Goal: Task Accomplishment & Management: Manage account settings

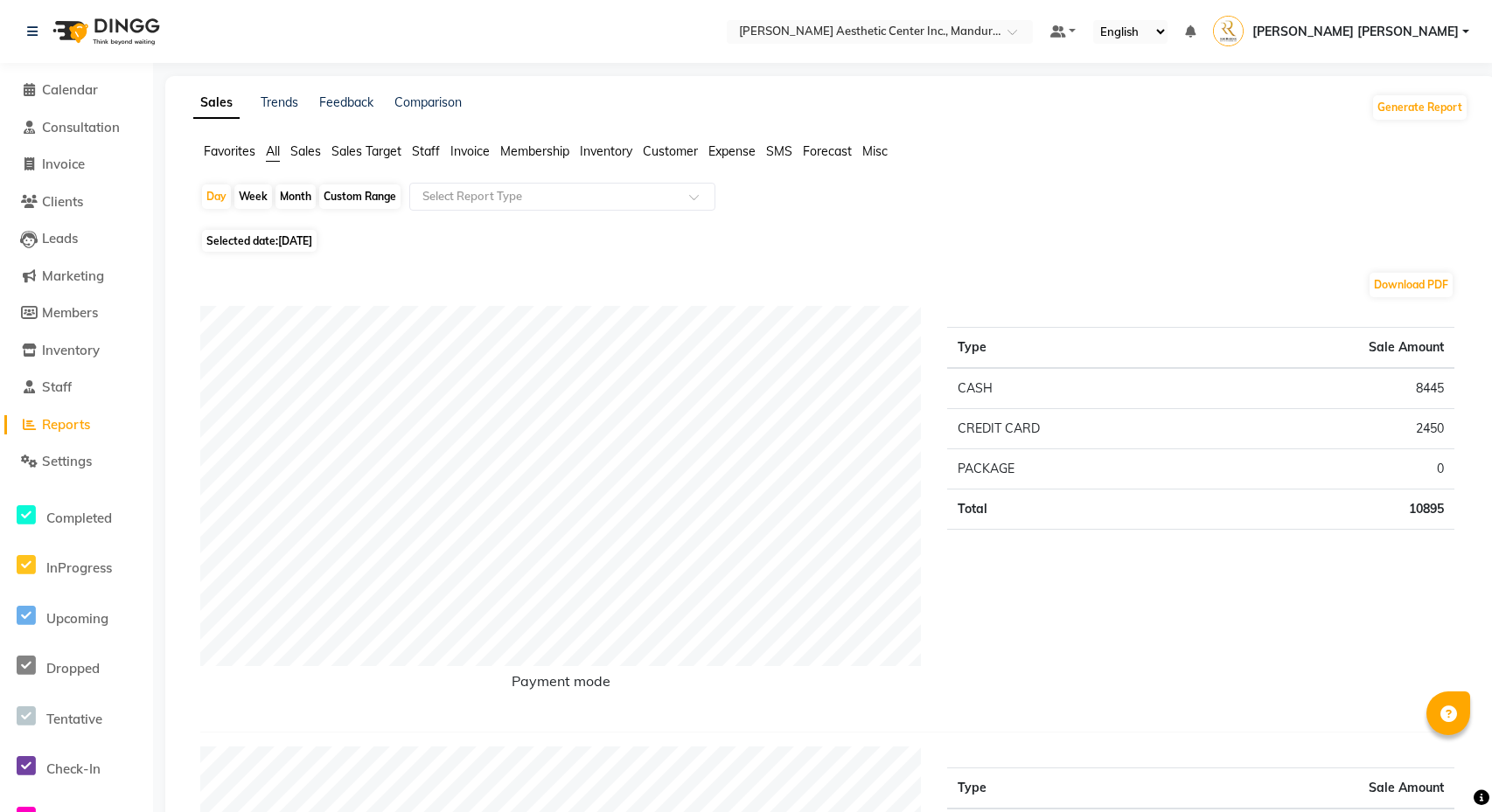
click at [41, 85] on span at bounding box center [28, 90] width 26 height 20
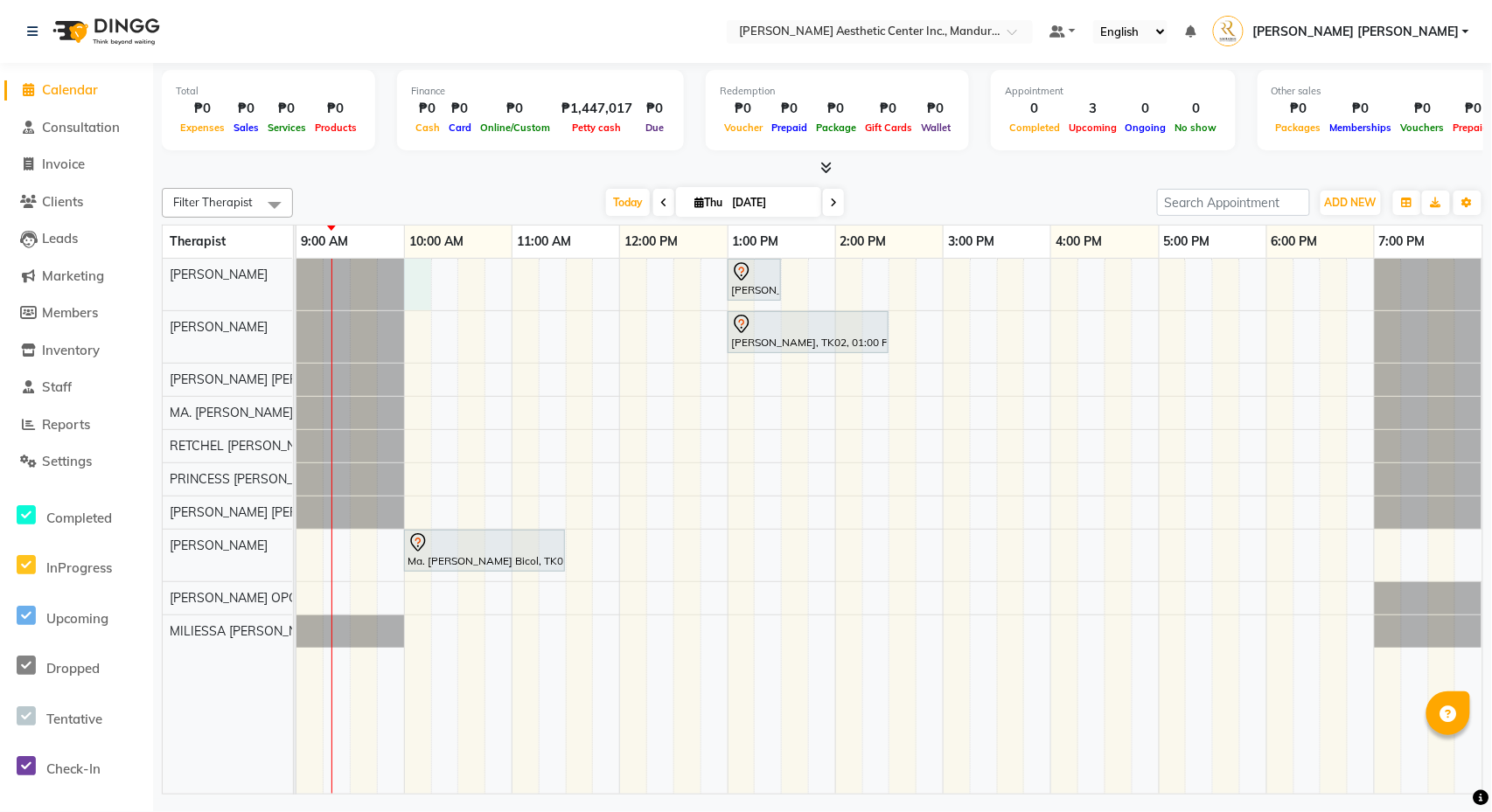
click at [412, 285] on div "[PERSON_NAME], TK01, 01:00 PM-01:30 PM, Picosure/Picosecond - Face ([MEDICAL_DA…" at bounding box center [889, 526] width 1186 height 535
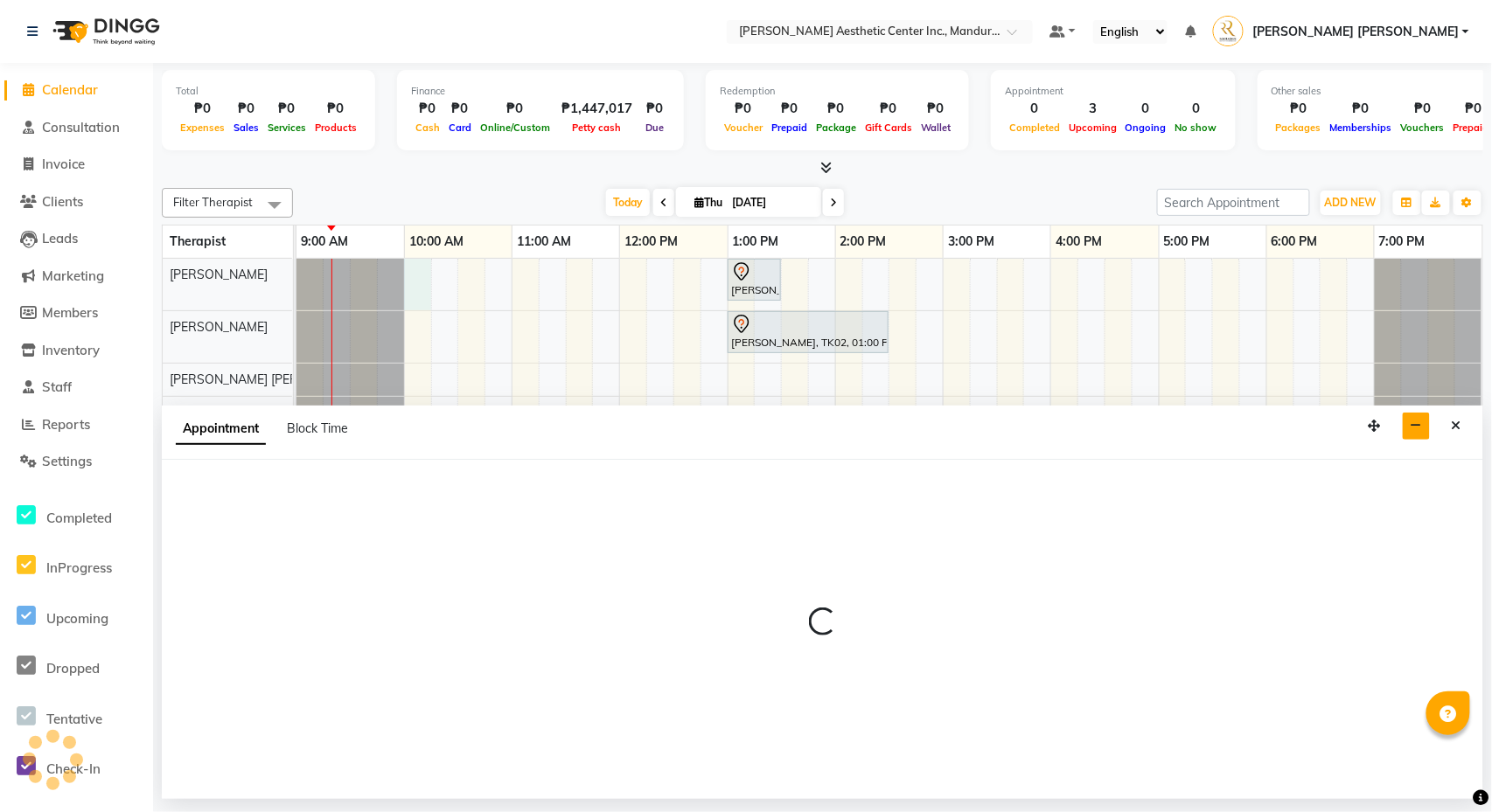
select select "46220"
select select "600"
select select "tentative"
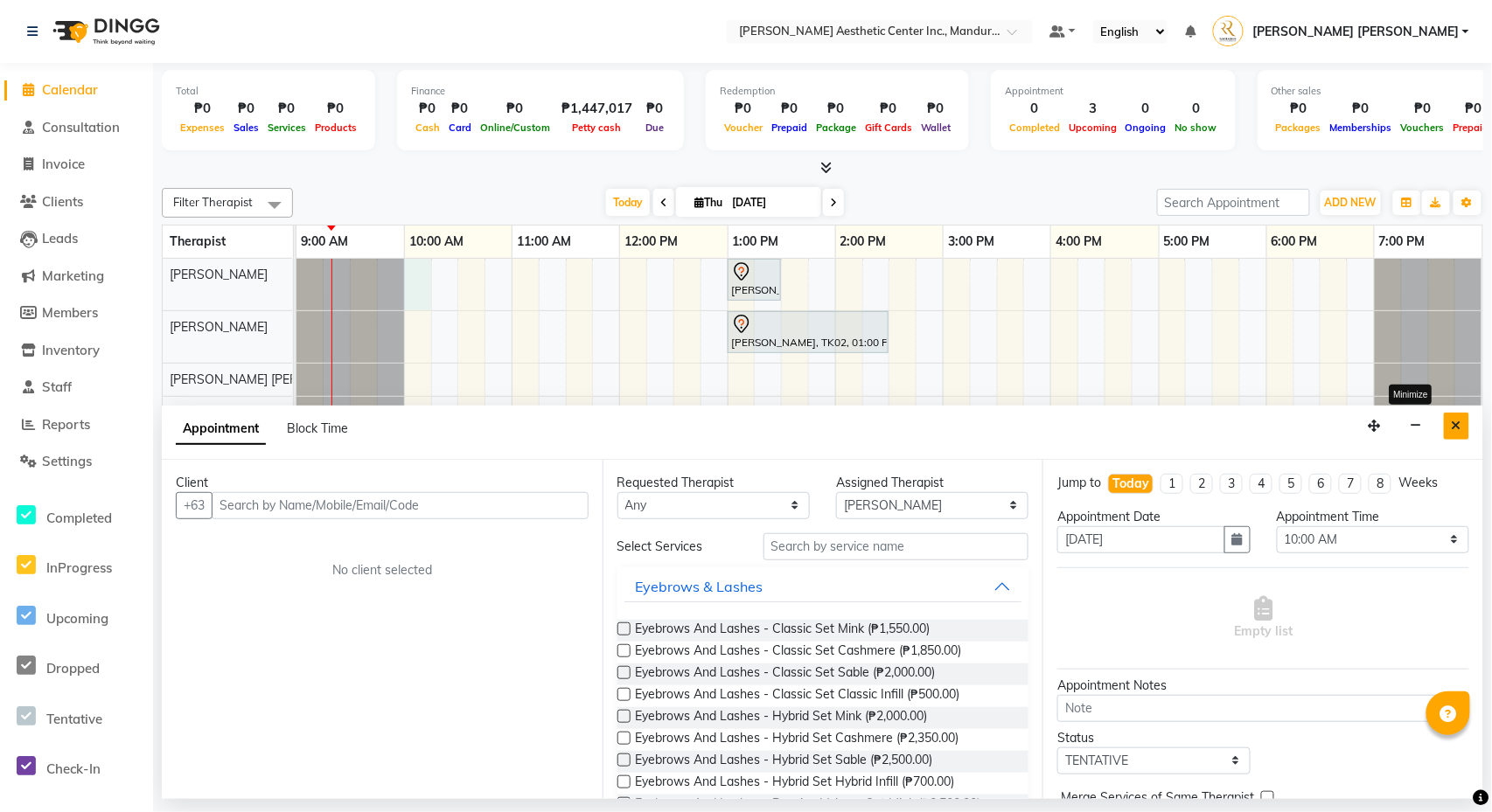
click at [1460, 420] on icon "Close" at bounding box center [1456, 426] width 10 height 13
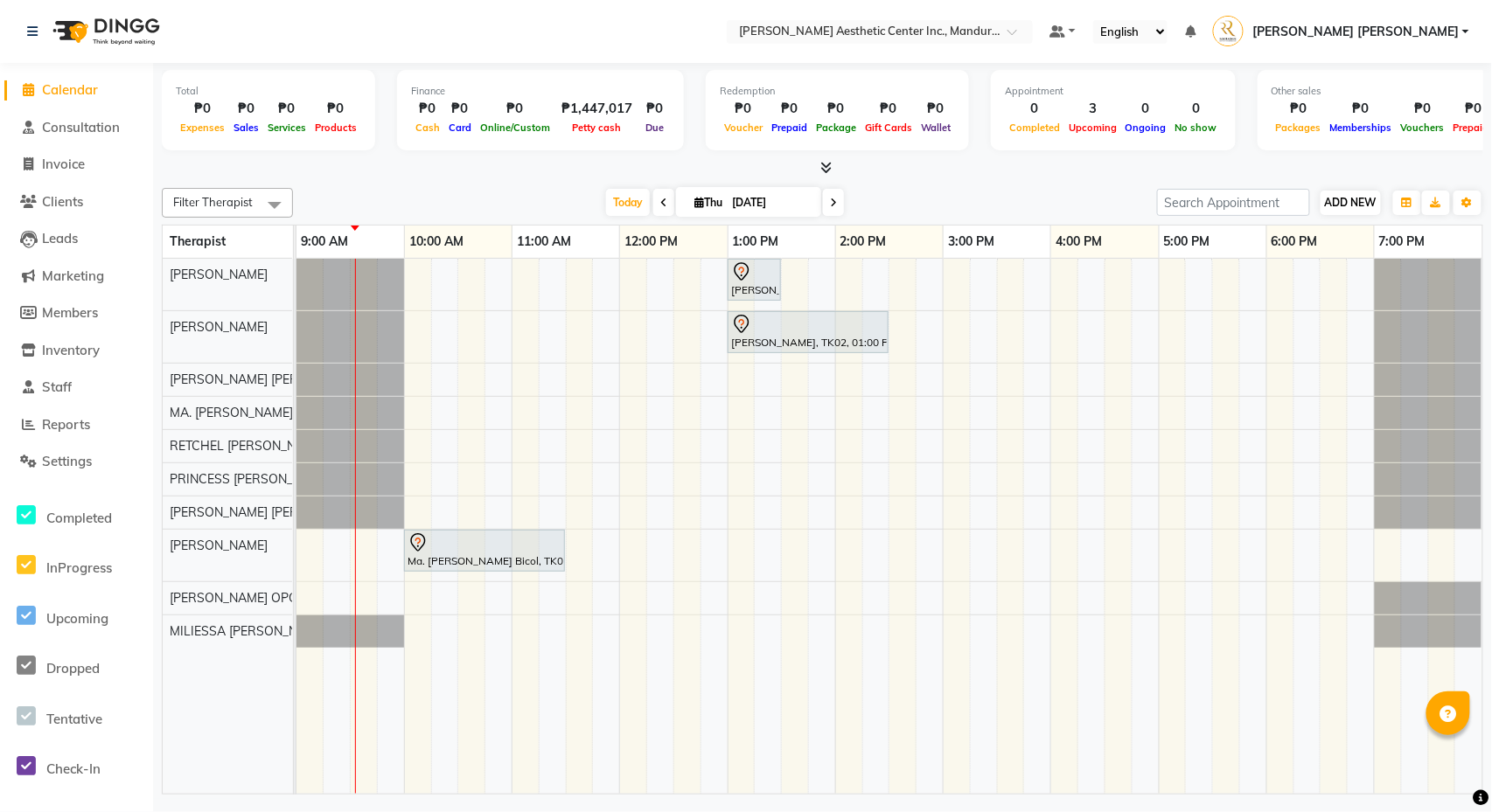
click at [1343, 197] on span "ADD NEW" at bounding box center [1350, 203] width 51 height 14
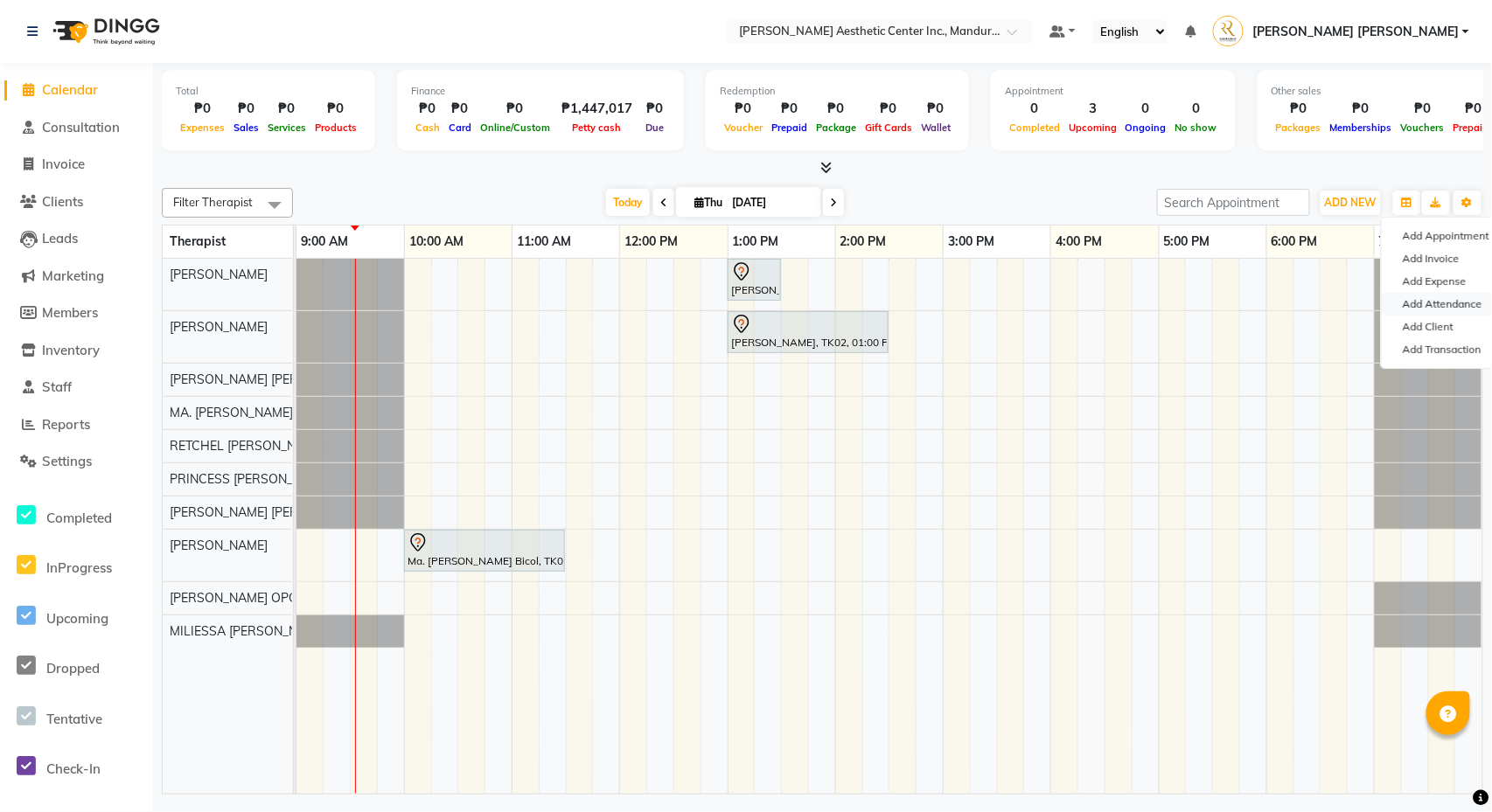
click at [1451, 302] on link "Add Attendance" at bounding box center [1451, 303] width 138 height 23
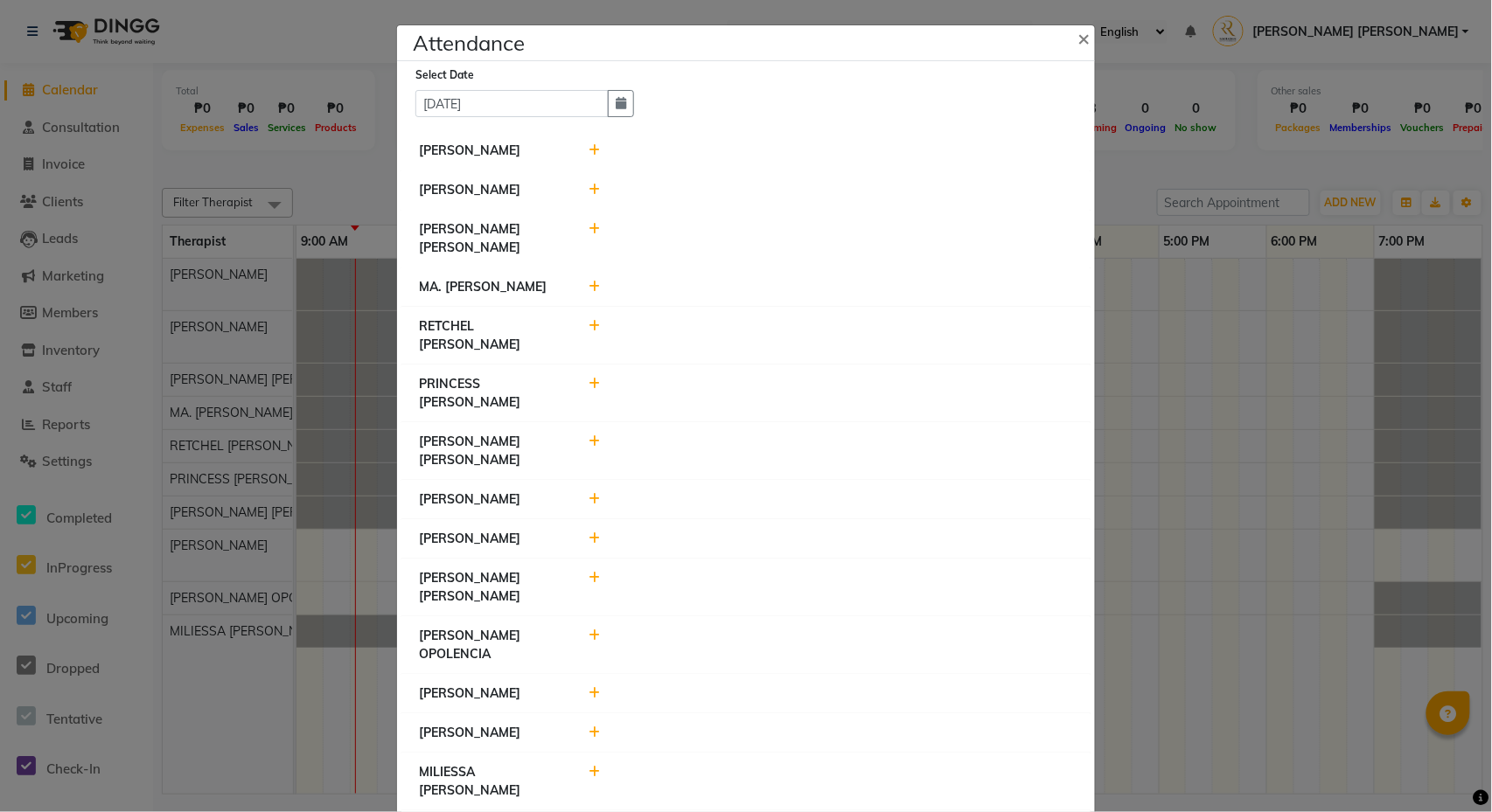
click at [595, 150] on icon at bounding box center [595, 150] width 12 height 13
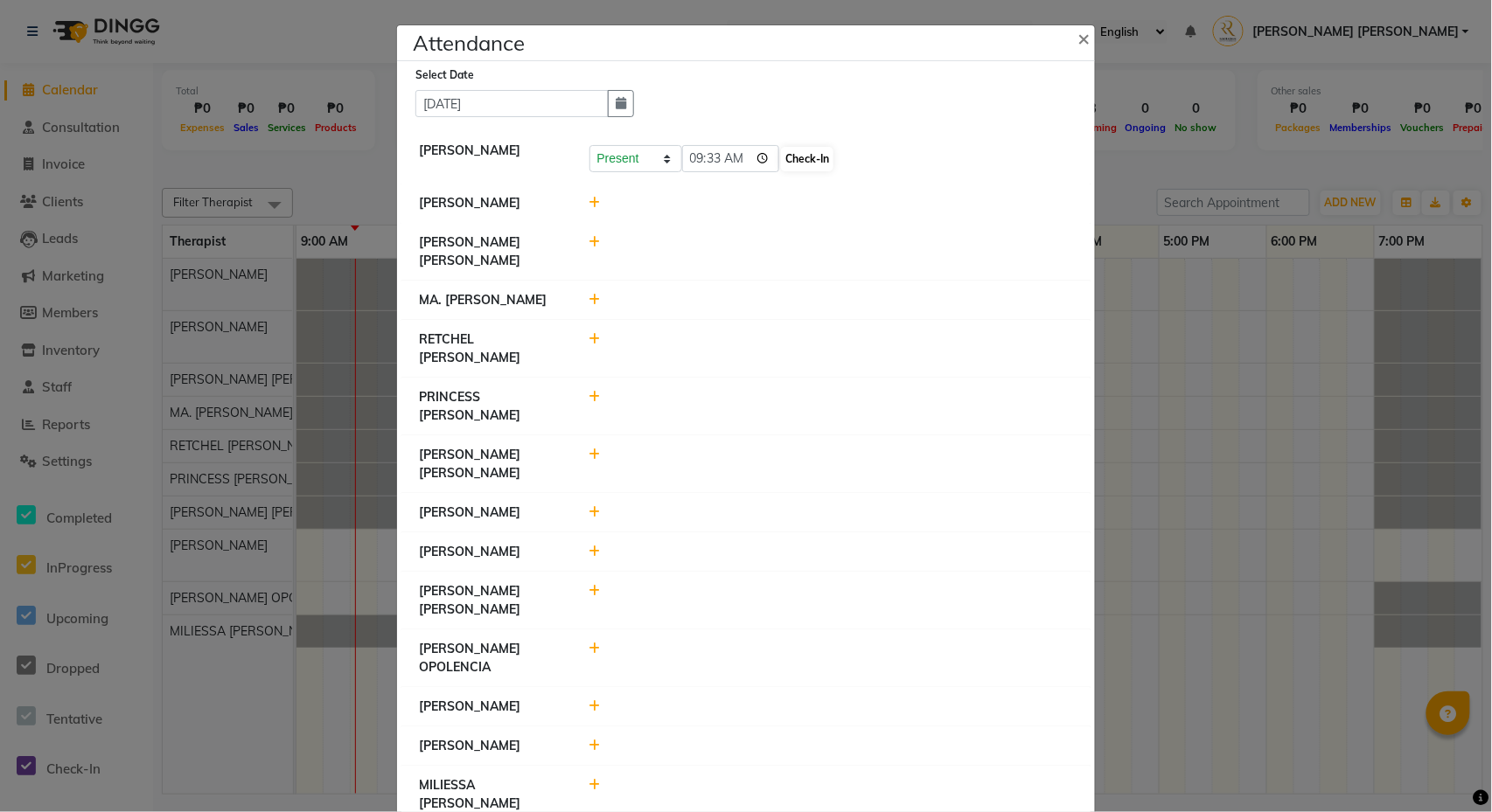
click at [791, 156] on button "Check-In" at bounding box center [807, 158] width 52 height 24
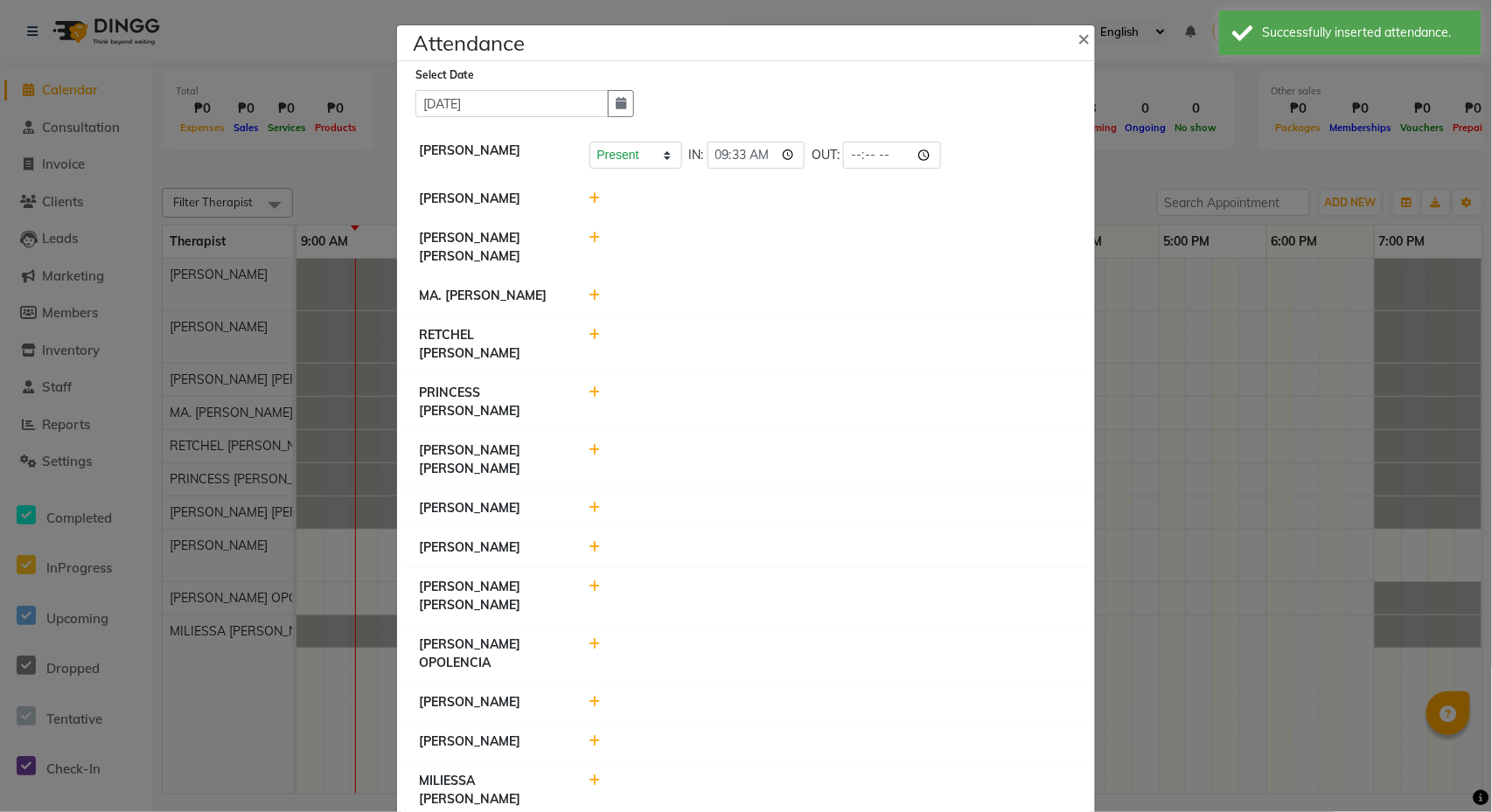
click at [592, 200] on icon at bounding box center [595, 199] width 12 height 13
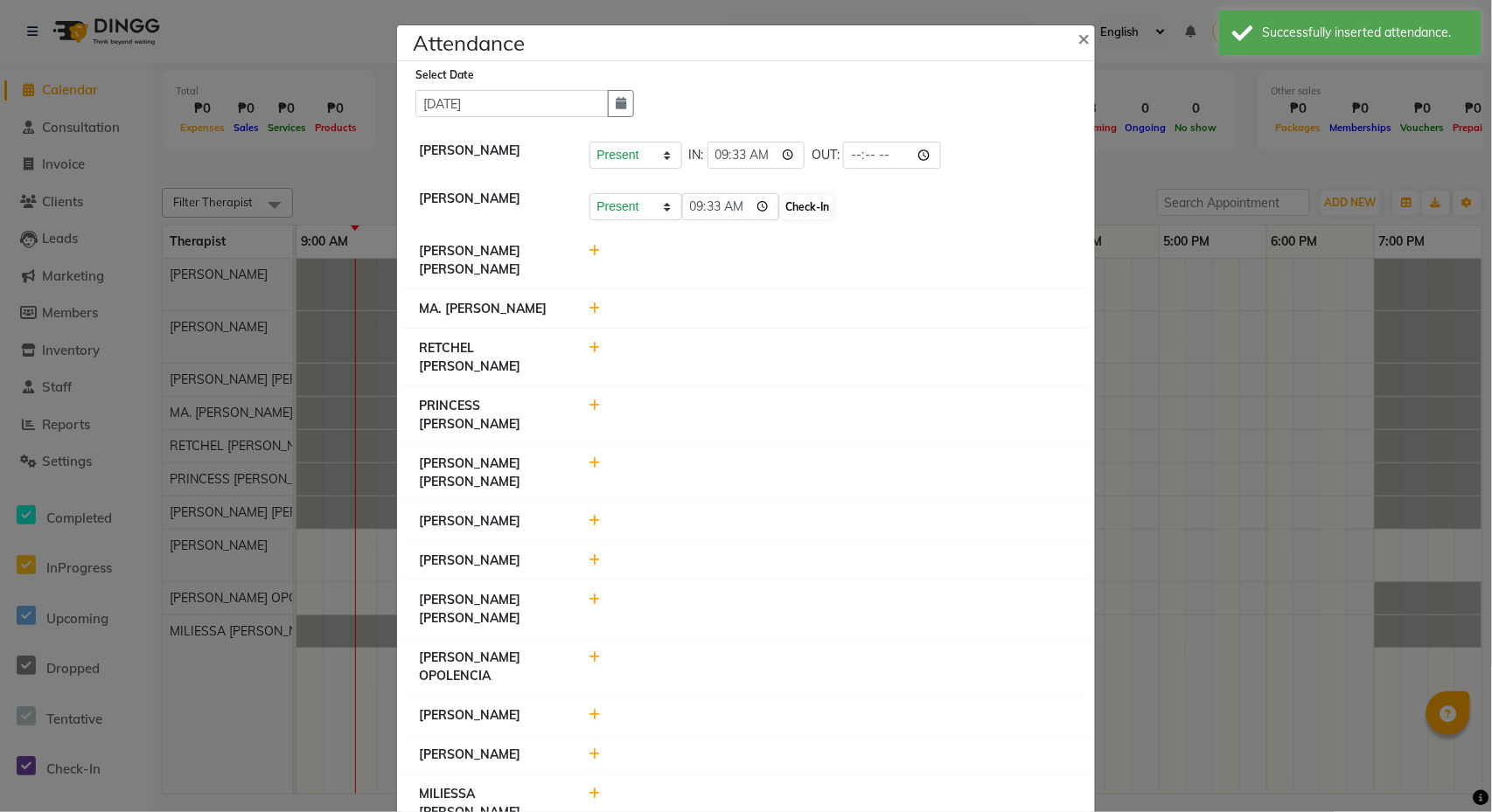
click at [796, 207] on button "Check-In" at bounding box center [807, 207] width 52 height 24
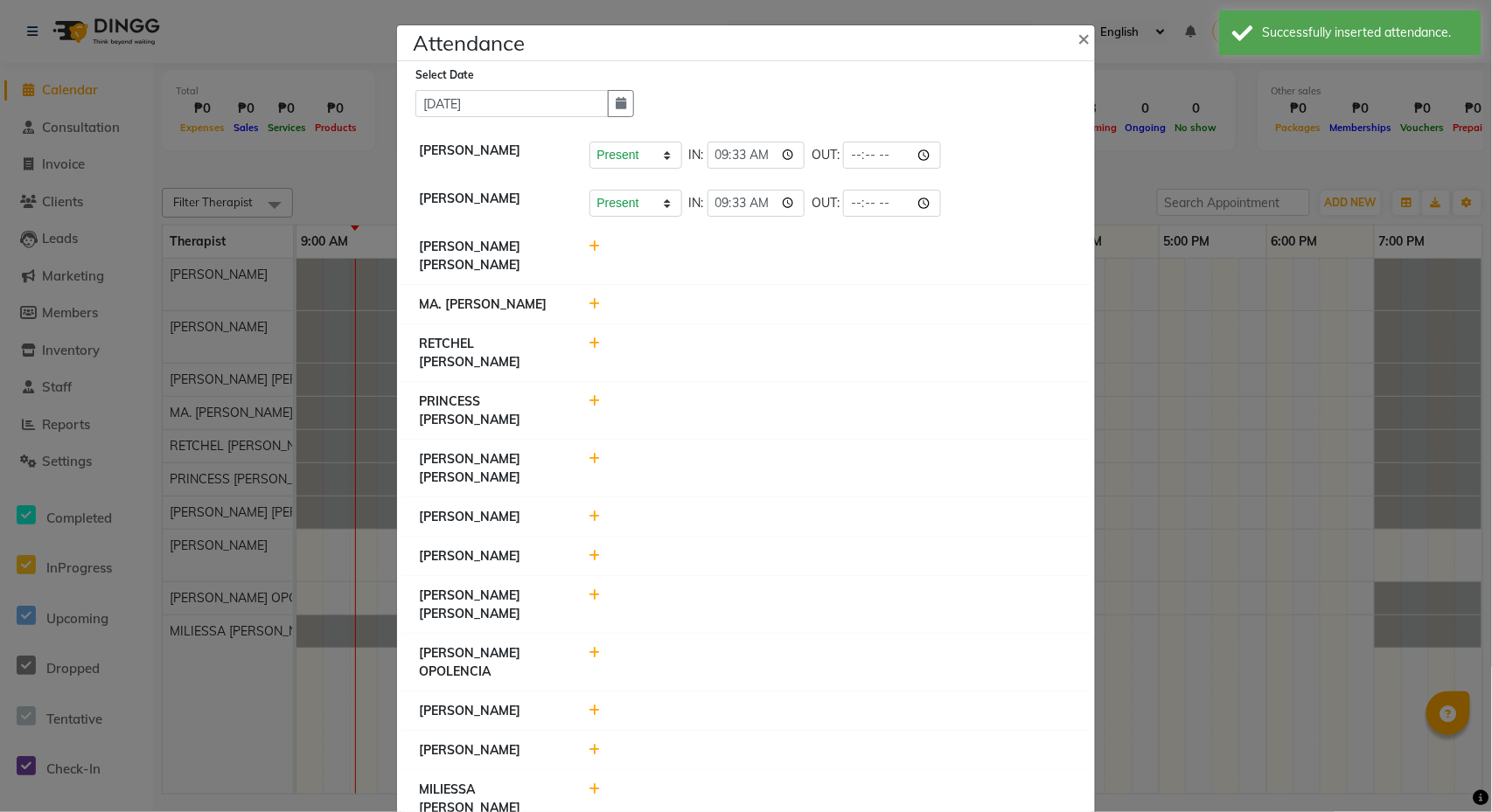
click at [592, 243] on icon at bounding box center [595, 247] width 12 height 13
click at [781, 253] on button "Check-In" at bounding box center [807, 255] width 52 height 24
click at [596, 306] on icon at bounding box center [595, 304] width 12 height 13
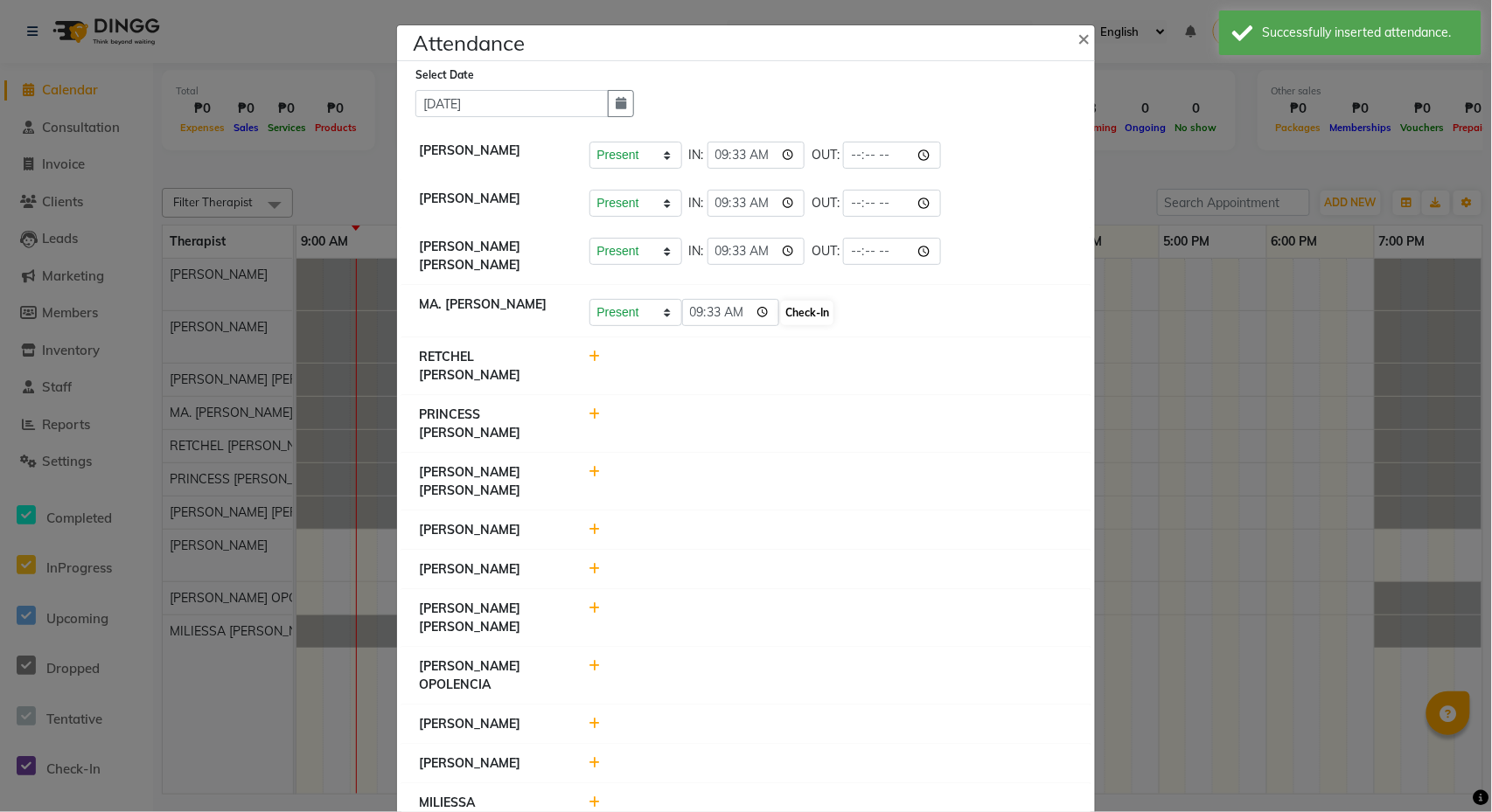
click at [791, 309] on button "Check-In" at bounding box center [807, 312] width 52 height 24
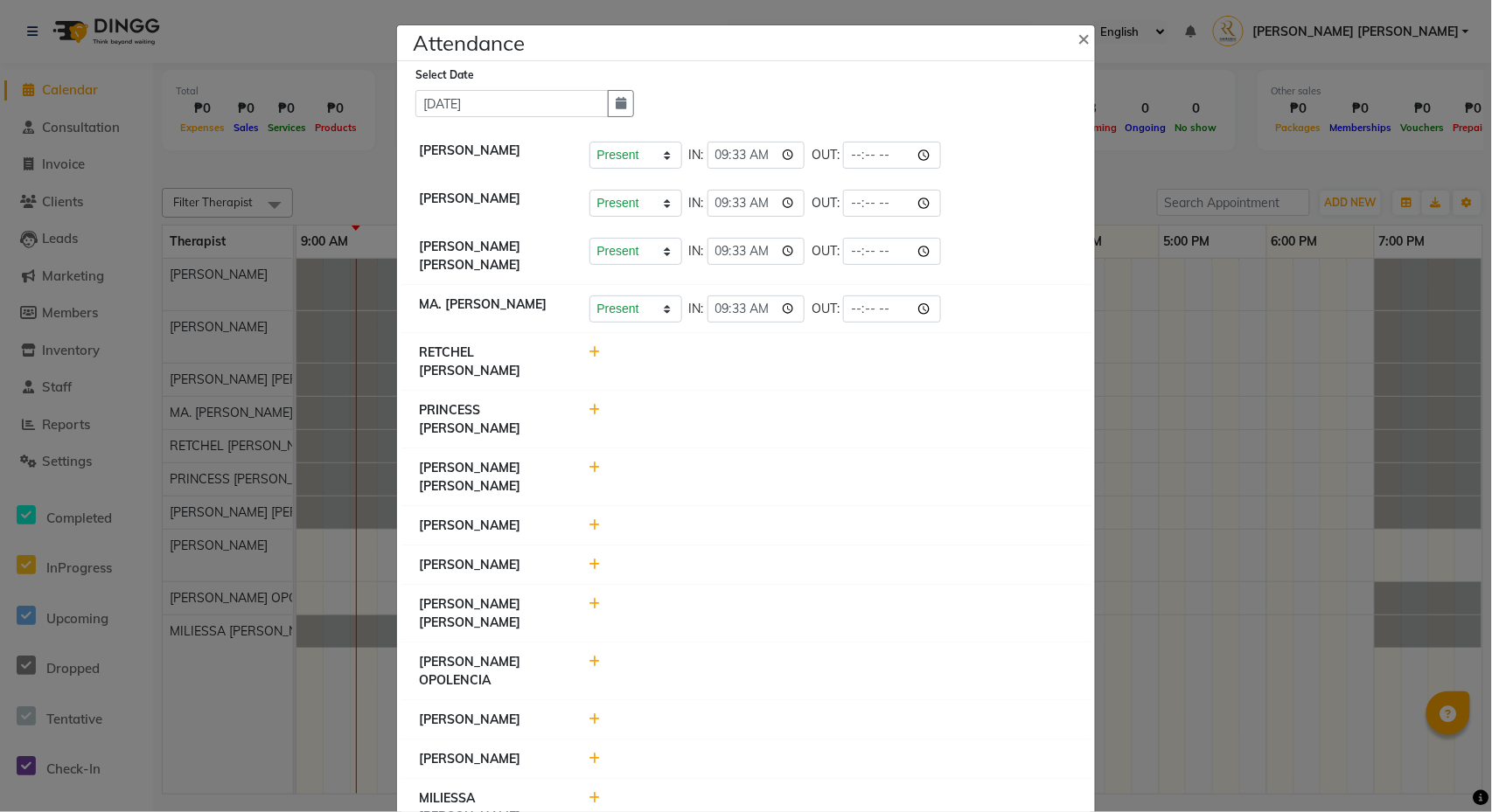
click at [592, 350] on icon at bounding box center [595, 353] width 12 height 13
click at [788, 357] on button "Check-In" at bounding box center [807, 361] width 52 height 24
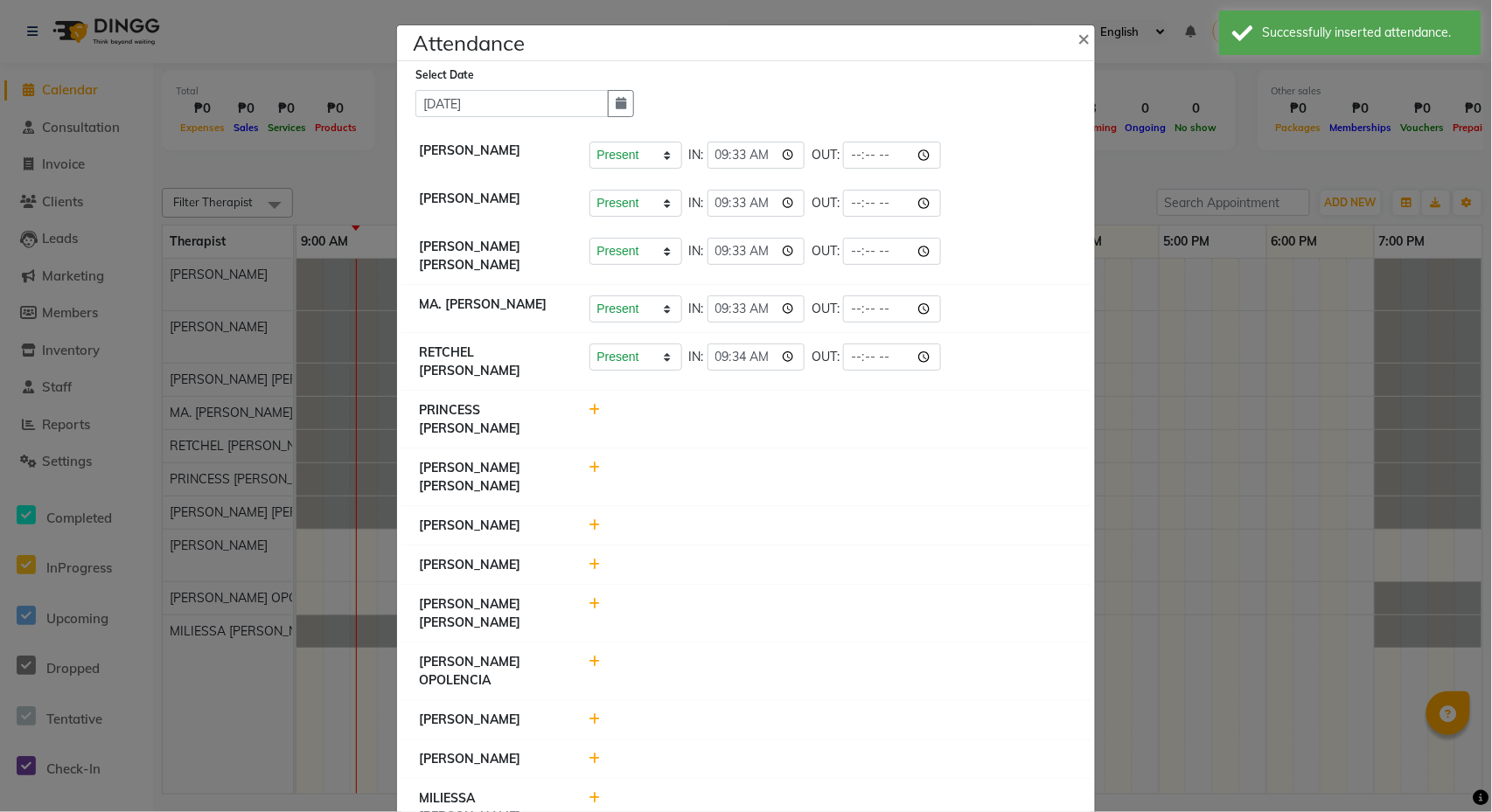
click at [594, 404] on icon at bounding box center [595, 411] width 12 height 13
click at [794, 407] on button "Check-In" at bounding box center [807, 419] width 52 height 24
click at [588, 595] on div at bounding box center [831, 613] width 511 height 37
click at [595, 598] on icon at bounding box center [595, 604] width 12 height 13
click at [796, 600] on button "Check-In" at bounding box center [807, 612] width 52 height 24
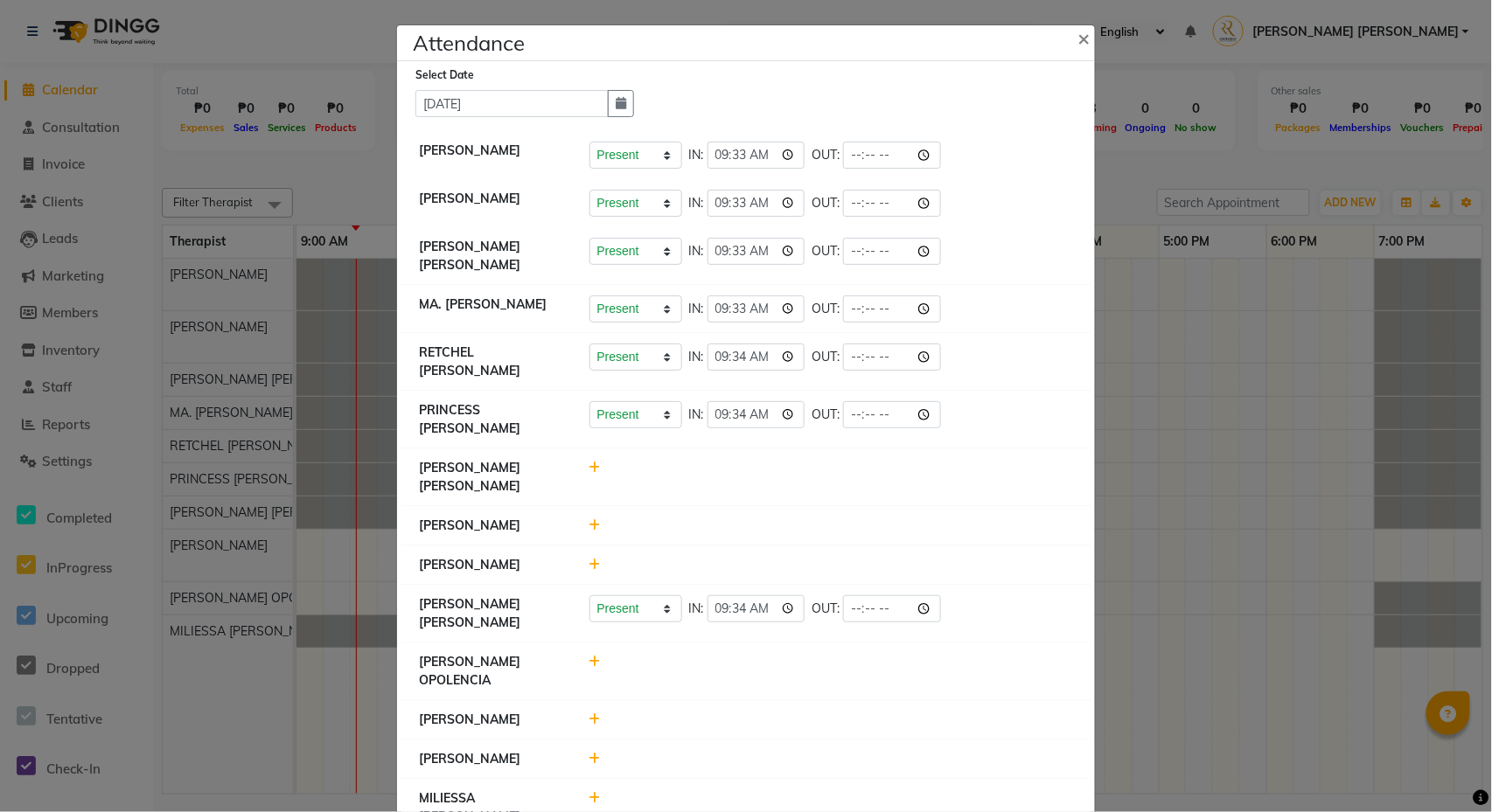
click at [594, 655] on icon at bounding box center [595, 662] width 12 height 13
click at [785, 658] on button "Check-In" at bounding box center [807, 670] width 52 height 24
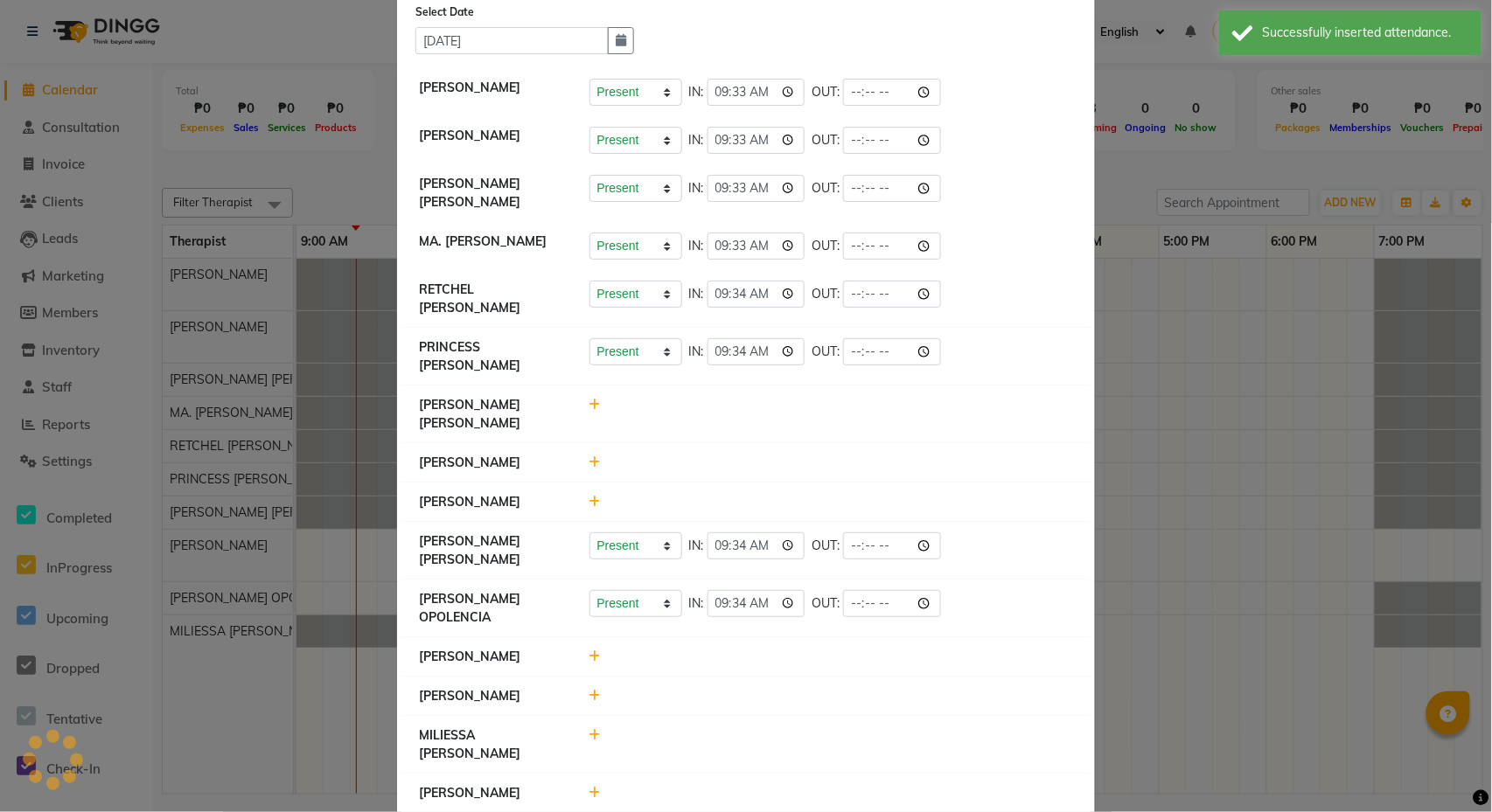
scroll to position [106, 0]
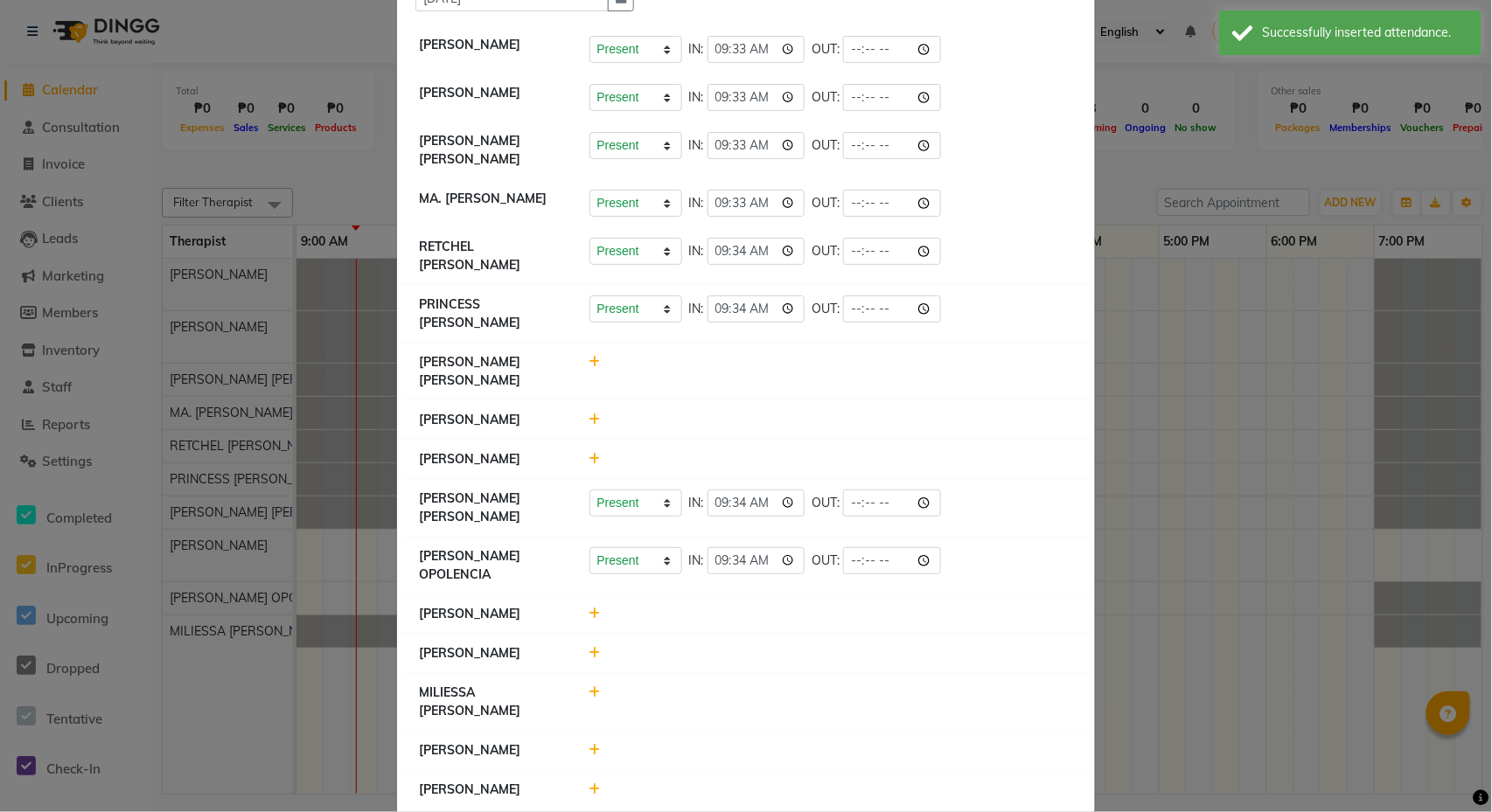
click at [590, 686] on icon at bounding box center [595, 692] width 12 height 13
click at [785, 689] on button "Check-In" at bounding box center [807, 700] width 52 height 24
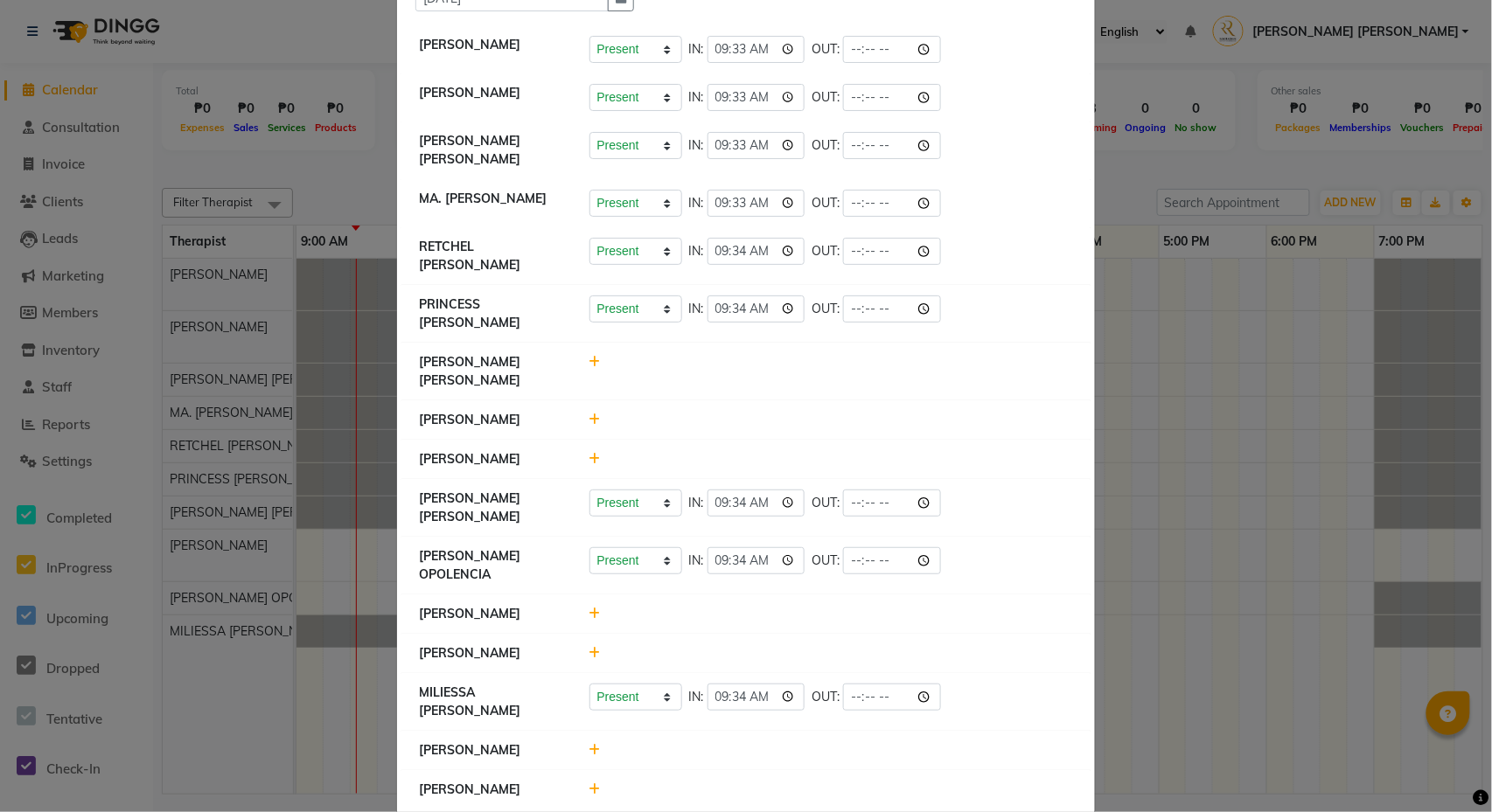
click at [592, 744] on icon at bounding box center [595, 751] width 12 height 13
click at [592, 744] on select "Present Absent Late Half Day Weekly Off" at bounding box center [636, 758] width 93 height 27
select select "A"
click at [701, 746] on button "Save" at bounding box center [701, 758] width 34 height 24
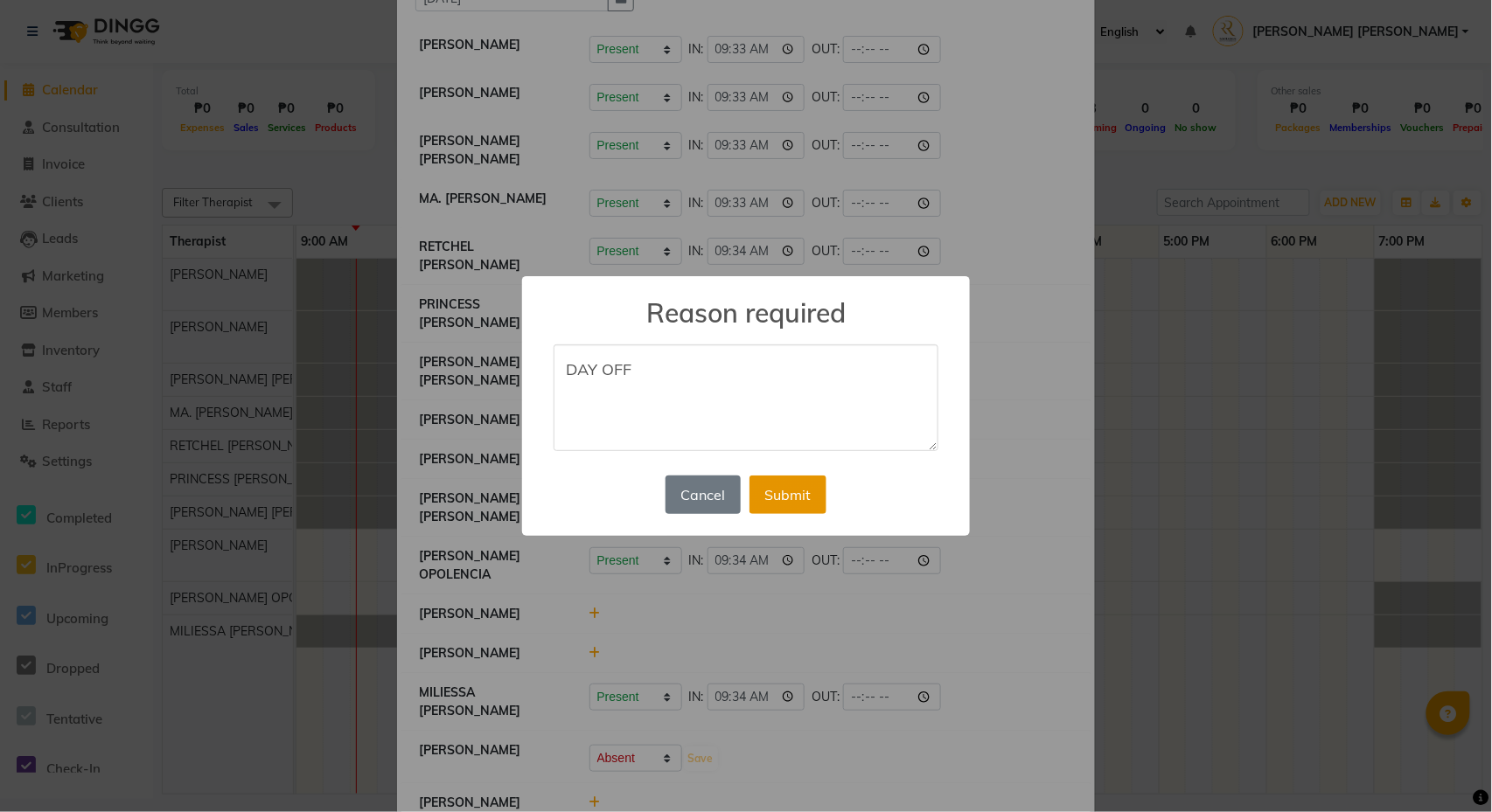
type textarea "DAY OFF"
click at [775, 501] on button "Submit" at bounding box center [787, 494] width 77 height 39
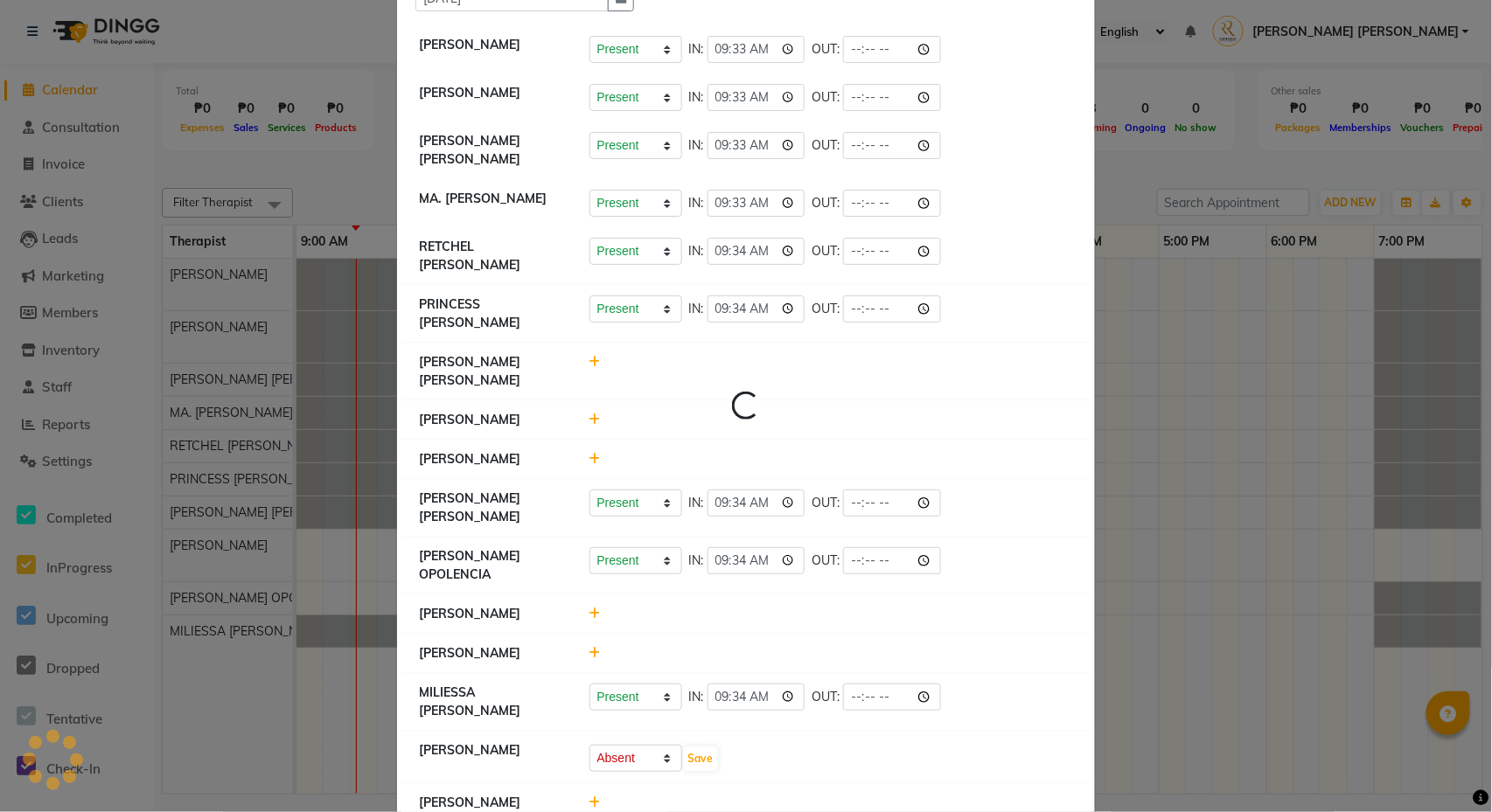
select select "A"
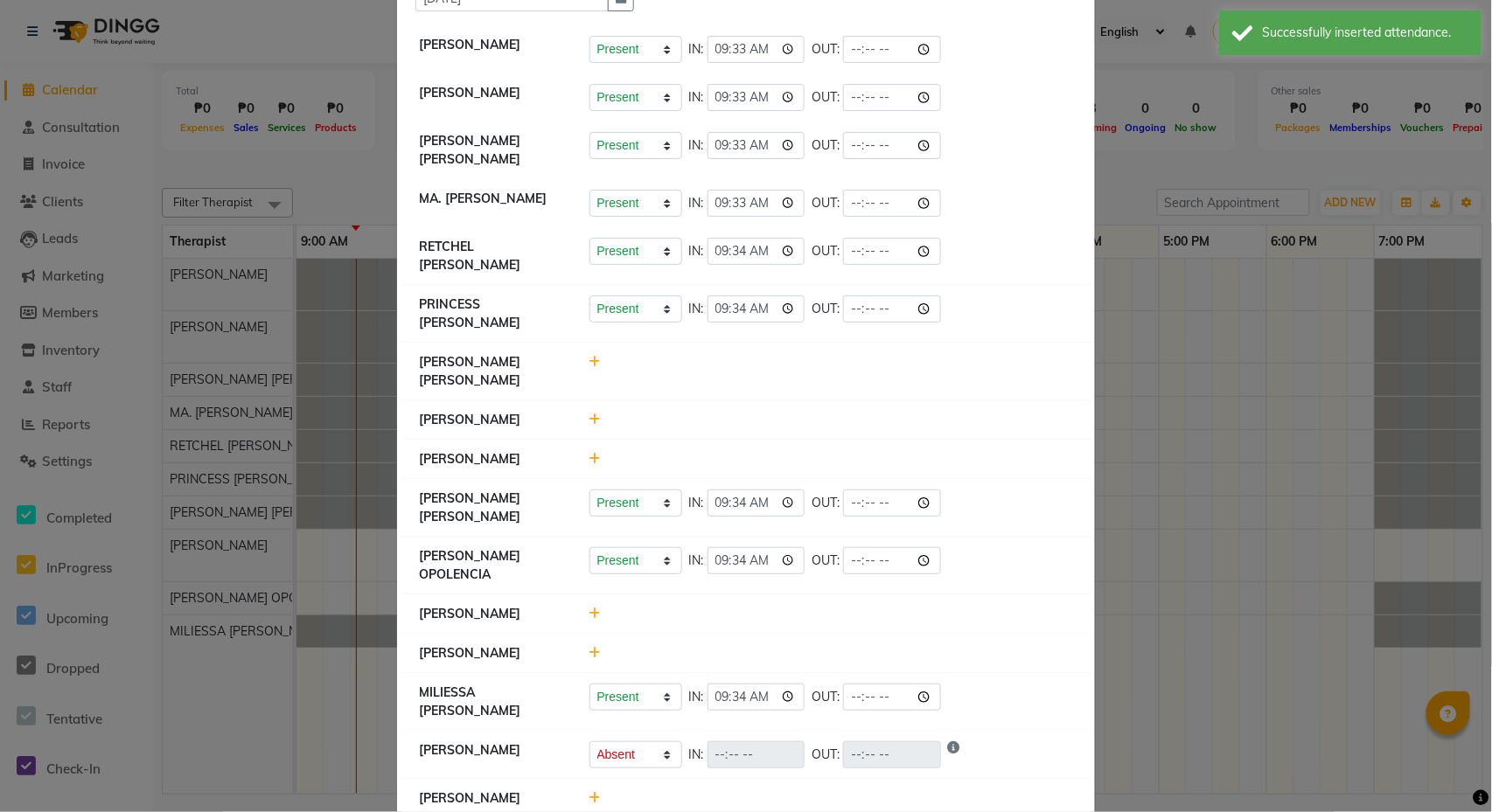
click at [592, 779] on li "[PERSON_NAME]" at bounding box center [746, 798] width 689 height 40
click at [592, 792] on icon at bounding box center [595, 798] width 12 height 13
click at [785, 795] on button "Check-In" at bounding box center [807, 807] width 52 height 24
select select "A"
click at [1109, 668] on ngb-modal-window "Attendance × Select Date [DATE] [PERSON_NAME] Present Absent Late Half Day Week…" at bounding box center [746, 406] width 1492 height 812
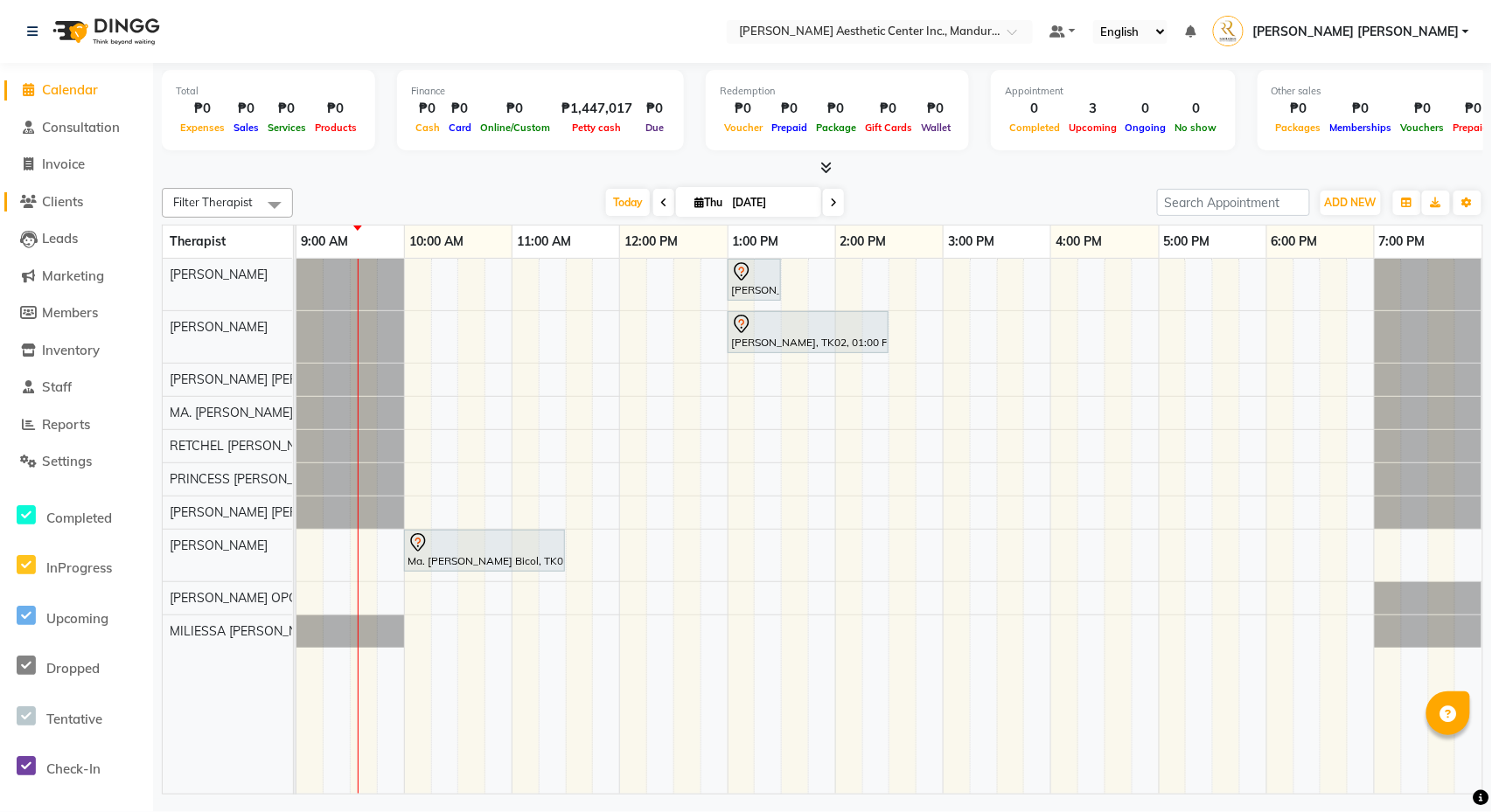
click at [56, 194] on span "Clients" at bounding box center [63, 202] width 41 height 16
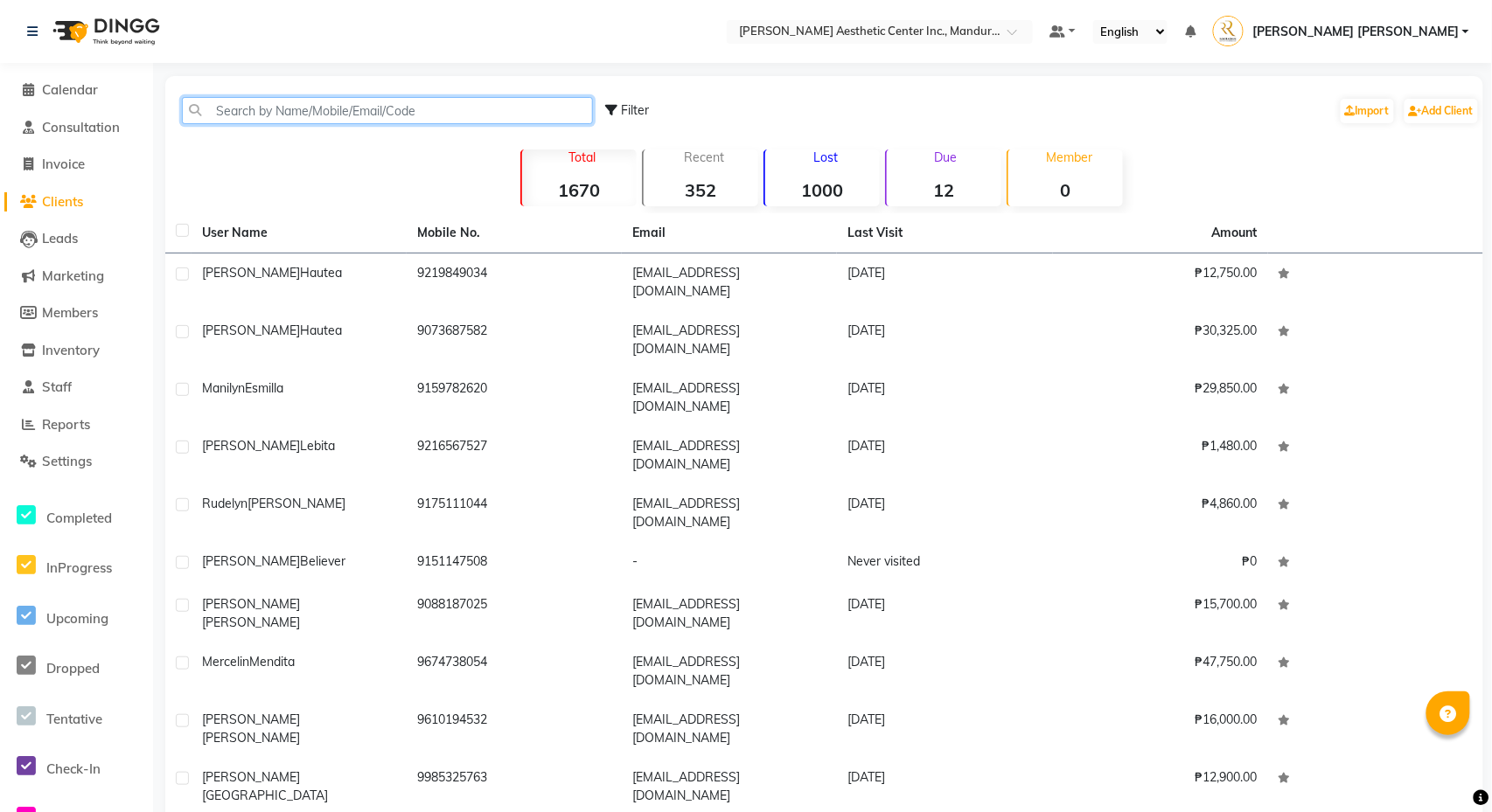
click at [289, 109] on input "text" at bounding box center [387, 111] width 411 height 27
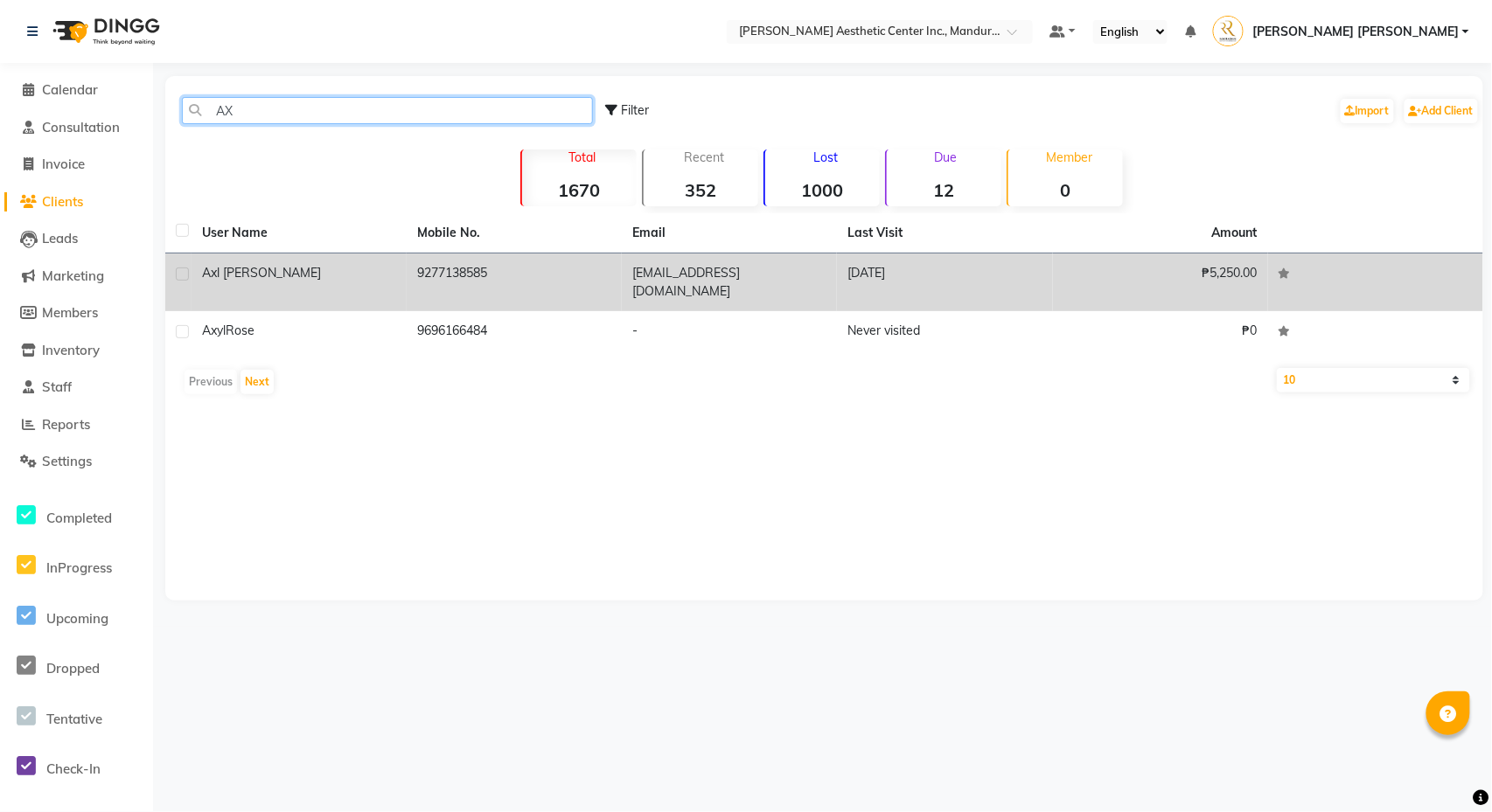
type input "AX"
click at [301, 285] on td "Axl [PERSON_NAME]" at bounding box center [299, 283] width 215 height 58
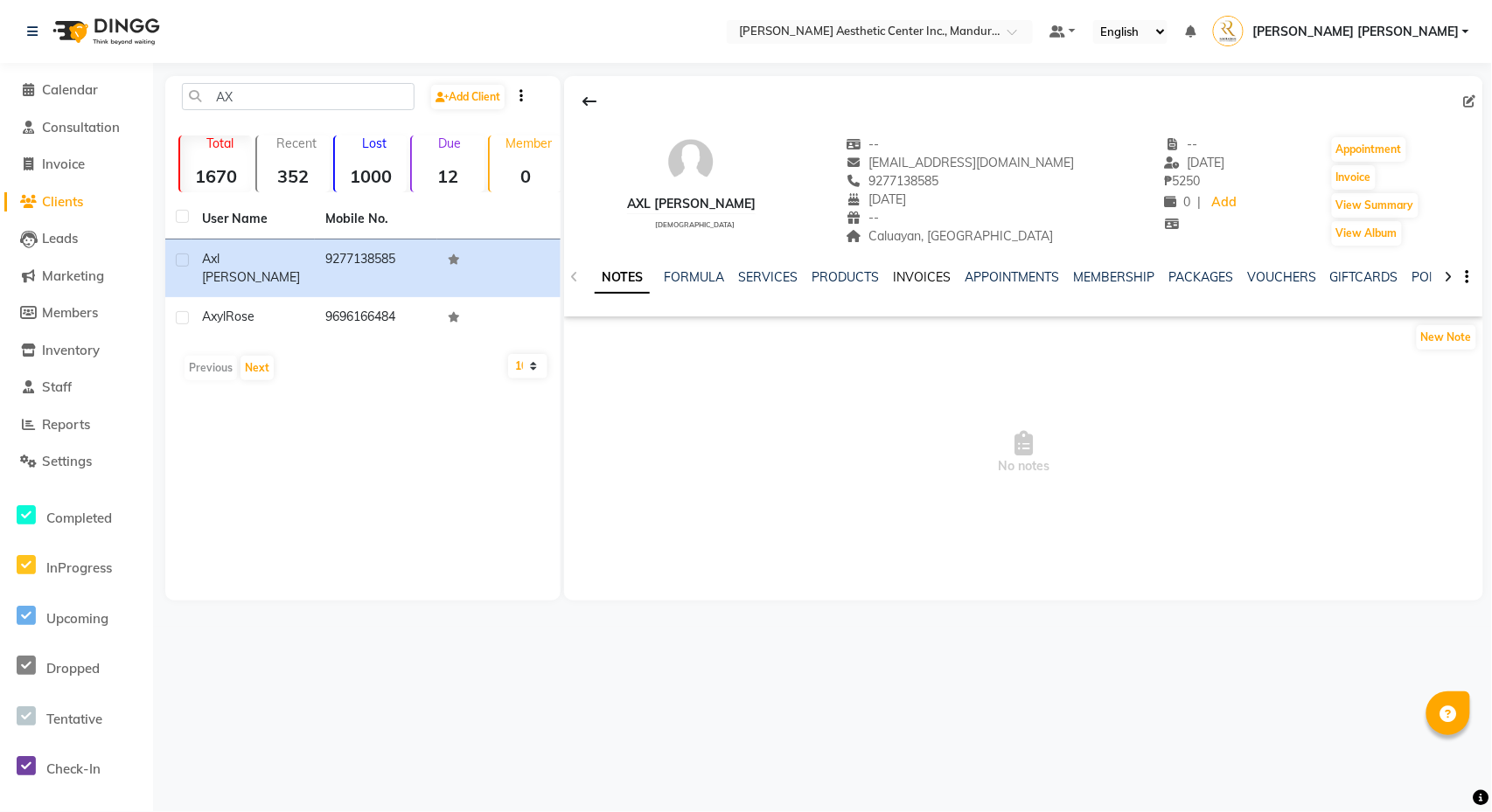
click at [927, 271] on link "INVOICES" at bounding box center [922, 276] width 58 height 15
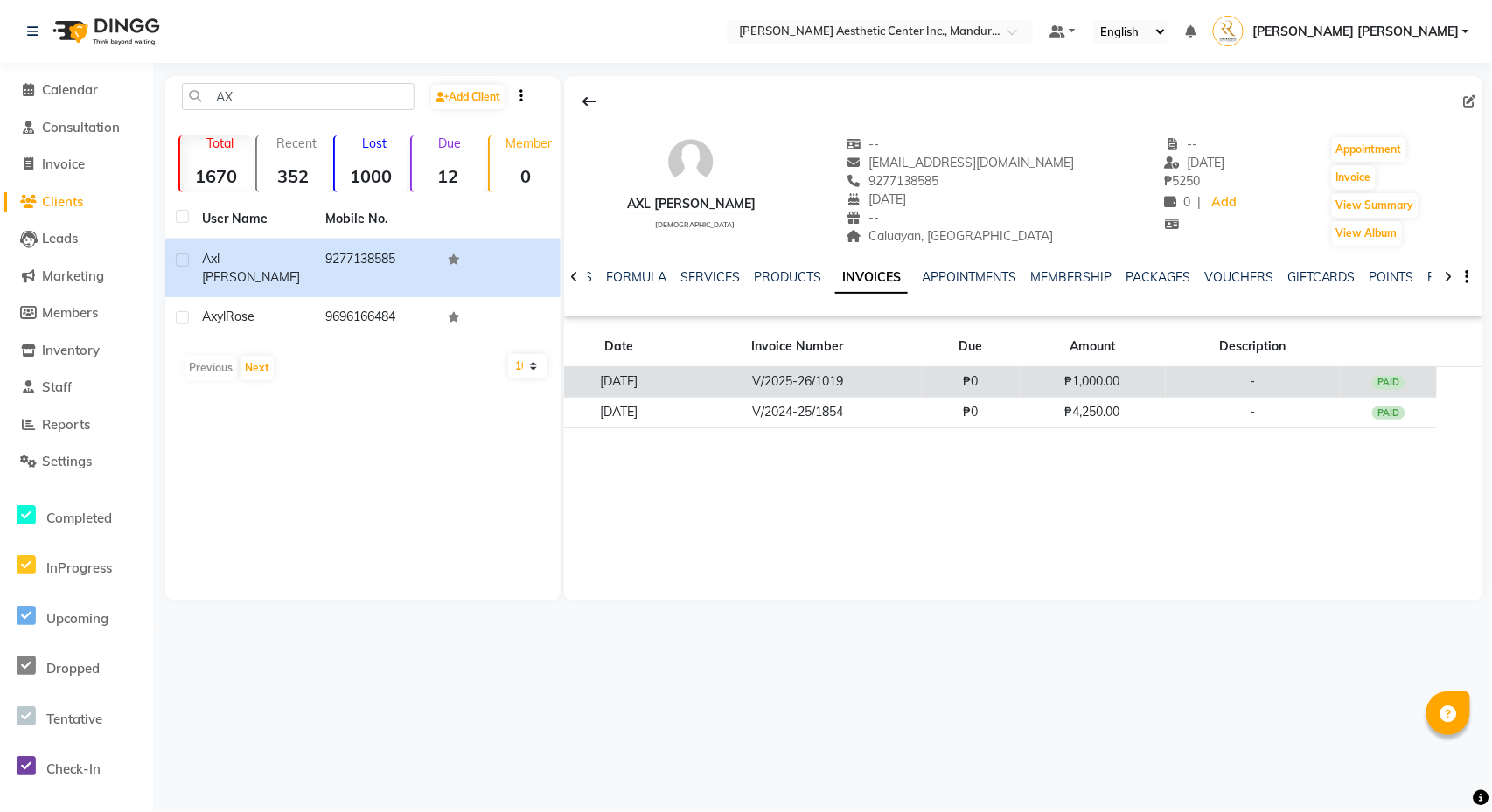
click at [1338, 378] on td "-" at bounding box center [1253, 383] width 175 height 31
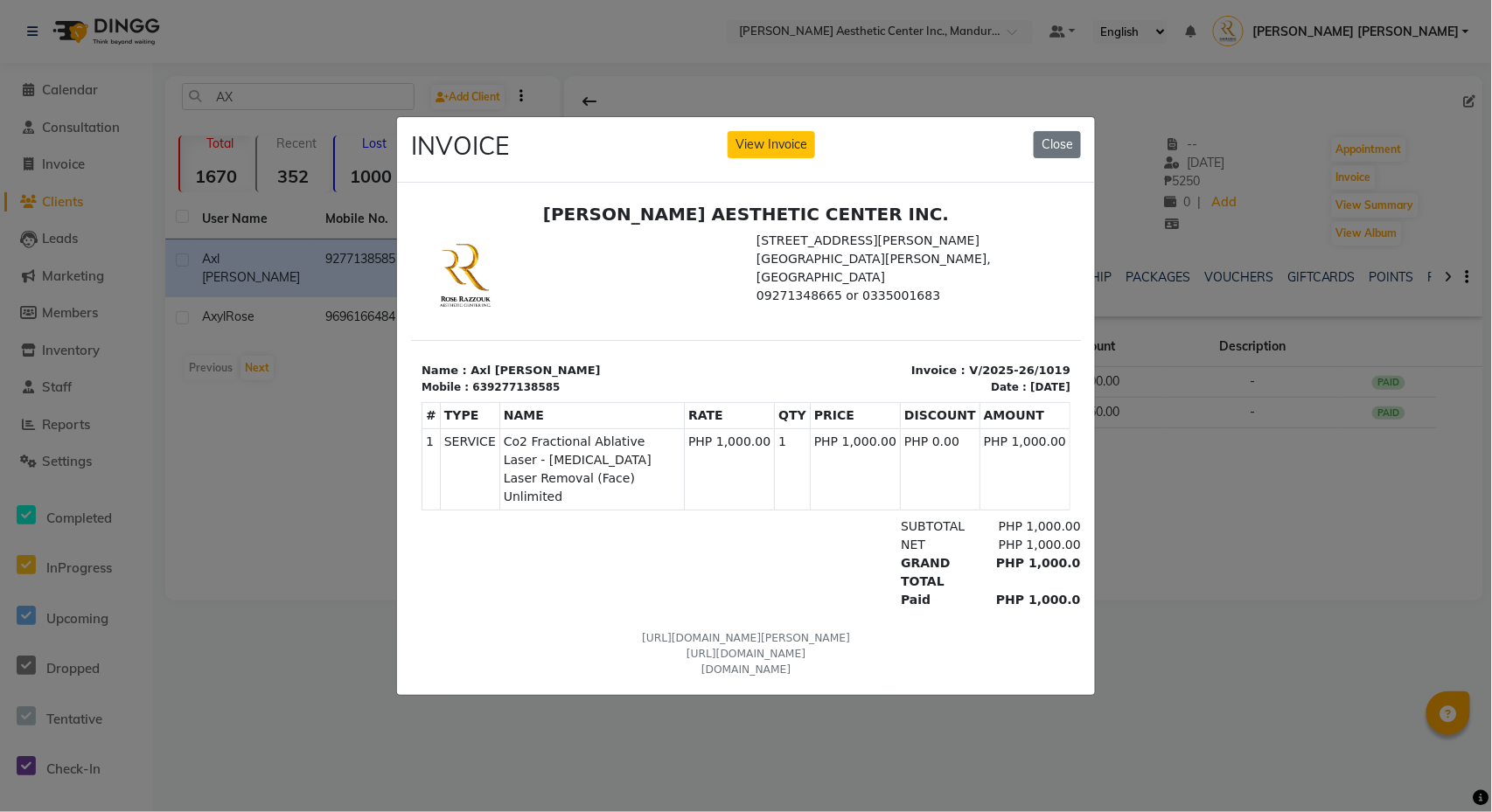
click at [1246, 553] on ngb-modal-window "INVOICE View Invoice Close" at bounding box center [746, 406] width 1492 height 812
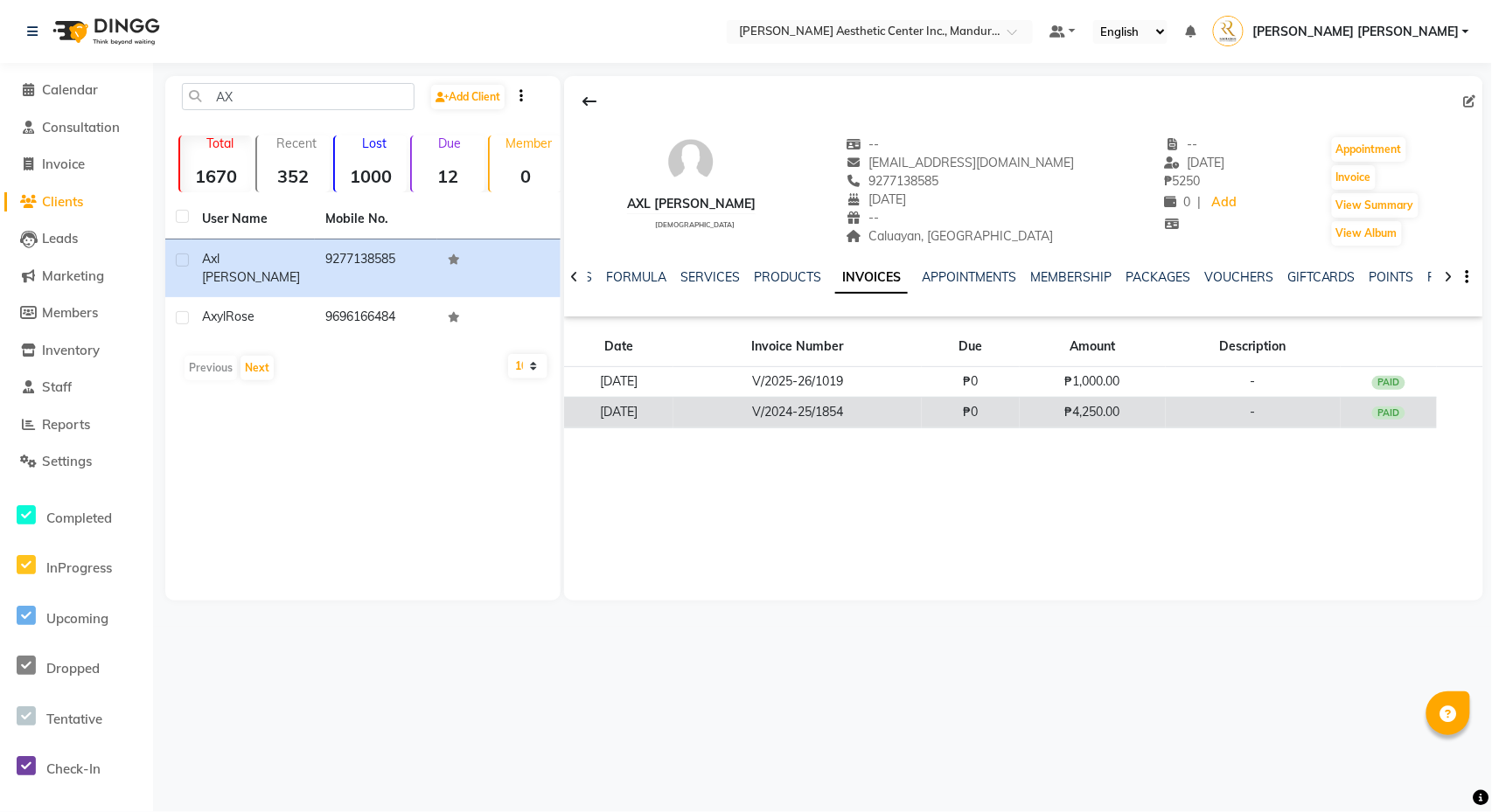
click at [1233, 408] on td "-" at bounding box center [1253, 412] width 175 height 31
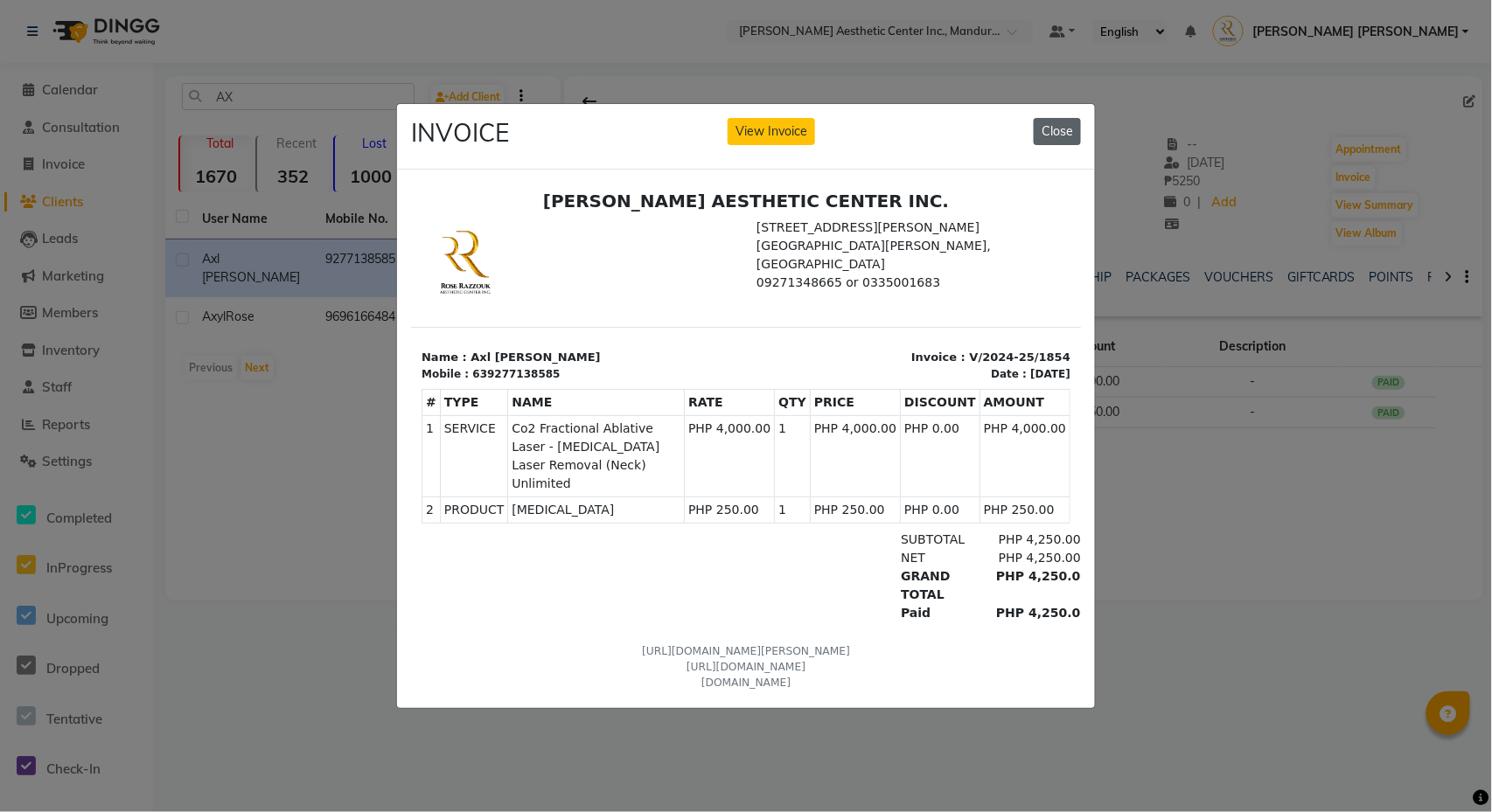
click at [1060, 130] on button "Close" at bounding box center [1057, 131] width 47 height 27
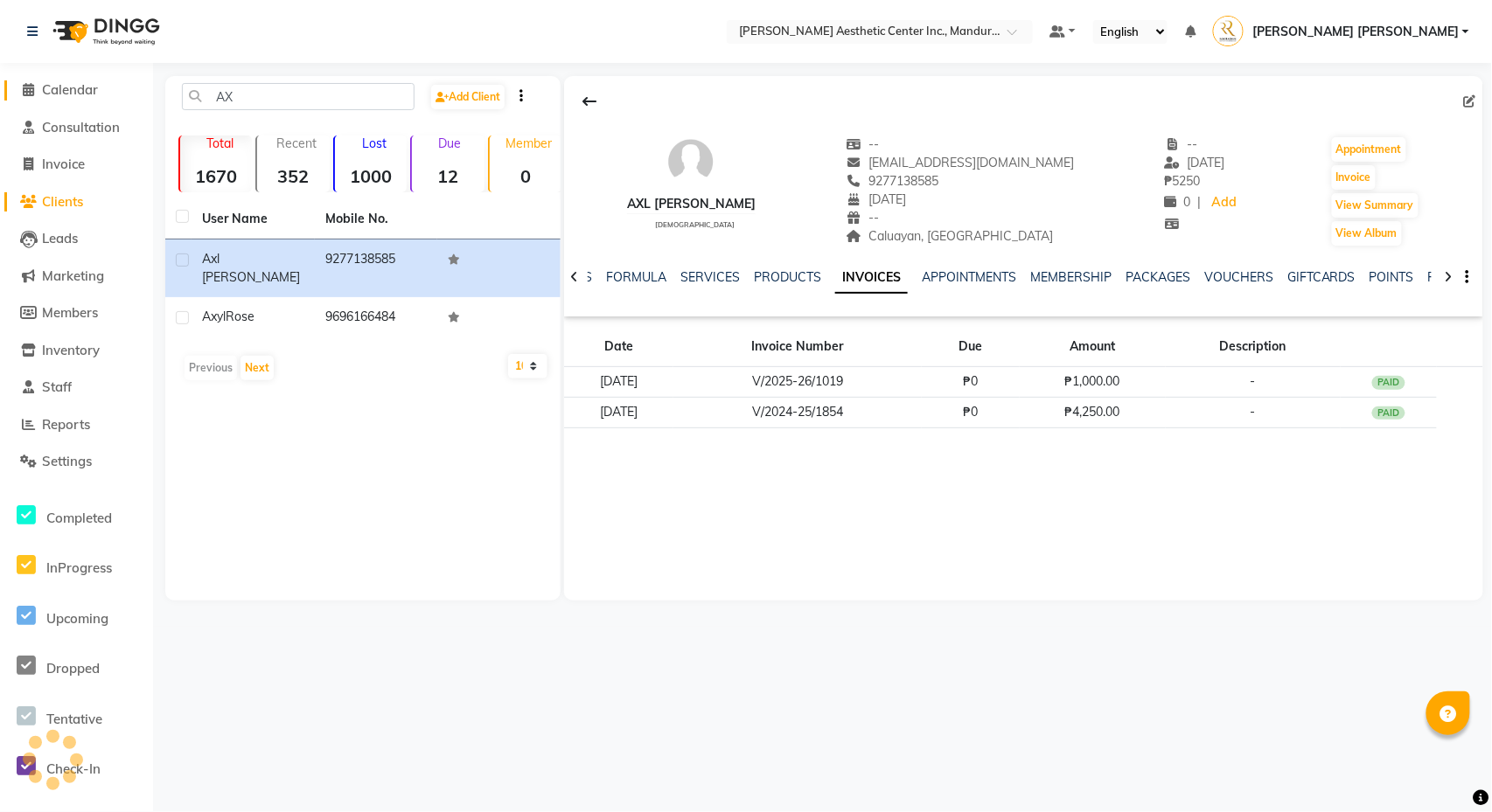
click at [50, 87] on span "Calendar" at bounding box center [70, 89] width 56 height 16
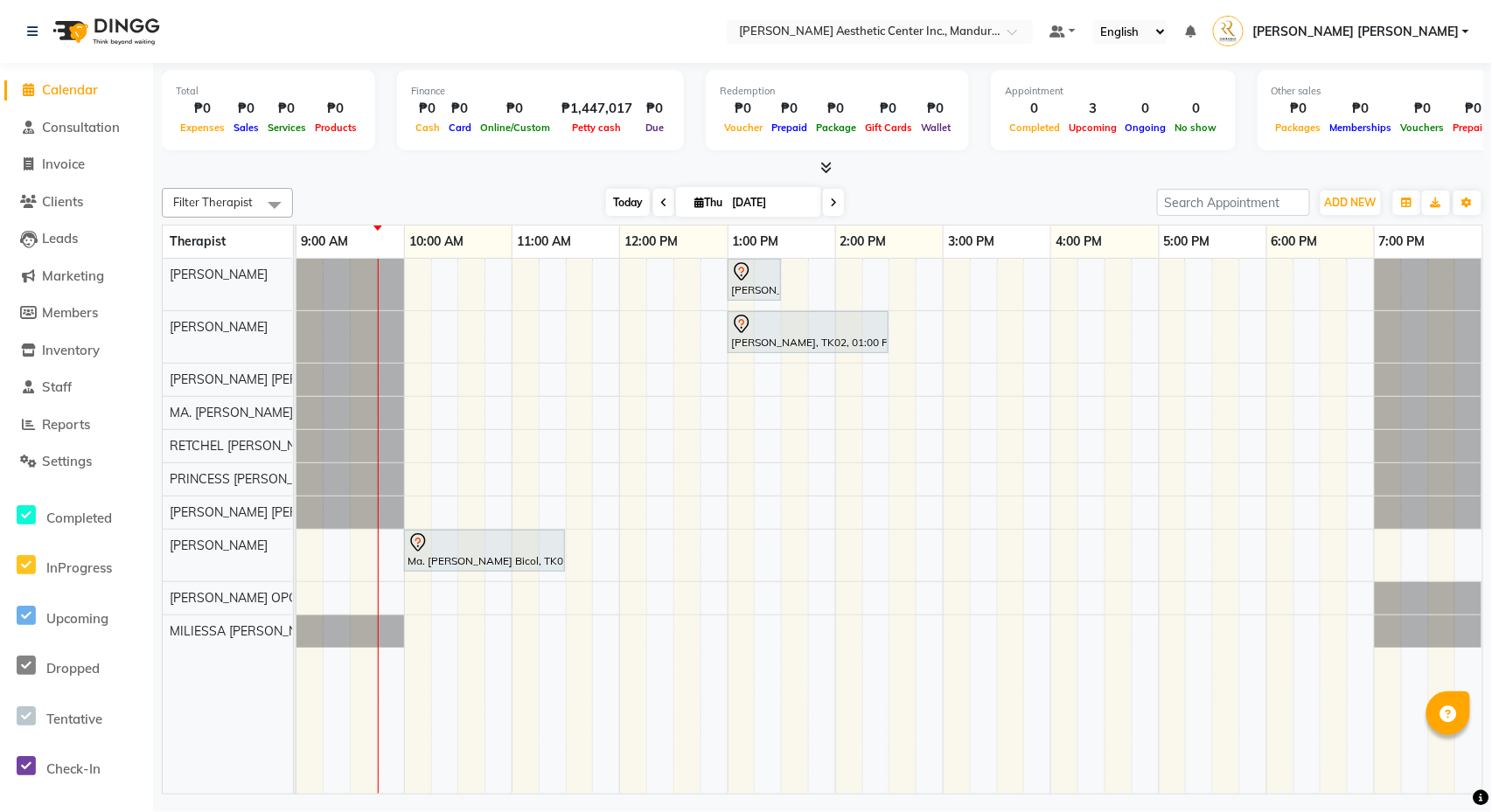
click at [610, 203] on span "Today" at bounding box center [628, 203] width 44 height 27
click at [1358, 201] on span "ADD NEW" at bounding box center [1350, 203] width 51 height 14
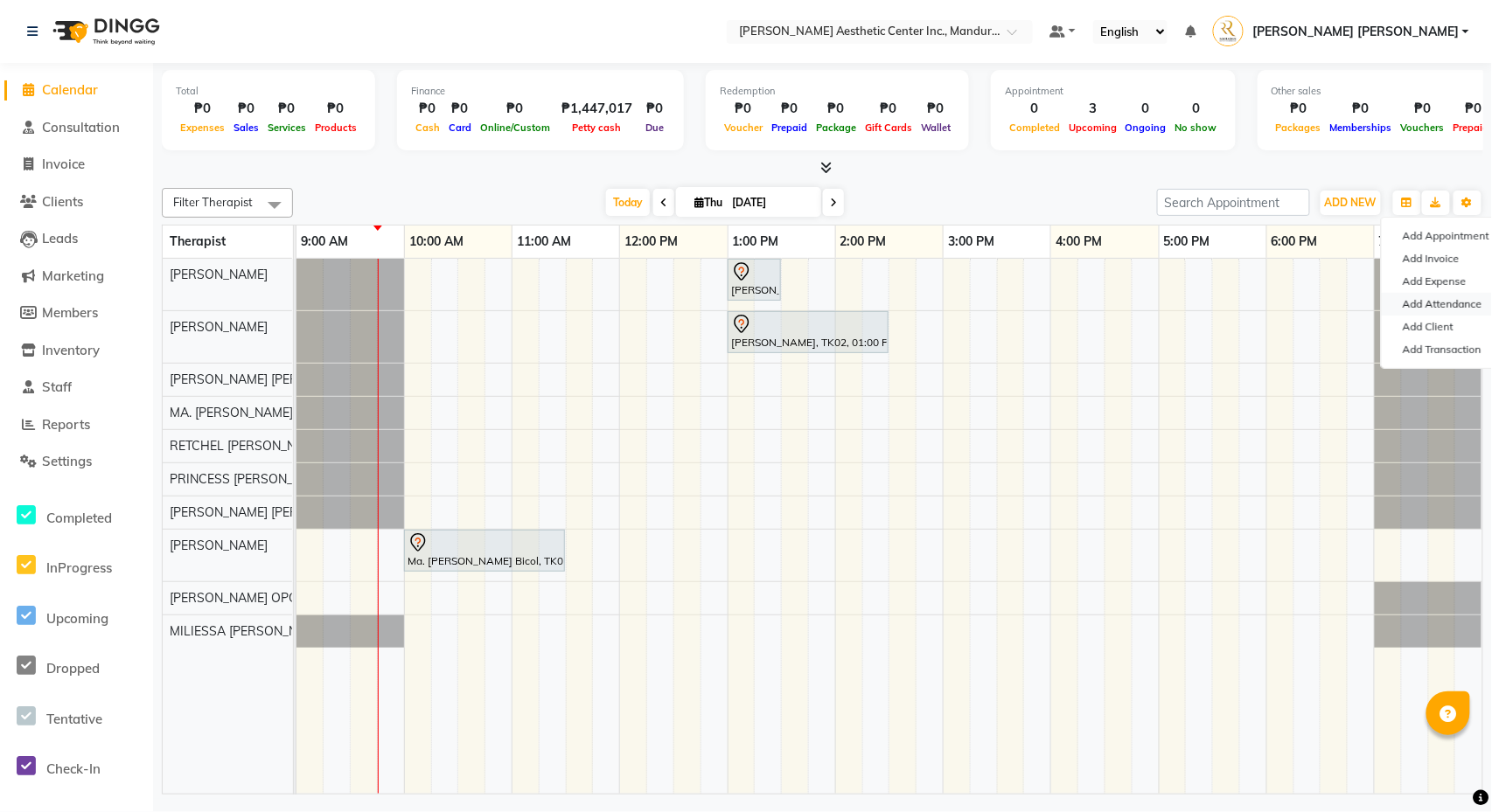
click at [1436, 302] on link "Add Attendance" at bounding box center [1451, 303] width 138 height 23
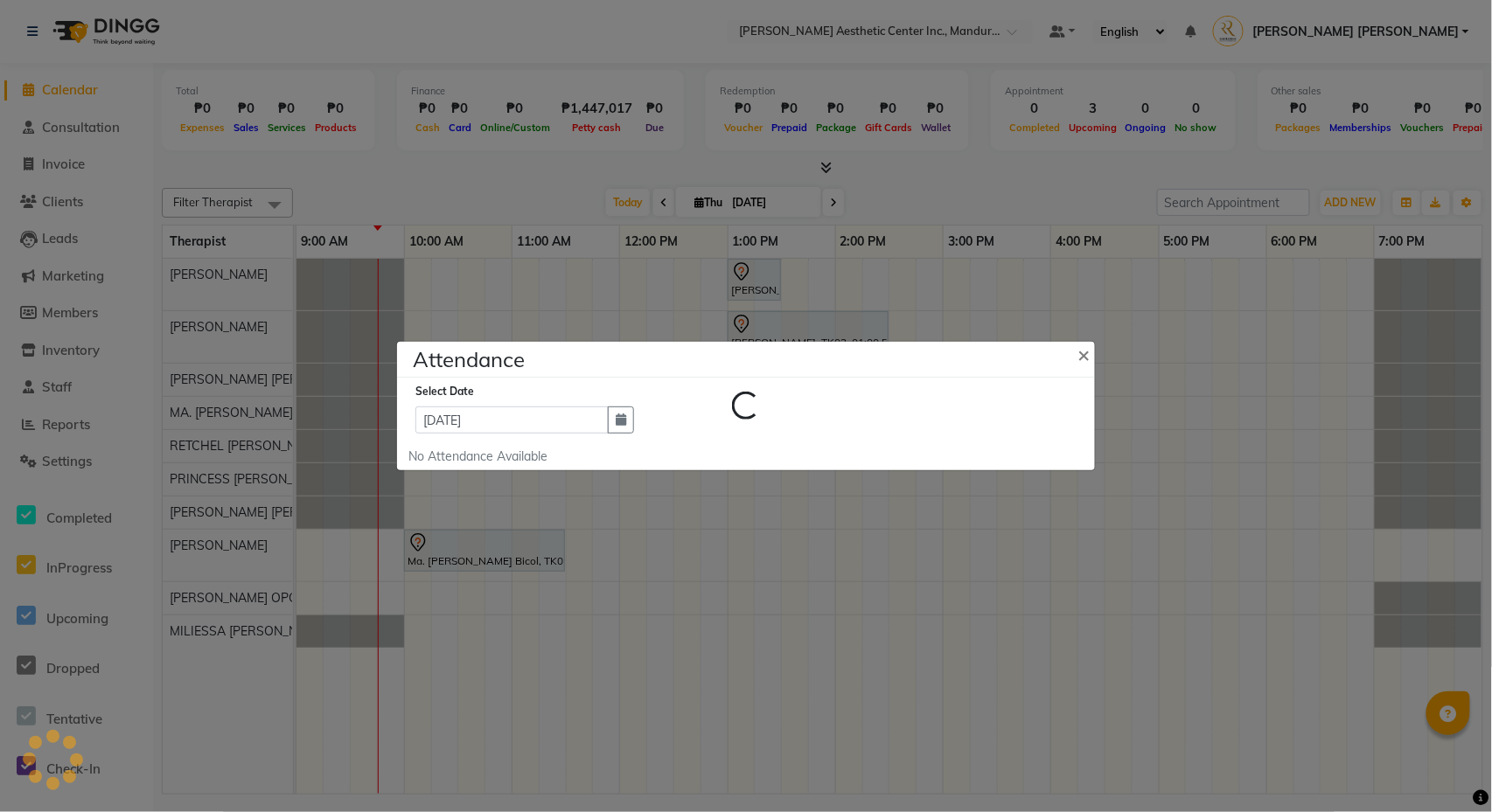
select select "A"
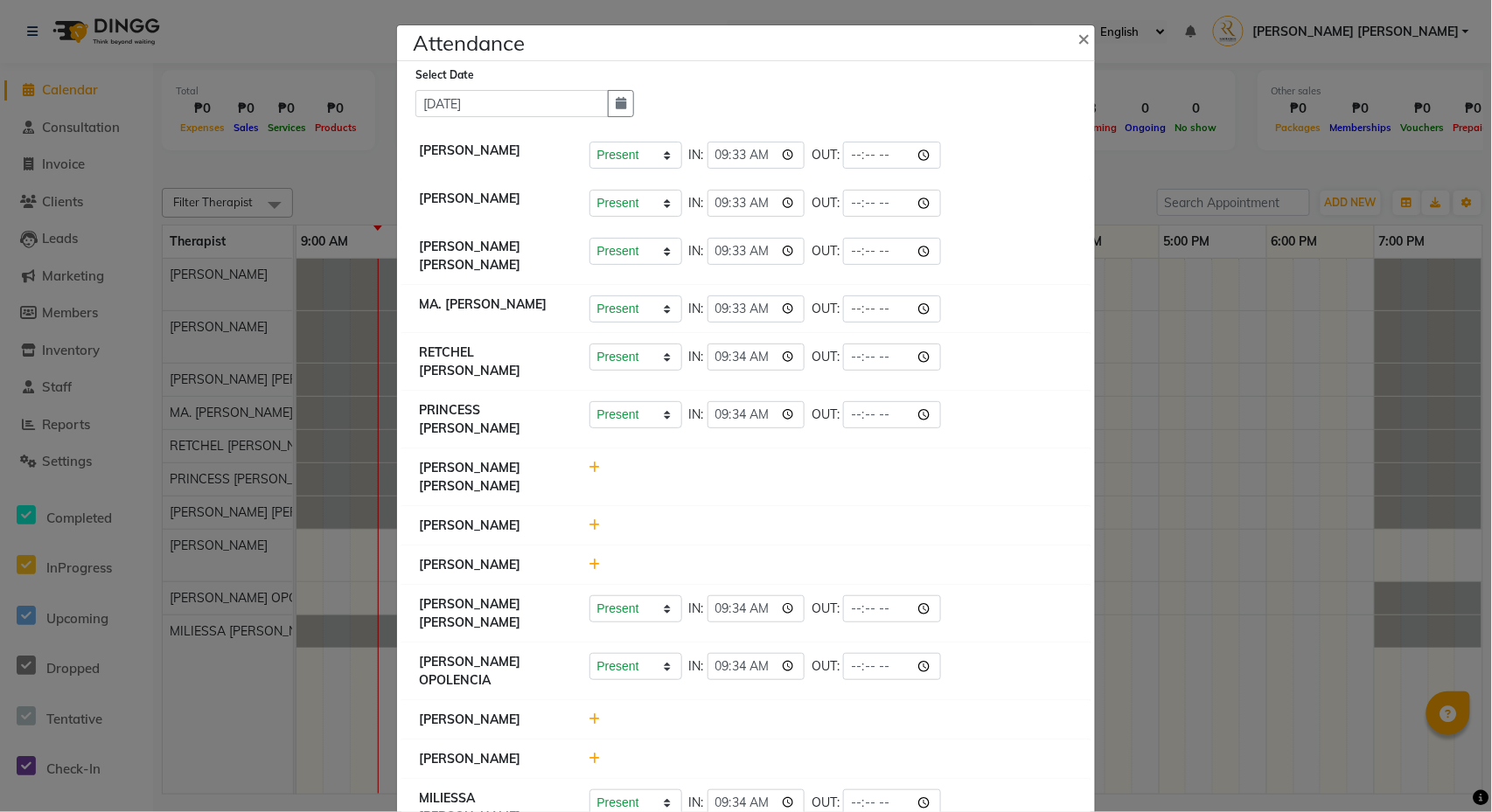
click at [1298, 222] on ngb-modal-window "Attendance × Select Date [DATE] [PERSON_NAME] Present Absent Late Half Day Week…" at bounding box center [746, 406] width 1492 height 812
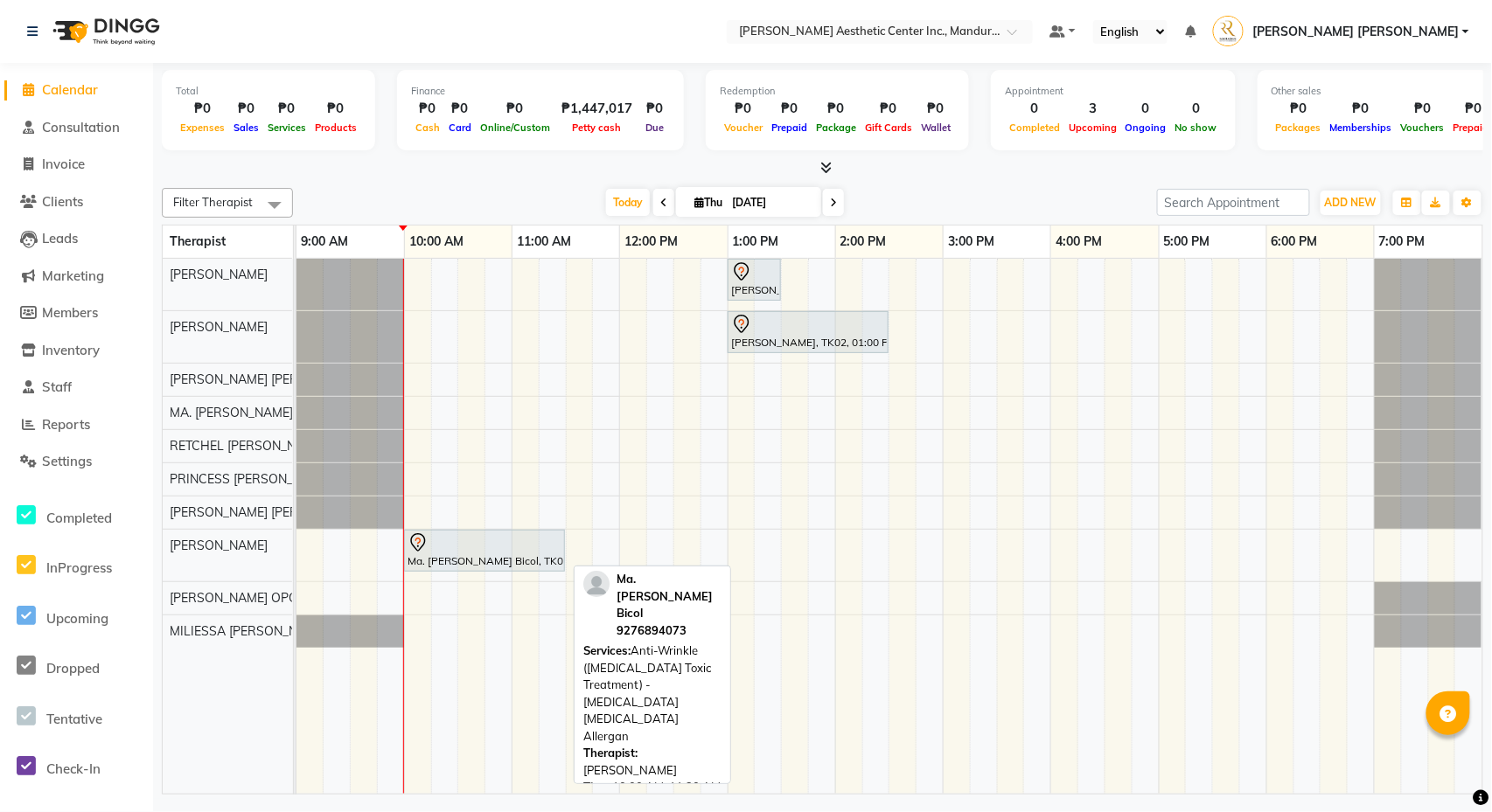
click at [511, 532] on link "Ma. [PERSON_NAME] Bicol, TK03, 10:00 AM-11:30 AM, Anti-Wrinkle ([MEDICAL_DATA] …" at bounding box center [484, 551] width 161 height 42
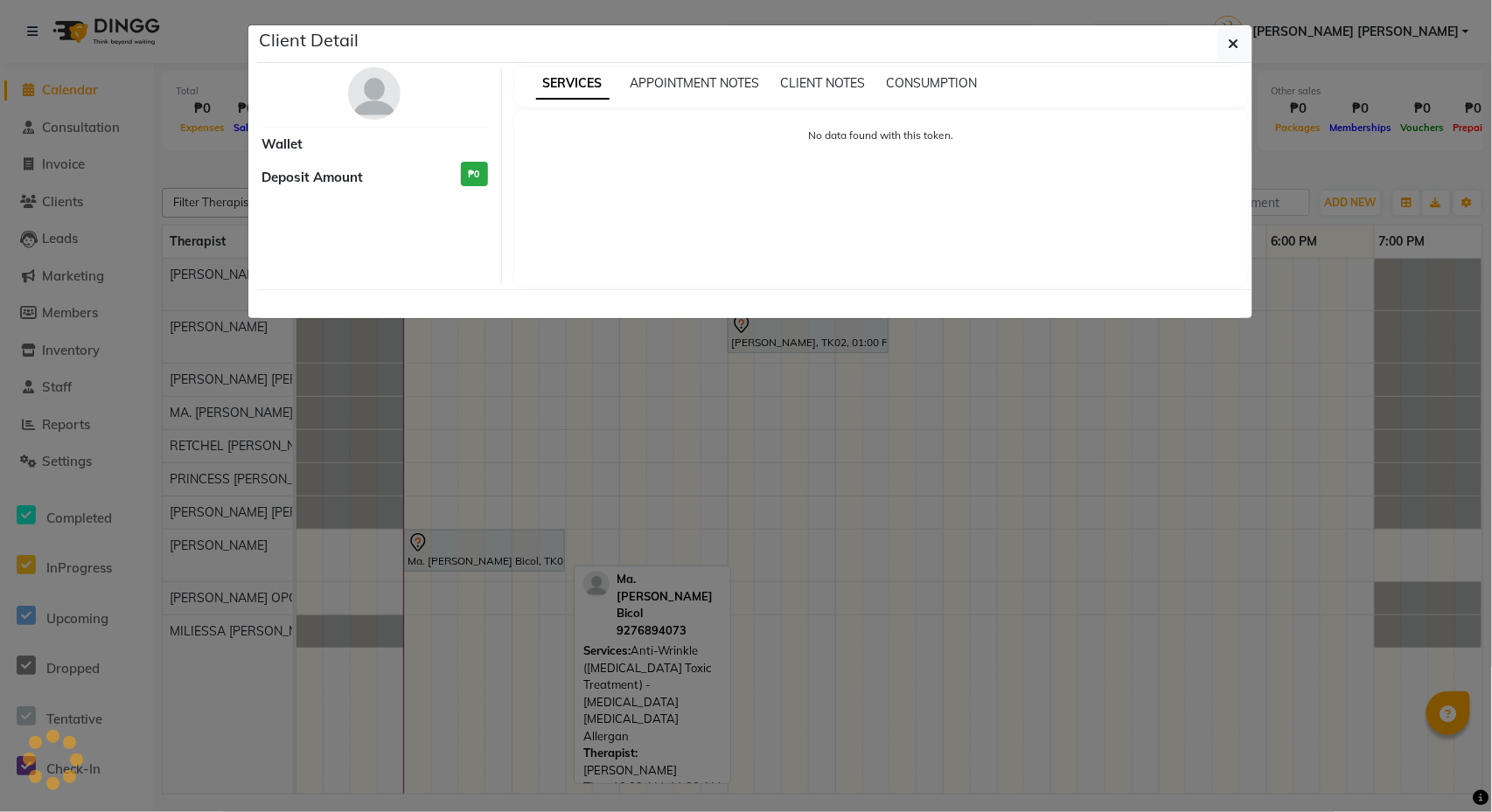
select select "7"
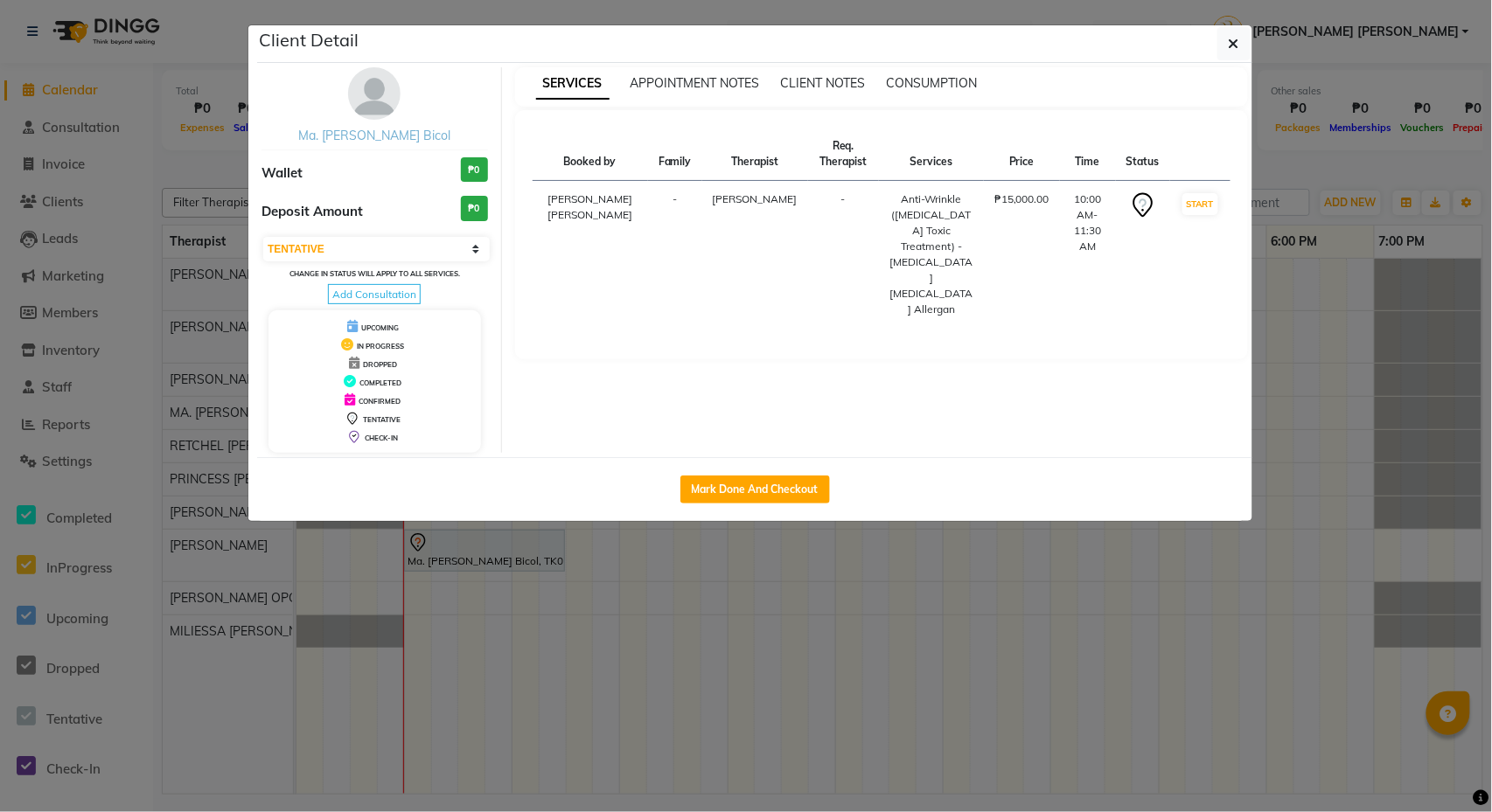
click at [362, 137] on link "Ma. [PERSON_NAME] Bicol" at bounding box center [374, 135] width 152 height 15
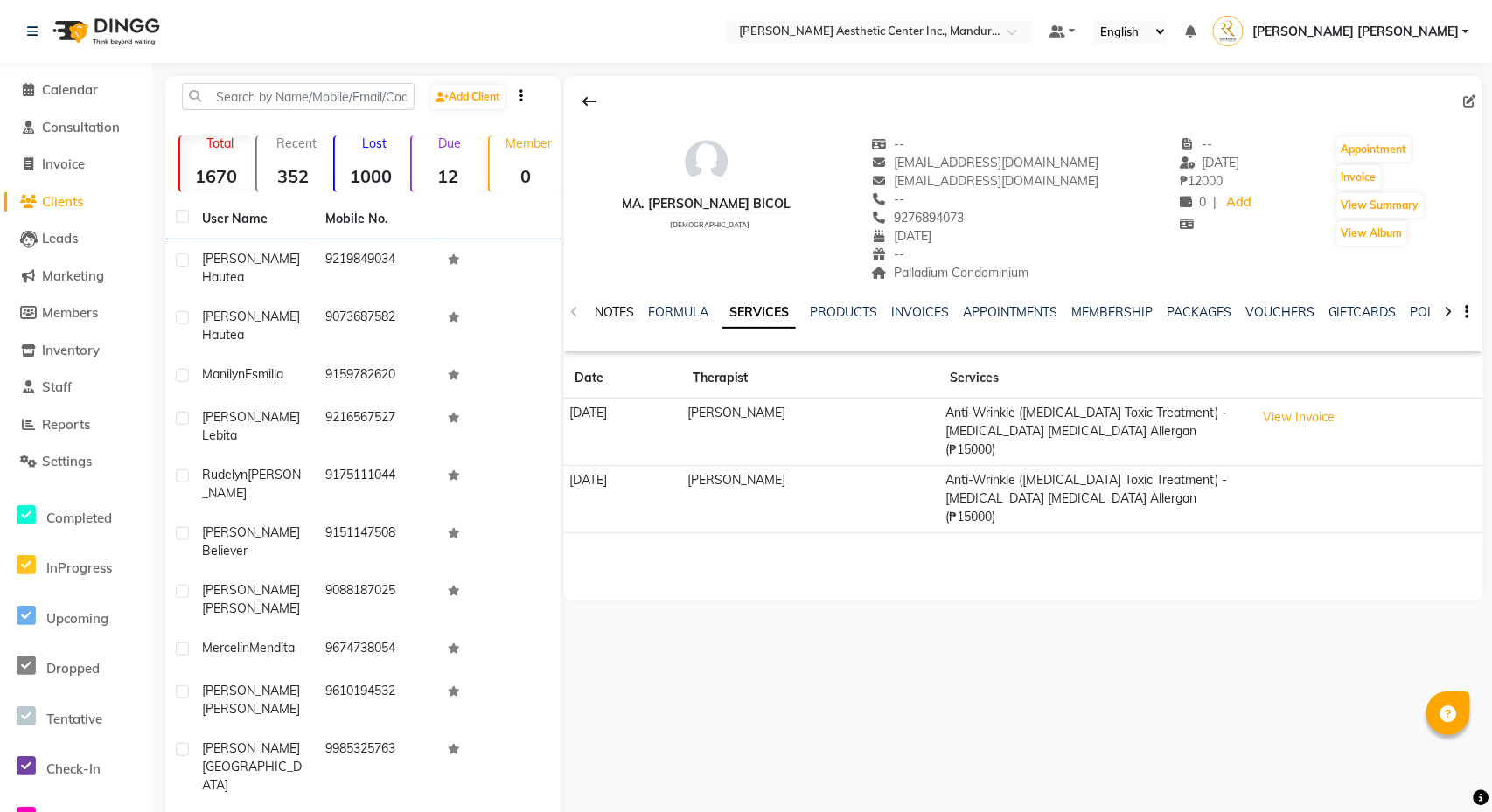
click at [619, 311] on link "NOTES" at bounding box center [614, 311] width 40 height 15
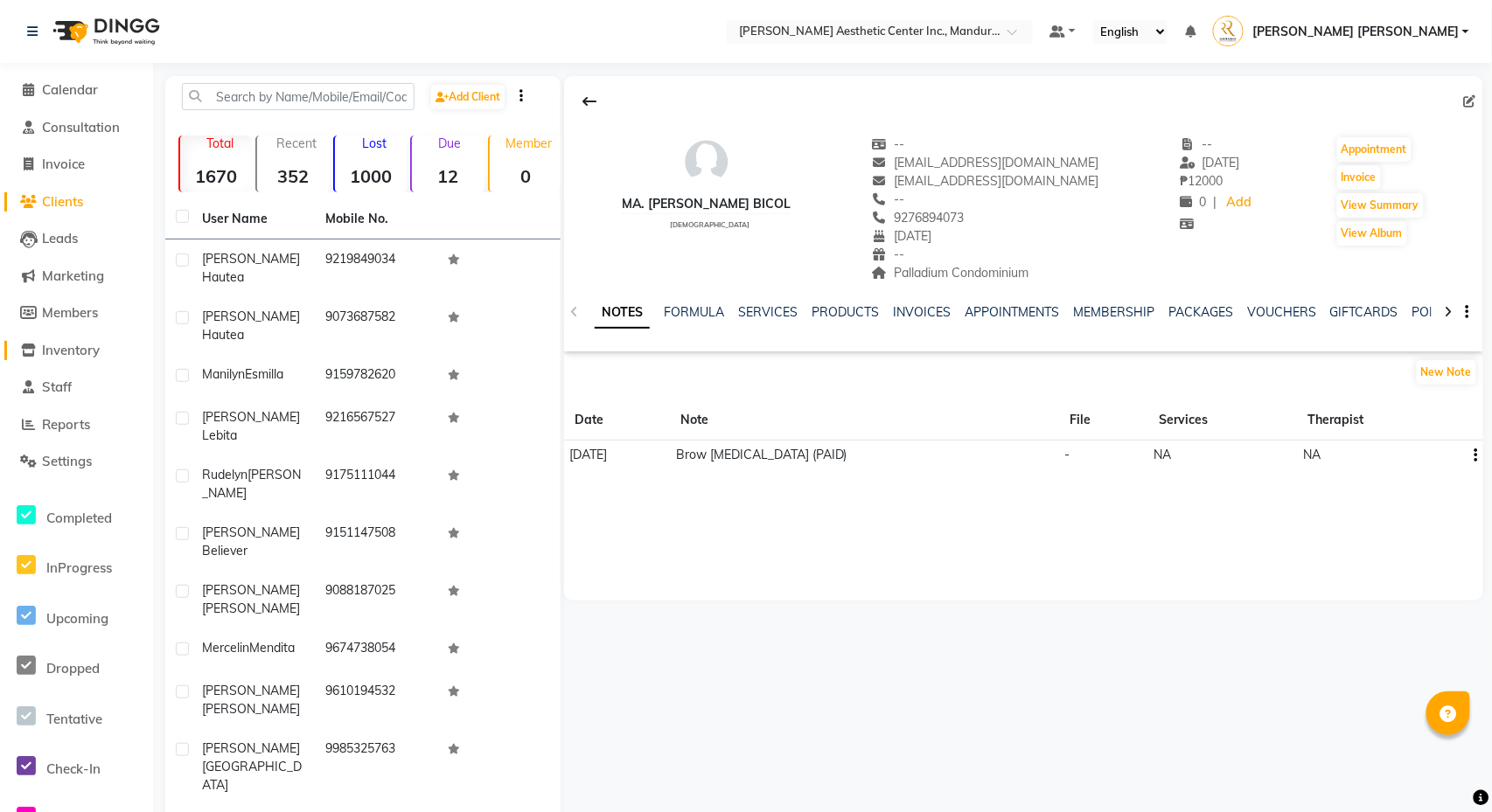
click at [77, 344] on span "Inventory" at bounding box center [71, 350] width 58 height 16
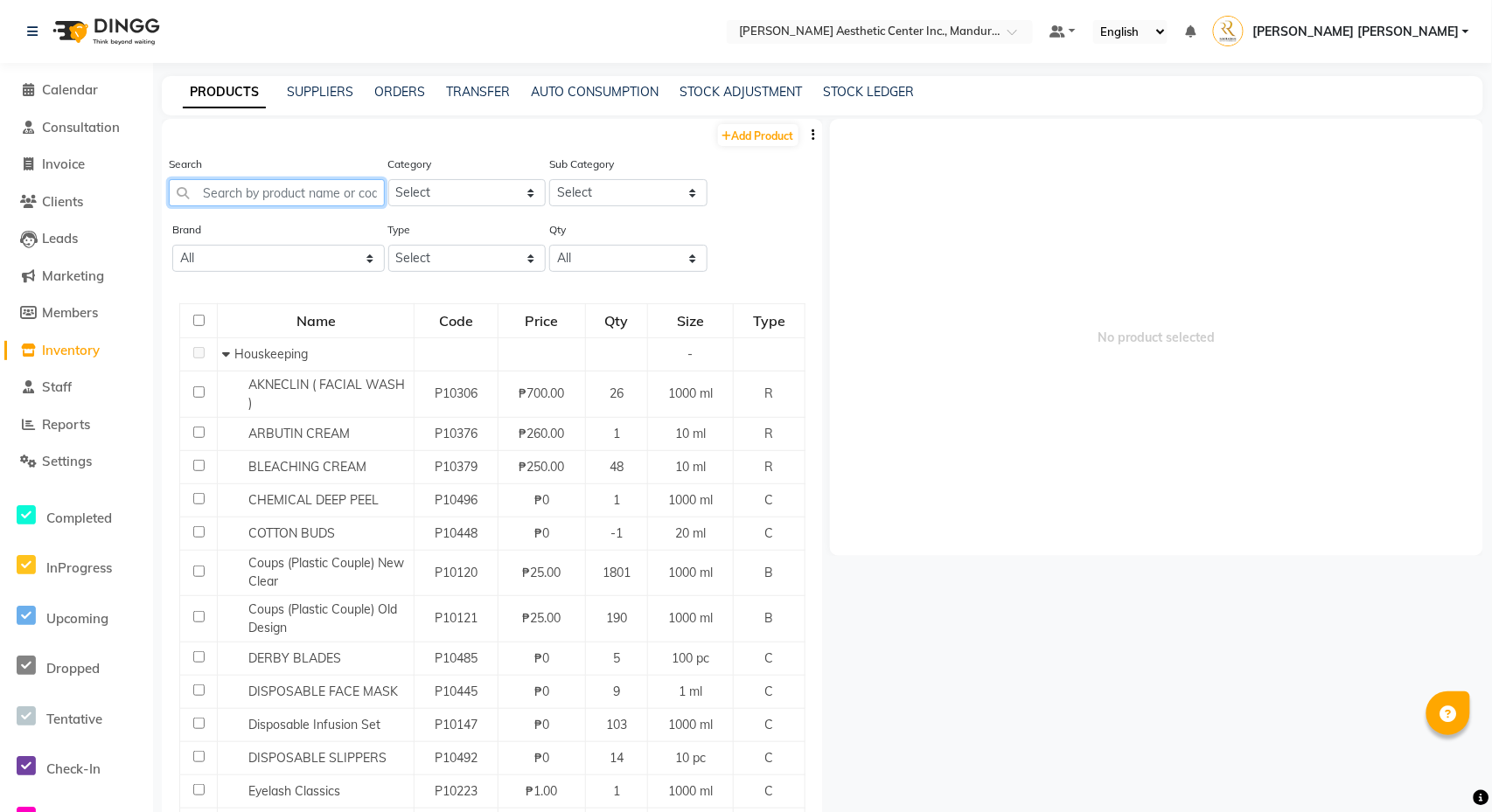
click at [285, 189] on input "text" at bounding box center [276, 193] width 216 height 27
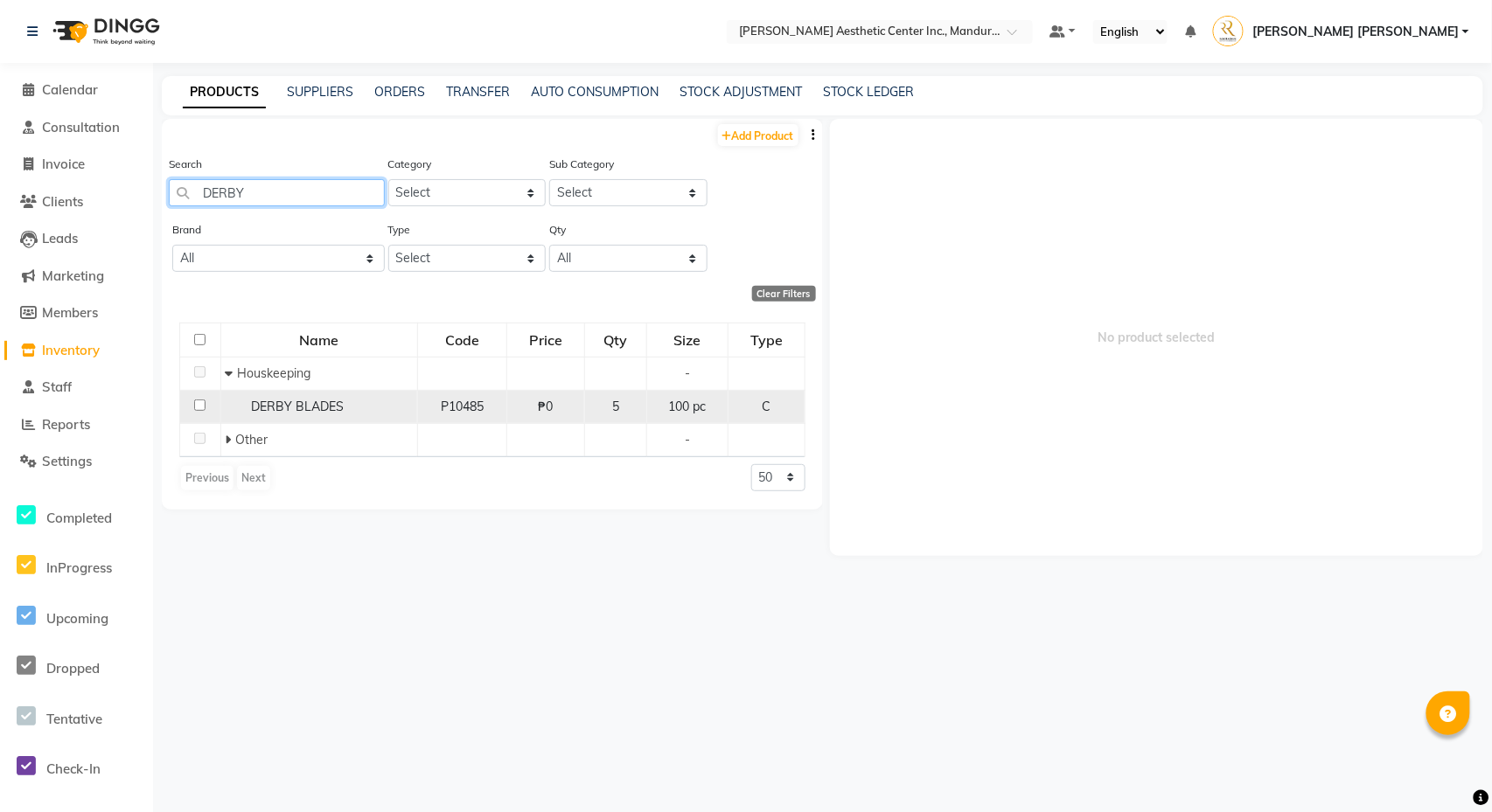
type input "DERBY"
click at [199, 408] on input "checkbox" at bounding box center [200, 405] width 12 height 12
checkbox input "true"
select select
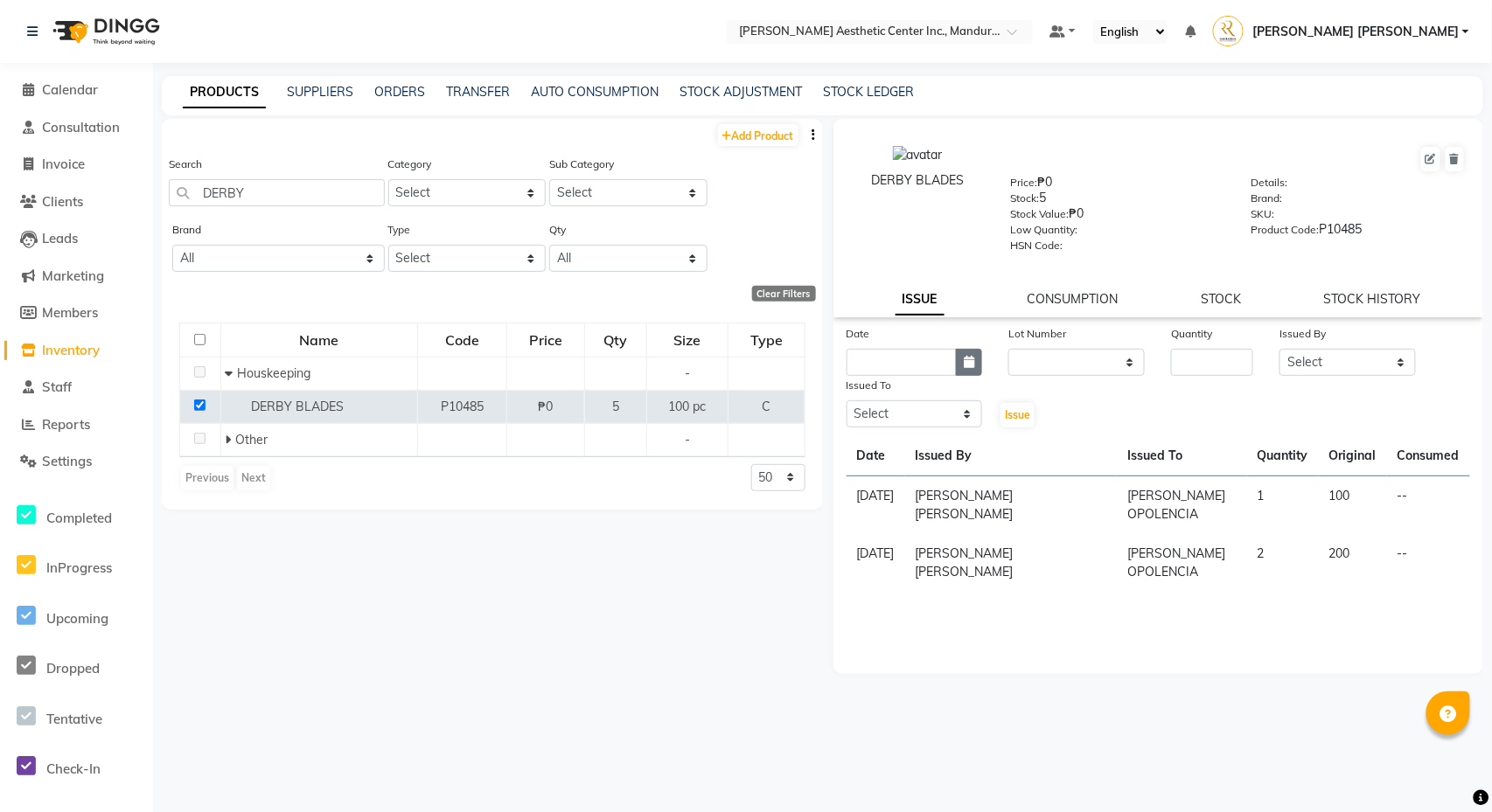
click at [970, 351] on button "button" at bounding box center [969, 363] width 26 height 27
select select "10"
select select "2025"
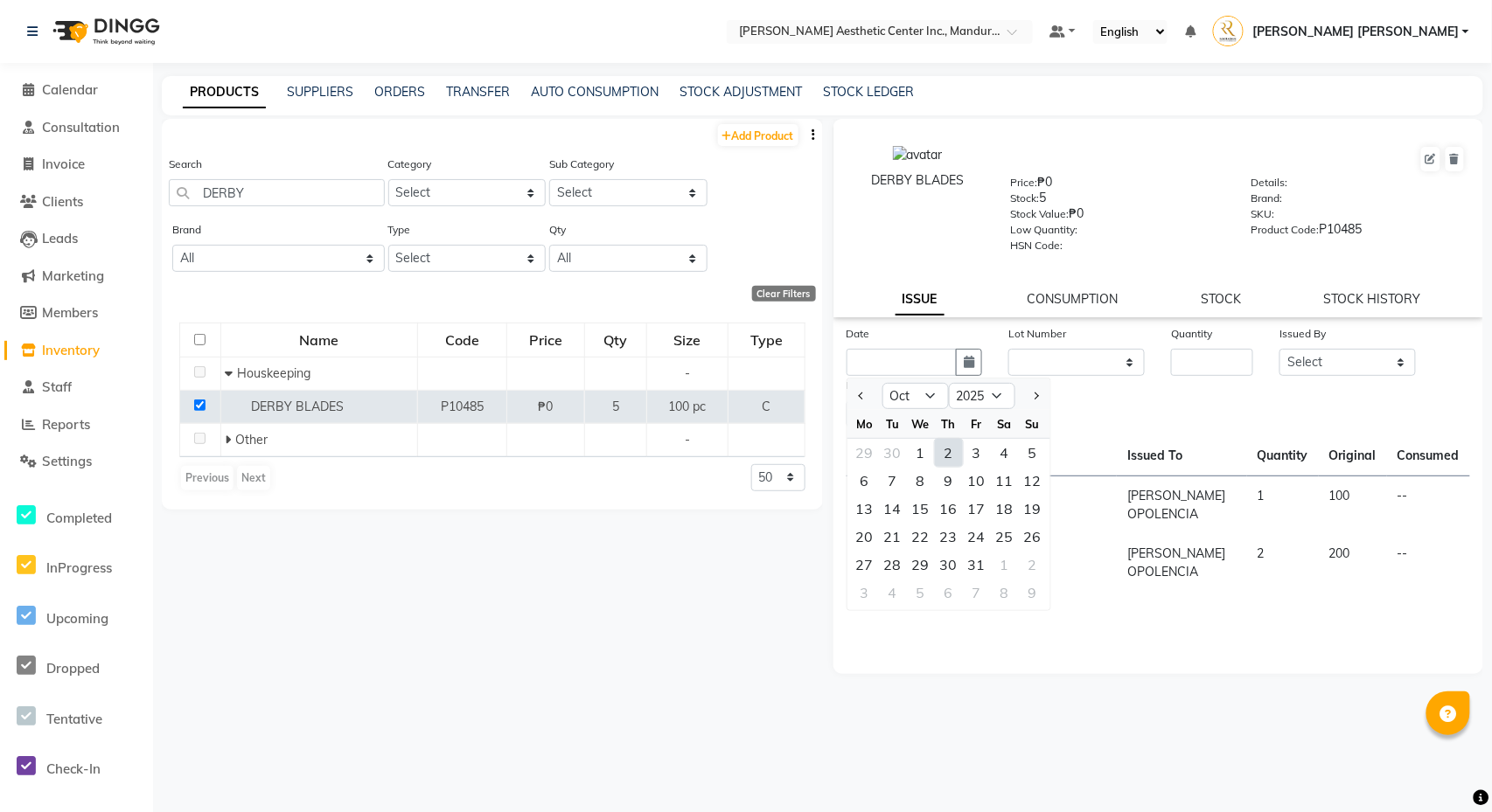
click at [943, 456] on div "2" at bounding box center [948, 453] width 28 height 28
type input "[DATE]"
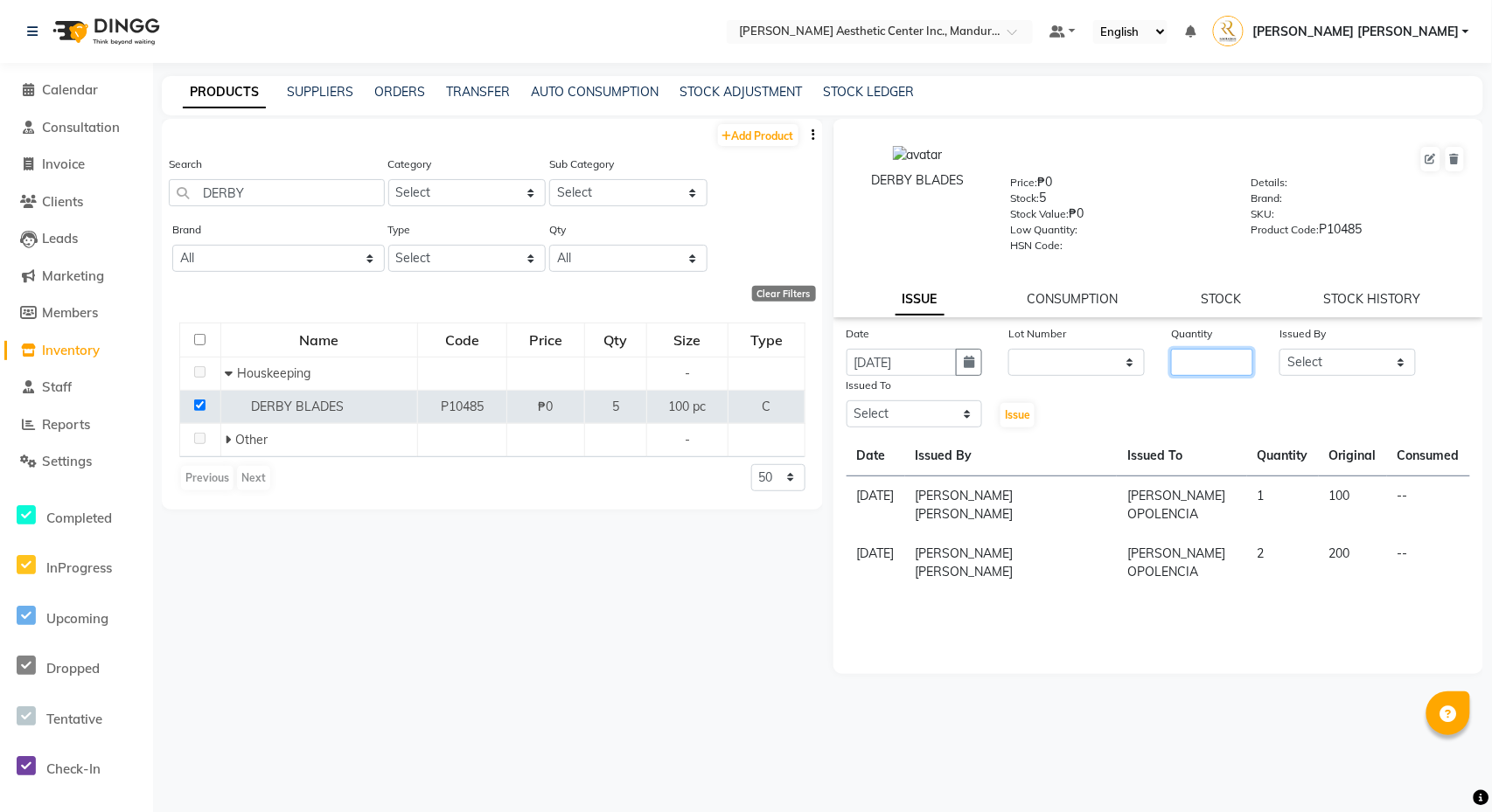
click at [1207, 365] on input "number" at bounding box center [1211, 363] width 82 height 27
type input "1"
select select "50265"
select select "46409"
click at [1021, 413] on span "Issue" at bounding box center [1017, 415] width 25 height 14
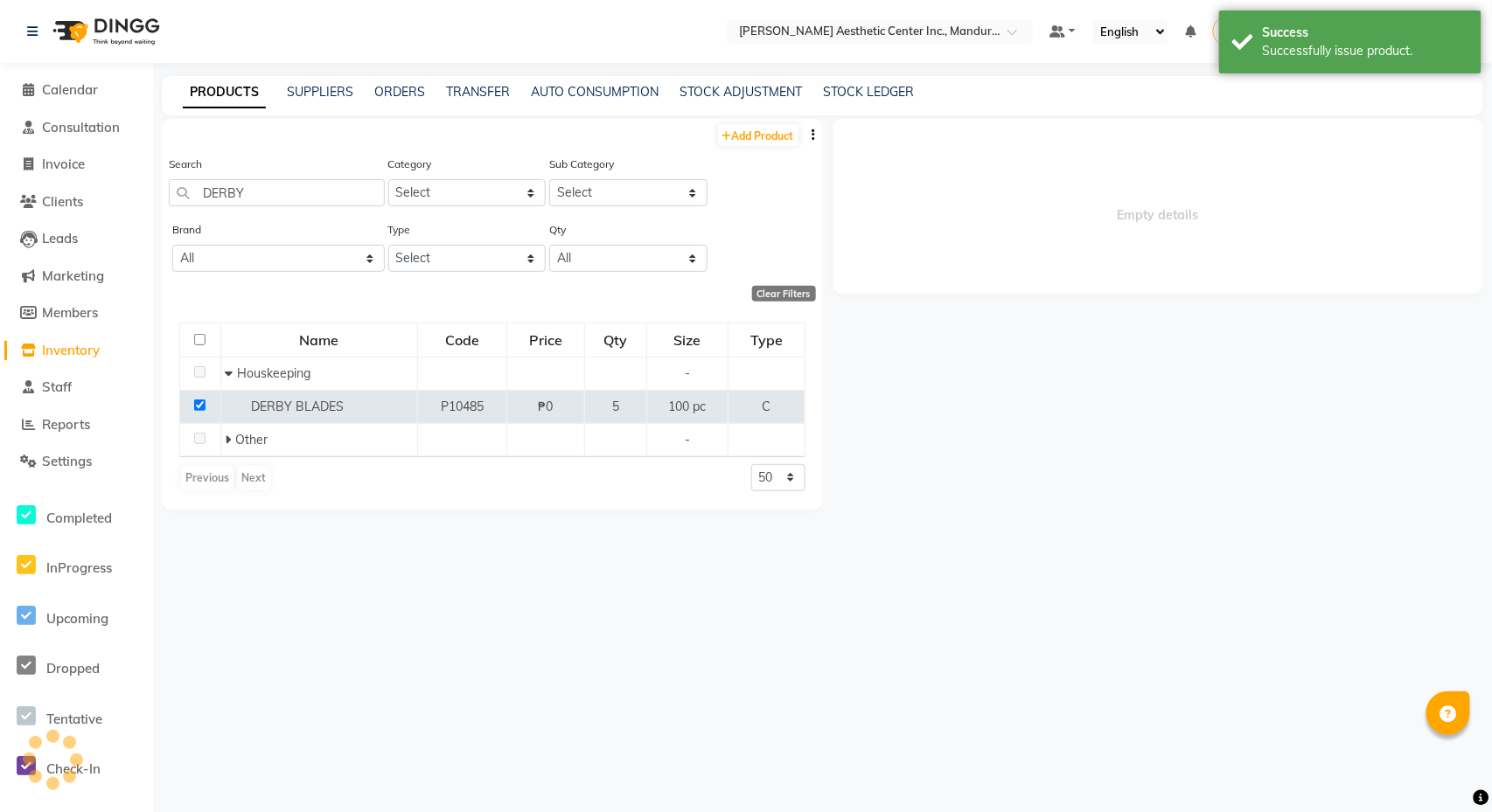
select select
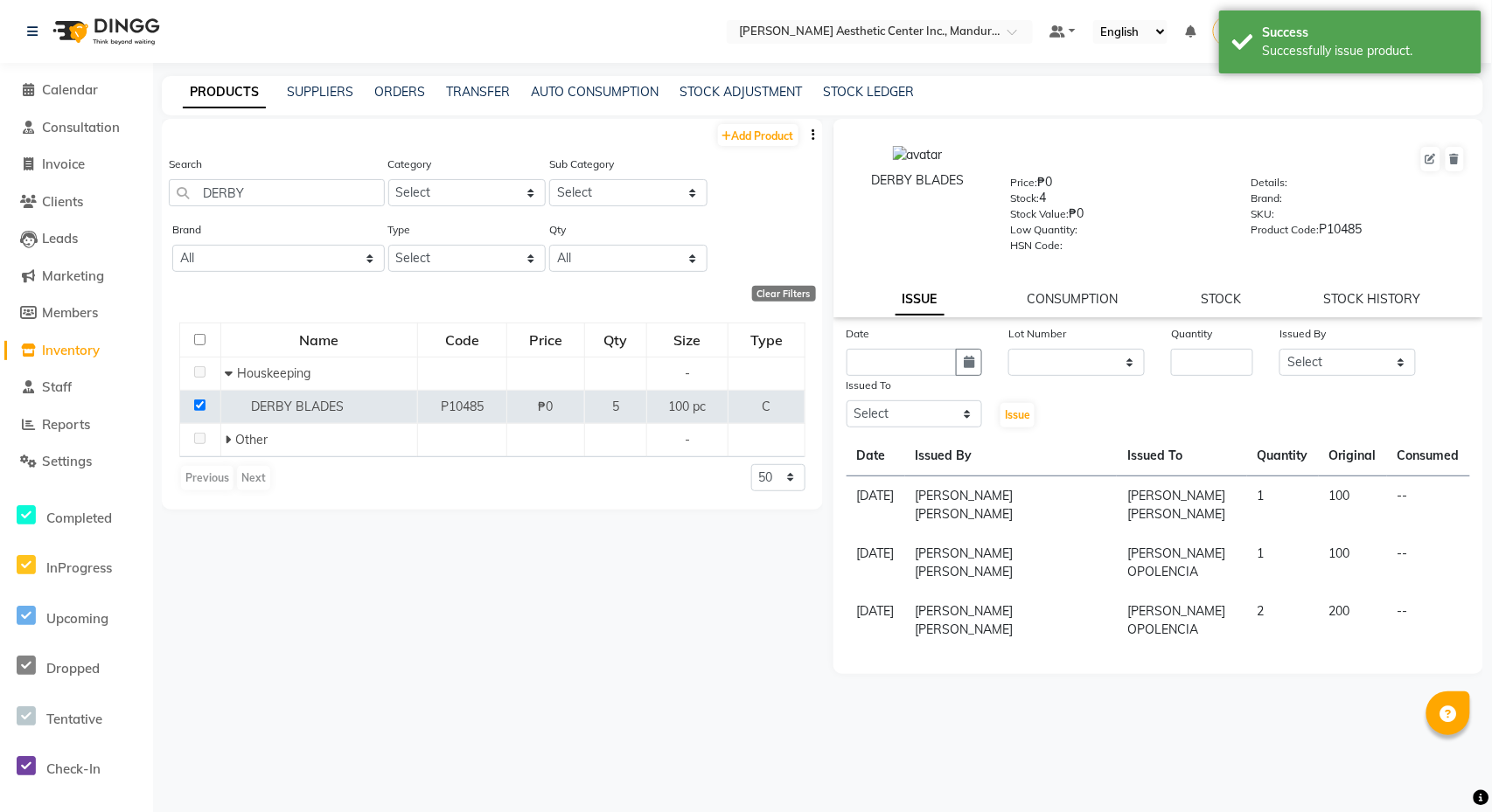
click at [1021, 413] on span "Issue" at bounding box center [1017, 415] width 25 height 14
click at [287, 189] on input "DERBY" at bounding box center [276, 193] width 216 height 27
type input "D"
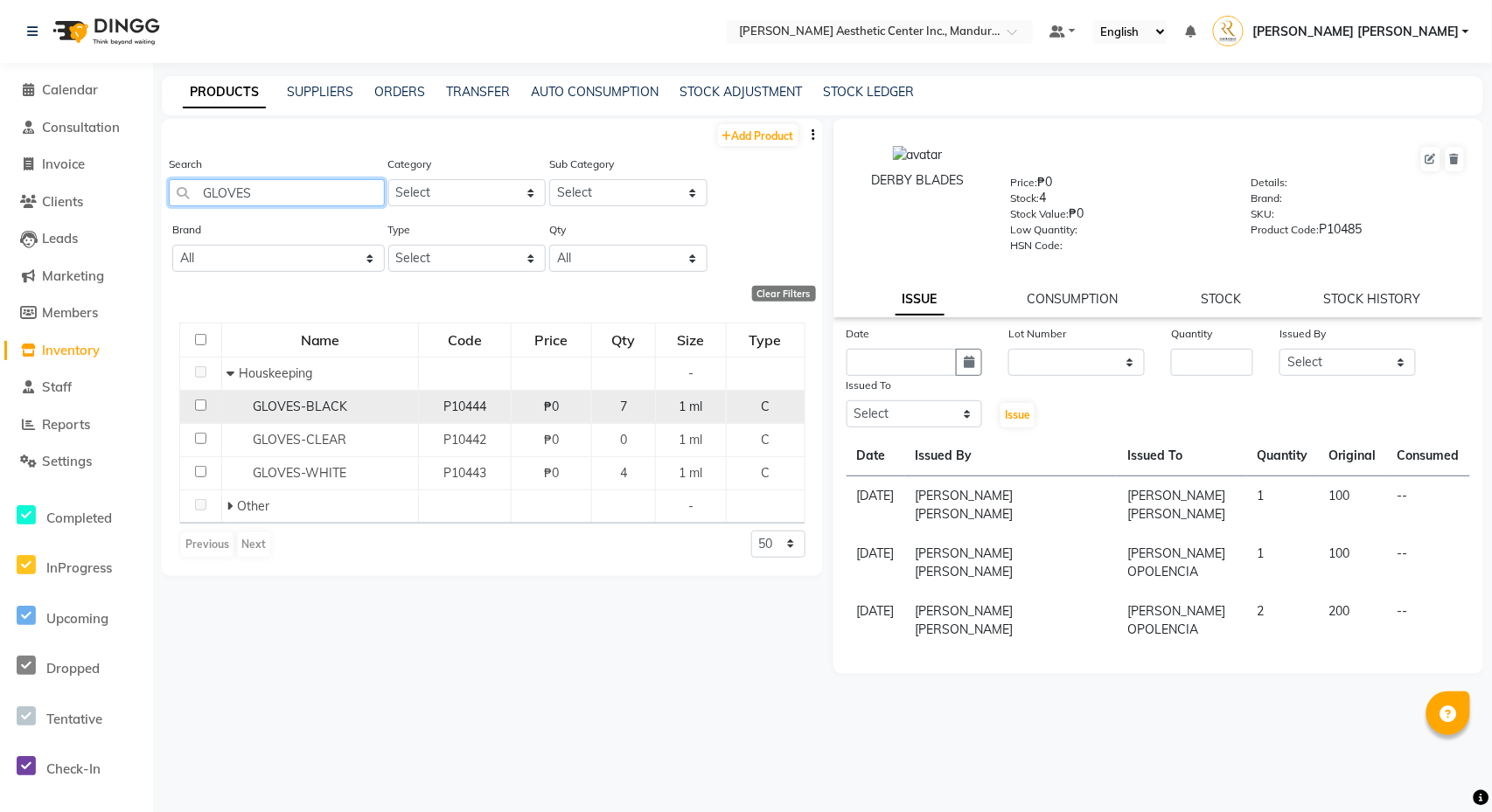
type input "GLOVES"
click at [203, 407] on input "checkbox" at bounding box center [201, 405] width 12 height 12
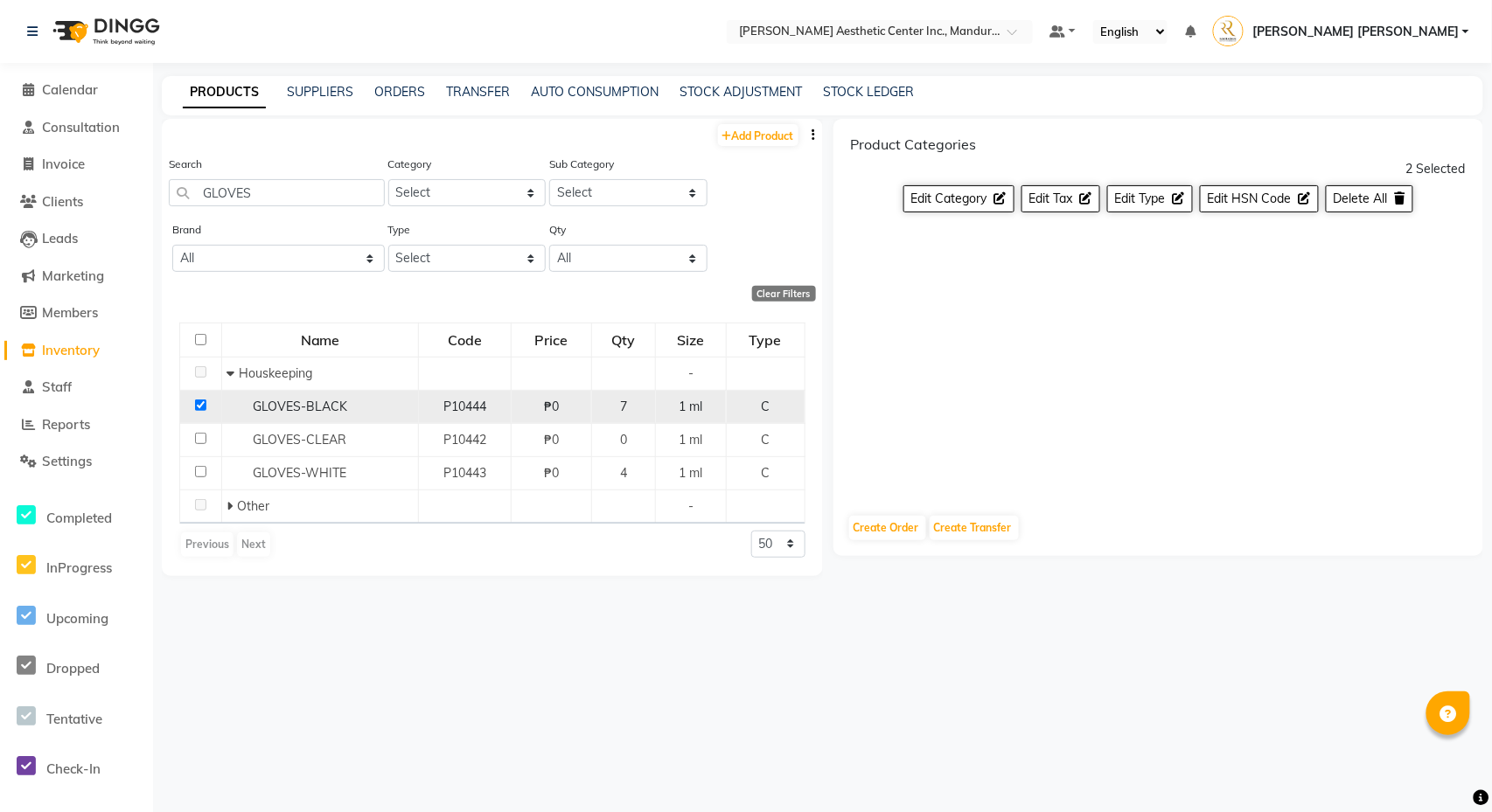
click at [197, 410] on input "checkbox" at bounding box center [201, 405] width 12 height 12
checkbox input "false"
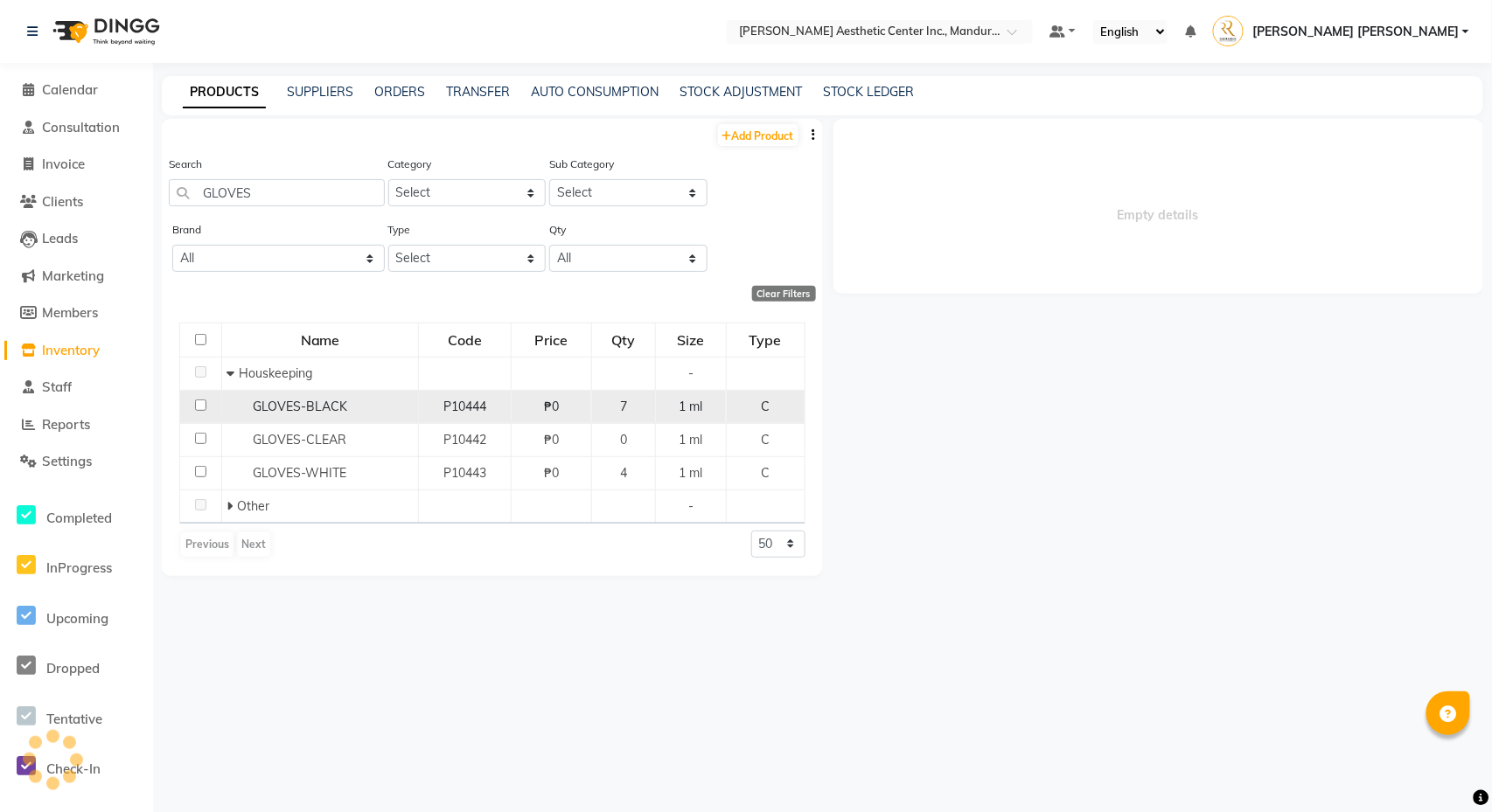
select select
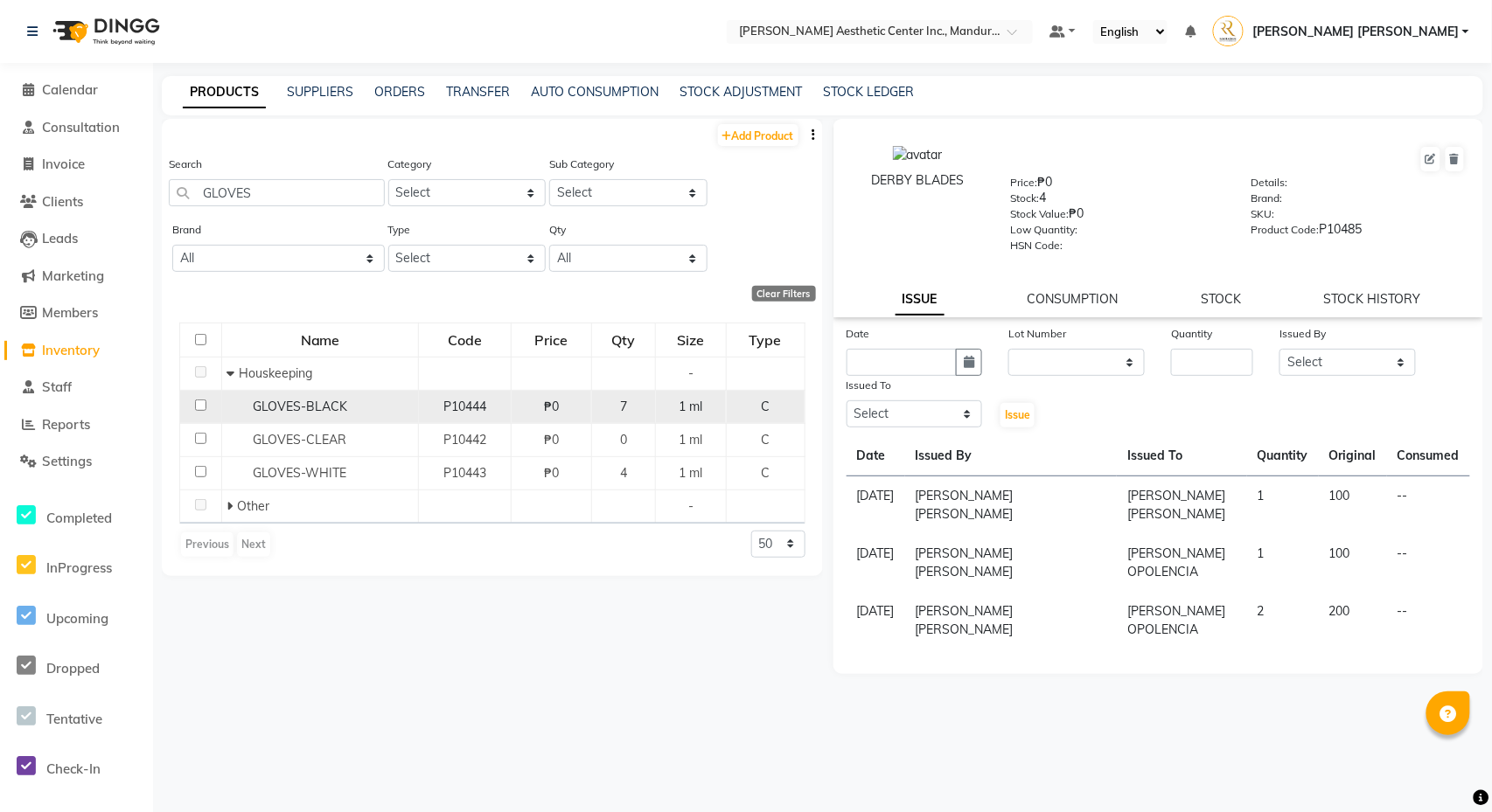
click at [312, 406] on span "GLOVES-BLACK" at bounding box center [300, 406] width 95 height 15
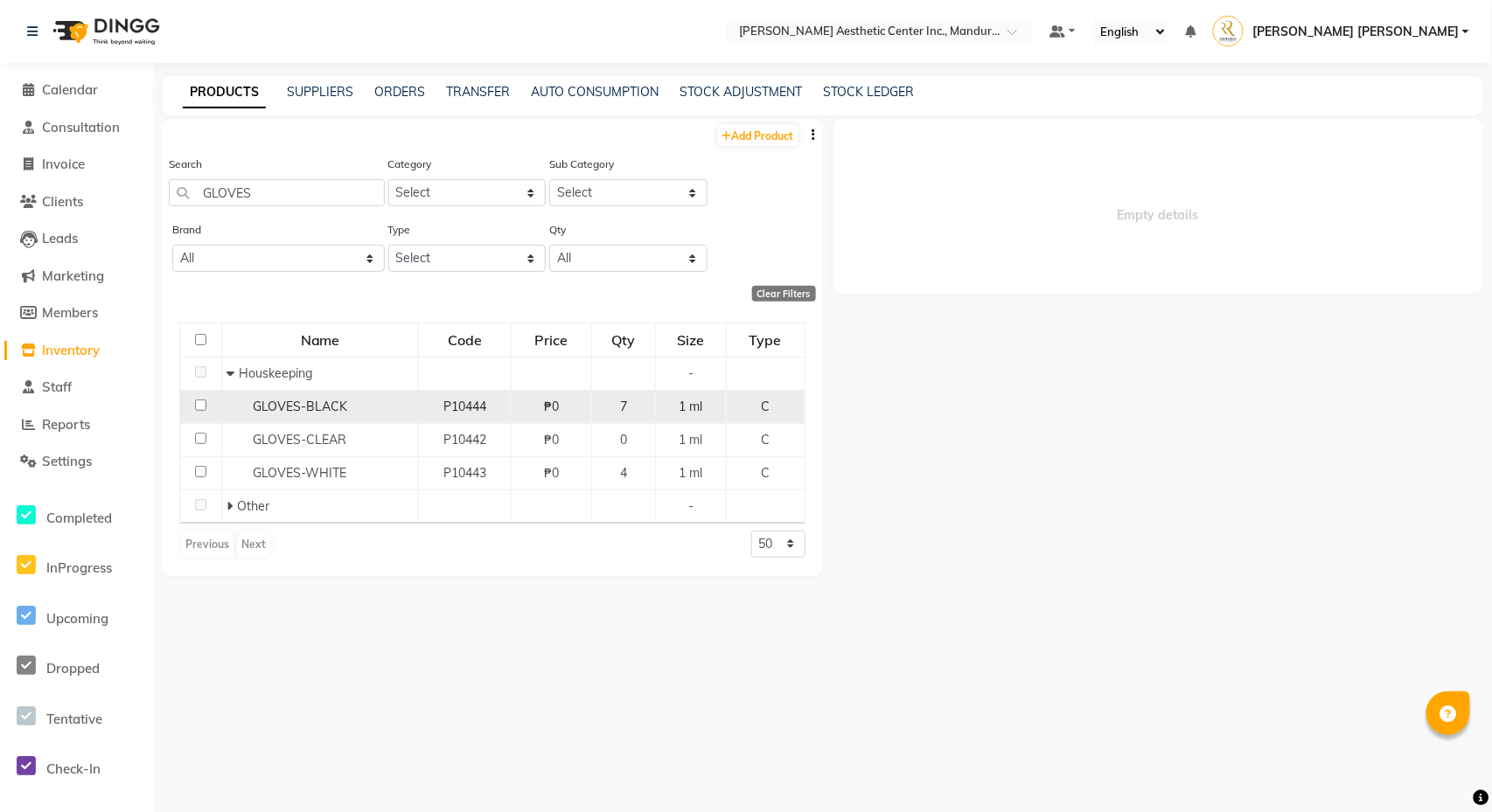
select select
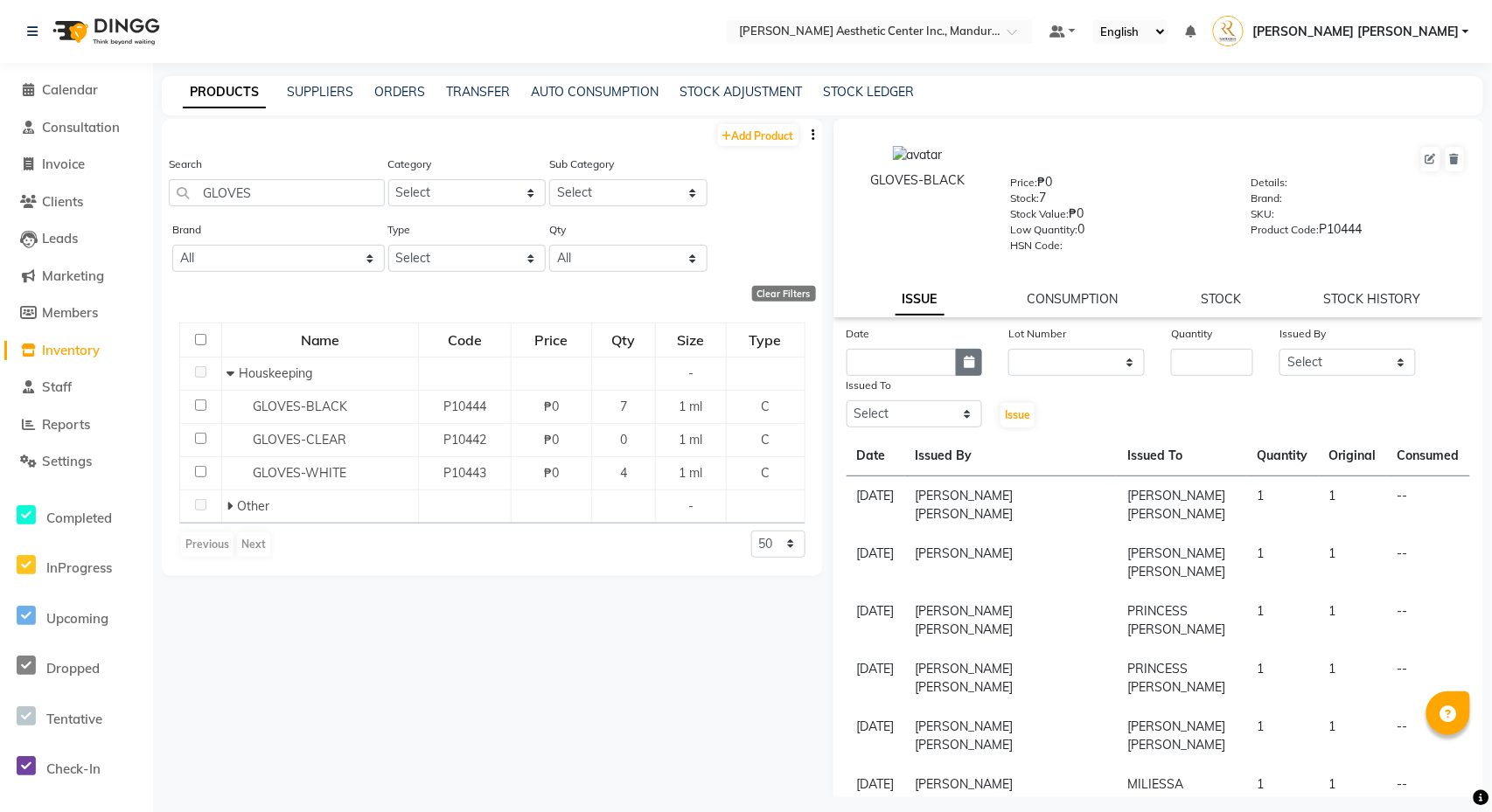
click at [967, 365] on icon "button" at bounding box center [969, 362] width 11 height 13
select select "10"
select select "2025"
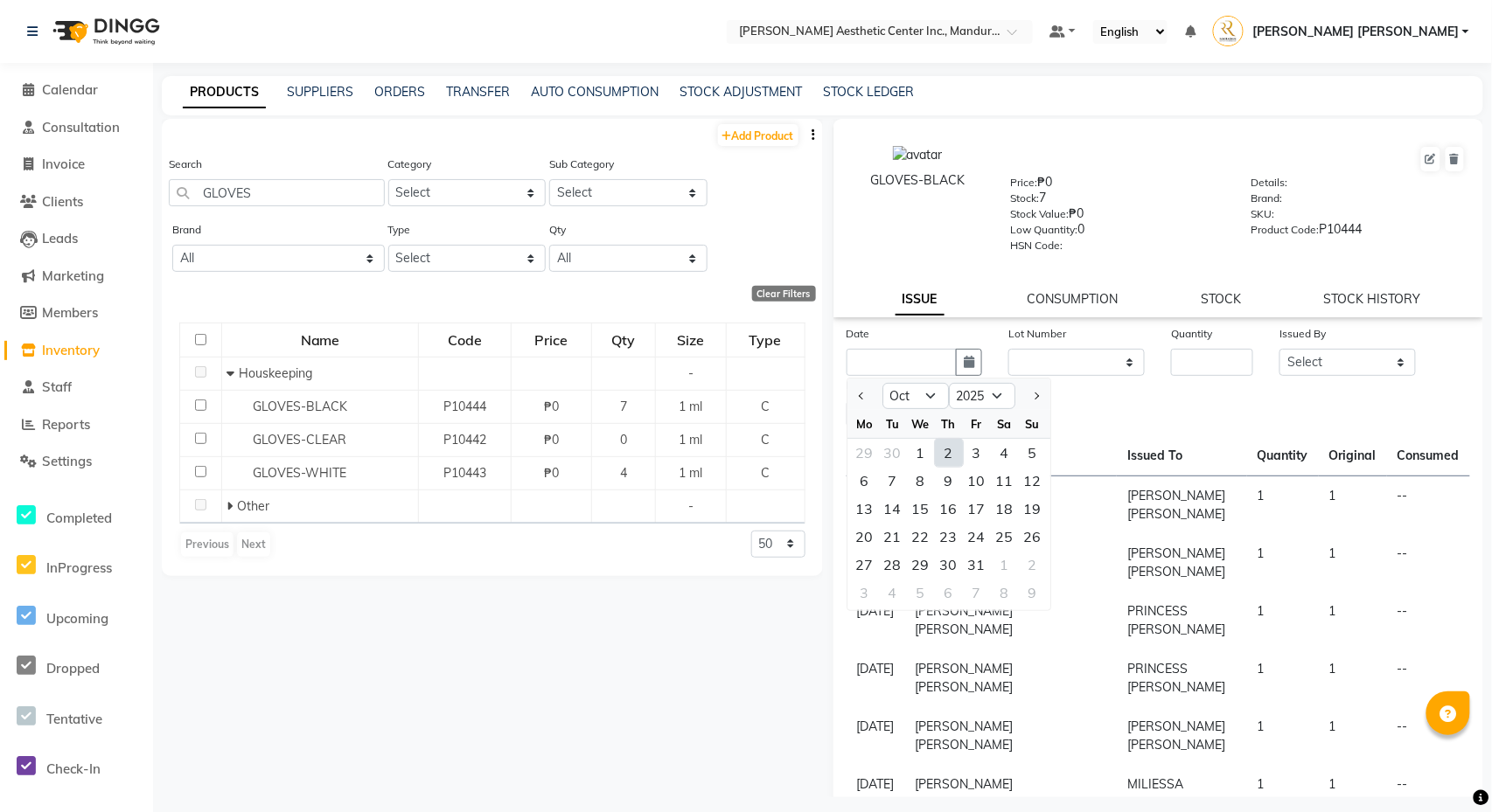
click at [948, 456] on div "2" at bounding box center [948, 453] width 28 height 28
type input "[DATE]"
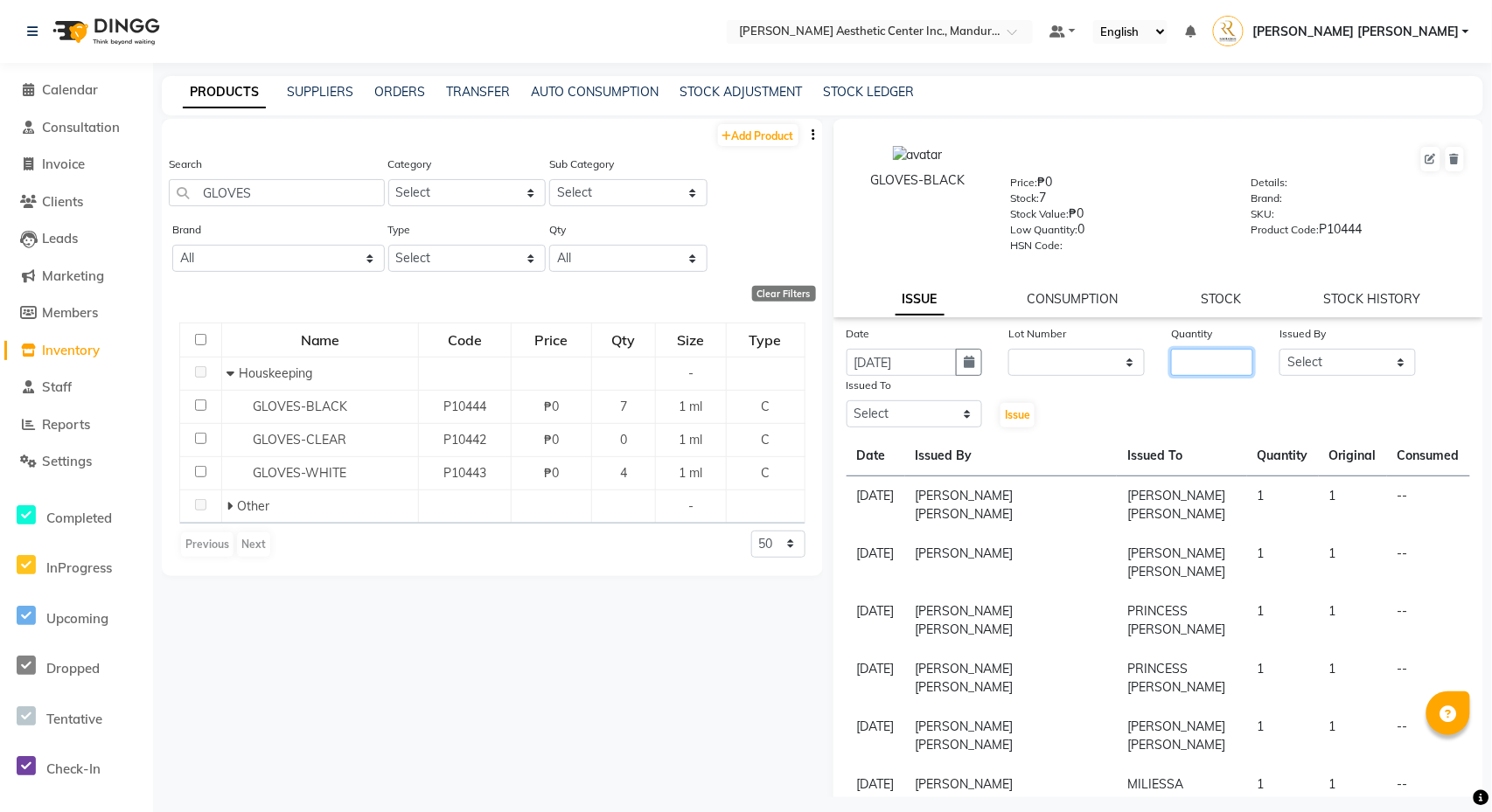
click at [1205, 358] on input "number" at bounding box center [1211, 363] width 82 height 27
type input "1"
select select "50265"
select select "46409"
click at [1017, 411] on span "Issue" at bounding box center [1017, 415] width 25 height 14
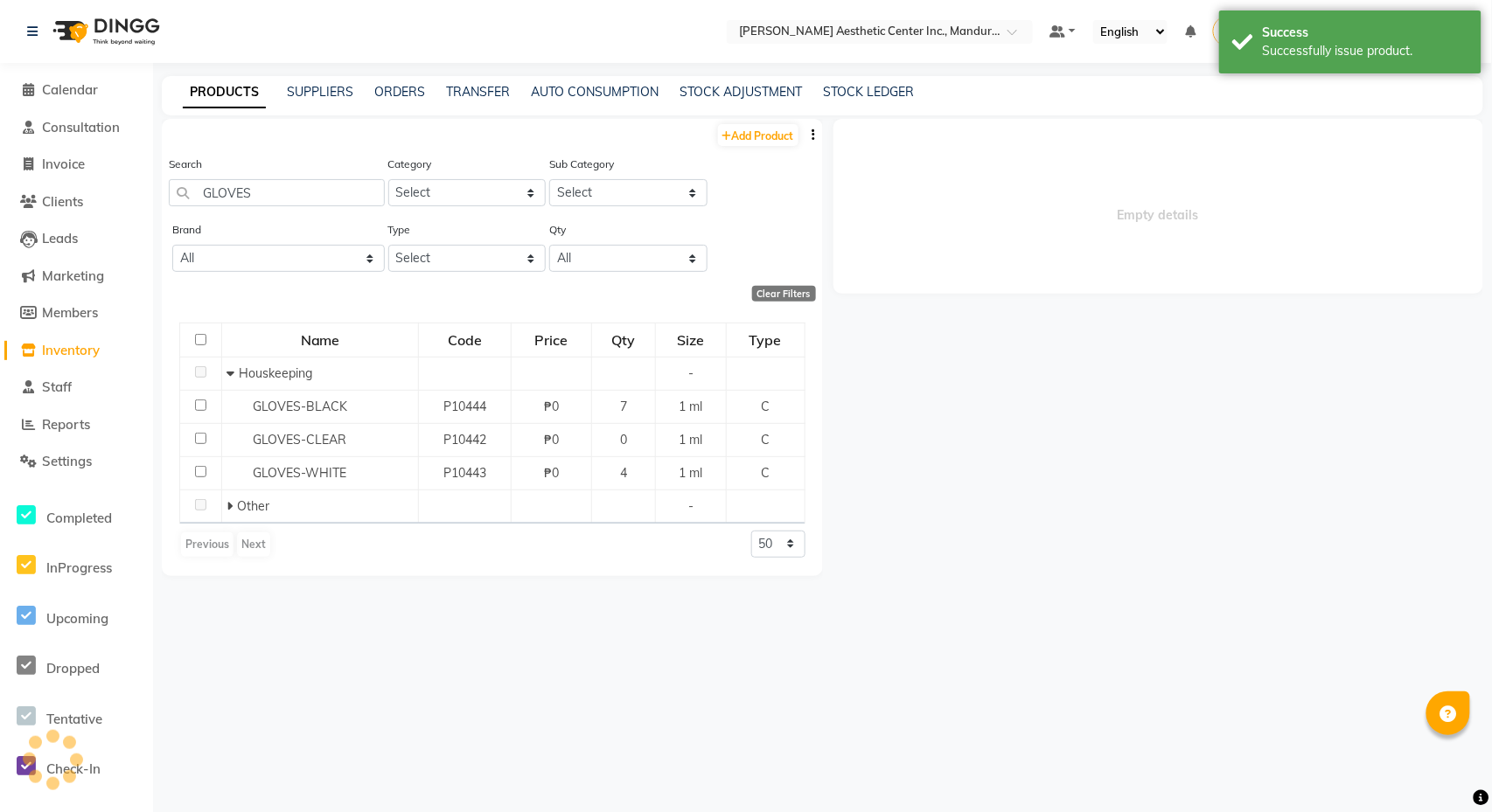
select select
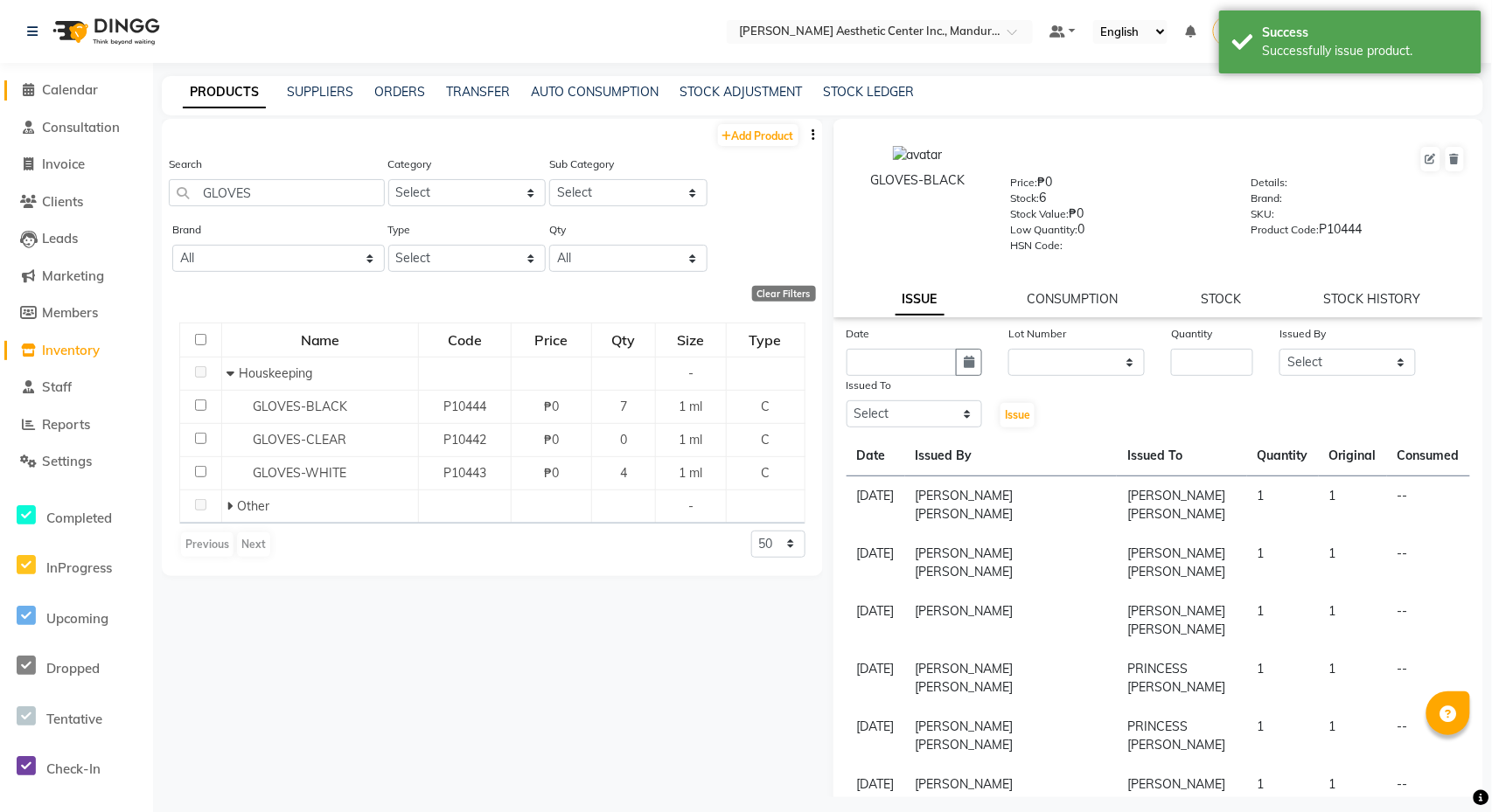
click at [84, 87] on span "Calendar" at bounding box center [70, 89] width 56 height 16
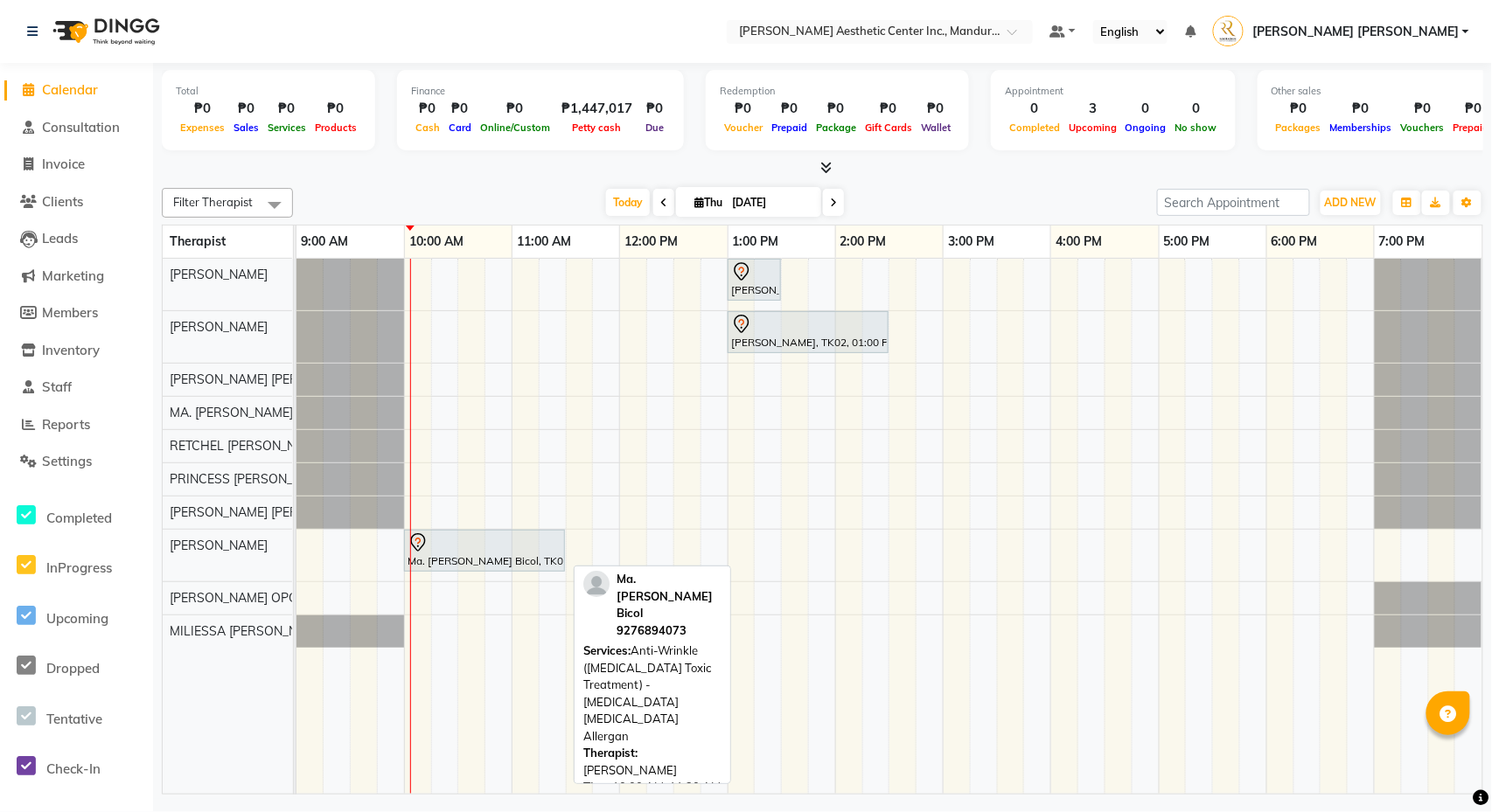
click at [479, 544] on div at bounding box center [484, 542] width 154 height 21
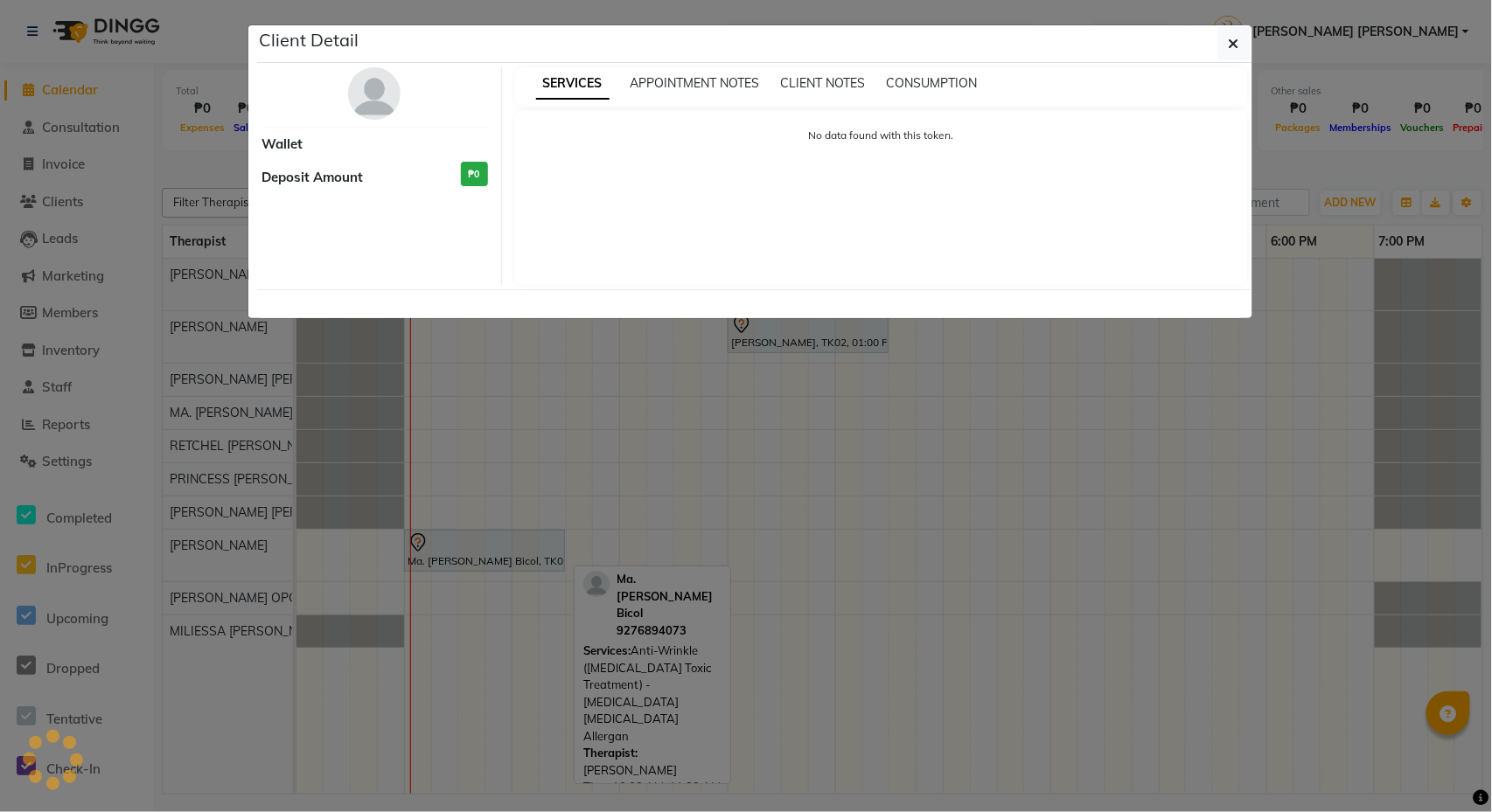
select select "7"
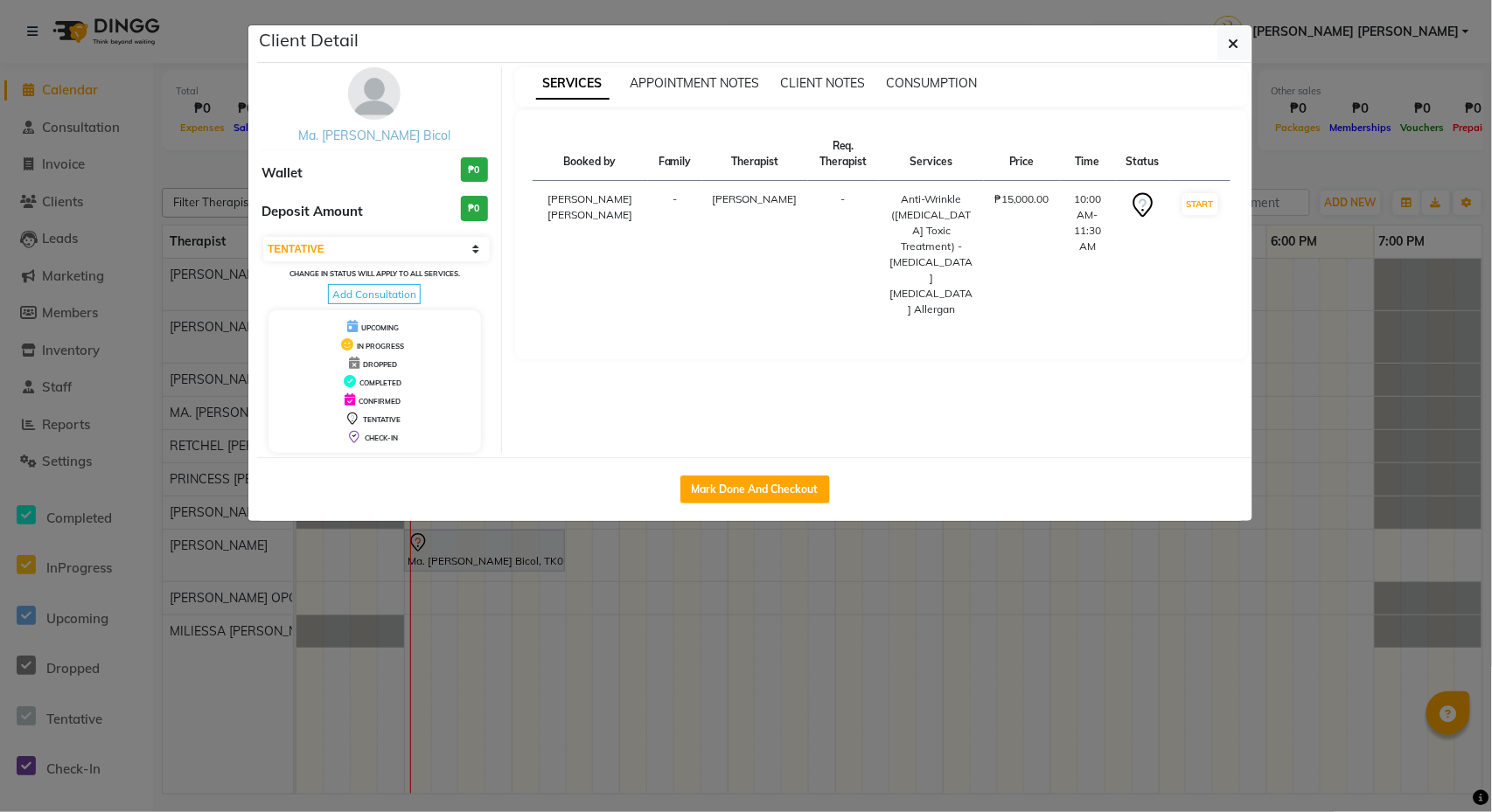
click at [367, 135] on link "Ma. [PERSON_NAME] Bicol" at bounding box center [374, 135] width 152 height 15
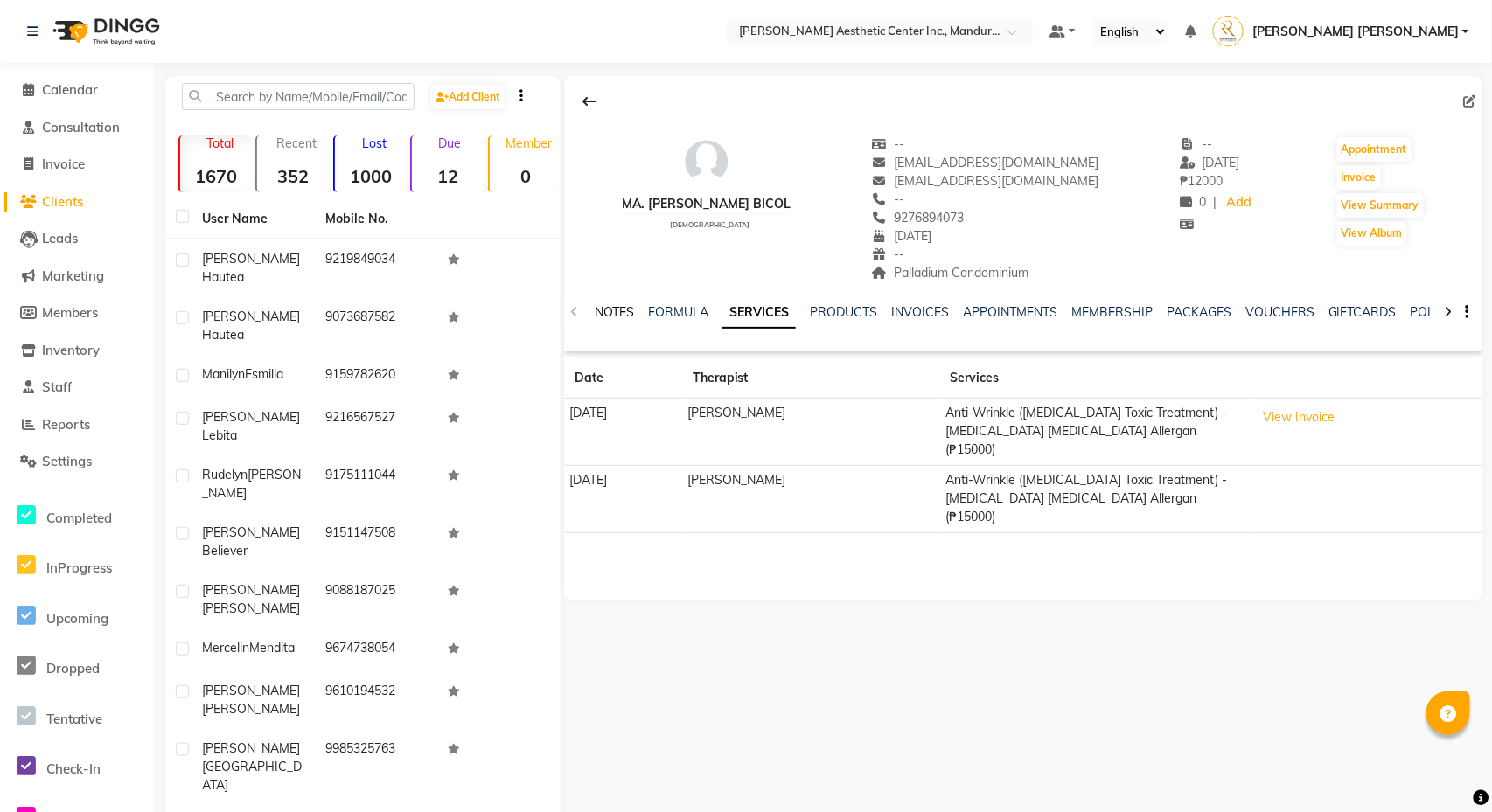
click at [612, 312] on link "NOTES" at bounding box center [614, 311] width 40 height 15
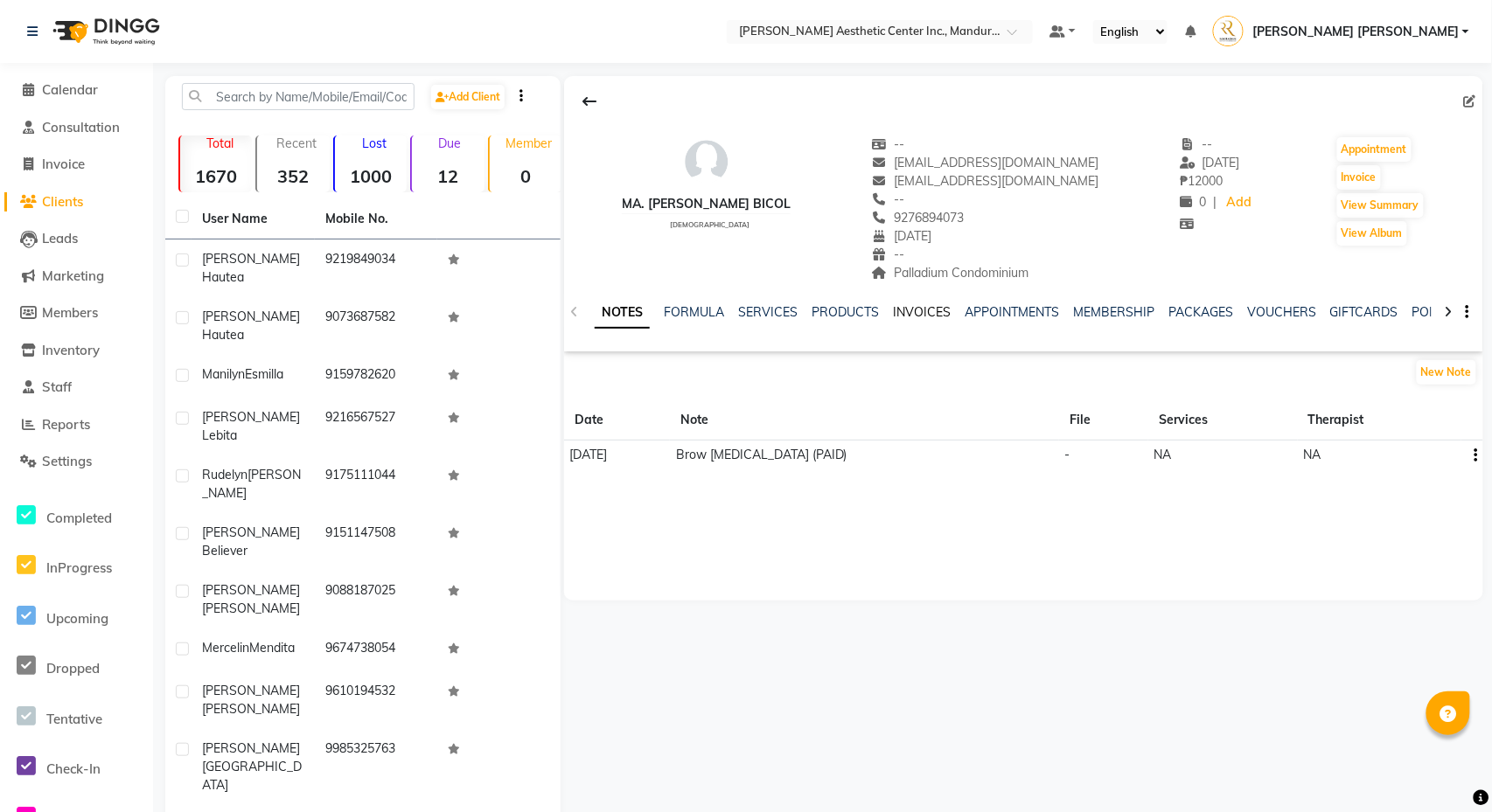
click at [936, 315] on link "INVOICES" at bounding box center [922, 311] width 58 height 15
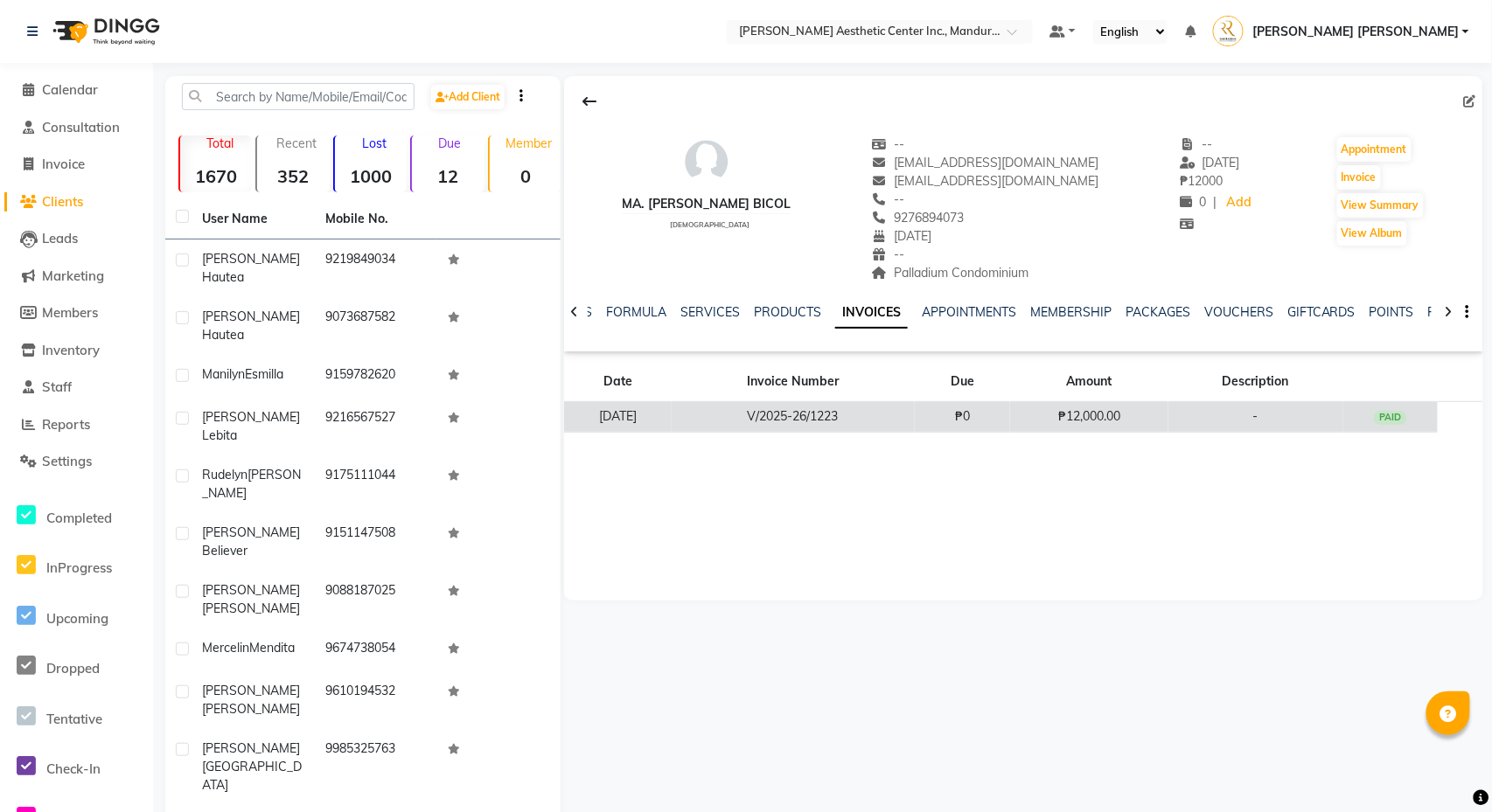
click at [889, 430] on td "V/2025-26/1223" at bounding box center [793, 418] width 243 height 31
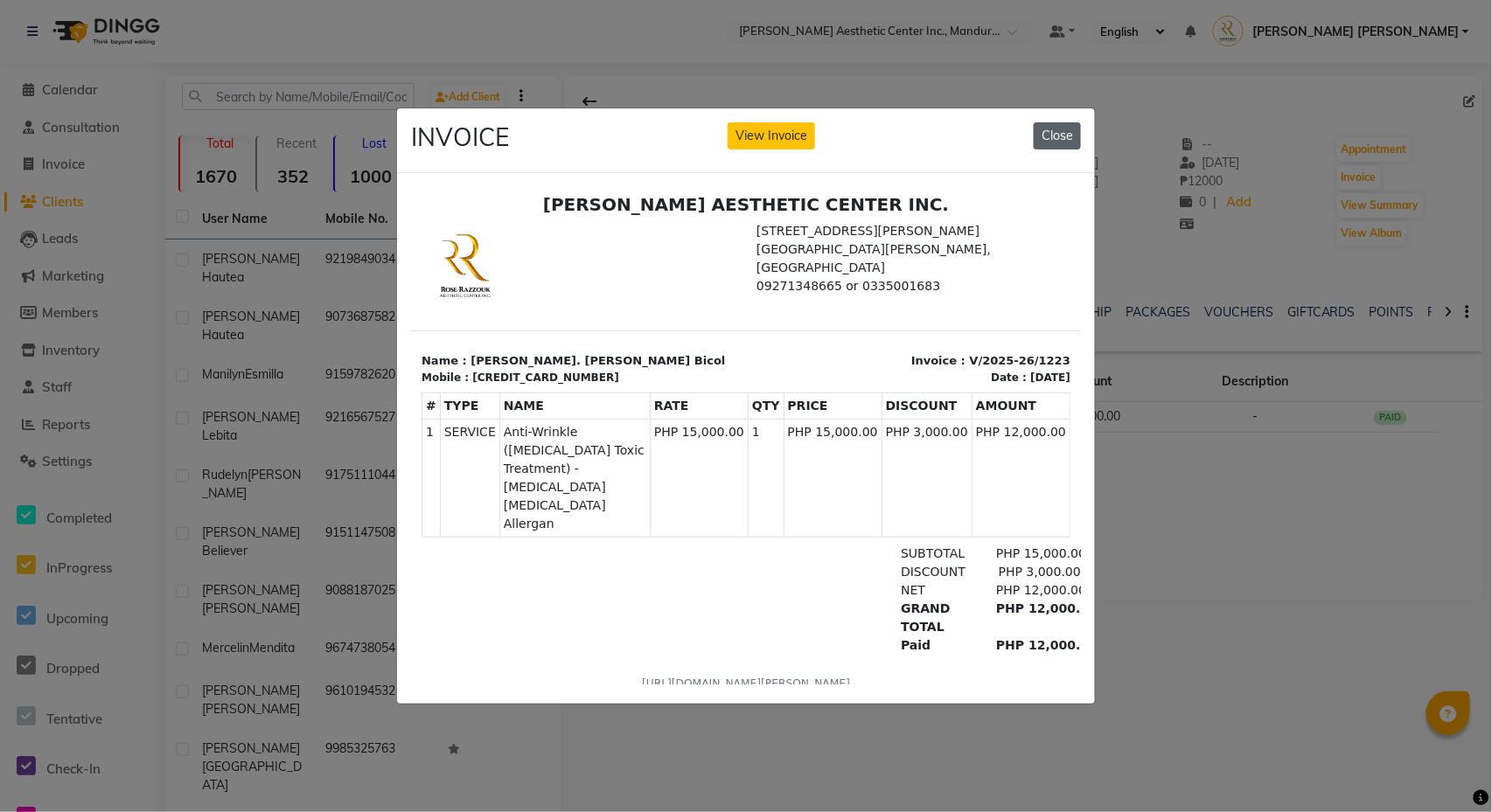
click at [1048, 124] on button "Close" at bounding box center [1057, 136] width 47 height 27
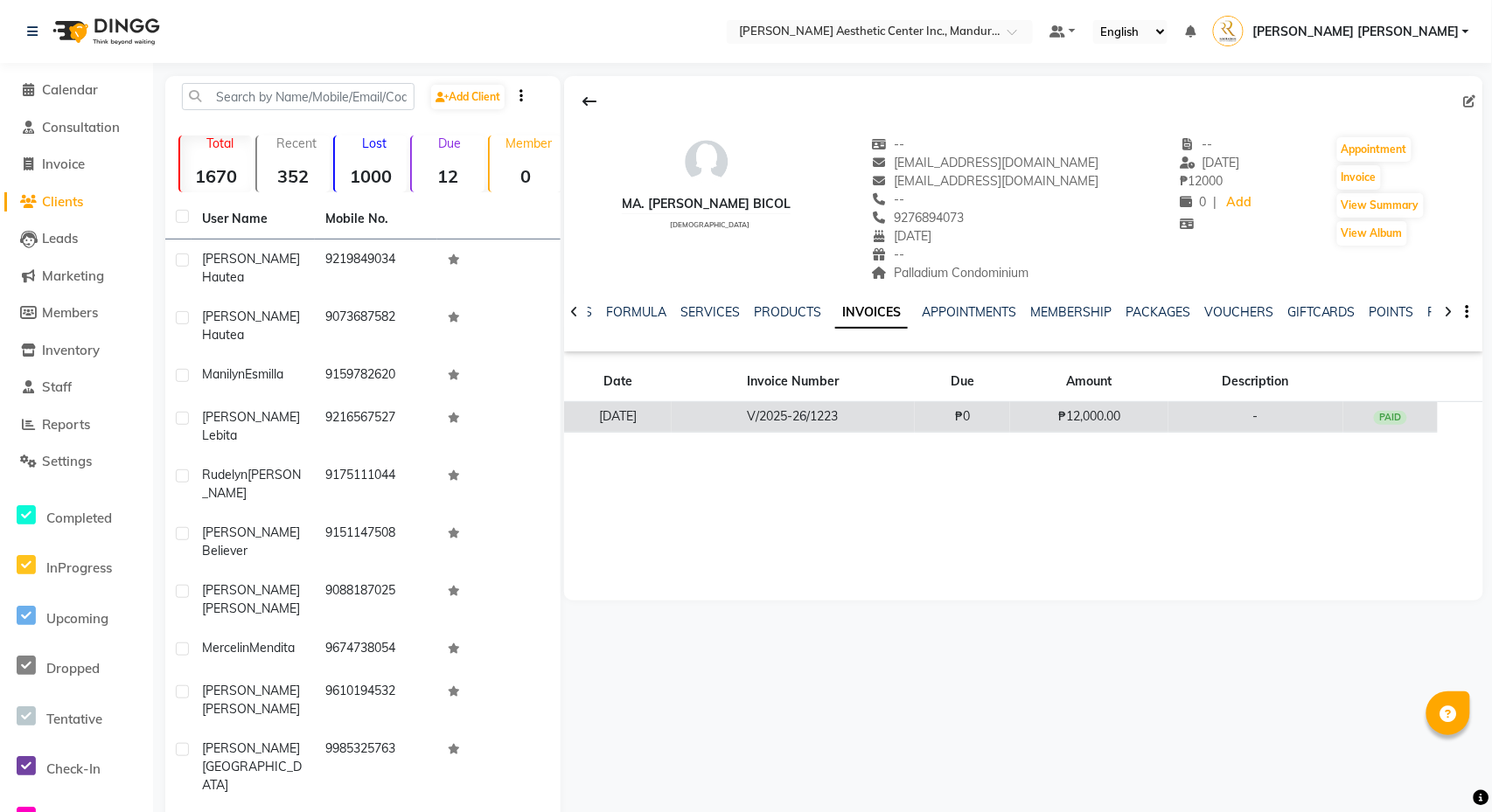
click at [835, 427] on td "V/2025-26/1223" at bounding box center [793, 418] width 243 height 31
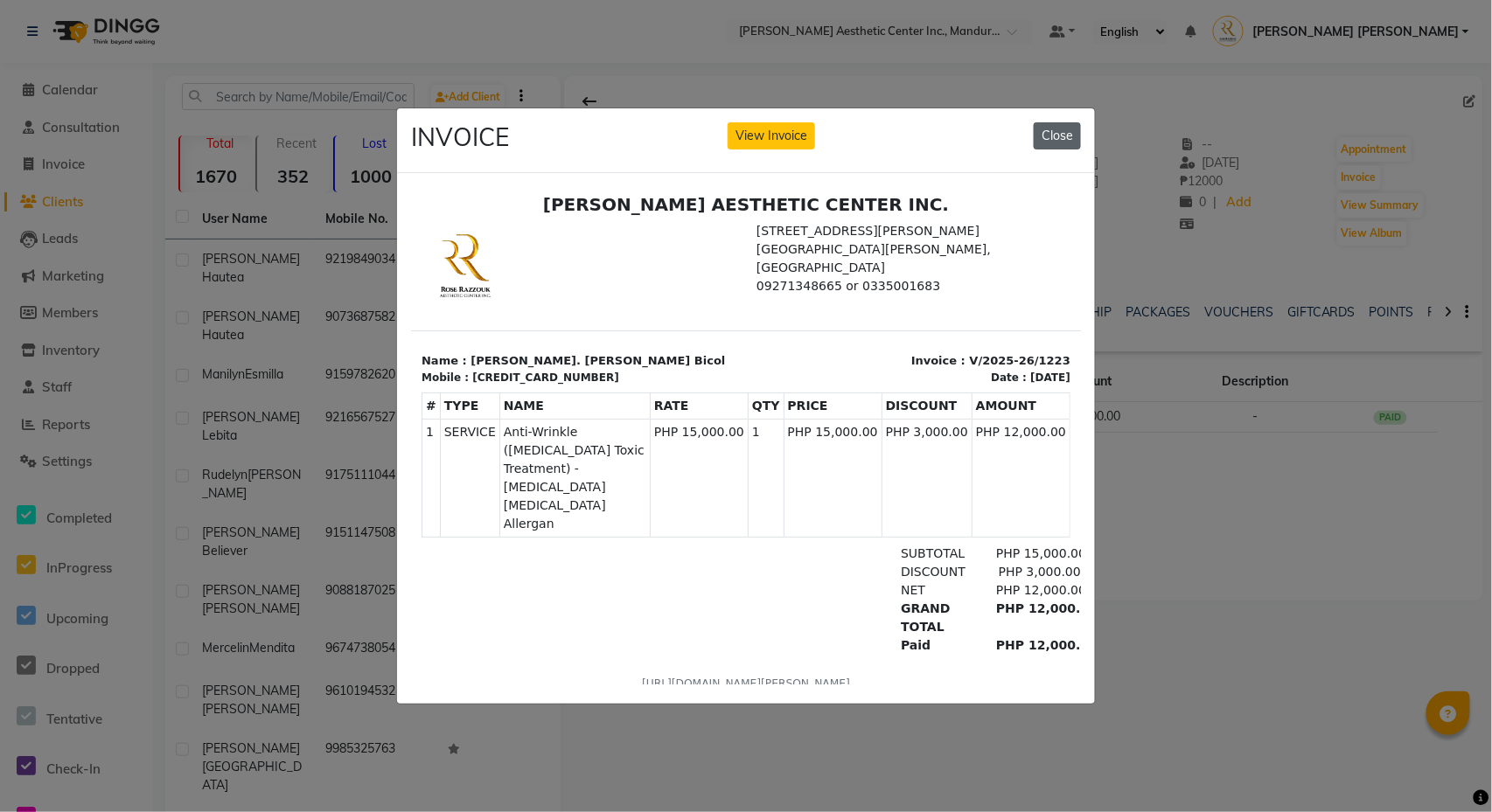
click at [1057, 133] on button "Close" at bounding box center [1057, 136] width 47 height 27
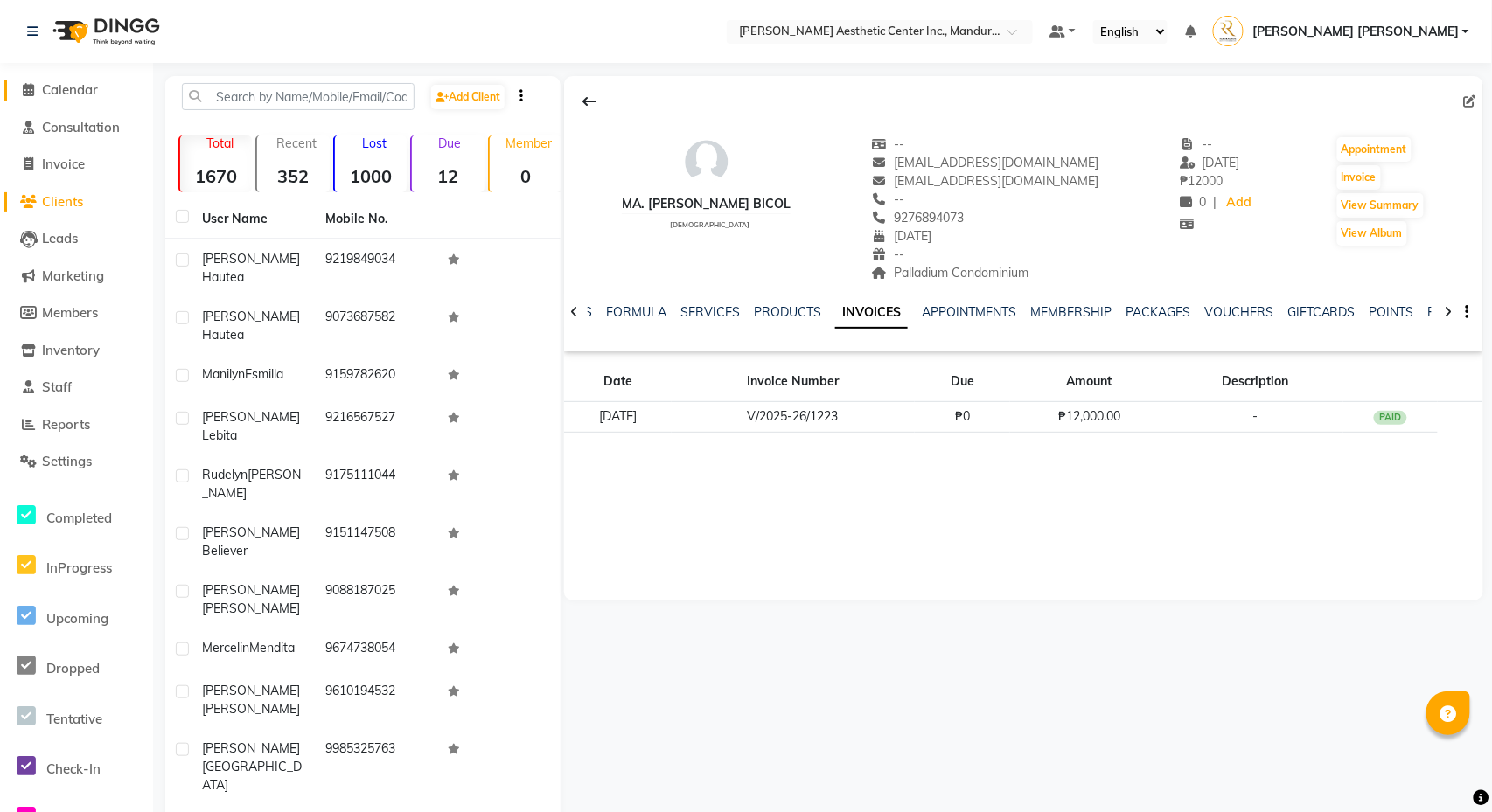
click at [54, 91] on span "Calendar" at bounding box center [70, 89] width 56 height 16
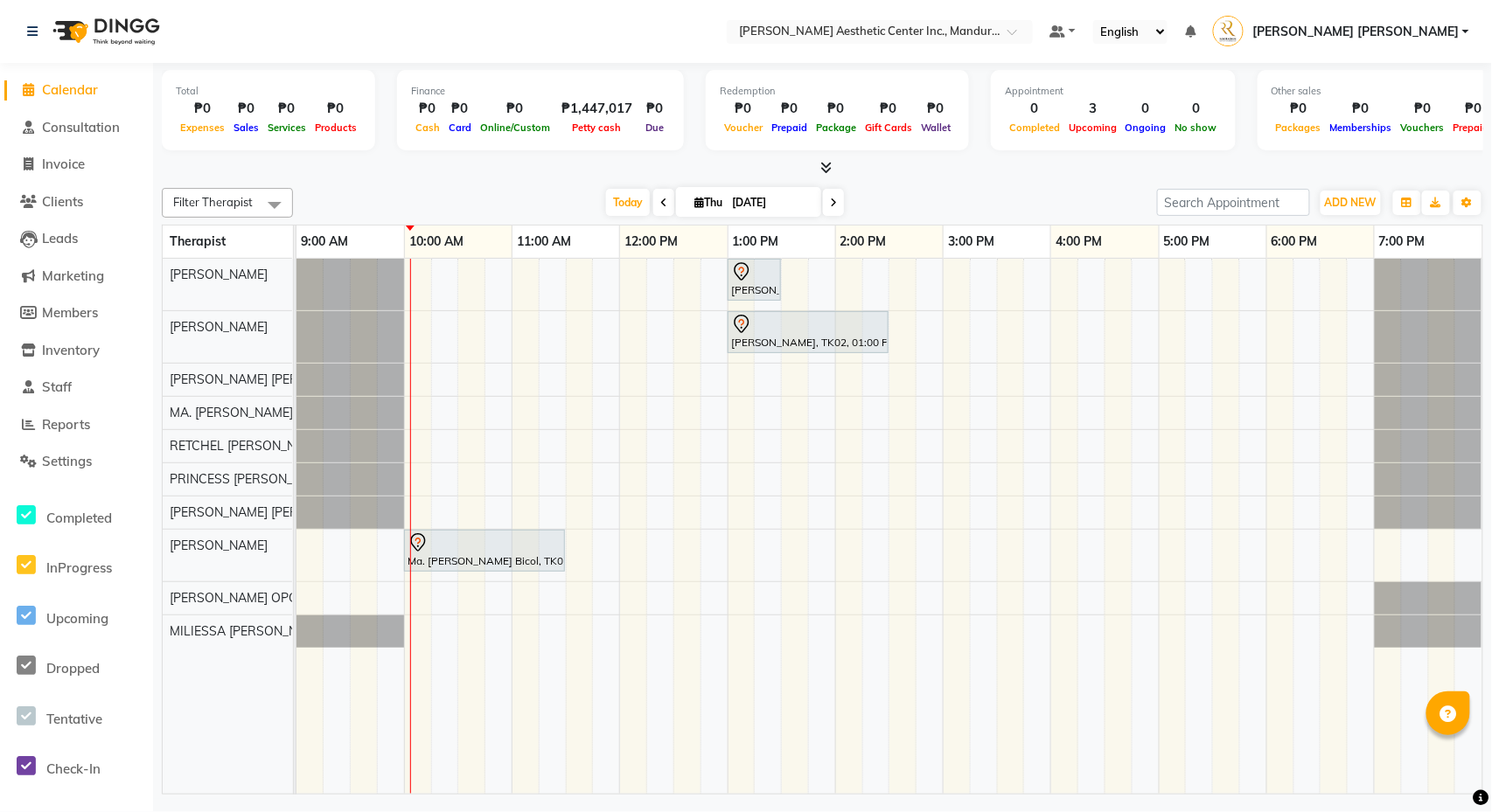
click at [659, 194] on span at bounding box center [664, 203] width 21 height 27
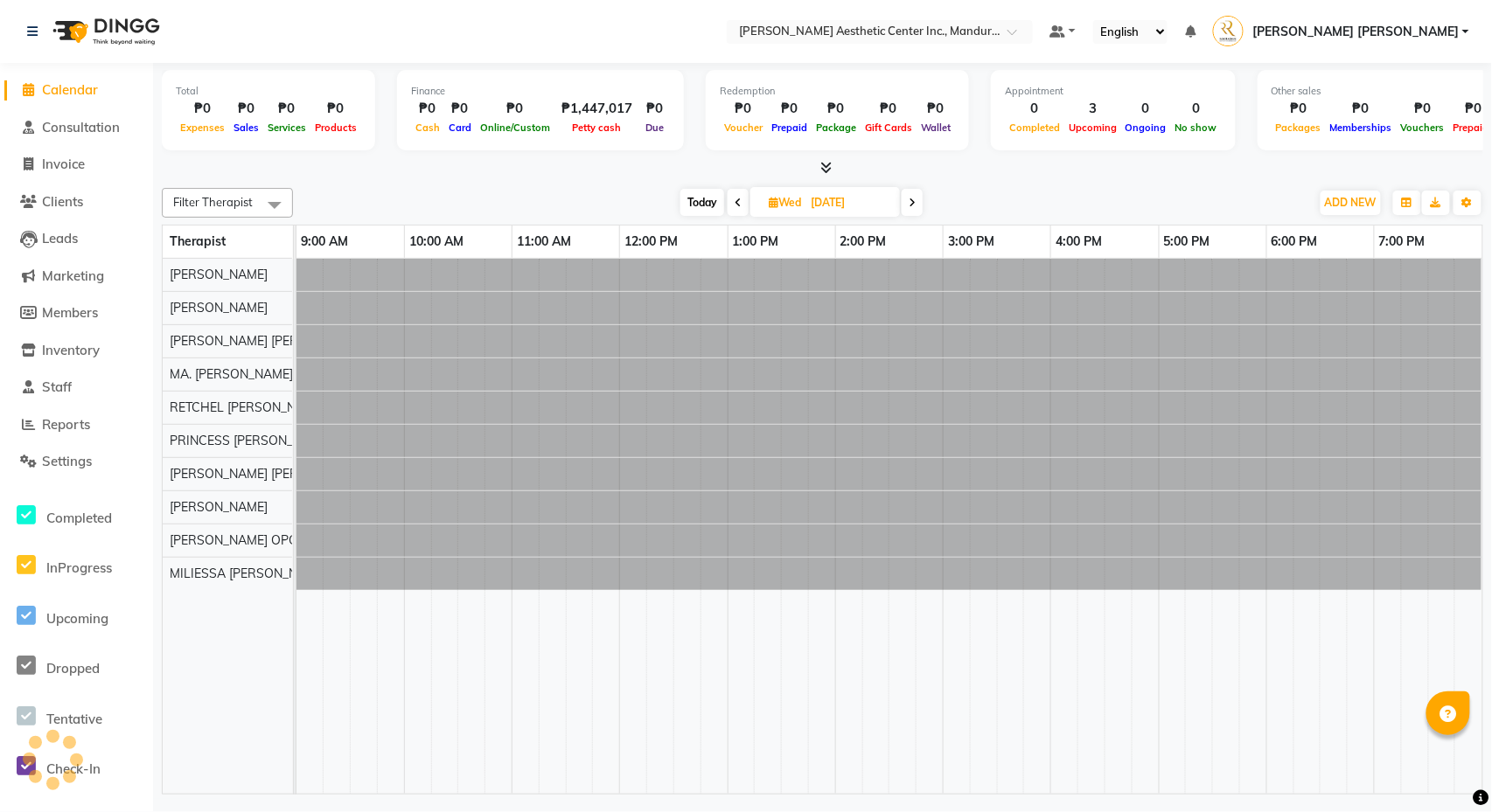
type input "[DATE]"
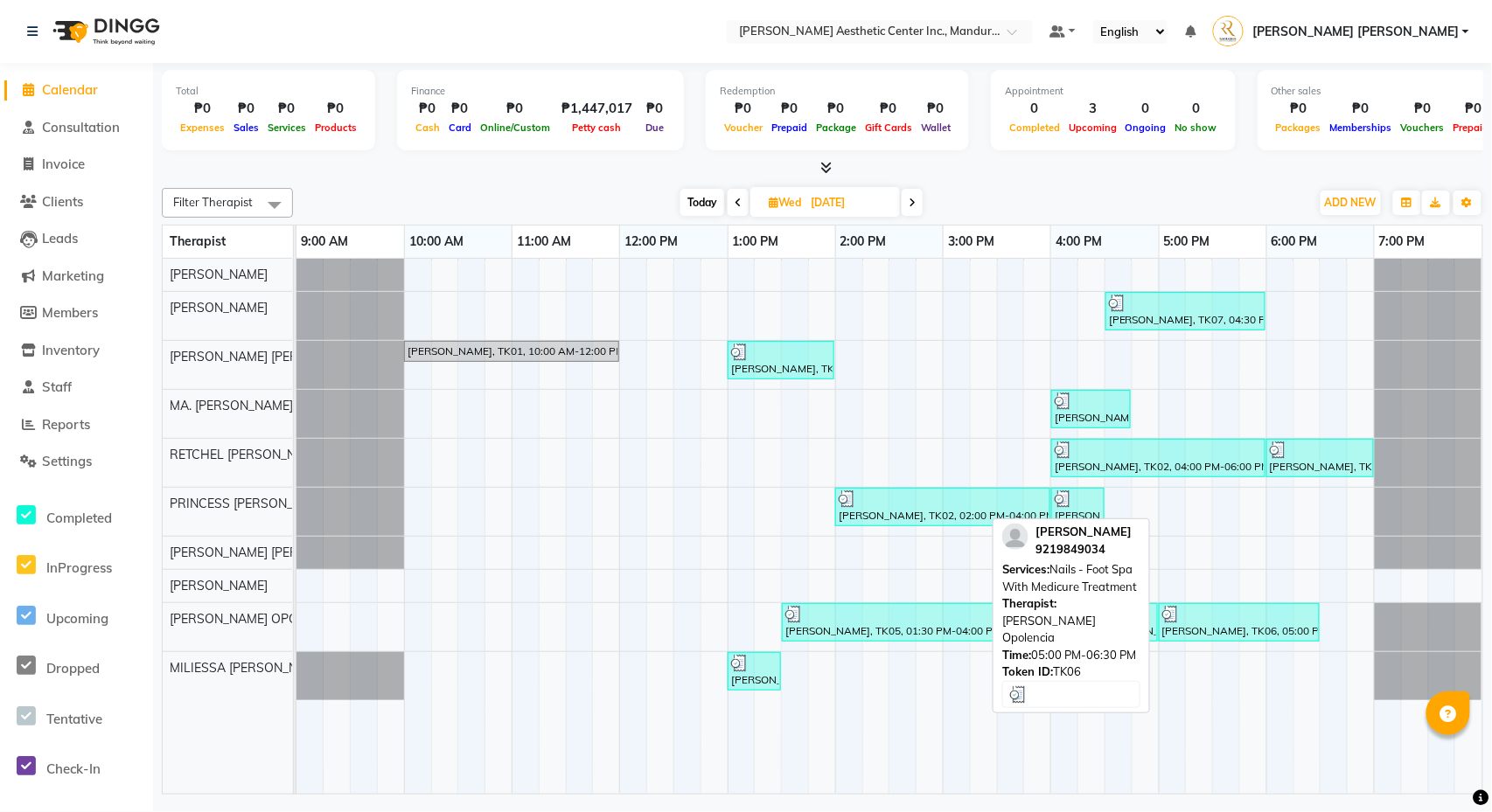
click at [1239, 629] on div "[PERSON_NAME], TK06, 05:00 PM-06:30 PM, Nails - Foot Spa With Medicure Treatment" at bounding box center [1239, 622] width 158 height 33
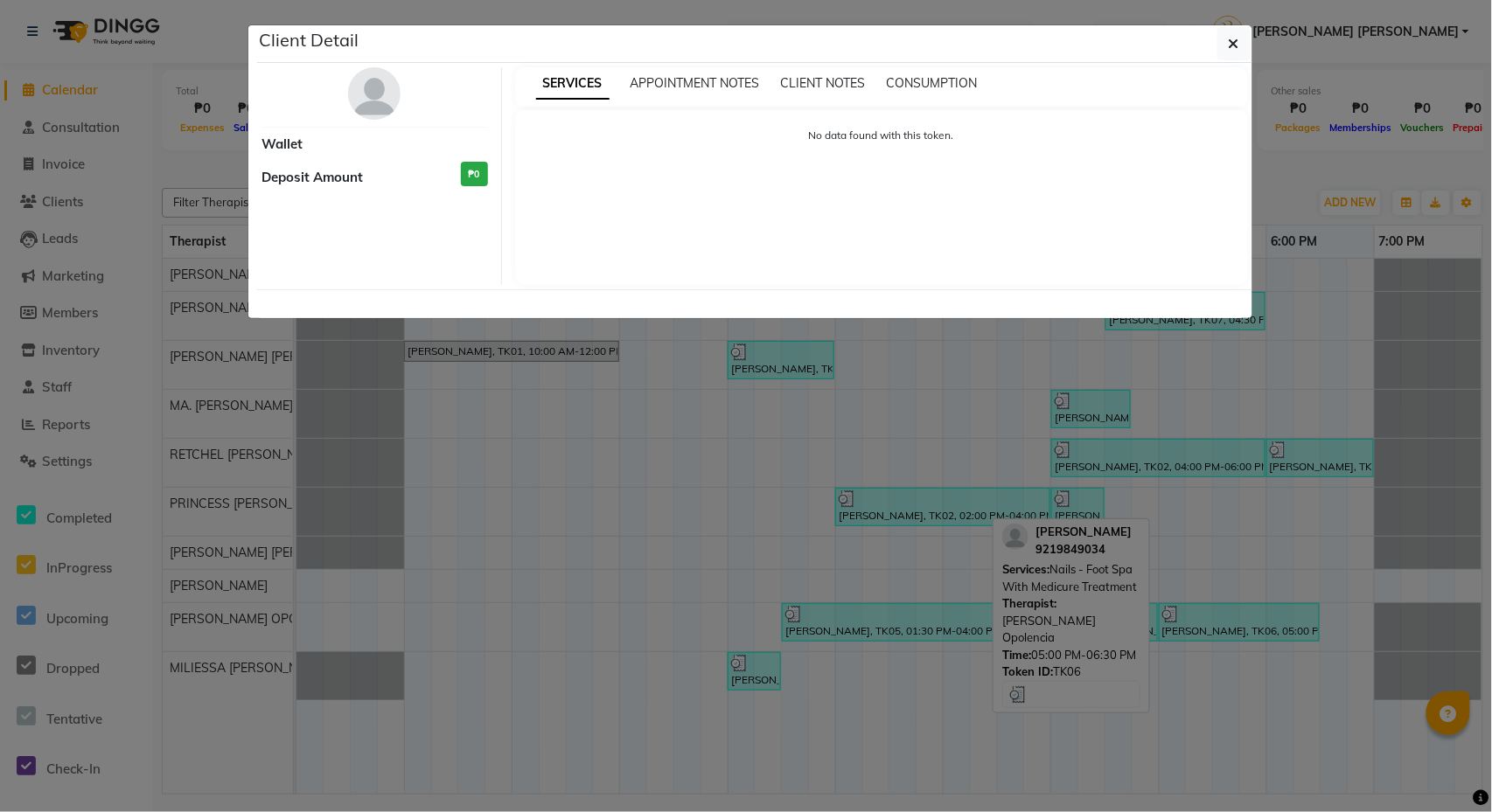
select select "3"
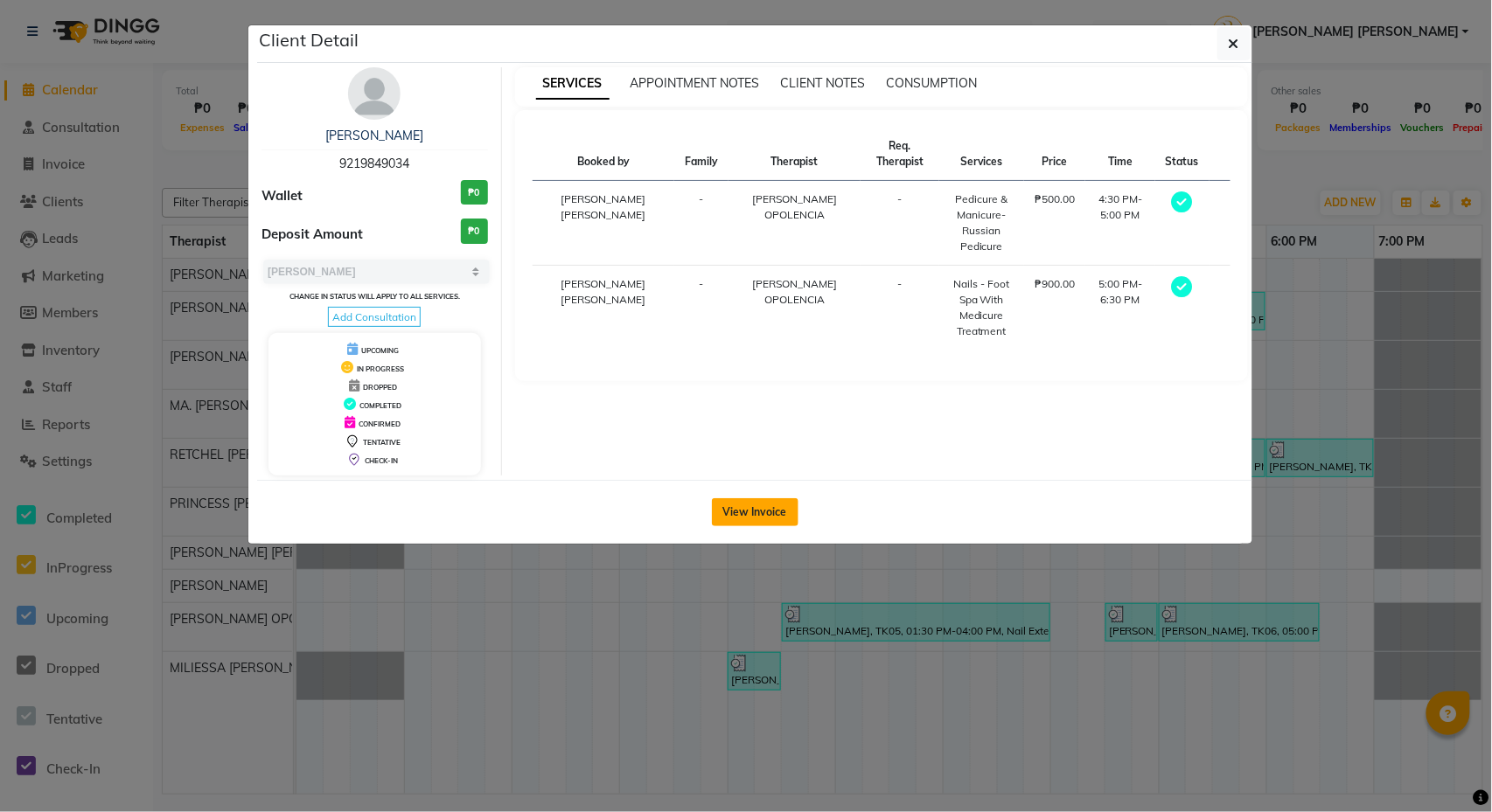
click at [766, 516] on button "View Invoice" at bounding box center [755, 512] width 86 height 28
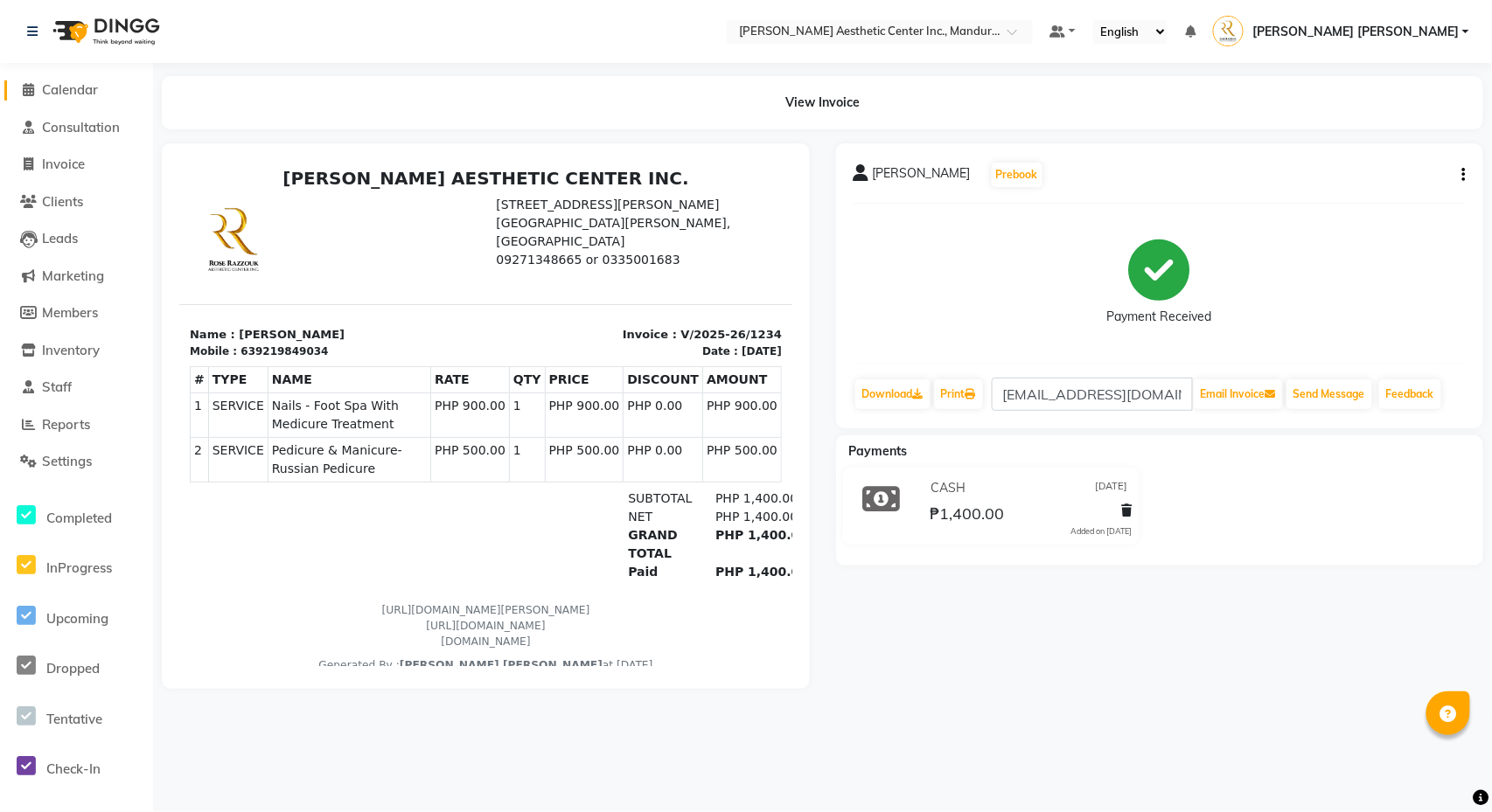
click at [40, 92] on span at bounding box center [28, 90] width 26 height 20
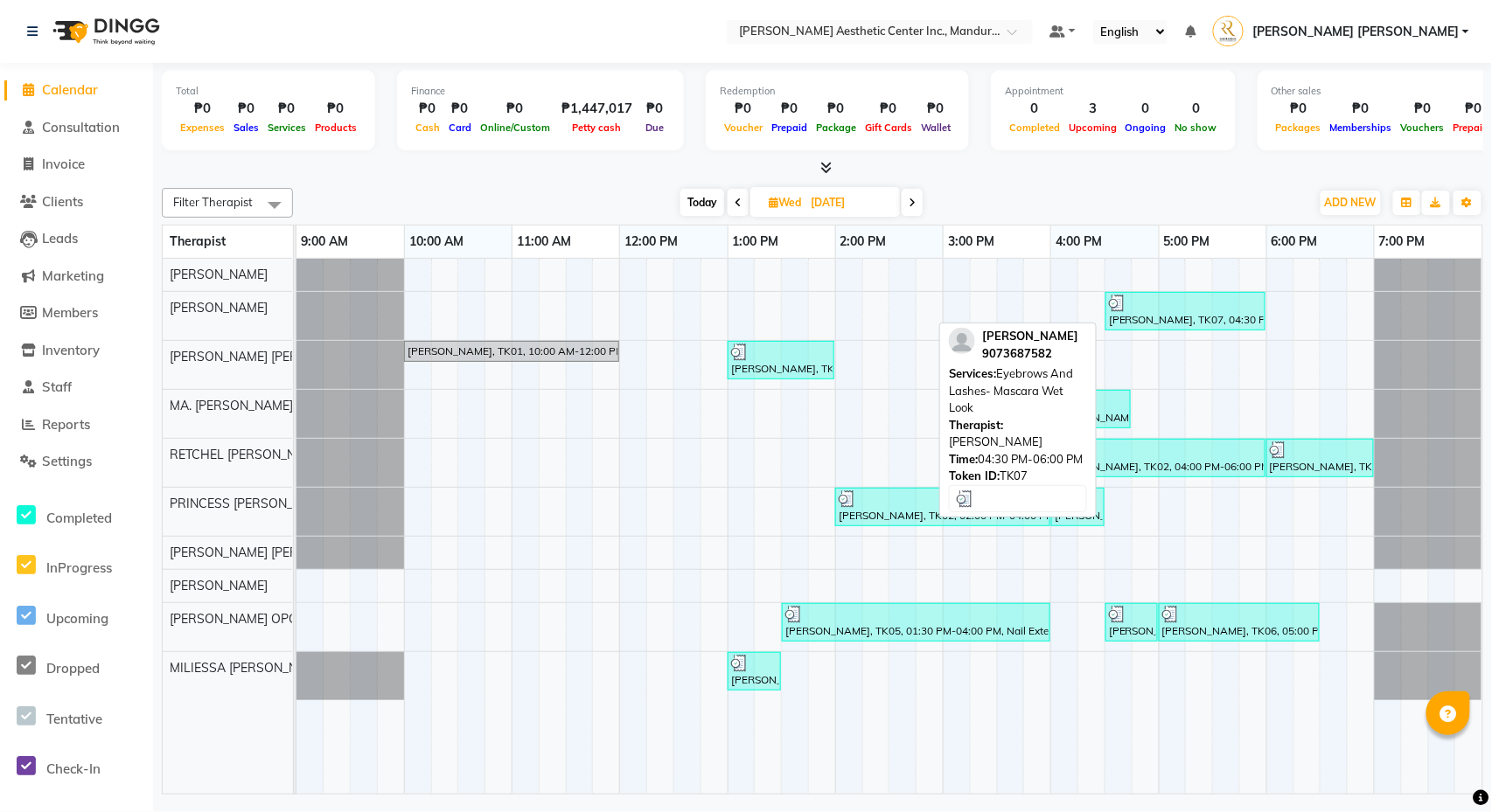
click at [1187, 310] on div at bounding box center [1186, 302] width 153 height 17
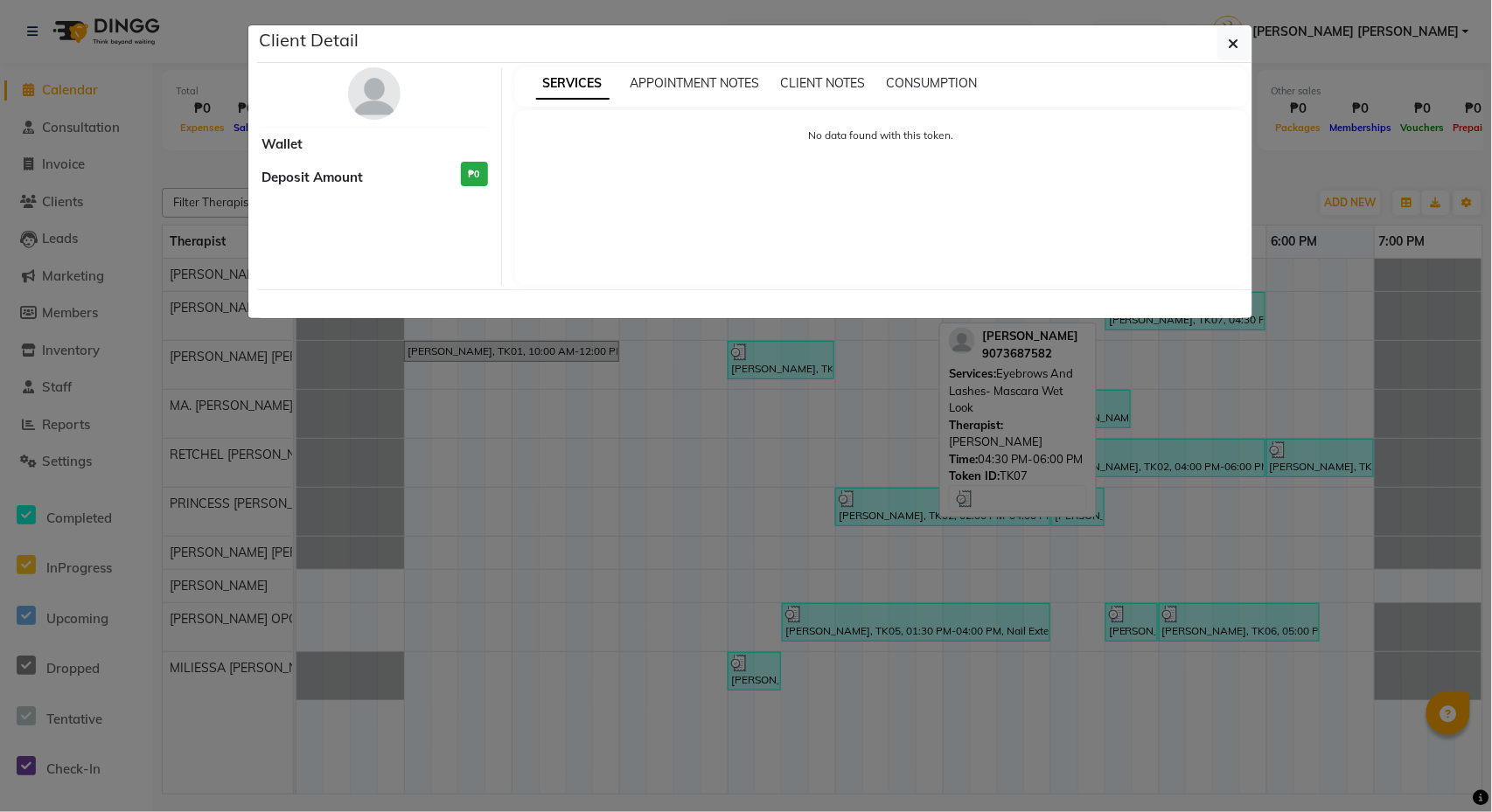
select select "3"
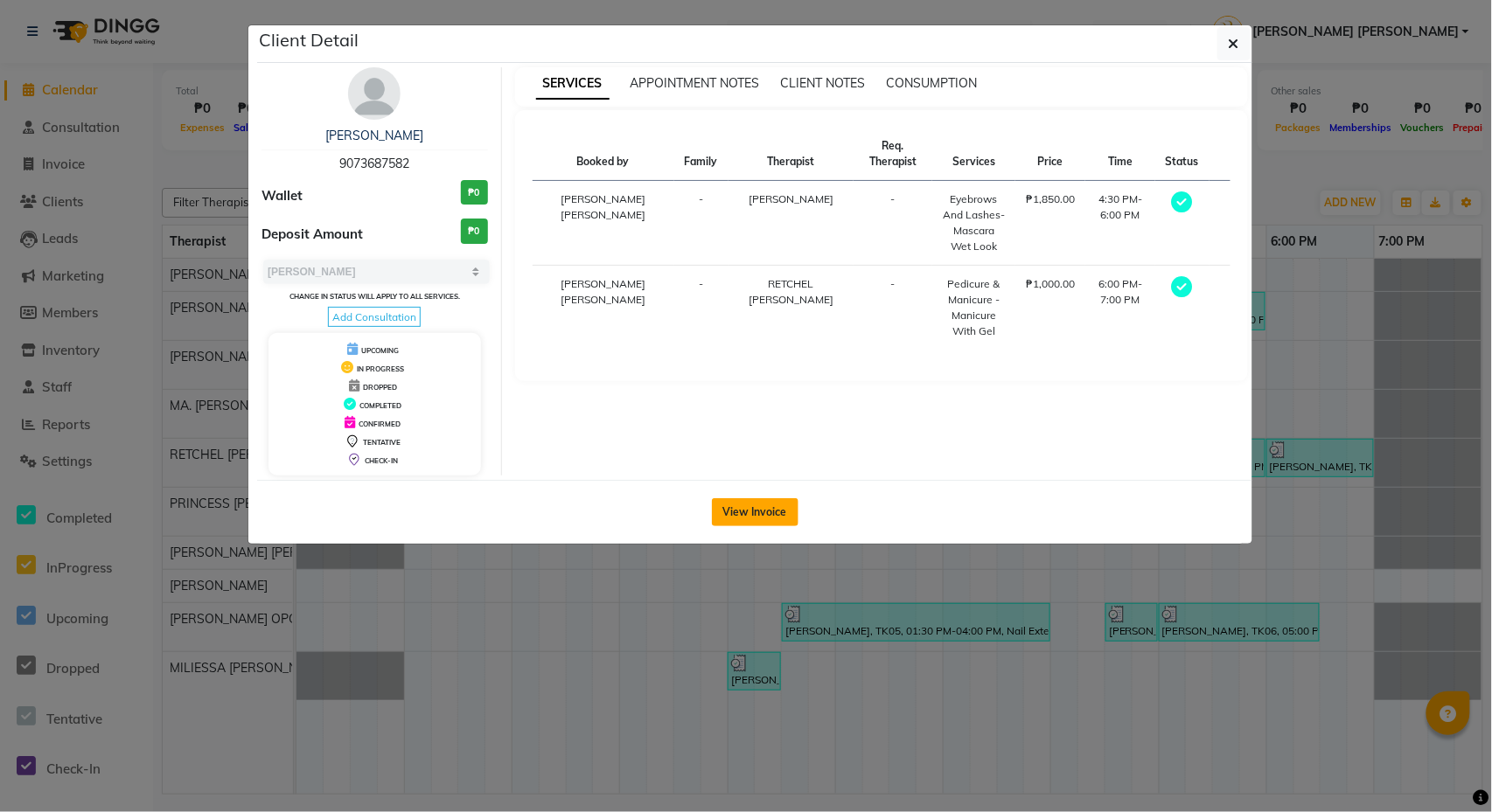
click at [776, 519] on button "View Invoice" at bounding box center [755, 512] width 86 height 28
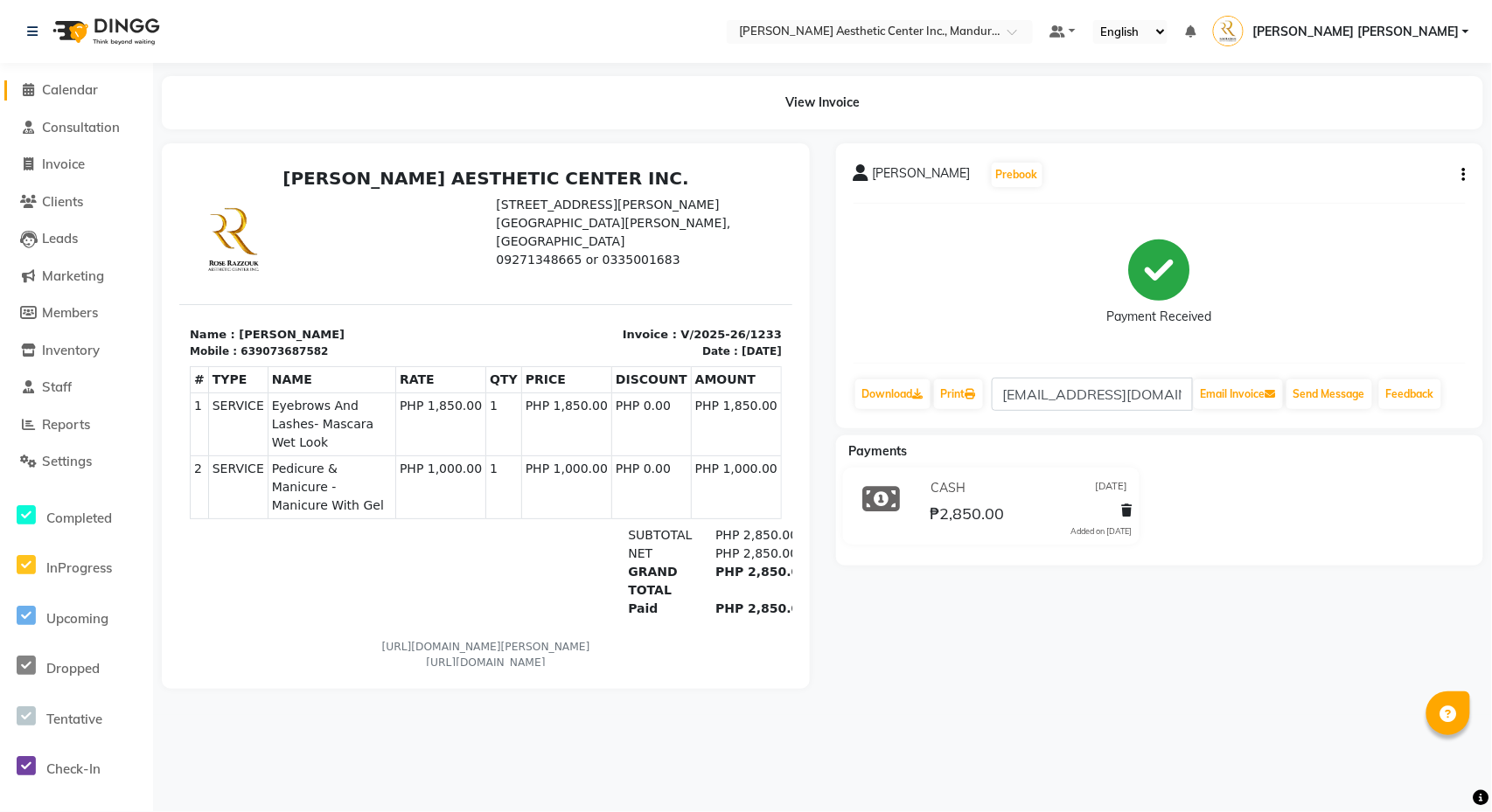
click at [61, 93] on span "Calendar" at bounding box center [70, 89] width 56 height 16
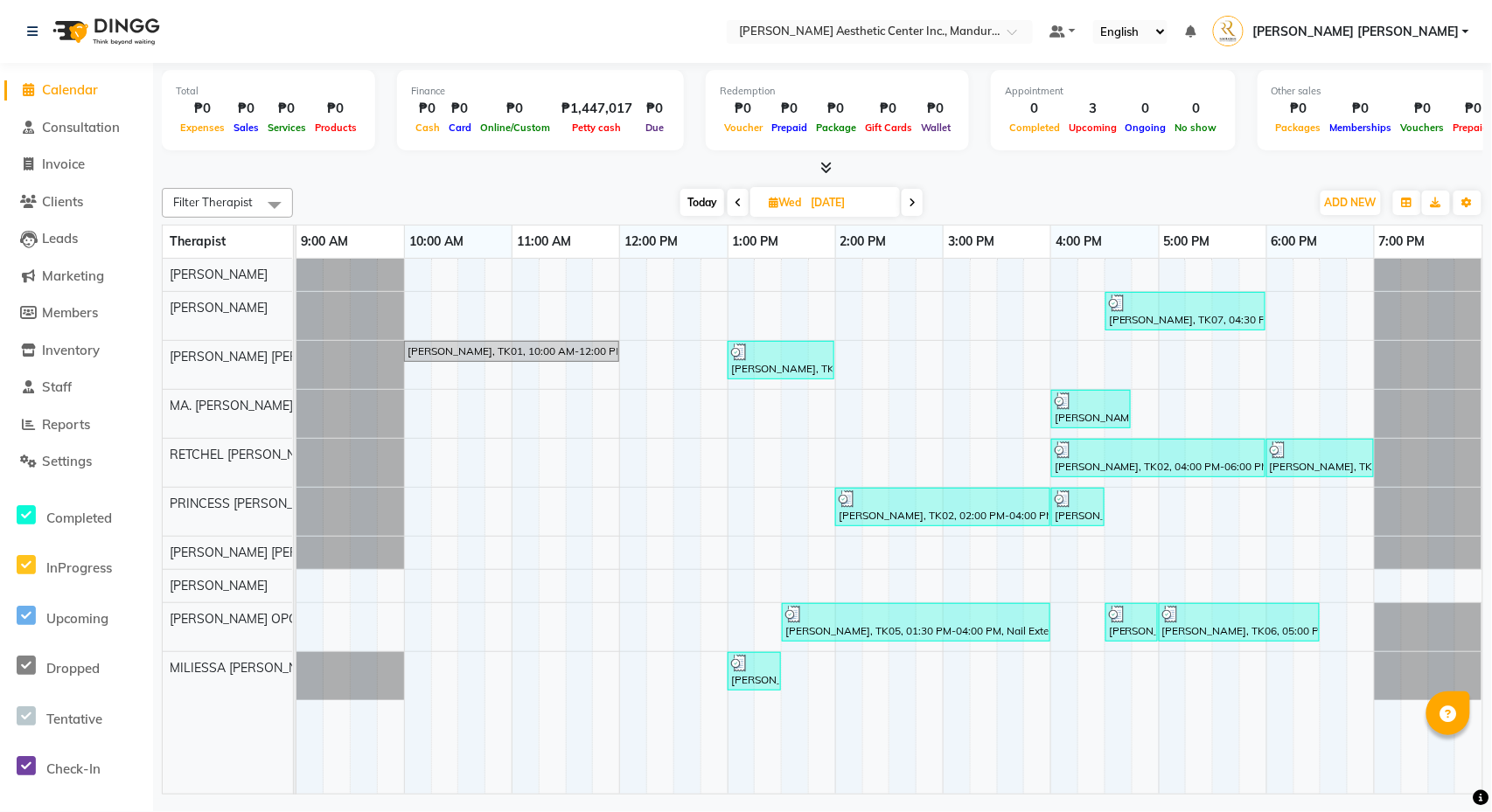
click at [696, 197] on span "Today" at bounding box center [702, 203] width 44 height 27
type input "[DATE]"
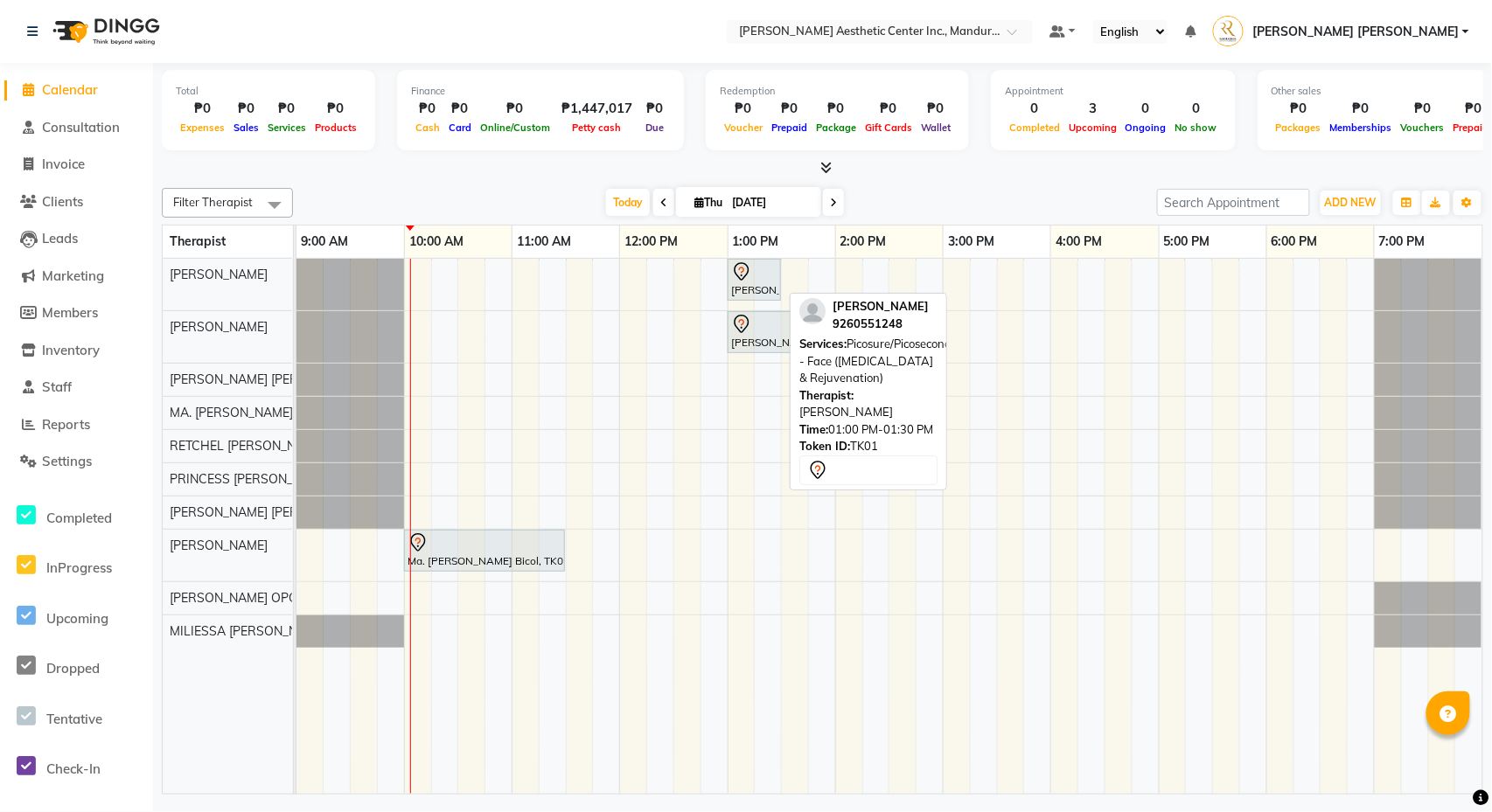
click at [754, 284] on div "[PERSON_NAME], TK01, 01:00 PM-01:30 PM, Picosure/Picosecond - Face ([MEDICAL_DA…" at bounding box center [754, 279] width 50 height 37
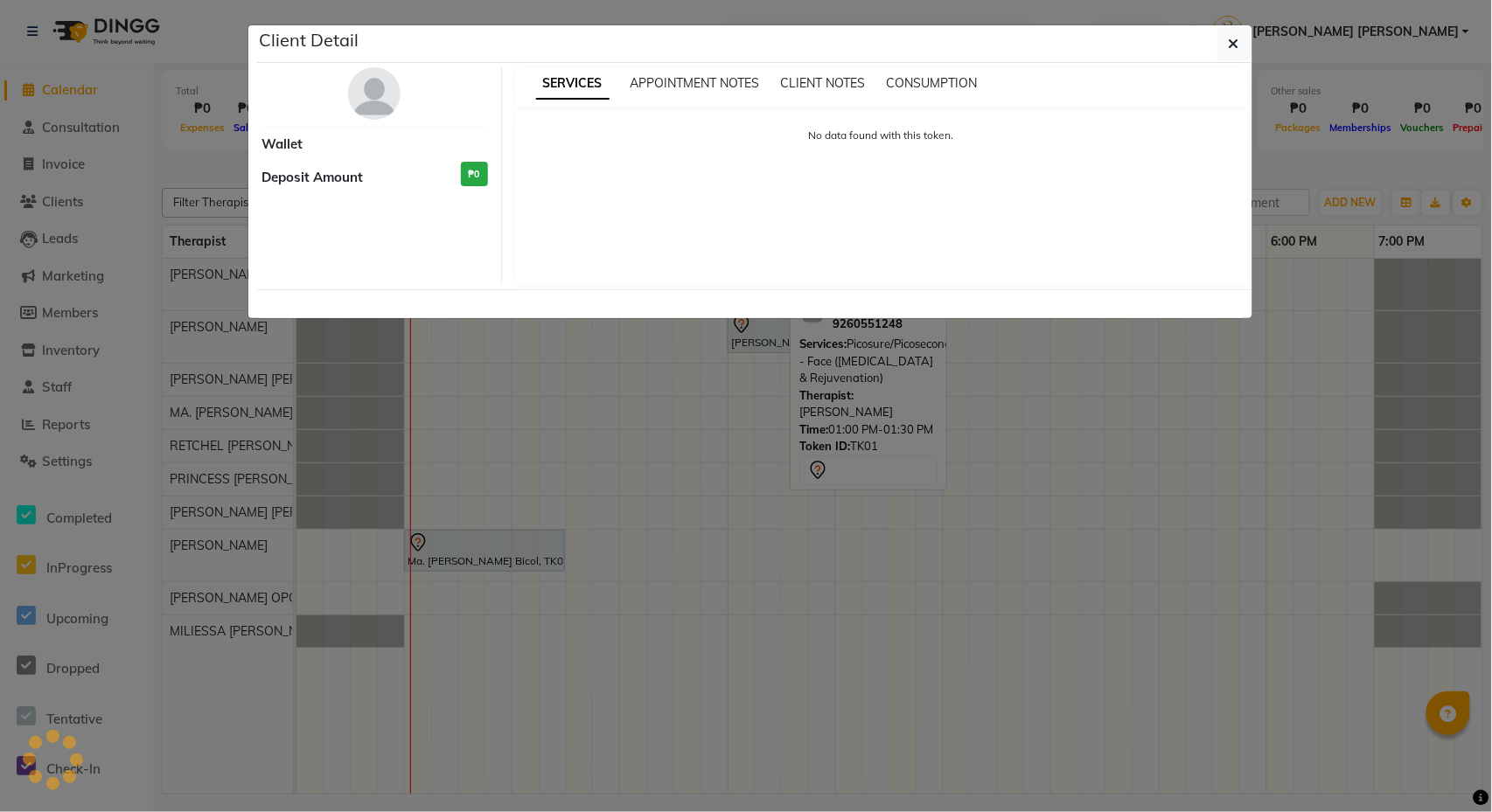
select select "7"
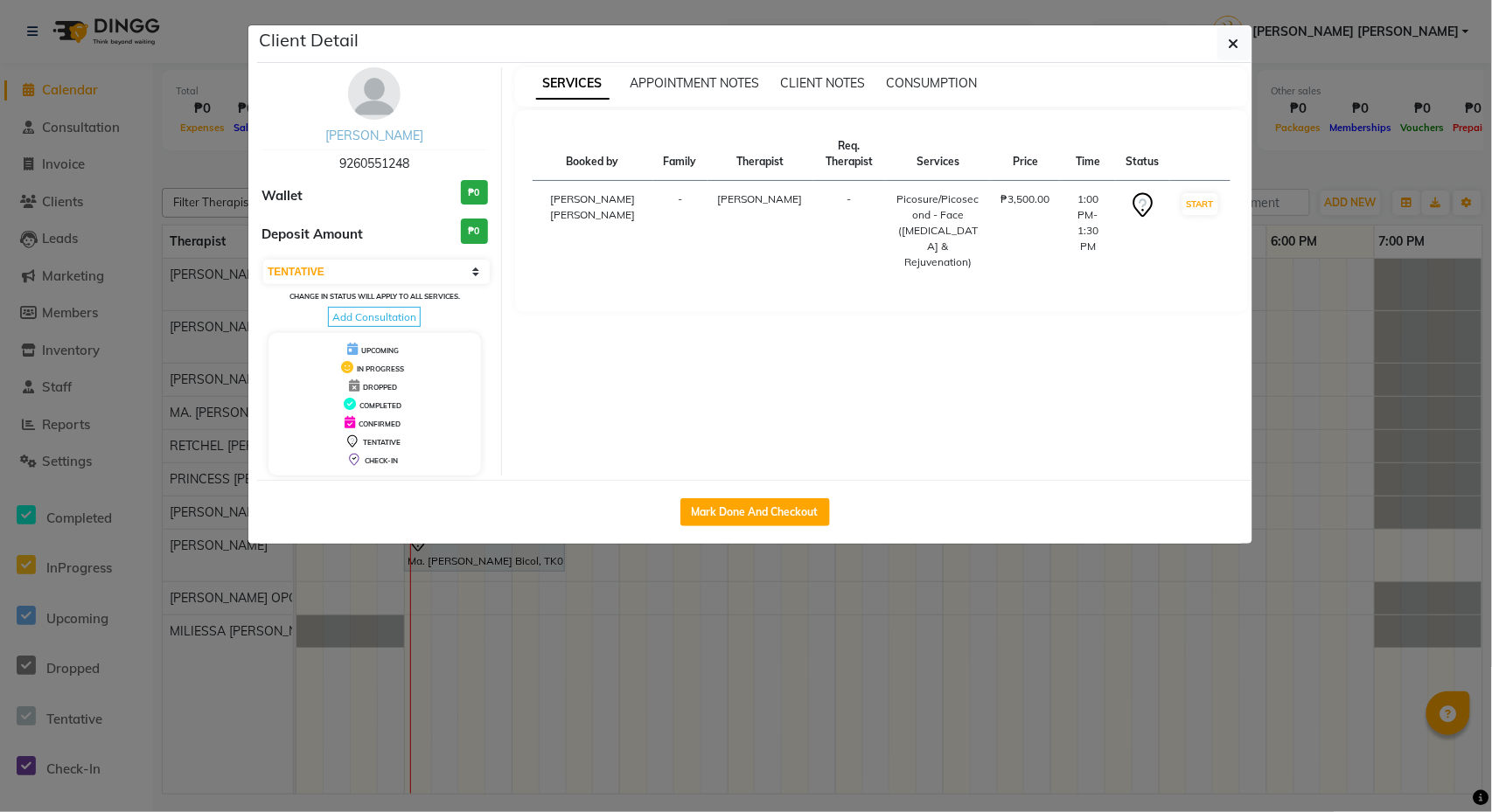
click at [350, 137] on link "[PERSON_NAME]" at bounding box center [374, 135] width 98 height 15
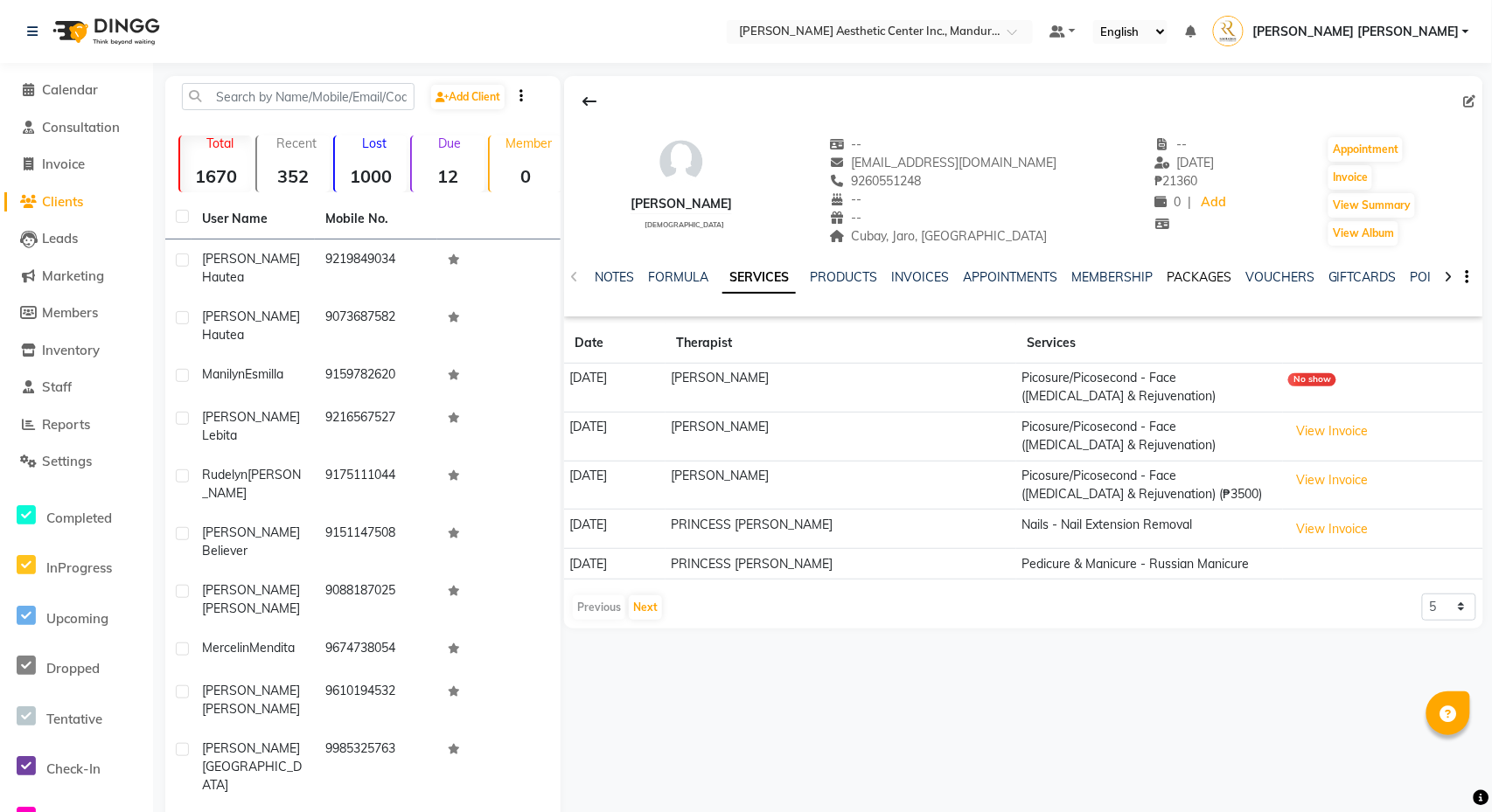
click at [1228, 278] on link "PACKAGES" at bounding box center [1199, 276] width 65 height 15
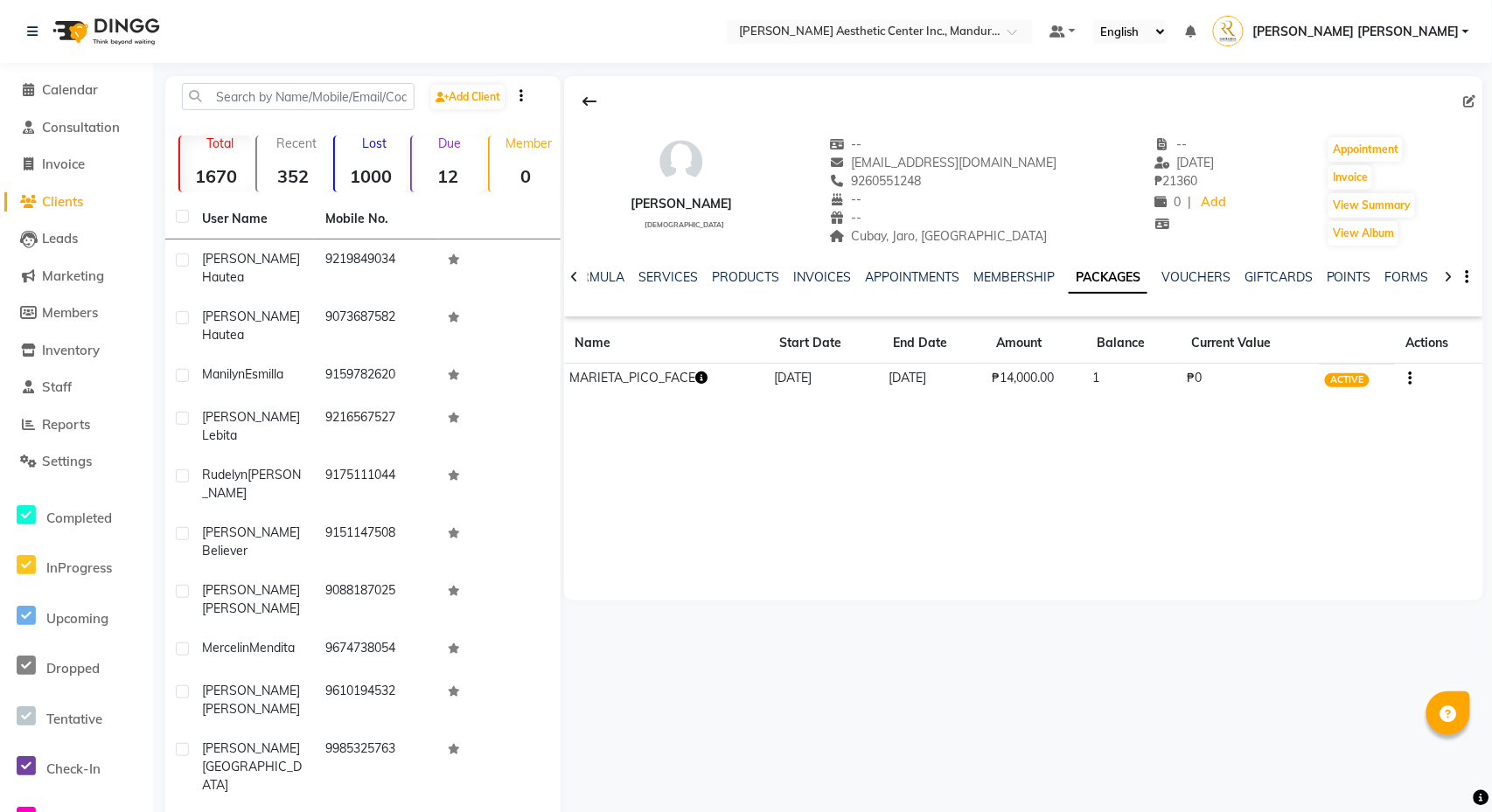
click at [705, 375] on icon "button" at bounding box center [701, 378] width 13 height 13
click at [96, 344] on span "Inventory" at bounding box center [71, 350] width 58 height 16
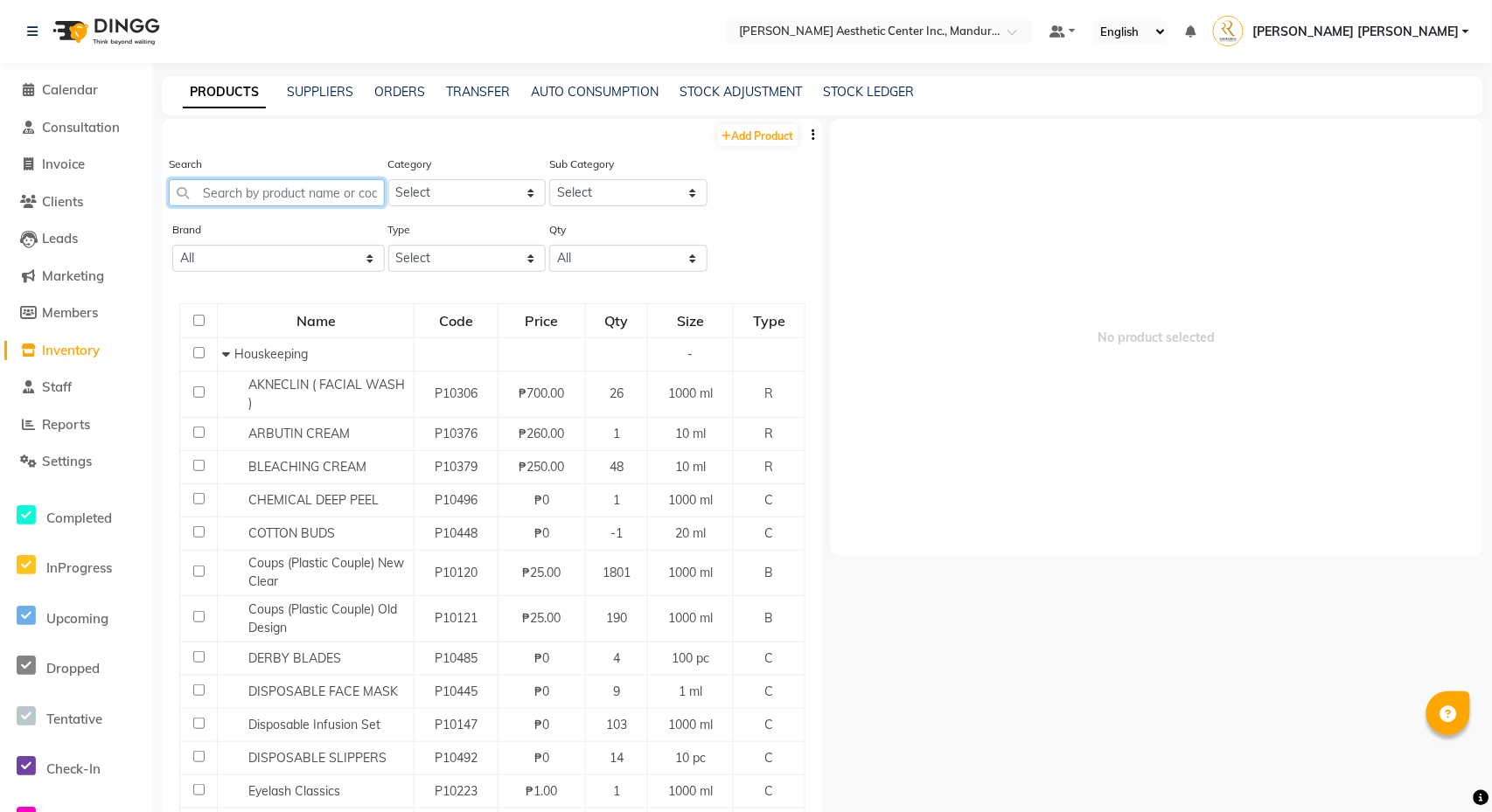
click at [285, 193] on input "text" at bounding box center [276, 193] width 216 height 27
click at [270, 193] on input "text" at bounding box center [276, 193] width 216 height 27
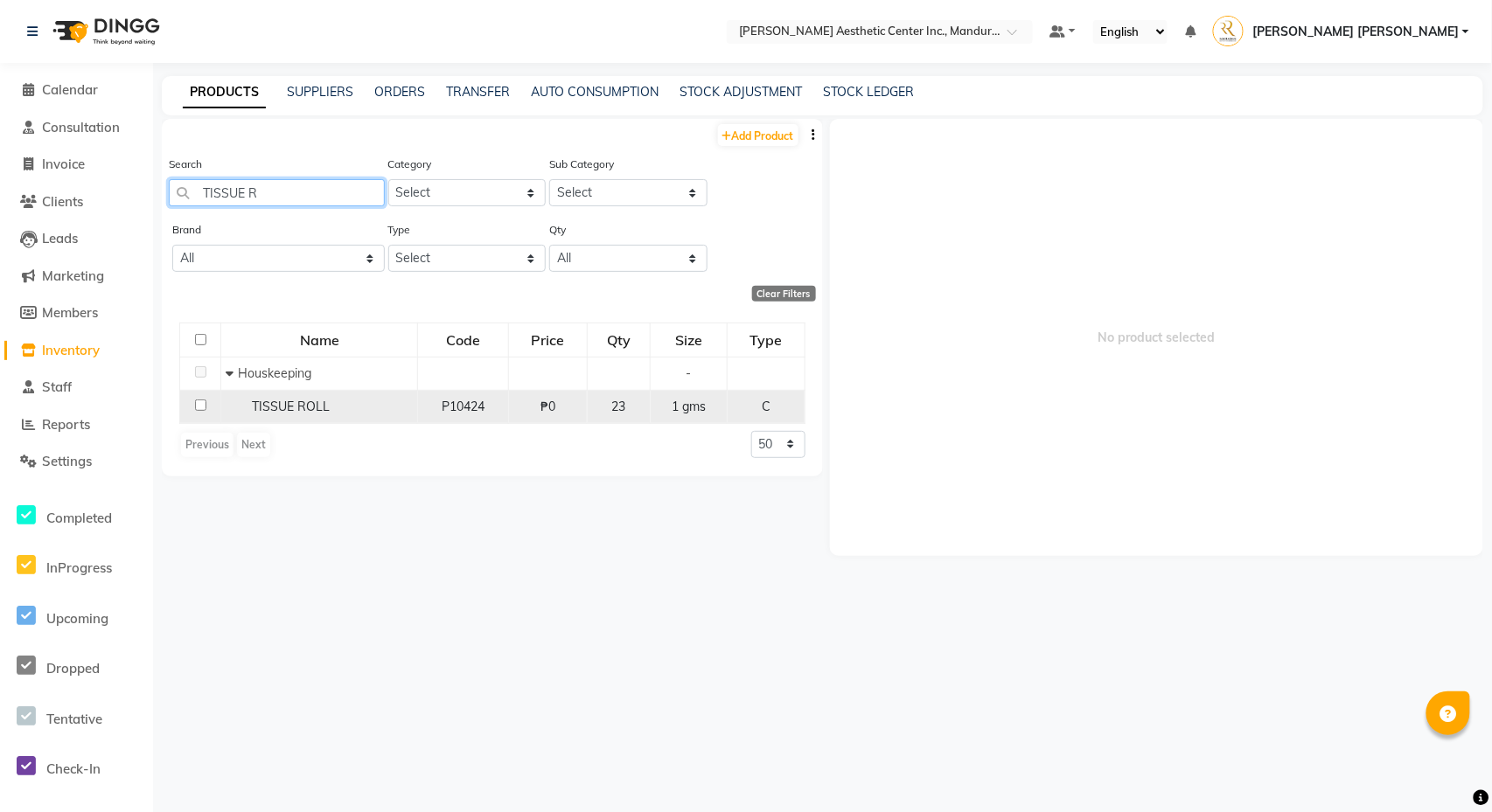
type input "TISSUE R"
click at [313, 401] on span "TISSUE ROLL" at bounding box center [291, 406] width 77 height 15
select select
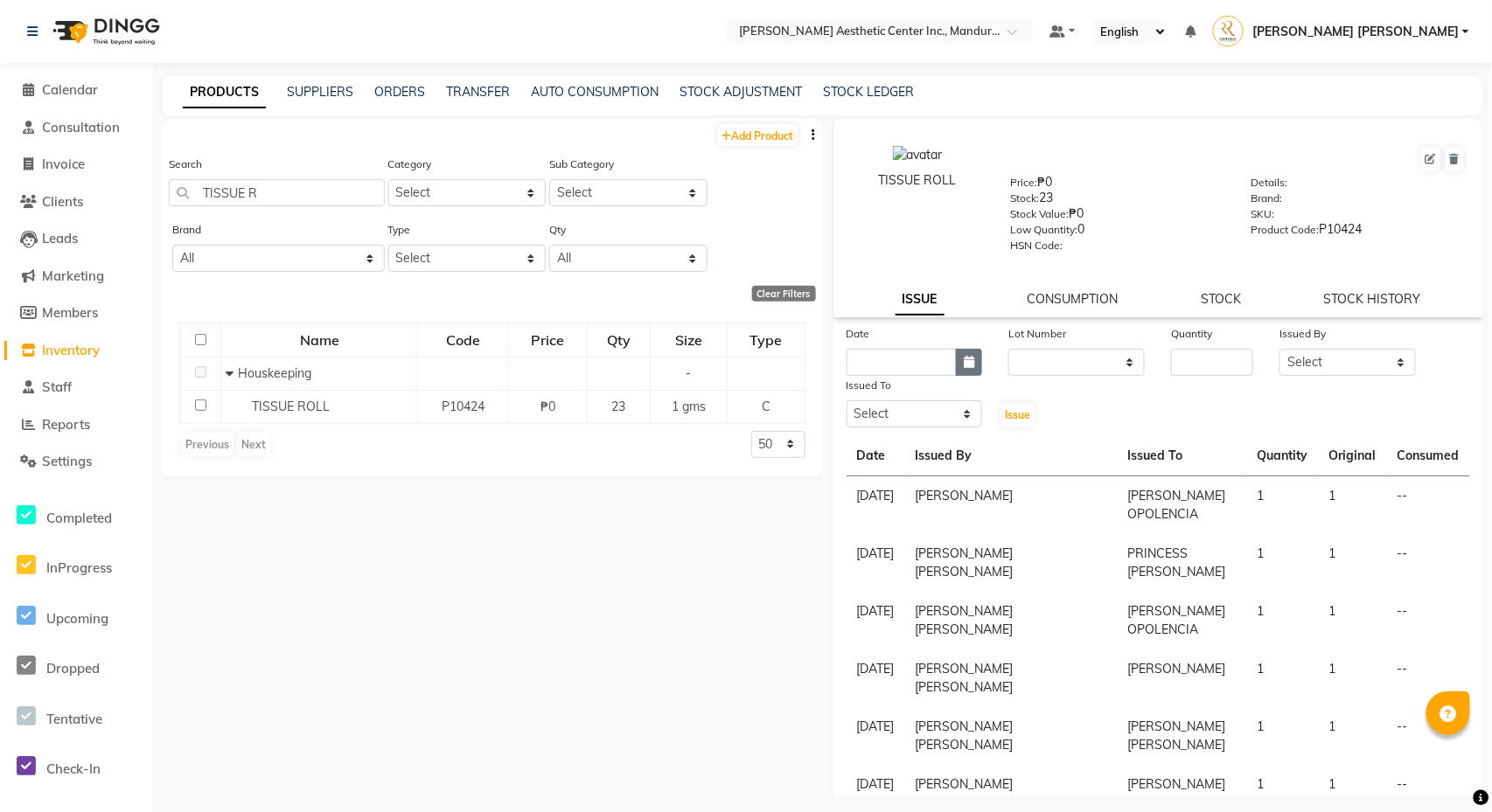
click at [969, 362] on icon "button" at bounding box center [969, 362] width 11 height 13
select select "10"
select select "2025"
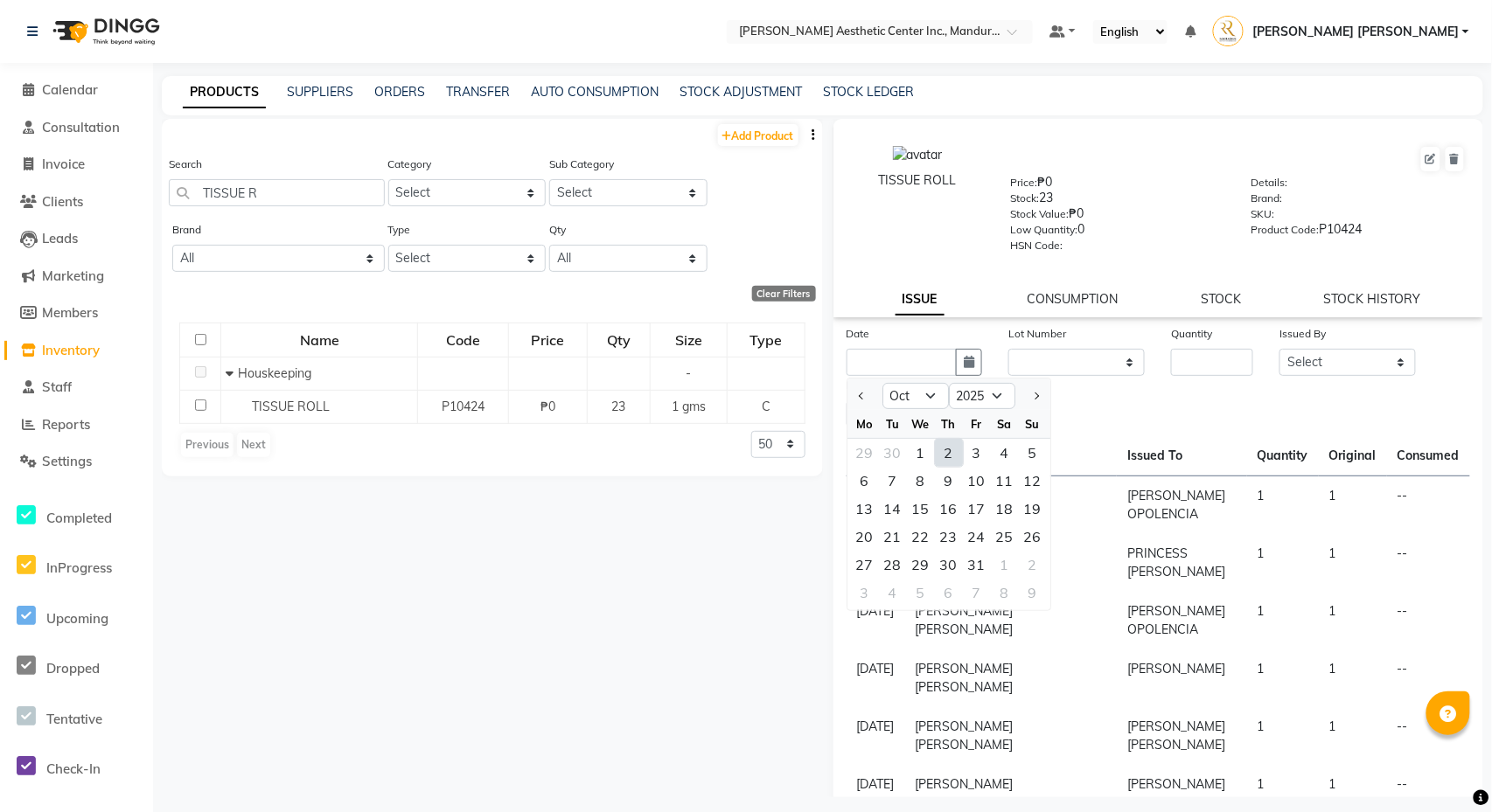
click at [953, 453] on div "2" at bounding box center [948, 453] width 28 height 28
type input "[DATE]"
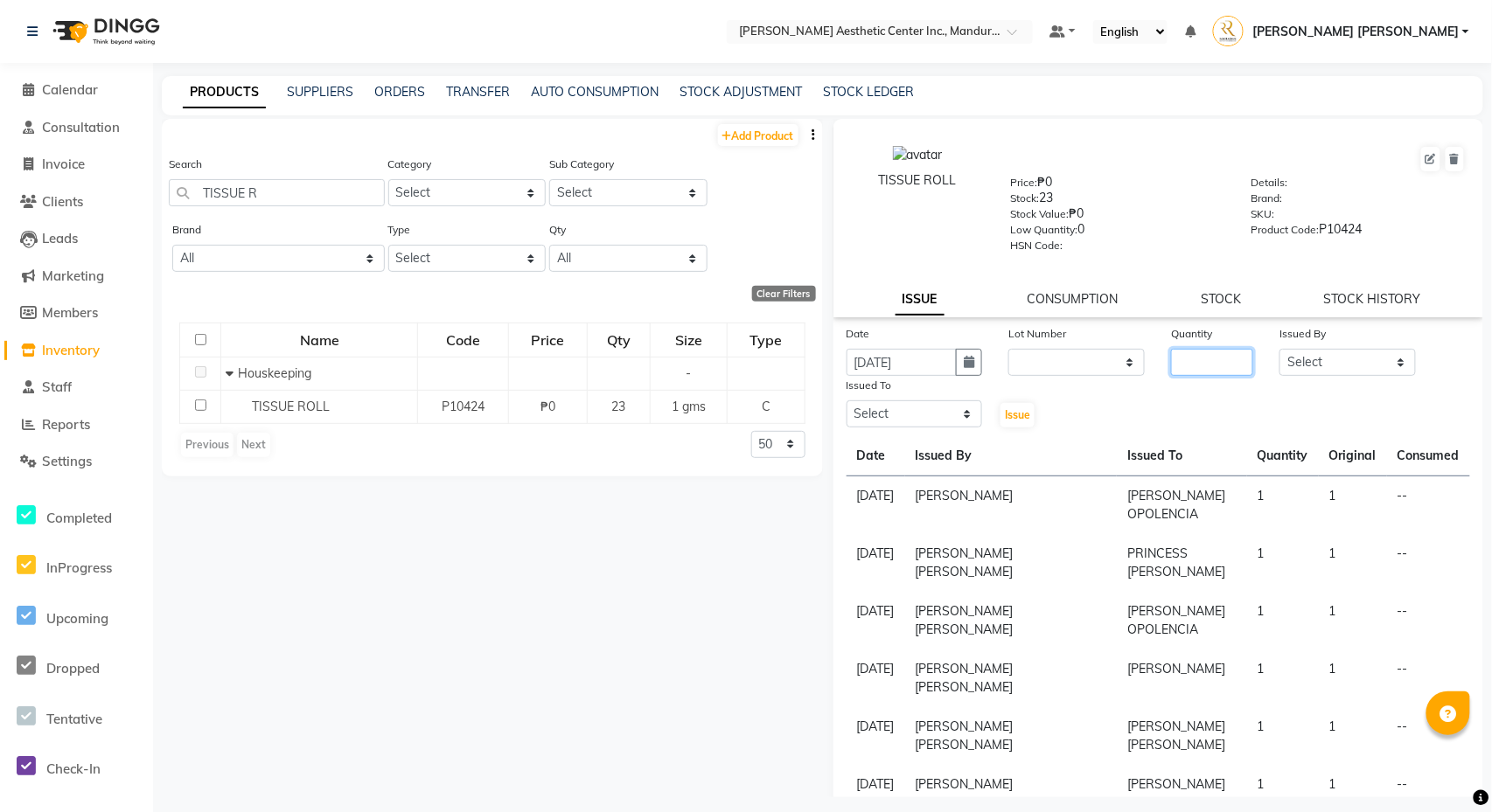
click at [1219, 367] on input "number" at bounding box center [1211, 363] width 82 height 27
type input "1"
select select "50265"
select select "46222"
click at [1021, 413] on span "Issue" at bounding box center [1017, 415] width 25 height 14
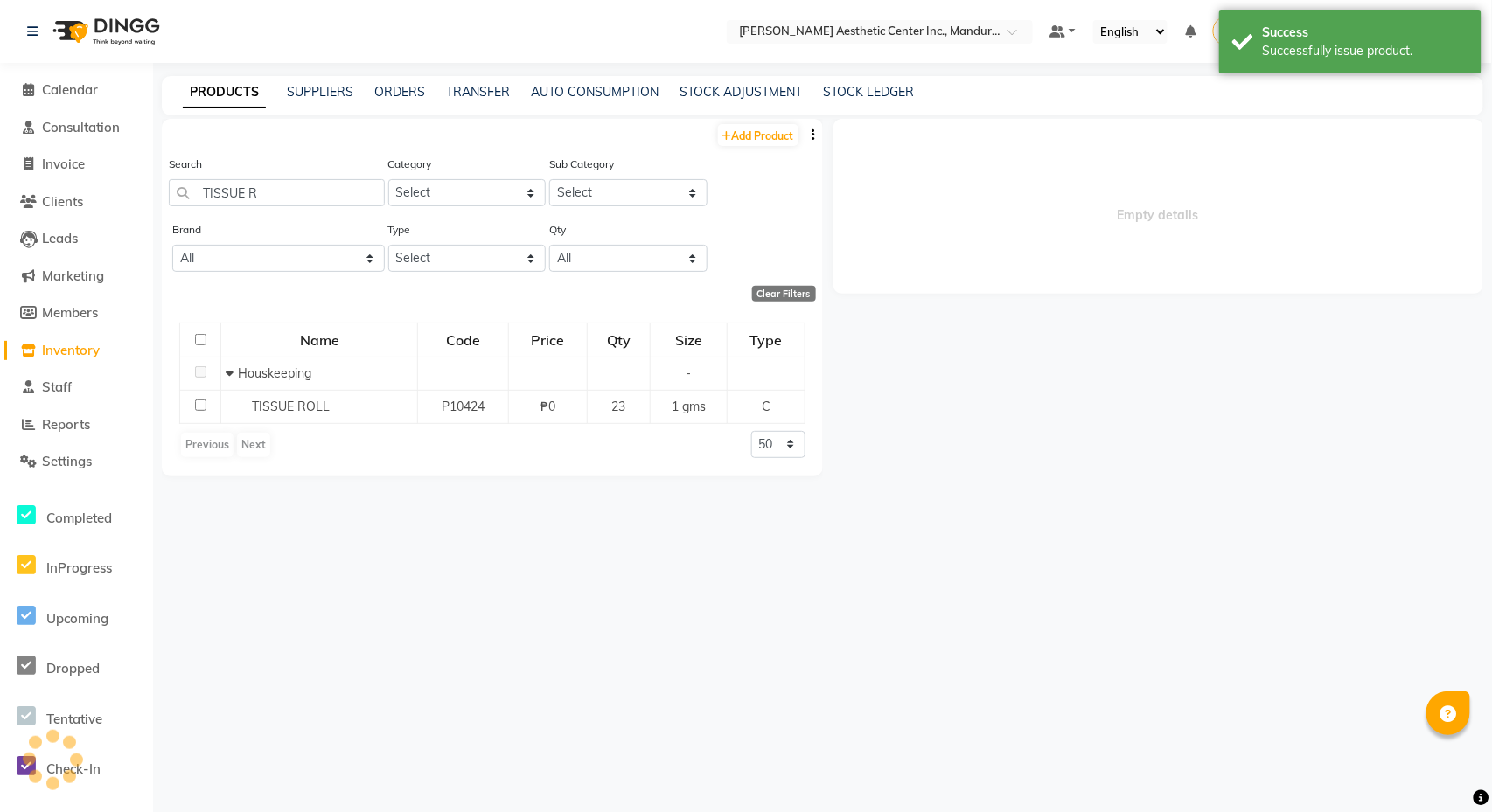
select select
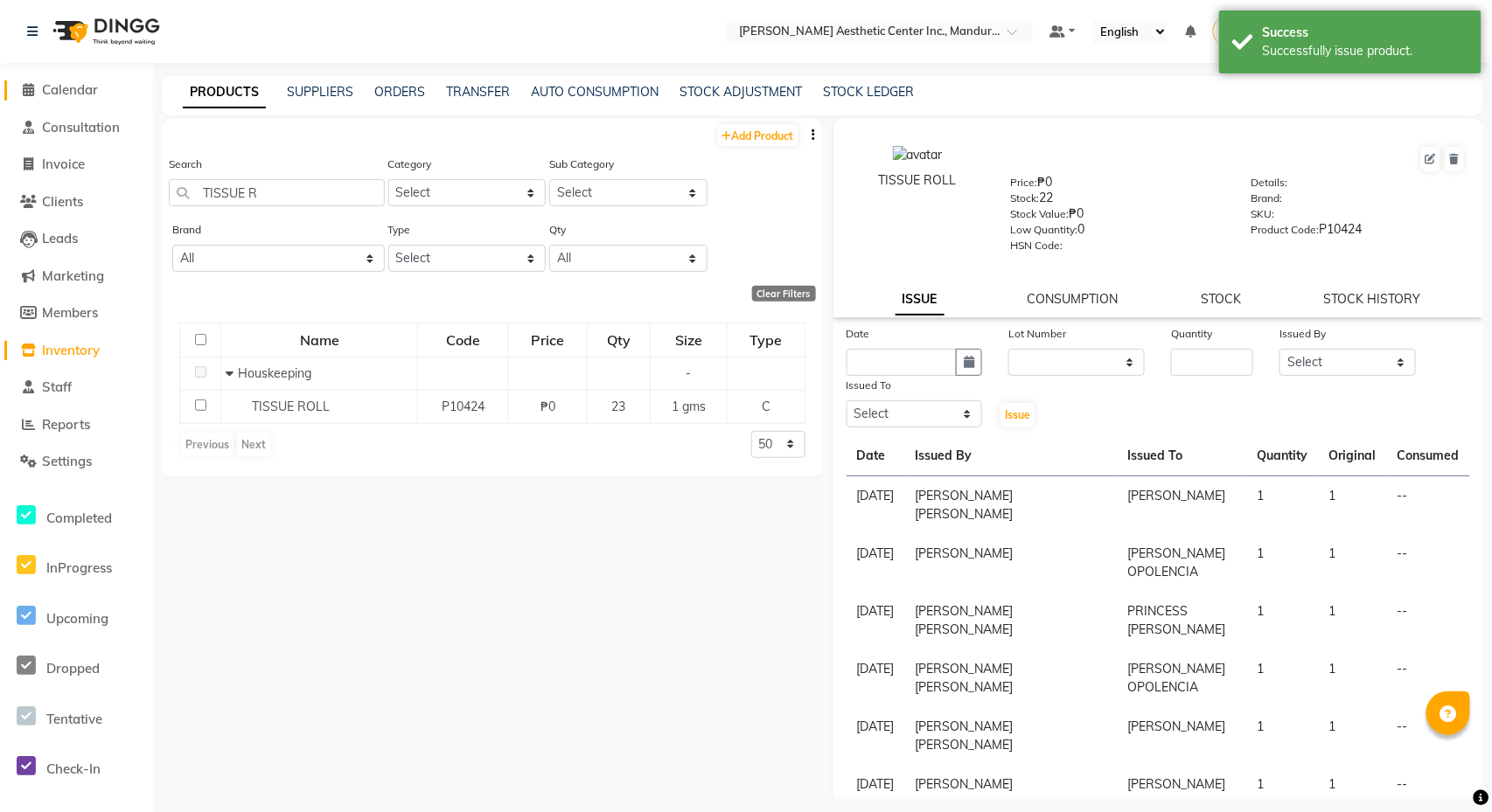
click at [39, 89] on span at bounding box center [28, 90] width 26 height 20
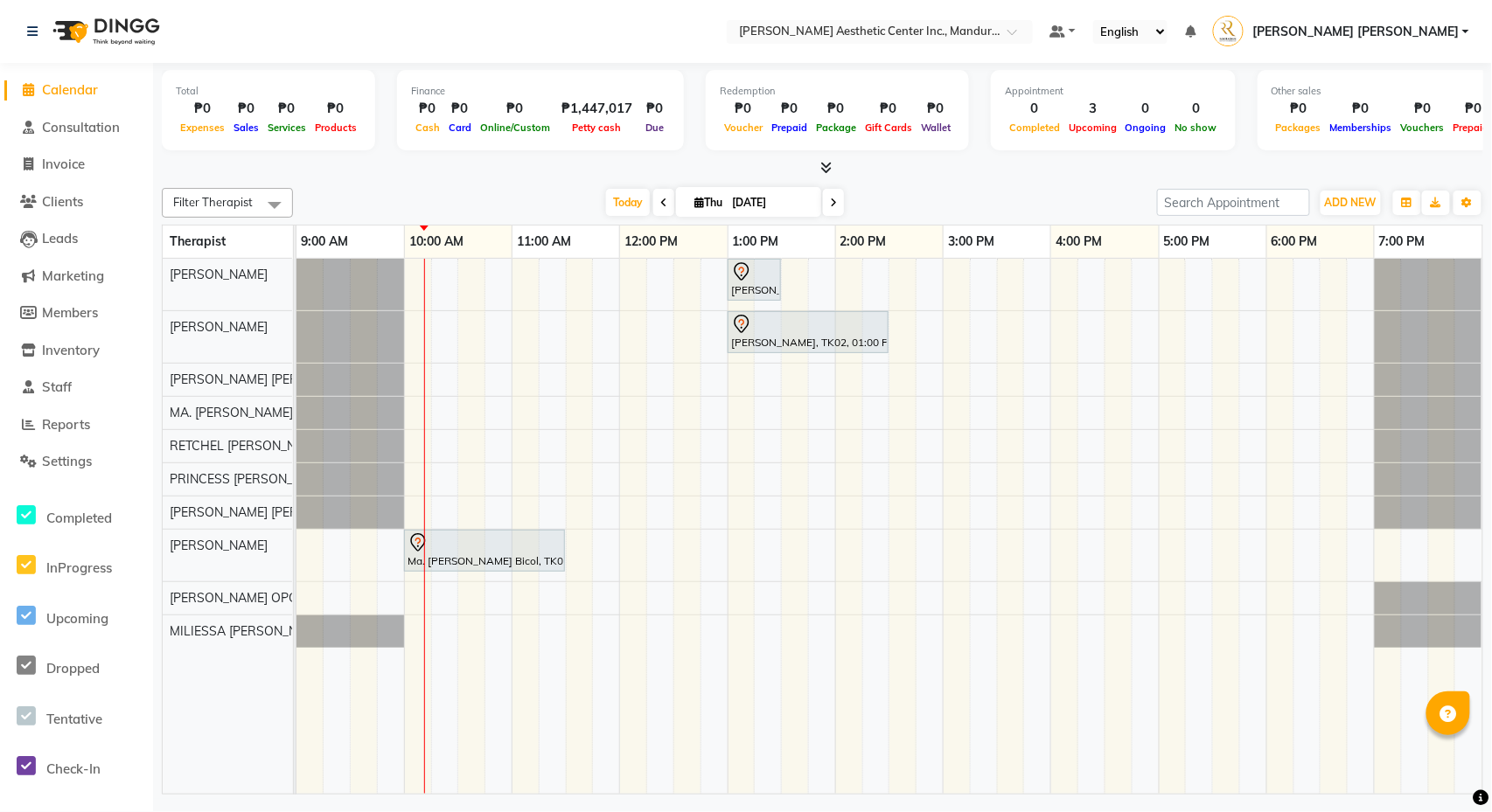
click at [740, 201] on input "[DATE]" at bounding box center [770, 203] width 87 height 26
select select "10"
select select "2025"
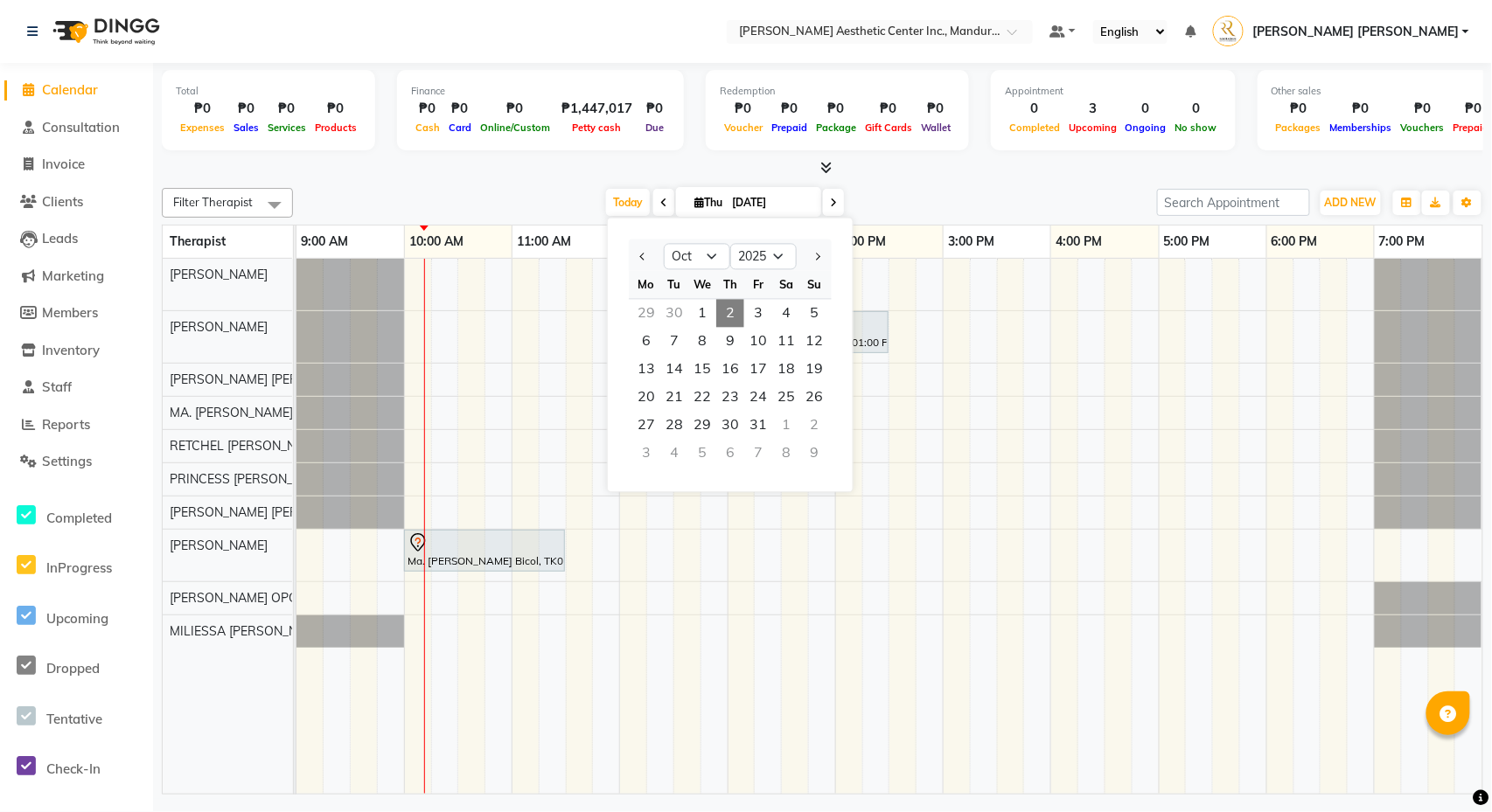
click at [647, 171] on div at bounding box center [823, 168] width 1322 height 18
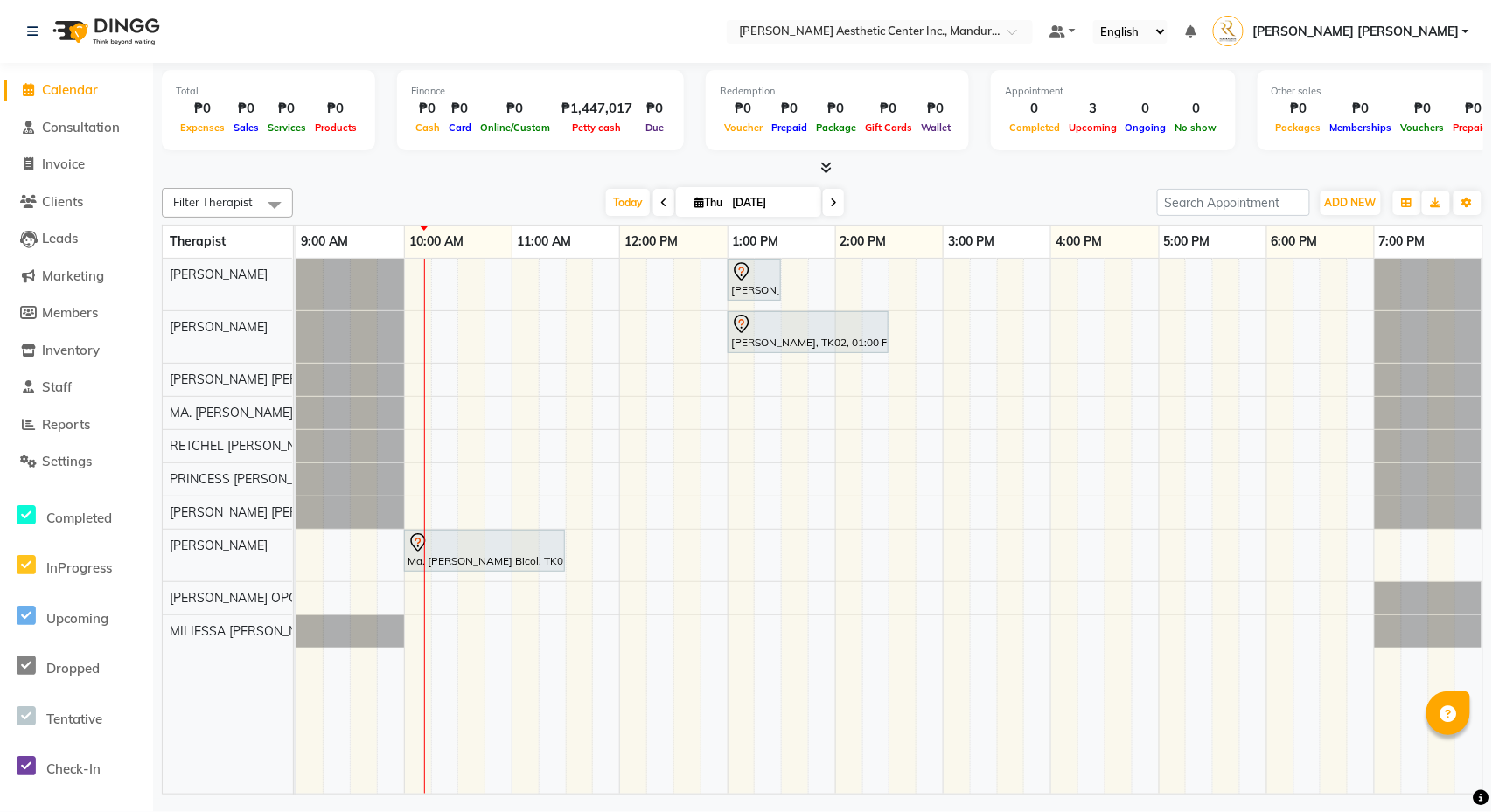
click at [658, 196] on span at bounding box center [664, 203] width 21 height 27
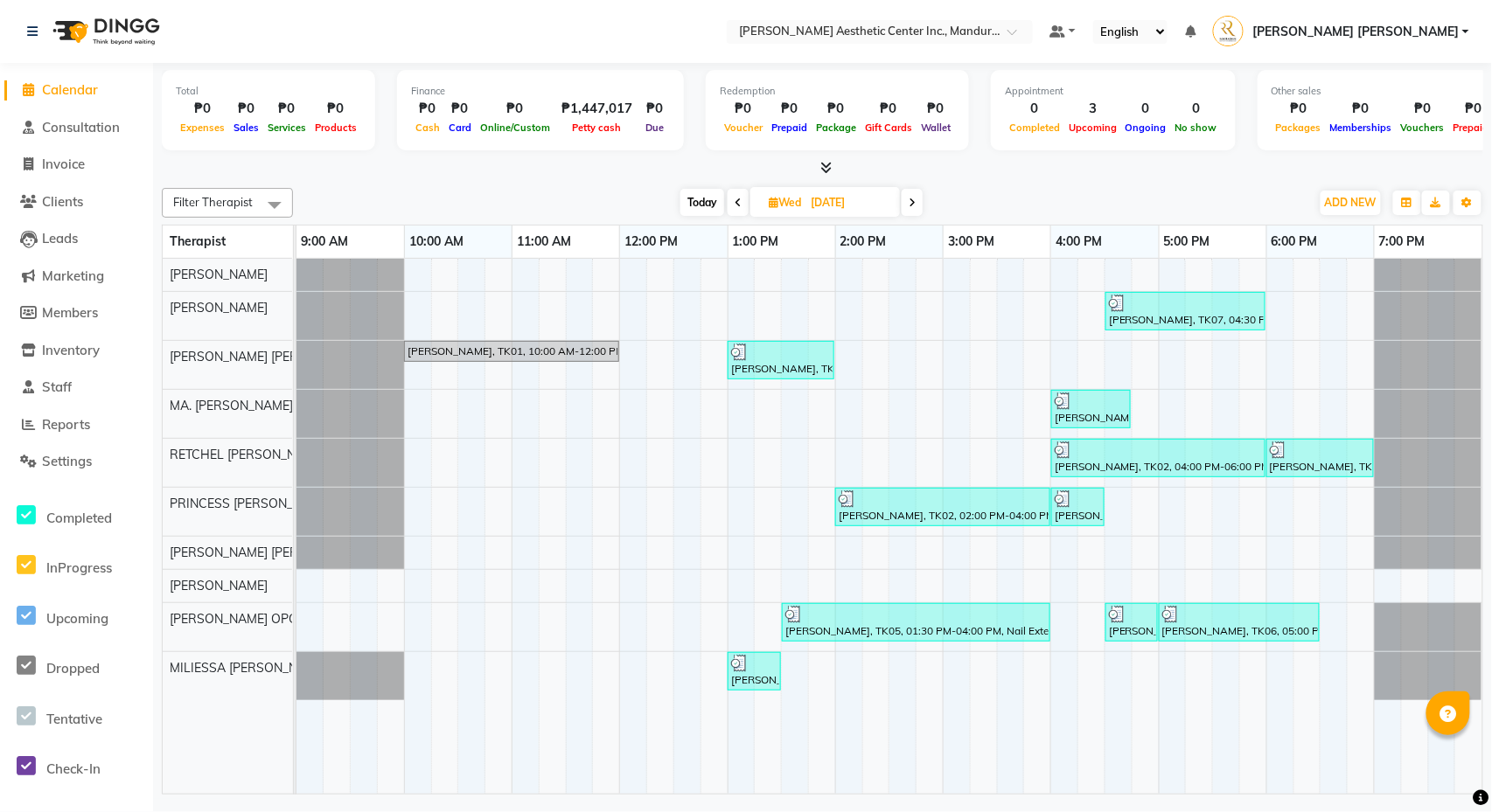
click at [918, 199] on span at bounding box center [911, 203] width 21 height 27
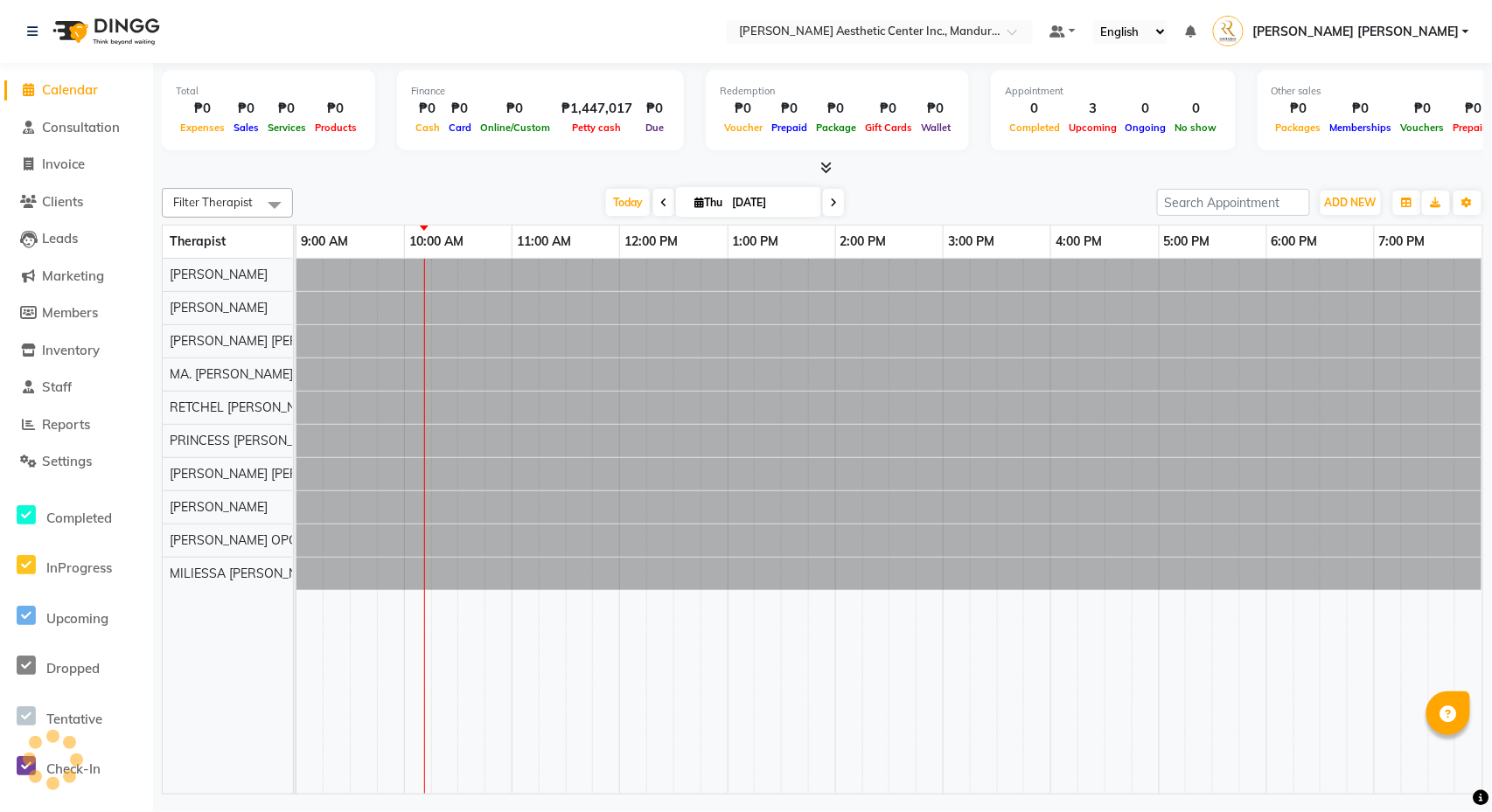
type input "[DATE]"
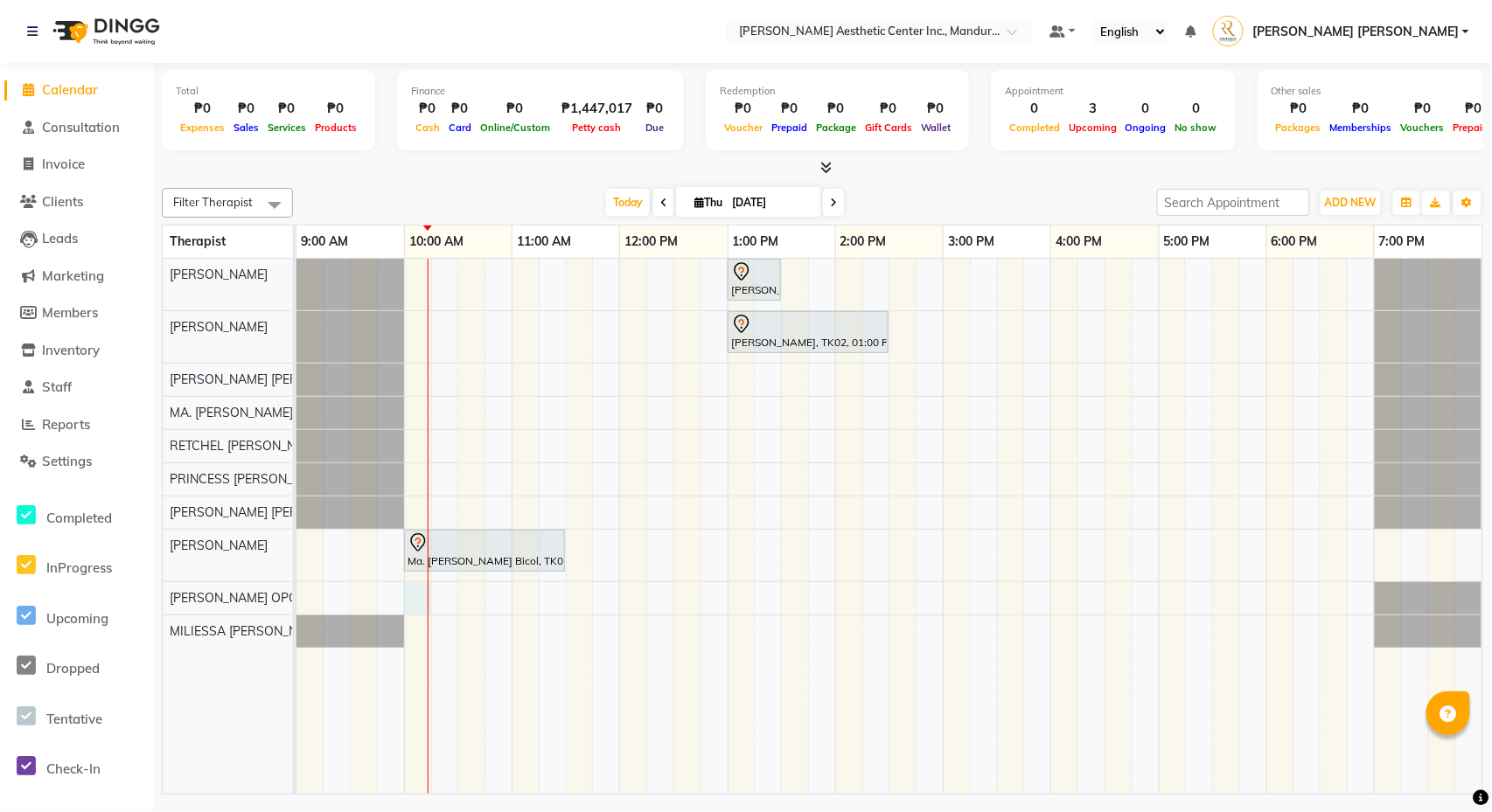
click at [414, 602] on div "[PERSON_NAME], TK01, 01:00 PM-01:30 PM, Picosure/Picosecond - Face ([MEDICAL_DA…" at bounding box center [889, 526] width 1186 height 535
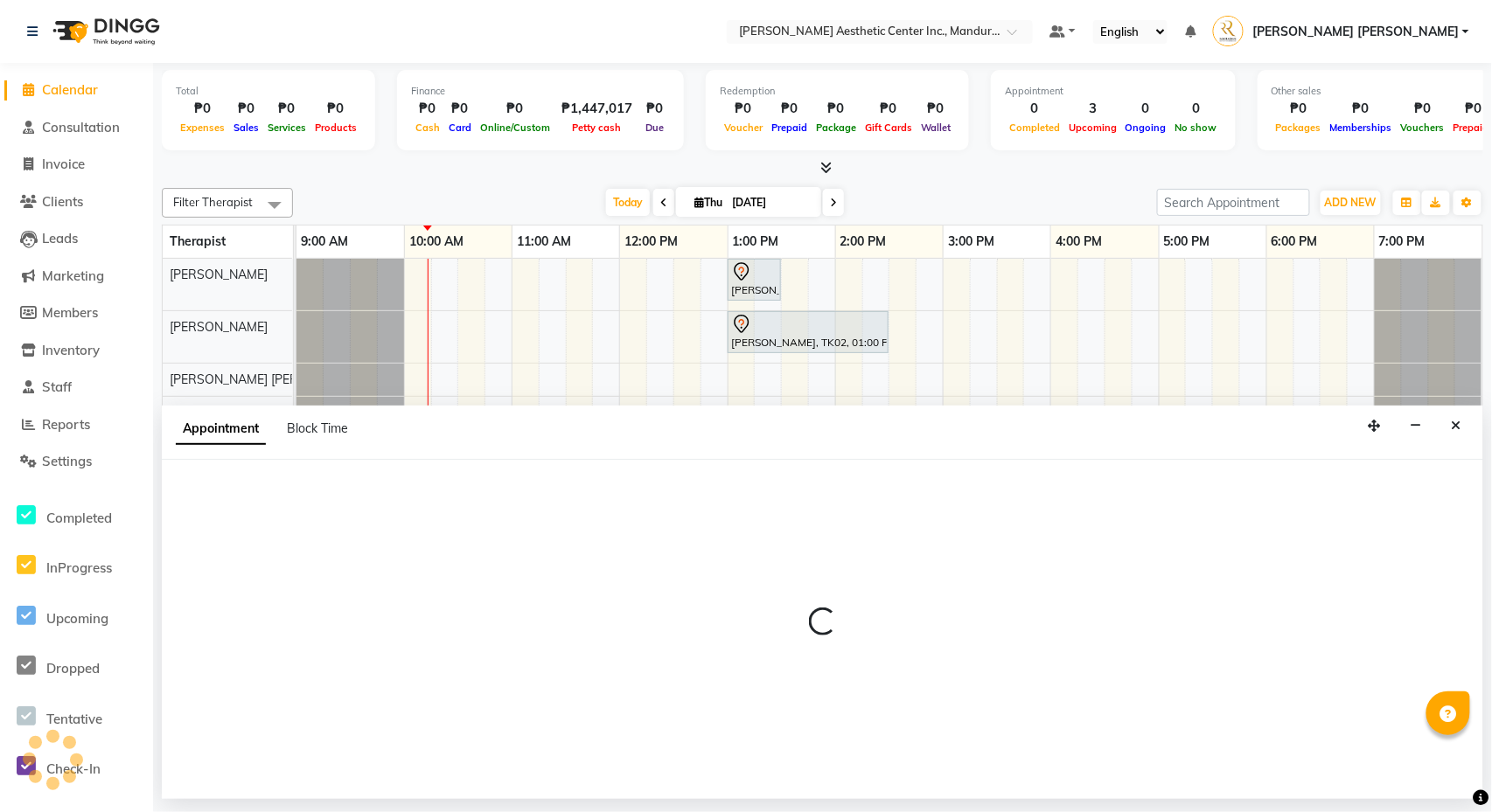
select select "50718"
select select "600"
select select "tentative"
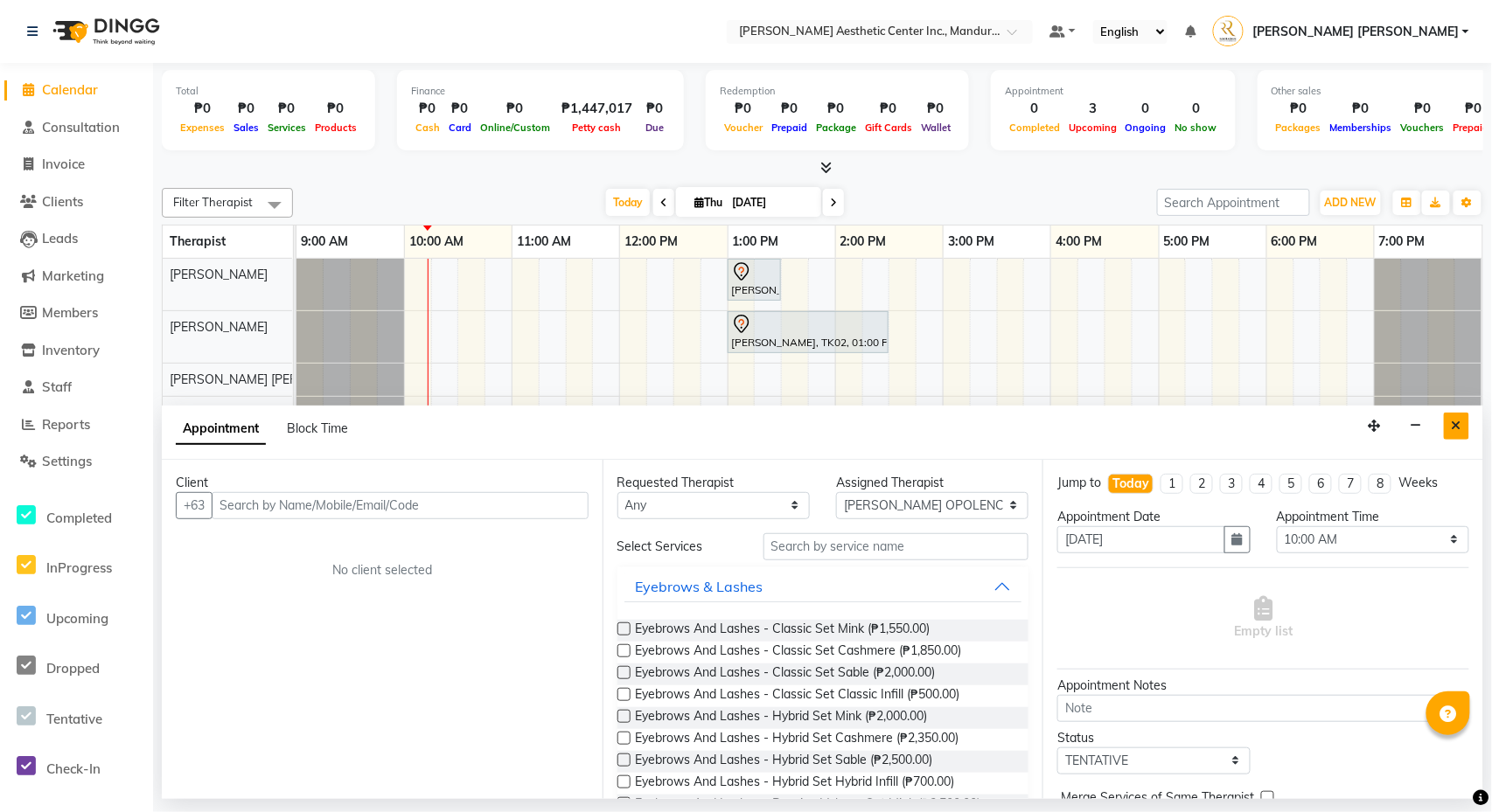
click at [1466, 423] on button "Close" at bounding box center [1456, 426] width 25 height 27
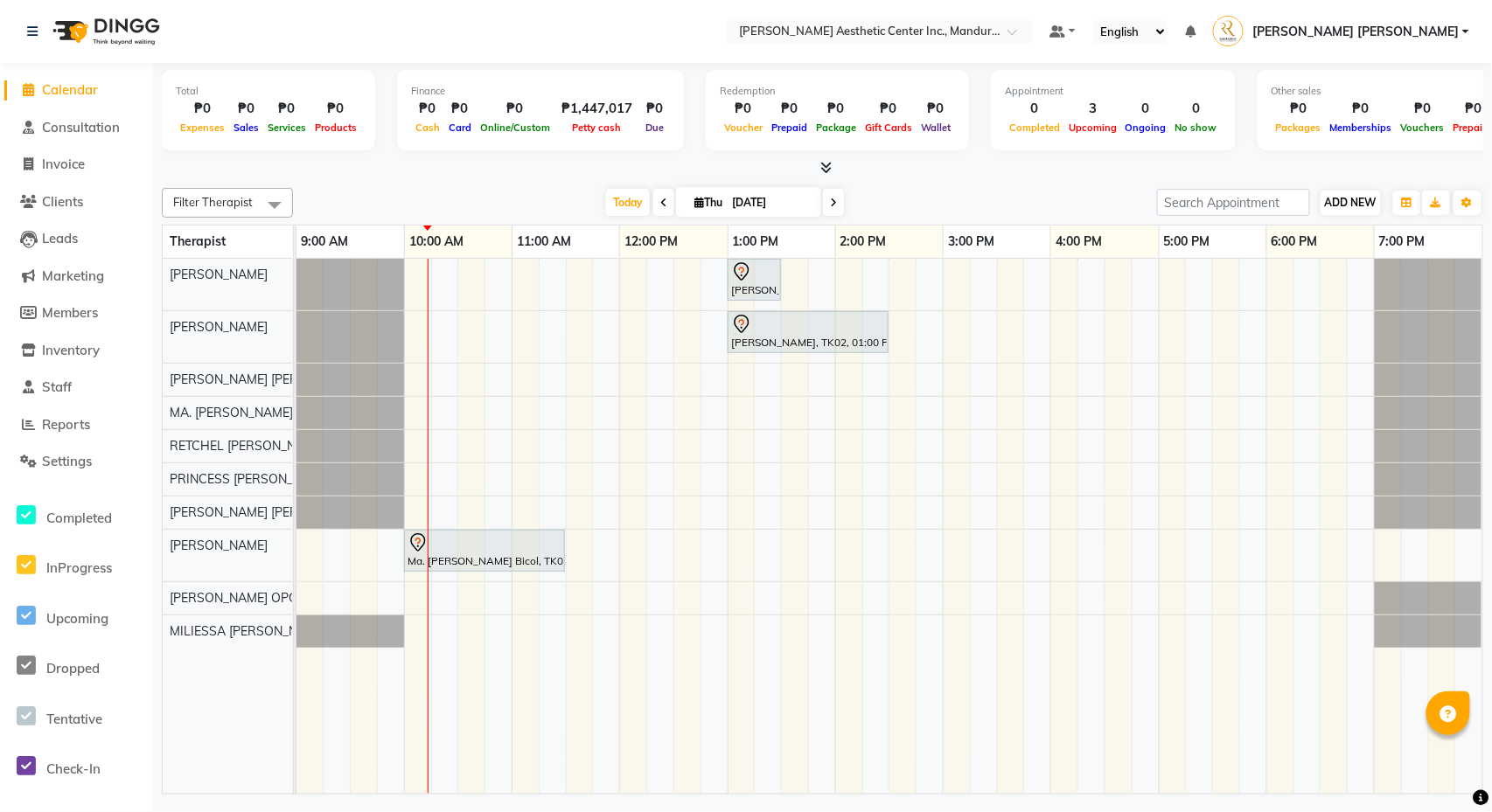
click at [1343, 203] on span "ADD NEW" at bounding box center [1350, 203] width 51 height 14
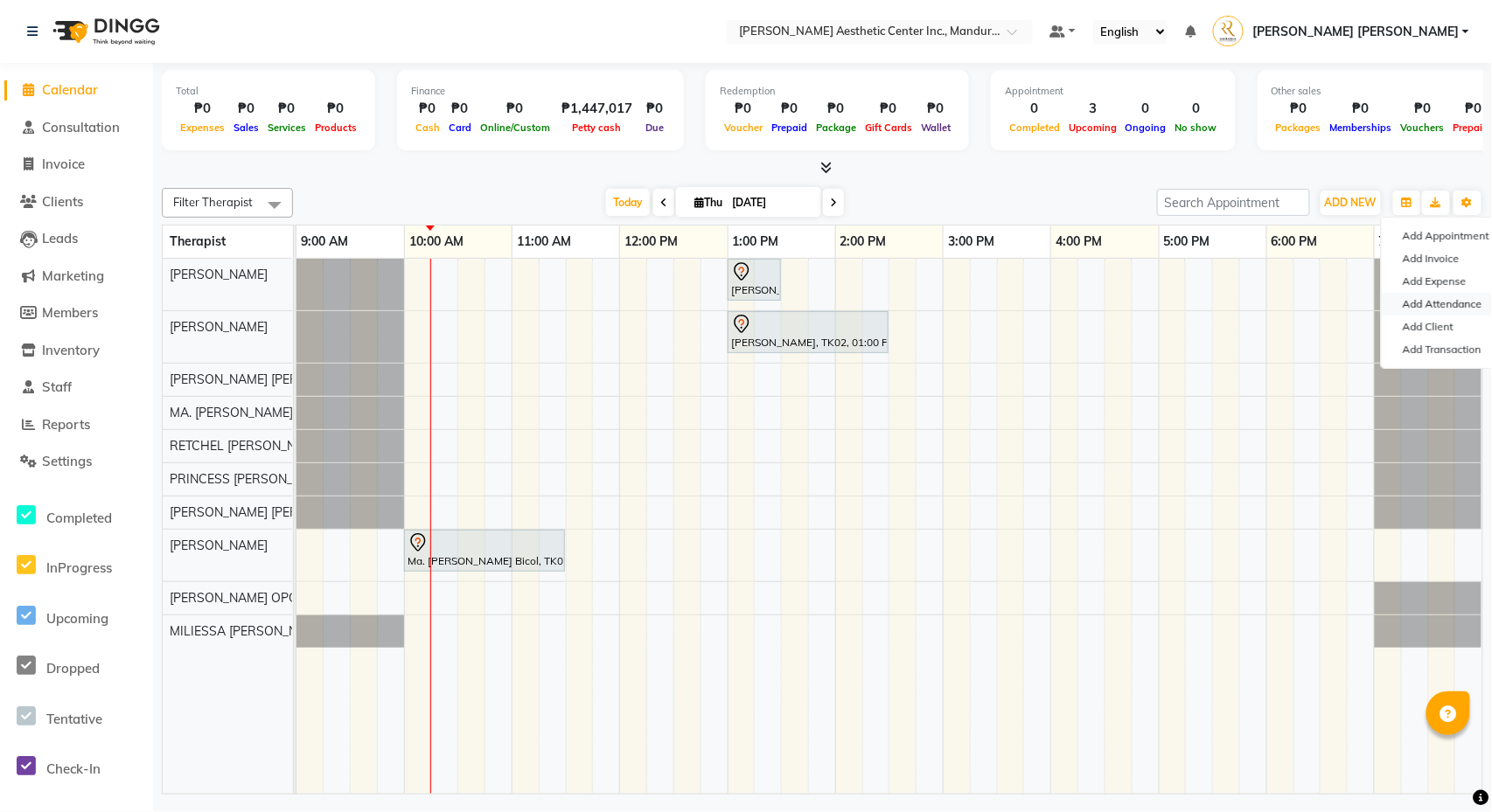
click at [1440, 301] on link "Add Attendance" at bounding box center [1451, 303] width 138 height 23
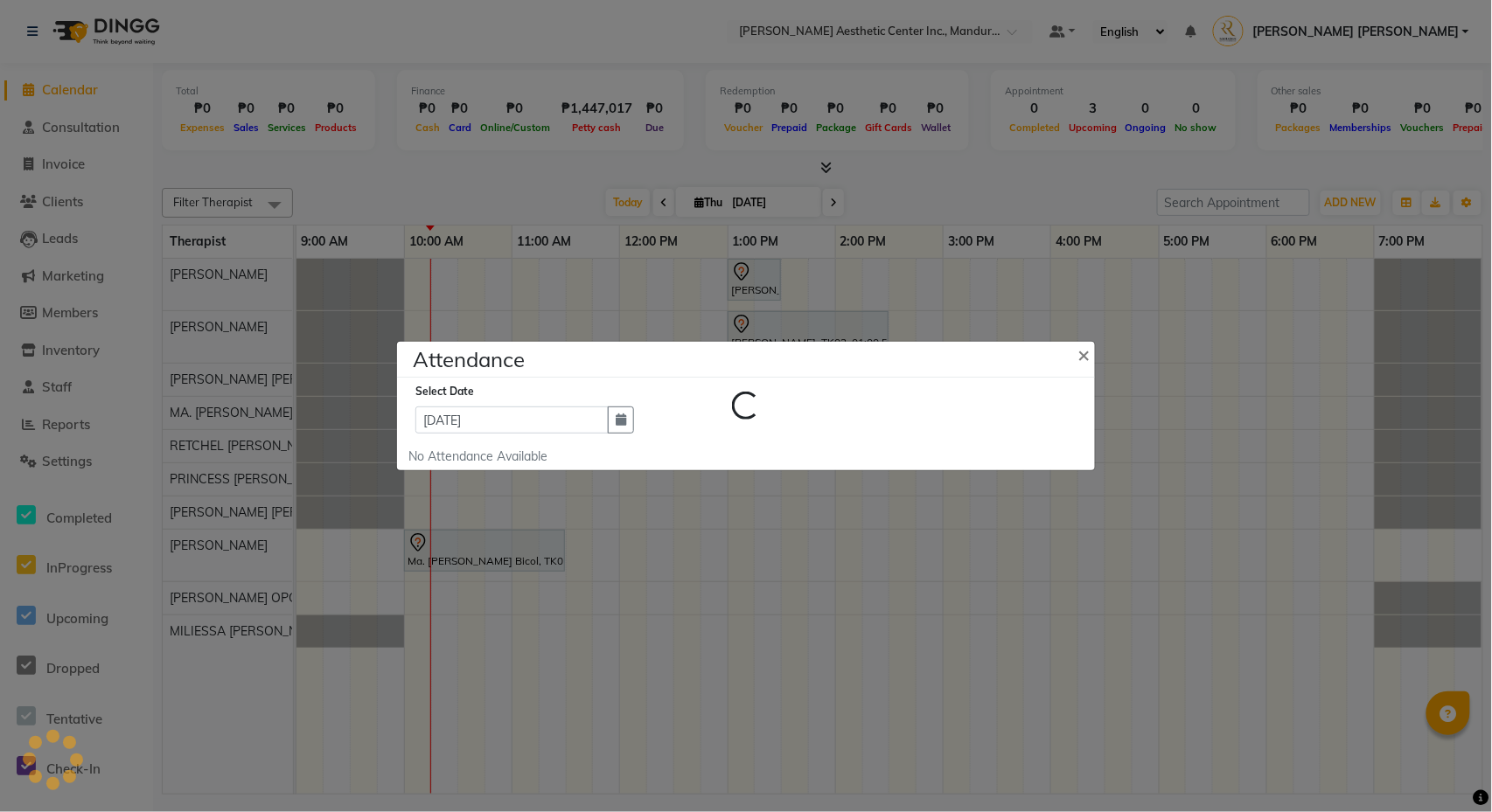
select select "A"
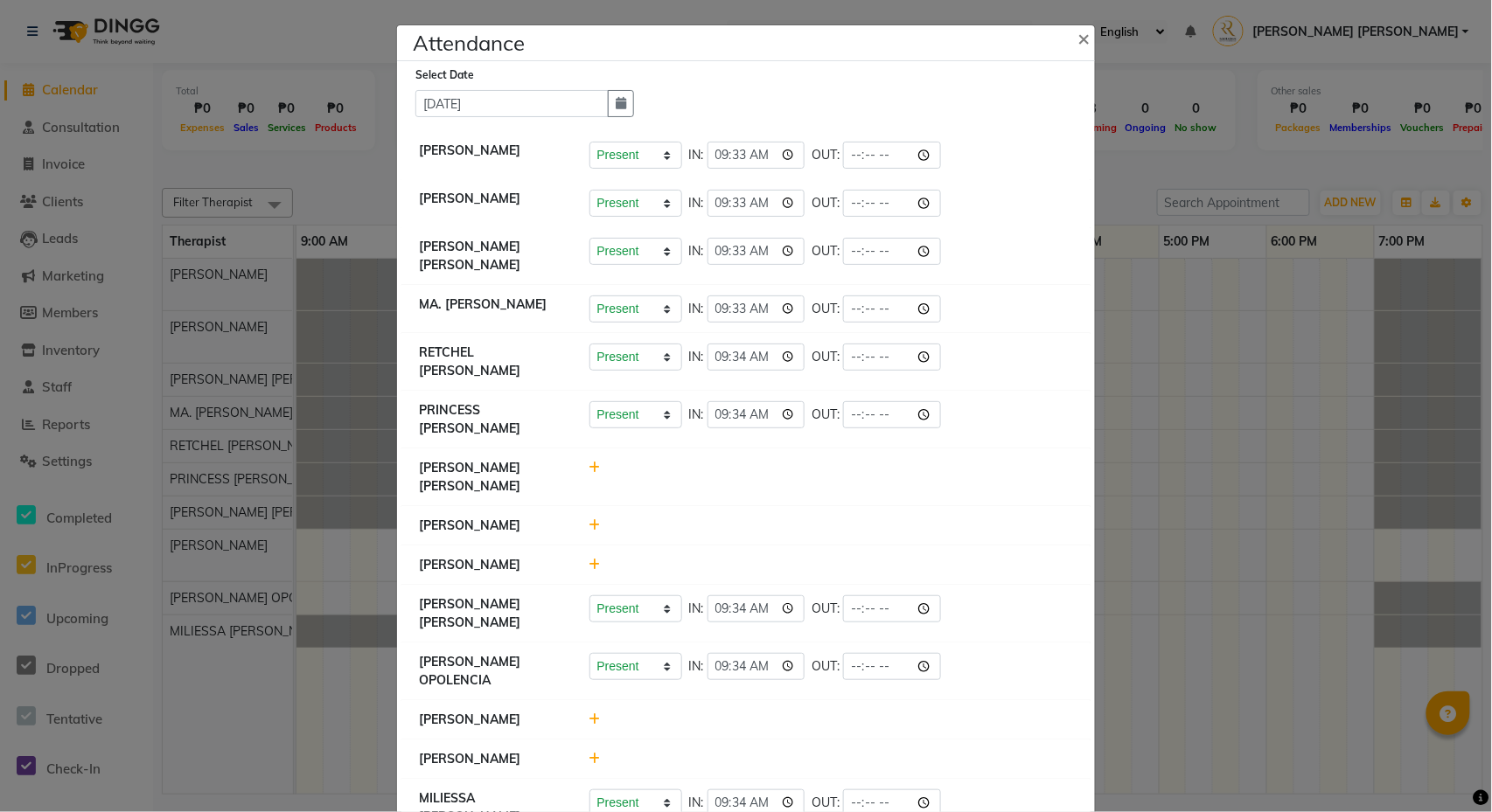
click at [204, 523] on ngb-modal-window "Attendance × Select Date [DATE] [PERSON_NAME] Present Absent Late Half Day Week…" at bounding box center [746, 406] width 1492 height 812
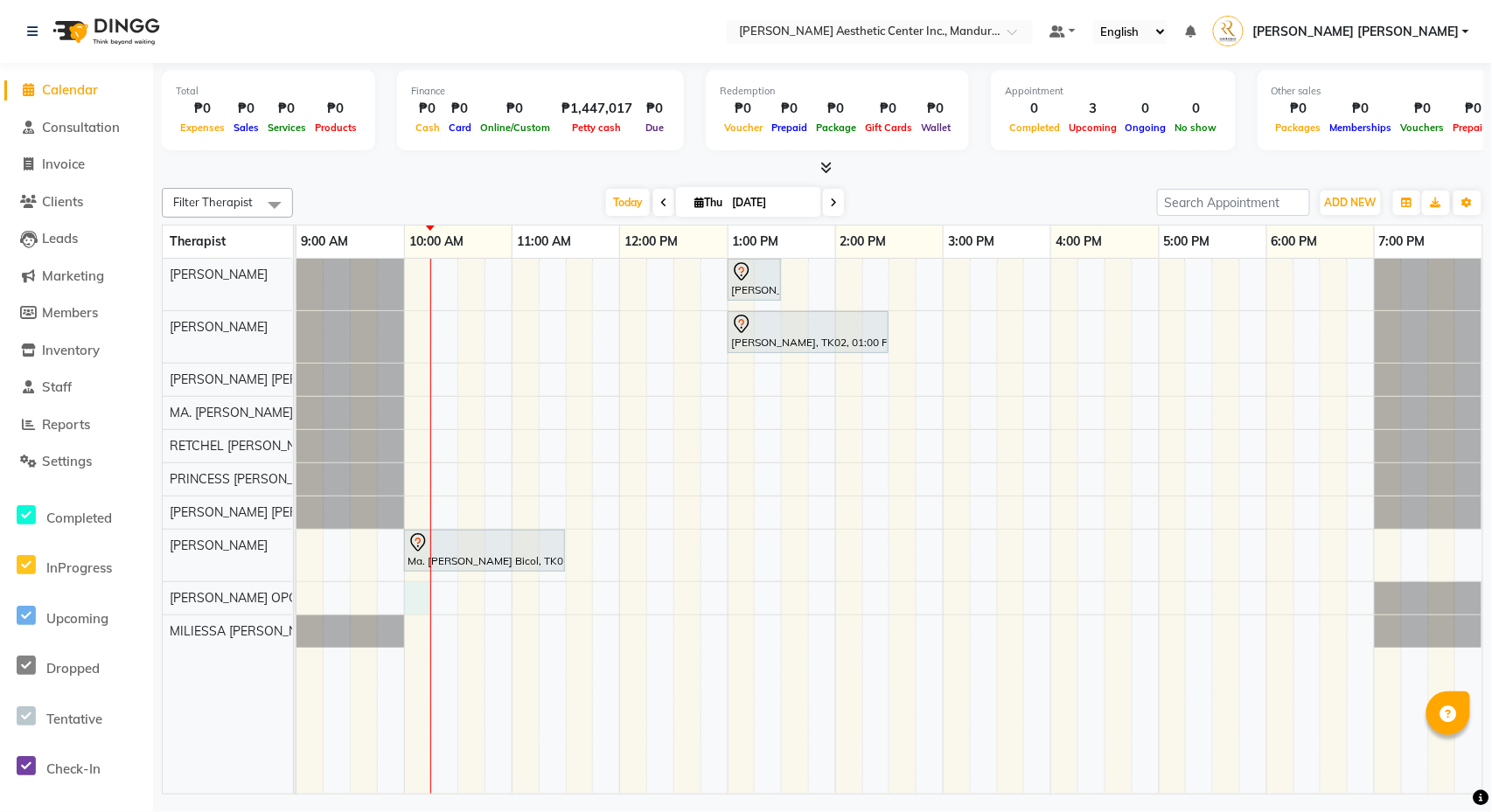
click at [414, 602] on div "[PERSON_NAME], TK01, 01:00 PM-01:30 PM, Picosure/Picosecond - Face ([MEDICAL_DA…" at bounding box center [889, 526] width 1186 height 535
select select "50718"
select select "tentative"
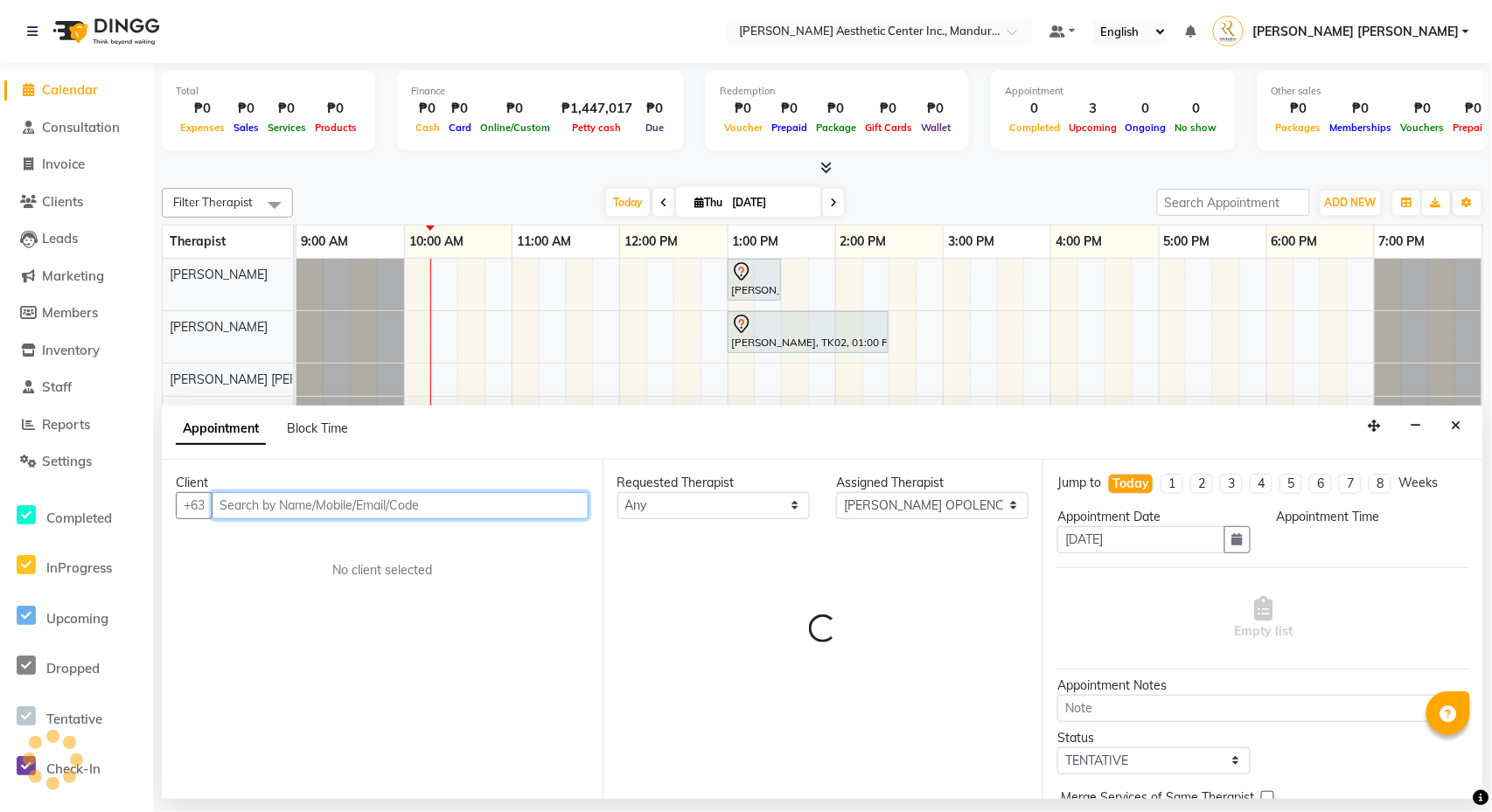
select select "600"
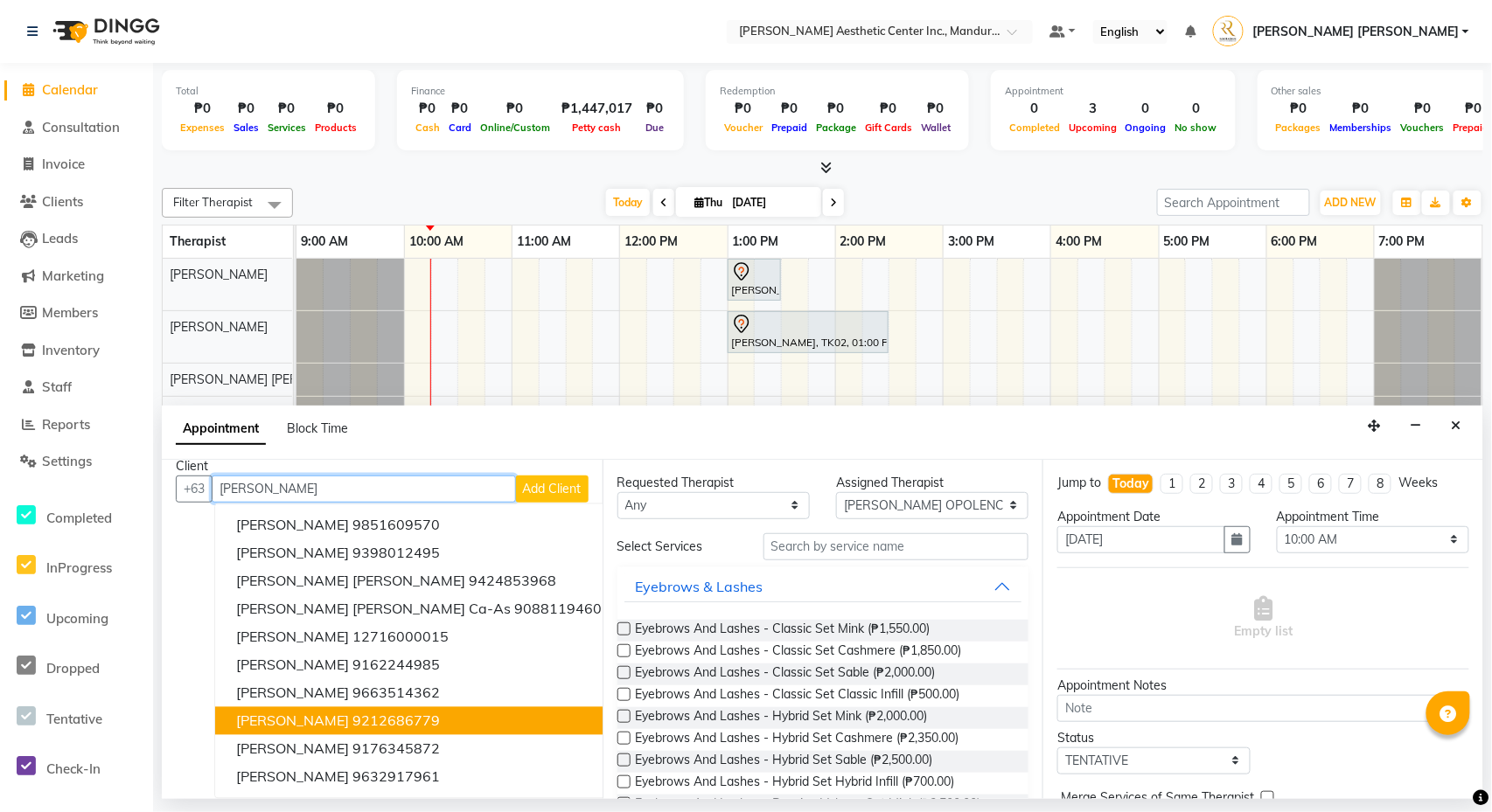
scroll to position [17, 0]
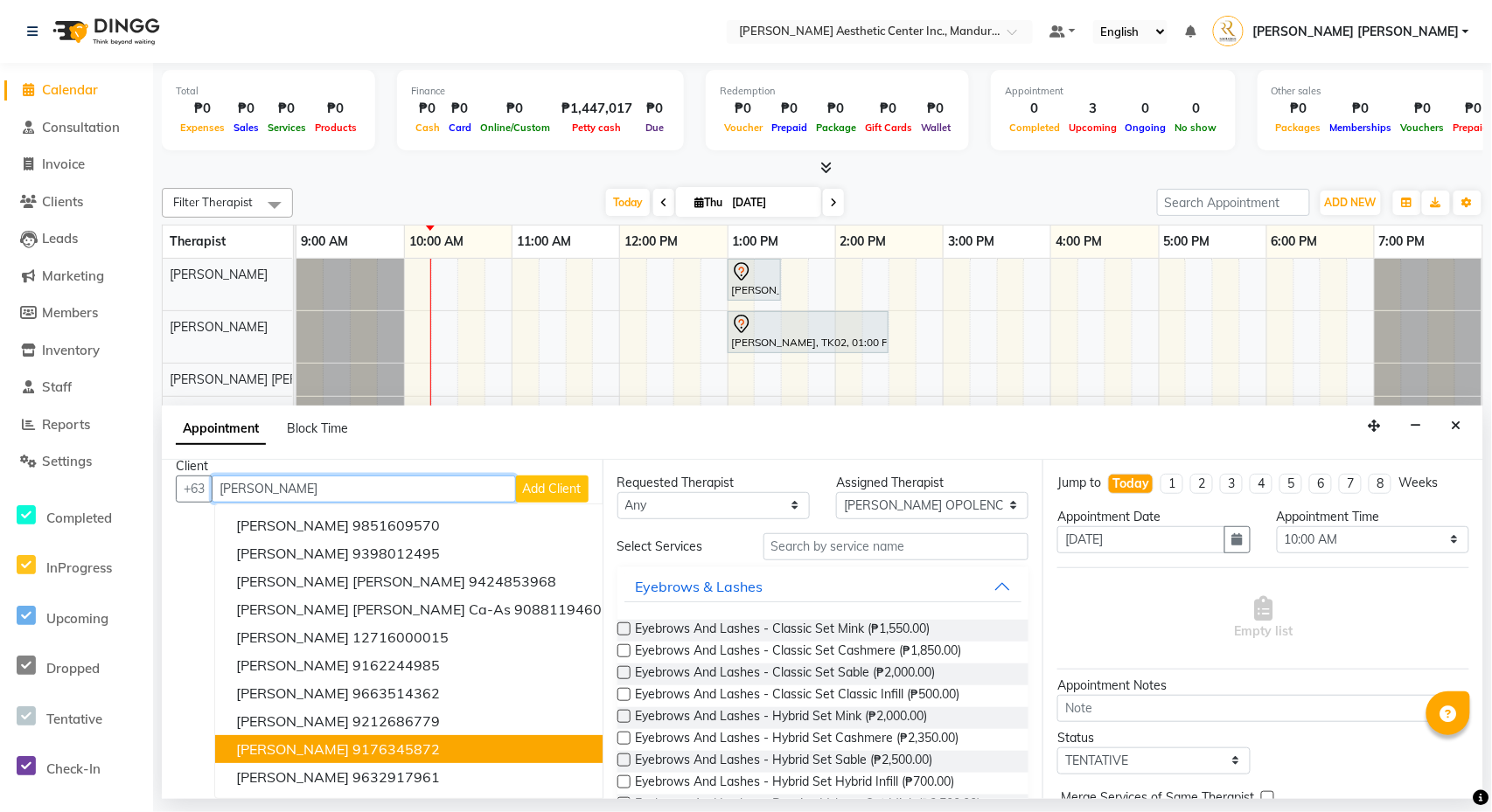
click at [440, 746] on ngb-highlight "9176345872" at bounding box center [395, 749] width 87 height 17
type input "9176345872"
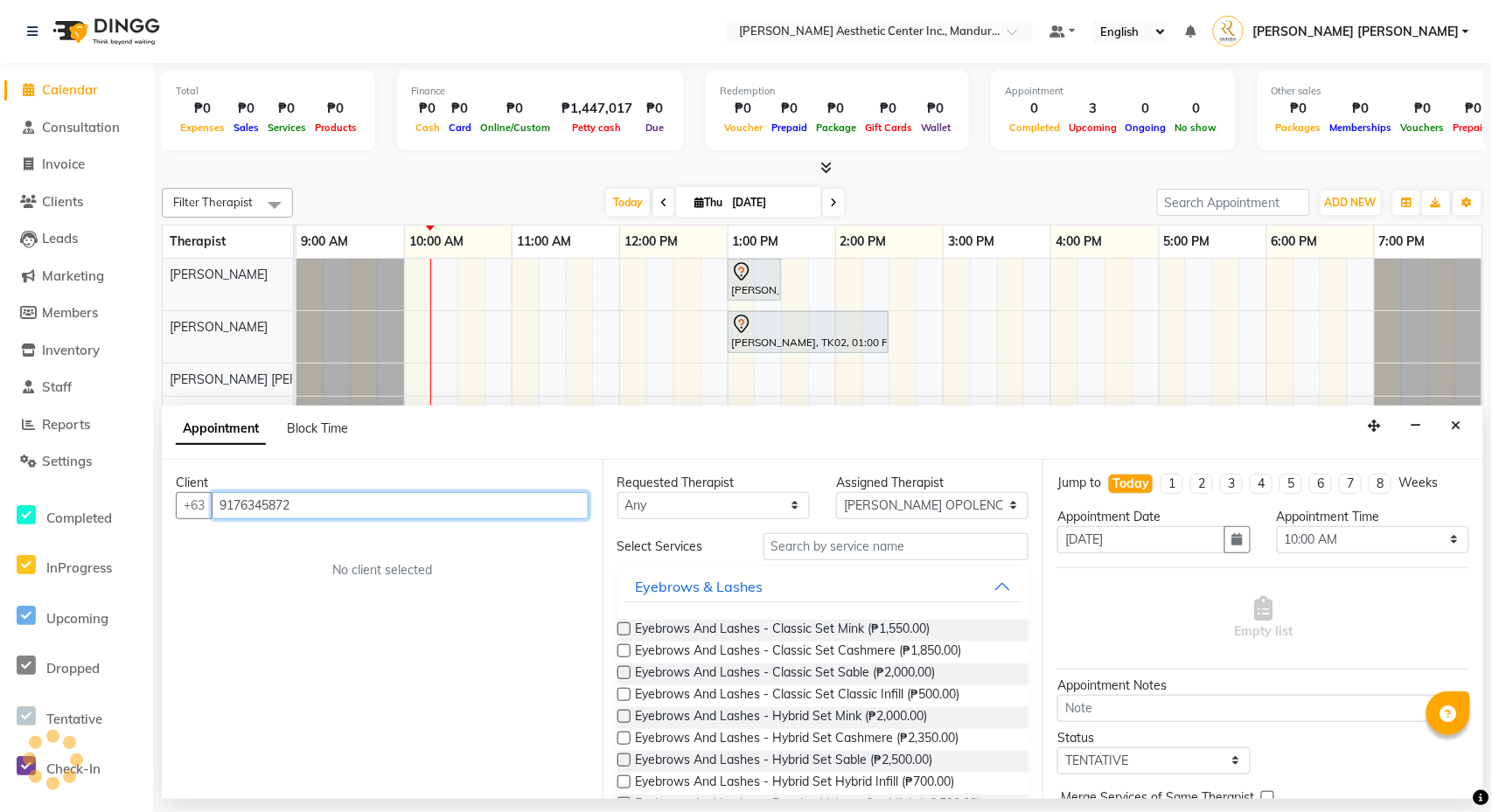
scroll to position [0, 0]
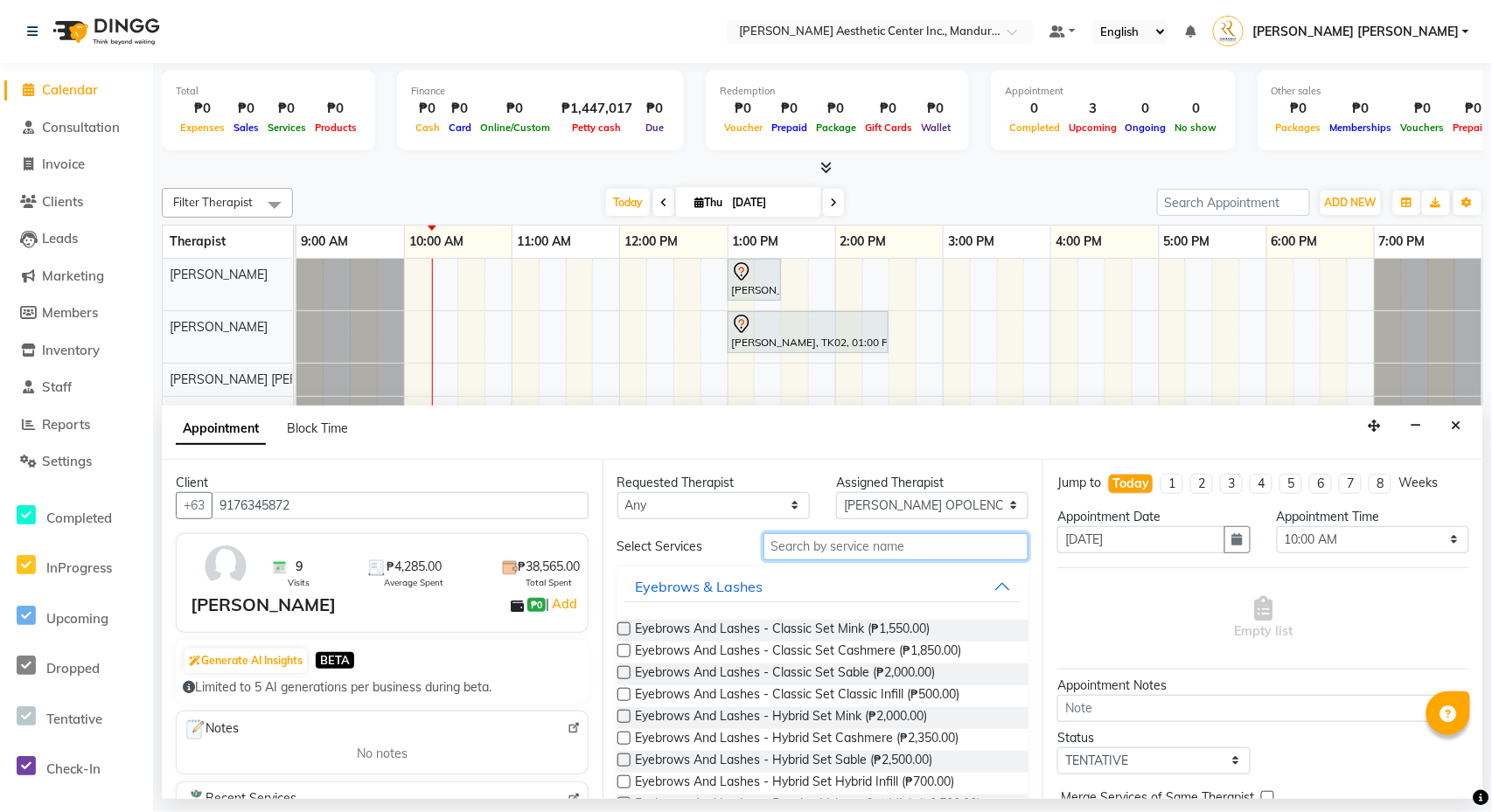
click at [883, 547] on input "text" at bounding box center [896, 546] width 266 height 27
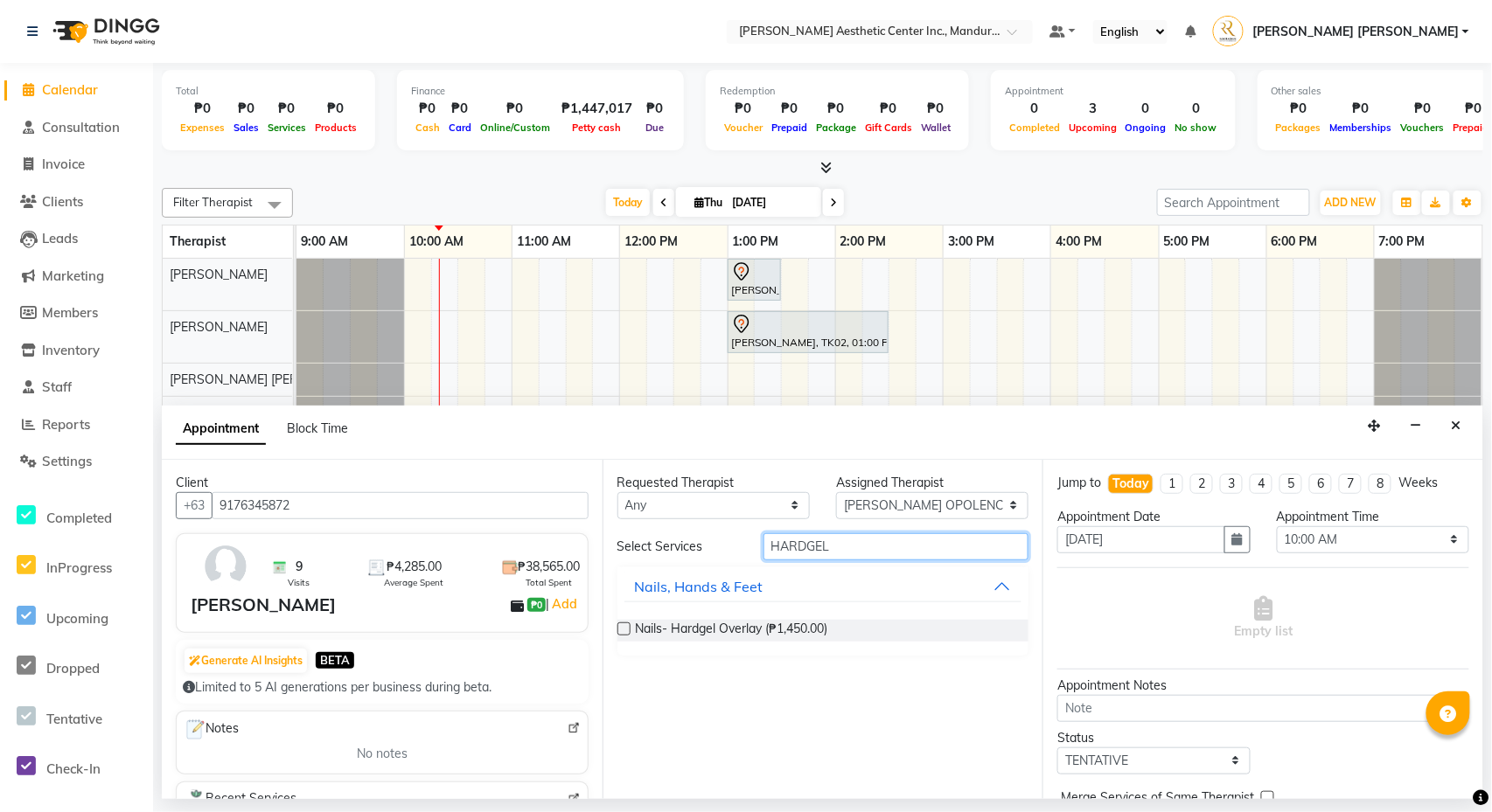
type input "HARDGEL"
click at [621, 630] on label at bounding box center [624, 629] width 14 height 14
click at [621, 630] on input "checkbox" at bounding box center [623, 630] width 12 height 12
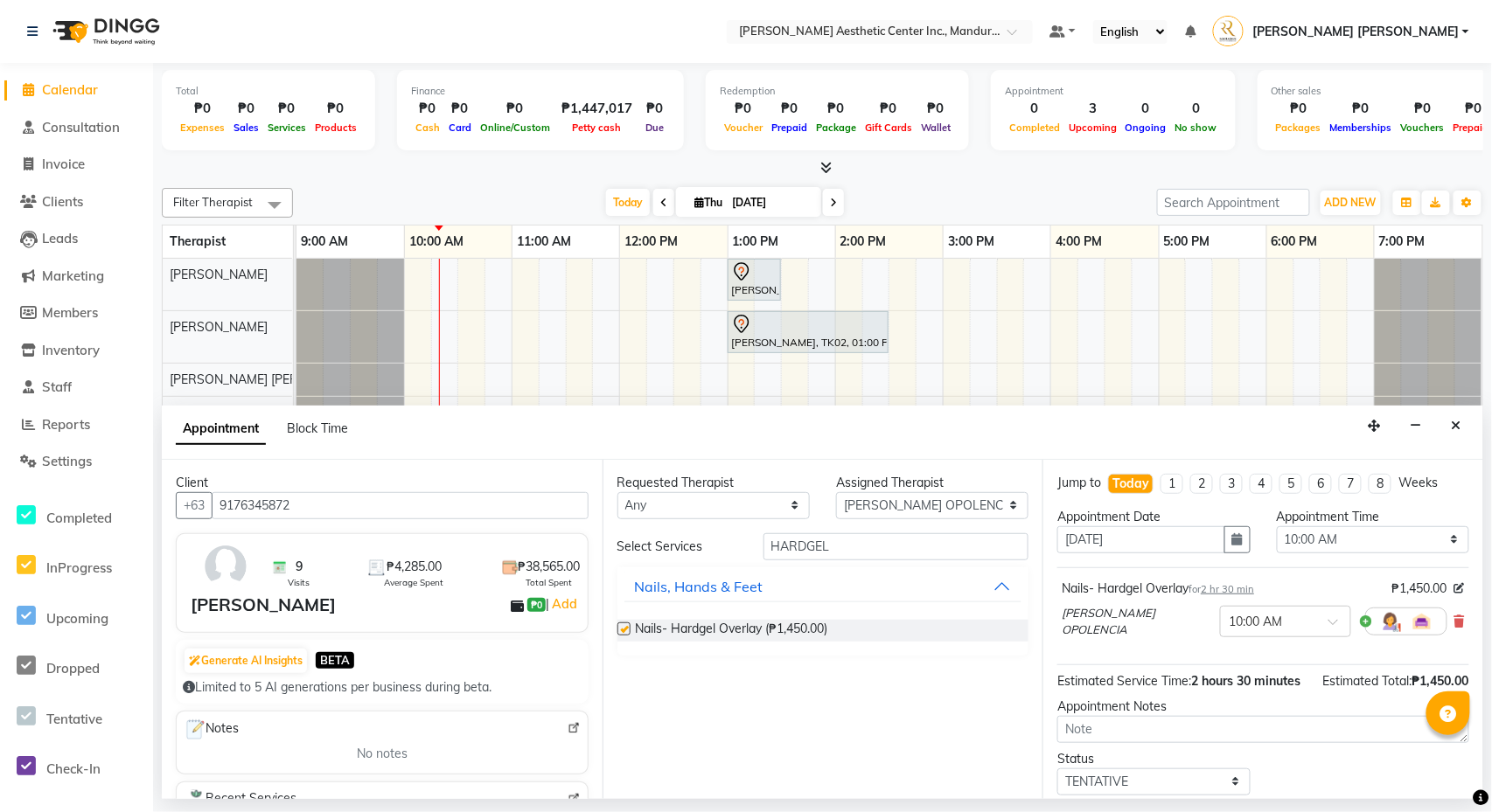
checkbox input "false"
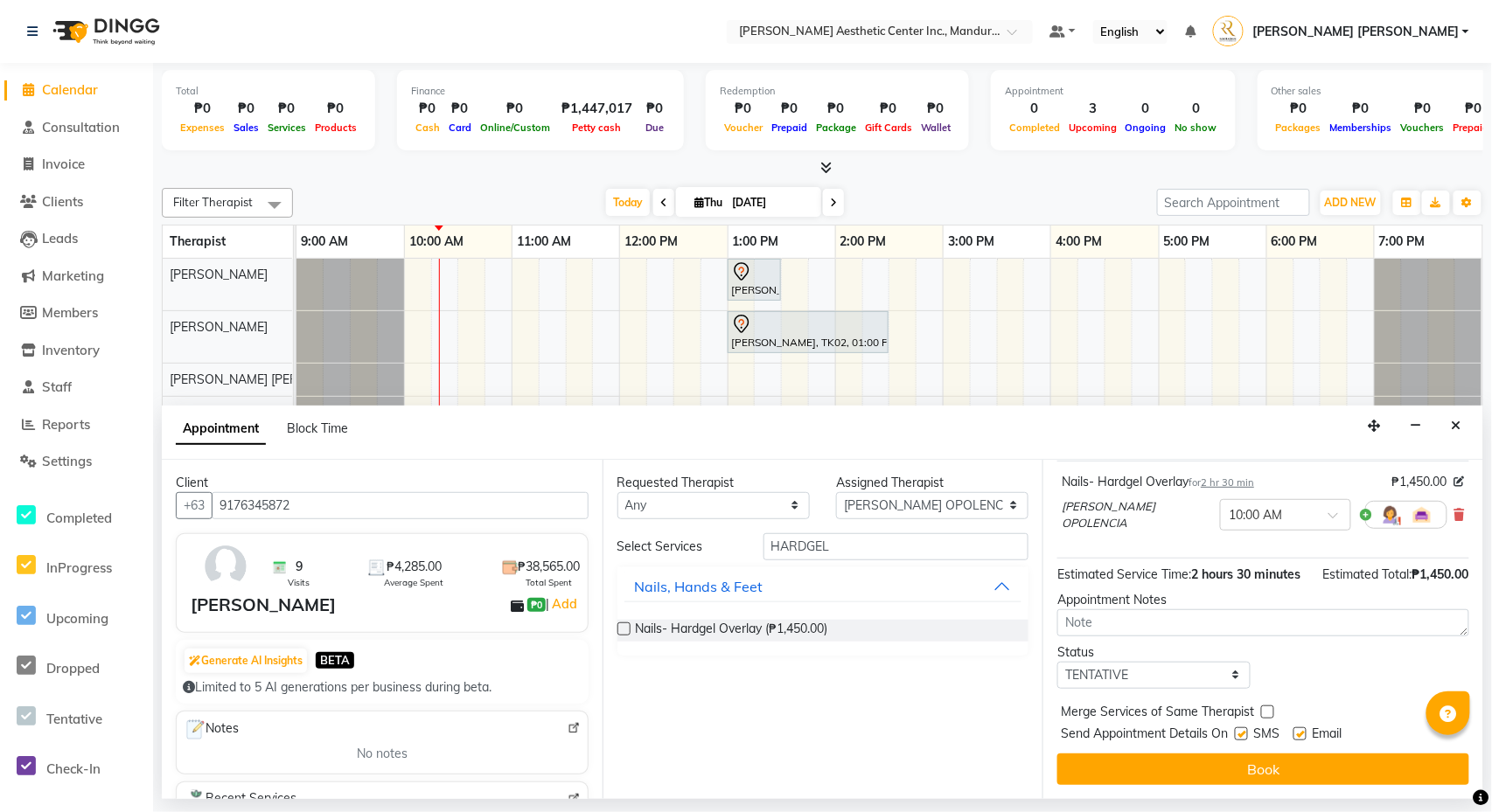
scroll to position [131, 0]
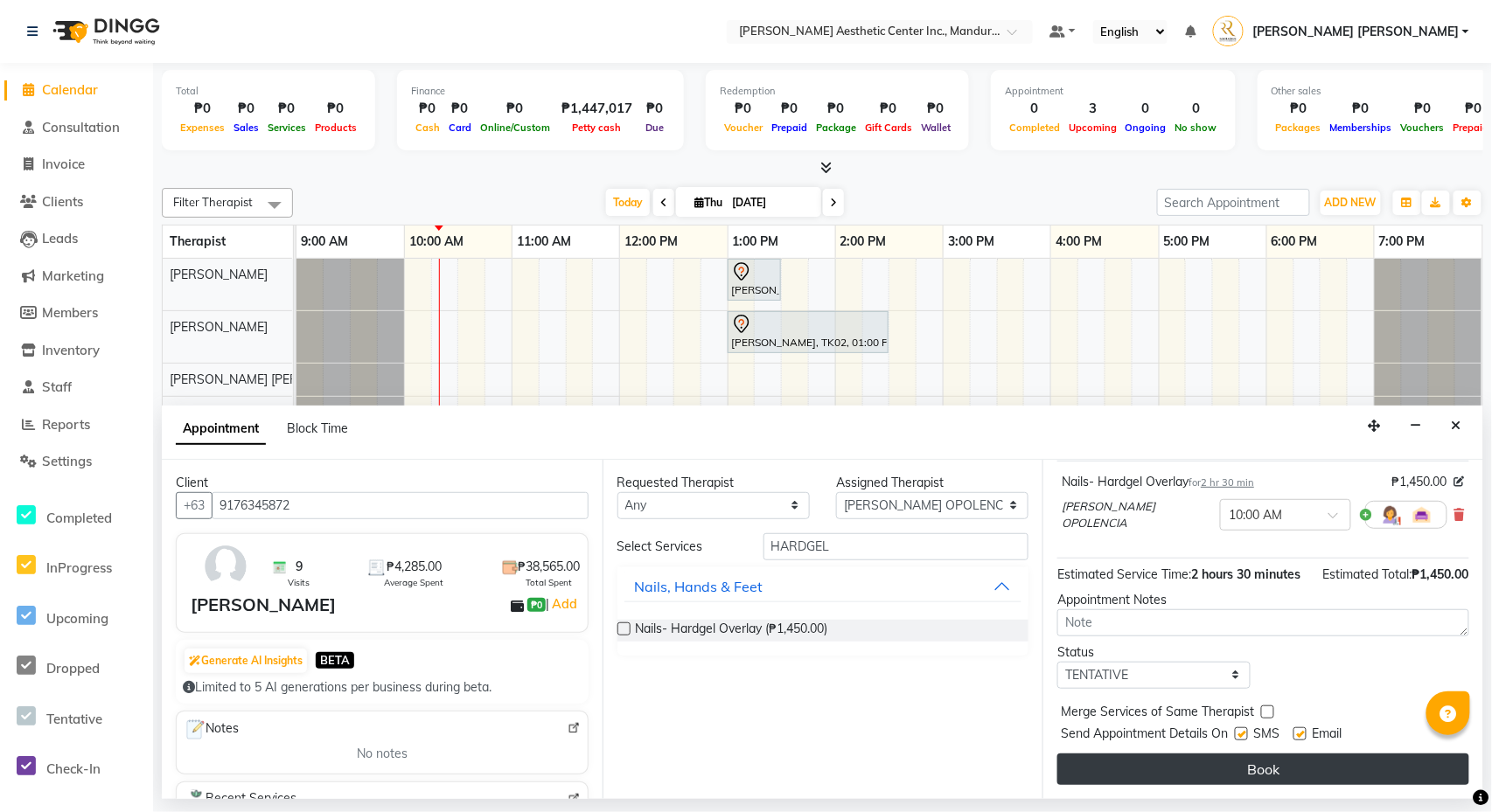
click at [1251, 762] on button "Book" at bounding box center [1262, 769] width 411 height 32
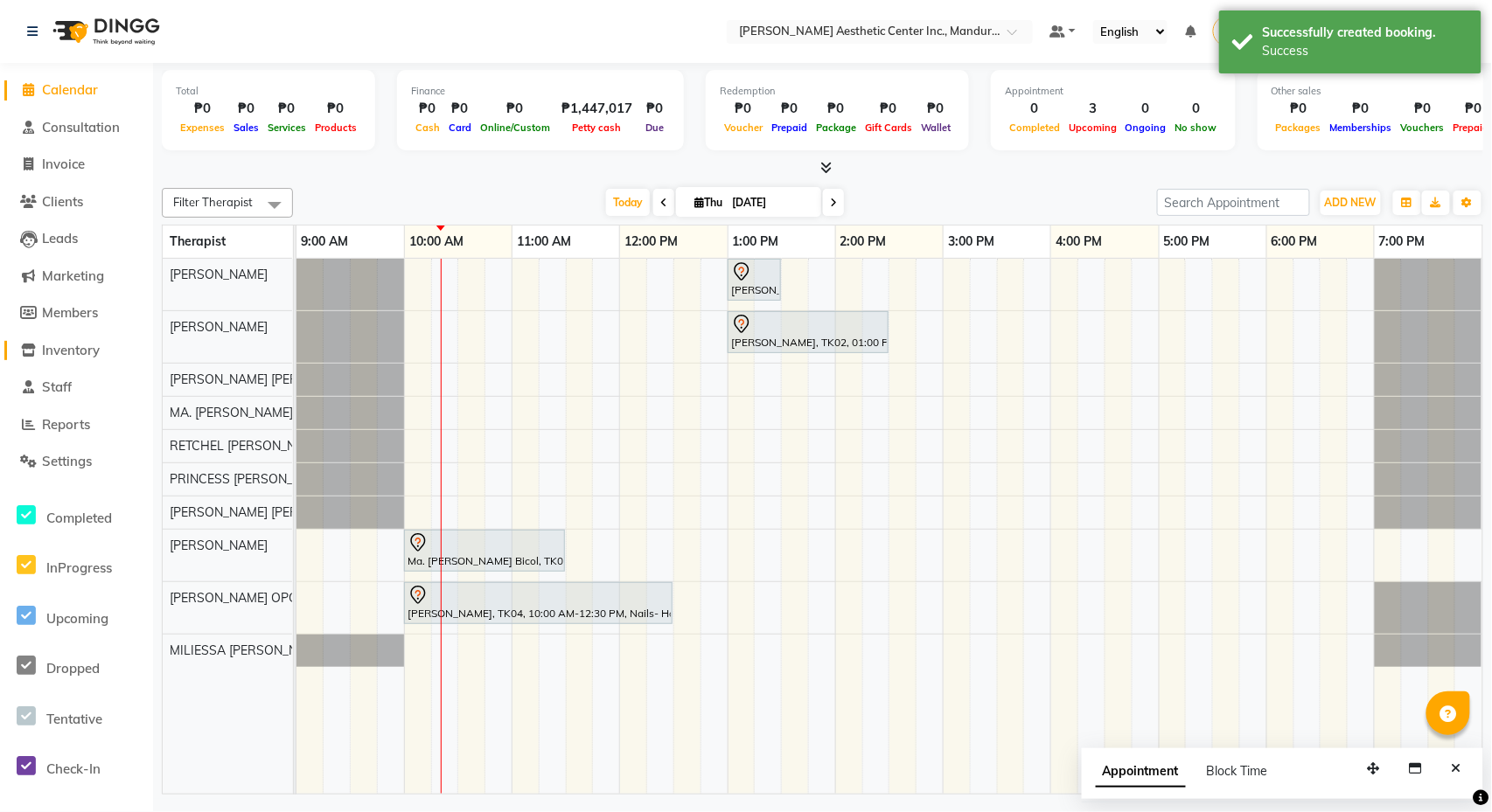
click at [61, 342] on span "Inventory" at bounding box center [71, 350] width 58 height 16
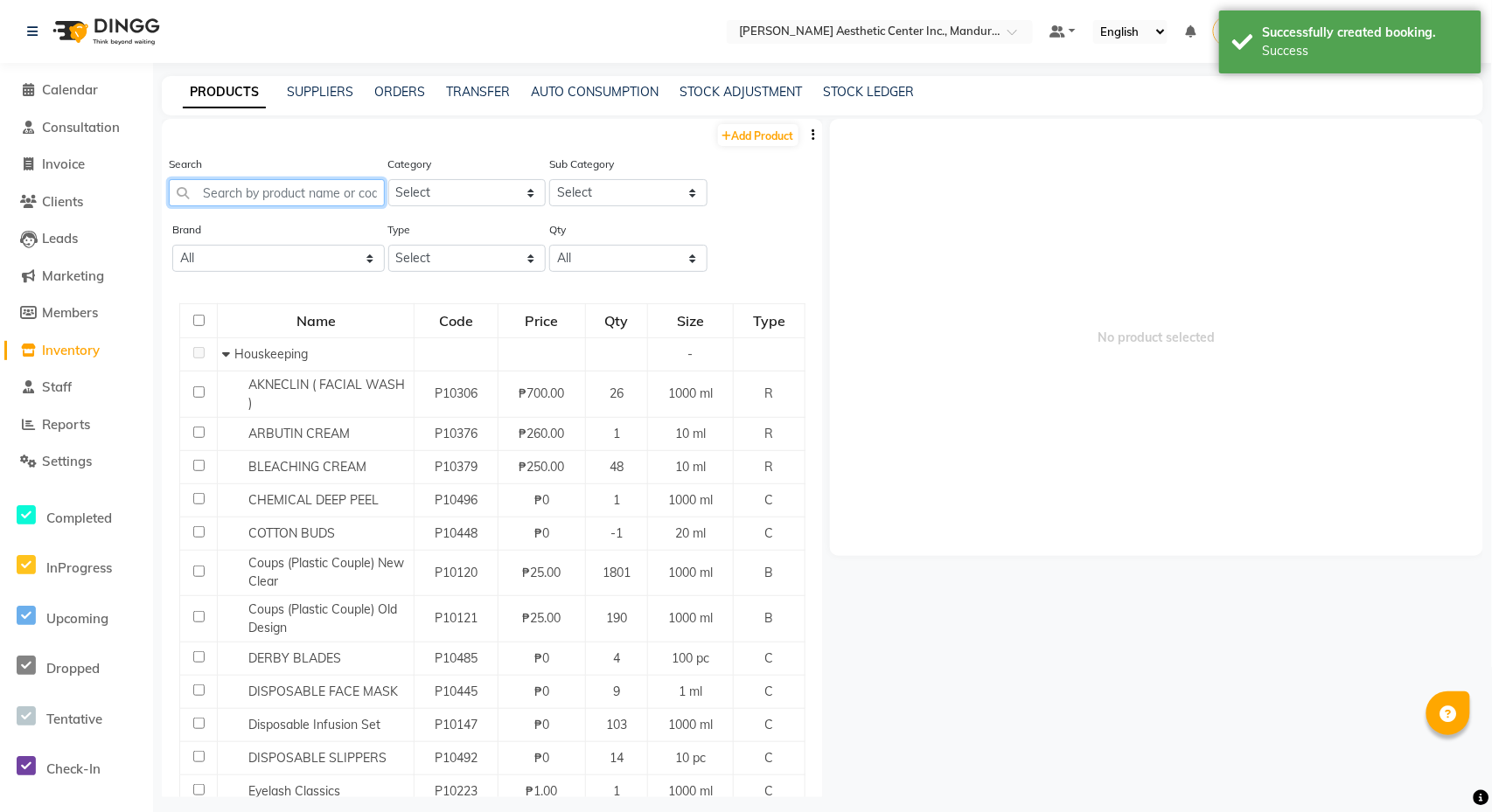
click at [228, 189] on input "text" at bounding box center [276, 193] width 216 height 27
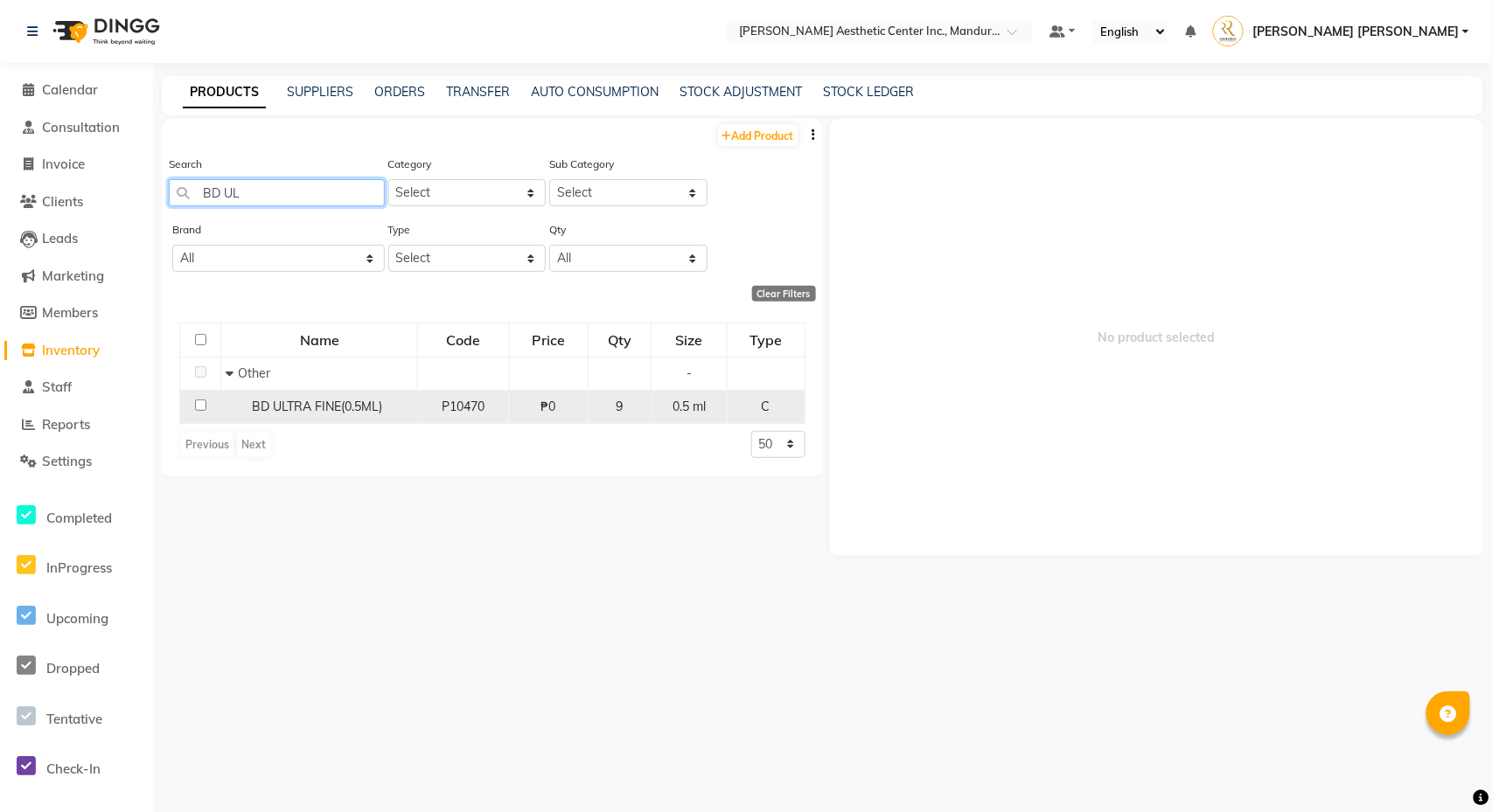
type input "BD UL"
click at [201, 408] on input "checkbox" at bounding box center [201, 405] width 12 height 12
checkbox input "true"
select select
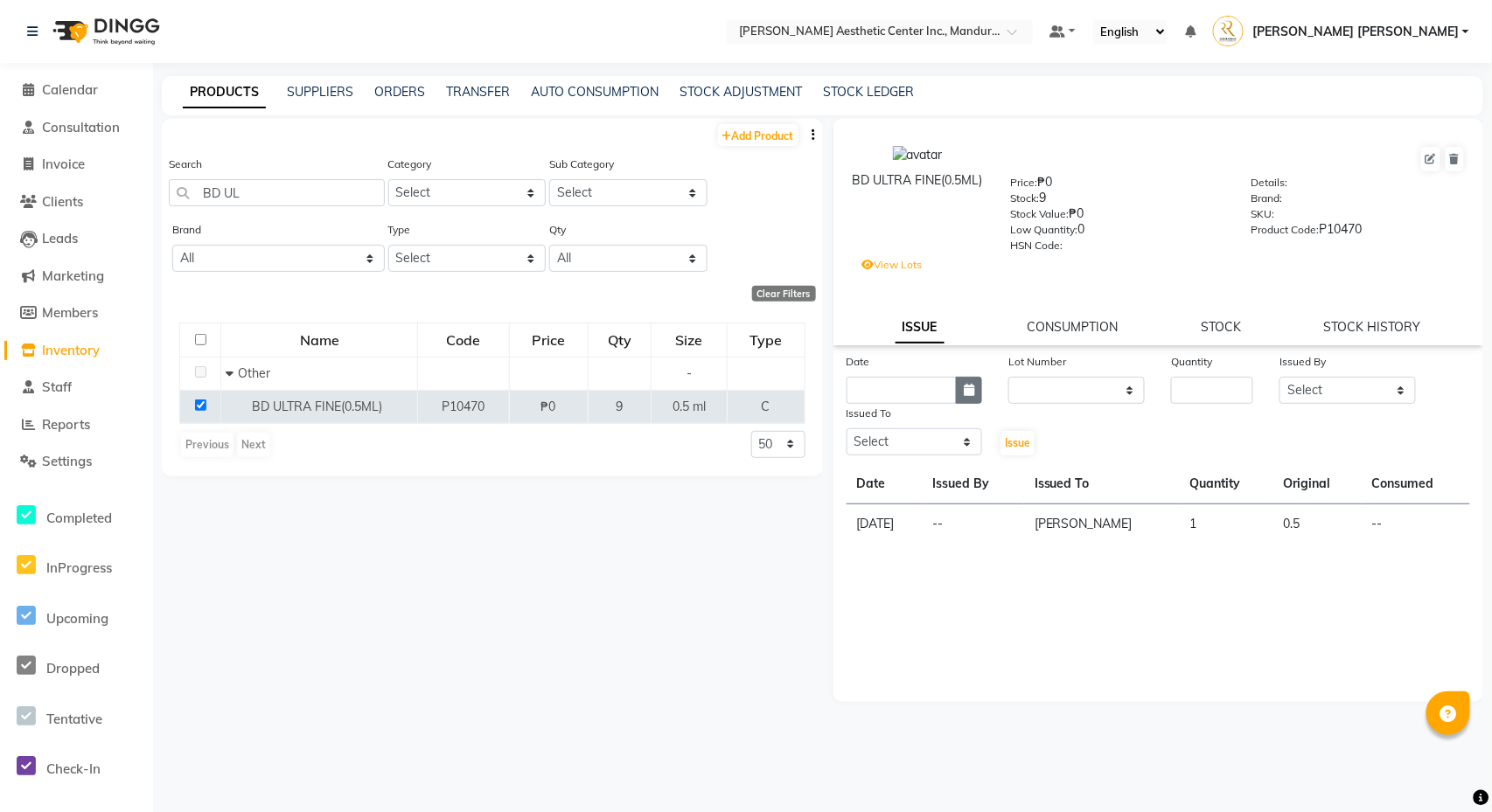
click at [971, 396] on icon "button" at bounding box center [969, 390] width 11 height 13
select select "10"
select select "2025"
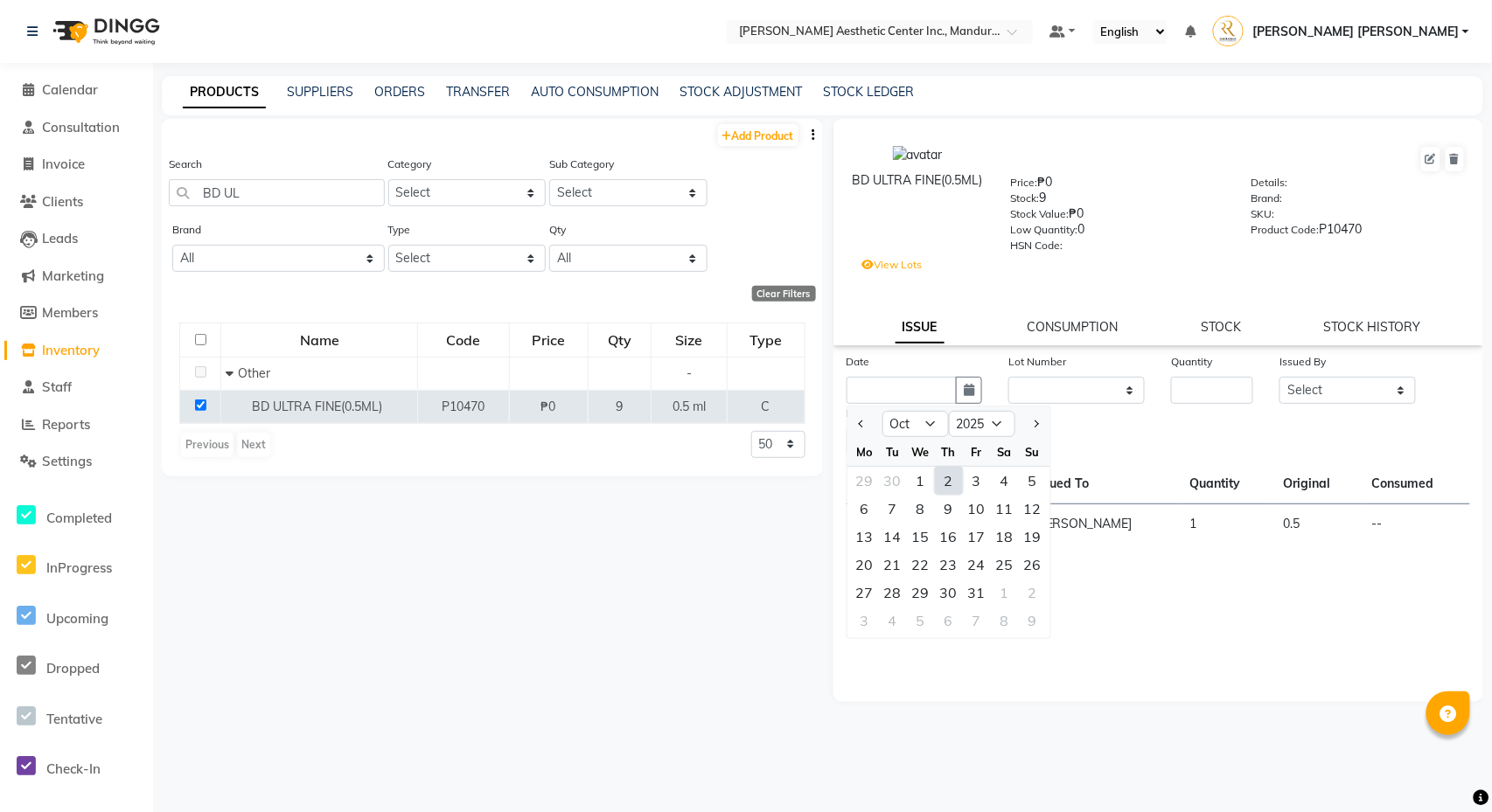
click at [949, 477] on div "2" at bounding box center [948, 481] width 28 height 28
type input "[DATE]"
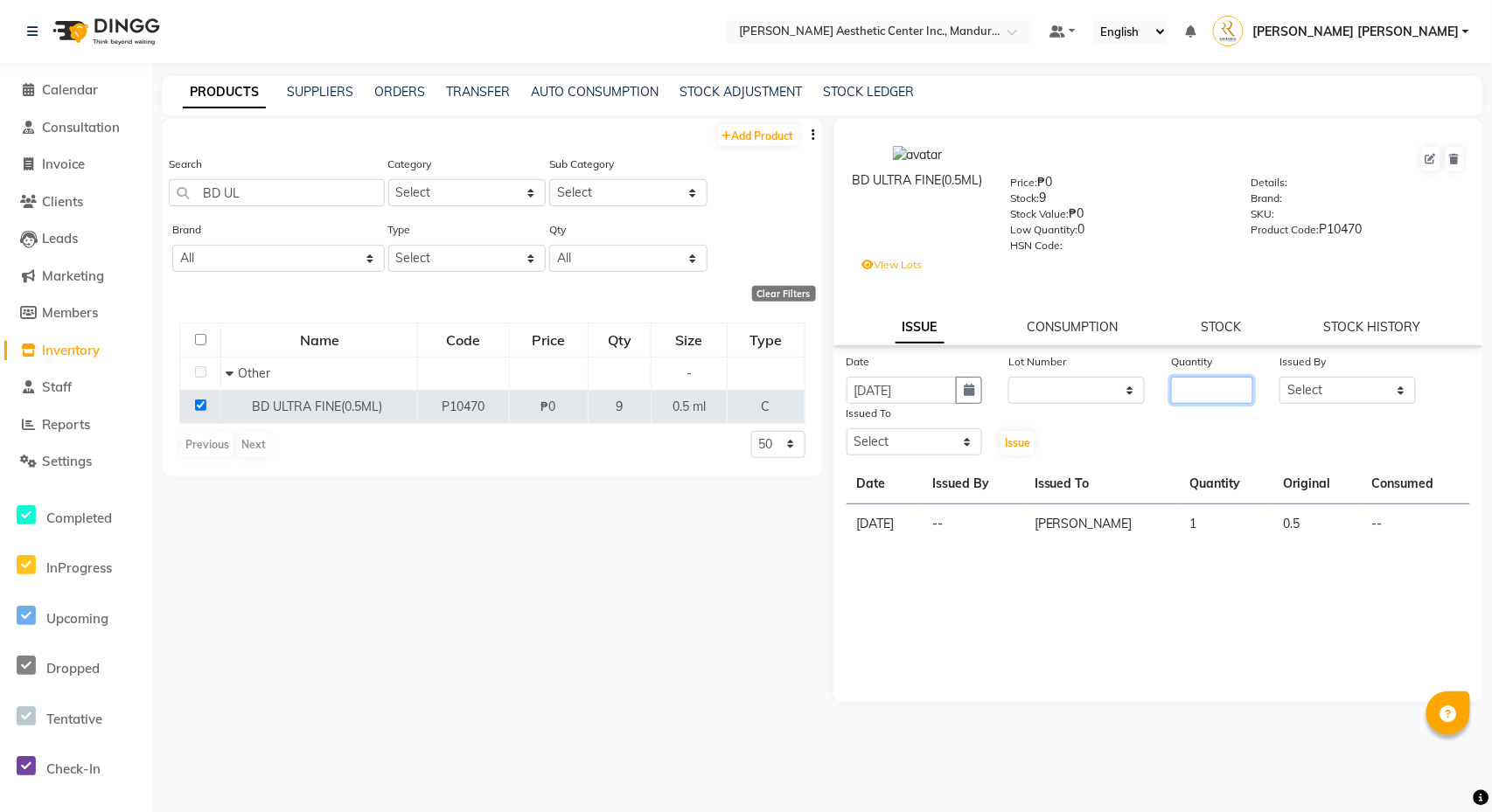
click at [1215, 388] on input "number" at bounding box center [1211, 391] width 82 height 27
type input "1"
select select "50265"
select select "46409"
click at [1029, 439] on span "Issue" at bounding box center [1017, 443] width 25 height 14
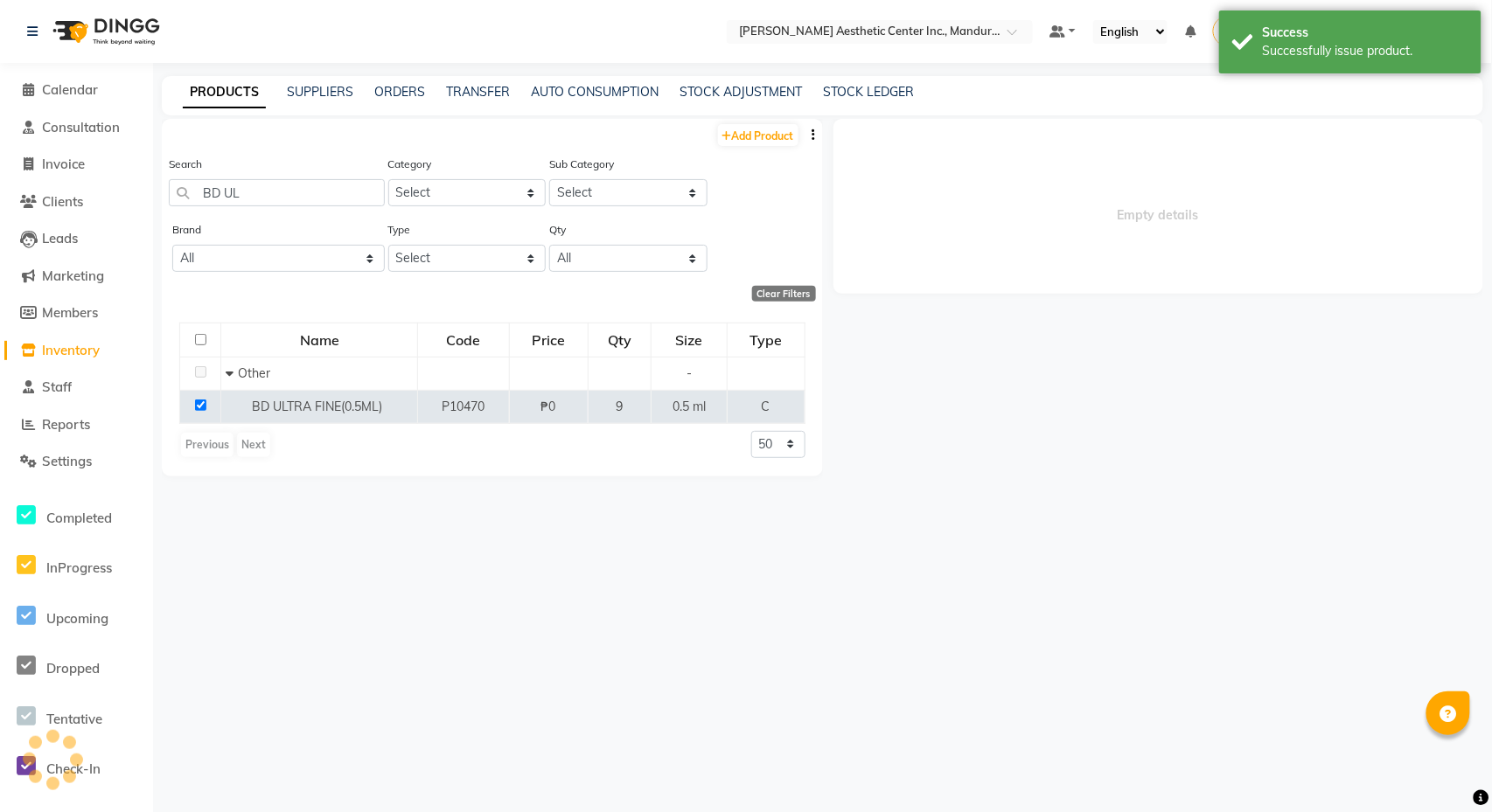
select select
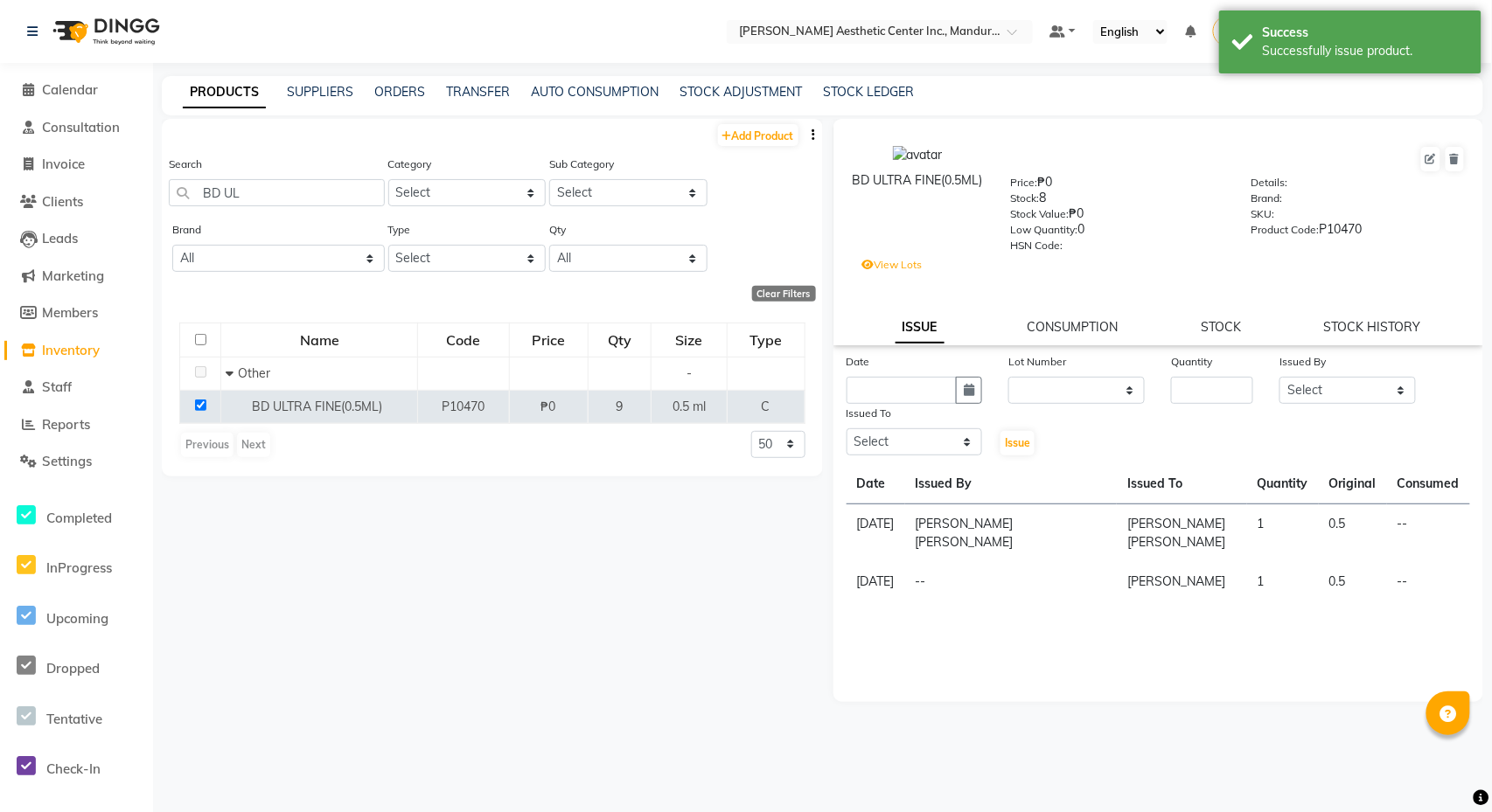
click at [59, 77] on li "Calendar" at bounding box center [77, 91] width 153 height 38
click at [61, 88] on span "Calendar" at bounding box center [70, 89] width 56 height 16
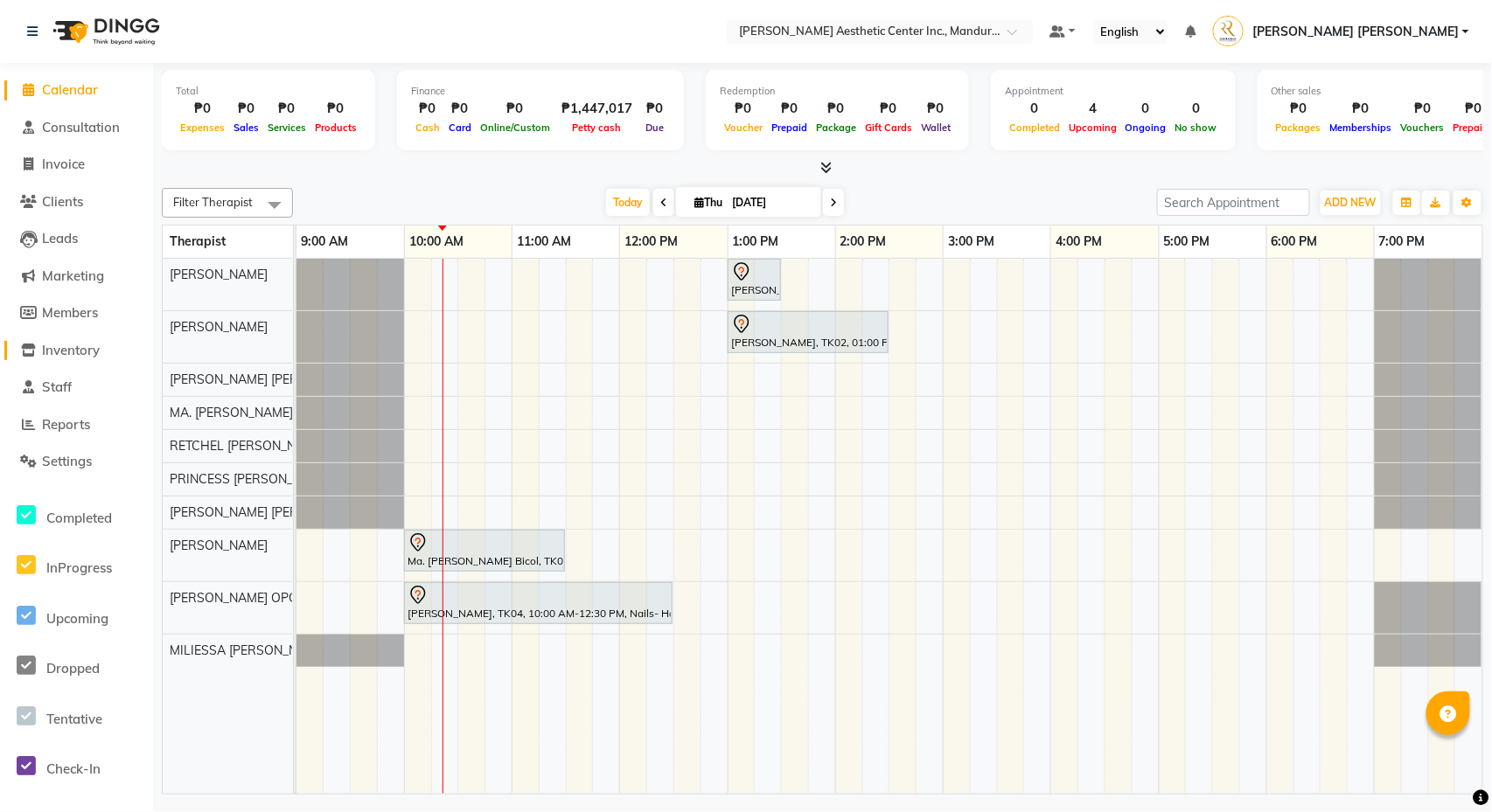
click at [61, 347] on span "Inventory" at bounding box center [71, 350] width 58 height 16
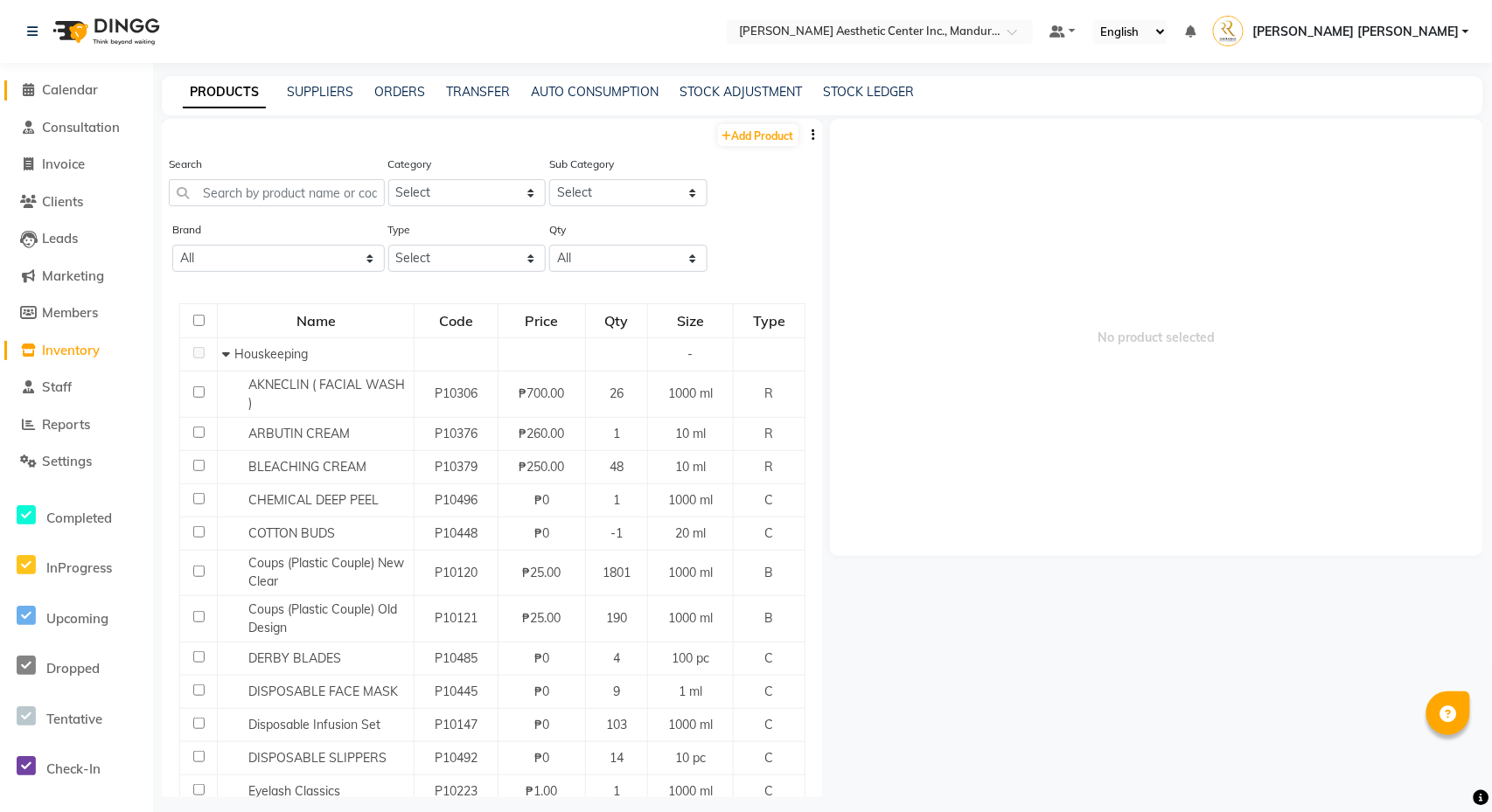
click at [70, 87] on span "Calendar" at bounding box center [70, 89] width 56 height 16
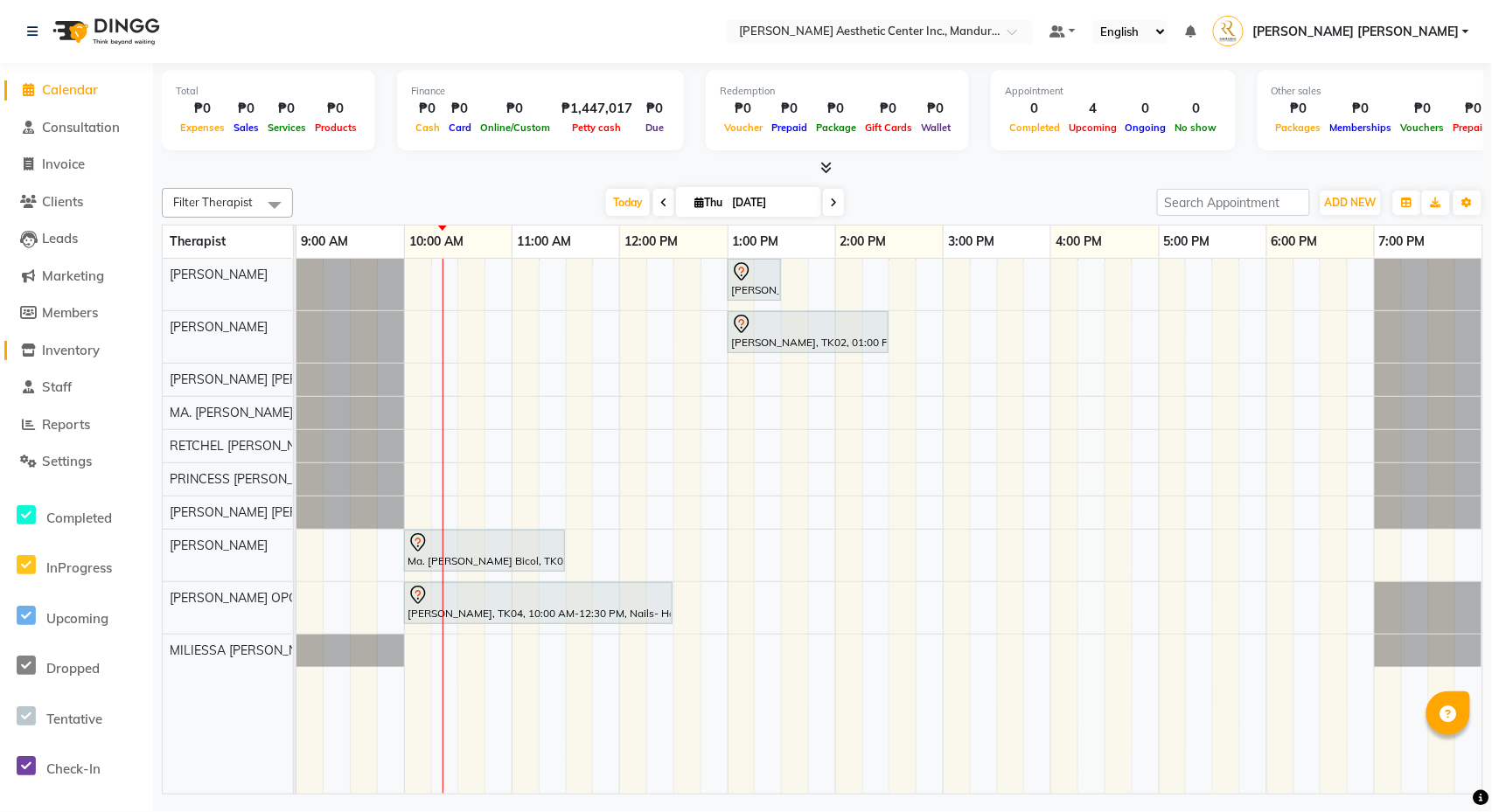
click at [63, 343] on span "Inventory" at bounding box center [71, 350] width 58 height 16
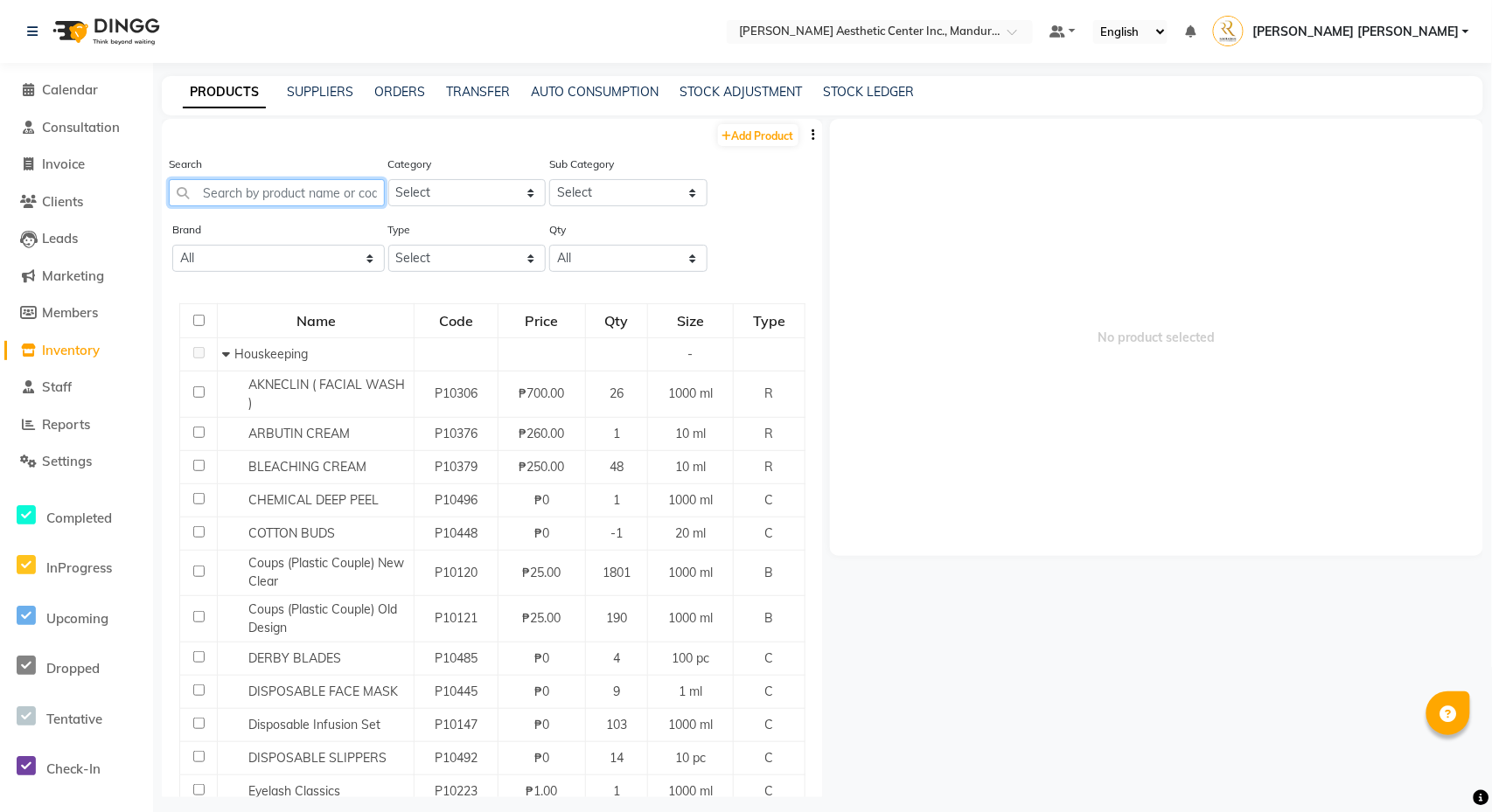
click at [330, 197] on input "text" at bounding box center [276, 193] width 216 height 27
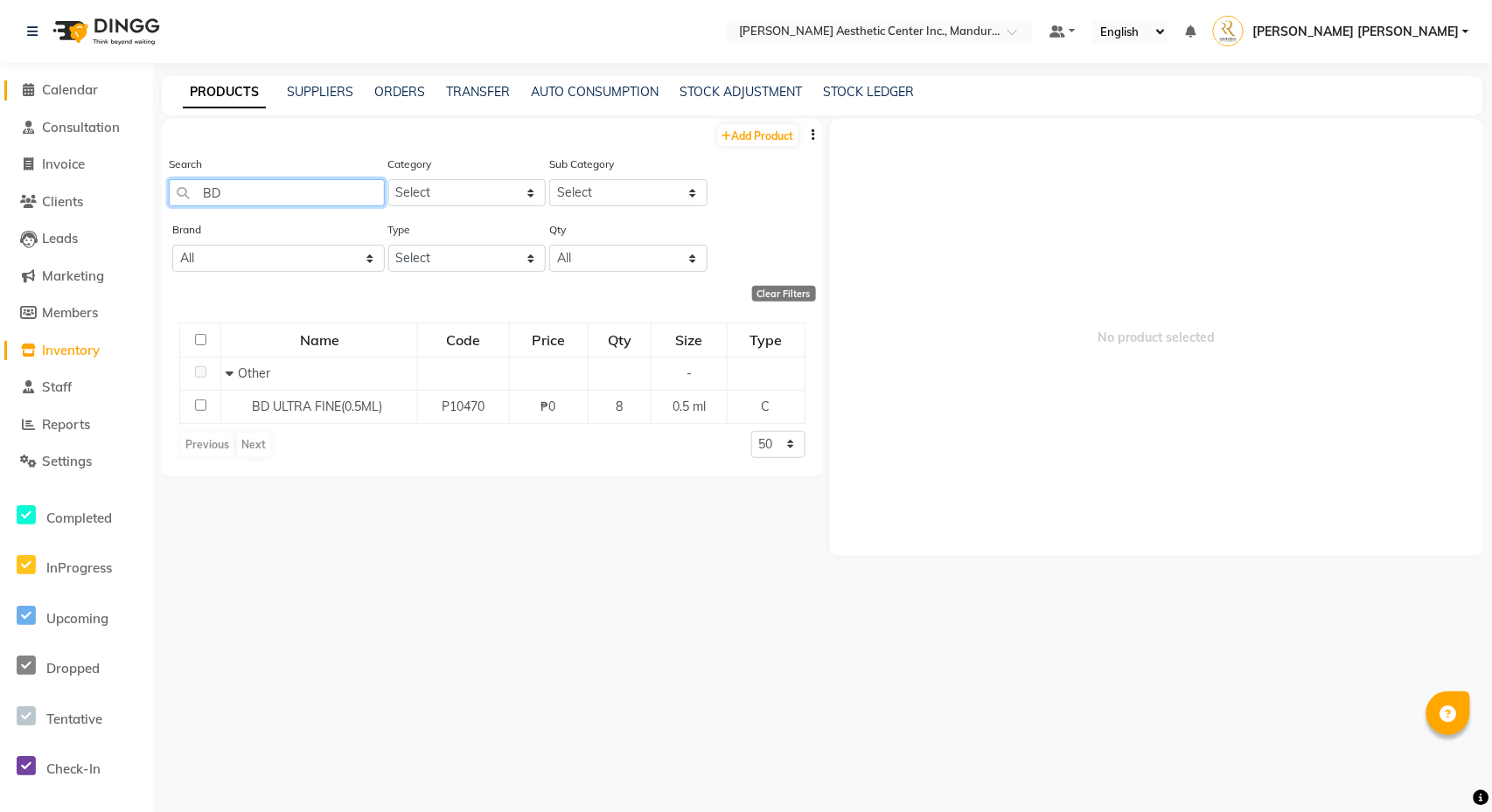
type input "BD"
click at [59, 91] on span "Calendar" at bounding box center [70, 89] width 56 height 16
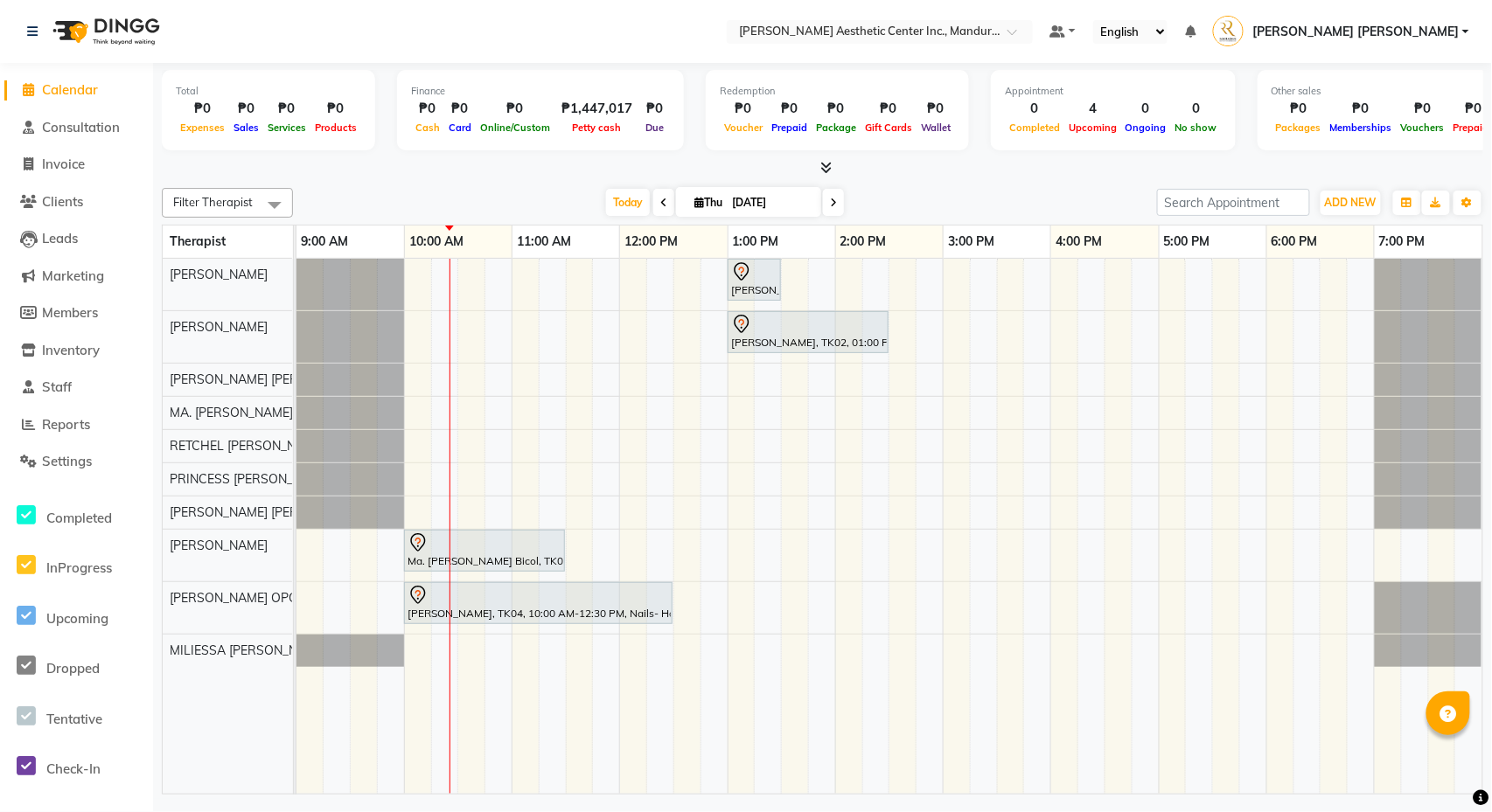
click at [423, 295] on div "[PERSON_NAME], TK01, 01:00 PM-01:30 PM, Picosure/Picosecond - Face ([MEDICAL_DA…" at bounding box center [889, 526] width 1186 height 535
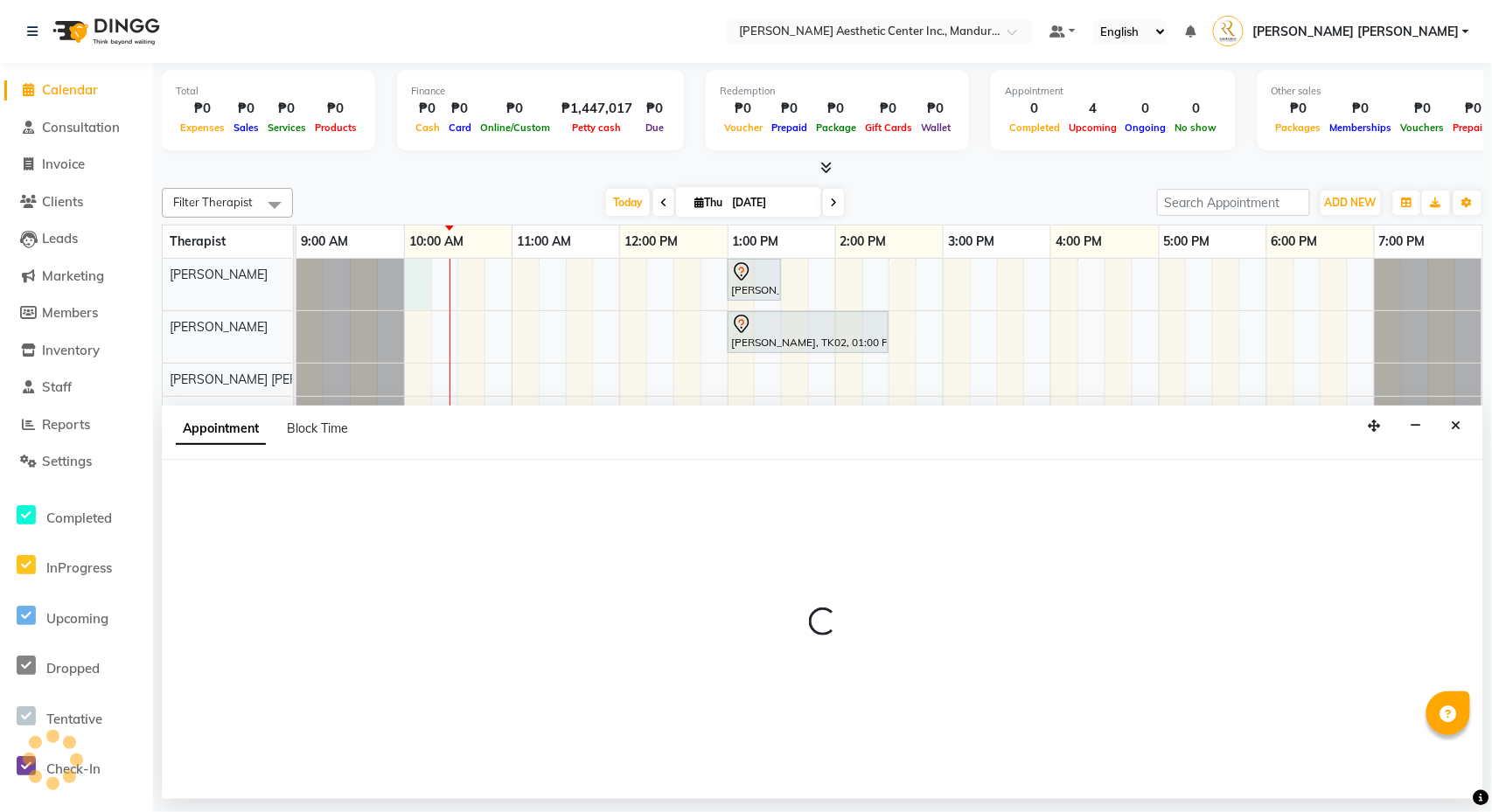
select select "46220"
select select "tentative"
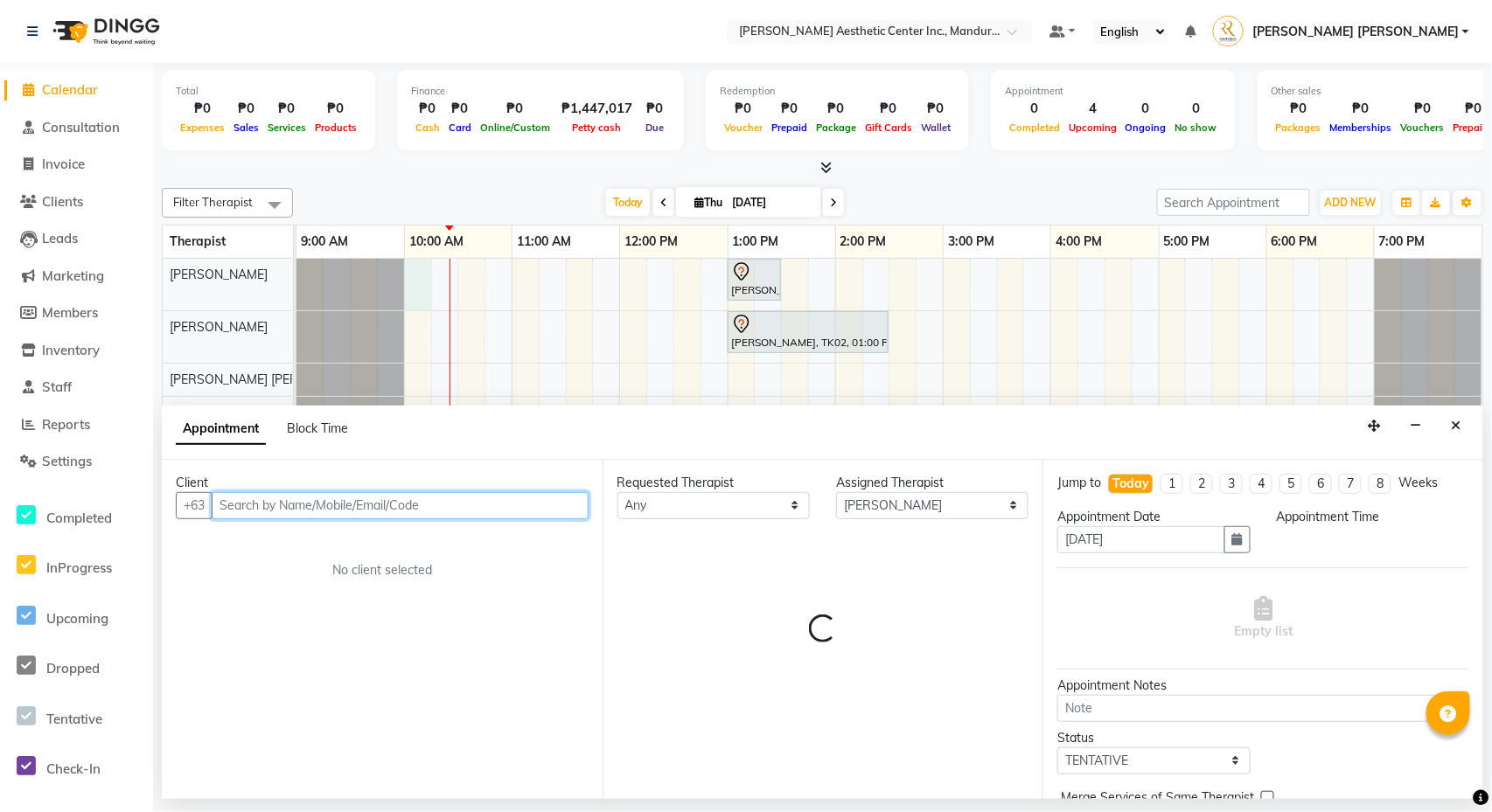
select select "600"
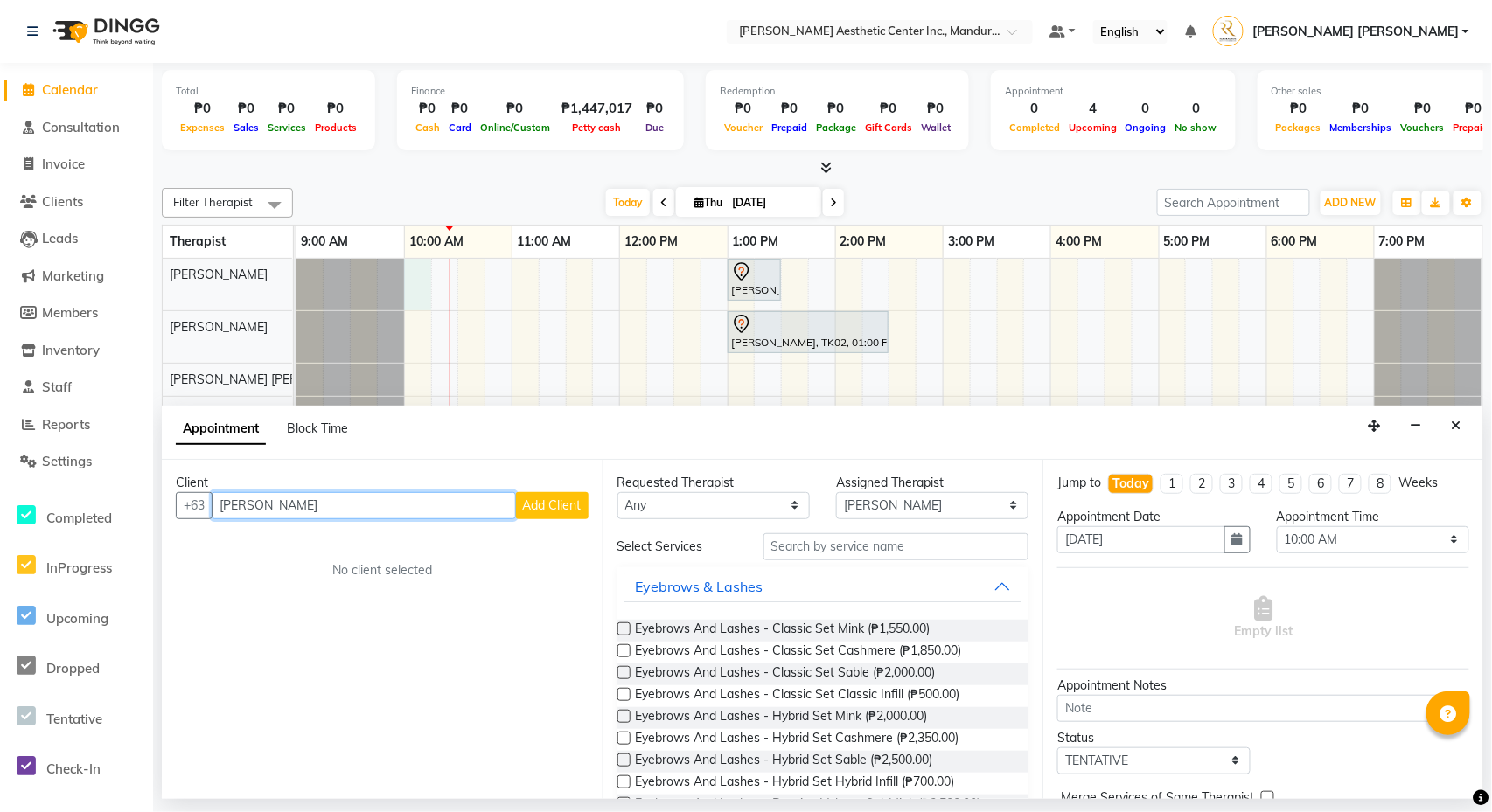
type input "[PERSON_NAME]"
click at [556, 508] on span "Add Client" at bounding box center [552, 505] width 59 height 15
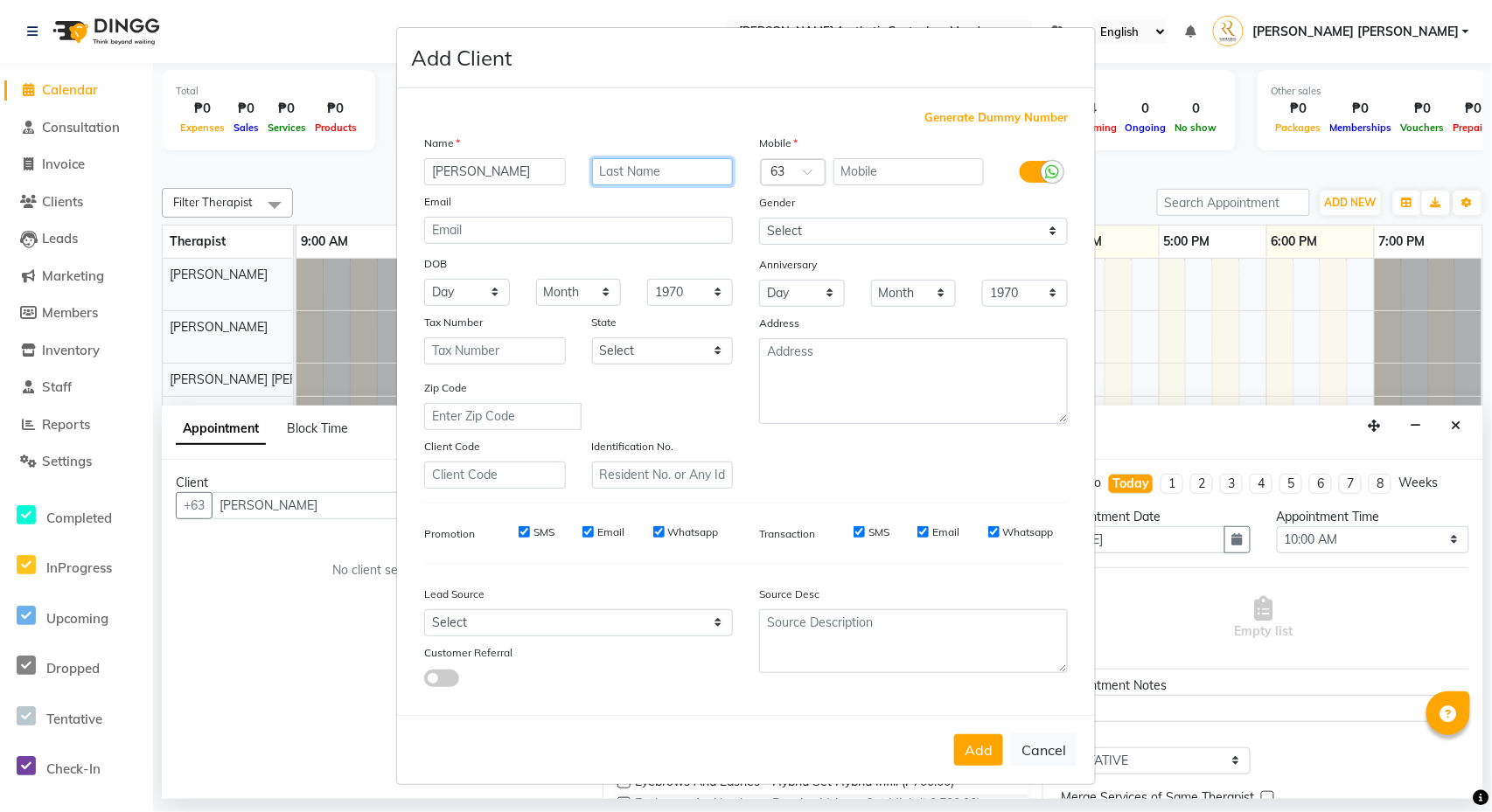
type input "m"
type input "Maubol"
click at [886, 171] on input "text" at bounding box center [909, 172] width 151 height 27
type input "9176345872"
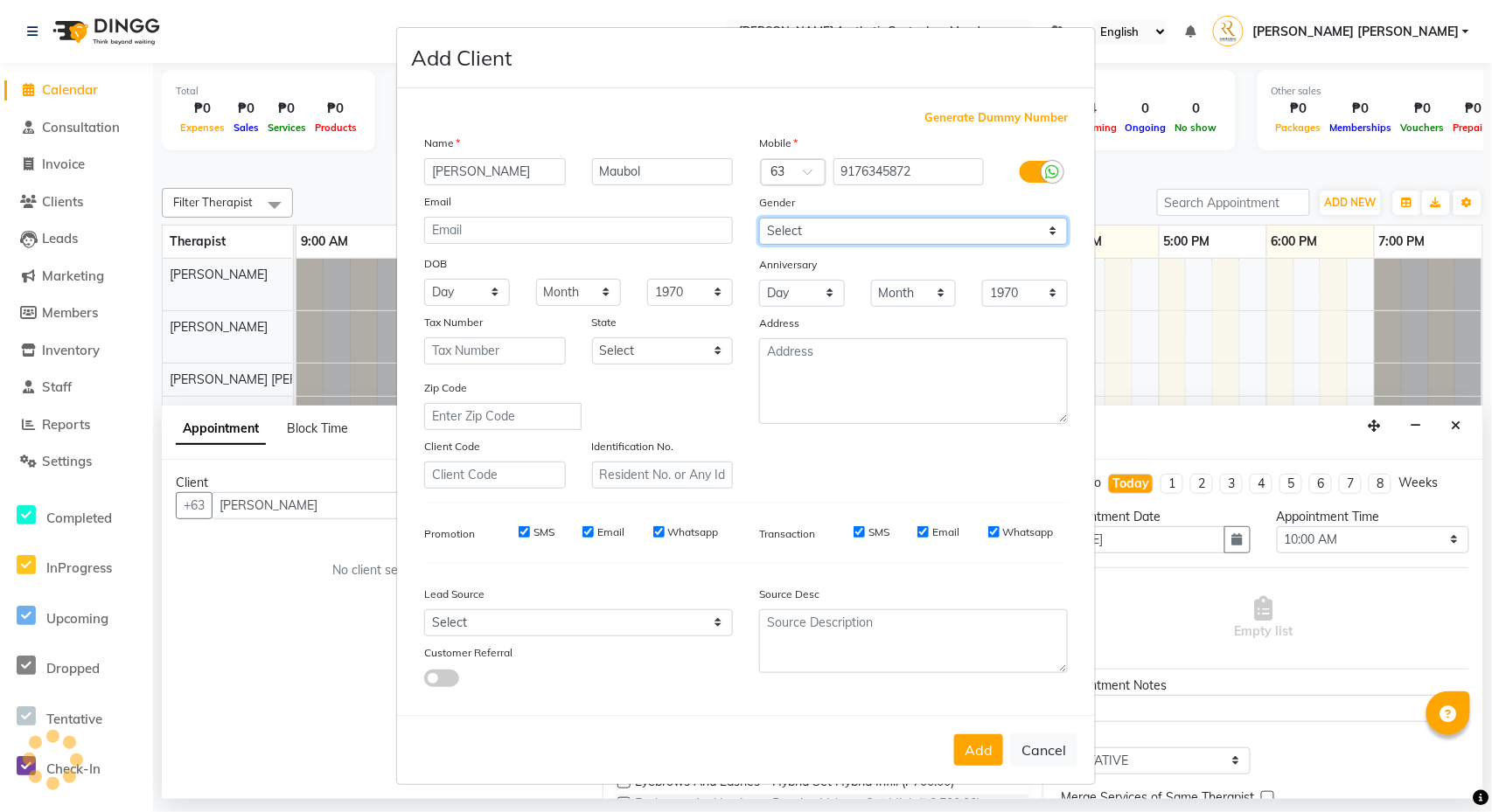
type input "[EMAIL_ADDRESS][DOMAIN_NAME]"
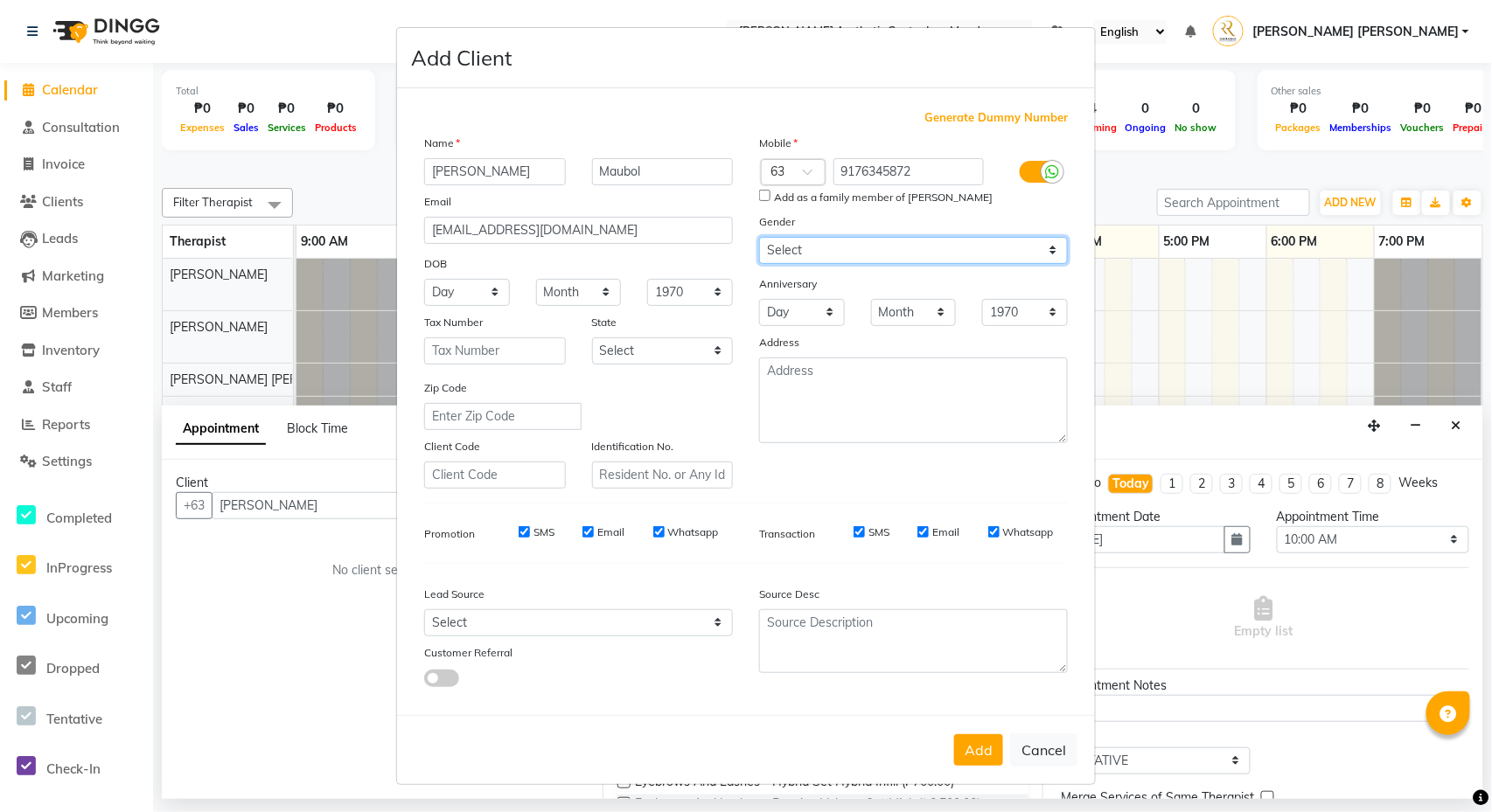
select select "[DEMOGRAPHIC_DATA]"
click at [761, 197] on input "Add as a family member of [PERSON_NAME]" at bounding box center [764, 195] width 12 height 12
checkbox input "true"
select select "02"
select select "03"
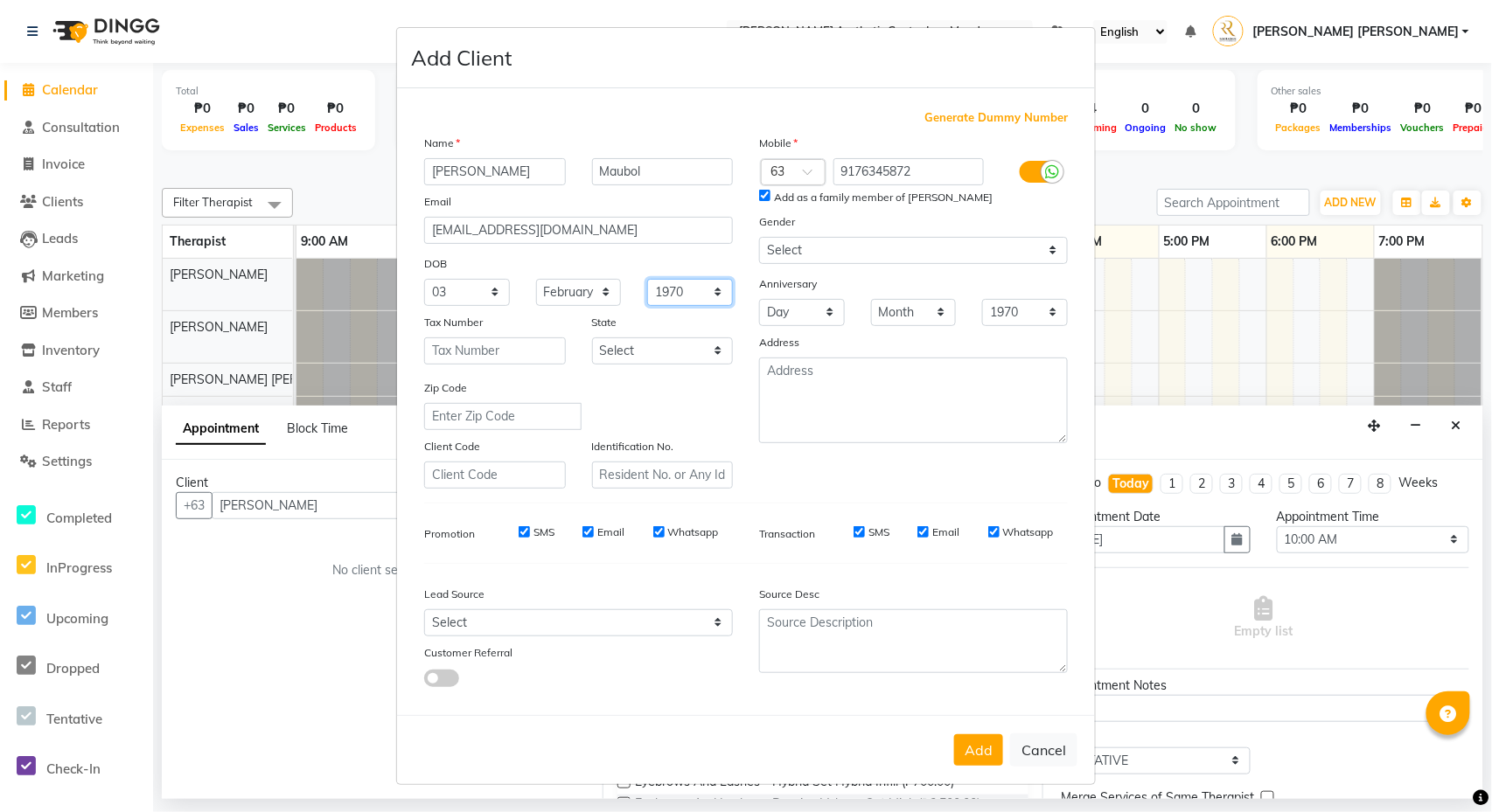
select select "1945"
click at [811, 382] on textarea at bounding box center [913, 400] width 309 height 86
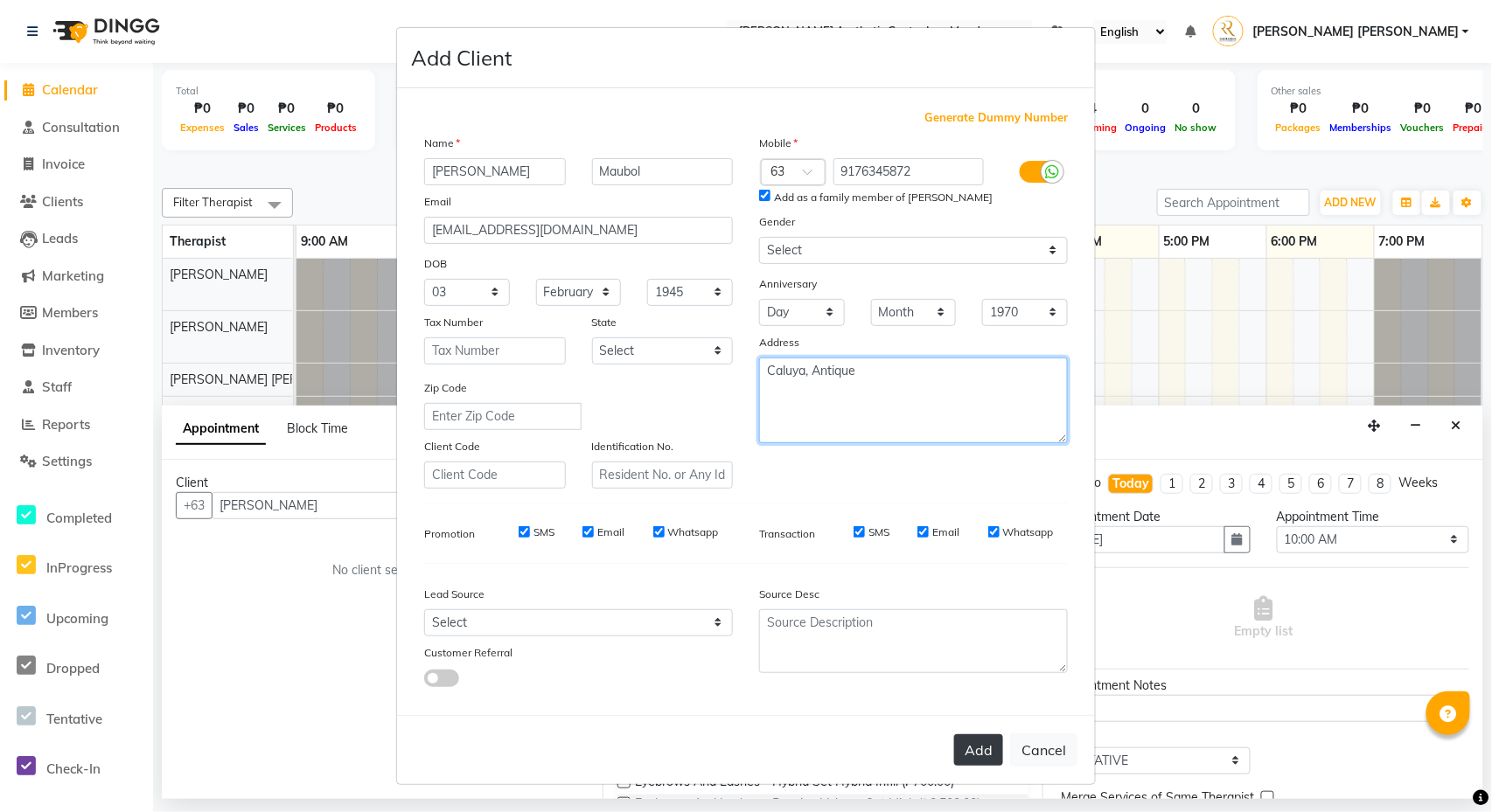
type textarea "Caluya, Antique"
click at [973, 748] on button "Add" at bounding box center [979, 750] width 49 height 32
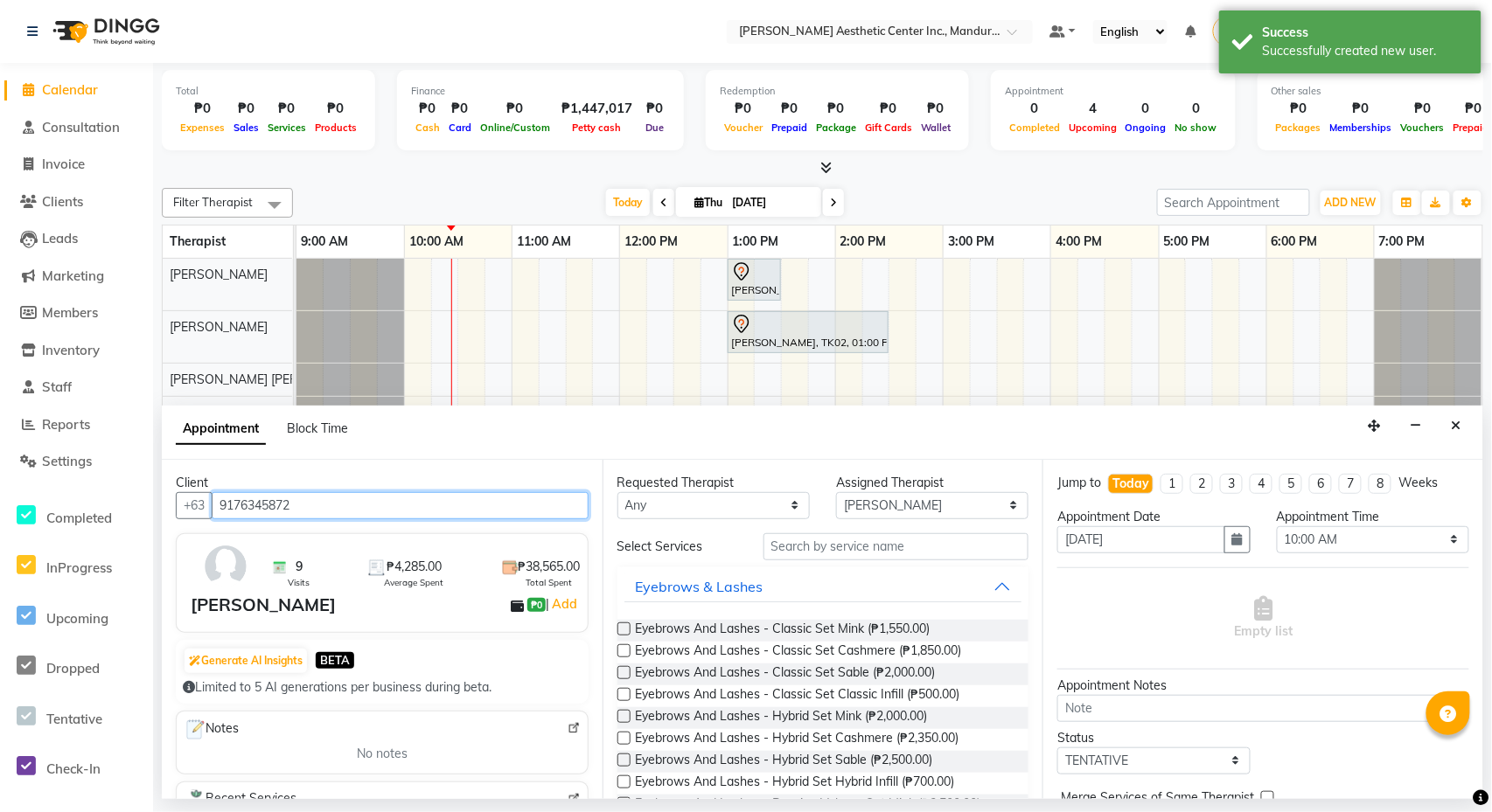
click at [348, 507] on input "9176345872" at bounding box center [400, 506] width 377 height 27
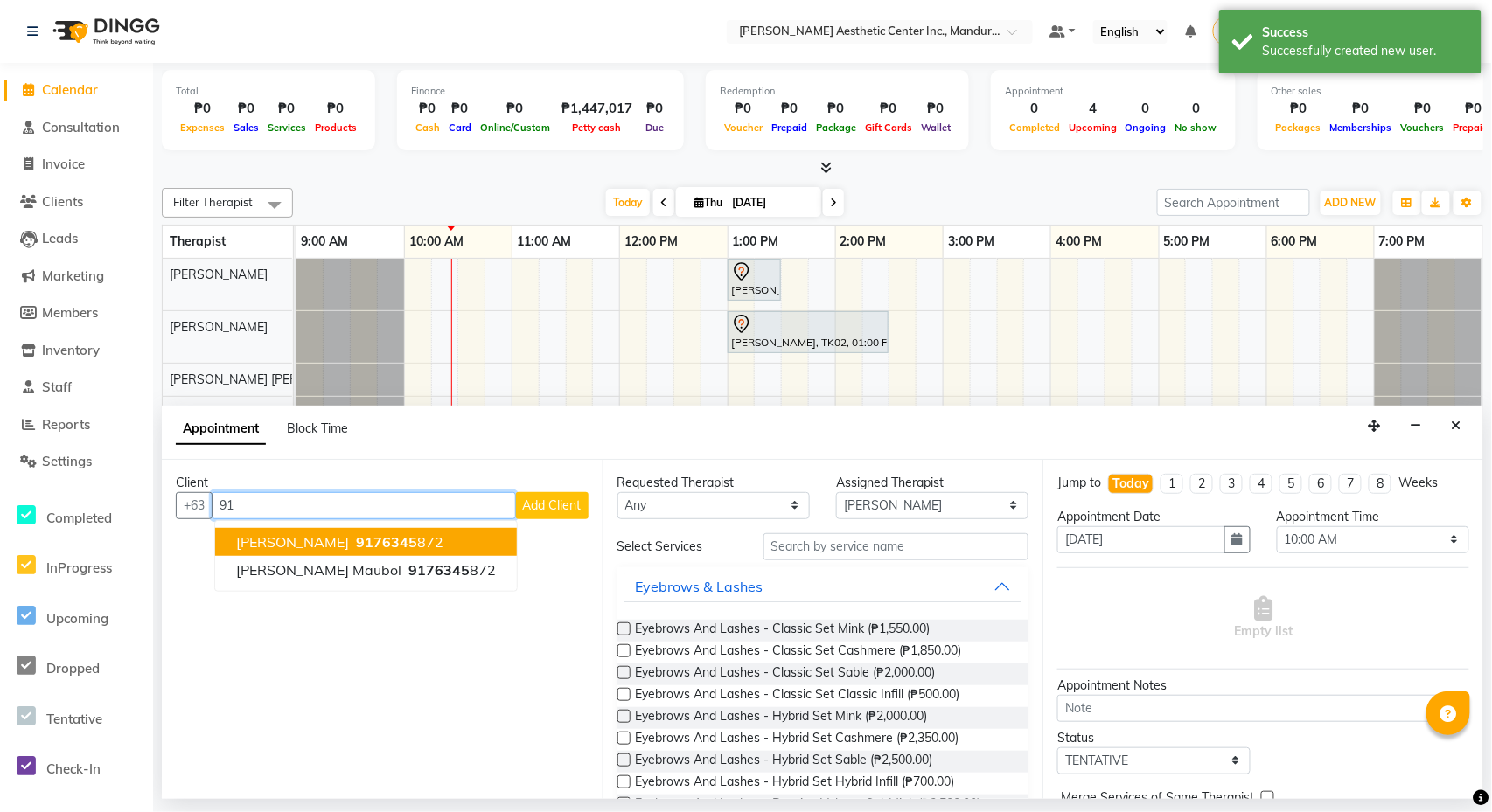
type input "9"
click at [364, 530] on button "[PERSON_NAME] Maubol 9176345872" at bounding box center [364, 542] width 298 height 28
type input "9176345872"
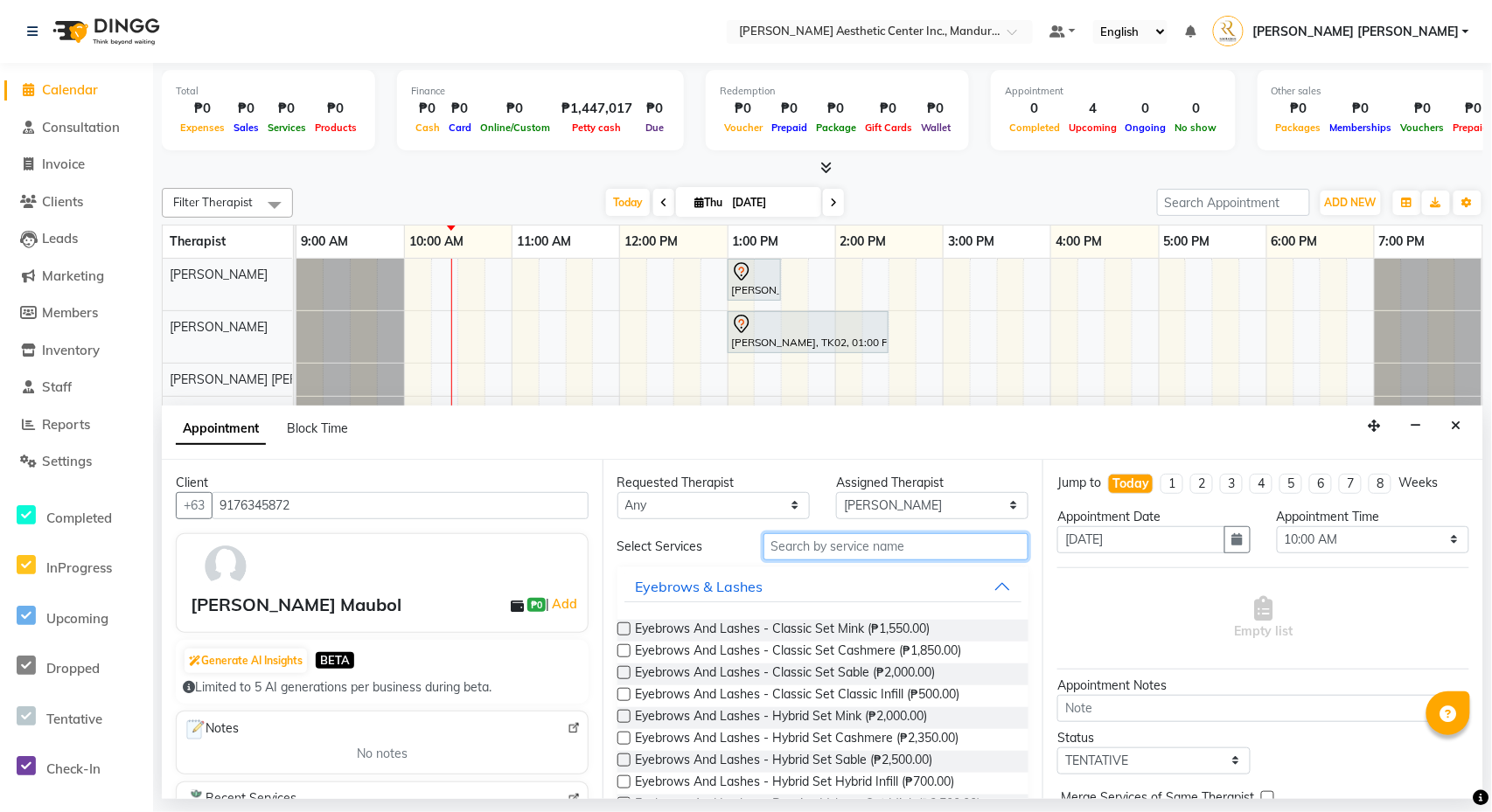
click at [819, 551] on input "text" at bounding box center [896, 546] width 266 height 27
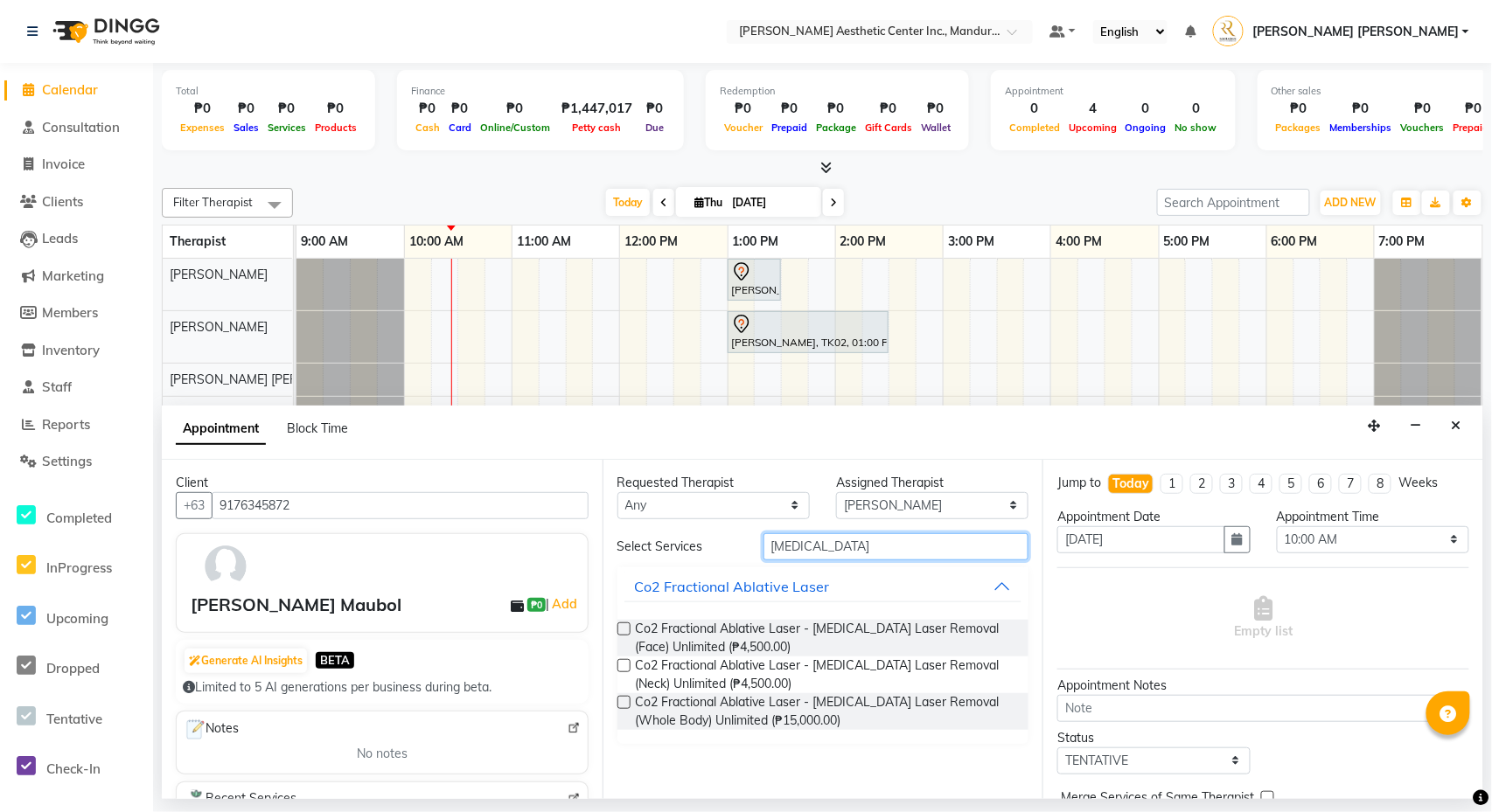
type input "[MEDICAL_DATA]"
click at [623, 627] on label at bounding box center [624, 629] width 14 height 14
click at [623, 627] on input "checkbox" at bounding box center [623, 630] width 12 height 12
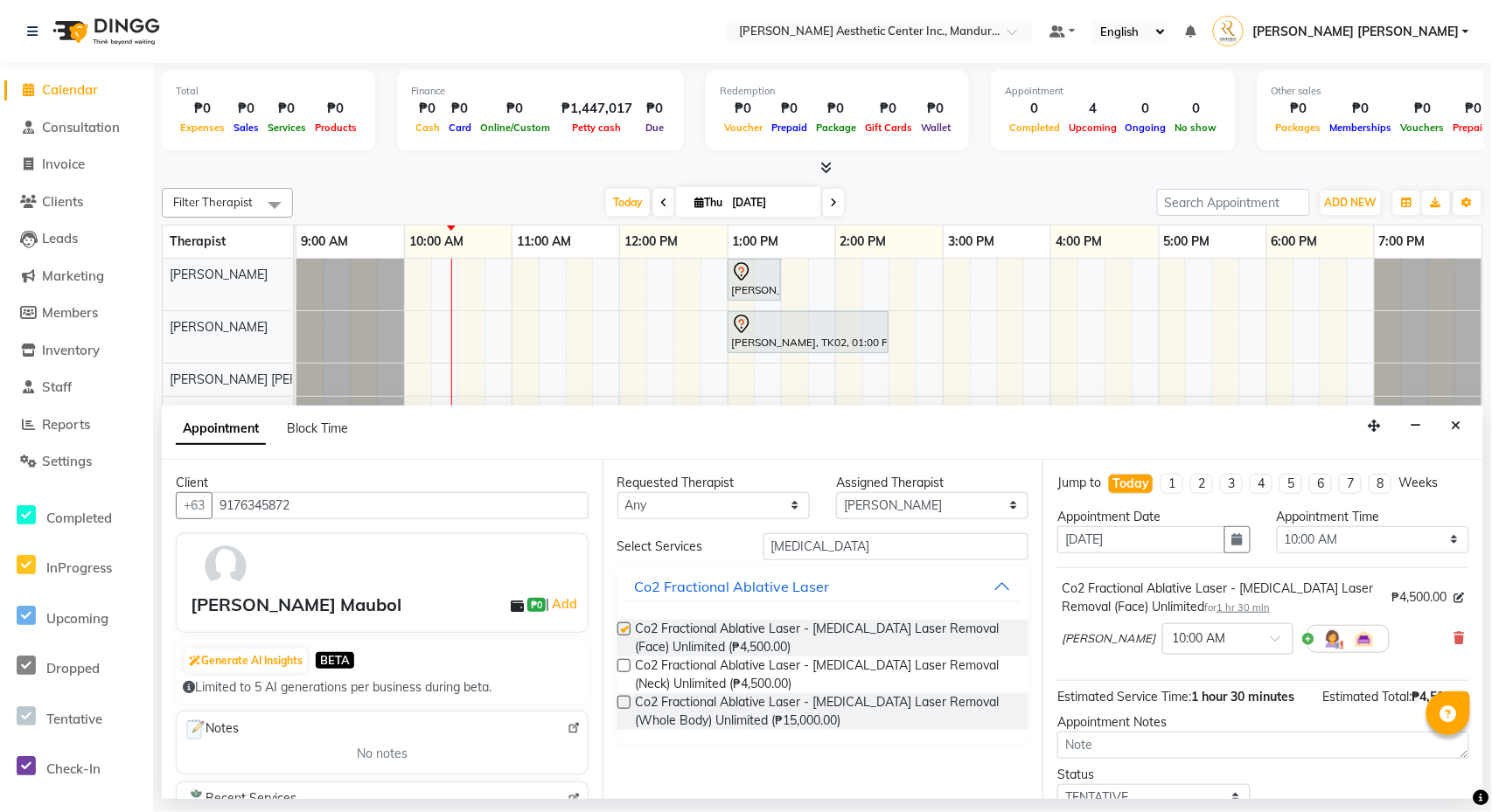
checkbox input "false"
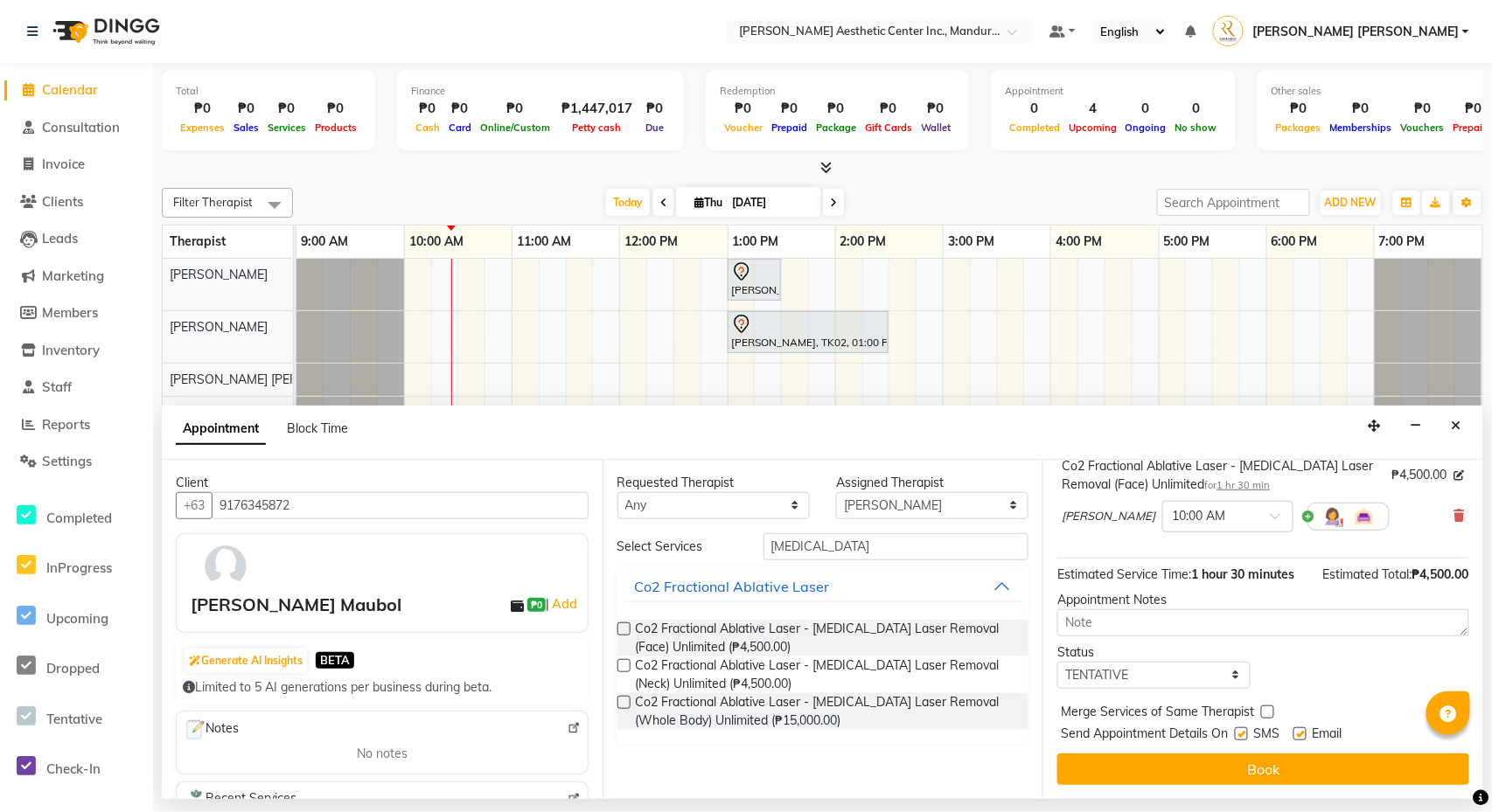
scroll to position [147, 0]
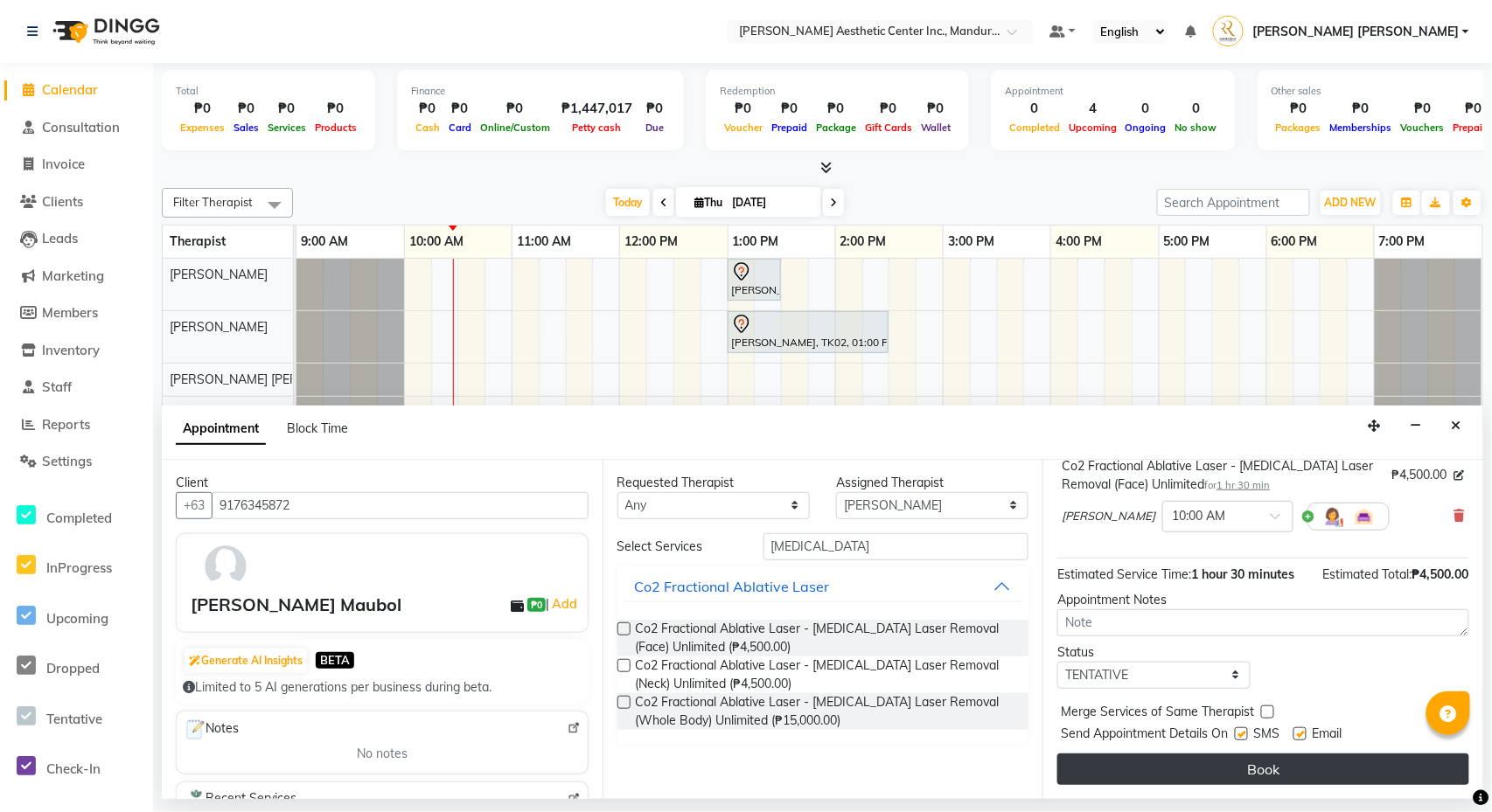
click at [1246, 763] on button "Book" at bounding box center [1262, 769] width 411 height 32
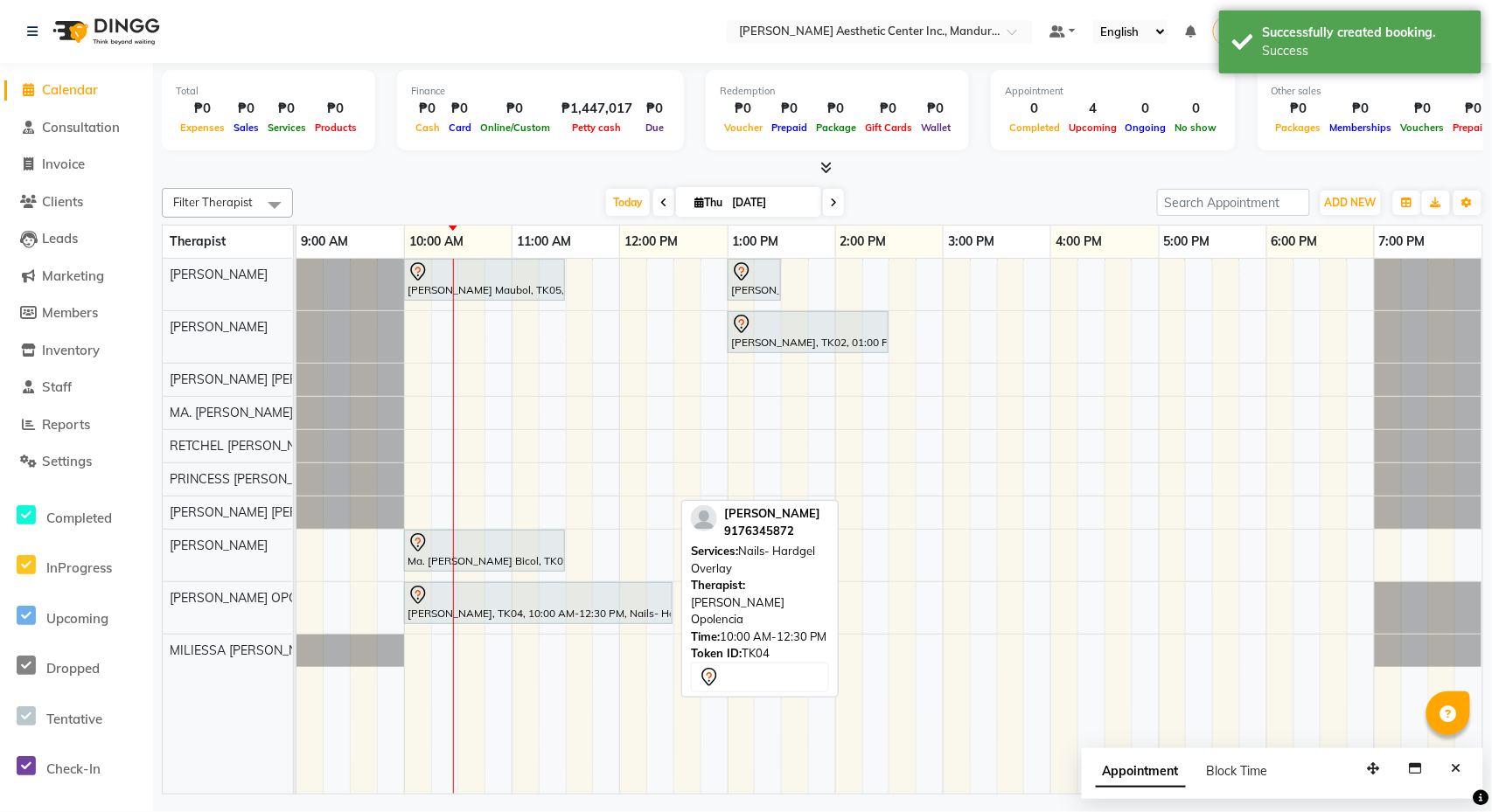
click at [539, 606] on div at bounding box center [538, 595] width 261 height 21
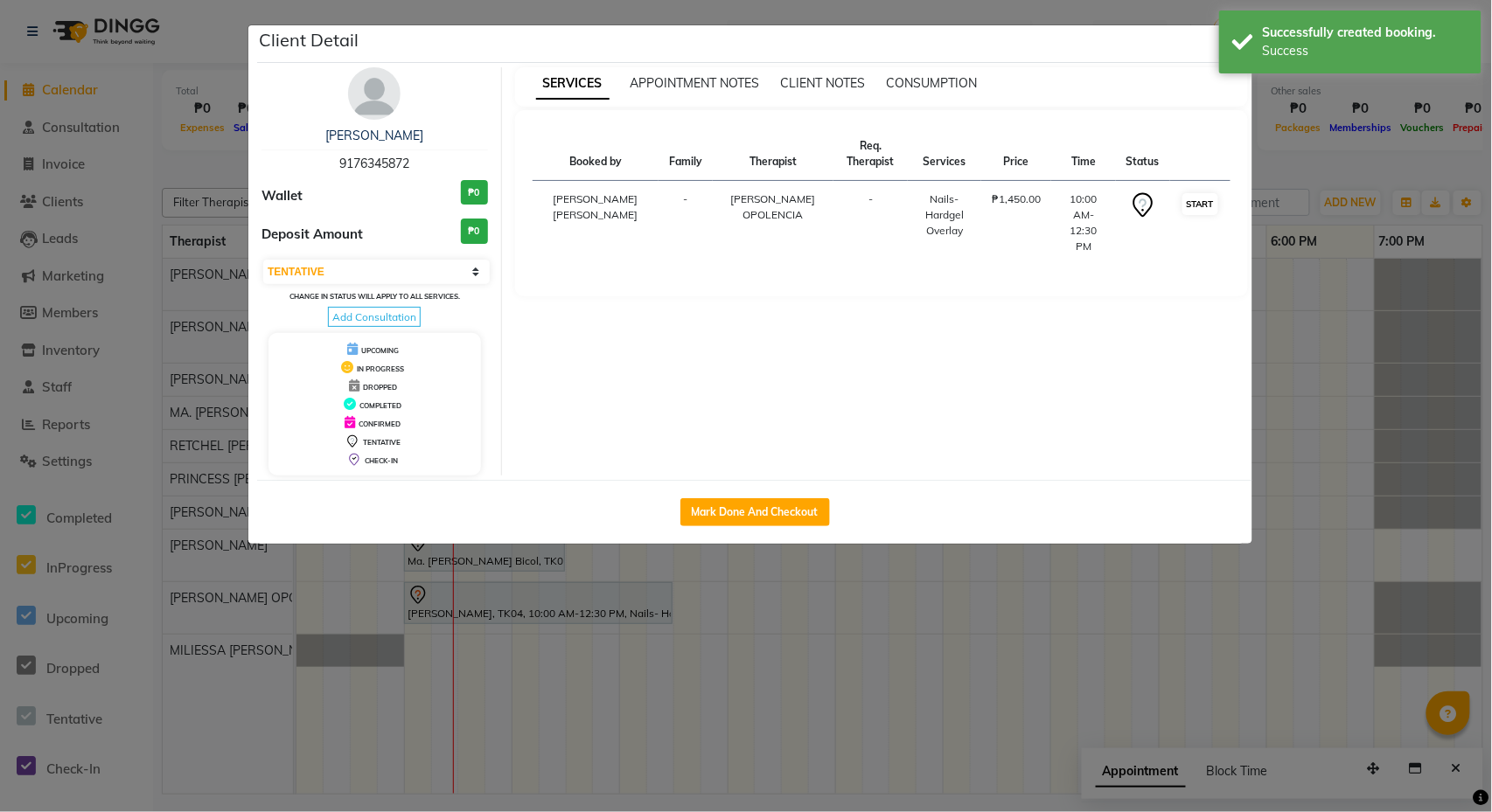
click at [1189, 203] on button "START" at bounding box center [1200, 204] width 36 height 22
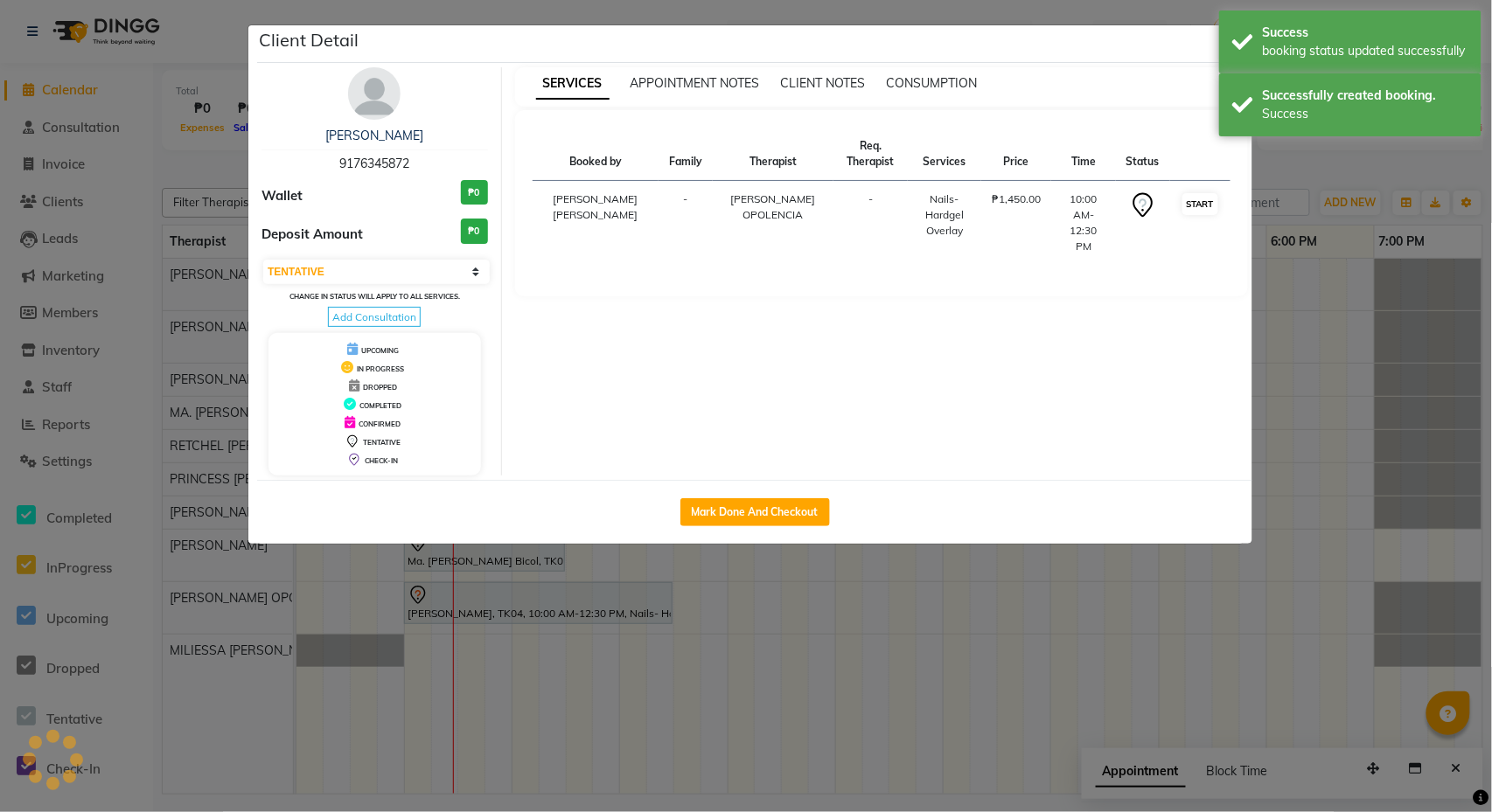
select select "1"
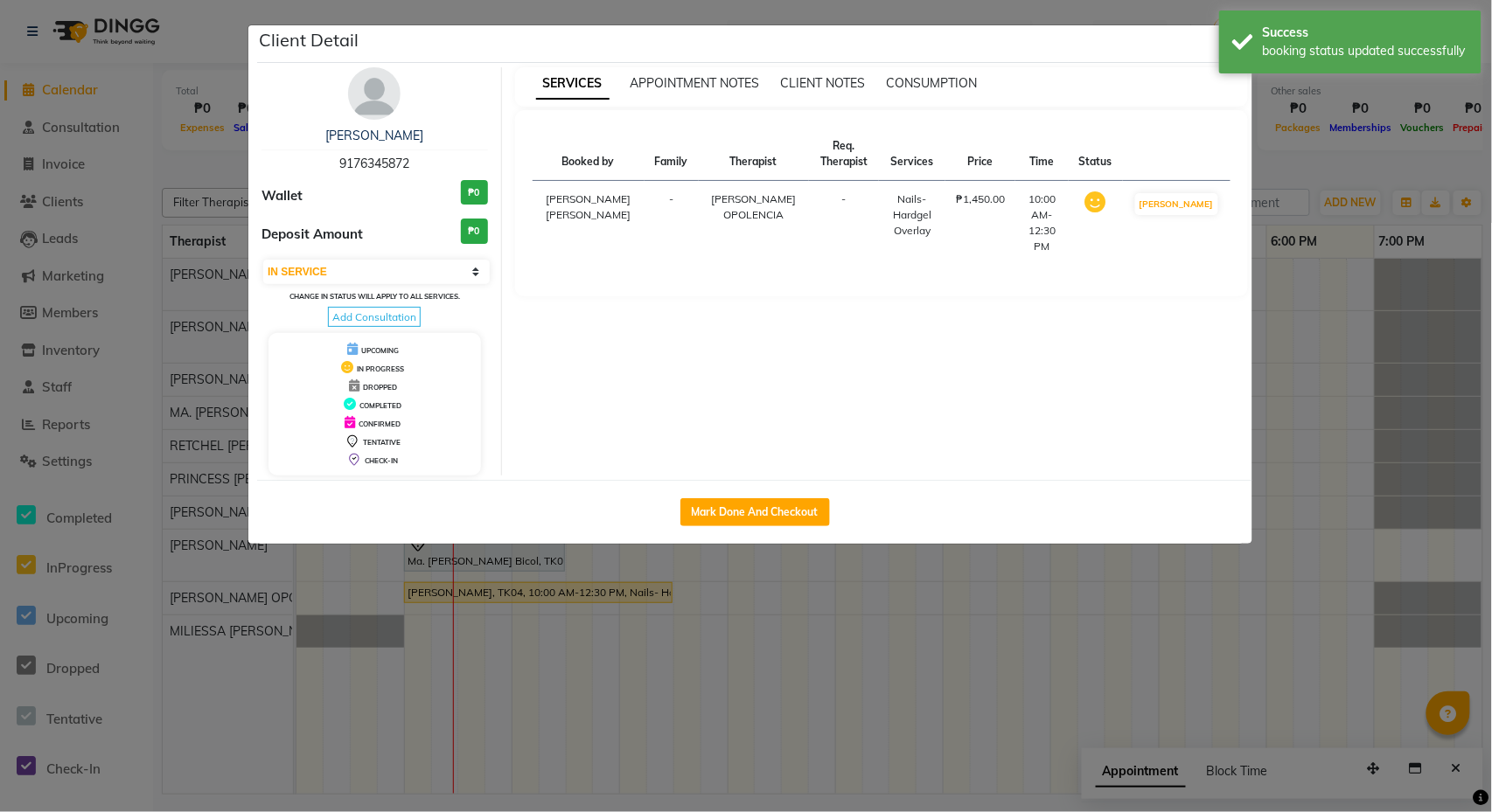
click at [1355, 316] on ngb-modal-window "Client Detail [PERSON_NAME] 9176345872 Wallet ₱0 Deposit Amount ₱0 Select IN SE…" at bounding box center [746, 406] width 1492 height 812
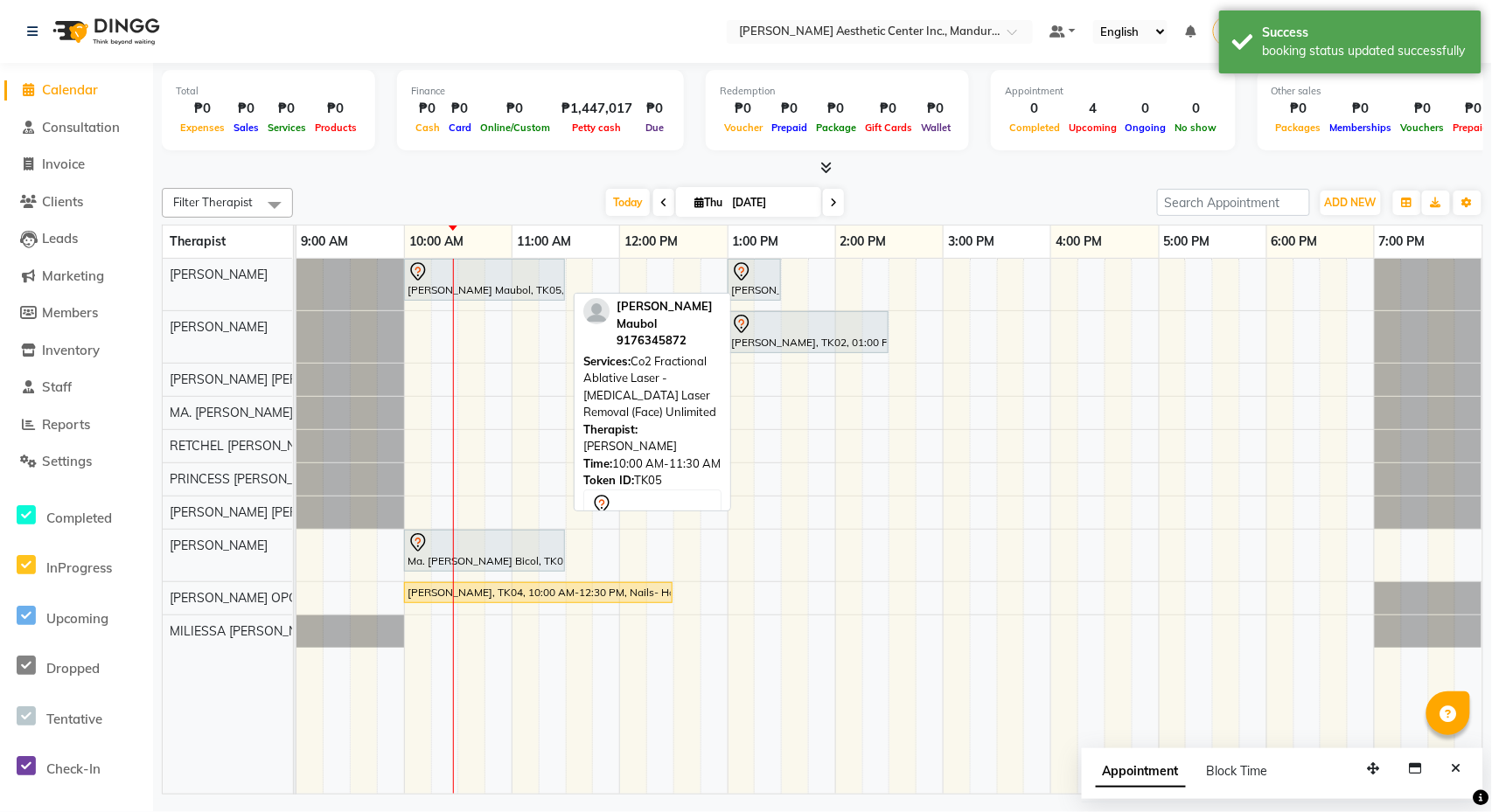
click at [509, 282] on div at bounding box center [484, 271] width 154 height 21
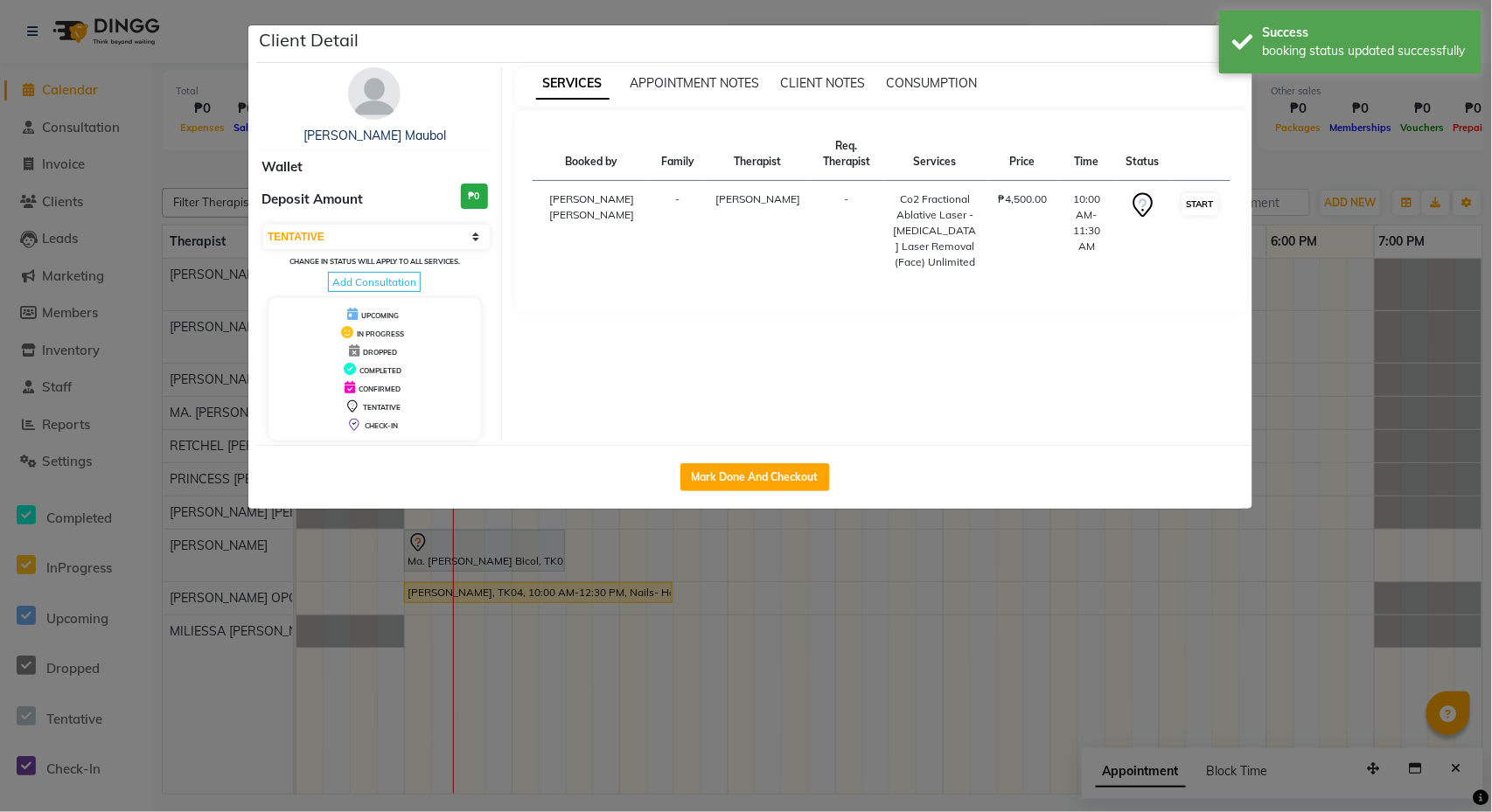
click at [1198, 194] on button "START" at bounding box center [1200, 204] width 36 height 22
select select "1"
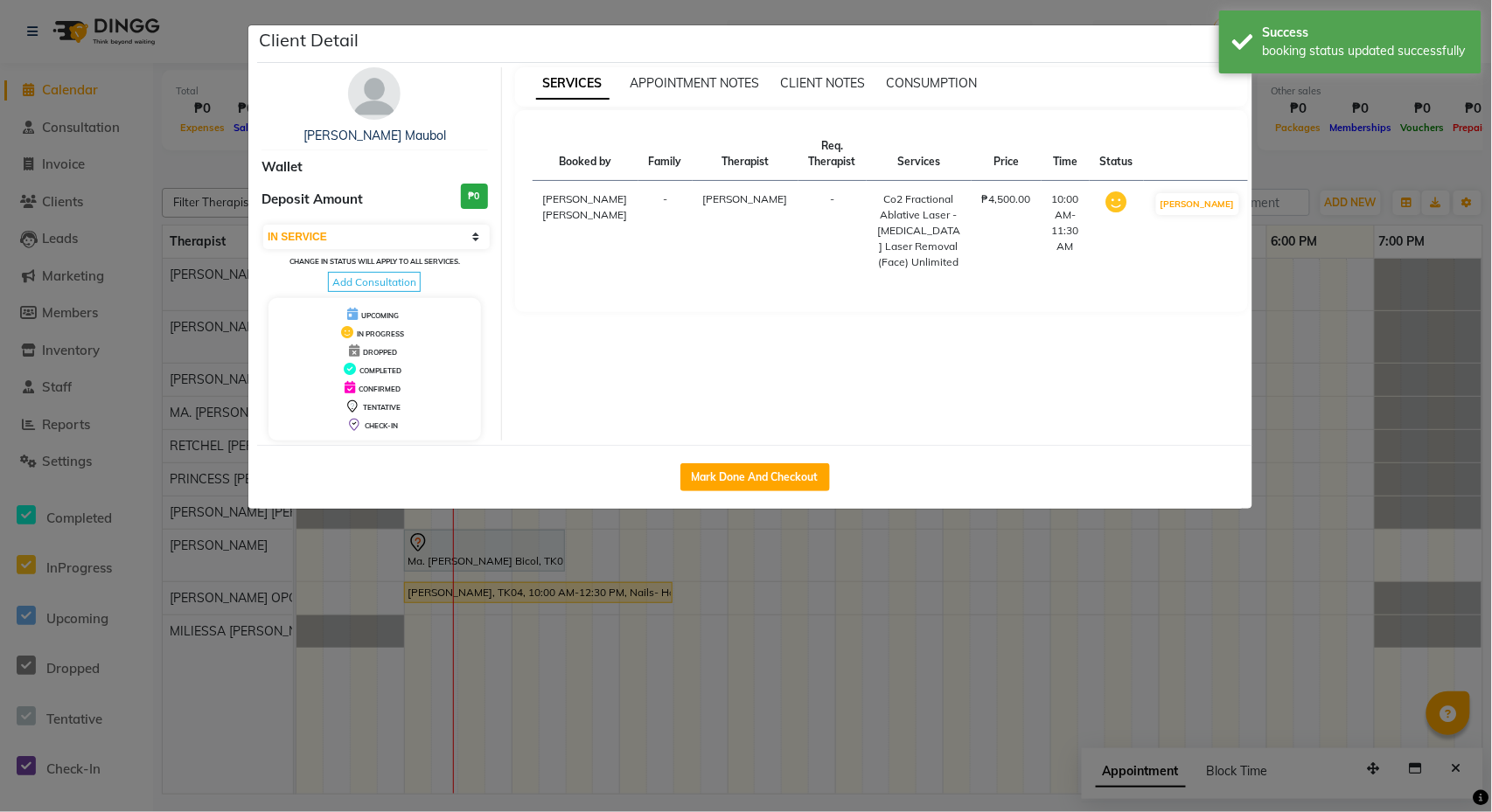
click at [1323, 338] on ngb-modal-window "Client Detail [PERSON_NAME] Maubol Wallet Deposit Amount ₱0 Select IN SERVICE C…" at bounding box center [746, 406] width 1492 height 812
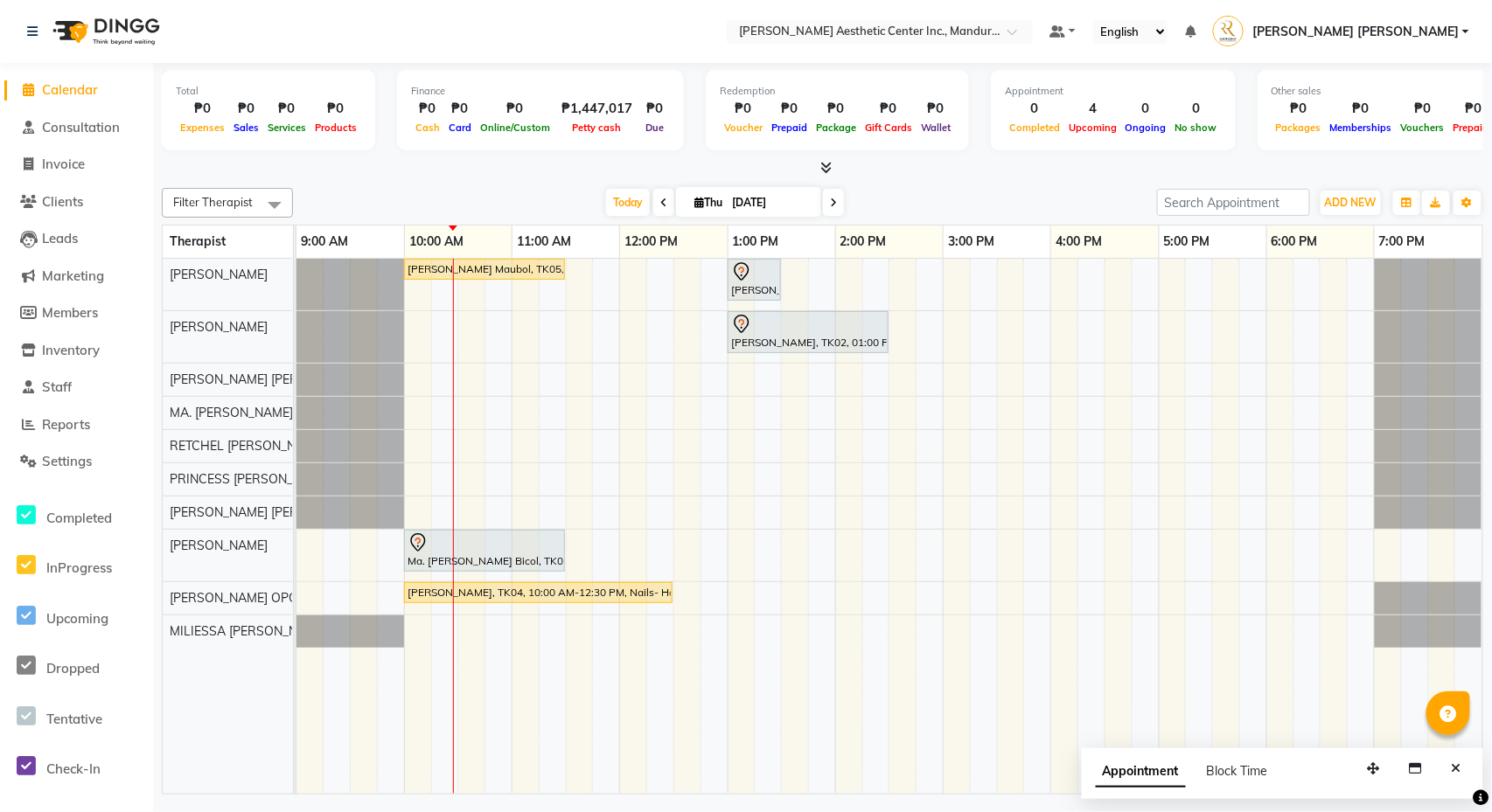
scroll to position [0, 0]
click at [82, 342] on span "Inventory" at bounding box center [71, 350] width 58 height 16
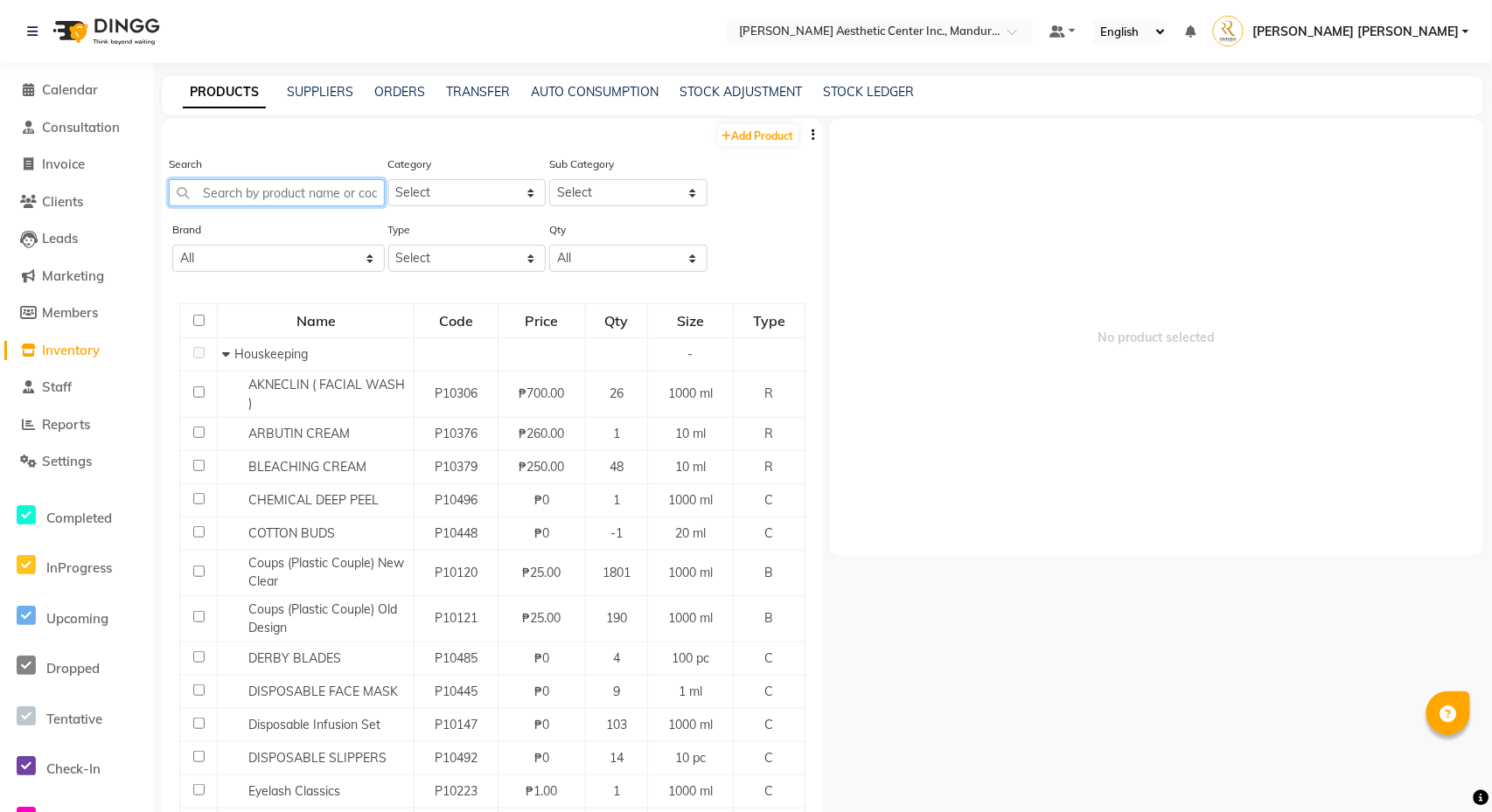
click at [334, 191] on input "text" at bounding box center [276, 193] width 216 height 27
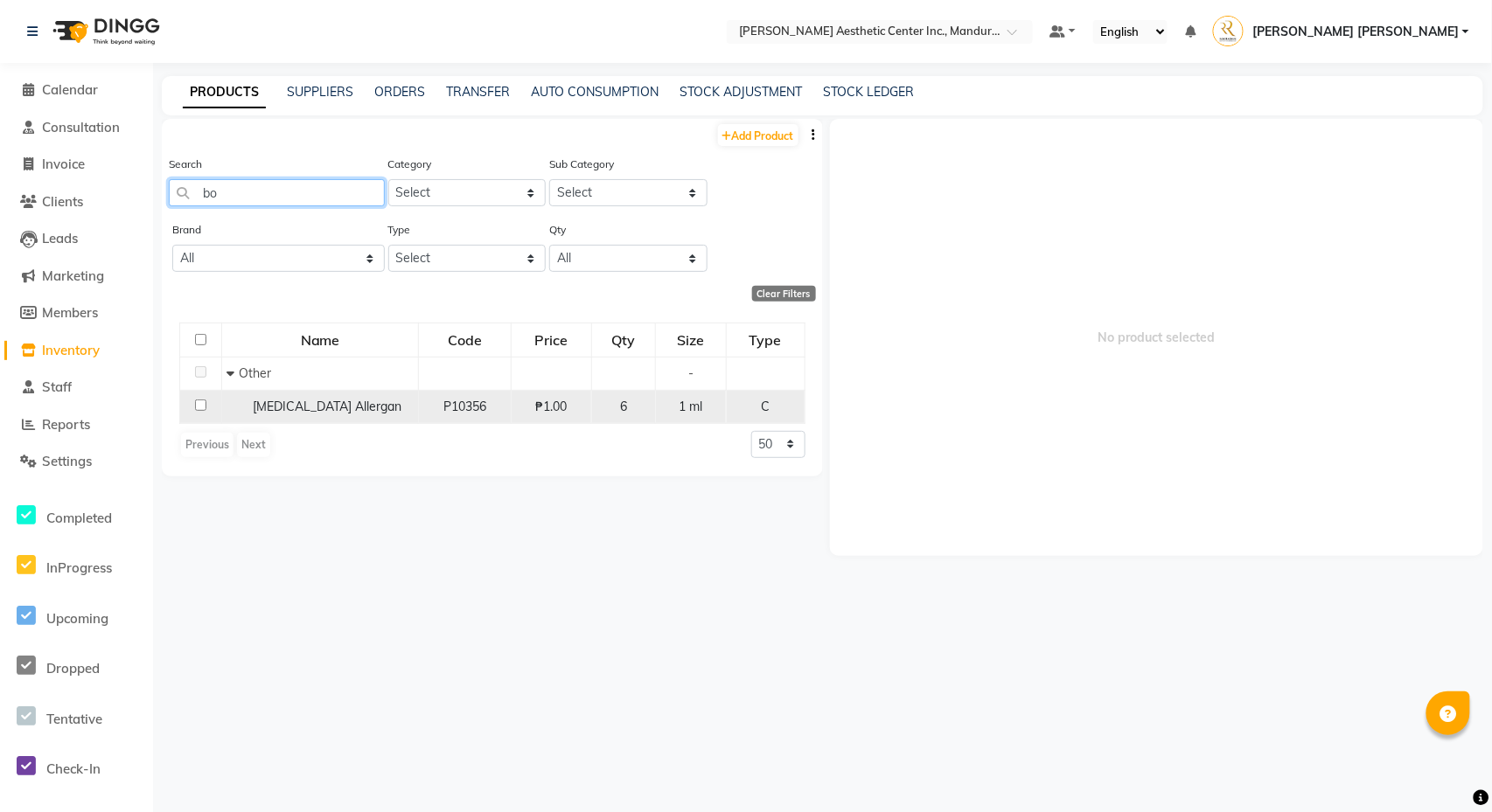
type input "b"
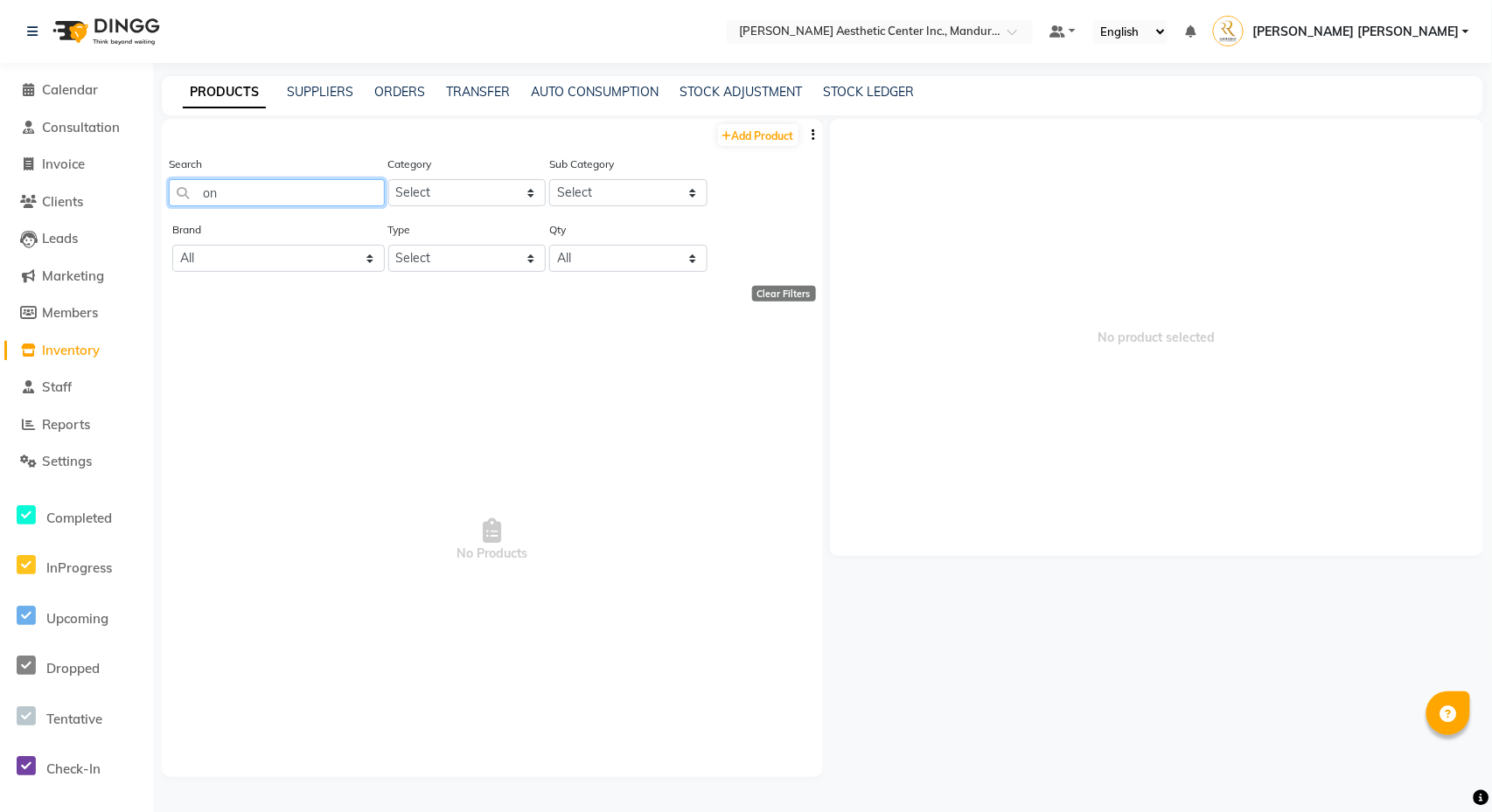
type input "o"
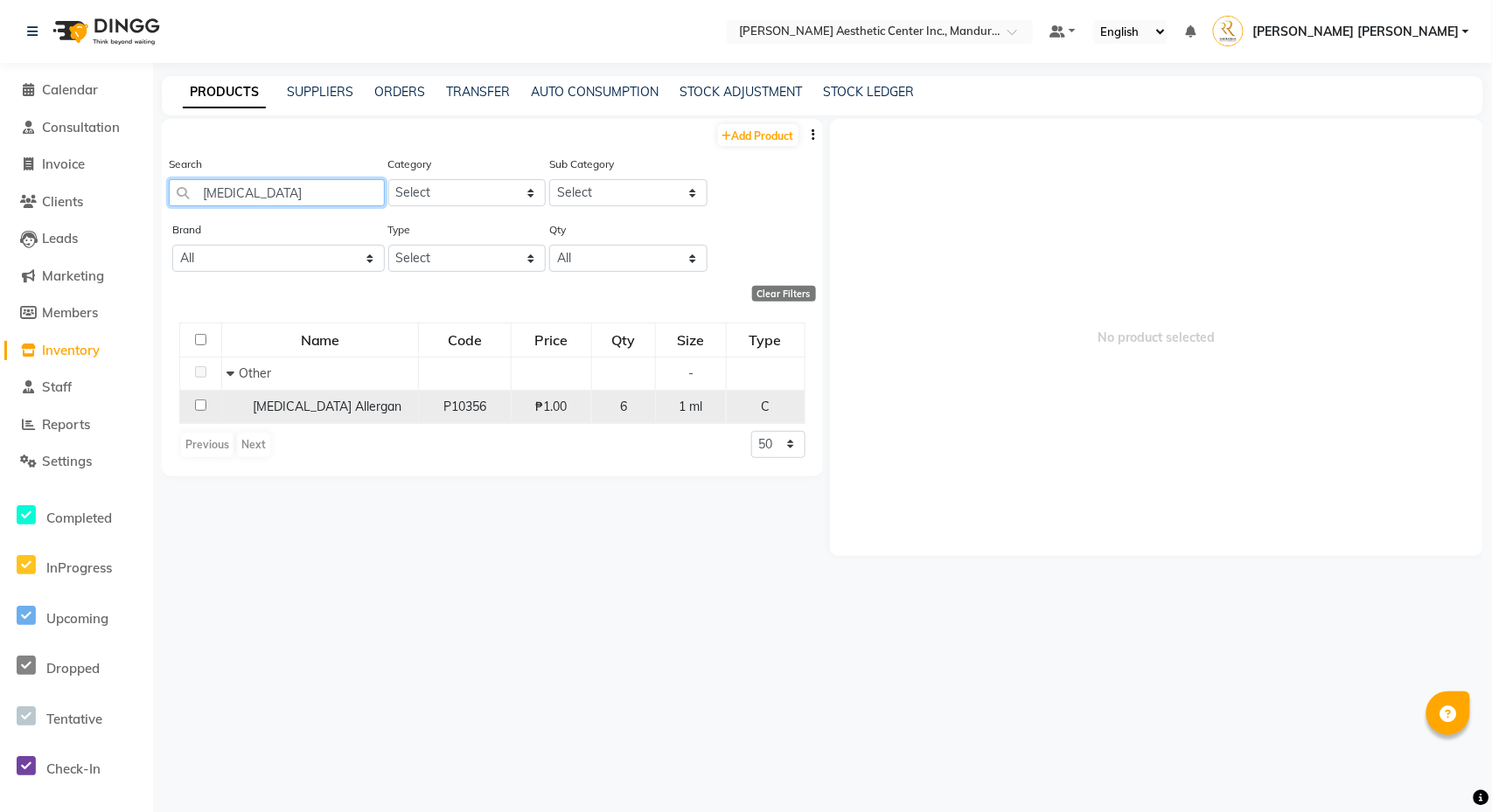
type input "[MEDICAL_DATA]"
click at [199, 408] on input "checkbox" at bounding box center [201, 405] width 12 height 12
checkbox input "true"
select select
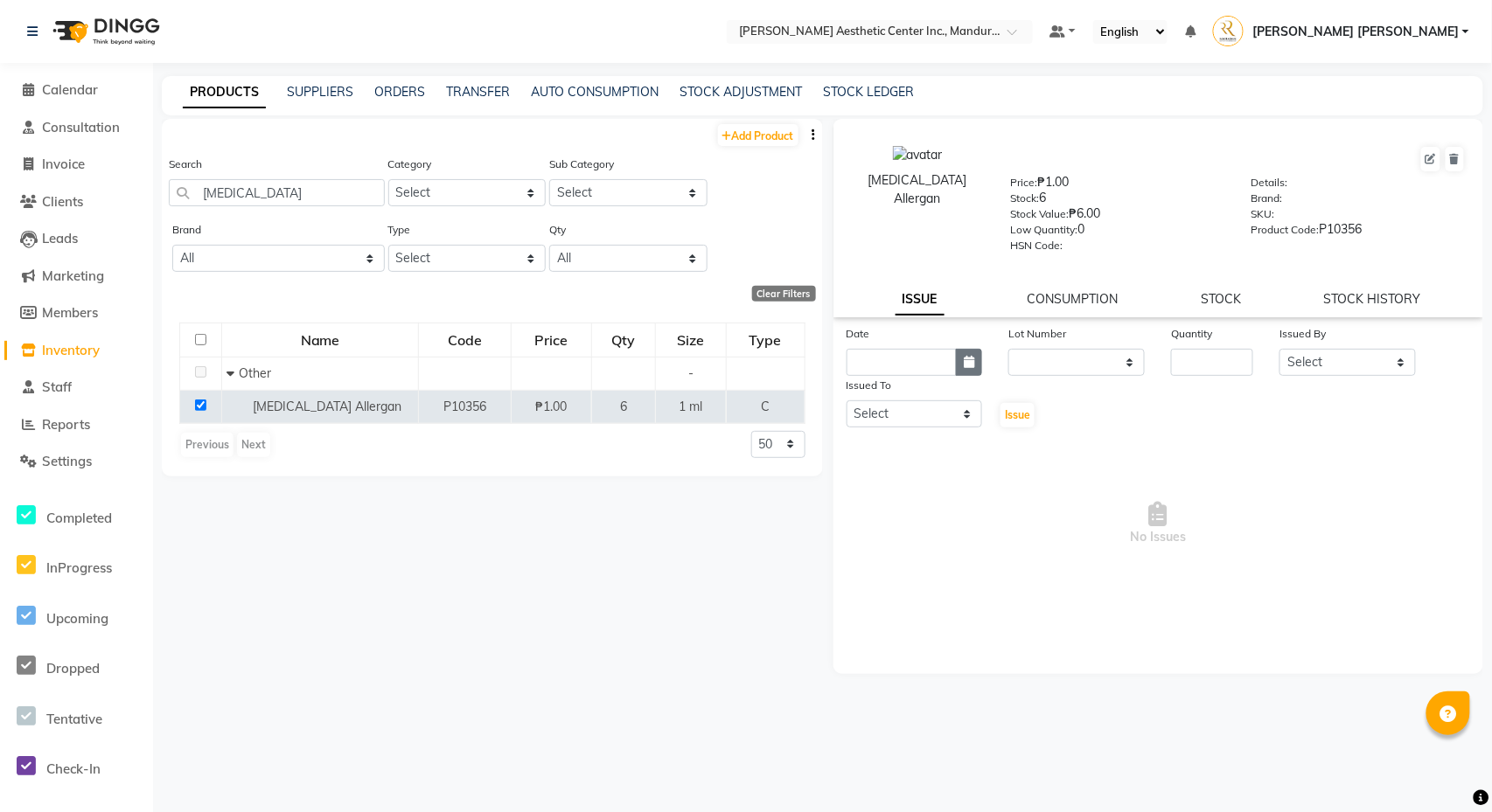
click at [970, 364] on icon "button" at bounding box center [969, 362] width 11 height 13
select select "10"
select select "2025"
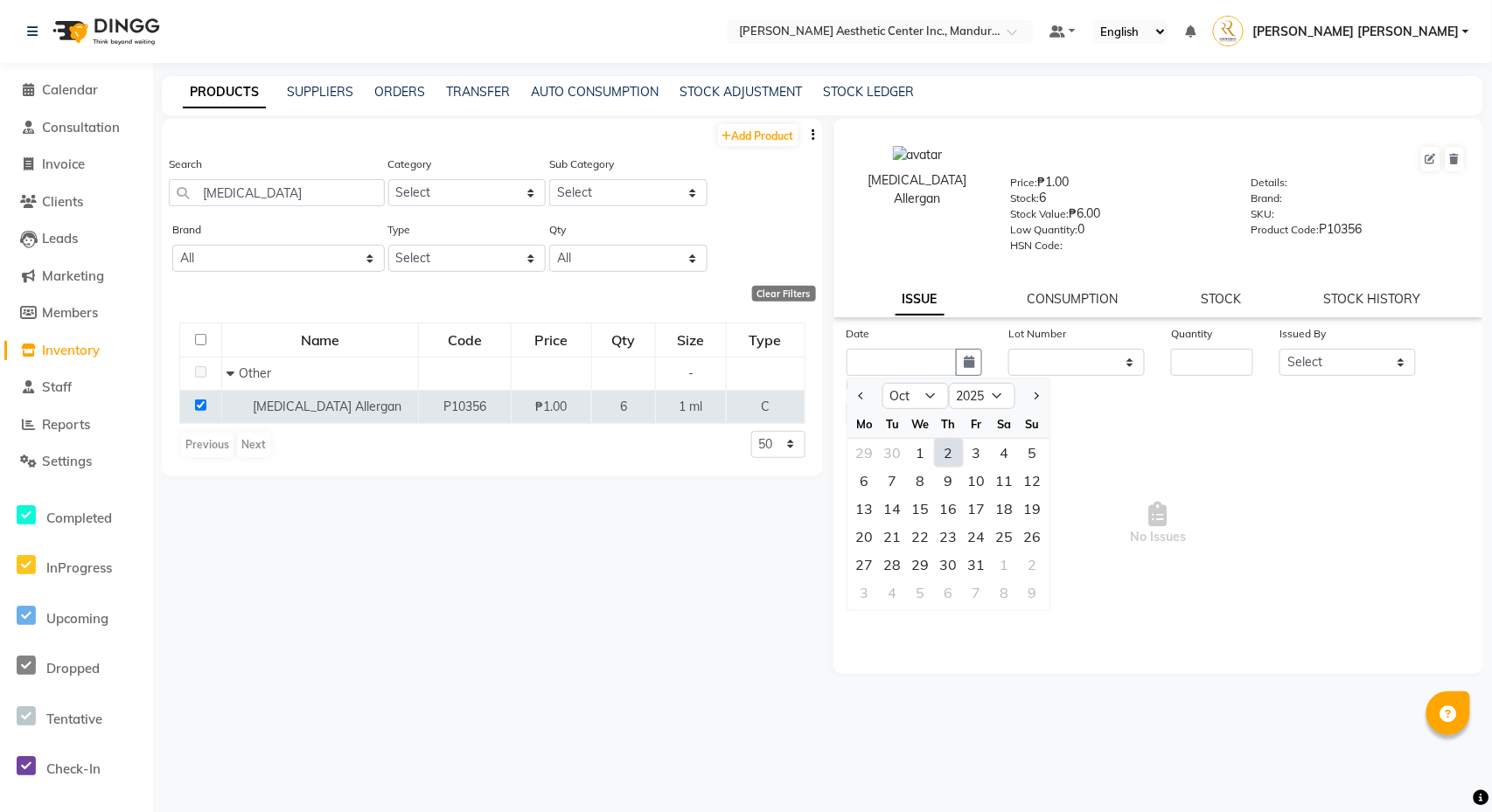
click at [952, 452] on div "2" at bounding box center [948, 453] width 28 height 28
type input "[DATE]"
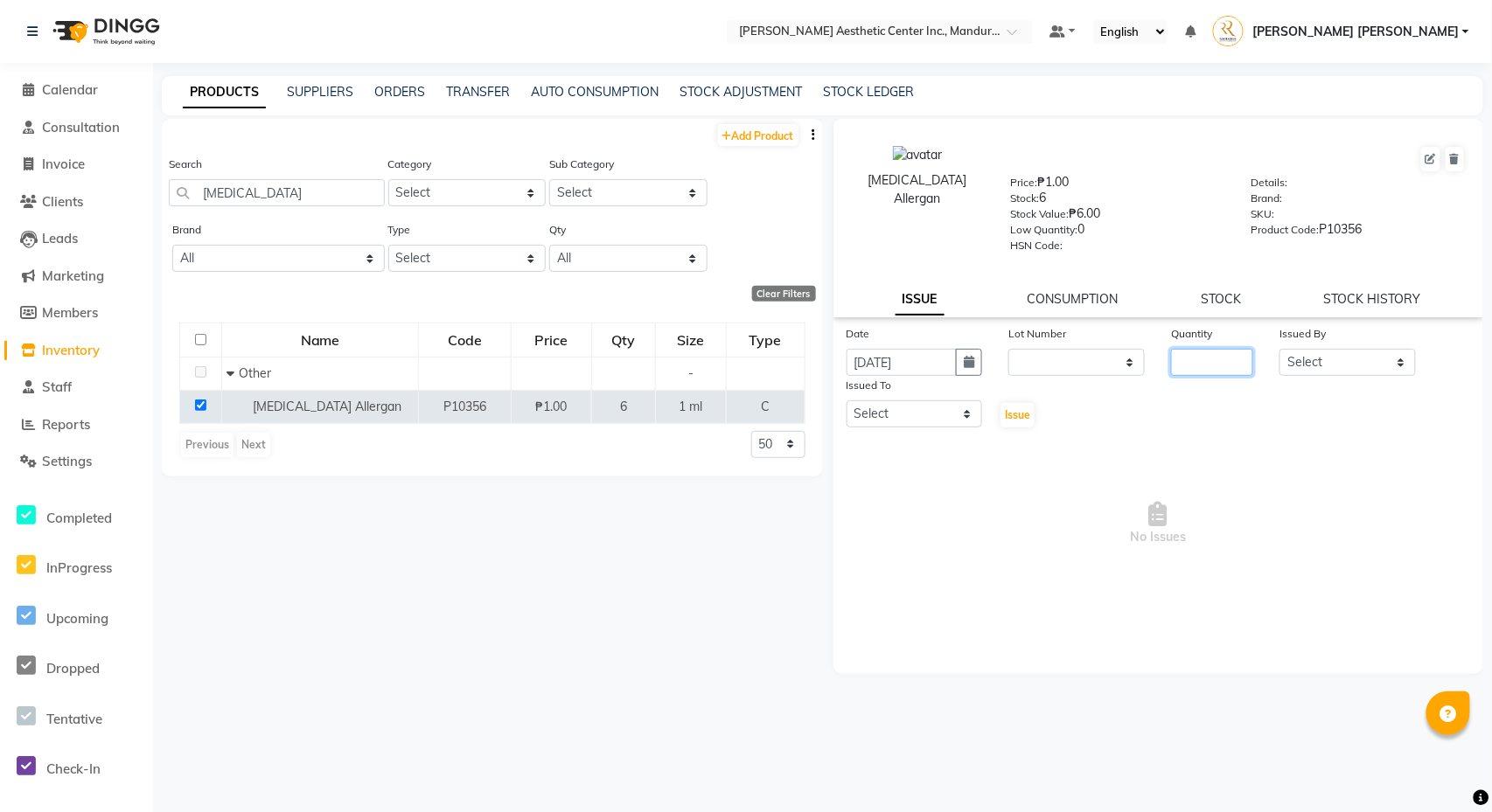
click at [1200, 364] on input "number" at bounding box center [1211, 363] width 82 height 27
type input "1"
select select "50265"
select select "46433"
click at [1008, 411] on span "Issue" at bounding box center [1017, 415] width 25 height 14
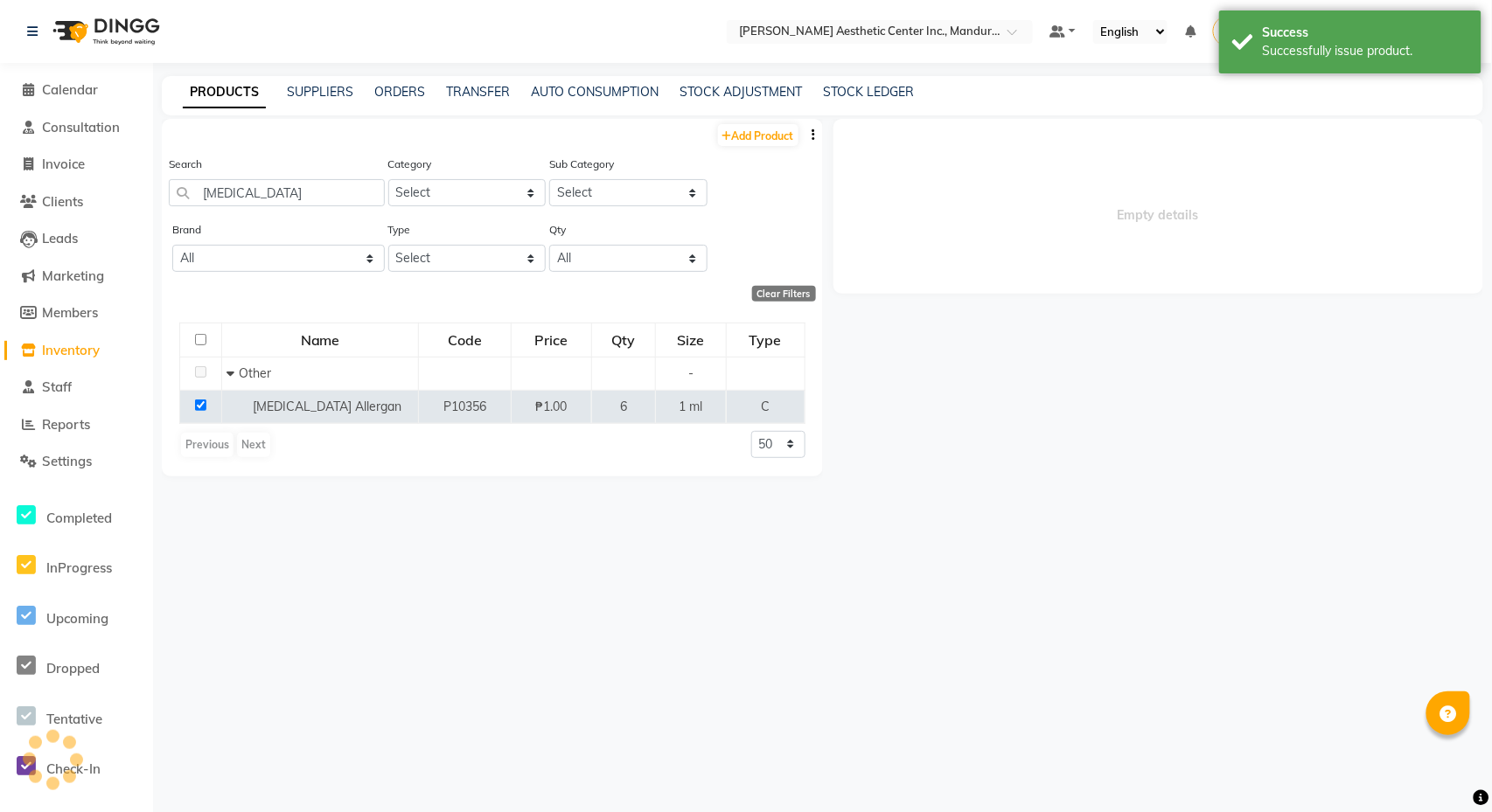
select select
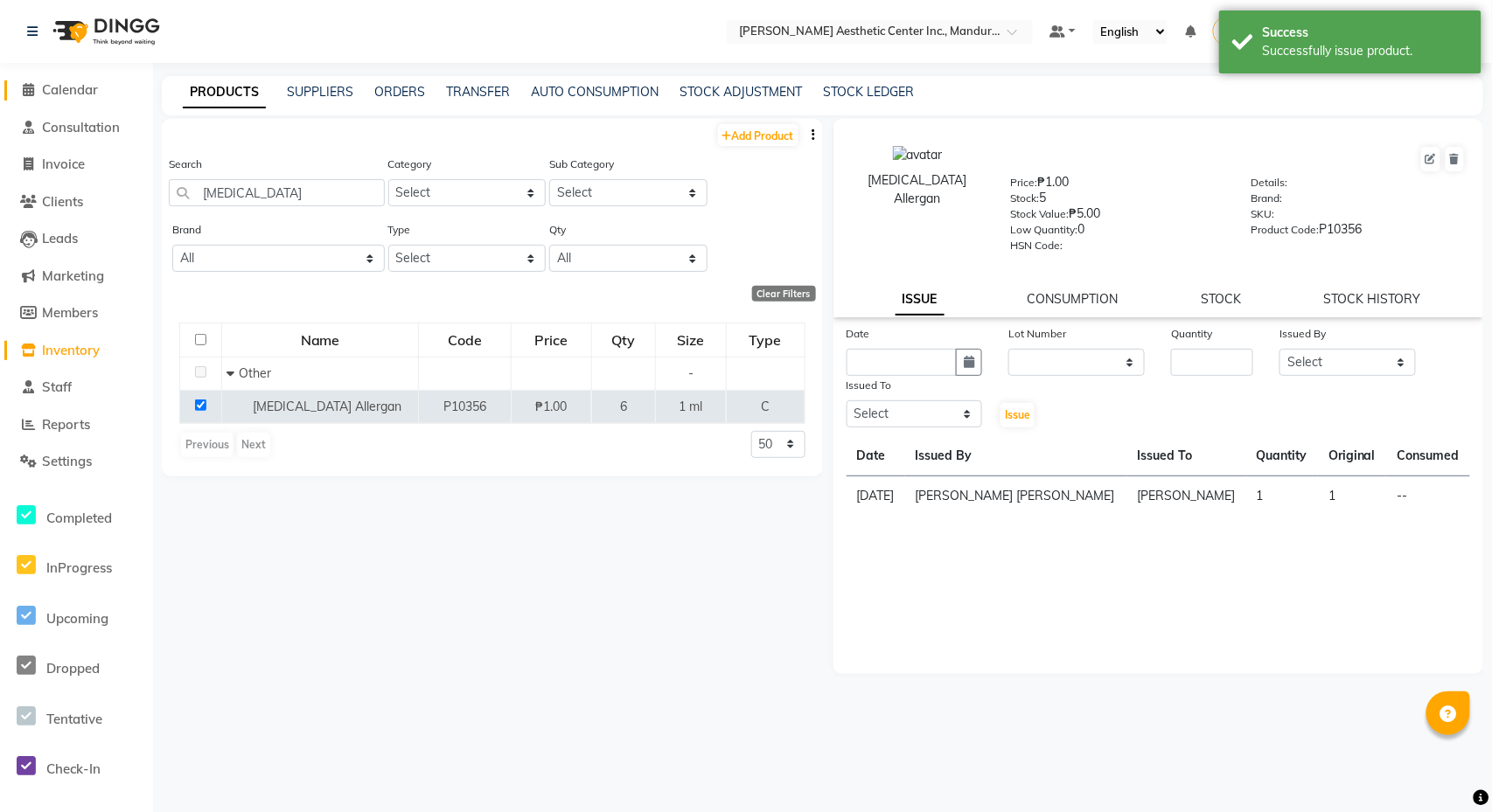
click at [35, 85] on span at bounding box center [28, 90] width 26 height 20
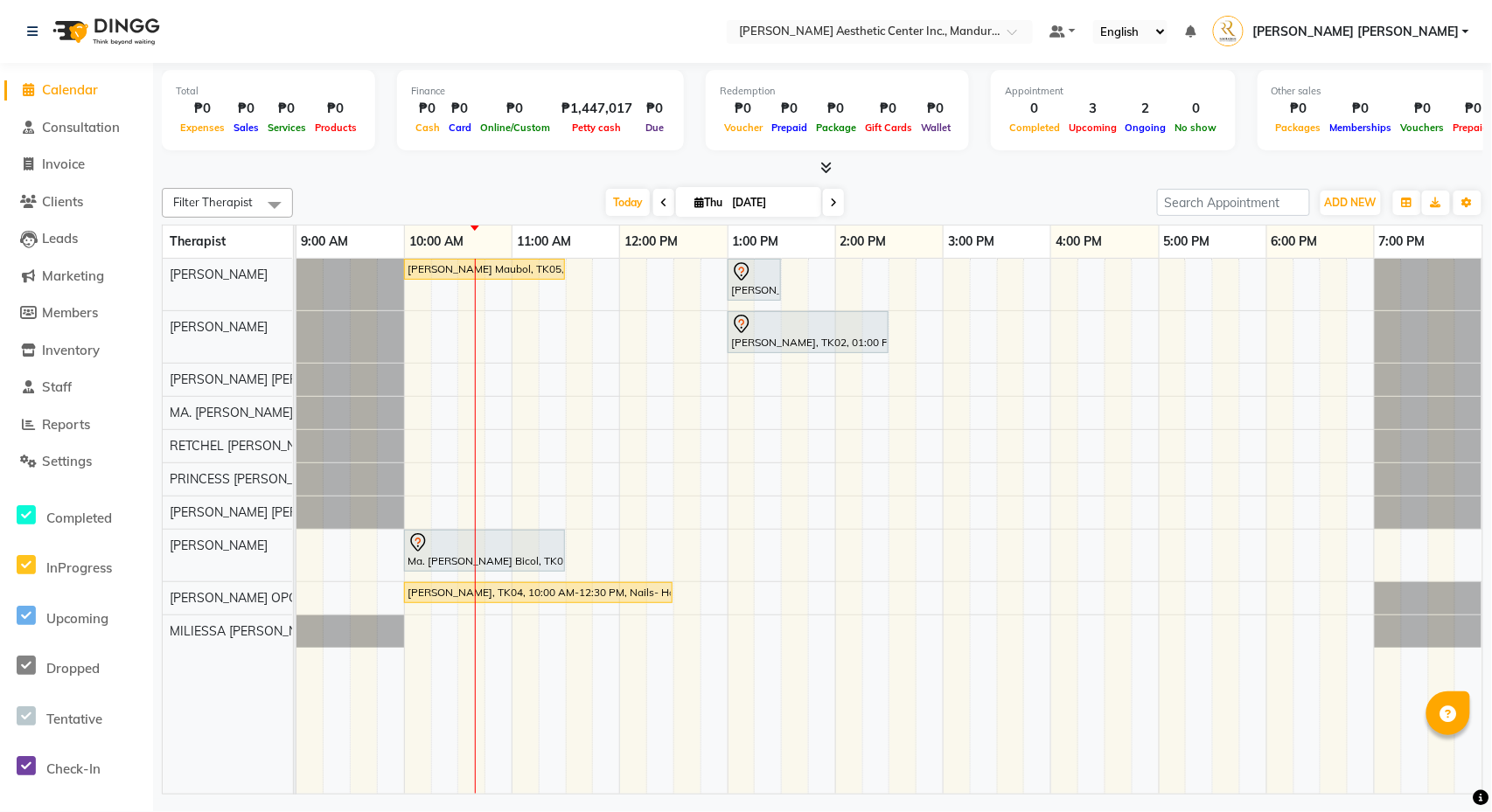
click at [67, 333] on li "Inventory" at bounding box center [77, 351] width 153 height 38
click at [72, 342] on span "Inventory" at bounding box center [71, 350] width 58 height 16
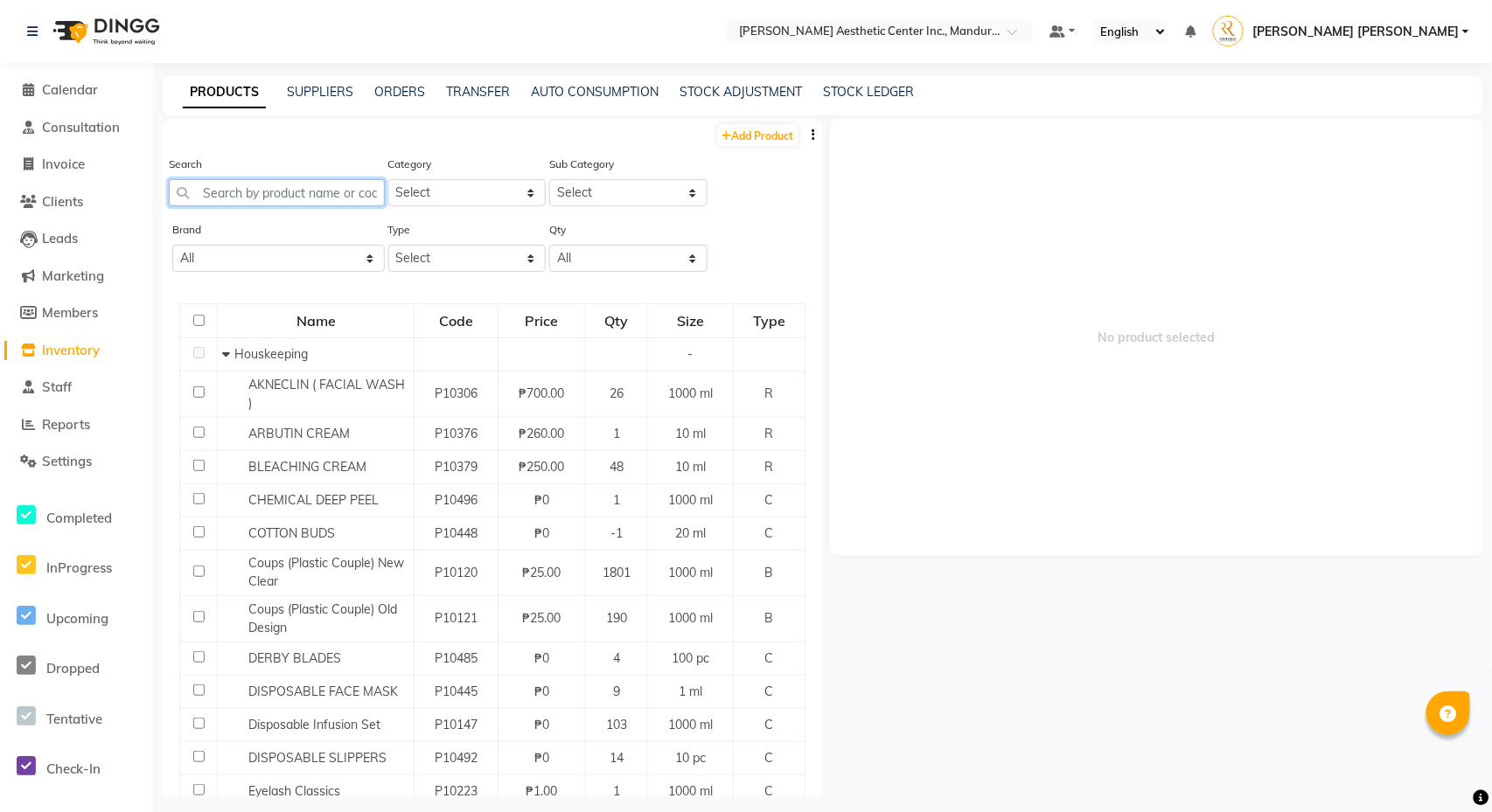
click at [221, 196] on input "text" at bounding box center [276, 193] width 216 height 27
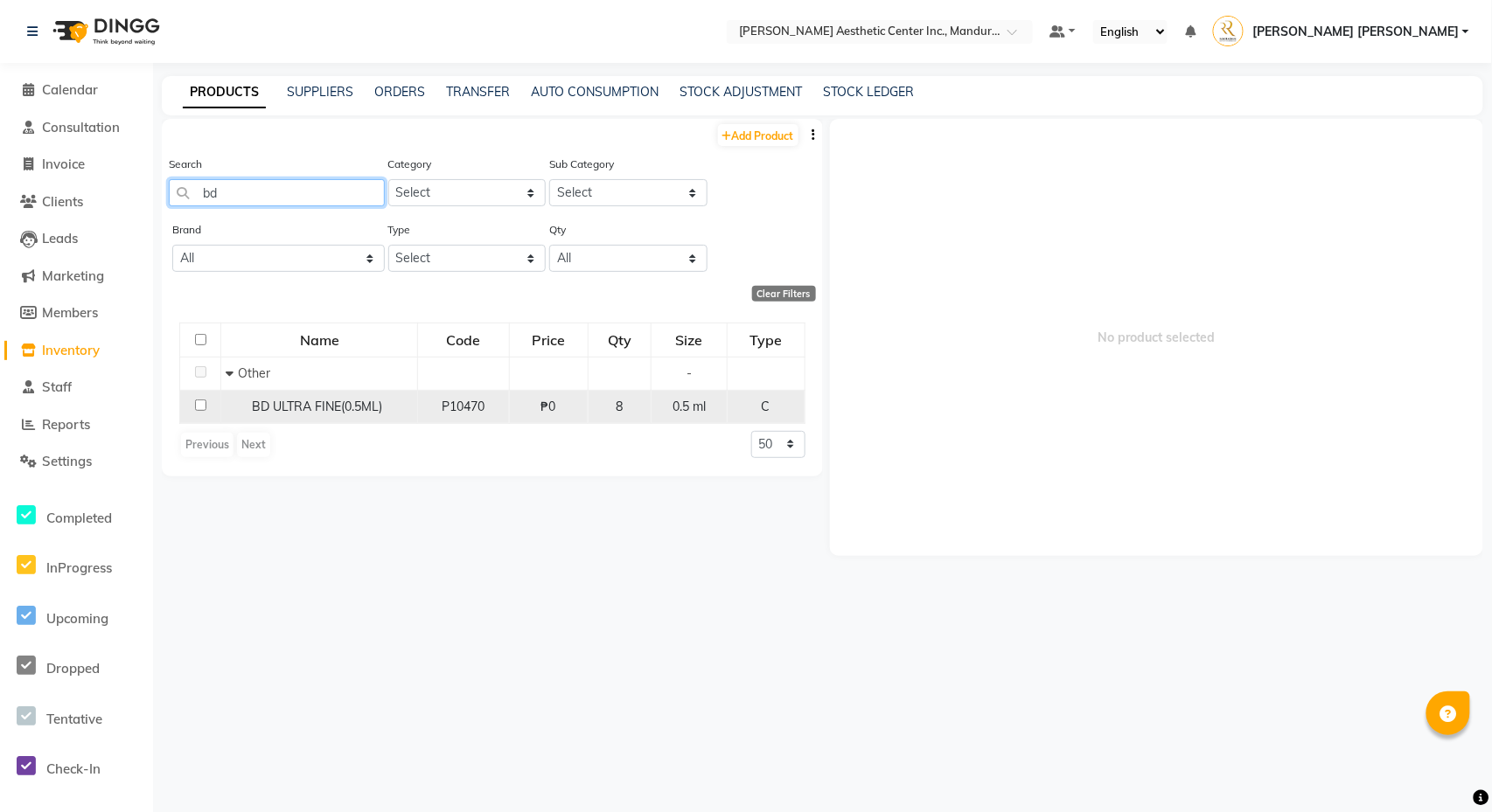
type input "bd"
click at [341, 410] on span "BD ULTRA FINE(0.5ML)" at bounding box center [317, 406] width 131 height 15
select select
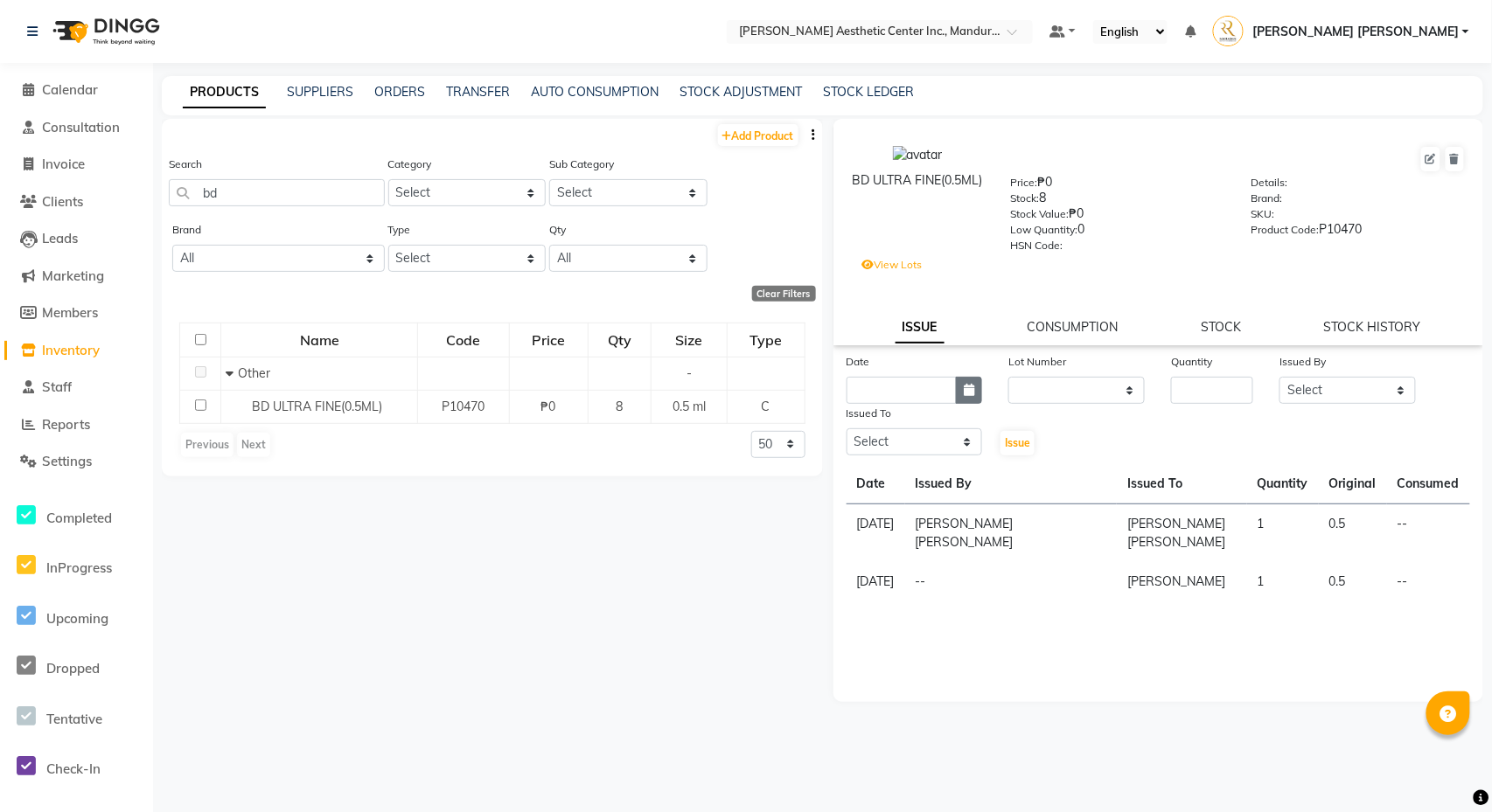
click at [966, 393] on icon "button" at bounding box center [969, 390] width 11 height 13
select select "10"
select select "2025"
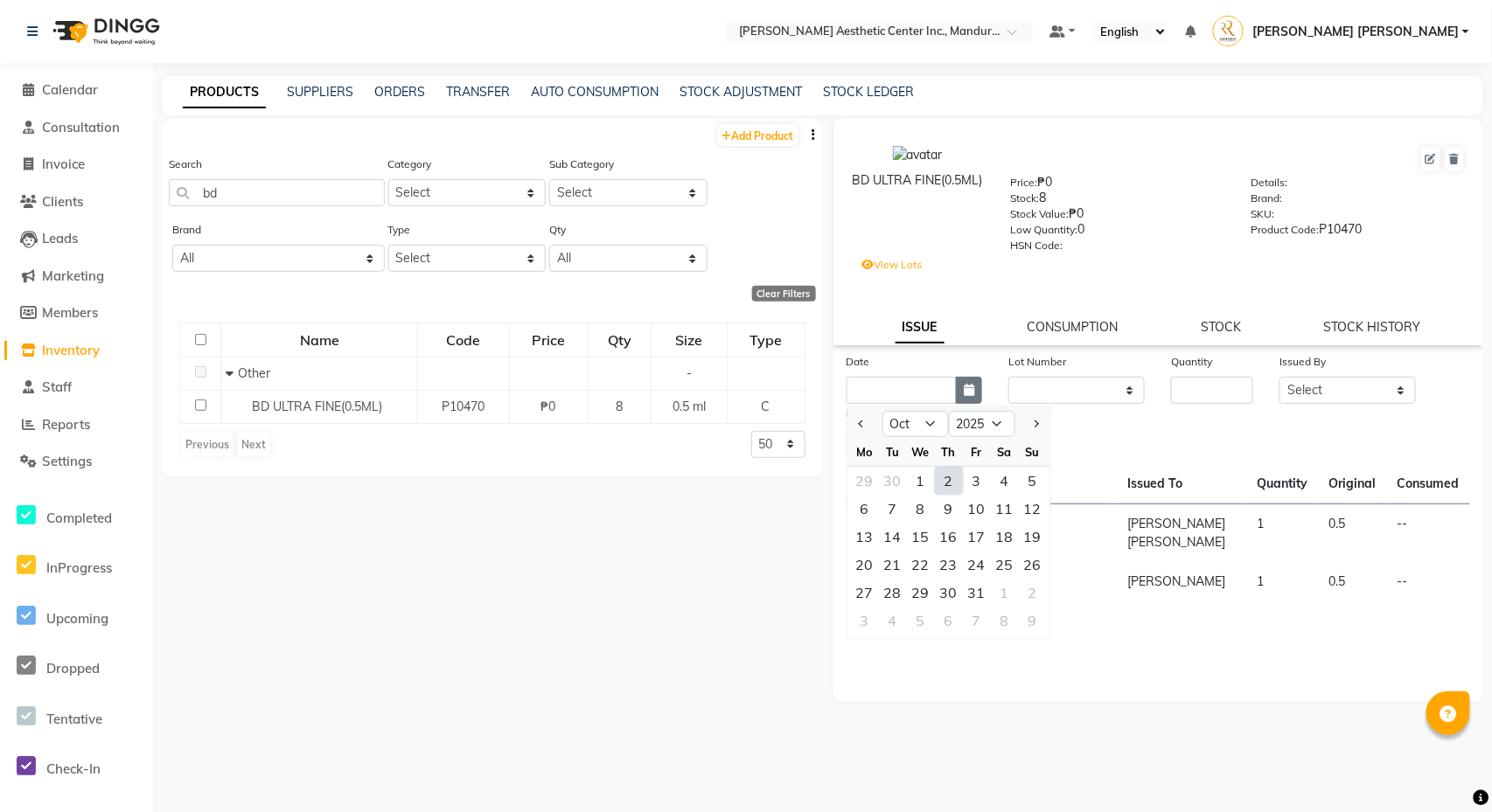
click at [963, 389] on icon "button" at bounding box center [969, 390] width 11 height 13
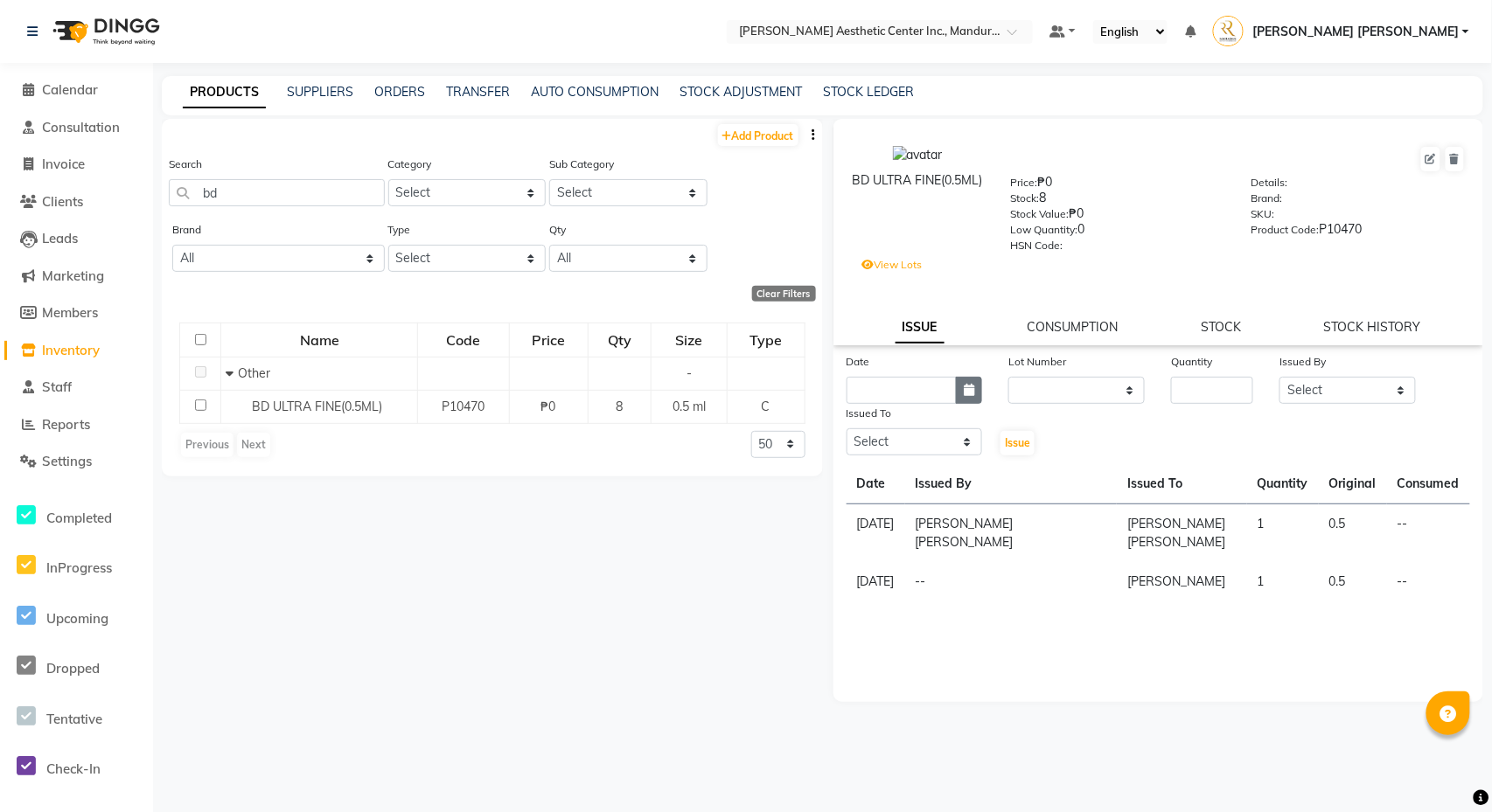
click at [963, 389] on icon "button" at bounding box center [969, 390] width 11 height 13
select select "10"
select select "2025"
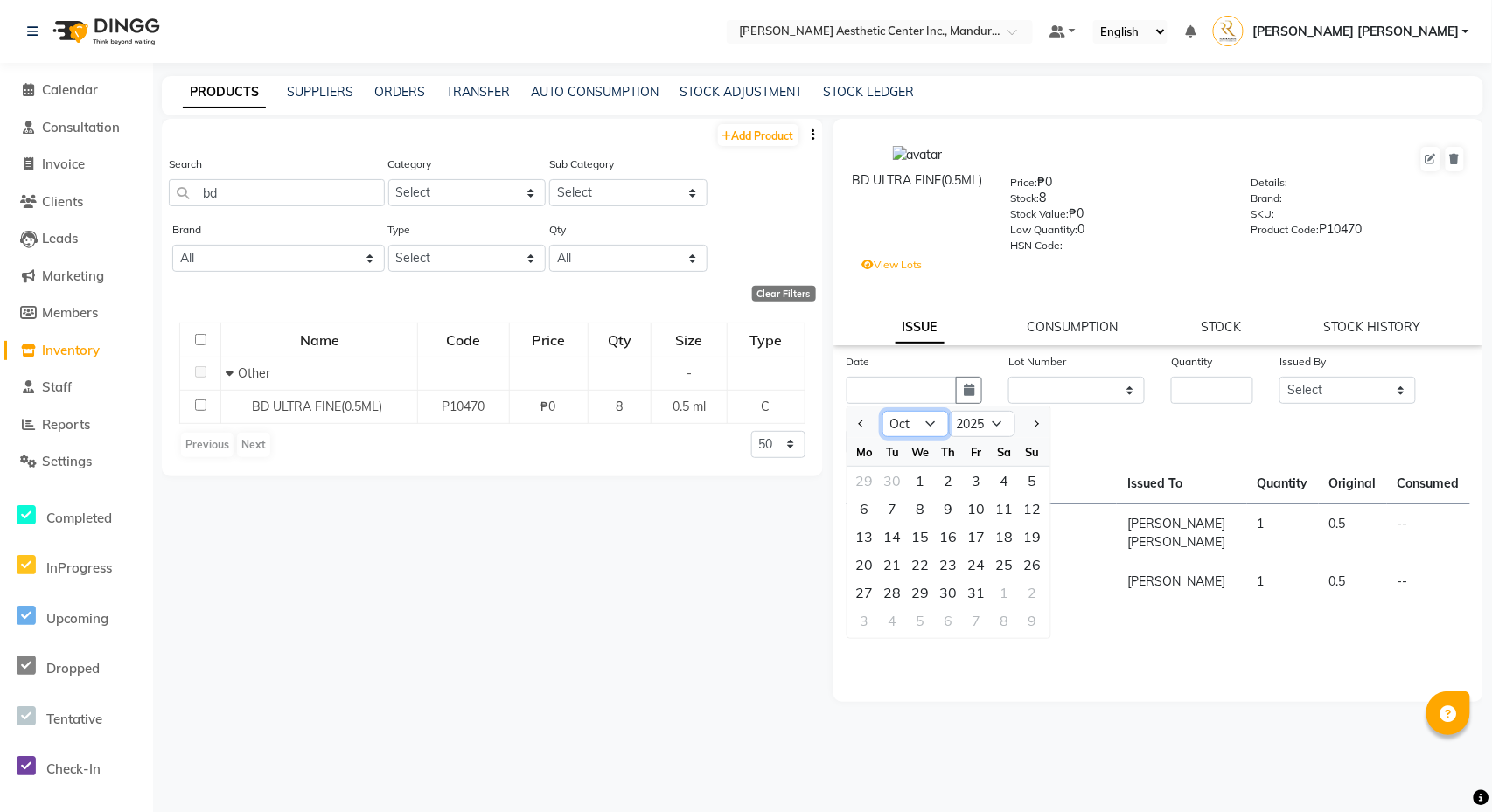
select select "9"
click at [918, 484] on div "3" at bounding box center [920, 481] width 28 height 28
type input "[DATE]"
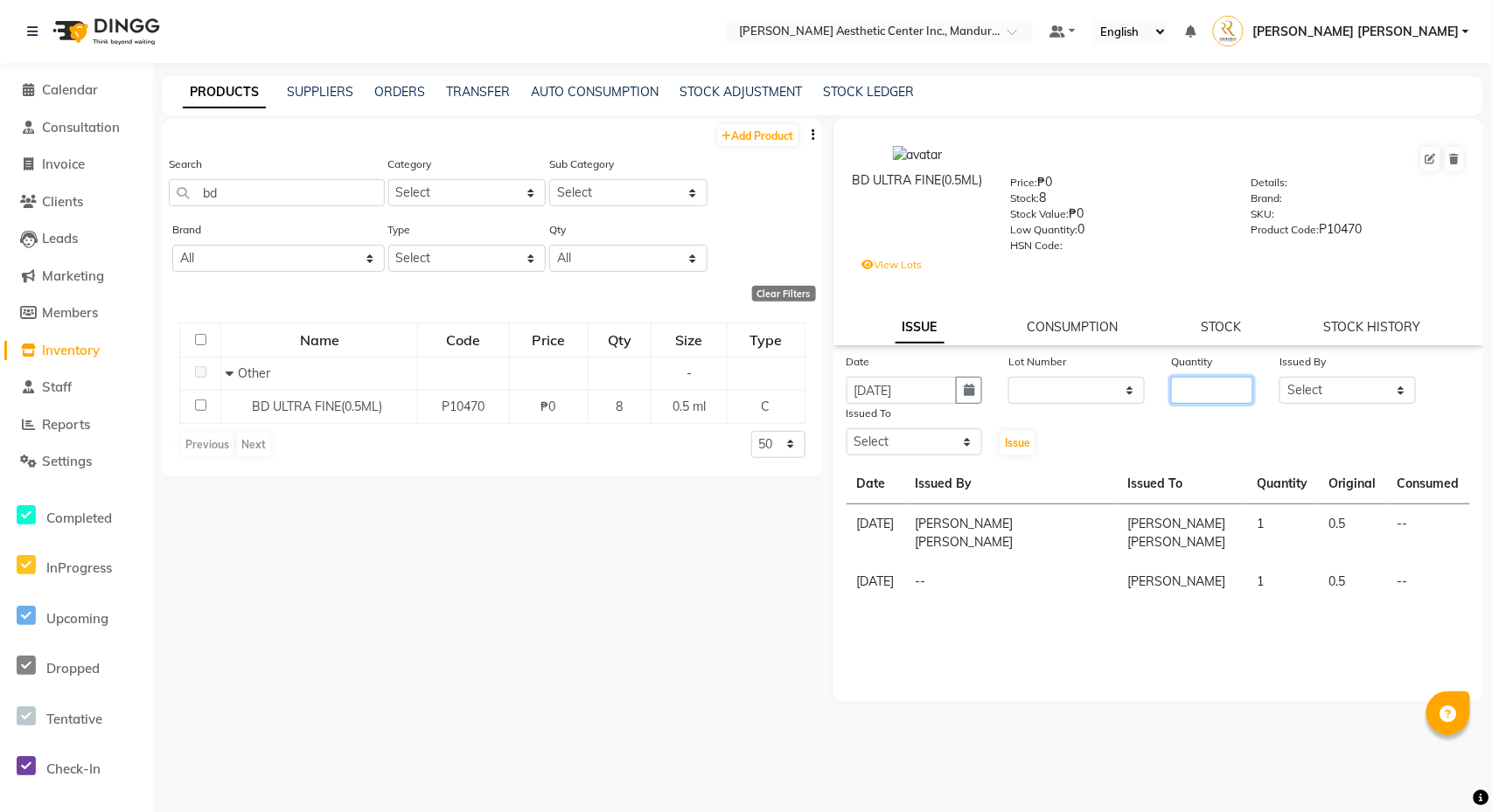
click at [1205, 393] on input "number" at bounding box center [1211, 391] width 82 height 27
type input "1"
select select "50265"
select select "46409"
click at [1008, 447] on span "Issue" at bounding box center [1017, 443] width 25 height 14
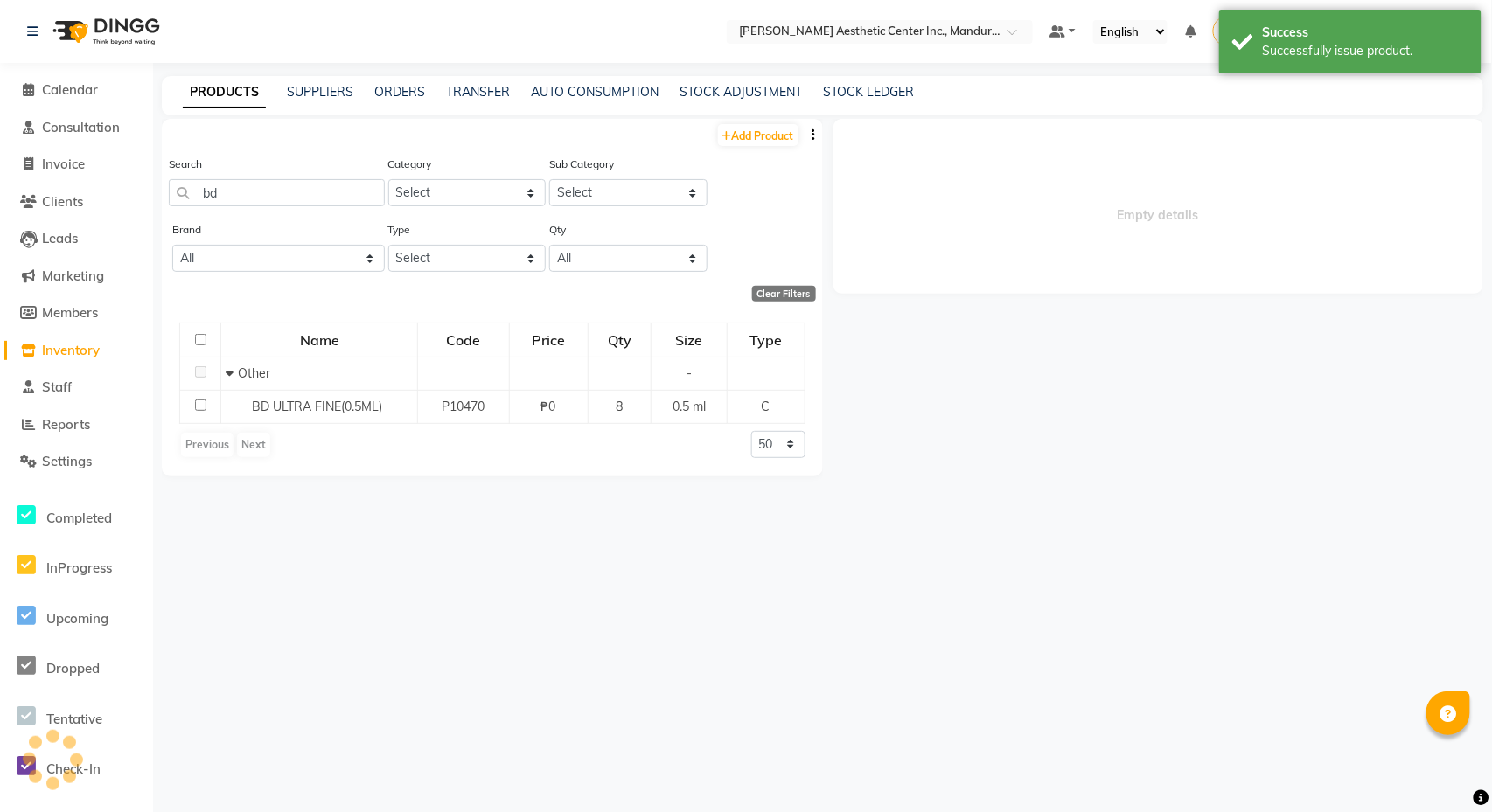
select select
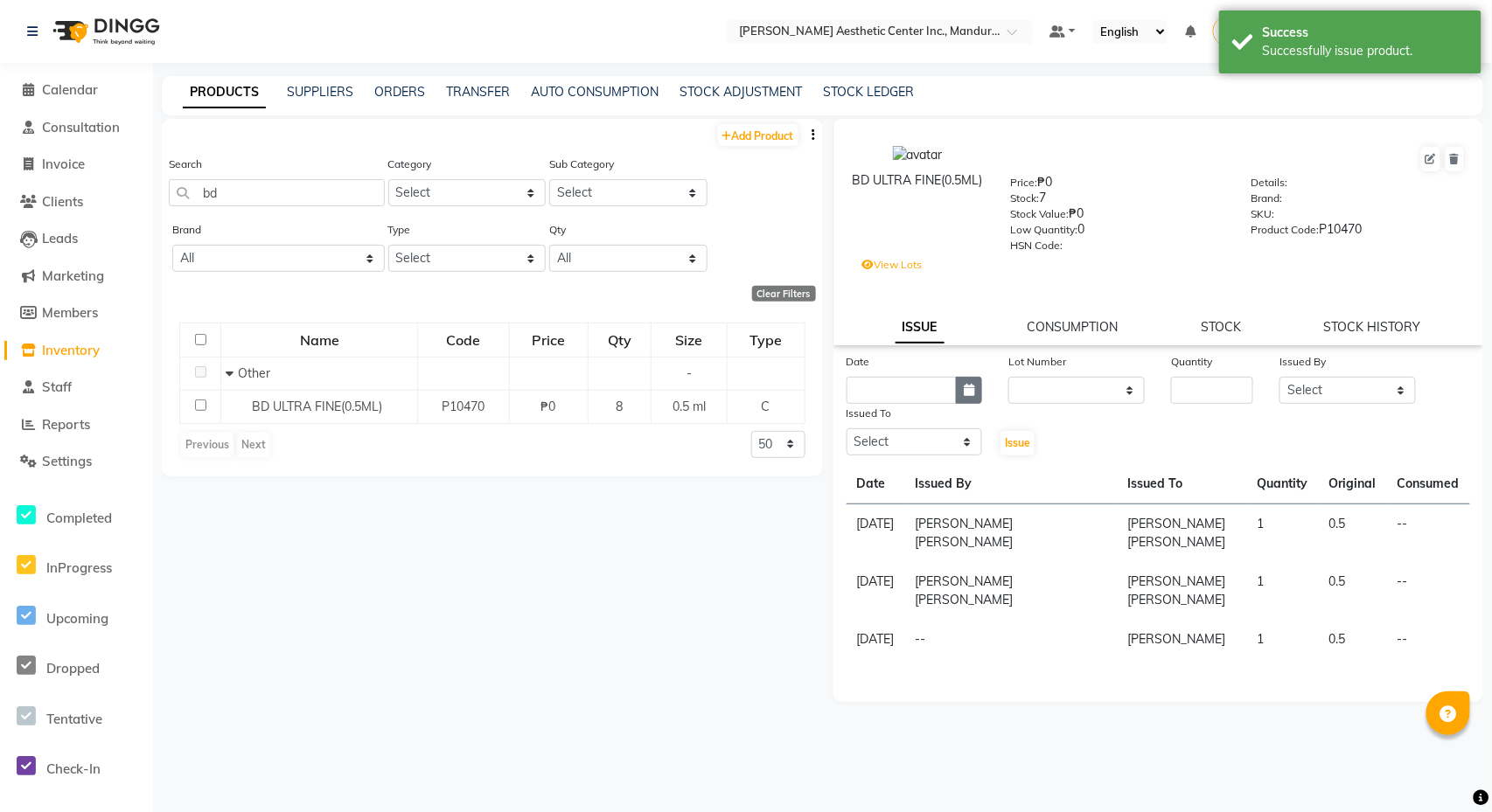
click at [967, 390] on icon "button" at bounding box center [969, 390] width 11 height 13
select select "10"
select select "2025"
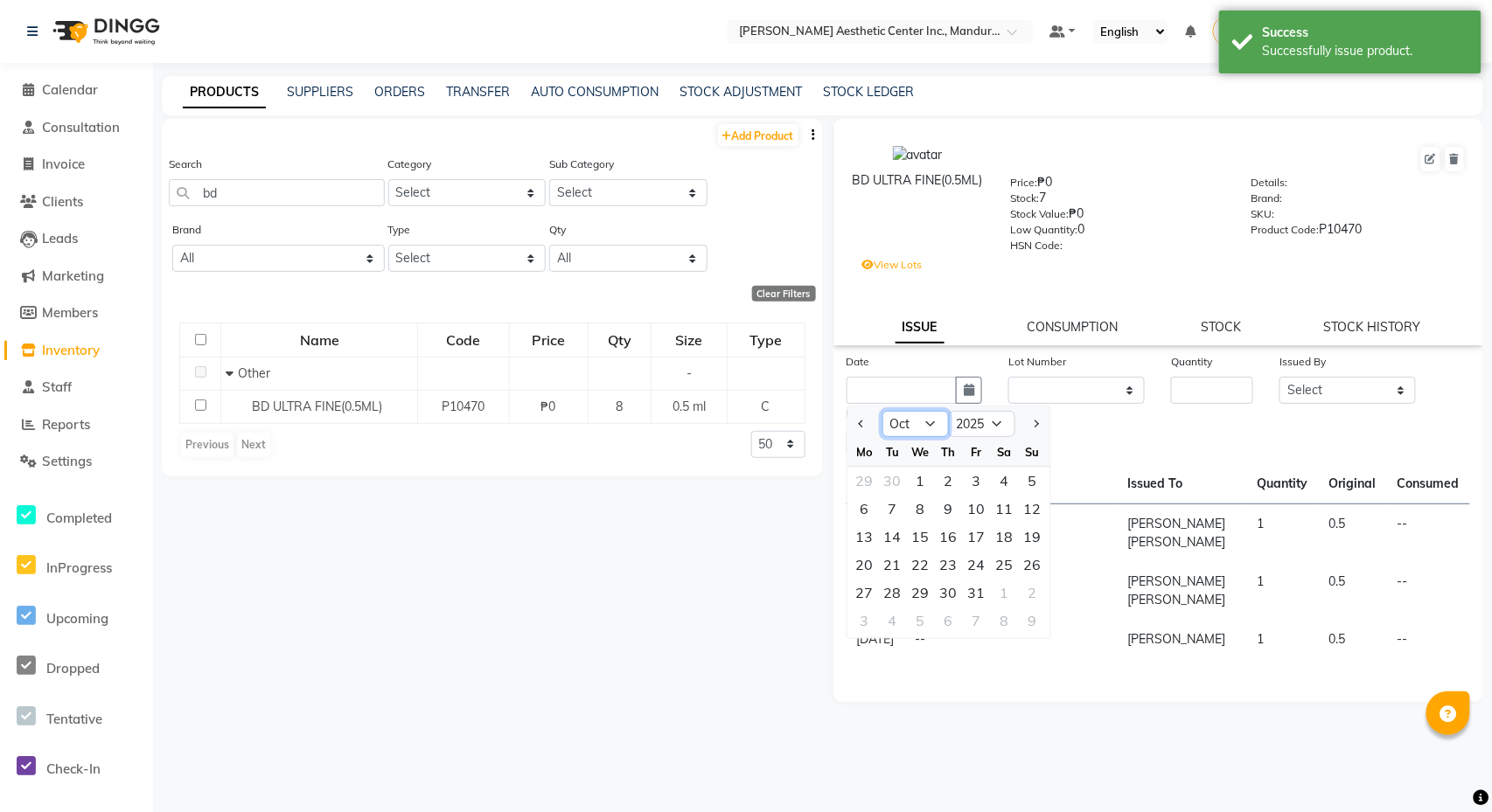
select select "9"
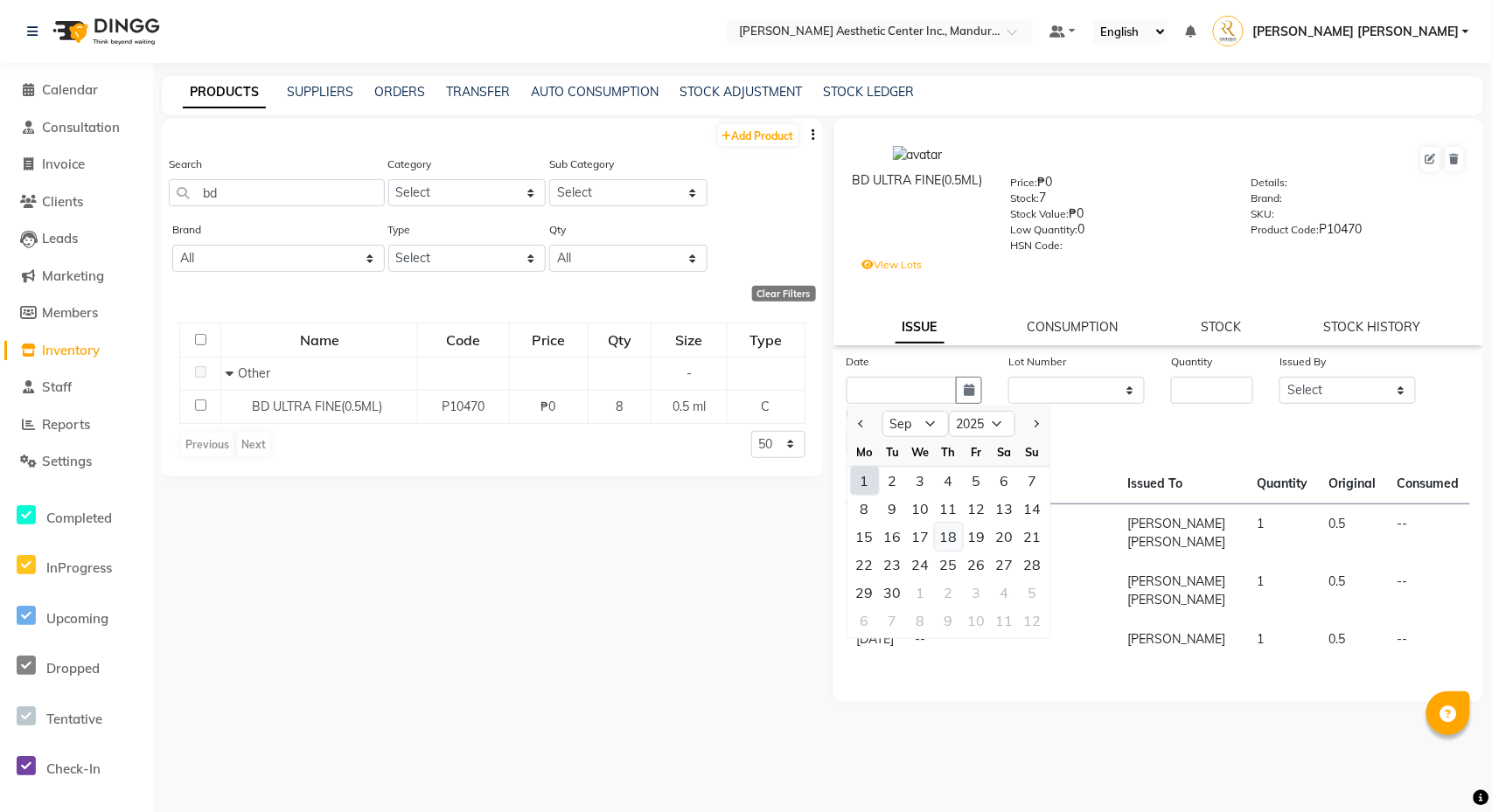
click at [949, 542] on div "18" at bounding box center [948, 537] width 28 height 28
type input "[DATE]"
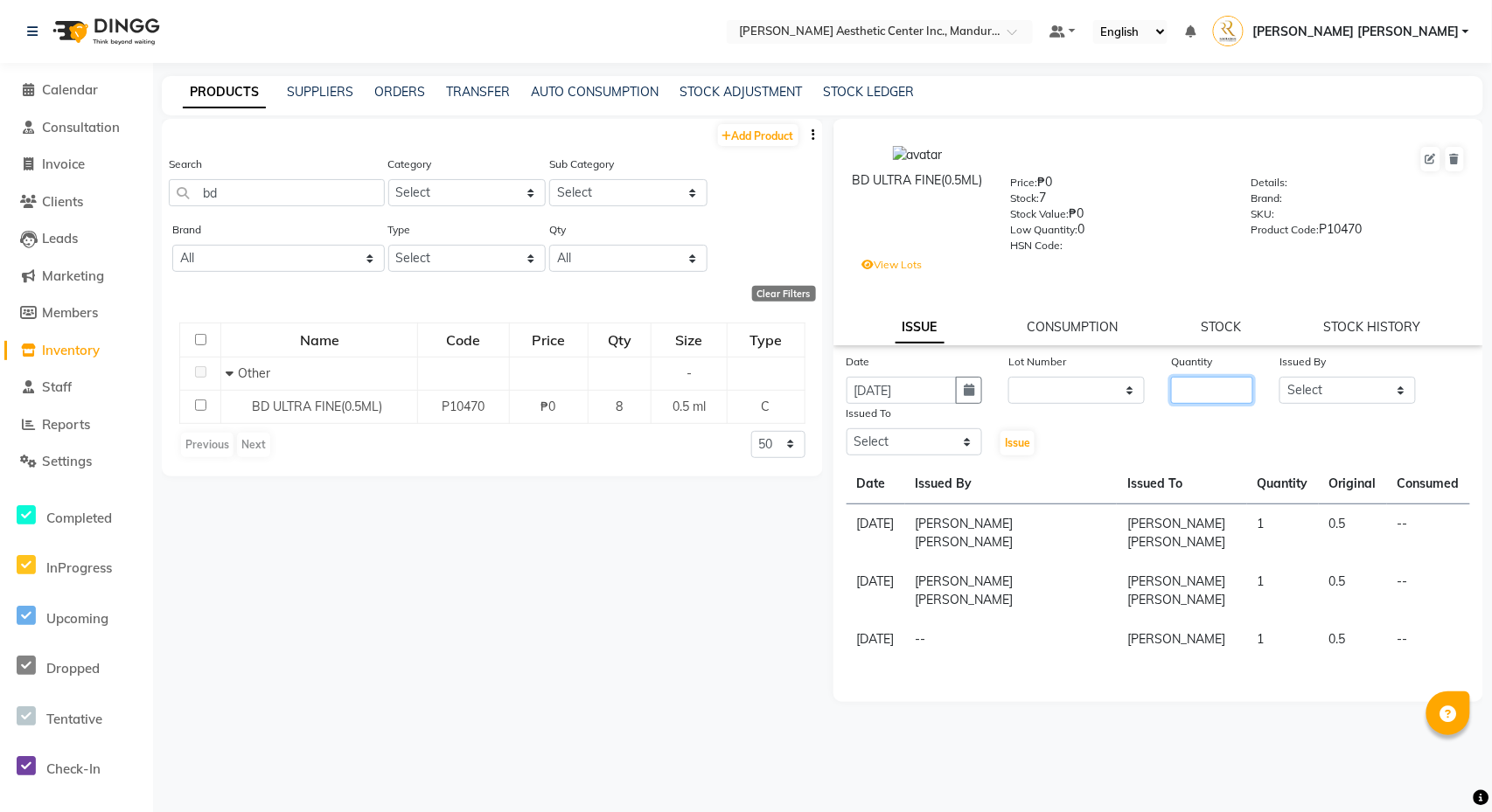
click at [1208, 392] on input "number" at bounding box center [1211, 391] width 82 height 27
type input "1"
select select "50265"
select select "46409"
click at [1019, 442] on span "Issue" at bounding box center [1017, 443] width 25 height 14
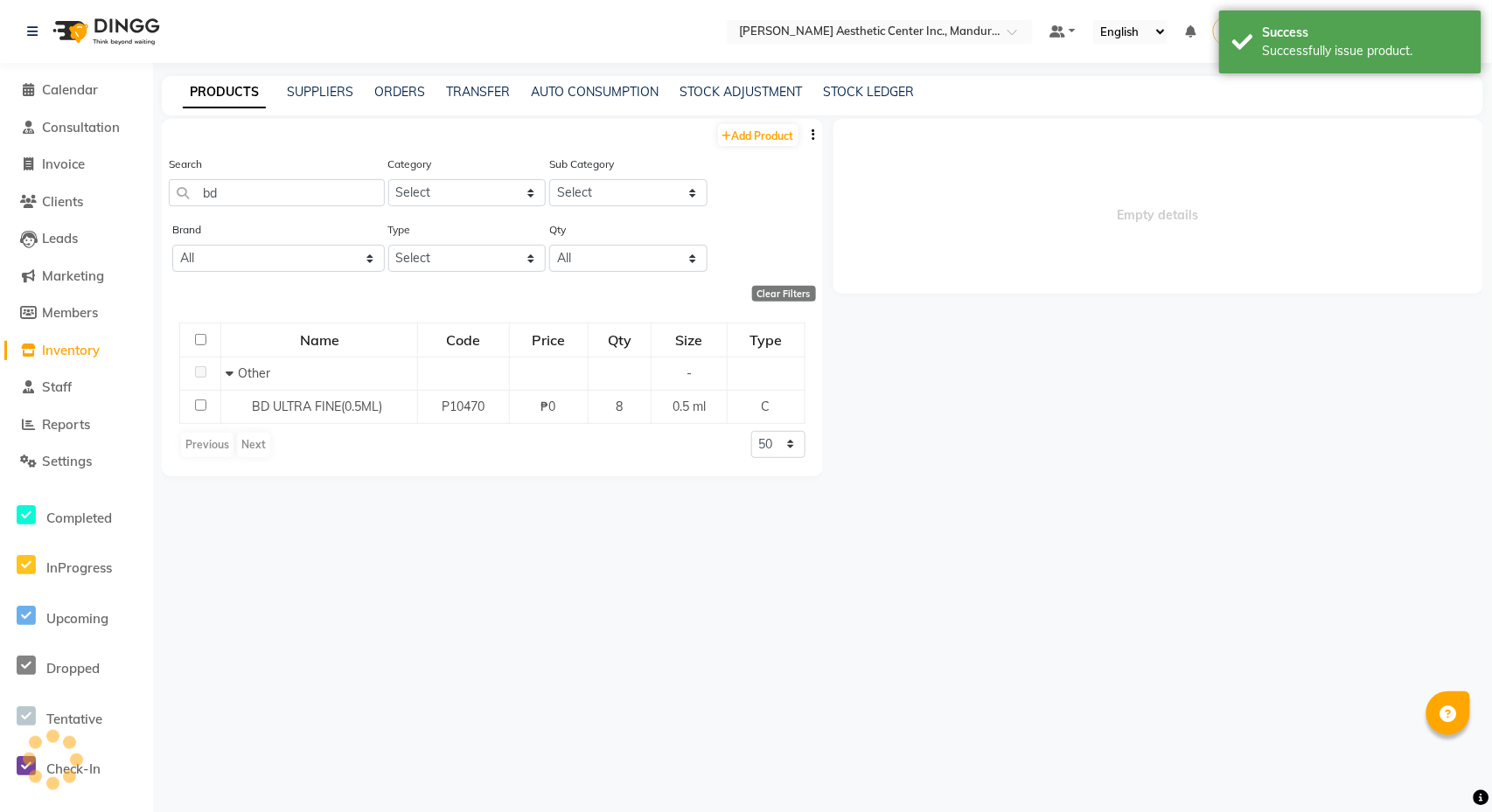
select select
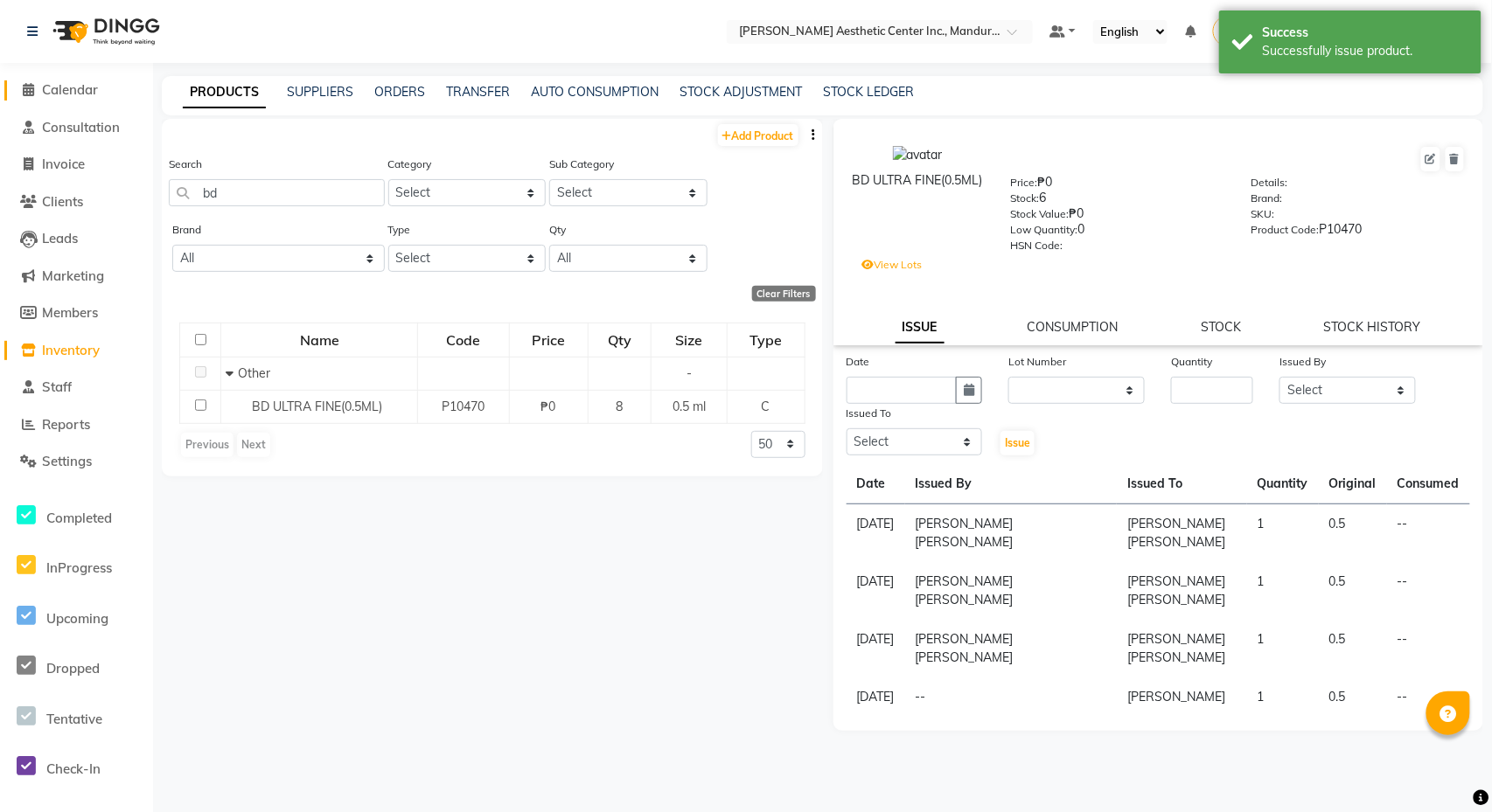
click at [85, 93] on span "Calendar" at bounding box center [70, 89] width 56 height 16
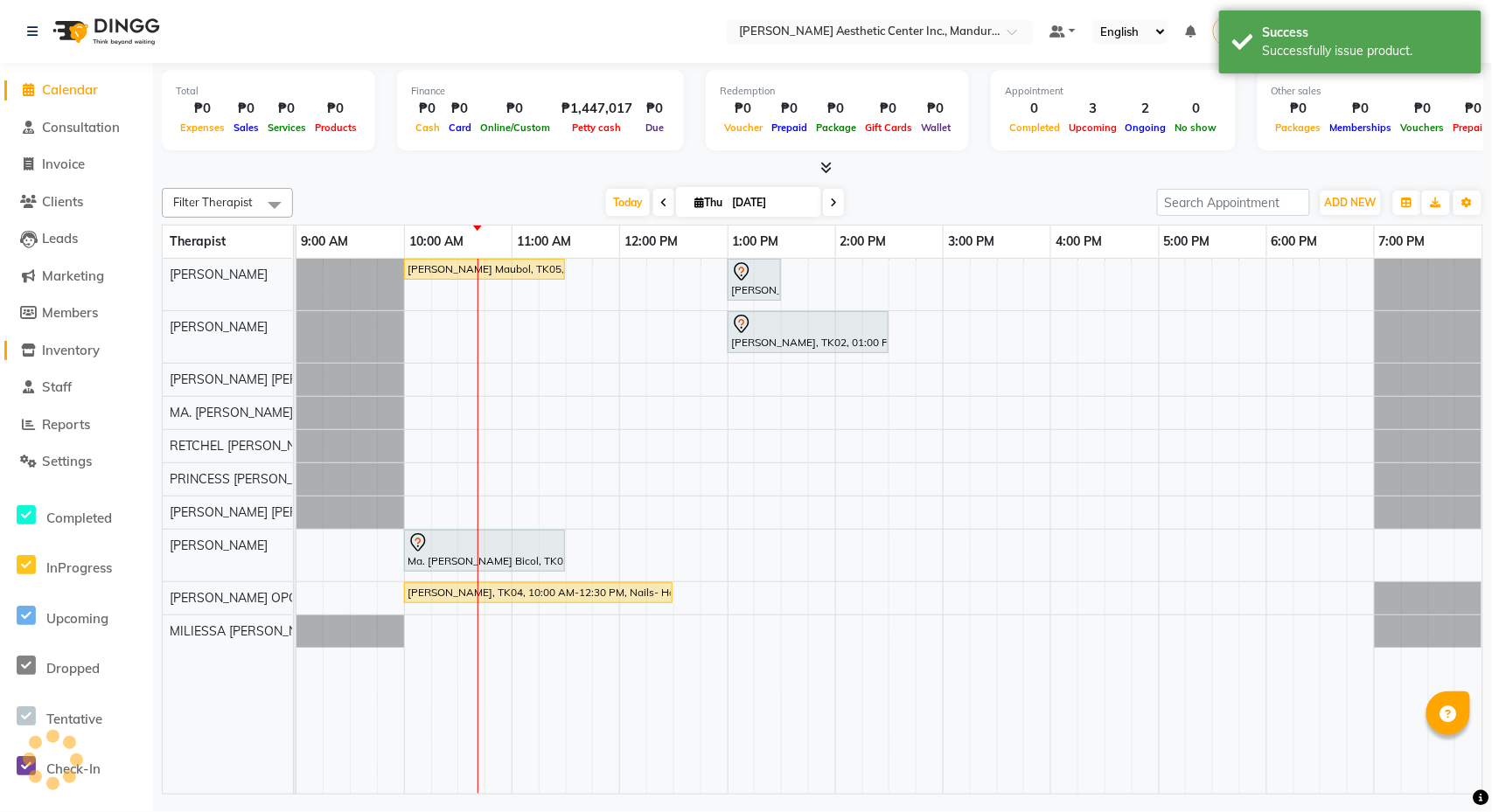
click at [71, 343] on span "Inventory" at bounding box center [71, 350] width 58 height 16
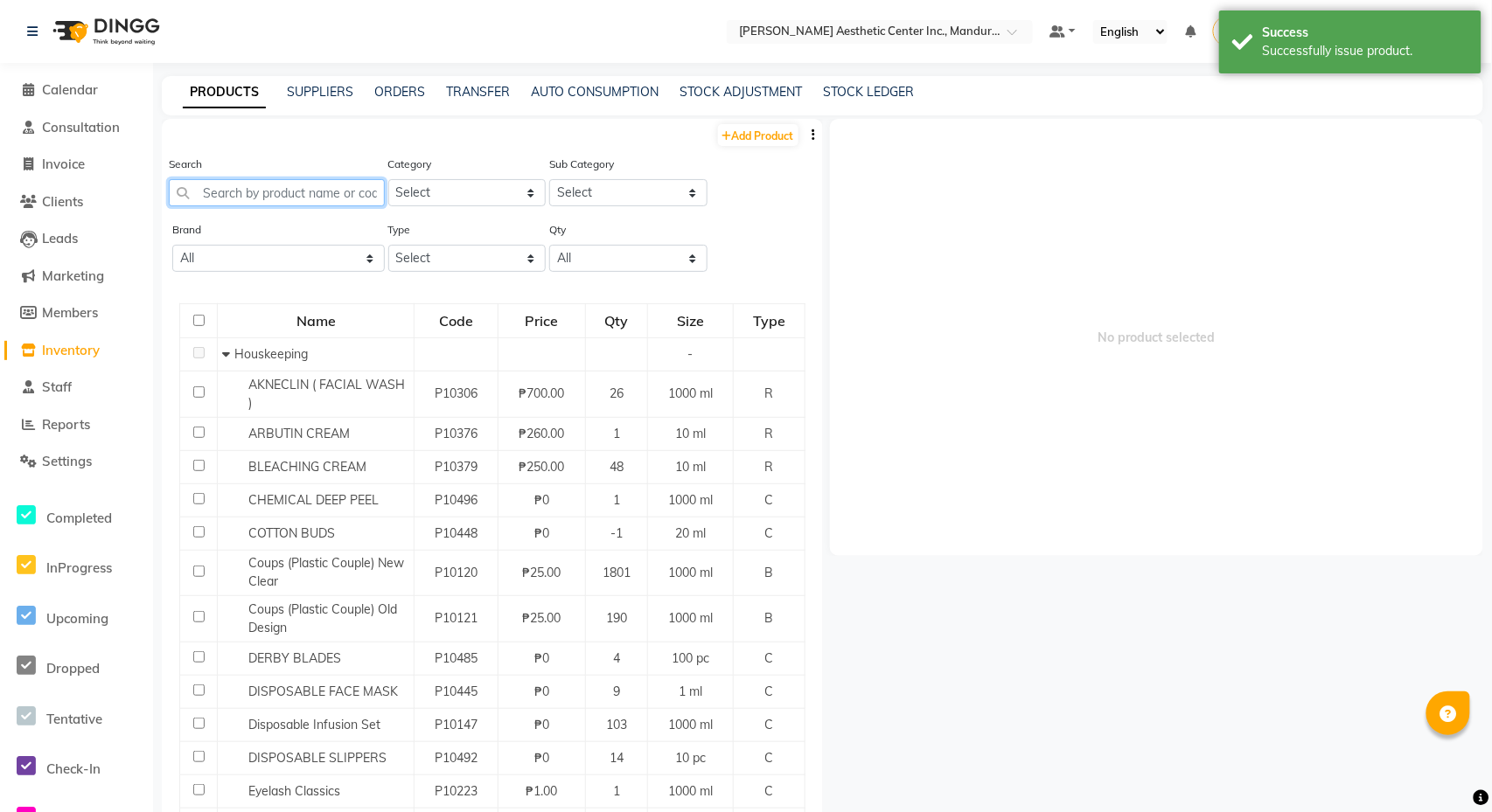
click at [312, 189] on input "text" at bounding box center [276, 193] width 216 height 27
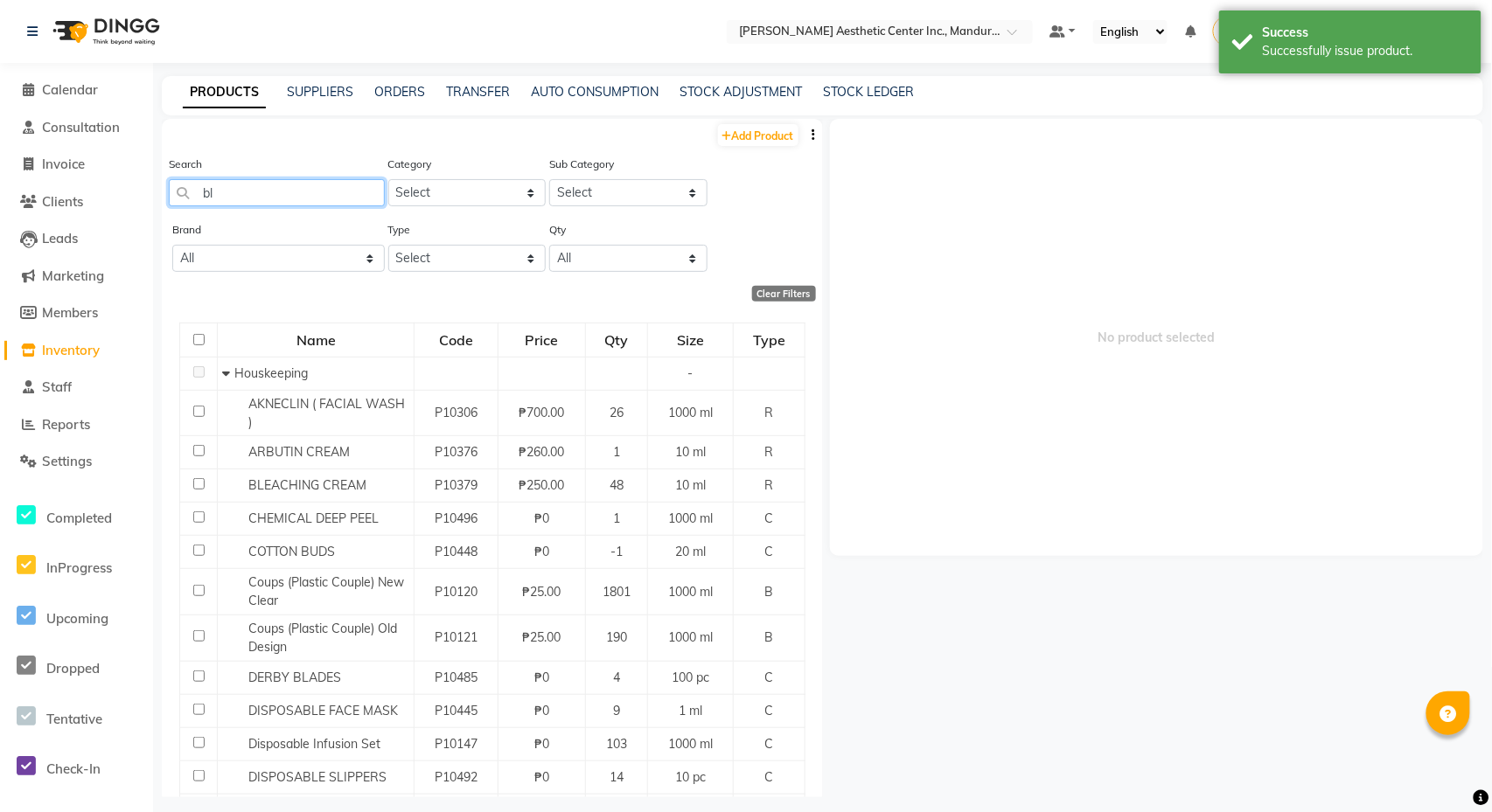
type input "b"
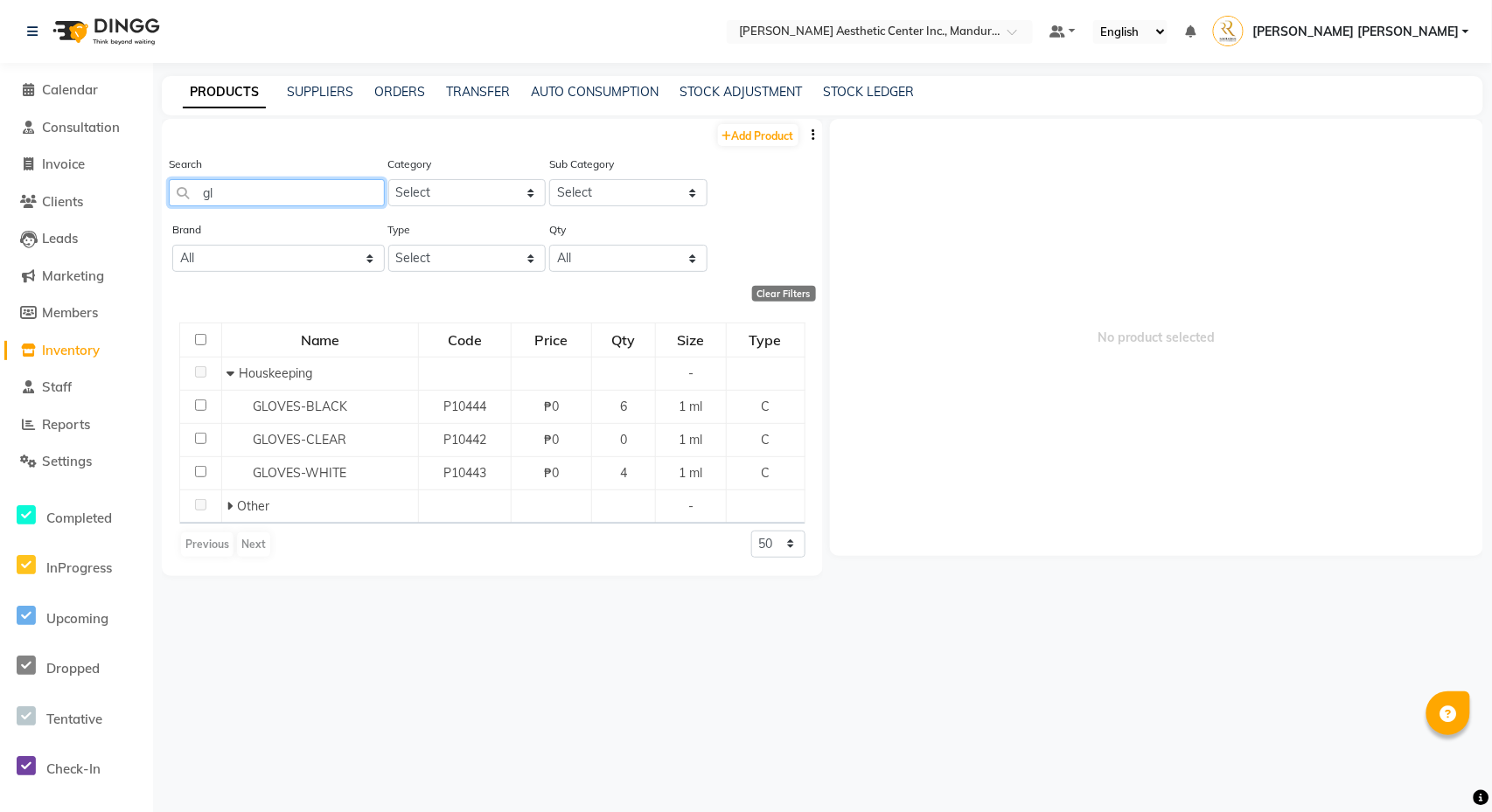
type input "g"
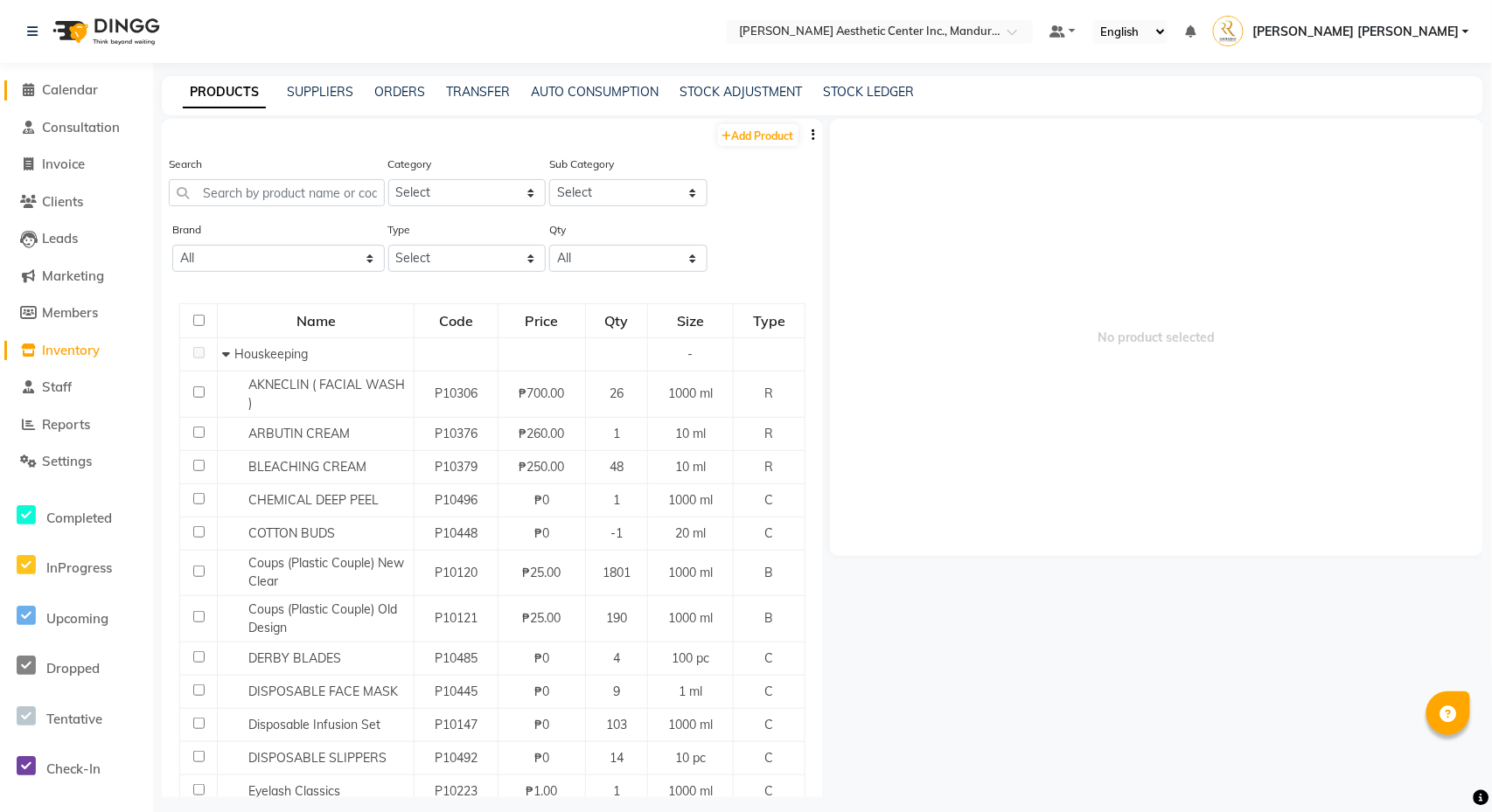
click at [50, 89] on span "Calendar" at bounding box center [70, 89] width 56 height 16
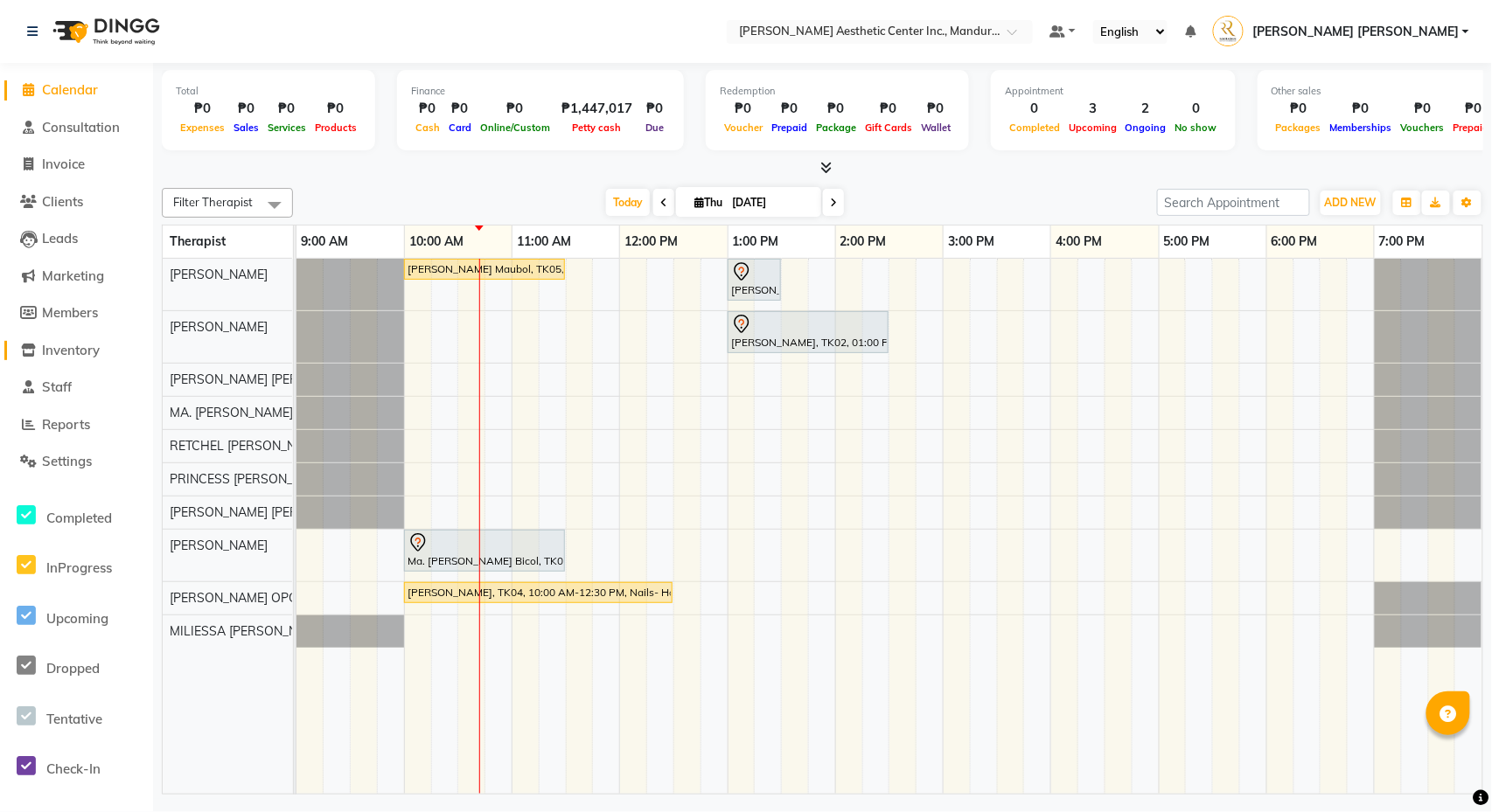
click at [88, 342] on span "Inventory" at bounding box center [71, 350] width 58 height 16
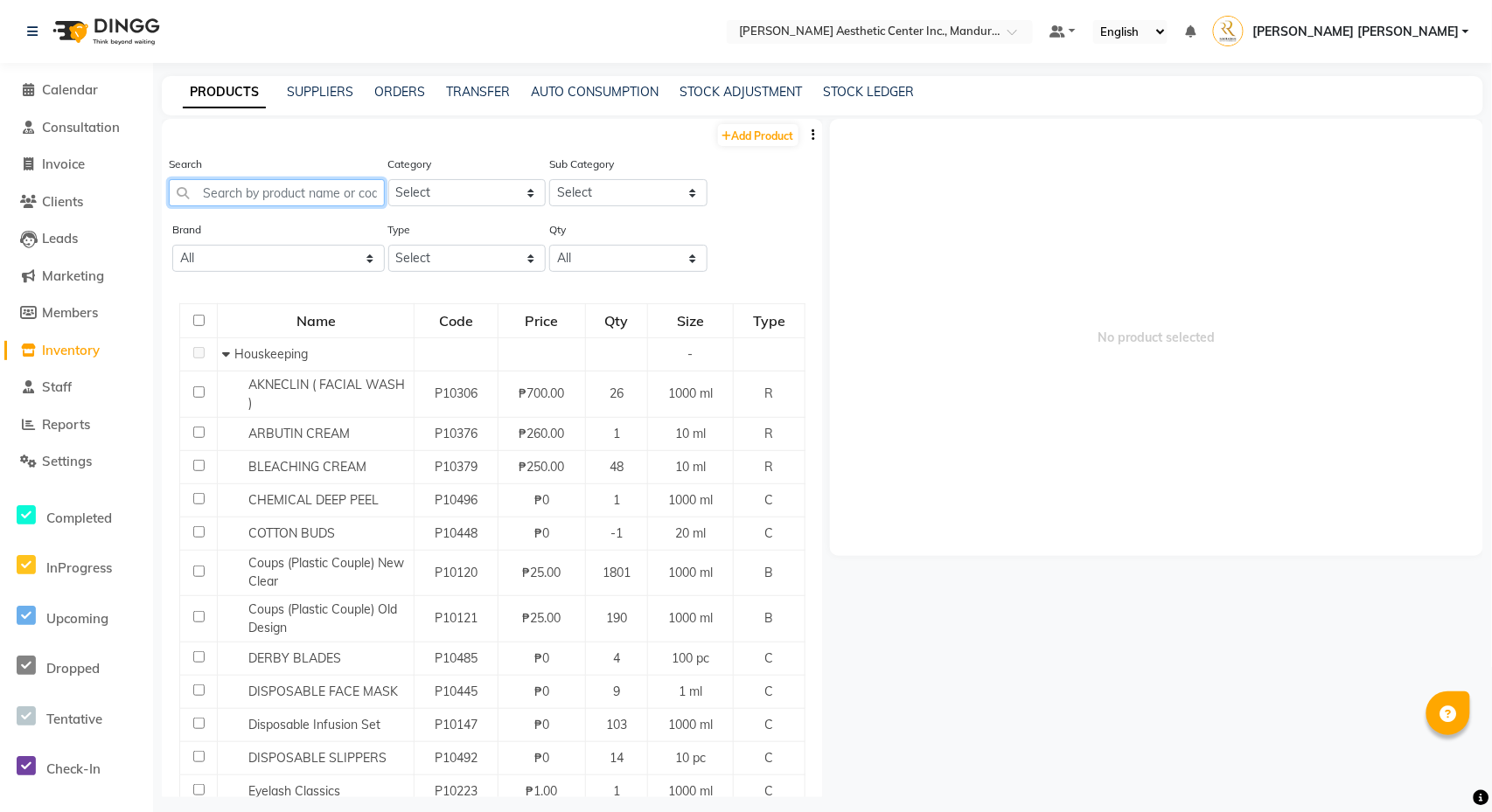
click at [316, 183] on input "text" at bounding box center [276, 193] width 216 height 27
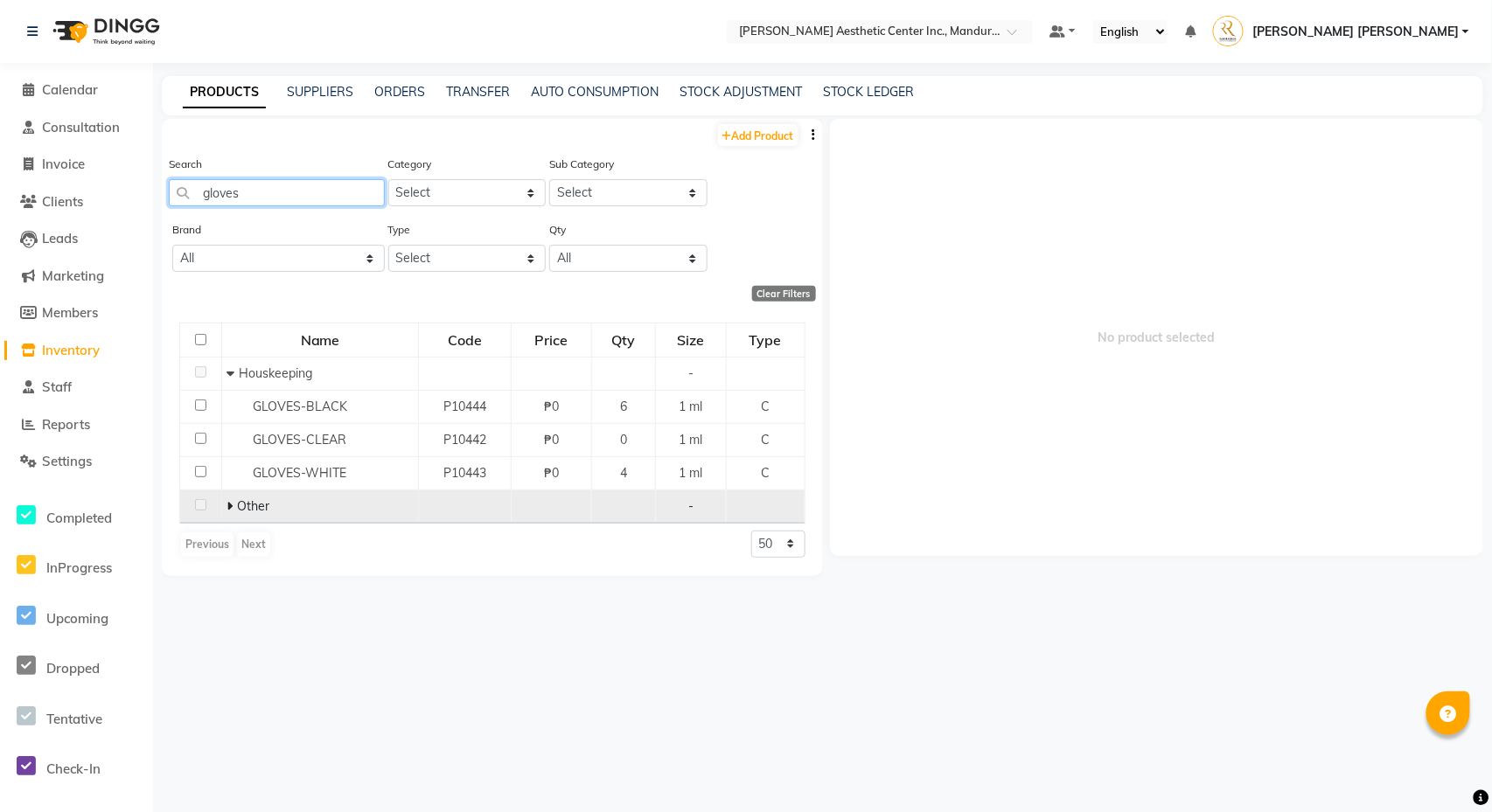
type input "gloves"
click at [256, 507] on span "Other" at bounding box center [253, 506] width 32 height 15
click at [231, 501] on icon at bounding box center [230, 507] width 6 height 13
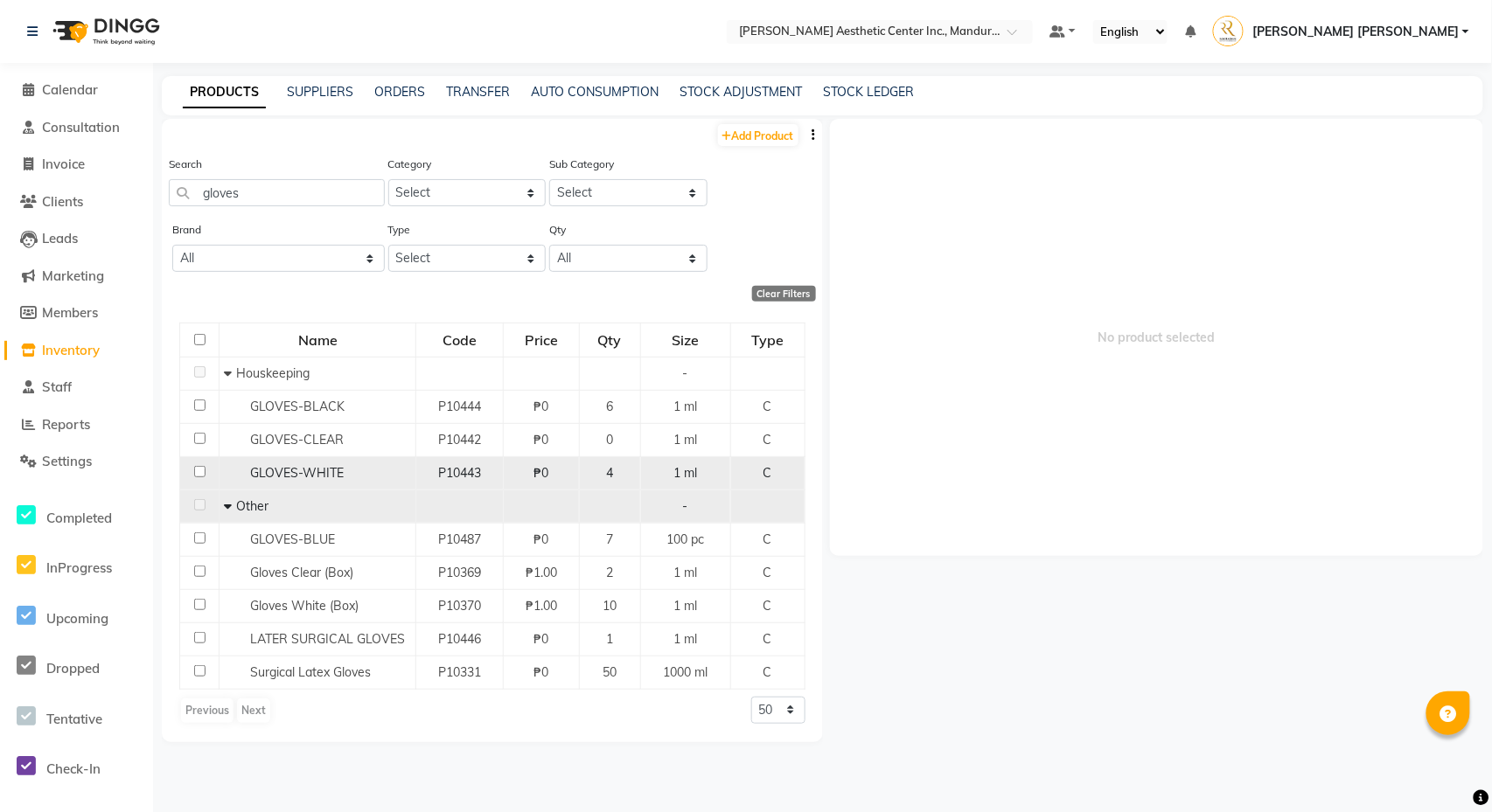
click at [258, 469] on span "GLOVES-WHITE" at bounding box center [297, 473] width 94 height 15
select select
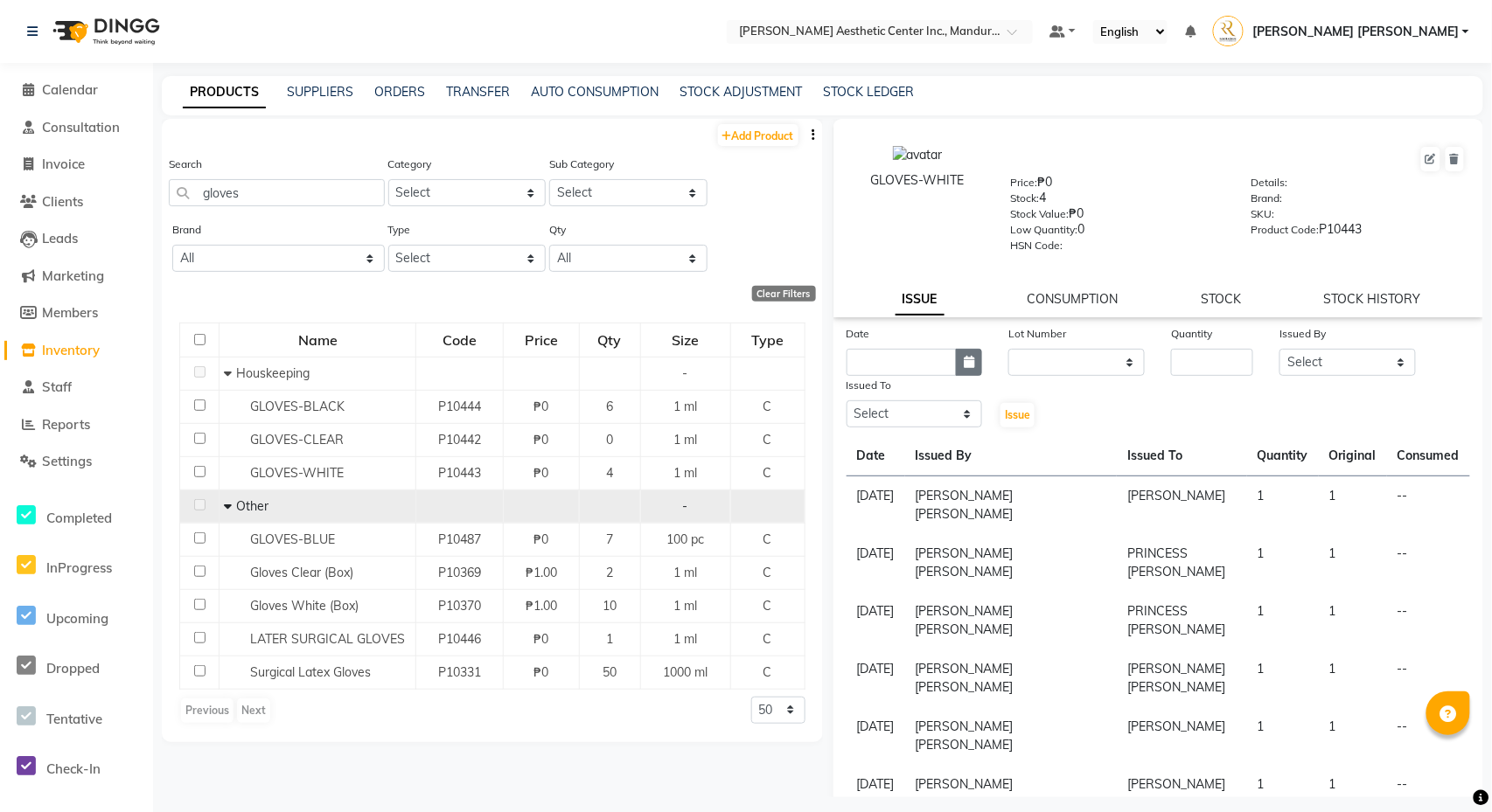
click at [977, 365] on button "button" at bounding box center [969, 363] width 26 height 27
select select "10"
select select "2025"
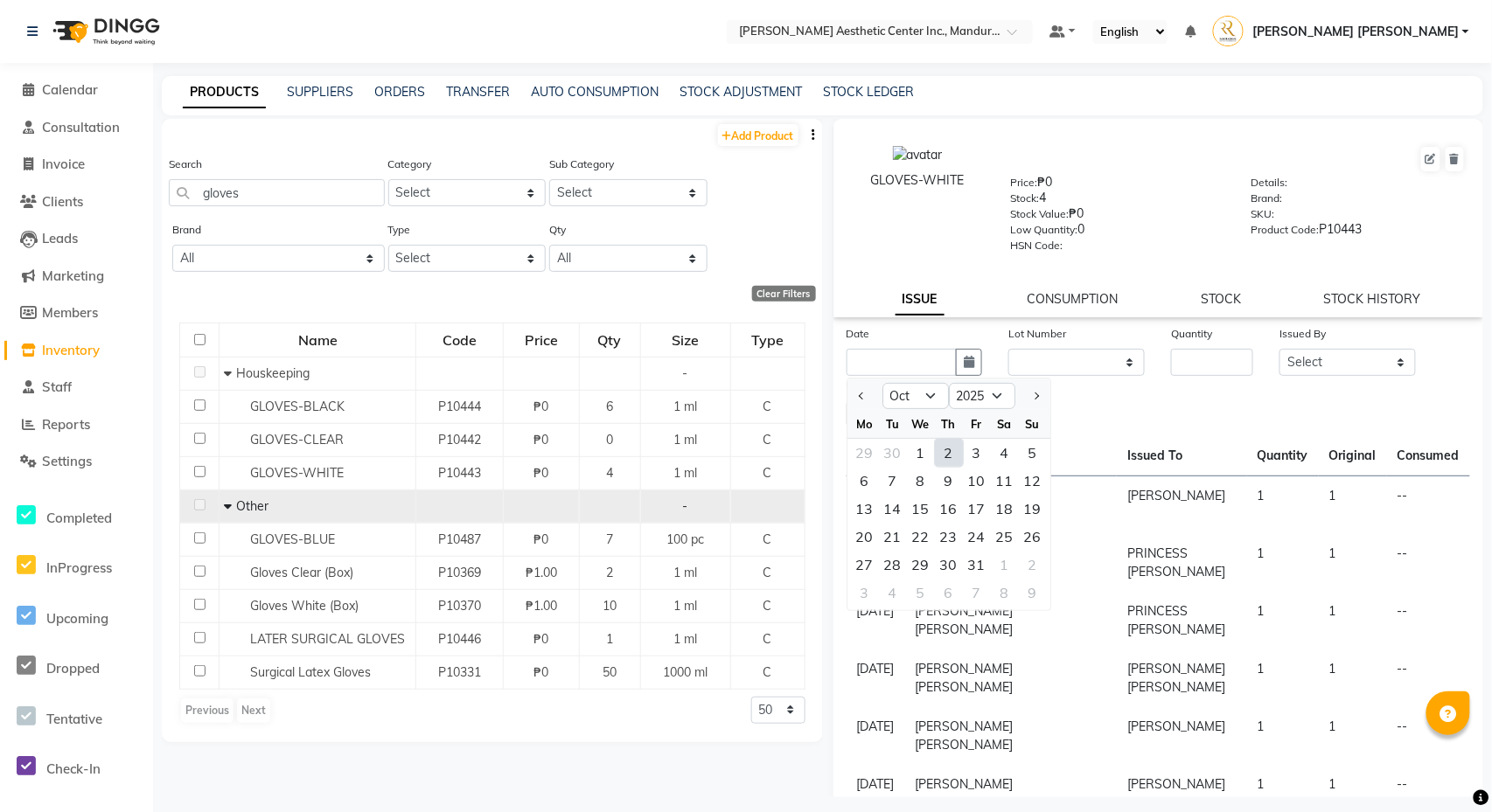
click at [953, 452] on div "2" at bounding box center [948, 453] width 28 height 28
type input "[DATE]"
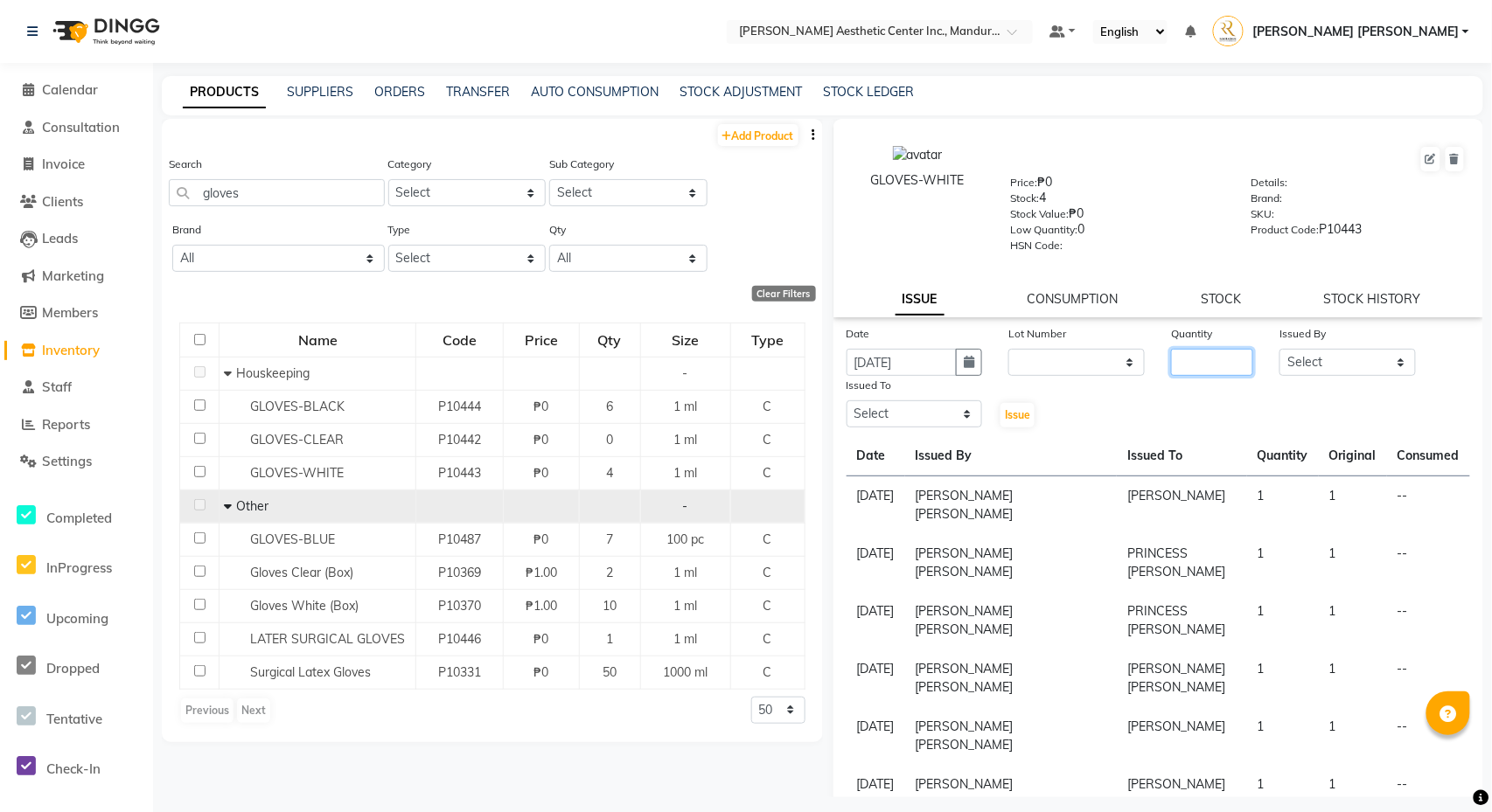
click at [1186, 367] on input "number" at bounding box center [1211, 363] width 82 height 27
type input "1"
select select "50265"
select select "46409"
click at [1022, 412] on span "Issue" at bounding box center [1017, 415] width 25 height 14
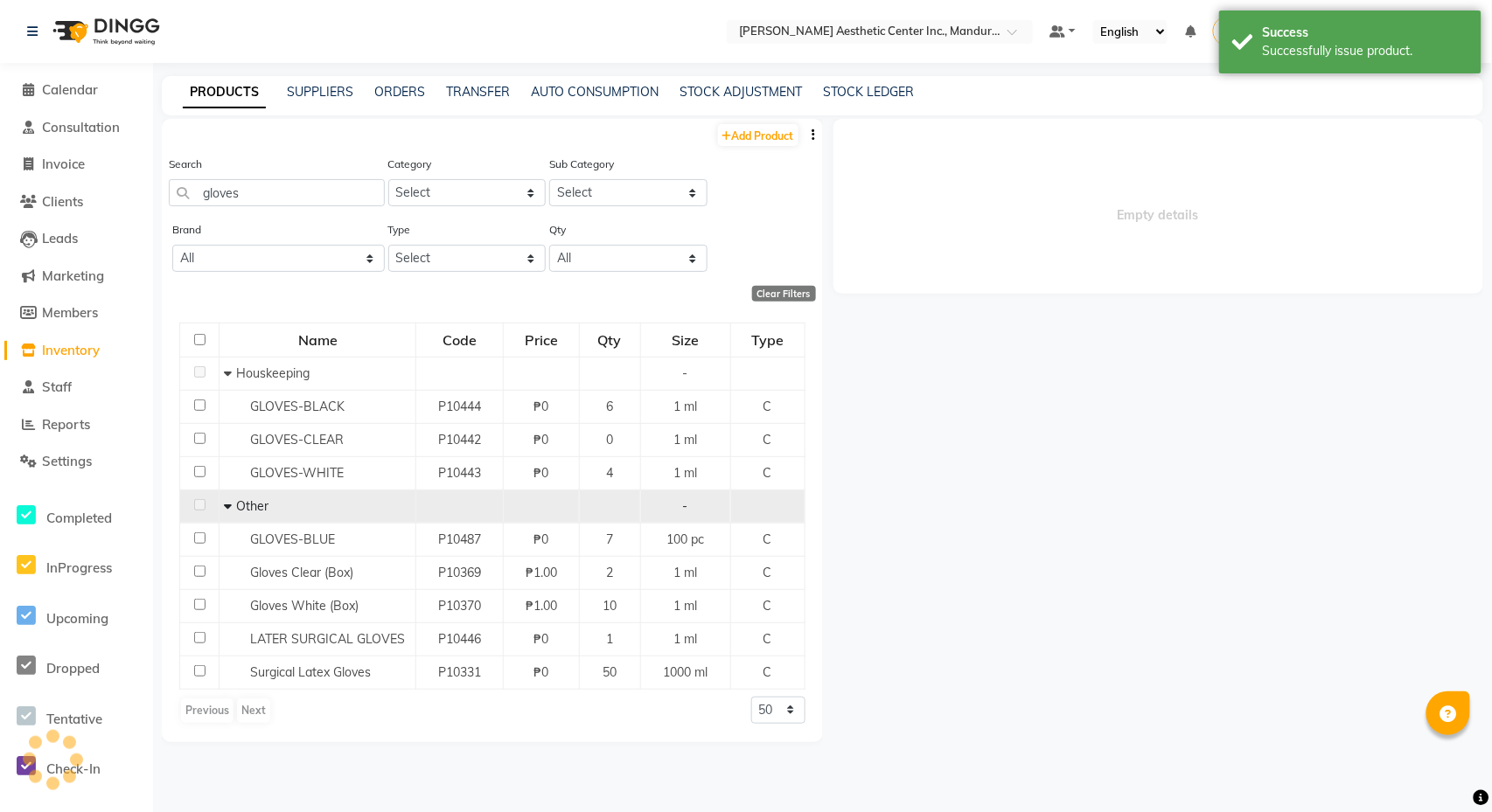
select select
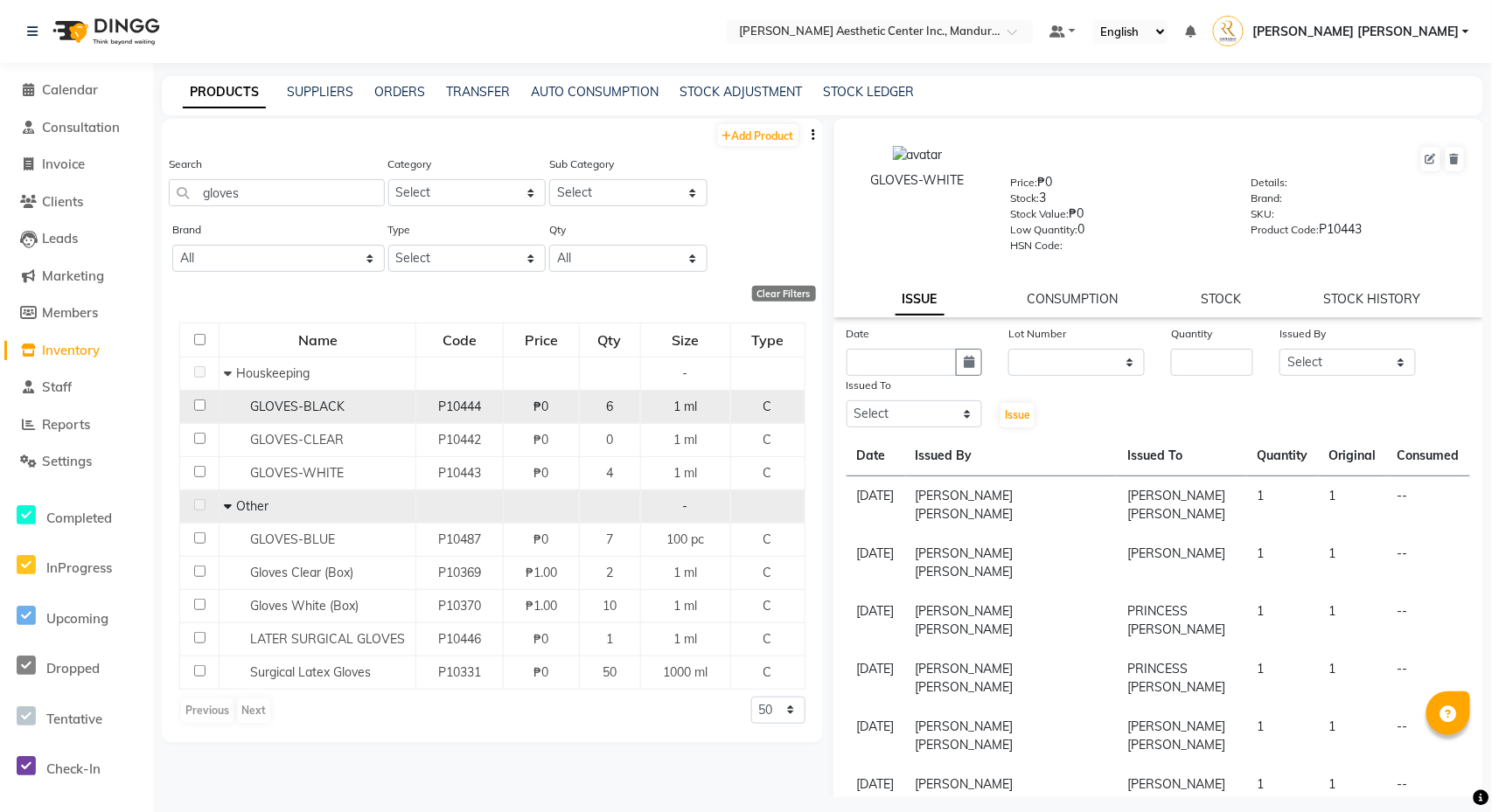
click at [287, 408] on span "GLOVES-BLACK" at bounding box center [297, 406] width 95 height 15
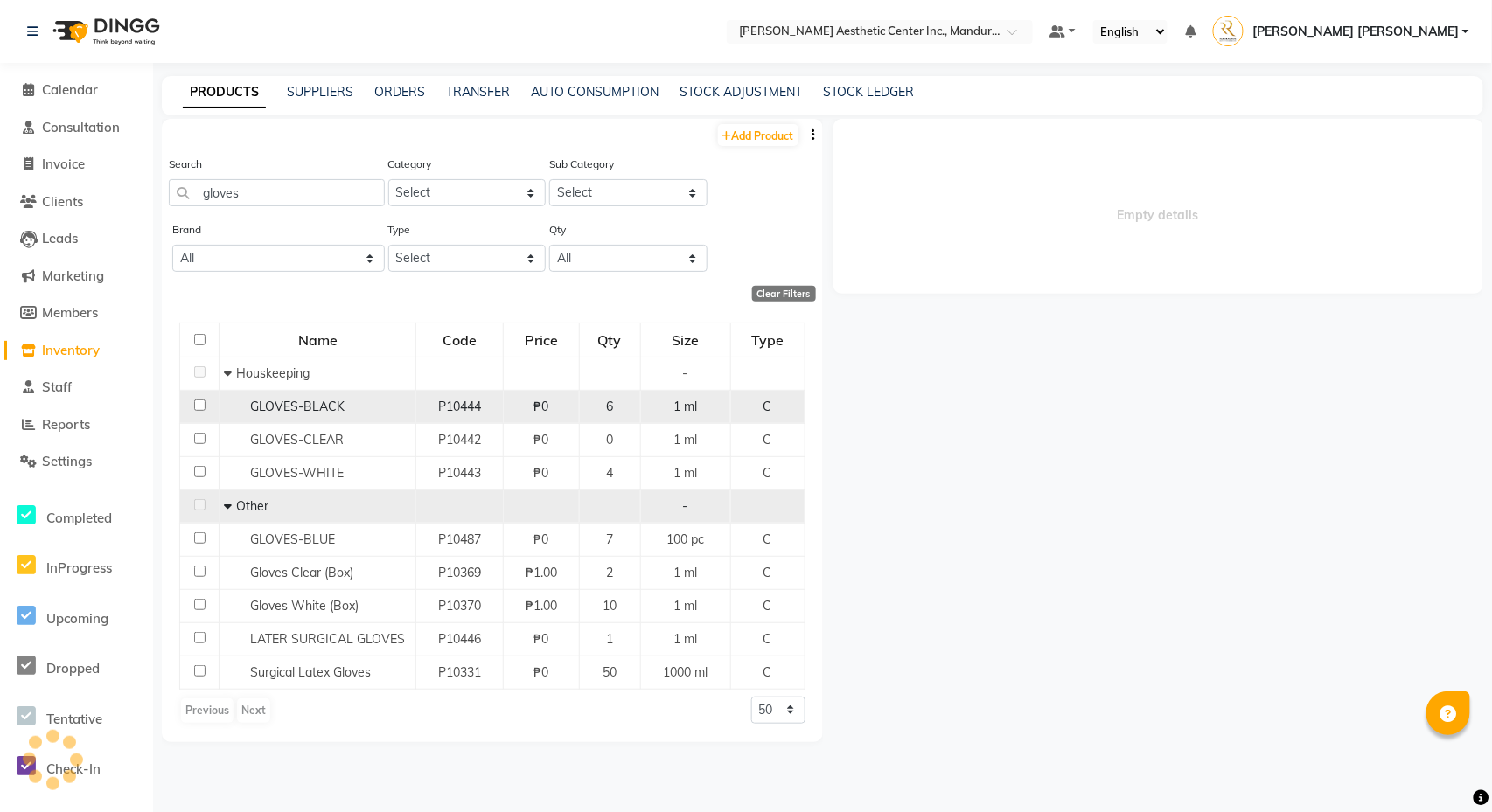
select select
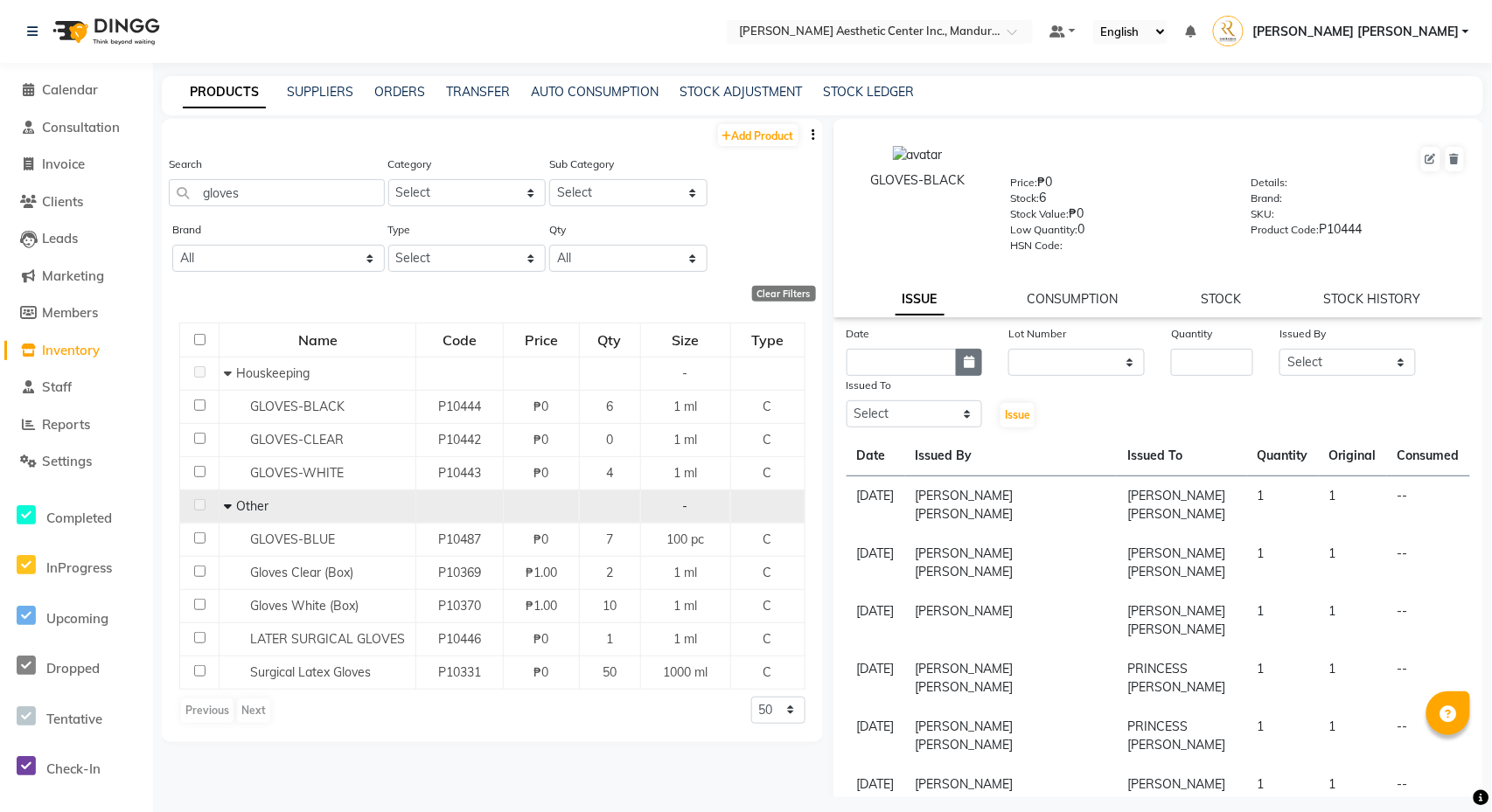
click at [963, 364] on icon "button" at bounding box center [969, 362] width 11 height 13
select select "10"
select select "2025"
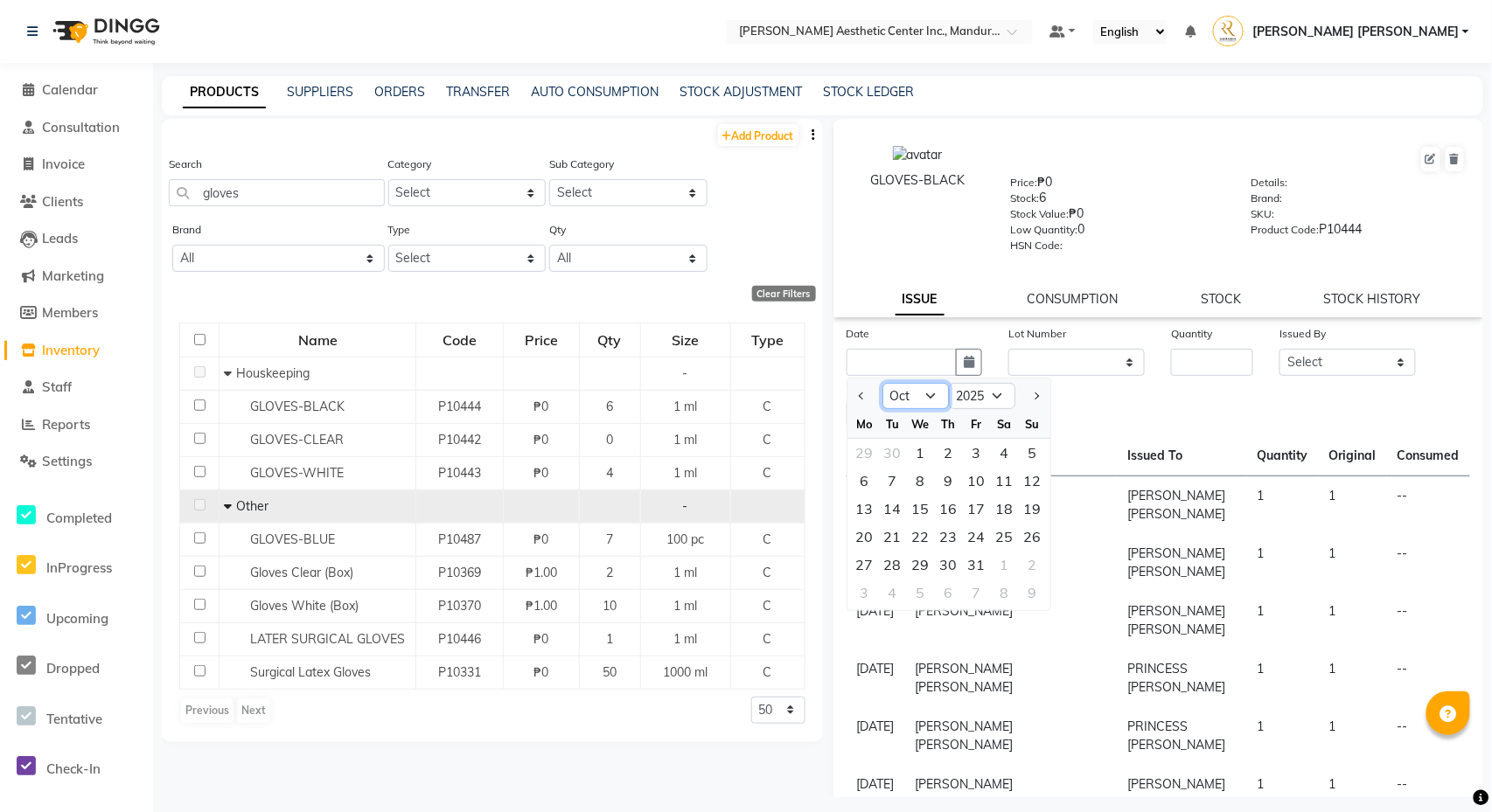
select select "8"
click at [1005, 486] on div "9" at bounding box center [1004, 481] width 28 height 28
type input "[DATE]"
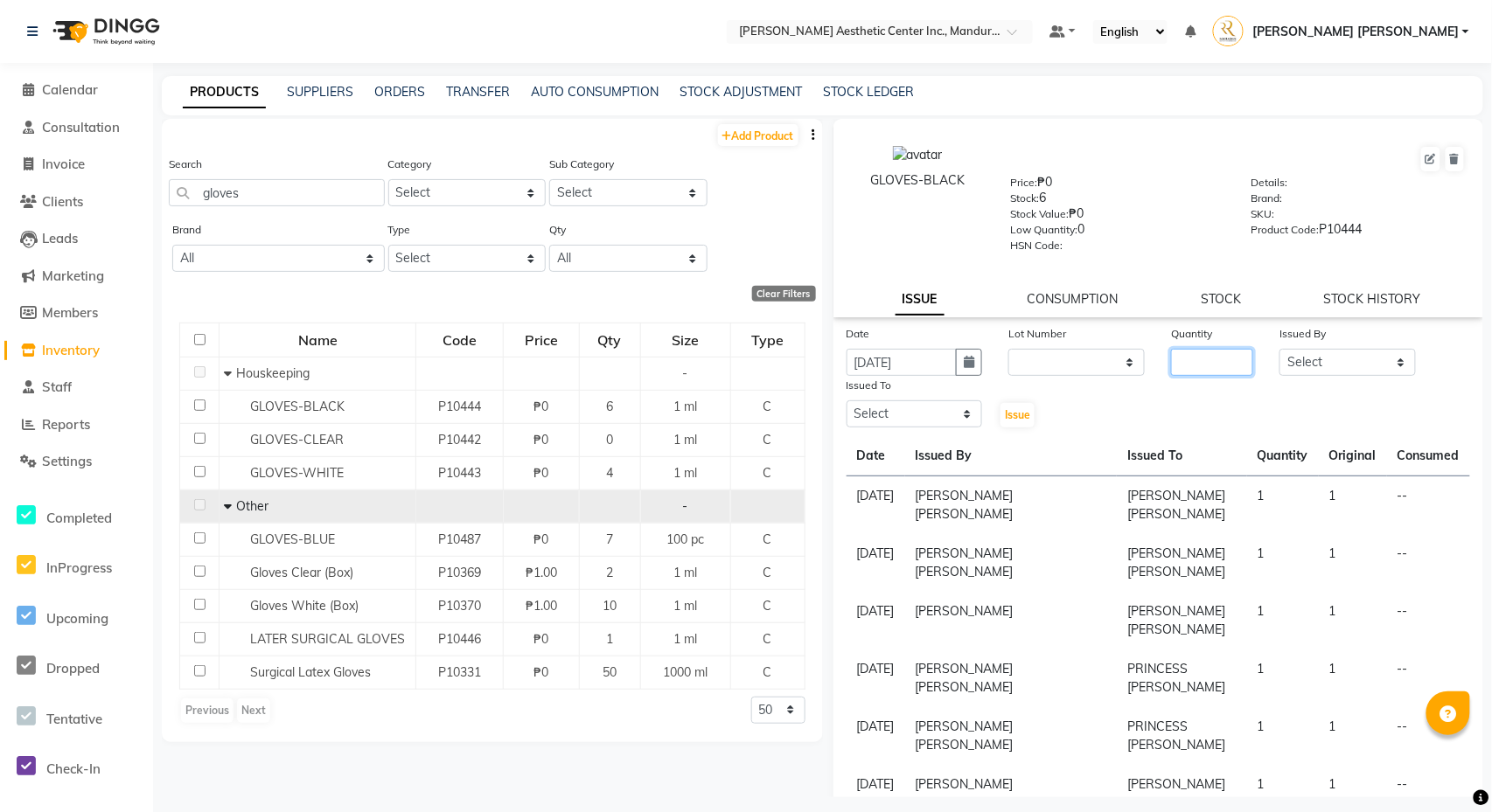
click at [1211, 367] on input "number" at bounding box center [1211, 363] width 82 height 27
type input "1"
select select "50265"
select select "46409"
click at [1026, 420] on span "Issue" at bounding box center [1017, 415] width 25 height 14
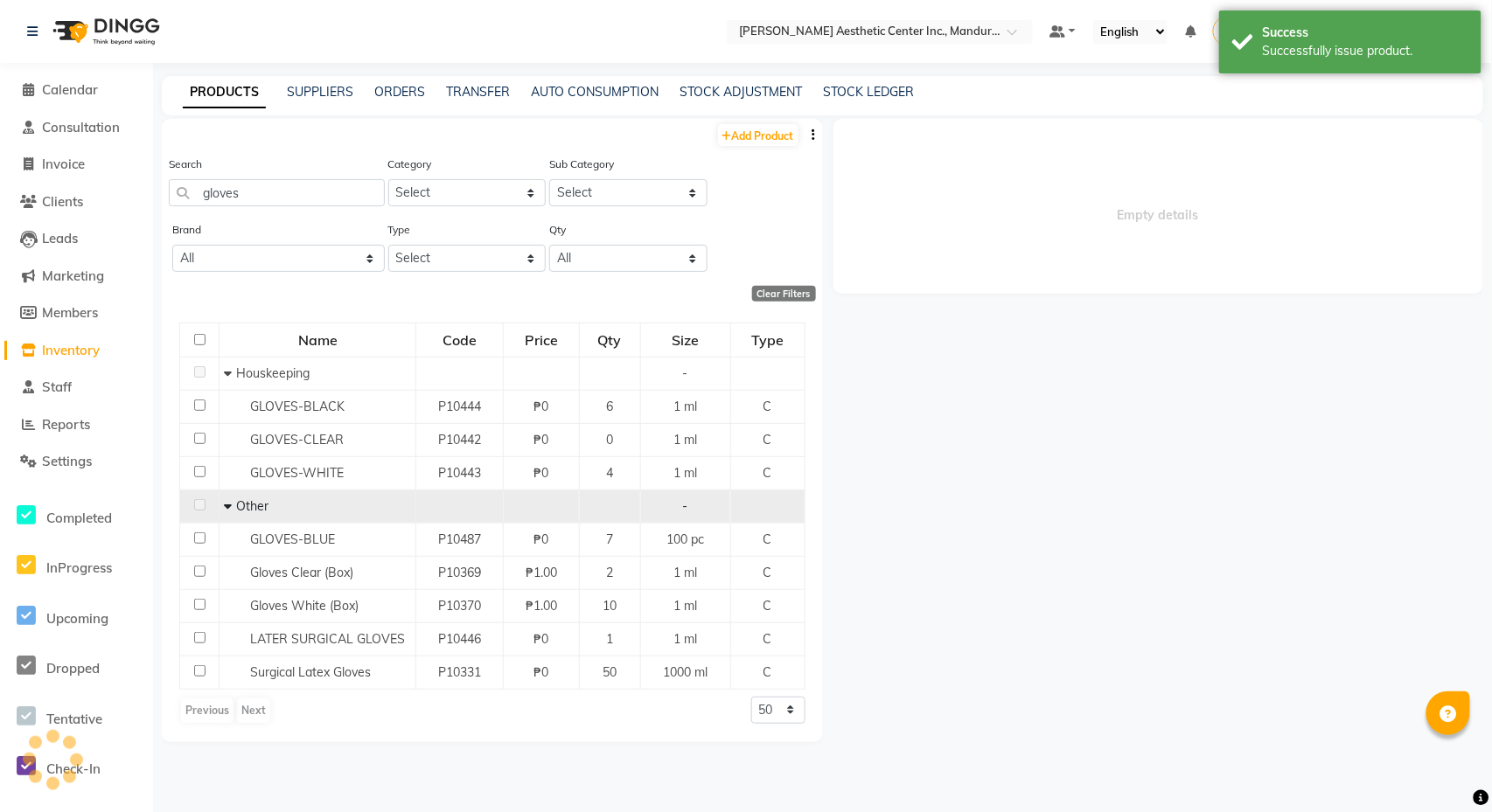
select select
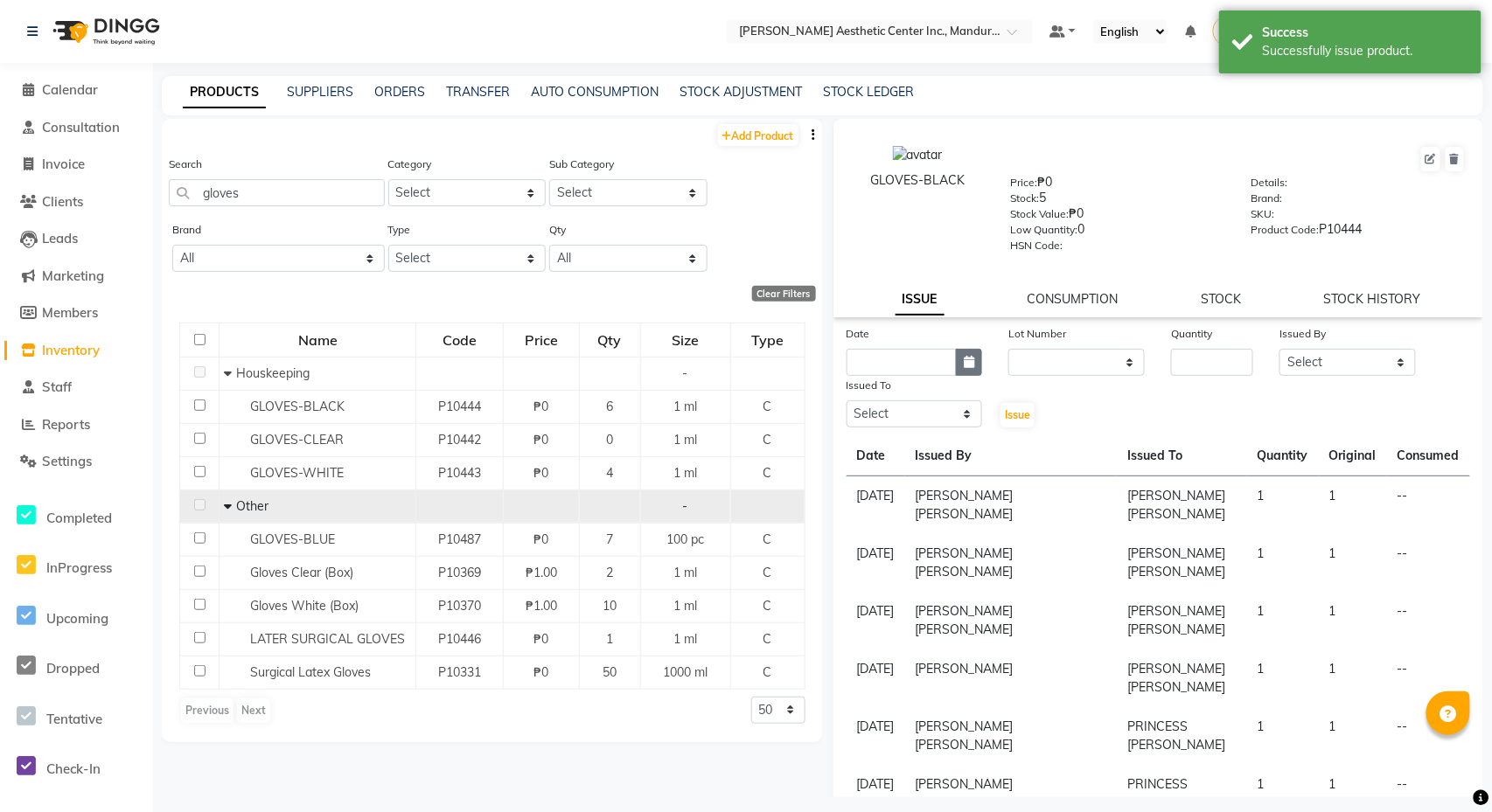
click at [967, 361] on icon "button" at bounding box center [969, 362] width 11 height 13
select select "10"
select select "2025"
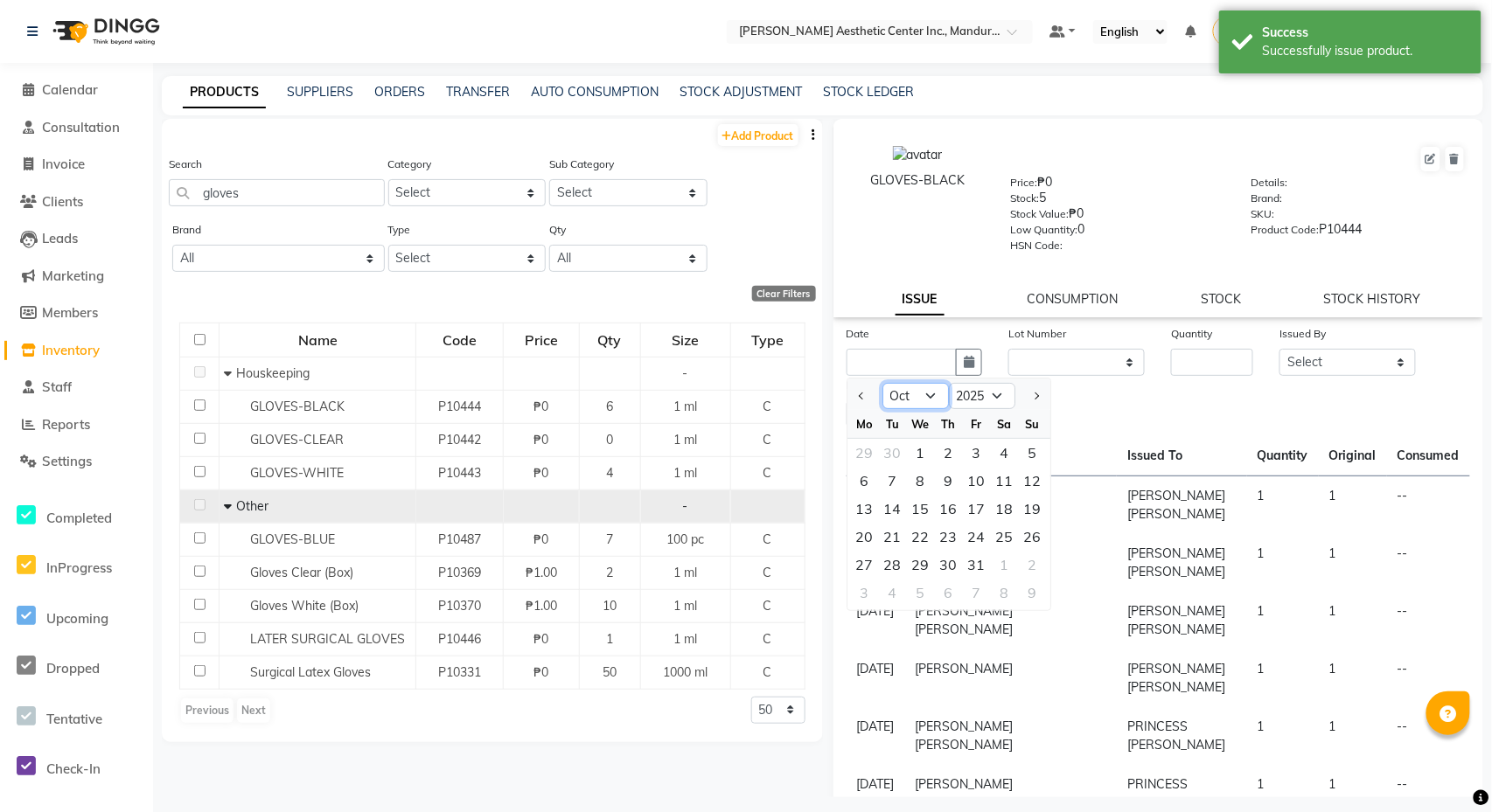
select select "8"
click at [867, 514] on div "11" at bounding box center [864, 509] width 28 height 28
type input "[DATE]"
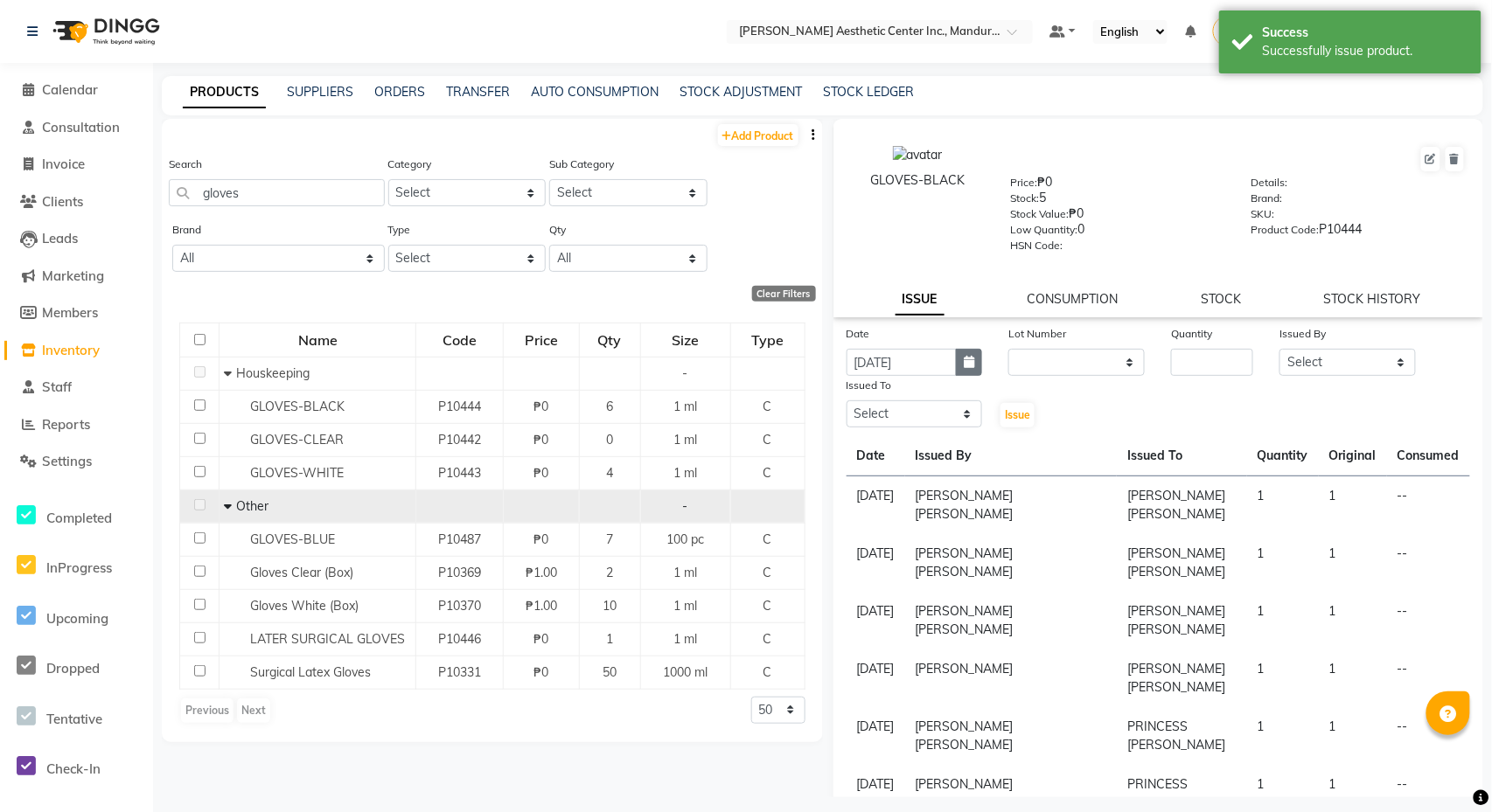
click at [963, 362] on icon "button" at bounding box center [969, 362] width 11 height 13
select select "8"
select select "2025"
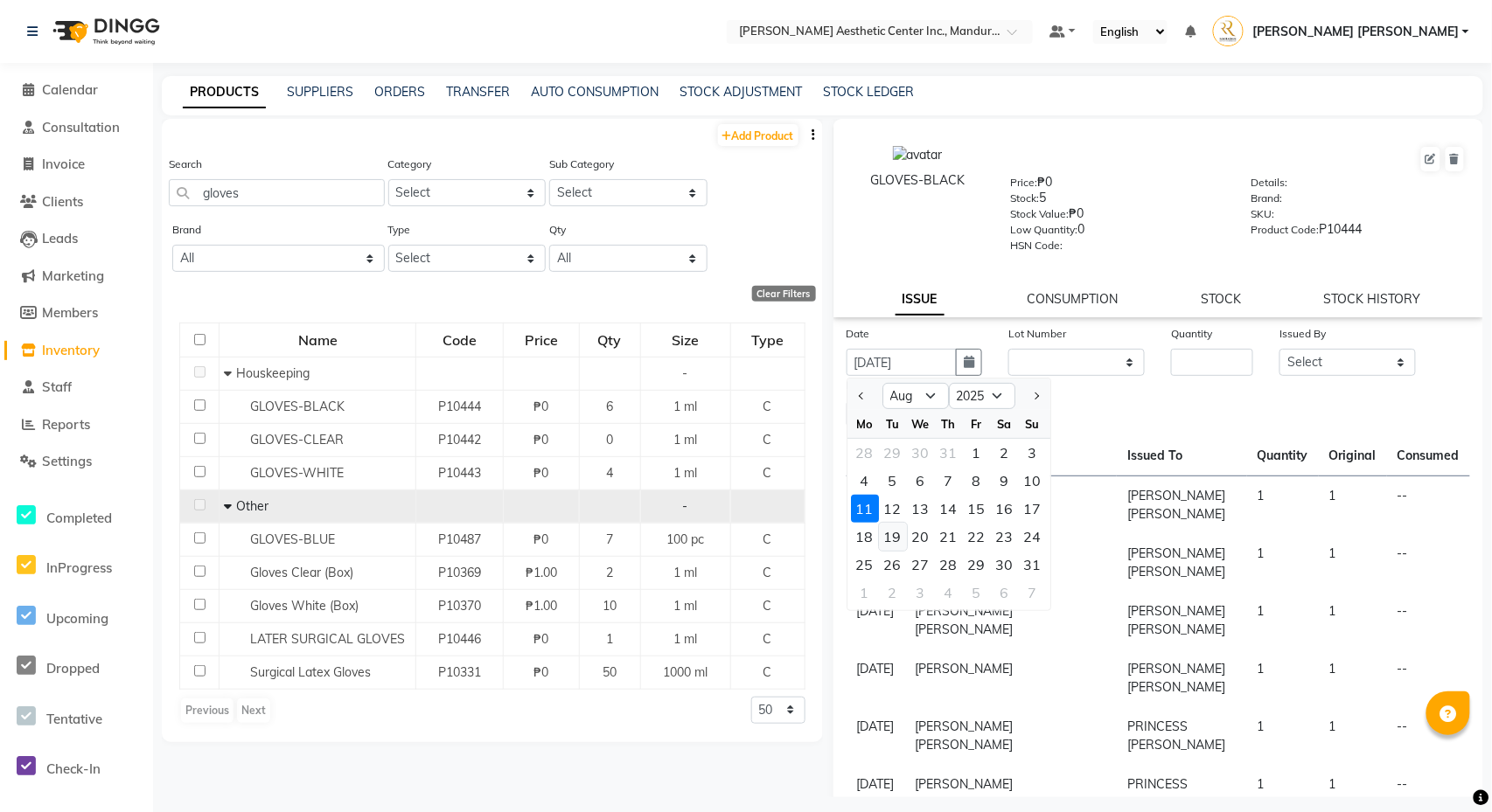
click at [896, 537] on div "19" at bounding box center [892, 537] width 28 height 28
type input "[DATE]"
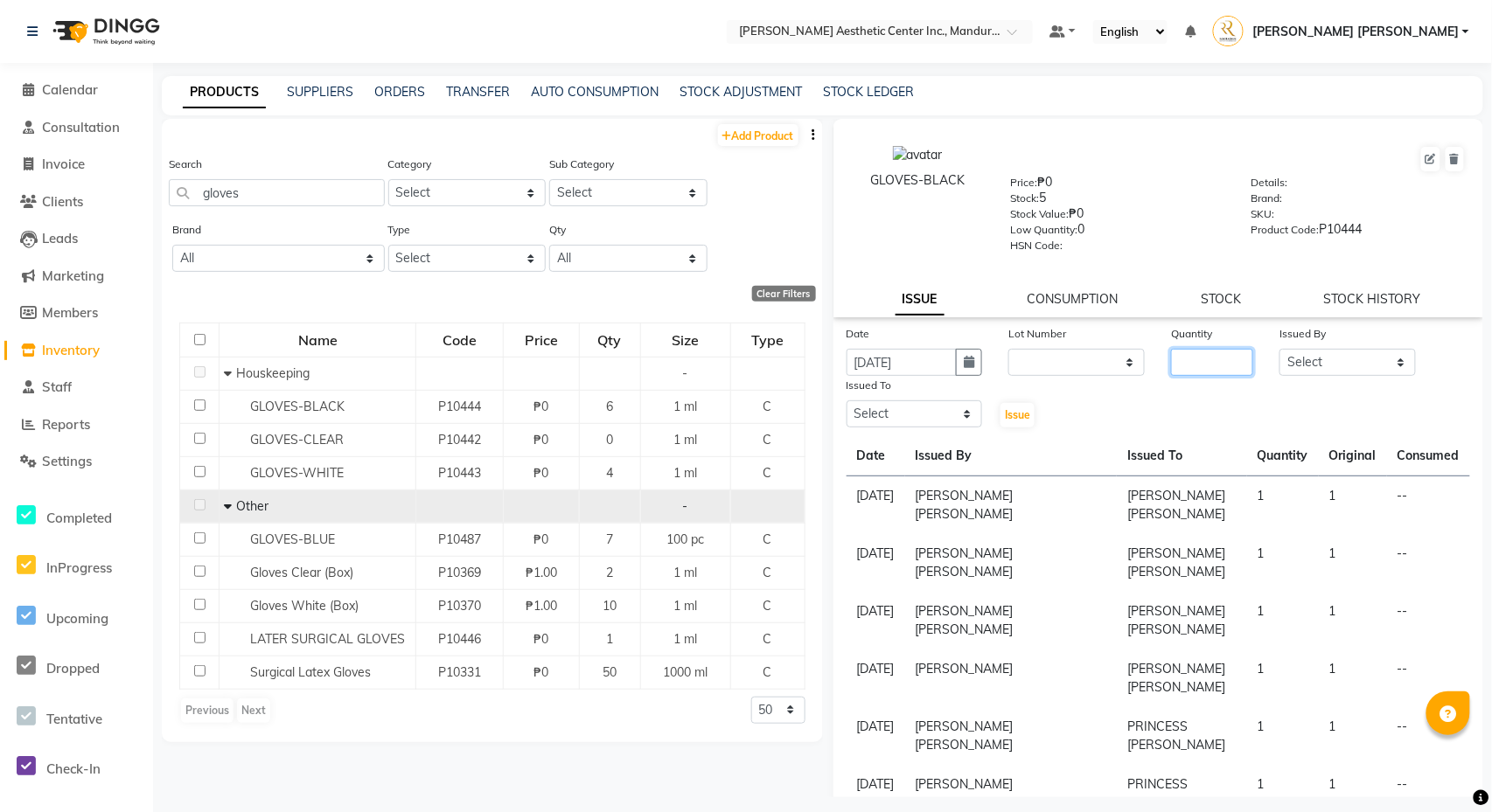
click at [1207, 362] on input "number" at bounding box center [1211, 363] width 82 height 27
type input "1"
select select "50265"
select select "46410"
click at [1012, 416] on span "Issue" at bounding box center [1017, 415] width 25 height 14
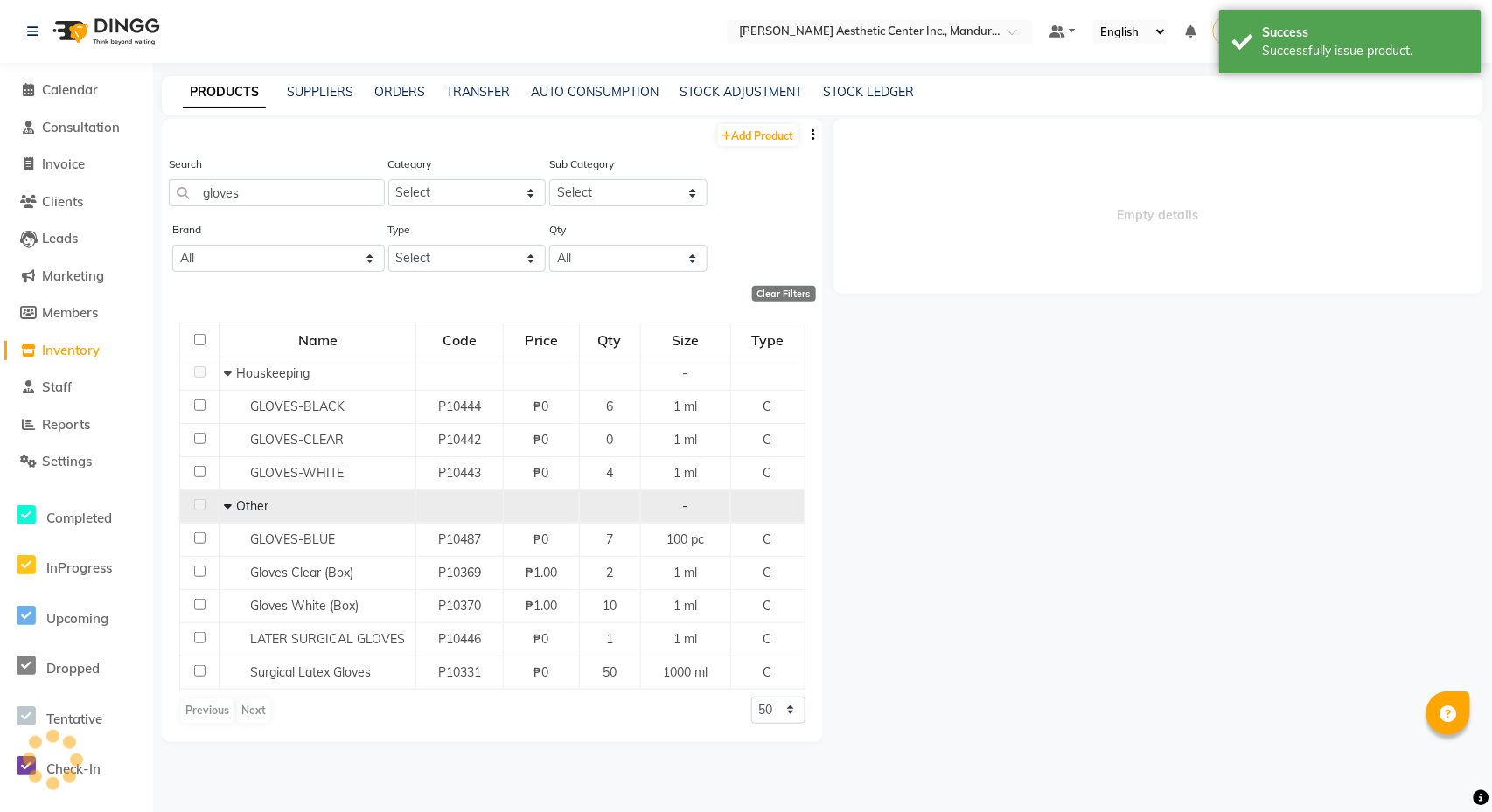
select select
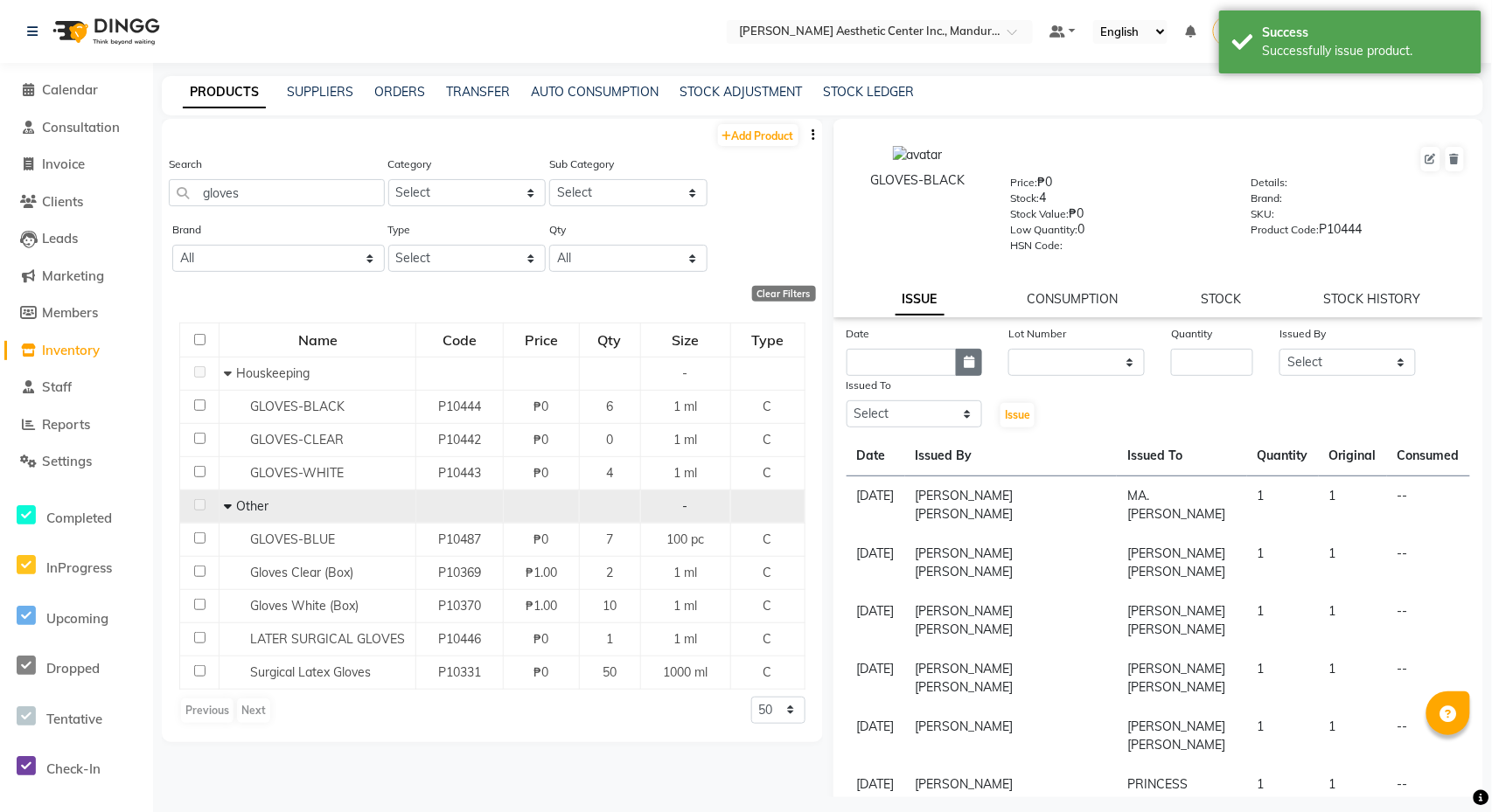
click at [962, 360] on button "button" at bounding box center [969, 363] width 26 height 27
select select "10"
select select "2025"
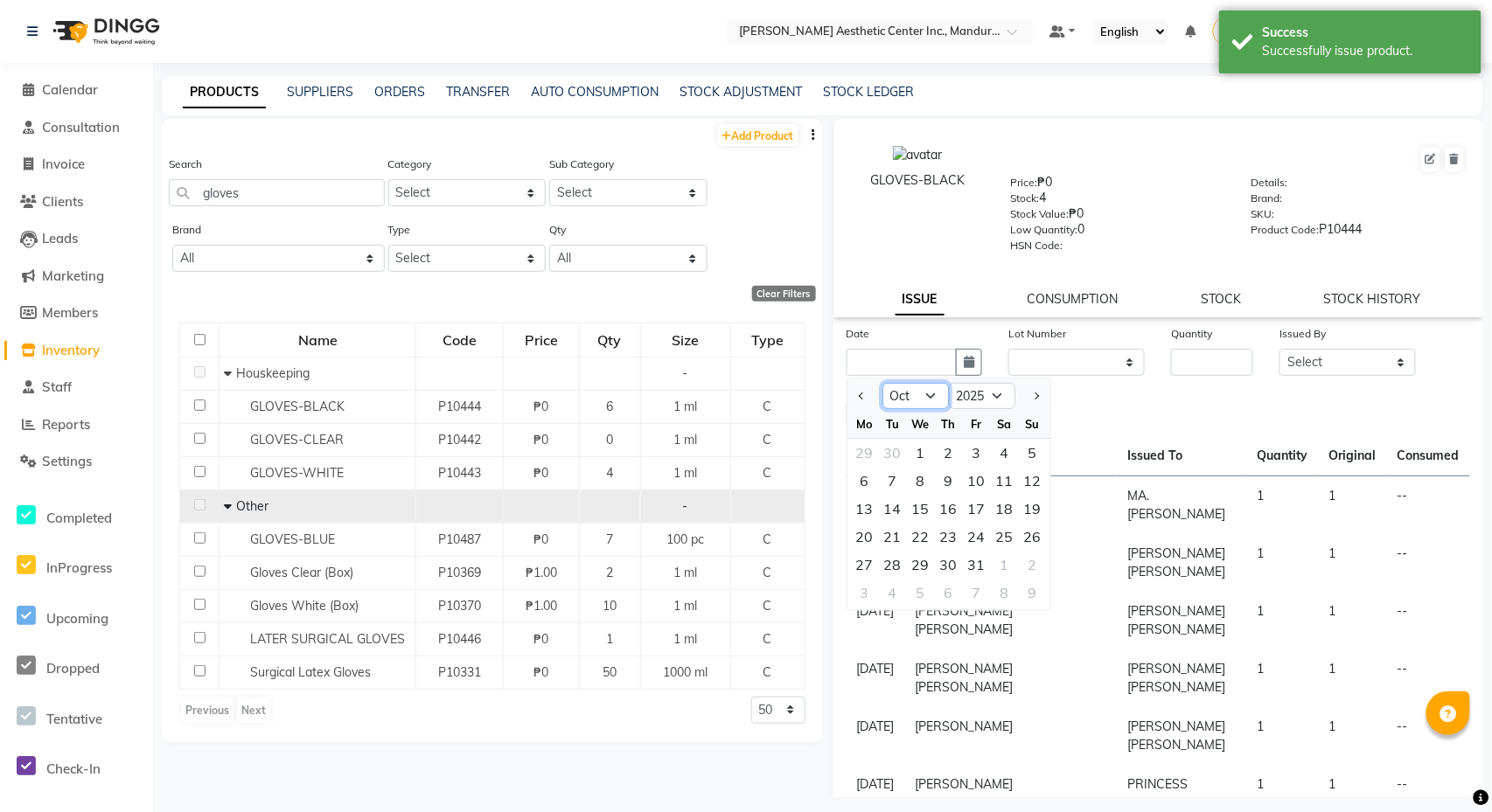
select select "8"
click at [960, 564] on div "28" at bounding box center [948, 564] width 28 height 28
type input "[DATE]"
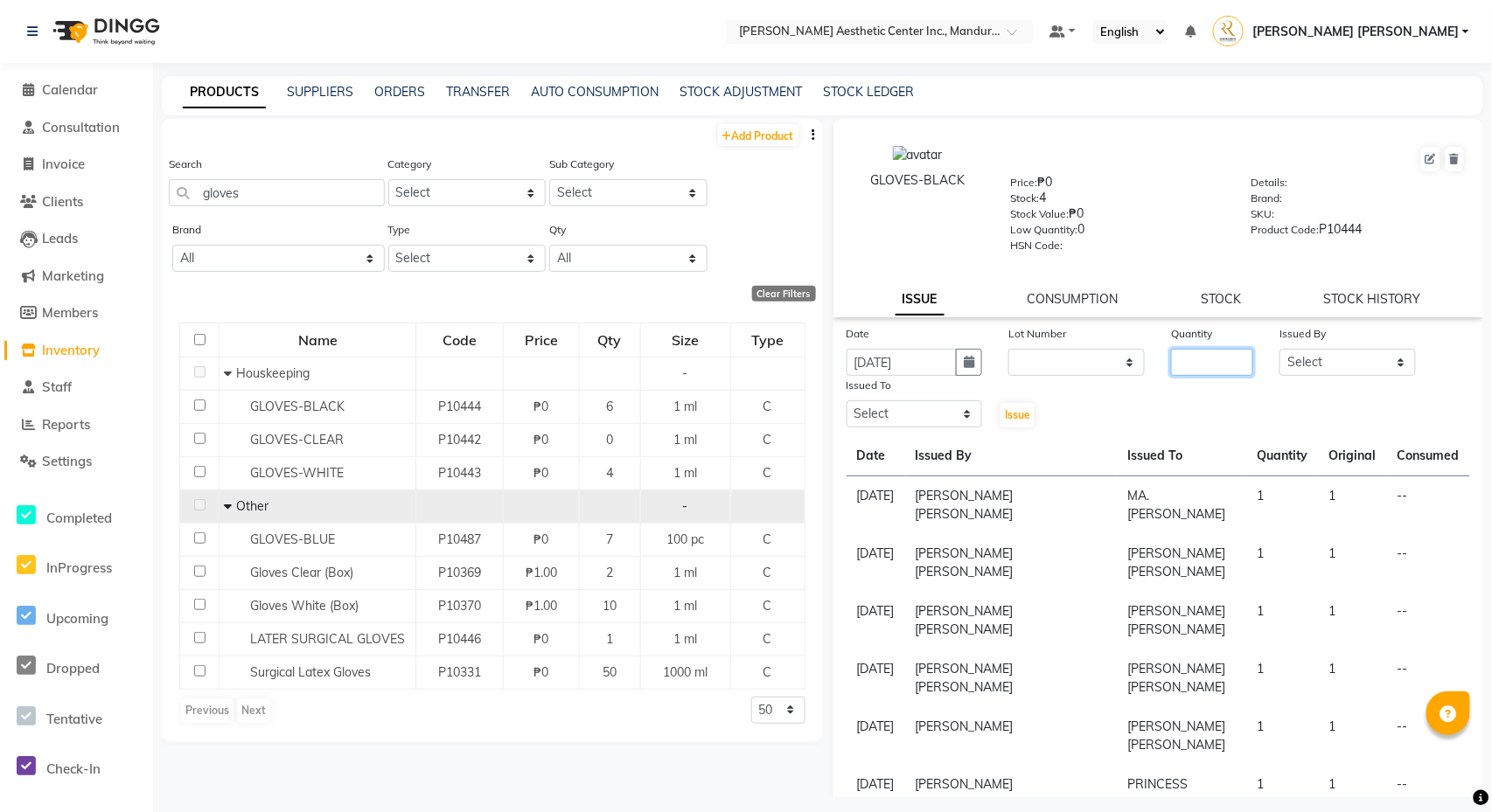
click at [1207, 362] on input "number" at bounding box center [1211, 363] width 82 height 27
type input "1"
select select "50265"
select select "46220"
click at [1022, 420] on span "Issue" at bounding box center [1017, 415] width 25 height 14
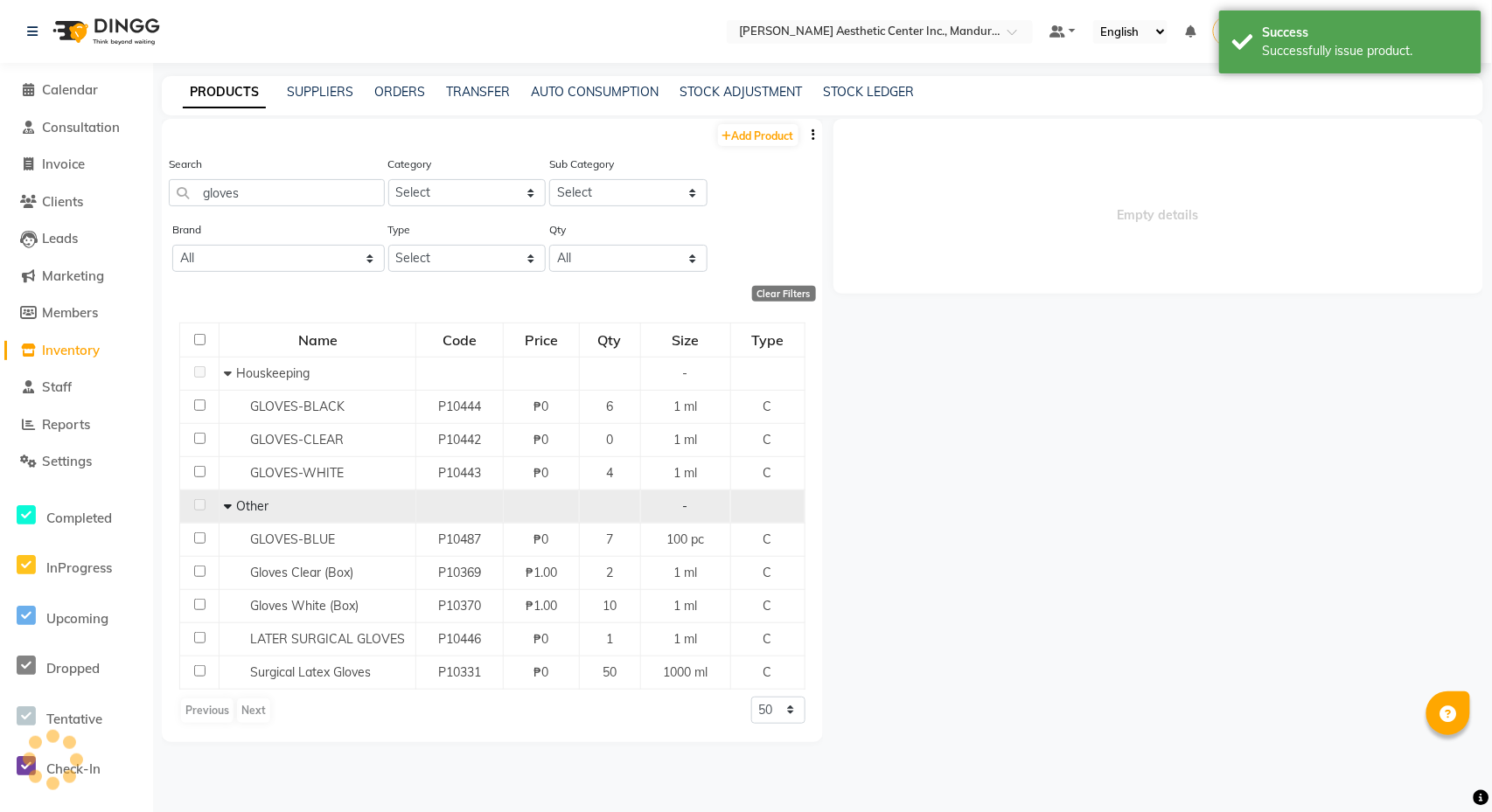
select select
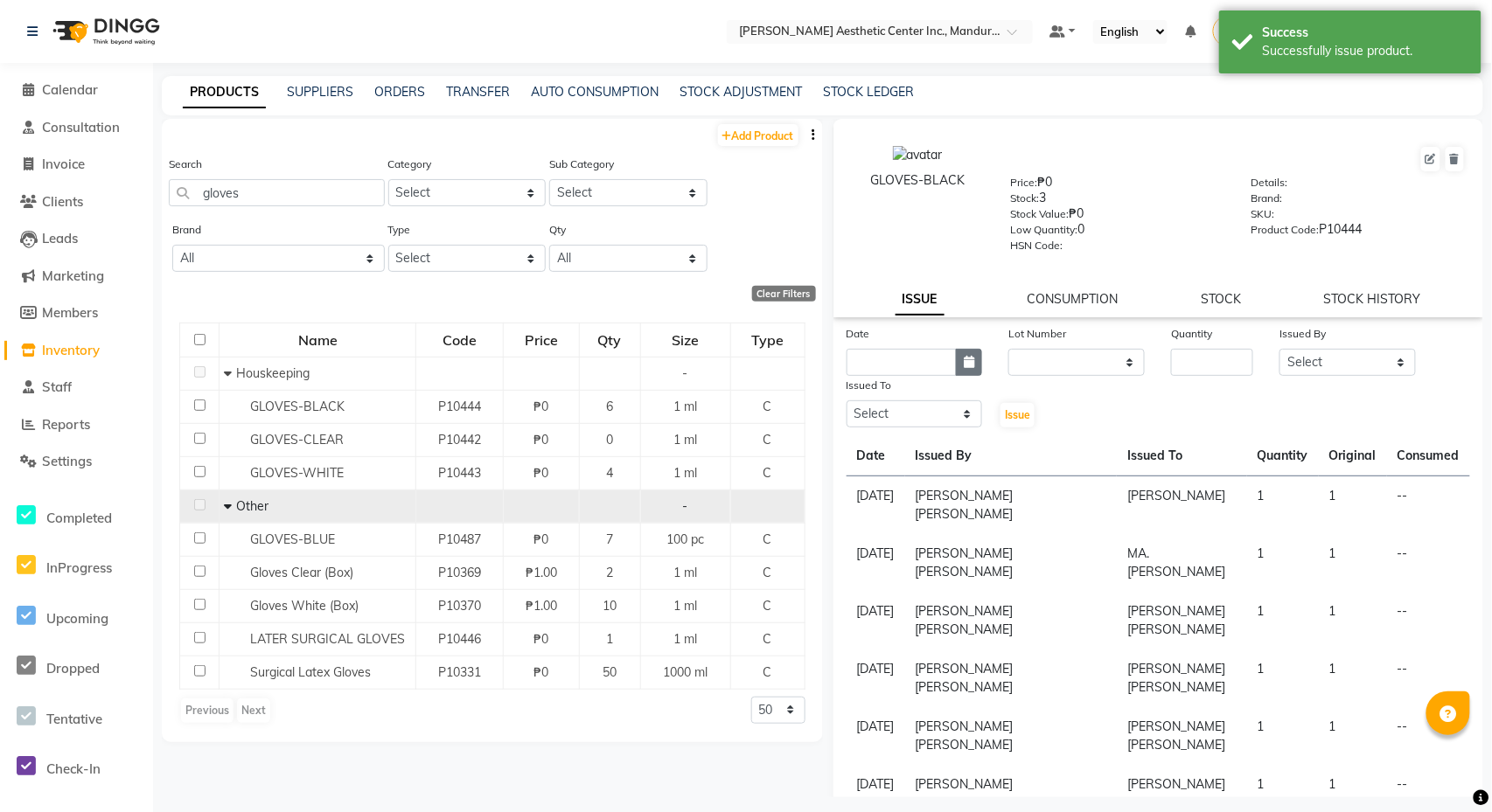
click at [967, 357] on icon "button" at bounding box center [969, 362] width 11 height 13
select select "10"
select select "2025"
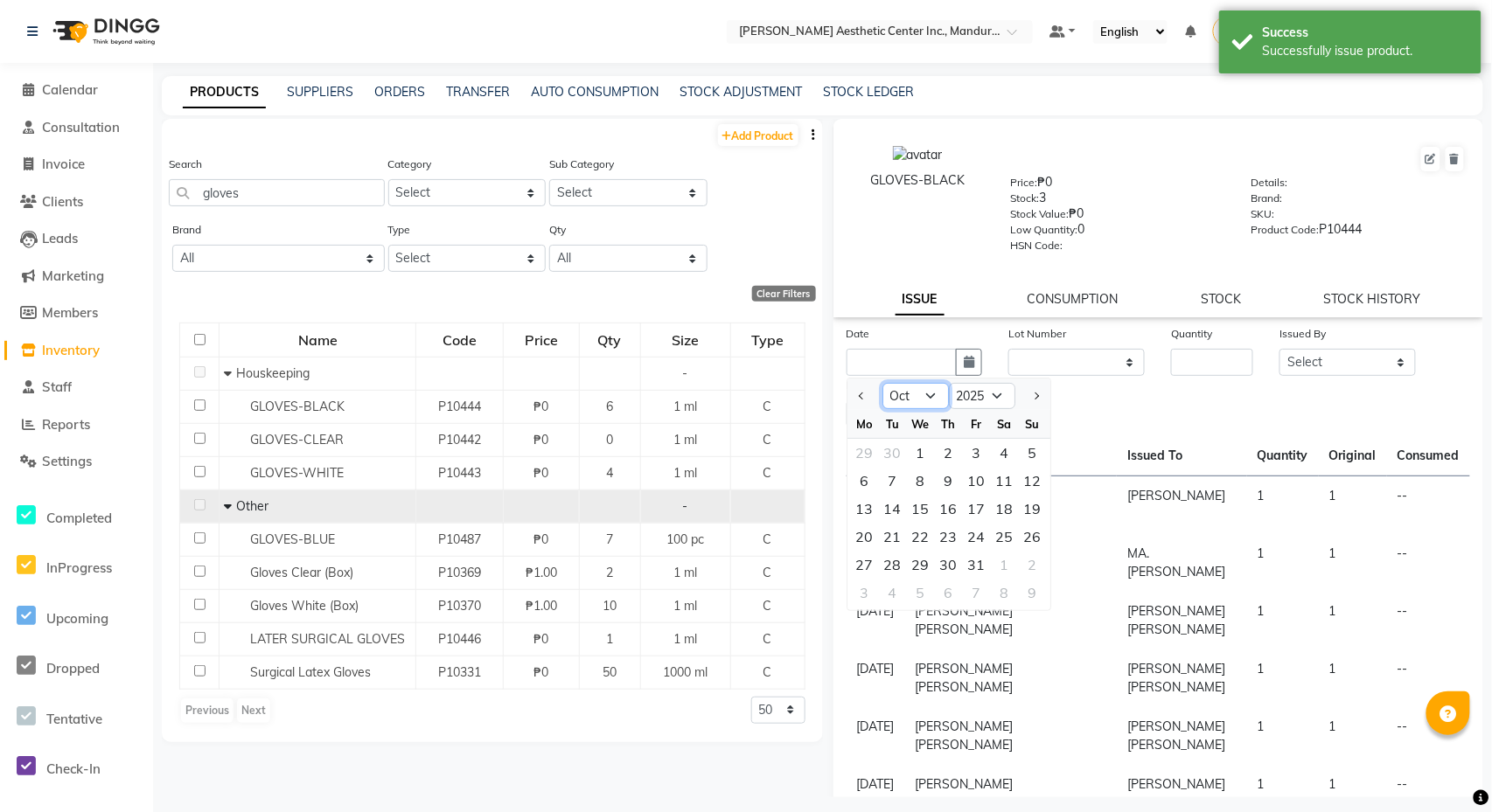
select select "9"
click at [1036, 484] on div "14" at bounding box center [1032, 481] width 28 height 28
type input "[DATE]"
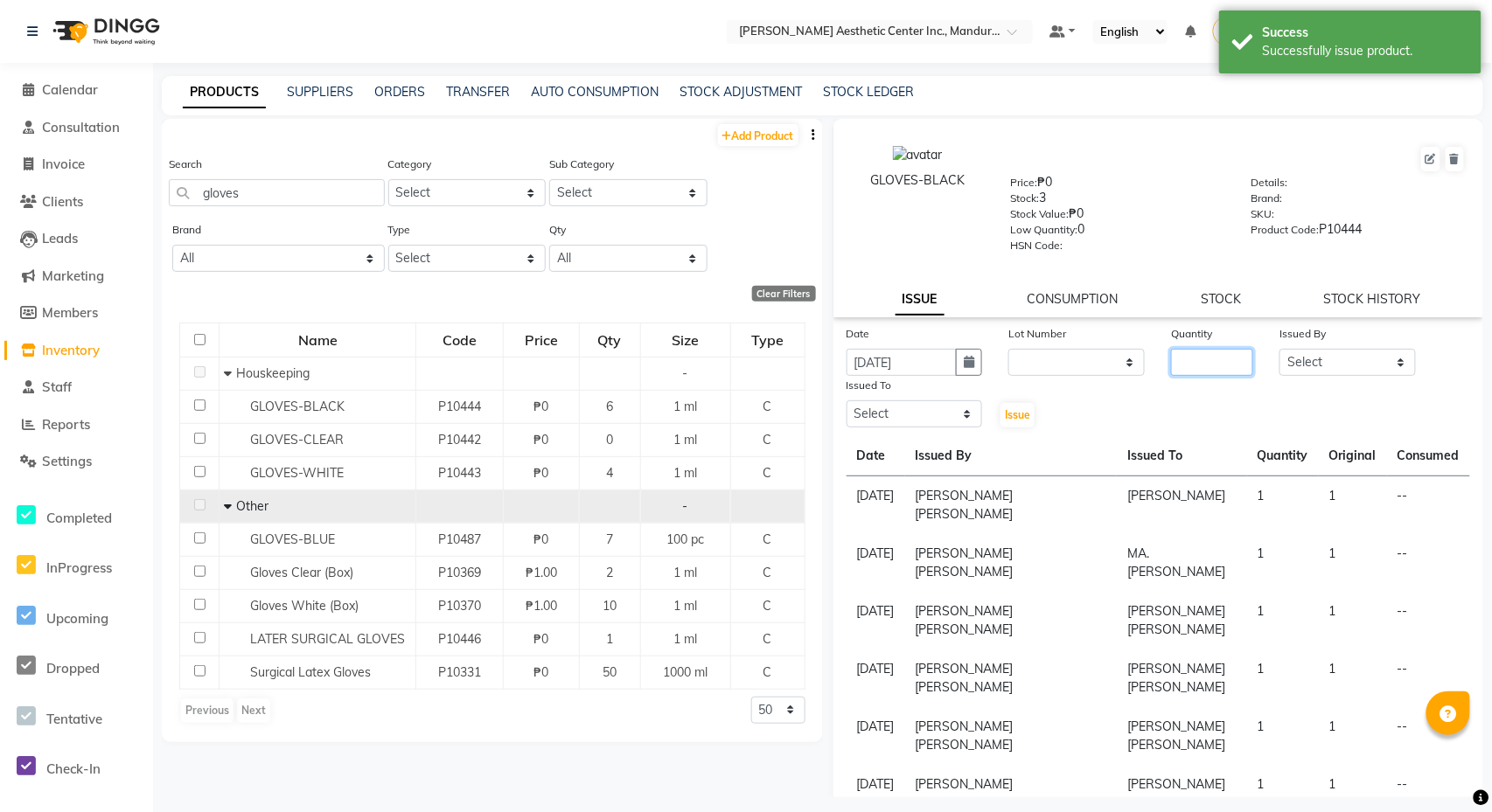
click at [1186, 367] on input "number" at bounding box center [1211, 363] width 82 height 27
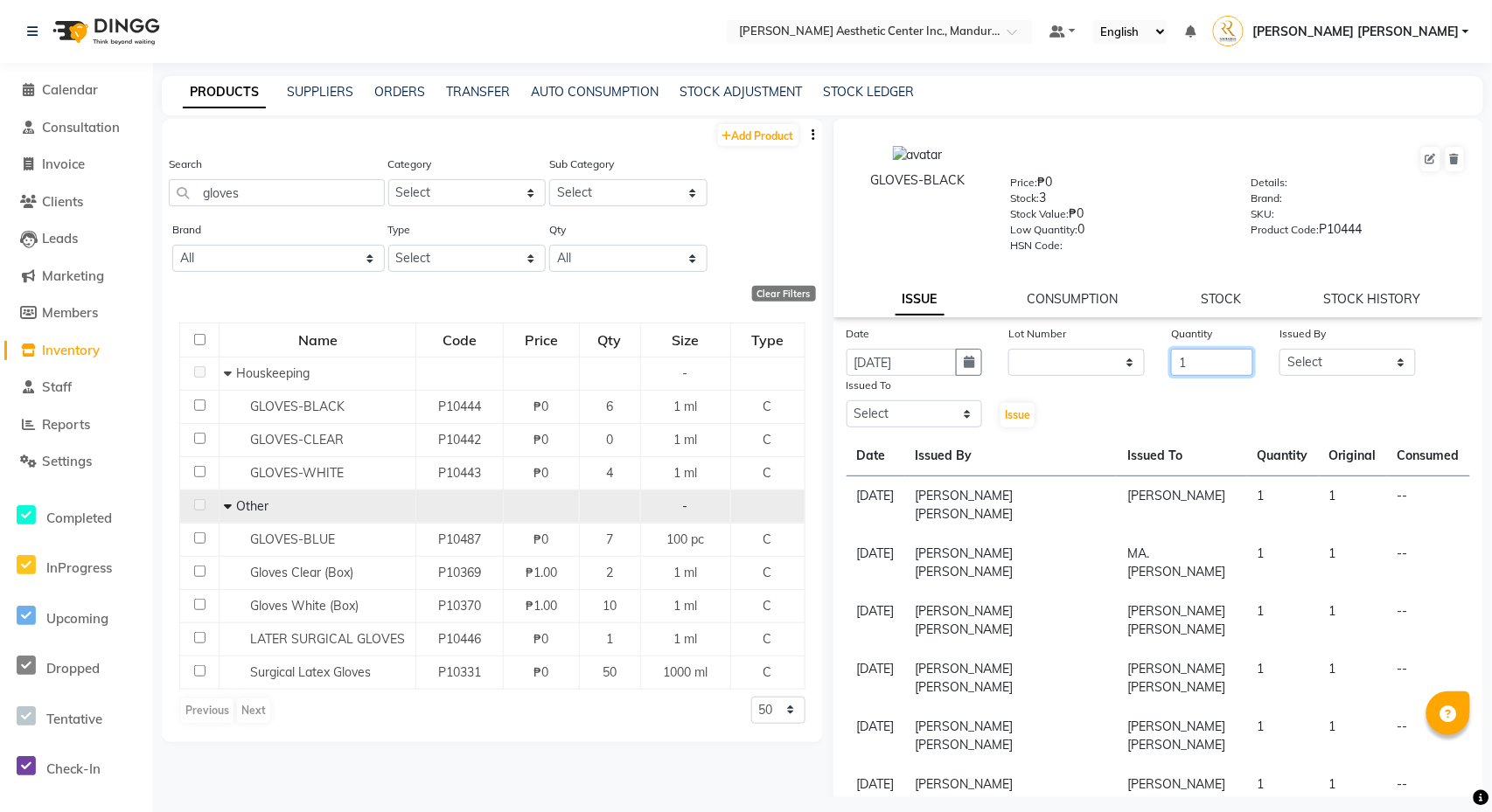
type input "1"
select select "50265"
select select "46411"
click at [1017, 411] on span "Issue" at bounding box center [1017, 415] width 25 height 14
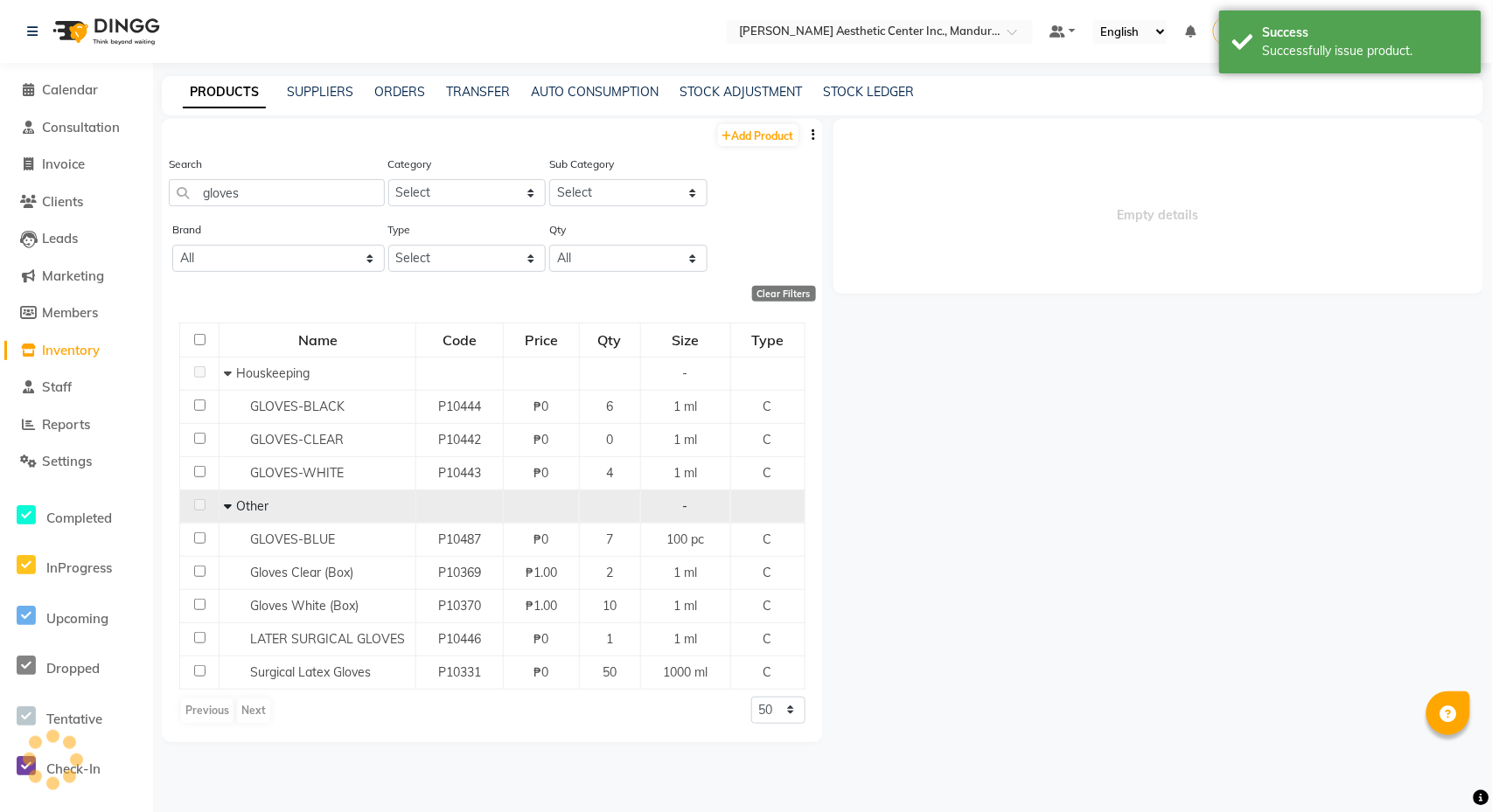
select select
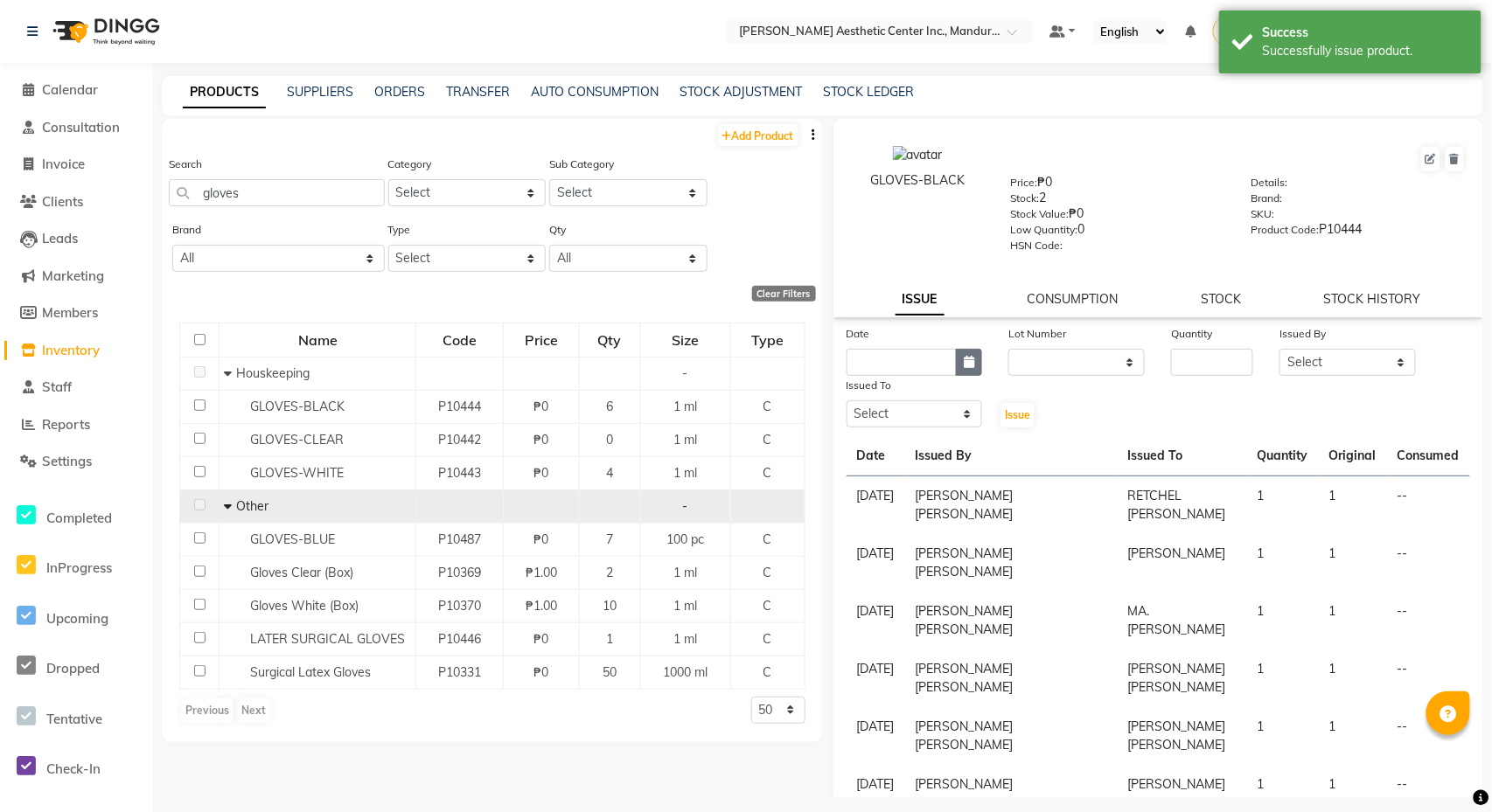
click at [972, 358] on icon "button" at bounding box center [969, 362] width 11 height 13
select select "10"
select select "2025"
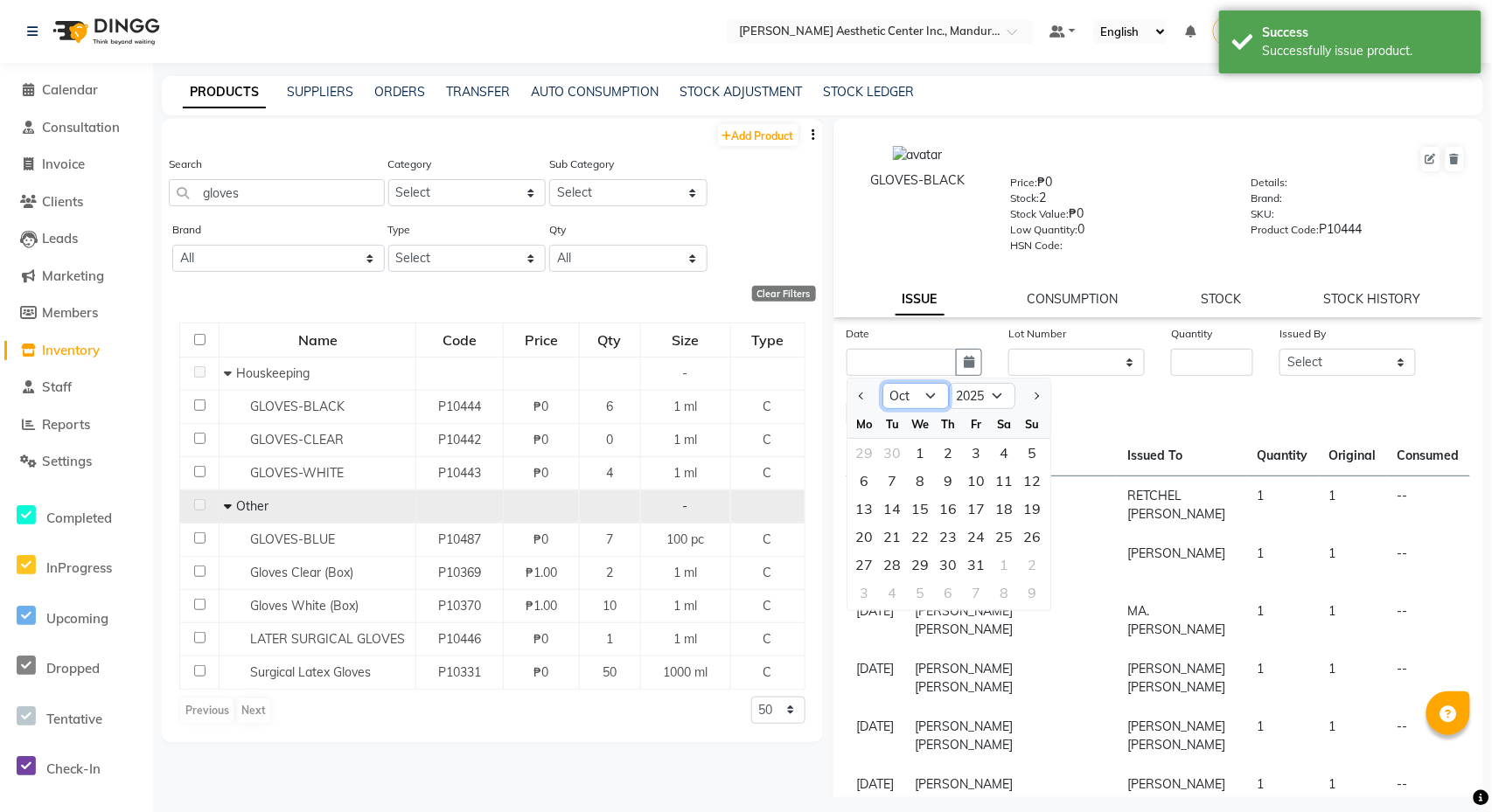
select select "9"
click at [948, 539] on div "25" at bounding box center [948, 537] width 28 height 28
type input "[DATE]"
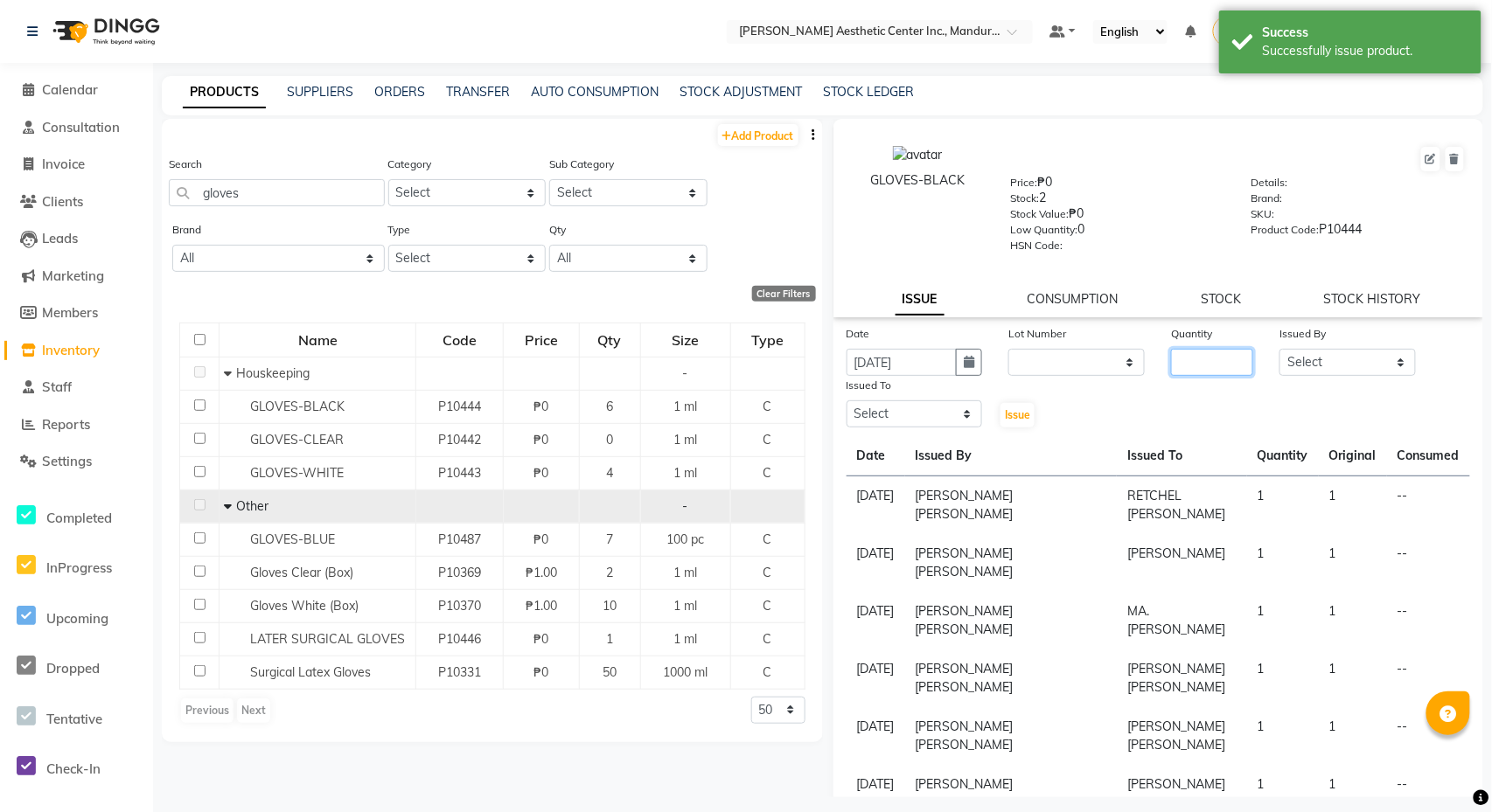
click at [1191, 364] on input "number" at bounding box center [1211, 363] width 82 height 27
type input "1"
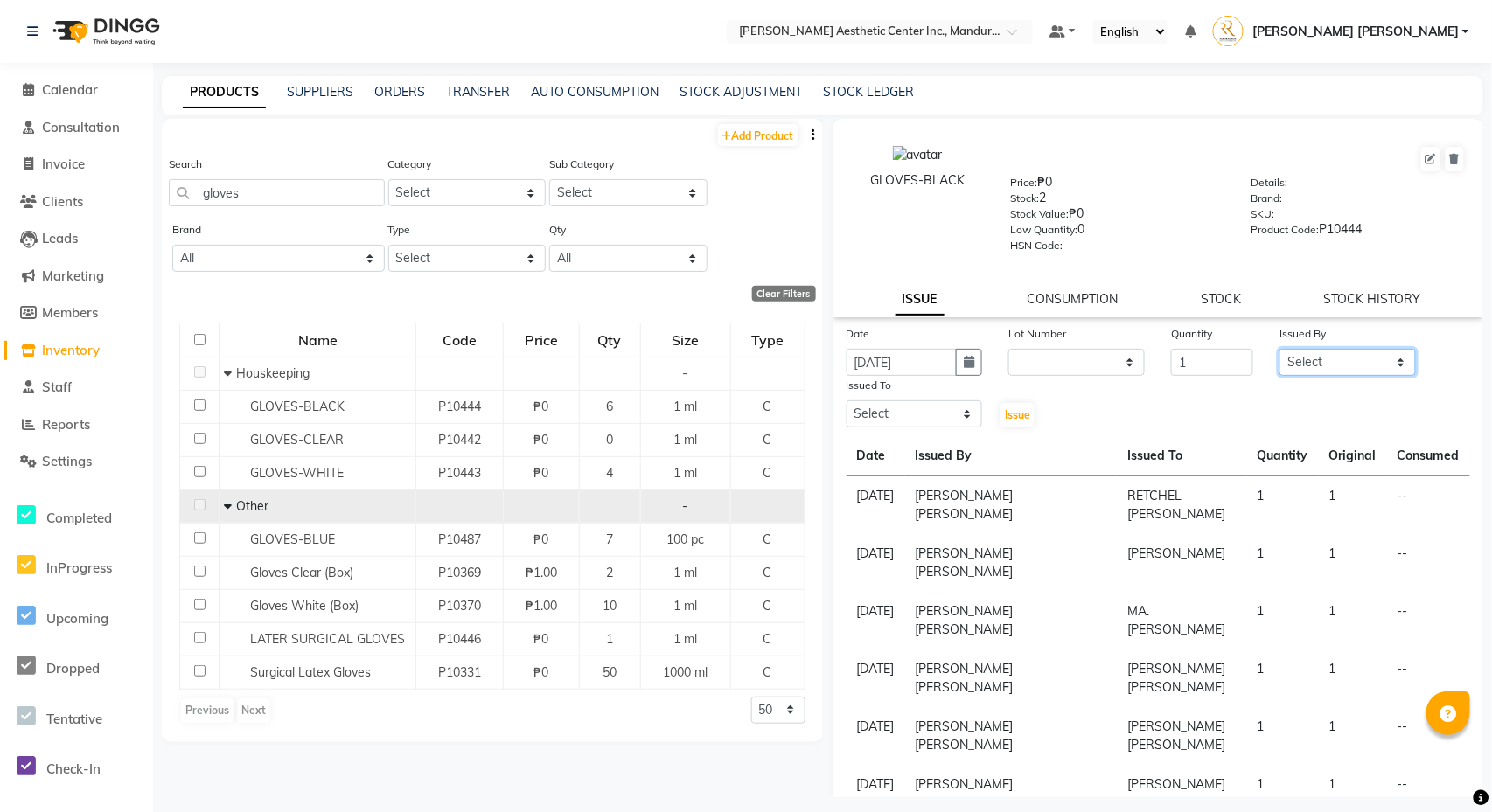
select select "50265"
select select "46409"
click at [1006, 414] on span "Issue" at bounding box center [1017, 415] width 25 height 14
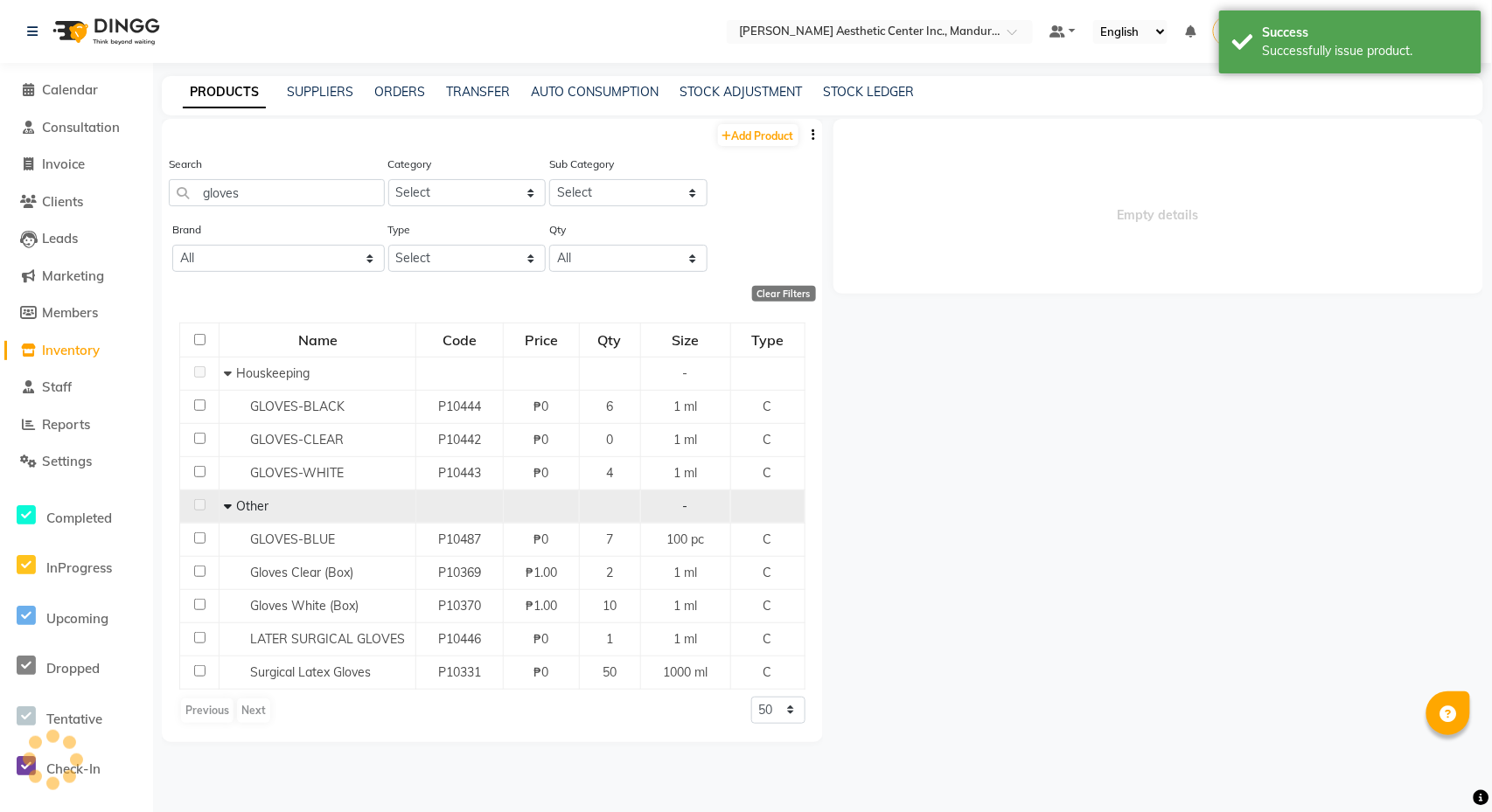
select select
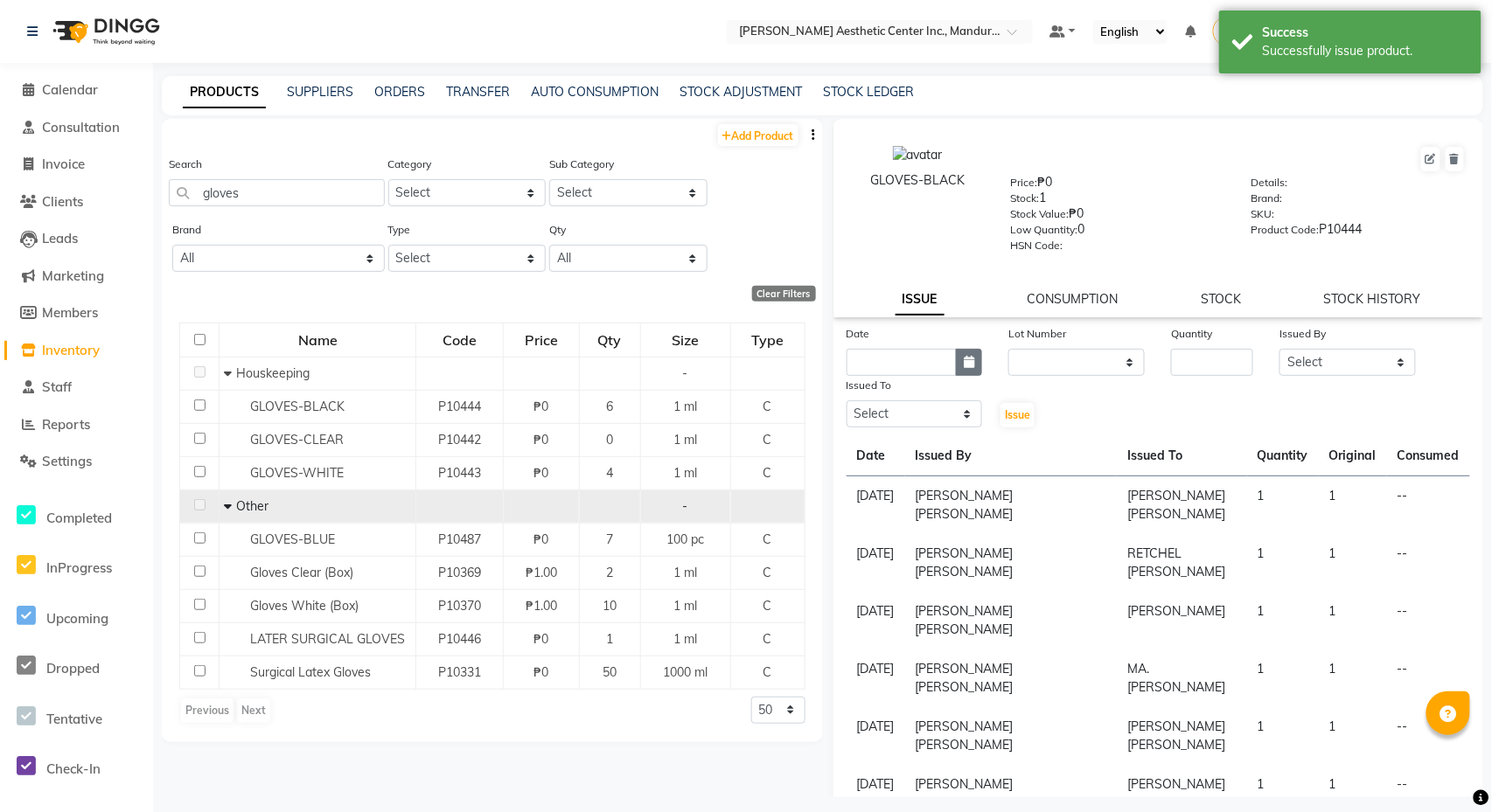
click at [967, 358] on icon "button" at bounding box center [969, 362] width 11 height 13
select select "10"
select select "2025"
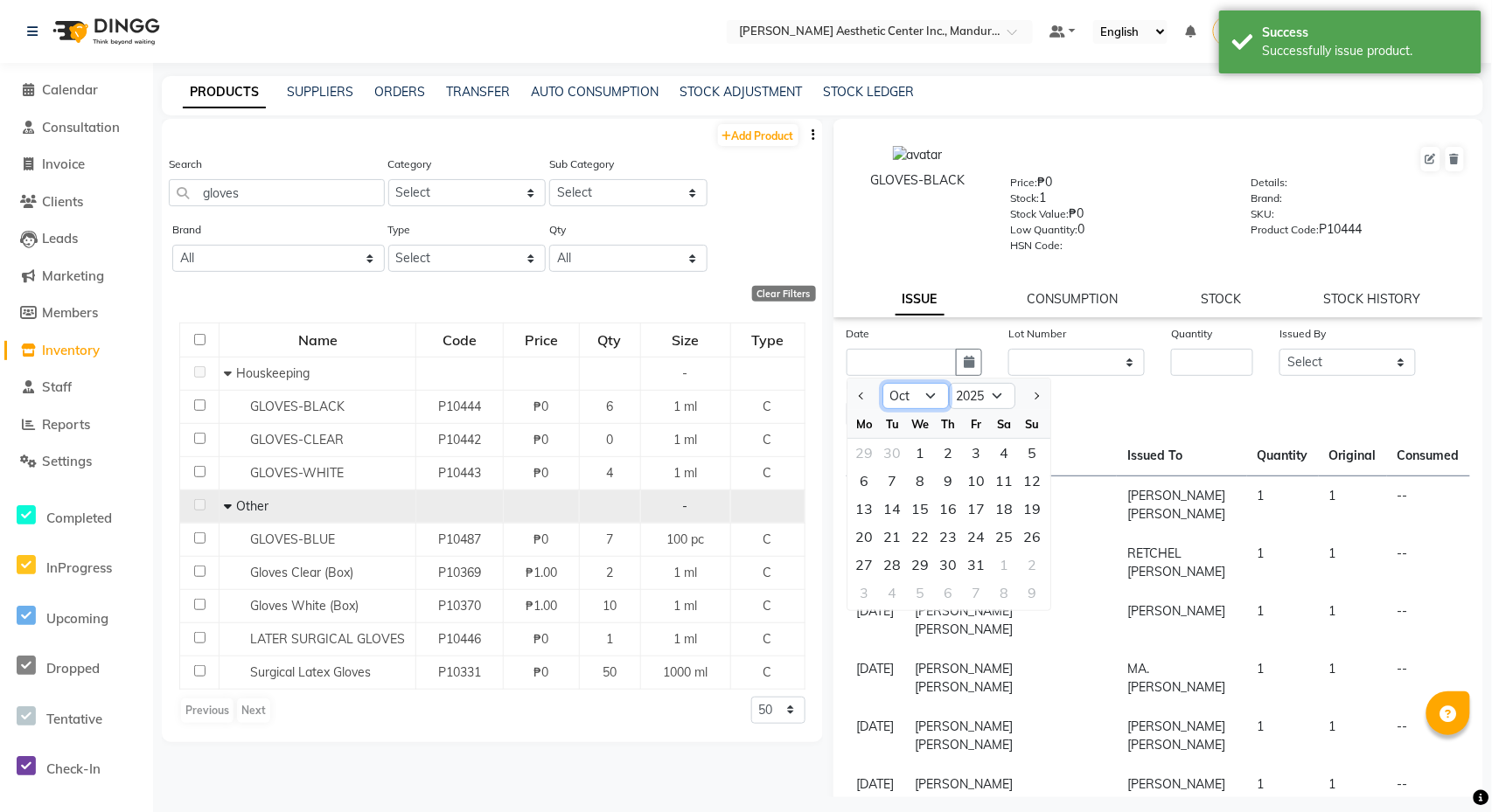
select select "9"
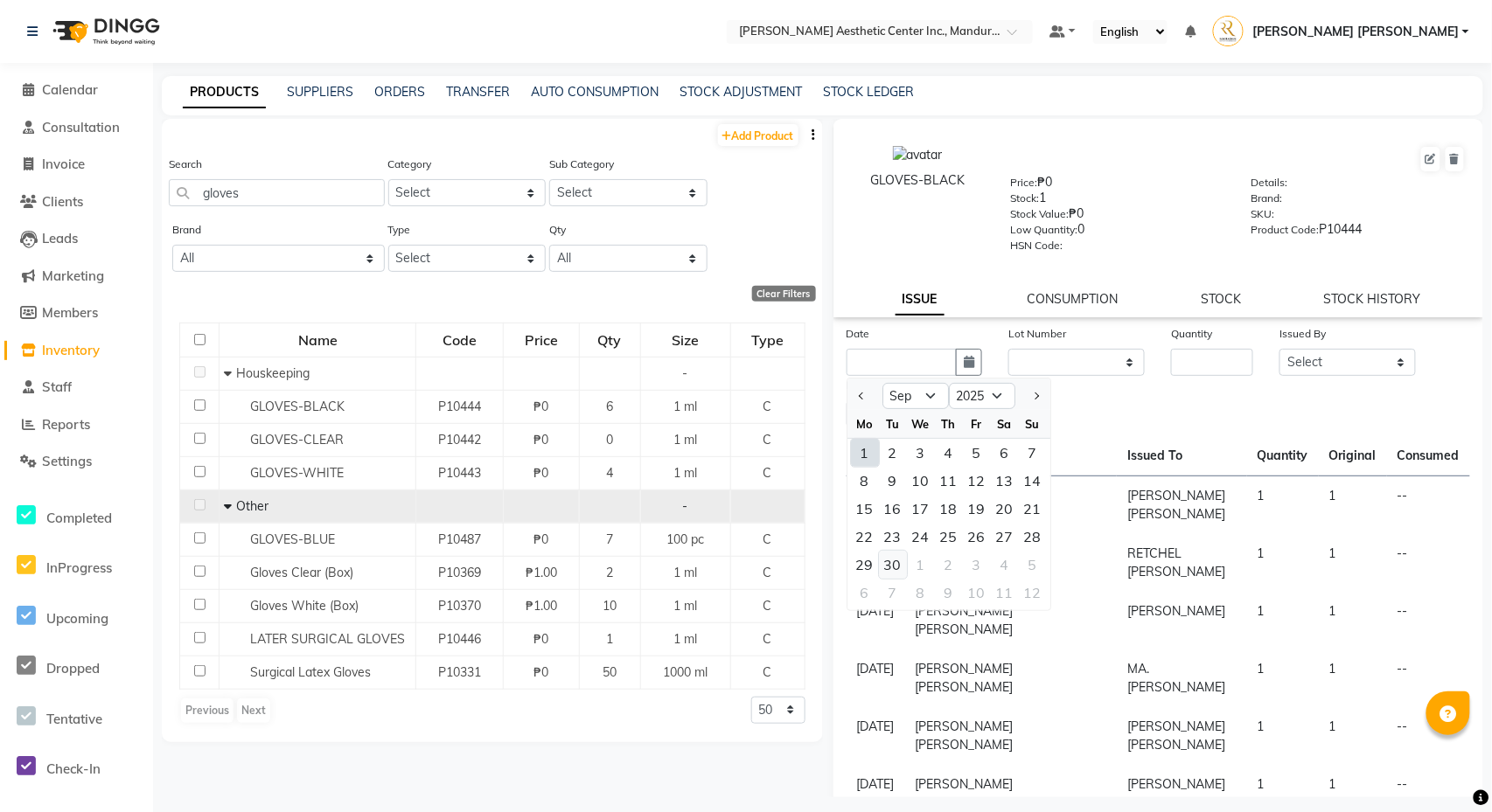
click at [896, 560] on div "30" at bounding box center [892, 564] width 28 height 28
type input "[DATE]"
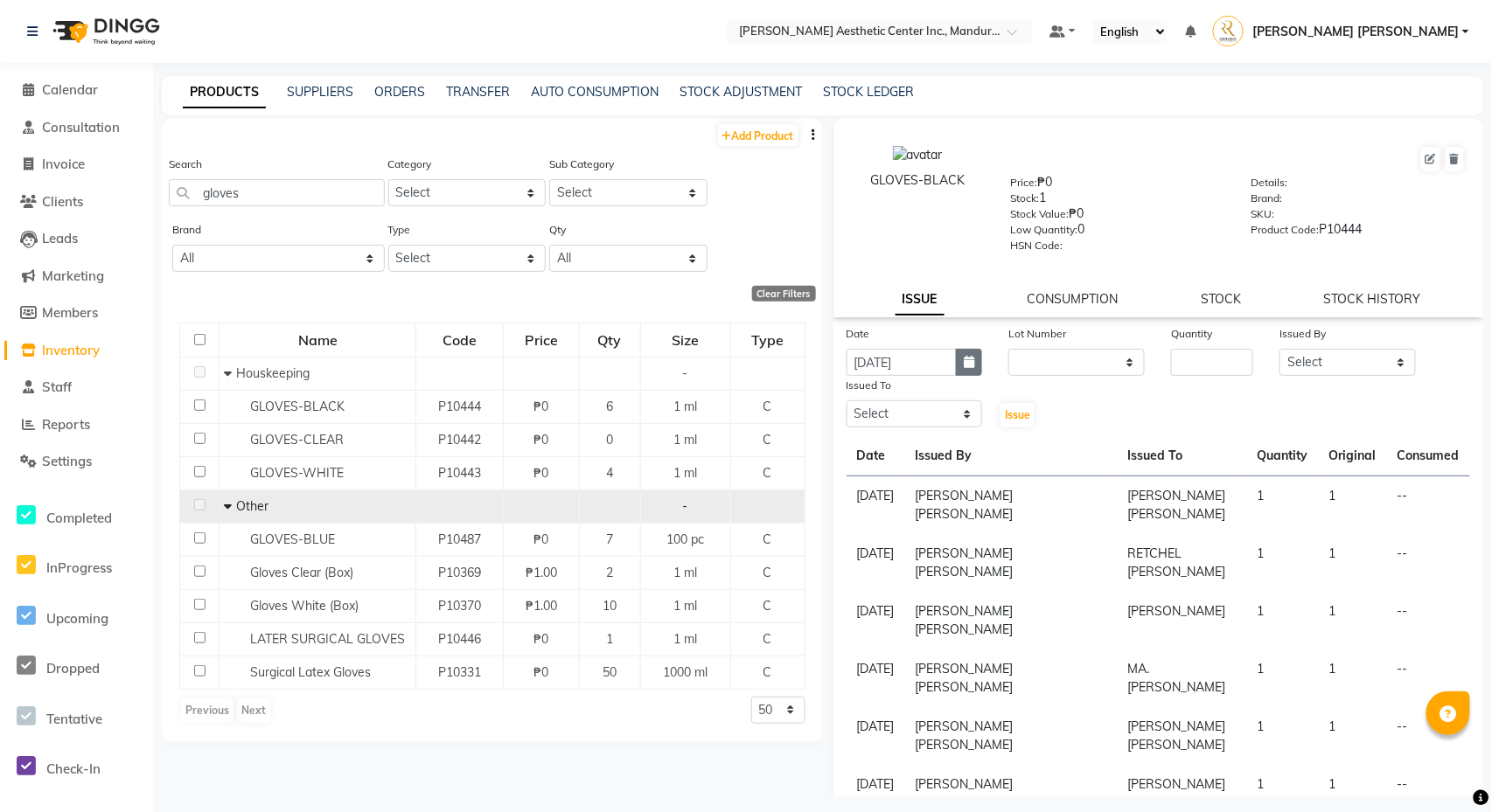
click at [970, 365] on icon "button" at bounding box center [969, 362] width 11 height 13
select select "9"
select select "2025"
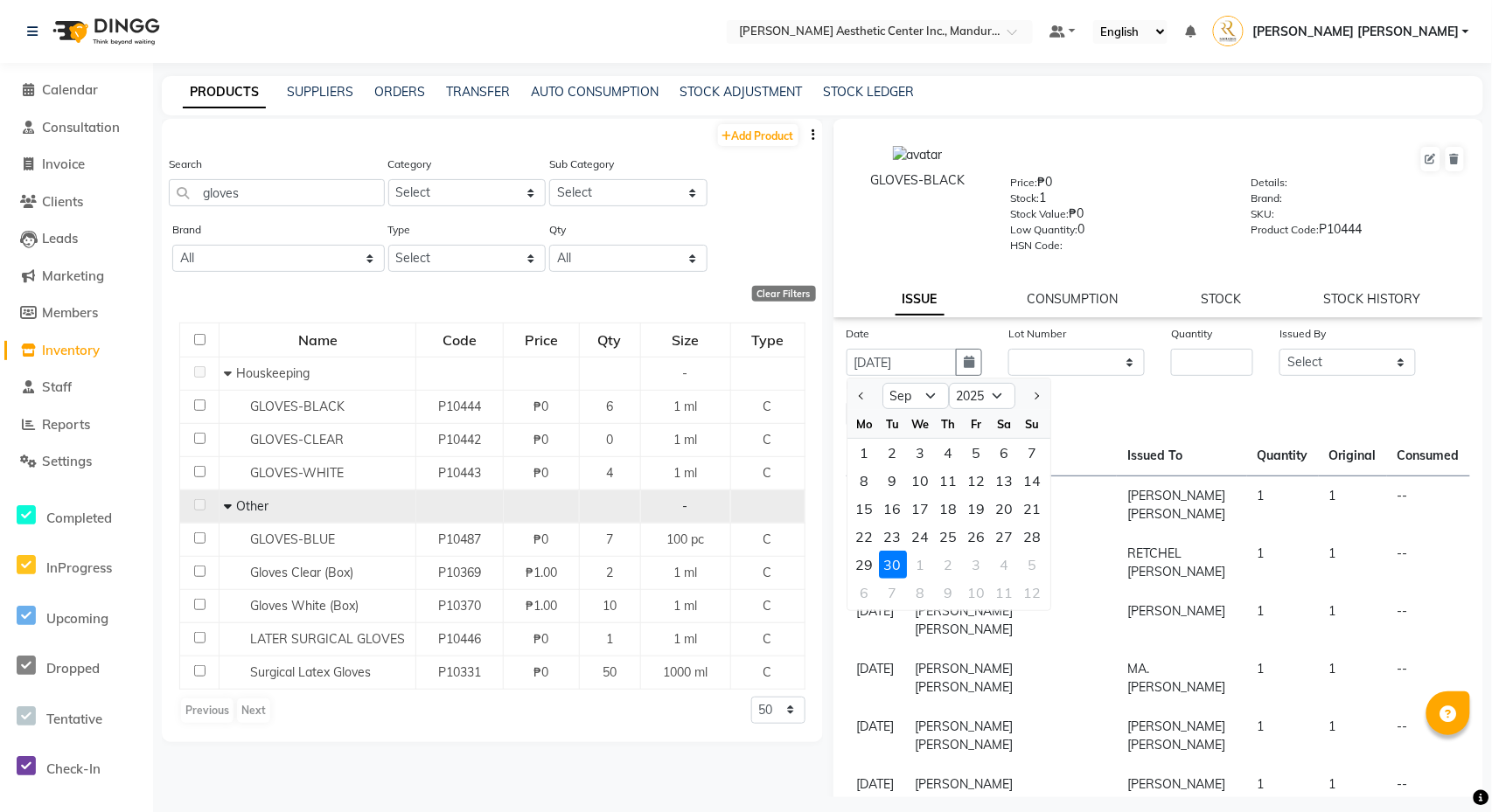
click at [1189, 425] on div "Date [DATE] Jan Feb Mar Apr May Jun [DATE] Aug Sep Oct Nov [DATE] 2016 2017 201…" at bounding box center [1159, 376] width 651 height 105
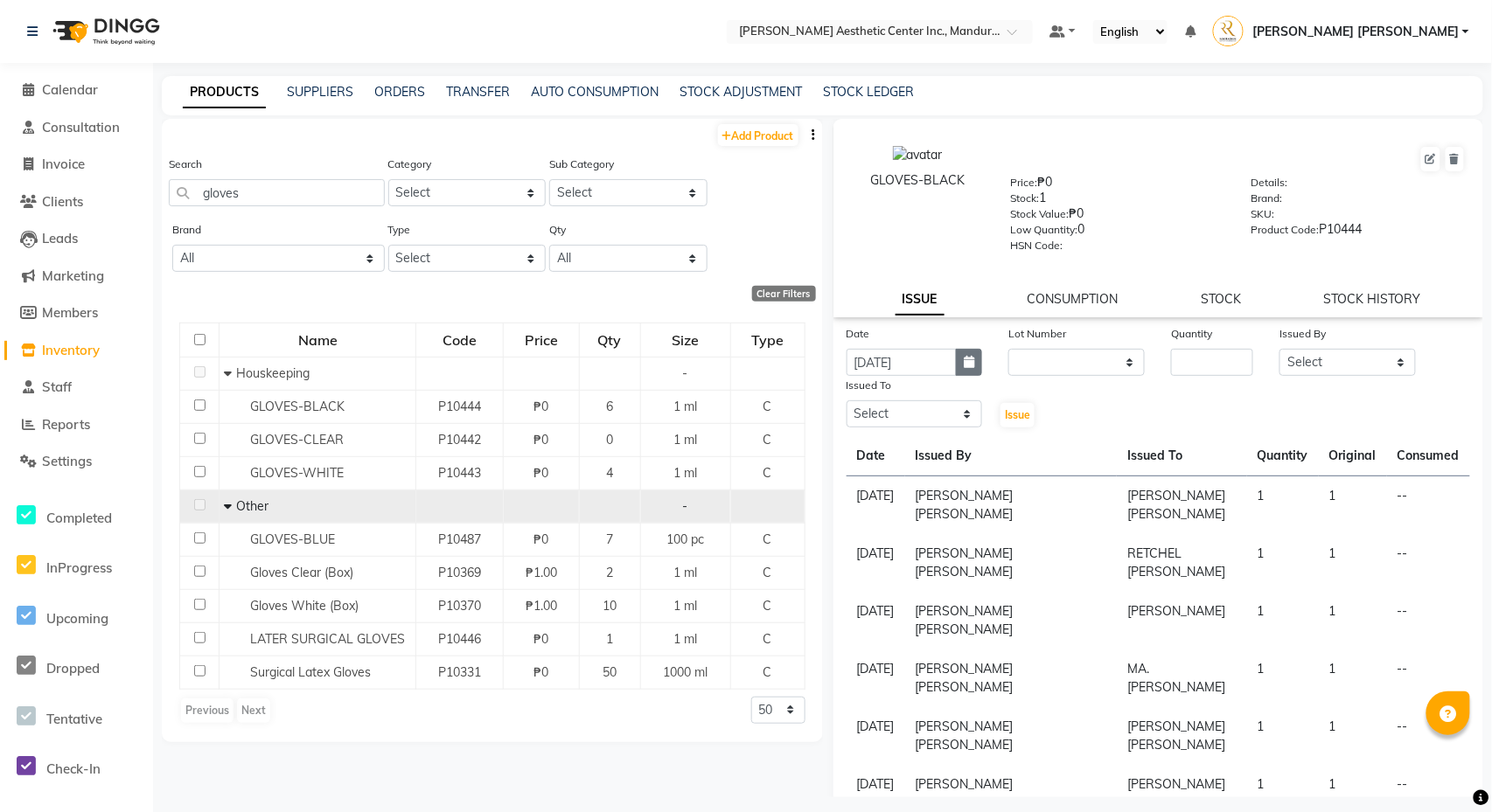
click at [972, 362] on icon "button" at bounding box center [969, 362] width 11 height 13
select select "9"
select select "2025"
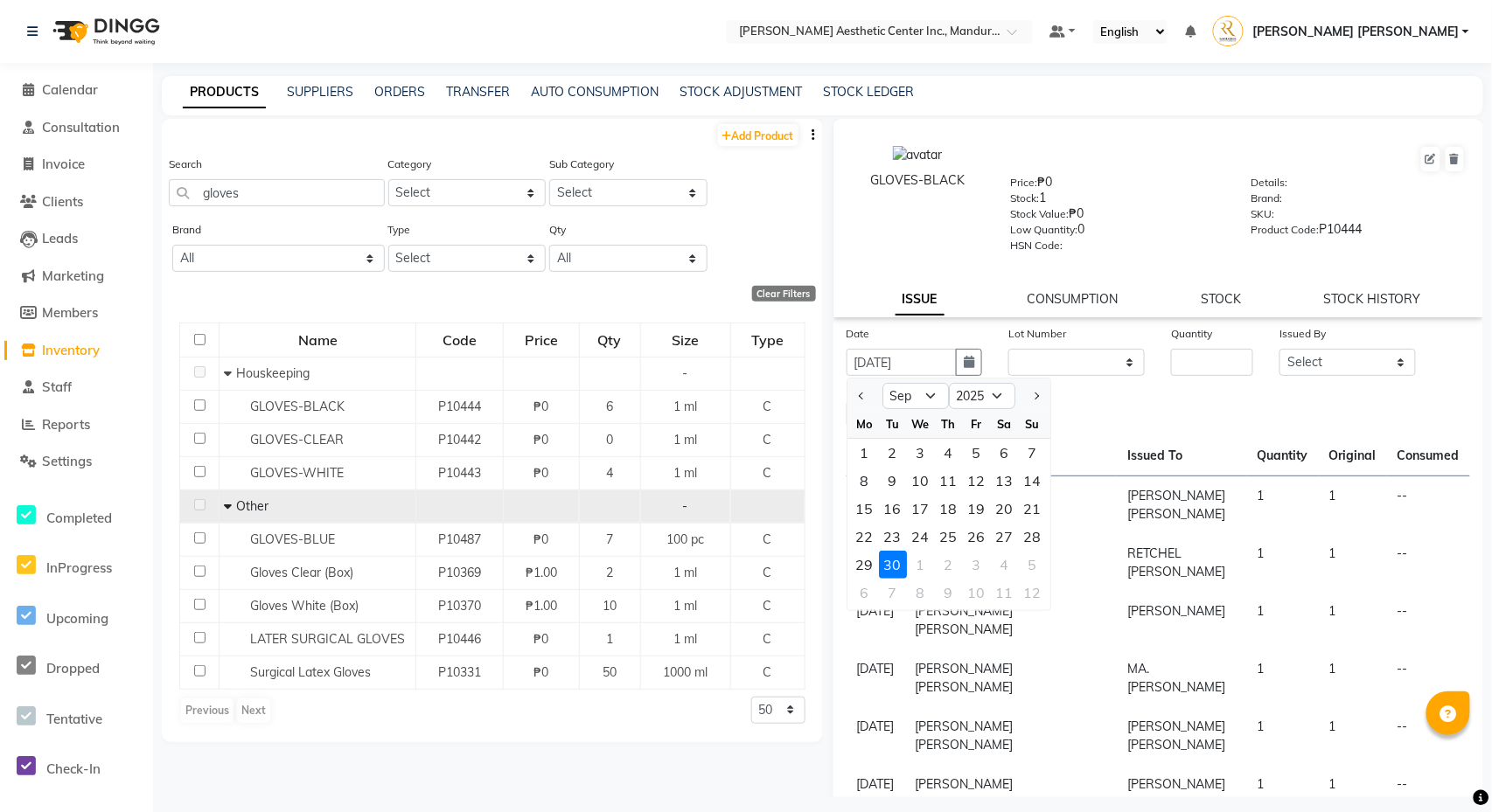
click at [896, 564] on div "30" at bounding box center [892, 564] width 28 height 28
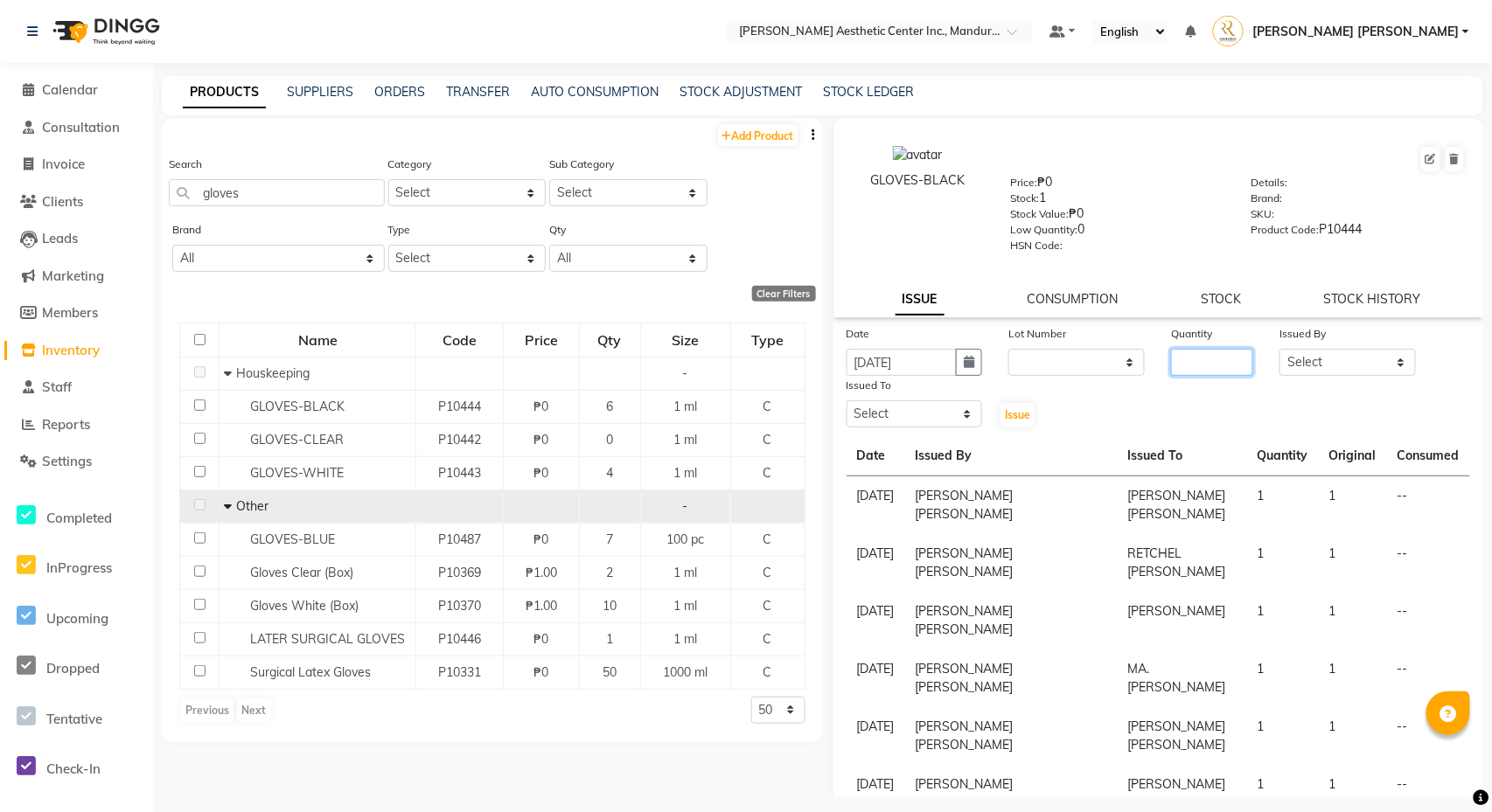
click at [1225, 365] on input "number" at bounding box center [1211, 363] width 82 height 27
type input "1"
select select "50265"
select select "46412"
click at [1016, 421] on span "Issue" at bounding box center [1017, 415] width 25 height 14
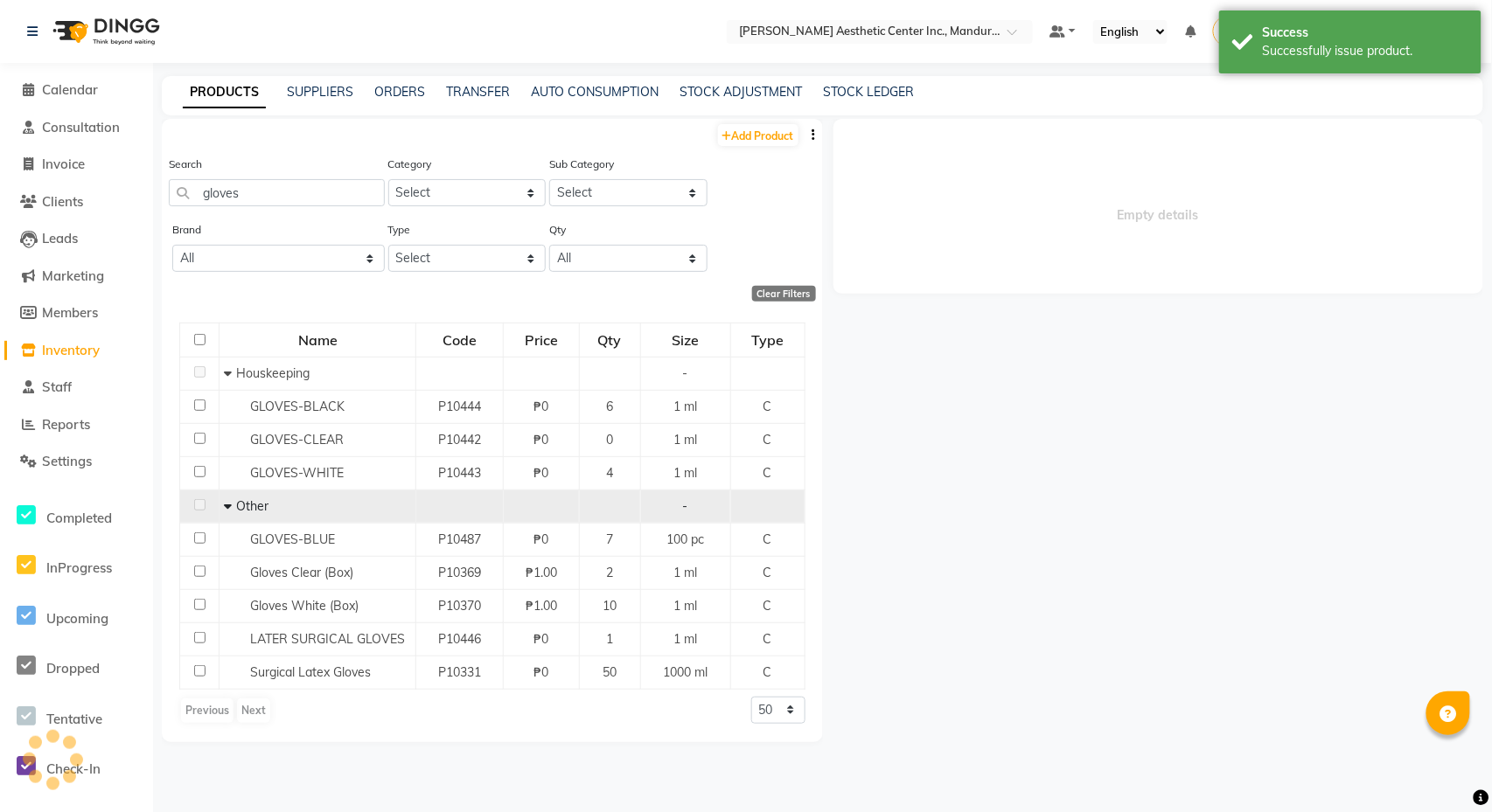
select select
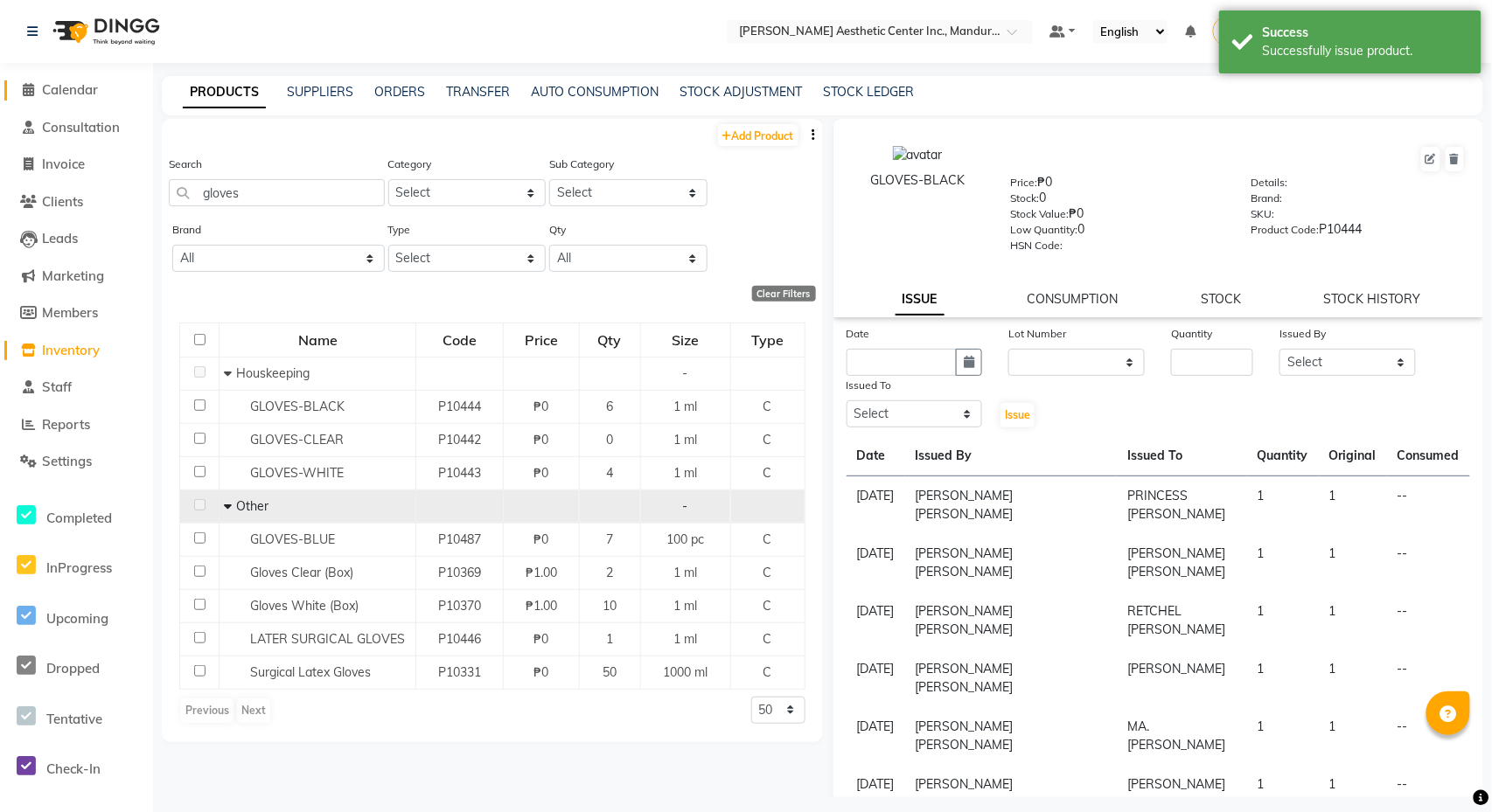
click at [41, 92] on span at bounding box center [28, 90] width 26 height 20
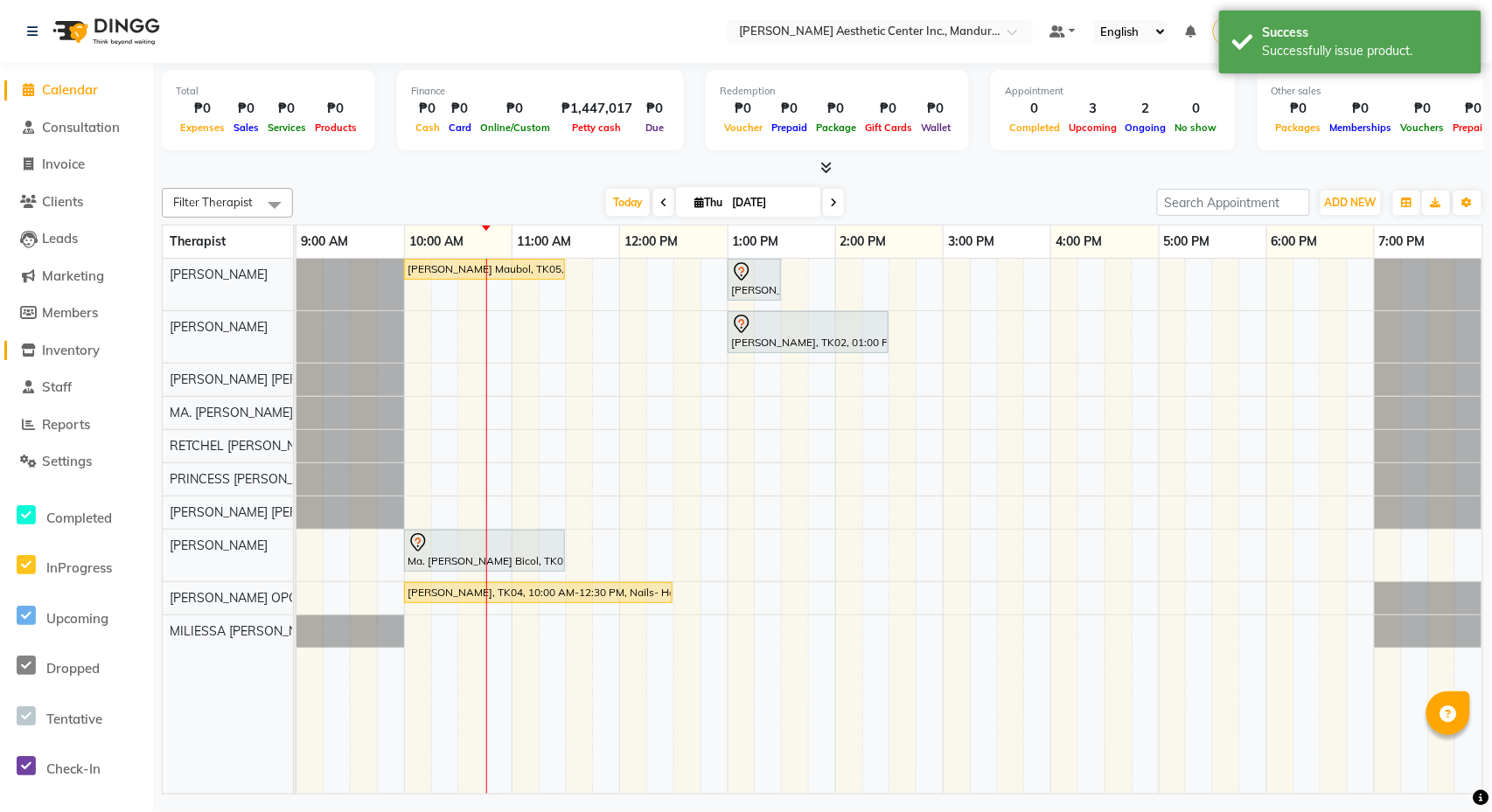
click at [54, 348] on span "Inventory" at bounding box center [71, 350] width 58 height 16
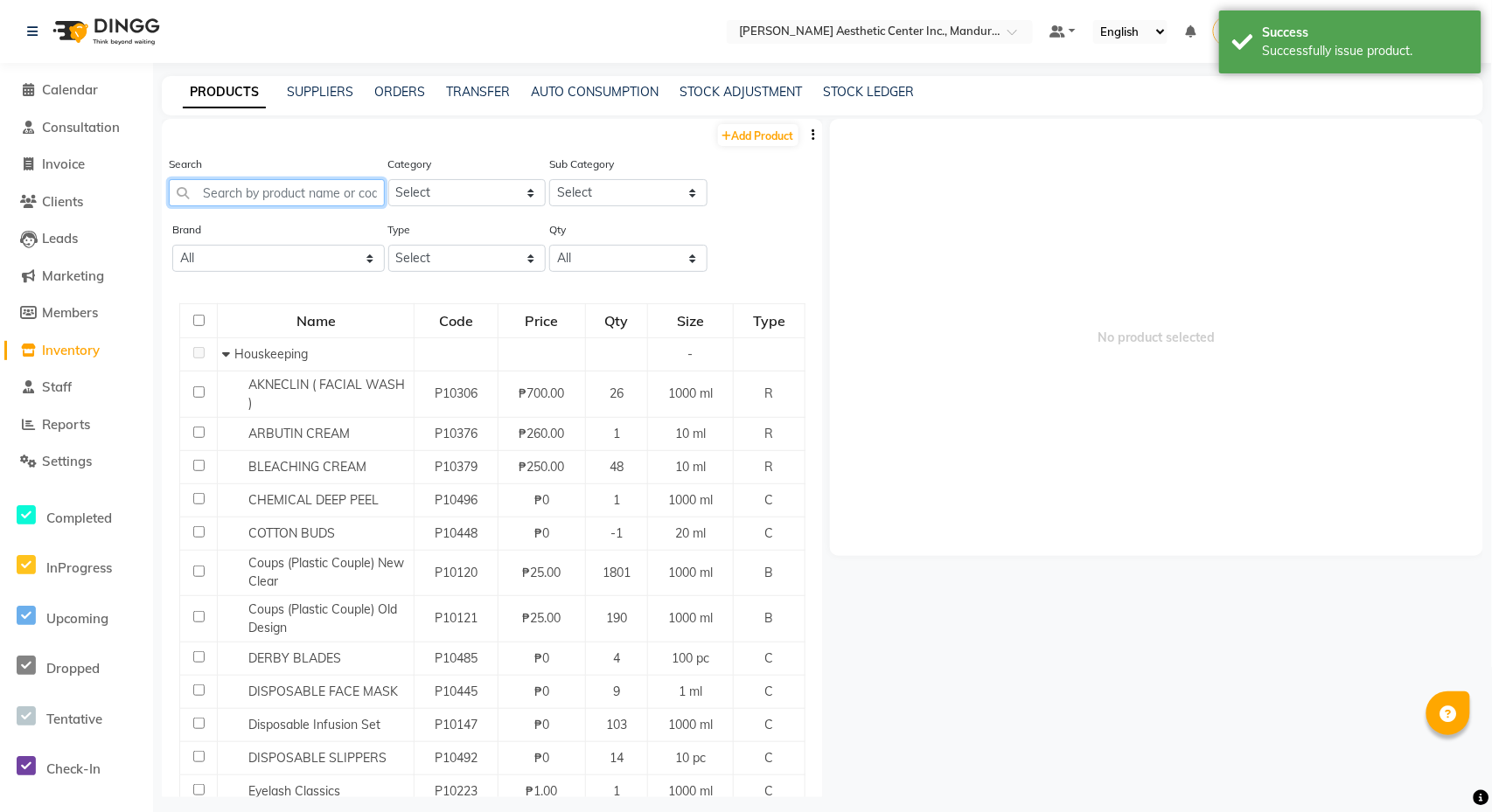
click at [340, 197] on input "text" at bounding box center [276, 193] width 216 height 27
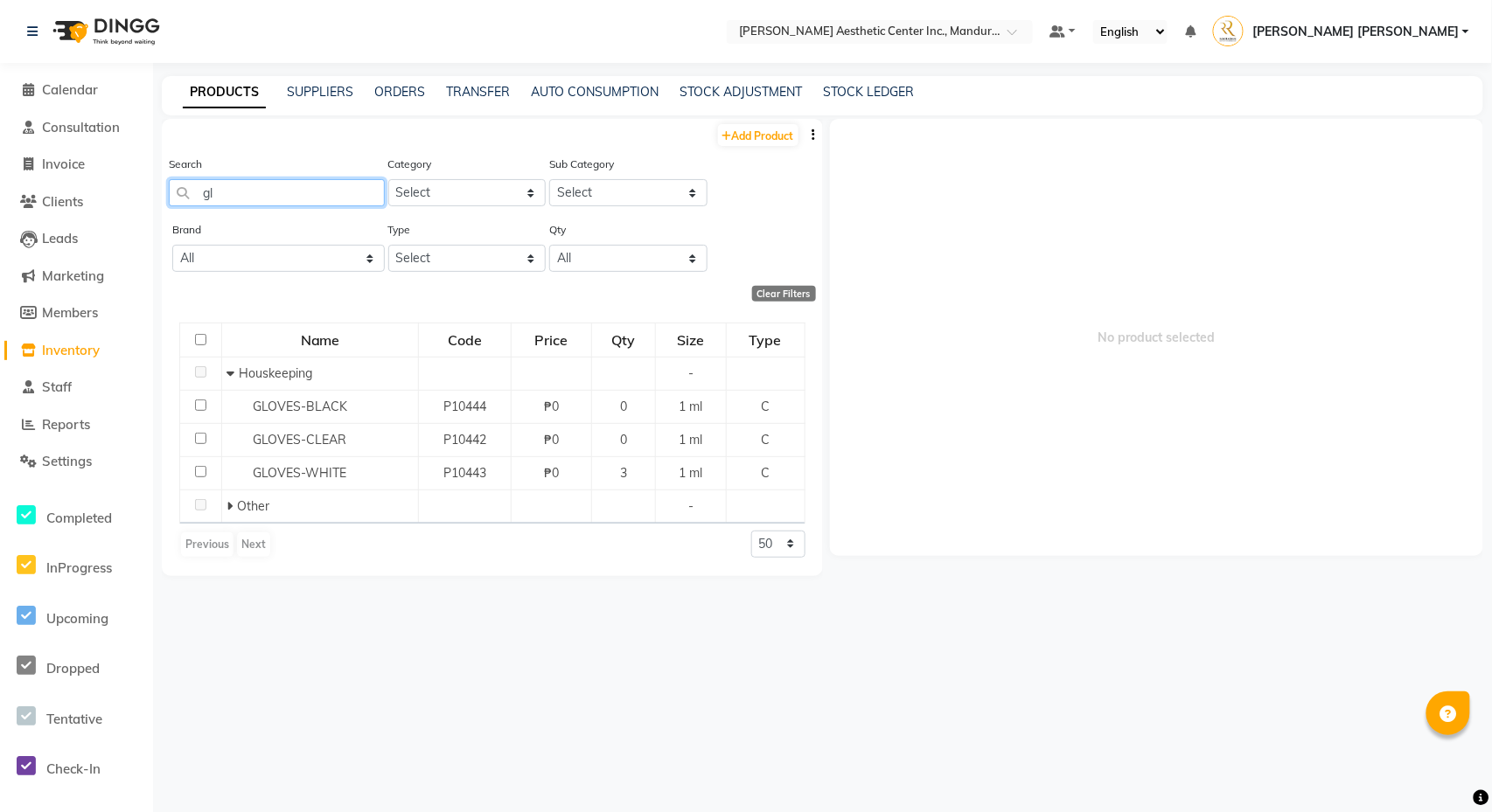
type input "g"
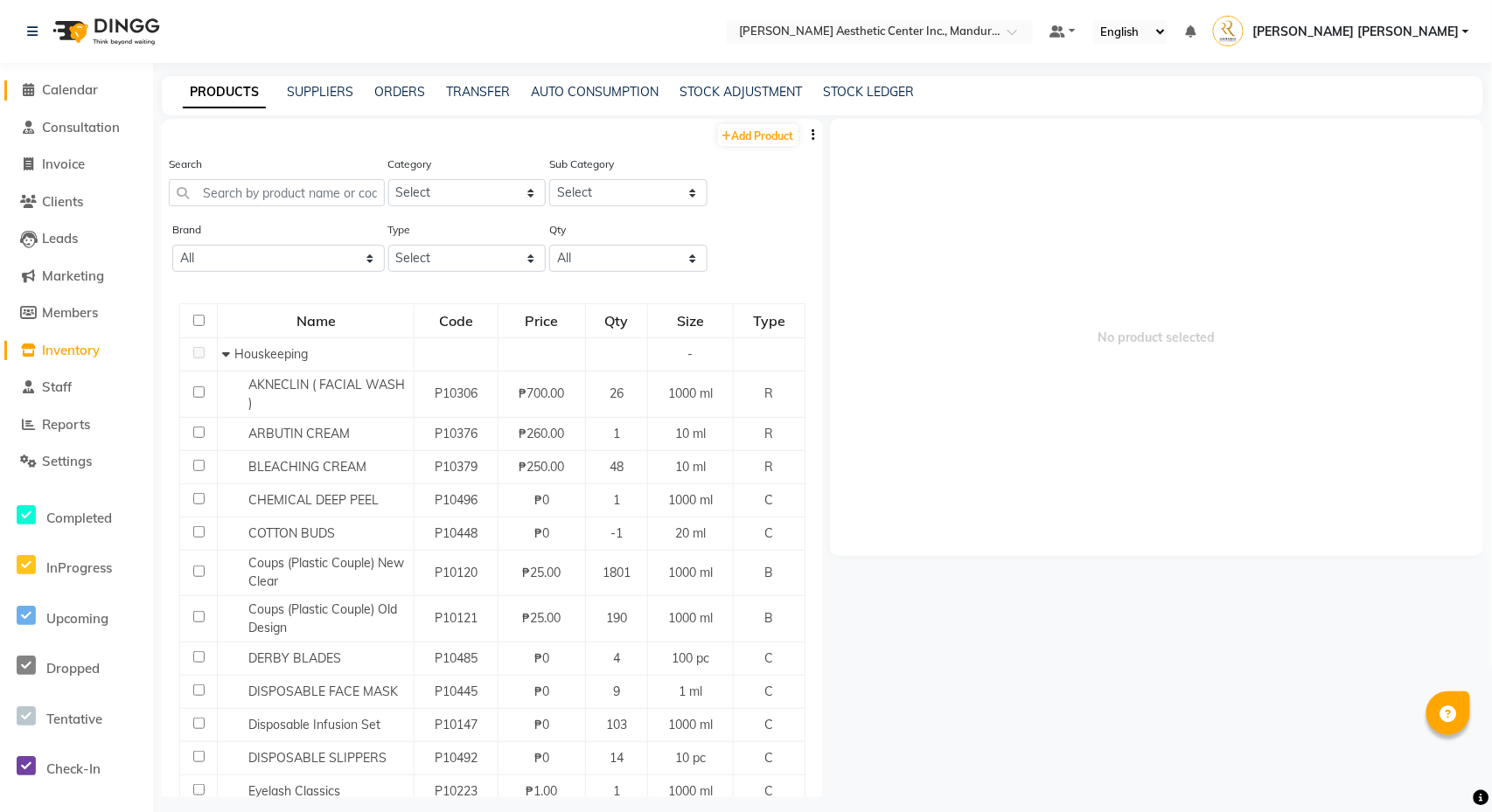
click at [37, 98] on span at bounding box center [28, 90] width 26 height 20
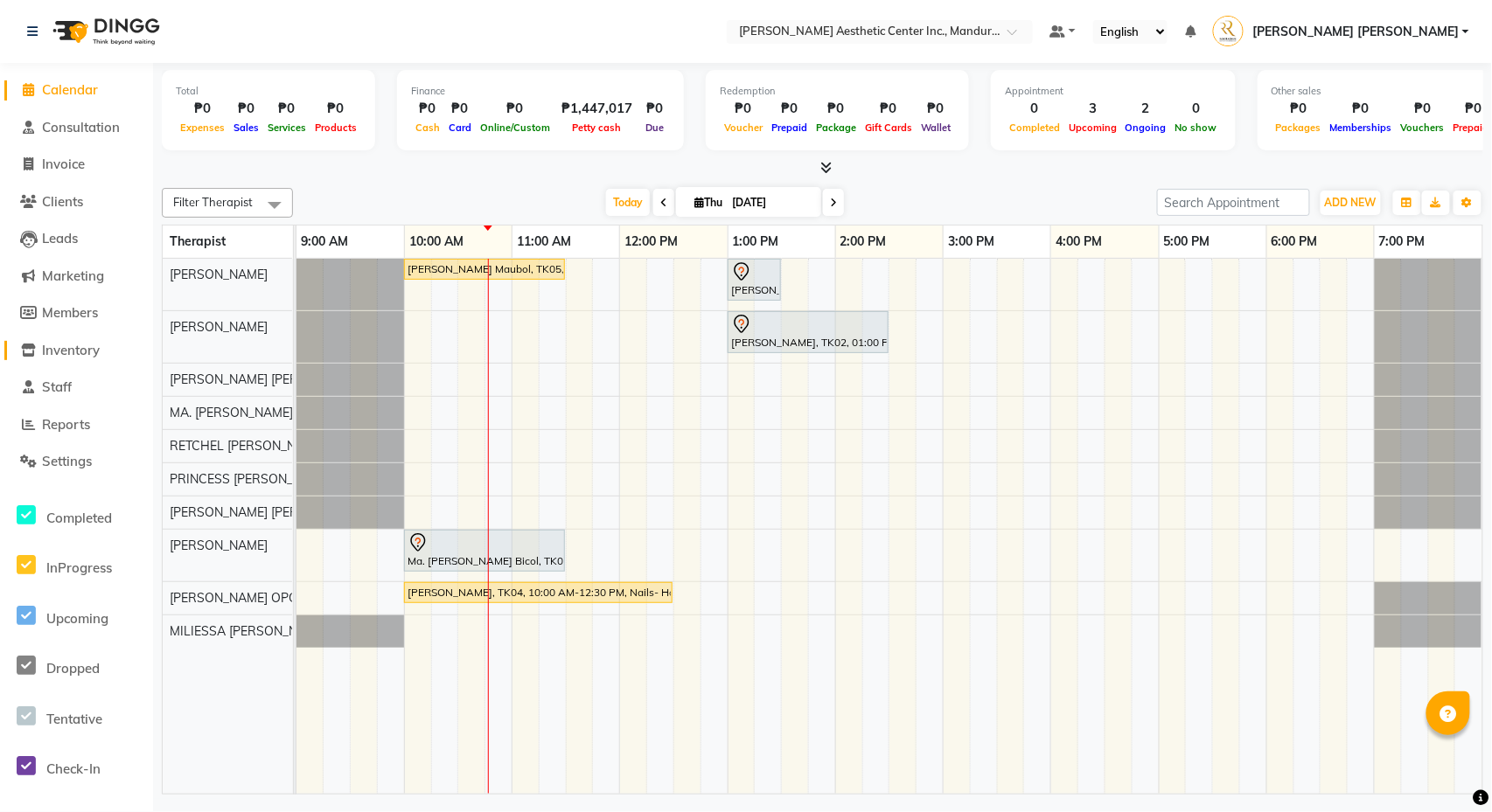
click at [63, 347] on span "Inventory" at bounding box center [71, 350] width 58 height 16
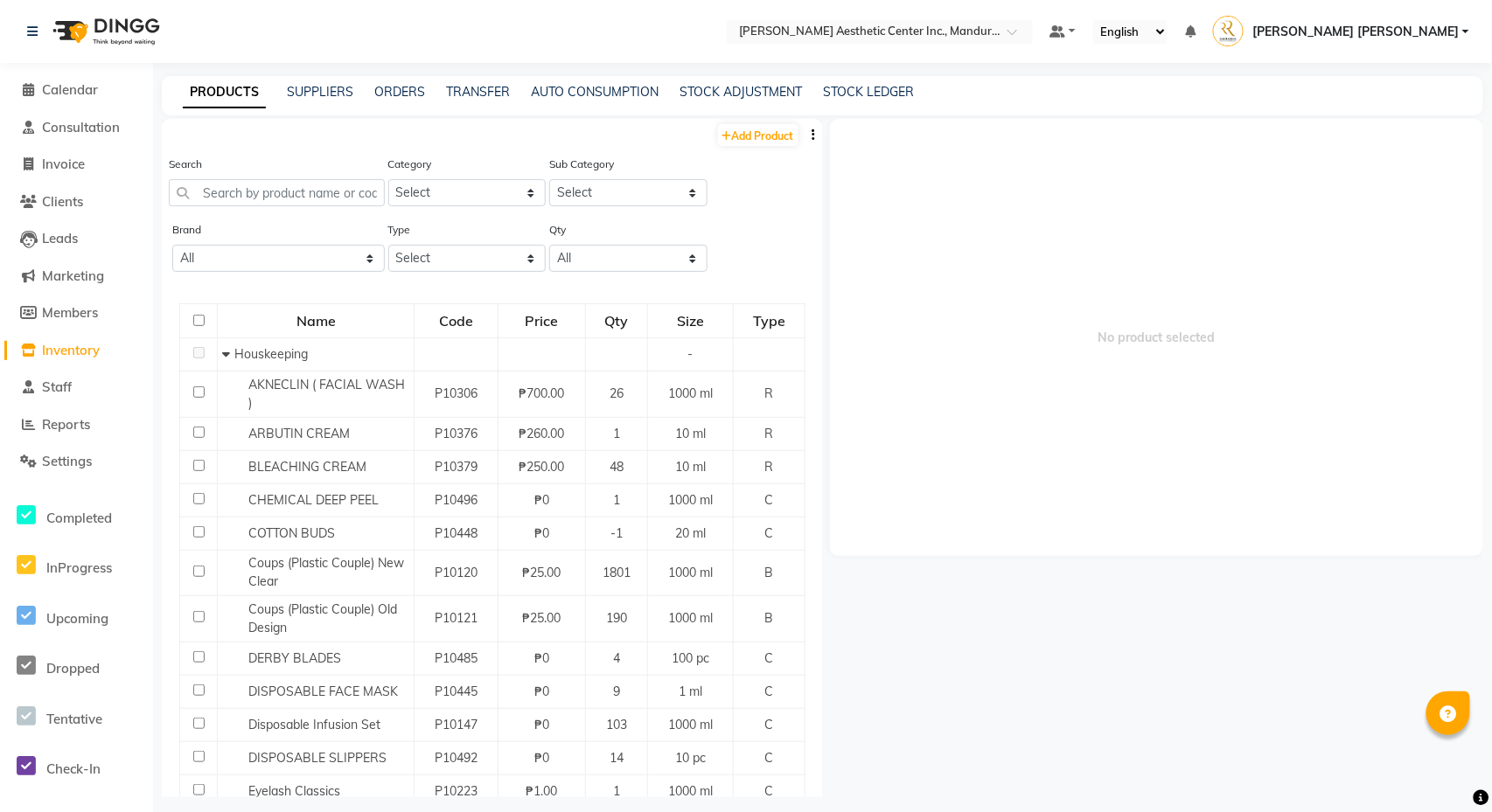
click at [320, 176] on div "Search" at bounding box center [276, 180] width 216 height 51
click at [315, 194] on input "text" at bounding box center [276, 193] width 216 height 27
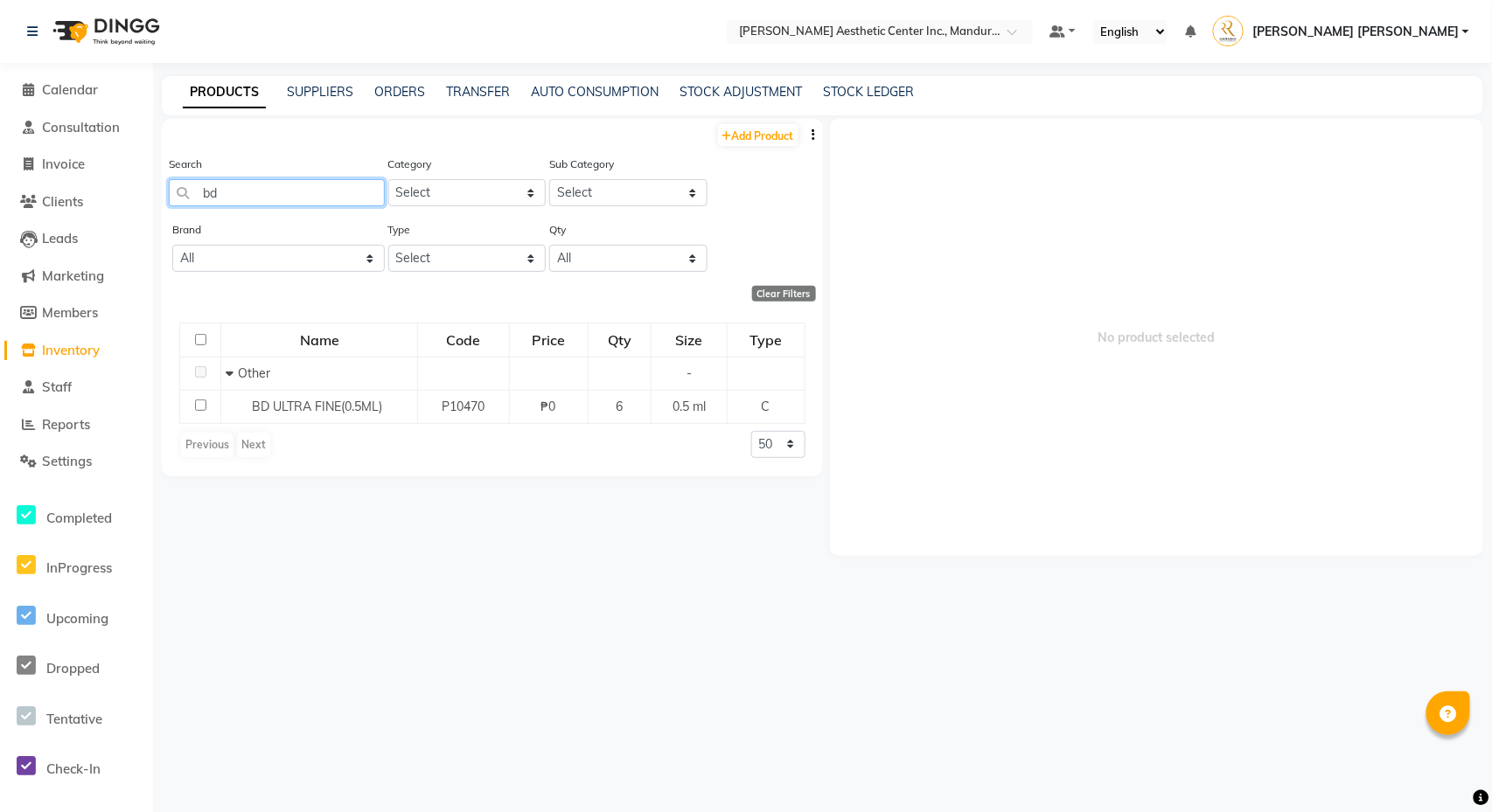
type input "b"
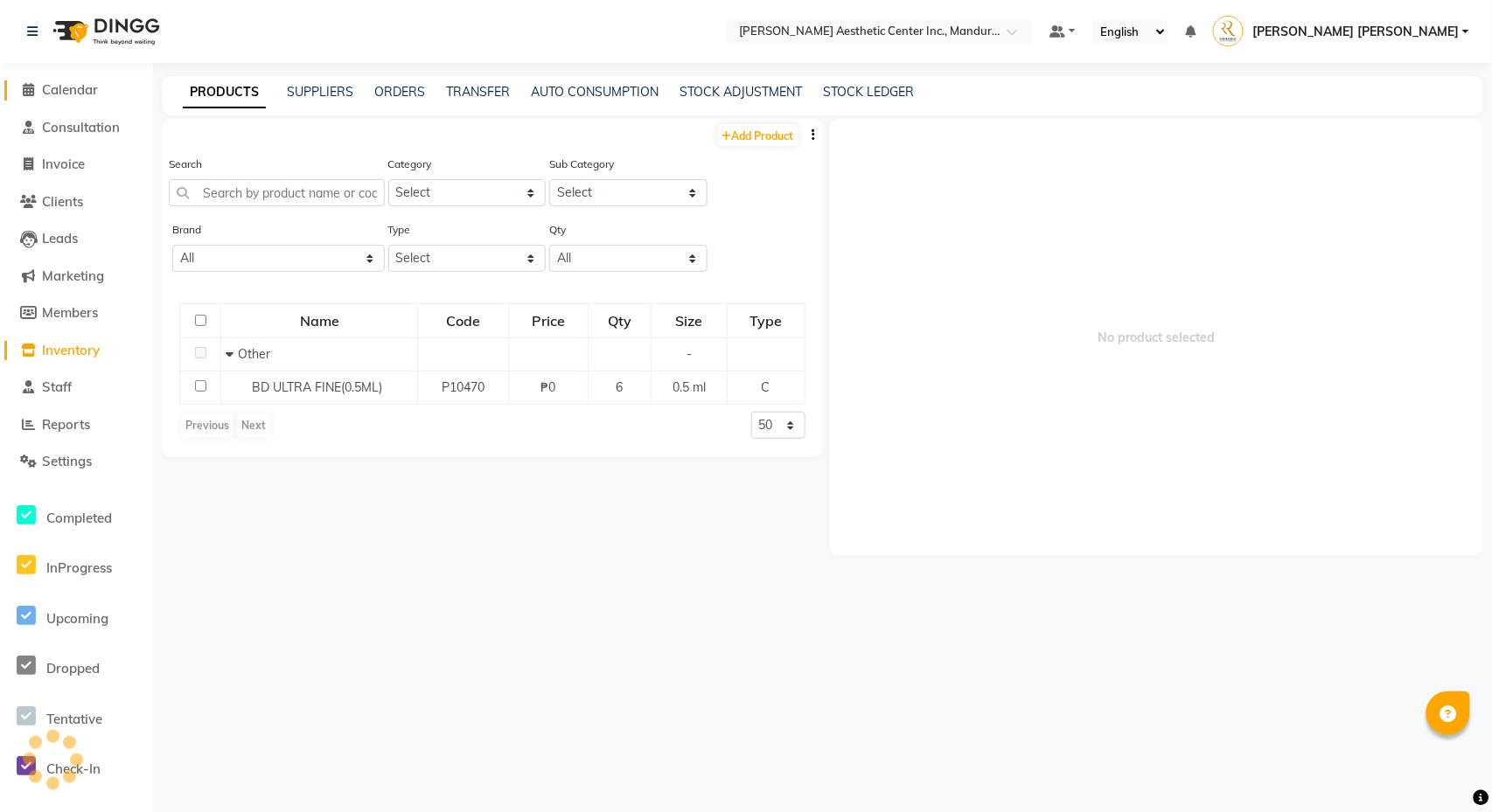
click at [67, 88] on span "Calendar" at bounding box center [70, 89] width 56 height 16
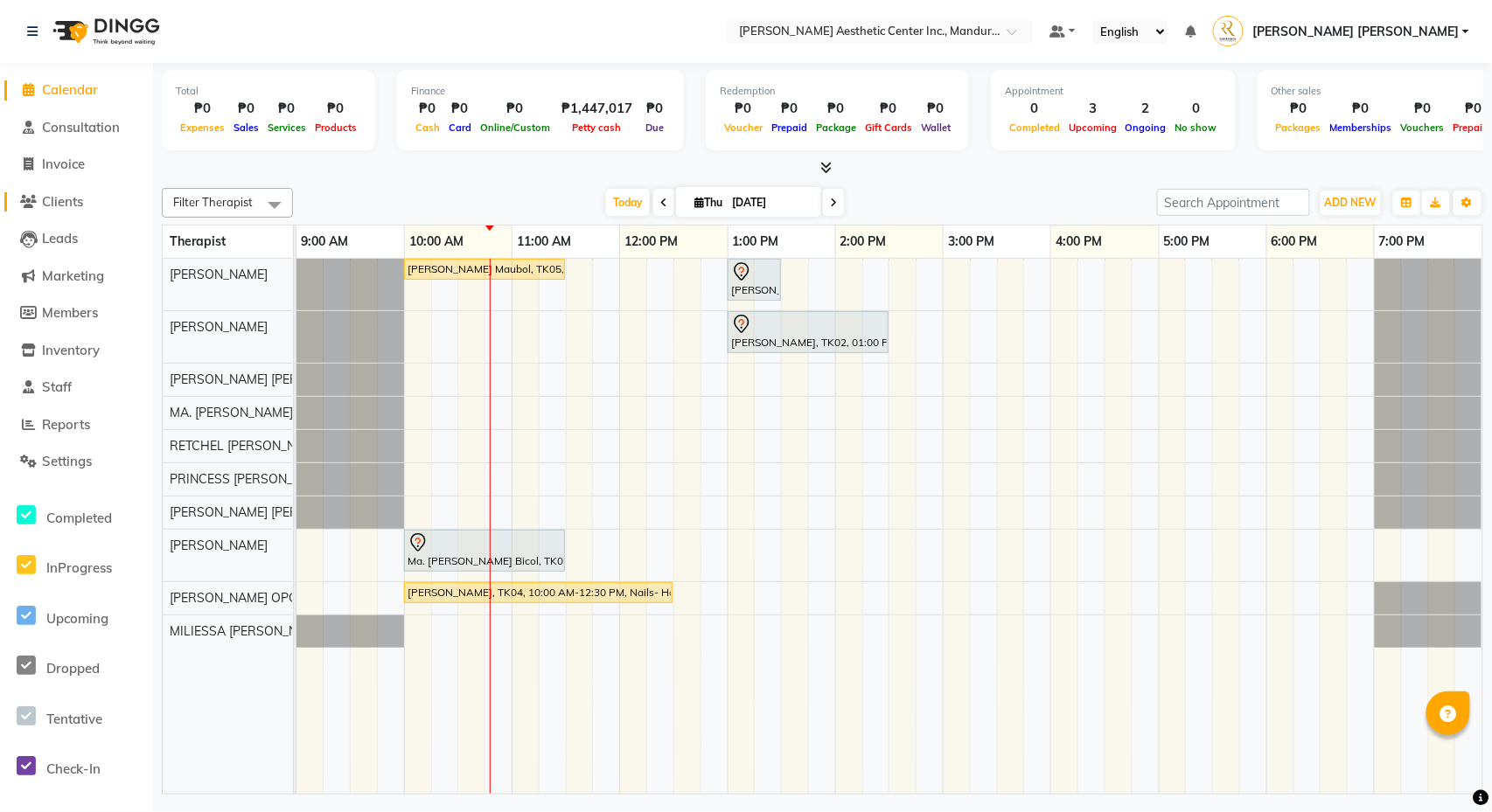
click at [56, 194] on span "Clients" at bounding box center [63, 202] width 41 height 16
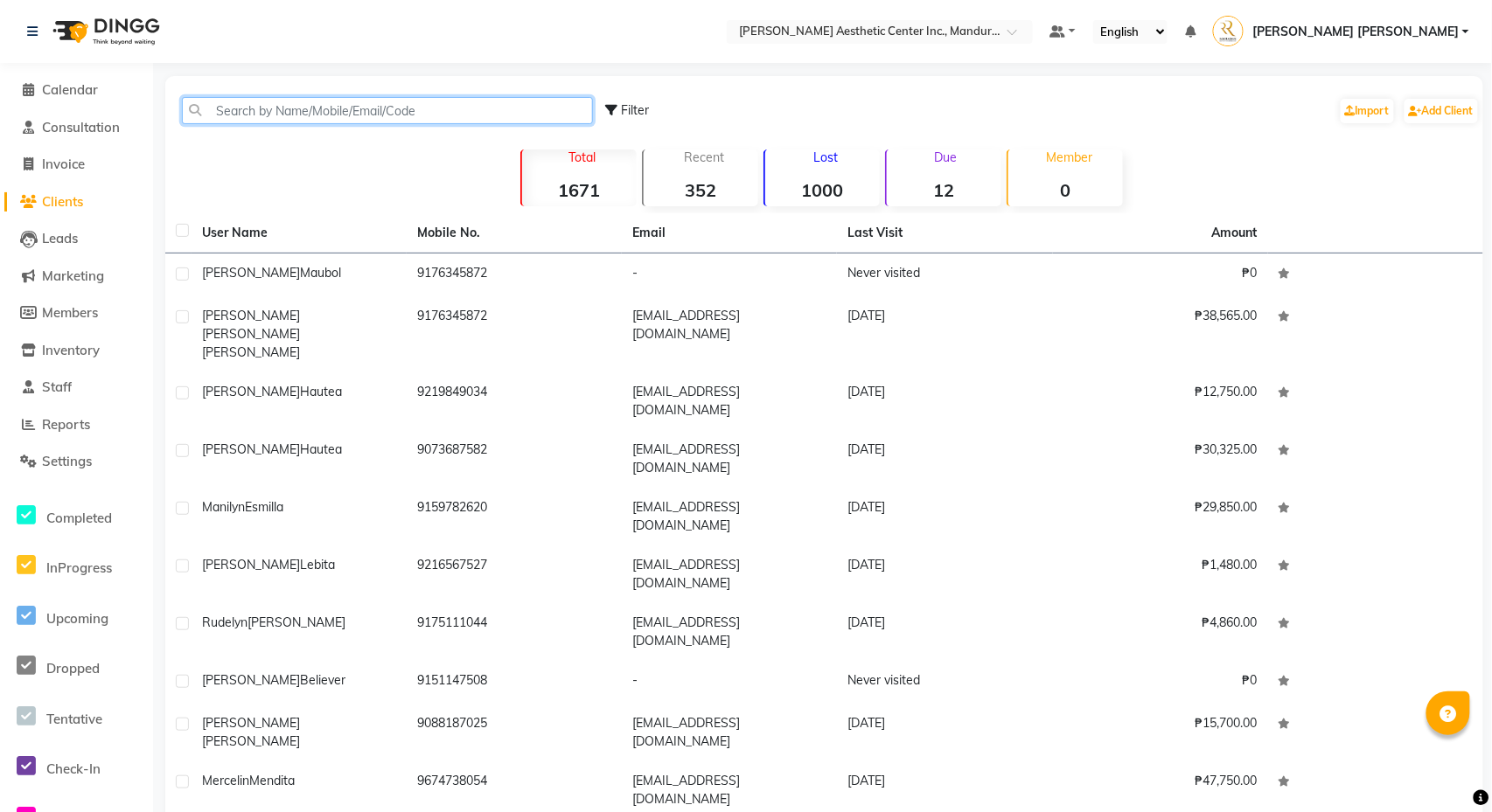
click at [347, 108] on input "text" at bounding box center [387, 111] width 411 height 27
type input "k"
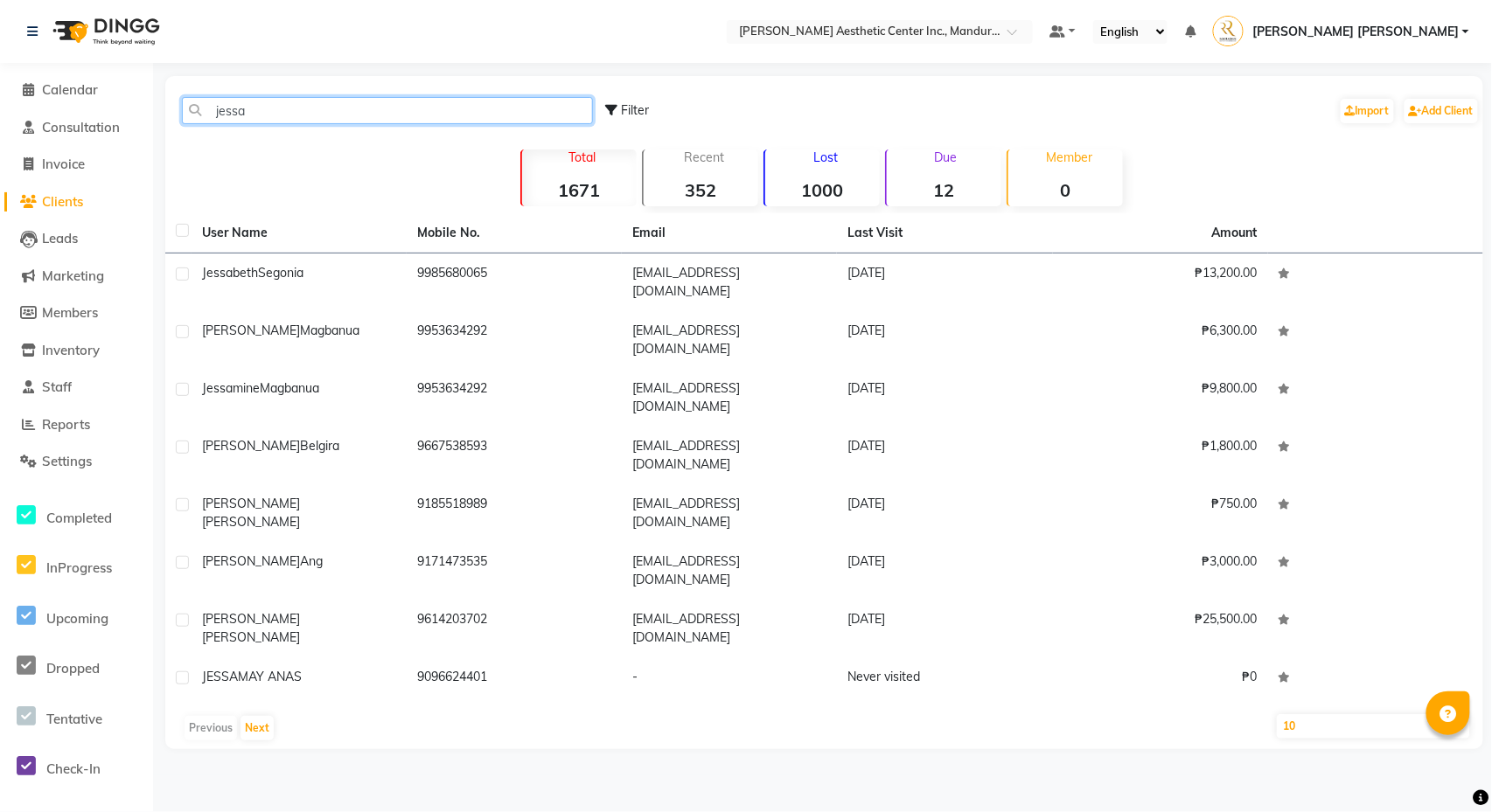
type input "[PERSON_NAME]"
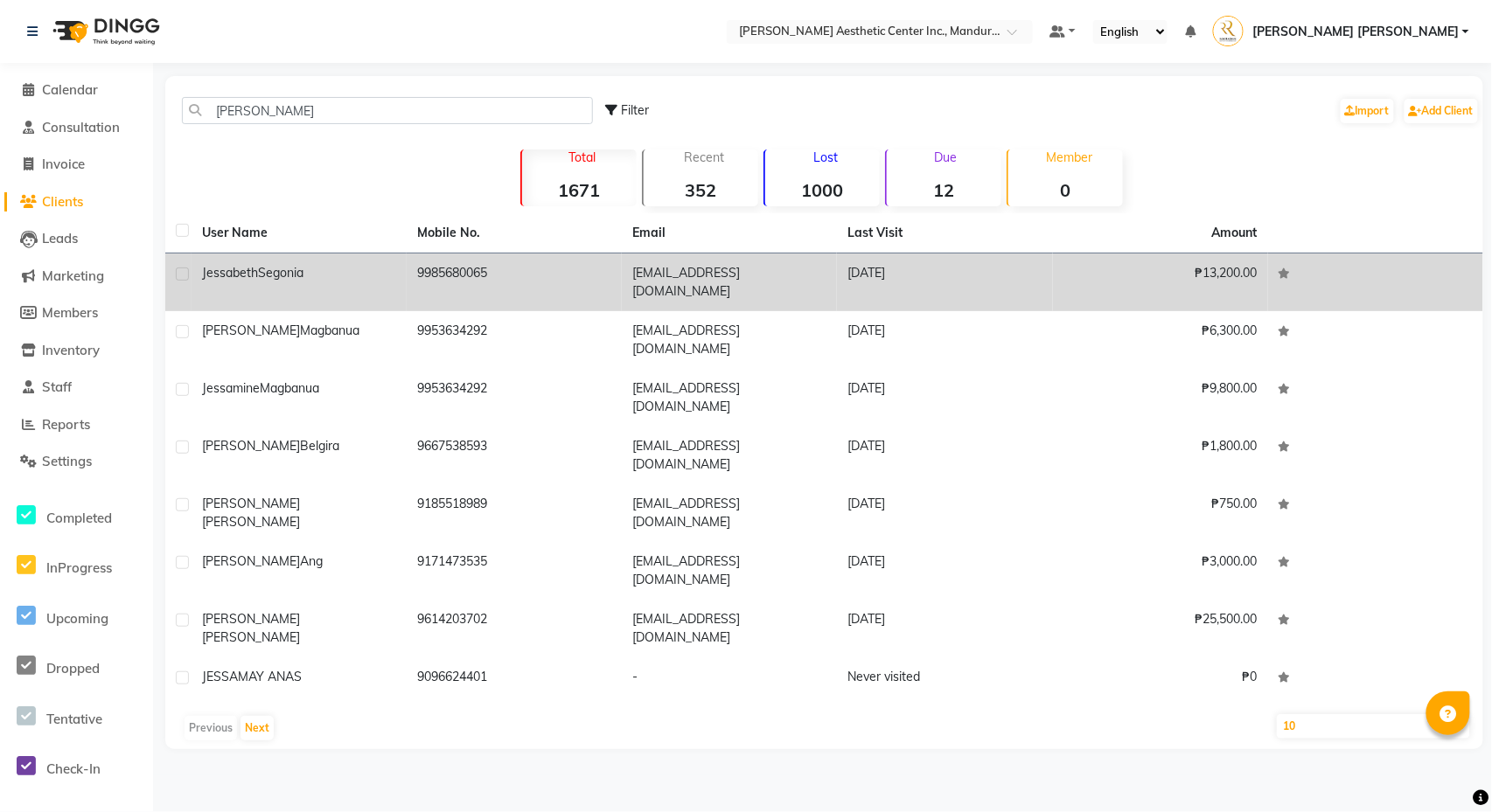
drag, startPoint x: 347, startPoint y: 108, endPoint x: 339, endPoint y: 284, distance: 176.2
click at [339, 284] on td "Jessabeth Segonia" at bounding box center [299, 283] width 215 height 58
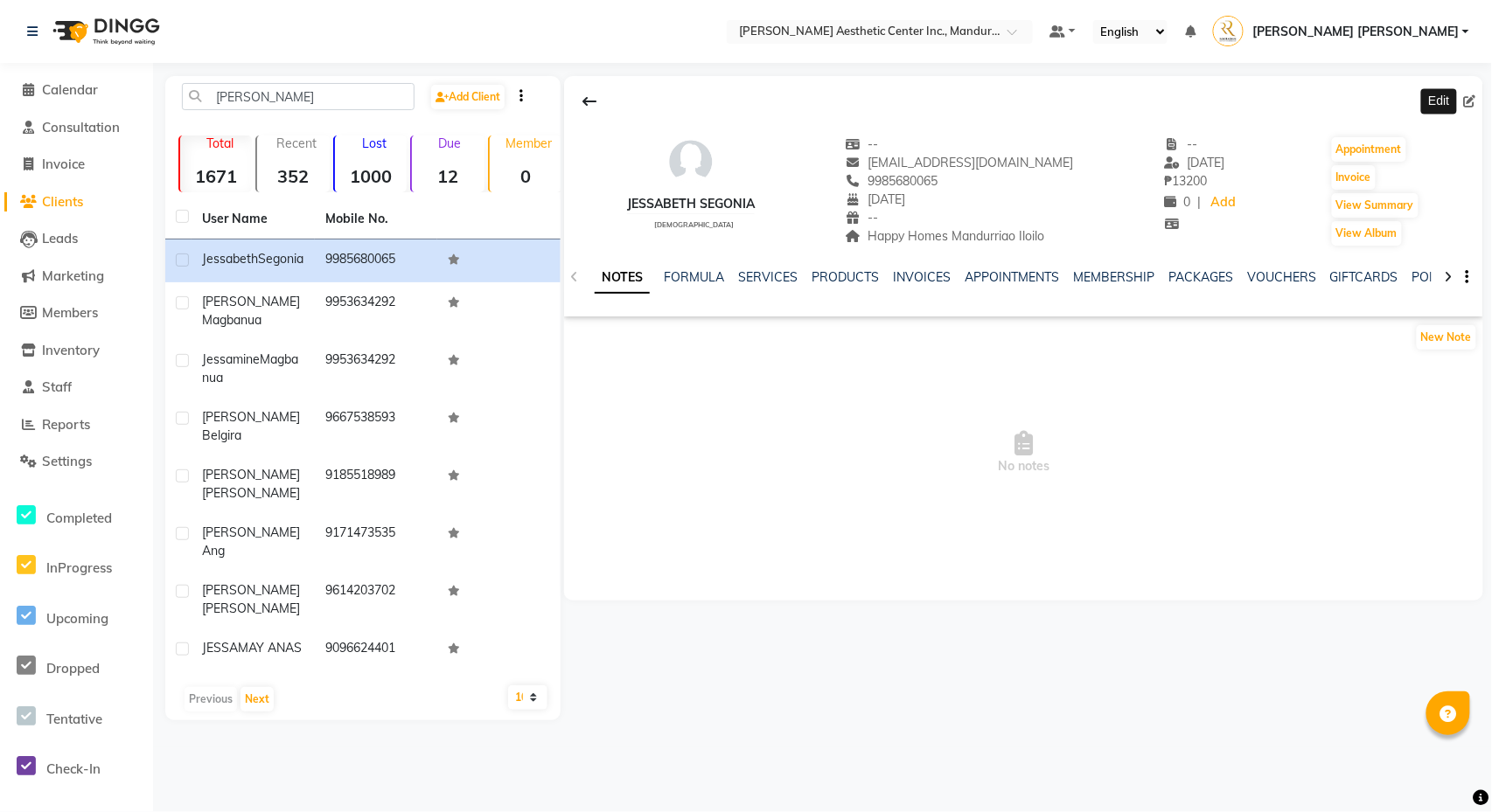
click at [1478, 99] on span at bounding box center [1473, 102] width 19 height 18
click at [1468, 100] on icon at bounding box center [1470, 102] width 13 height 13
select select "06"
select select "08"
select select "1990"
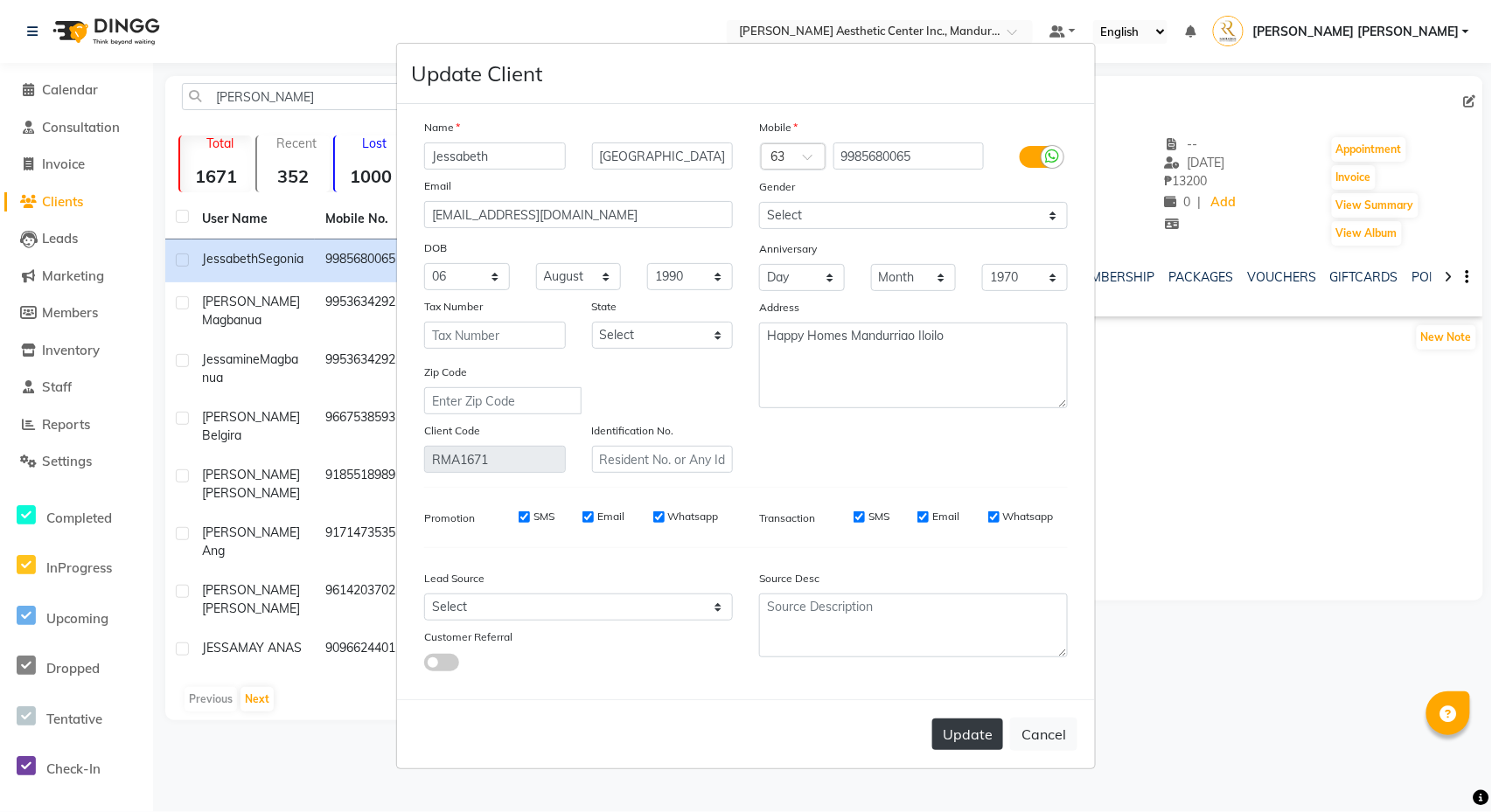
click at [967, 749] on button "Update" at bounding box center [967, 734] width 71 height 32
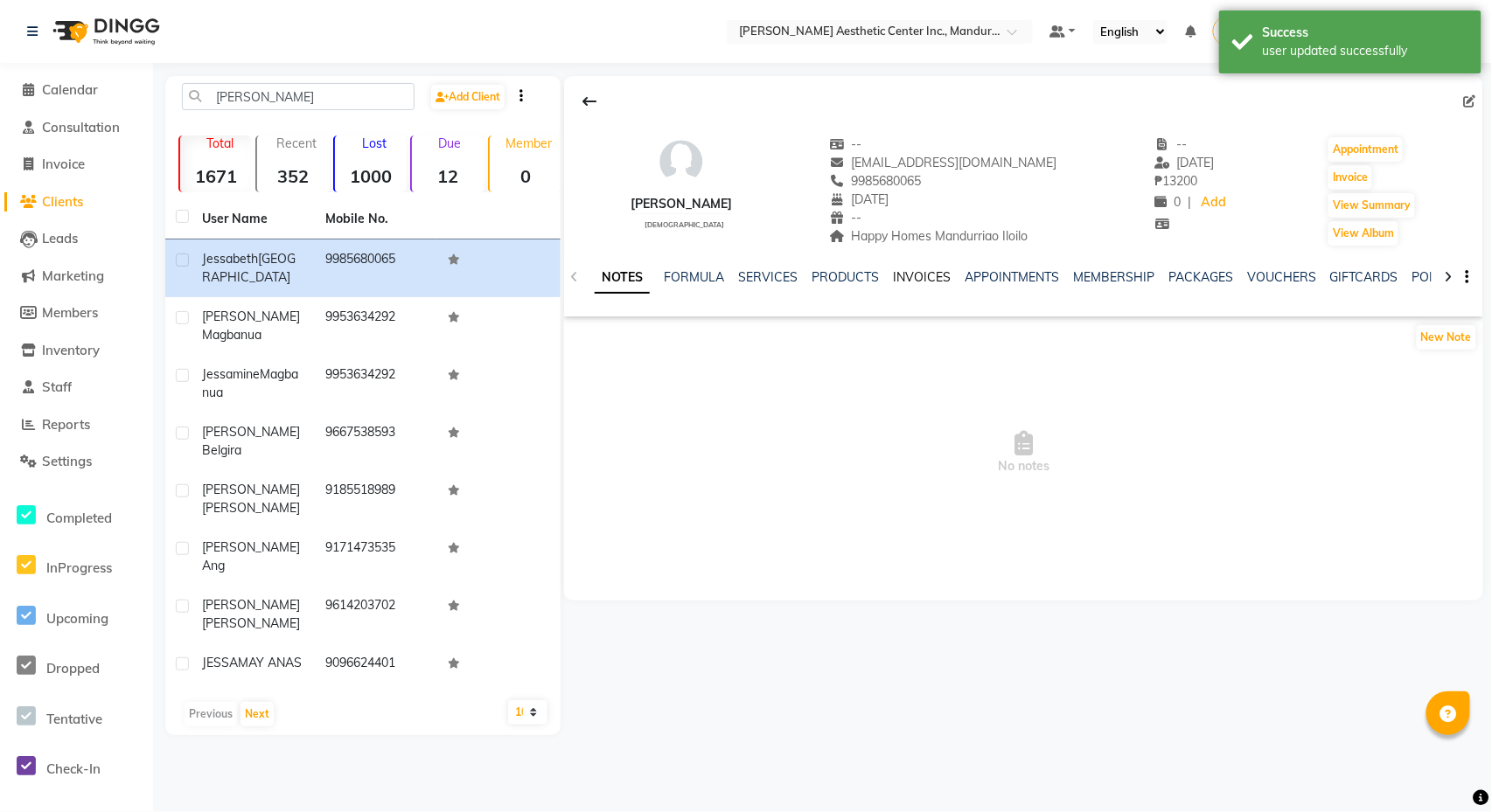
click at [924, 278] on link "INVOICES" at bounding box center [922, 276] width 58 height 15
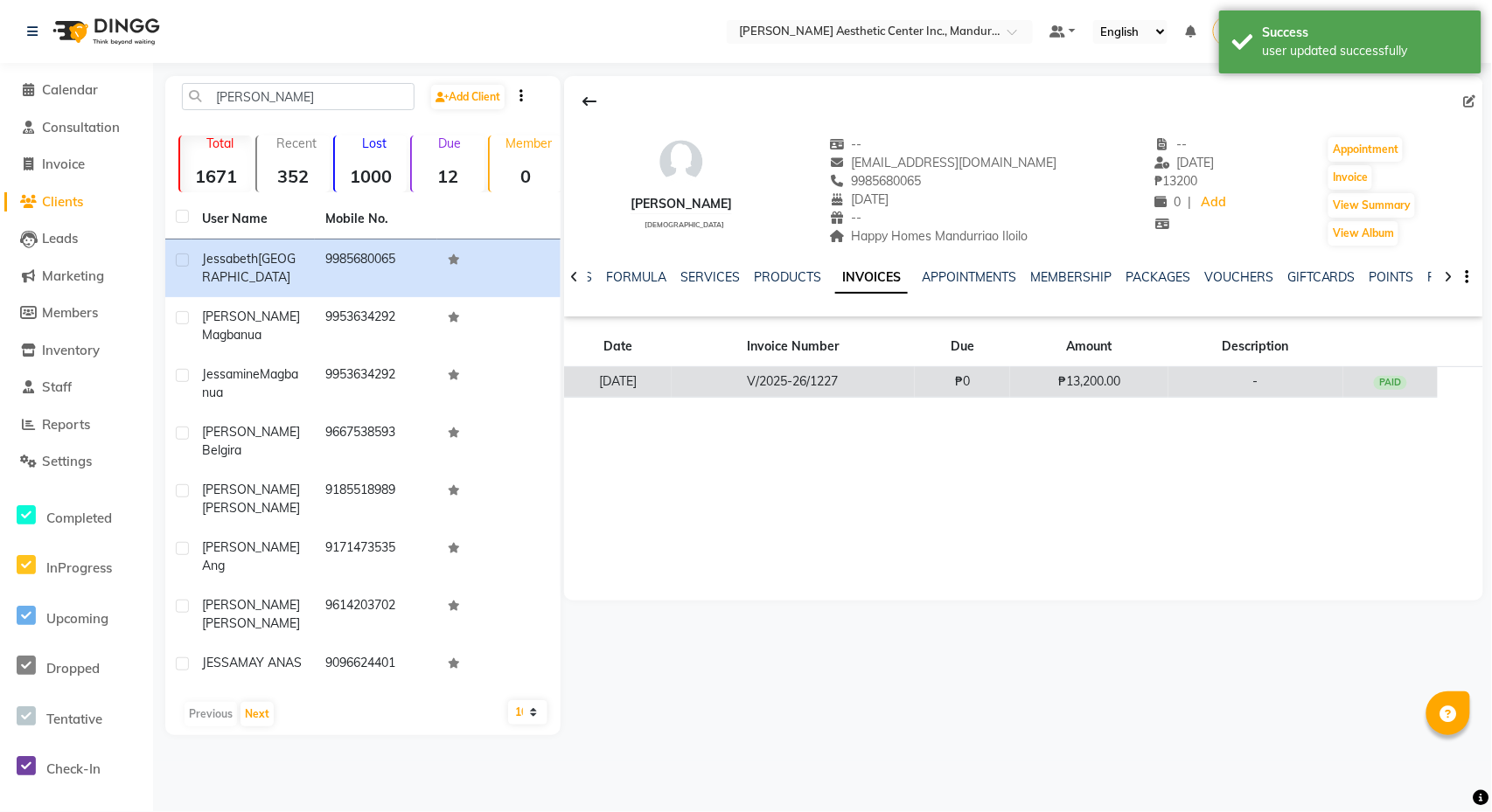
click at [963, 390] on td "₱0" at bounding box center [963, 383] width 96 height 31
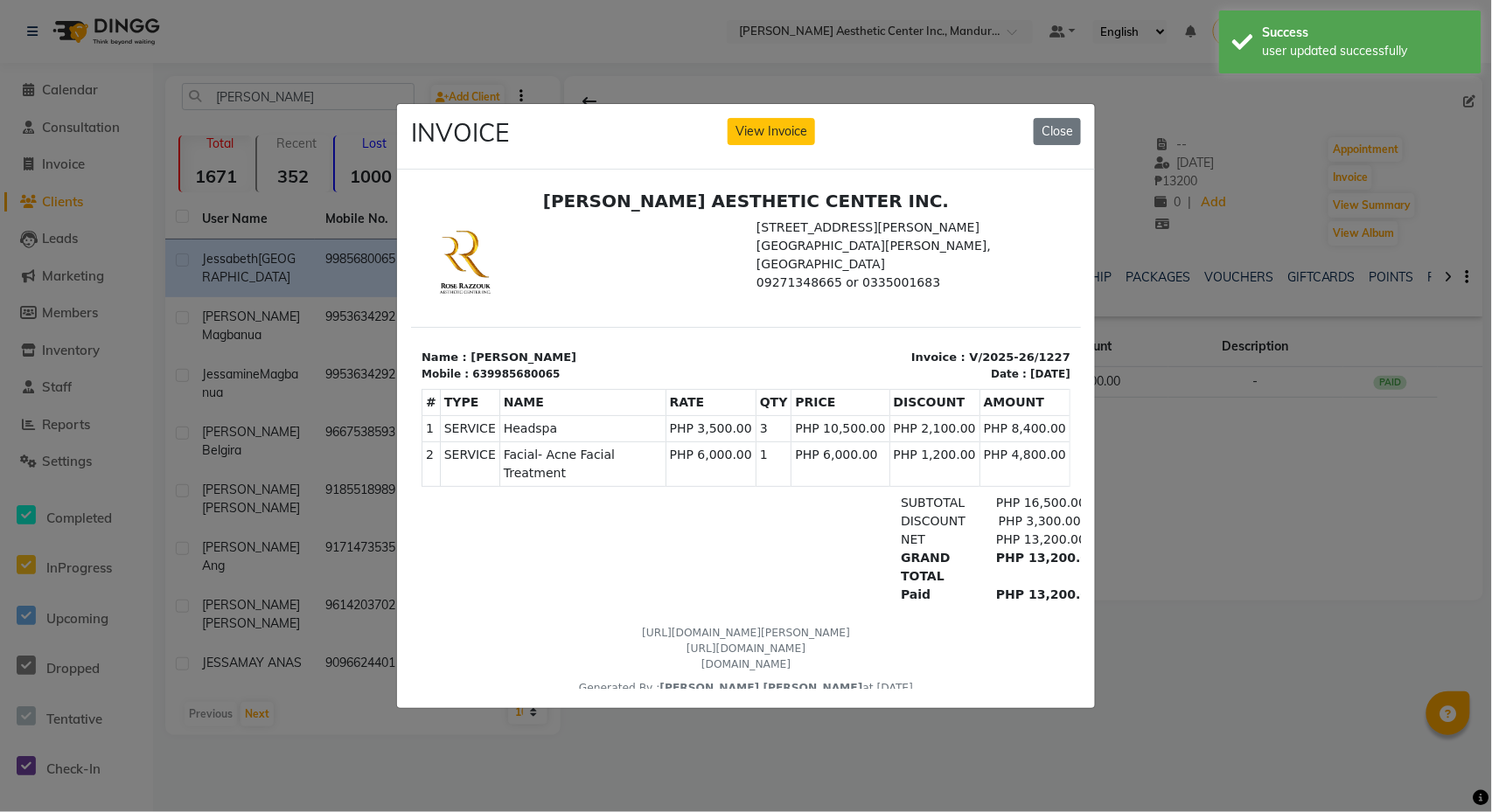
click at [1082, 123] on div "INVOICE View Invoice Close" at bounding box center [746, 137] width 698 height 66
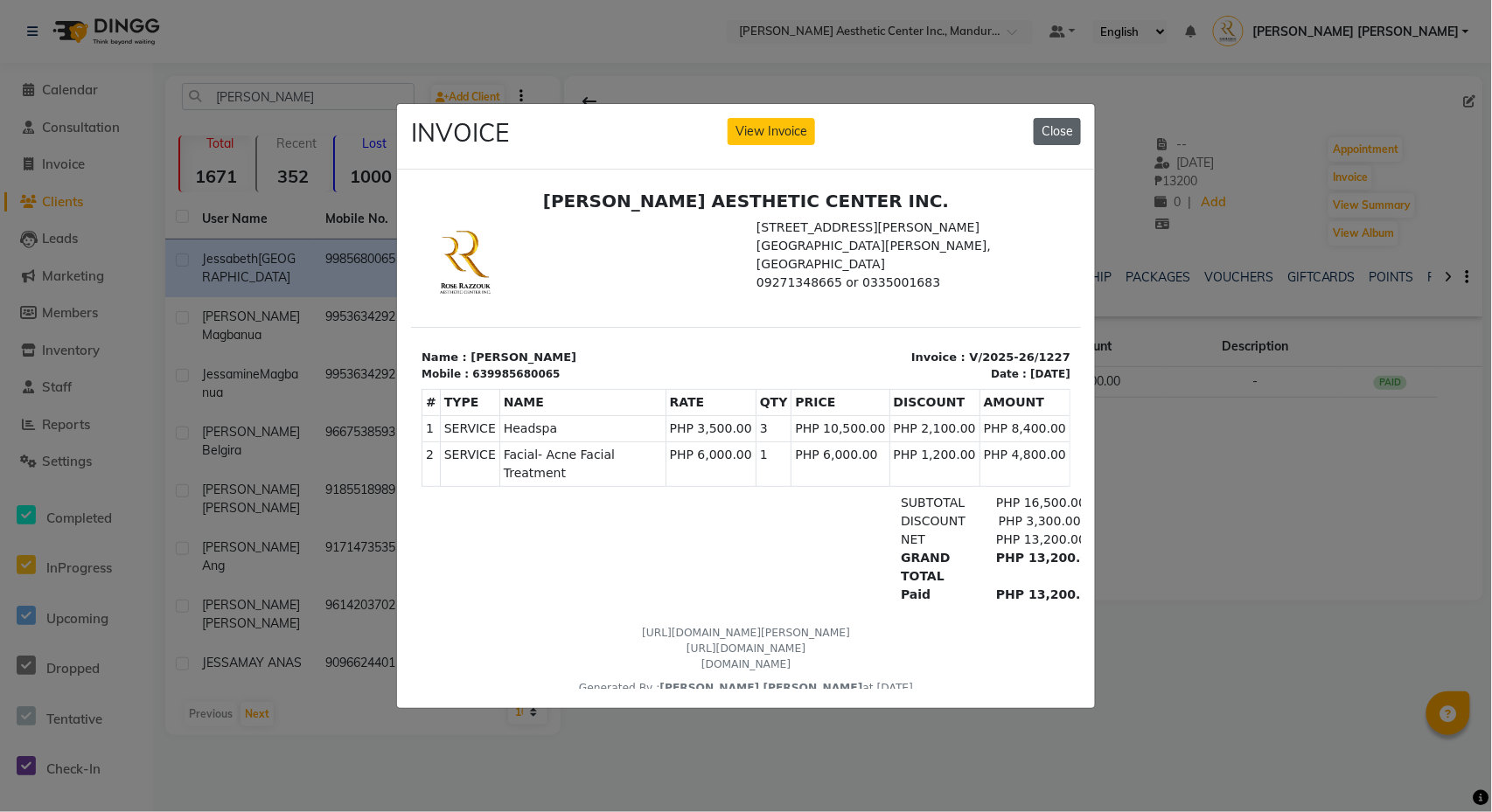
click at [1049, 133] on button "Close" at bounding box center [1057, 131] width 47 height 27
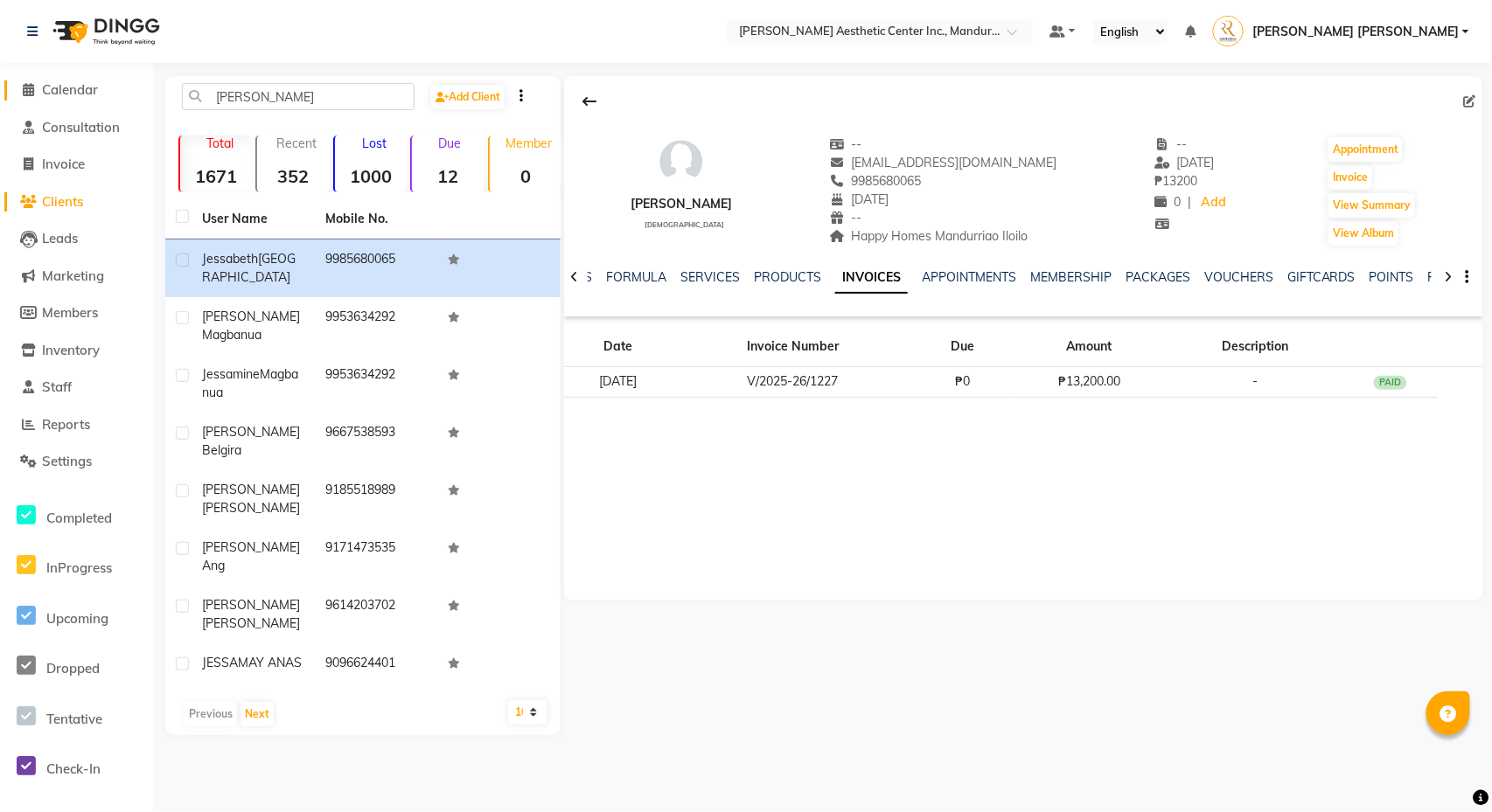
click at [67, 81] on span "Calendar" at bounding box center [70, 89] width 56 height 16
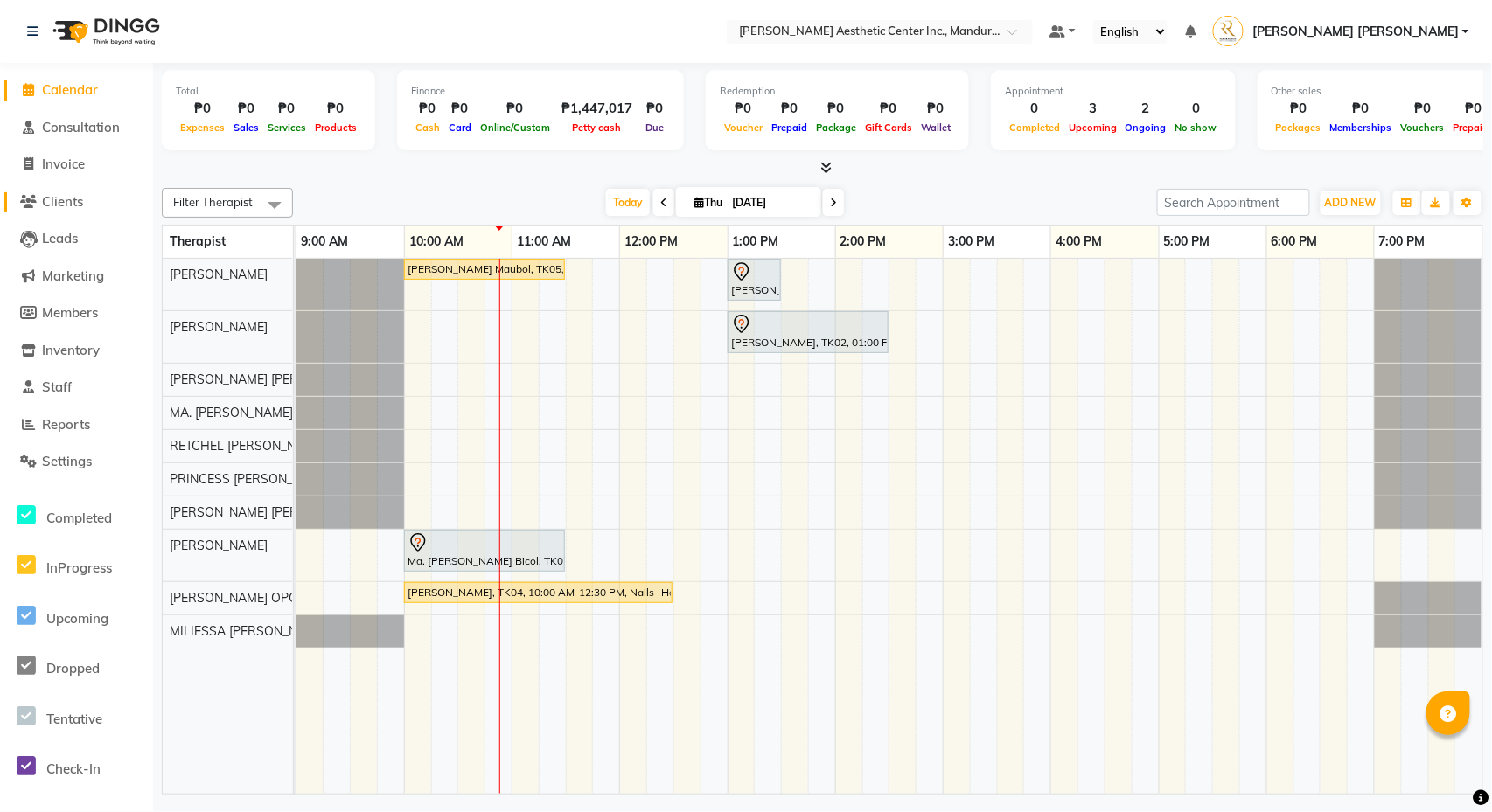
click at [65, 194] on span "Clients" at bounding box center [63, 202] width 41 height 16
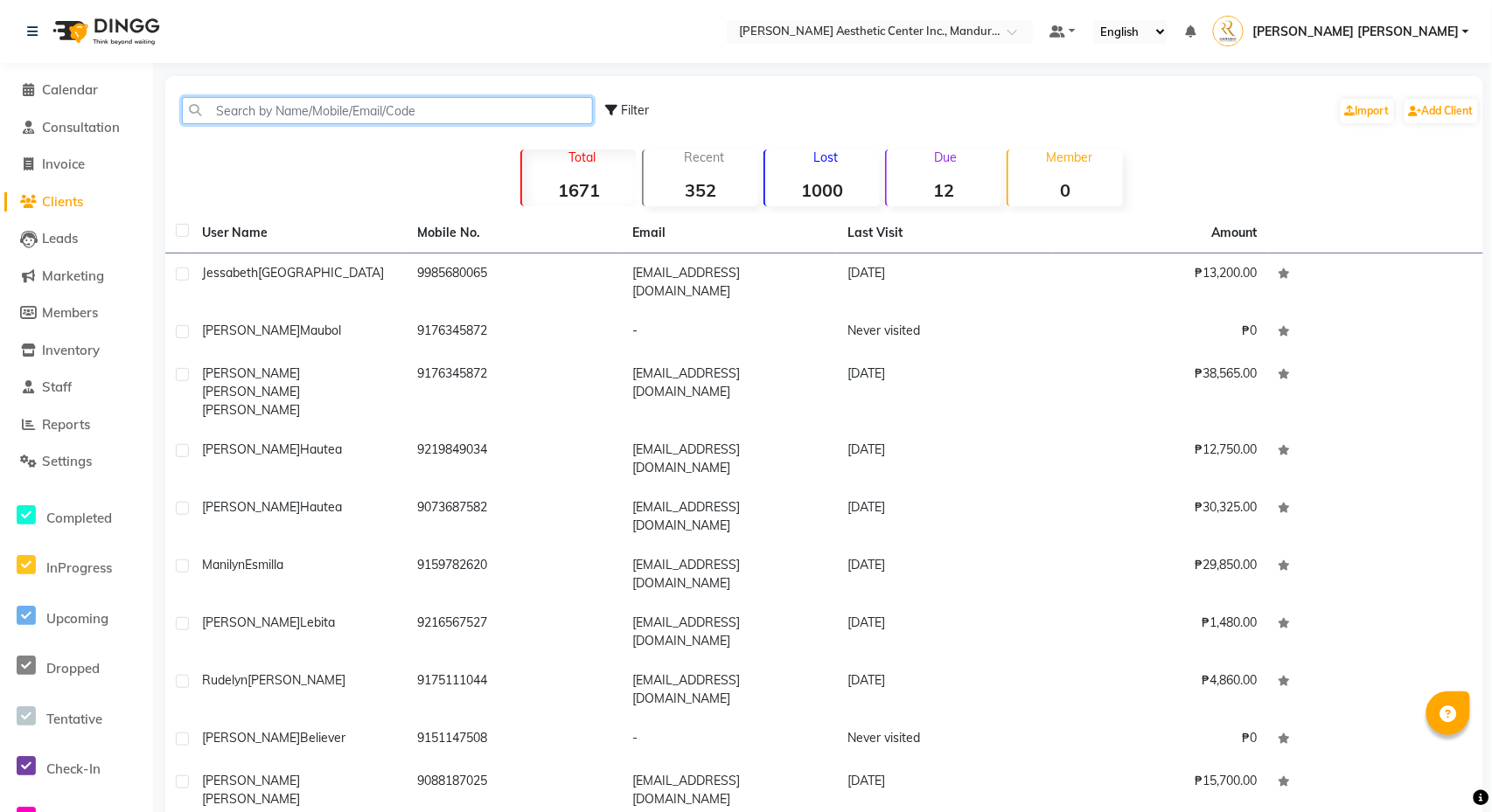
click at [270, 116] on input "text" at bounding box center [387, 111] width 411 height 27
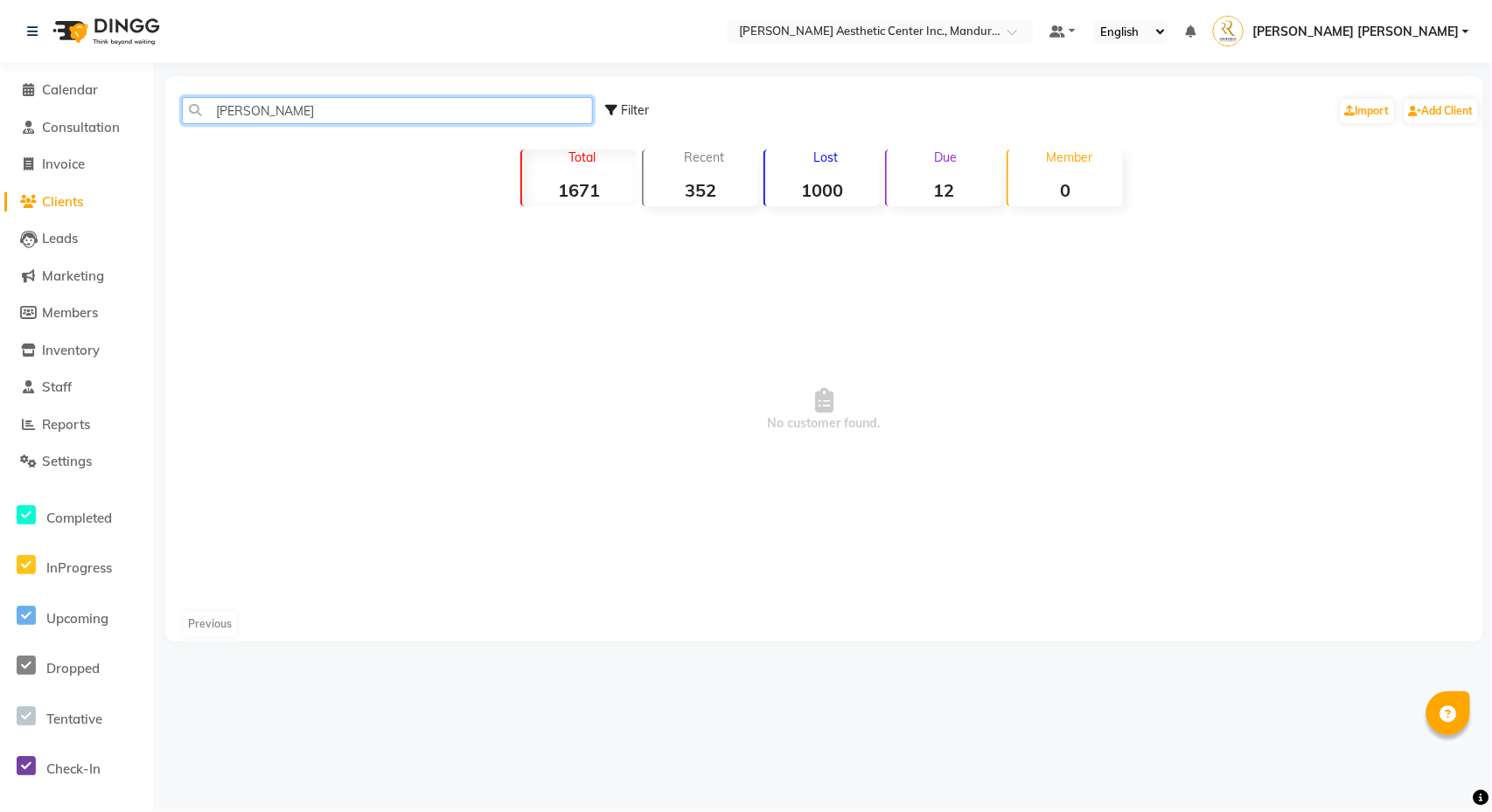
click at [270, 116] on input "[PERSON_NAME]" at bounding box center [387, 111] width 411 height 27
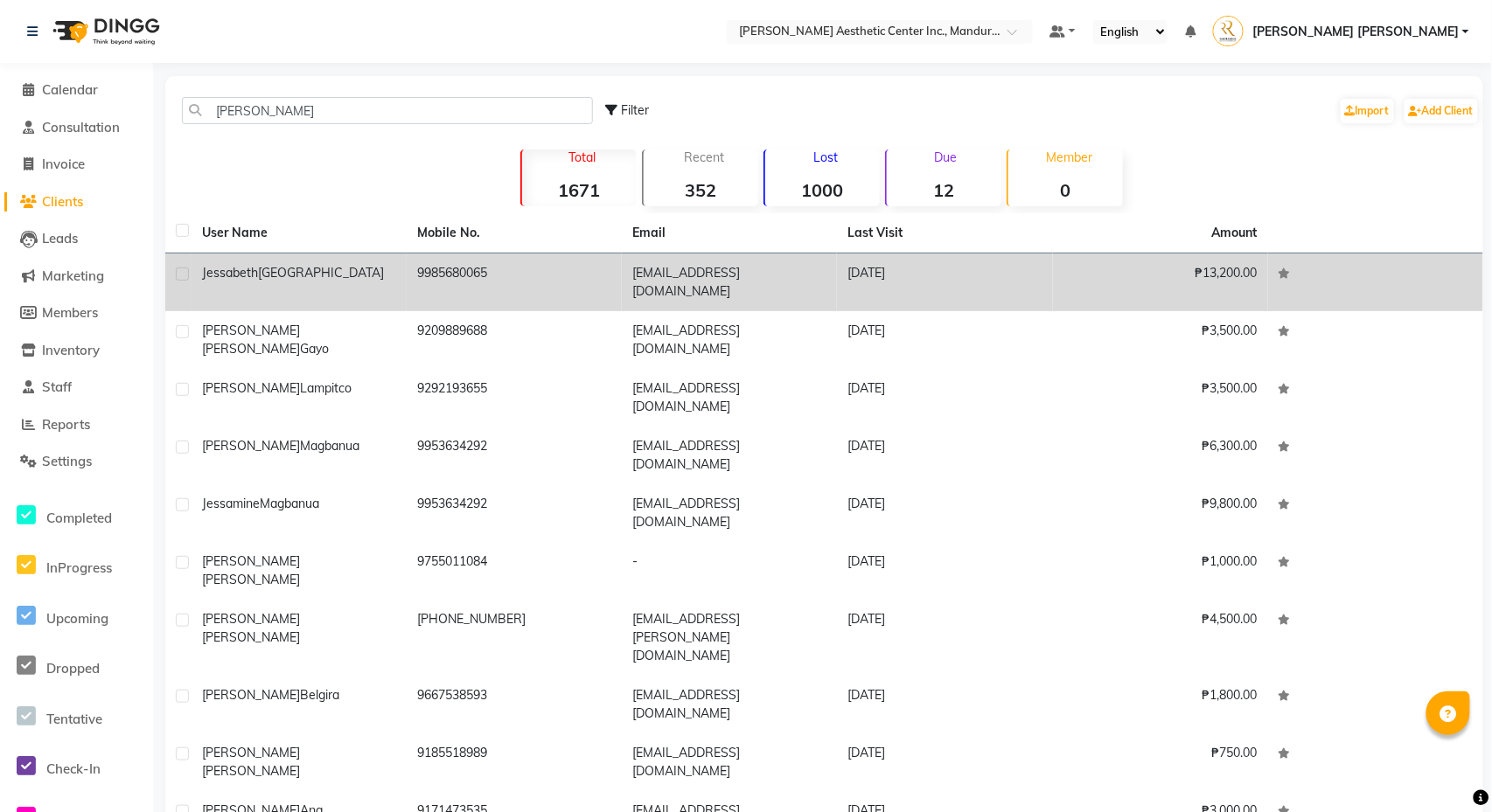
click at [313, 288] on td "[PERSON_NAME]" at bounding box center [299, 283] width 215 height 58
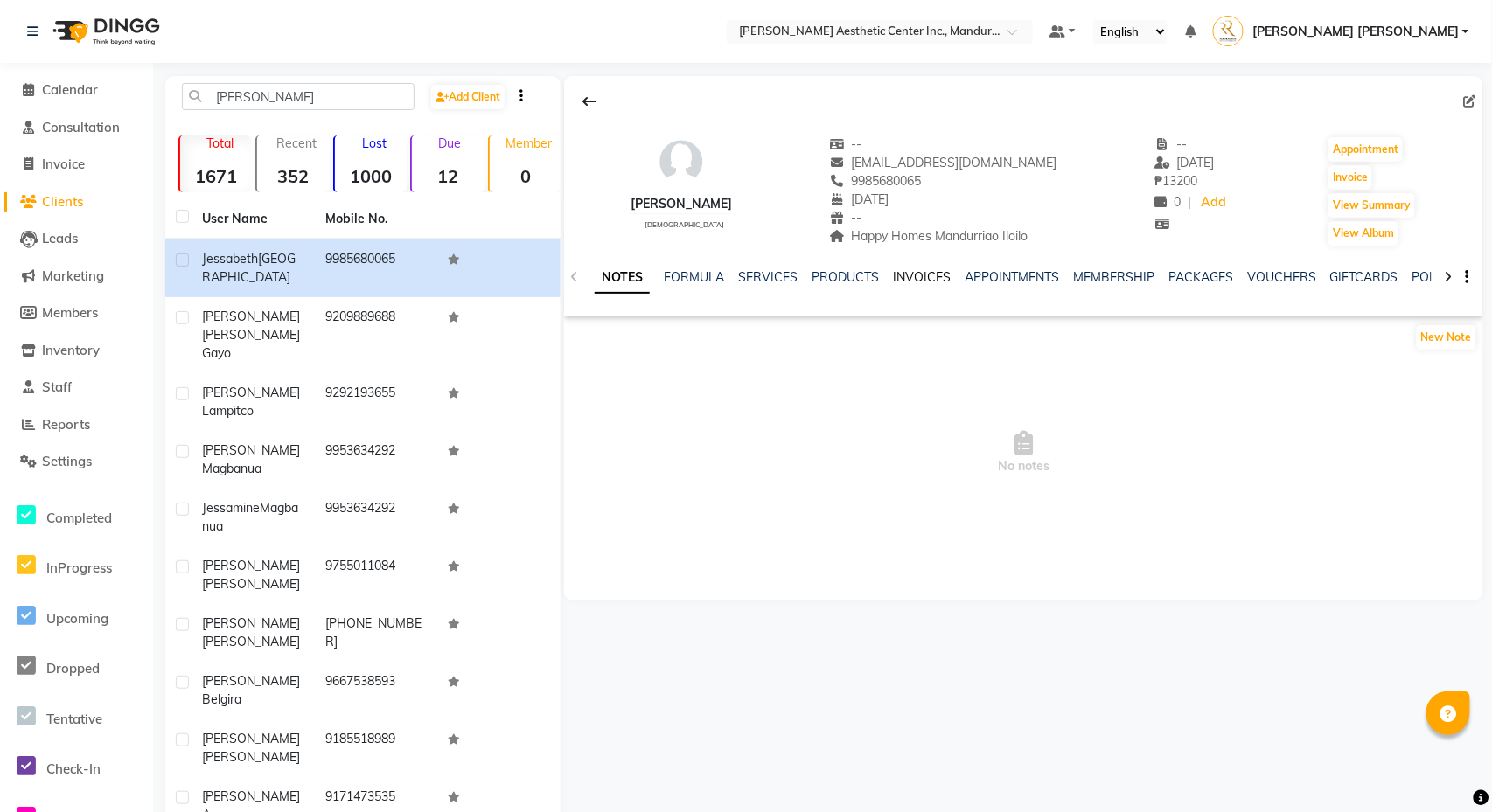
click at [914, 281] on link "INVOICES" at bounding box center [922, 276] width 58 height 15
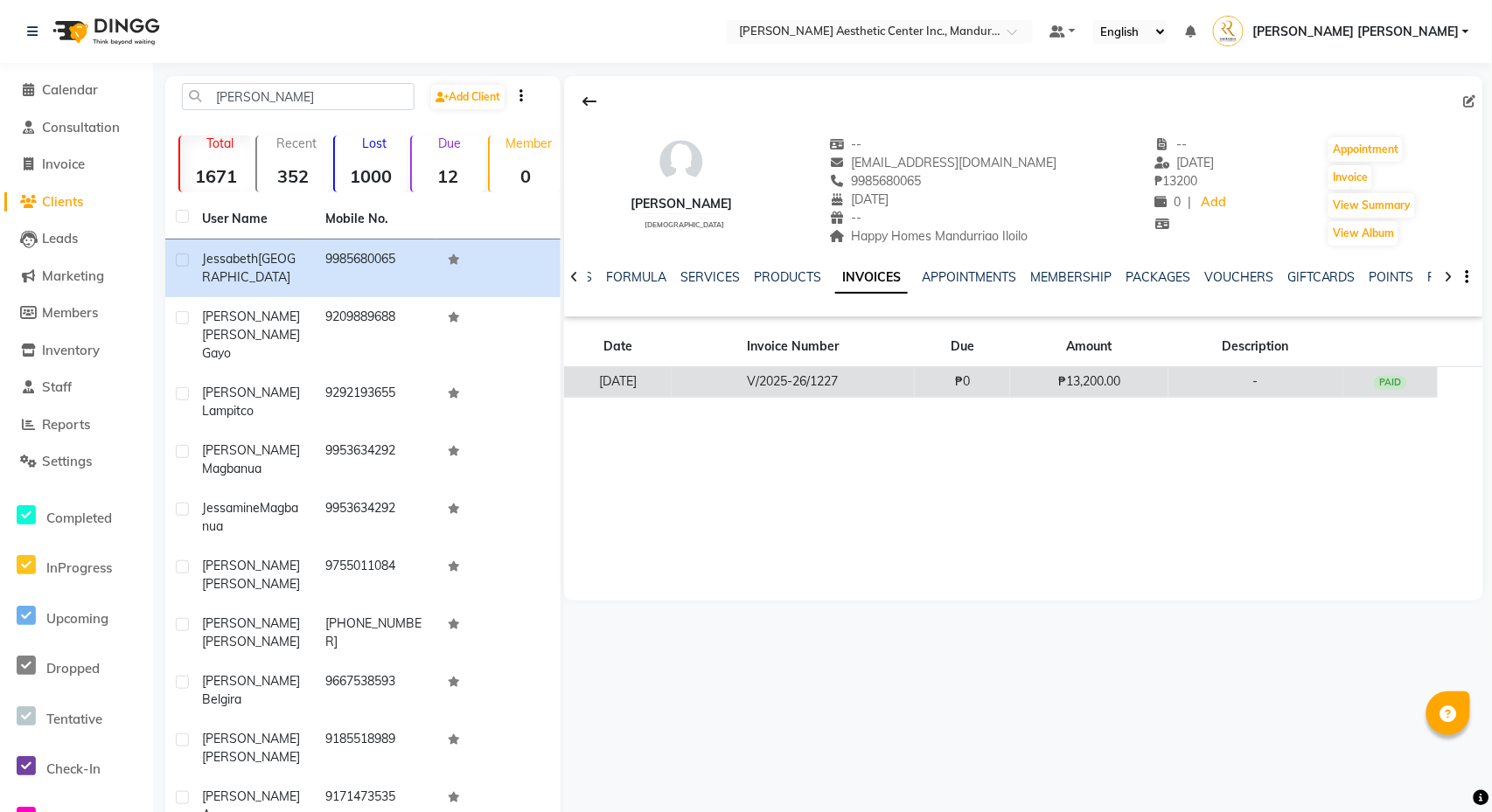
click at [1321, 384] on td "-" at bounding box center [1256, 383] width 175 height 31
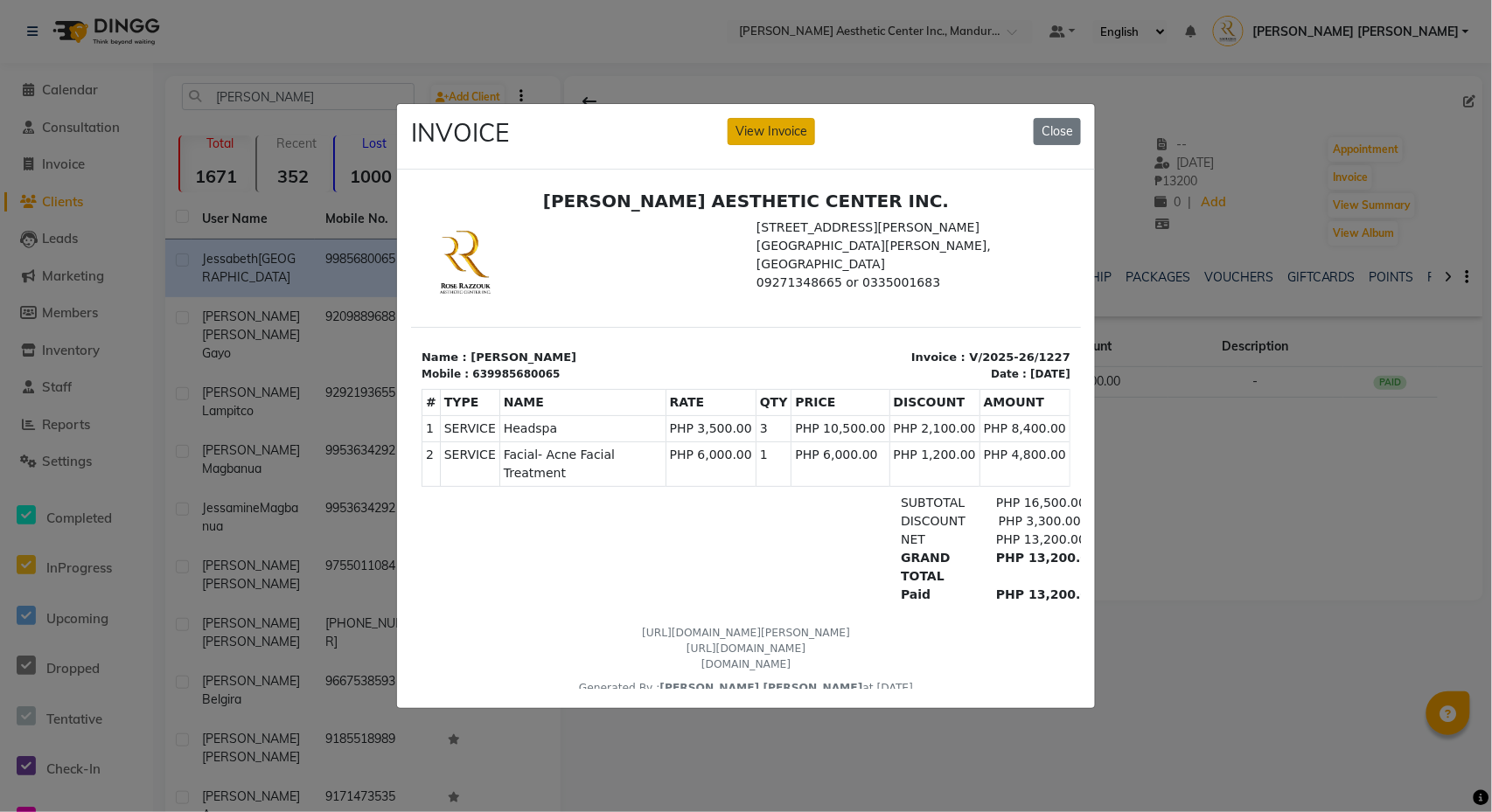
click at [773, 123] on button "View Invoice" at bounding box center [771, 131] width 87 height 27
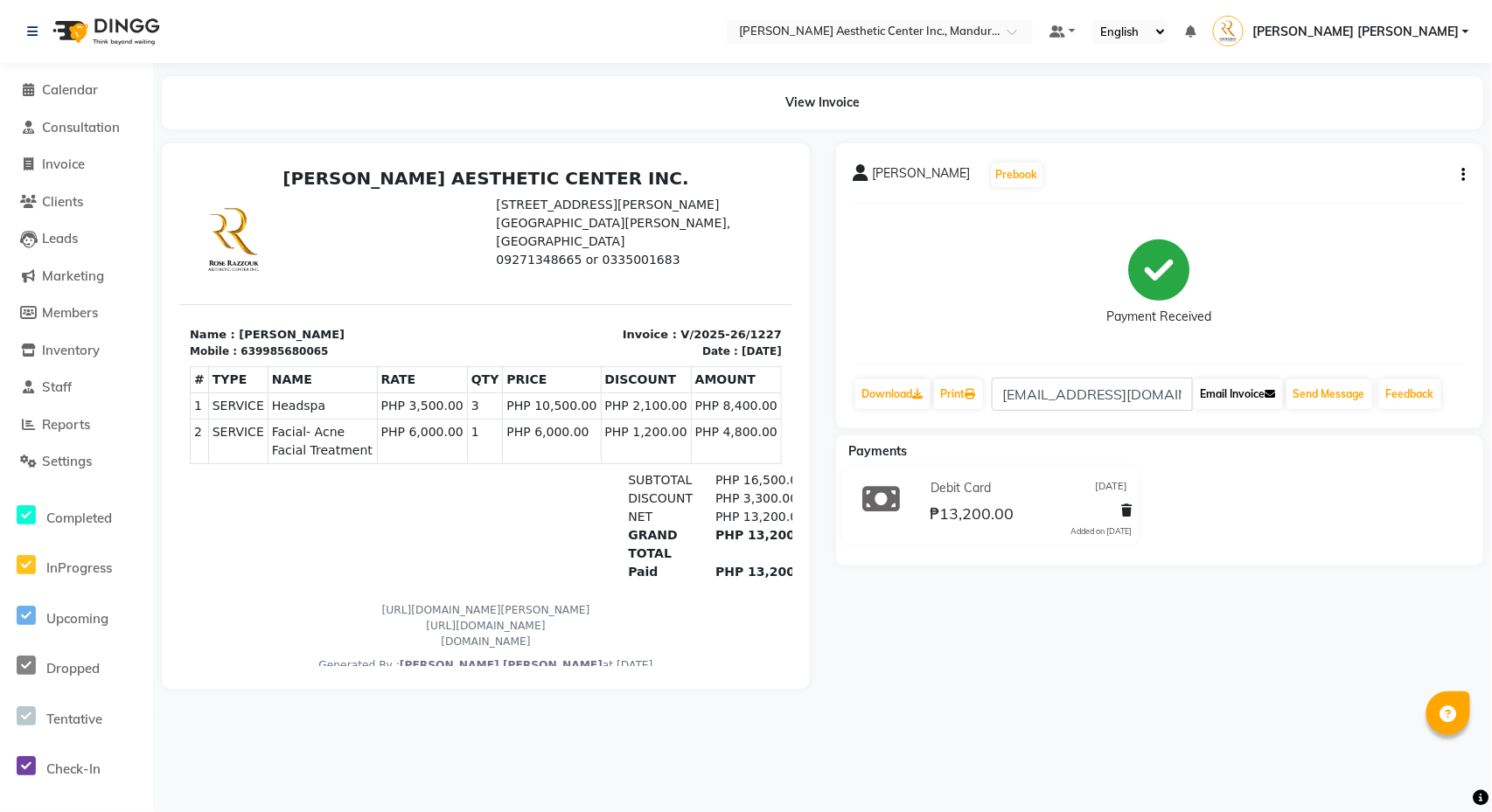
click at [1225, 396] on button "Email Invoice" at bounding box center [1238, 394] width 89 height 30
click at [1330, 402] on button "Send Message" at bounding box center [1329, 394] width 86 height 30
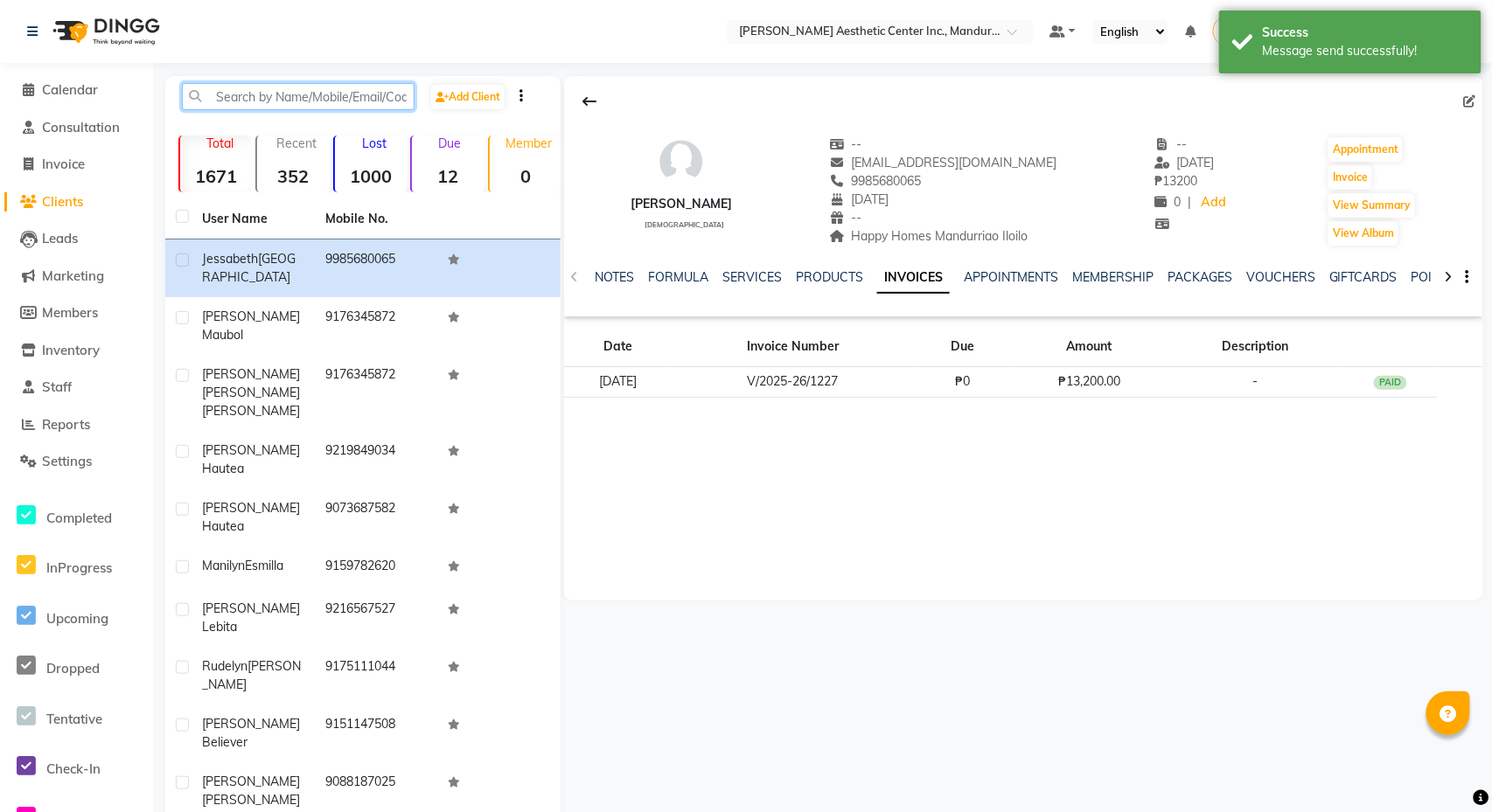
click at [329, 88] on input "text" at bounding box center [298, 96] width 232 height 27
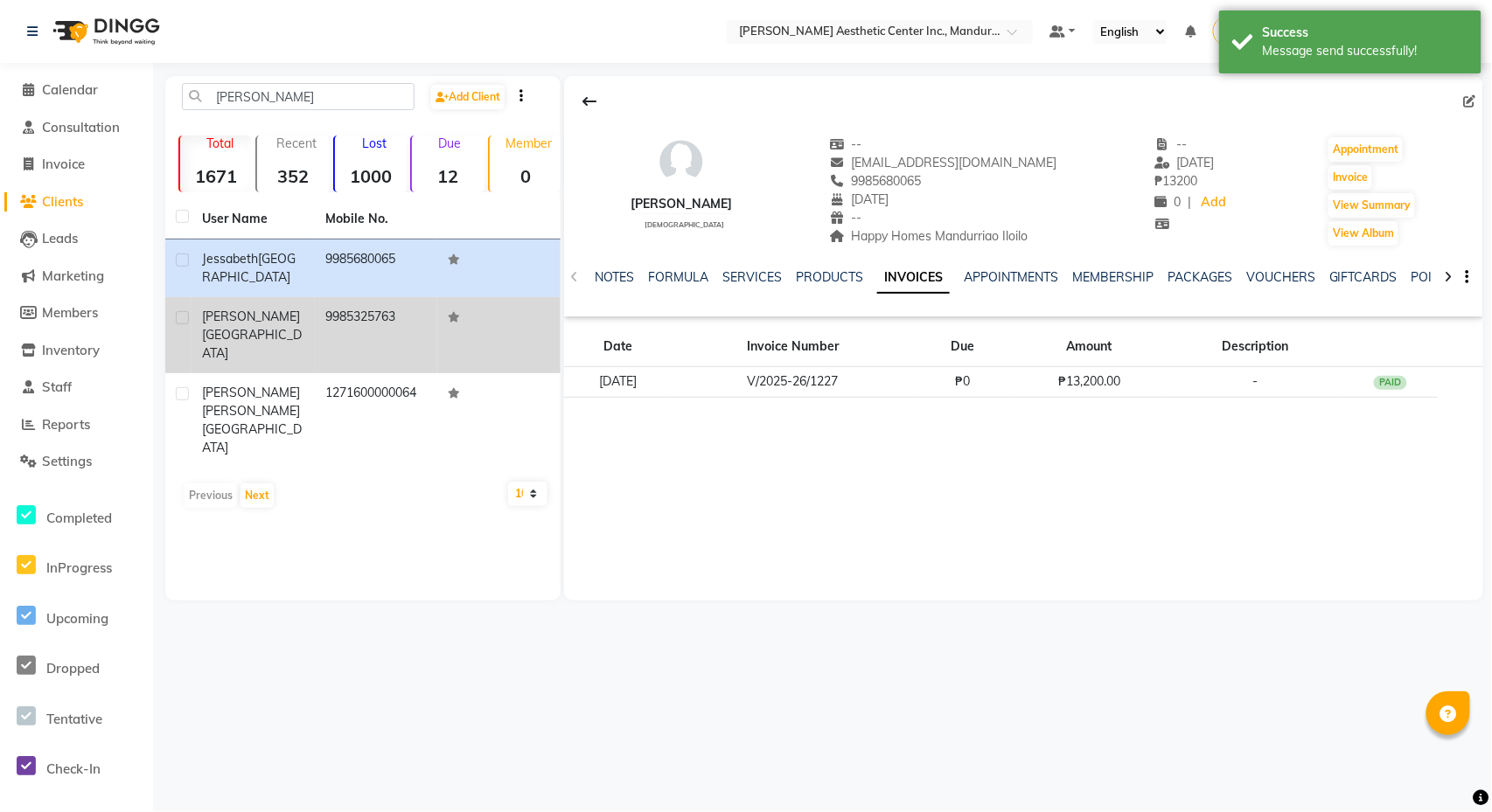
click at [285, 340] on td "[PERSON_NAME]" at bounding box center [253, 335] width 123 height 76
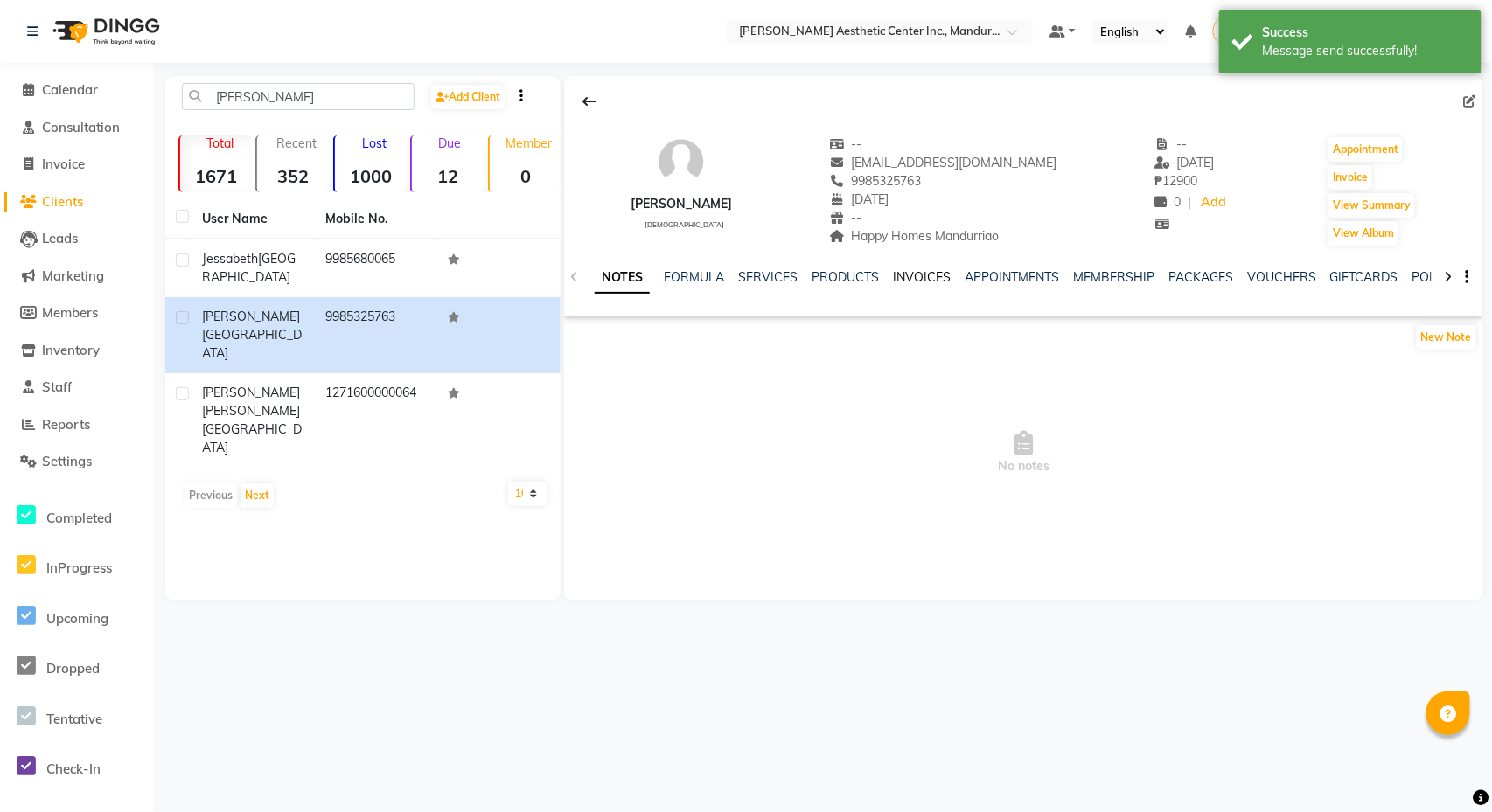
click at [930, 271] on link "INVOICES" at bounding box center [922, 276] width 58 height 15
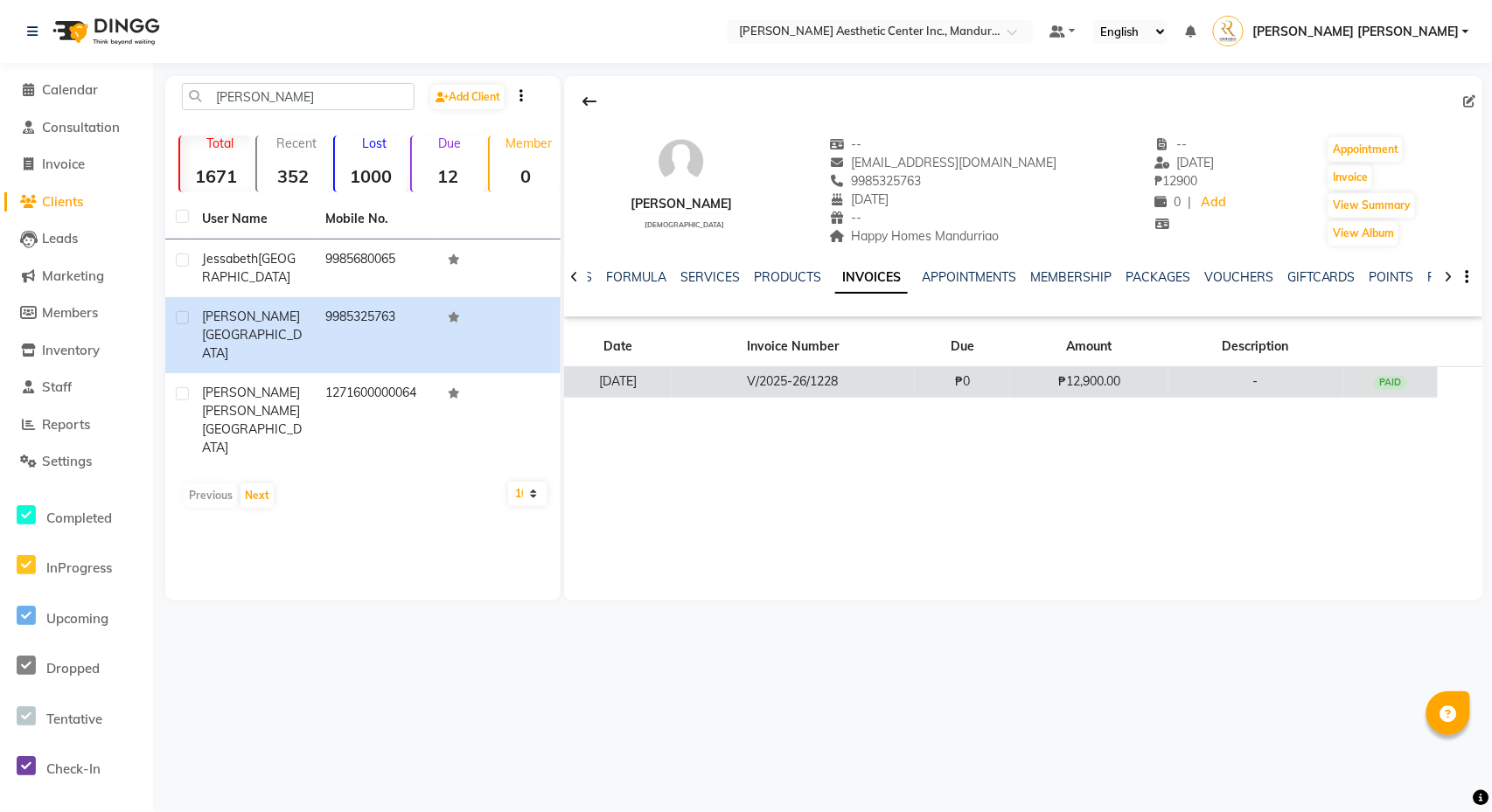
click at [1291, 378] on td "-" at bounding box center [1256, 383] width 175 height 31
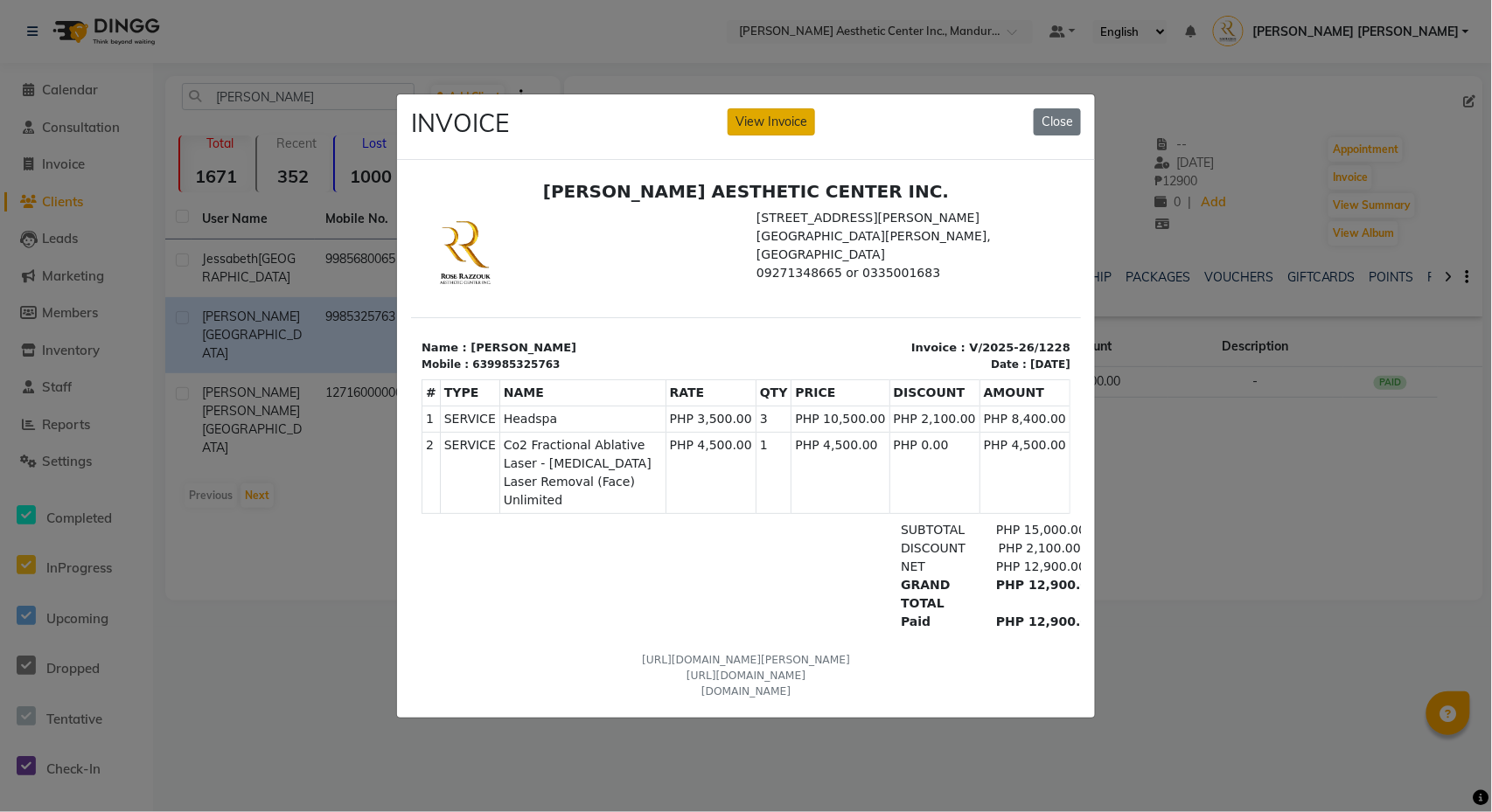
click at [768, 122] on button "View Invoice" at bounding box center [771, 122] width 87 height 27
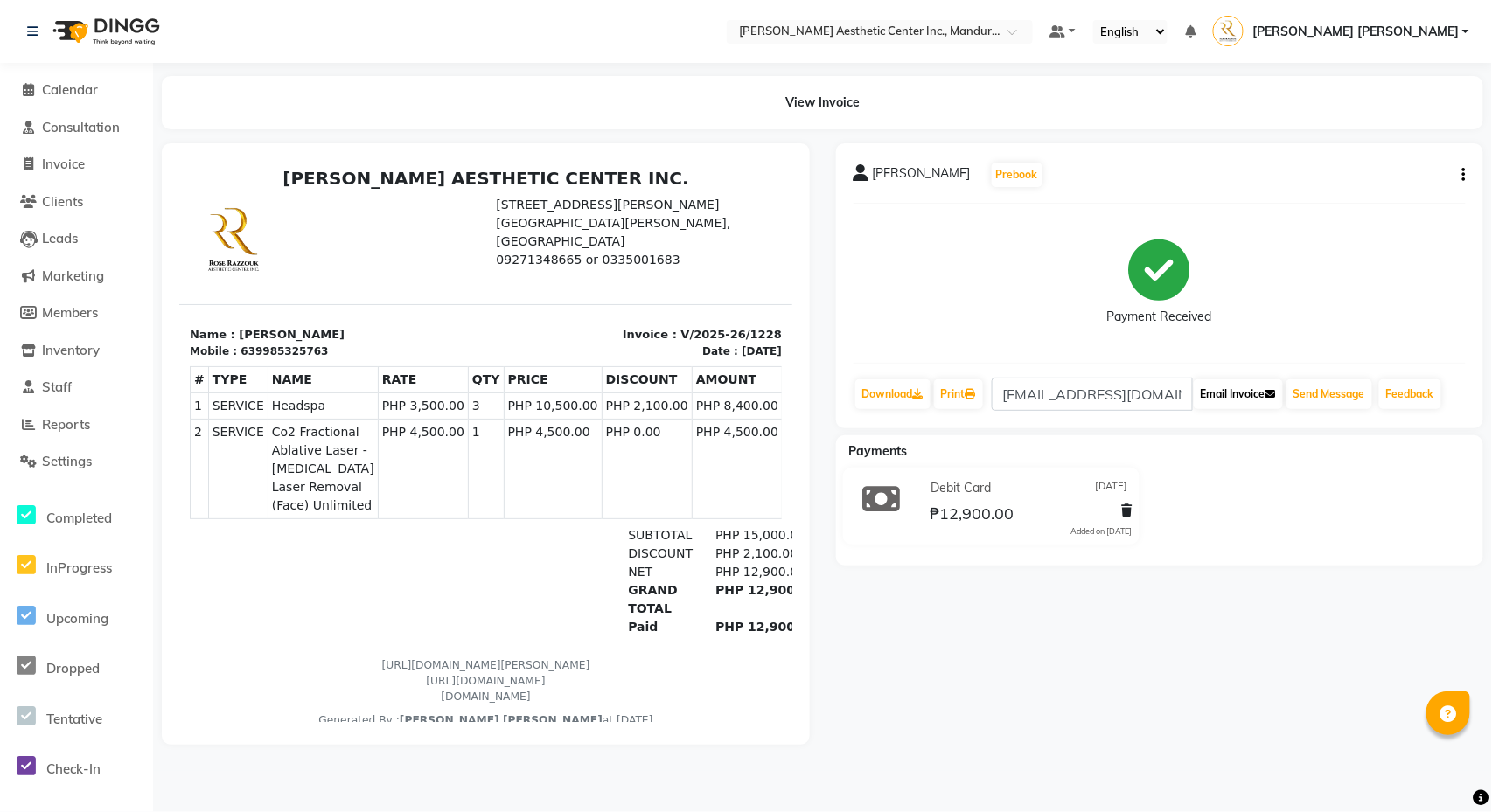
click at [1236, 392] on button "Email Invoice" at bounding box center [1238, 394] width 89 height 30
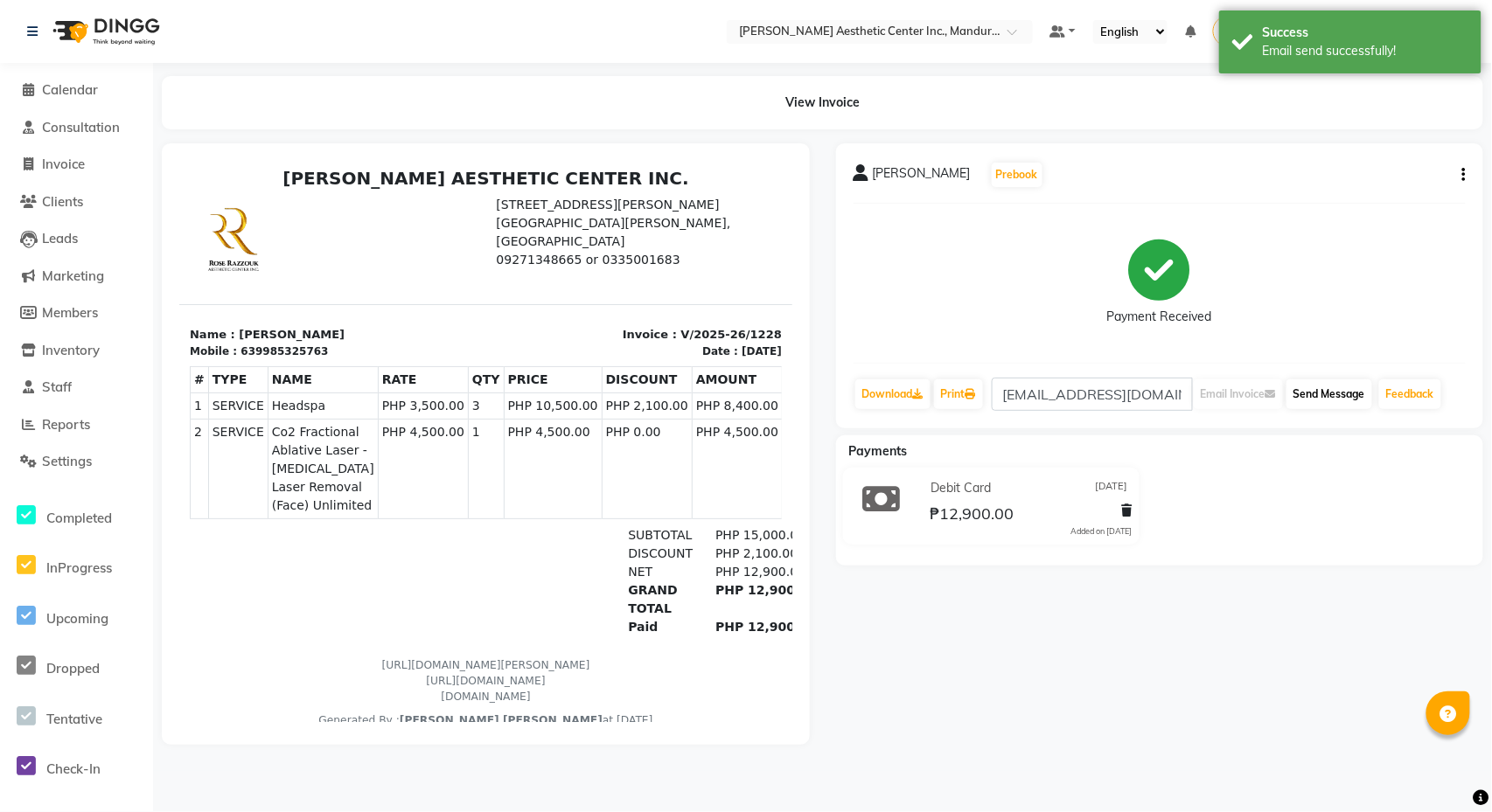
click at [1321, 392] on button "Send Message" at bounding box center [1329, 394] width 86 height 30
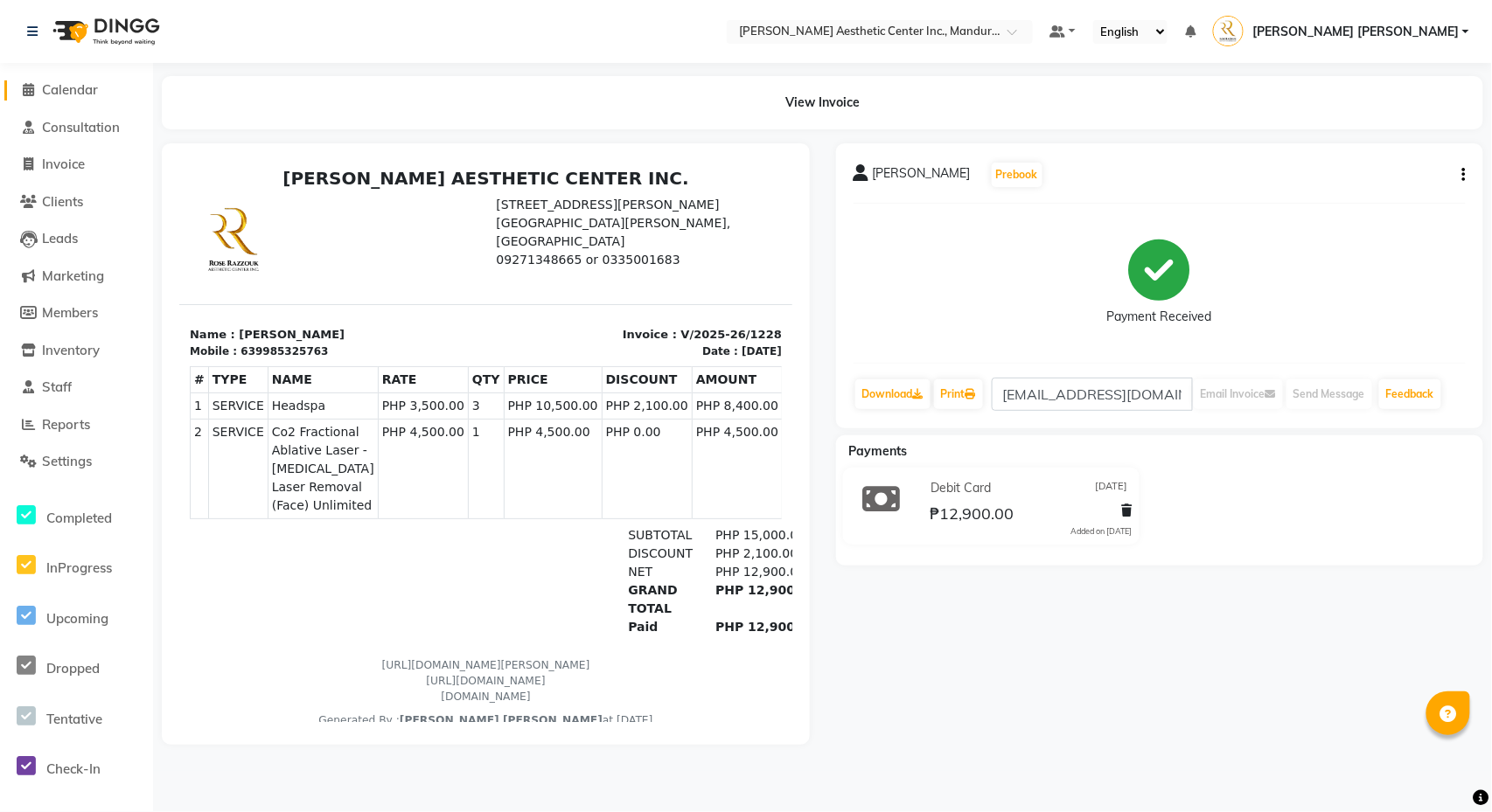
click at [65, 91] on span "Calendar" at bounding box center [70, 89] width 56 height 16
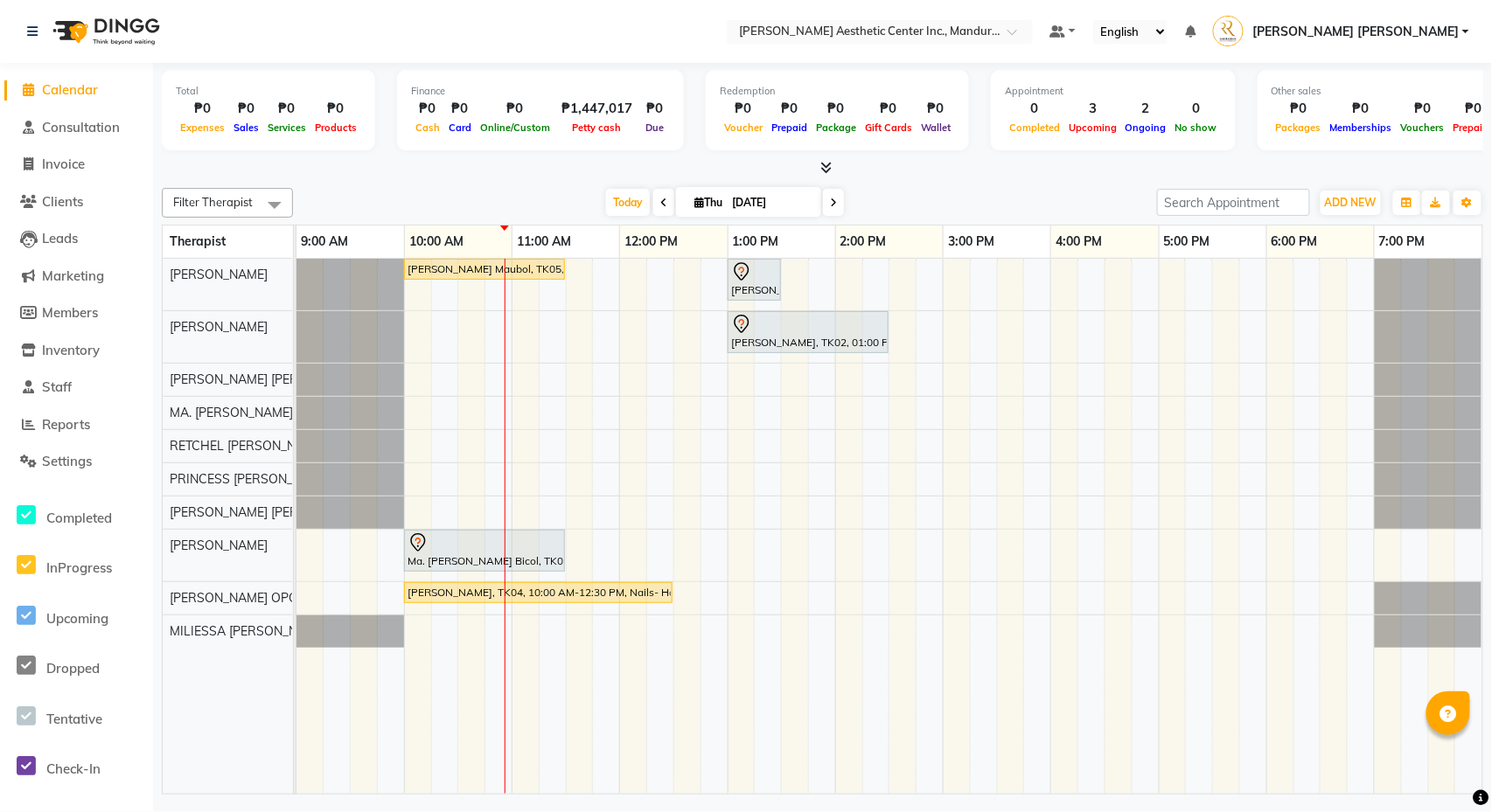
click at [773, 197] on input "[DATE]" at bounding box center [770, 203] width 87 height 26
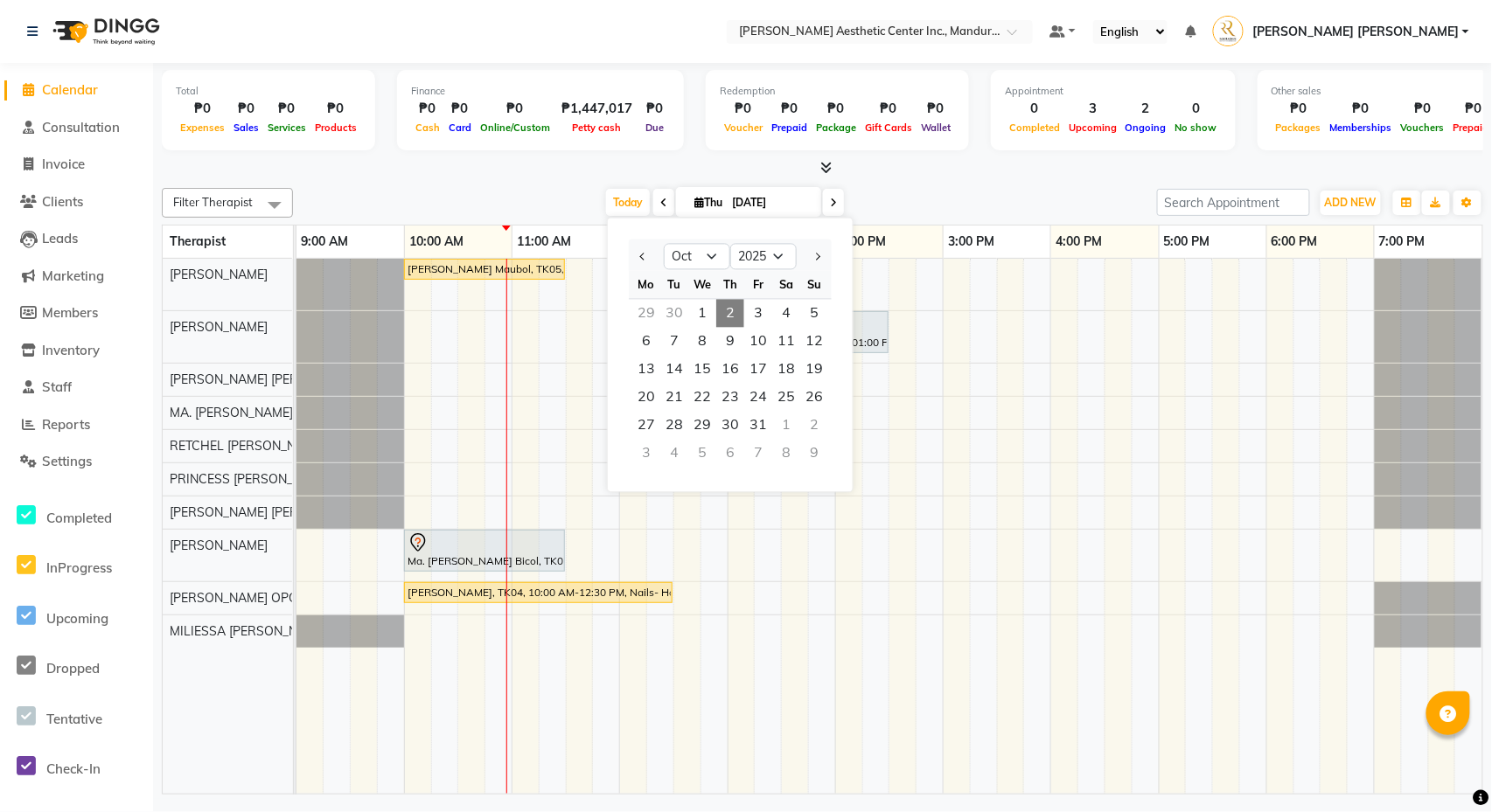
click at [759, 299] on div "Mo Tu We Th Fr Sa Su" at bounding box center [729, 285] width 203 height 29
click at [757, 312] on span "3" at bounding box center [758, 313] width 28 height 28
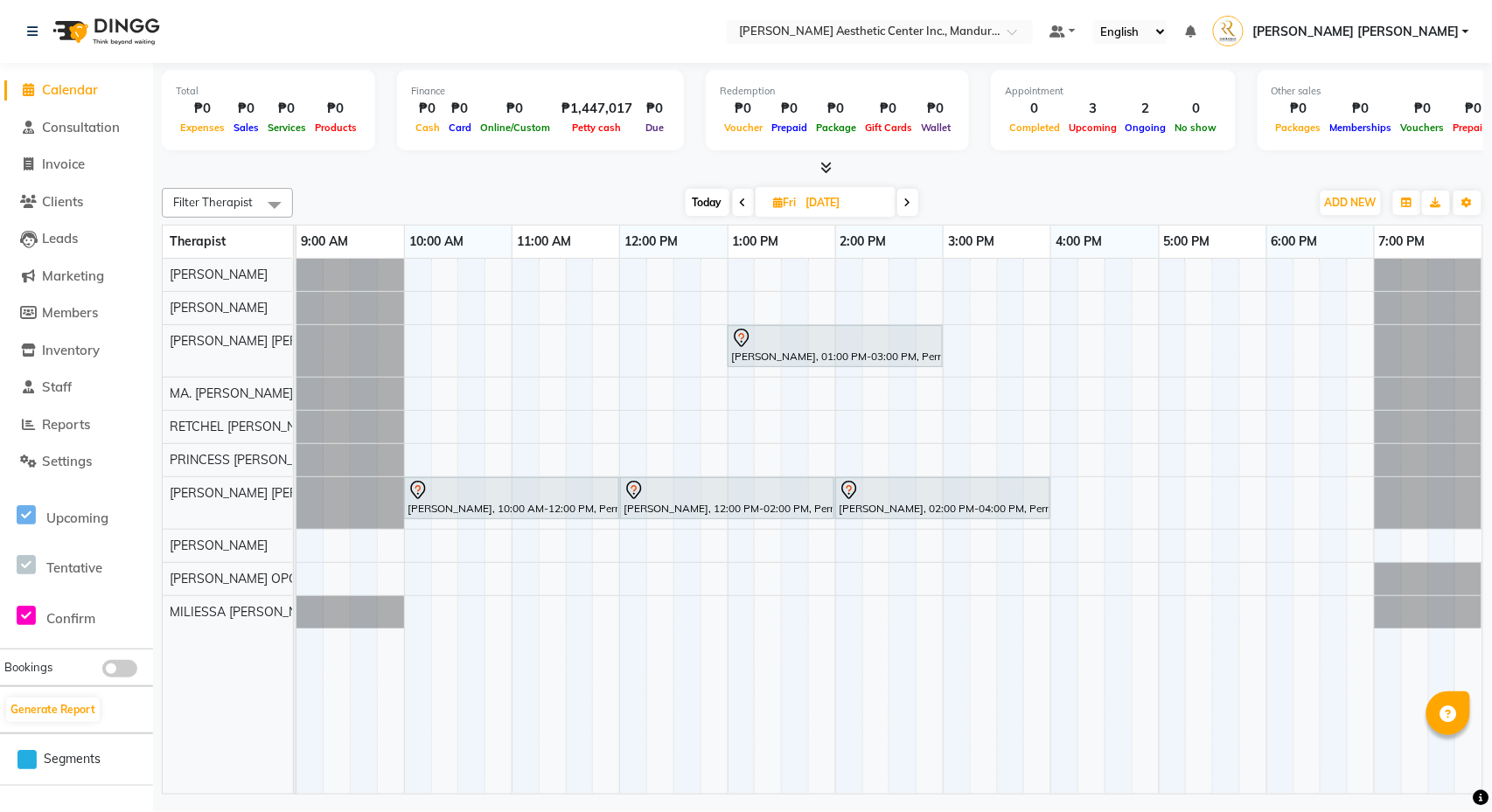
click at [859, 197] on input "[DATE]" at bounding box center [845, 203] width 87 height 26
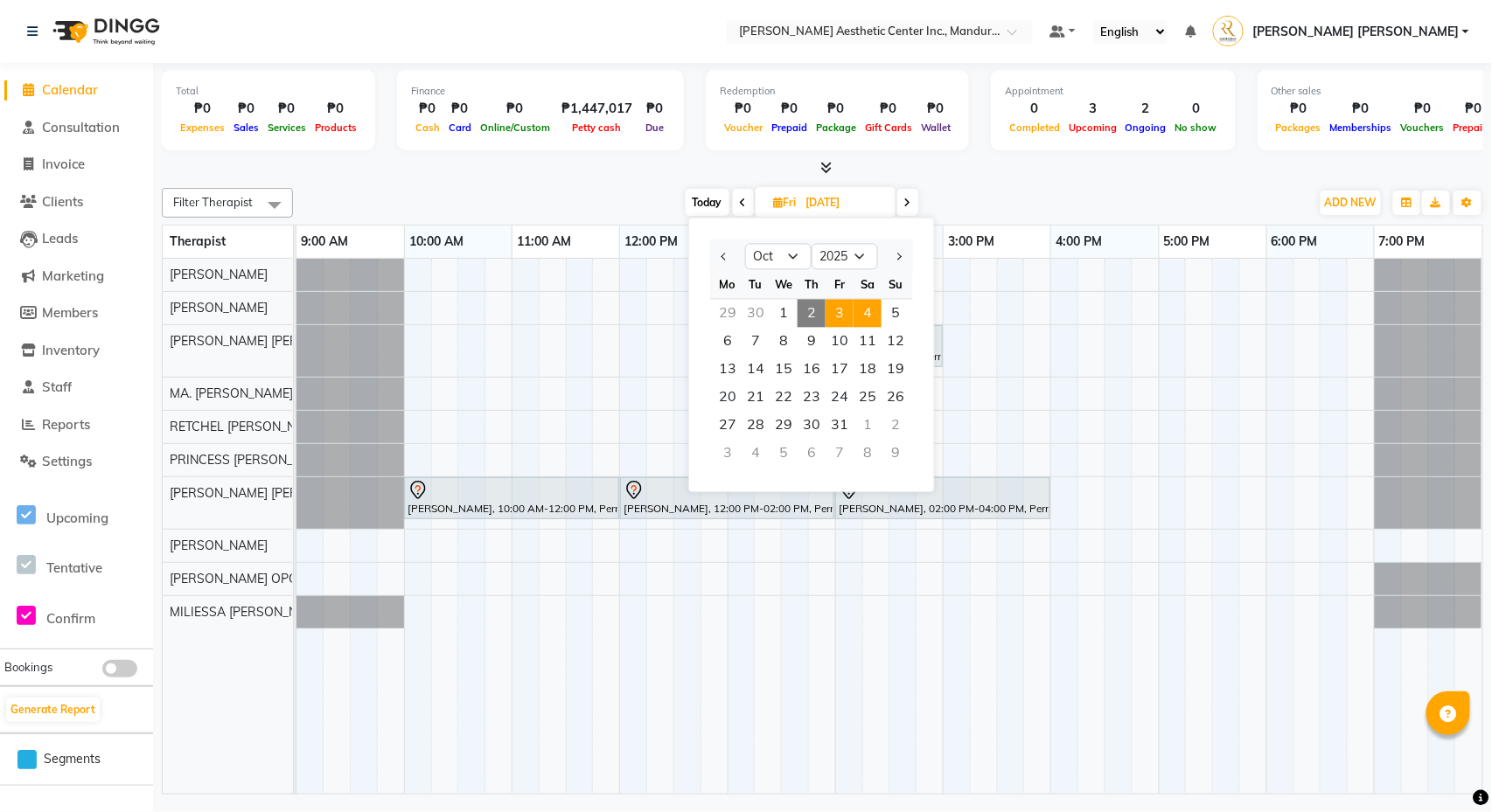
click at [868, 311] on span "4" at bounding box center [867, 313] width 28 height 28
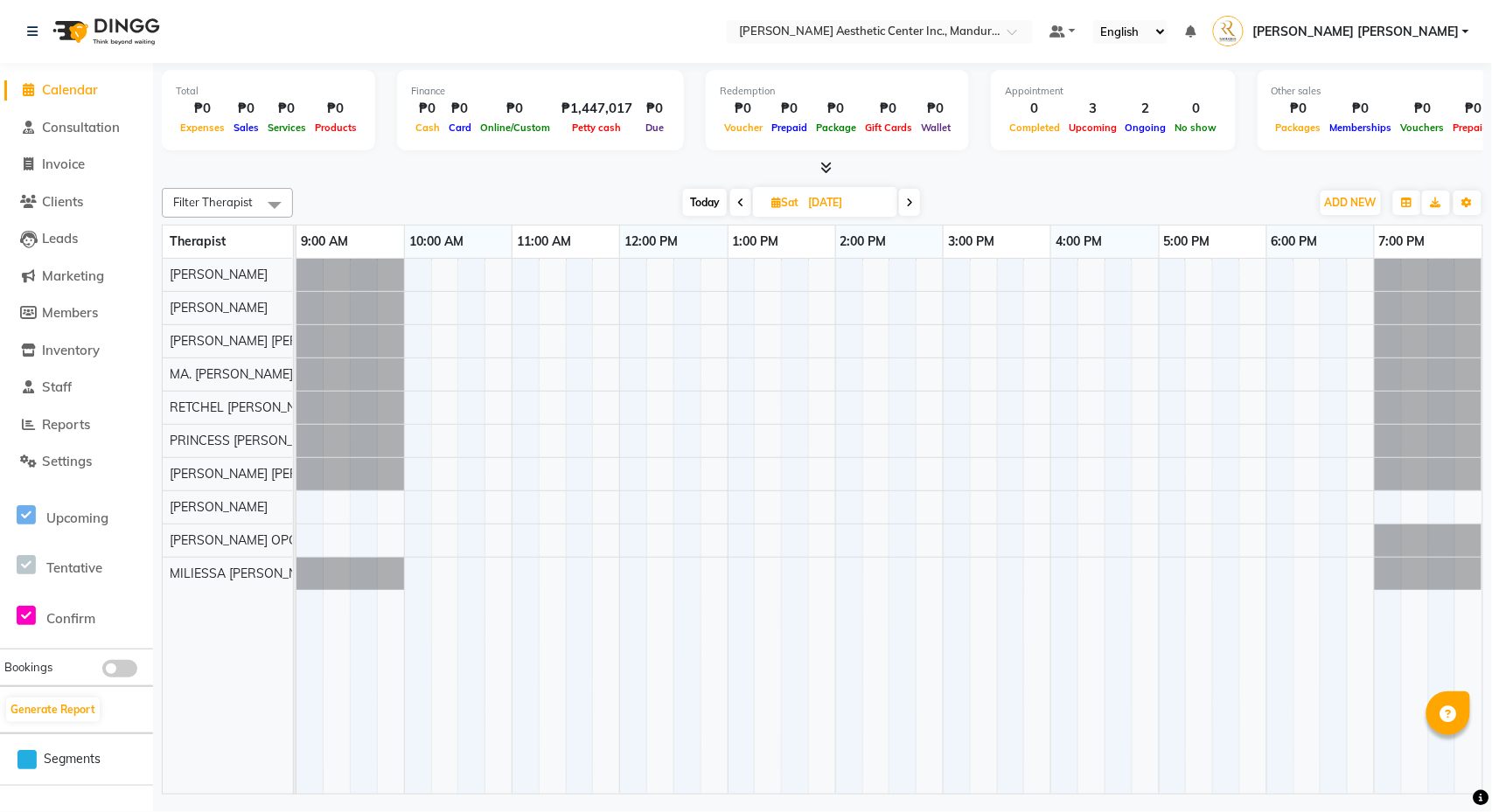
click at [746, 201] on span at bounding box center [740, 203] width 21 height 27
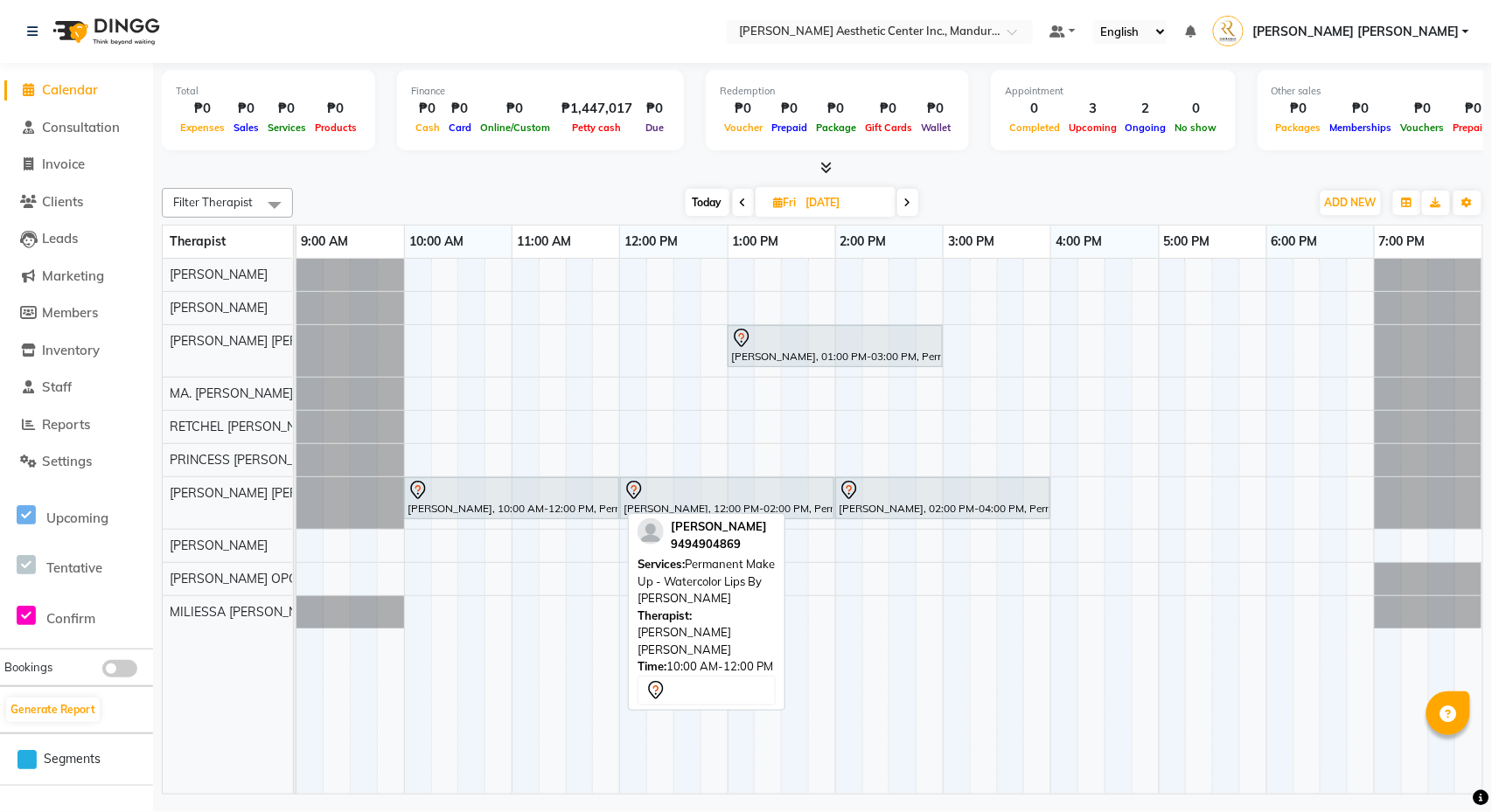
click at [502, 501] on div at bounding box center [511, 490] width 208 height 21
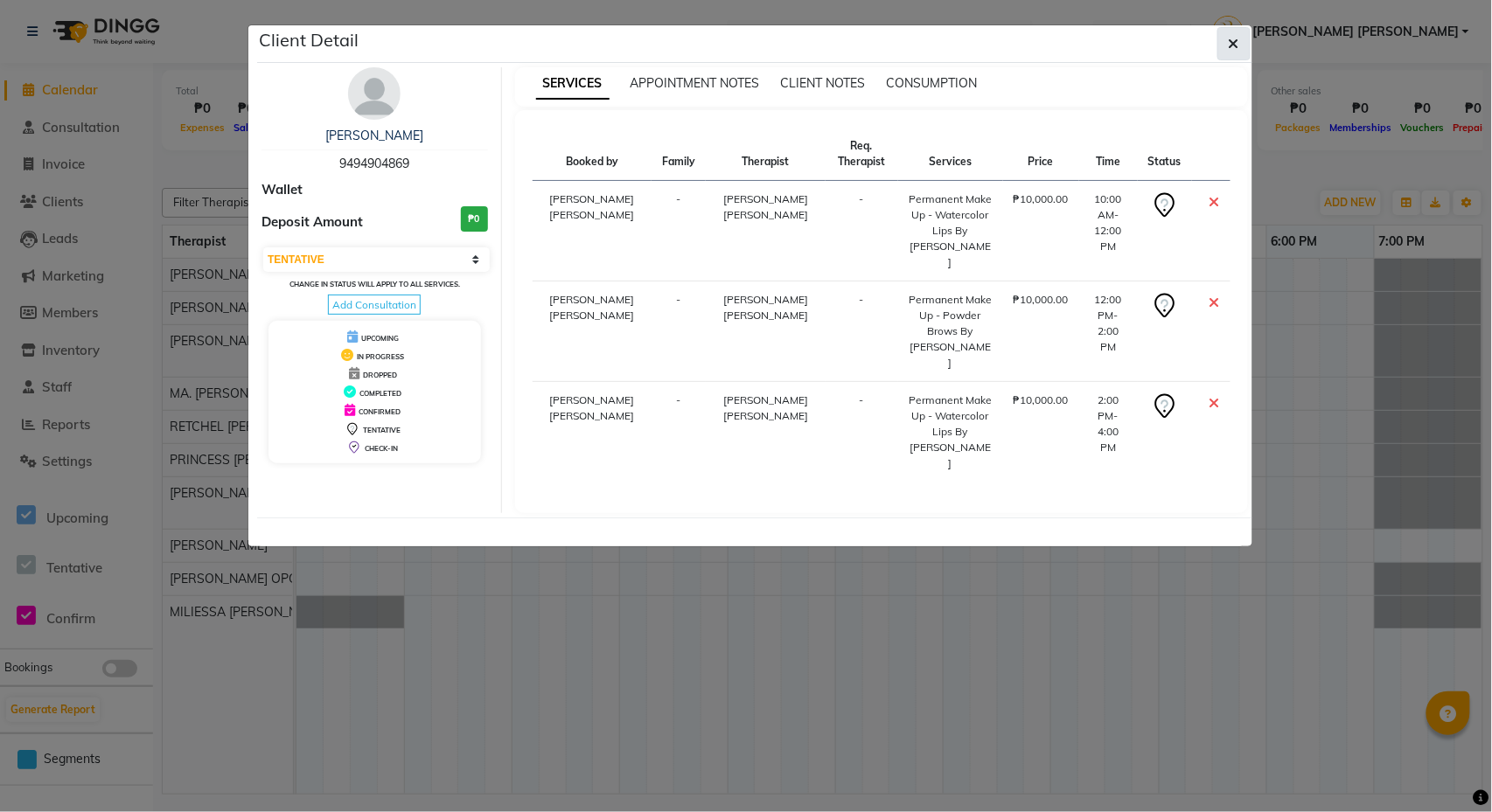
click at [1240, 50] on button "button" at bounding box center [1234, 43] width 33 height 33
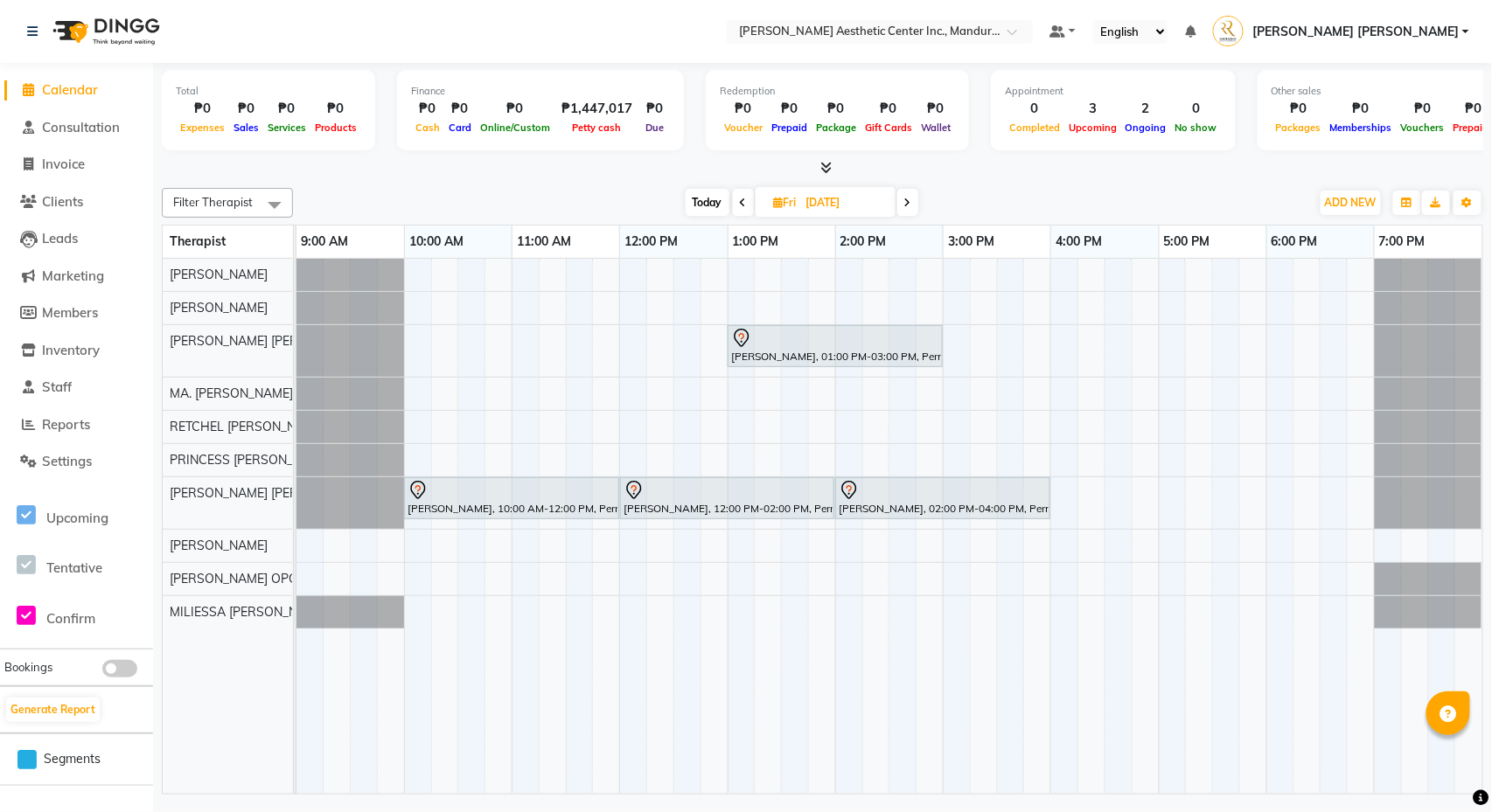
click at [840, 201] on input "[DATE]" at bounding box center [845, 203] width 87 height 26
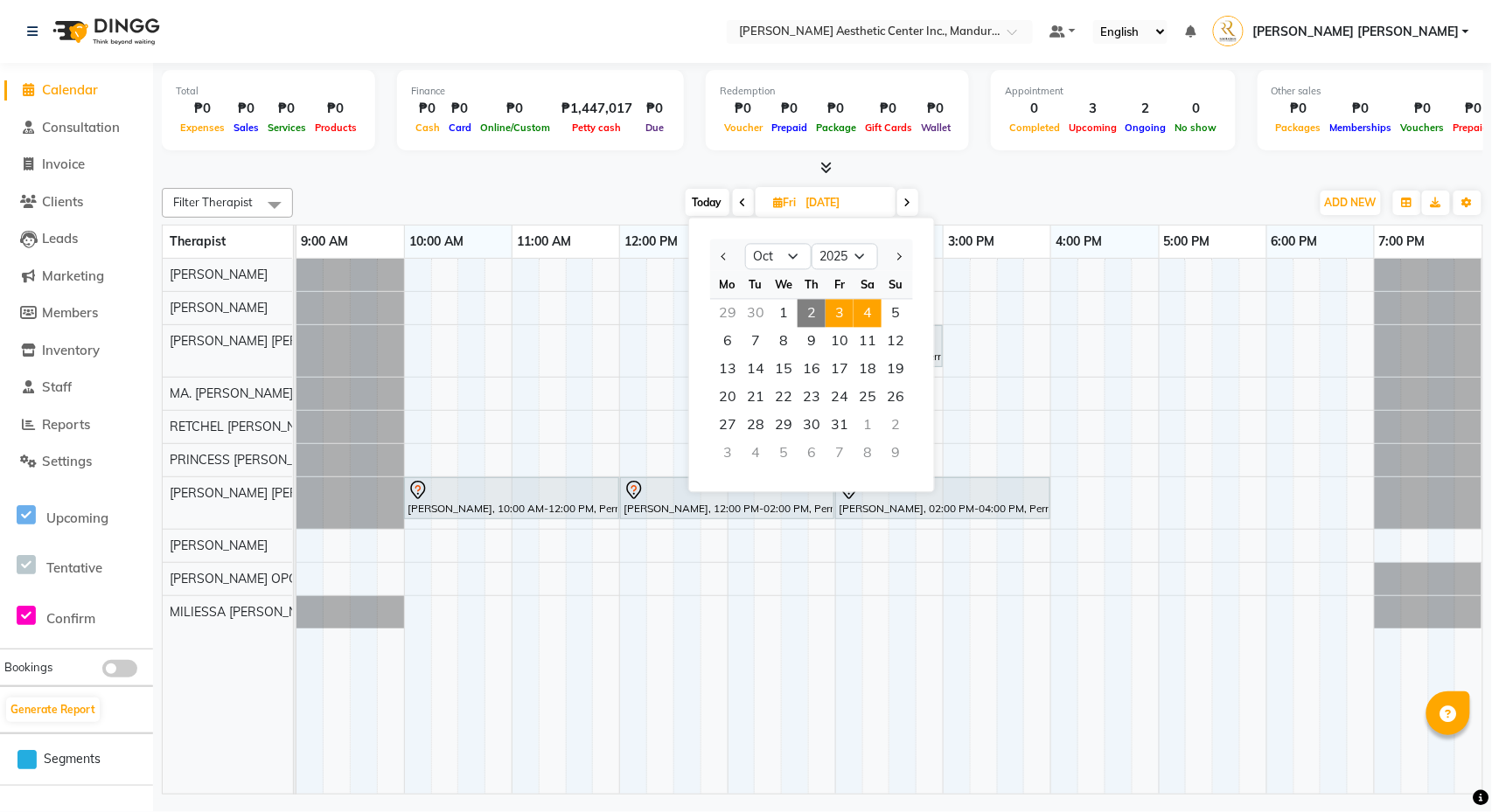
click at [875, 317] on span "4" at bounding box center [867, 313] width 28 height 28
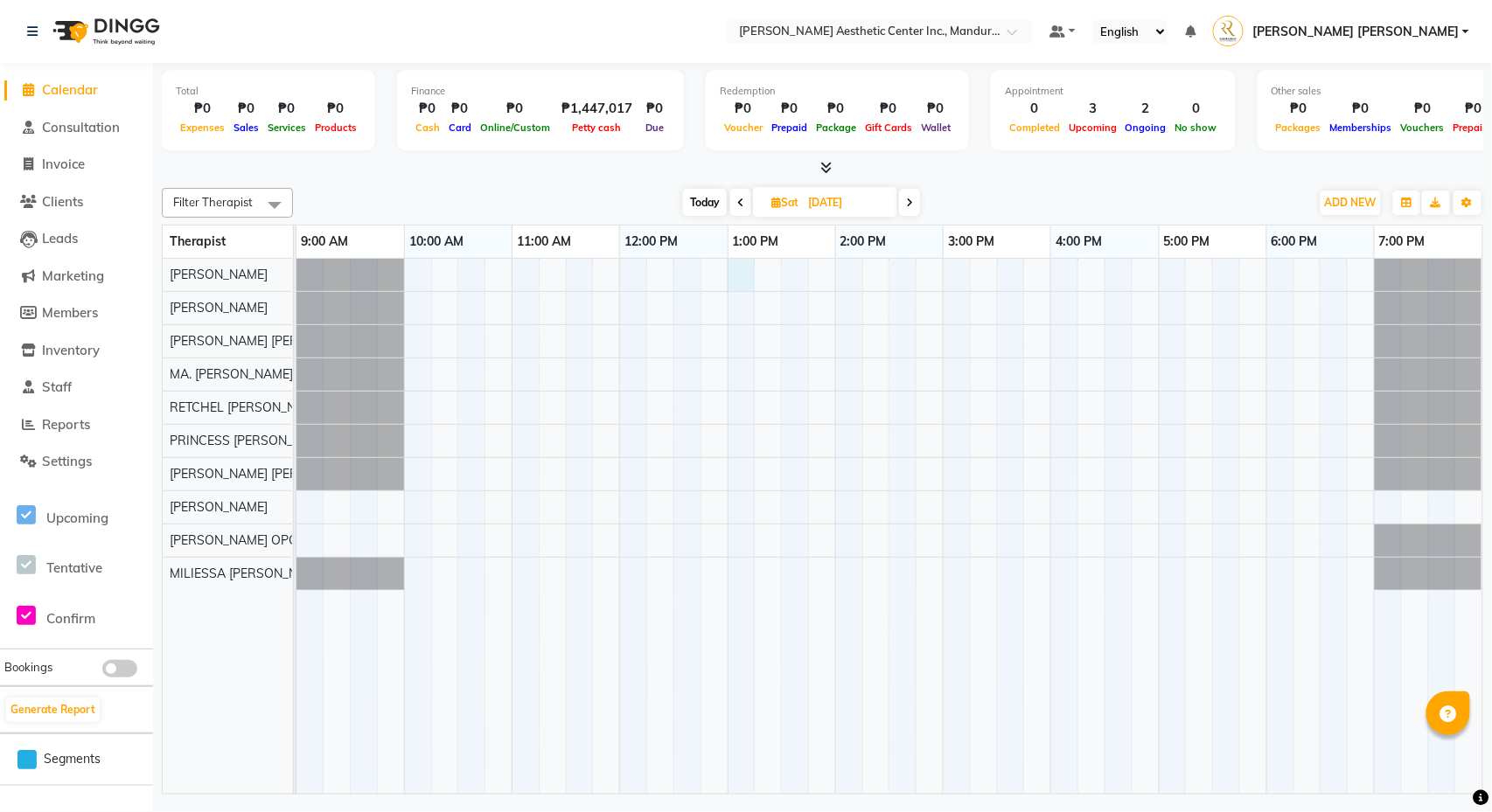
click at [731, 270] on div at bounding box center [889, 526] width 1186 height 535
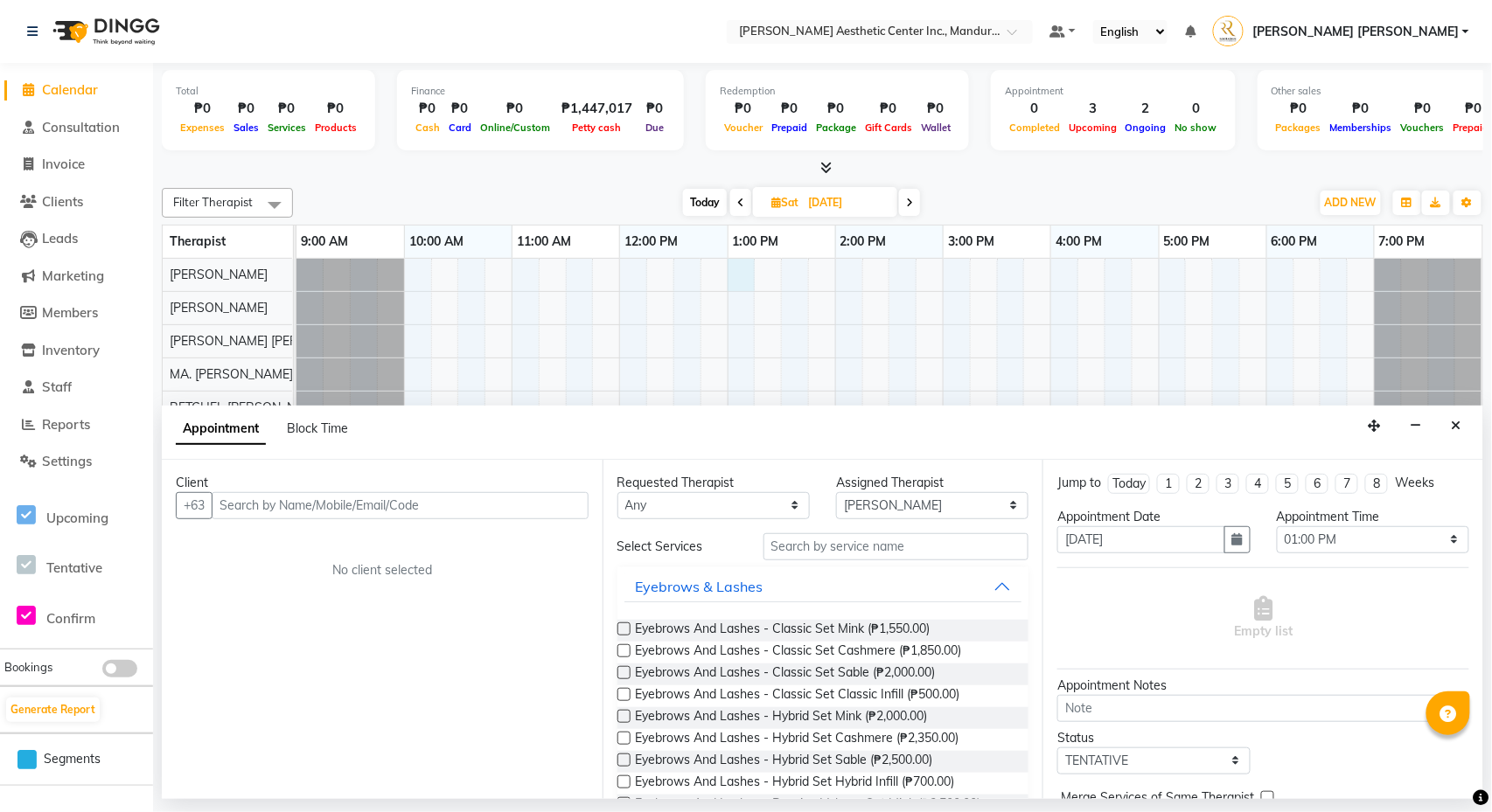
click at [322, 508] on input "text" at bounding box center [400, 506] width 377 height 27
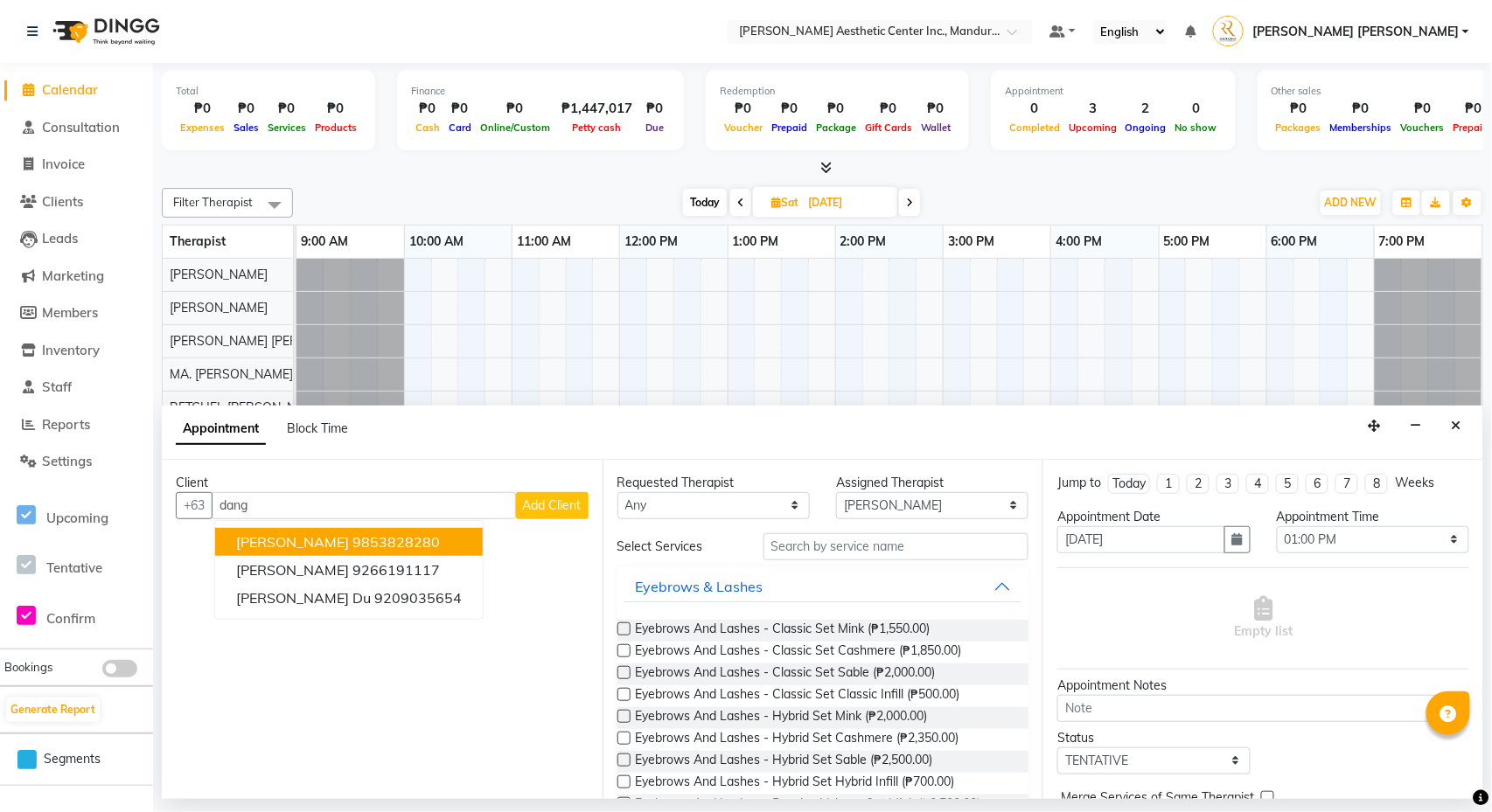
click at [333, 539] on span "[PERSON_NAME]" at bounding box center [292, 541] width 113 height 17
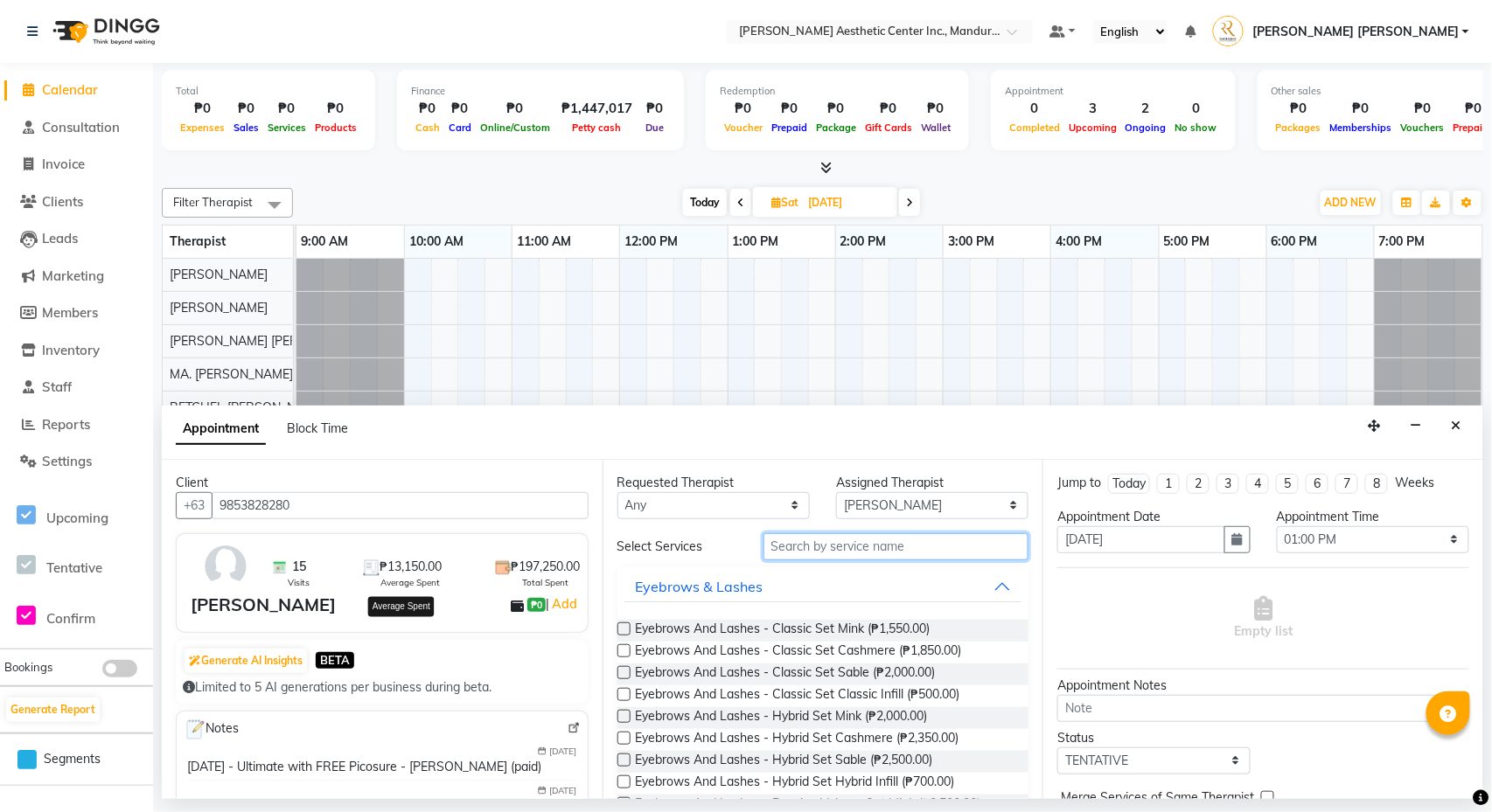
click at [904, 554] on input "text" at bounding box center [896, 546] width 266 height 27
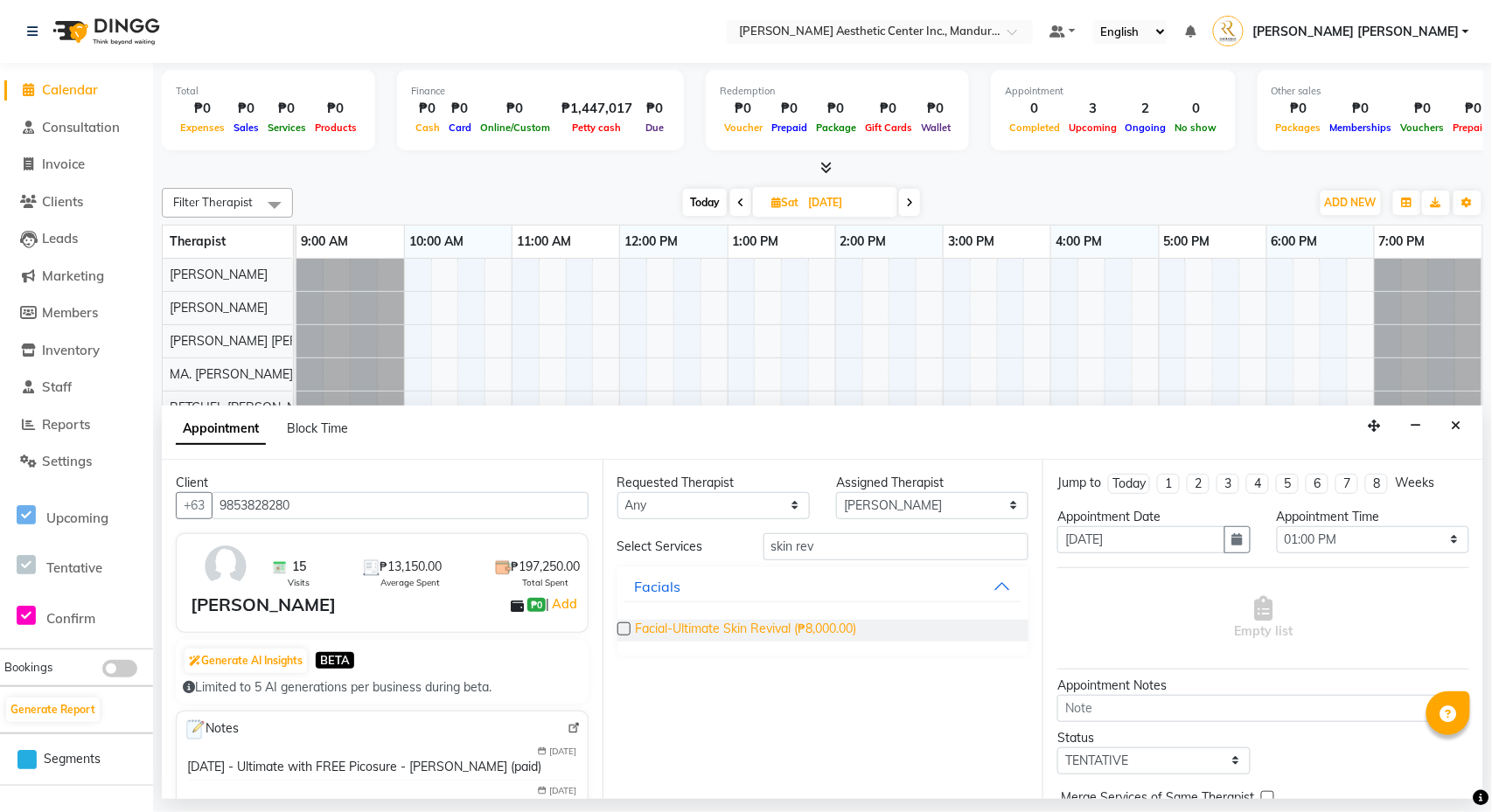
click at [857, 630] on span "Facial-Ultimate Skin Revival (₱8,000.00)" at bounding box center [746, 631] width 222 height 22
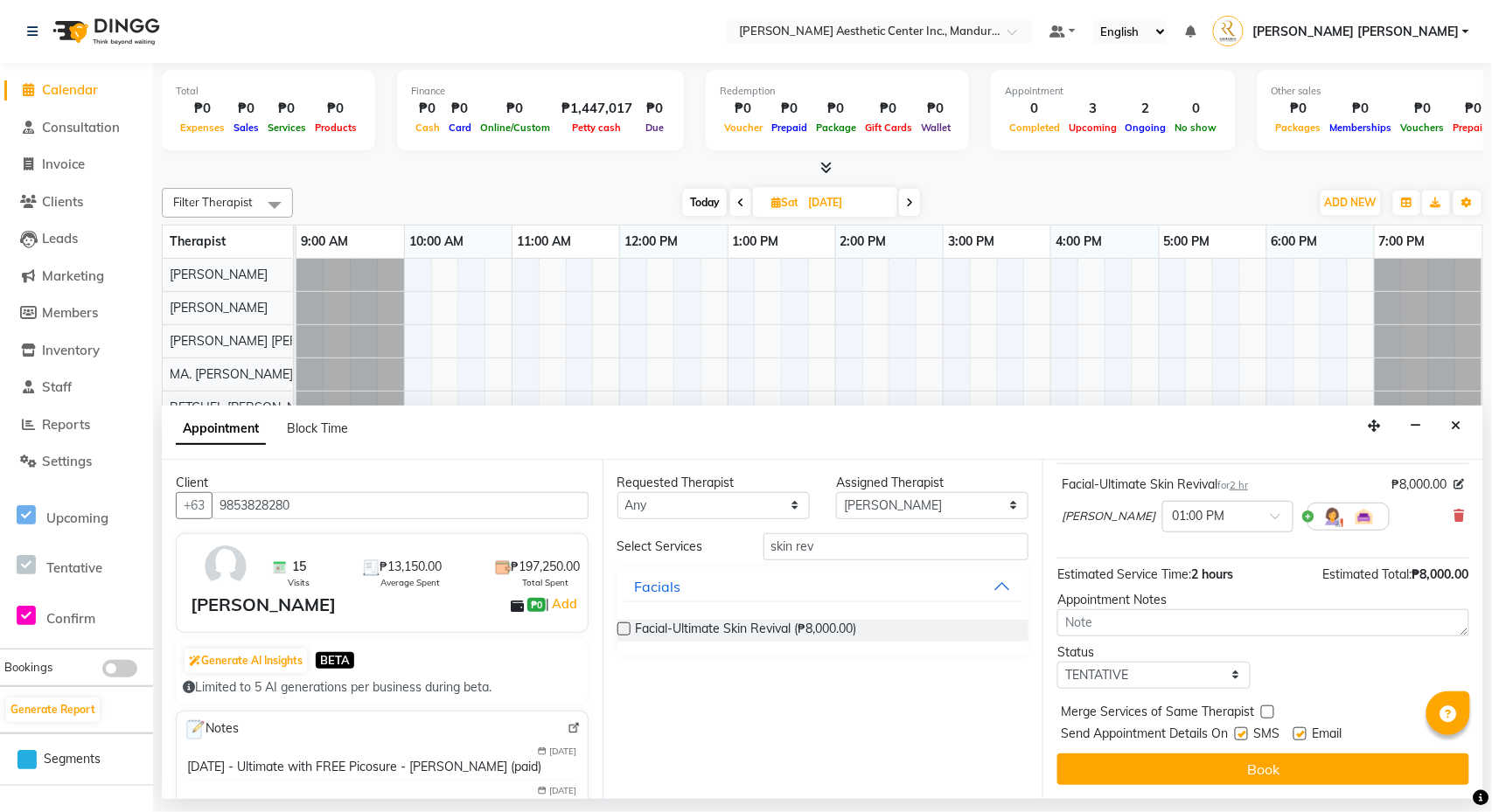
scroll to position [109, 0]
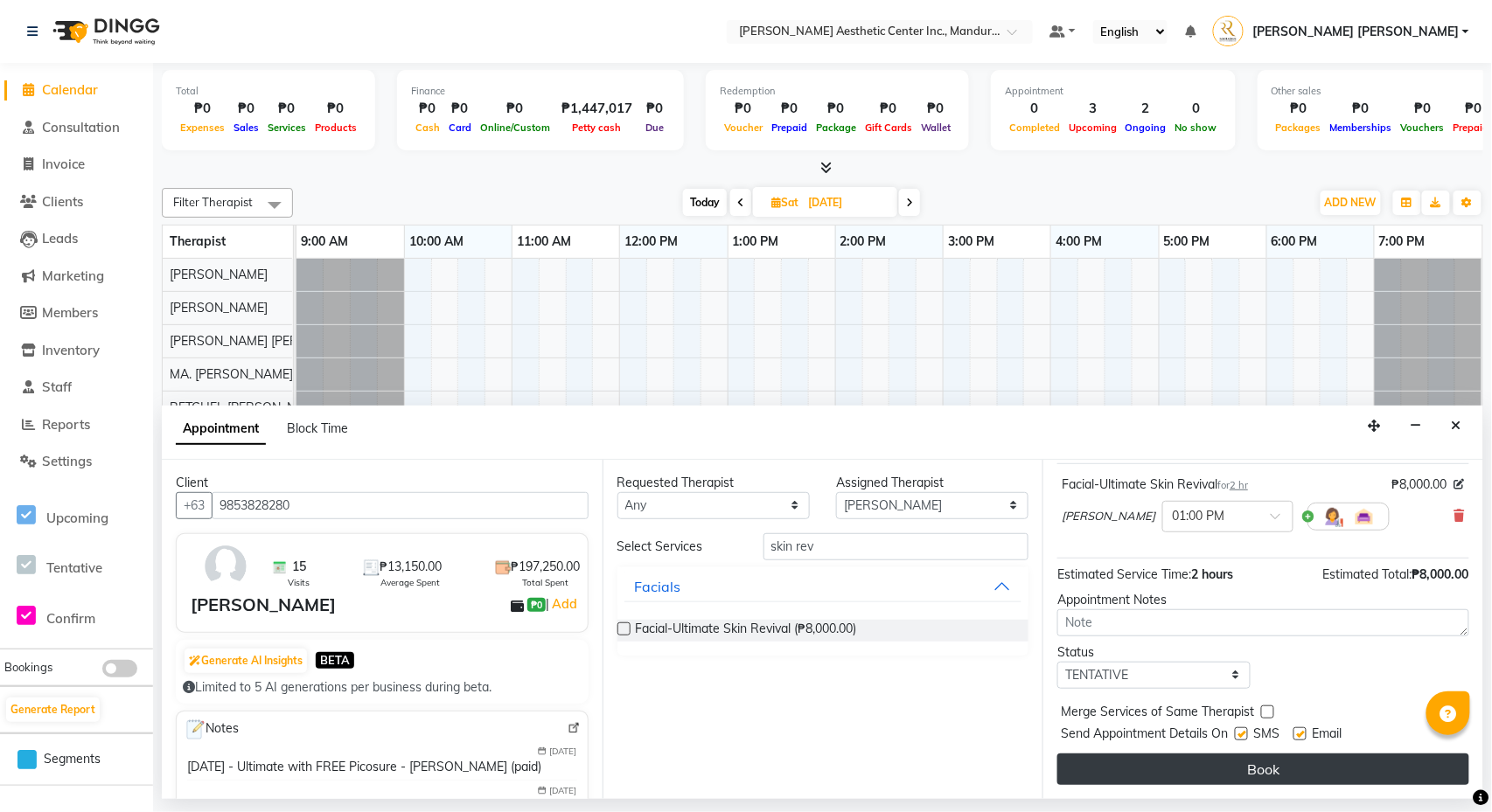
click at [1144, 760] on button "Book" at bounding box center [1262, 769] width 411 height 32
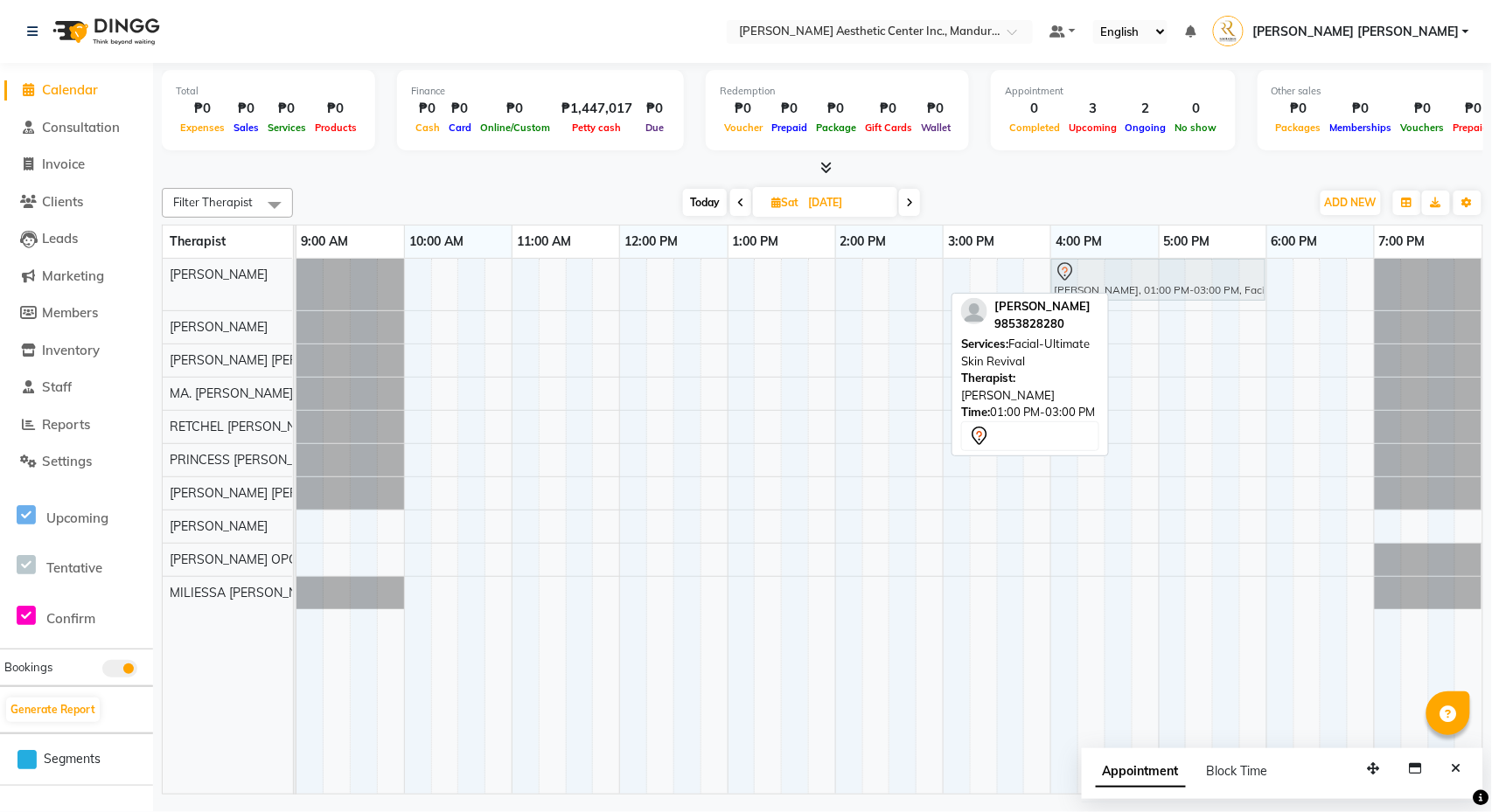
drag, startPoint x: 809, startPoint y: 284, endPoint x: 1132, endPoint y: 281, distance: 323.0
click at [296, 281] on div "[PERSON_NAME], 01:00 PM-03:00 PM, Facial-Ultimate Skin Revival [PERSON_NAME], 0…" at bounding box center [296, 284] width 0 height 51
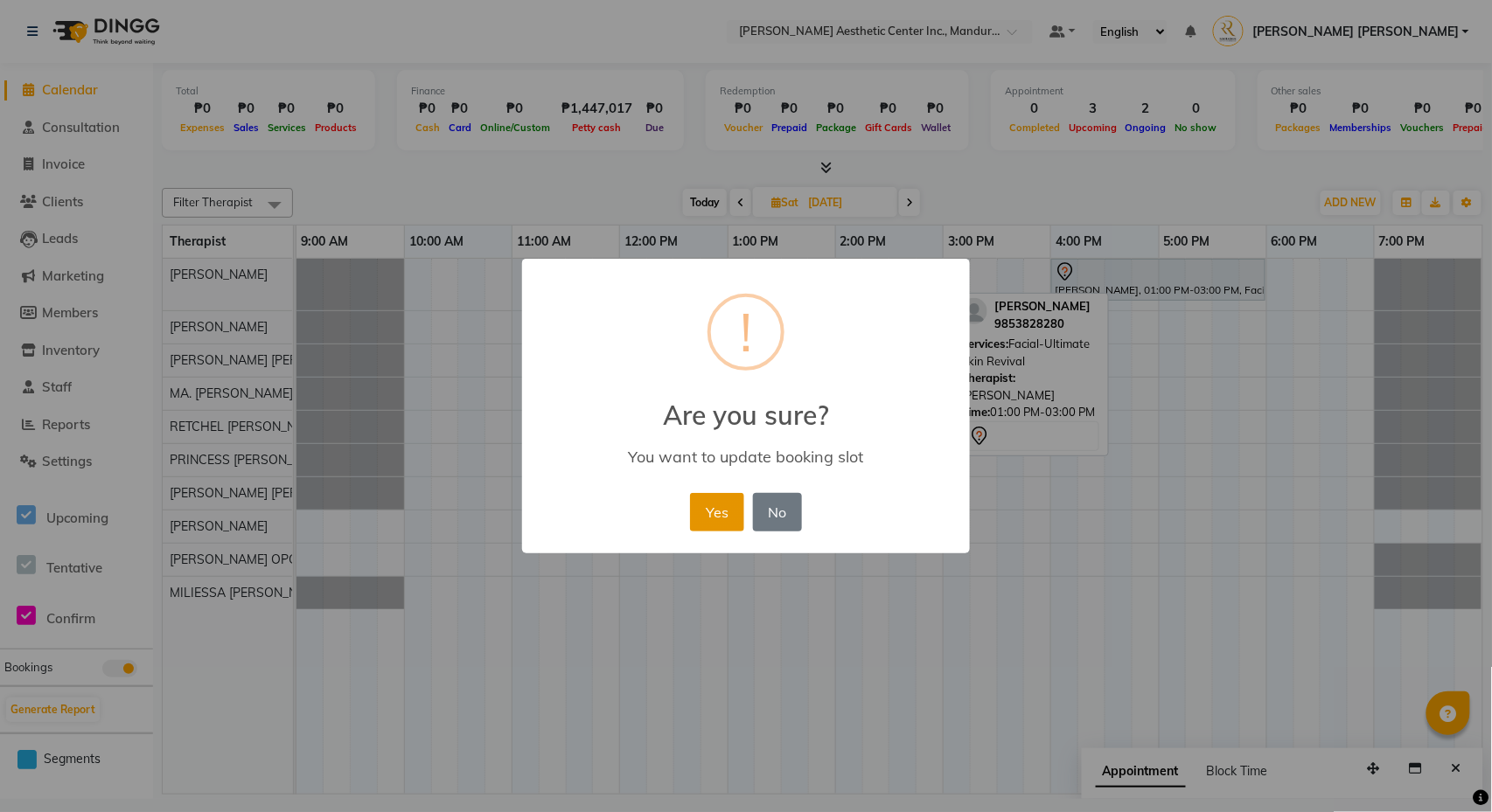
click at [719, 510] on button "Yes" at bounding box center [716, 512] width 53 height 39
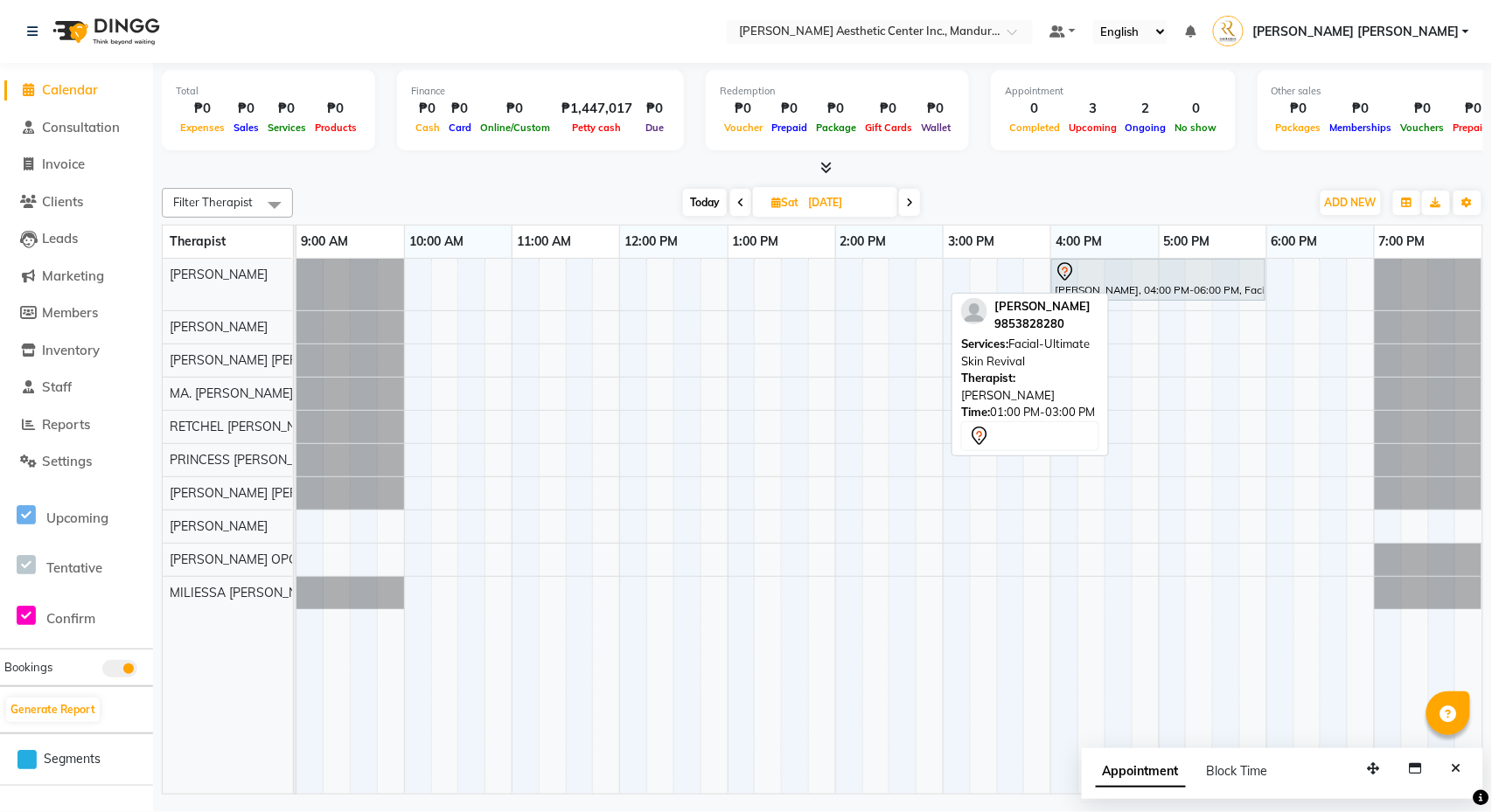
click at [693, 197] on span "Today" at bounding box center [705, 203] width 44 height 27
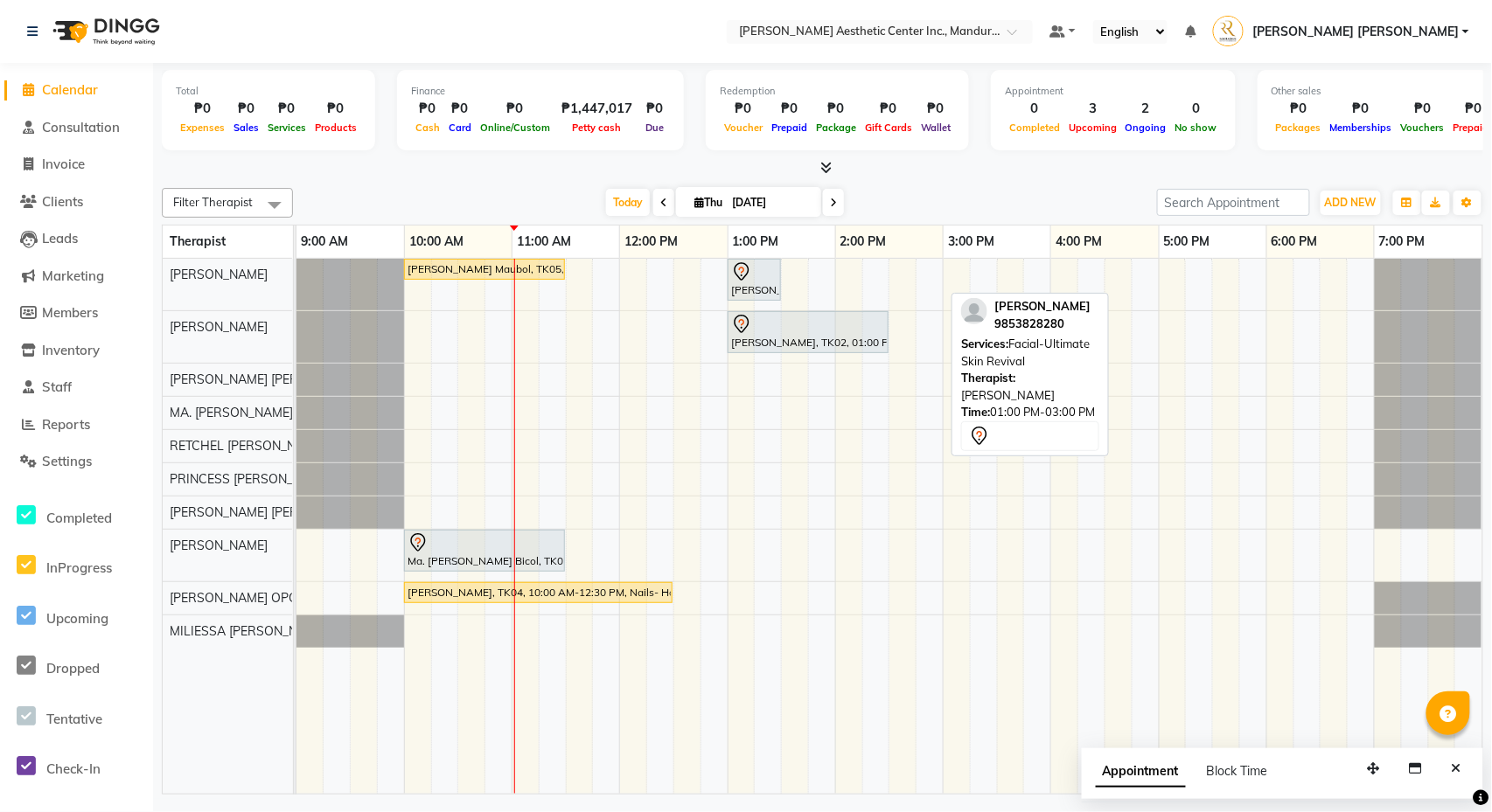
click at [663, 481] on div "[PERSON_NAME] Maubol, TK05, 10:00 AM-11:30 AM, Co2 Fractional Ablative Laser - …" at bounding box center [889, 526] width 1186 height 535
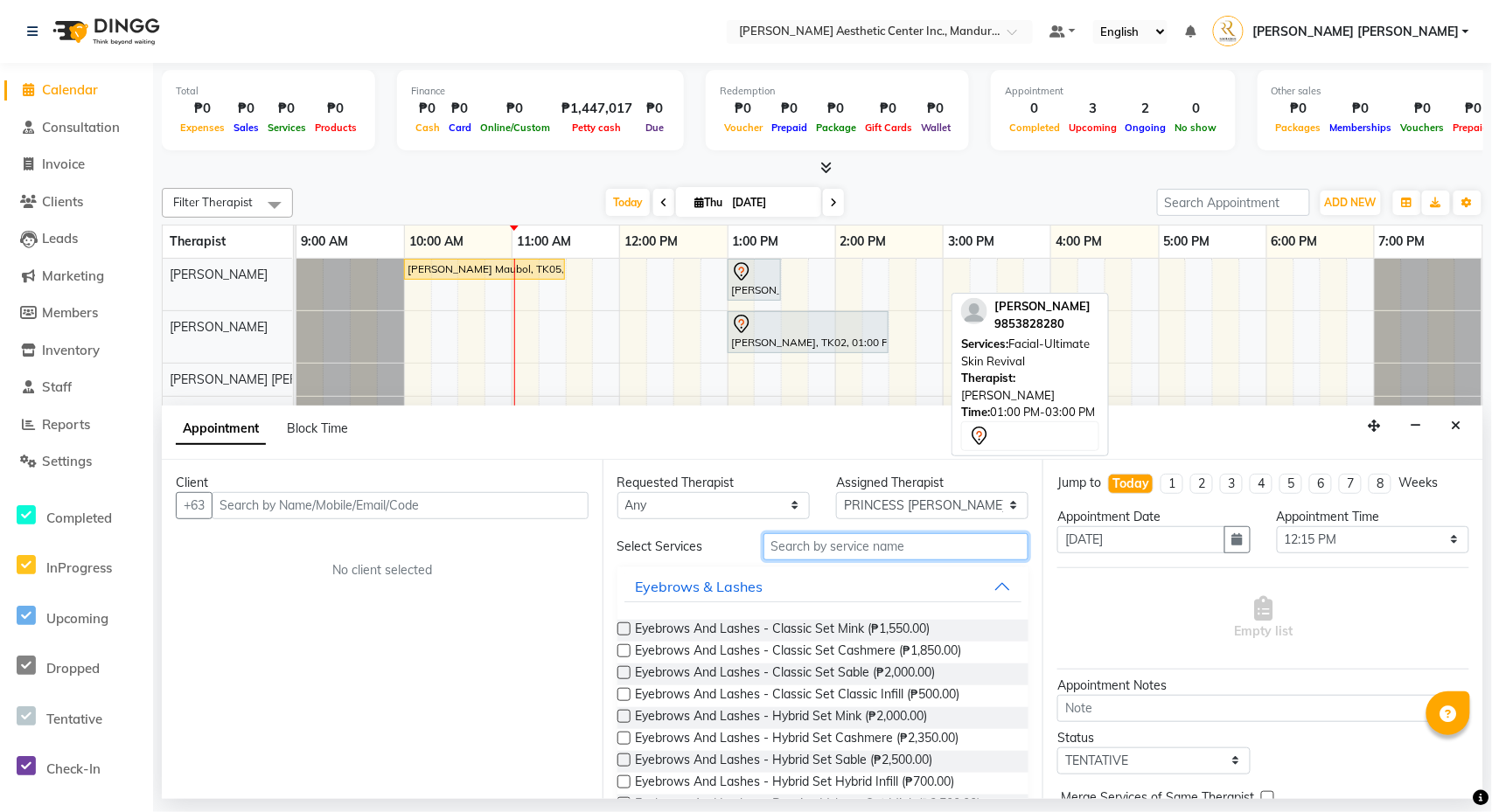
click at [868, 546] on input "text" at bounding box center [896, 546] width 266 height 27
click at [1464, 427] on button "Close" at bounding box center [1456, 426] width 25 height 27
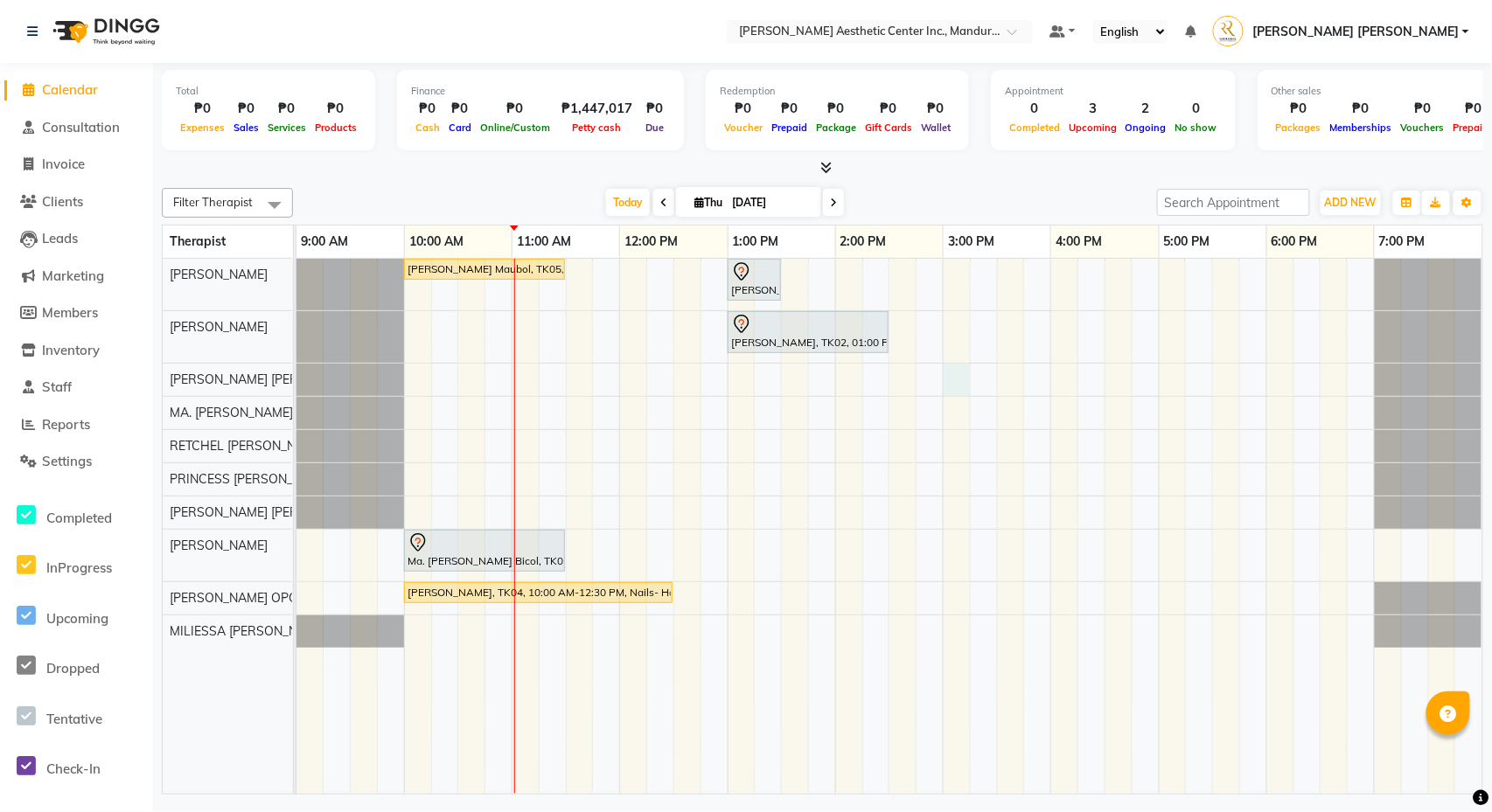
click at [965, 382] on div "[PERSON_NAME] Maubol, TK05, 10:00 AM-11:30 AM, Co2 Fractional Ablative Laser - …" at bounding box center [889, 526] width 1186 height 535
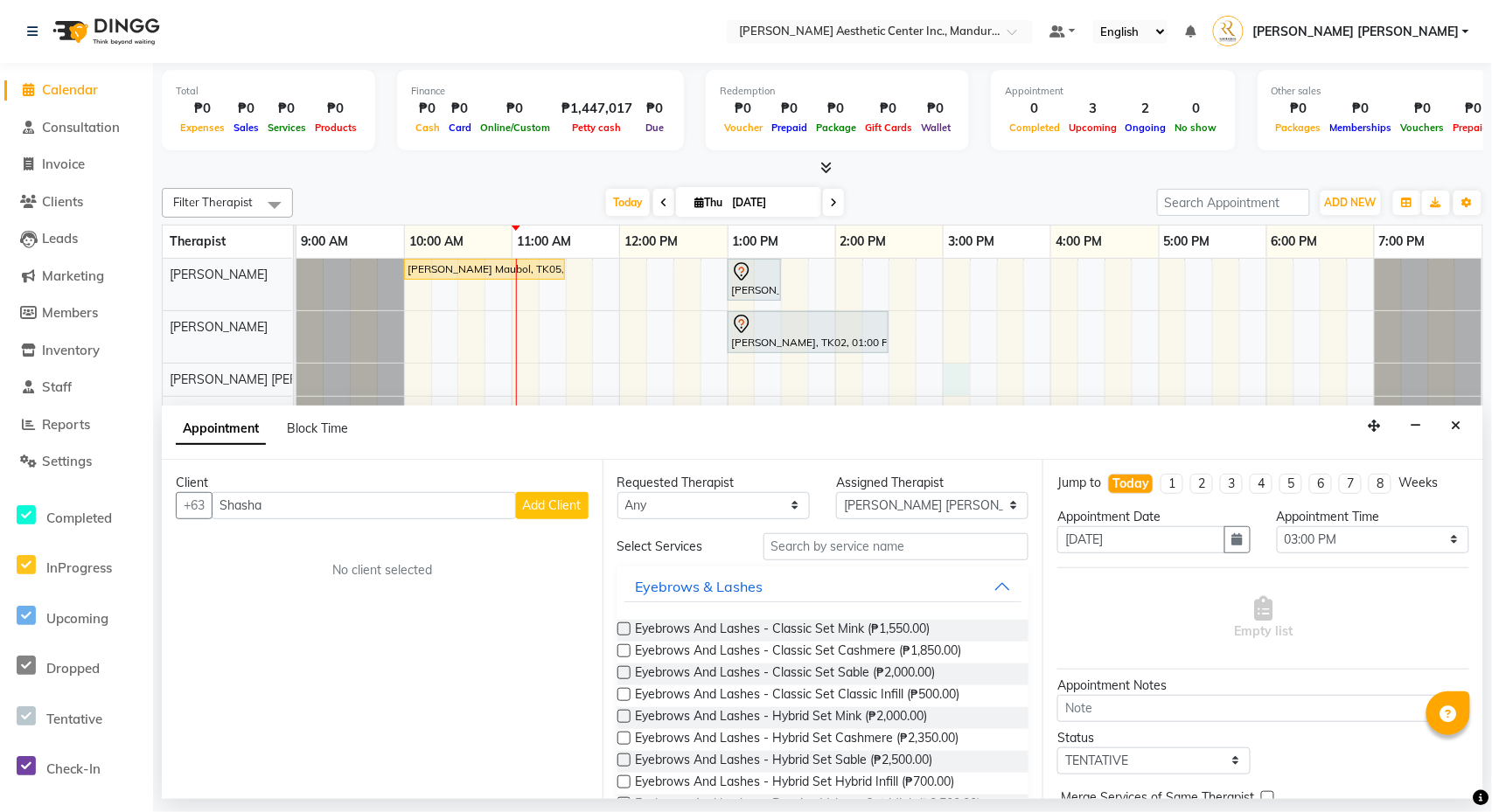
click at [560, 507] on span "Add Client" at bounding box center [552, 505] width 59 height 15
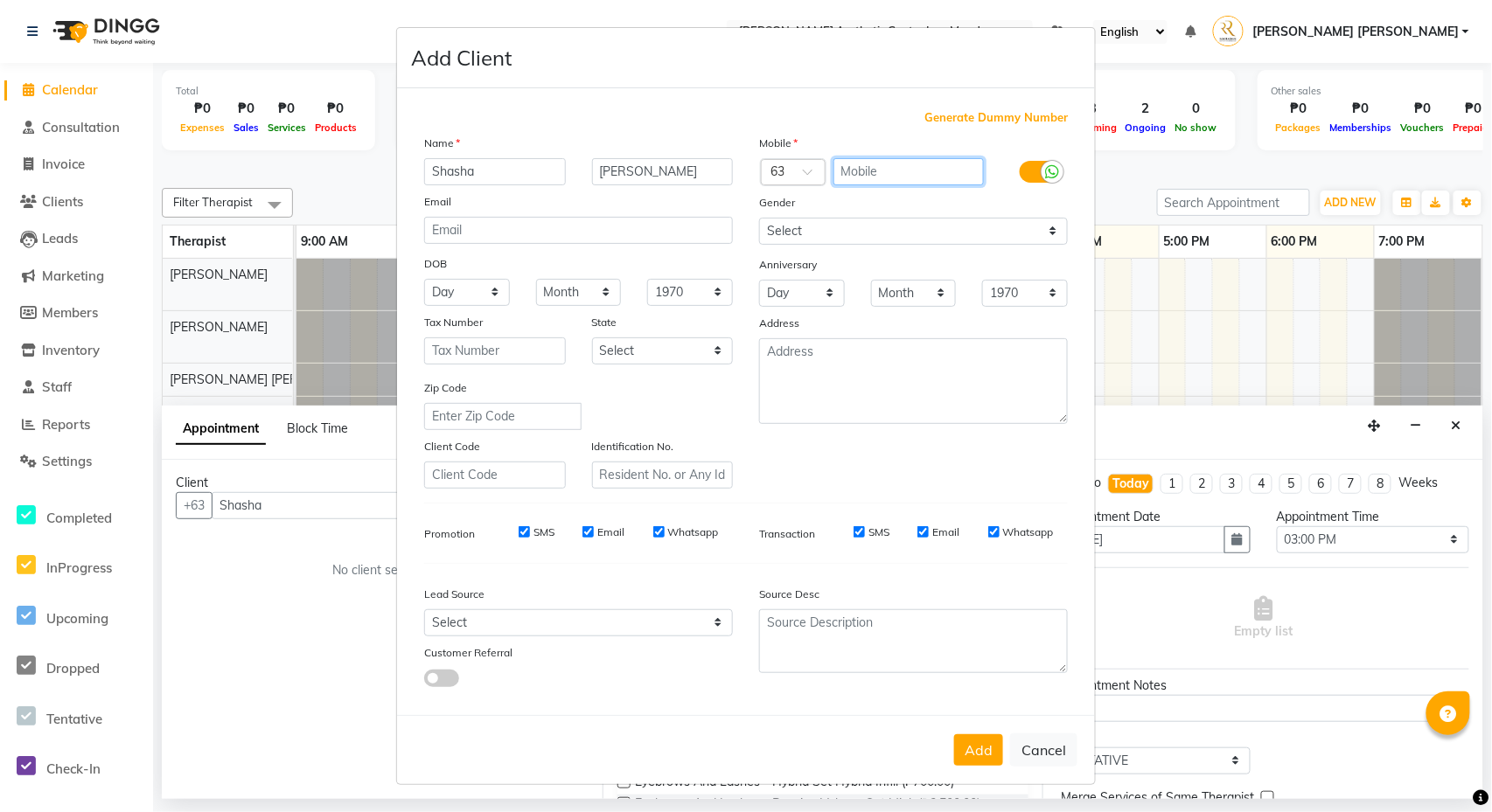
click at [879, 178] on input "text" at bounding box center [909, 172] width 151 height 27
click at [973, 109] on span "Generate Dummy Number" at bounding box center [996, 117] width 143 height 17
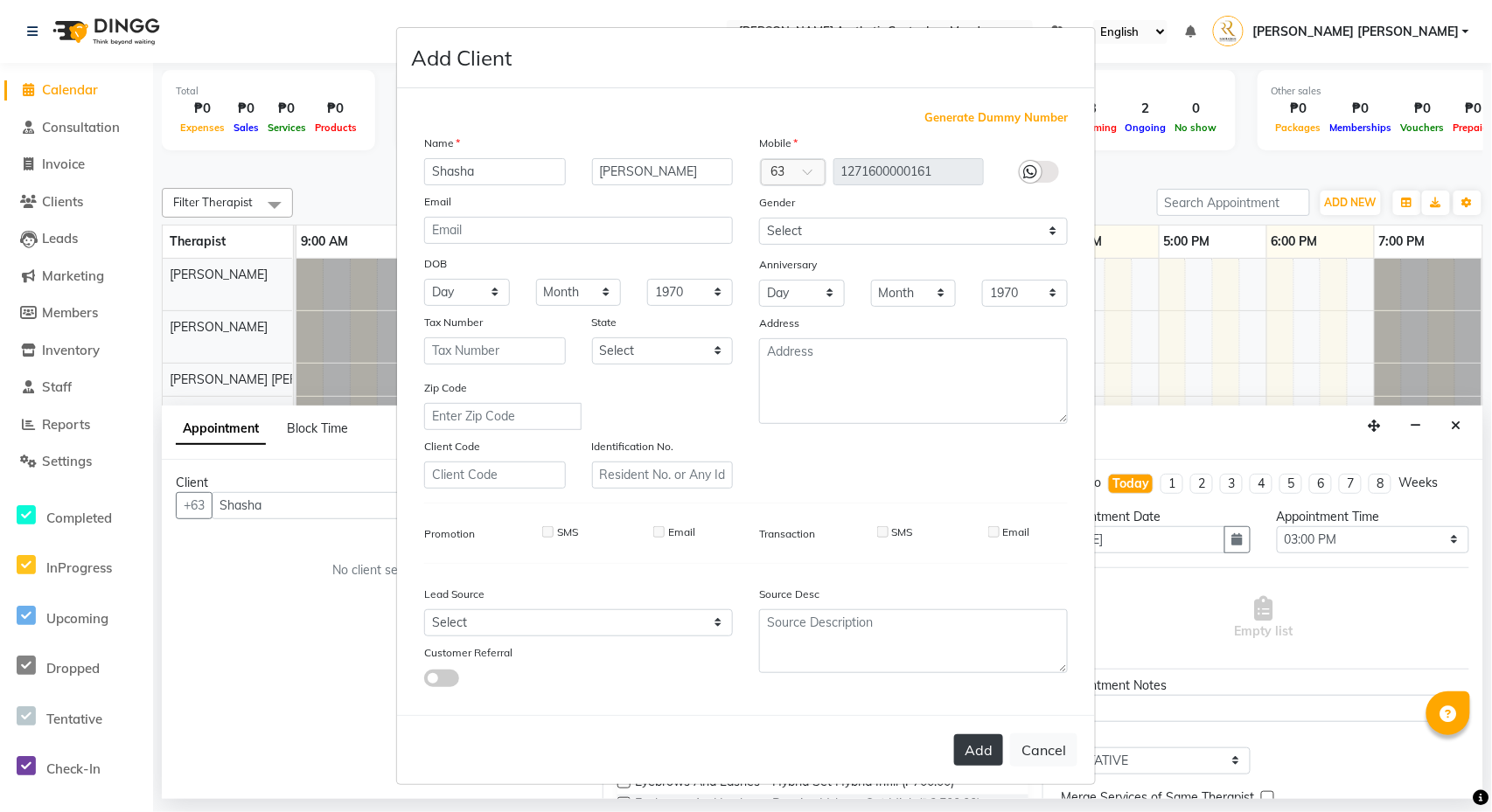
click at [972, 738] on button "Add" at bounding box center [979, 750] width 49 height 32
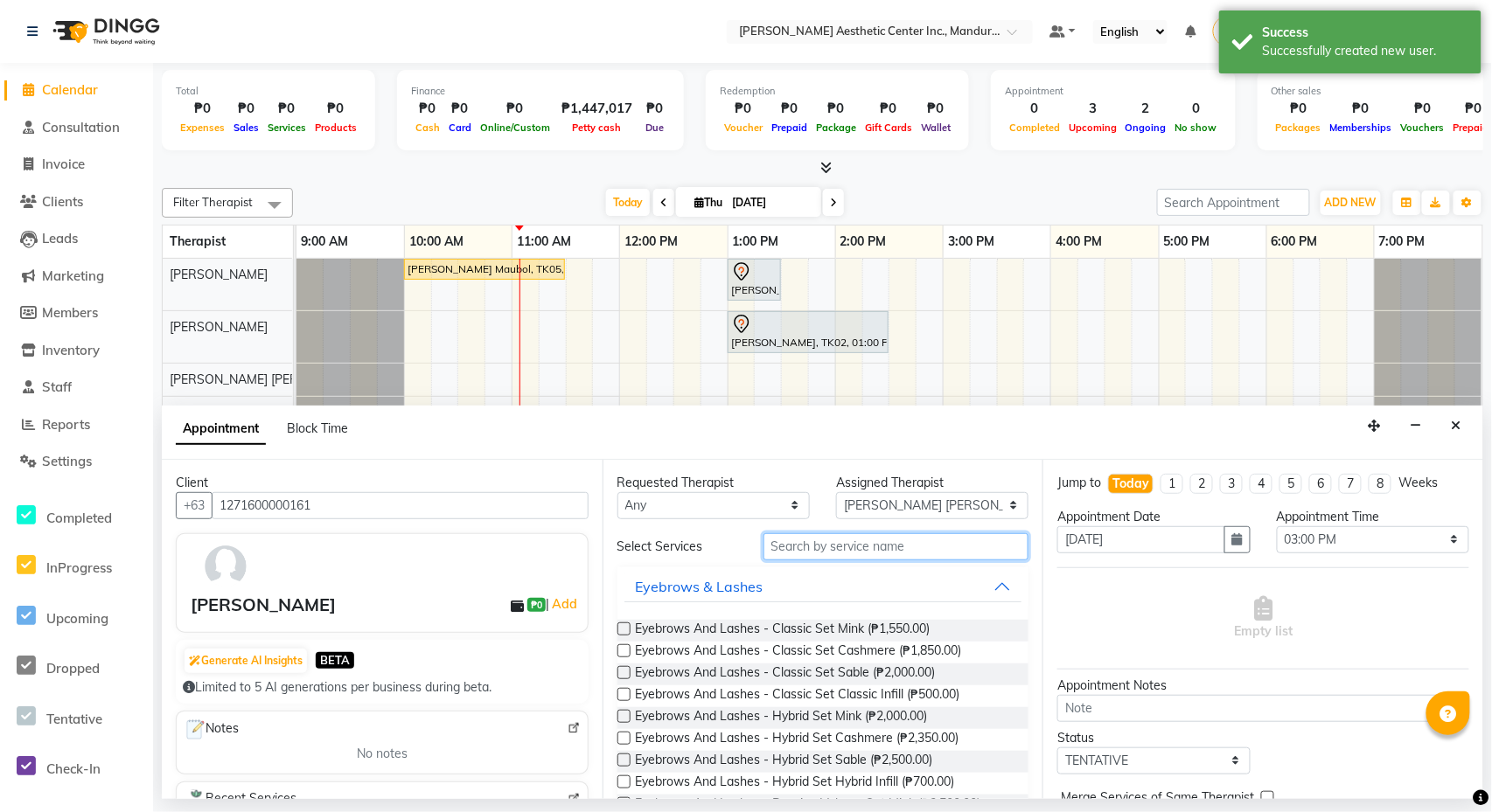
click at [868, 544] on input "text" at bounding box center [896, 546] width 266 height 27
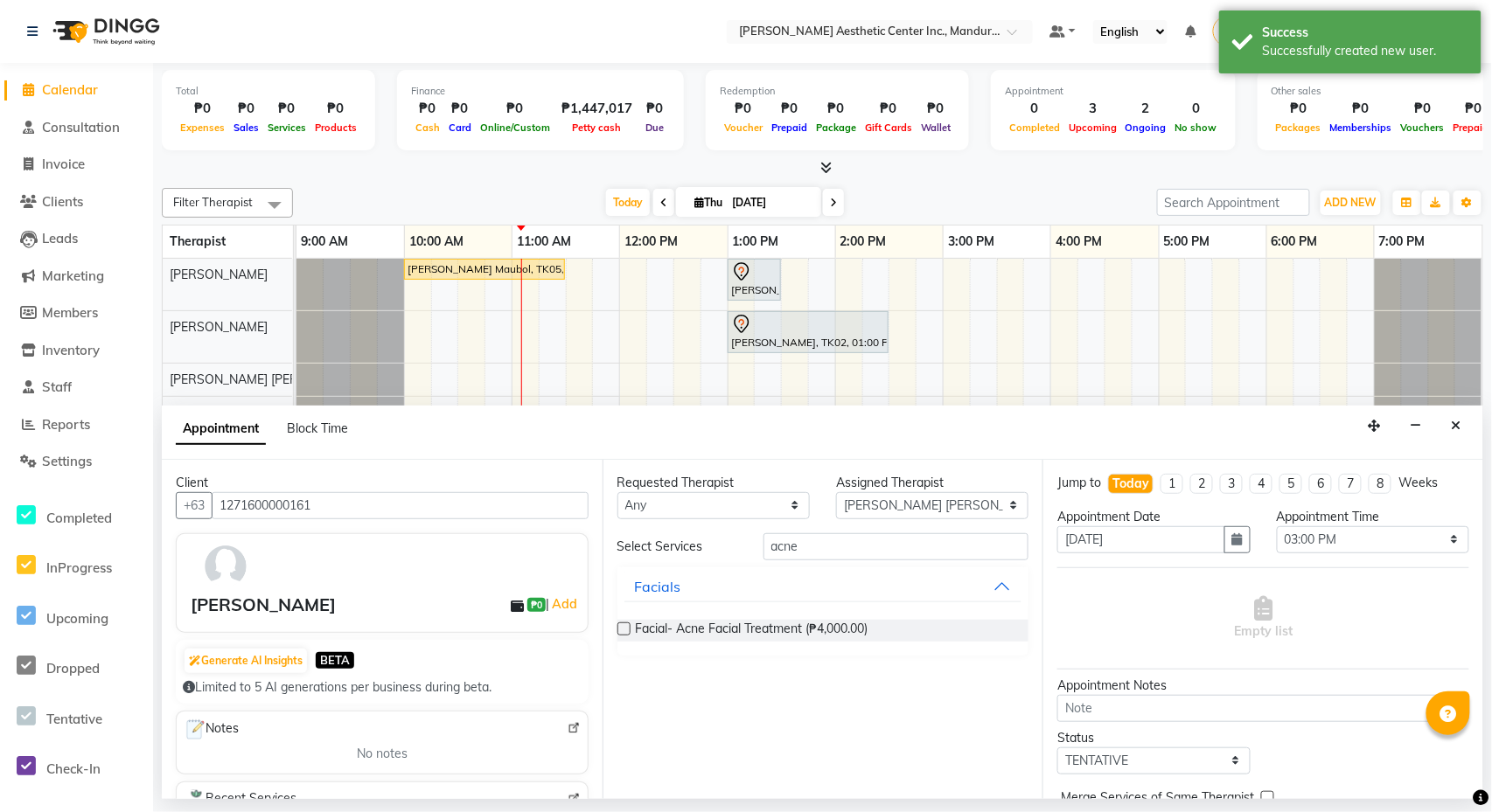
click at [619, 629] on label at bounding box center [624, 629] width 14 height 14
click at [619, 629] on input "checkbox" at bounding box center [623, 630] width 12 height 12
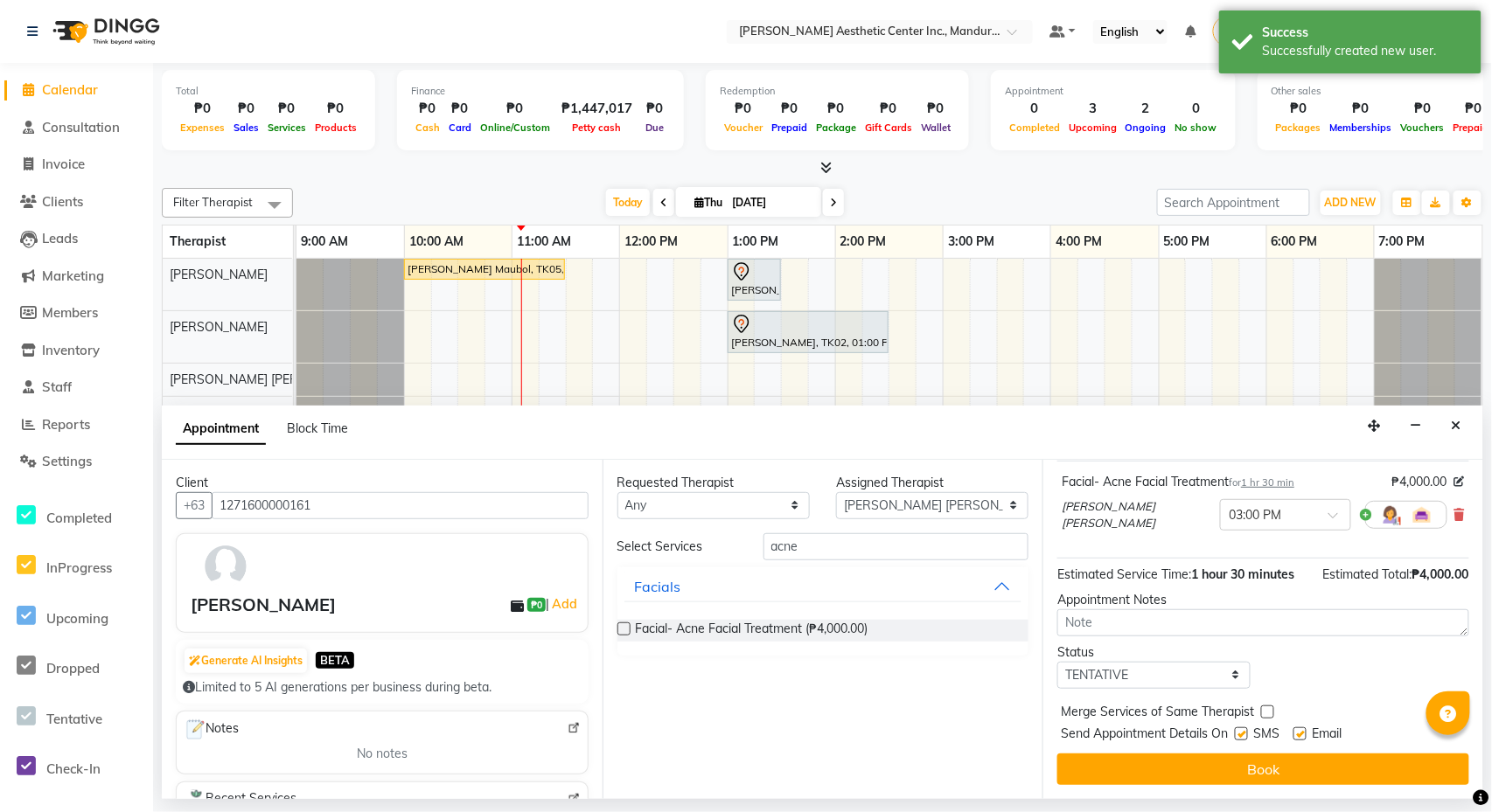
scroll to position [128, 0]
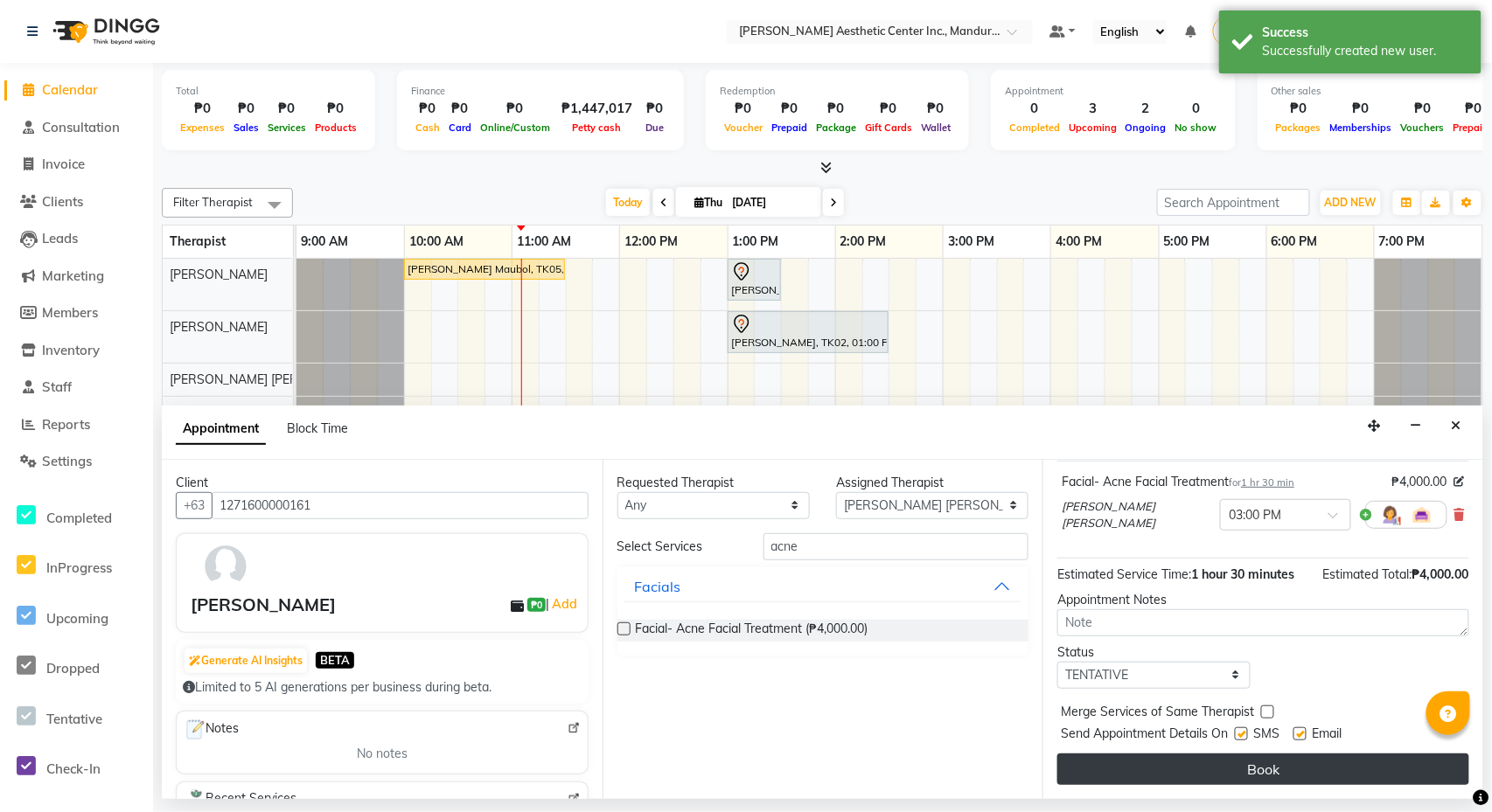
click at [1261, 776] on button "Book" at bounding box center [1262, 769] width 411 height 32
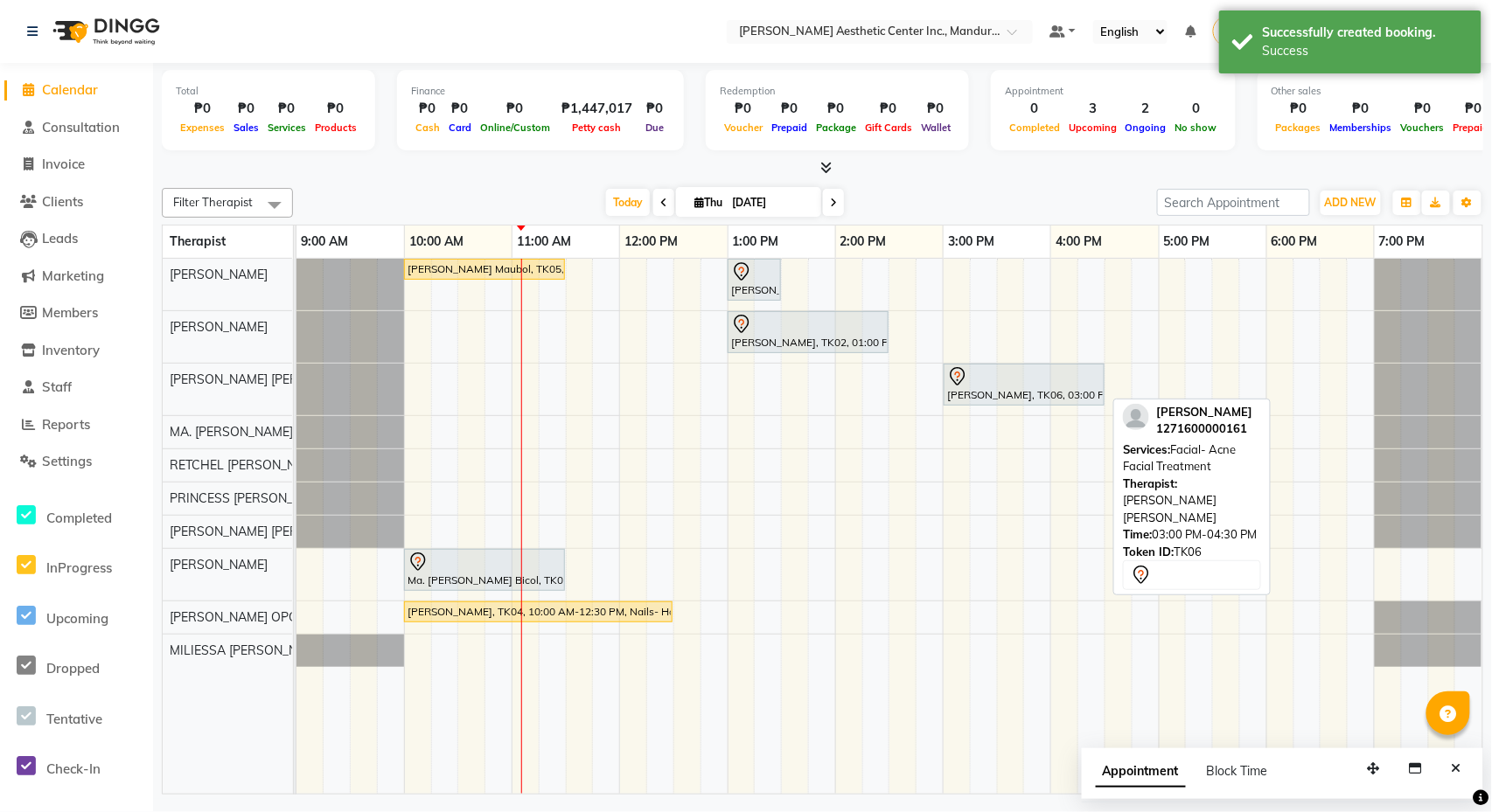
click at [1041, 378] on div at bounding box center [1024, 376] width 154 height 21
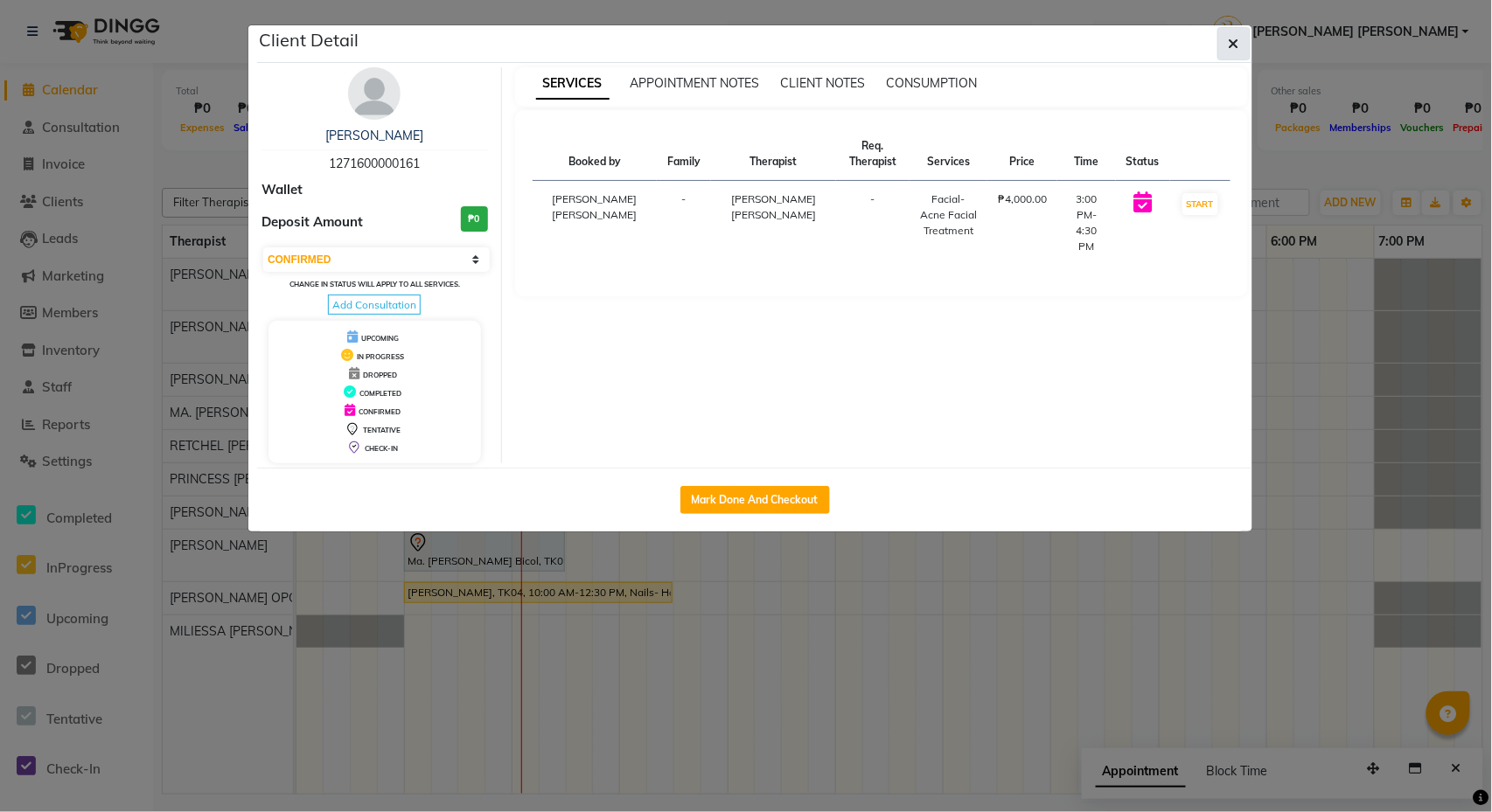
click at [1232, 49] on icon "button" at bounding box center [1234, 44] width 11 height 14
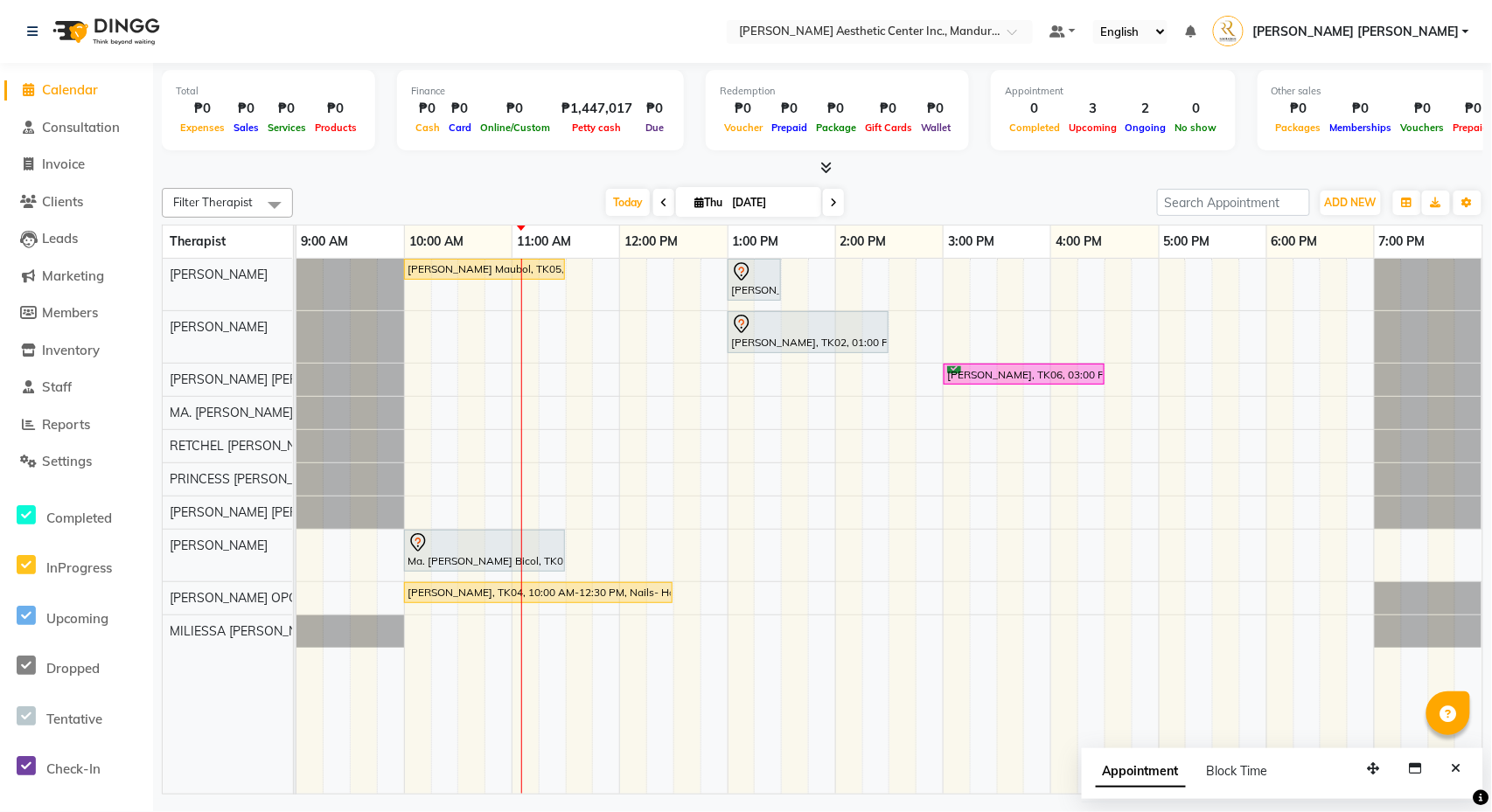
scroll to position [0, 0]
click at [84, 453] on span "Settings" at bounding box center [67, 461] width 50 height 16
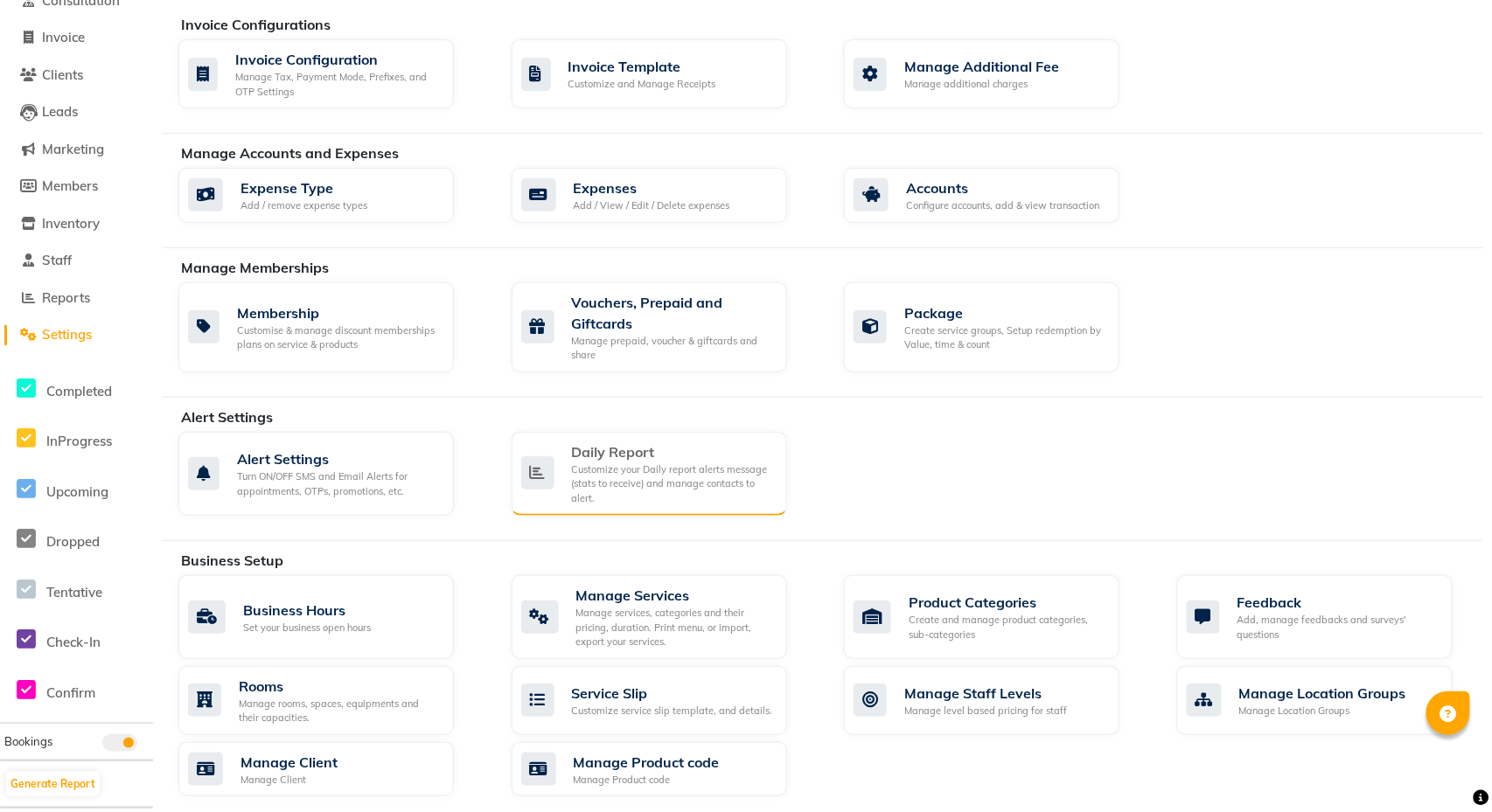
scroll to position [134, 0]
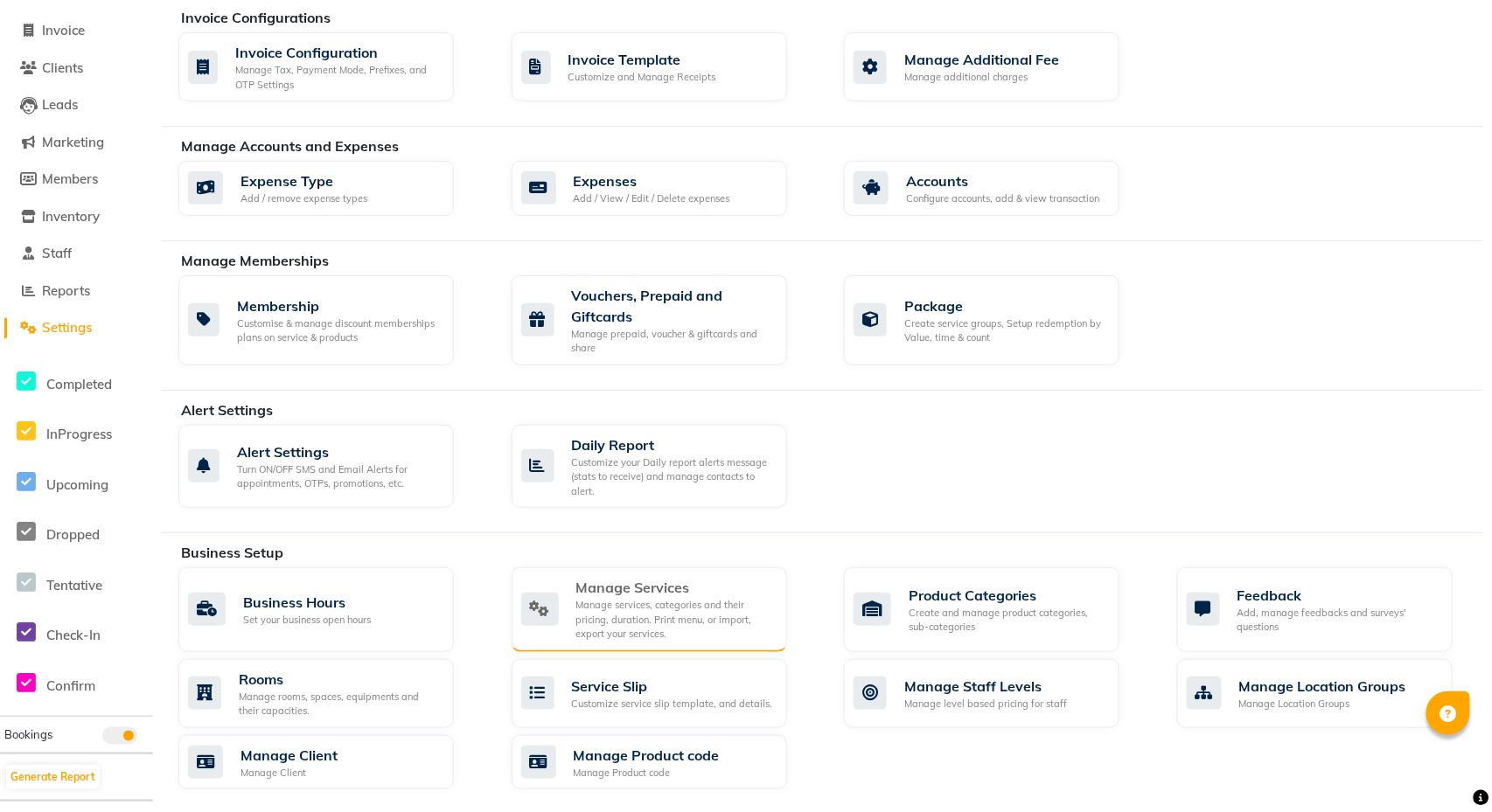
click at [627, 598] on div "Manage Services" at bounding box center [674, 587] width 197 height 21
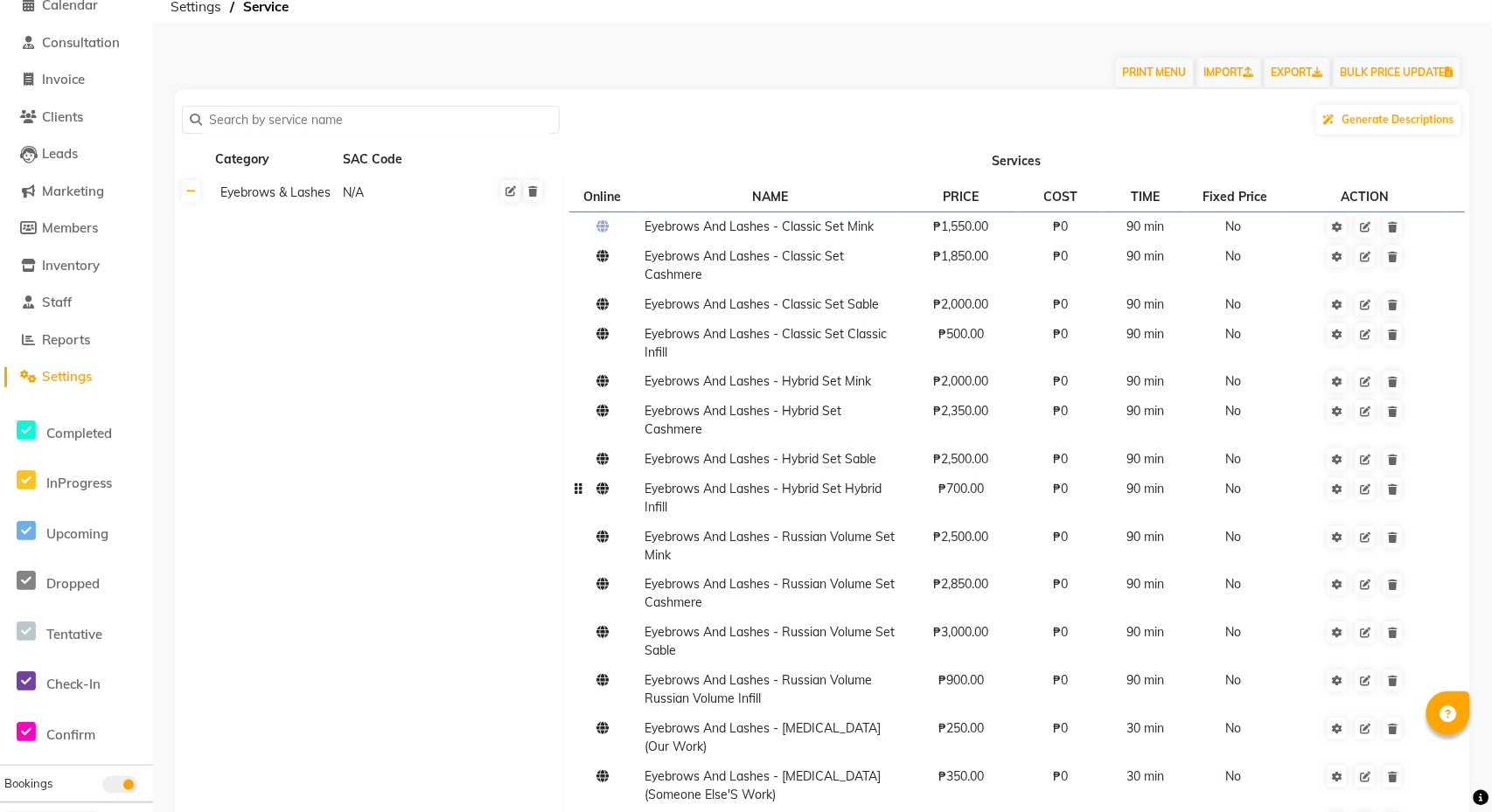
scroll to position [85, 0]
click at [455, 117] on input "text" at bounding box center [376, 120] width 349 height 27
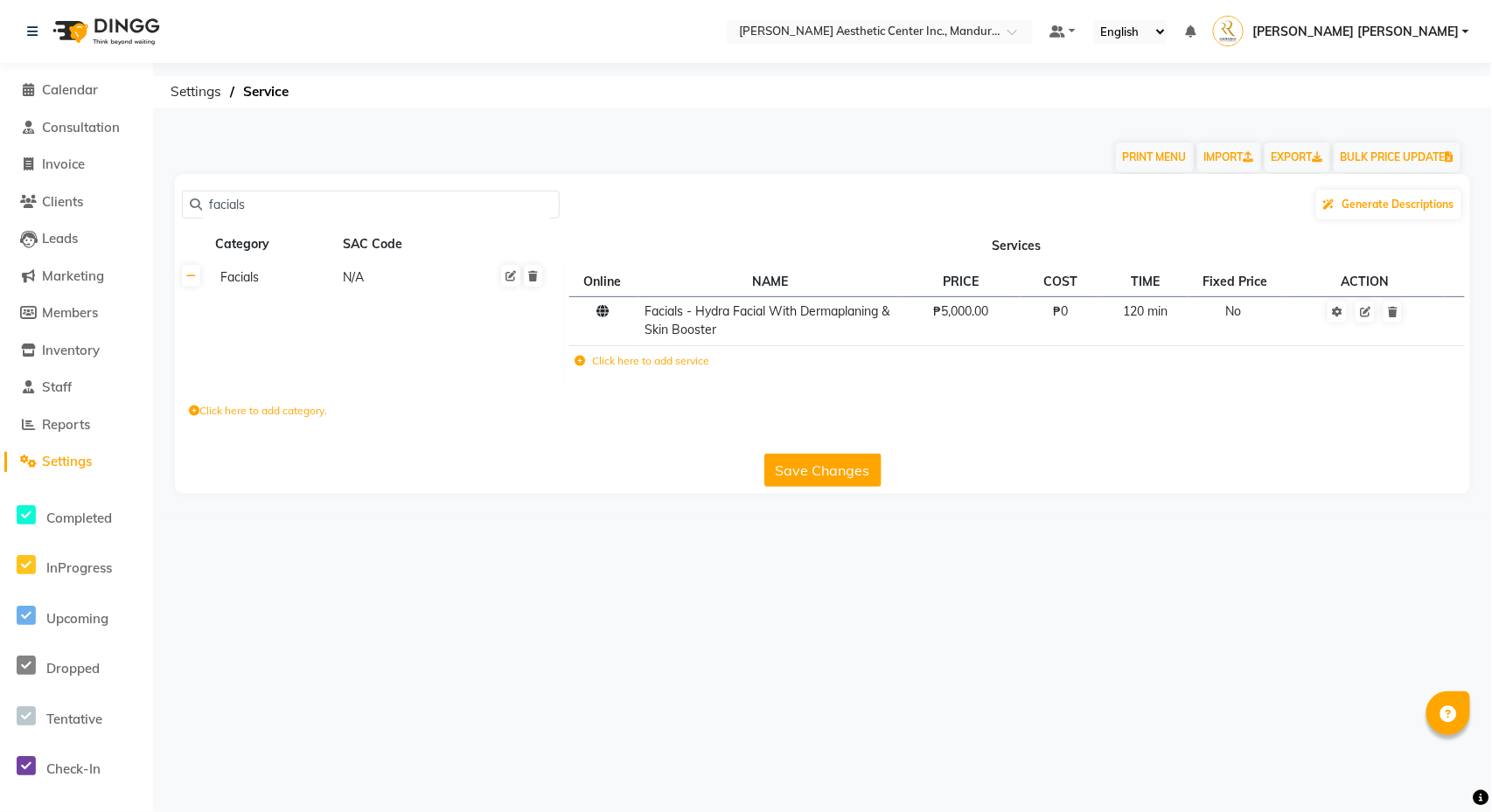
scroll to position [0, 0]
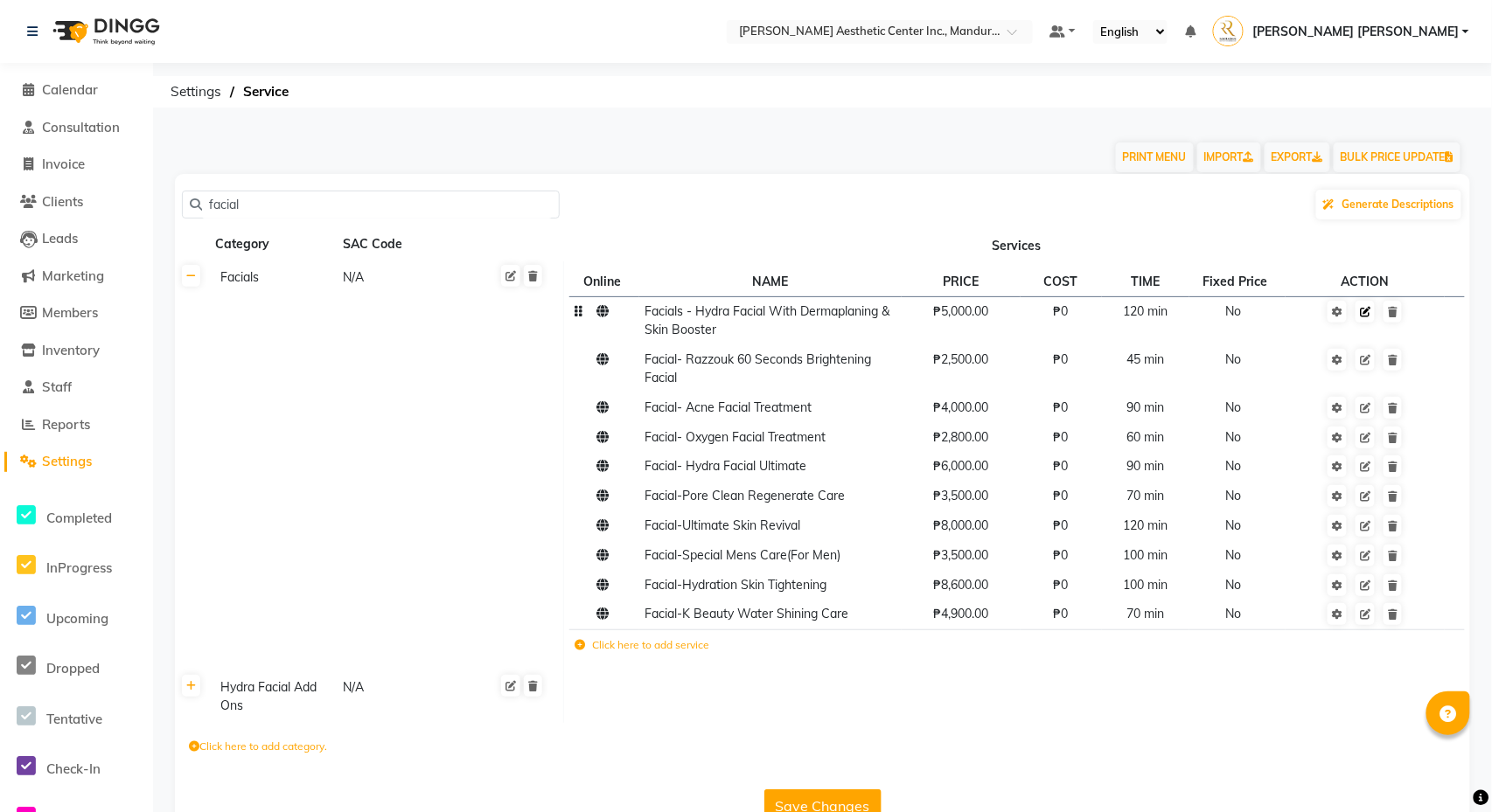
click at [1365, 312] on icon at bounding box center [1365, 312] width 11 height 11
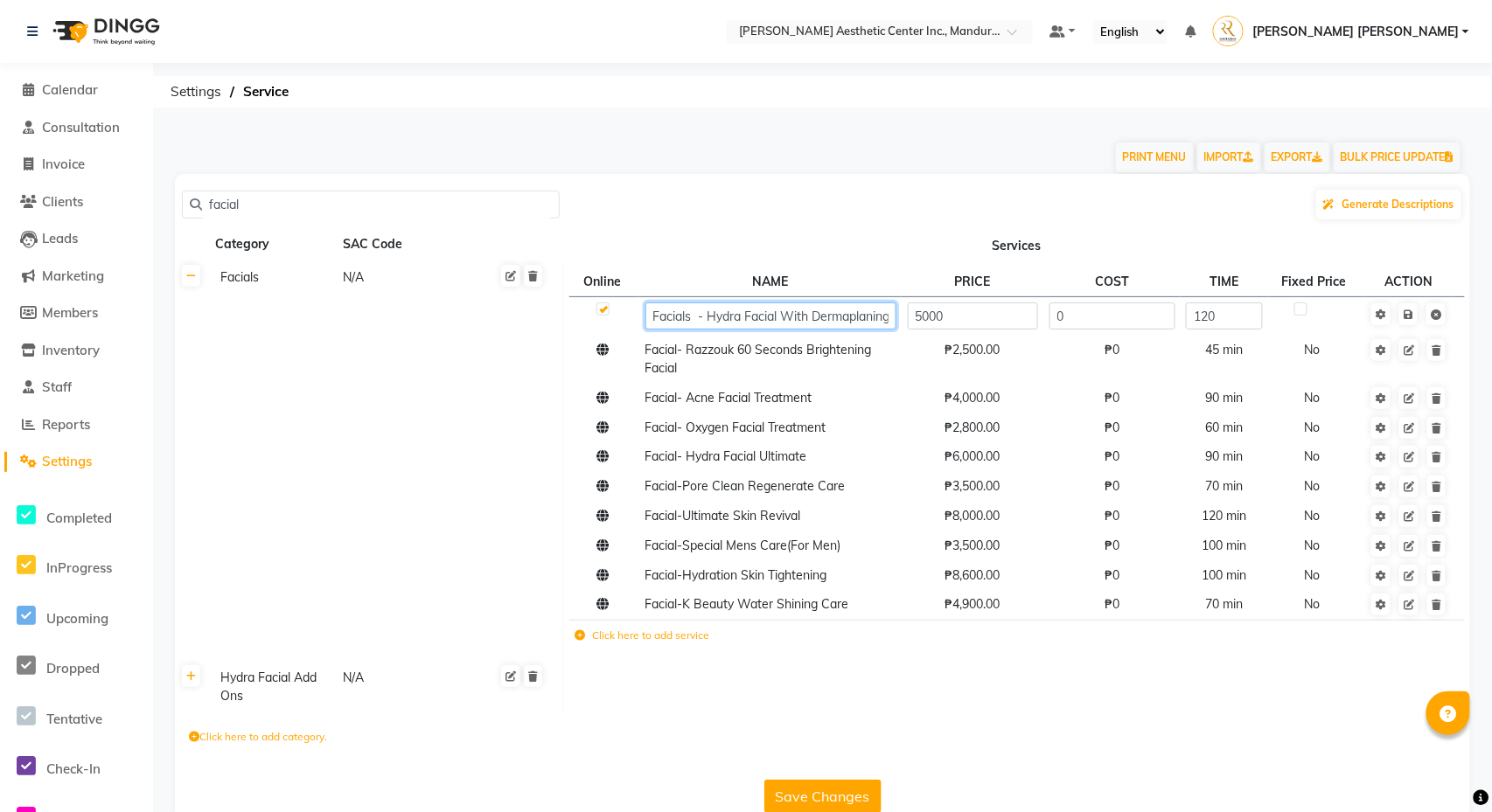
click at [696, 319] on input "Facials - Hydra Facial With Dermaplaning & Skin Booster" at bounding box center [771, 316] width 251 height 27
click at [1411, 321] on td "Save" at bounding box center [1408, 315] width 89 height 39
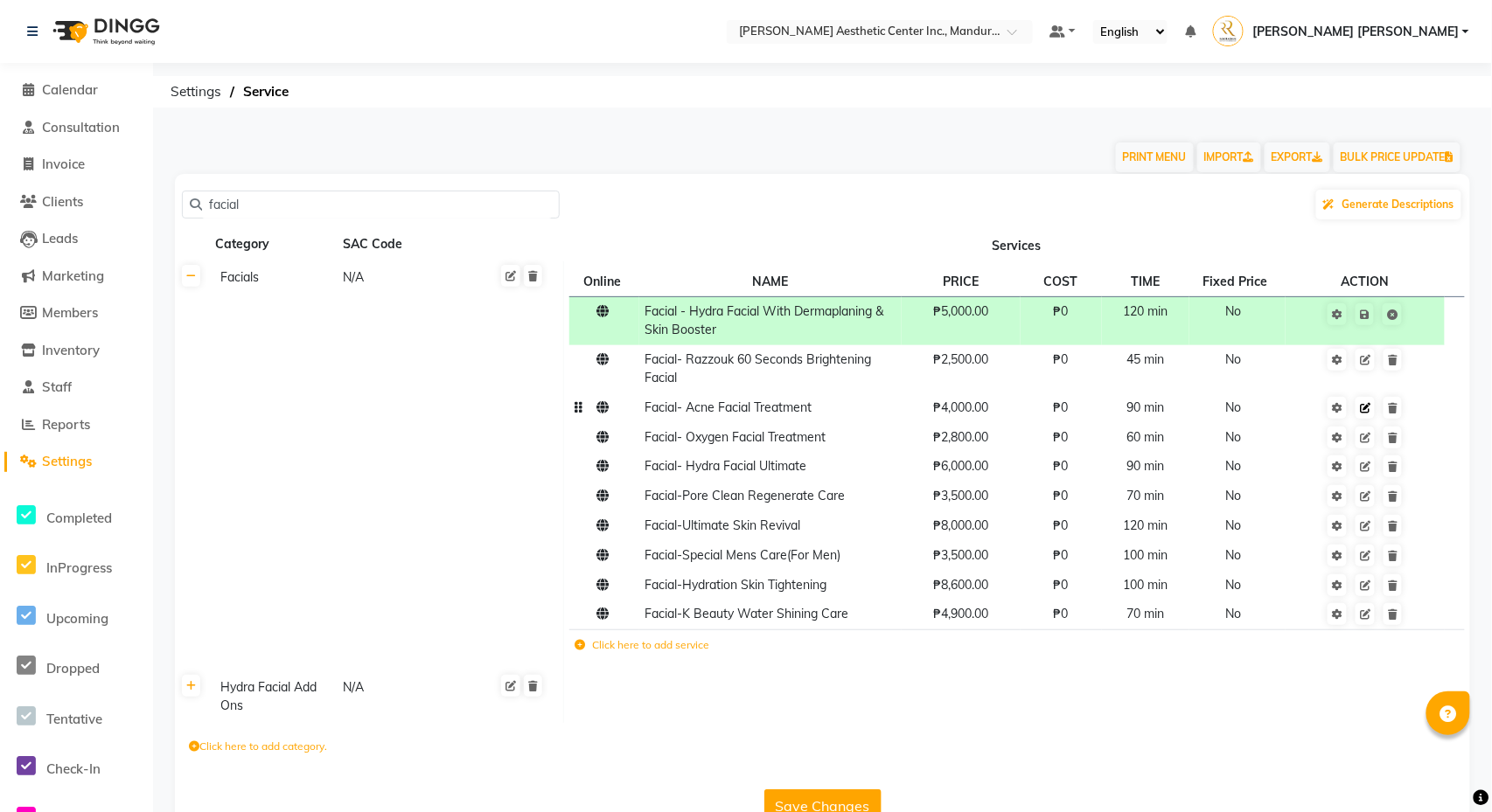
click at [1369, 408] on icon at bounding box center [1365, 409] width 11 height 11
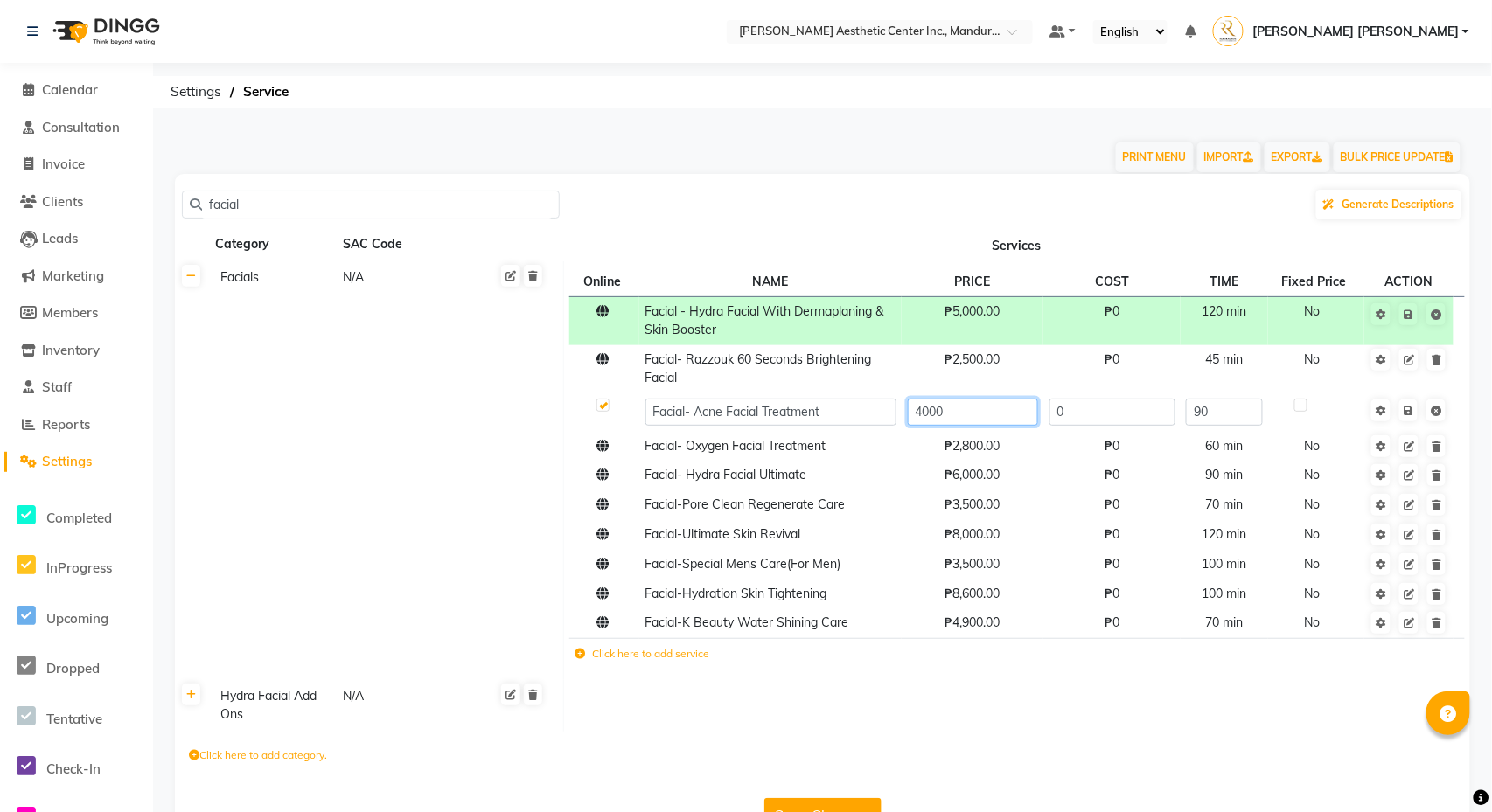
click at [924, 414] on input "4000" at bounding box center [972, 412] width 131 height 27
click at [985, 717] on td at bounding box center [1016, 706] width 907 height 51
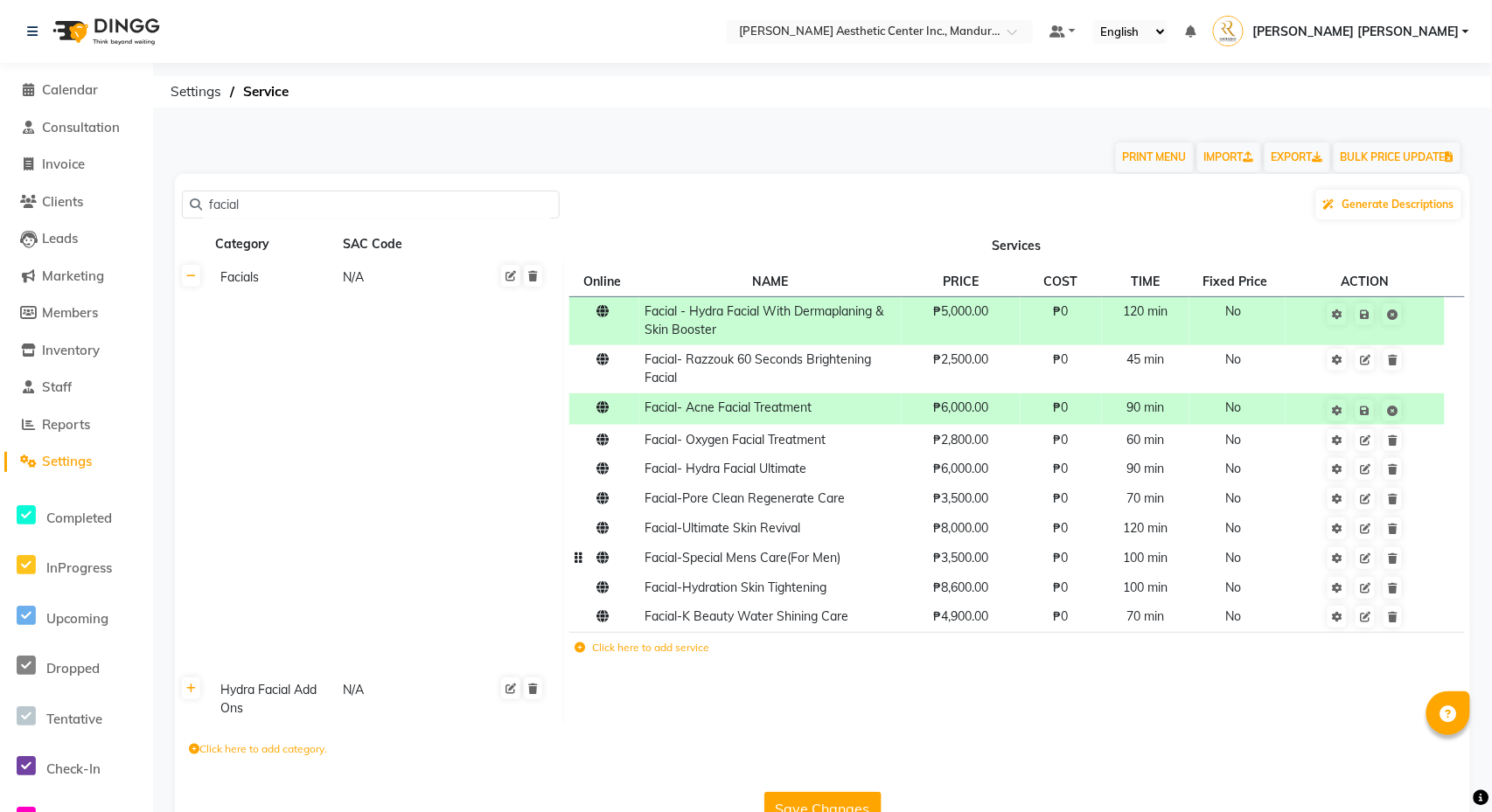
scroll to position [49, 0]
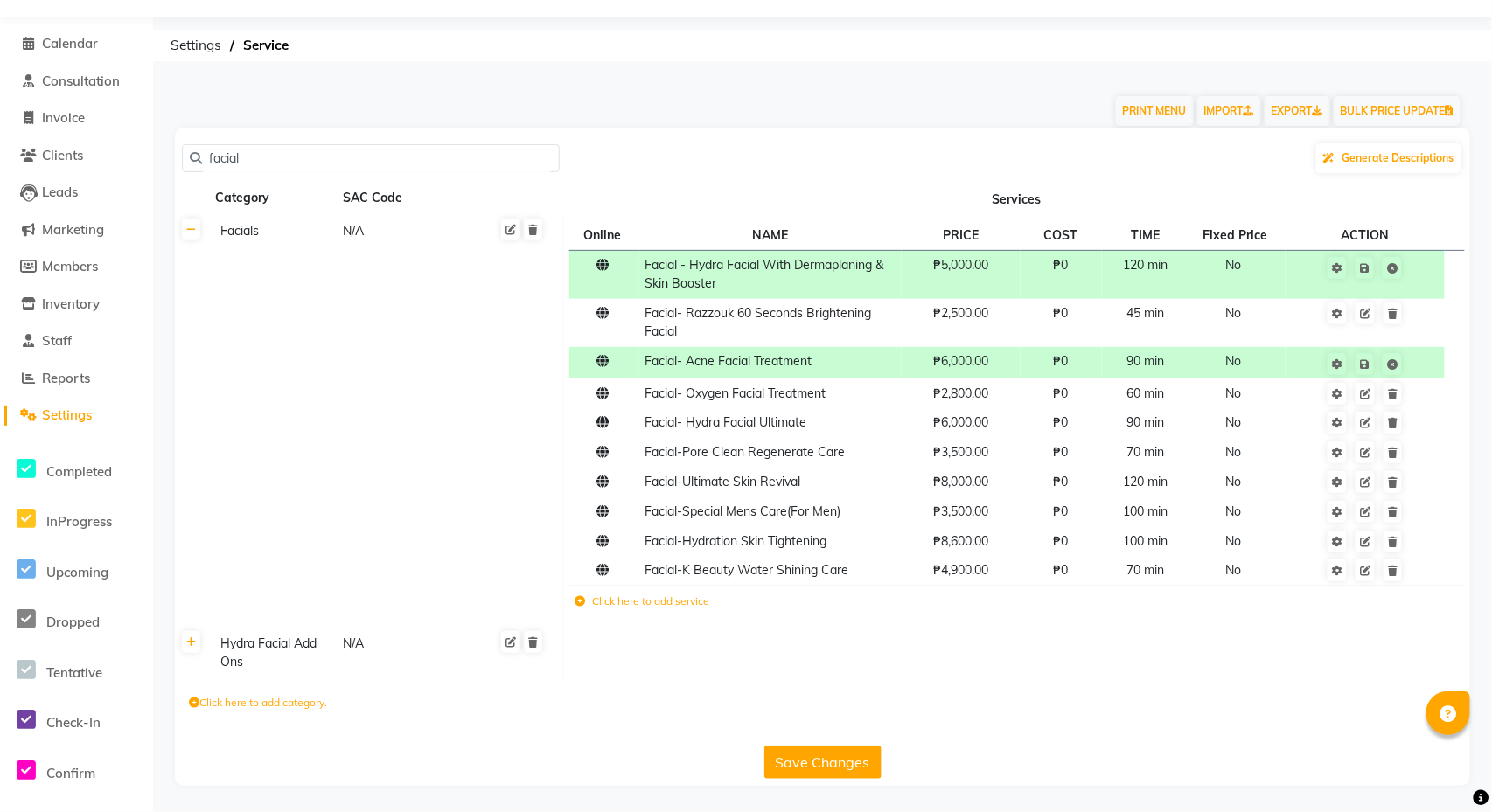
click at [829, 763] on button "Save Changes" at bounding box center [823, 762] width 117 height 33
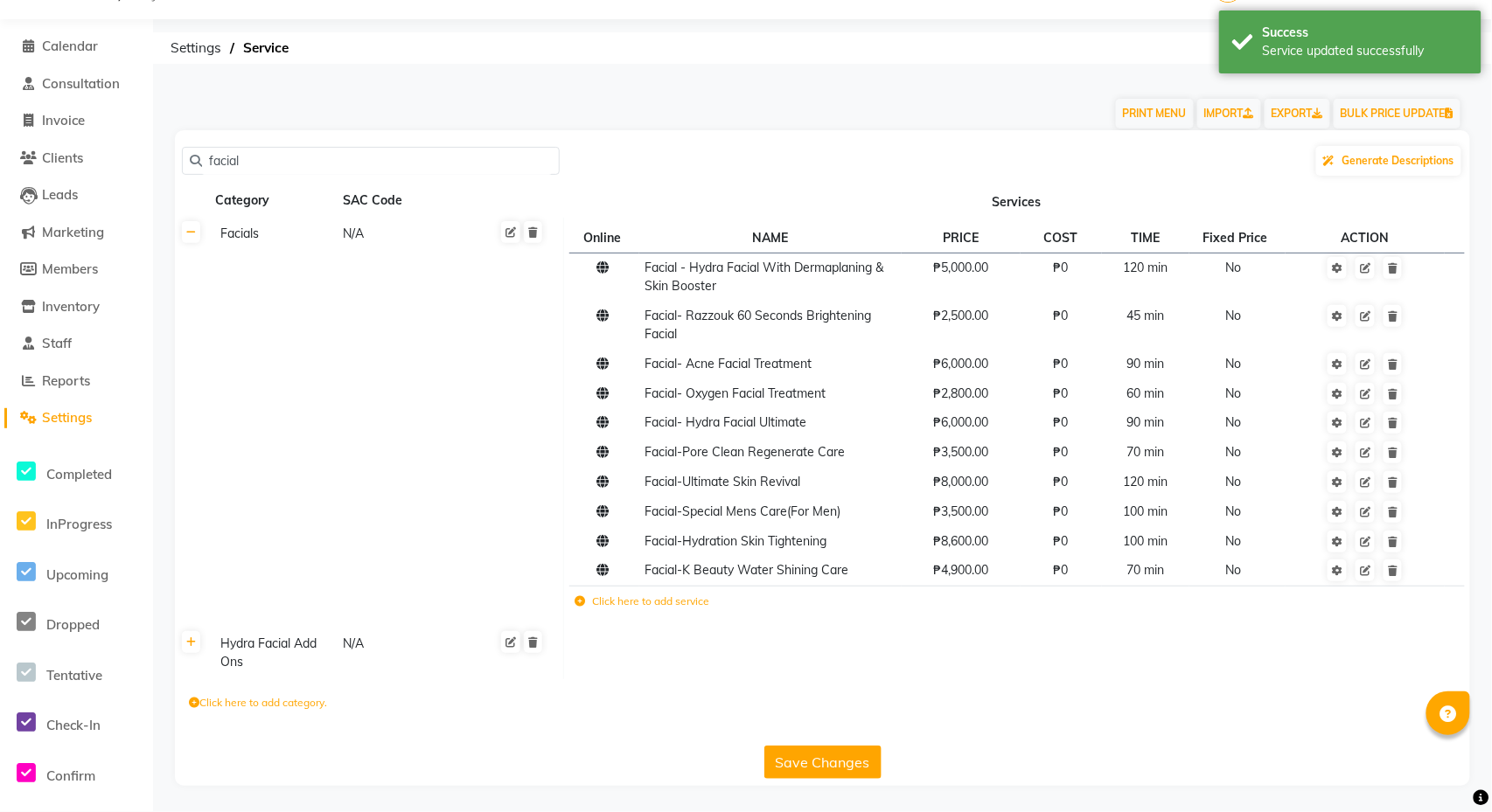
scroll to position [47, 0]
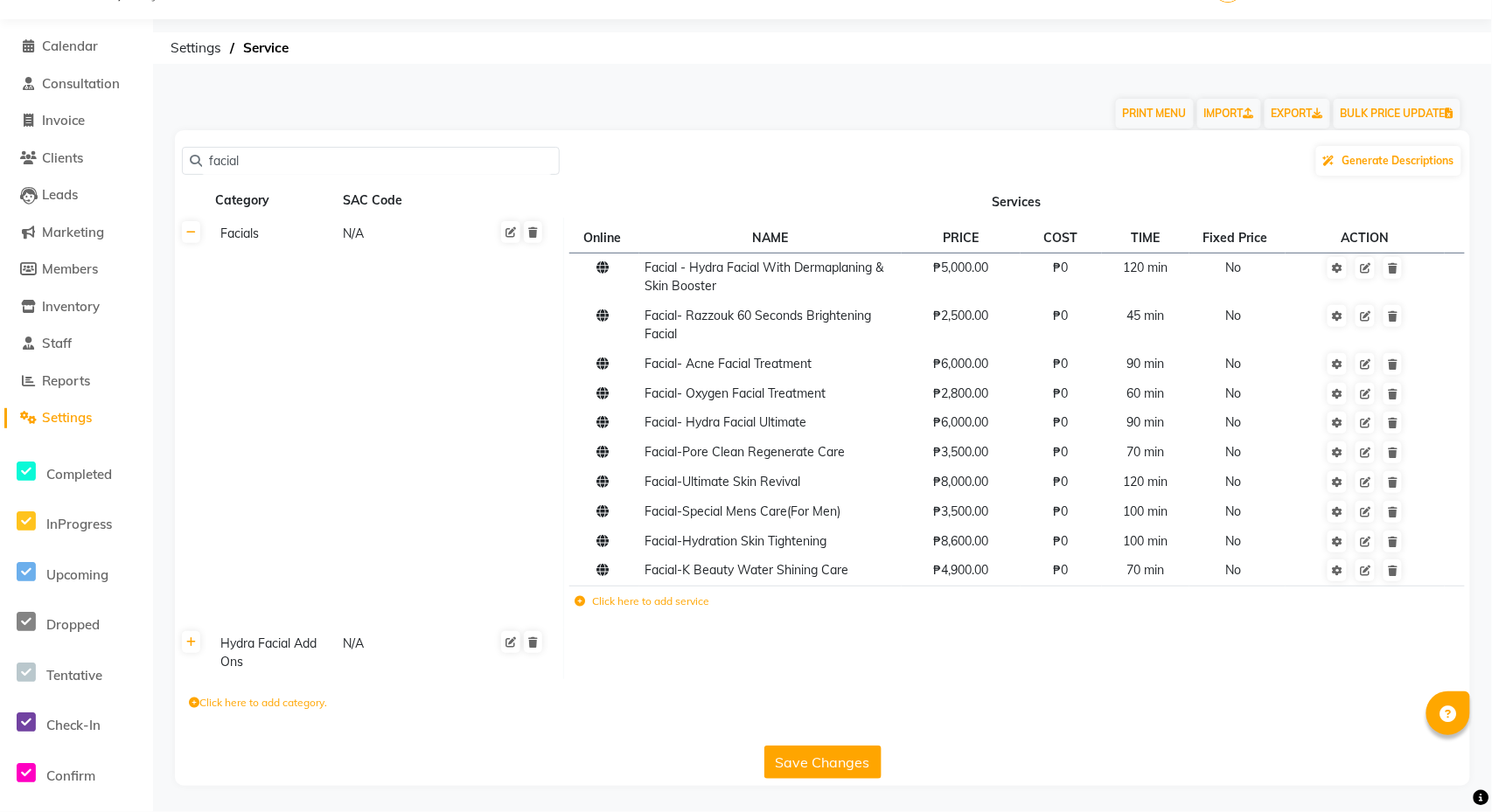
click at [829, 763] on button "Save Changes" at bounding box center [823, 762] width 117 height 33
click at [799, 761] on button "Save Changes" at bounding box center [823, 762] width 117 height 33
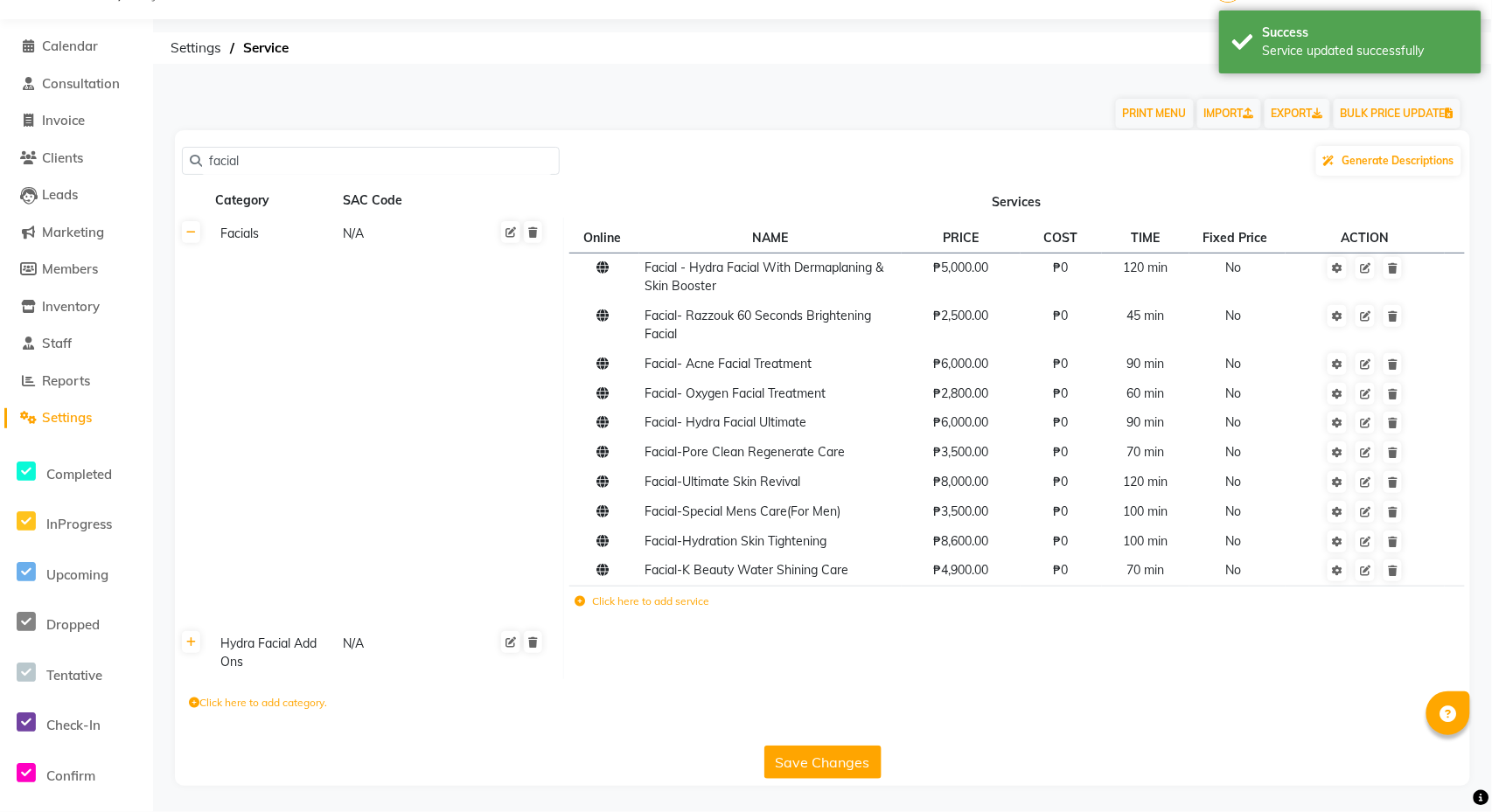
click at [50, 50] on li "Calendar" at bounding box center [77, 47] width 153 height 38
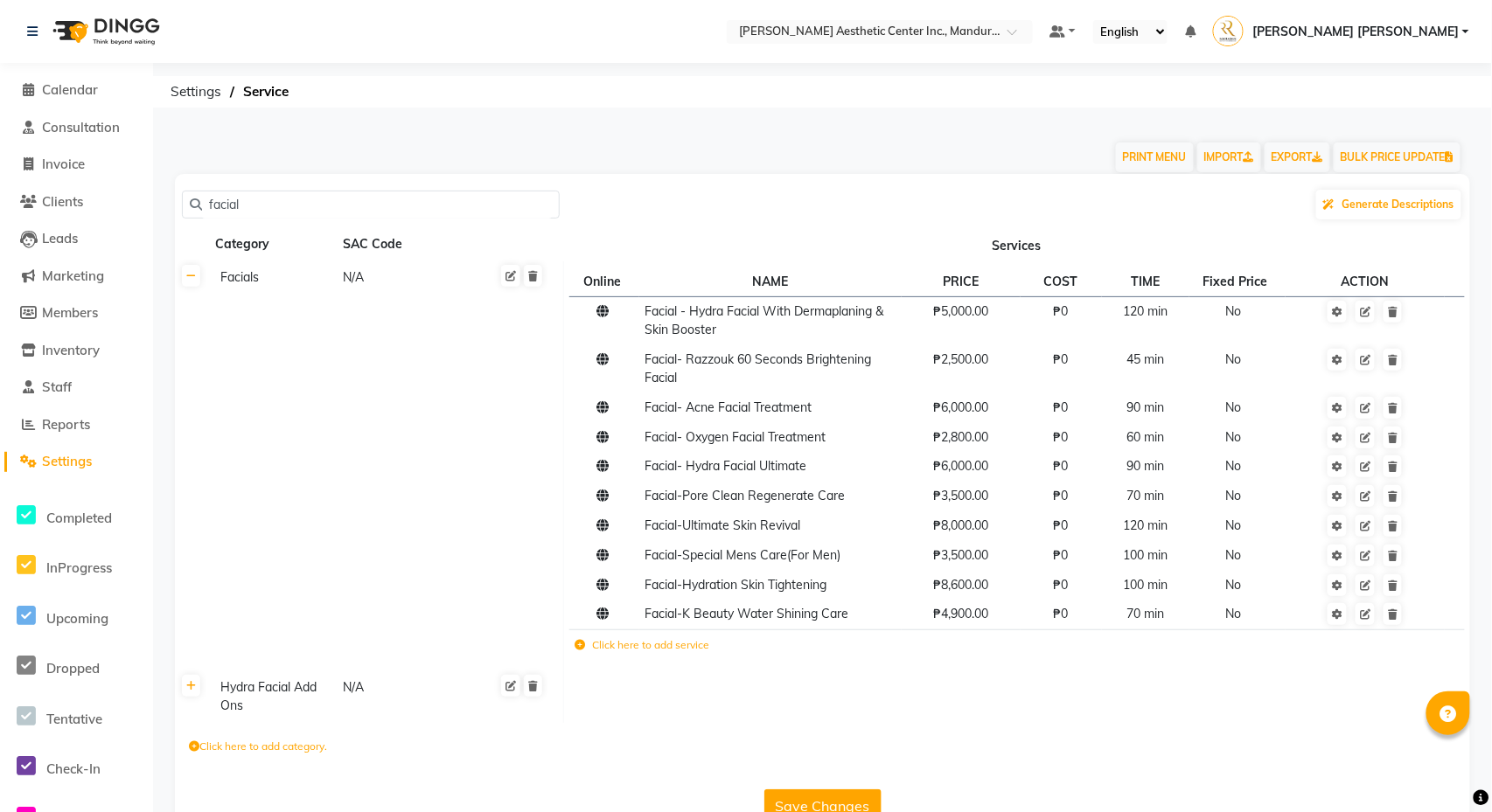
scroll to position [0, 0]
click at [46, 77] on li "Calendar" at bounding box center [77, 91] width 153 height 38
click at [86, 92] on span "Calendar" at bounding box center [70, 89] width 56 height 16
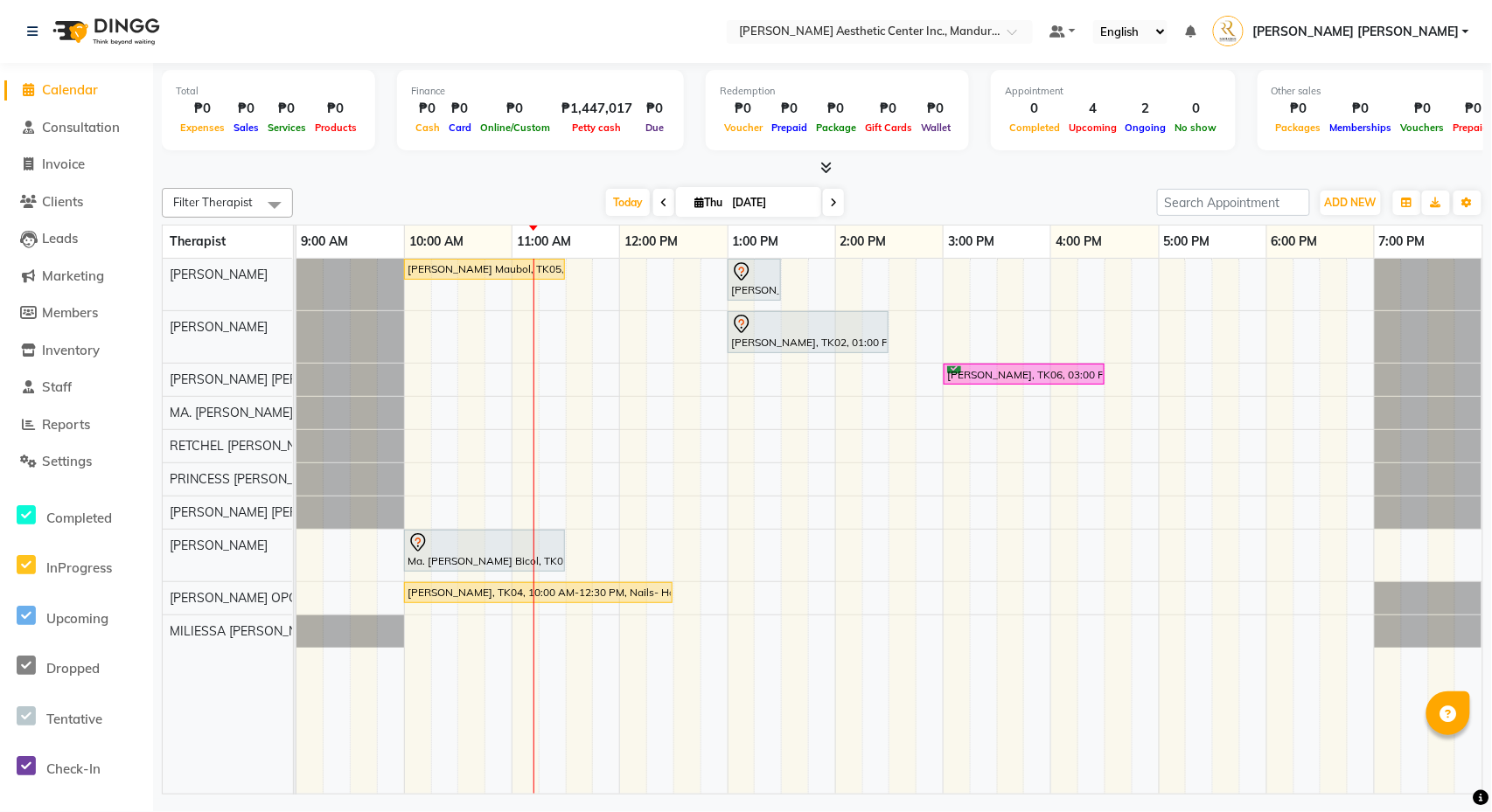
click at [753, 193] on input "[DATE]" at bounding box center [770, 203] width 87 height 26
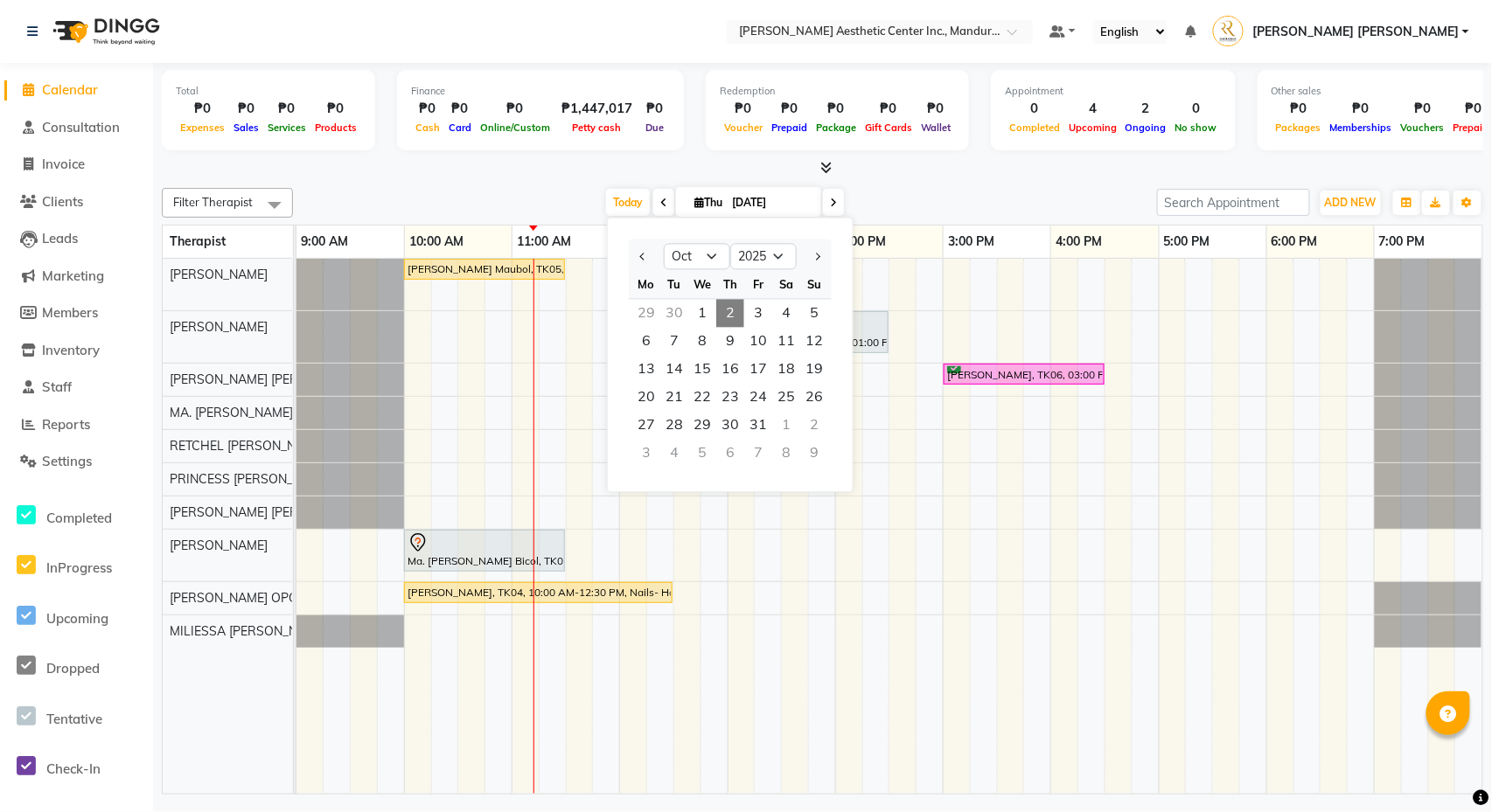
click at [708, 564] on div "[PERSON_NAME] Maubol, TK05, 10:00 AM-11:30 AM, Co2 Fractional Ablative Laser - …" at bounding box center [889, 526] width 1186 height 535
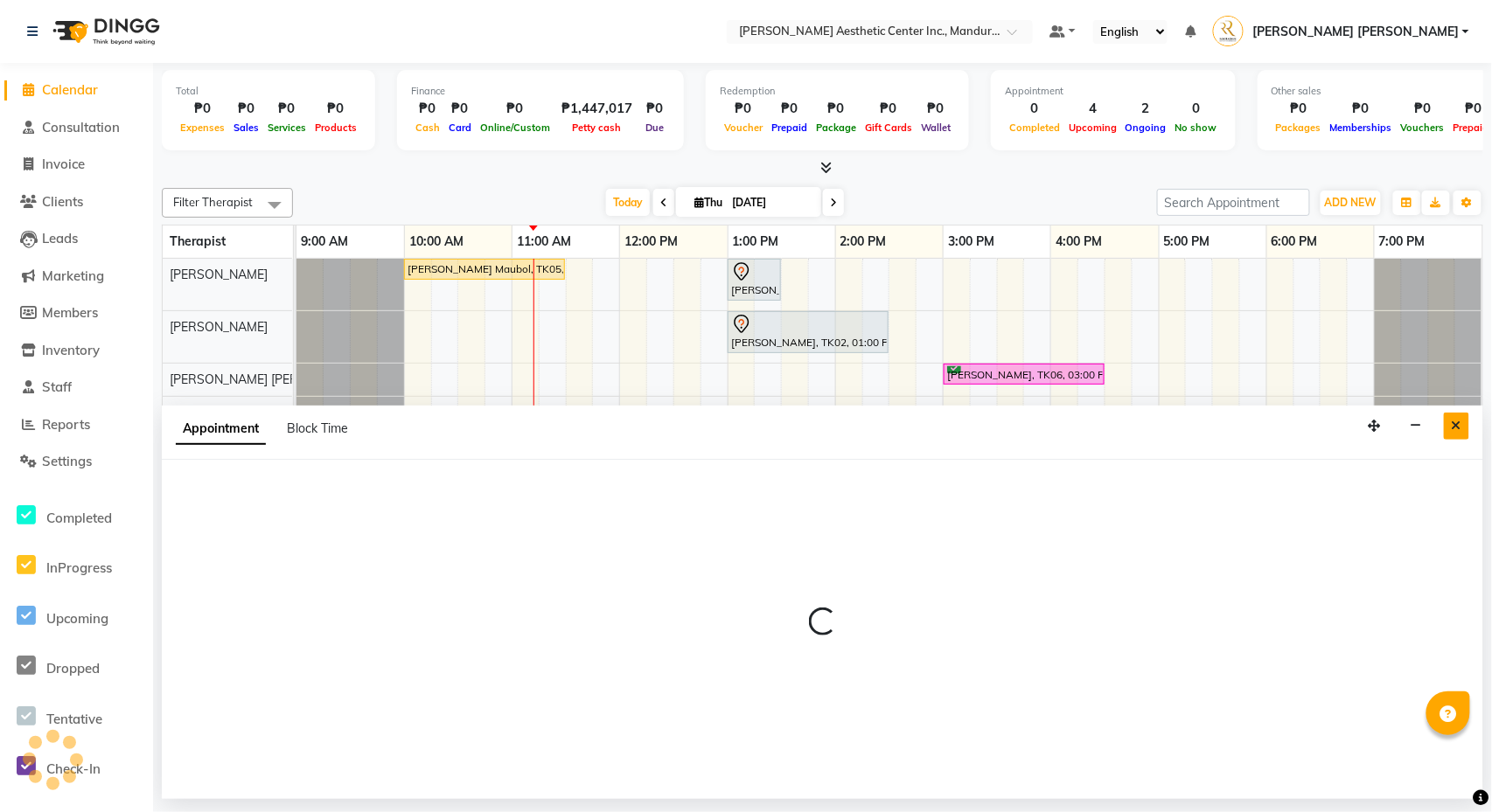
click at [1457, 420] on icon "Close" at bounding box center [1456, 426] width 10 height 13
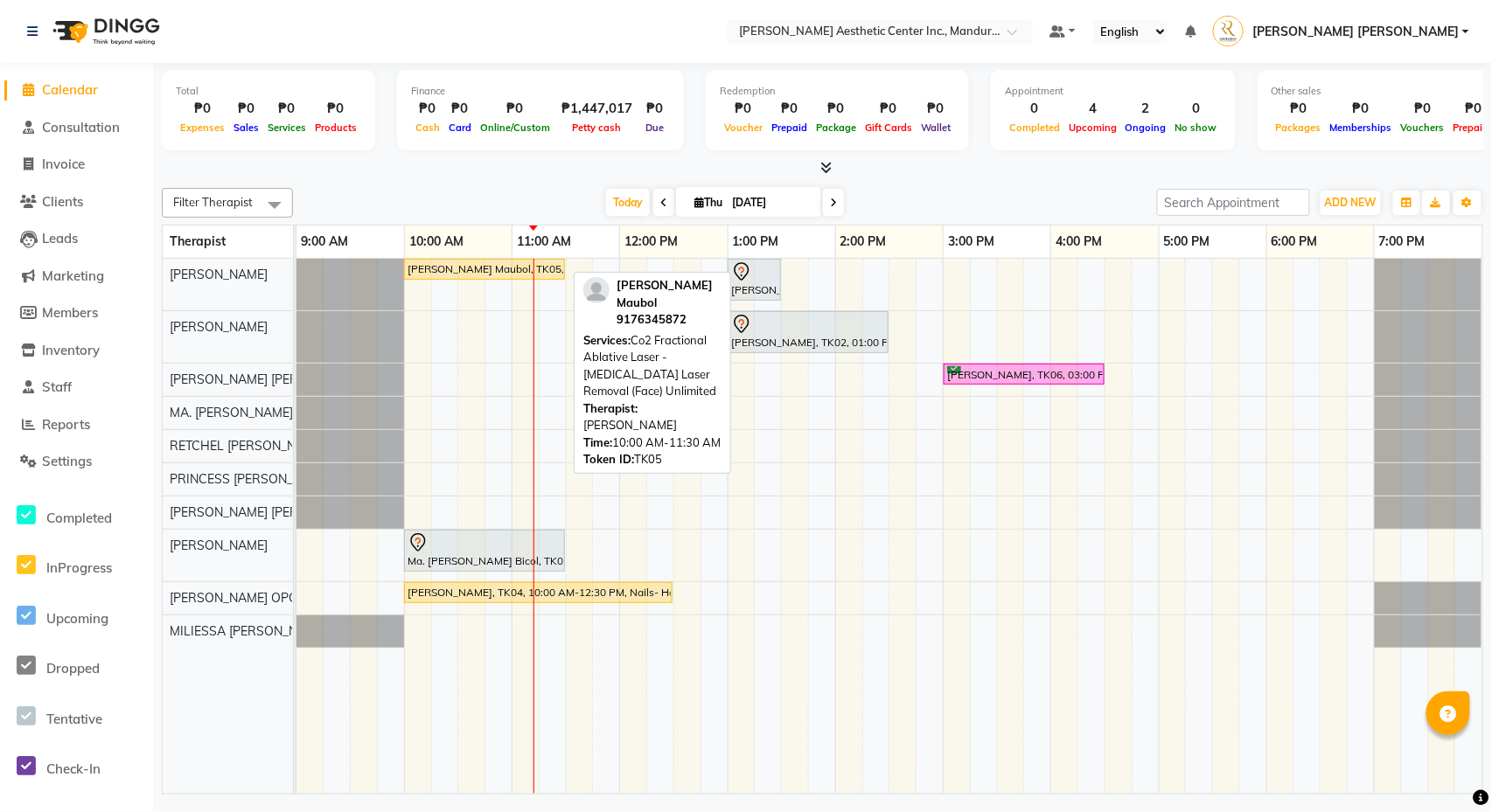
click at [453, 267] on div "[PERSON_NAME] Maubol, TK05, 10:00 AM-11:30 AM, Co2 Fractional Ablative Laser - …" at bounding box center [484, 268] width 158 height 15
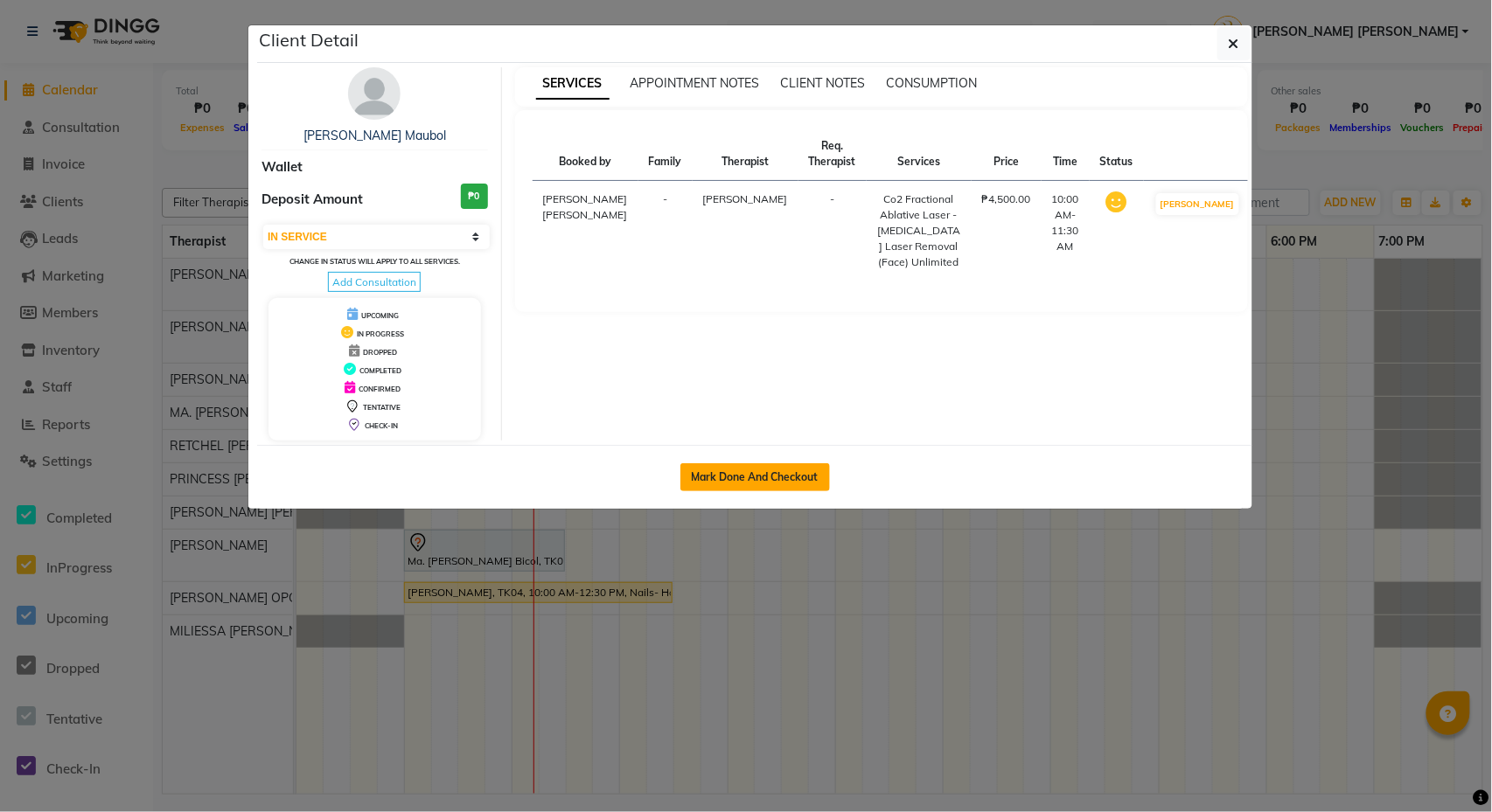
click at [746, 484] on button "Mark Done And Checkout" at bounding box center [755, 477] width 149 height 28
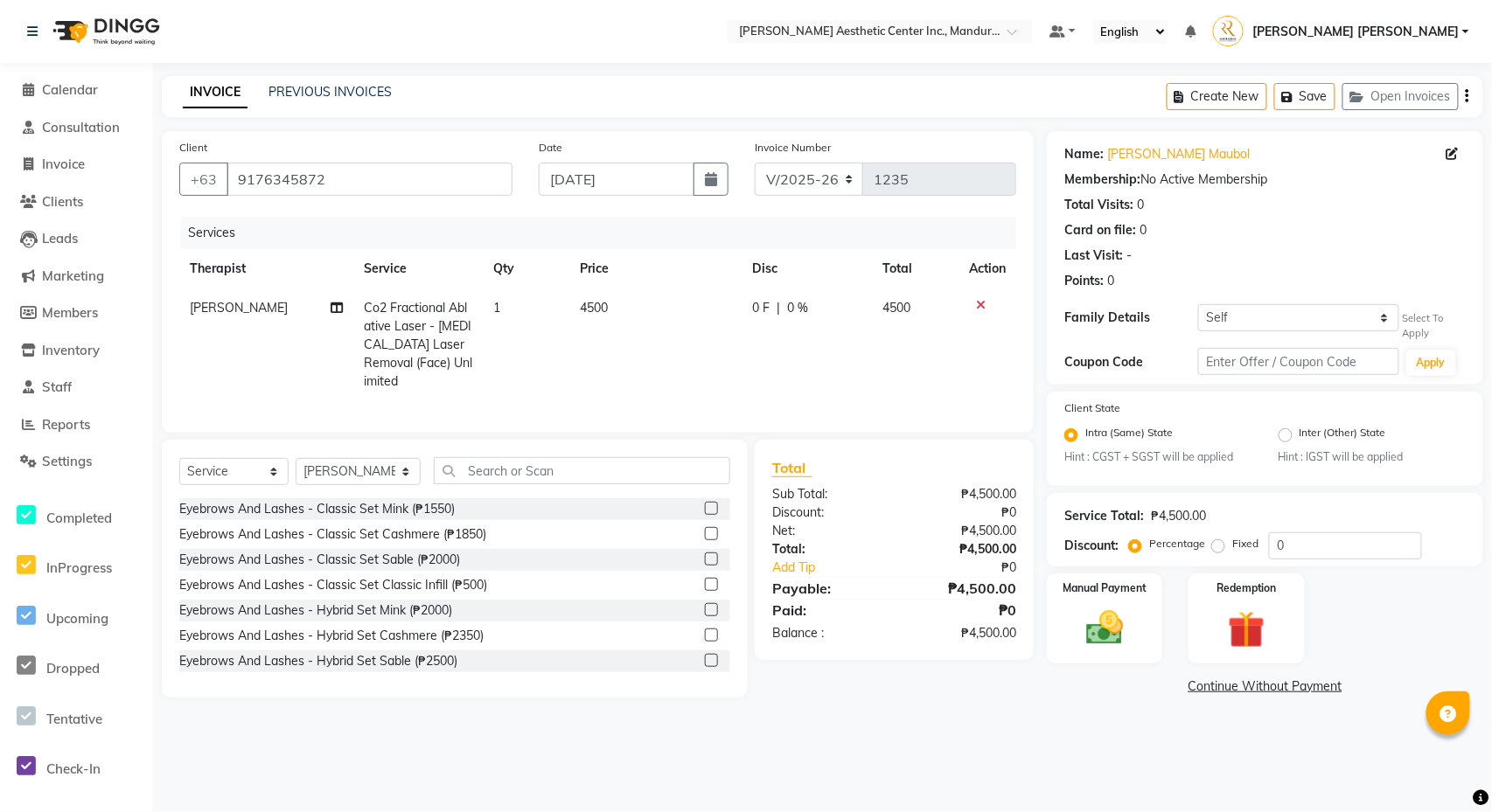
click at [590, 302] on span "4500" at bounding box center [593, 307] width 28 height 15
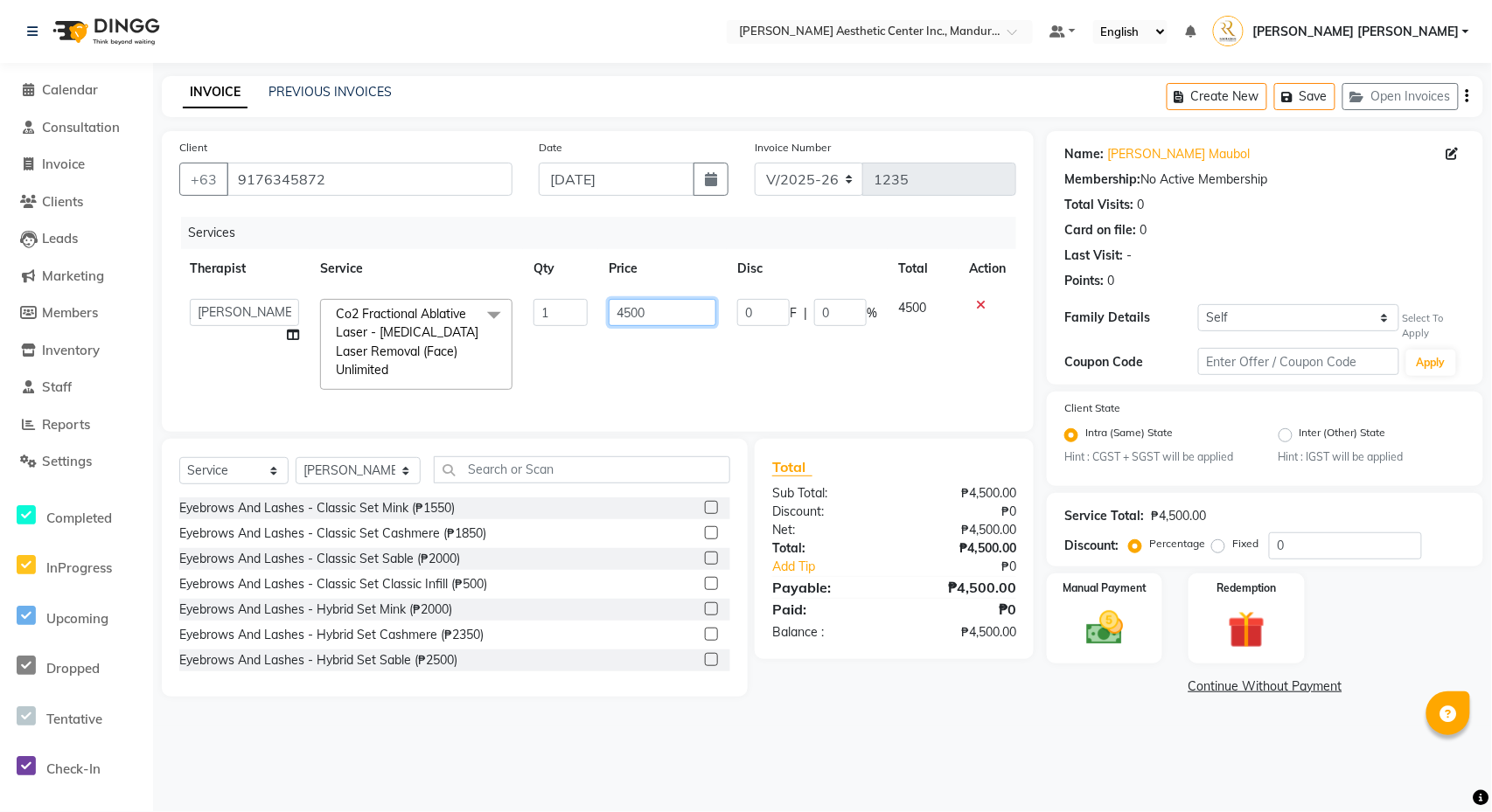
click at [631, 319] on input "4500" at bounding box center [662, 312] width 107 height 27
click at [681, 401] on div "Client [PHONE_NUMBER] Date [DATE] Invoice Number V/2025 V/[PHONE_NUMBER] Servic…" at bounding box center [598, 282] width 872 height 301
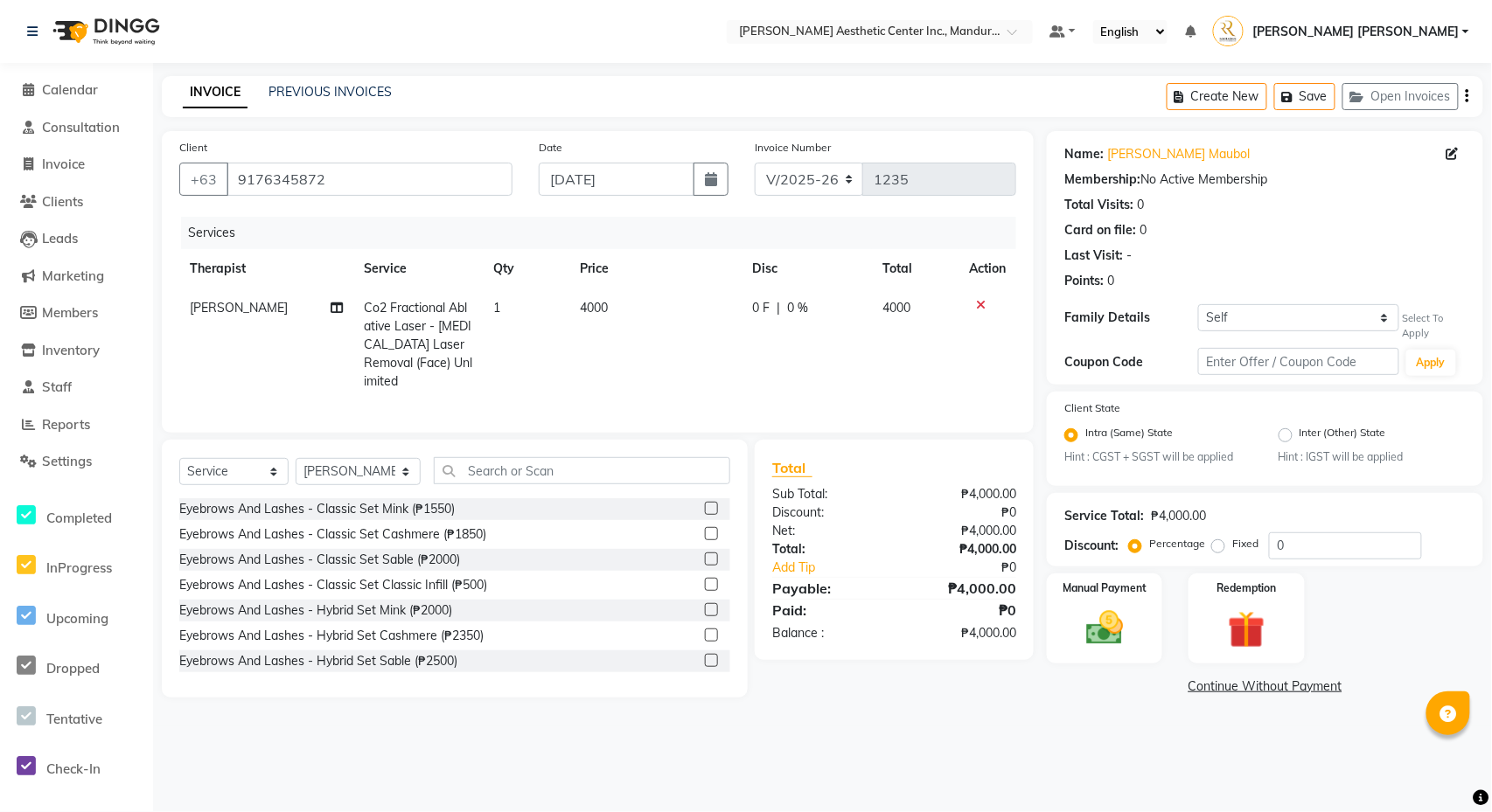
click at [1215, 690] on link "Continue Without Payment" at bounding box center [1264, 687] width 430 height 18
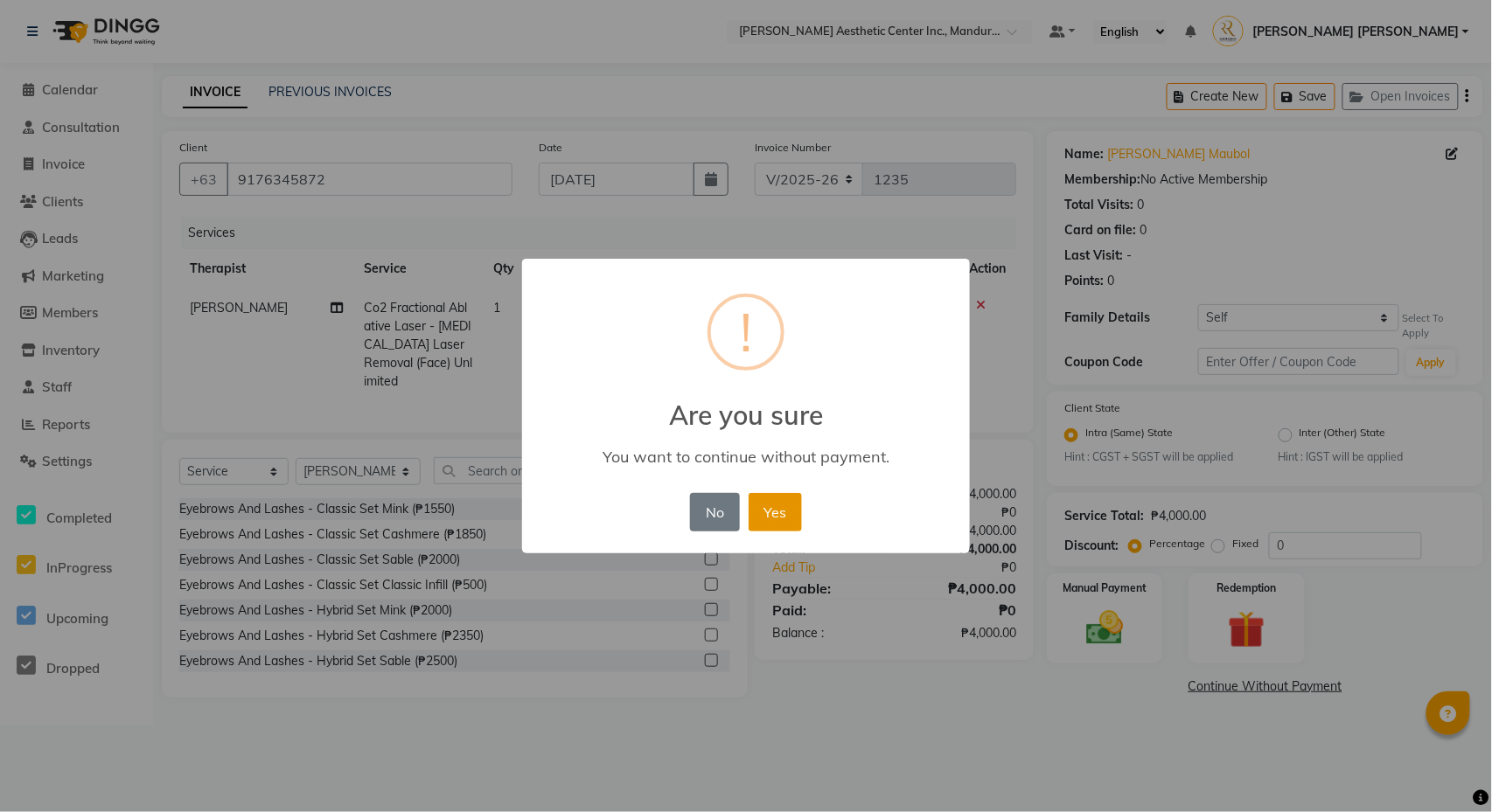
click at [781, 515] on button "Yes" at bounding box center [774, 512] width 53 height 39
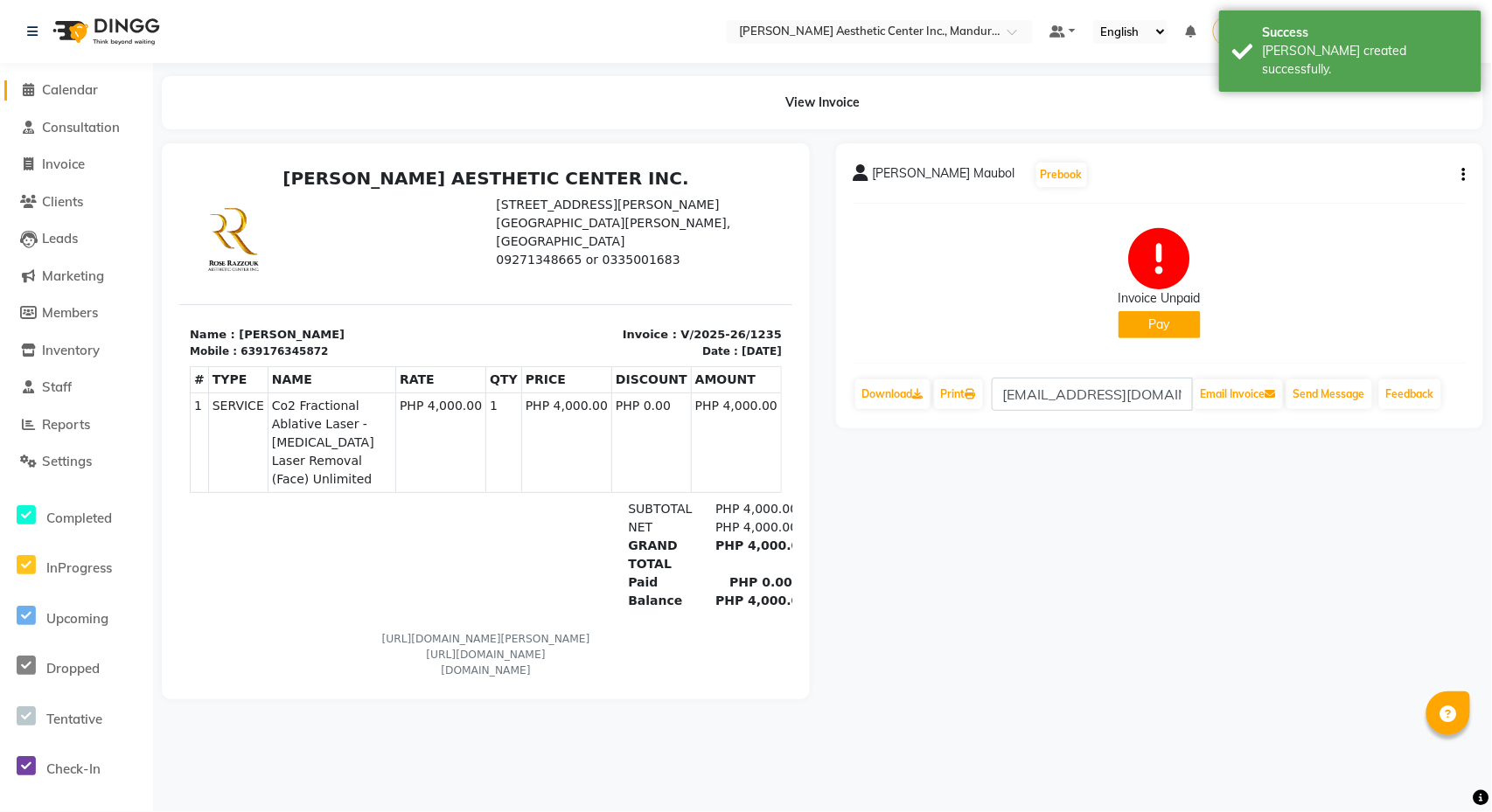
click at [28, 87] on icon at bounding box center [29, 89] width 12 height 14
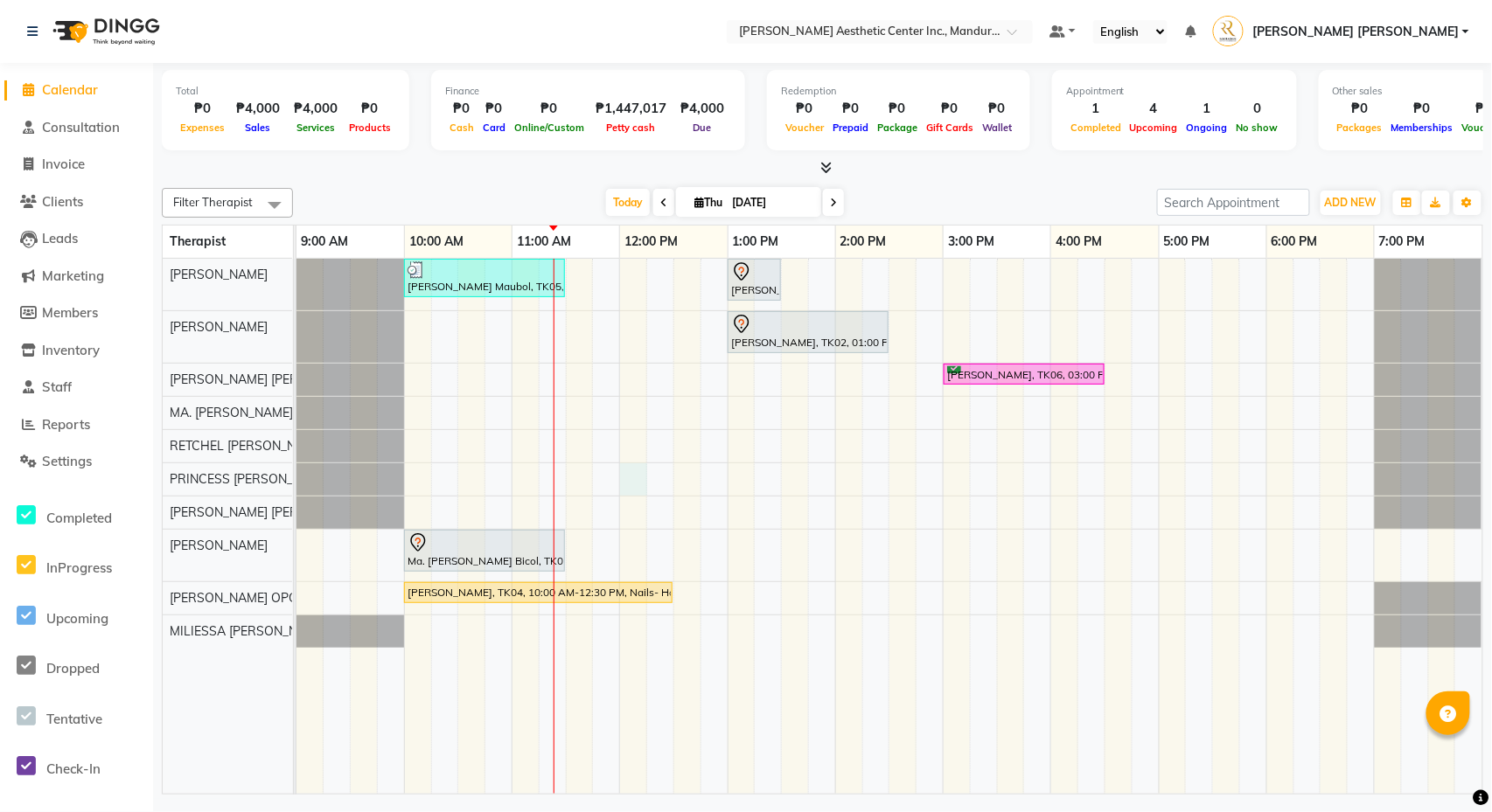
click at [640, 491] on div "[PERSON_NAME] Maubol, TK05, 10:00 AM-11:30 AM, Co2 Fractional Ablative Laser - …" at bounding box center [889, 526] width 1186 height 535
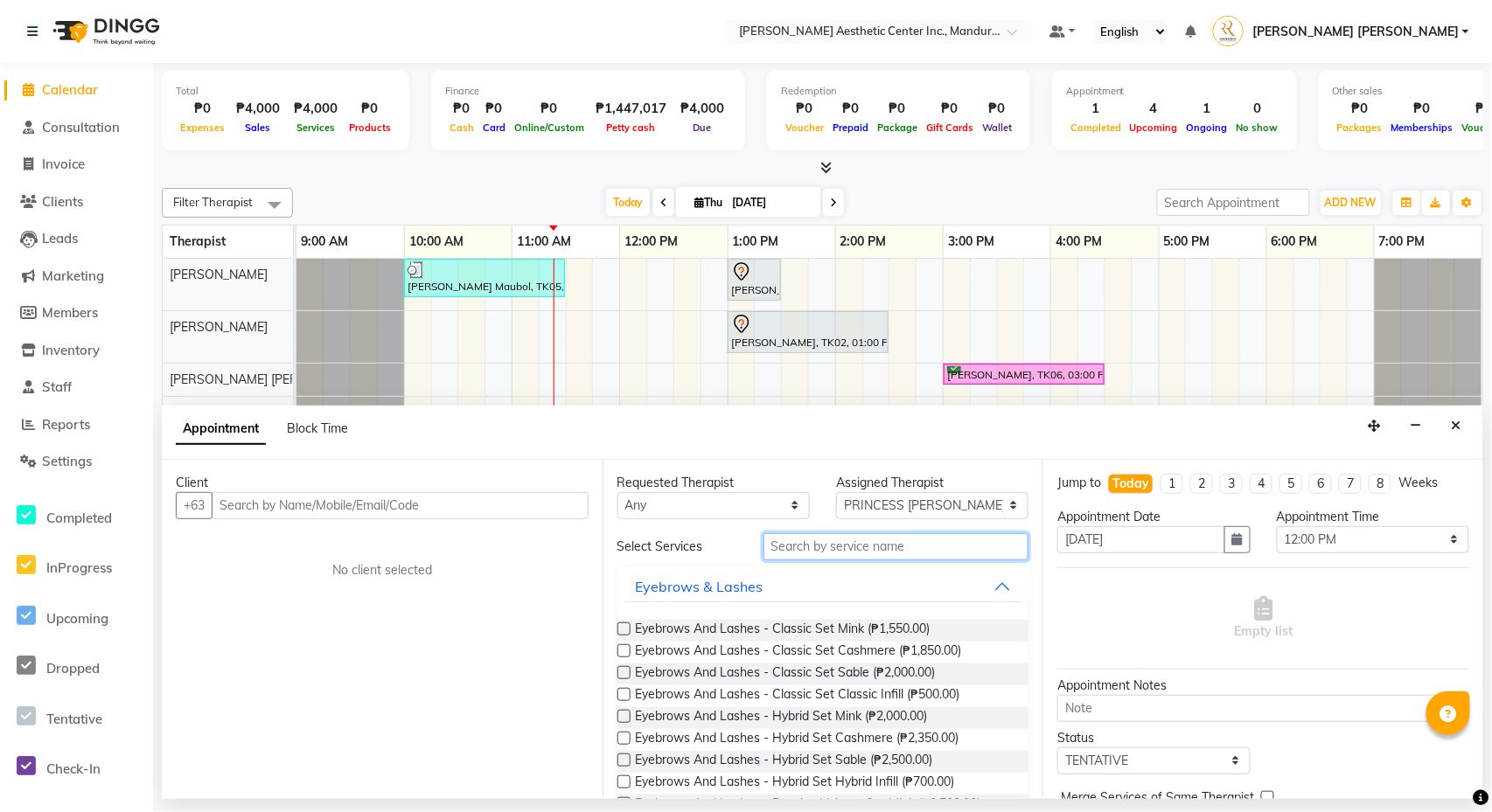
click at [834, 553] on input "text" at bounding box center [896, 546] width 266 height 27
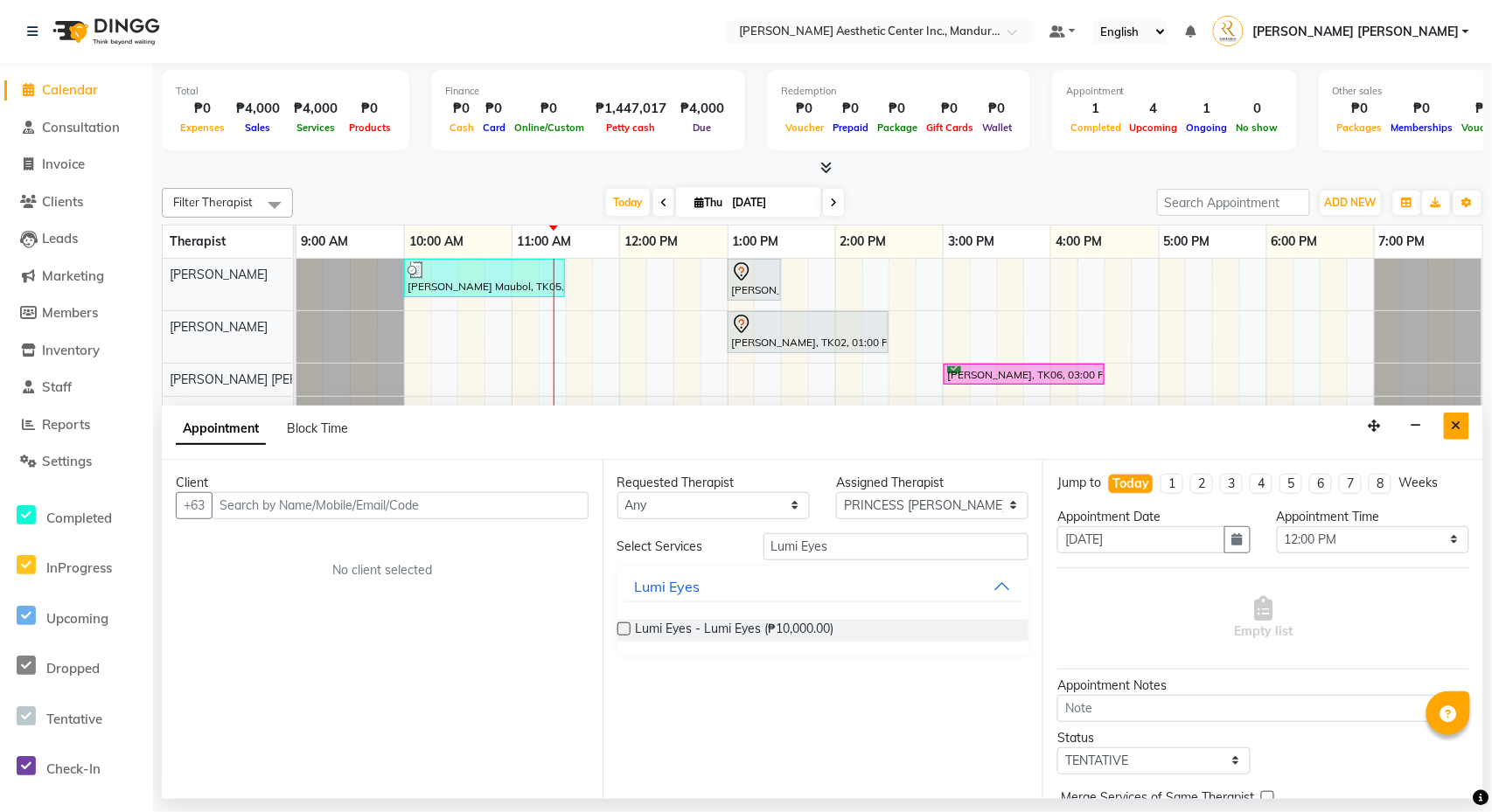
drag, startPoint x: 827, startPoint y: 586, endPoint x: 1464, endPoint y: 427, distance: 656.5
click at [1464, 427] on button "Close" at bounding box center [1456, 426] width 25 height 27
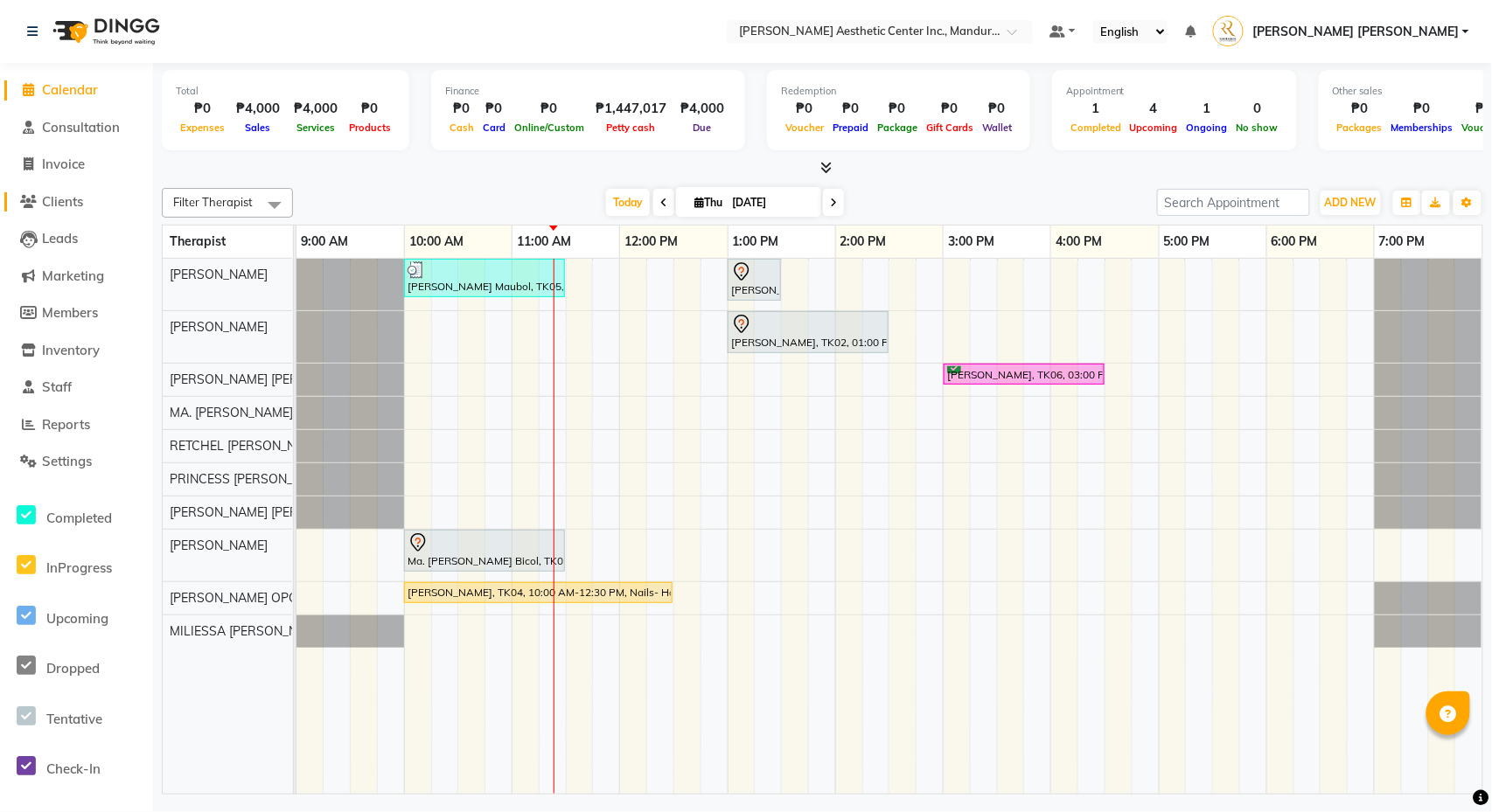
click at [52, 197] on span "Clients" at bounding box center [63, 202] width 41 height 16
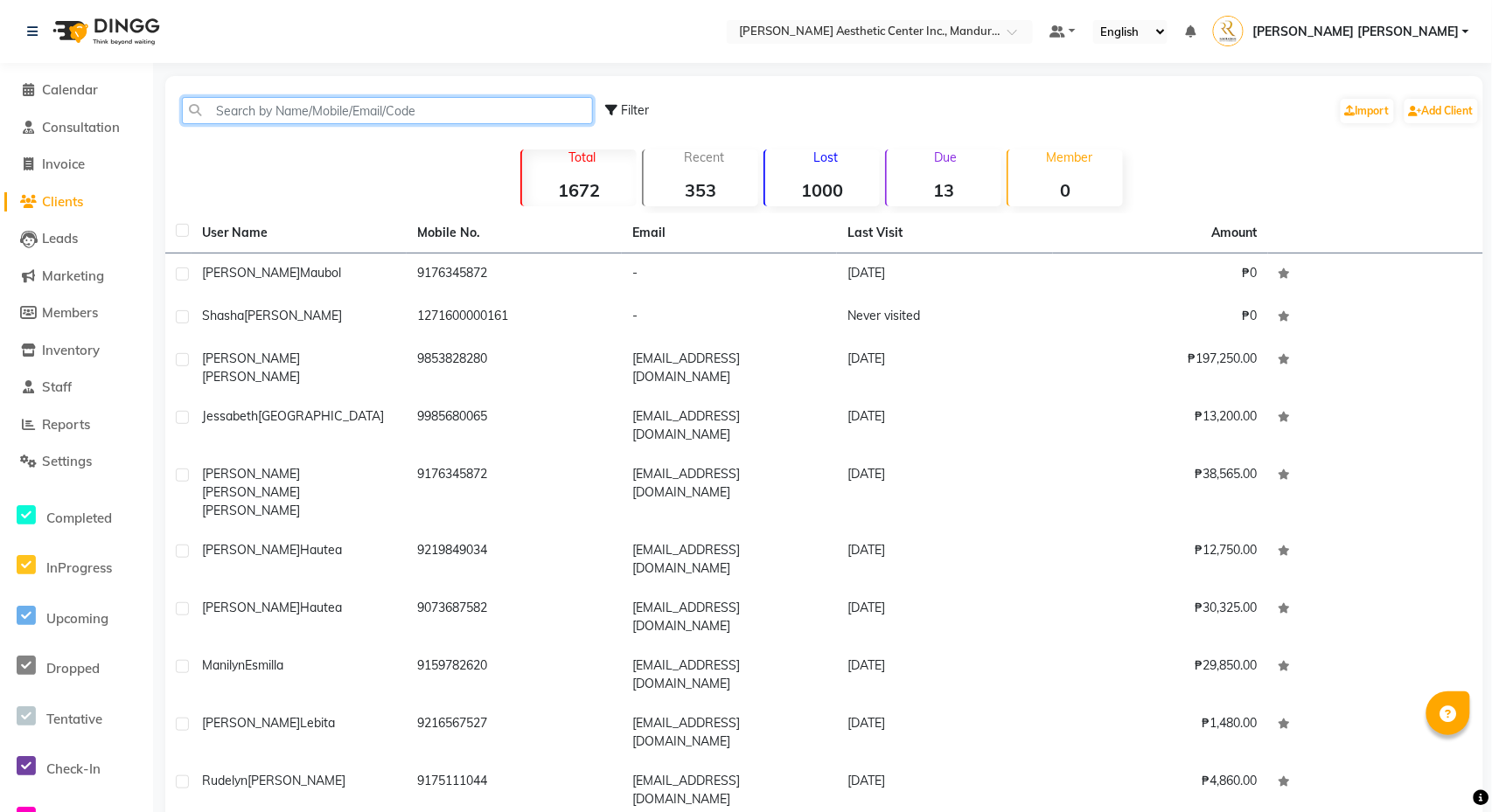
click at [329, 99] on input "text" at bounding box center [387, 111] width 411 height 27
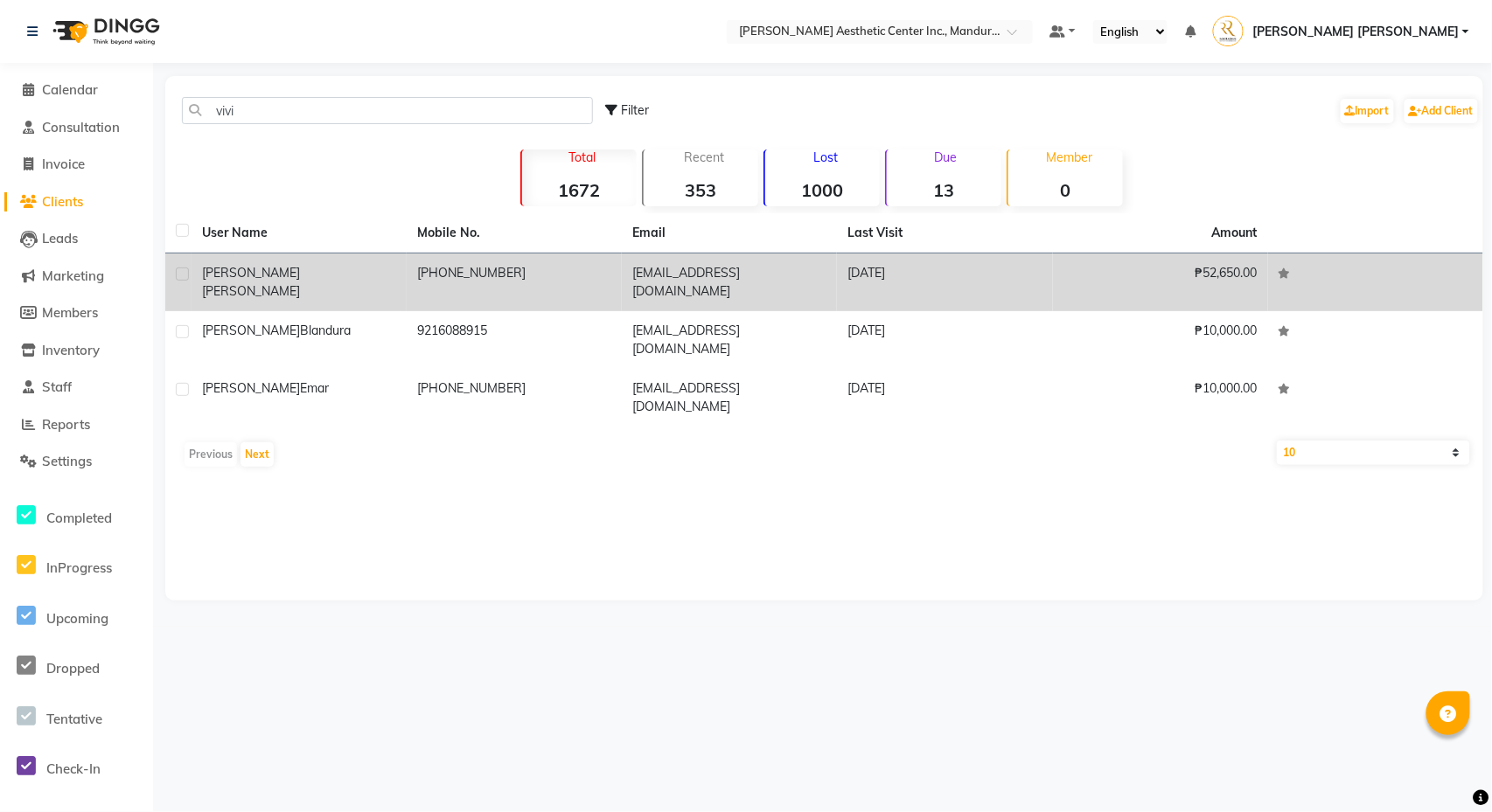
click at [300, 284] on span "[PERSON_NAME]" at bounding box center [250, 291] width 98 height 15
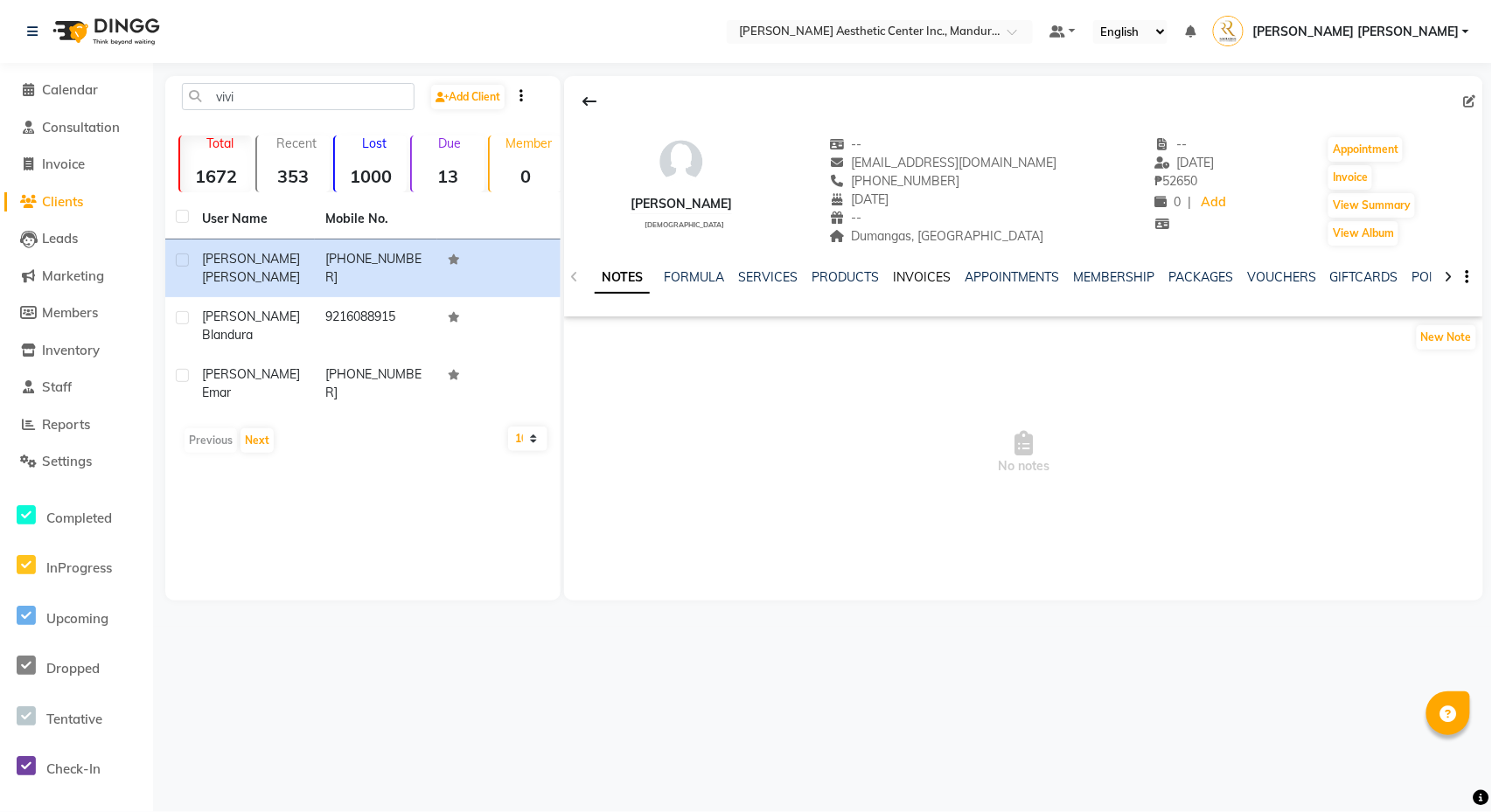
click at [927, 281] on link "INVOICES" at bounding box center [922, 276] width 58 height 15
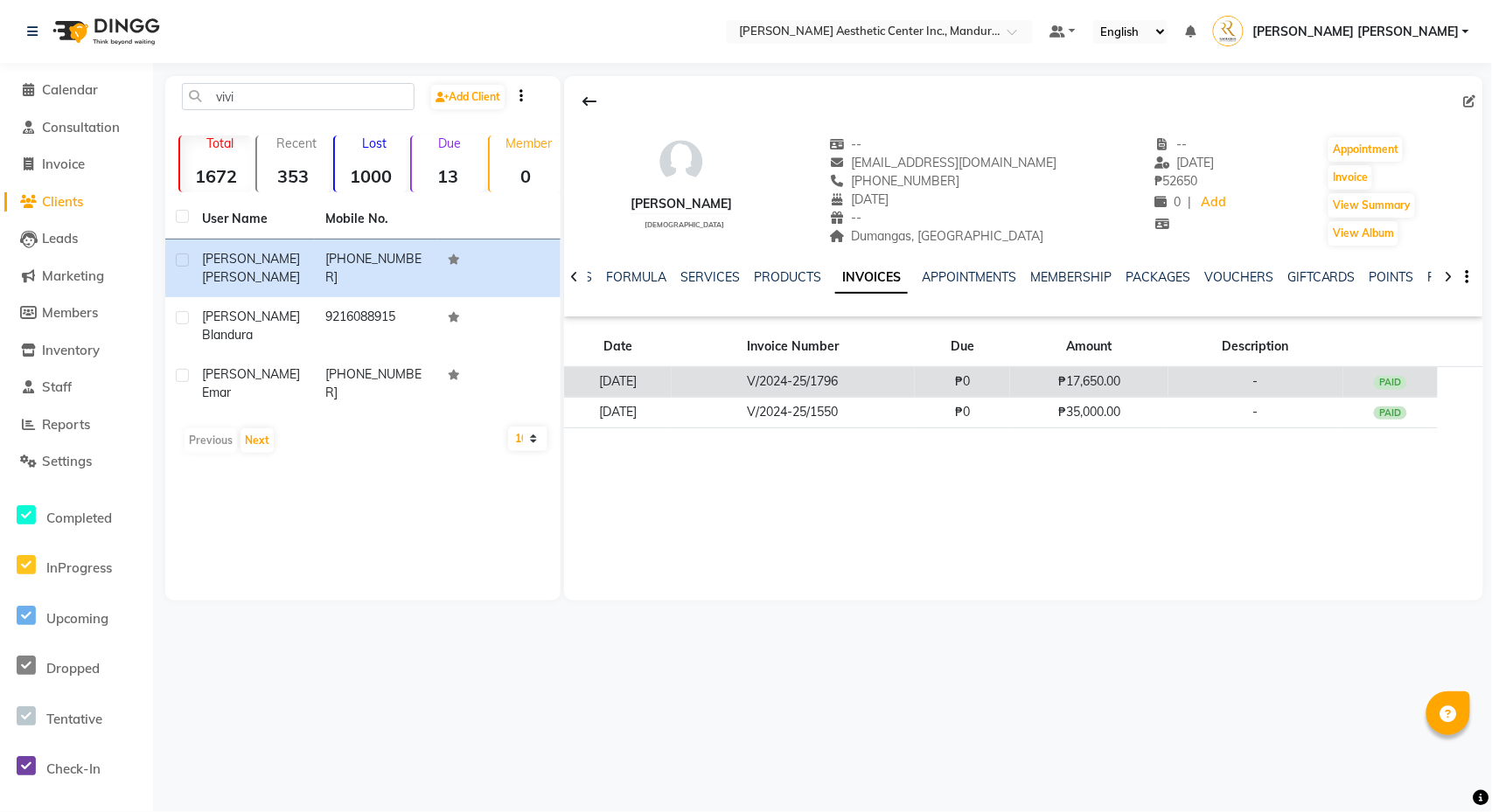
click at [915, 390] on td "V/2024-25/1796" at bounding box center [793, 383] width 243 height 31
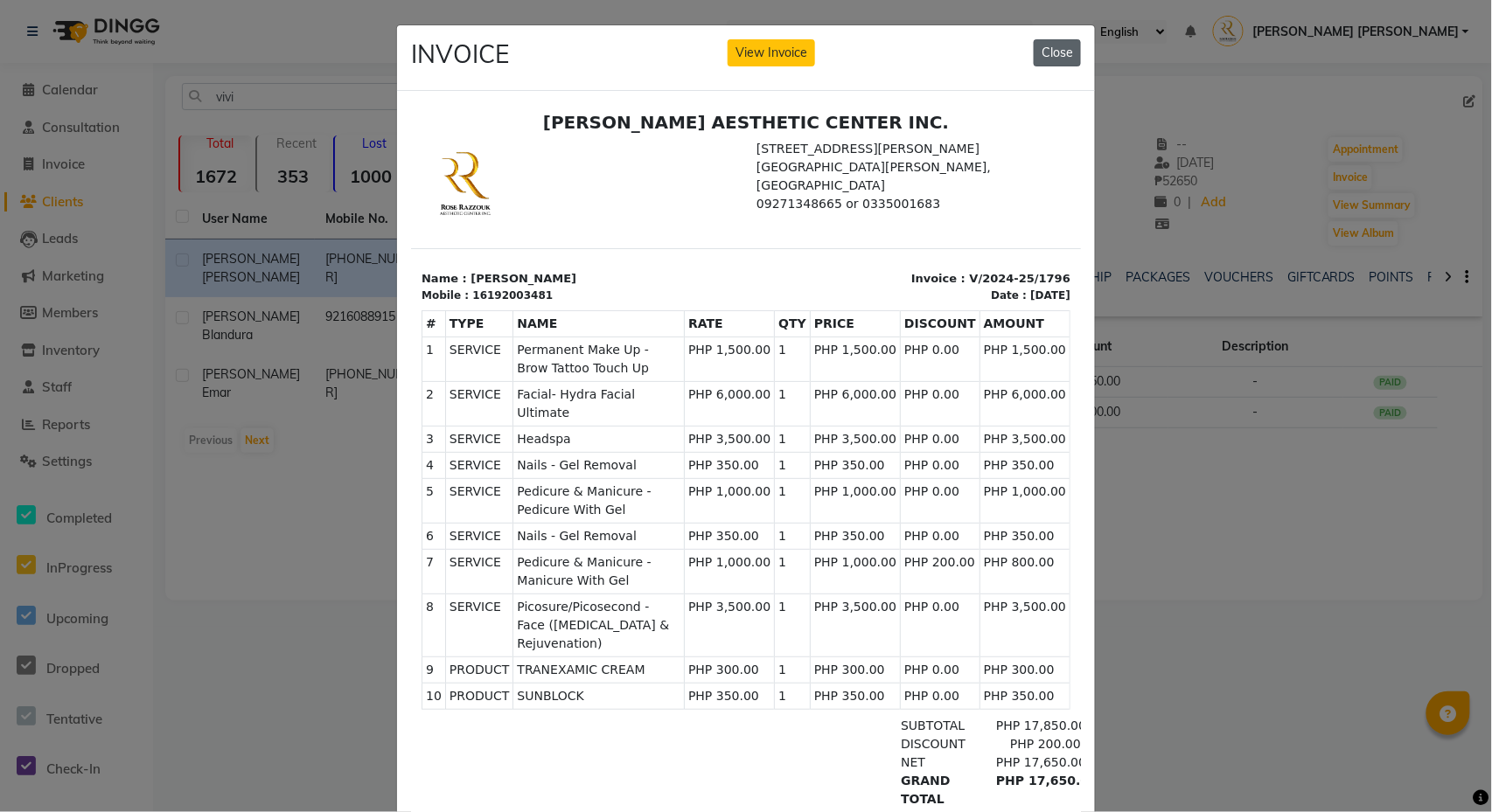
click at [1069, 53] on button "Close" at bounding box center [1057, 53] width 47 height 27
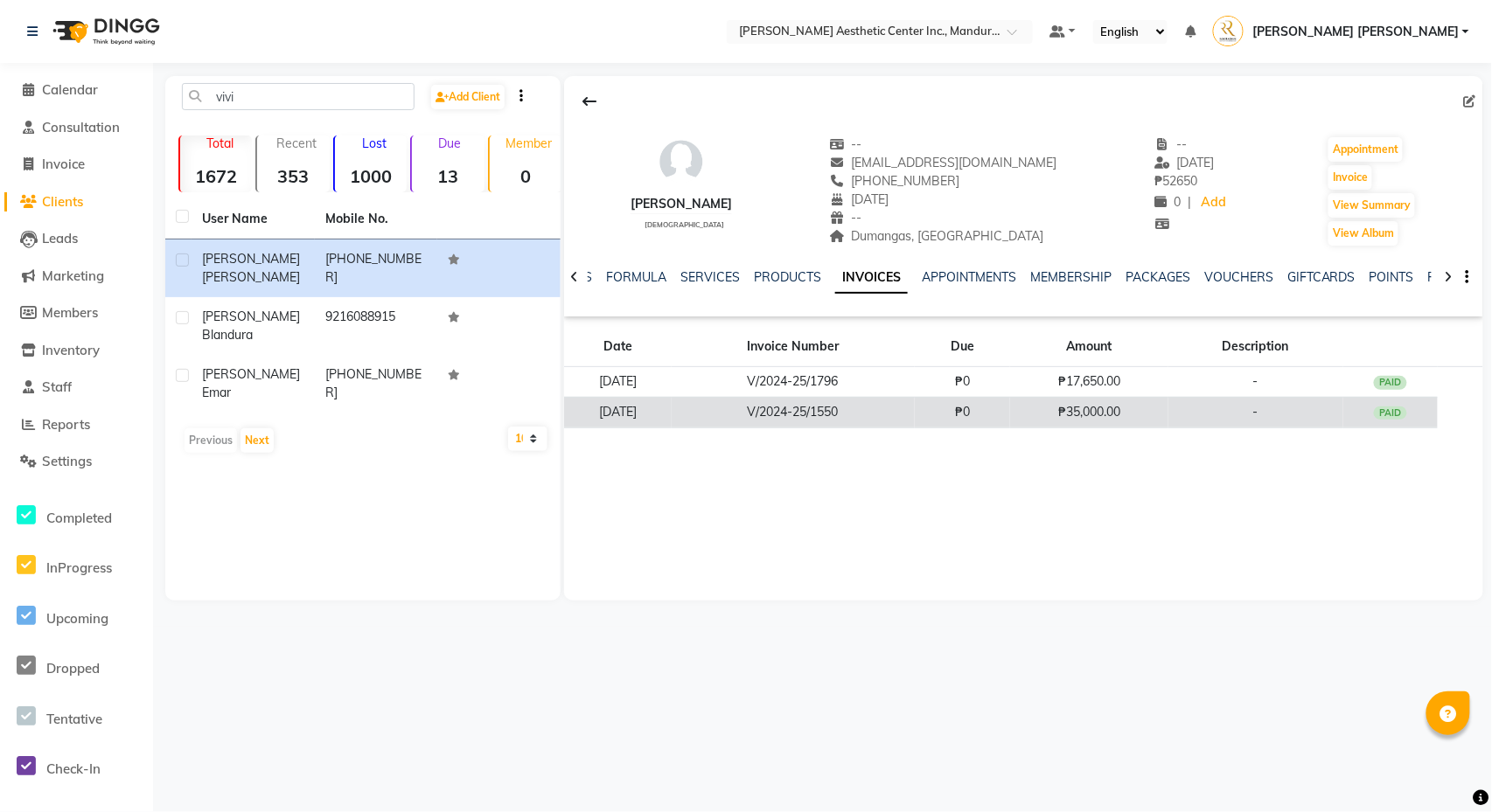
click at [858, 416] on td "V/2024-25/1550" at bounding box center [793, 412] width 243 height 31
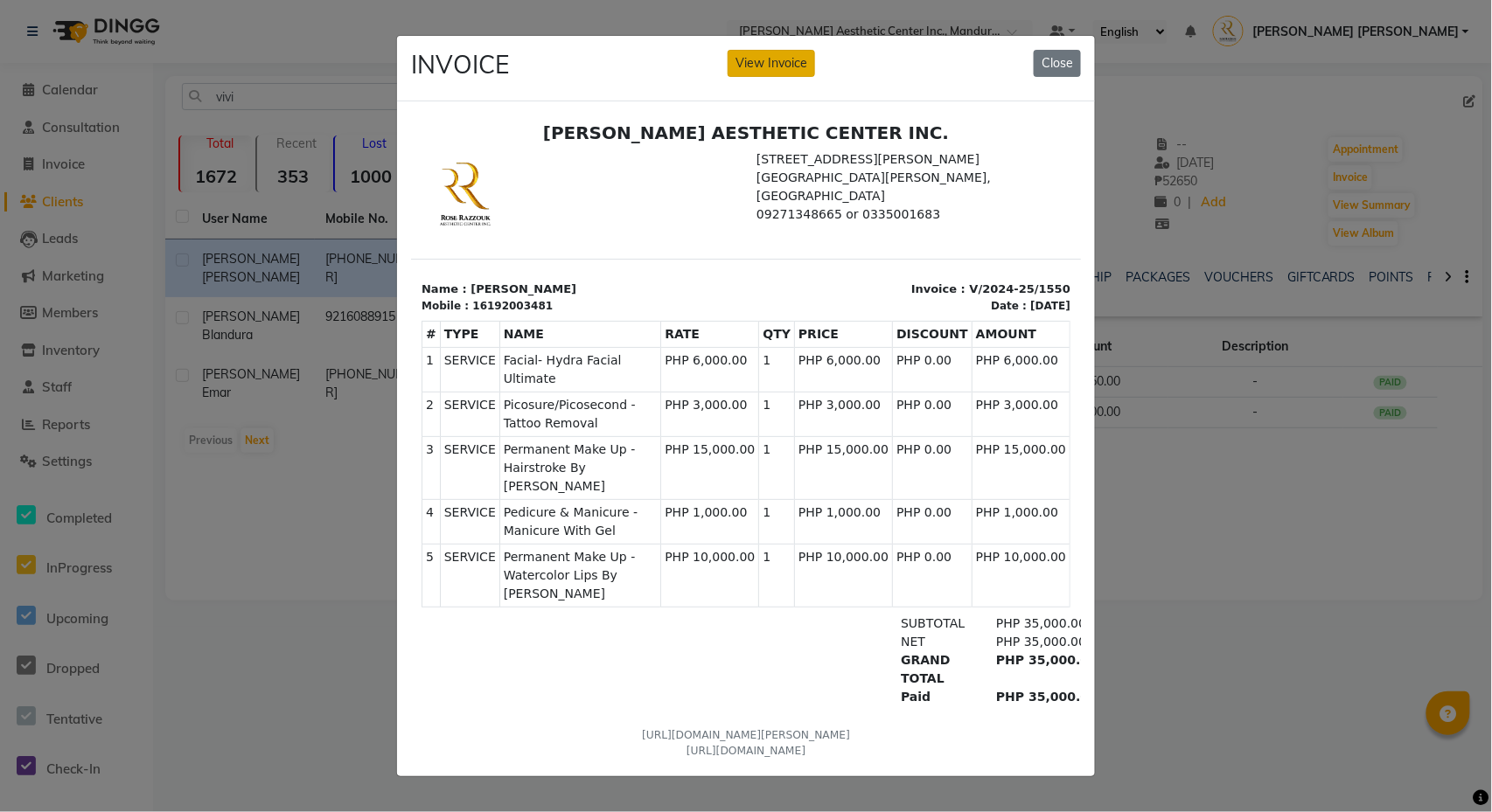
click at [752, 64] on button "View Invoice" at bounding box center [771, 63] width 87 height 27
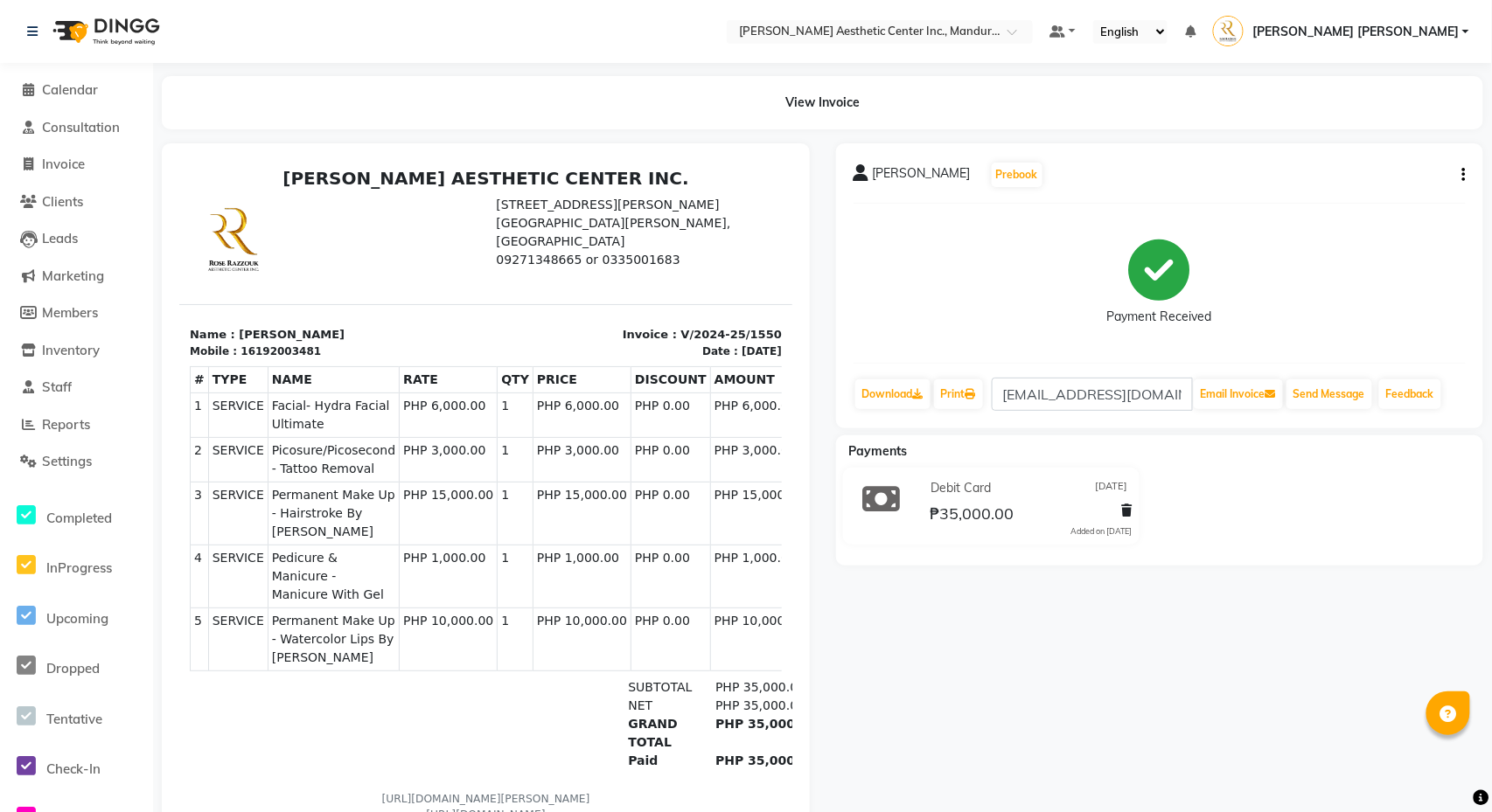
click at [1469, 162] on div "[PERSON_NAME] Prebook Payment Received Download Print [EMAIL_ADDRESS][DOMAIN_NA…" at bounding box center [1160, 285] width 648 height 285
click at [1460, 176] on button "button" at bounding box center [1460, 176] width 11 height 18
click at [1388, 175] on div "Edit Item Staff" at bounding box center [1377, 175] width 120 height 22
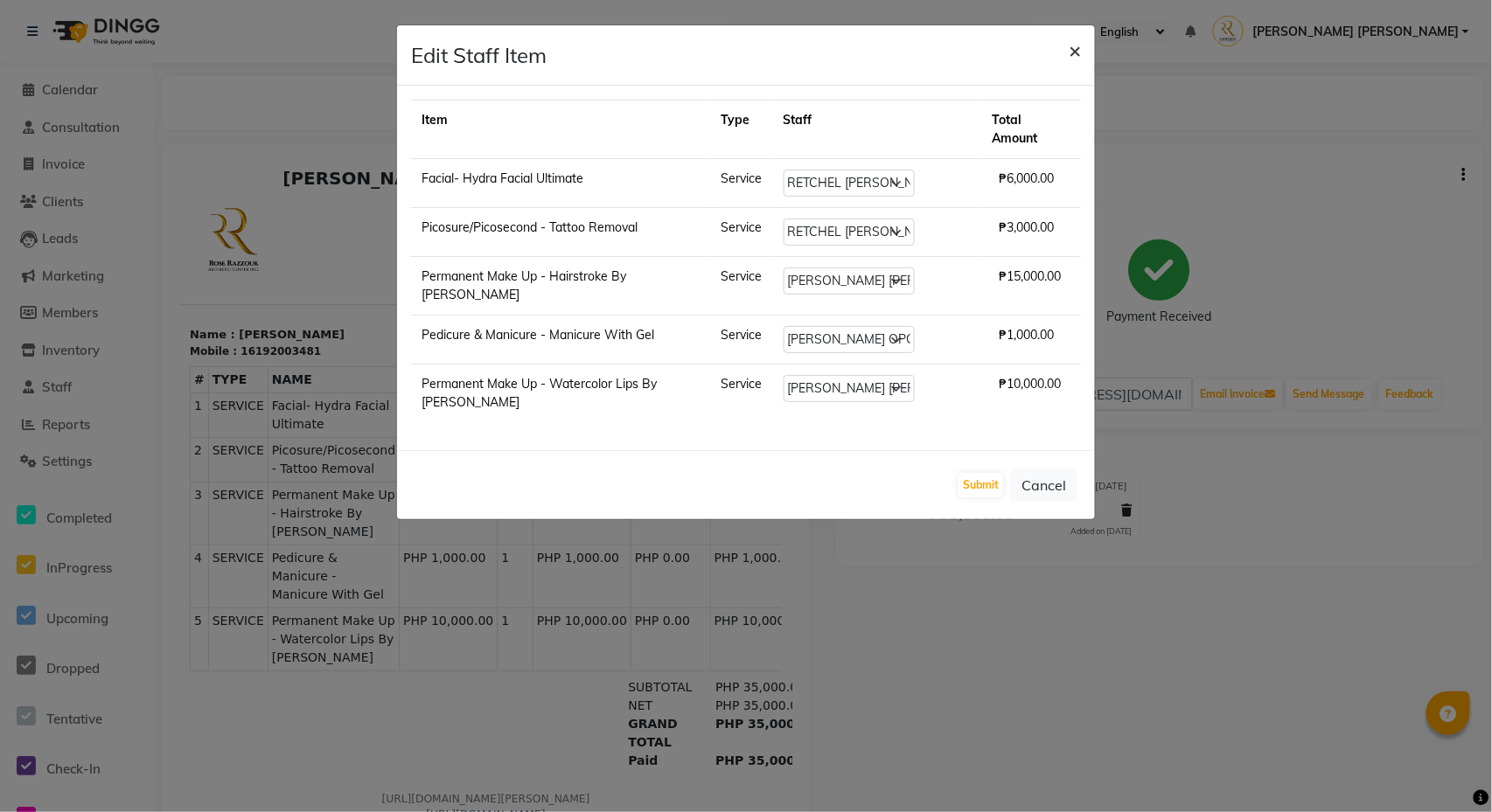
click at [1074, 52] on span "×" at bounding box center [1075, 50] width 13 height 26
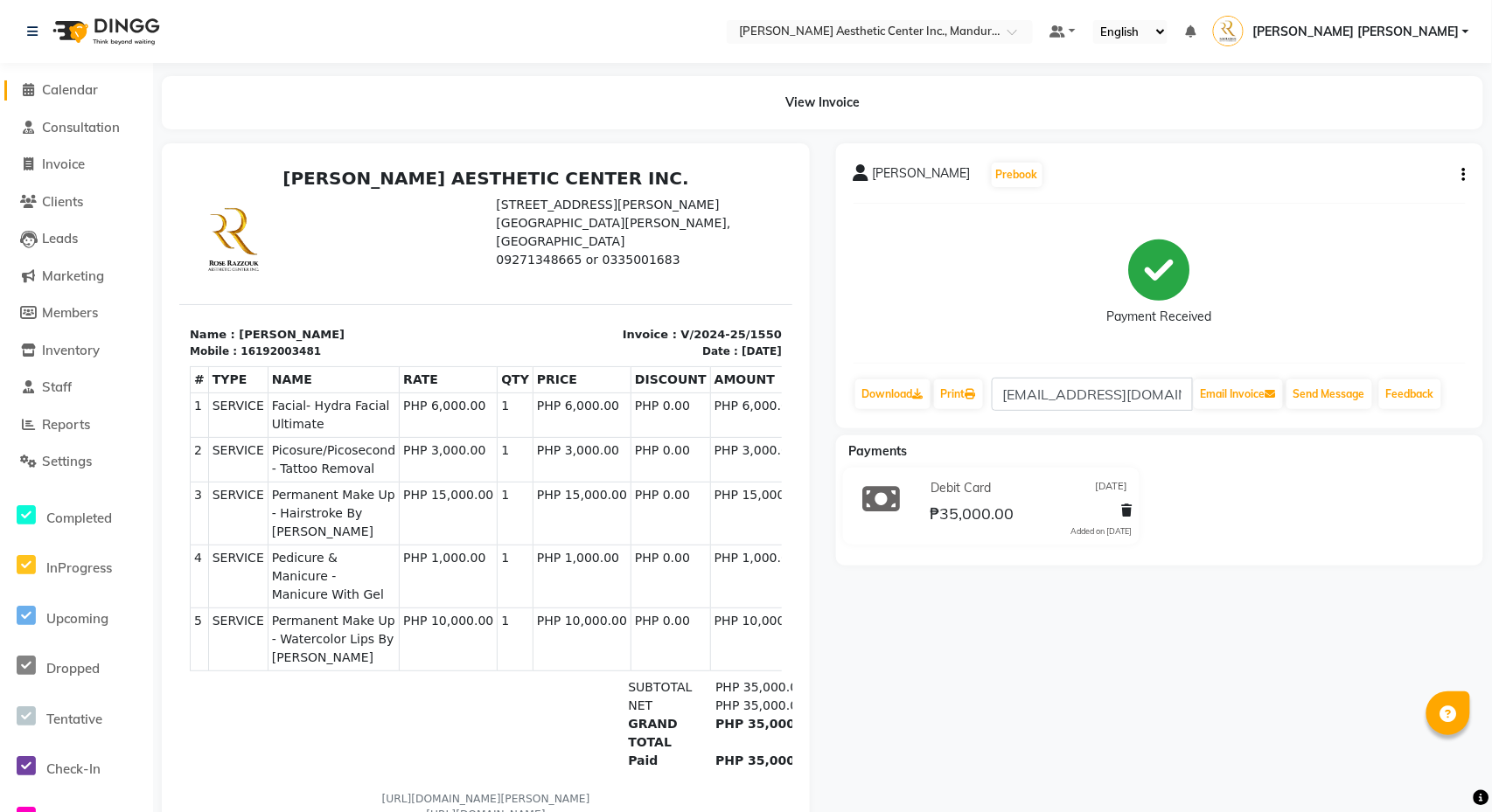
click at [41, 92] on span at bounding box center [28, 90] width 26 height 20
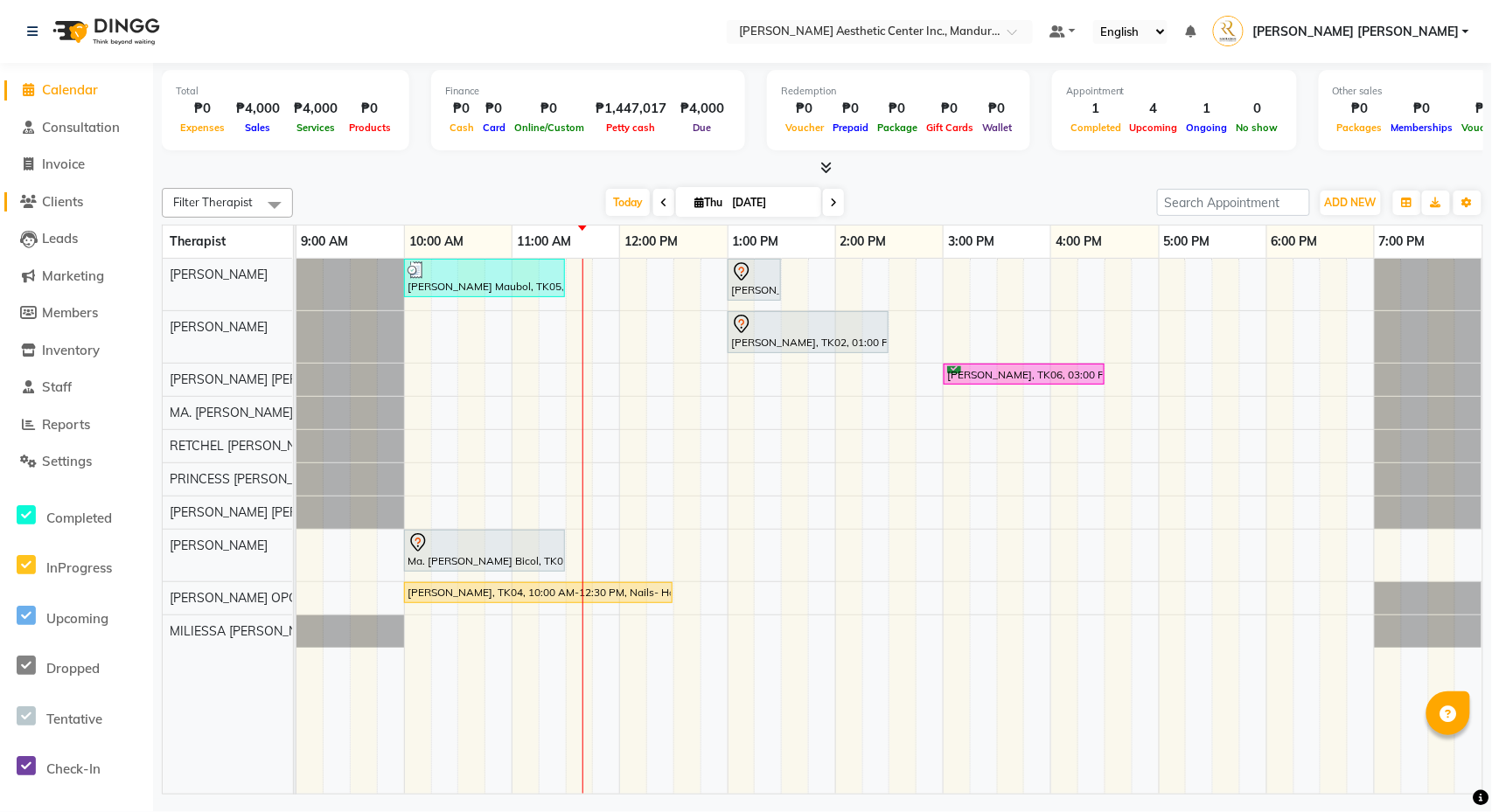
click at [83, 199] on span "Clients" at bounding box center [63, 202] width 41 height 16
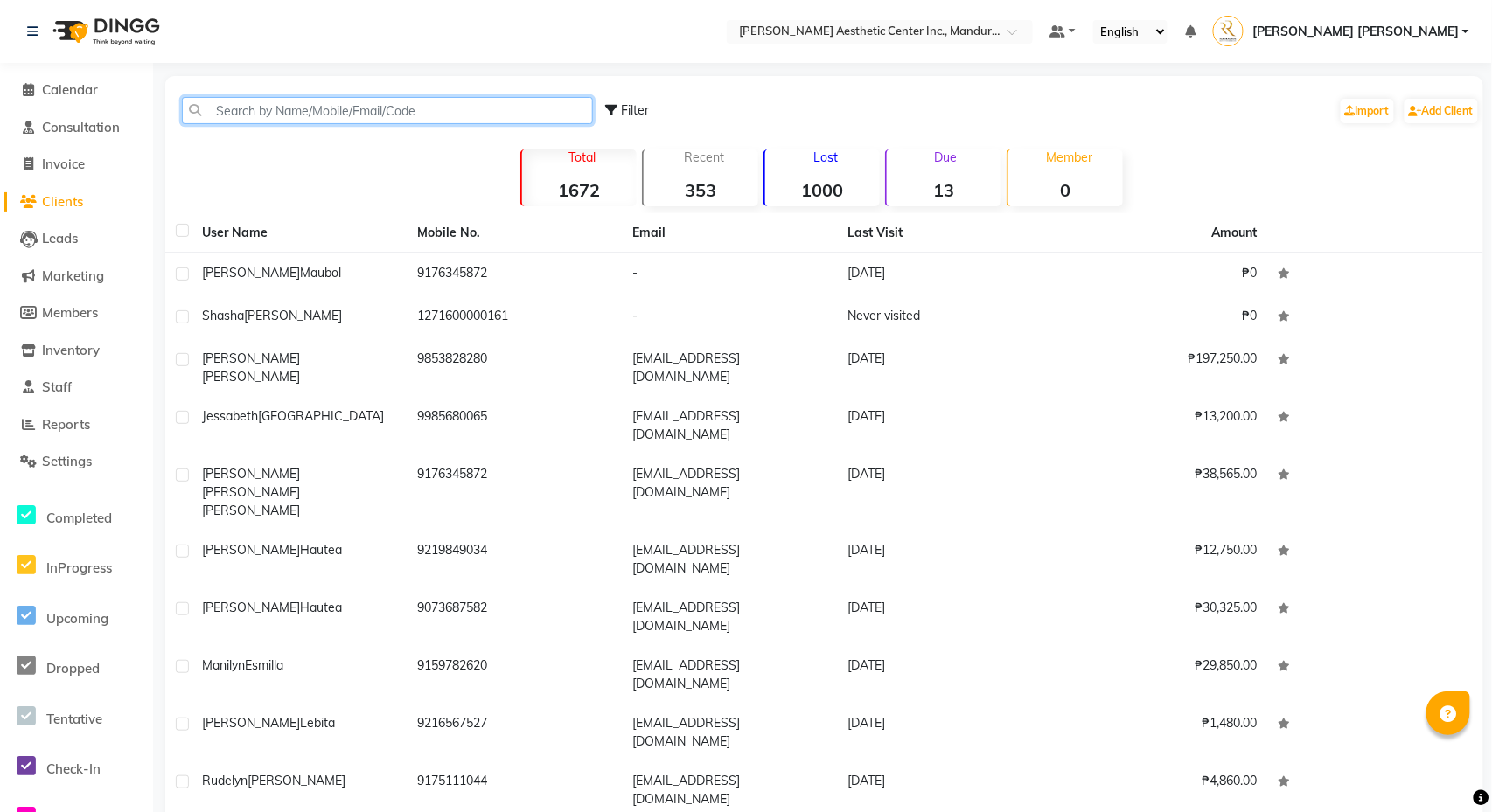
click at [414, 110] on input "text" at bounding box center [387, 111] width 411 height 27
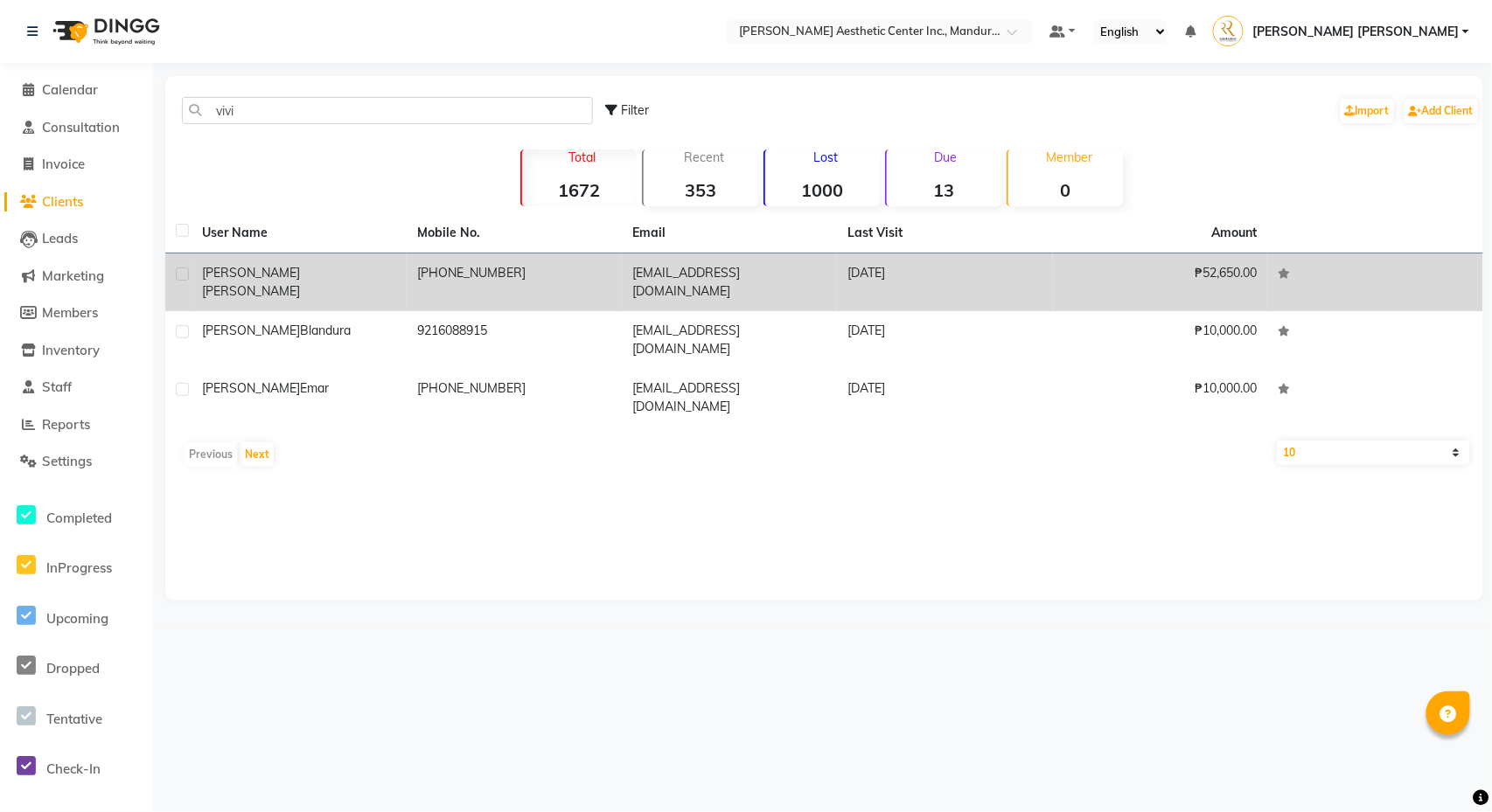
click at [393, 277] on div "[PERSON_NAME]" at bounding box center [299, 282] width 194 height 37
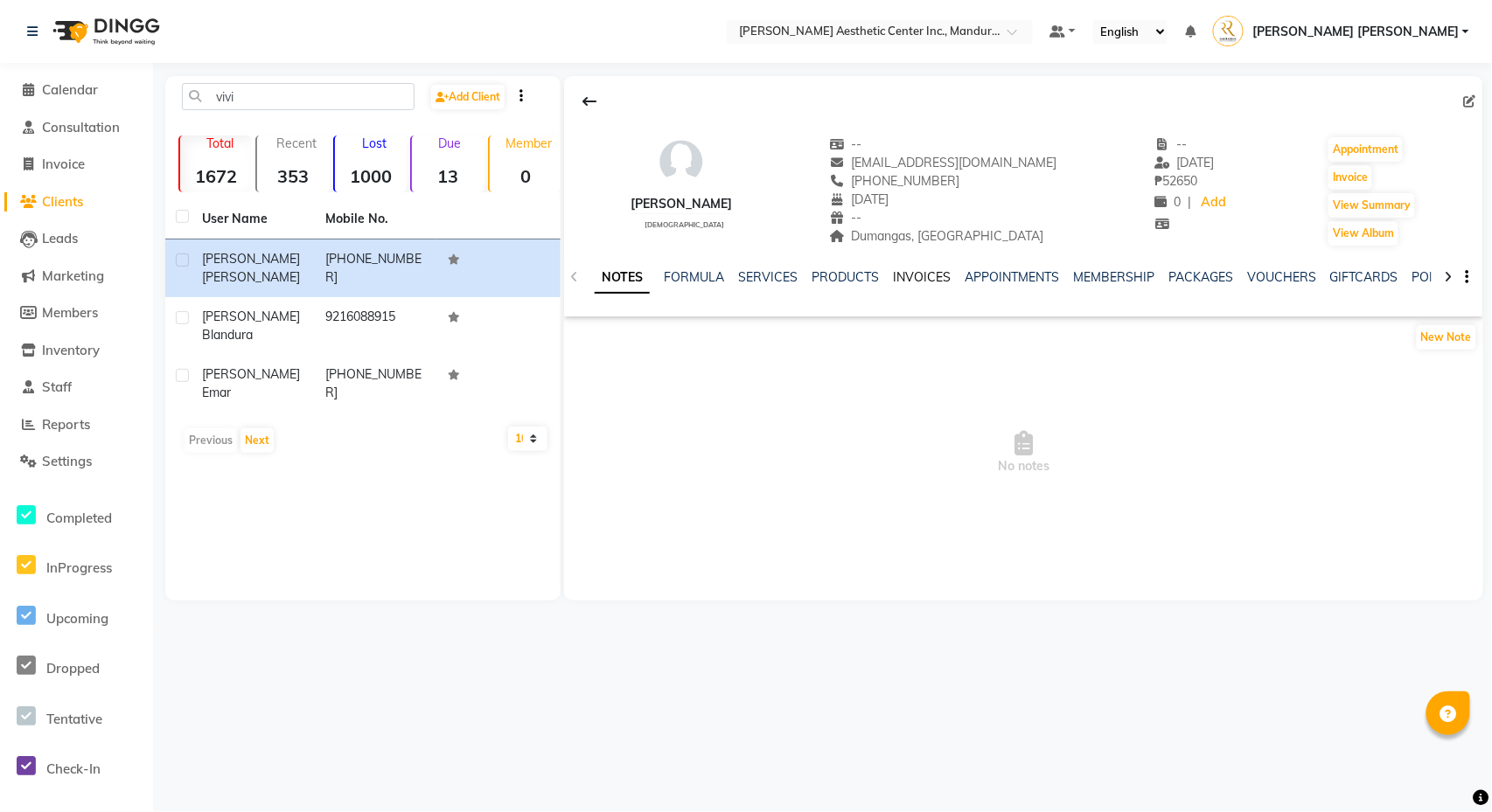
click at [918, 277] on link "INVOICES" at bounding box center [922, 276] width 58 height 15
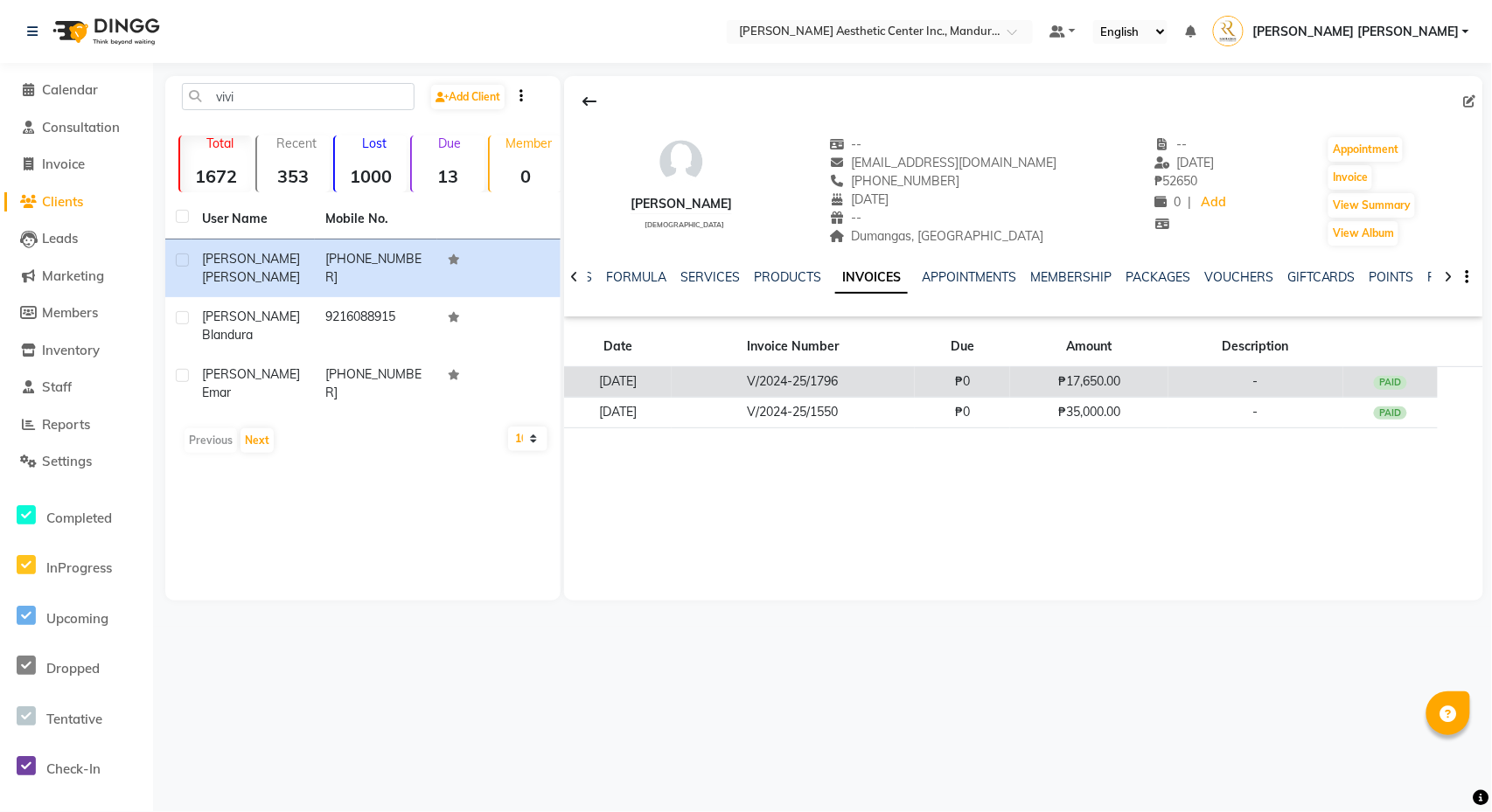
click at [949, 386] on td "₱0" at bounding box center [963, 383] width 96 height 31
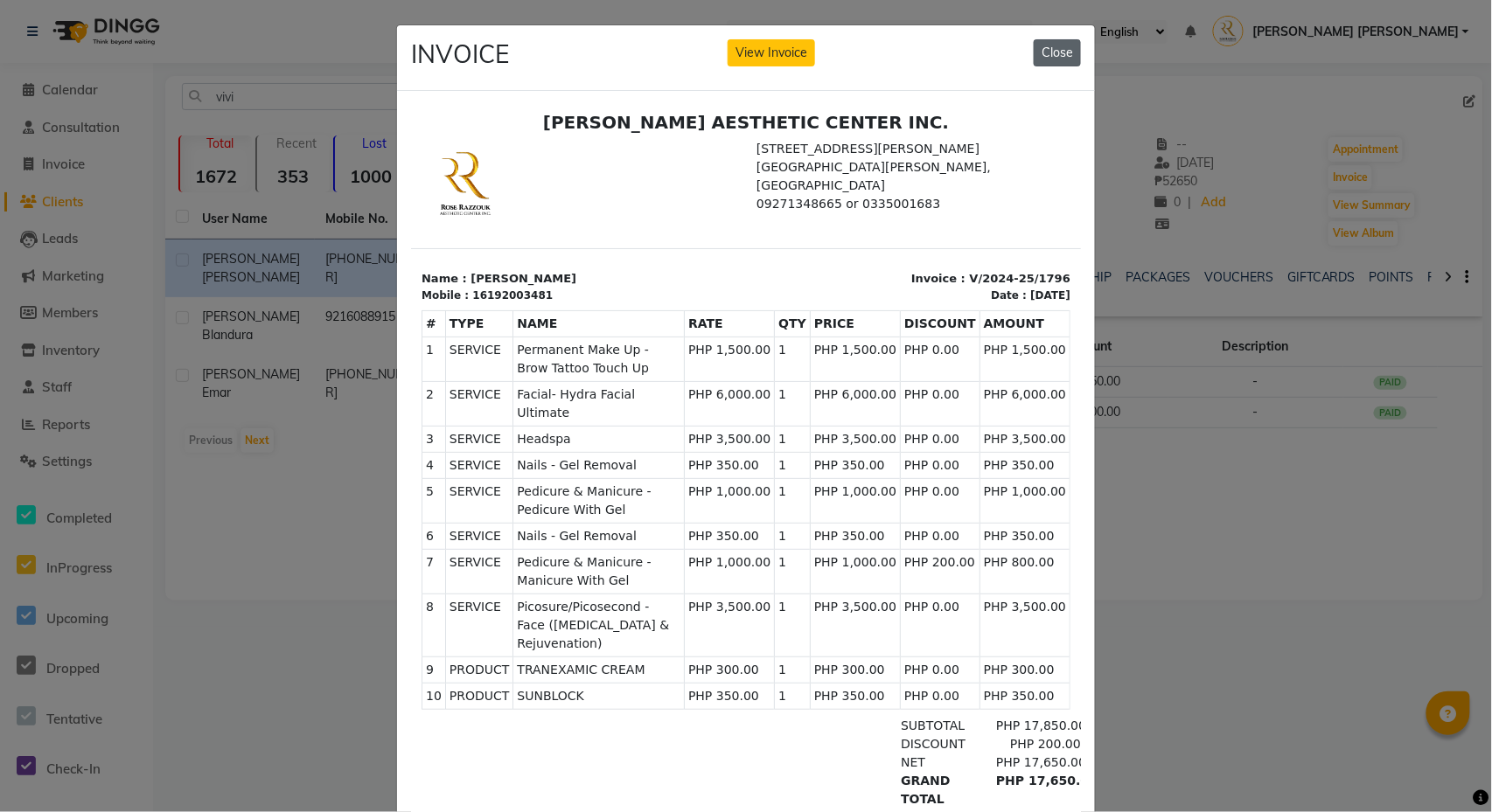
click at [1057, 58] on button "Close" at bounding box center [1057, 53] width 47 height 27
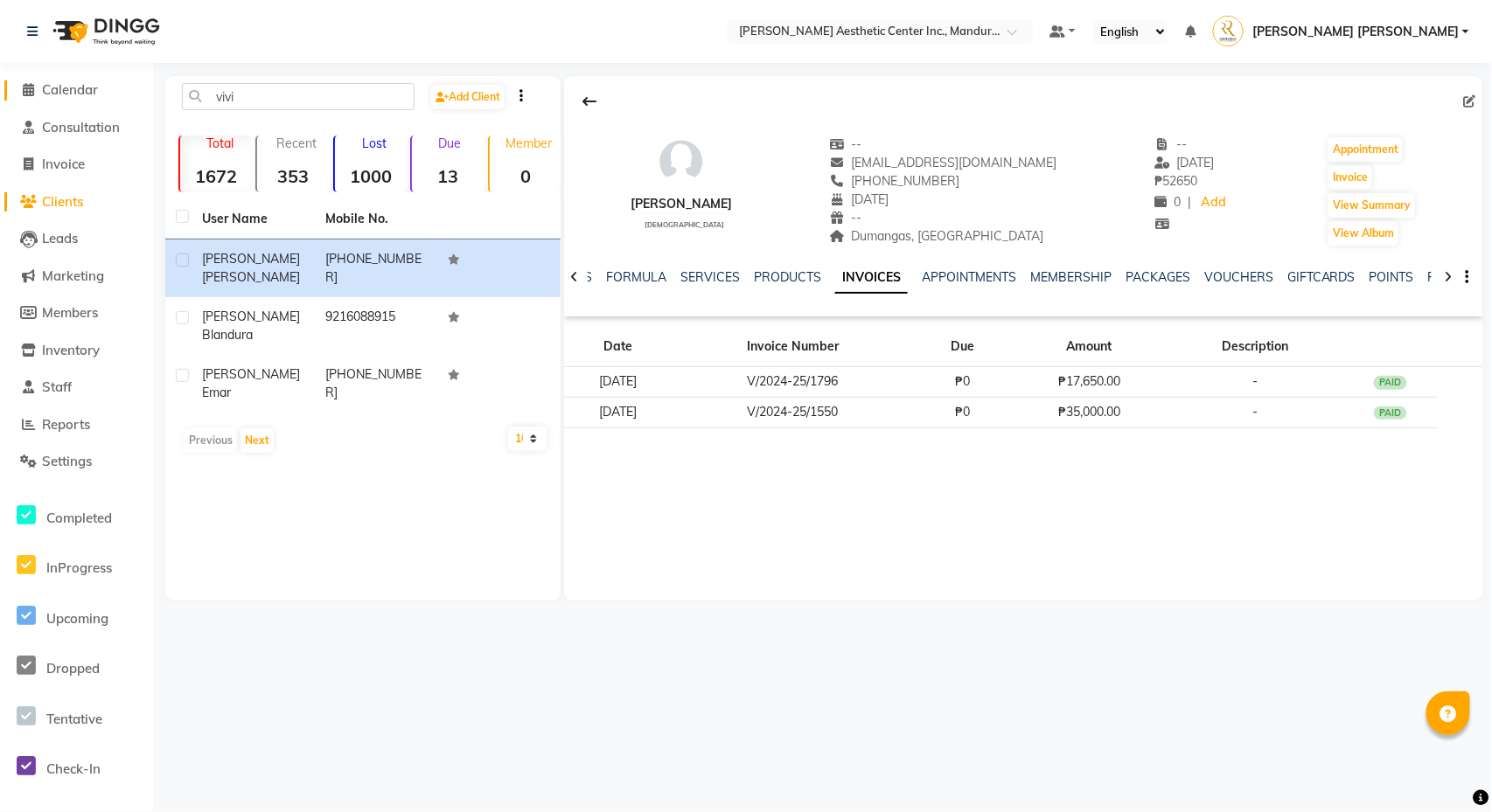
click at [88, 81] on span "Calendar" at bounding box center [70, 89] width 56 height 16
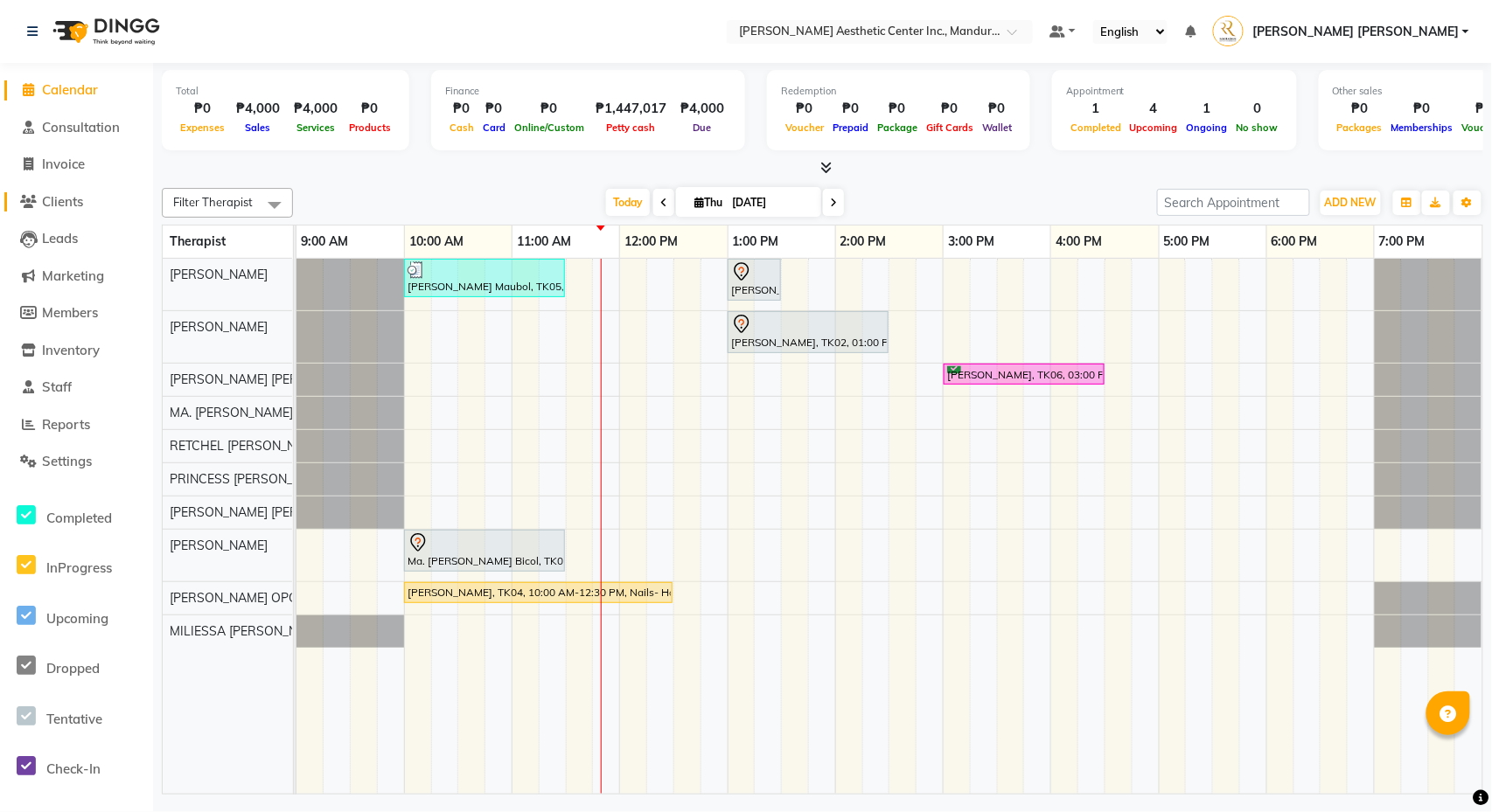
click at [67, 194] on span "Clients" at bounding box center [63, 202] width 41 height 16
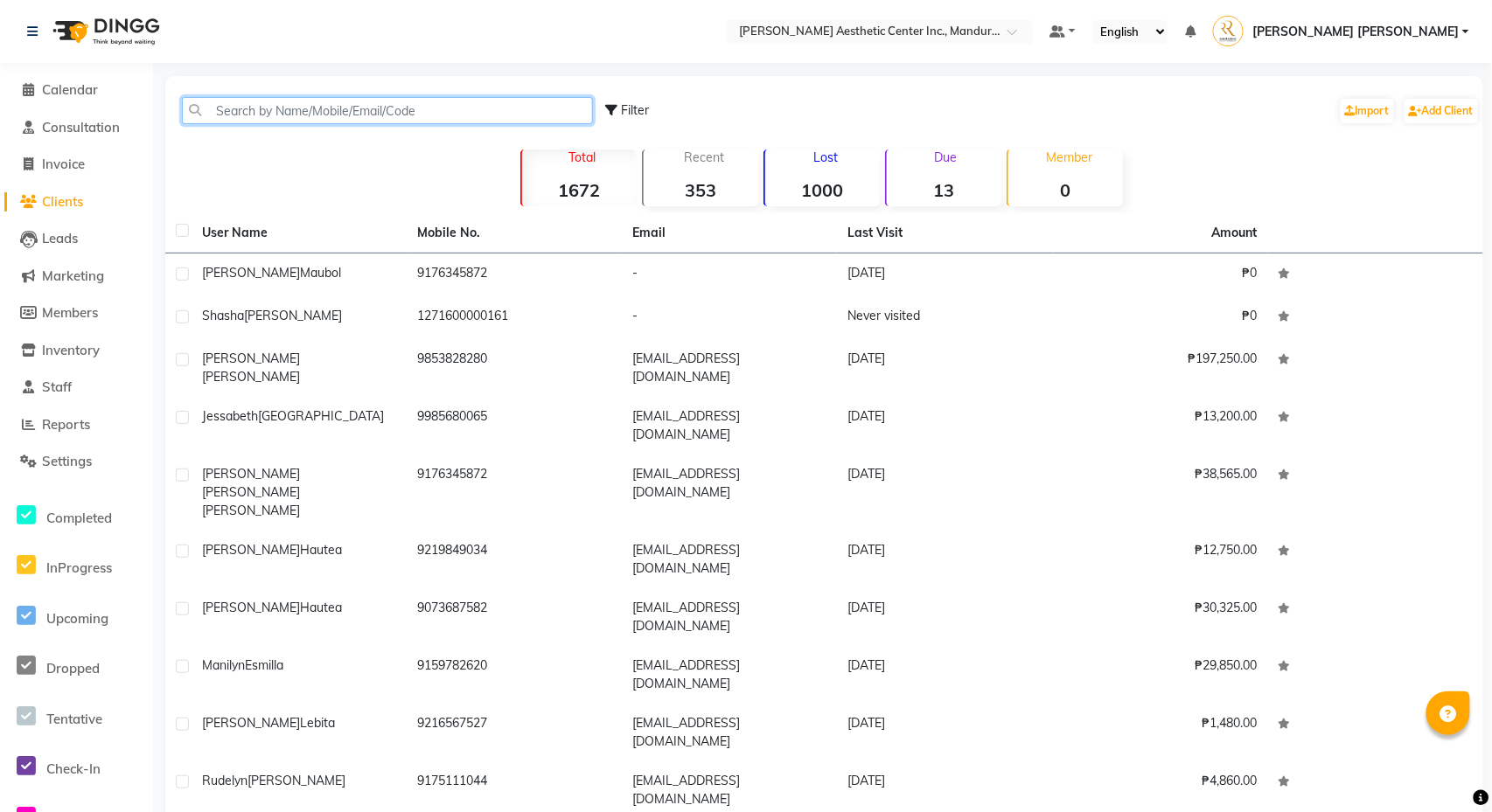
click at [302, 108] on input "text" at bounding box center [387, 111] width 411 height 27
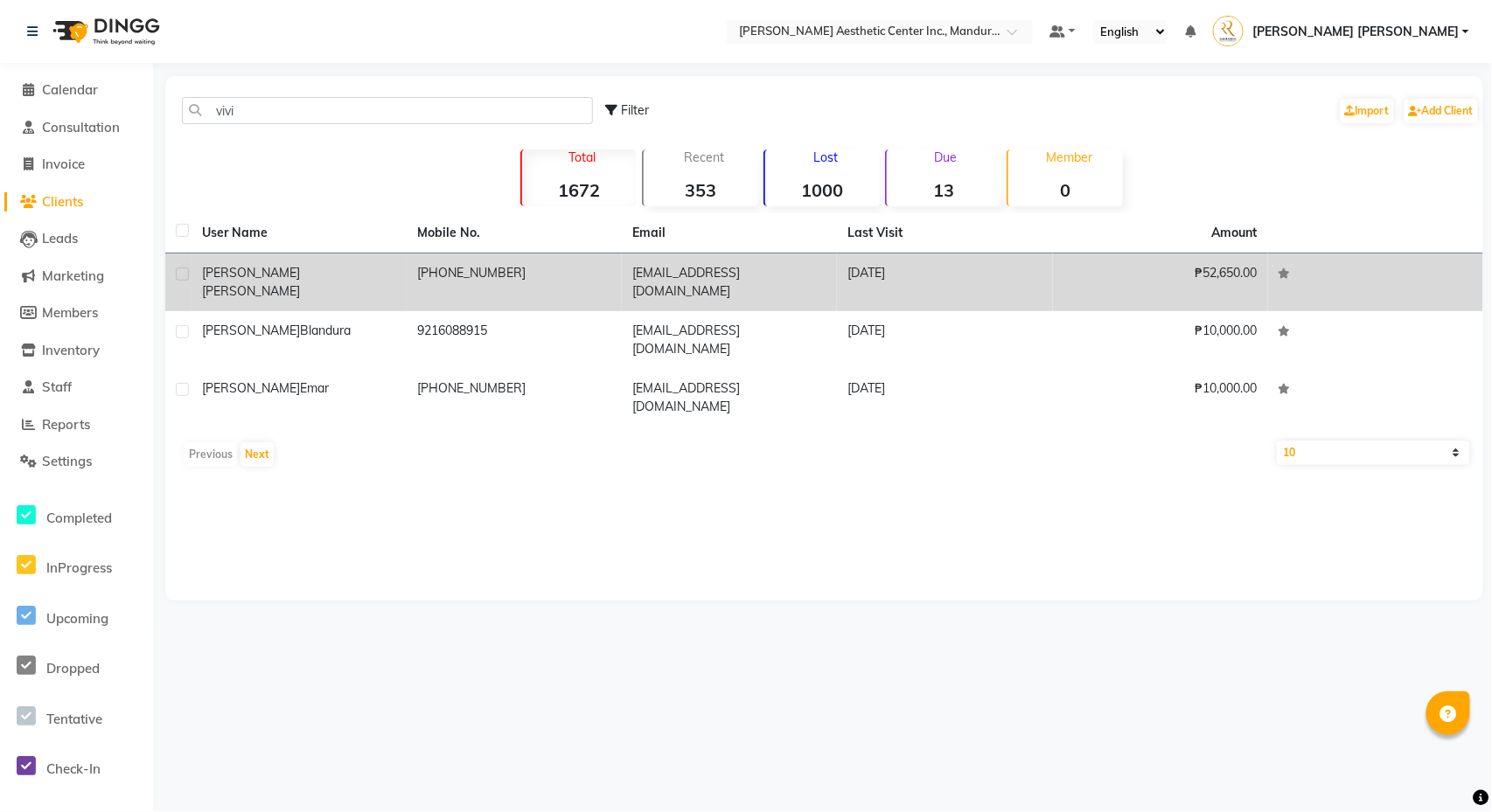
click at [309, 287] on td "[PERSON_NAME]" at bounding box center [299, 283] width 215 height 58
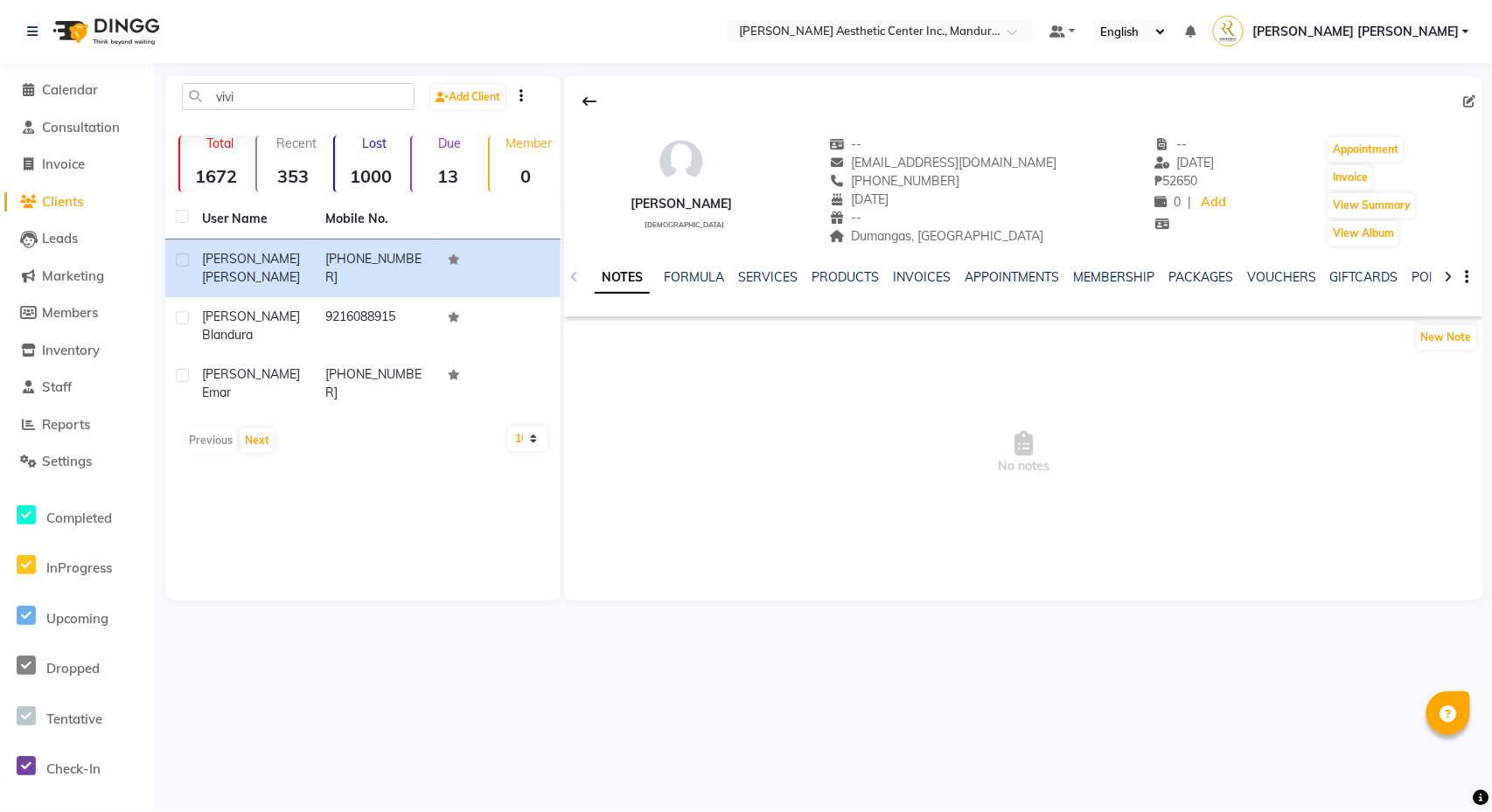
click at [42, 95] on span "Calendar" at bounding box center [70, 89] width 56 height 16
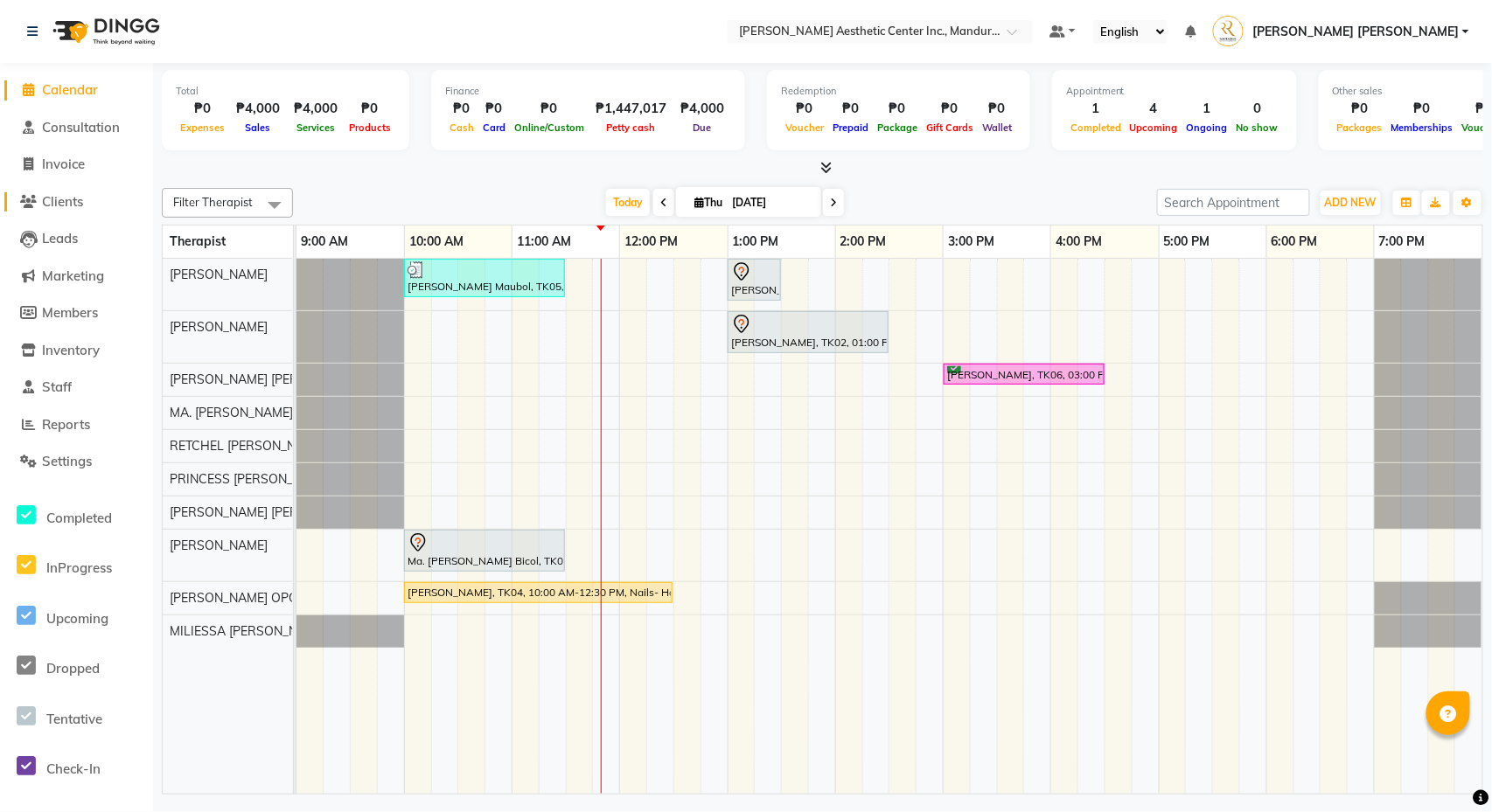
click at [57, 197] on span "Clients" at bounding box center [63, 202] width 41 height 16
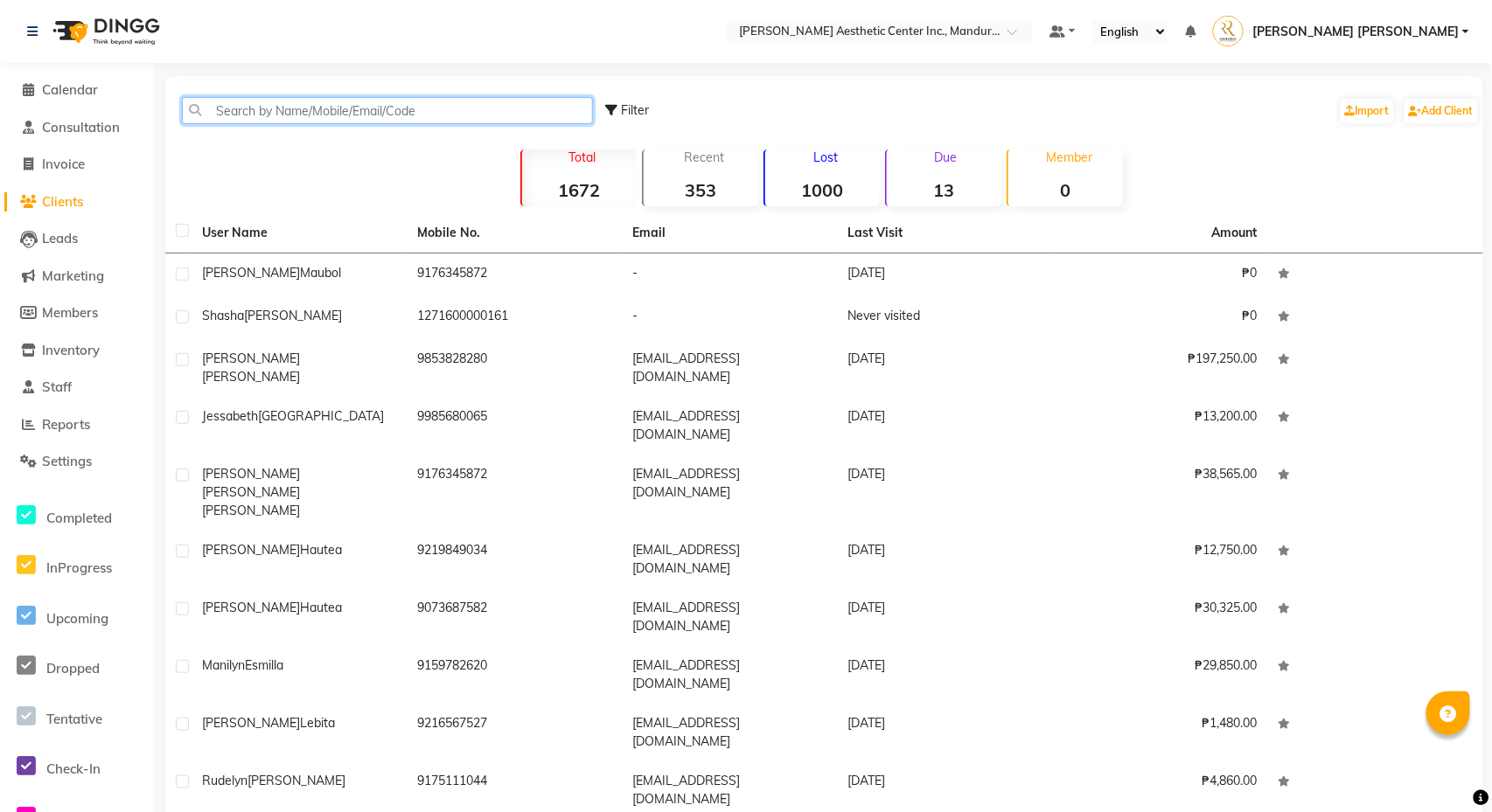
click at [400, 113] on input "text" at bounding box center [387, 111] width 411 height 27
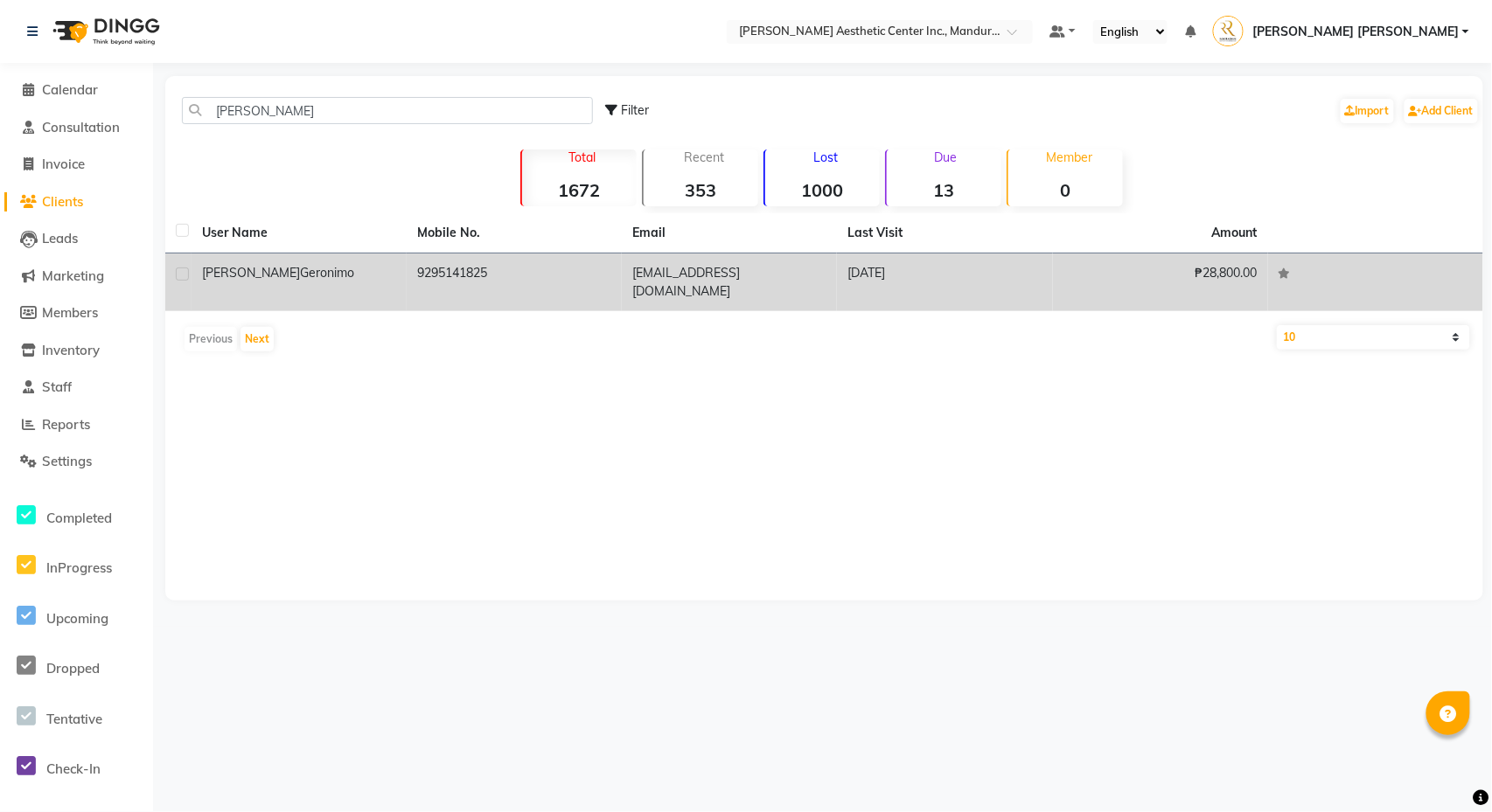
drag, startPoint x: 278, startPoint y: 162, endPoint x: 354, endPoint y: 273, distance: 134.5
click at [354, 273] on div "[PERSON_NAME]" at bounding box center [299, 273] width 194 height 18
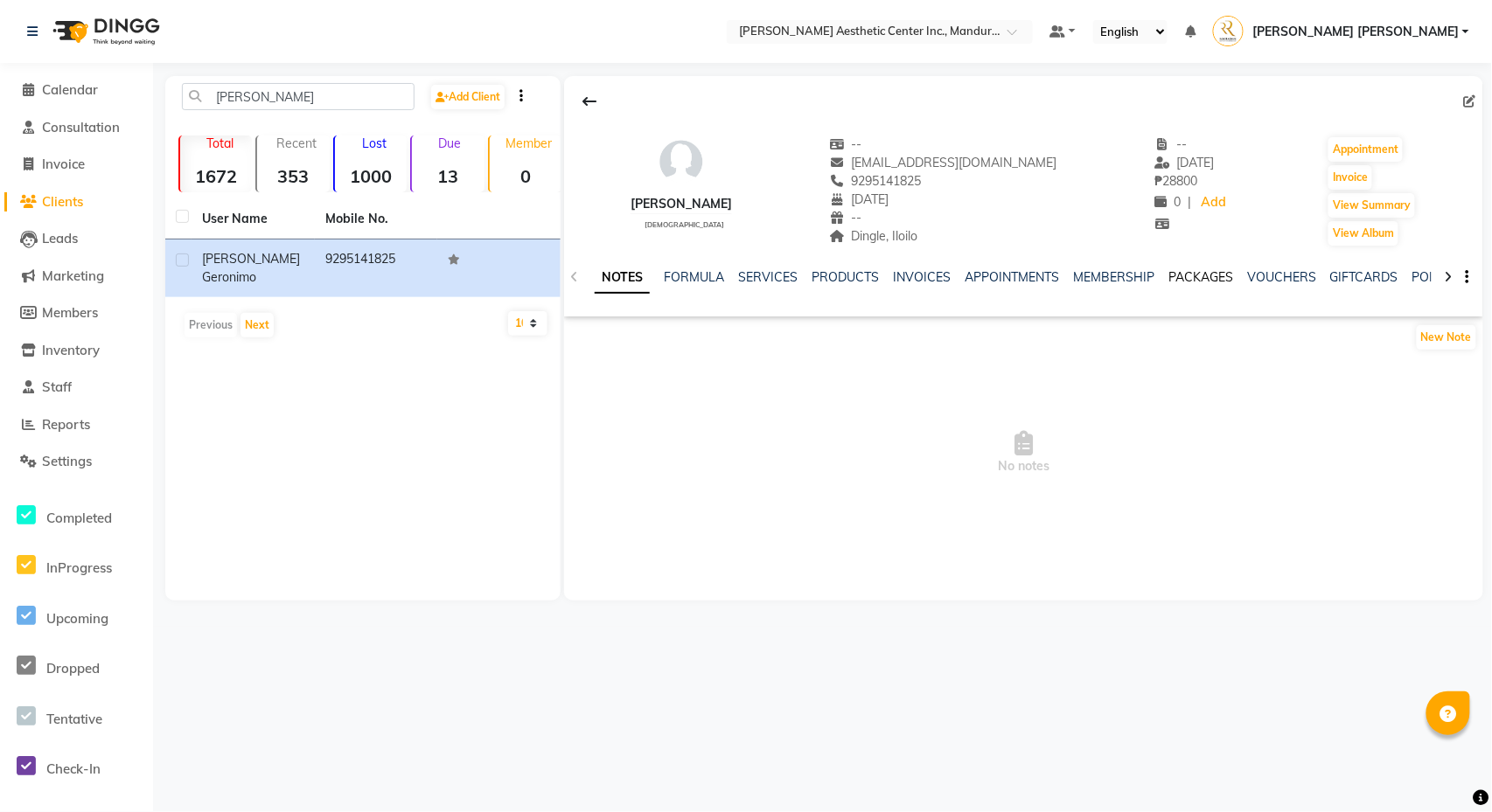
click at [1210, 282] on link "PACKAGES" at bounding box center [1201, 276] width 65 height 15
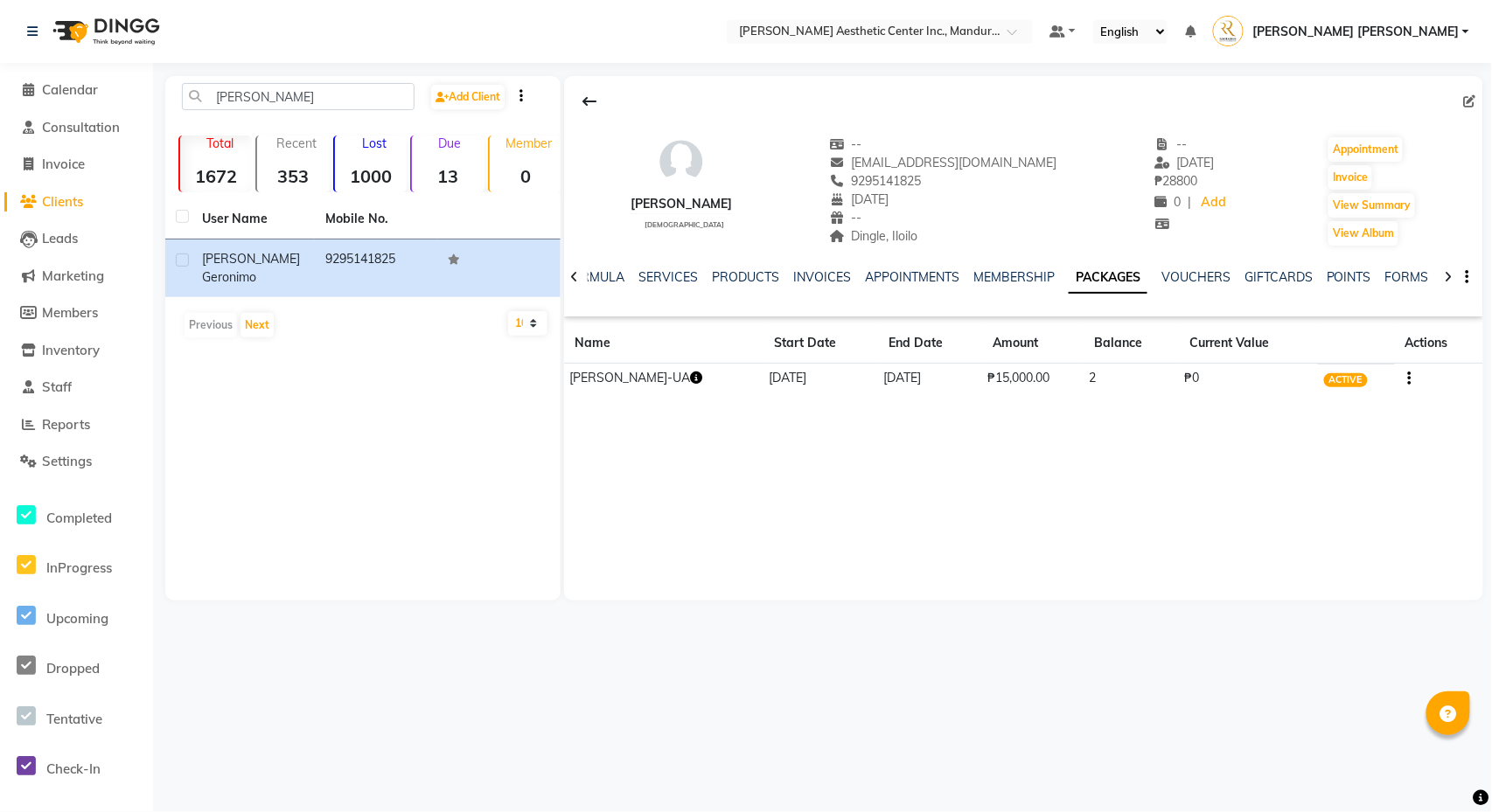
click at [701, 381] on icon "button" at bounding box center [696, 378] width 13 height 13
click at [725, 490] on div "[PERSON_NAME] [DEMOGRAPHIC_DATA] -- [EMAIL_ADDRESS][DOMAIN_NAME] 9295141825 [DA…" at bounding box center [1023, 338] width 919 height 525
click at [702, 383] on icon "button" at bounding box center [696, 378] width 13 height 13
click at [908, 504] on div "[PERSON_NAME] [DEMOGRAPHIC_DATA] -- [EMAIL_ADDRESS][DOMAIN_NAME] 9295141825 [DA…" at bounding box center [1023, 338] width 919 height 525
click at [803, 277] on link "INVOICES" at bounding box center [822, 276] width 58 height 15
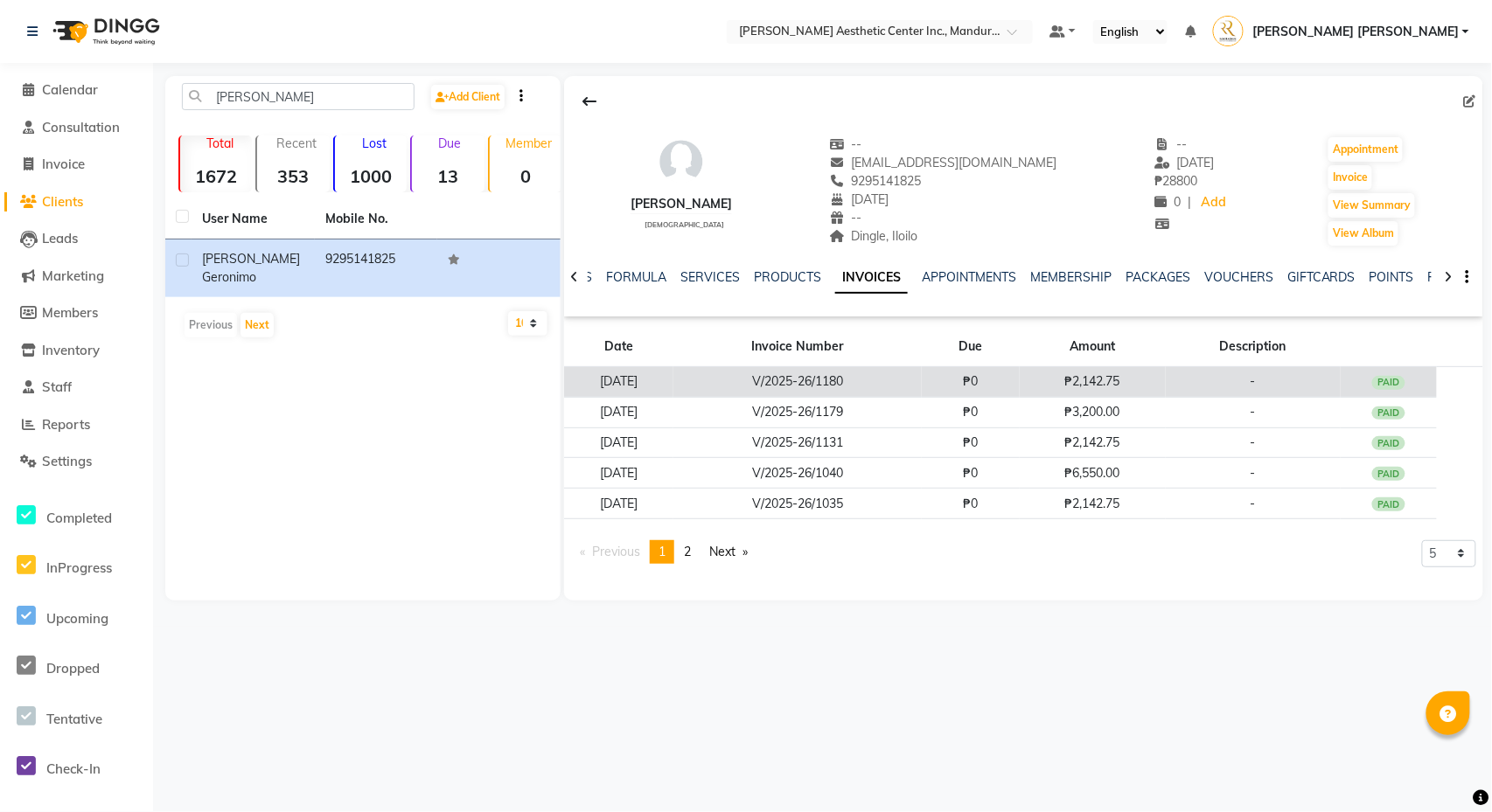
click at [726, 379] on td "V/2025-26/1180" at bounding box center [797, 383] width 248 height 31
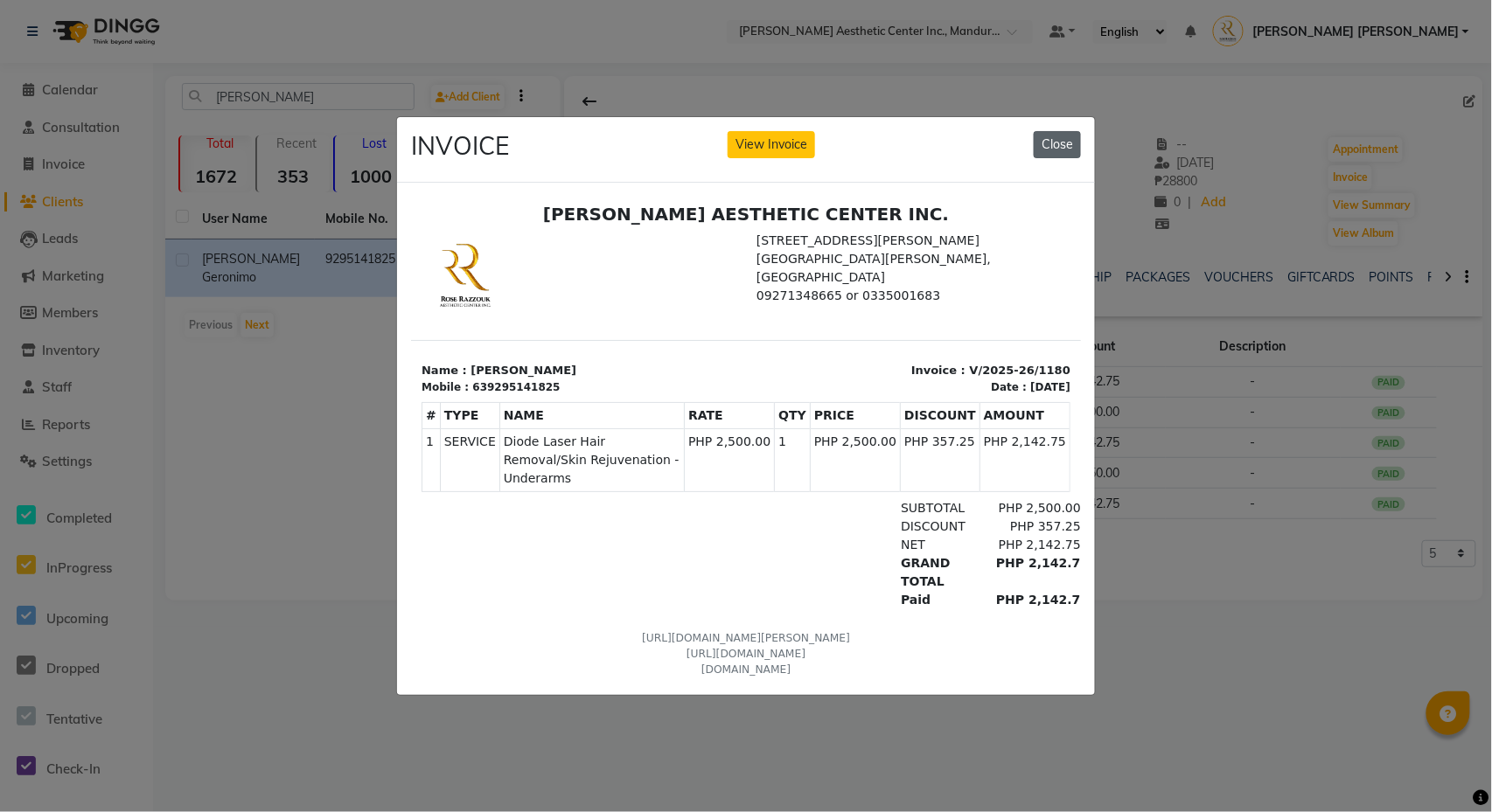
click at [1058, 145] on button "Close" at bounding box center [1057, 145] width 47 height 27
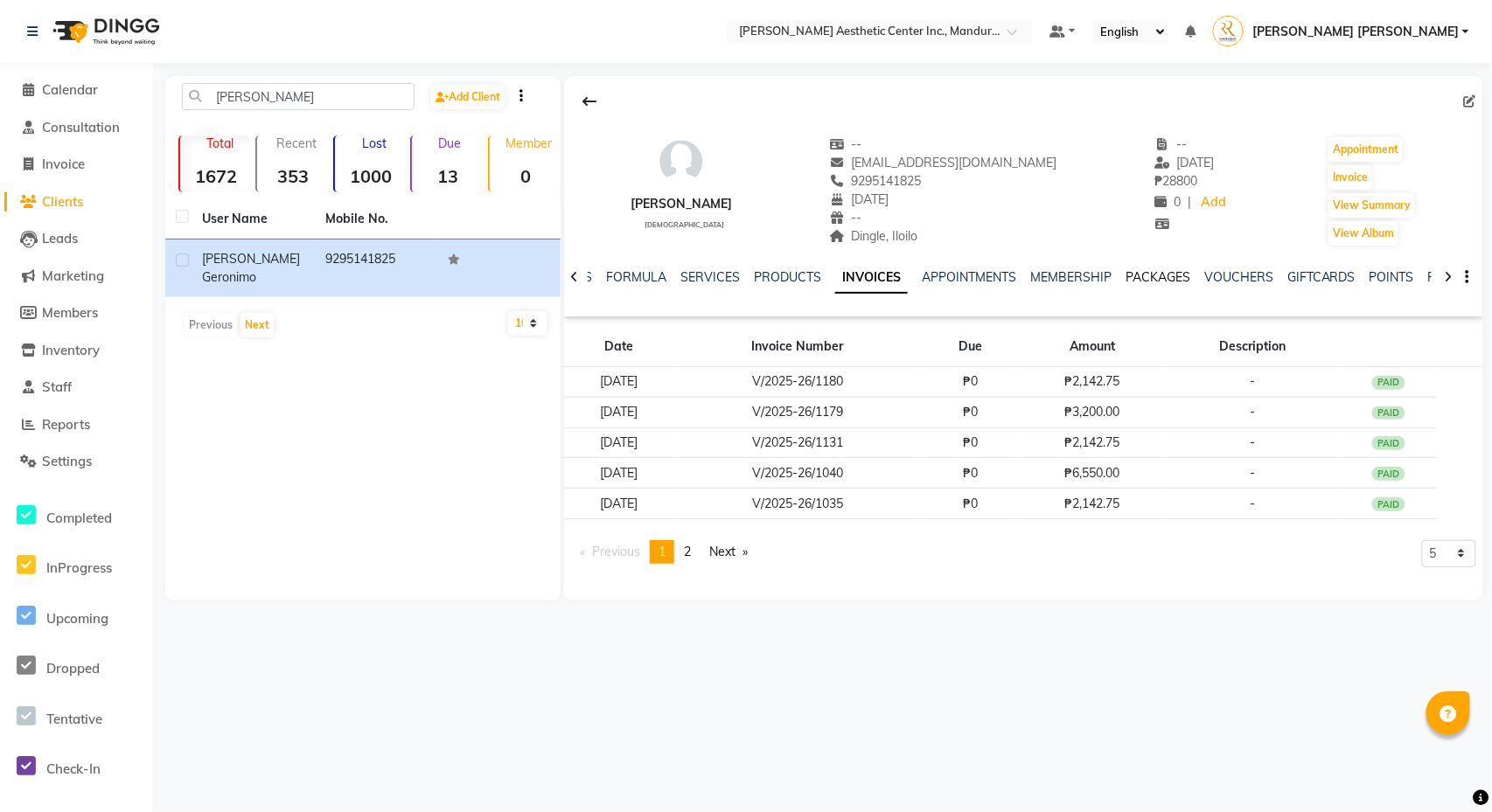
click at [1170, 282] on link "PACKAGES" at bounding box center [1158, 276] width 65 height 15
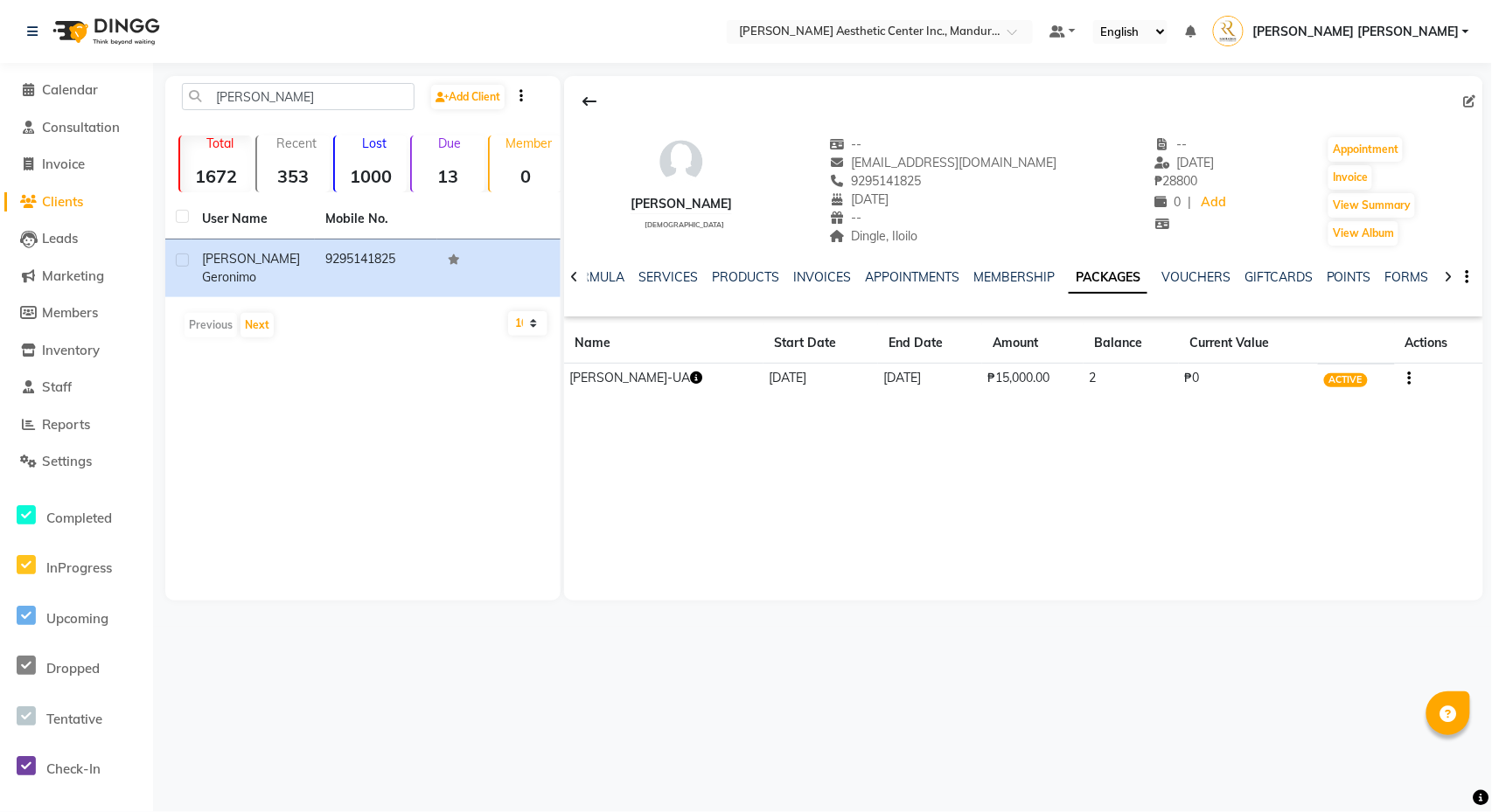
click at [702, 381] on icon "button" at bounding box center [696, 378] width 13 height 13
click at [818, 280] on link "INVOICES" at bounding box center [822, 276] width 58 height 15
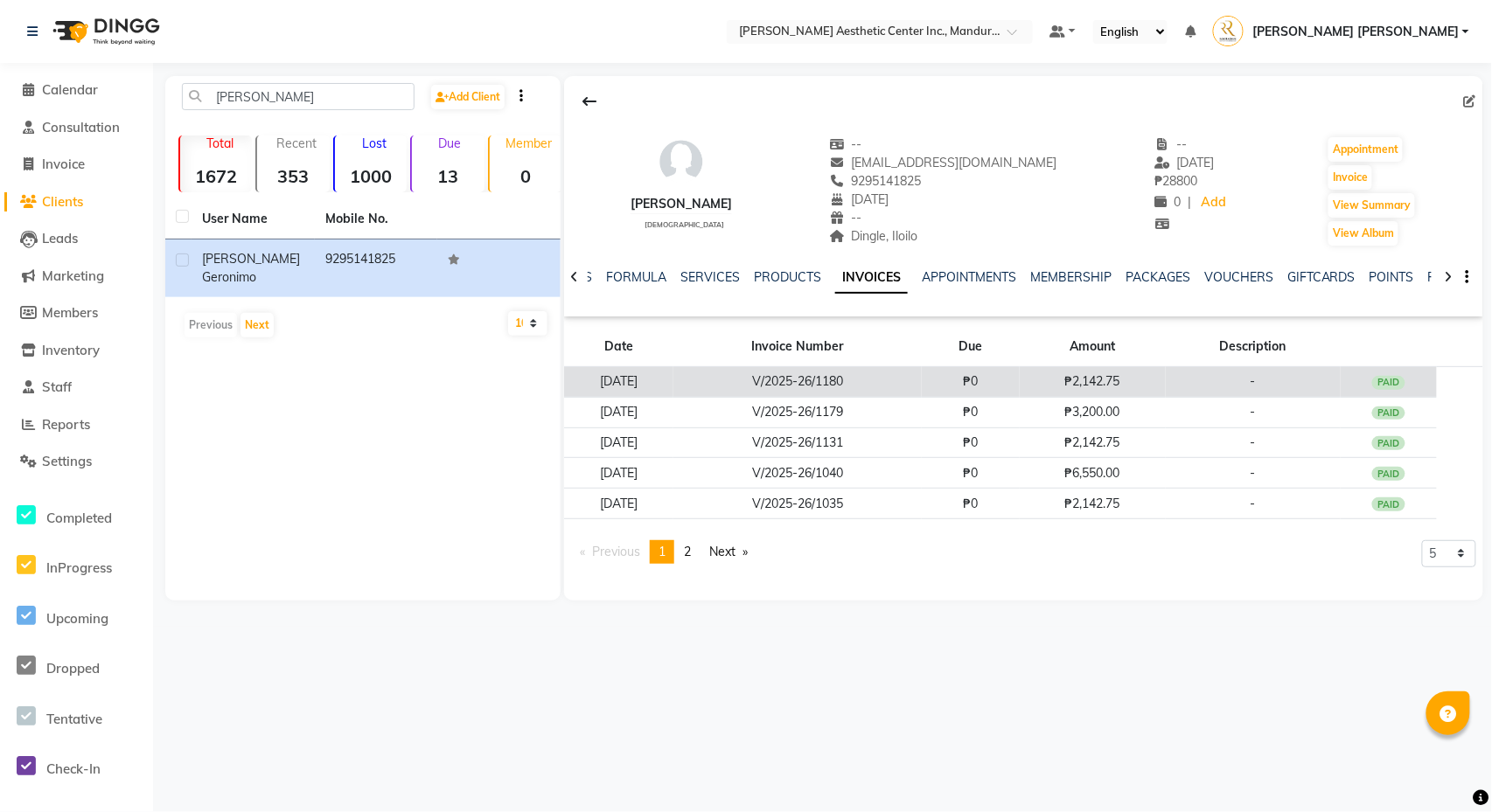
click at [921, 392] on td "V/2025-26/1180" at bounding box center [797, 383] width 248 height 31
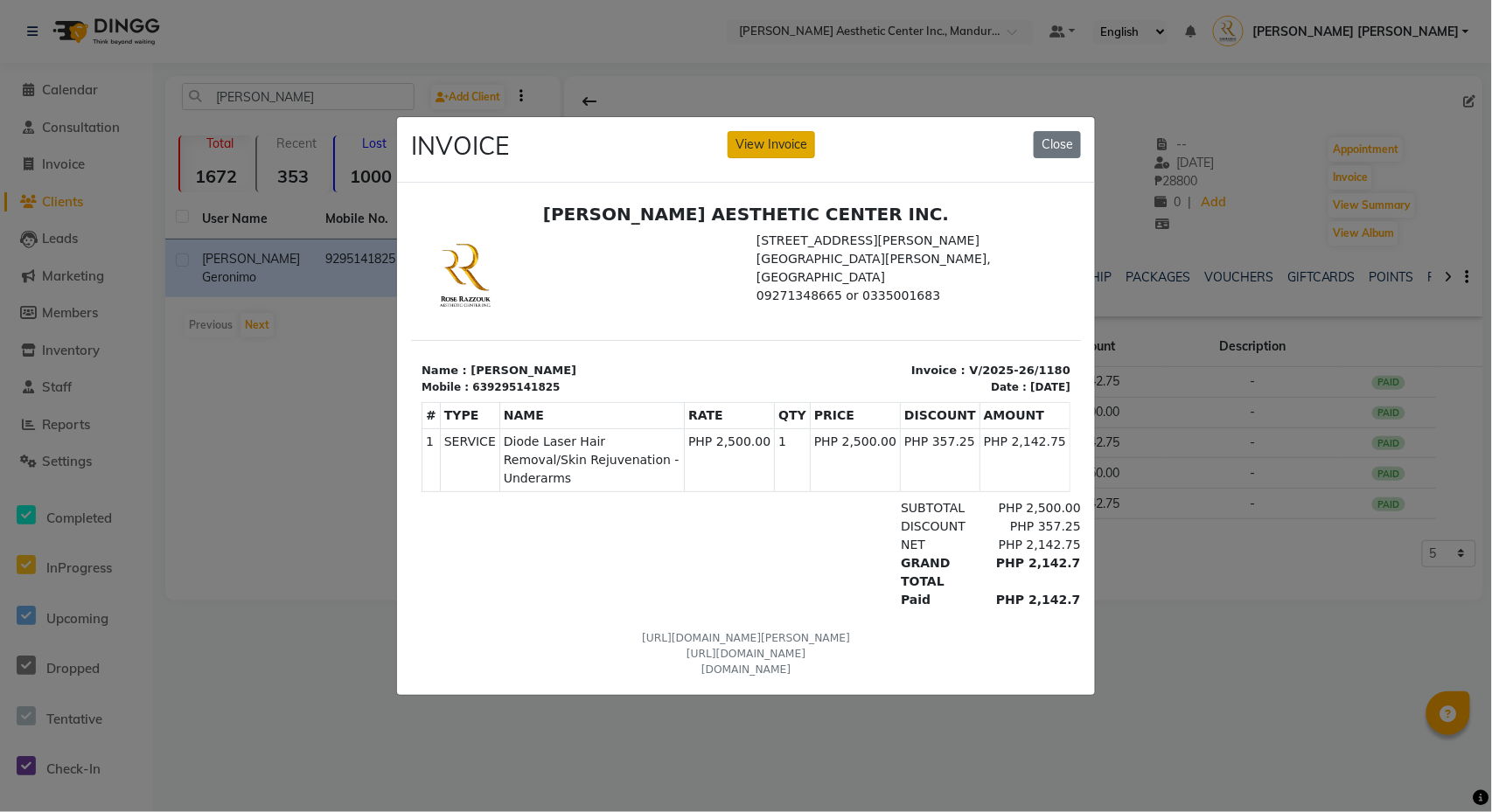
click at [760, 150] on button "View Invoice" at bounding box center [771, 145] width 87 height 27
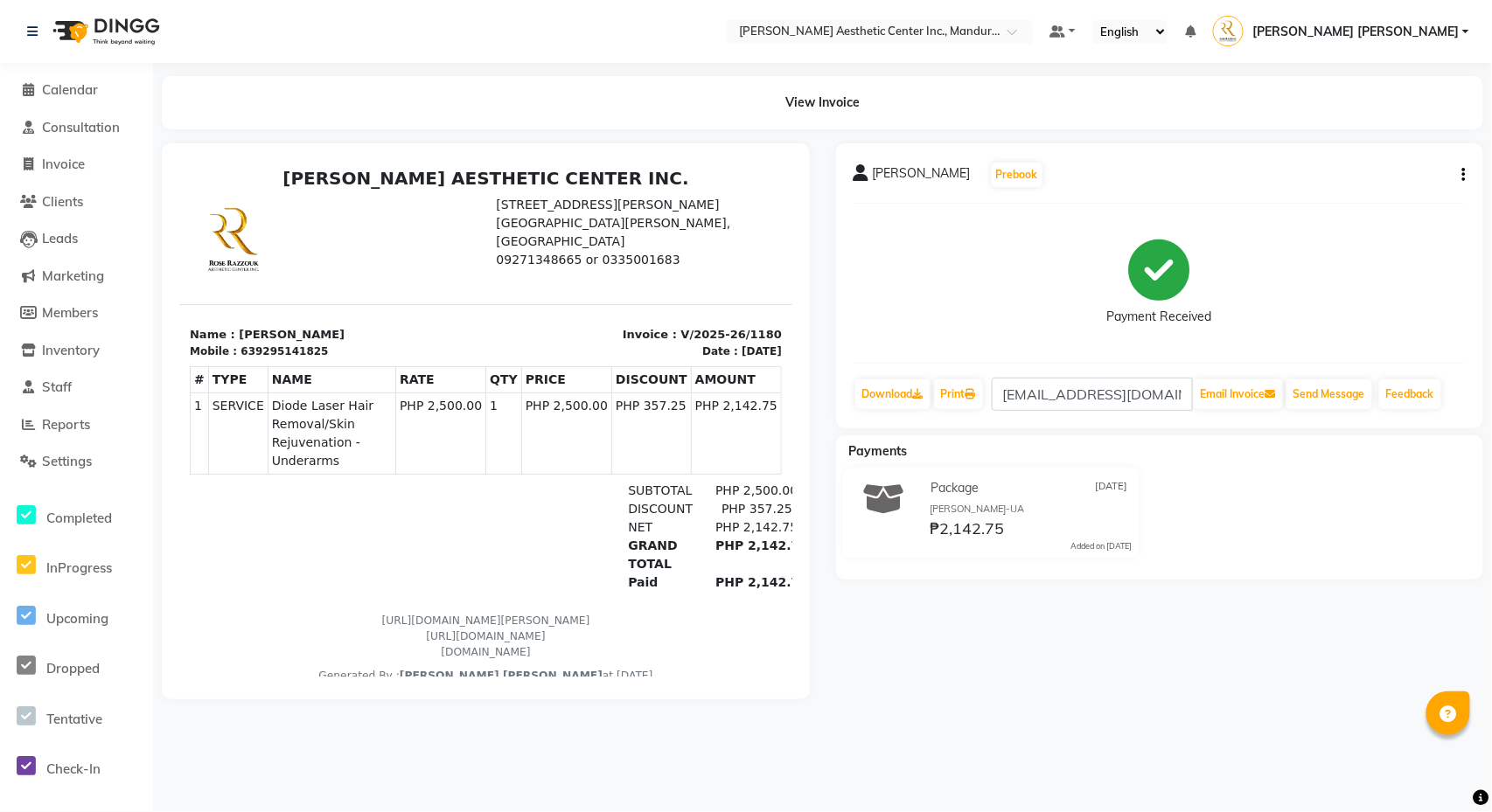
click at [1462, 175] on icon "button" at bounding box center [1464, 175] width 4 height 1
click at [1401, 184] on div "Edit Item Staff" at bounding box center [1377, 185] width 120 height 22
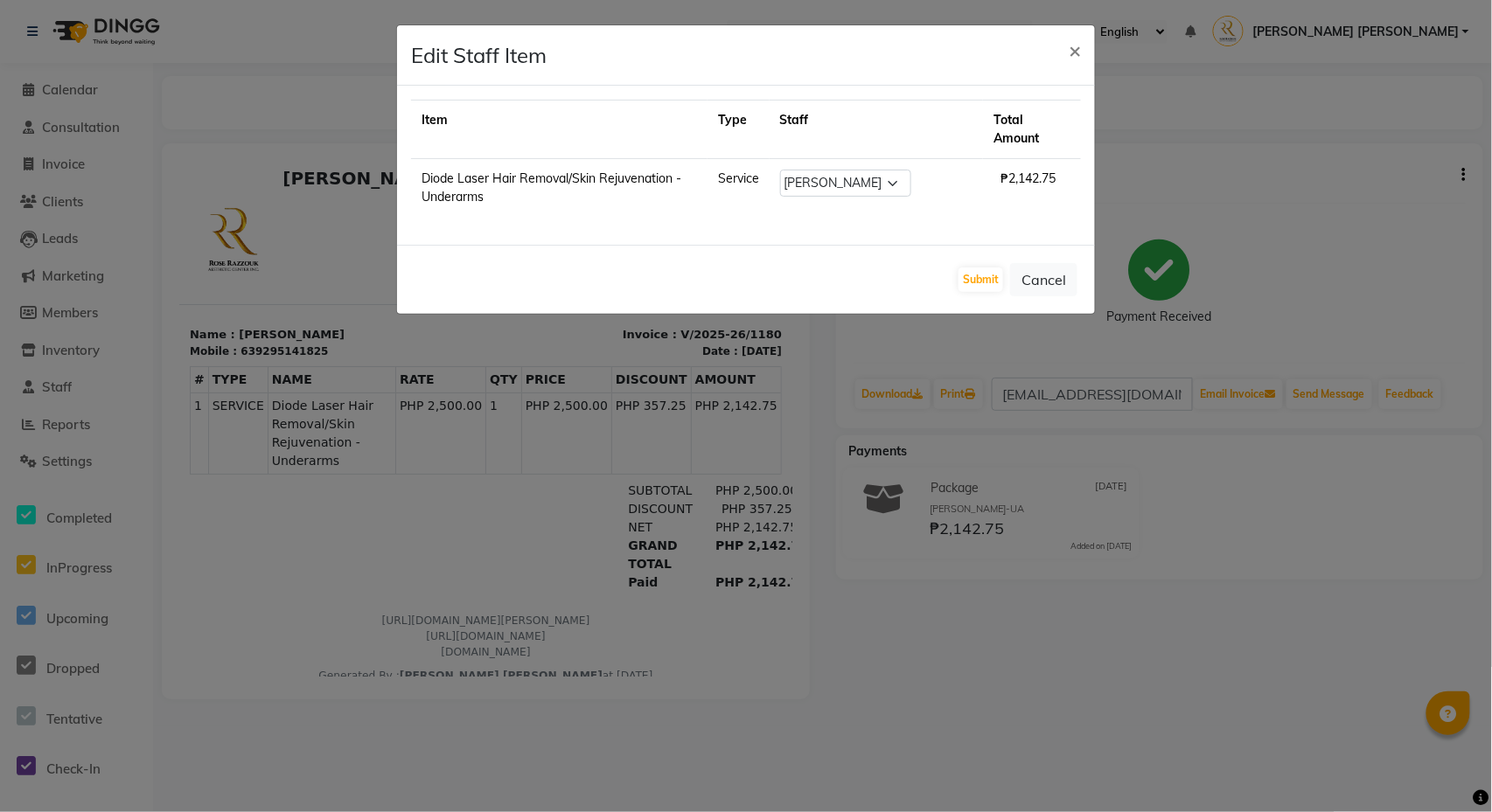
click at [1401, 184] on ngb-modal-window "Edit Staff Item × Item Type Staff Total Amount Diode Laser Hair Removal/Skin Re…" at bounding box center [746, 406] width 1492 height 812
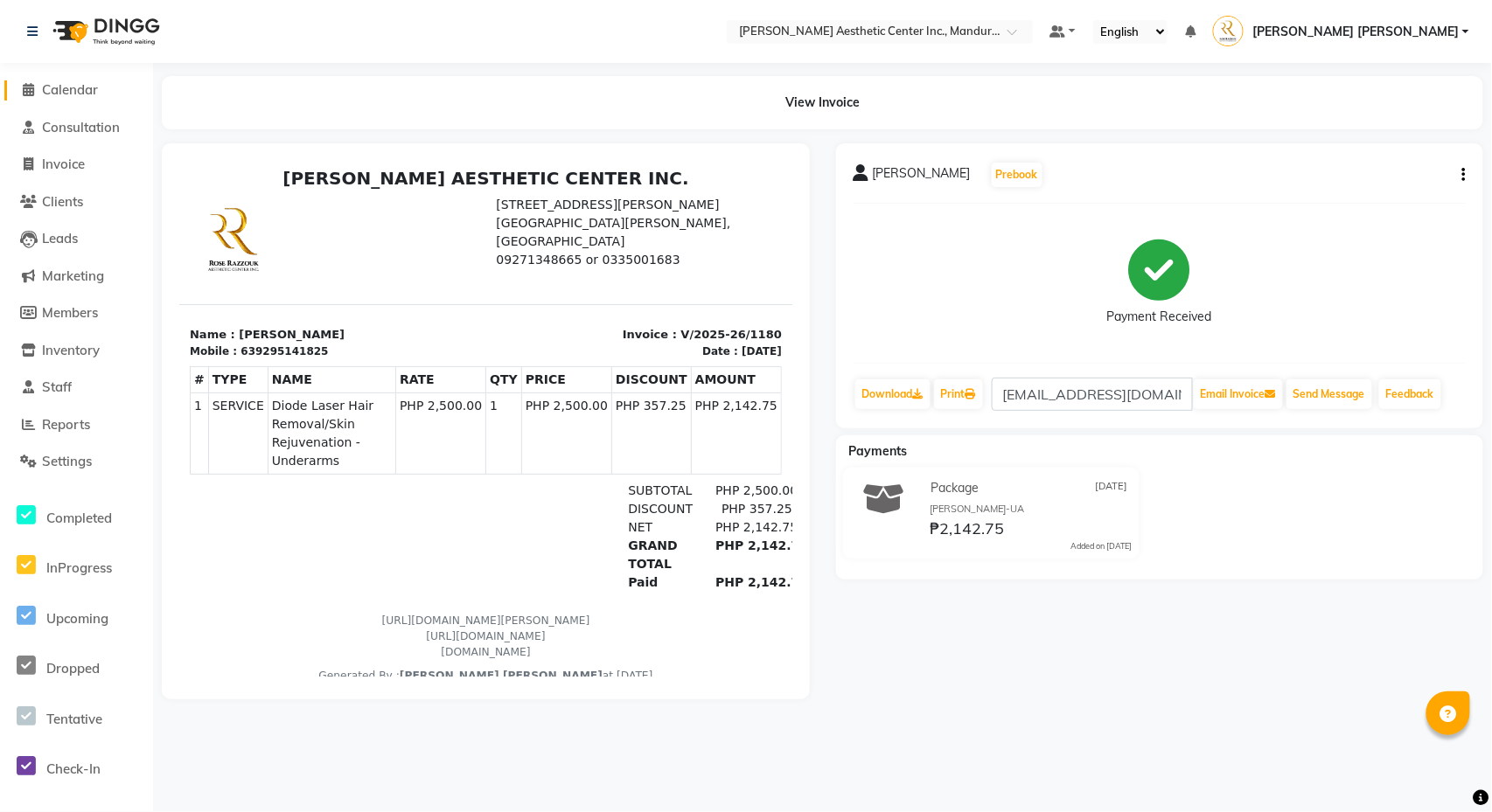
click at [77, 96] on span "Calendar" at bounding box center [70, 89] width 56 height 16
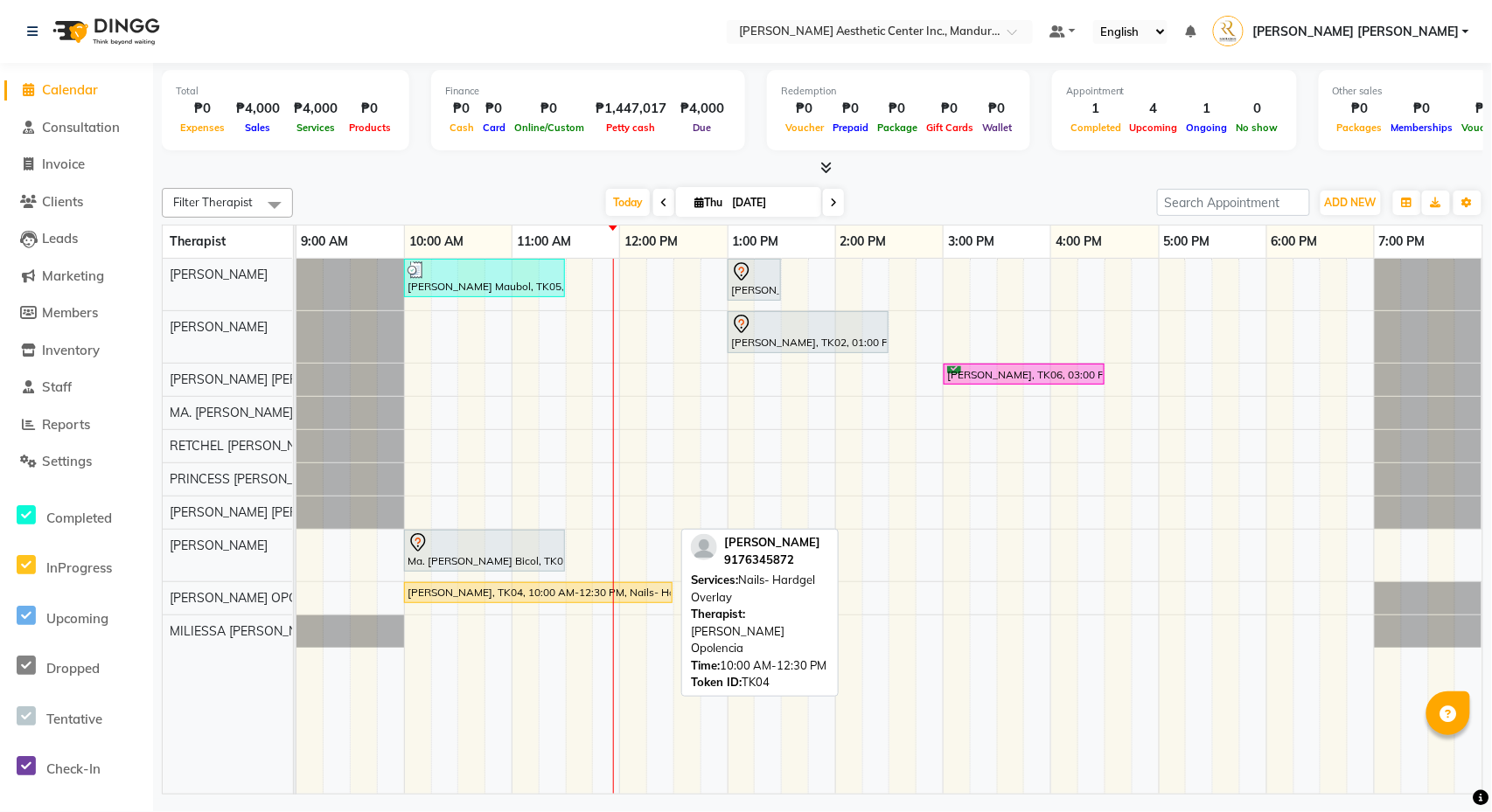
click at [464, 594] on div "[PERSON_NAME], TK04, 10:00 AM-12:30 PM, Nails- Hardgel Overlay" at bounding box center [538, 592] width 265 height 15
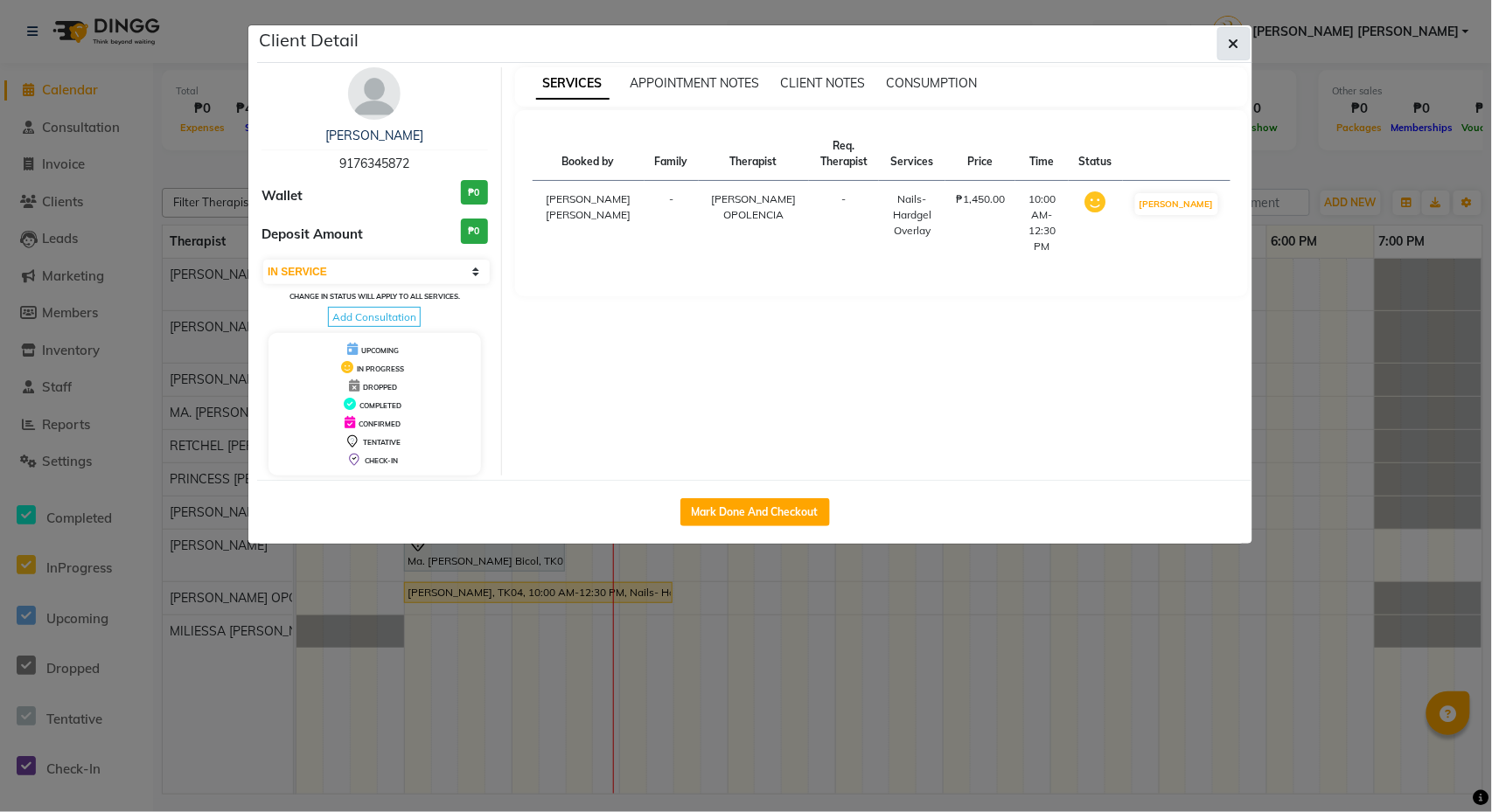
click at [1240, 47] on button "button" at bounding box center [1234, 43] width 33 height 33
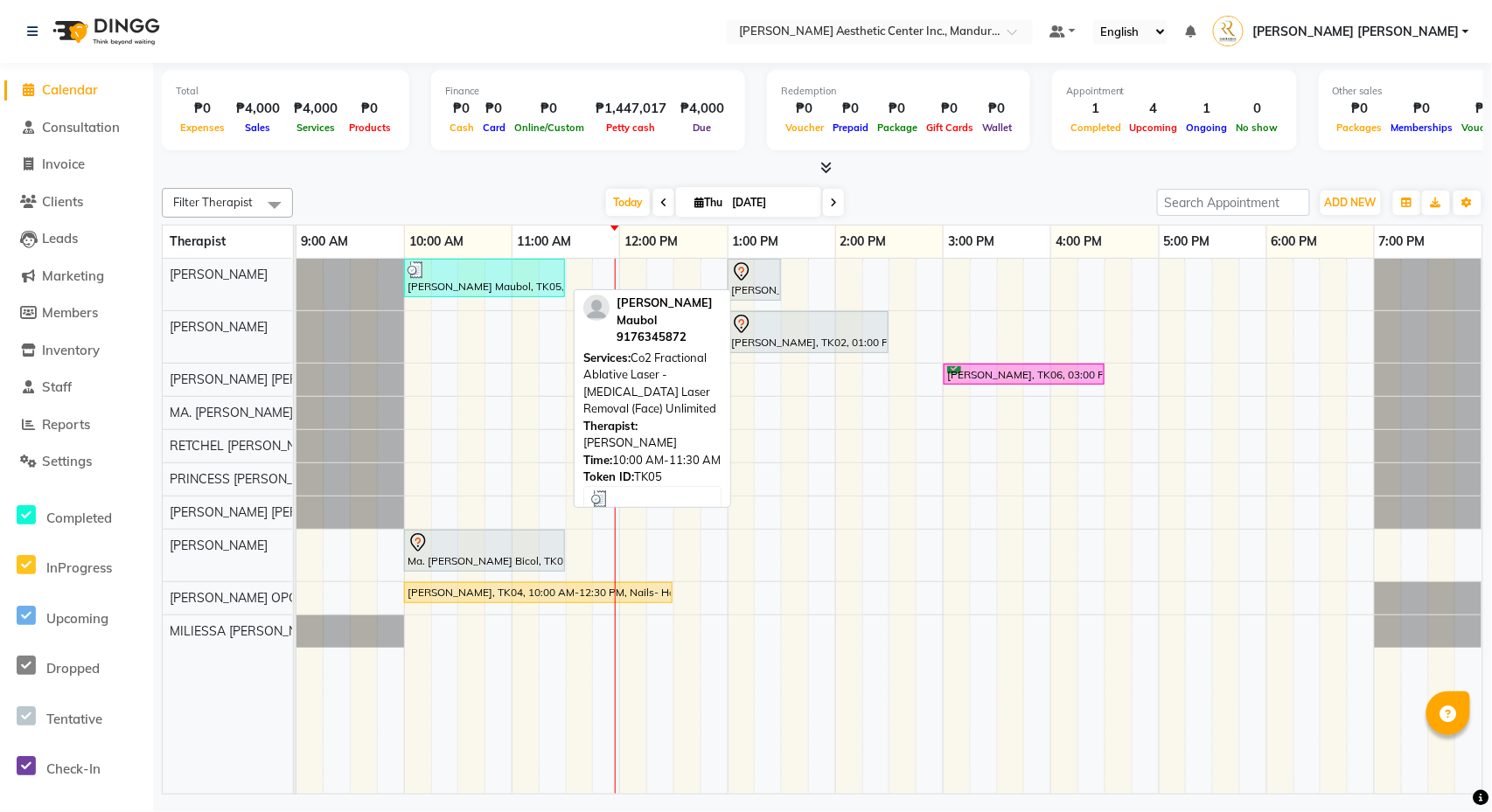
click at [505, 282] on div "[PERSON_NAME] Maubol, TK05, 10:00 AM-11:30 AM, Co2 Fractional Ablative Laser - …" at bounding box center [484, 277] width 158 height 33
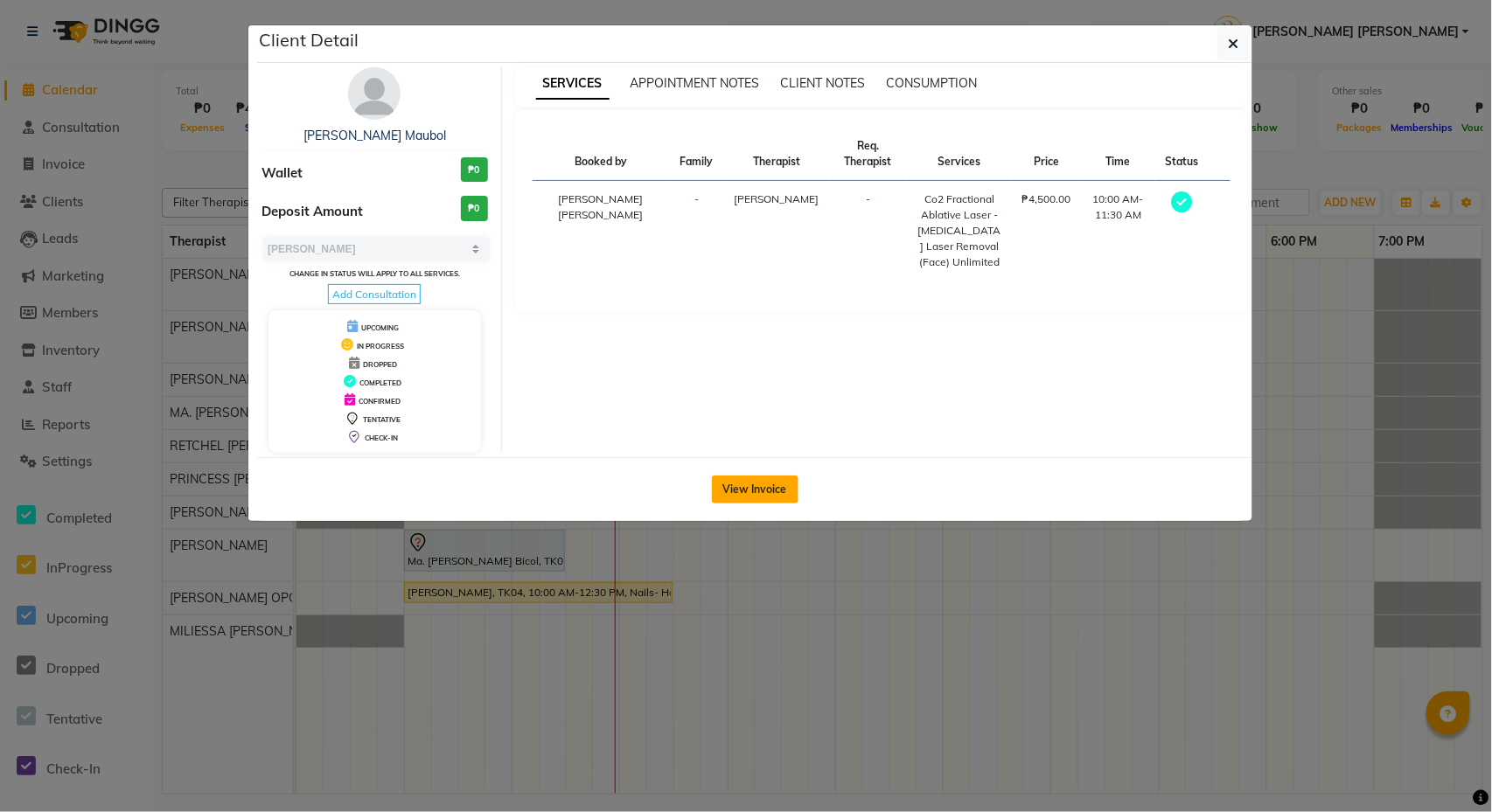
click at [744, 484] on button "View Invoice" at bounding box center [755, 489] width 86 height 28
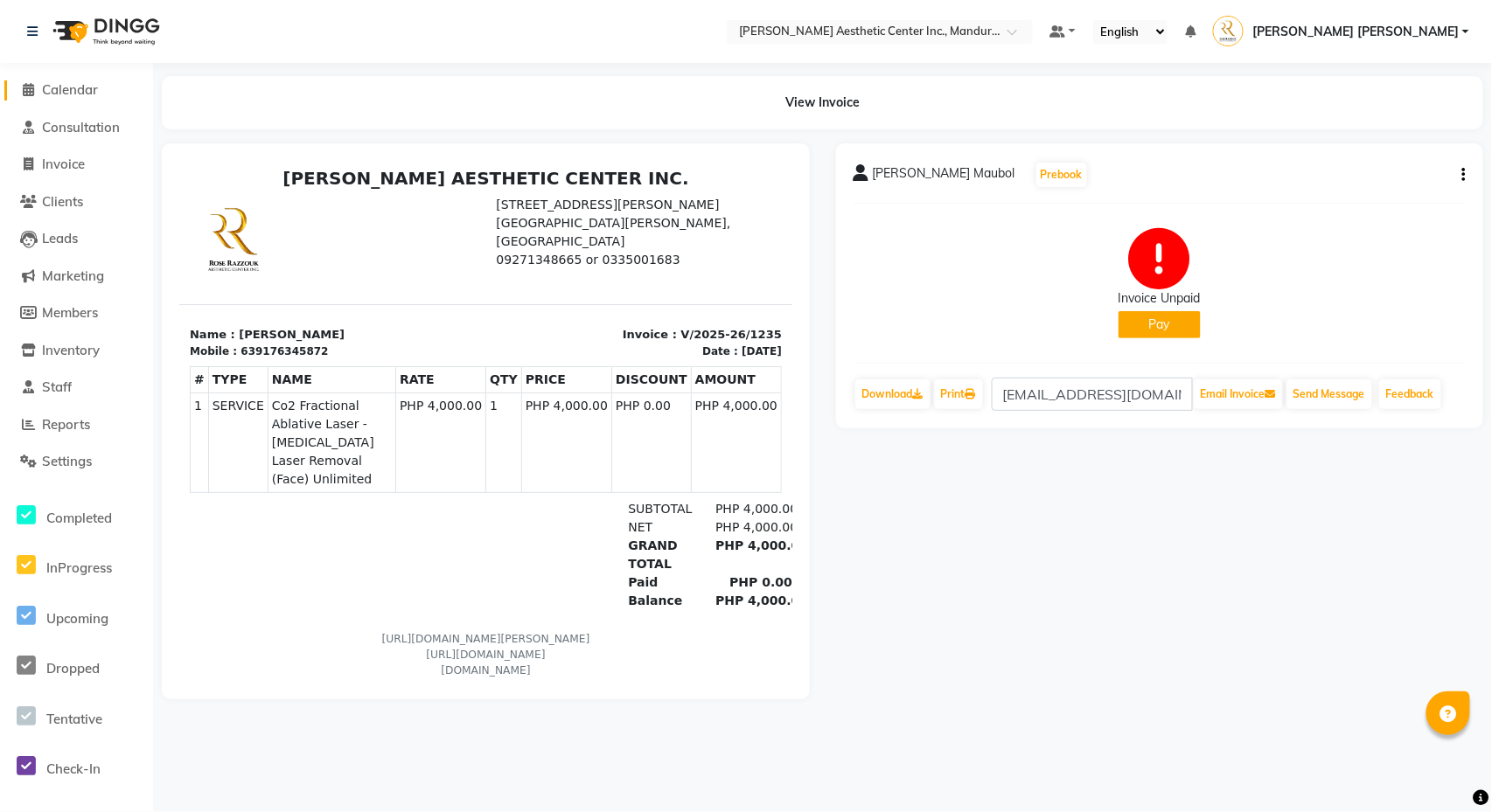
click at [52, 92] on span "Calendar" at bounding box center [70, 89] width 56 height 16
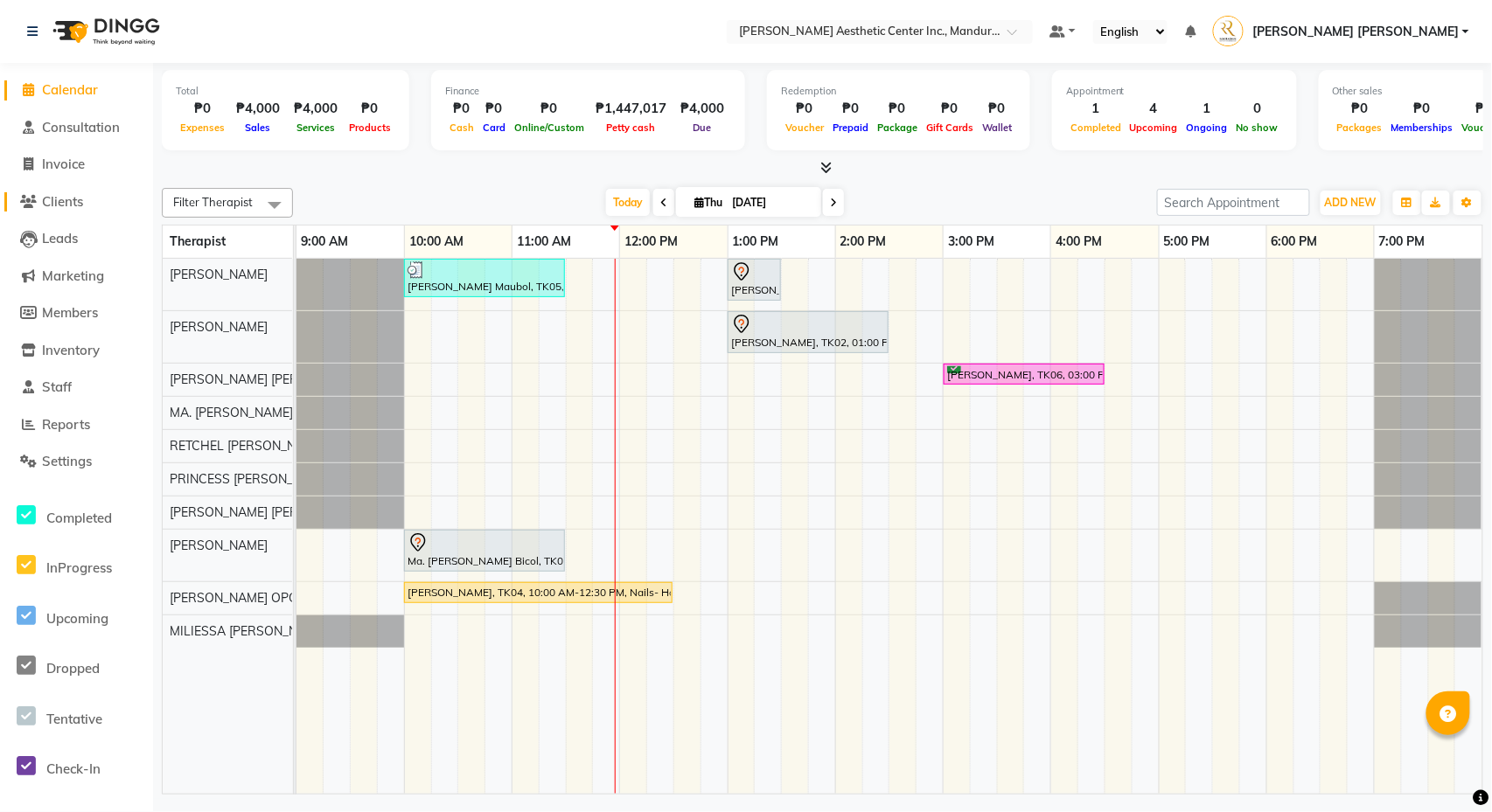
click at [78, 197] on span "Clients" at bounding box center [63, 202] width 41 height 16
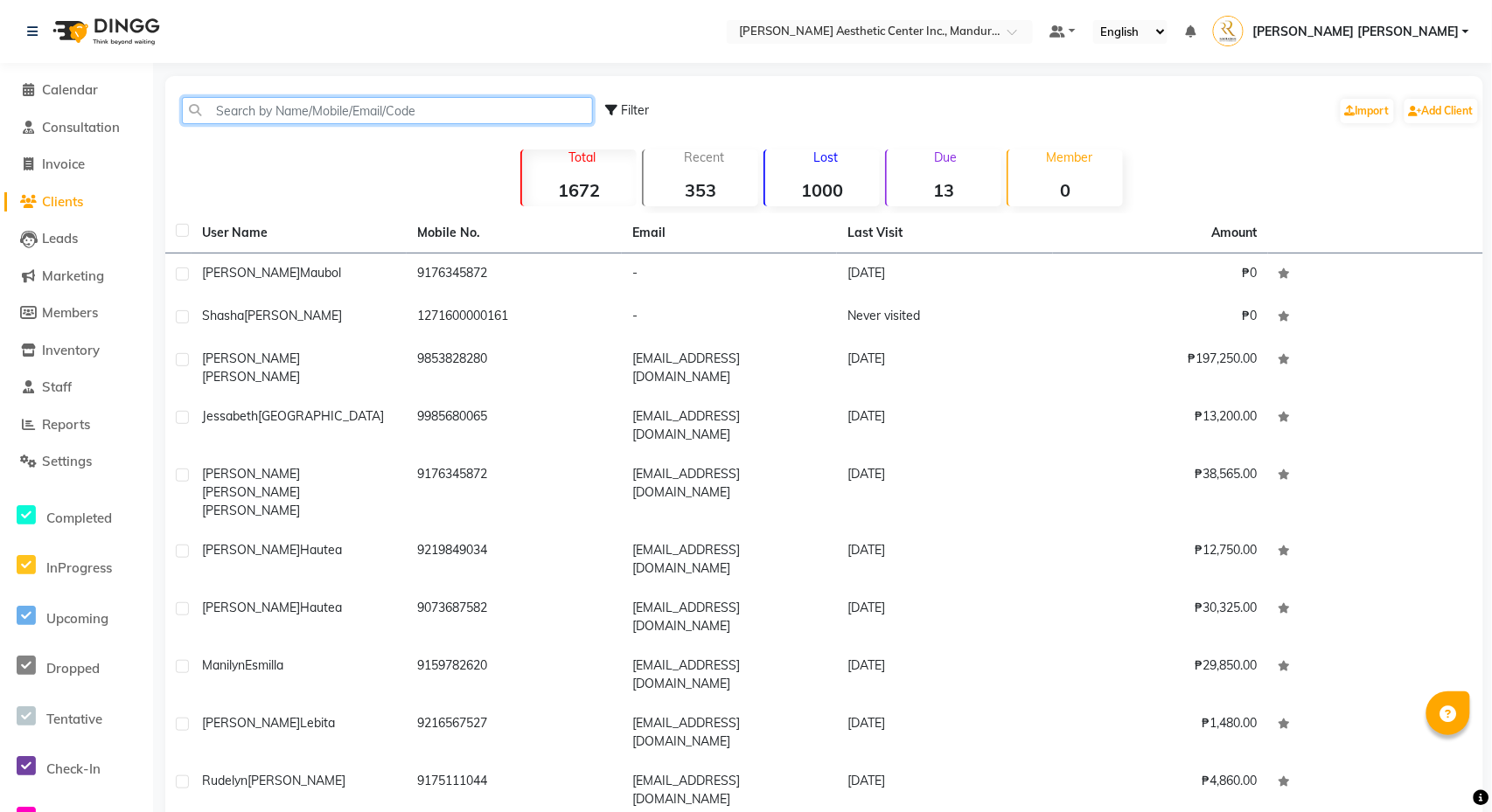
click at [338, 112] on input "text" at bounding box center [387, 111] width 411 height 27
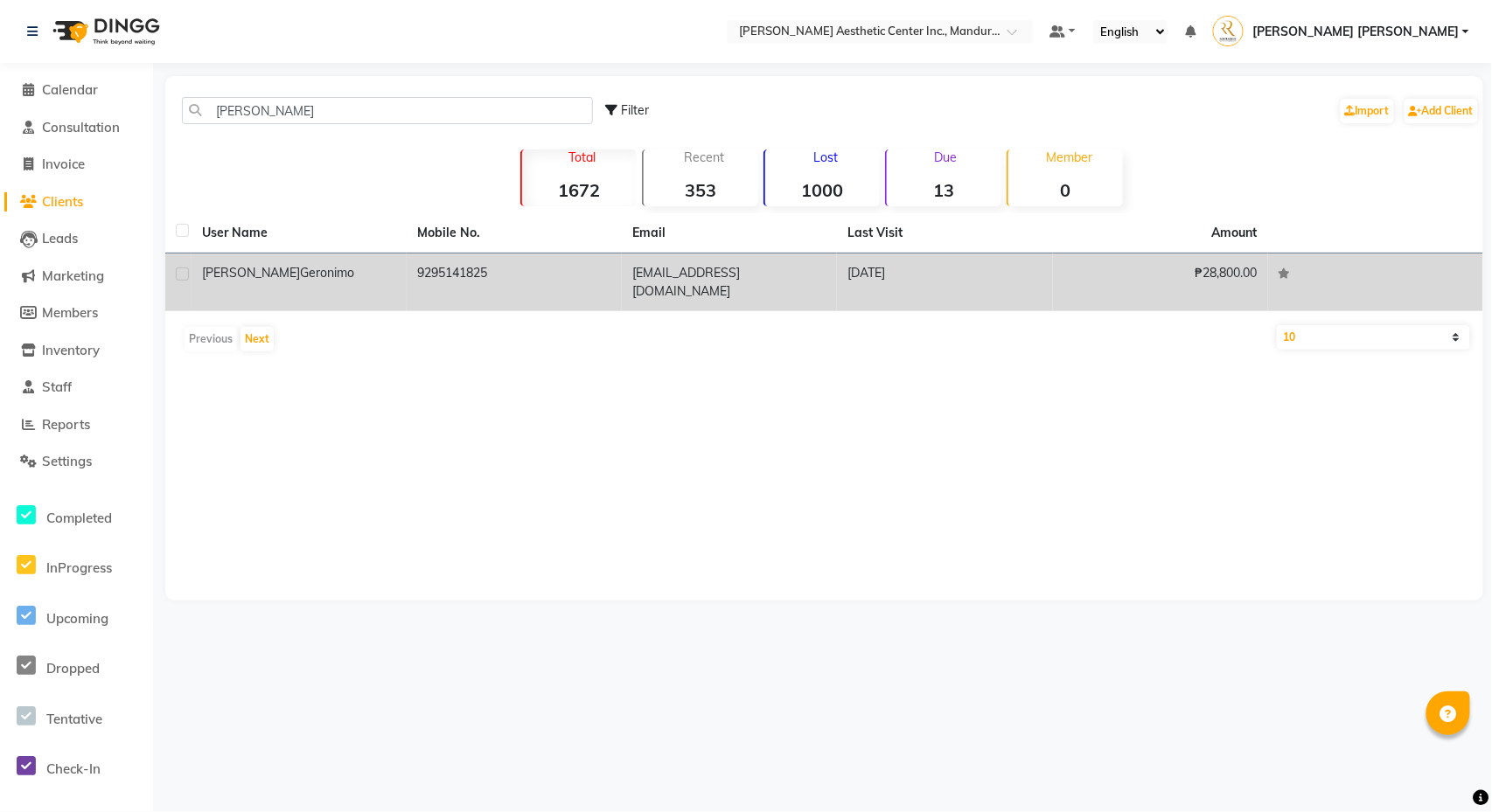
drag, startPoint x: 338, startPoint y: 112, endPoint x: 381, endPoint y: 278, distance: 171.5
click at [381, 278] on div "[PERSON_NAME]" at bounding box center [299, 273] width 194 height 18
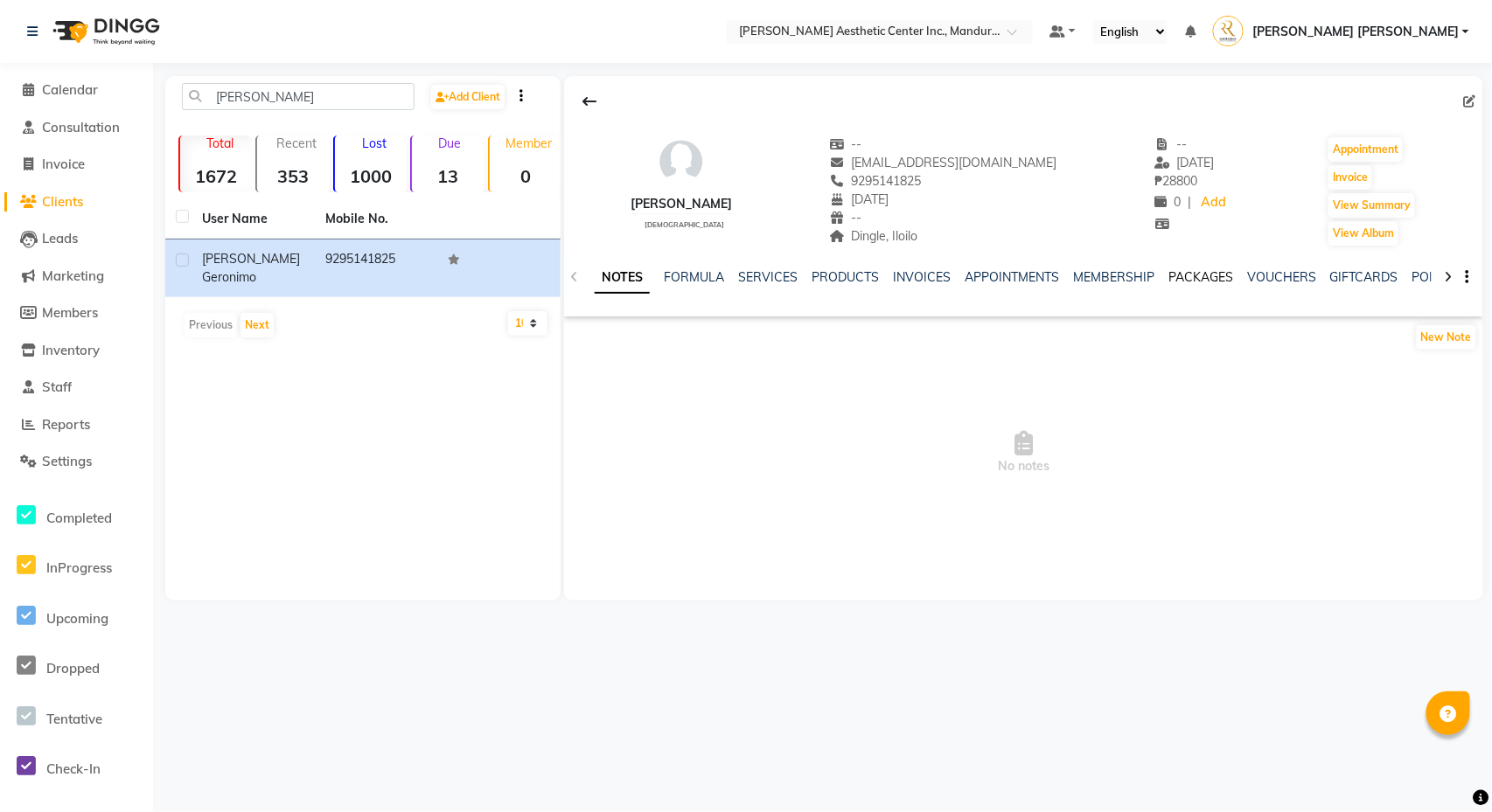
click at [1232, 278] on link "PACKAGES" at bounding box center [1201, 276] width 65 height 15
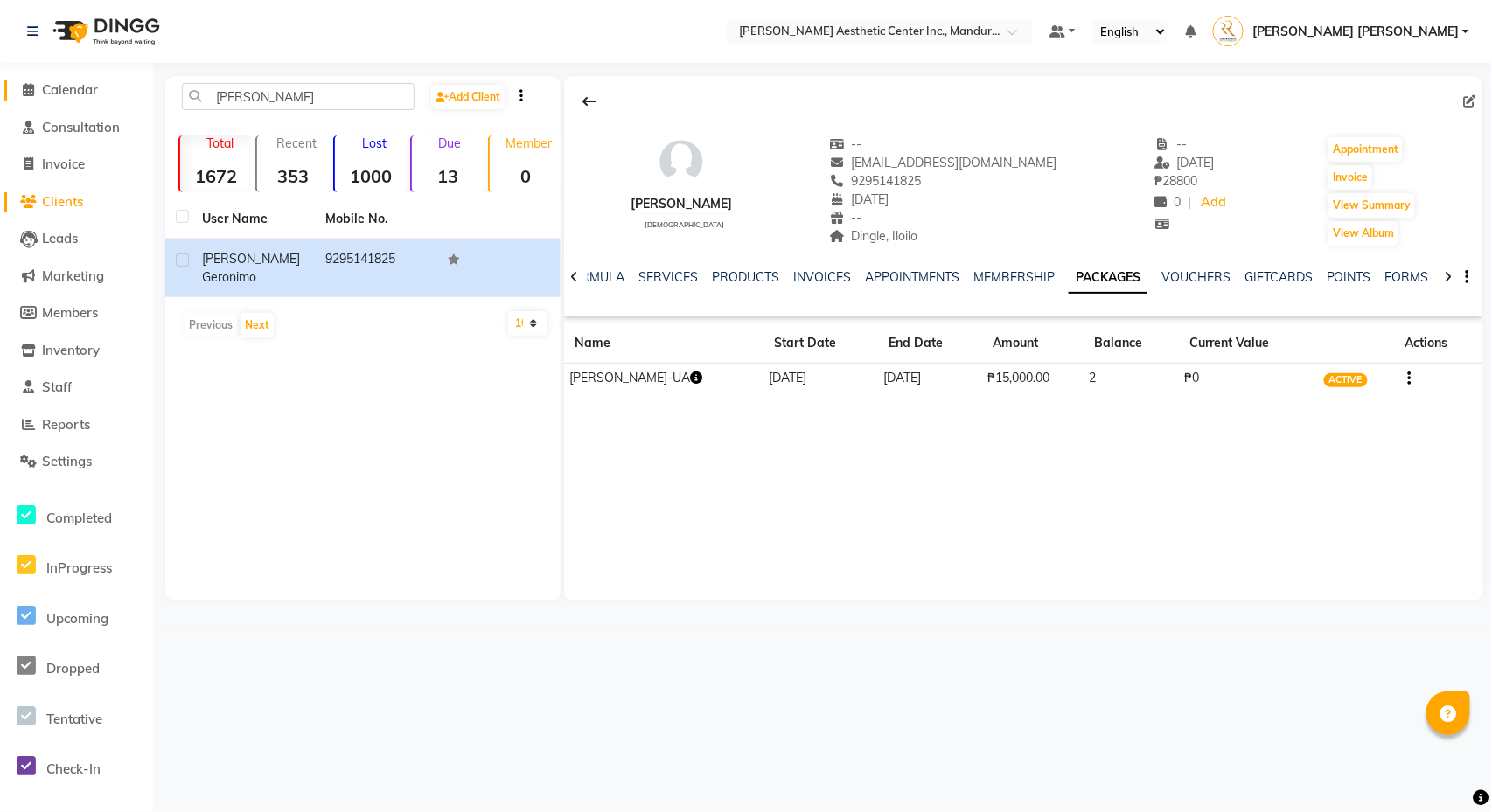
click at [52, 86] on span "Calendar" at bounding box center [70, 89] width 56 height 16
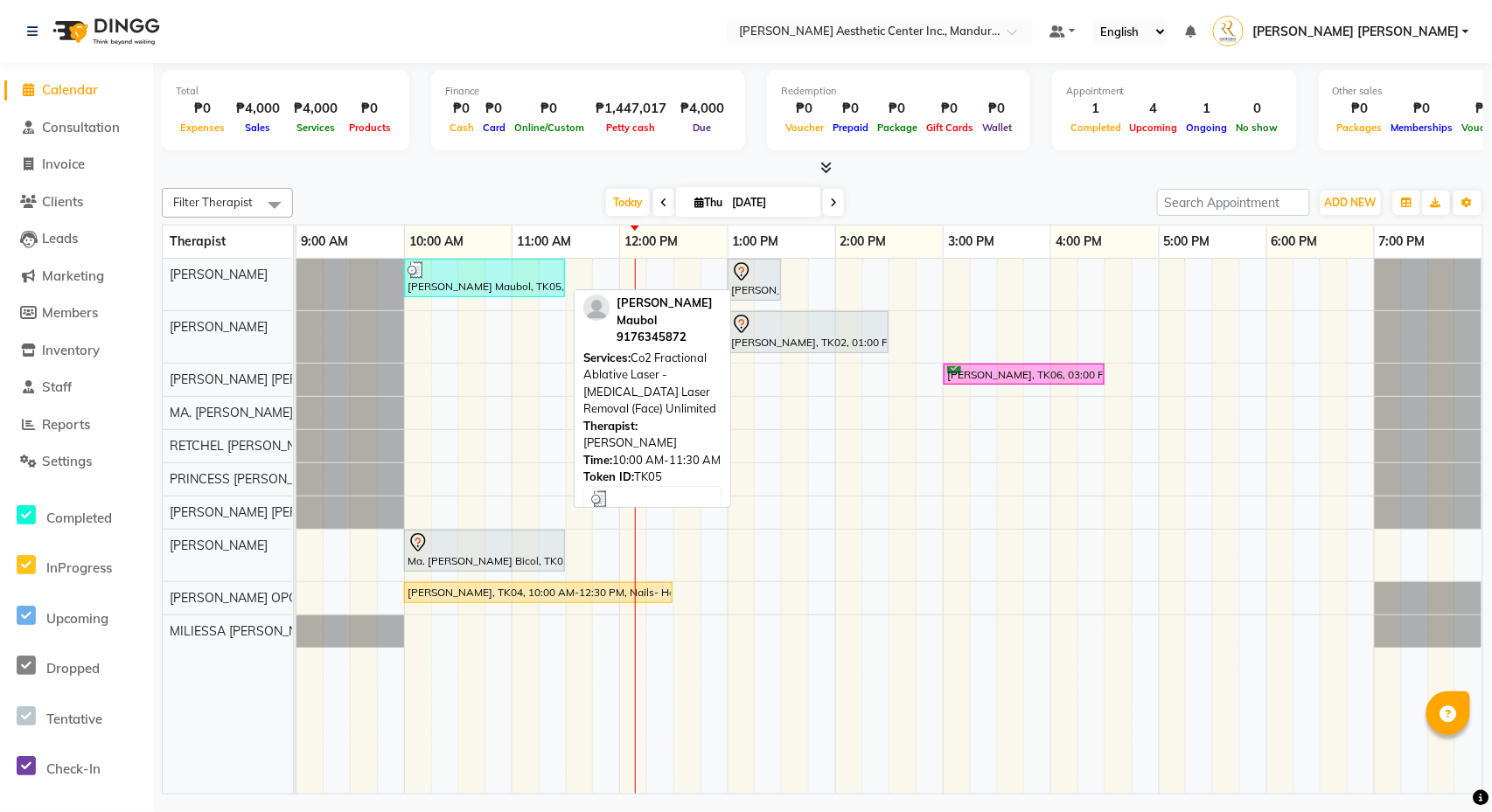
click at [516, 281] on div "[PERSON_NAME] Maubol, TK05, 10:00 AM-11:30 AM, Co2 Fractional Ablative Laser - …" at bounding box center [484, 277] width 158 height 33
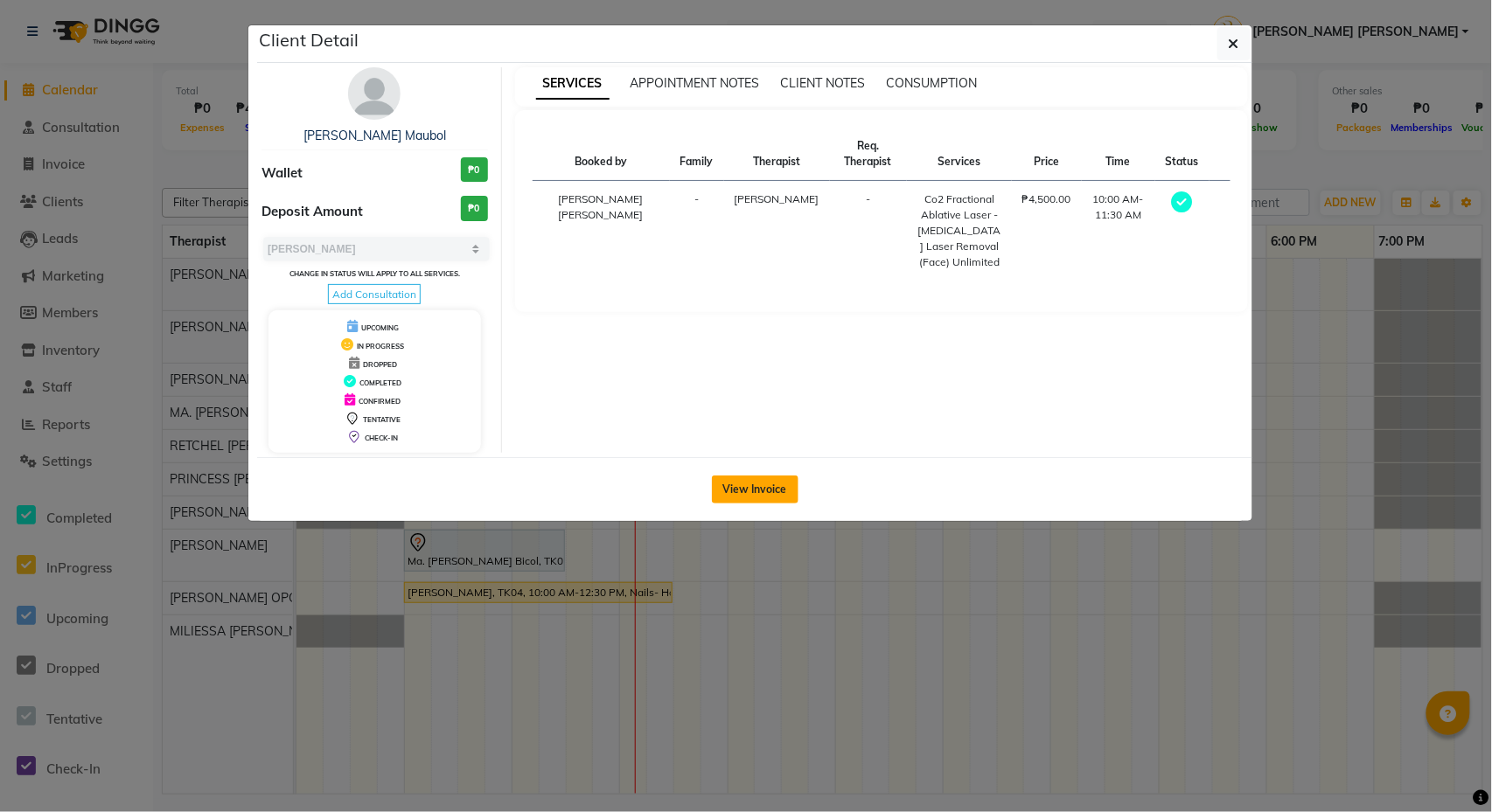
click at [752, 501] on button "View Invoice" at bounding box center [755, 489] width 86 height 28
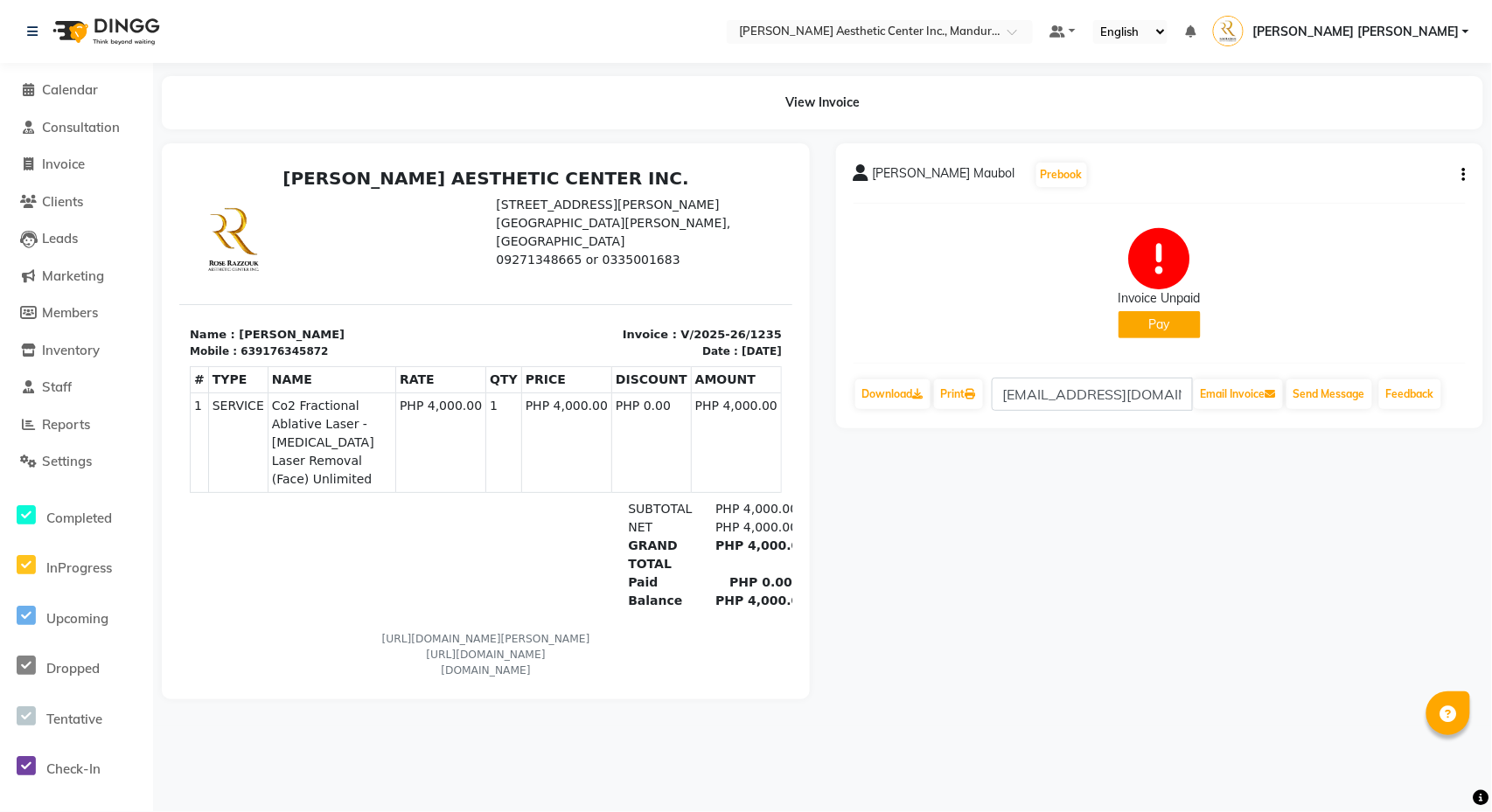
click at [1462, 175] on icon "button" at bounding box center [1464, 175] width 4 height 1
click at [1345, 197] on div "Edit Invoice" at bounding box center [1377, 196] width 120 height 22
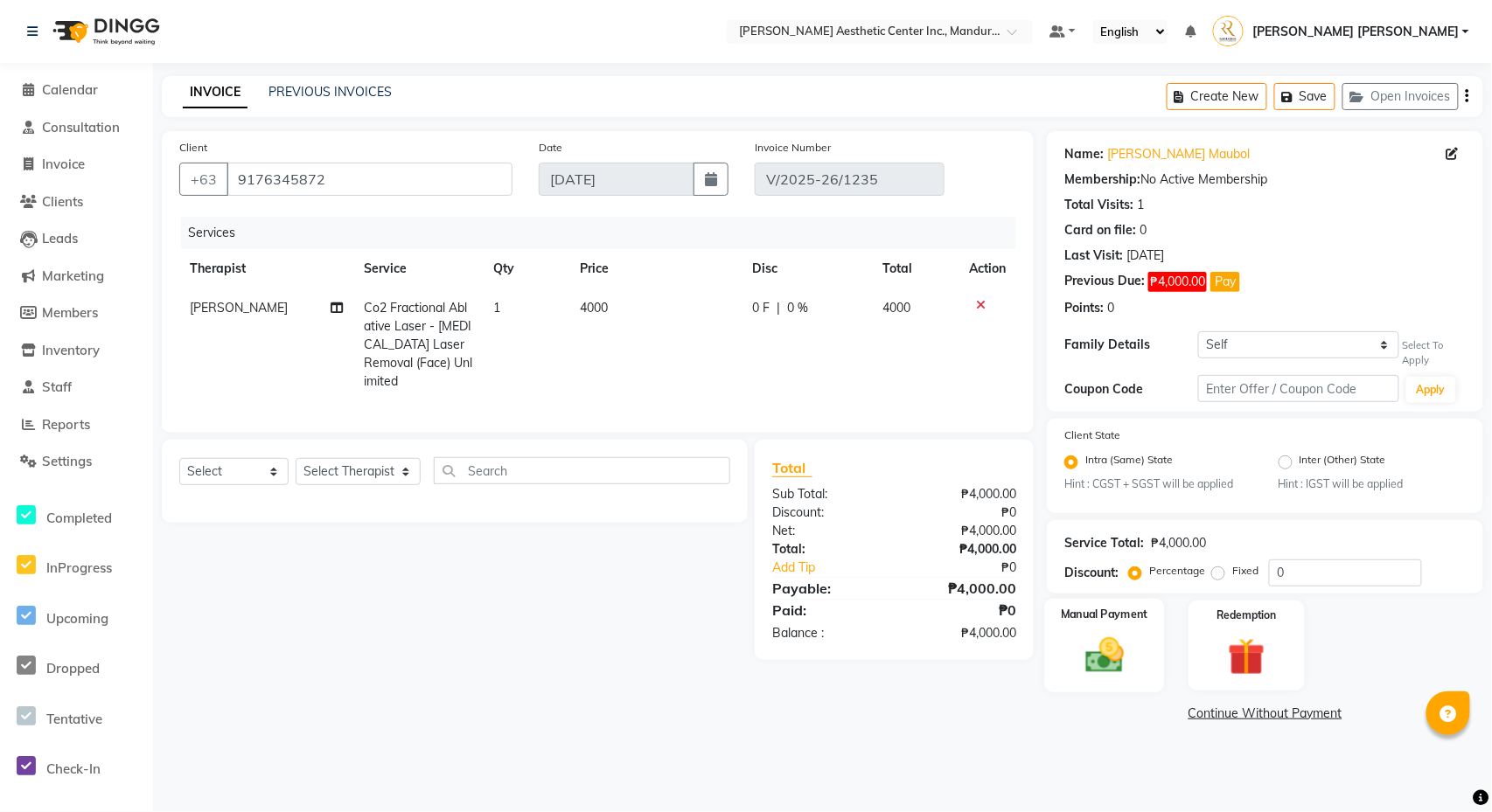
click at [1134, 641] on img at bounding box center [1105, 655] width 63 height 45
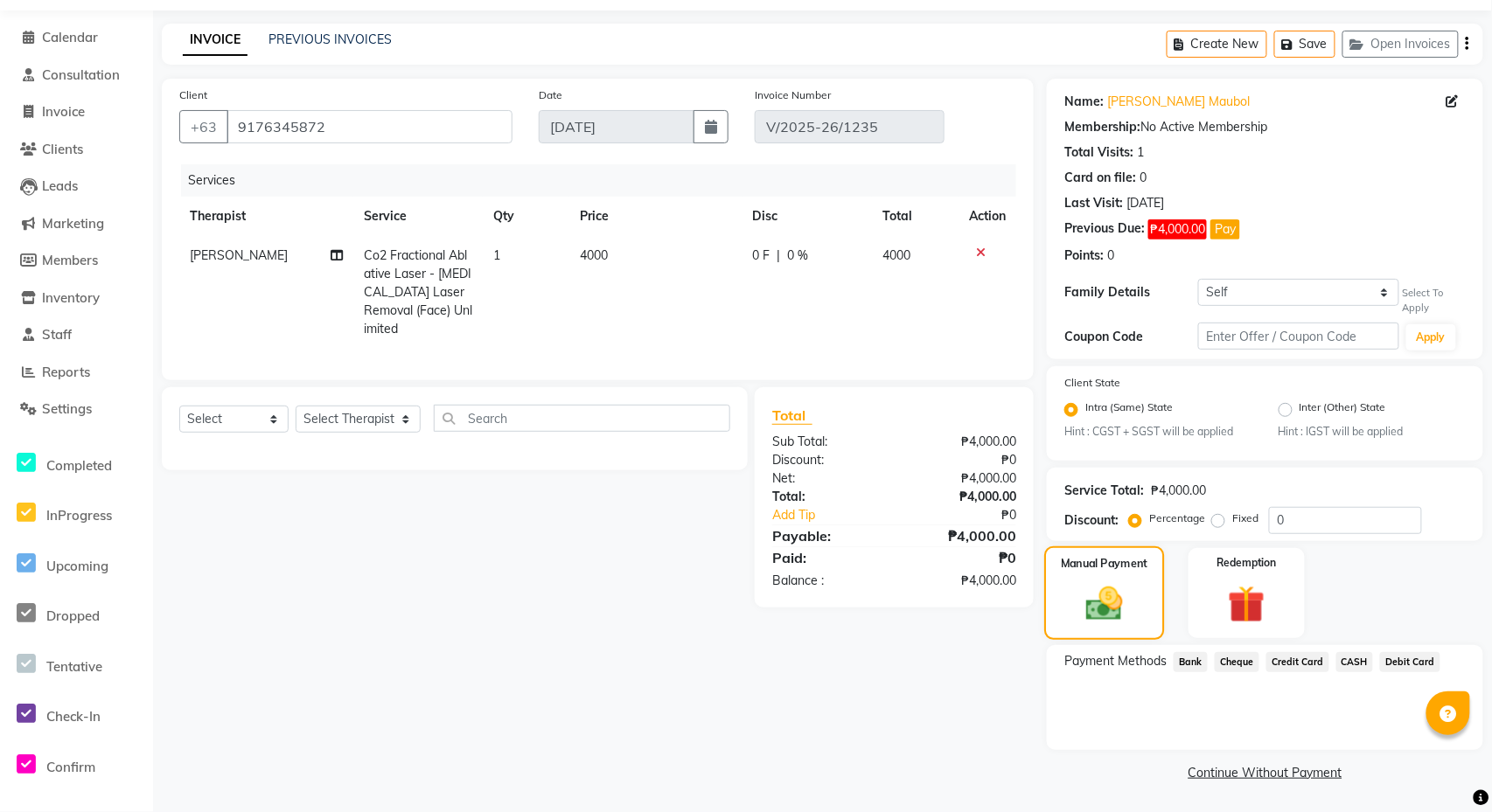
scroll to position [56, 0]
click at [1380, 672] on span "Debit Card" at bounding box center [1410, 663] width 60 height 20
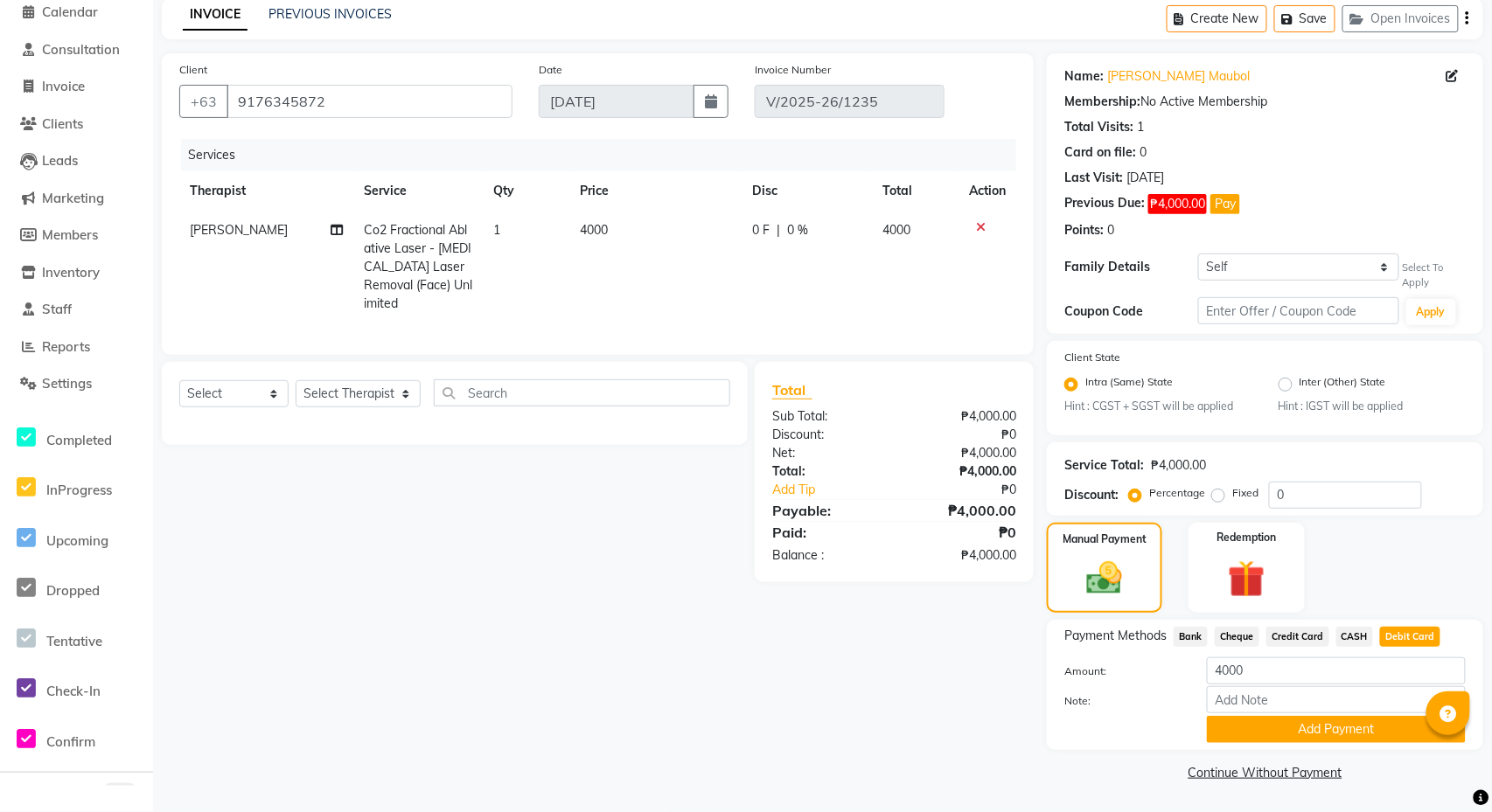
scroll to position [104, 0]
click at [1253, 728] on button "Add Payment" at bounding box center [1335, 729] width 258 height 27
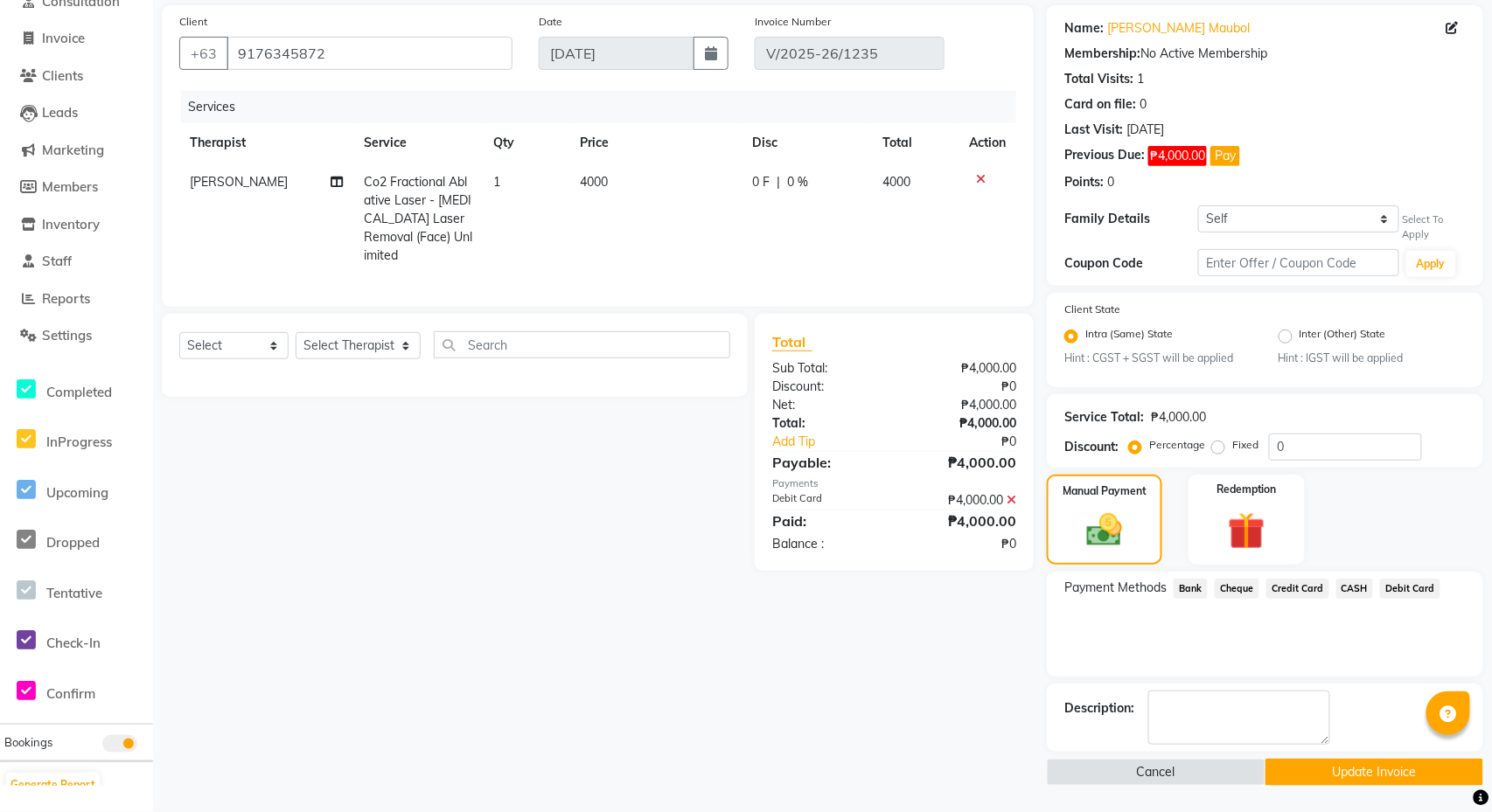
scroll to position [131, 0]
click at [1326, 768] on button "Update Invoice" at bounding box center [1374, 772] width 218 height 27
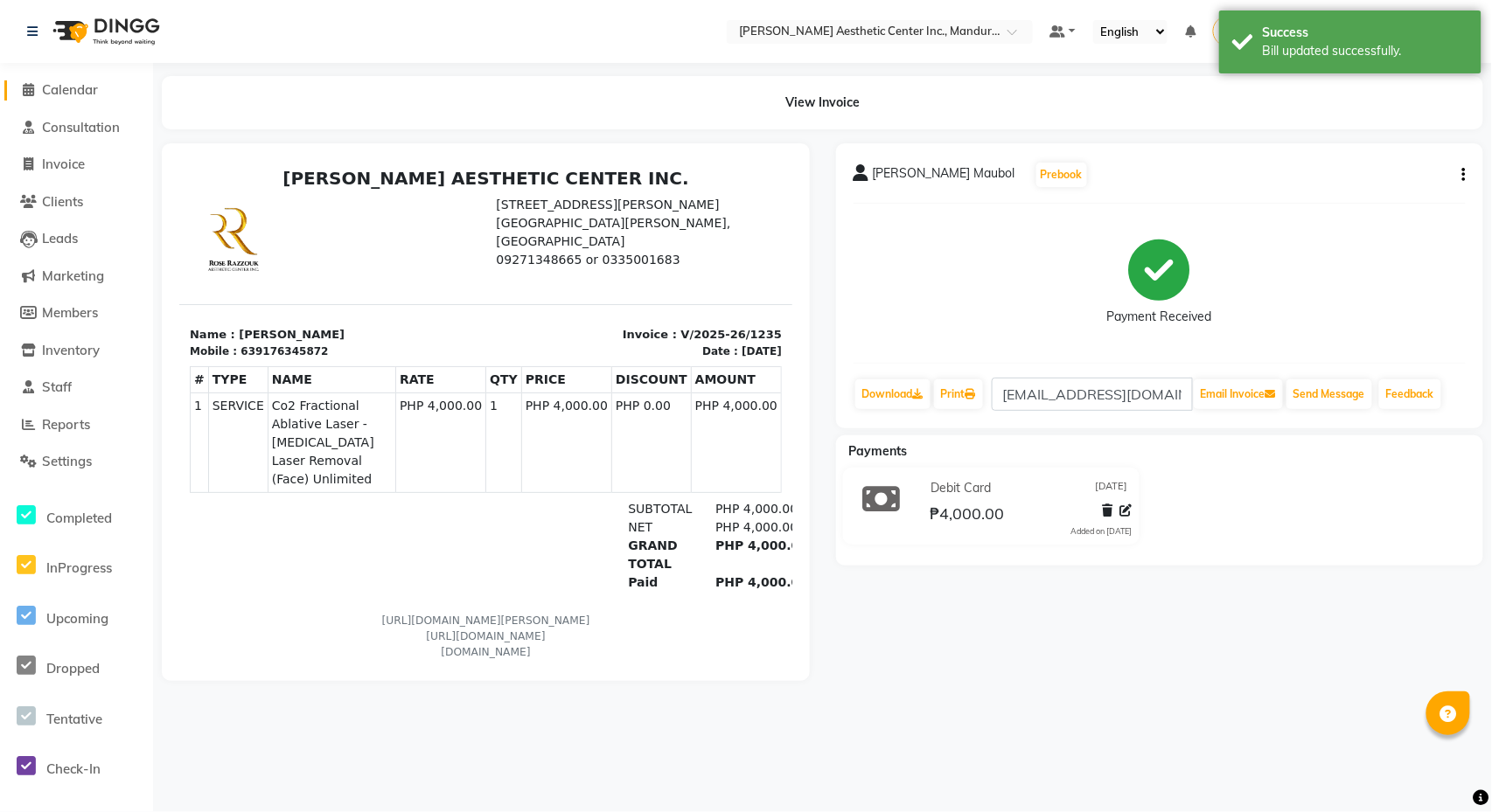
click at [60, 88] on span "Calendar" at bounding box center [70, 89] width 56 height 16
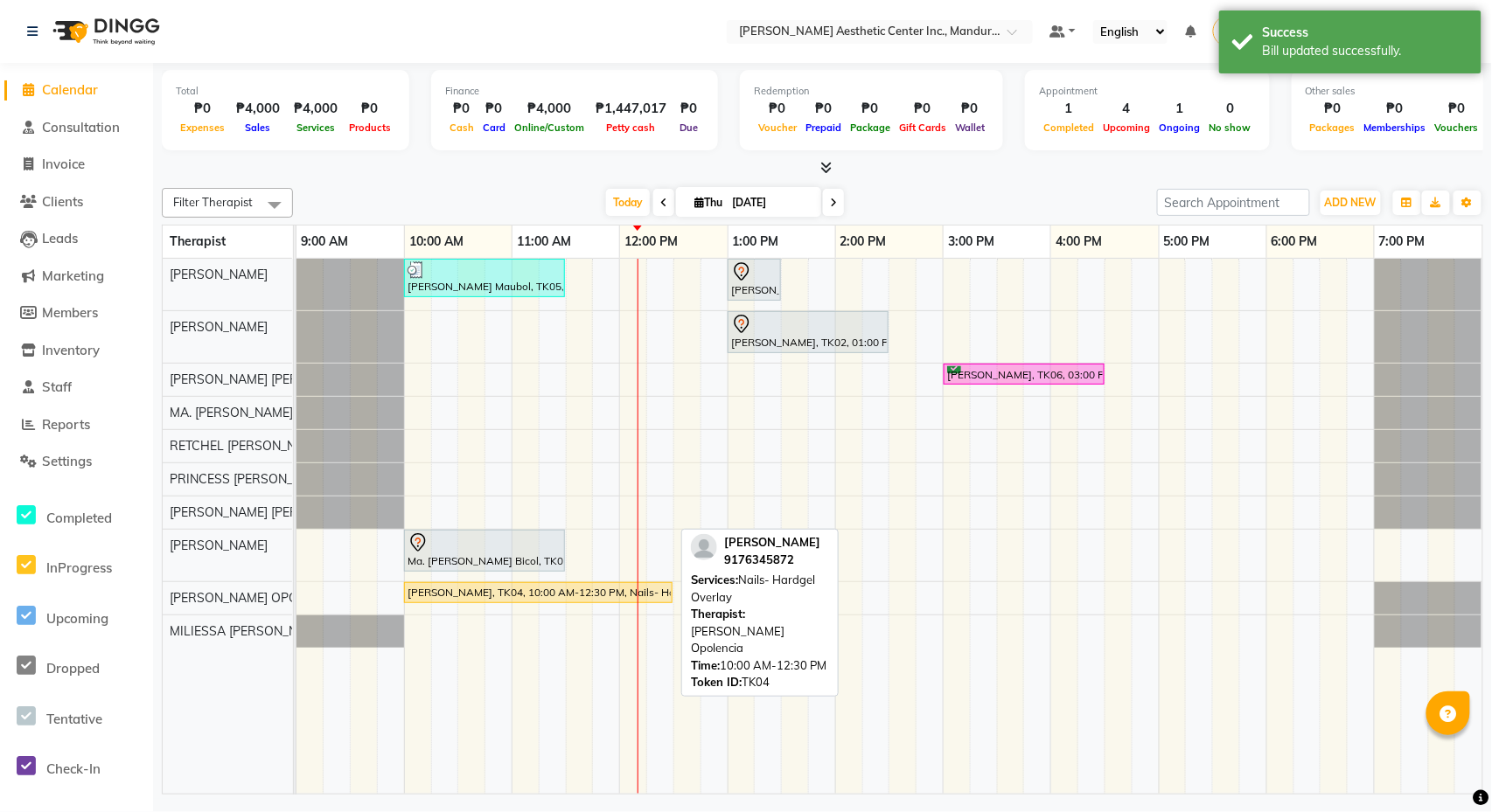
click at [515, 596] on div "[PERSON_NAME], TK04, 10:00 AM-12:30 PM, Nails- Hardgel Overlay" at bounding box center [538, 592] width 265 height 15
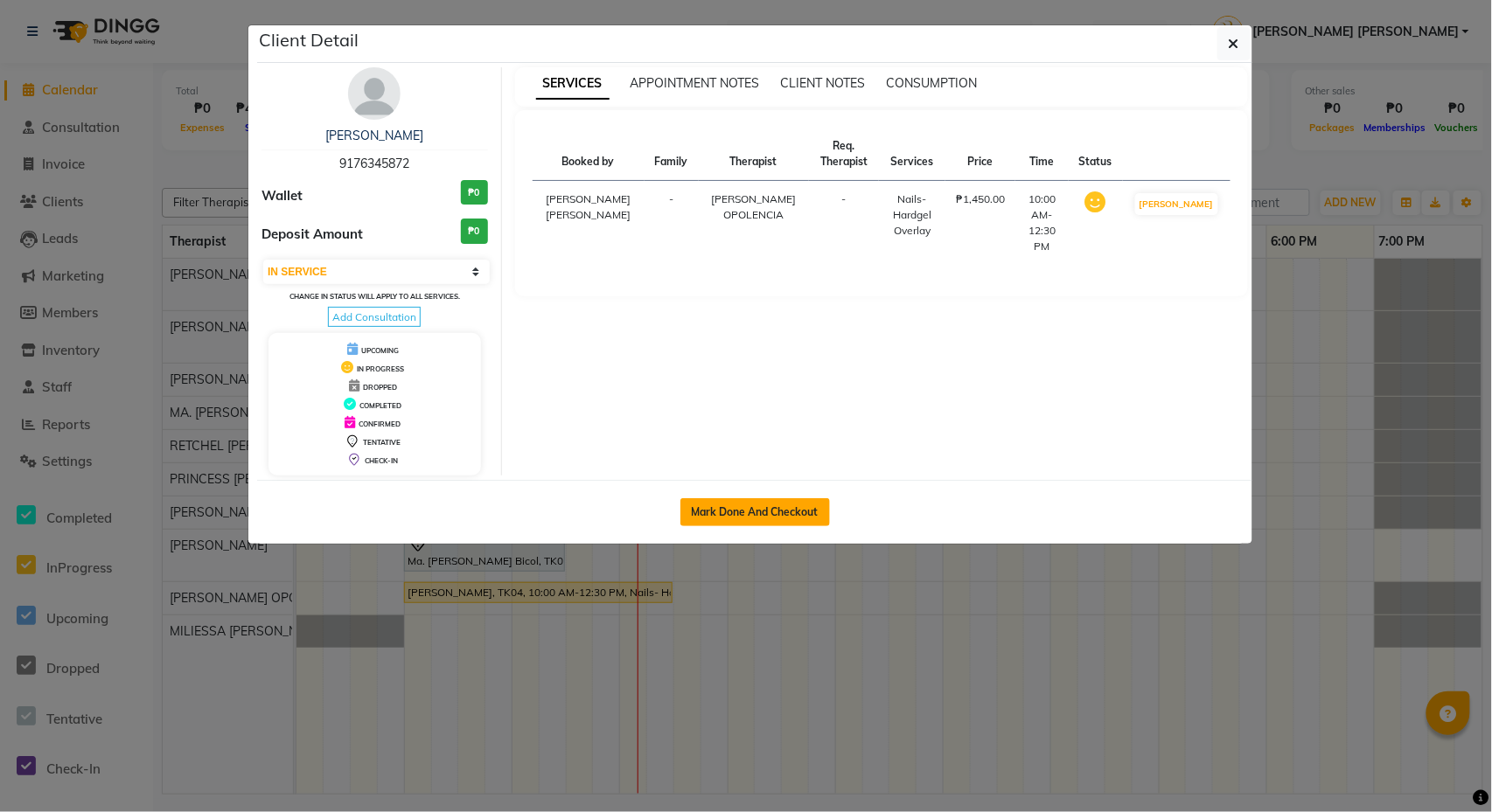
click at [770, 515] on button "Mark Done And Checkout" at bounding box center [755, 512] width 149 height 28
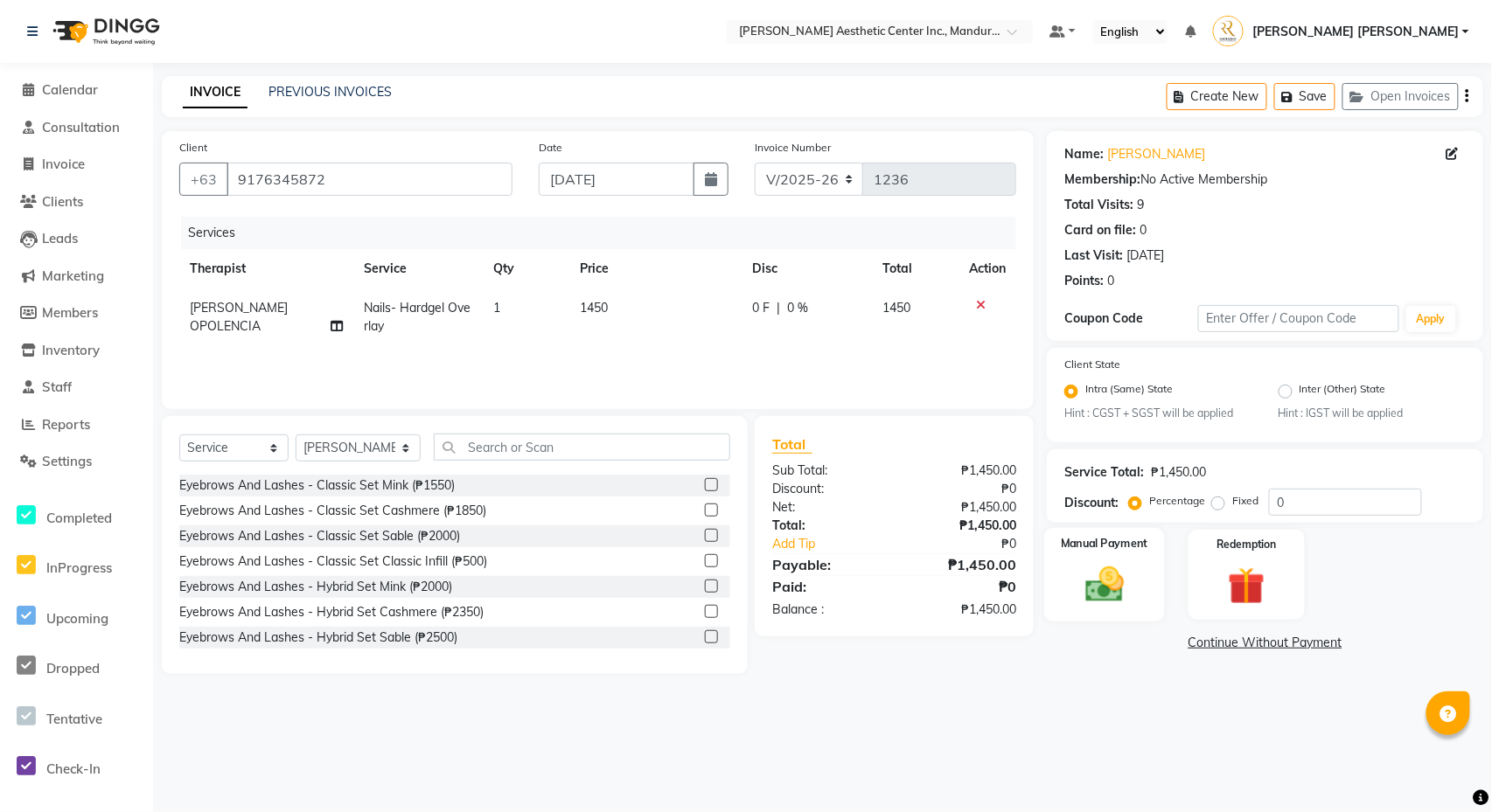
click at [1135, 585] on img at bounding box center [1105, 585] width 63 height 45
click at [1380, 654] on span "Debit Card" at bounding box center [1410, 644] width 60 height 20
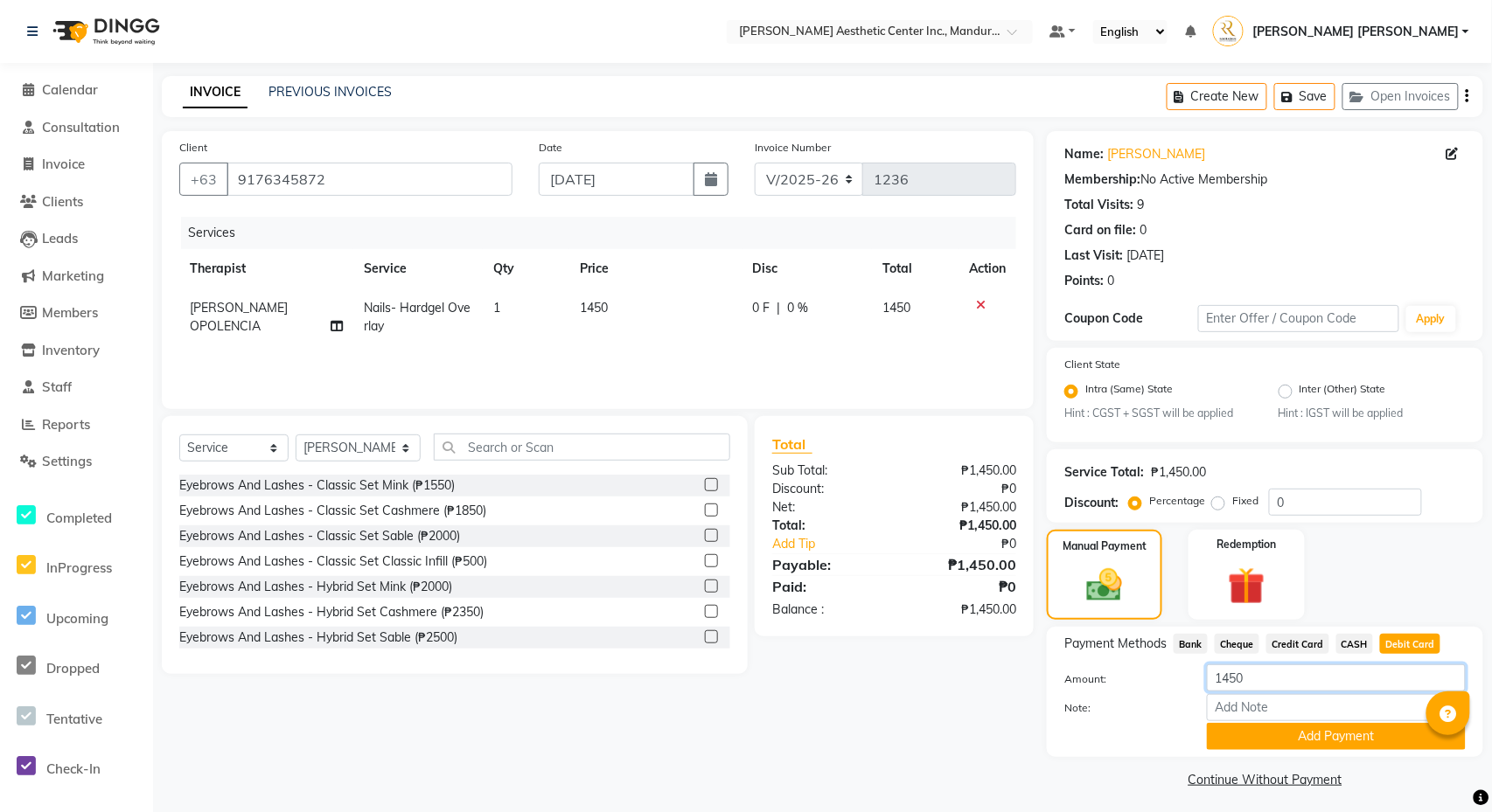
click at [1260, 691] on input "1450" at bounding box center [1335, 678] width 258 height 27
click at [1268, 750] on button "Add Payment" at bounding box center [1335, 736] width 258 height 27
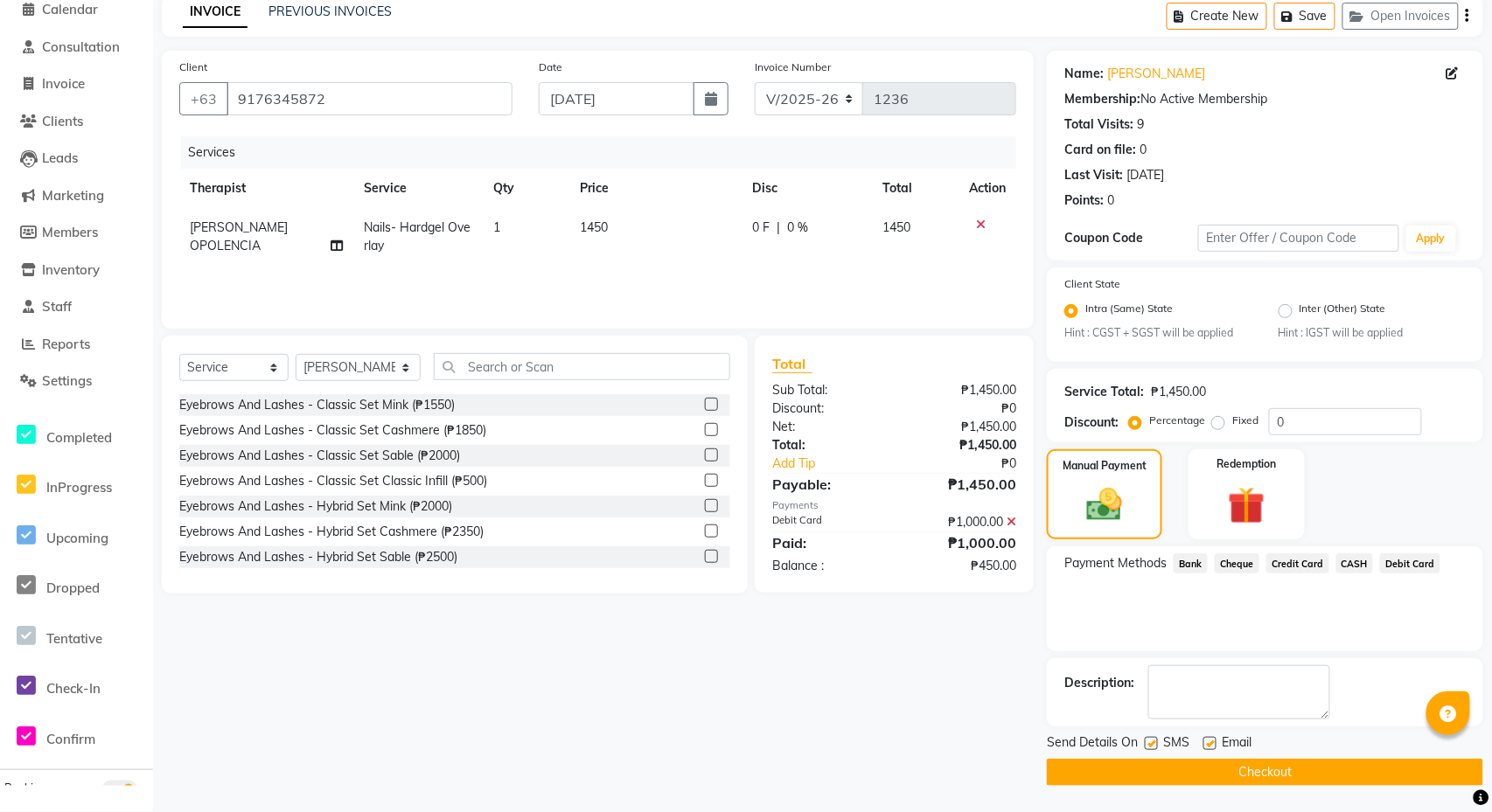
scroll to position [84, 0]
click at [1312, 562] on span "Credit Card" at bounding box center [1298, 564] width 63 height 20
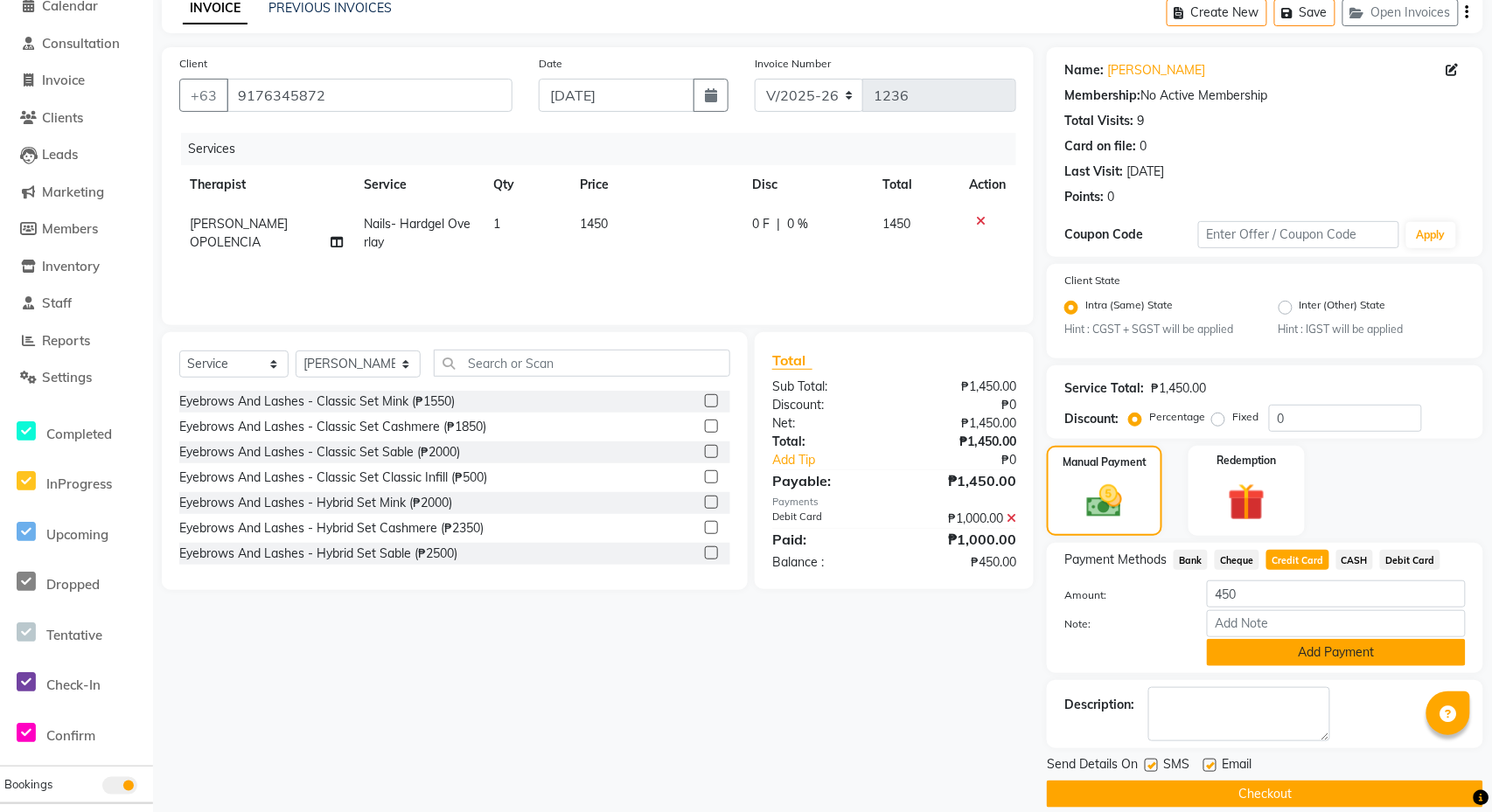
click at [1261, 666] on button "Add Payment" at bounding box center [1335, 653] width 258 height 27
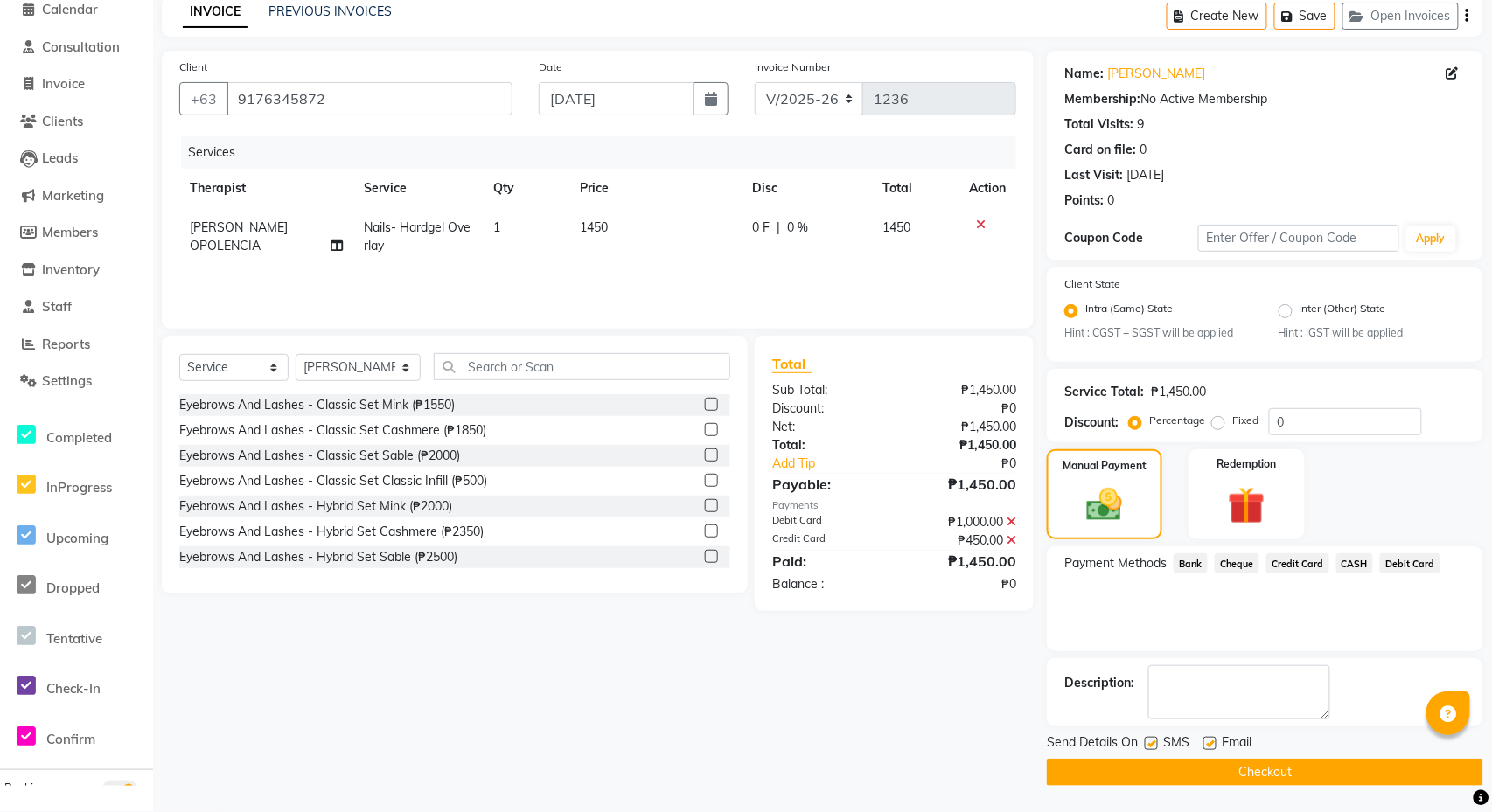
click at [1198, 775] on button "Checkout" at bounding box center [1265, 772] width 437 height 27
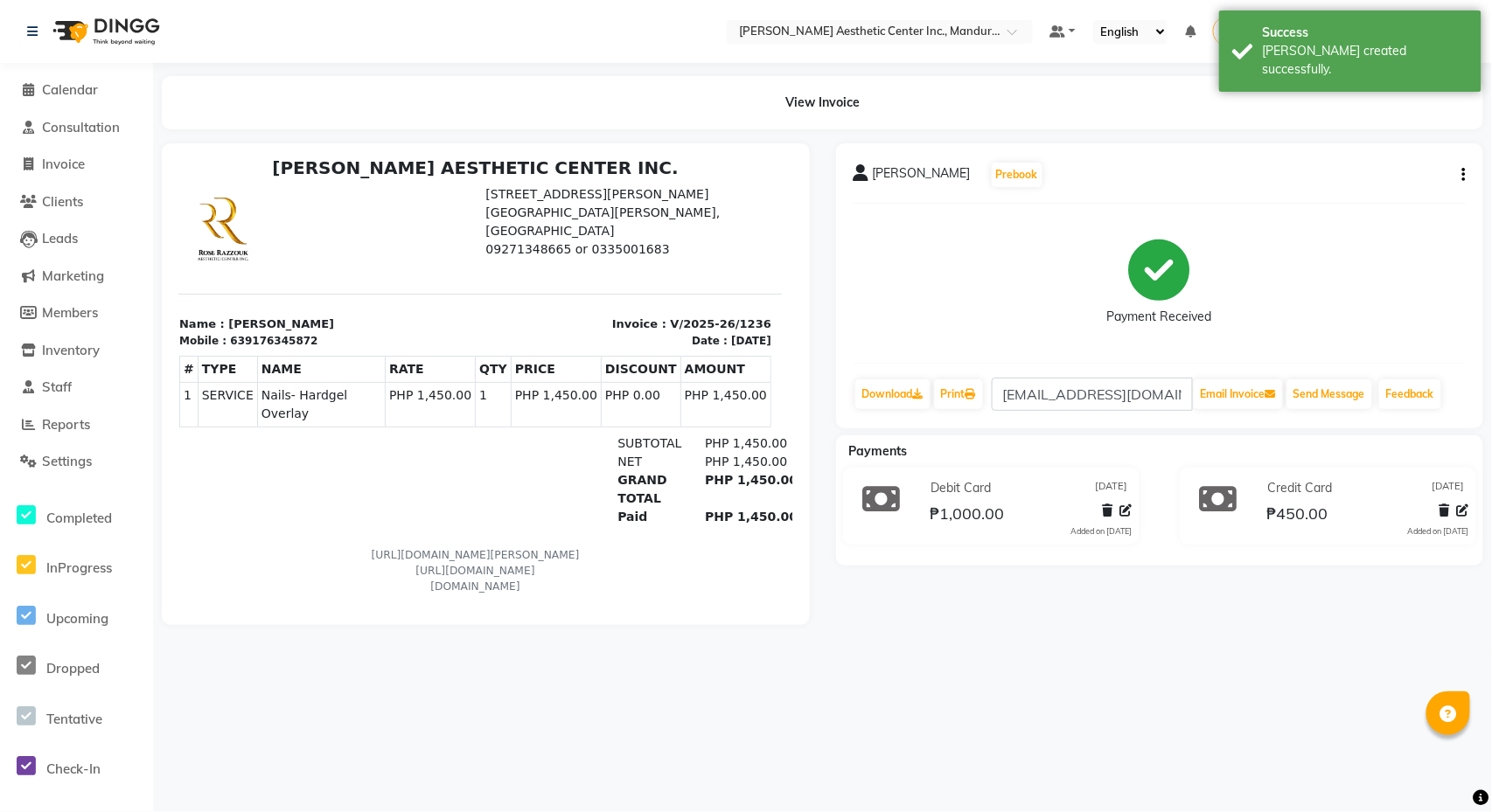
scroll to position [11, 8]
click at [53, 92] on span "Calendar" at bounding box center [70, 89] width 56 height 16
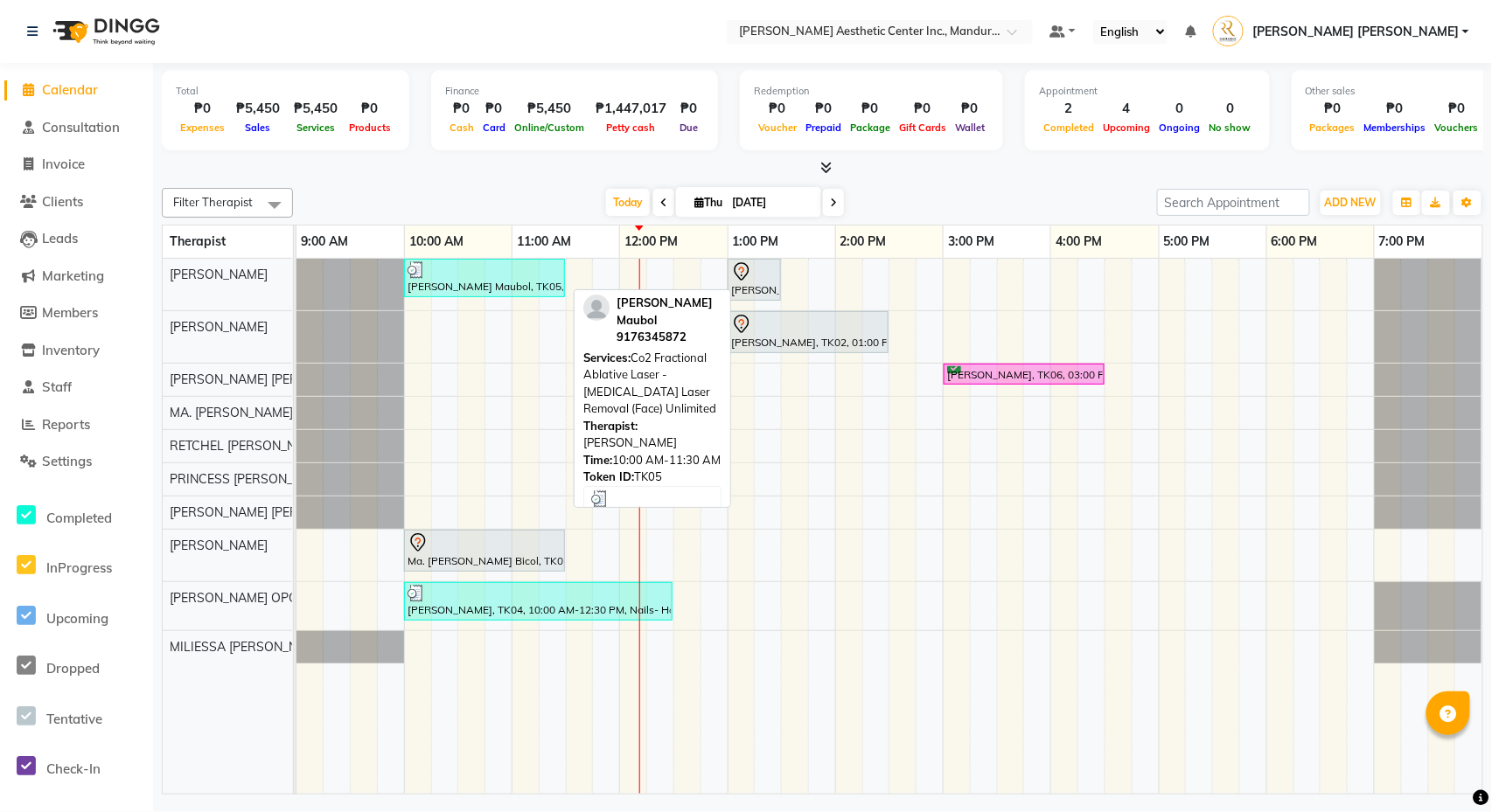
click at [498, 284] on div "[PERSON_NAME] Maubol, TK05, 10:00 AM-11:30 AM, Co2 Fractional Ablative Laser - …" at bounding box center [484, 277] width 158 height 33
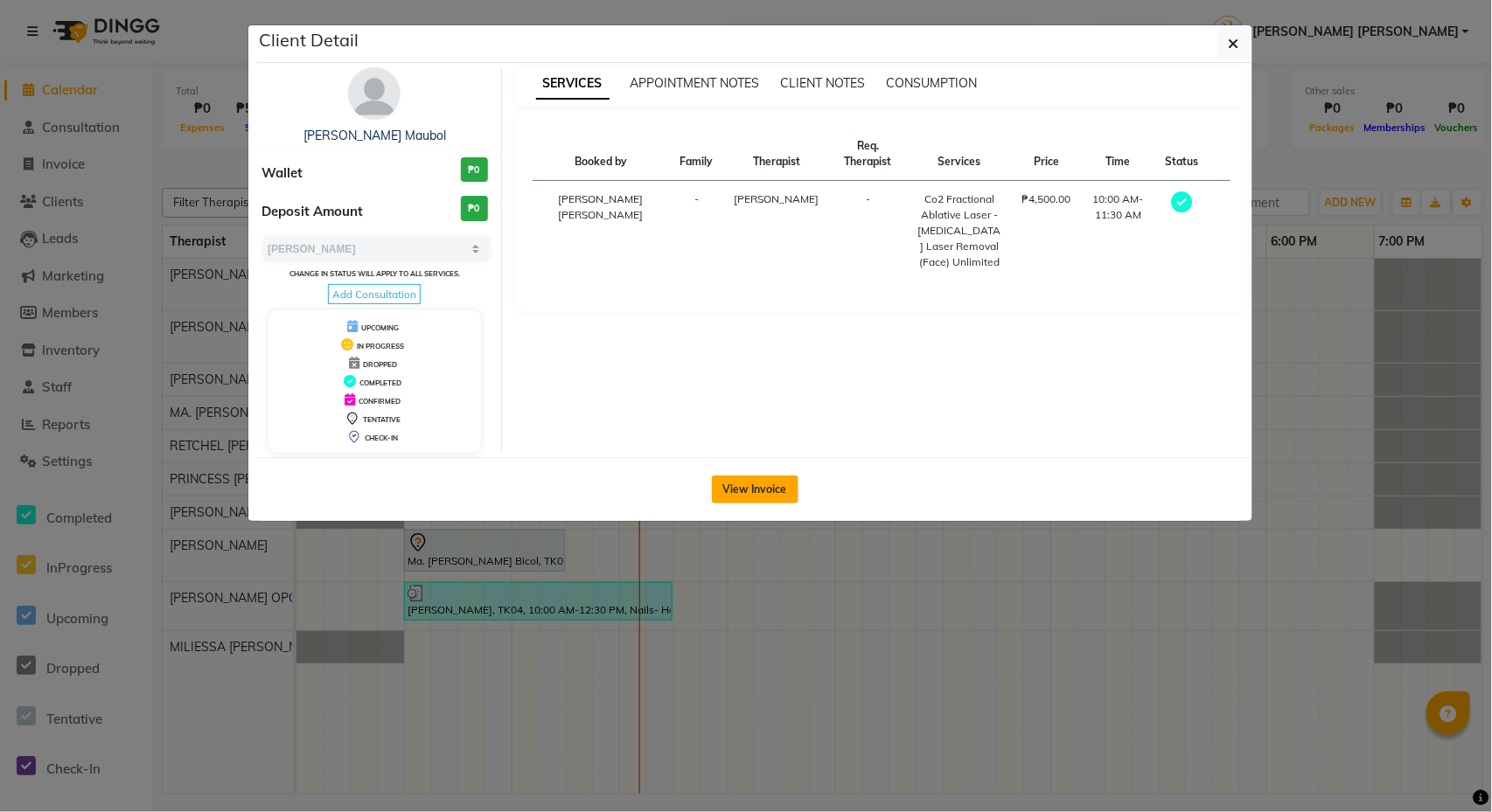
click at [787, 503] on button "View Invoice" at bounding box center [755, 489] width 86 height 28
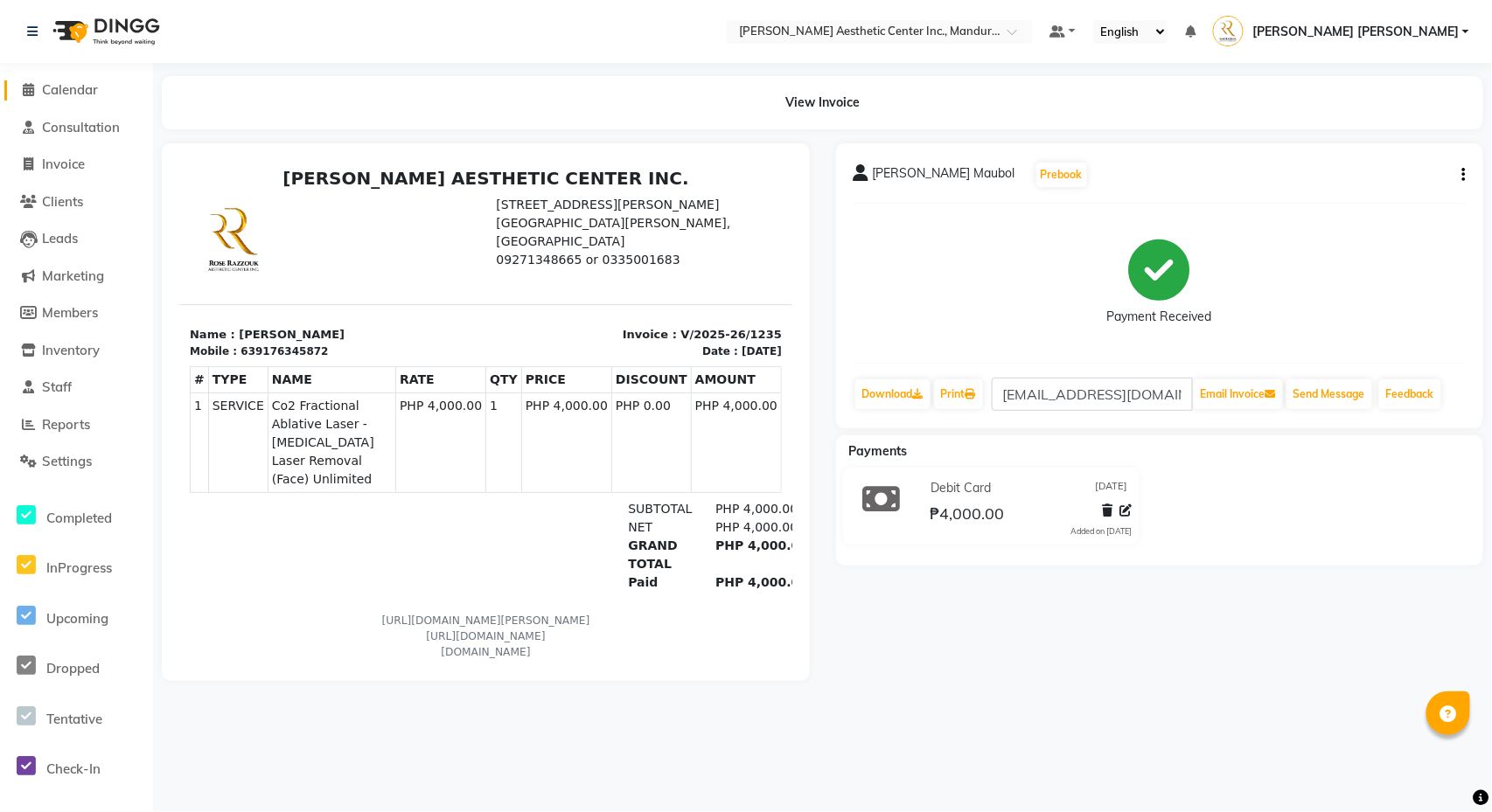
click at [67, 80] on link "Calendar" at bounding box center [77, 90] width 144 height 20
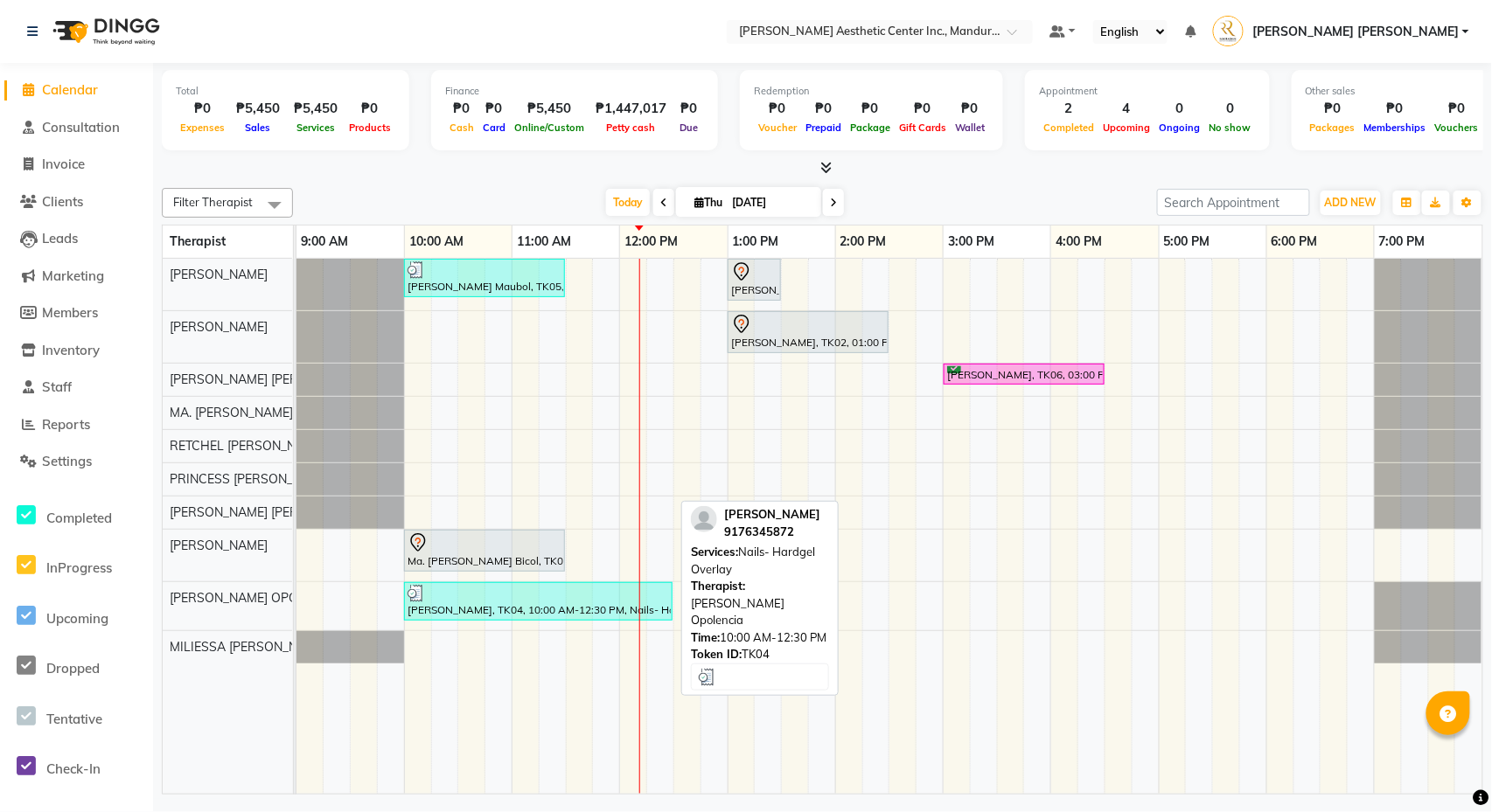
click at [521, 606] on div "[PERSON_NAME], TK04, 10:00 AM-12:30 PM, Nails- Hardgel Overlay" at bounding box center [538, 601] width 265 height 33
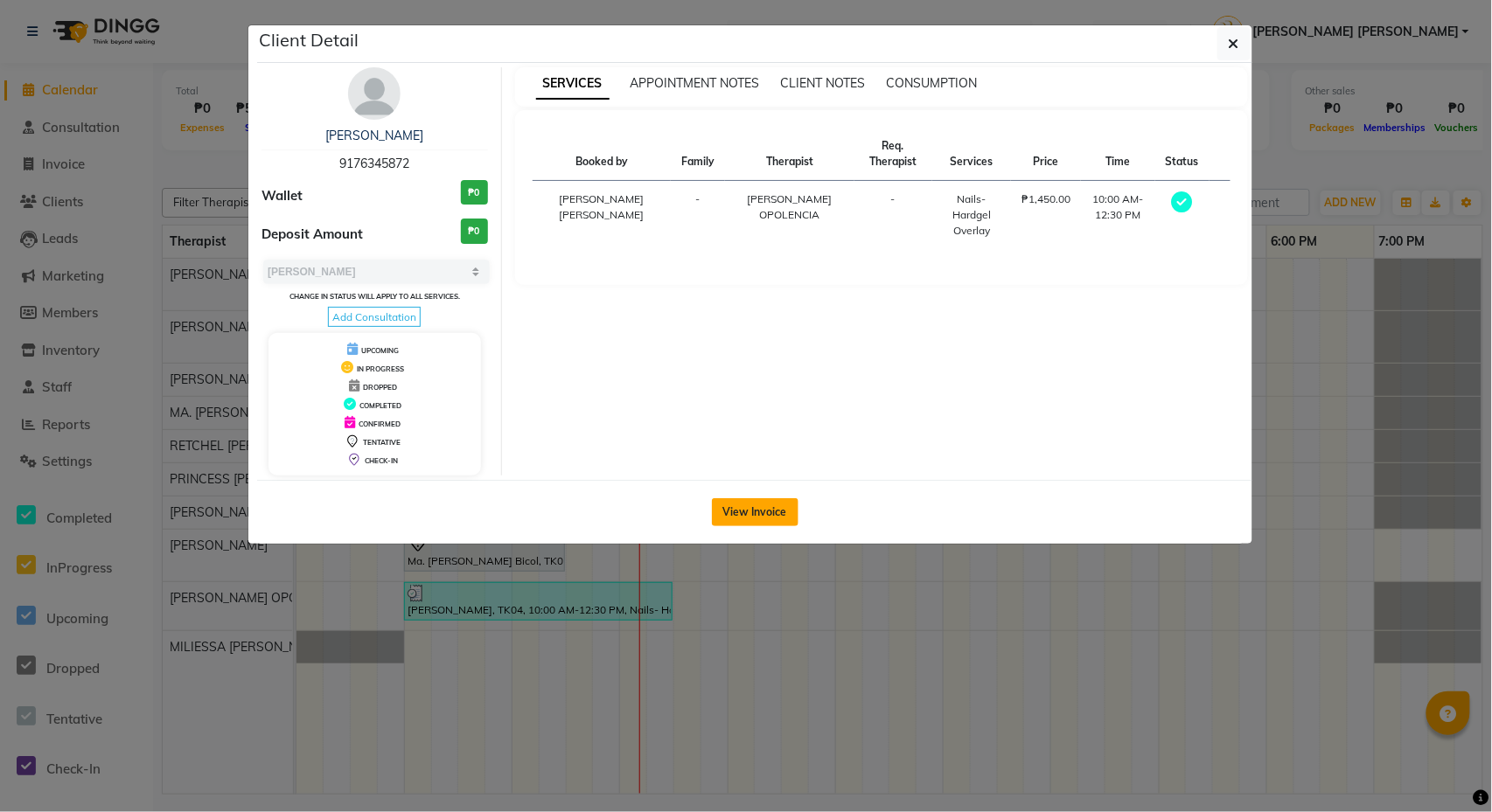
click at [777, 515] on button "View Invoice" at bounding box center [755, 512] width 86 height 28
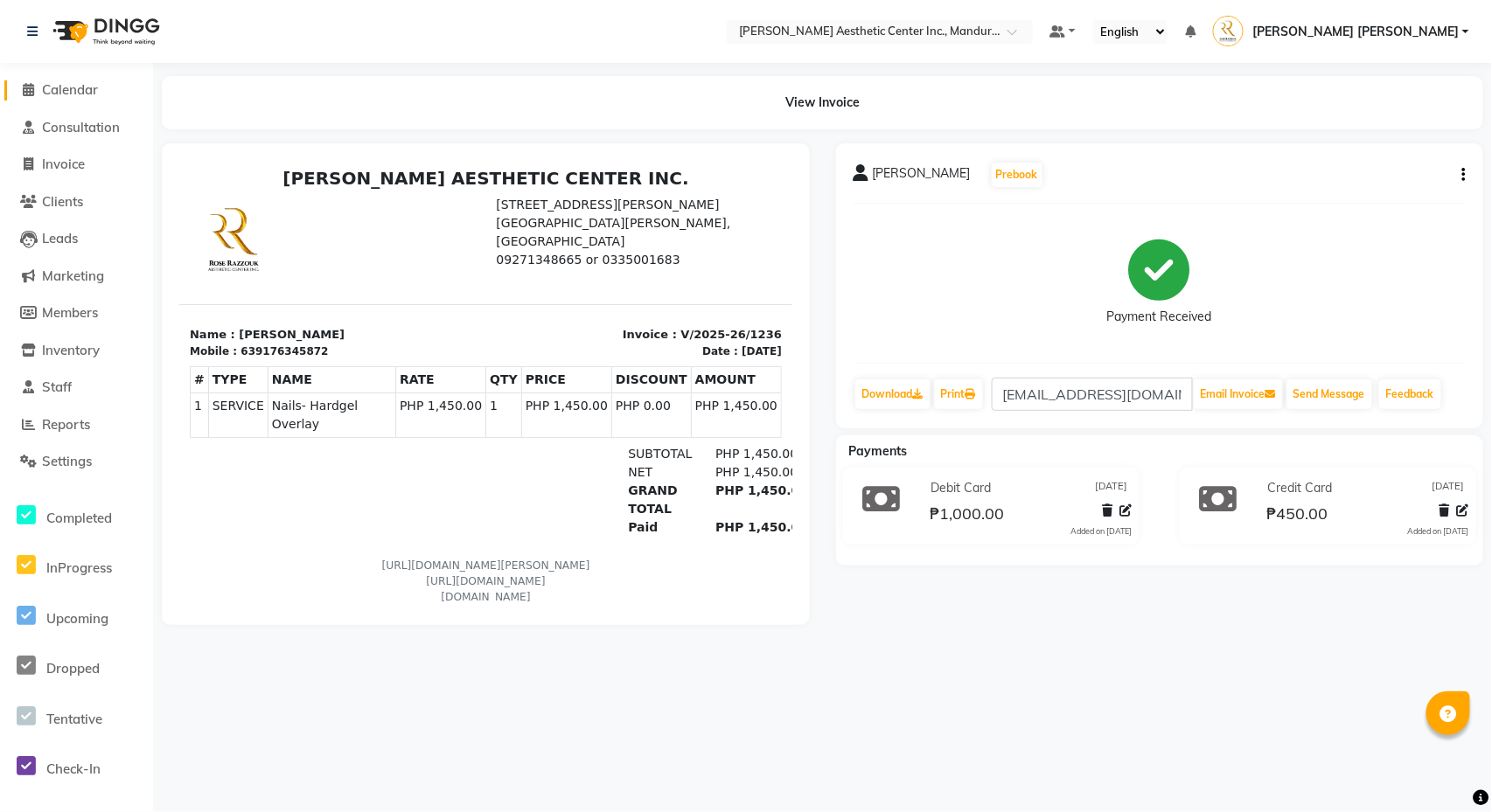
click at [41, 86] on span at bounding box center [28, 90] width 26 height 20
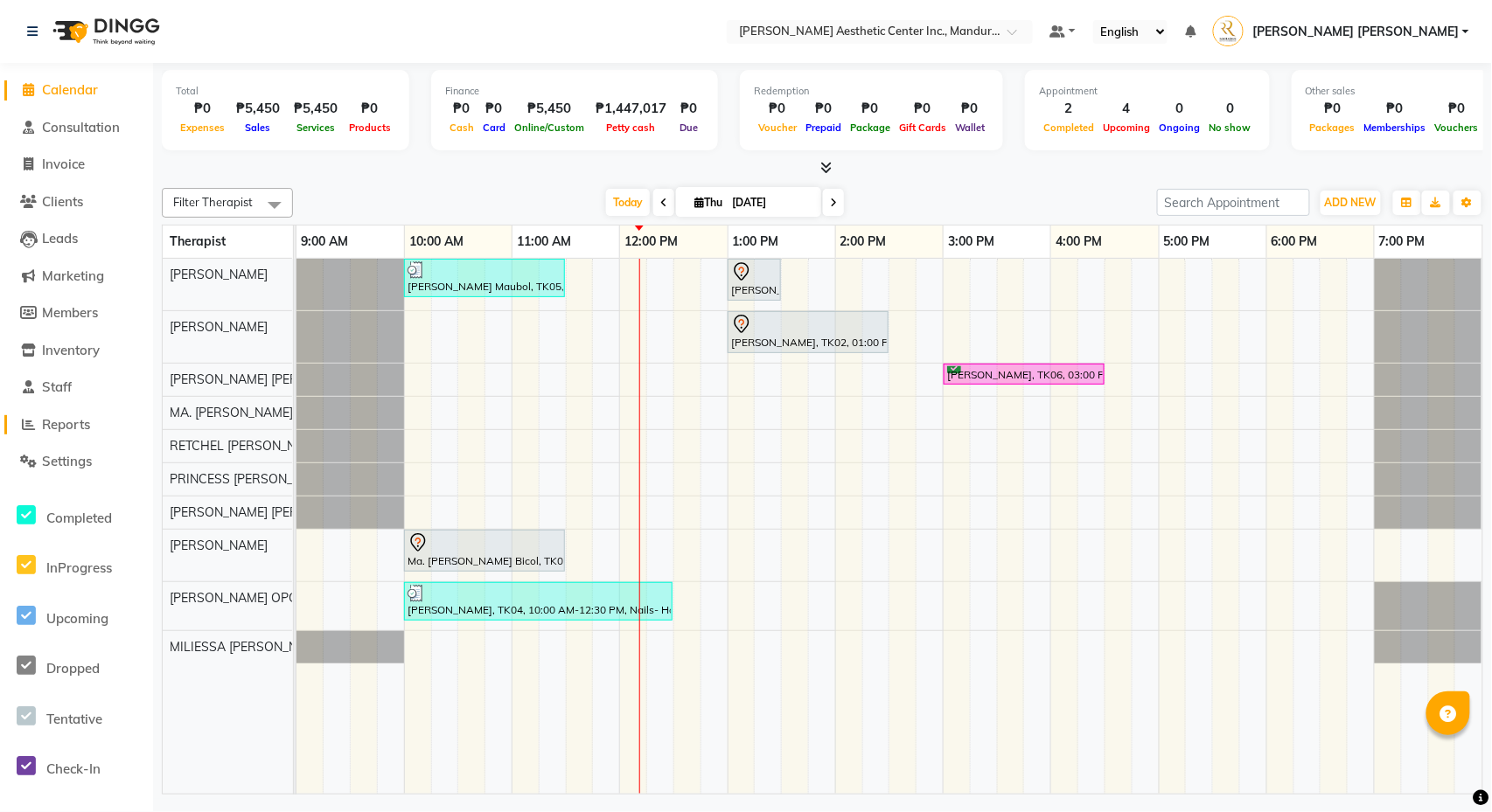
click at [43, 420] on span "Reports" at bounding box center [66, 424] width 48 height 16
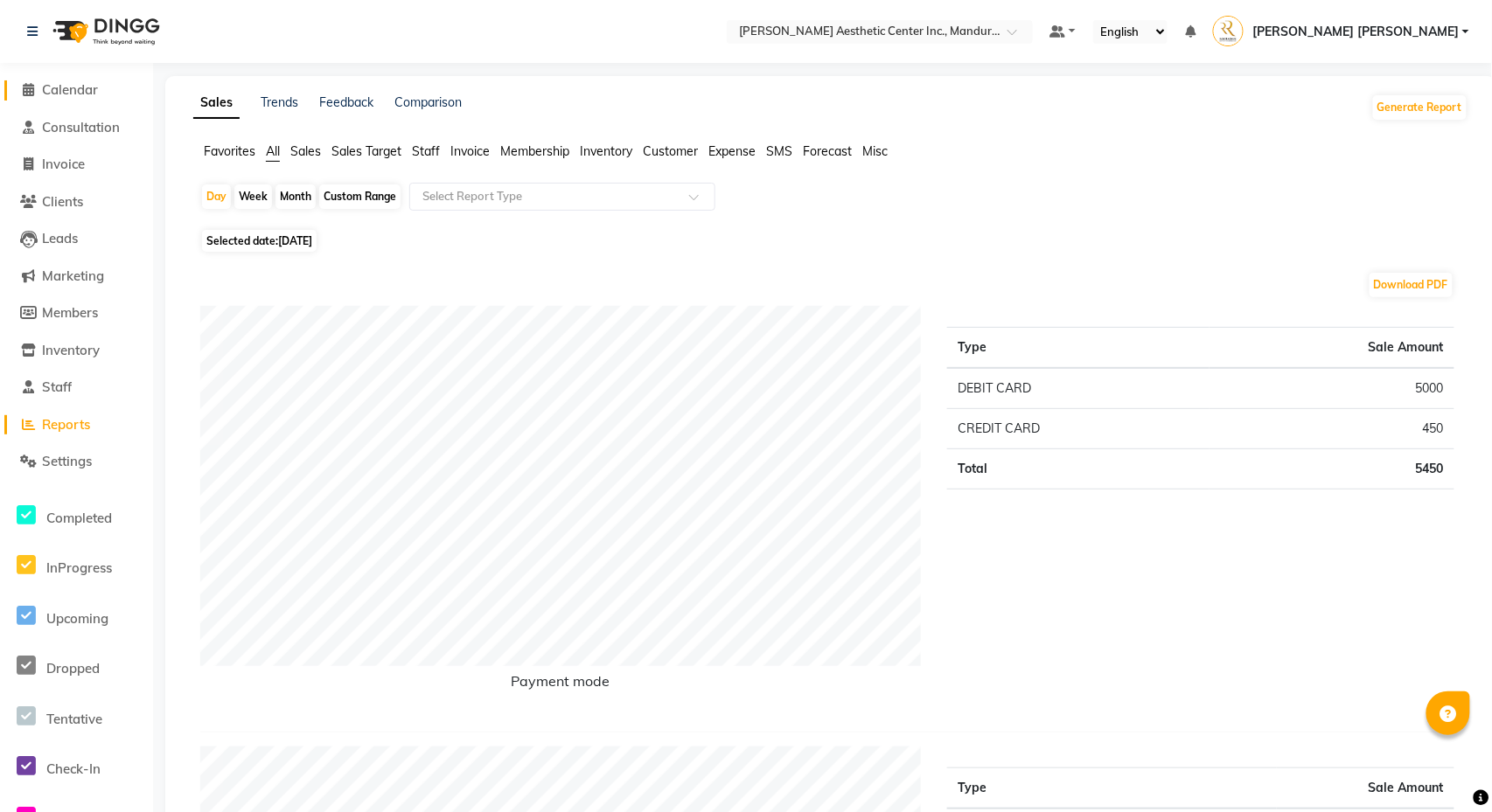
click at [74, 89] on span "Calendar" at bounding box center [70, 89] width 56 height 16
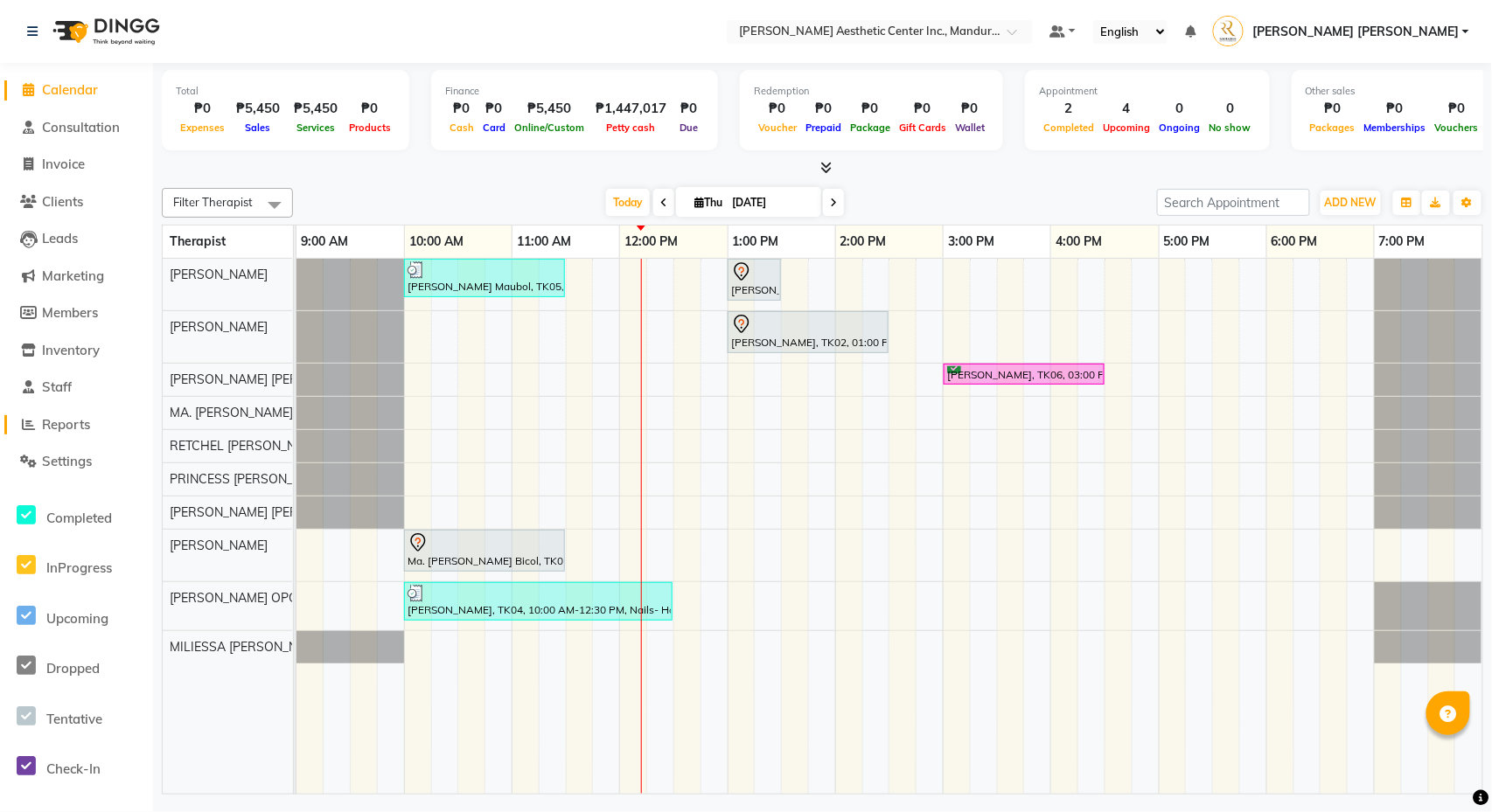
click at [78, 416] on span "Reports" at bounding box center [66, 424] width 48 height 16
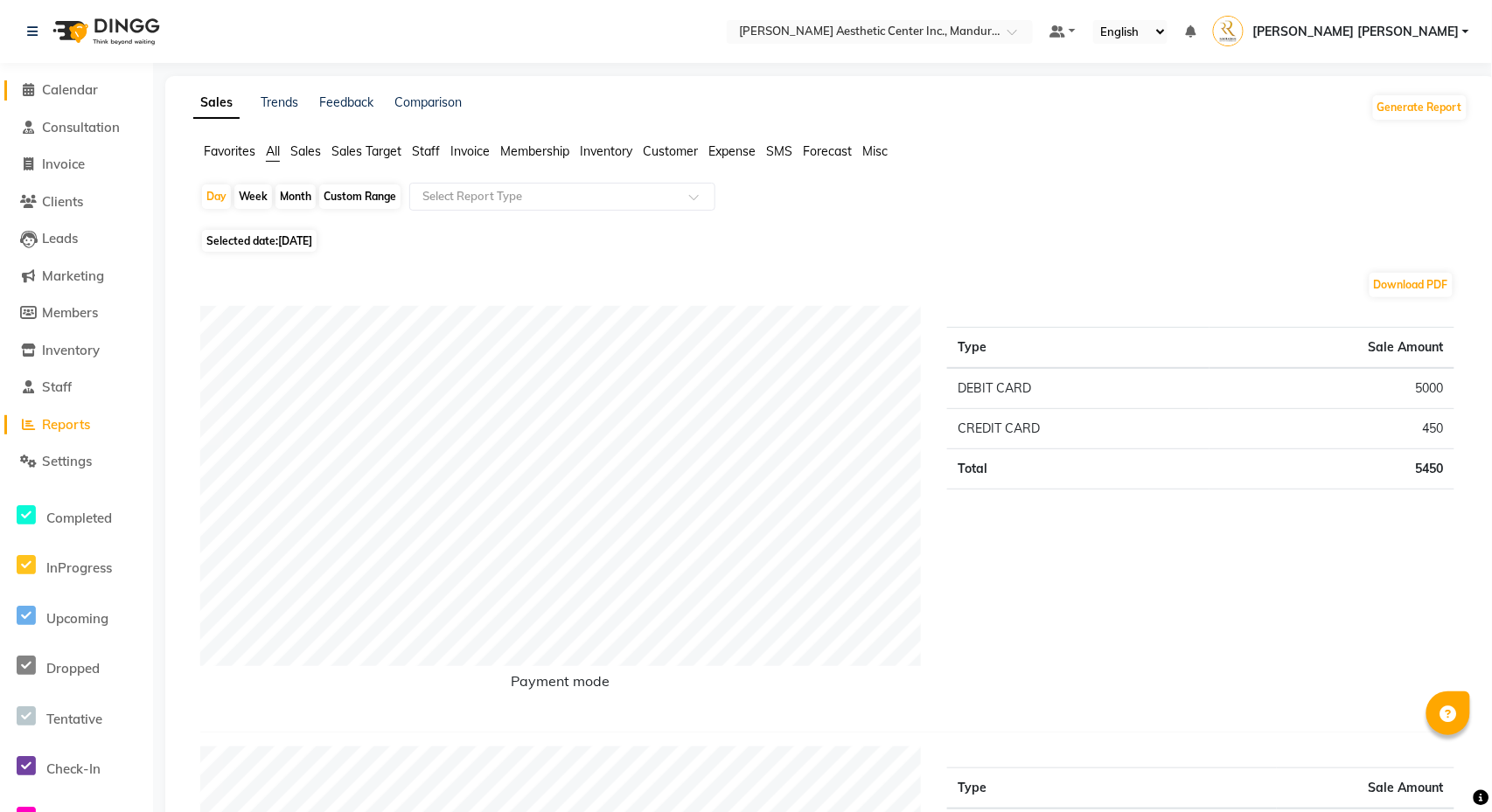
click at [60, 88] on span "Calendar" at bounding box center [70, 89] width 56 height 16
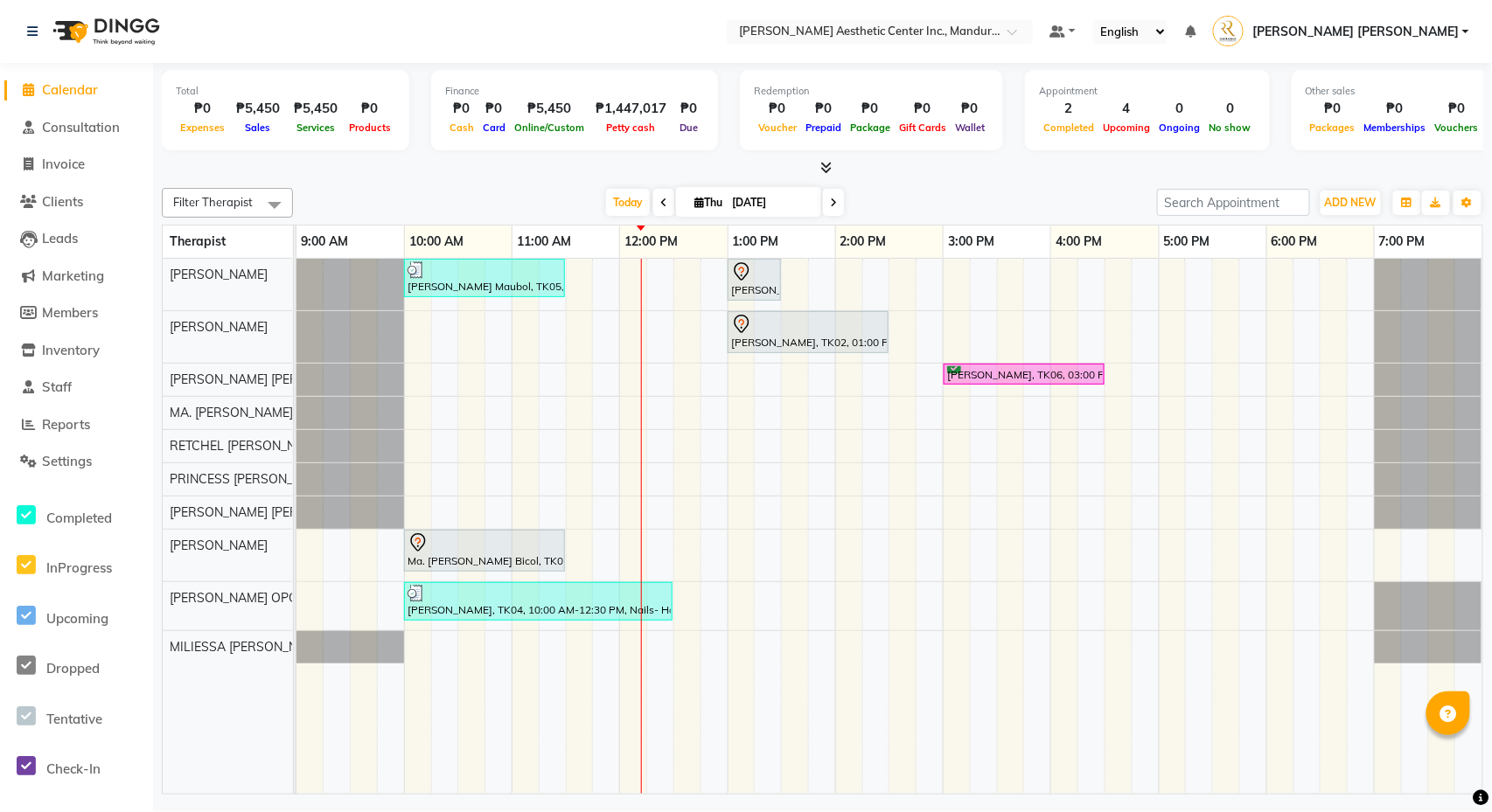
click at [957, 294] on div "[PERSON_NAME] Maubol, TK05, 10:00 AM-11:30 AM, Co2 Fractional Ablative Laser - …" at bounding box center [889, 526] width 1186 height 535
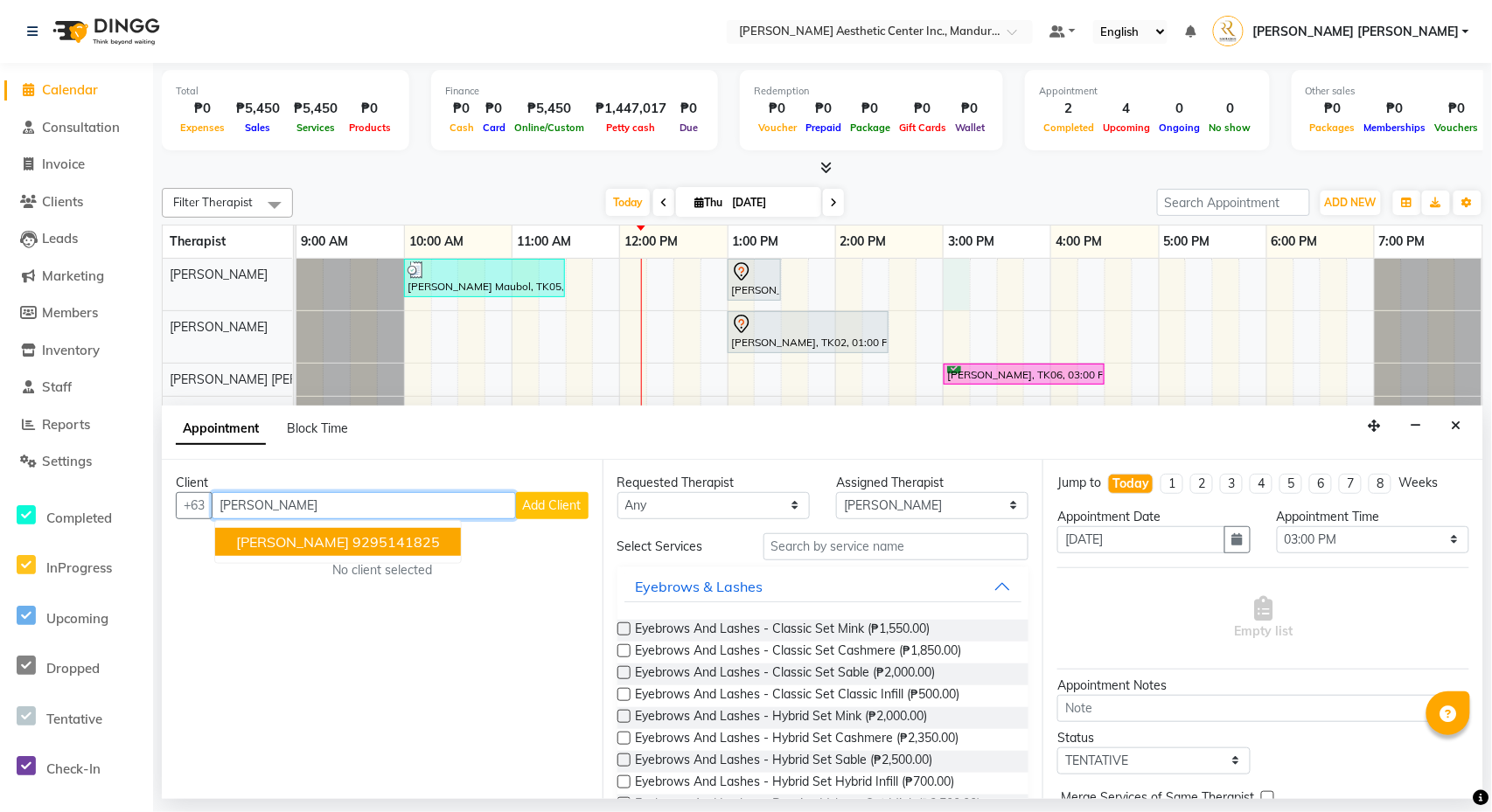
click at [379, 537] on ngb-highlight "9295141825" at bounding box center [395, 541] width 87 height 17
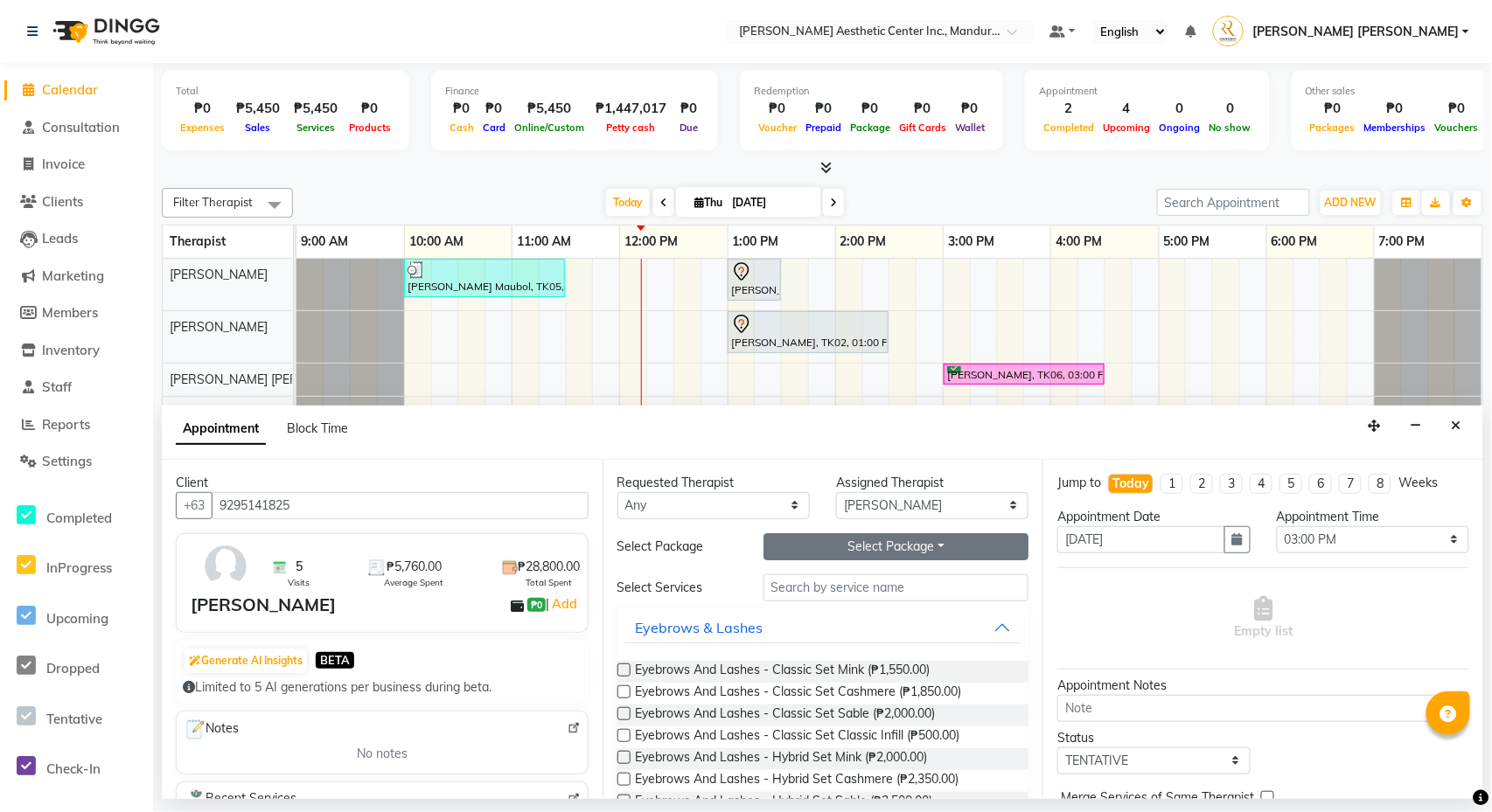
click at [931, 544] on button "Select Package Toggle Dropdown" at bounding box center [896, 546] width 266 height 27
click at [872, 589] on li "[PERSON_NAME]-UA" at bounding box center [847, 583] width 167 height 25
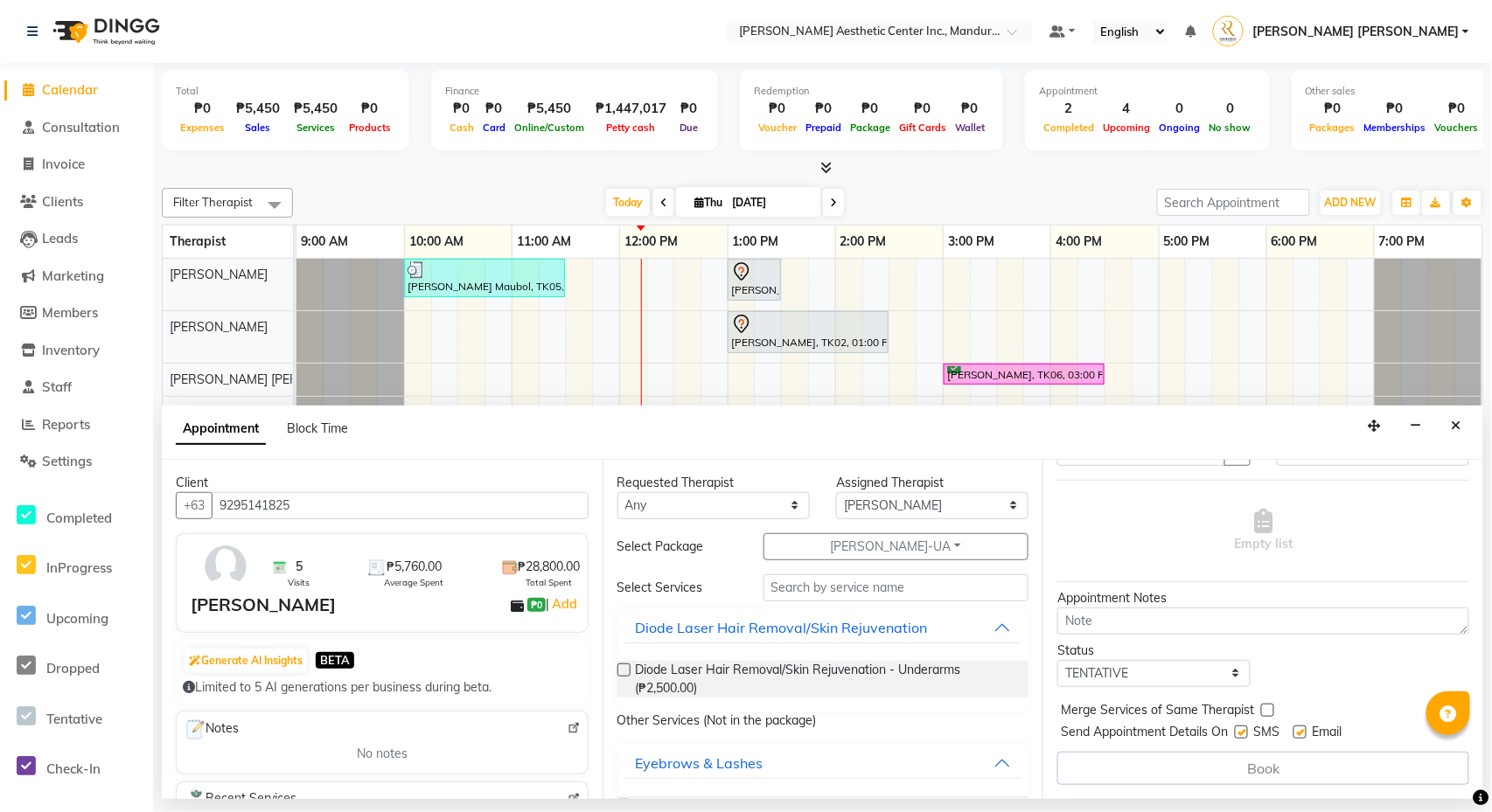
scroll to position [92, 0]
click at [624, 670] on label at bounding box center [624, 670] width 14 height 14
click at [624, 670] on input "checkbox" at bounding box center [623, 672] width 12 height 12
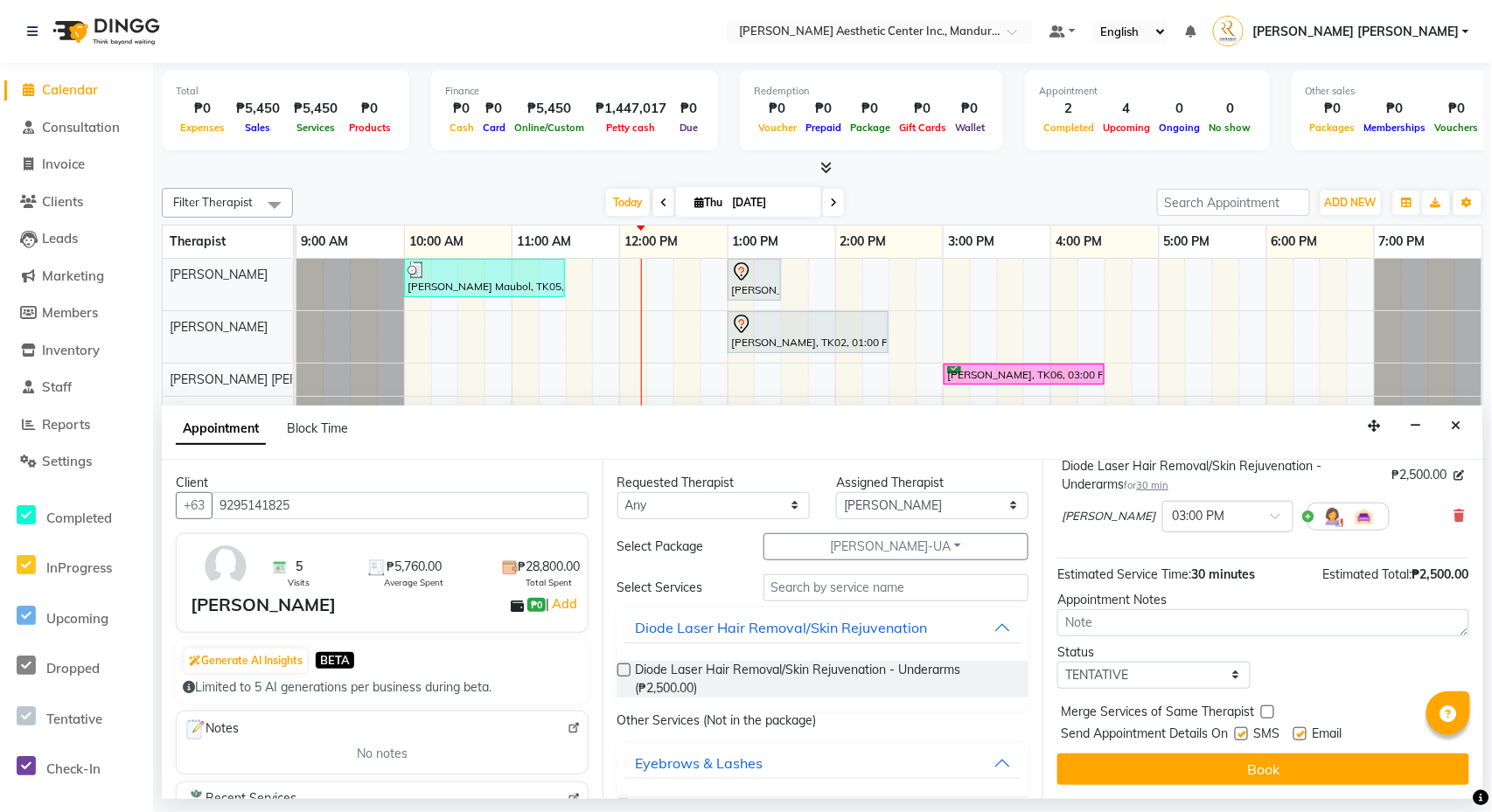
scroll to position [128, 0]
click at [1459, 512] on icon at bounding box center [1460, 516] width 11 height 13
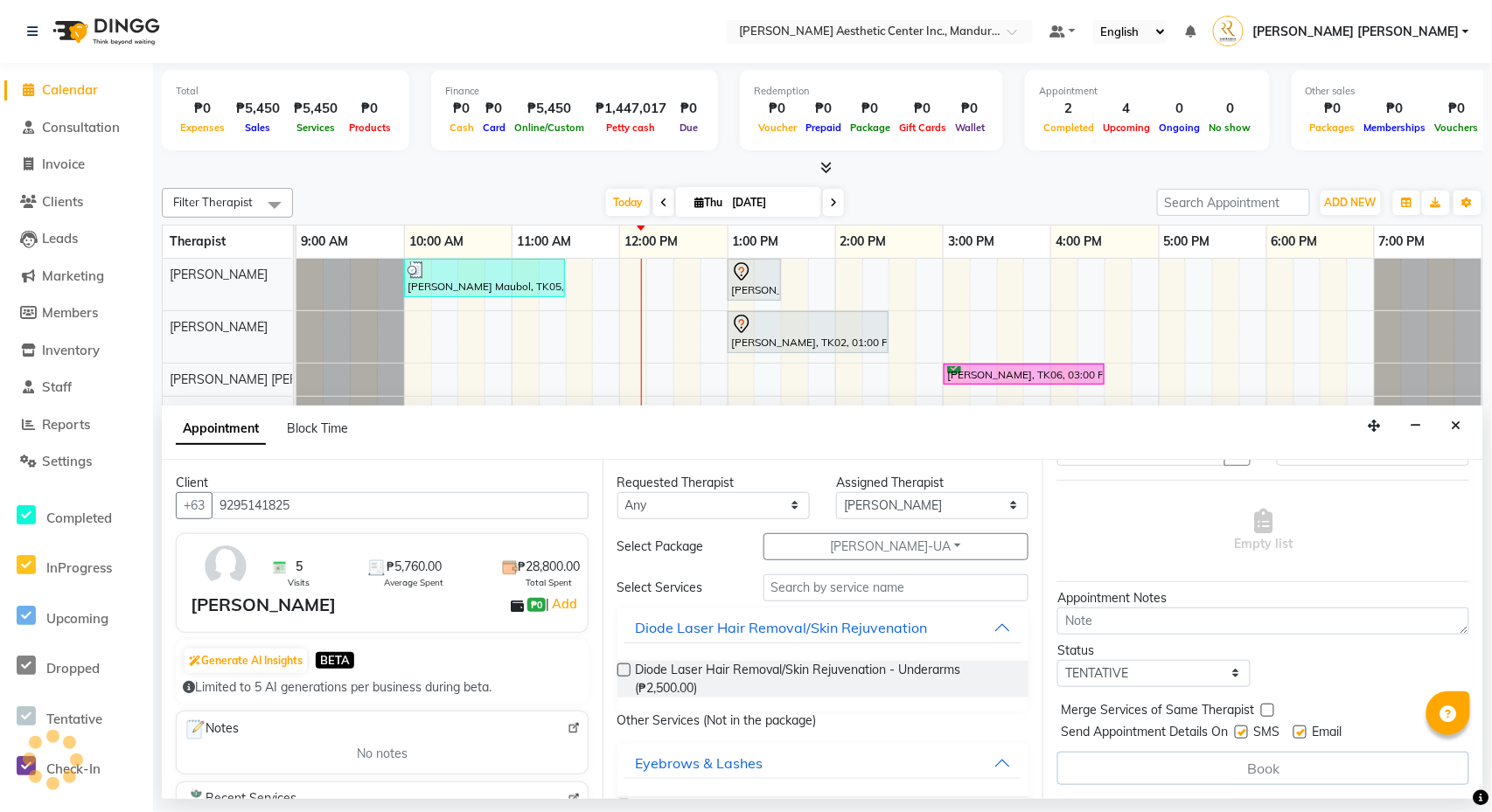
scroll to position [92, 0]
click at [1456, 421] on icon "Close" at bounding box center [1456, 426] width 10 height 13
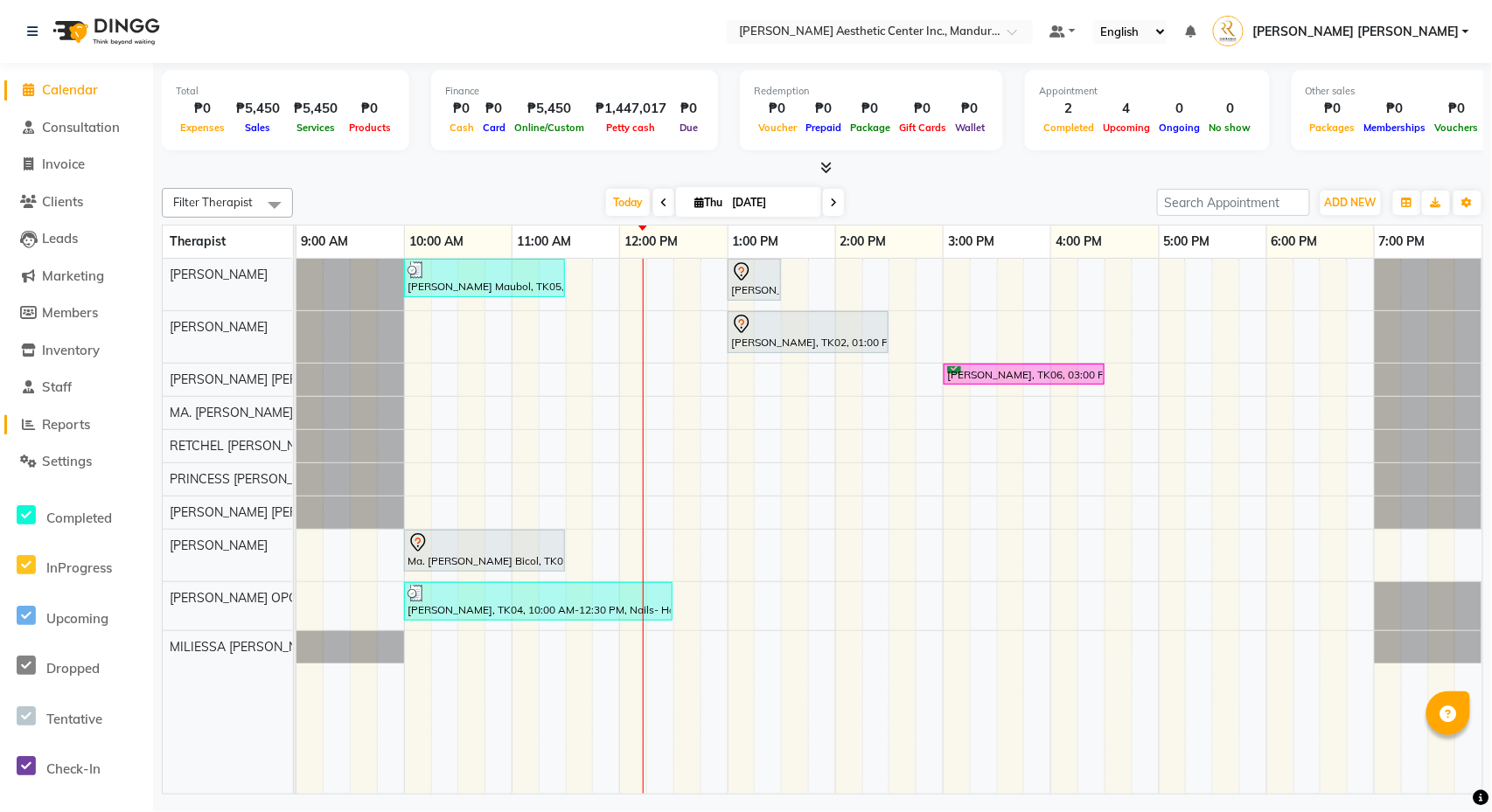
click at [75, 416] on span "Reports" at bounding box center [66, 424] width 48 height 16
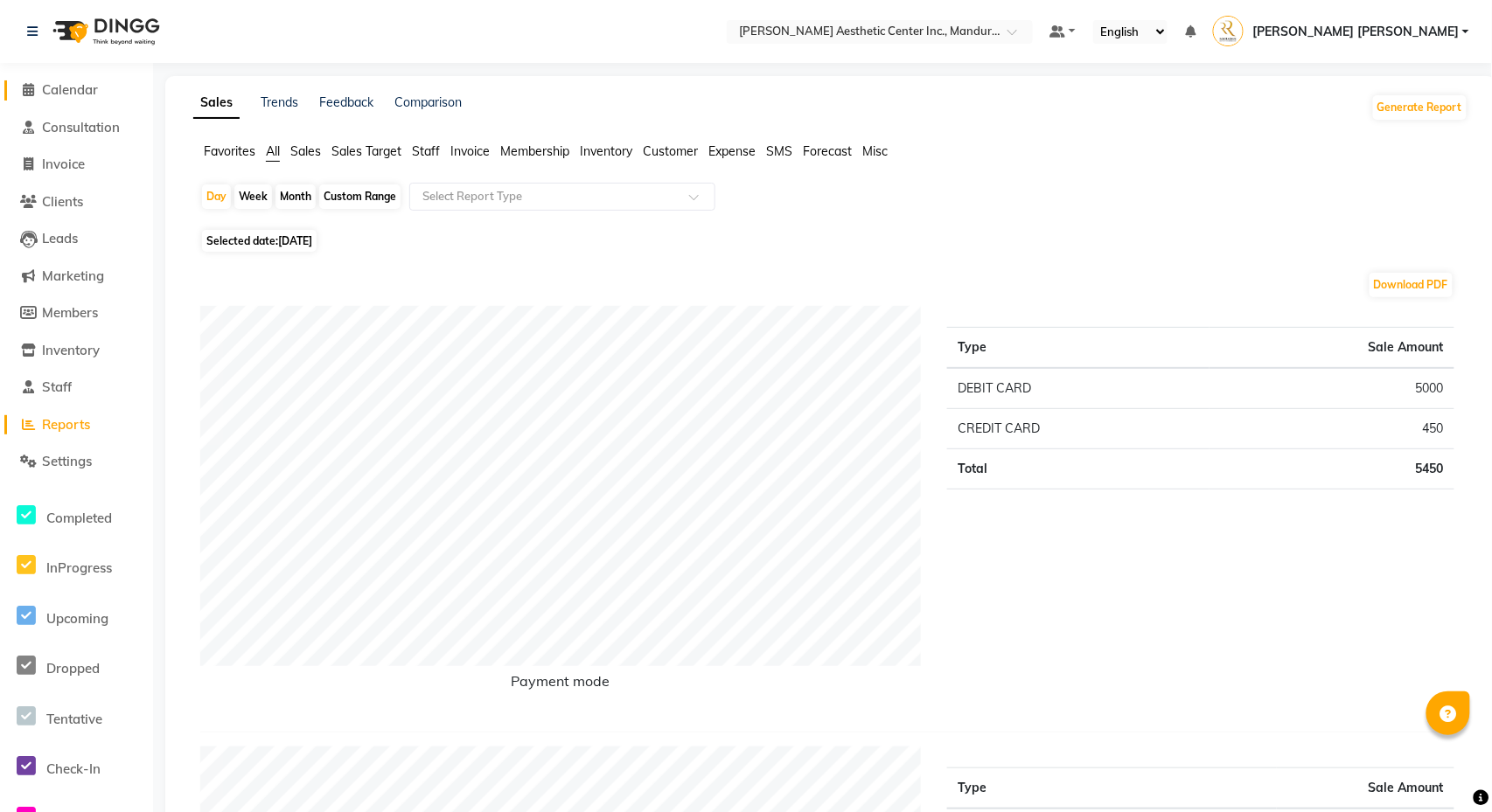
click at [71, 92] on span "Calendar" at bounding box center [70, 89] width 56 height 16
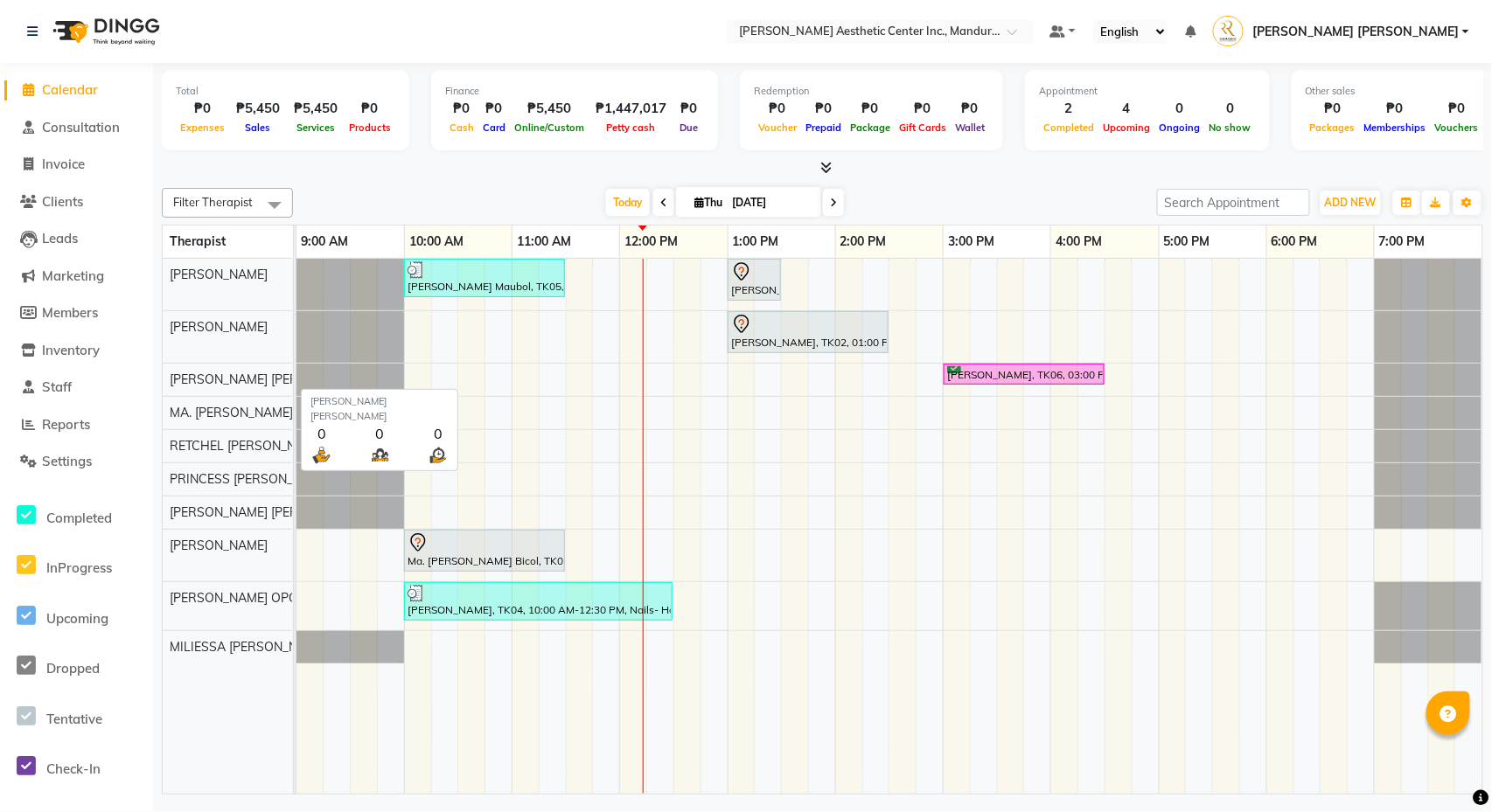
click at [215, 386] on span "[PERSON_NAME] [PERSON_NAME]" at bounding box center [268, 379] width 199 height 15
click at [339, 239] on link "9:00 AM" at bounding box center [324, 241] width 56 height 25
click at [54, 342] on span "Inventory" at bounding box center [71, 350] width 58 height 16
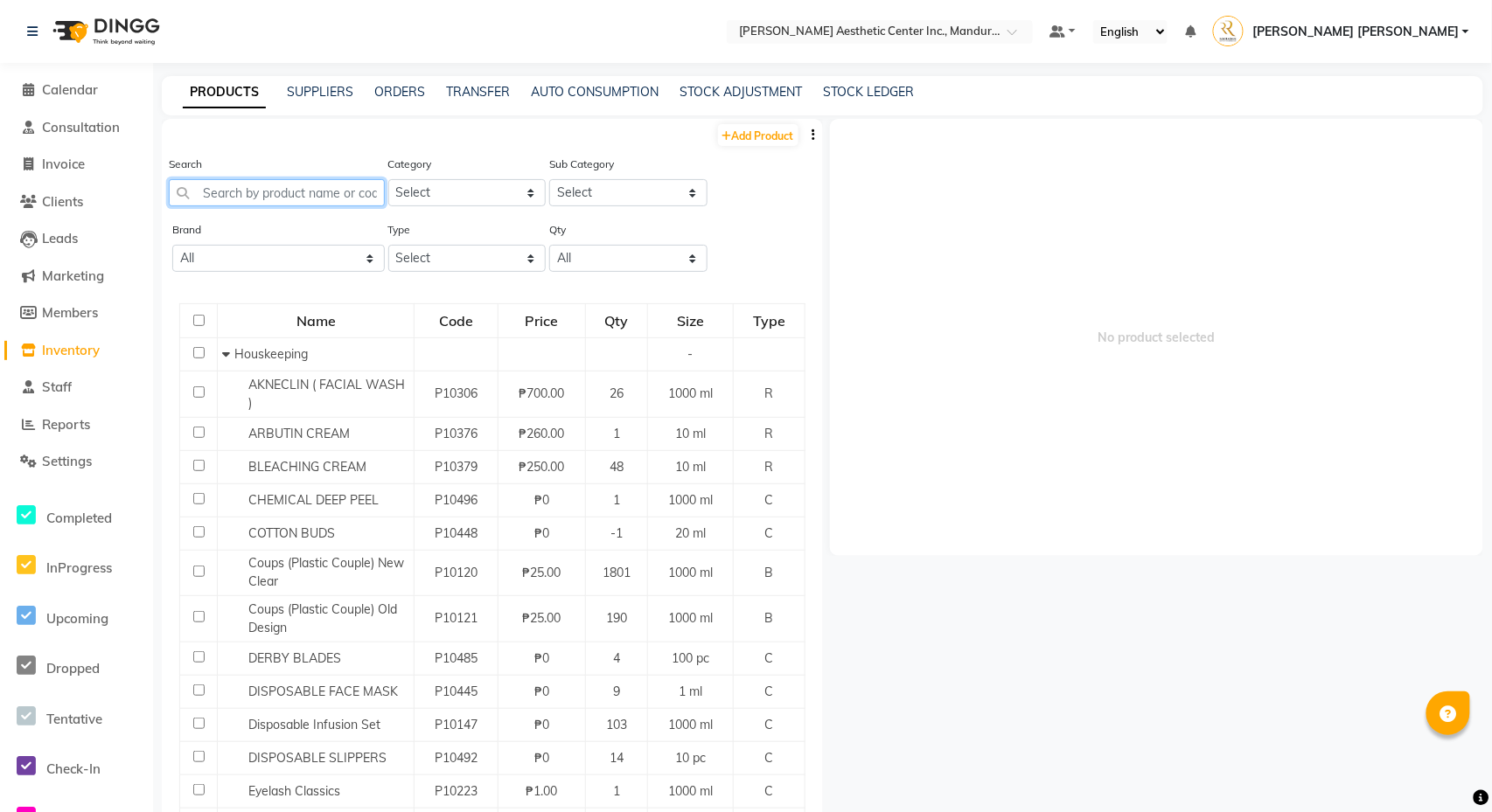
click at [278, 191] on input "text" at bounding box center [276, 193] width 216 height 27
click at [72, 85] on span "Calendar" at bounding box center [70, 89] width 56 height 16
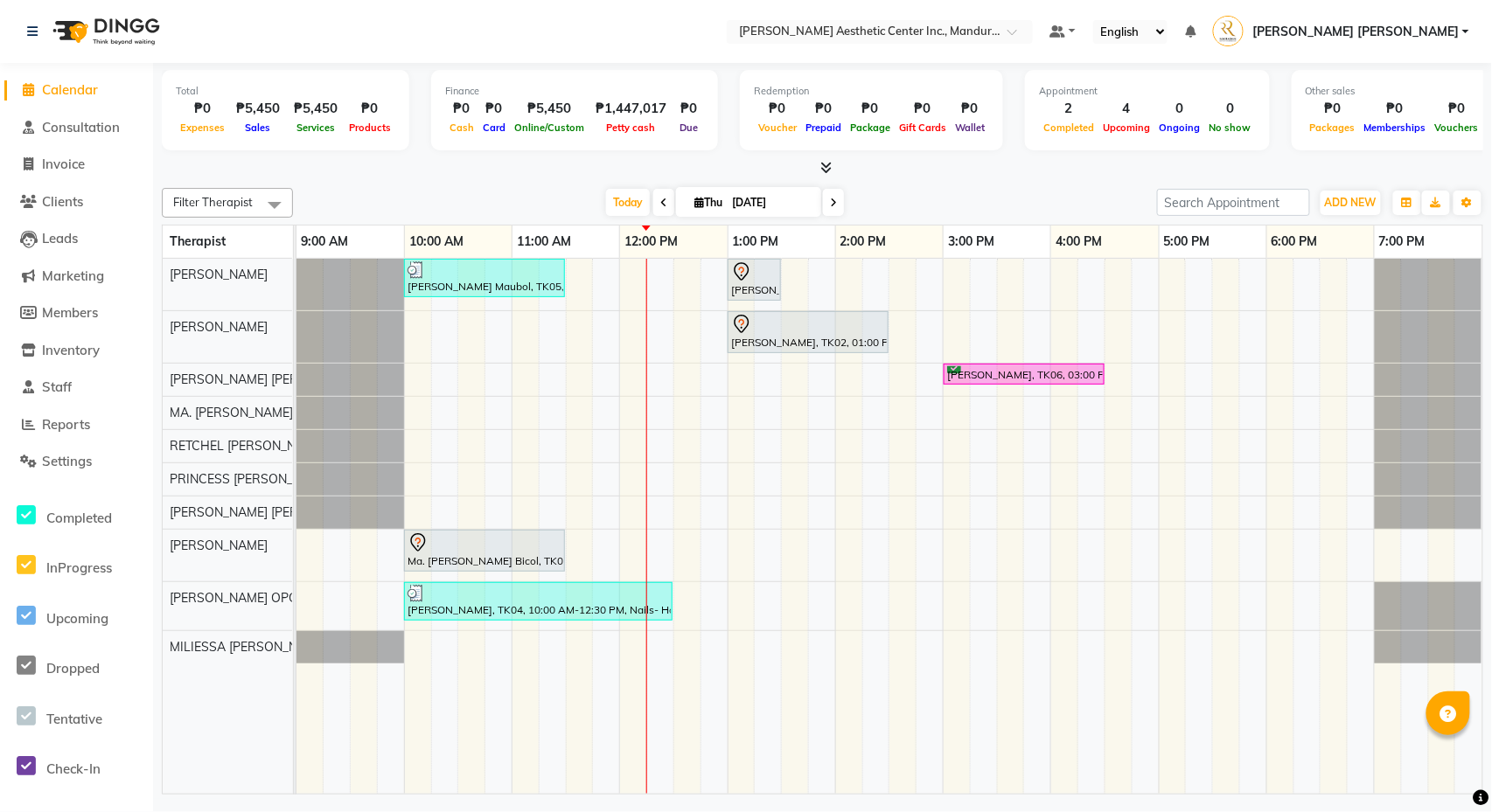
click at [957, 285] on div "[PERSON_NAME] Maubol, TK05, 10:00 AM-11:30 AM, Co2 Fractional Ablative Laser - …" at bounding box center [889, 526] width 1186 height 535
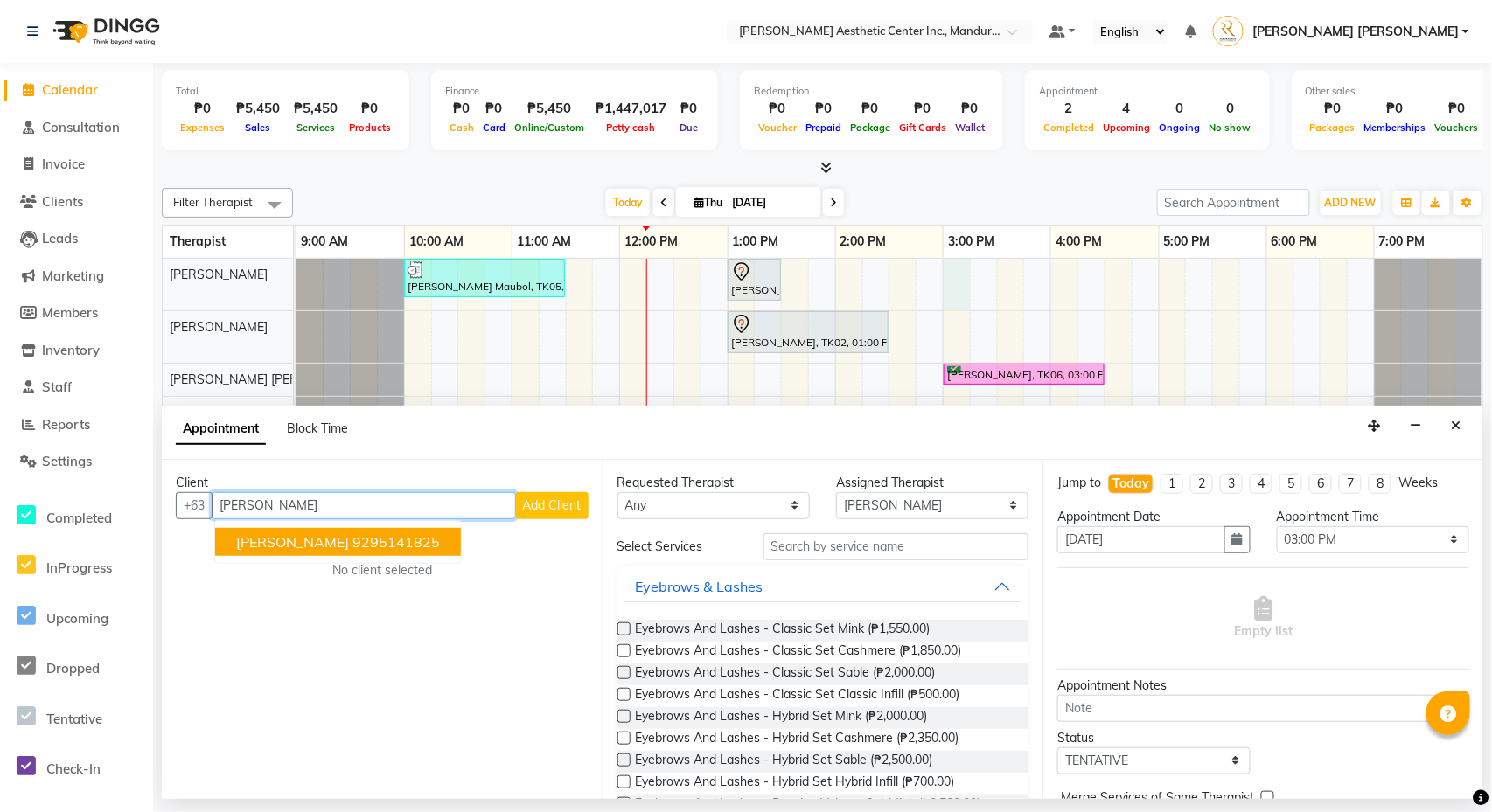
click at [400, 538] on ngb-highlight "9295141825" at bounding box center [395, 541] width 87 height 17
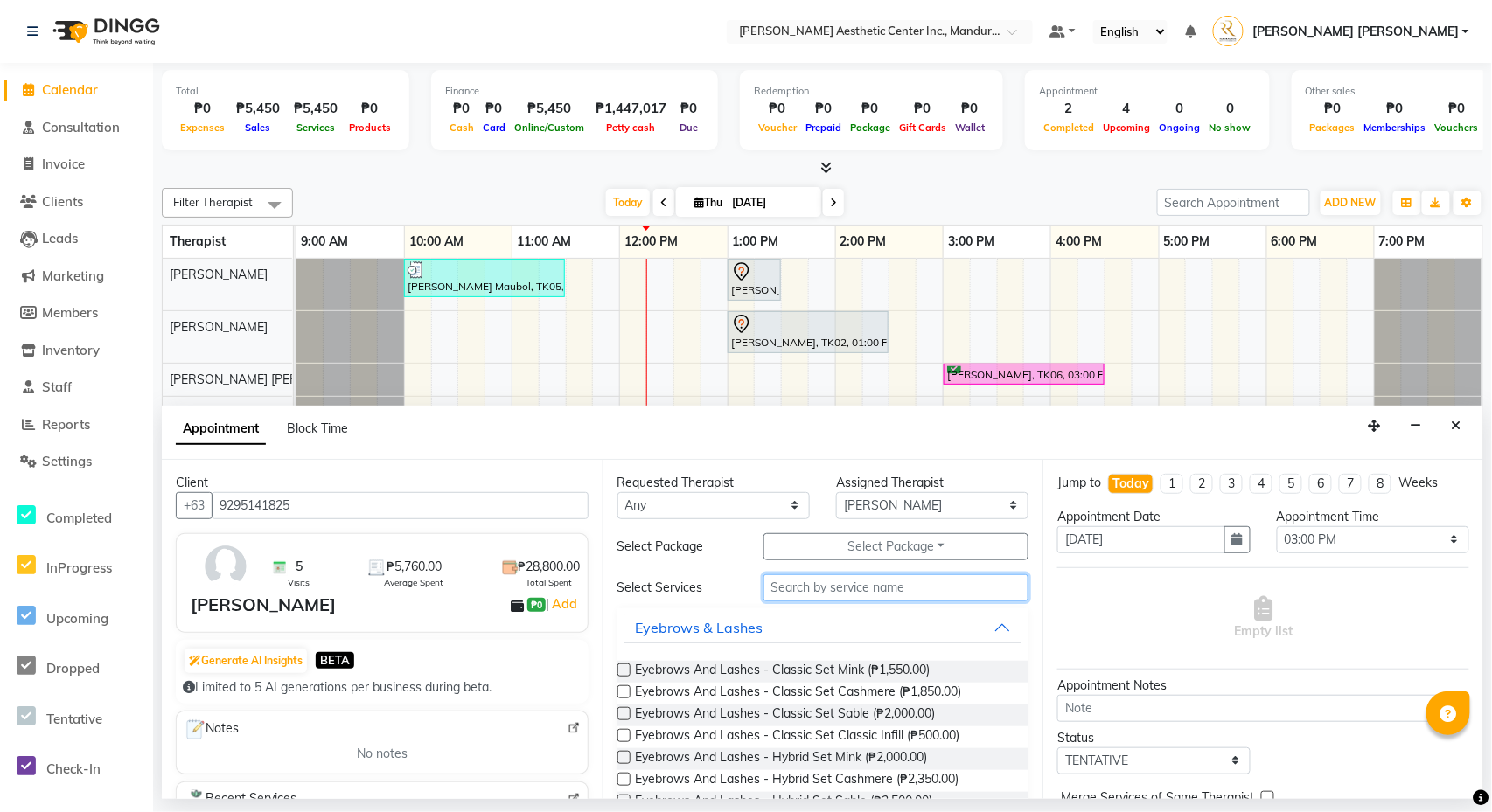
click at [875, 594] on input "text" at bounding box center [896, 588] width 266 height 27
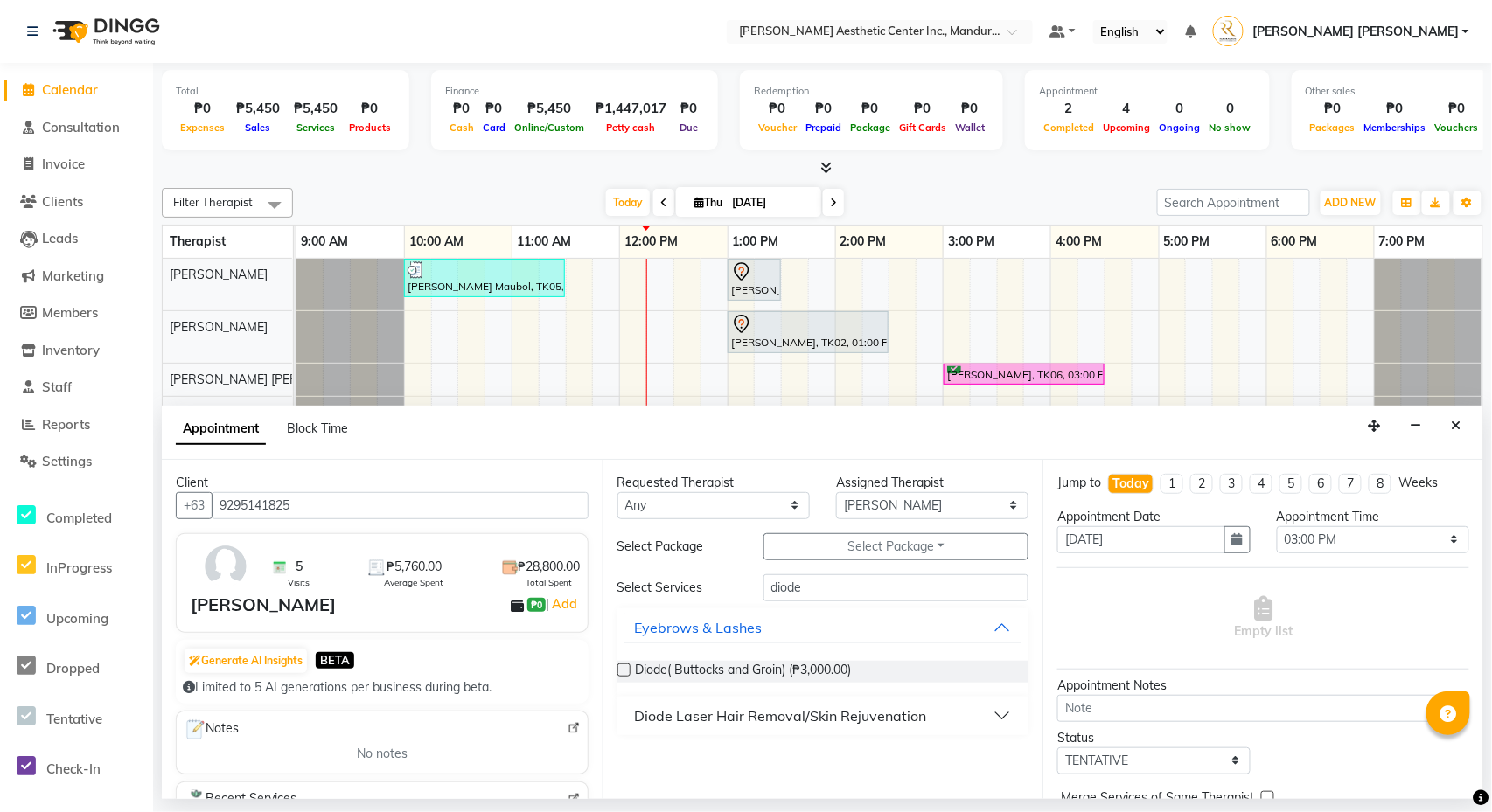
click at [787, 707] on div "Diode Laser Hair Removal/Skin Rejuvenation" at bounding box center [781, 716] width 292 height 21
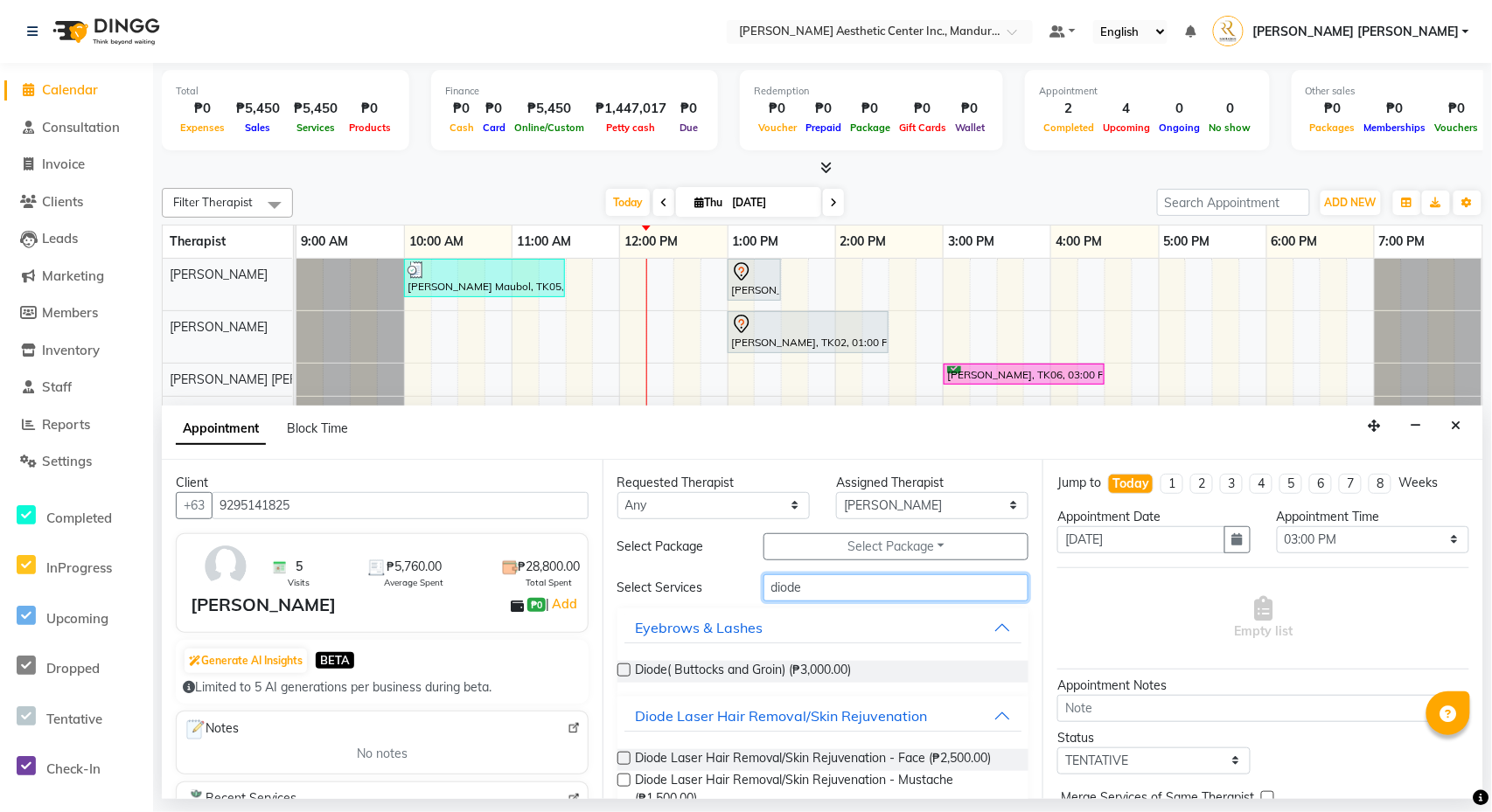
click at [876, 591] on input "diode" at bounding box center [896, 588] width 266 height 27
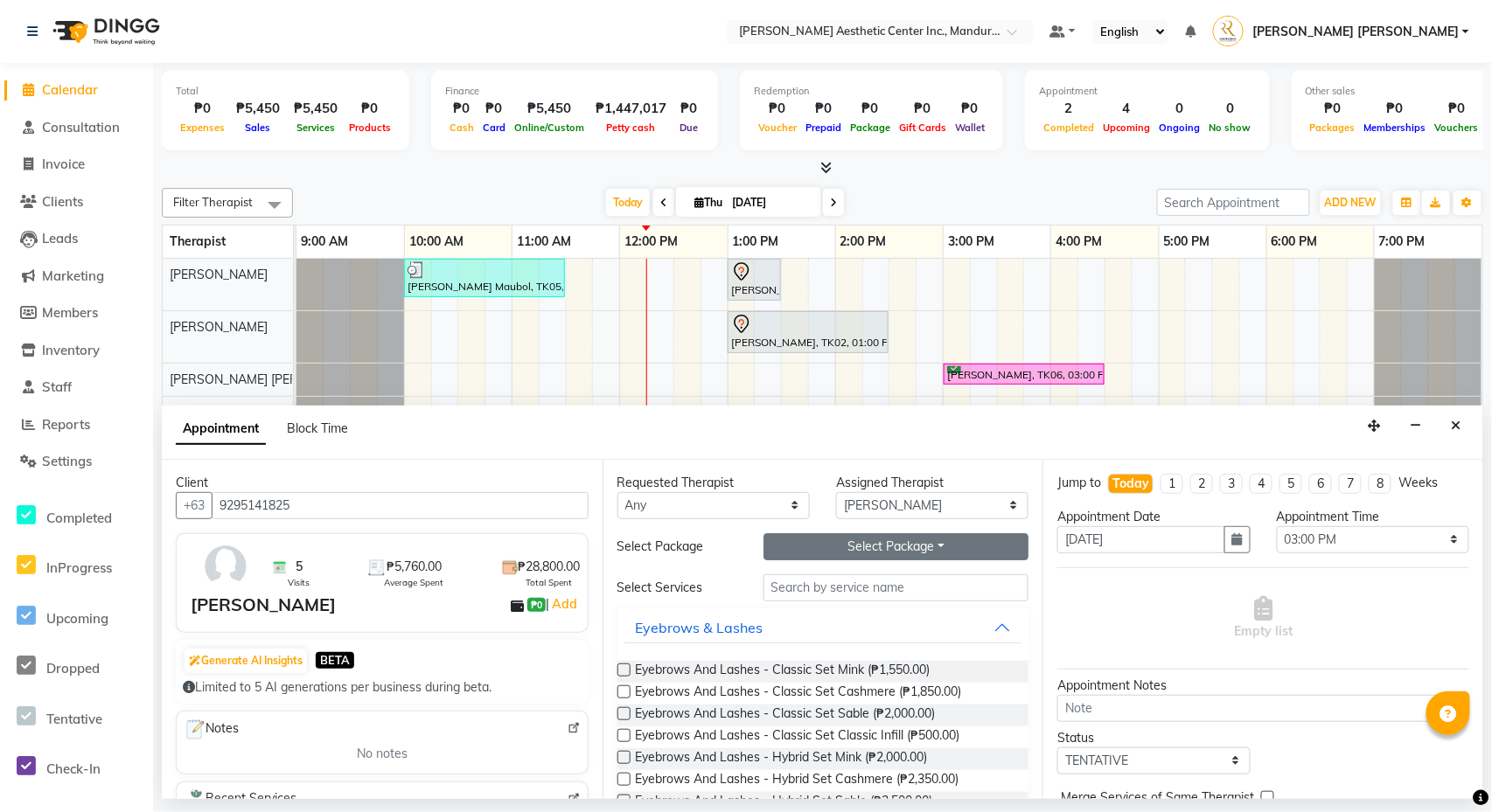
click at [948, 550] on button "Select Package Toggle Dropdown" at bounding box center [896, 546] width 266 height 27
click at [824, 584] on li "[PERSON_NAME]-UA" at bounding box center [847, 583] width 167 height 25
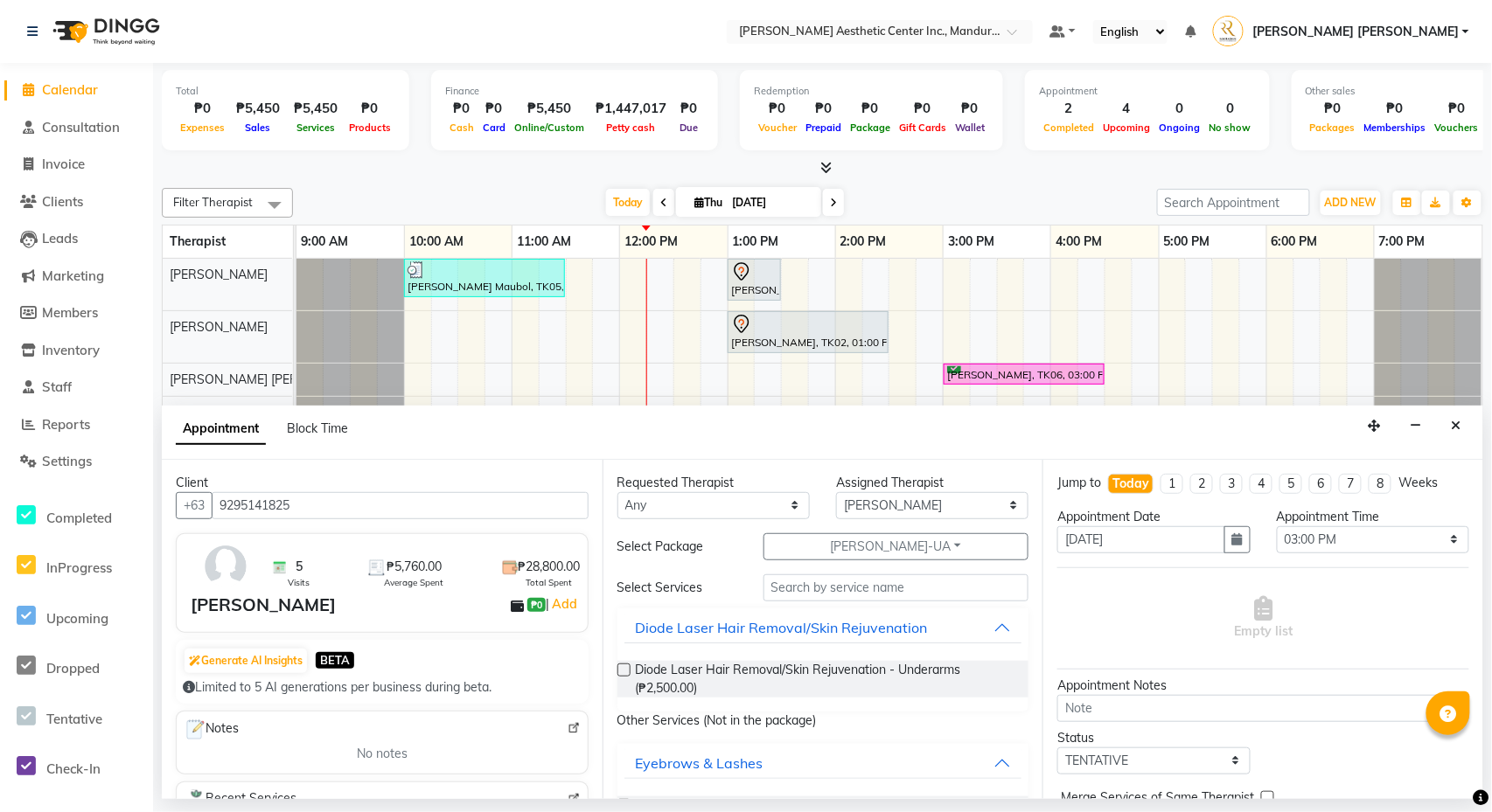
click at [621, 673] on label at bounding box center [624, 670] width 14 height 14
click at [621, 673] on input "checkbox" at bounding box center [623, 672] width 12 height 12
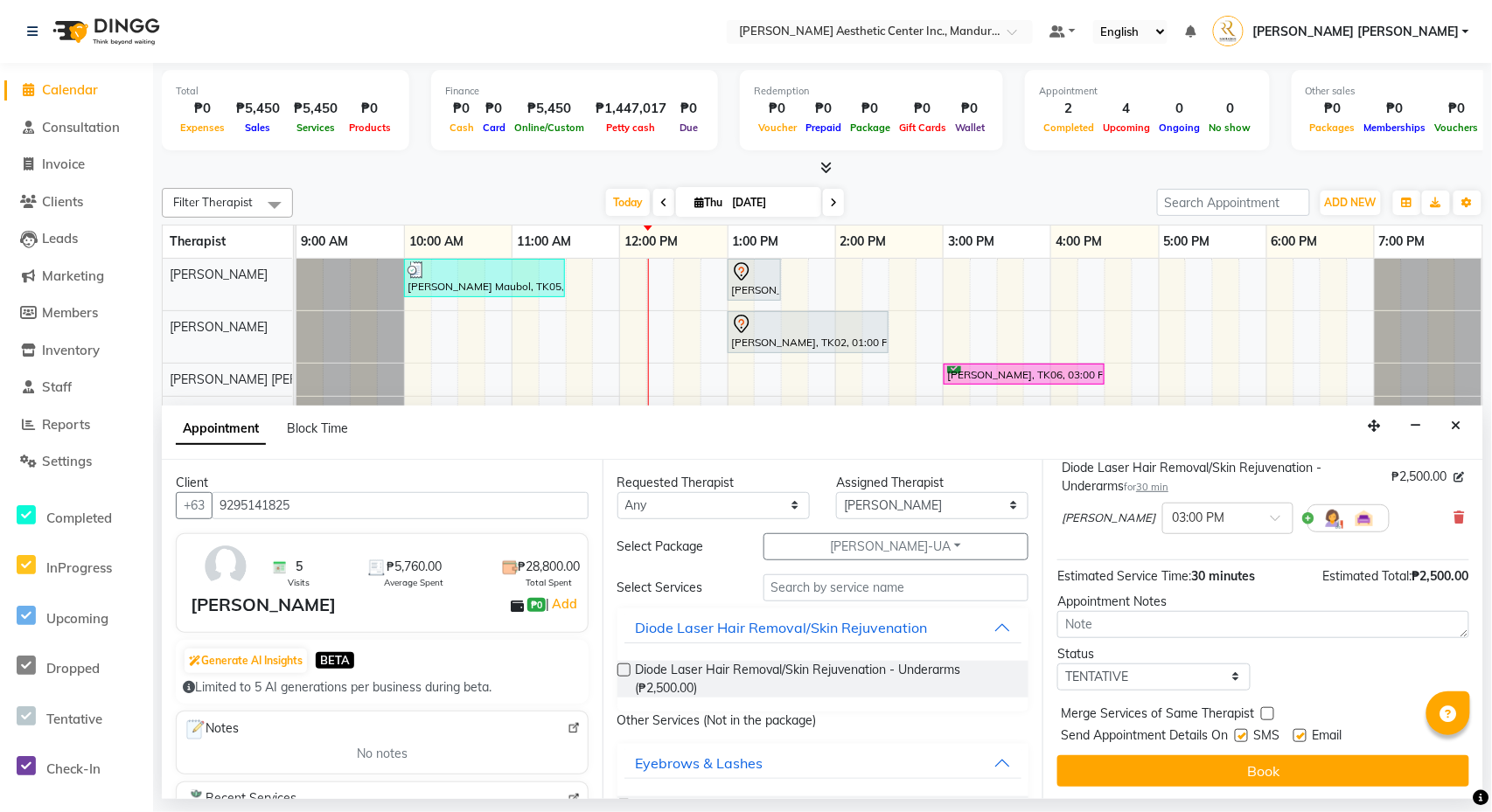
scroll to position [128, 0]
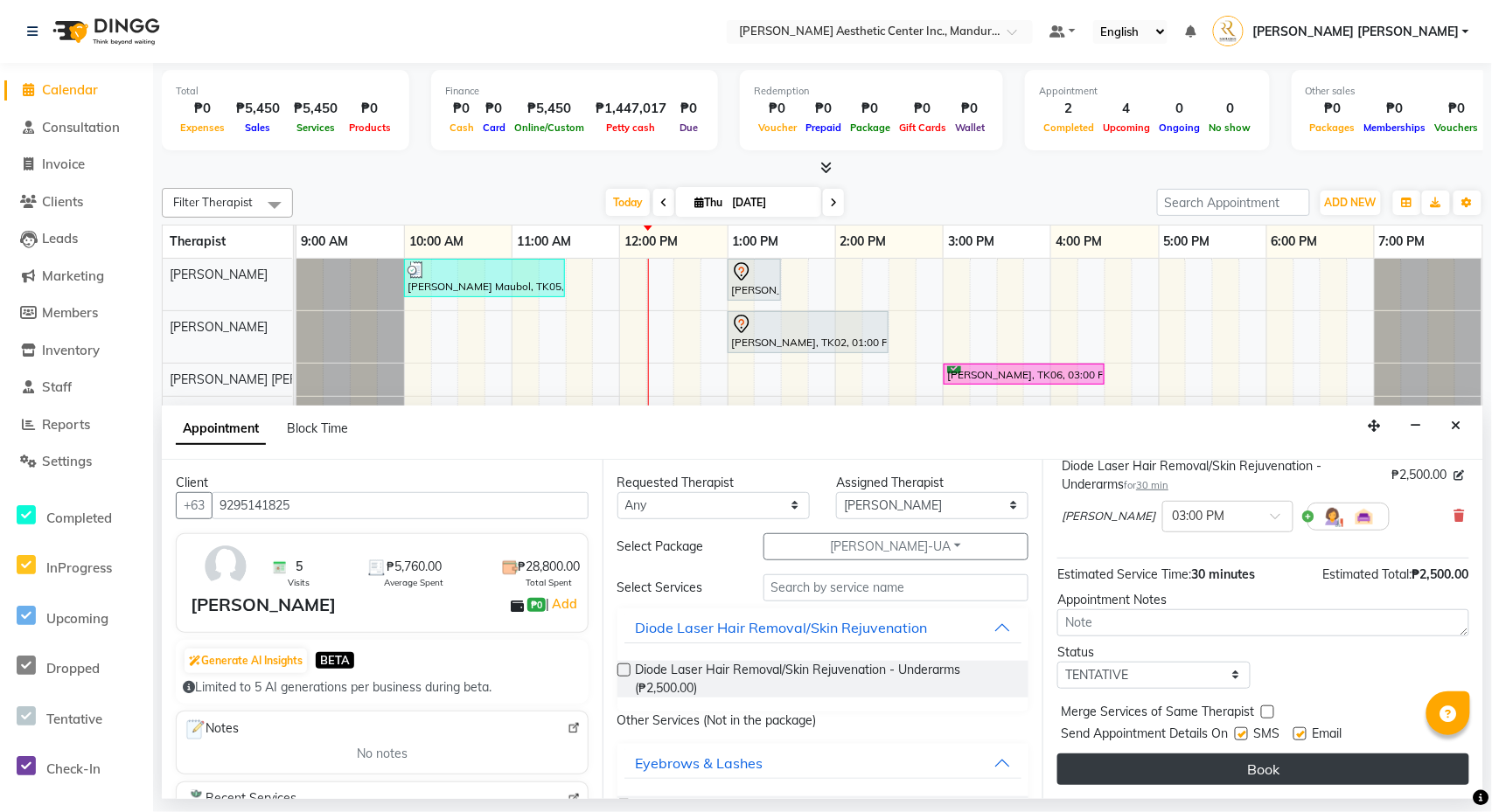
click at [1223, 763] on button "Book" at bounding box center [1262, 769] width 411 height 32
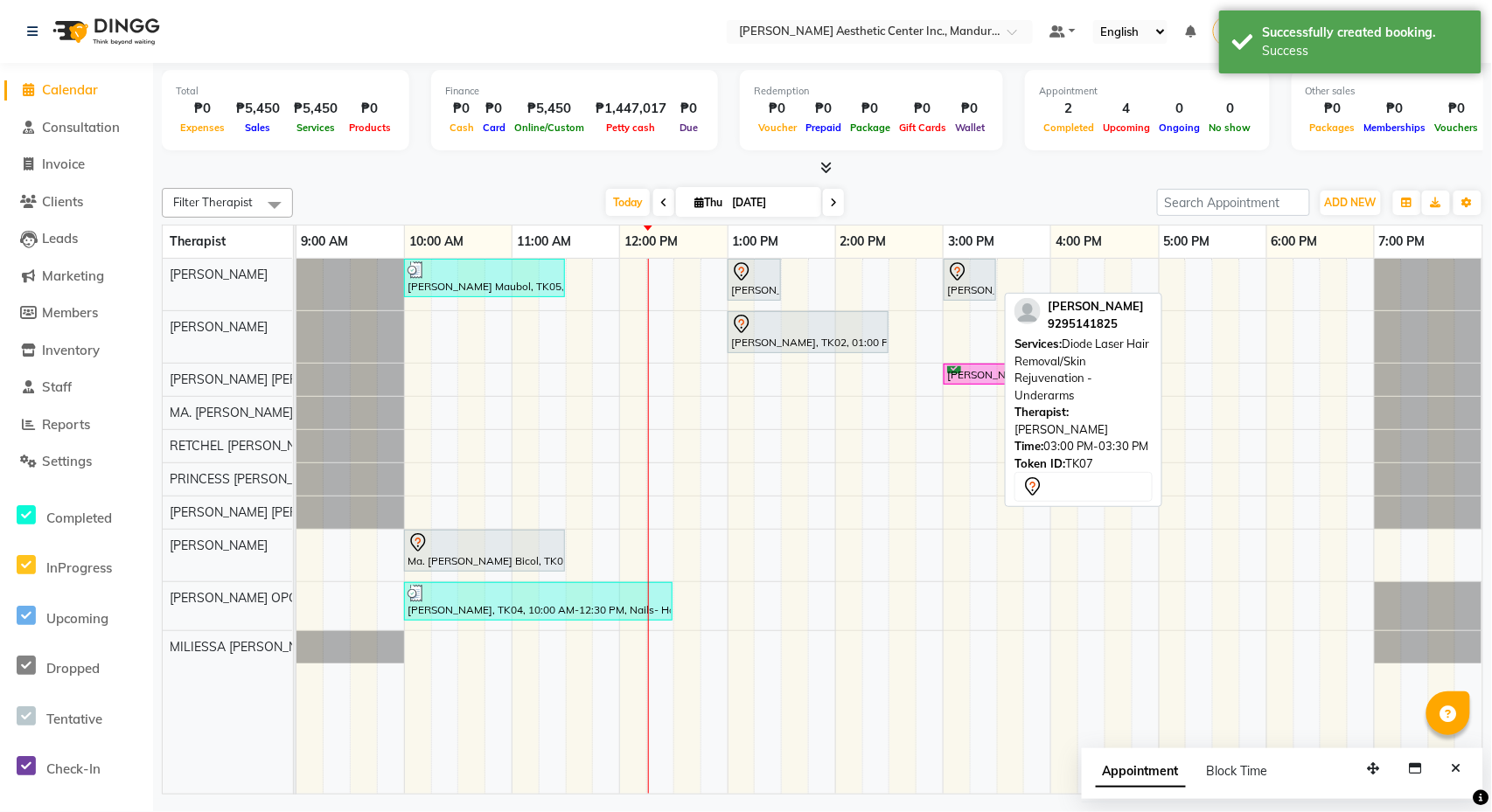
click at [973, 282] on div at bounding box center [970, 271] width 46 height 21
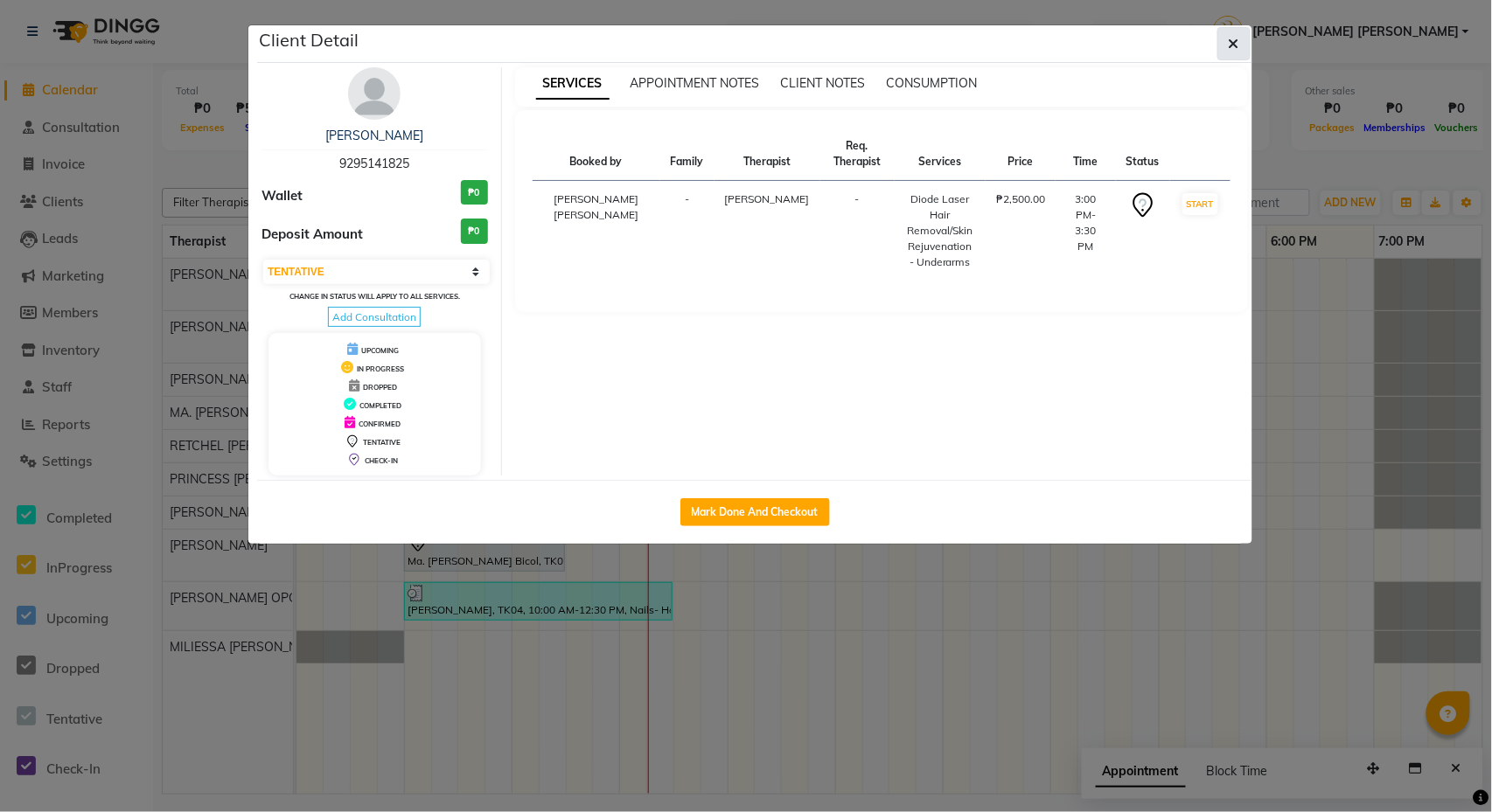
click at [1230, 46] on icon "button" at bounding box center [1234, 44] width 11 height 14
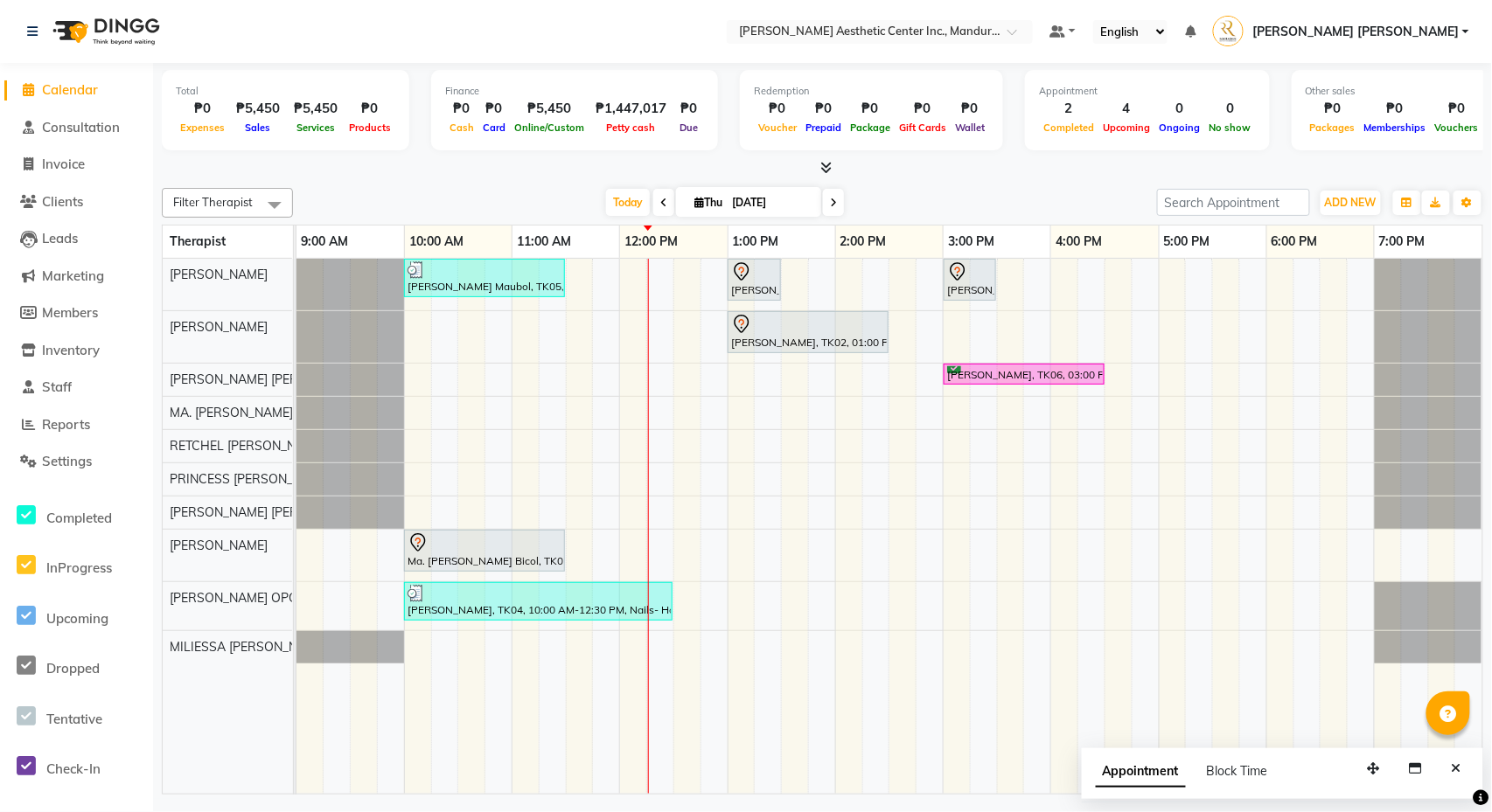
scroll to position [0, 0]
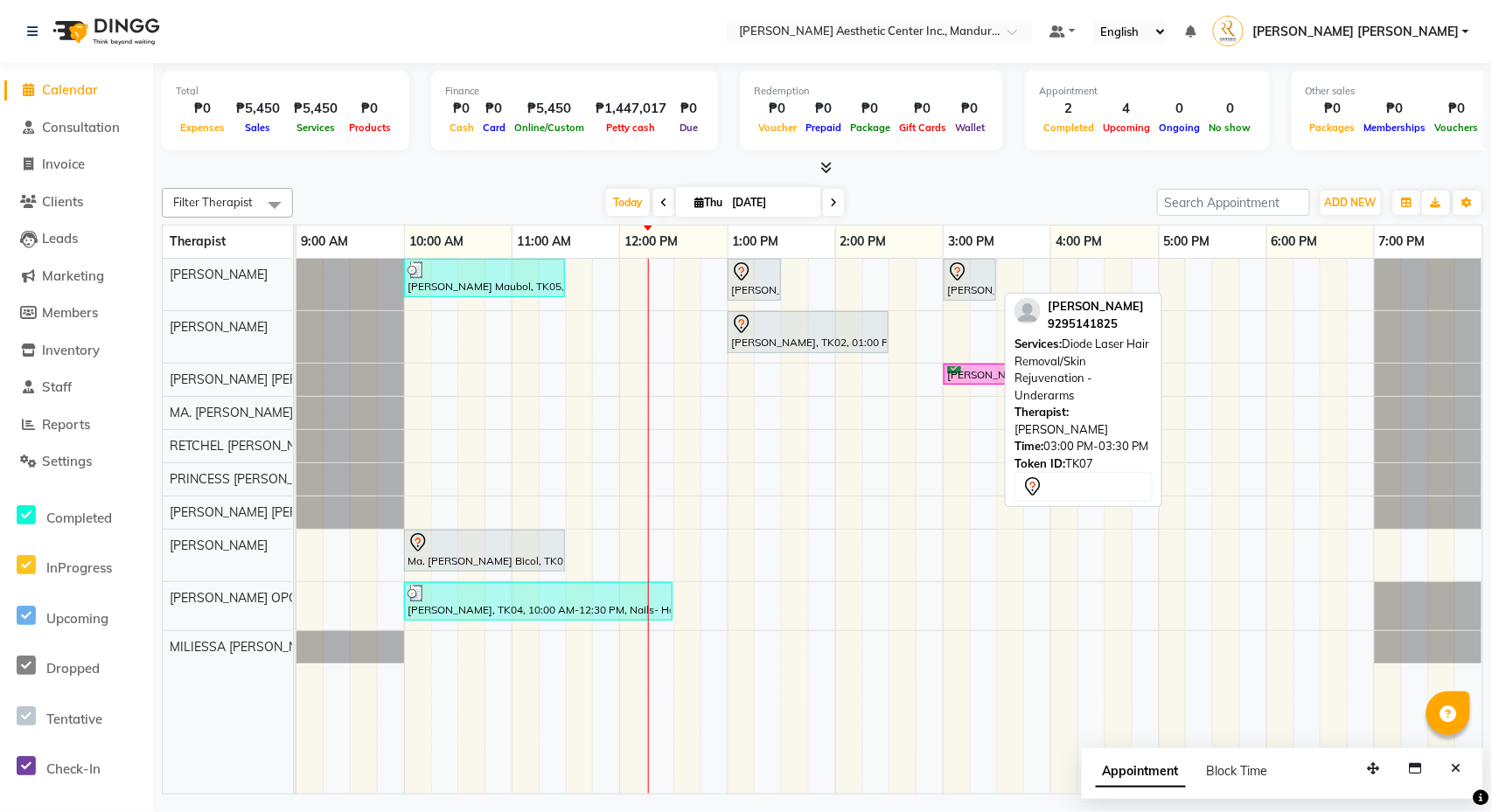
click at [973, 293] on div "[PERSON_NAME], TK07, 03:00 PM-03:30 PM, Diode Laser Hair Removal/Skin Rejuvenat…" at bounding box center [970, 279] width 49 height 37
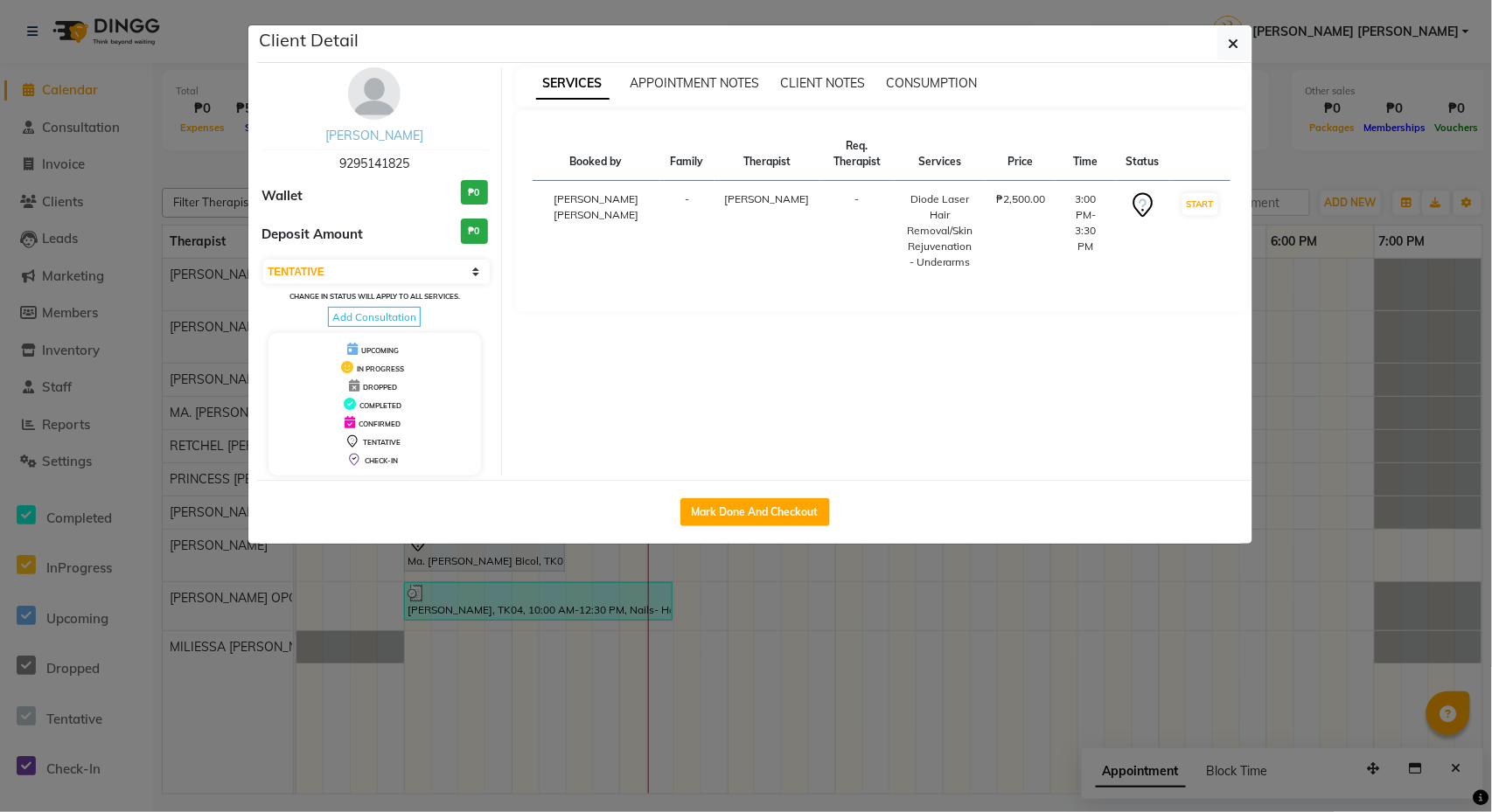
click at [386, 138] on link "[PERSON_NAME]" at bounding box center [374, 135] width 98 height 15
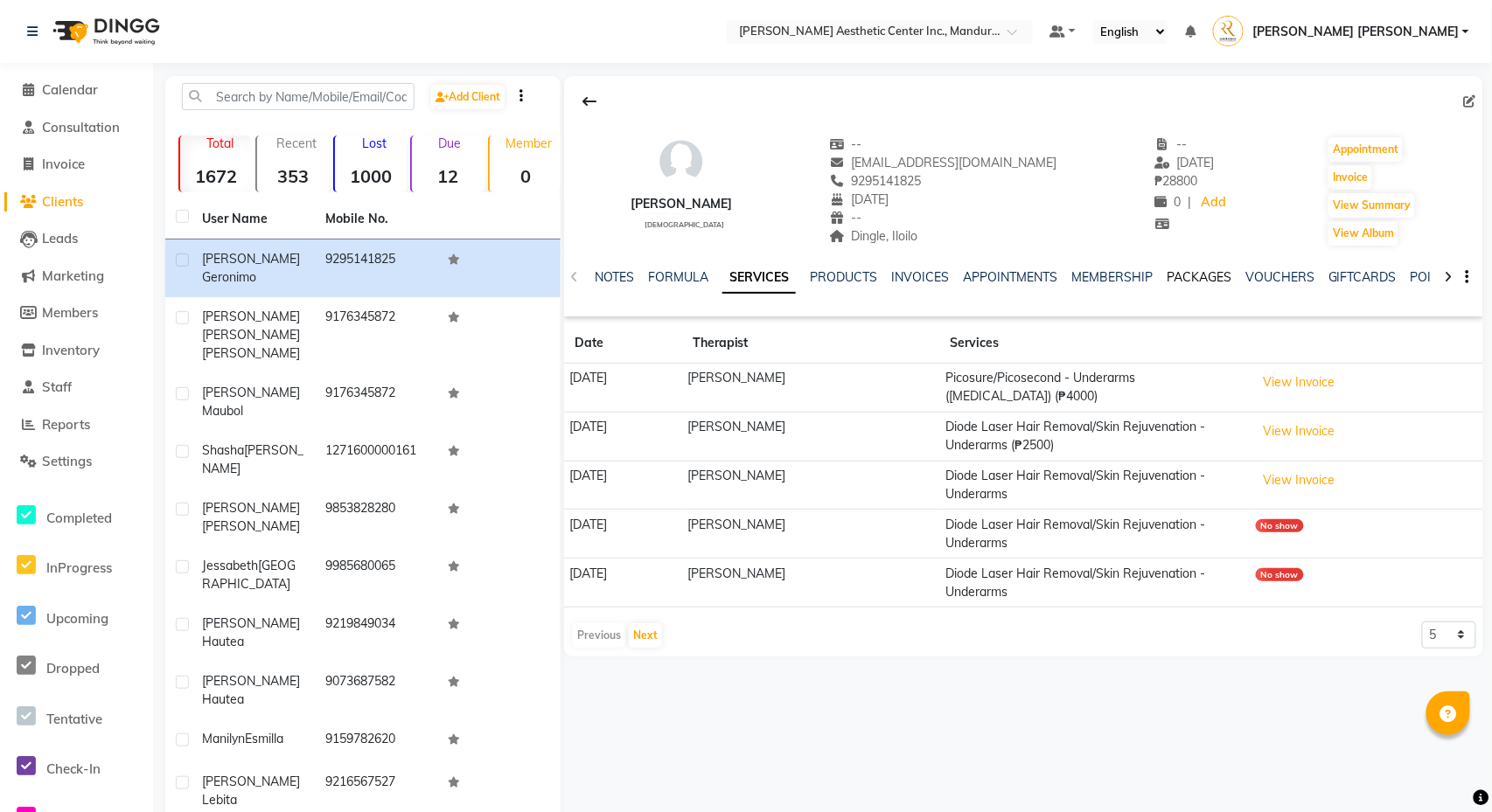
click at [1200, 280] on link "PACKAGES" at bounding box center [1199, 276] width 65 height 15
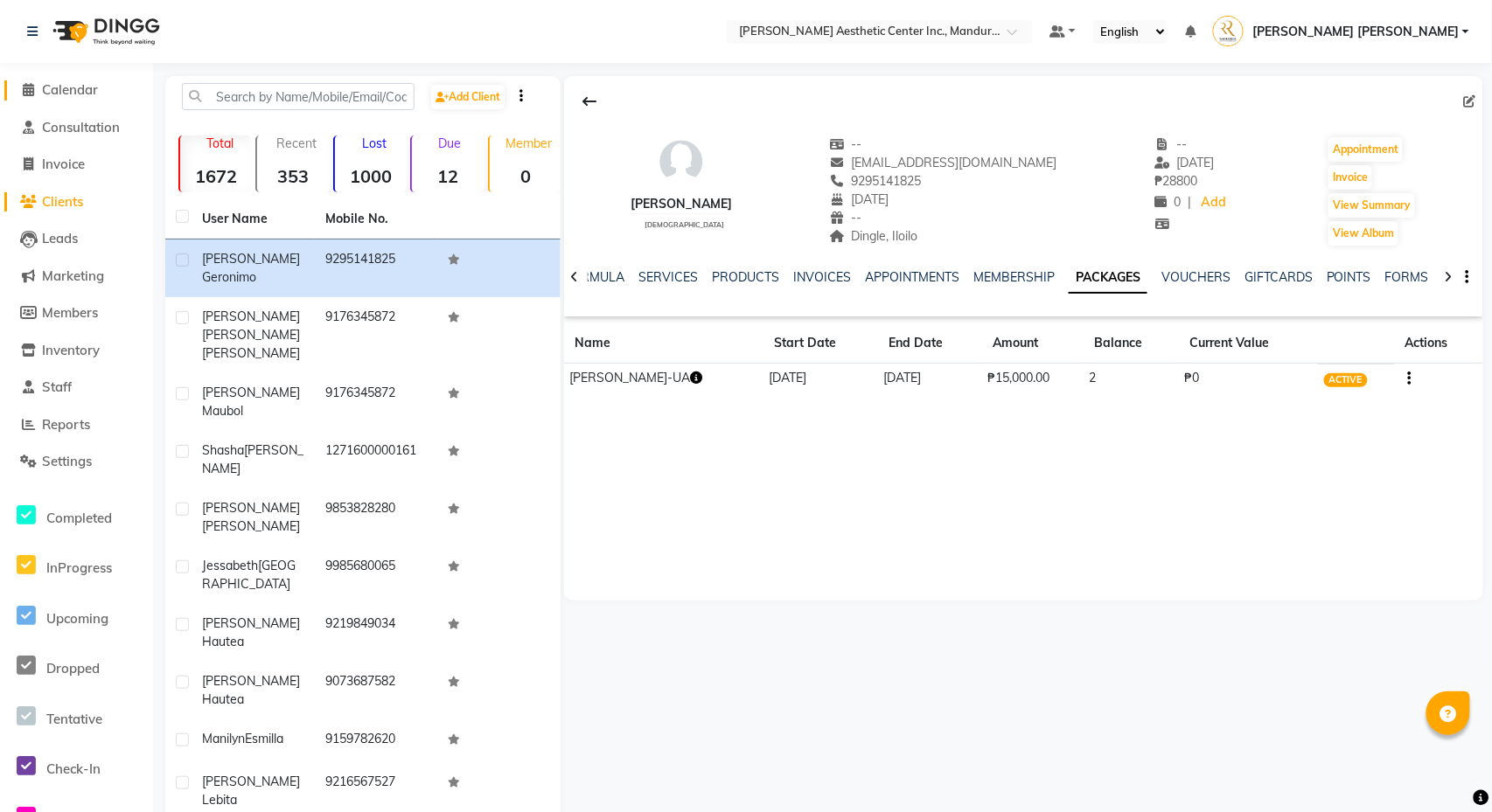
click at [33, 86] on icon at bounding box center [29, 89] width 12 height 14
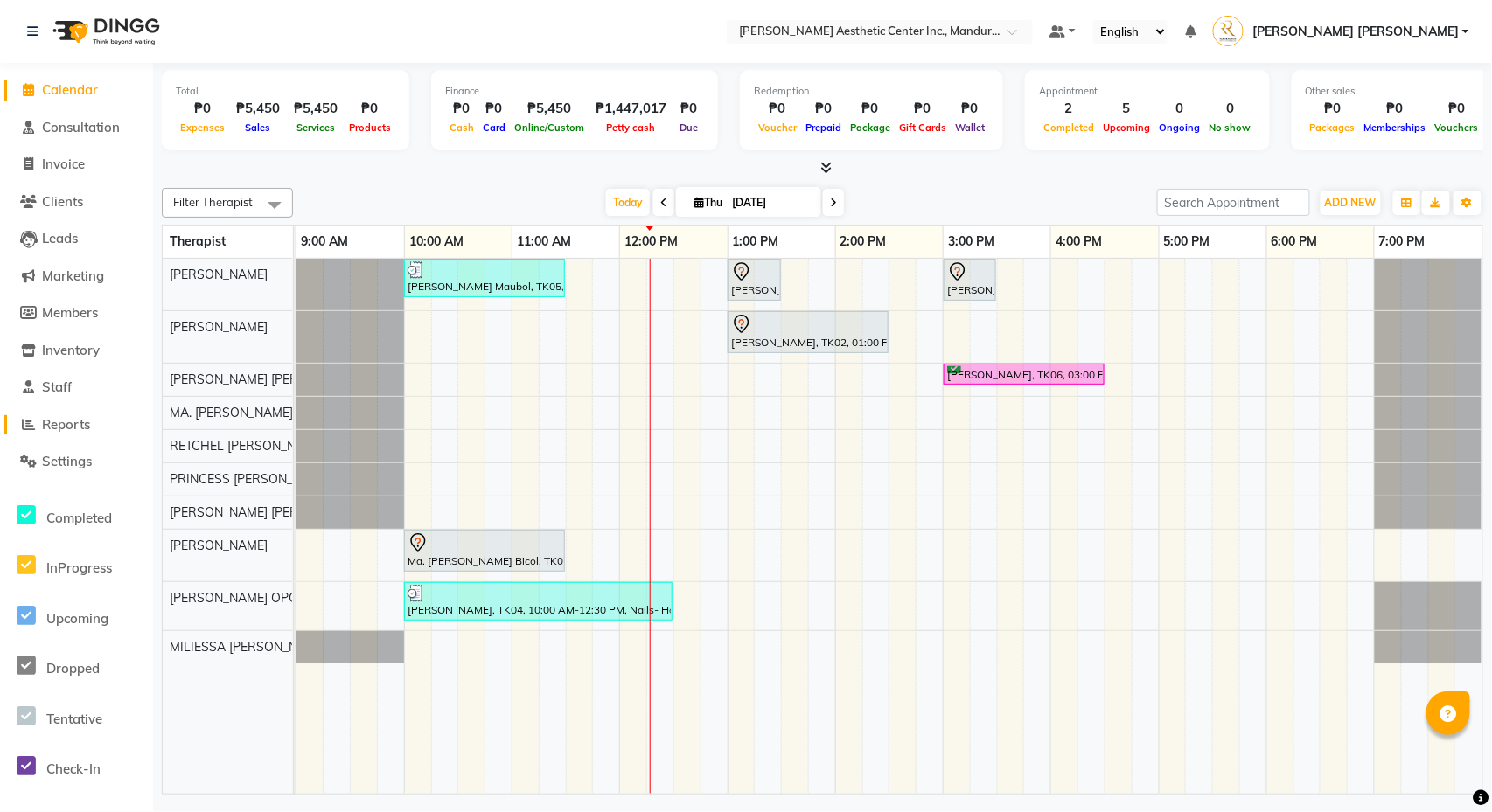
click at [36, 415] on span at bounding box center [28, 425] width 26 height 20
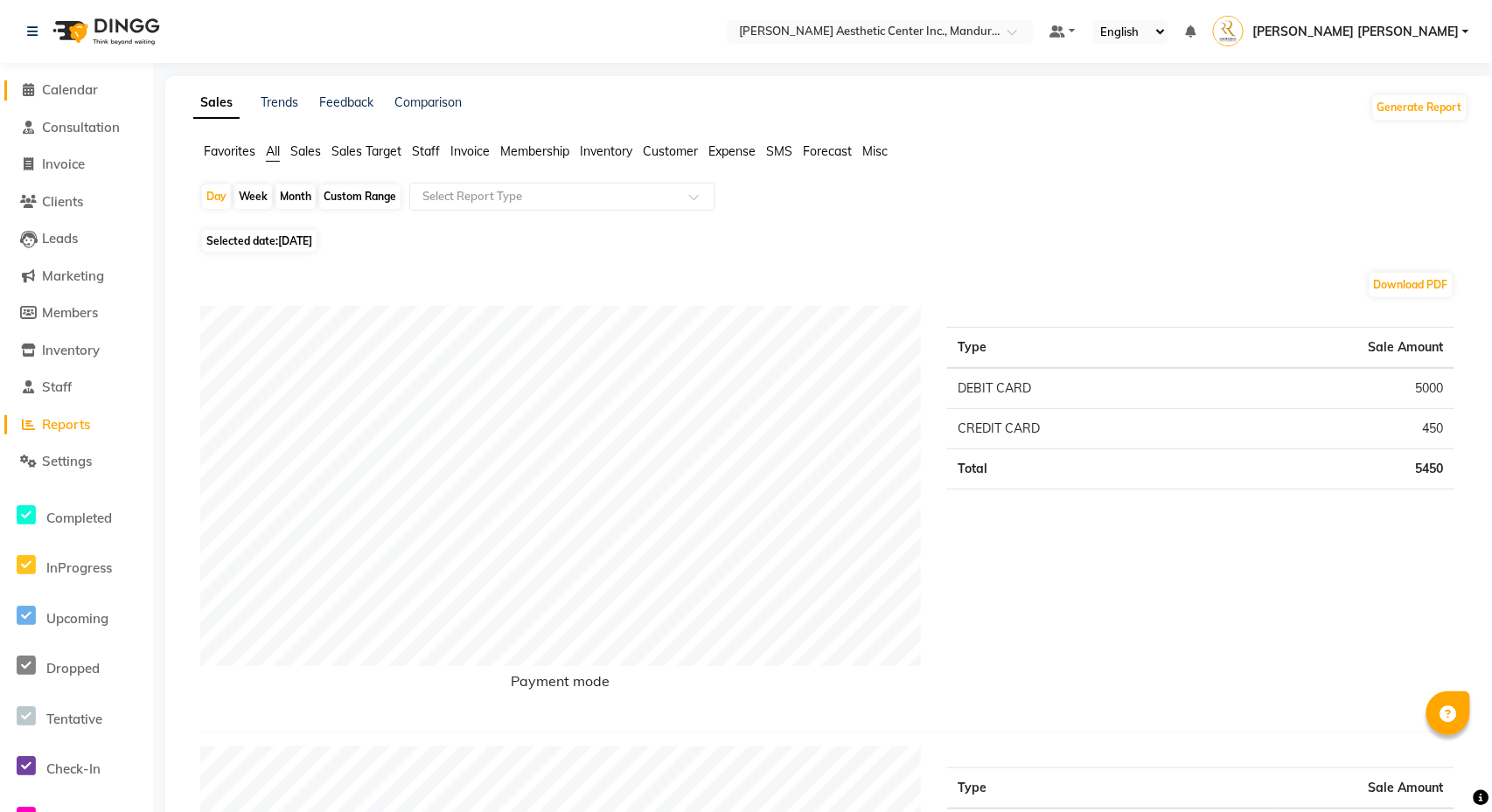
click at [30, 81] on span at bounding box center [28, 90] width 26 height 20
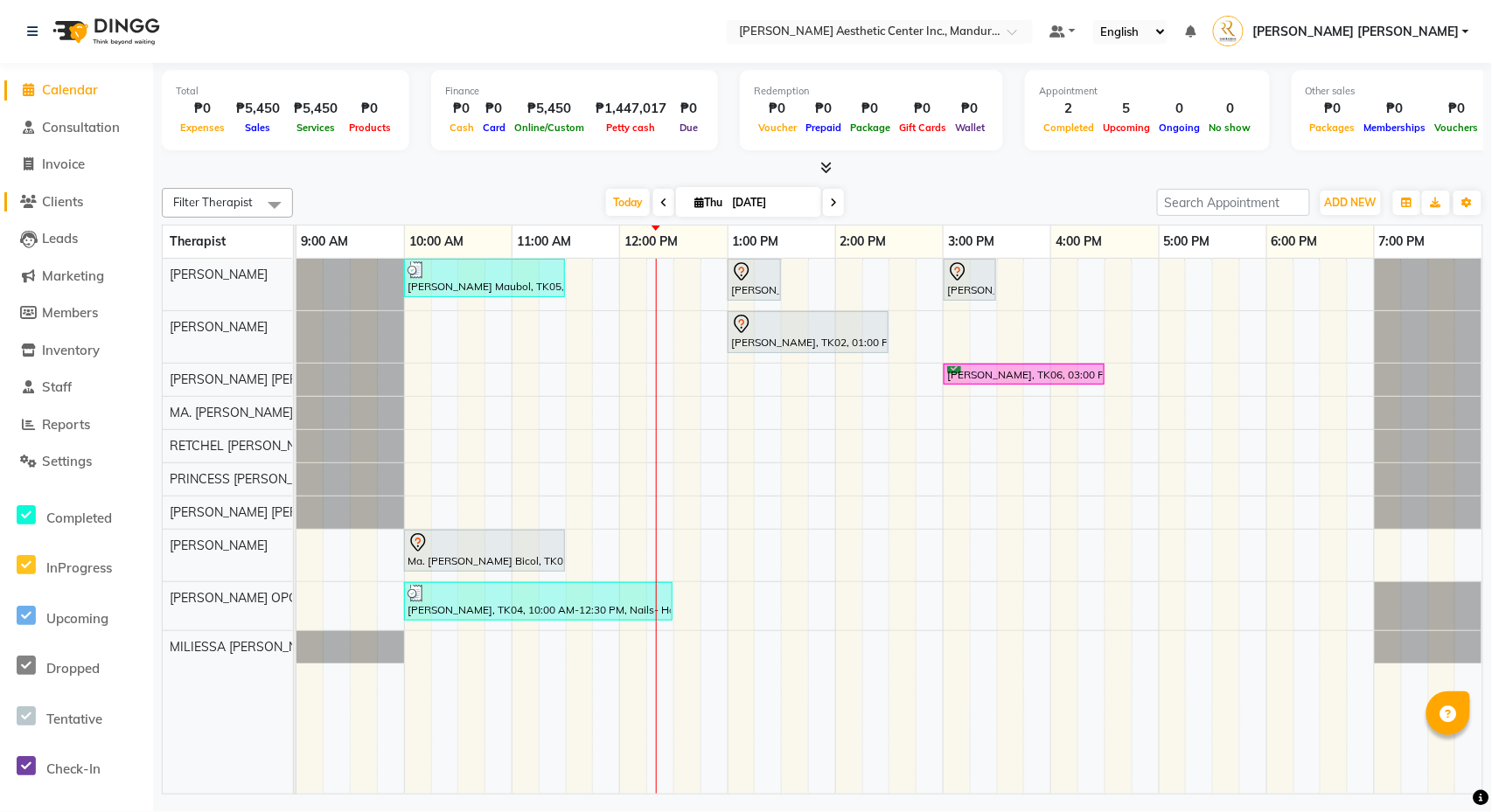
click at [58, 201] on span "Clients" at bounding box center [63, 202] width 41 height 16
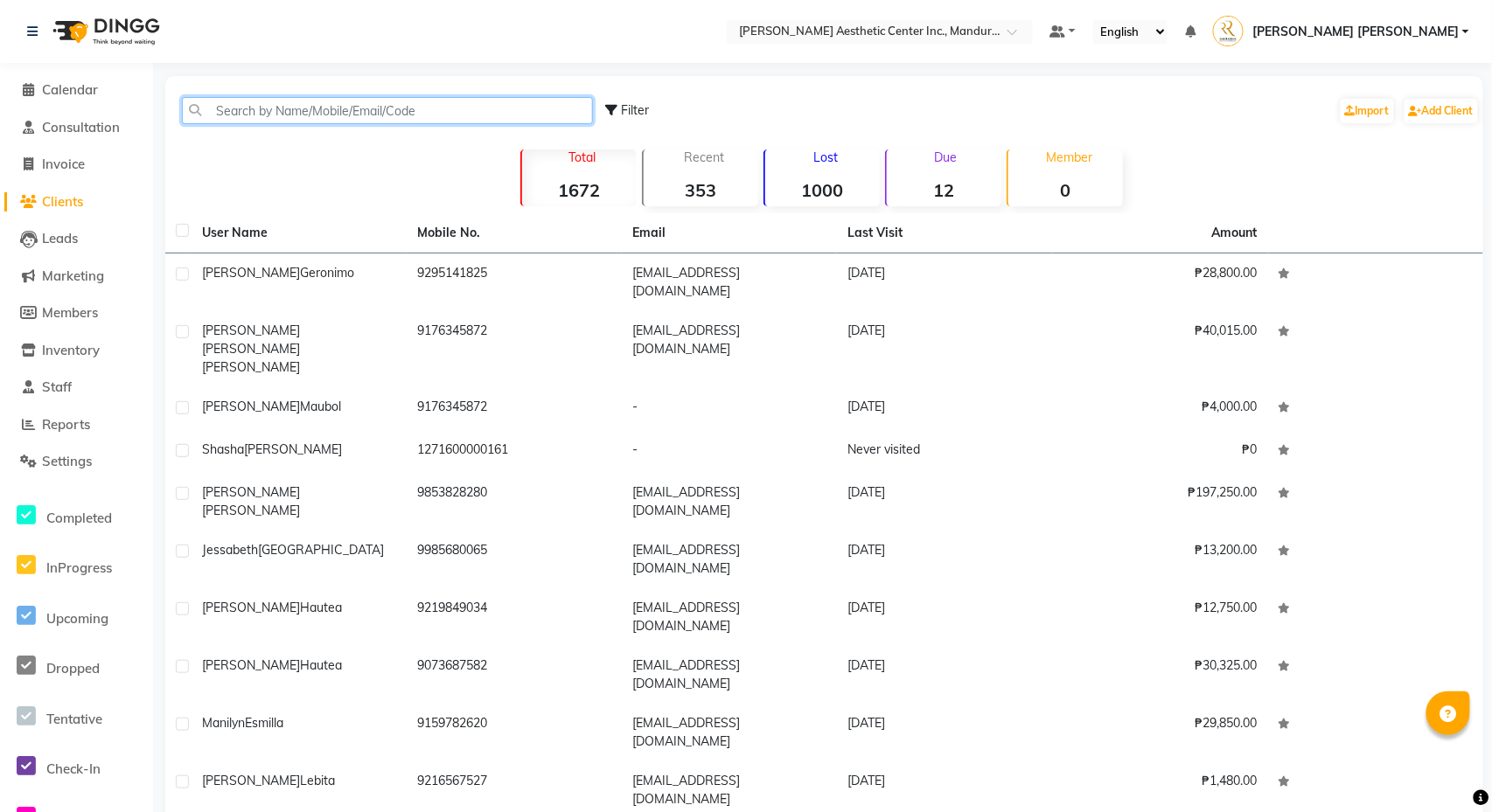
click at [420, 110] on input "text" at bounding box center [387, 111] width 411 height 27
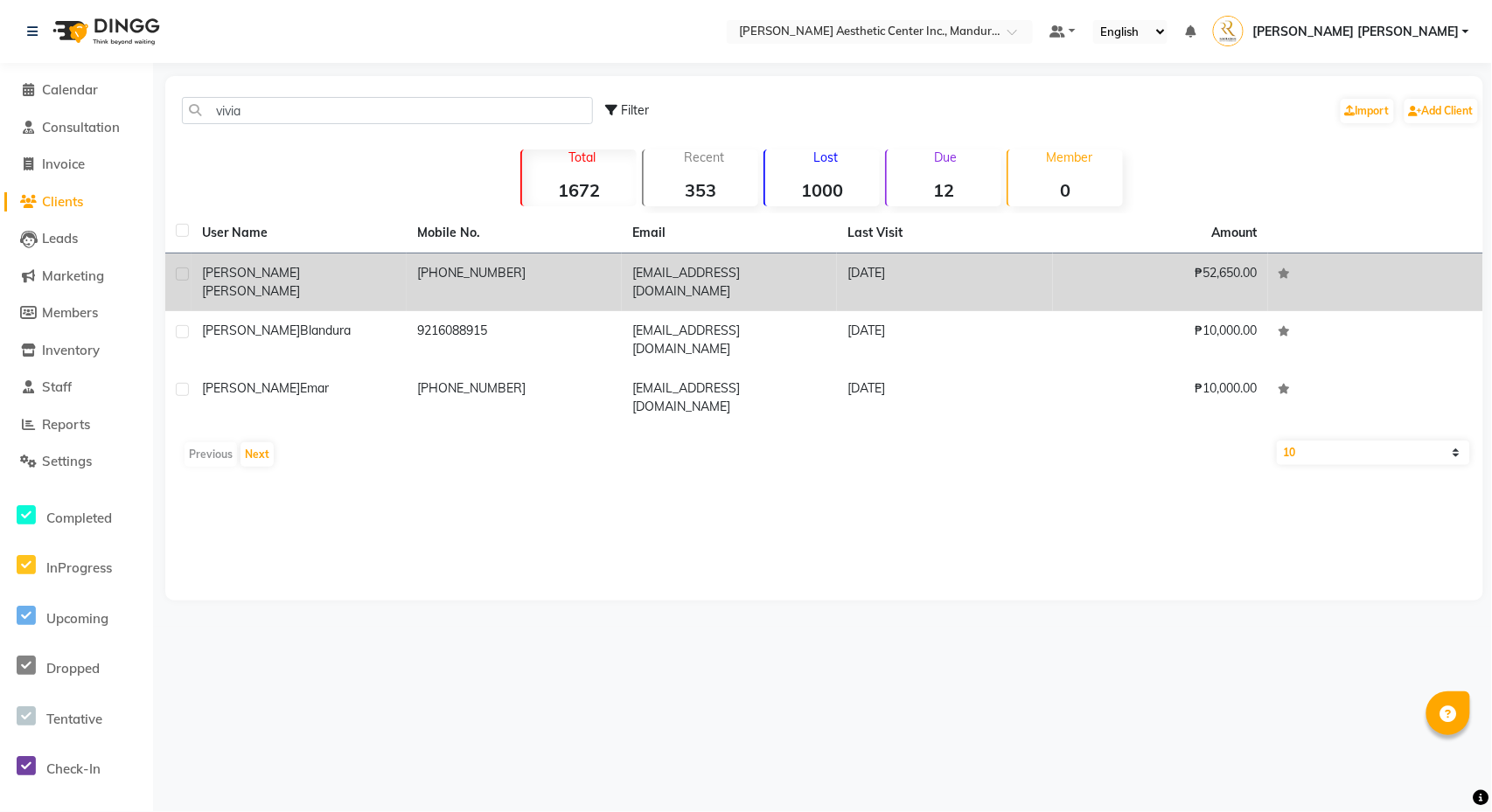
click at [300, 284] on span "[PERSON_NAME]" at bounding box center [250, 291] width 98 height 15
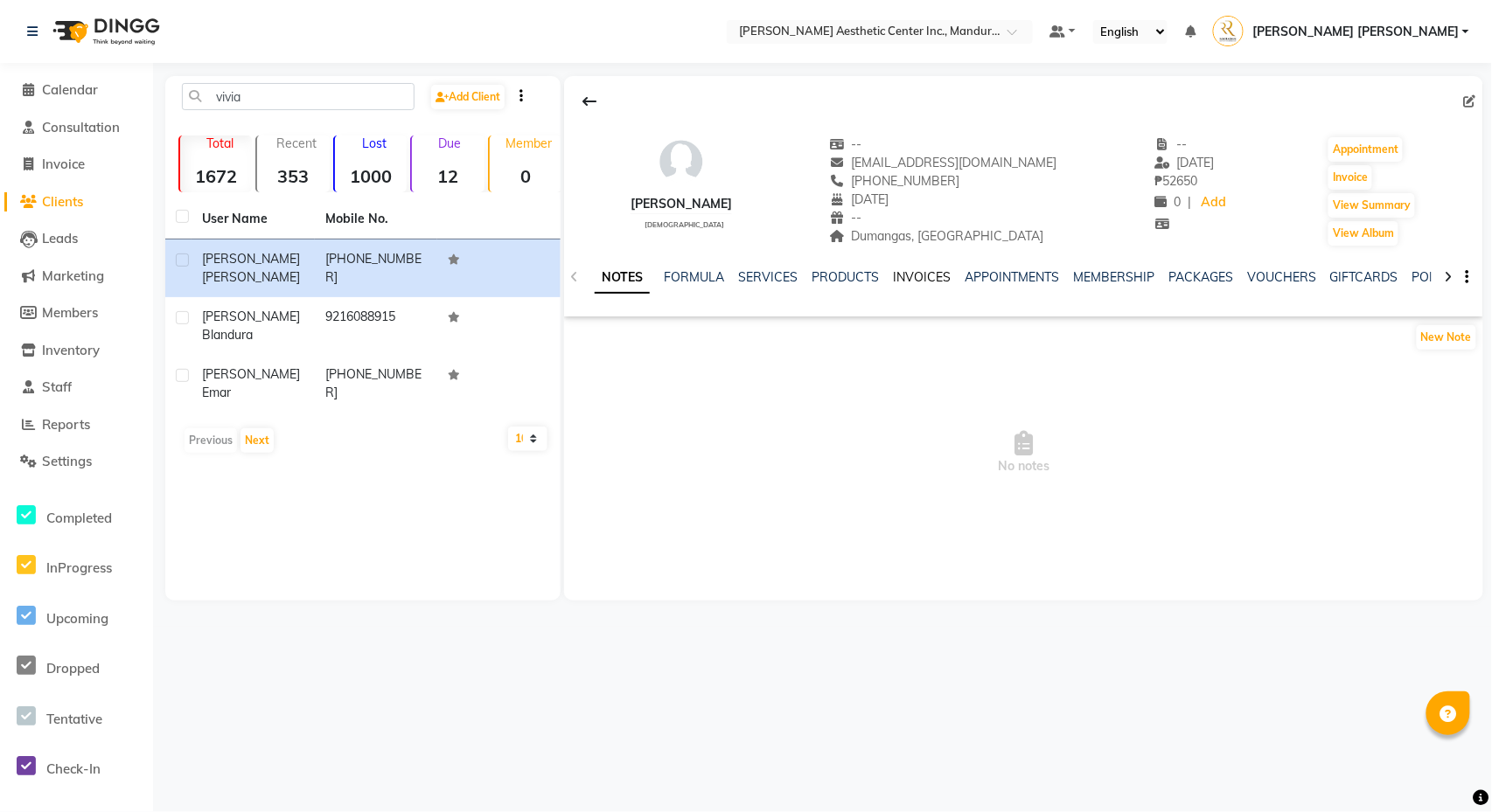
click at [920, 280] on link "INVOICES" at bounding box center [922, 276] width 58 height 15
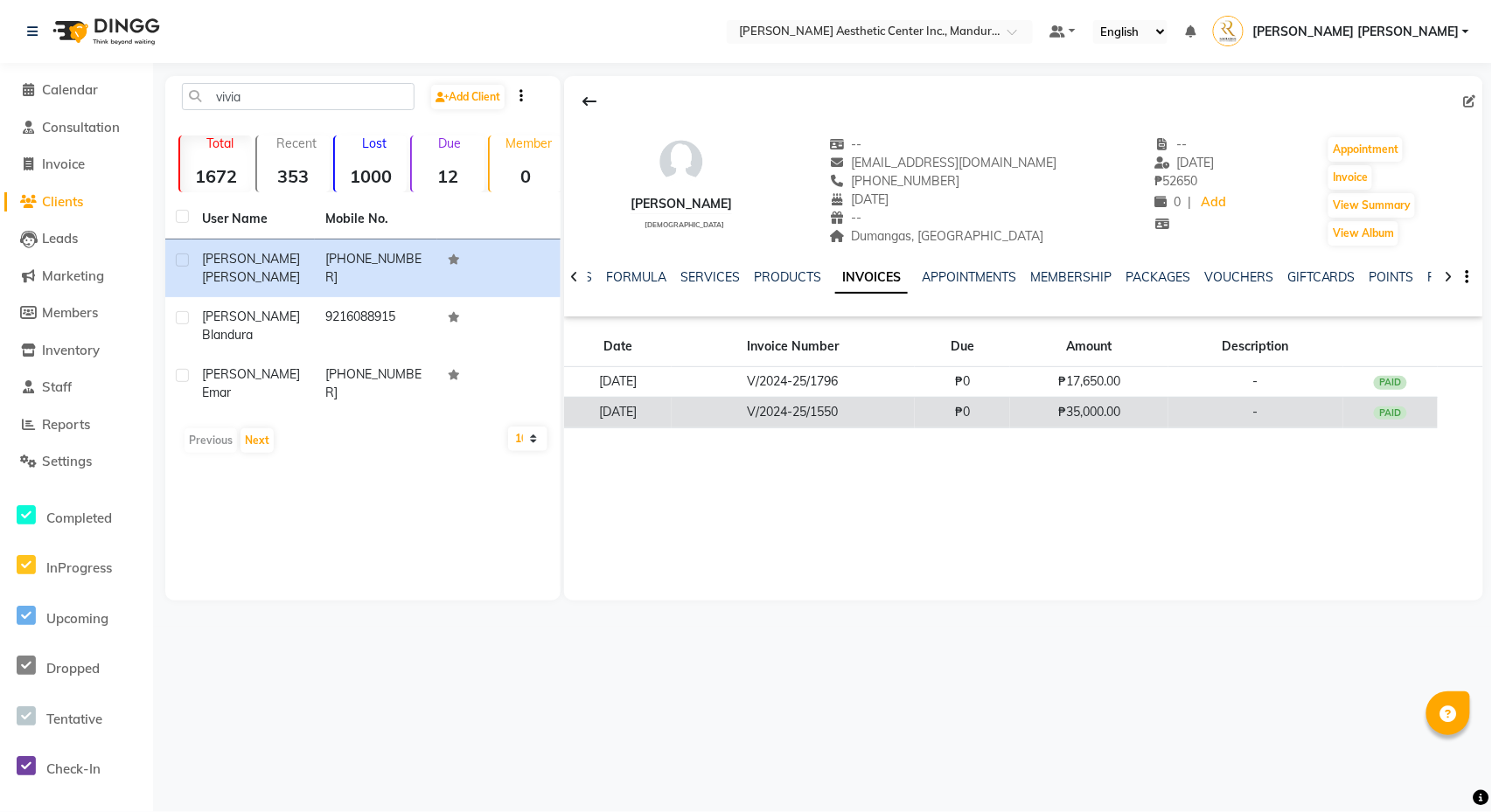
click at [764, 407] on td "V/2024-25/1550" at bounding box center [793, 412] width 243 height 31
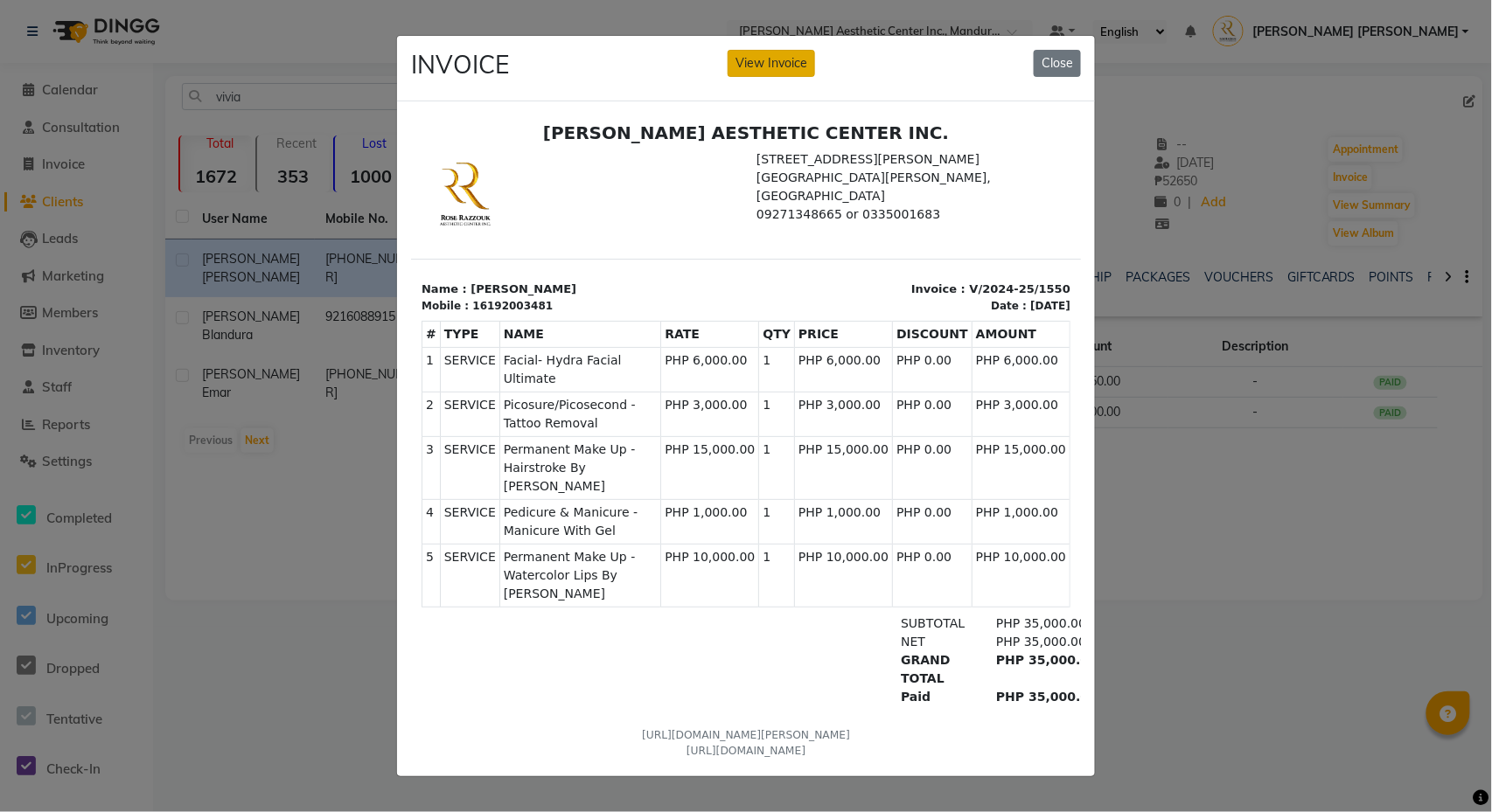
click at [750, 50] on button "View Invoice" at bounding box center [771, 63] width 87 height 27
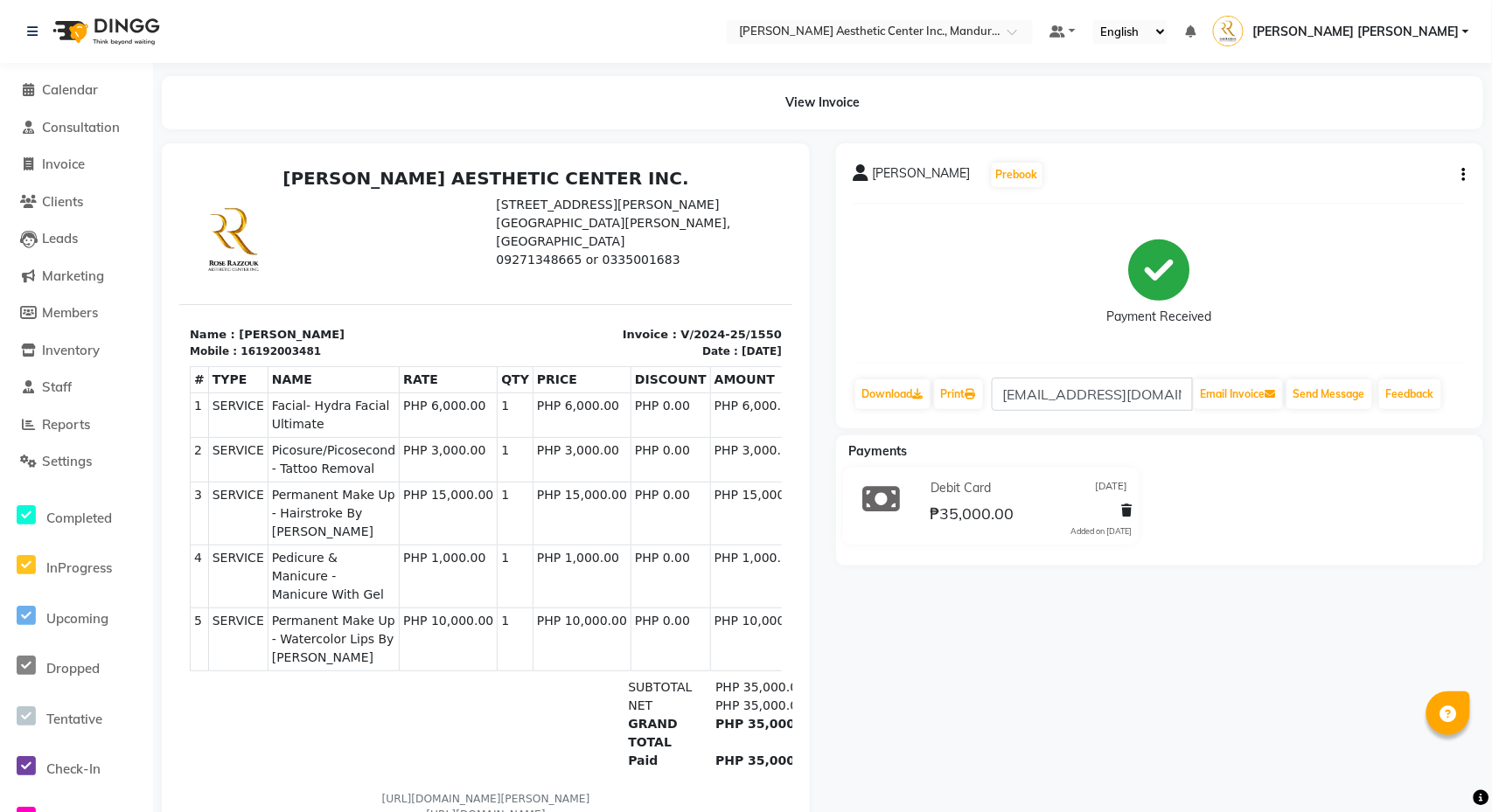
click at [1466, 176] on icon "button" at bounding box center [1464, 175] width 4 height 1
click at [1389, 171] on div "Edit Item Staff" at bounding box center [1377, 175] width 120 height 22
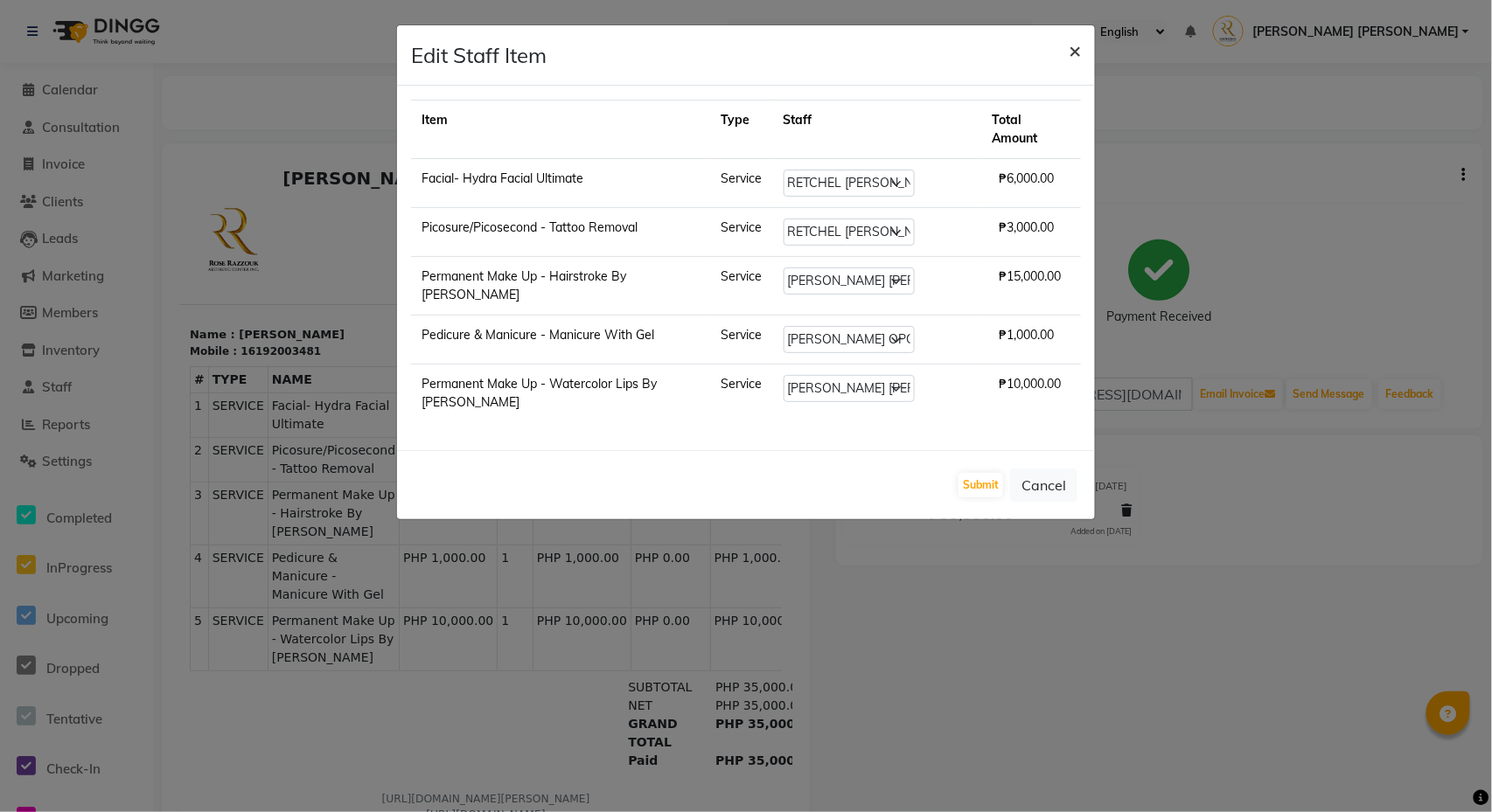
click at [1069, 50] on span "×" at bounding box center [1075, 50] width 13 height 26
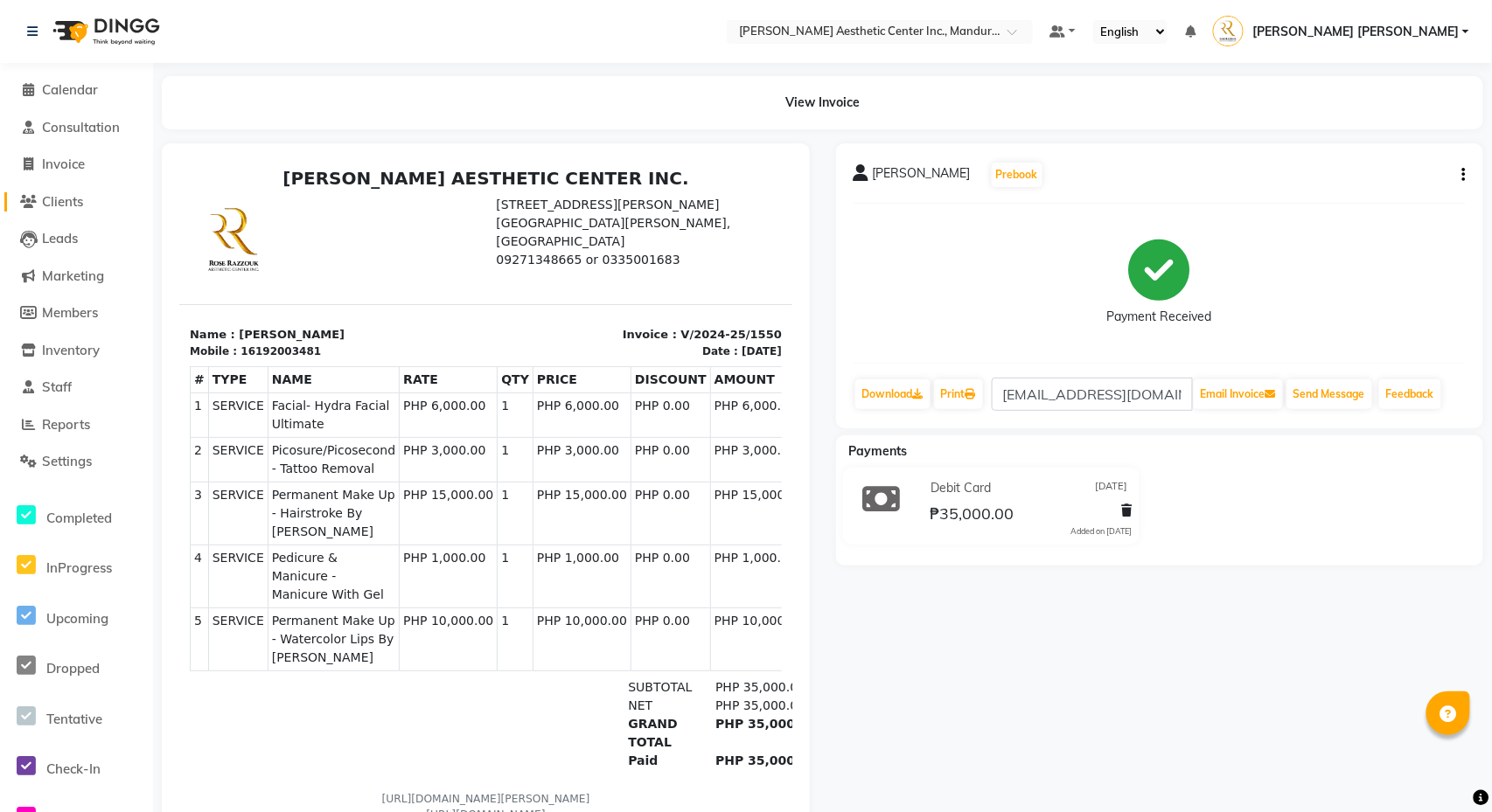
click at [60, 197] on span "Clients" at bounding box center [63, 202] width 41 height 16
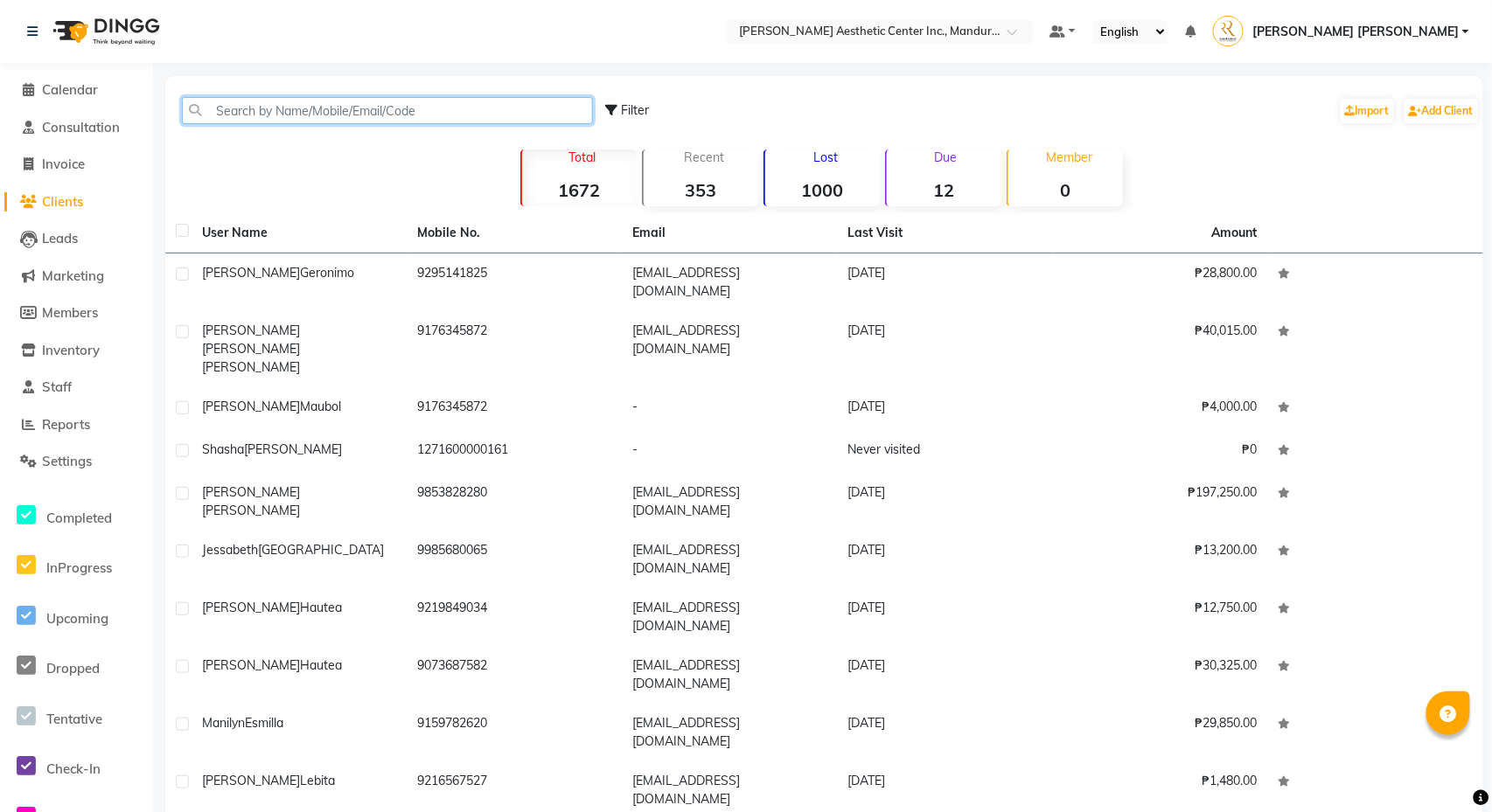
click at [417, 109] on input "text" at bounding box center [387, 111] width 411 height 27
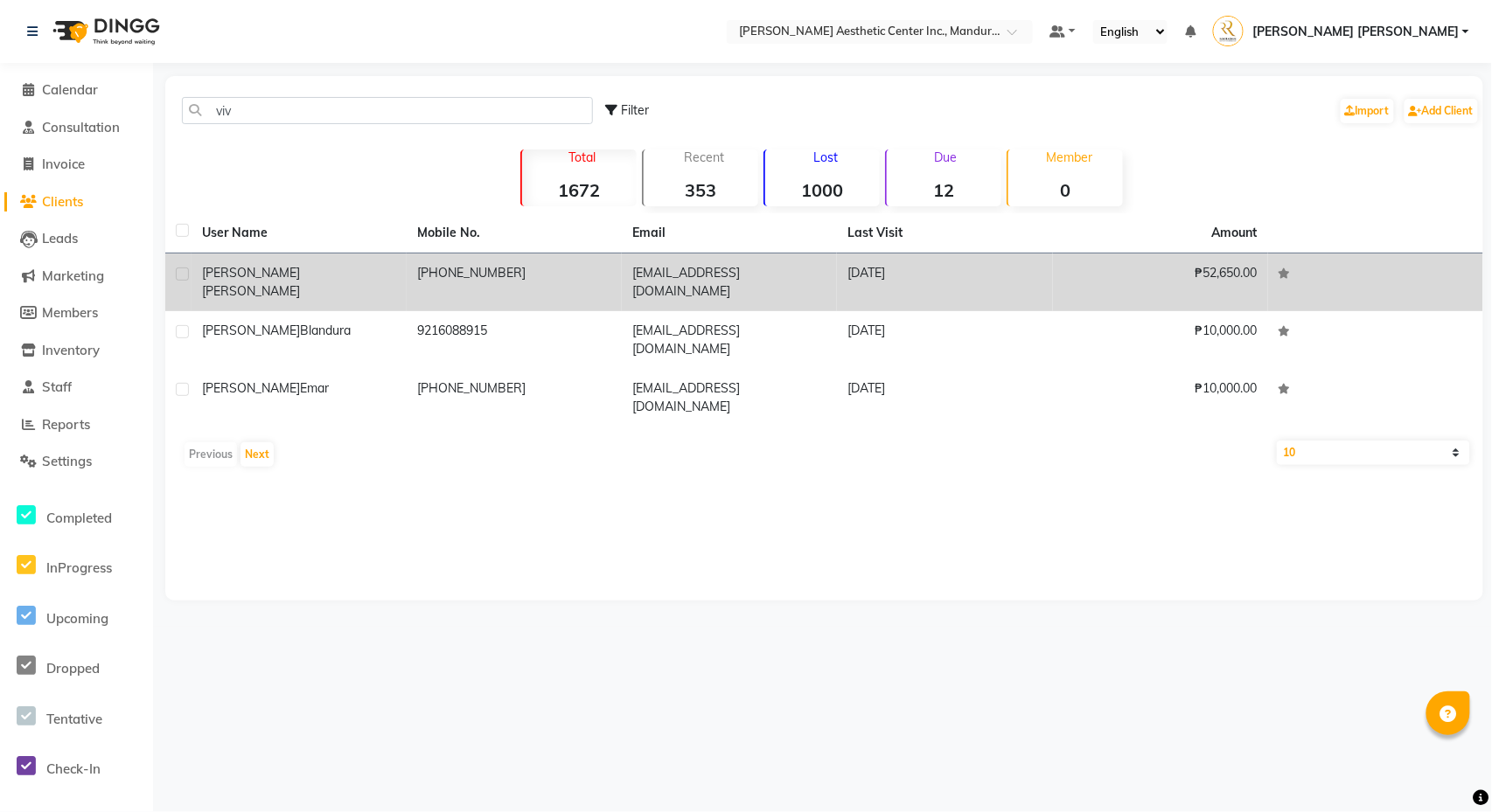
click at [300, 284] on span "[PERSON_NAME]" at bounding box center [250, 291] width 98 height 15
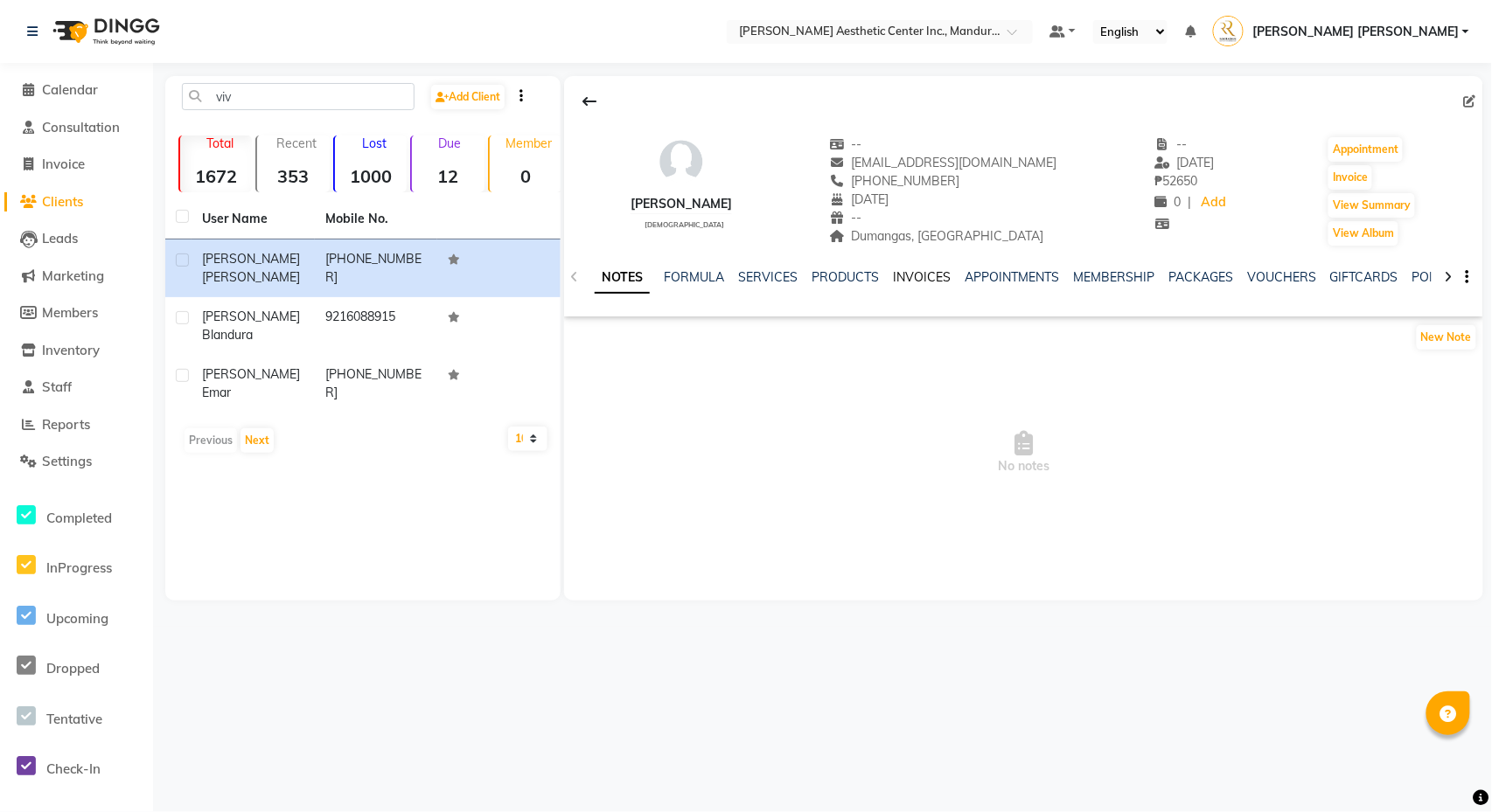
click at [924, 278] on link "INVOICES" at bounding box center [922, 276] width 58 height 15
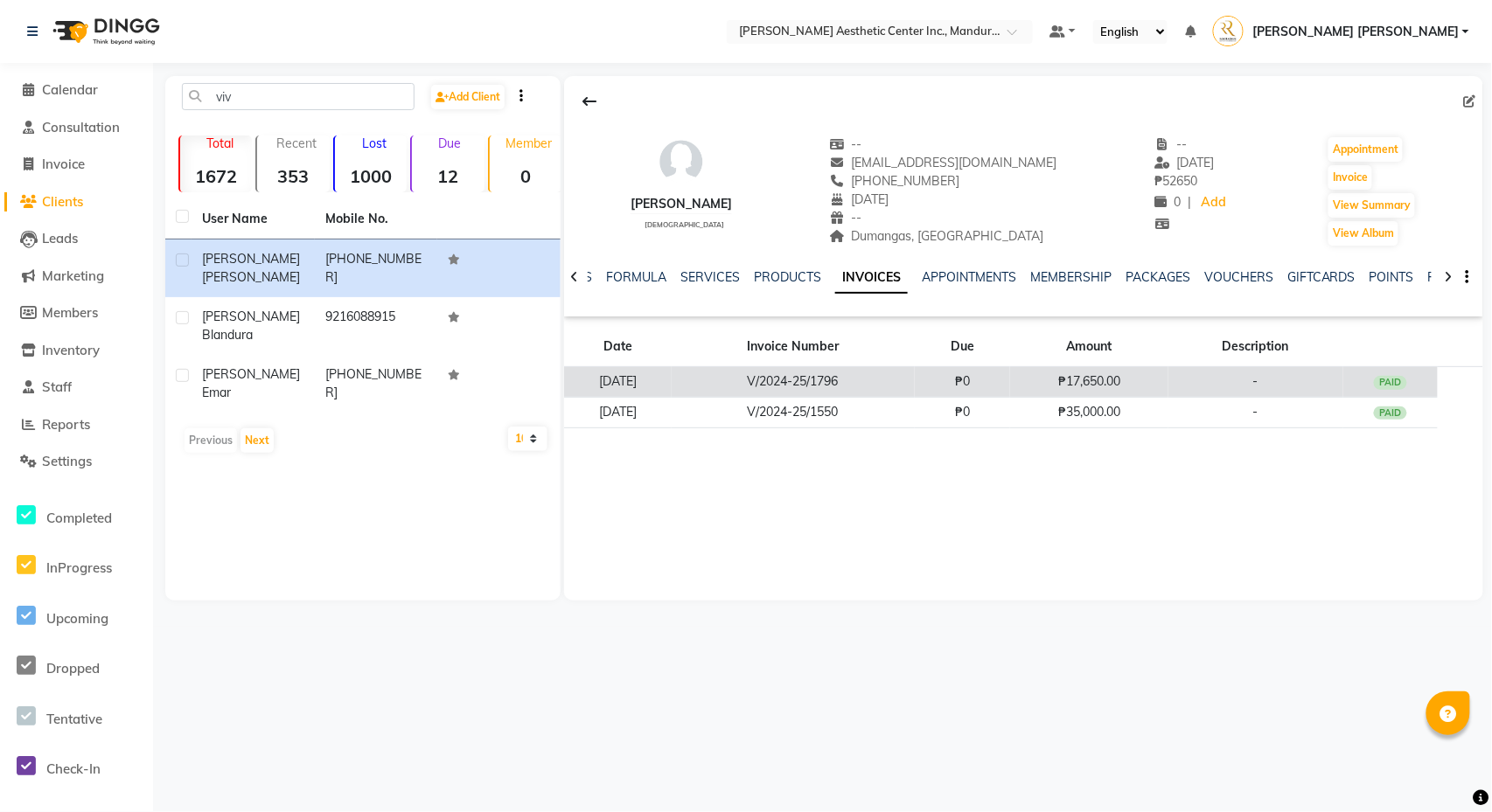
click at [848, 373] on td "V/2024-25/1796" at bounding box center [793, 383] width 243 height 31
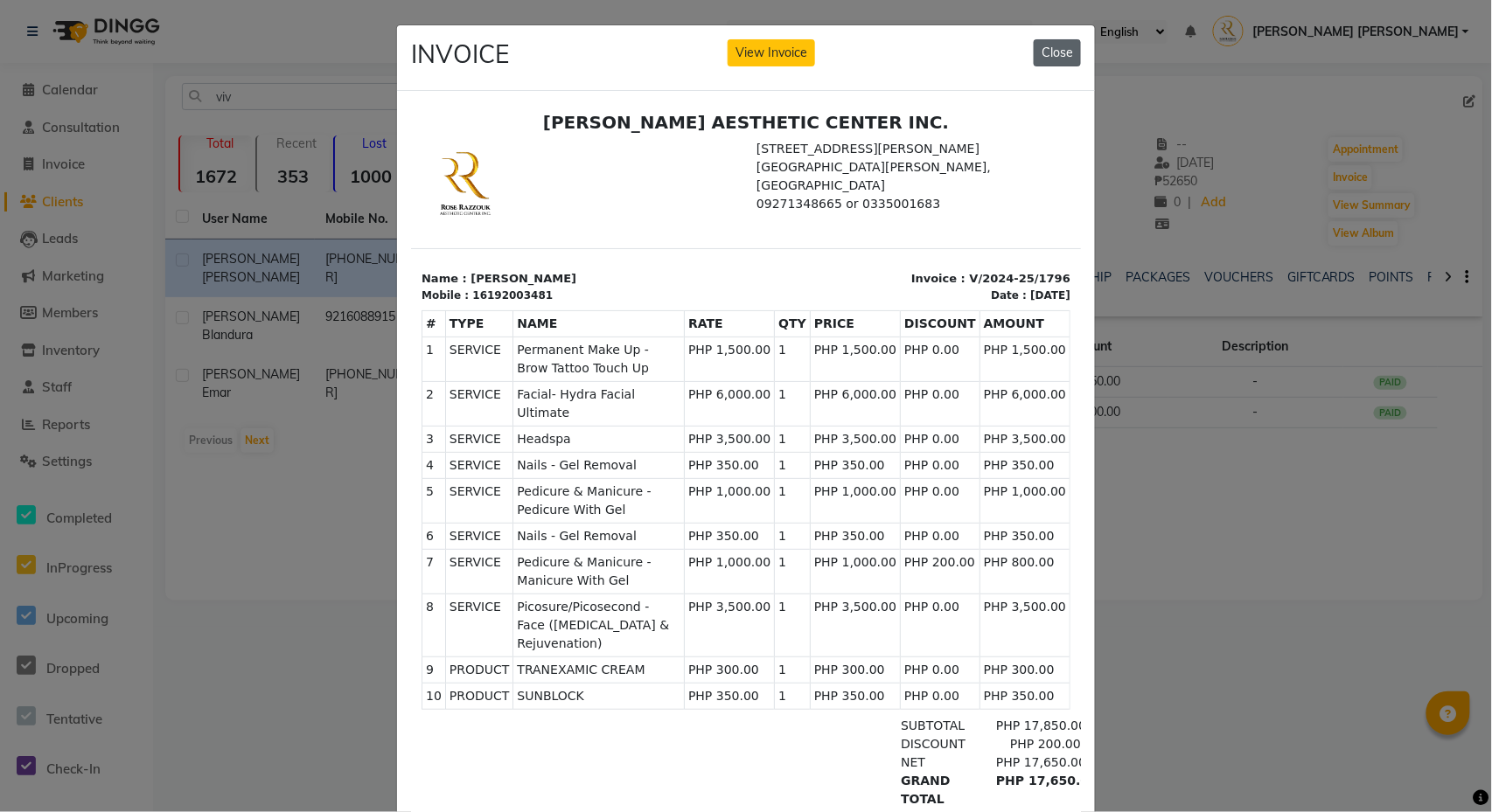
click at [1047, 54] on button "Close" at bounding box center [1057, 53] width 47 height 27
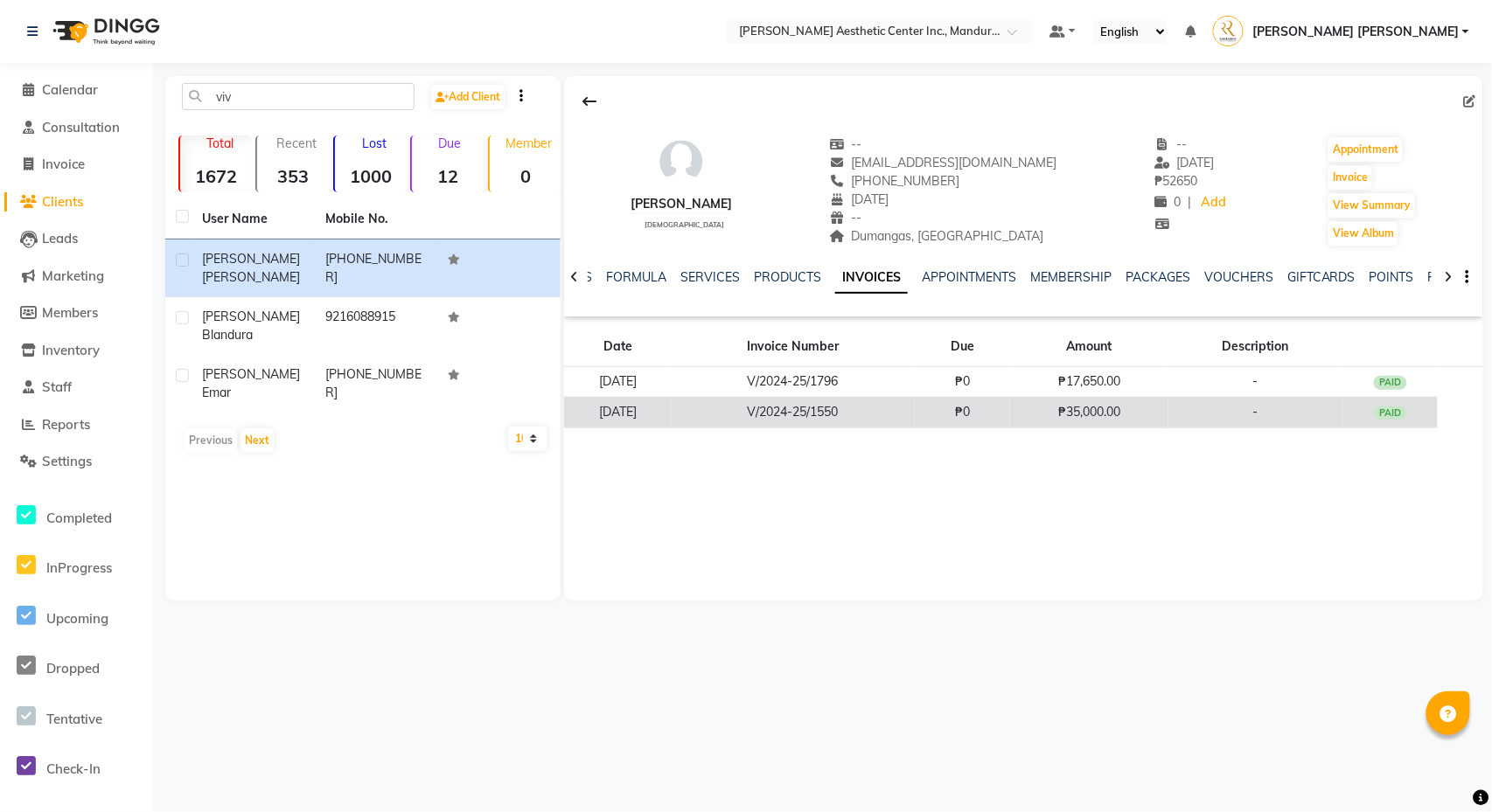
click at [737, 417] on td "V/2024-25/1550" at bounding box center [793, 412] width 243 height 31
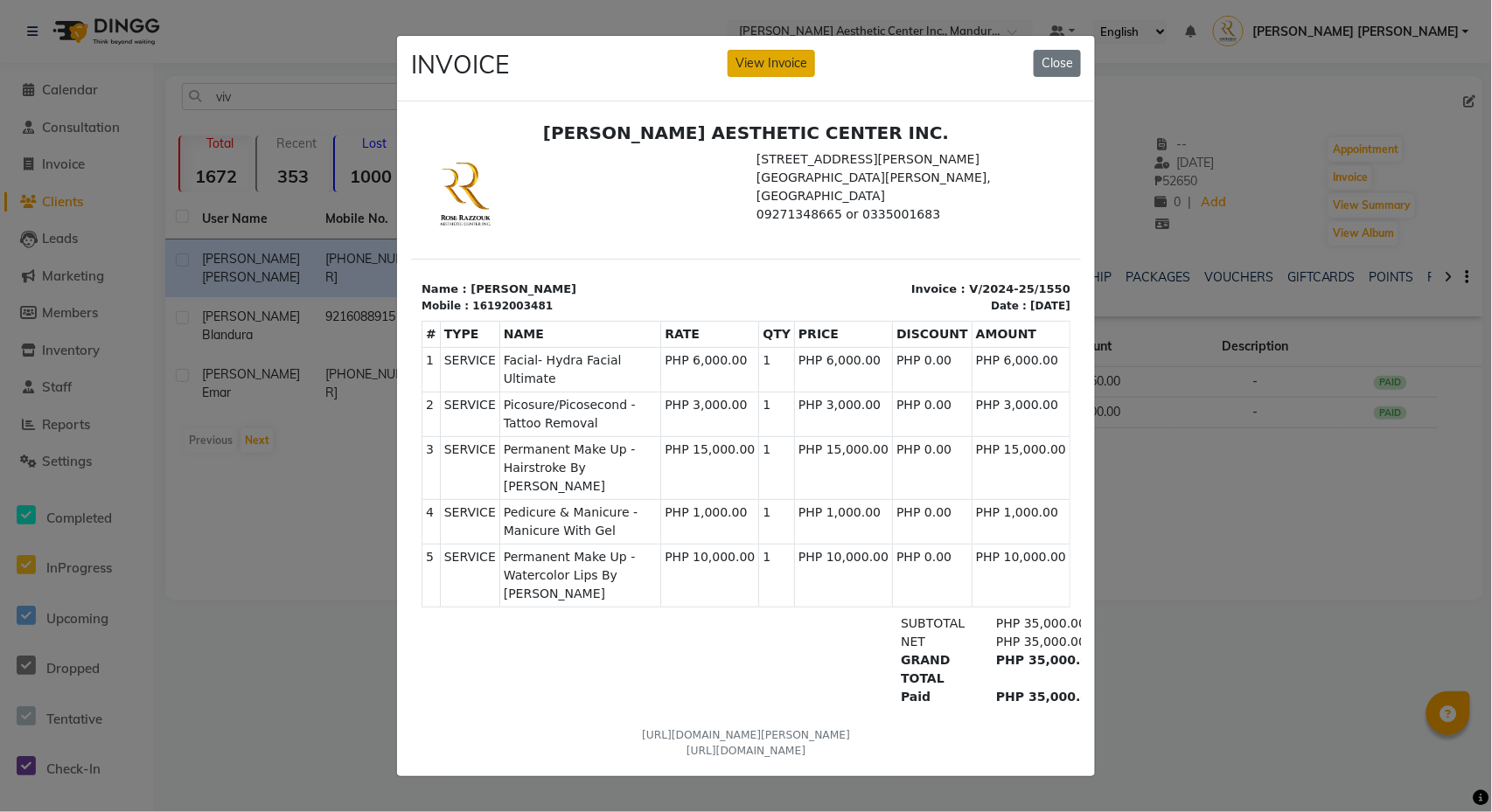
click at [770, 68] on button "View Invoice" at bounding box center [771, 63] width 87 height 27
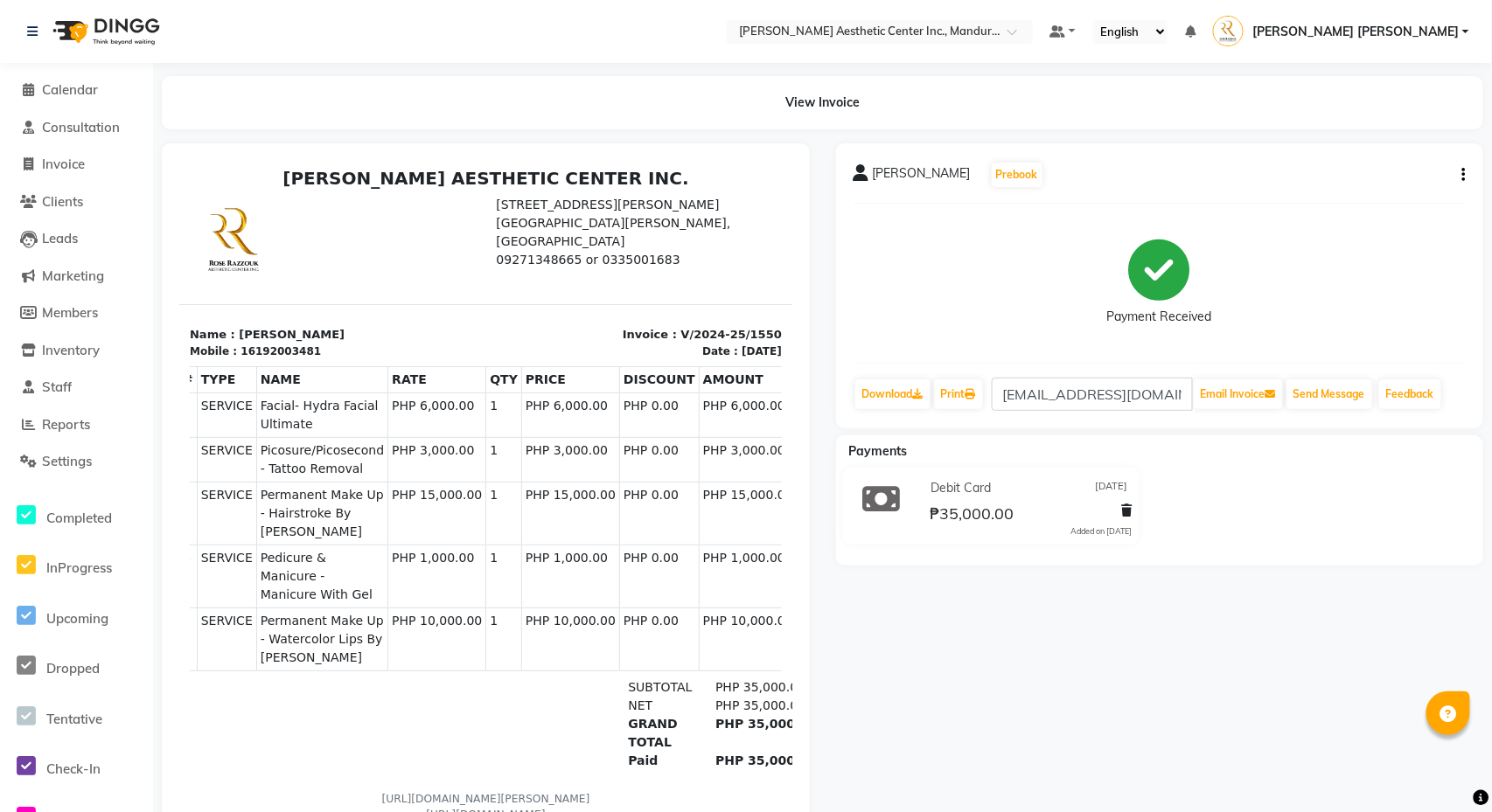
scroll to position [0, 11]
click at [1466, 175] on icon "button" at bounding box center [1464, 175] width 4 height 1
click at [1337, 175] on div "Edit Item Staff" at bounding box center [1377, 175] width 120 height 22
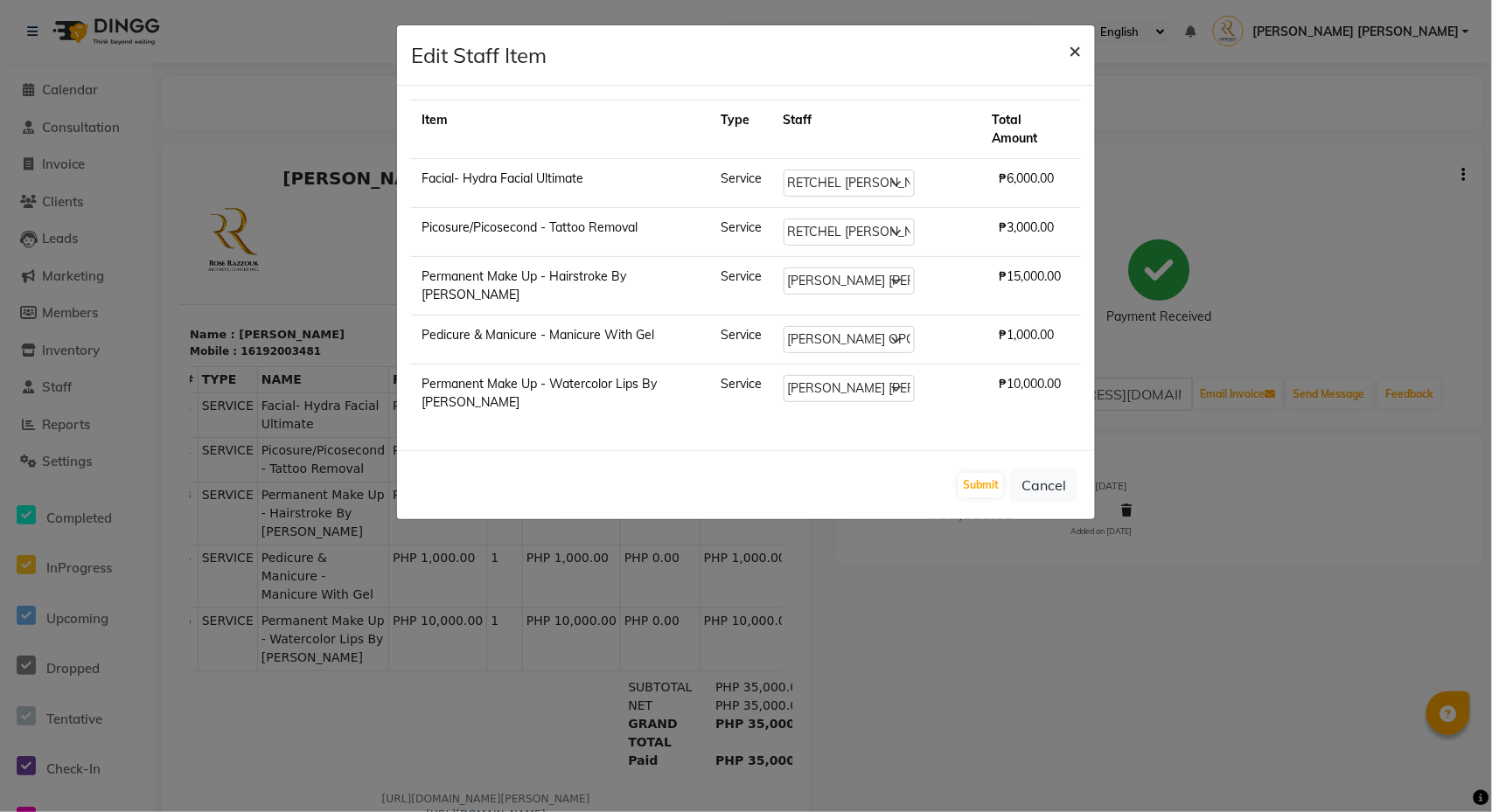
click at [1071, 50] on span "×" at bounding box center [1075, 50] width 13 height 26
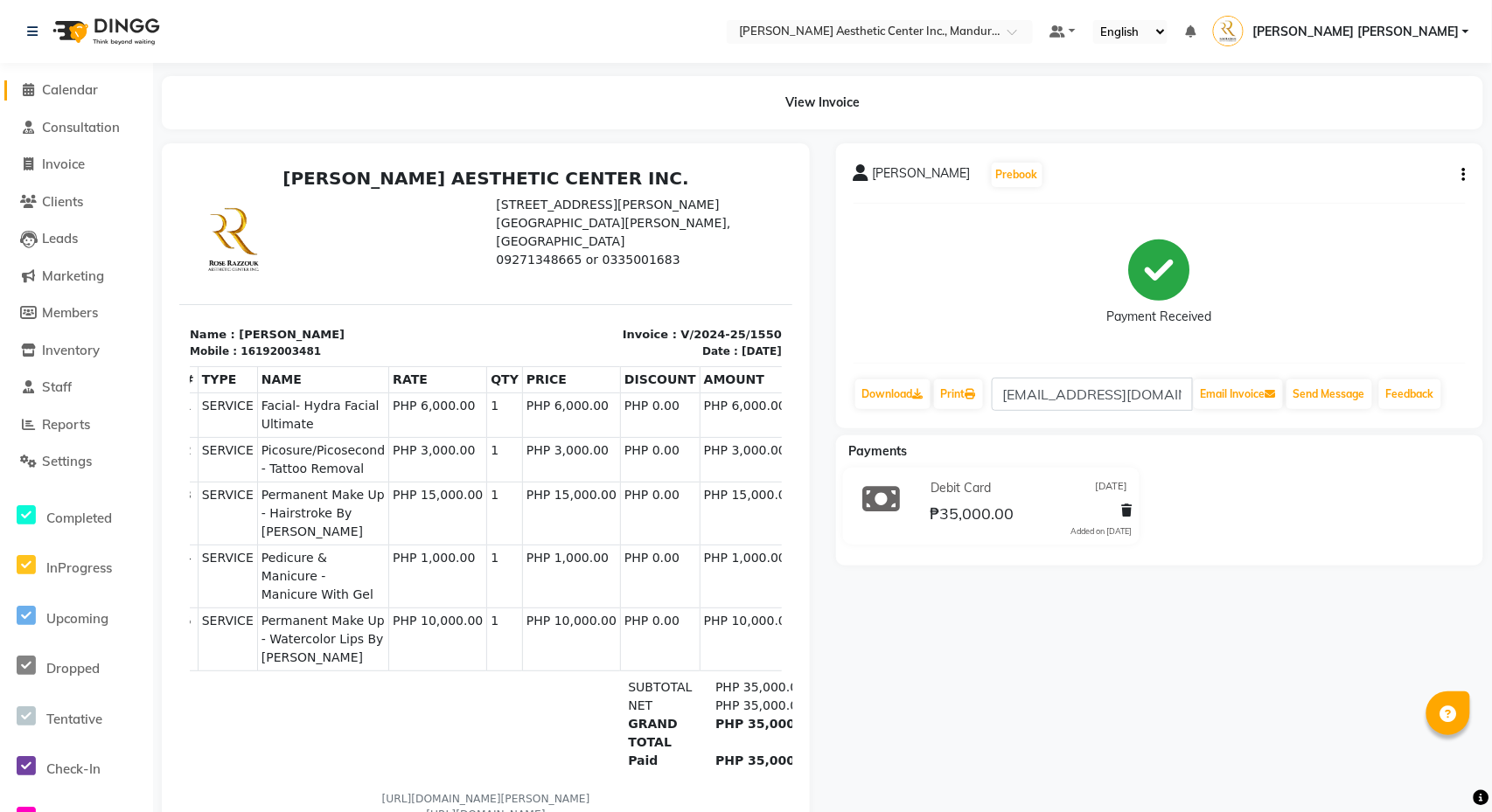
click at [56, 89] on span "Calendar" at bounding box center [70, 89] width 56 height 16
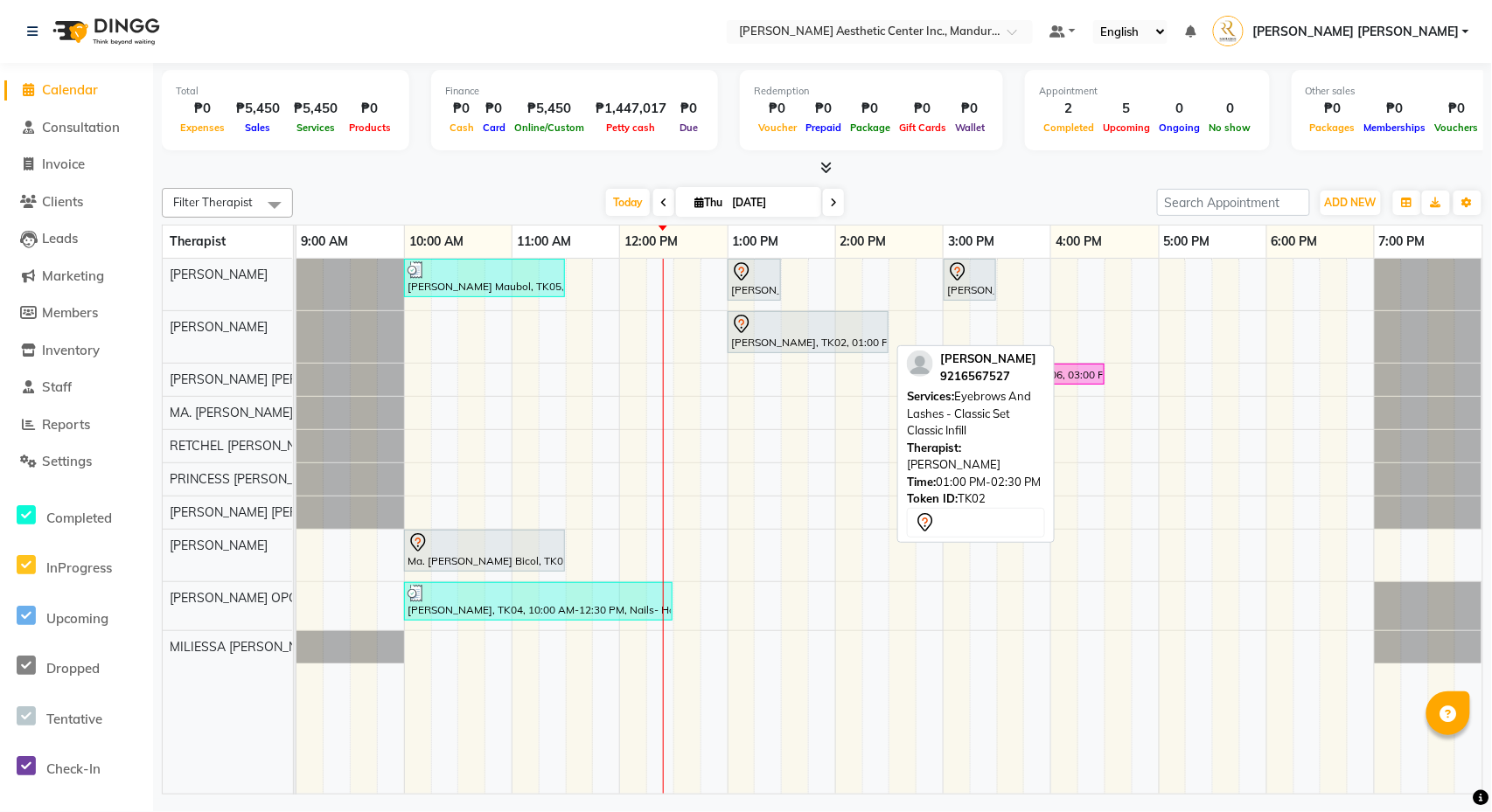
click at [845, 339] on div "[PERSON_NAME], TK02, 01:00 PM-02:30 PM, Eyebrows And Lashes - Classic Set Class…" at bounding box center [808, 332] width 158 height 37
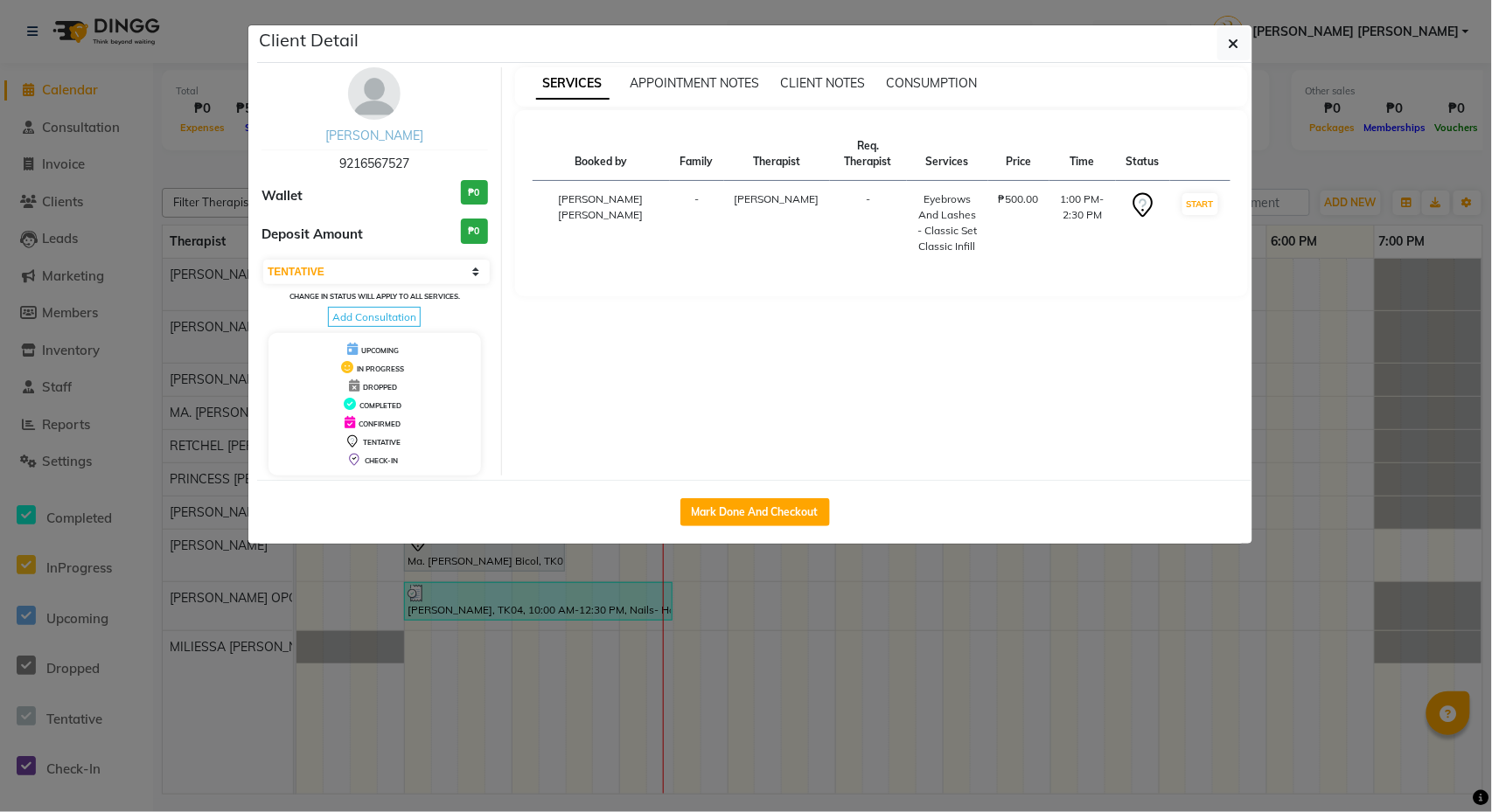
click at [382, 130] on link "[PERSON_NAME]" at bounding box center [374, 135] width 98 height 15
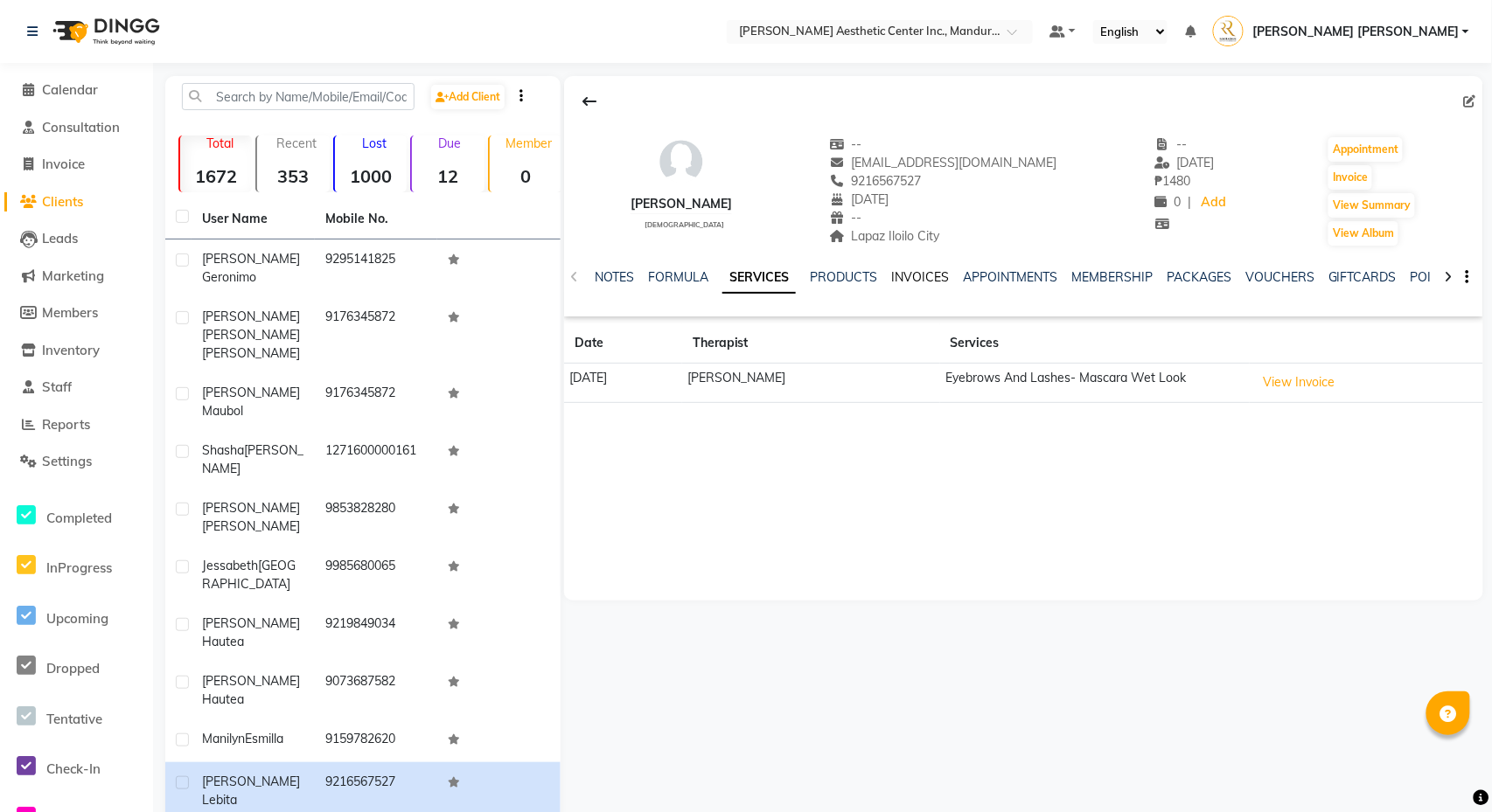
click at [920, 276] on link "INVOICES" at bounding box center [920, 276] width 58 height 15
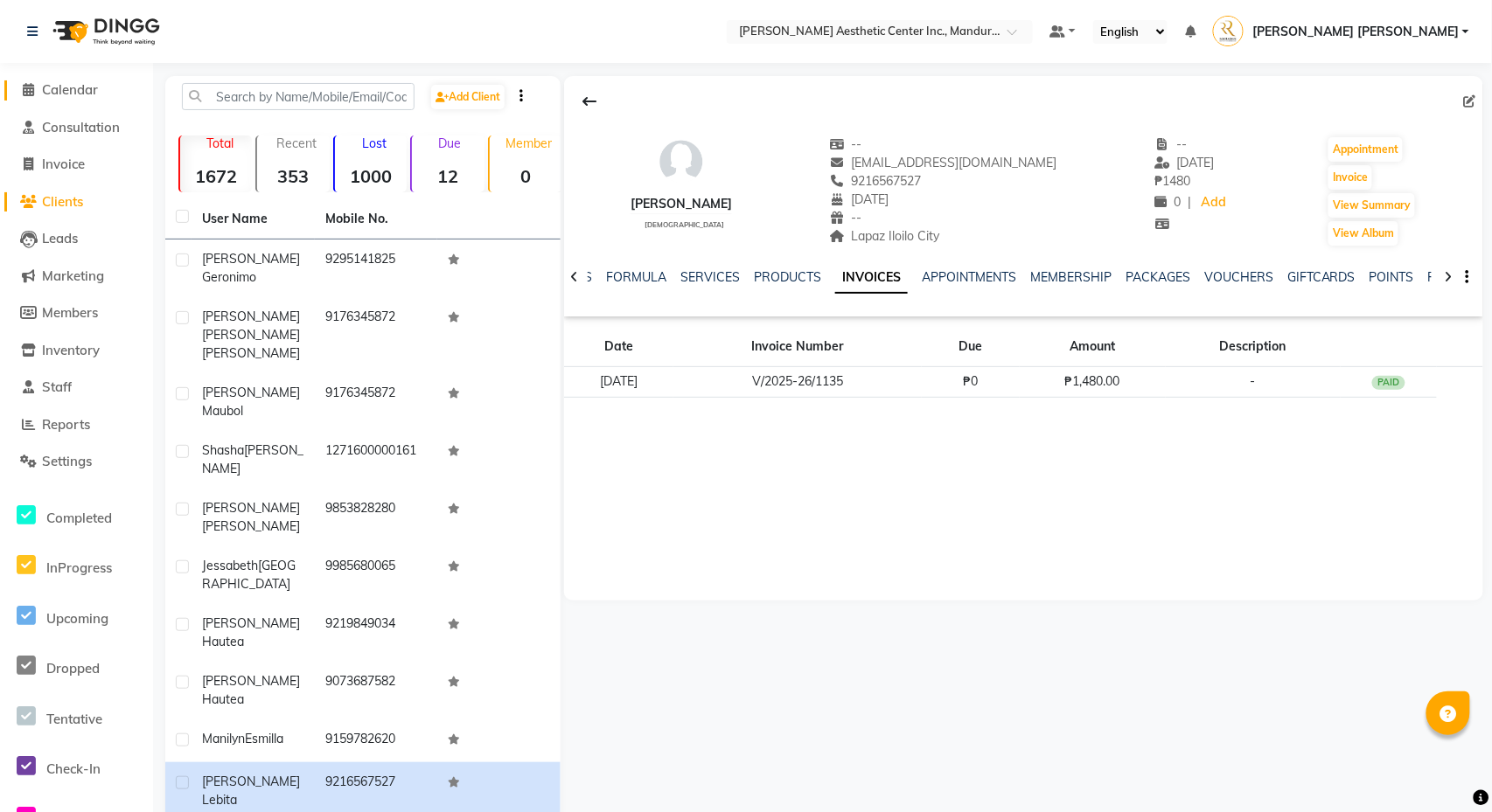
click at [81, 87] on span "Calendar" at bounding box center [70, 89] width 56 height 16
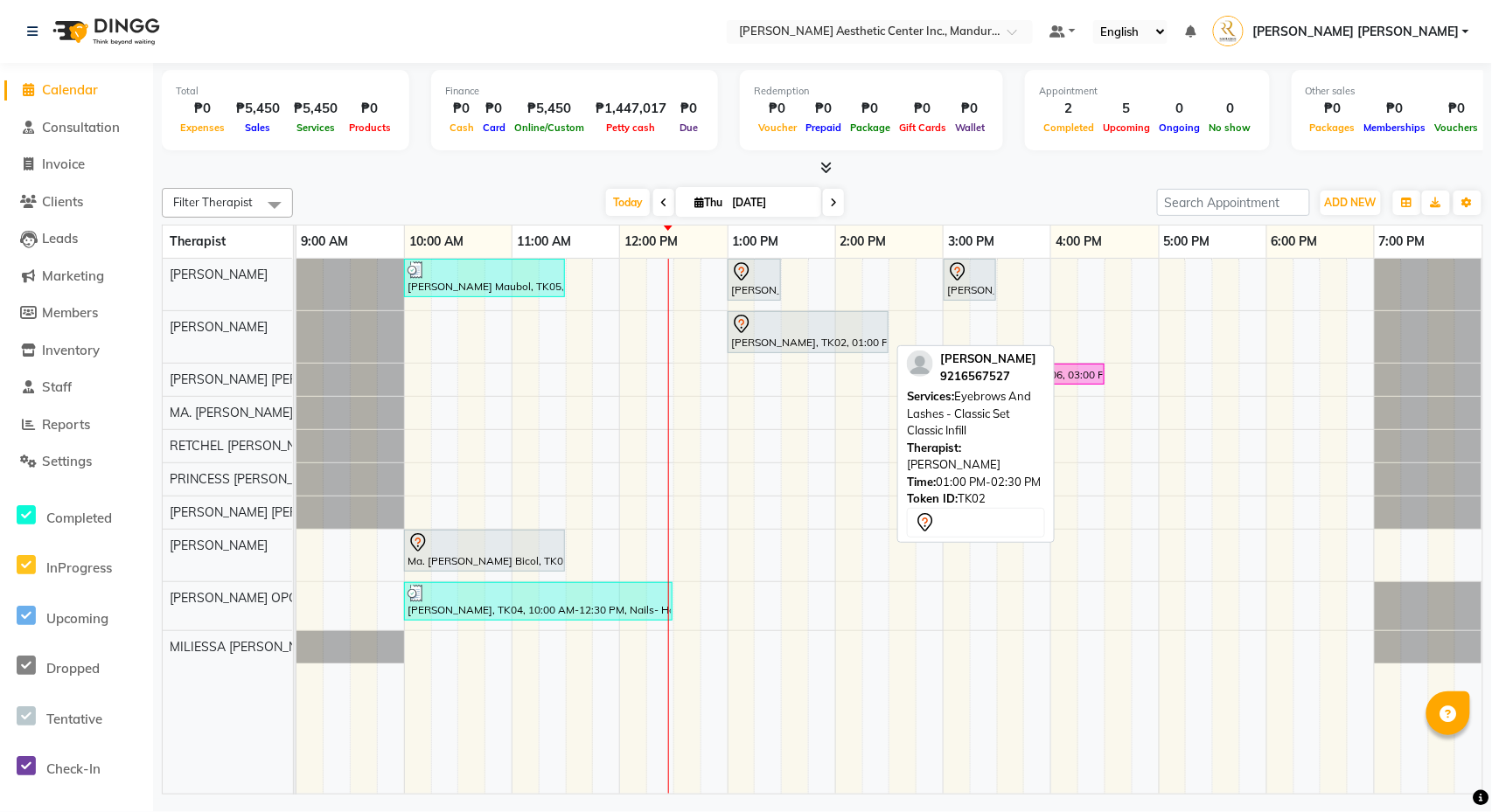
click at [816, 326] on div at bounding box center [808, 324] width 154 height 21
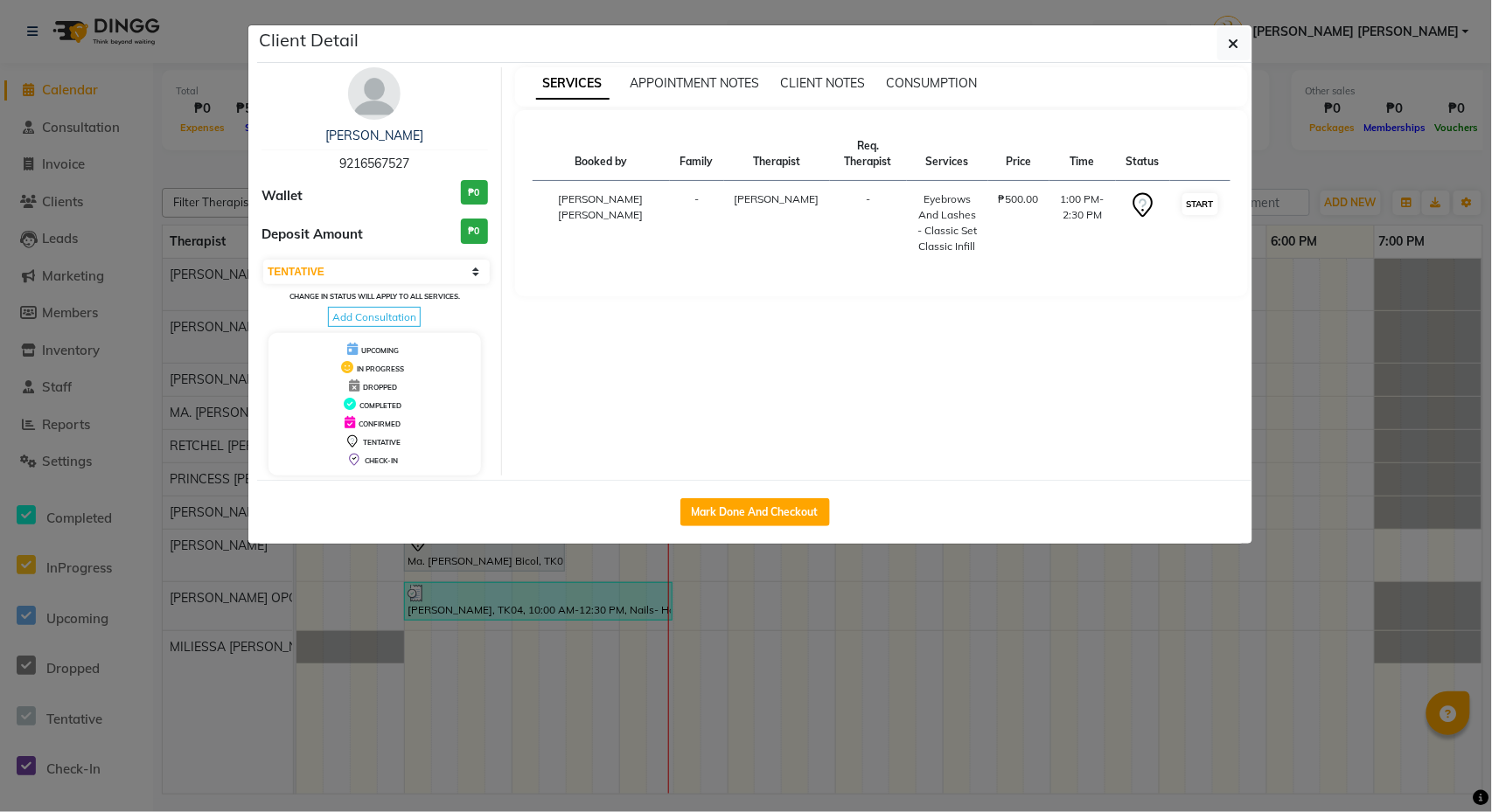
click at [1195, 206] on button "START" at bounding box center [1200, 204] width 36 height 22
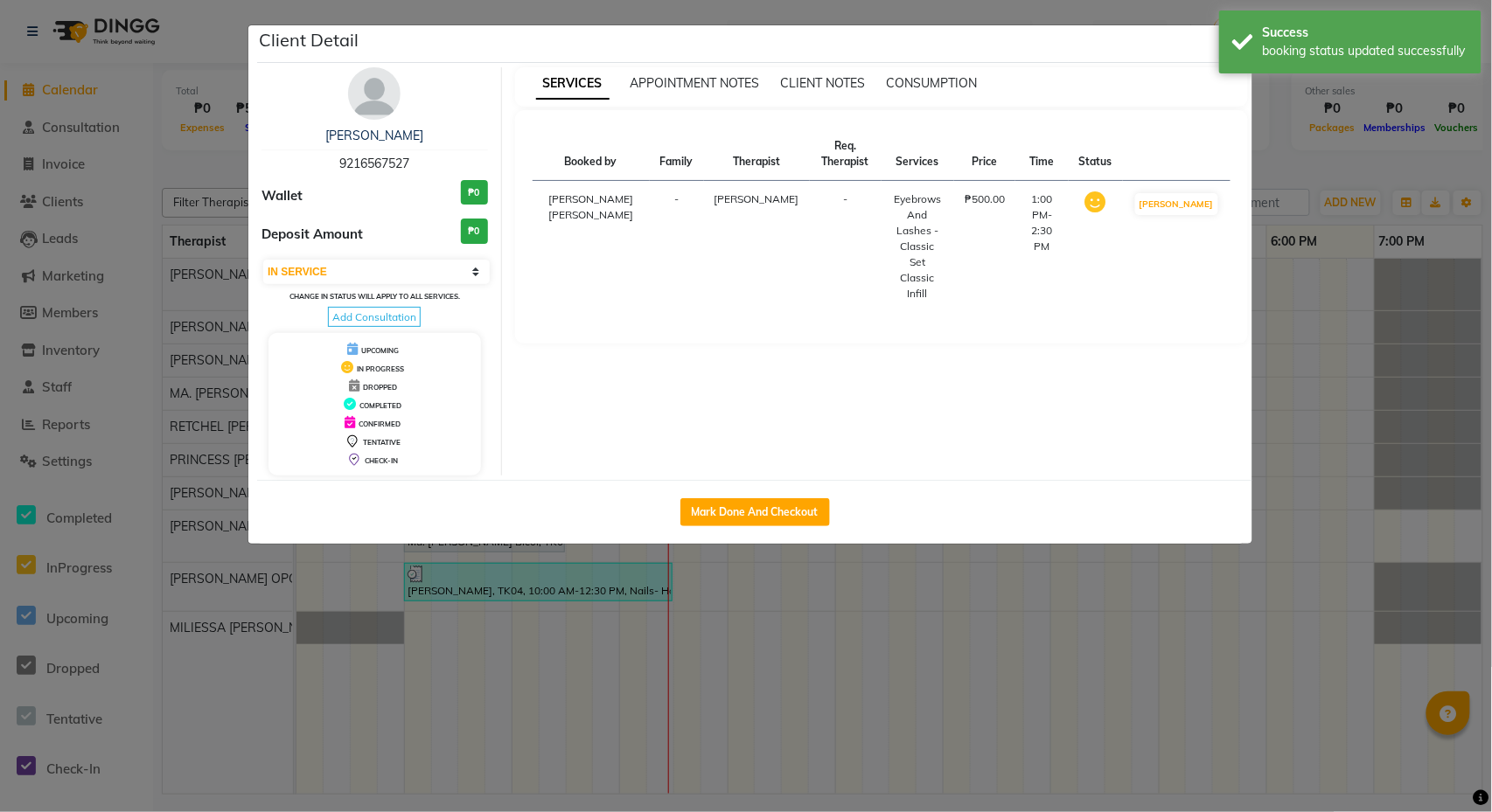
click at [1366, 348] on ngb-modal-window "Client Detail [PERSON_NAME] 9216567527 Wallet ₱0 Deposit Amount ₱0 Select IN SE…" at bounding box center [746, 406] width 1492 height 812
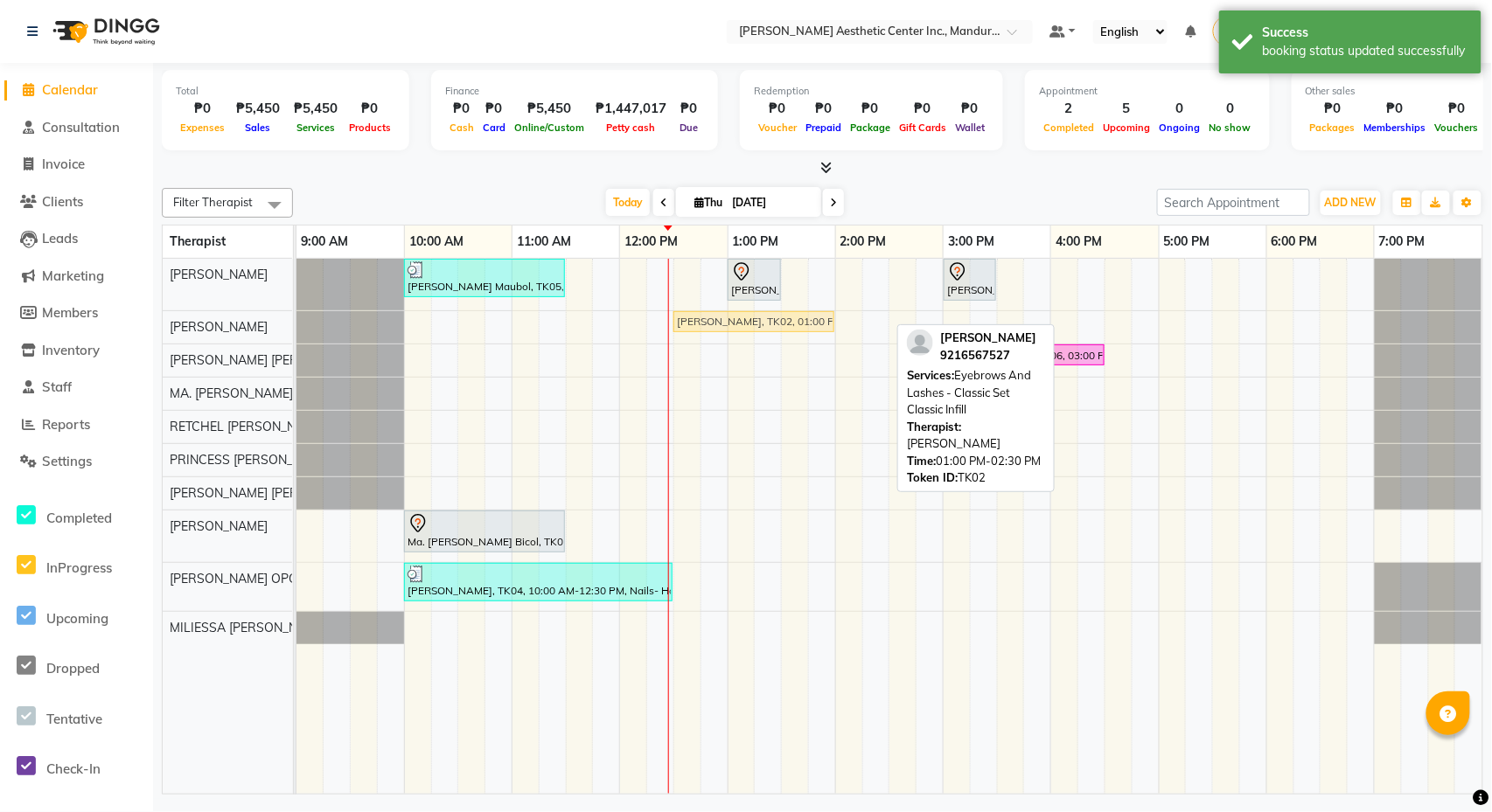
drag, startPoint x: 780, startPoint y: 316, endPoint x: 721, endPoint y: 322, distance: 59.3
click at [296, 322] on div "[PERSON_NAME], TK02, 01:00 PM-02:30 PM, Eyebrows And Lashes - Classic Set Class…" at bounding box center [296, 327] width 0 height 31
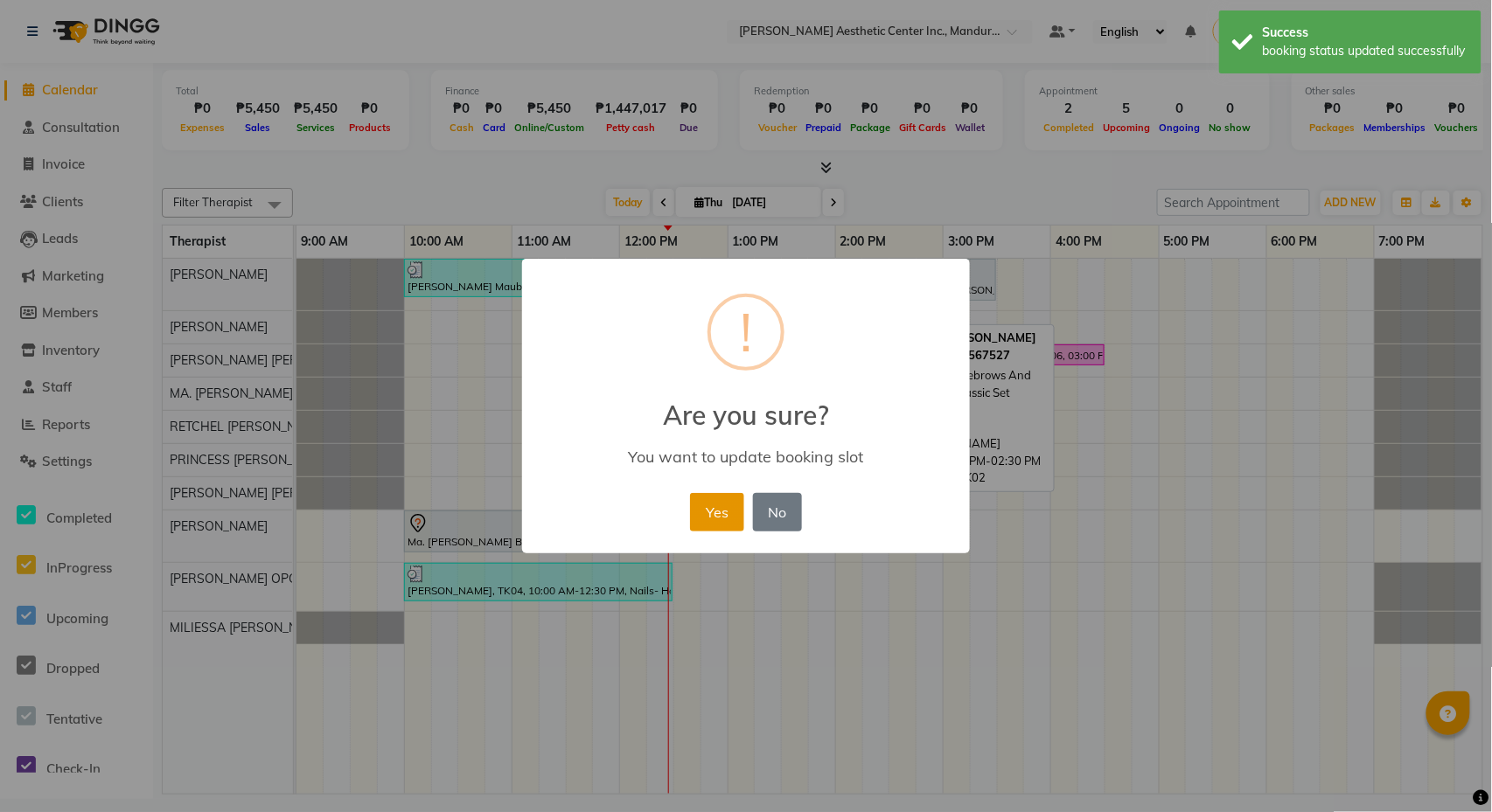
click at [715, 518] on button "Yes" at bounding box center [716, 512] width 53 height 39
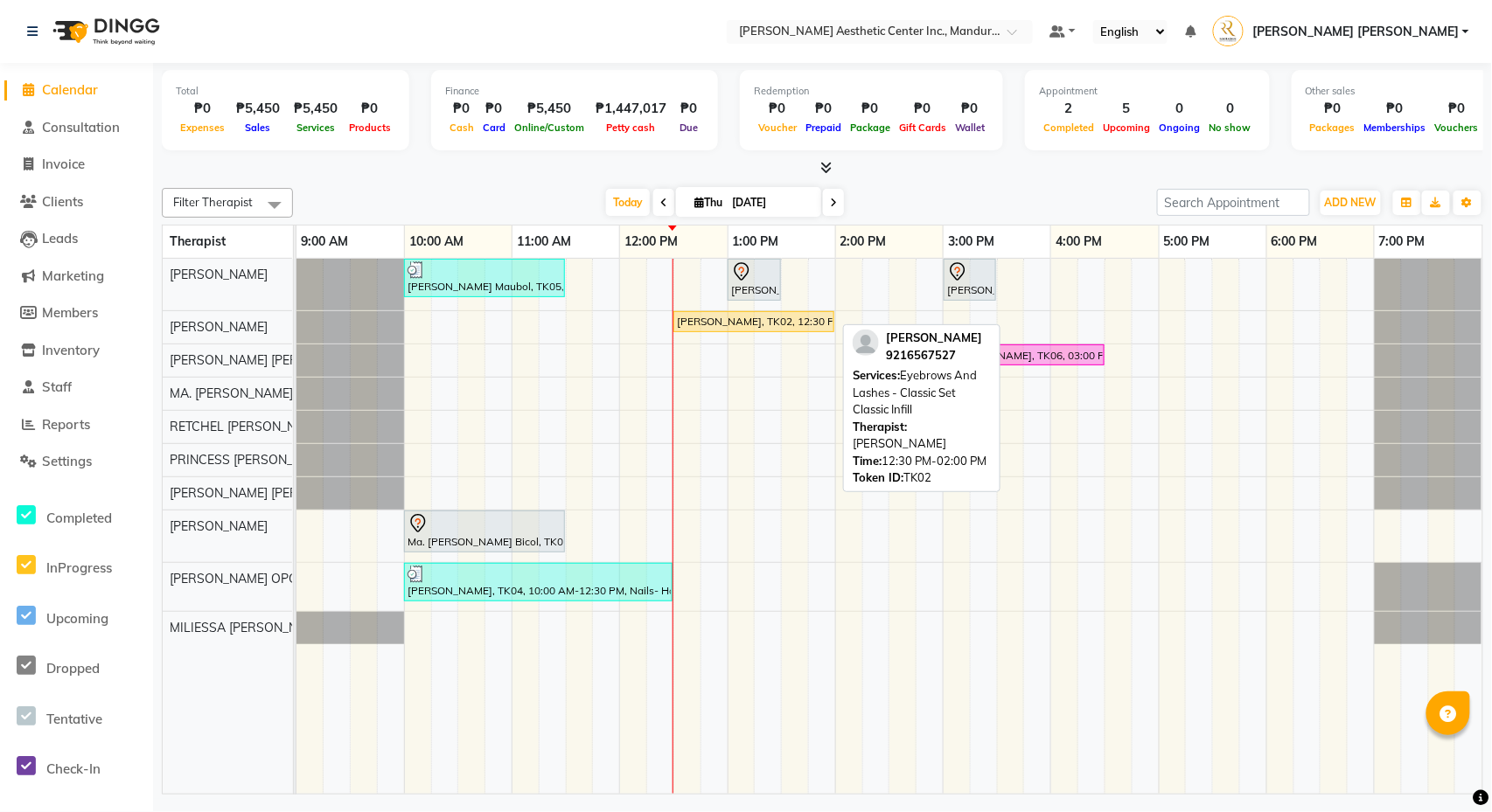
click at [714, 323] on div "[PERSON_NAME], TK02, 12:30 PM-02:00 PM, Eyebrows And Lashes - Classic Set Class…" at bounding box center [754, 321] width 158 height 15
click at [764, 317] on div "[PERSON_NAME], TK02, 12:30 PM-02:00 PM, Eyebrows And Lashes - Classic Set Class…" at bounding box center [754, 321] width 158 height 15
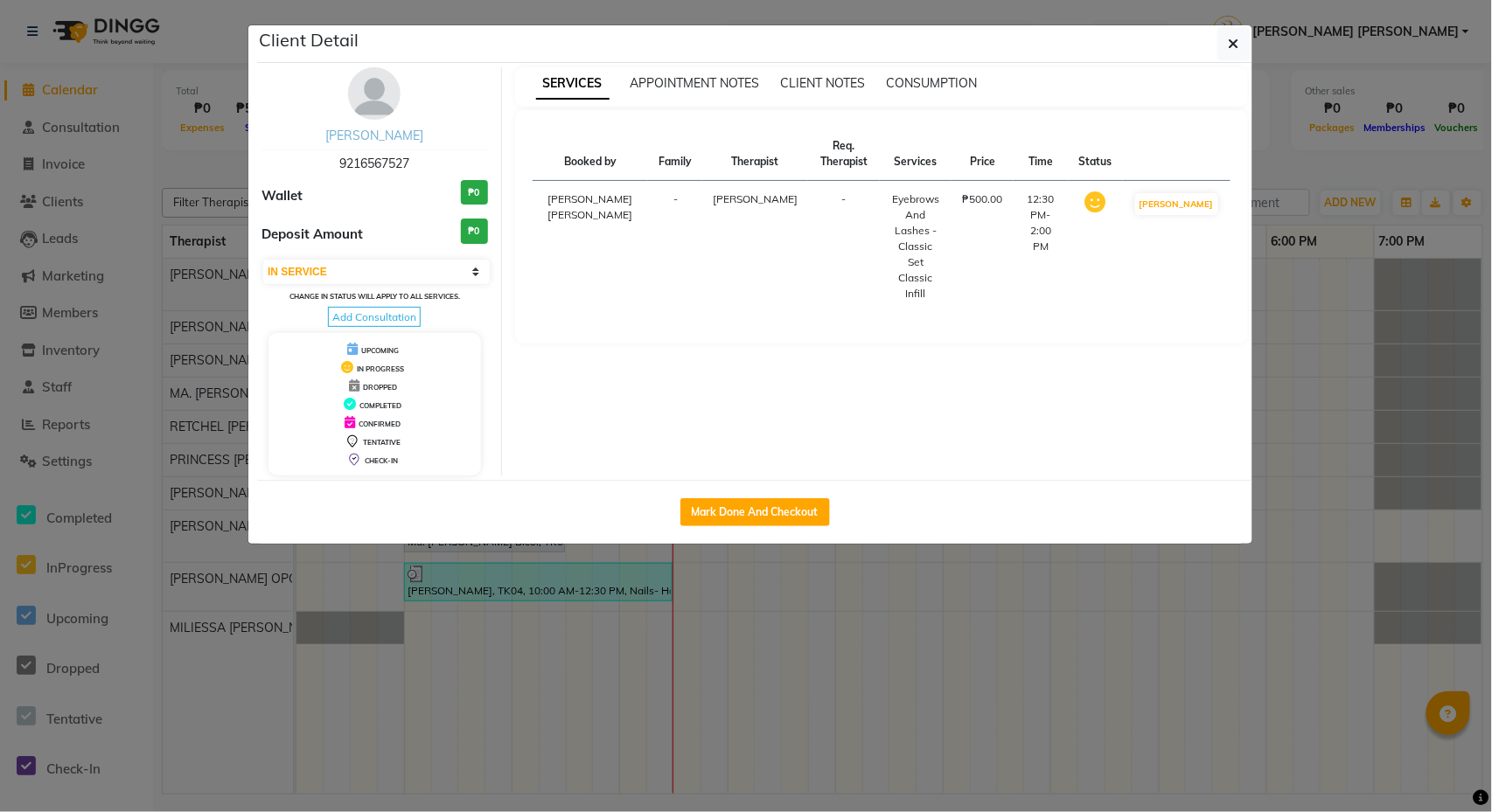
click at [388, 128] on link "[PERSON_NAME]" at bounding box center [374, 135] width 98 height 15
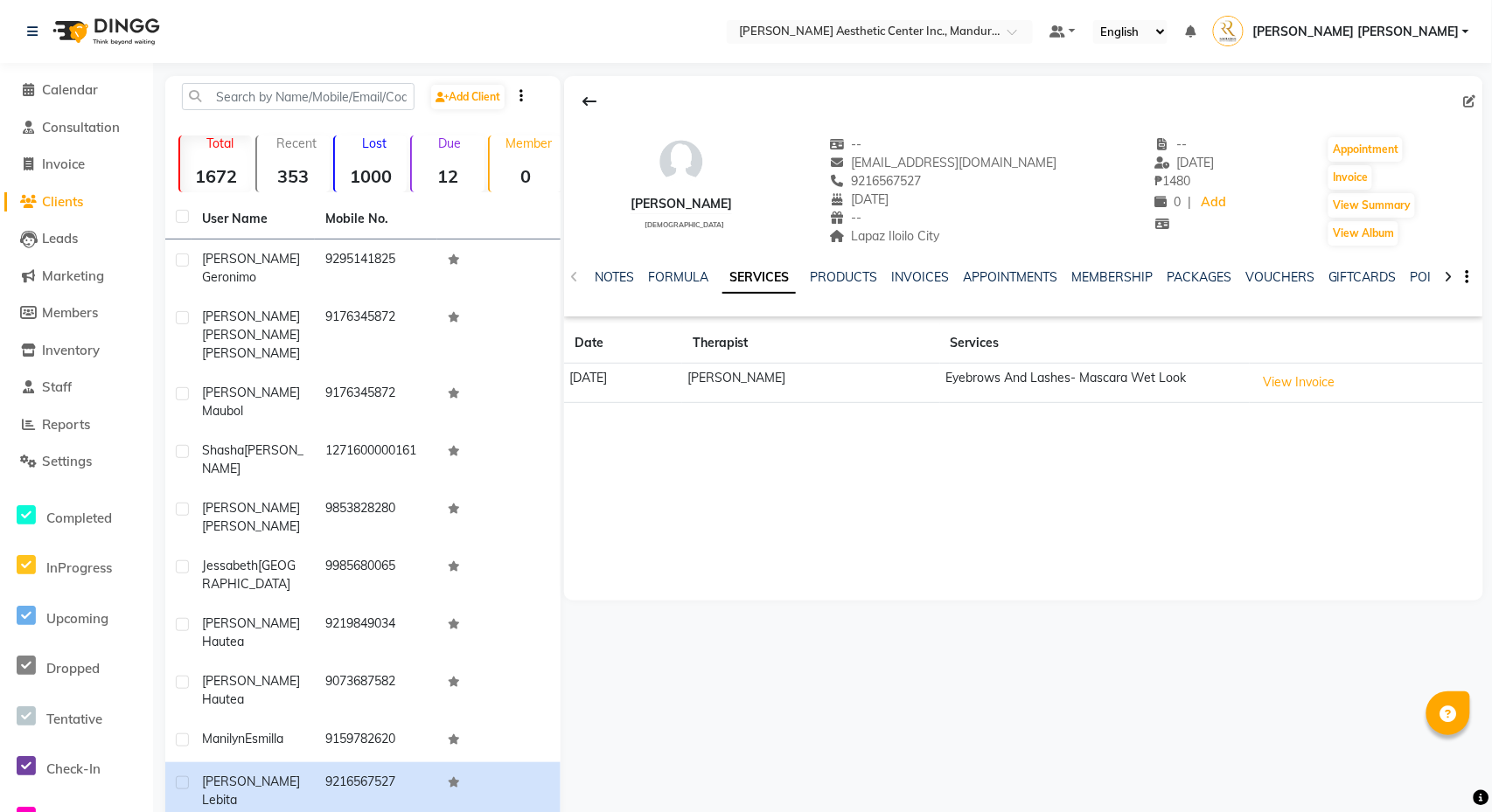
click at [40, 77] on li "Calendar" at bounding box center [77, 91] width 153 height 38
click at [76, 93] on span "Calendar" at bounding box center [70, 89] width 56 height 16
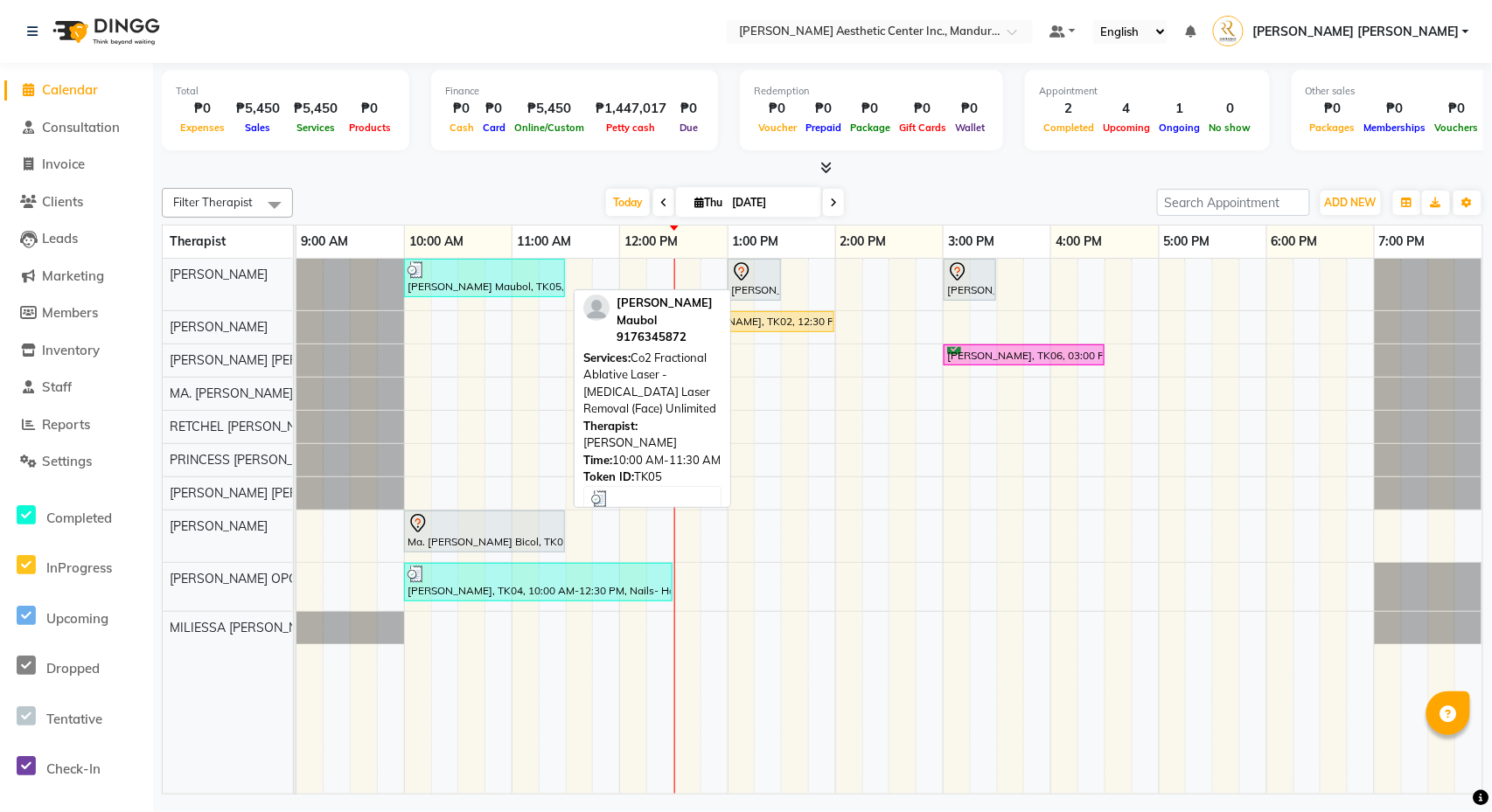
click at [469, 288] on div "[PERSON_NAME] Maubol, TK05, 10:00 AM-11:30 AM, Co2 Fractional Ablative Laser - …" at bounding box center [484, 277] width 158 height 33
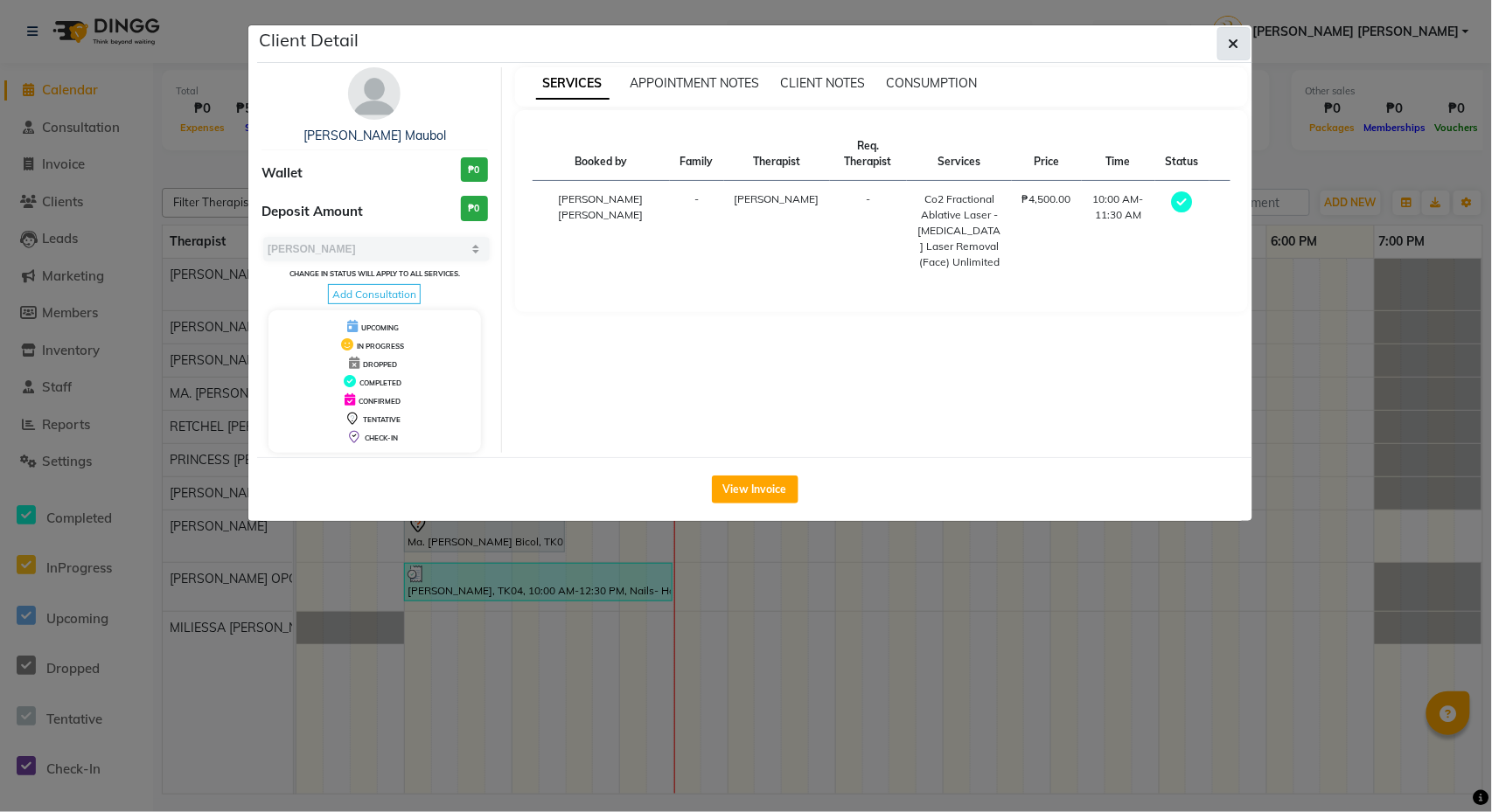
click at [1230, 50] on icon "button" at bounding box center [1234, 44] width 11 height 14
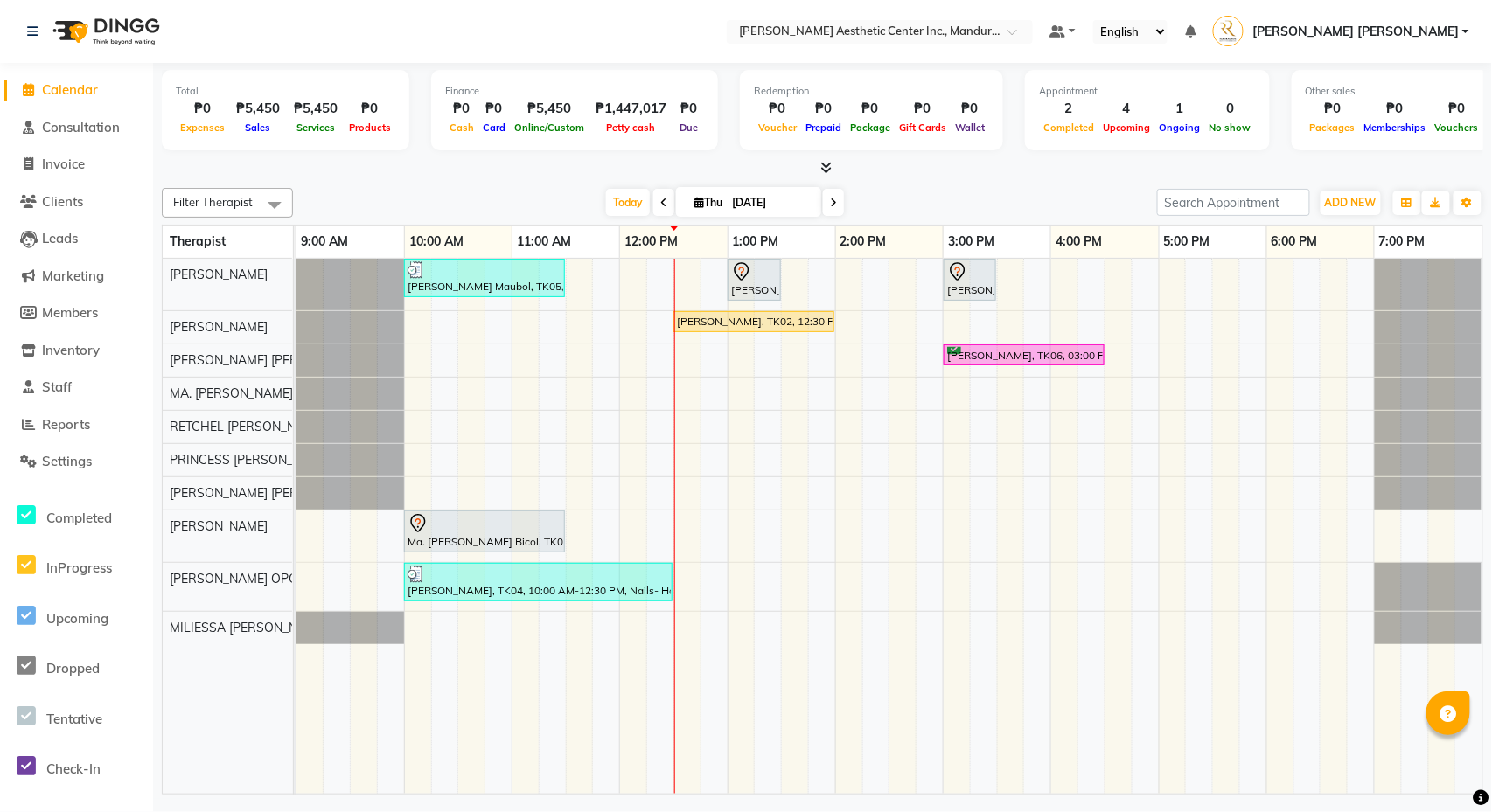
click at [900, 466] on div "[PERSON_NAME] Maubol, TK05, 10:00 AM-11:30 AM, Co2 Fractional Ablative Laser - …" at bounding box center [889, 526] width 1186 height 535
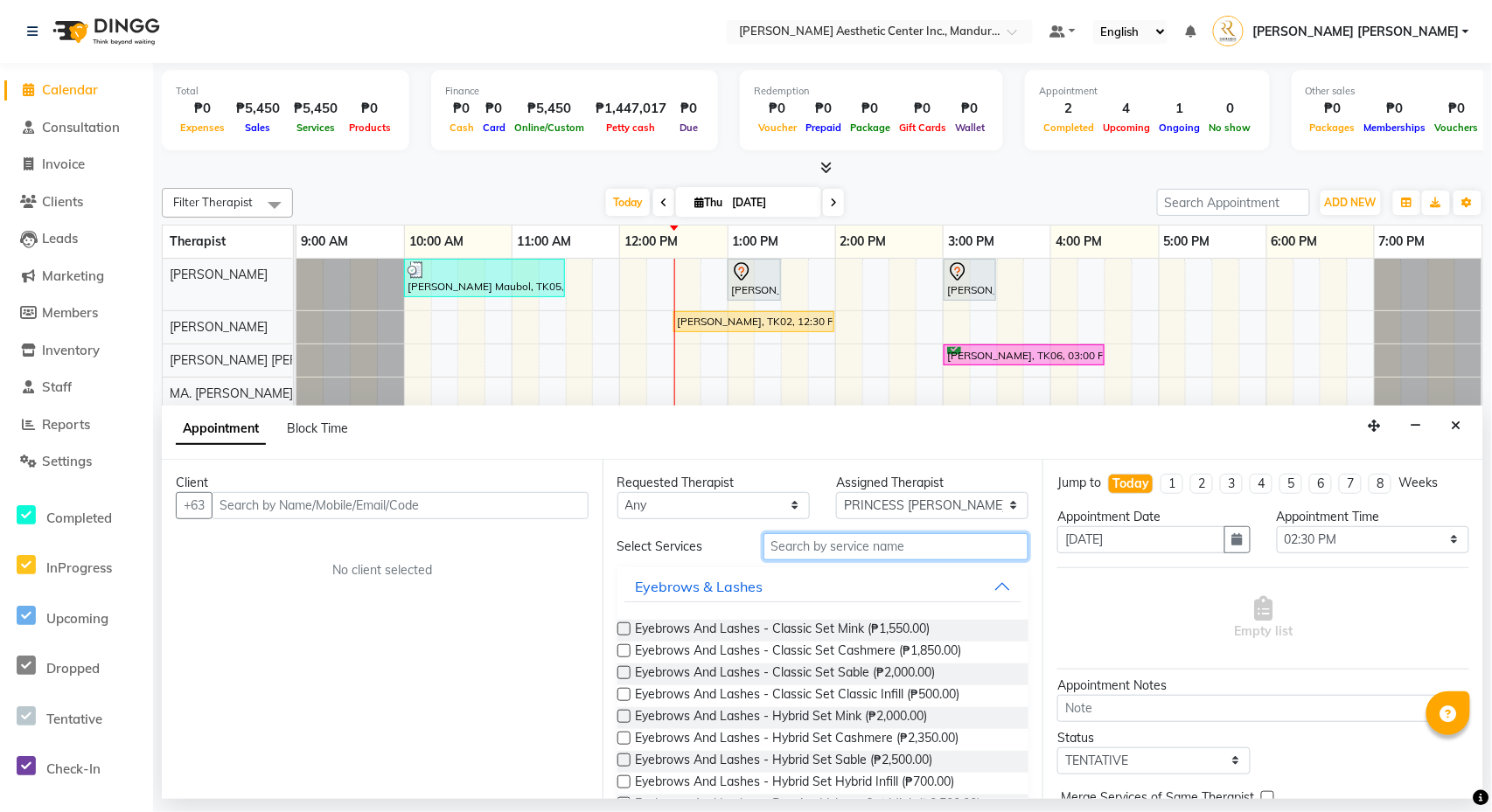
click at [861, 549] on input "text" at bounding box center [896, 546] width 266 height 27
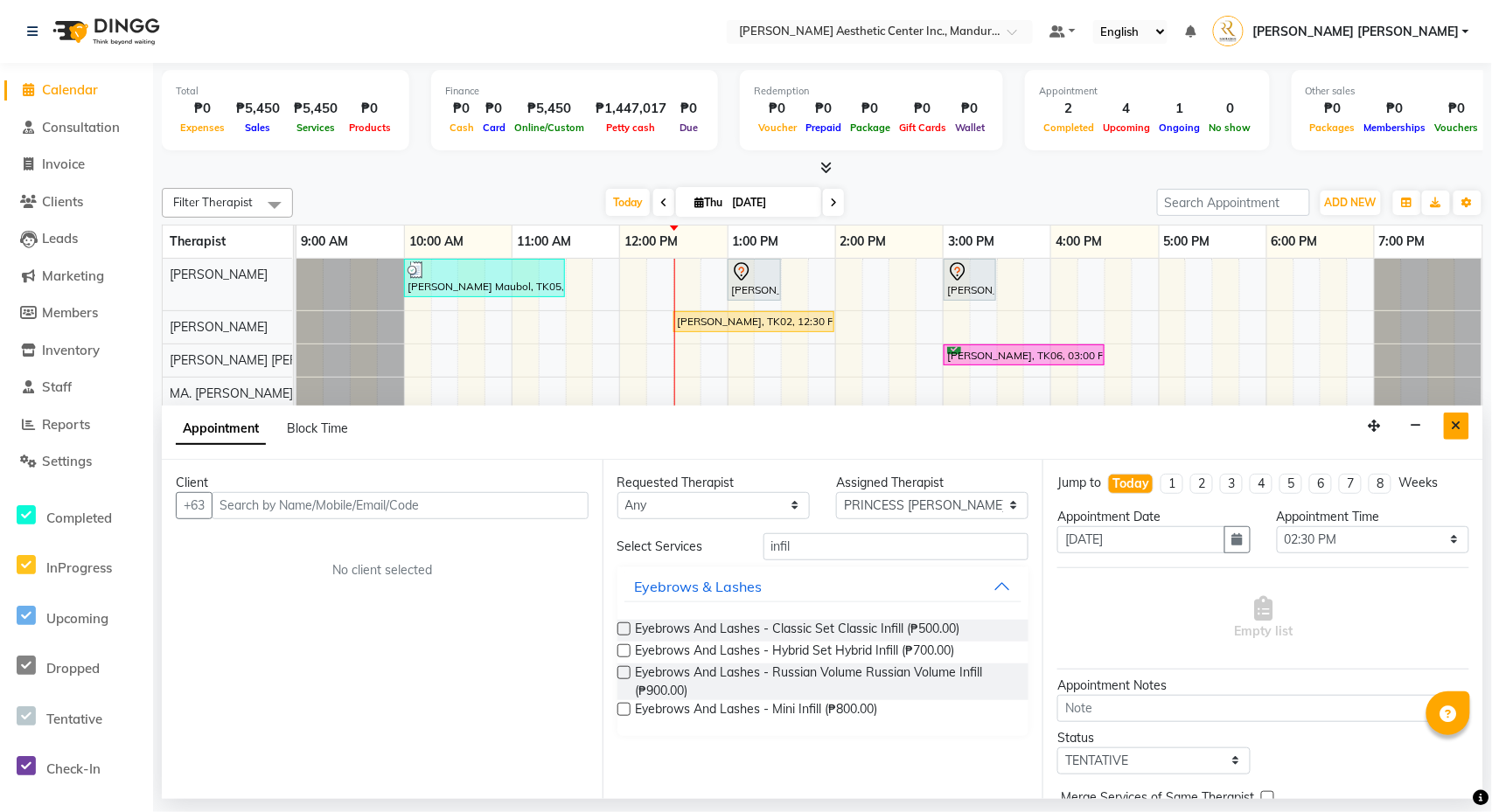
click at [1445, 420] on button "Close" at bounding box center [1456, 426] width 25 height 27
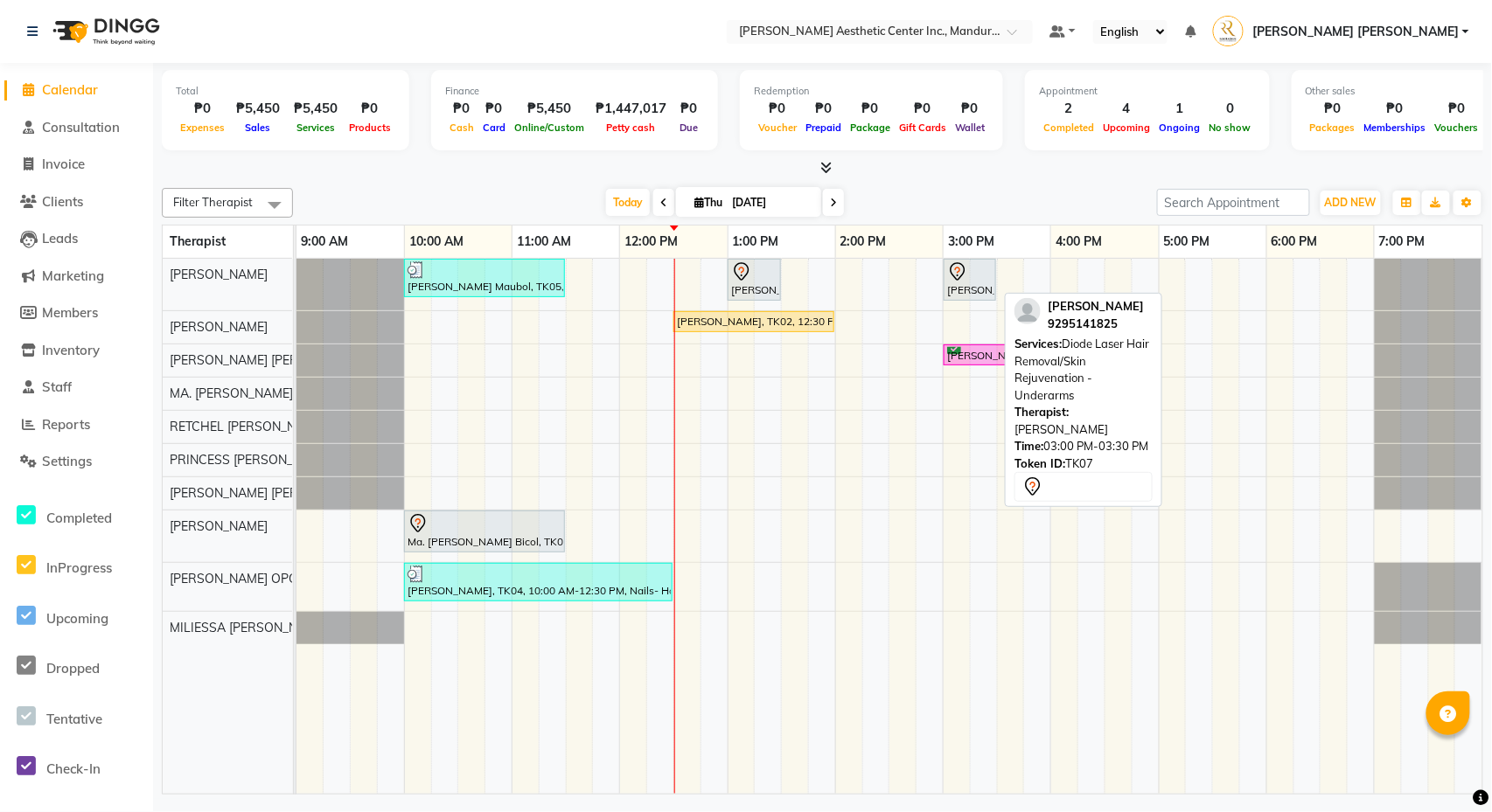
click at [973, 260] on link "[PERSON_NAME], TK07, 03:00 PM-03:30 PM, Diode Laser Hair Removal/Skin Rejuvenat…" at bounding box center [970, 279] width 52 height 42
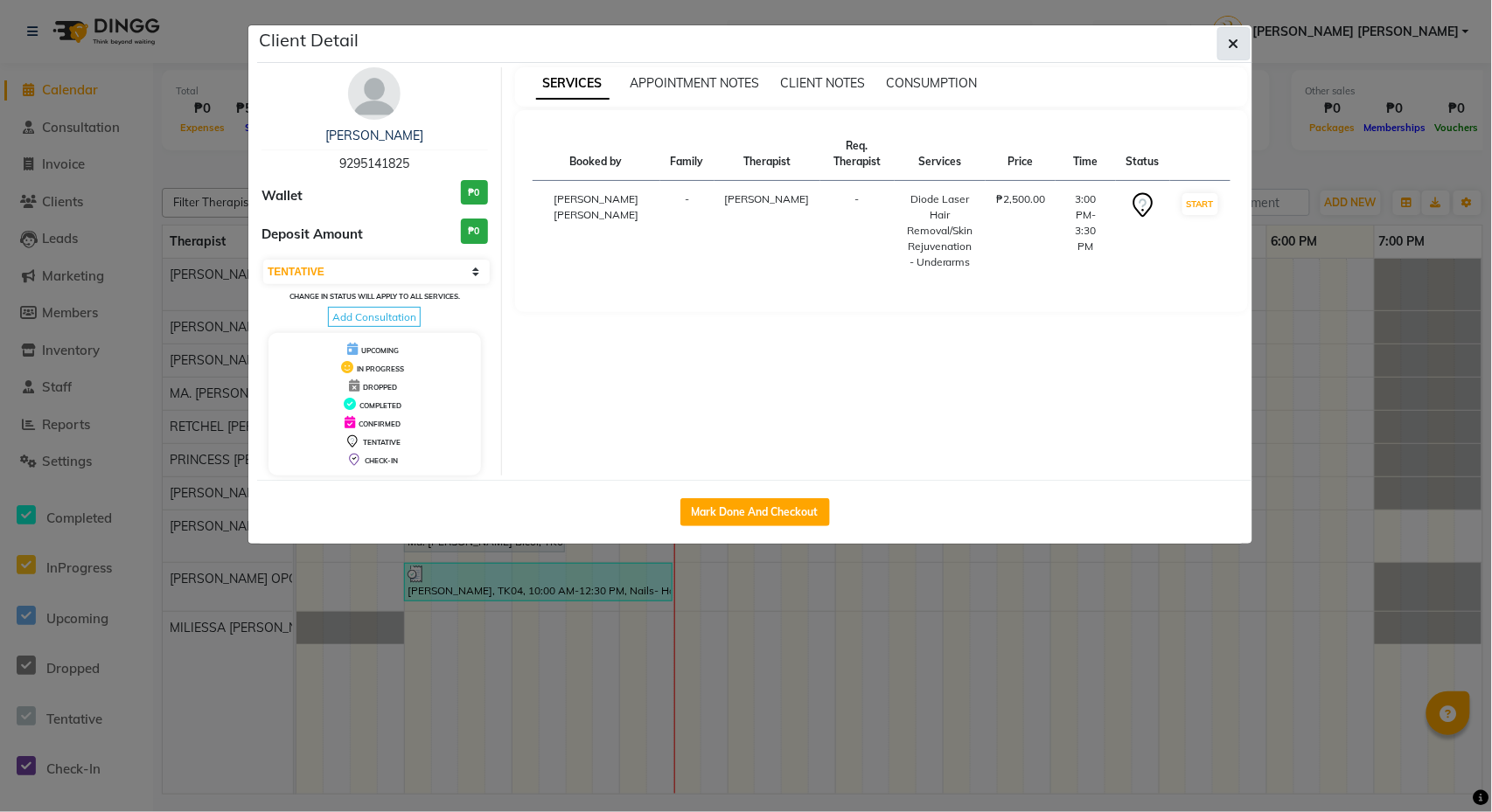
click at [1232, 50] on icon "button" at bounding box center [1234, 44] width 11 height 14
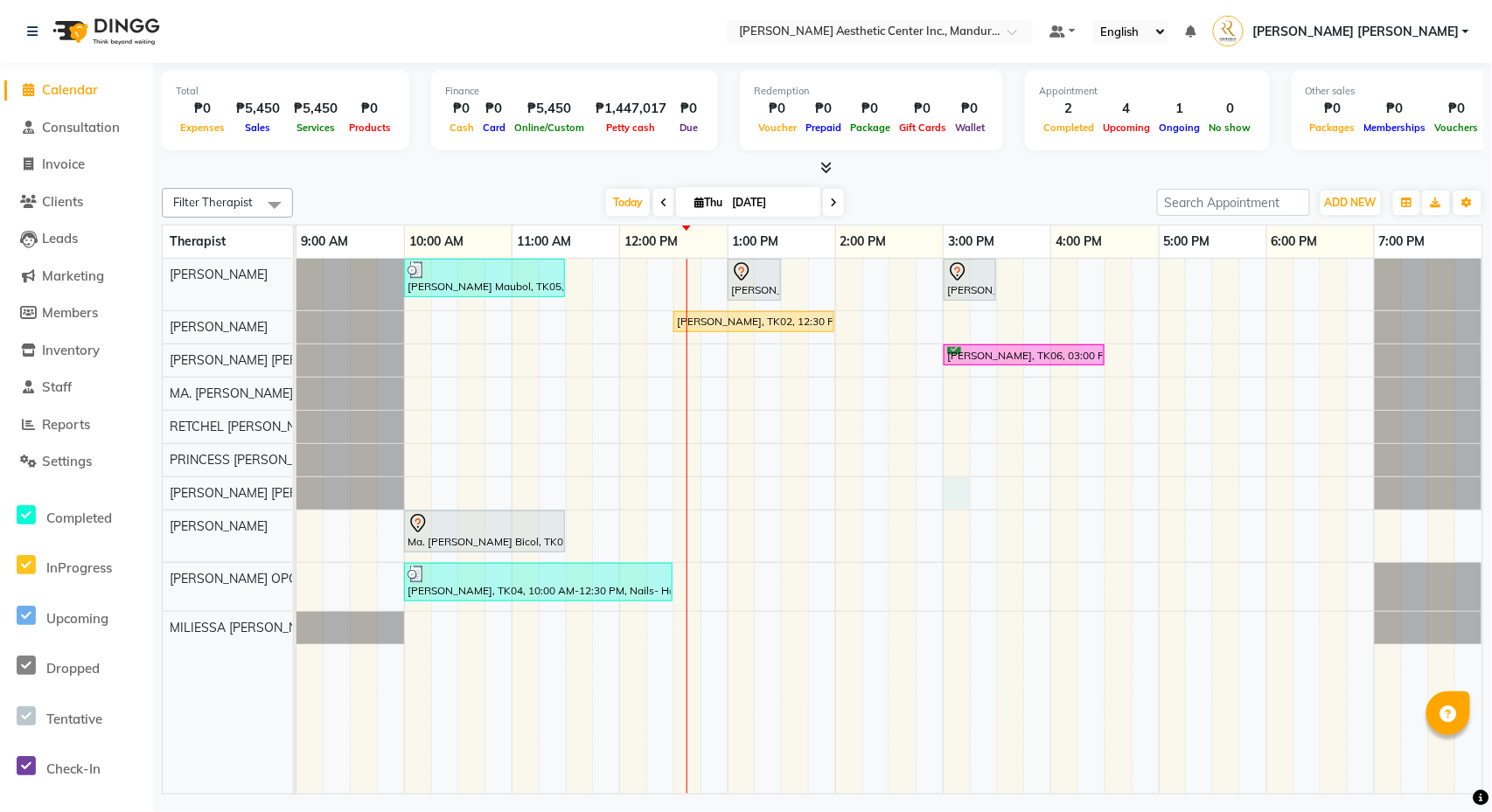
click at [957, 494] on div "[PERSON_NAME] Maubol, TK05, 10:00 AM-11:30 AM, Co2 Fractional Ablative Laser - …" at bounding box center [889, 526] width 1186 height 535
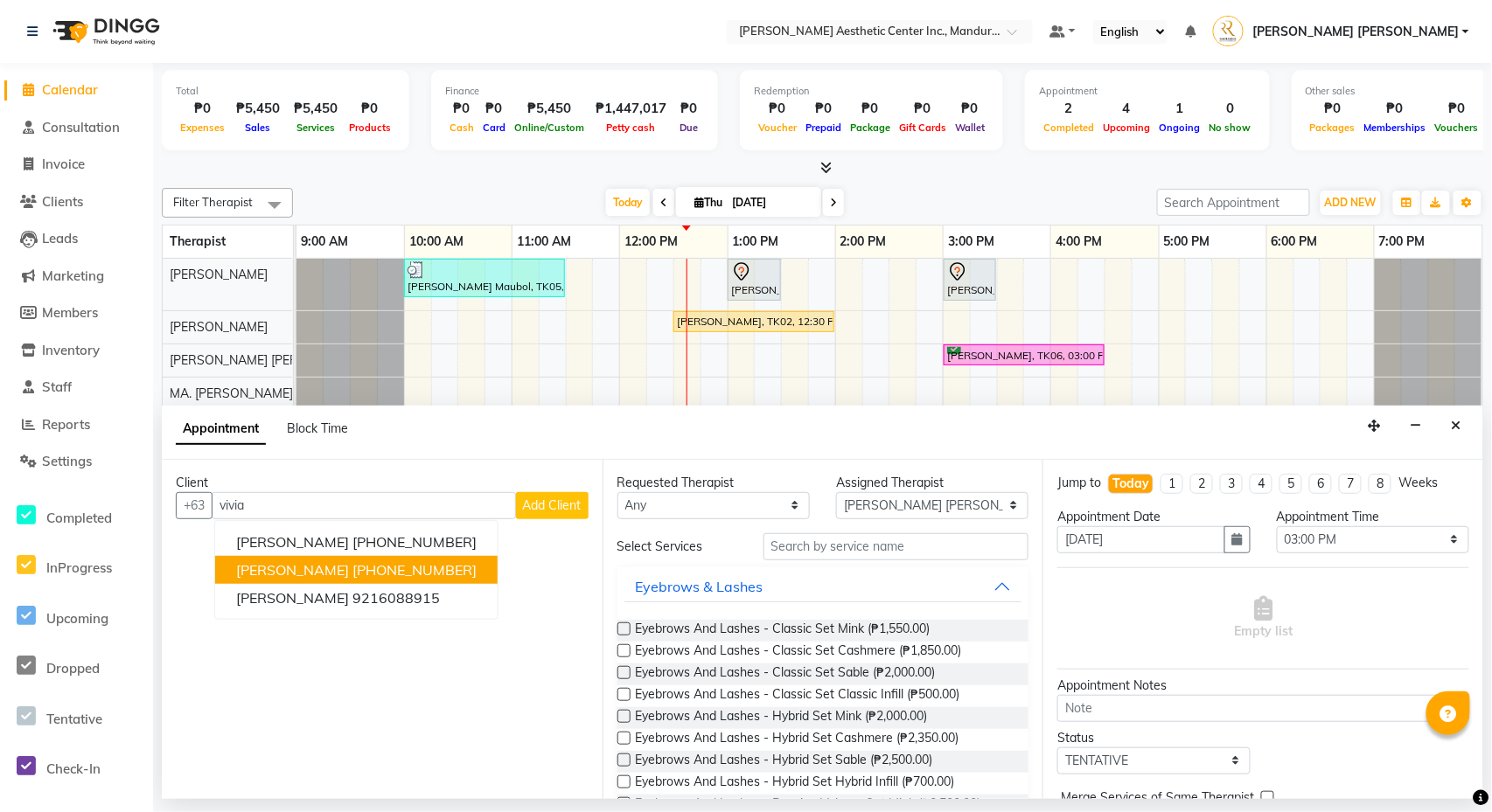
click at [435, 563] on ngb-highlight "[PHONE_NUMBER]" at bounding box center [414, 570] width 124 height 17
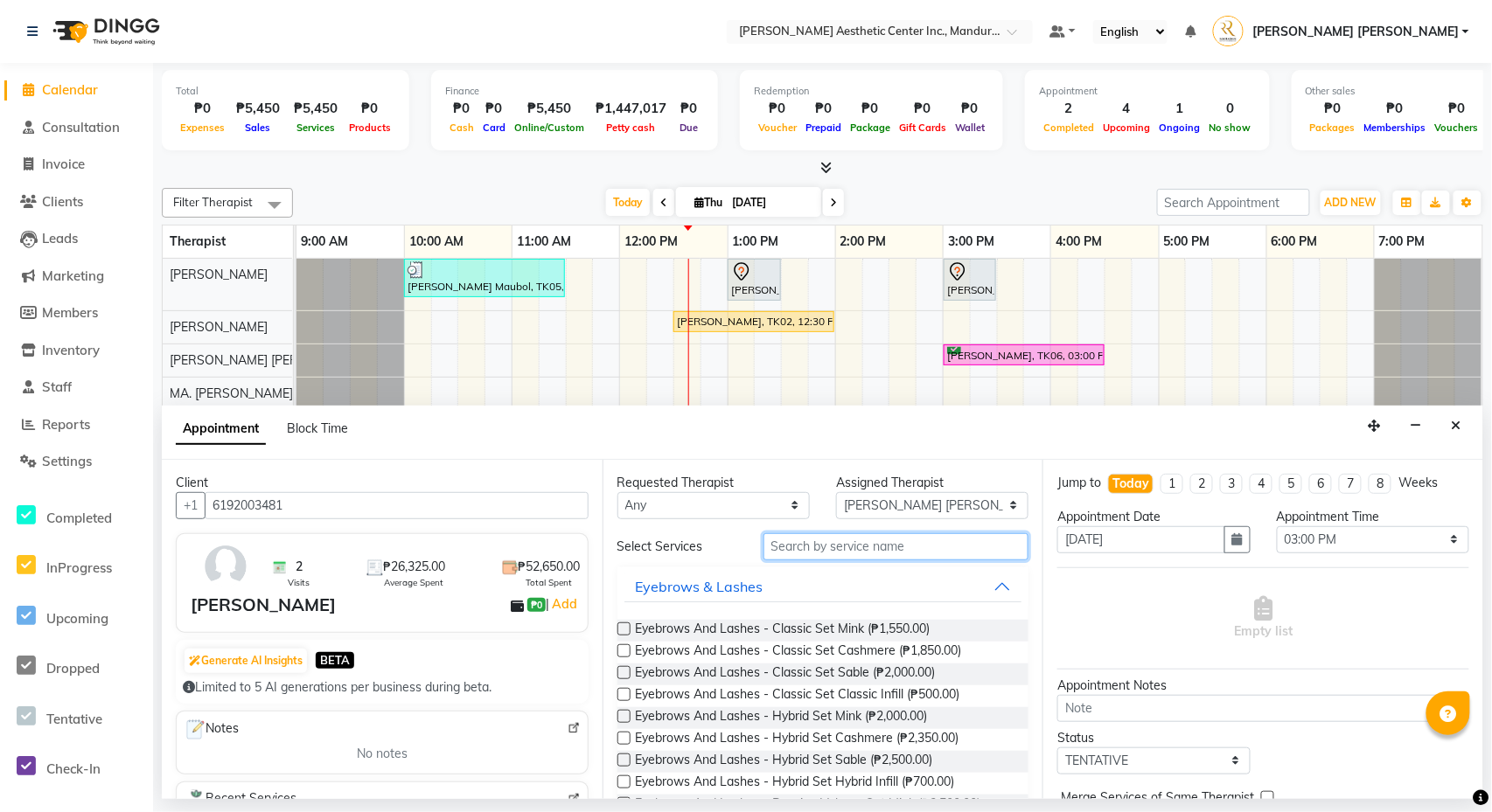
click at [924, 550] on input "text" at bounding box center [896, 546] width 266 height 27
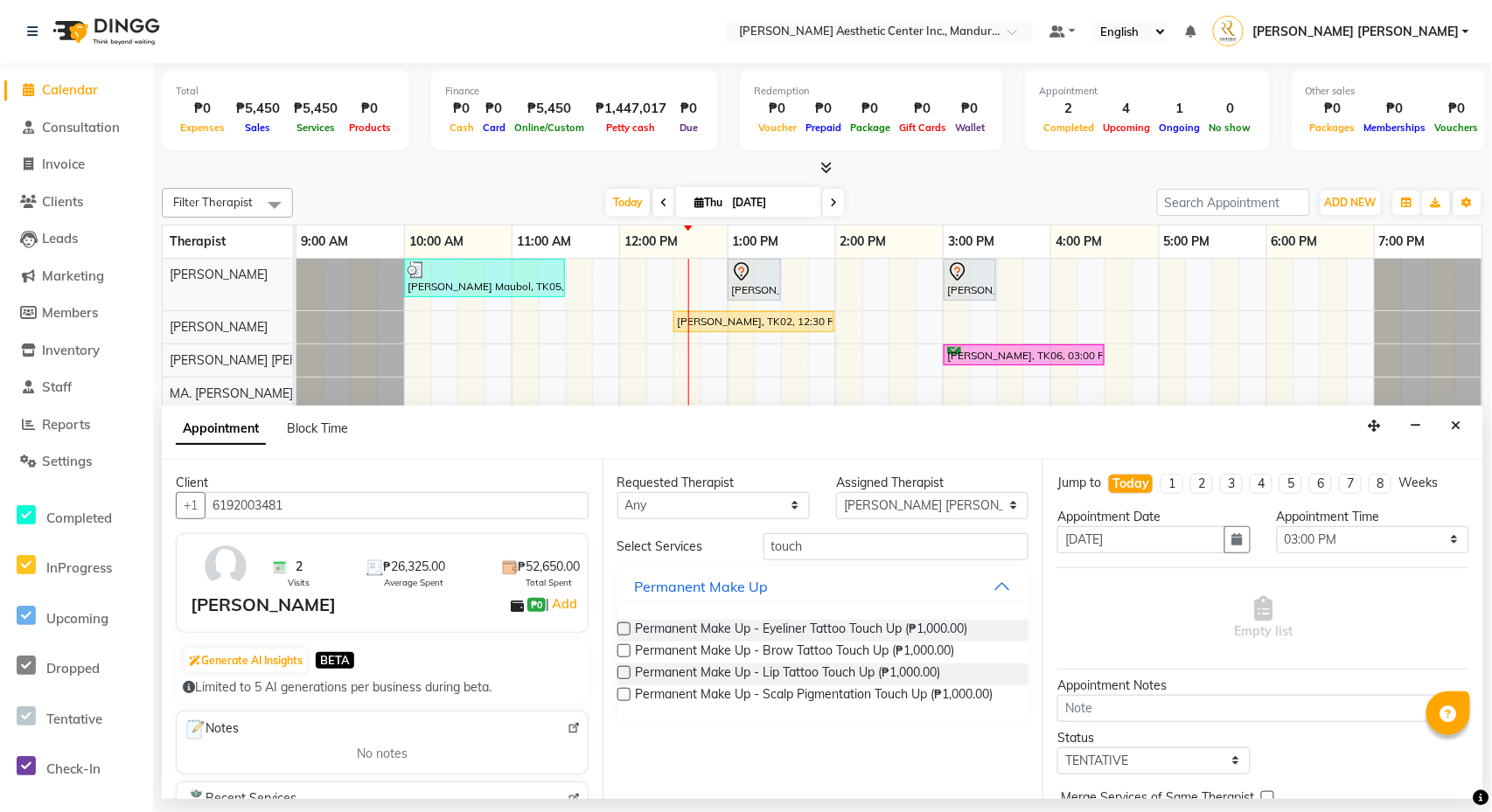
click at [623, 648] on label at bounding box center [624, 651] width 14 height 14
click at [623, 648] on input "checkbox" at bounding box center [623, 653] width 12 height 12
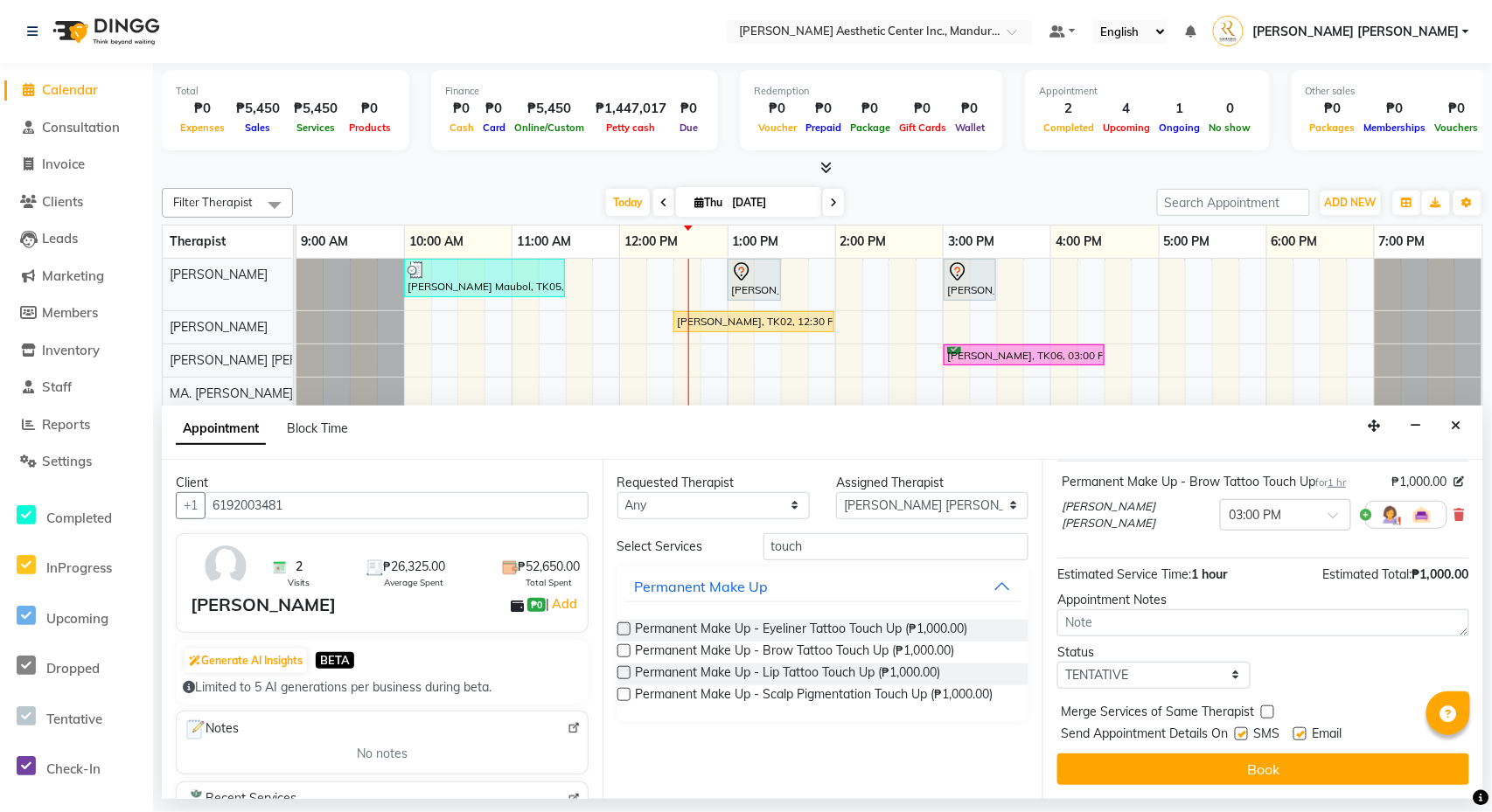
scroll to position [109, 0]
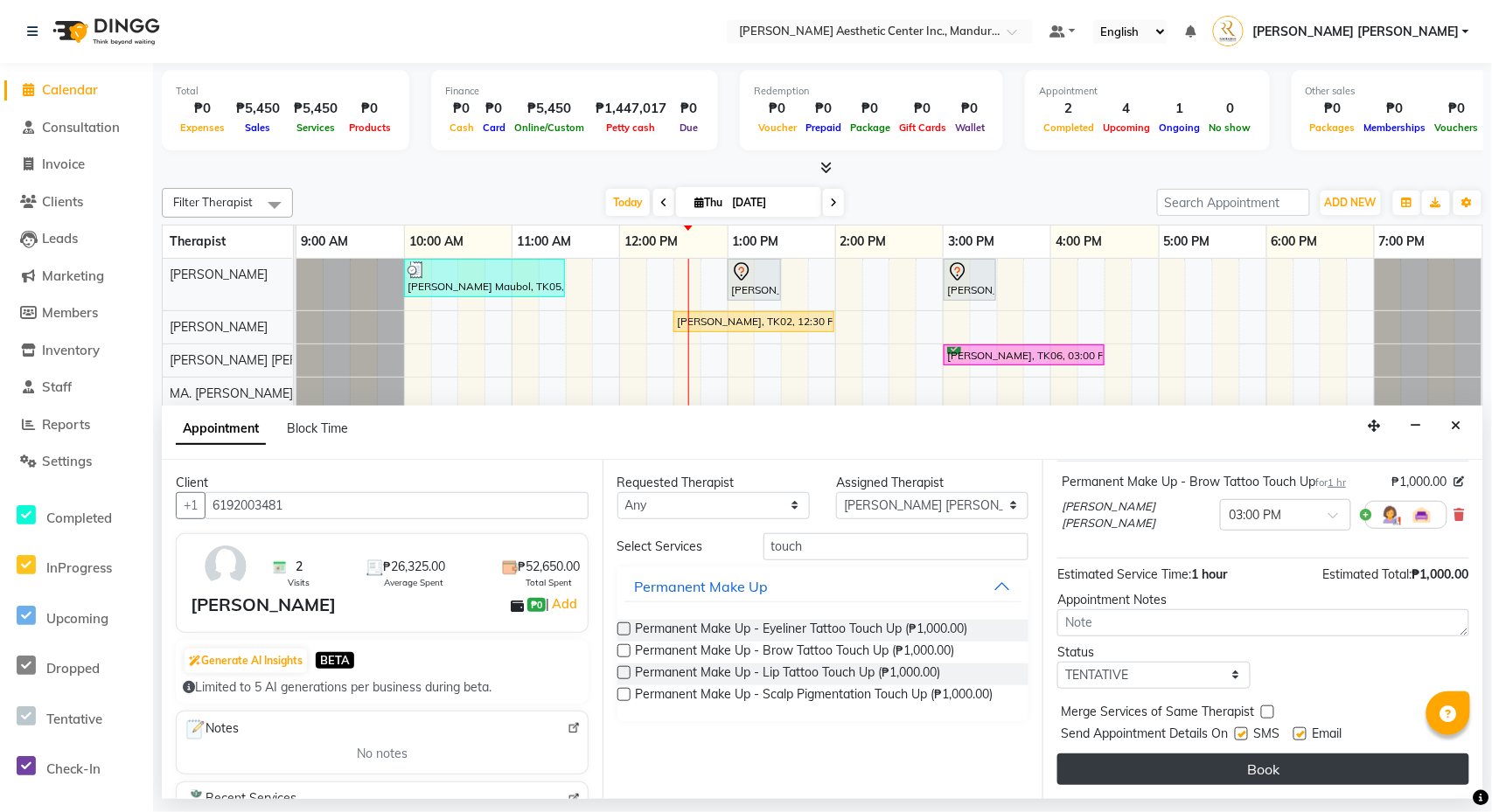
click at [1223, 774] on button "Book" at bounding box center [1262, 769] width 411 height 32
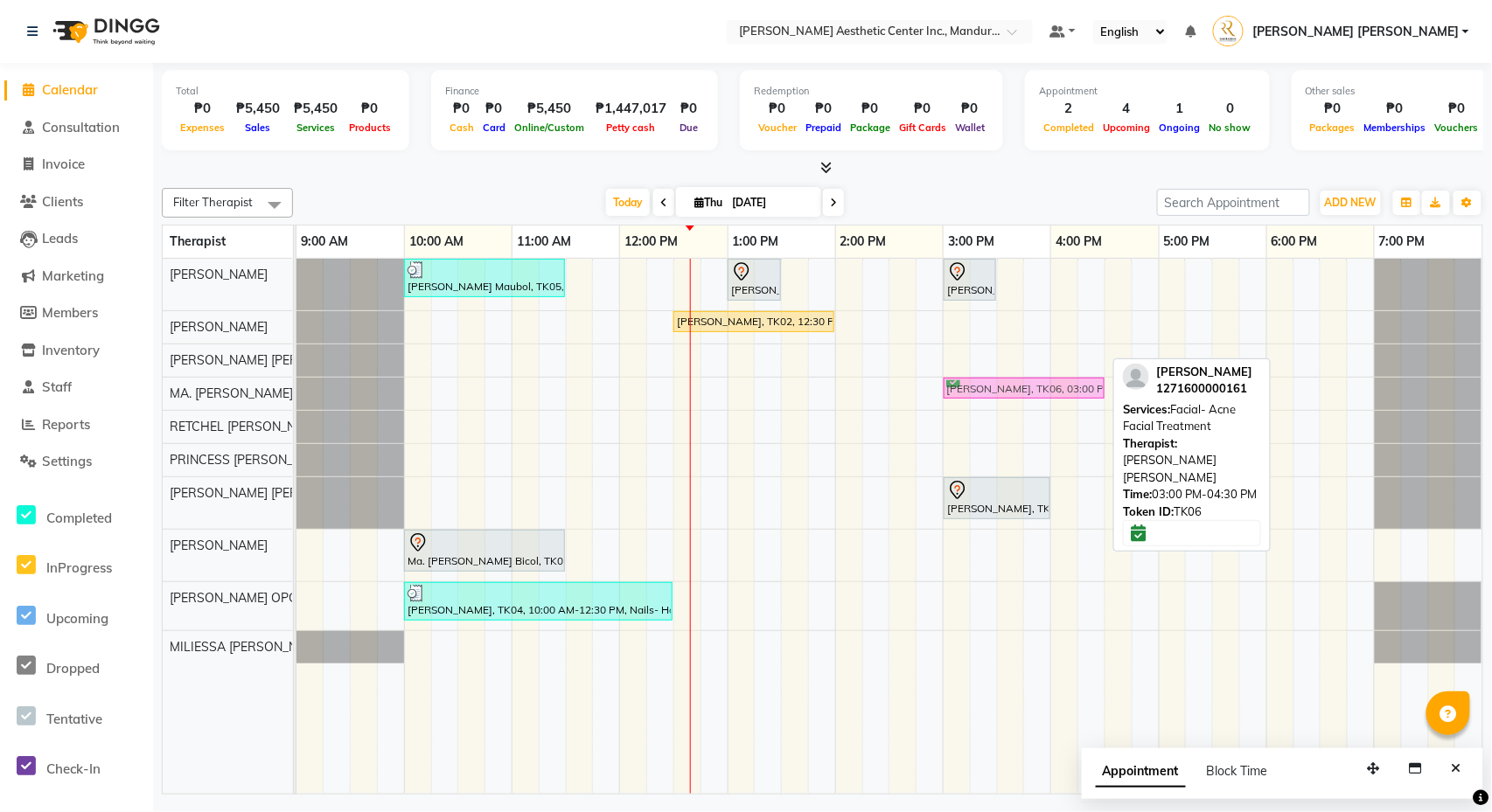
drag, startPoint x: 971, startPoint y: 349, endPoint x: 971, endPoint y: 385, distance: 36.0
click at [971, 385] on tbody "[PERSON_NAME] Maubol, TK05, 10:00 AM-11:30 AM, Co2 Fractional Ablative Laser - …" at bounding box center [889, 461] width 1186 height 405
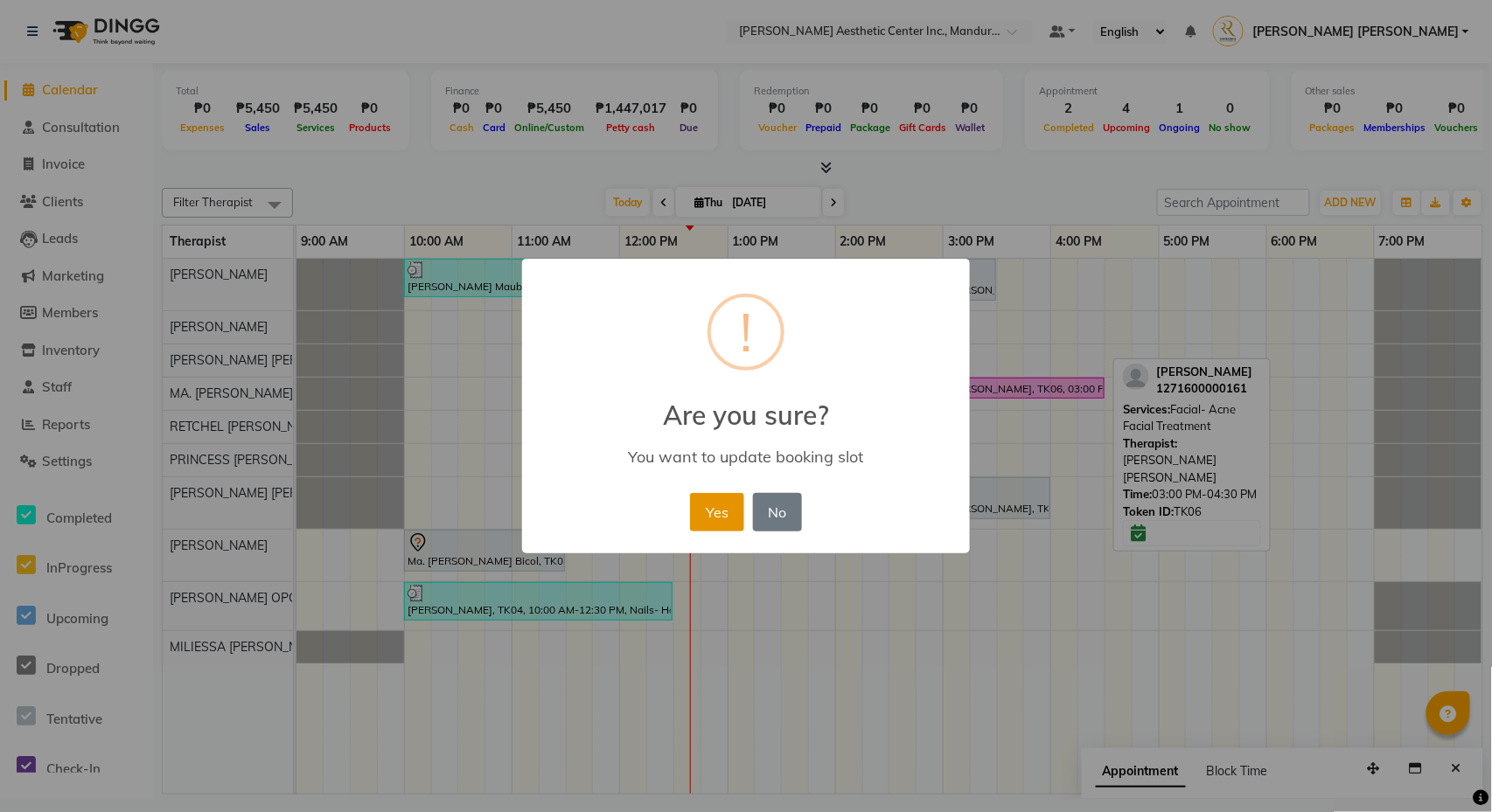
click at [715, 518] on button "Yes" at bounding box center [716, 512] width 53 height 39
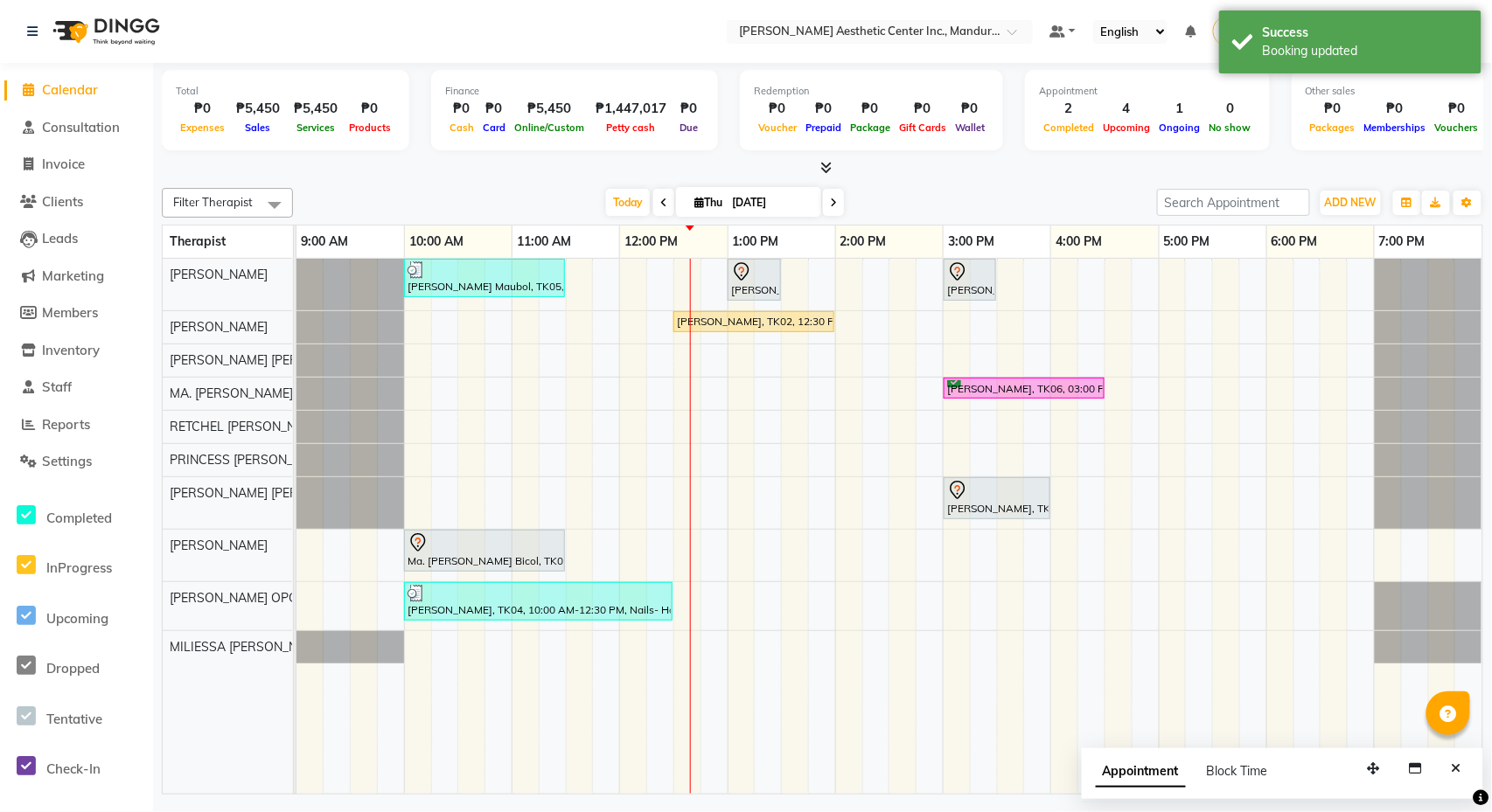
click at [955, 360] on div "[PERSON_NAME] Maubol, TK05, 10:00 AM-11:30 AM, Co2 Fractional Ablative Laser - …" at bounding box center [889, 526] width 1186 height 535
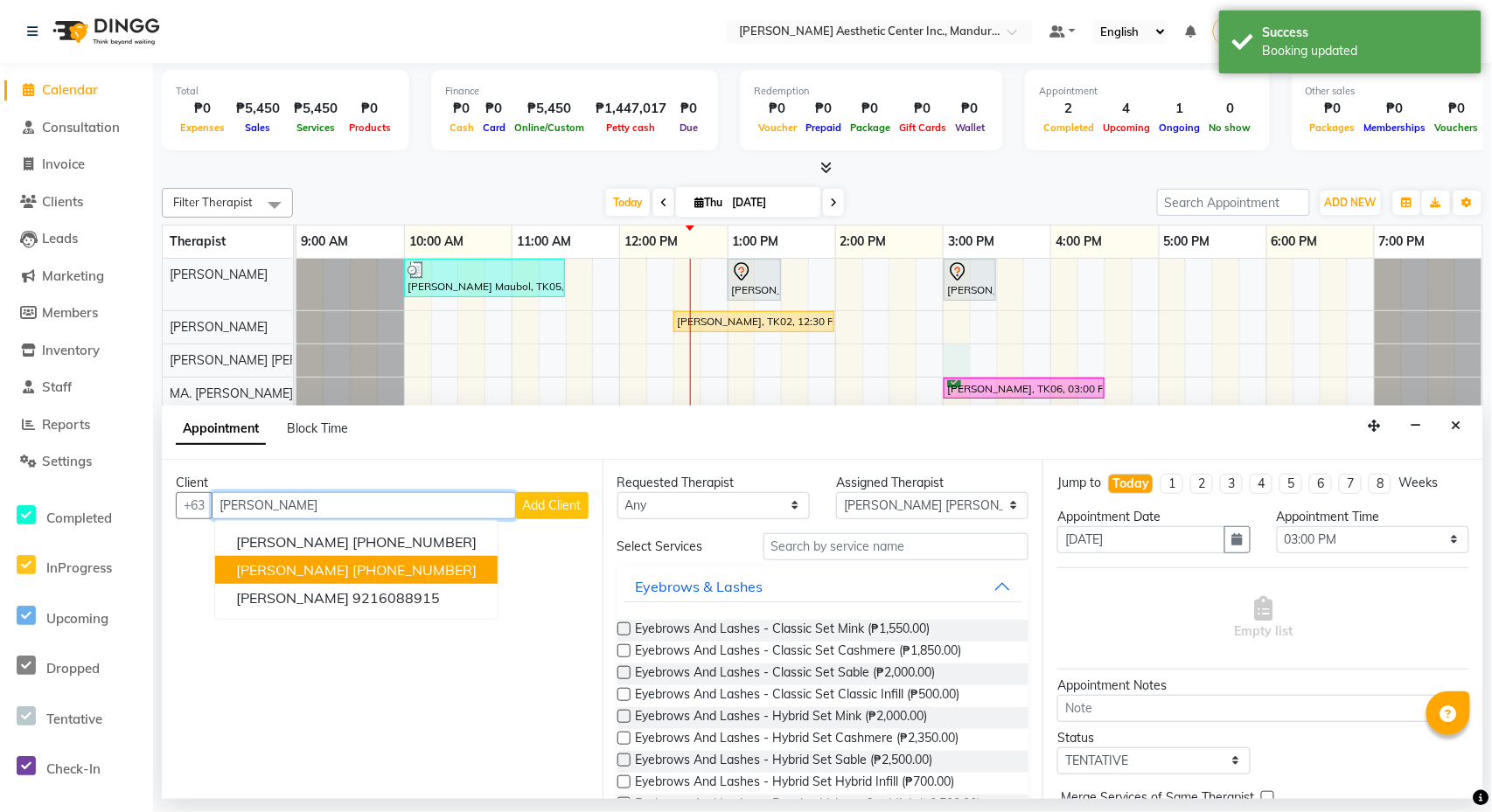
click at [349, 566] on span "[PERSON_NAME]" at bounding box center [292, 570] width 113 height 17
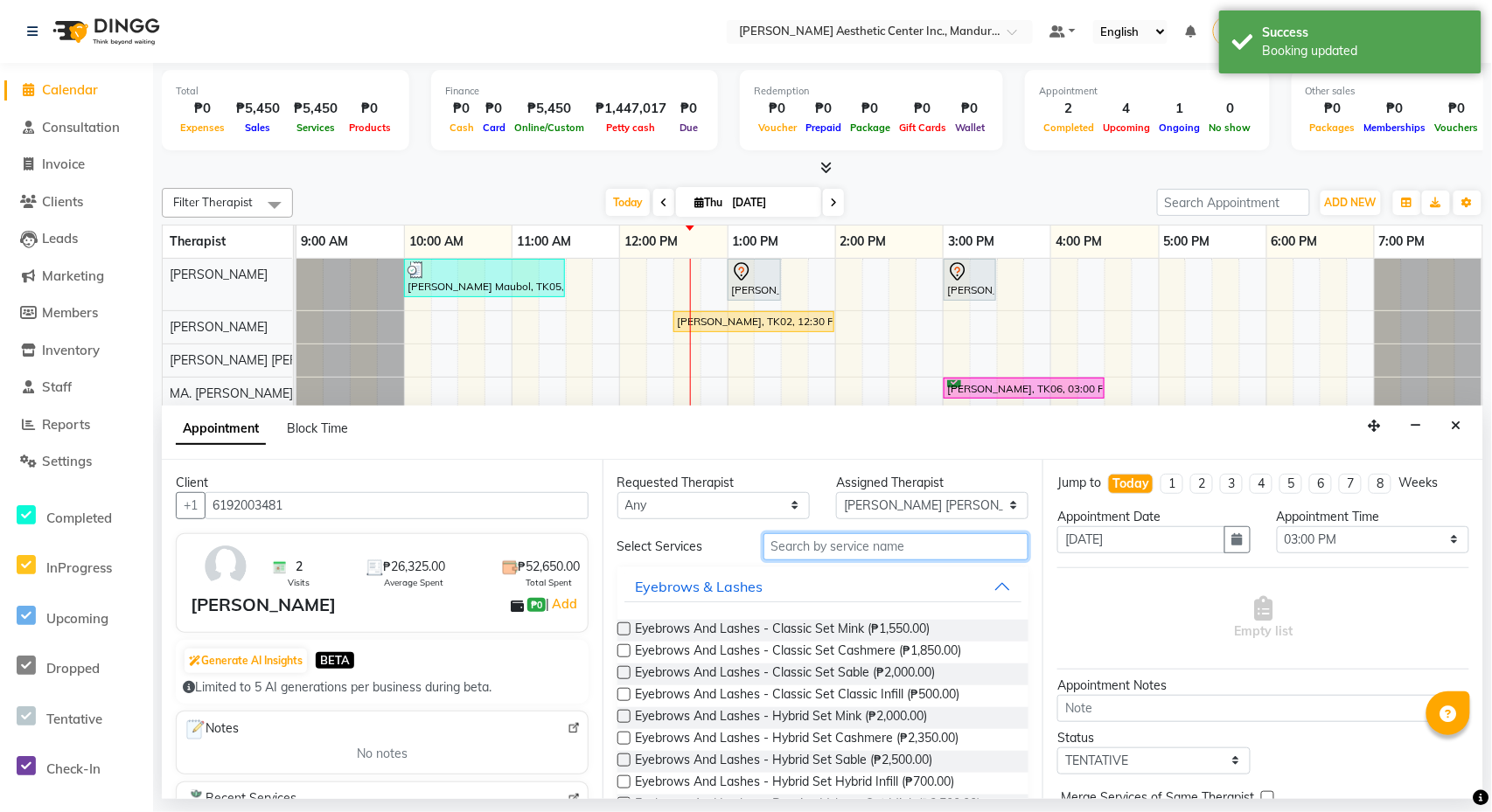
click at [827, 551] on input "text" at bounding box center [896, 546] width 266 height 27
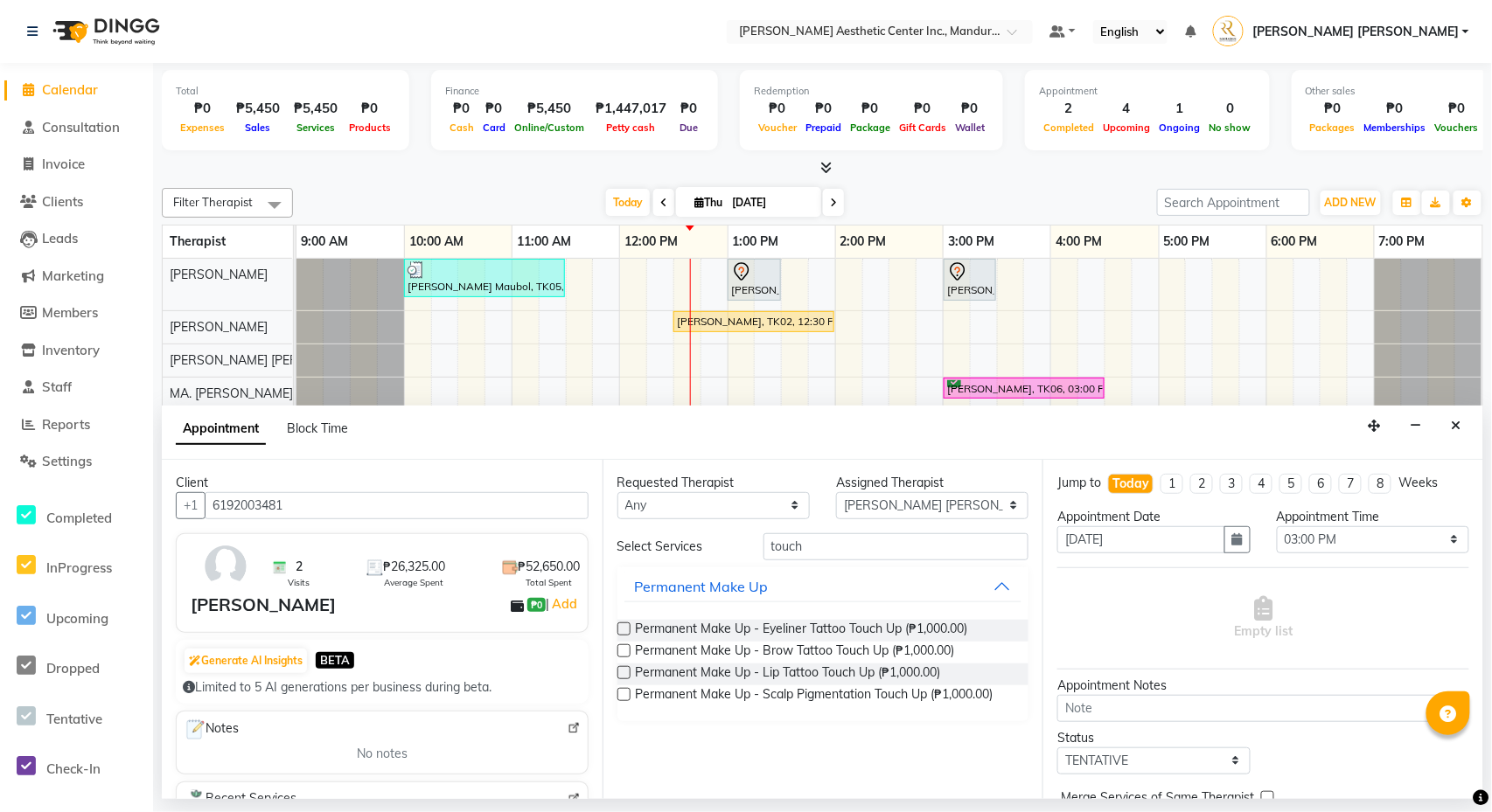
click at [626, 672] on label at bounding box center [624, 672] width 14 height 14
click at [626, 672] on input "checkbox" at bounding box center [623, 674] width 12 height 12
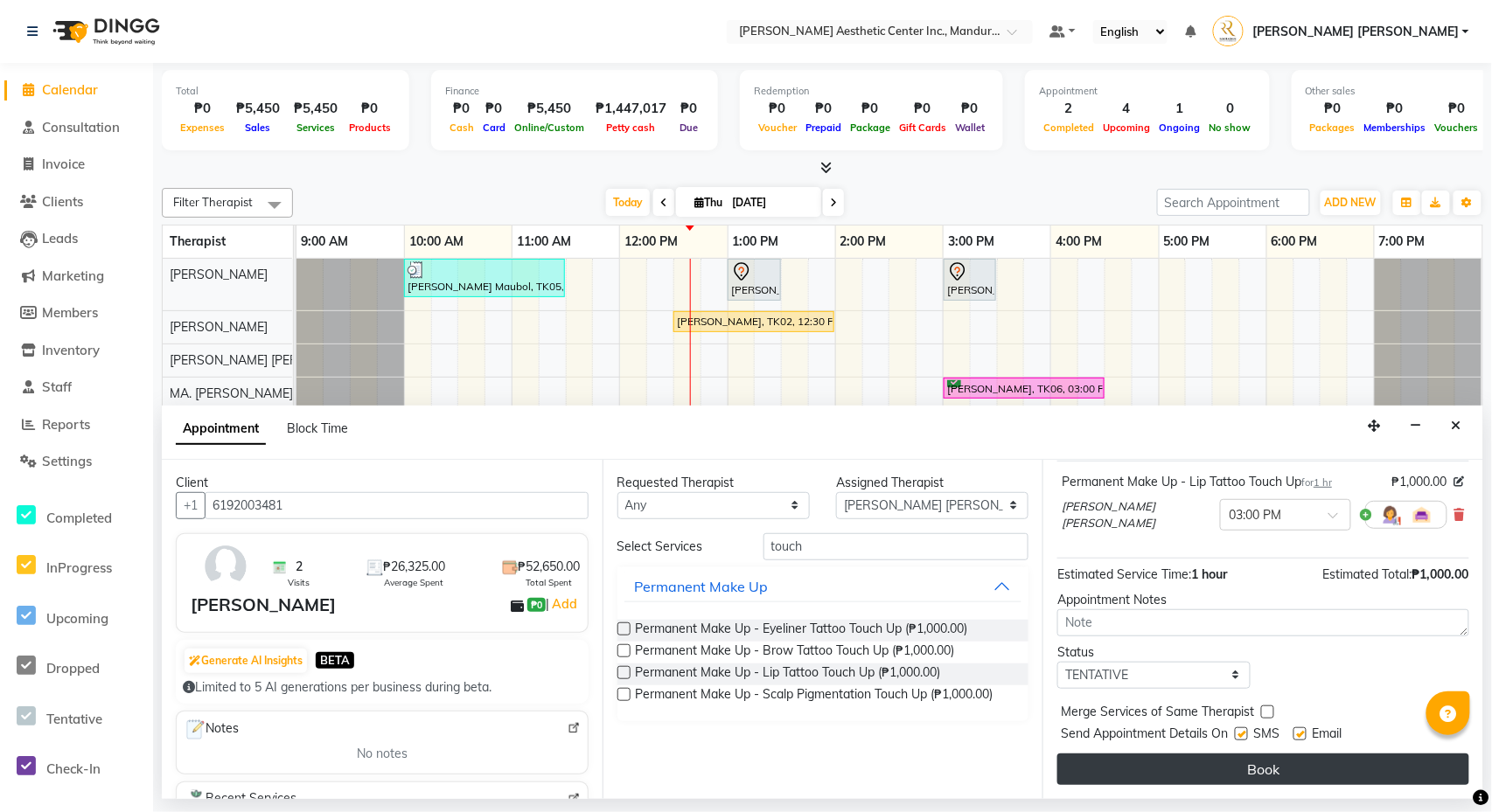
click at [1223, 771] on button "Book" at bounding box center [1262, 769] width 411 height 32
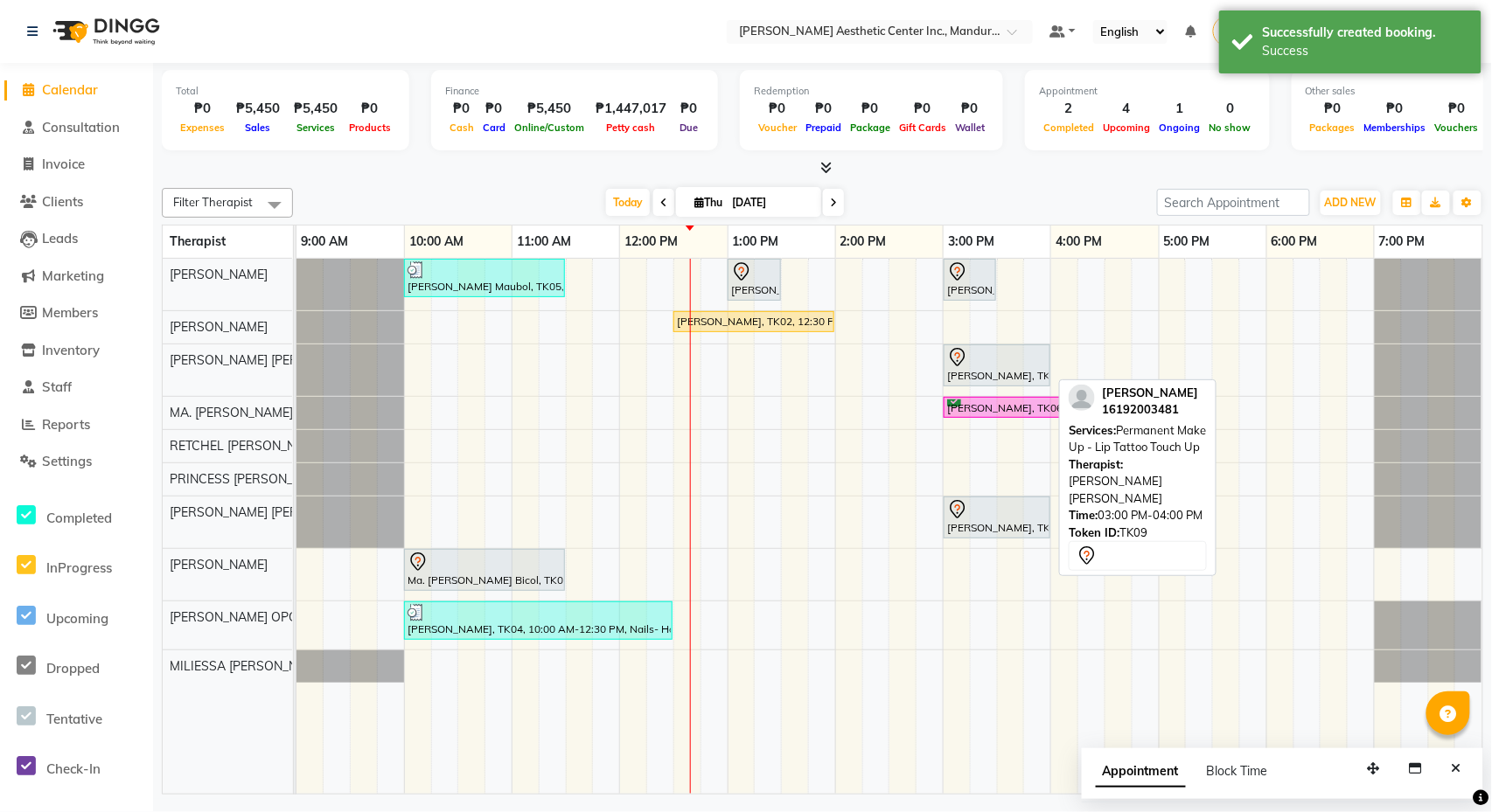
click at [1016, 364] on div at bounding box center [997, 357] width 100 height 21
click at [976, 354] on div at bounding box center [997, 357] width 100 height 21
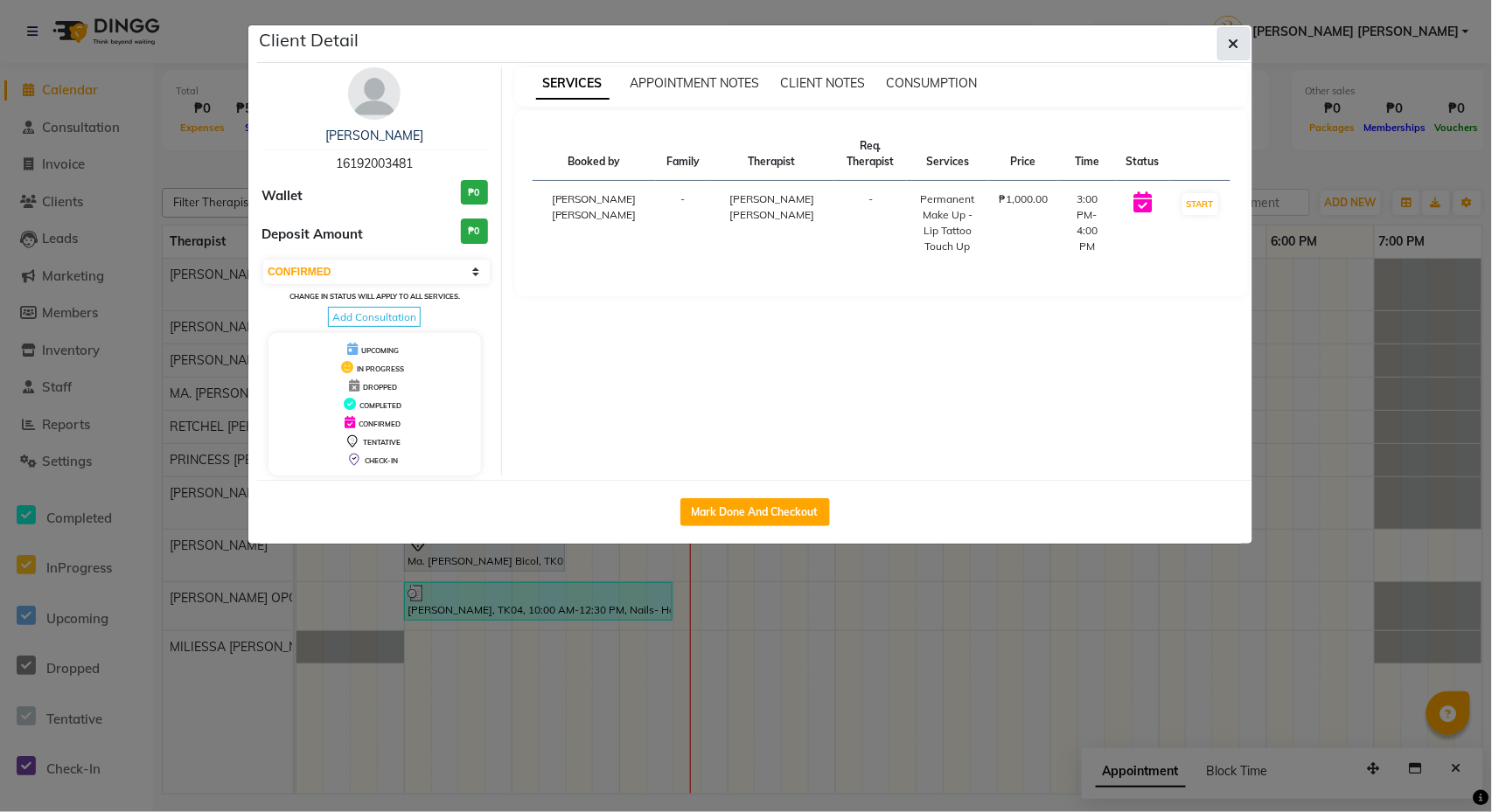
click at [1230, 50] on span "button" at bounding box center [1234, 43] width 11 height 17
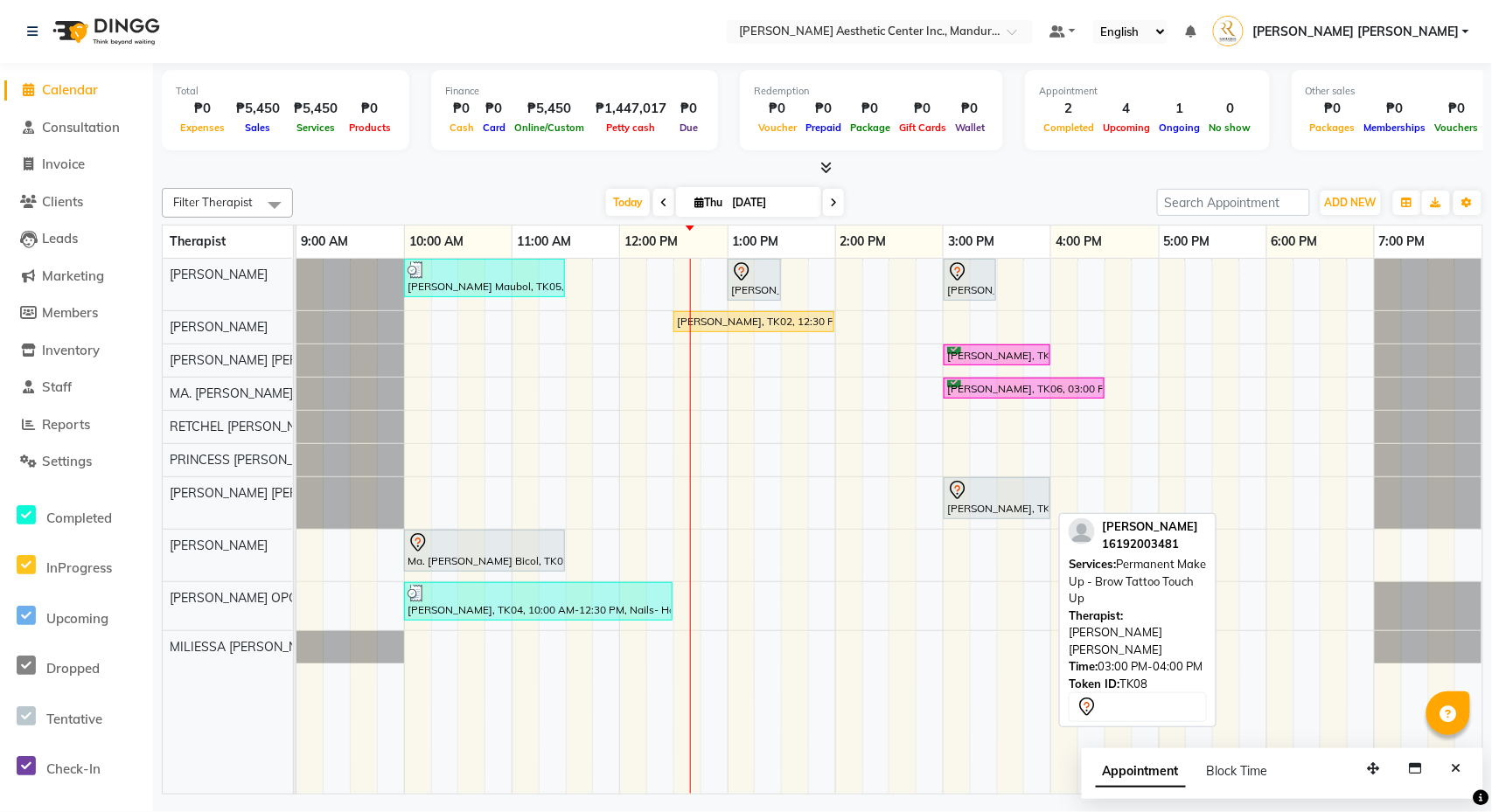
click at [1011, 501] on div at bounding box center [997, 490] width 100 height 21
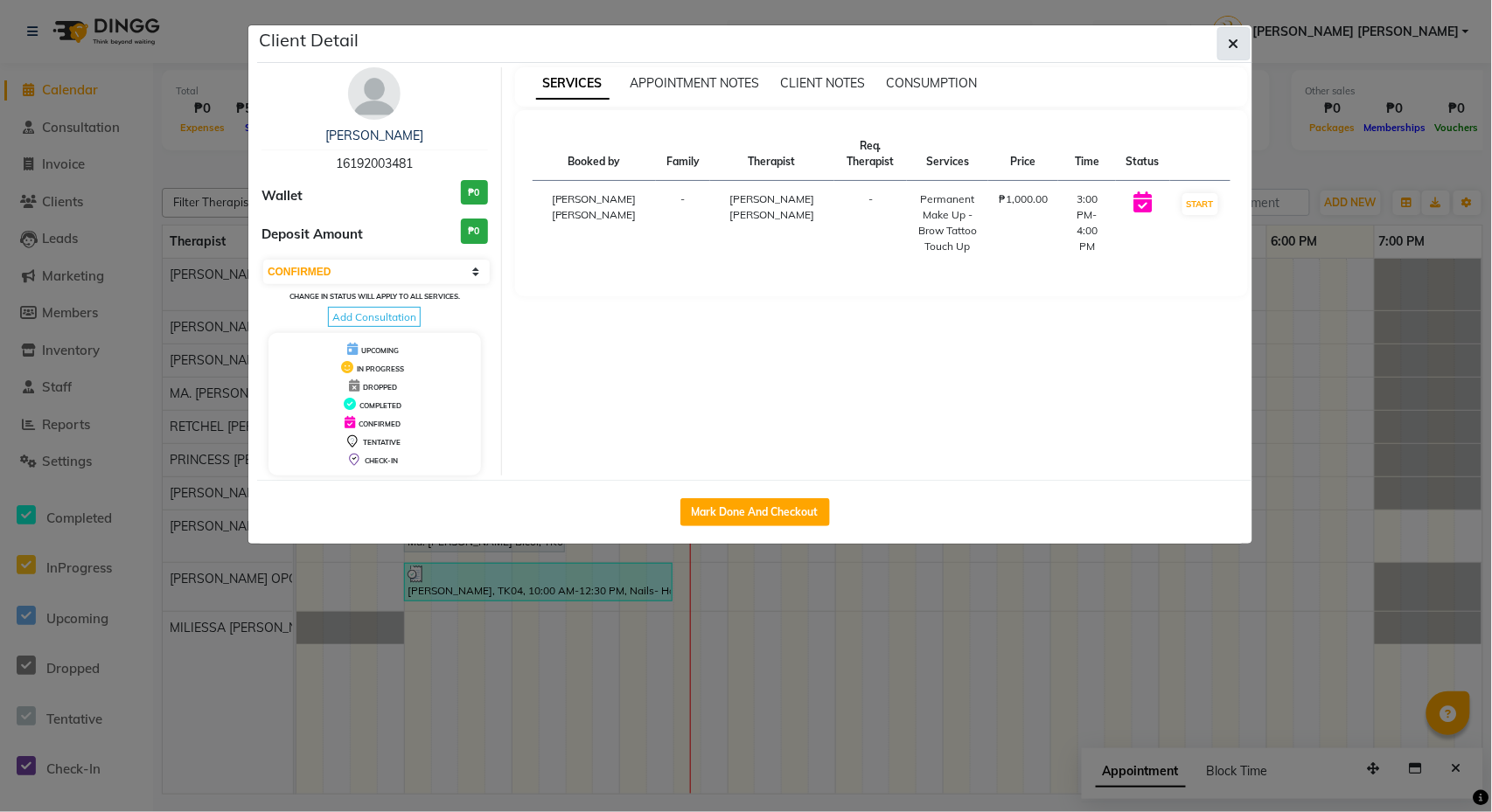
click at [1225, 46] on button "button" at bounding box center [1234, 43] width 33 height 33
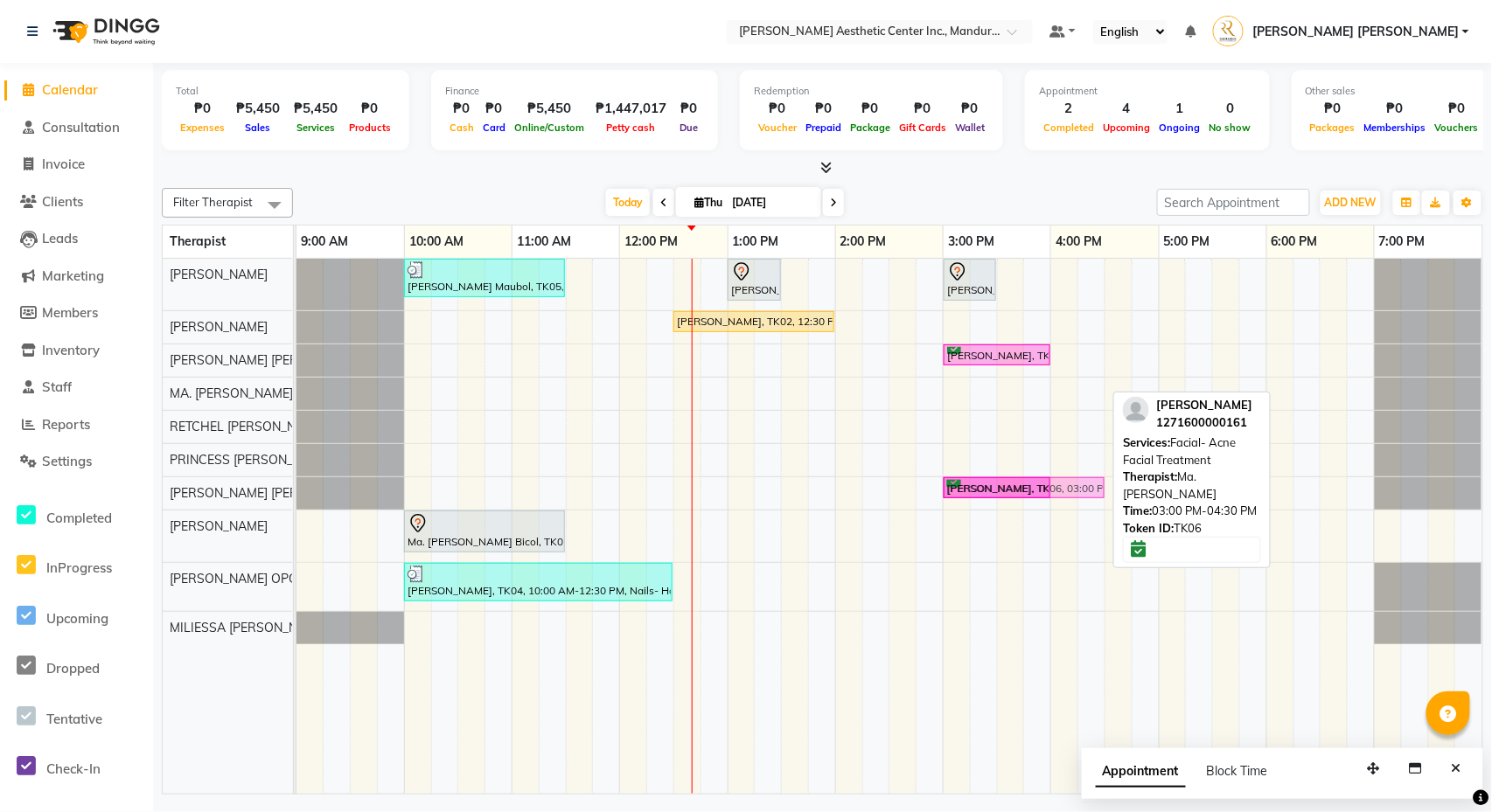
drag, startPoint x: 985, startPoint y: 390, endPoint x: 999, endPoint y: 511, distance: 121.8
click at [999, 511] on div "[PERSON_NAME] Maubol, TK05, 10:00 AM-11:30 AM, Co2 Fractional Ablative Laser - …" at bounding box center [889, 526] width 1186 height 535
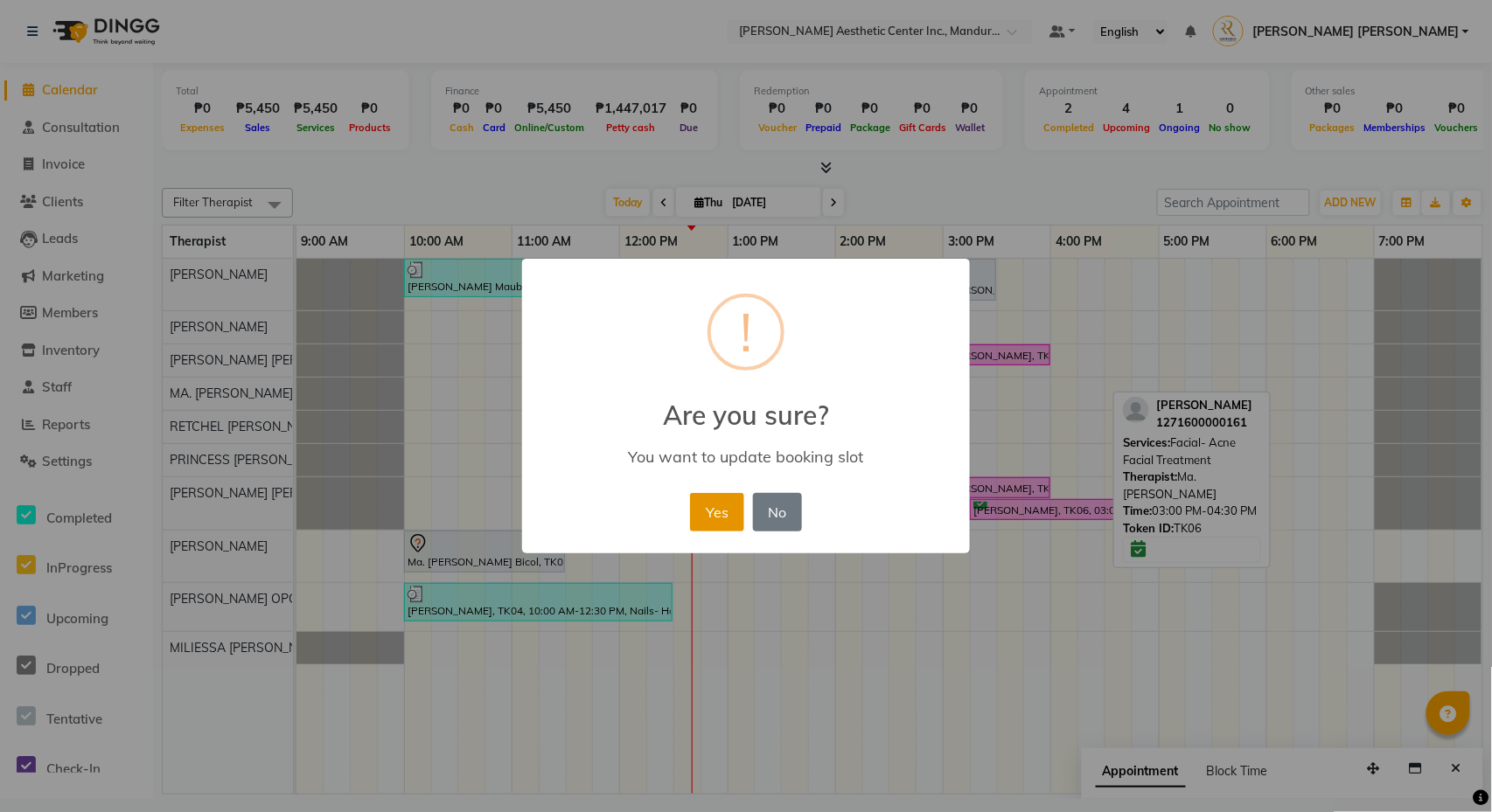
click at [721, 519] on button "Yes" at bounding box center [716, 512] width 53 height 39
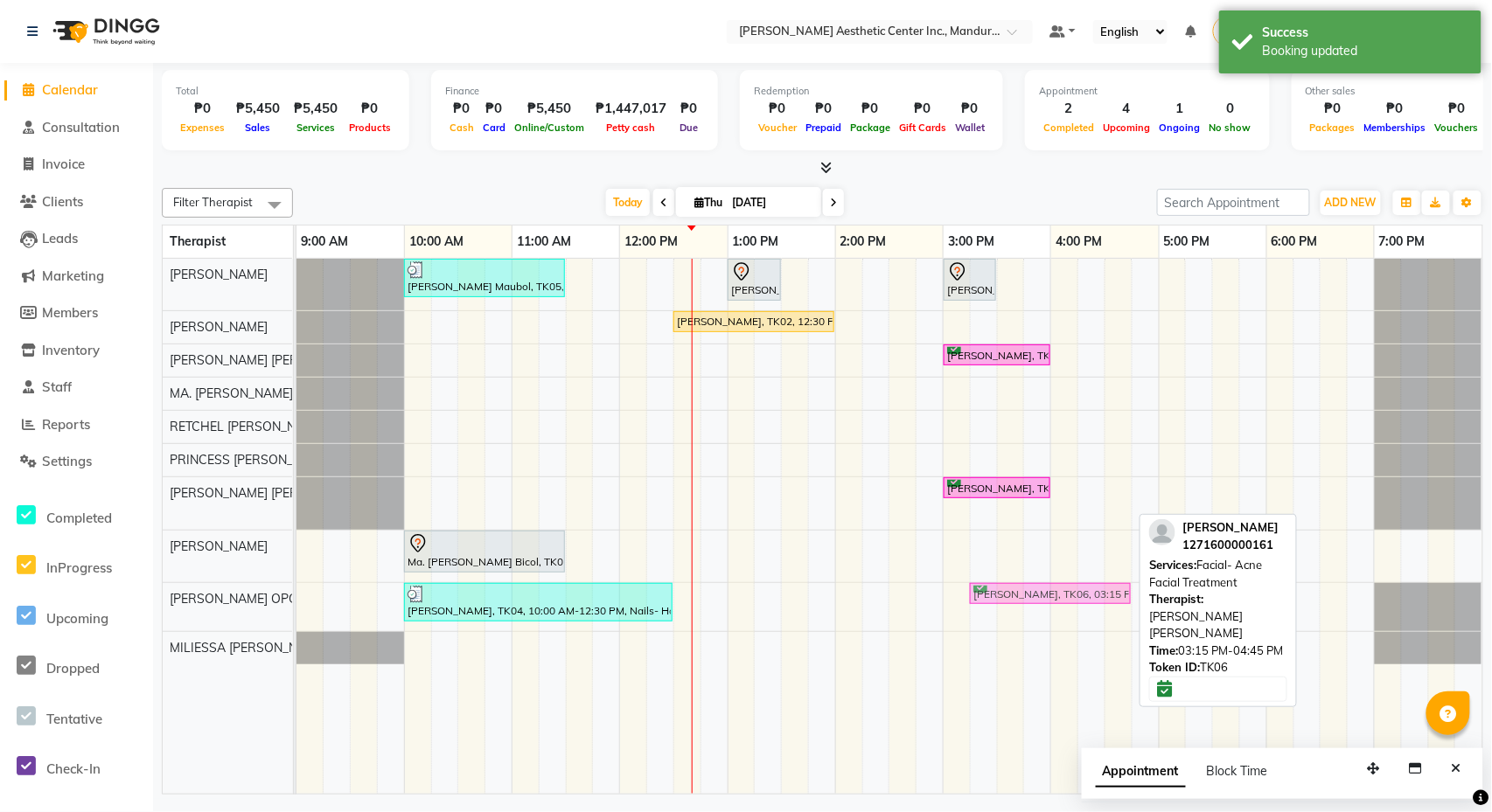
drag, startPoint x: 994, startPoint y: 509, endPoint x: 981, endPoint y: 629, distance: 120.7
click at [981, 629] on div "[PERSON_NAME] Maubol, TK05, 10:00 AM-11:30 AM, Co2 Fractional Ablative Laser - …" at bounding box center [889, 526] width 1186 height 535
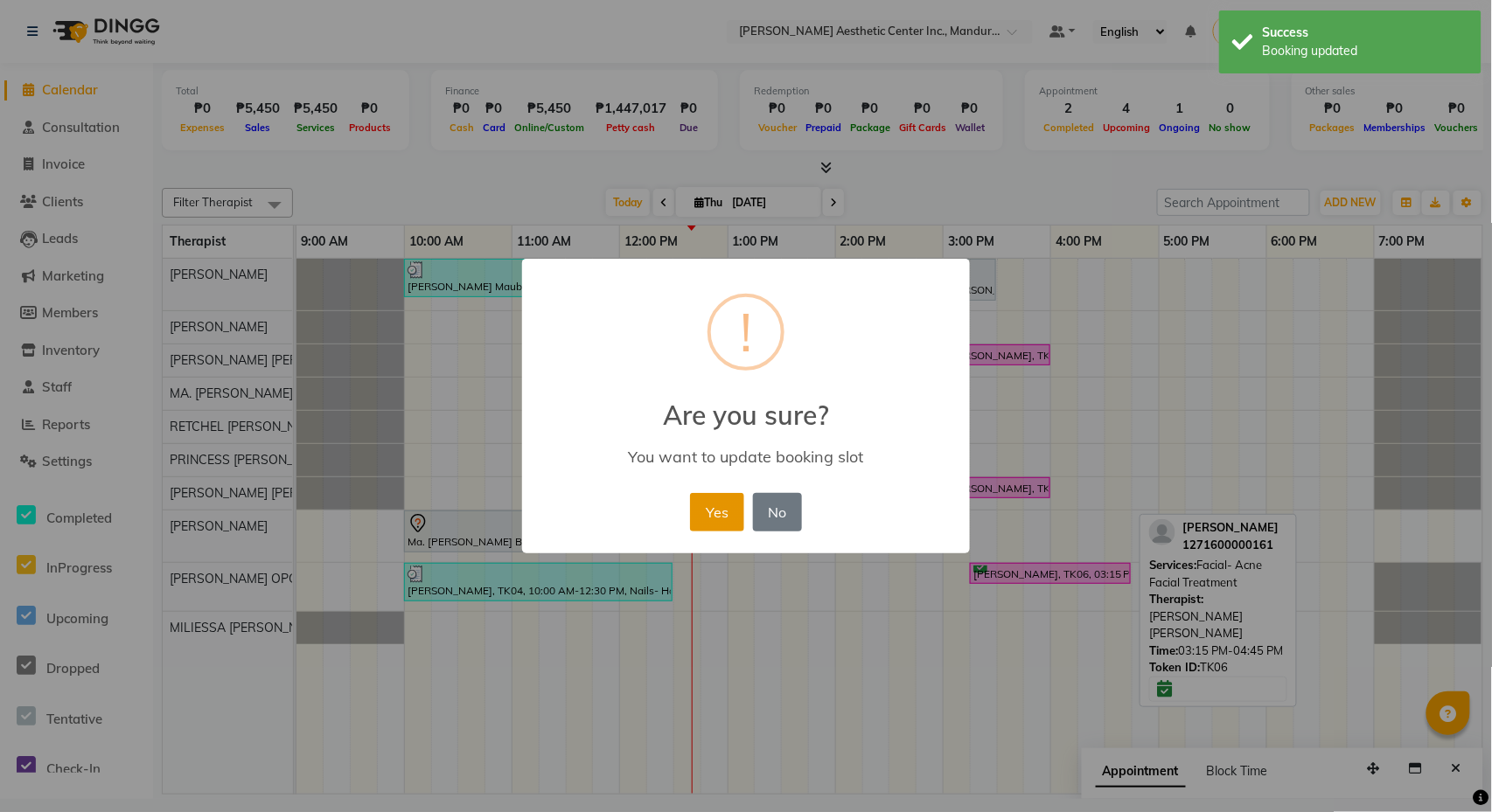
click at [718, 509] on button "Yes" at bounding box center [716, 512] width 53 height 39
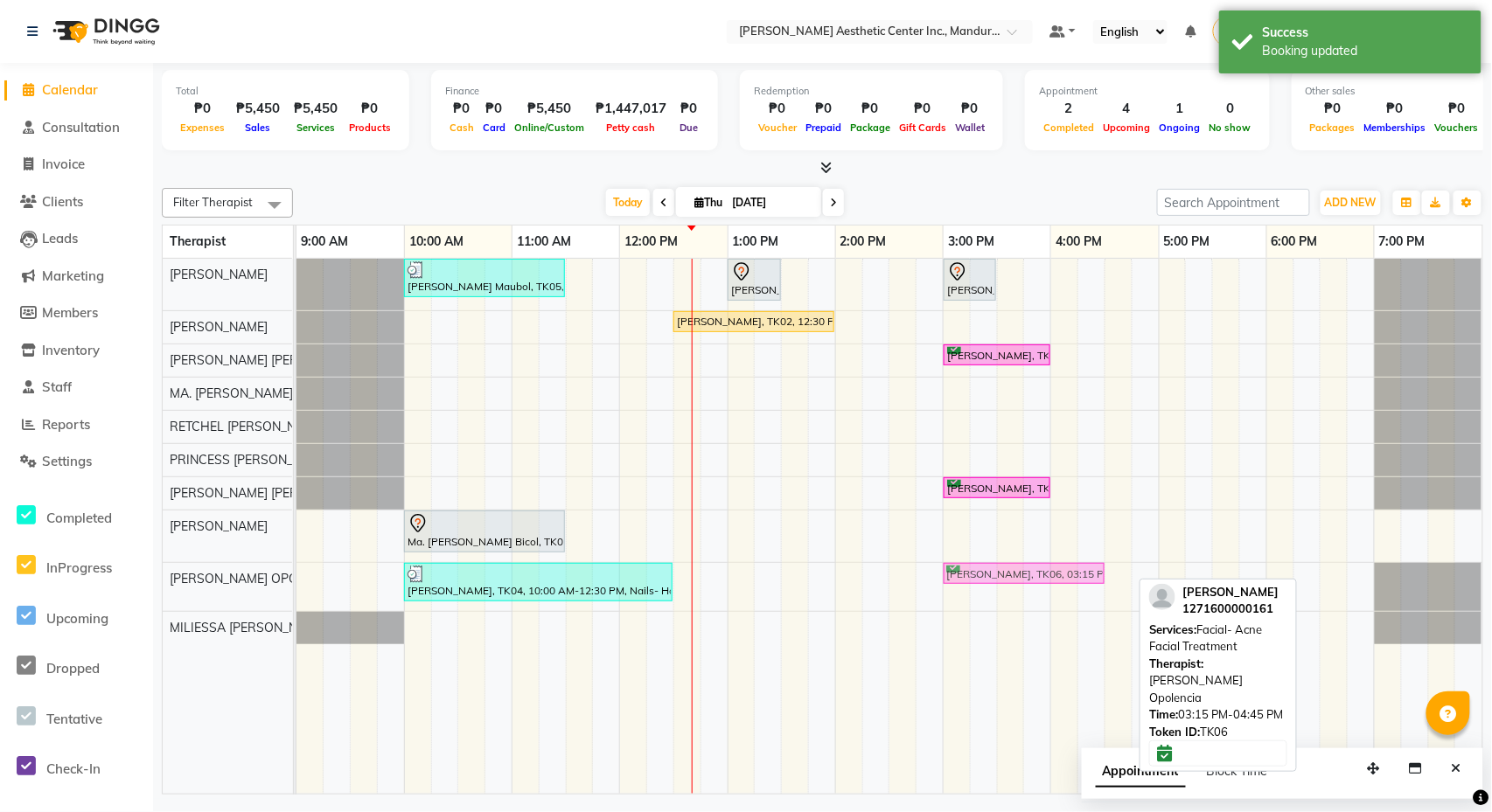
drag, startPoint x: 999, startPoint y: 572, endPoint x: 974, endPoint y: 574, distance: 25.1
click at [296, 574] on div "[PERSON_NAME], TK04, 10:00 AM-12:30 PM, Nails- Hardgel Overlay [PERSON_NAME], T…" at bounding box center [296, 586] width 0 height 48
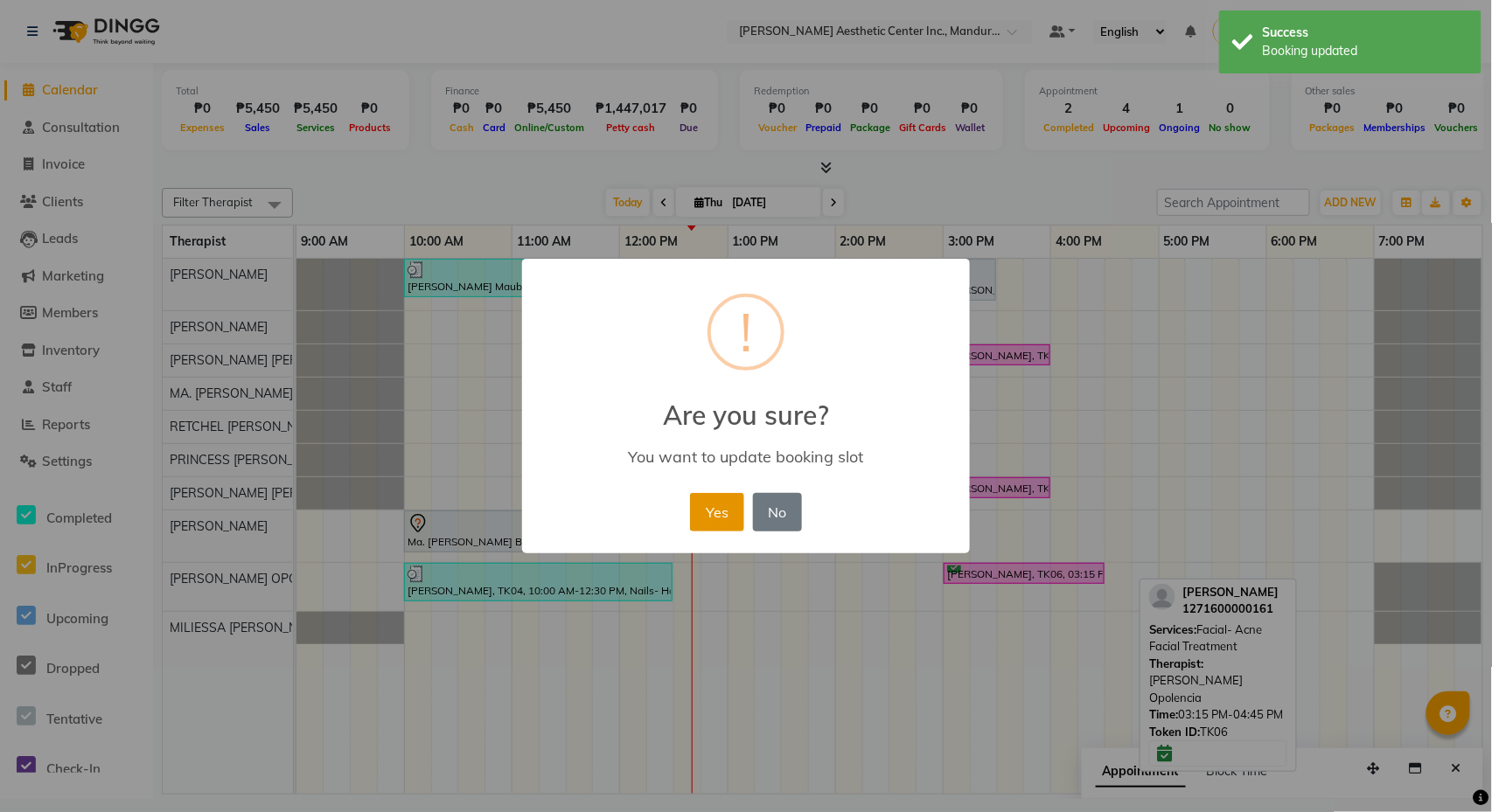
click at [709, 505] on button "Yes" at bounding box center [716, 512] width 53 height 39
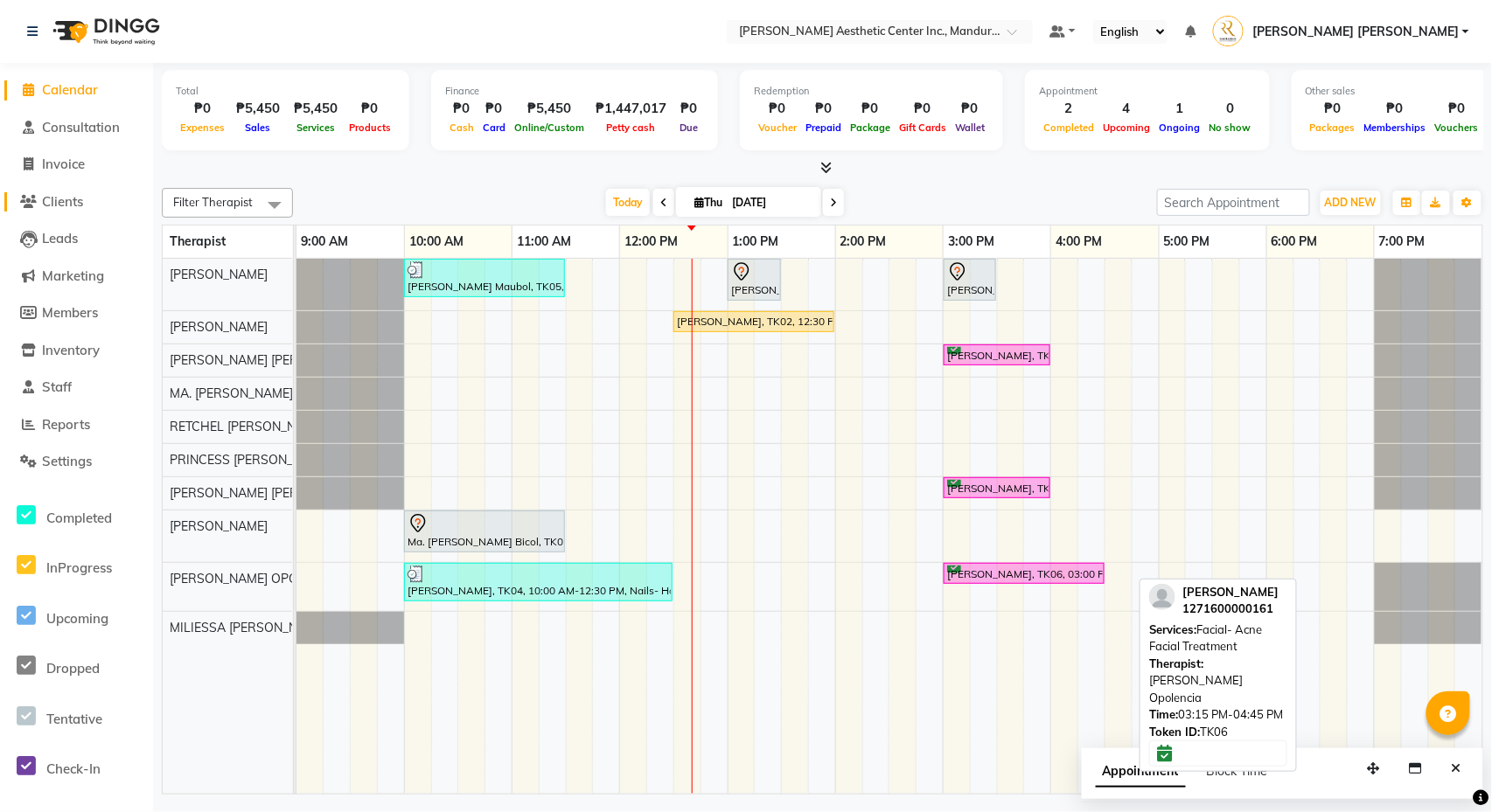
click at [68, 199] on span "Clients" at bounding box center [63, 202] width 41 height 16
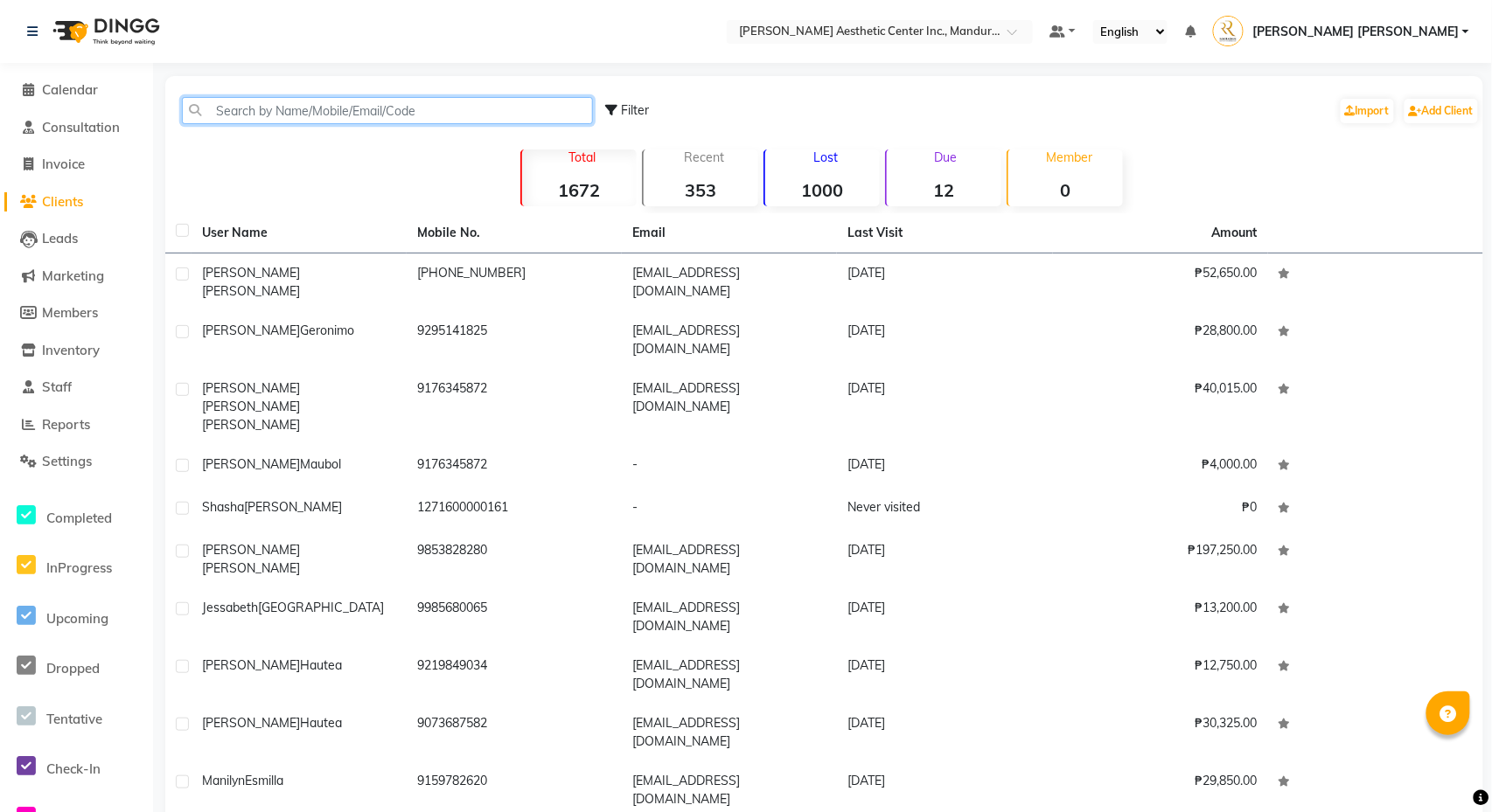
click at [384, 108] on input "text" at bounding box center [387, 111] width 411 height 27
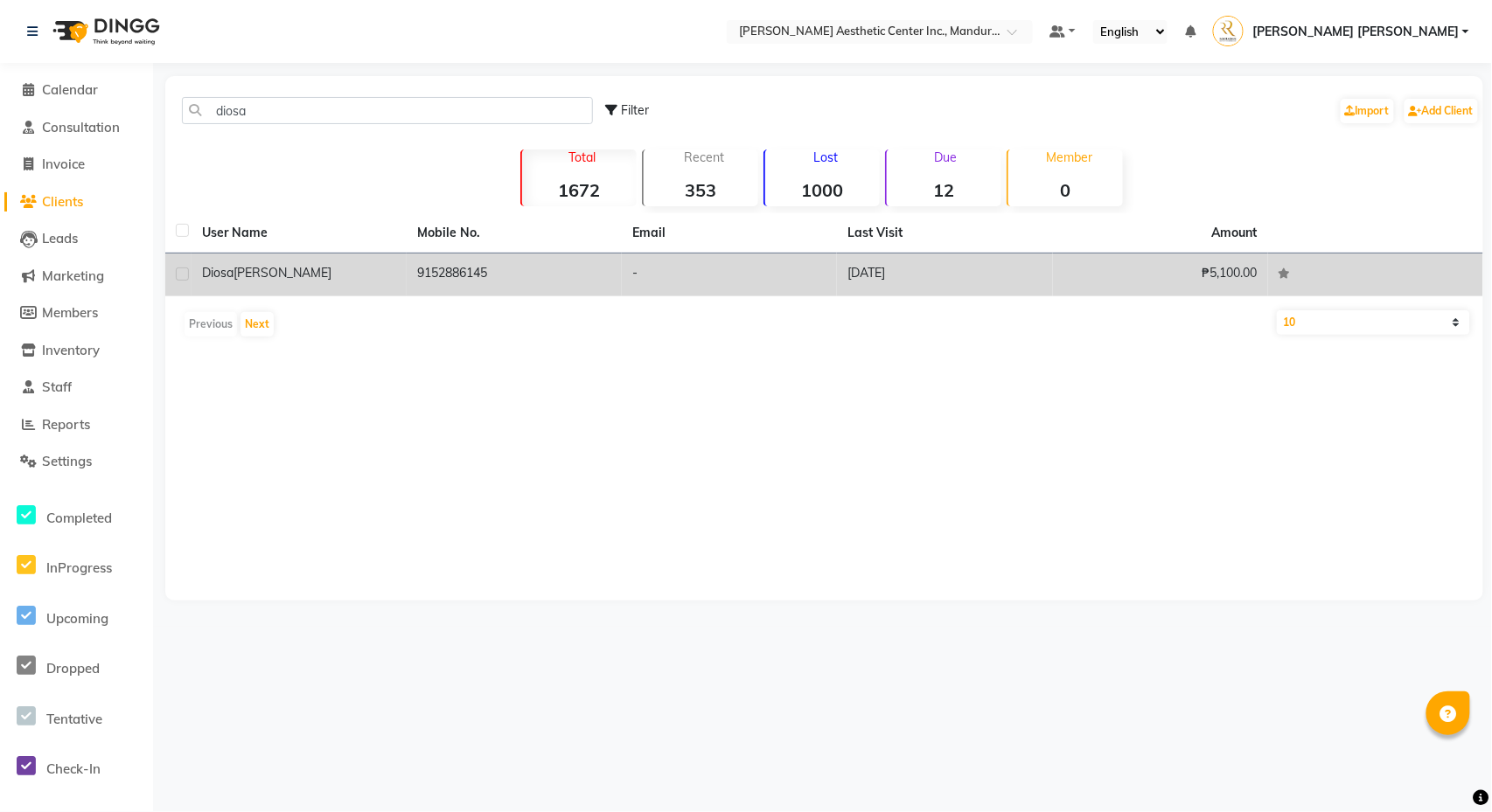
click at [488, 287] on td "9152886145" at bounding box center [514, 275] width 215 height 43
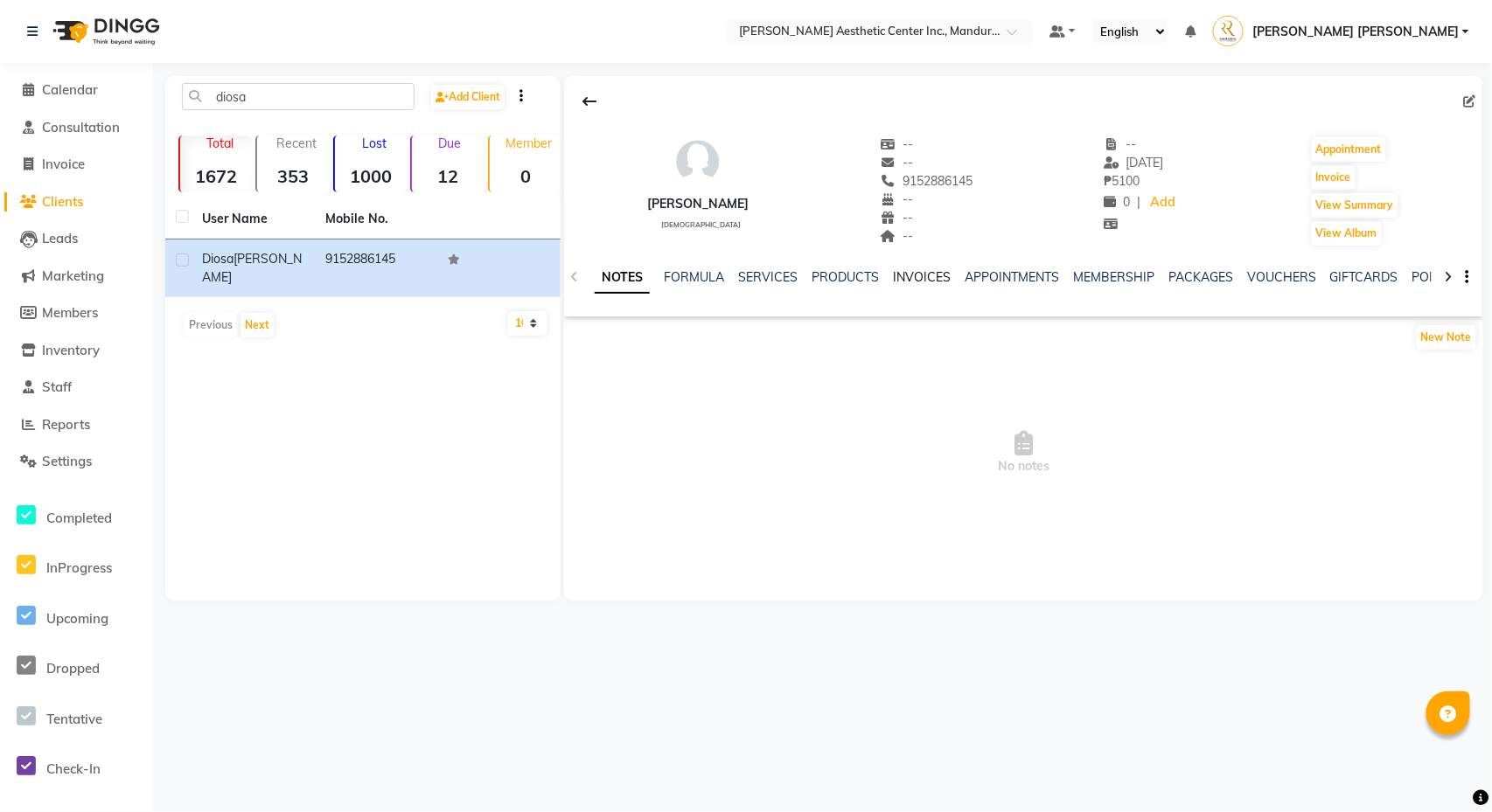
click at [920, 278] on link "INVOICES" at bounding box center [922, 276] width 58 height 15
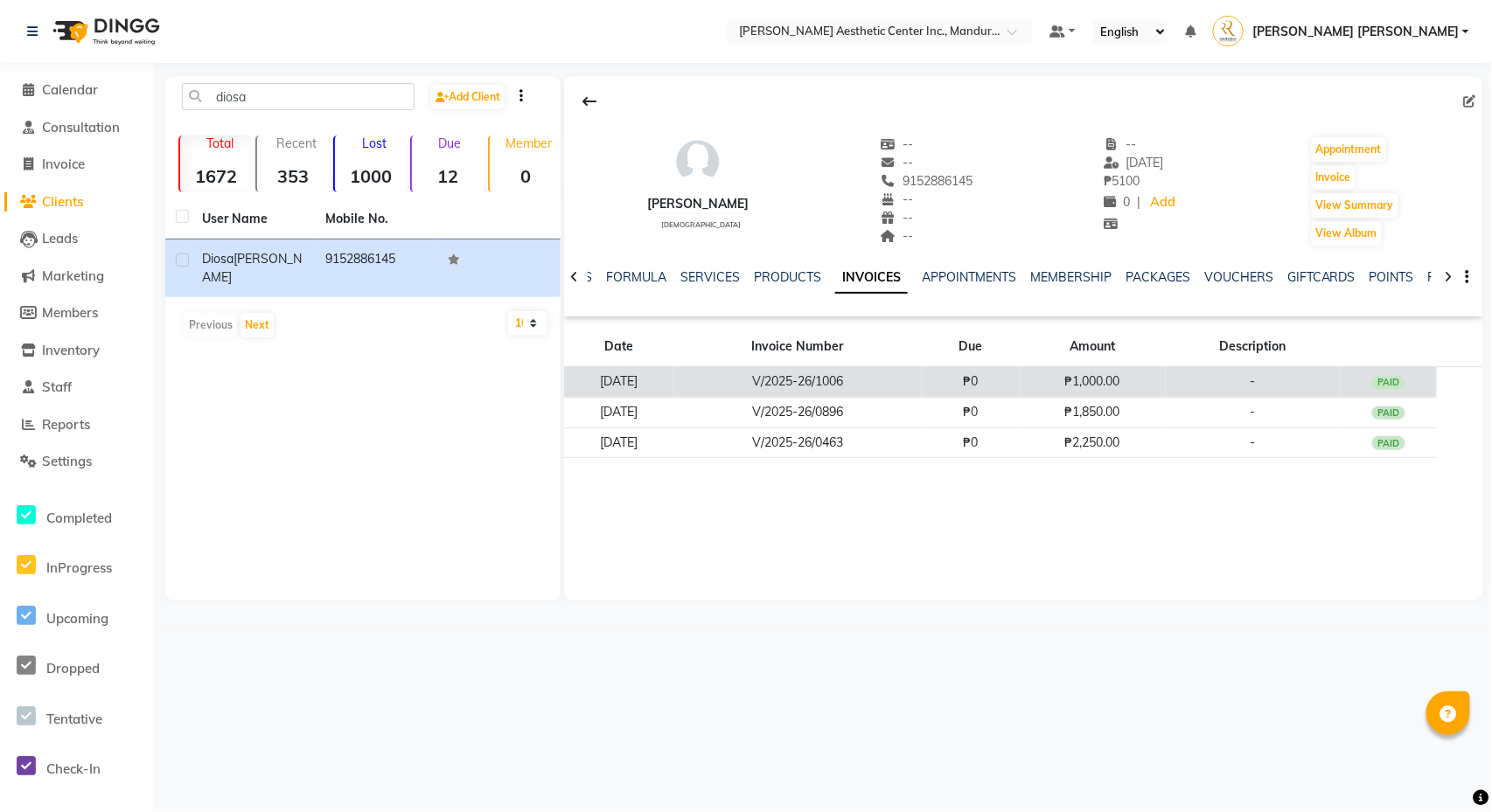
click at [855, 376] on td "V/2025-26/1006" at bounding box center [797, 383] width 248 height 31
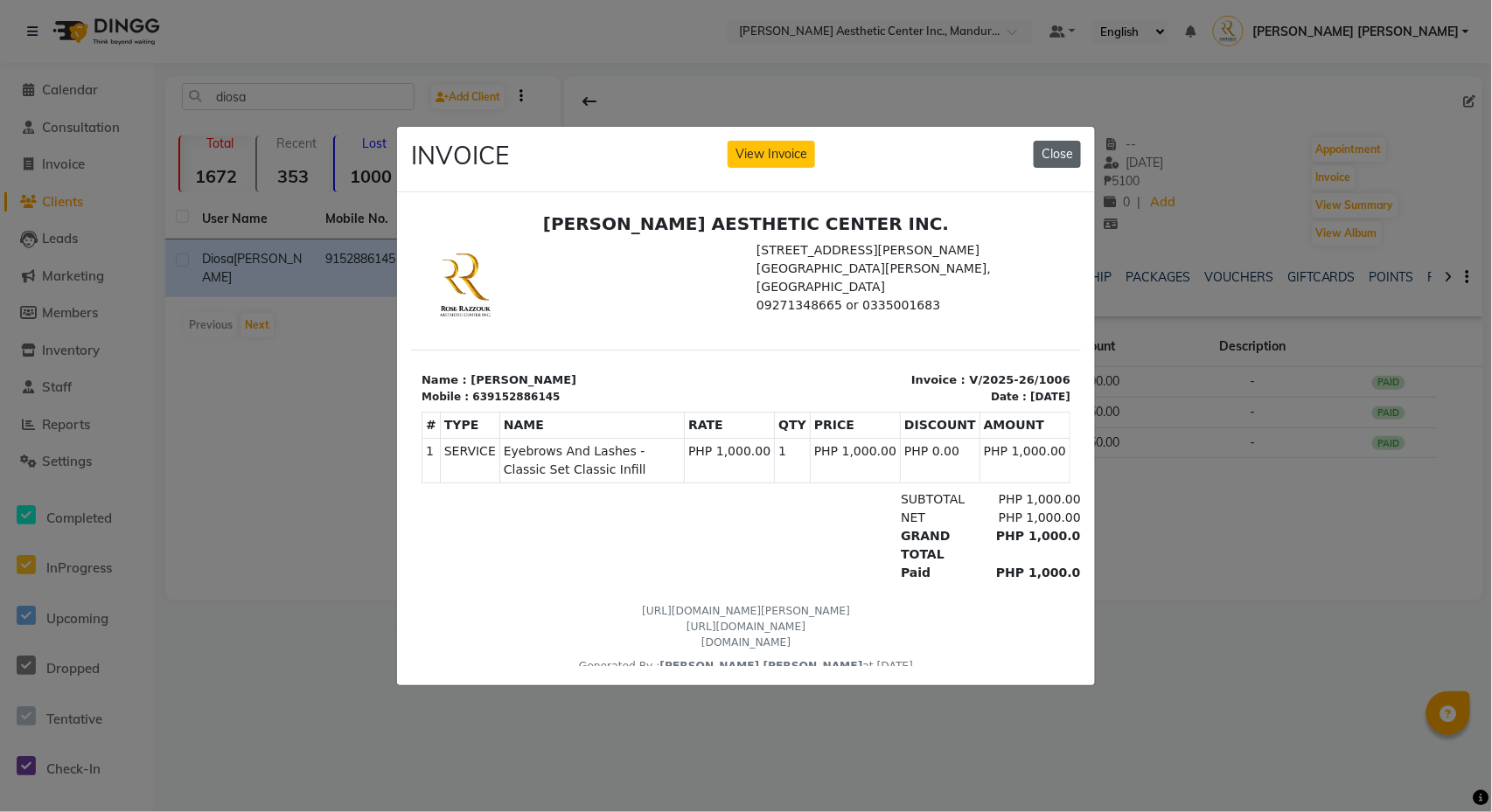
click at [1040, 158] on button "Close" at bounding box center [1057, 154] width 47 height 27
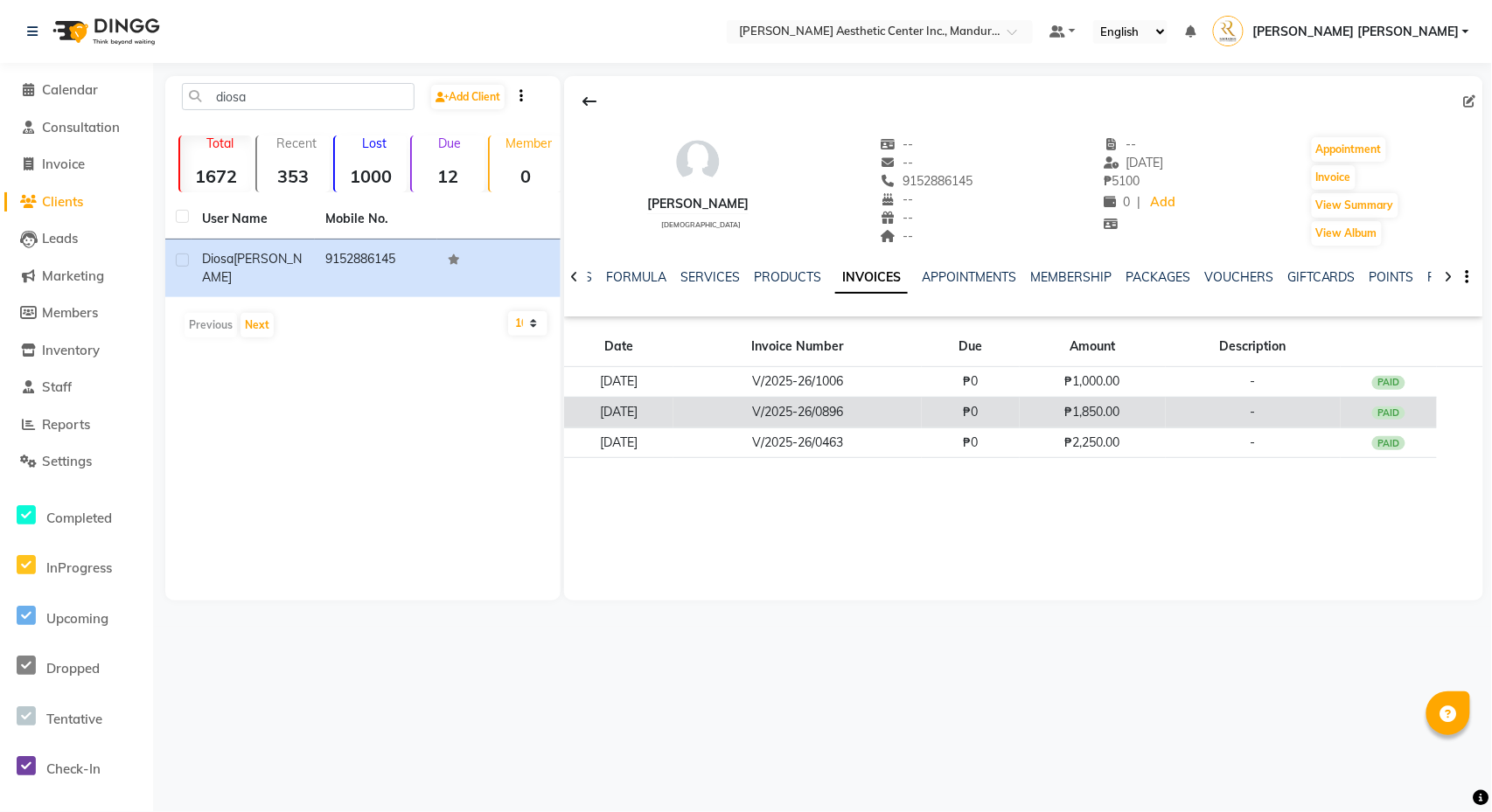
click at [910, 420] on td "V/2025-26/0896" at bounding box center [797, 412] width 248 height 31
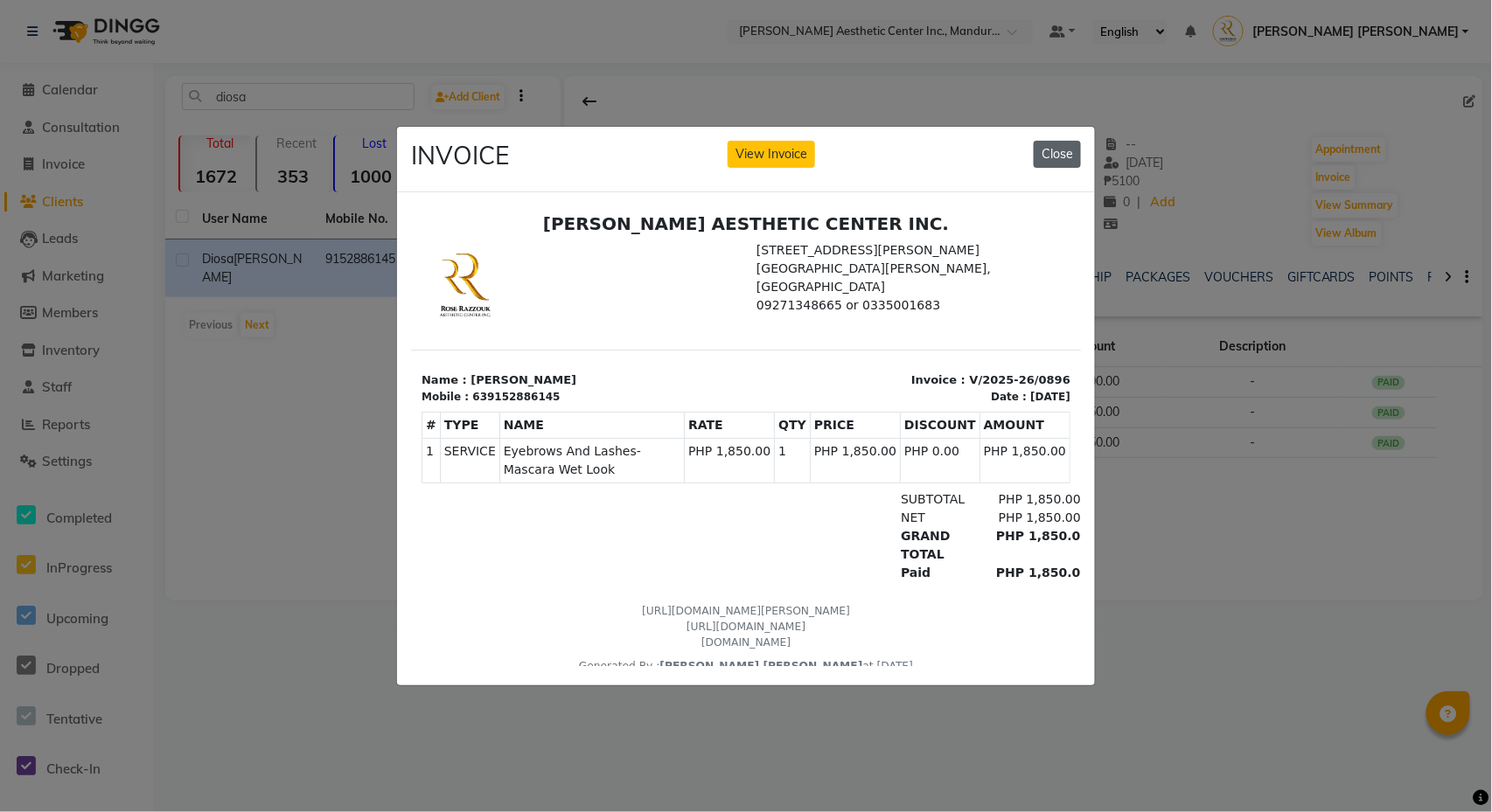
click at [1053, 150] on button "Close" at bounding box center [1057, 154] width 47 height 27
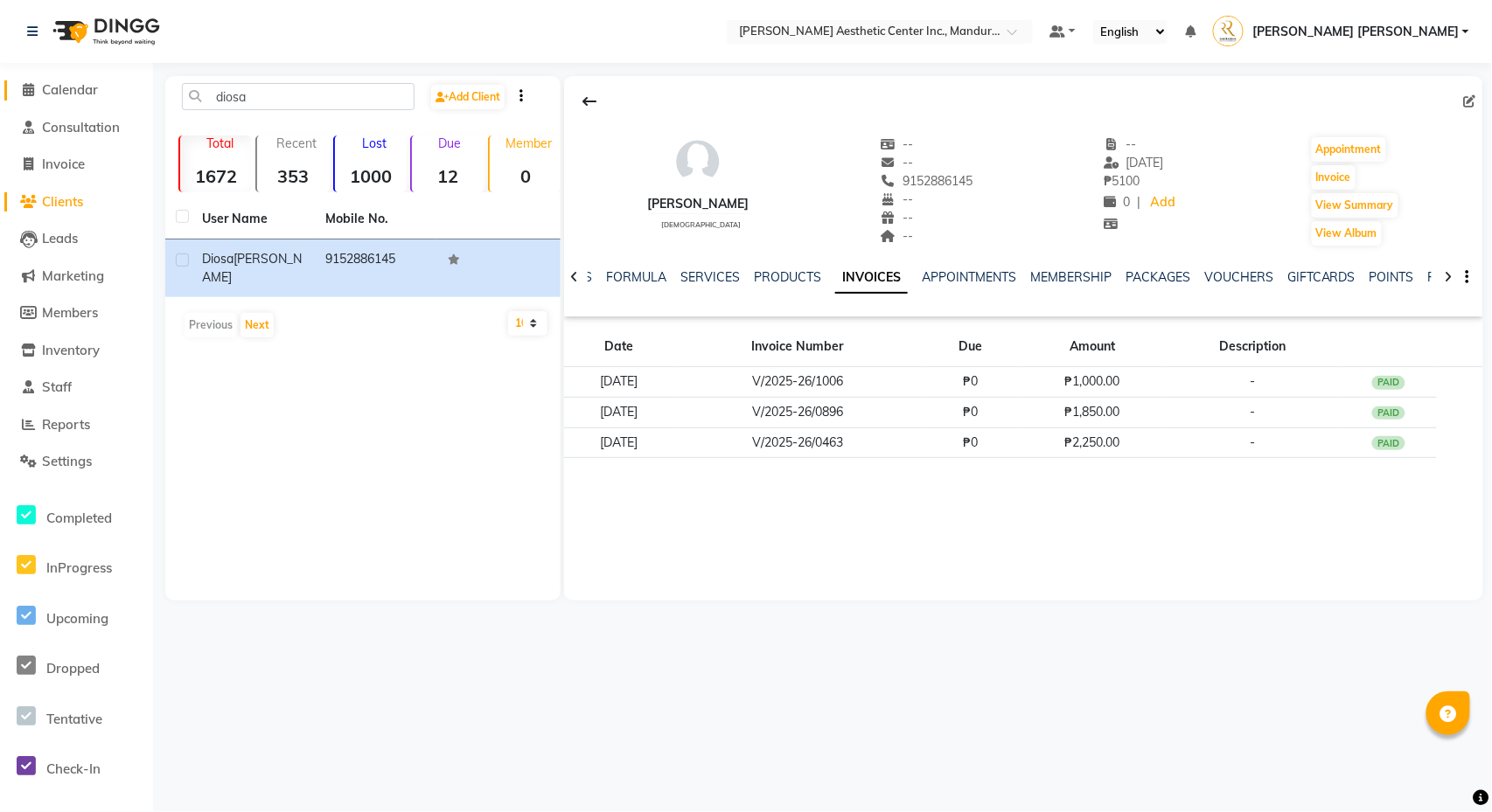
click at [72, 84] on span "Calendar" at bounding box center [70, 89] width 56 height 16
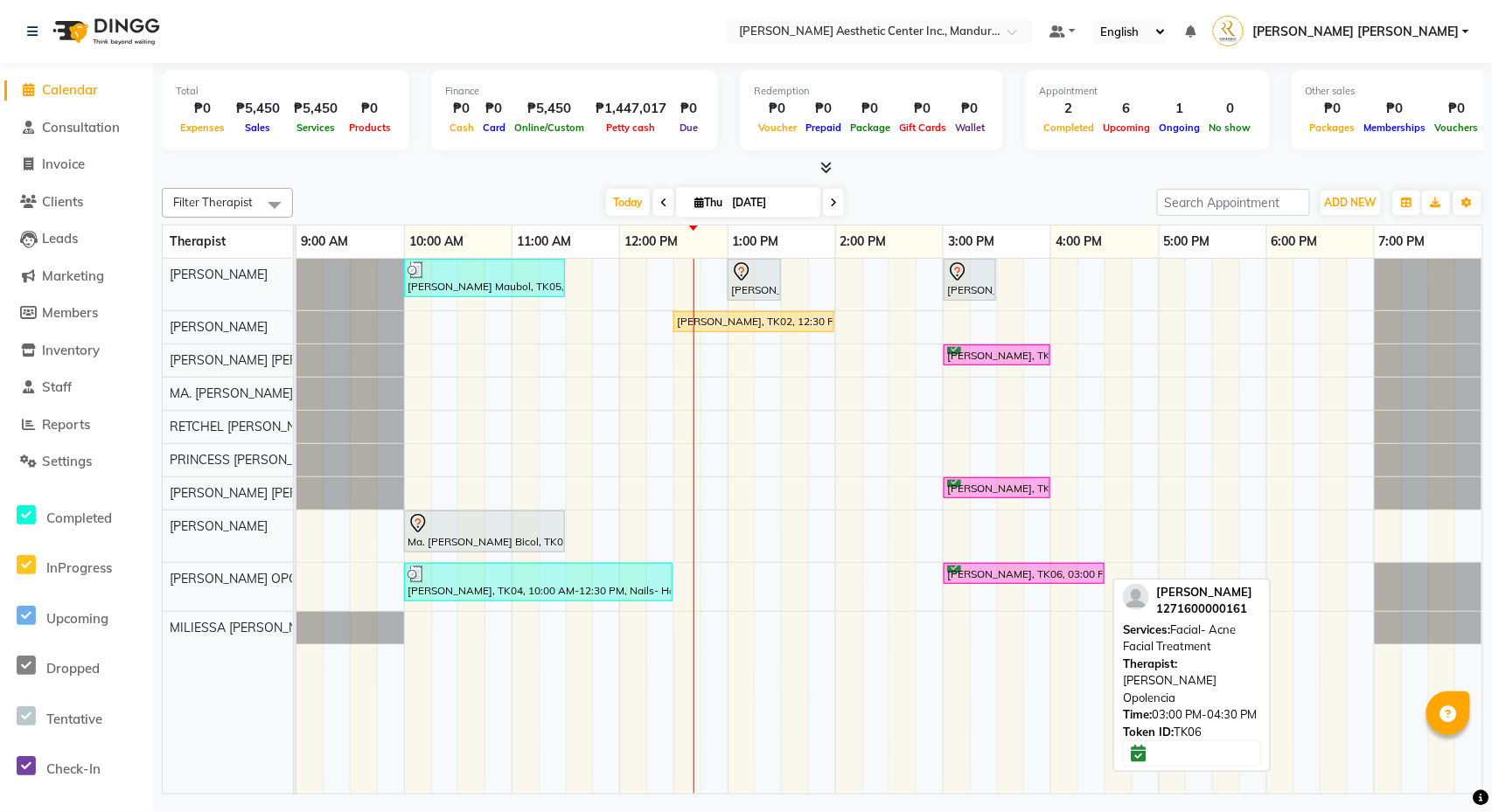
click at [974, 575] on div "[PERSON_NAME], TK06, 03:00 PM-04:30 PM, Facial- Acne Facial Treatment" at bounding box center [1024, 573] width 158 height 16
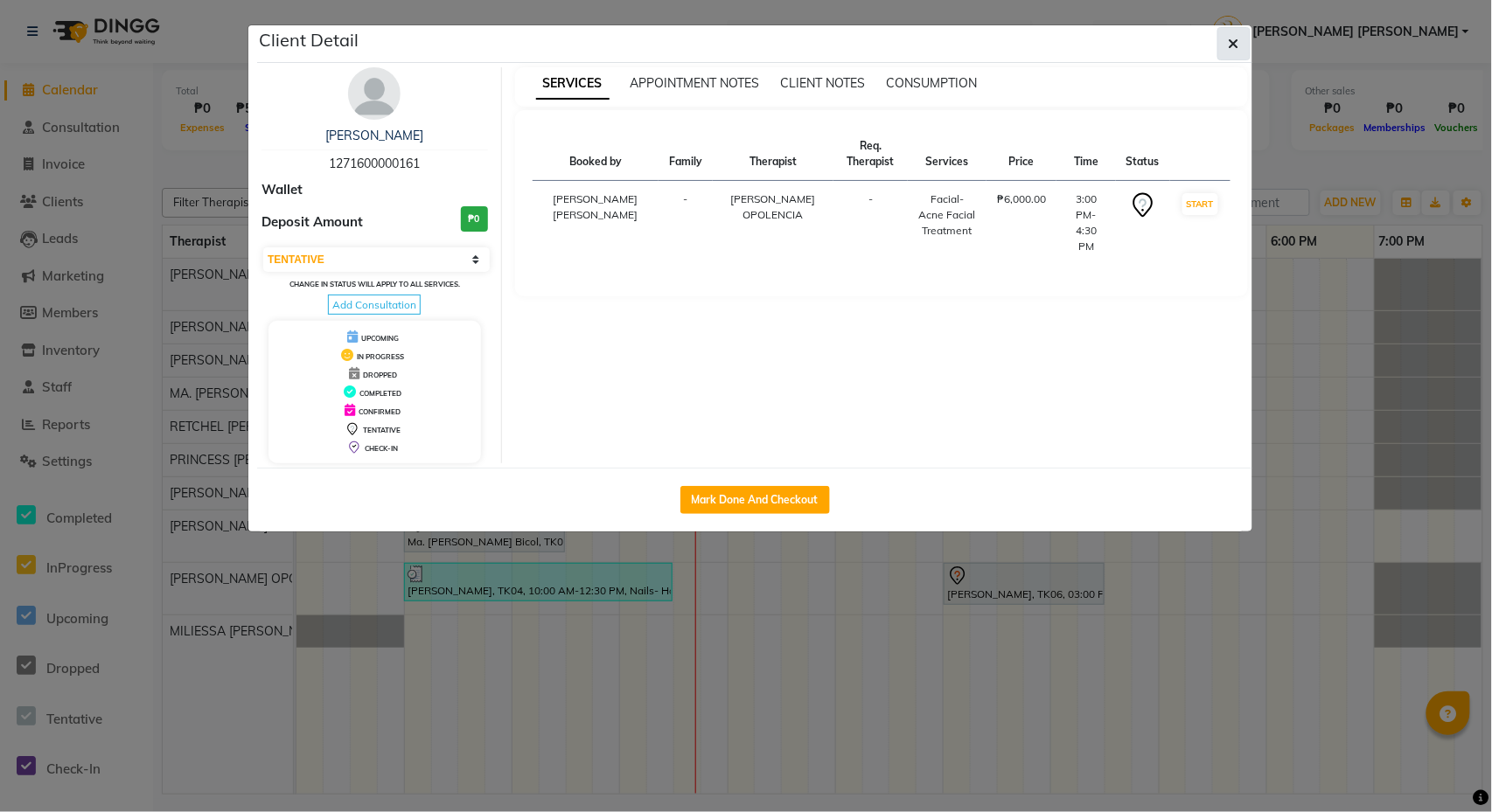
click at [1234, 46] on icon "button" at bounding box center [1234, 44] width 11 height 14
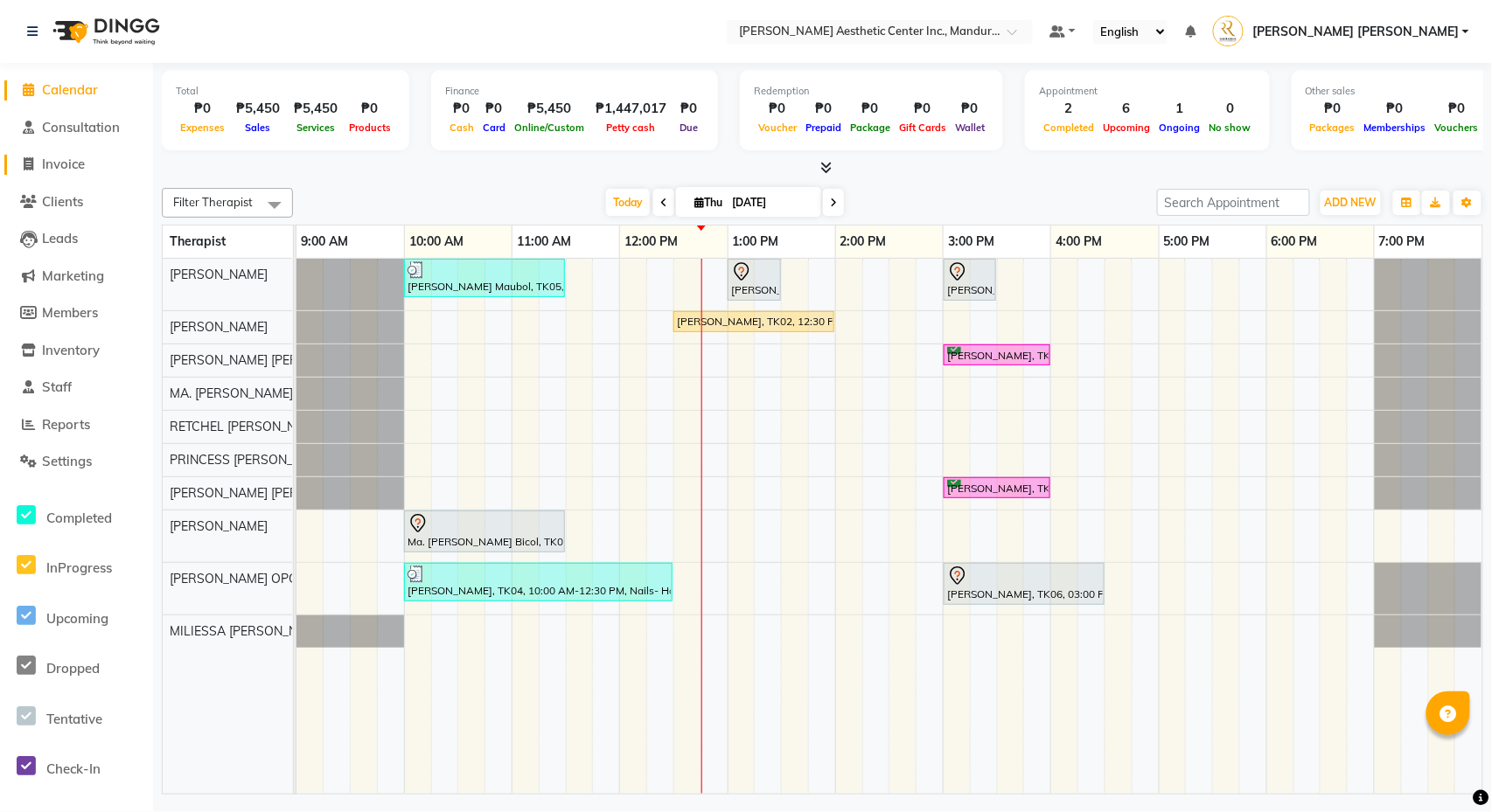
click at [71, 159] on span "Invoice" at bounding box center [64, 164] width 43 height 16
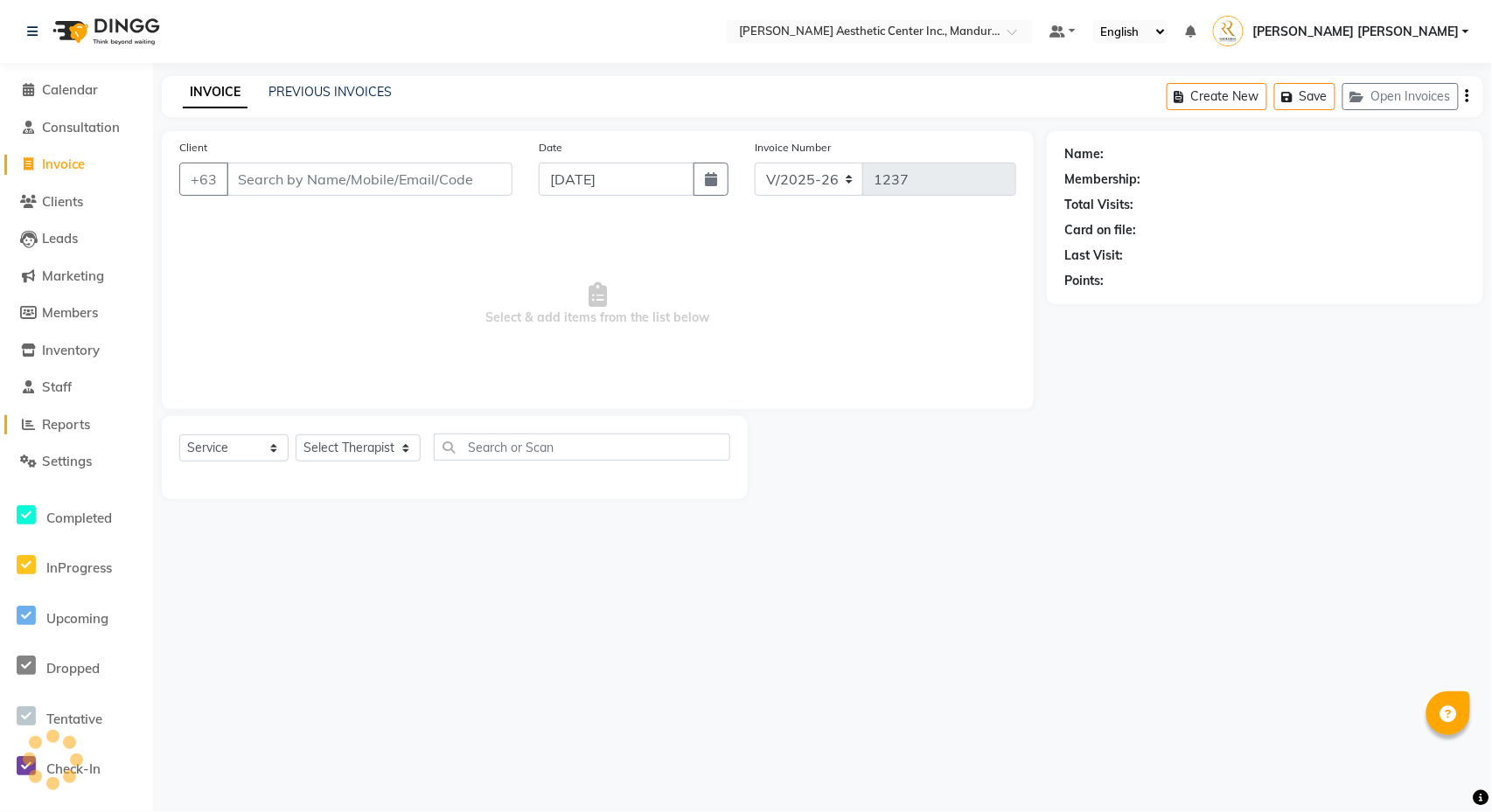
click at [65, 416] on span "Reports" at bounding box center [66, 424] width 48 height 16
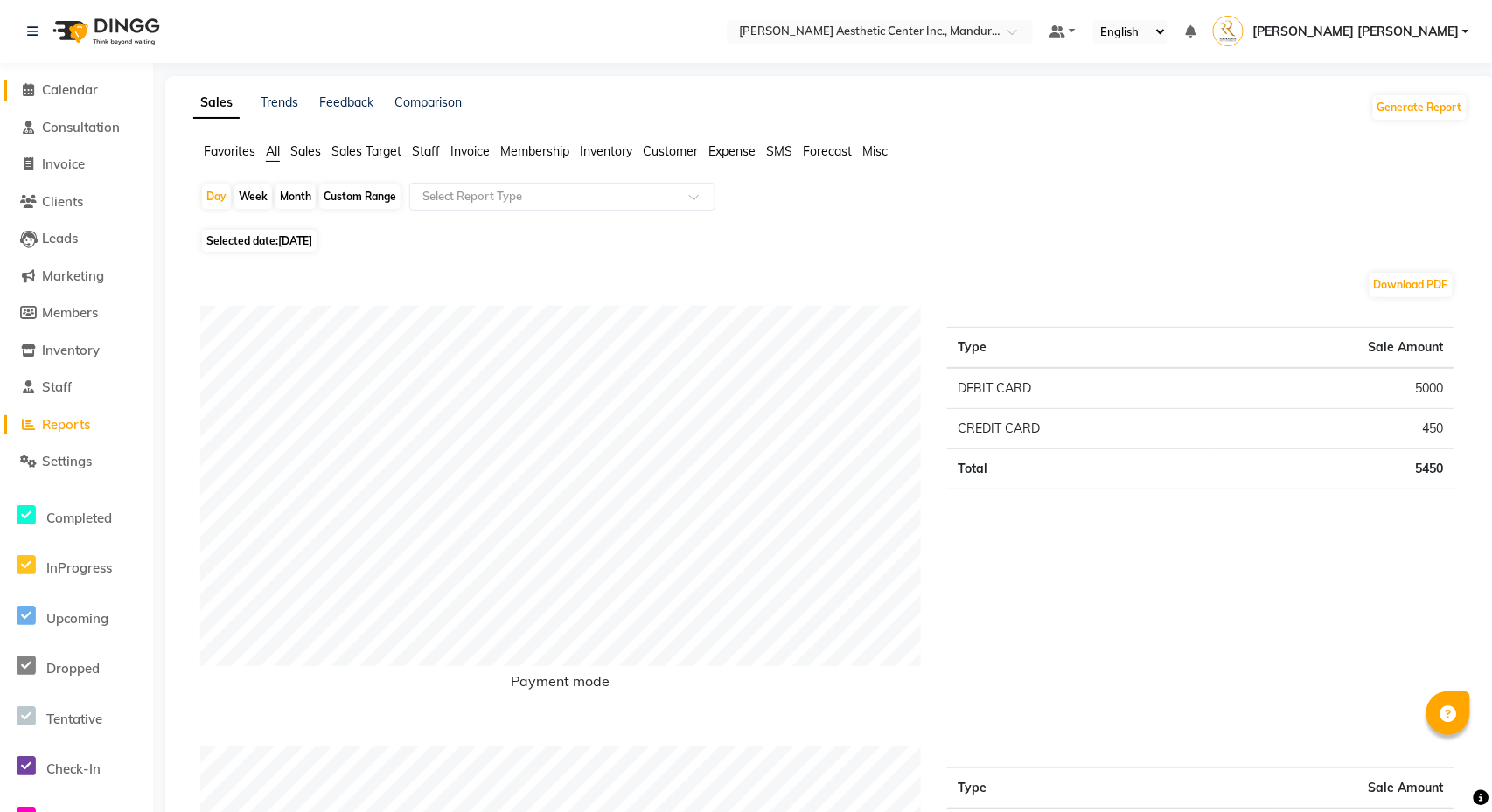
click at [52, 85] on span "Calendar" at bounding box center [70, 89] width 56 height 16
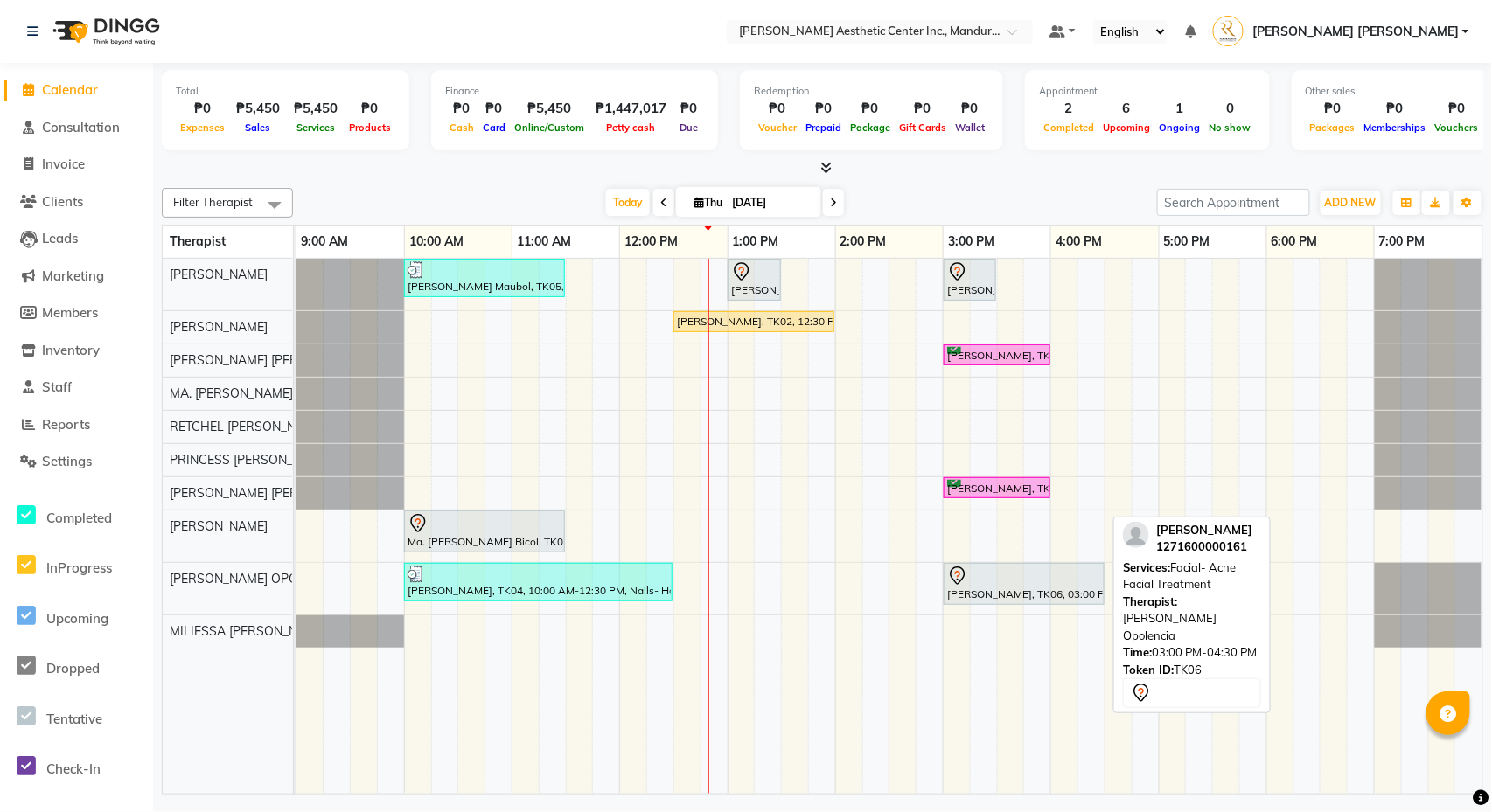
click at [1026, 582] on div at bounding box center [1024, 575] width 154 height 21
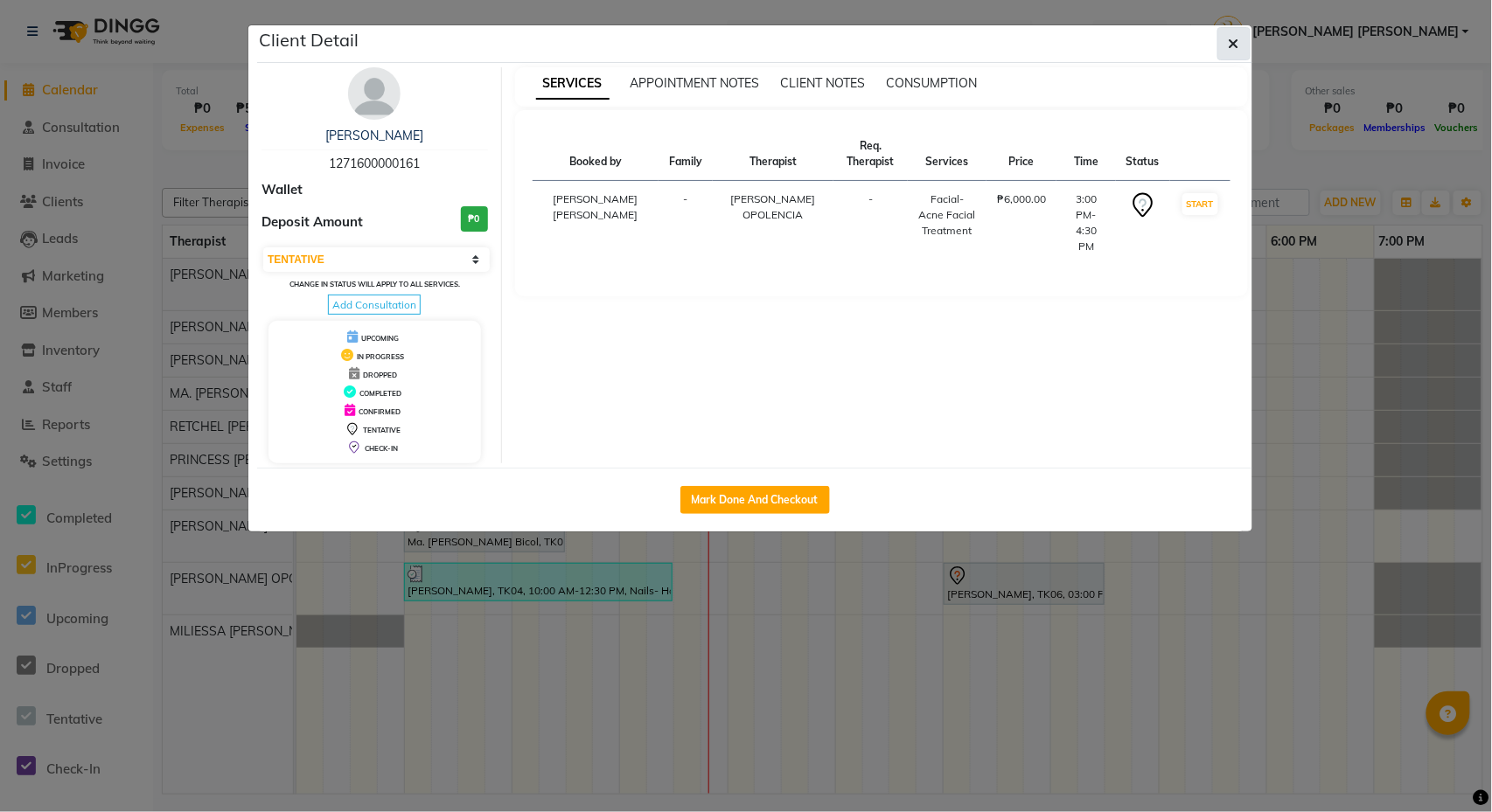
click at [1236, 50] on span "button" at bounding box center [1234, 43] width 11 height 17
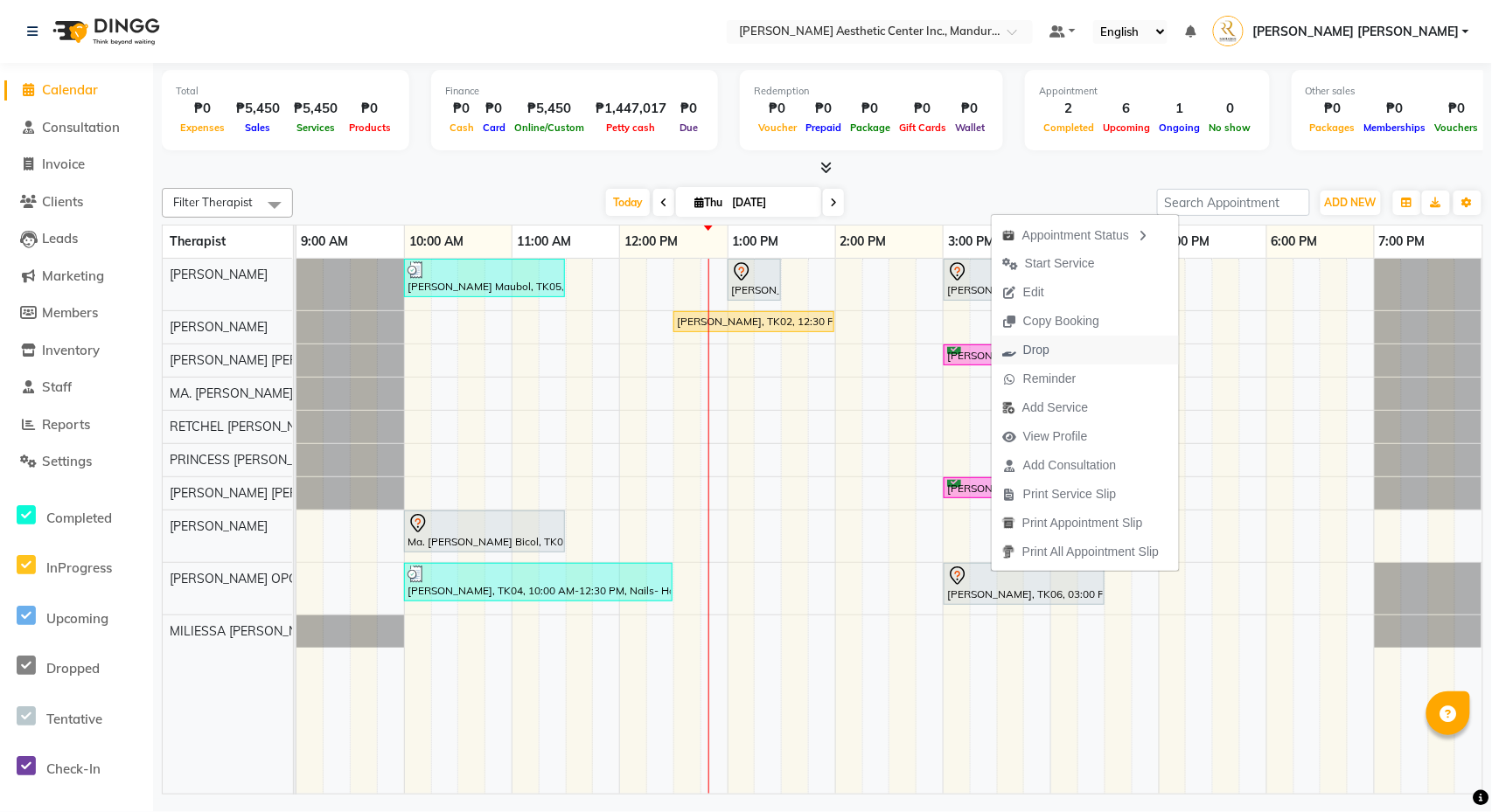
click at [1049, 345] on span "Drop" at bounding box center [1035, 350] width 26 height 18
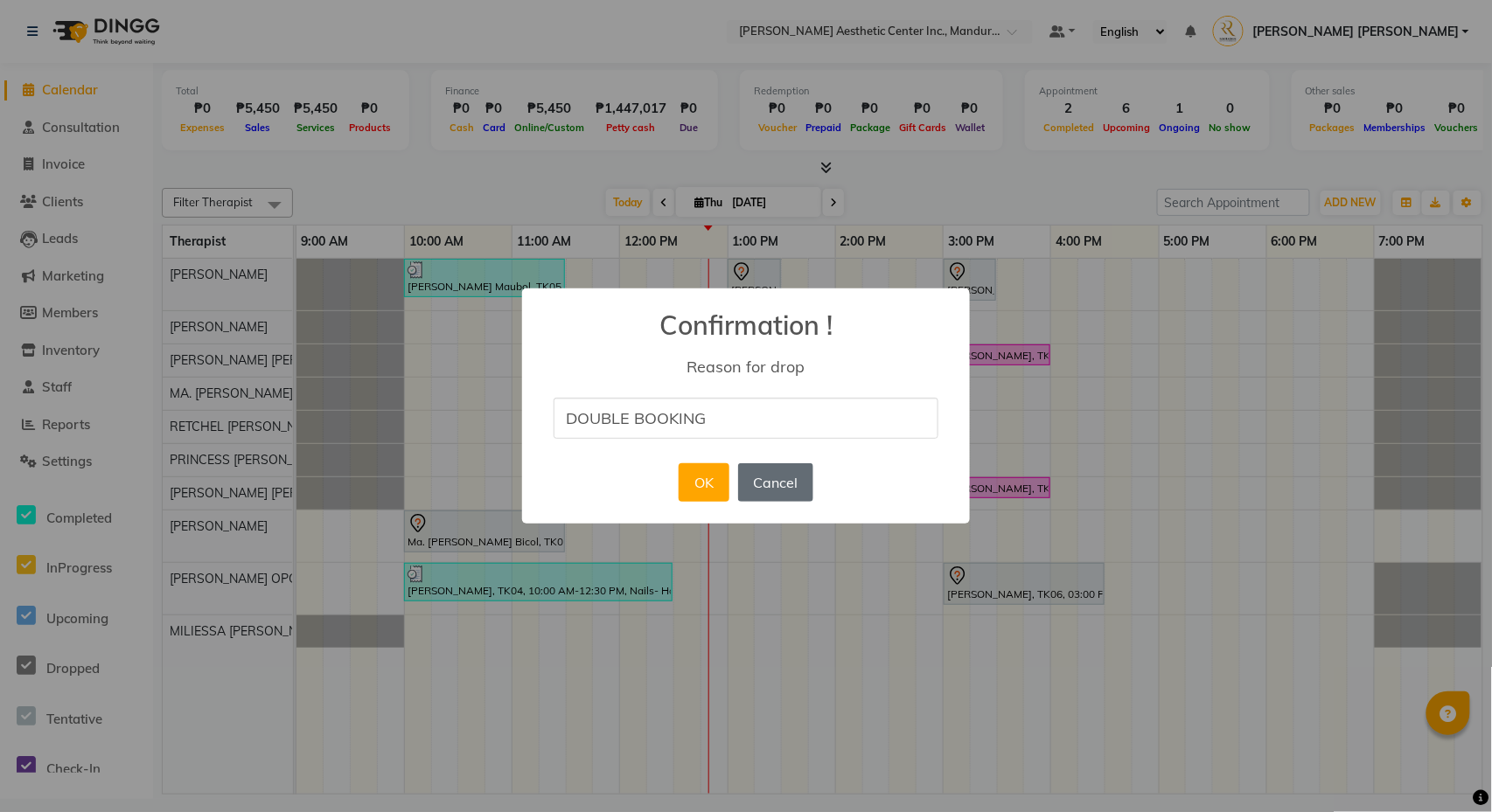
click at [781, 486] on button "Cancel" at bounding box center [776, 483] width 76 height 39
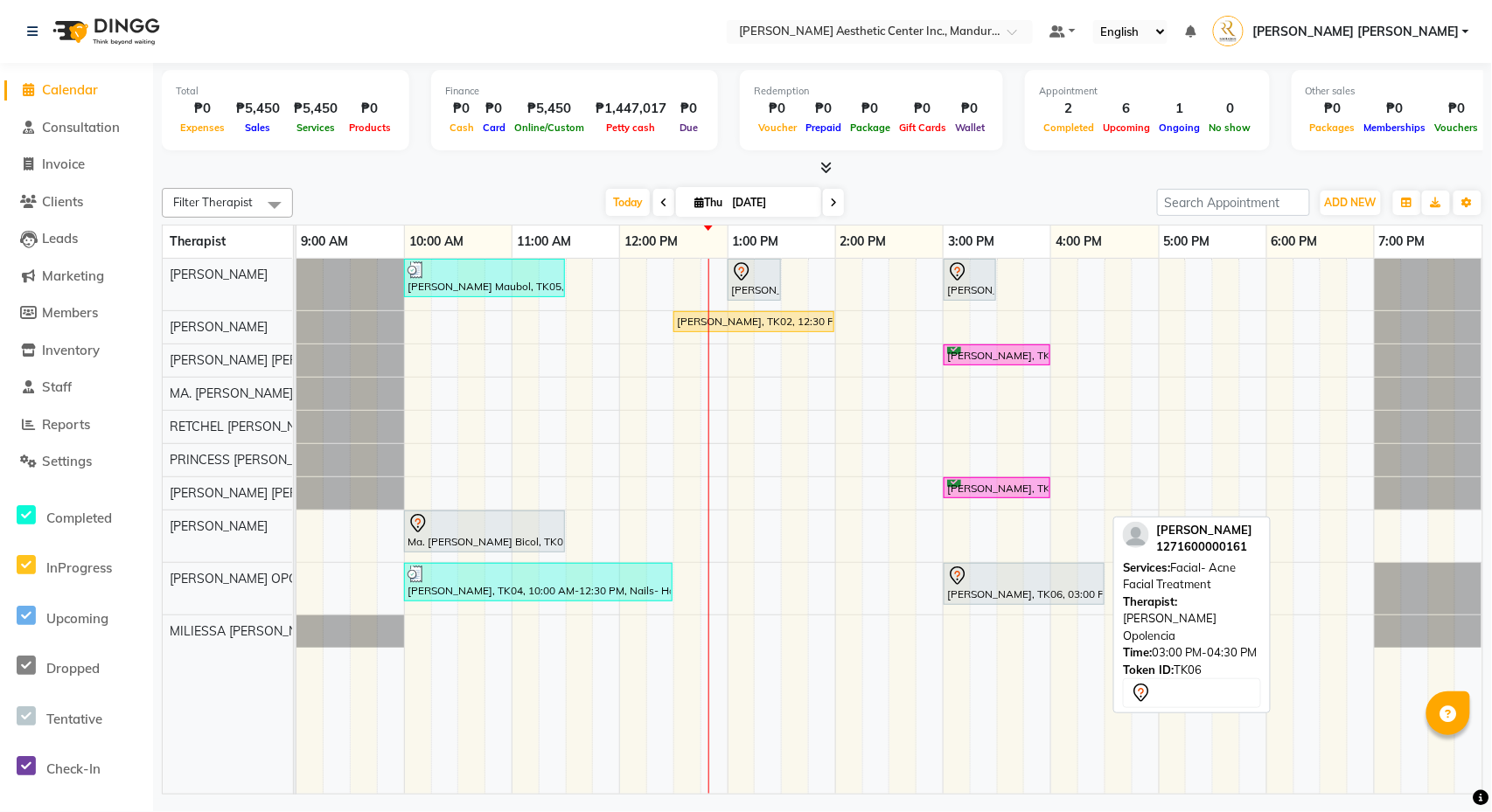
click at [1036, 574] on div at bounding box center [1024, 575] width 154 height 21
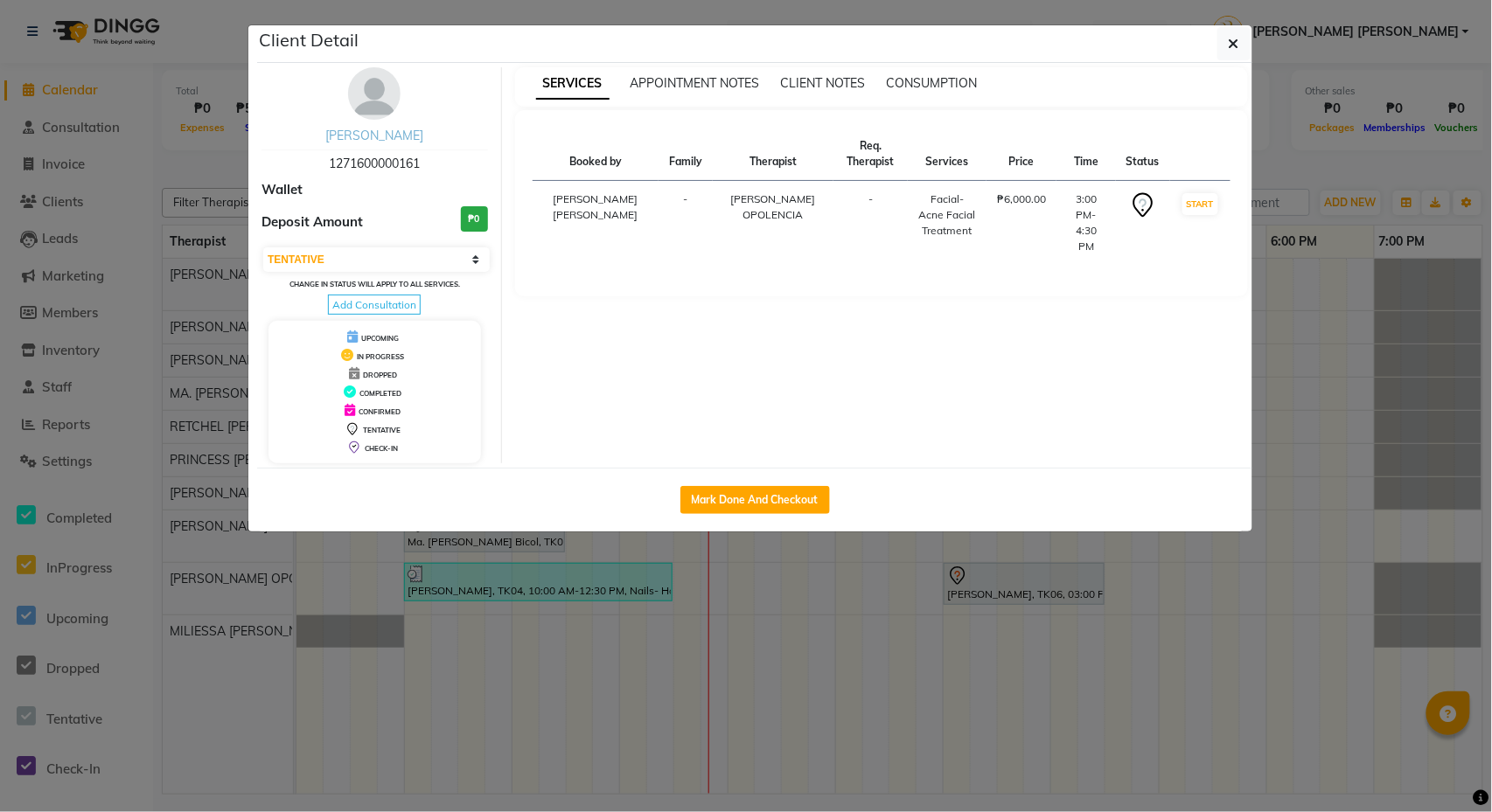
click at [401, 137] on link "[PERSON_NAME]" at bounding box center [374, 135] width 98 height 15
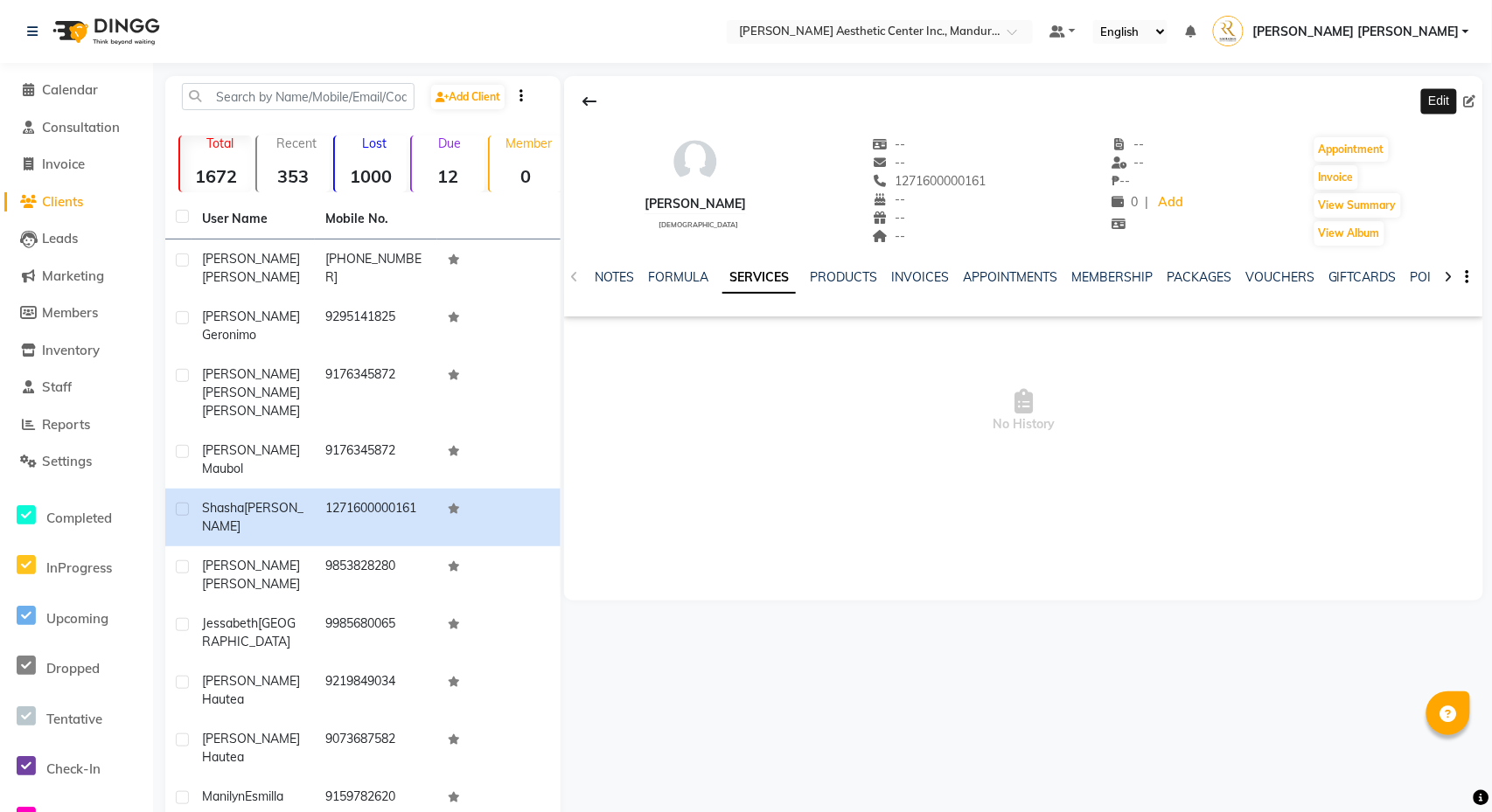
click at [1469, 105] on icon at bounding box center [1470, 102] width 13 height 13
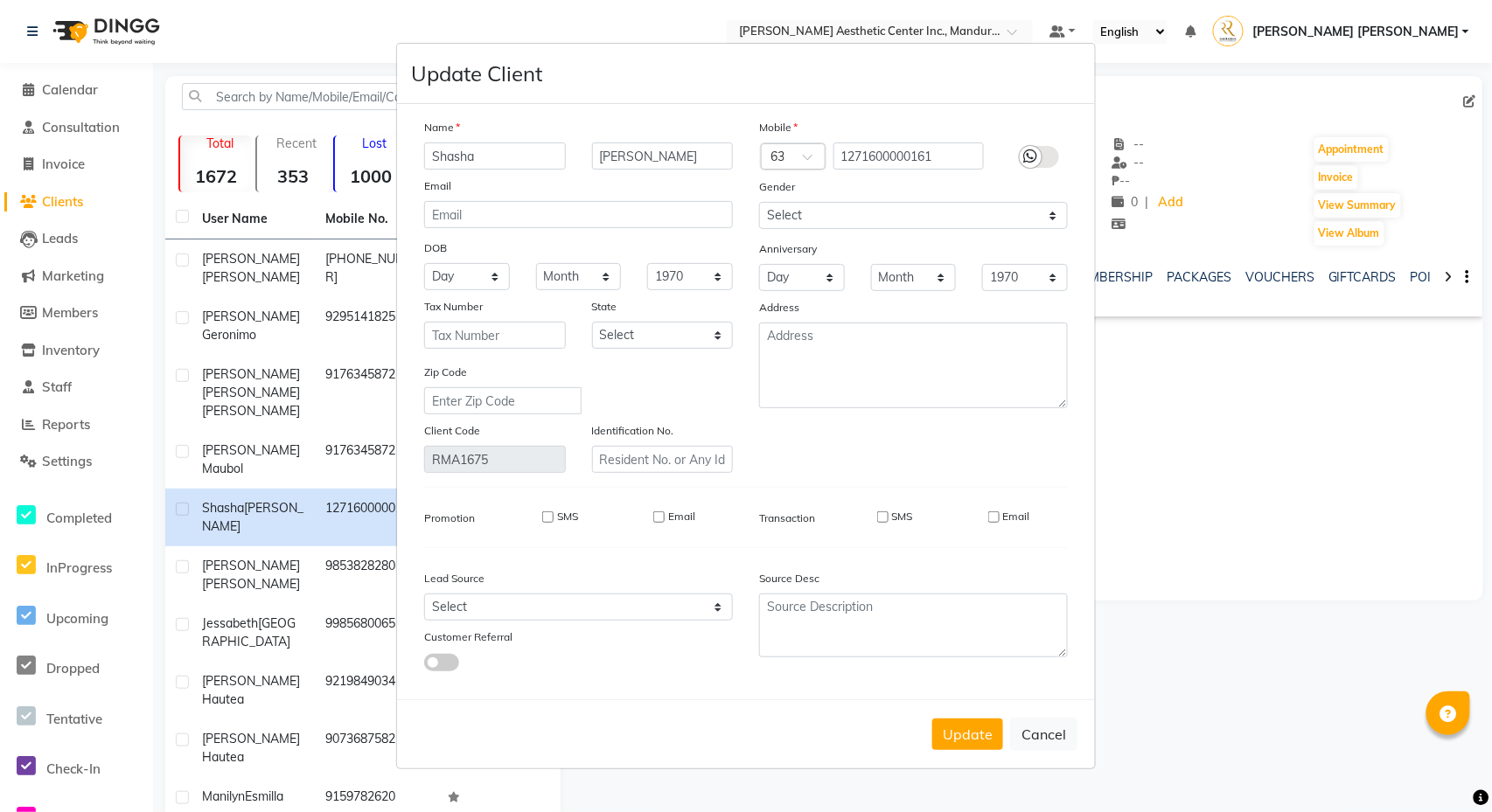
click at [1151, 448] on ngb-modal-window "Update Client Name [PERSON_NAME] Email DOB Day 01 02 03 04 05 06 07 08 09 10 11…" at bounding box center [746, 406] width 1492 height 812
click at [1037, 738] on button "Cancel" at bounding box center [1044, 734] width 68 height 33
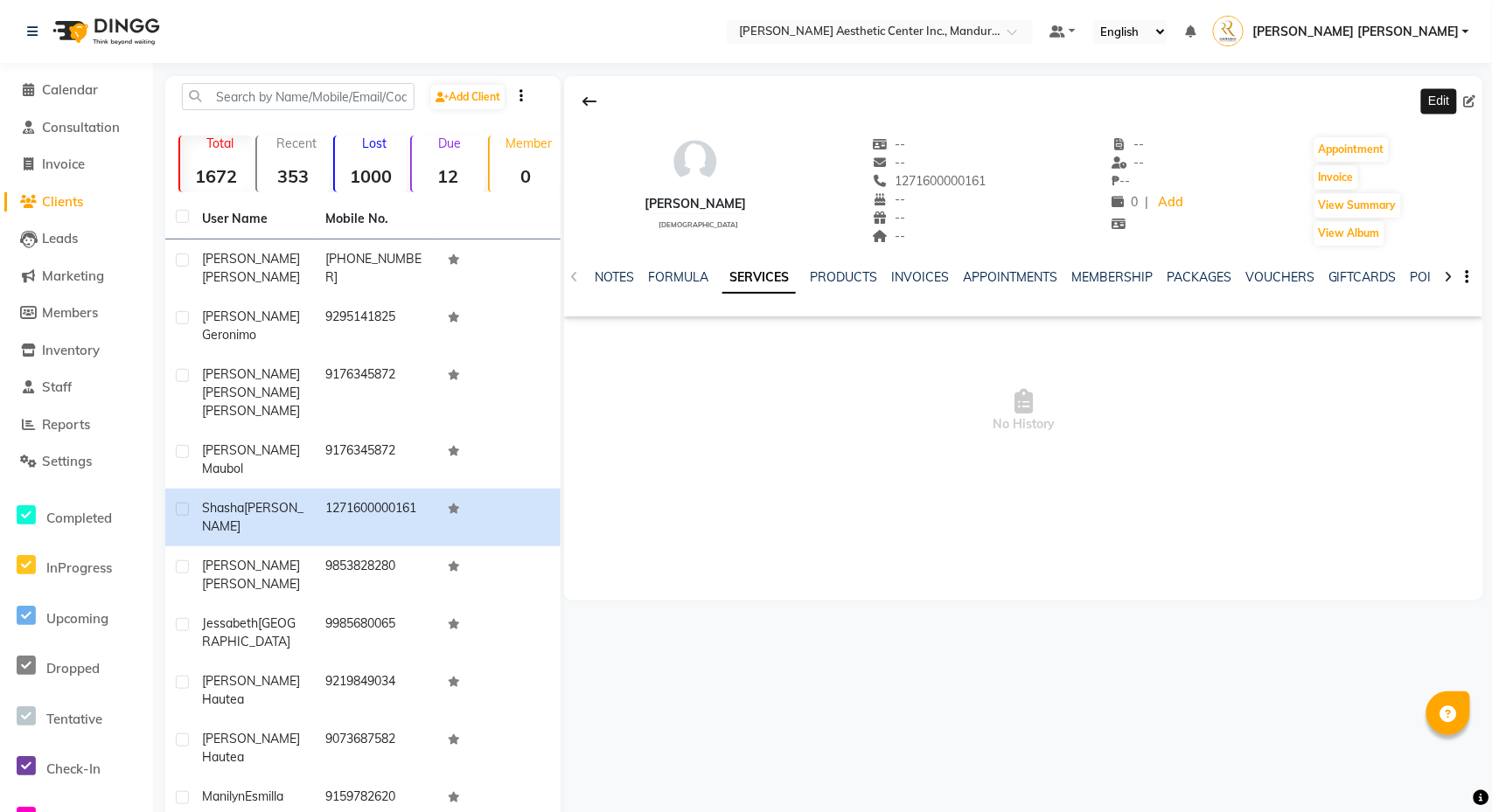
click at [1466, 277] on icon "button" at bounding box center [1468, 277] width 4 height 1
click at [1397, 383] on span "No History" at bounding box center [1023, 411] width 919 height 175
click at [40, 93] on span at bounding box center [28, 90] width 26 height 20
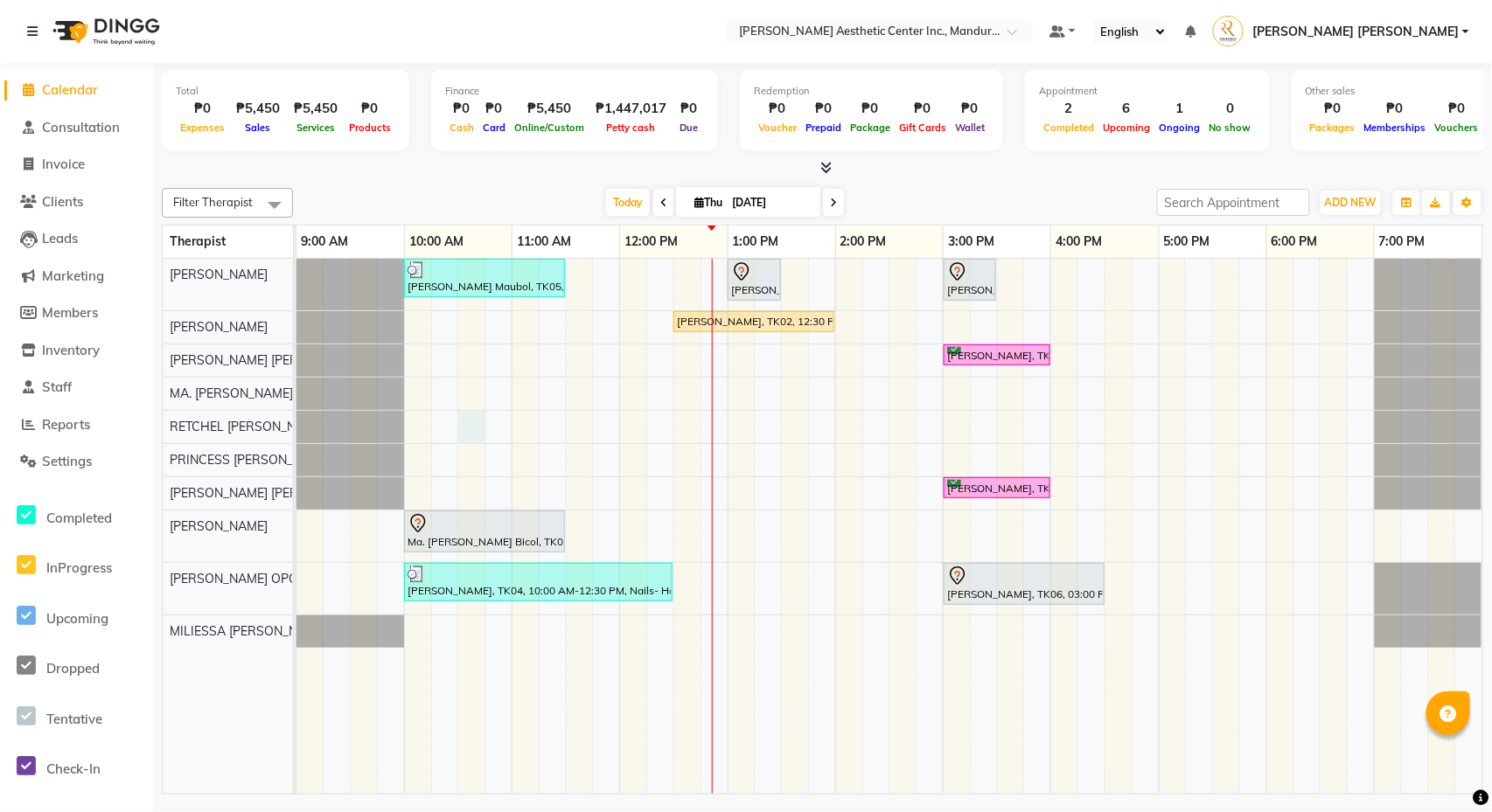
click at [469, 430] on div "[PERSON_NAME] Maubol, TK05, 10:00 AM-11:30 AM, Co2 Fractional Ablative Laser - …" at bounding box center [889, 526] width 1186 height 535
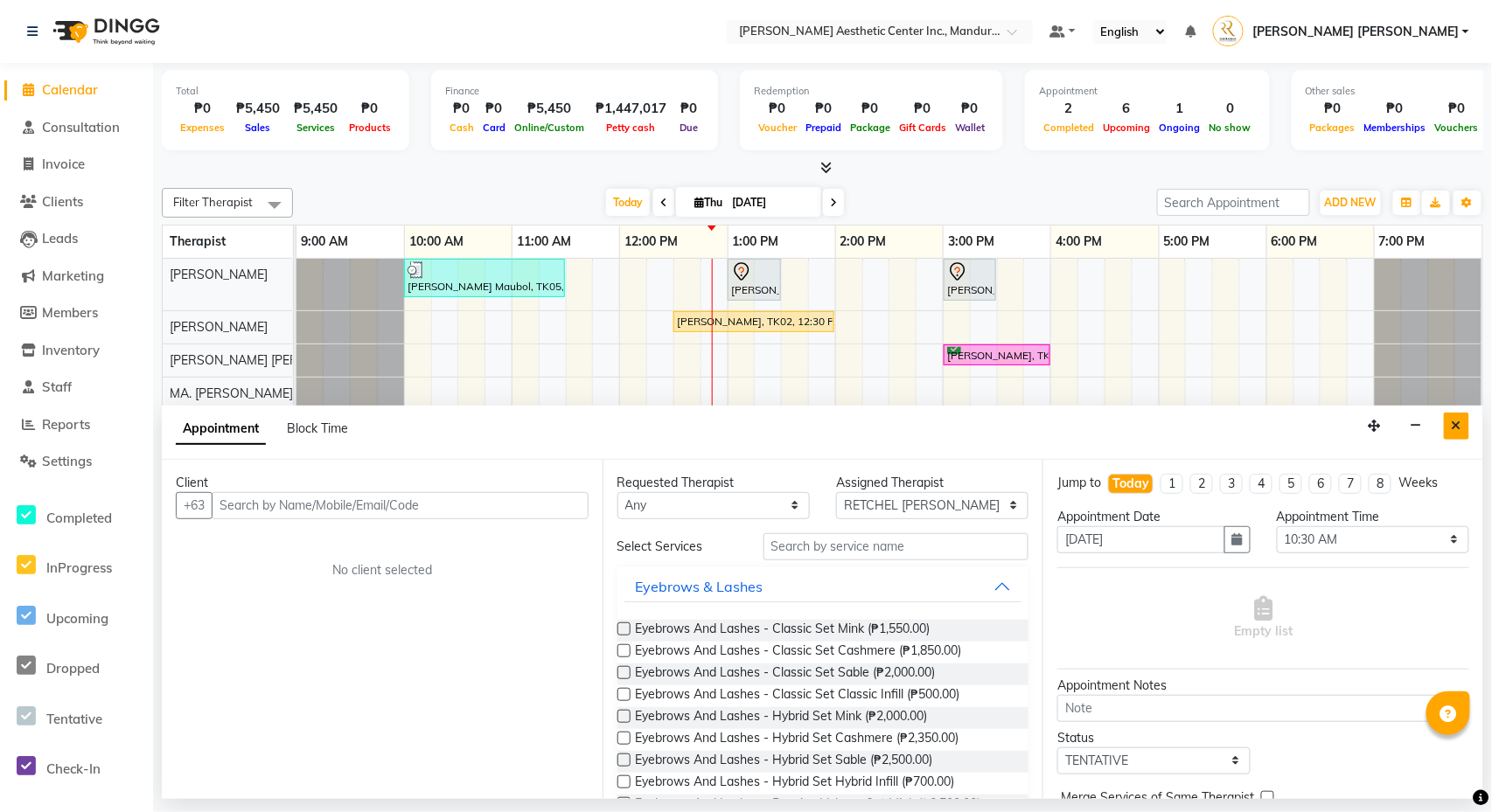
click at [1463, 423] on button "Close" at bounding box center [1456, 426] width 25 height 27
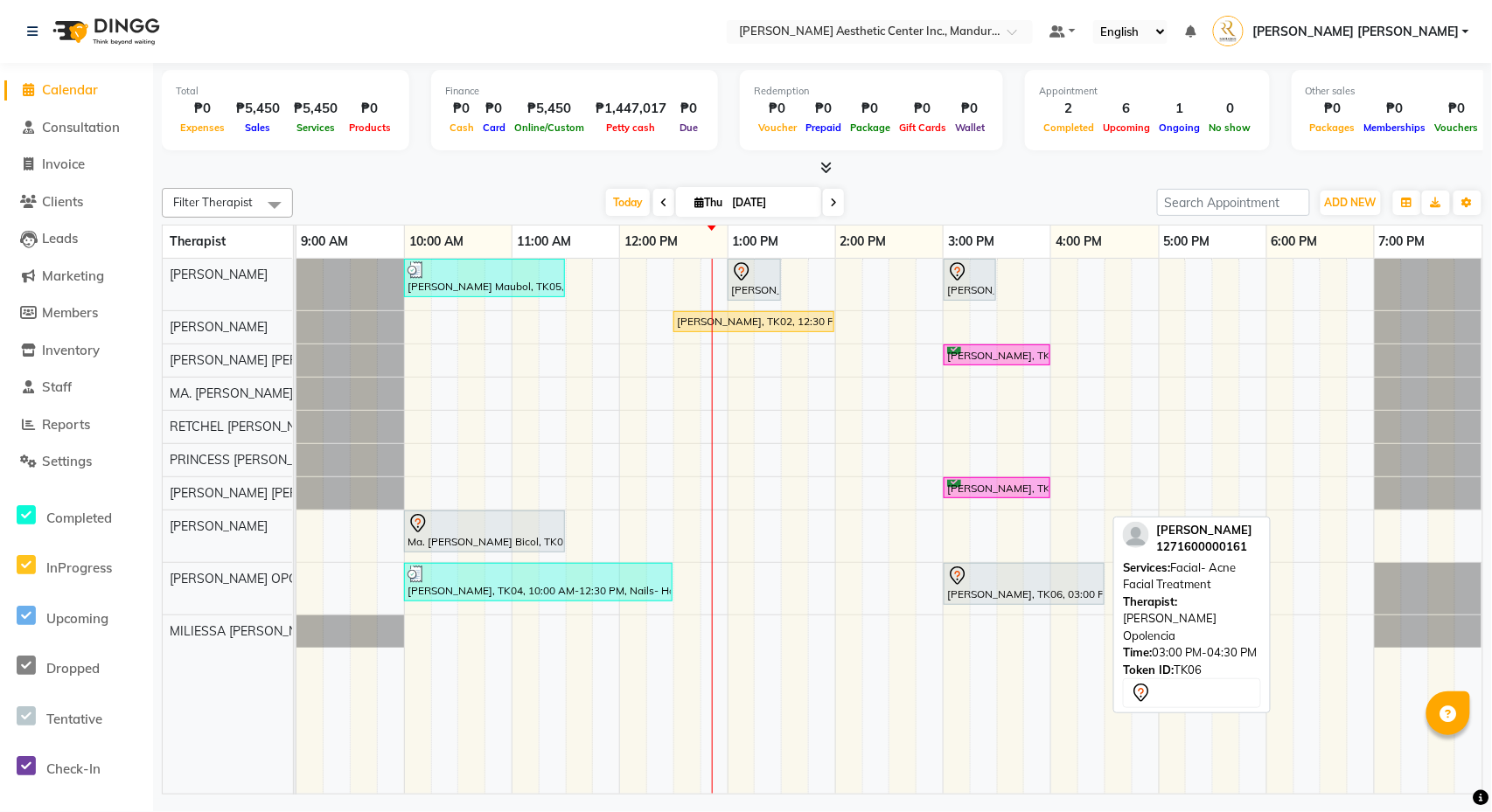
click at [1016, 584] on div at bounding box center [1024, 575] width 154 height 21
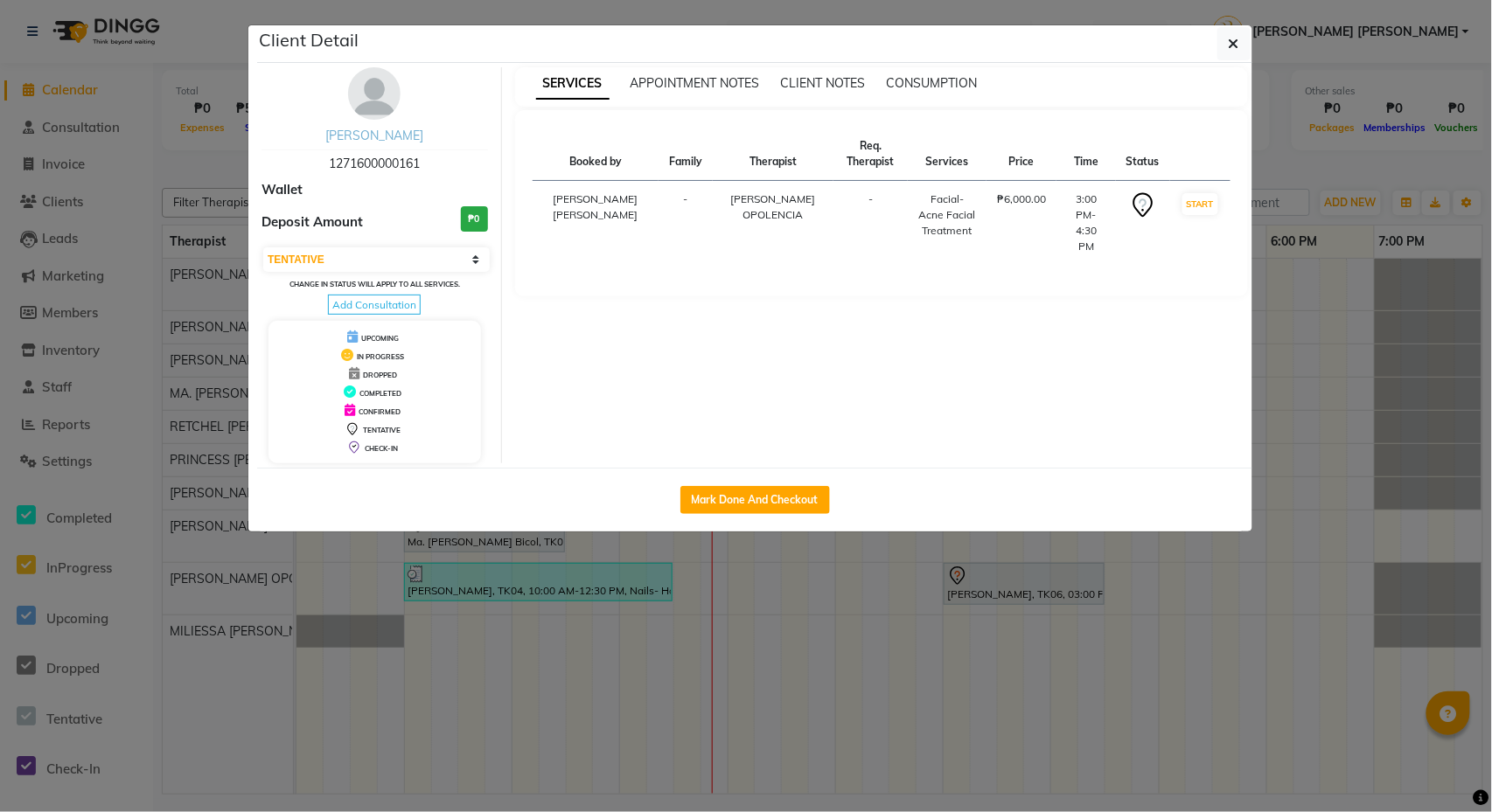
click at [413, 138] on link "[PERSON_NAME]" at bounding box center [374, 135] width 98 height 15
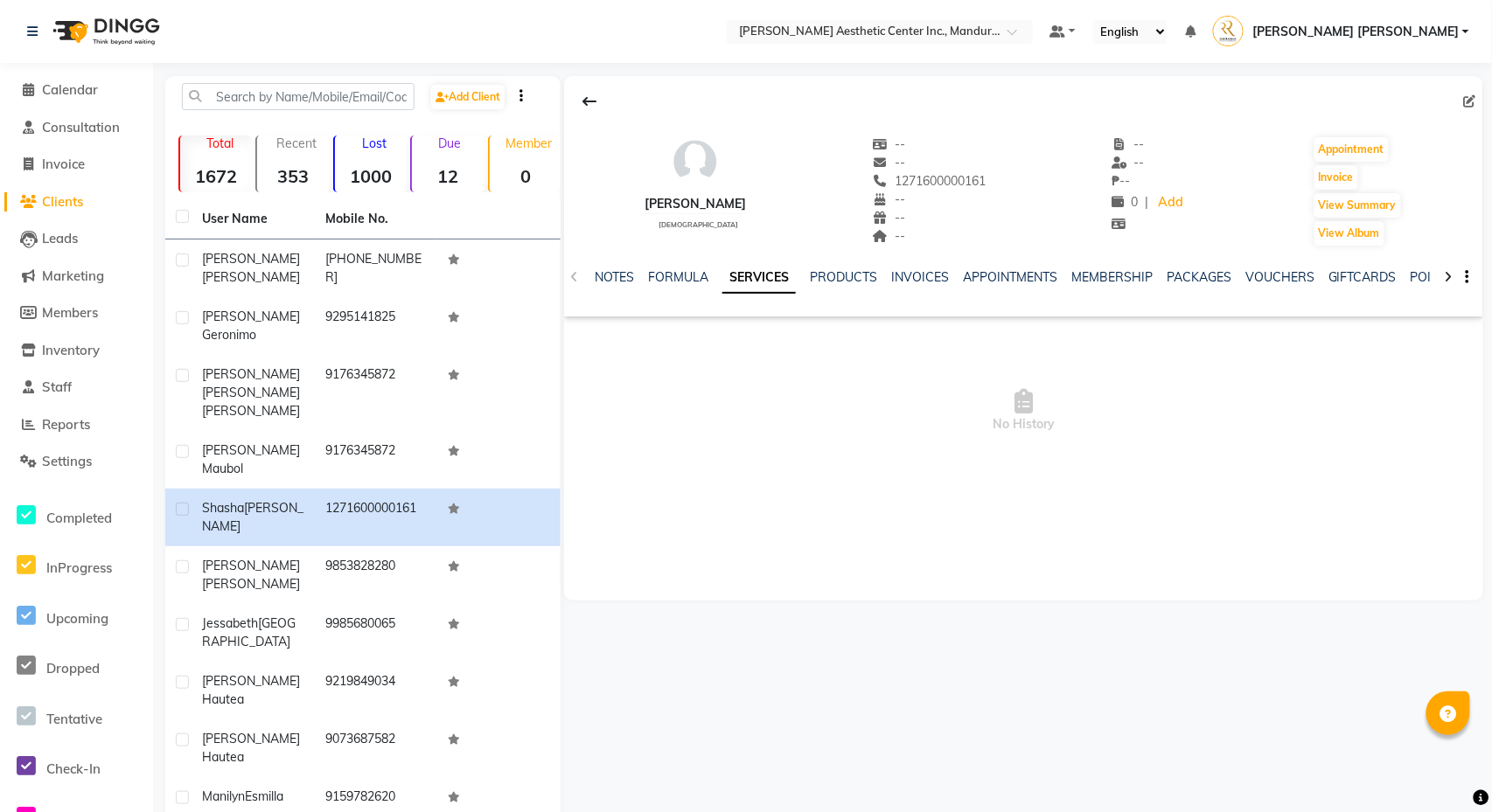
click at [1464, 284] on button "button" at bounding box center [1464, 277] width 11 height 18
click at [1456, 219] on div "[PERSON_NAME] [DEMOGRAPHIC_DATA] -- -- 1271600000161 -- -- -- -- -- ₱ -- 0 | Ad…" at bounding box center [1023, 183] width 919 height 130
click at [1473, 100] on icon at bounding box center [1470, 102] width 13 height 13
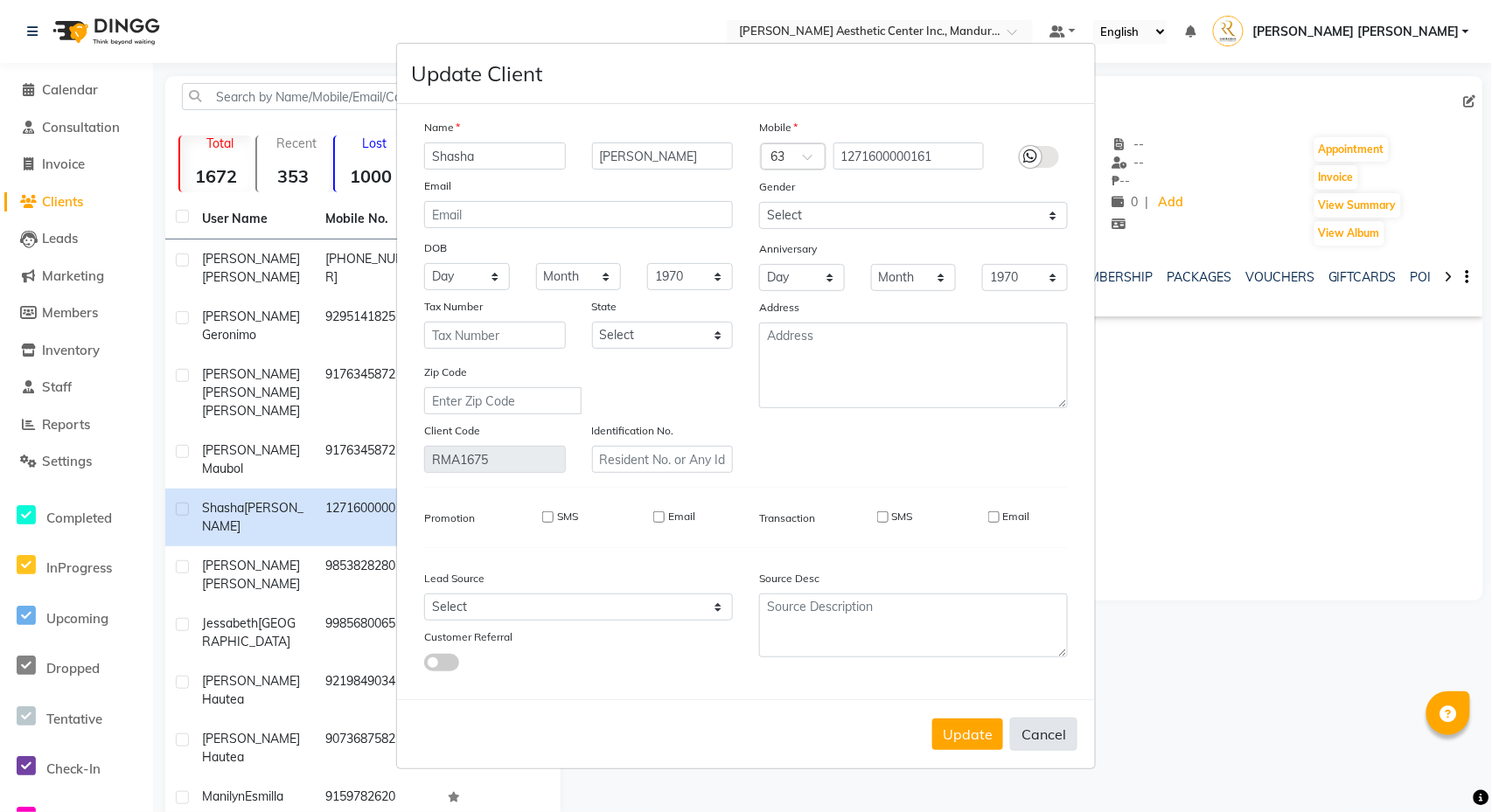
click at [1053, 733] on button "Cancel" at bounding box center [1044, 734] width 68 height 33
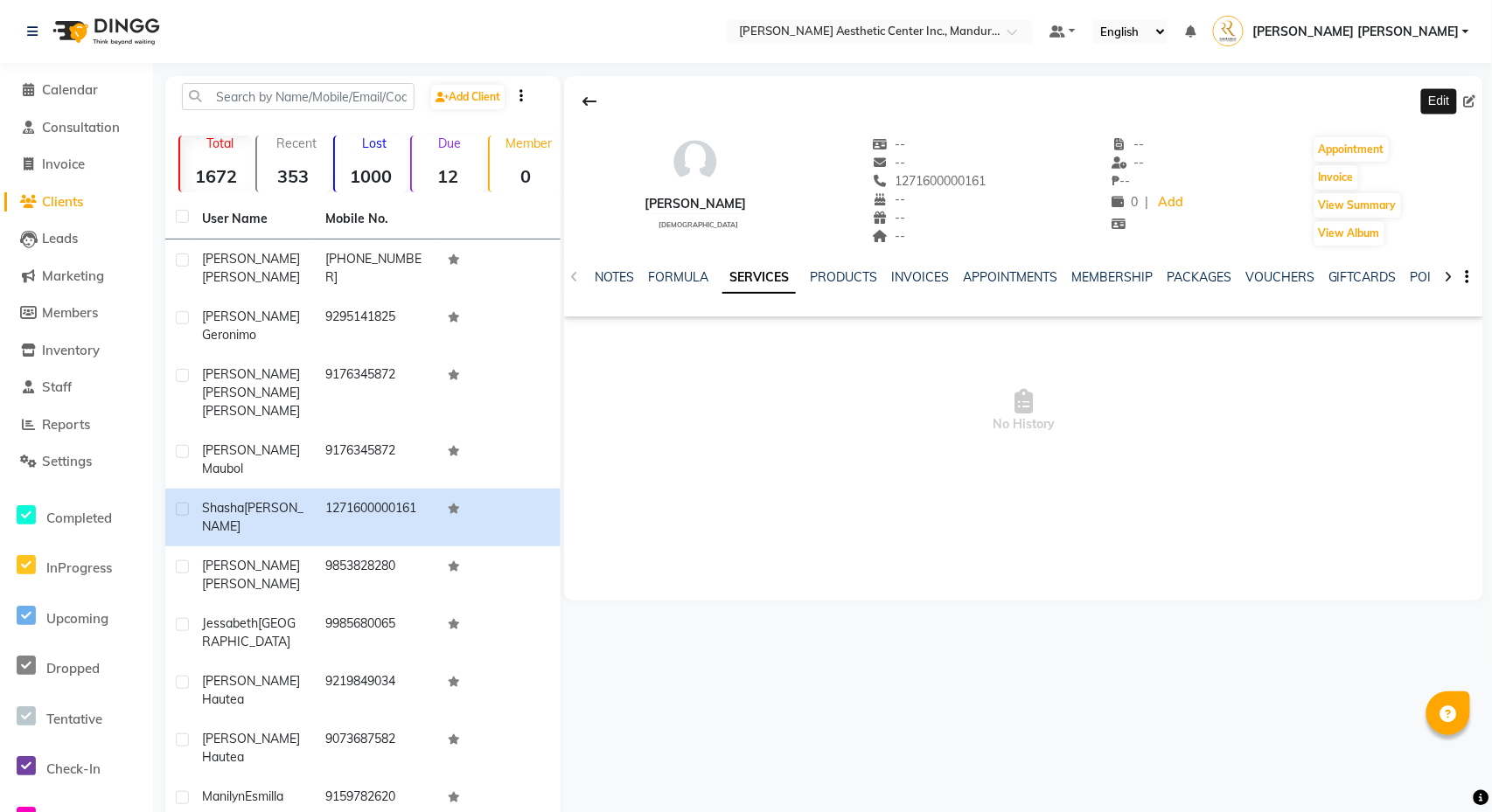
click at [1278, 498] on span "No History" at bounding box center [1023, 411] width 919 height 175
click at [37, 86] on span at bounding box center [28, 90] width 26 height 20
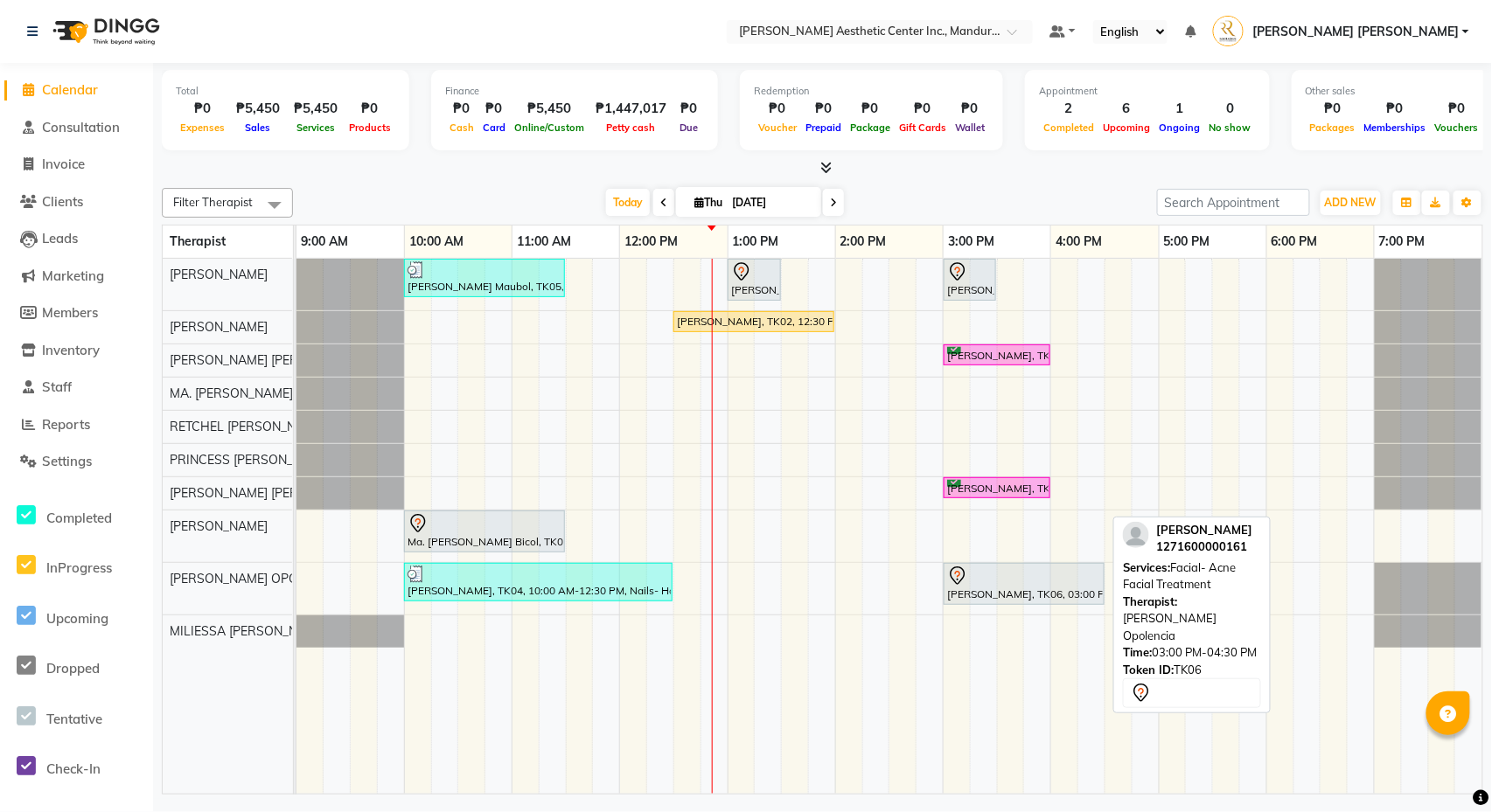
click at [1017, 581] on div at bounding box center [1024, 575] width 154 height 21
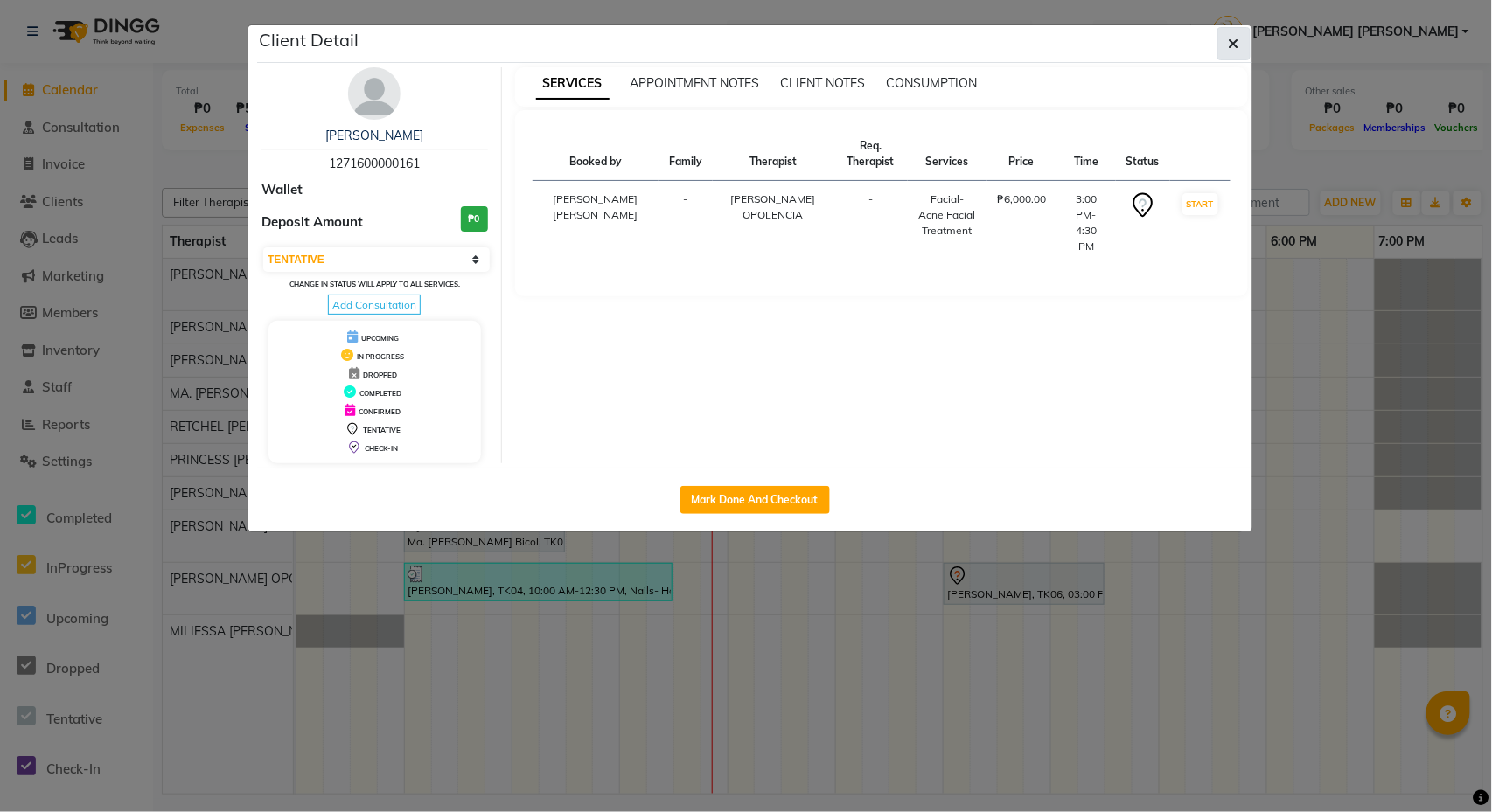
click at [1230, 46] on icon "button" at bounding box center [1234, 44] width 11 height 14
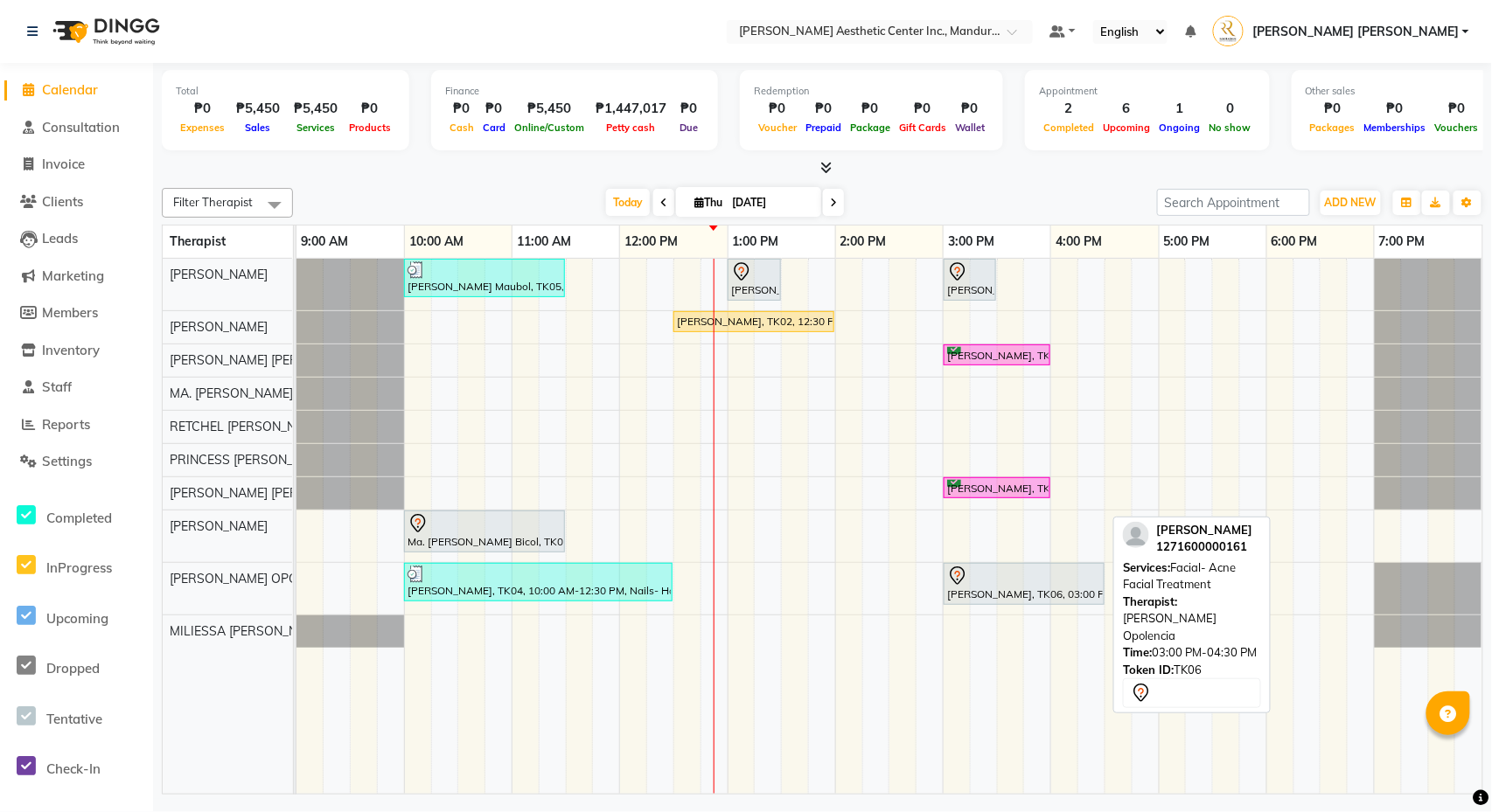
click at [995, 581] on div at bounding box center [1024, 575] width 154 height 21
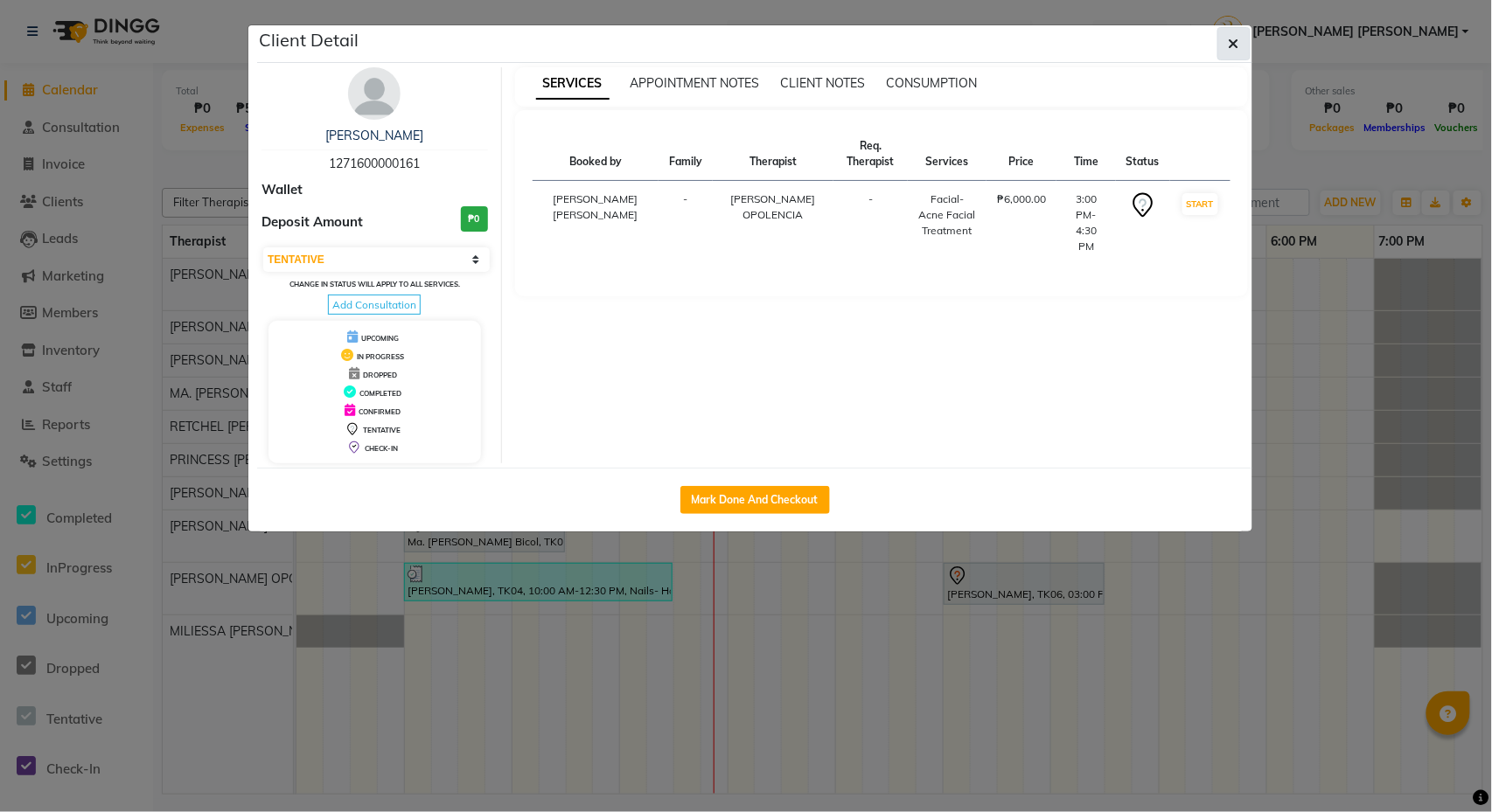
click at [1239, 50] on button "button" at bounding box center [1234, 43] width 33 height 33
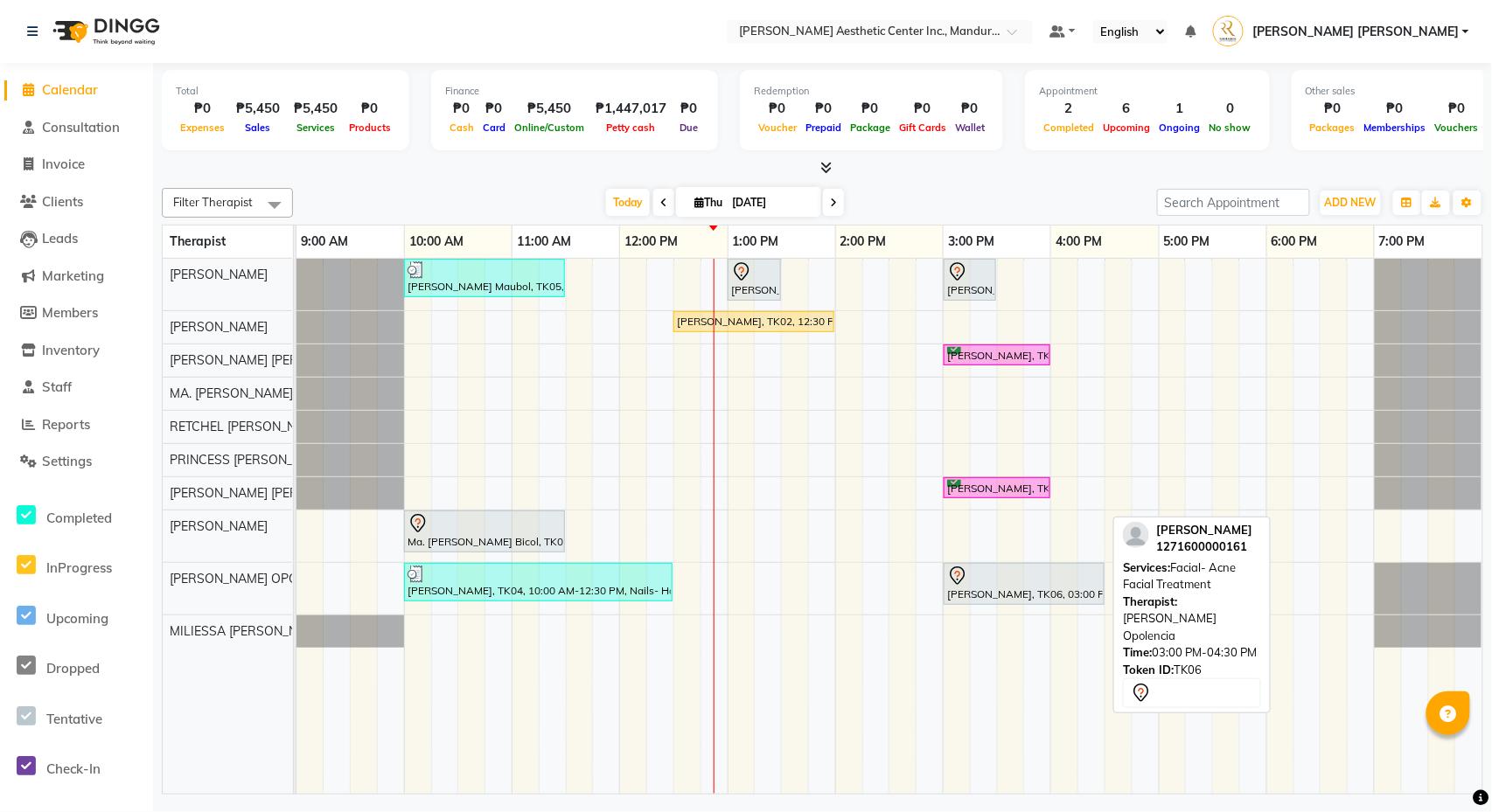
click at [1013, 574] on div at bounding box center [1024, 575] width 154 height 21
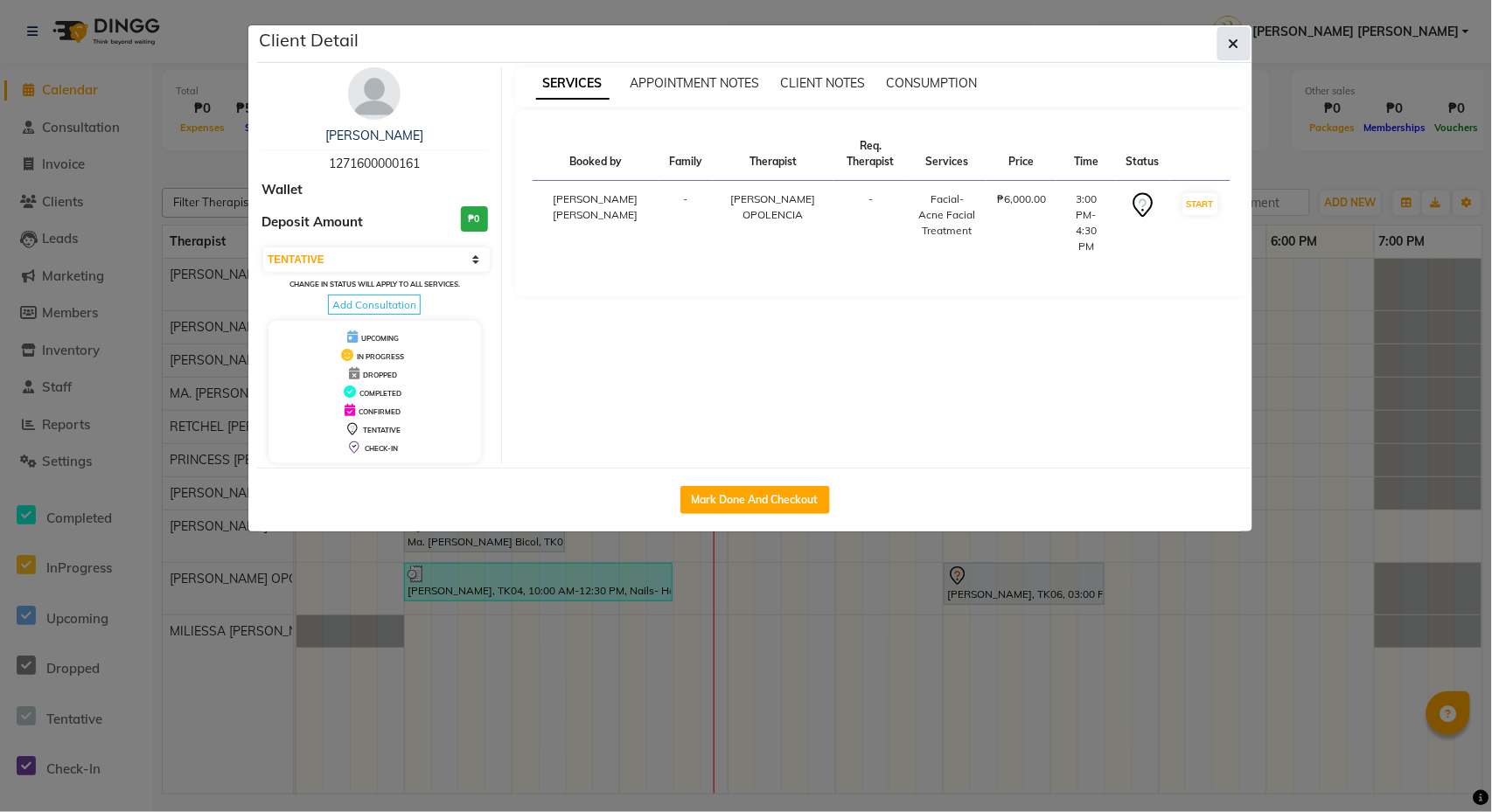
click at [1234, 47] on icon "button" at bounding box center [1234, 44] width 11 height 14
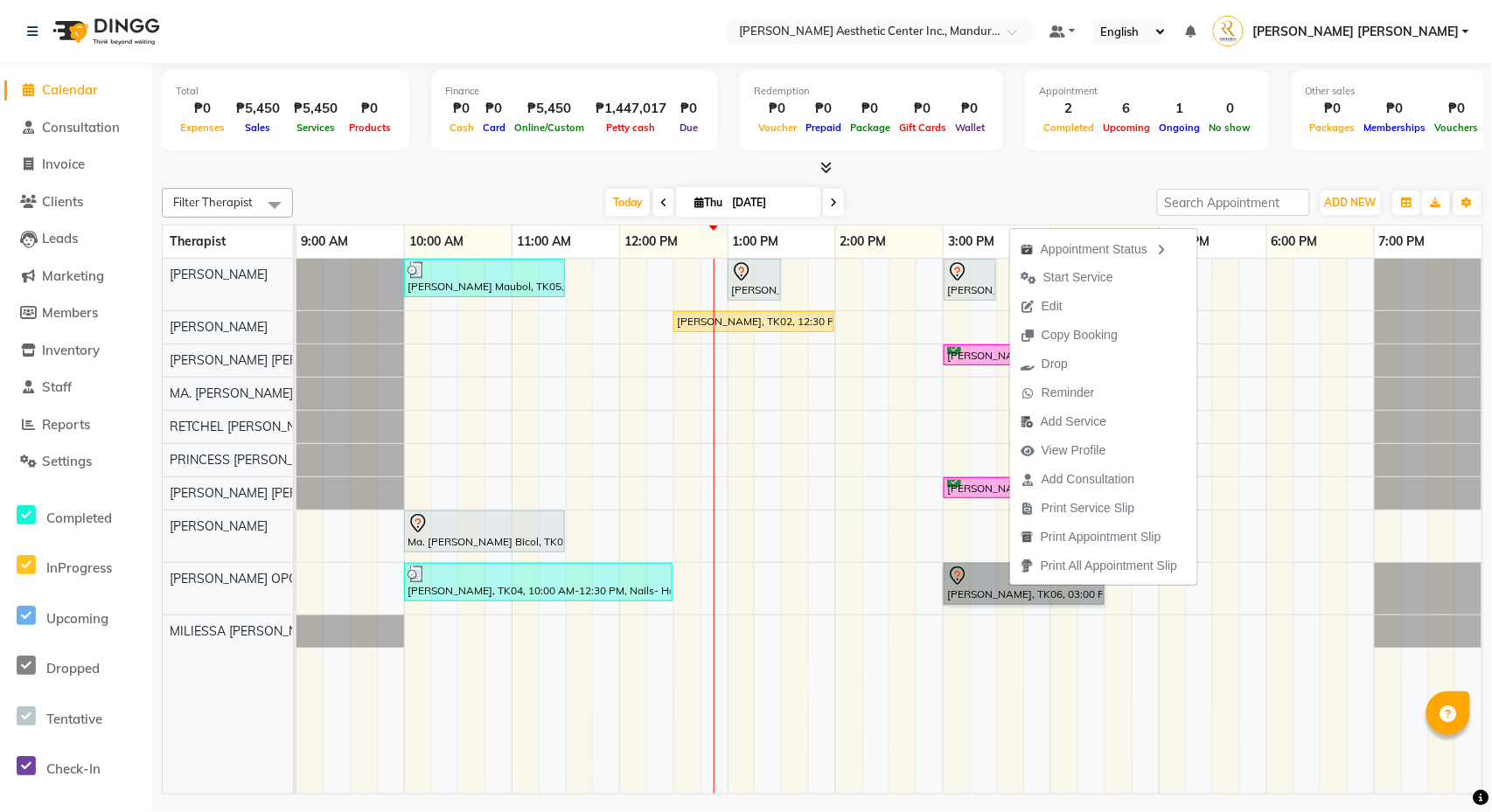
click at [1049, 675] on td at bounding box center [1037, 526] width 27 height 535
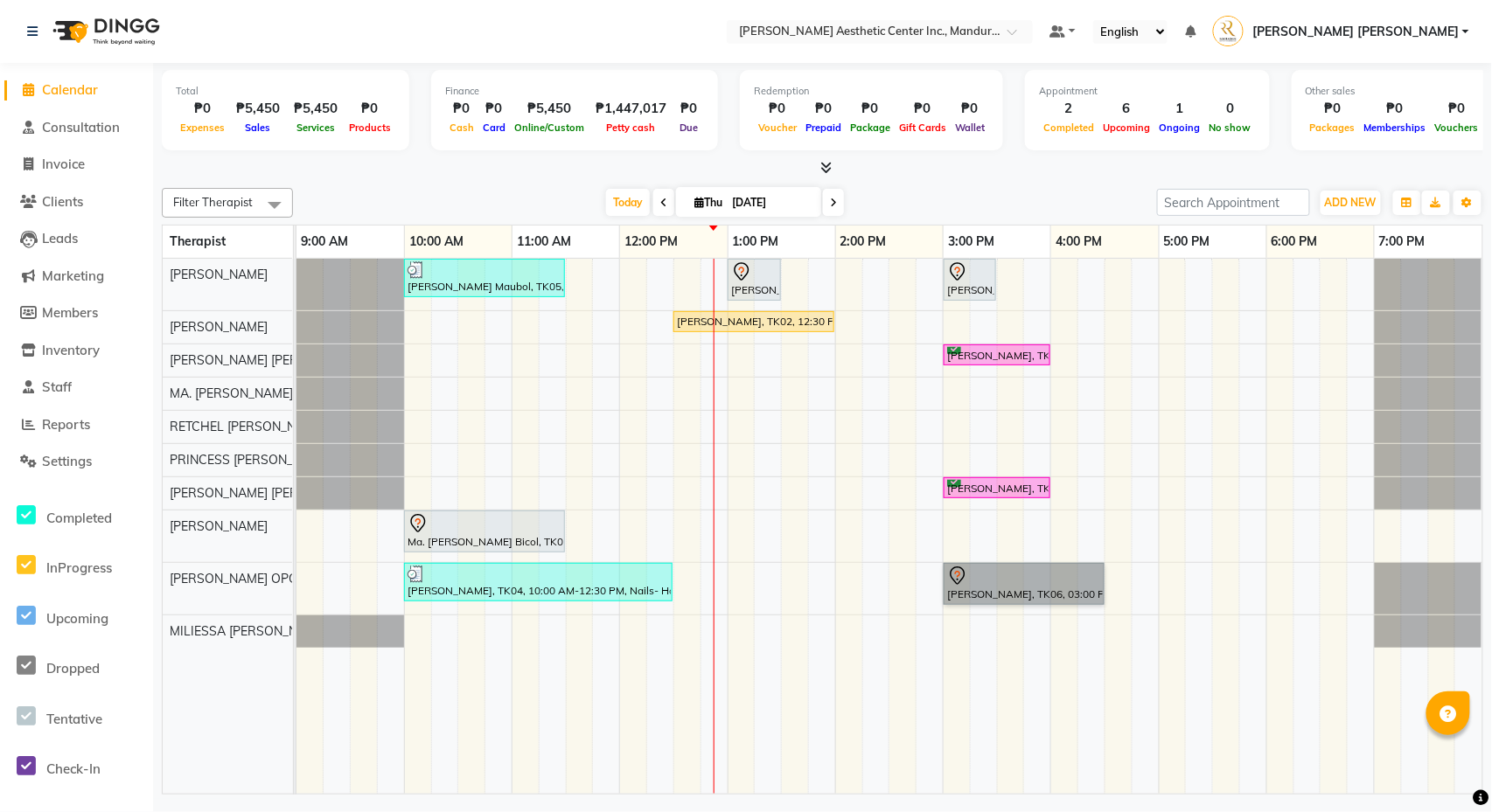
click at [791, 653] on td at bounding box center [795, 526] width 27 height 535
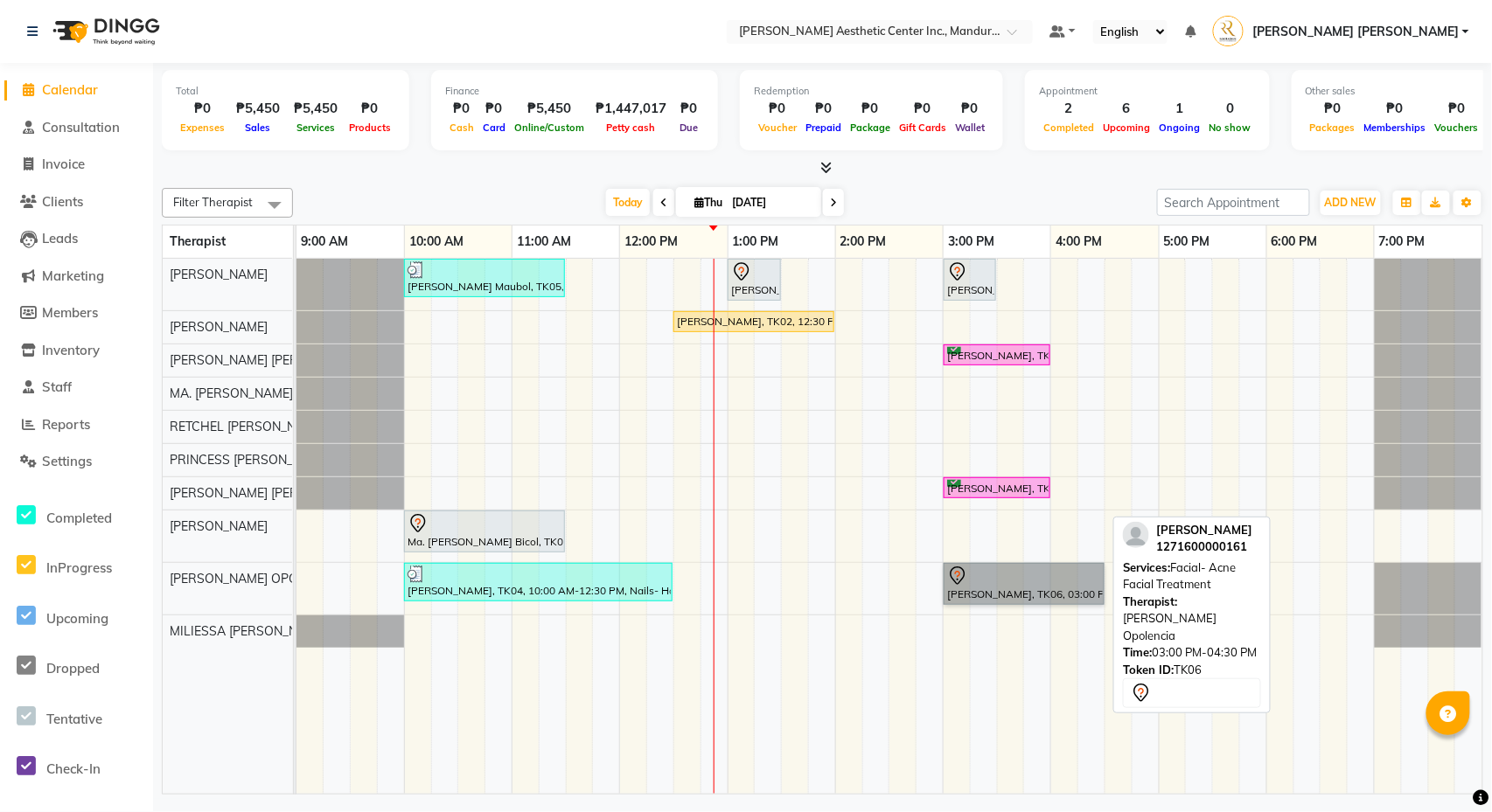
click at [1011, 594] on link "[PERSON_NAME], TK06, 03:00 PM-04:30 PM, Facial- Acne Facial Treatment" at bounding box center [1024, 583] width 161 height 42
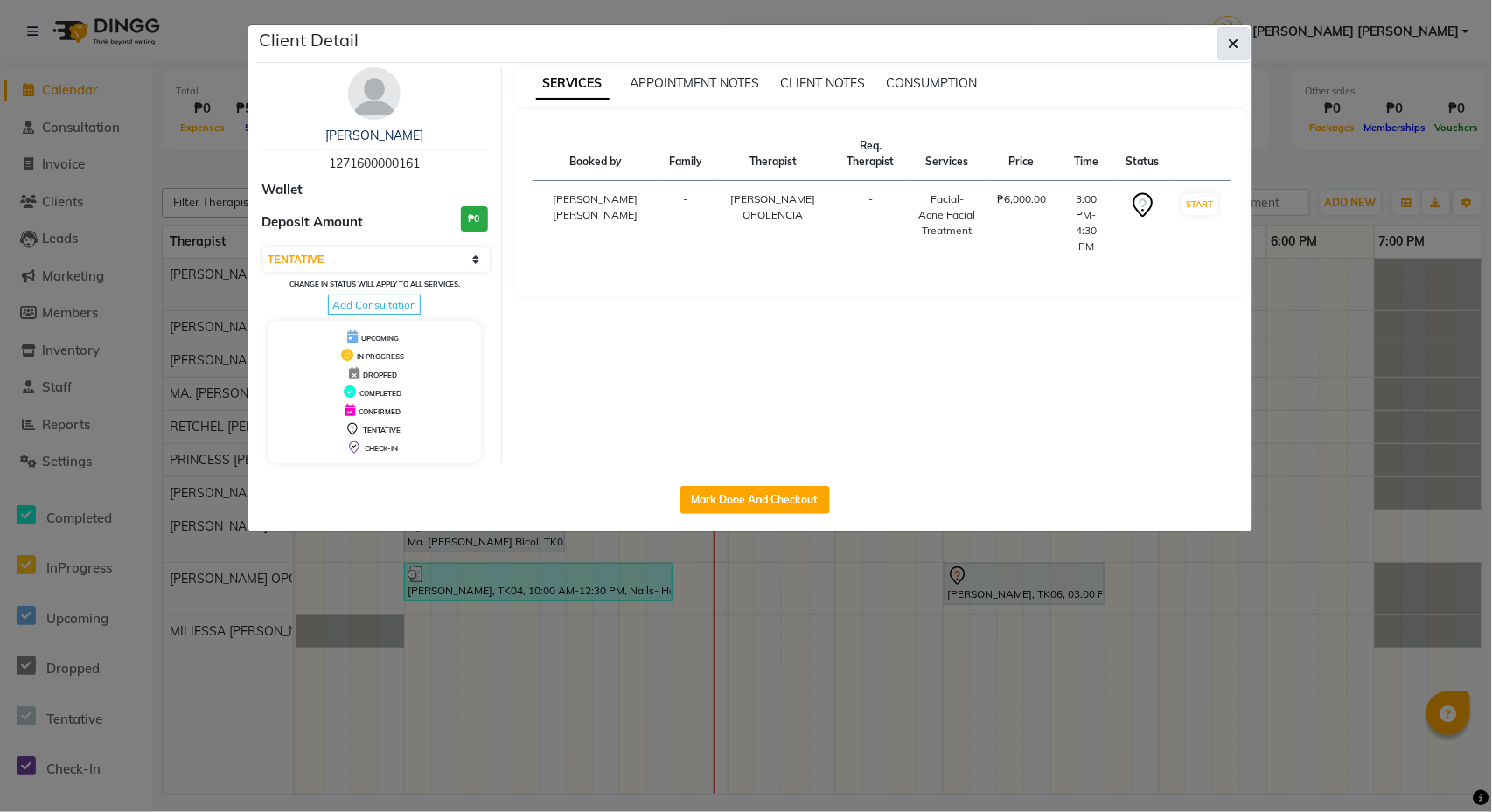
click at [1240, 49] on button "button" at bounding box center [1234, 43] width 33 height 33
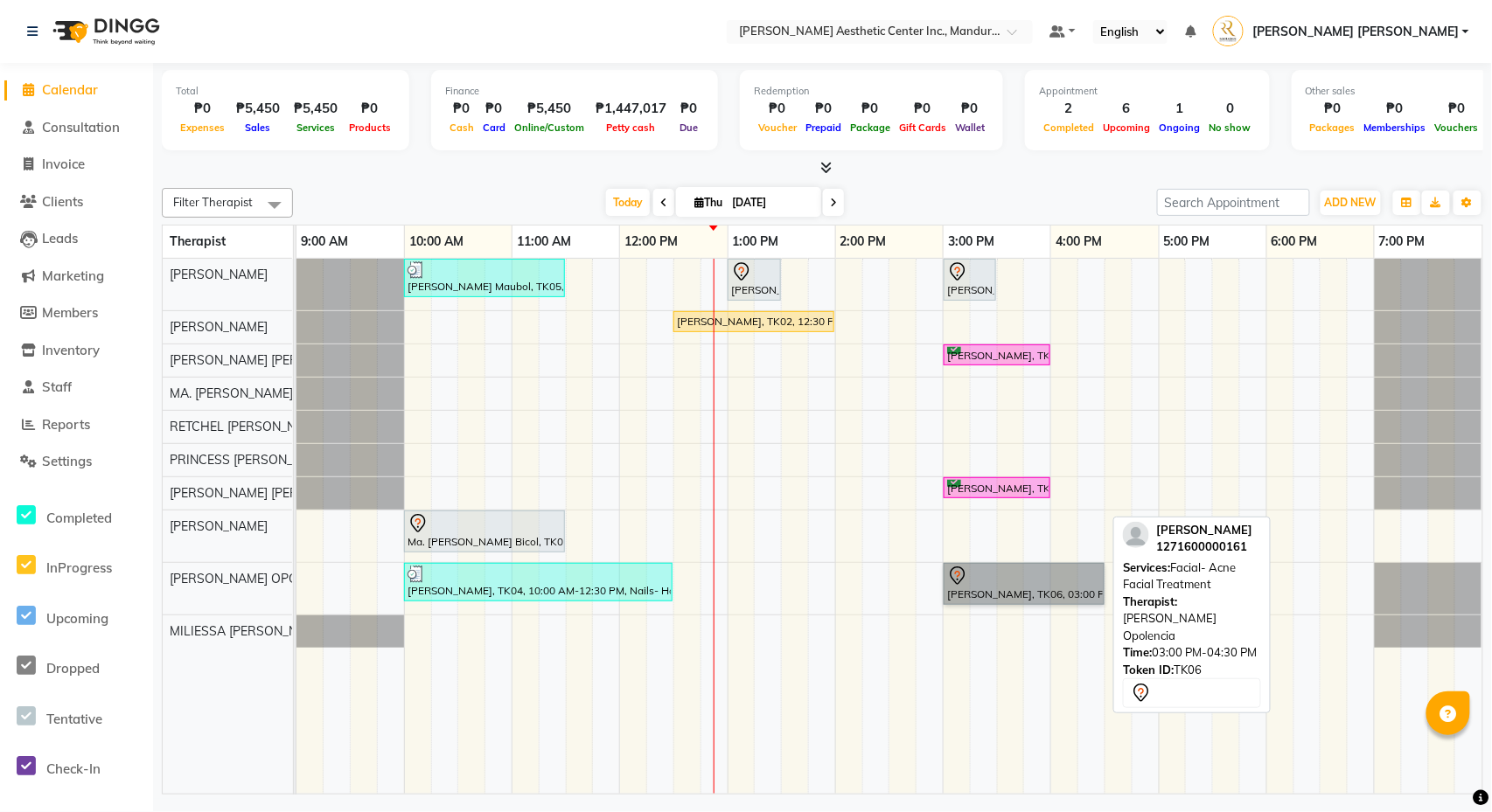
click at [1013, 588] on link "[PERSON_NAME], TK06, 03:00 PM-04:30 PM, Facial- Acne Facial Treatment" at bounding box center [1024, 583] width 161 height 42
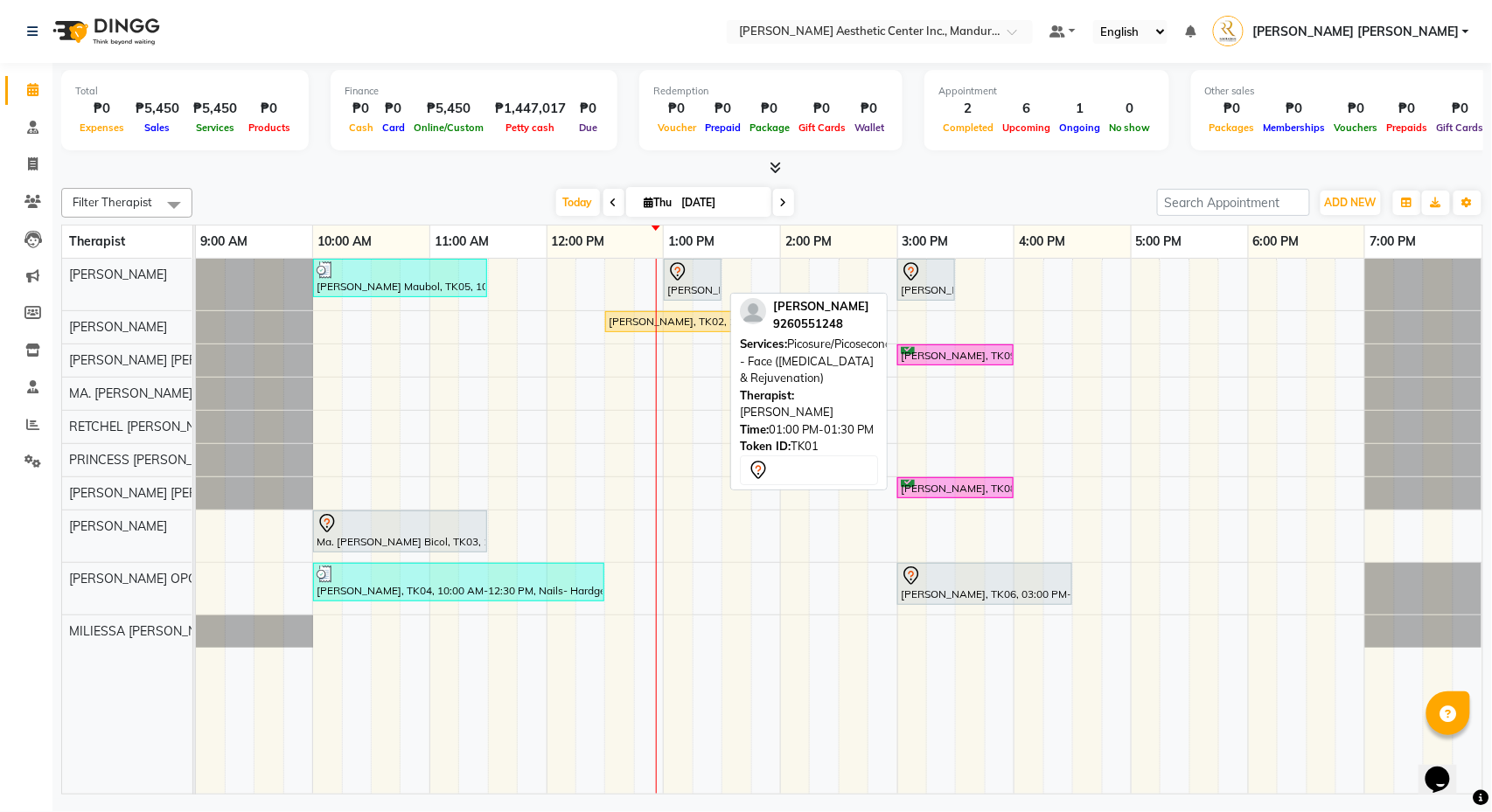
click at [710, 289] on div "[PERSON_NAME], TK01, 01:00 PM-01:30 PM, Picosure/Picosecond - Face ([MEDICAL_DA…" at bounding box center [692, 279] width 54 height 37
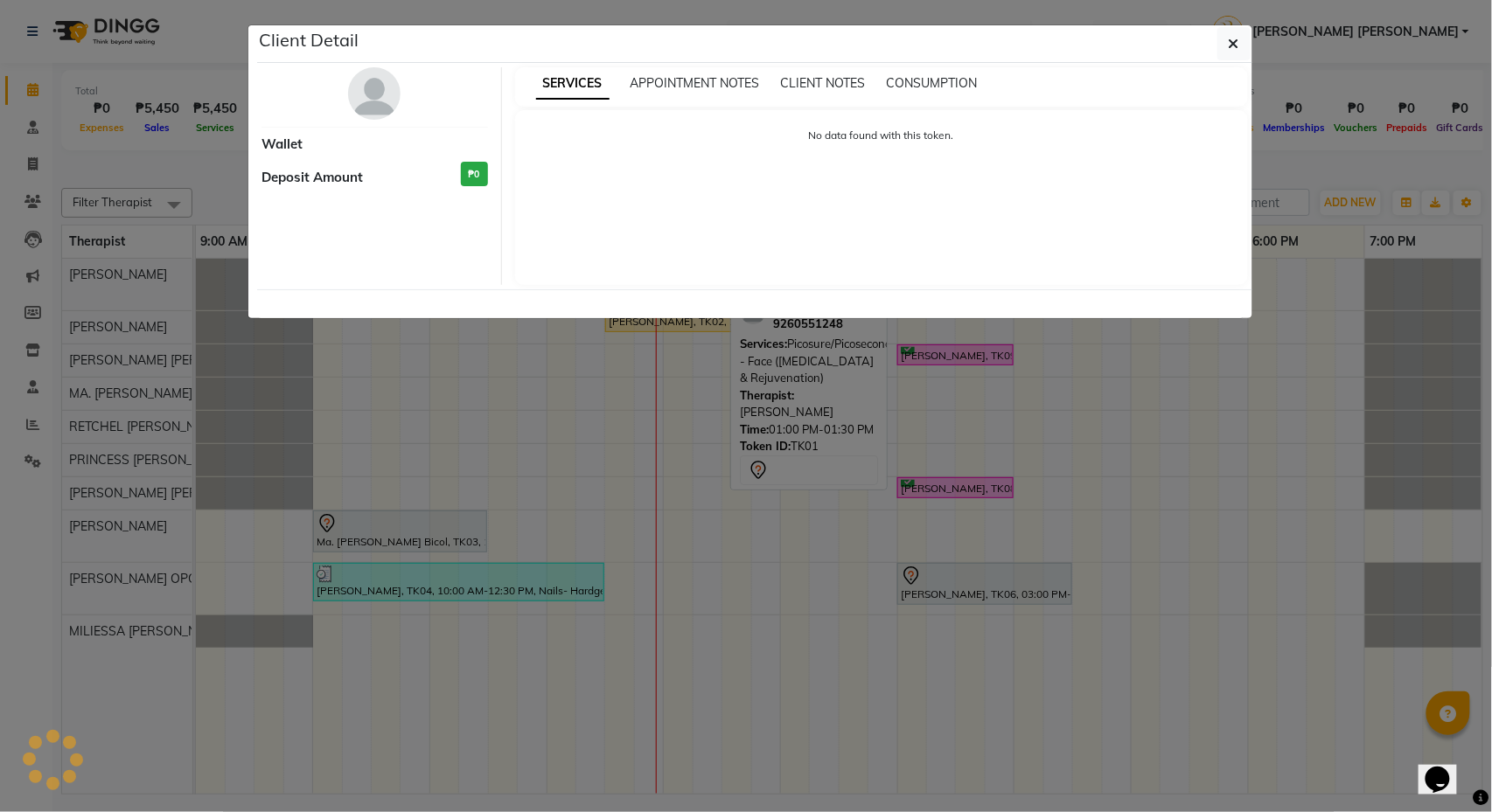
select select "7"
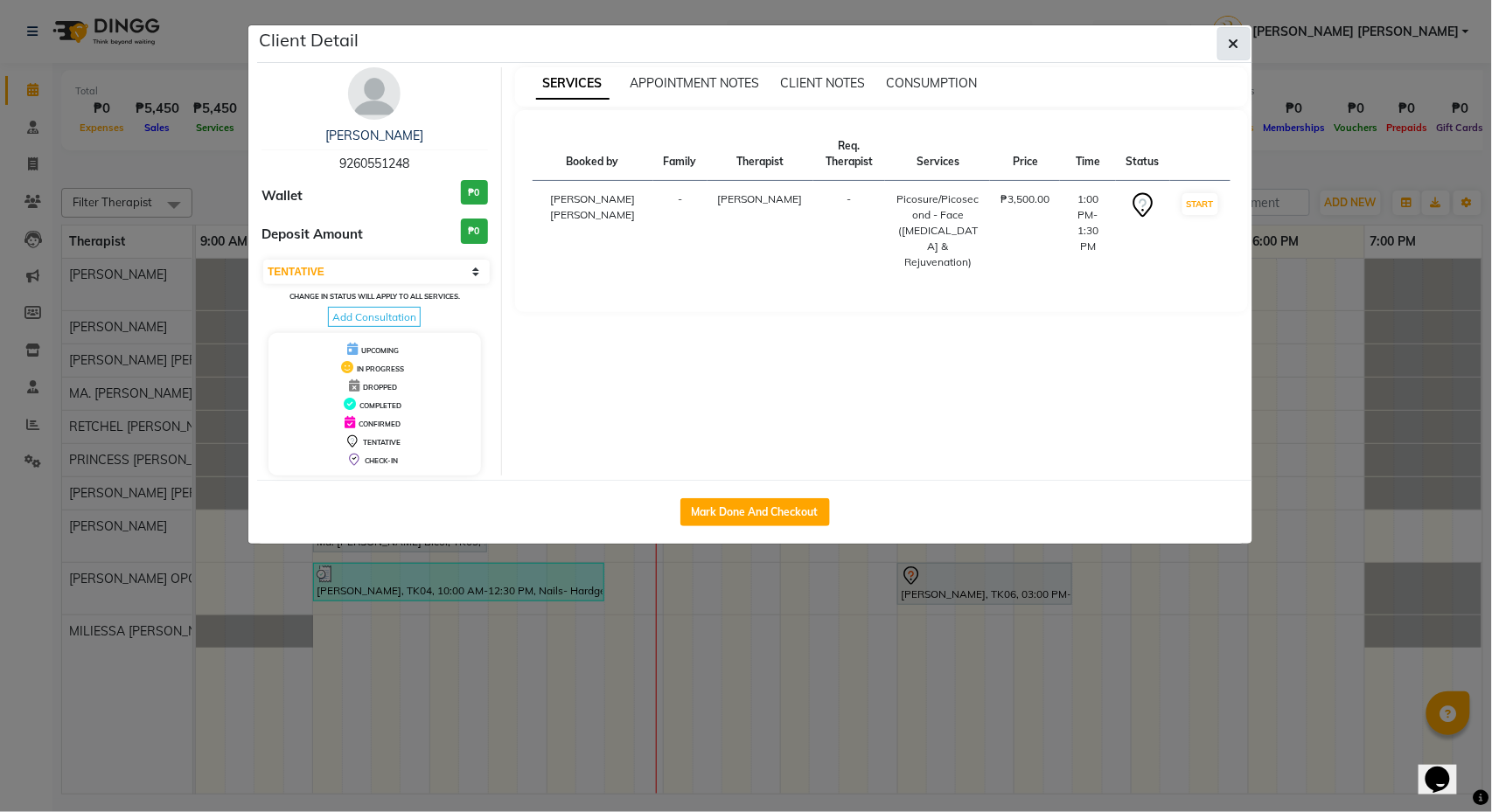
click at [1236, 56] on button "button" at bounding box center [1234, 43] width 33 height 33
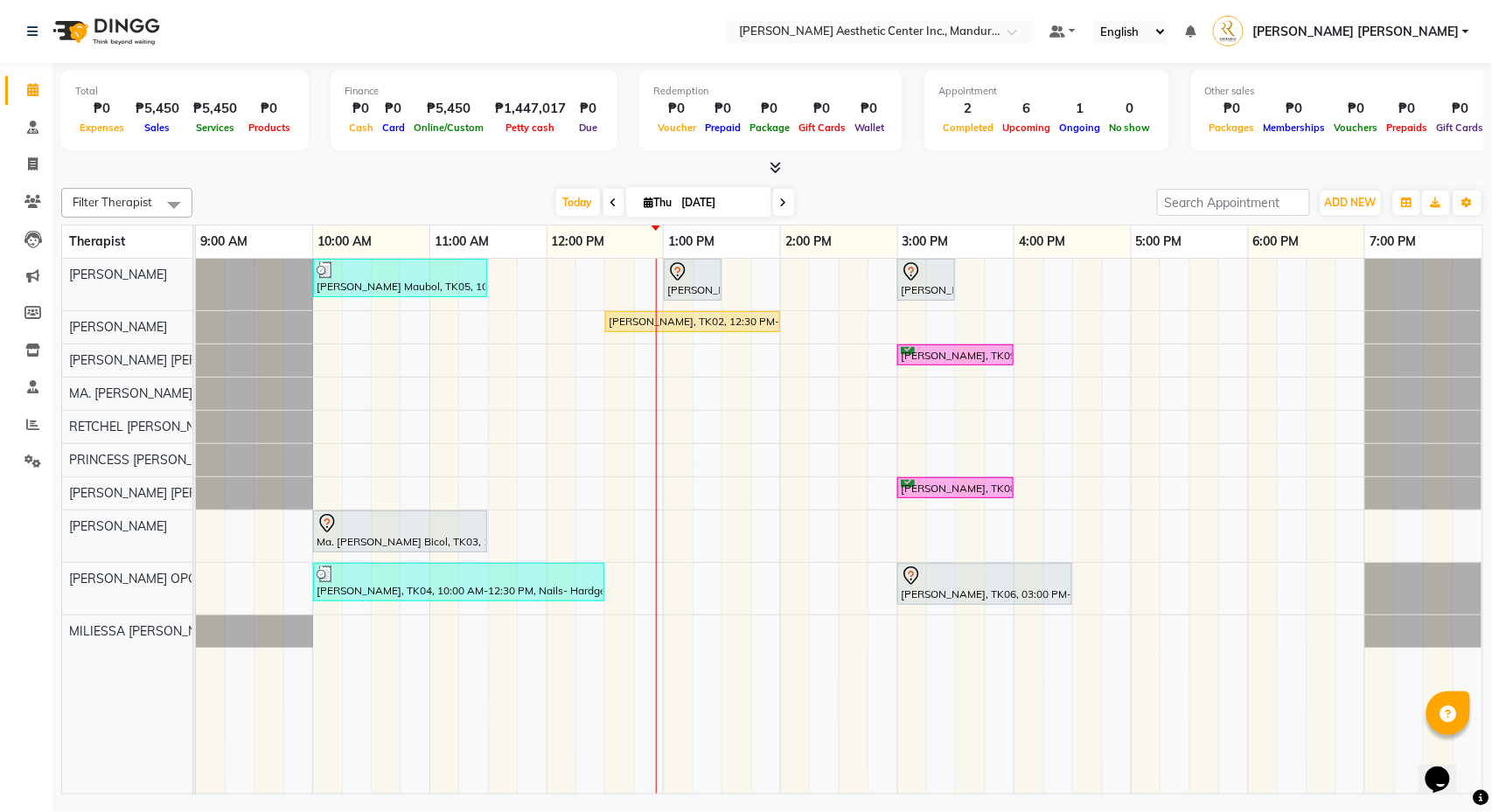
click at [1236, 56] on nav "Select Location × Rose Razzouk Aesthetic Center Inc., Mandurriao Default Panel …" at bounding box center [746, 32] width 1492 height 63
click at [36, 381] on icon at bounding box center [32, 386] width 12 height 14
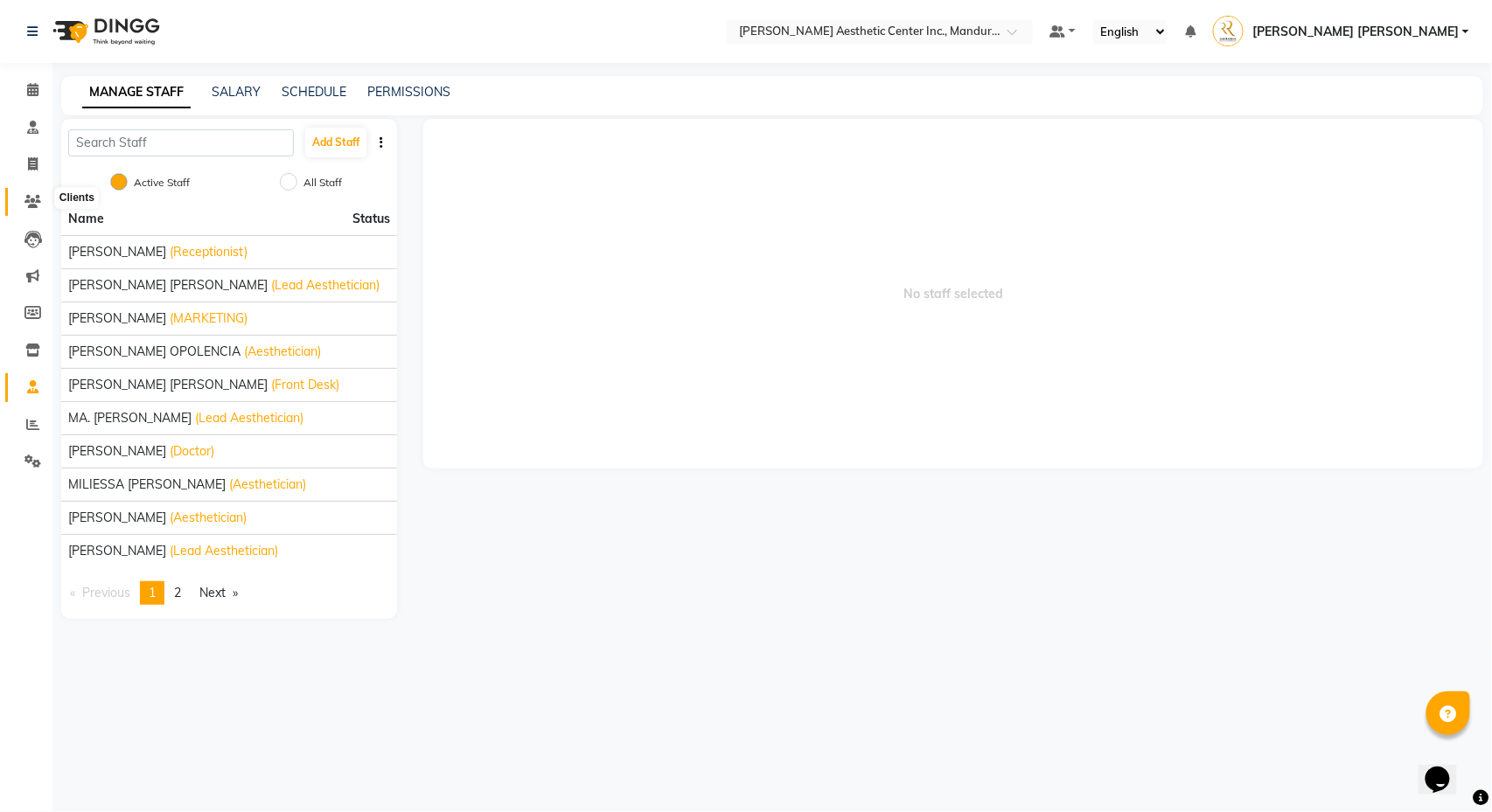
click at [29, 195] on icon at bounding box center [32, 202] width 16 height 14
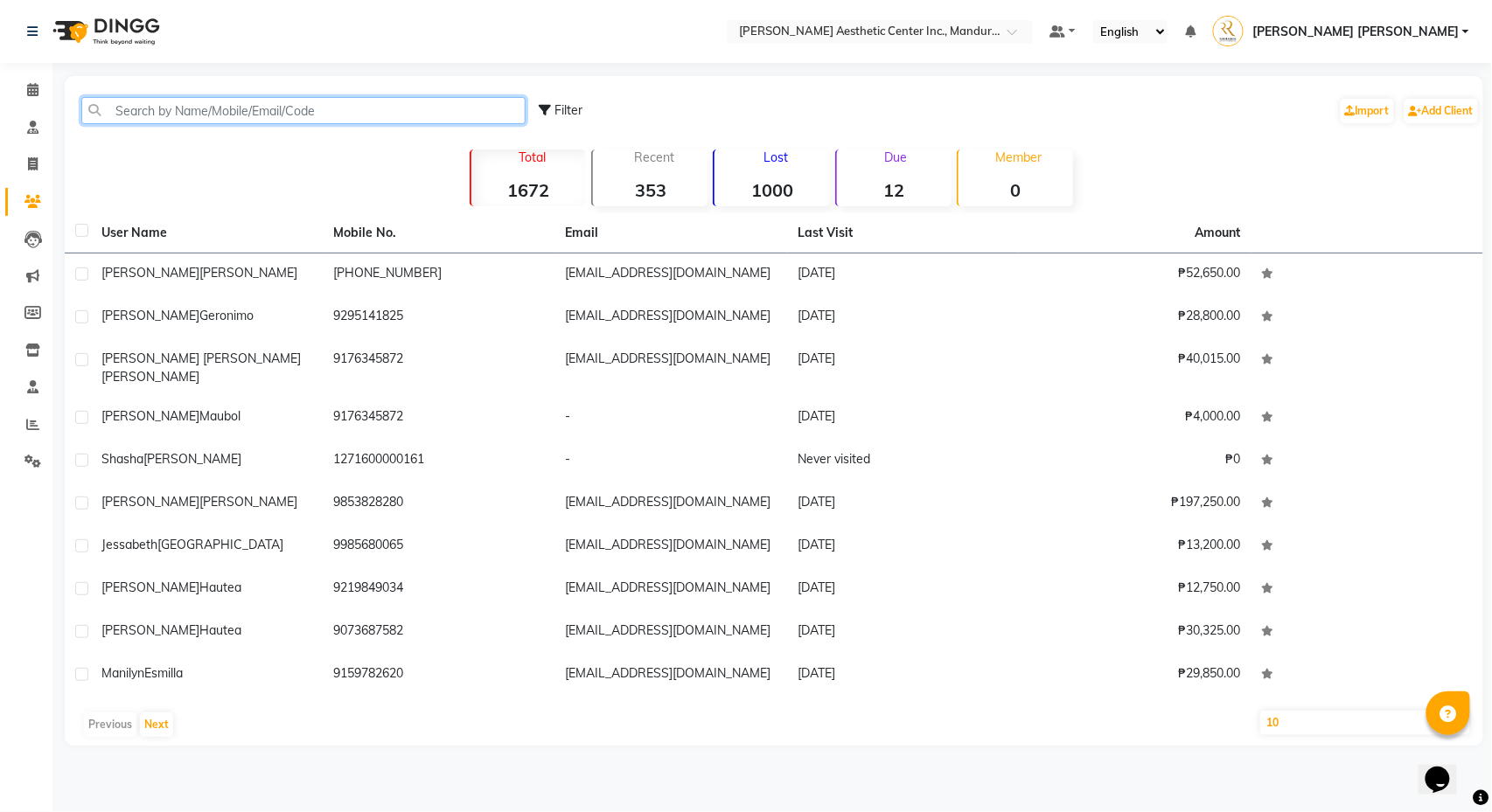
click at [247, 99] on input "text" at bounding box center [303, 111] width 444 height 27
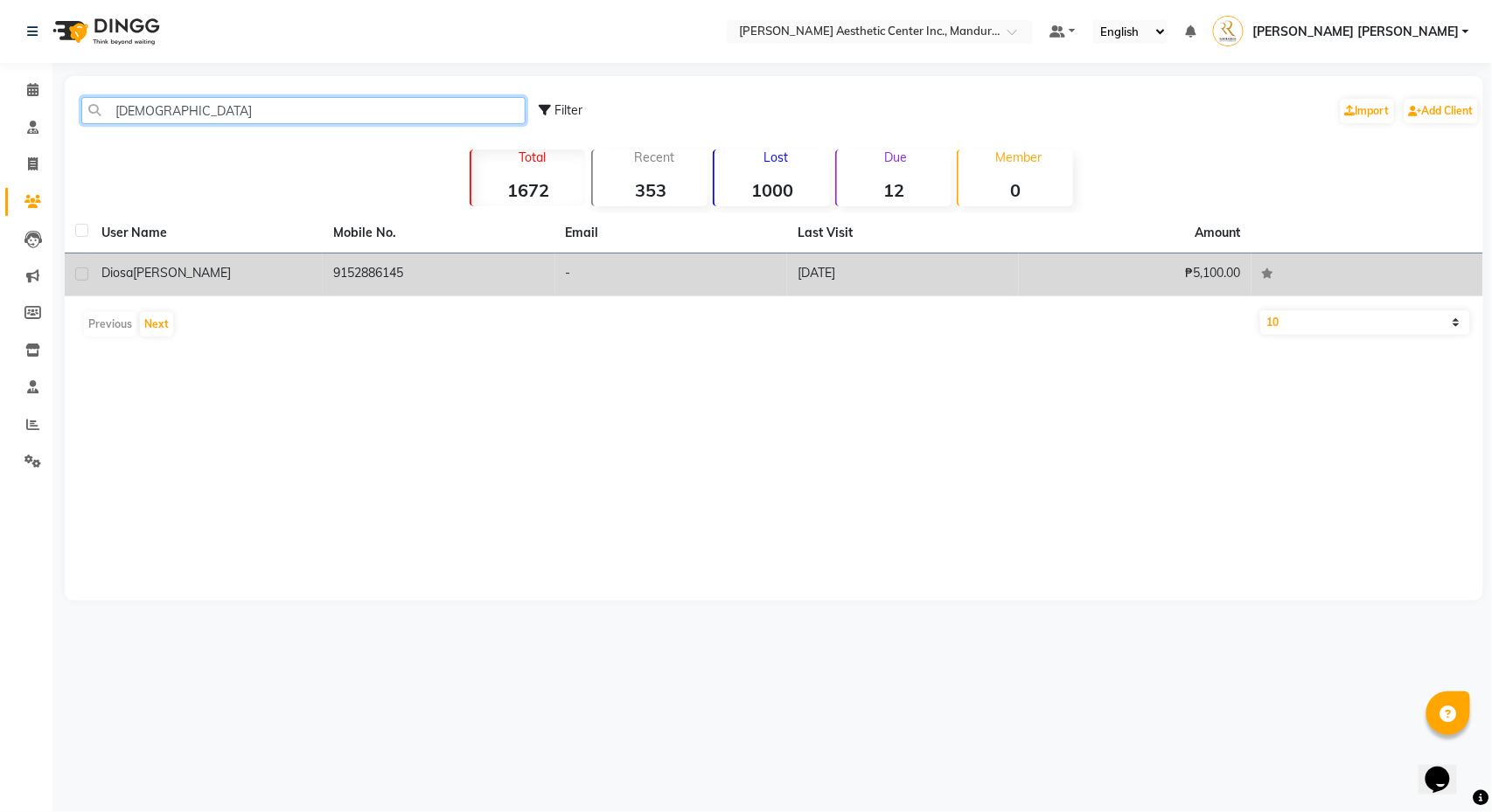
type input "DIOS"
click at [239, 282] on div "Diosa Wang" at bounding box center [207, 273] width 211 height 18
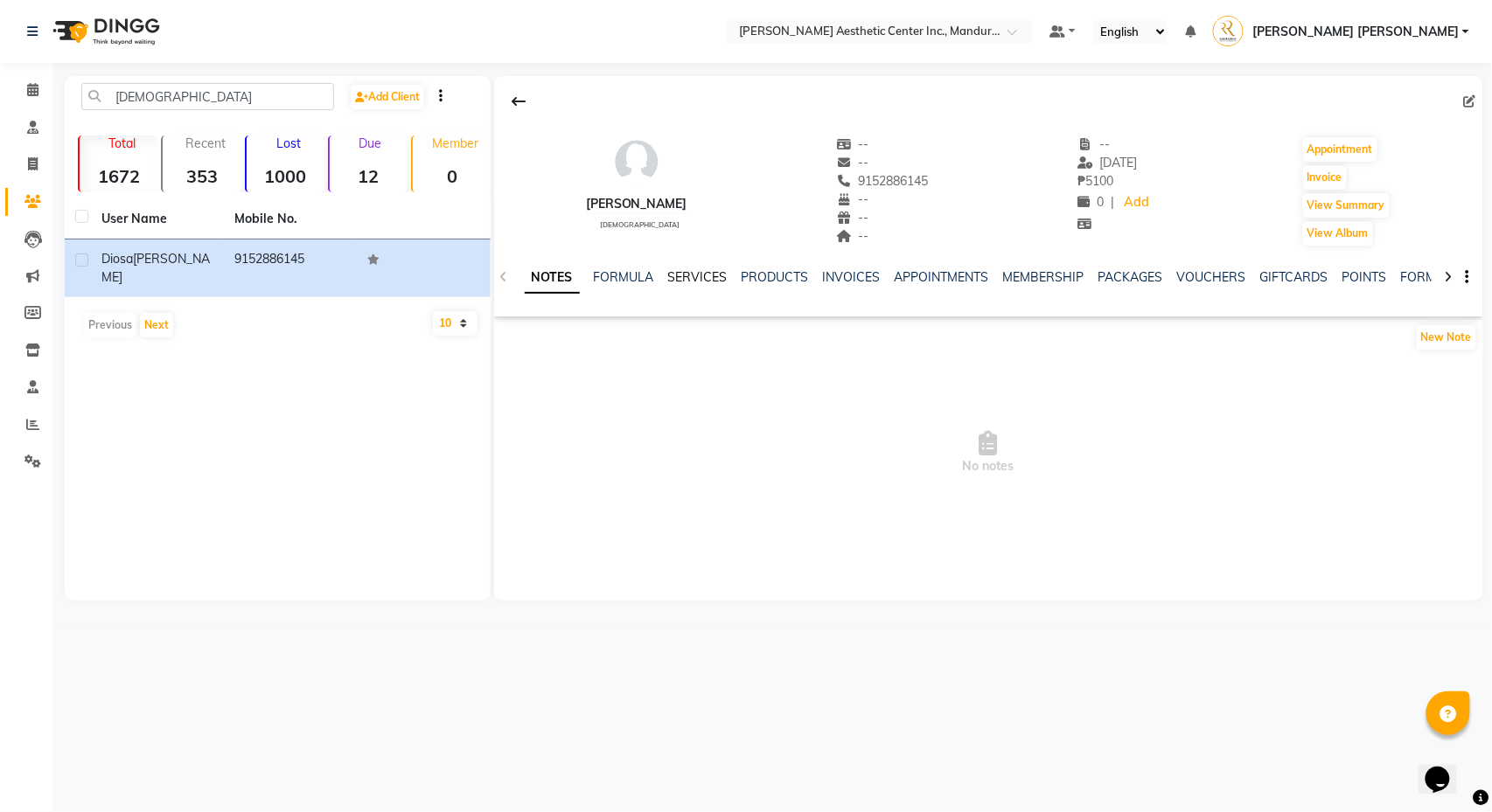
click at [703, 276] on link "SERVICES" at bounding box center [698, 276] width 59 height 15
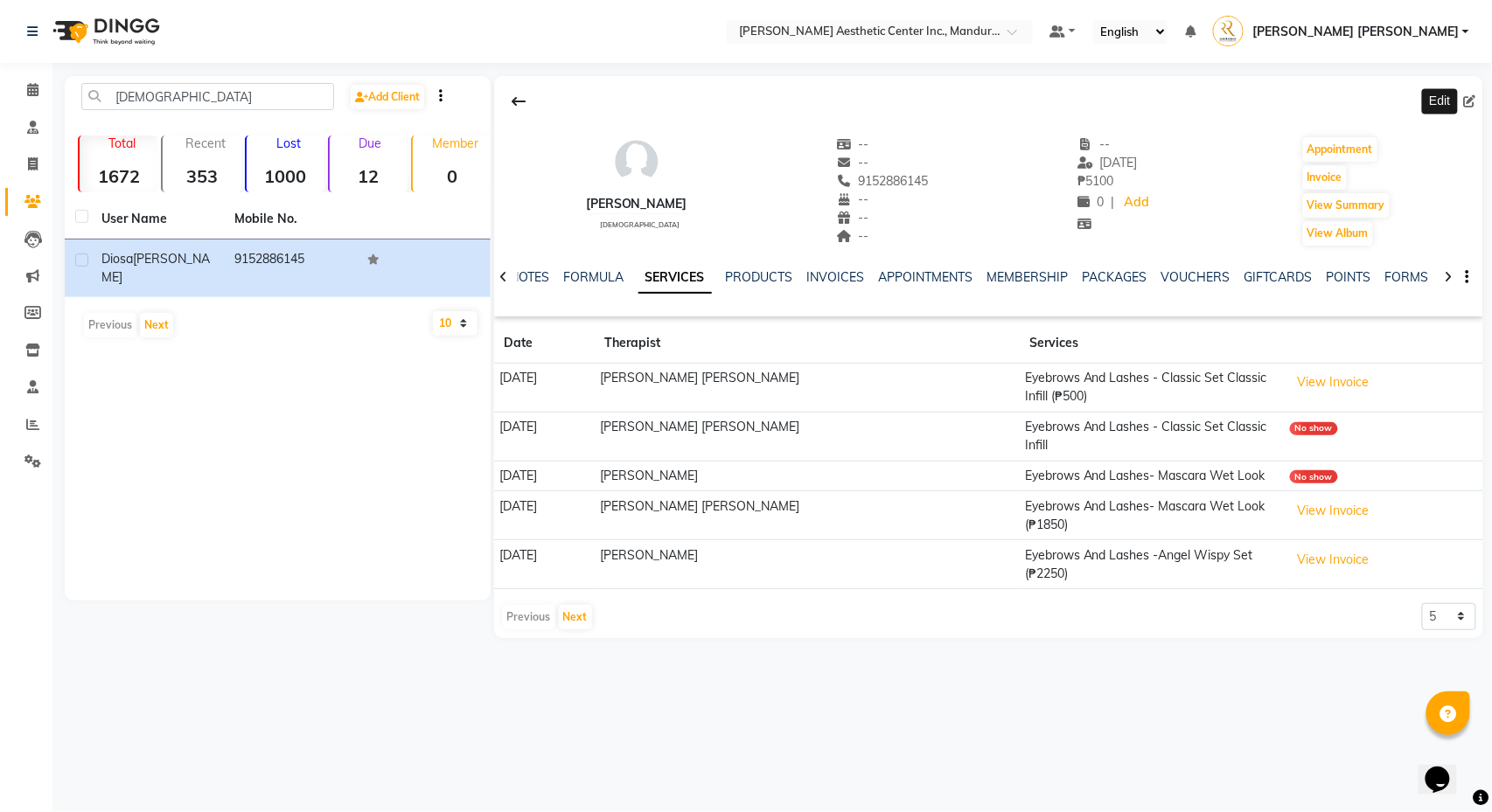
click at [1470, 103] on icon at bounding box center [1470, 102] width 13 height 13
select select "[DEMOGRAPHIC_DATA]"
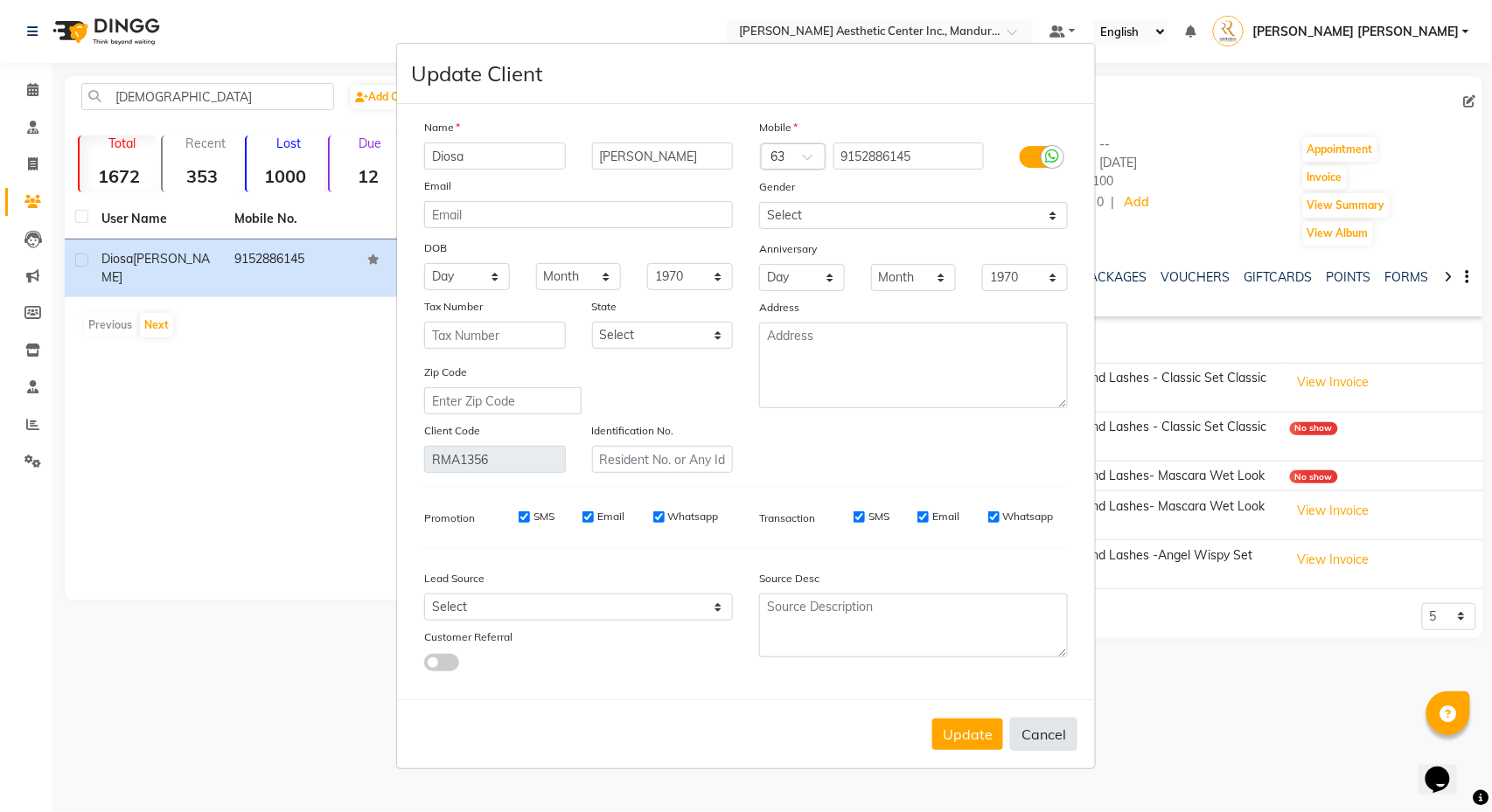
click at [1064, 729] on button "Cancel" at bounding box center [1044, 734] width 68 height 33
select select
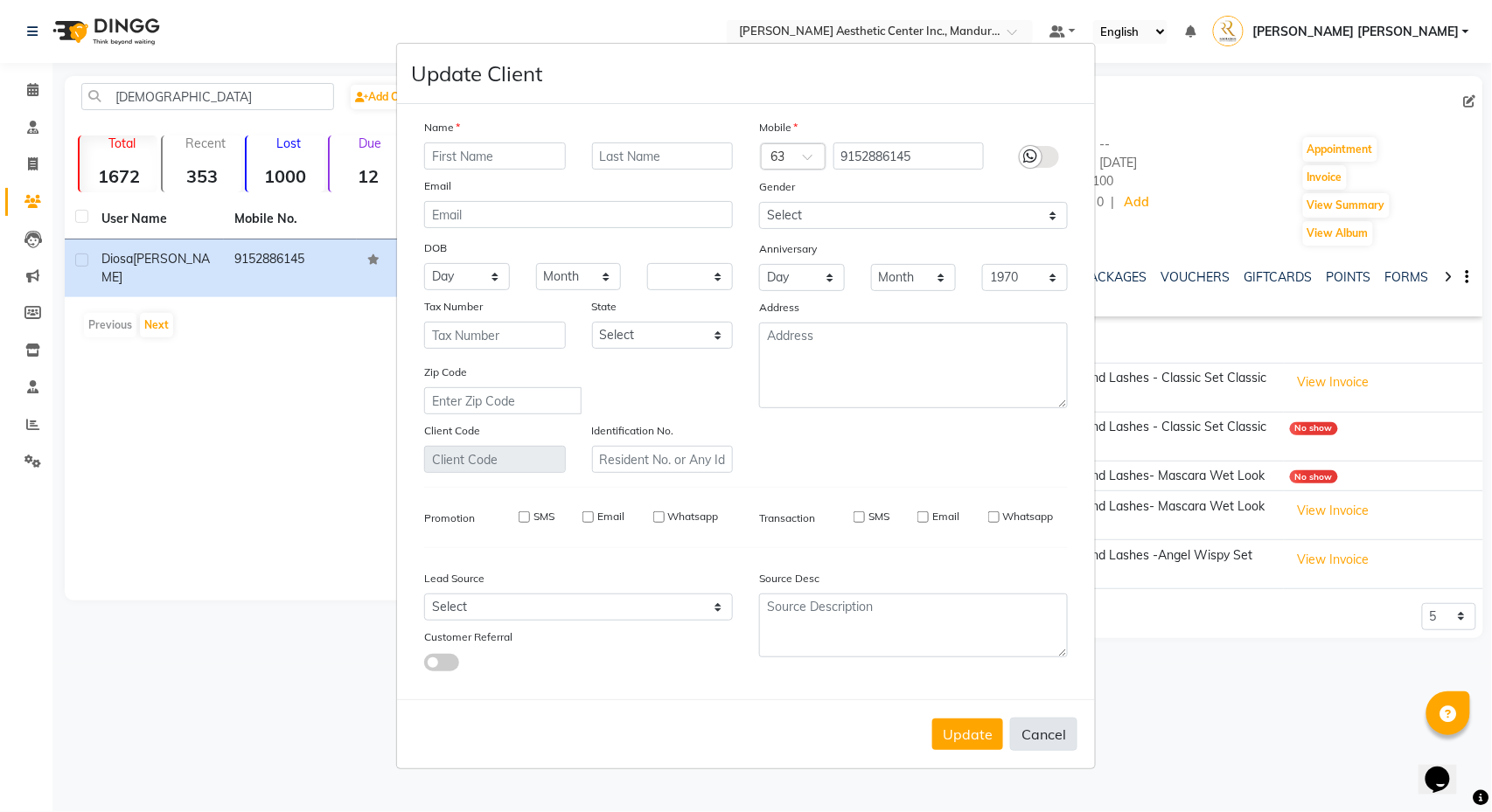
select select
checkbox input "false"
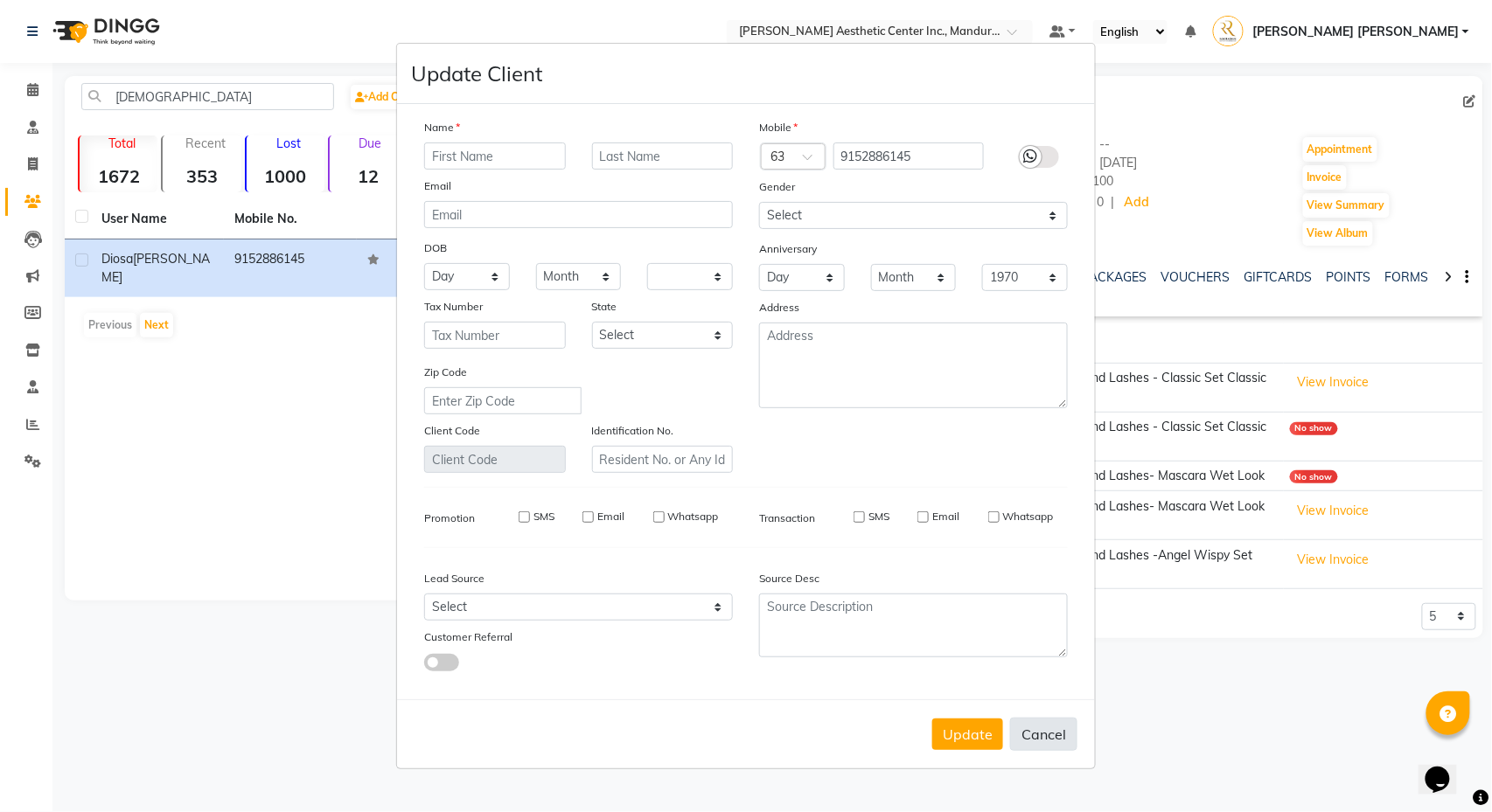
checkbox input "false"
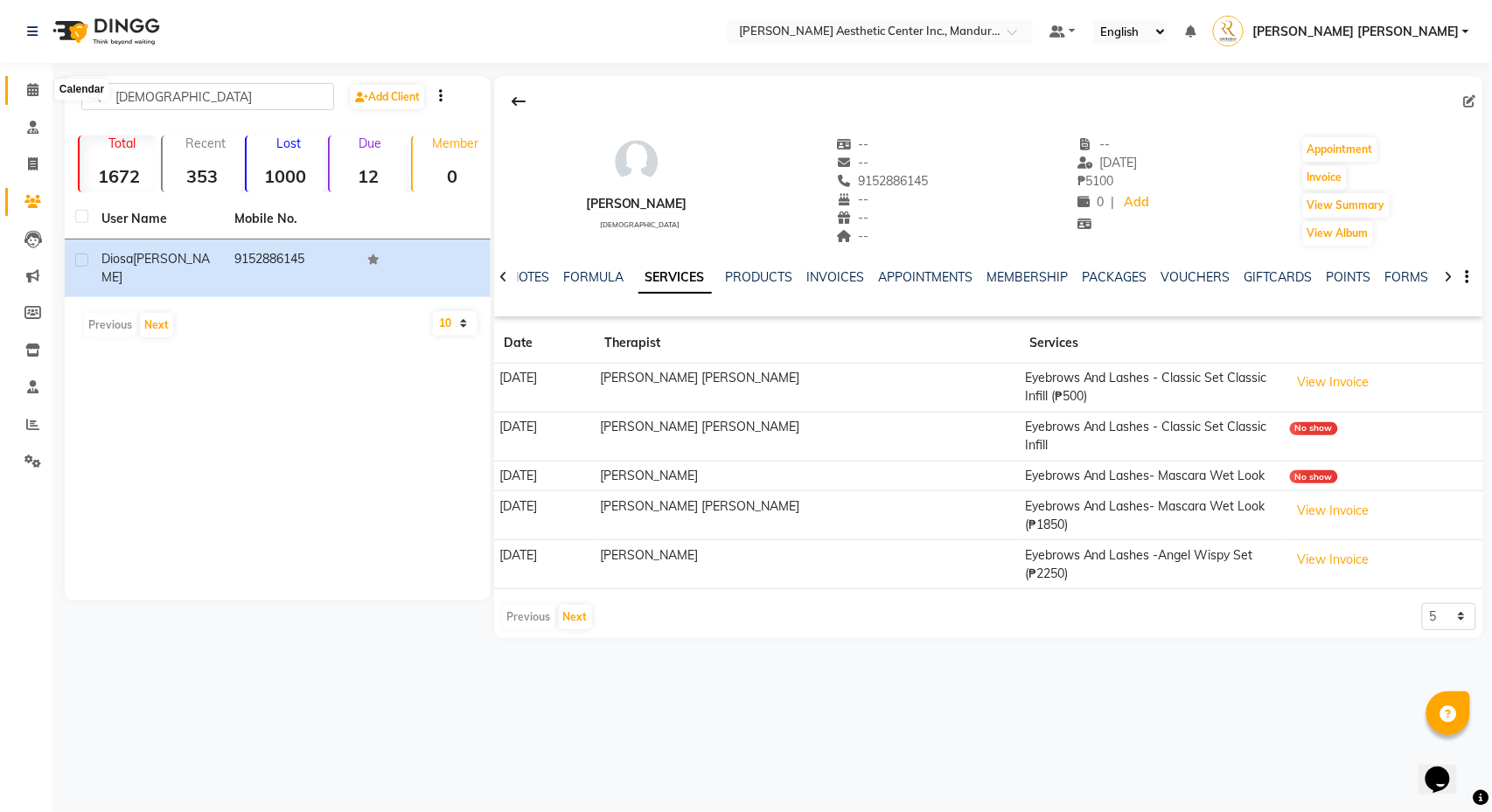
click at [25, 88] on span at bounding box center [32, 90] width 31 height 20
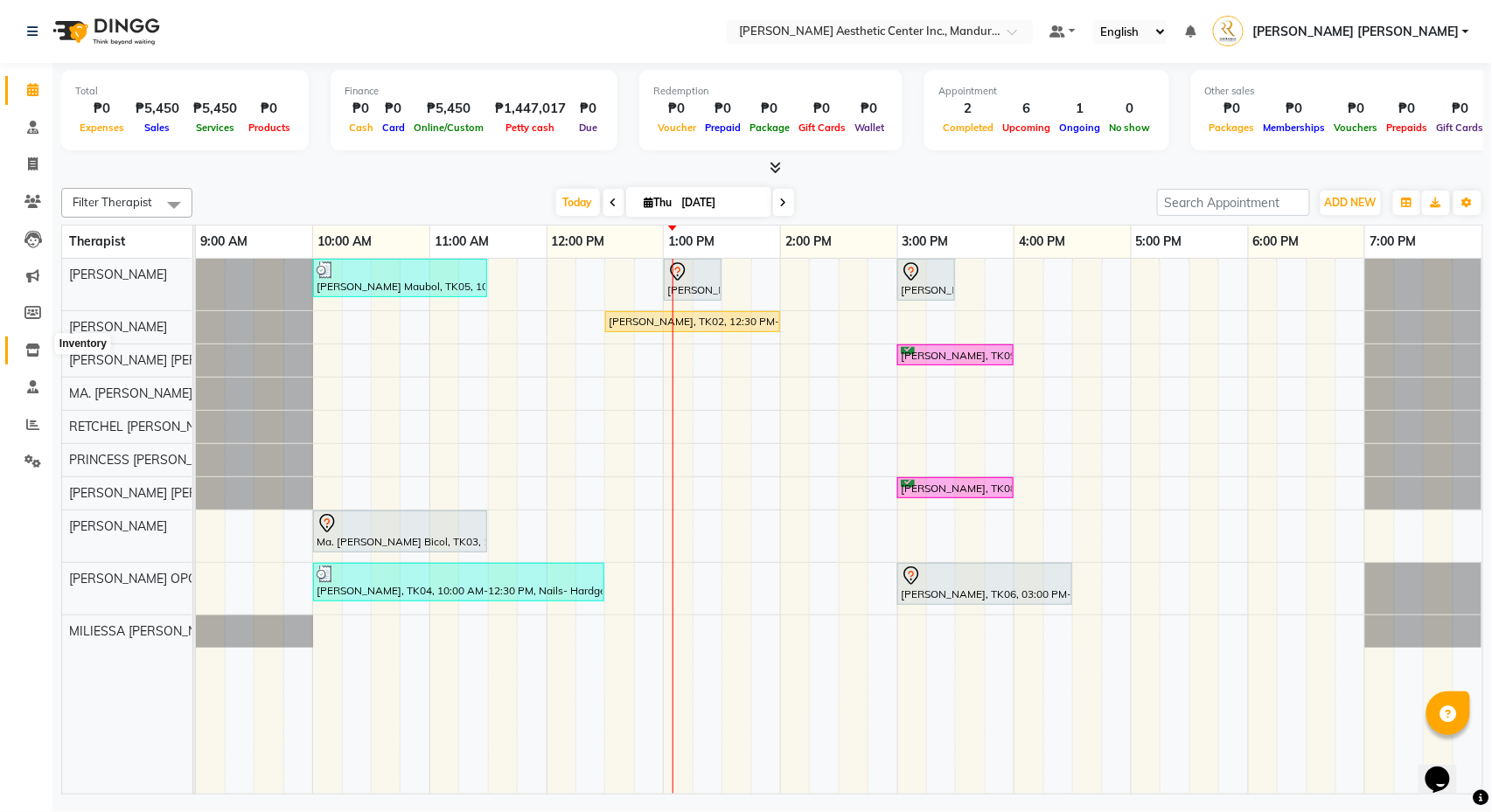
click at [29, 344] on icon at bounding box center [32, 350] width 15 height 14
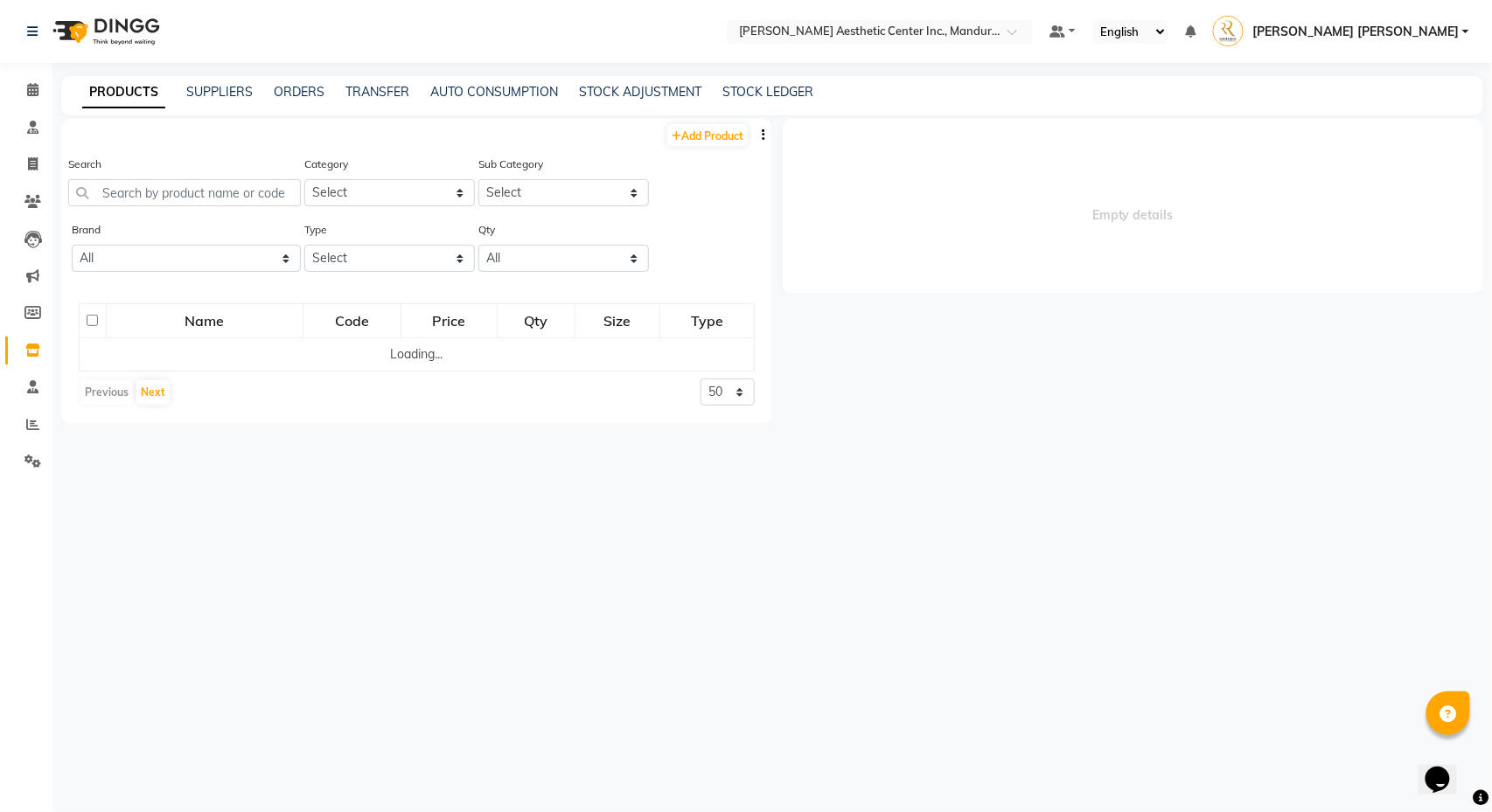
select select
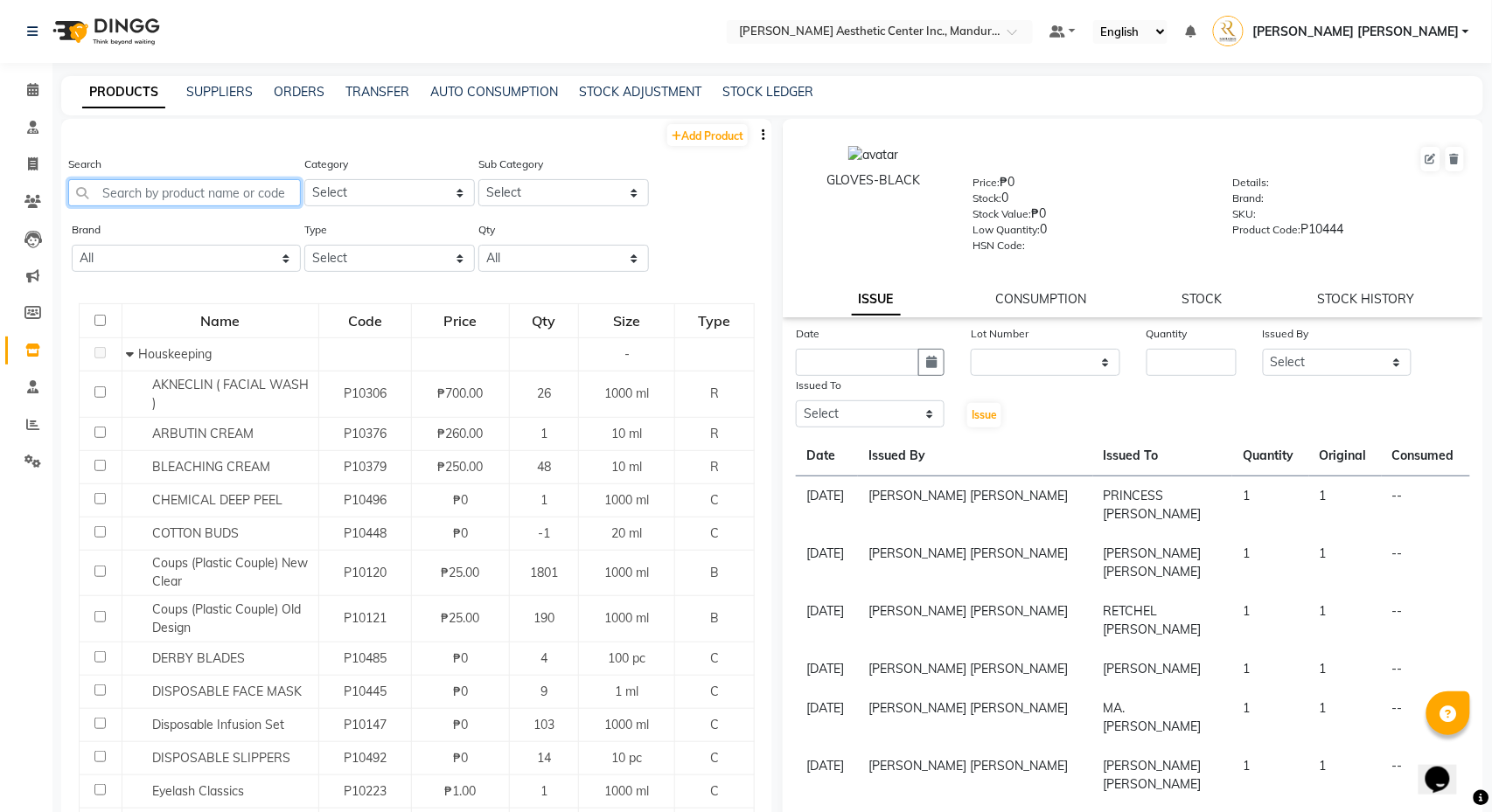
click at [167, 193] on input "text" at bounding box center [185, 193] width 232 height 27
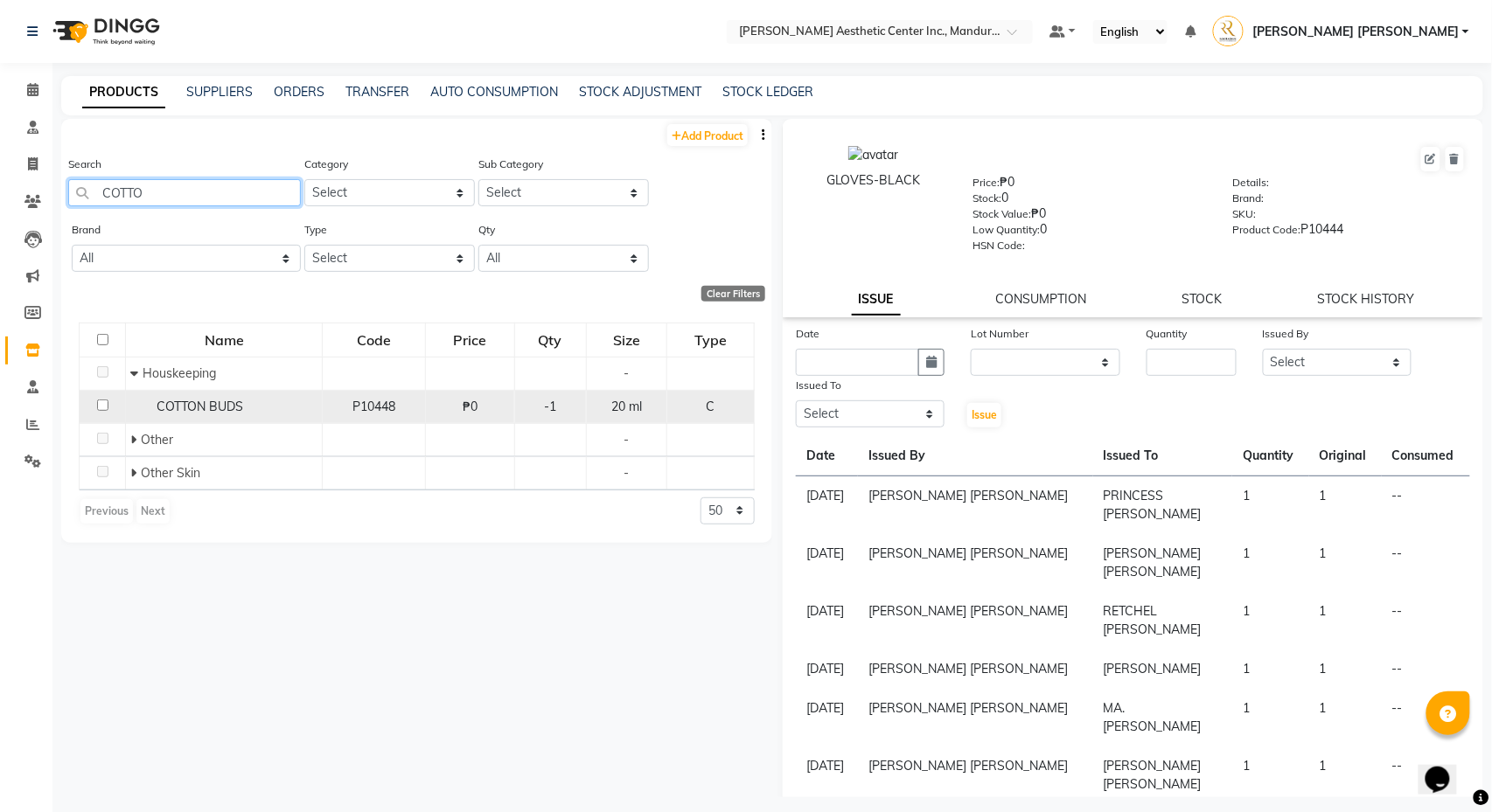
type input "COTTO"
click at [105, 411] on input "checkbox" at bounding box center [103, 405] width 12 height 12
checkbox input "true"
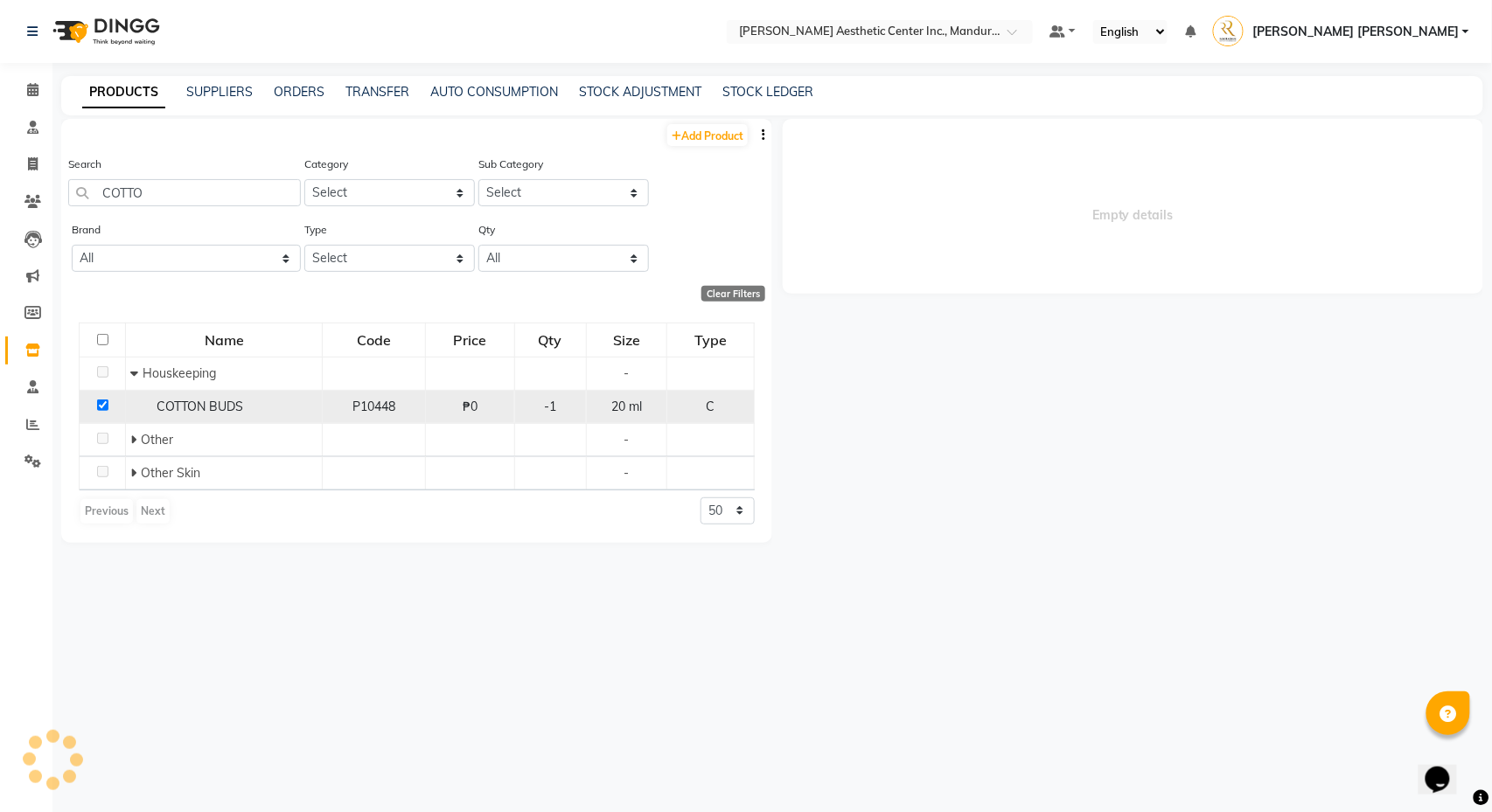
select select
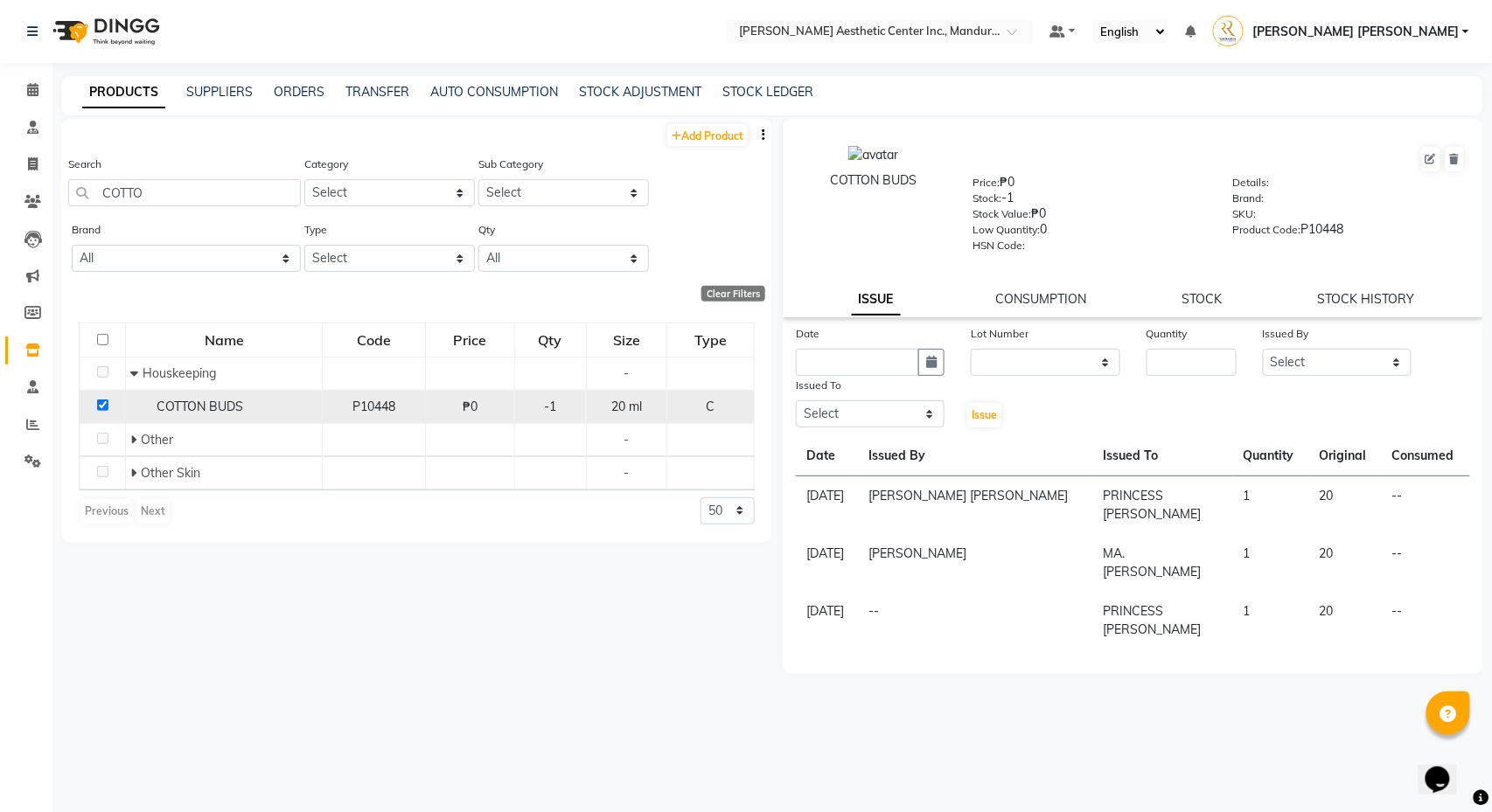
click at [102, 408] on input "checkbox" at bounding box center [103, 405] width 12 height 12
checkbox input "false"
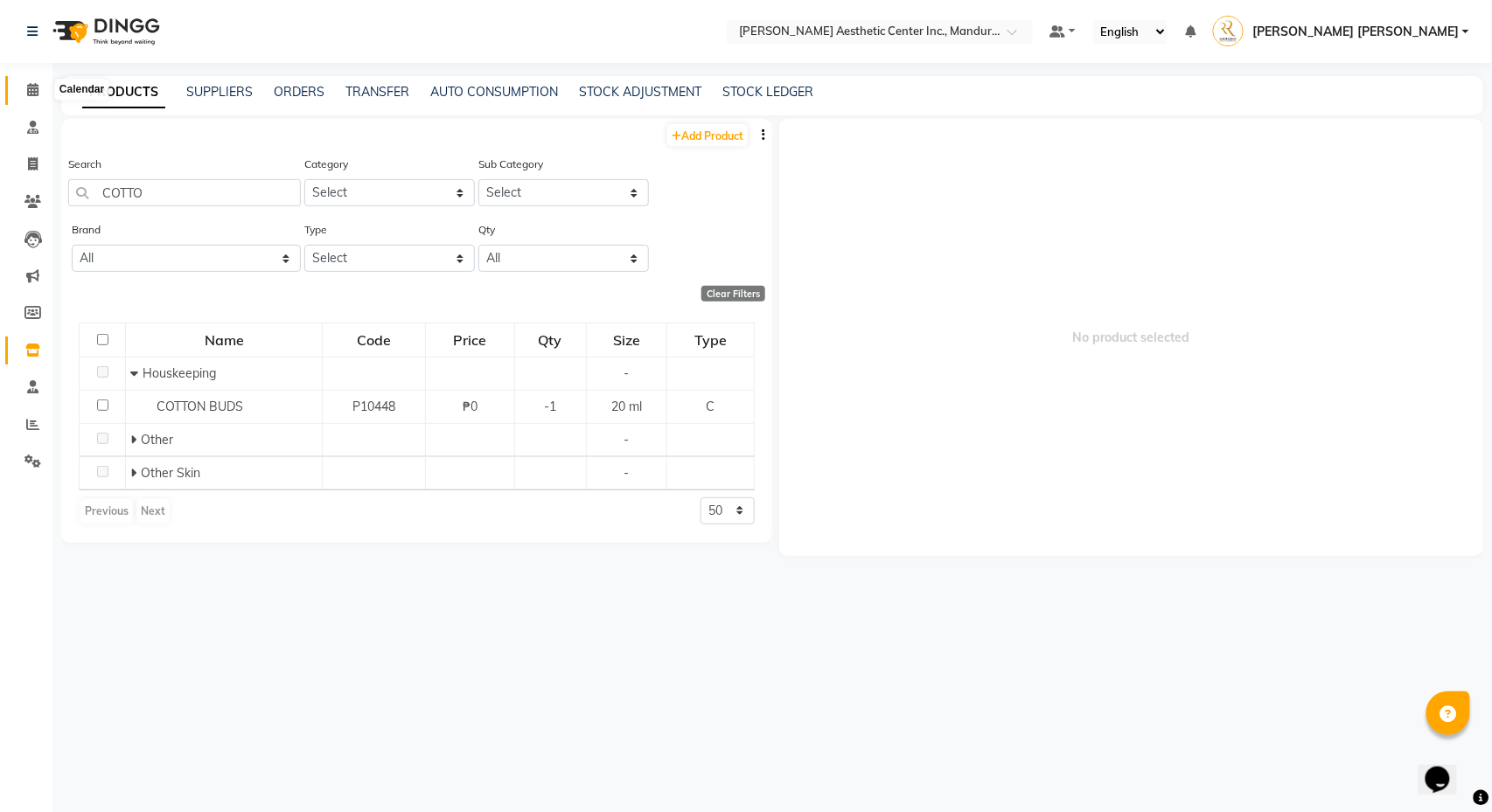
click at [30, 83] on icon at bounding box center [32, 89] width 12 height 14
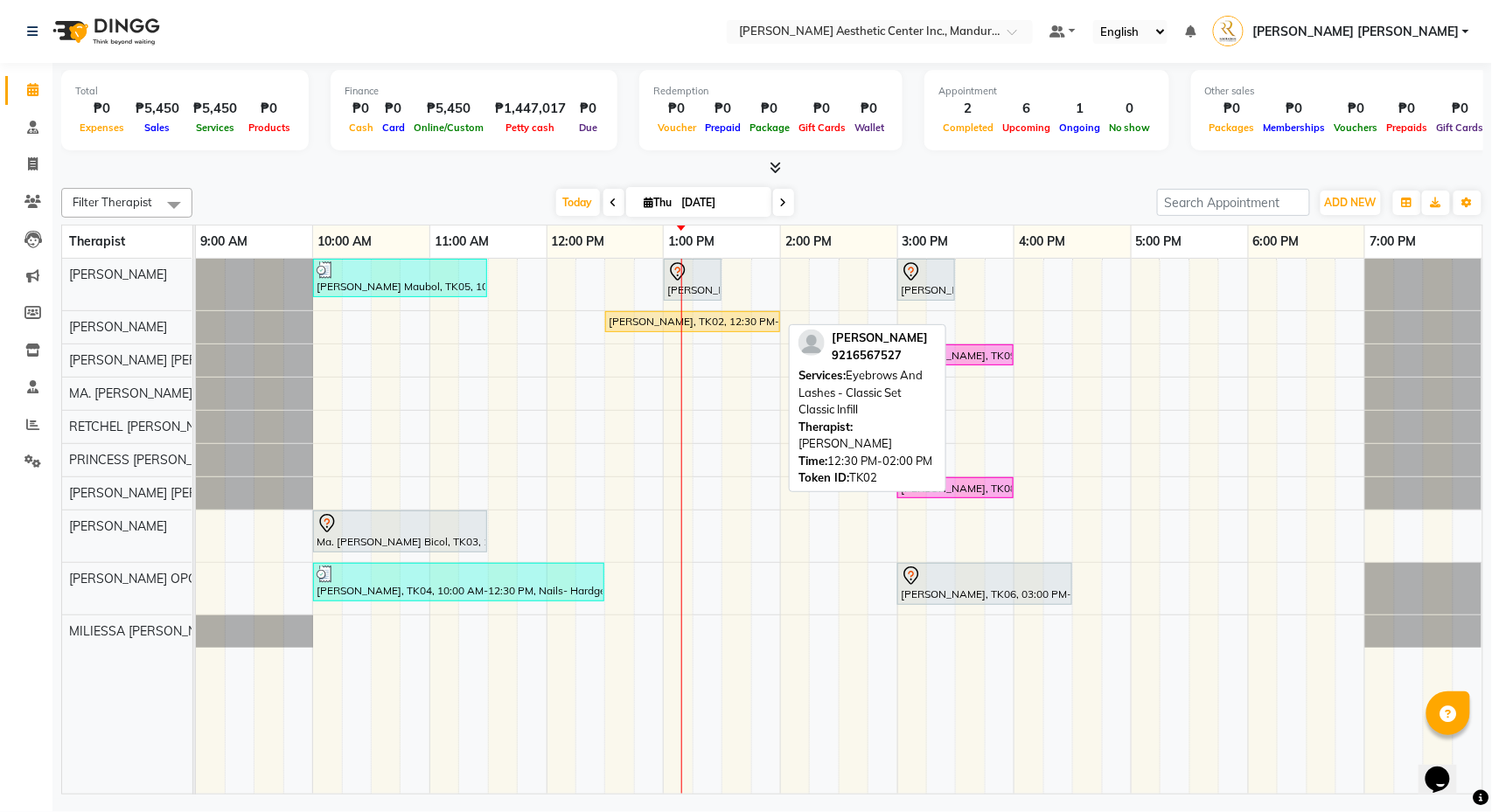
click at [736, 323] on div "[PERSON_NAME], TK02, 12:30 PM-02:00 PM, Eyebrows And Lashes - Classic Set Class…" at bounding box center [692, 321] width 171 height 15
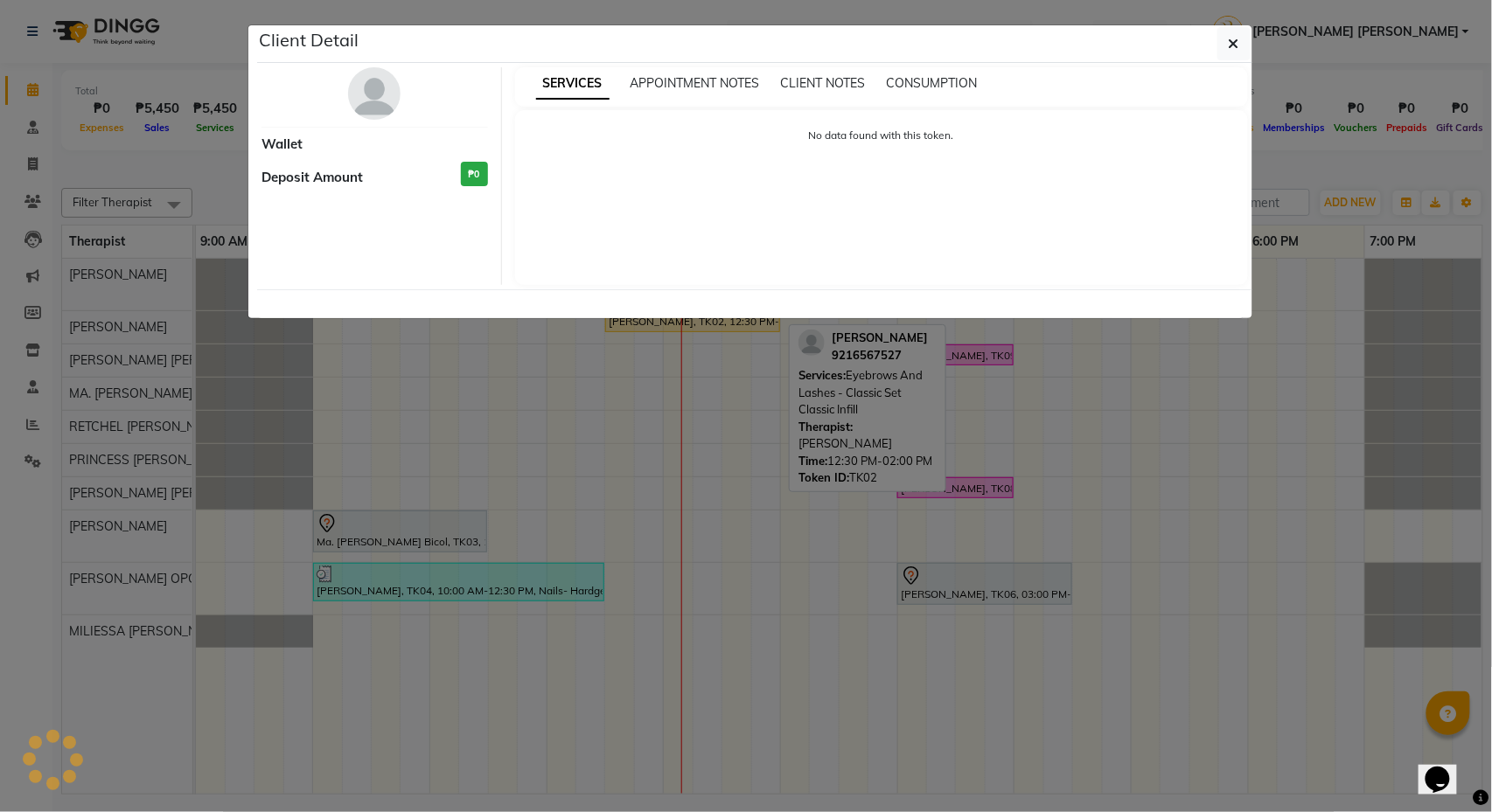
select select "1"
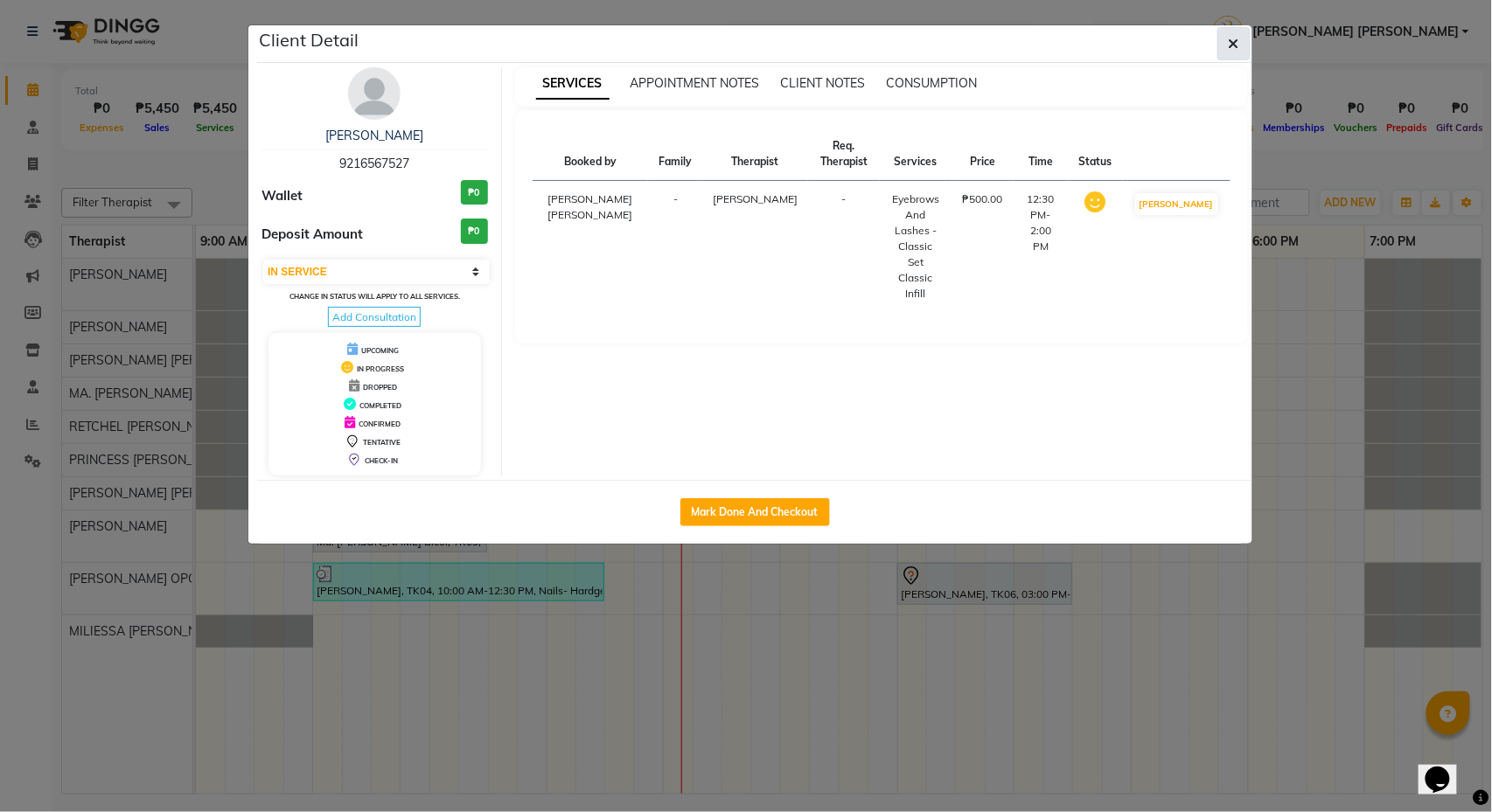
click at [1233, 47] on icon "button" at bounding box center [1234, 44] width 11 height 14
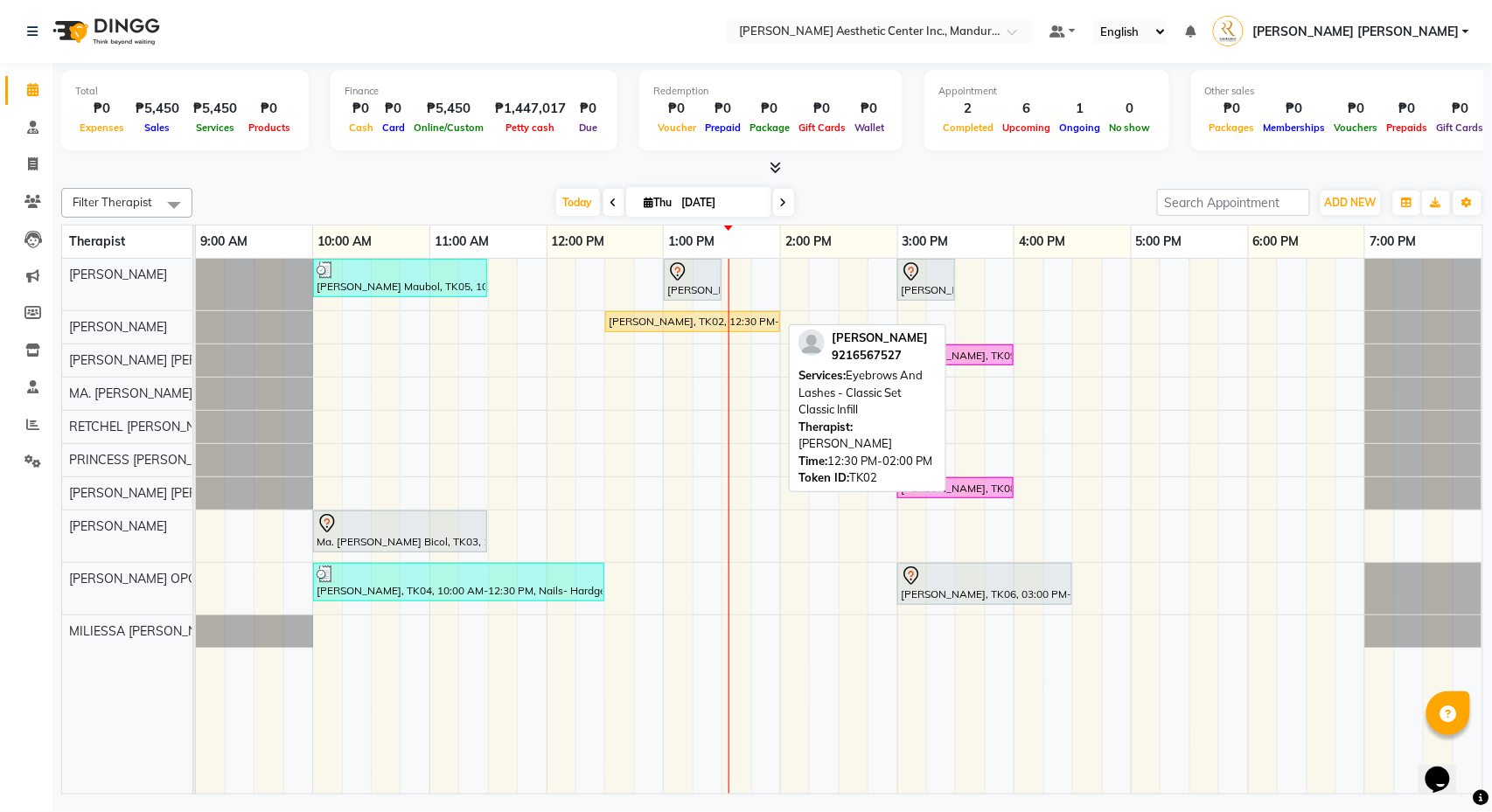
click at [719, 317] on div "[PERSON_NAME], TK02, 12:30 PM-02:00 PM, Eyebrows And Lashes - Classic Set Class…" at bounding box center [692, 321] width 171 height 15
select select "1"
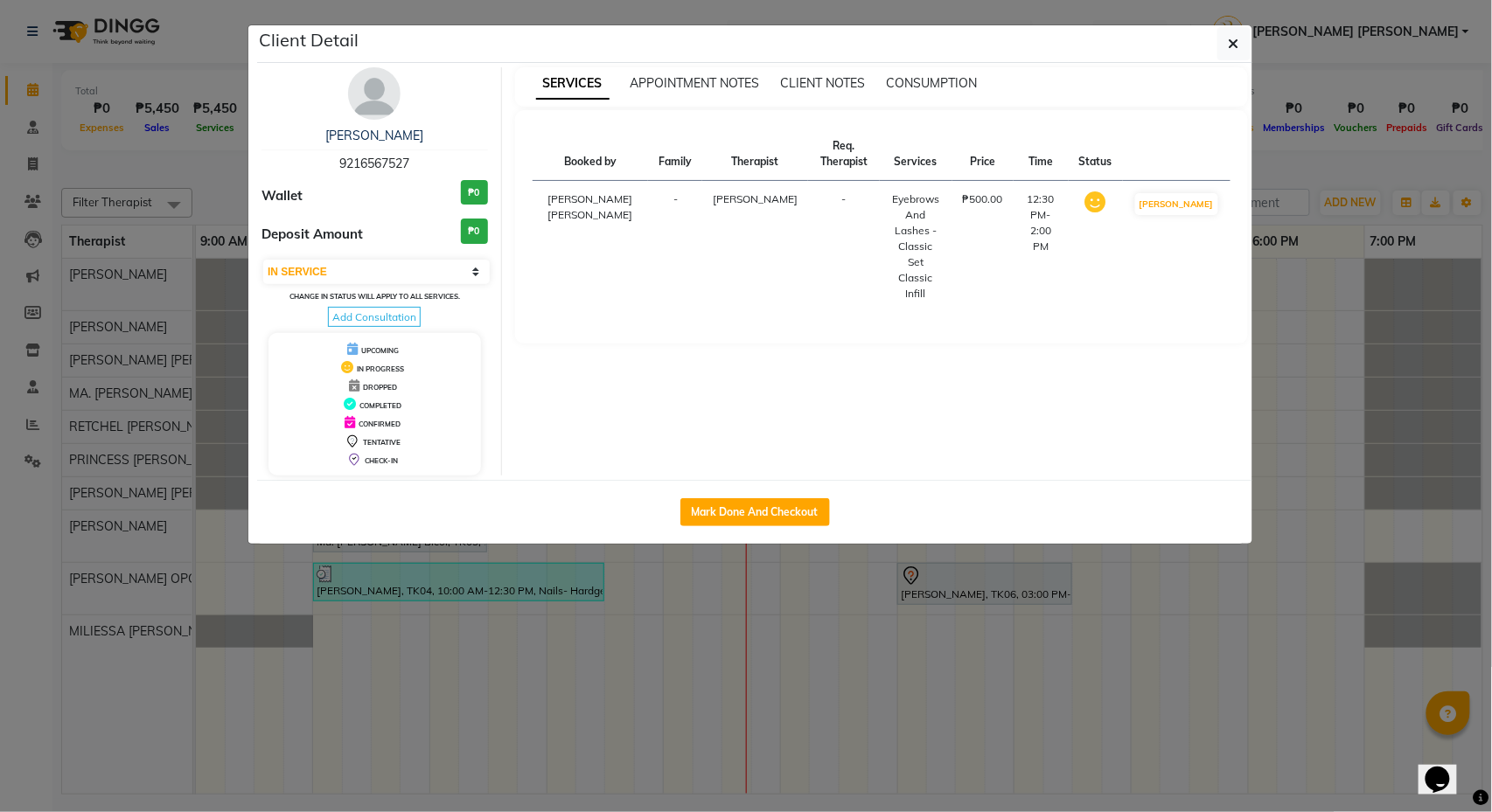
click at [726, 501] on div "Mark Done And Checkout" at bounding box center [755, 511] width 995 height 64
click at [728, 515] on button "Mark Done And Checkout" at bounding box center [755, 512] width 149 height 28
select select "6259"
select select "service"
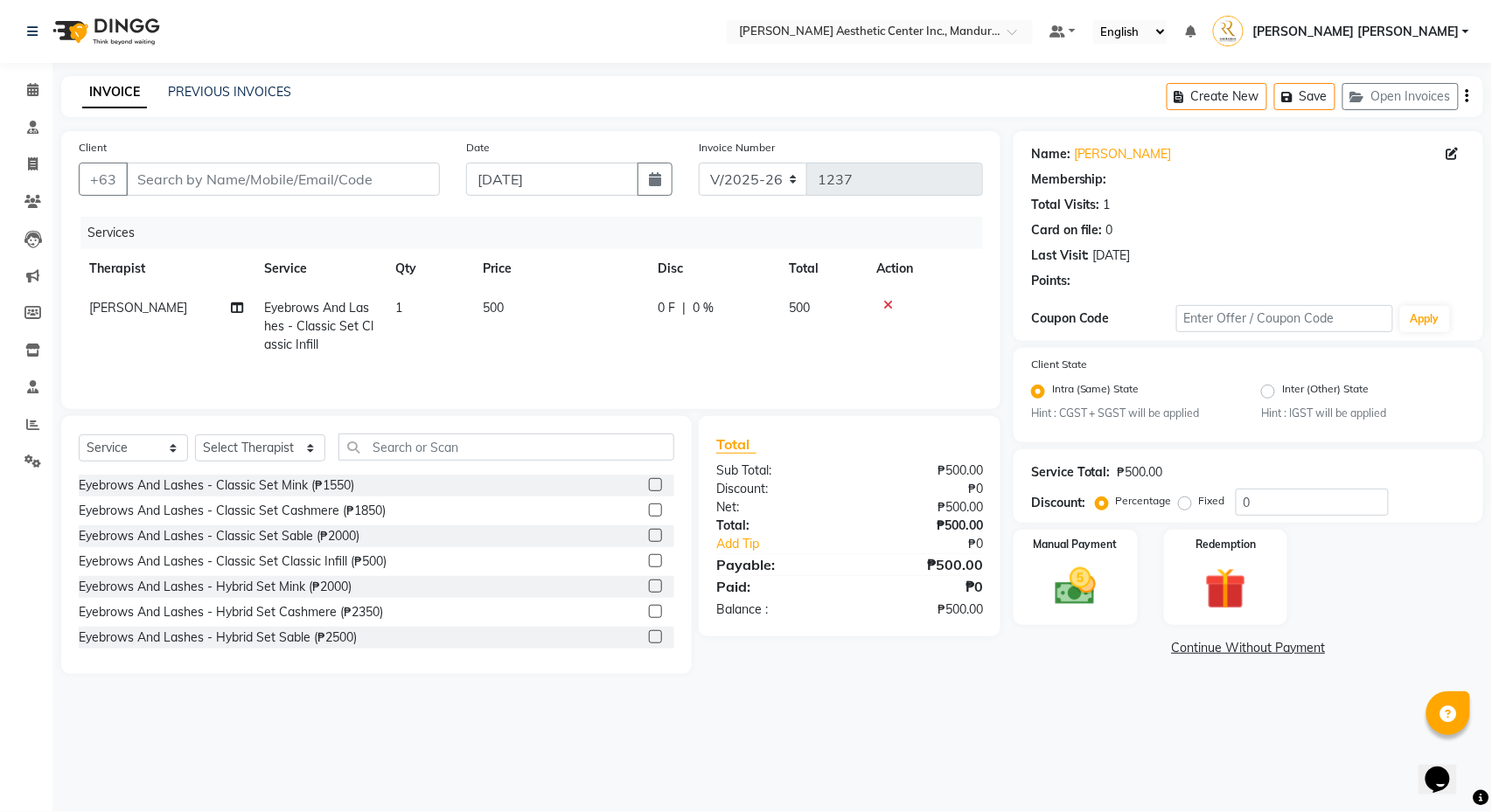
type input "9216567527"
select select "46222"
click at [1092, 594] on img at bounding box center [1075, 587] width 69 height 49
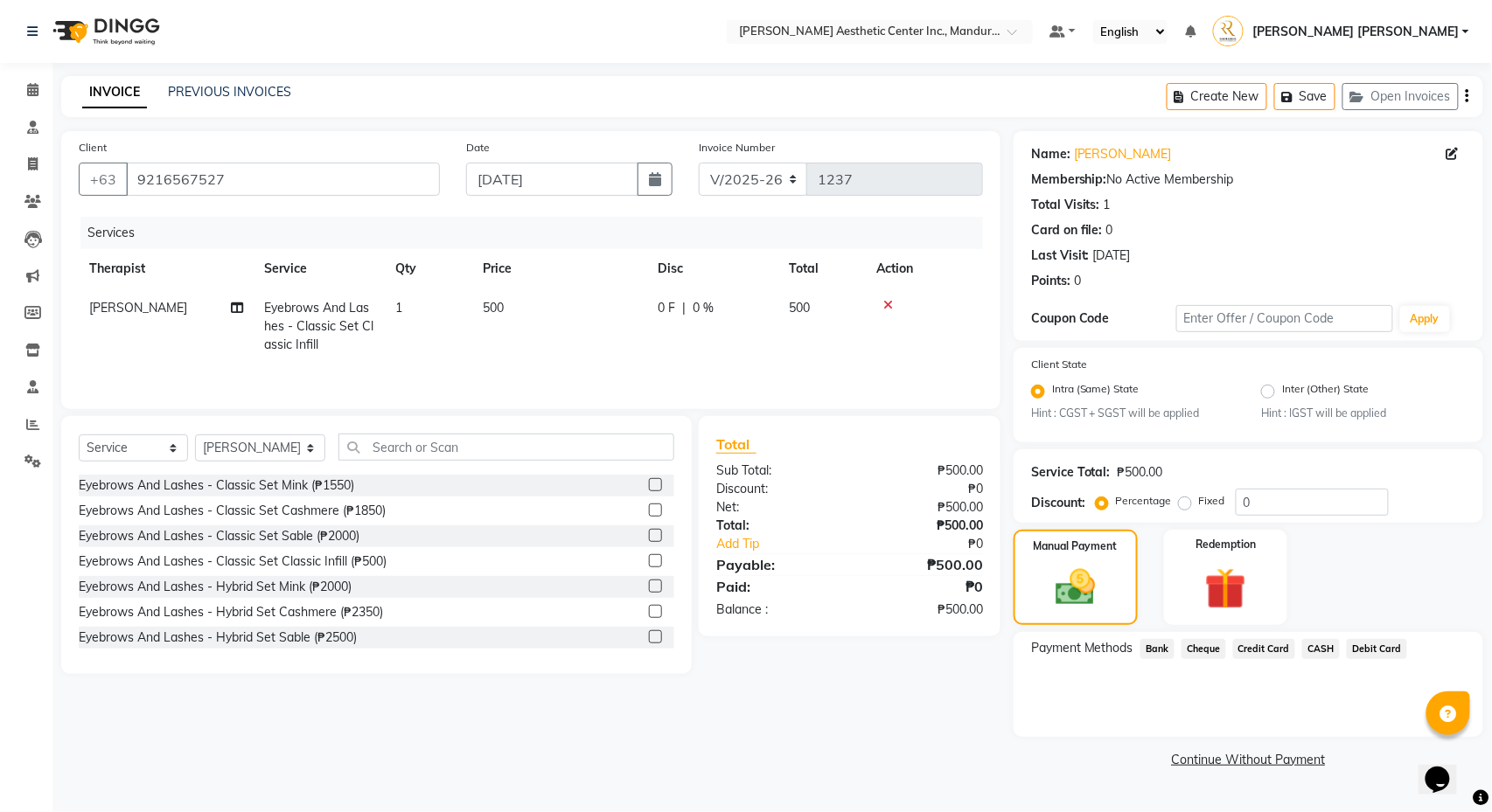
click at [1340, 645] on span "CASH" at bounding box center [1321, 649] width 38 height 20
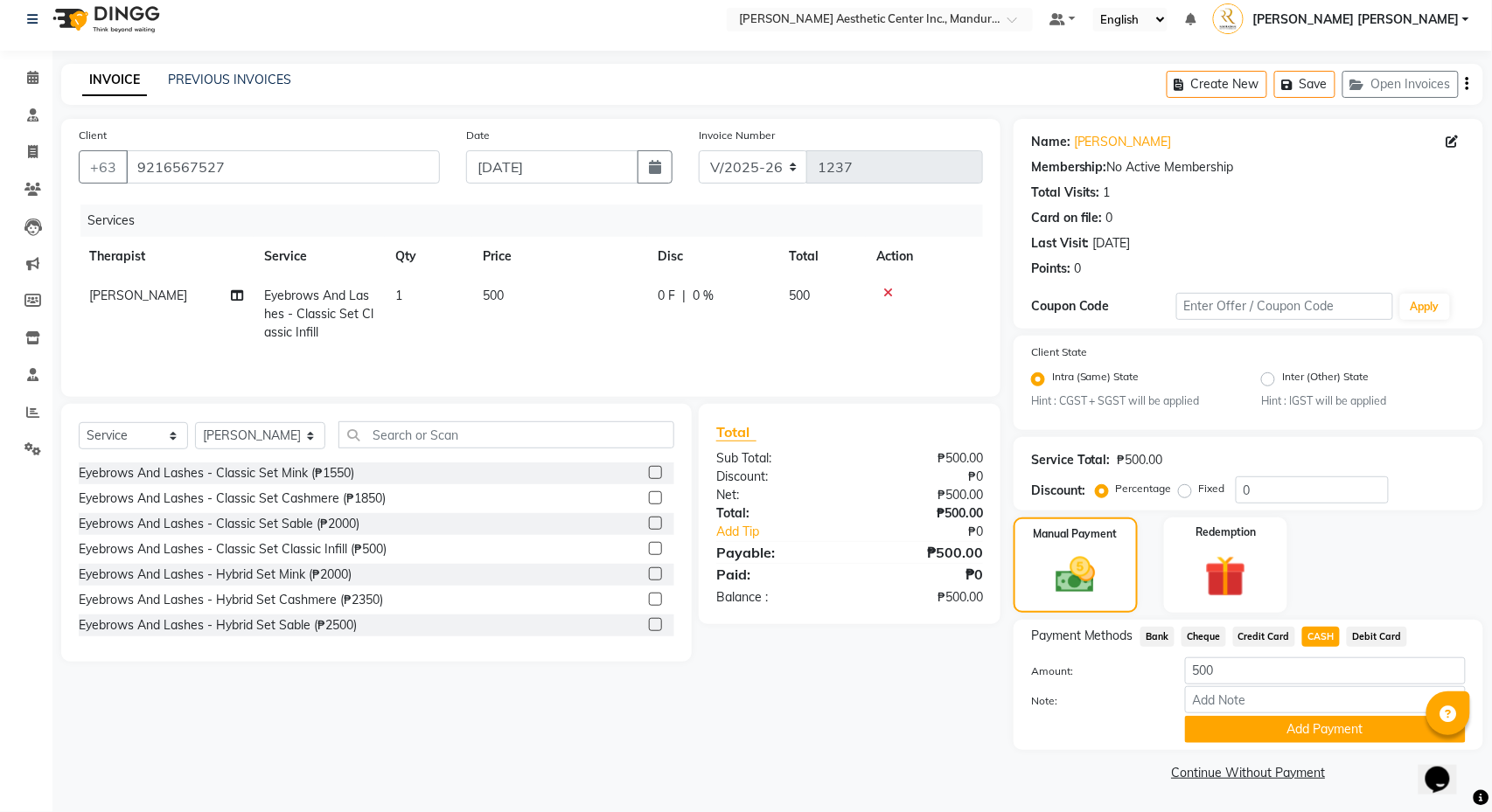
scroll to position [13, 0]
click at [1330, 728] on button "Add Payment" at bounding box center [1325, 729] width 281 height 27
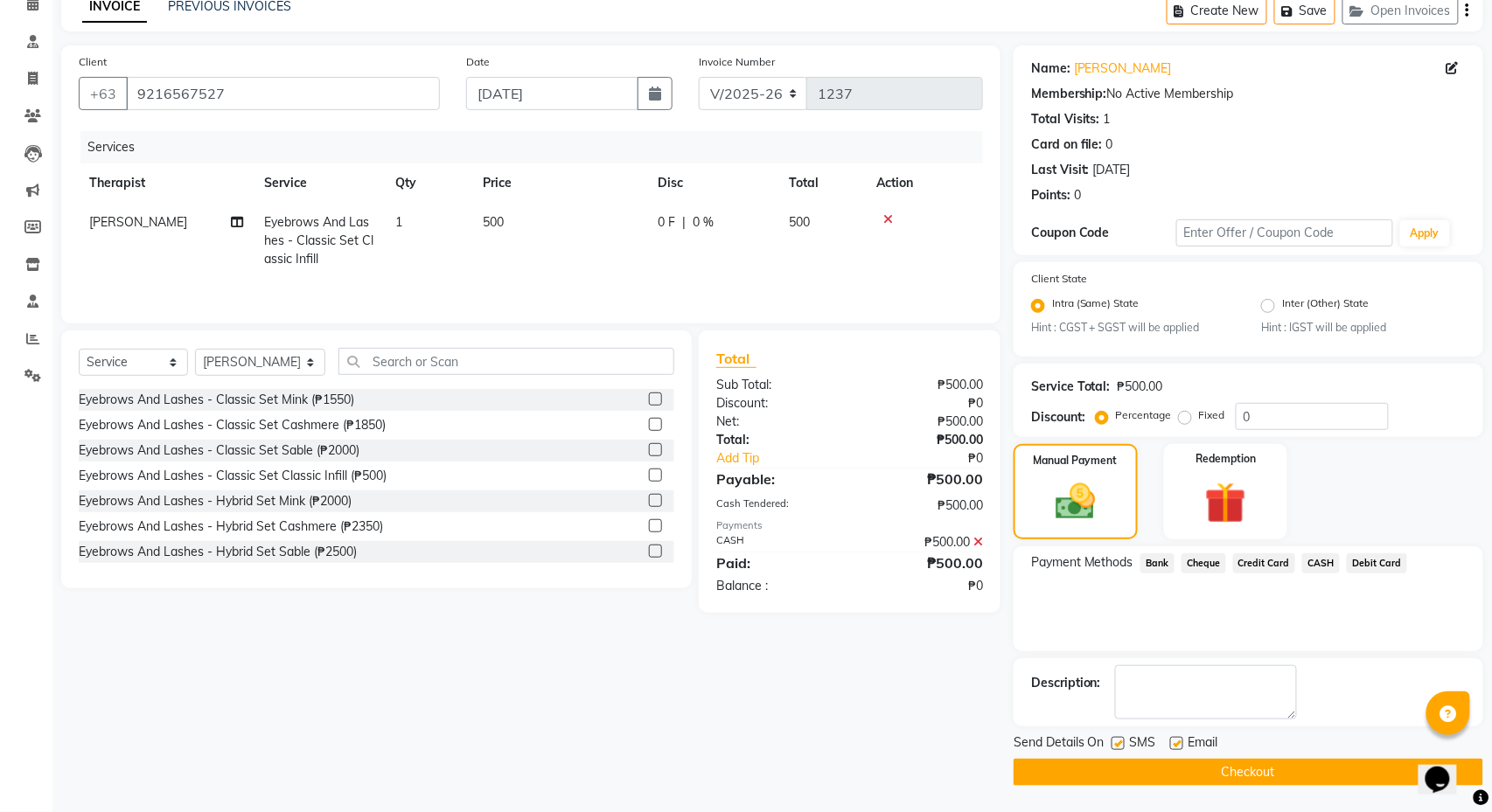
scroll to position [88, 0]
click at [1306, 777] on button "Checkout" at bounding box center [1249, 772] width 470 height 27
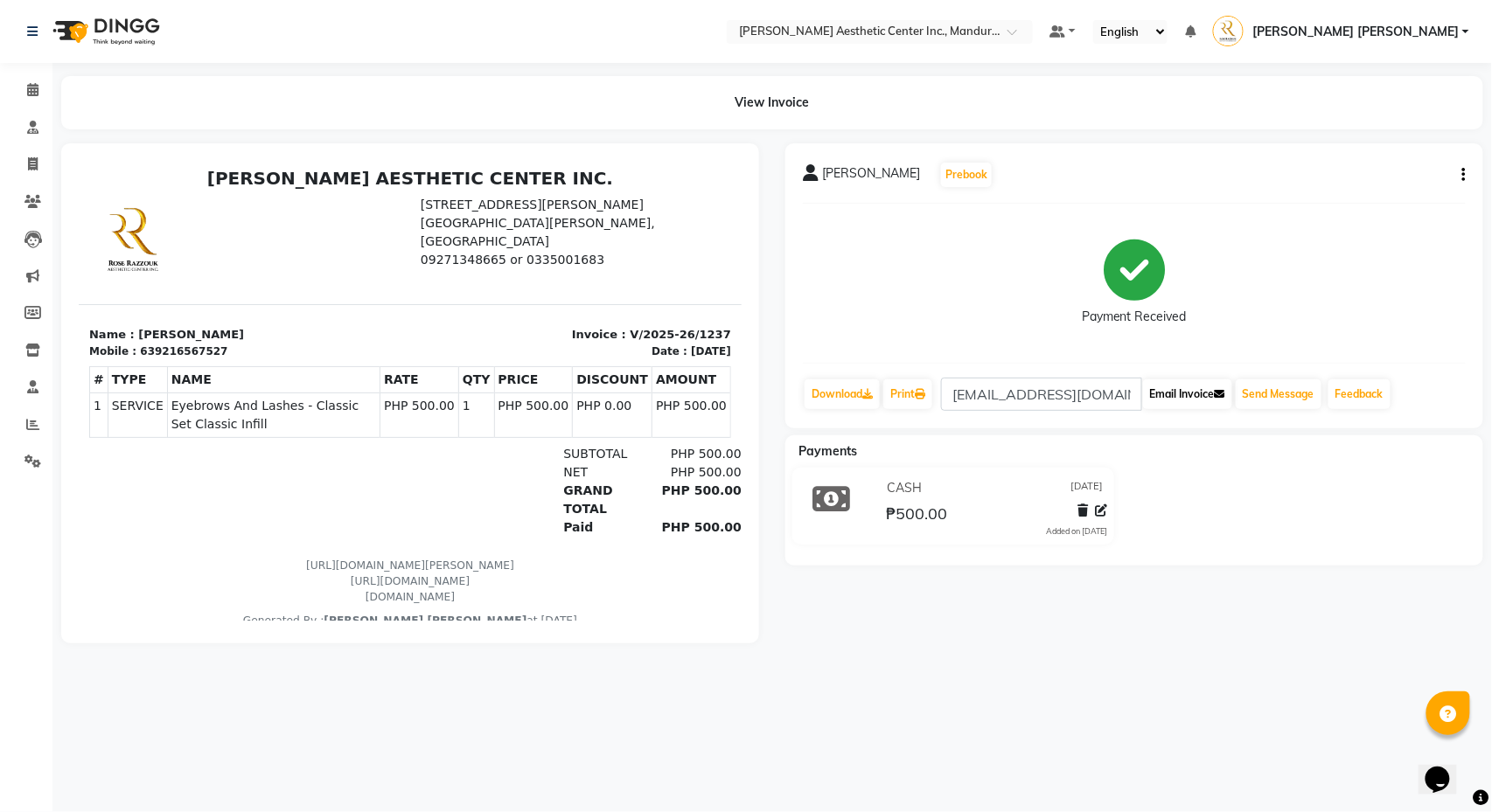
click at [1187, 390] on button "Email Invoice" at bounding box center [1187, 394] width 89 height 30
click at [30, 80] on span at bounding box center [32, 90] width 31 height 20
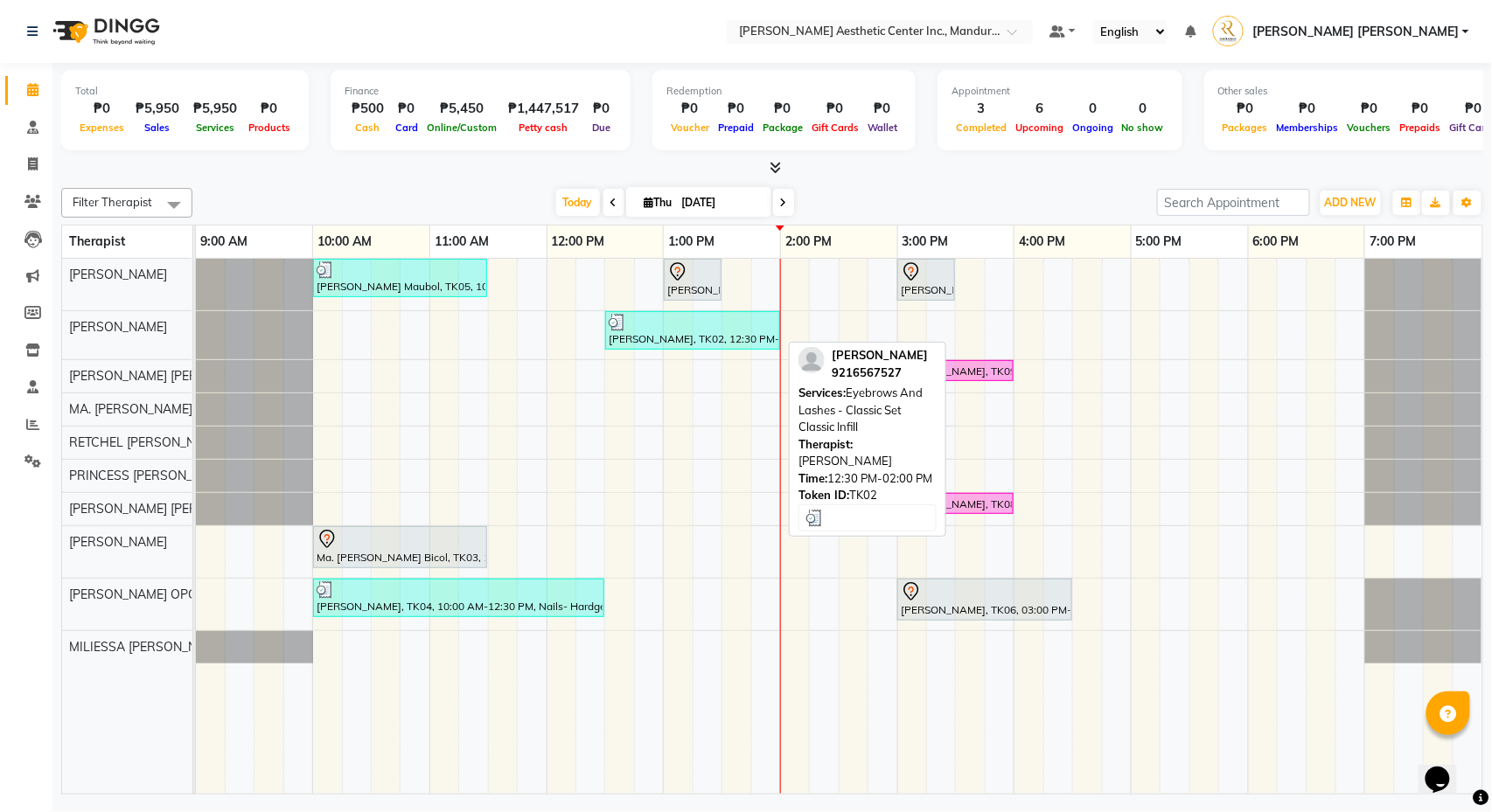
click at [673, 343] on div "[PERSON_NAME], TK02, 12:30 PM-02:00 PM, Eyebrows And Lashes - Classic Set Class…" at bounding box center [692, 330] width 171 height 33
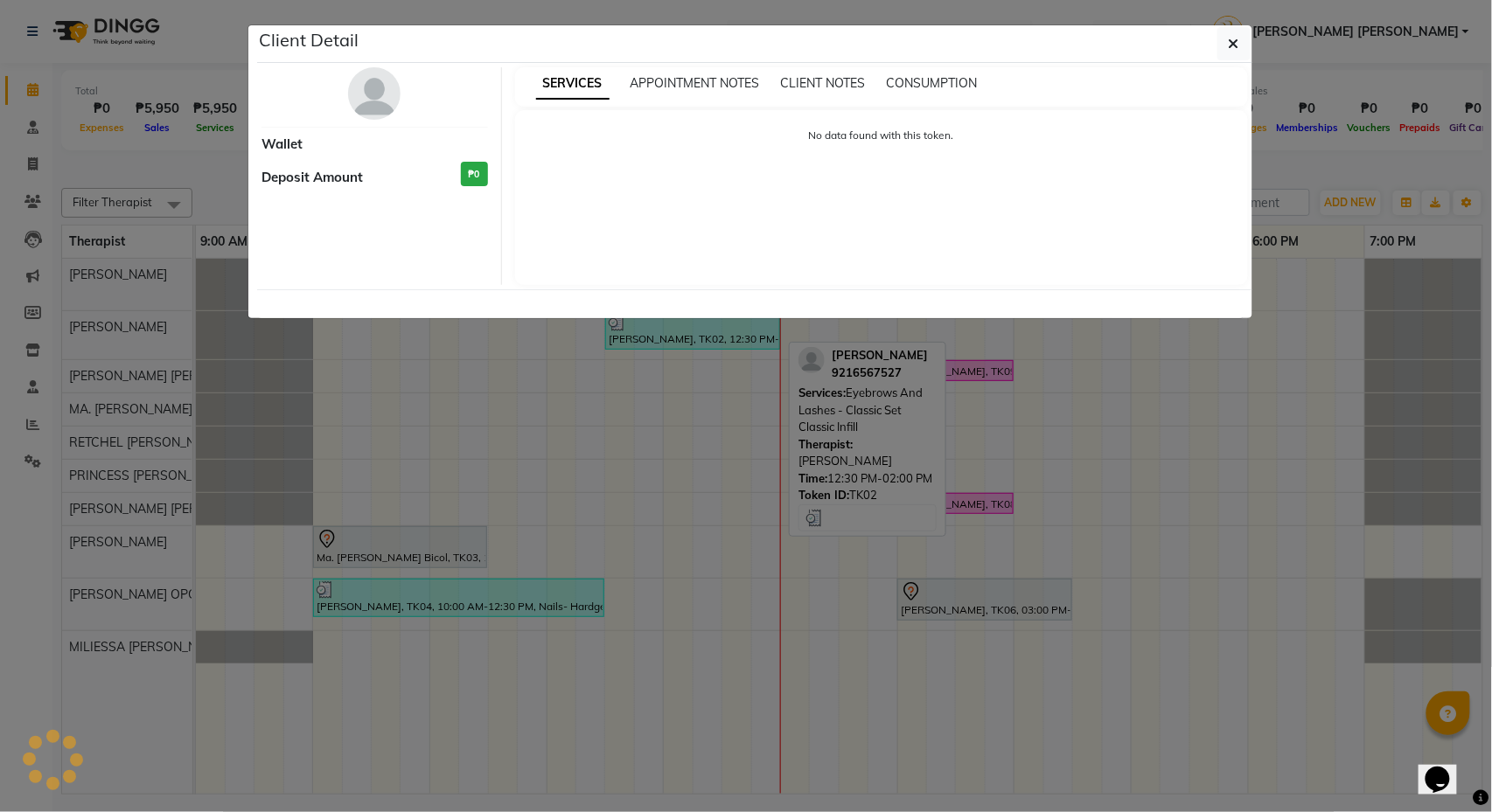
select select "3"
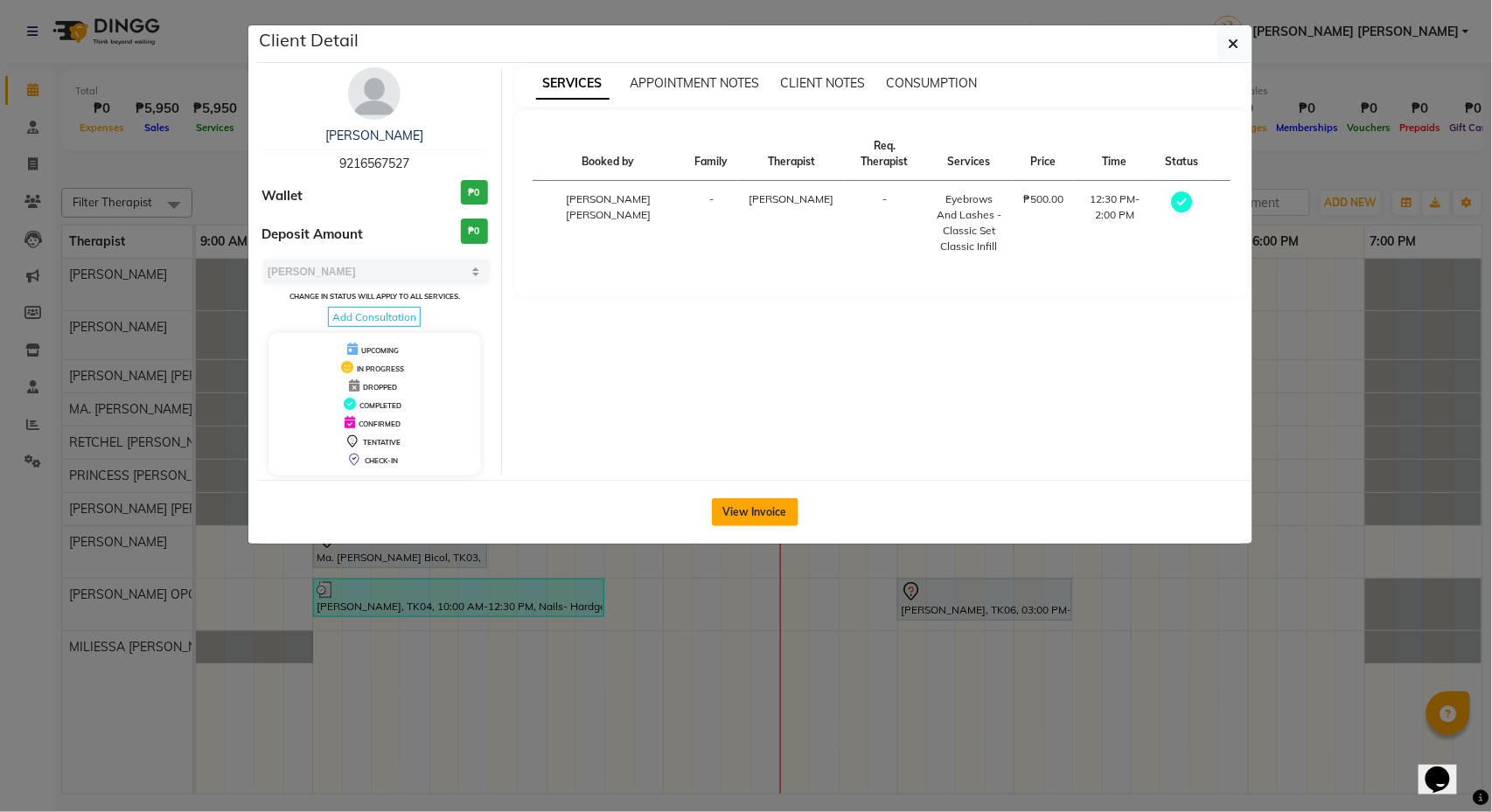
click at [743, 511] on button "View Invoice" at bounding box center [755, 512] width 86 height 28
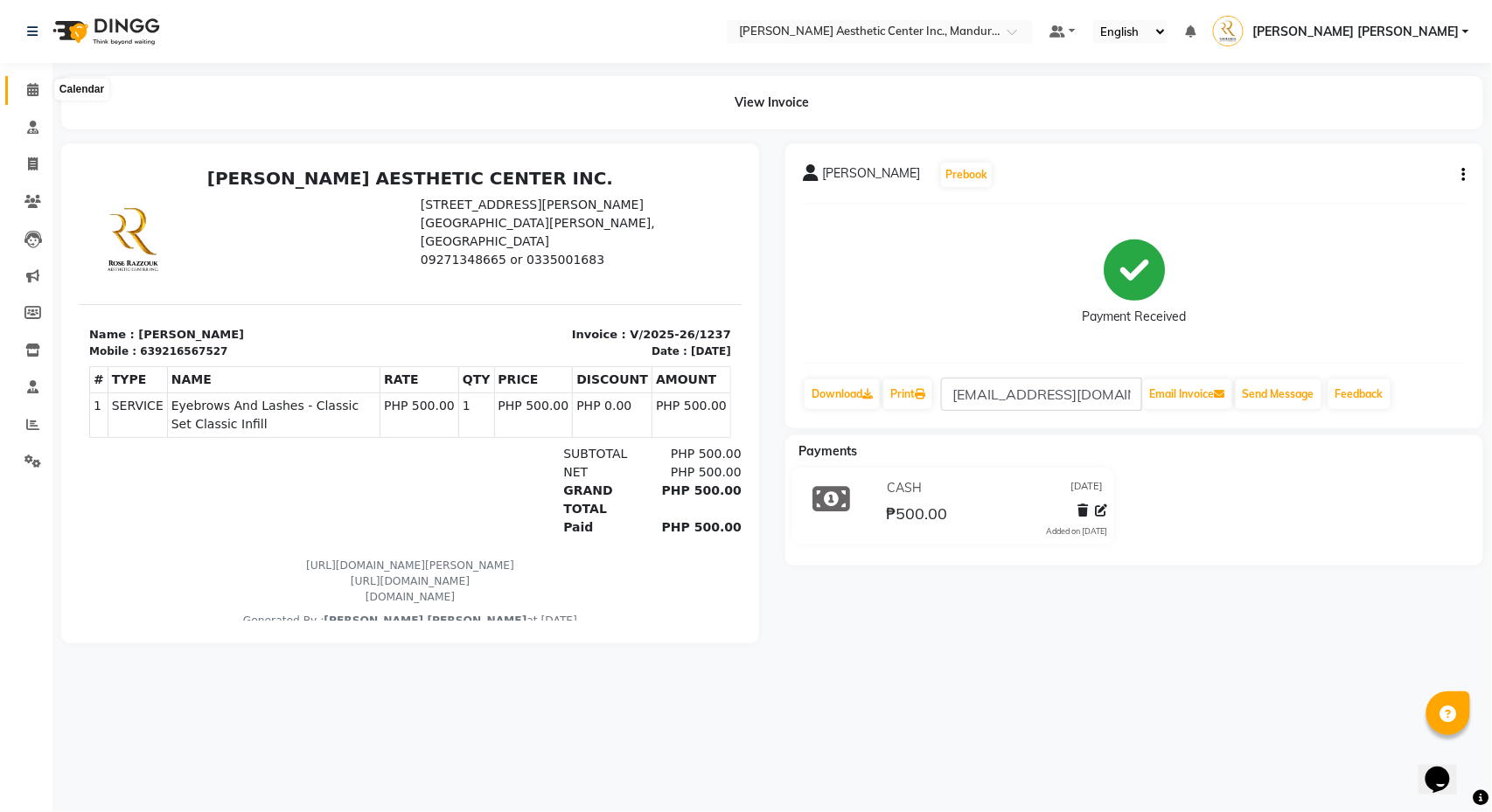
click at [32, 95] on icon at bounding box center [32, 89] width 12 height 14
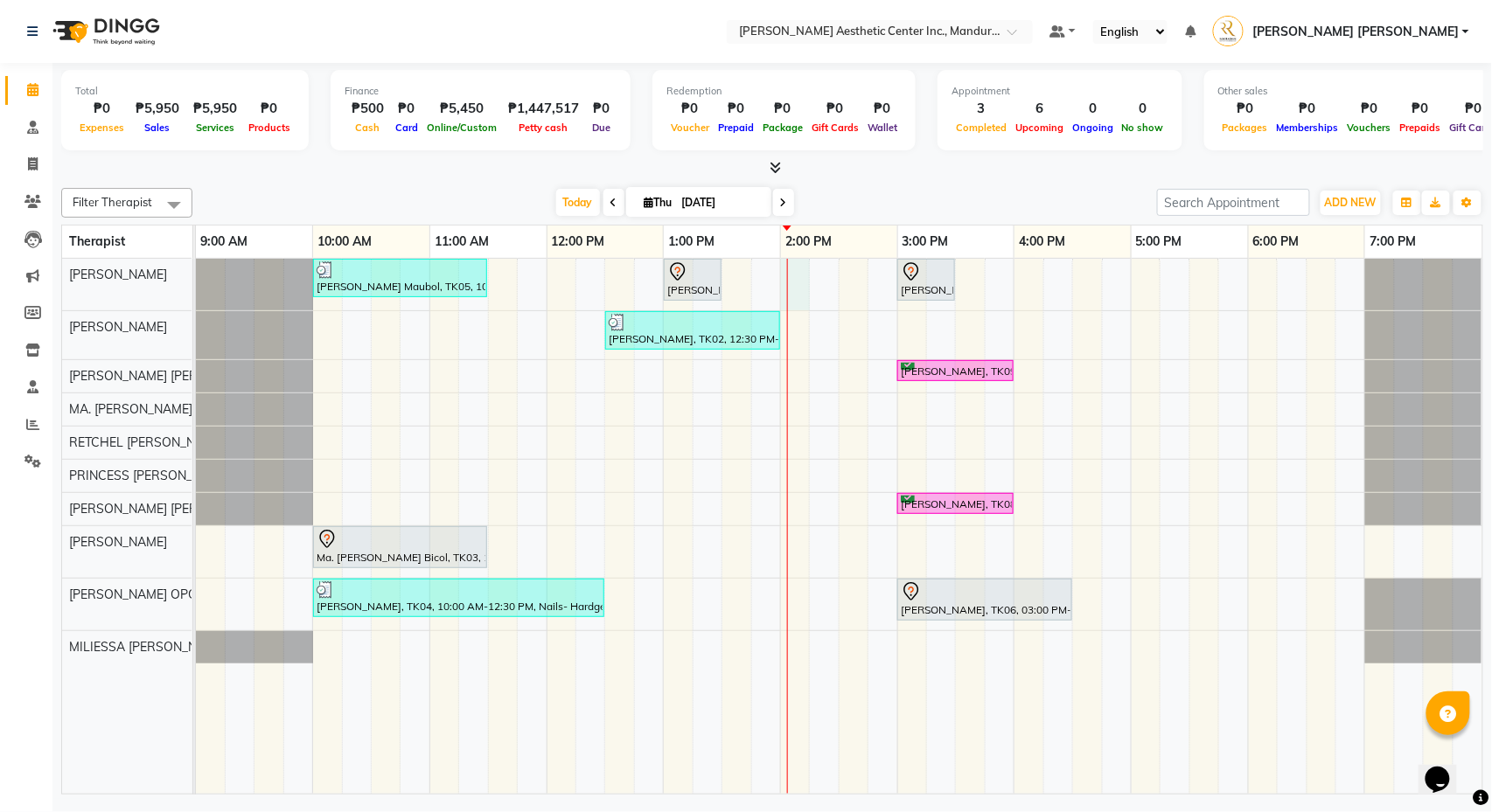
click at [801, 297] on div "Liwayway Maubol, TK05, 10:00 AM-11:30 AM, Co2 Fractional Ablative Laser - Warts…" at bounding box center [839, 526] width 1287 height 535
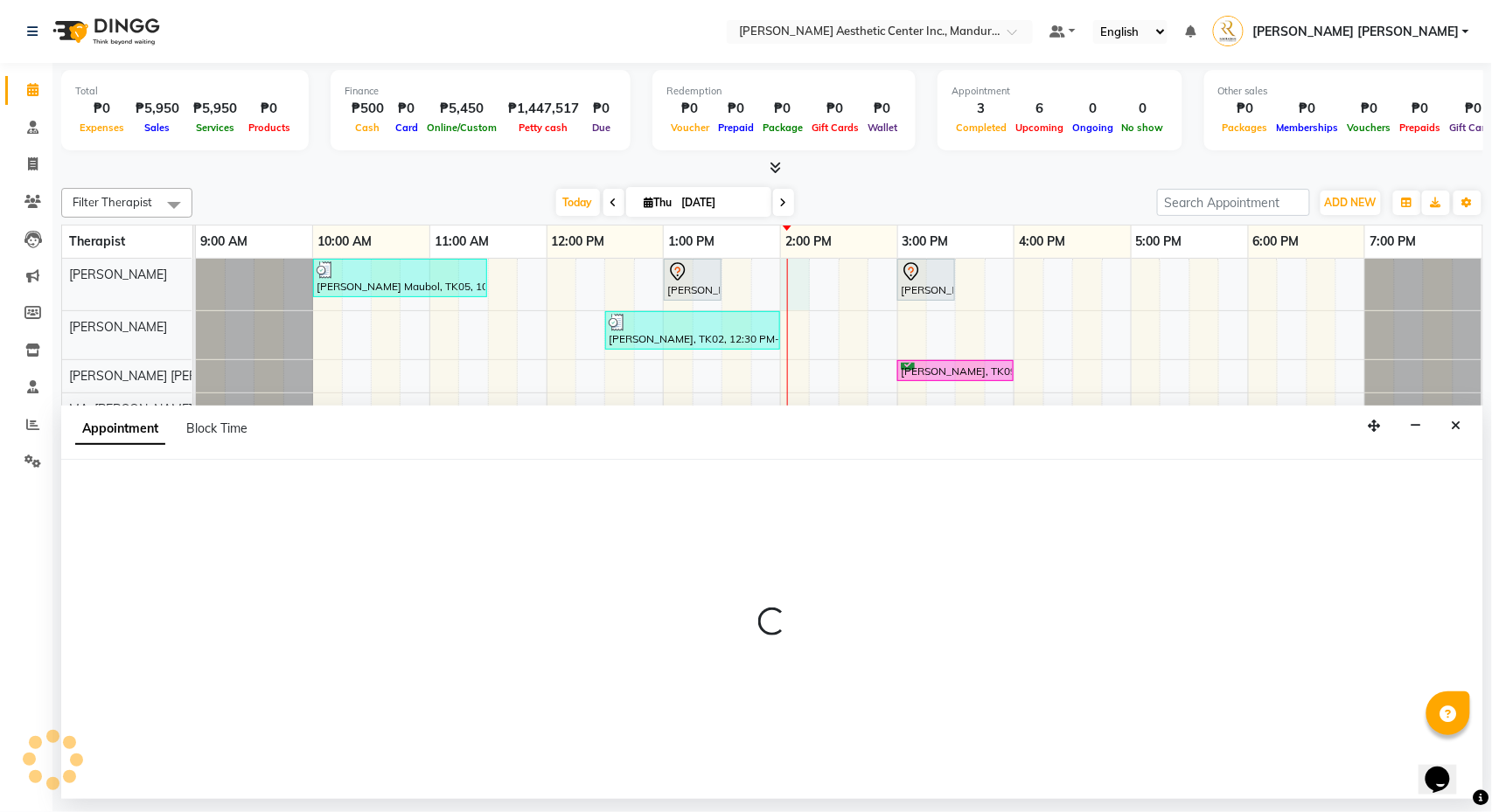
select select "46220"
select select "tentative"
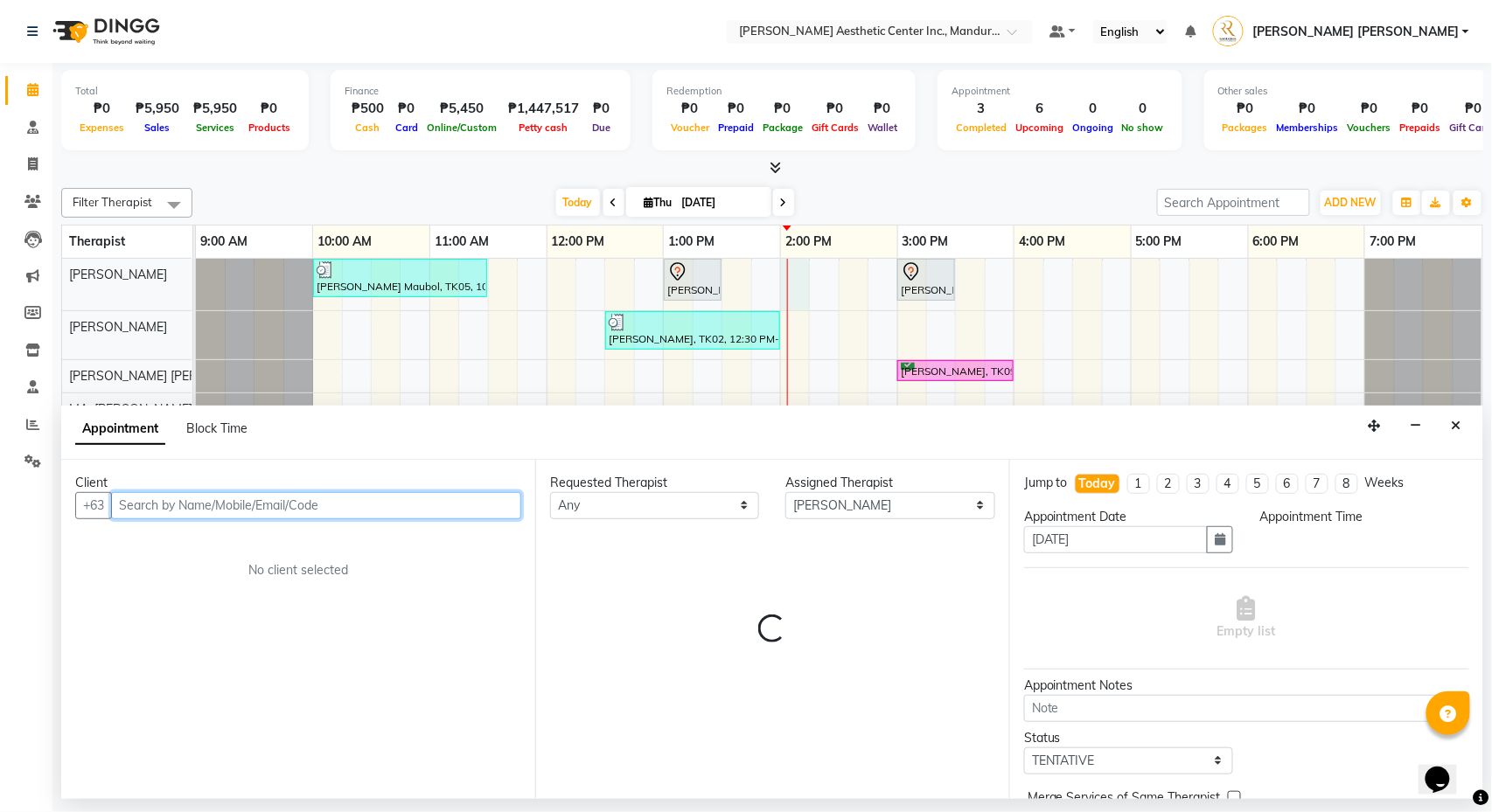
select select "840"
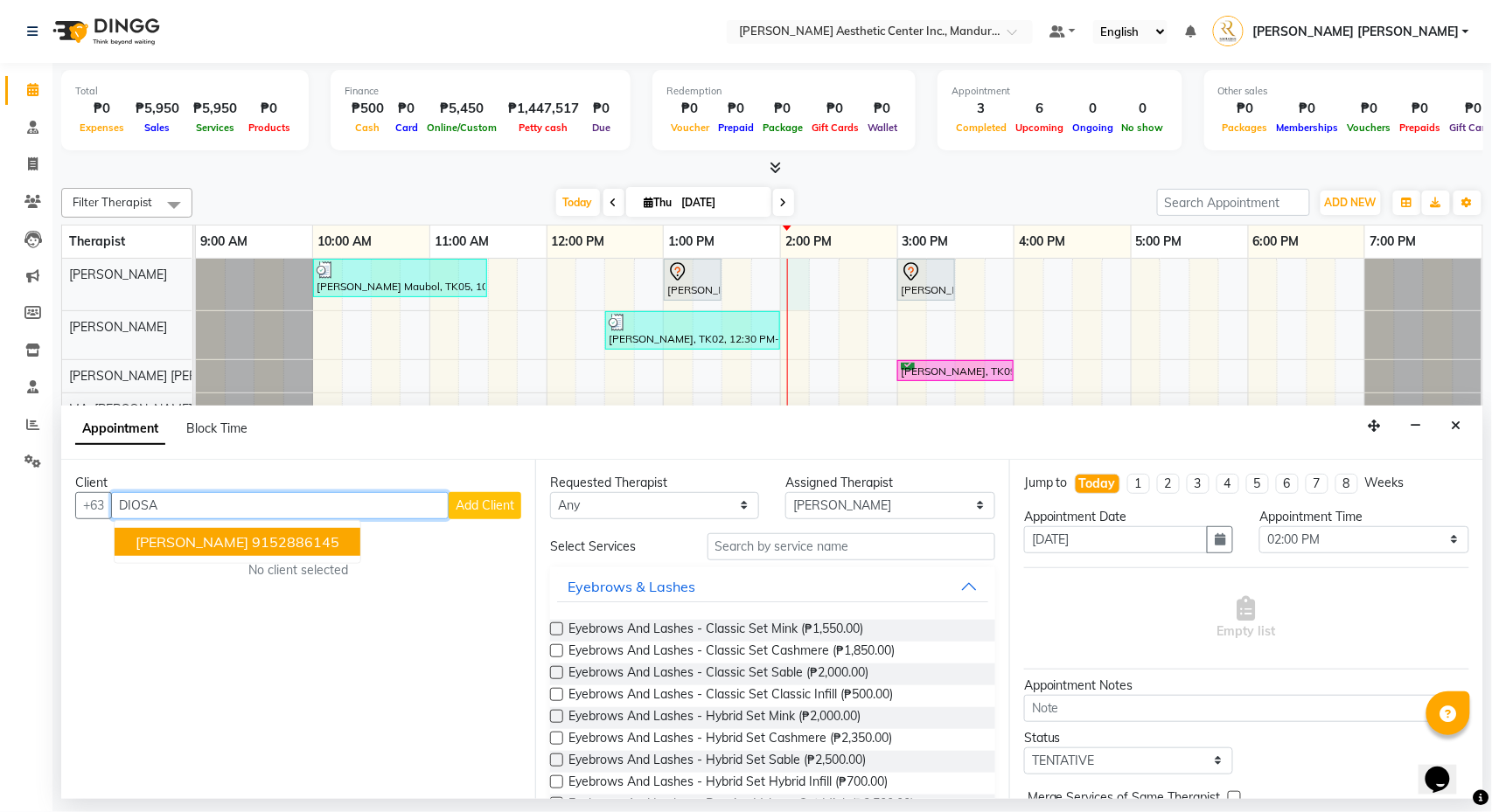
click at [258, 540] on ngb-highlight "9152886145" at bounding box center [295, 541] width 87 height 17
type input "9152886145"
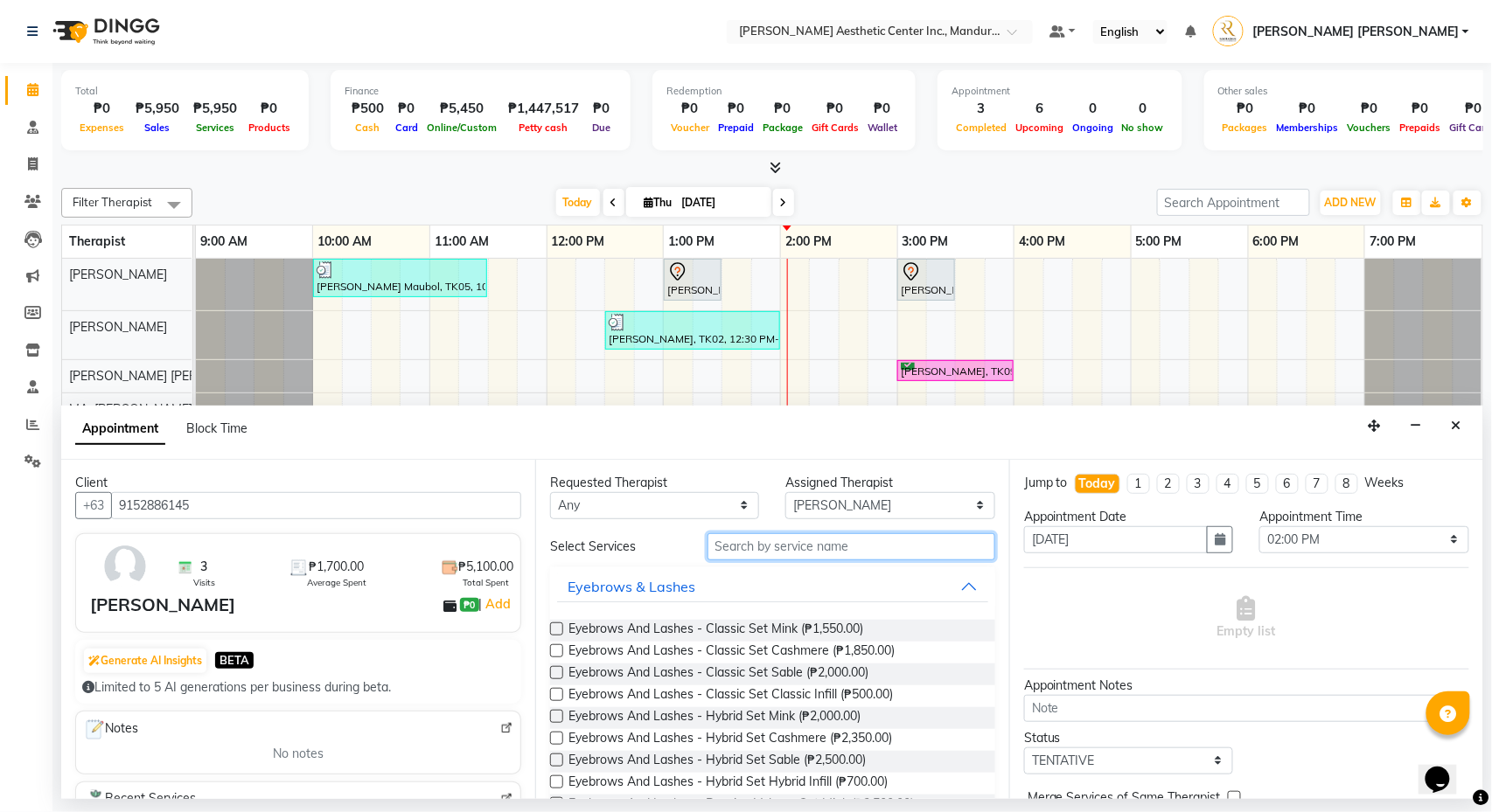
click at [794, 547] on input "text" at bounding box center [852, 546] width 288 height 27
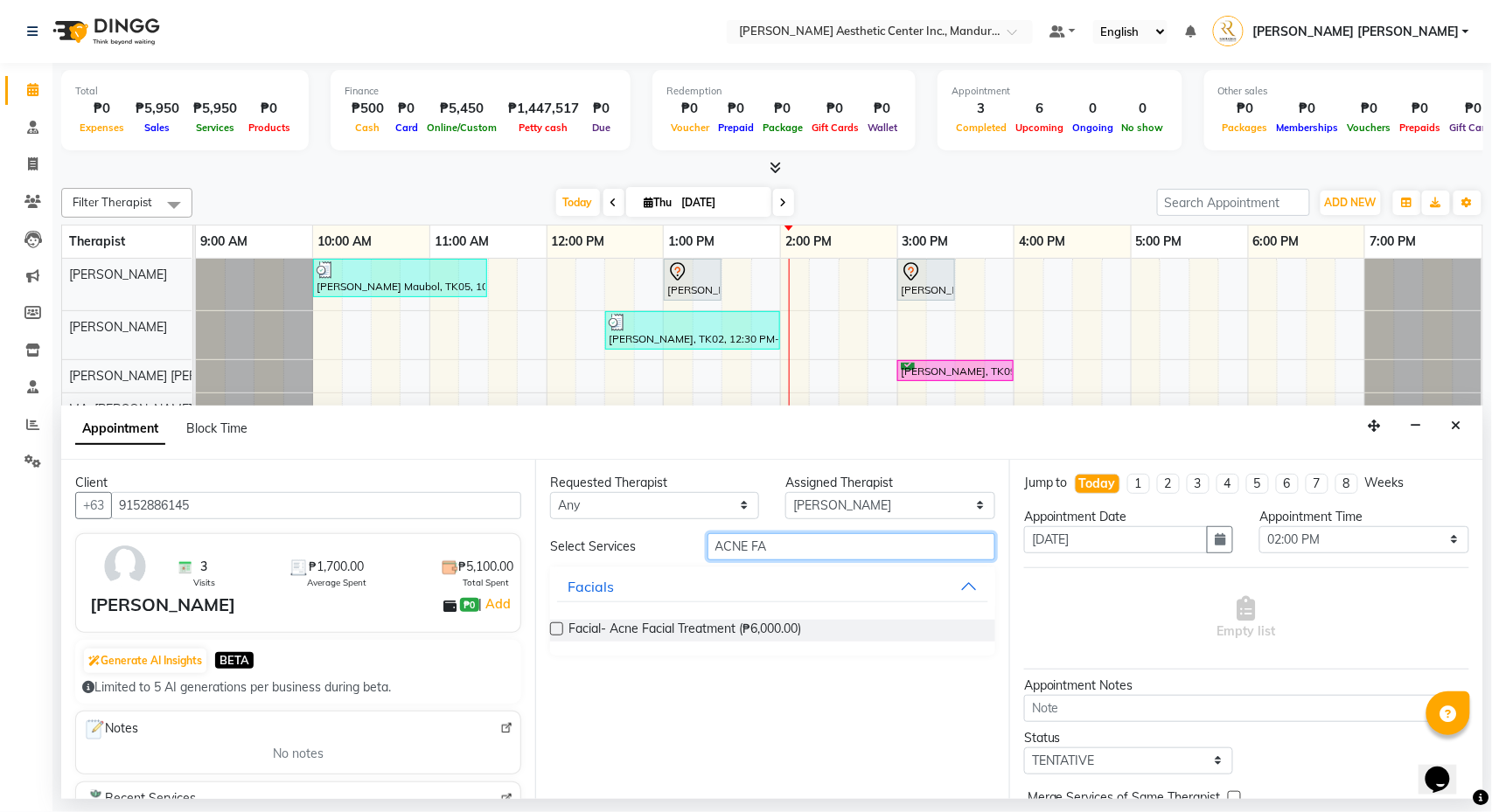
type input "ACNE FA"
click at [556, 626] on label at bounding box center [556, 629] width 14 height 14
click at [556, 626] on input "checkbox" at bounding box center [556, 630] width 12 height 12
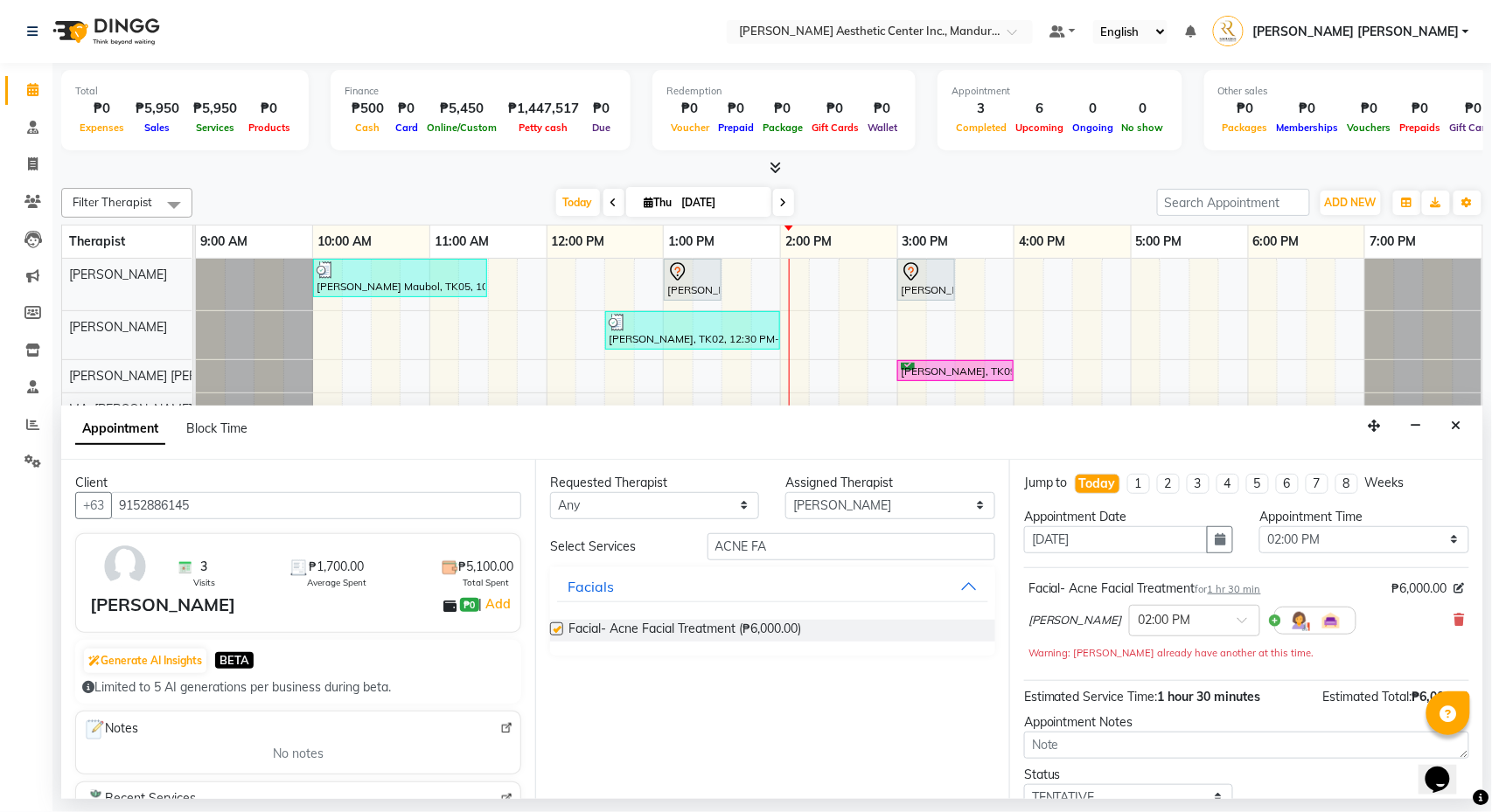
checkbox input "false"
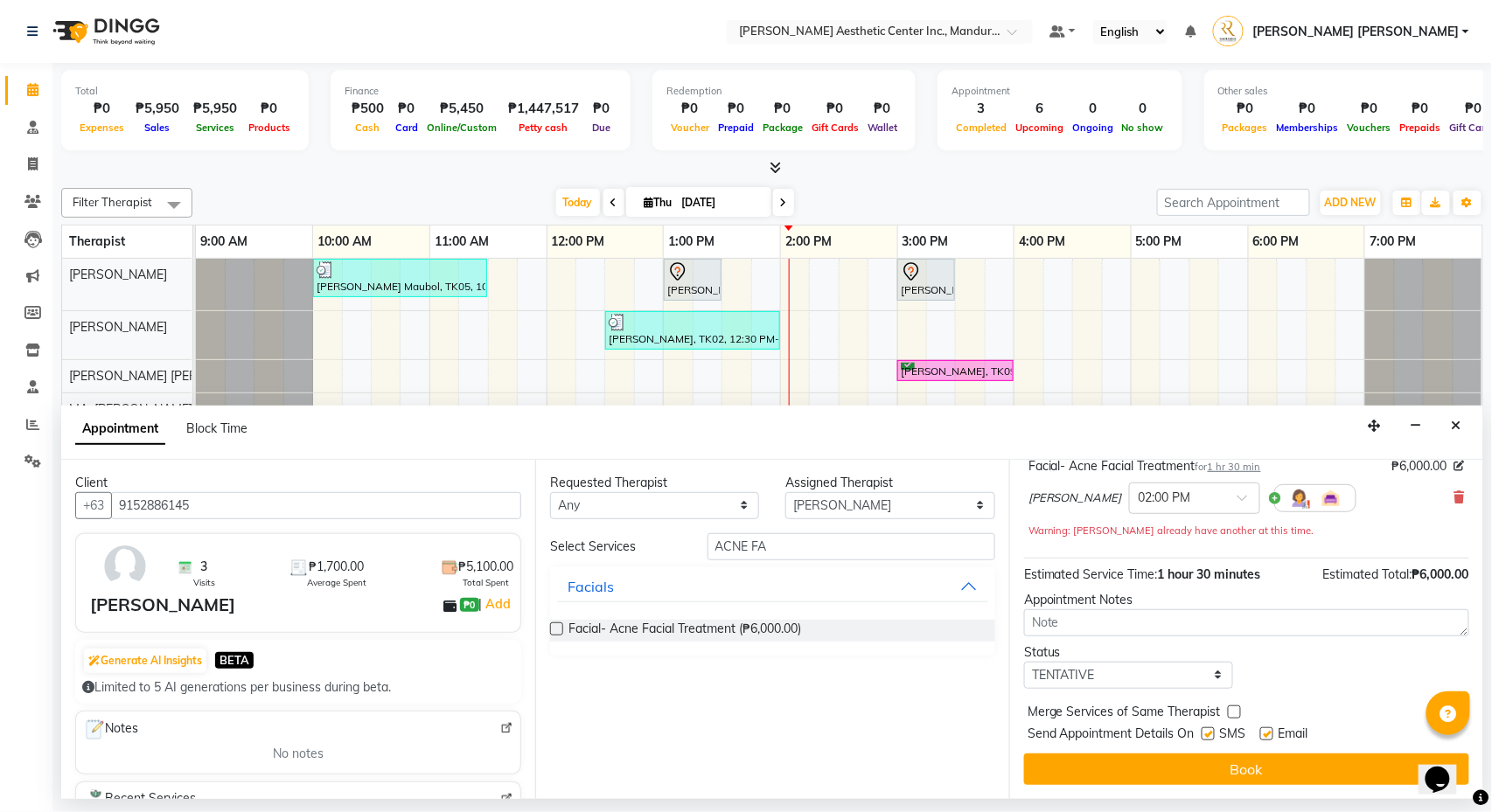
scroll to position [128, 0]
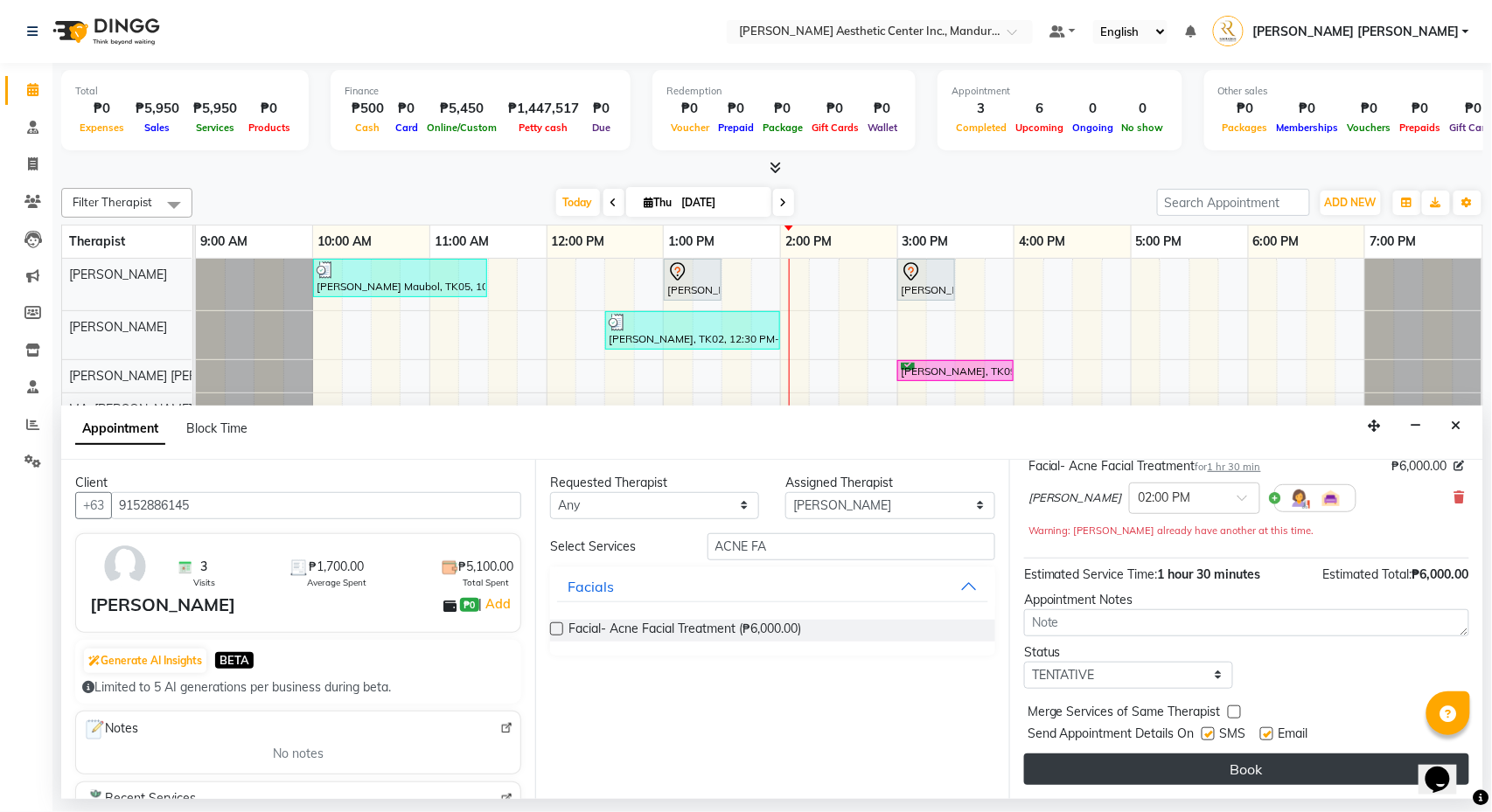
click at [1294, 764] on button "Book" at bounding box center [1246, 769] width 445 height 32
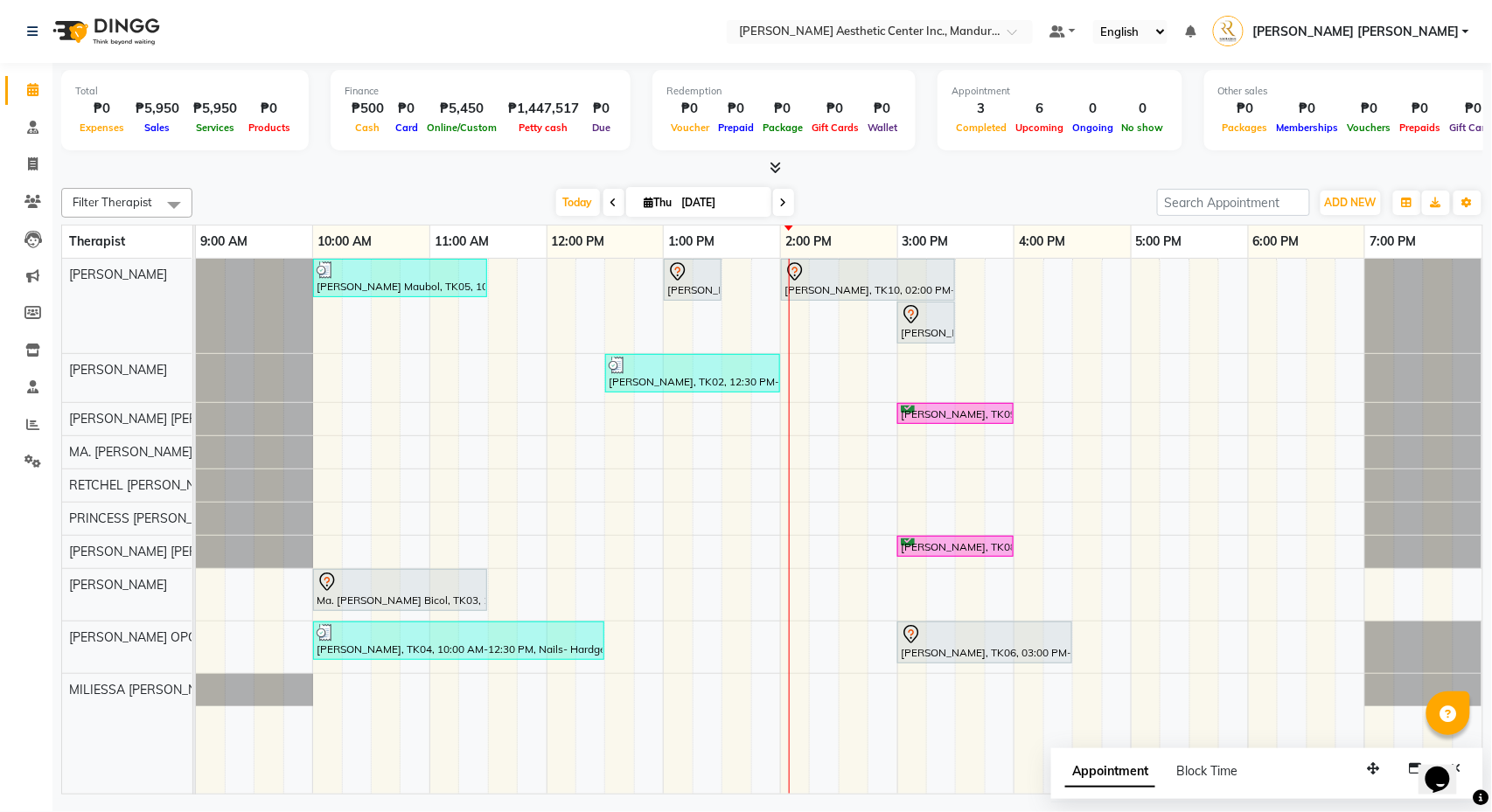
click at [805, 452] on div "Liwayway Maubol, TK05, 10:00 AM-11:30 AM, Co2 Fractional Ablative Laser - Warts…" at bounding box center [839, 526] width 1287 height 535
select select "46410"
select select "tentative"
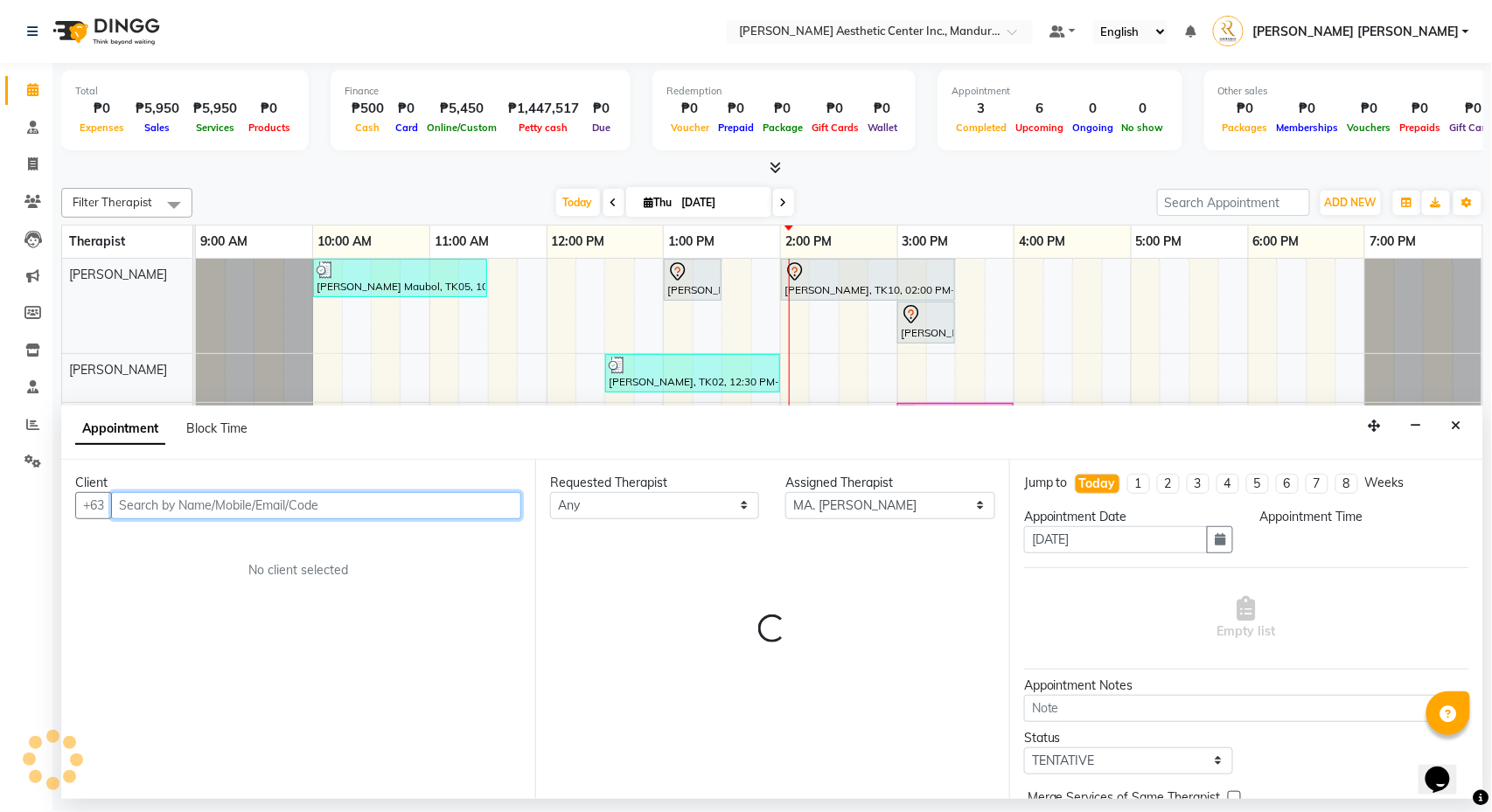
select select "840"
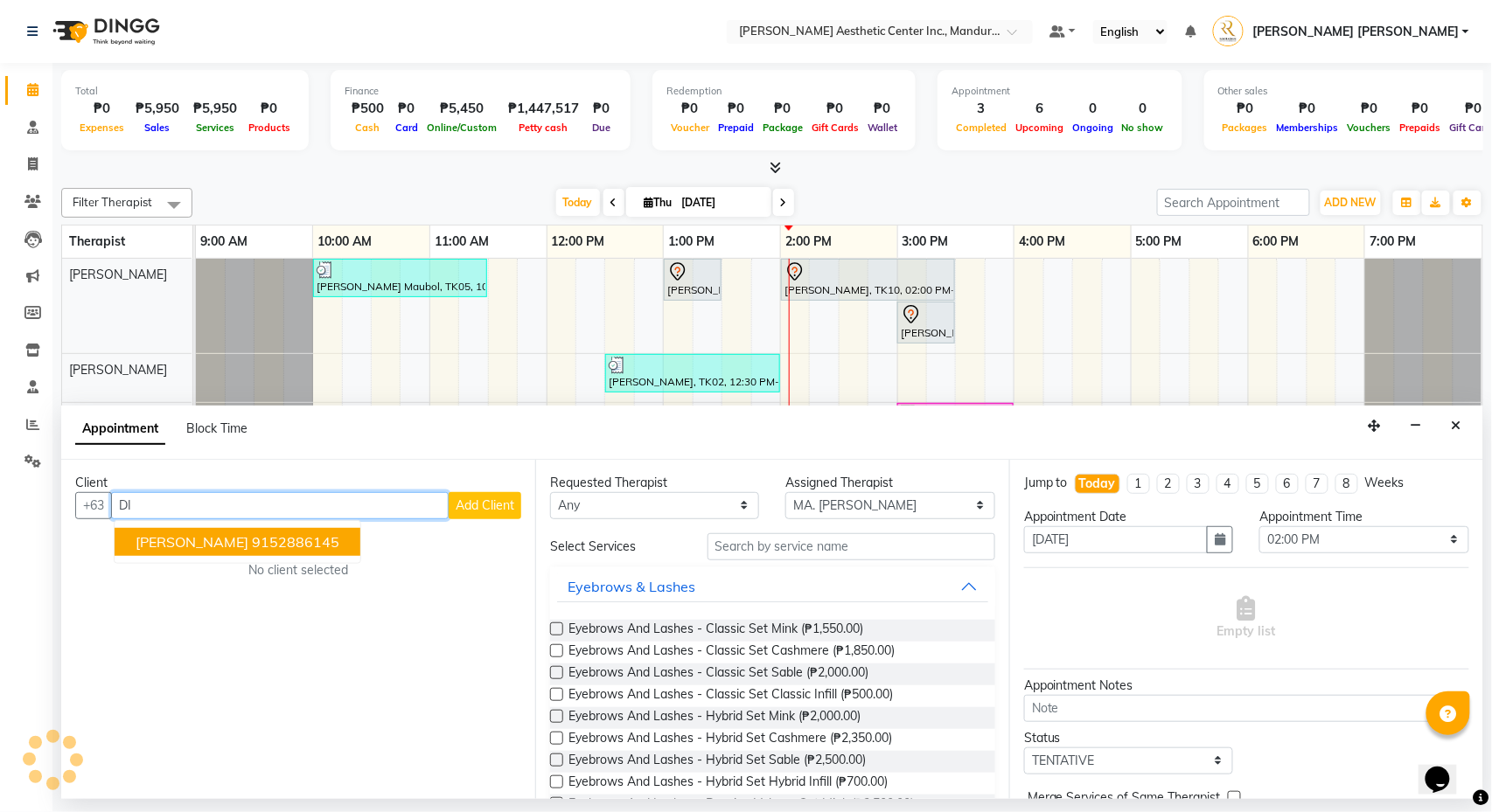
type input "D"
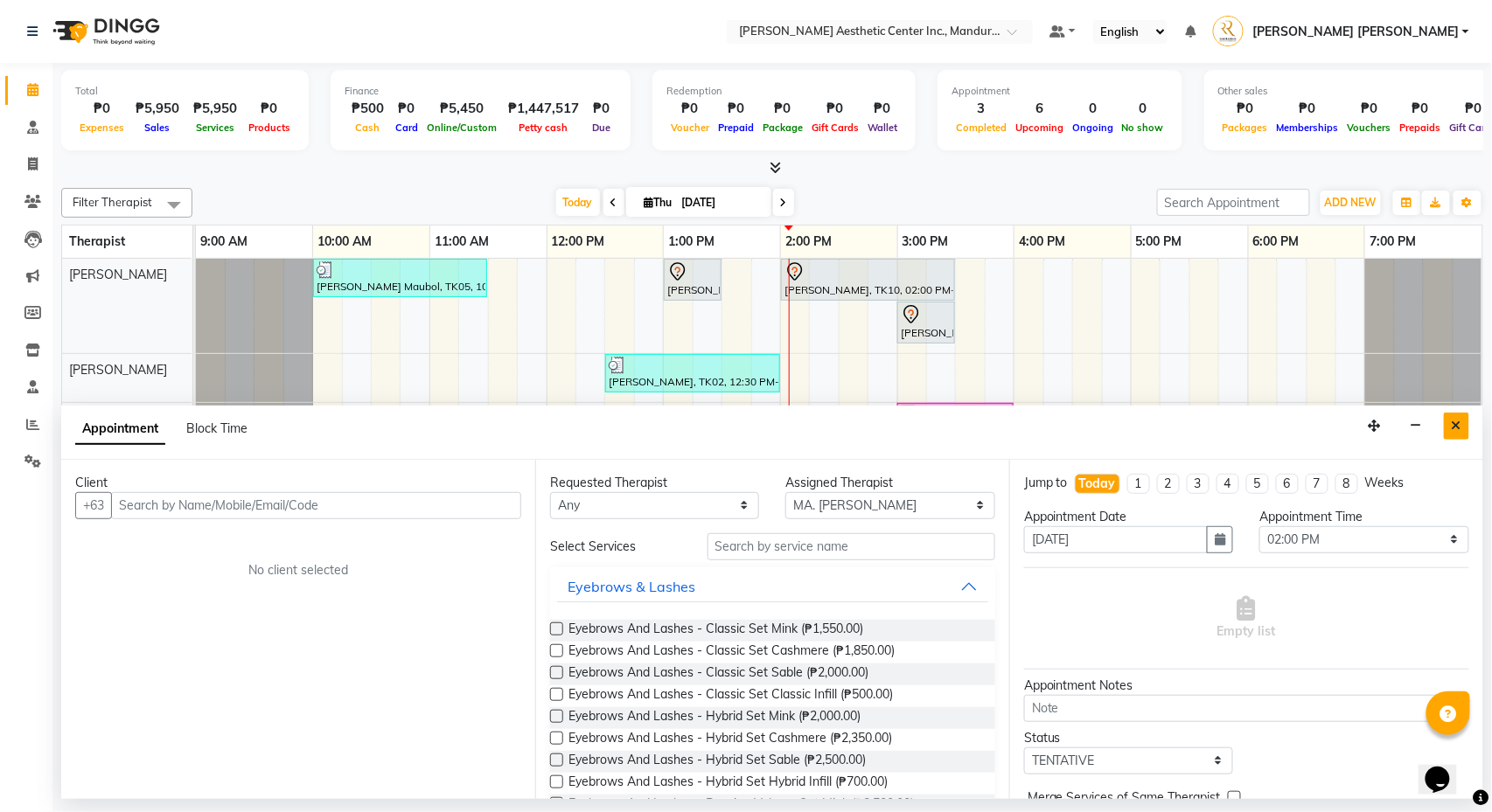
click at [1448, 423] on button "Close" at bounding box center [1456, 426] width 25 height 27
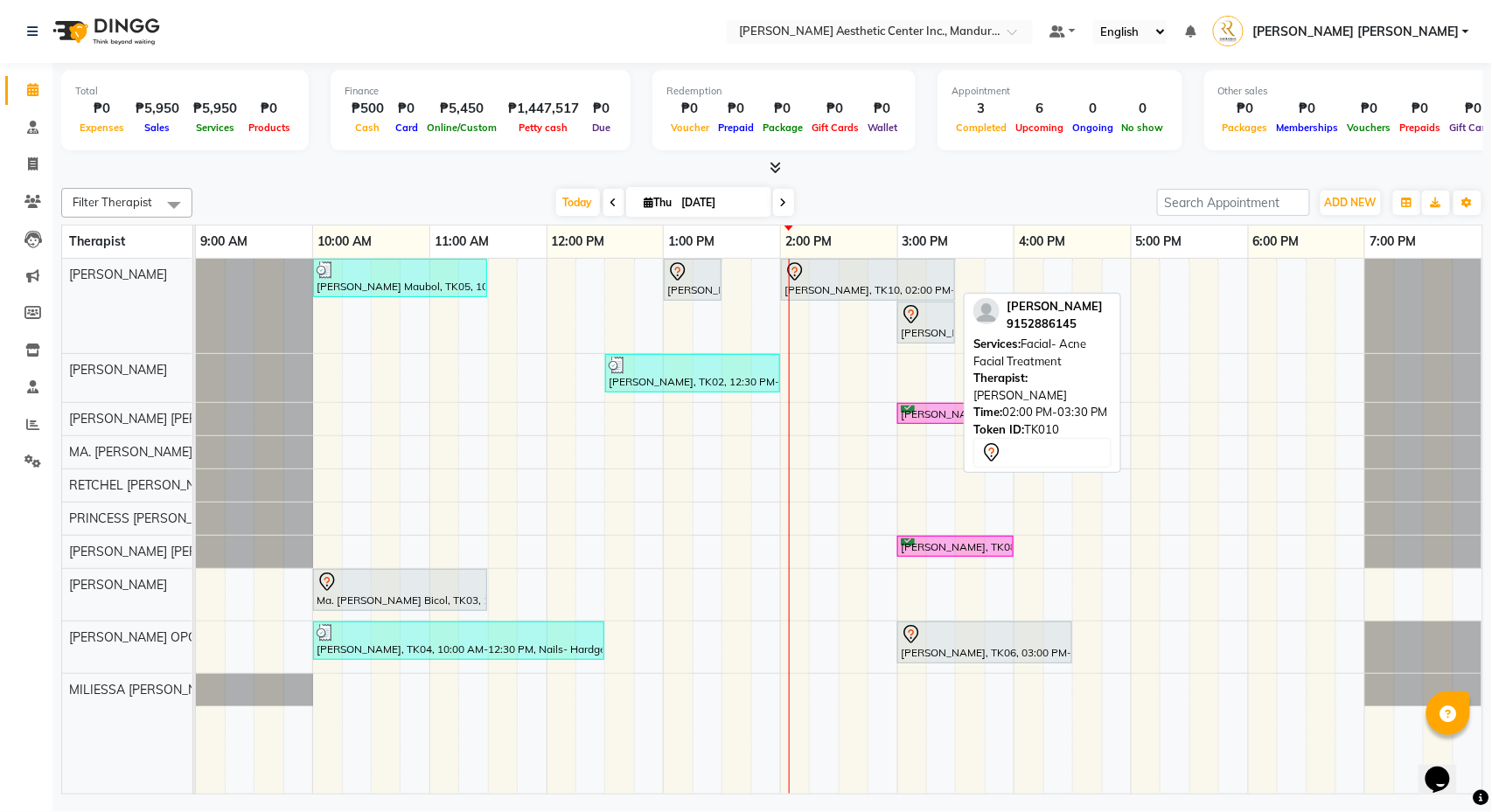
click at [890, 281] on div at bounding box center [868, 271] width 167 height 21
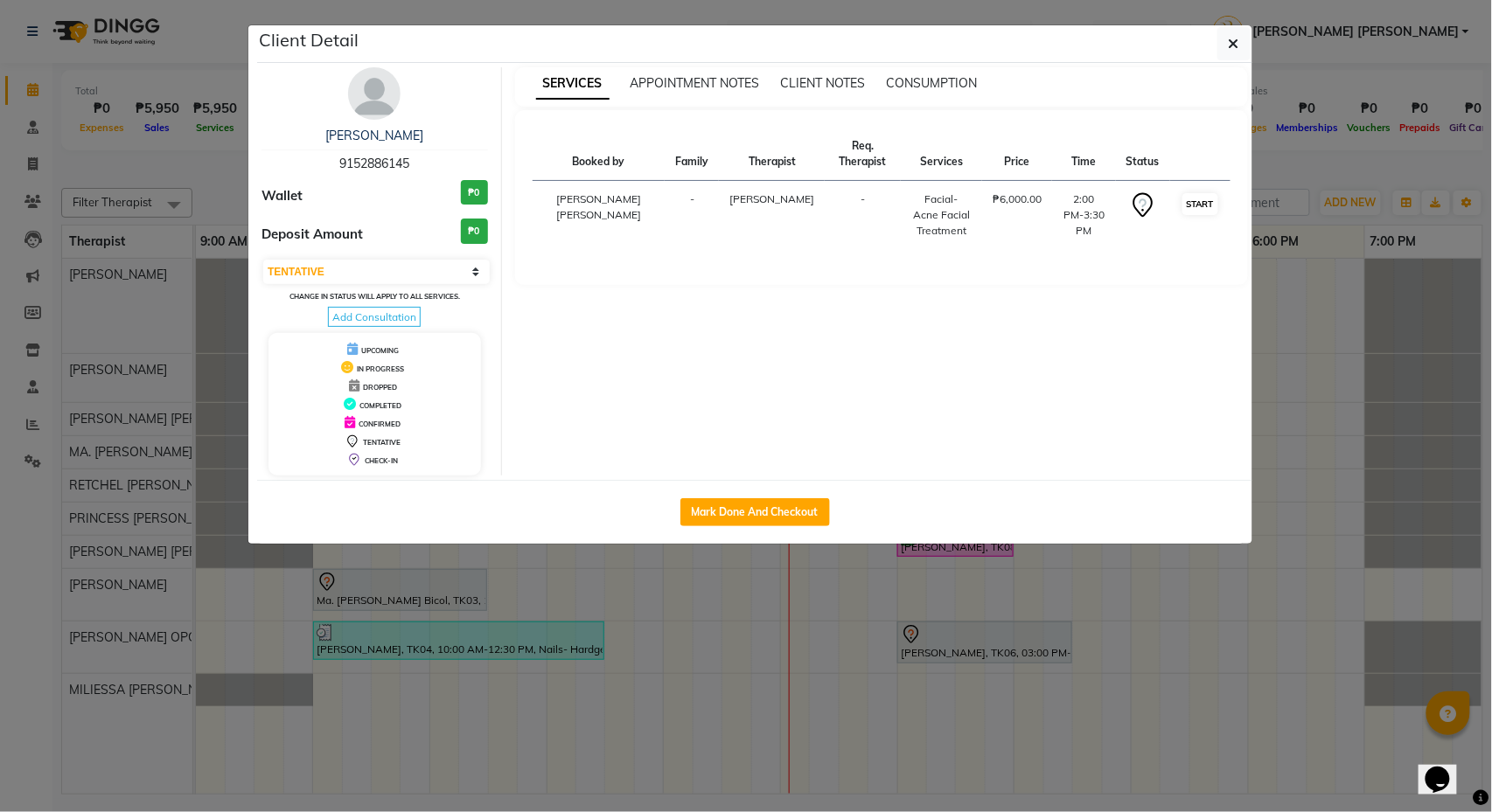
click at [1201, 204] on button "START" at bounding box center [1200, 204] width 36 height 22
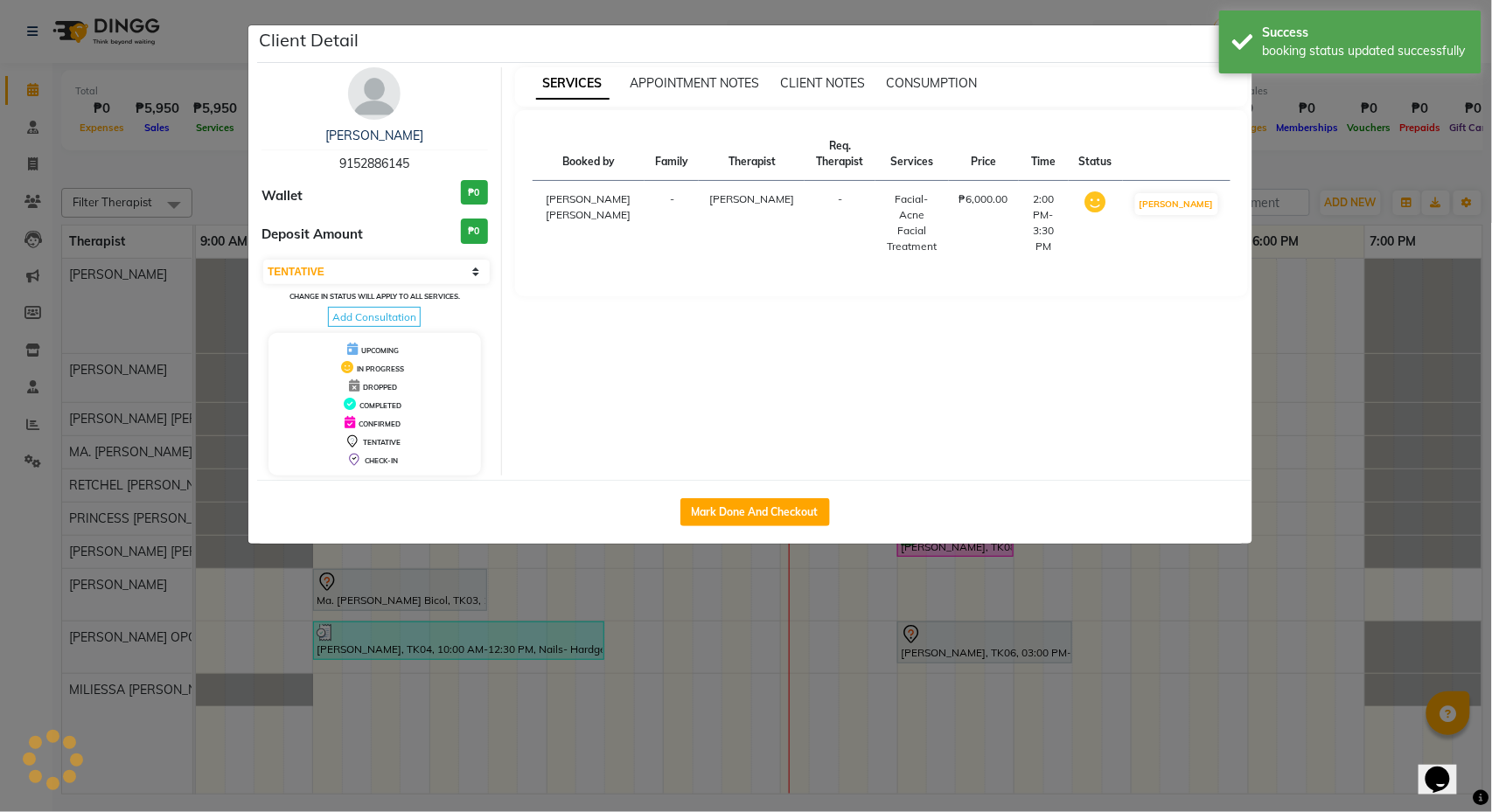
select select "1"
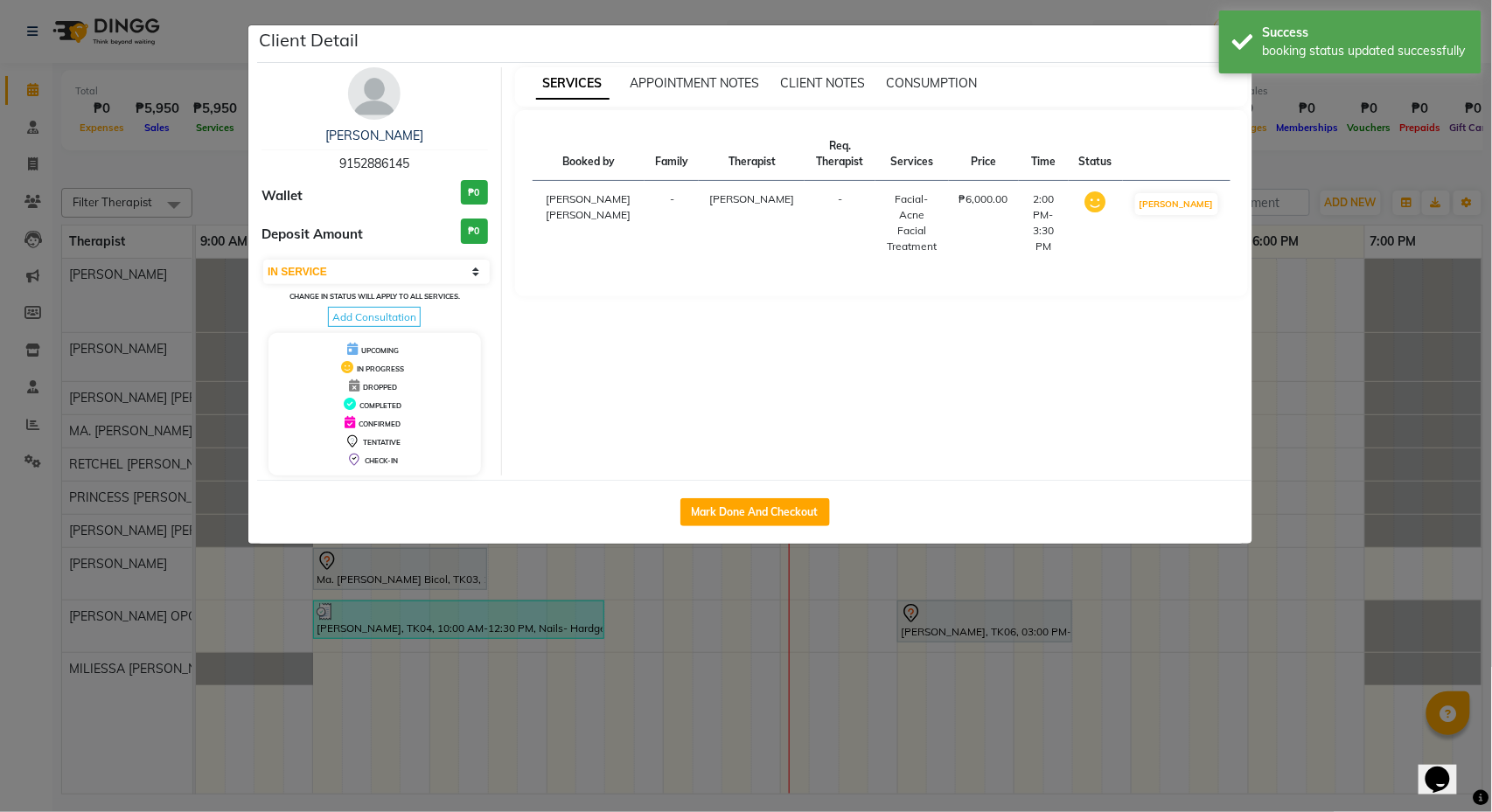
click at [1388, 357] on ngb-modal-window "Client Detail Diosa Wang 9152886145 Wallet ₱0 Deposit Amount ₱0 Select IN SERVI…" at bounding box center [746, 406] width 1492 height 812
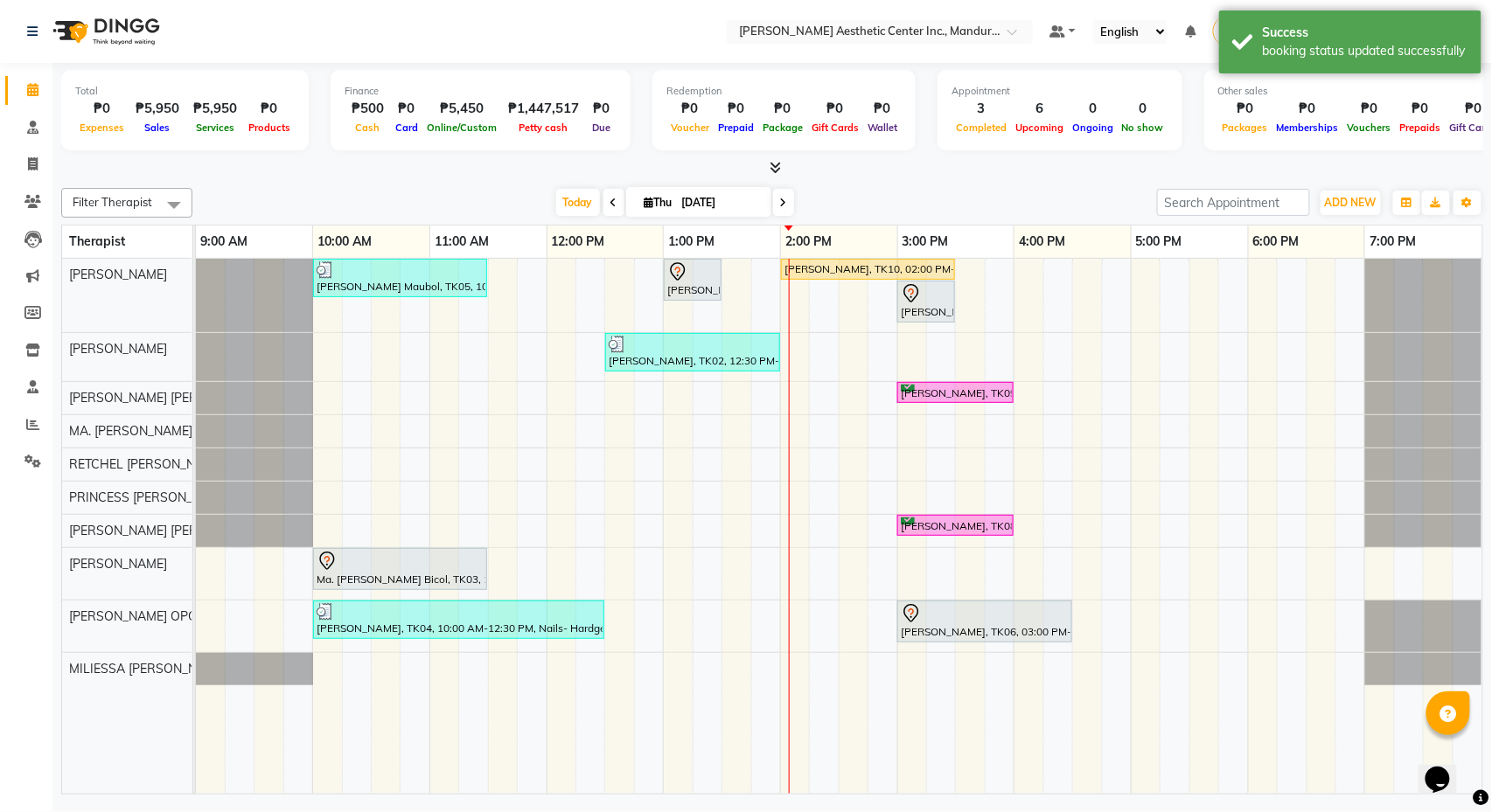
scroll to position [0, 0]
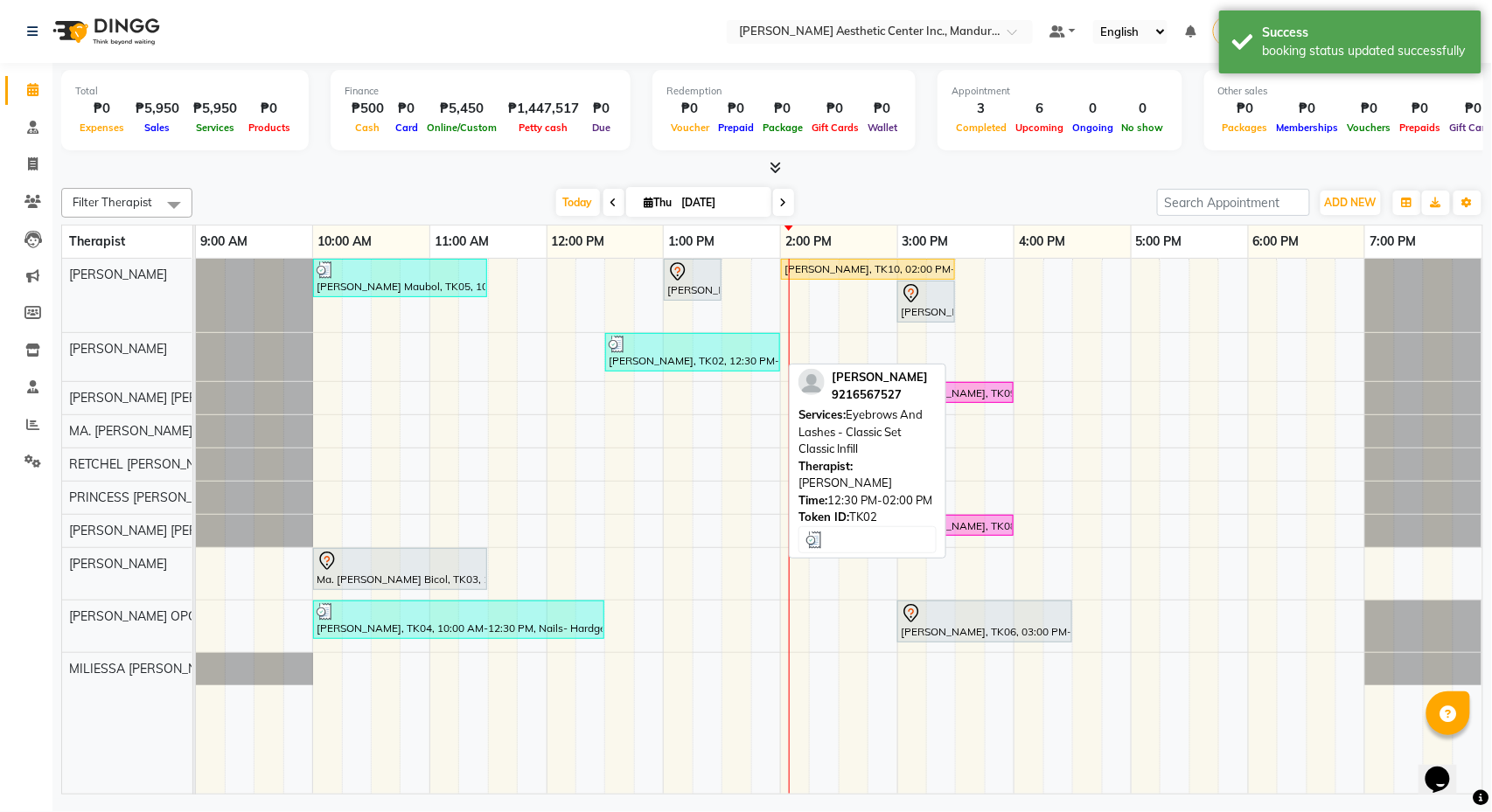
click at [718, 355] on div "[PERSON_NAME], TK02, 12:30 PM-02:00 PM, Eyebrows And Lashes - Classic Set Class…" at bounding box center [692, 352] width 171 height 33
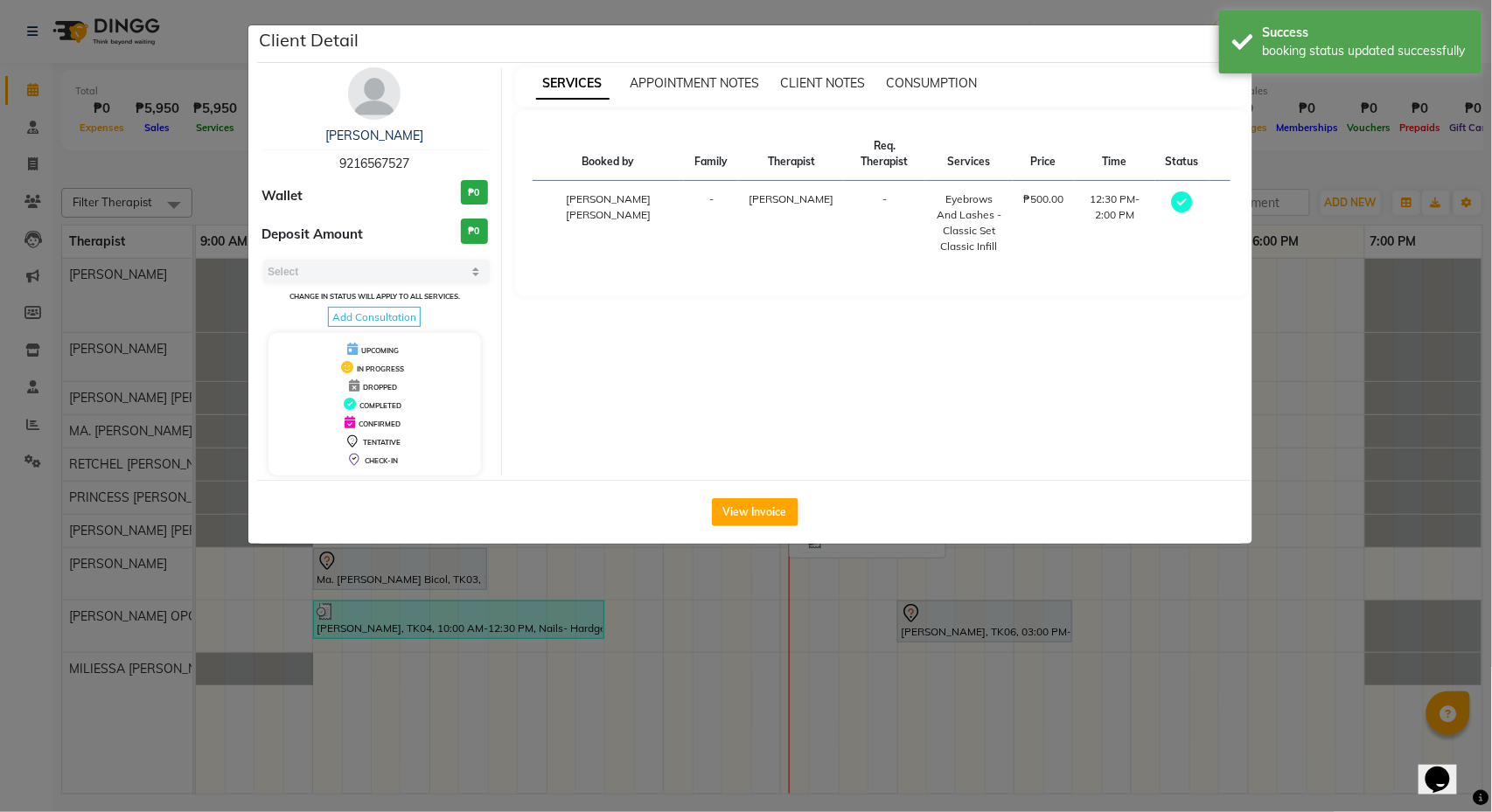
select select "3"
click at [749, 523] on button "View Invoice" at bounding box center [755, 512] width 86 height 28
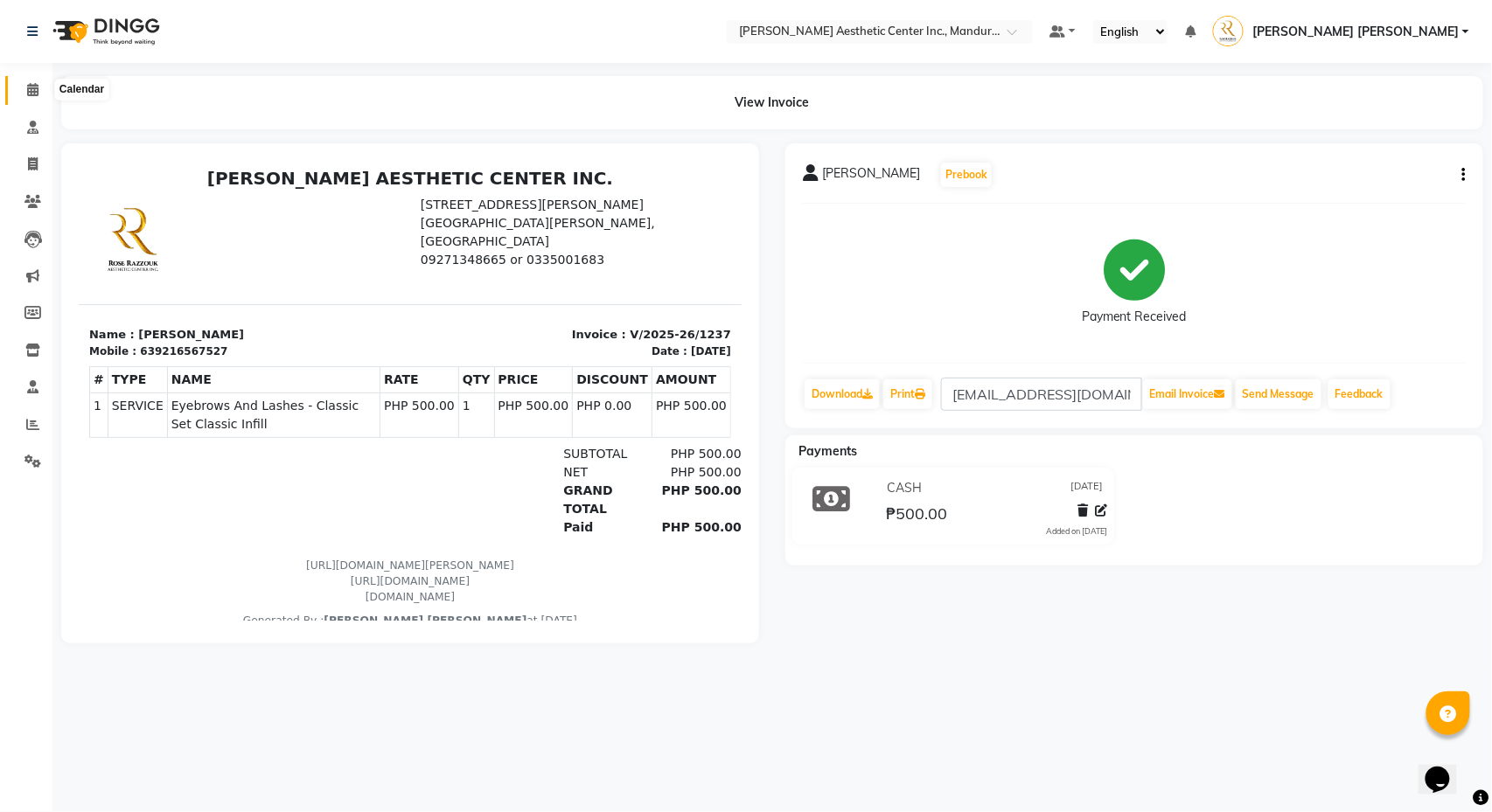
click at [25, 86] on span at bounding box center [32, 90] width 31 height 20
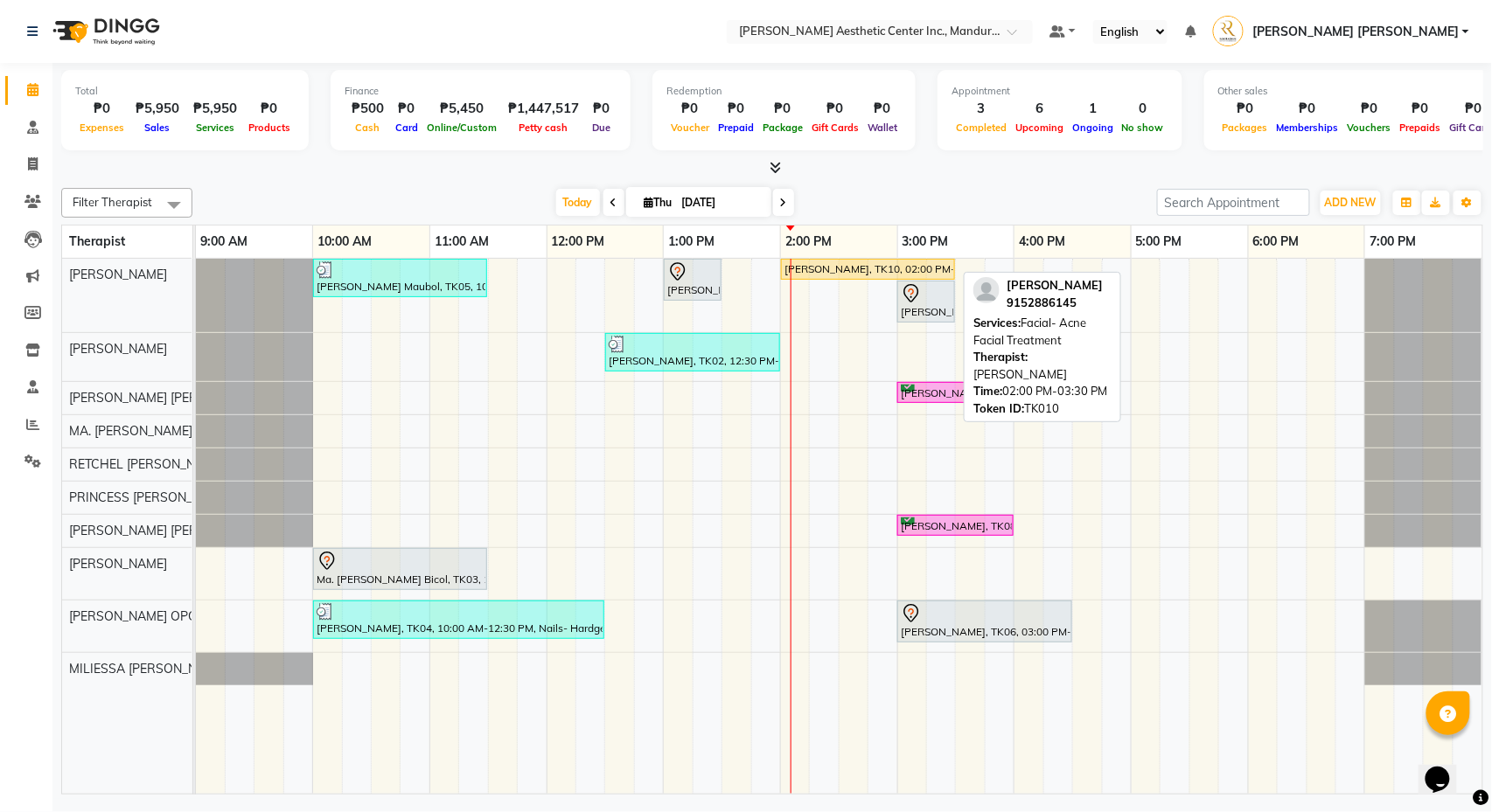
click at [883, 269] on div "Diosa Wang, TK10, 02:00 PM-03:30 PM, Facial- Acne Facial Treatment" at bounding box center [867, 268] width 170 height 15
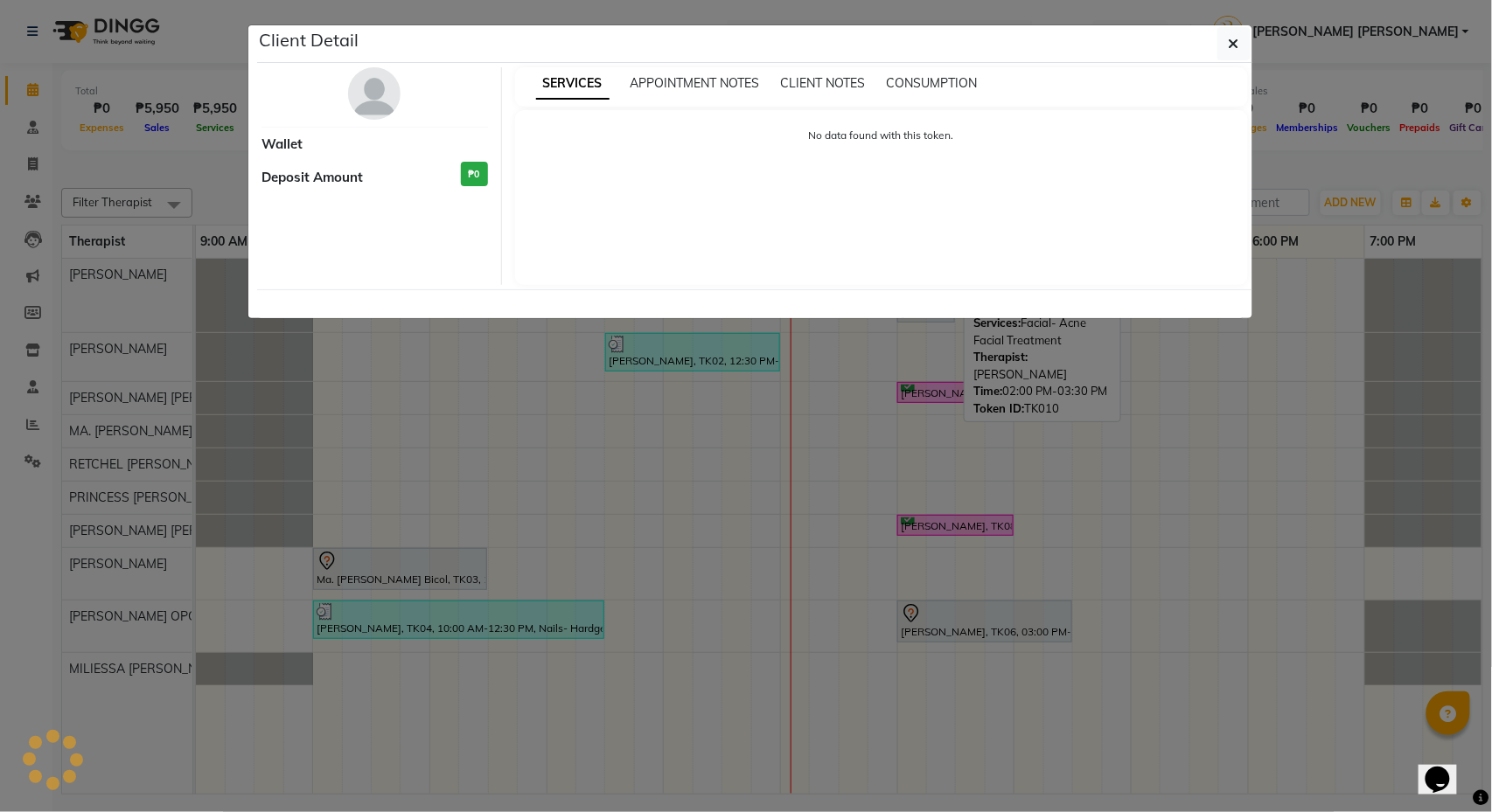
select select "1"
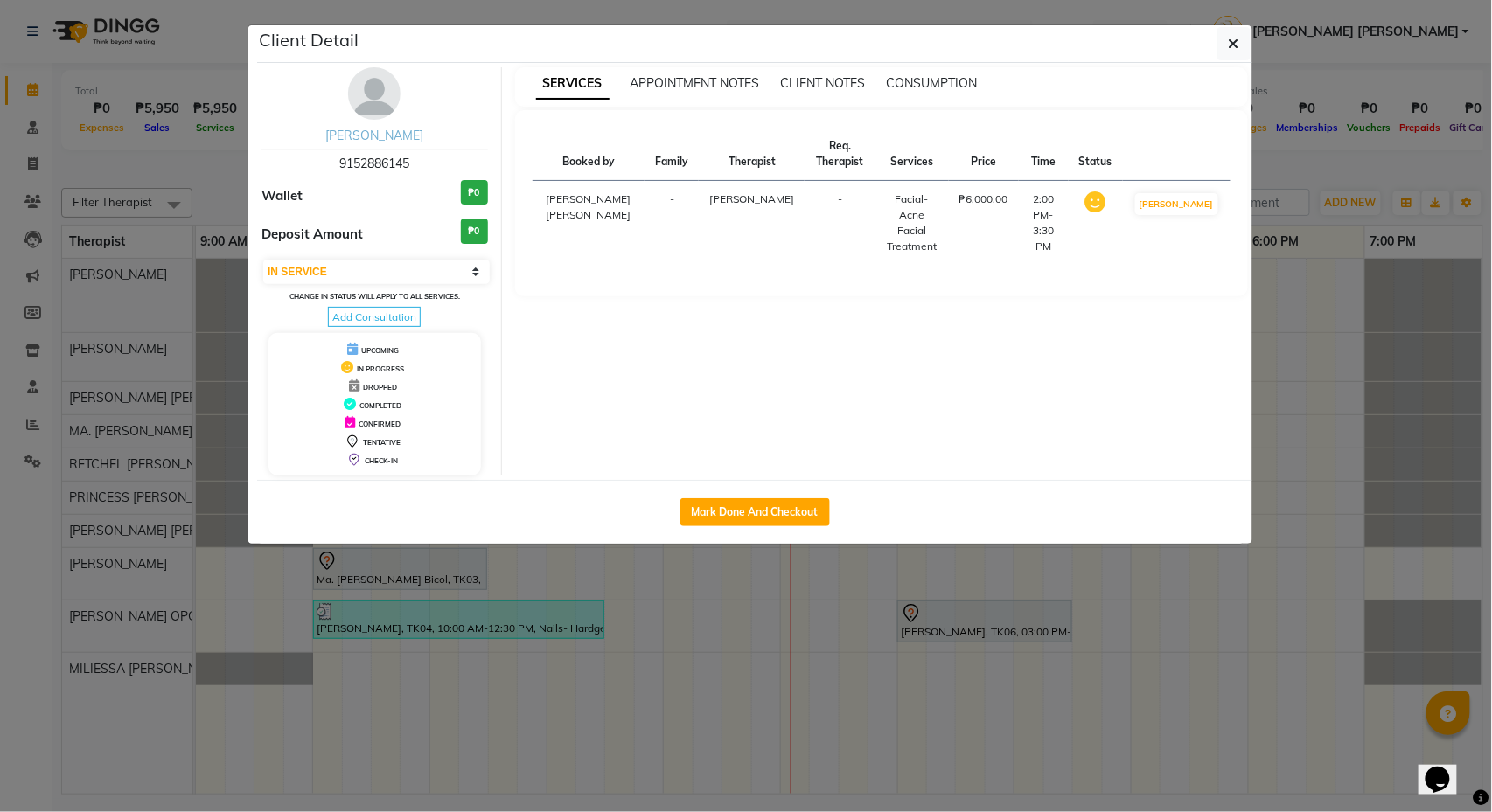
click at [395, 137] on link "[PERSON_NAME]" at bounding box center [374, 135] width 98 height 15
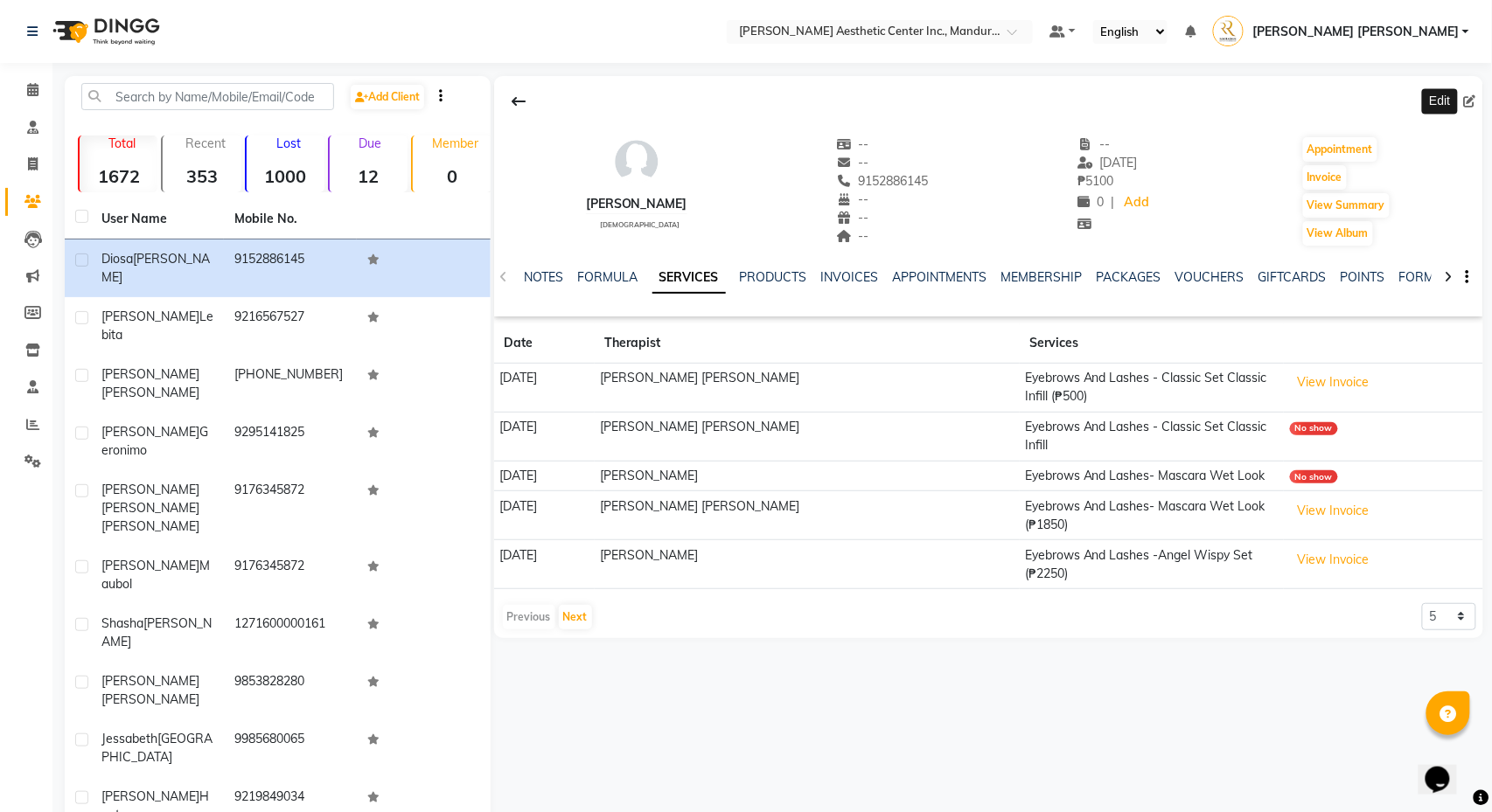
click at [1471, 104] on icon at bounding box center [1470, 102] width 13 height 13
select select "[DEMOGRAPHIC_DATA]"
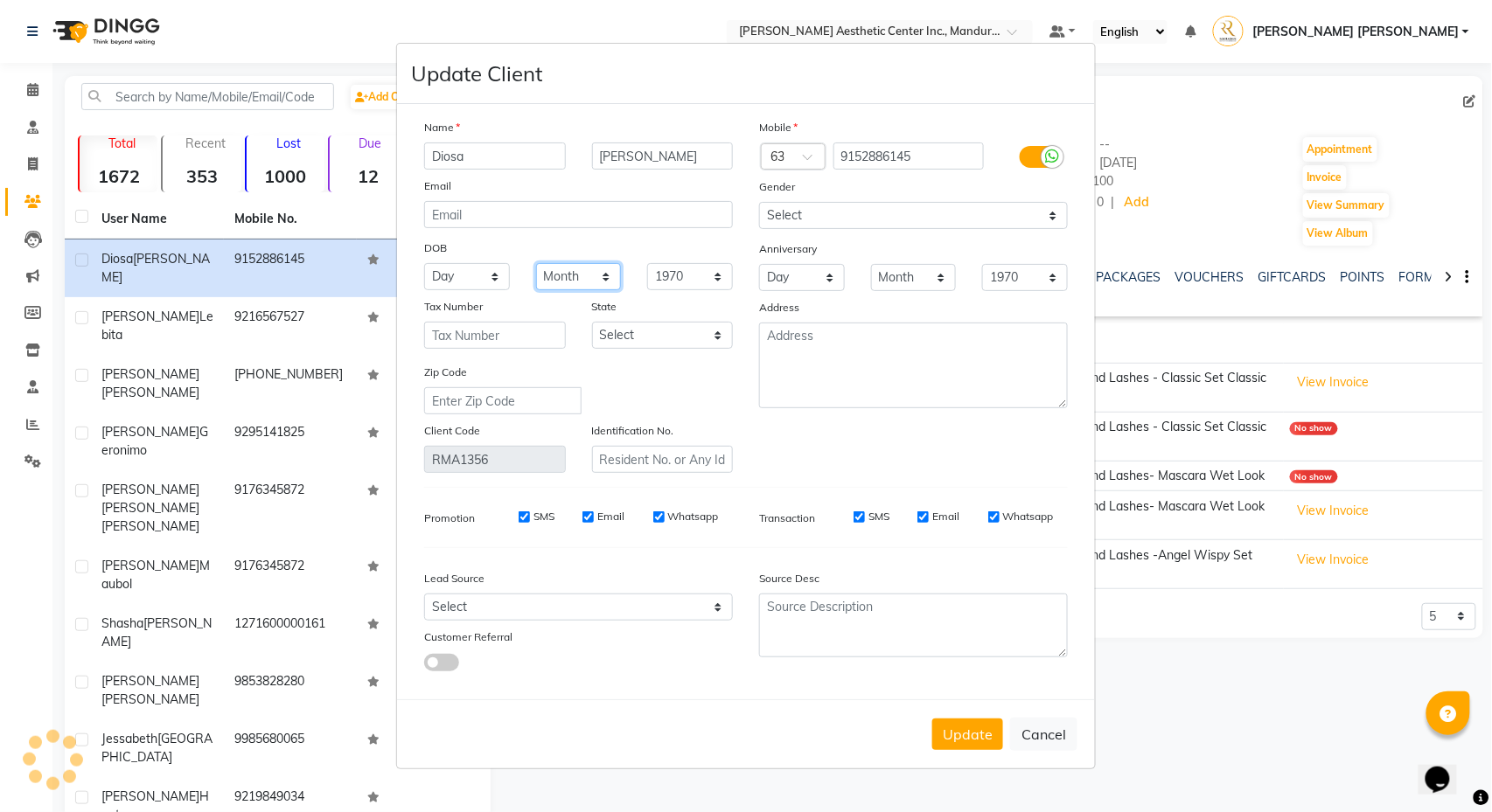
select select "01"
select select "17"
select select "1994"
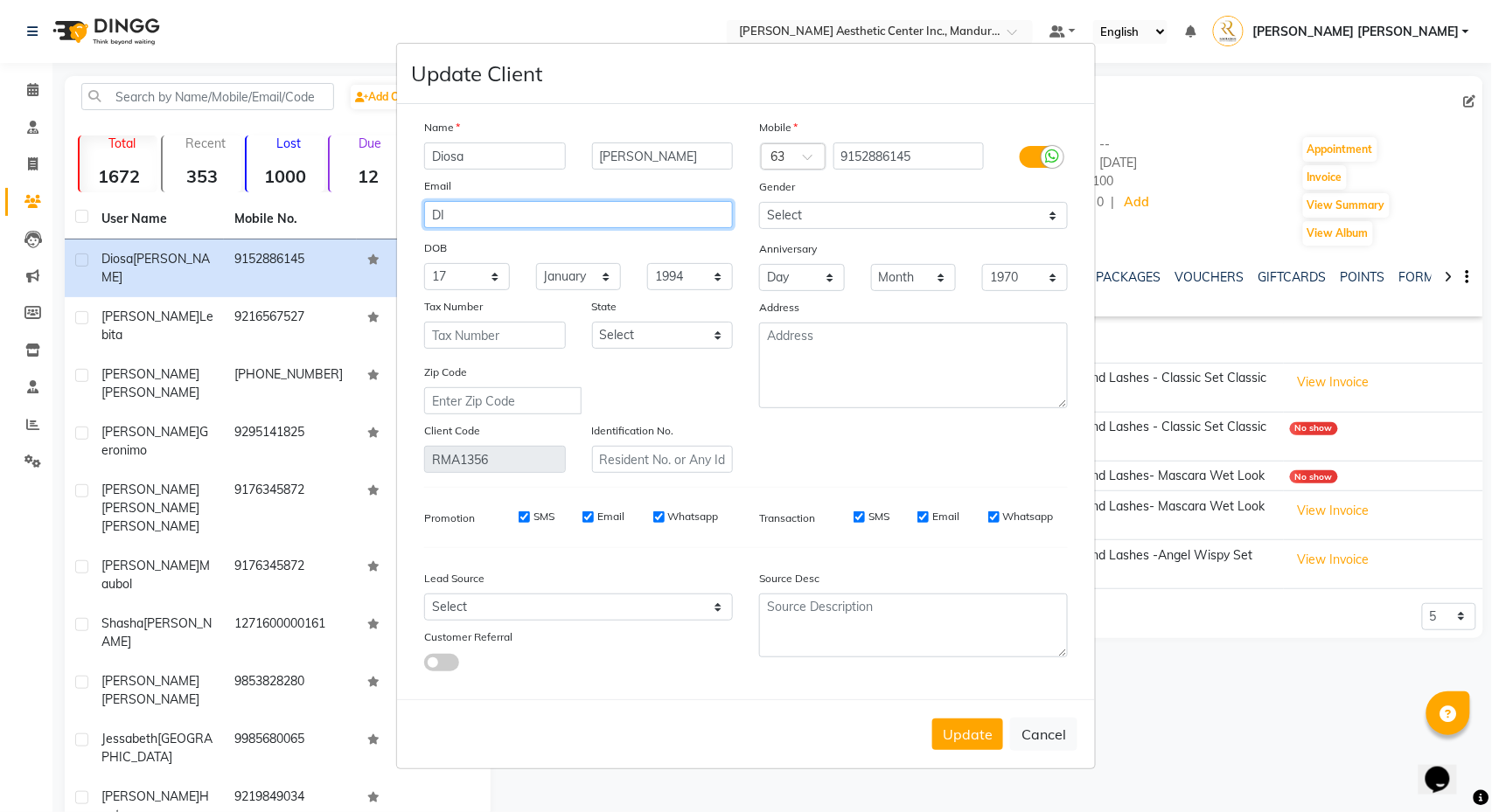
type input "D"
click at [539, 211] on input "dioshawang" at bounding box center [578, 214] width 309 height 27
type input "dioshawang@gmail.com"
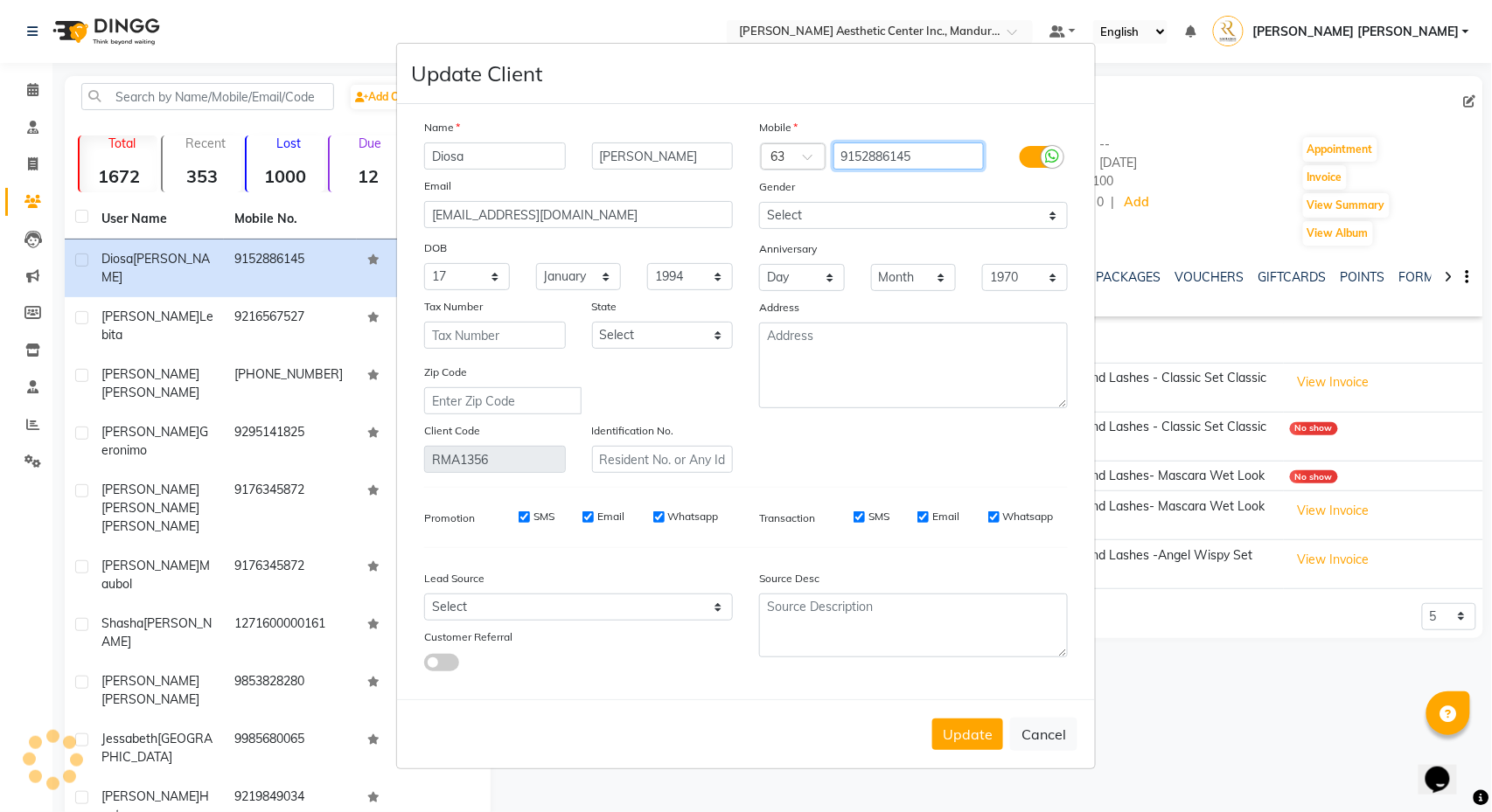
click at [942, 156] on input "9152886145" at bounding box center [909, 156] width 151 height 27
type input "9"
type input "9669962733"
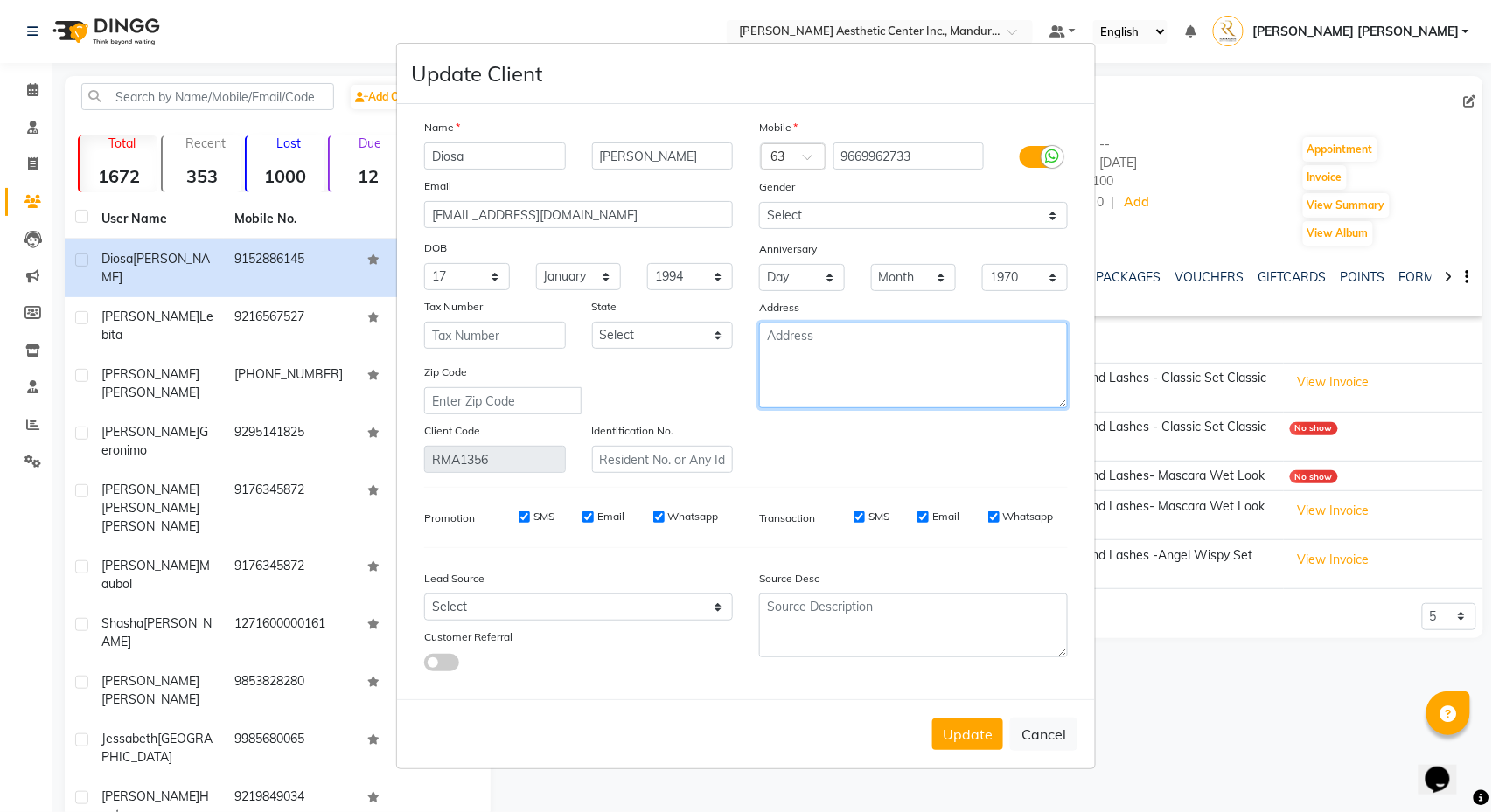
click at [789, 344] on textarea at bounding box center [913, 365] width 309 height 86
type textarea "Pavia Iloilo"
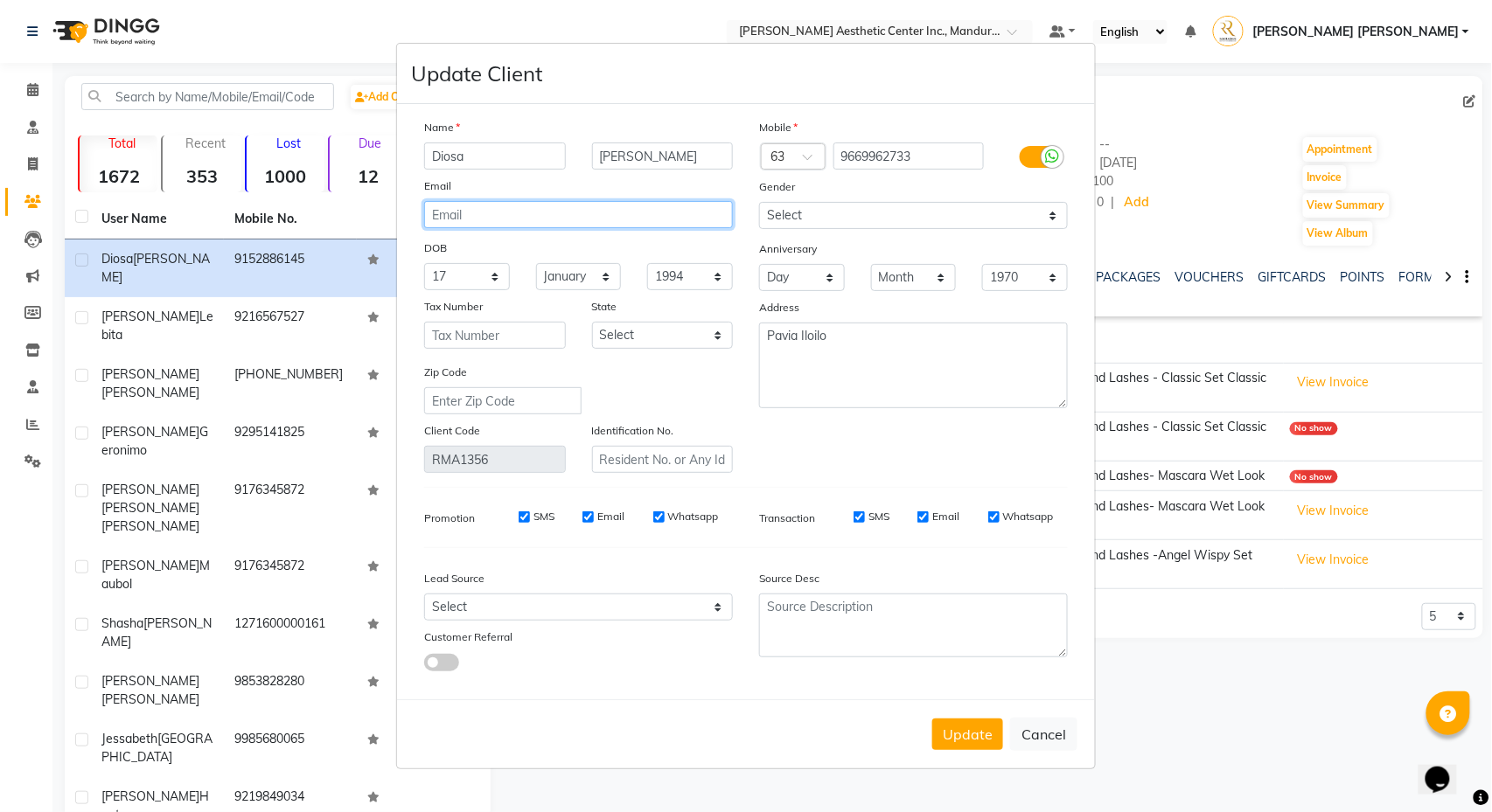
click at [642, 215] on input "email" at bounding box center [578, 214] width 309 height 27
type input "dioshawang@gmail.com"
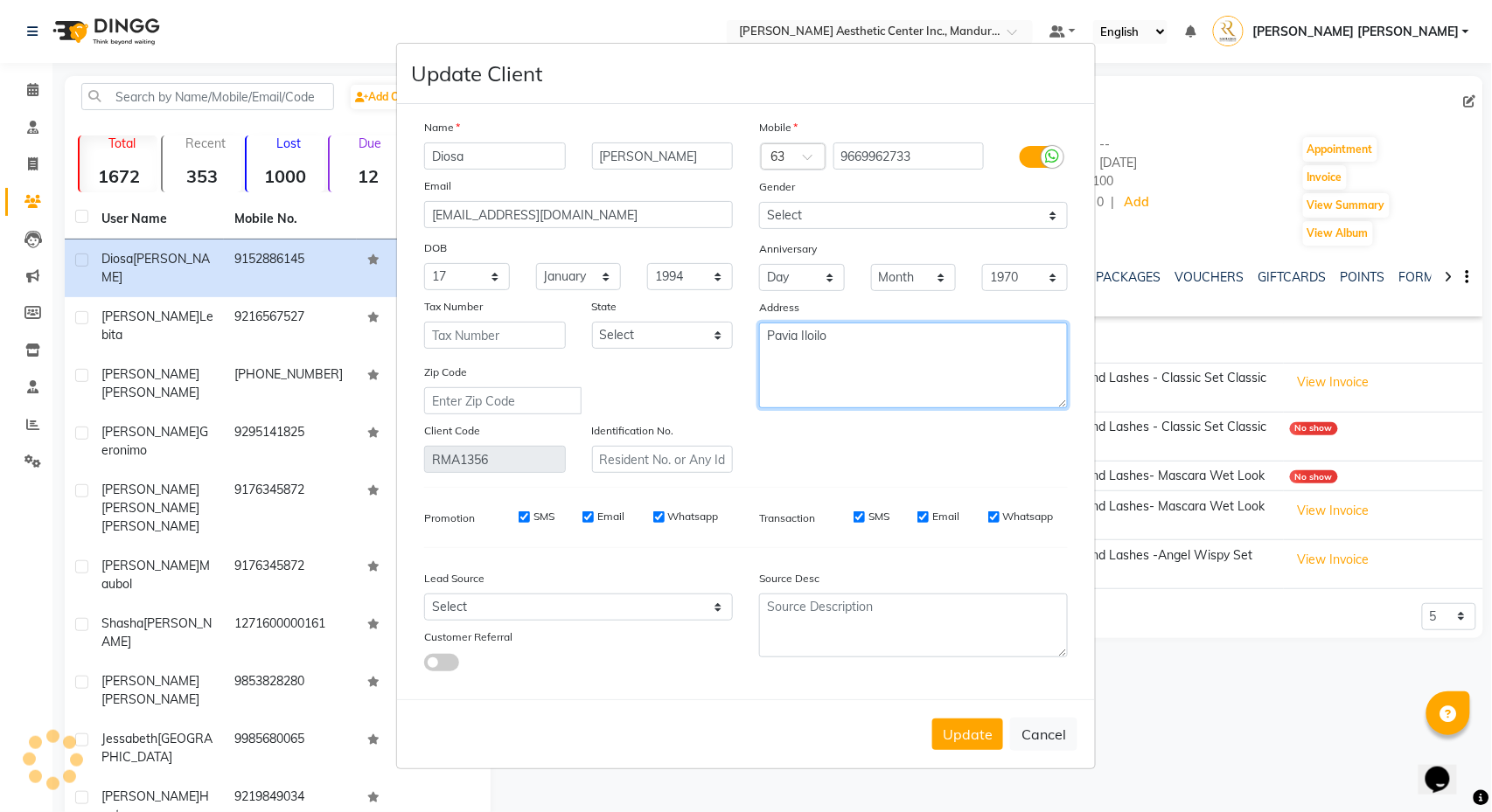
click at [845, 380] on textarea "Pavia Iloilo" at bounding box center [913, 365] width 309 height 86
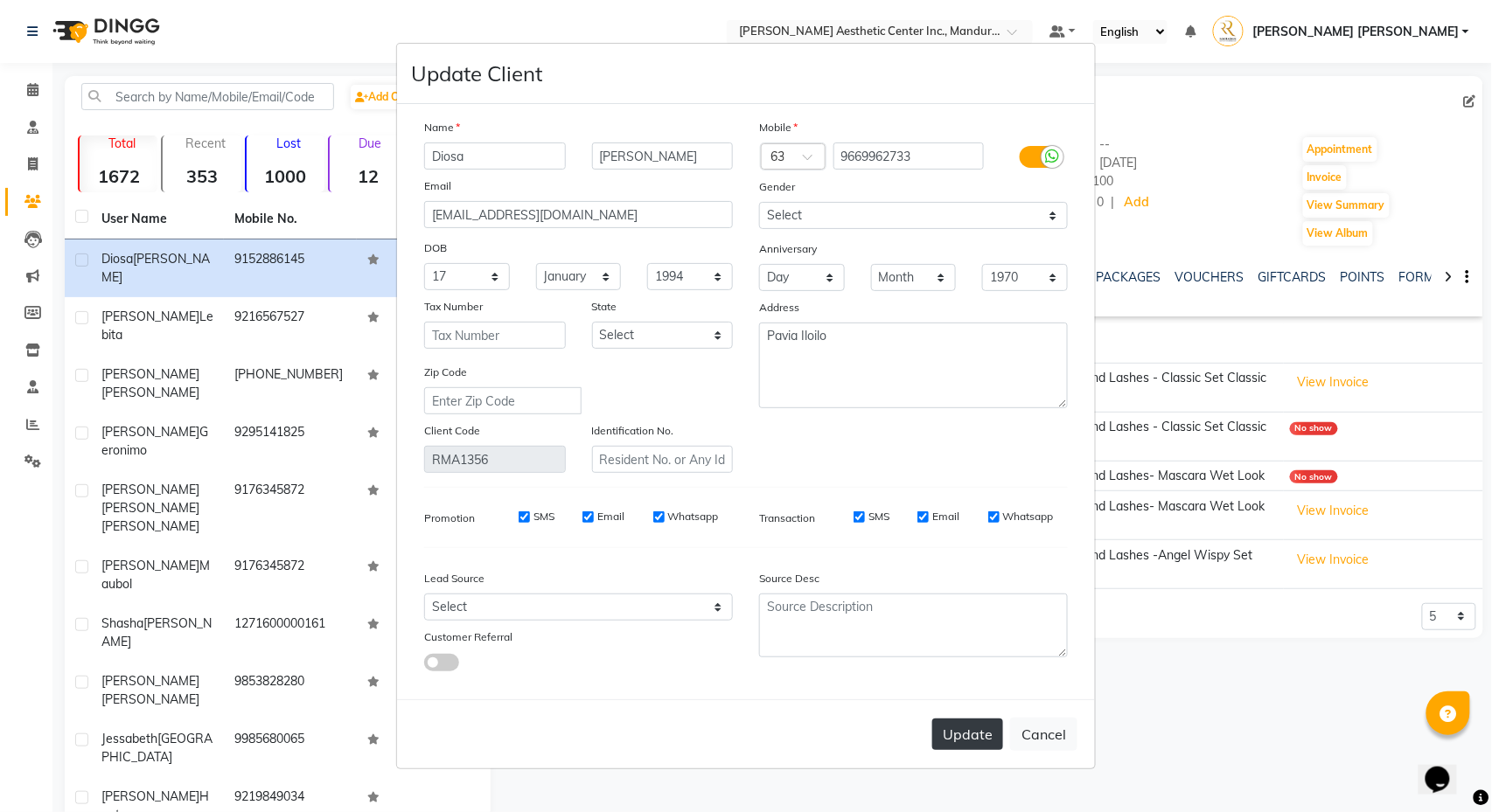
click at [983, 743] on button "Update" at bounding box center [967, 734] width 71 height 32
select select
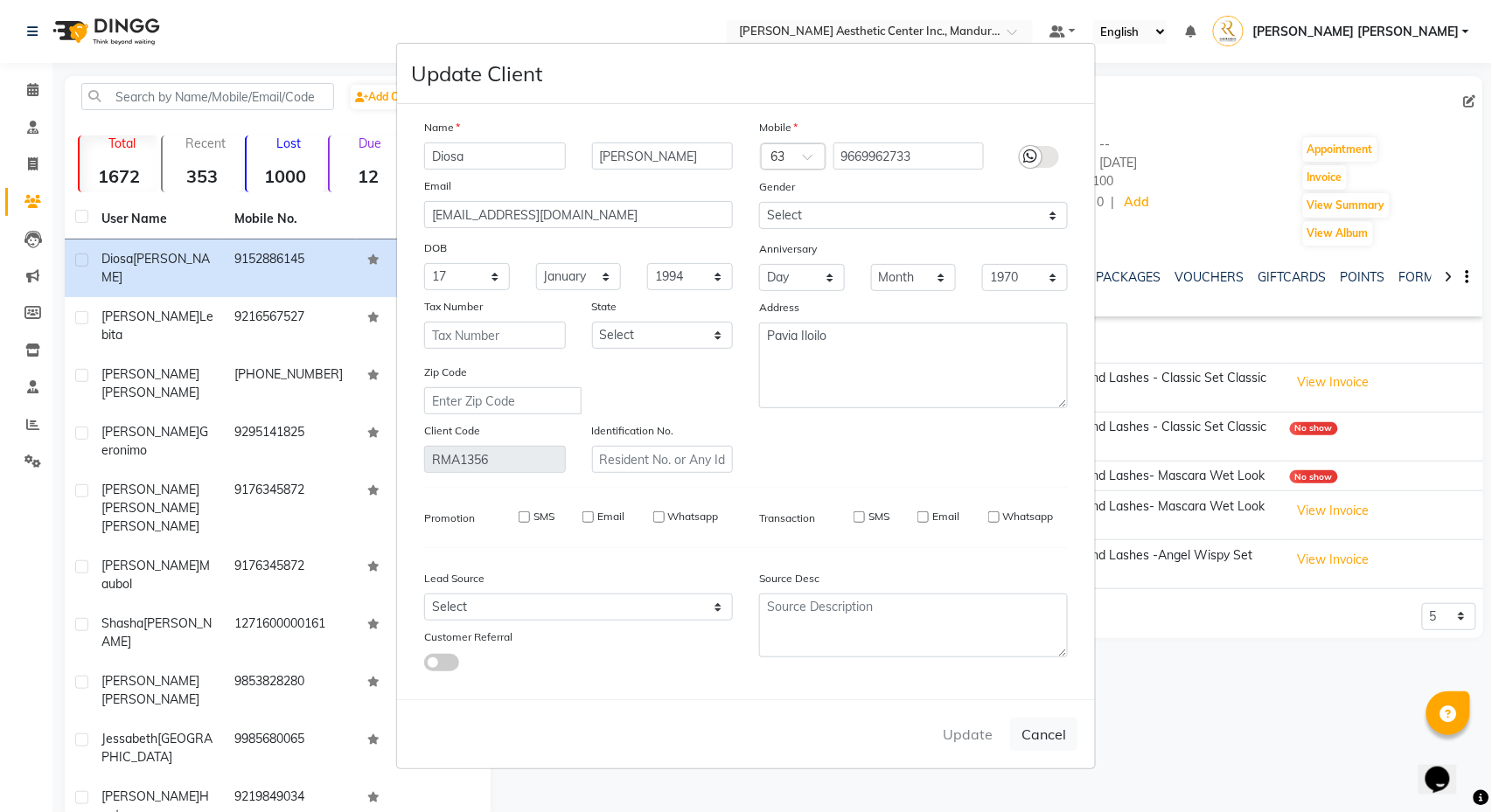
select select
checkbox input "false"
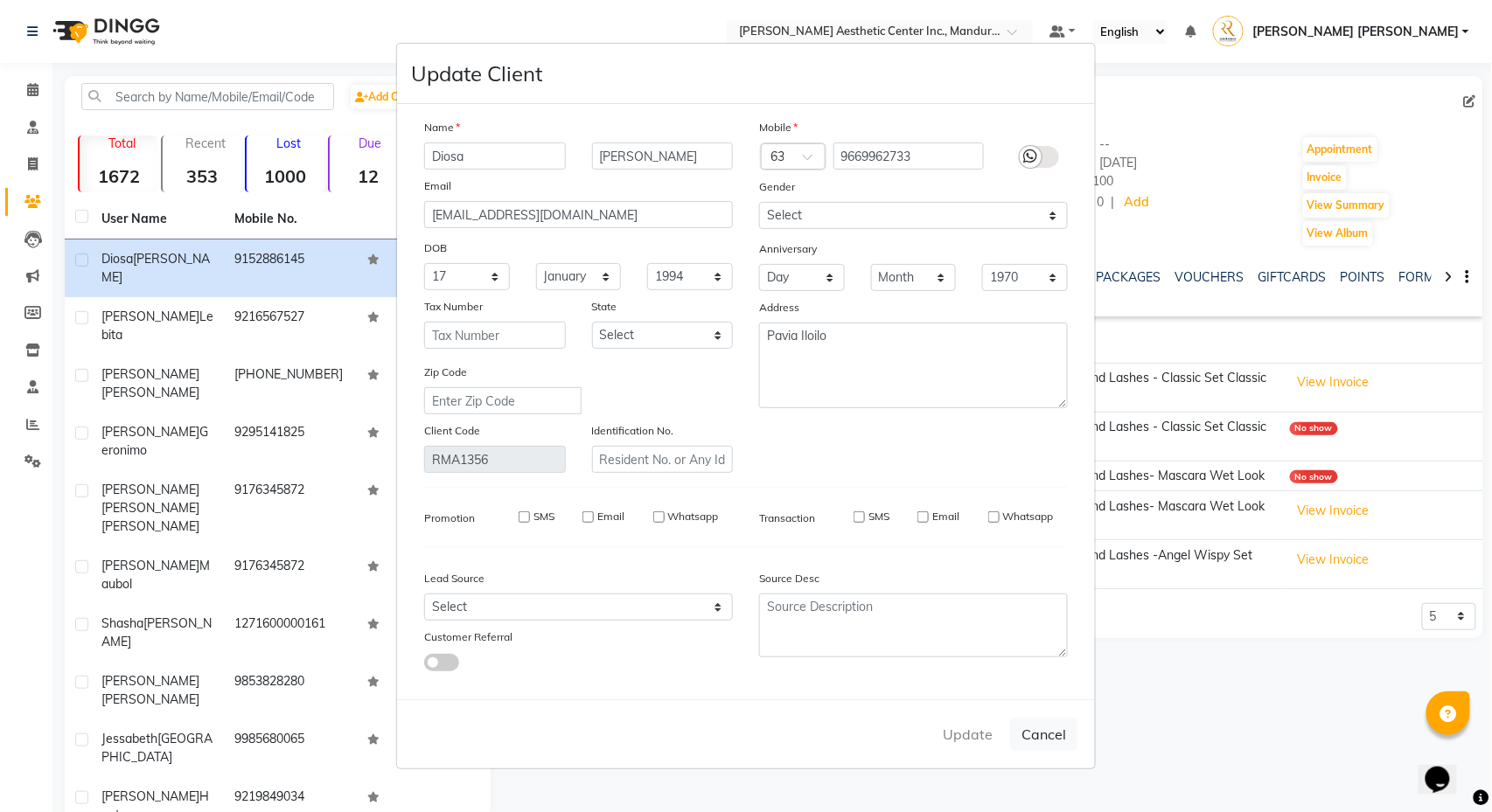
checkbox input "false"
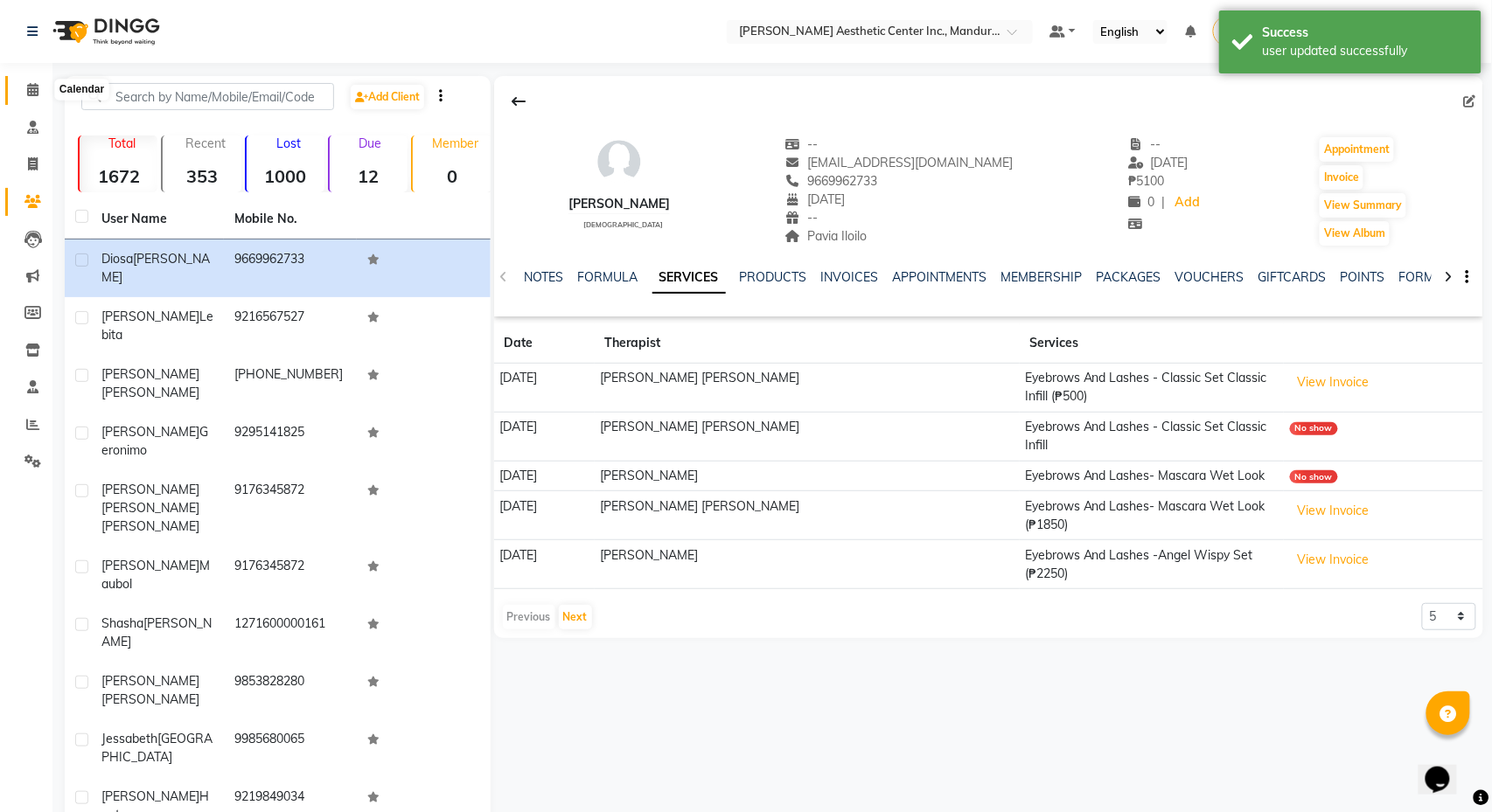
click at [32, 92] on icon at bounding box center [32, 89] width 12 height 14
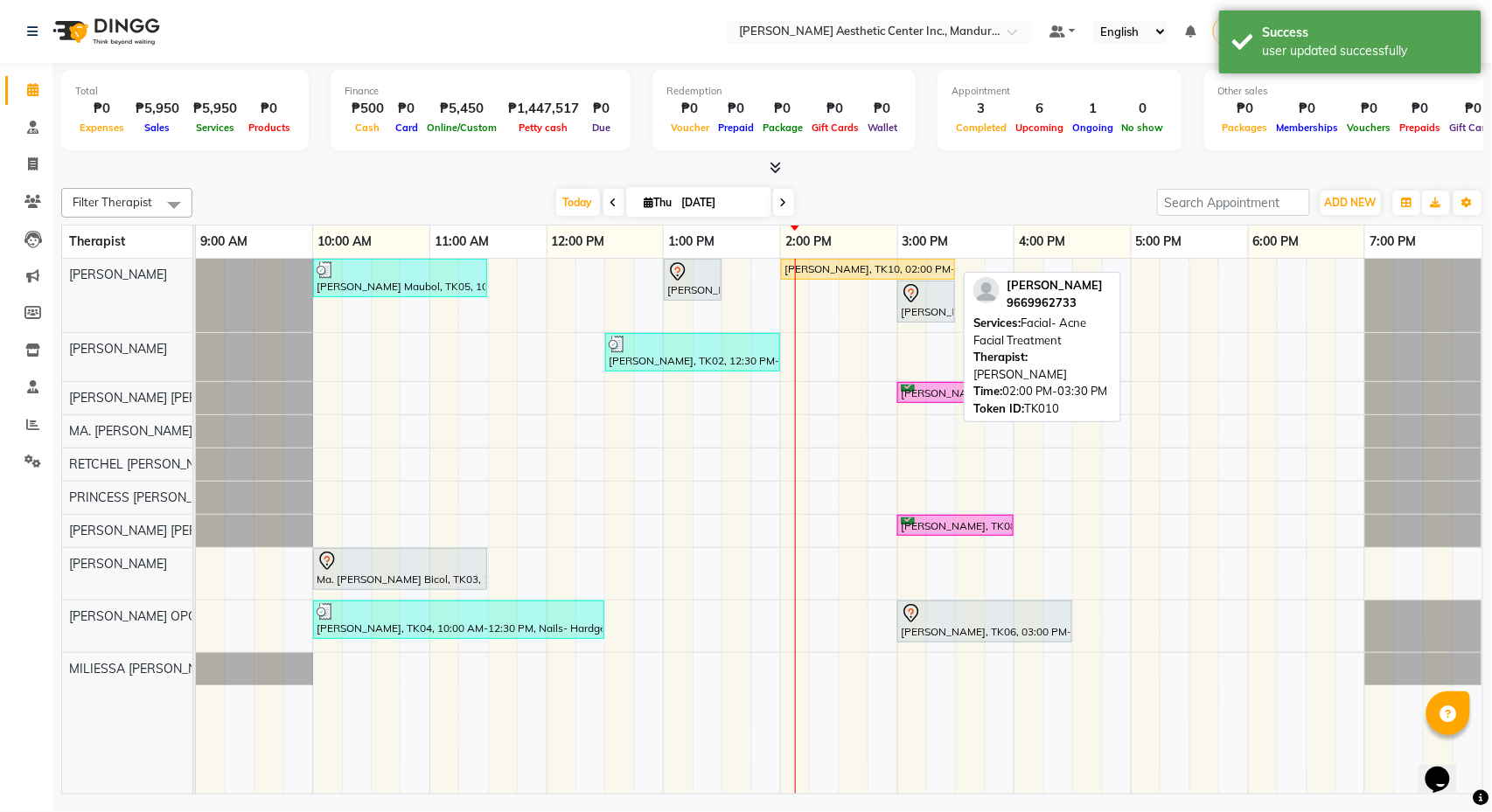
click at [819, 273] on div "Diosa Wang, TK10, 02:00 PM-03:30 PM, Facial- Acne Facial Treatment" at bounding box center [867, 268] width 170 height 15
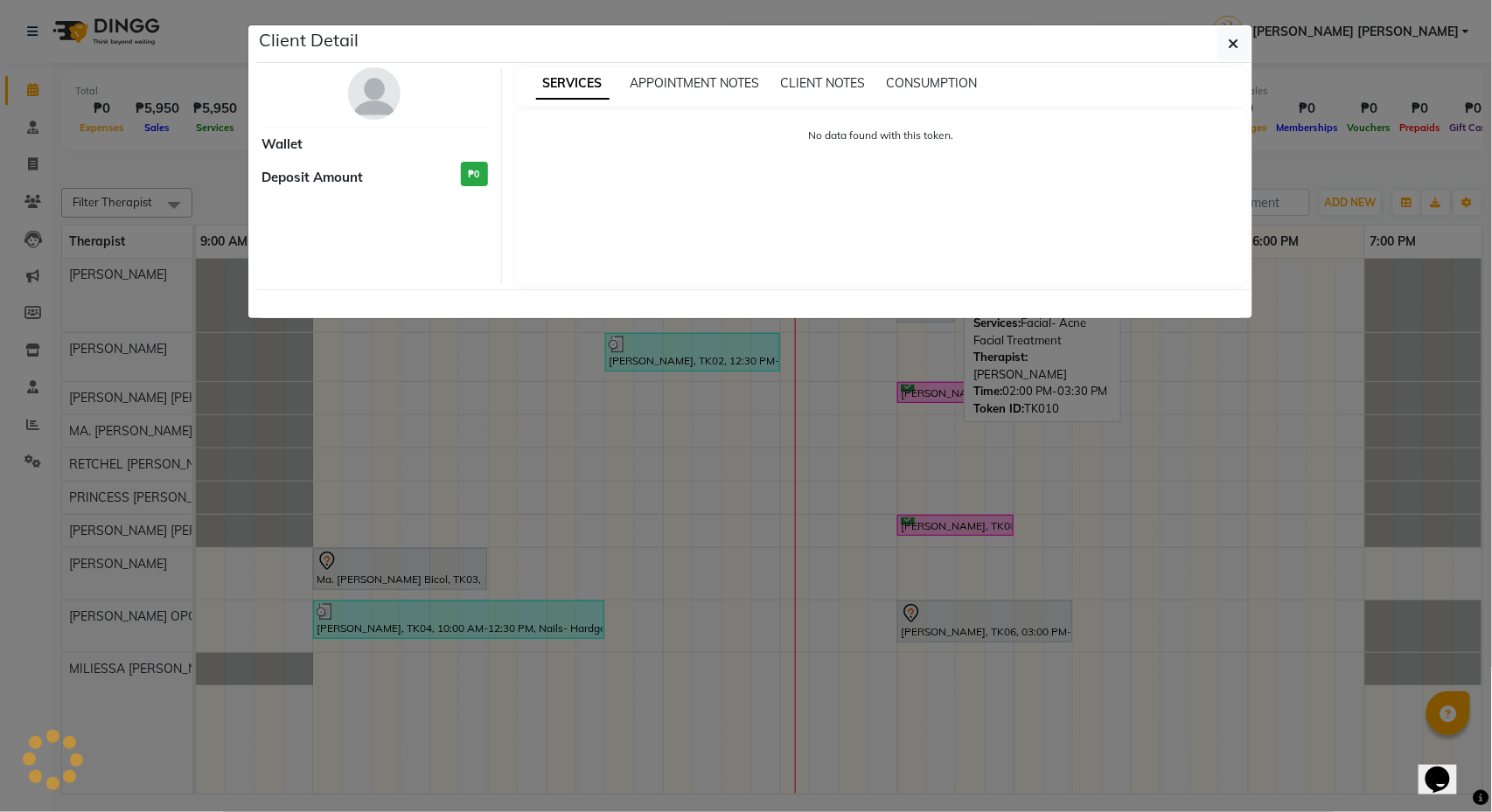
select select "1"
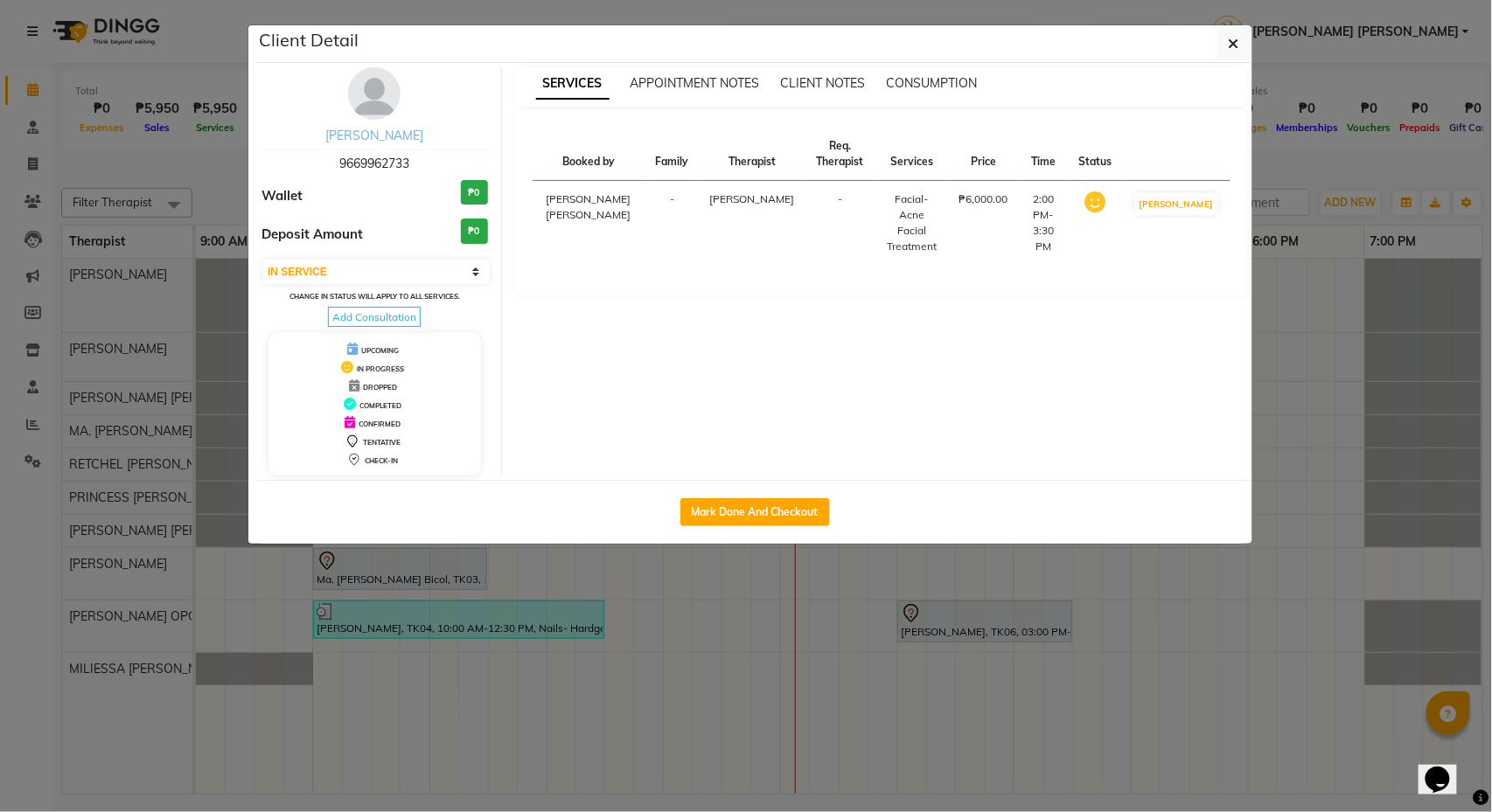
click at [375, 133] on link "[PERSON_NAME]" at bounding box center [374, 135] width 98 height 15
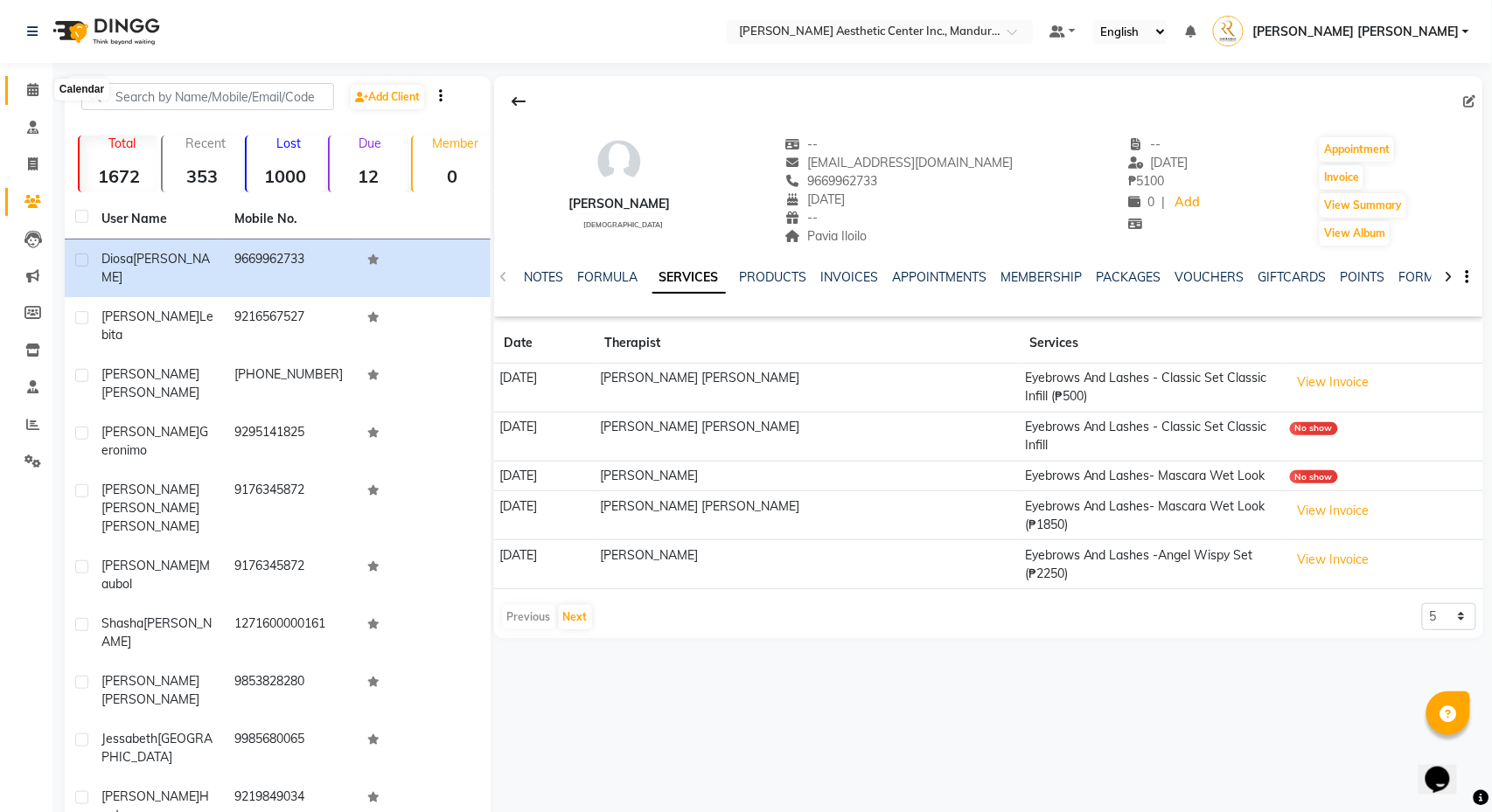
click at [27, 87] on icon at bounding box center [32, 89] width 12 height 14
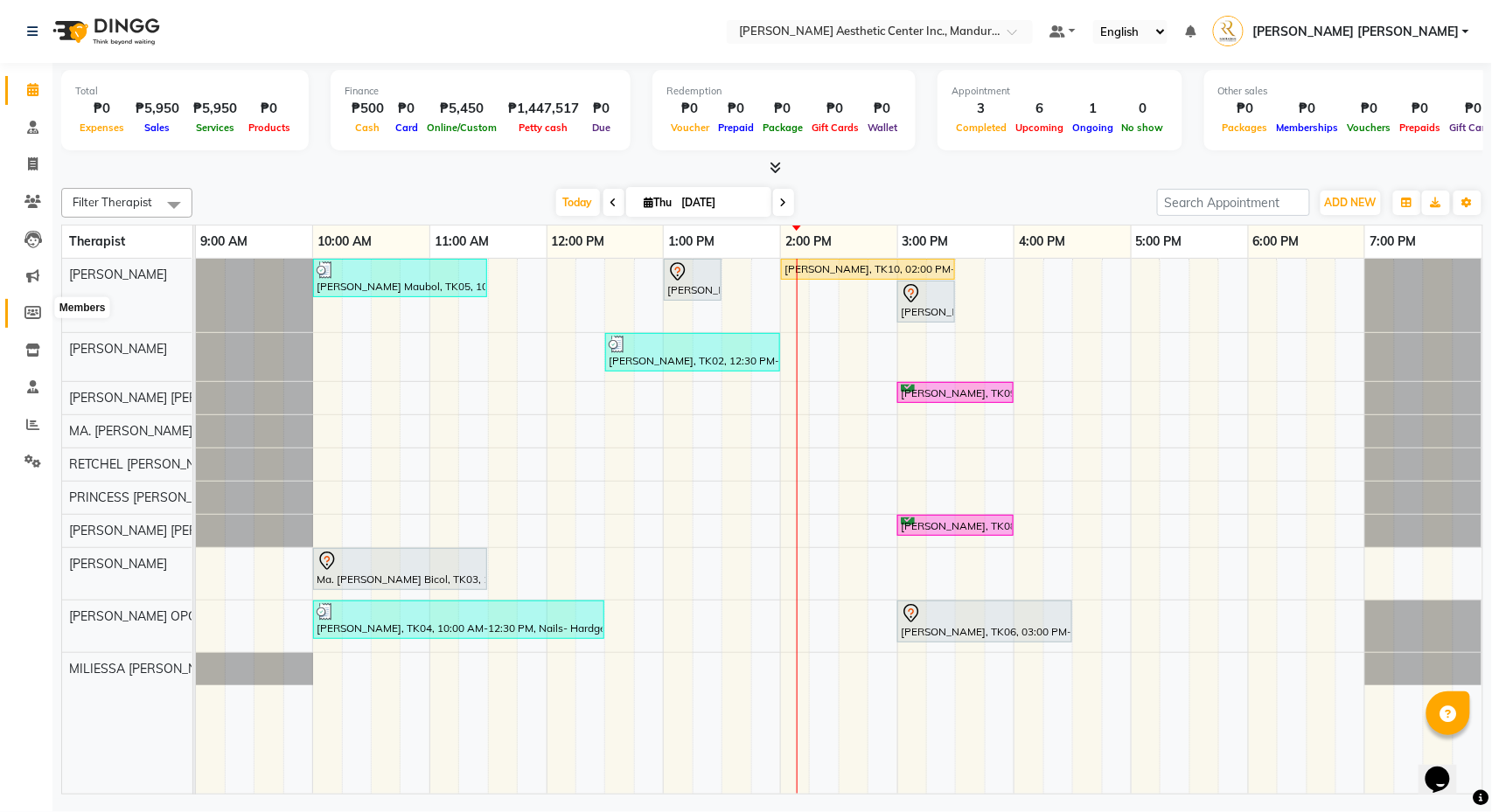
click at [32, 306] on icon at bounding box center [32, 312] width 16 height 14
select select
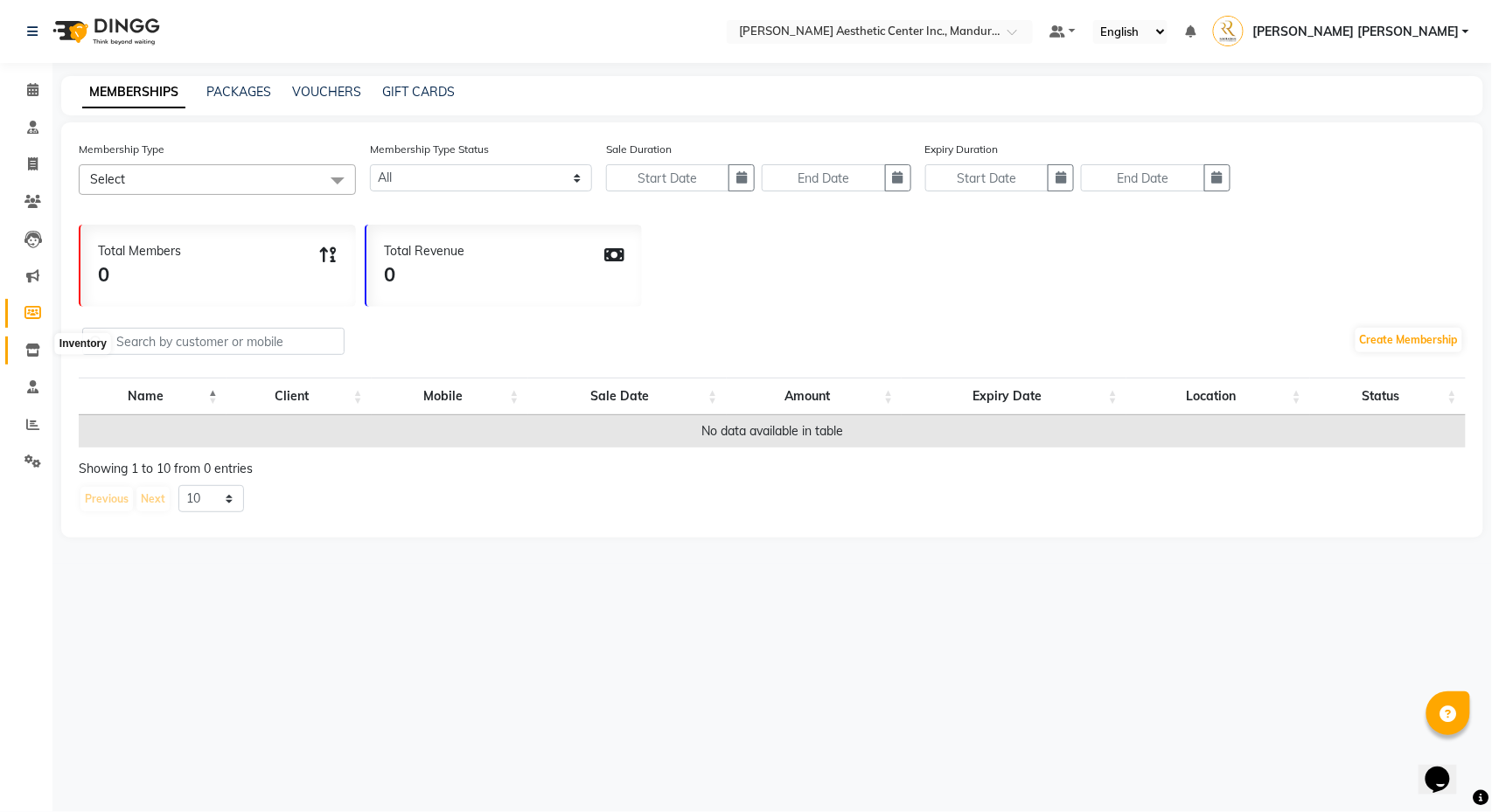
click at [29, 347] on icon at bounding box center [32, 350] width 15 height 14
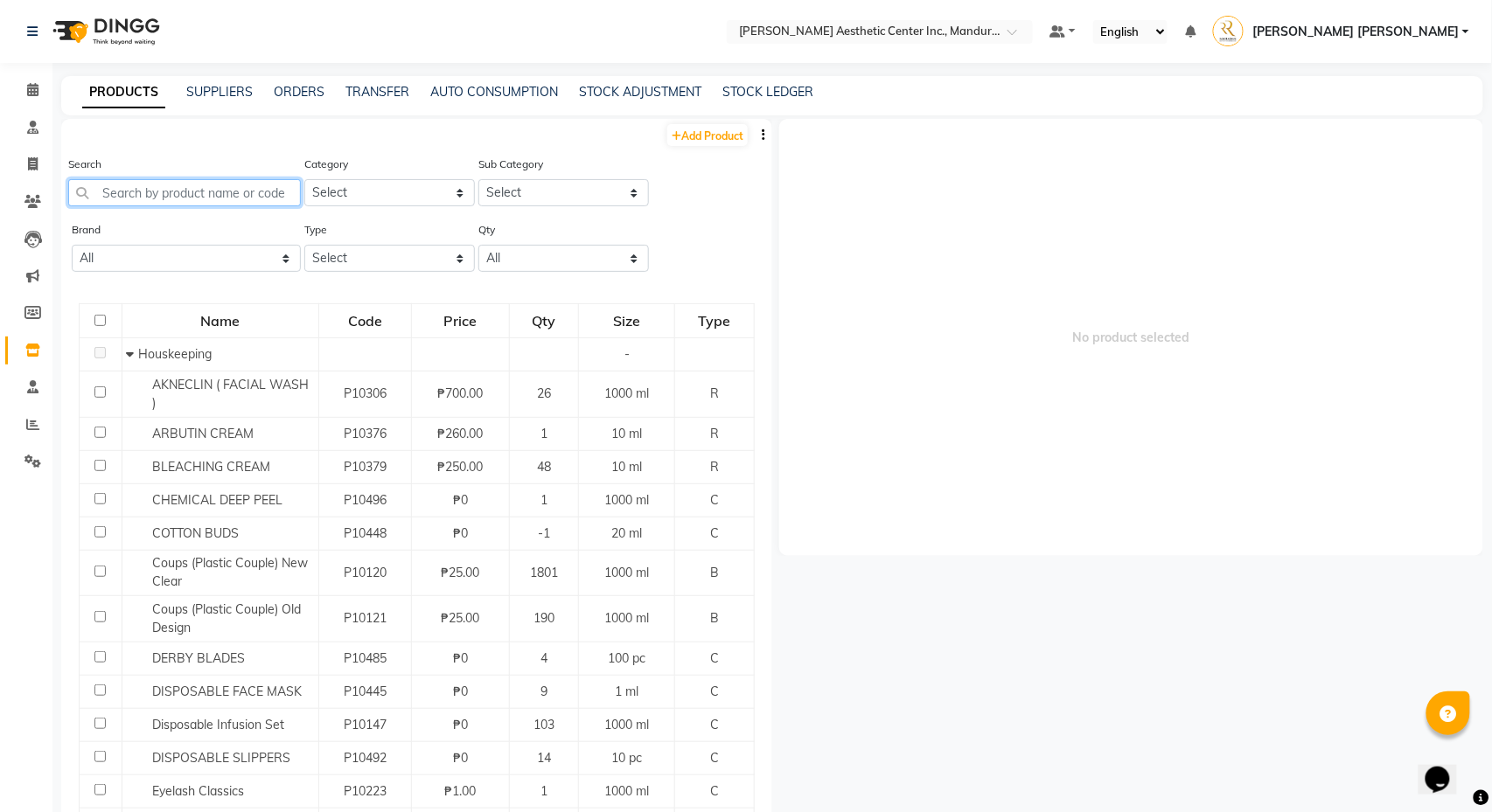
click at [211, 193] on input "text" at bounding box center [185, 193] width 232 height 27
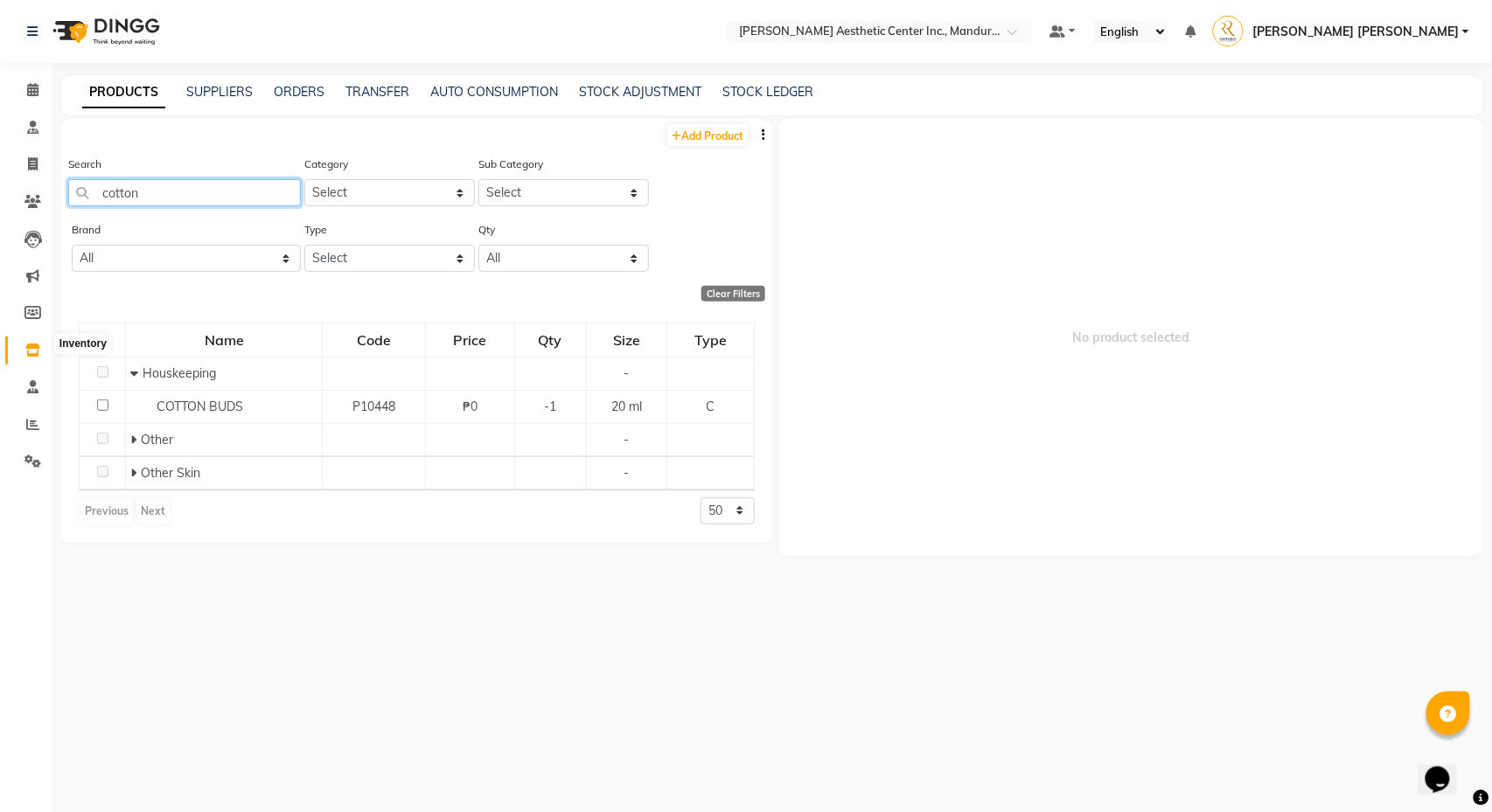
type input "cotton"
click at [26, 344] on icon at bounding box center [32, 350] width 15 height 14
click at [30, 344] on icon at bounding box center [32, 350] width 15 height 14
click at [37, 87] on icon at bounding box center [32, 89] width 12 height 14
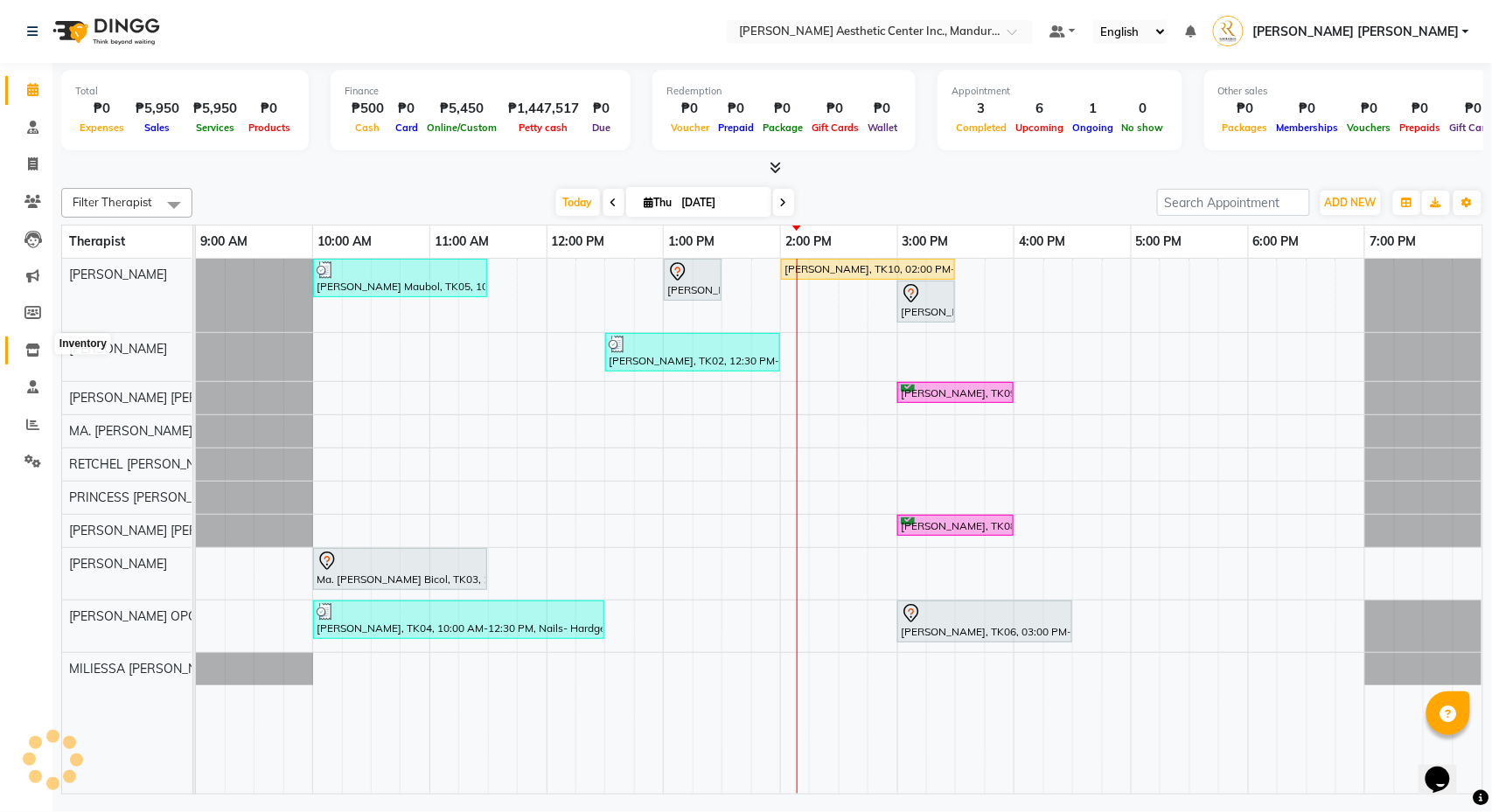
click at [25, 344] on icon at bounding box center [32, 350] width 15 height 14
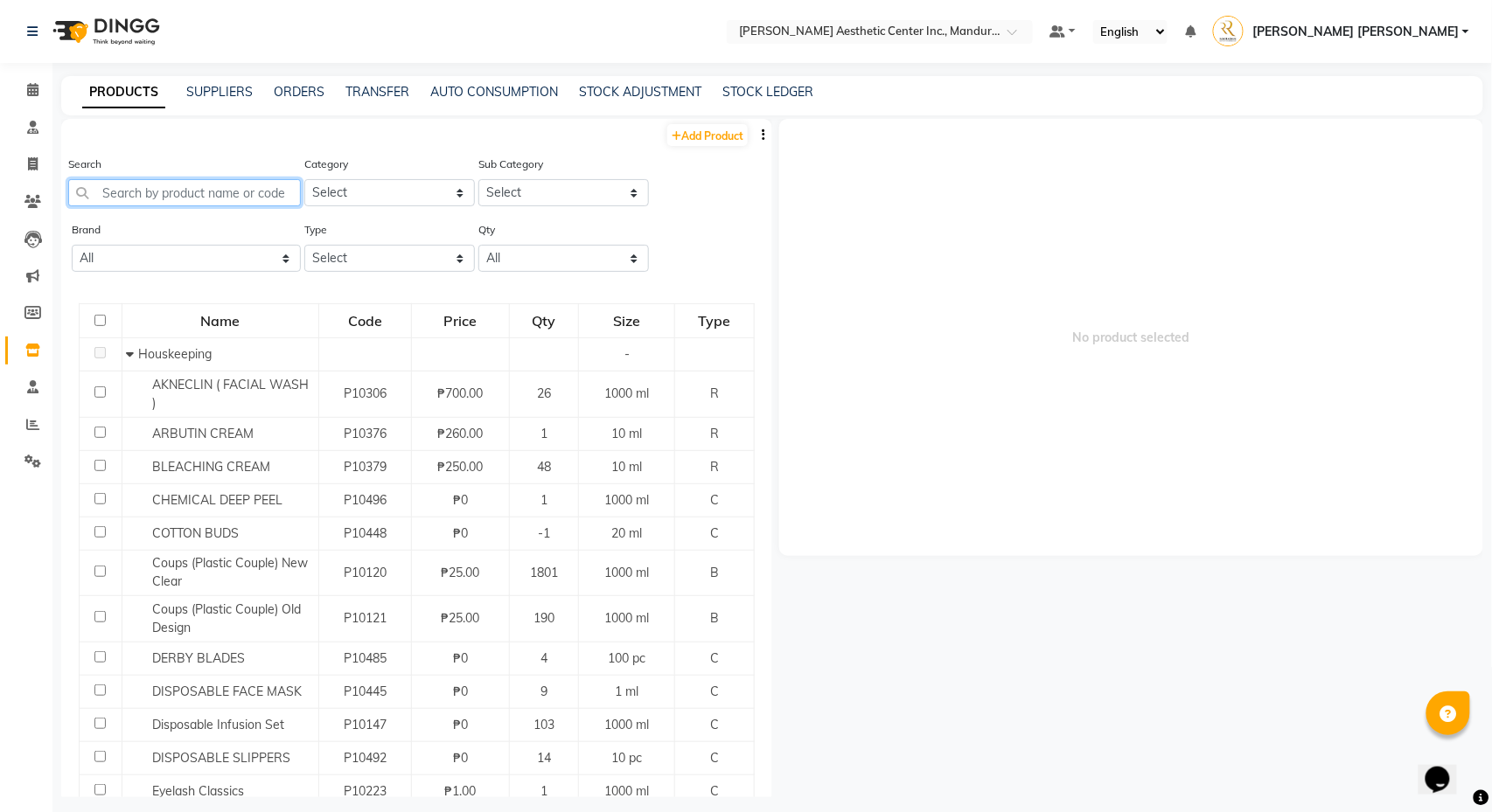
click at [176, 197] on input "text" at bounding box center [185, 193] width 232 height 27
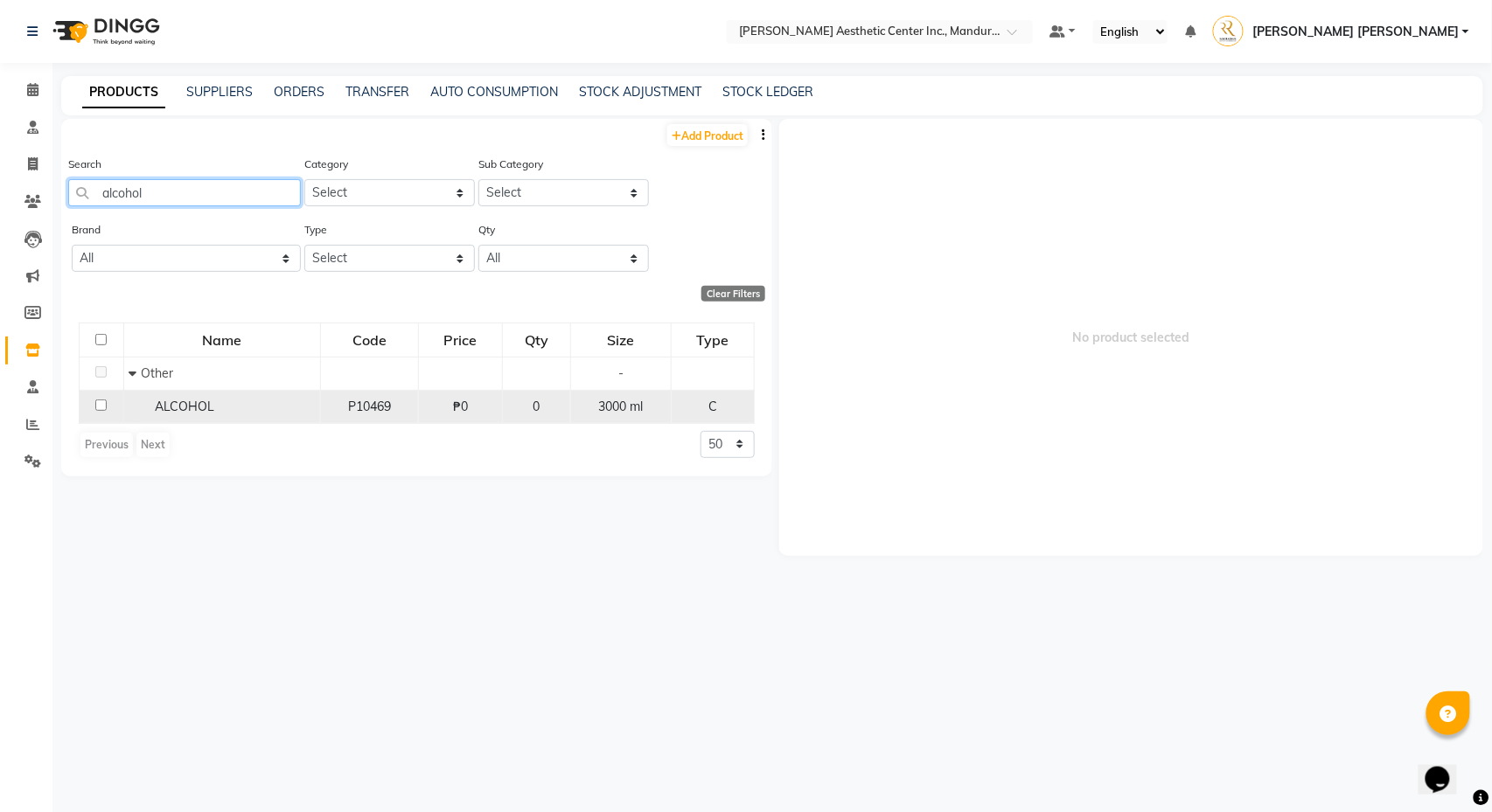
type input "alcohol"
click at [250, 400] on div "ALCOHOL" at bounding box center [222, 407] width 187 height 18
select select
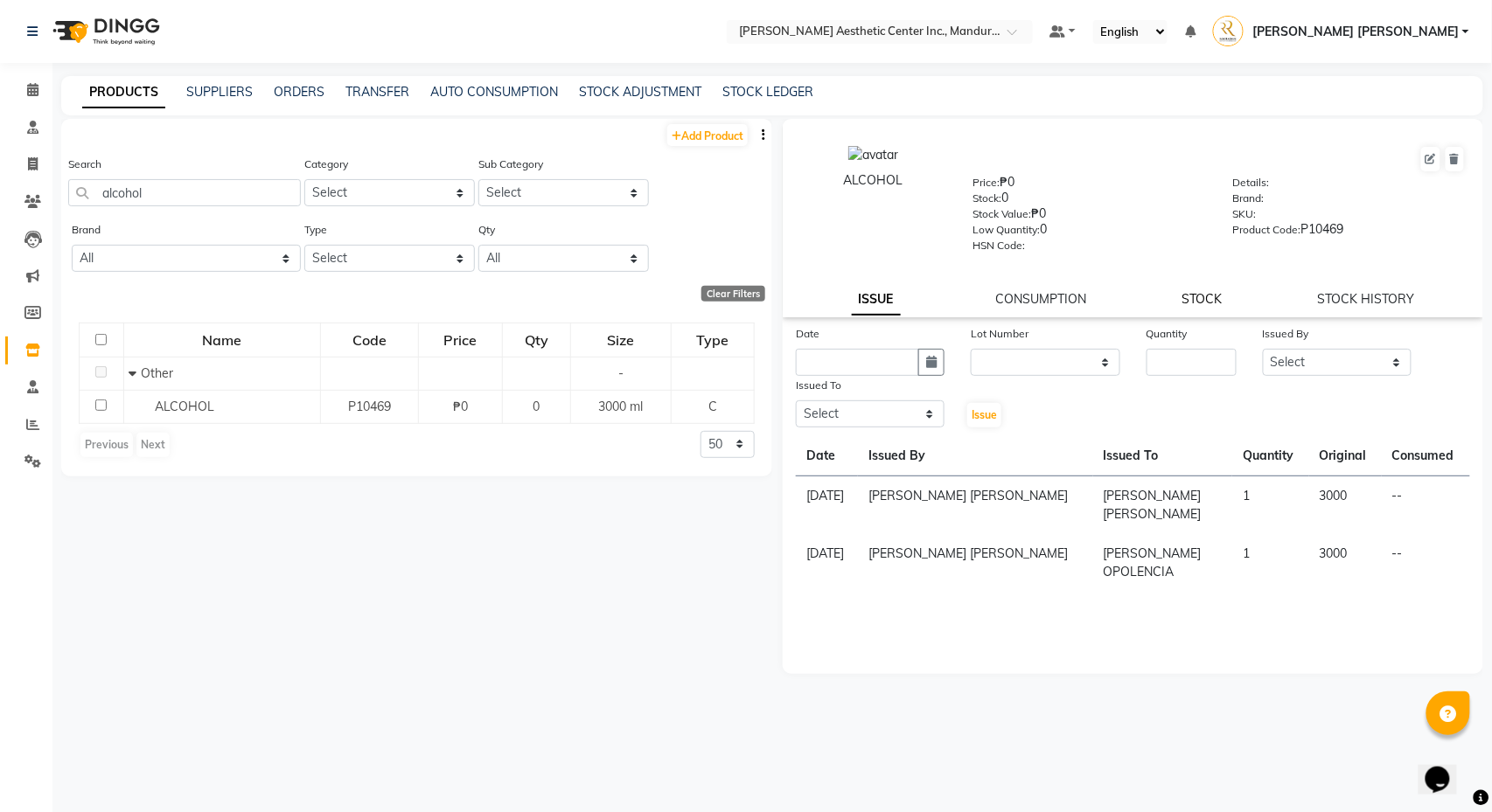
click at [1198, 294] on link "STOCK" at bounding box center [1202, 298] width 41 height 15
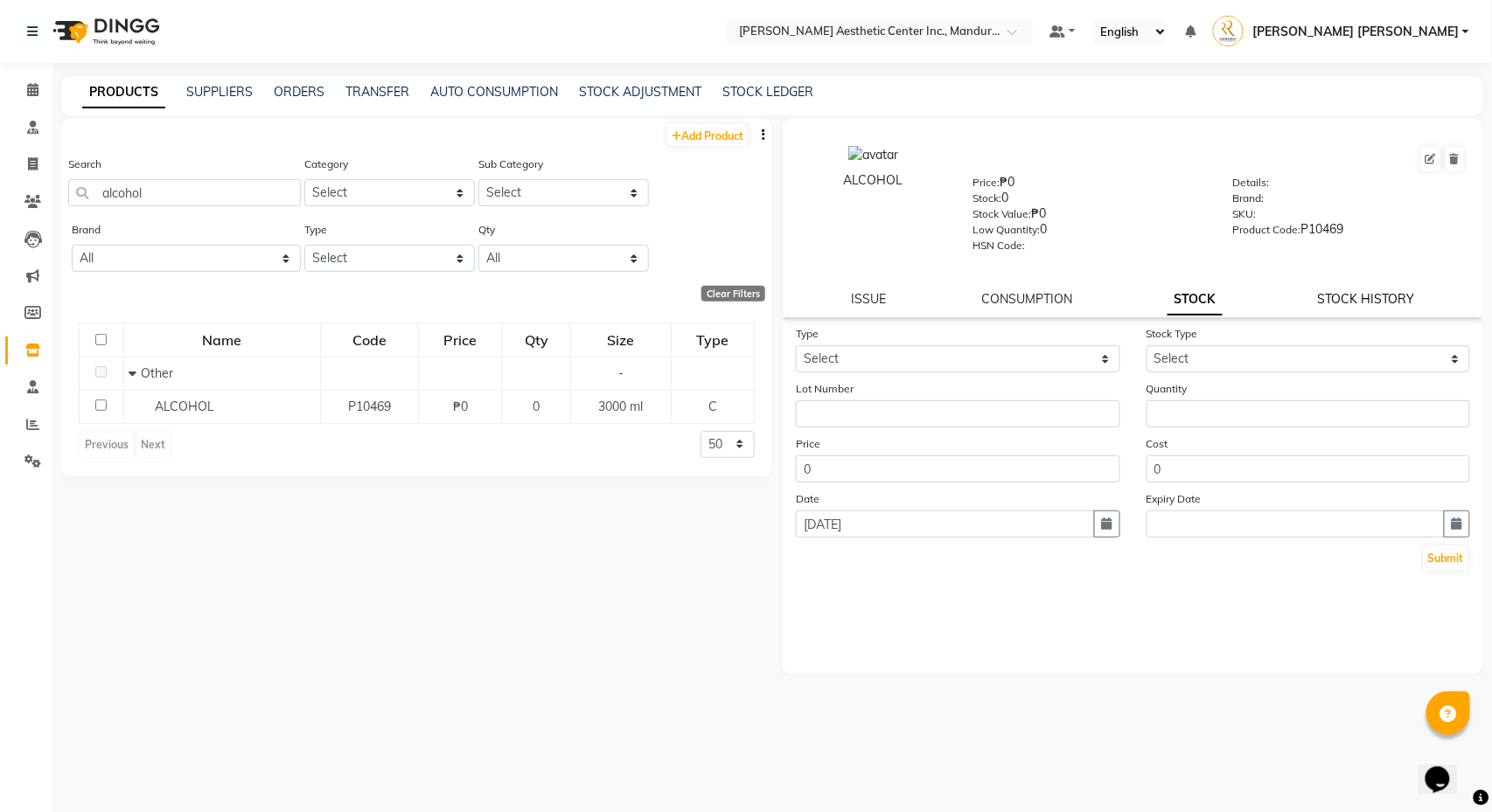
click at [1336, 301] on link "STOCK HISTORY" at bounding box center [1367, 298] width 97 height 15
select select "all"
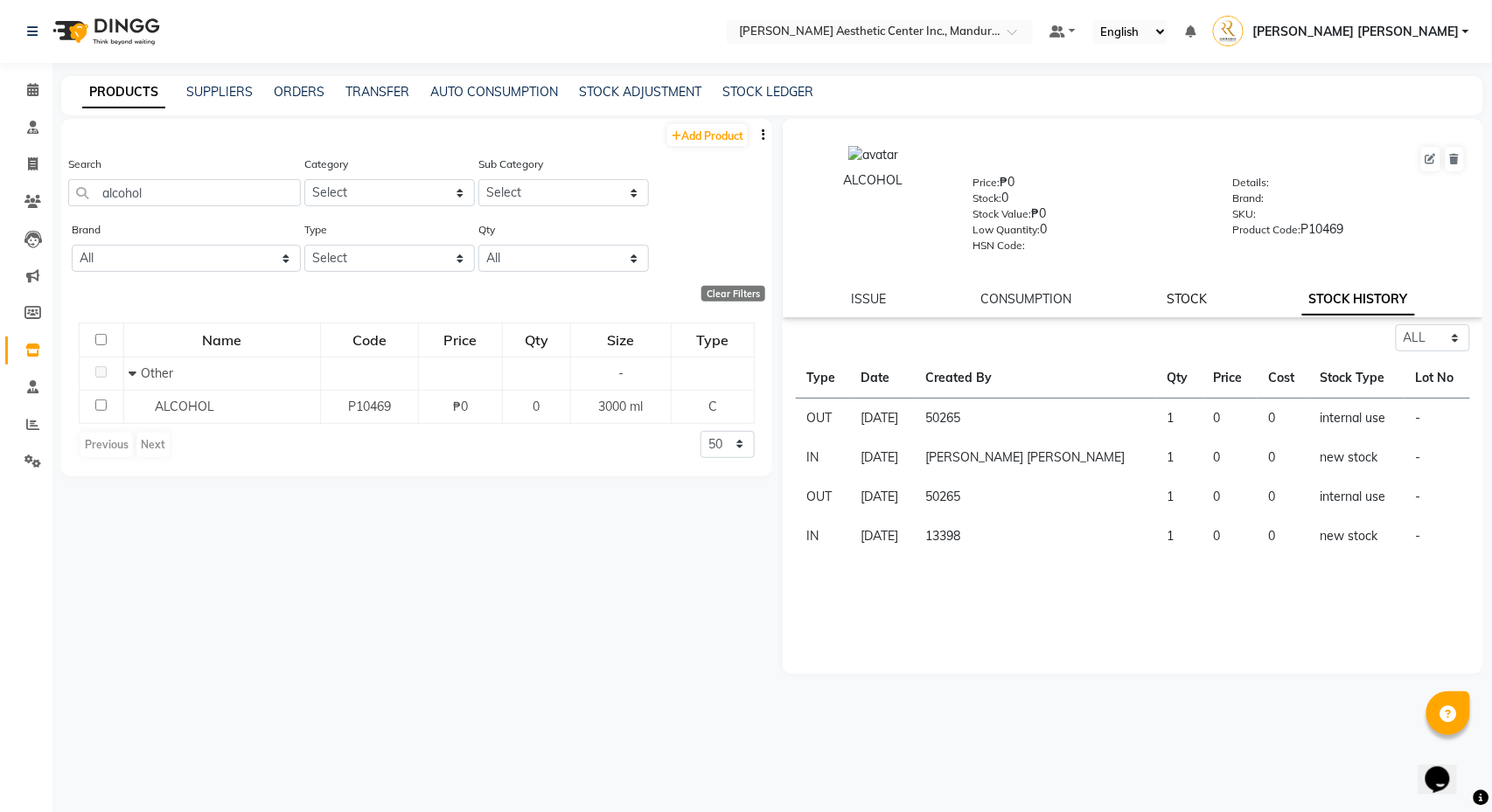
click at [1198, 305] on link "STOCK" at bounding box center [1187, 298] width 41 height 15
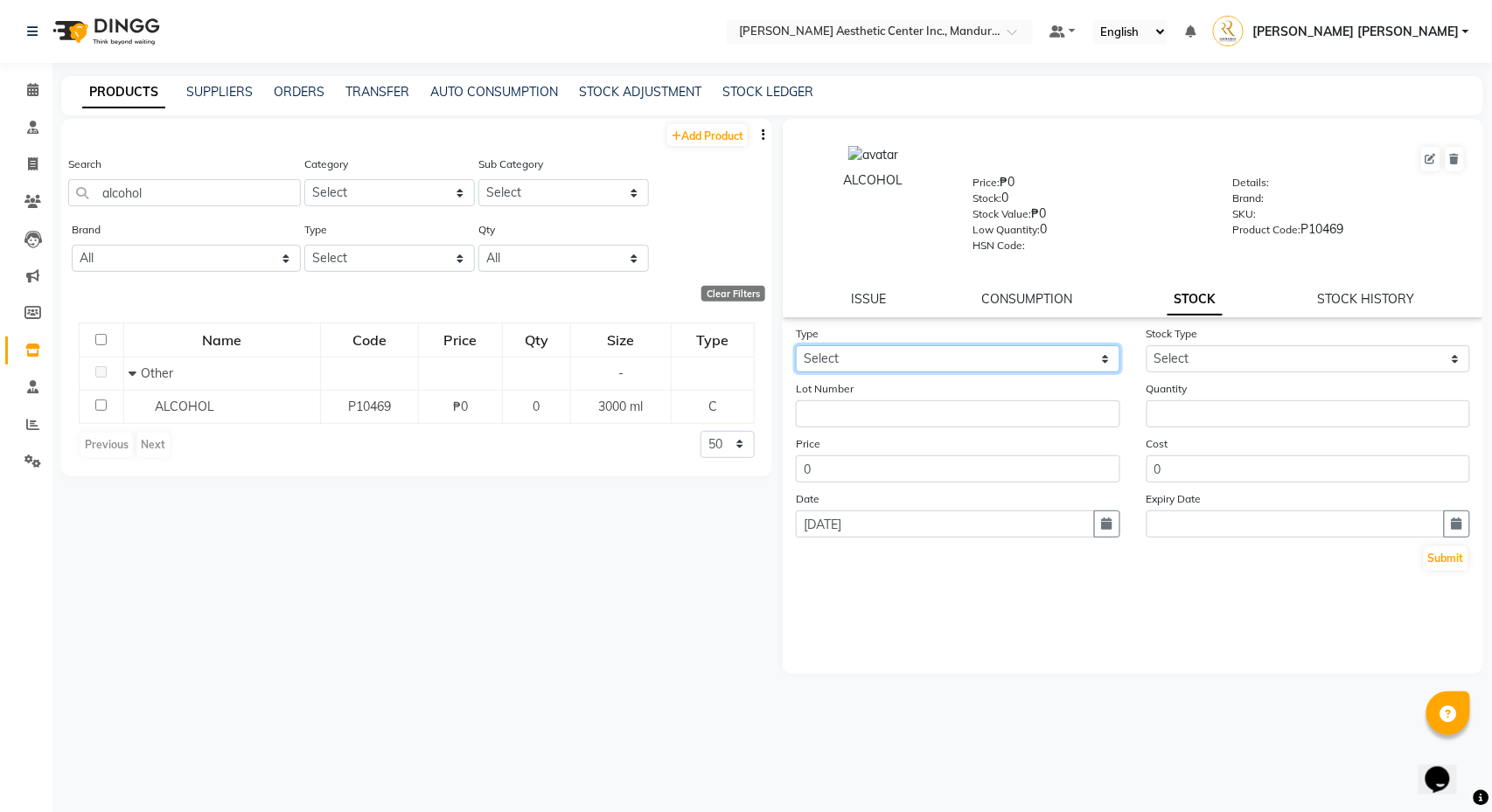
select select "in"
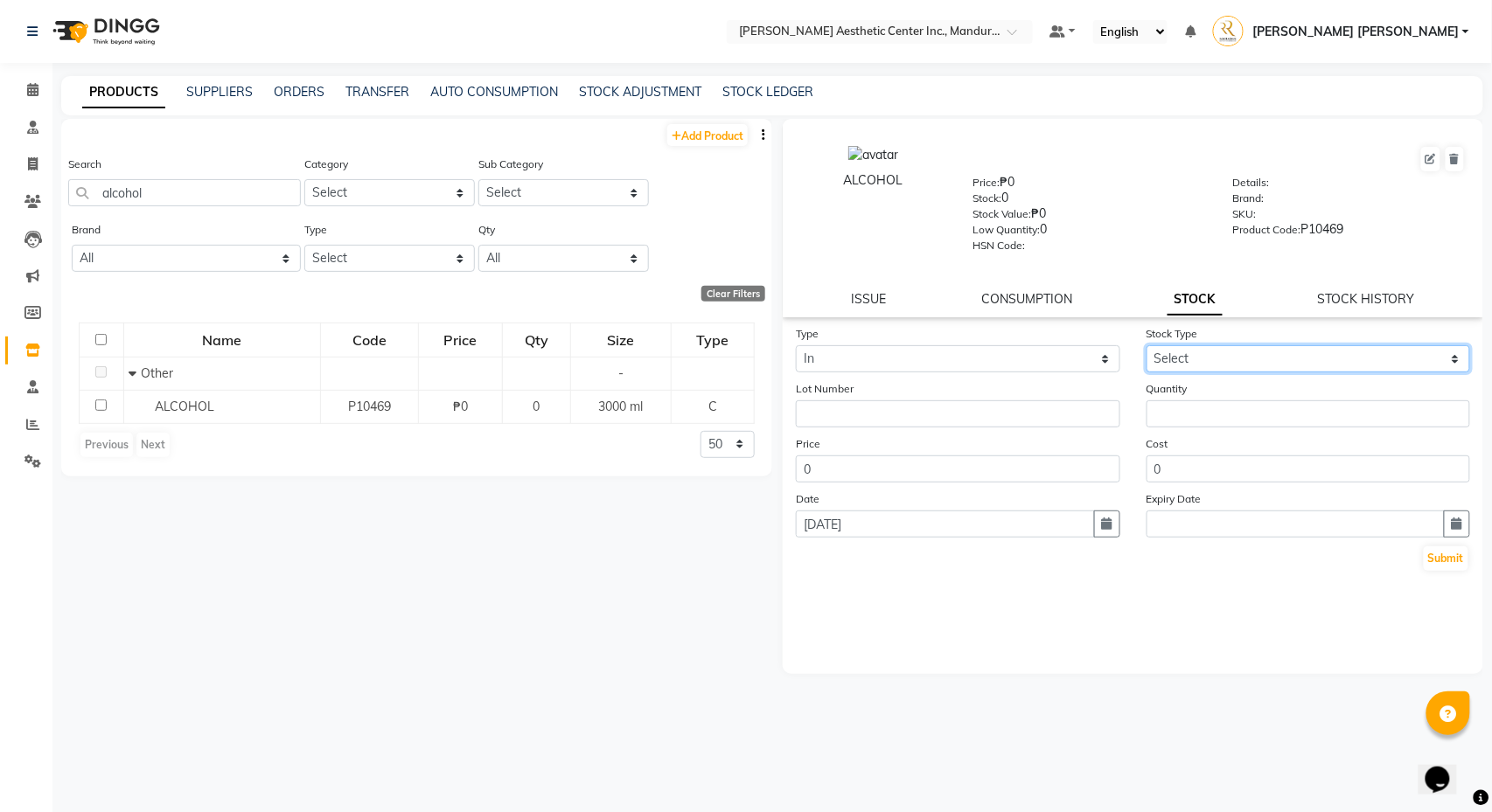
select select "new stock"
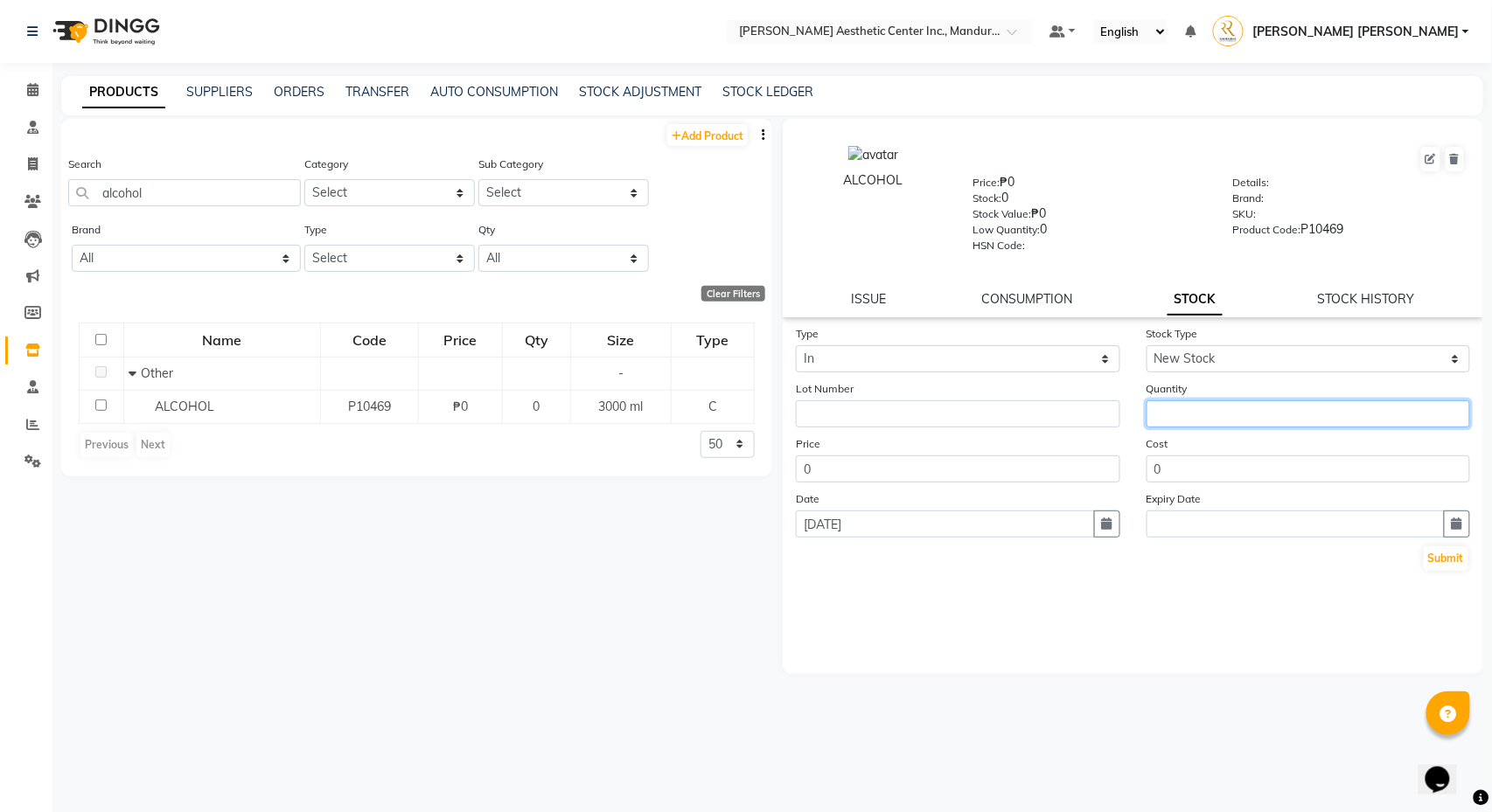
click at [1222, 416] on input "number" at bounding box center [1308, 414] width 324 height 27
type input "1"
click at [1452, 560] on button "Submit" at bounding box center [1446, 558] width 45 height 24
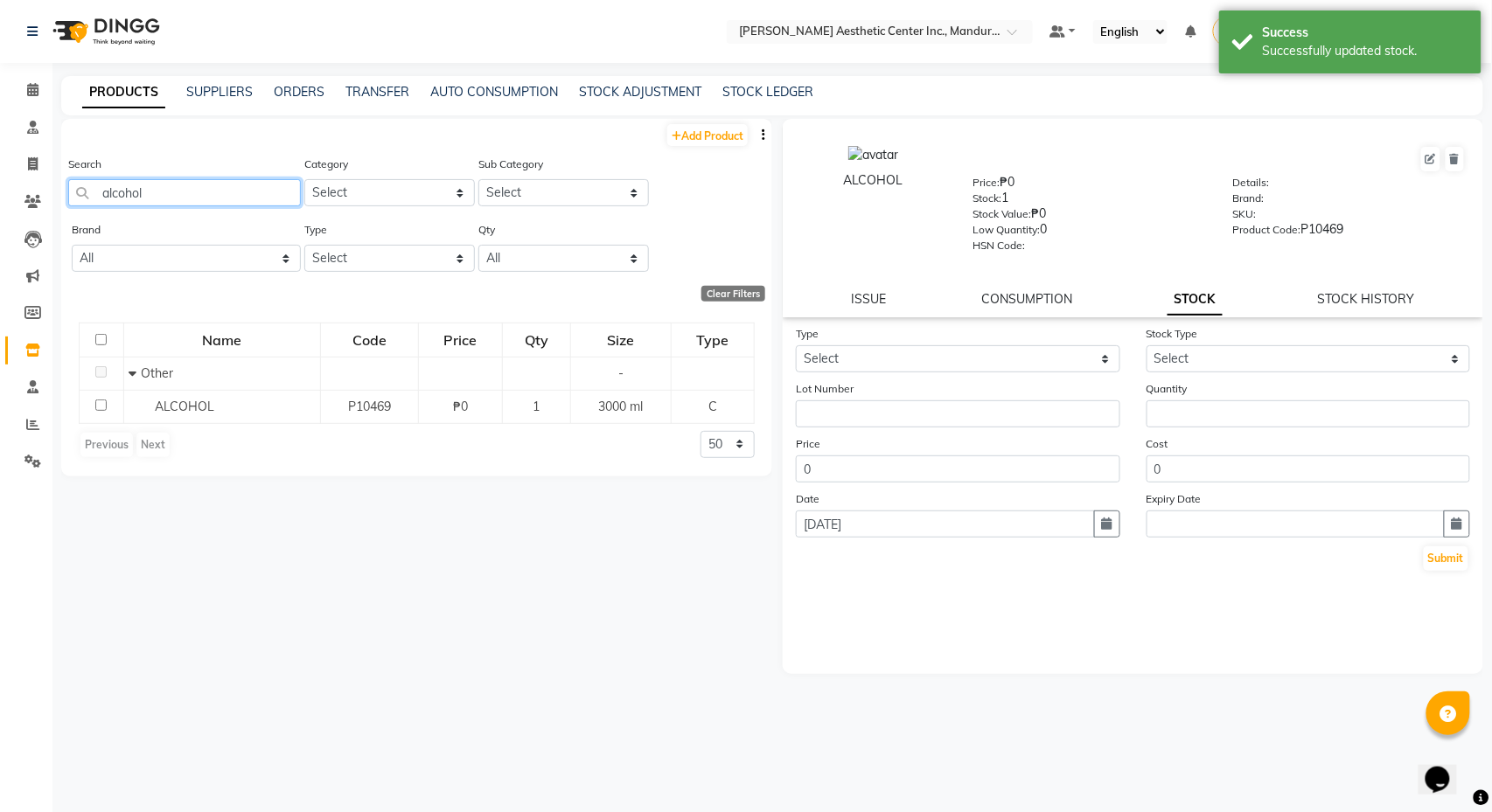
click at [168, 191] on input "alcohol" at bounding box center [185, 193] width 232 height 27
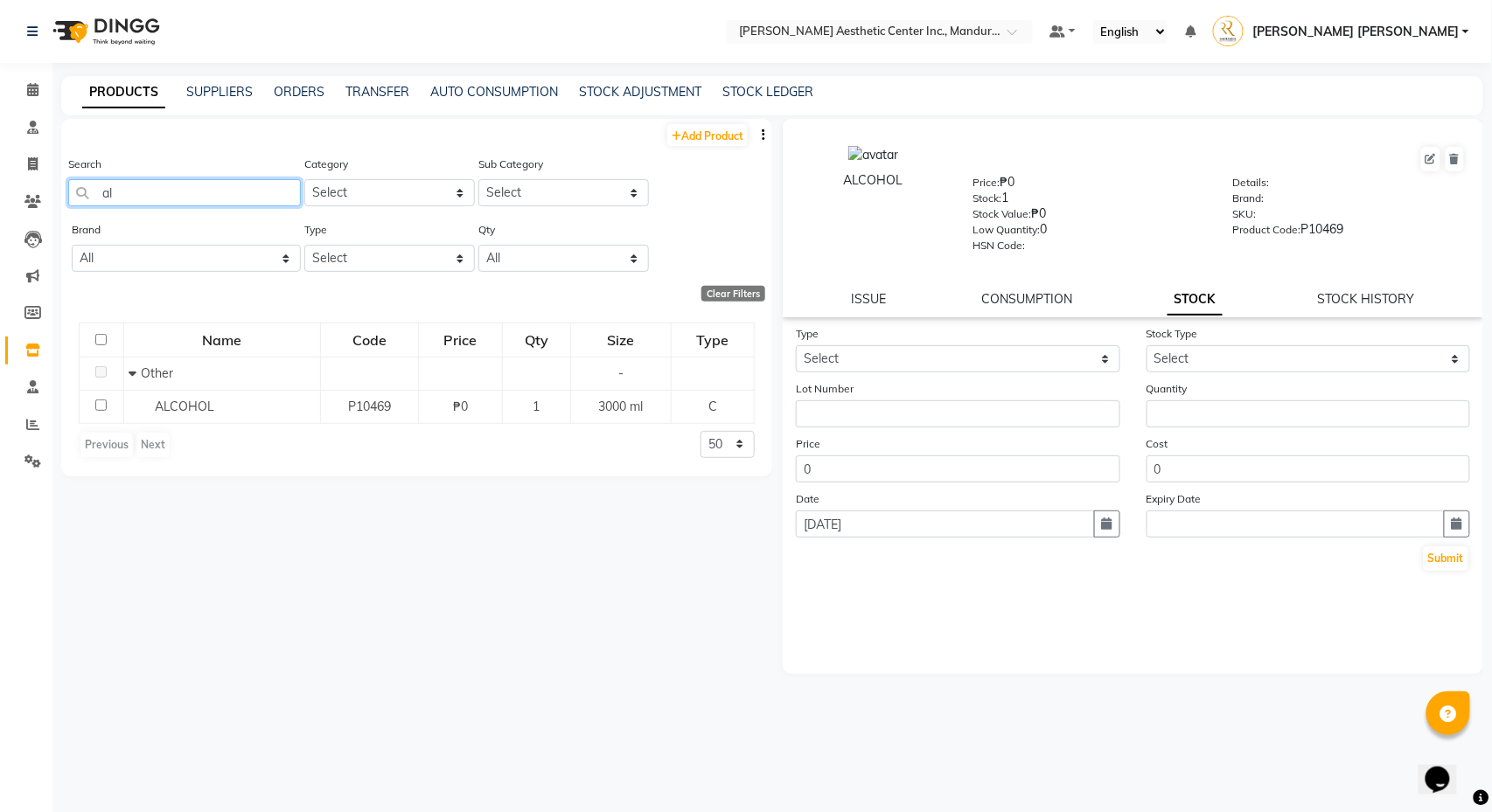
type input "a"
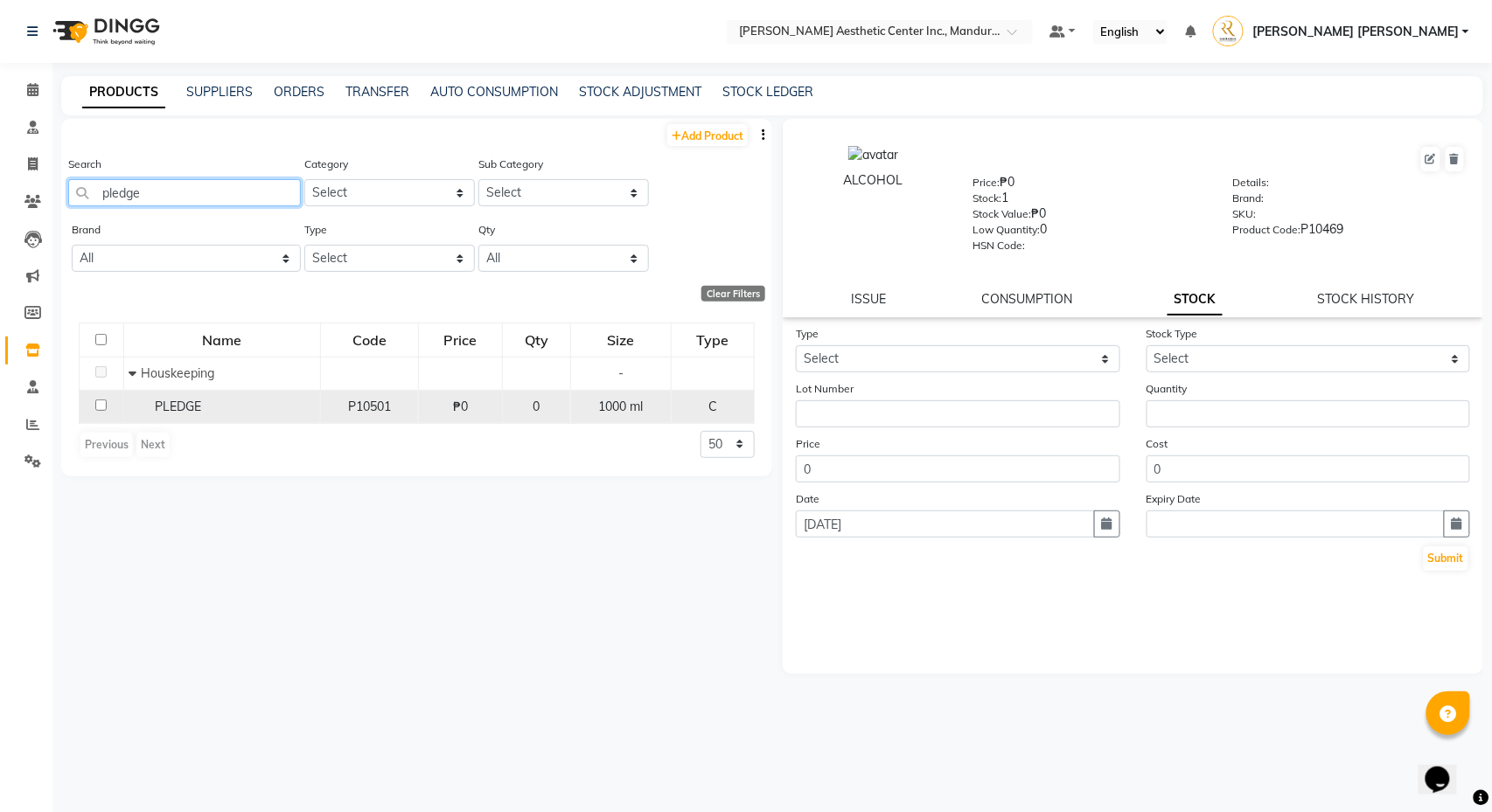
type input "pledge"
click at [213, 416] on div "PLEDGE" at bounding box center [222, 407] width 187 height 18
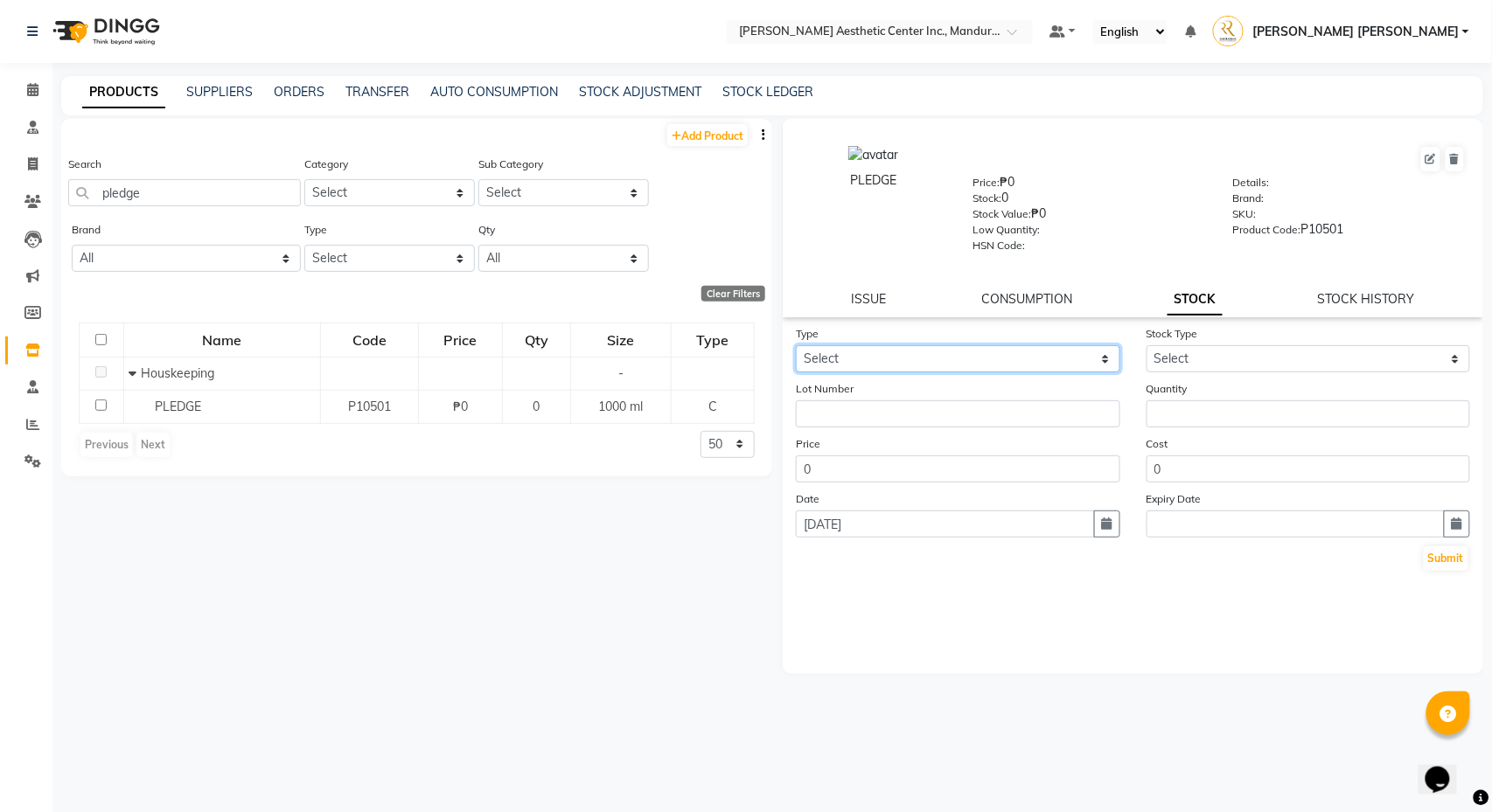
select select "in"
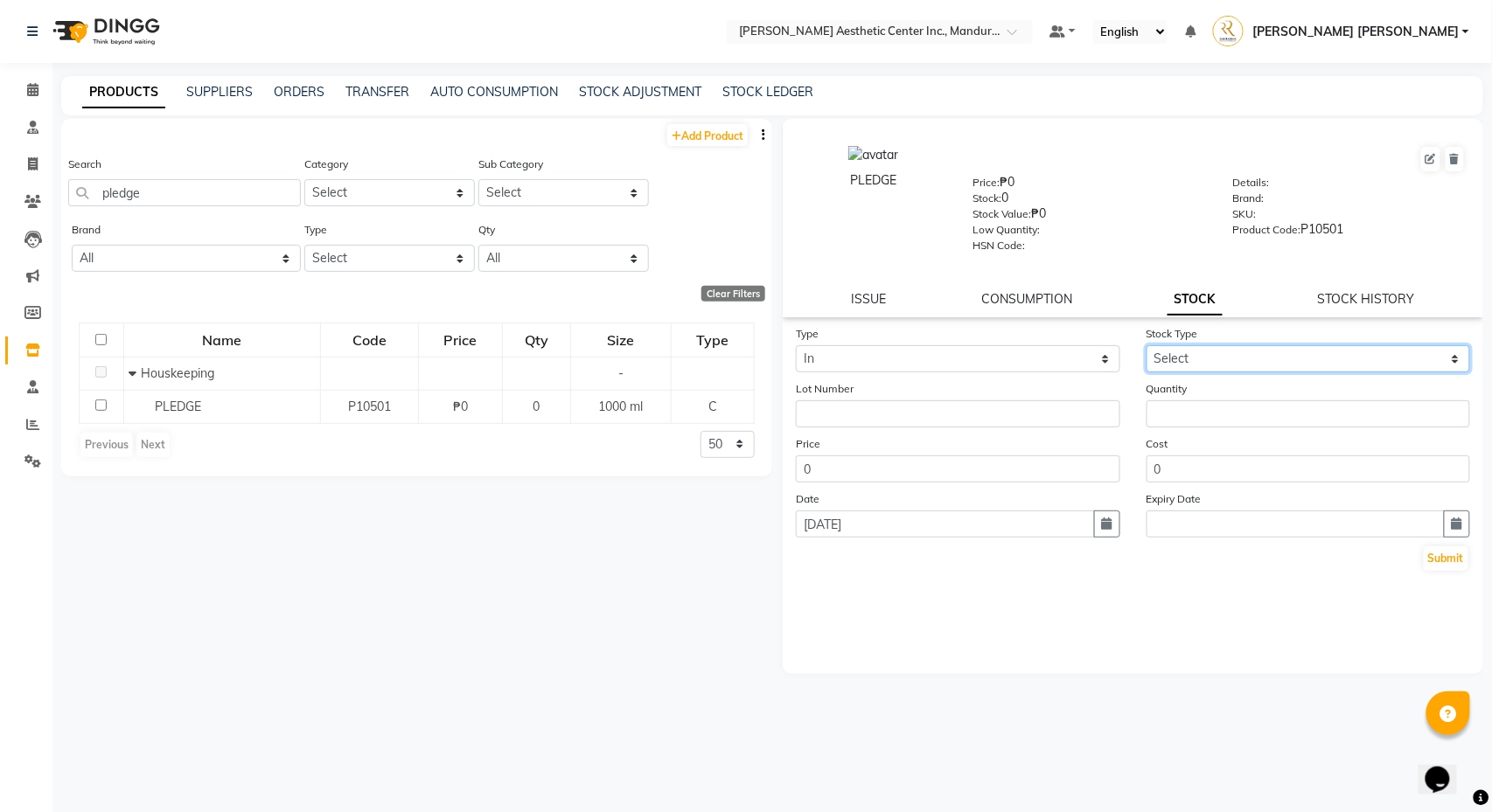
select select "new stock"
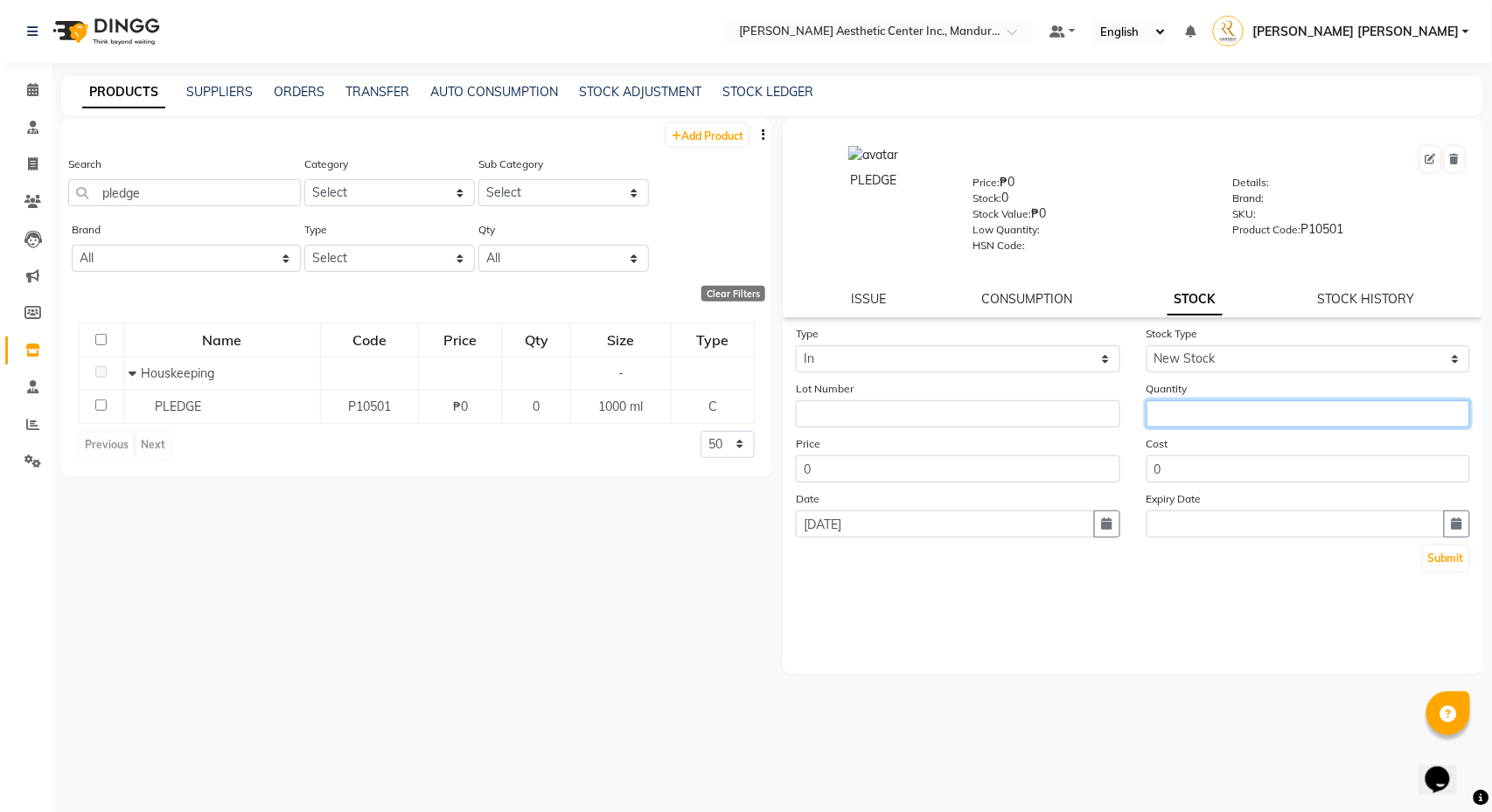
click at [1214, 413] on input "number" at bounding box center [1308, 414] width 324 height 27
type input "1"
click at [1460, 562] on button "Submit" at bounding box center [1446, 558] width 45 height 24
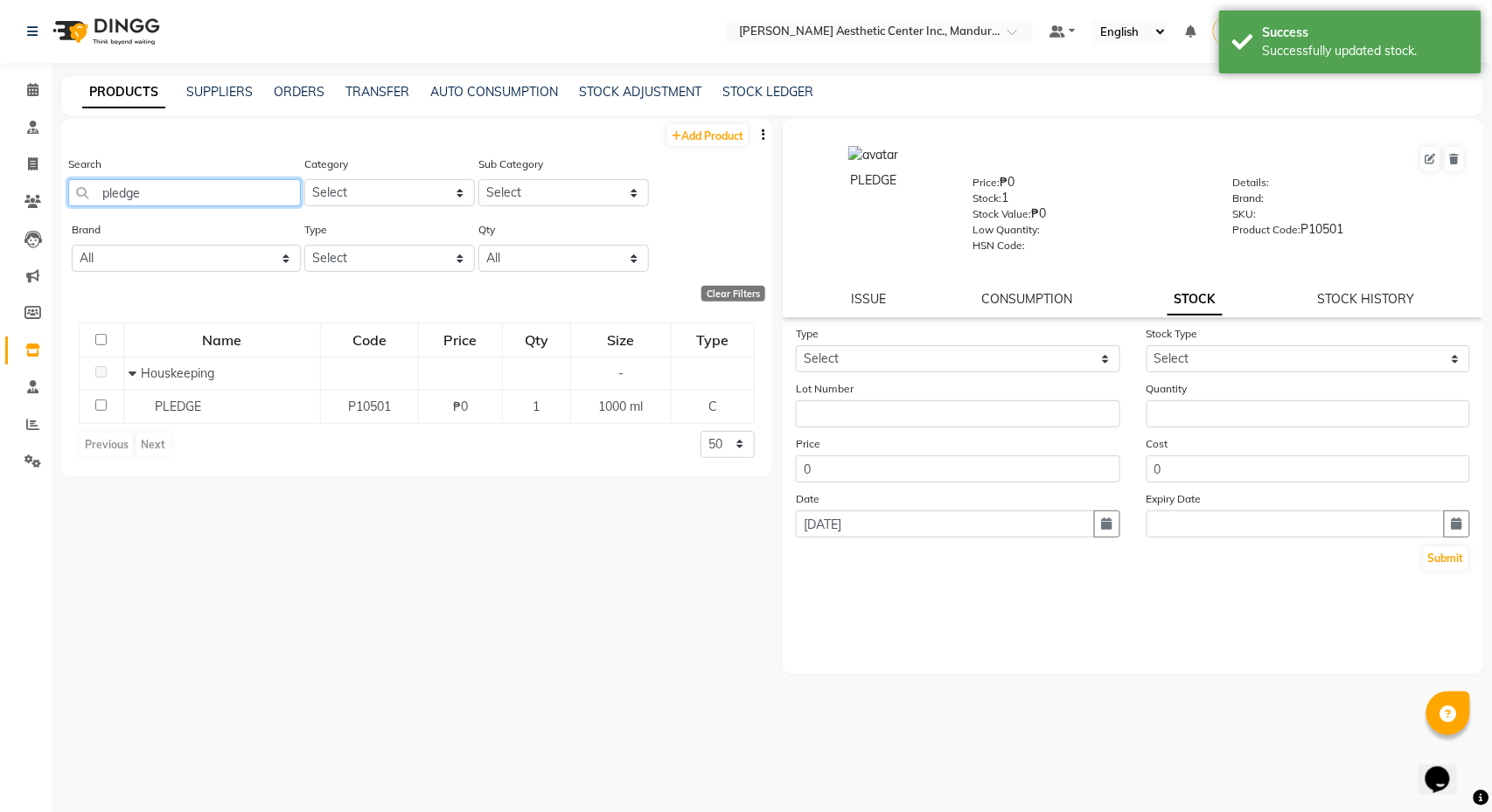
click at [151, 191] on input "pledge" at bounding box center [185, 193] width 232 height 27
type input "p"
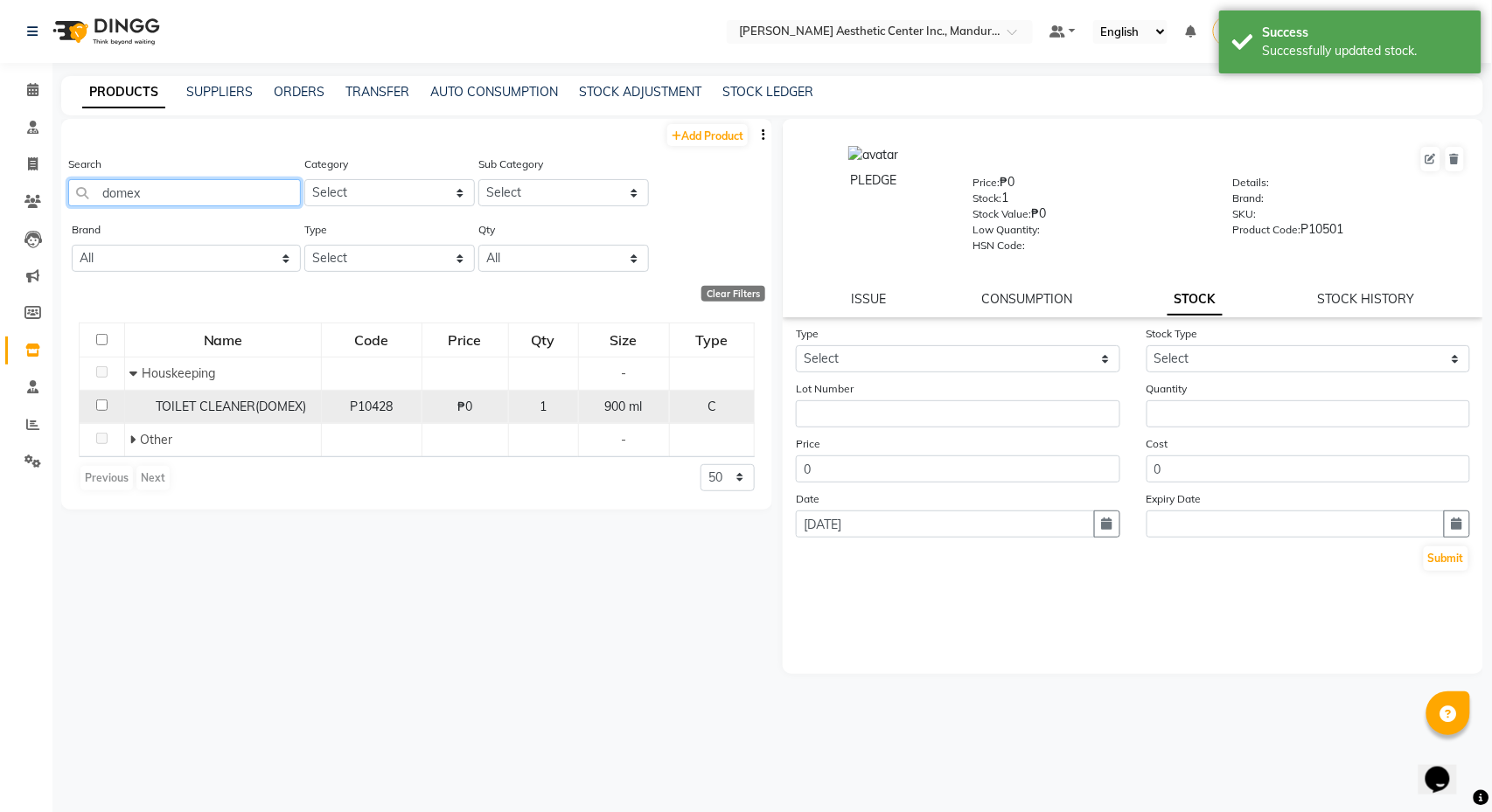
type input "domex"
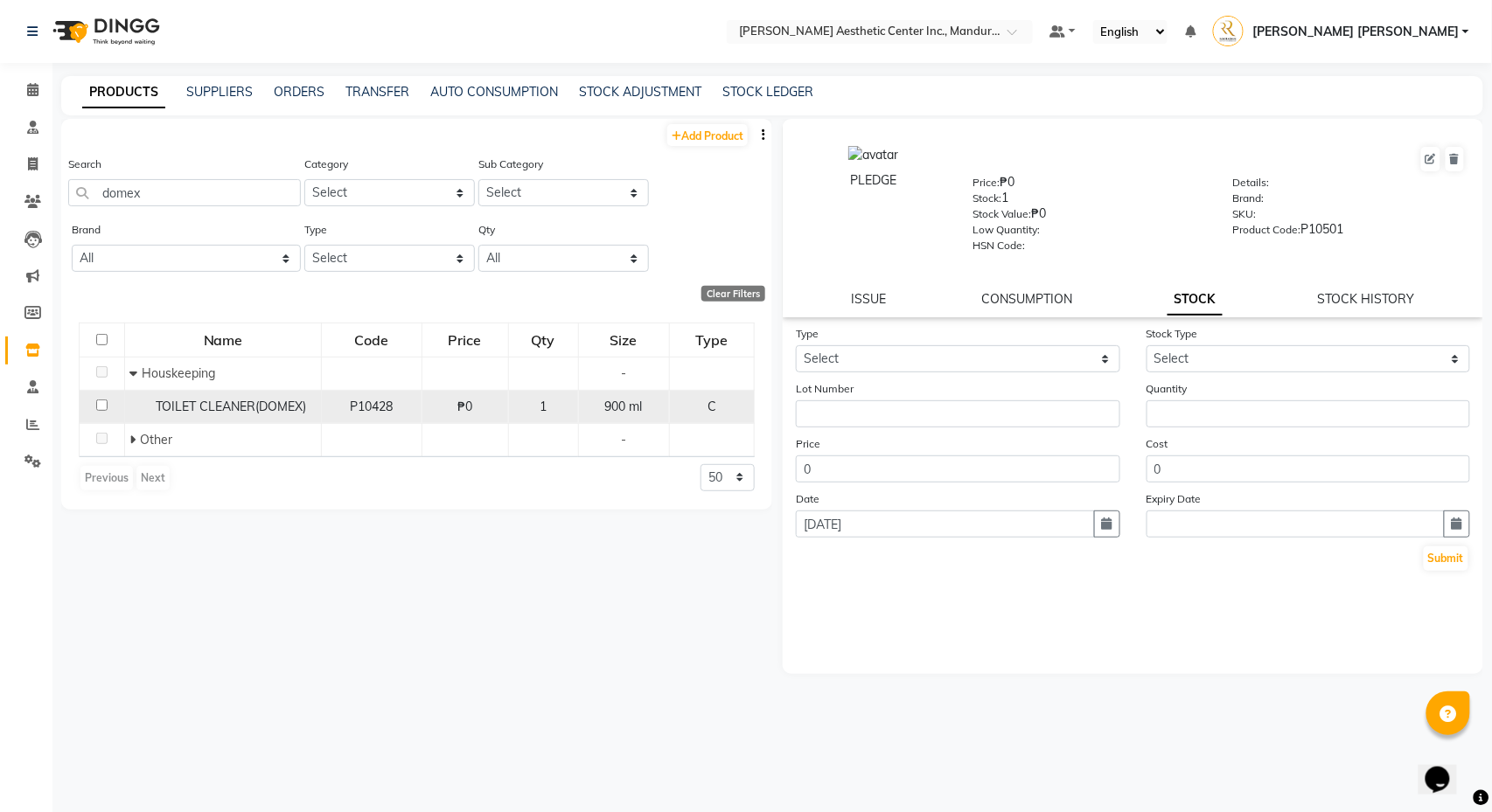
click at [145, 408] on div "TOILET CLEANER(DOMEX)" at bounding box center [223, 407] width 187 height 18
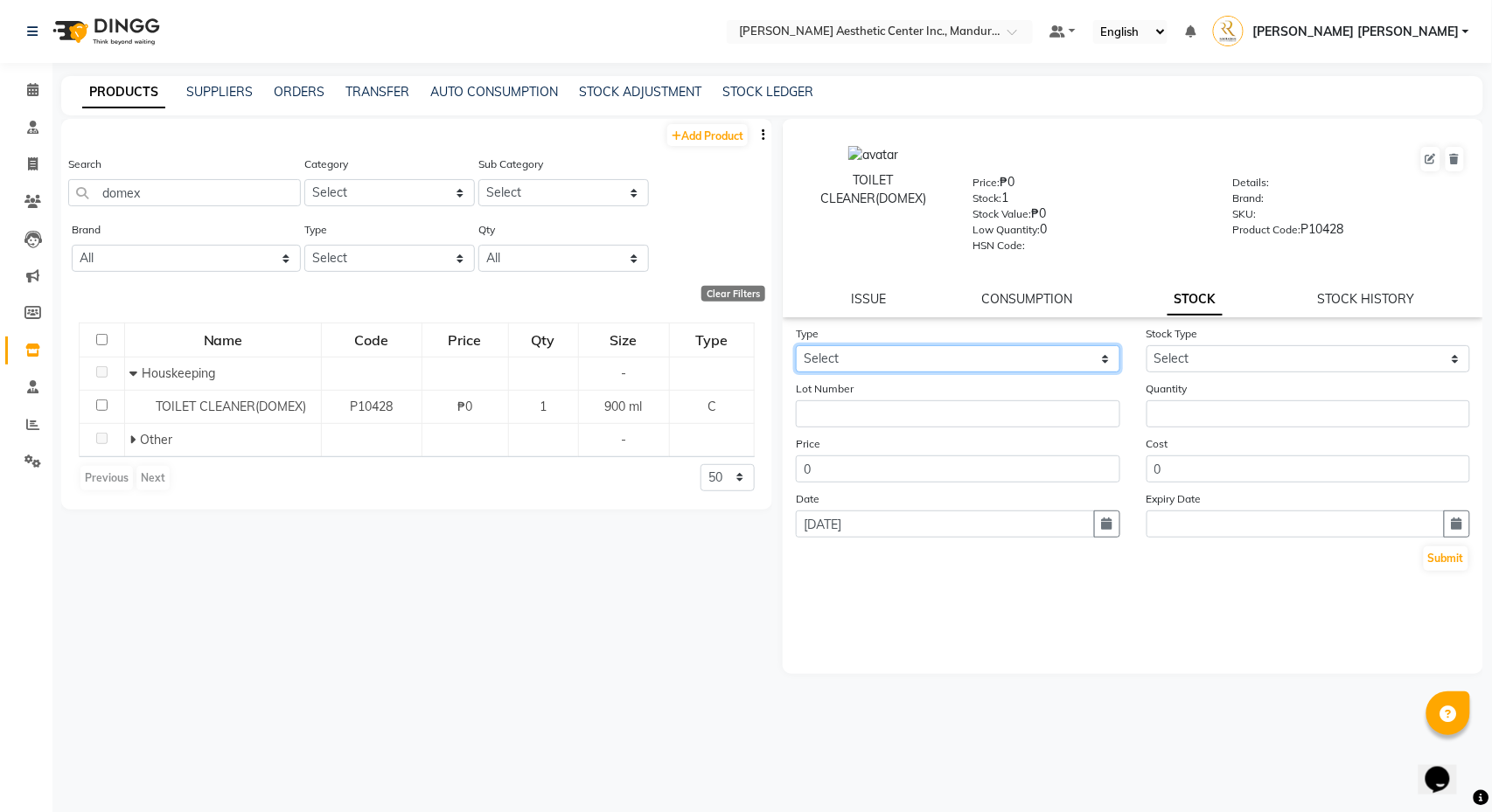
select select "in"
click at [1314, 344] on div "Stock Type Select New Stock Adjustment Return Other" at bounding box center [1308, 347] width 350 height 48
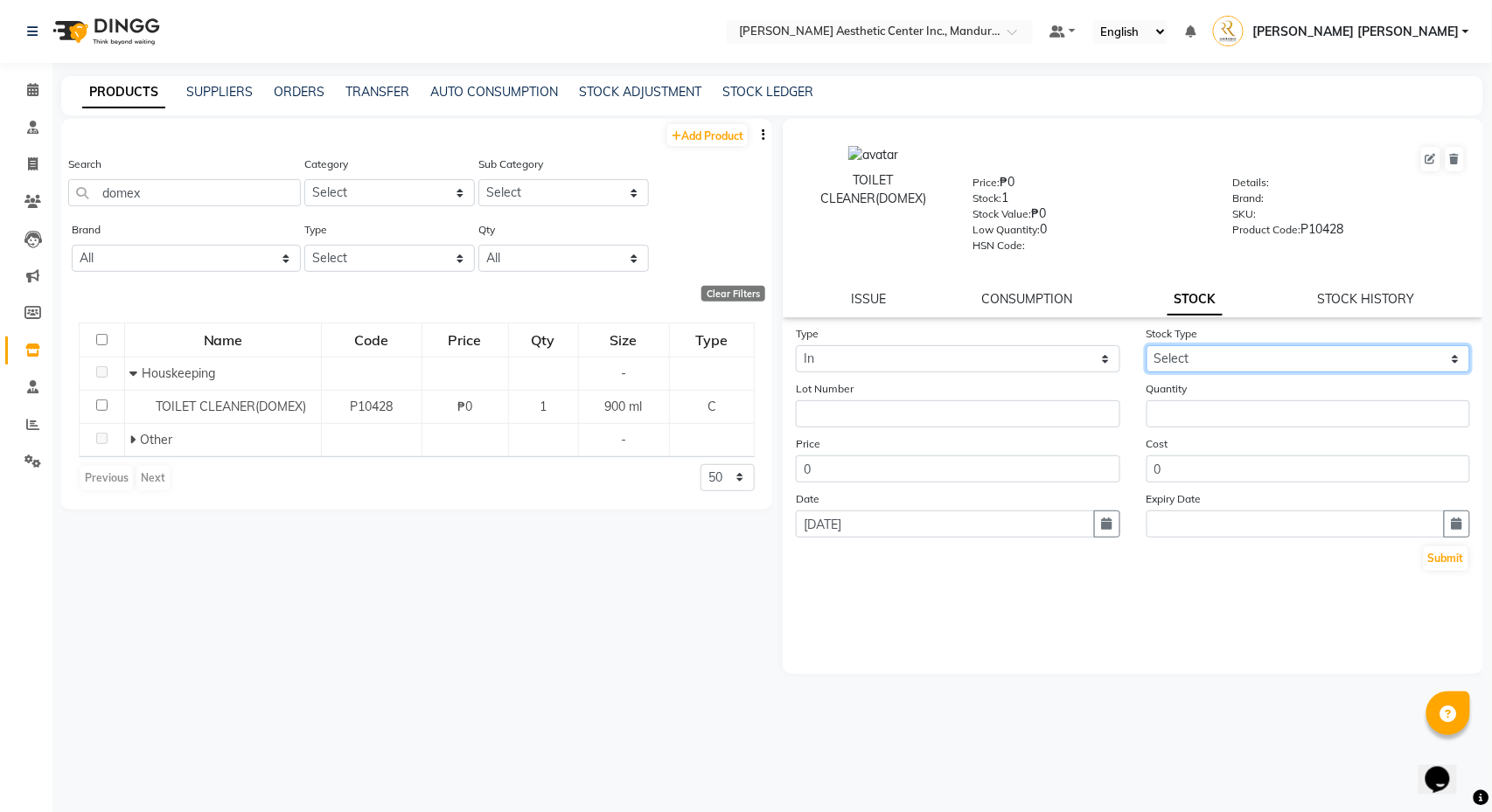
select select "new stock"
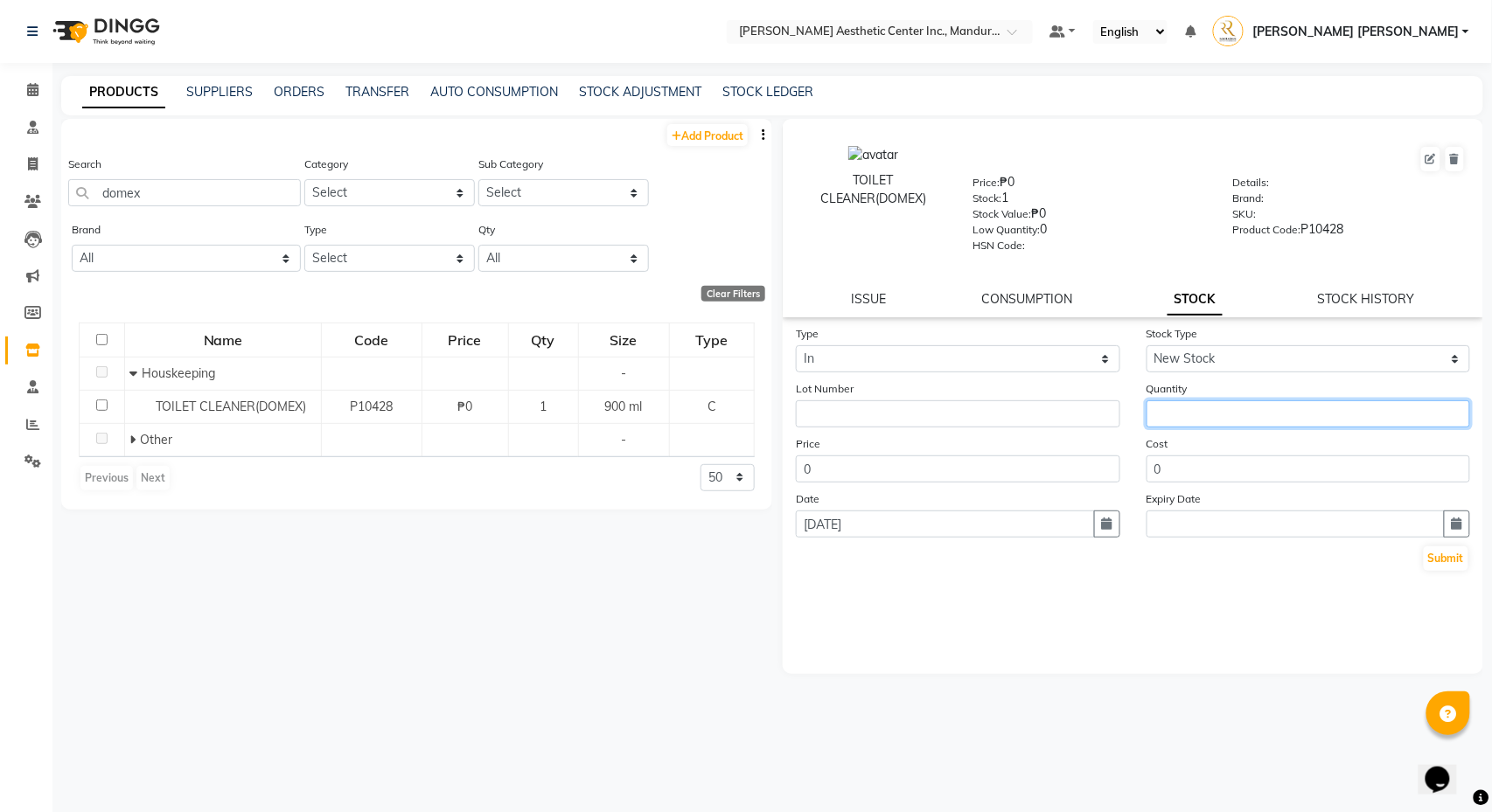
click at [1210, 421] on input "number" at bounding box center [1308, 414] width 324 height 27
type input "1"
click at [1446, 561] on button "Submit" at bounding box center [1446, 558] width 45 height 24
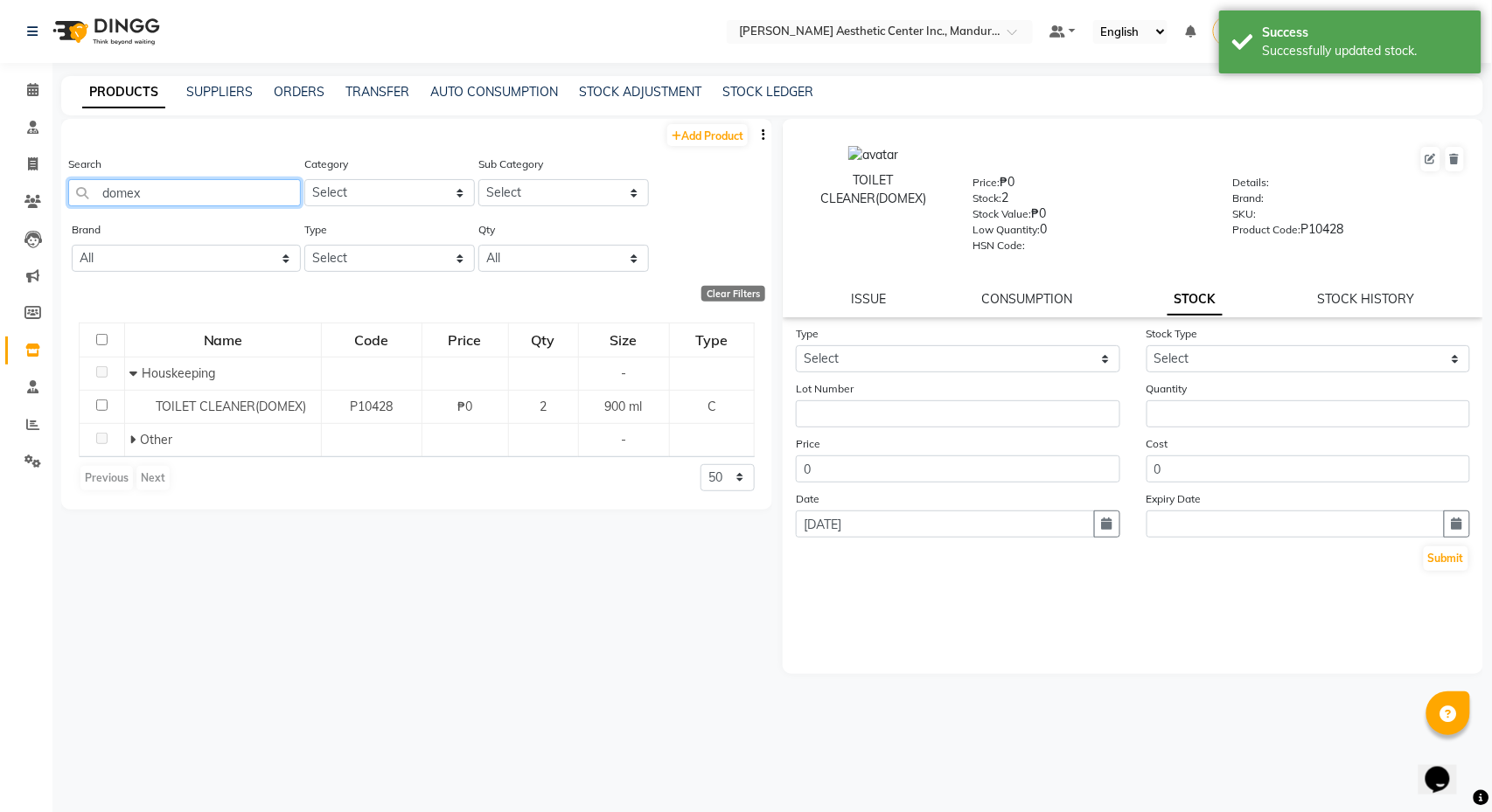
click at [190, 194] on input "domex" at bounding box center [185, 193] width 232 height 27
type input "d"
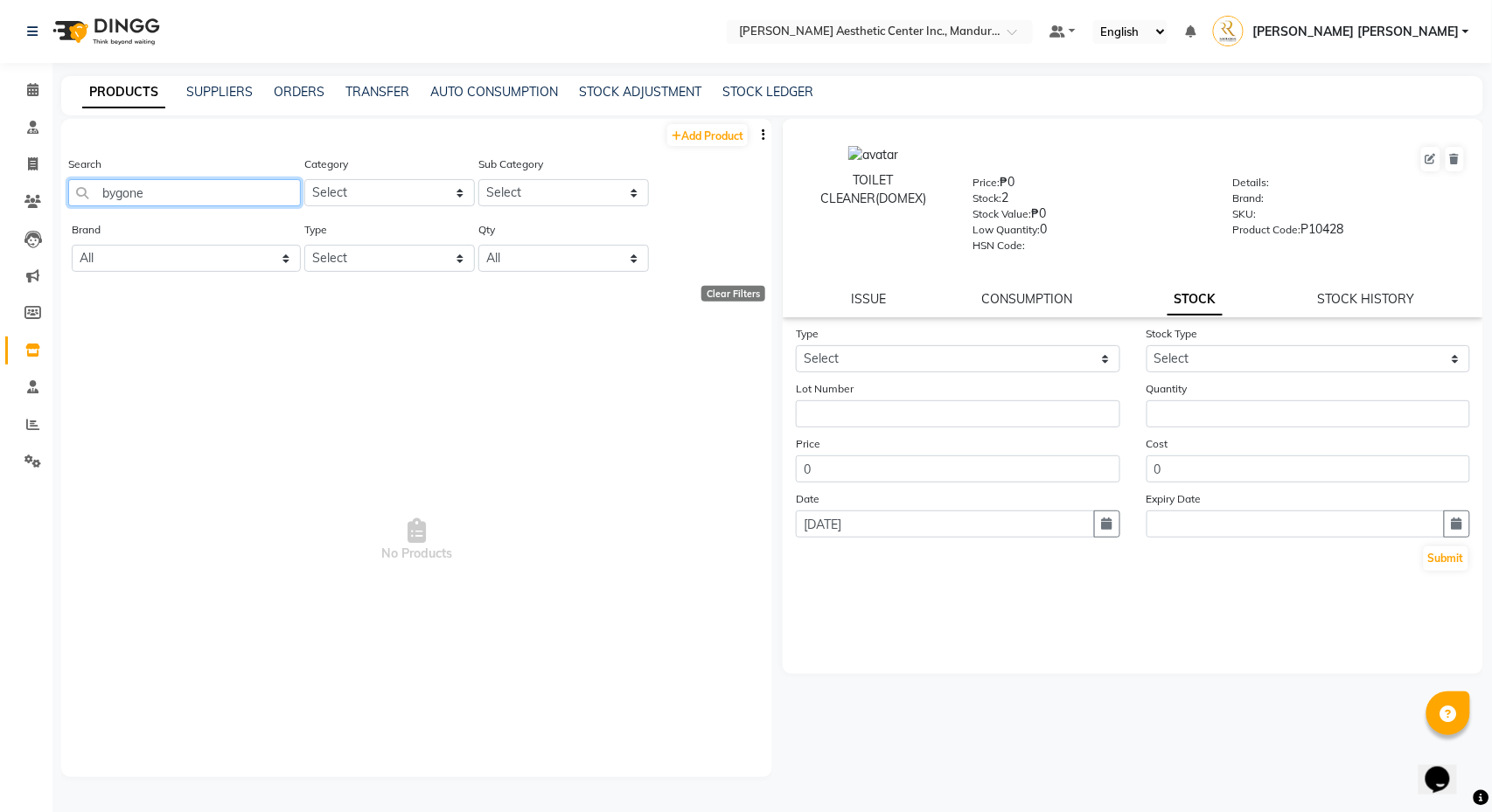
drag, startPoint x: 189, startPoint y: 215, endPoint x: 226, endPoint y: 194, distance: 42.5
click at [226, 194] on input "bygone" at bounding box center [185, 193] width 232 height 27
type input "b"
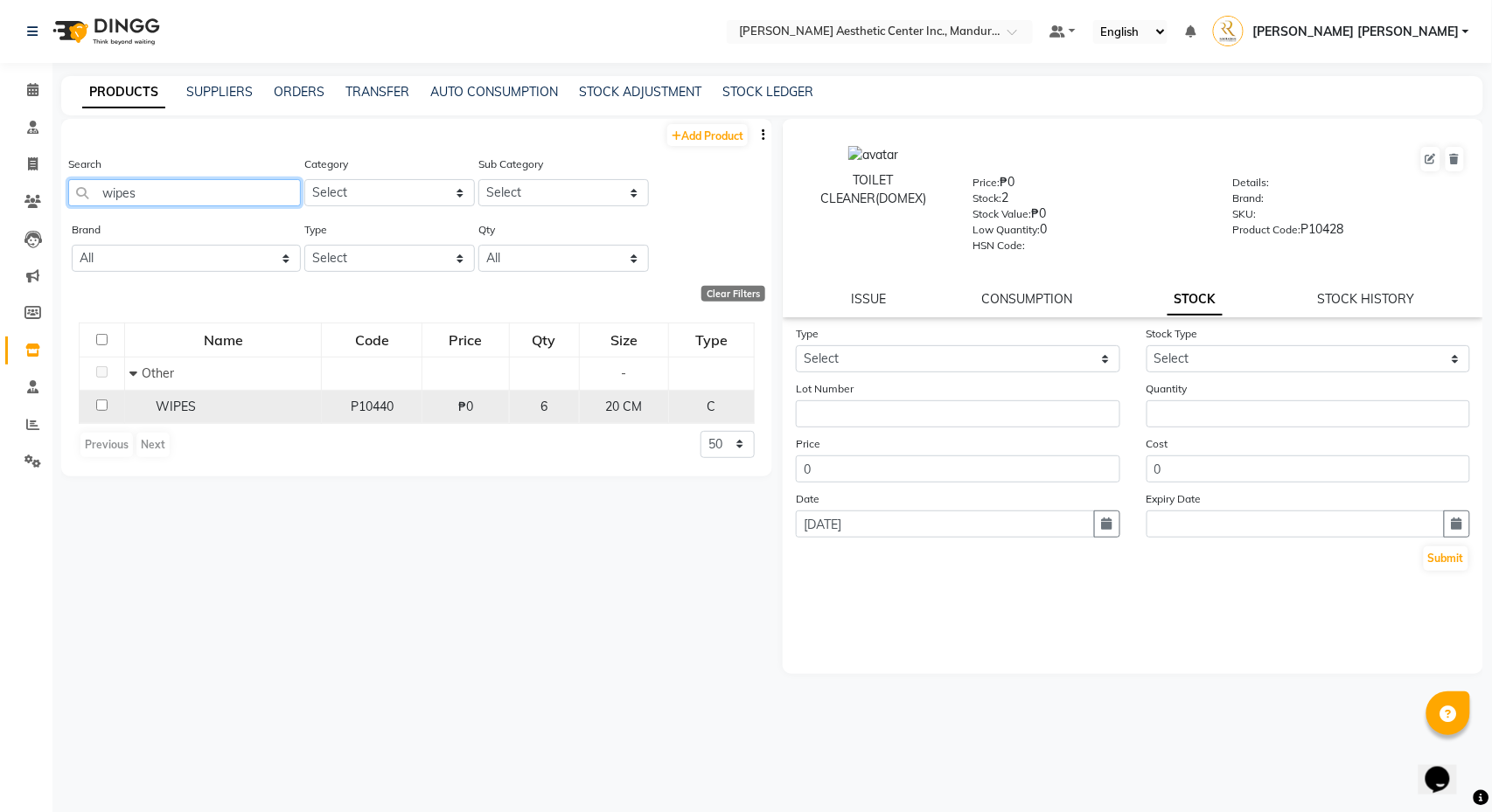
type input "wipes"
click at [178, 411] on span "WIPES" at bounding box center [176, 406] width 41 height 15
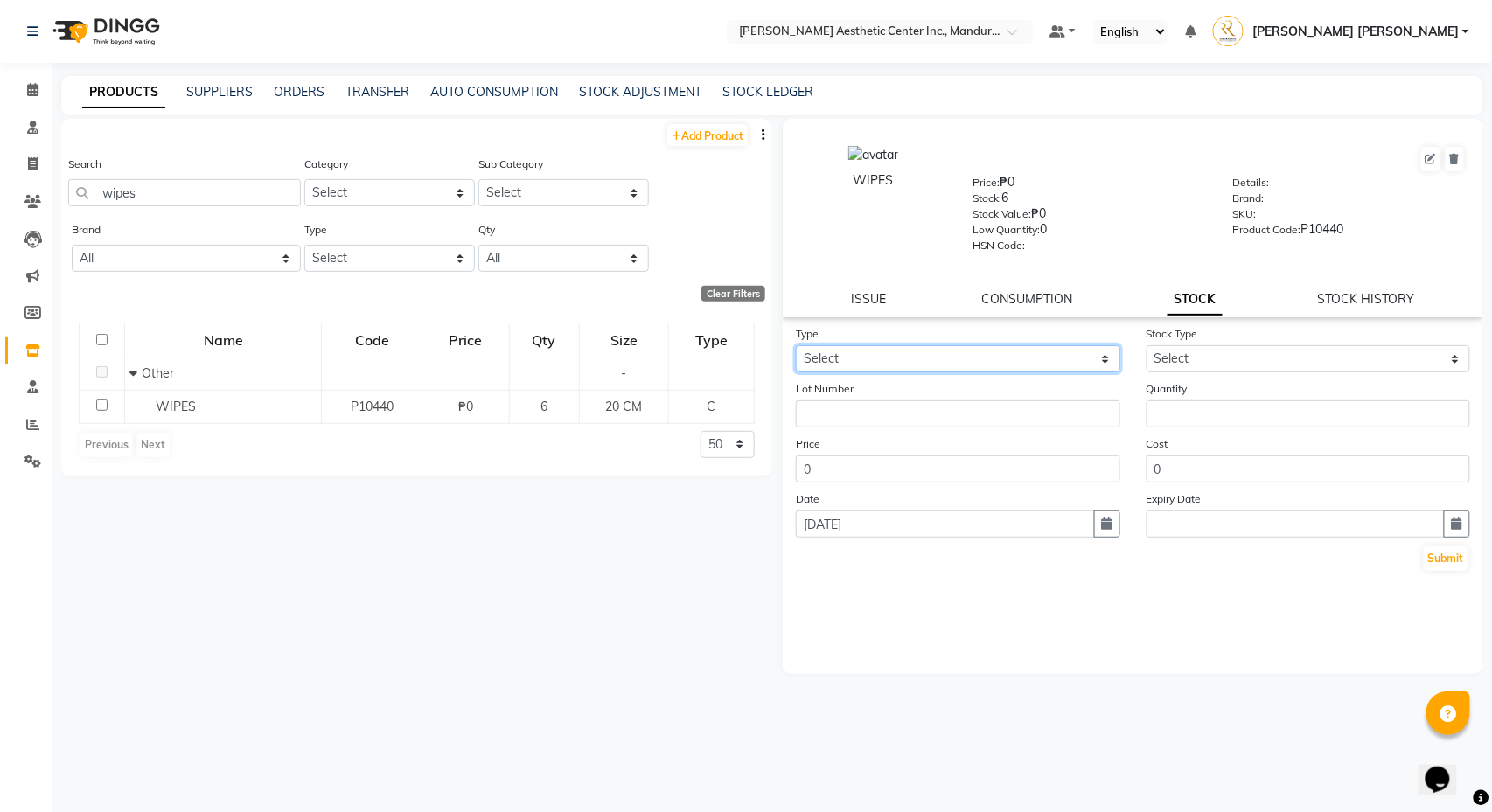
select select "in"
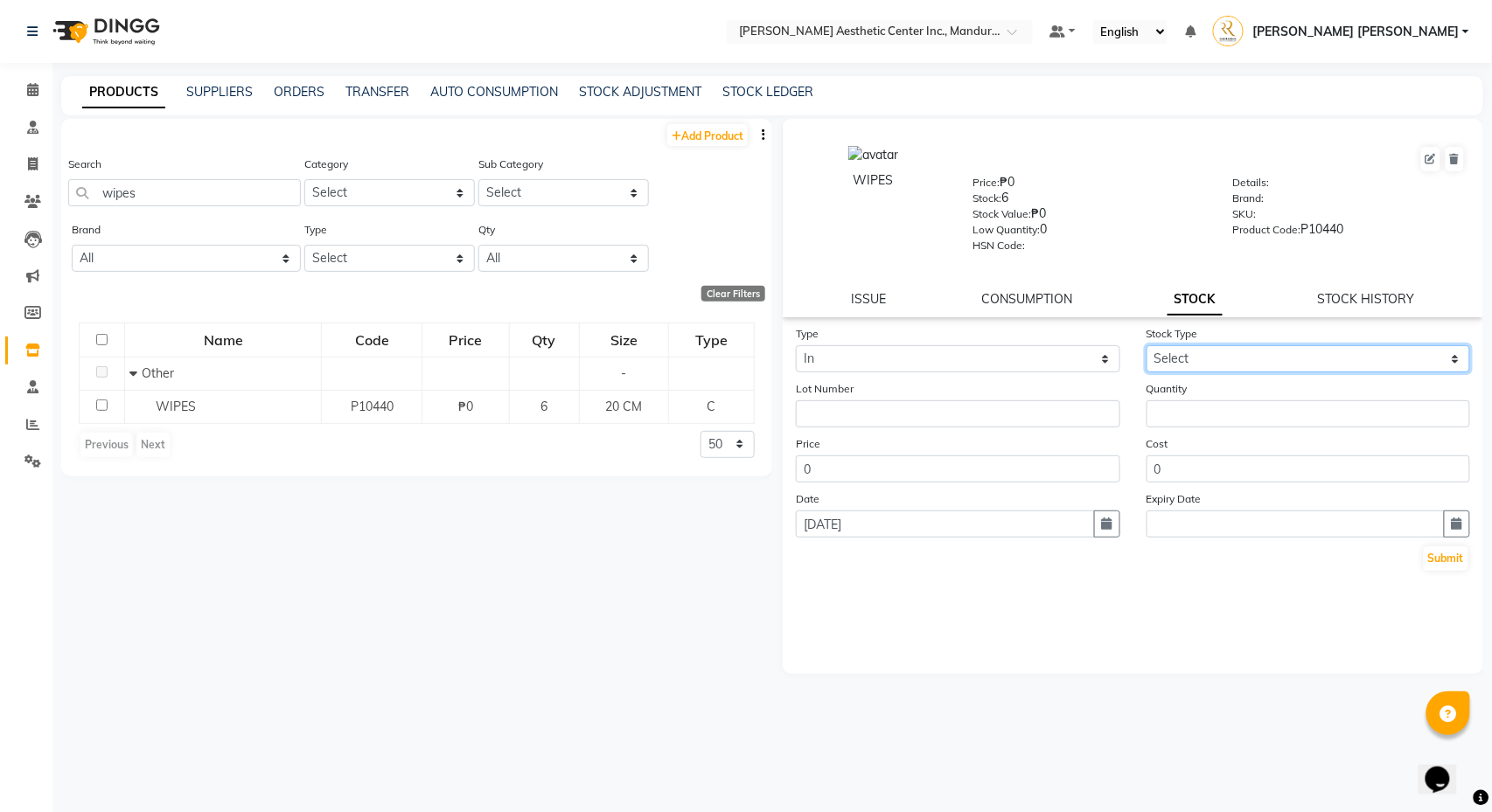
select select "new stock"
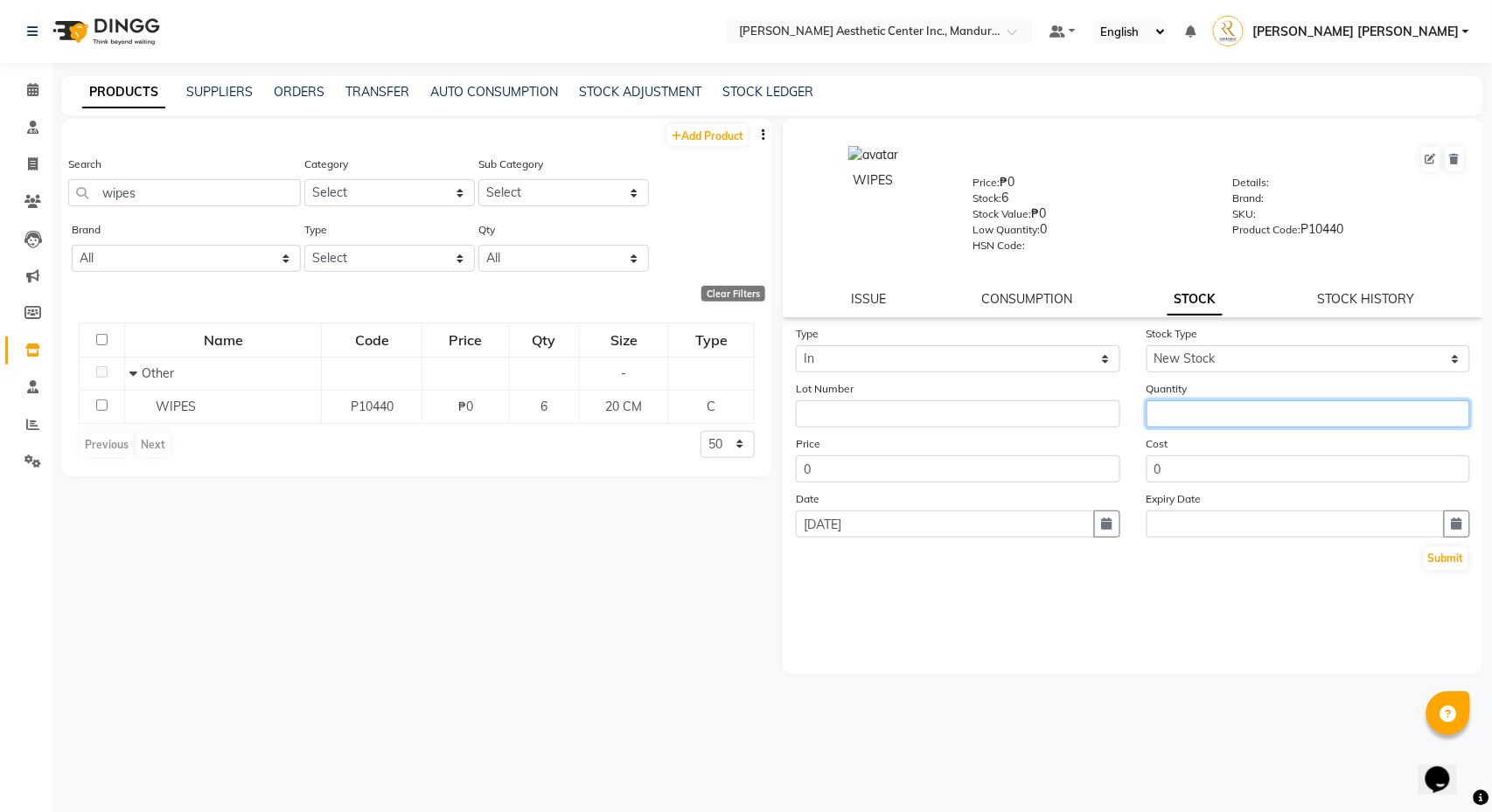
click at [1203, 420] on input "number" at bounding box center [1308, 414] width 324 height 27
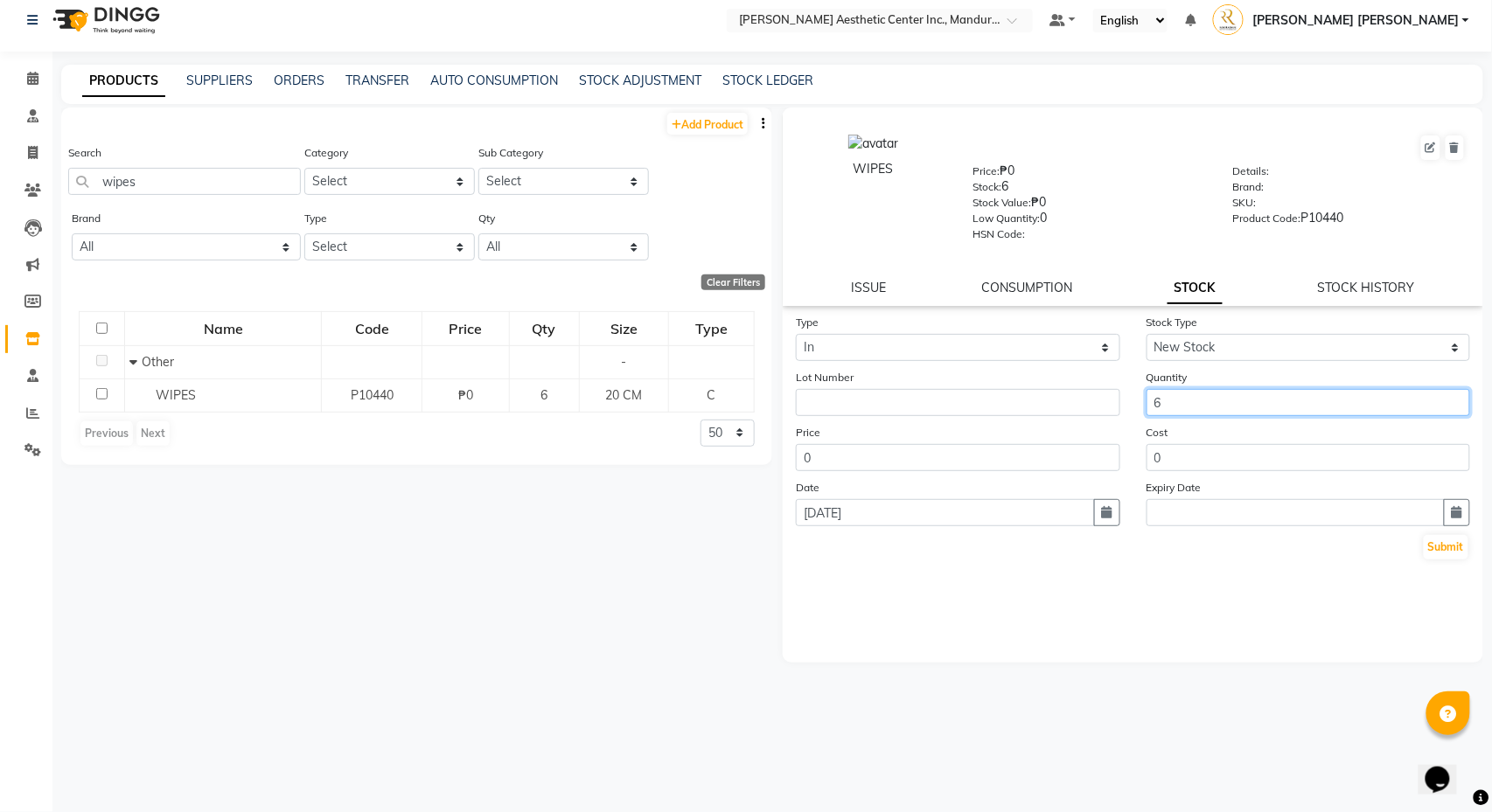
scroll to position [12, 0]
type input "6"
click at [1460, 550] on button "Submit" at bounding box center [1446, 546] width 45 height 24
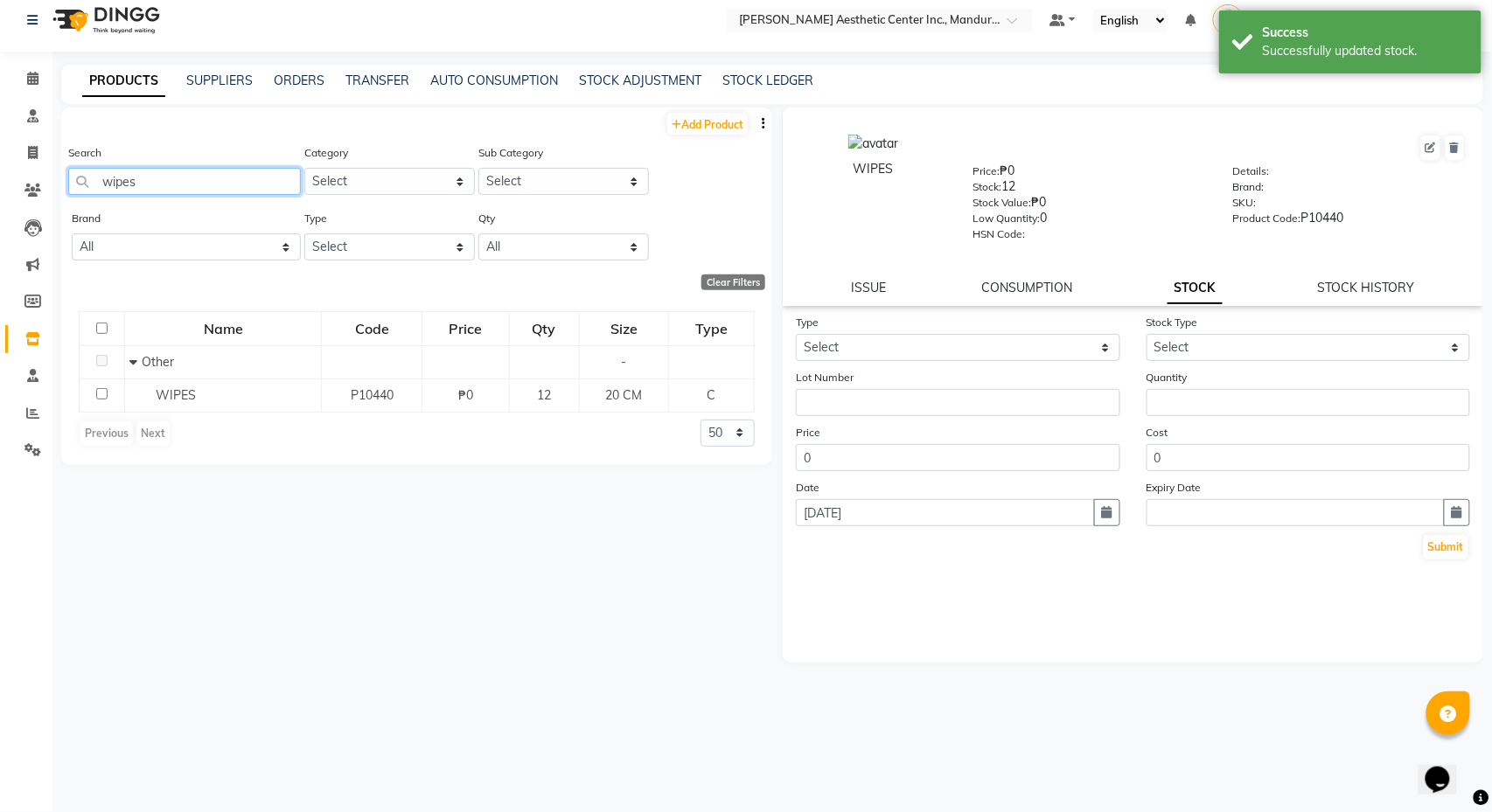
click at [253, 176] on input "wipes" at bounding box center [185, 181] width 232 height 27
type input "w"
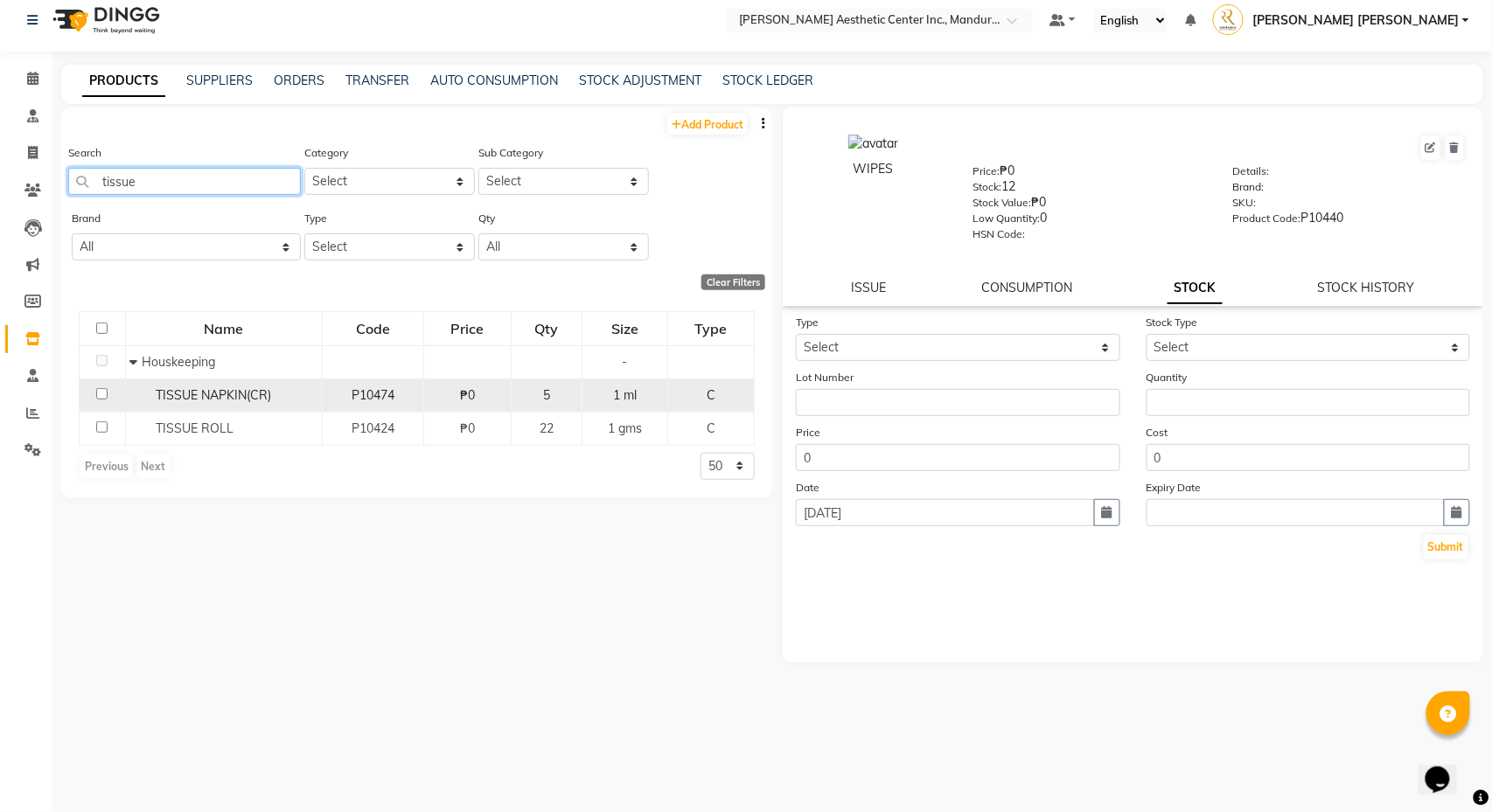
type input "tissue"
click at [161, 398] on span "TISSUE NAPKIN(CR)" at bounding box center [214, 394] width 115 height 15
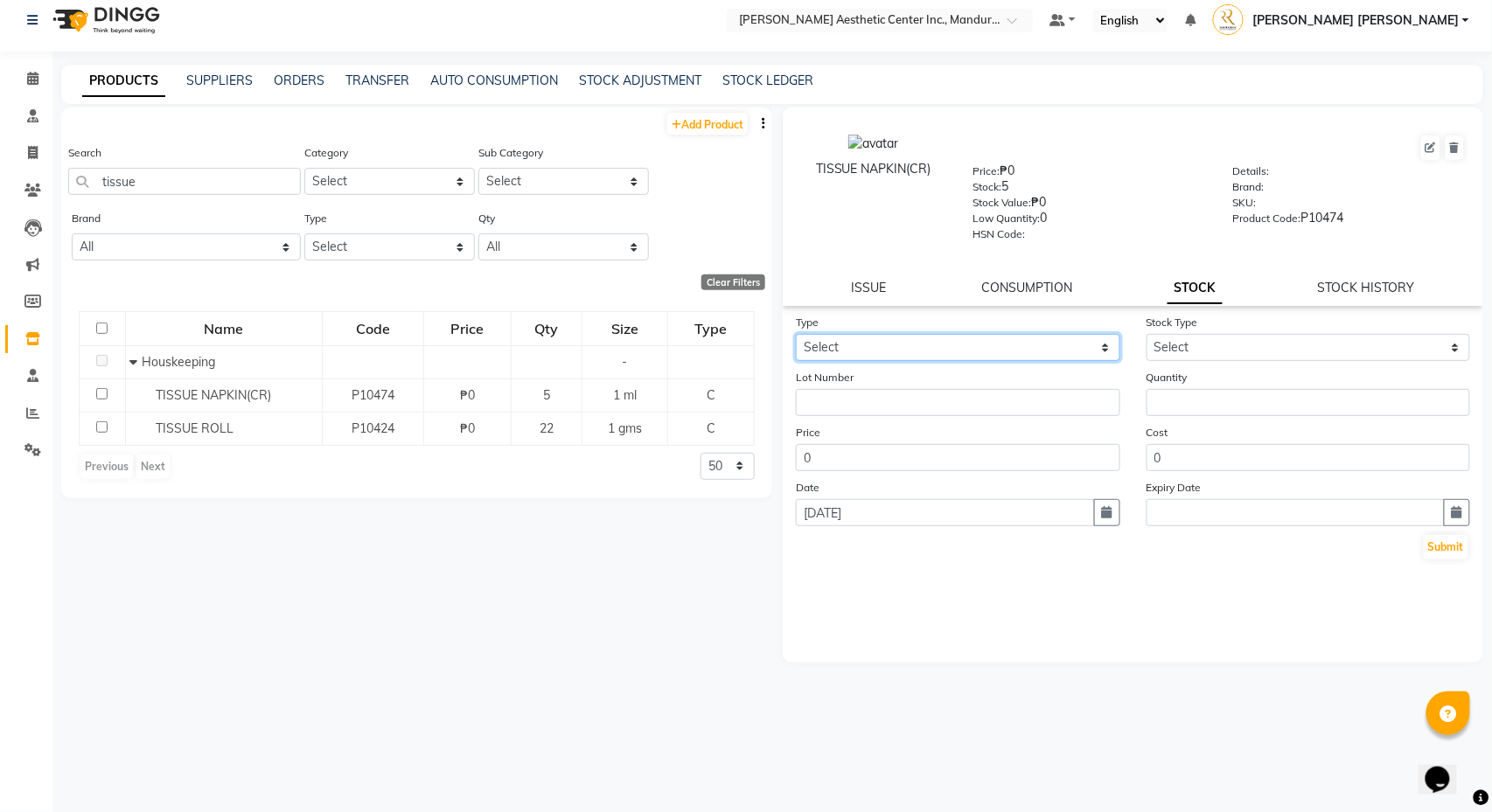
select select "in"
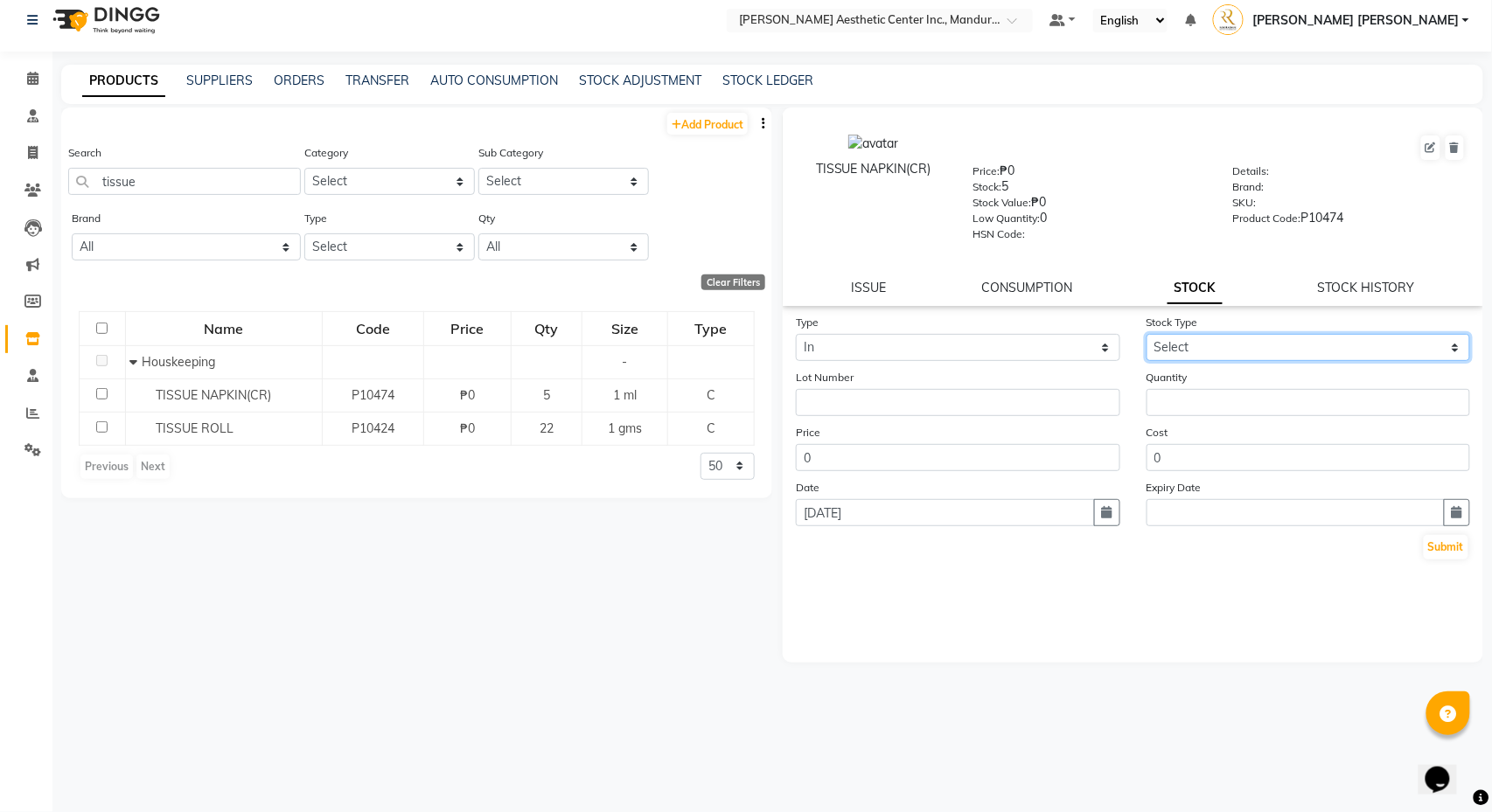
select select "new stock"
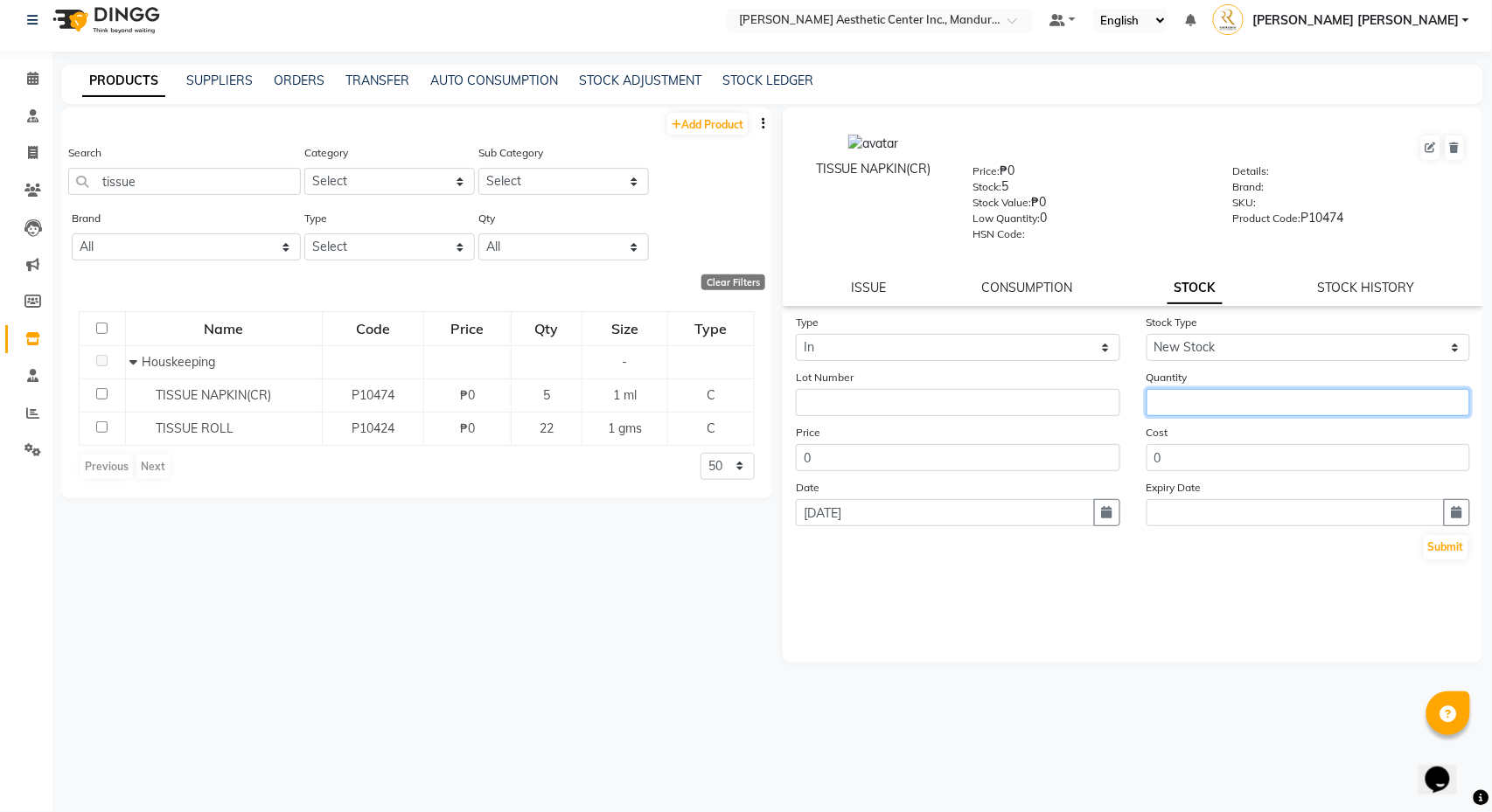
click at [1238, 403] on input "number" at bounding box center [1308, 402] width 324 height 27
type input "8"
click at [1444, 548] on button "Submit" at bounding box center [1446, 546] width 45 height 24
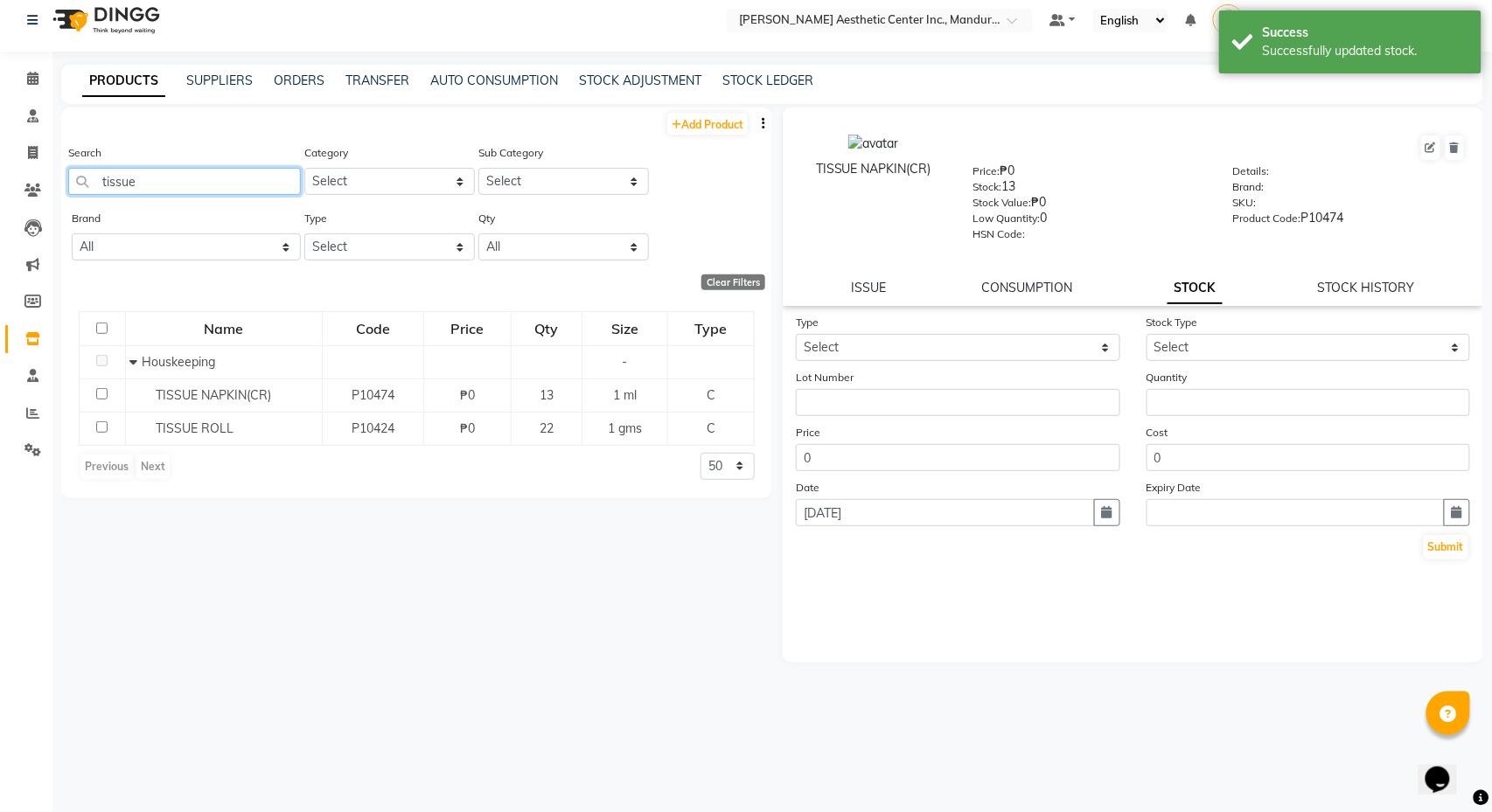
click at [186, 184] on input "tissue" at bounding box center [185, 181] width 232 height 27
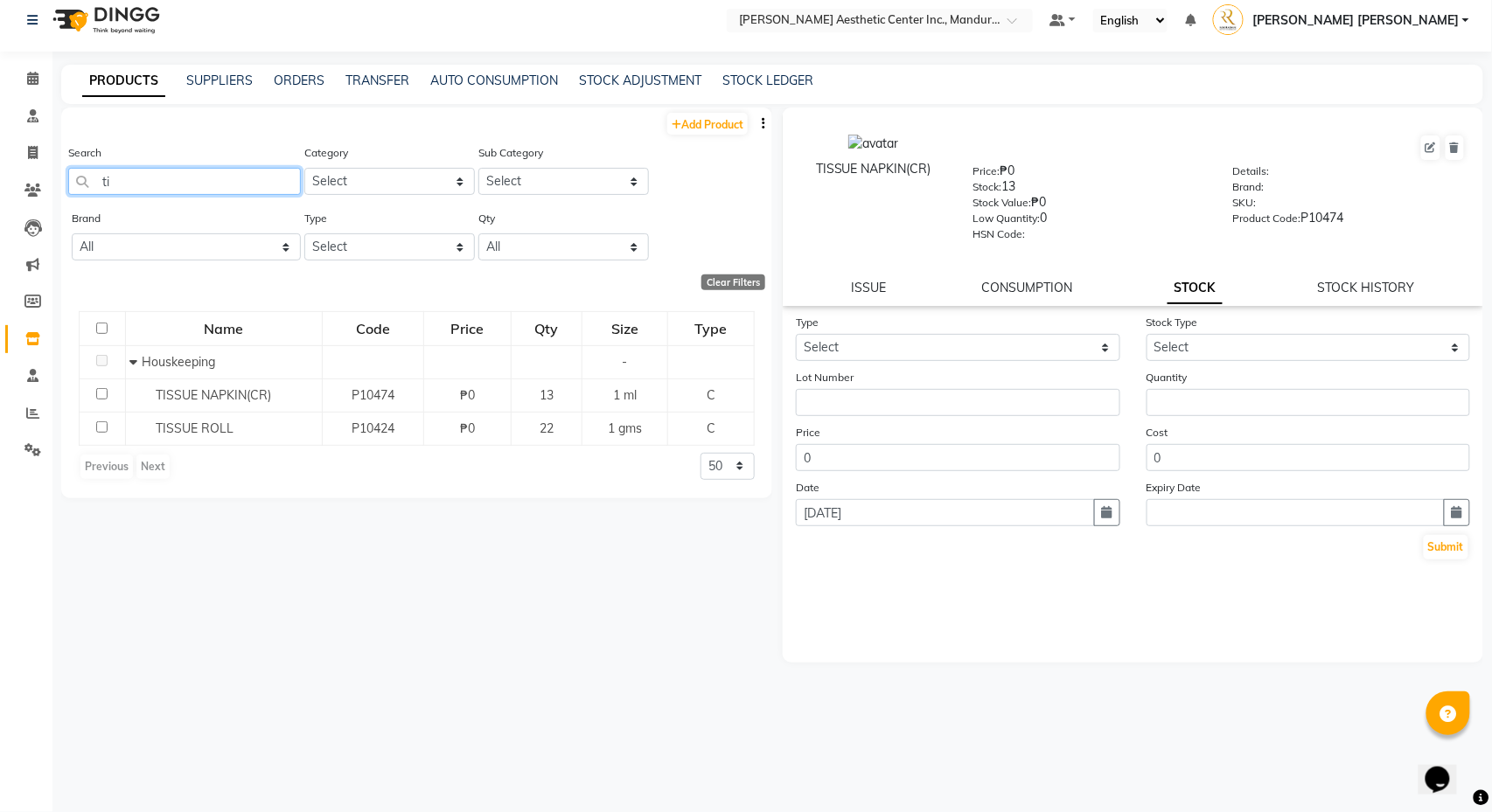
type input "t"
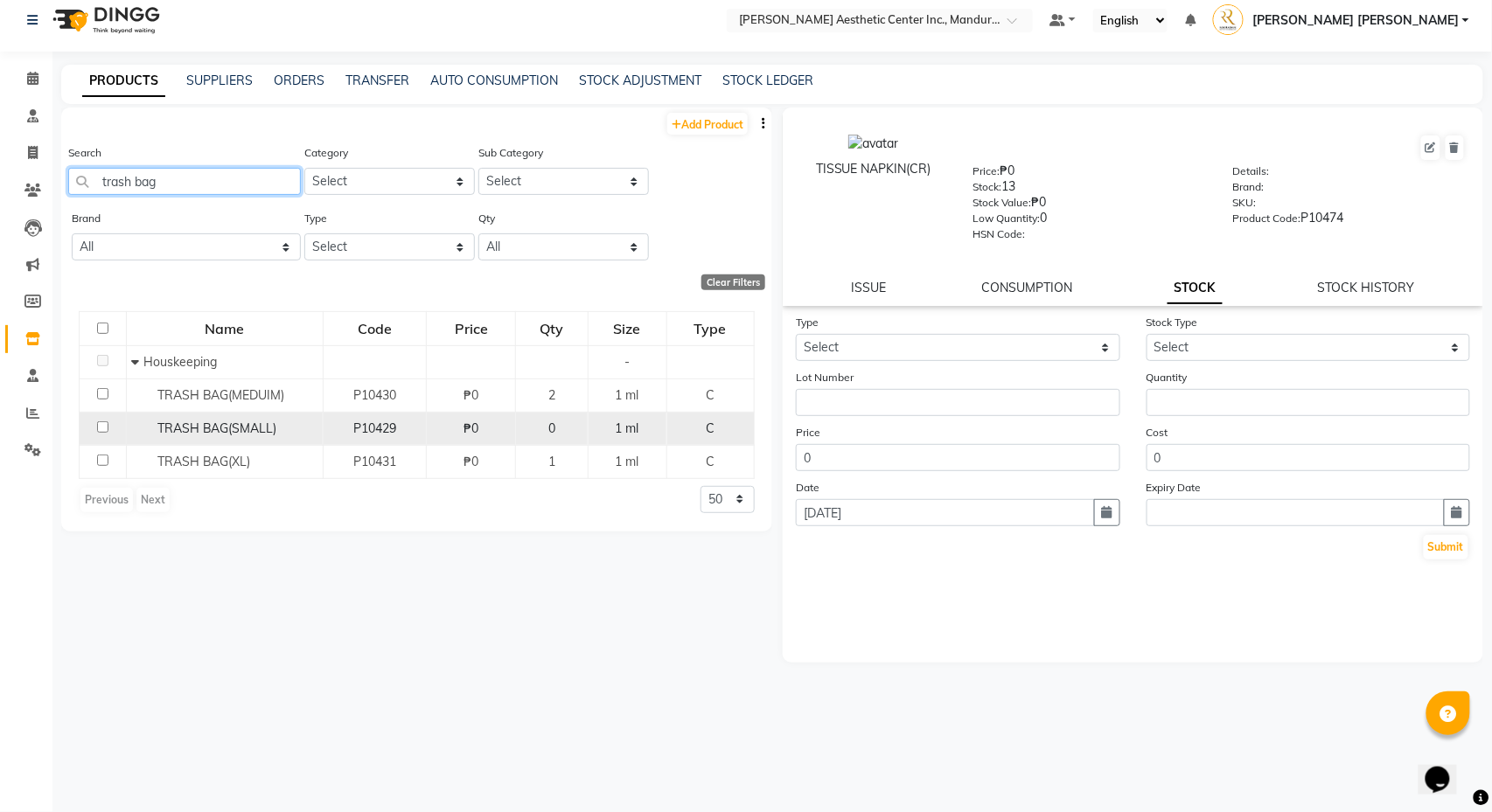
type input "trash bag"
click at [182, 435] on span "TRASH BAG(SMALL)" at bounding box center [217, 428] width 120 height 15
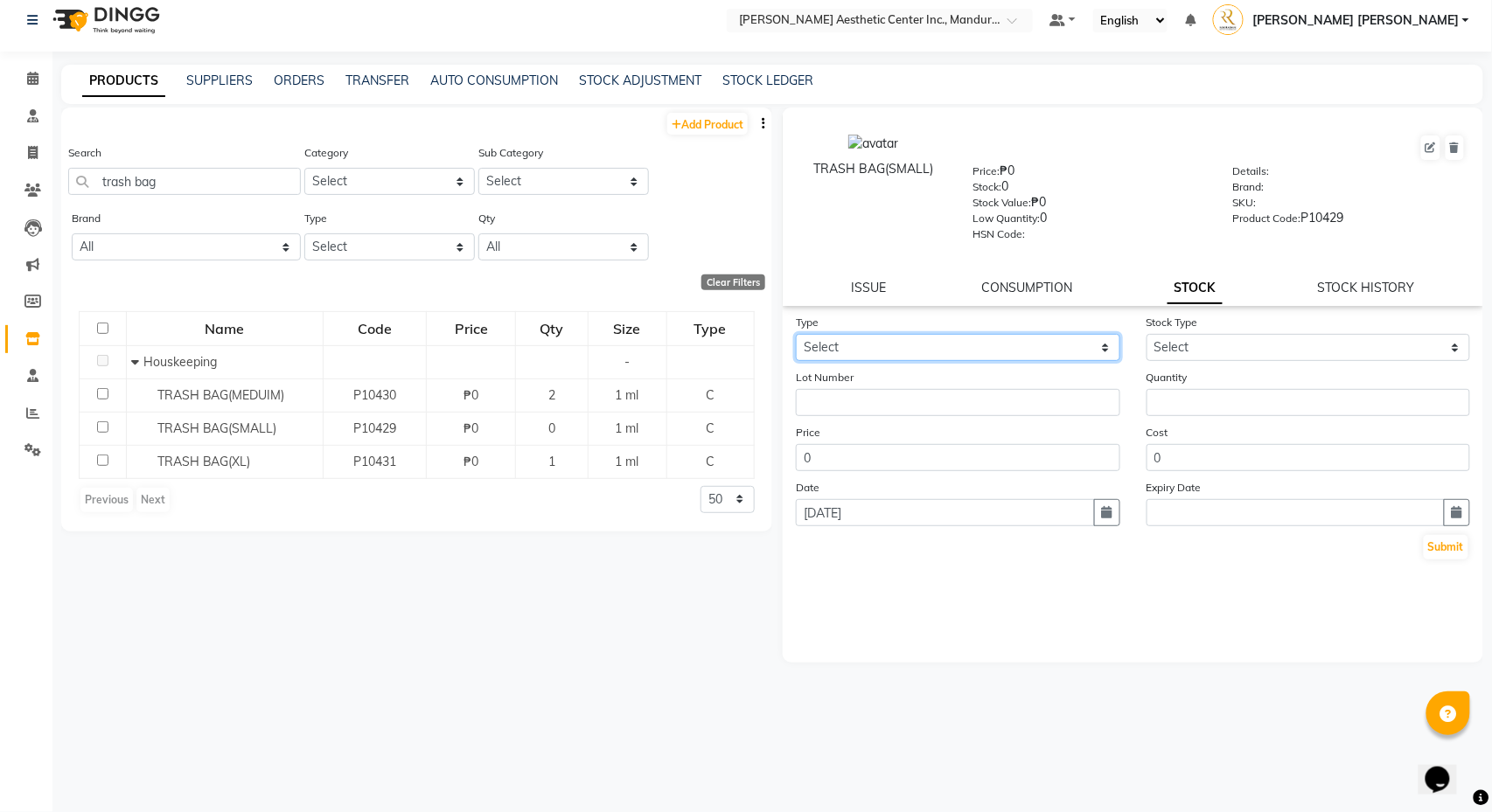
select select "in"
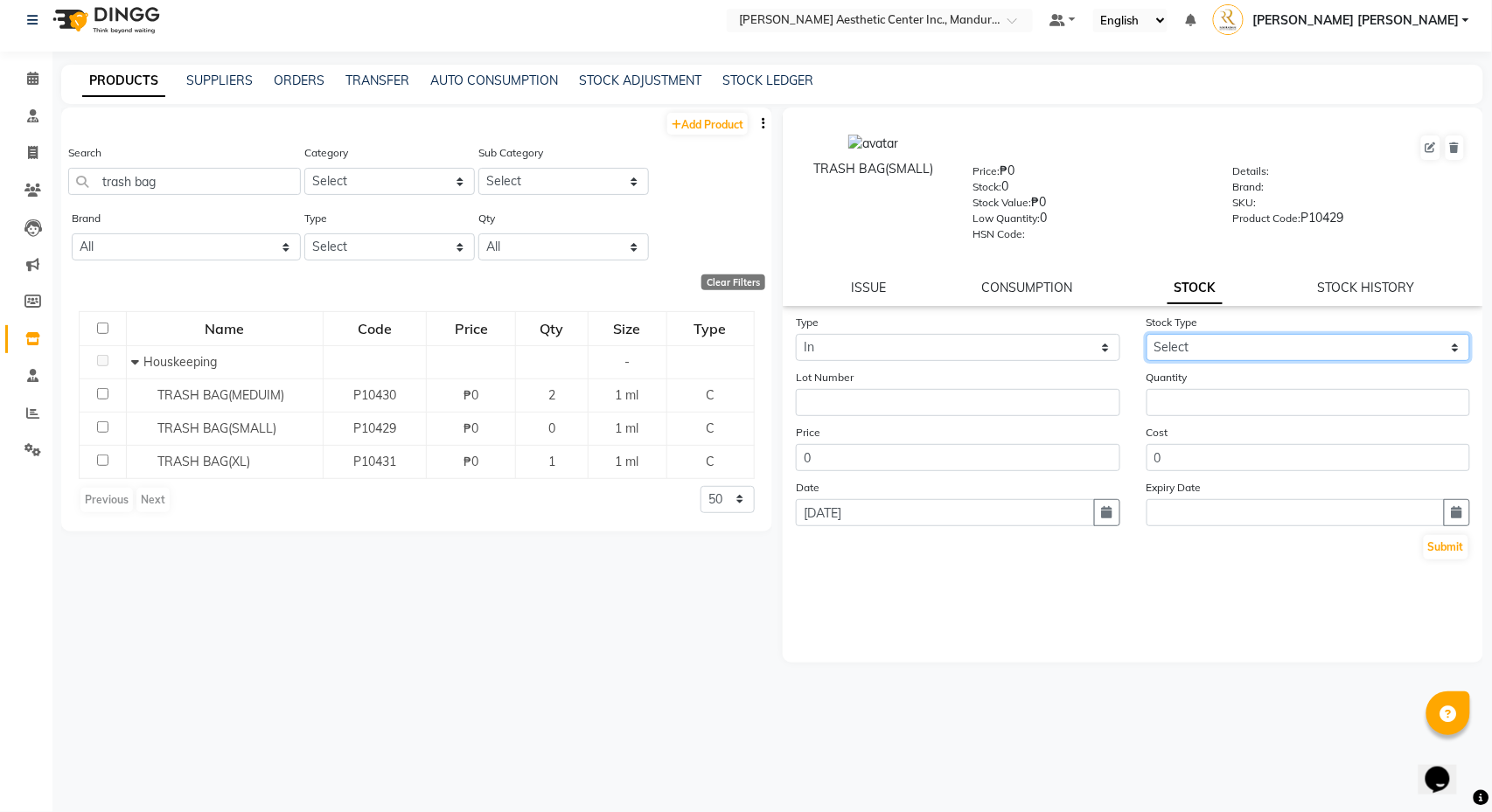
select select "new stock"
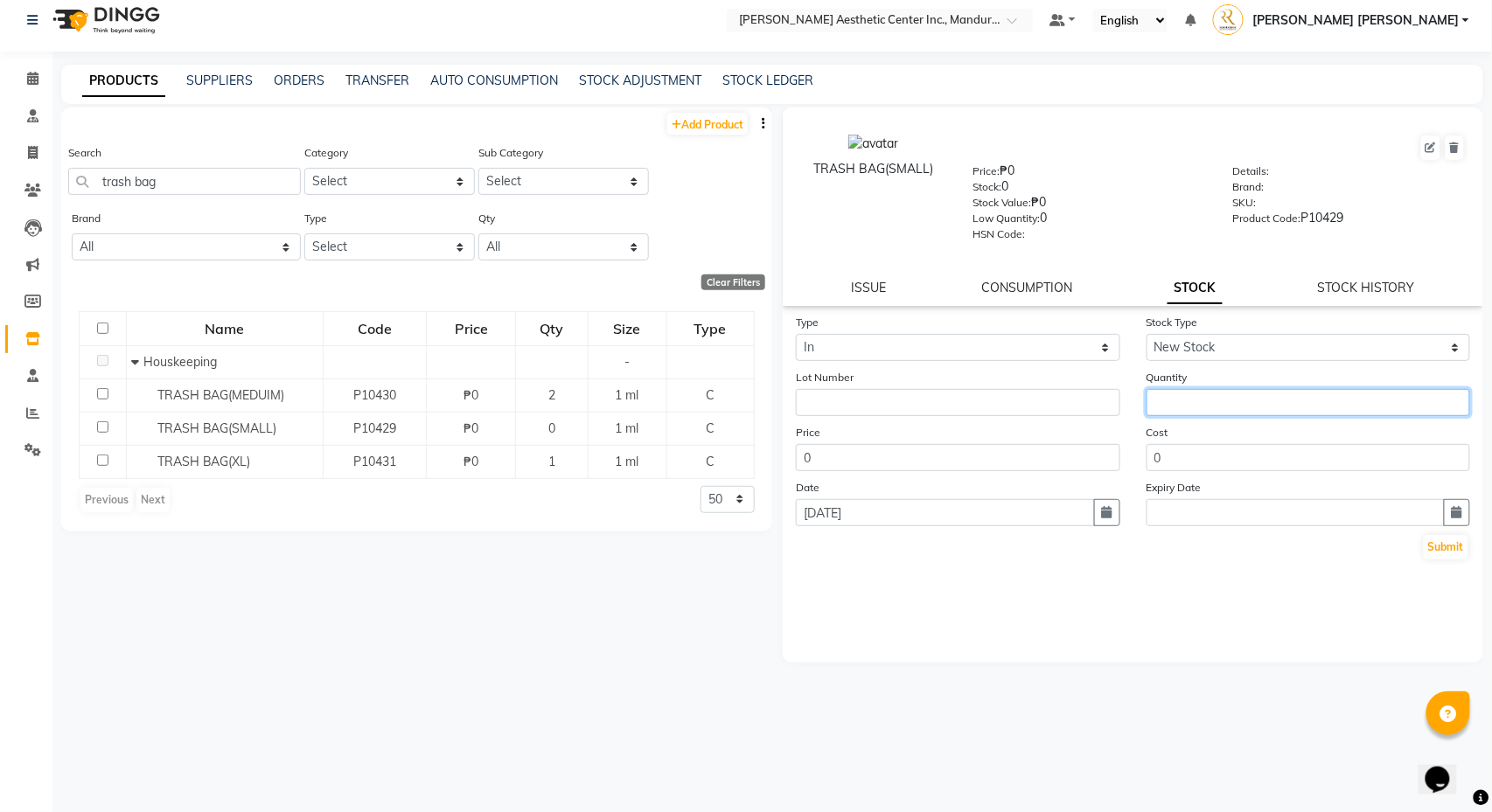
click at [1207, 405] on input "number" at bounding box center [1308, 402] width 324 height 27
type input "2"
click at [1443, 545] on button "Submit" at bounding box center [1446, 546] width 45 height 24
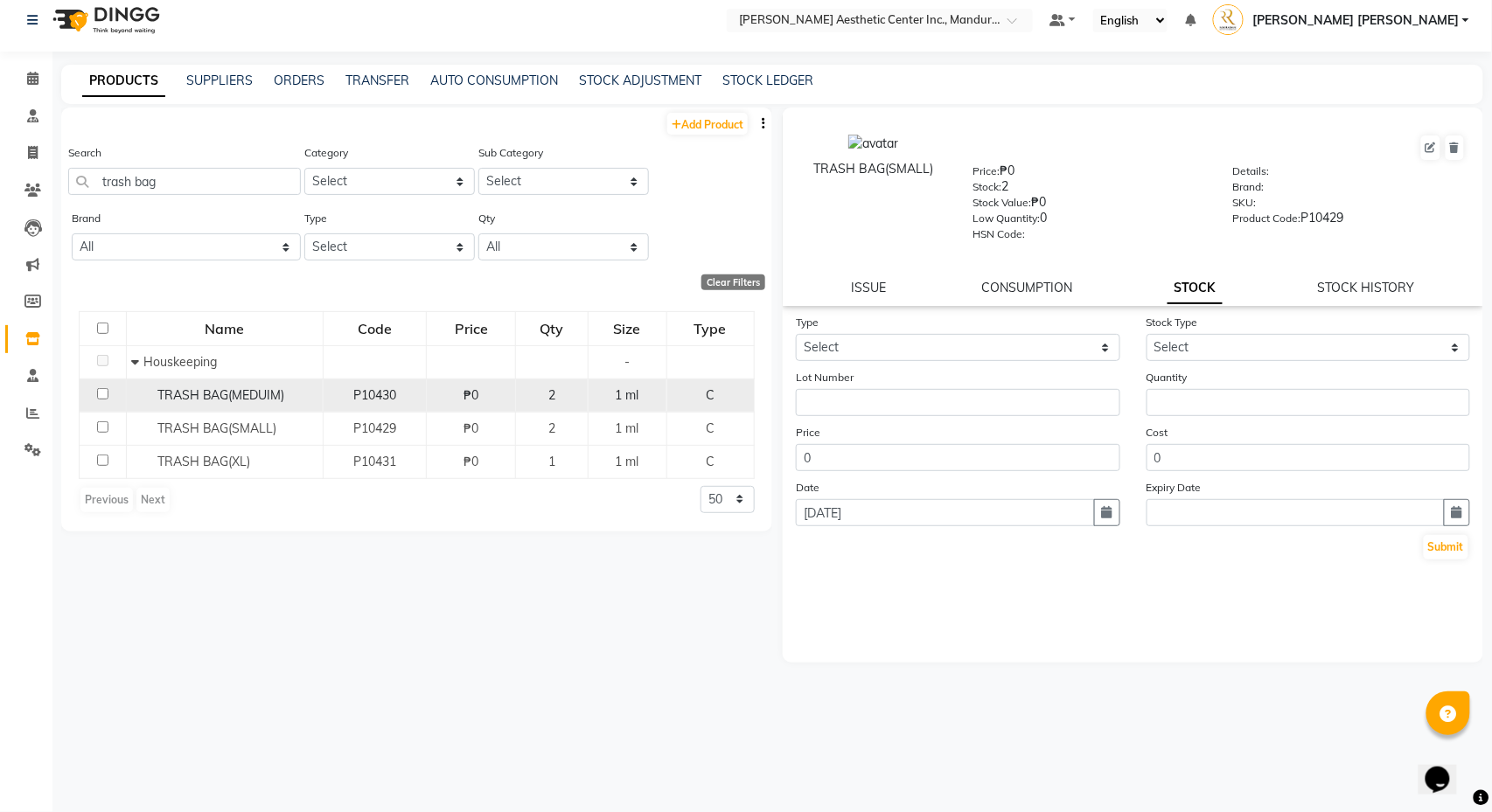
click at [229, 394] on span "TRASH BAG(MEDUIM)" at bounding box center [222, 394] width 128 height 15
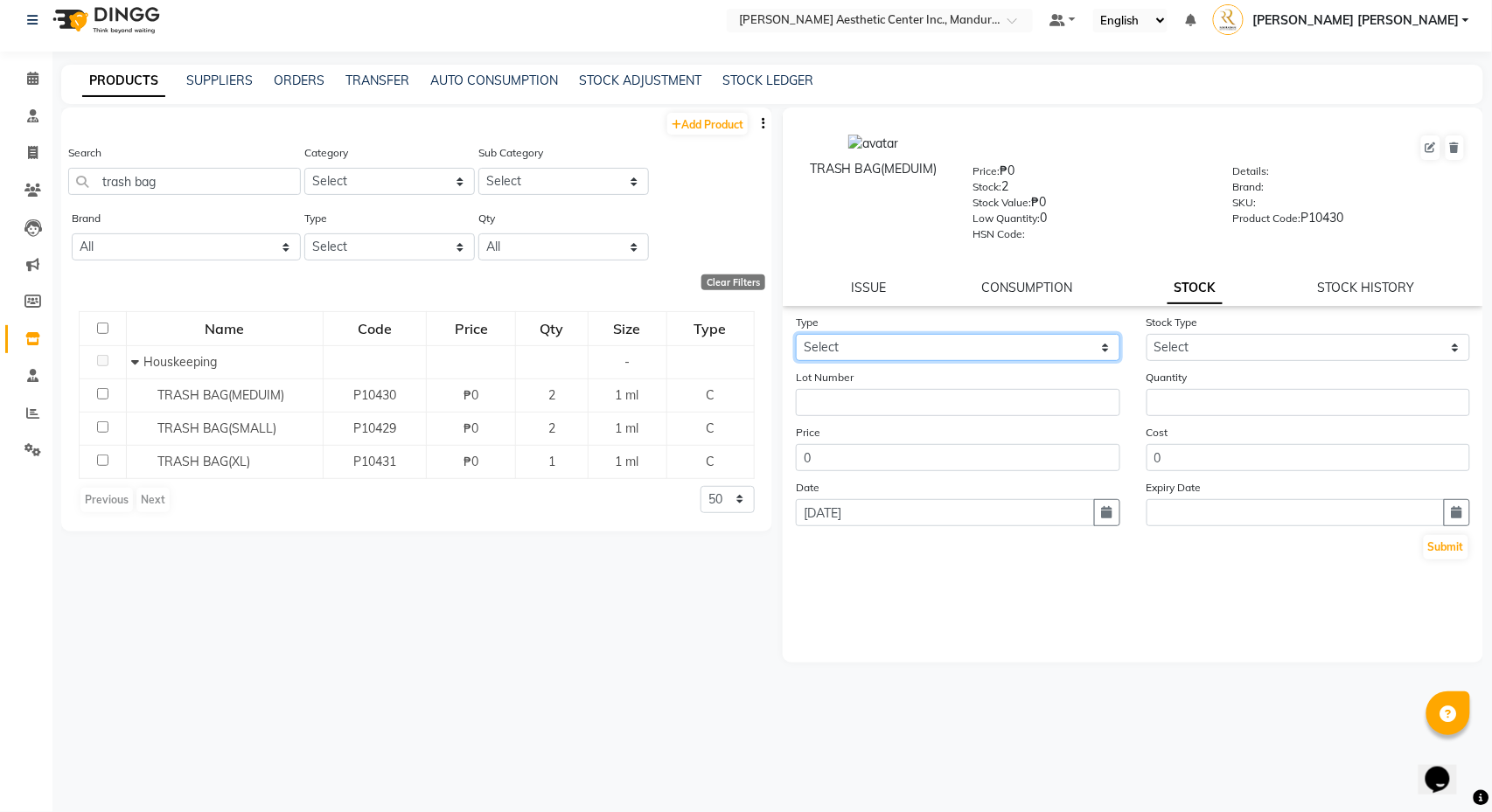
select select "in"
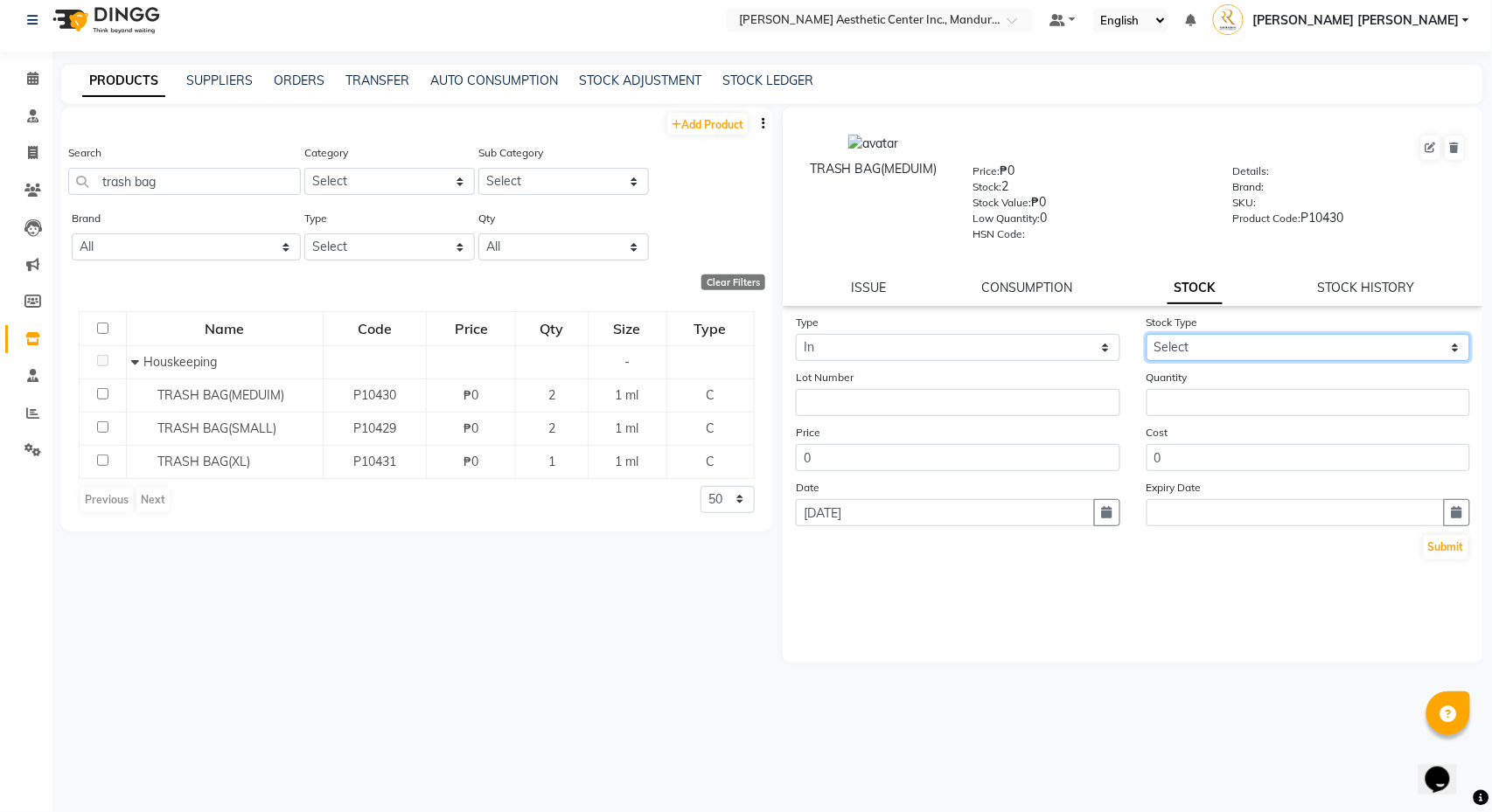
select select "new stock"
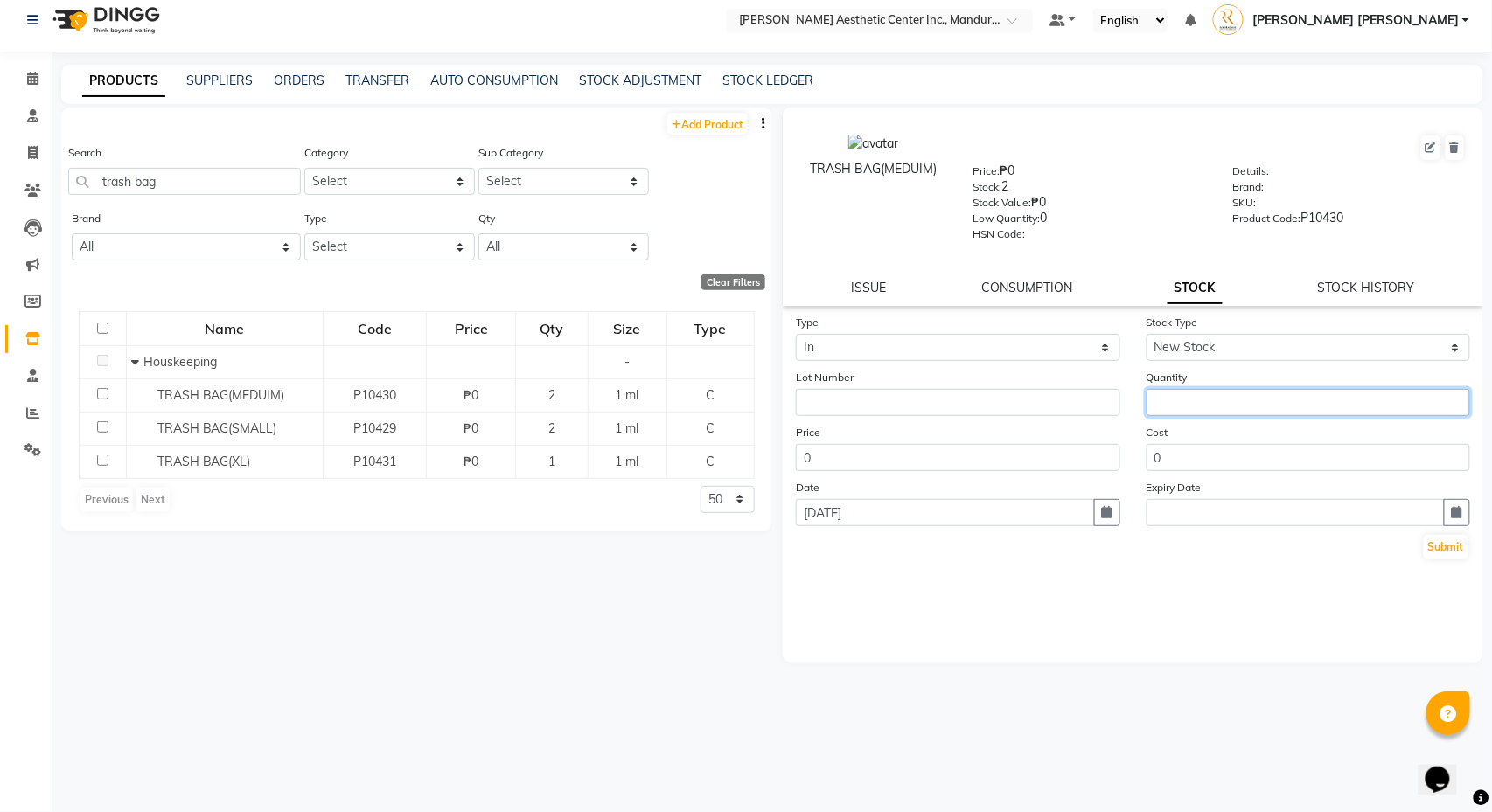
click at [1225, 401] on input "number" at bounding box center [1308, 402] width 324 height 27
type input "1"
click at [1443, 545] on button "Submit" at bounding box center [1446, 546] width 45 height 24
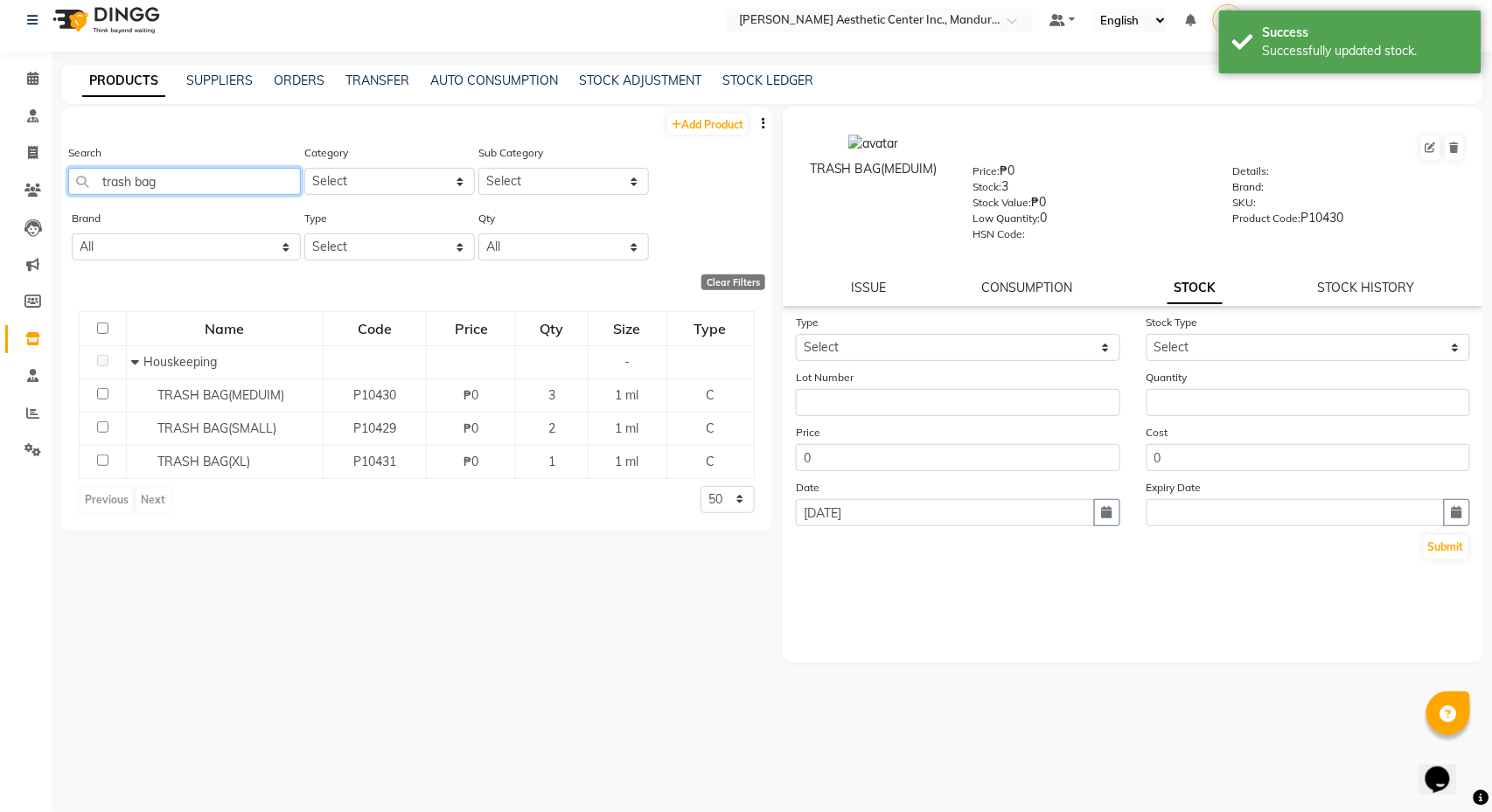
click at [234, 181] on input "trash bag" at bounding box center [185, 181] width 232 height 27
type input "t"
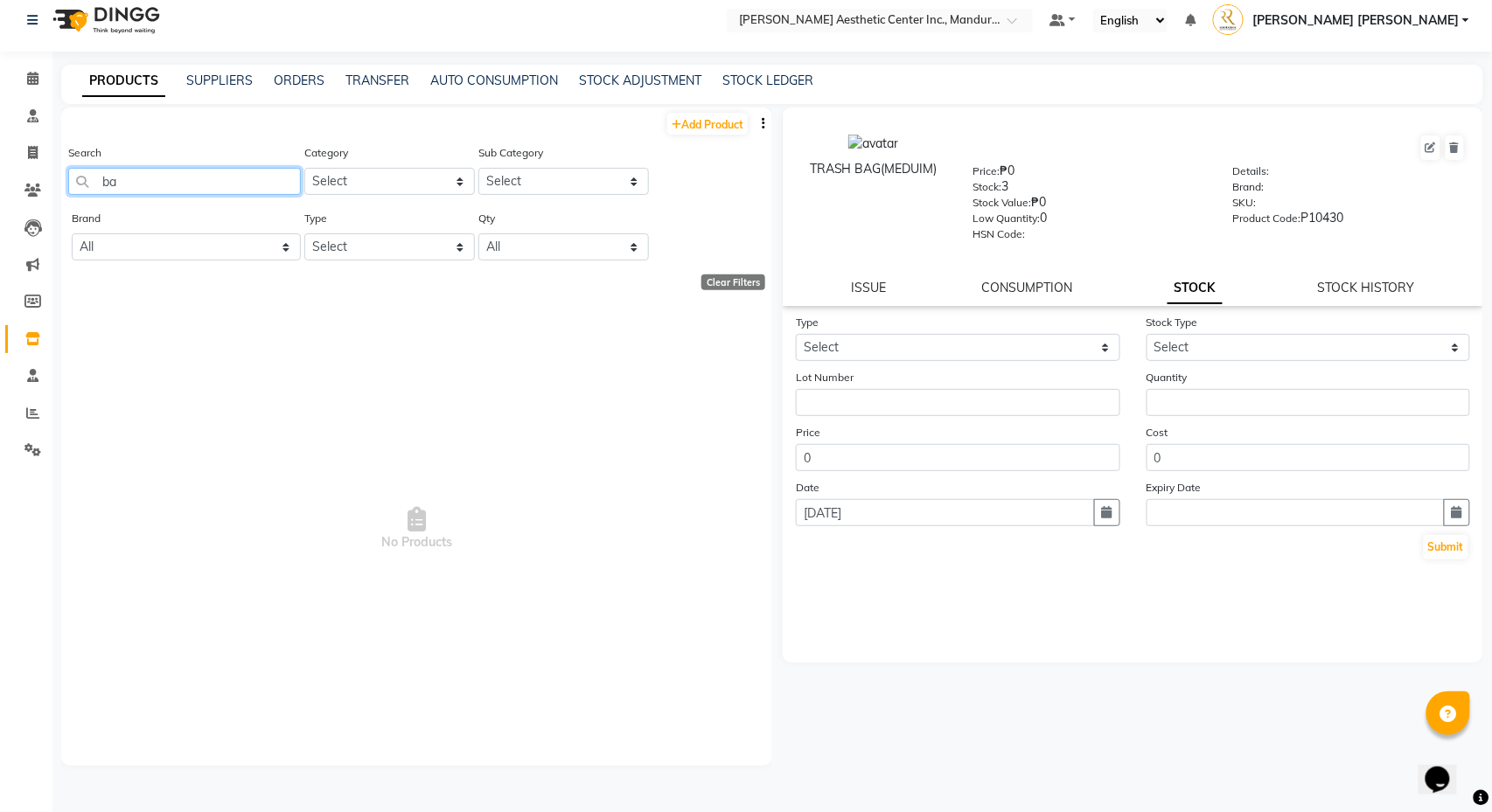
type input "b"
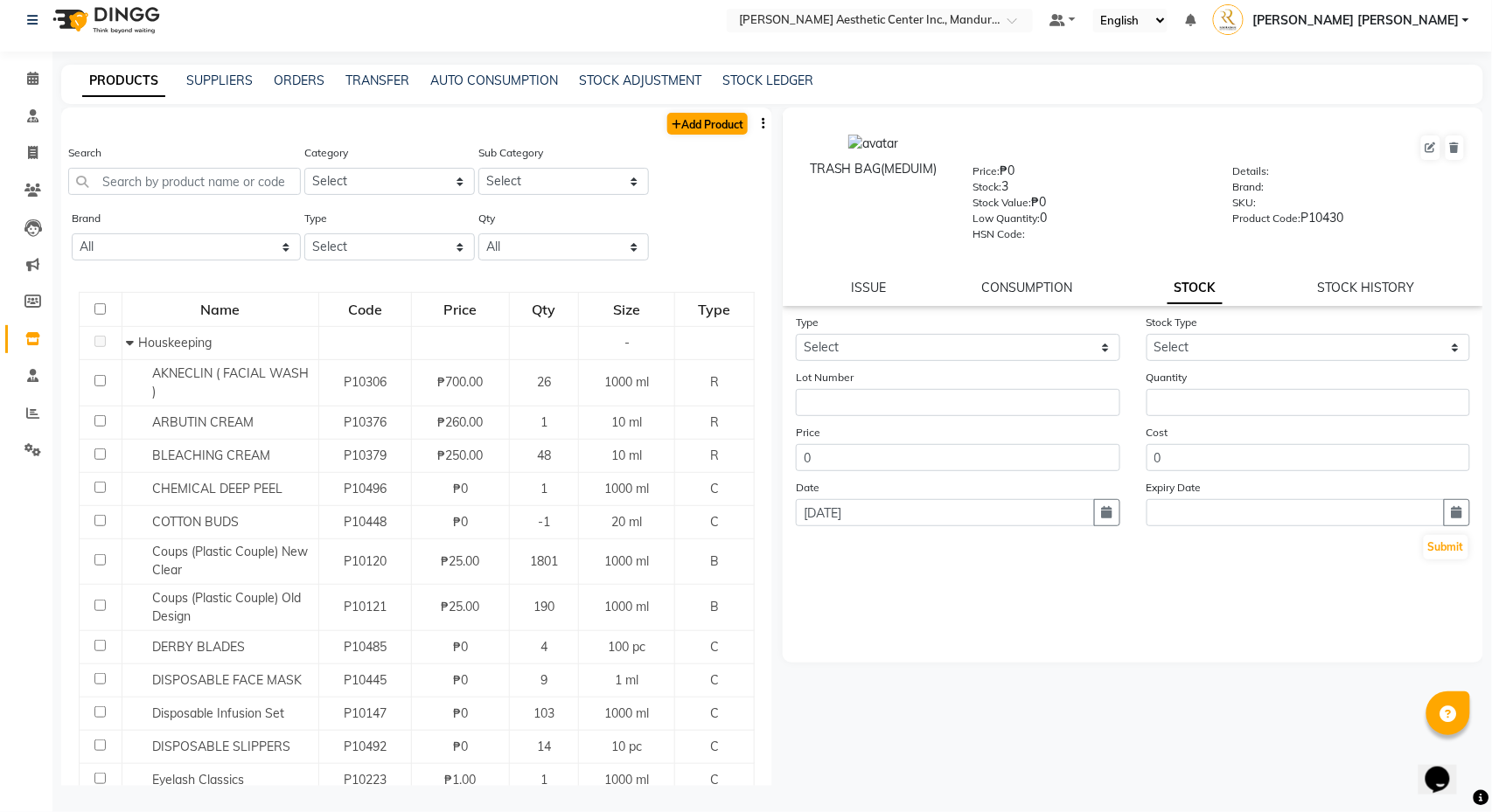
click at [712, 124] on link "Add Product" at bounding box center [707, 123] width 80 height 22
select select "true"
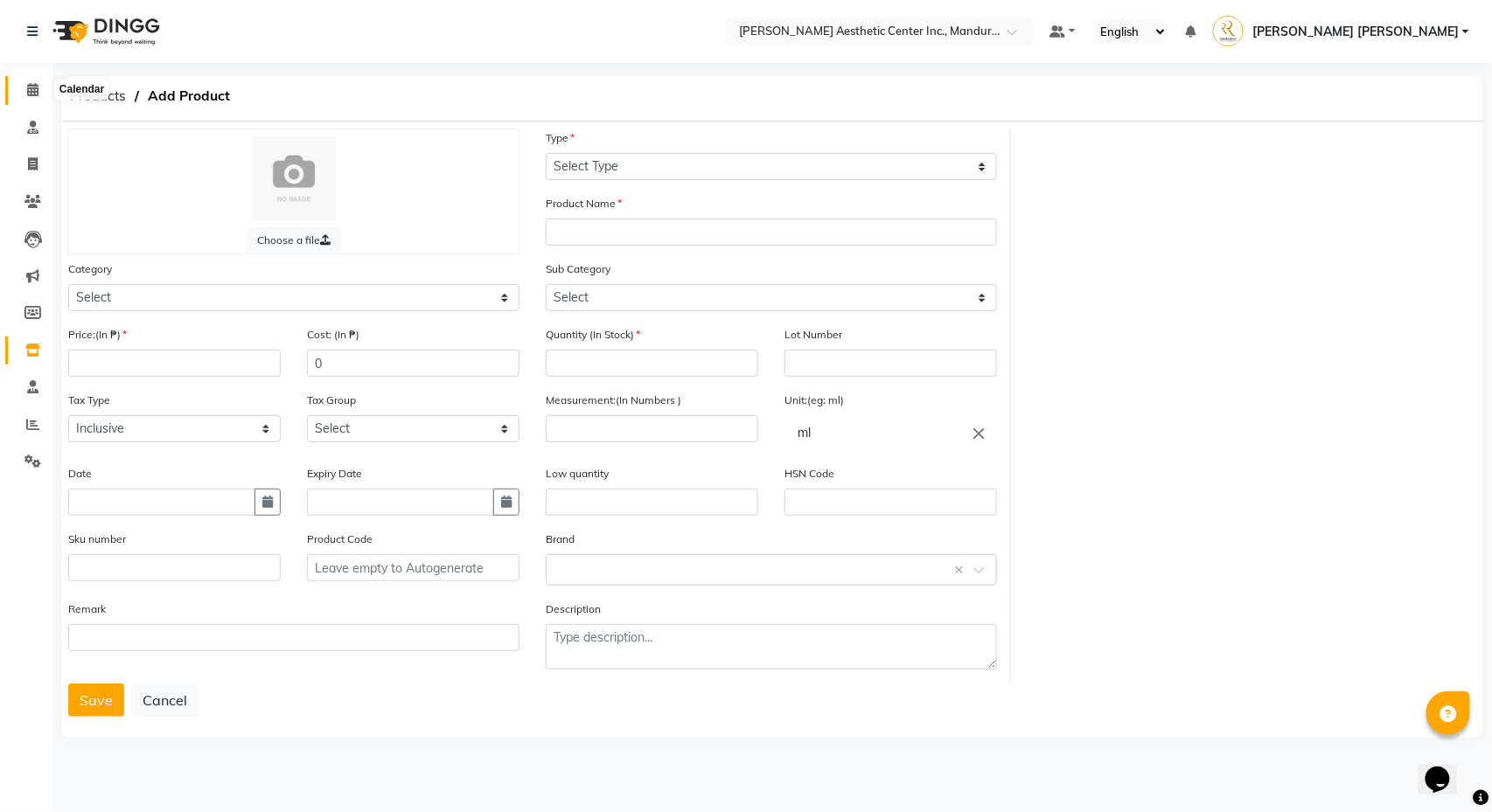
click at [29, 88] on icon at bounding box center [32, 89] width 12 height 14
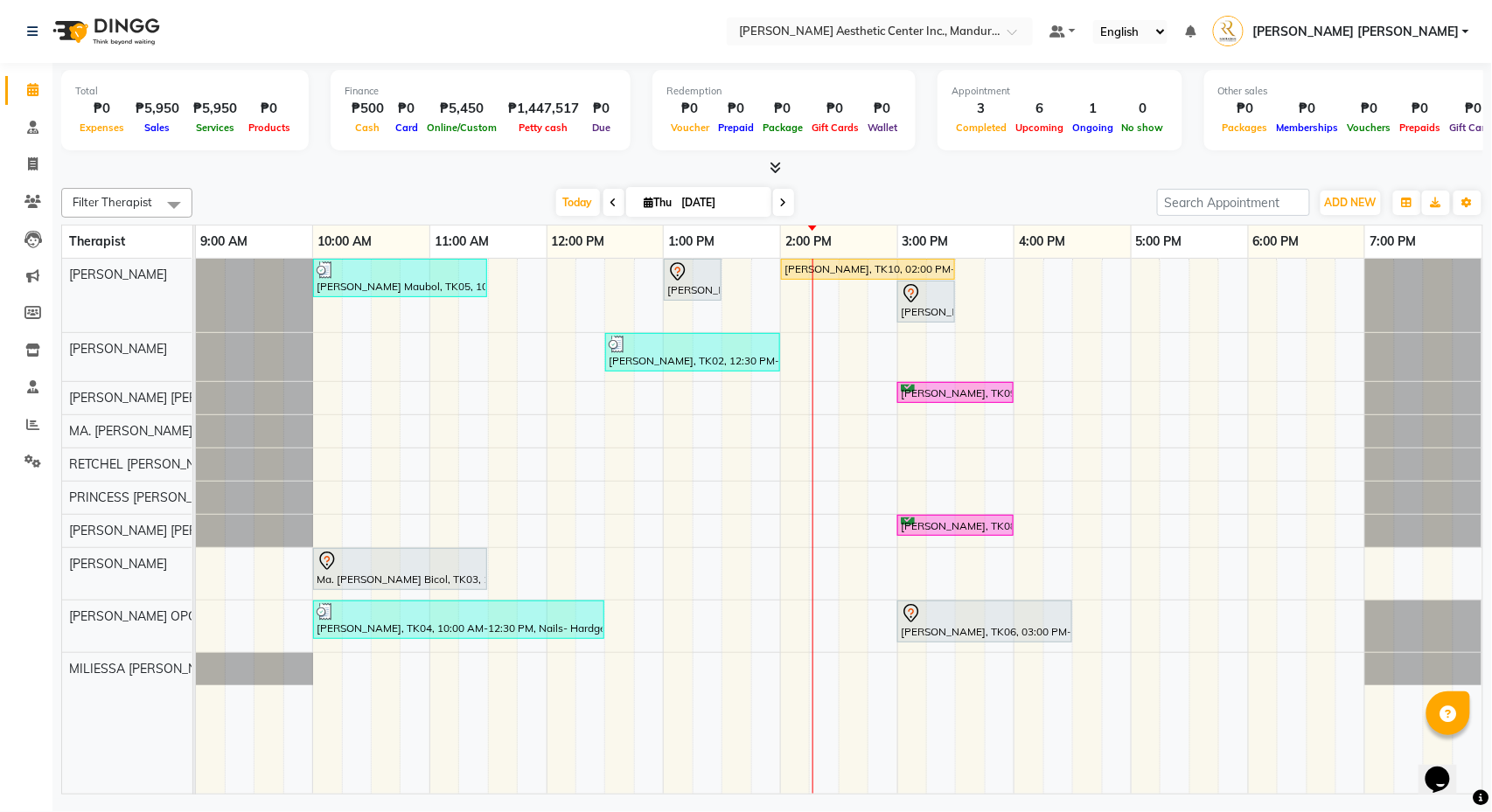
click at [694, 199] on input "[DATE]" at bounding box center [720, 203] width 87 height 26
select select "10"
select select "2025"
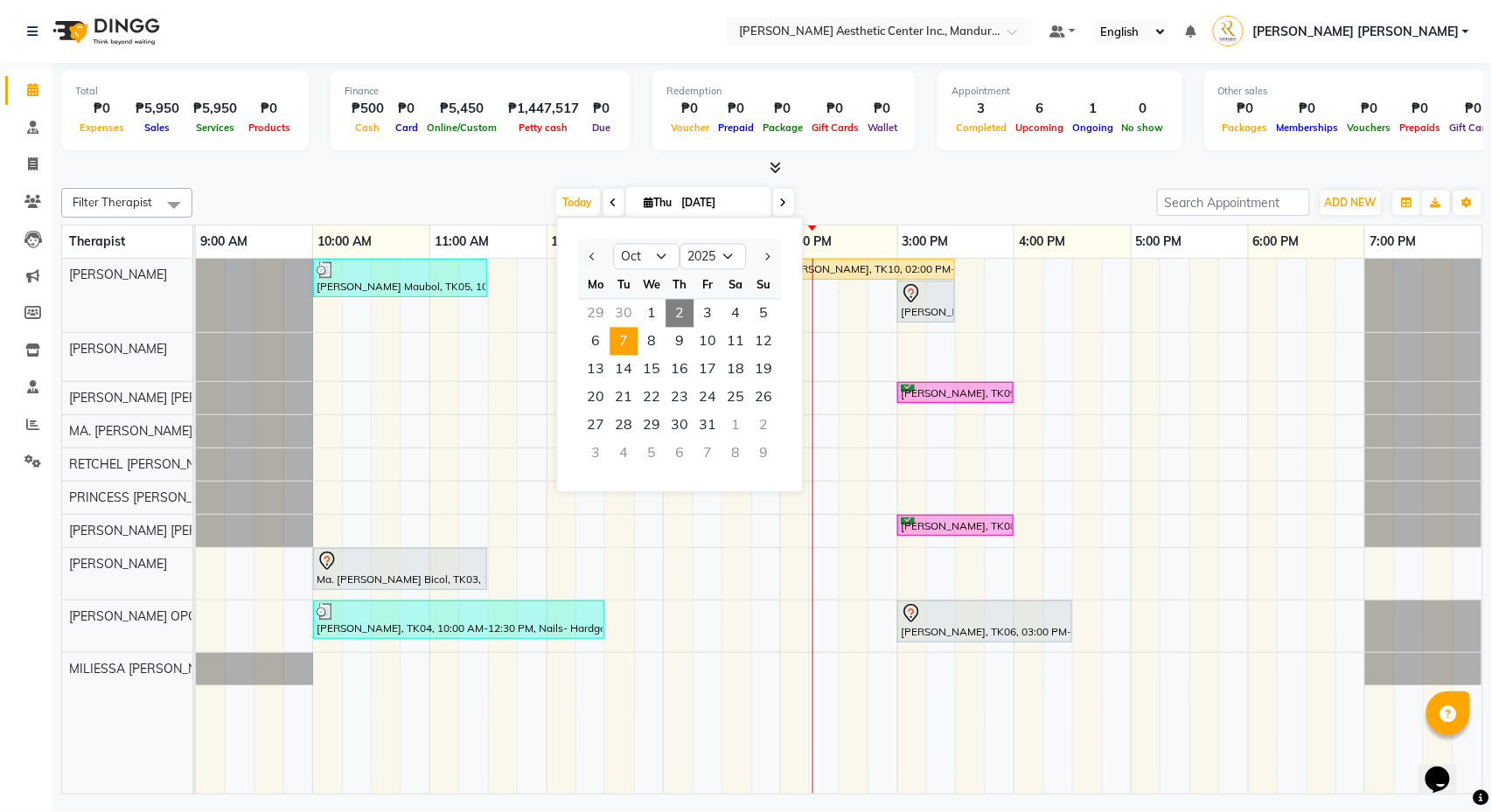
click at [626, 341] on span "7" at bounding box center [624, 341] width 28 height 28
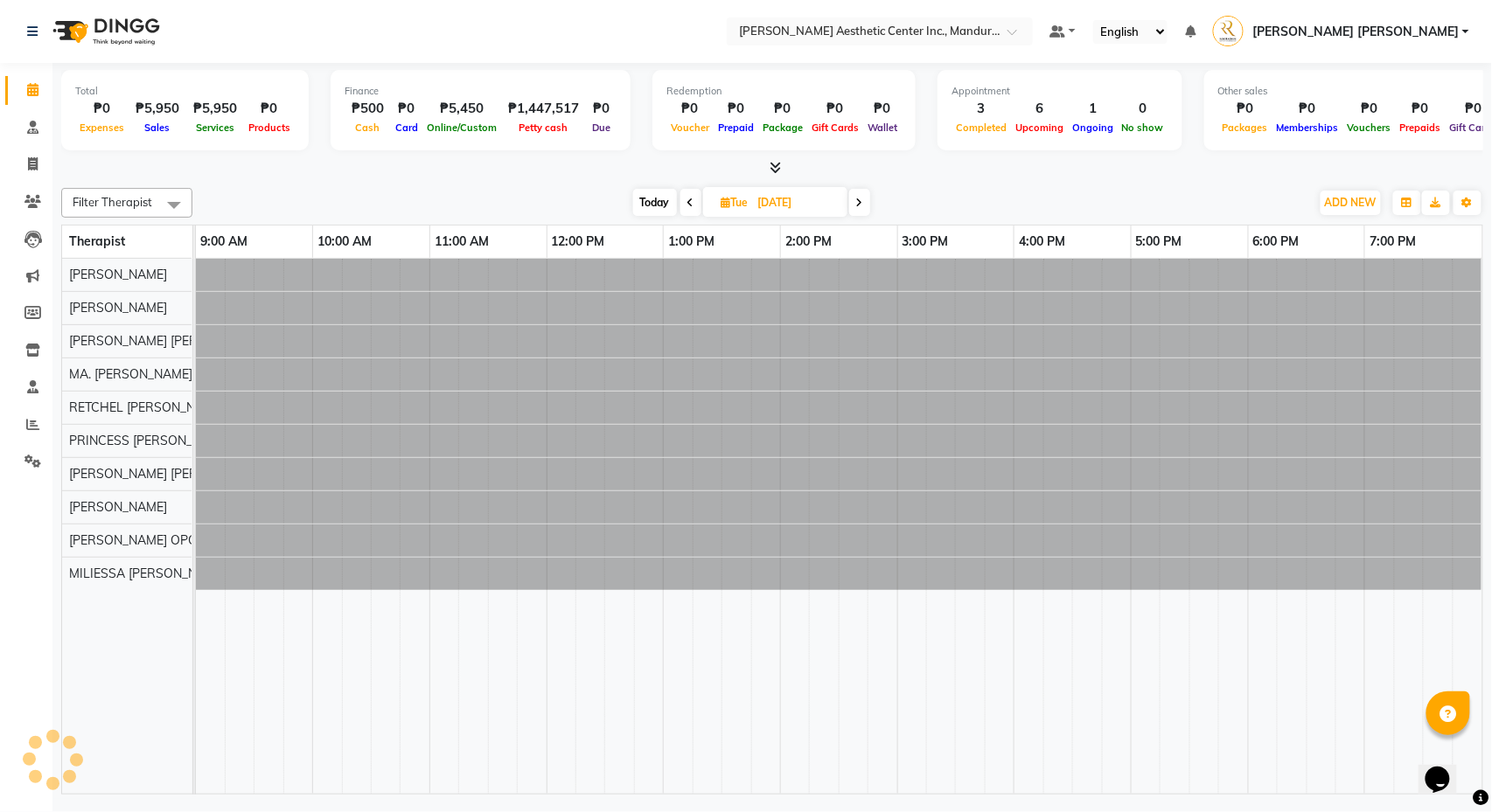
type input "10/07/2025"
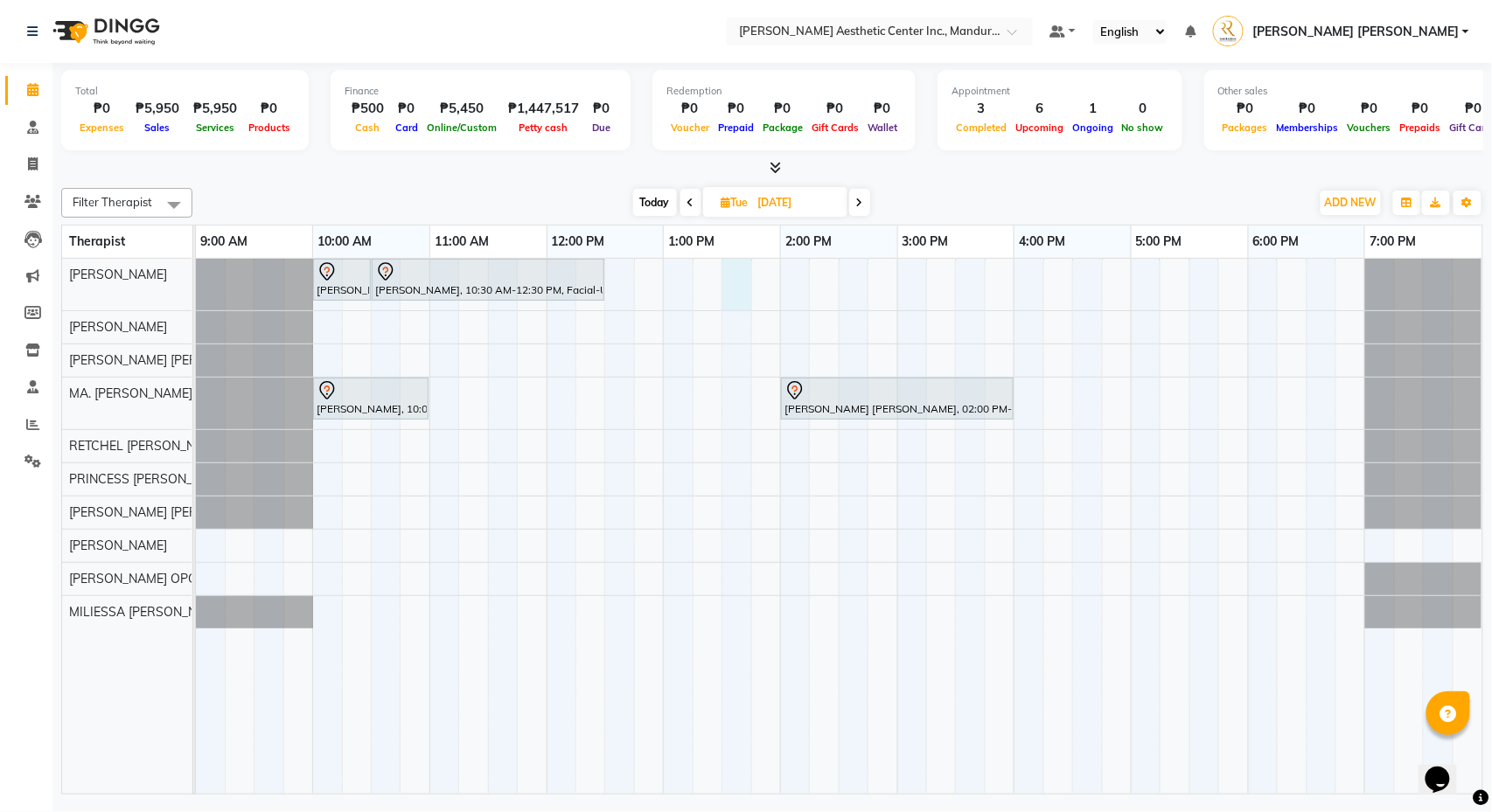
click at [738, 302] on div "Evelyn Sucaldito, 10:00 AM-10:30 AM, 360 Hifu Lipo - Face Evelyn Sucaldito, 10:…" at bounding box center [839, 526] width 1287 height 535
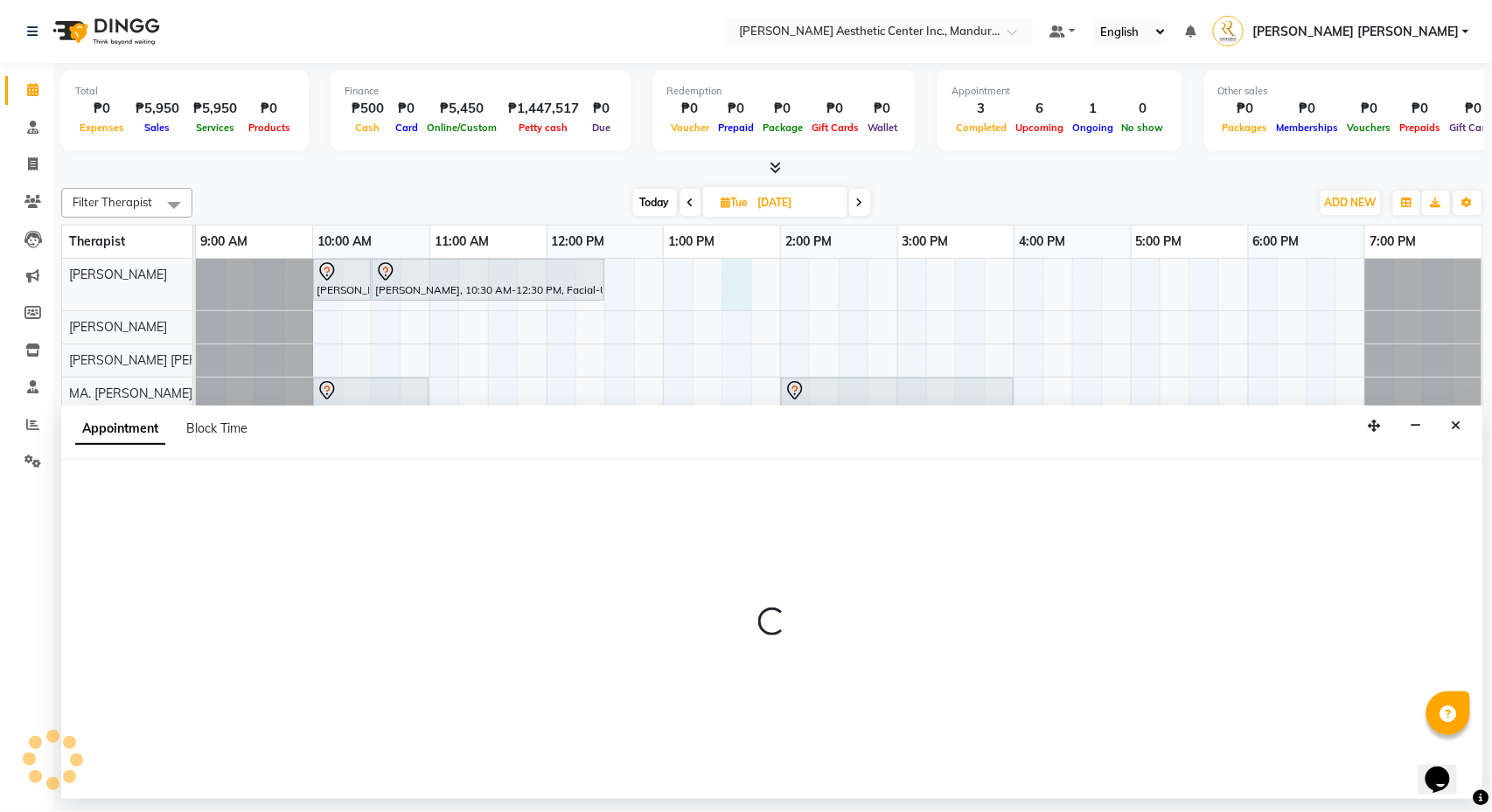
select select "46220"
select select "810"
select select "tentative"
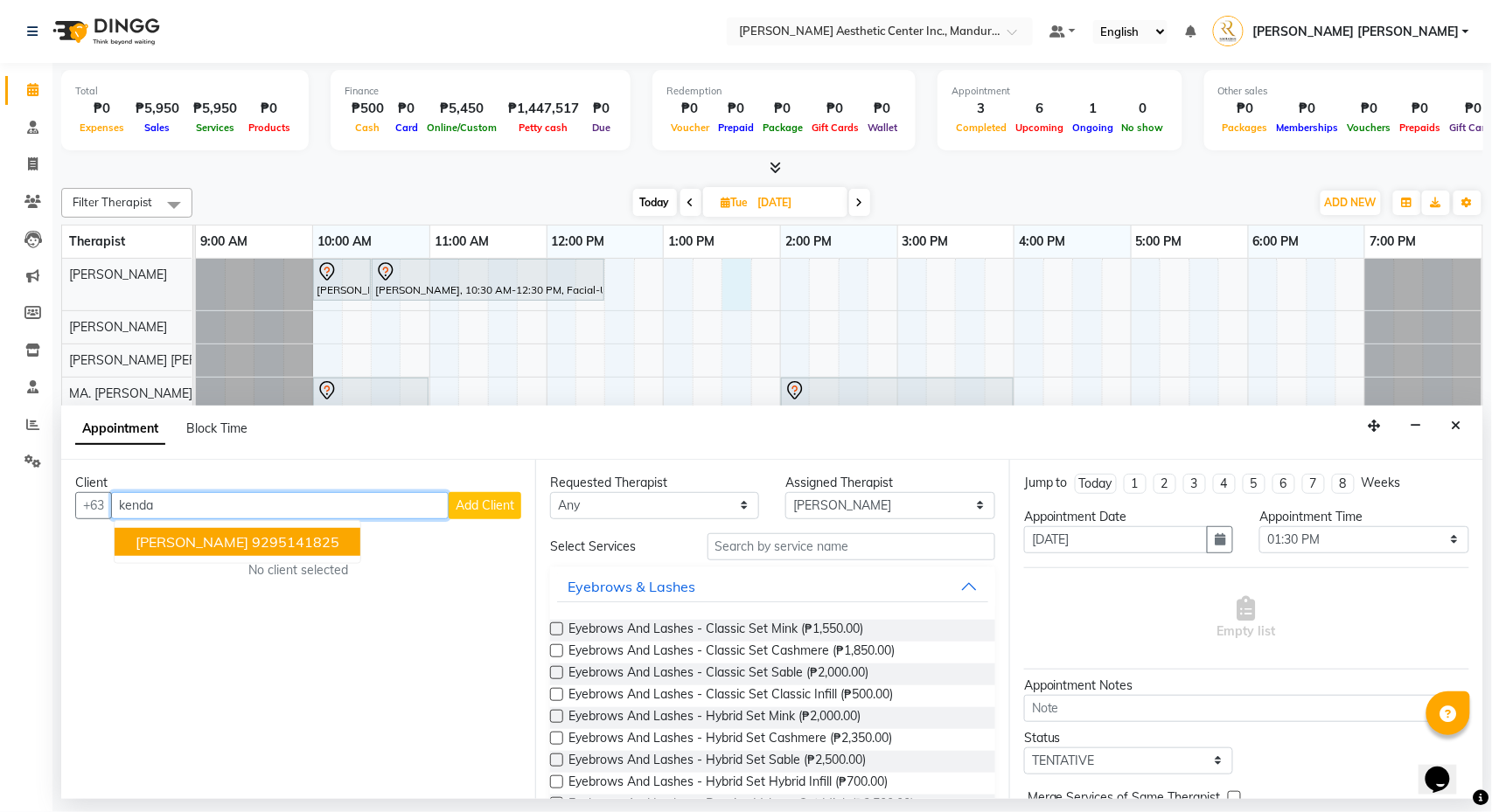
click at [219, 546] on span "[PERSON_NAME]" at bounding box center [192, 541] width 113 height 17
type input "9295141825"
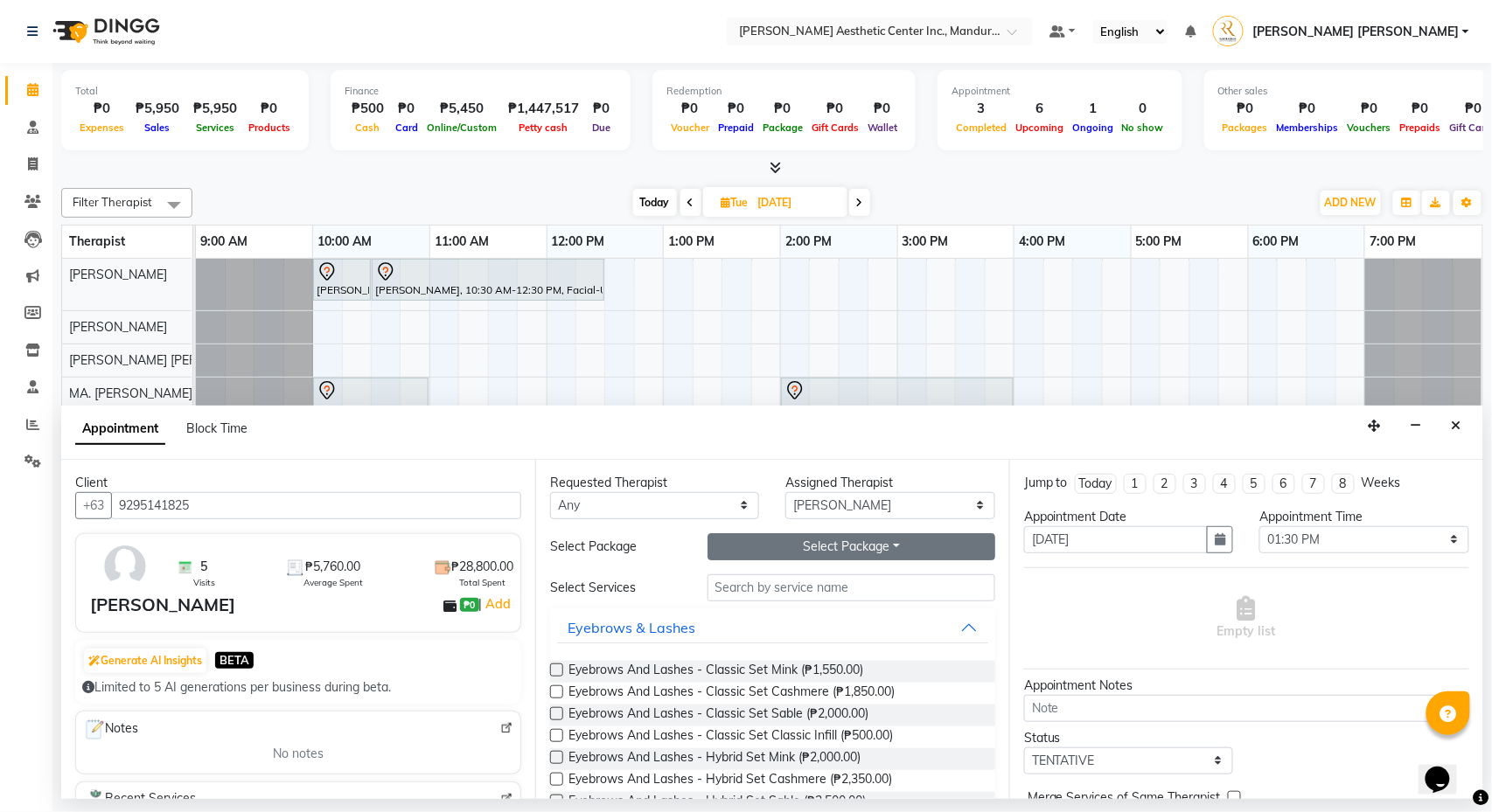
click at [785, 560] on button "Select Package Toggle Dropdown" at bounding box center [852, 546] width 288 height 27
click at [787, 590] on li "[PERSON_NAME]-UA" at bounding box center [791, 583] width 167 height 25
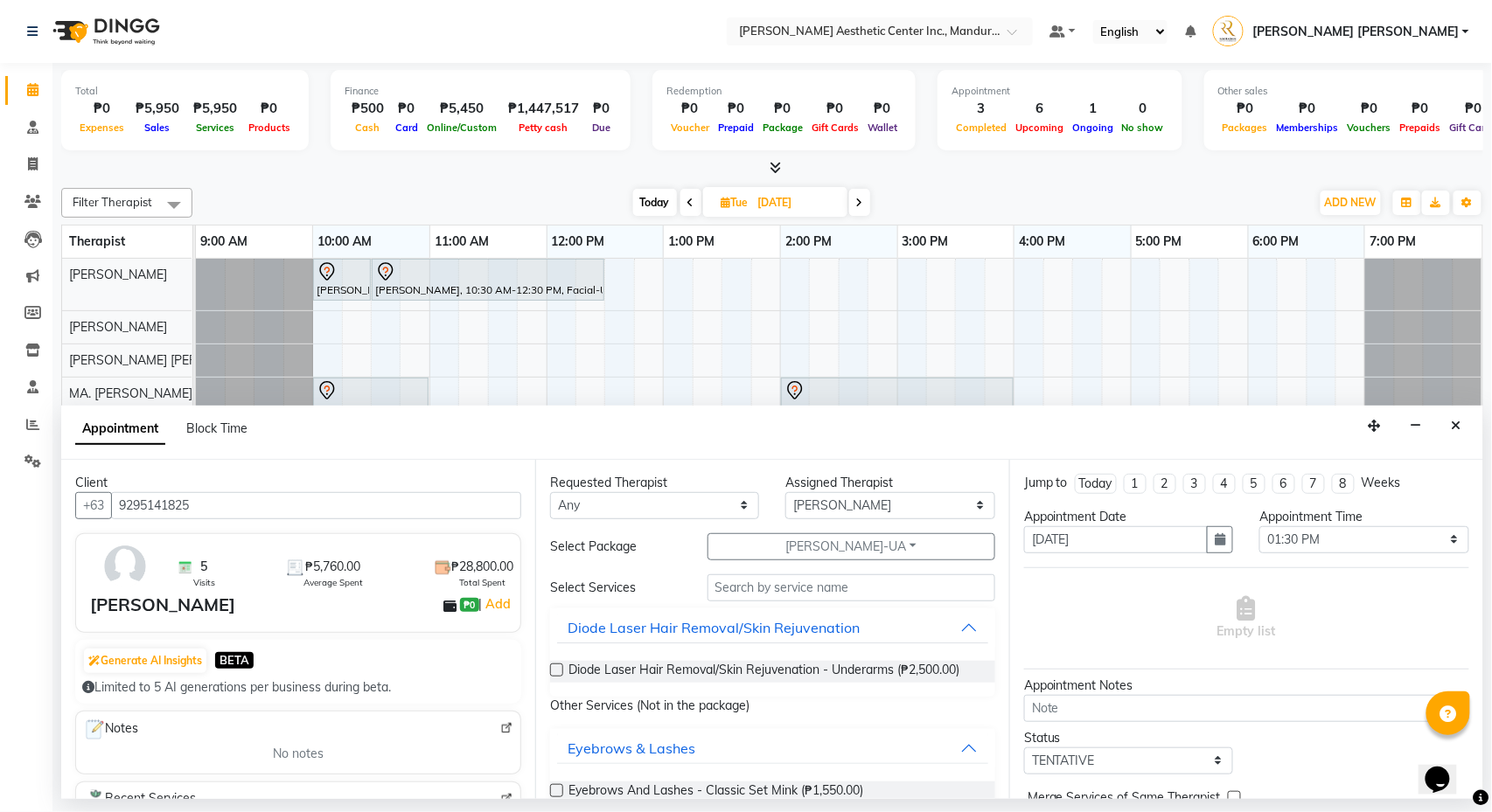
click at [561, 670] on label at bounding box center [556, 670] width 14 height 14
click at [561, 670] on input "checkbox" at bounding box center [556, 672] width 12 height 12
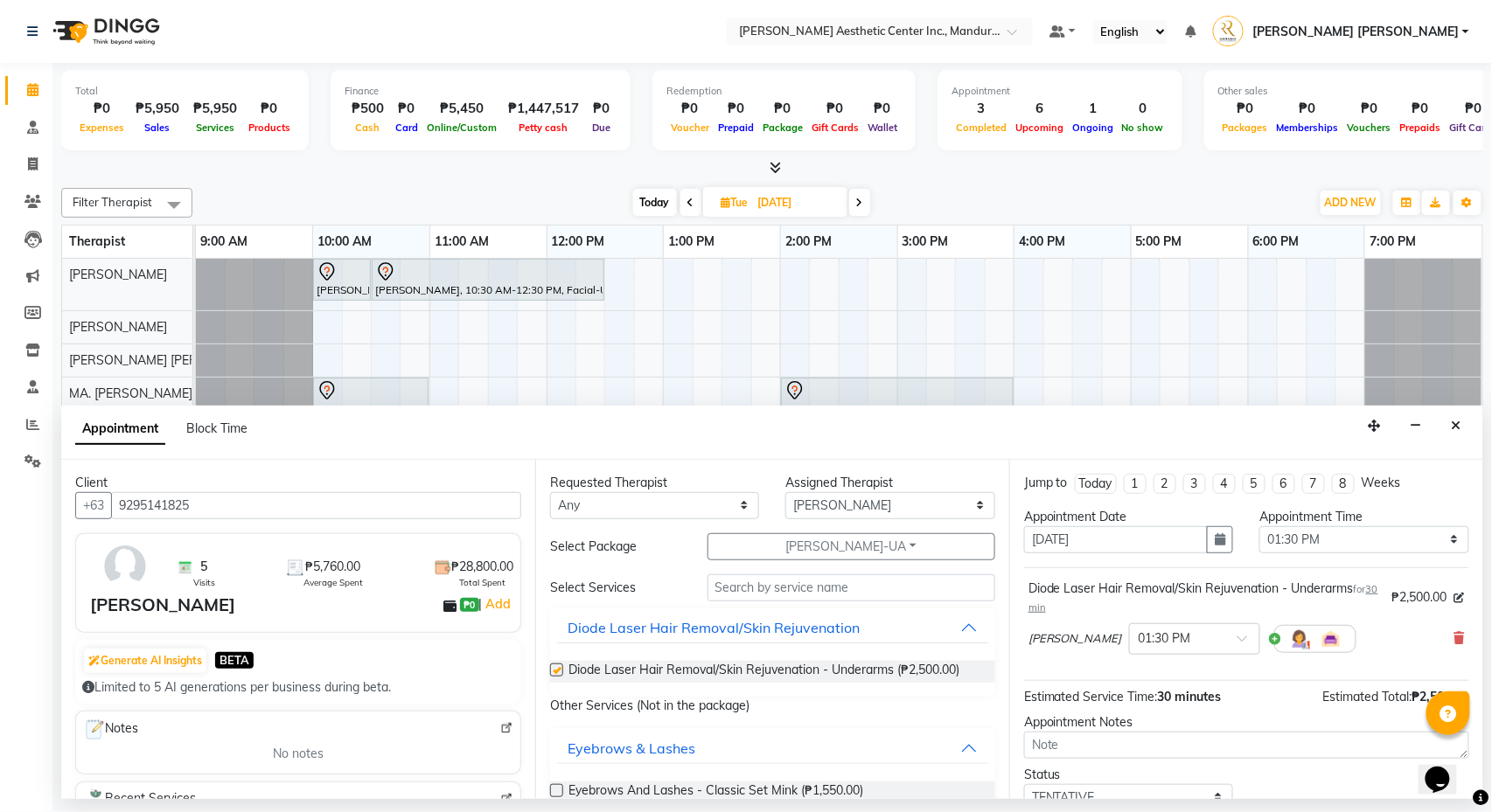
checkbox input "false"
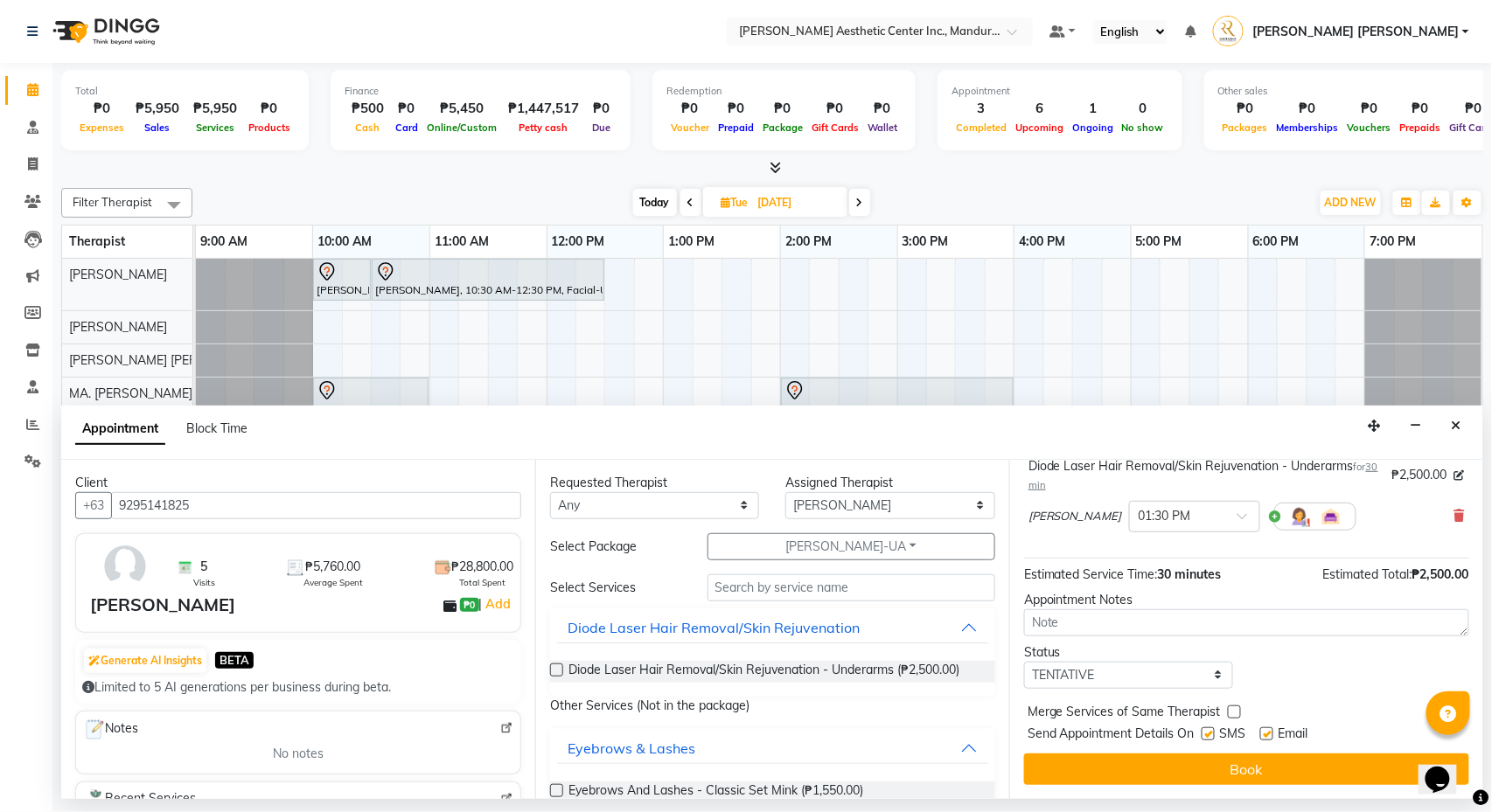
scroll to position [128, 0]
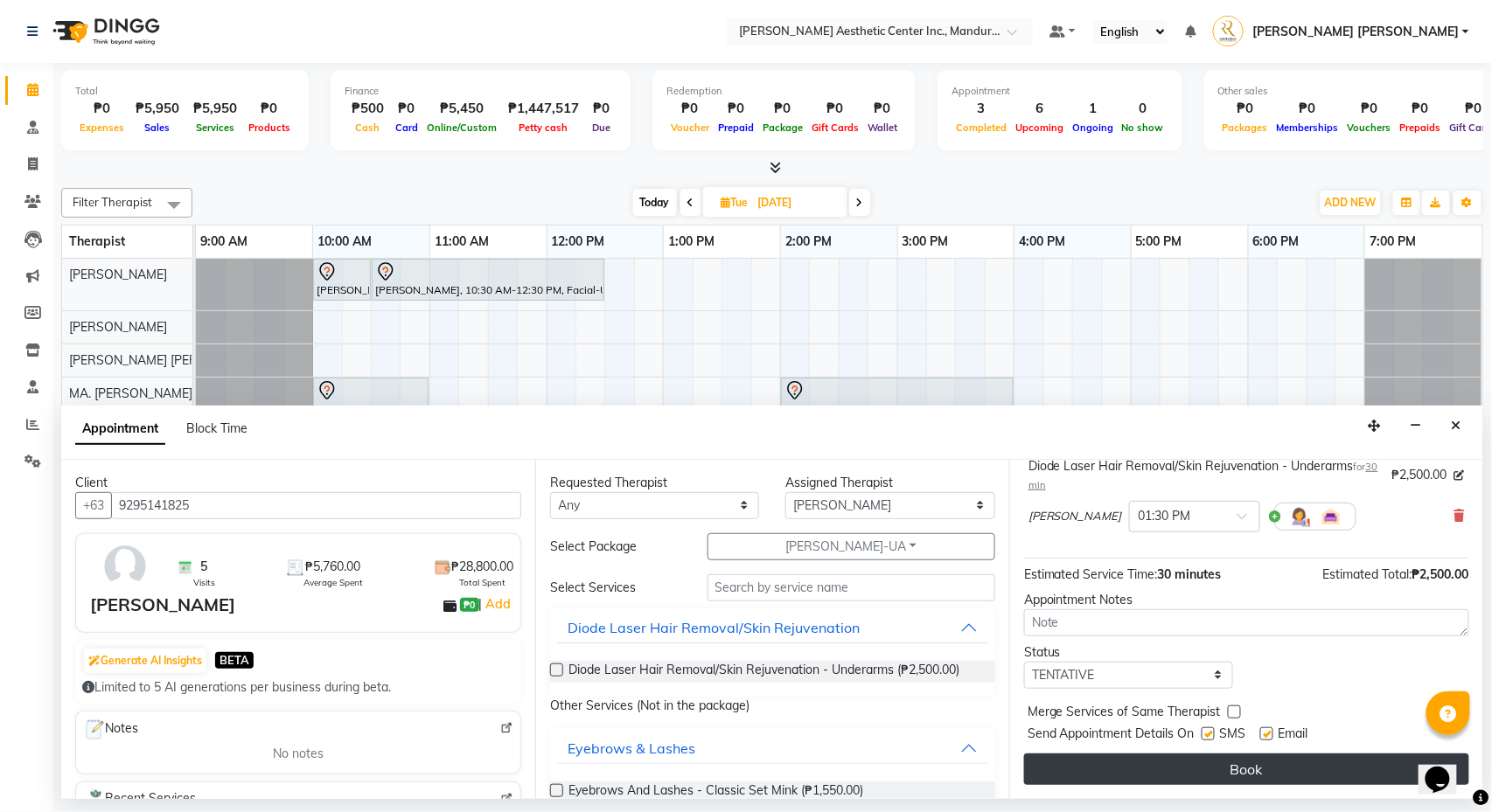
click at [1310, 770] on button "Book" at bounding box center [1246, 769] width 445 height 32
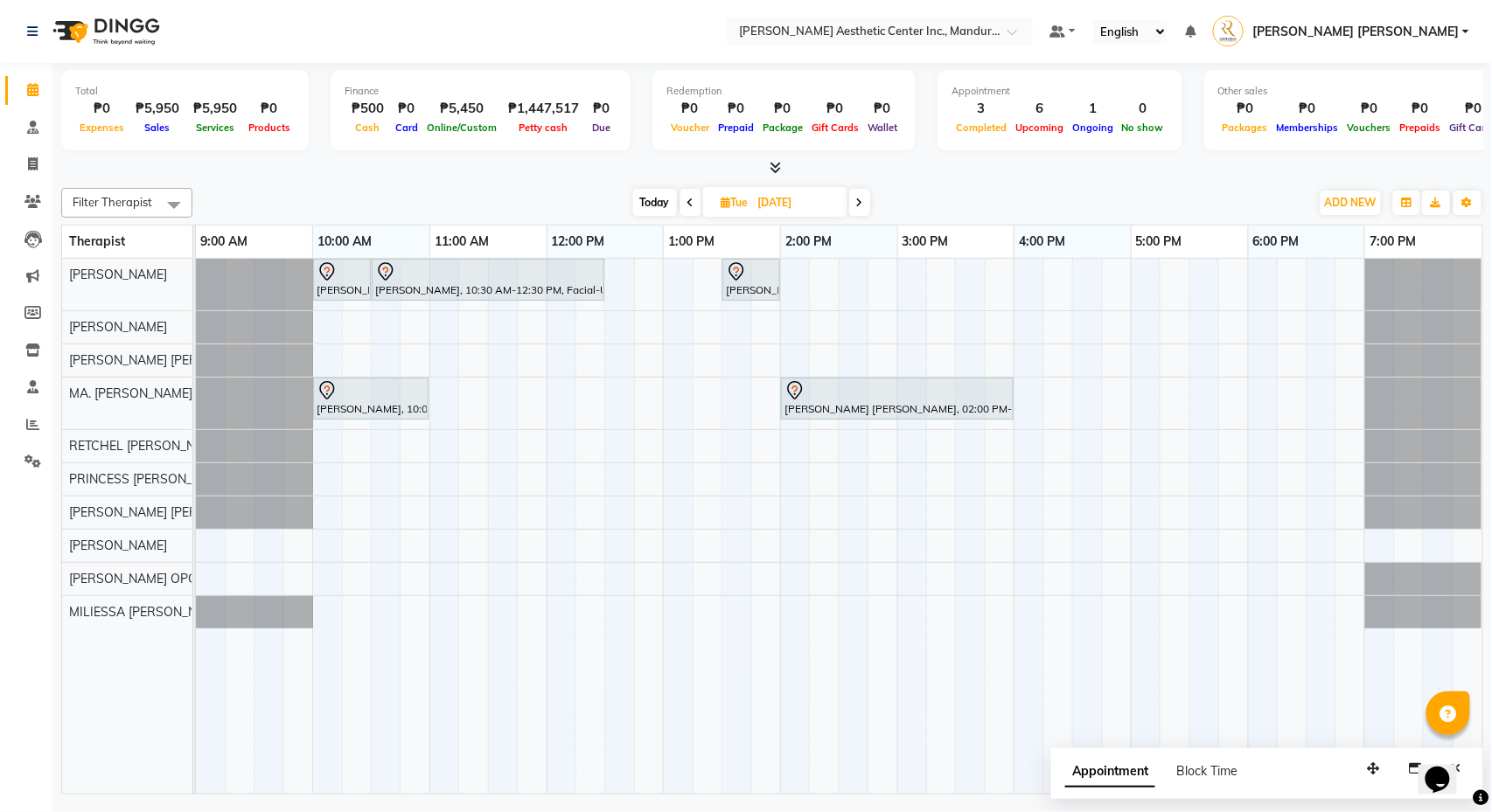
click at [656, 204] on span "Today" at bounding box center [655, 203] width 44 height 27
type input "[DATE]"
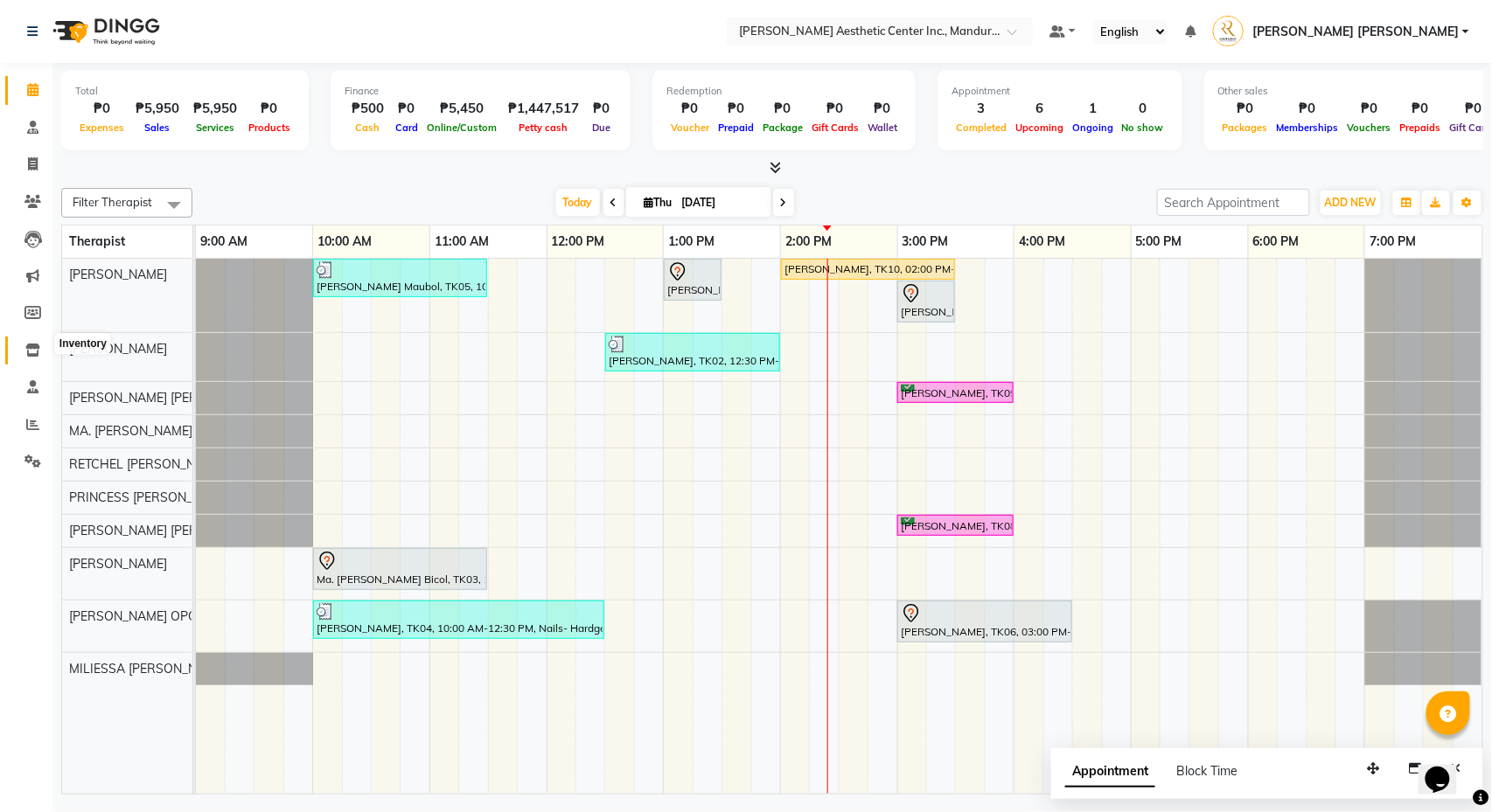
click at [36, 347] on icon at bounding box center [32, 350] width 15 height 14
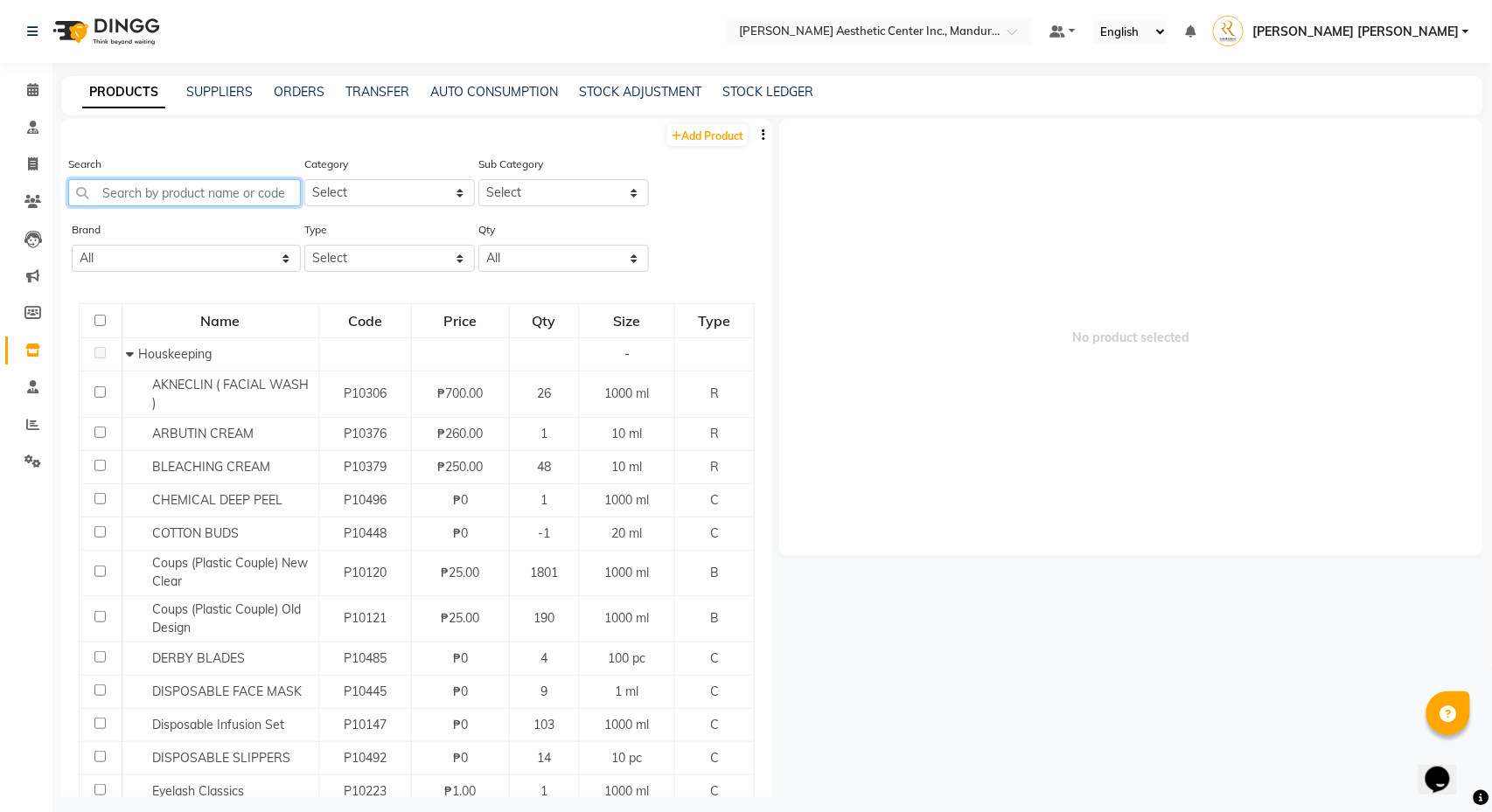
click at [225, 185] on input "text" at bounding box center [185, 193] width 232 height 27
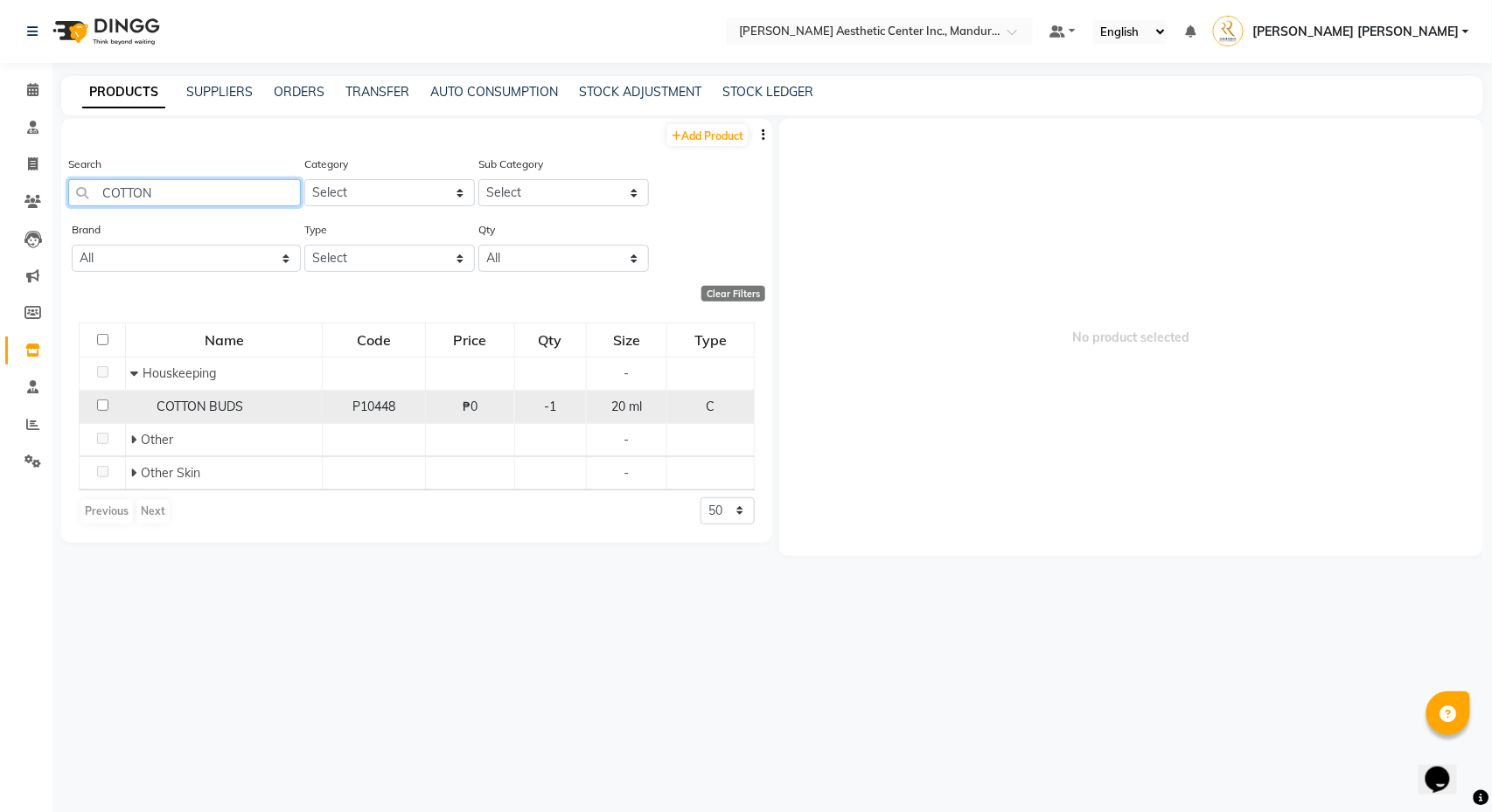
type input "COTTON"
click at [184, 416] on div "COTTON BUDS" at bounding box center [224, 407] width 187 height 18
select select
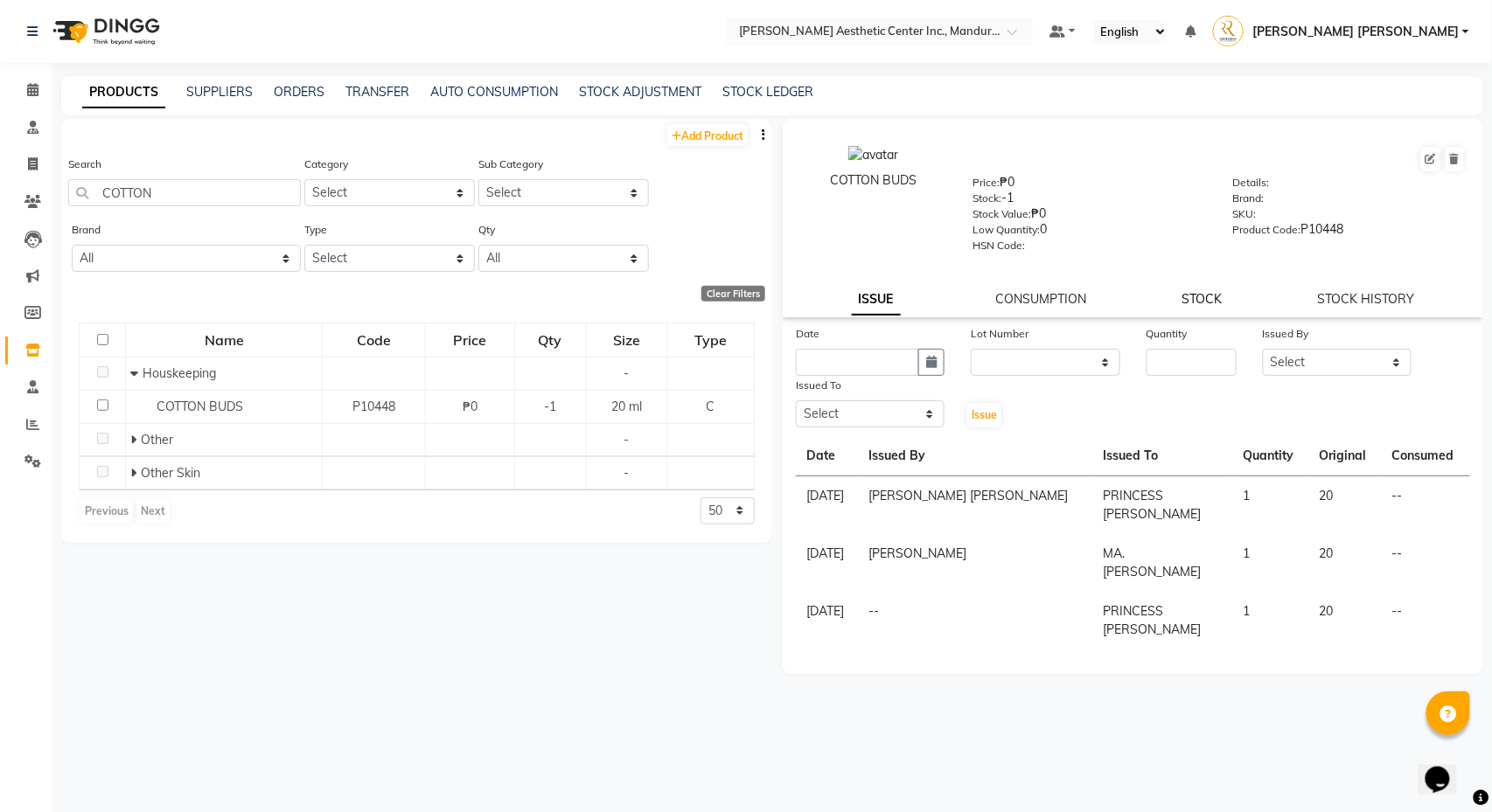
click at [1195, 298] on link "STOCK" at bounding box center [1202, 298] width 41 height 15
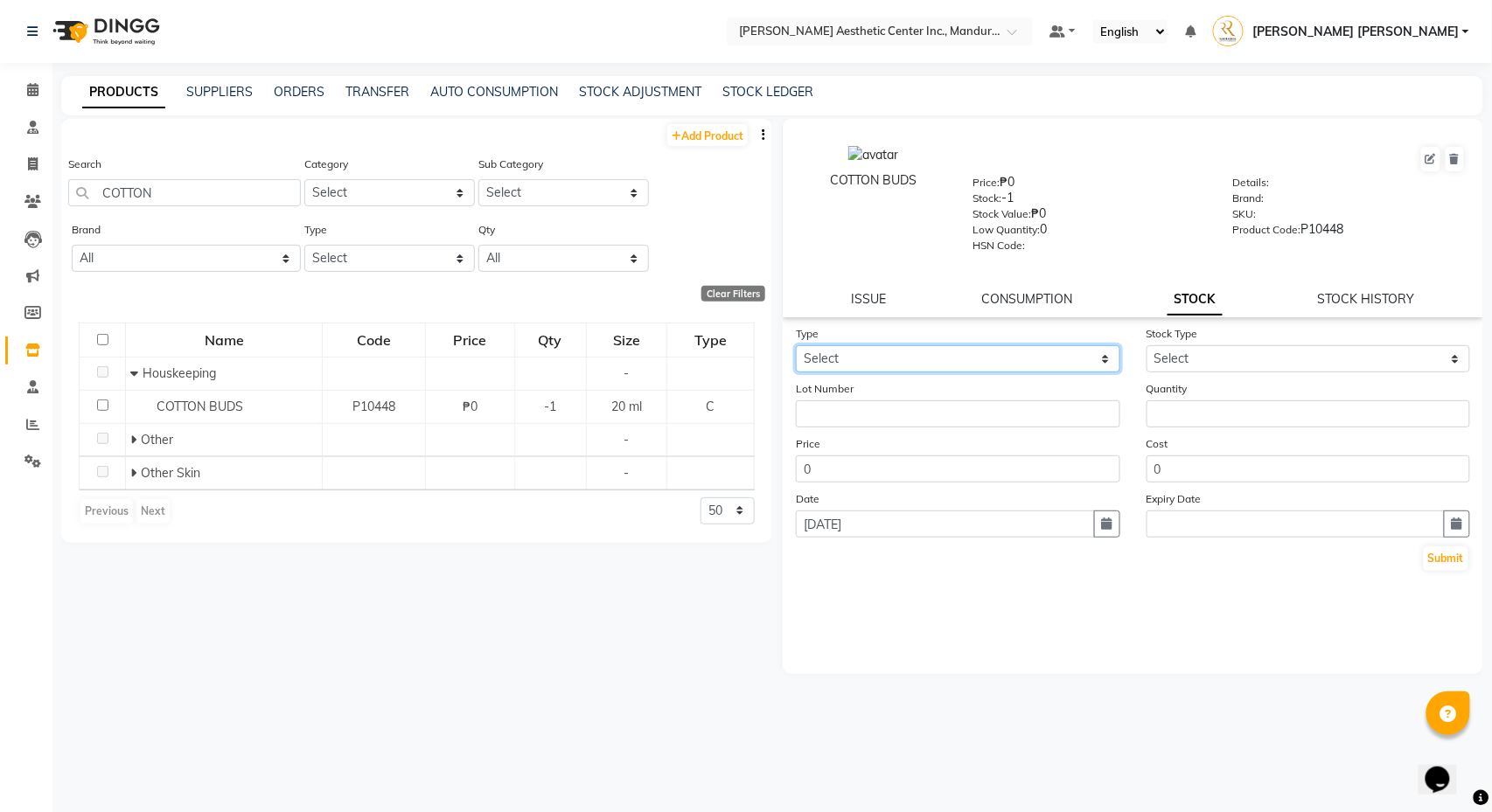
select select "in"
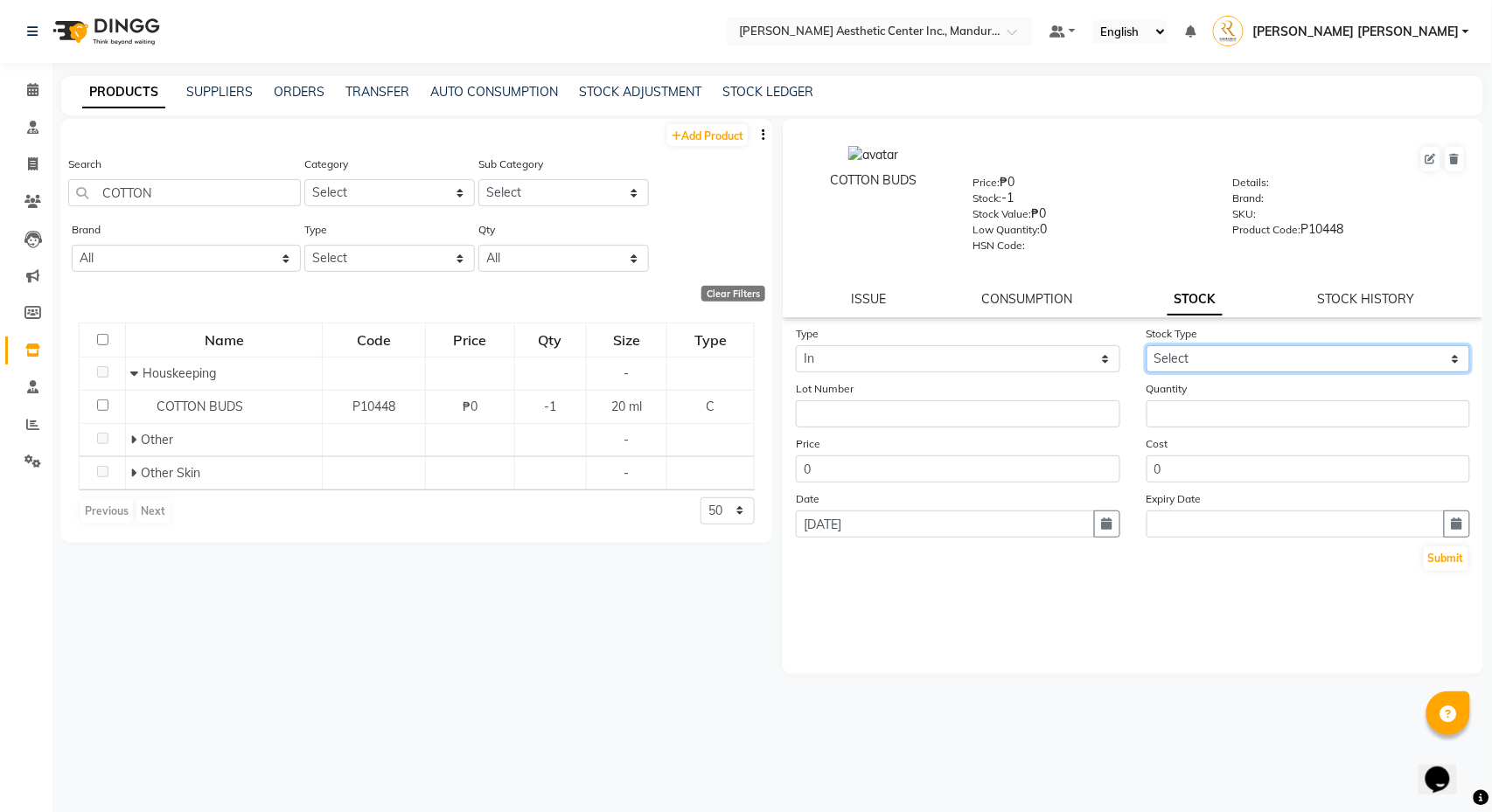
select select "new stock"
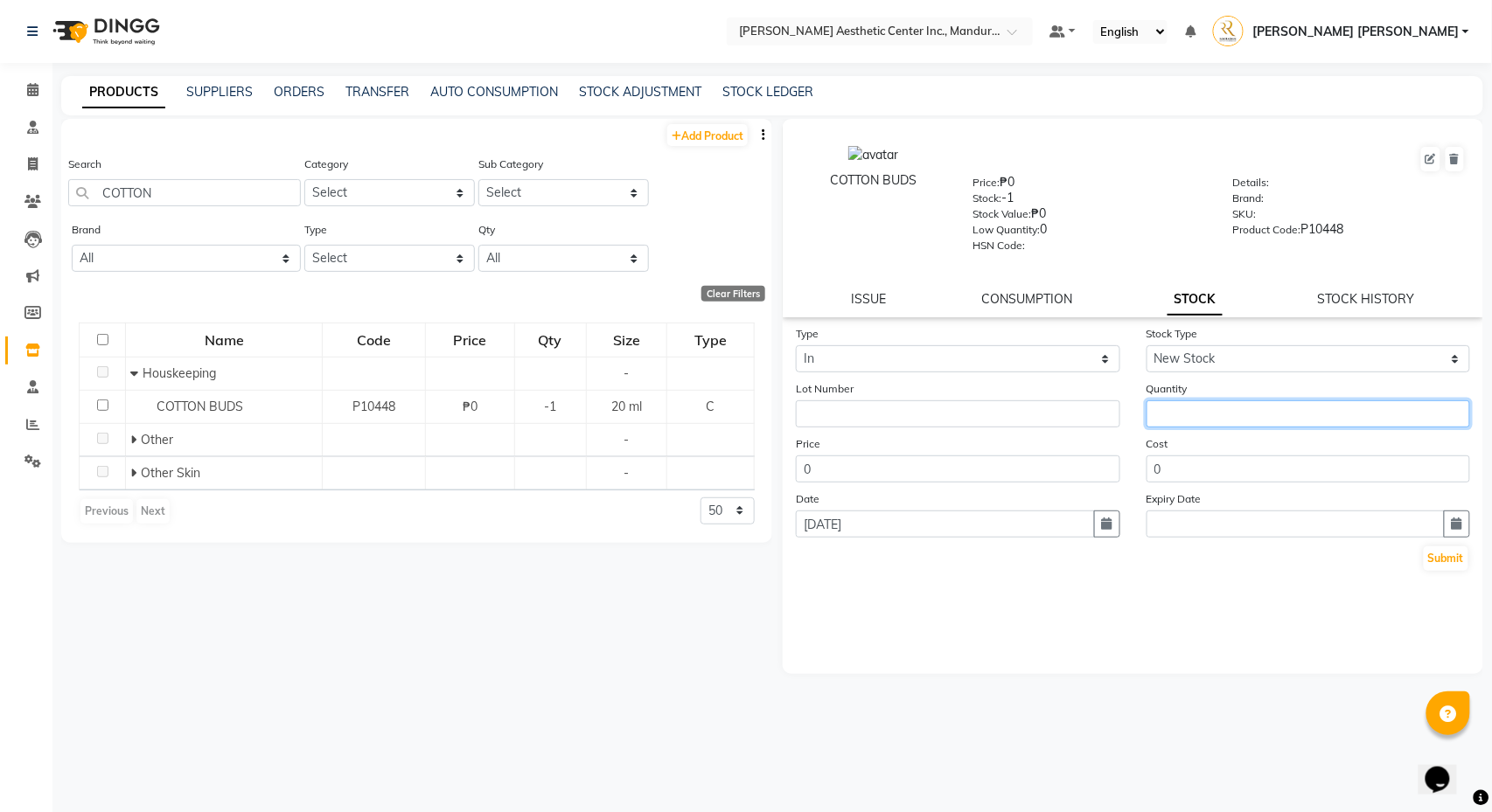
click at [1195, 417] on input "number" at bounding box center [1308, 414] width 324 height 27
type input "1"
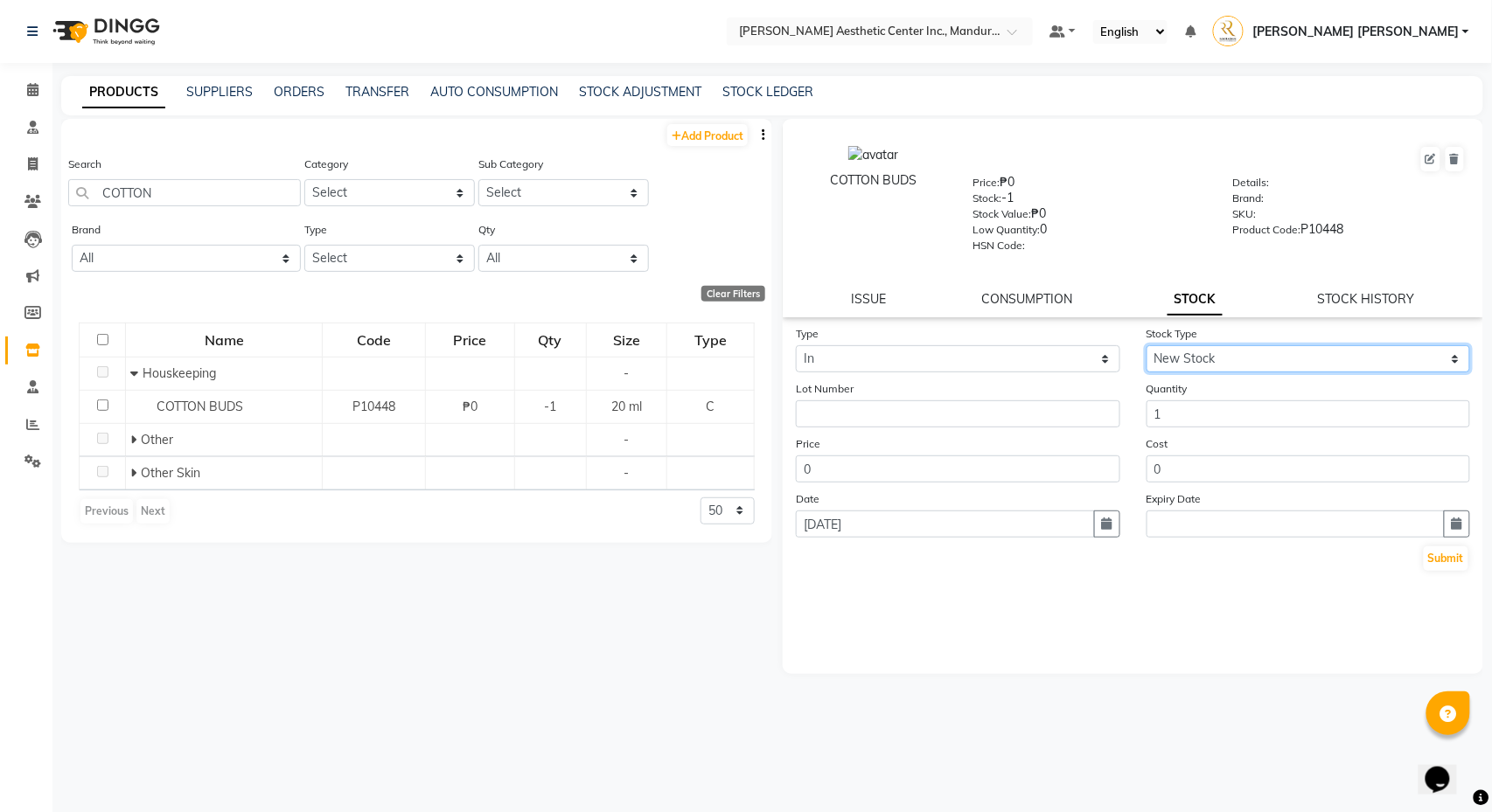
select select "return"
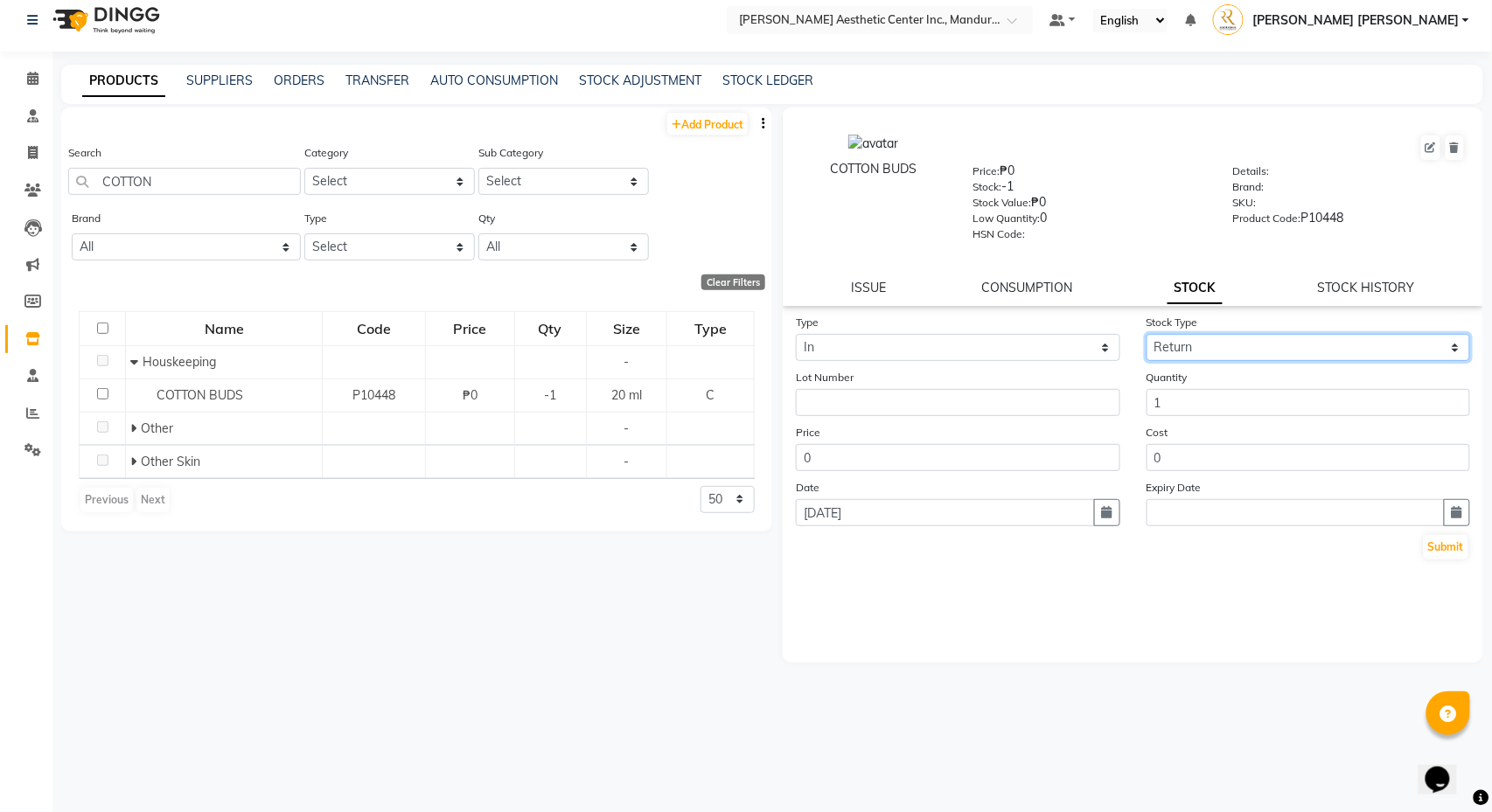
scroll to position [12, 0]
click at [1460, 544] on button "Submit" at bounding box center [1446, 546] width 45 height 24
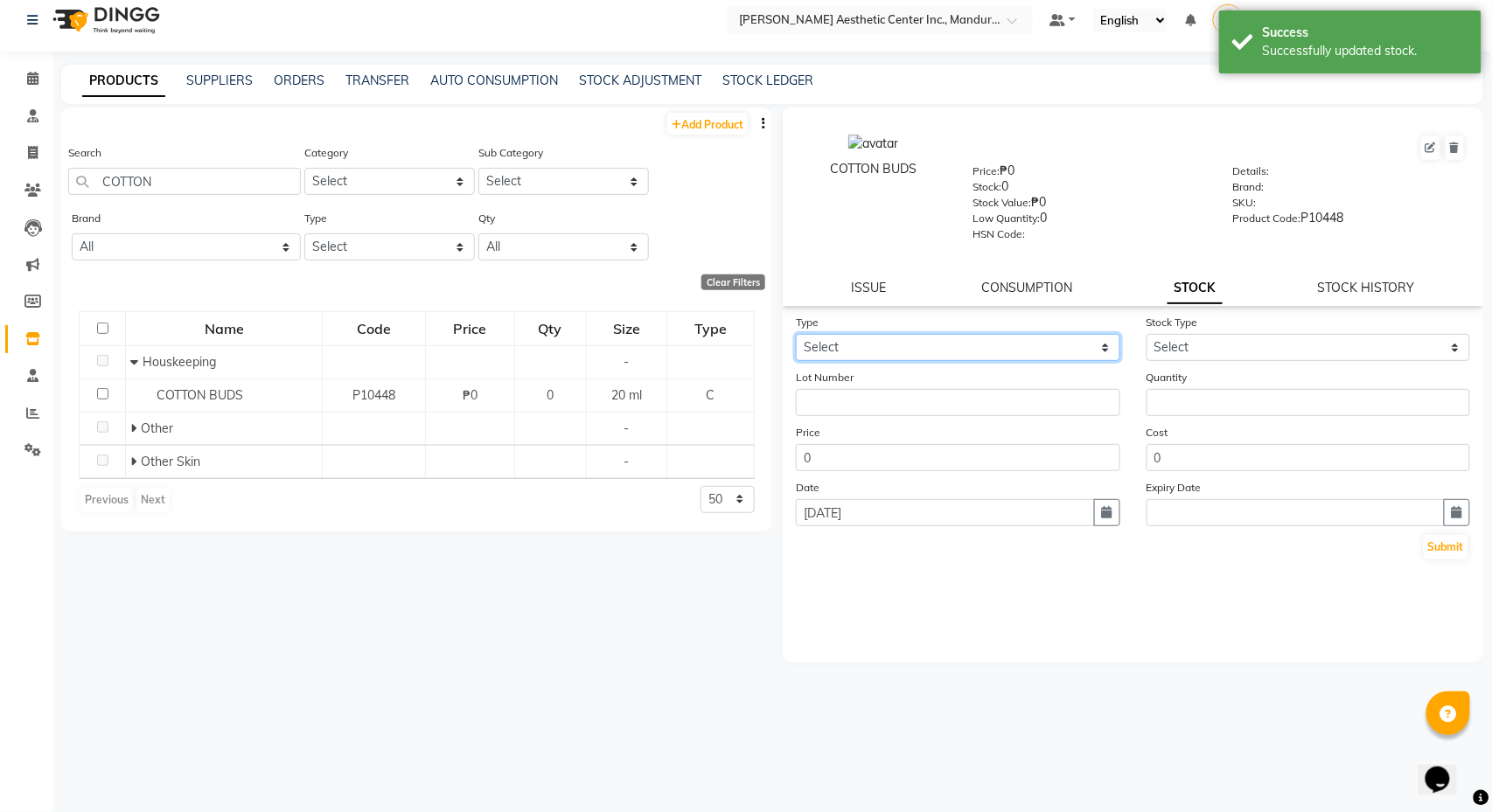
select select "out"
select select
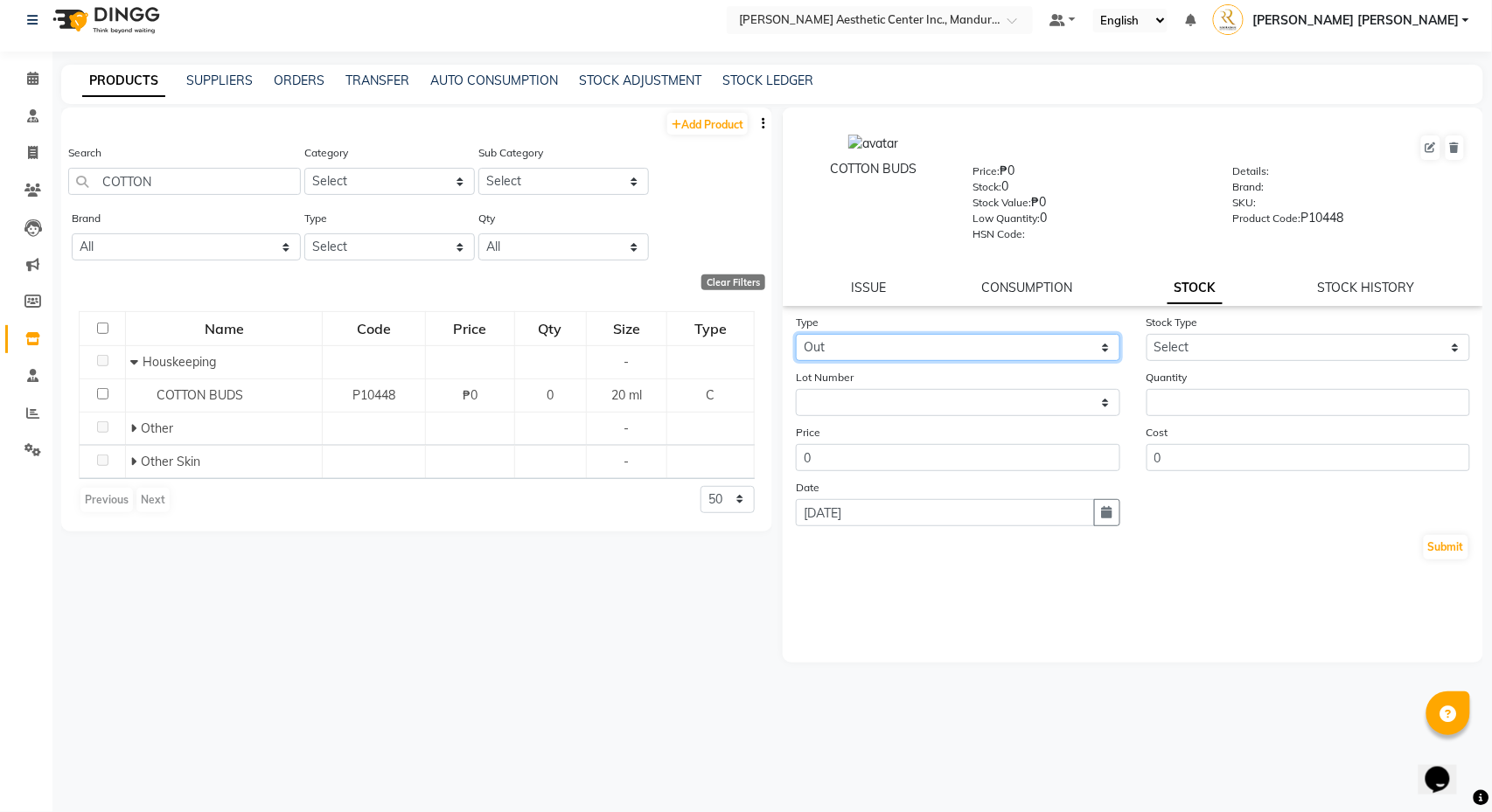
select select "in"
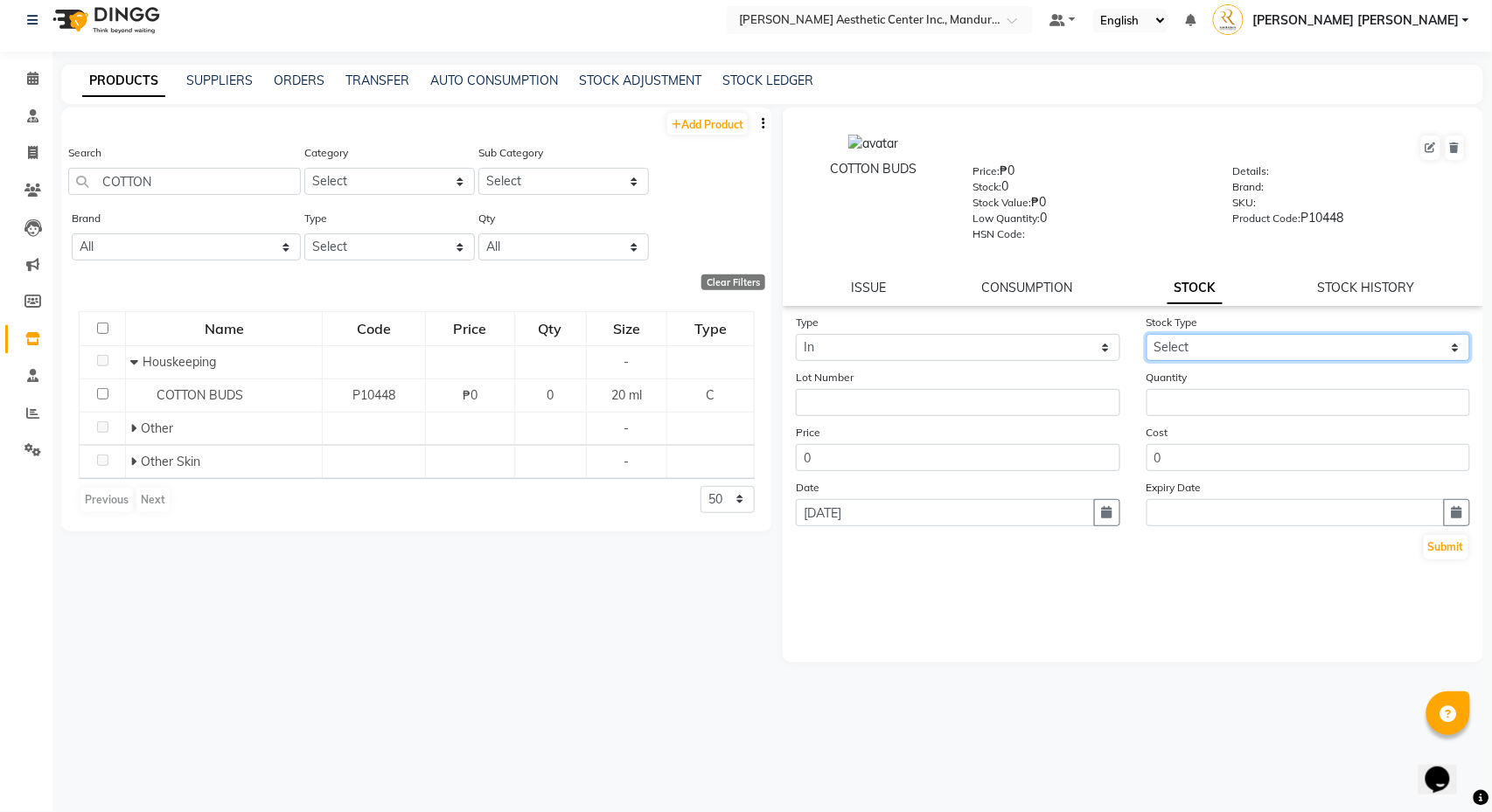
select select "return"
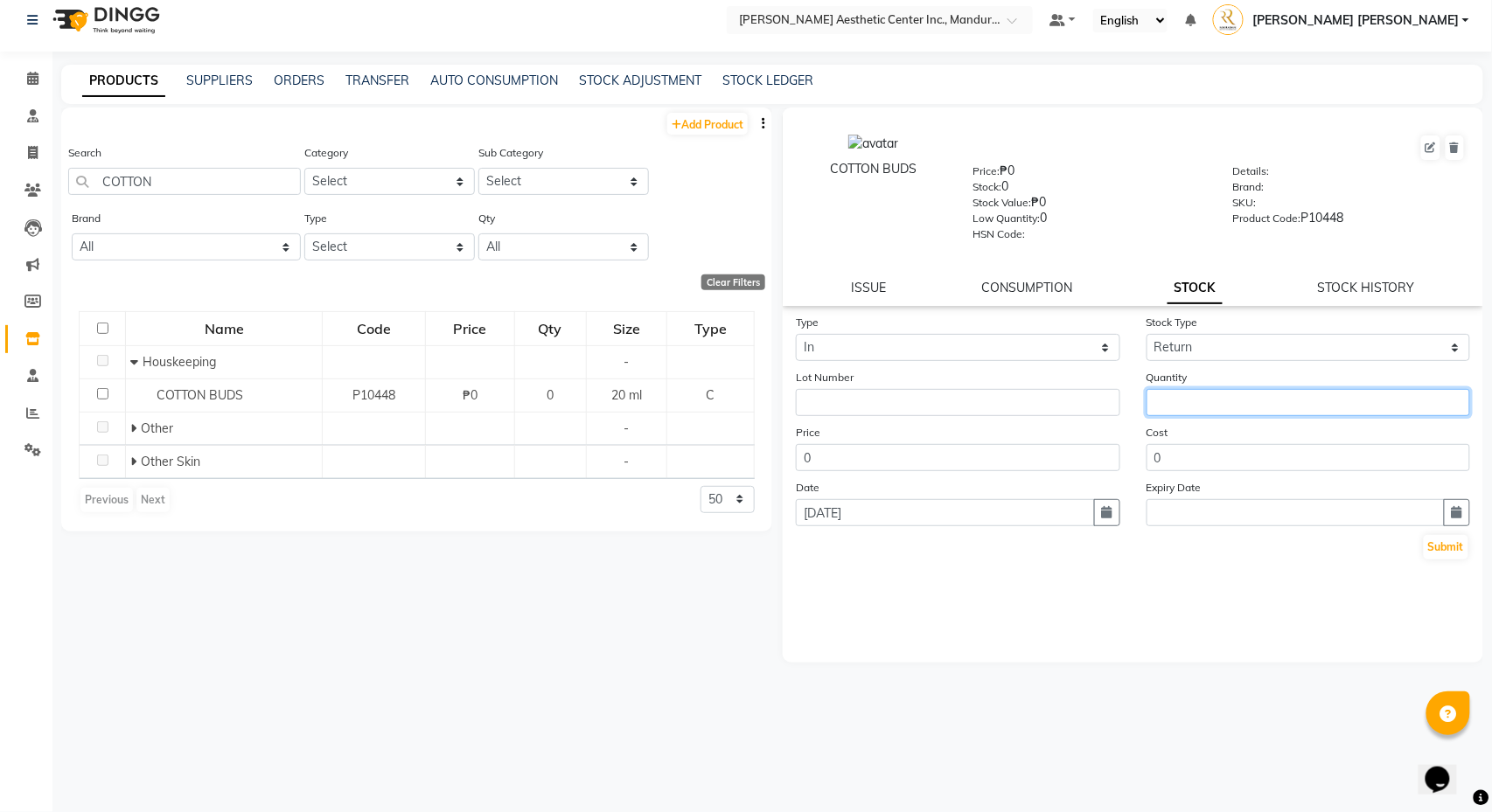
click at [1198, 398] on input "number" at bounding box center [1308, 402] width 324 height 27
type input "1"
click at [1443, 543] on button "Submit" at bounding box center [1446, 546] width 45 height 24
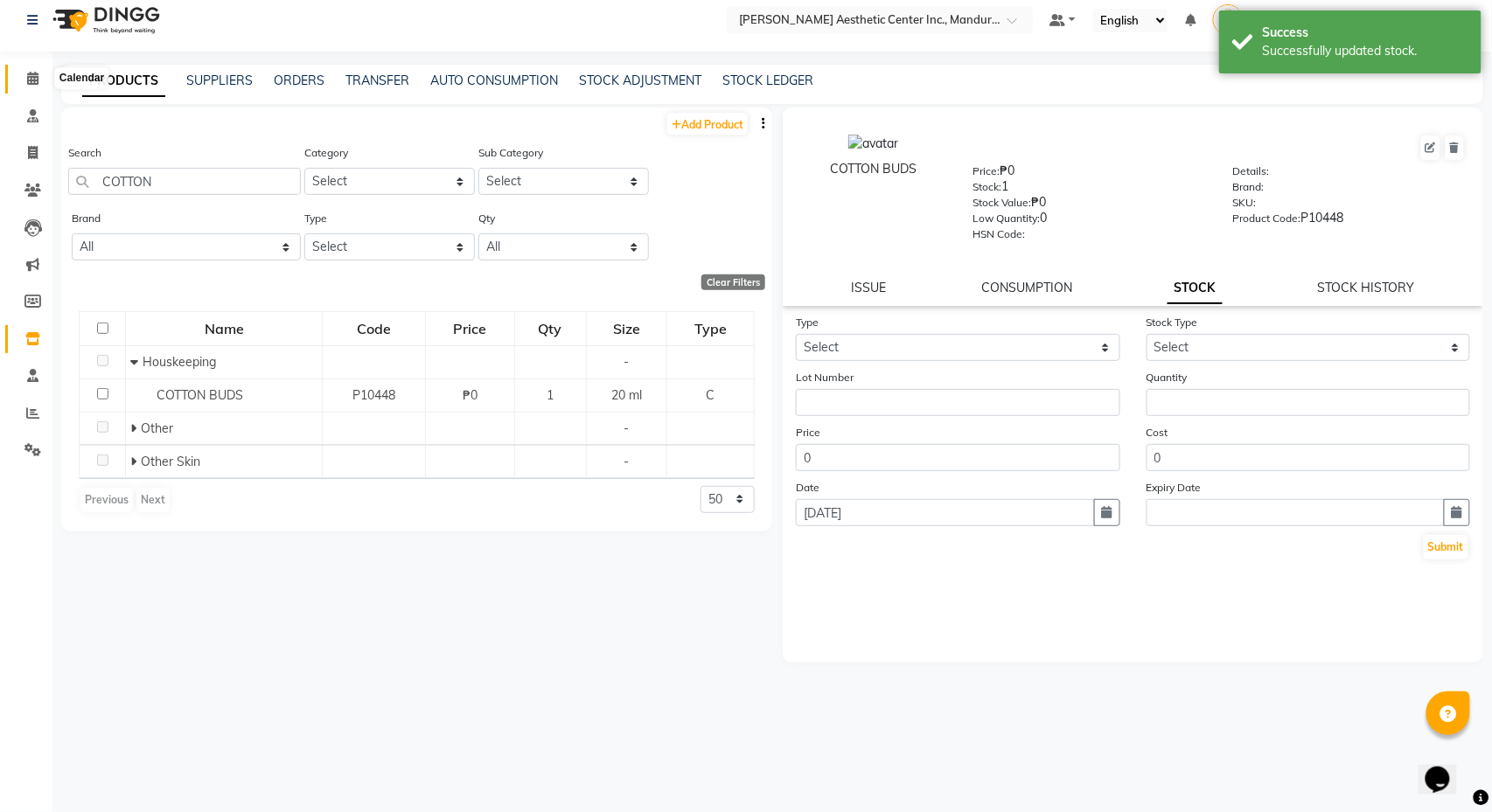
click at [28, 73] on icon at bounding box center [32, 78] width 12 height 14
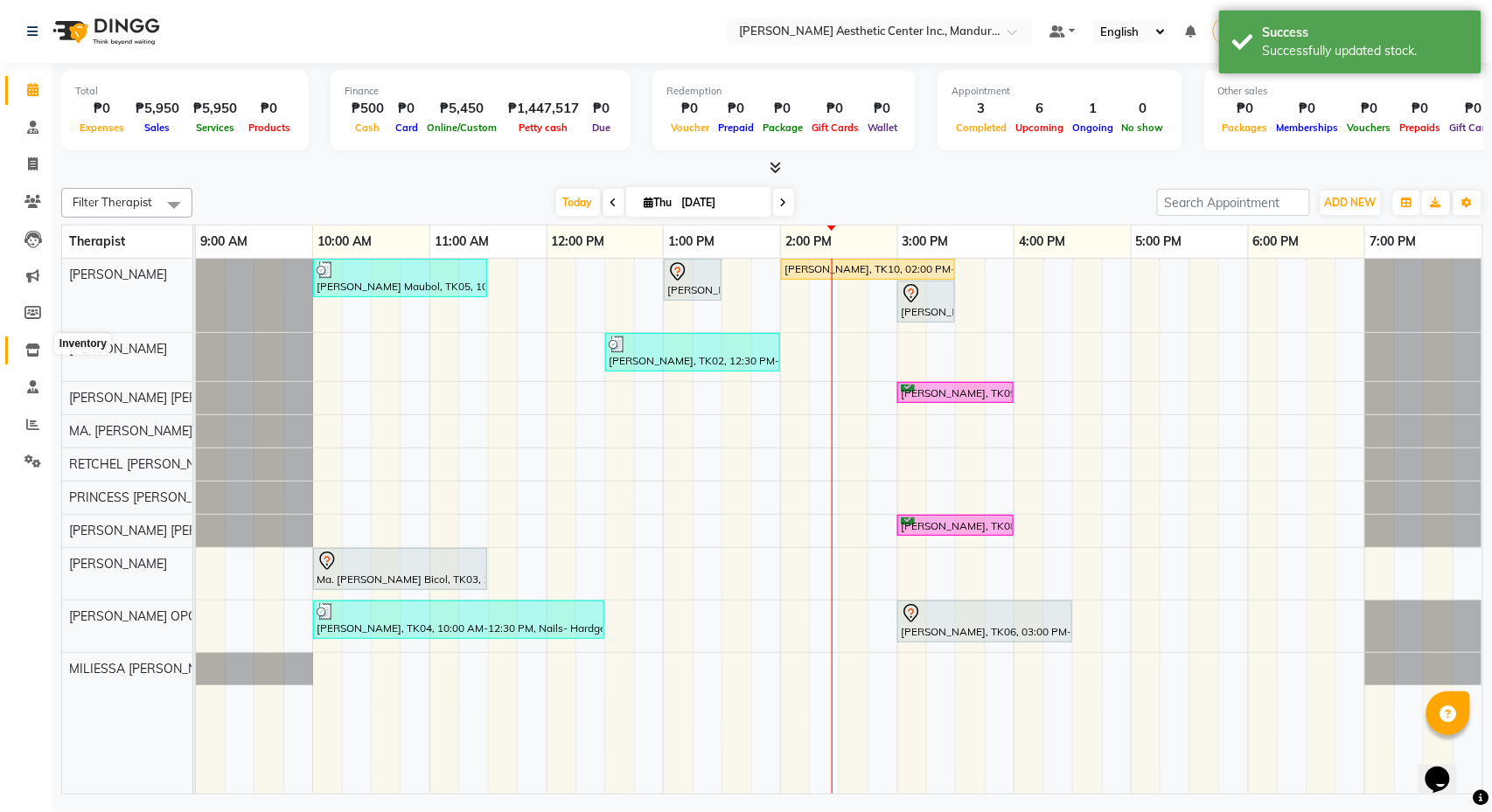
click at [36, 344] on icon at bounding box center [32, 350] width 15 height 14
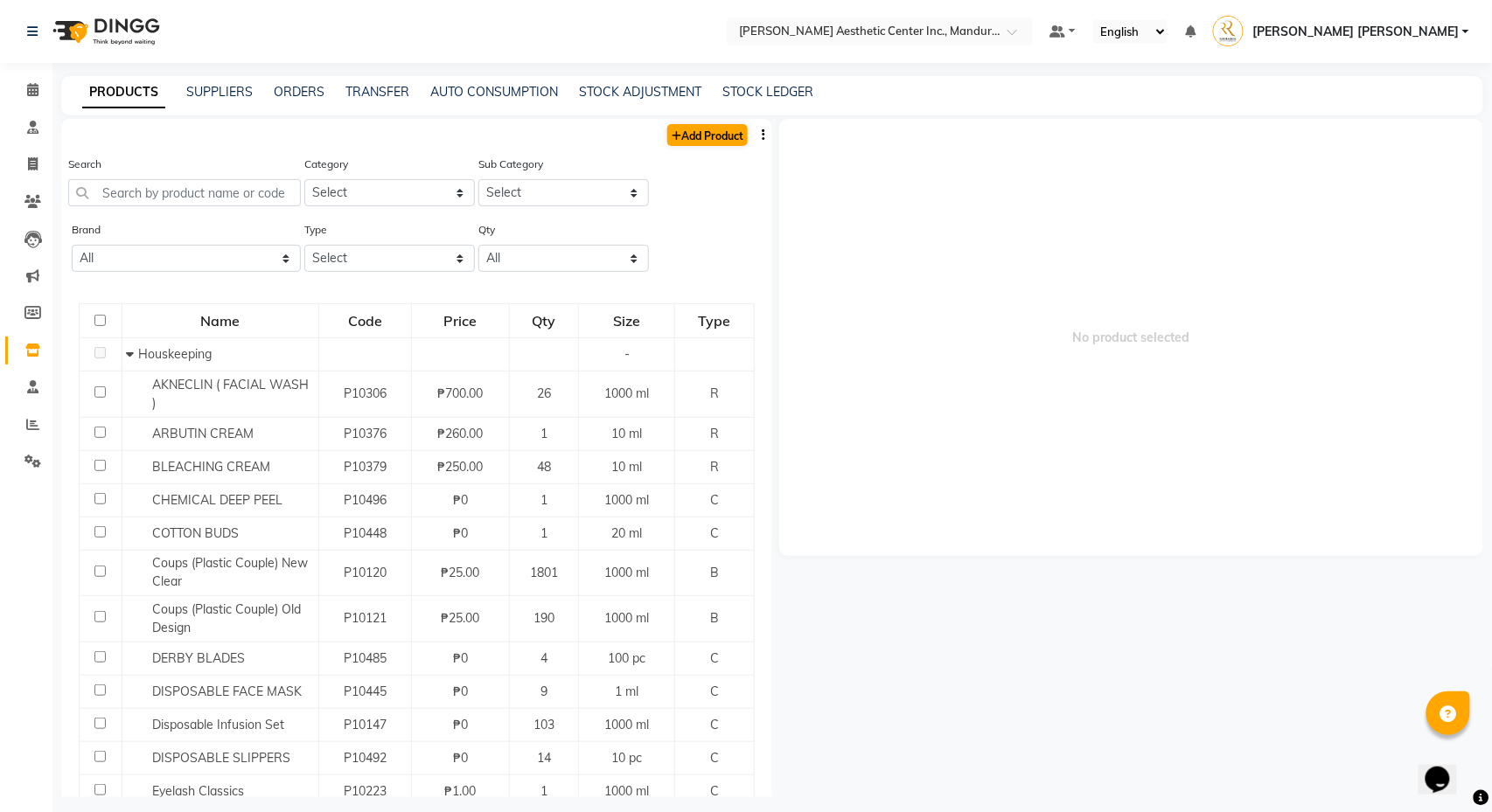
click at [726, 140] on link "Add Product" at bounding box center [707, 135] width 80 height 22
select select "true"
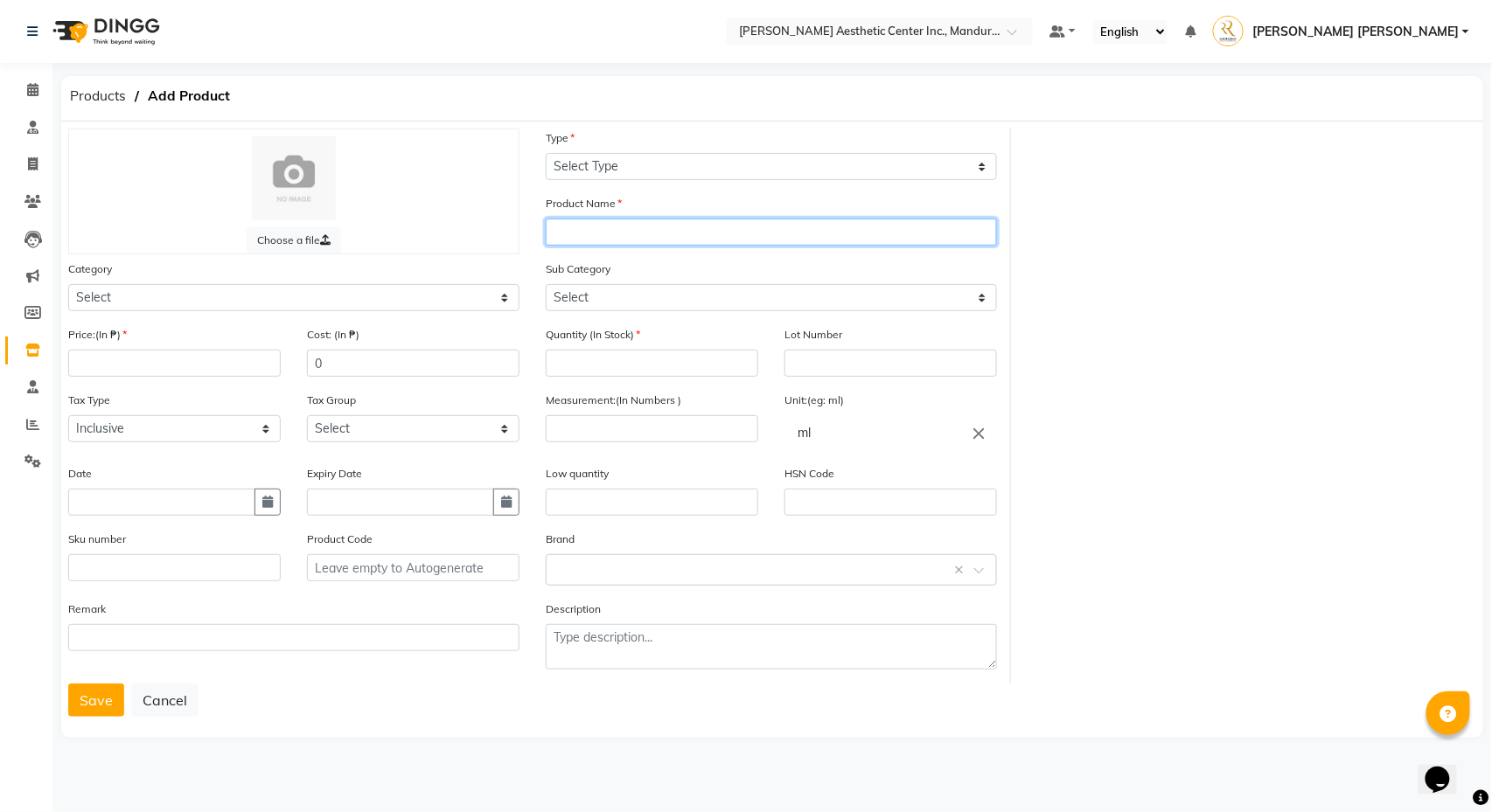
click at [690, 236] on input "text" at bounding box center [771, 232] width 451 height 27
type input "b"
type input "BAGON"
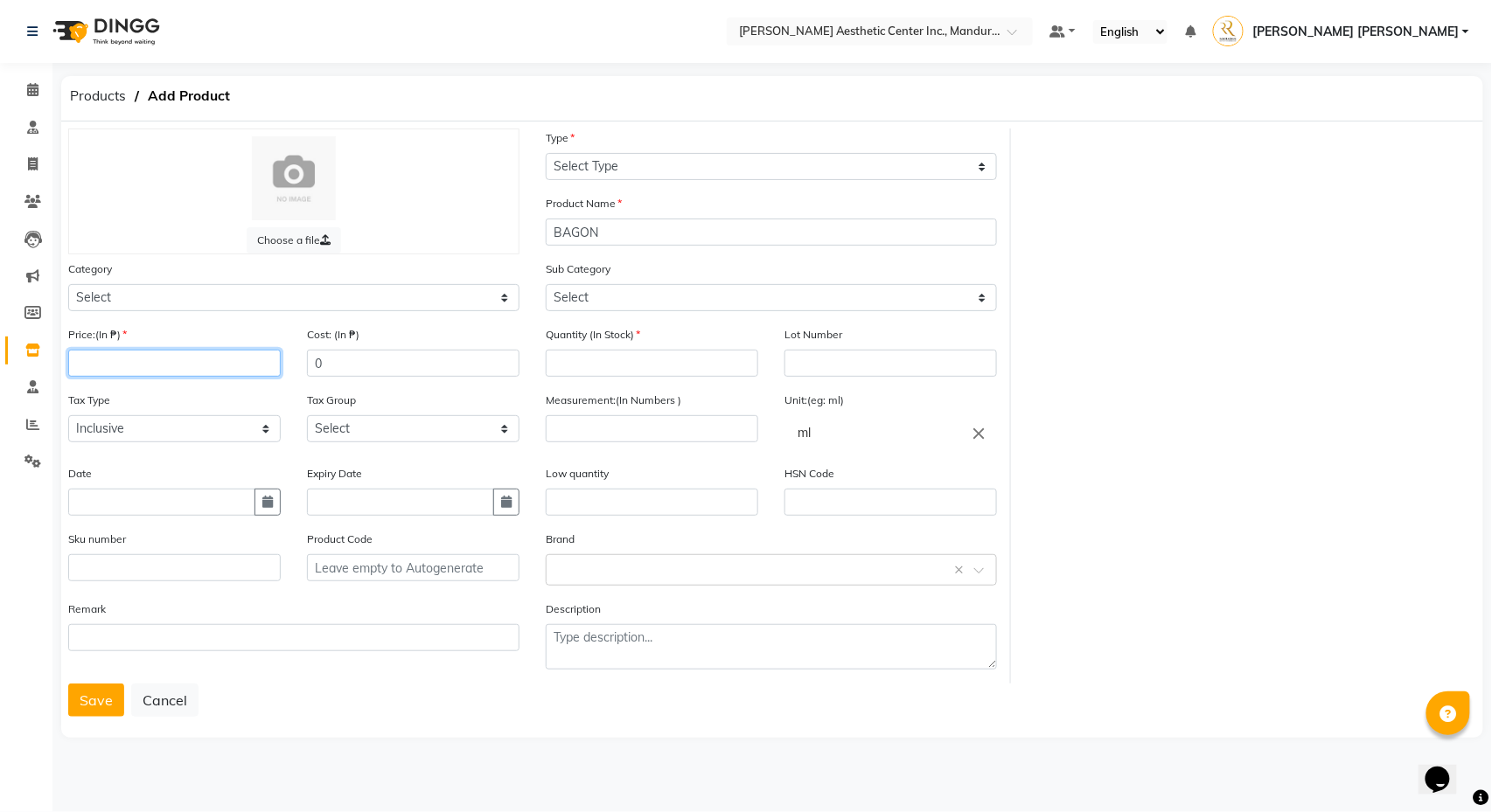
click at [235, 362] on input "number" at bounding box center [175, 363] width 212 height 27
type input "0"
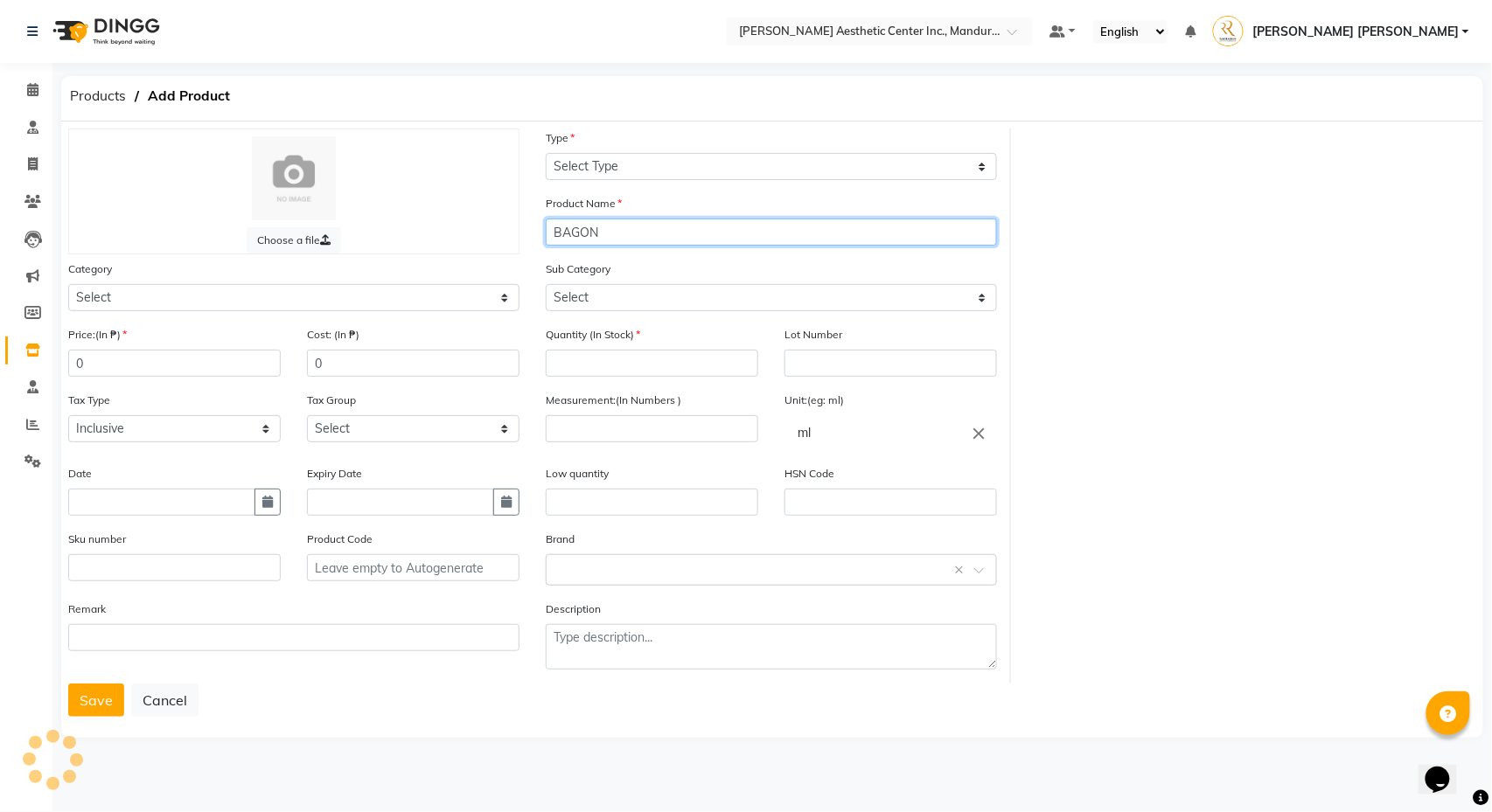
click at [572, 239] on input "BAGON" at bounding box center [771, 232] width 451 height 27
type input "BAYGON"
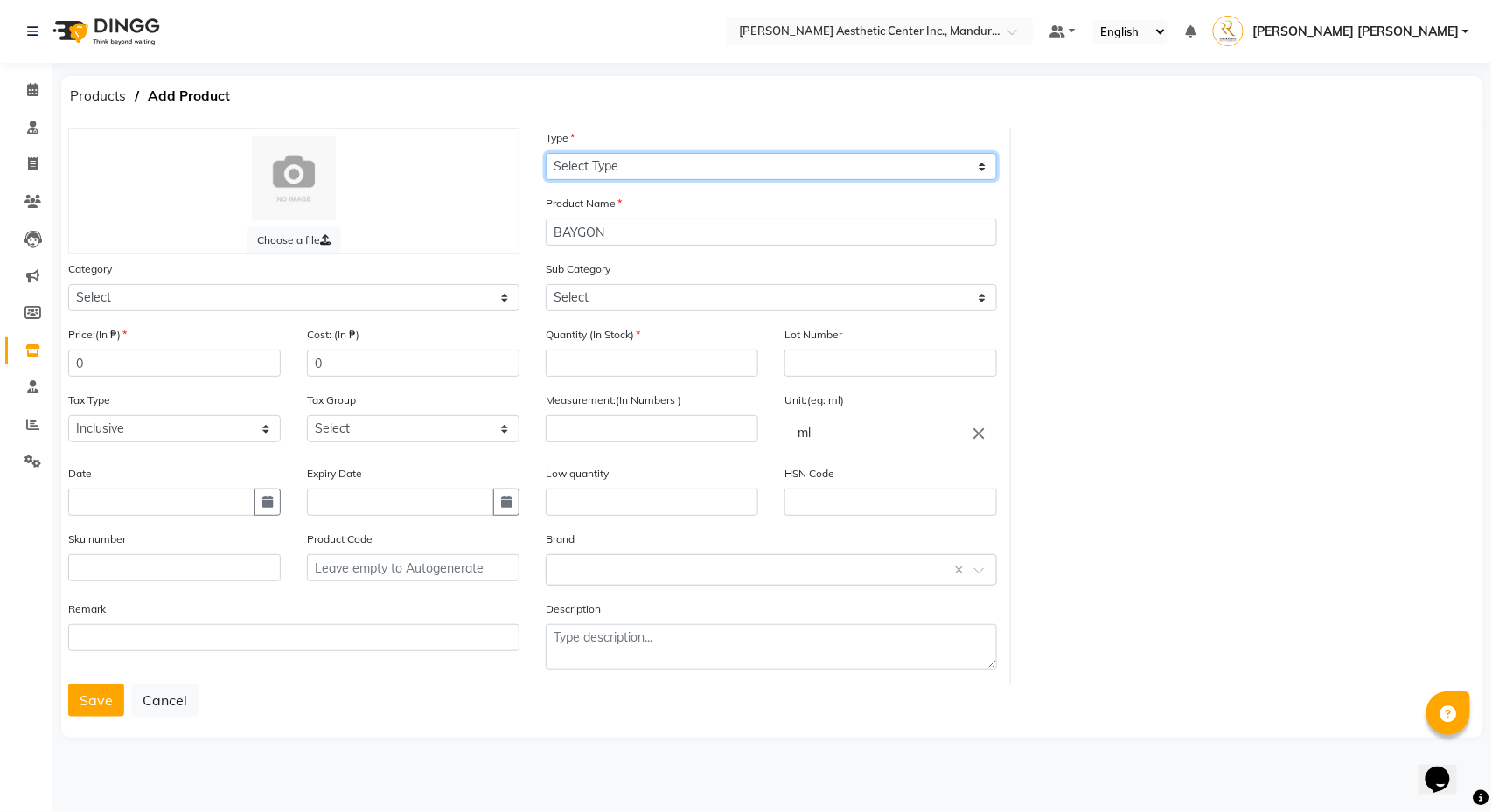
select select "C"
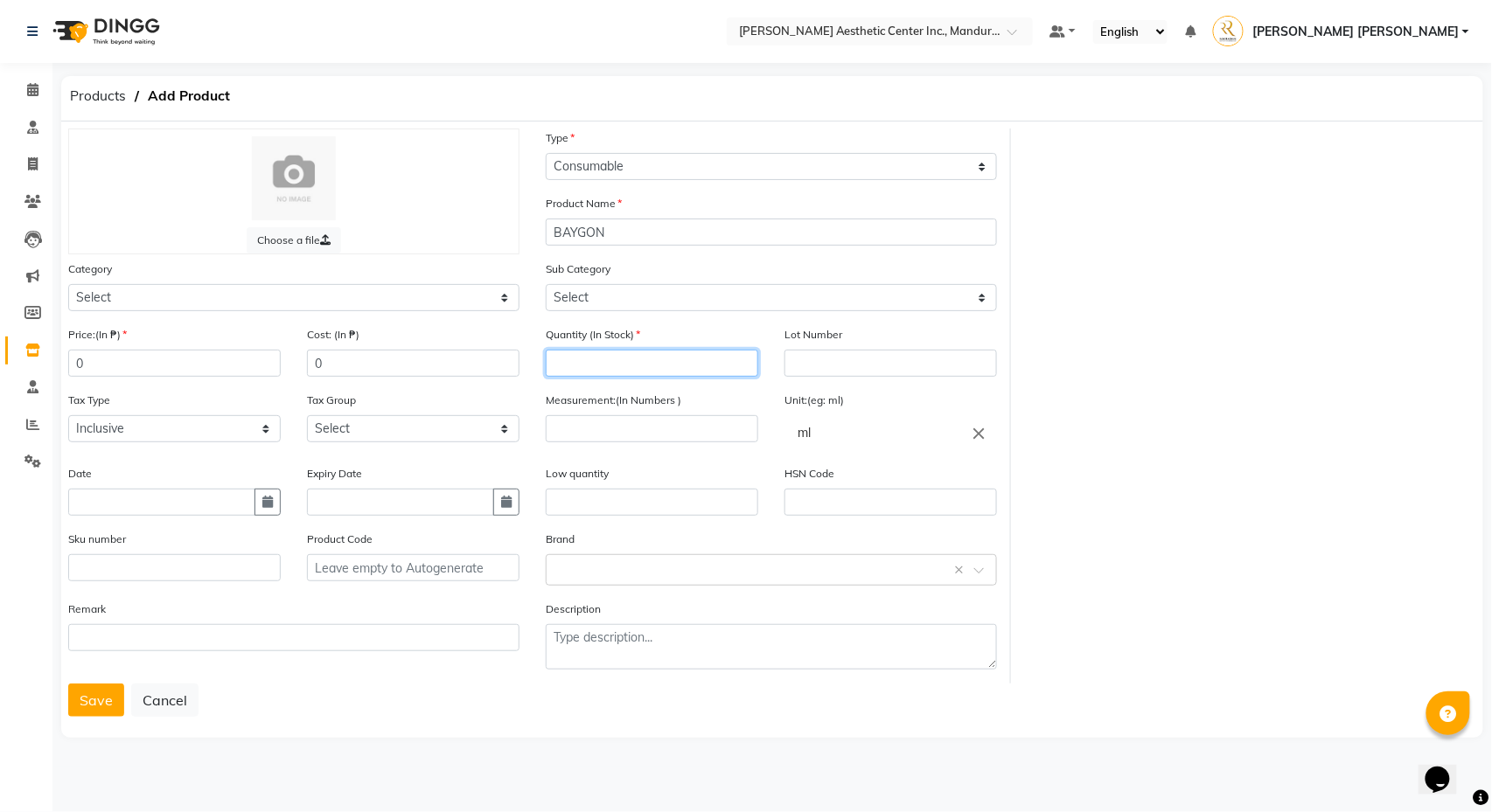
click at [633, 361] on input "number" at bounding box center [652, 363] width 212 height 27
type input "1"
select select "1020615000"
select select "1020615001"
click at [600, 429] on input "number" at bounding box center [652, 429] width 212 height 27
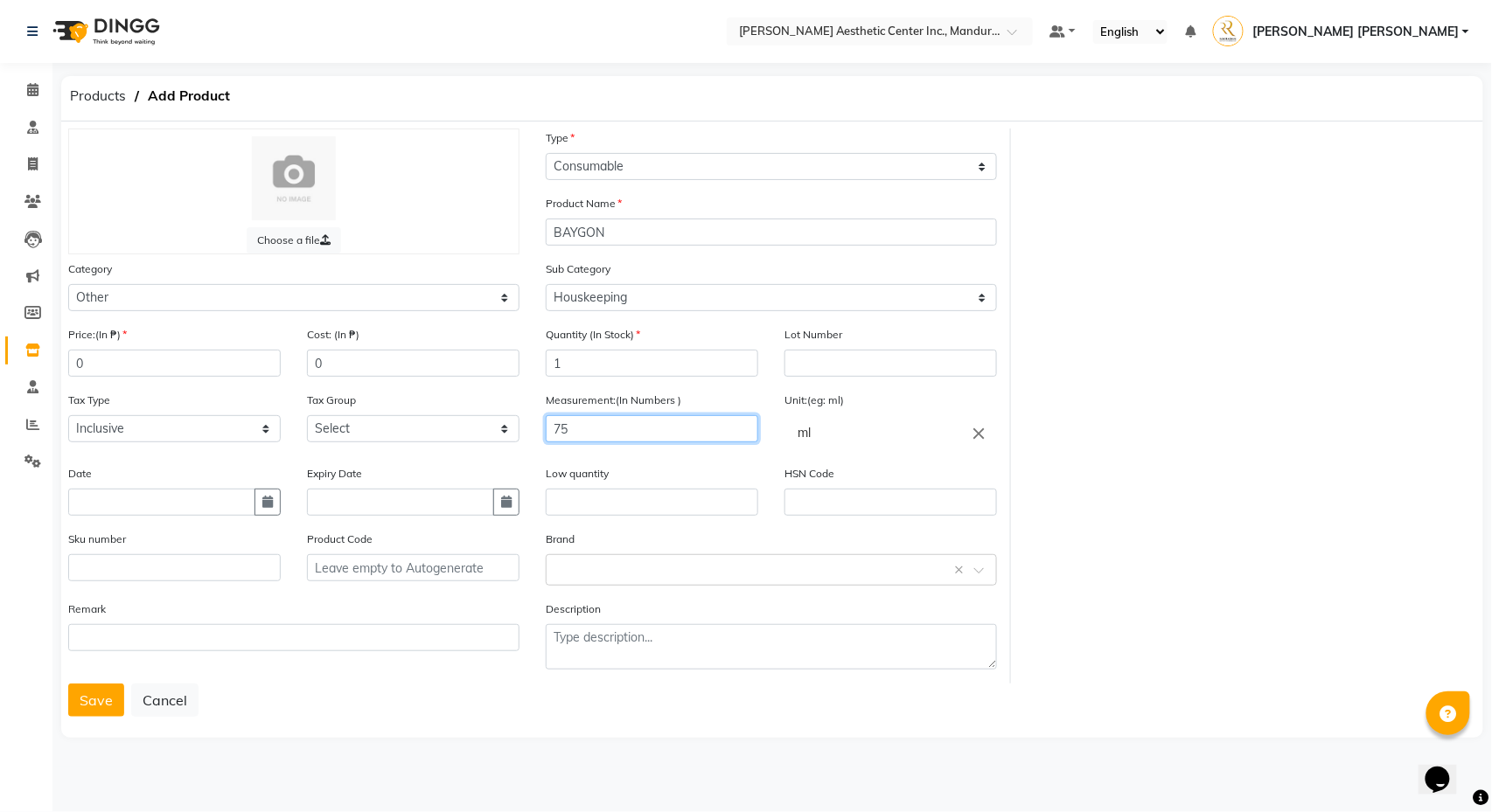
type input "7"
type input "500"
click at [258, 508] on button "button" at bounding box center [267, 502] width 26 height 27
select select "10"
select select "2025"
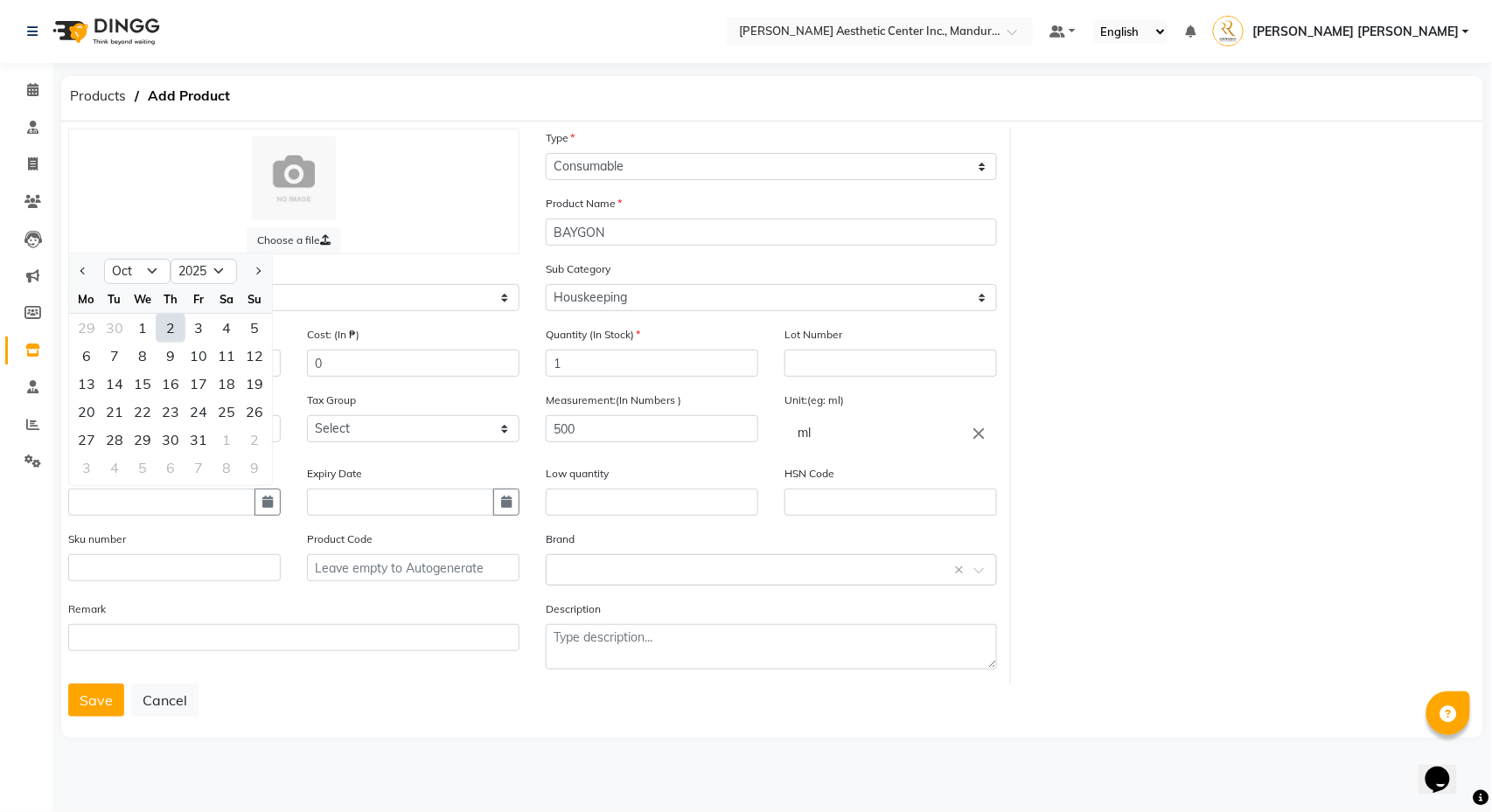
click at [172, 325] on div "2" at bounding box center [170, 328] width 28 height 28
type input "[DATE]"
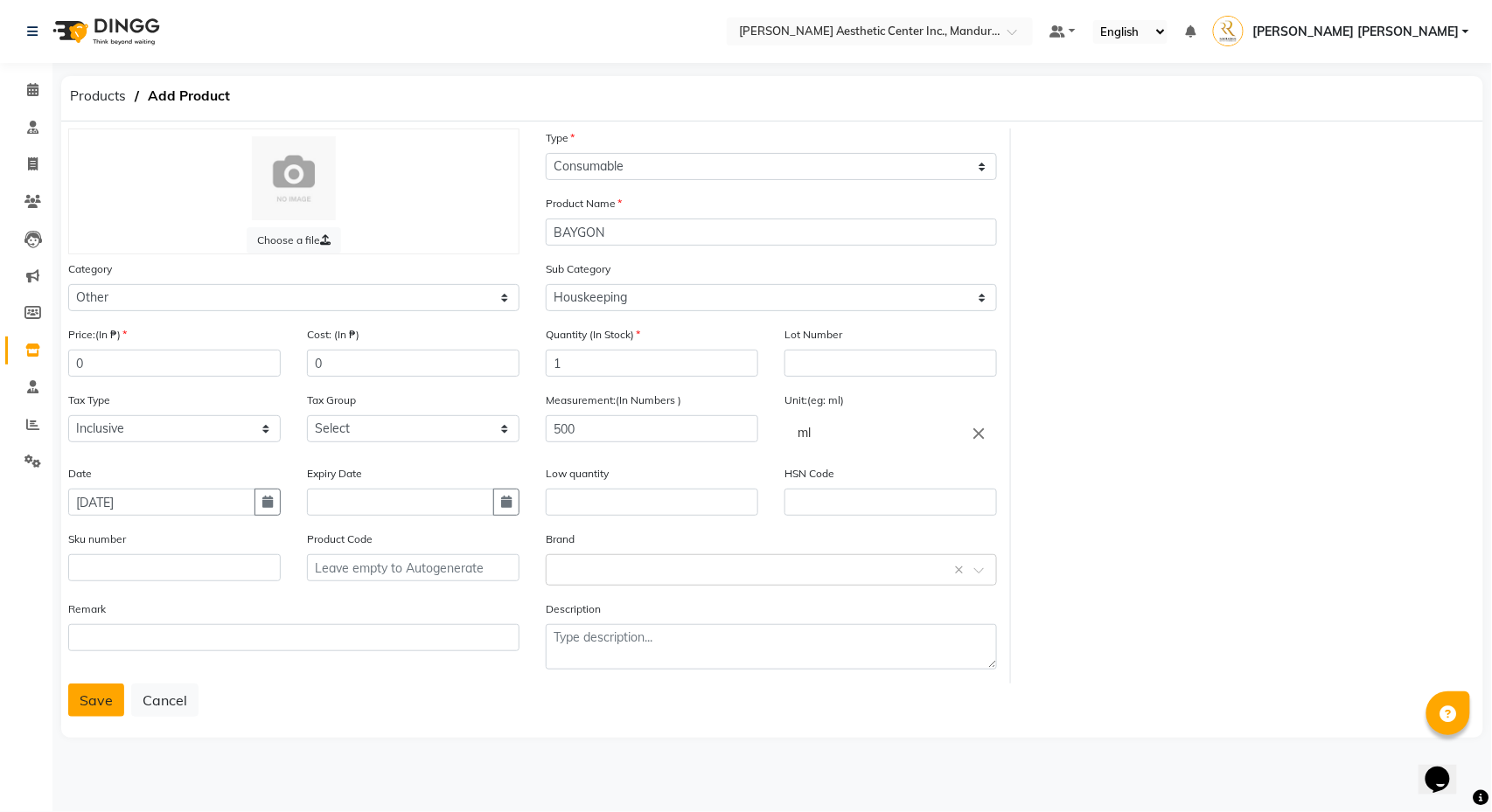
click at [105, 711] on button "Save" at bounding box center [96, 699] width 56 height 33
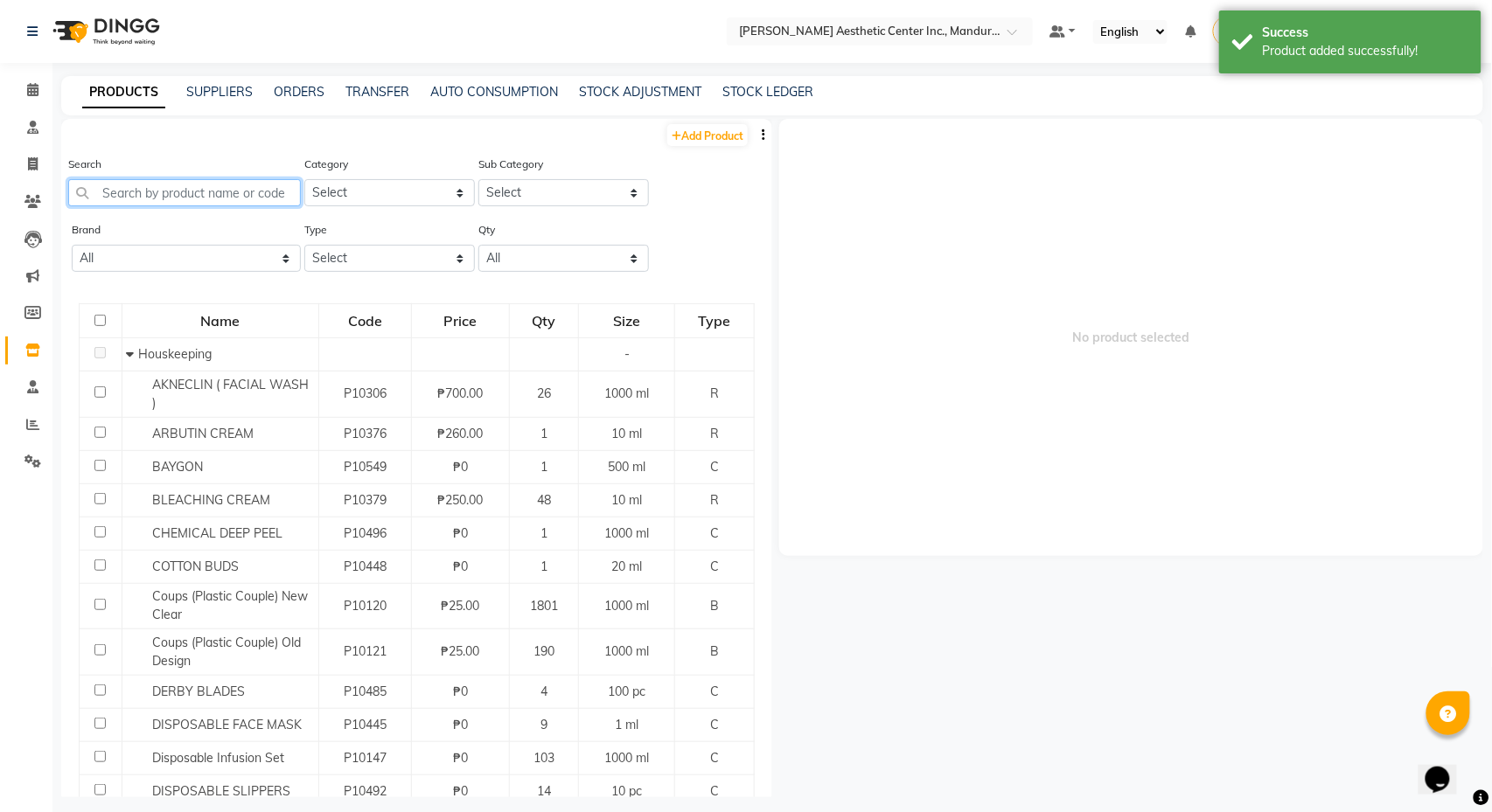
click at [167, 196] on input "text" at bounding box center [185, 193] width 232 height 27
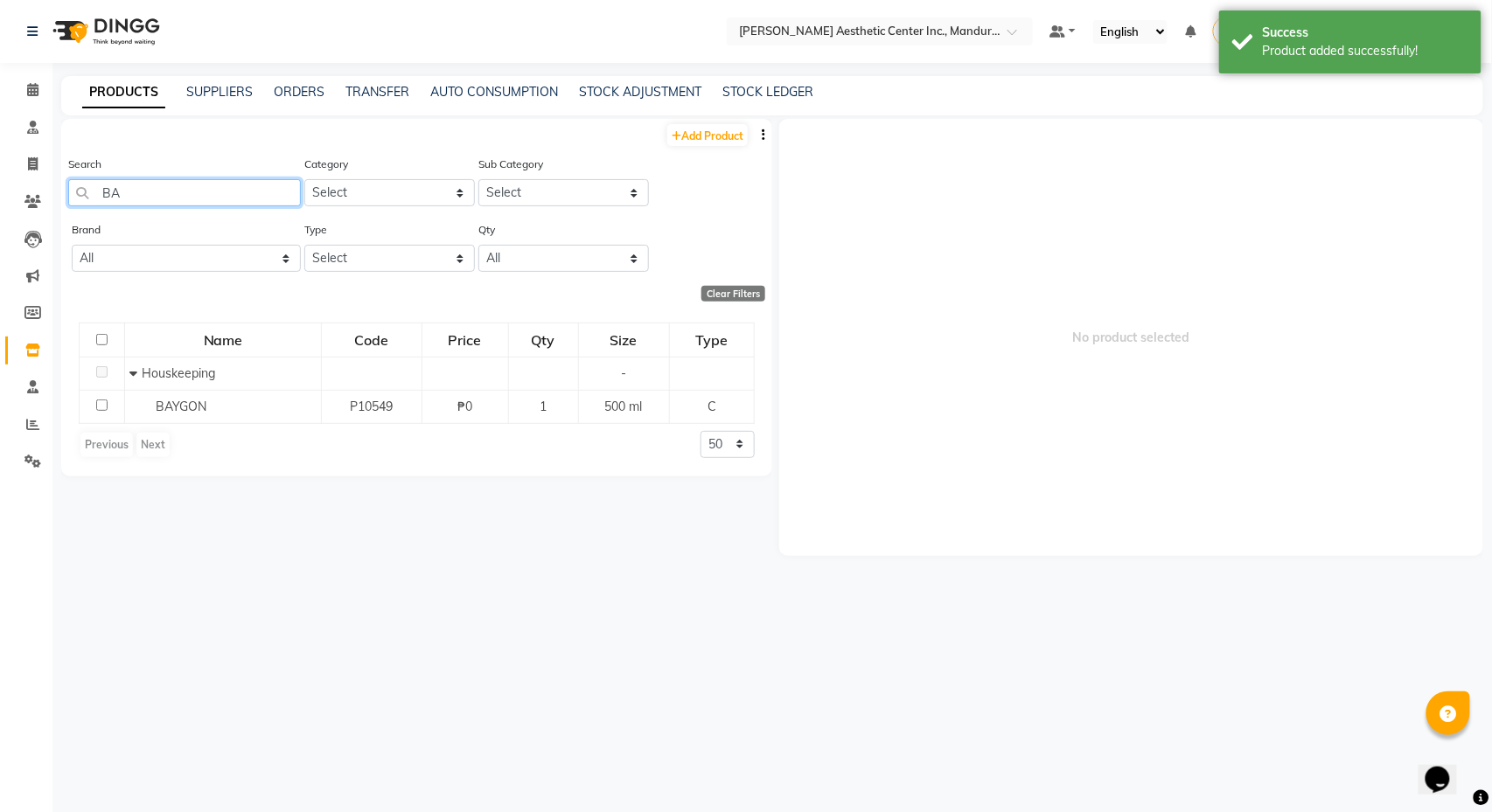
type input "B"
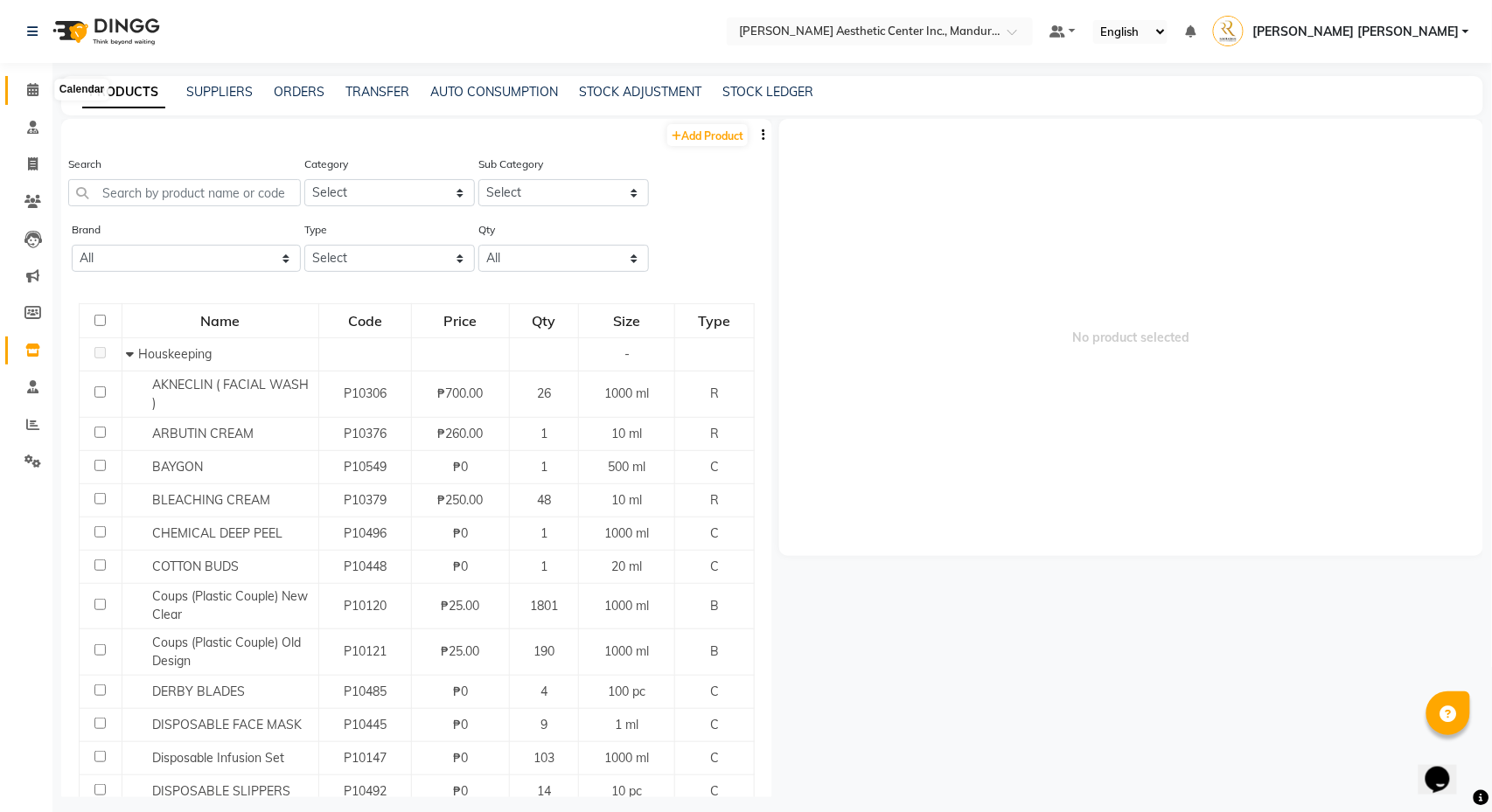
click at [32, 92] on icon at bounding box center [32, 89] width 12 height 14
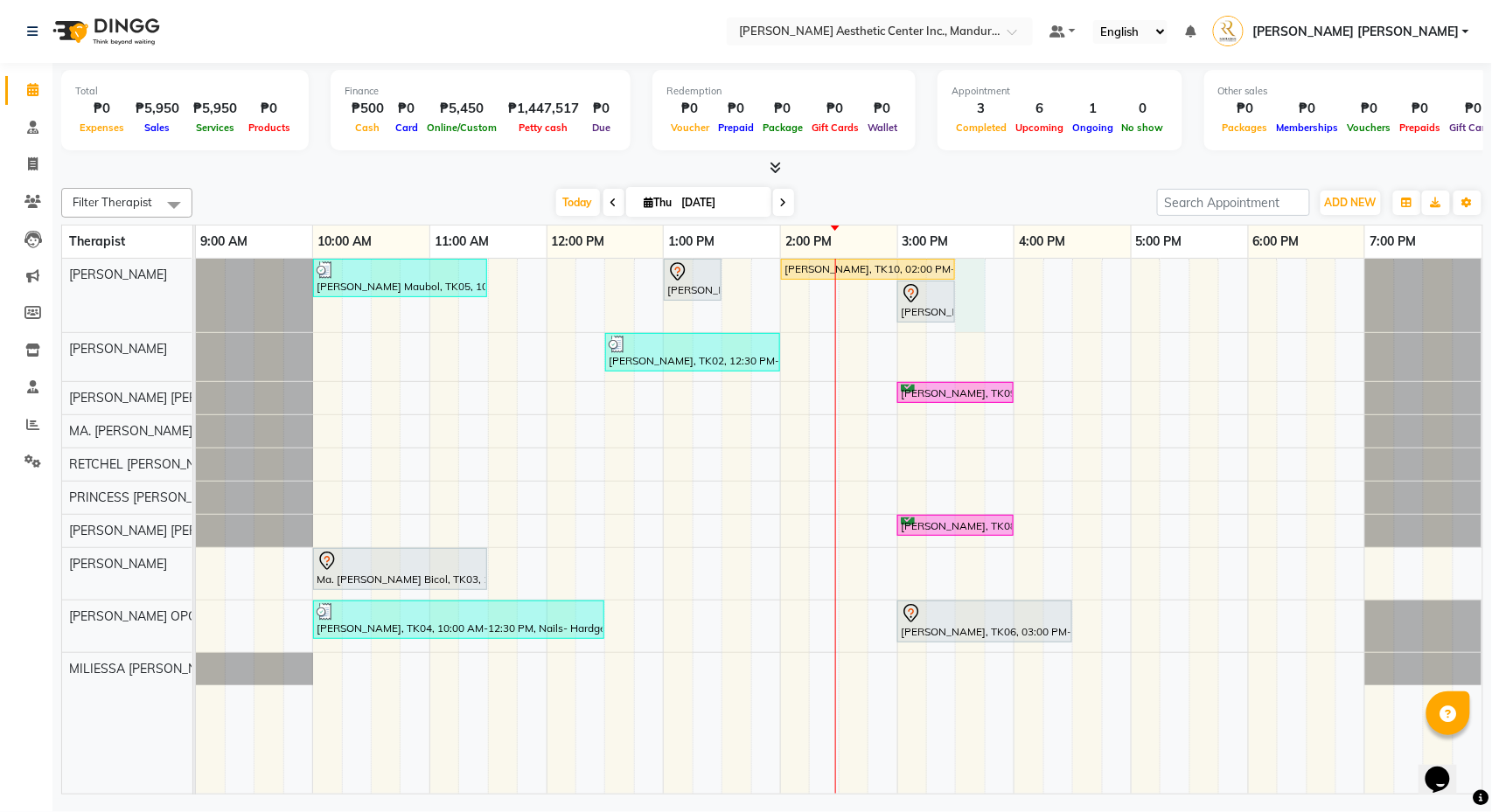
click at [972, 310] on div "Liwayway Maubol, TK05, 10:00 AM-11:30 AM, Co2 Fractional Ablative Laser - Warts…" at bounding box center [839, 526] width 1287 height 535
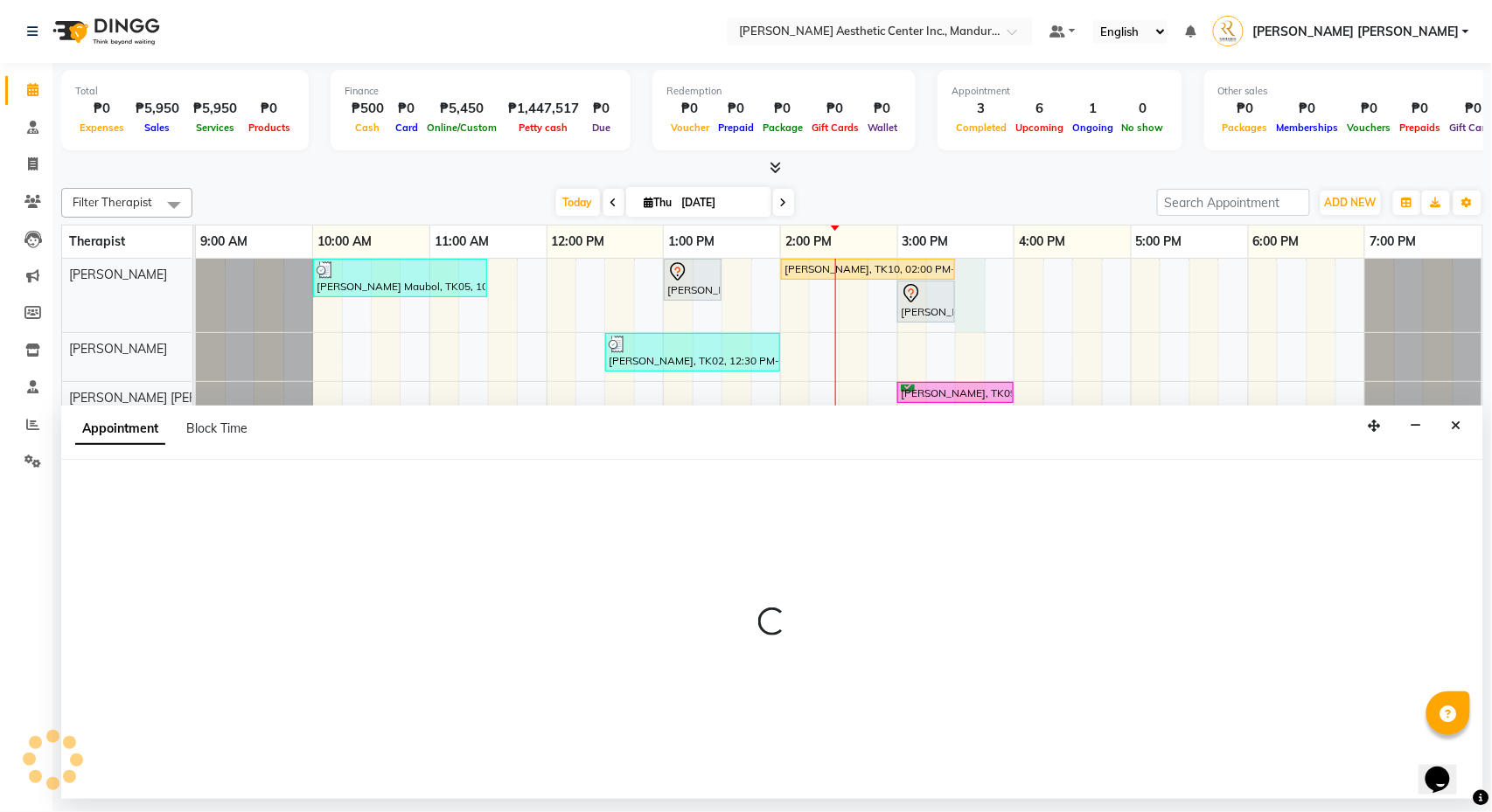
select select "46220"
select select "tentative"
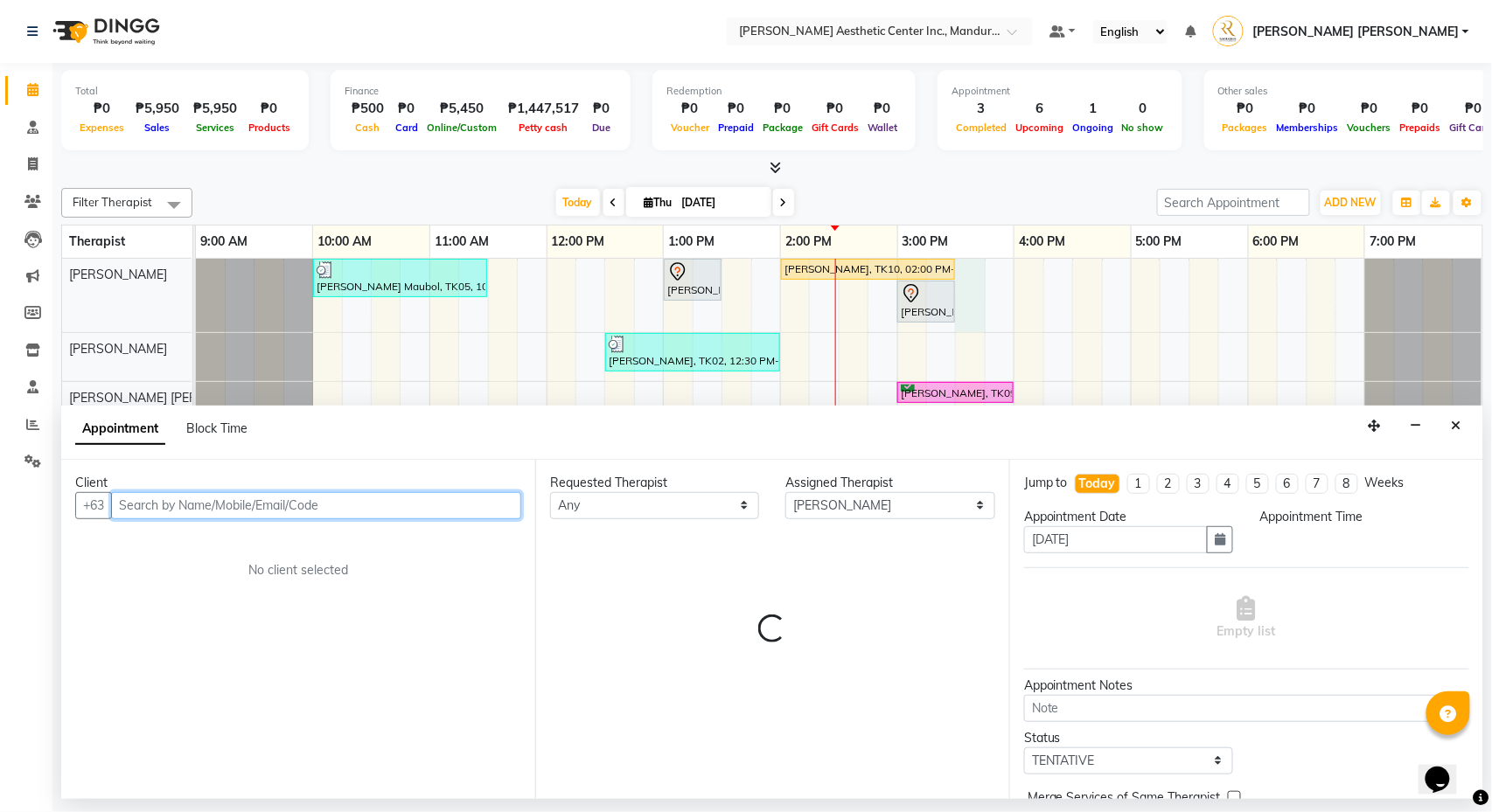
select select "930"
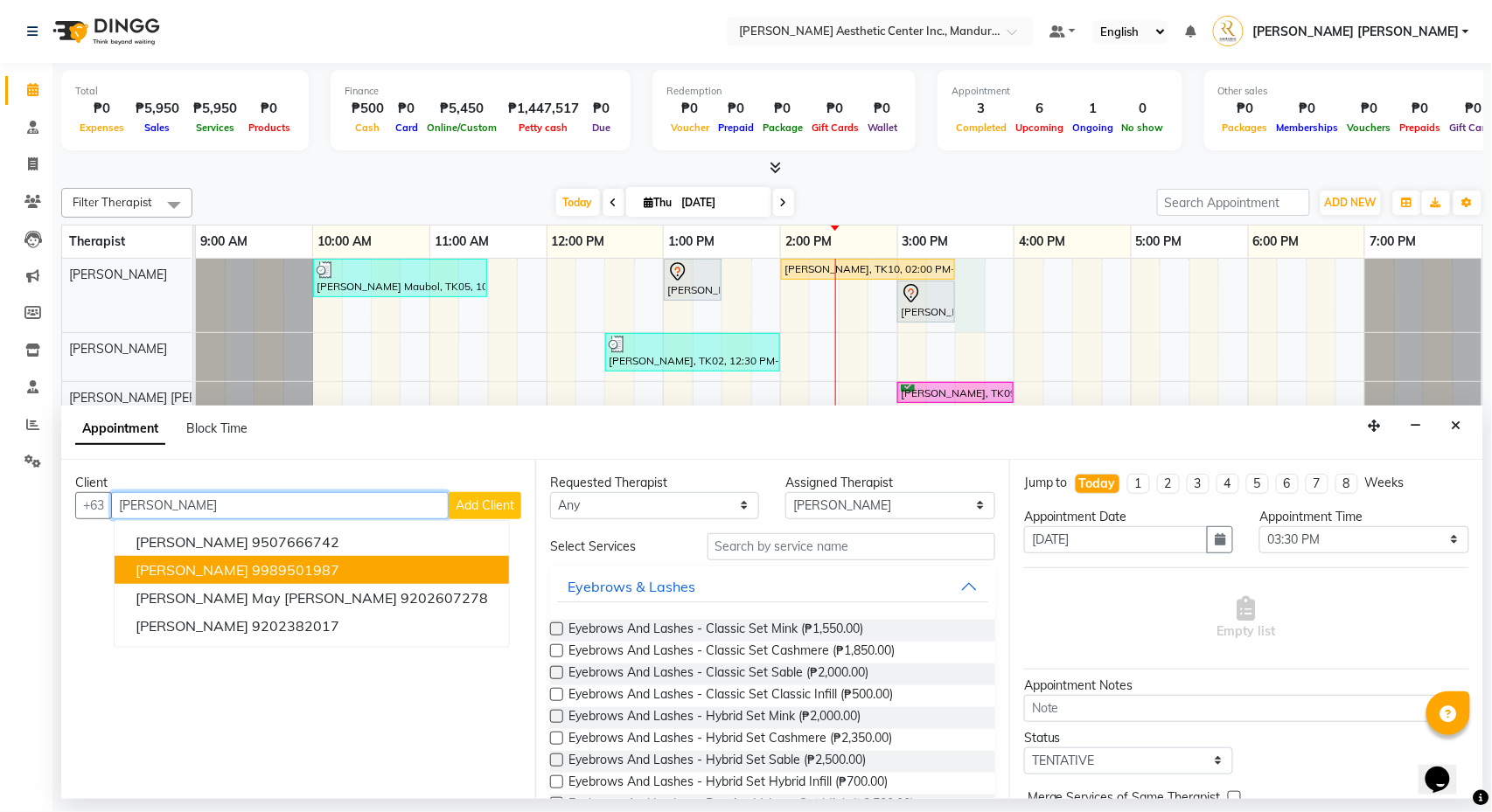
click at [310, 567] on ngb-highlight "9989501987" at bounding box center [295, 570] width 87 height 17
type input "9989501987"
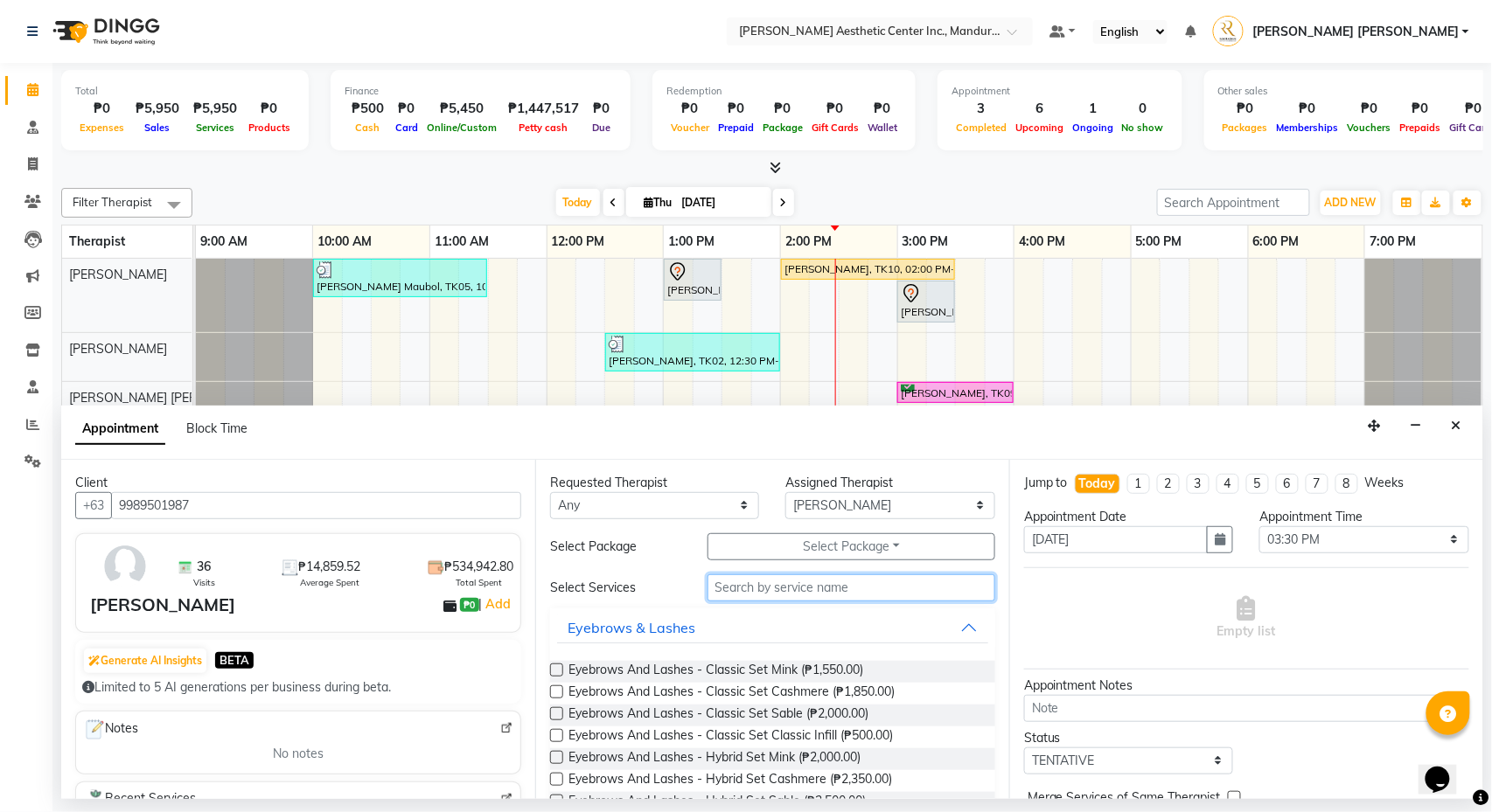
click at [778, 594] on input "text" at bounding box center [852, 588] width 288 height 27
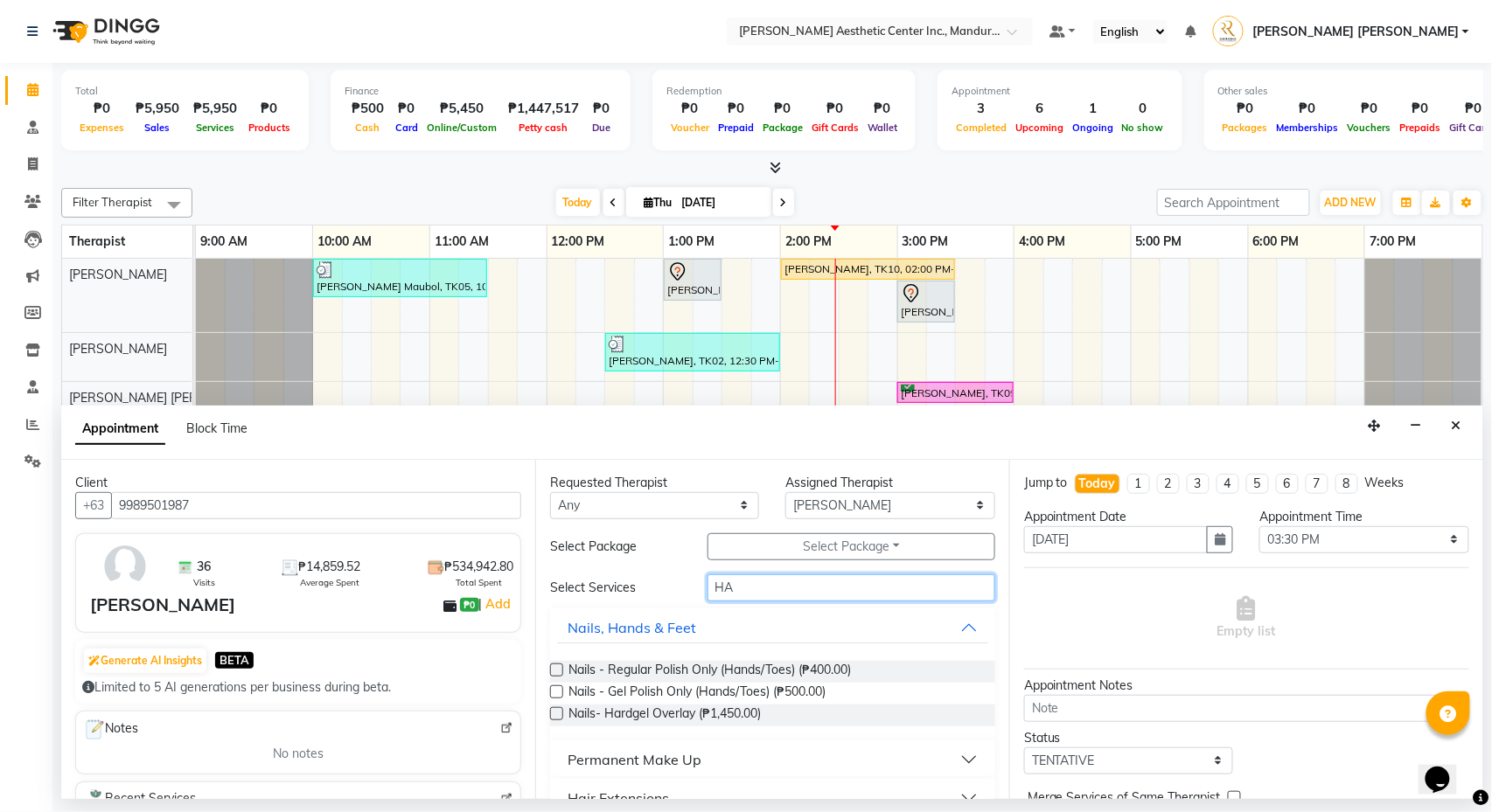
type input "H"
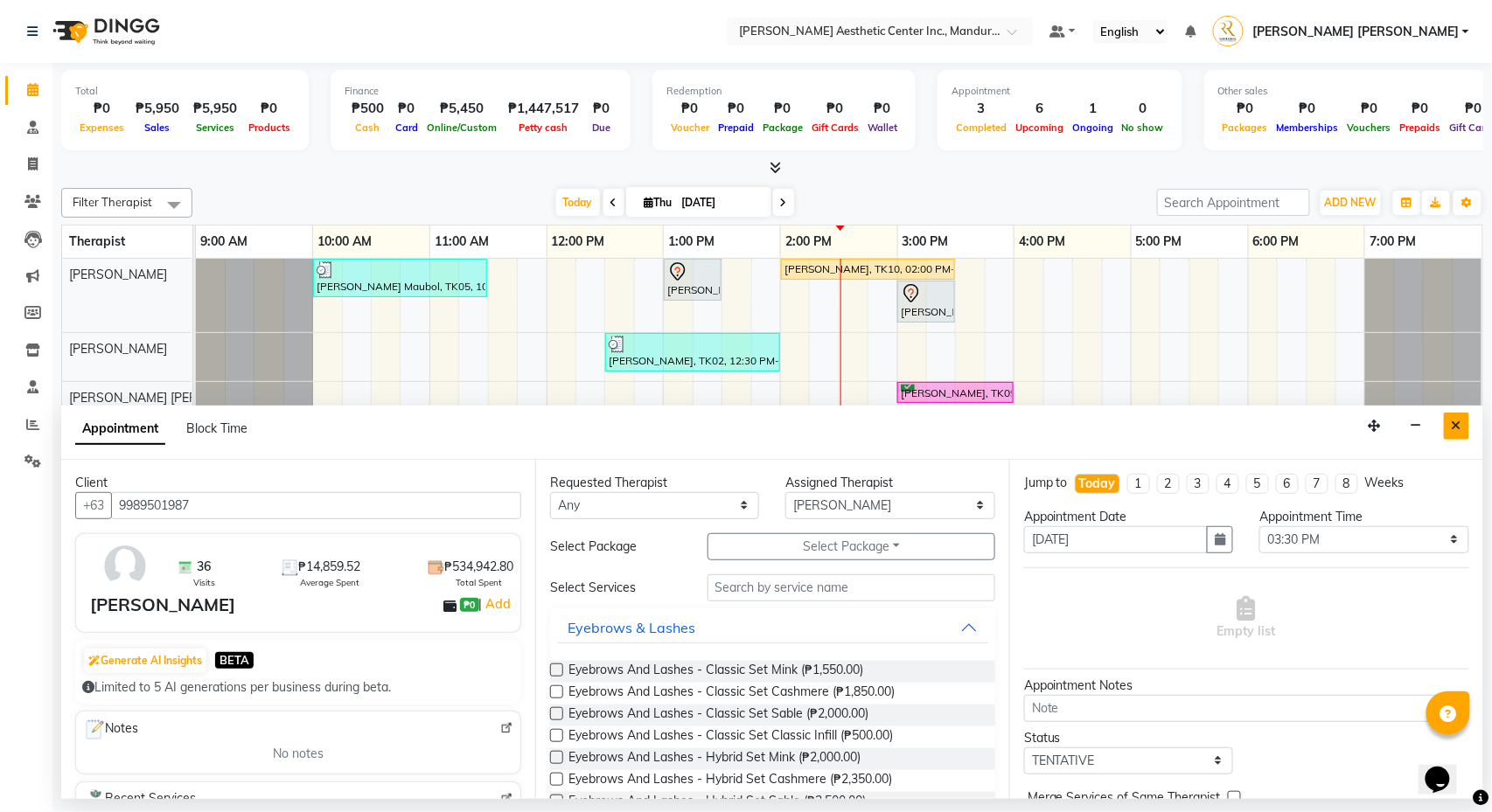
click at [1451, 420] on icon "Close" at bounding box center [1456, 426] width 10 height 13
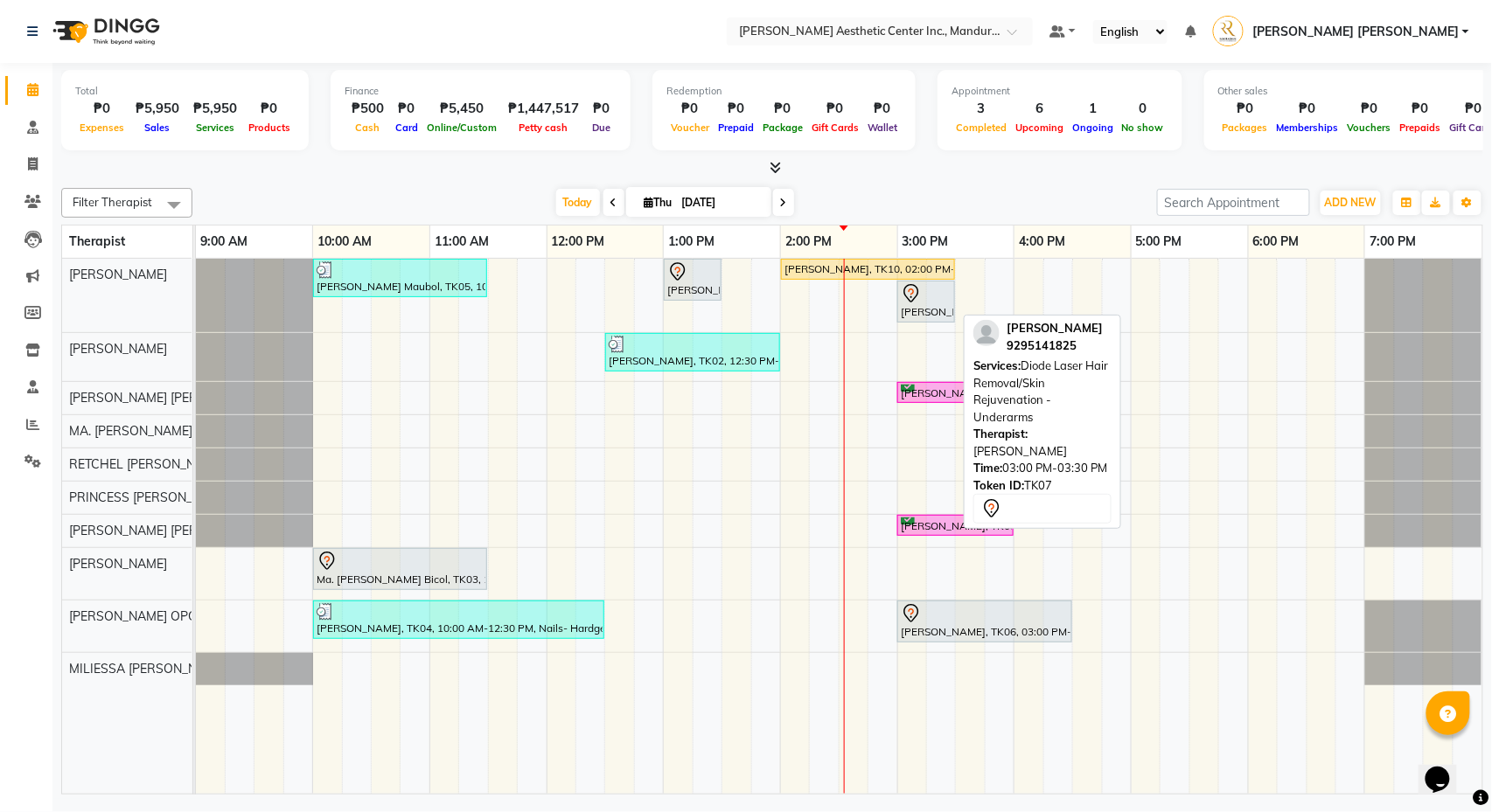
click at [927, 293] on div at bounding box center [926, 293] width 50 height 21
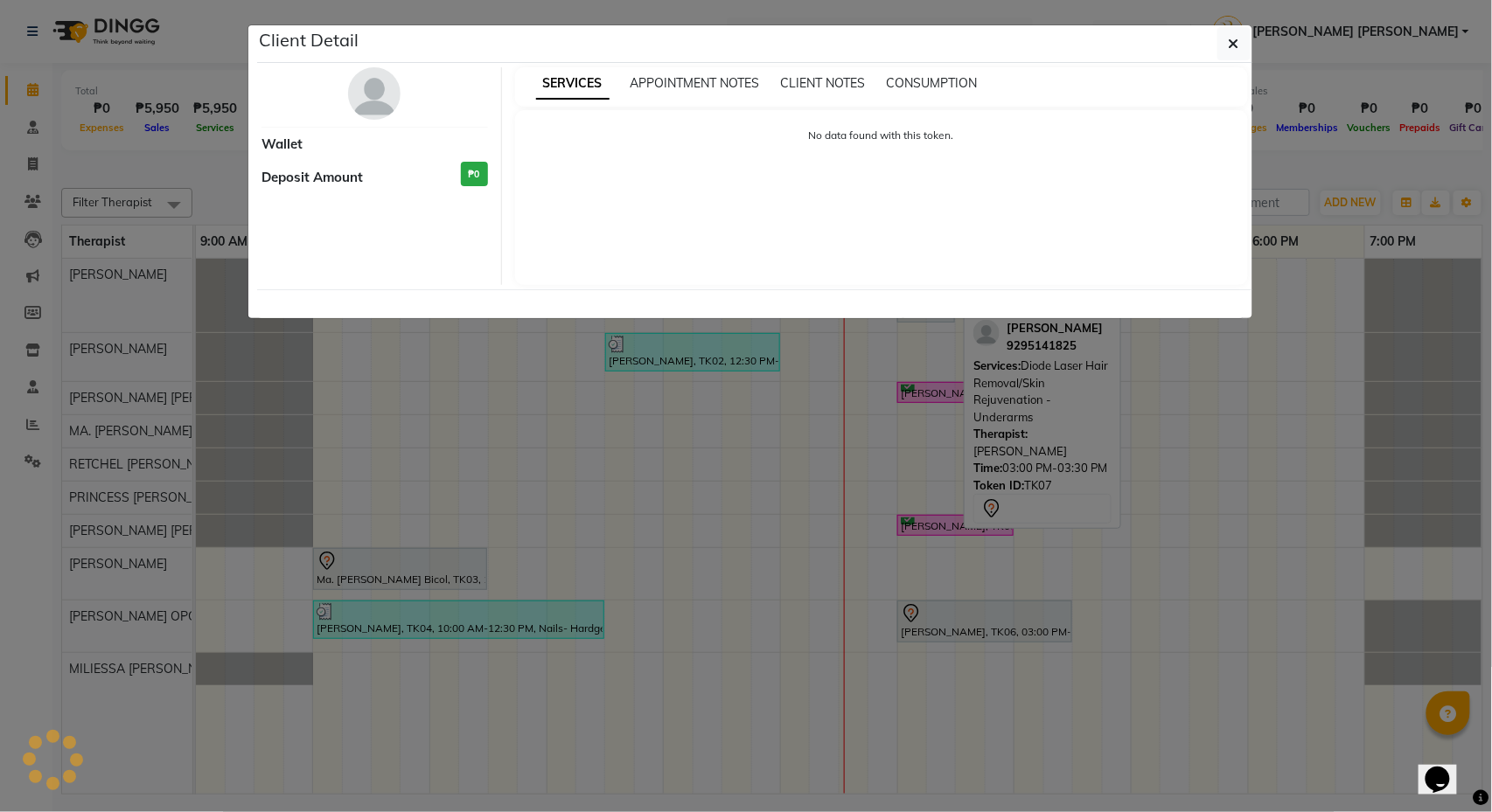
select select "7"
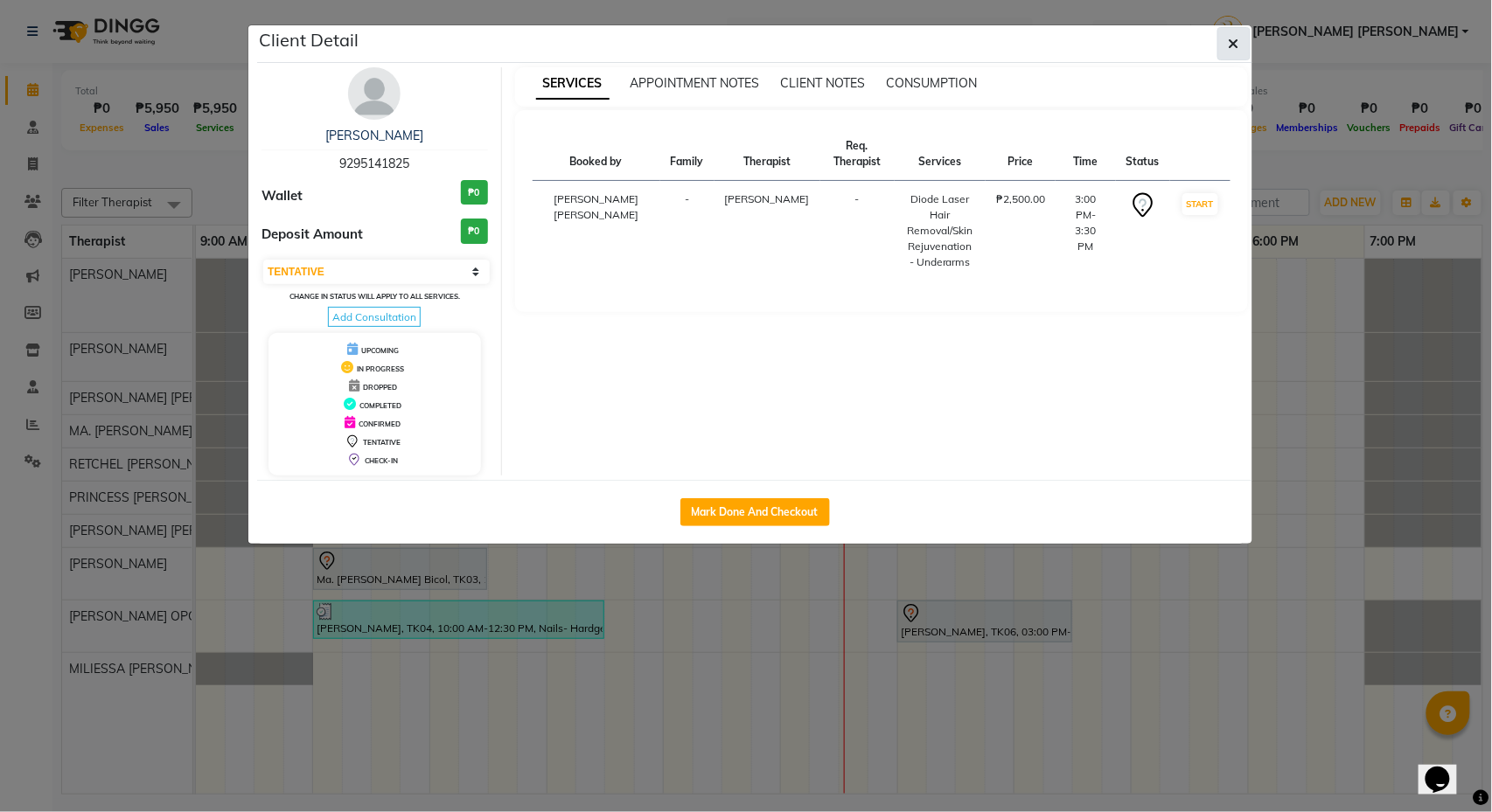
click at [1230, 49] on icon "button" at bounding box center [1234, 44] width 11 height 14
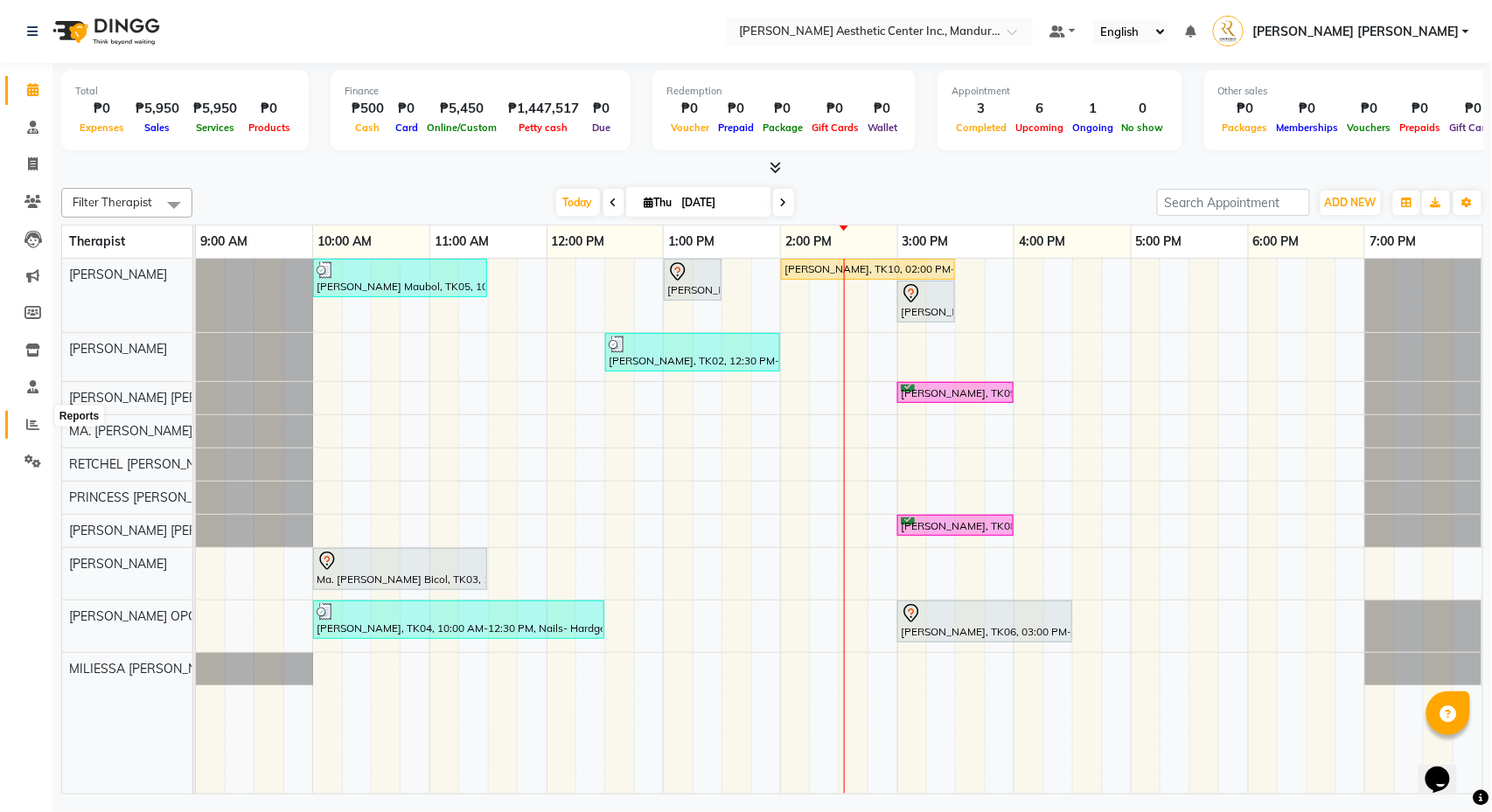
click at [30, 418] on icon at bounding box center [32, 424] width 14 height 14
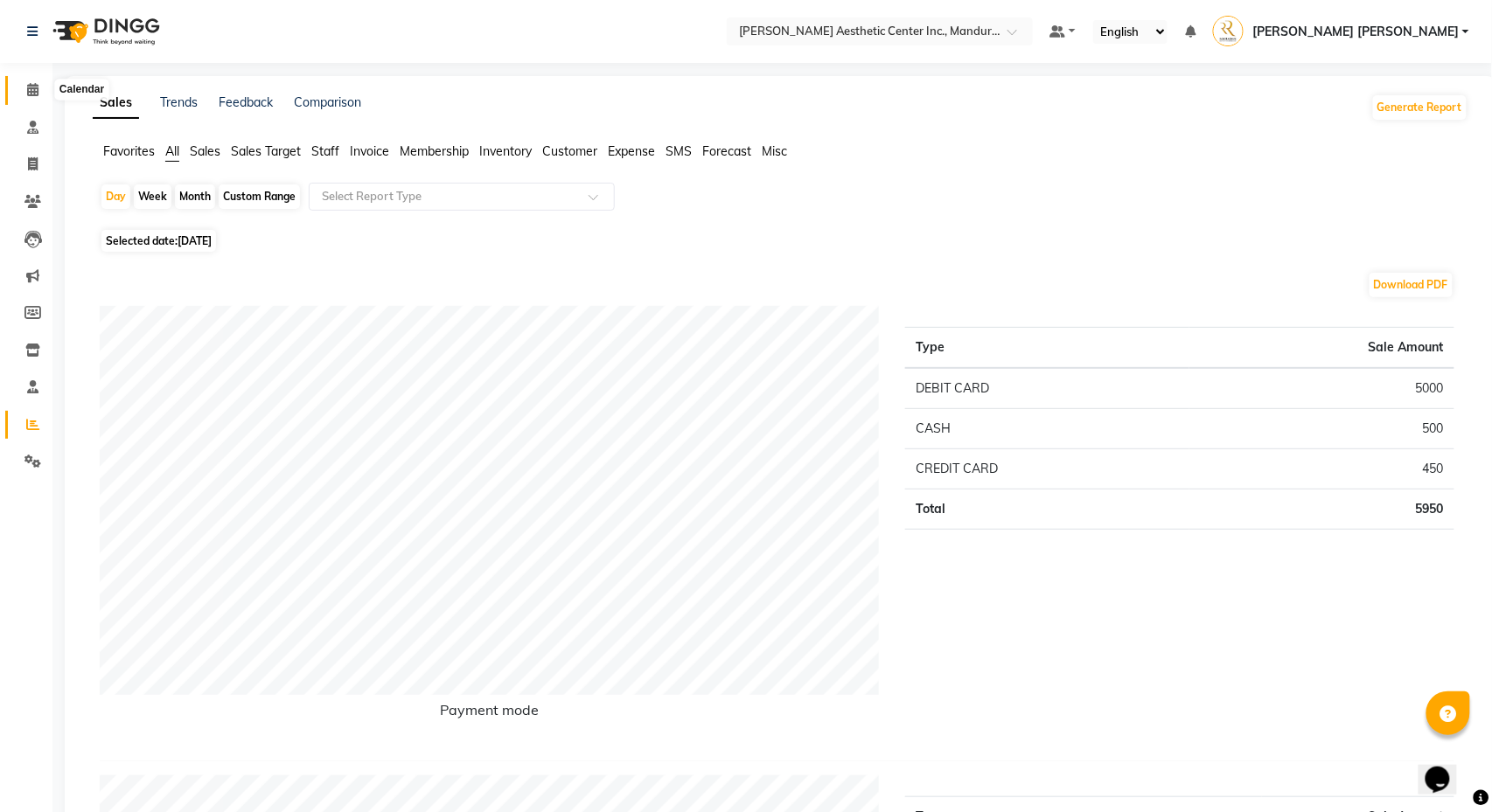
click at [24, 84] on span at bounding box center [32, 90] width 31 height 20
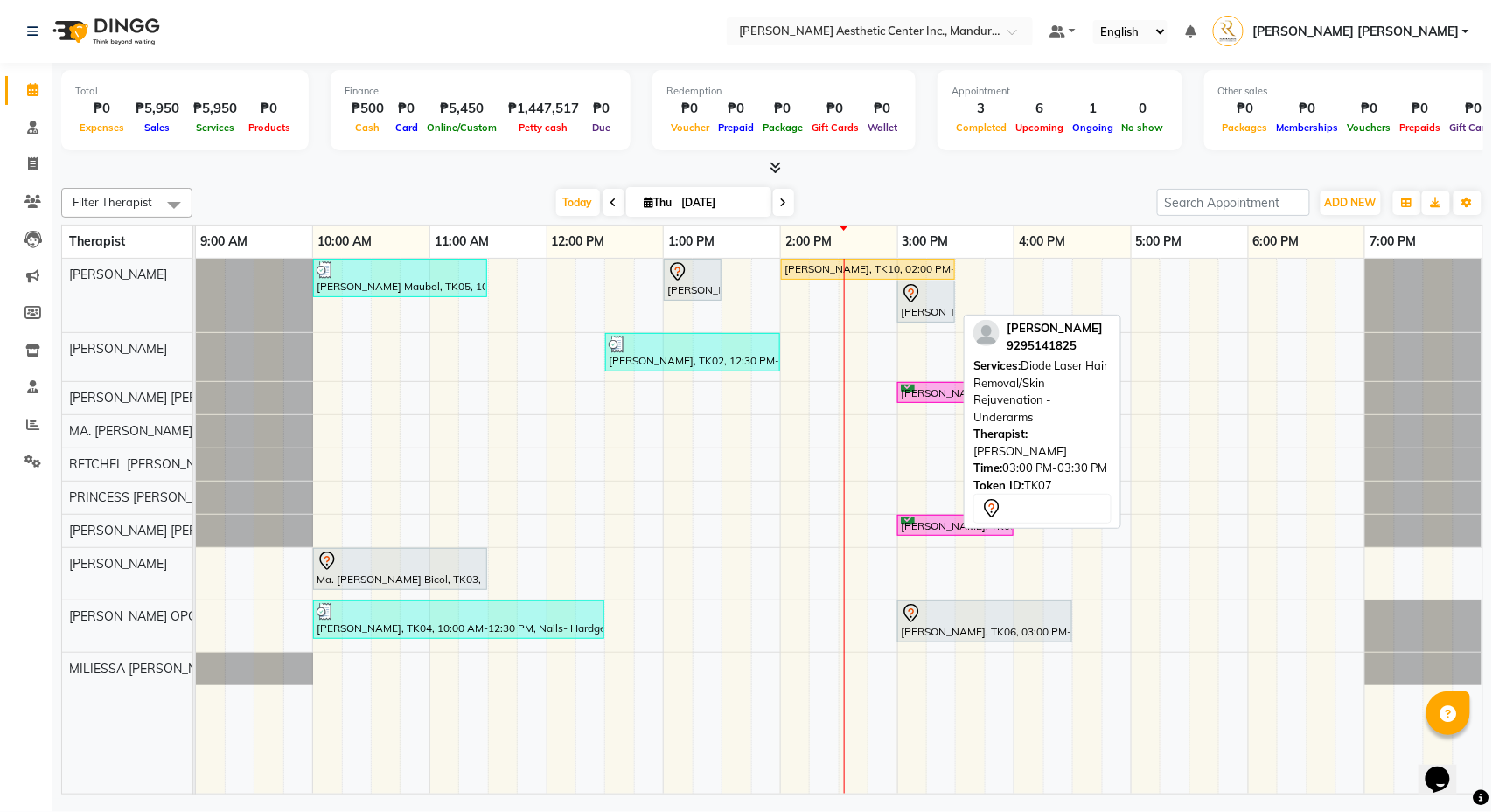
click at [926, 305] on div "[PERSON_NAME], TK07, 03:00 PM-03:30 PM, Diode Laser Hair Removal/Skin Rejuvenat…" at bounding box center [926, 302] width 54 height 37
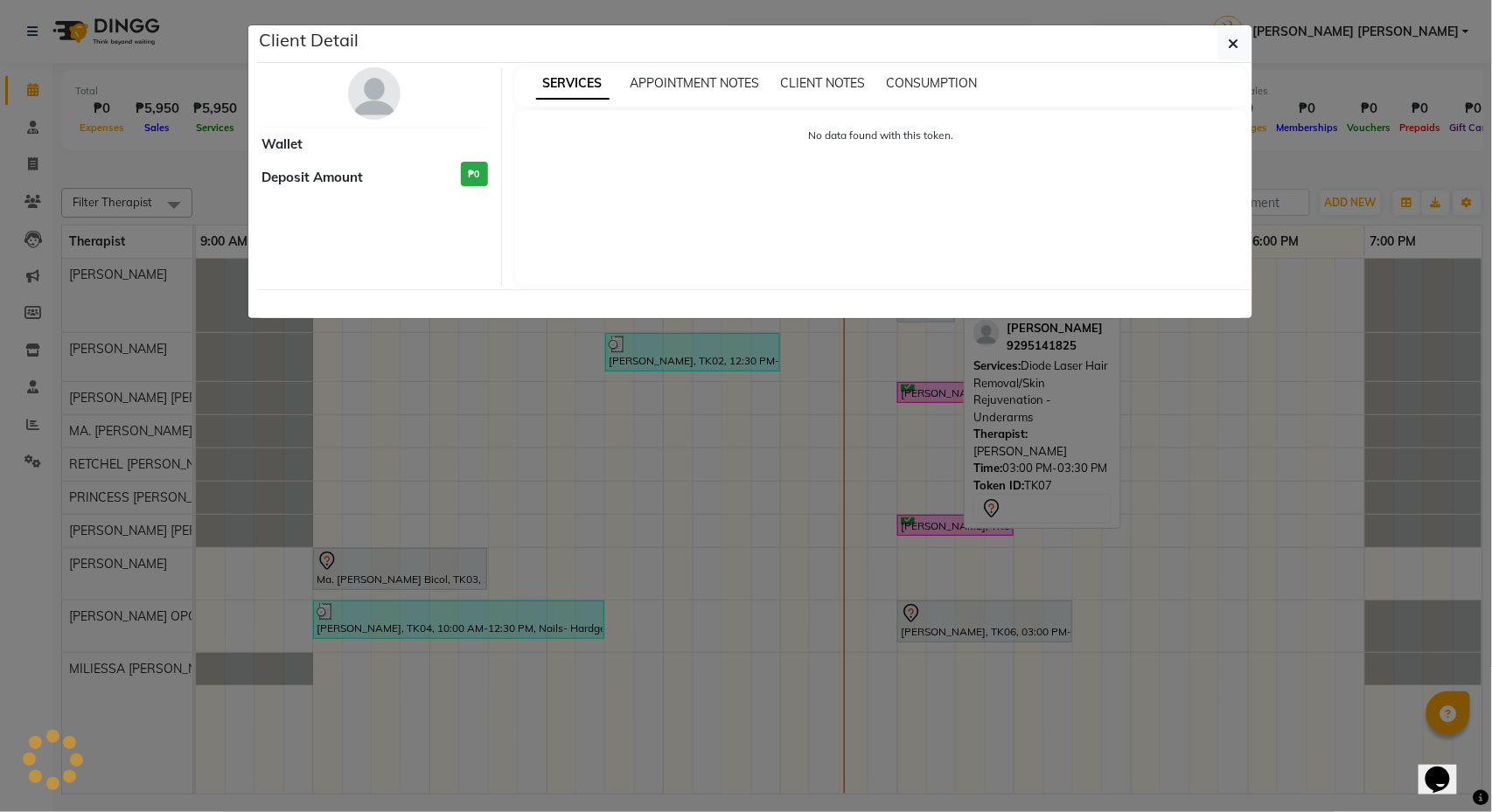
select select "7"
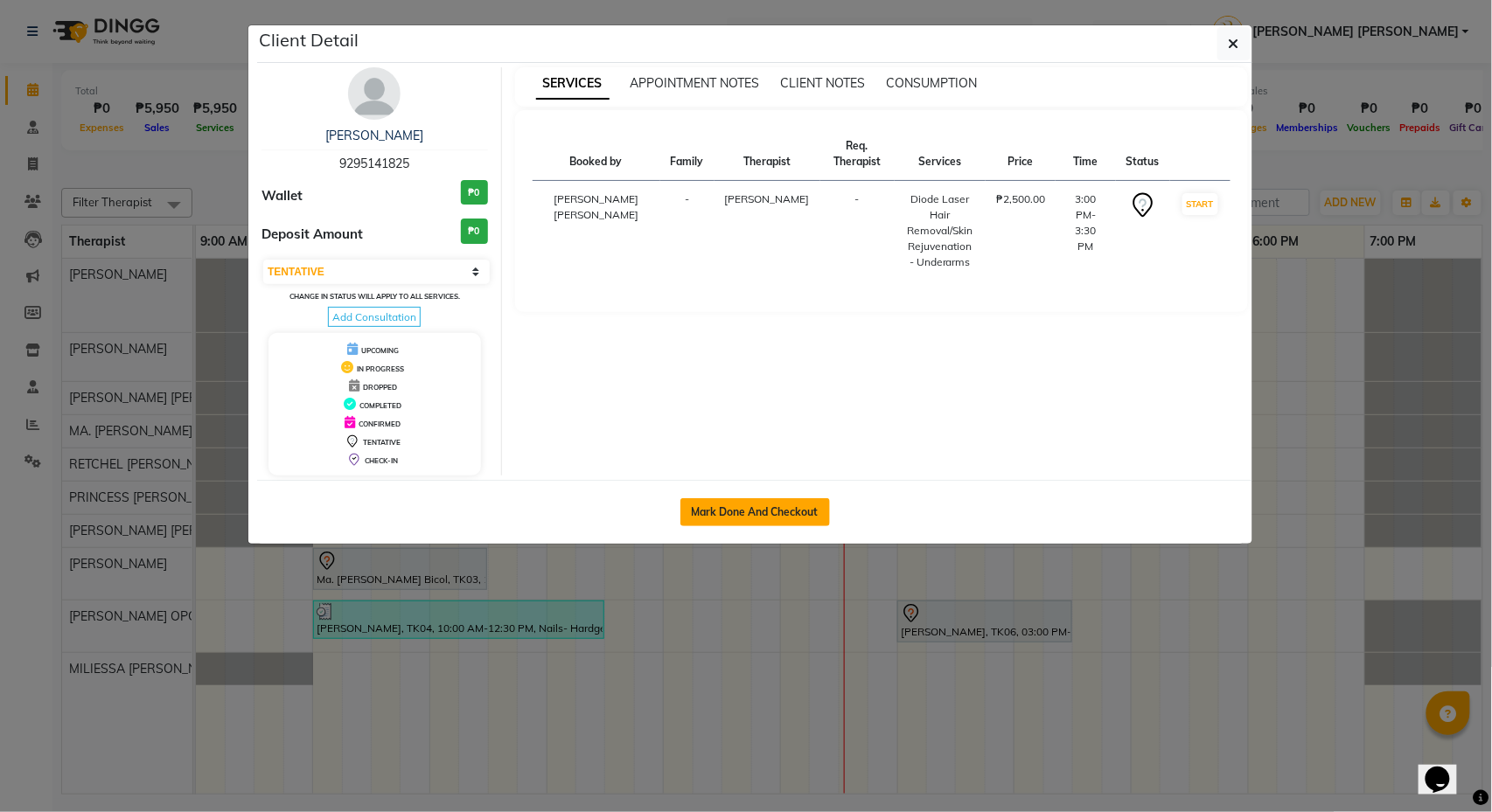
click at [740, 514] on button "Mark Done And Checkout" at bounding box center [755, 512] width 149 height 28
select select "6259"
select select "service"
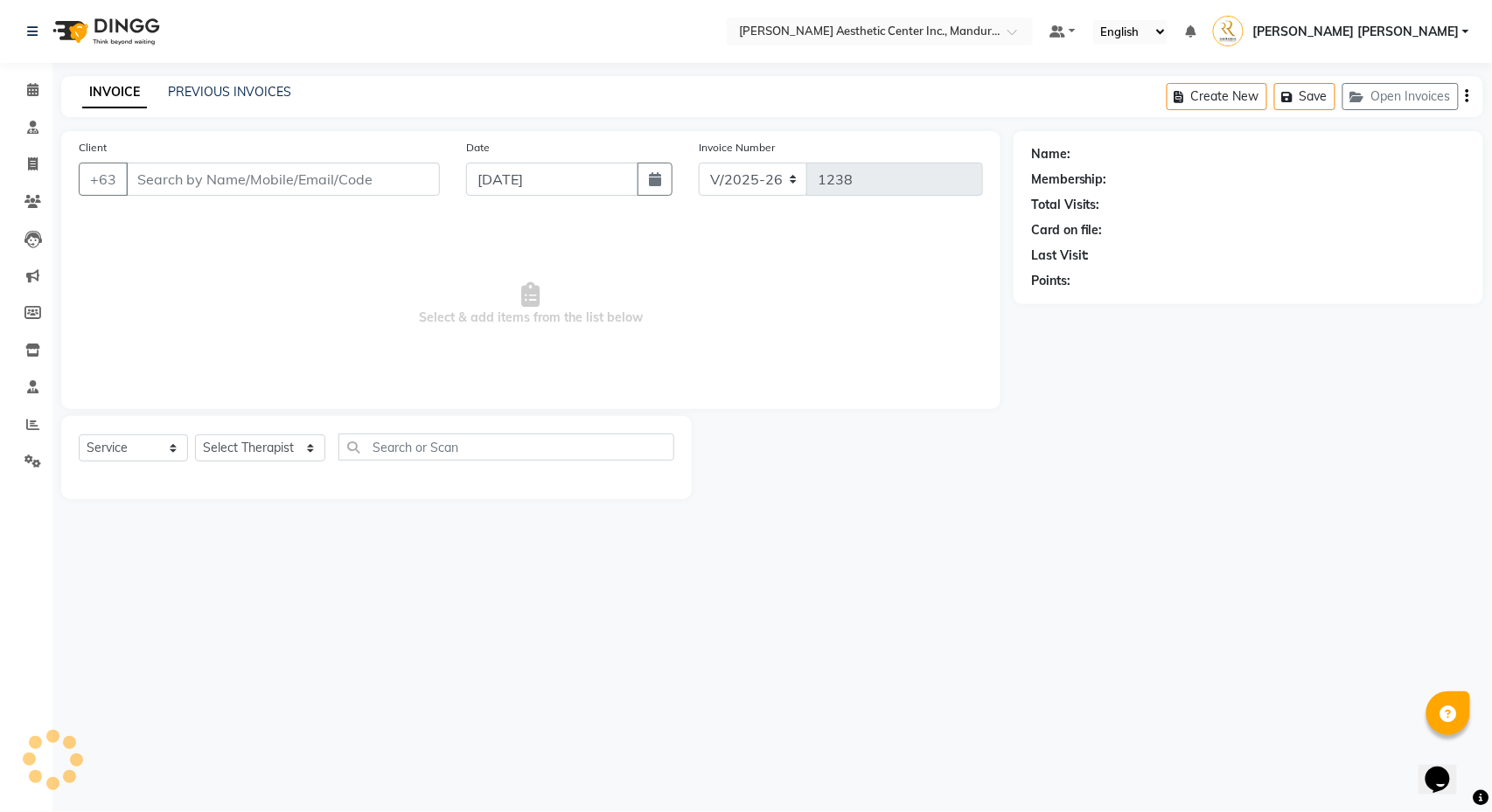
type input "9295141825"
select select "46220"
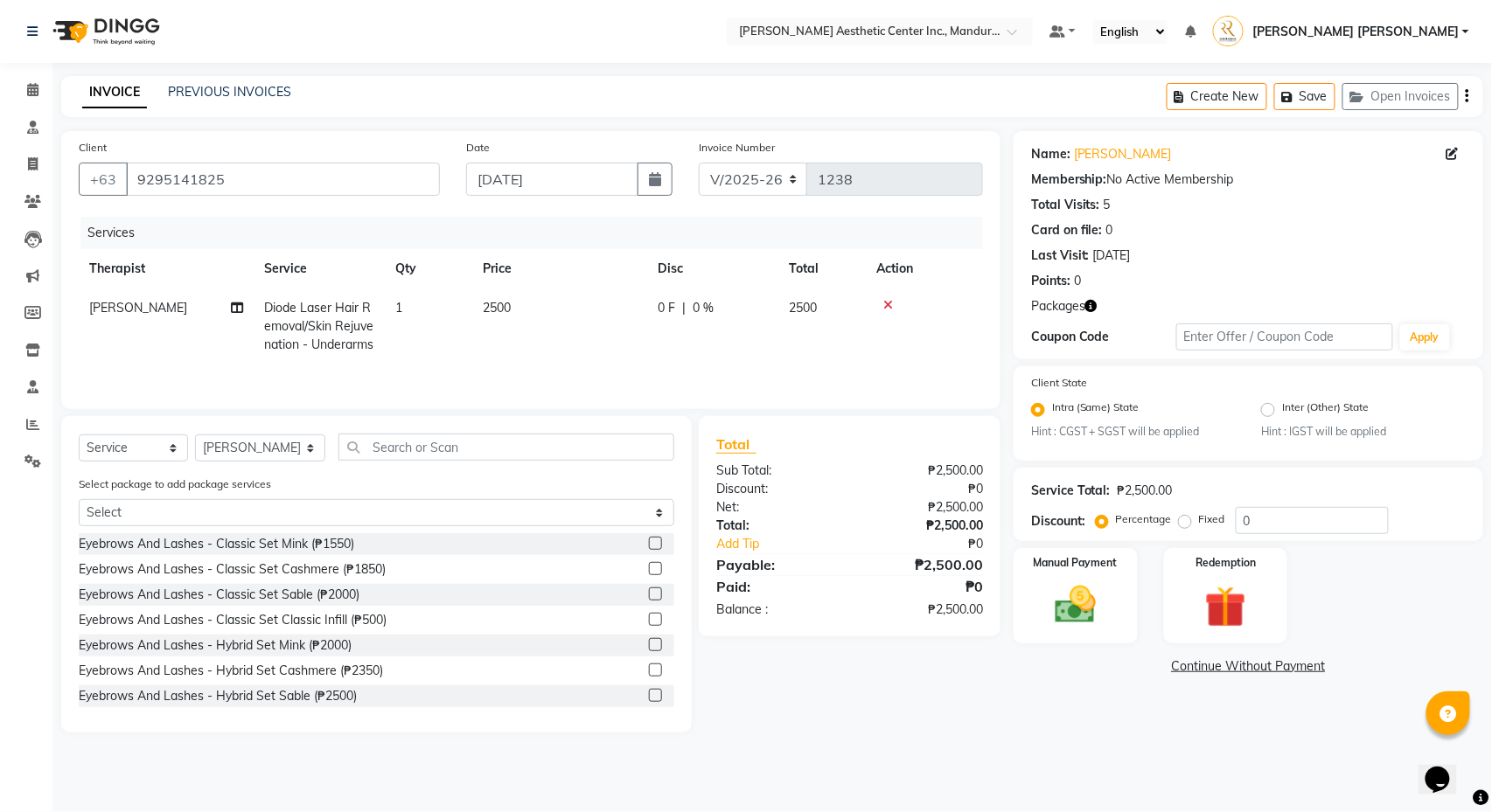
click at [890, 306] on icon at bounding box center [888, 305] width 10 height 13
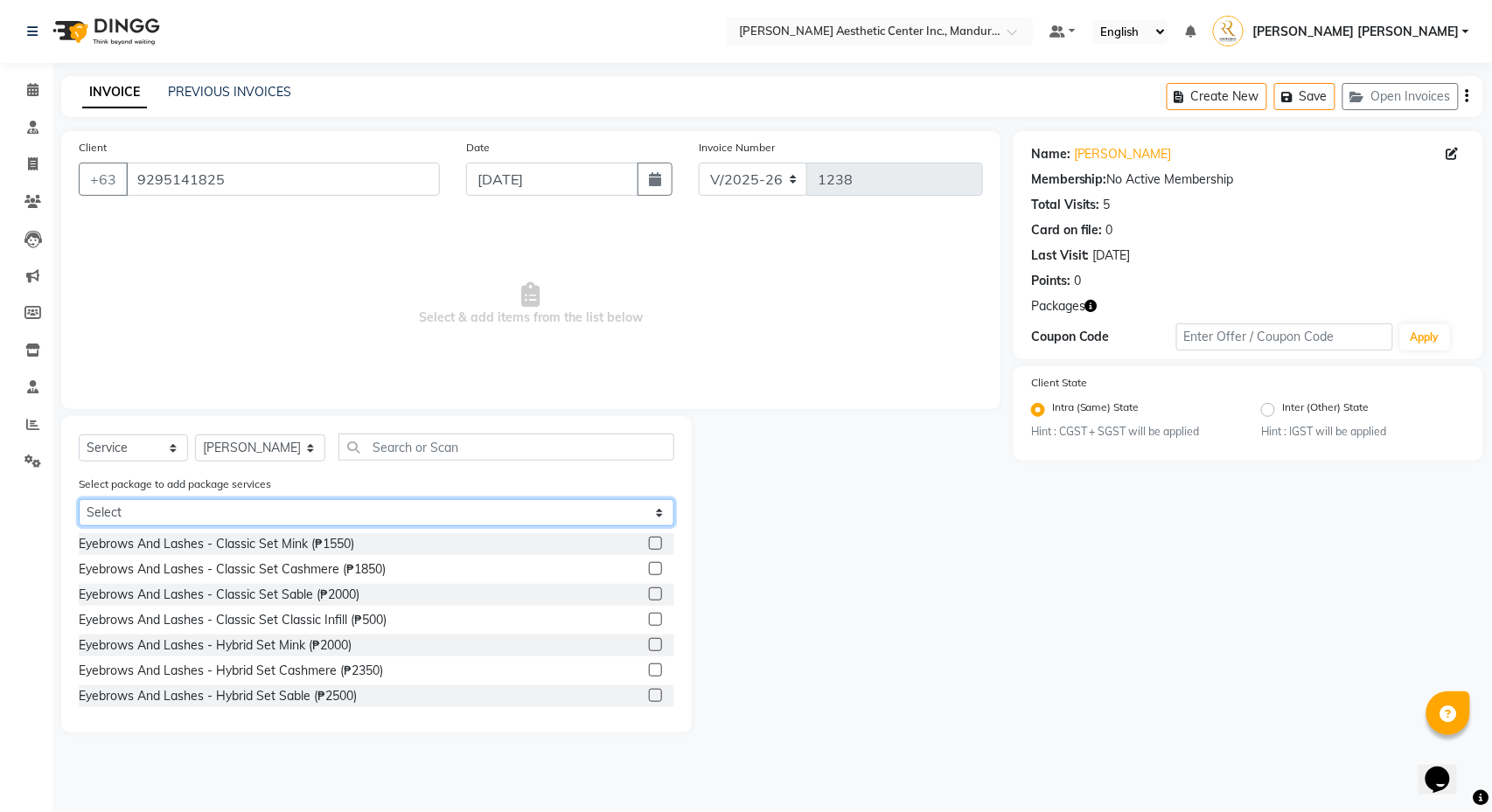
select select "1: Object"
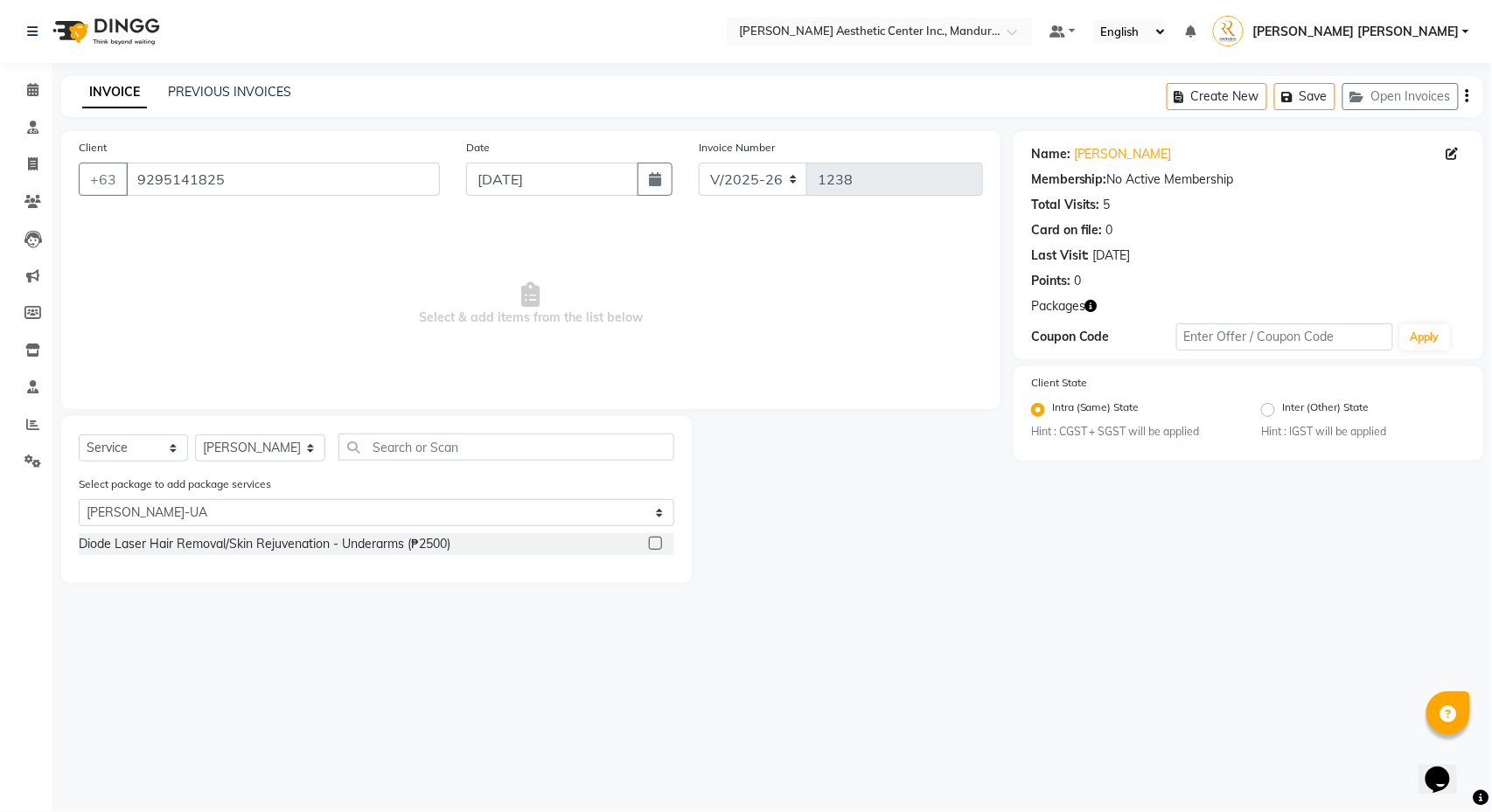
click at [658, 542] on label at bounding box center [656, 543] width 14 height 14
click at [658, 542] on input "checkbox" at bounding box center [655, 544] width 12 height 12
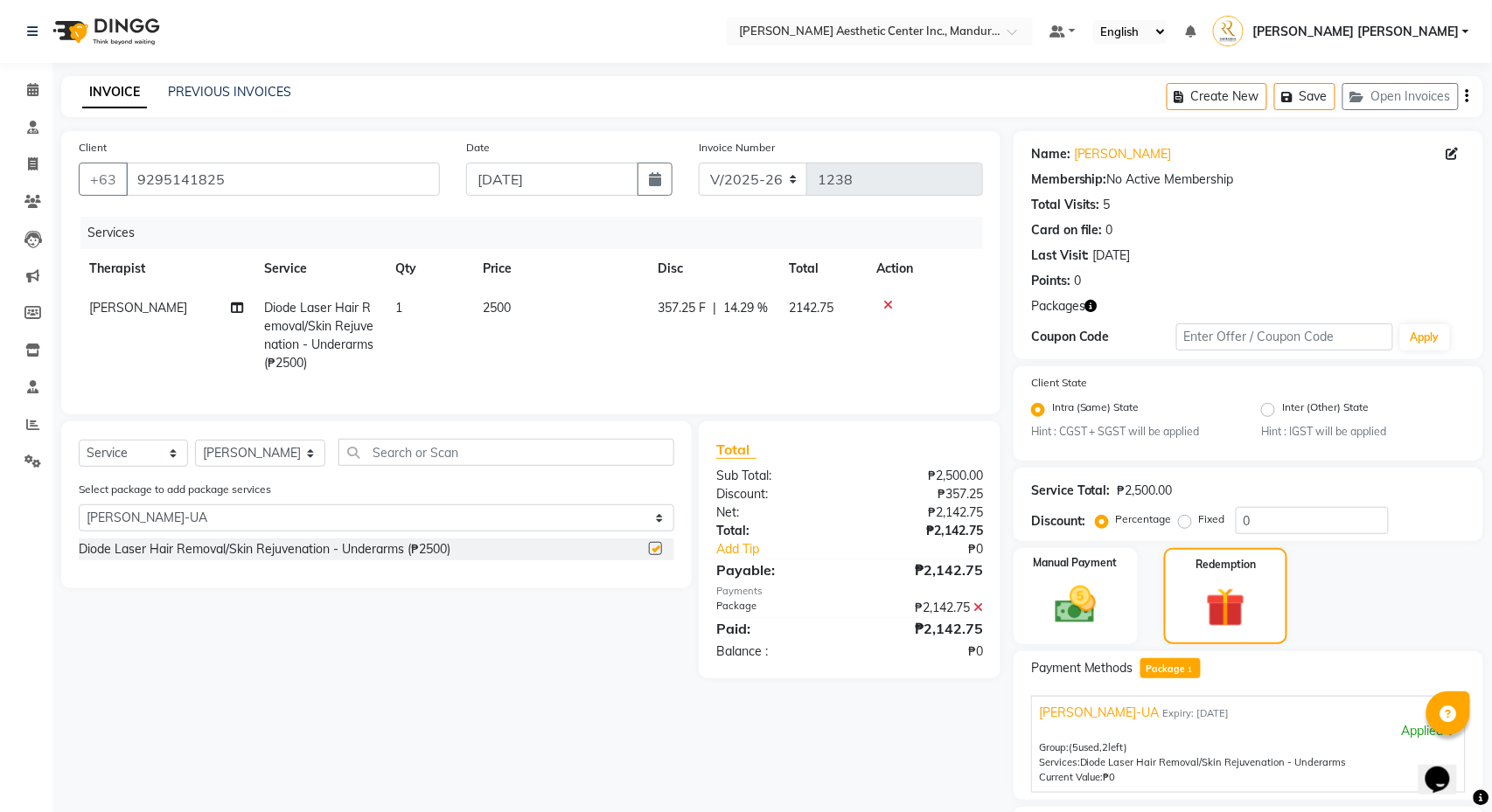
checkbox input "false"
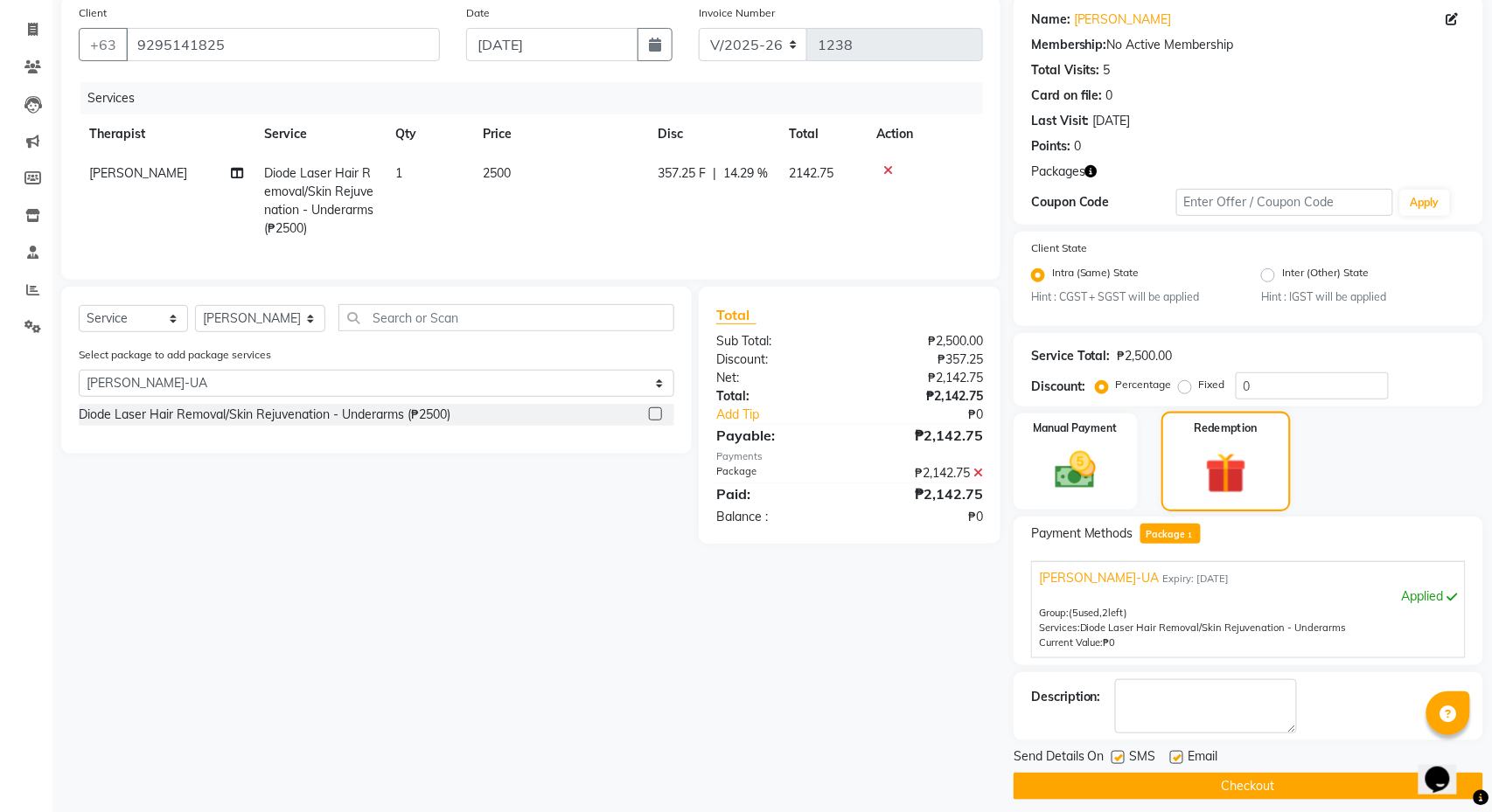
scroll to position [154, 0]
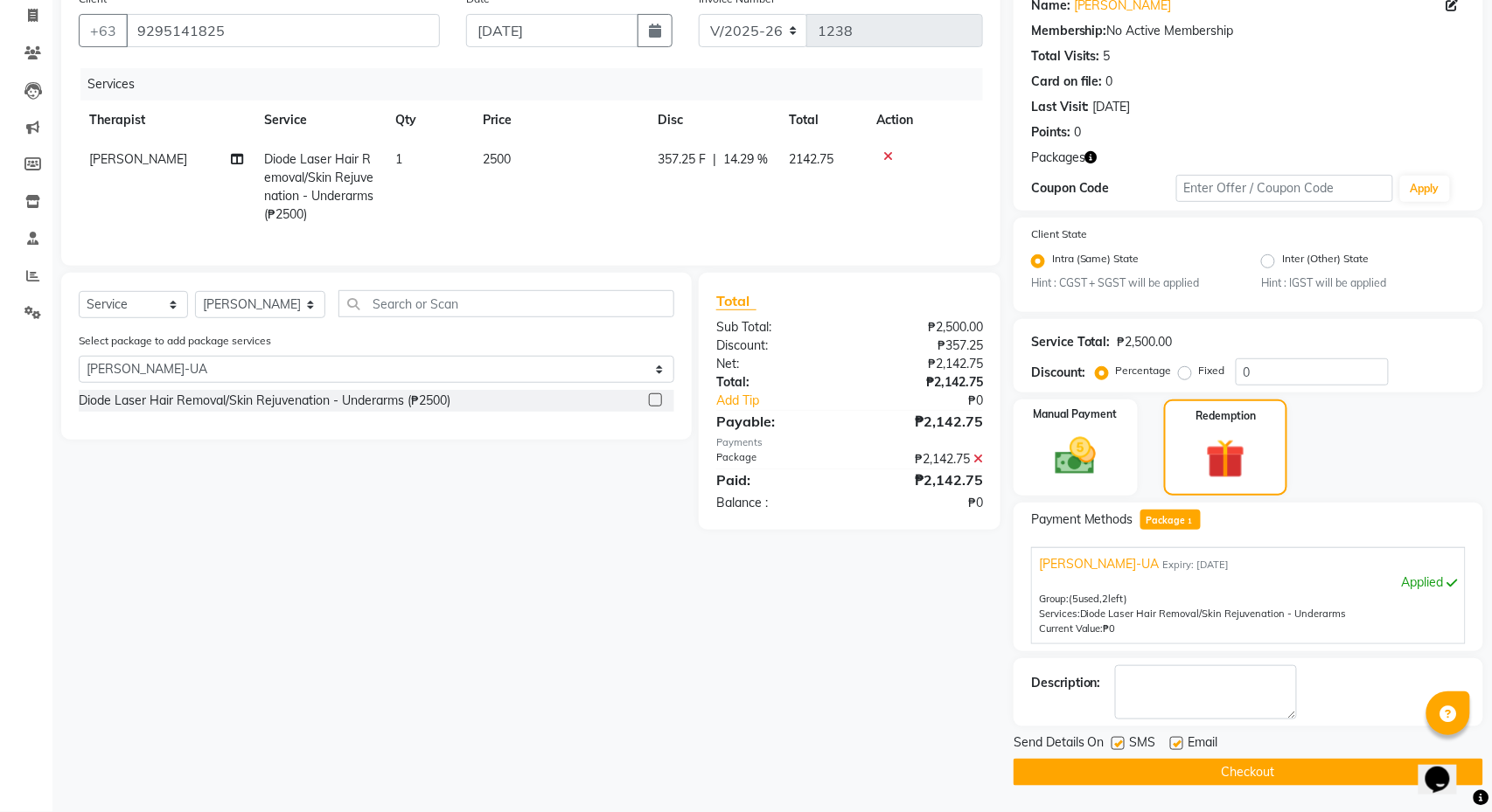
click at [1230, 767] on button "Checkout" at bounding box center [1249, 772] width 470 height 27
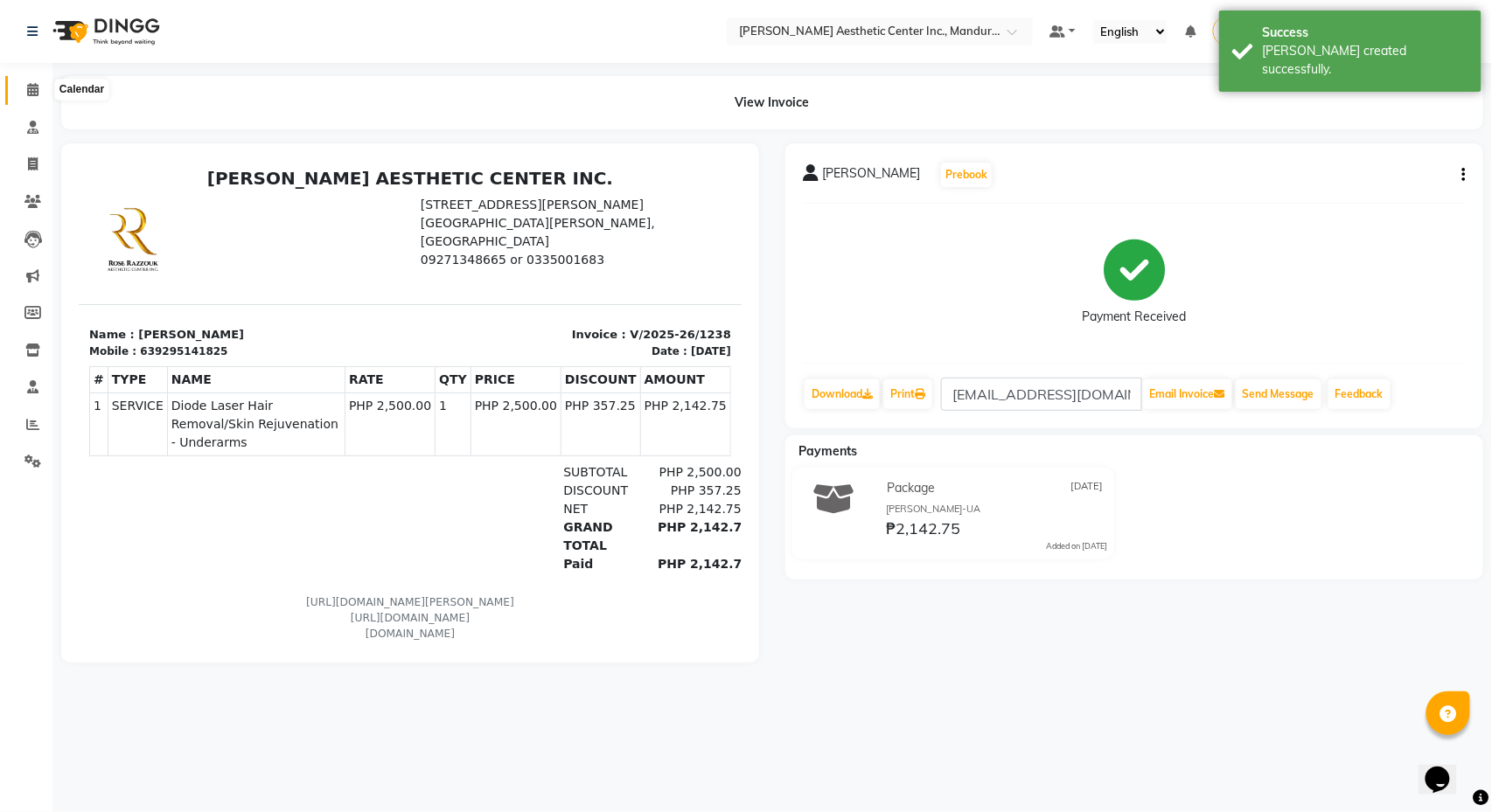
click at [30, 93] on icon at bounding box center [32, 89] width 12 height 14
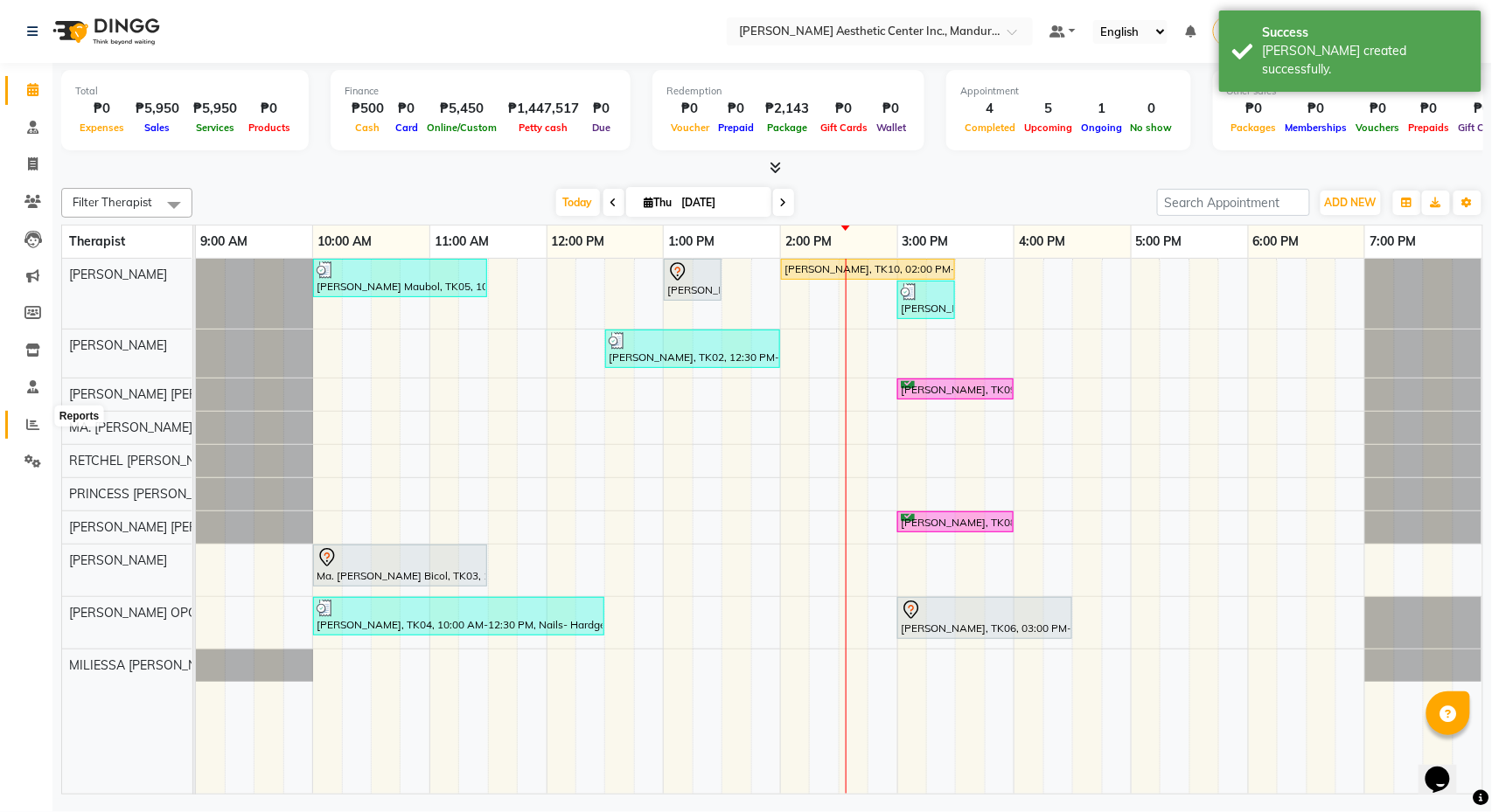
click at [30, 418] on icon at bounding box center [32, 424] width 14 height 14
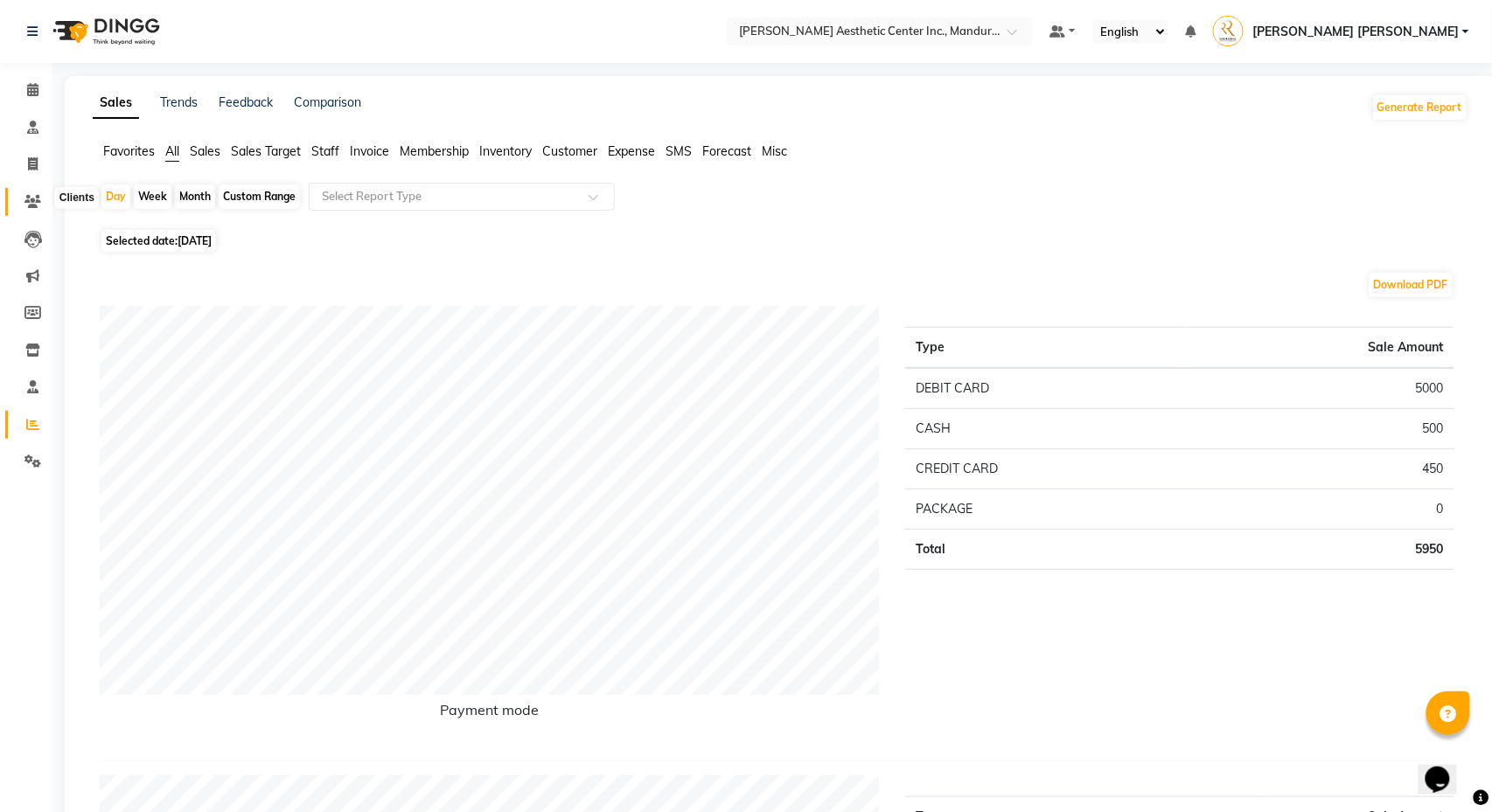
click at [33, 199] on icon at bounding box center [32, 202] width 16 height 14
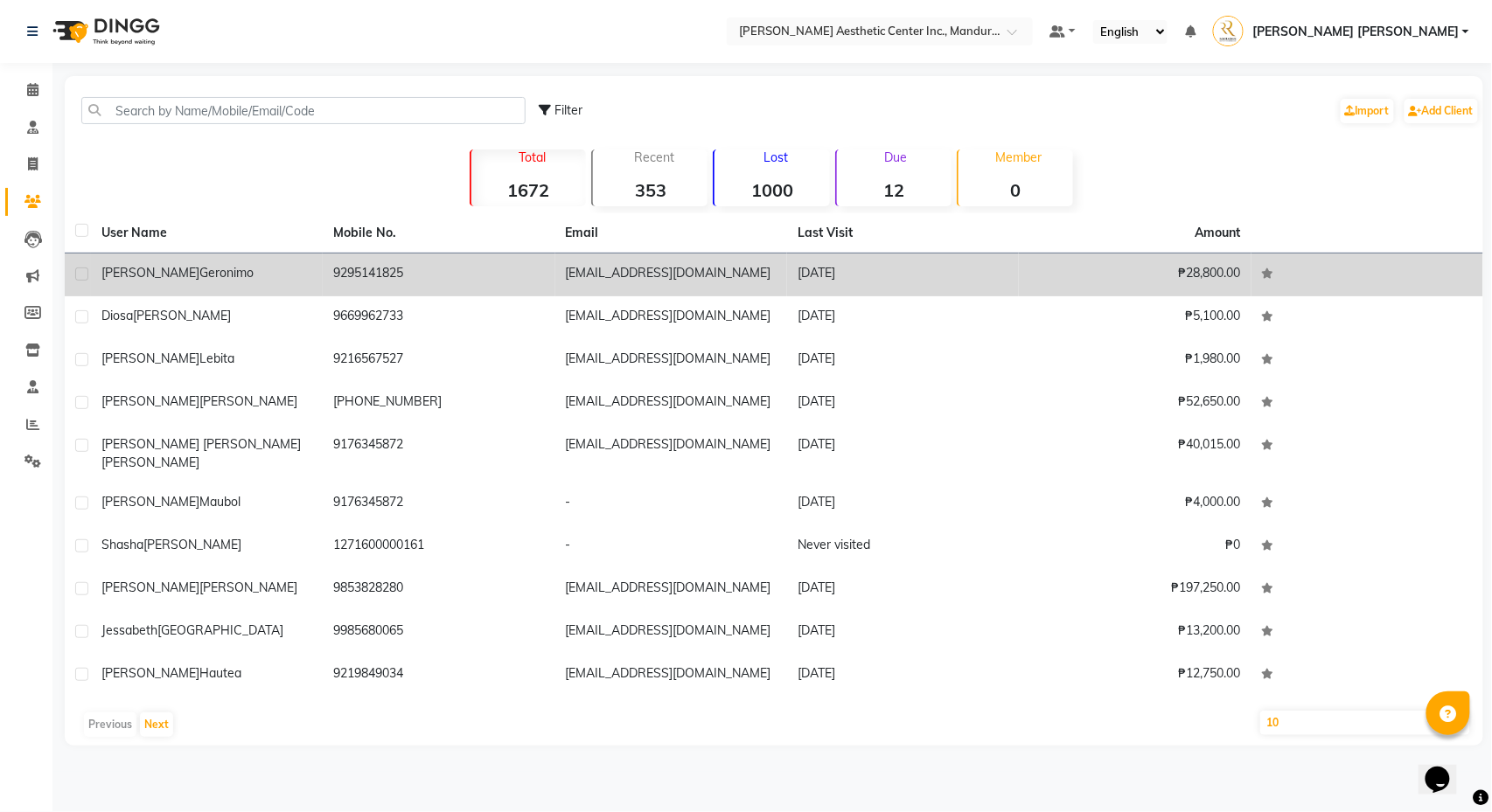
click at [303, 273] on div "[PERSON_NAME]" at bounding box center [207, 273] width 211 height 18
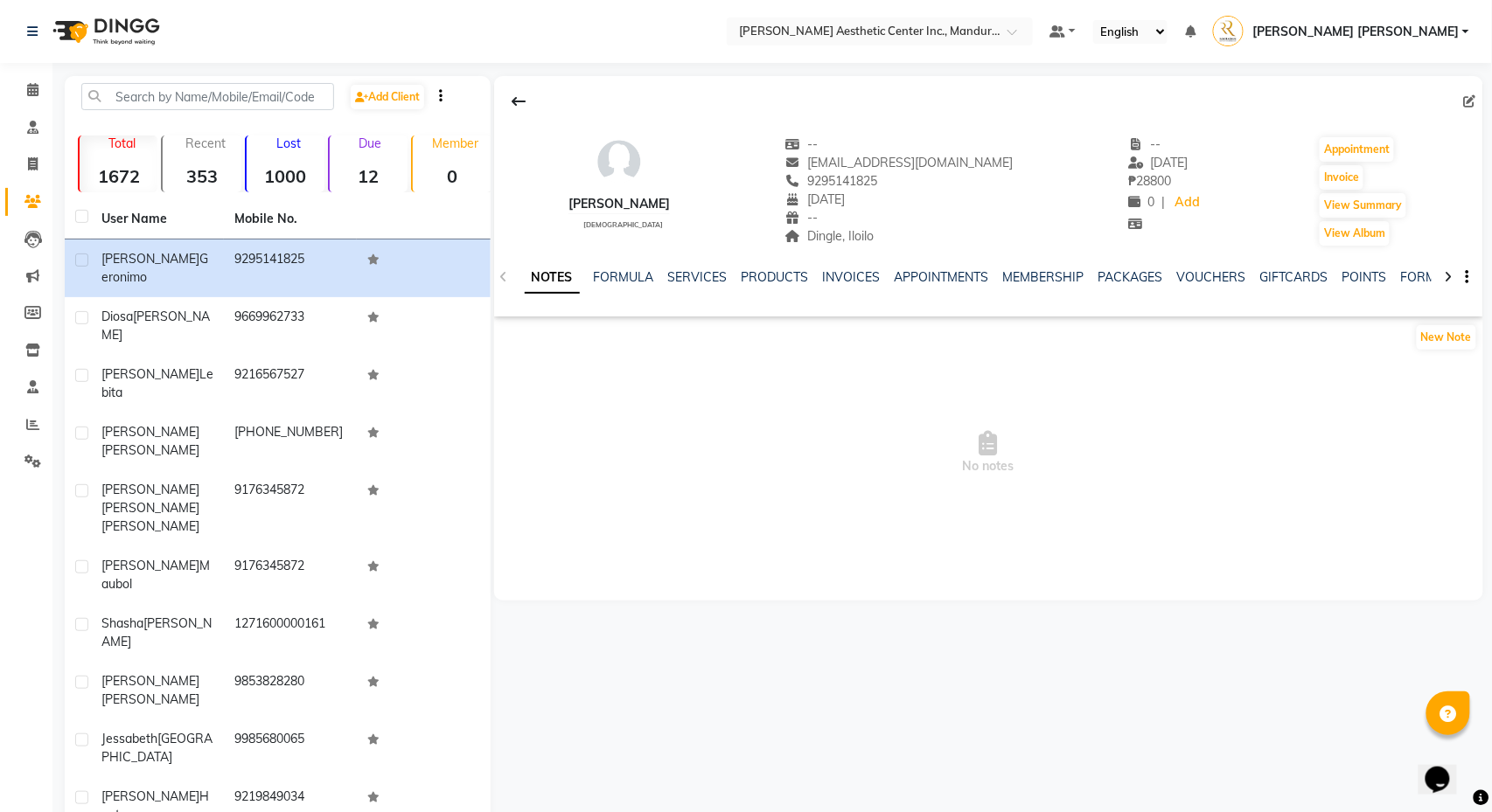
click at [1163, 269] on div "PACKAGES" at bounding box center [1131, 277] width 65 height 18
click at [1158, 280] on link "PACKAGES" at bounding box center [1131, 276] width 65 height 15
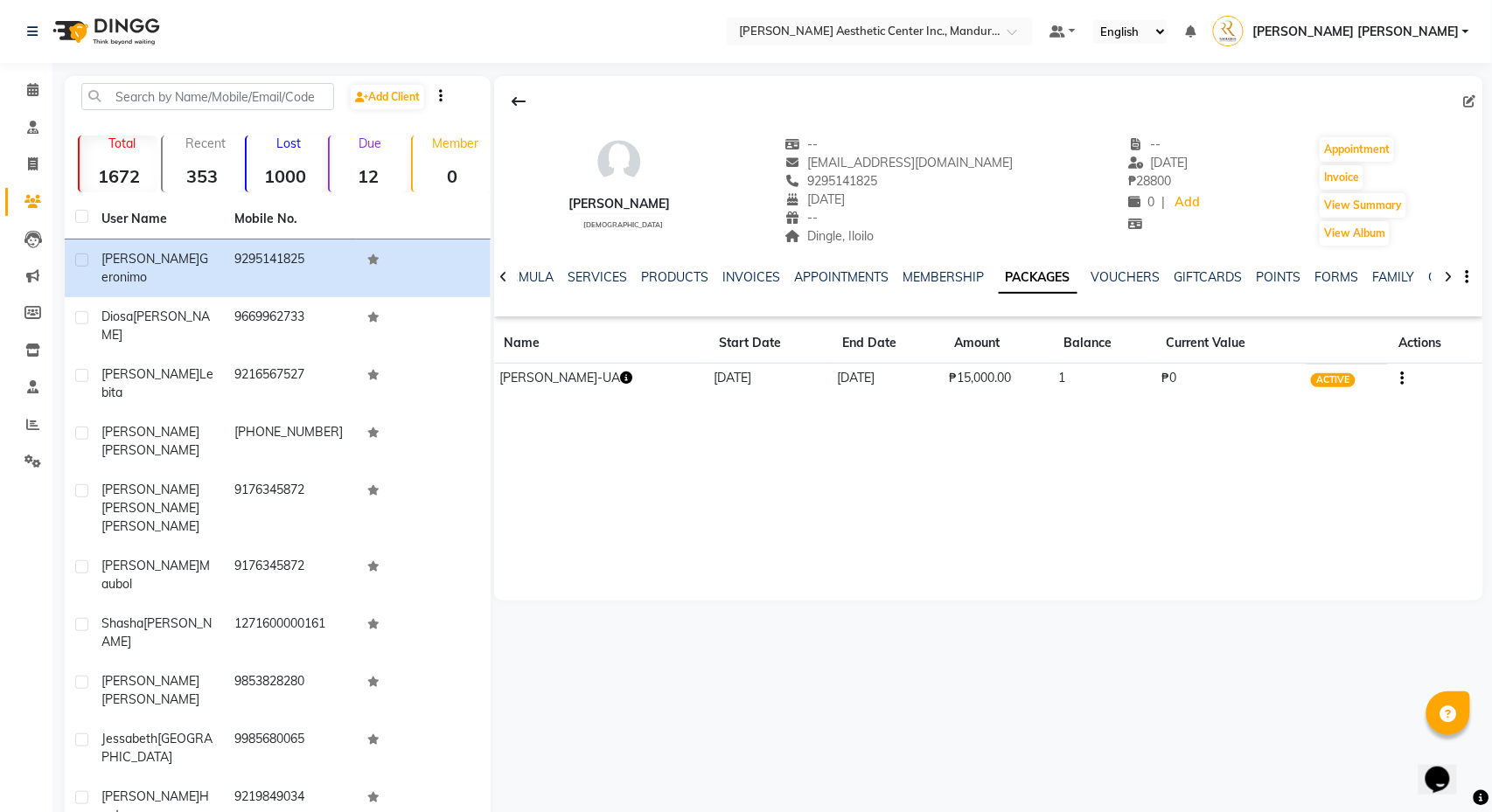
click at [632, 381] on icon "button" at bounding box center [627, 378] width 13 height 13
click at [1404, 379] on icon "button" at bounding box center [1403, 379] width 4 height 1
click at [1320, 355] on div "Redemption History" at bounding box center [1319, 358] width 114 height 22
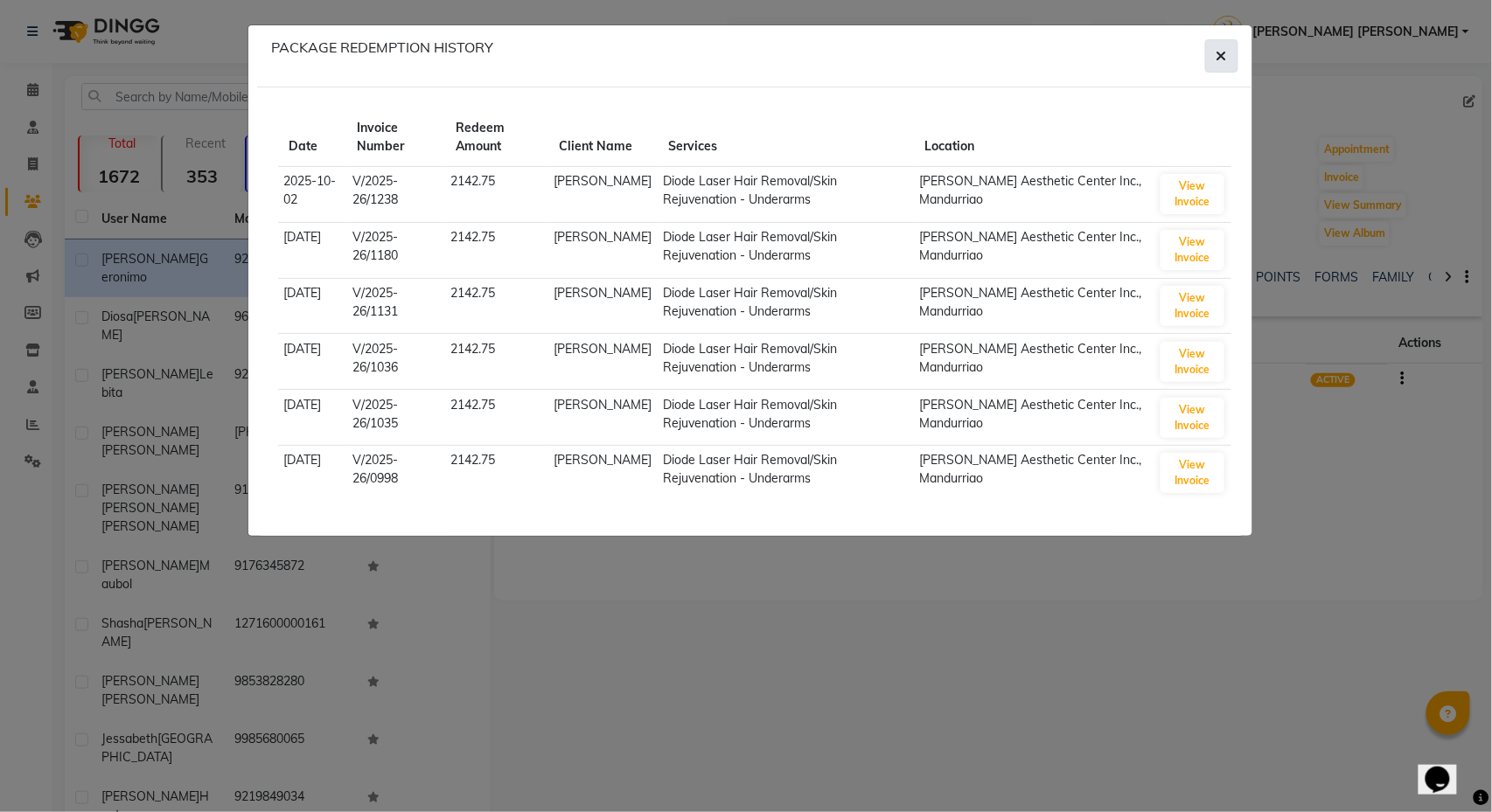
click at [1226, 58] on button "button" at bounding box center [1221, 56] width 33 height 33
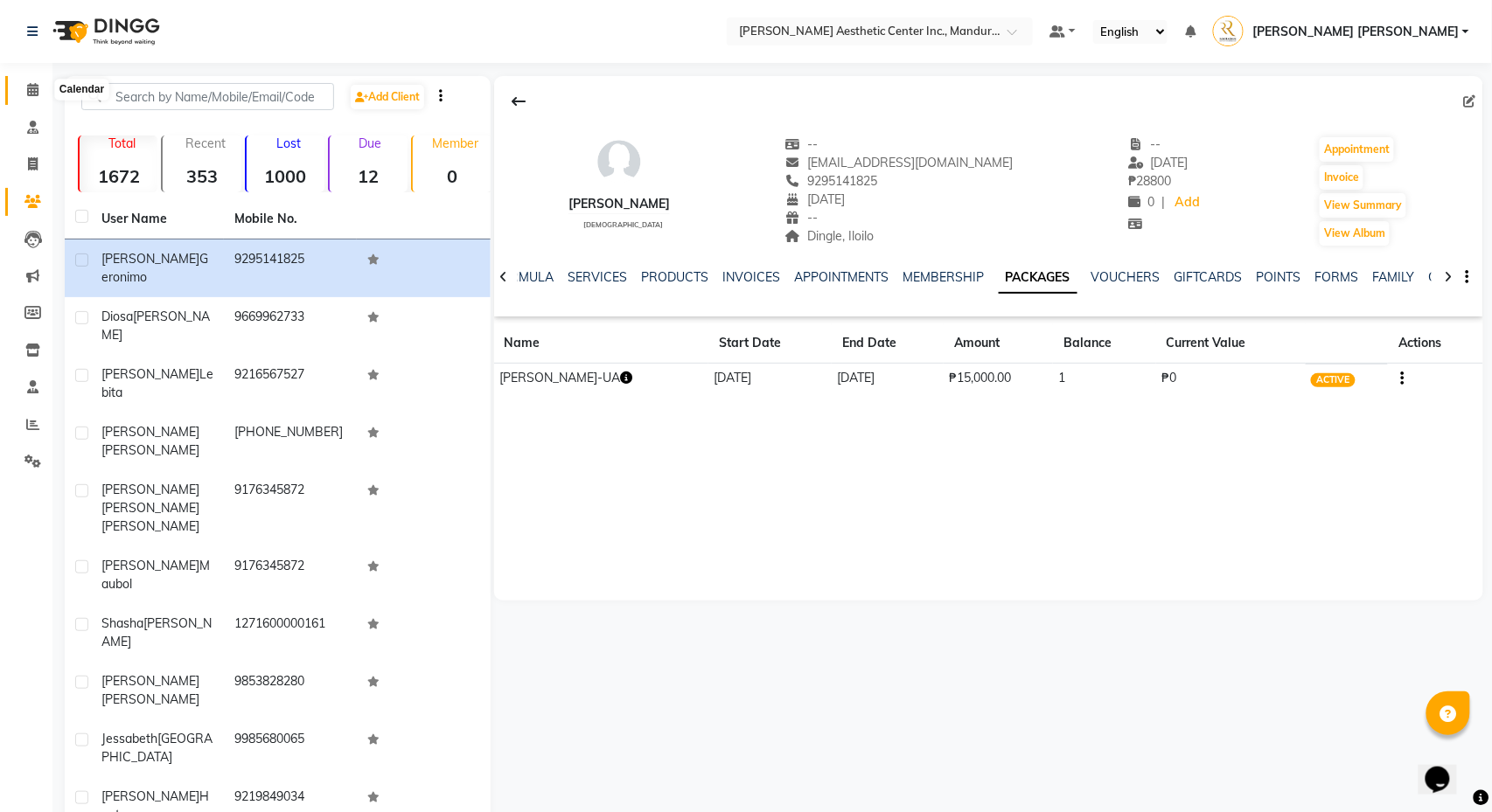
click at [27, 83] on icon at bounding box center [32, 89] width 12 height 14
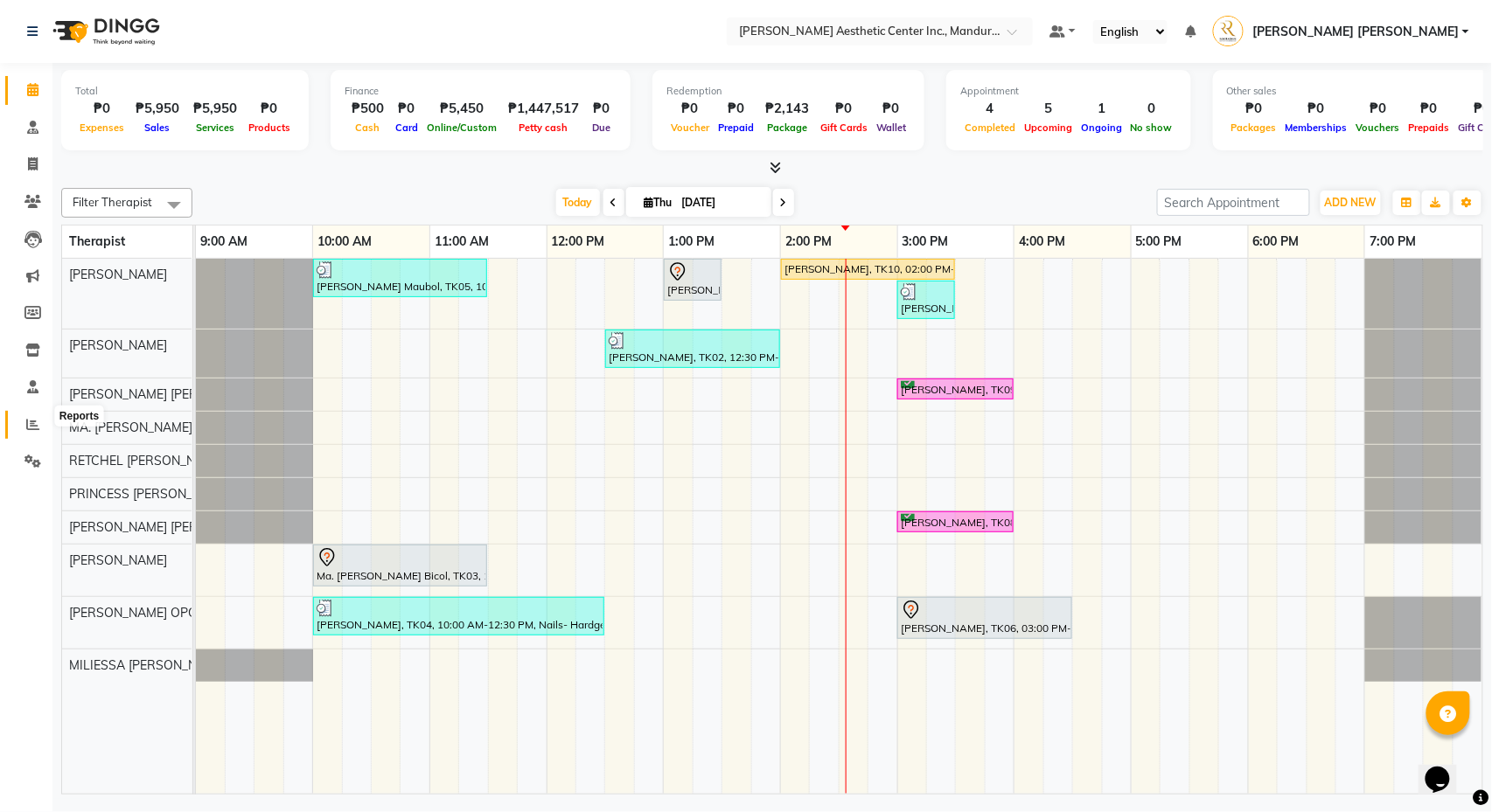
click at [35, 418] on icon at bounding box center [32, 424] width 14 height 14
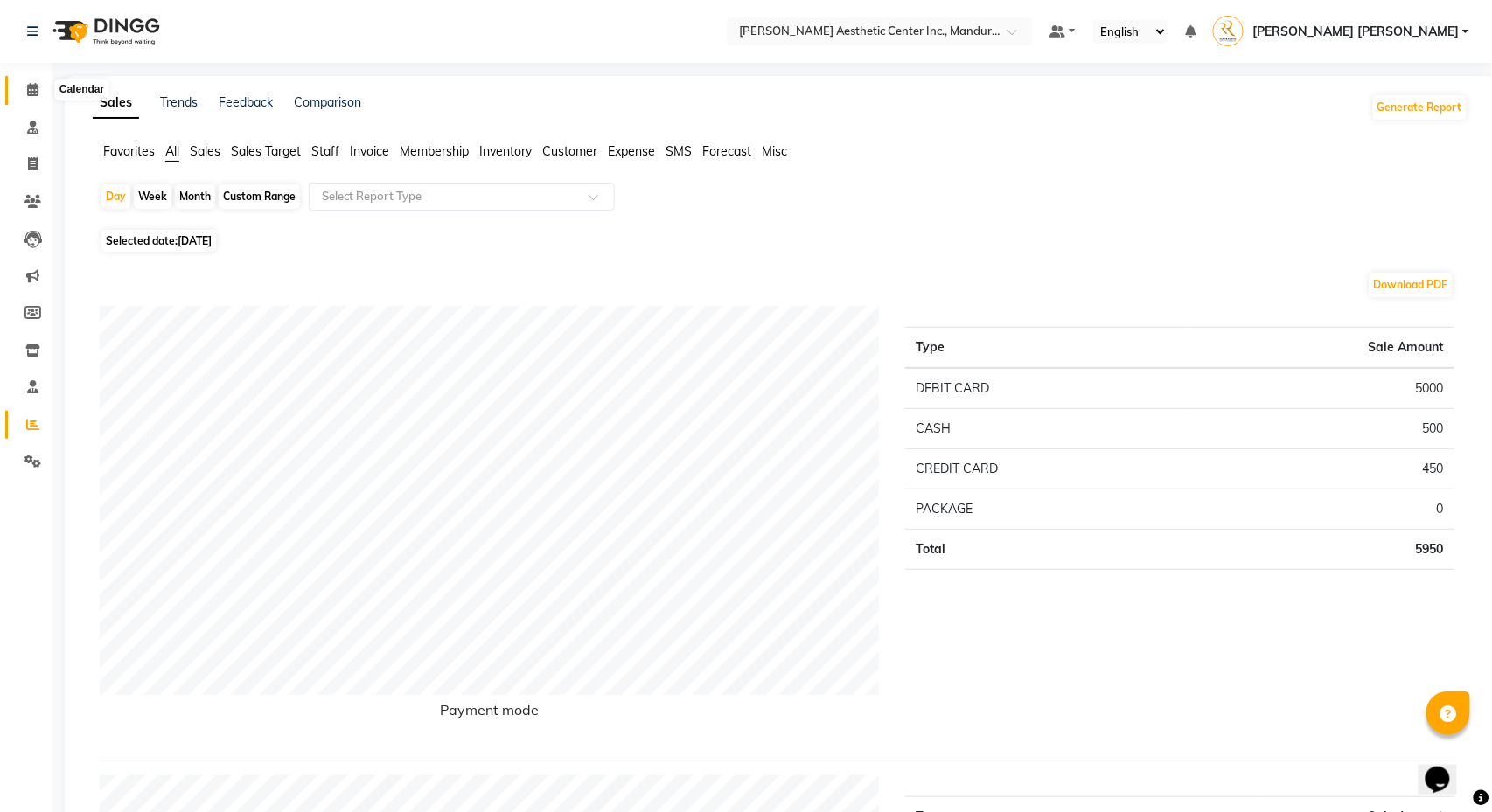
click at [35, 83] on icon at bounding box center [32, 89] width 12 height 14
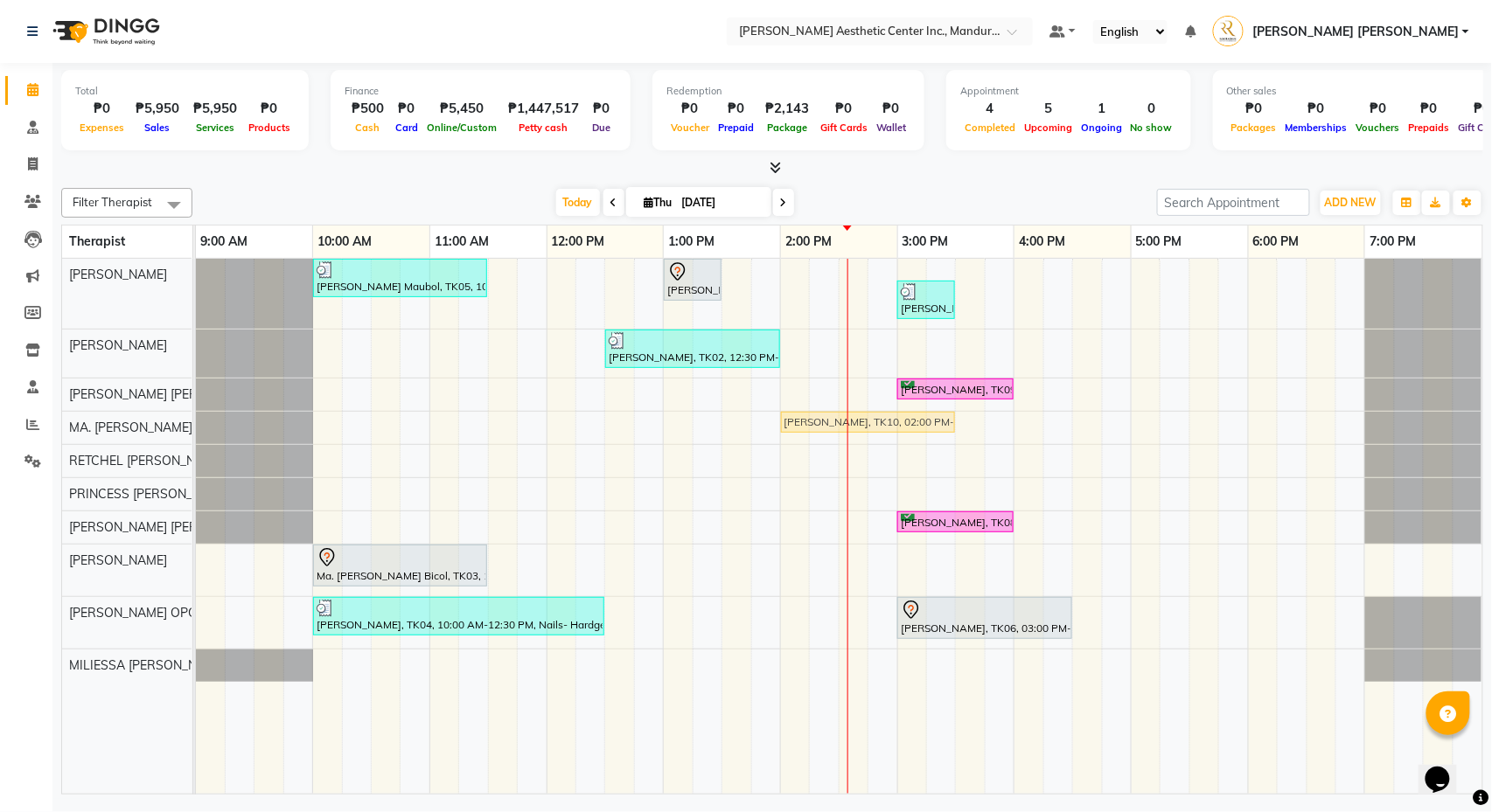
drag, startPoint x: 872, startPoint y: 266, endPoint x: 882, endPoint y: 420, distance: 154.3
click at [882, 420] on tbody "Liwayway Maubol, TK05, 10:00 AM-11:30 AM, Co2 Fractional Ablative Laser - Warts…" at bounding box center [839, 470] width 1287 height 423
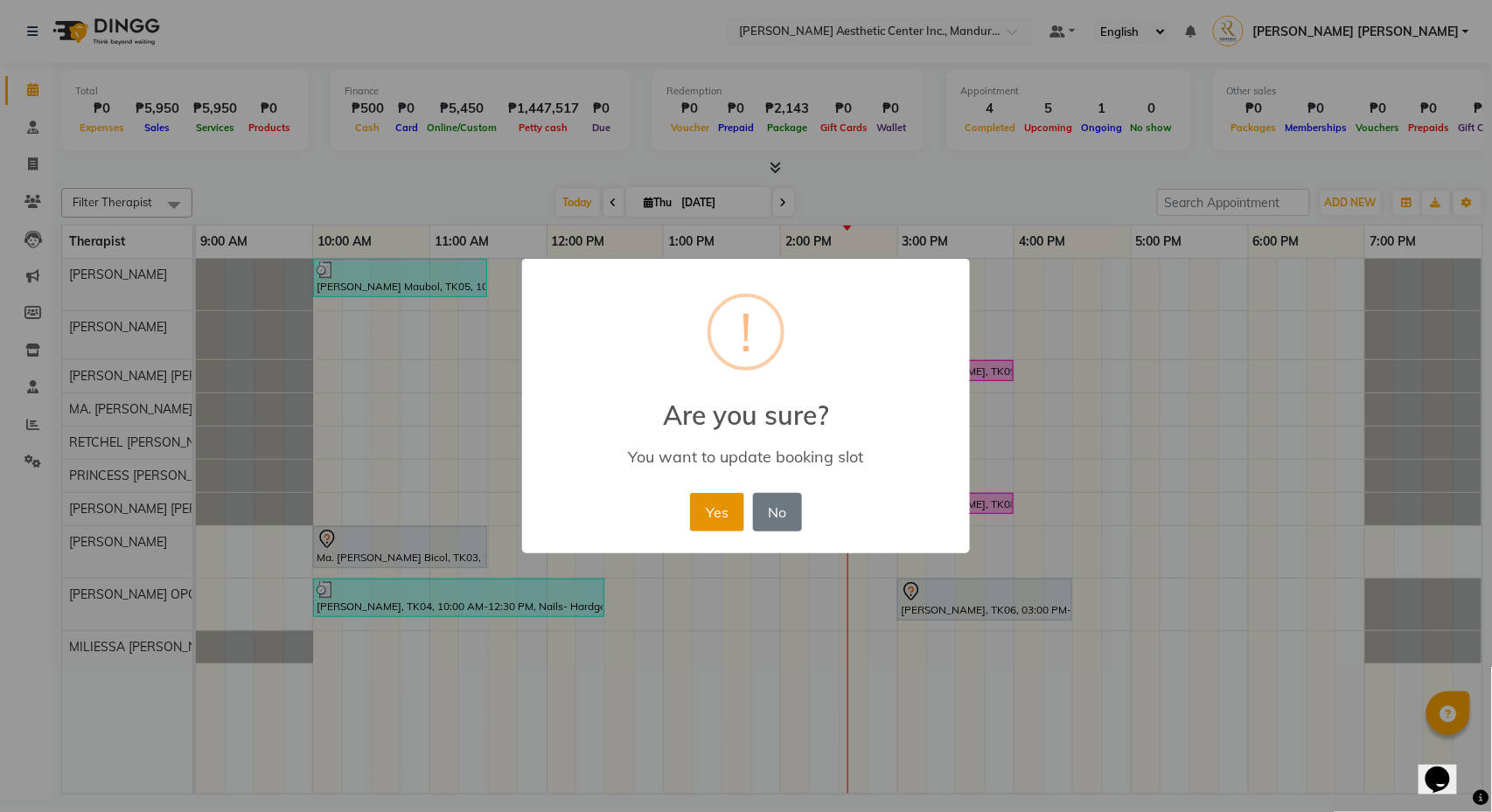
click at [718, 521] on button "Yes" at bounding box center [716, 512] width 53 height 39
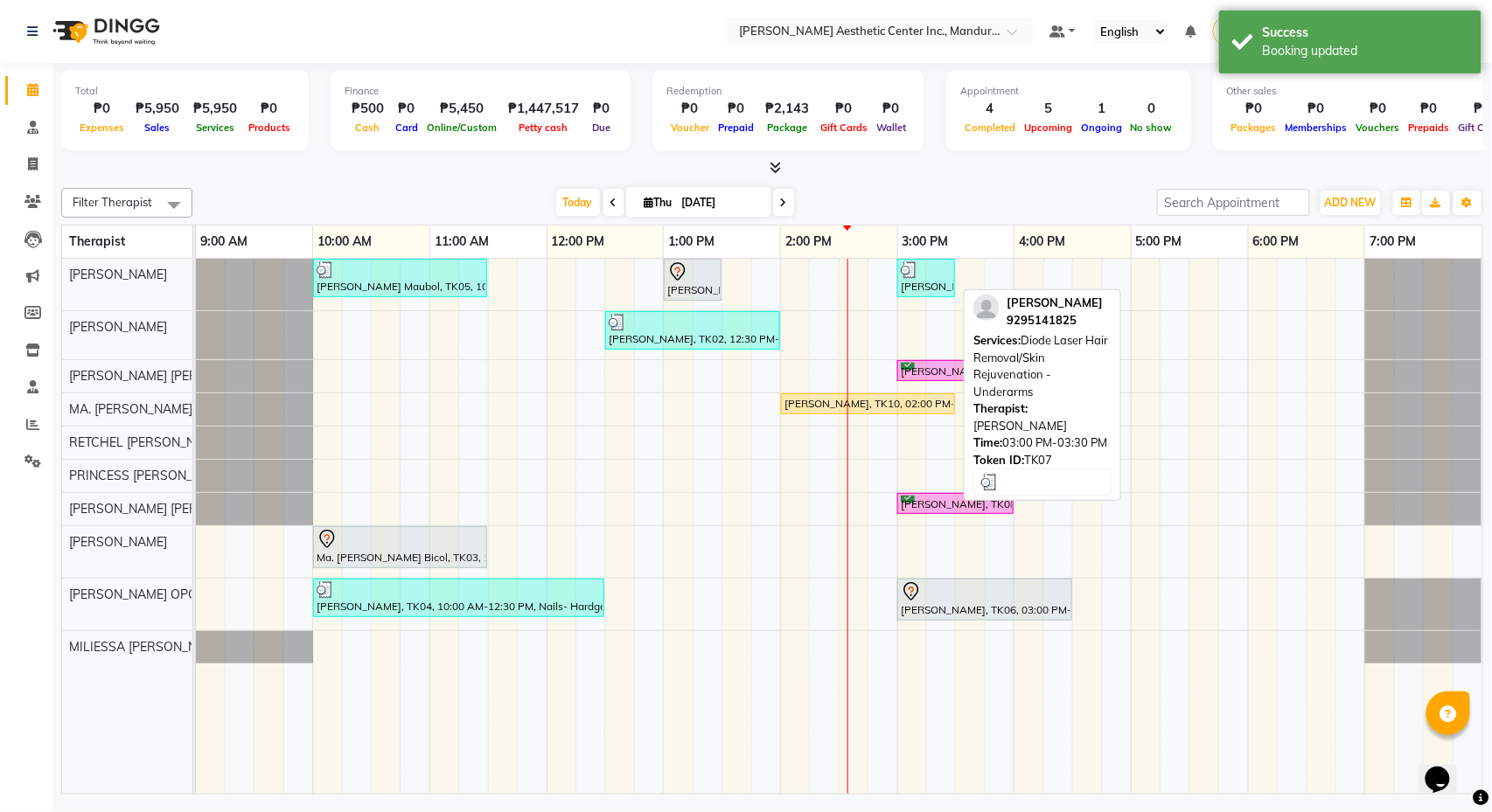
click at [941, 273] on div at bounding box center [926, 269] width 50 height 17
click at [926, 276] on div at bounding box center [926, 269] width 50 height 17
select select "3"
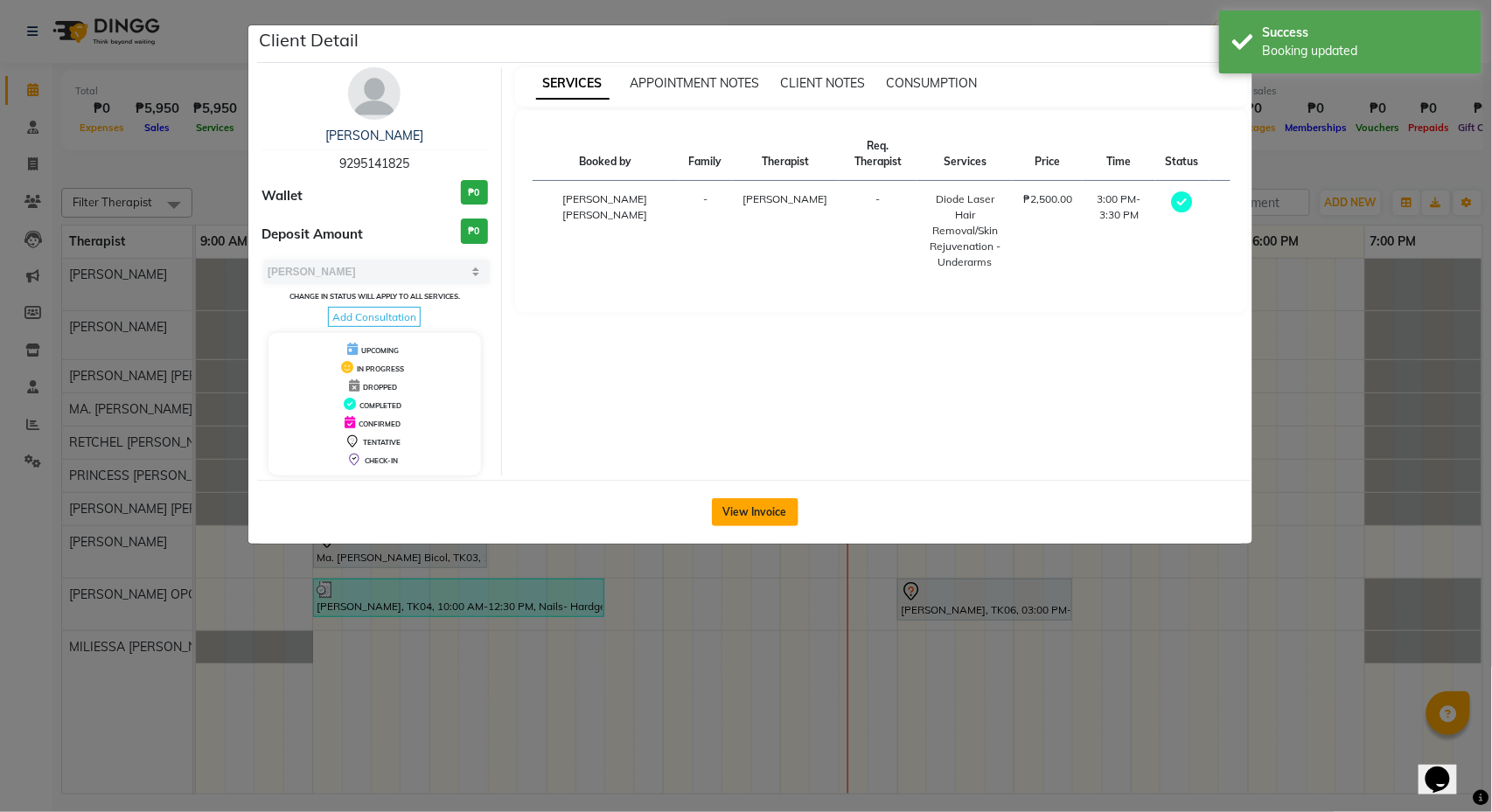
click at [774, 512] on button "View Invoice" at bounding box center [755, 512] width 86 height 28
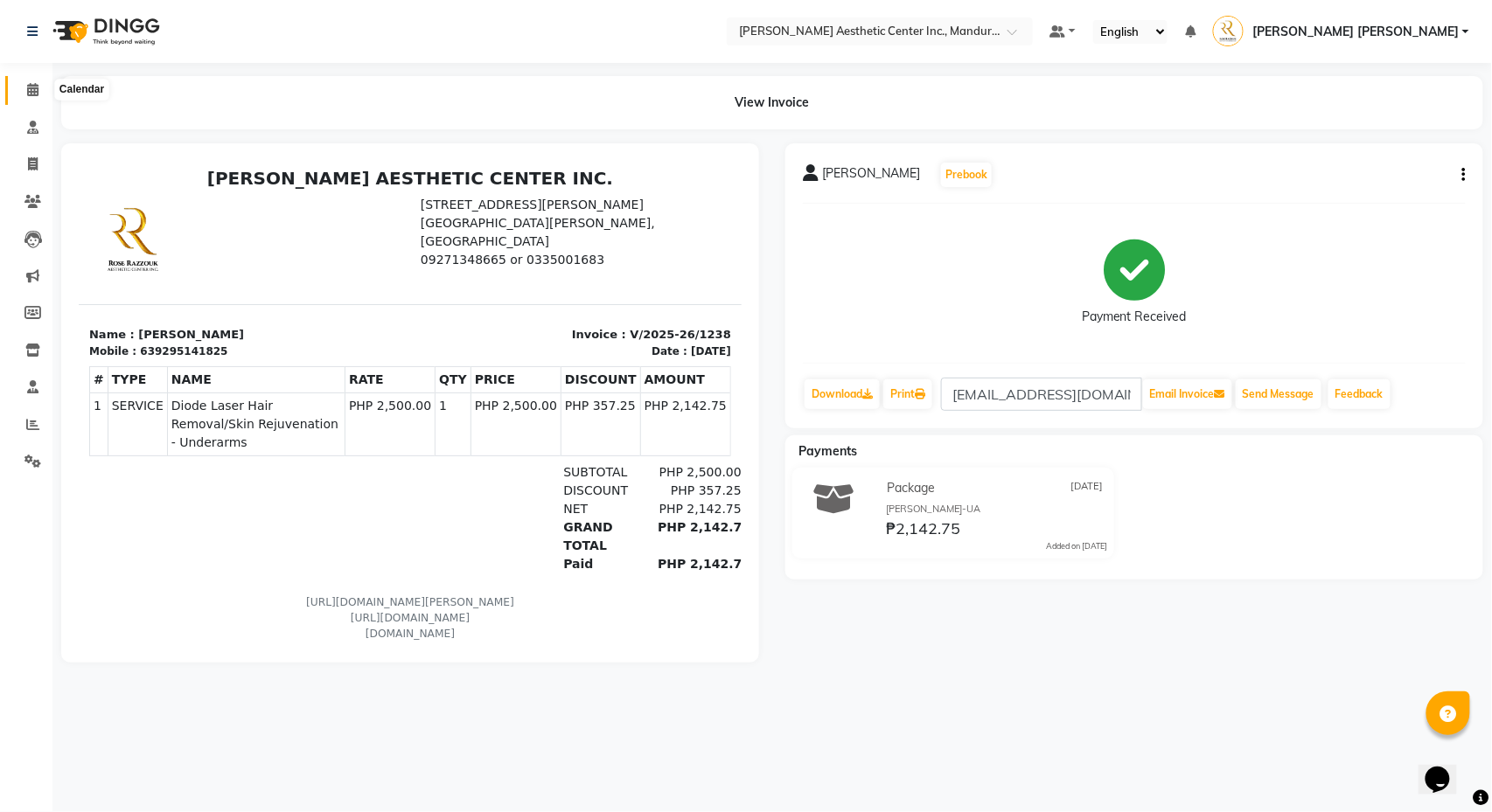
click at [30, 93] on icon at bounding box center [32, 89] width 12 height 14
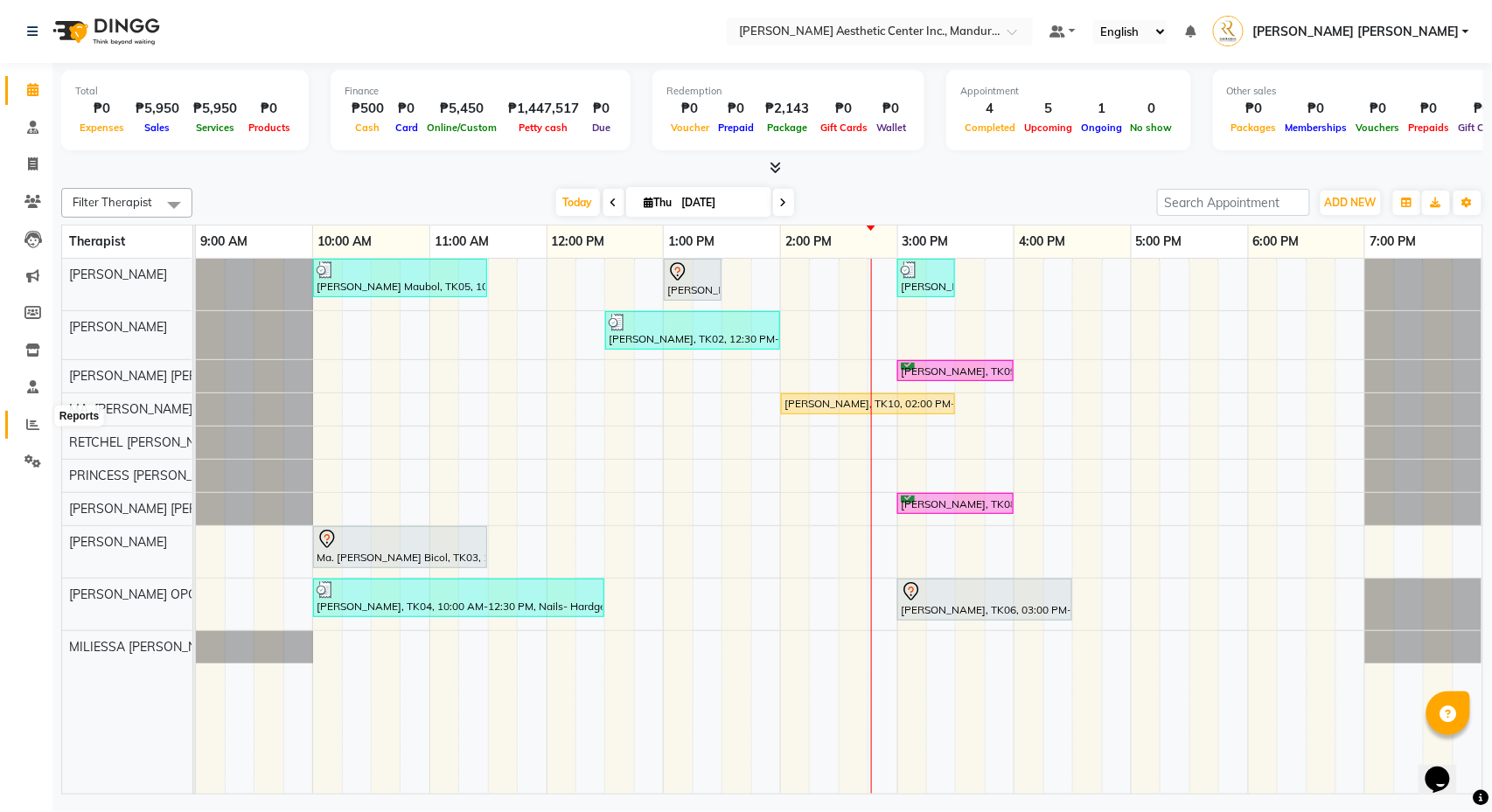
click at [26, 418] on icon at bounding box center [32, 424] width 14 height 14
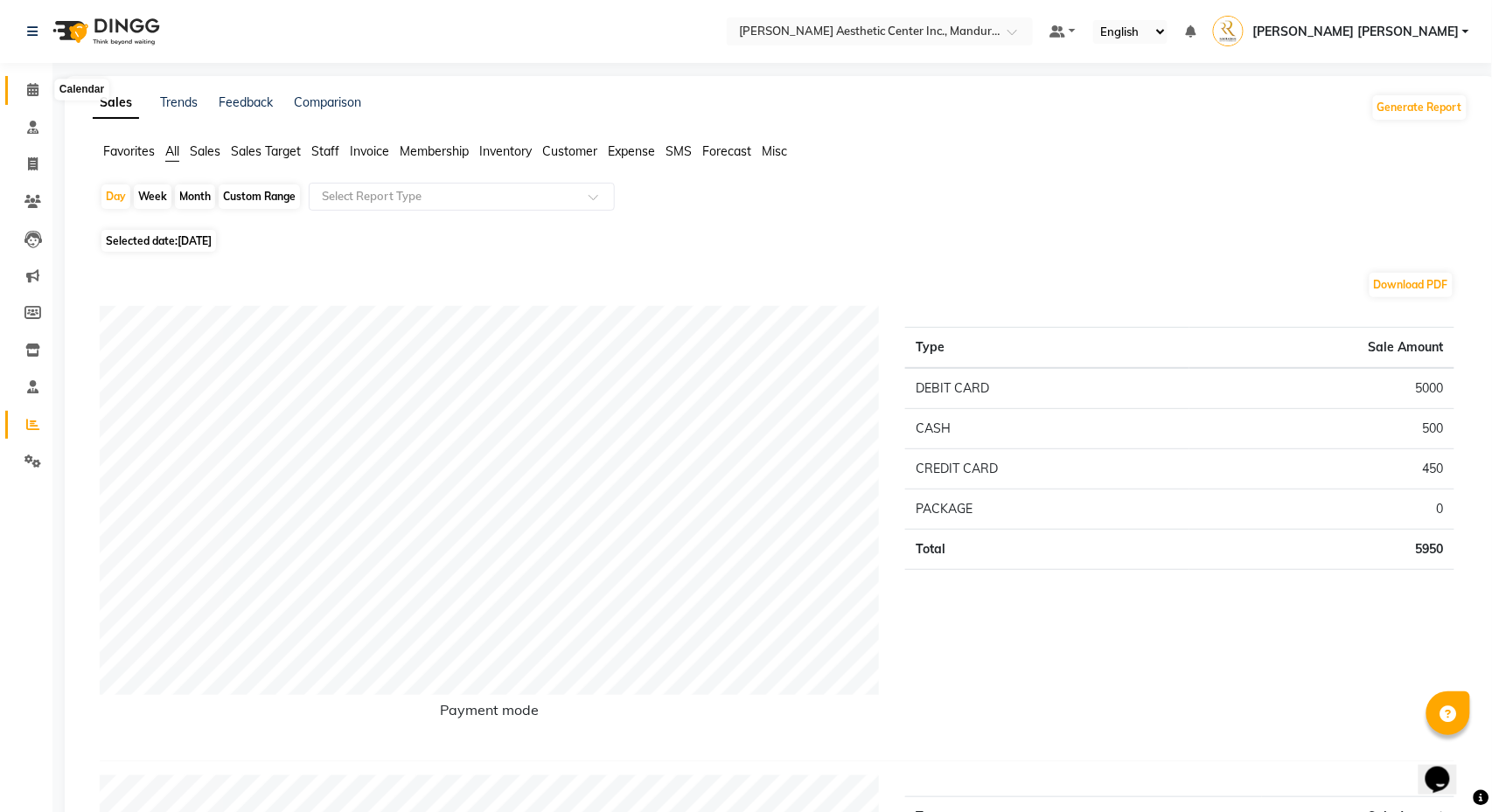
click at [32, 88] on icon at bounding box center [32, 89] width 12 height 14
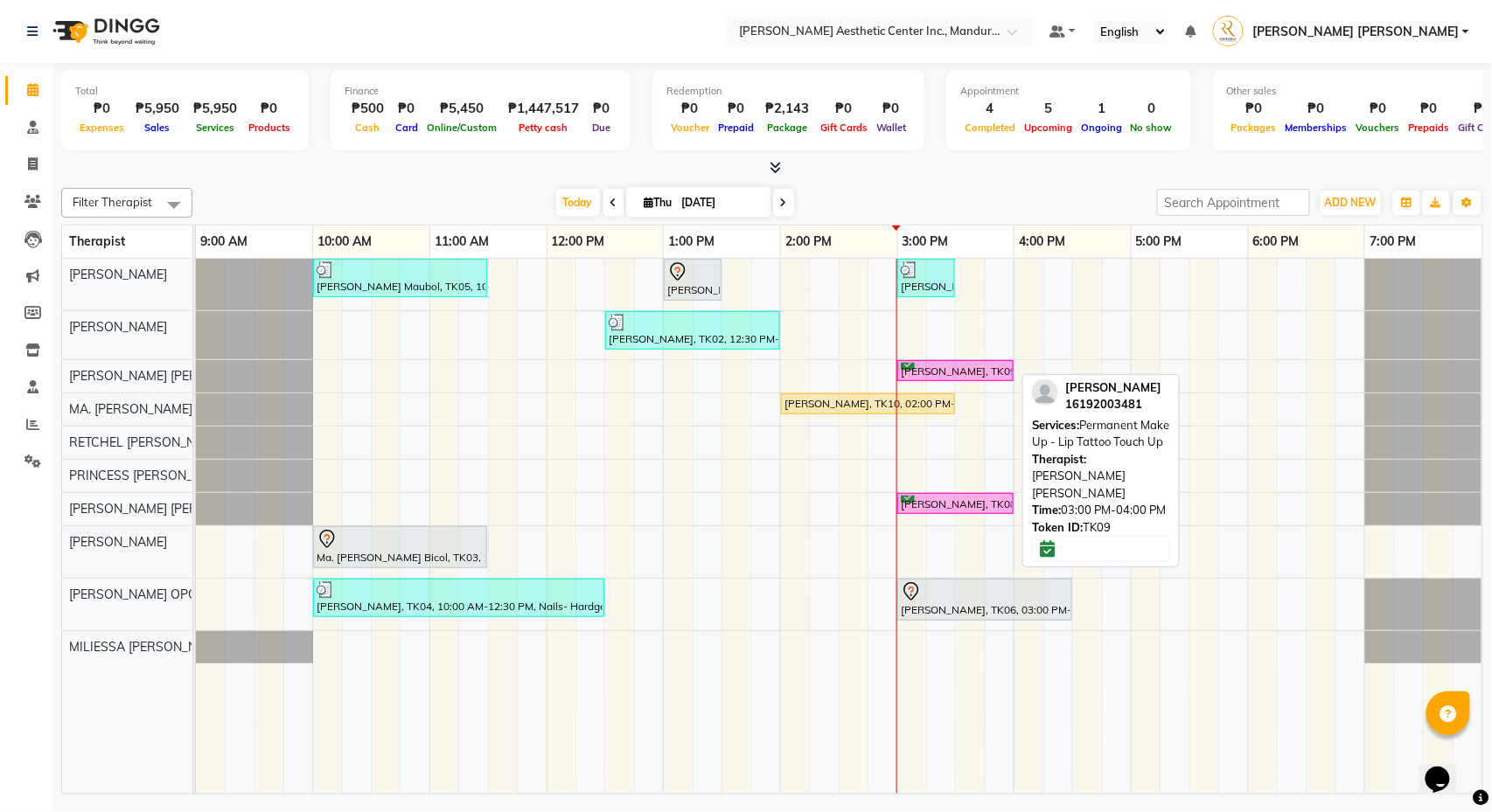
click at [973, 369] on div "[PERSON_NAME], TK09, 03:00 PM-04:00 PM, Permanent Make Up - Lip Tattoo Touch Up" at bounding box center [954, 371] width 113 height 16
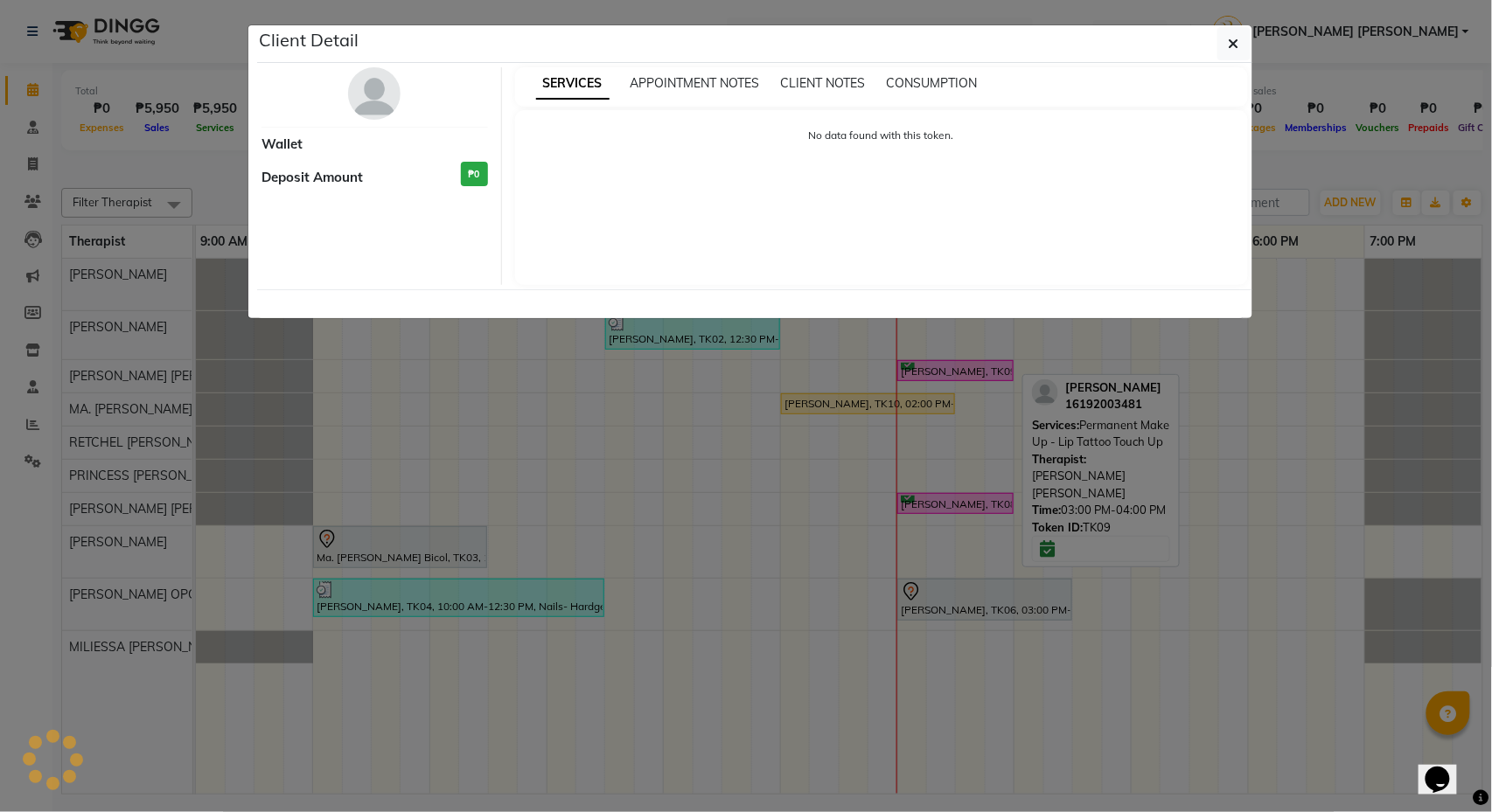
select select "6"
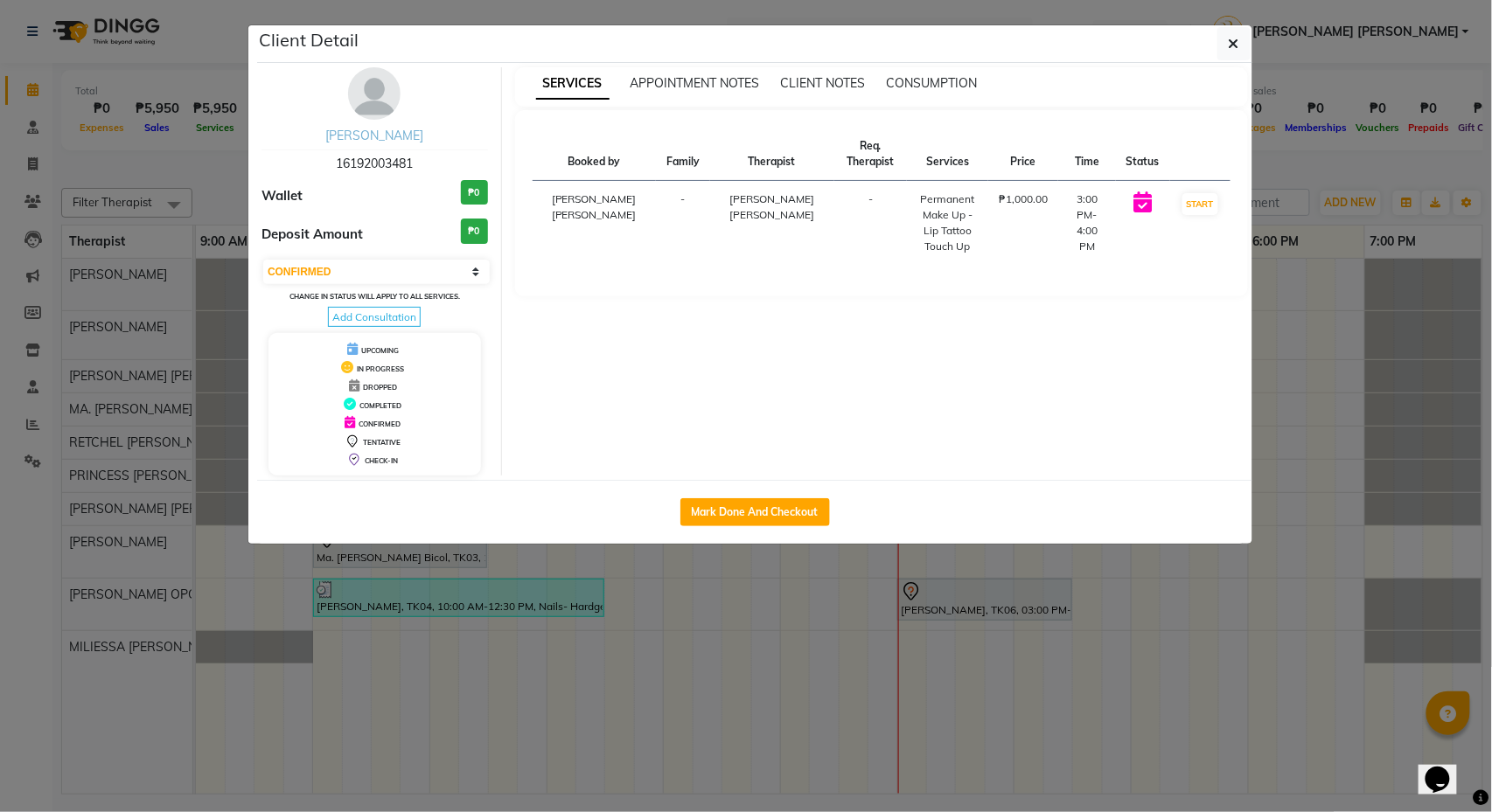
click at [423, 137] on link "[PERSON_NAME]" at bounding box center [374, 135] width 98 height 15
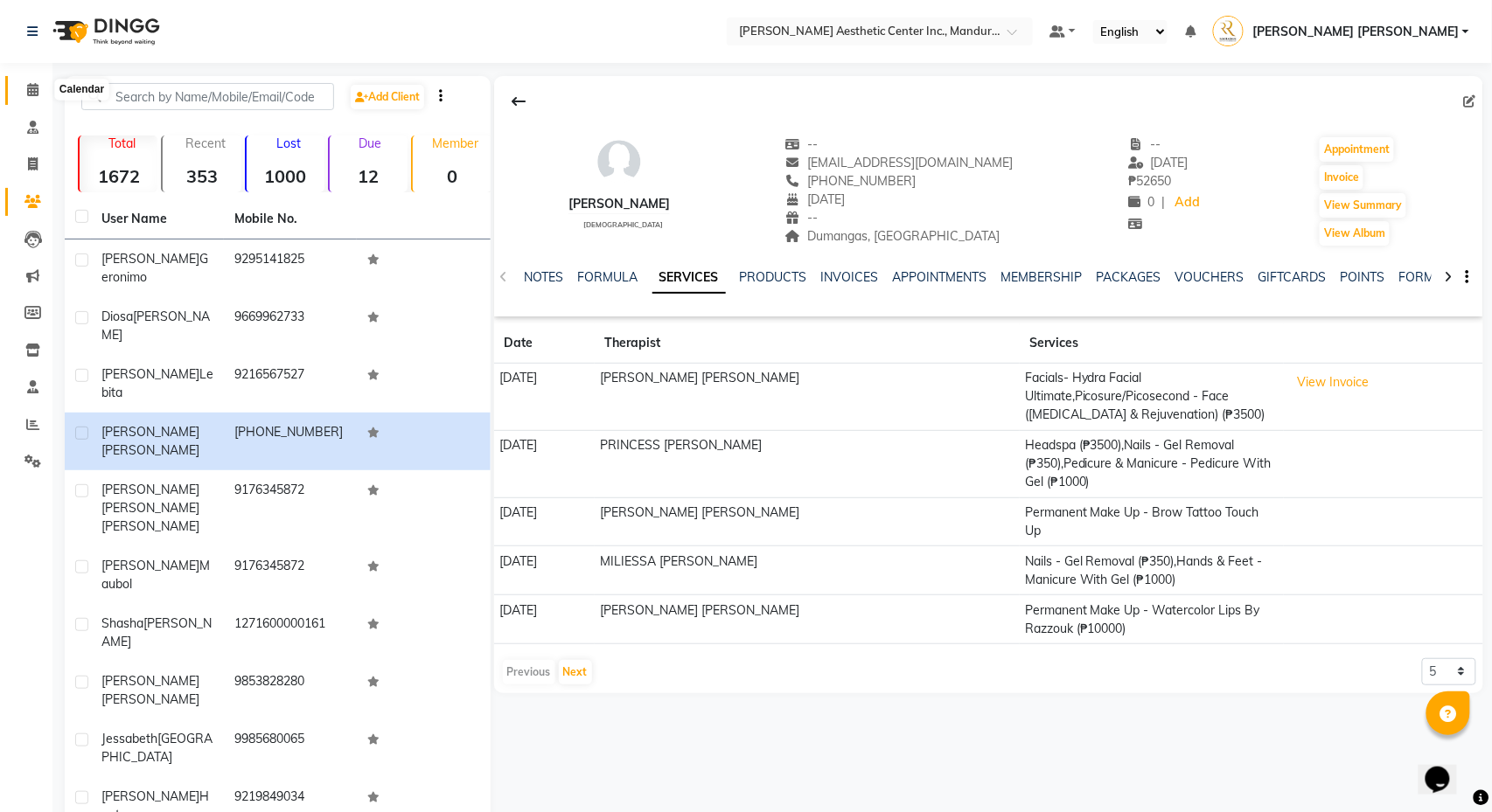
click at [37, 86] on icon at bounding box center [32, 89] width 12 height 14
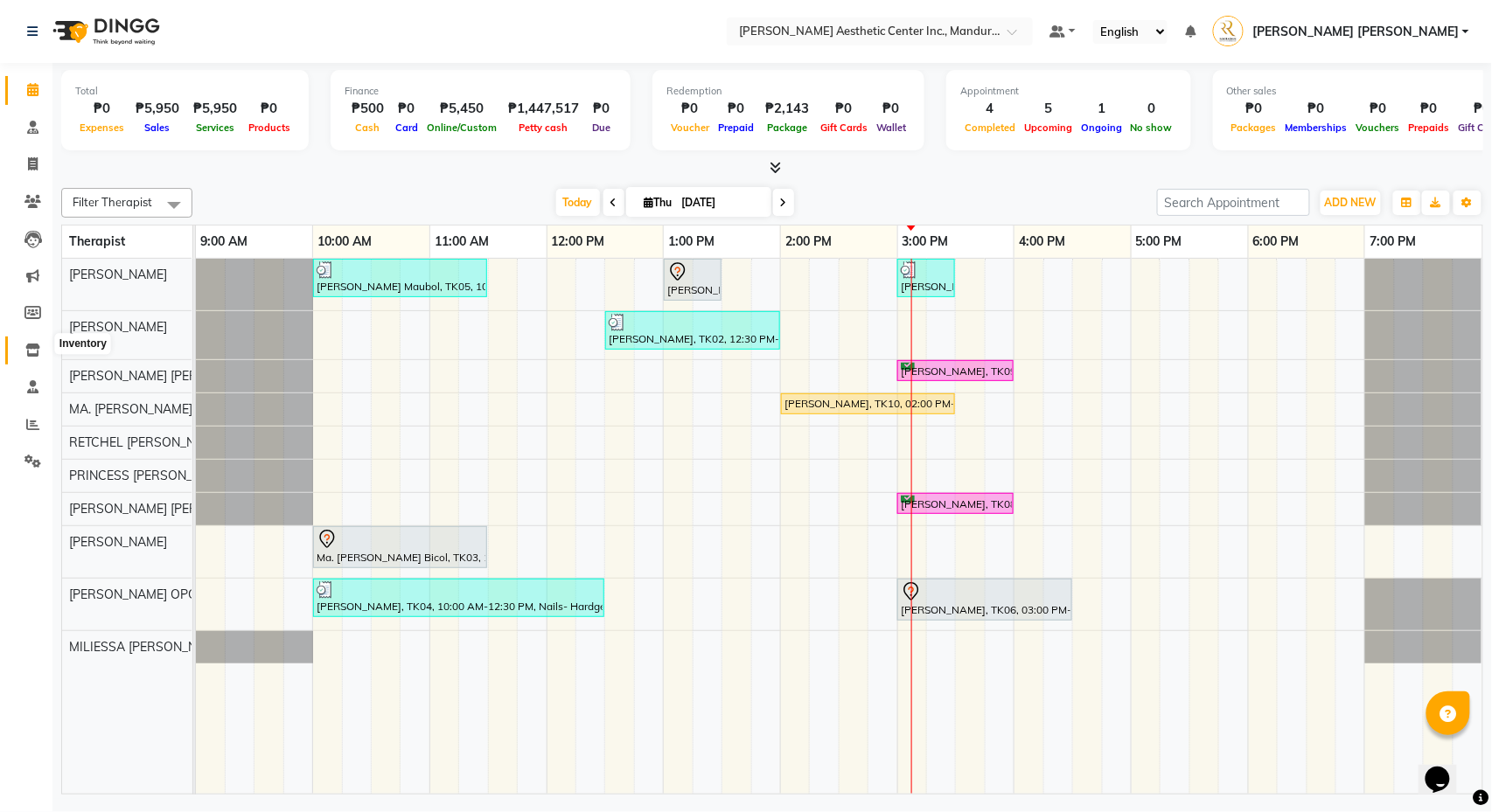
click at [25, 347] on icon at bounding box center [32, 350] width 15 height 14
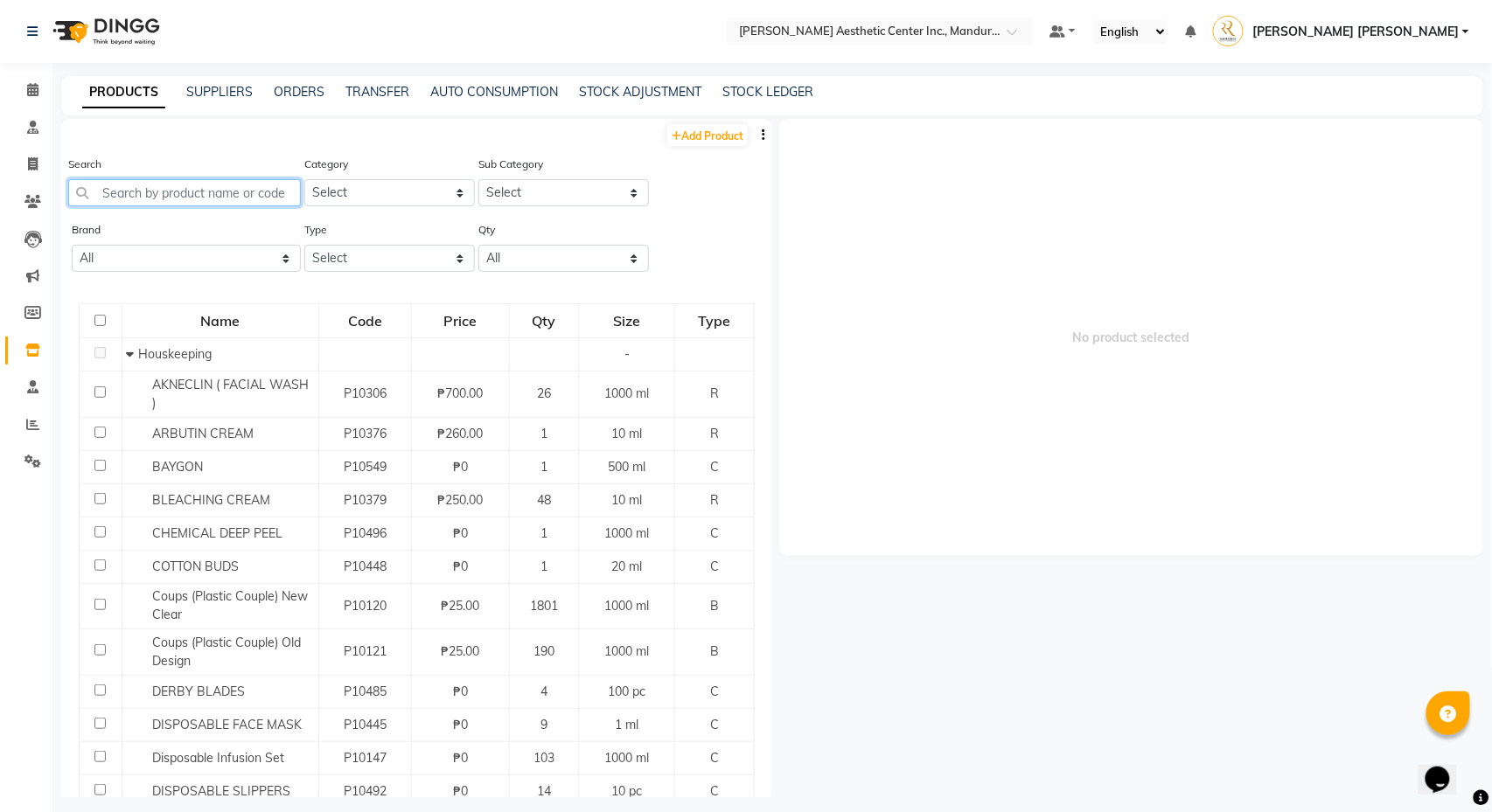
click at [162, 189] on input "text" at bounding box center [185, 193] width 232 height 27
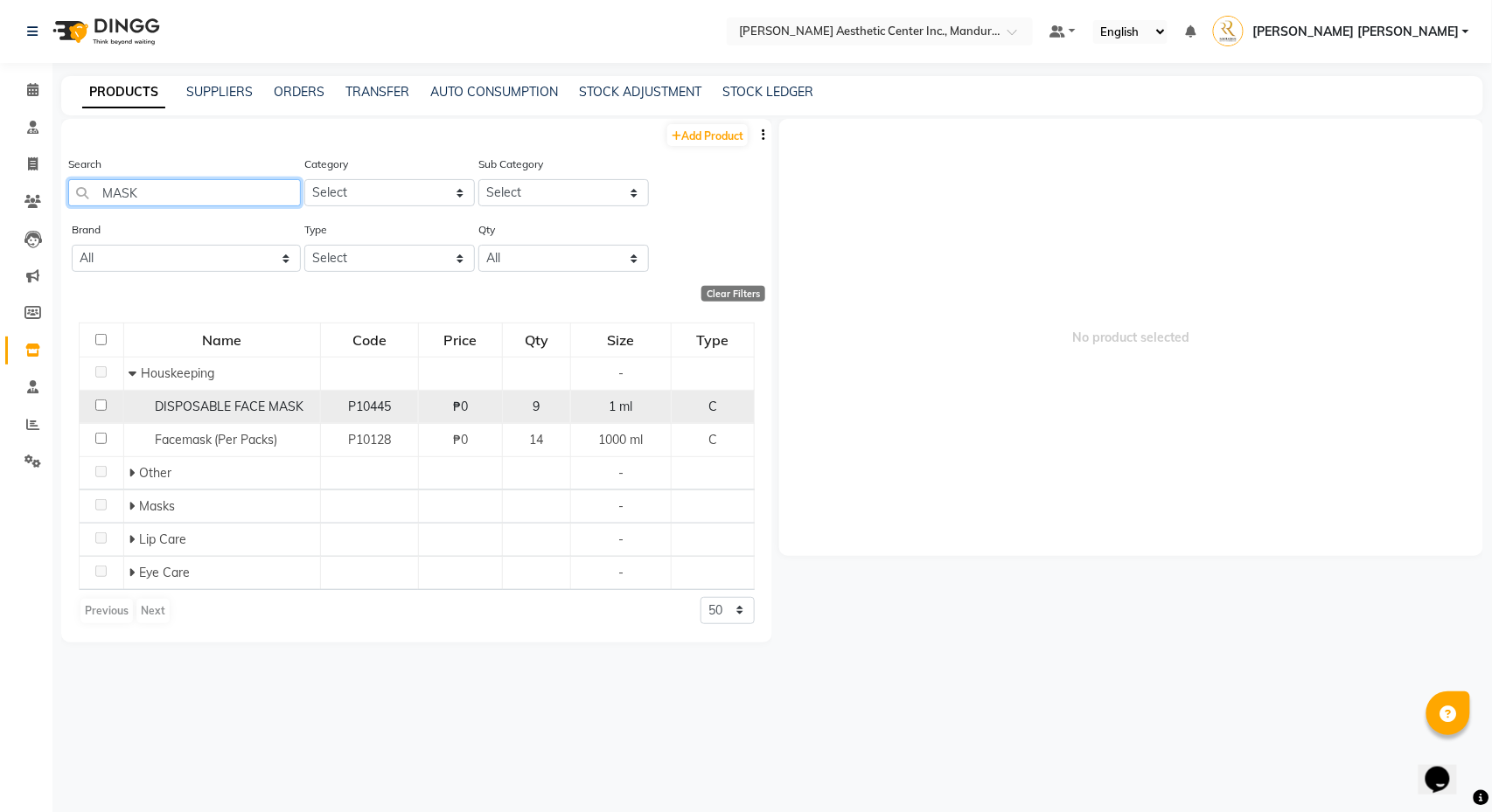
type input "MASK"
click at [141, 406] on div "DISPOSABLE FACE MASK" at bounding box center [222, 407] width 187 height 18
select select
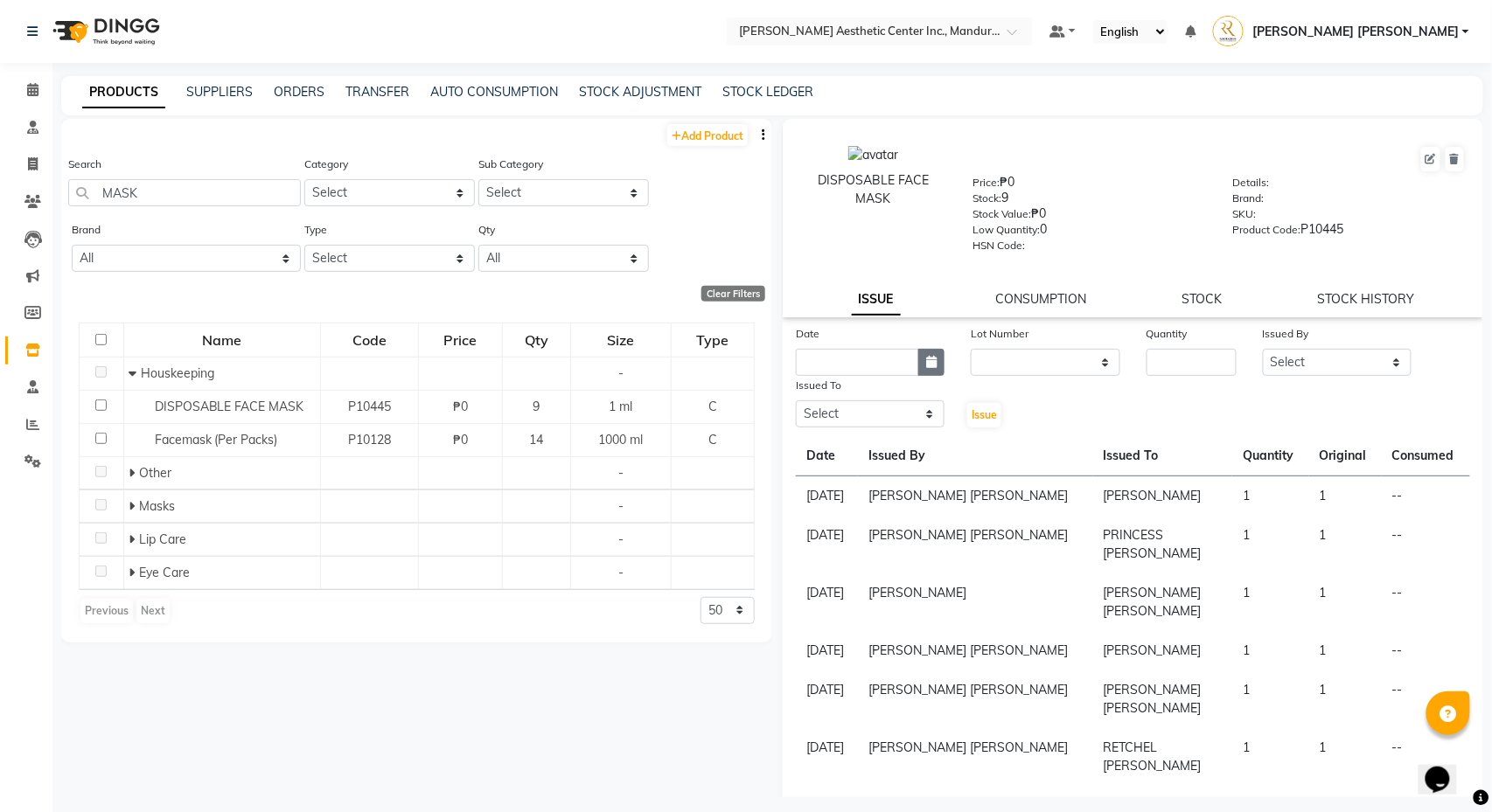
click at [935, 364] on icon "button" at bounding box center [932, 362] width 11 height 13
select select "10"
select select "2025"
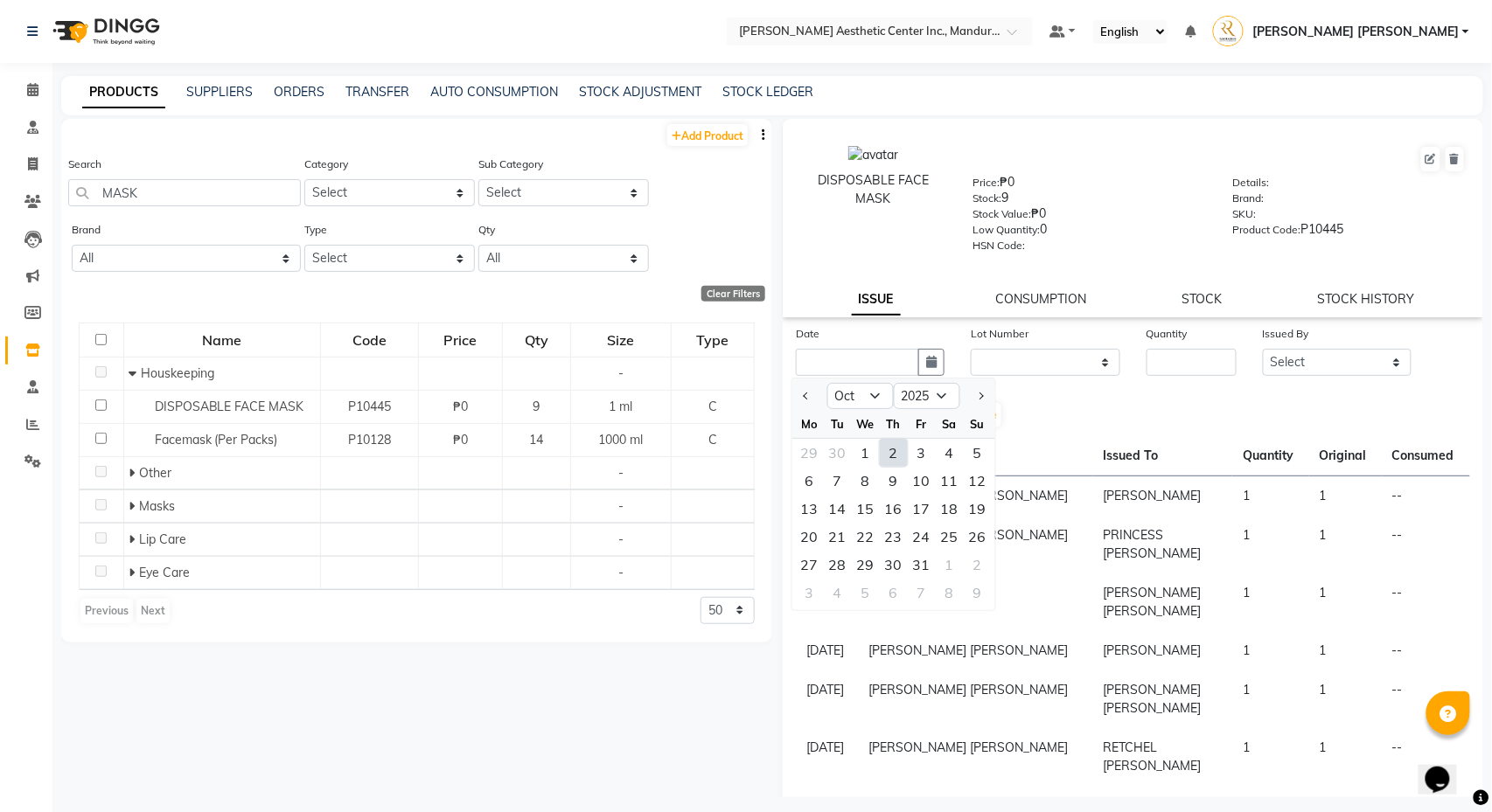
click at [896, 456] on div "2" at bounding box center [893, 453] width 28 height 28
type input "[DATE]"
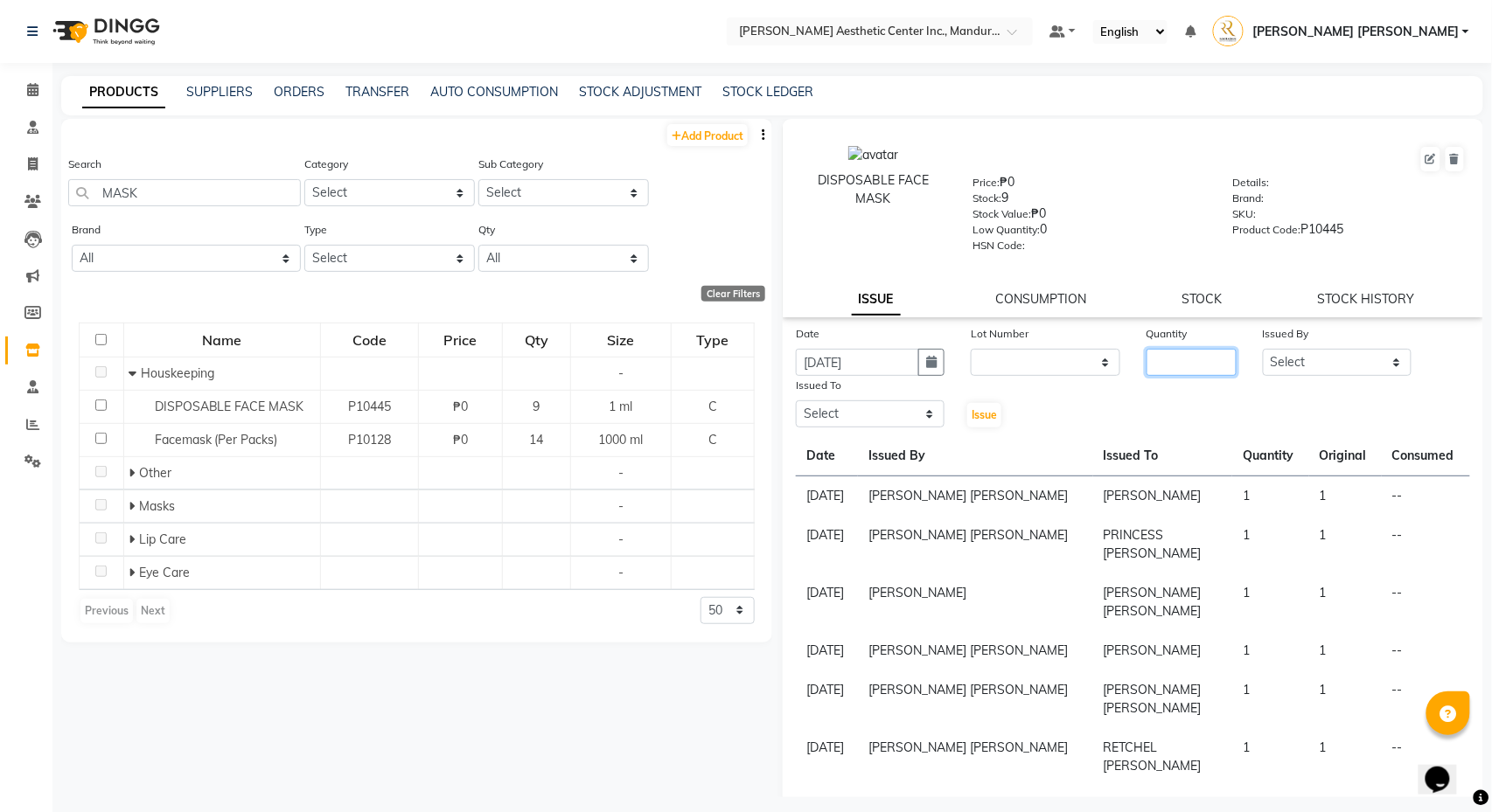
click at [1162, 364] on input "number" at bounding box center [1191, 363] width 91 height 27
type input "1"
select select "50265"
select select "46409"
click at [990, 412] on span "Issue" at bounding box center [984, 415] width 25 height 14
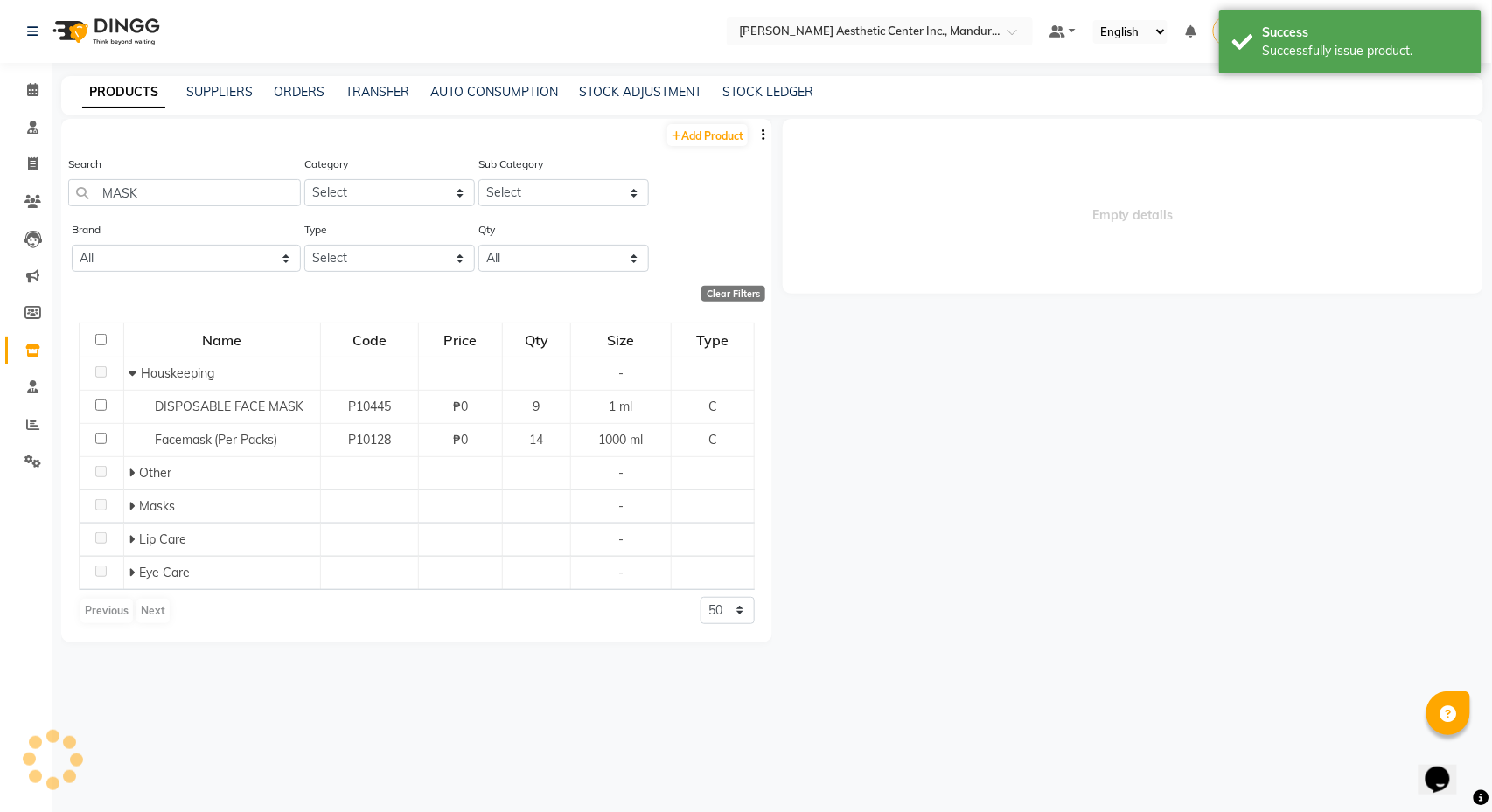
select select
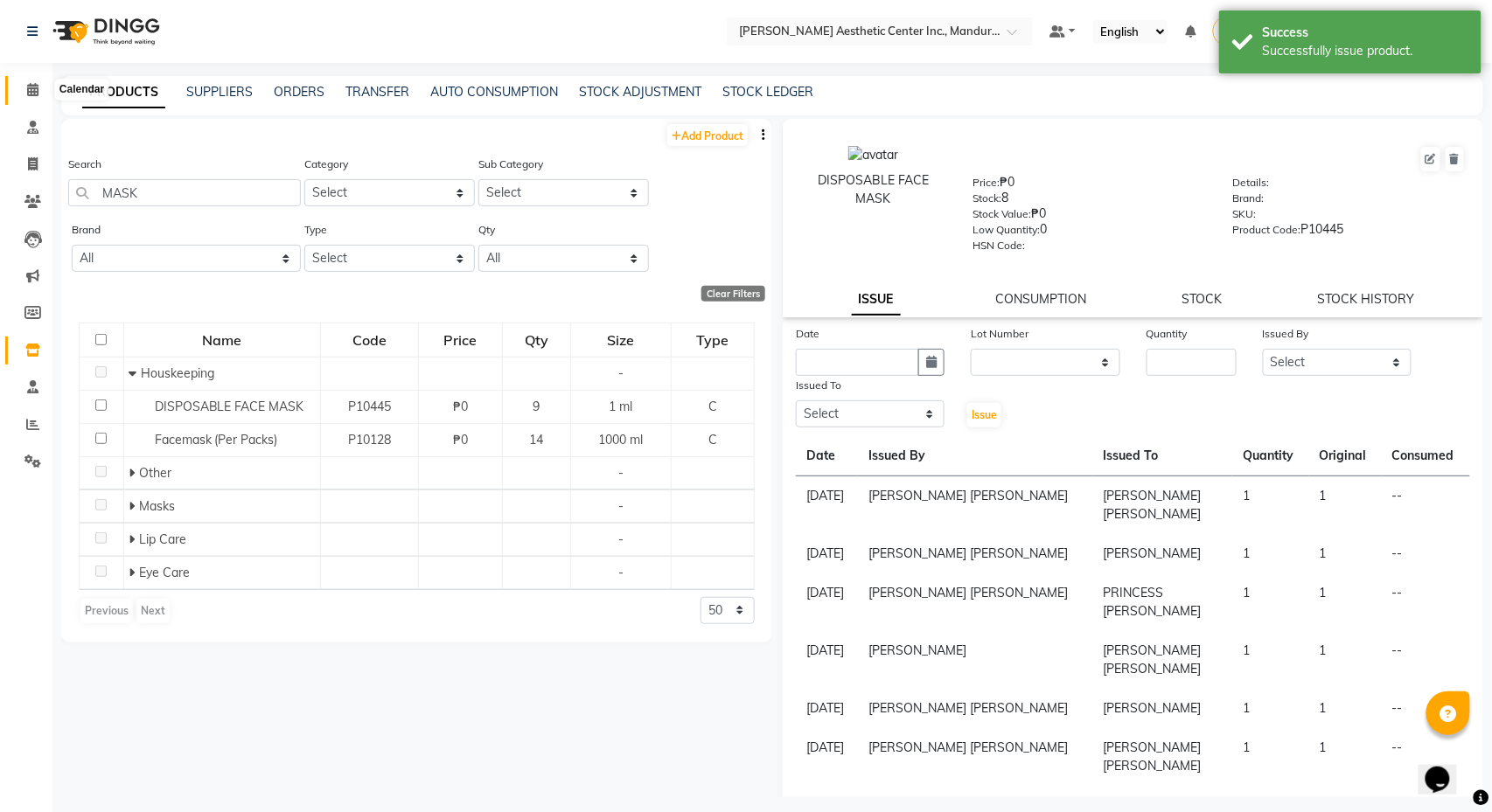
click at [29, 91] on icon at bounding box center [32, 89] width 12 height 14
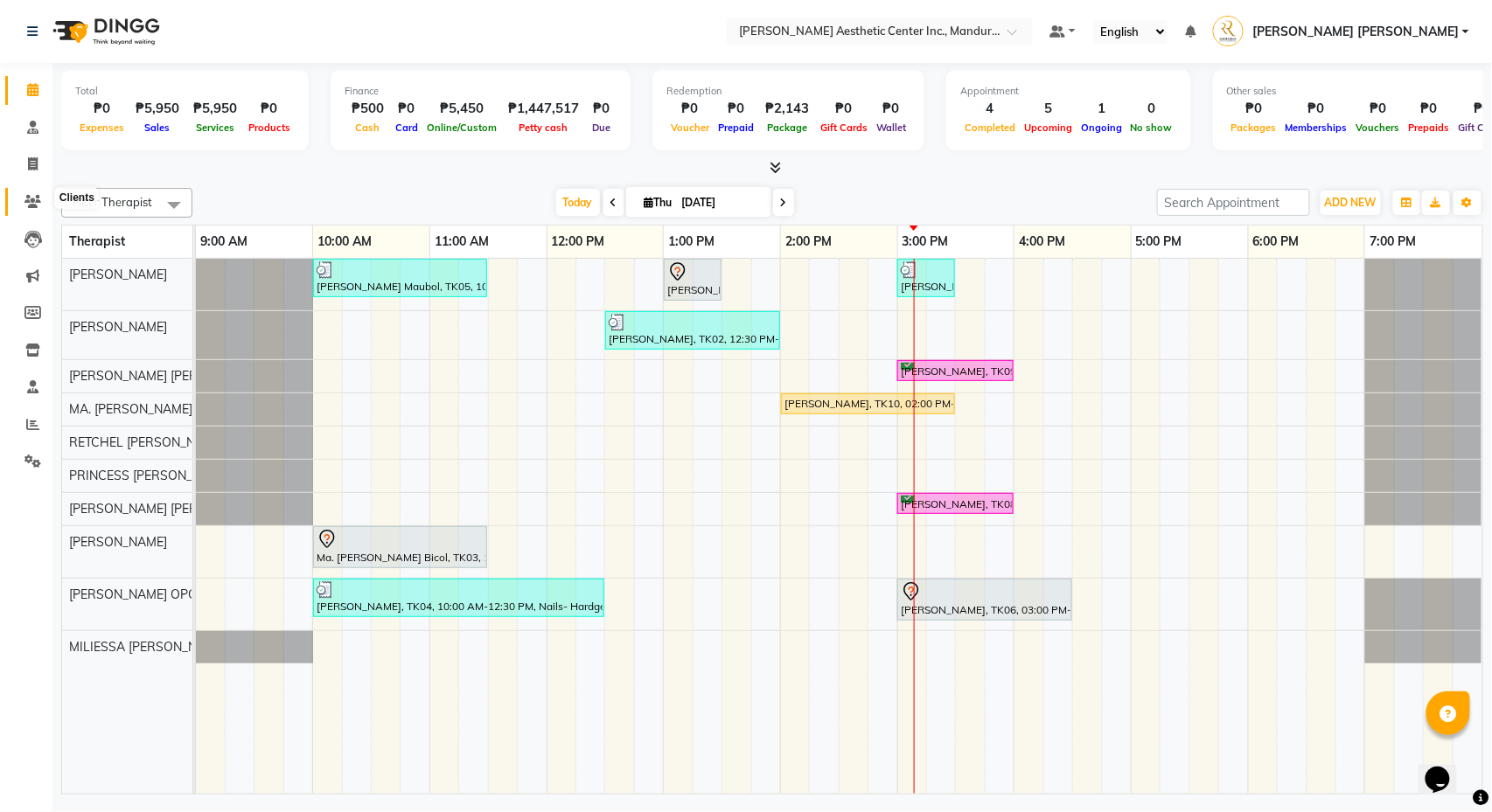
click at [29, 193] on span at bounding box center [32, 203] width 31 height 20
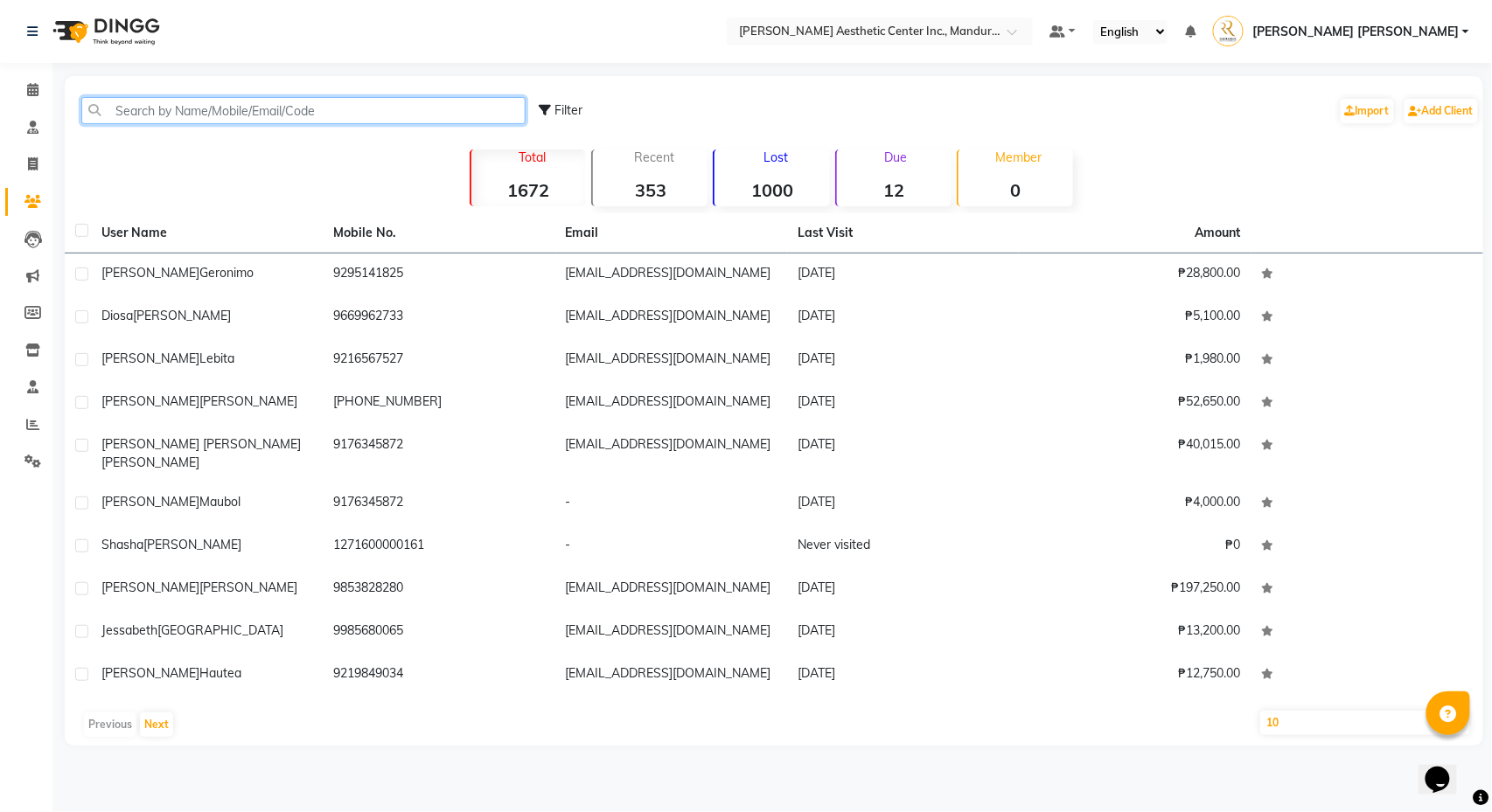
click at [320, 113] on input "text" at bounding box center [303, 111] width 444 height 27
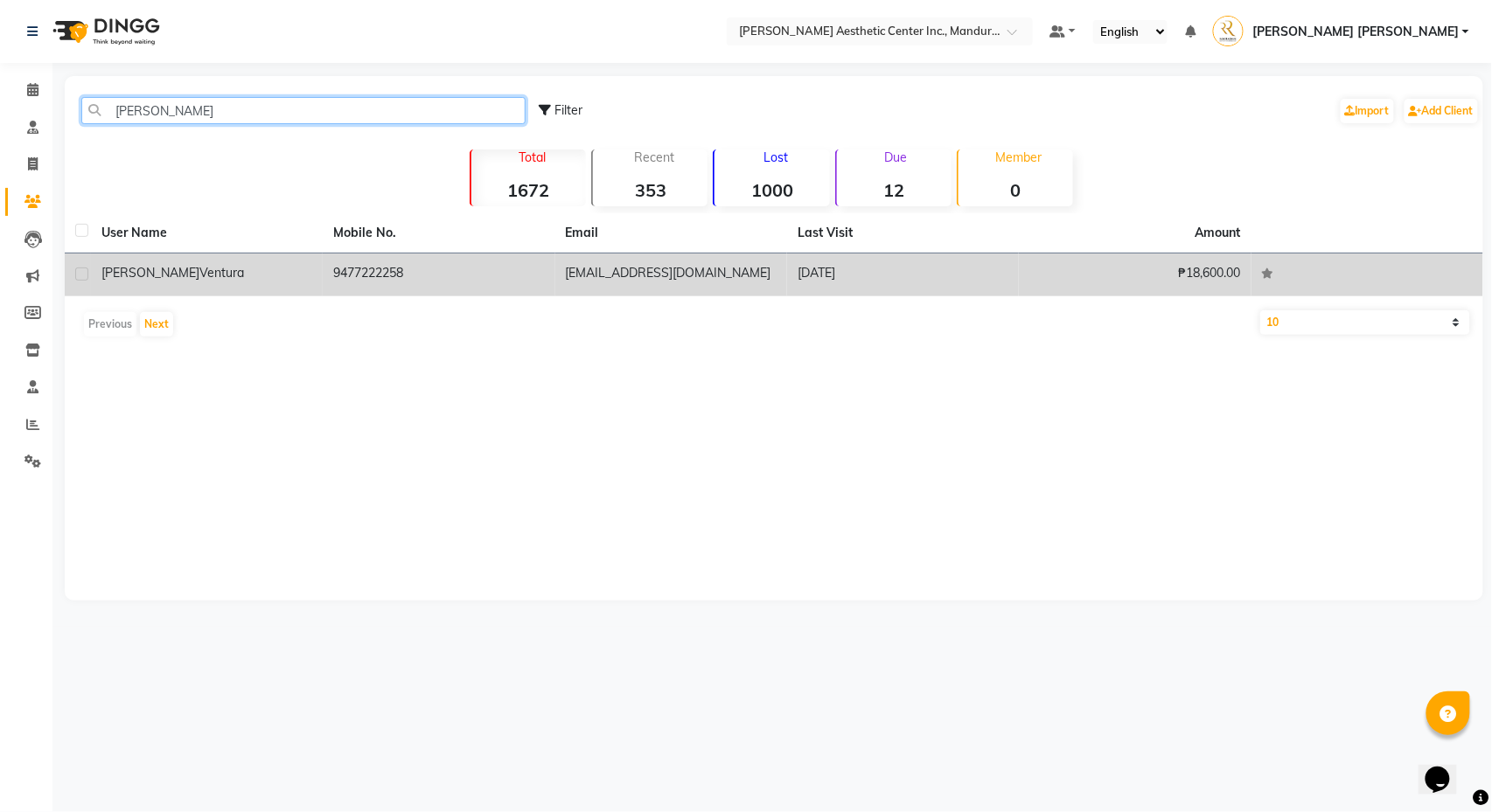
type input "BENJAMIN"
click at [256, 274] on div "Benjamin Ventura" at bounding box center [207, 273] width 211 height 18
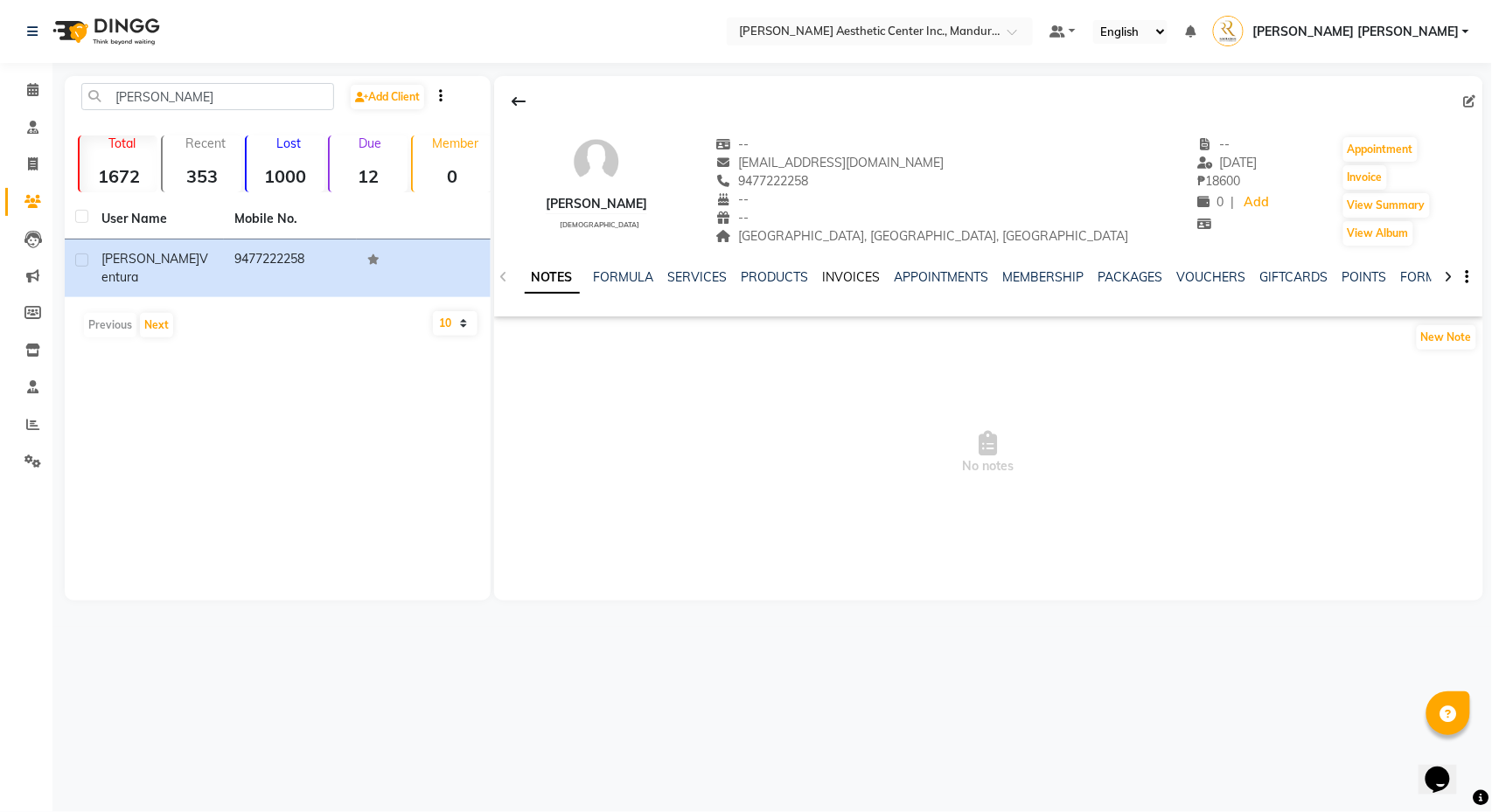
click at [854, 278] on link "INVOICES" at bounding box center [852, 276] width 58 height 15
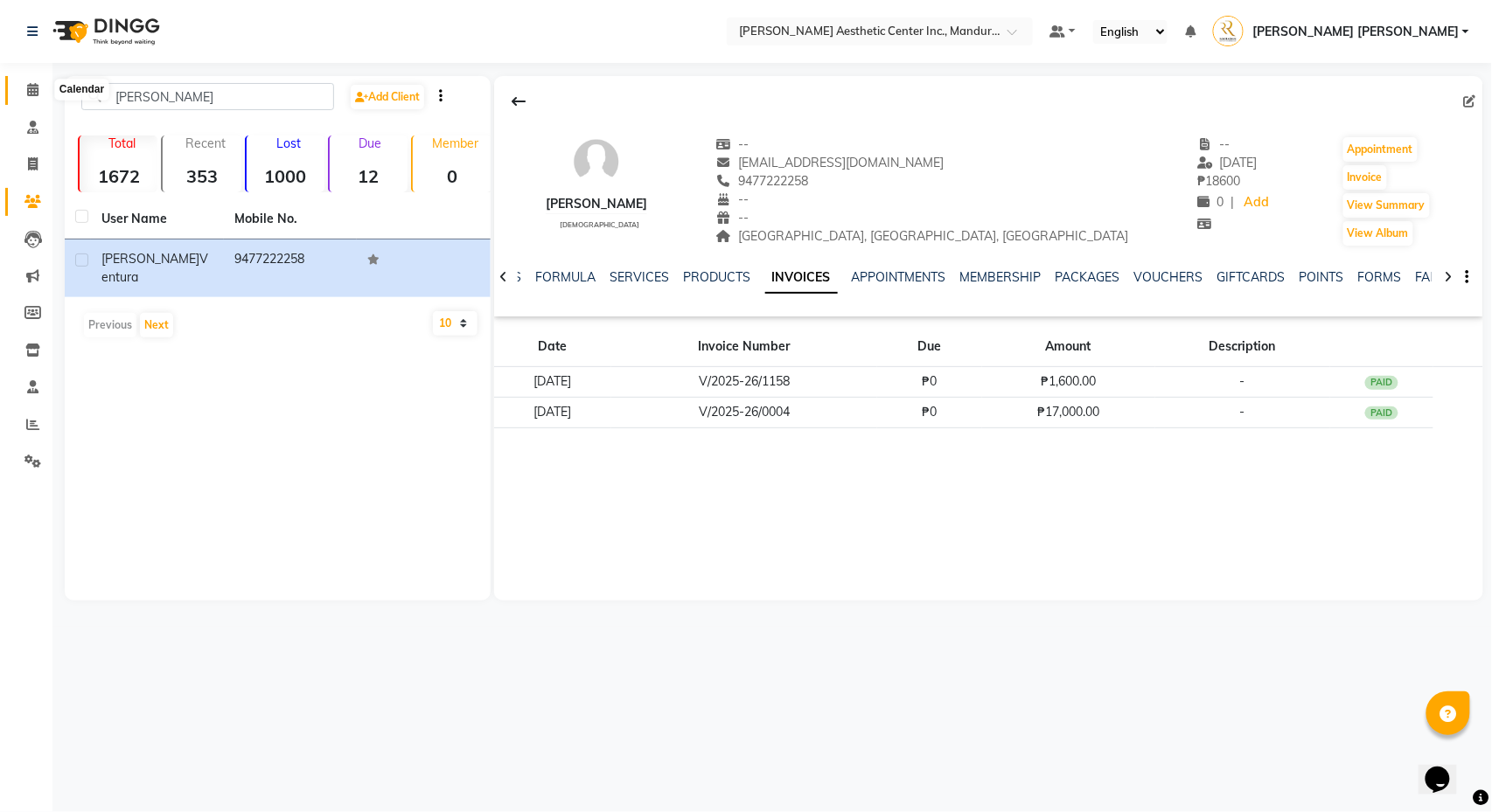
click at [30, 86] on icon at bounding box center [32, 89] width 12 height 14
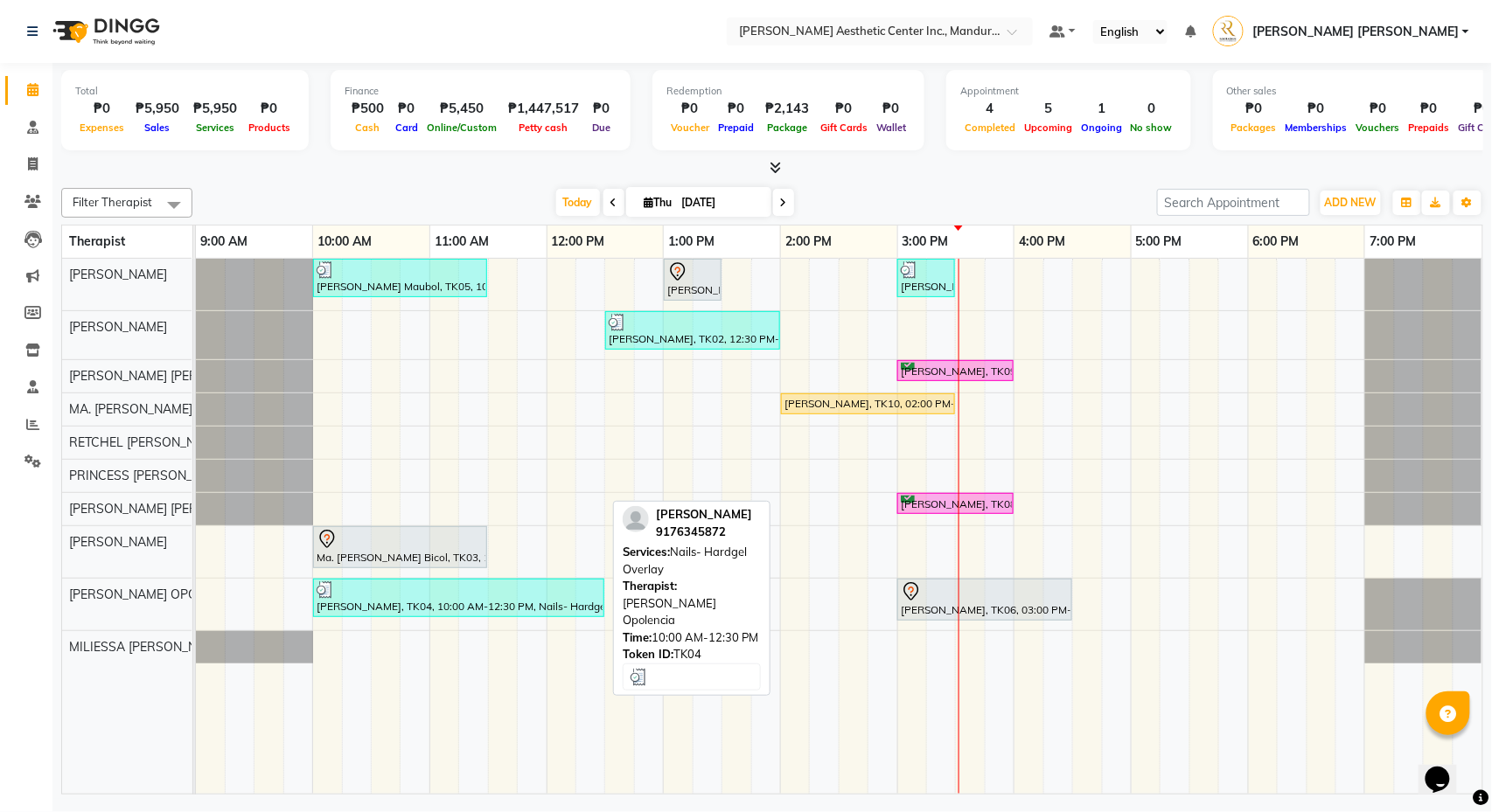
click at [484, 592] on div at bounding box center [459, 590] width 285 height 17
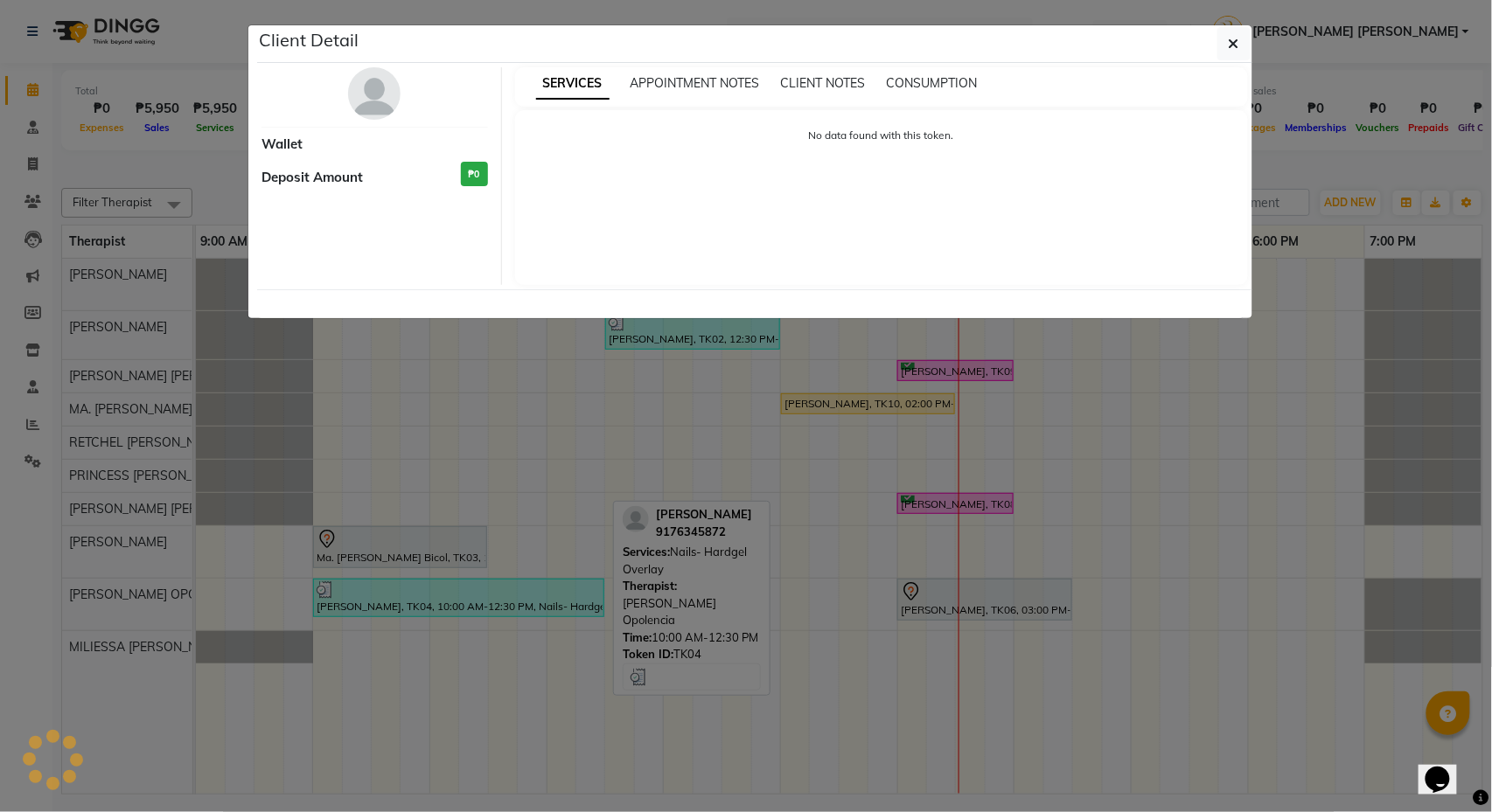
select select "3"
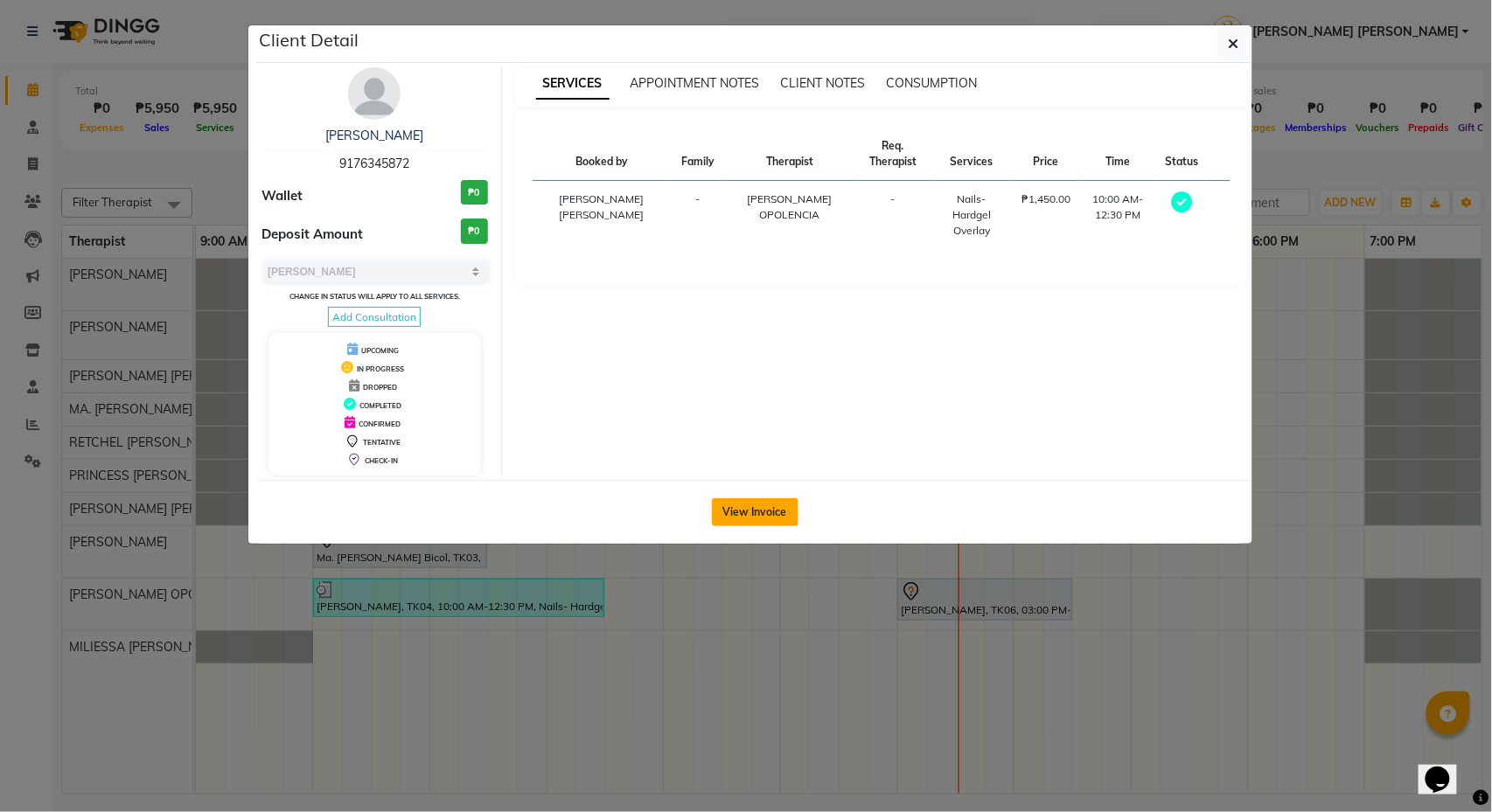
click at [783, 514] on button "View Invoice" at bounding box center [755, 512] width 86 height 28
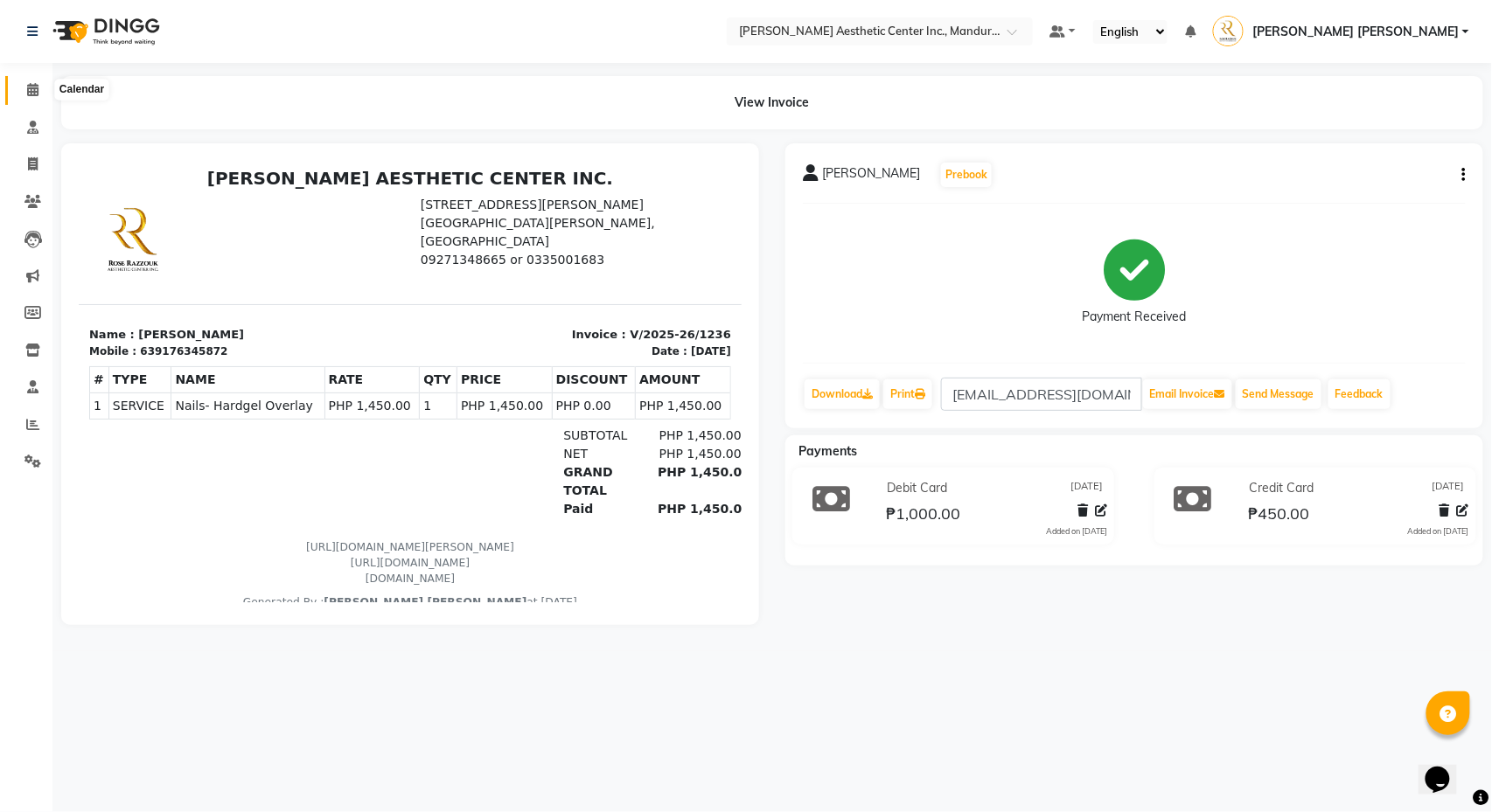
click at [27, 88] on icon at bounding box center [32, 89] width 12 height 14
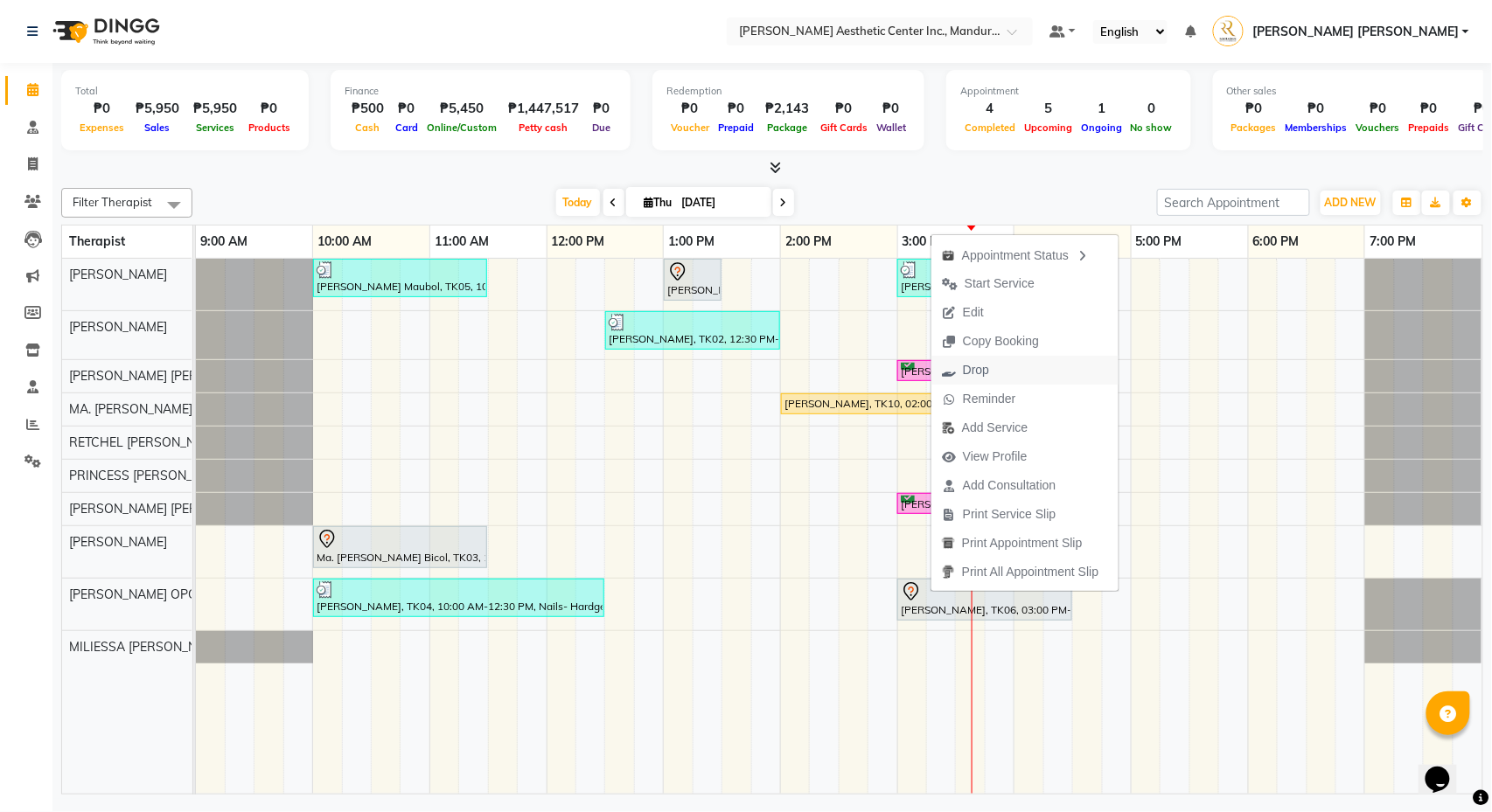
click at [999, 364] on span "Drop" at bounding box center [965, 370] width 68 height 29
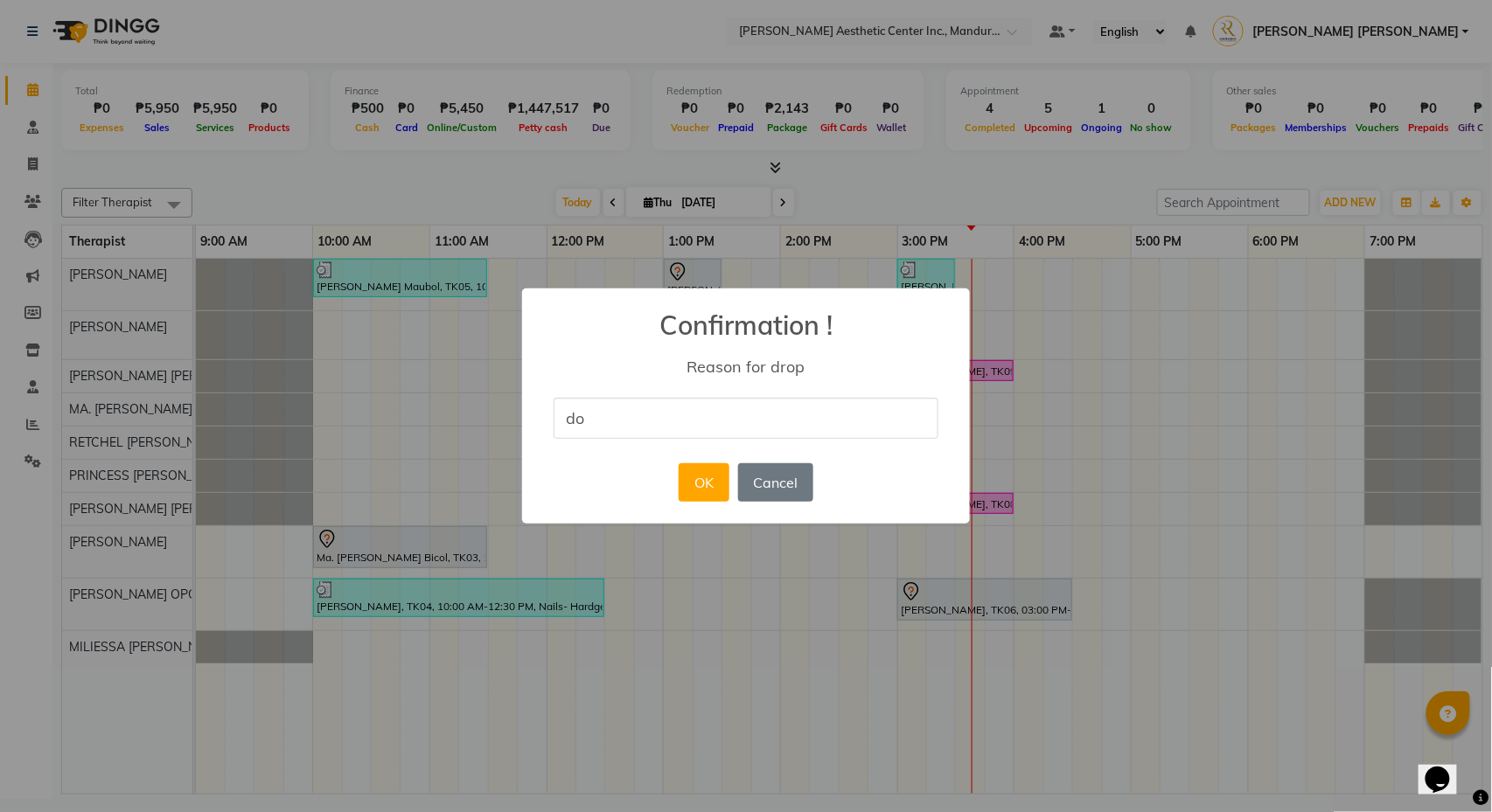
type input "d"
type input "DOUBLE BOOKING"
click at [694, 493] on button "OK" at bounding box center [703, 483] width 50 height 39
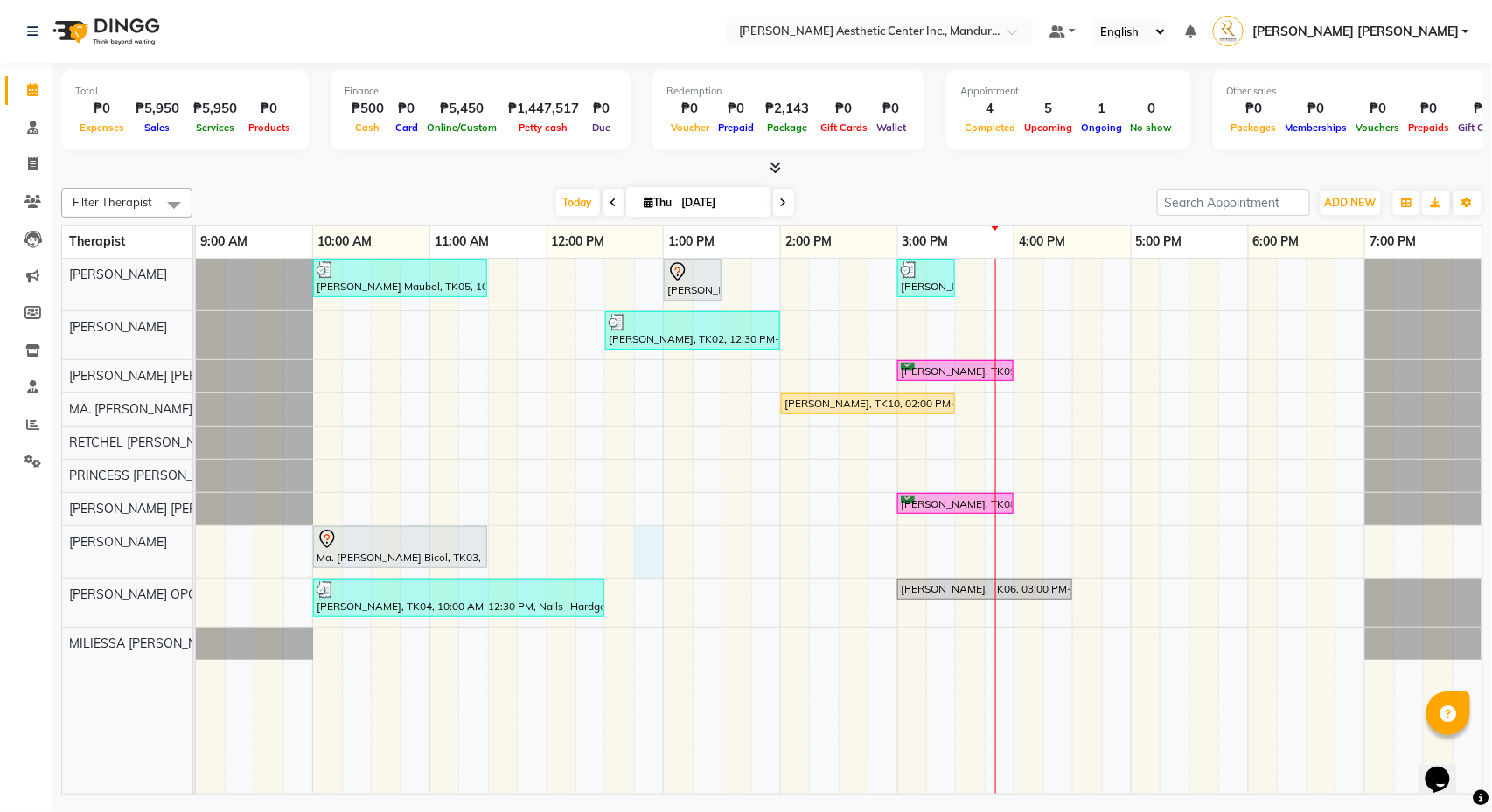
click at [642, 566] on div "Liwayway Maubol, TK05, 10:00 AM-11:30 AM, Co2 Fractional Ablative Laser - Warts…" at bounding box center [839, 526] width 1287 height 535
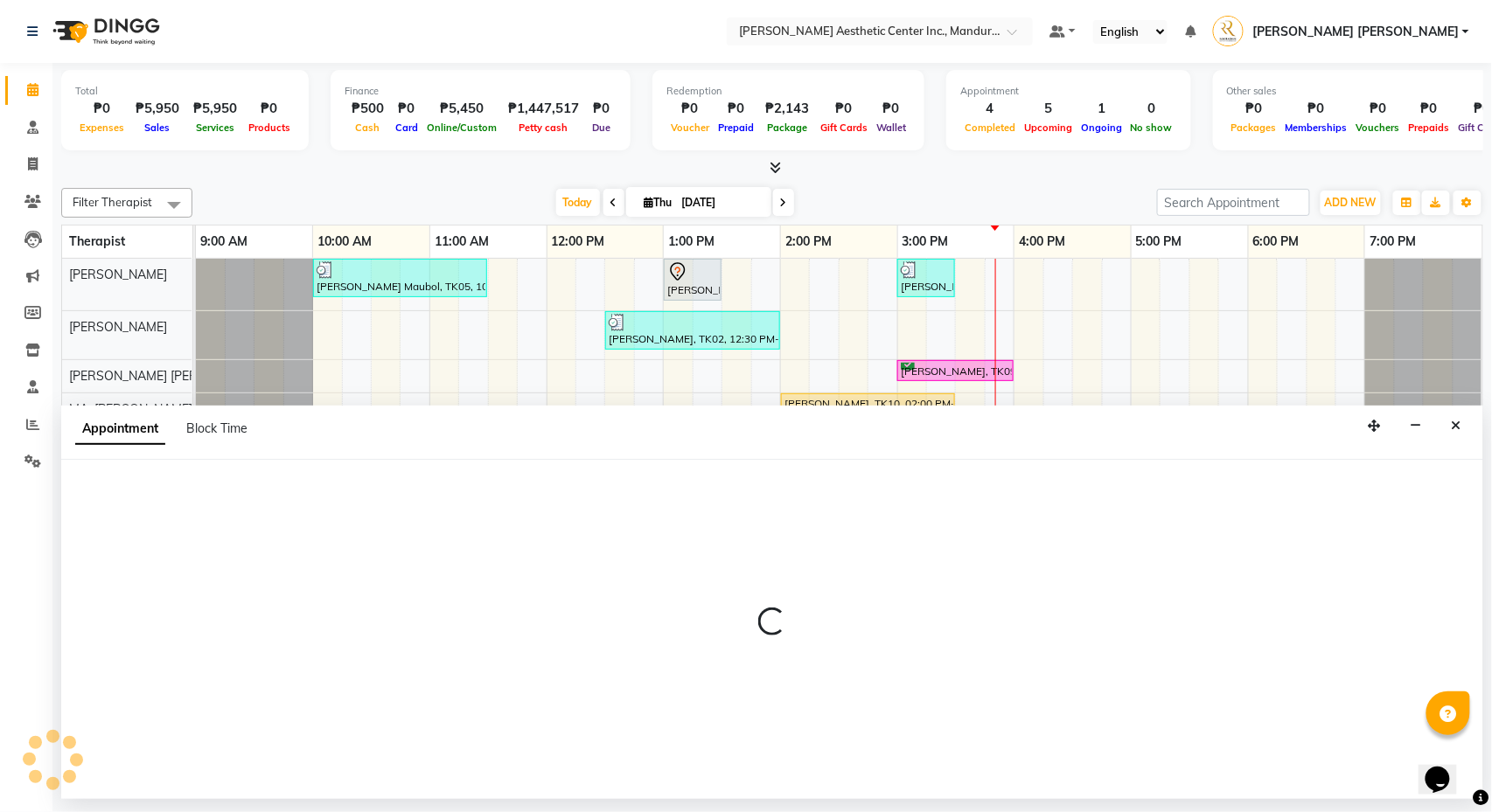
select select "46433"
select select "tentative"
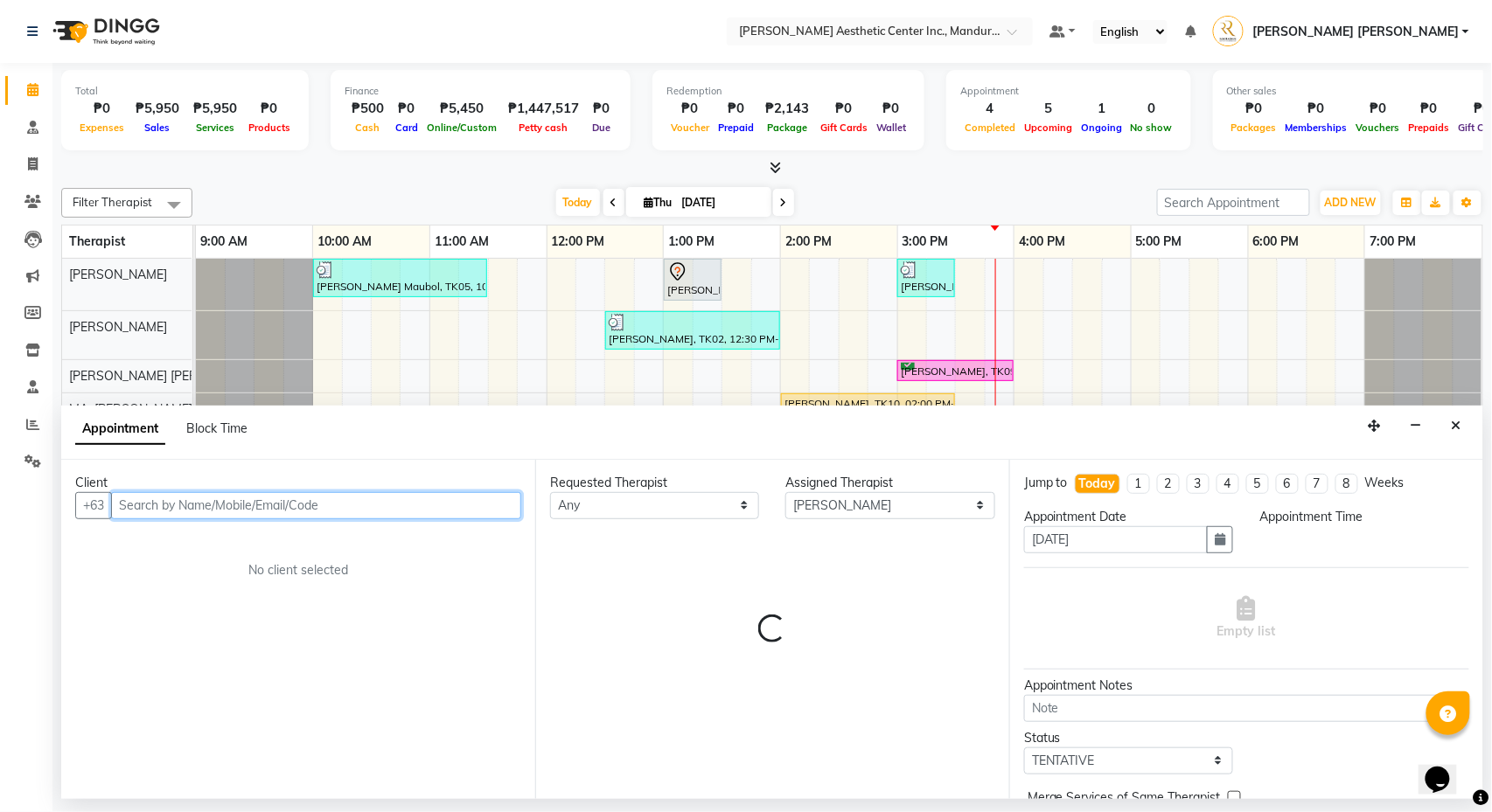
select select "765"
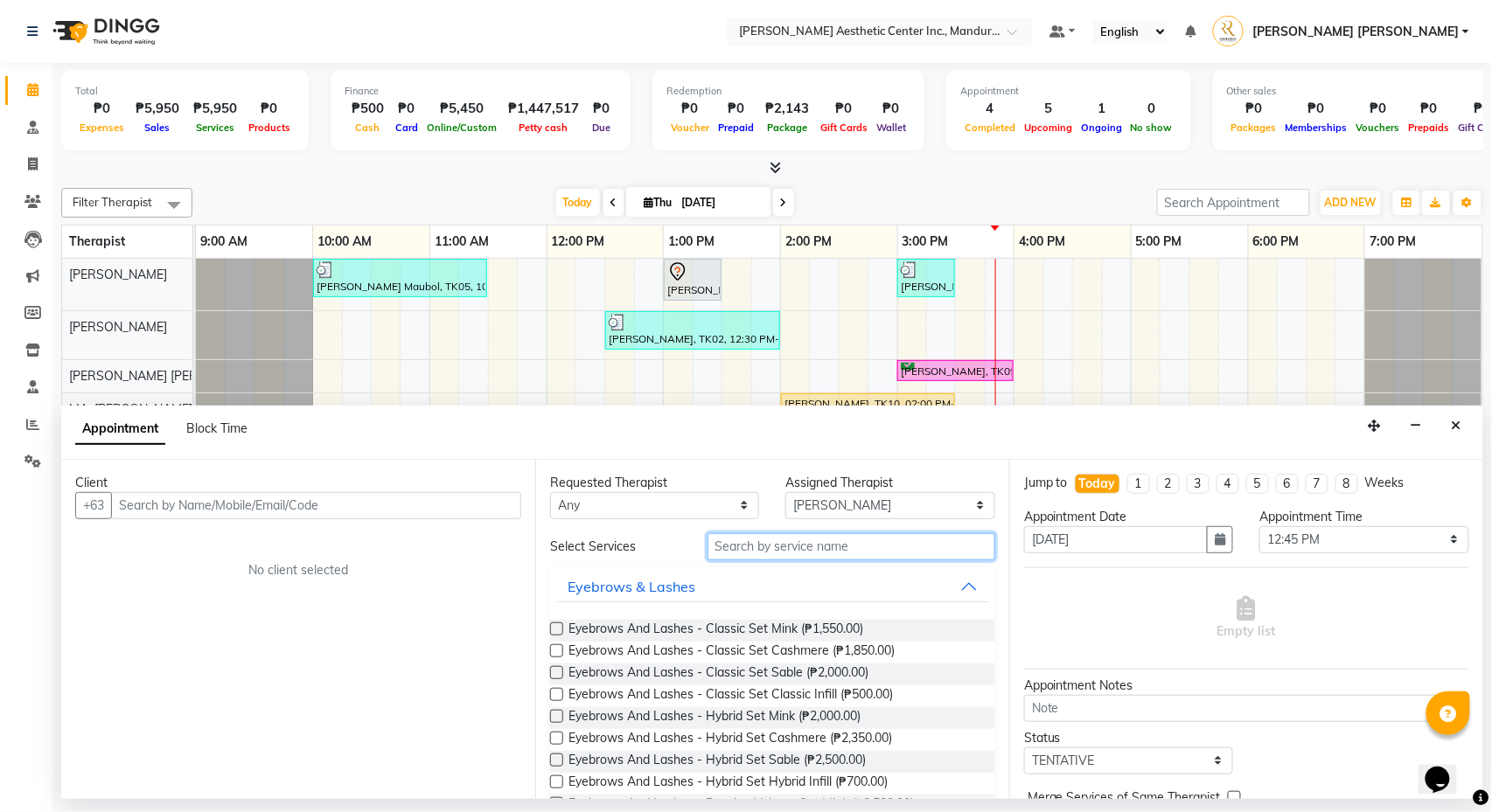
click at [771, 554] on input "text" at bounding box center [852, 546] width 288 height 27
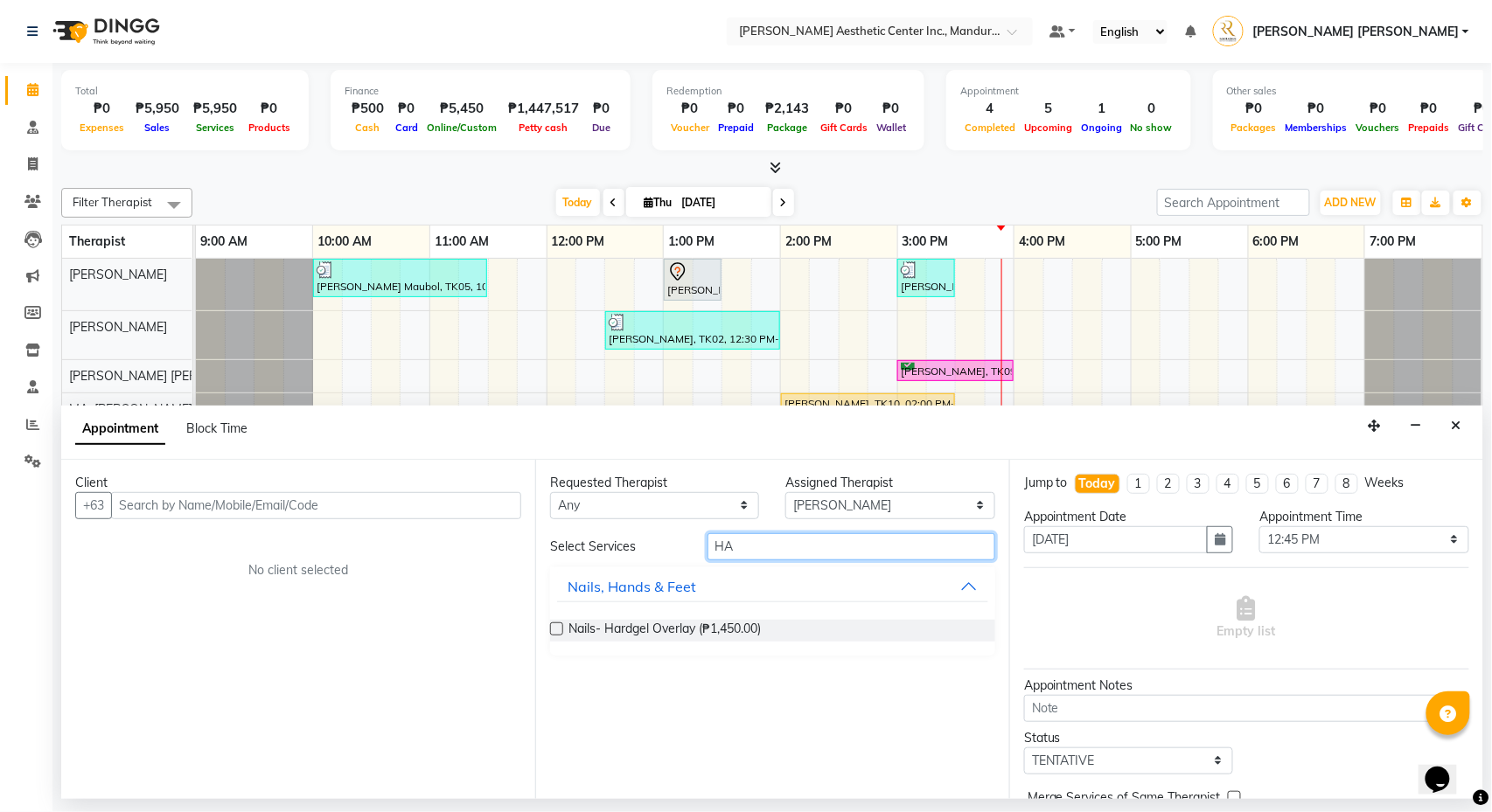
type input "H"
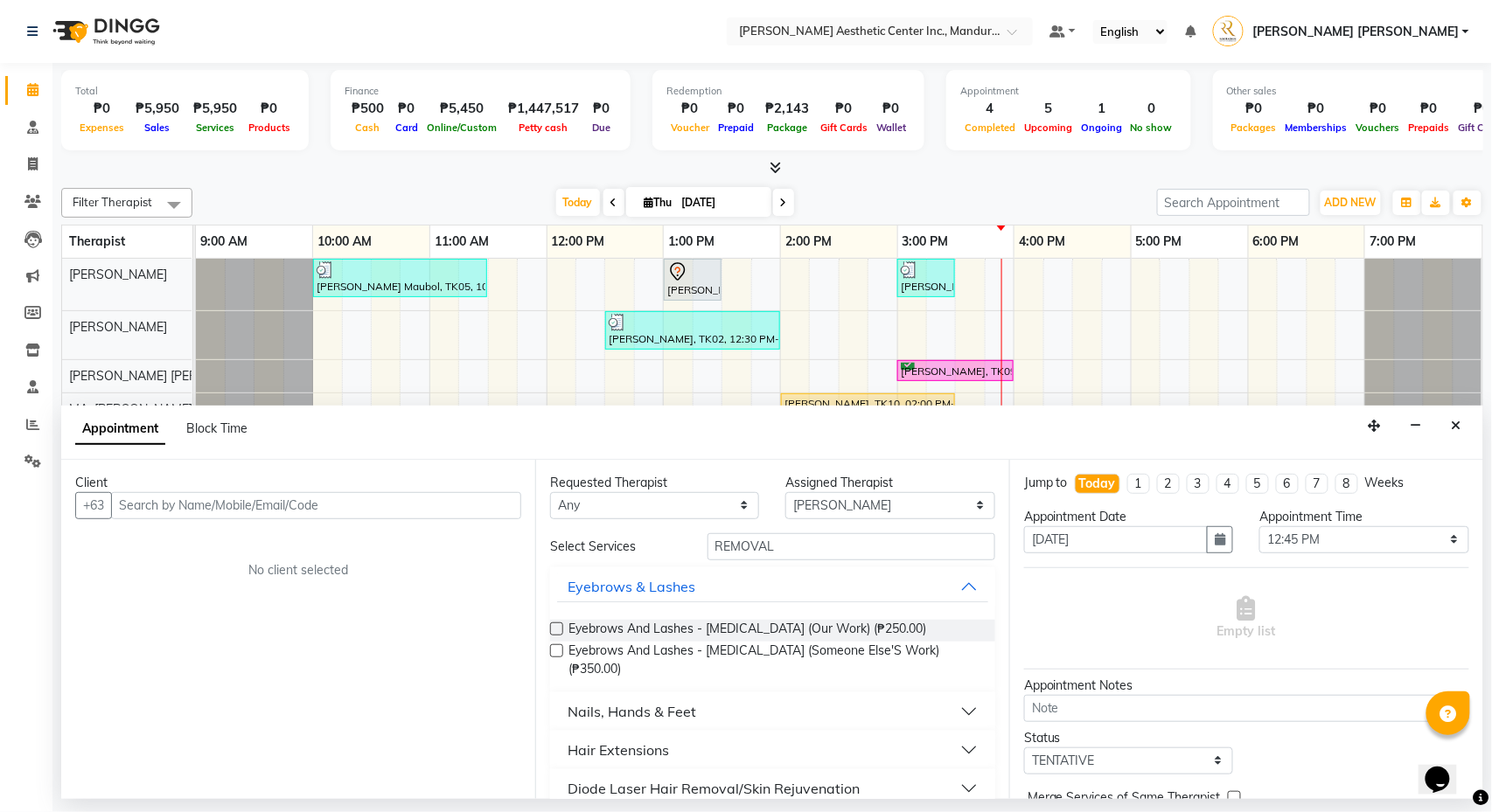
click at [653, 752] on div "Hair Extensions" at bounding box center [618, 750] width 102 height 21
click at [817, 554] on input "REMOVAL" at bounding box center [852, 546] width 288 height 27
type input "R"
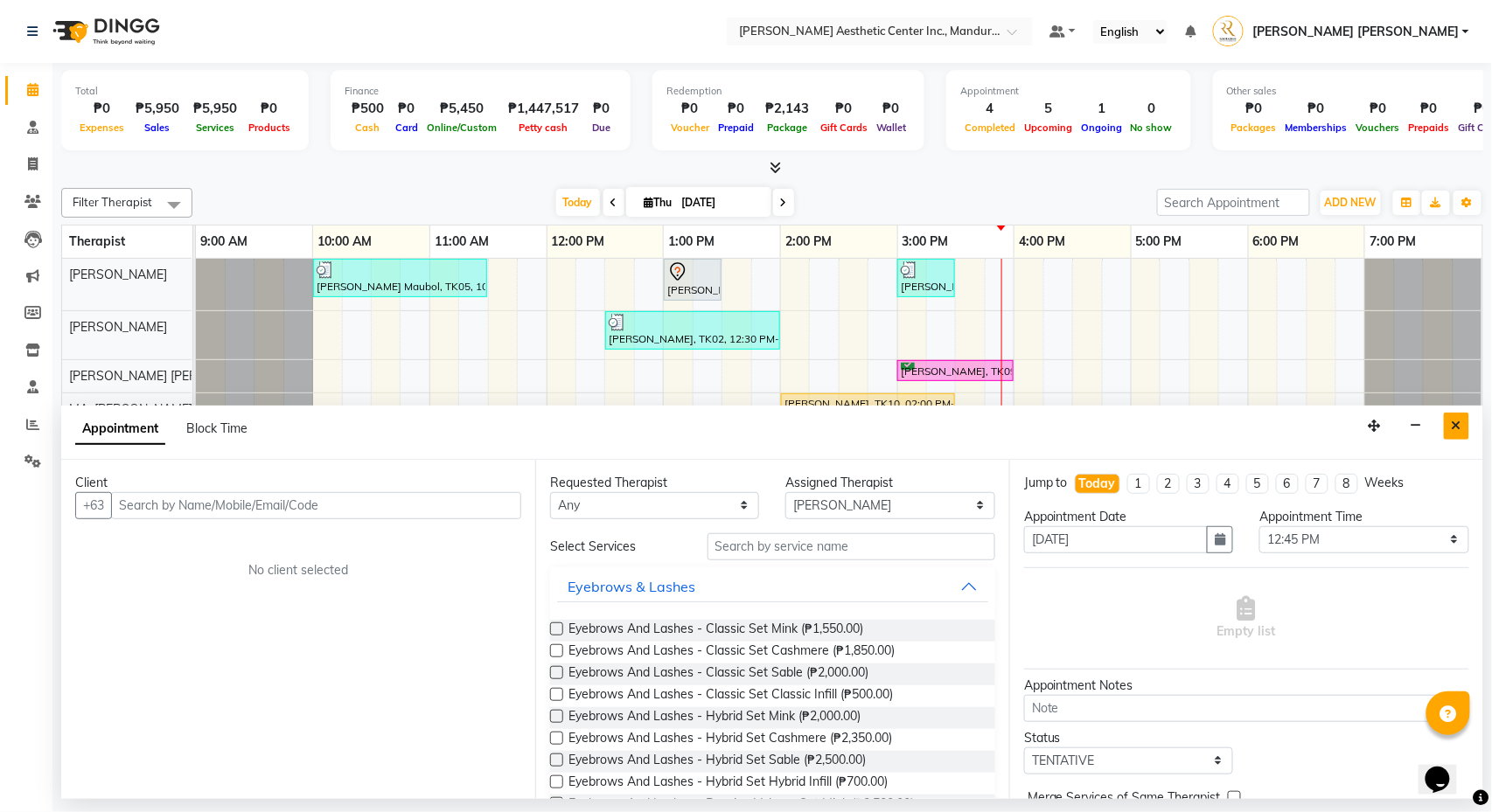
click at [1459, 430] on icon "Close" at bounding box center [1456, 426] width 10 height 13
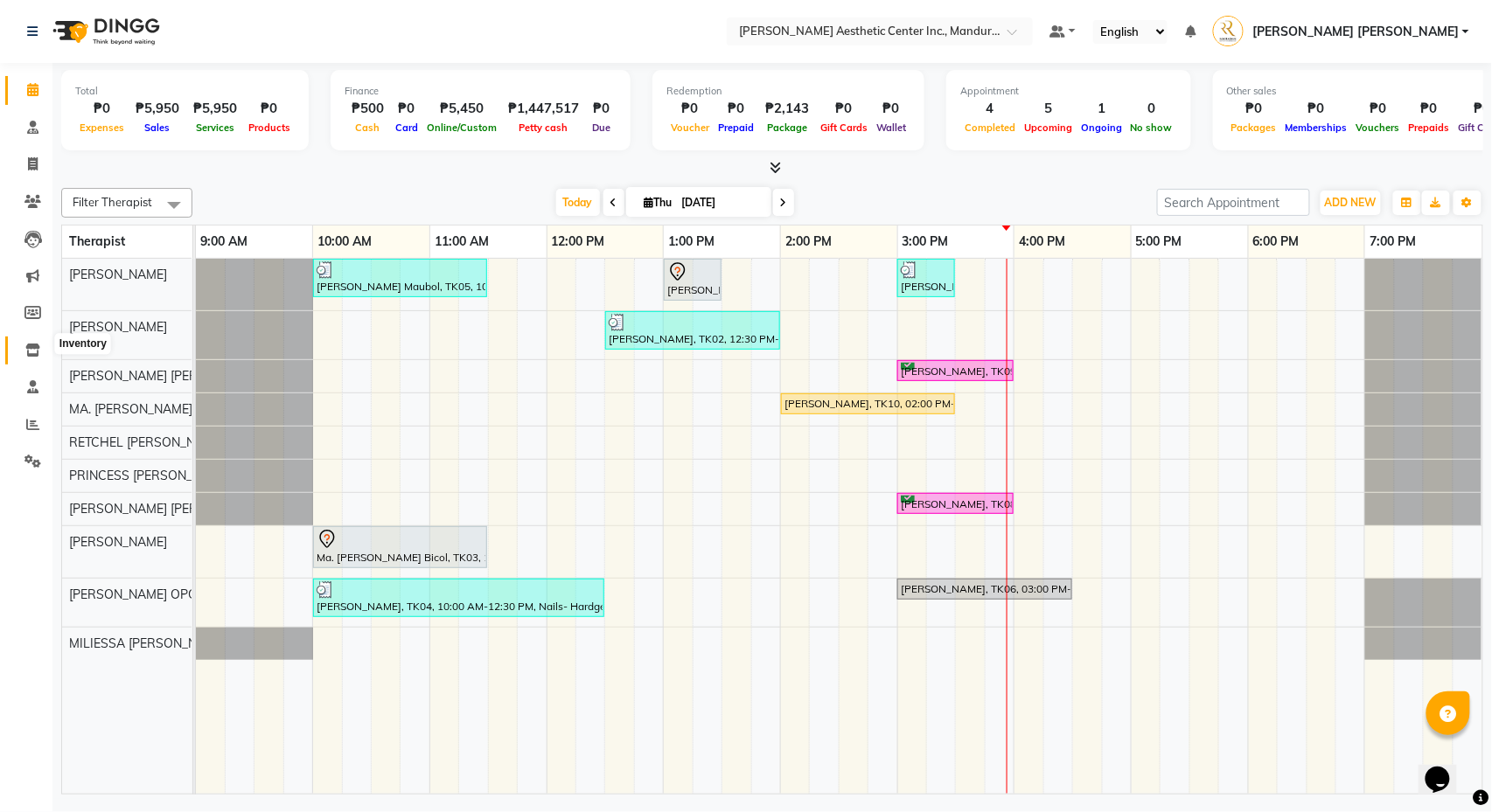
click at [32, 344] on icon at bounding box center [32, 350] width 15 height 14
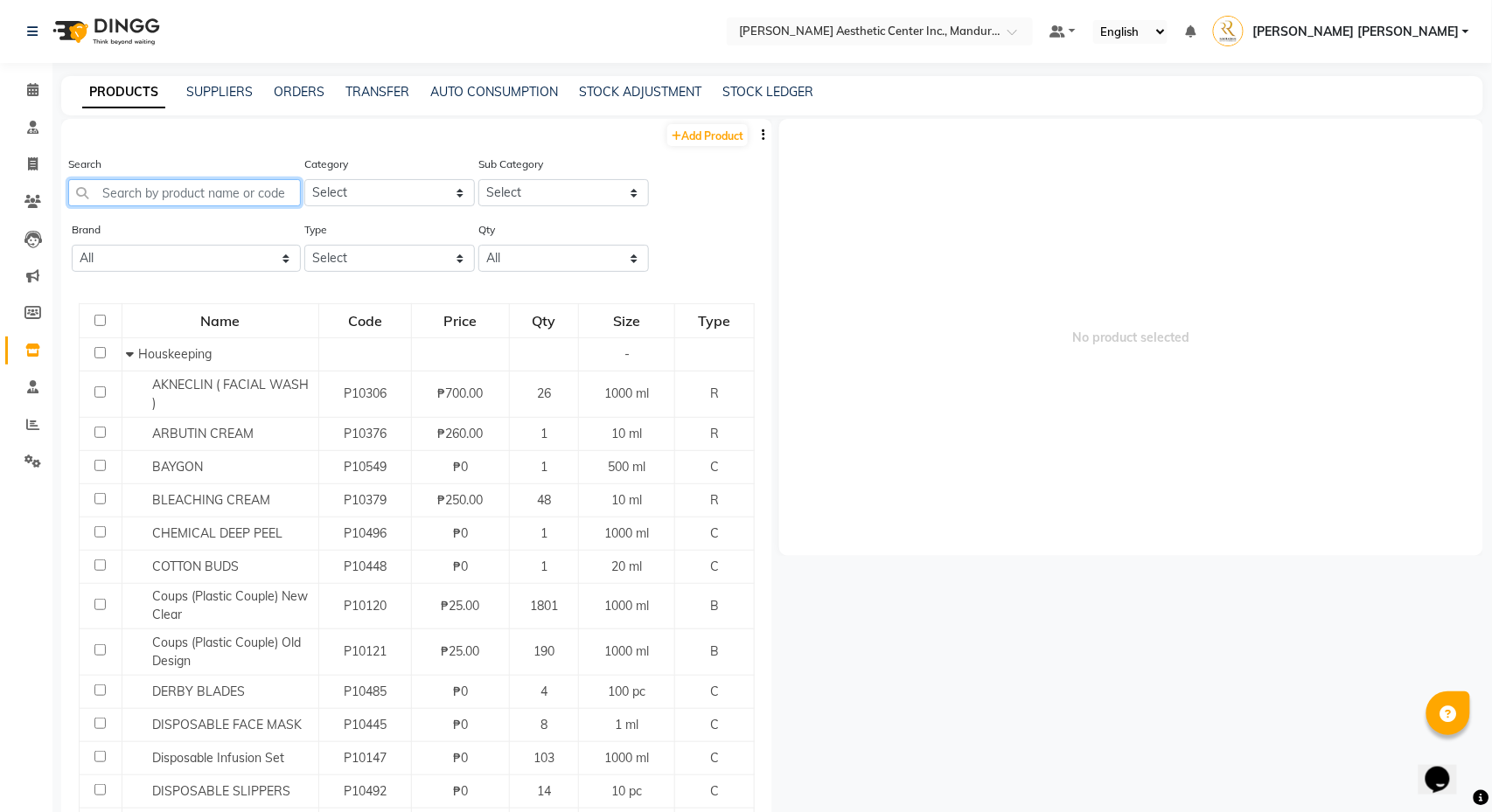
click at [218, 194] on input "text" at bounding box center [185, 193] width 232 height 27
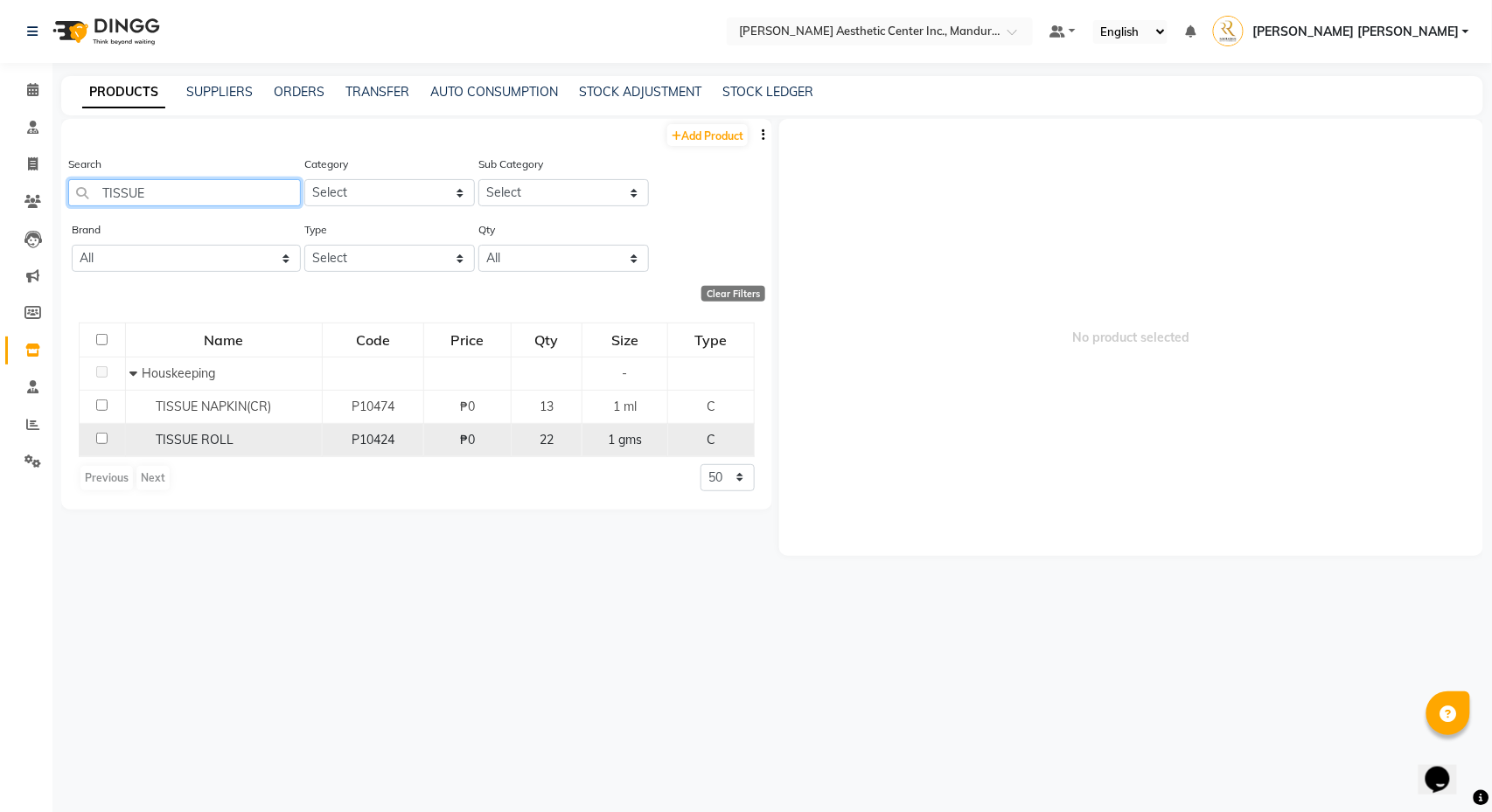
type input "TISSUE"
click at [219, 440] on span "TISSUE ROLL" at bounding box center [195, 439] width 77 height 15
select select
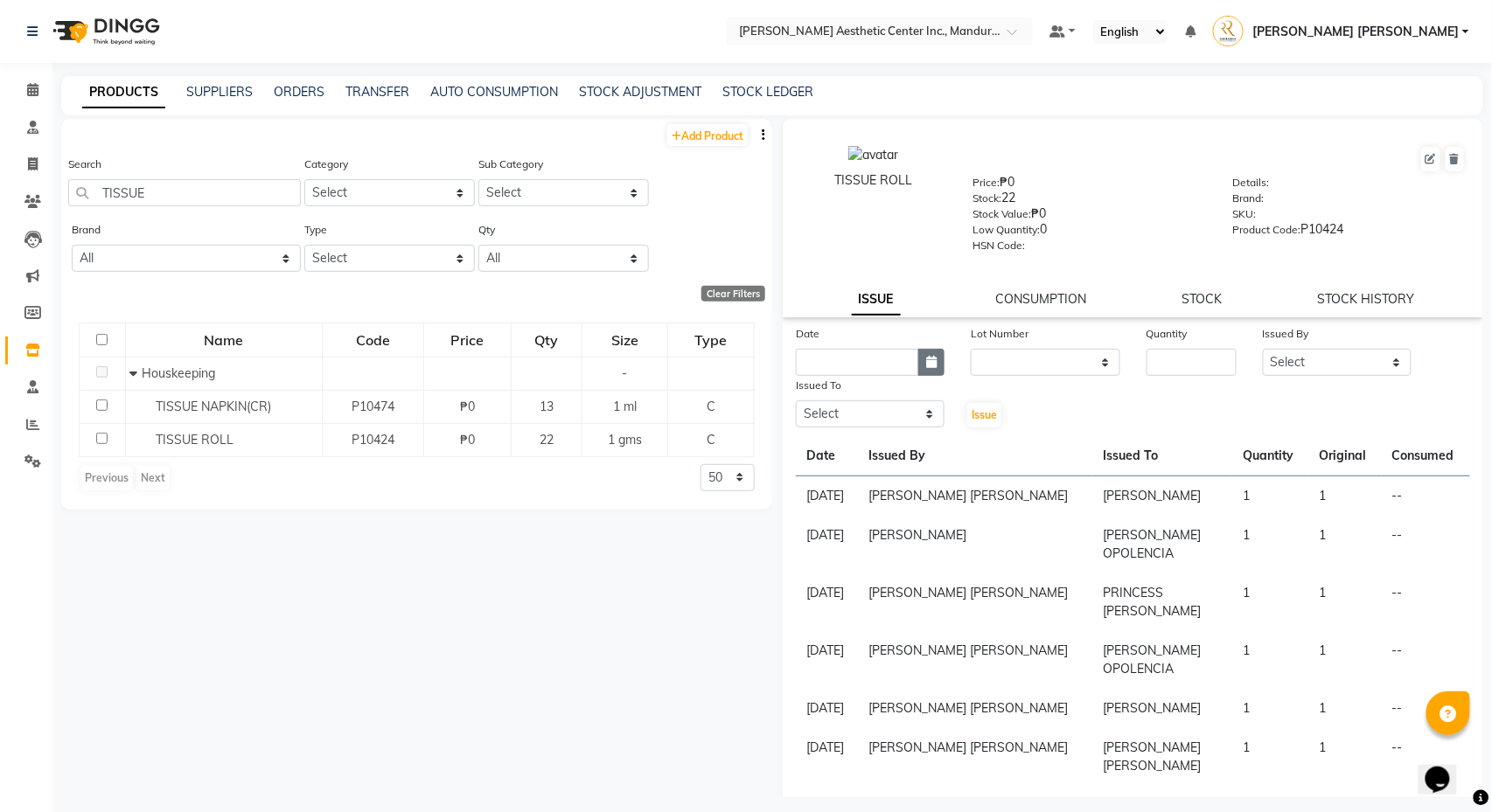
click at [927, 358] on icon "button" at bounding box center [932, 362] width 11 height 13
select select "10"
select select "2025"
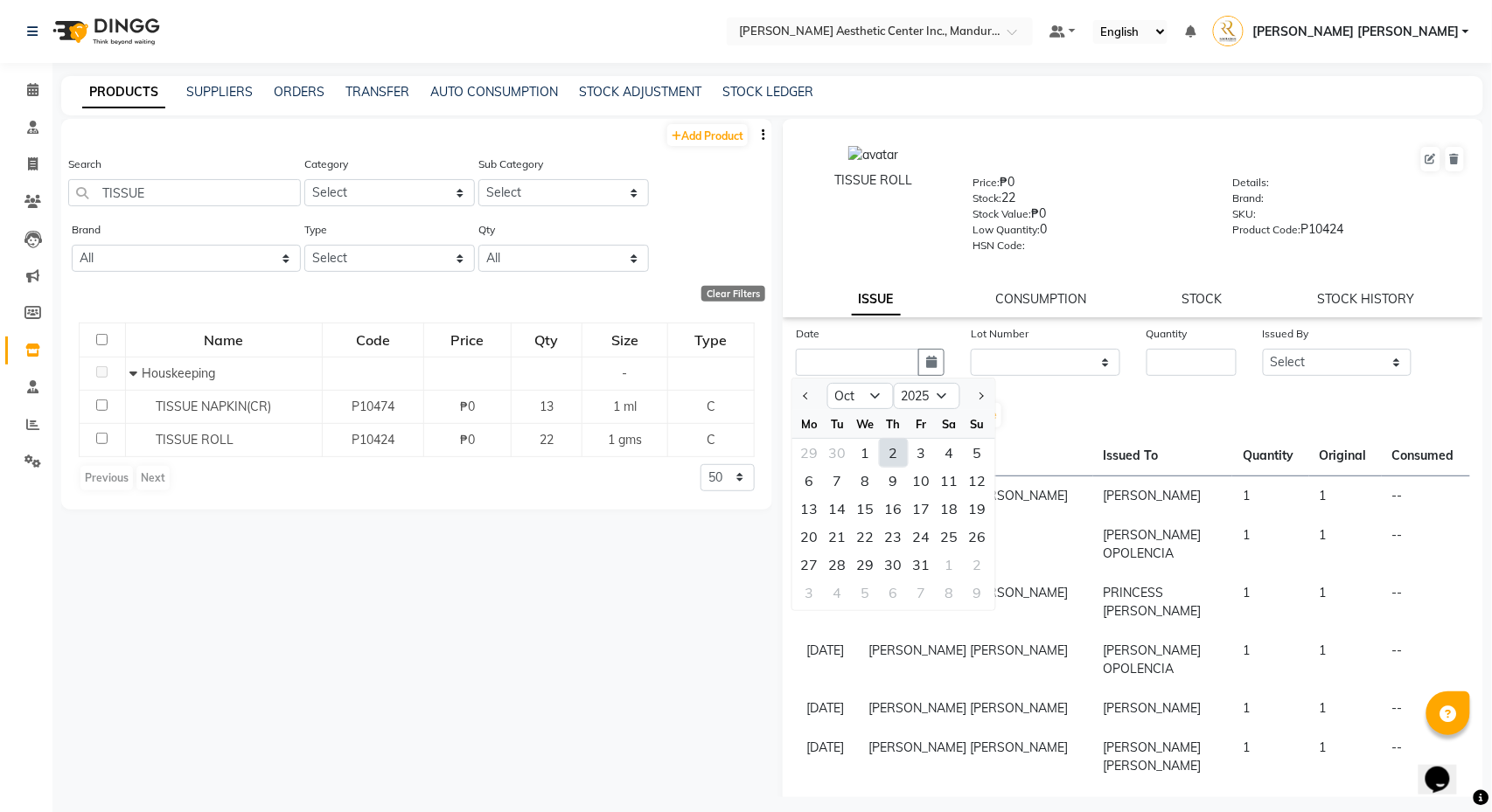
click at [893, 465] on div "2" at bounding box center [893, 453] width 28 height 28
type input "[DATE]"
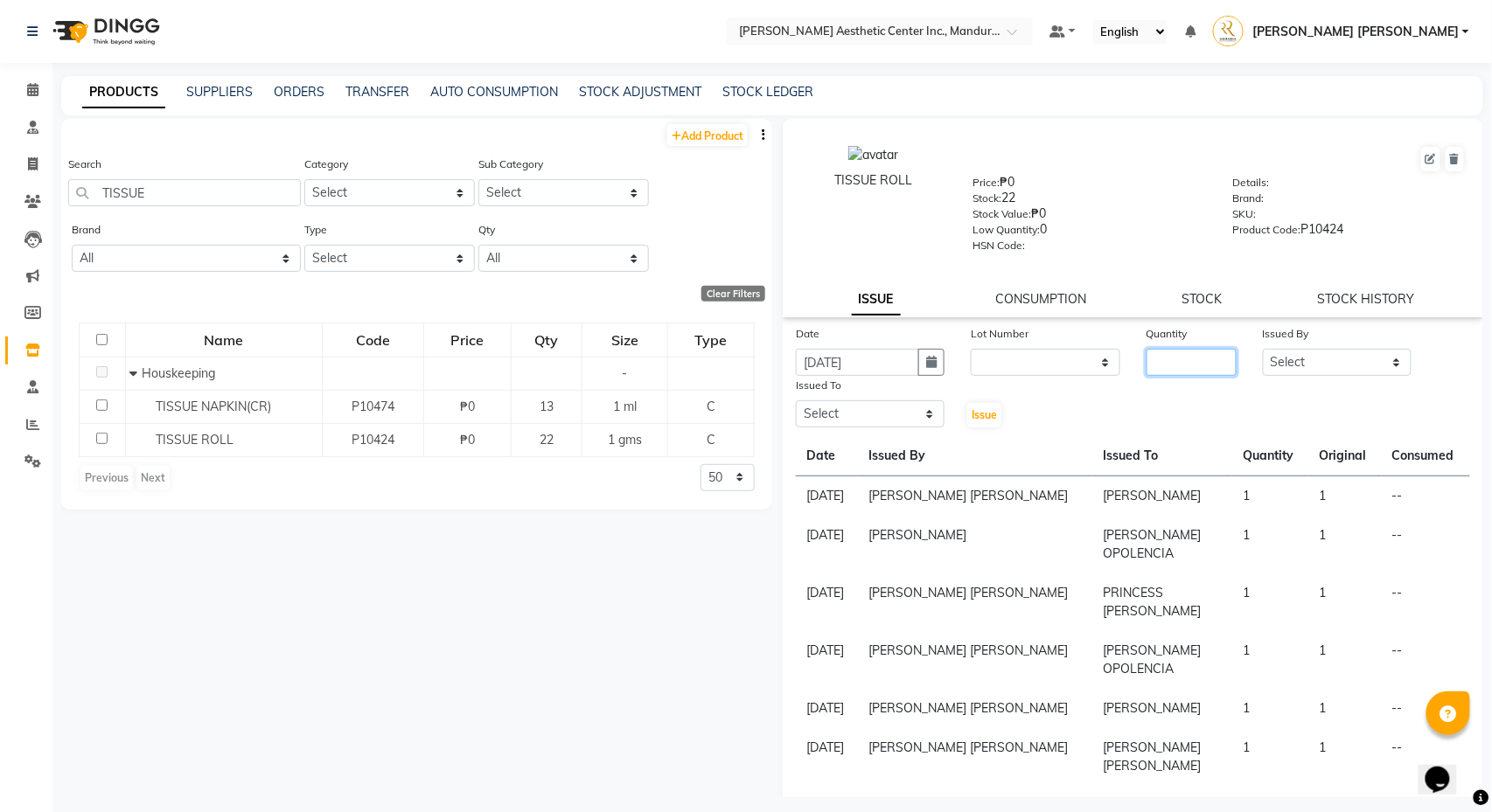
click at [1176, 365] on input "number" at bounding box center [1191, 363] width 91 height 27
type input "1"
select select "50265"
select select "46412"
click at [988, 416] on span "Issue" at bounding box center [984, 415] width 25 height 14
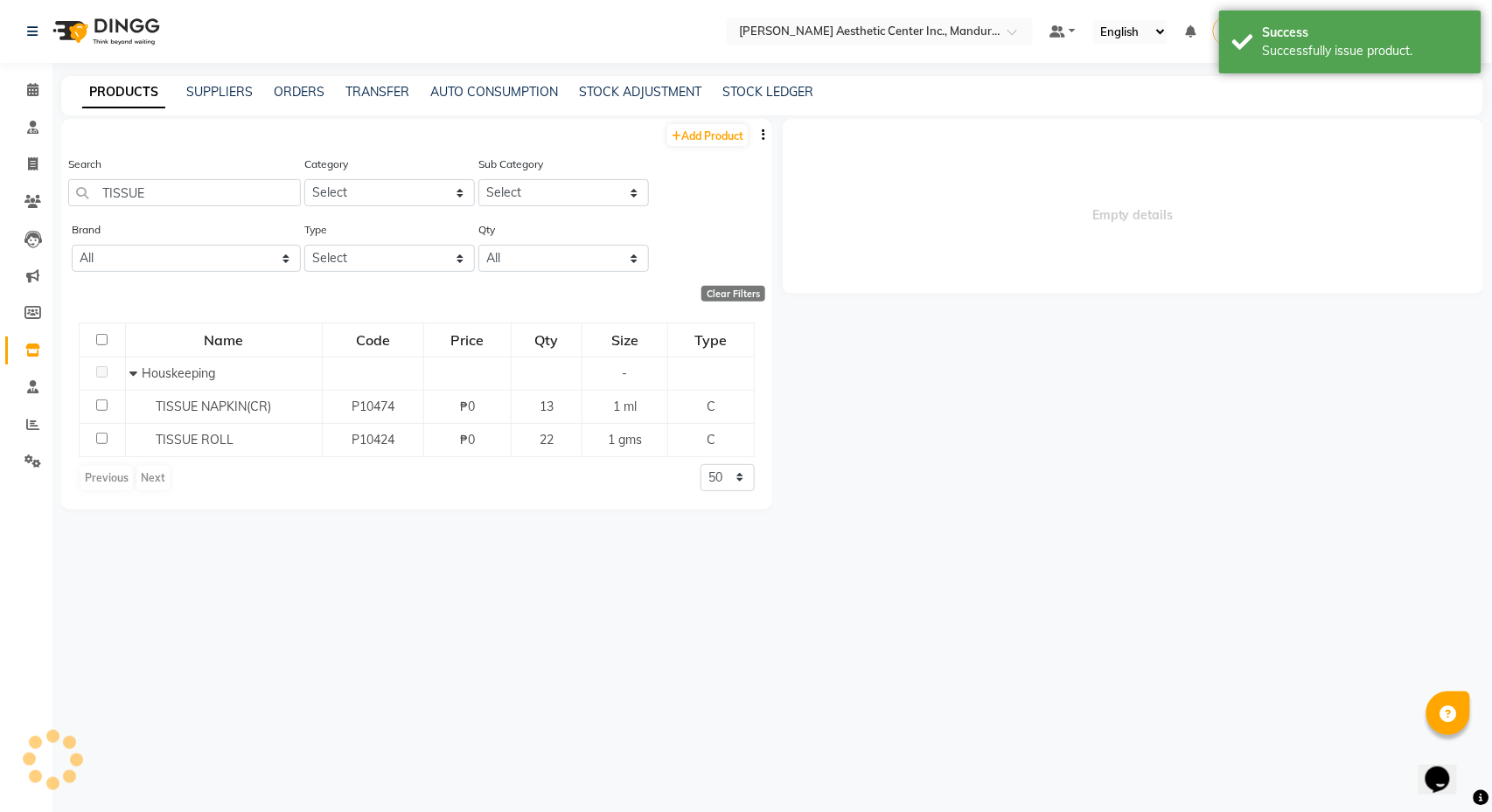
select select
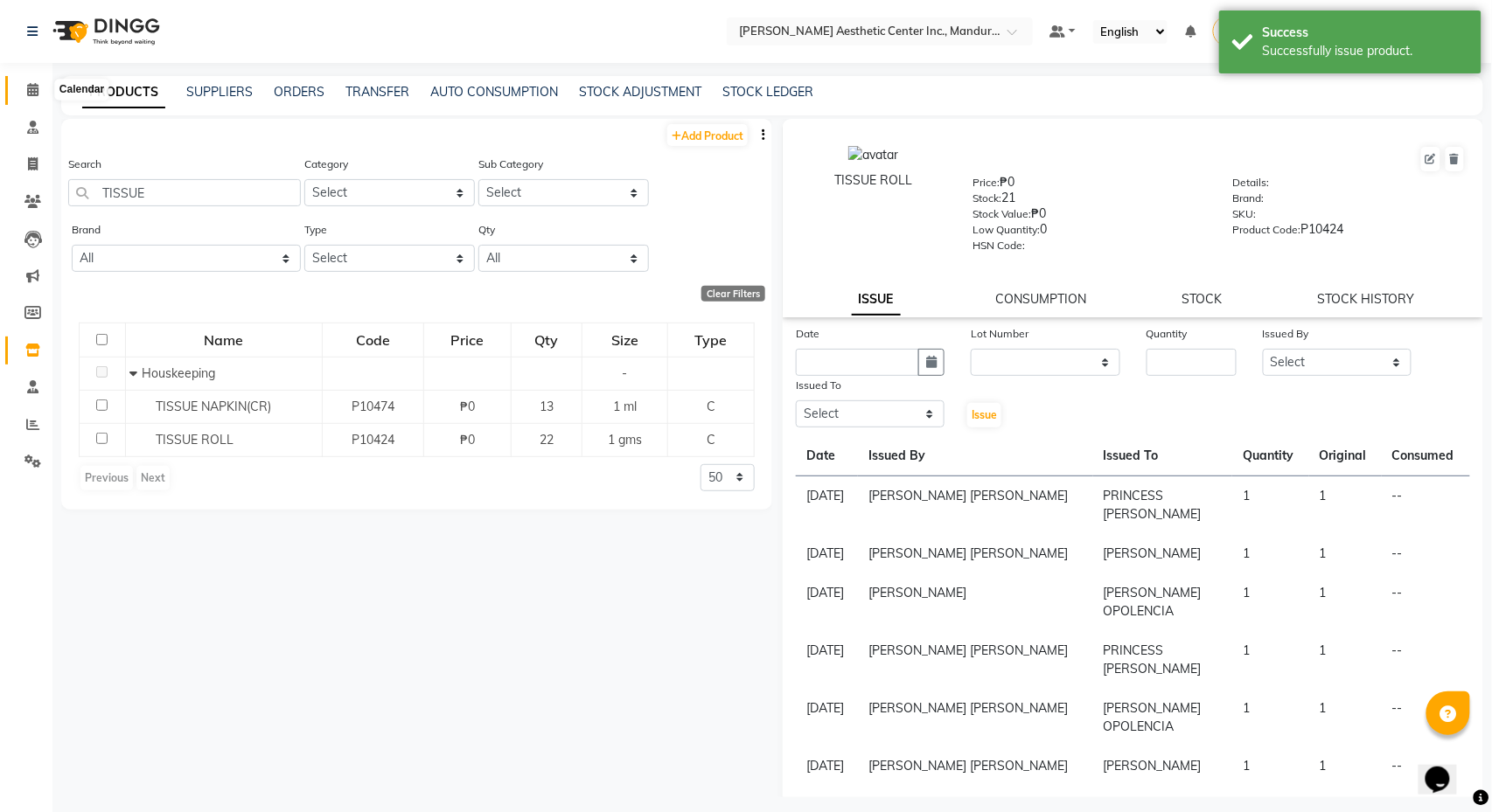
click at [35, 85] on icon at bounding box center [32, 89] width 12 height 14
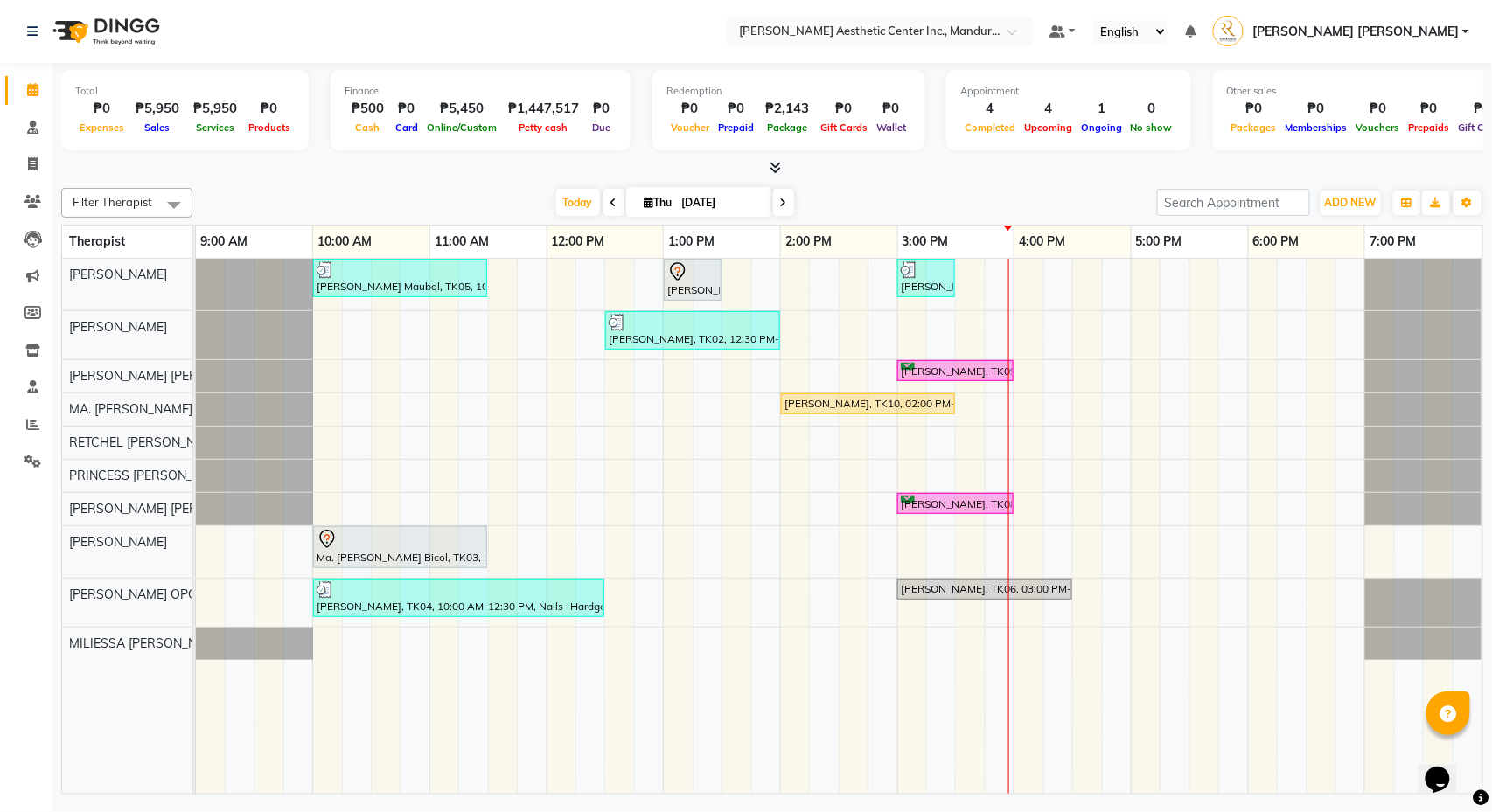
click at [971, 292] on div "Liwayway Maubol, TK05, 10:00 AM-11:30 AM, Co2 Fractional Ablative Laser - Warts…" at bounding box center [839, 526] width 1287 height 535
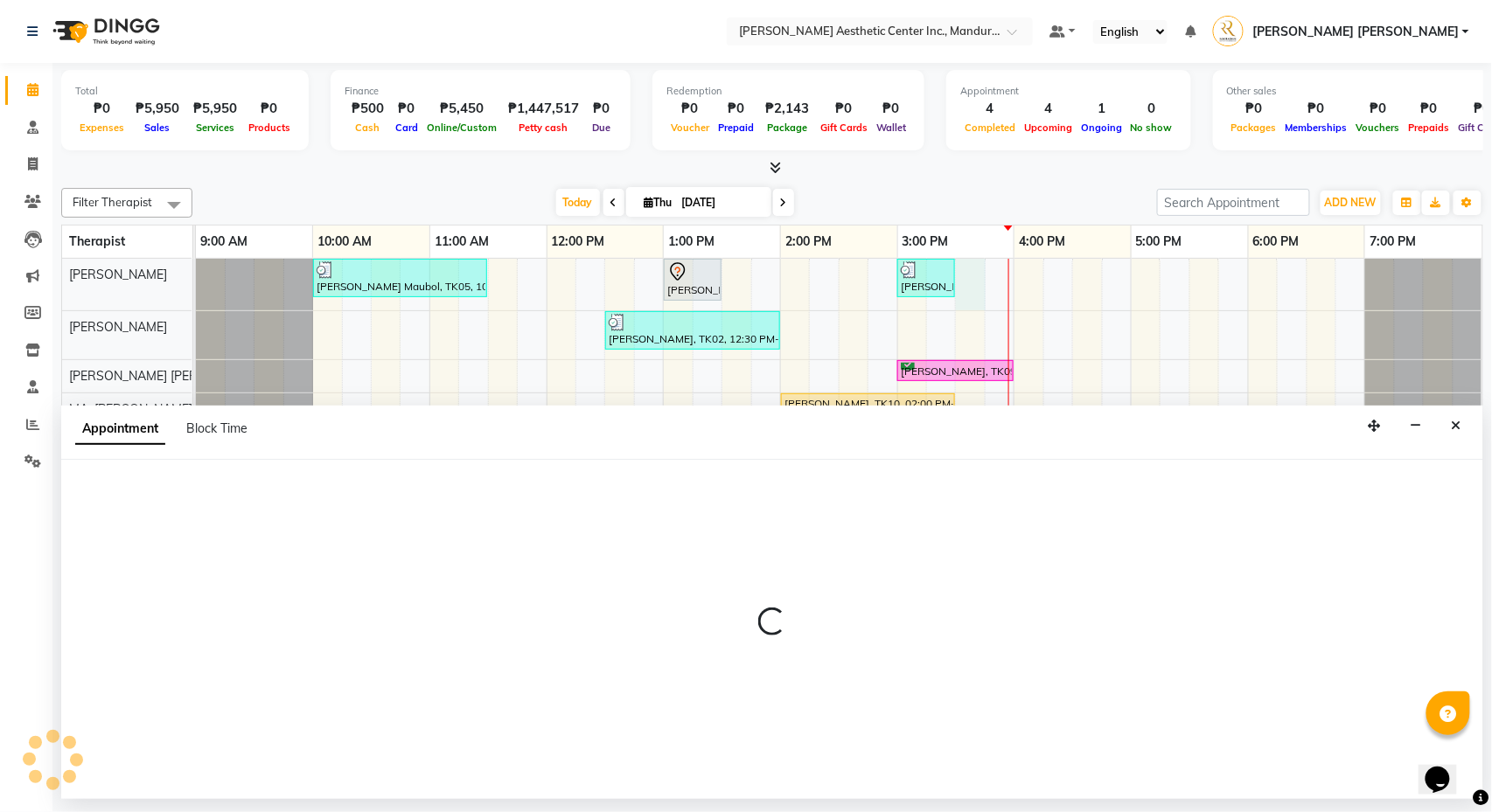
select select "46220"
select select "tentative"
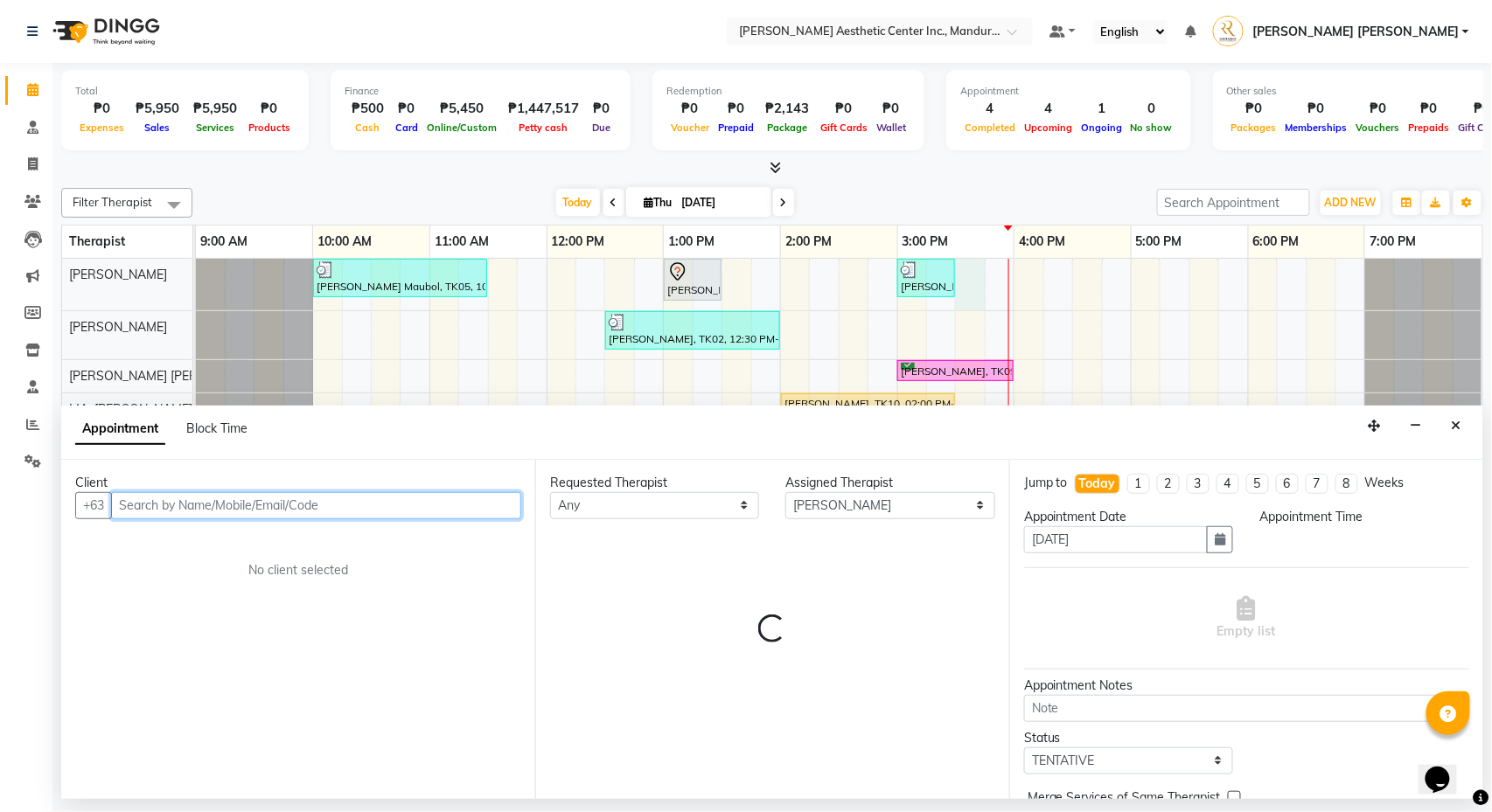
select select "930"
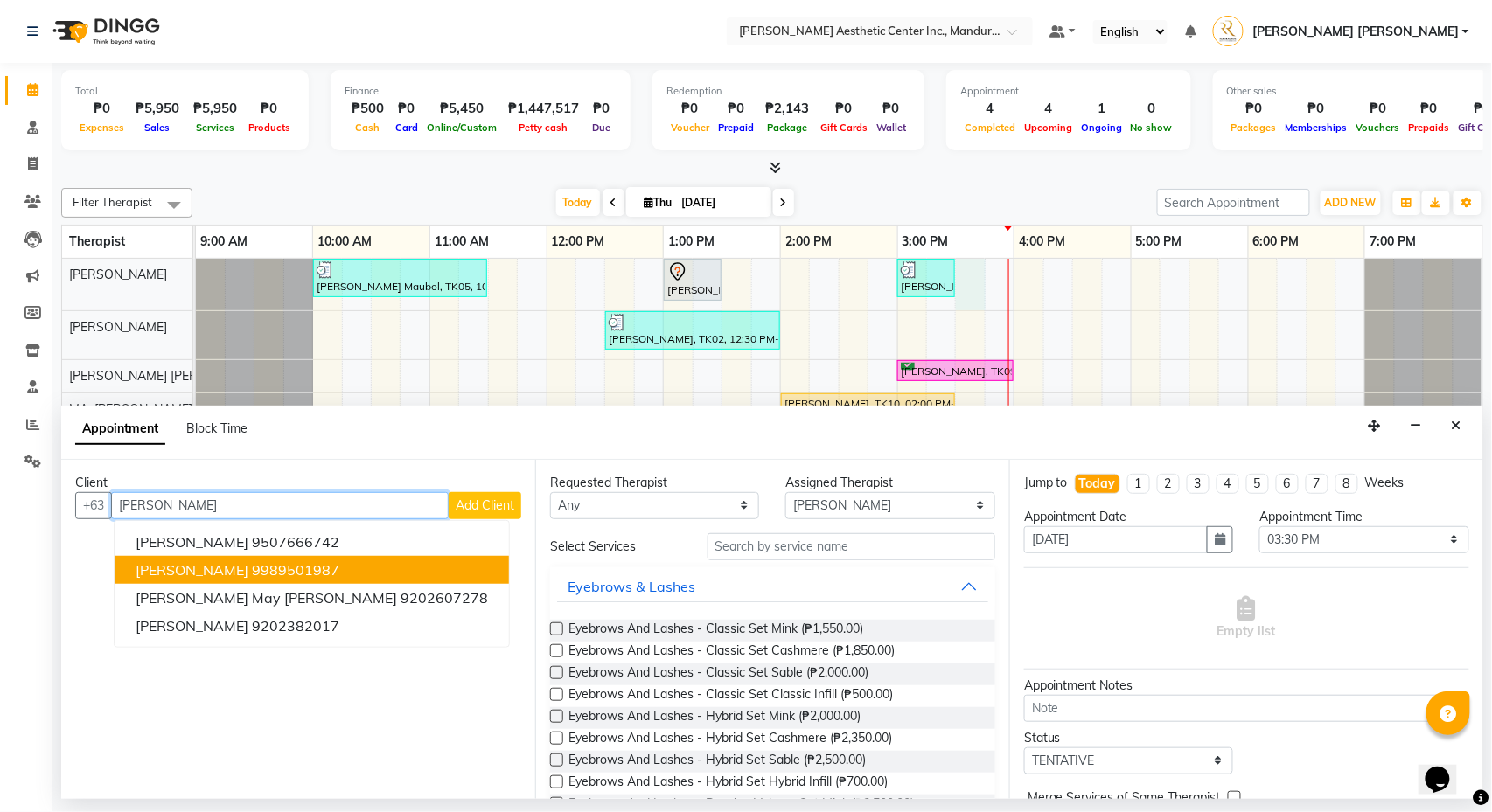
click at [340, 573] on button "Erika Antopina 9989501987" at bounding box center [312, 570] width 394 height 28
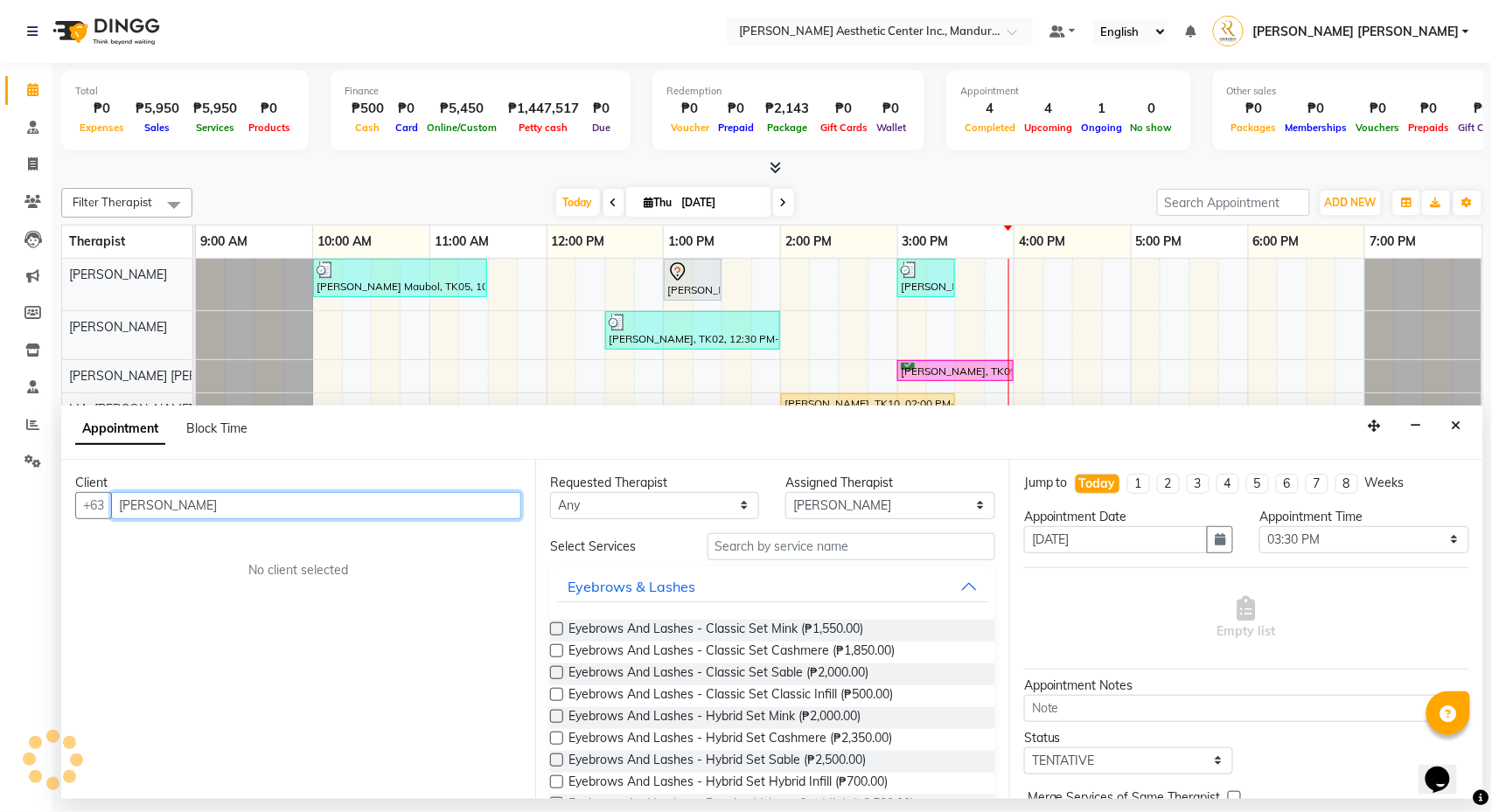
type input "9989501987"
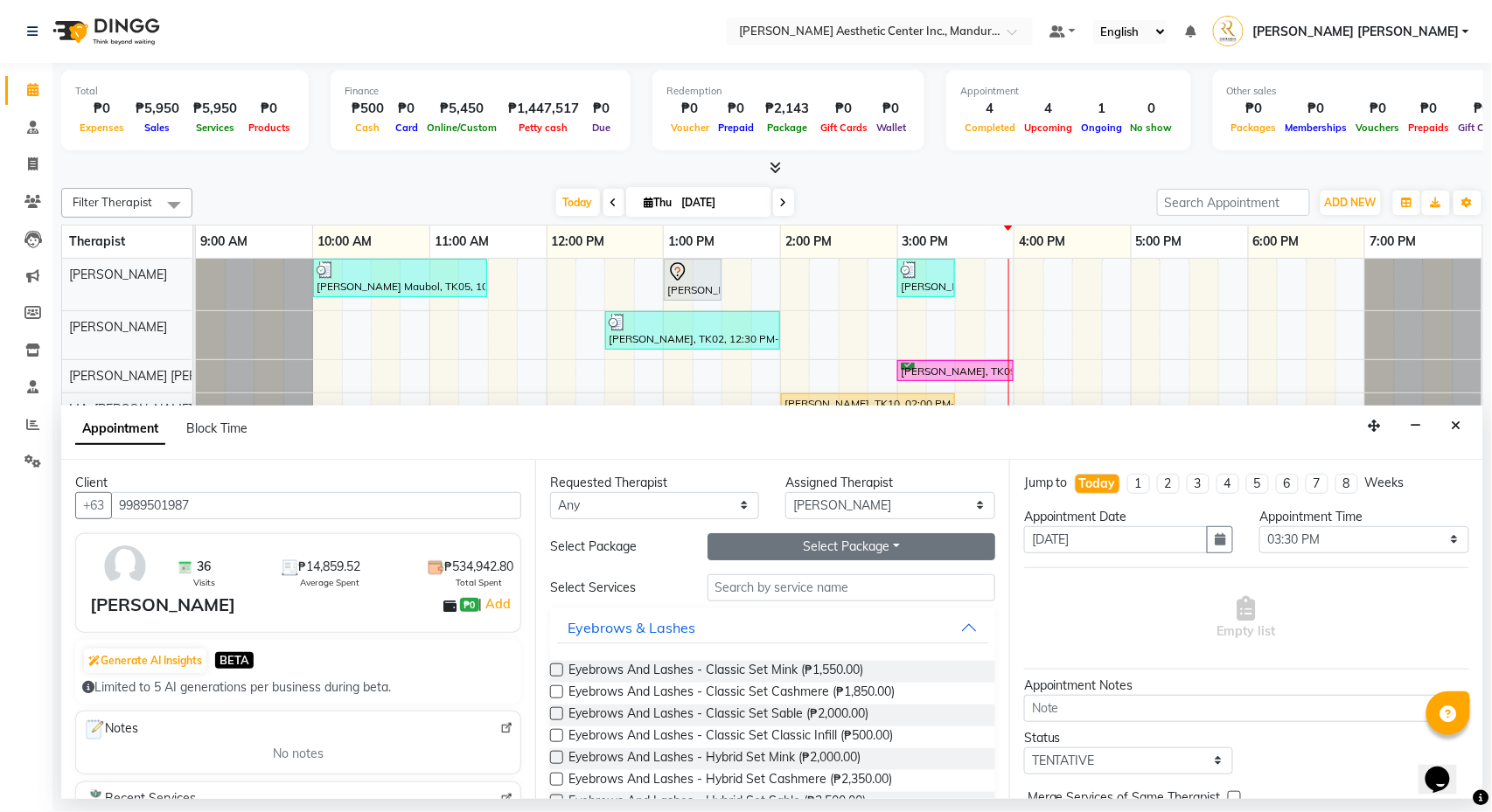
click at [845, 556] on button "Select Package Toggle Dropdown" at bounding box center [852, 546] width 288 height 27
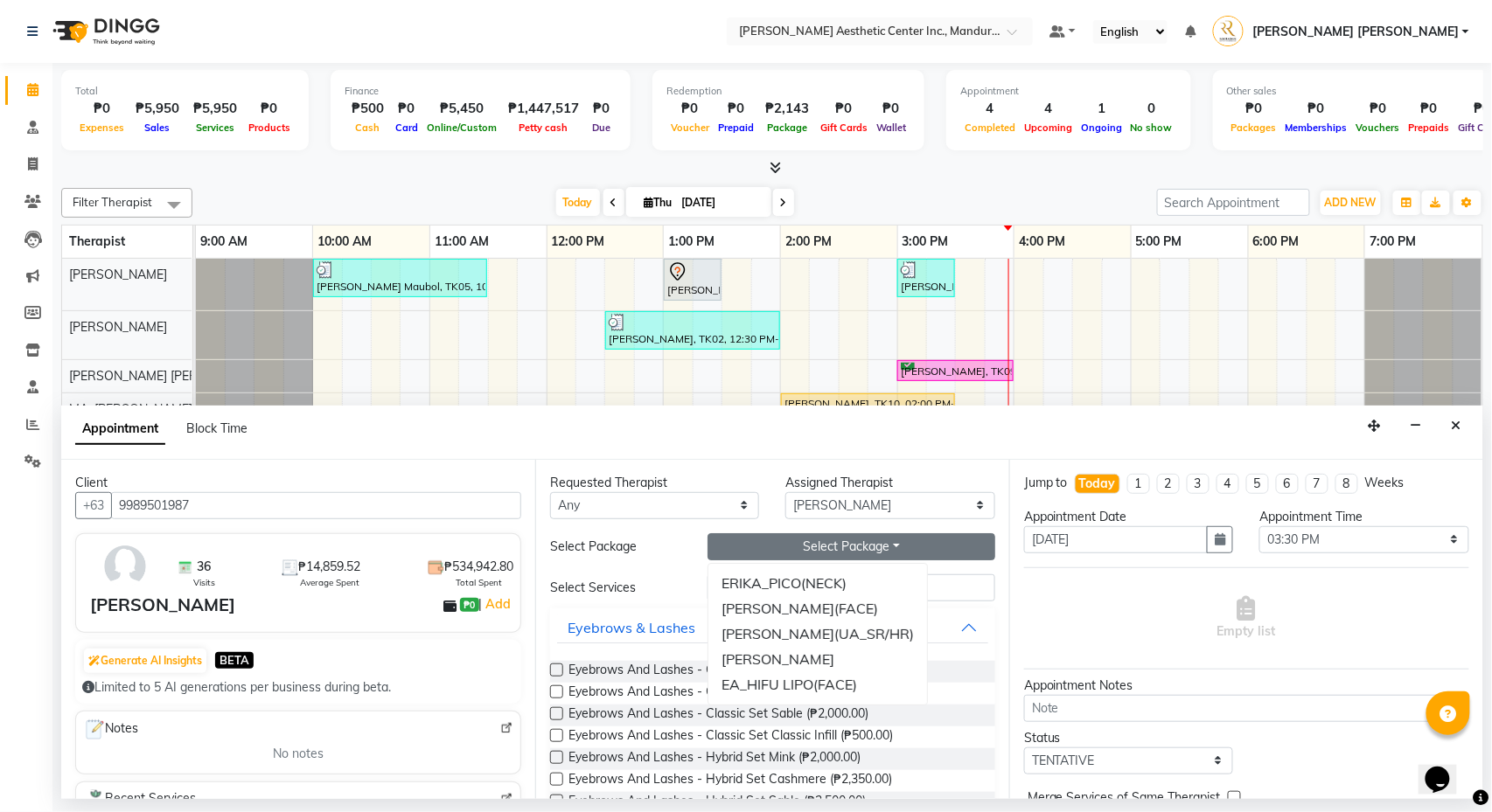
click at [981, 618] on button "Eyebrows & Lashes" at bounding box center [773, 627] width 431 height 32
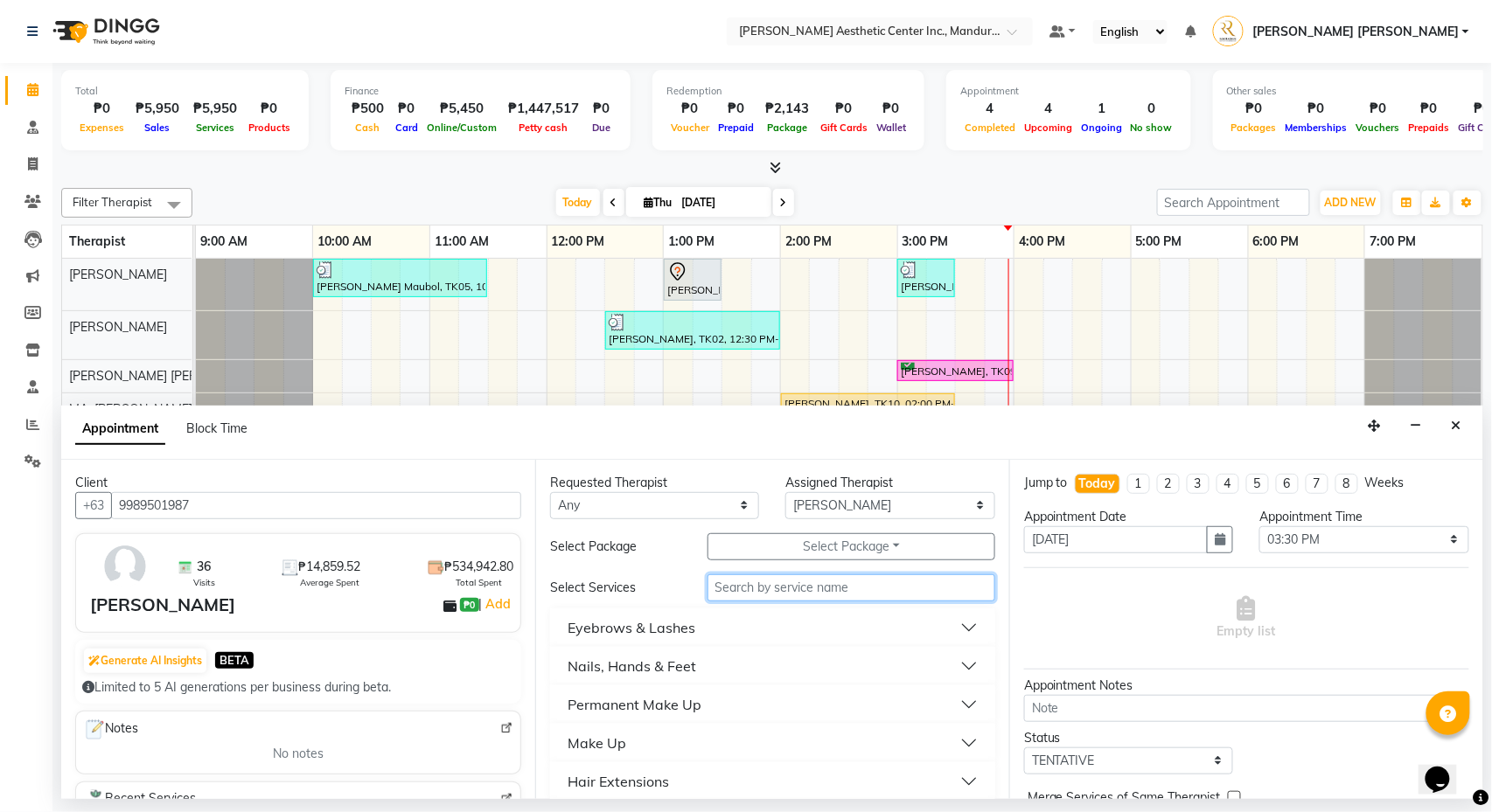
click at [796, 594] on input "text" at bounding box center [852, 588] width 288 height 27
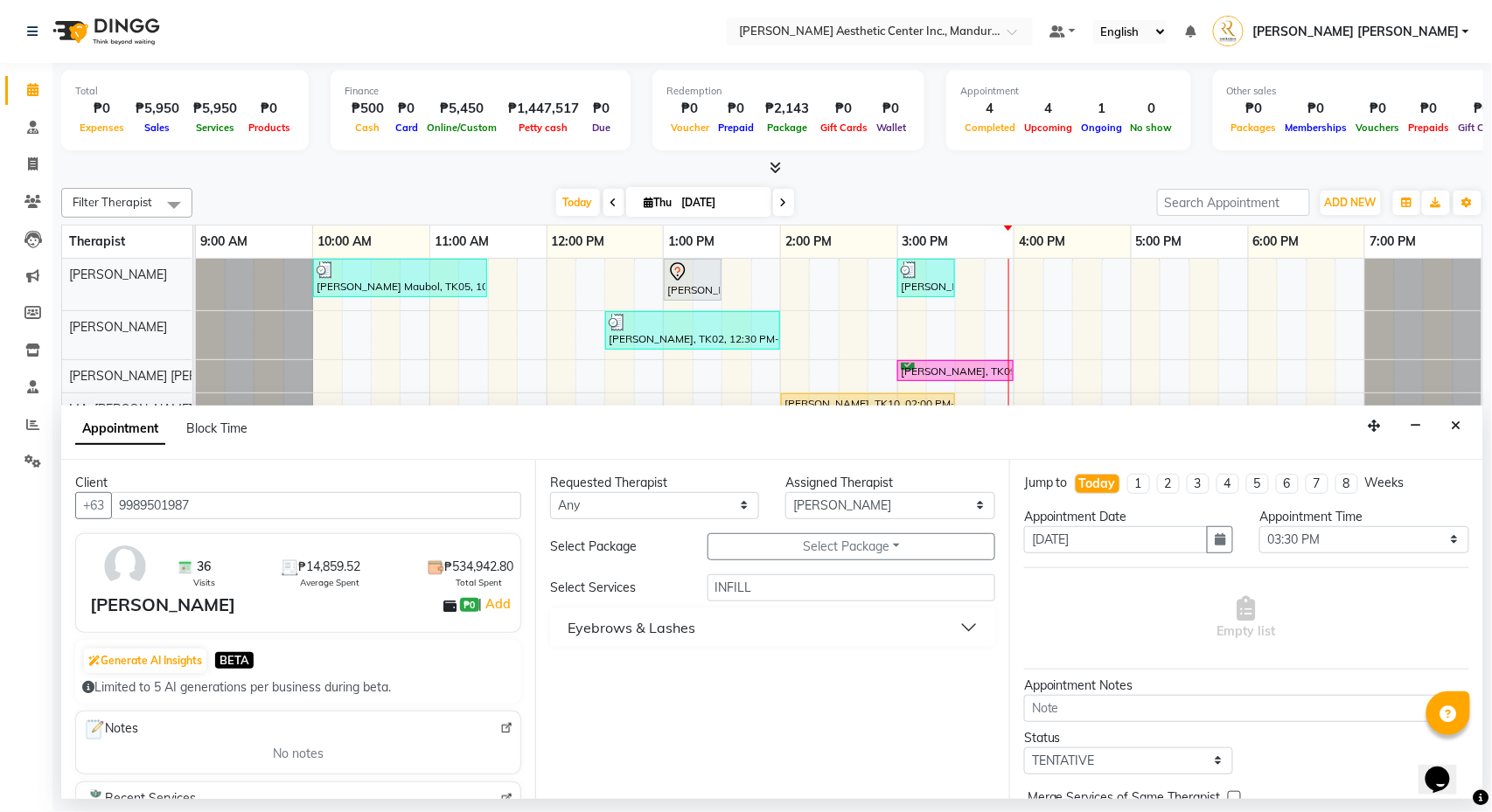
click at [847, 647] on div "Eyebrows & Lashes" at bounding box center [773, 627] width 445 height 39
click at [974, 633] on button "Eyebrows & Lashes" at bounding box center [773, 627] width 431 height 32
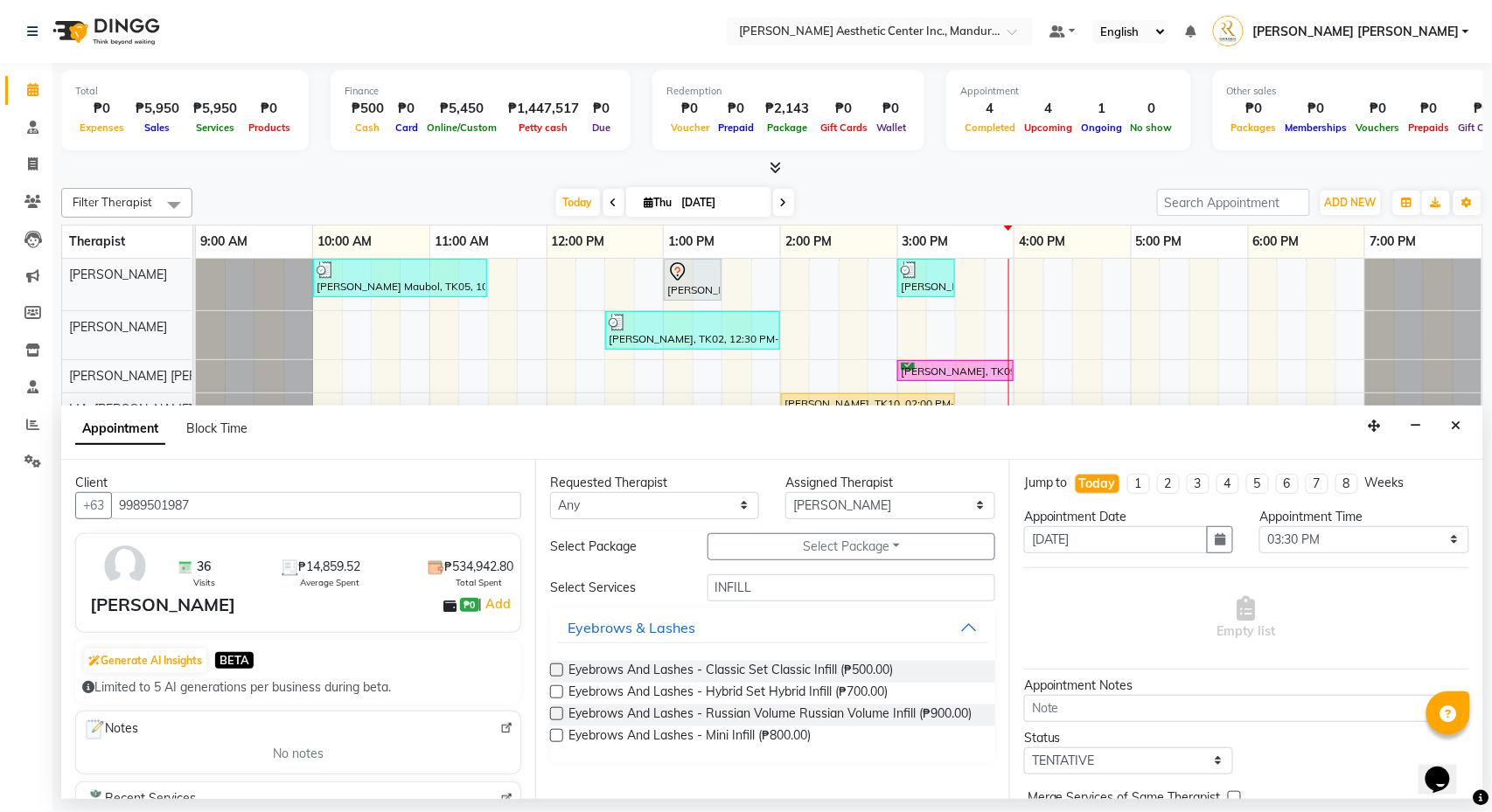
click at [558, 669] on label at bounding box center [556, 670] width 14 height 14
click at [558, 669] on input "checkbox" at bounding box center [556, 672] width 12 height 12
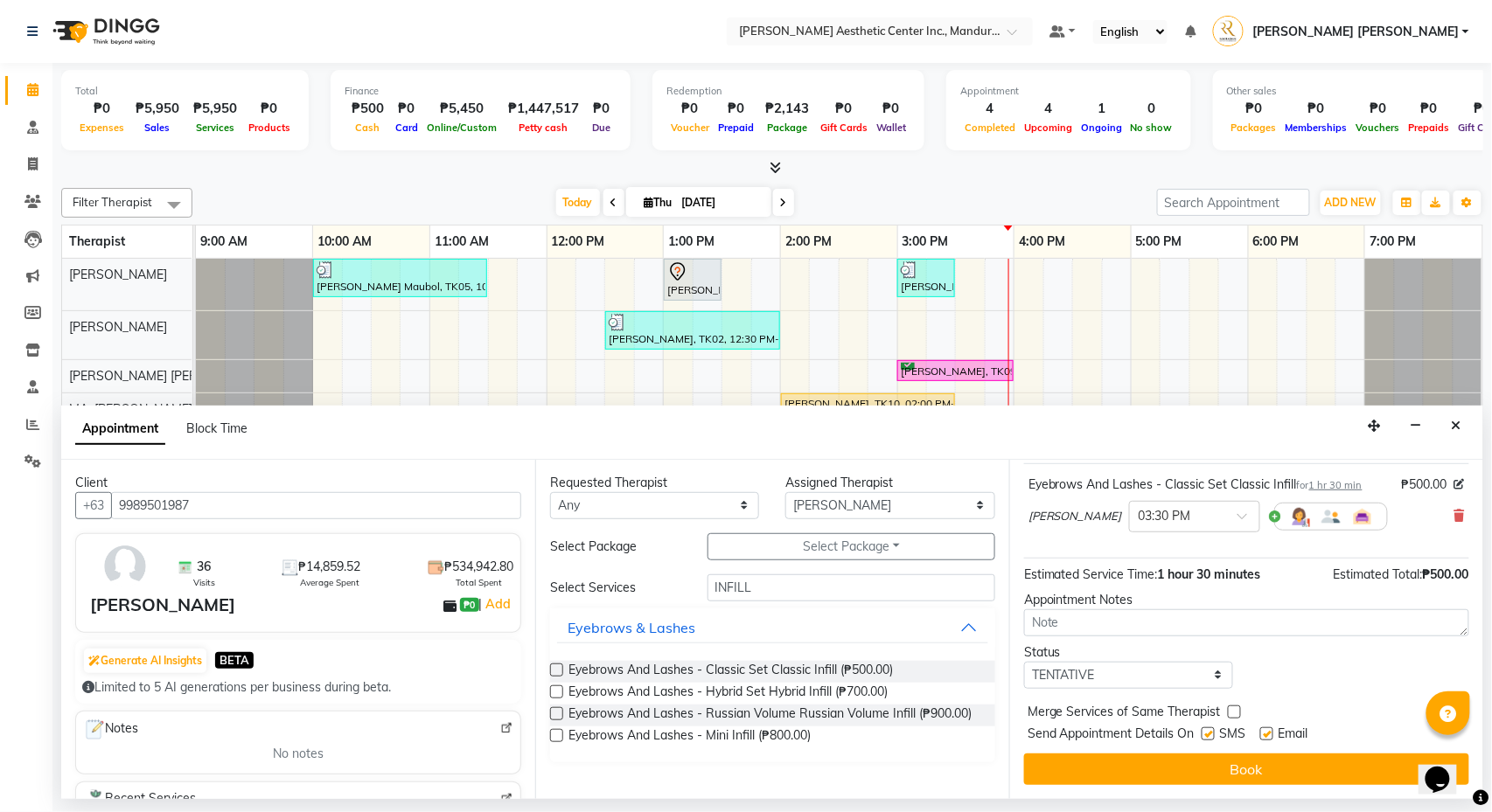
scroll to position [109, 0]
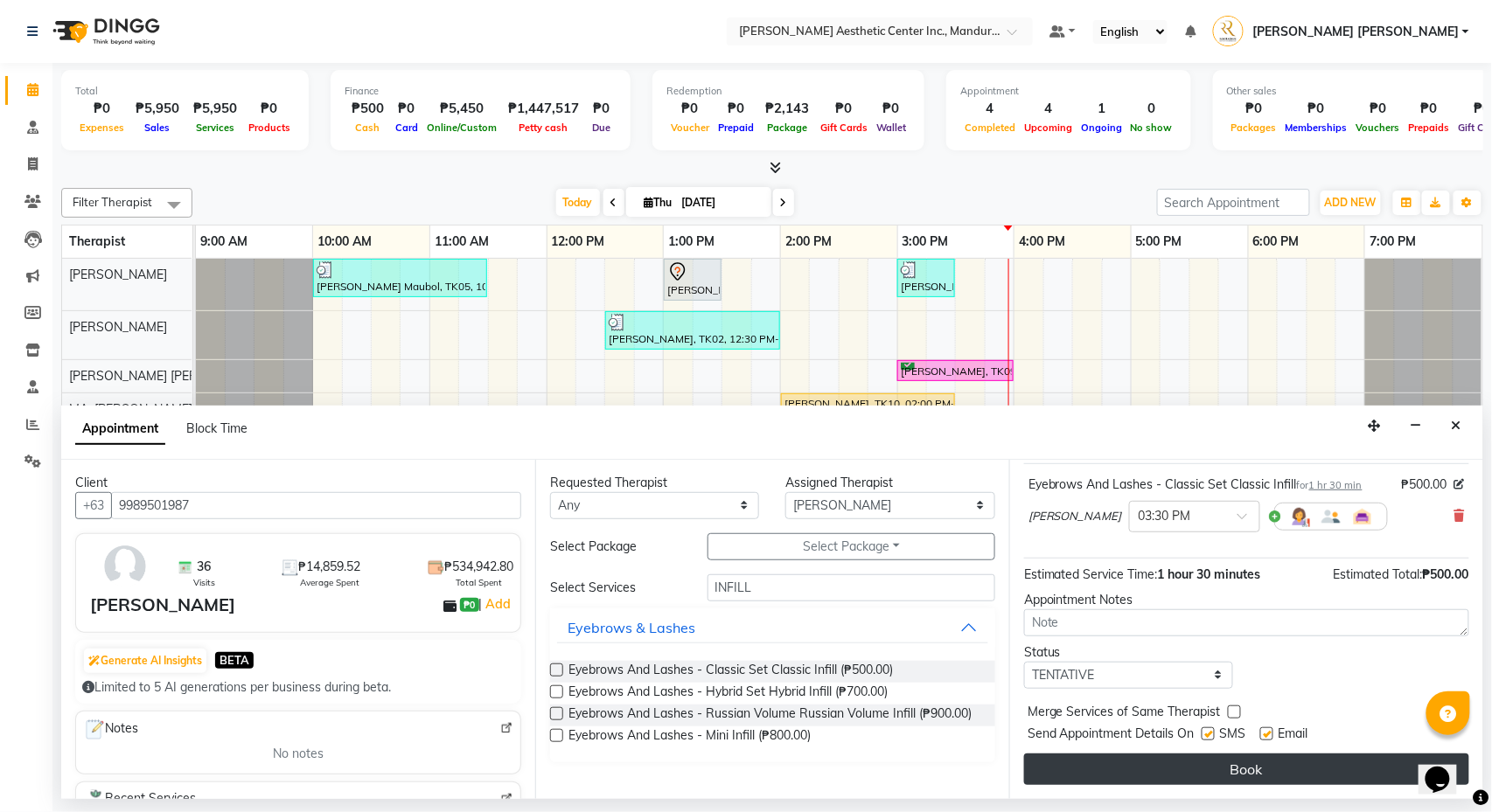
click at [1214, 775] on button "Book" at bounding box center [1246, 769] width 445 height 32
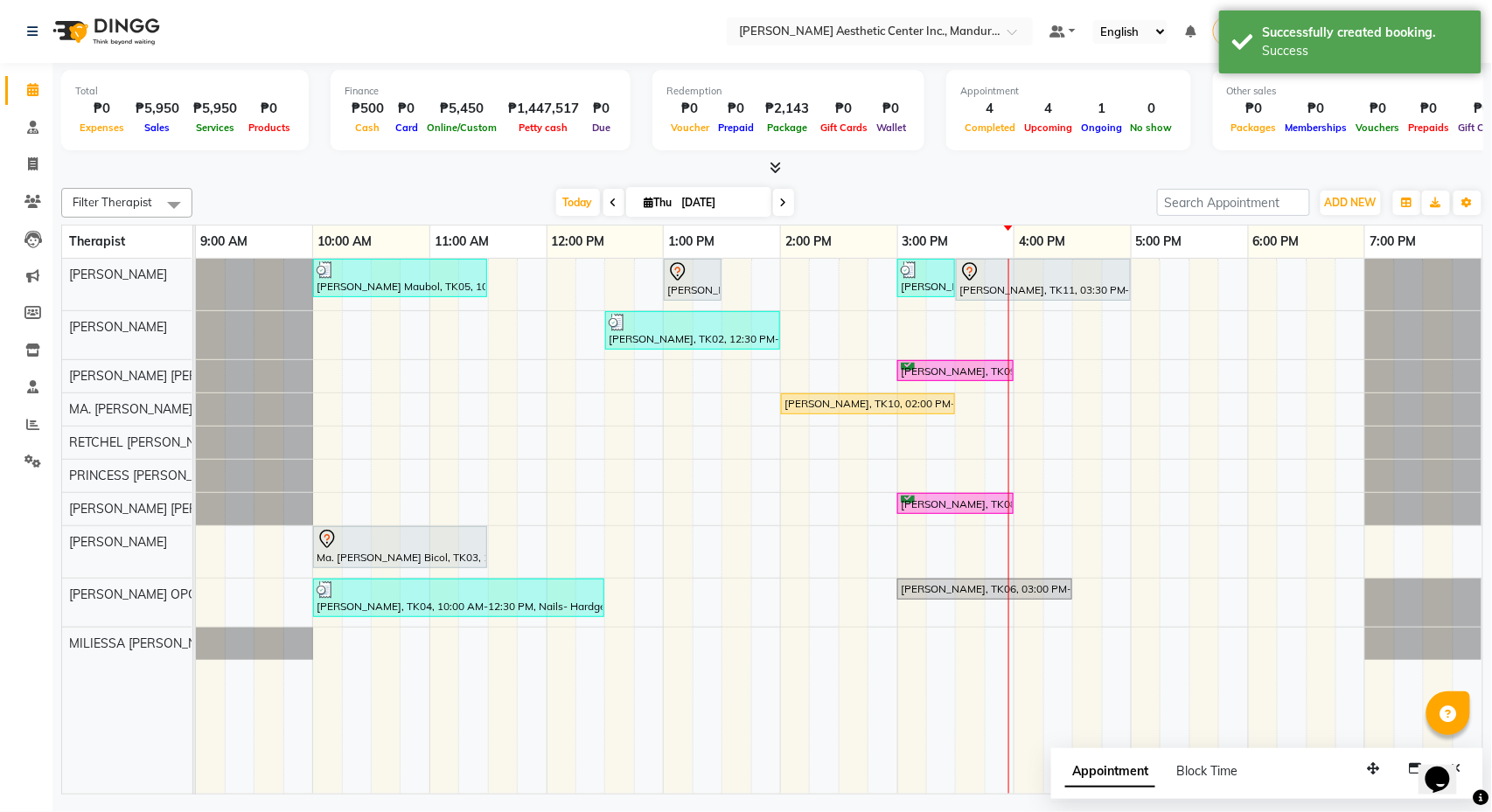
click at [1266, 474] on div "Liwayway Maubol, TK05, 10:00 AM-11:30 AM, Co2 Fractional Ablative Laser - Warts…" at bounding box center [839, 526] width 1287 height 535
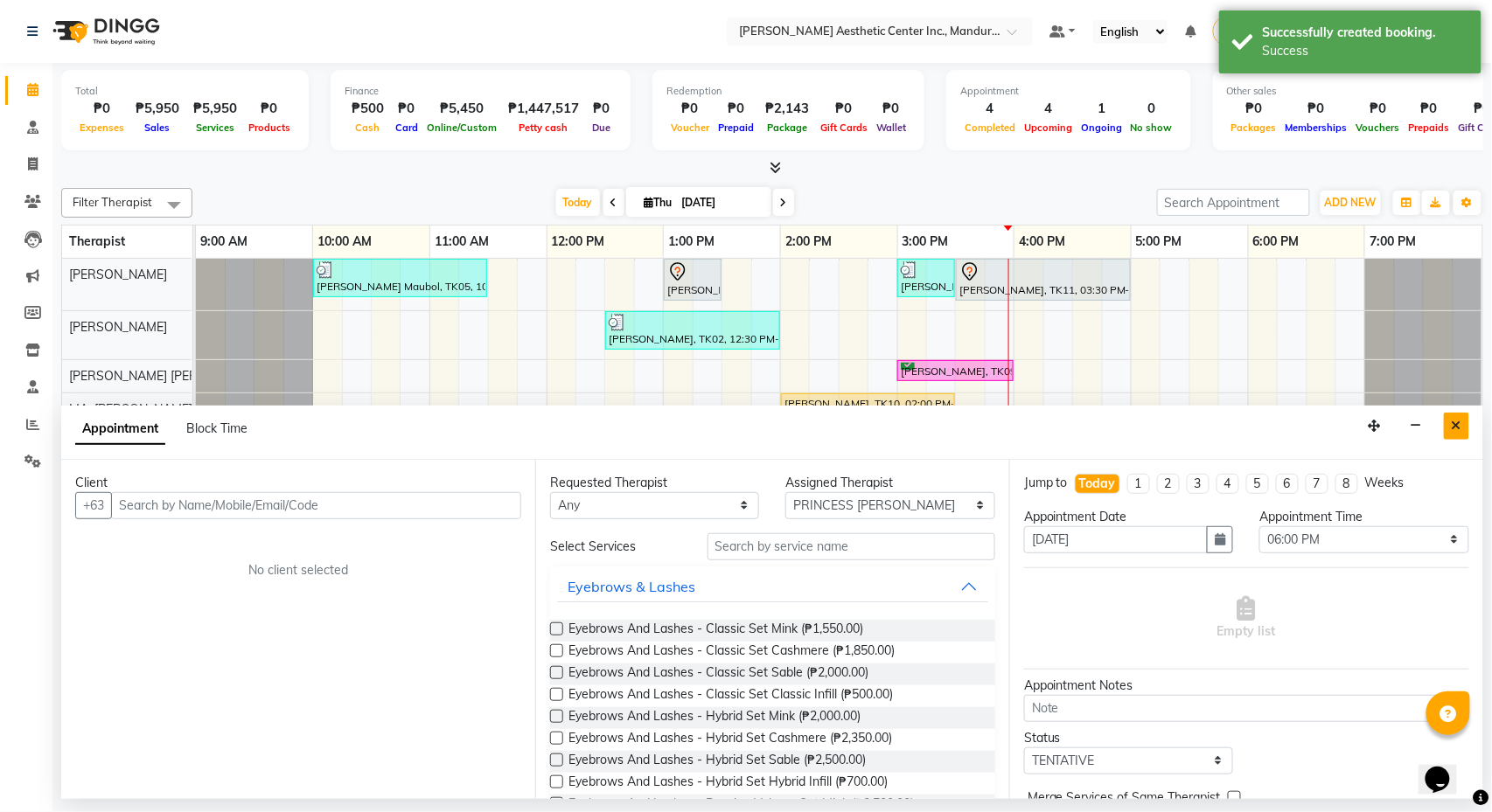
click at [1463, 425] on button "Close" at bounding box center [1456, 426] width 25 height 27
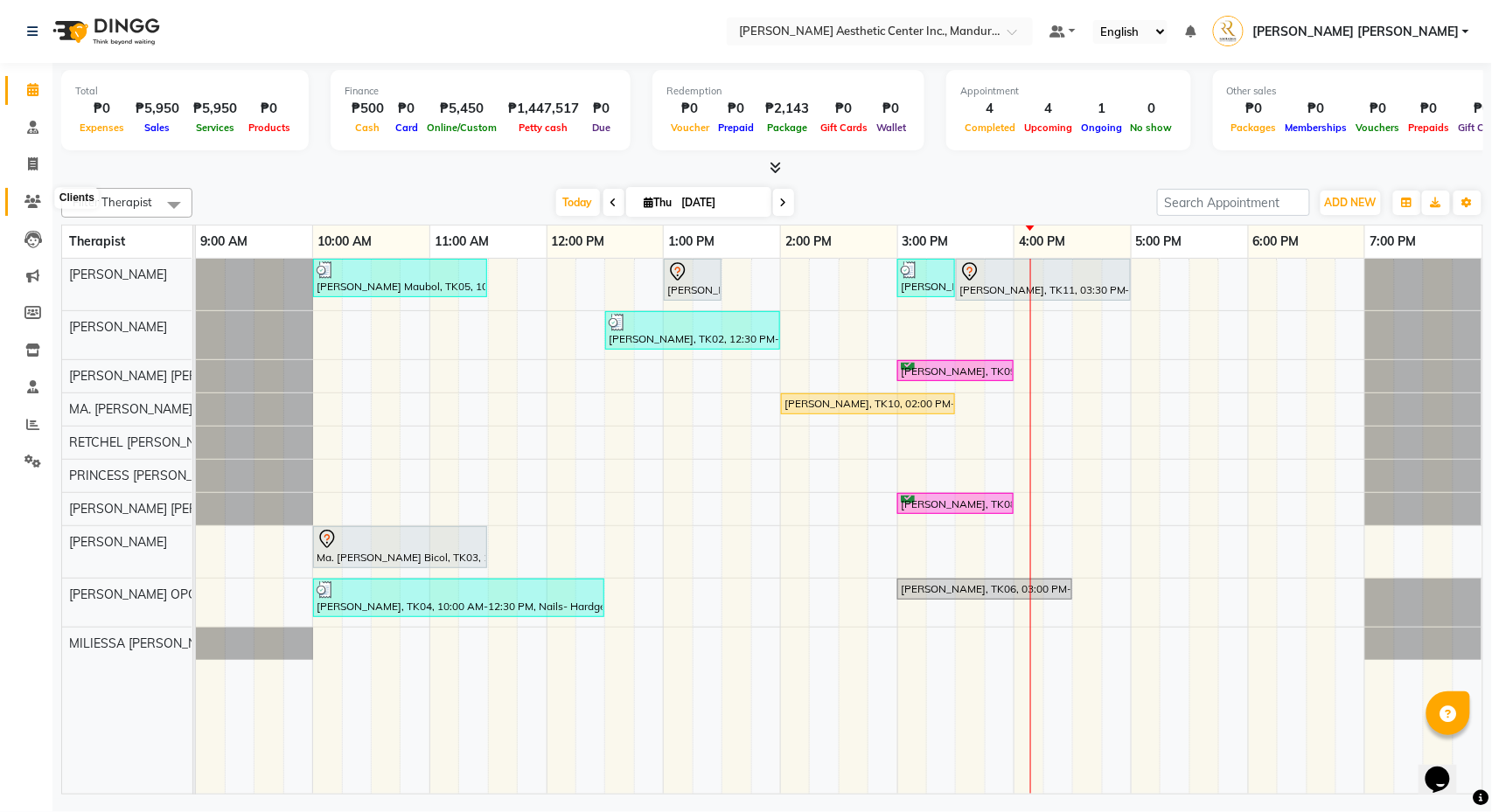
click at [26, 197] on icon at bounding box center [32, 202] width 16 height 14
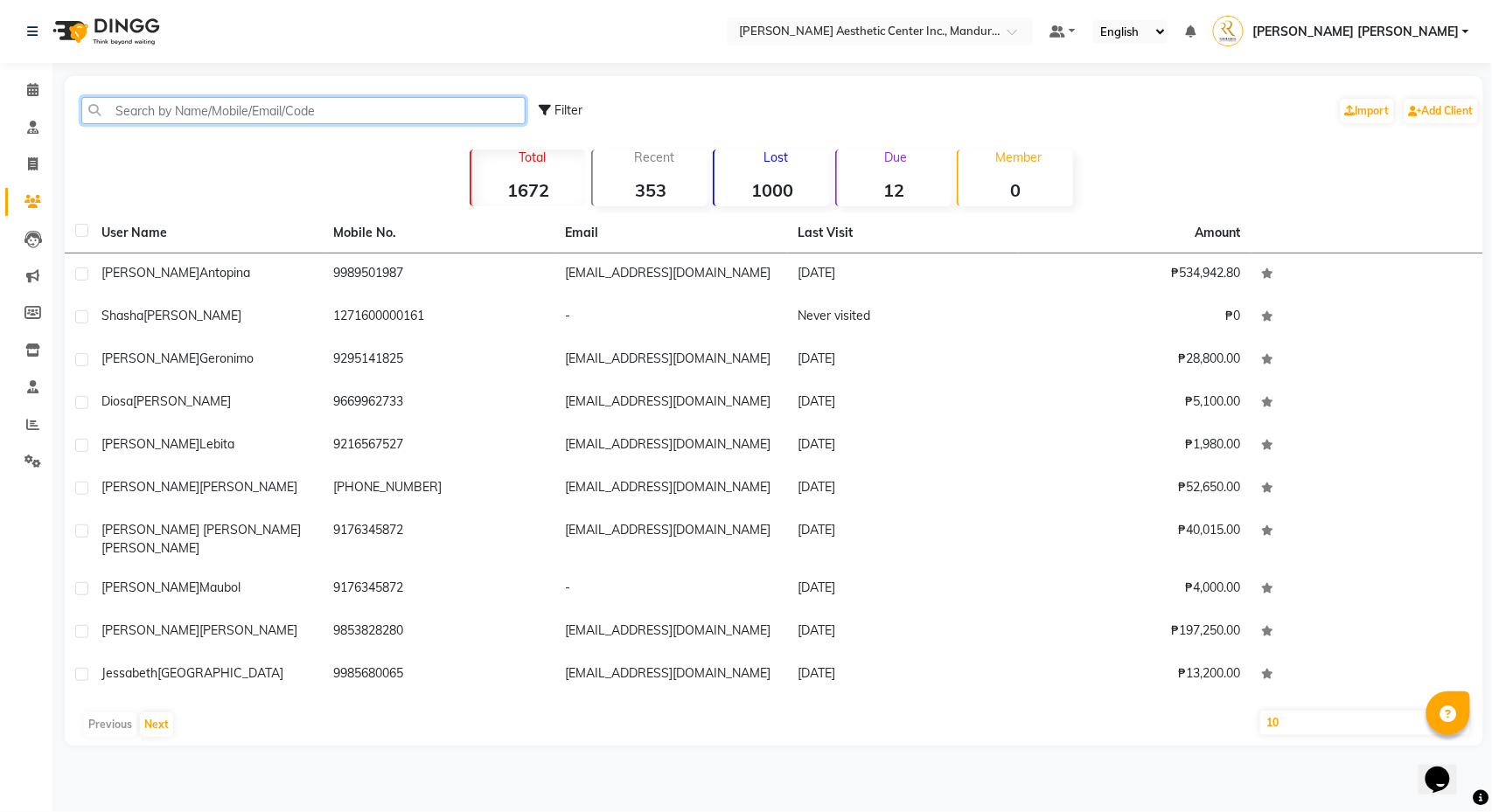
click at [246, 110] on input "text" at bounding box center [303, 111] width 444 height 27
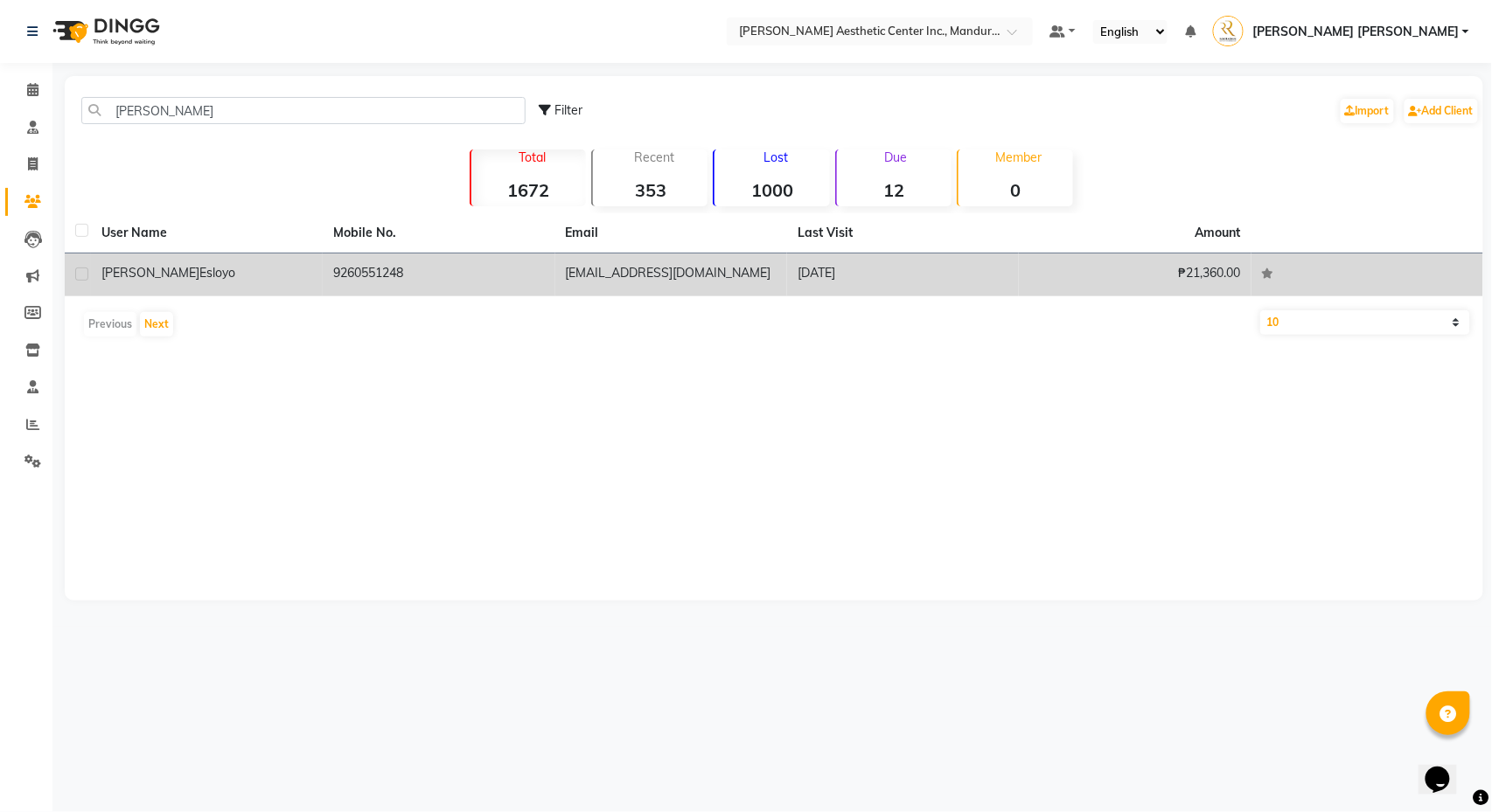
click at [292, 274] on div "Marieta Esloyo" at bounding box center [207, 273] width 211 height 18
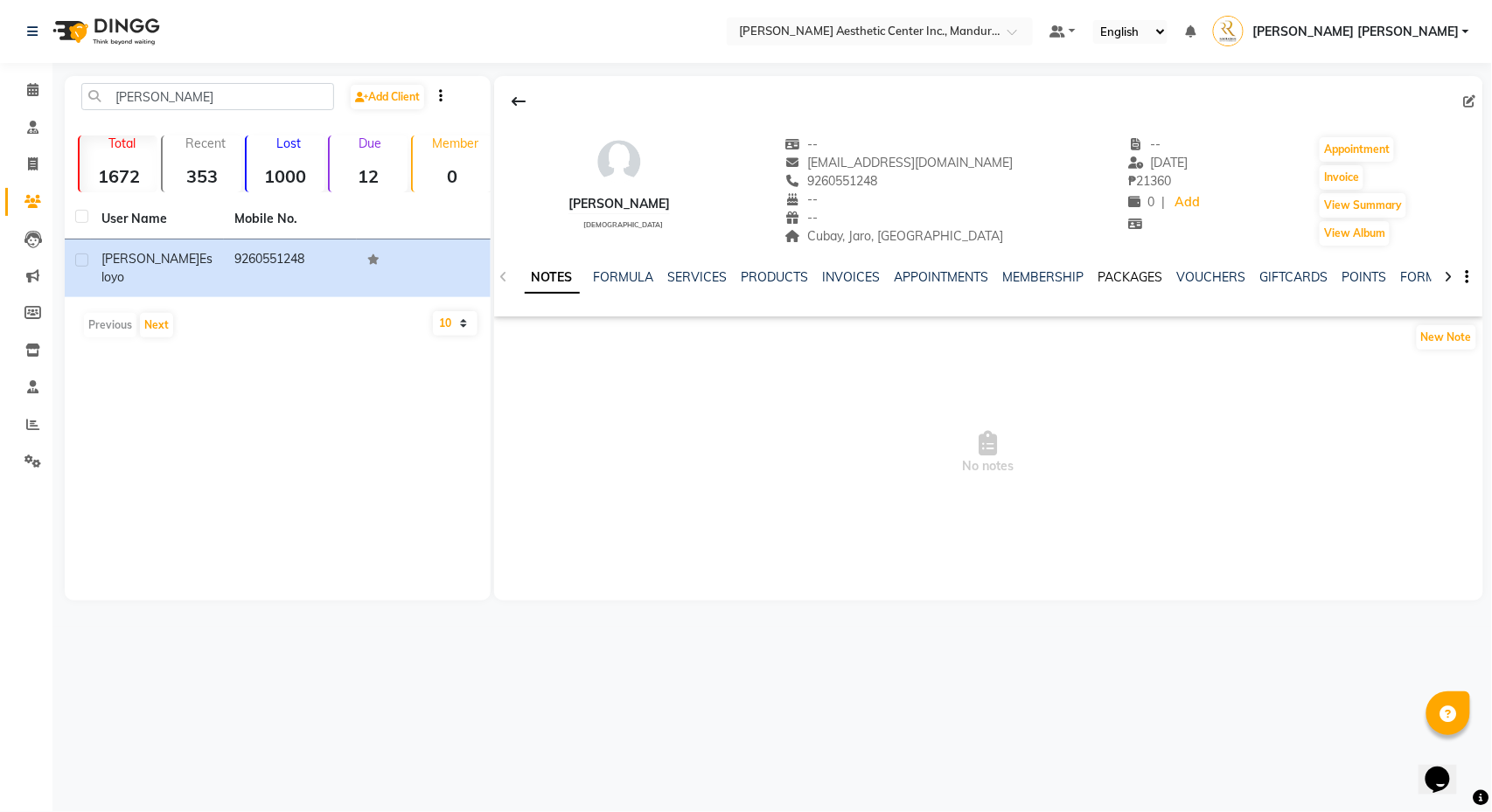
click at [1163, 278] on link "PACKAGES" at bounding box center [1131, 276] width 65 height 15
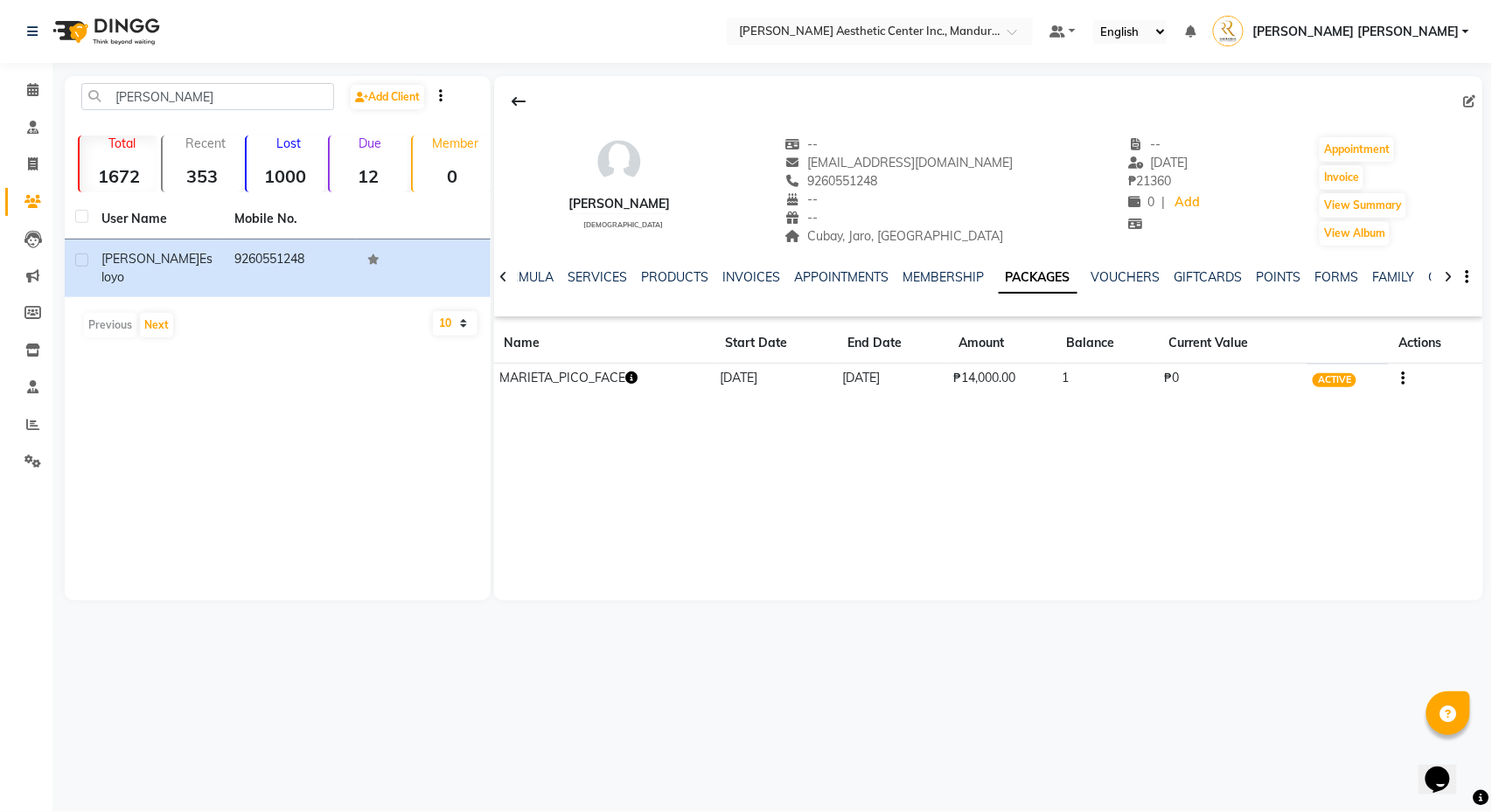
click at [1153, 364] on td "1" at bounding box center [1108, 379] width 103 height 31
click at [637, 379] on icon "button" at bounding box center [631, 378] width 13 height 13
click at [648, 464] on div "Marieta Esloyo female -- marietacuerpo@gmail.com 9260551248 -- -- Cubay, Jaro, …" at bounding box center [989, 338] width 989 height 525
click at [24, 95] on span at bounding box center [32, 90] width 31 height 20
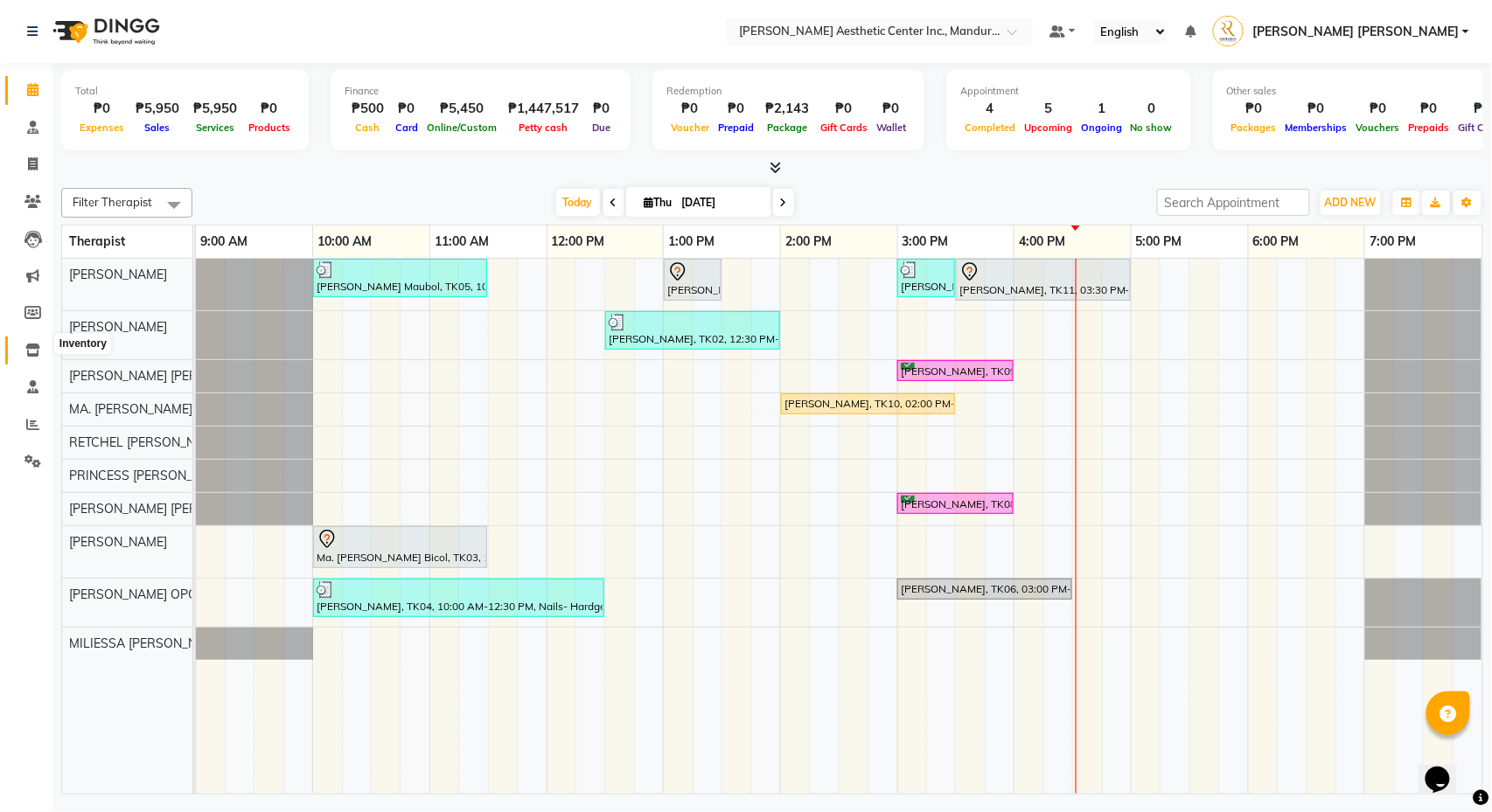
click at [35, 344] on icon at bounding box center [32, 350] width 15 height 14
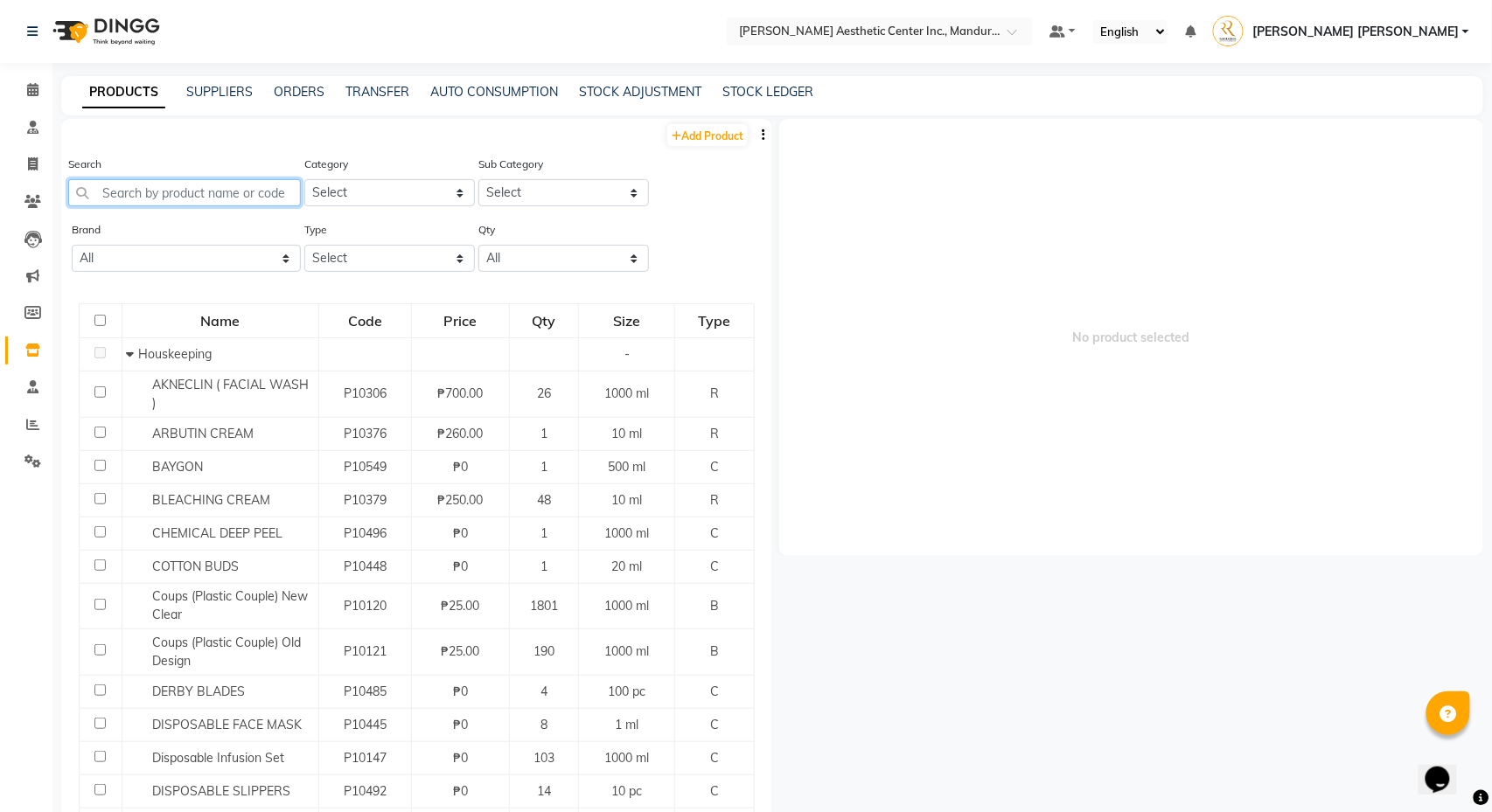
click at [217, 187] on input "text" at bounding box center [185, 193] width 232 height 27
click at [212, 185] on input "text" at bounding box center [185, 193] width 232 height 27
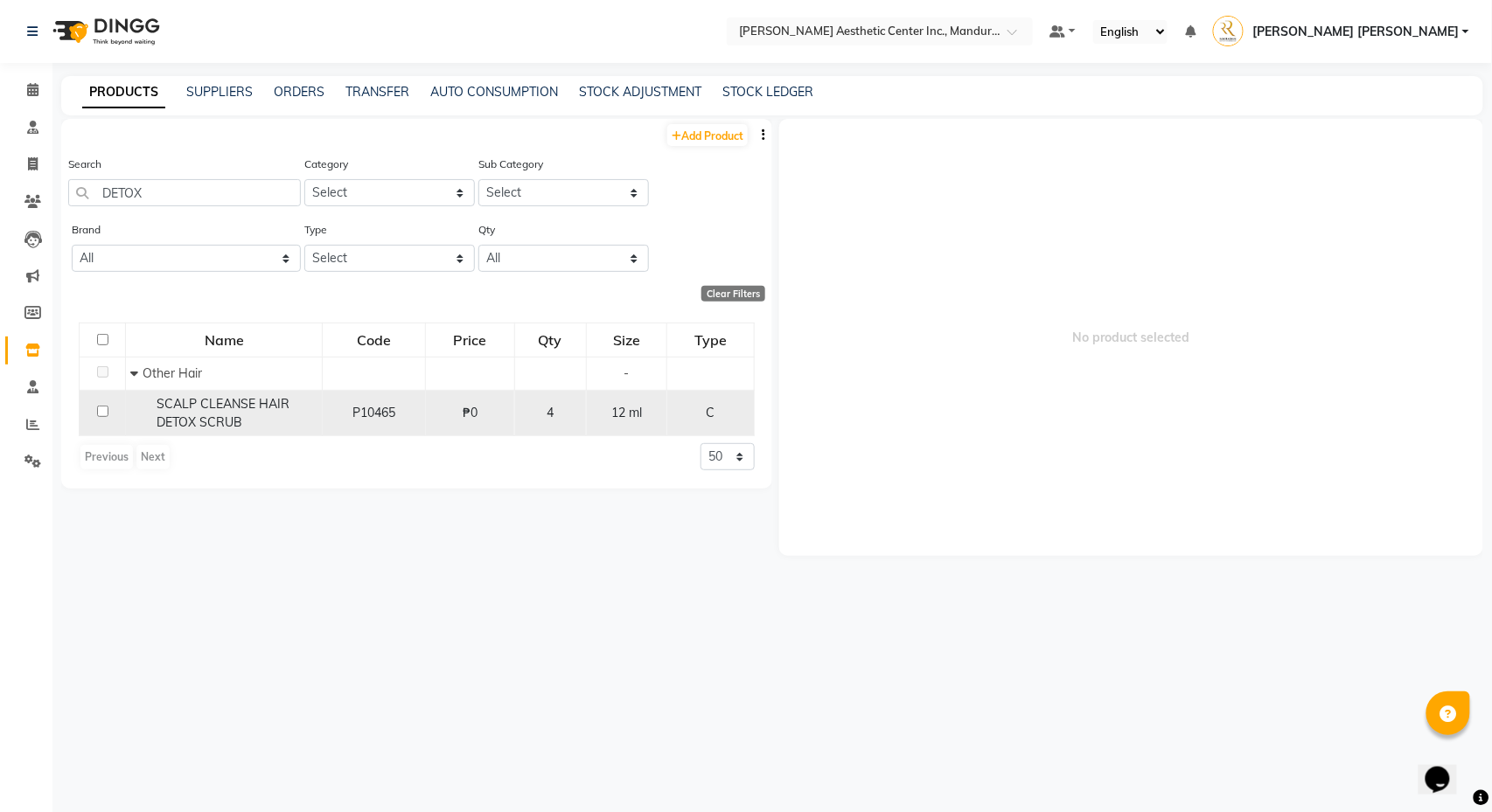
click at [234, 420] on span "SCALP CLEANSE HAIR DETOX SCRUB" at bounding box center [223, 413] width 133 height 34
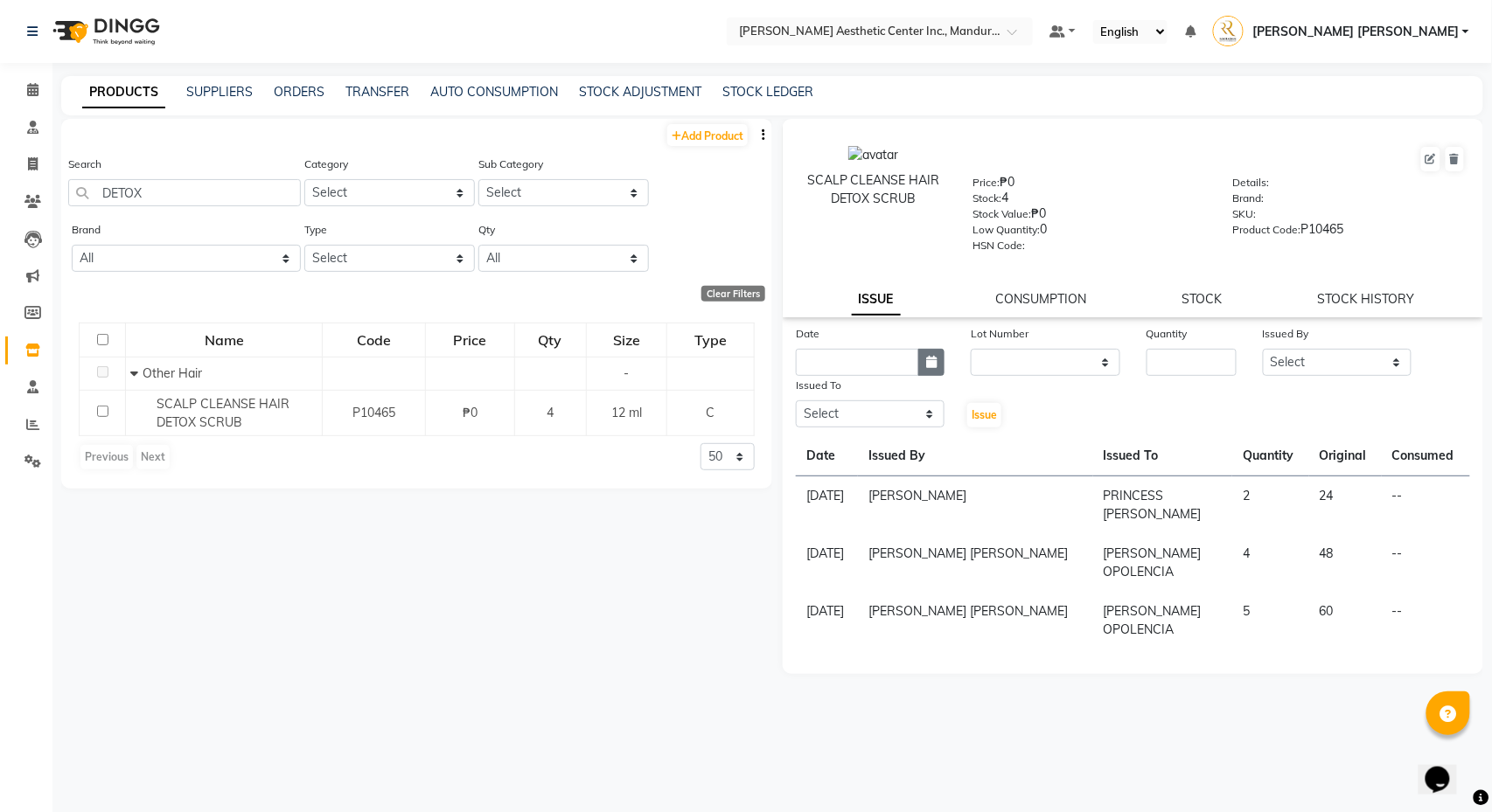
click at [937, 369] on button "button" at bounding box center [931, 363] width 26 height 27
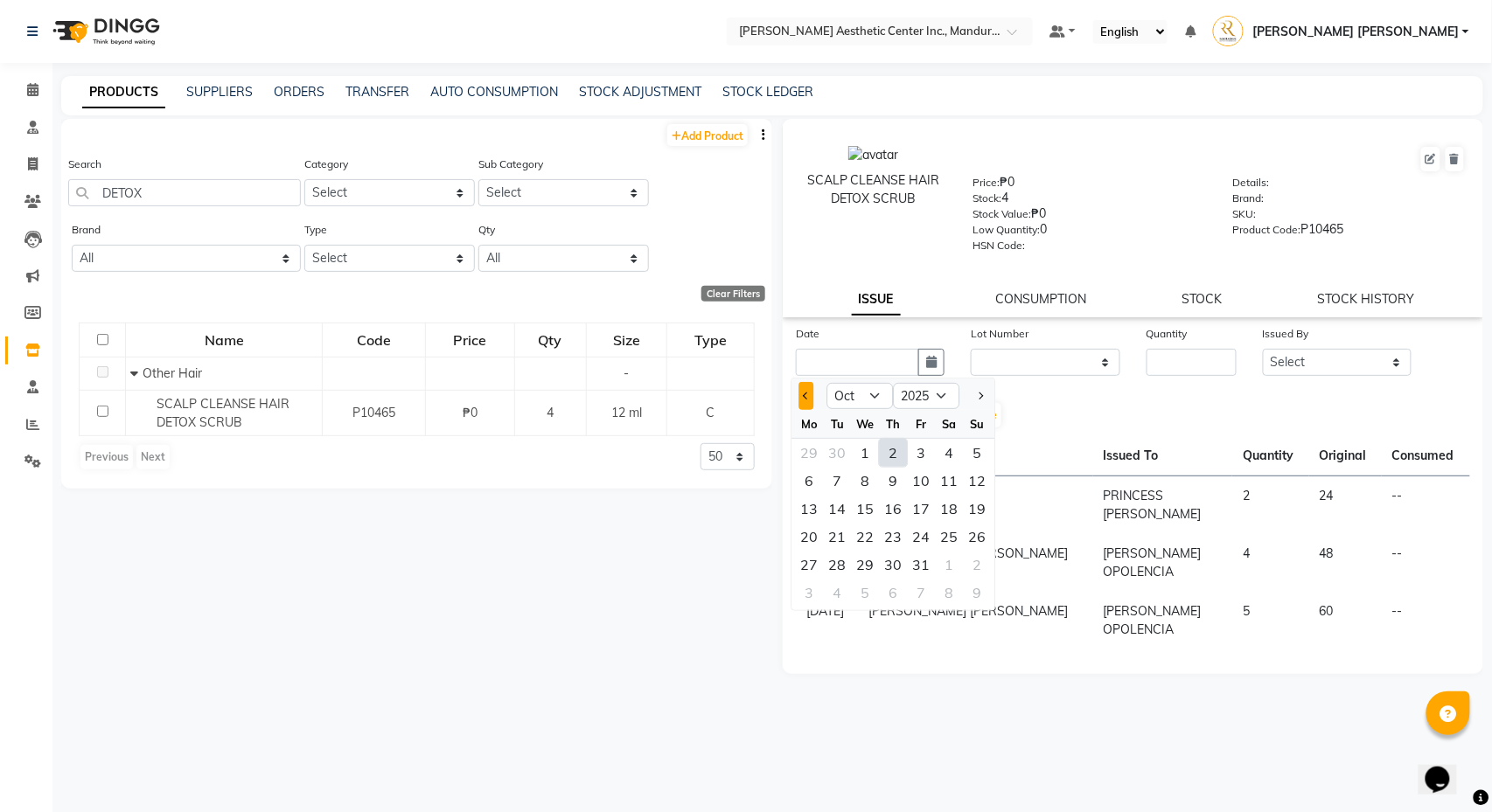
click at [809, 396] on span "Previous month" at bounding box center [807, 396] width 7 height 7
click at [918, 538] on div "26" at bounding box center [921, 537] width 28 height 28
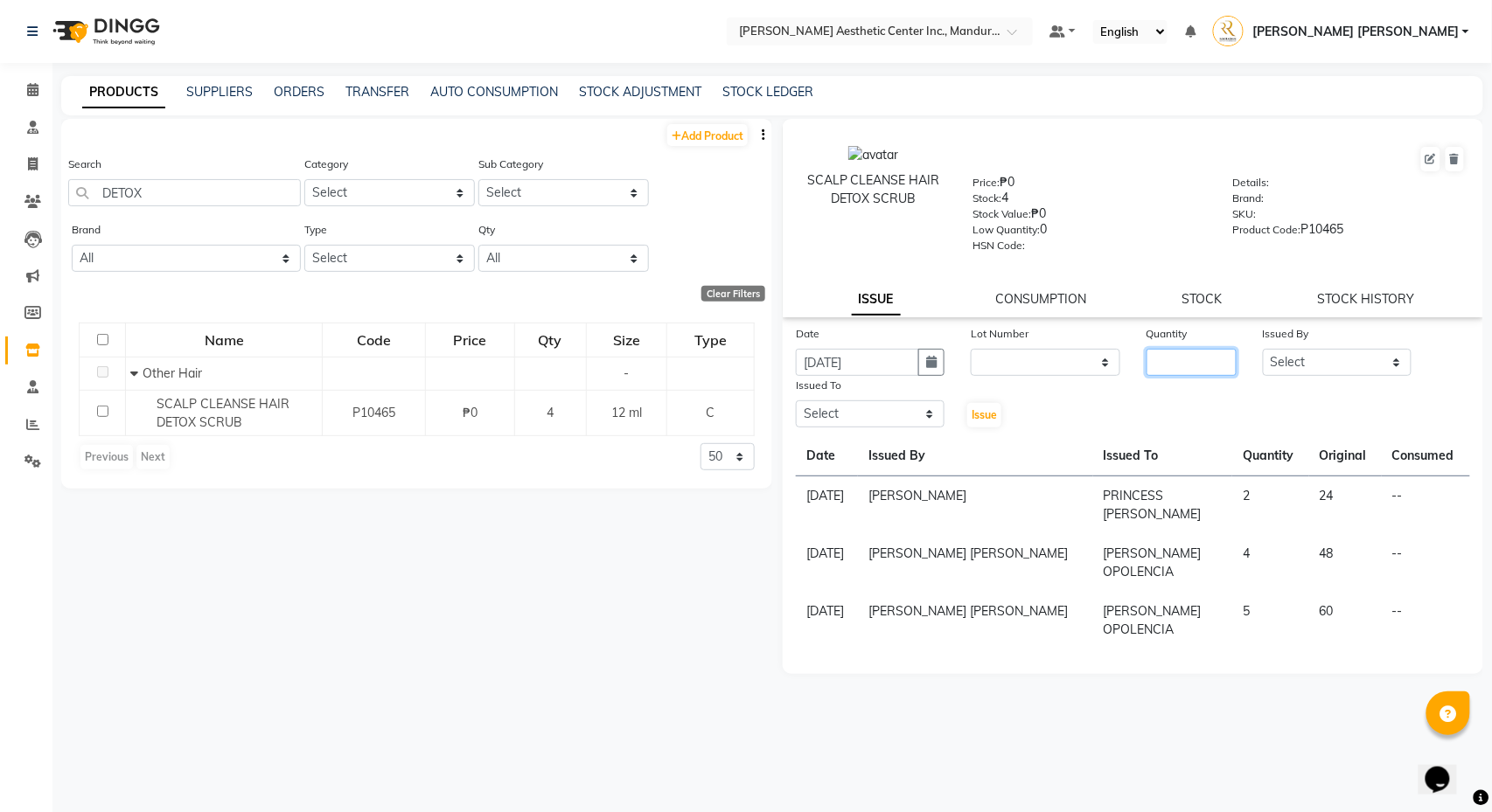
click at [1190, 373] on input "number" at bounding box center [1191, 363] width 91 height 27
click at [1019, 411] on div "Date 09/26/2025 Lot Number None Quantity 4 Issued By Select APRIL JOY GUILLERMO…" at bounding box center [1133, 376] width 701 height 105
click at [927, 358] on icon "button" at bounding box center [932, 362] width 11 height 13
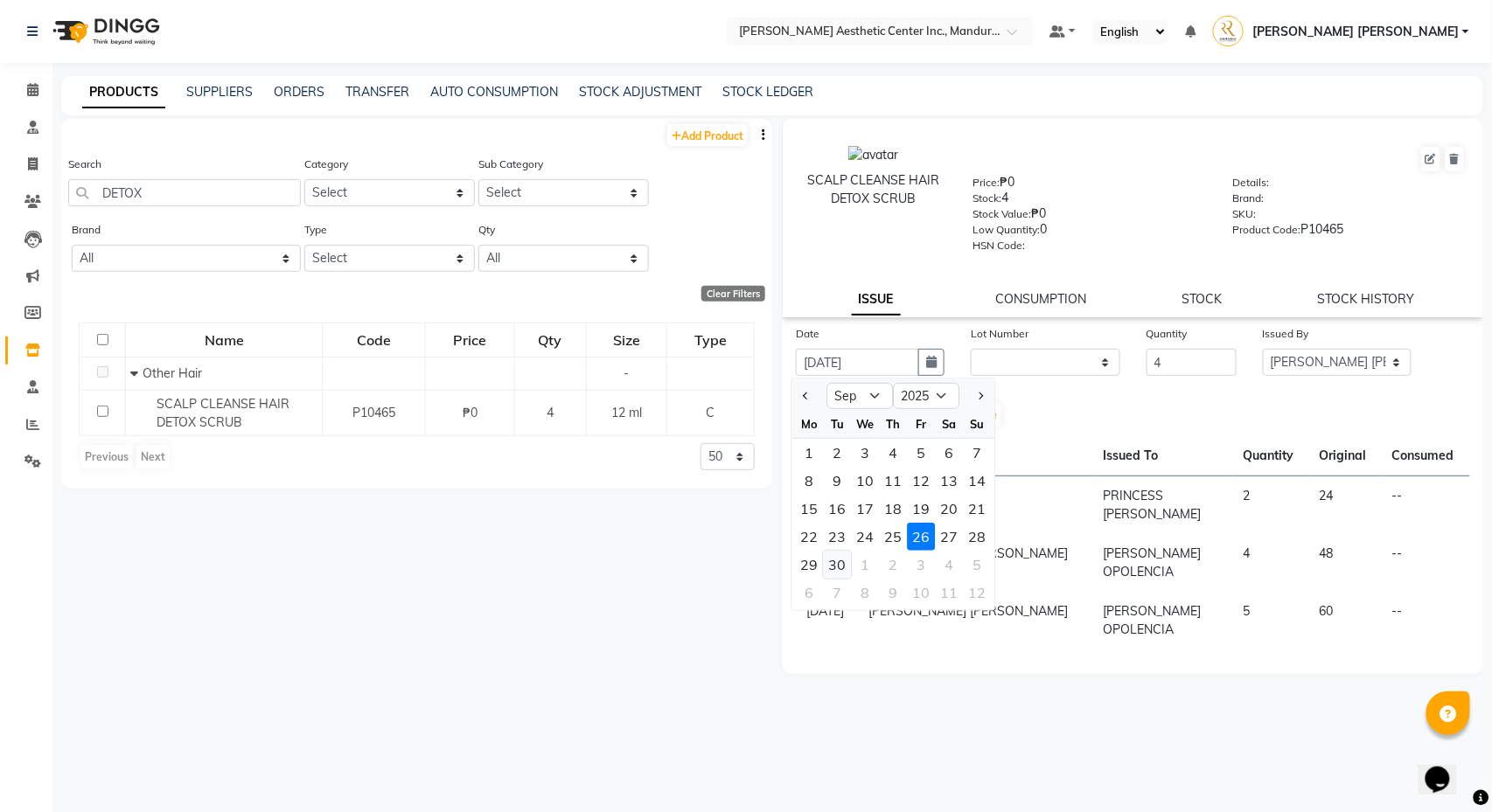
click at [836, 562] on div "30" at bounding box center [837, 564] width 28 height 28
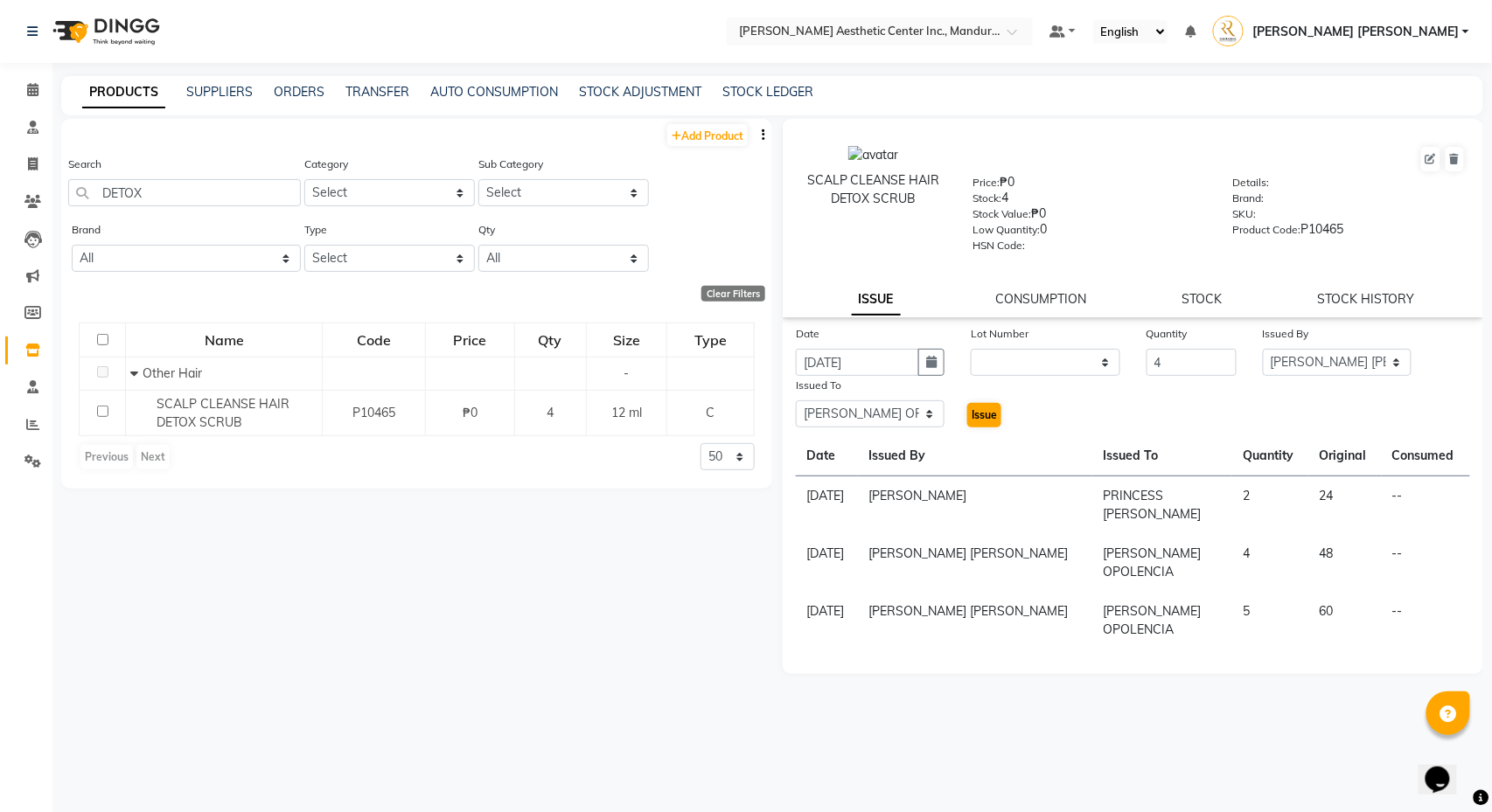
click at [988, 414] on span "Issue" at bounding box center [984, 415] width 25 height 14
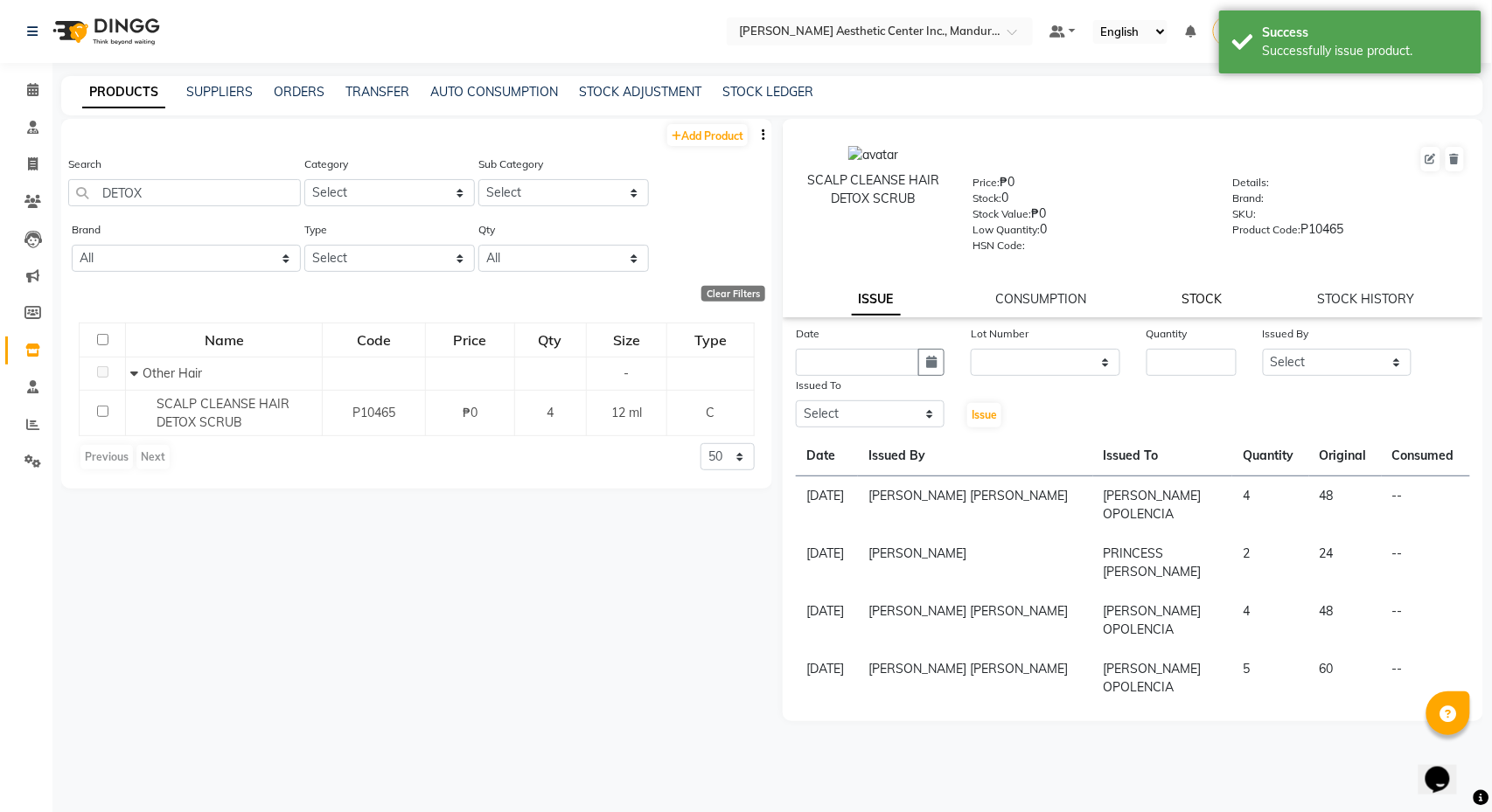
click at [1201, 302] on link "STOCK" at bounding box center [1202, 298] width 41 height 15
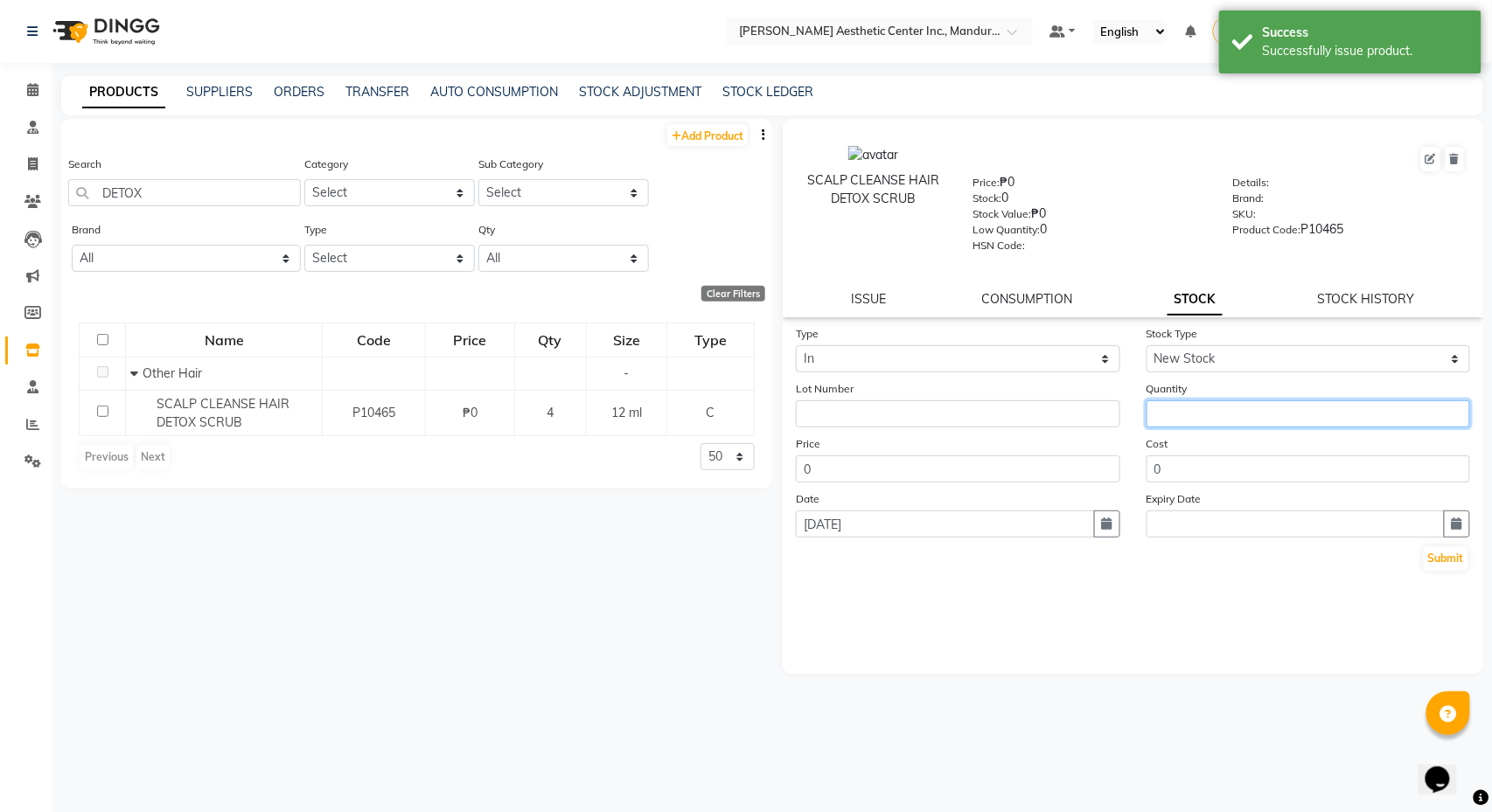
click at [1175, 410] on input "number" at bounding box center [1308, 414] width 324 height 27
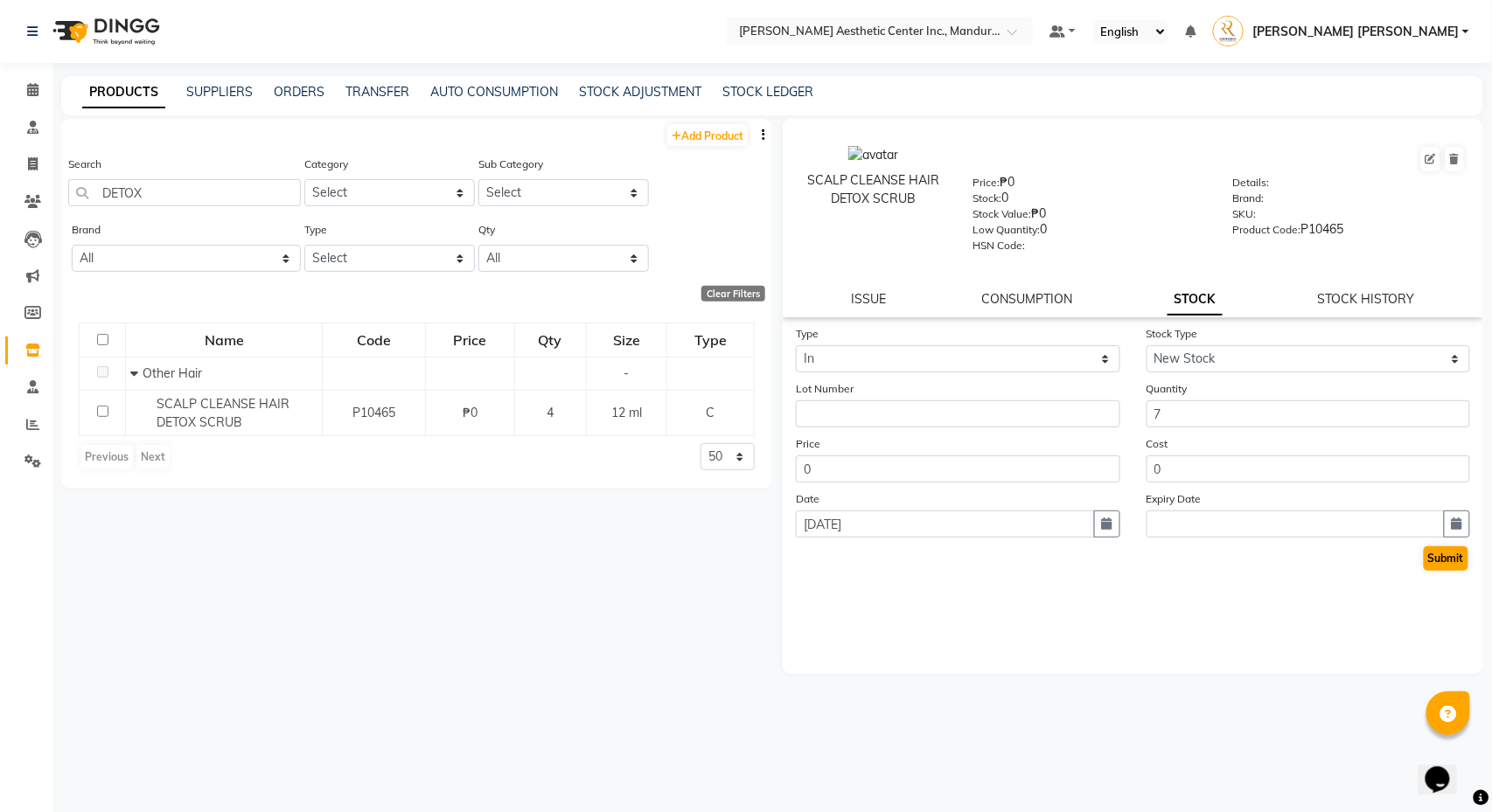
click at [1449, 551] on button "Submit" at bounding box center [1446, 558] width 45 height 24
click at [22, 89] on span at bounding box center [32, 90] width 31 height 20
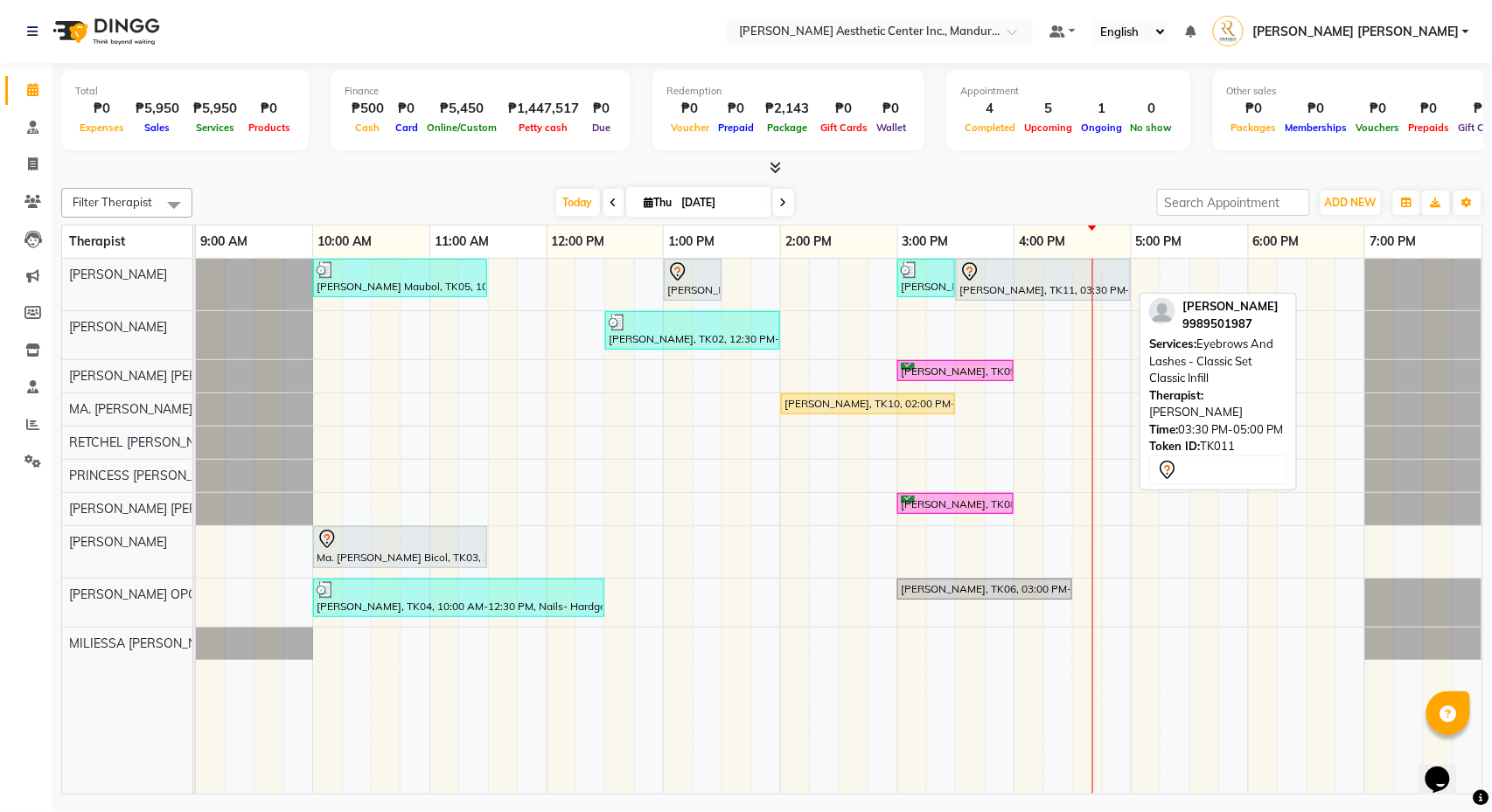
click at [991, 281] on div at bounding box center [1043, 271] width 167 height 21
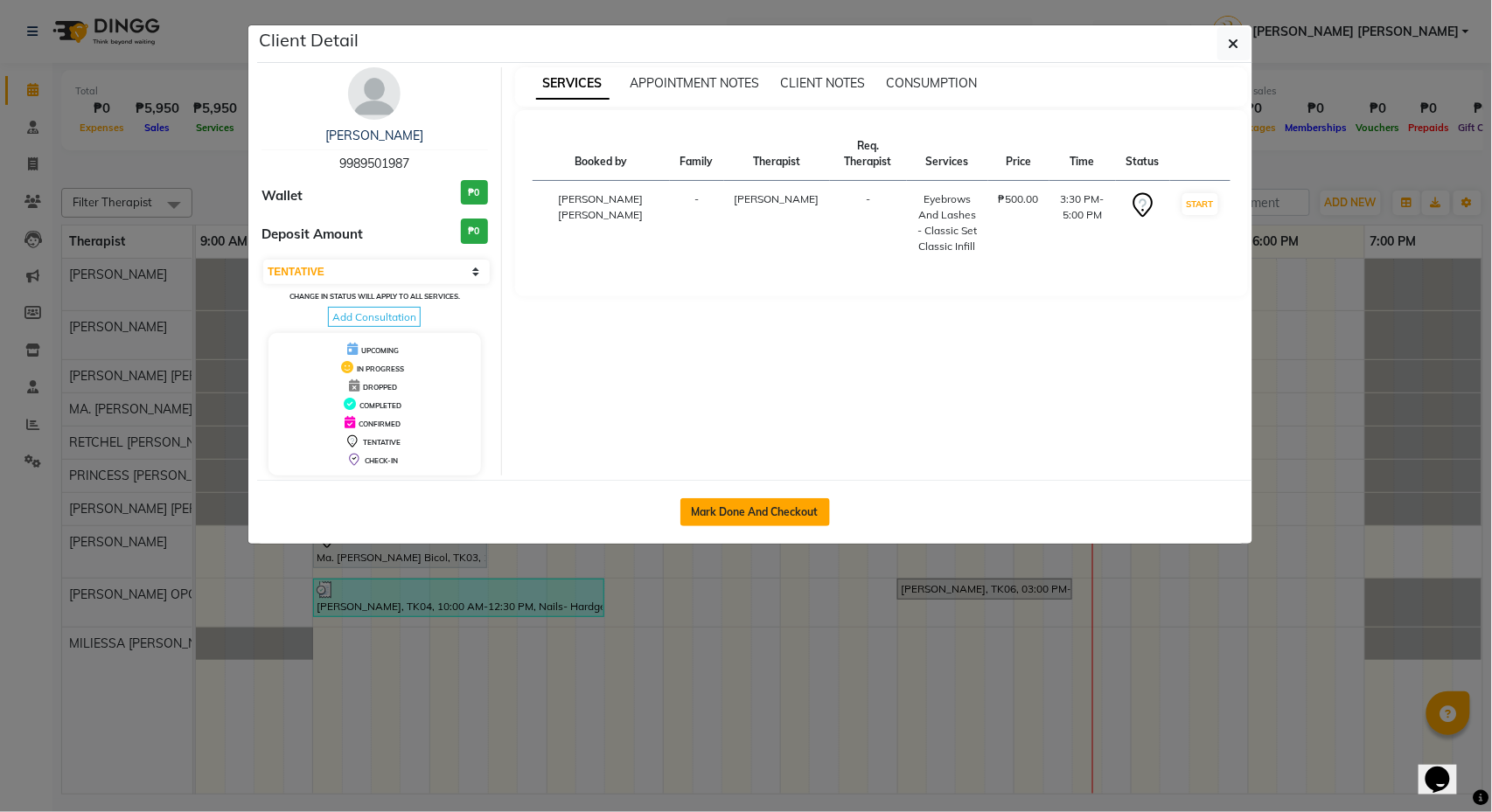
click at [759, 527] on button "Mark Done And Checkout" at bounding box center [755, 512] width 149 height 28
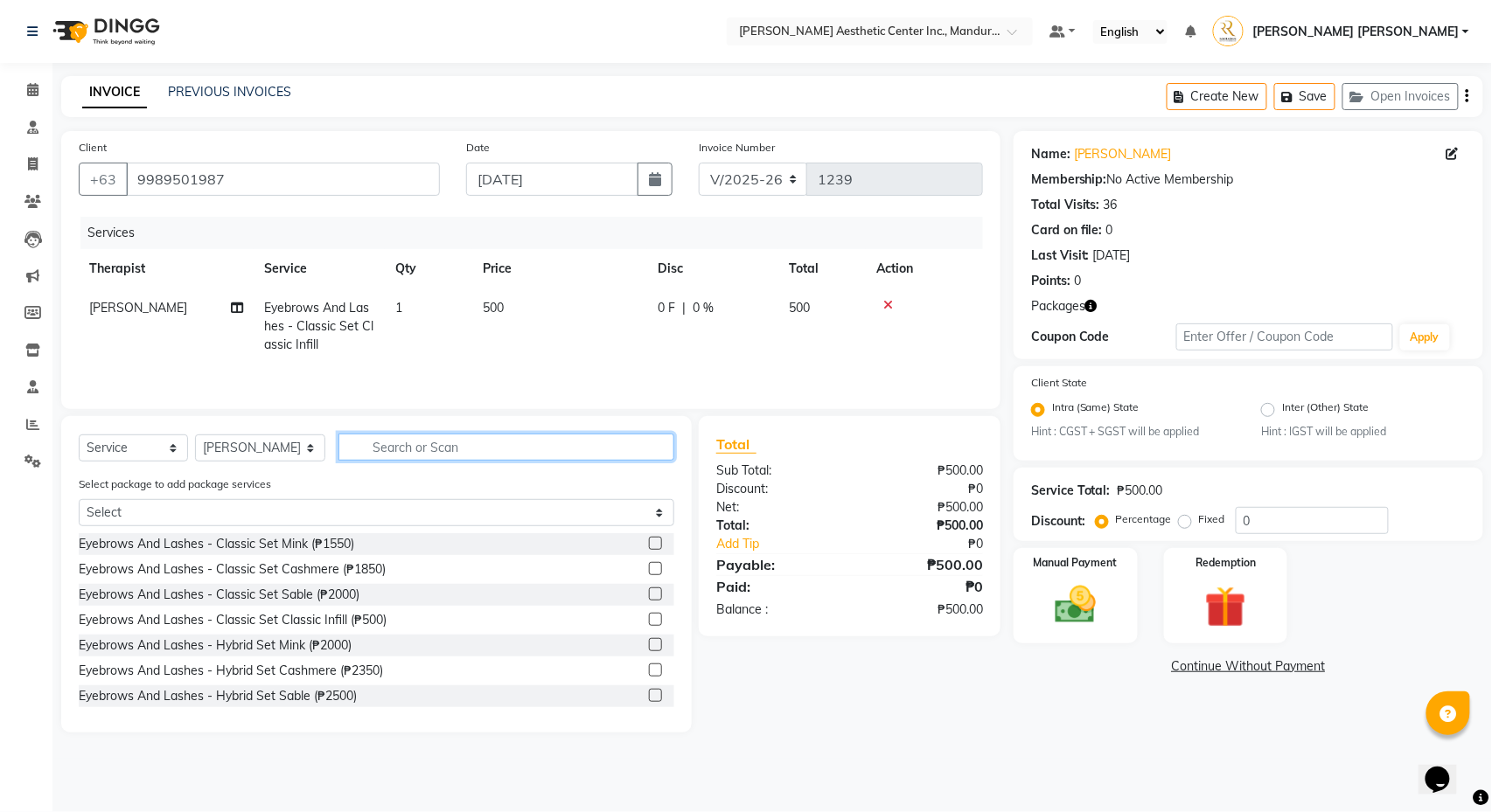
click at [514, 447] on input "text" at bounding box center [506, 447] width 336 height 27
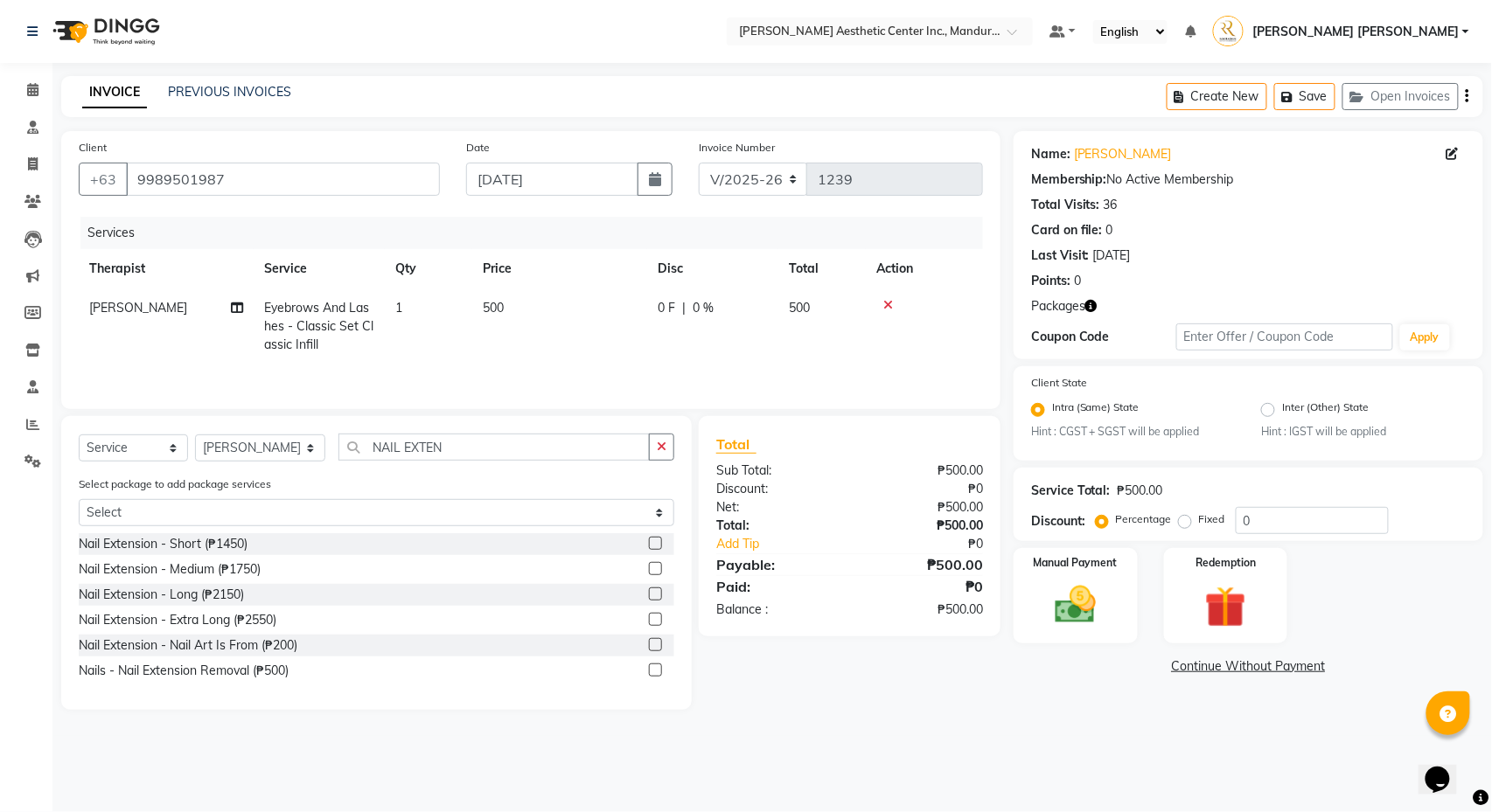
click at [657, 672] on label at bounding box center [656, 670] width 14 height 14
click at [657, 672] on input "checkbox" at bounding box center [655, 671] width 12 height 12
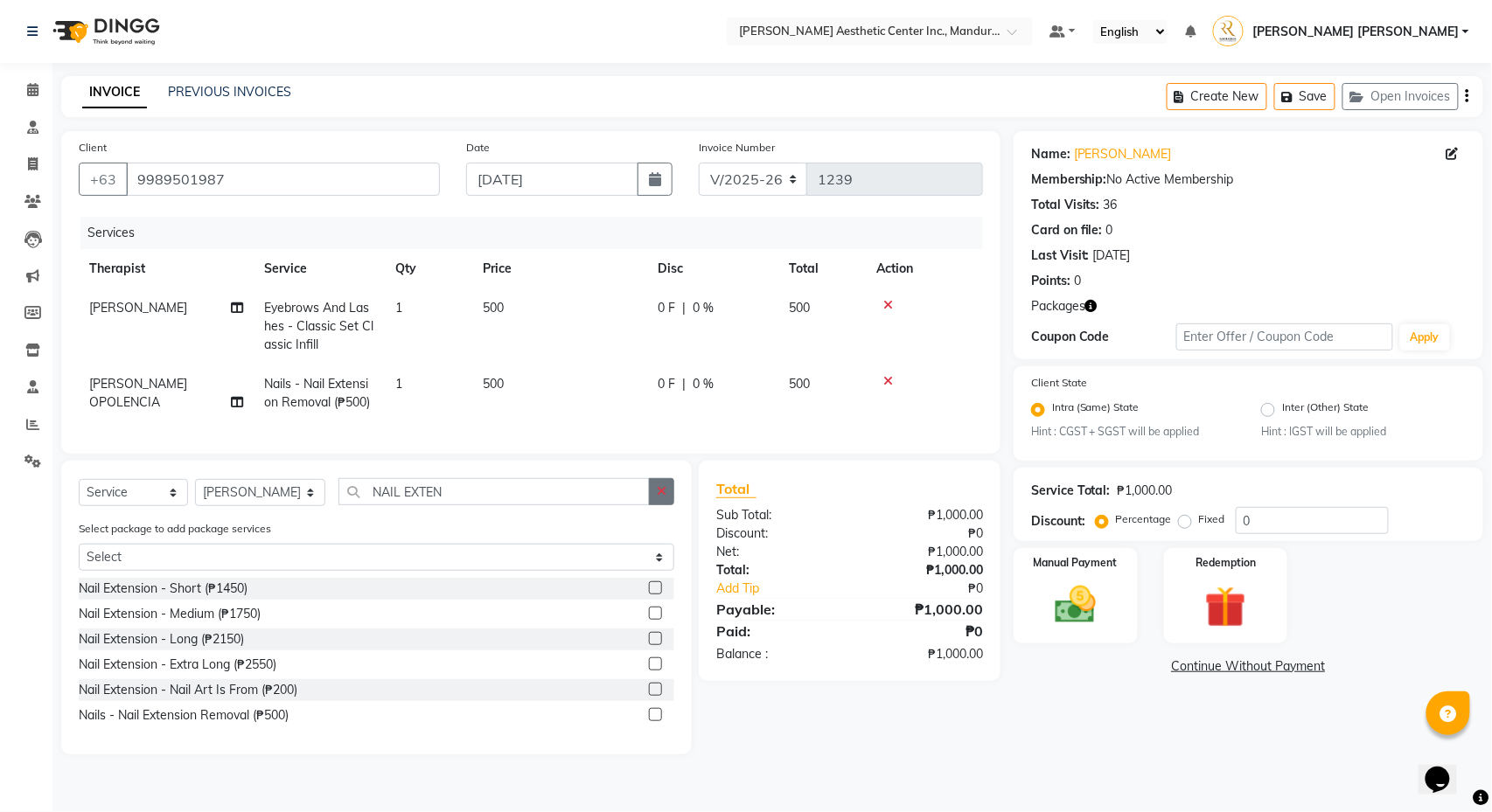
click at [658, 498] on icon "button" at bounding box center [661, 492] width 10 height 13
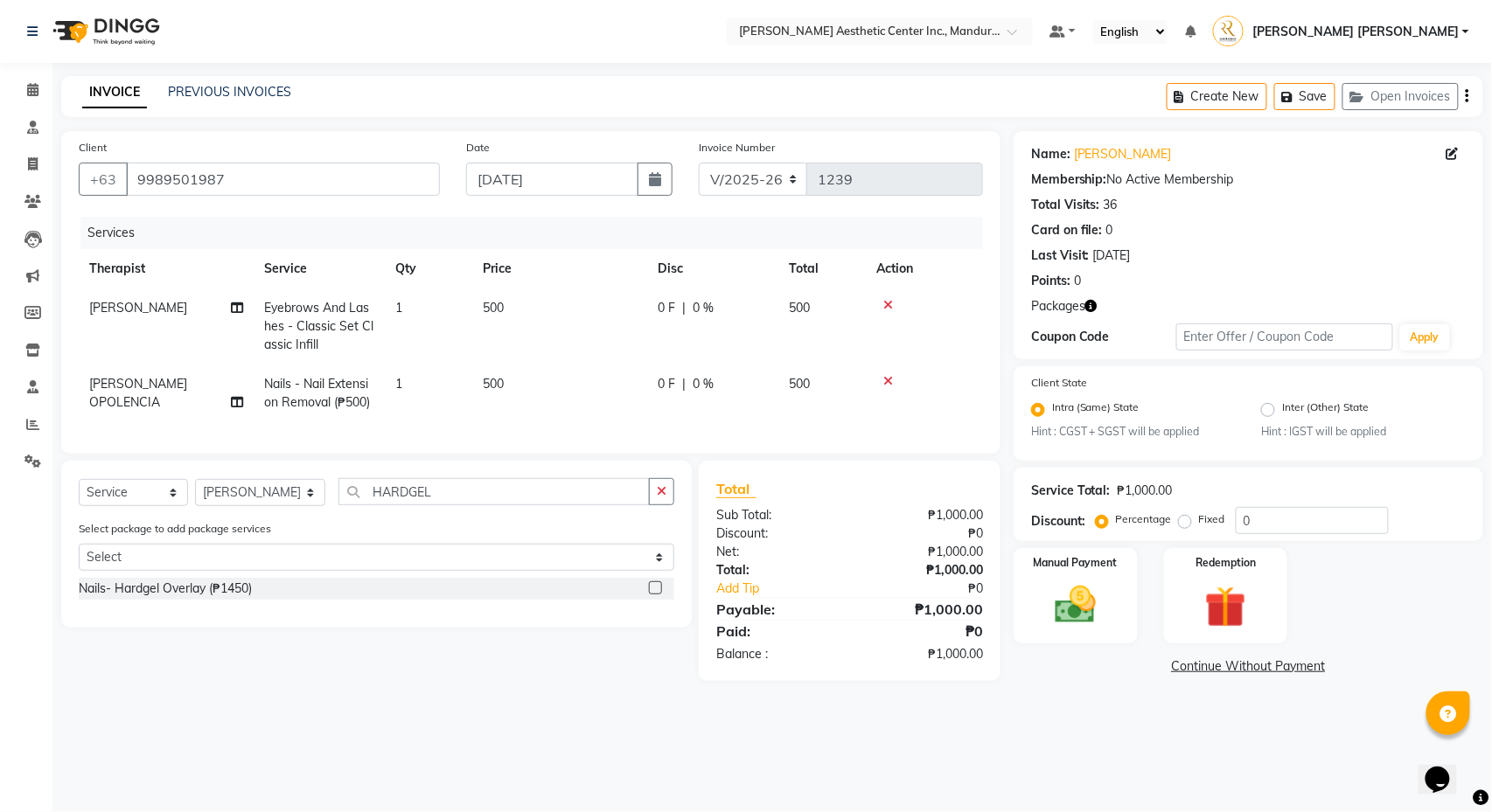
click at [656, 594] on label at bounding box center [656, 588] width 14 height 14
click at [656, 594] on input "checkbox" at bounding box center [655, 589] width 12 height 12
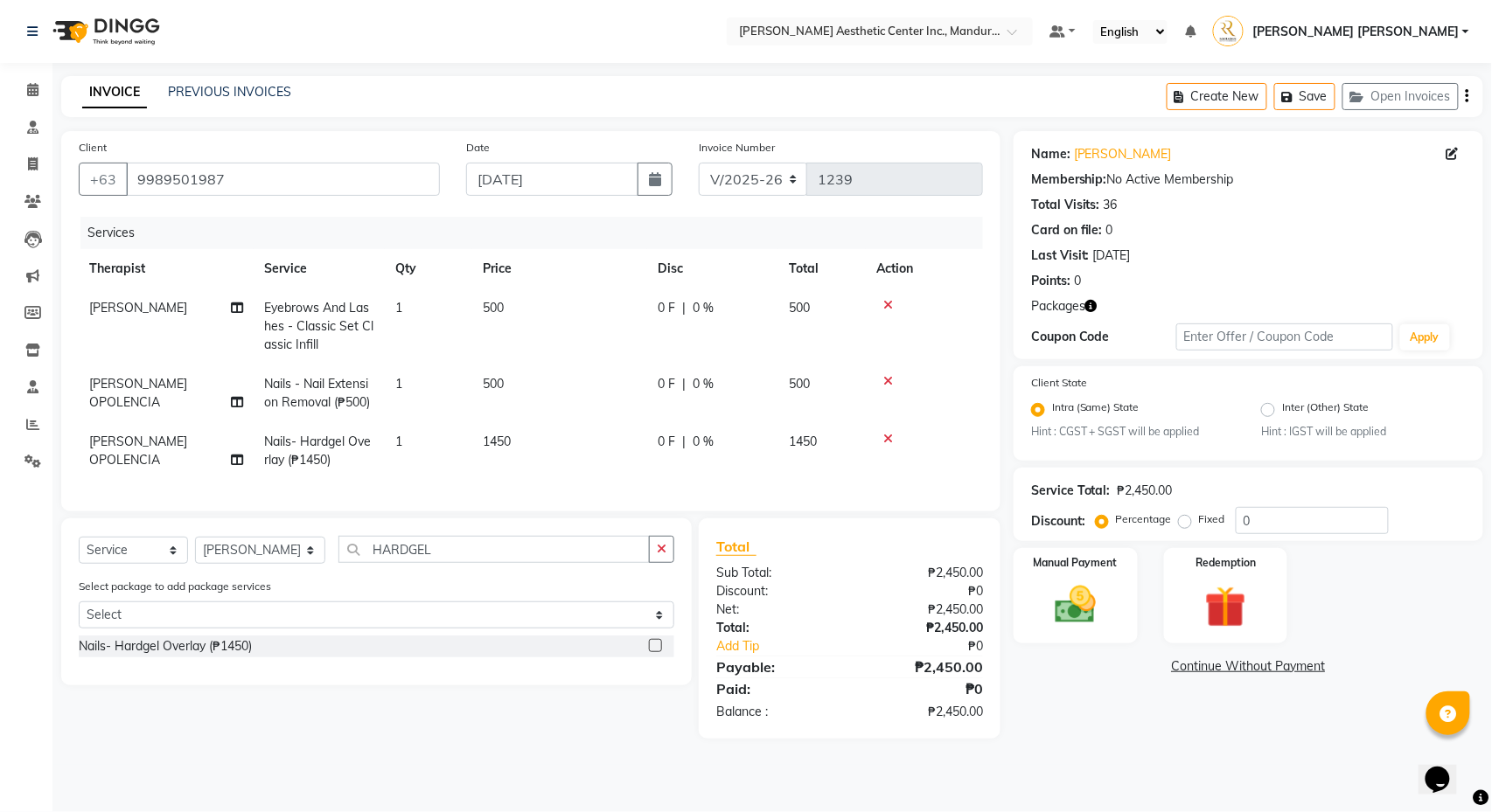
click at [1243, 668] on link "Continue Without Payment" at bounding box center [1249, 666] width 463 height 18
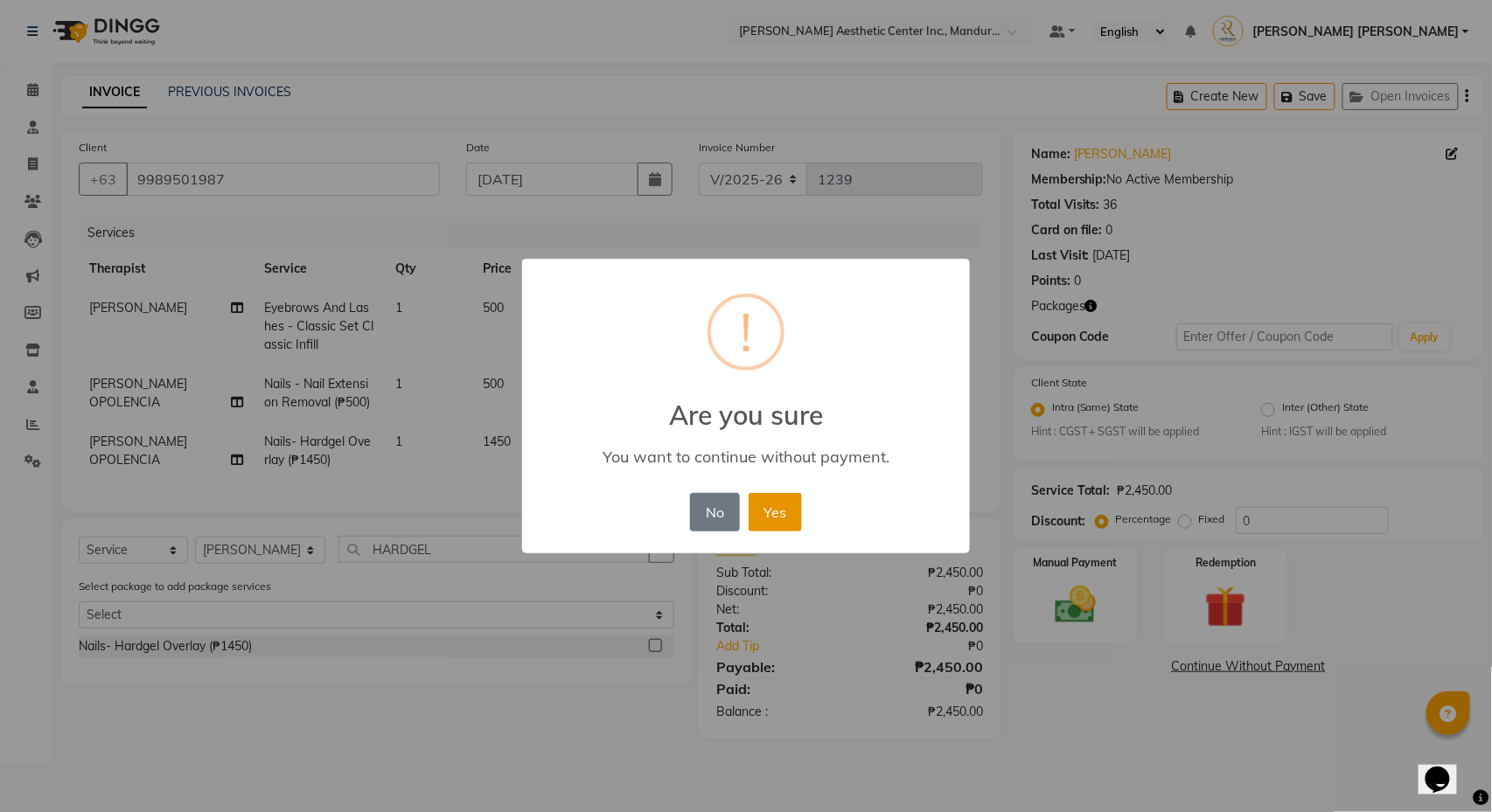
click at [785, 499] on button "Yes" at bounding box center [774, 512] width 53 height 39
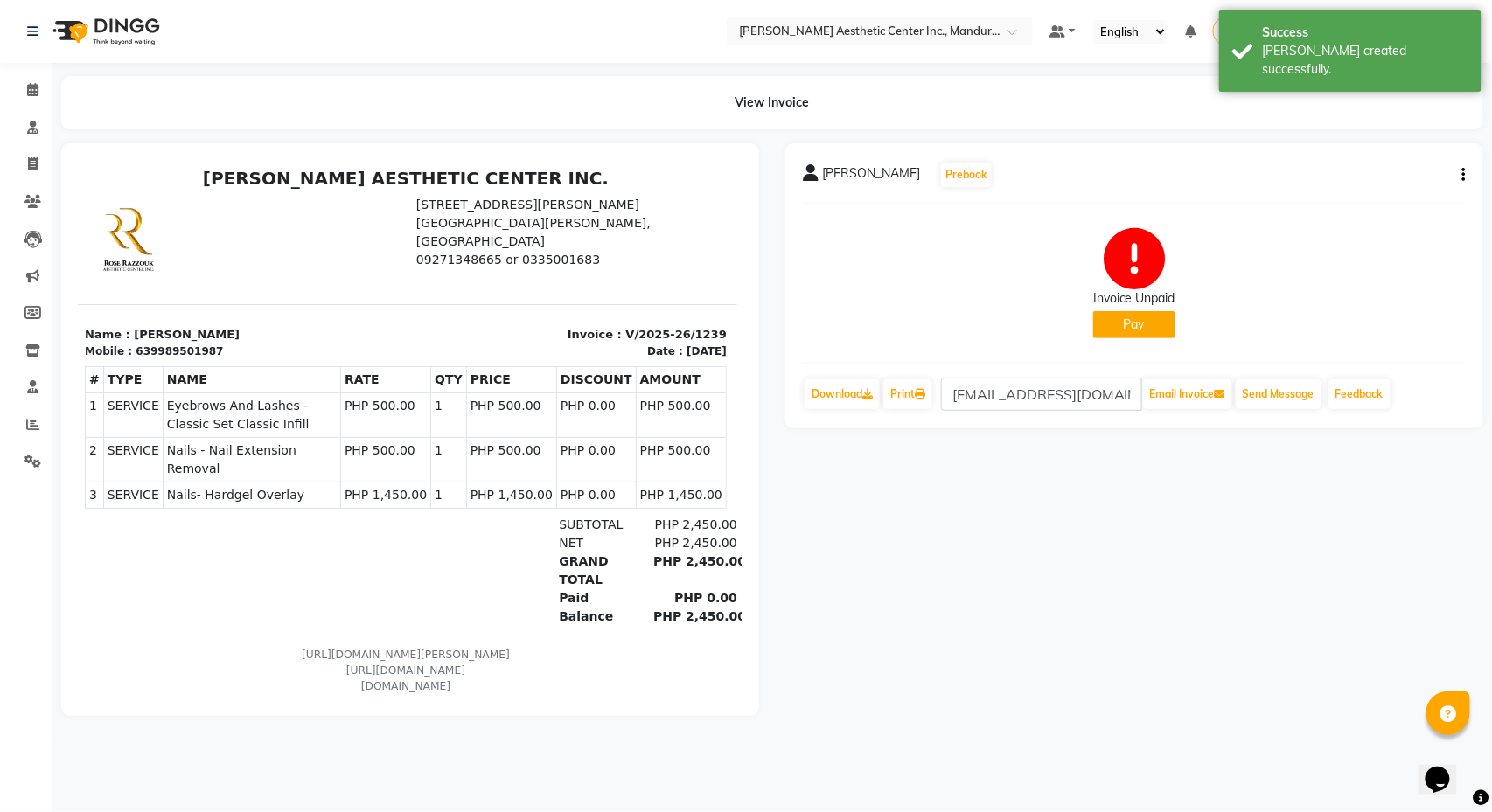
scroll to position [0, 4]
click at [29, 81] on span at bounding box center [32, 90] width 31 height 20
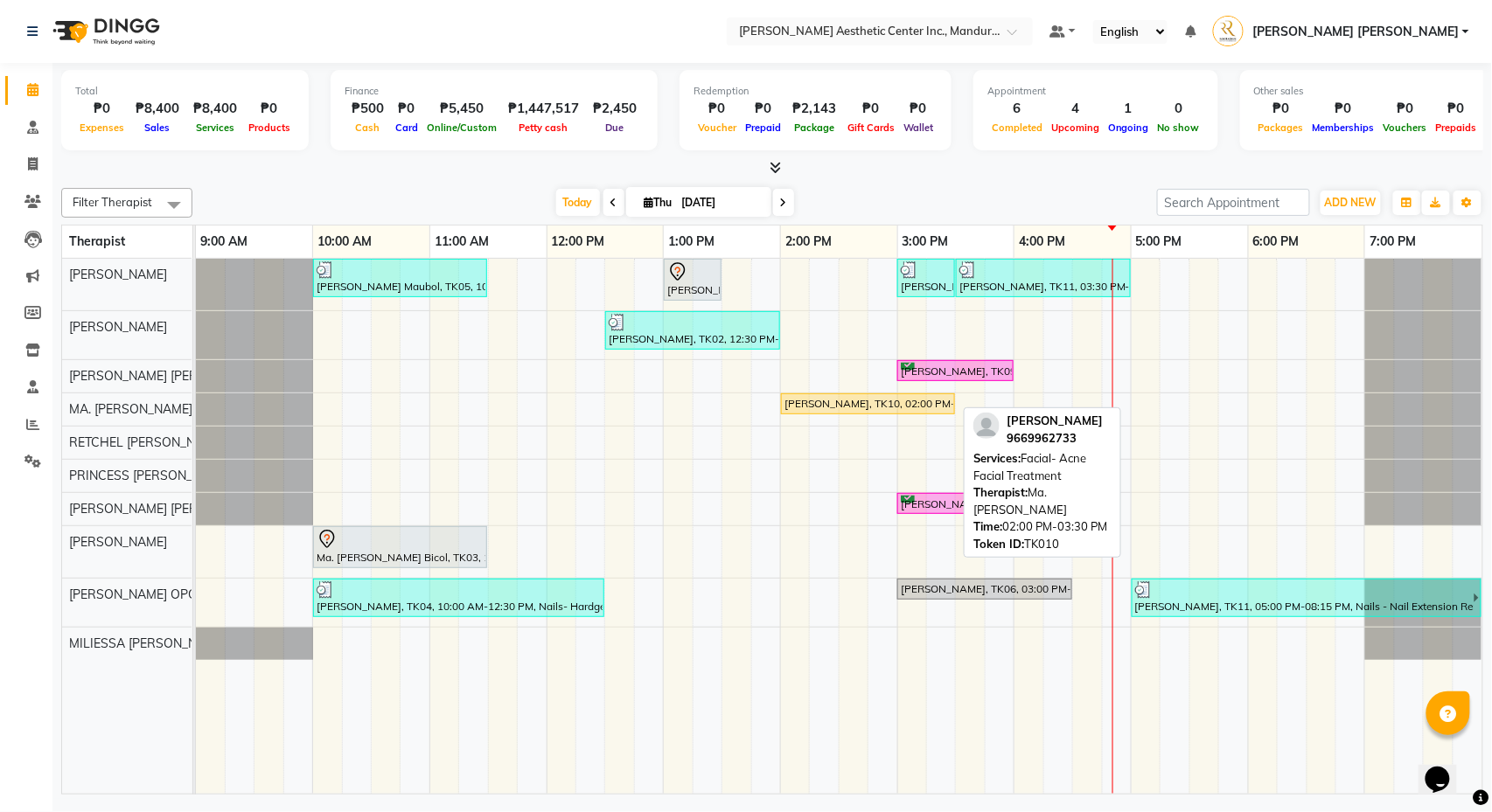
click at [834, 407] on div "Diosa Wang, TK10, 02:00 PM-03:30 PM, Facial- Acne Facial Treatment" at bounding box center [867, 403] width 170 height 15
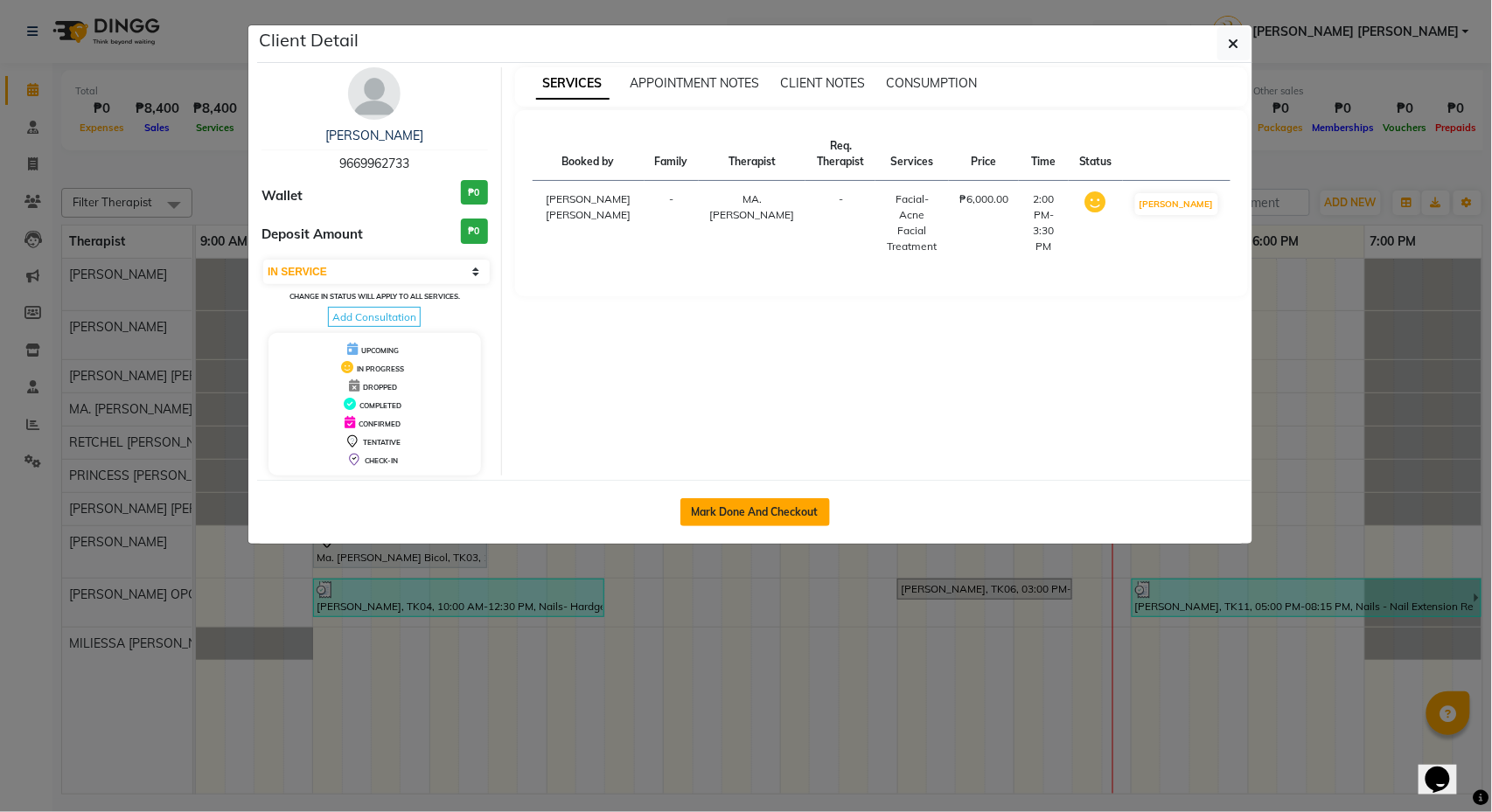
click at [760, 518] on button "Mark Done And Checkout" at bounding box center [755, 512] width 149 height 28
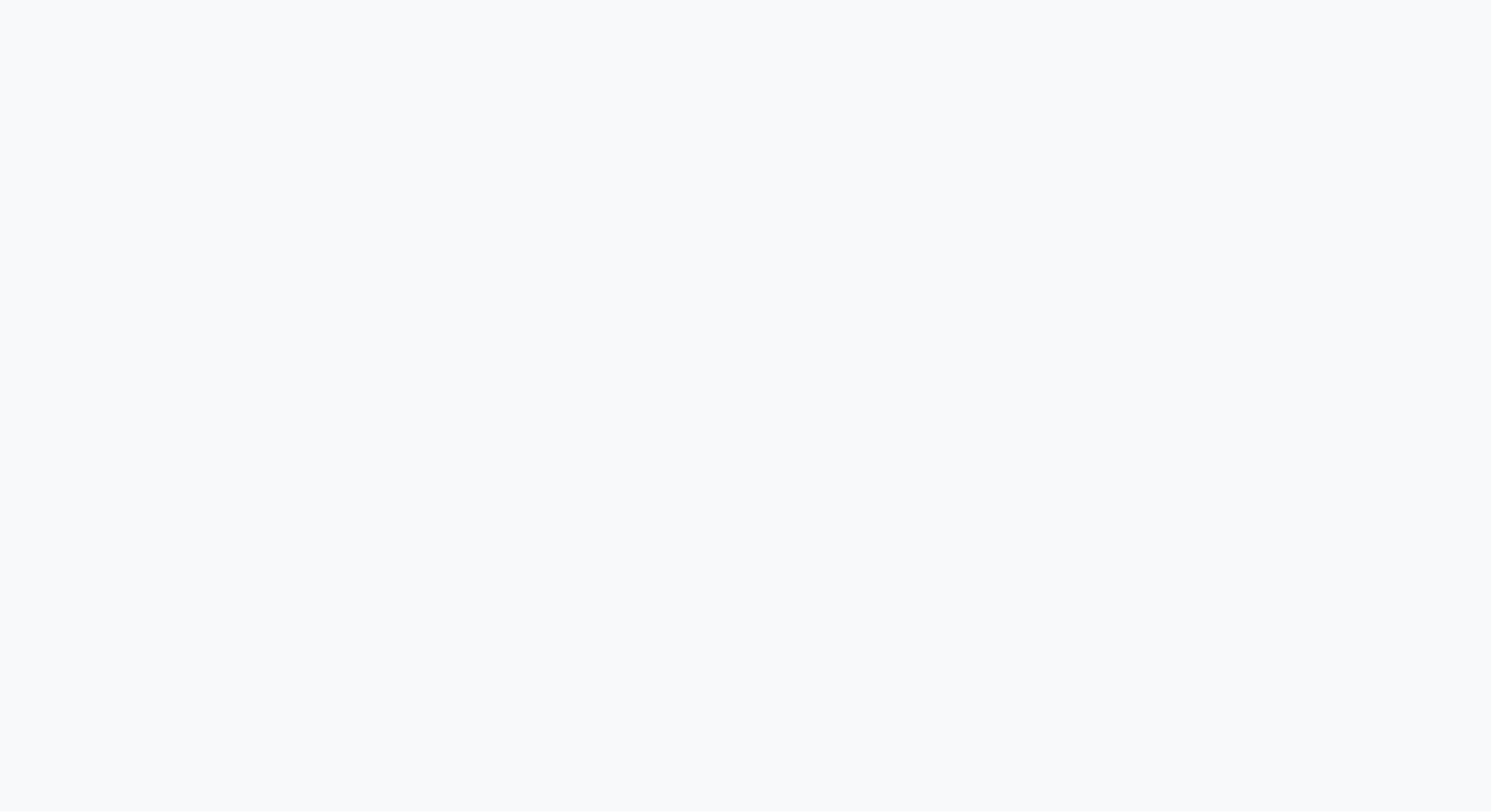
select select "6259"
select select "service"
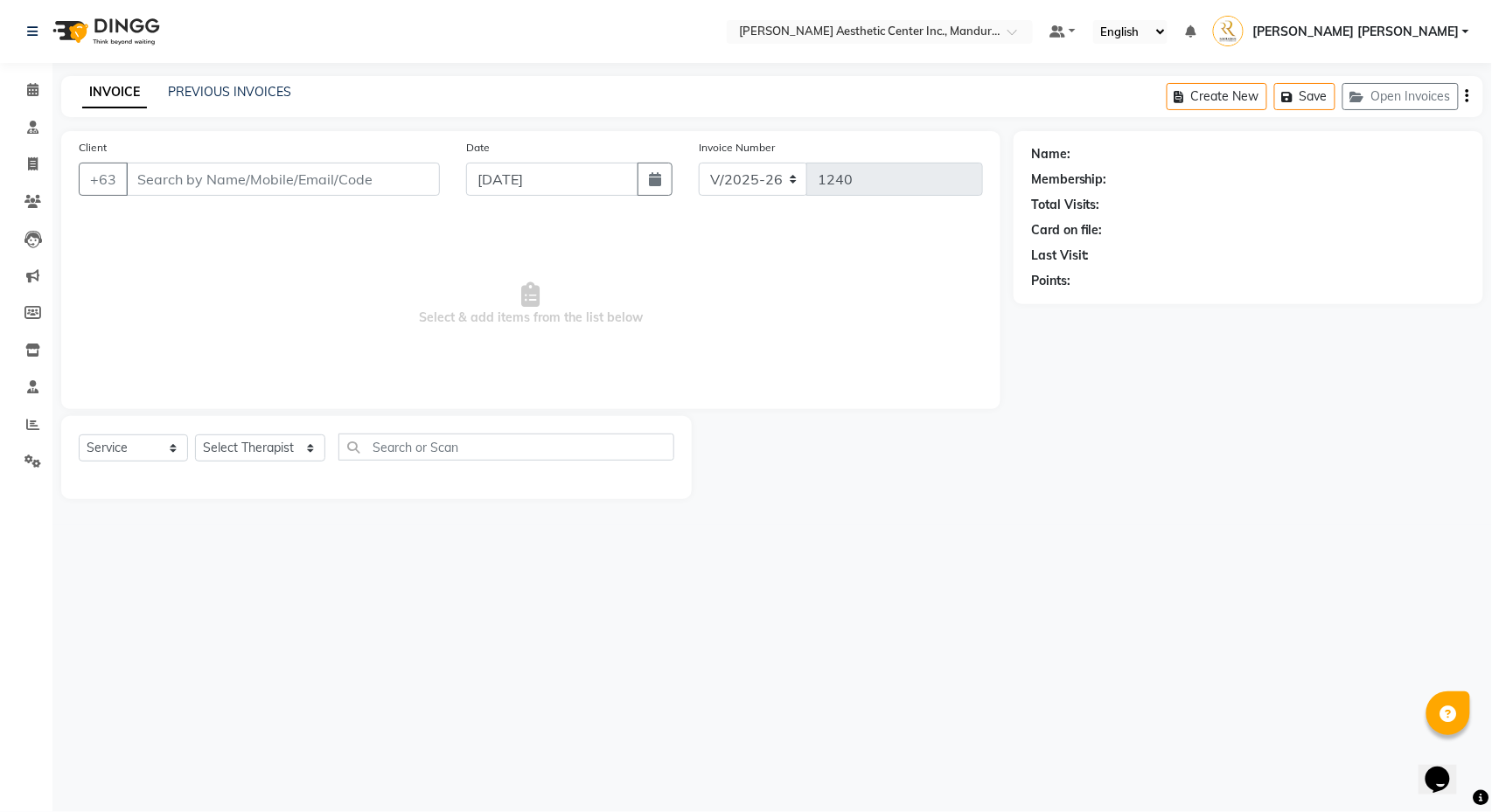
click at [858, 333] on span "Select & add items from the list below" at bounding box center [530, 304] width 904 height 175
click at [432, 444] on input "text" at bounding box center [506, 447] width 336 height 27
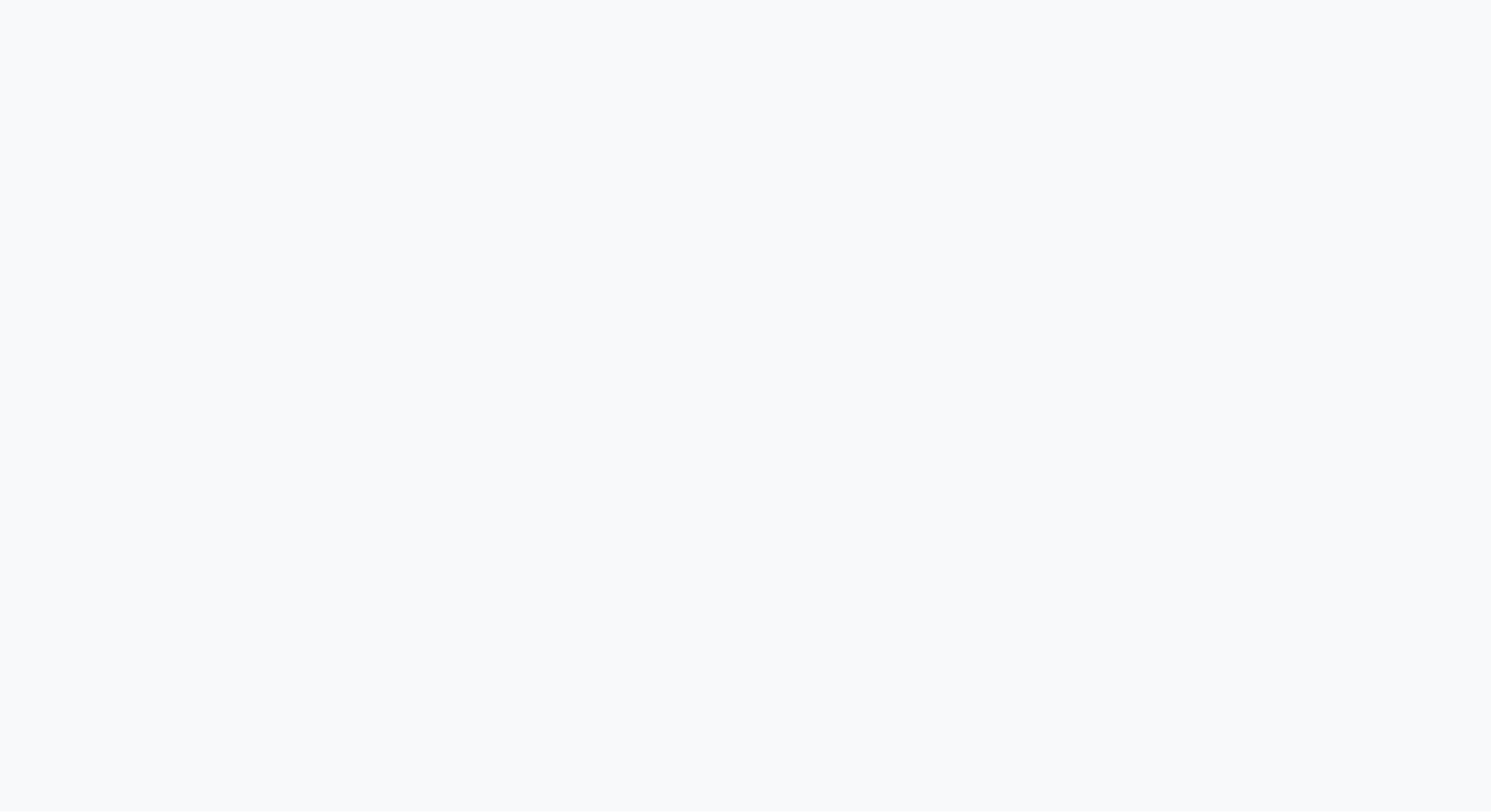
select select "6259"
select select "service"
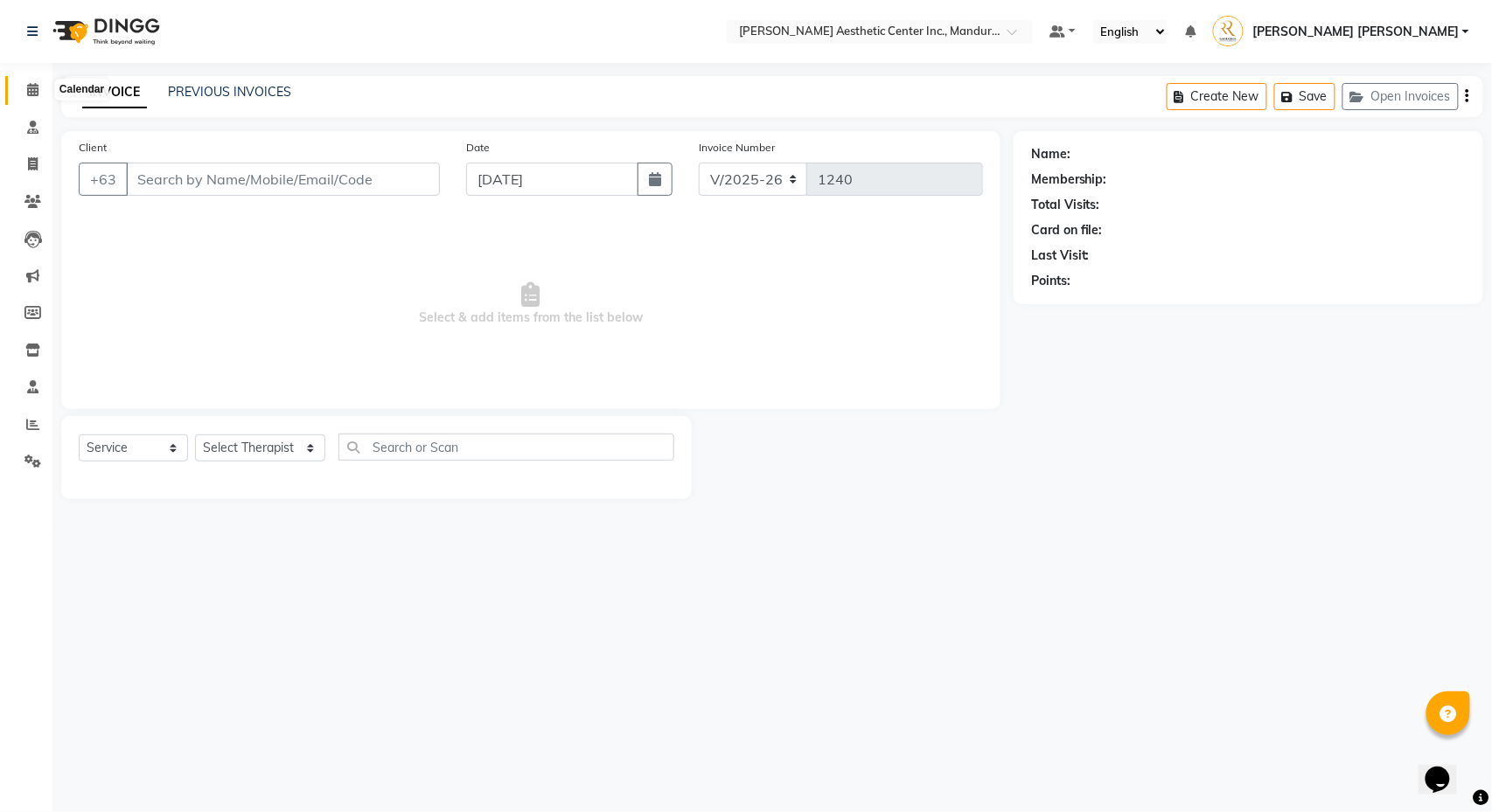
click at [36, 93] on icon at bounding box center [32, 89] width 12 height 14
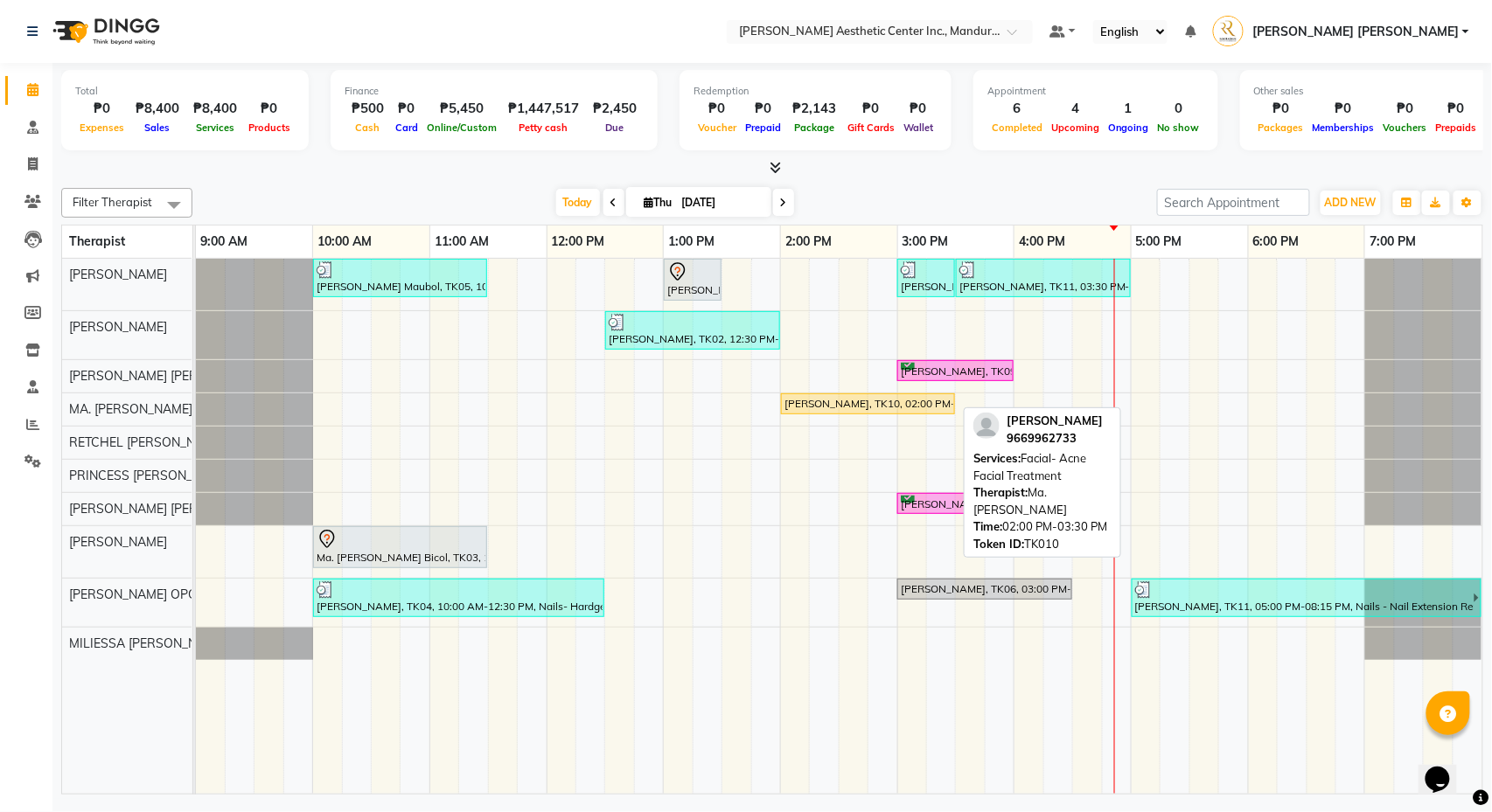
click at [822, 401] on div "Diosa Wang, TK10, 02:00 PM-03:30 PM, Facial- Acne Facial Treatment" at bounding box center [867, 403] width 170 height 15
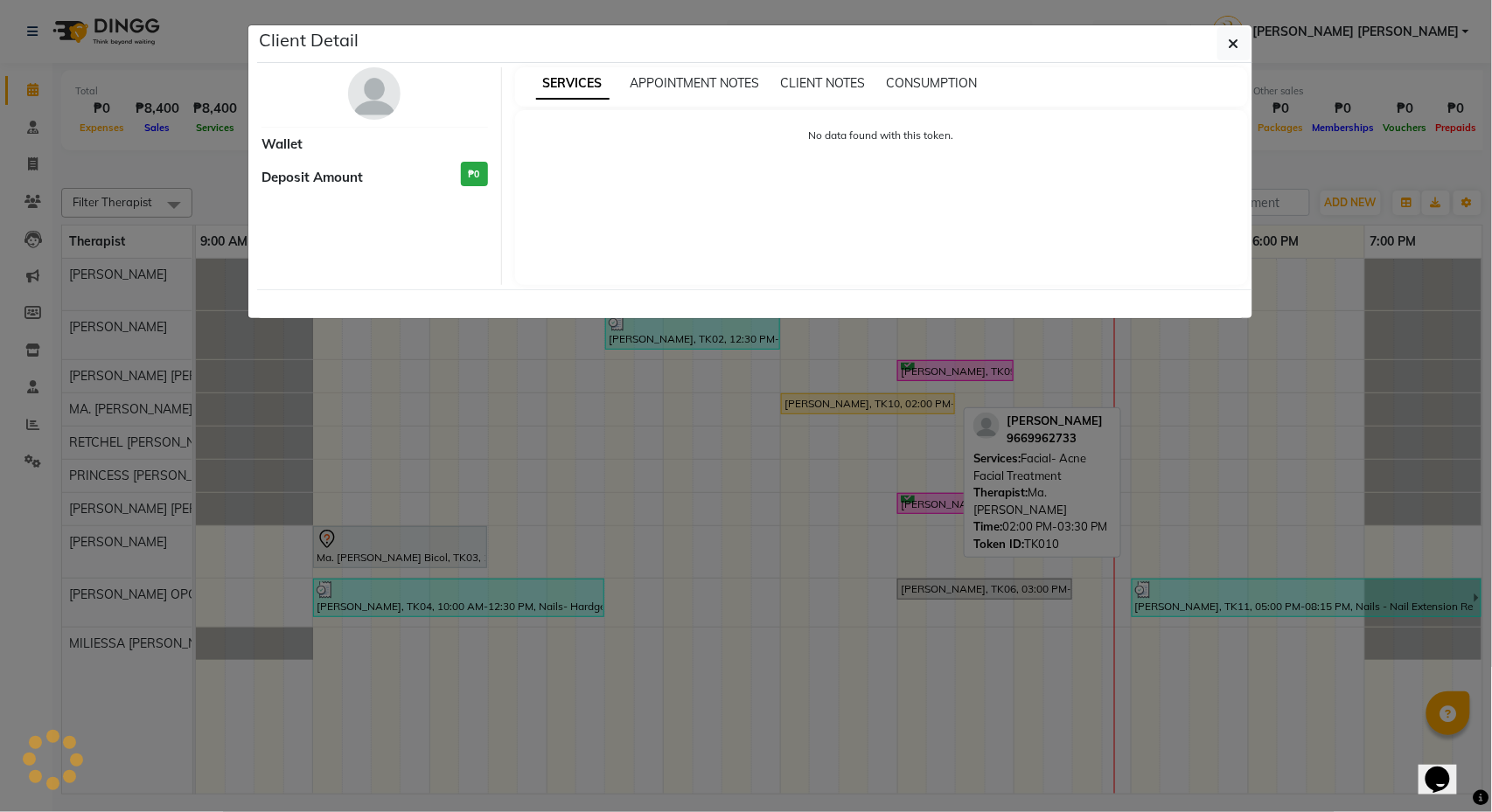
select select "1"
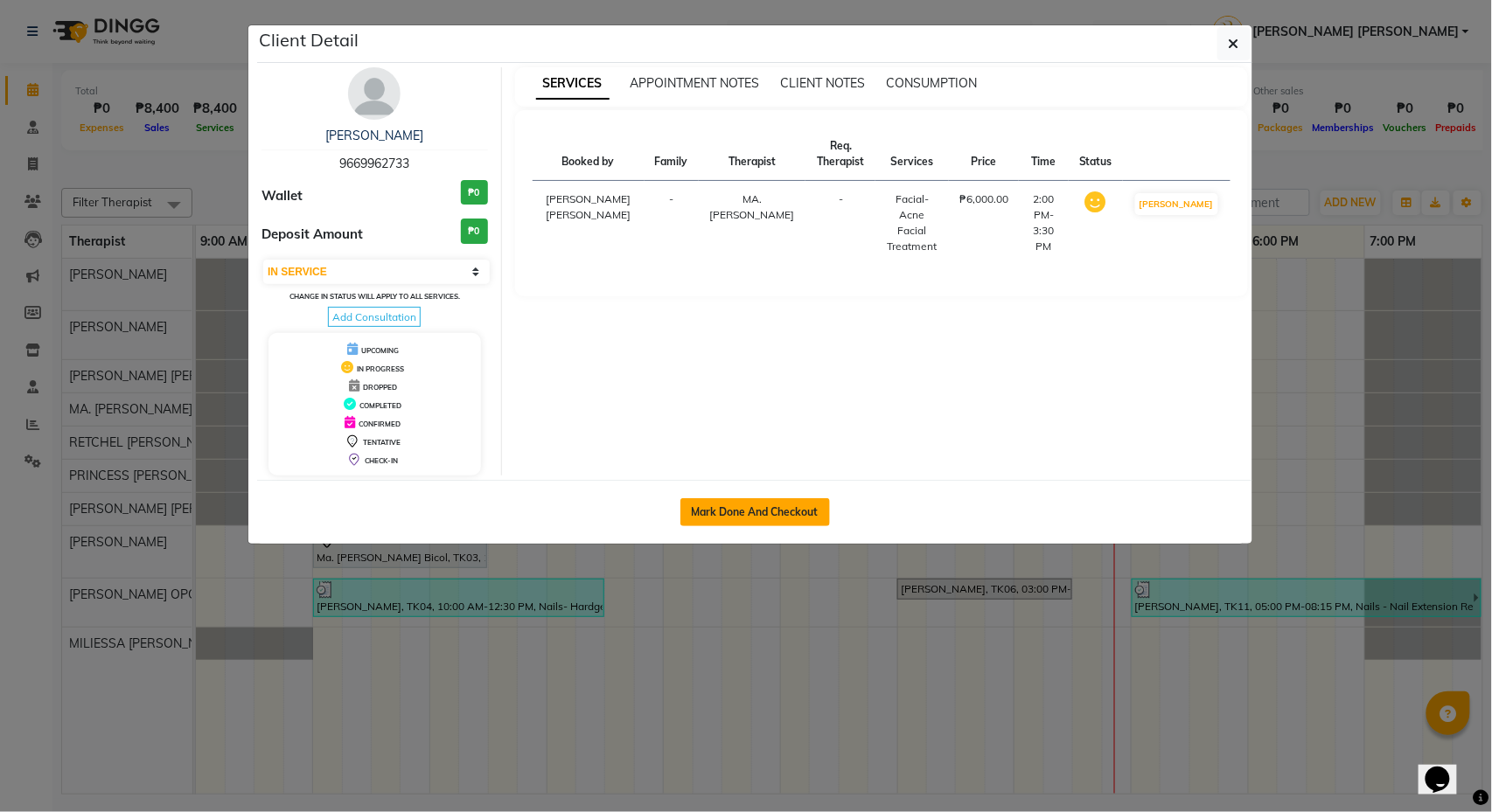
click at [782, 515] on button "Mark Done And Checkout" at bounding box center [755, 512] width 149 height 28
select select "service"
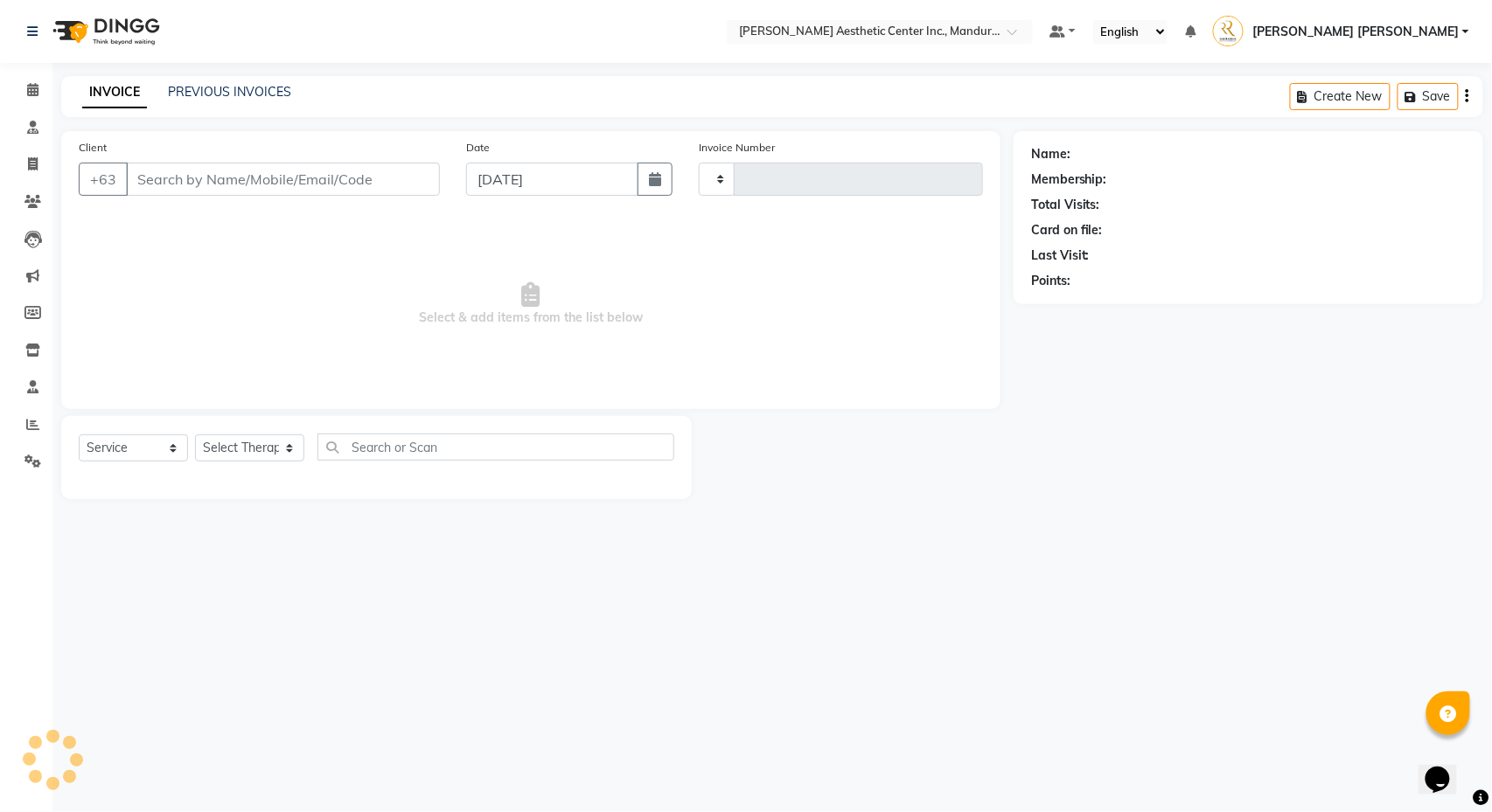
type input "1240"
select select "6259"
type input "9669962733"
select select "46410"
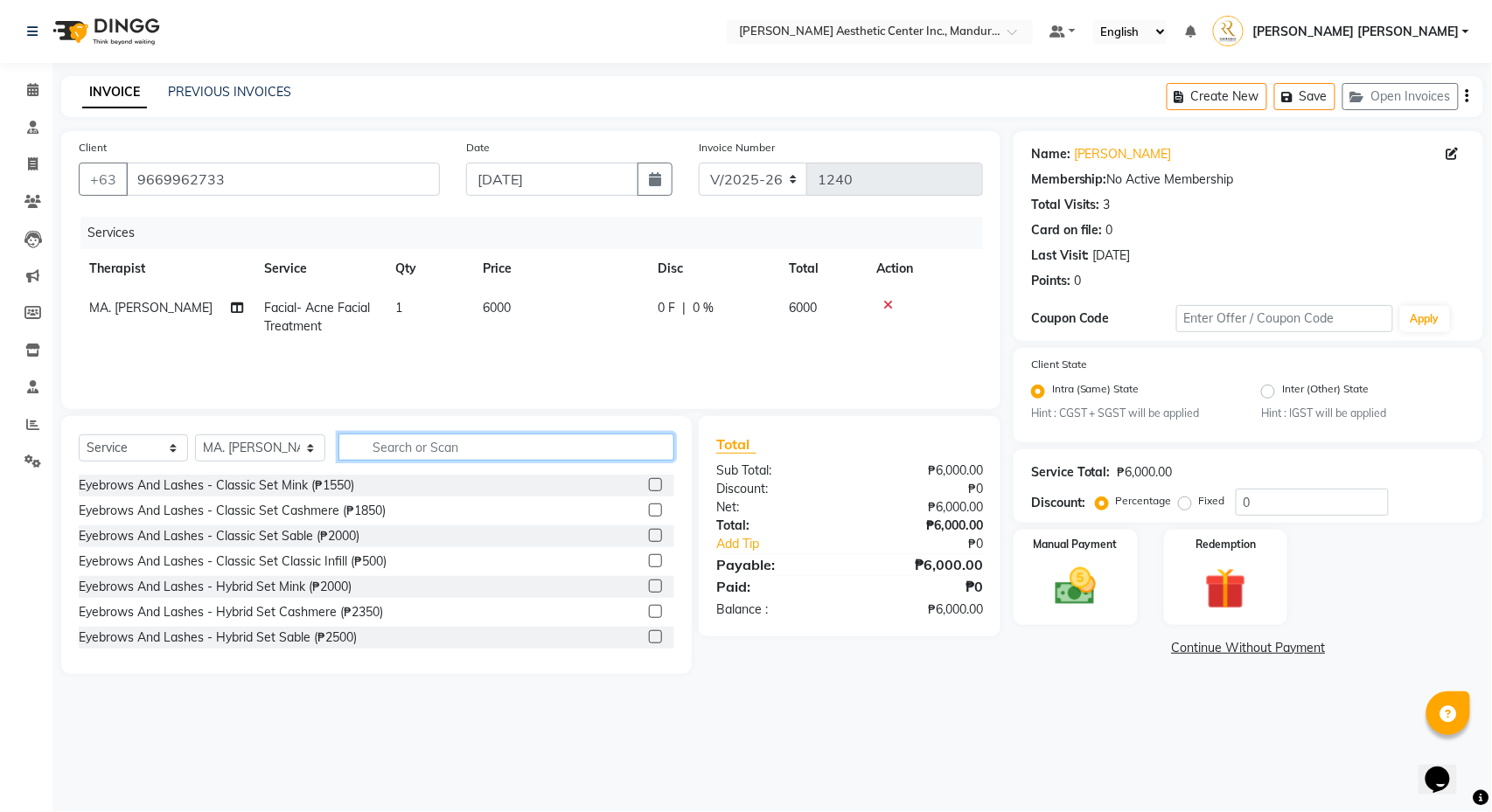
click at [448, 452] on input "text" at bounding box center [506, 447] width 336 height 27
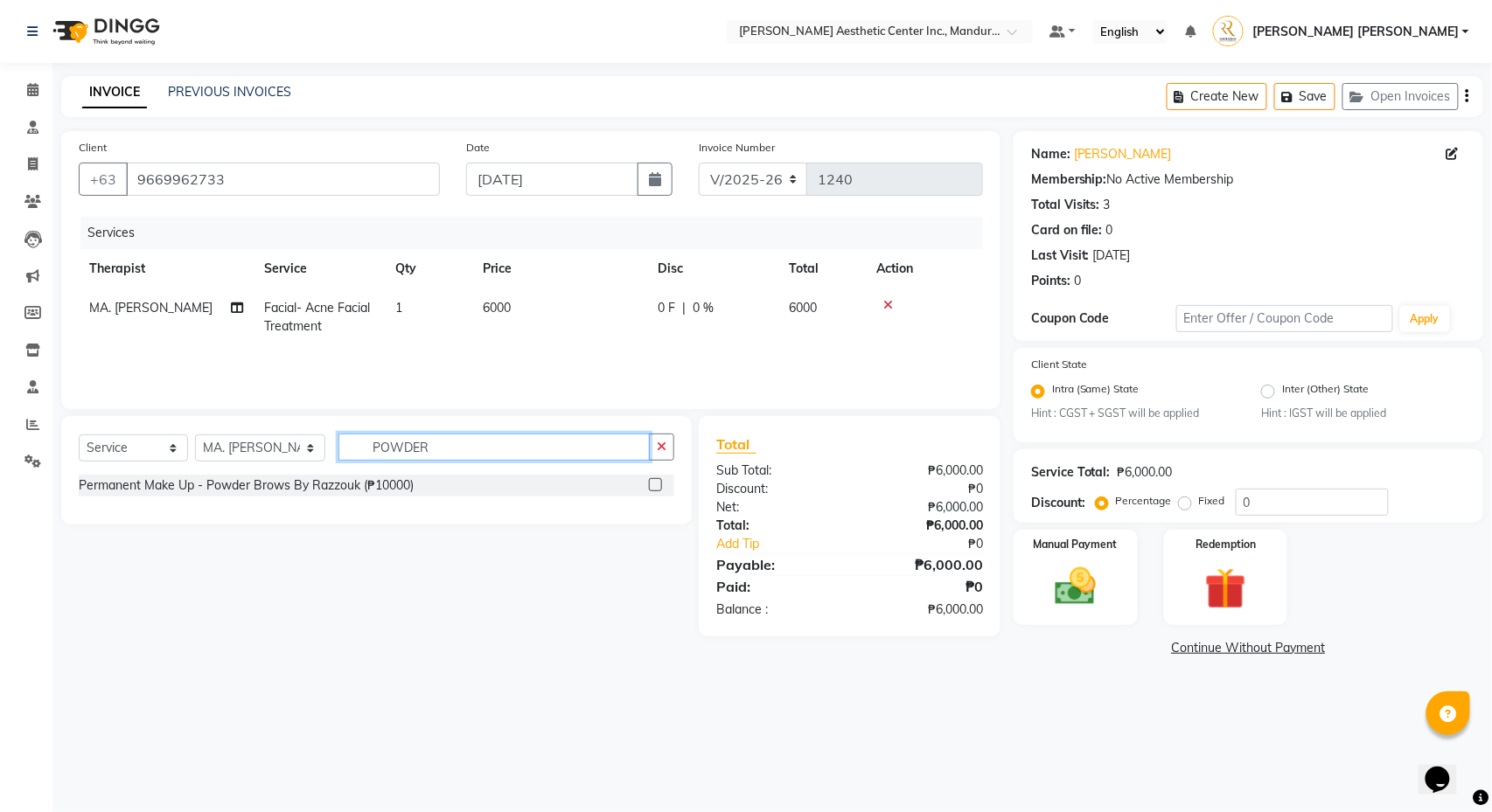
type input "POWDER"
click at [656, 486] on label at bounding box center [656, 484] width 14 height 14
click at [656, 486] on input "checkbox" at bounding box center [655, 485] width 12 height 12
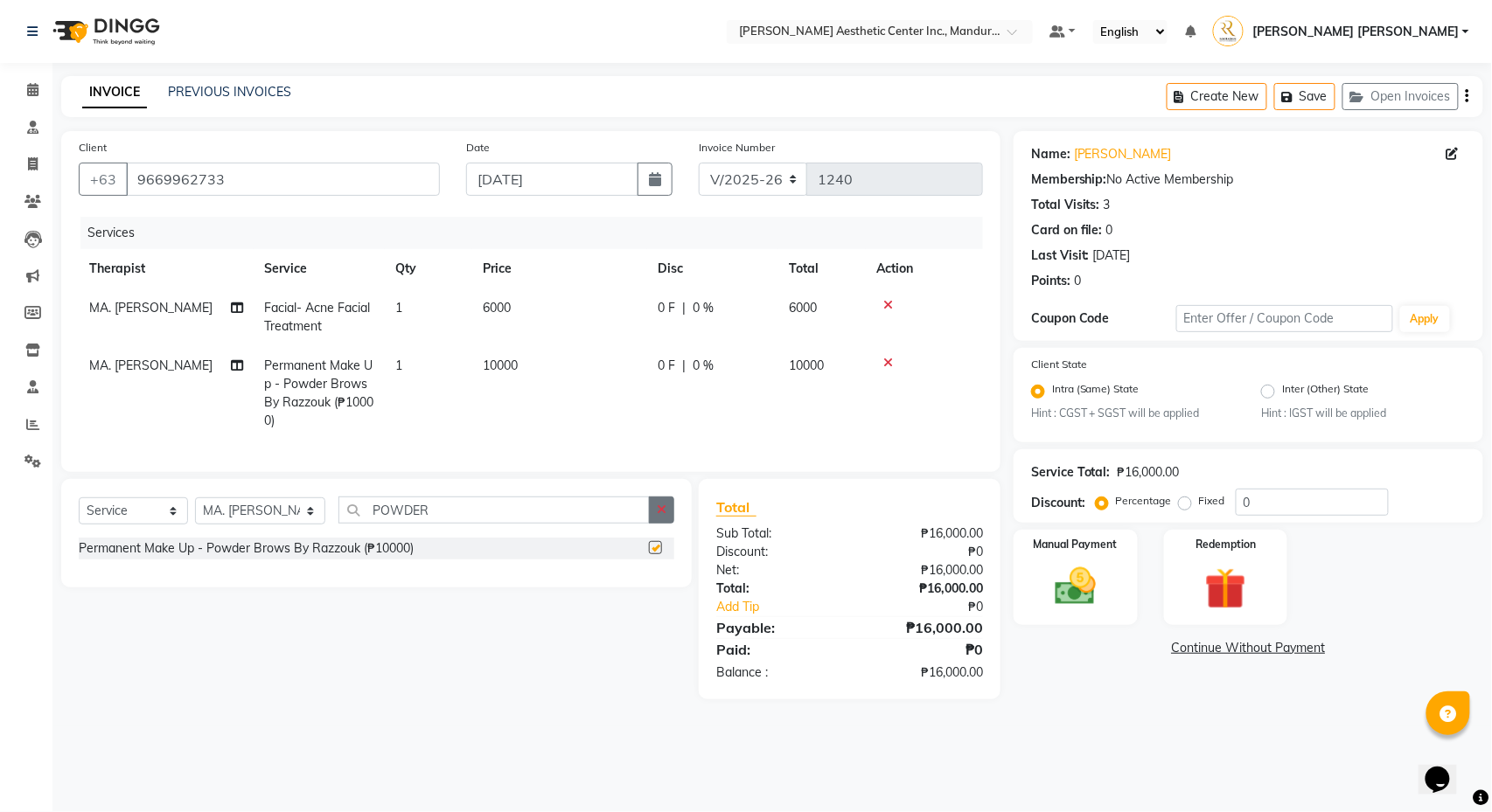
checkbox input "false"
click at [658, 522] on button "button" at bounding box center [662, 510] width 25 height 27
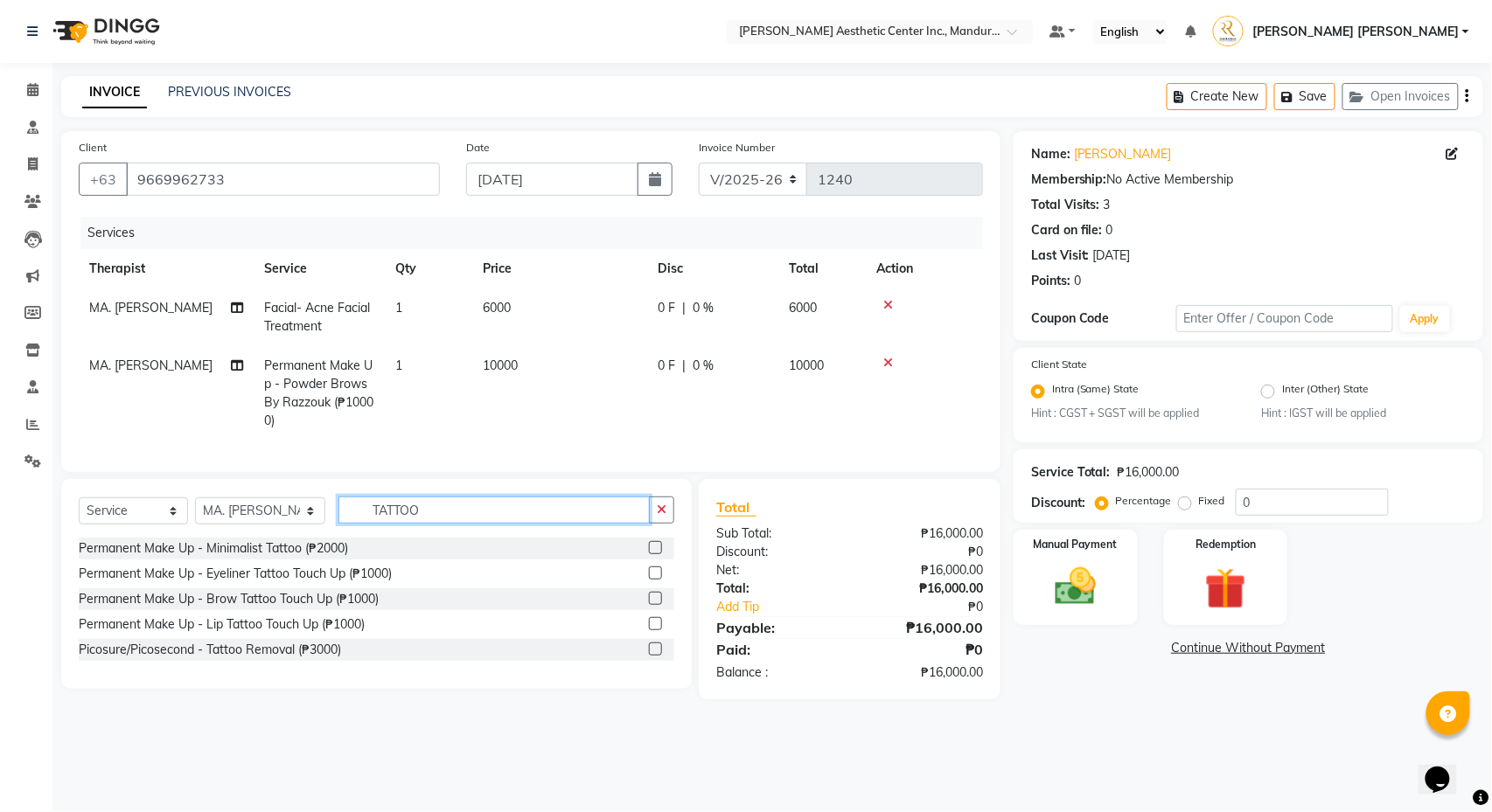
type input "TATTOO"
click at [658, 654] on label at bounding box center [656, 649] width 14 height 14
click at [658, 654] on input "checkbox" at bounding box center [655, 650] width 12 height 12
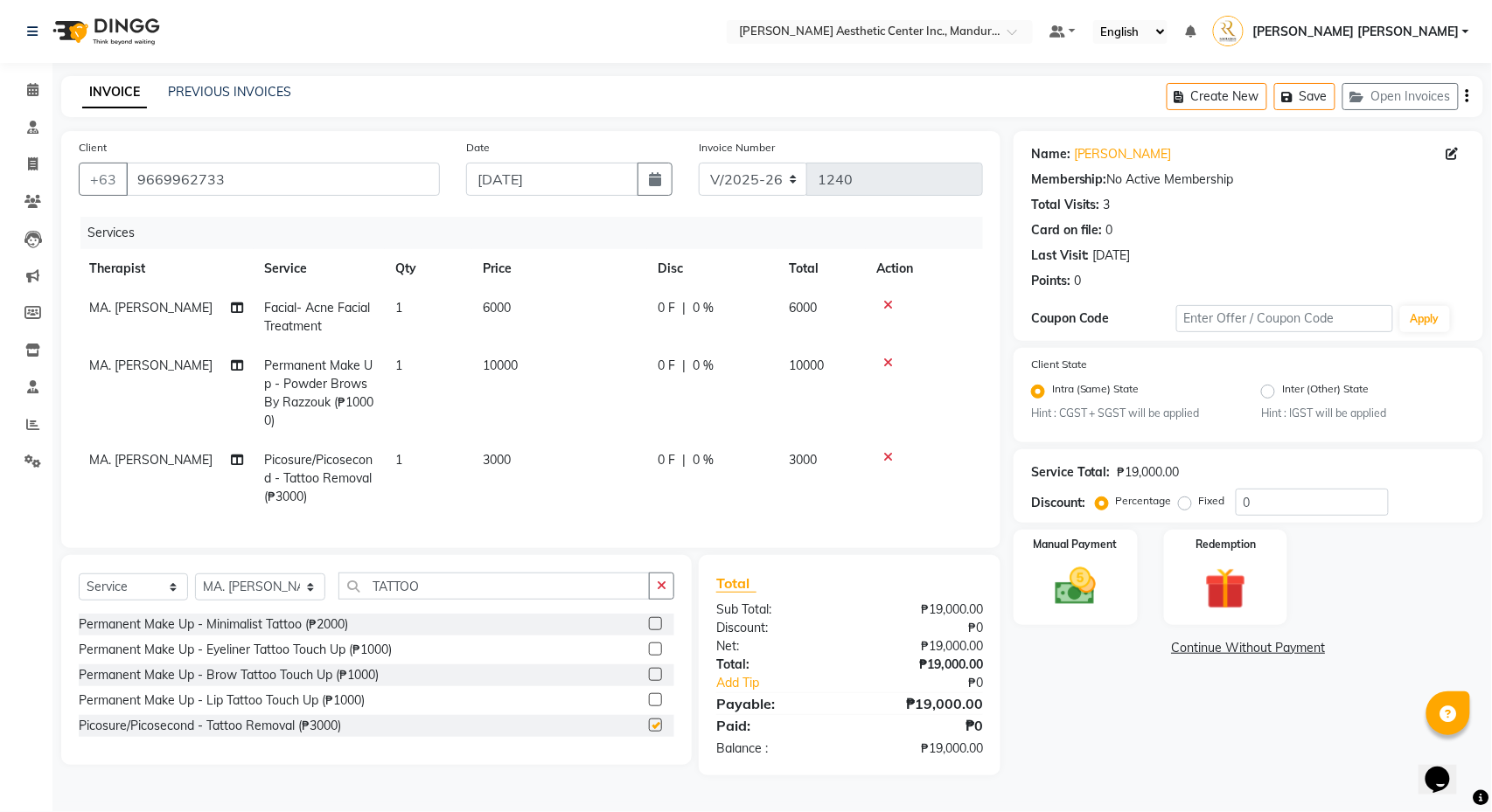
checkbox input "false"
click at [502, 463] on span "3000" at bounding box center [496, 459] width 28 height 15
select select "46410"
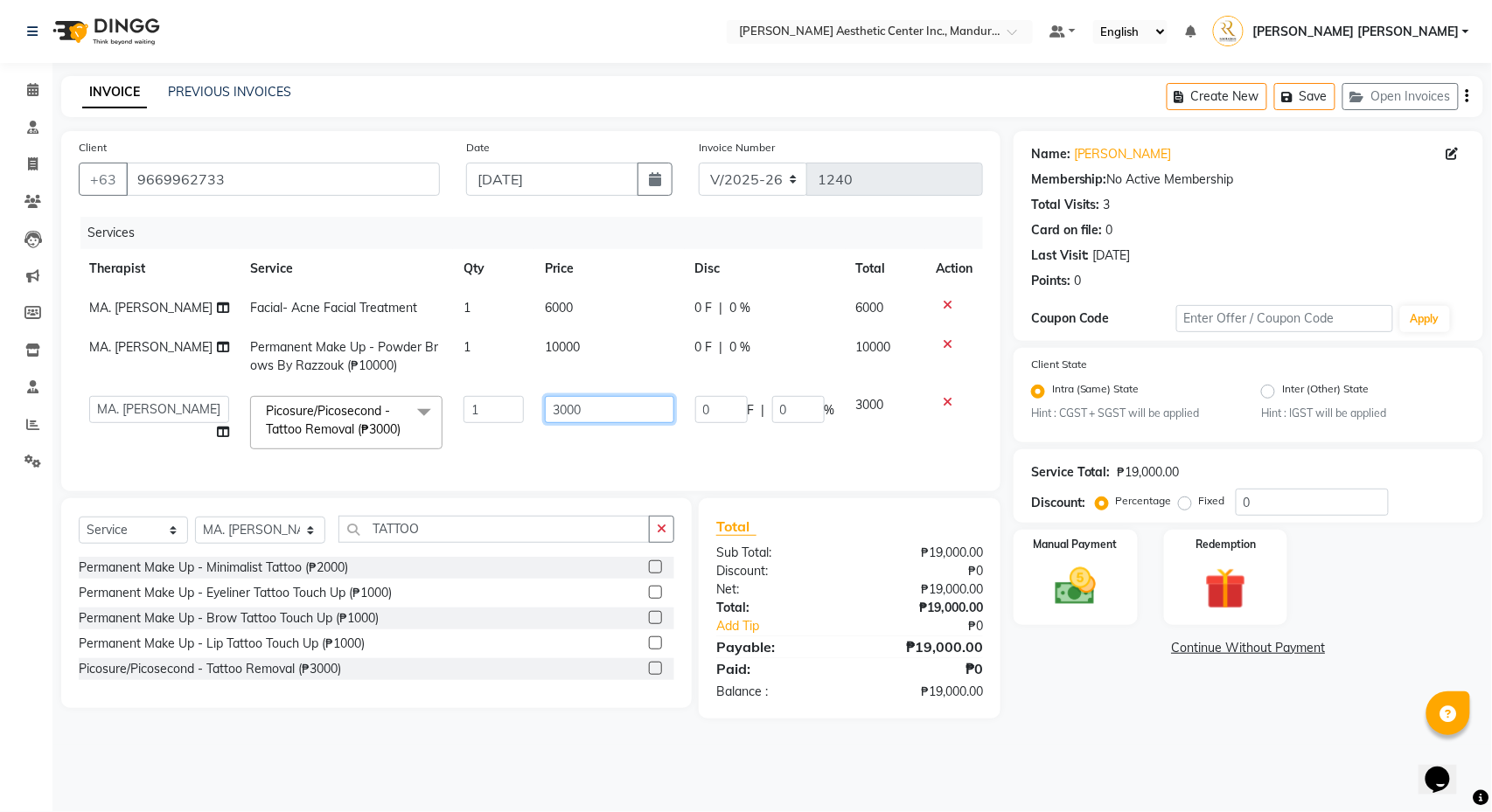
click at [555, 423] on input "3000" at bounding box center [610, 410] width 130 height 27
type input "2000"
click at [631, 492] on div "Client +63 9669962733 Date 10/02/2025 Invoice Number V/2025 V/2025-26 1240 Serv…" at bounding box center [530, 311] width 939 height 360
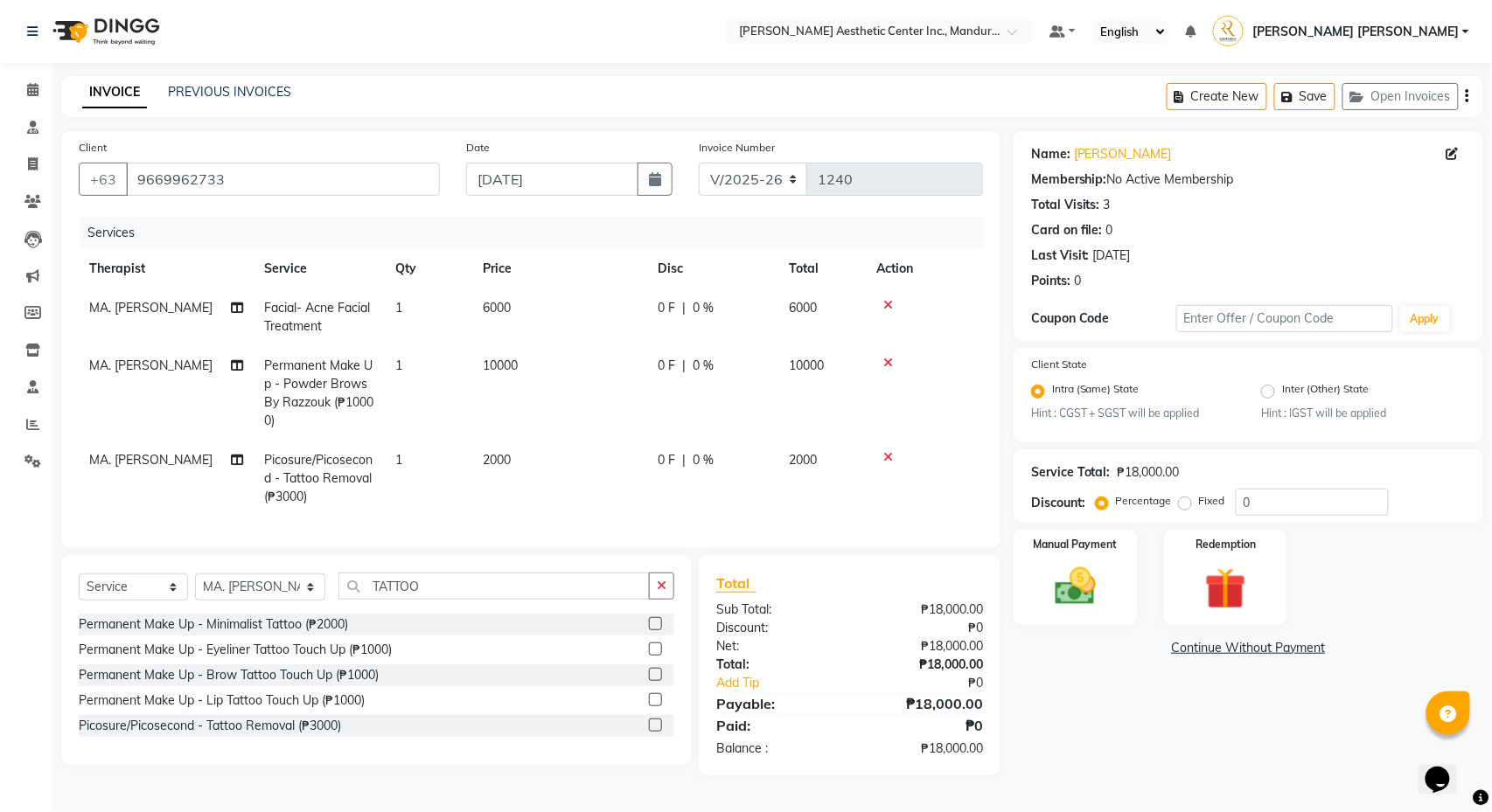
click at [1205, 649] on link "Continue Without Payment" at bounding box center [1249, 648] width 463 height 18
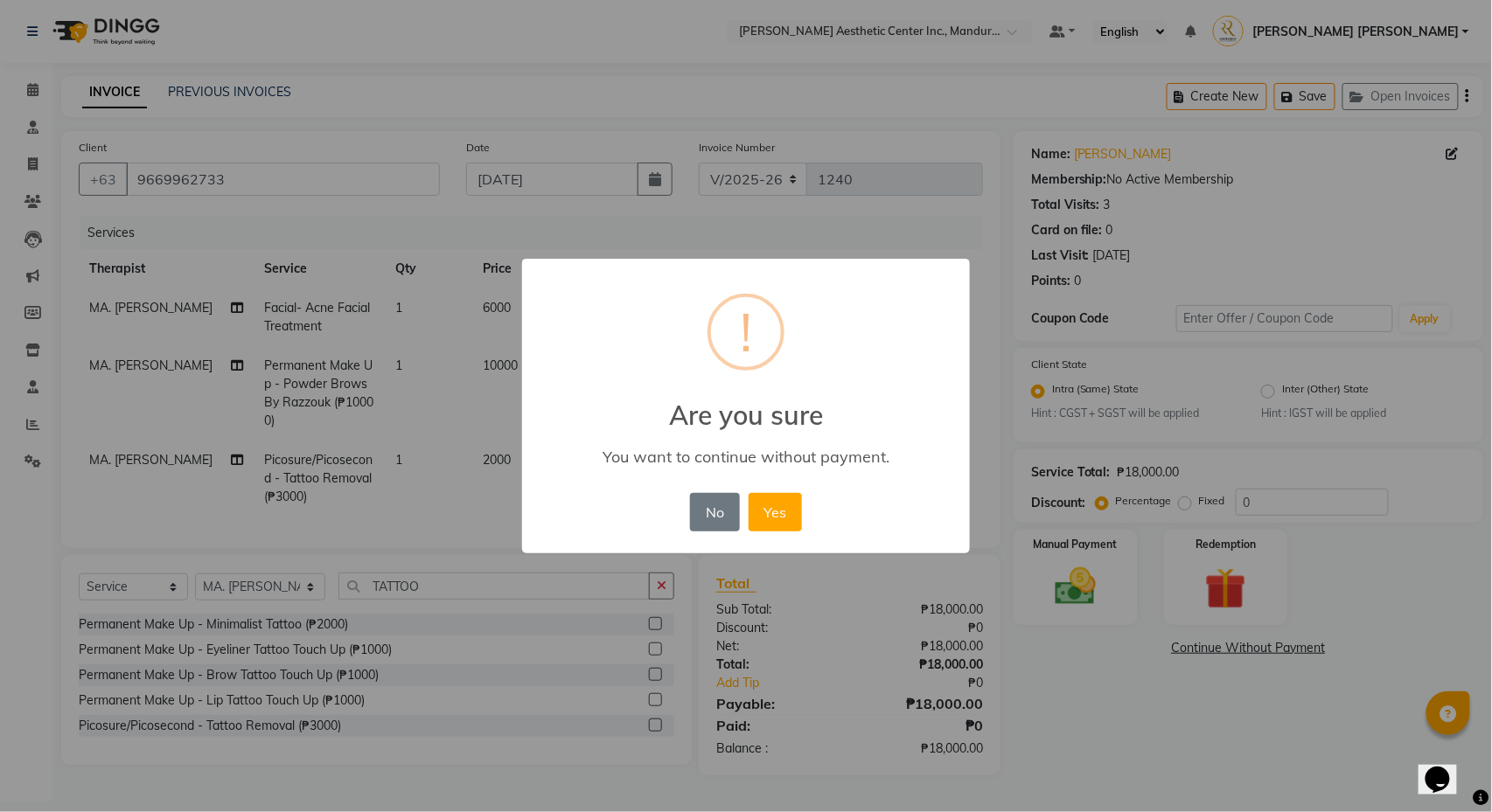
click at [1205, 649] on div "× ! Are you sure You want to continue without payment. No No Yes" at bounding box center [746, 406] width 1492 height 812
click at [788, 514] on button "Yes" at bounding box center [774, 512] width 53 height 39
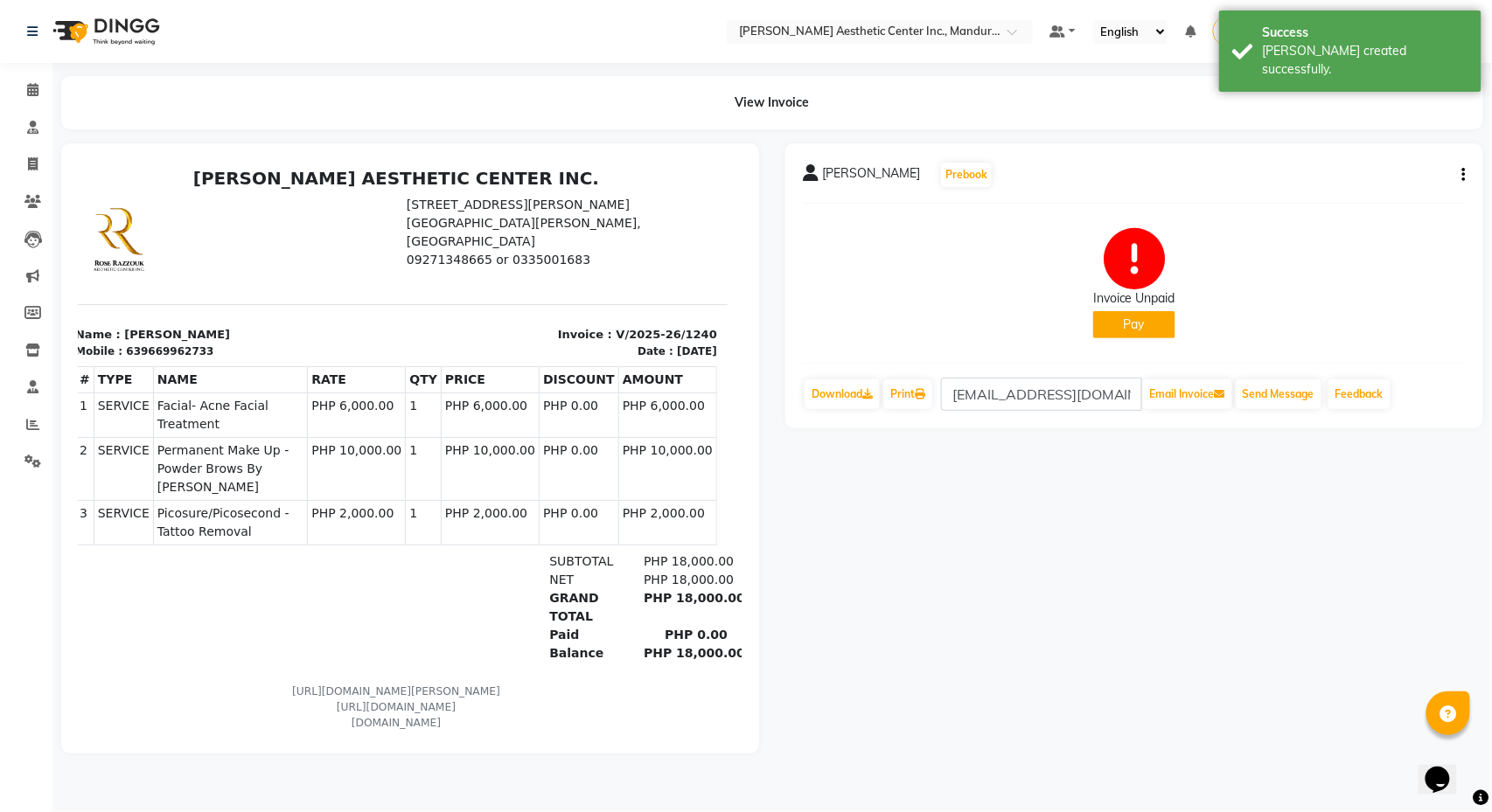
scroll to position [0, 9]
click at [32, 85] on icon at bounding box center [32, 89] width 12 height 14
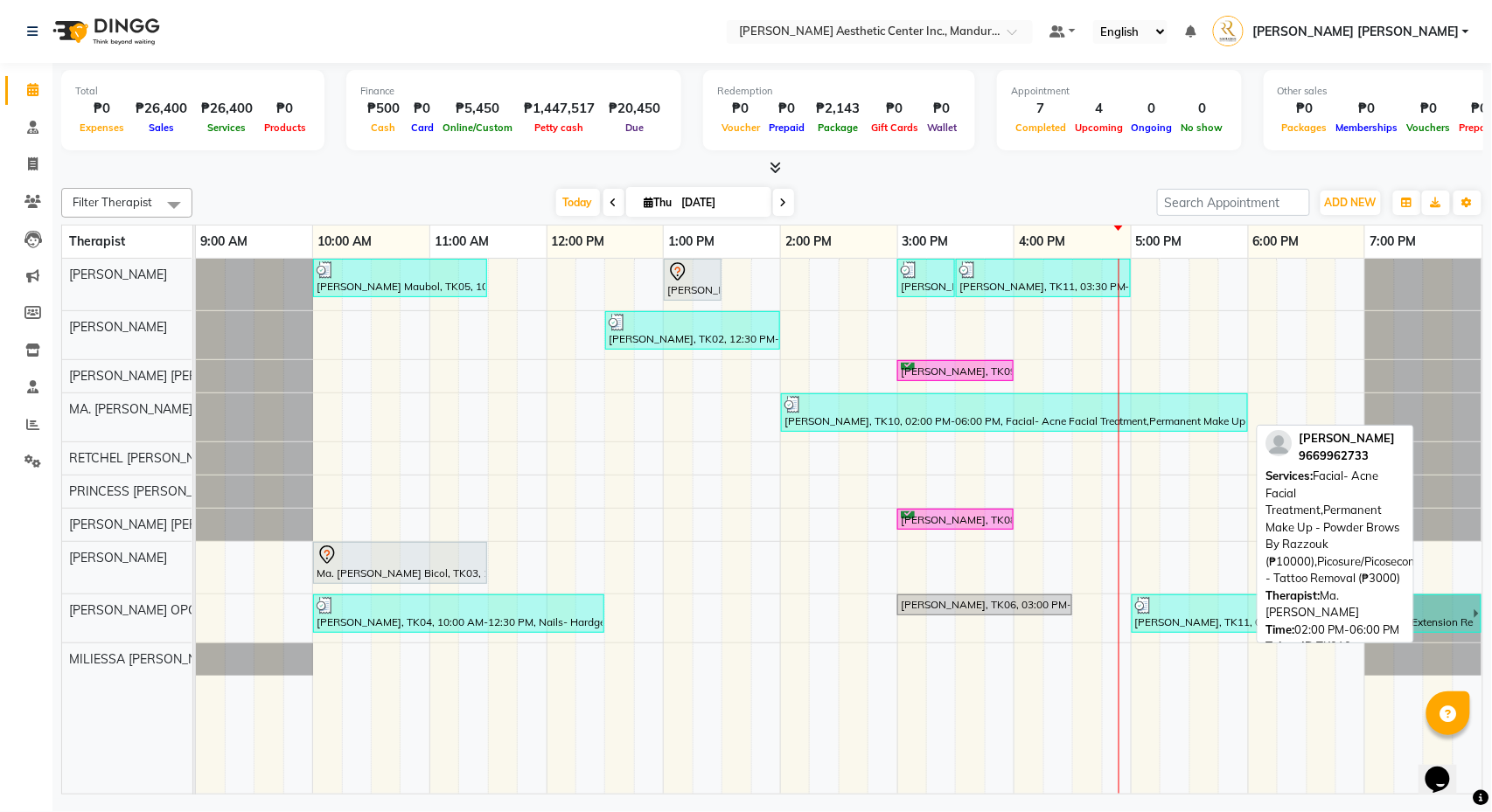
click at [974, 427] on div "Diosa Wang, TK10, 02:00 PM-06:00 PM, Facial- Acne Facial Treatment,Permanent Ma…" at bounding box center [1014, 412] width 464 height 33
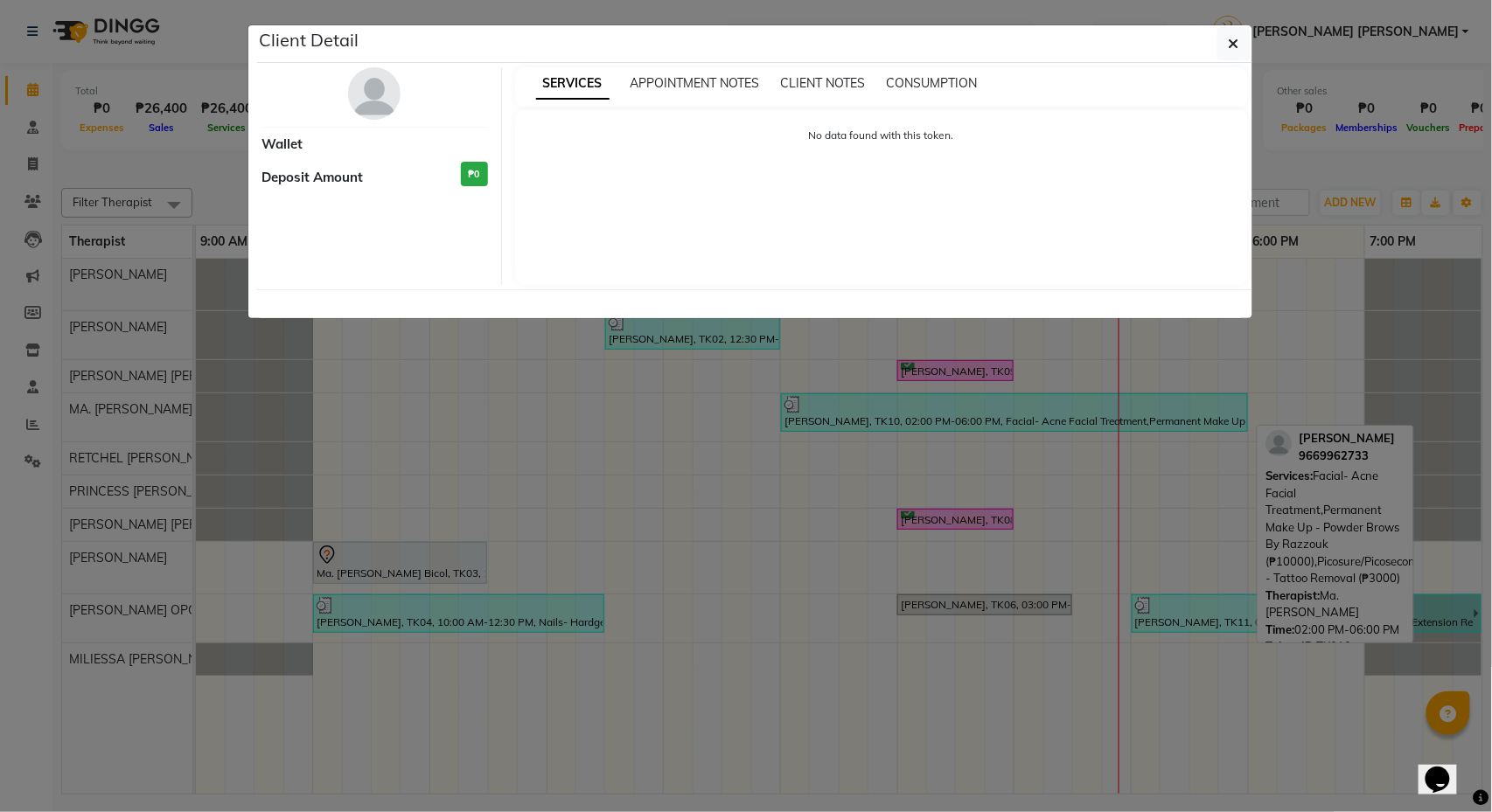
select select "3"
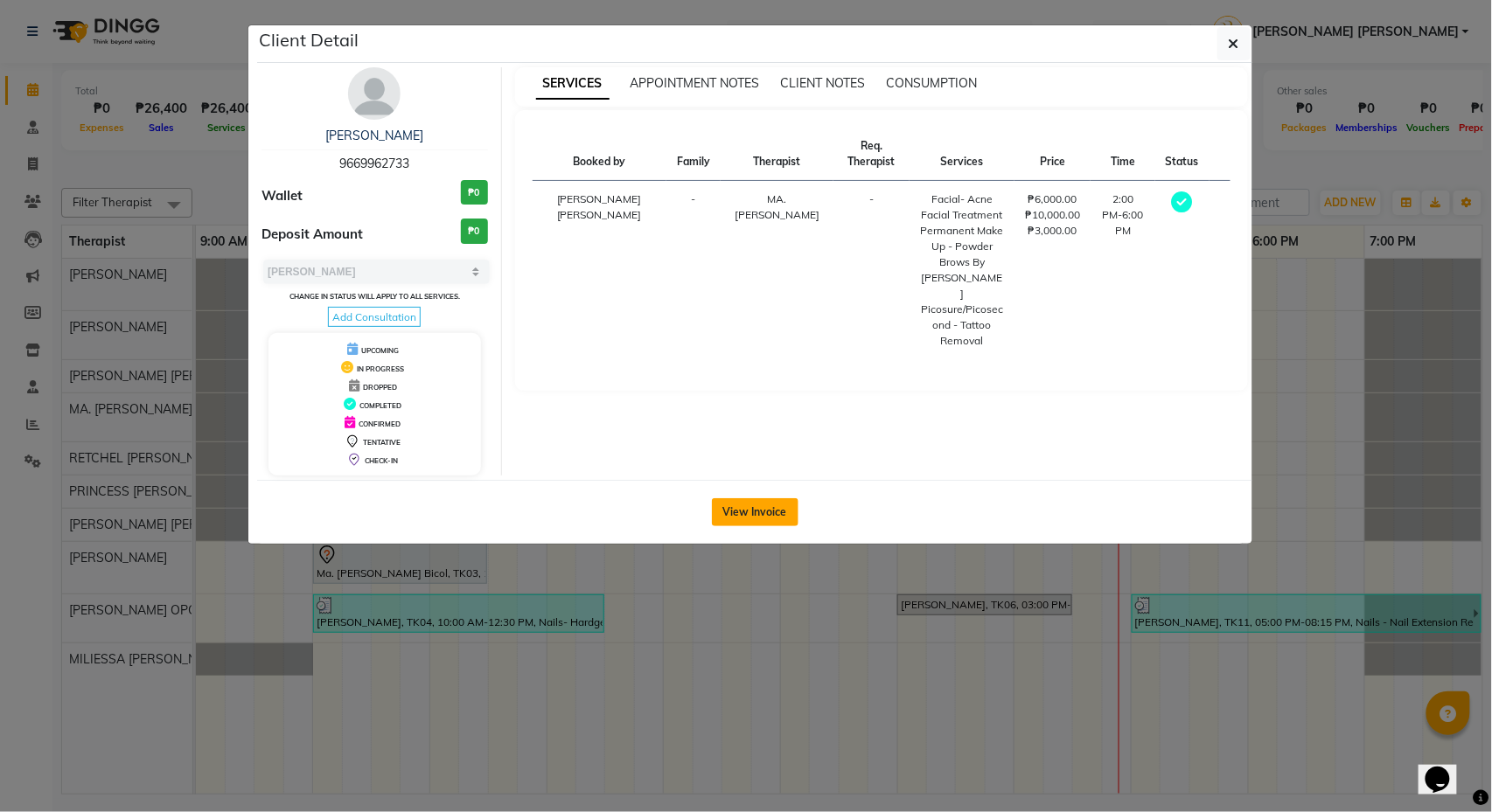
click at [772, 523] on button "View Invoice" at bounding box center [755, 512] width 86 height 28
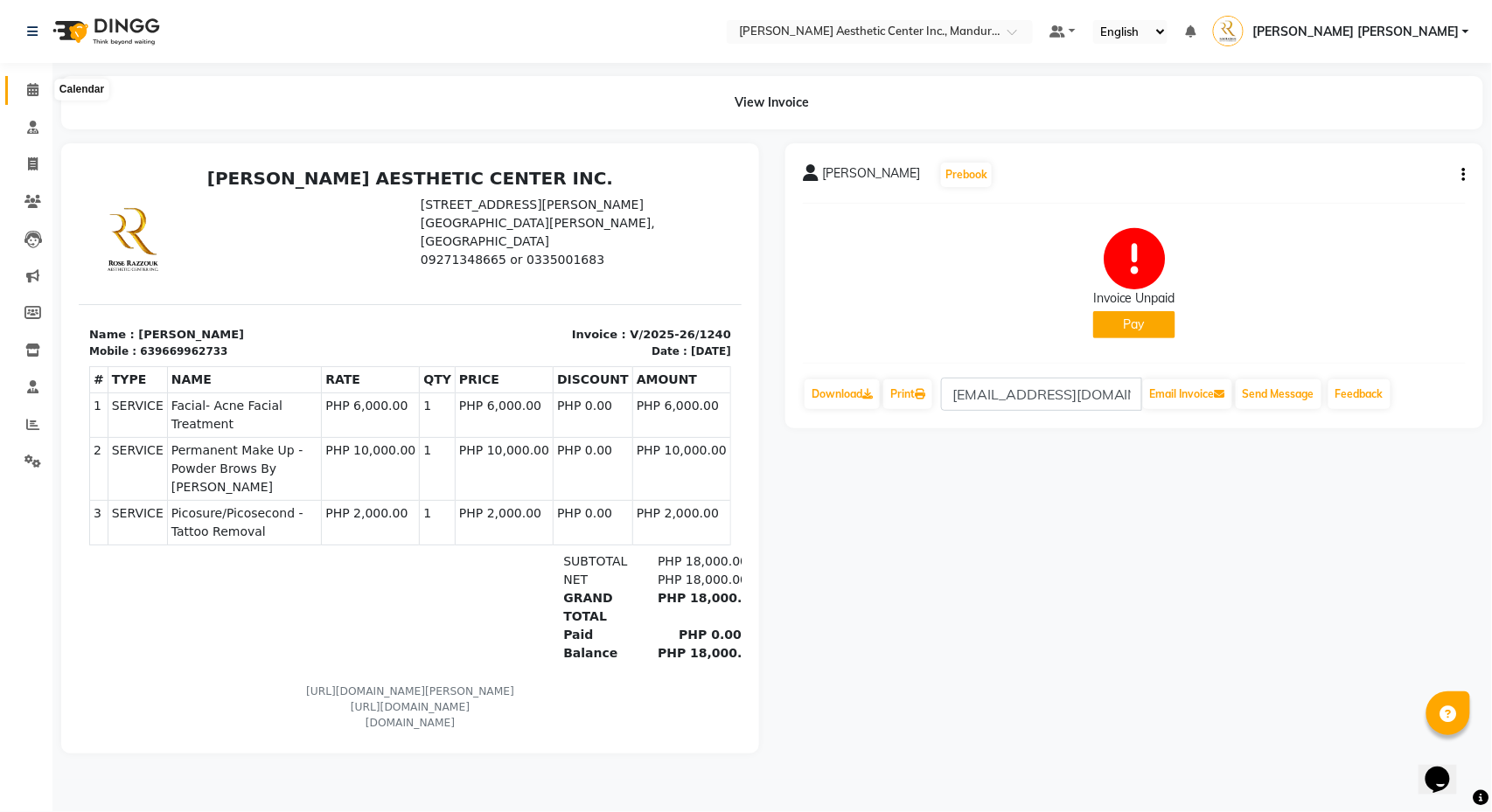
click at [28, 84] on icon at bounding box center [32, 89] width 12 height 14
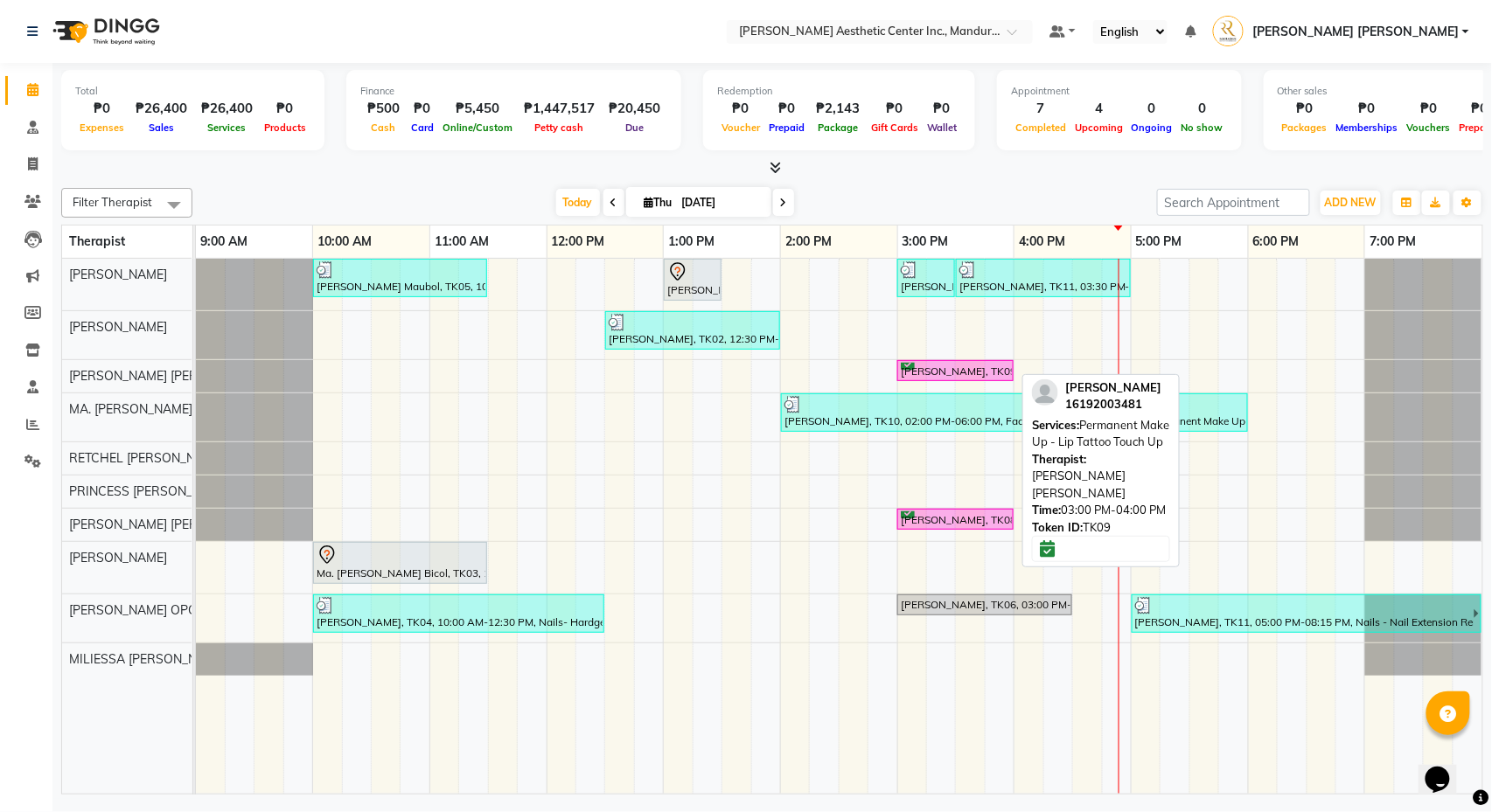
click at [959, 369] on div "[PERSON_NAME], TK09, 03:00 PM-04:00 PM, Permanent Make Up - Lip Tattoo Touch Up" at bounding box center [954, 371] width 113 height 16
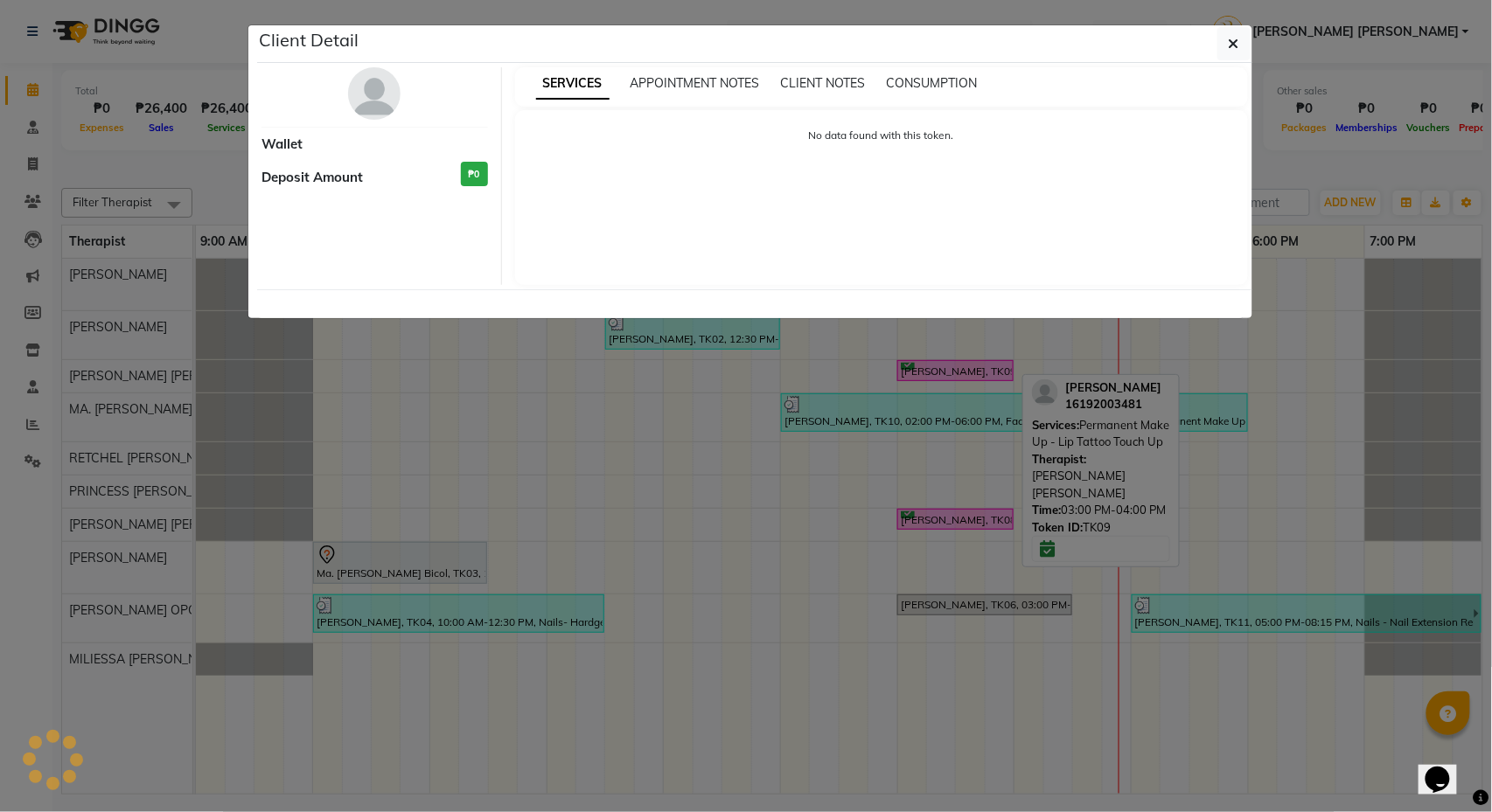
select select "6"
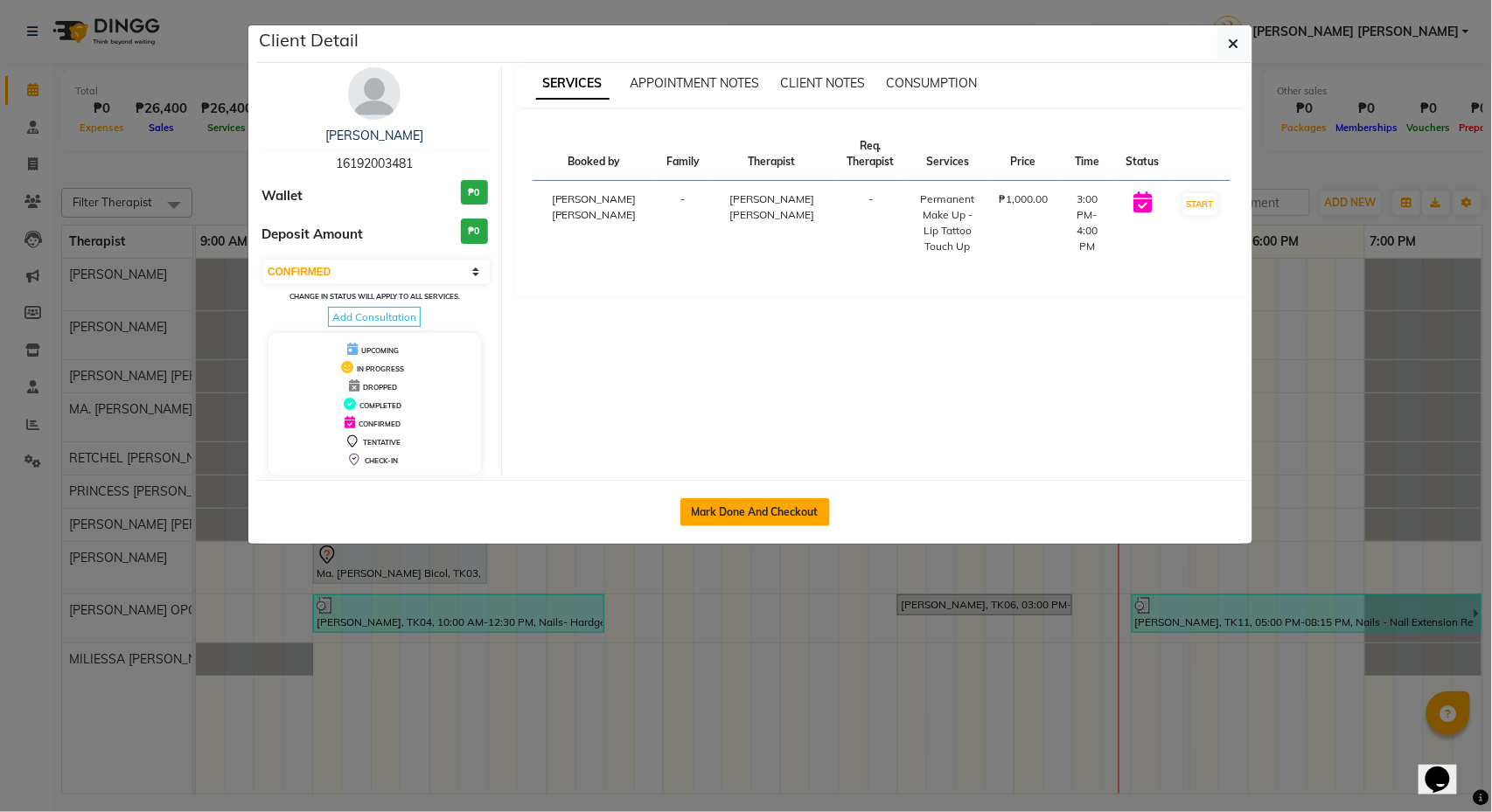
click at [796, 515] on button "Mark Done And Checkout" at bounding box center [755, 512] width 149 height 28
select select "service"
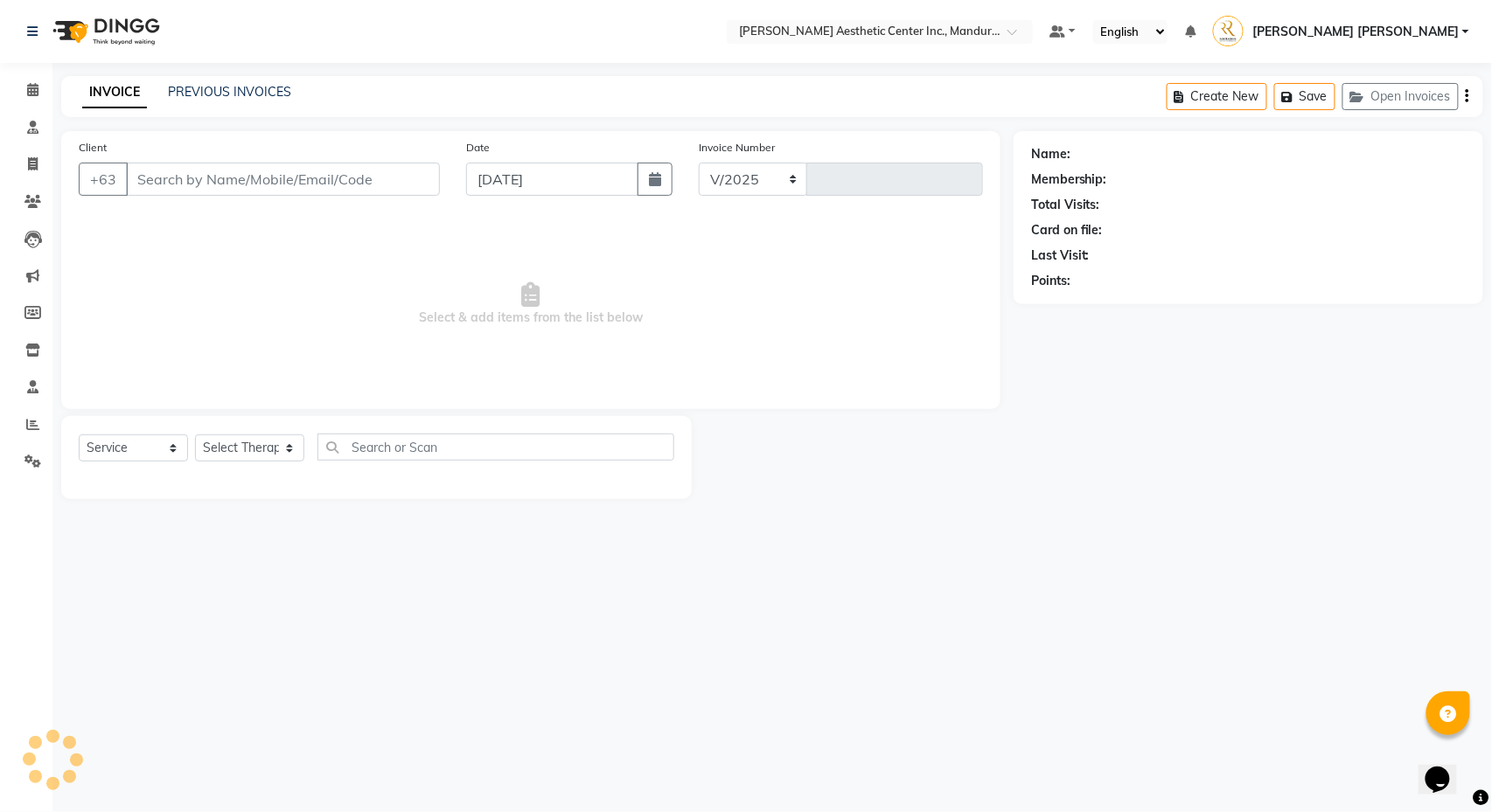
select select "6259"
type input "1241"
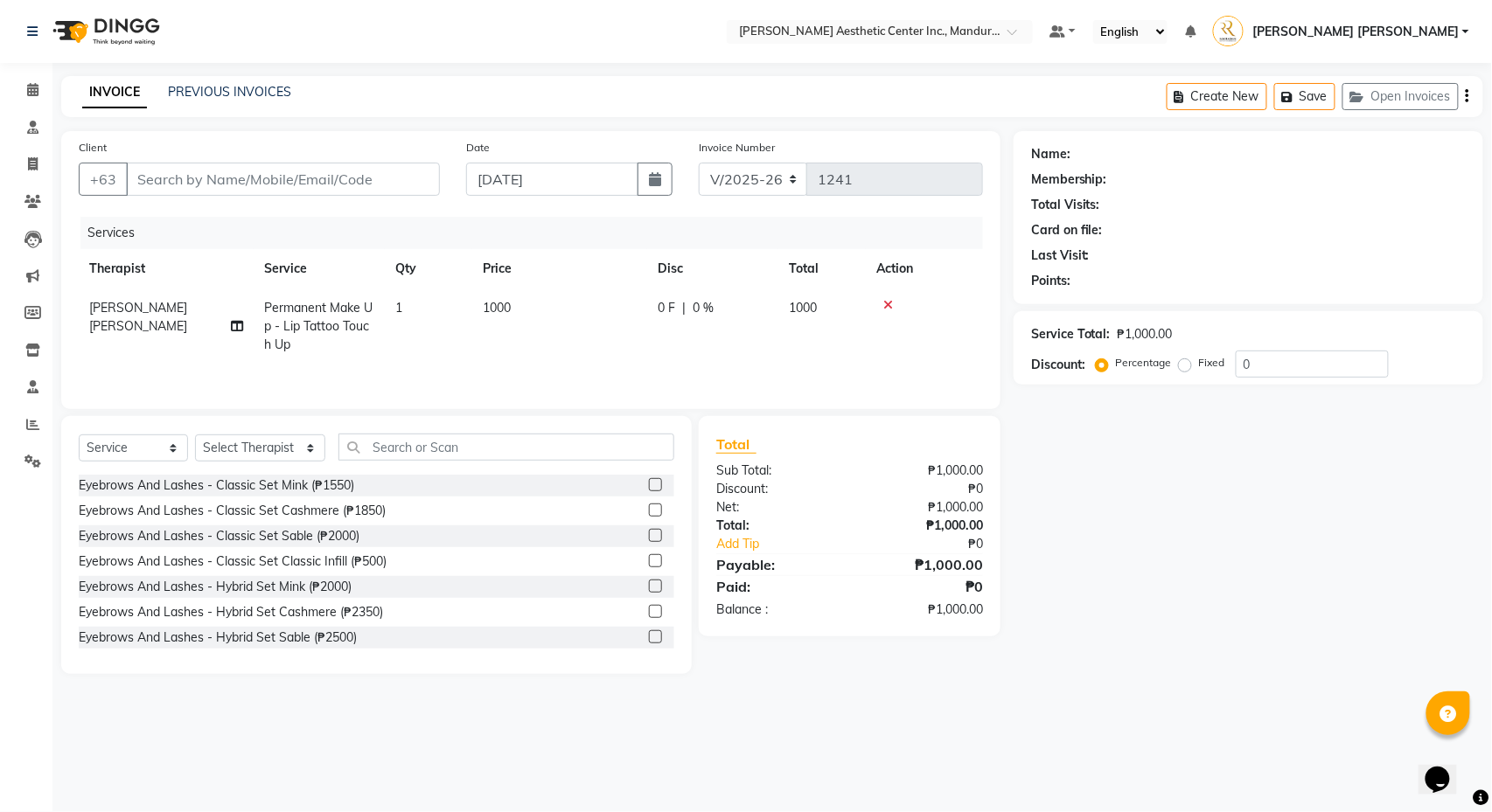
type input "16192003481"
select select "46409"
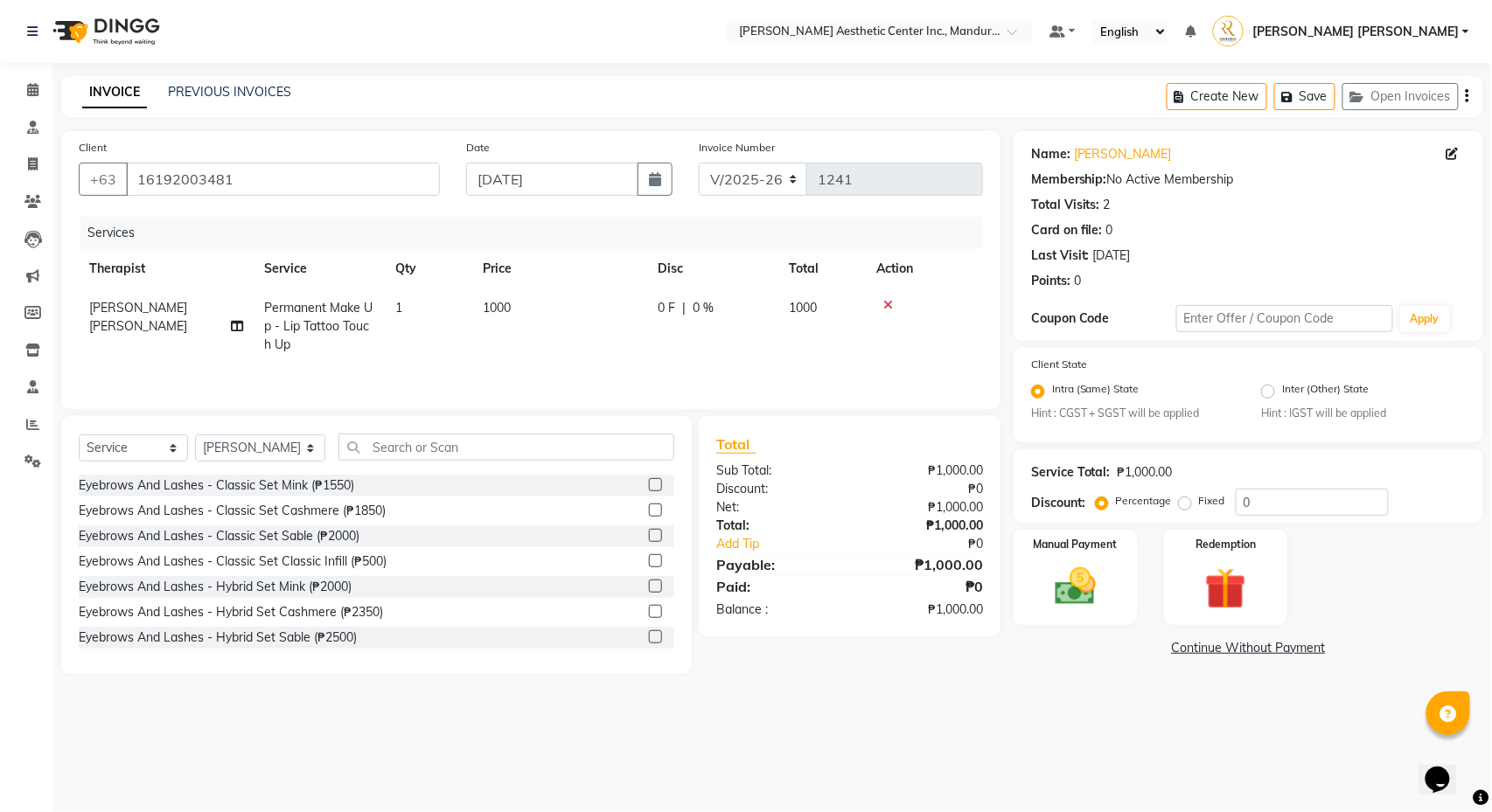
click at [493, 302] on span "1000" at bounding box center [496, 307] width 28 height 15
select select "46409"
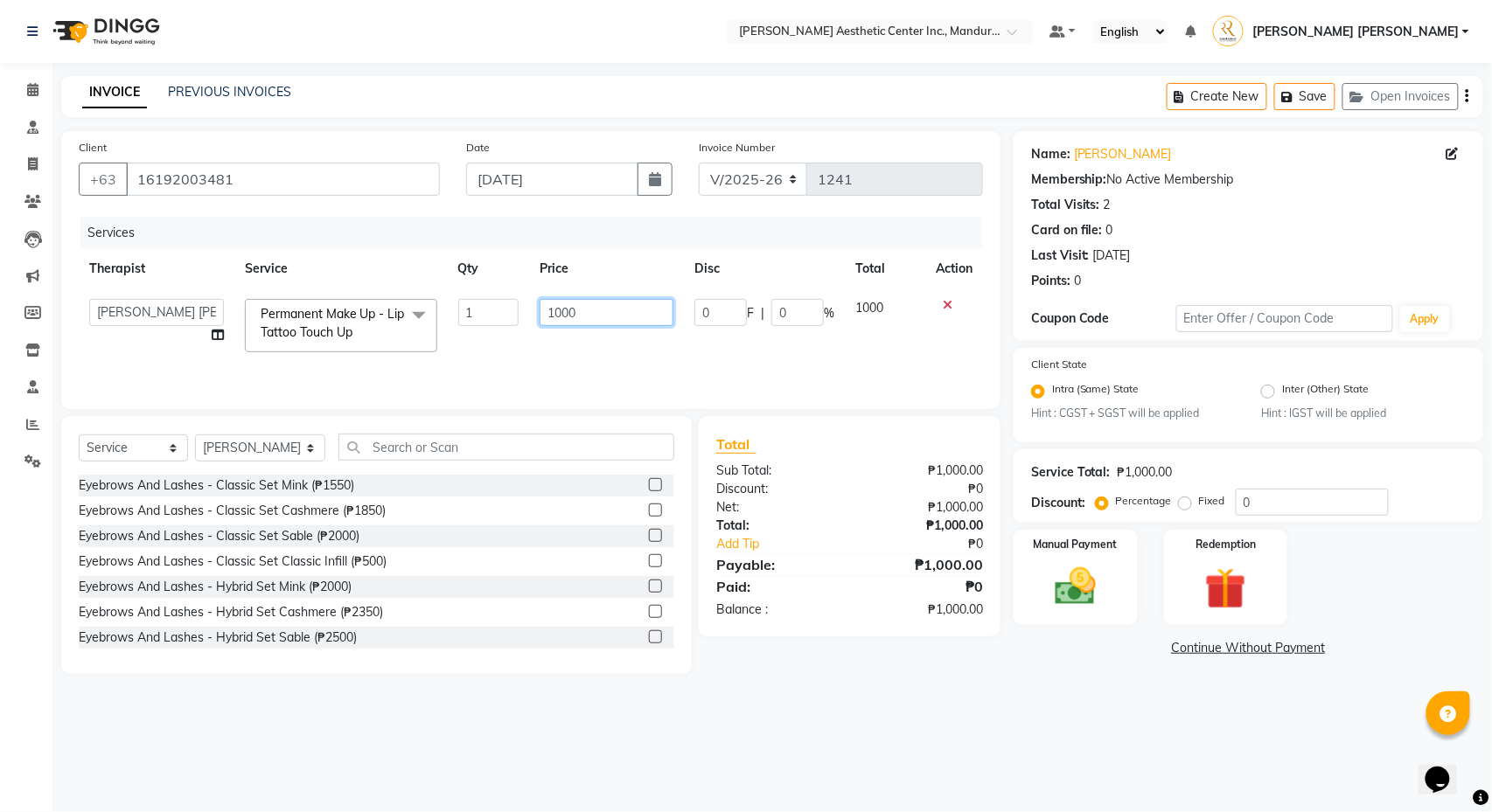
click at [556, 306] on input "1000" at bounding box center [606, 312] width 134 height 27
type input "3000"
click at [361, 449] on input "text" at bounding box center [506, 447] width 336 height 27
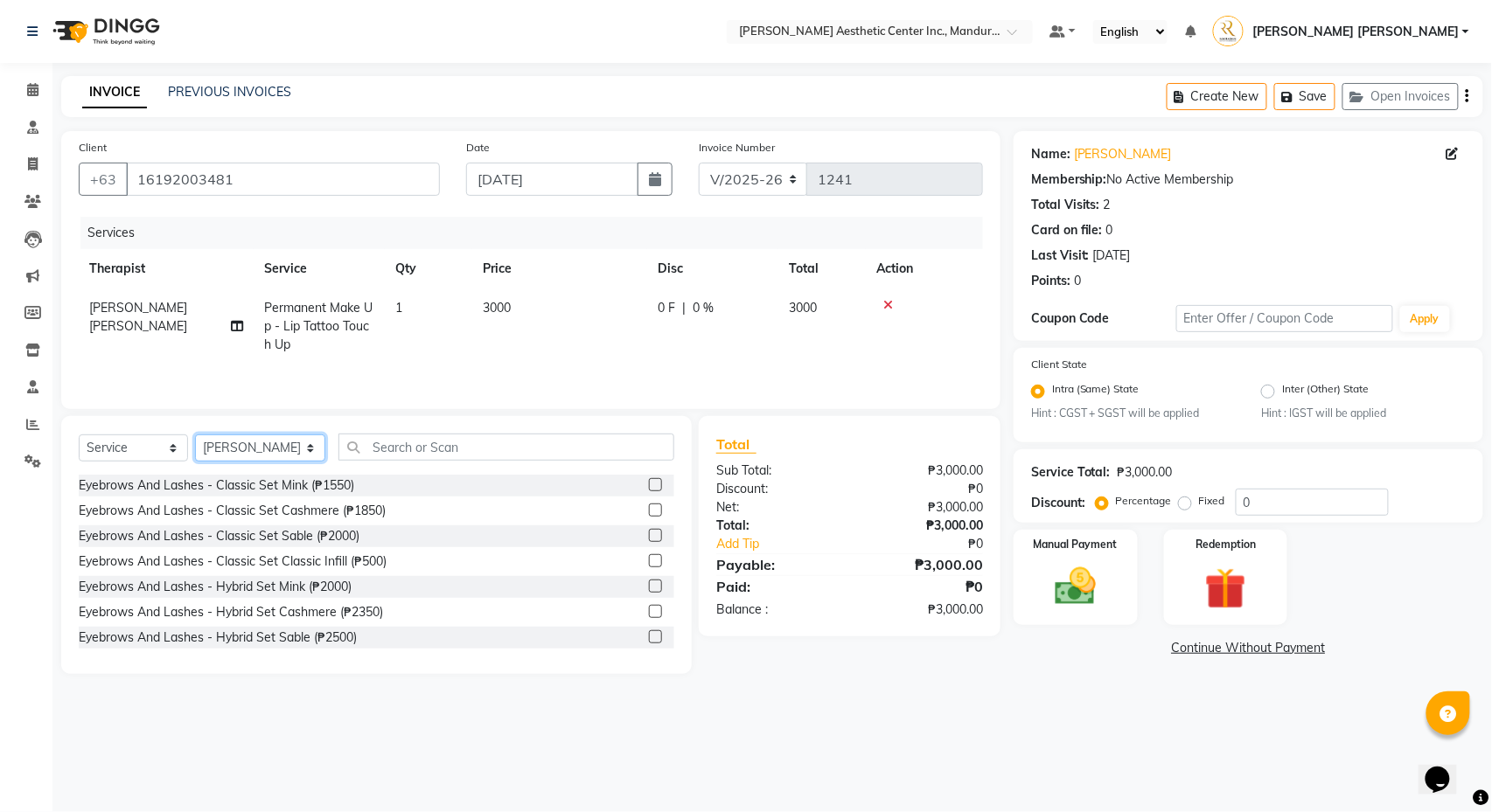
select select "46432"
click at [439, 452] on input "text" at bounding box center [506, 447] width 336 height 27
type input "B"
type input "b"
type input "e"
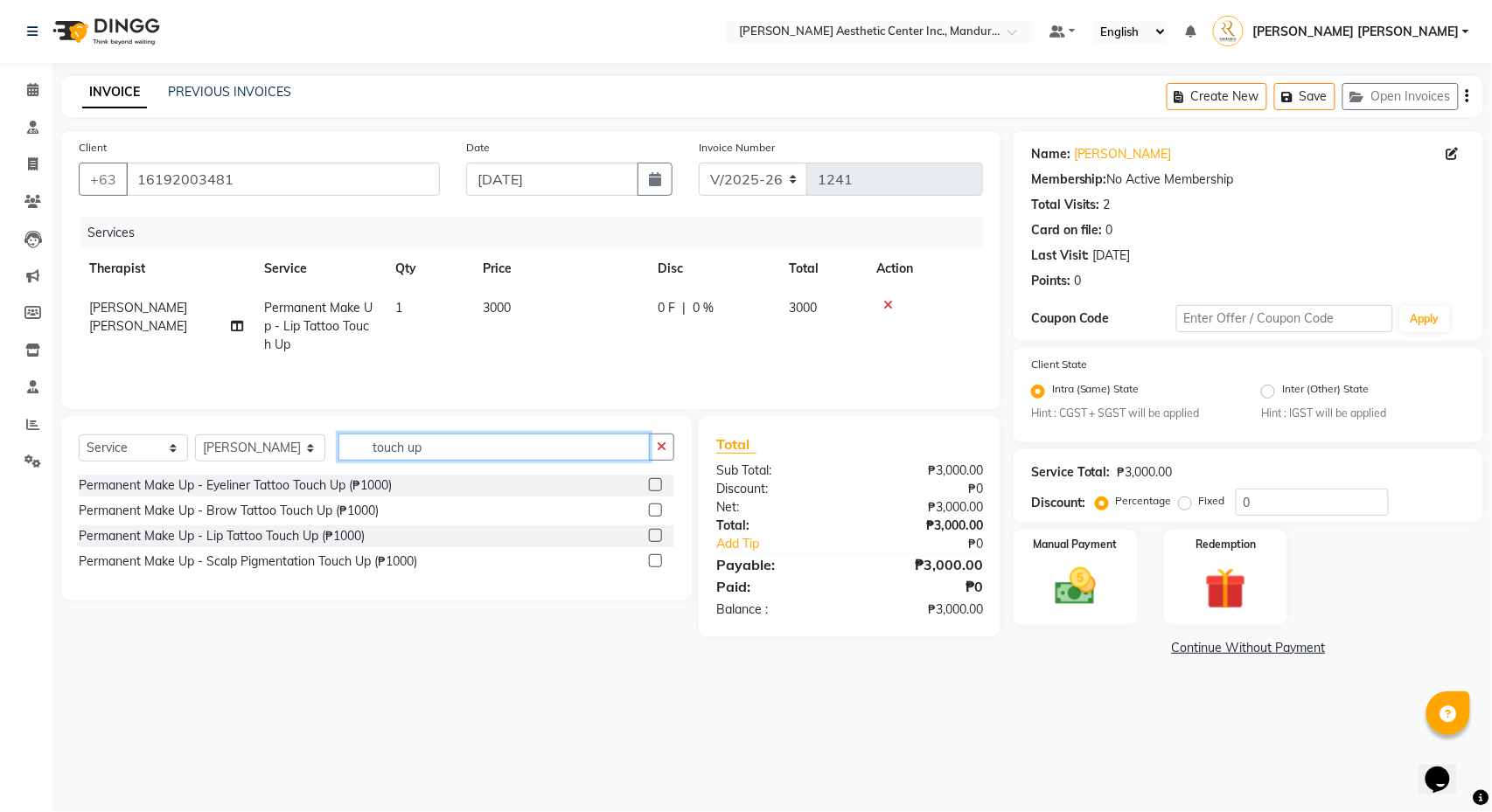
type input "touch up"
click at [654, 511] on label at bounding box center [656, 510] width 14 height 14
click at [654, 511] on input "checkbox" at bounding box center [655, 510] width 12 height 12
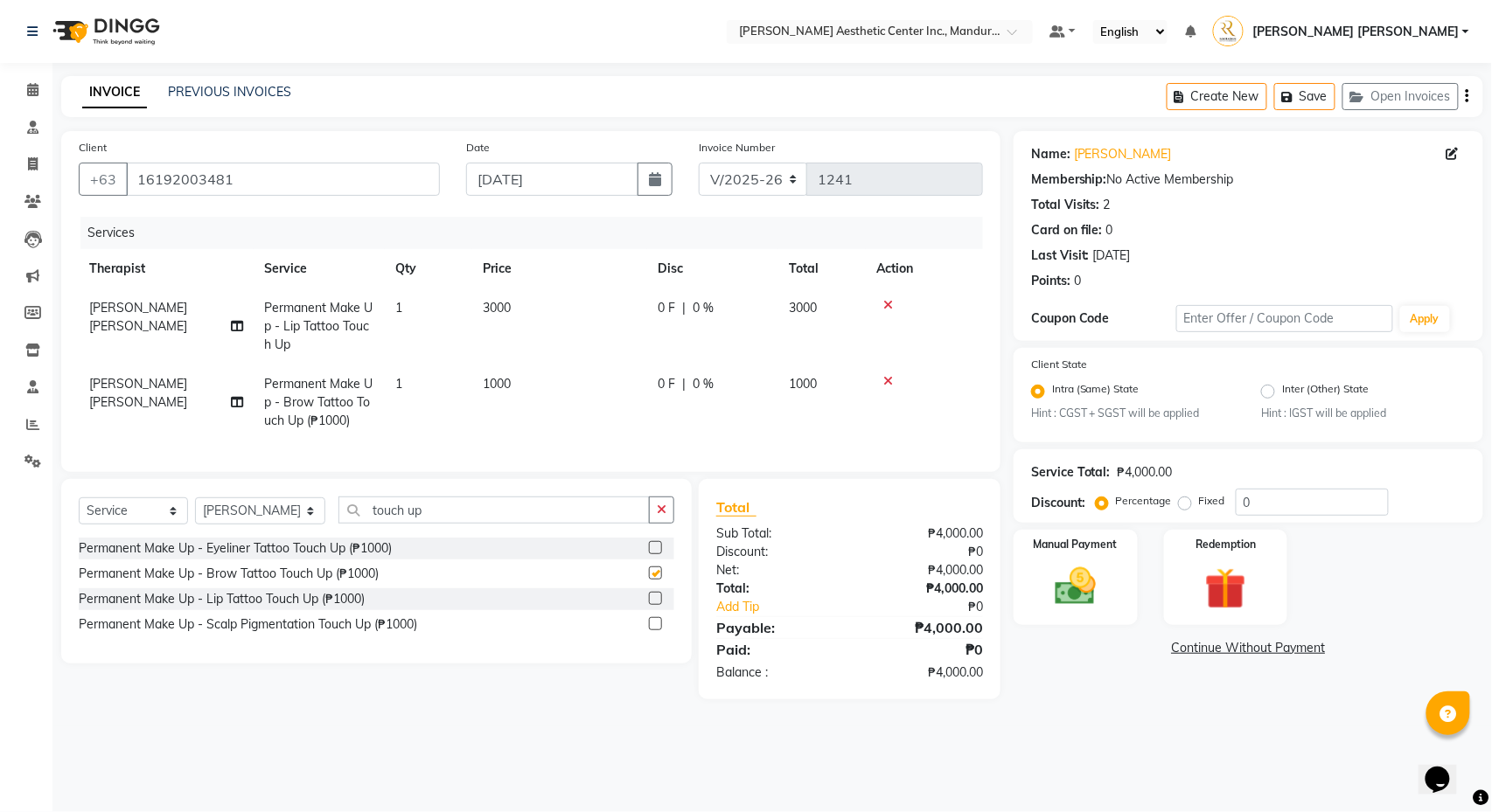
checkbox input "false"
click at [498, 388] on span "1000" at bounding box center [496, 383] width 28 height 15
select select "46432"
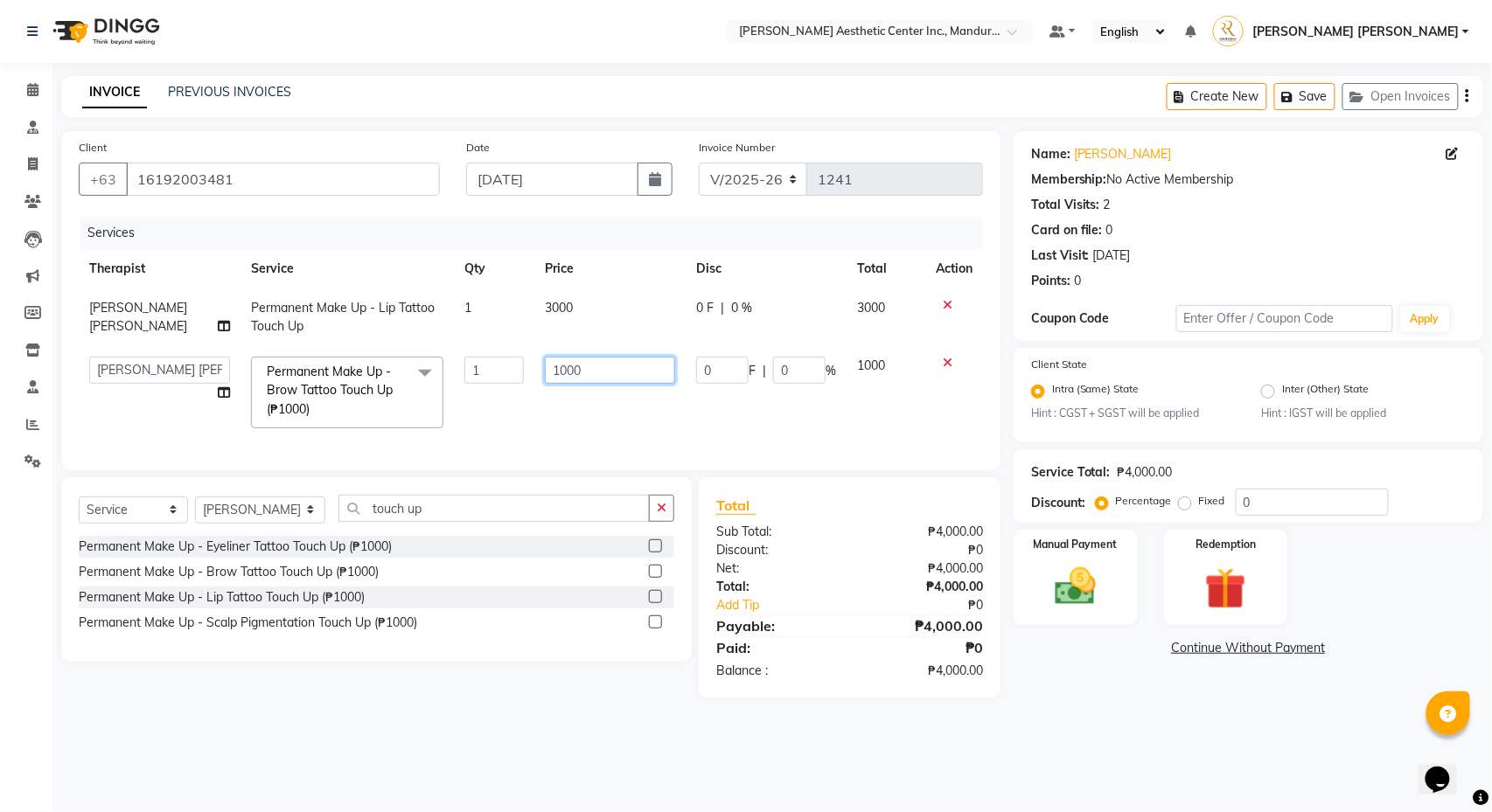
click at [554, 383] on input "1000" at bounding box center [610, 370] width 130 height 27
type input "4000"
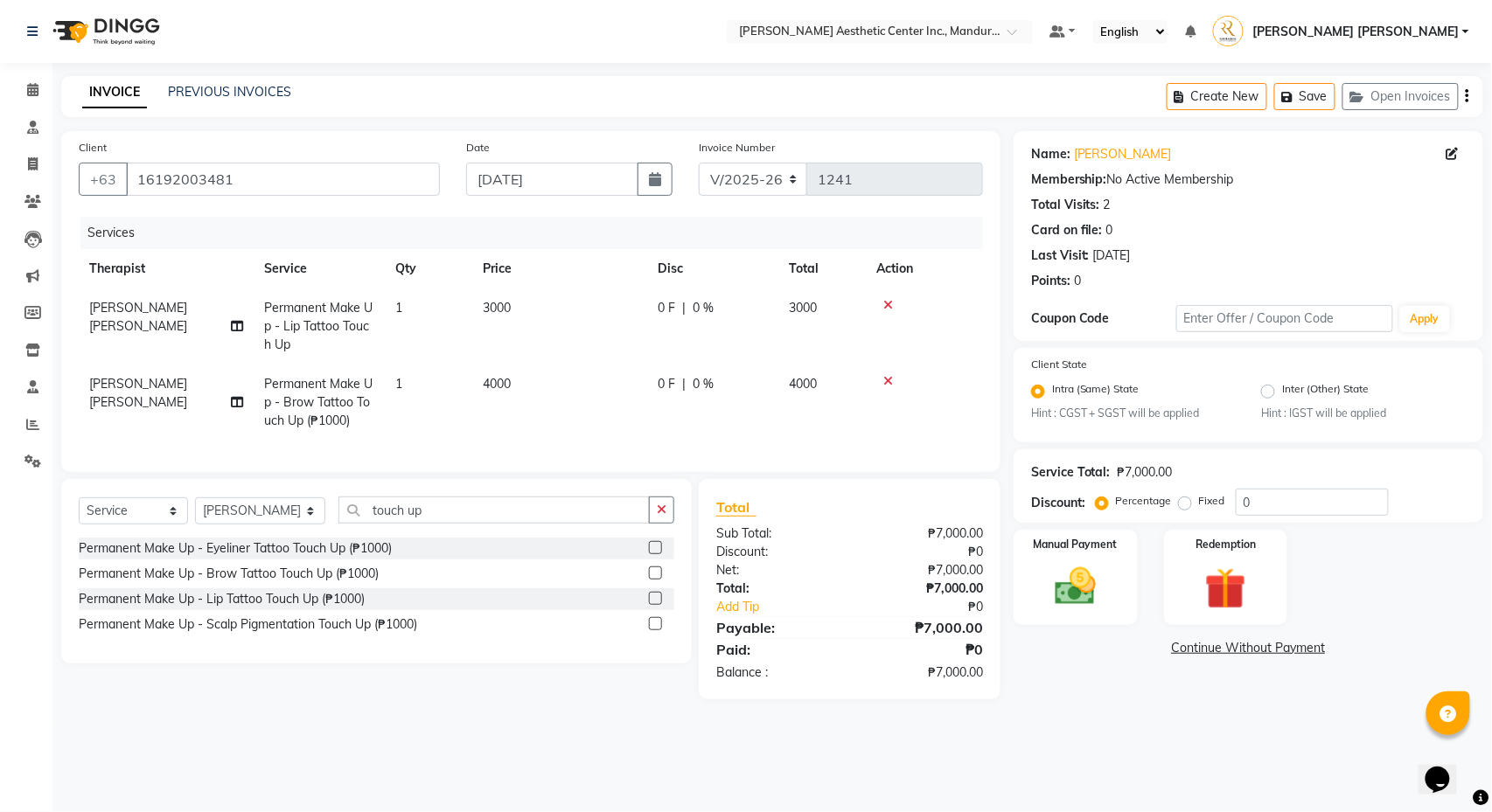
click at [498, 467] on div "Client +63 16192003481 Date 10/02/2025 Invoice Number V/2025 V/2025-26 1241 Ser…" at bounding box center [530, 302] width 939 height 341
click at [1279, 645] on link "Continue Without Payment" at bounding box center [1249, 648] width 463 height 18
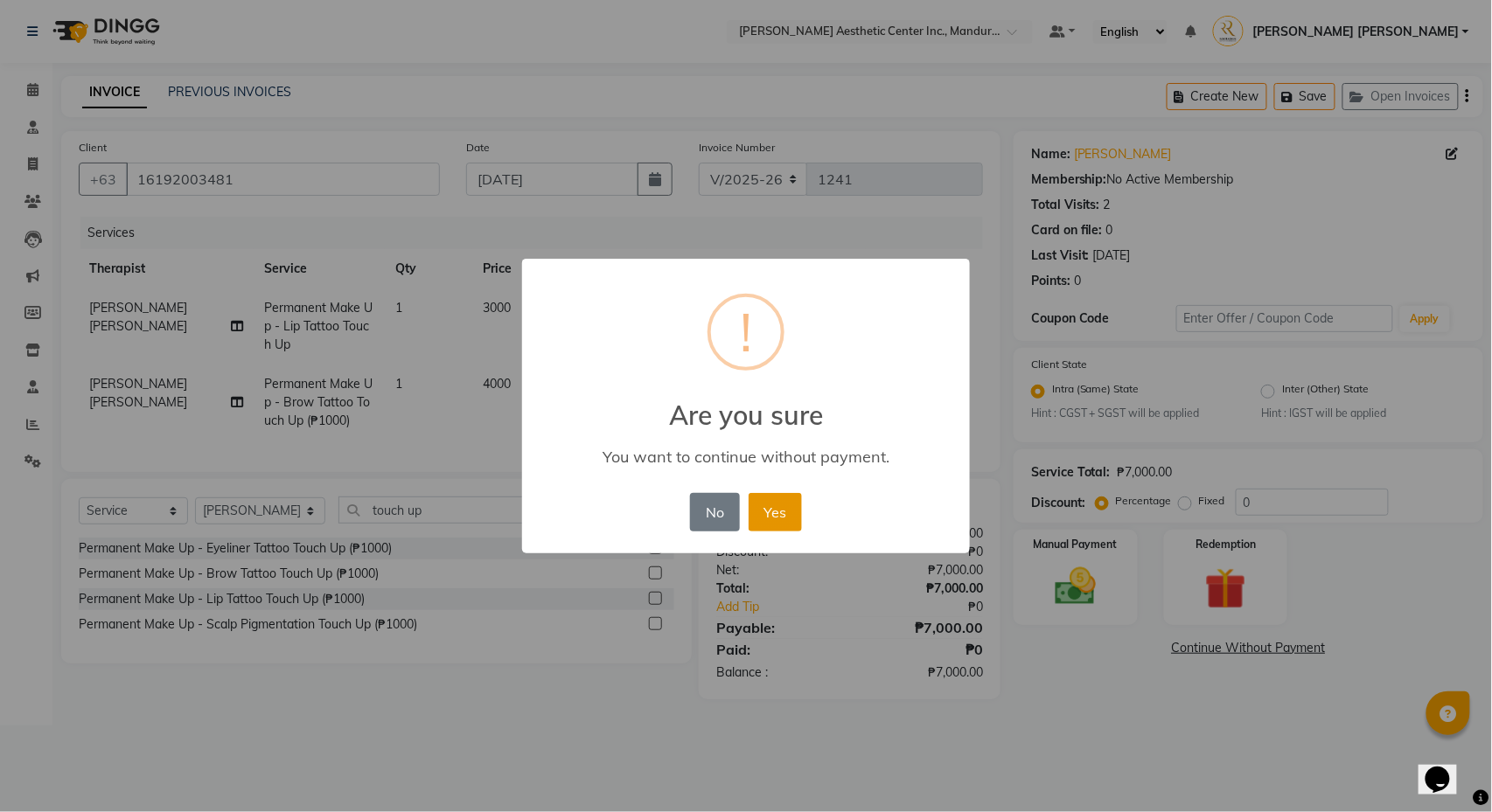
click at [784, 516] on button "Yes" at bounding box center [774, 512] width 53 height 39
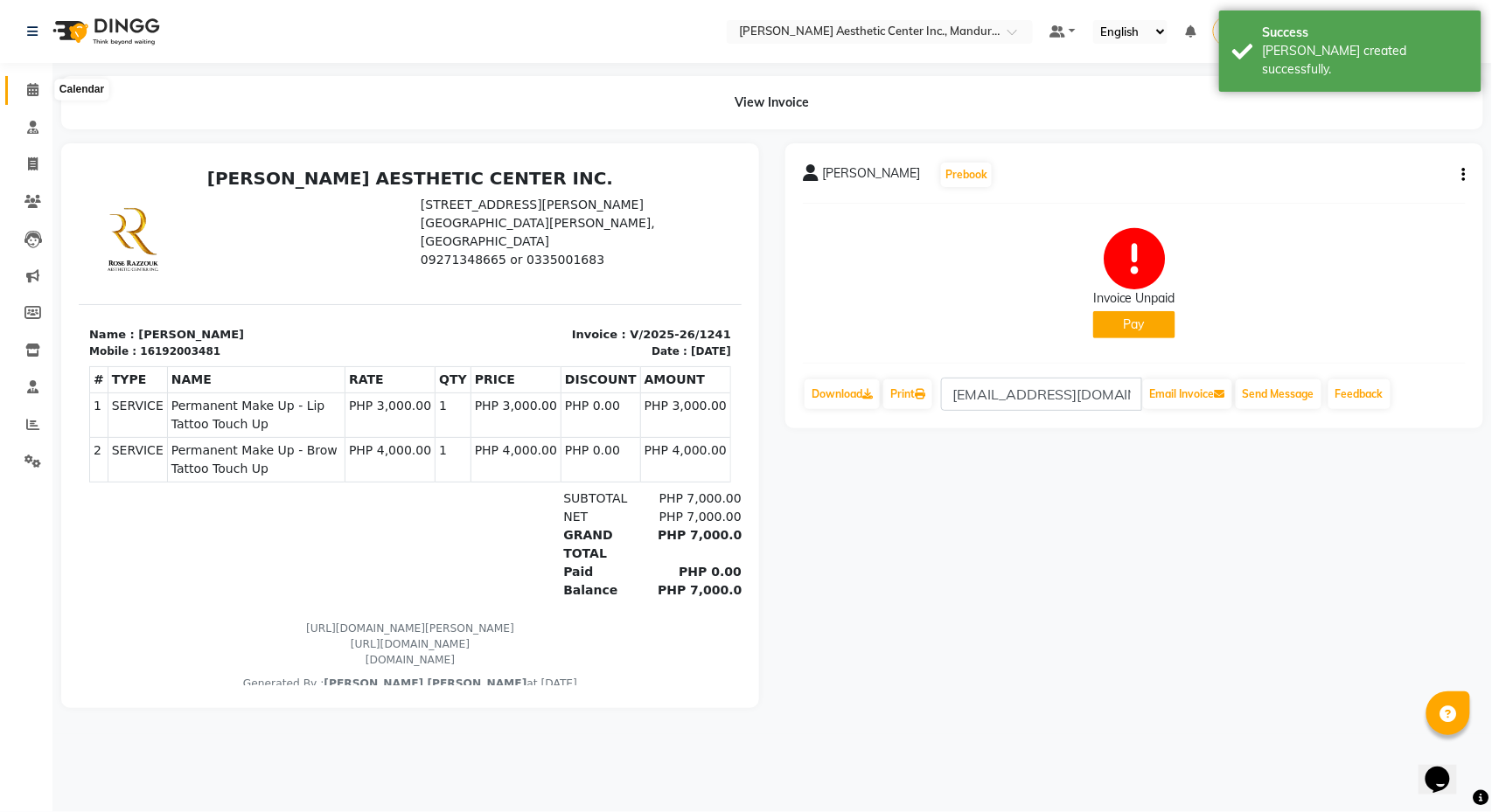
click at [33, 84] on icon at bounding box center [32, 89] width 12 height 14
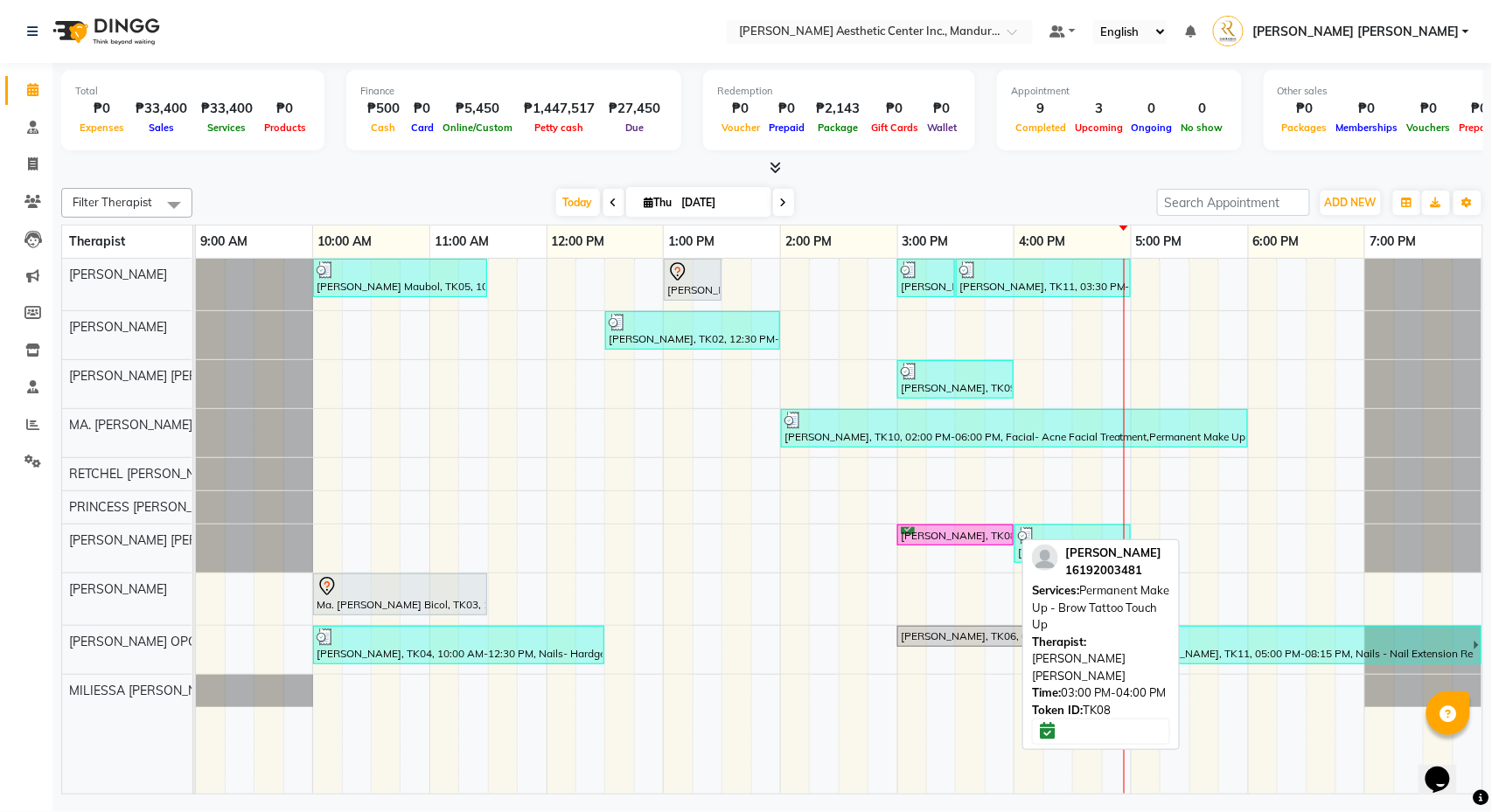
click at [963, 533] on div "[PERSON_NAME], TK08, 03:00 PM-04:00 PM, Permanent Make Up - Brow Tattoo Touch Up" at bounding box center [954, 536] width 113 height 16
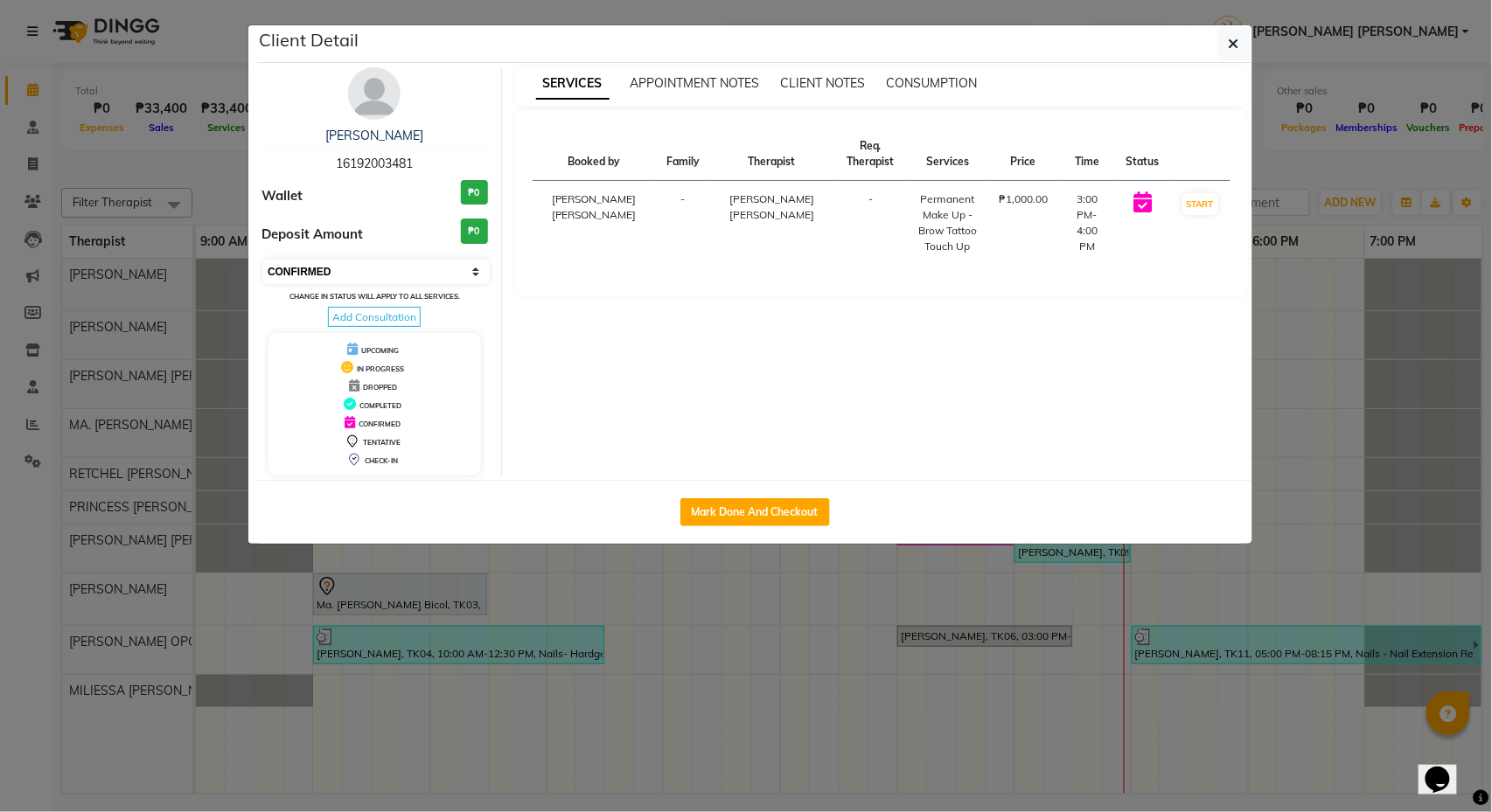
select select "7"
click at [1230, 50] on icon "button" at bounding box center [1234, 44] width 11 height 14
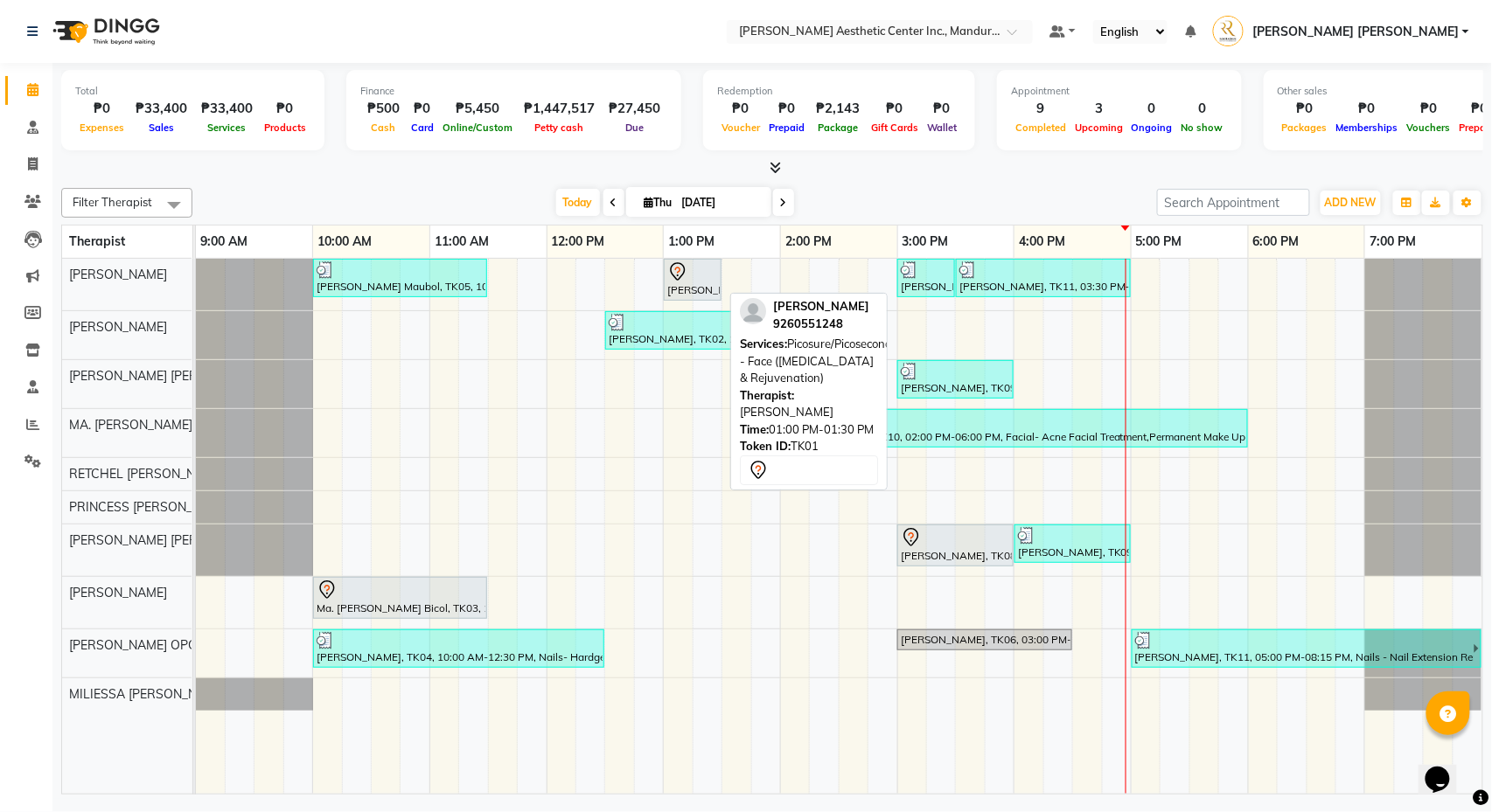
click at [703, 273] on div at bounding box center [692, 271] width 50 height 21
select select "7"
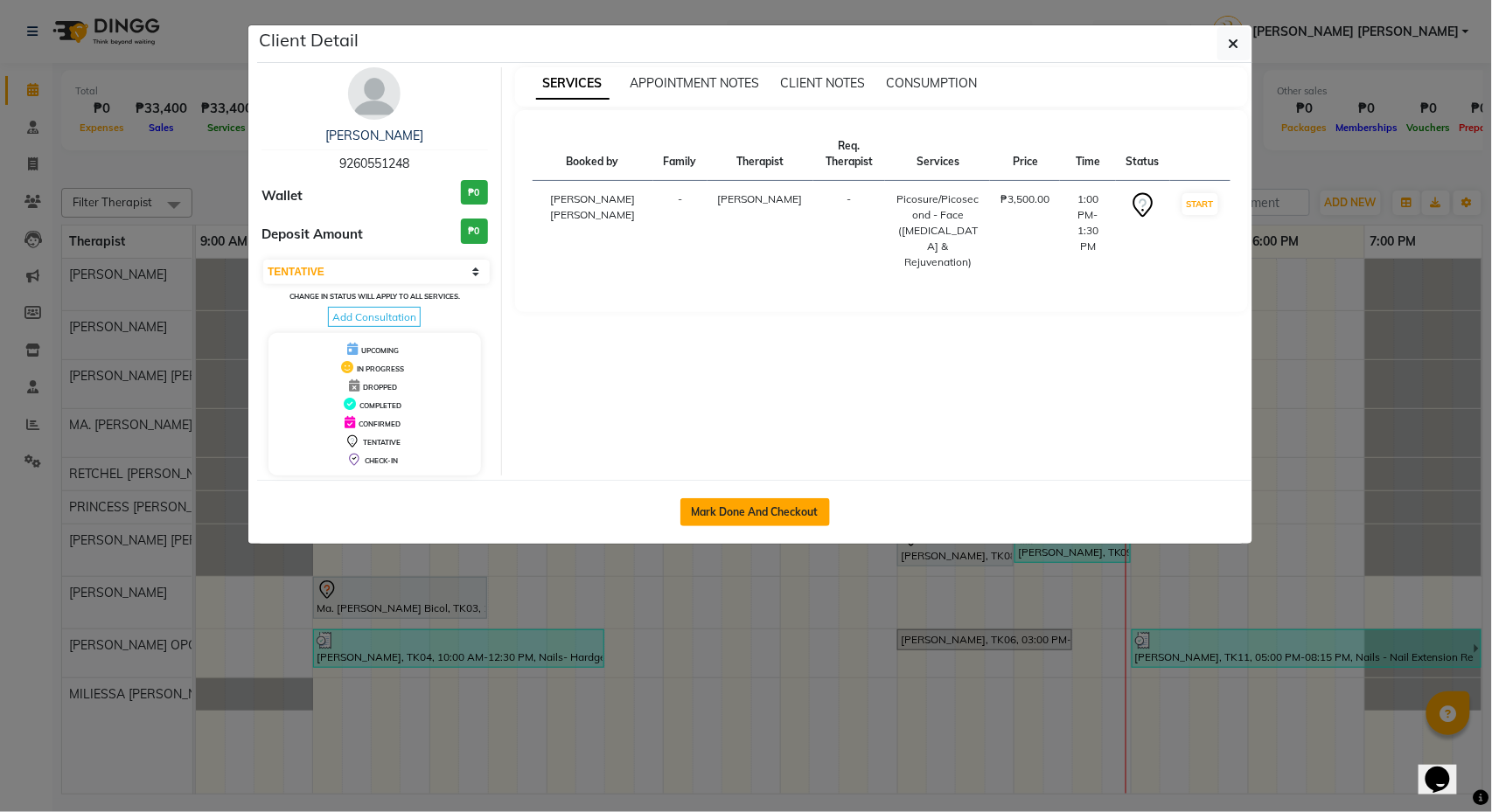
click at [750, 514] on button "Mark Done And Checkout" at bounding box center [755, 512] width 149 height 28
select select "service"
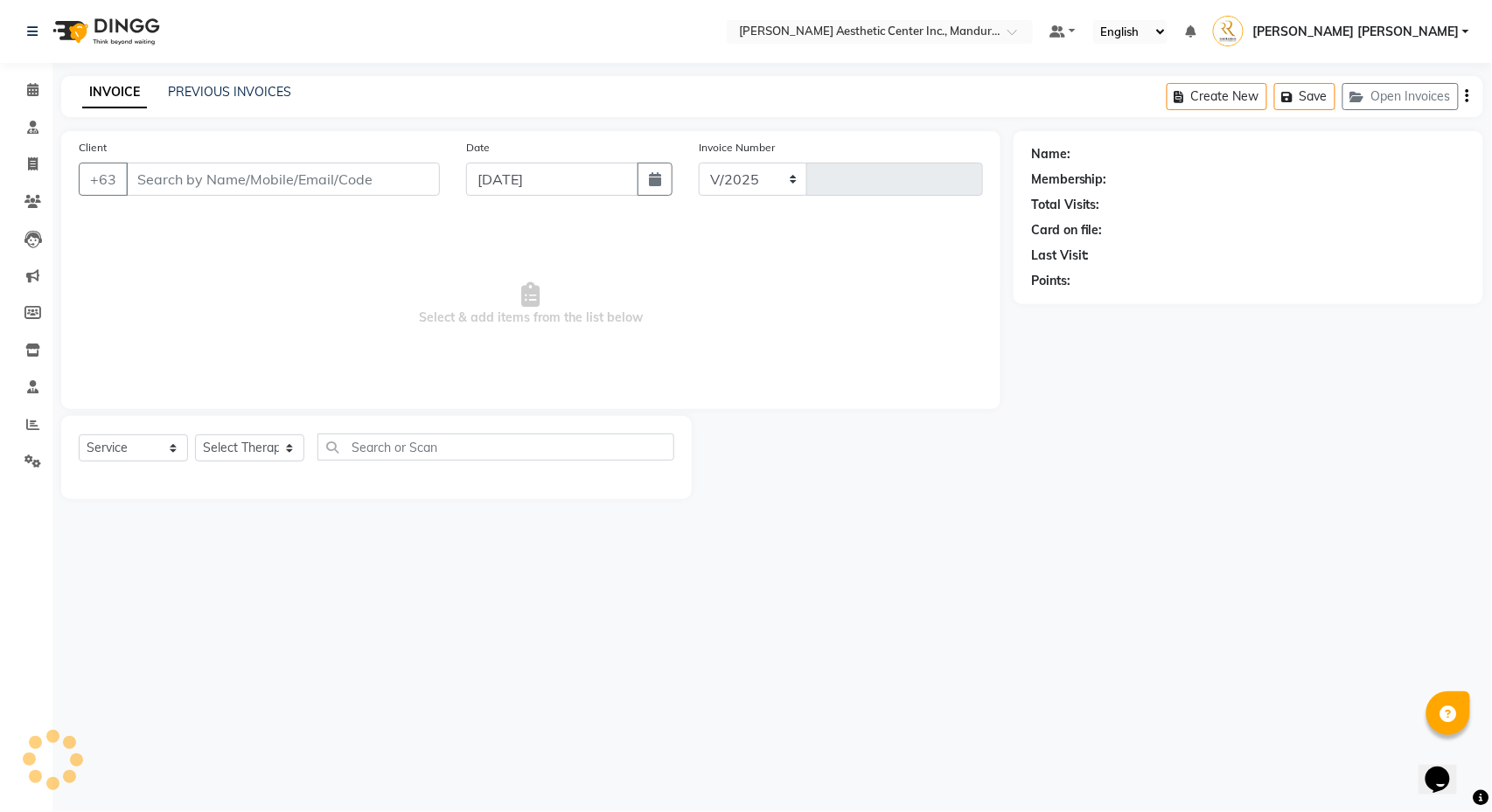
select select "6259"
type input "1242"
type input "9260551248"
select select "46220"
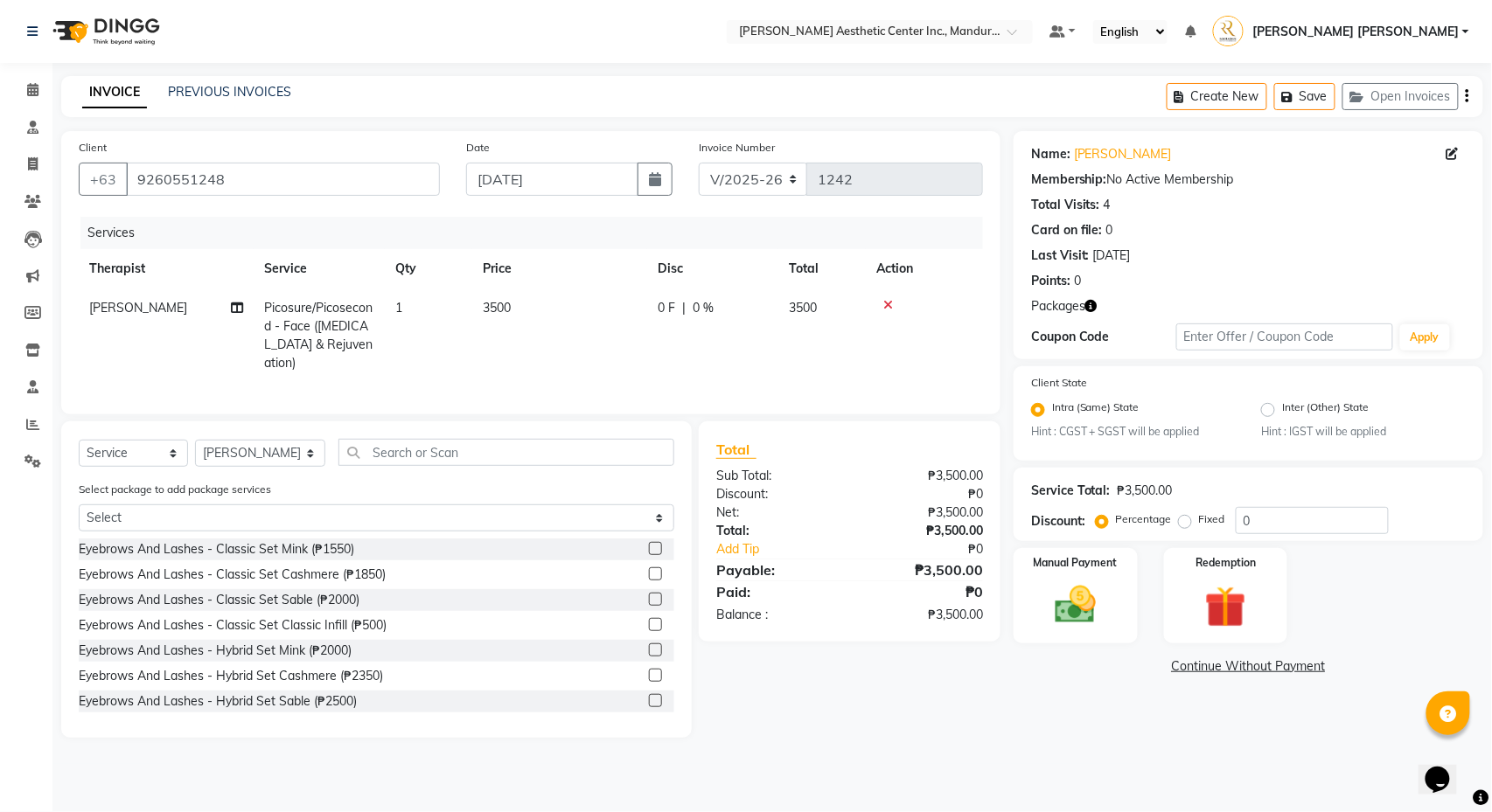
click at [892, 302] on icon at bounding box center [888, 305] width 10 height 13
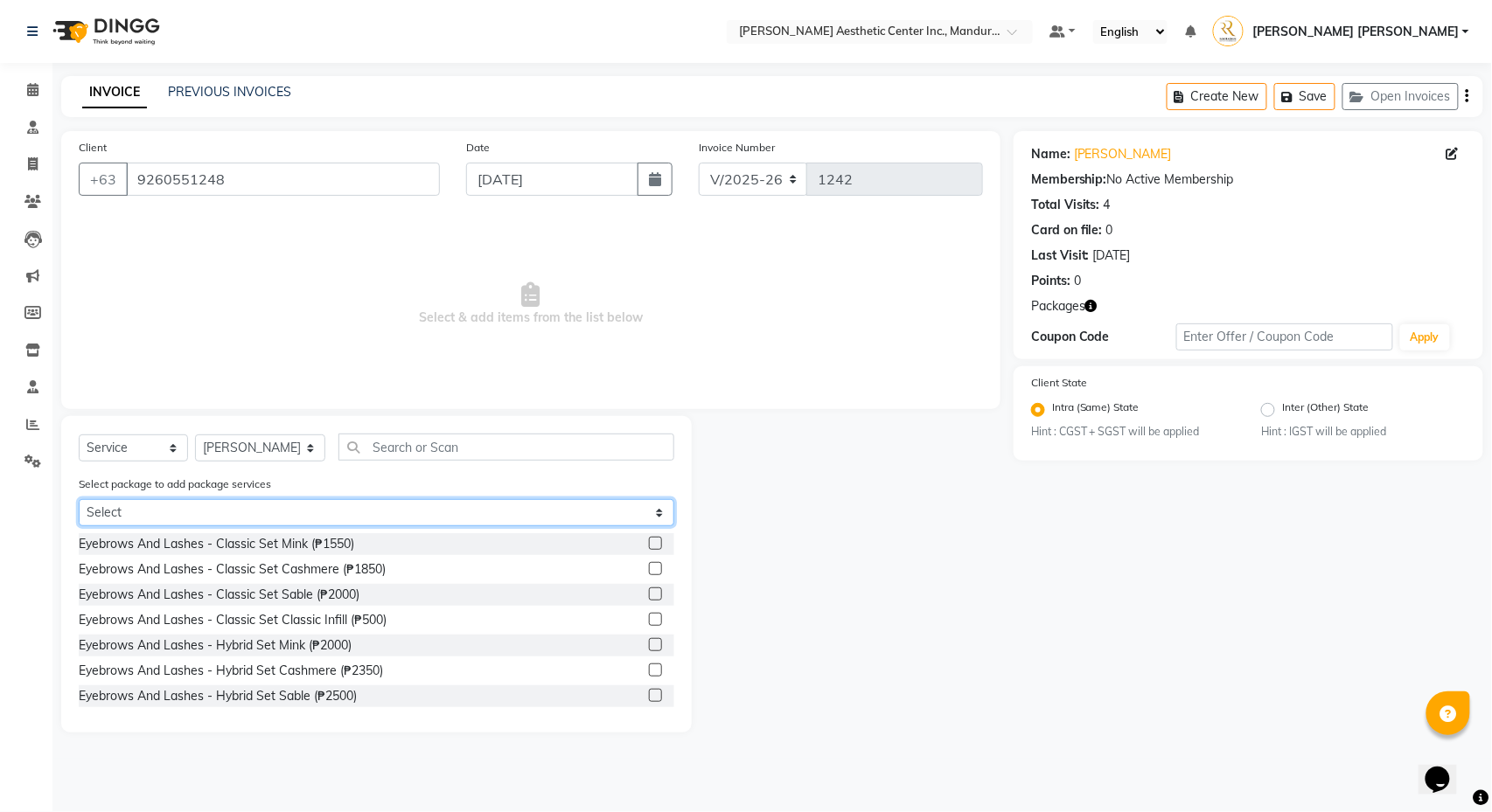
select select "1: Object"
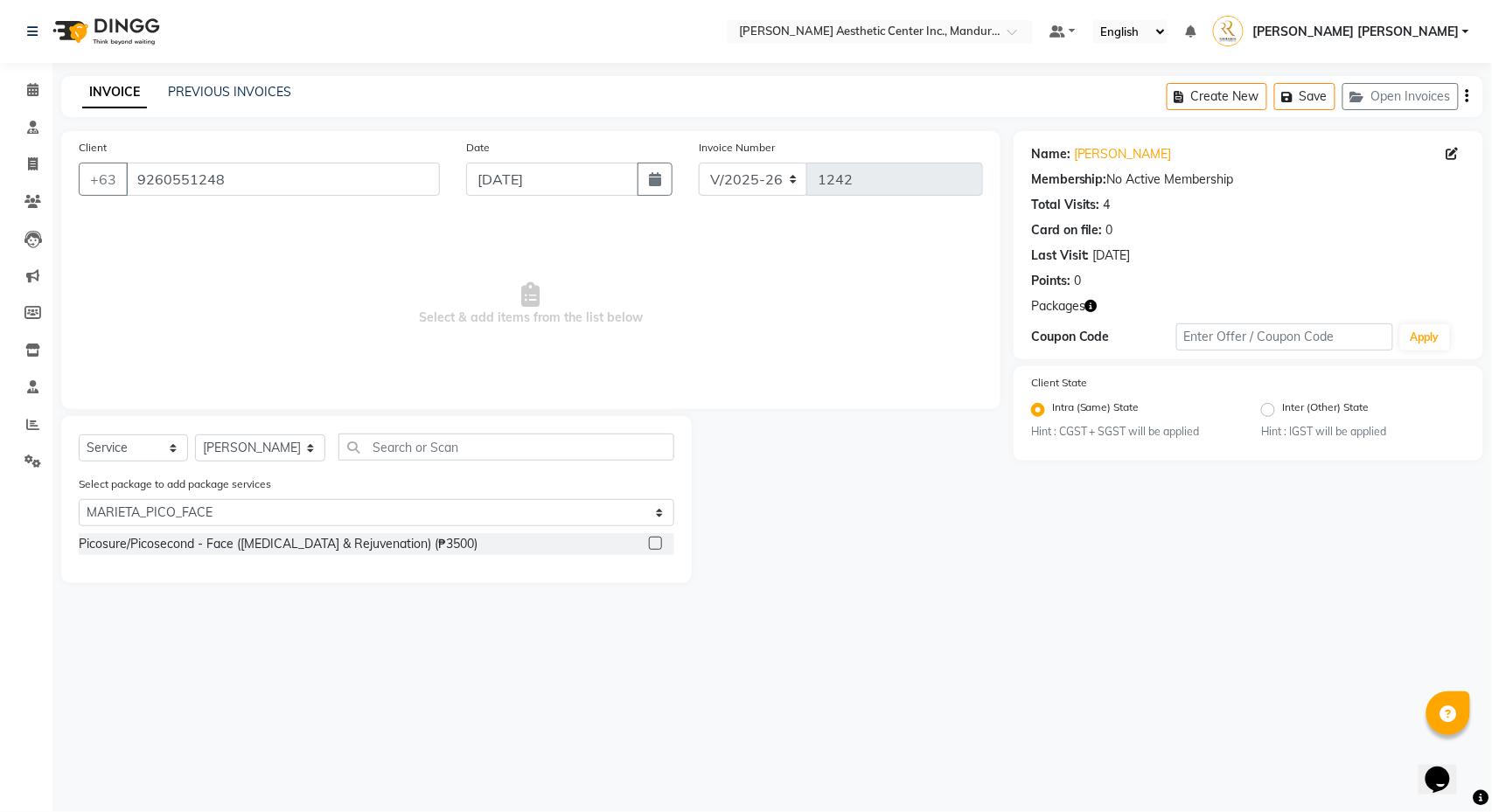
click at [657, 543] on label at bounding box center [656, 543] width 14 height 14
click at [657, 543] on input "checkbox" at bounding box center [655, 544] width 12 height 12
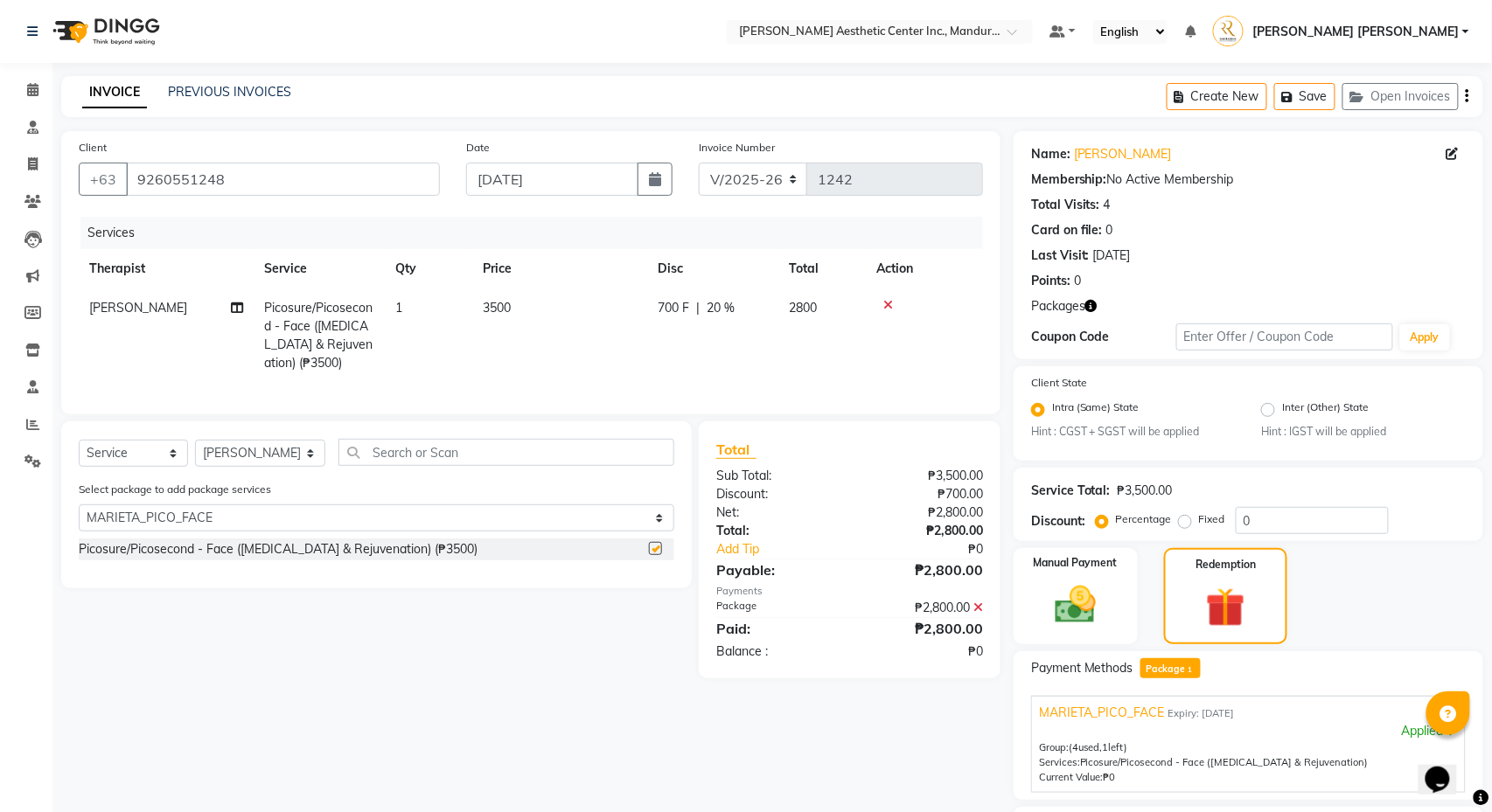
checkbox input "false"
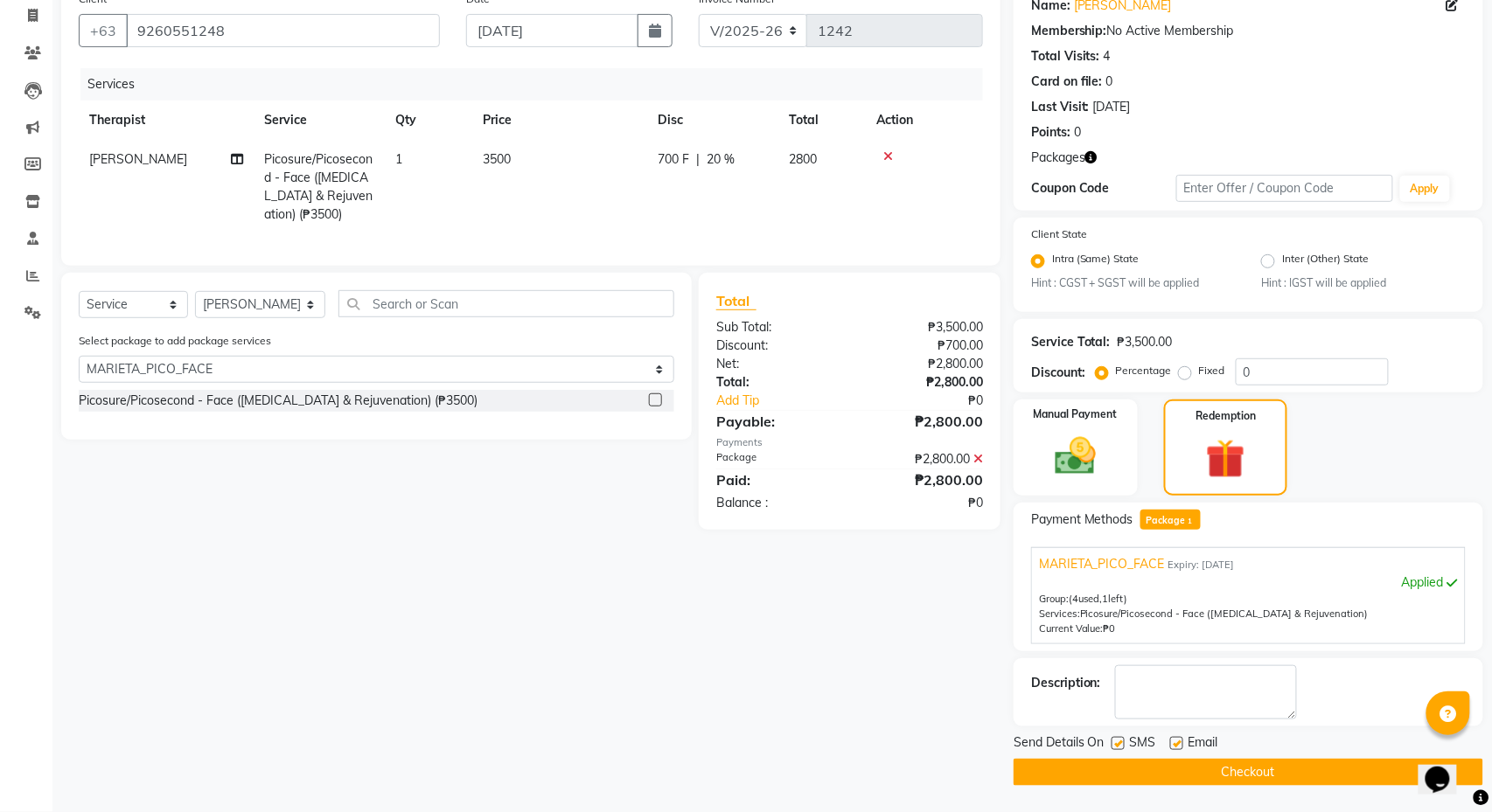
scroll to position [154, 0]
click at [1147, 766] on button "Checkout" at bounding box center [1249, 772] width 470 height 27
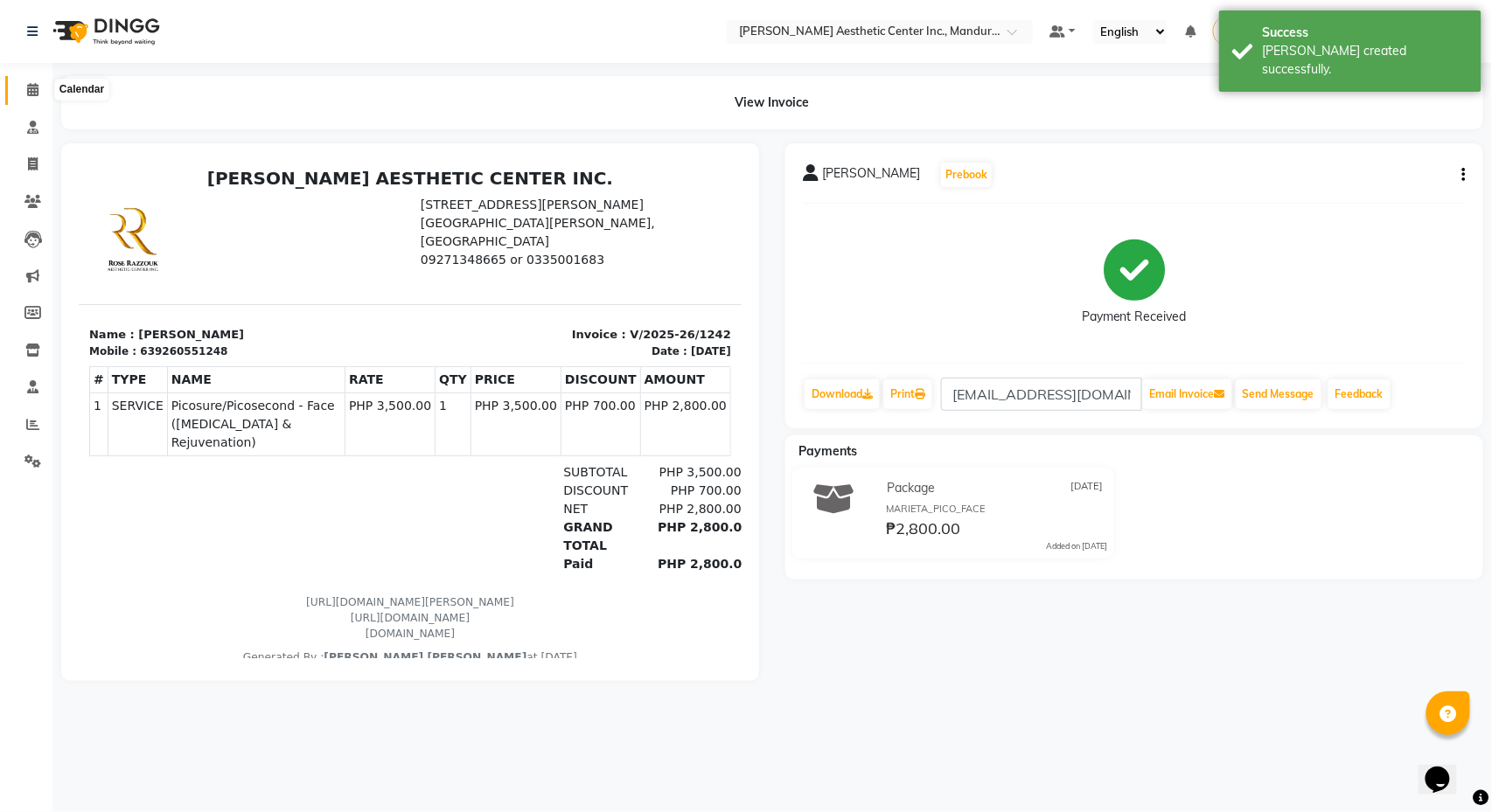
click at [32, 87] on icon at bounding box center [32, 89] width 12 height 14
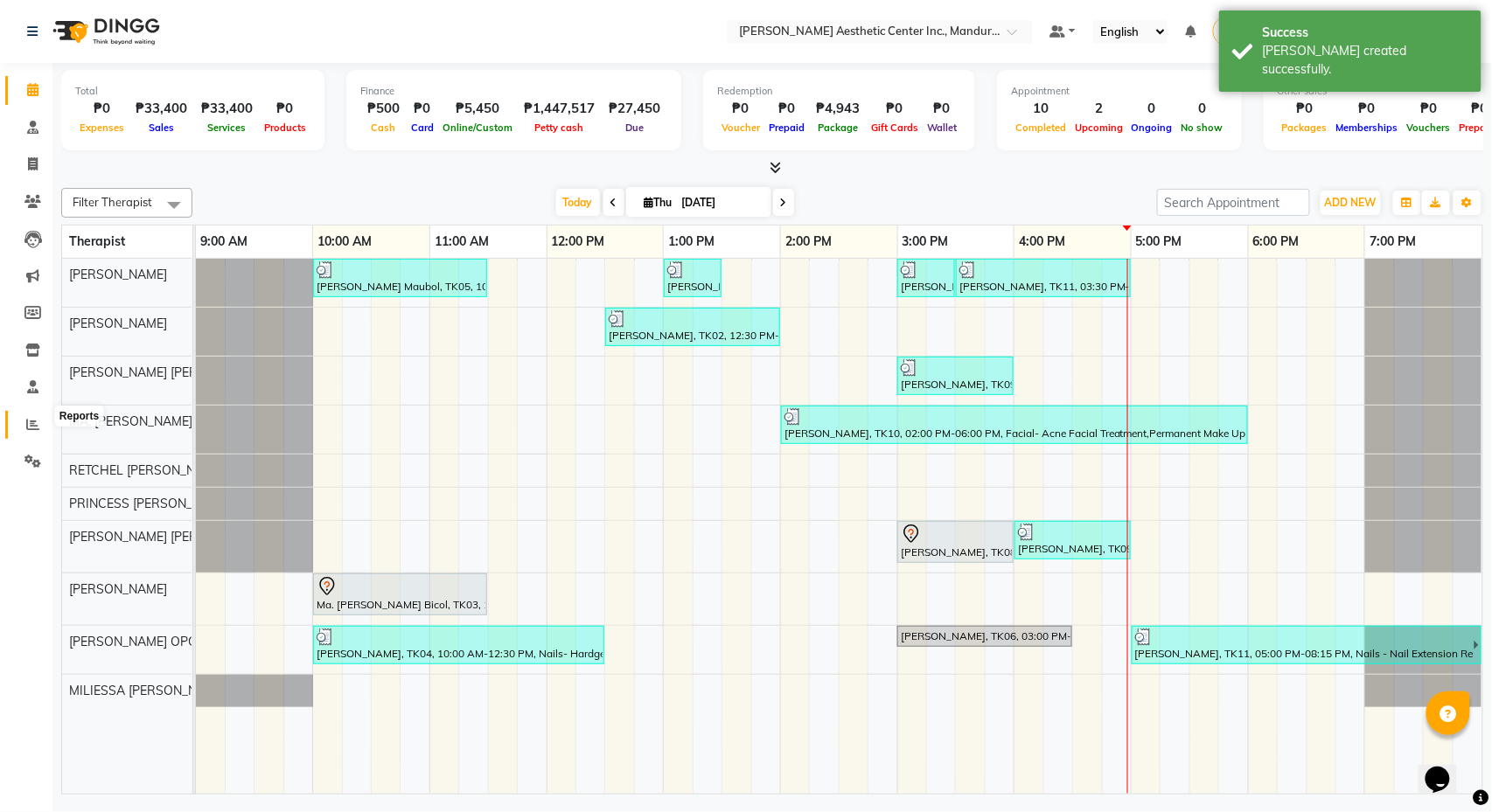
click at [32, 418] on icon at bounding box center [32, 424] width 14 height 14
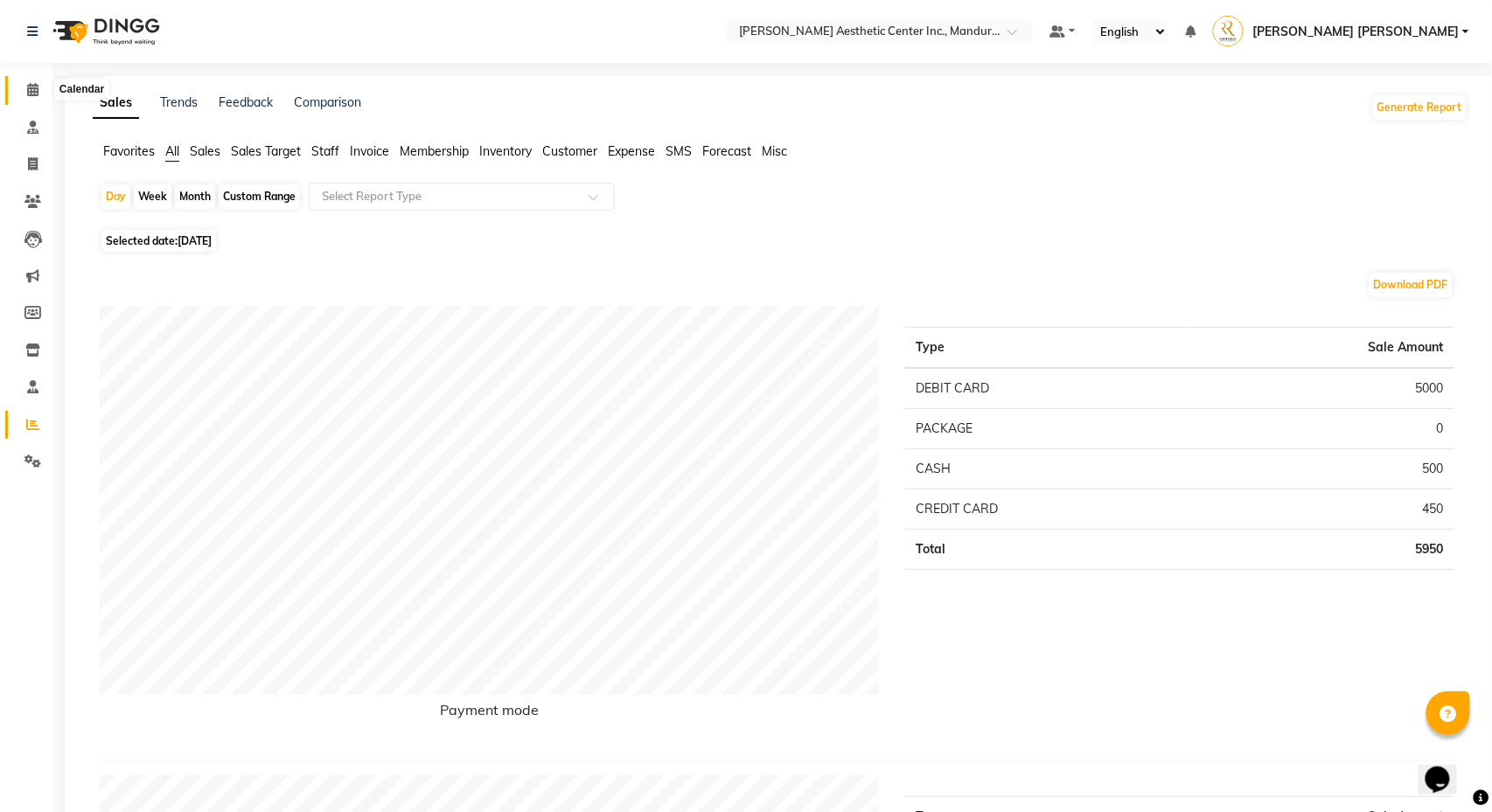
click at [24, 92] on span at bounding box center [32, 90] width 31 height 20
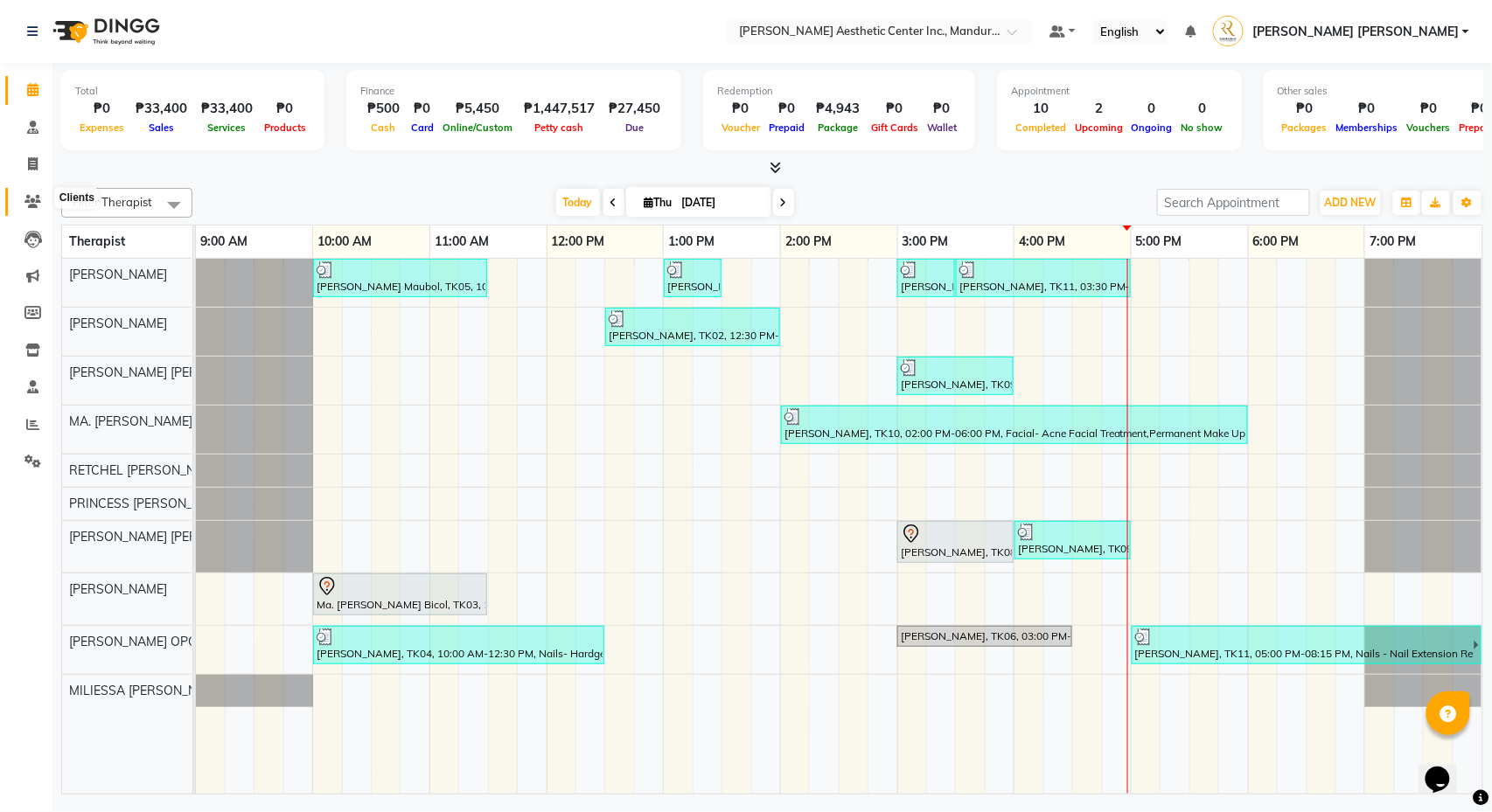
click at [30, 195] on icon at bounding box center [32, 202] width 16 height 14
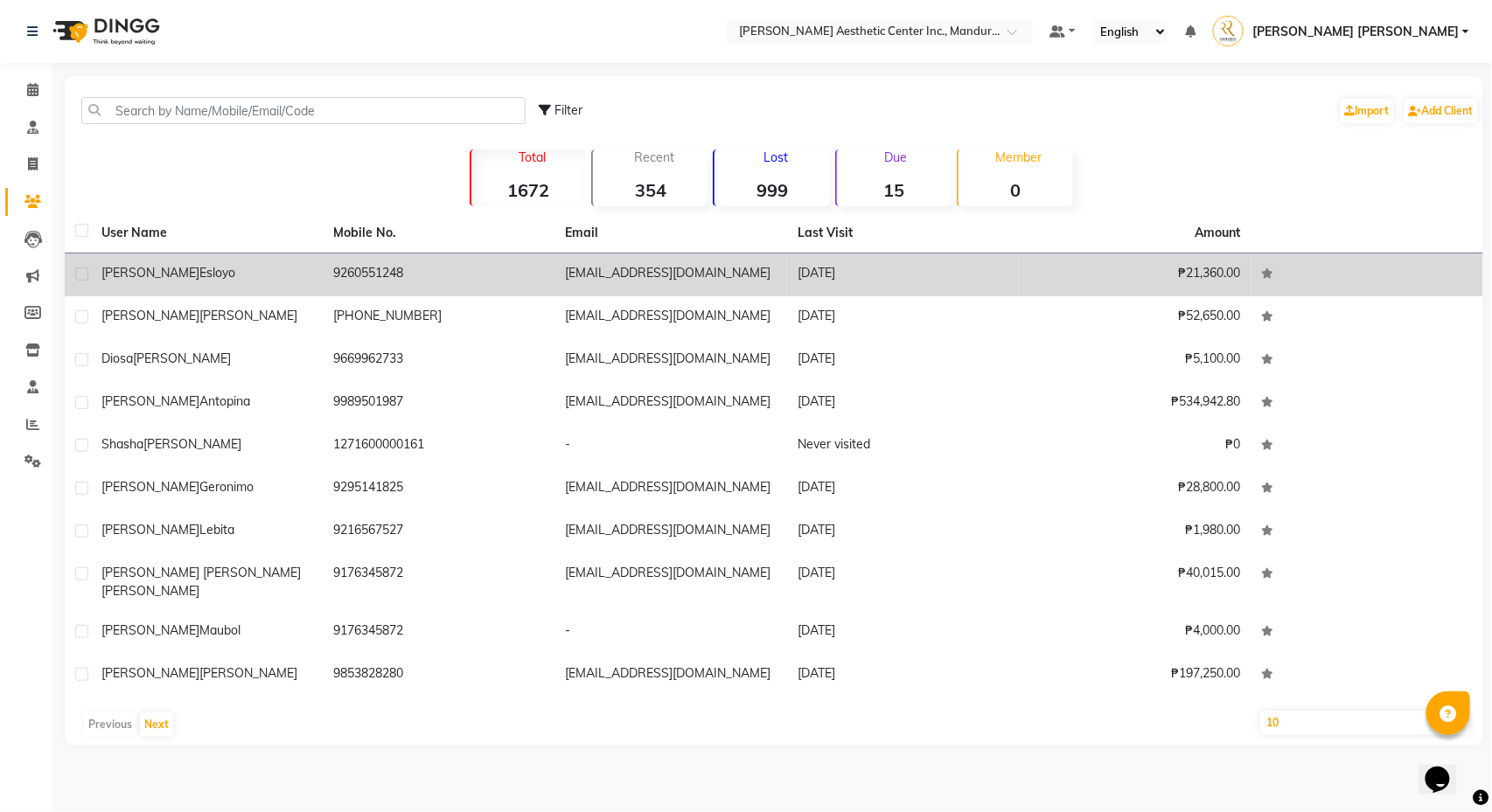
click at [254, 271] on div "Marieta Esloyo" at bounding box center [207, 273] width 211 height 18
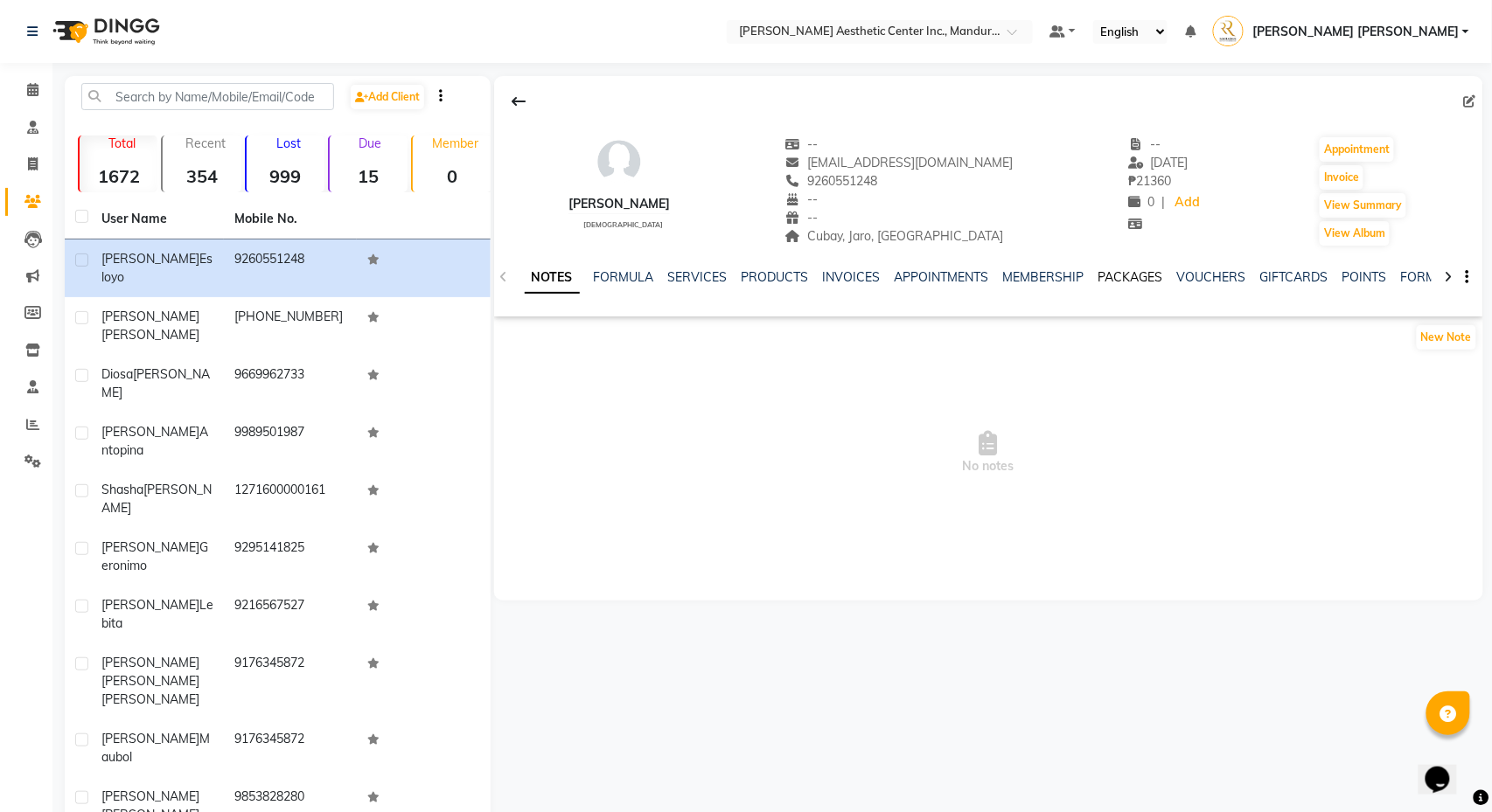
click at [1163, 271] on link "PACKAGES" at bounding box center [1131, 276] width 65 height 15
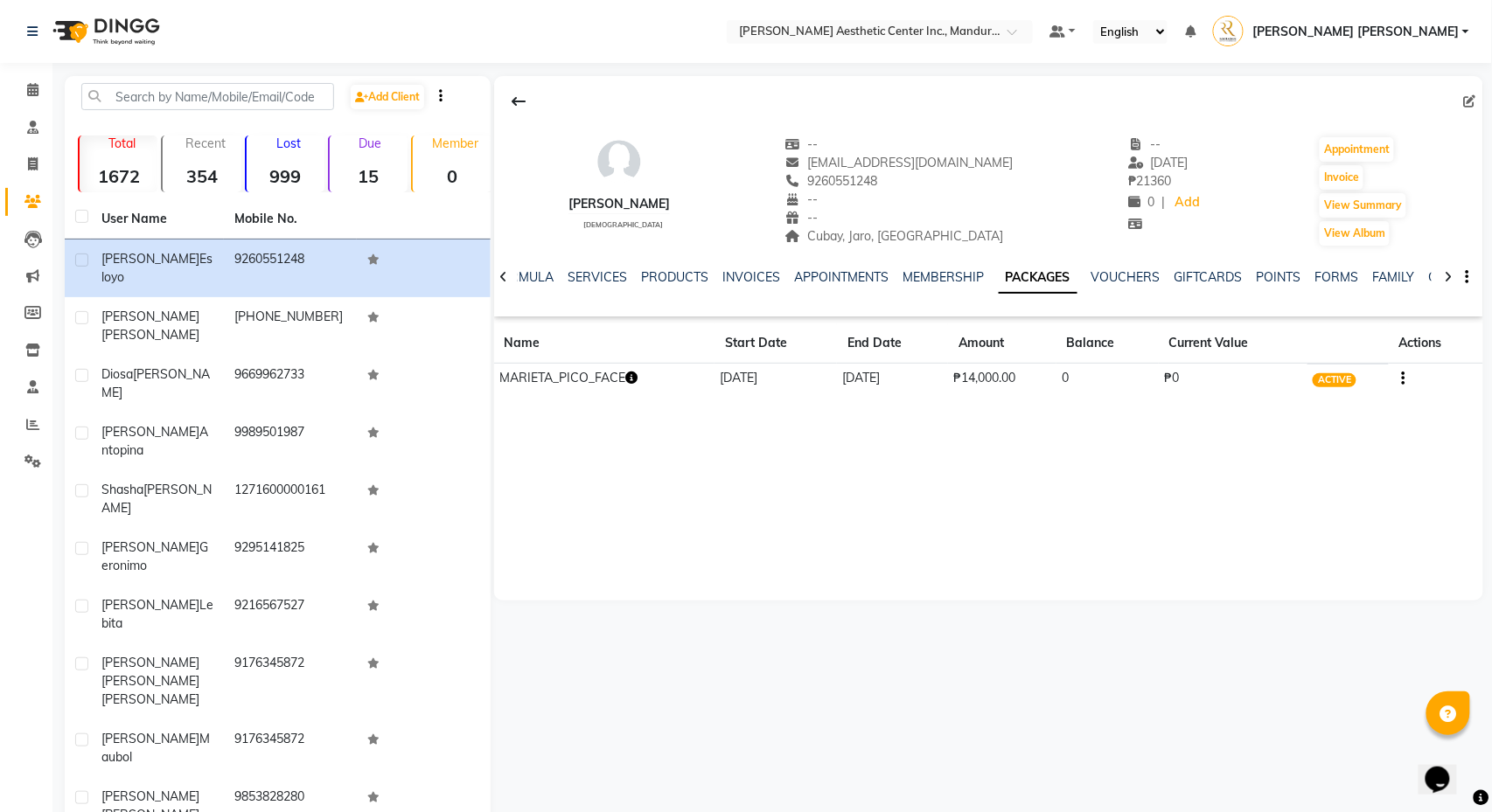
click at [637, 378] on icon "button" at bounding box center [631, 378] width 13 height 13
click at [651, 446] on div "Marieta Esloyo female -- marietacuerpo@gmail.com 9260551248 -- -- Cubay, Jaro, …" at bounding box center [989, 338] width 989 height 525
click at [1403, 379] on icon "button" at bounding box center [1404, 379] width 4 height 1
click at [1371, 364] on div "Redemption History" at bounding box center [1319, 368] width 114 height 22
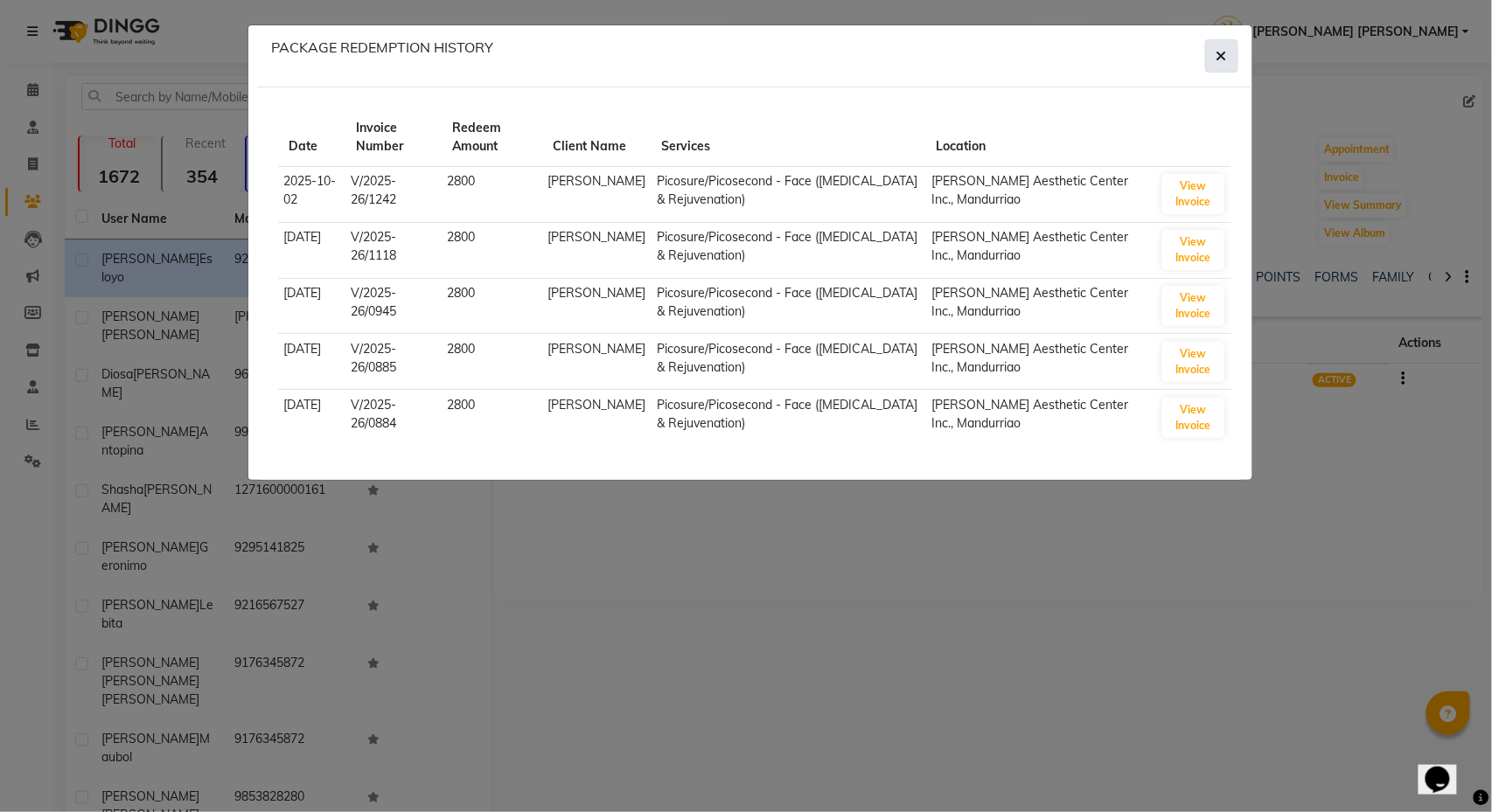
click at [1217, 54] on icon "button" at bounding box center [1222, 56] width 11 height 14
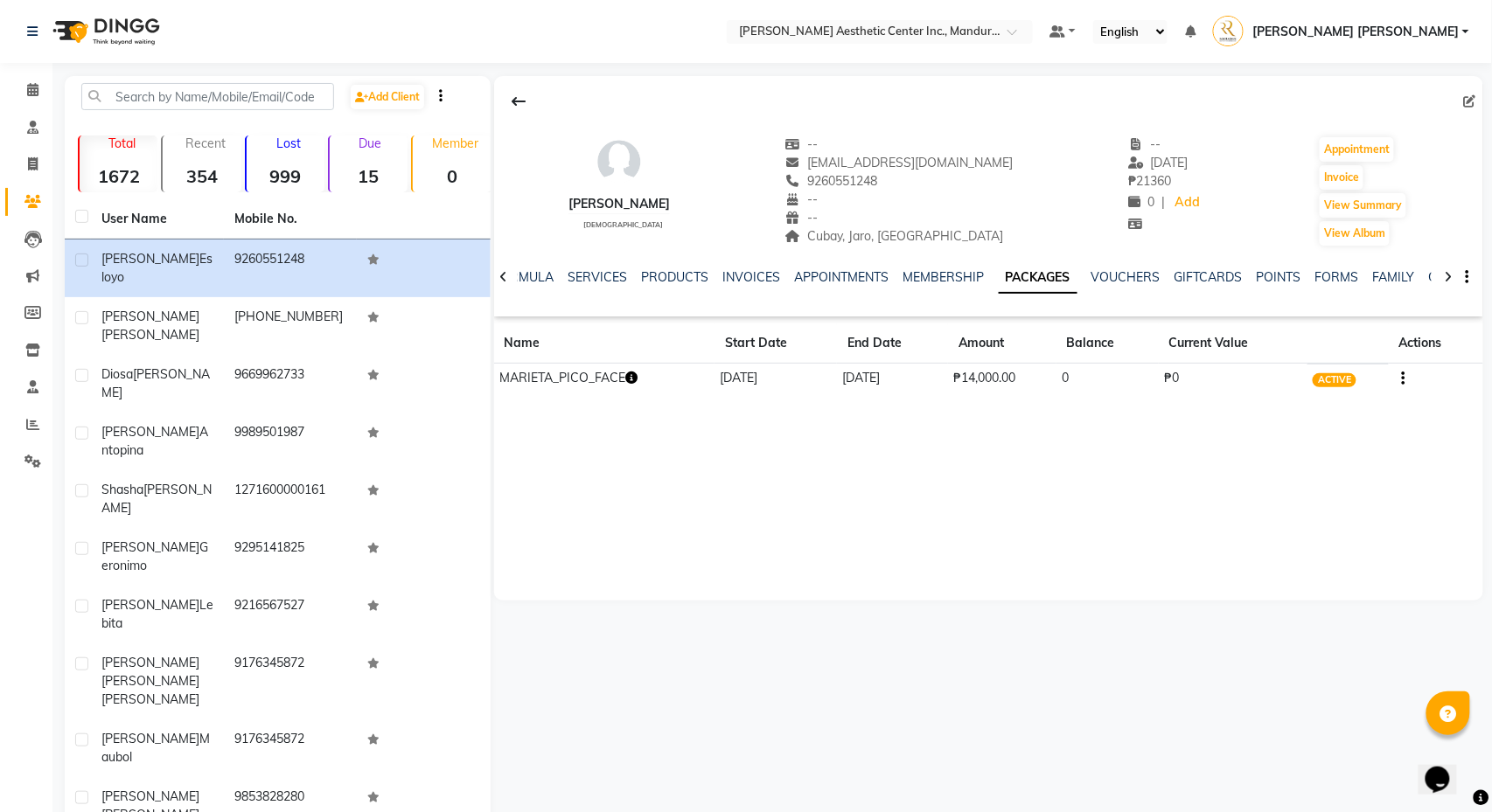
click at [1403, 380] on icon "button" at bounding box center [1404, 379] width 4 height 1
click at [1312, 368] on div "Redemption History" at bounding box center [1319, 368] width 114 height 22
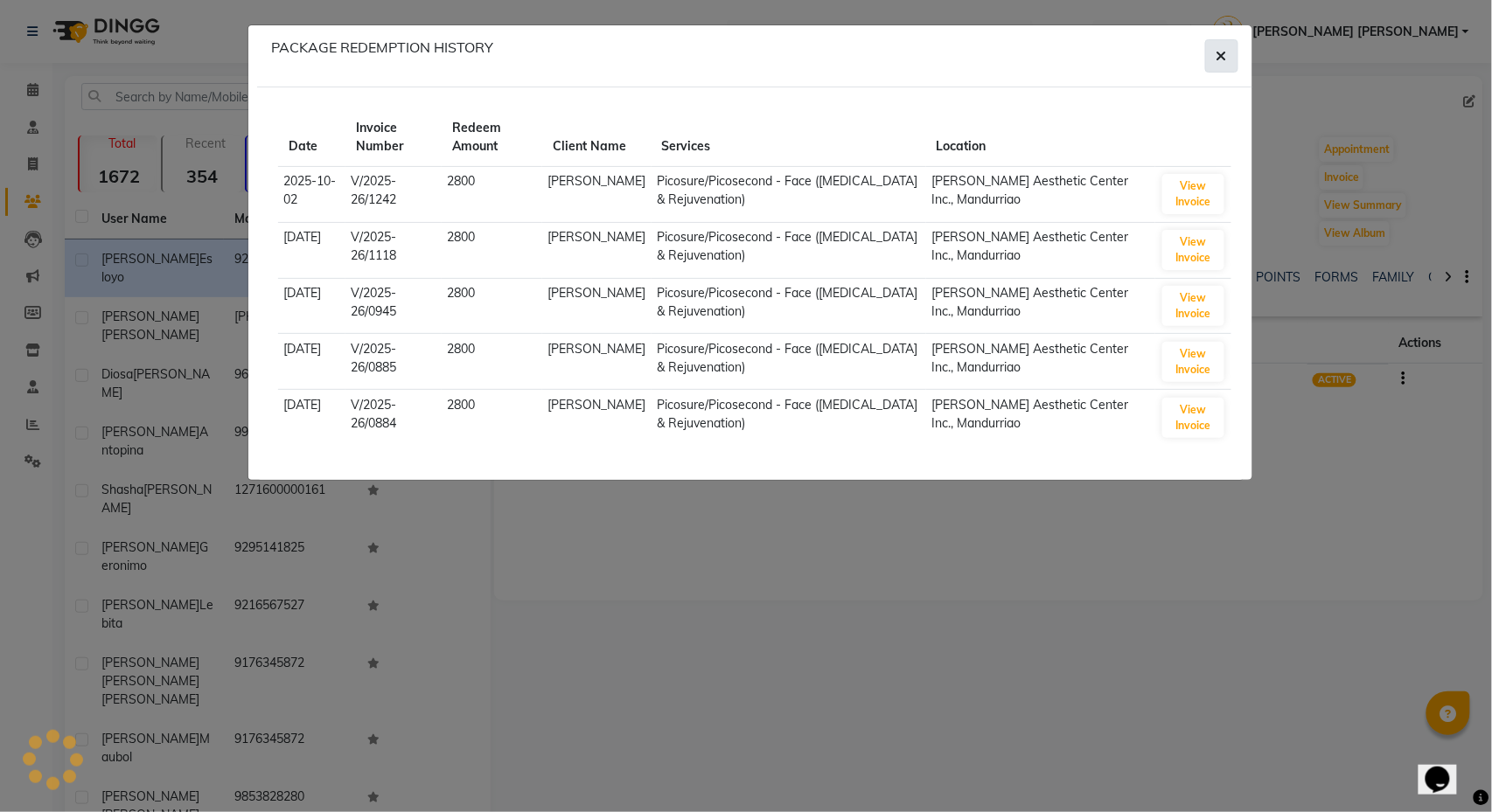
click at [1223, 52] on icon "button" at bounding box center [1222, 56] width 11 height 14
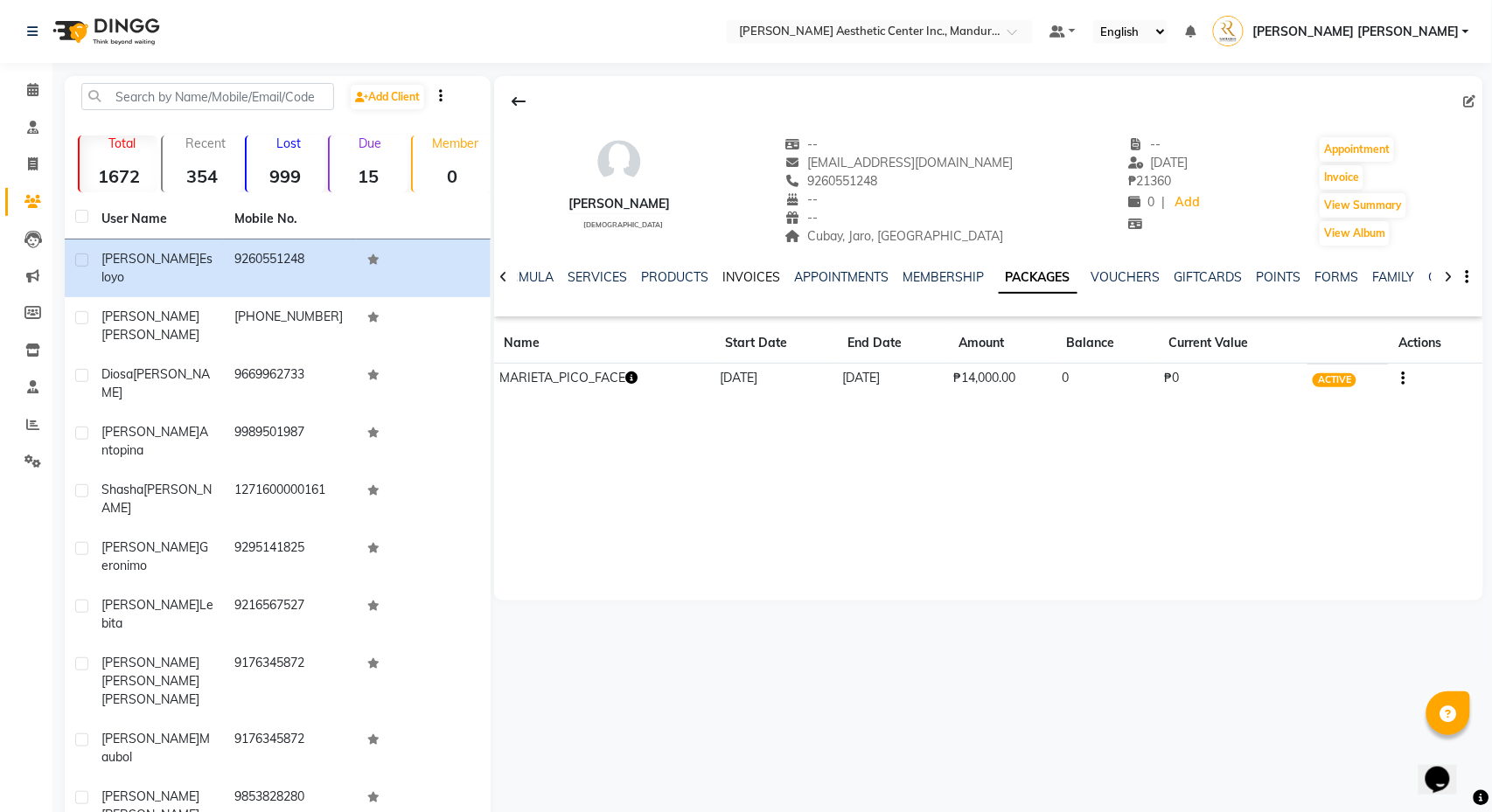
click at [760, 280] on link "INVOICES" at bounding box center [752, 276] width 58 height 15
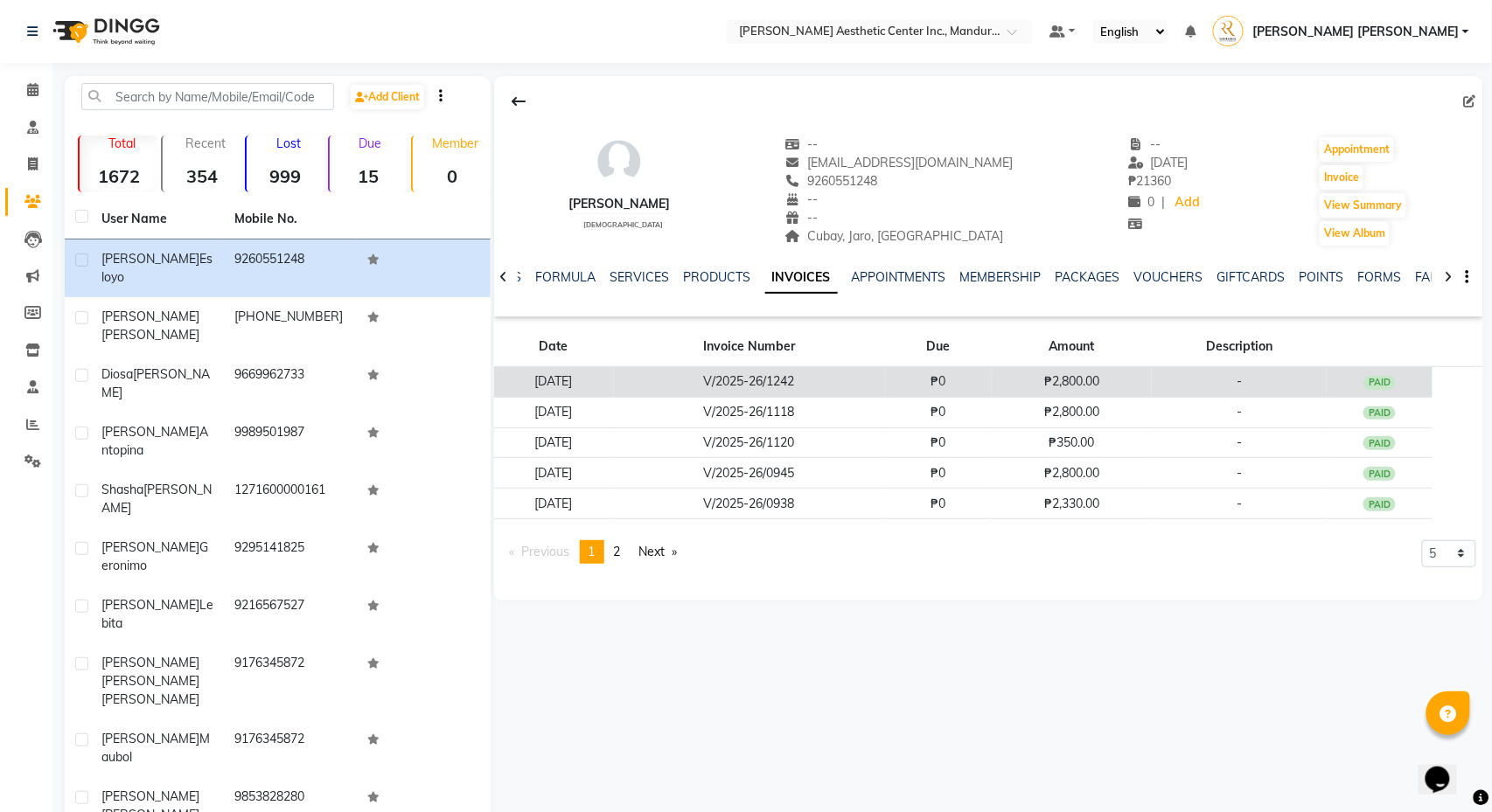
click at [873, 380] on td "V/2025-26/1242" at bounding box center [749, 383] width 271 height 31
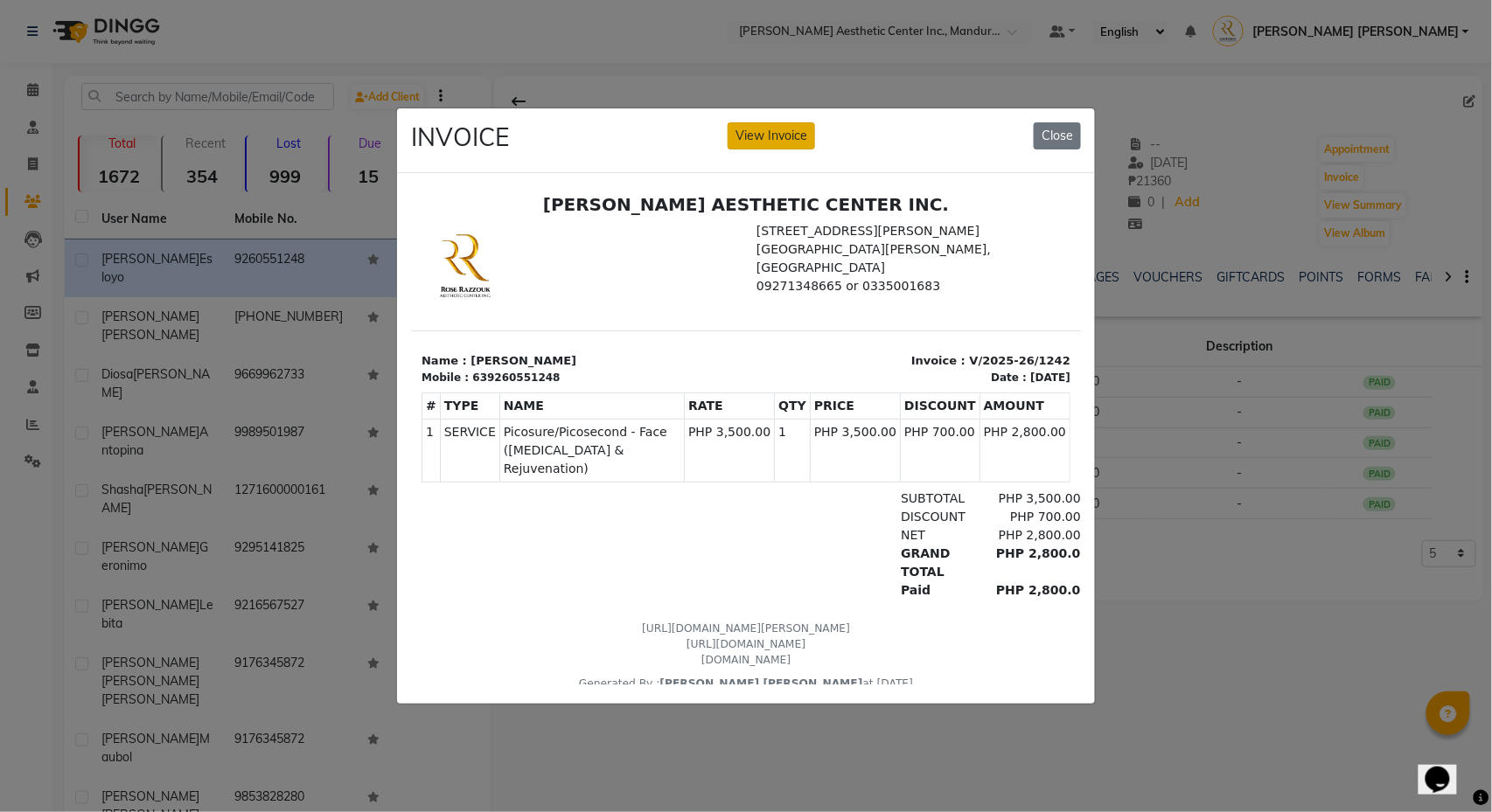
click at [781, 134] on button "View Invoice" at bounding box center [771, 136] width 87 height 27
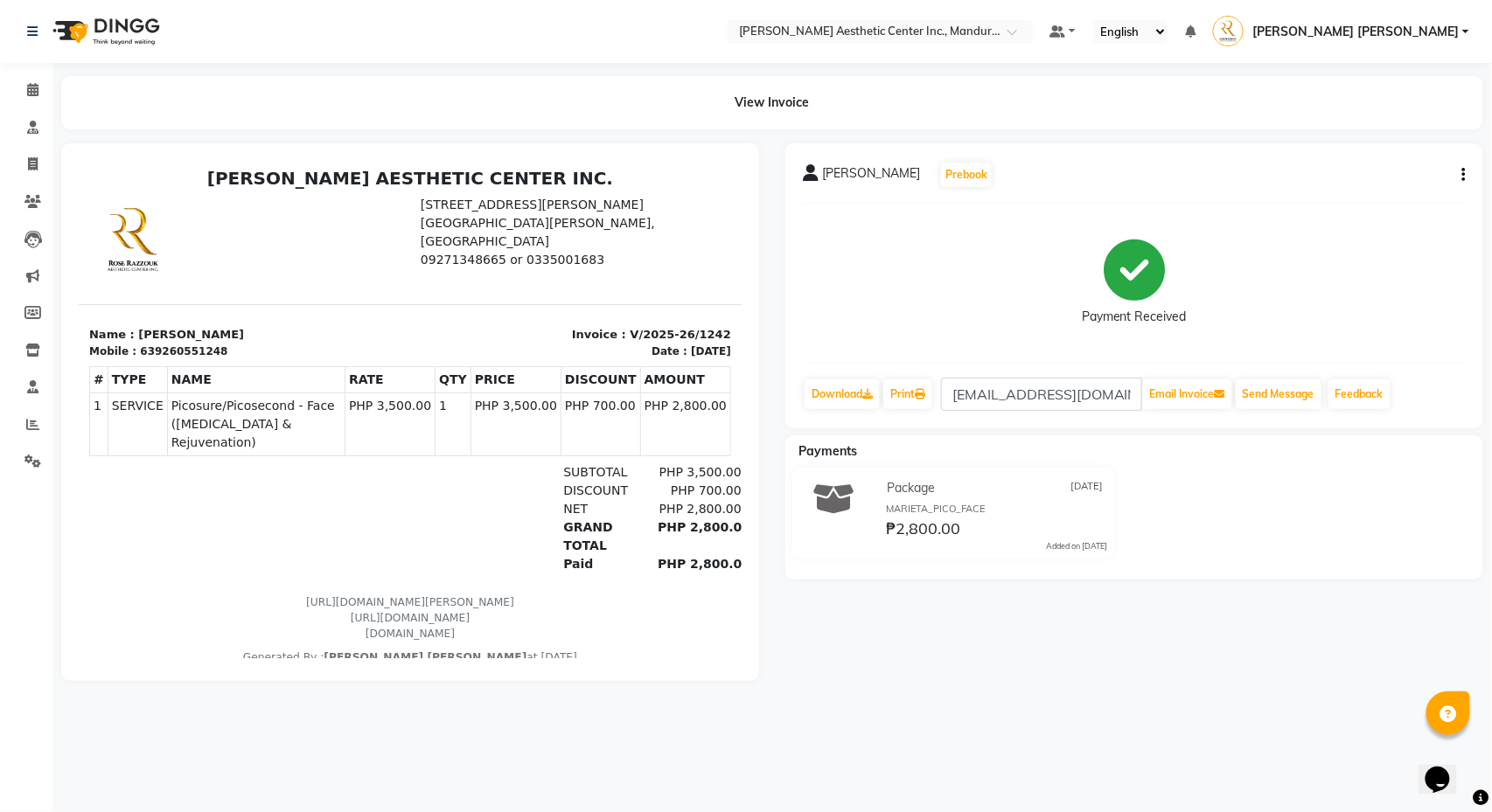
click at [1460, 167] on button "button" at bounding box center [1460, 176] width 11 height 18
click at [1393, 176] on div "Edit Item Staff" at bounding box center [1377, 185] width 120 height 22
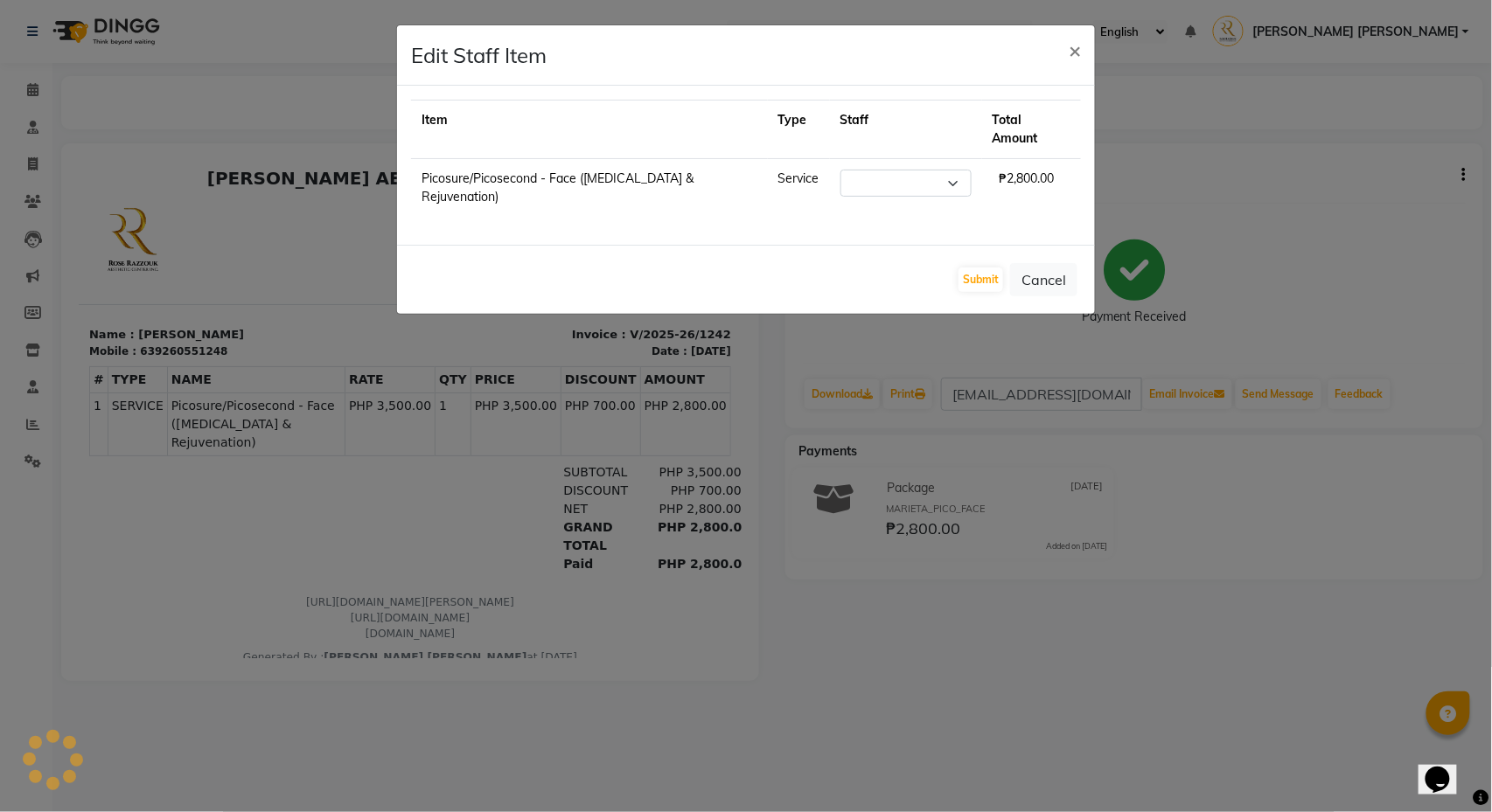
select select "46220"
click at [1071, 50] on span "×" at bounding box center [1075, 50] width 13 height 26
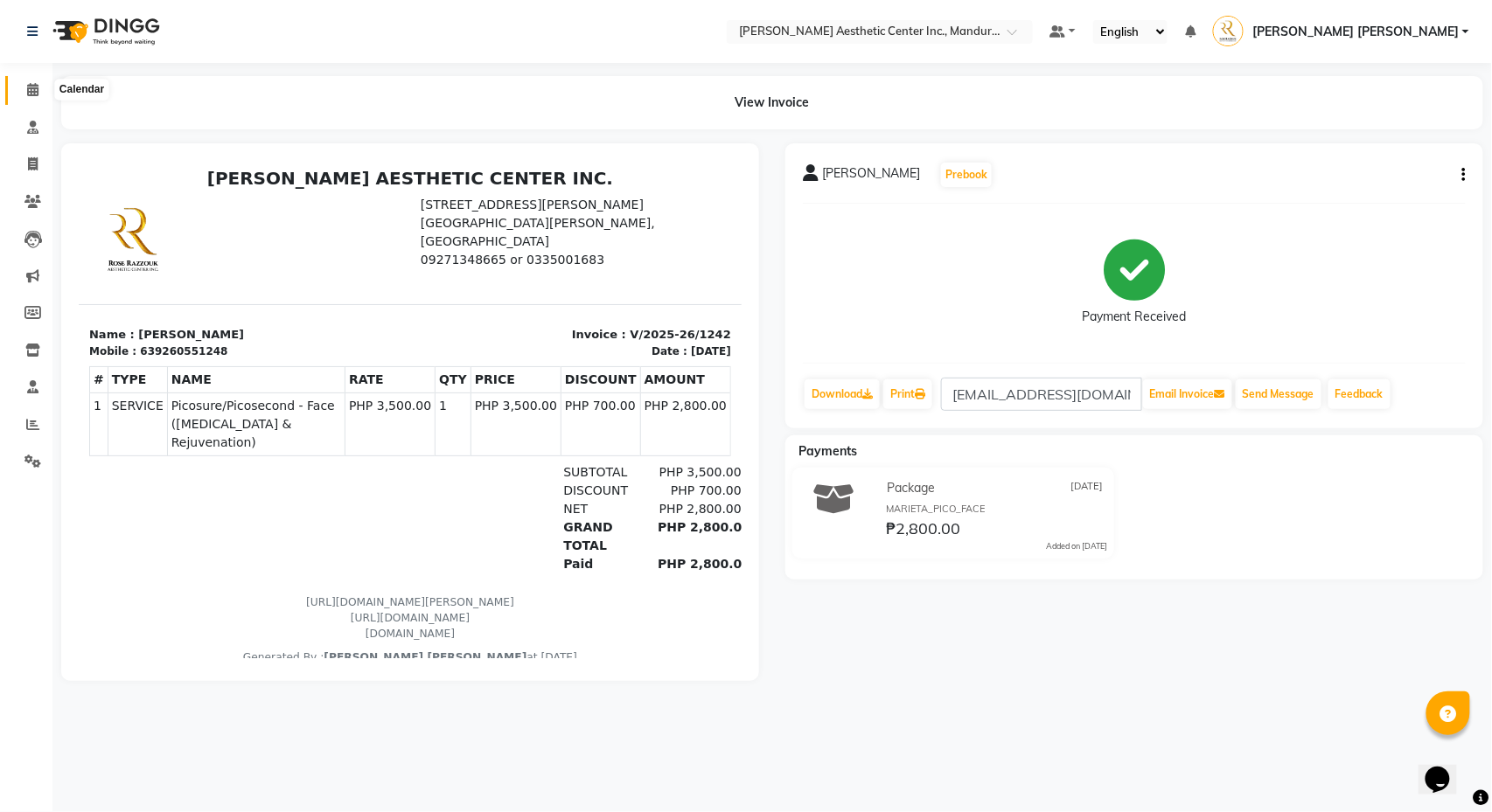
click at [22, 81] on span at bounding box center [32, 90] width 31 height 20
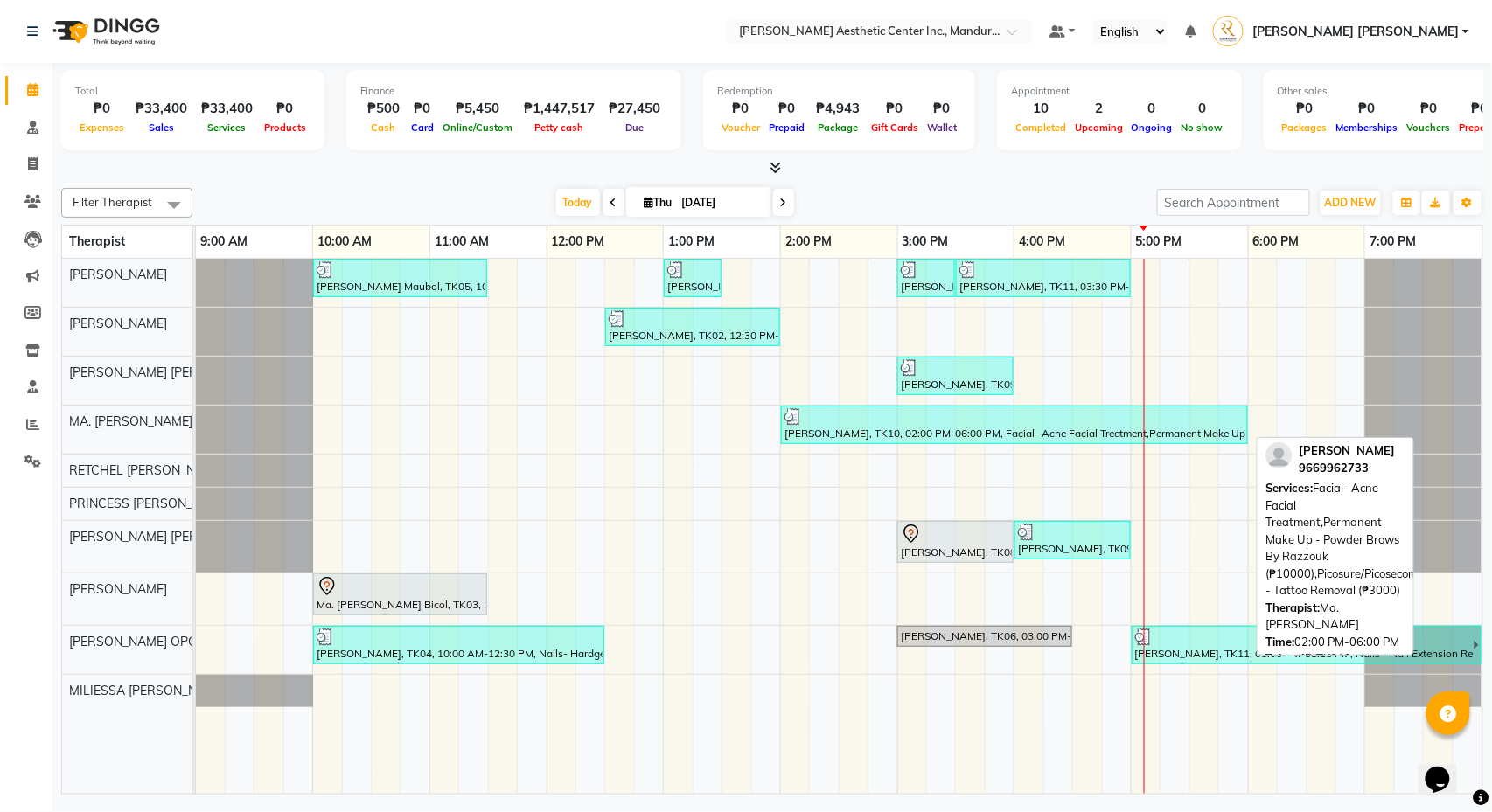
click at [890, 426] on div at bounding box center [1014, 417] width 460 height 17
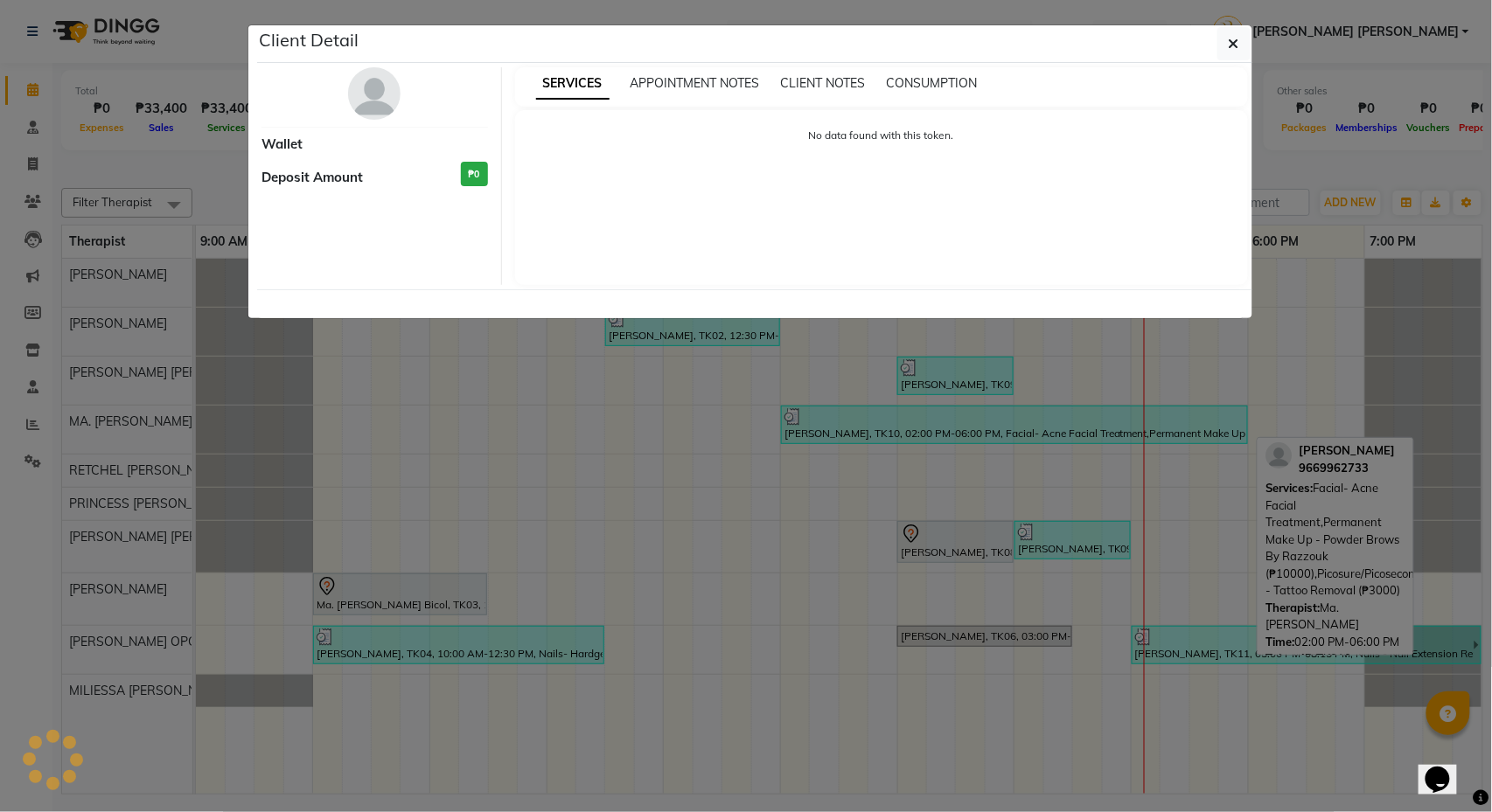
select select "3"
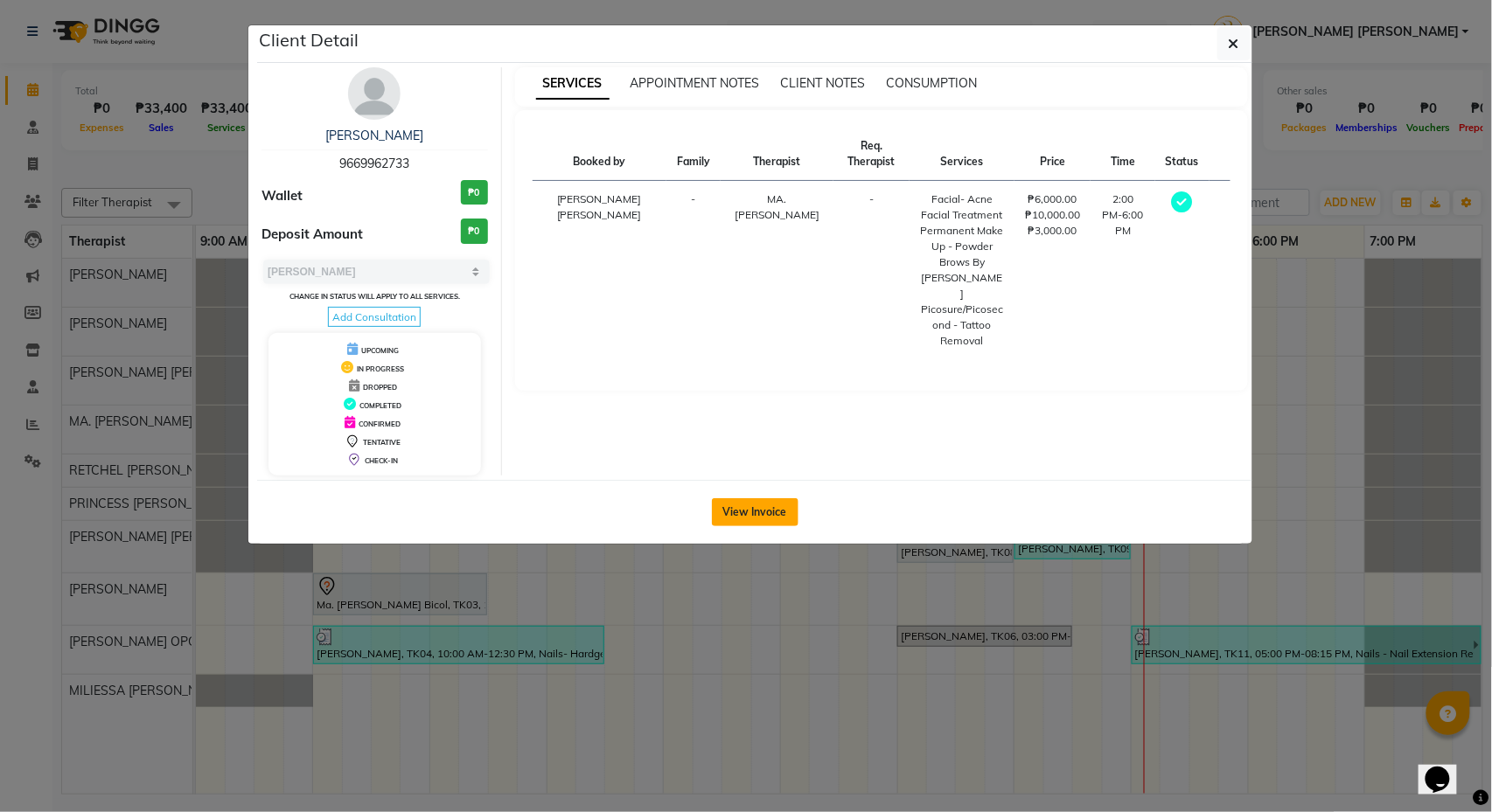
click at [760, 515] on button "View Invoice" at bounding box center [755, 512] width 86 height 28
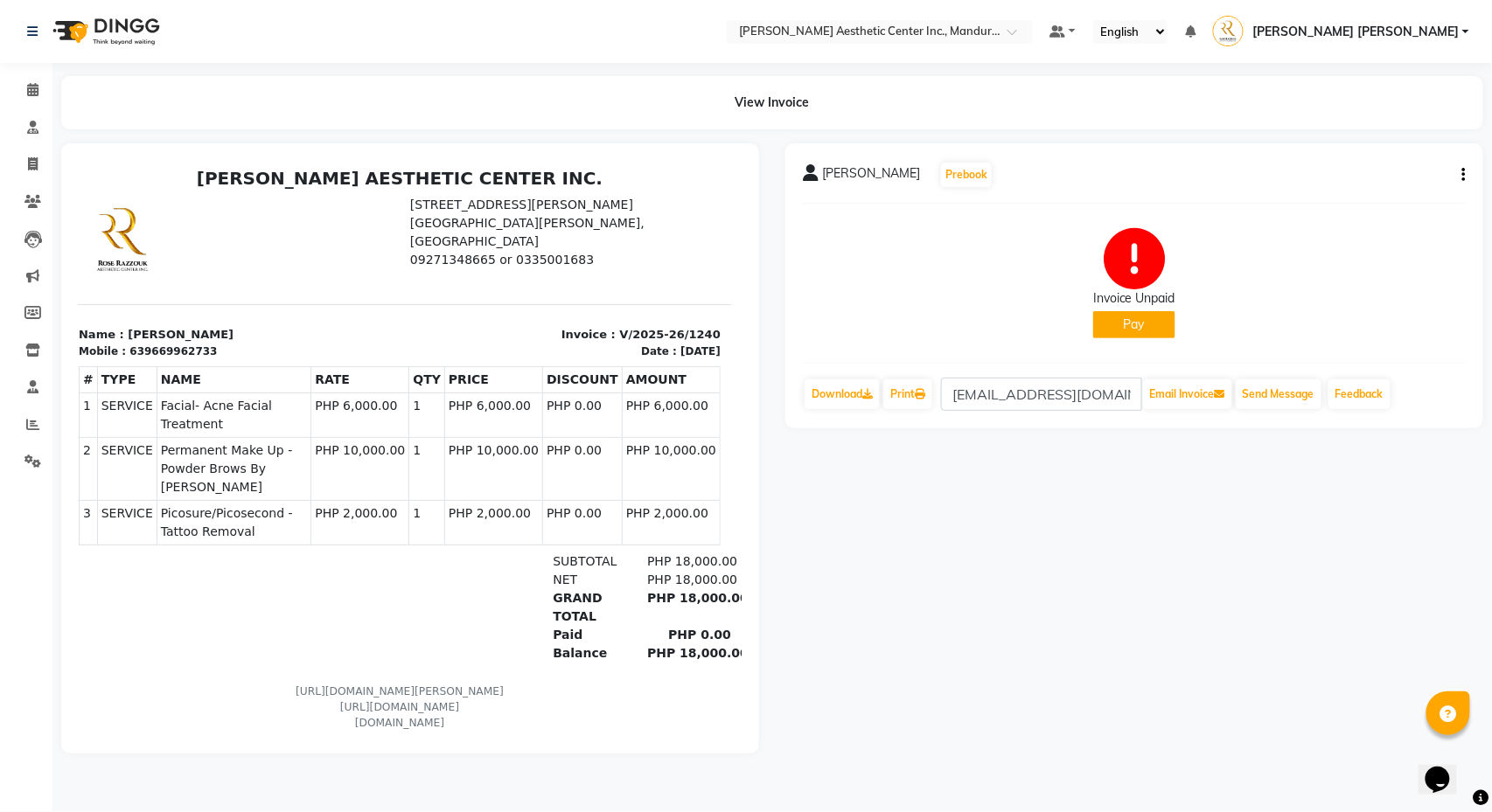
scroll to position [0, 9]
click at [35, 88] on icon at bounding box center [32, 89] width 12 height 14
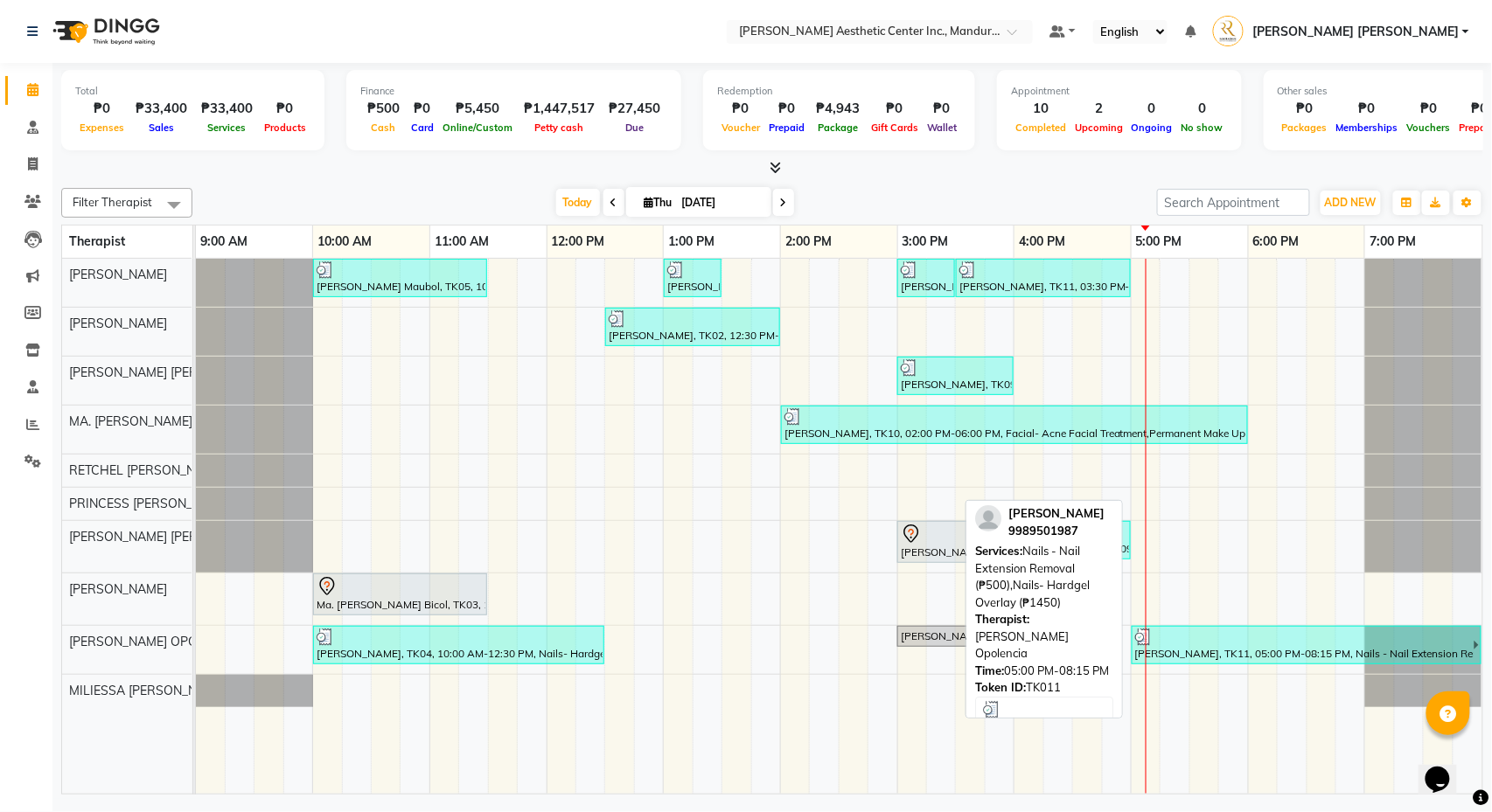
click at [1229, 654] on div "Erika Antopina, TK11, 05:00 PM-08:15 PM, Nails - Nail Extension Removal (₱500),…" at bounding box center [1304, 645] width 340 height 33
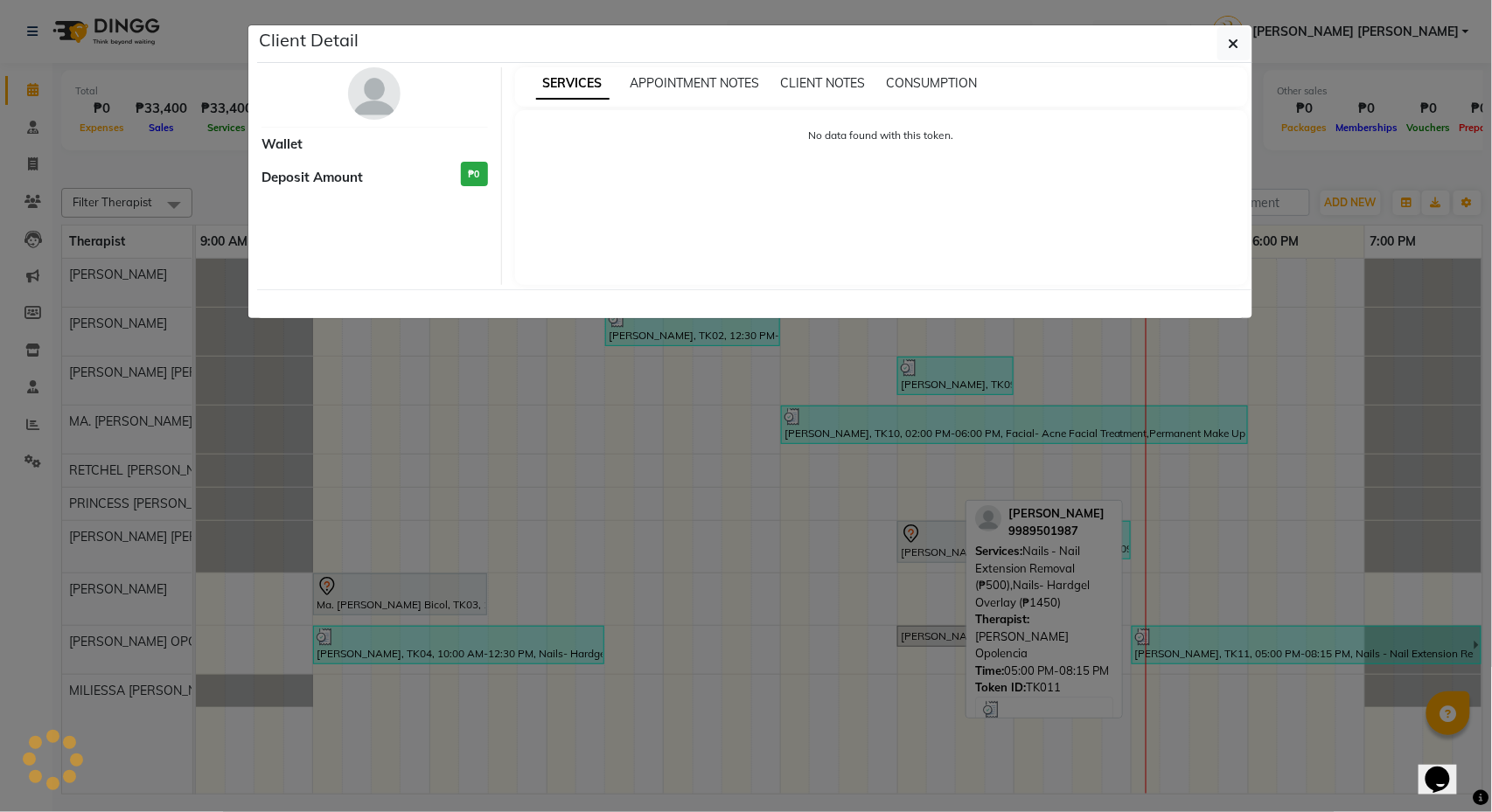
select select "3"
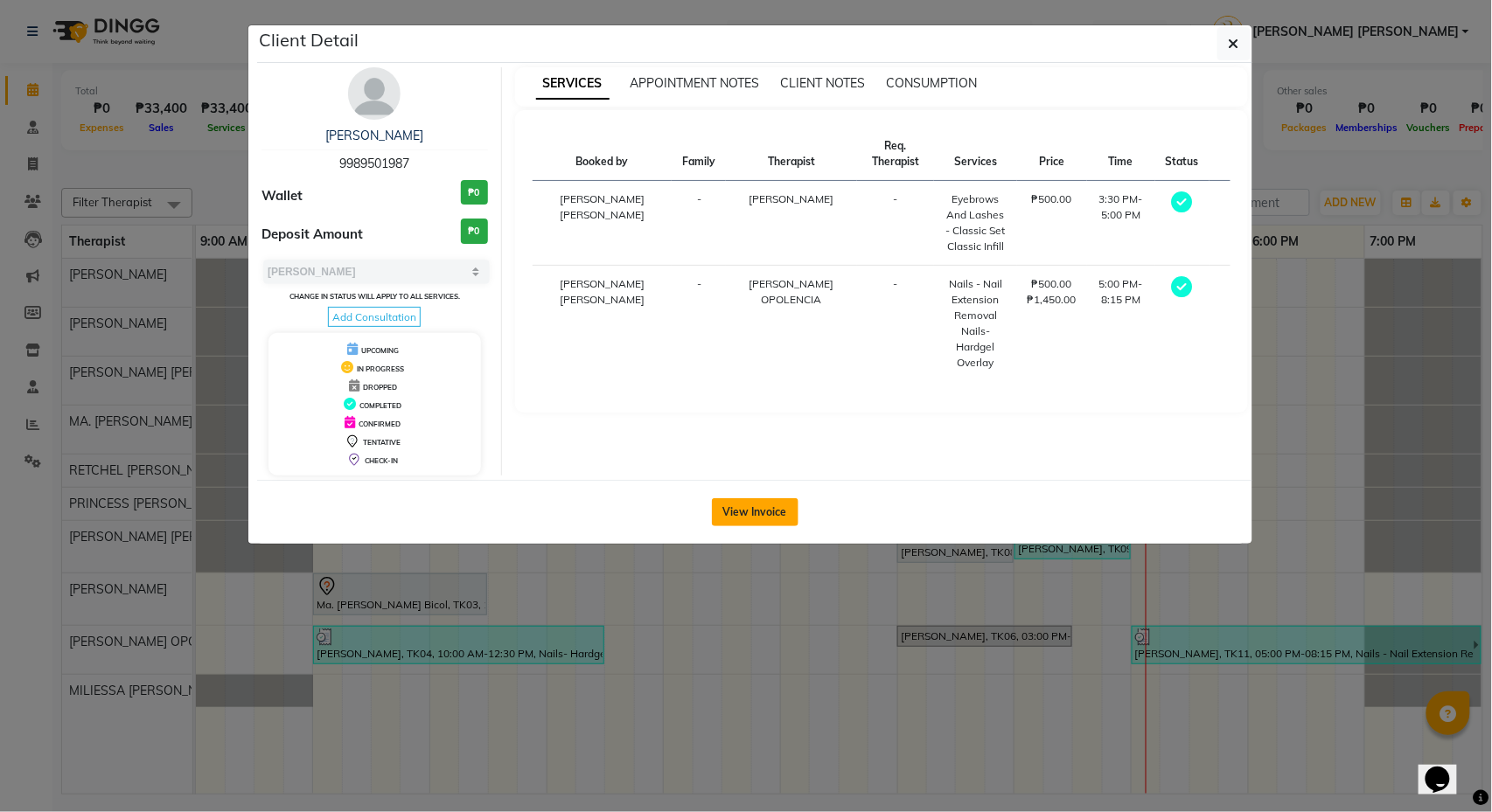
click at [761, 519] on button "View Invoice" at bounding box center [755, 512] width 86 height 28
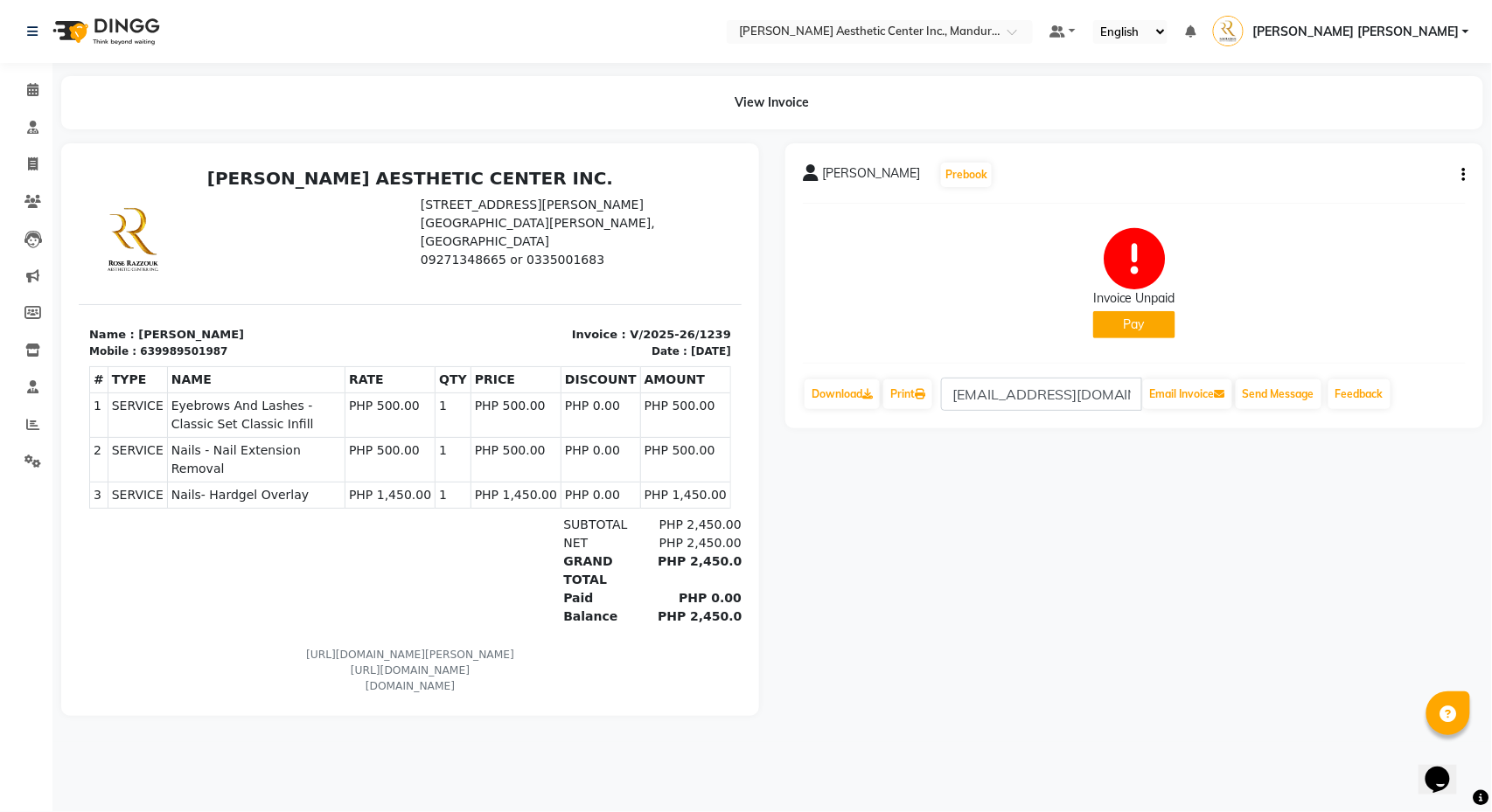
click at [1462, 176] on icon "button" at bounding box center [1464, 175] width 4 height 1
click at [1404, 194] on div "Edit Invoice" at bounding box center [1377, 196] width 120 height 22
select select "service"
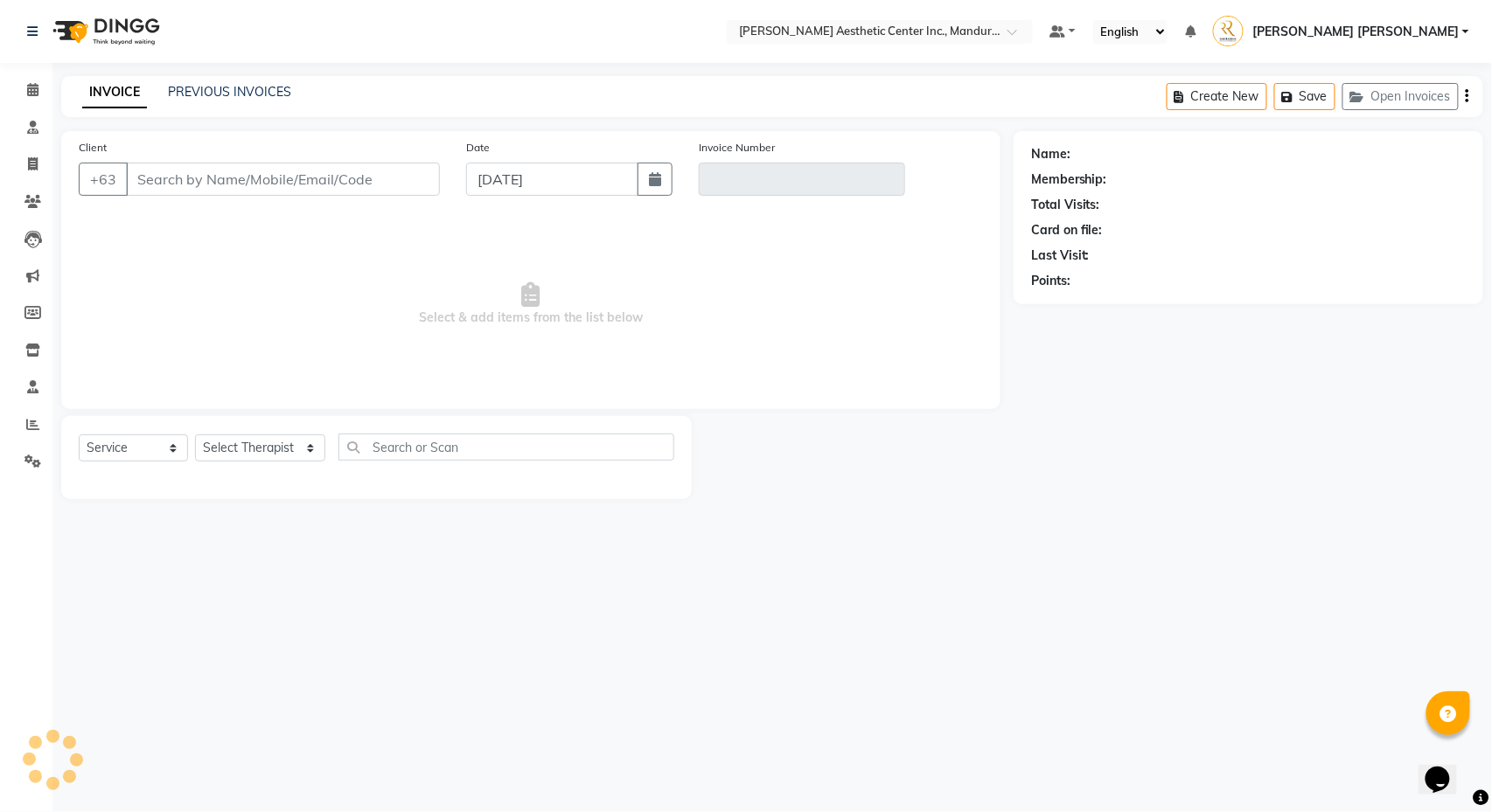
type input "9989501987"
type input "V/2025-26/1239"
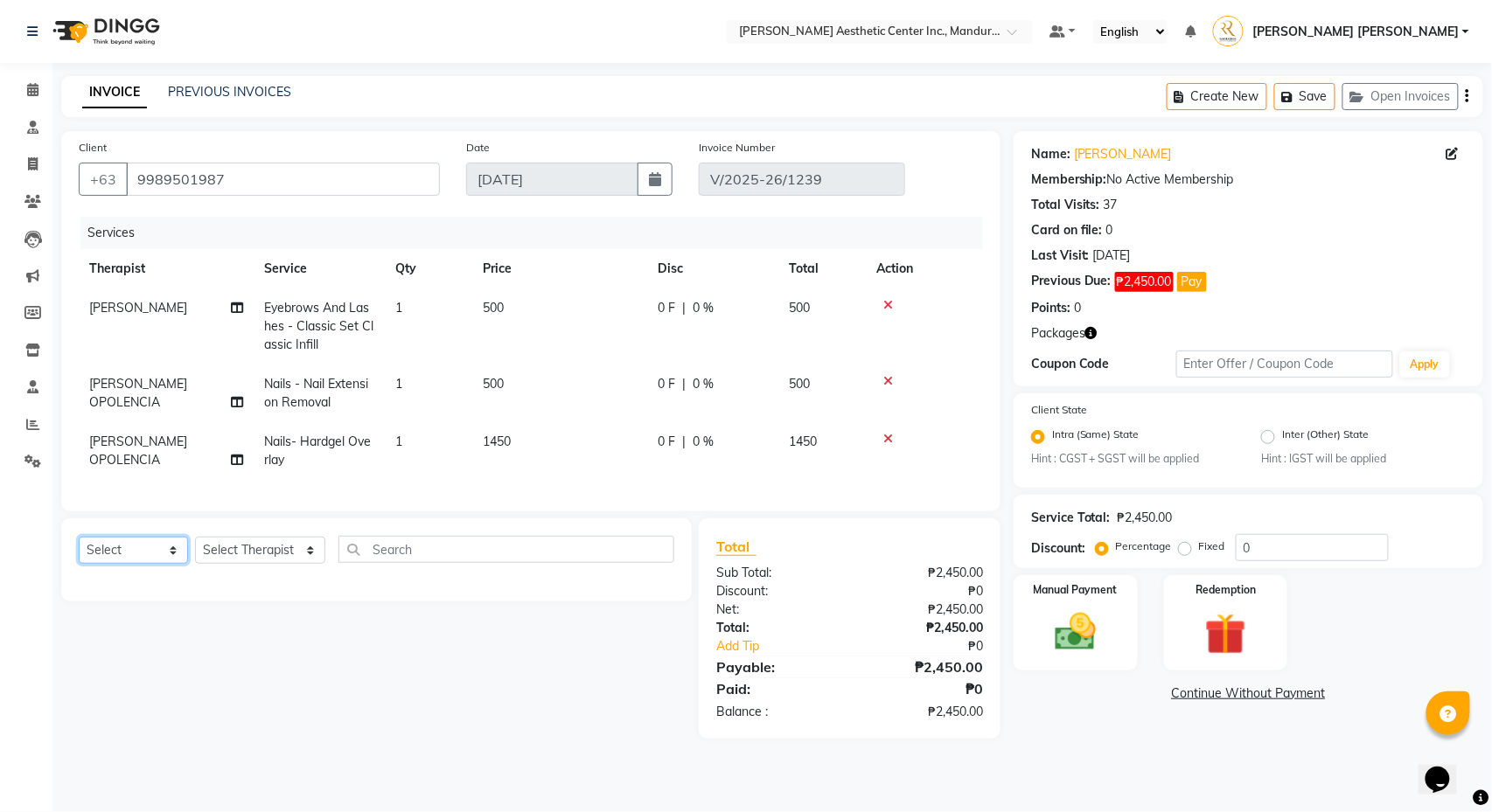
select select "service"
select select "50718"
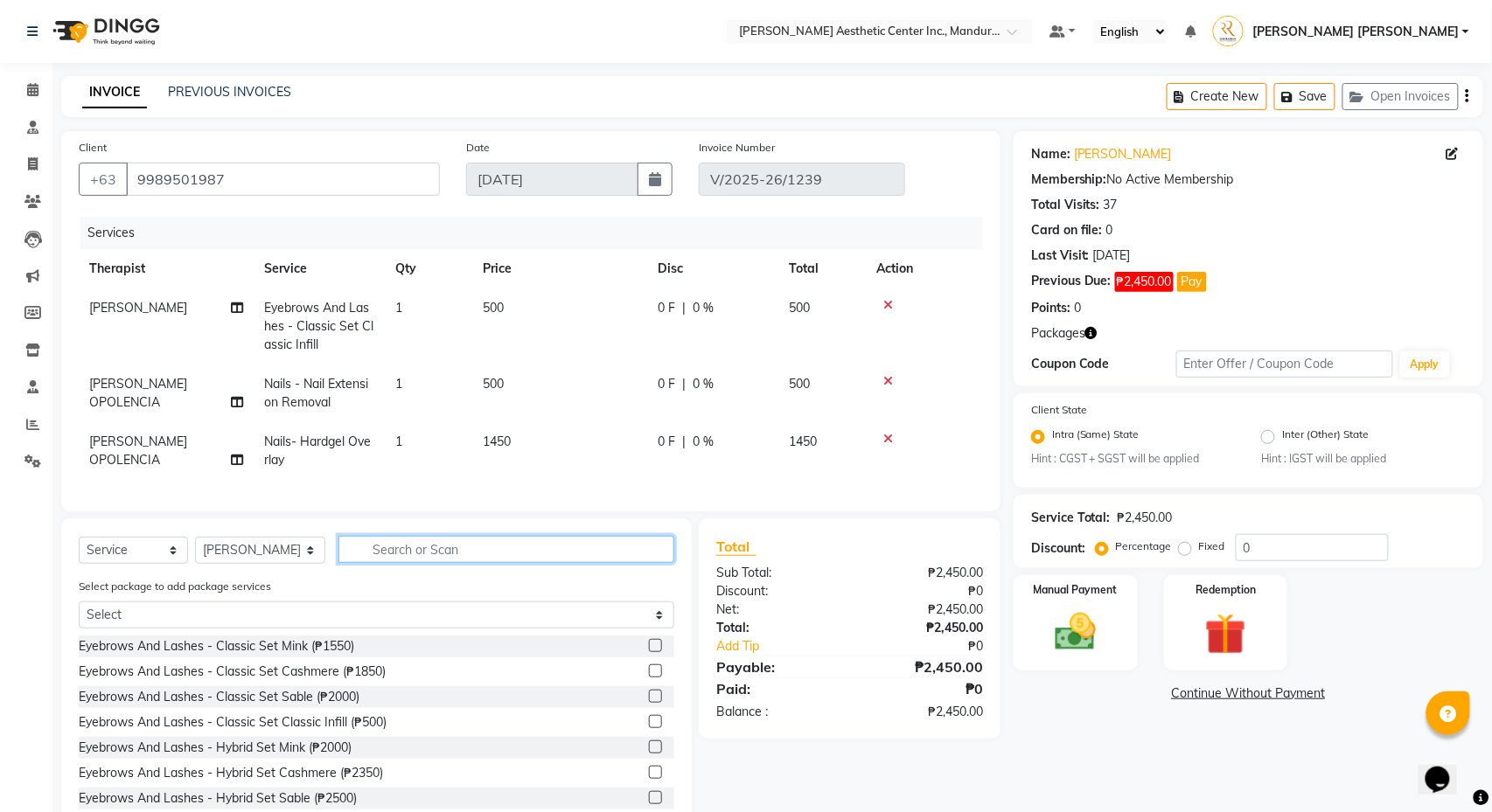
click at [421, 553] on input "text" at bounding box center [506, 549] width 336 height 27
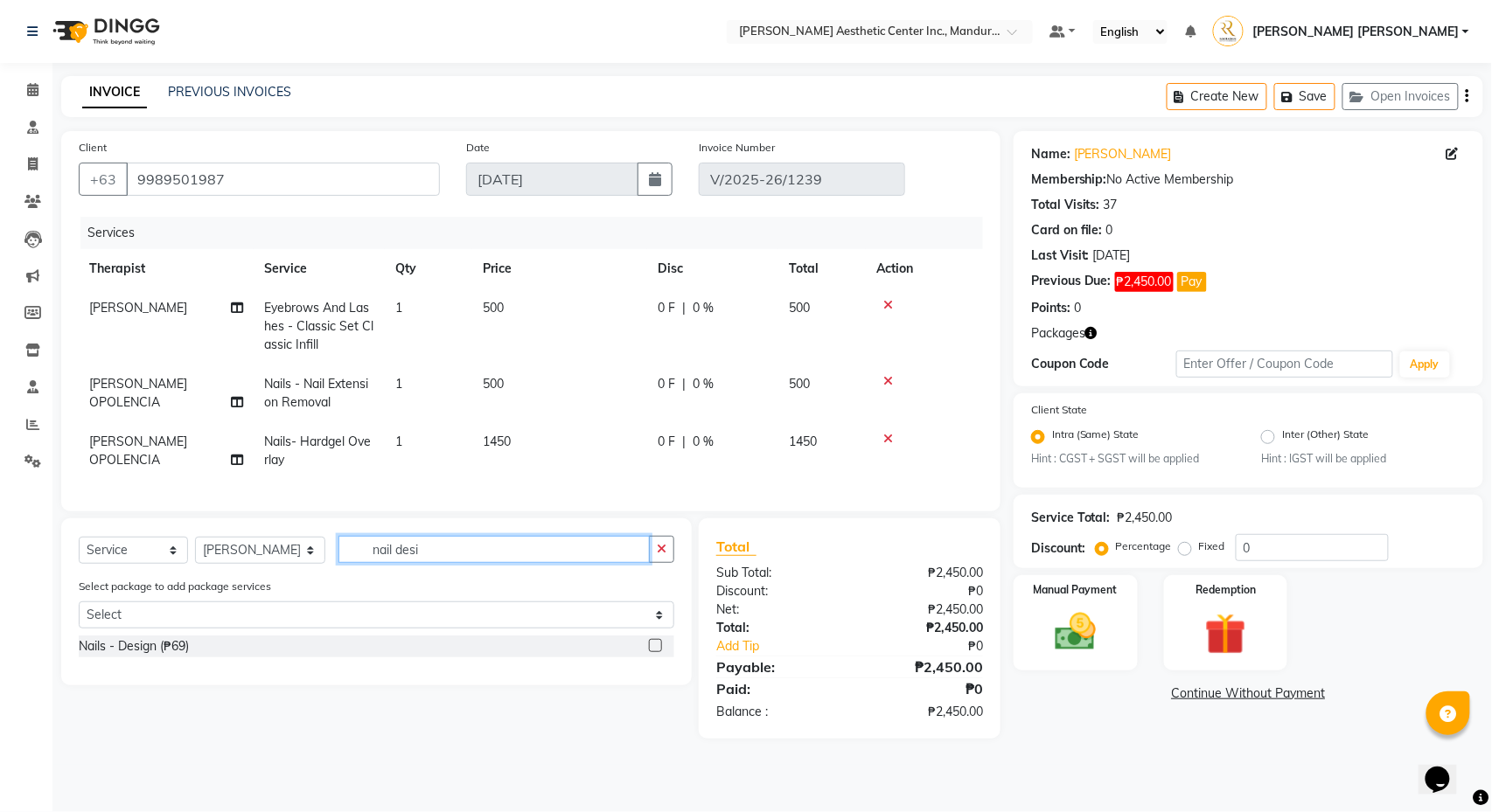
type input "nail desi"
click at [658, 649] on label at bounding box center [656, 645] width 14 height 14
click at [658, 649] on input "checkbox" at bounding box center [655, 646] width 12 height 12
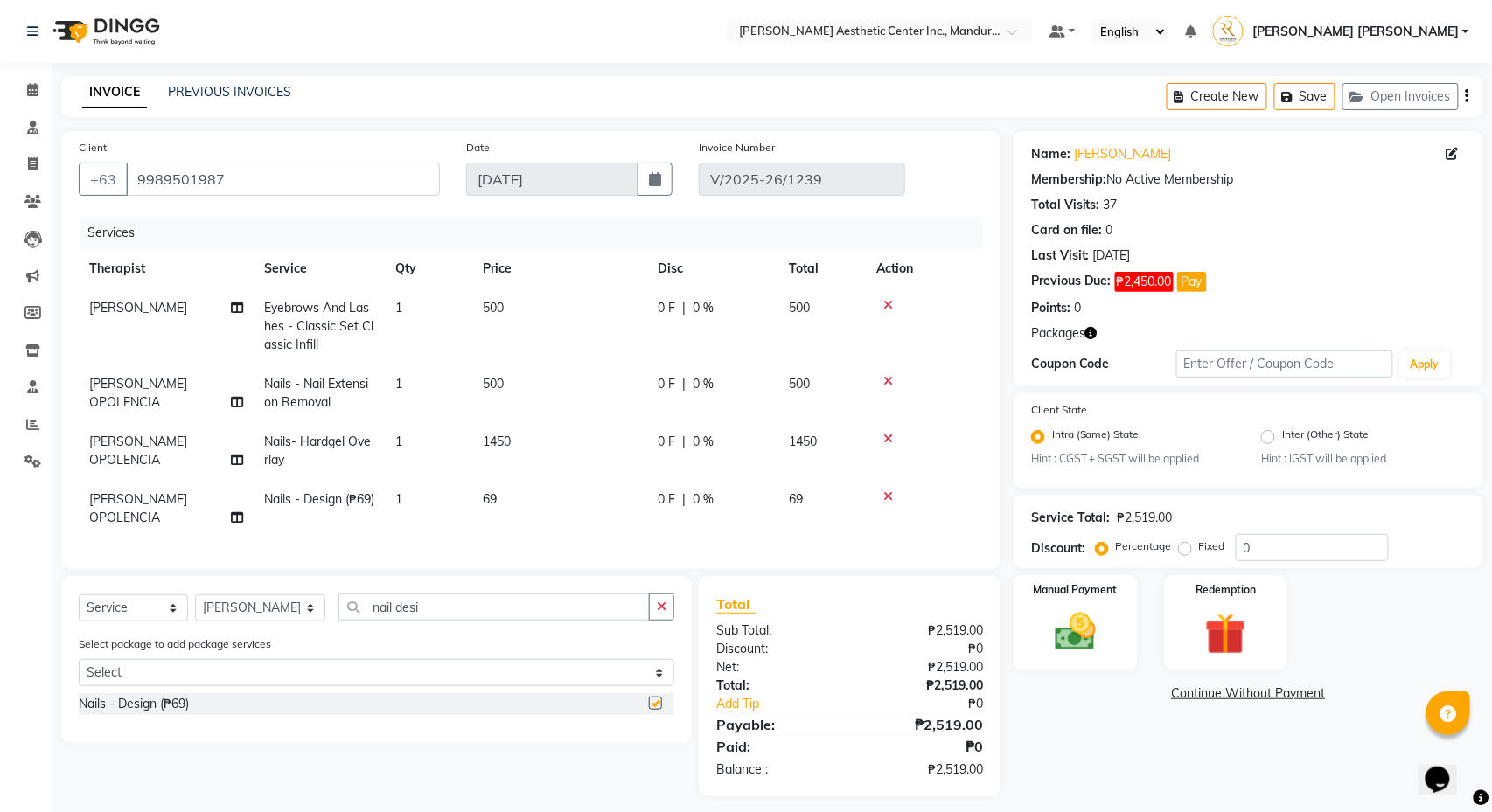
checkbox input "false"
click at [396, 503] on span "1" at bounding box center [399, 499] width 7 height 15
select select "50718"
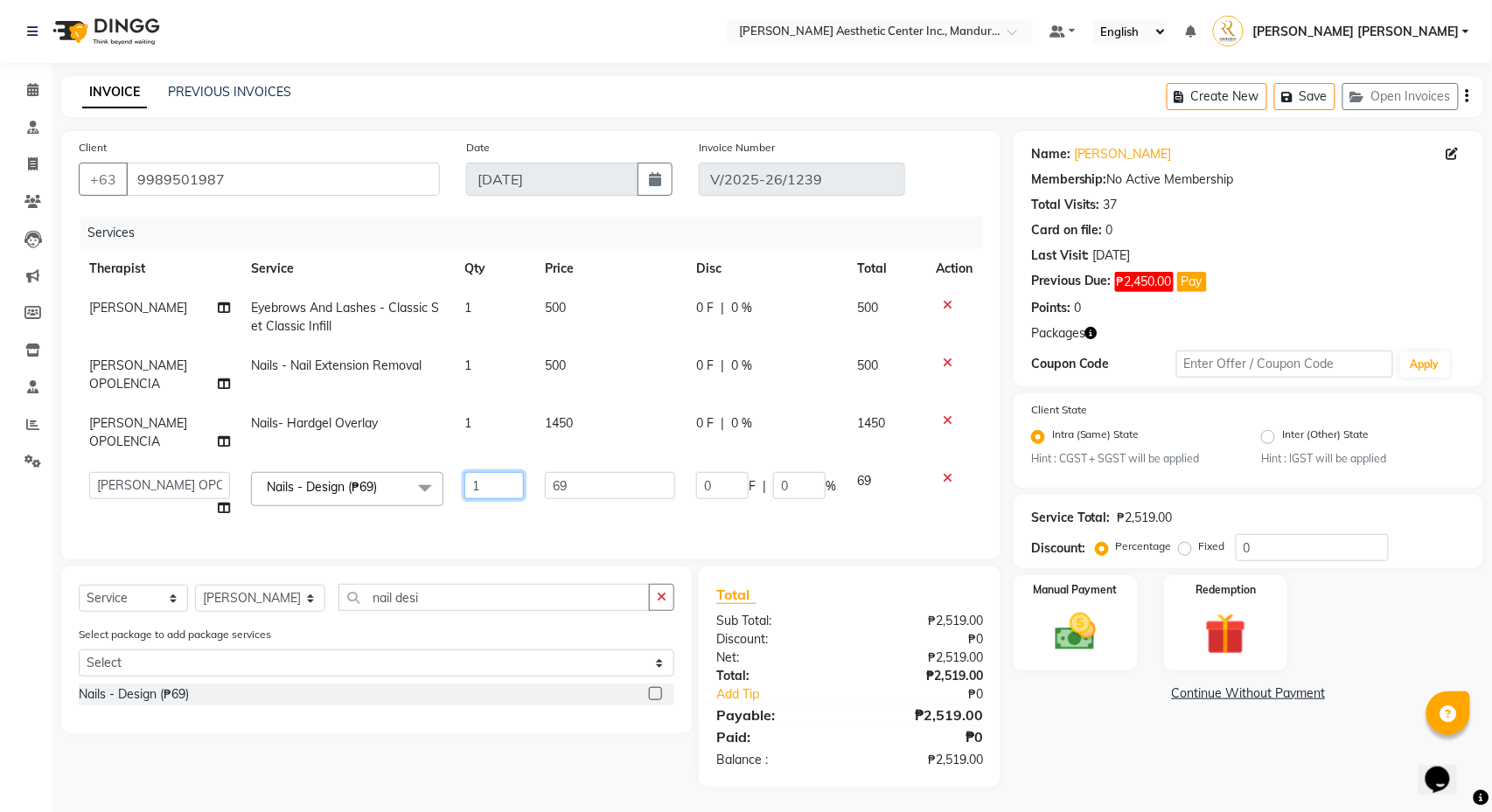
click at [504, 488] on input "1" at bounding box center [494, 485] width 60 height 27
type input "10"
click at [487, 550] on div "Client +63 9989501987 Date 10/02/2025 Invoice Number V/2025-26/1239 Services Th…" at bounding box center [530, 346] width 939 height 429
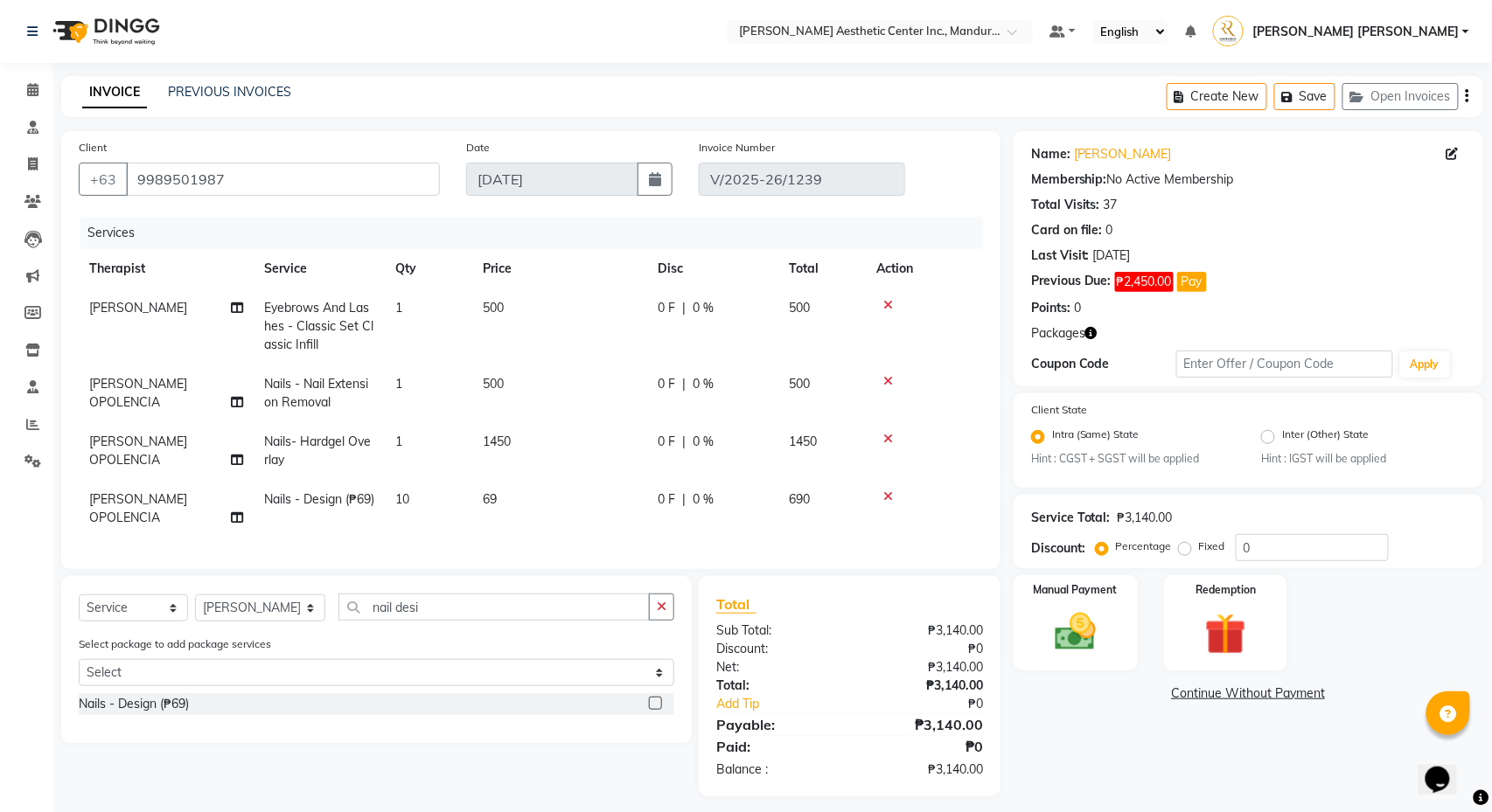
click at [1212, 698] on link "Continue Without Payment" at bounding box center [1249, 693] width 463 height 18
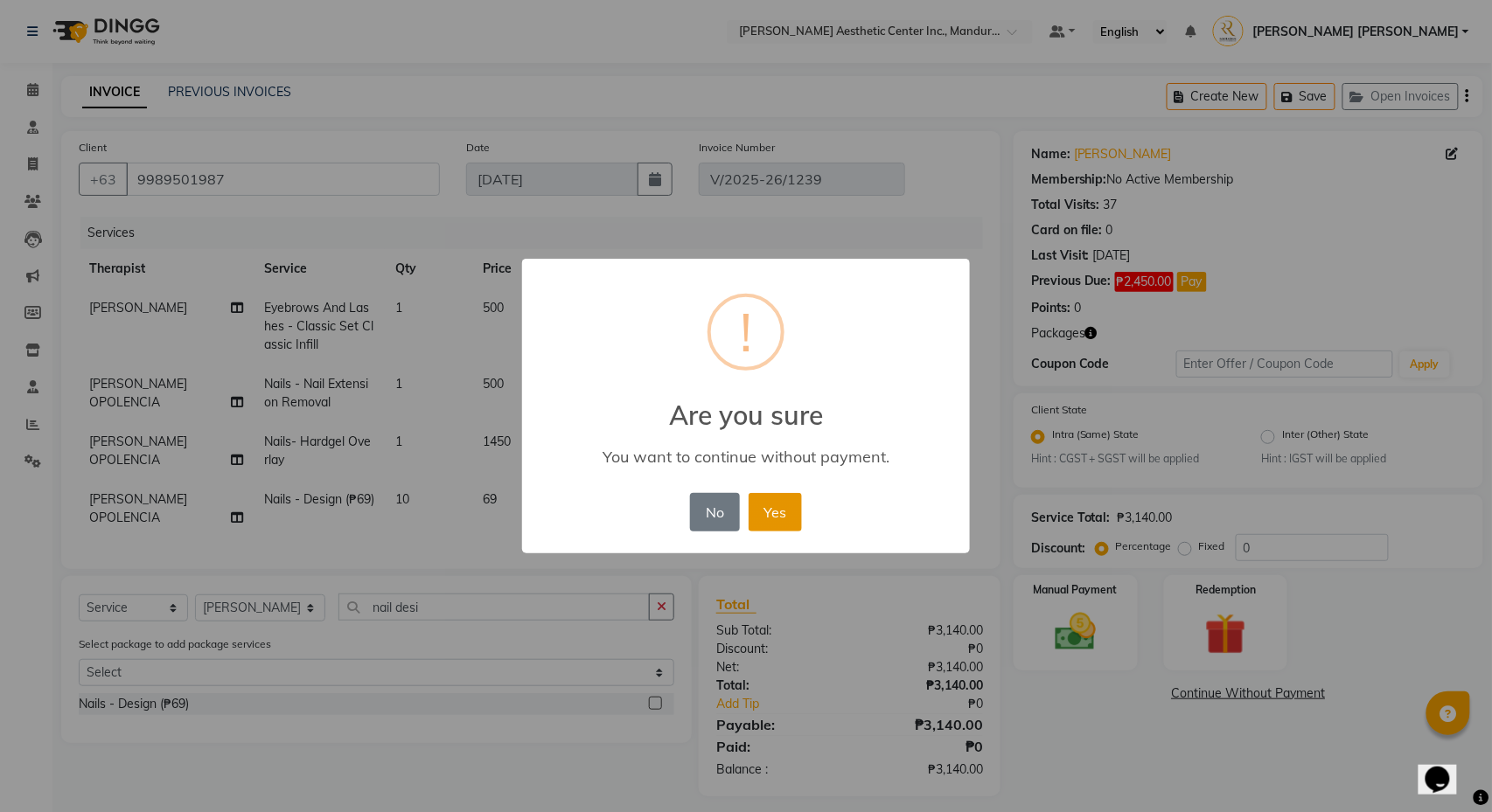
click at [783, 521] on button "Yes" at bounding box center [774, 512] width 53 height 39
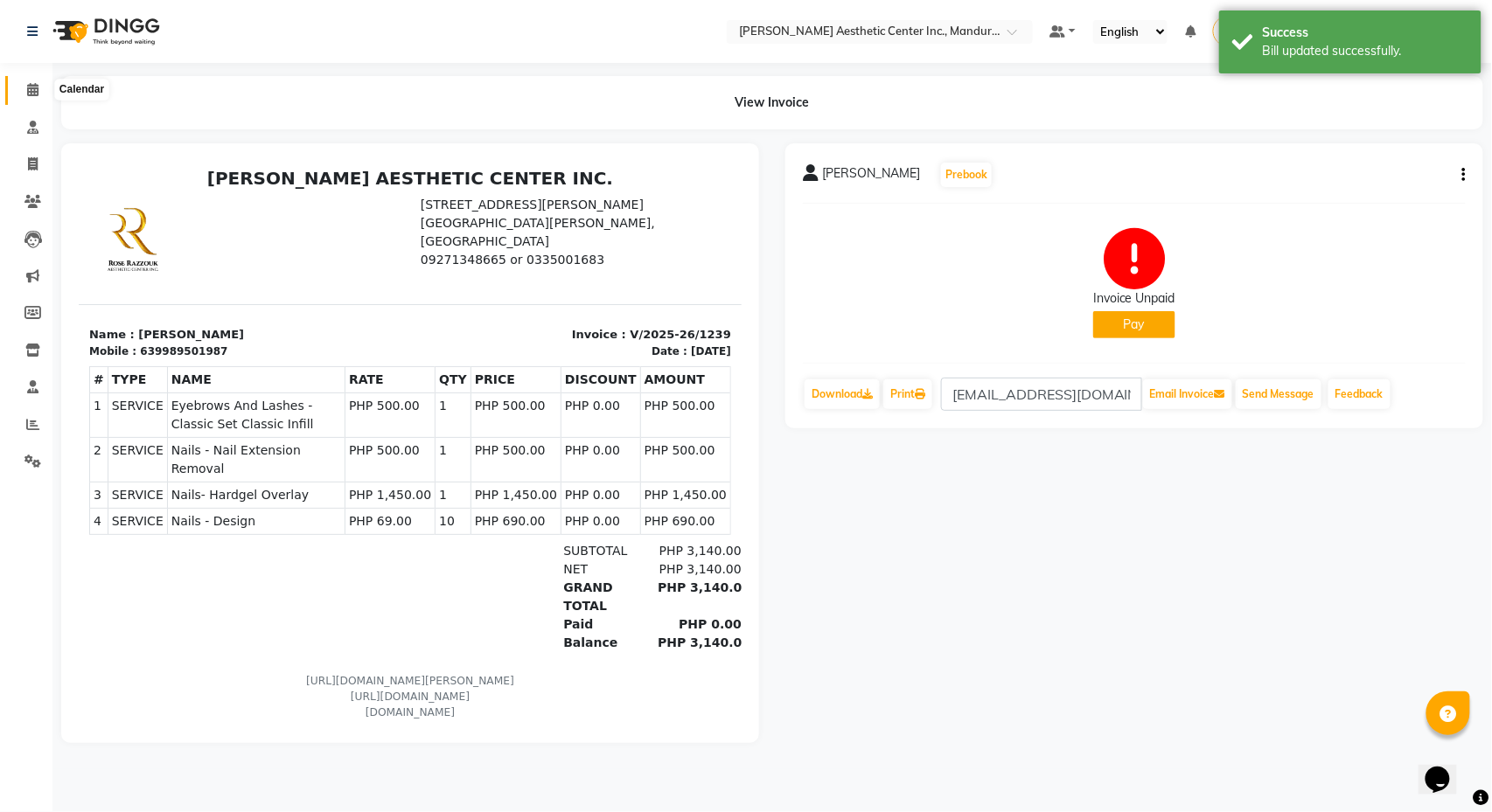
click at [35, 91] on icon at bounding box center [32, 89] width 12 height 14
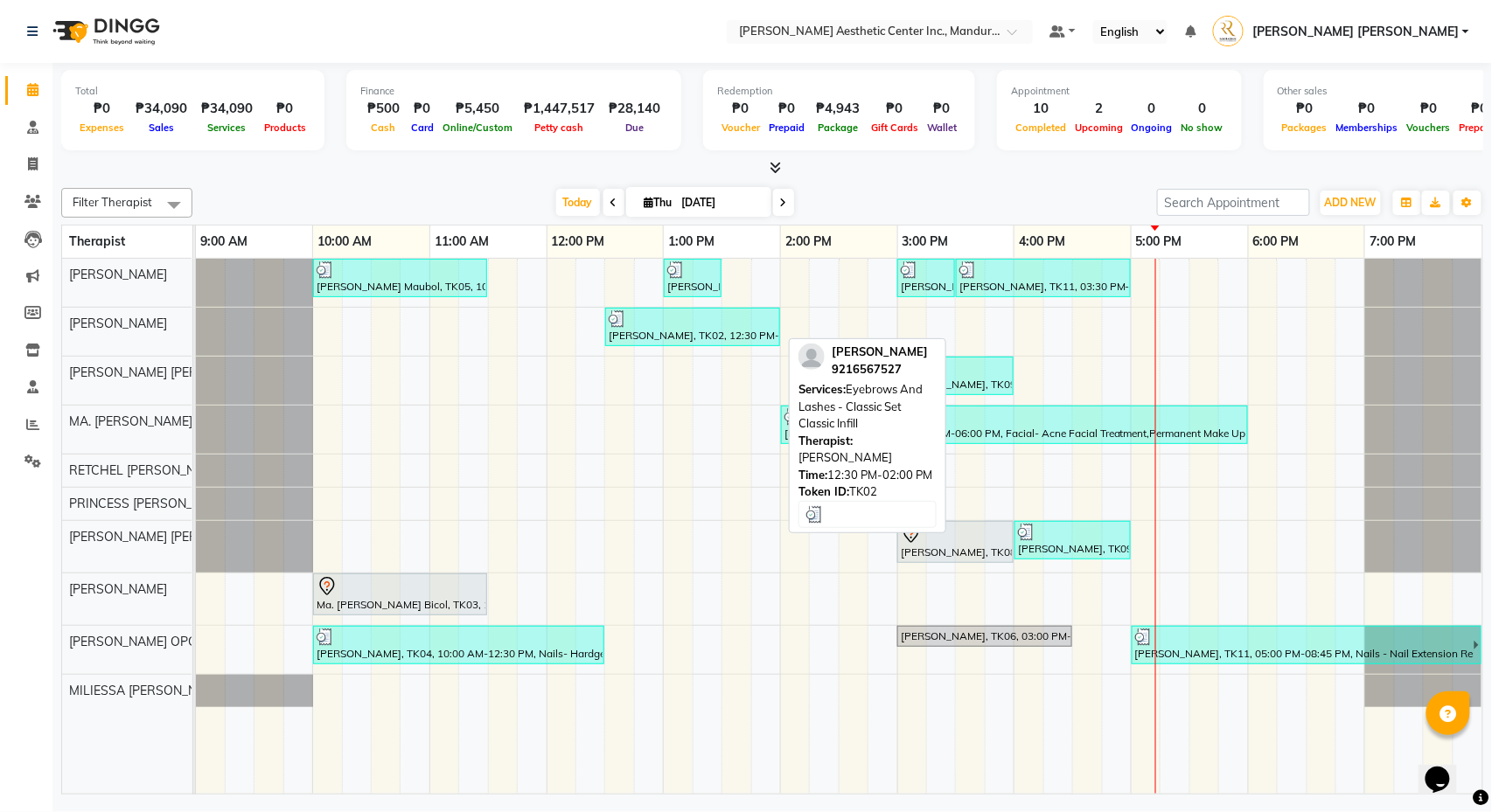
click at [691, 326] on div at bounding box center [692, 319] width 167 height 17
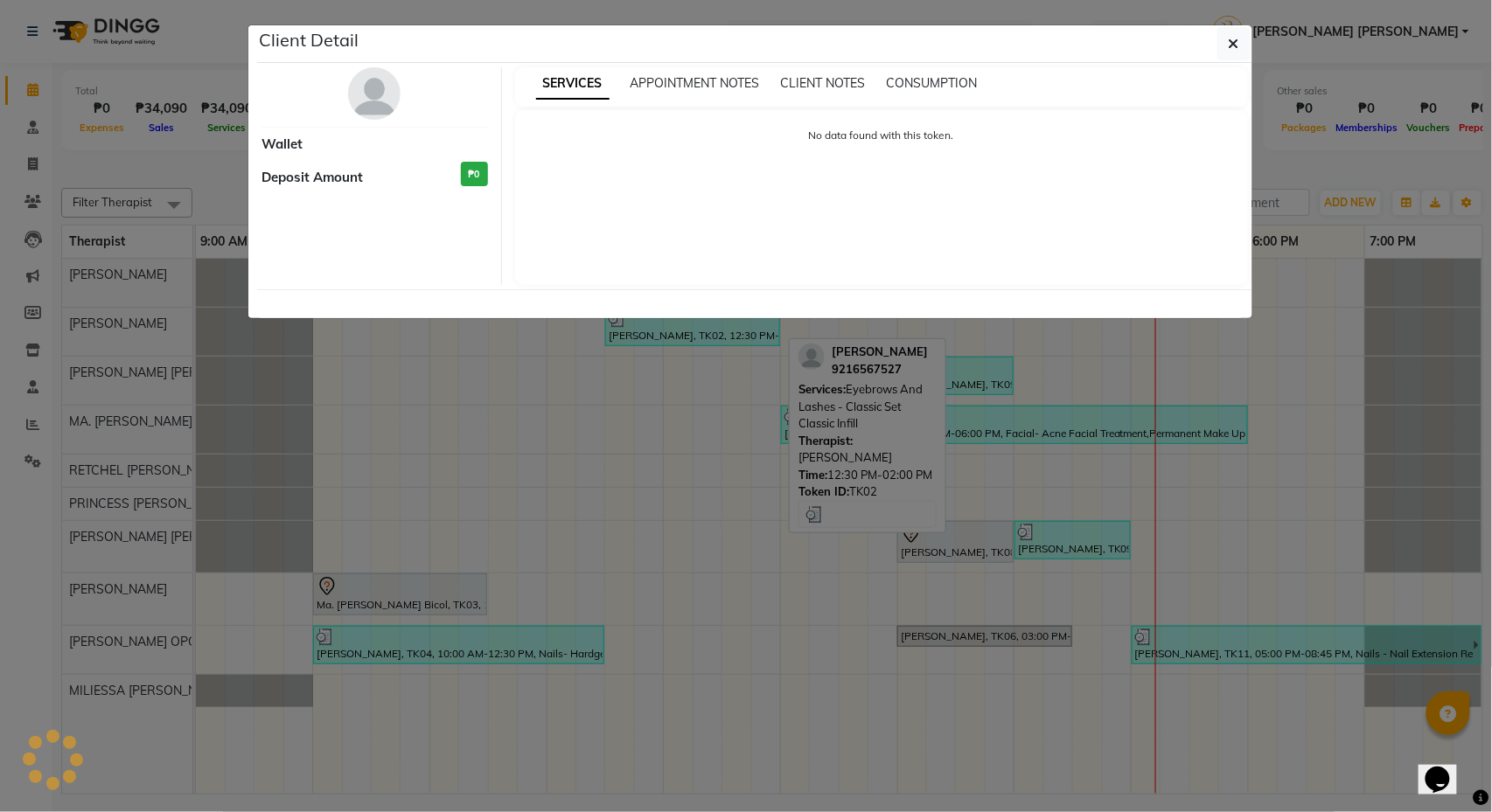
select select "3"
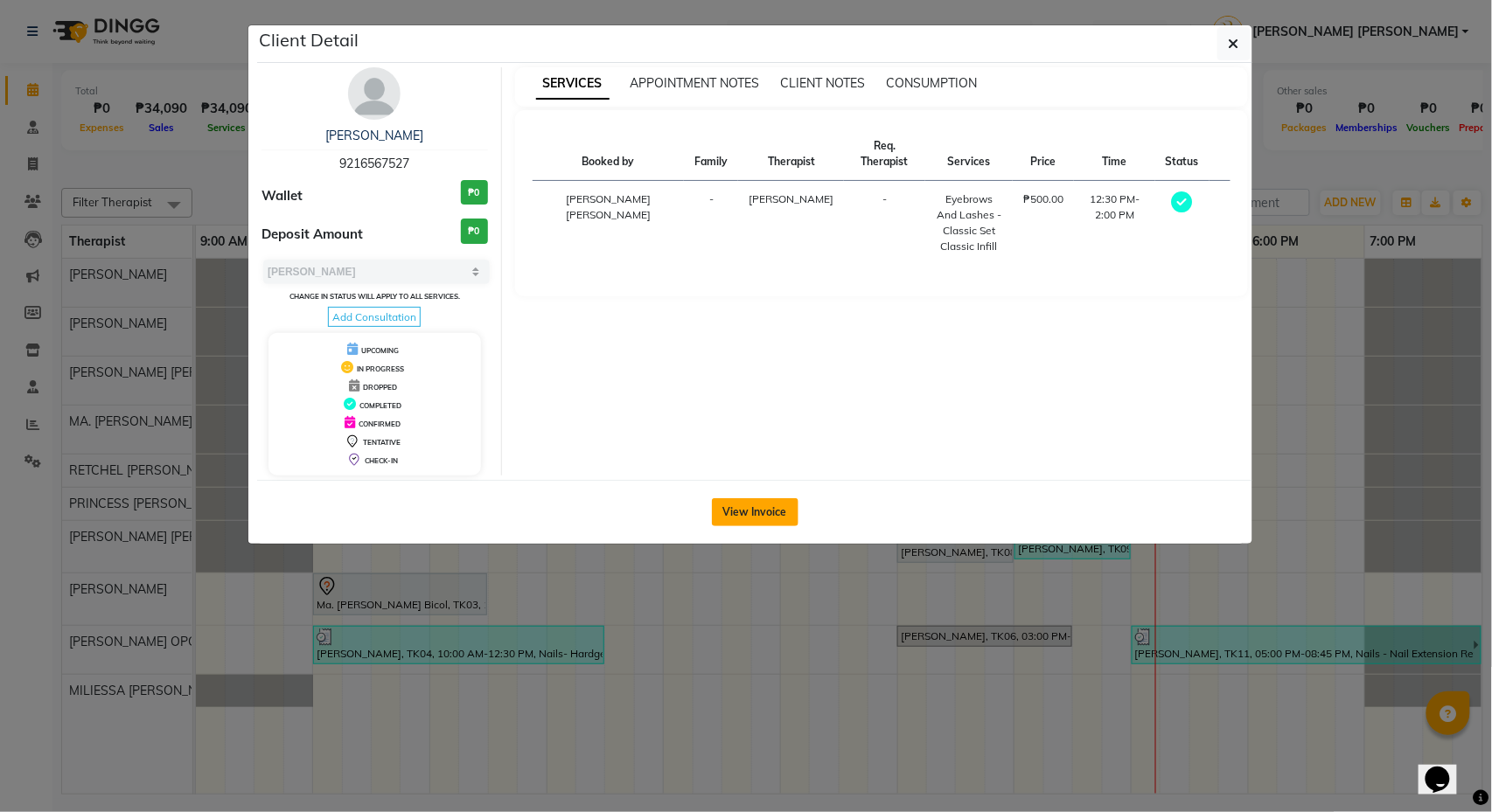
click at [743, 527] on button "View Invoice" at bounding box center [755, 512] width 86 height 28
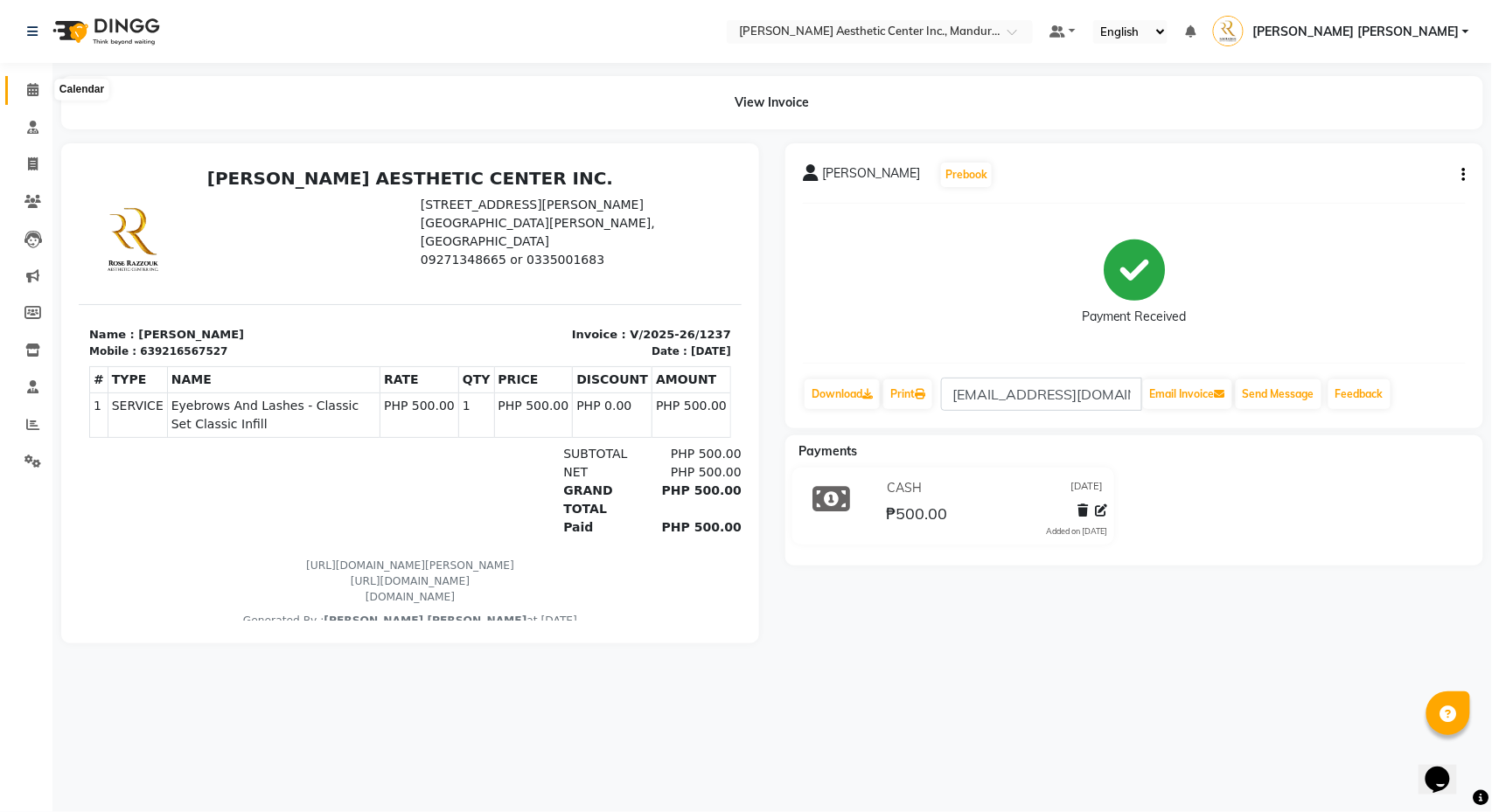
click at [28, 80] on span at bounding box center [32, 90] width 31 height 20
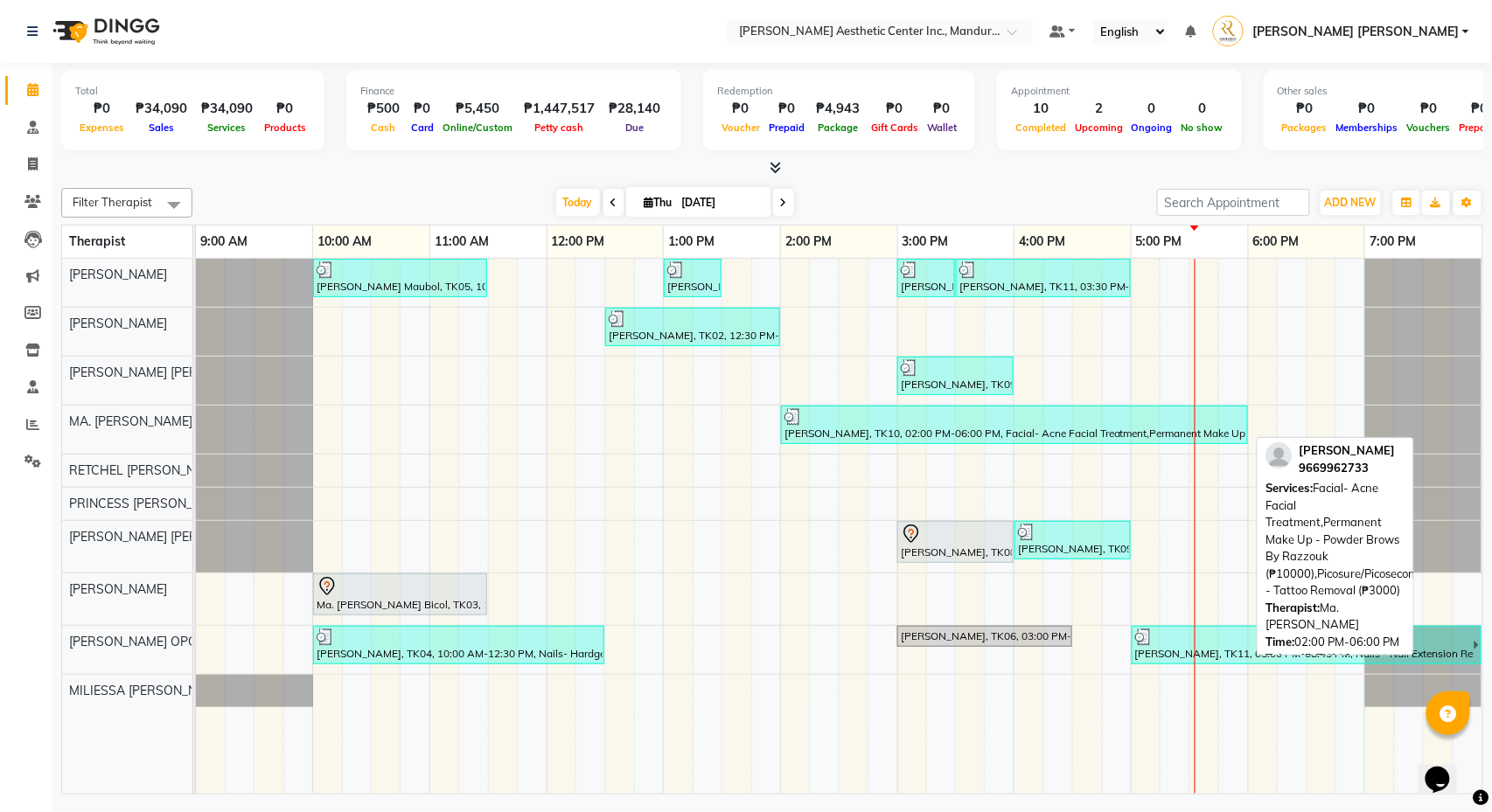
click at [893, 426] on div at bounding box center [1014, 417] width 460 height 17
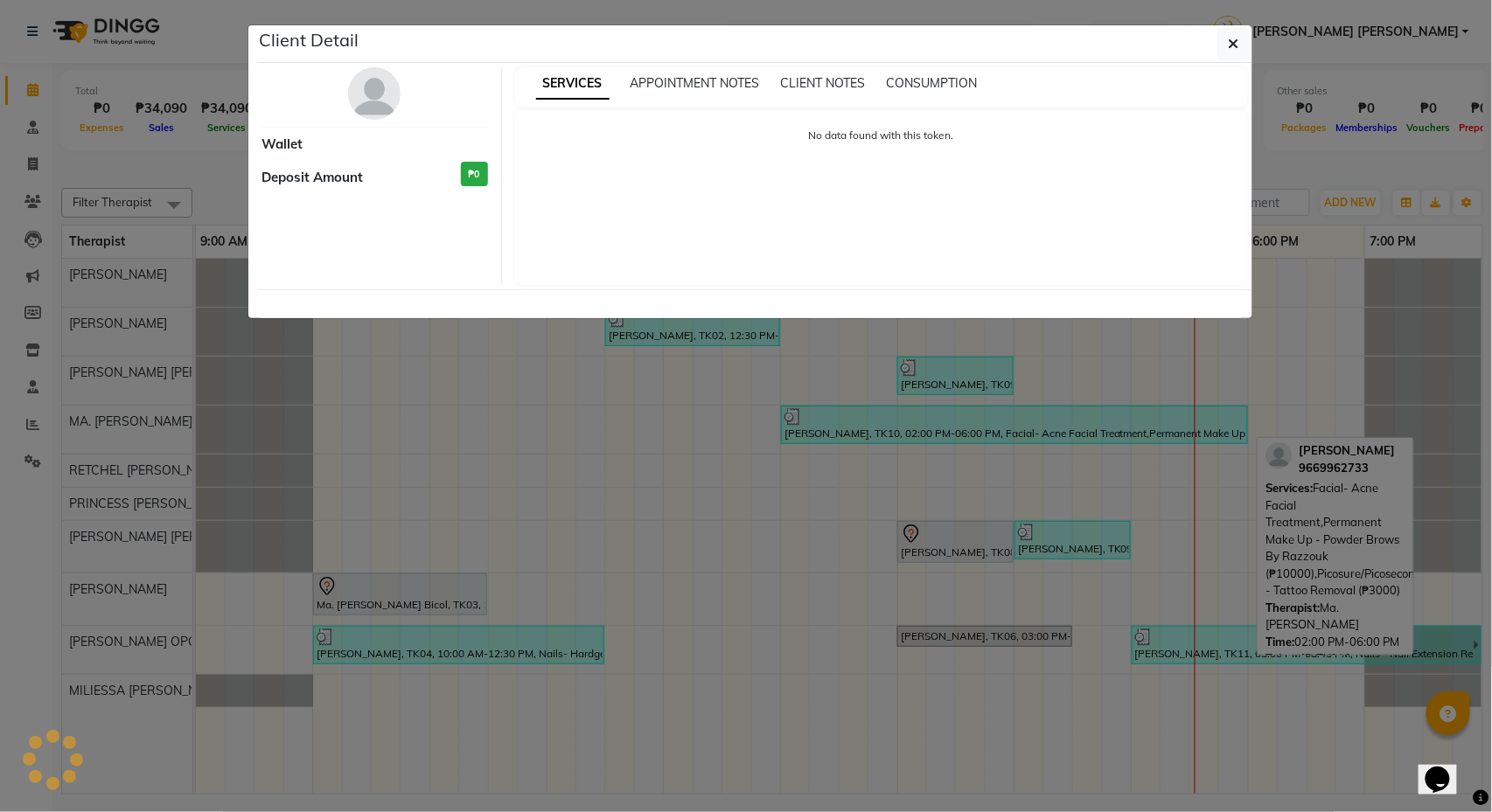
select select "3"
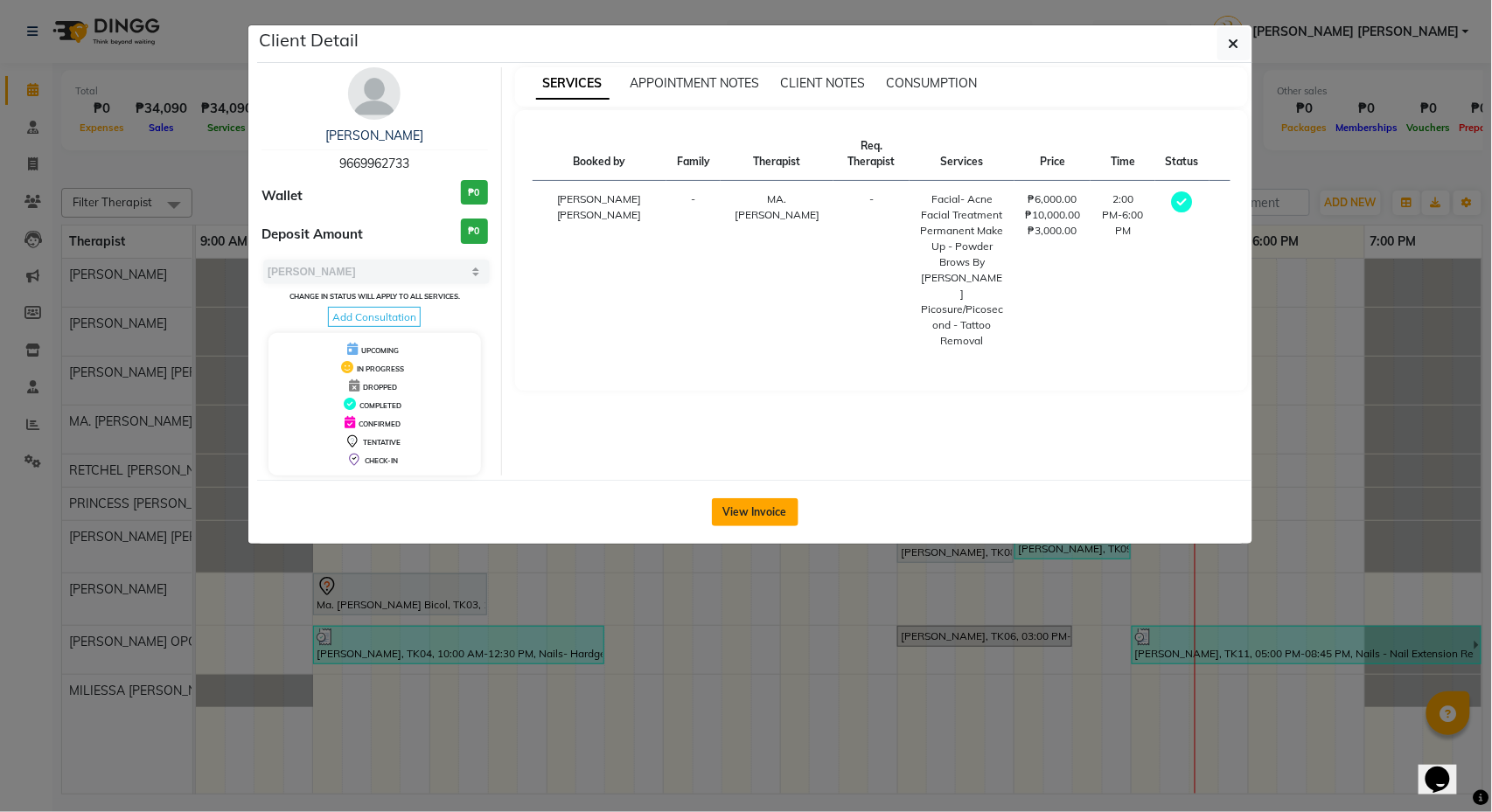
click at [761, 512] on button "View Invoice" at bounding box center [755, 512] width 86 height 28
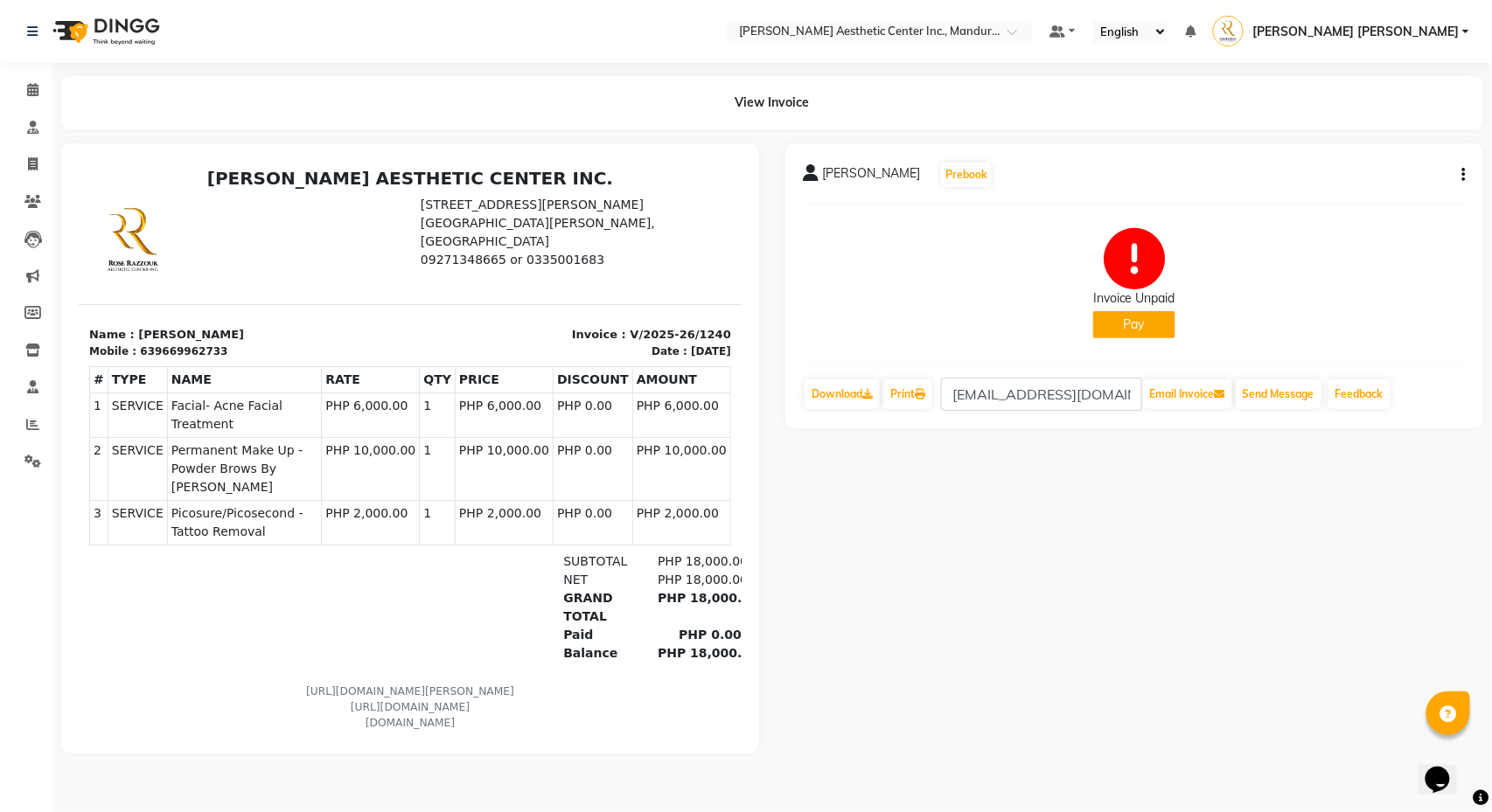
click at [1463, 175] on icon "button" at bounding box center [1464, 175] width 4 height 1
click at [1348, 197] on div "Edit Invoice" at bounding box center [1377, 196] width 120 height 22
select select "service"
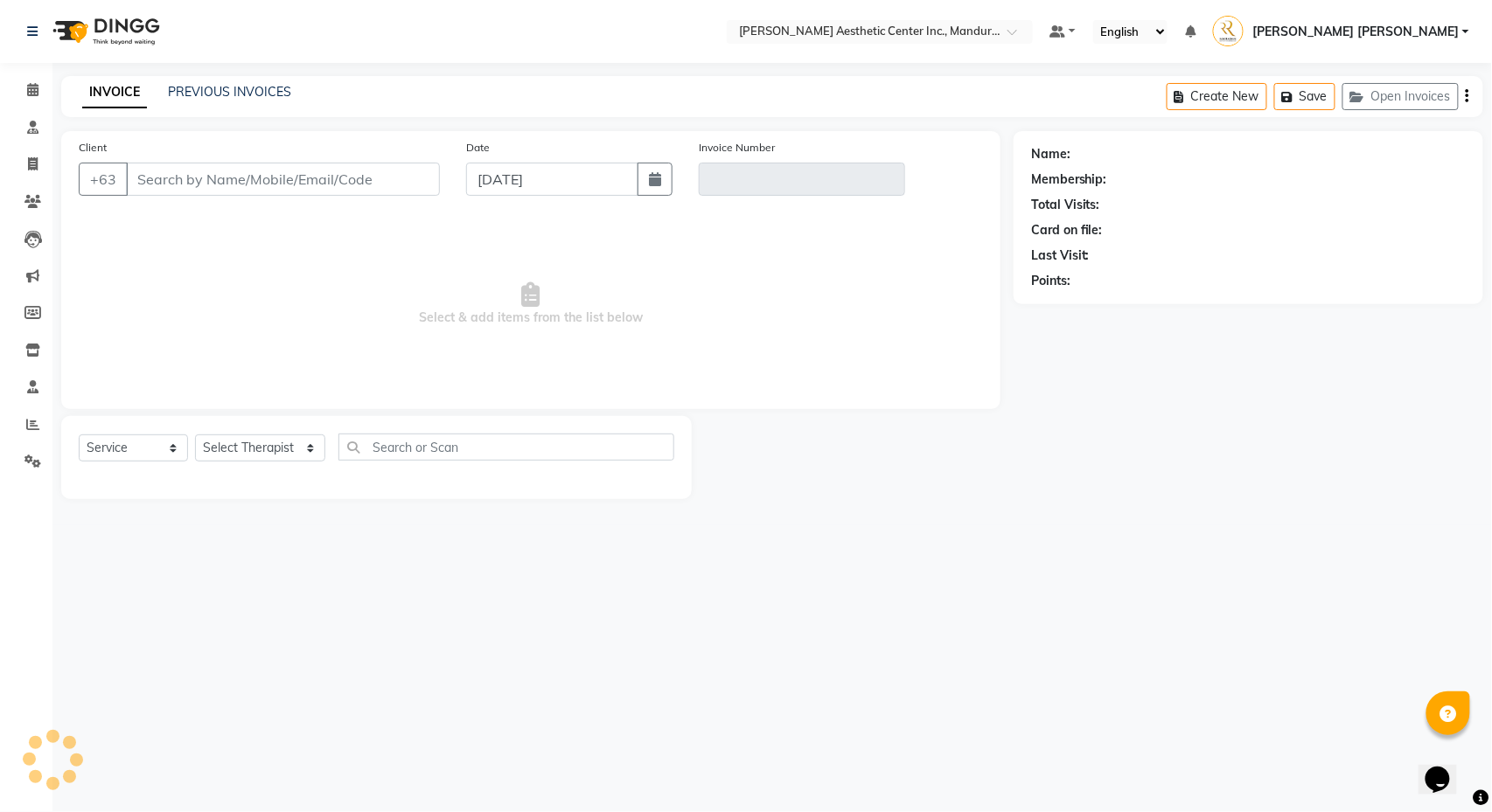
type input "9669962733"
type input "V/2025-26/1240"
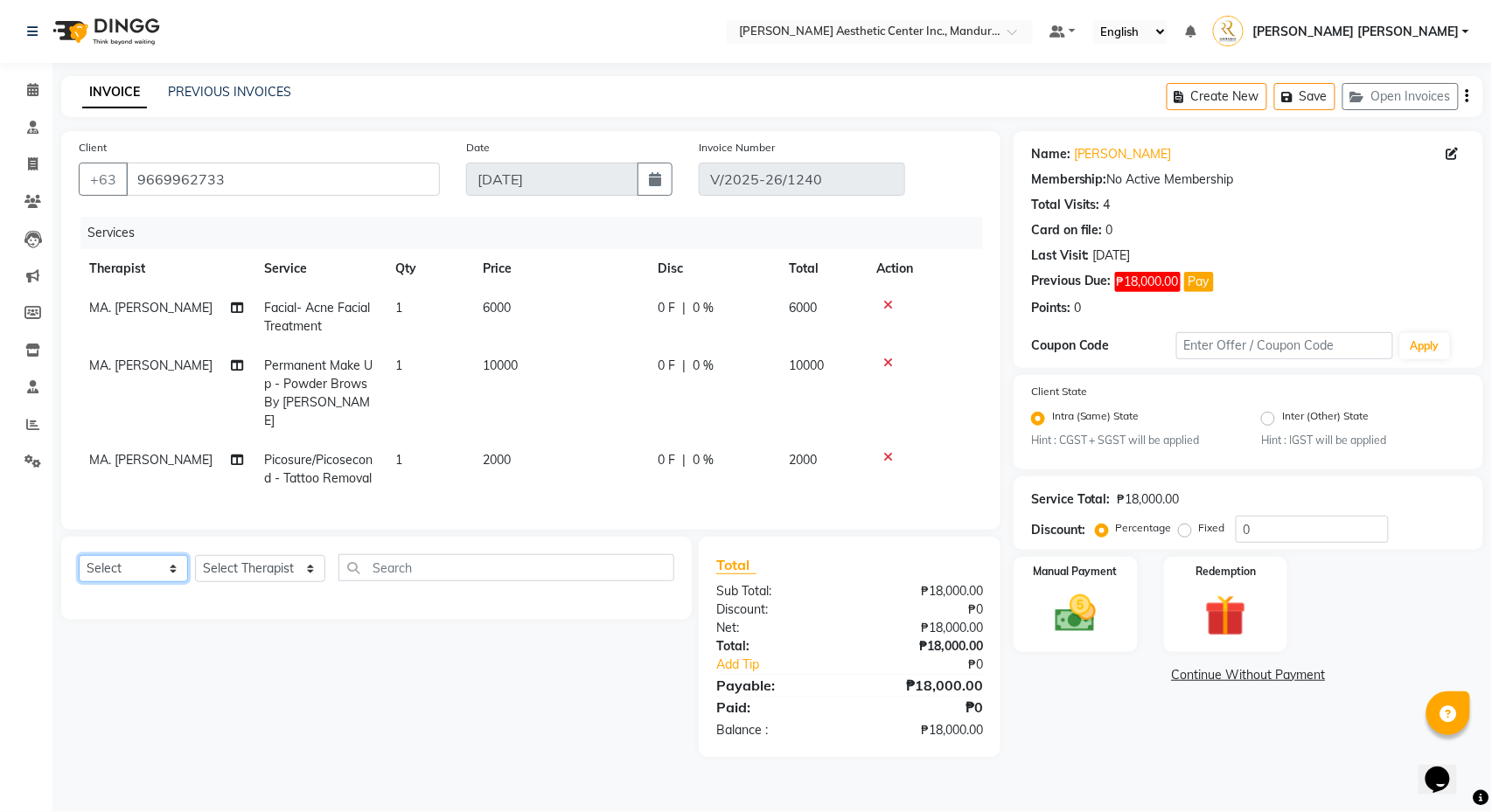
select select "product"
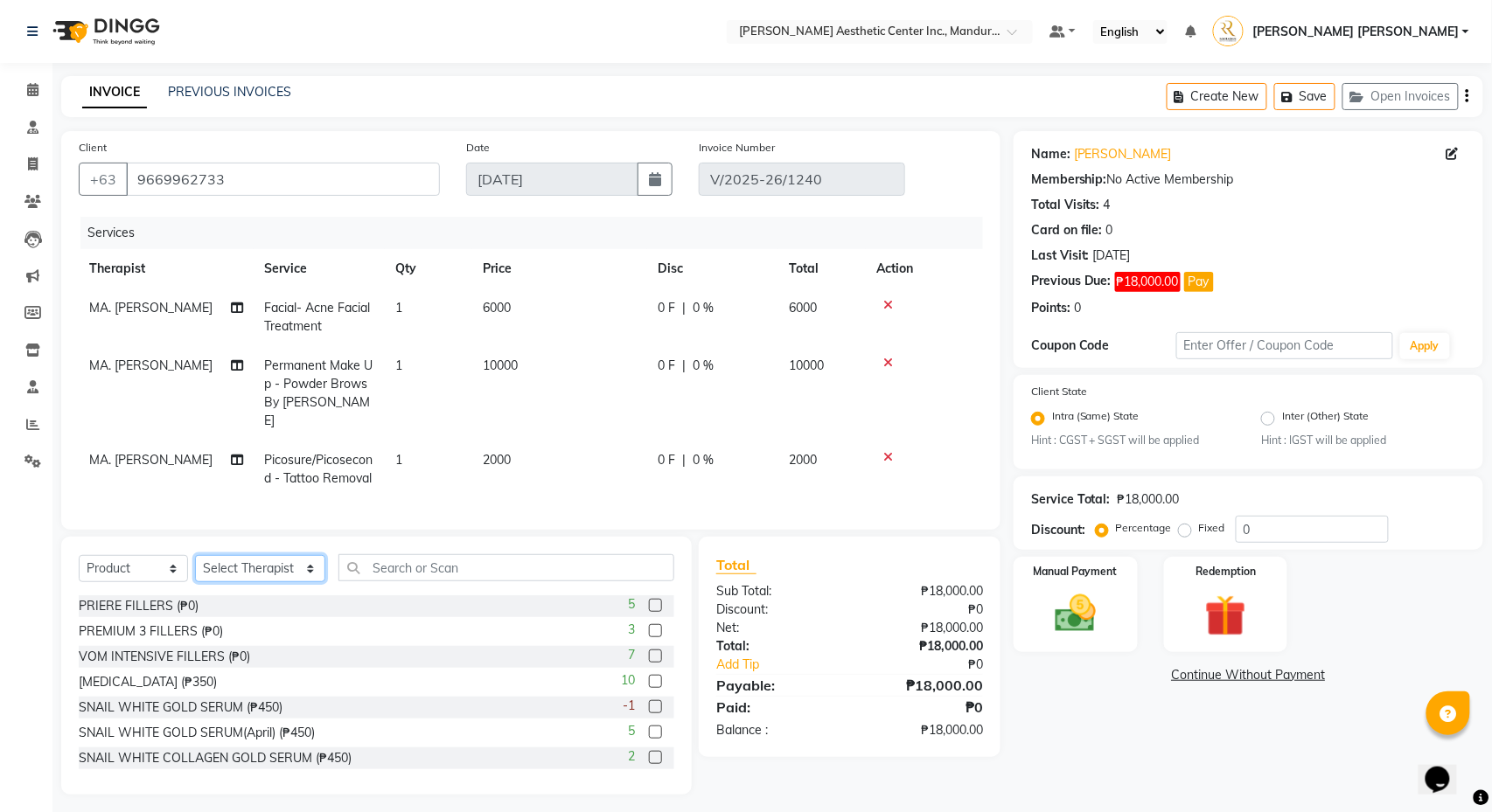
select select "46410"
click at [462, 568] on input "text" at bounding box center [506, 568] width 336 height 27
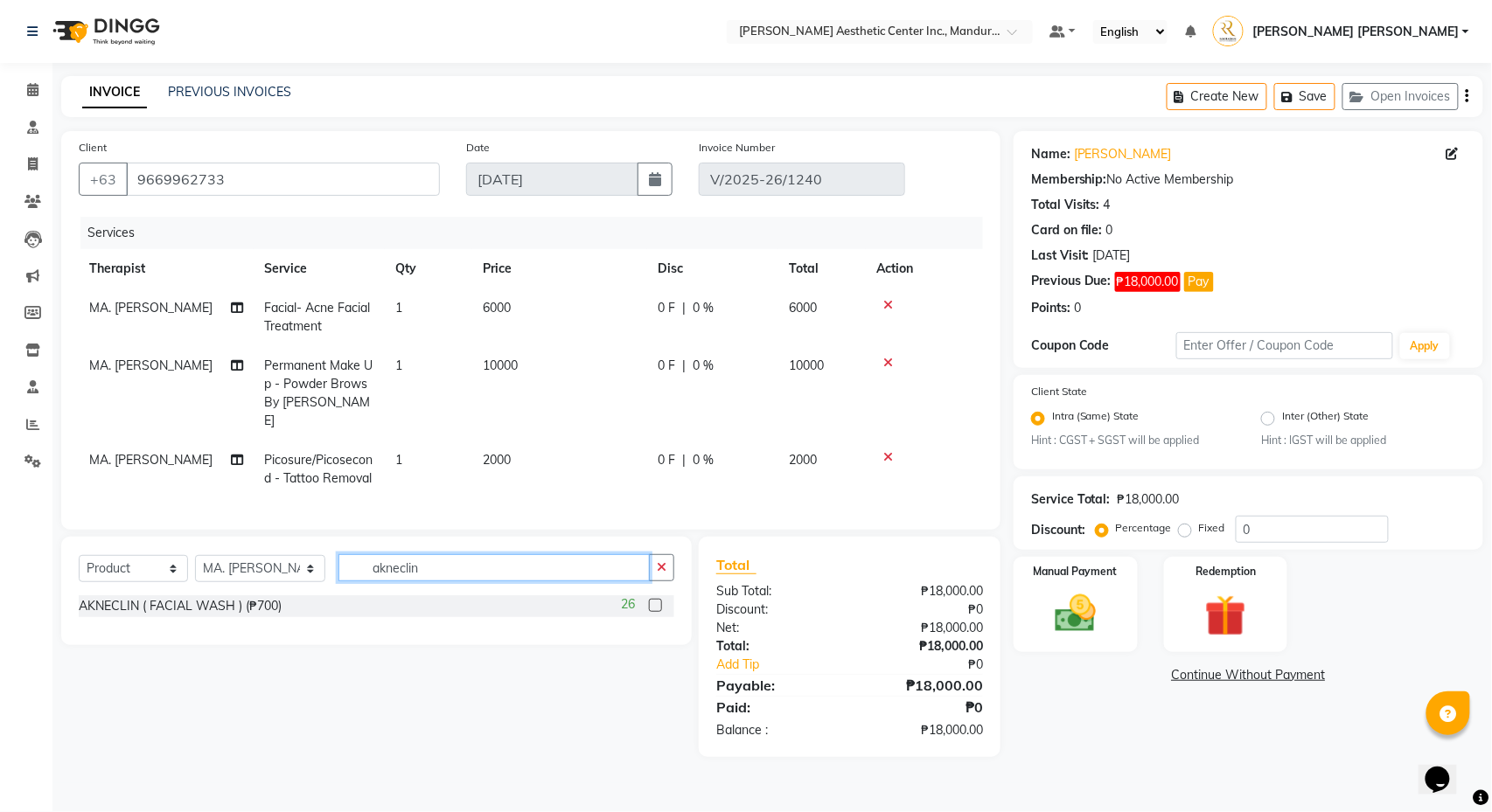
type input "akneclin"
click at [656, 606] on label at bounding box center [656, 605] width 14 height 14
click at [656, 606] on input "checkbox" at bounding box center [655, 606] width 12 height 12
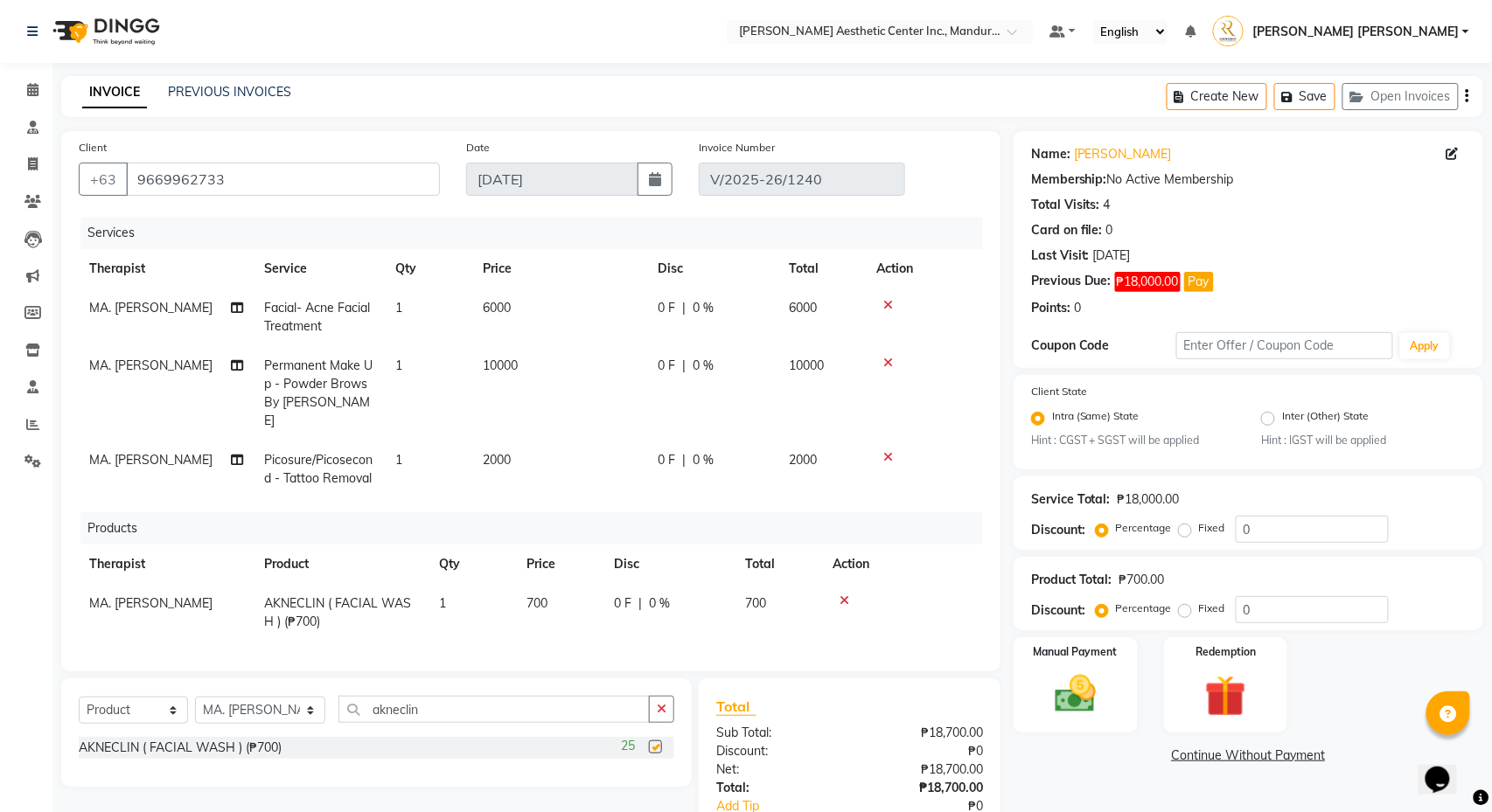
checkbox input "false"
click at [656, 714] on icon "button" at bounding box center [661, 709] width 10 height 13
type input "boo"
drag, startPoint x: 656, startPoint y: 714, endPoint x: 656, endPoint y: 744, distance: 30.0
click at [656, 744] on label at bounding box center [656, 747] width 14 height 14
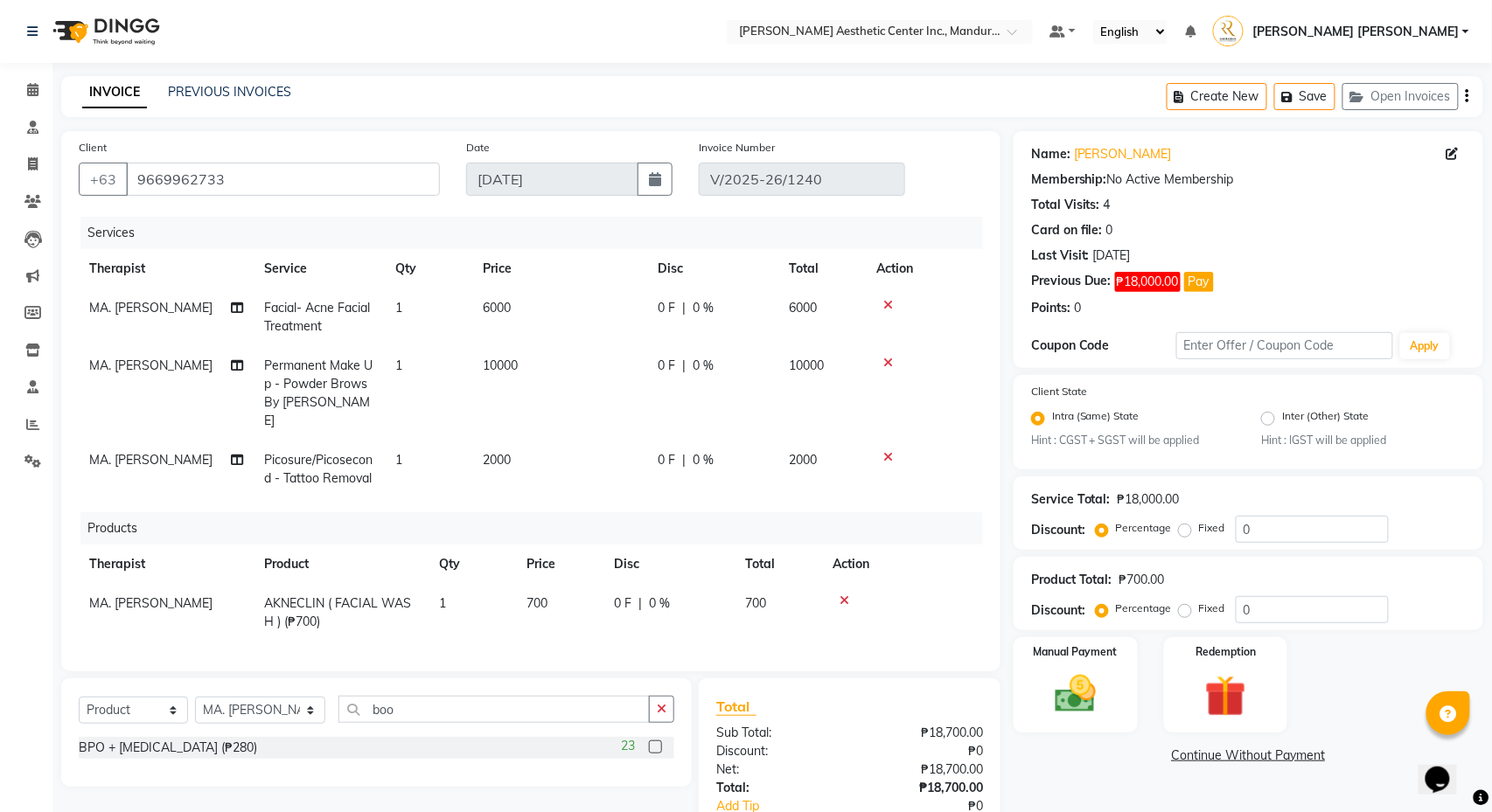
click at [656, 744] on input "checkbox" at bounding box center [655, 748] width 12 height 12
checkbox input "false"
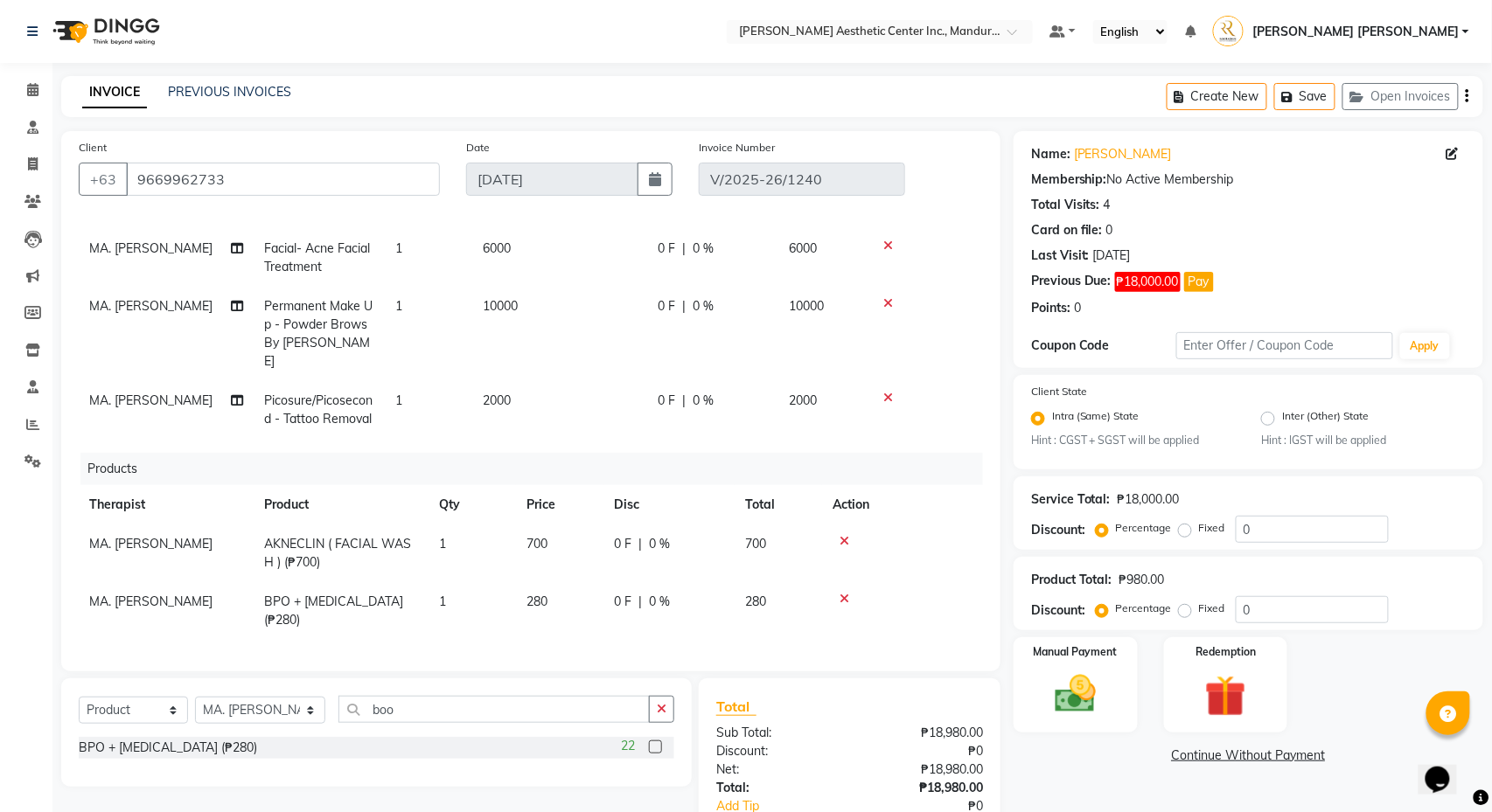
scroll to position [64, 0]
click at [663, 711] on icon "button" at bounding box center [661, 709] width 10 height 13
type input "hydro"
click at [657, 749] on label at bounding box center [656, 747] width 14 height 14
click at [657, 749] on input "checkbox" at bounding box center [655, 748] width 12 height 12
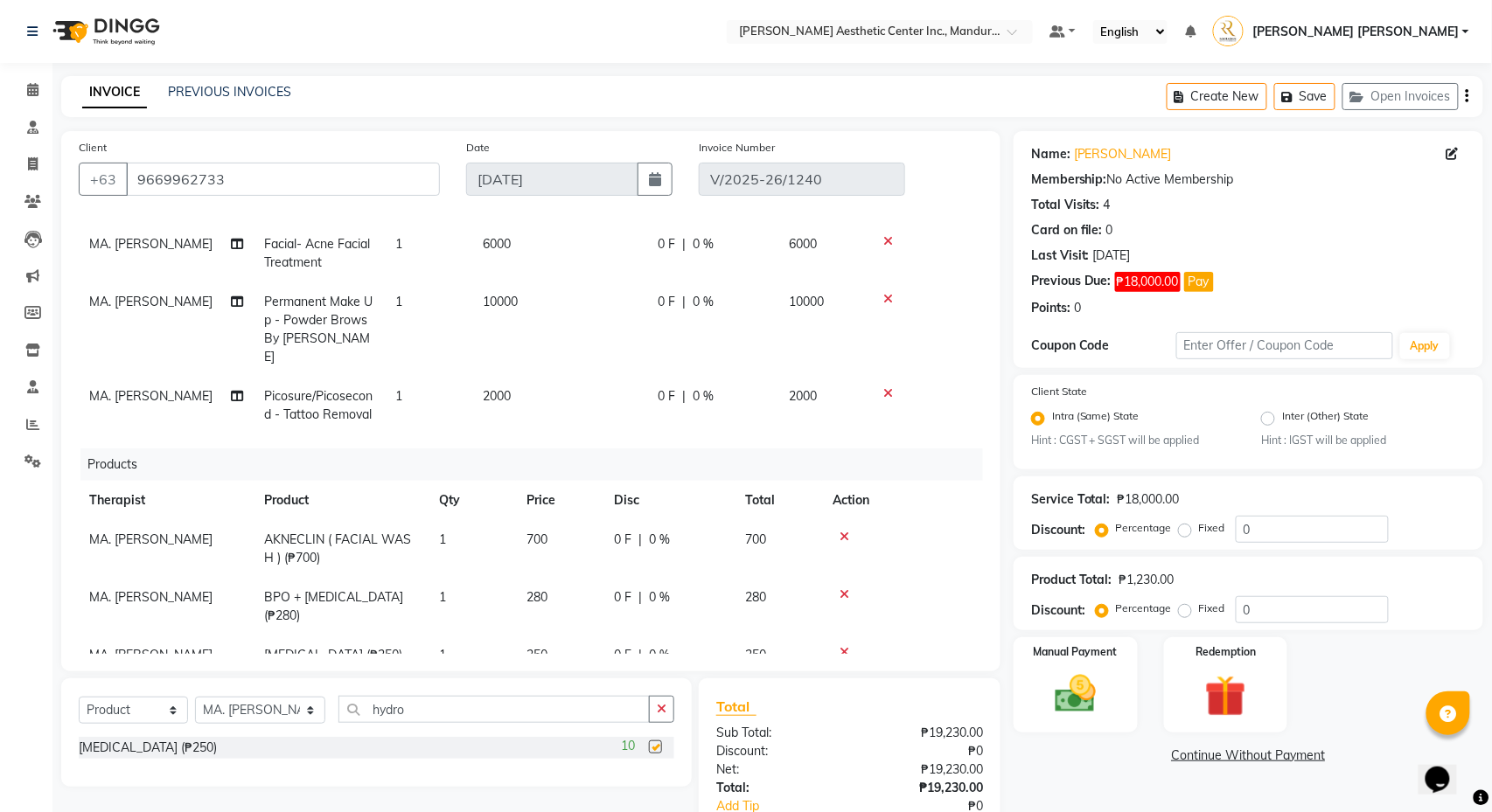
checkbox input "false"
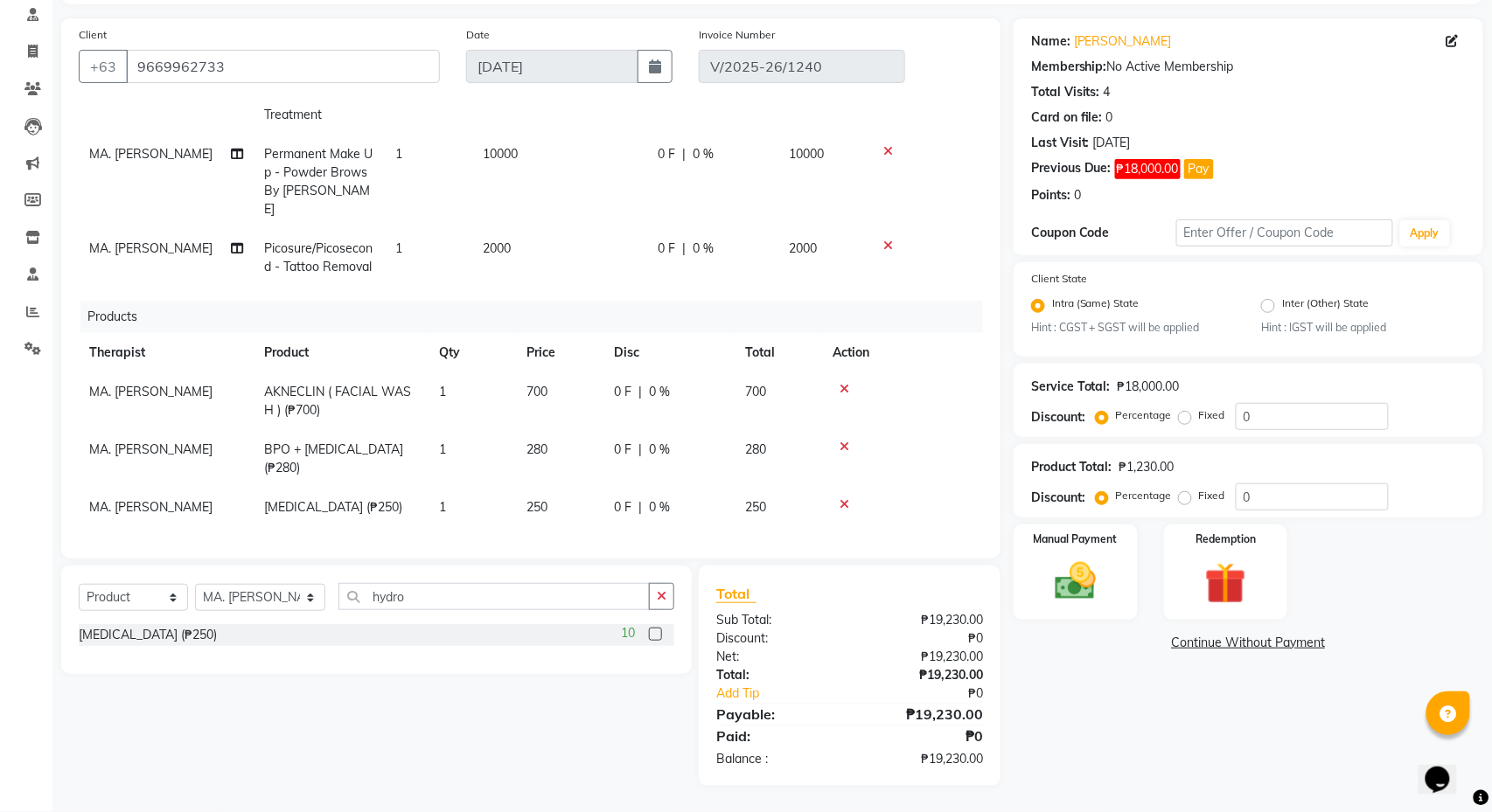
scroll to position [115, 0]
click at [1063, 579] on img at bounding box center [1075, 582] width 69 height 49
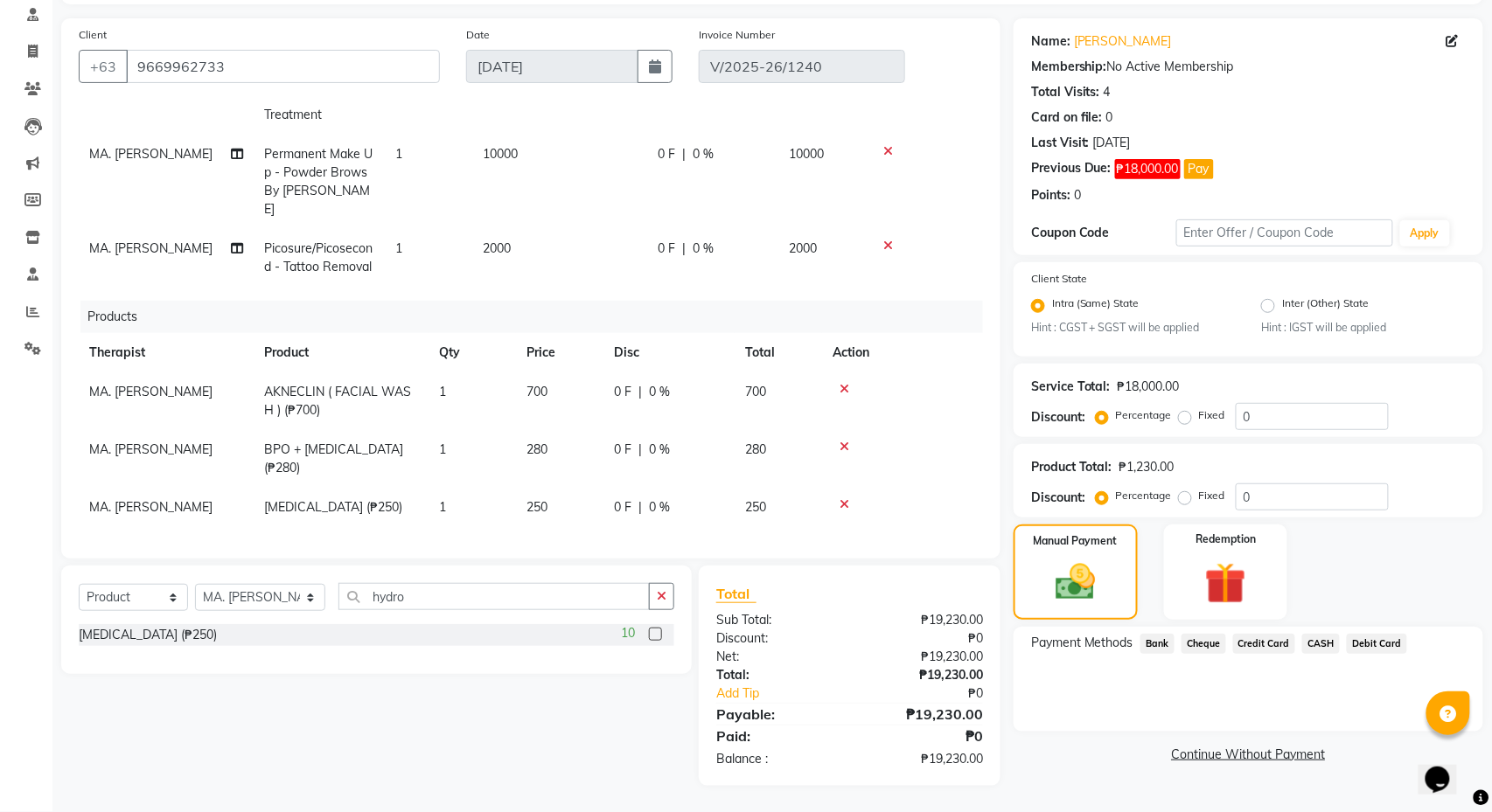
click at [1338, 641] on span "CASH" at bounding box center [1321, 644] width 38 height 20
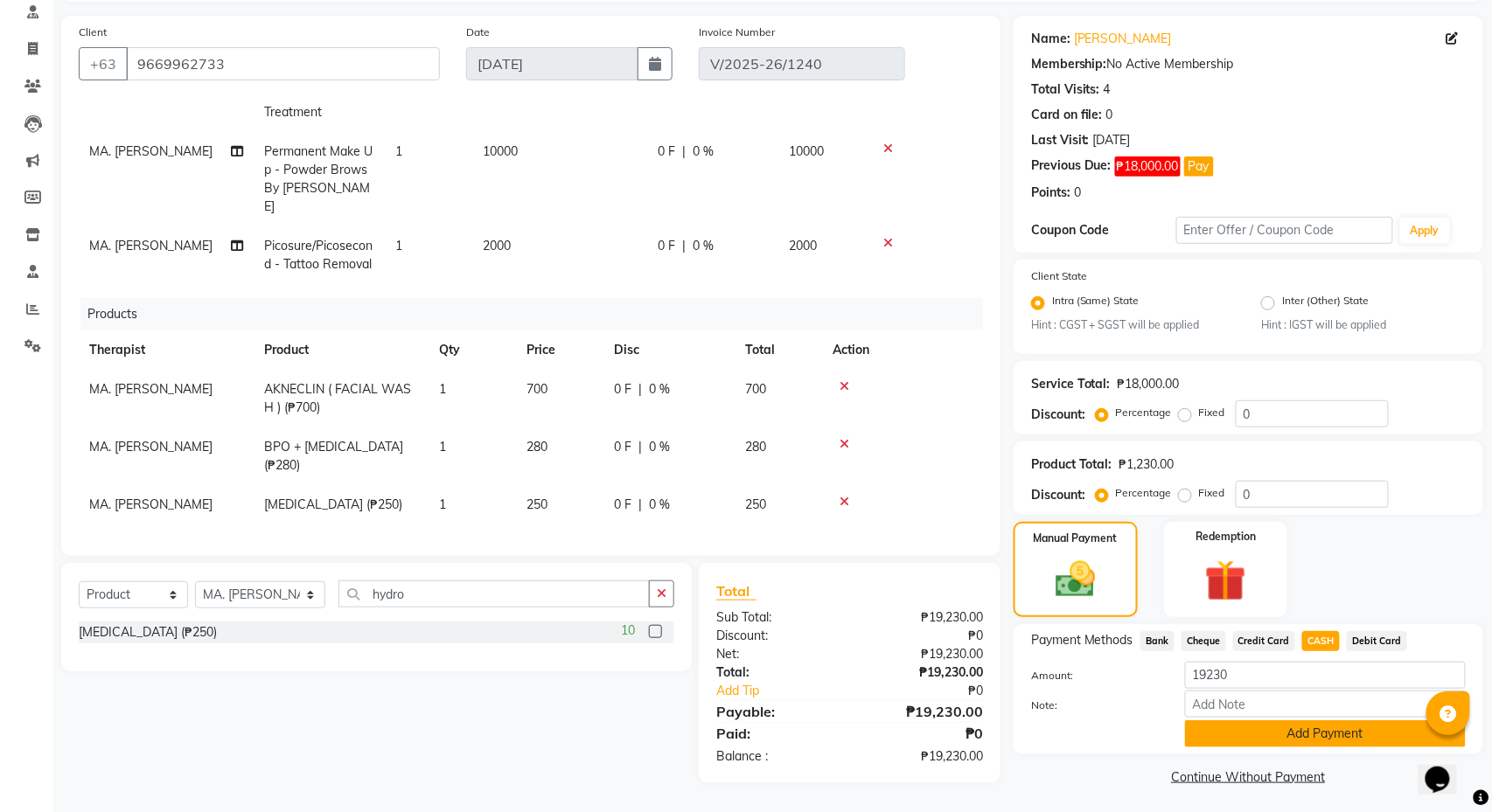
click at [1338, 733] on button "Add Payment" at bounding box center [1325, 734] width 281 height 27
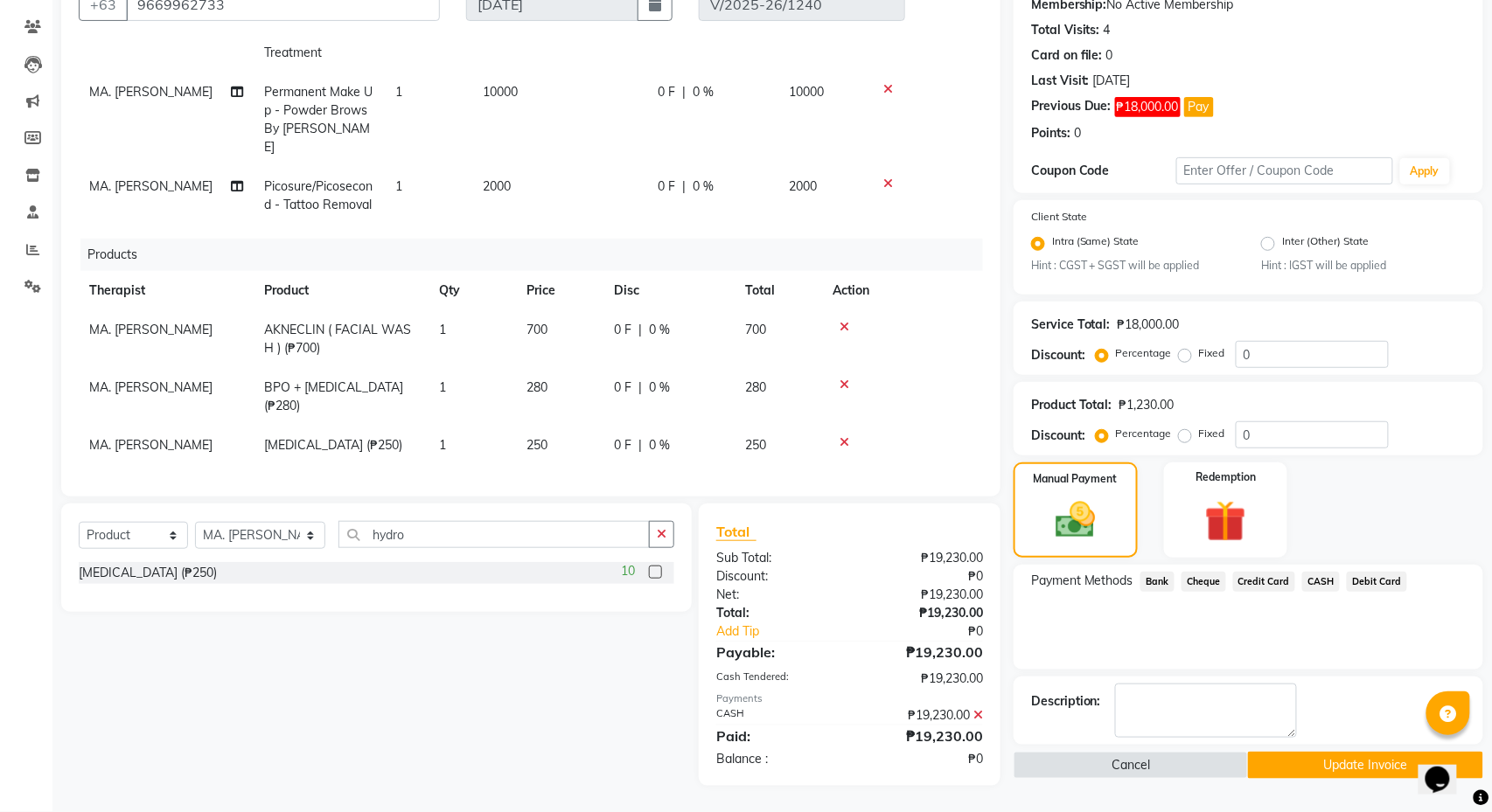
click at [1319, 763] on button "Update Invoice" at bounding box center [1365, 765] width 234 height 27
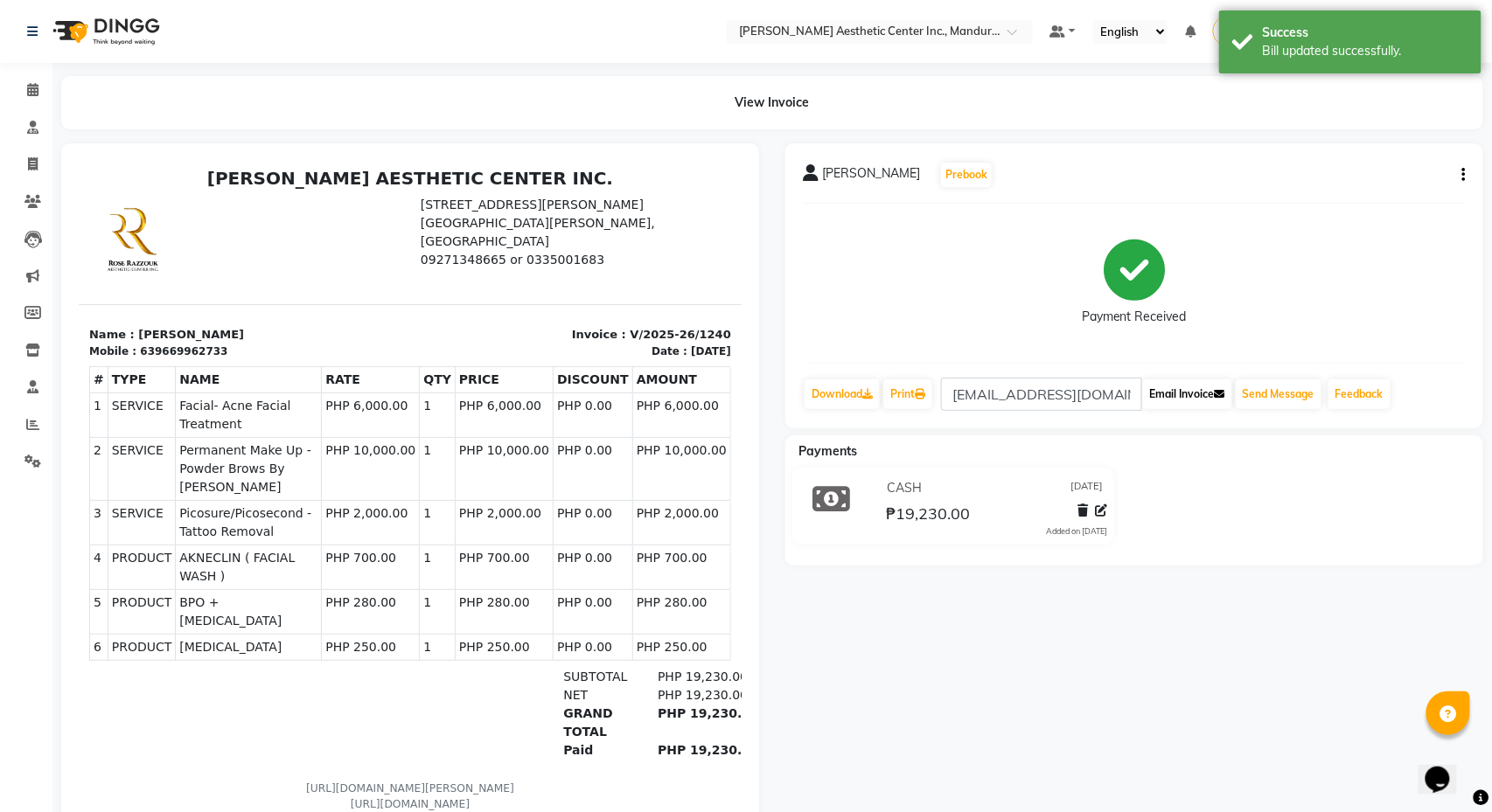
click at [1193, 388] on button "Email Invoice" at bounding box center [1187, 394] width 89 height 30
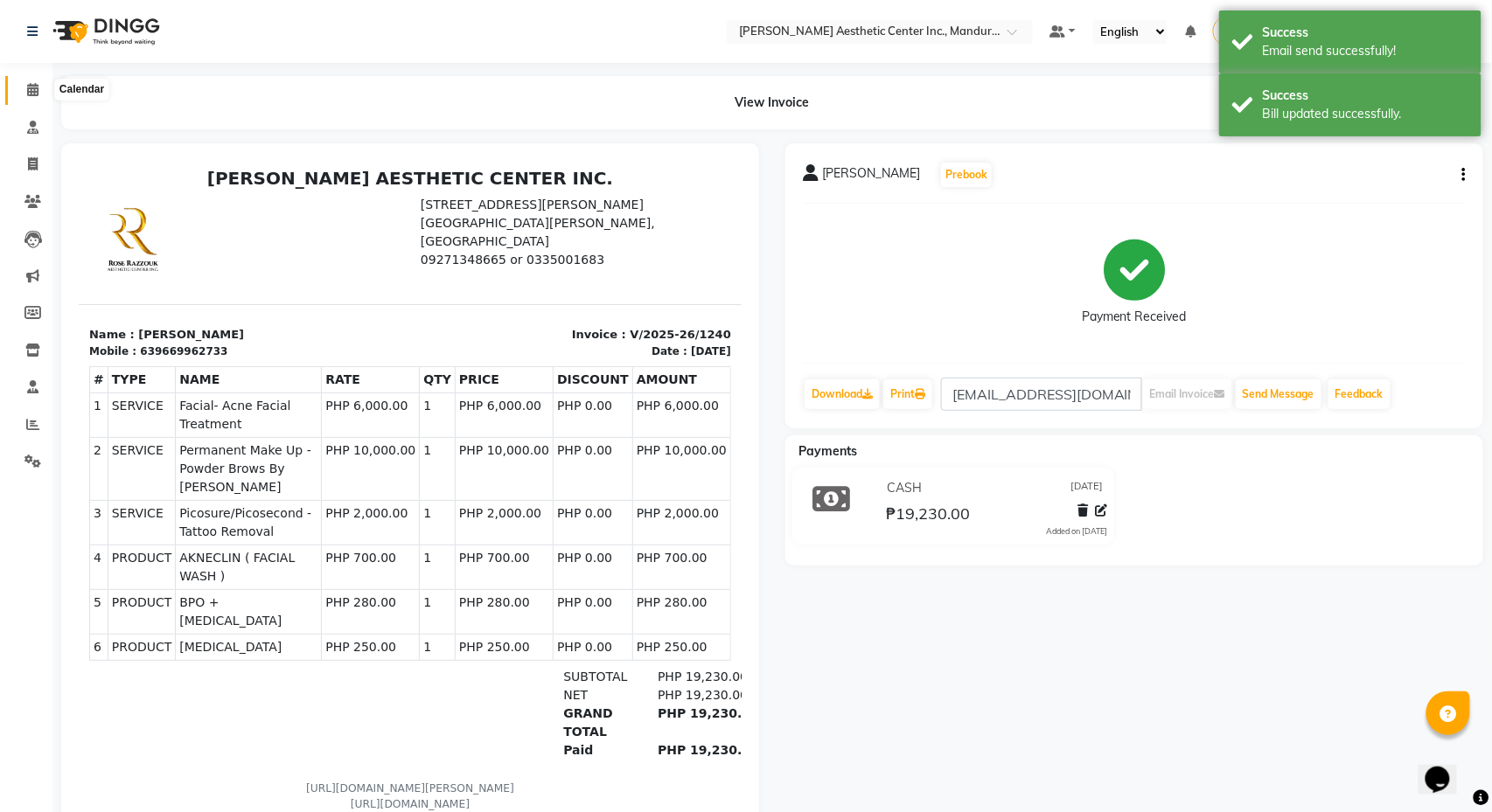
click at [32, 84] on icon at bounding box center [32, 89] width 12 height 14
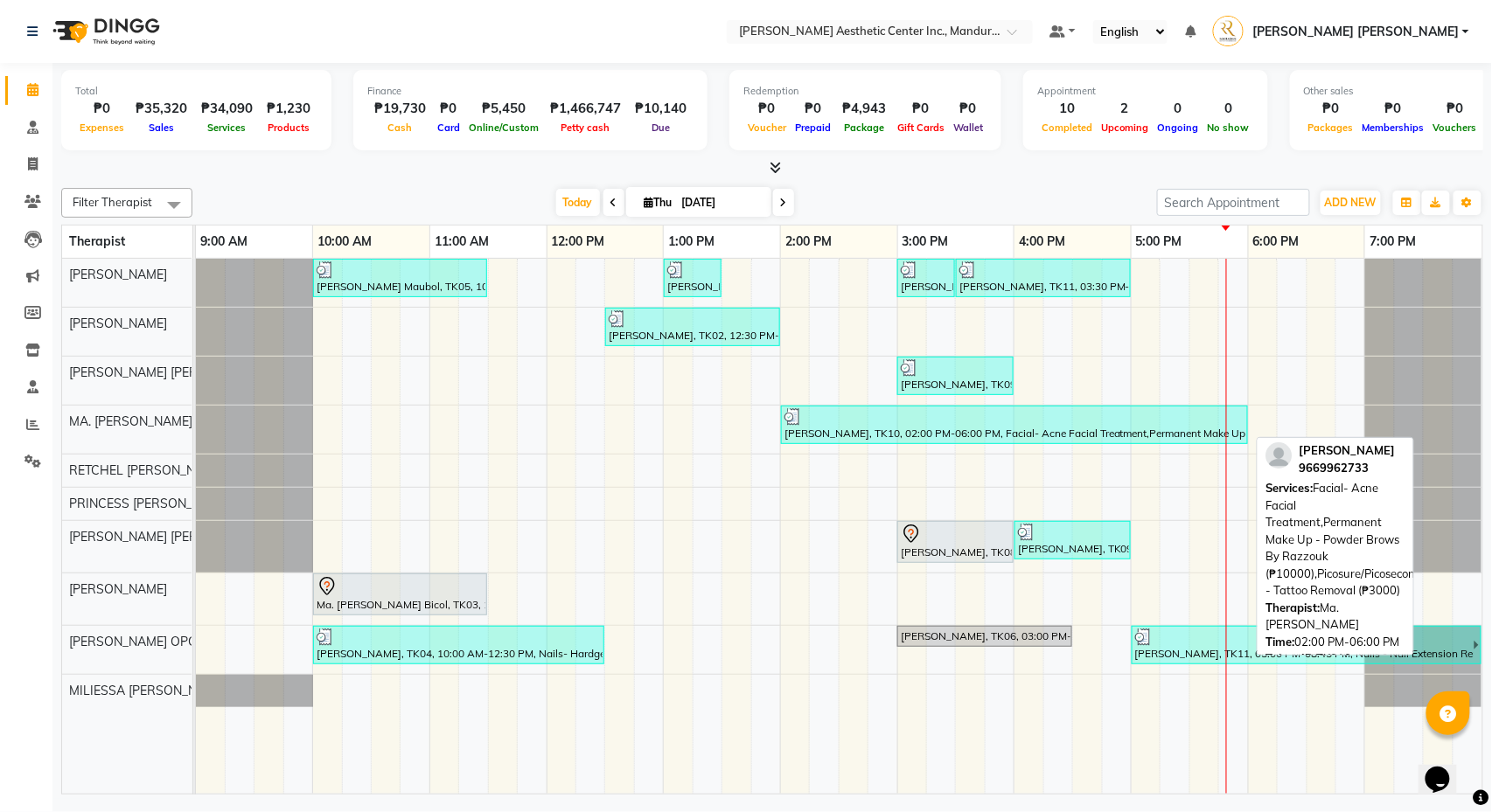
click at [891, 434] on div "Diosa Wang, TK10, 02:00 PM-06:00 PM, Facial- Acne Facial Treatment,Permanent Ma…" at bounding box center [1014, 425] width 464 height 33
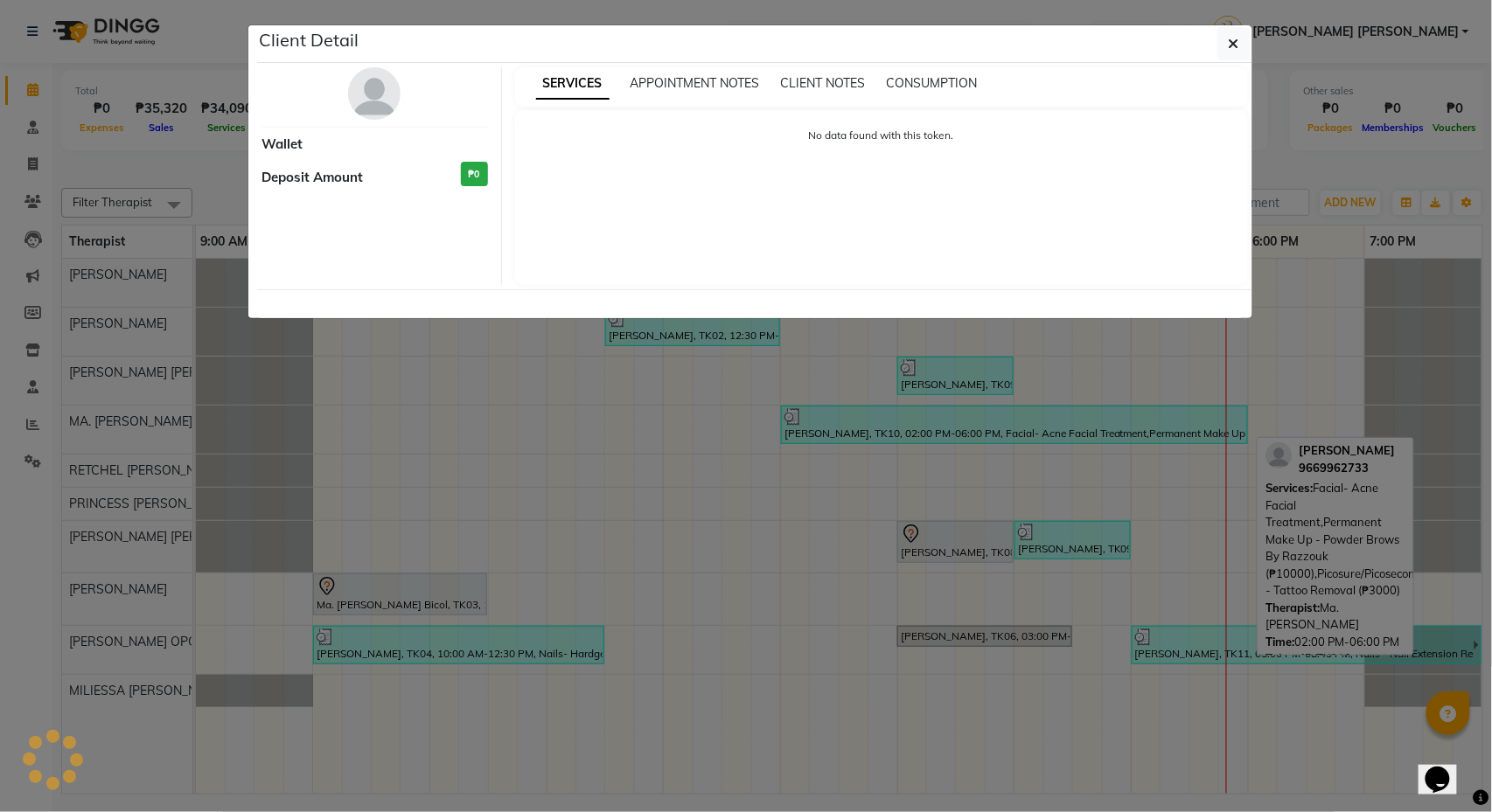
select select "3"
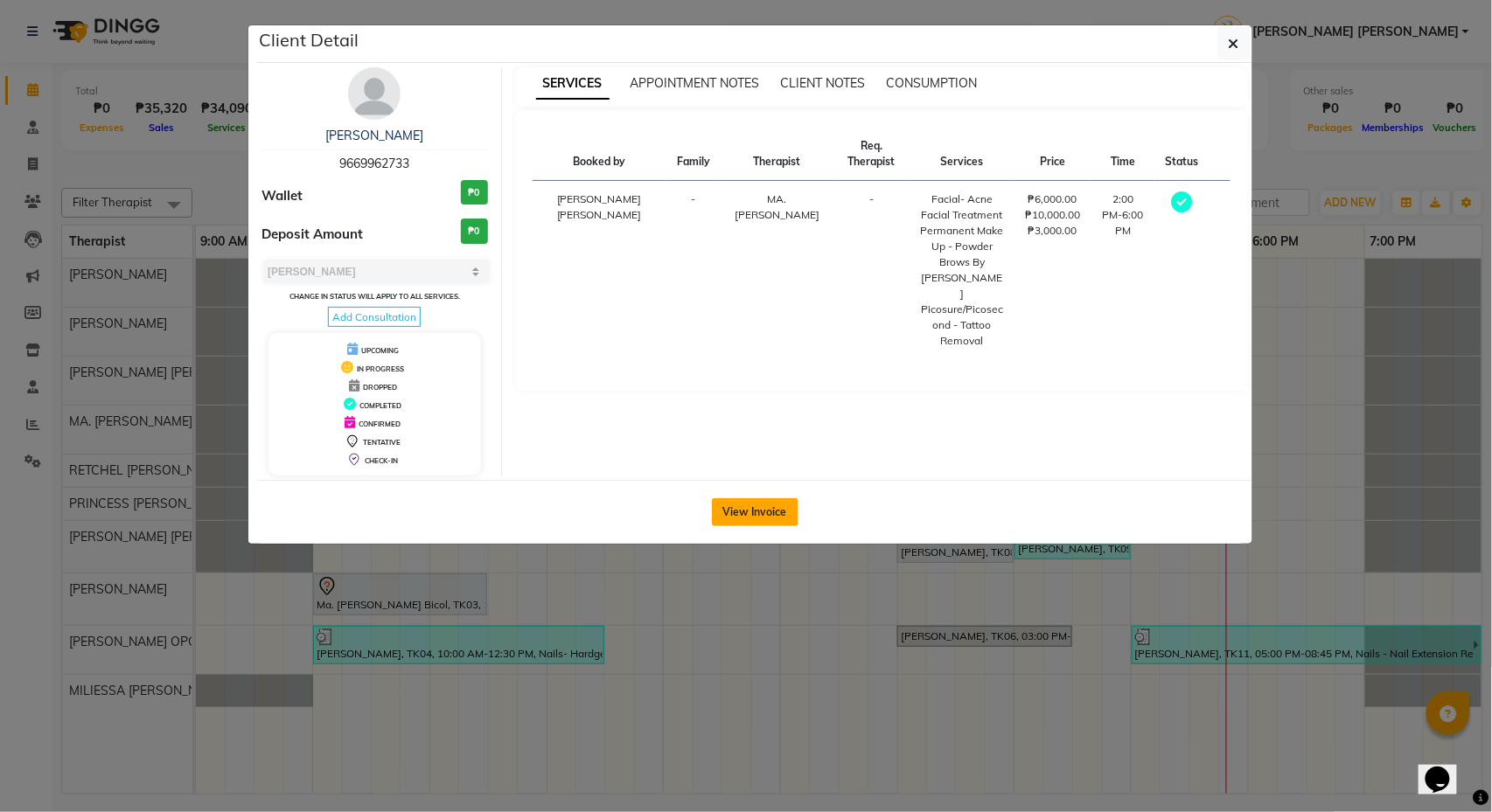
click at [775, 521] on button "View Invoice" at bounding box center [755, 512] width 86 height 28
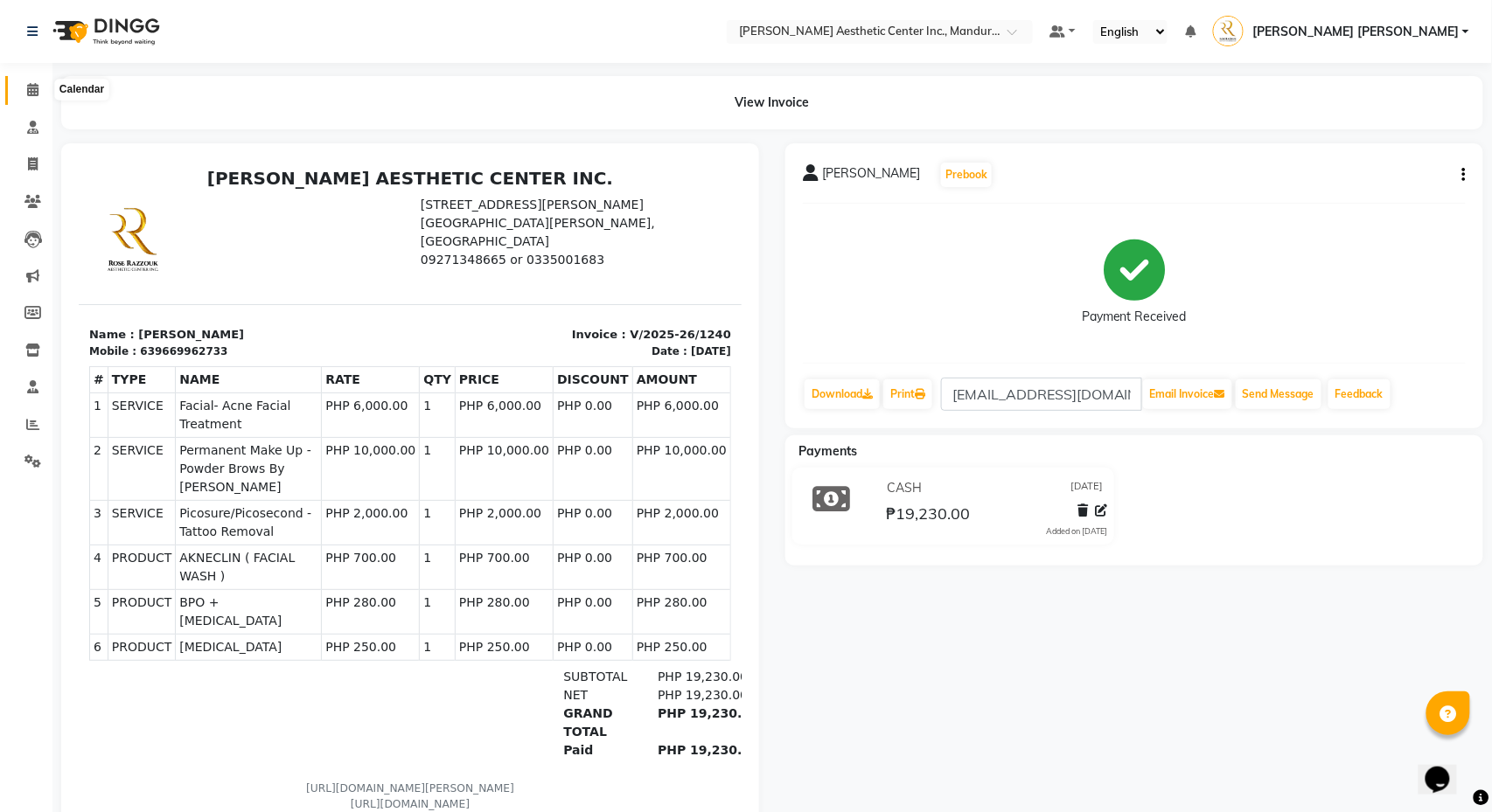
click at [35, 88] on icon at bounding box center [32, 89] width 12 height 14
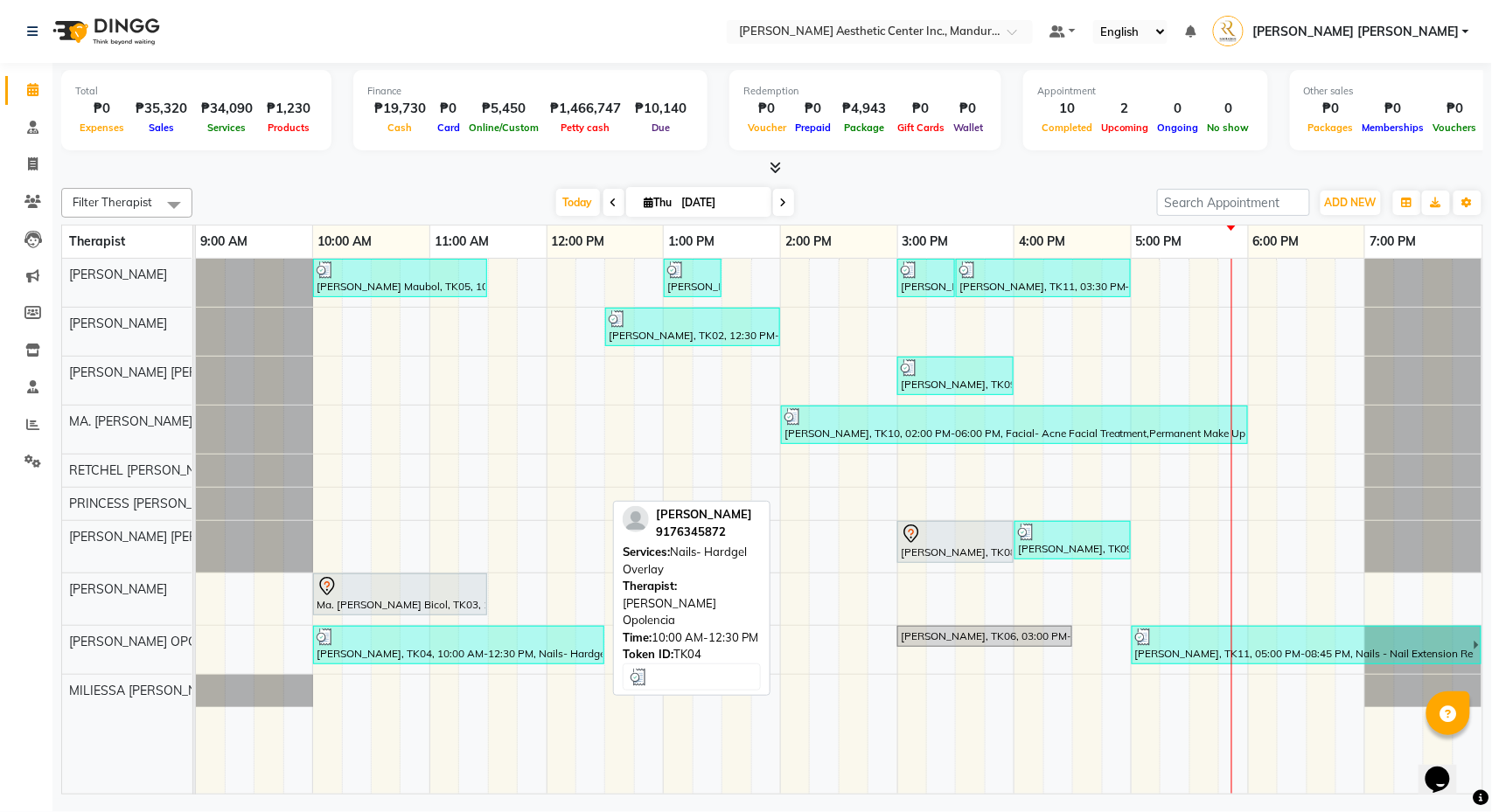
click at [439, 657] on div "[PERSON_NAME], TK04, 10:00 AM-12:30 PM, Nails- Hardgel Overlay" at bounding box center [459, 645] width 288 height 33
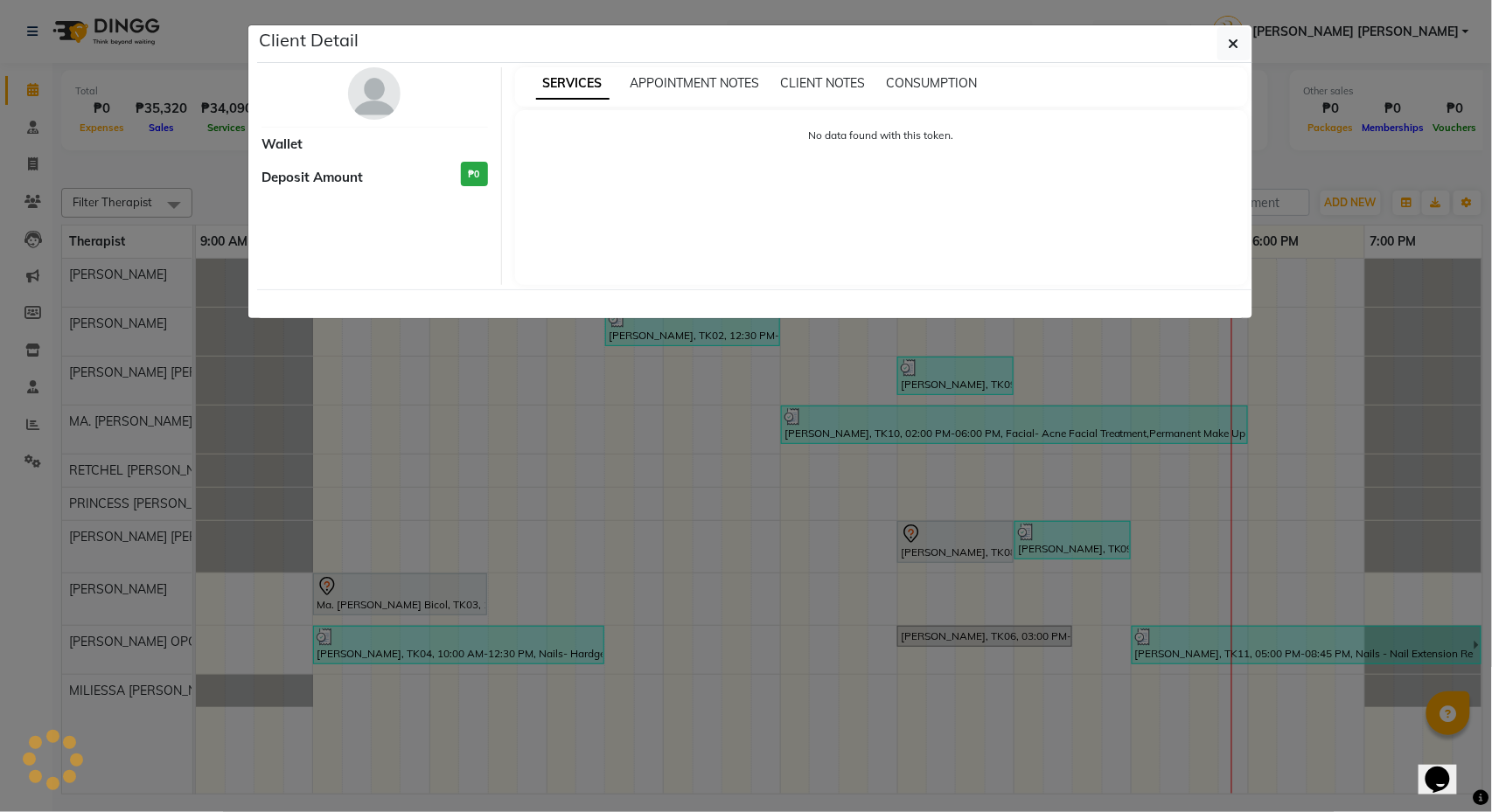
select select "3"
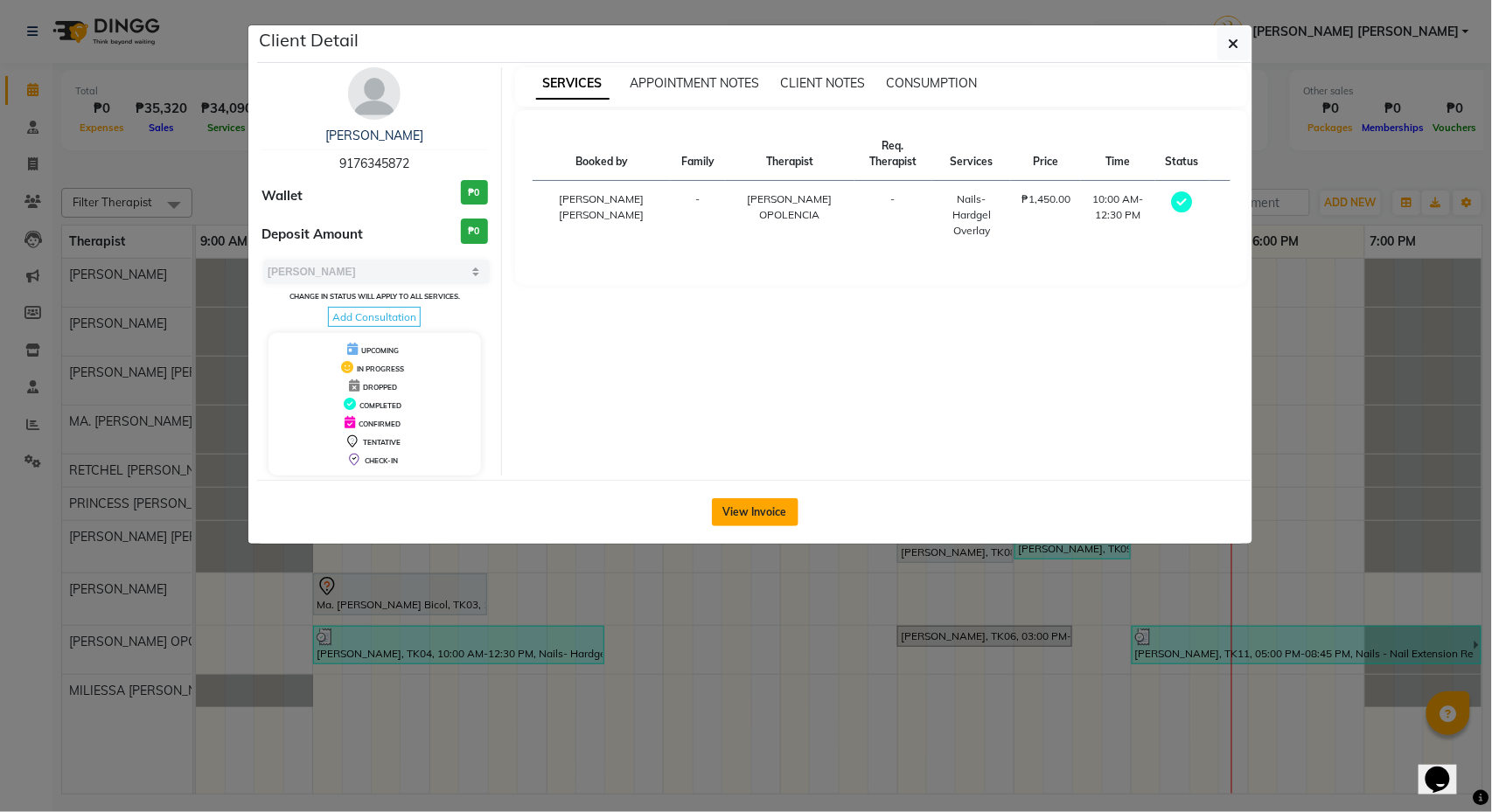
click at [777, 505] on button "View Invoice" at bounding box center [755, 512] width 86 height 28
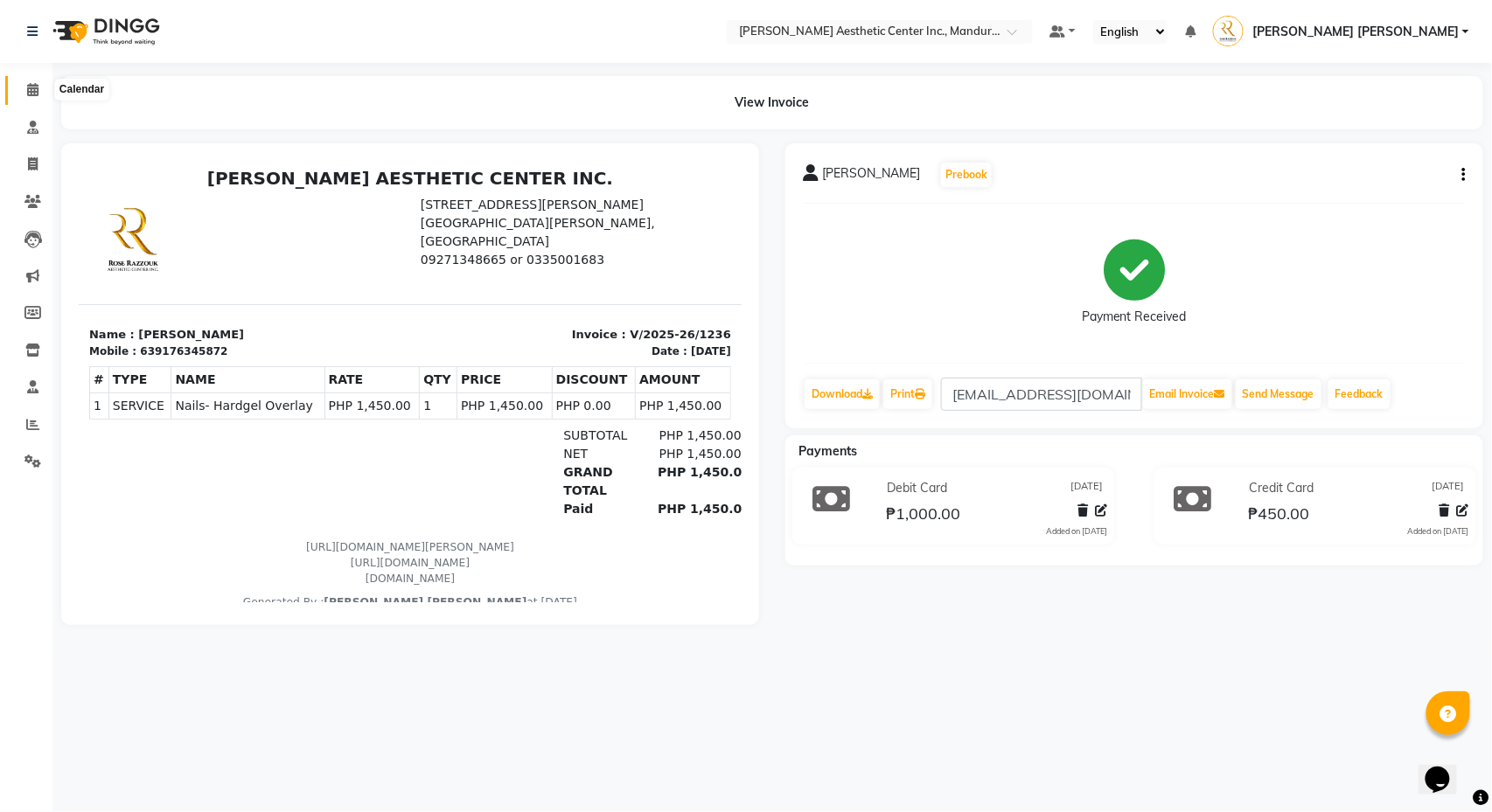
click at [29, 86] on icon at bounding box center [32, 89] width 12 height 14
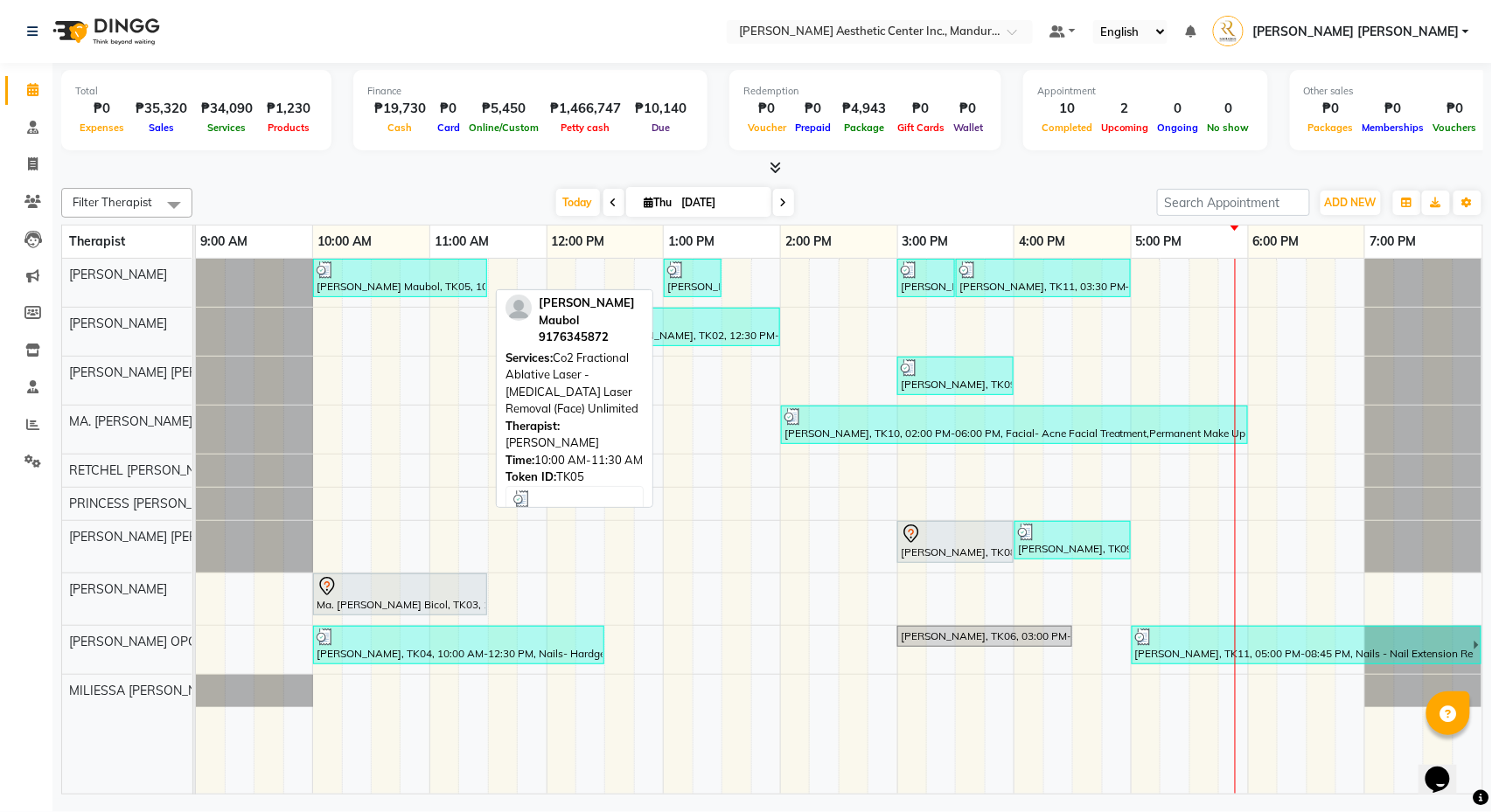
click at [408, 282] on div "[PERSON_NAME] Maubol, TK05, 10:00 AM-11:30 AM, Co2 Fractional Ablative Laser - …" at bounding box center [400, 277] width 170 height 33
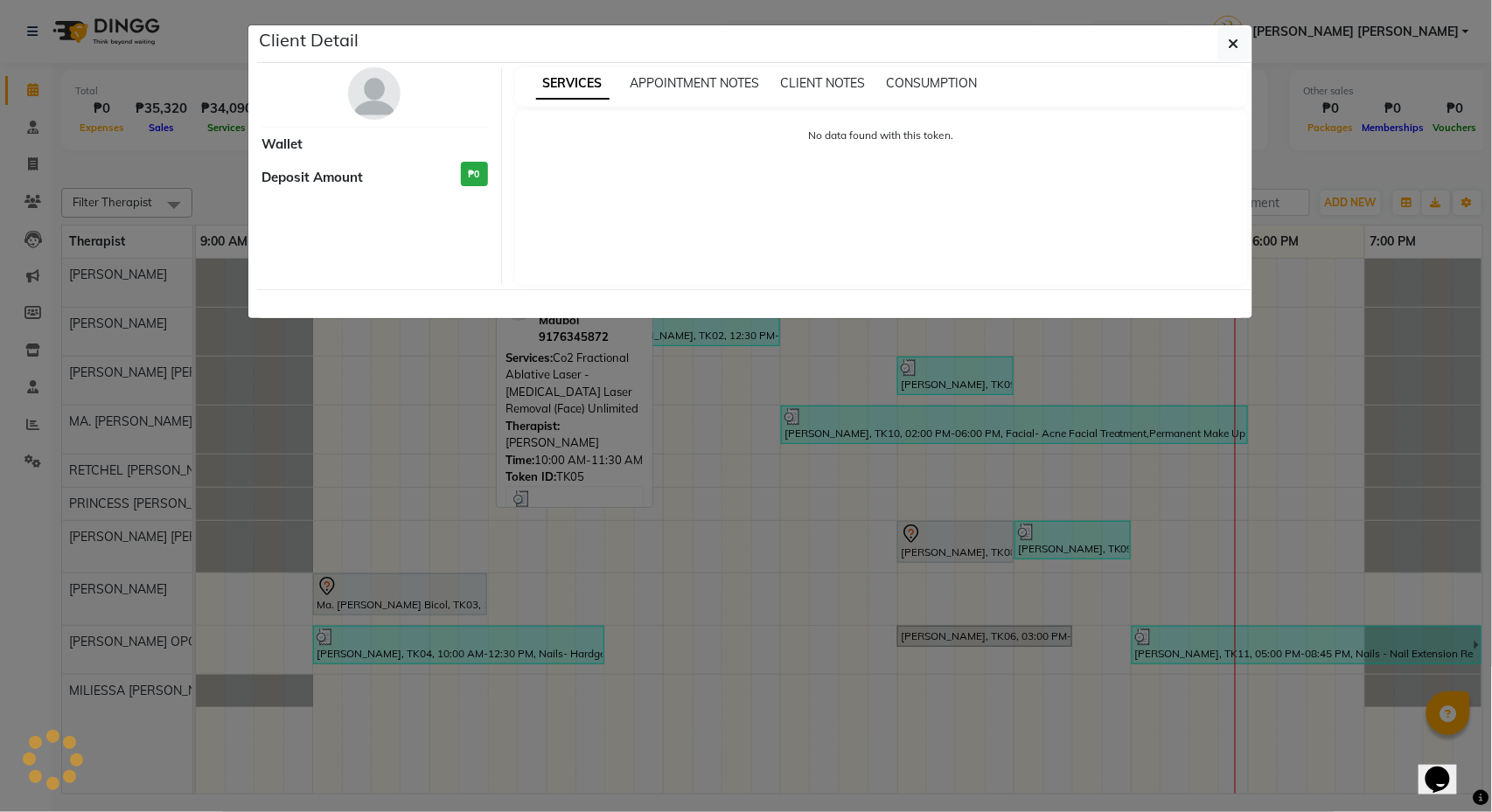
select select "3"
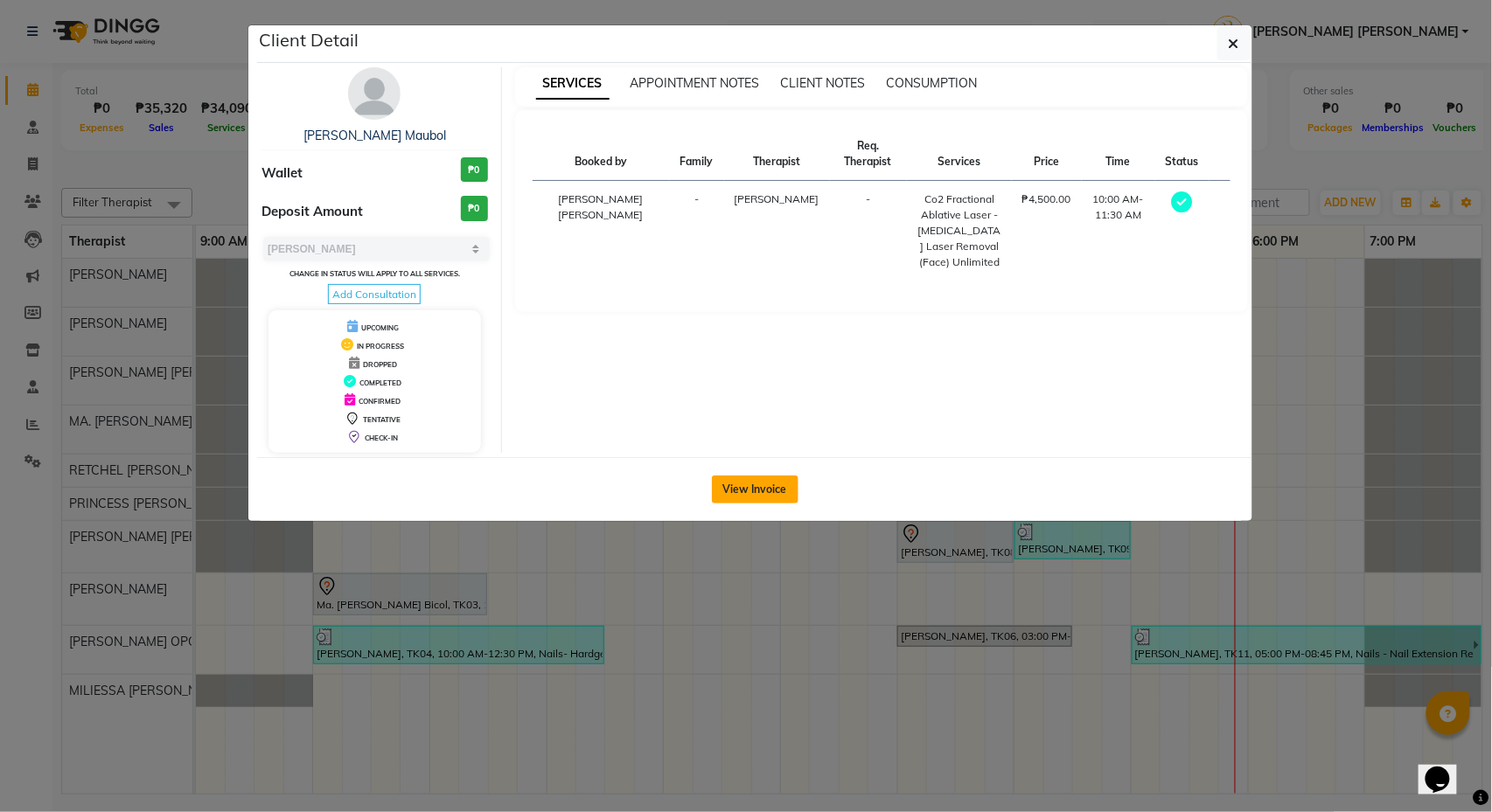
click at [756, 492] on button "View Invoice" at bounding box center [755, 489] width 86 height 28
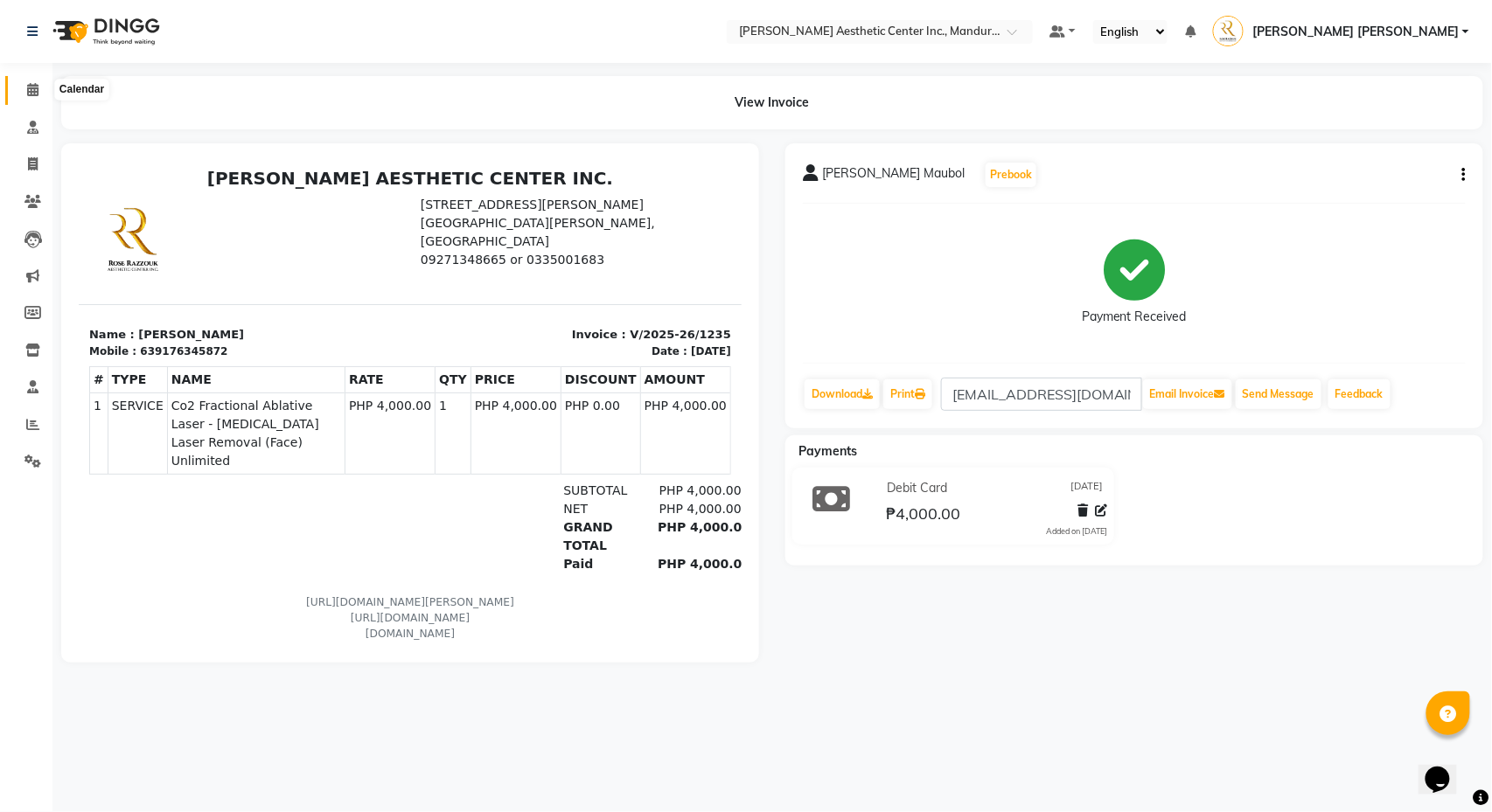
click at [32, 86] on icon at bounding box center [32, 89] width 12 height 14
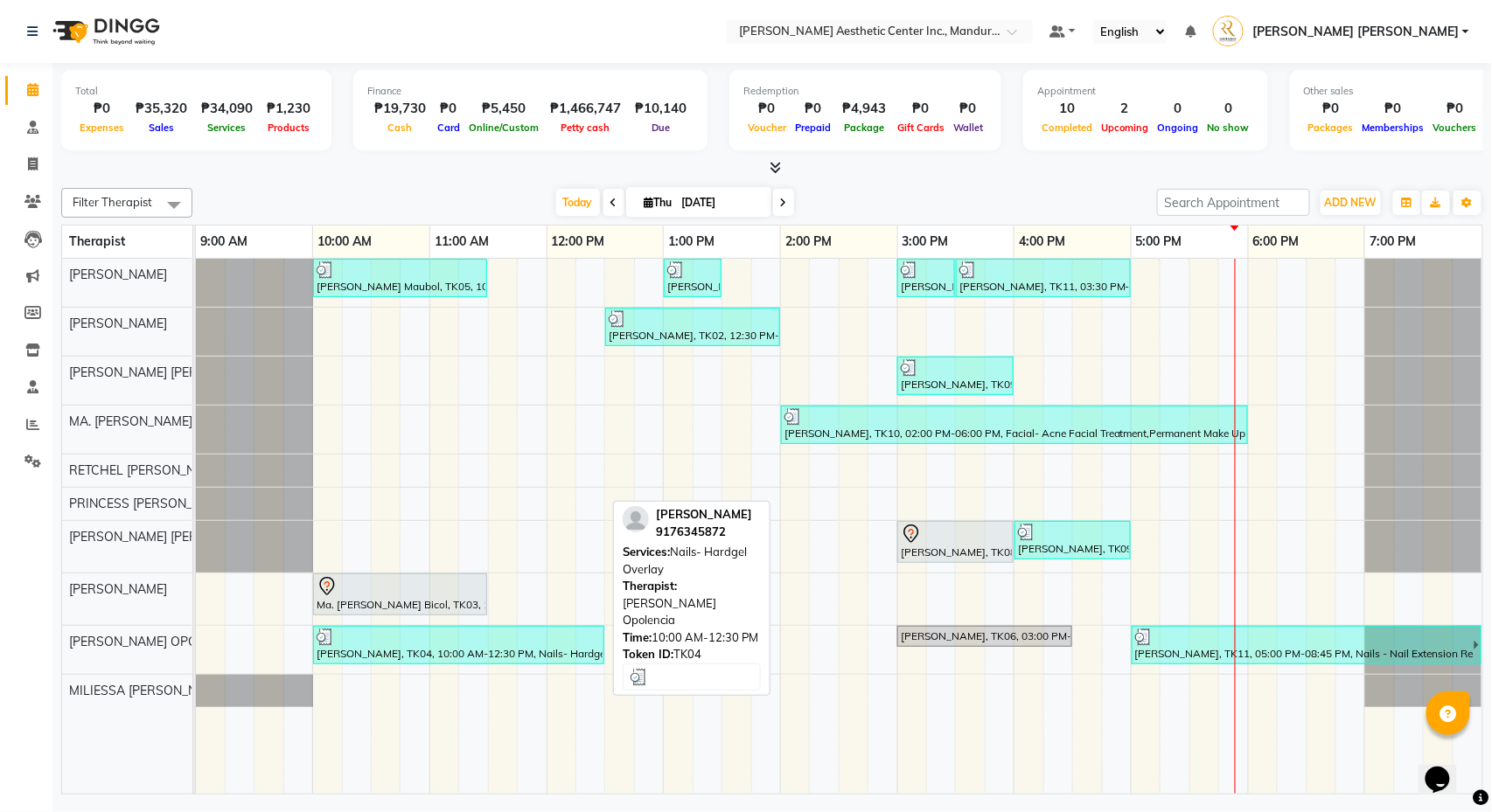
click at [404, 645] on div at bounding box center [459, 636] width 285 height 17
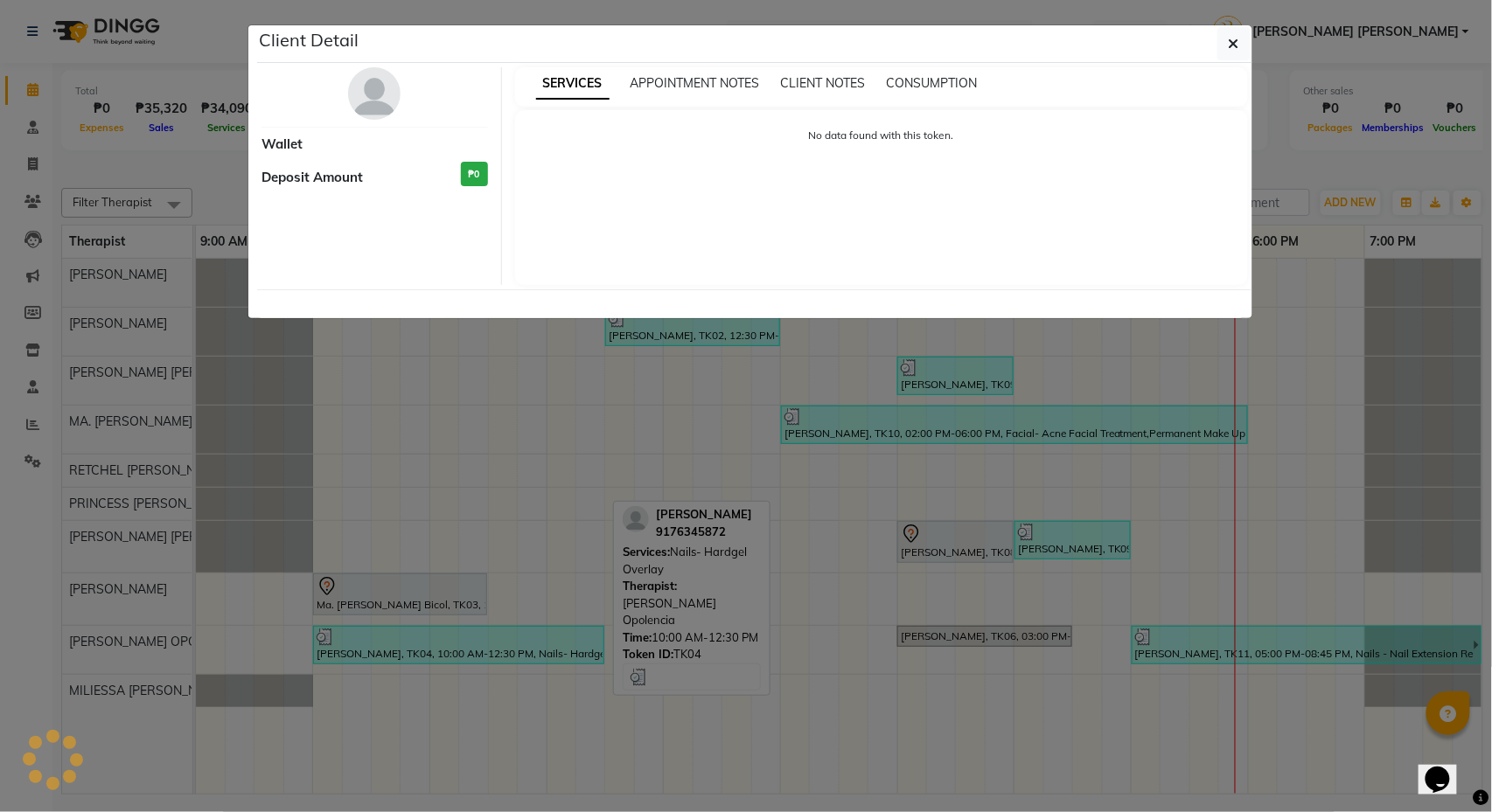
select select "3"
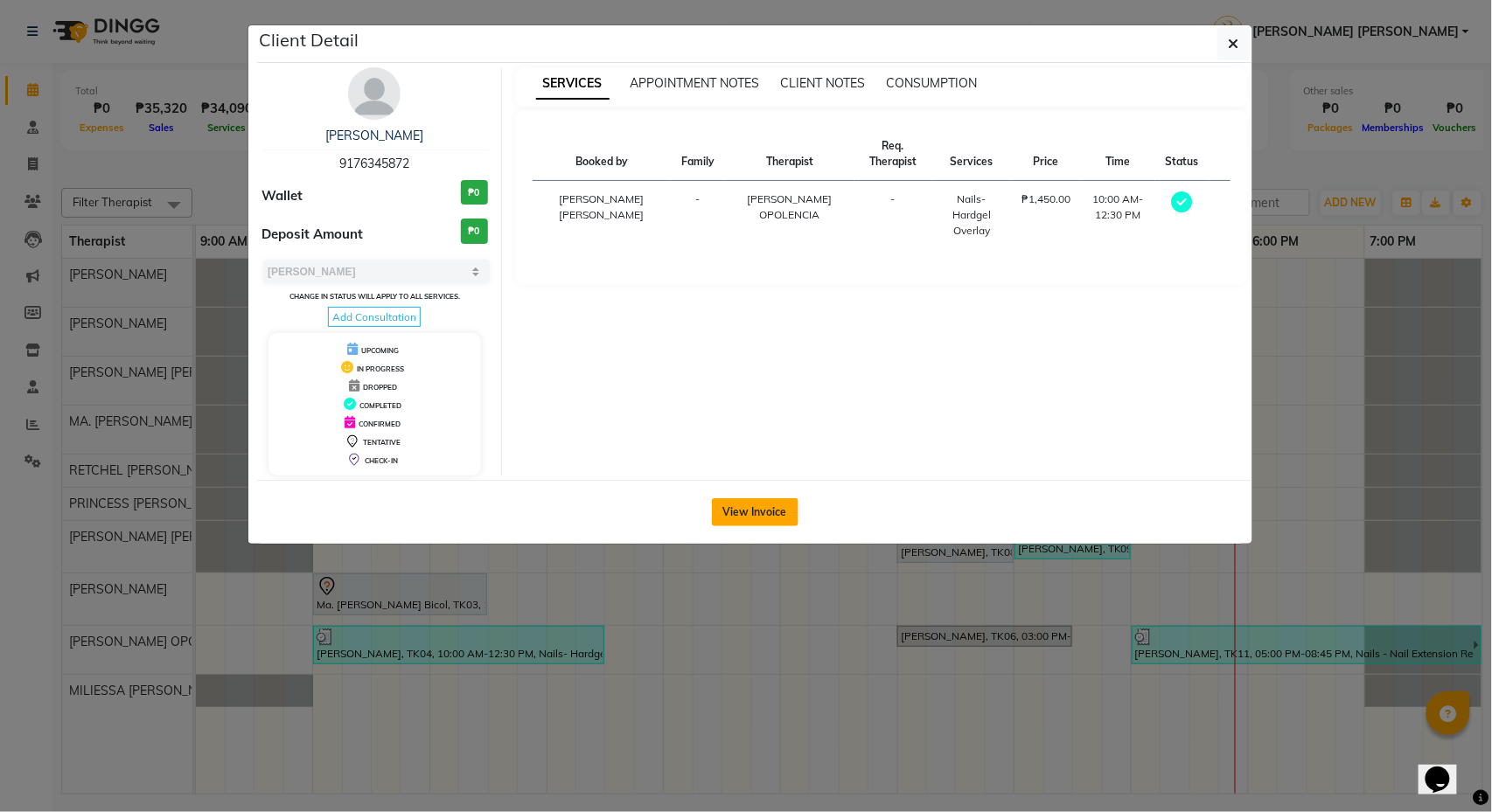
click at [733, 507] on button "View Invoice" at bounding box center [755, 512] width 86 height 28
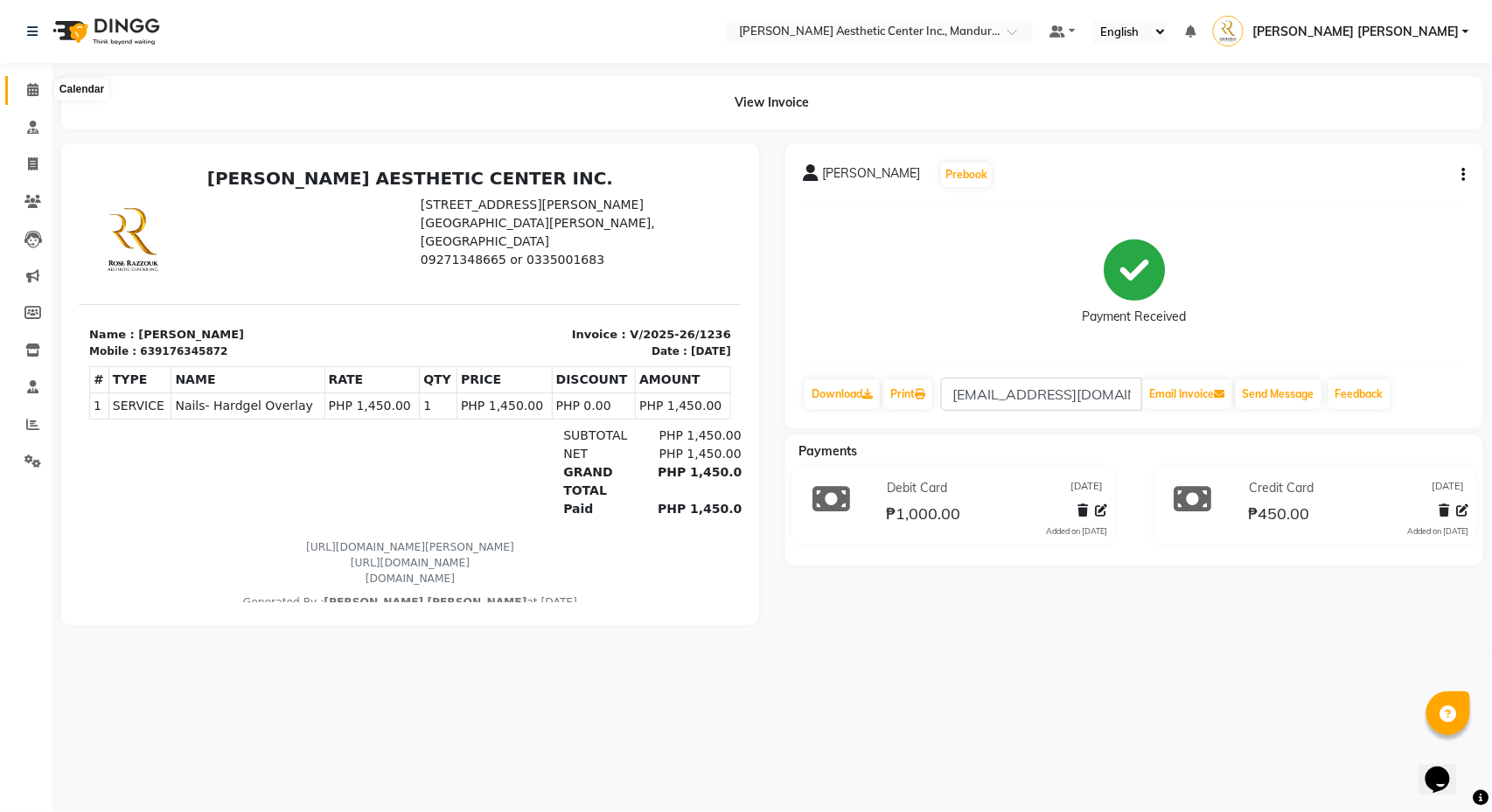
click at [17, 85] on span at bounding box center [32, 90] width 31 height 20
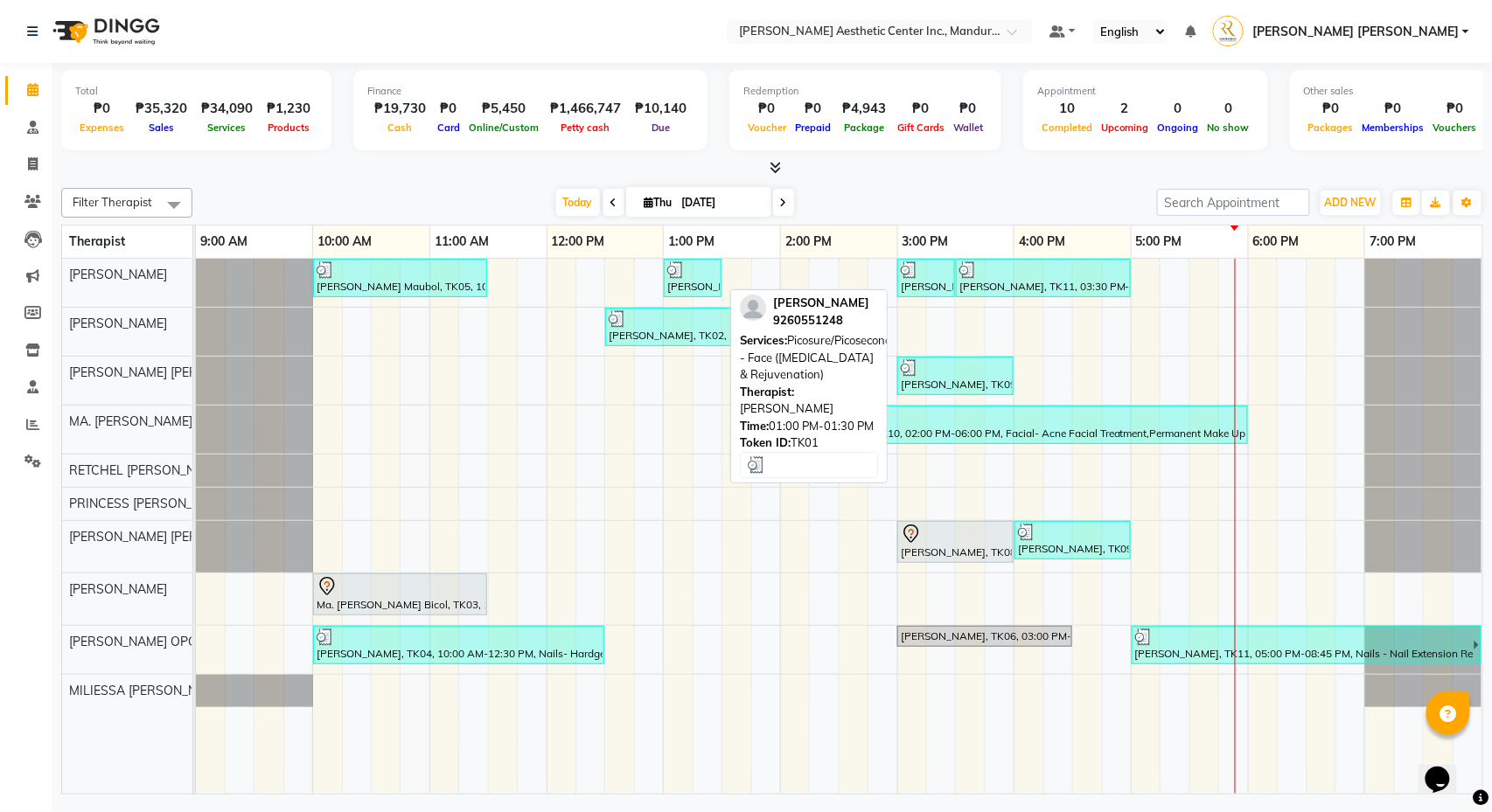
click at [696, 273] on div at bounding box center [692, 269] width 50 height 17
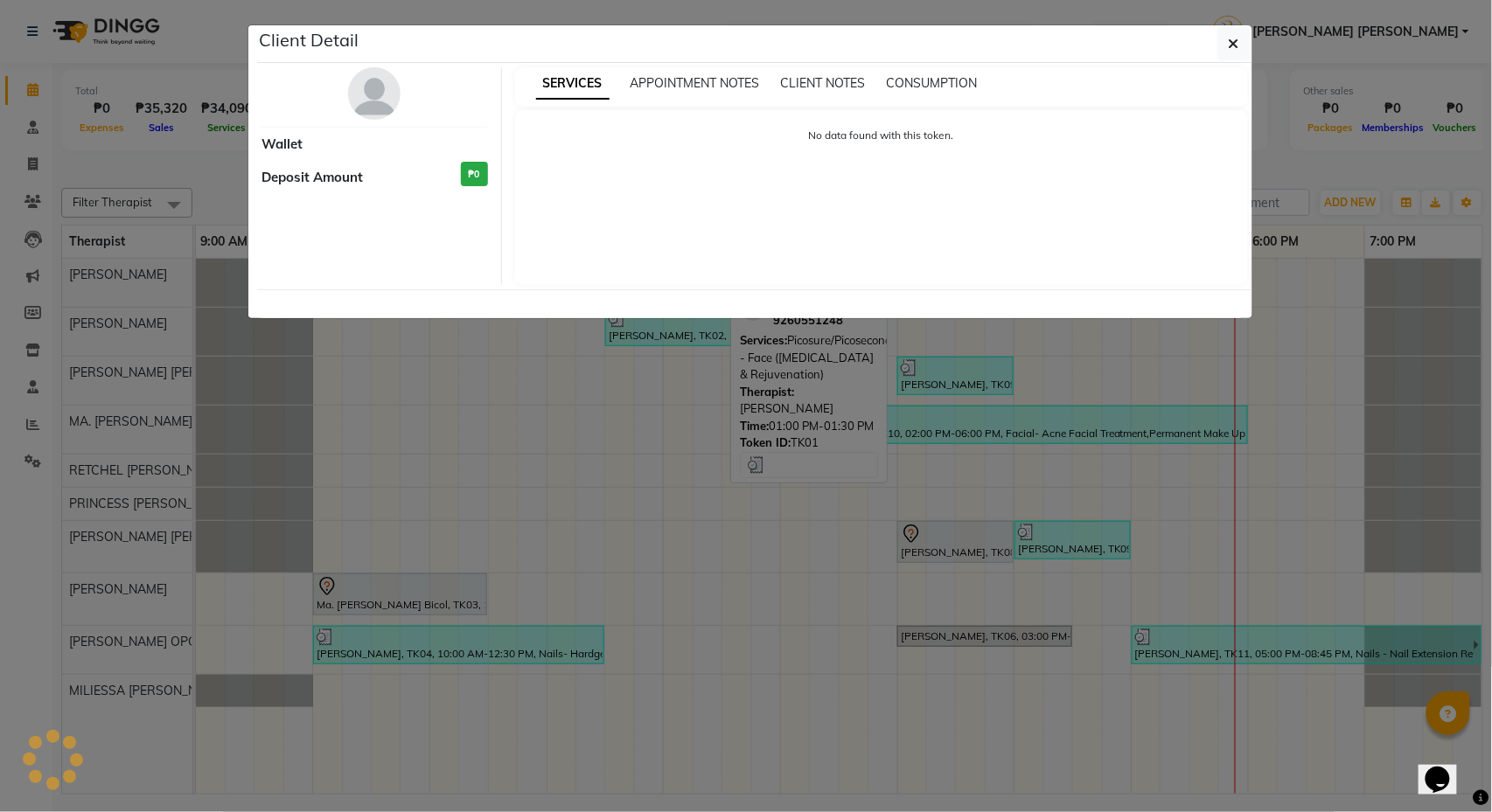
select select "3"
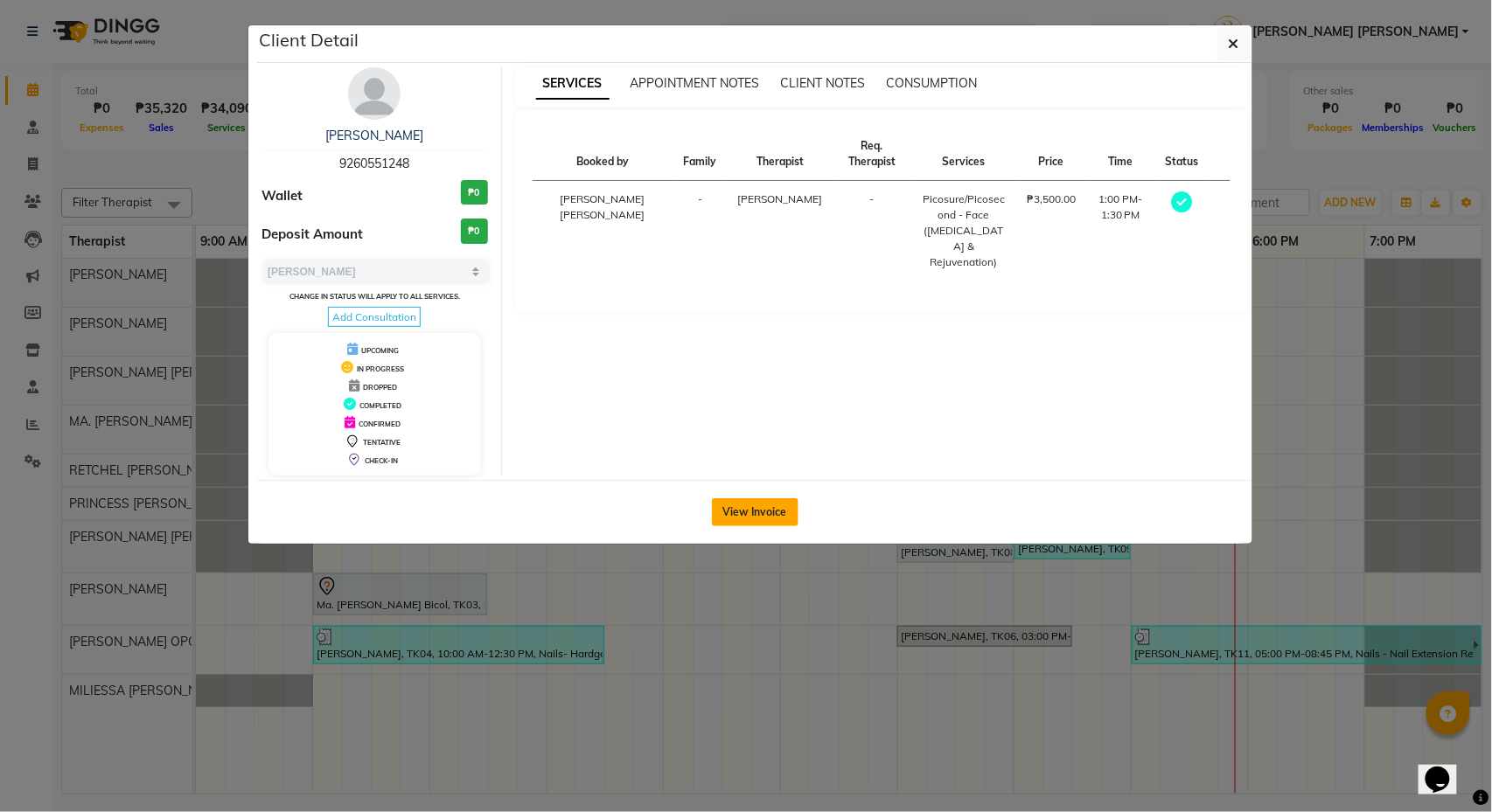
click at [738, 519] on button "View Invoice" at bounding box center [755, 512] width 86 height 28
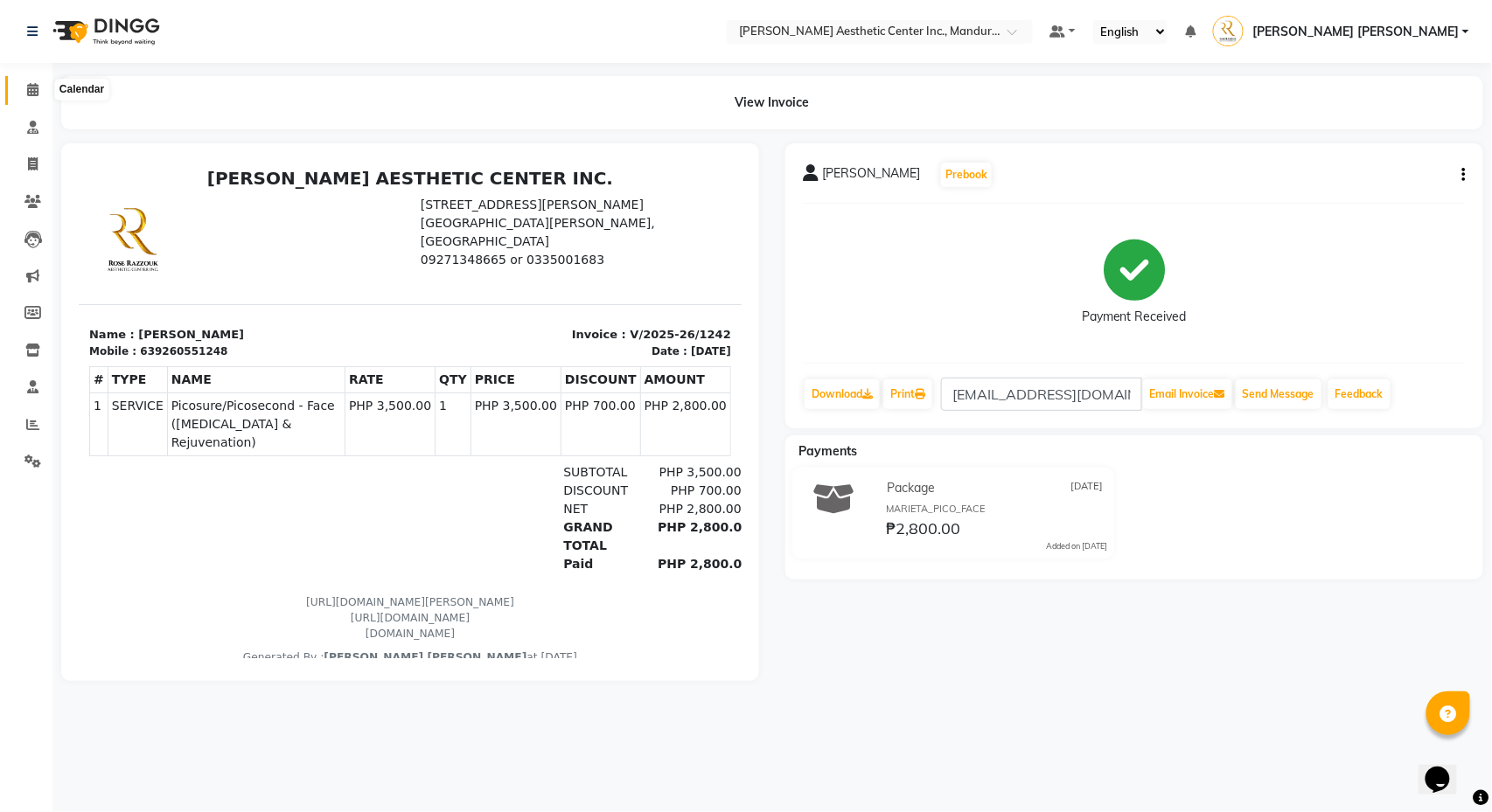
click at [32, 89] on icon at bounding box center [32, 89] width 12 height 14
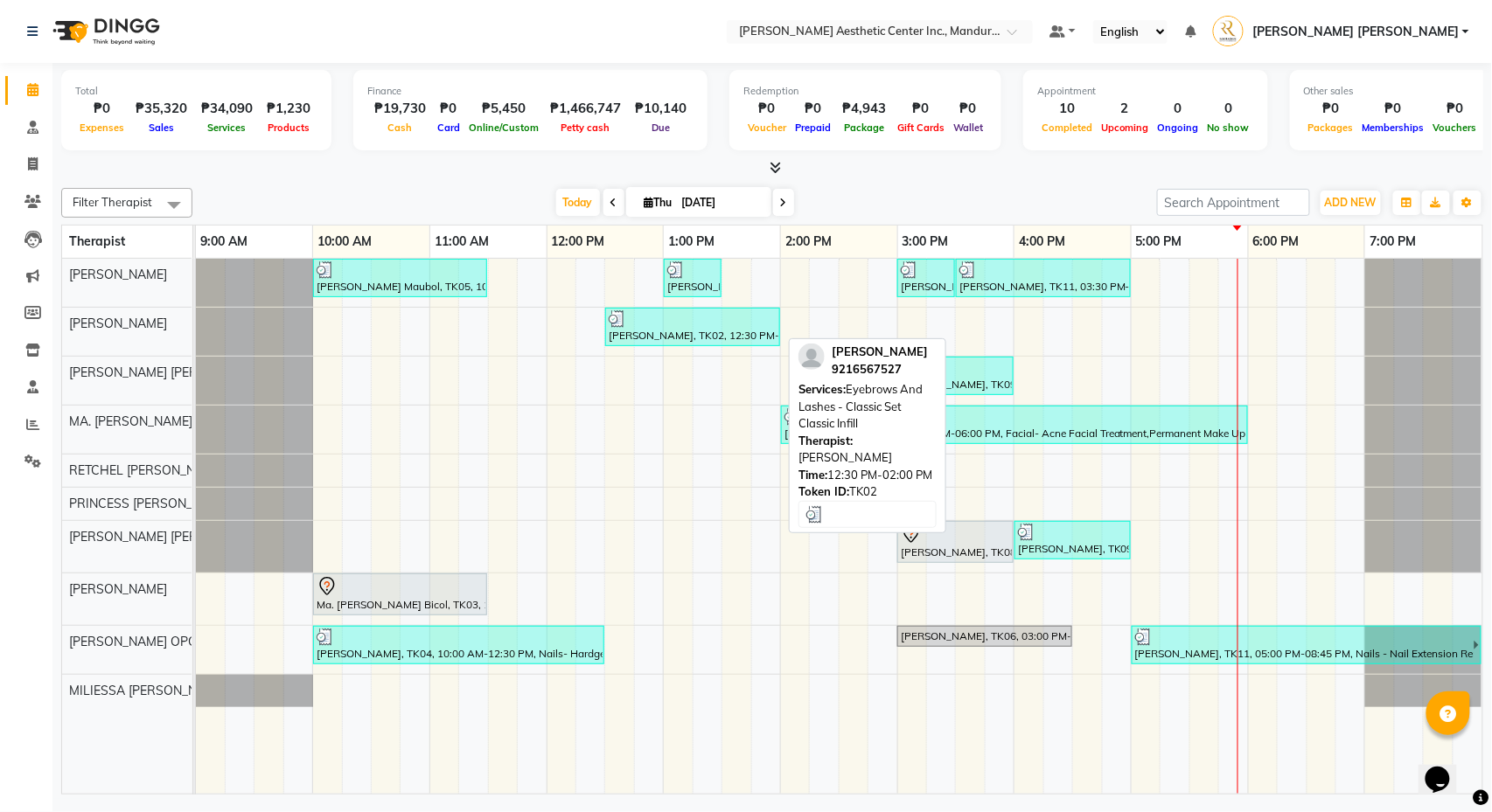
click at [690, 329] on div "[PERSON_NAME], TK02, 12:30 PM-02:00 PM, Eyebrows And Lashes - Classic Set Class…" at bounding box center [692, 327] width 171 height 33
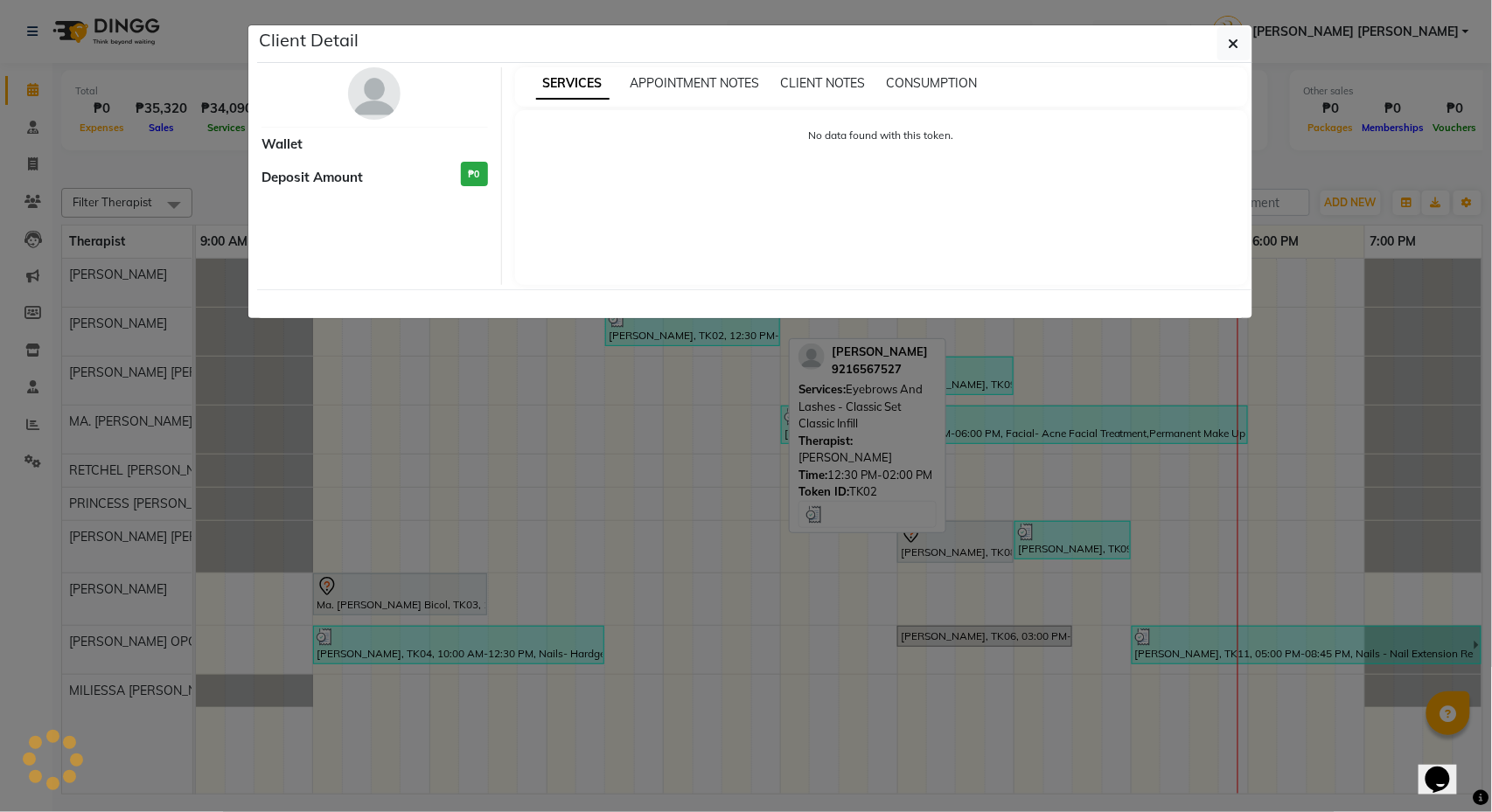
select select "3"
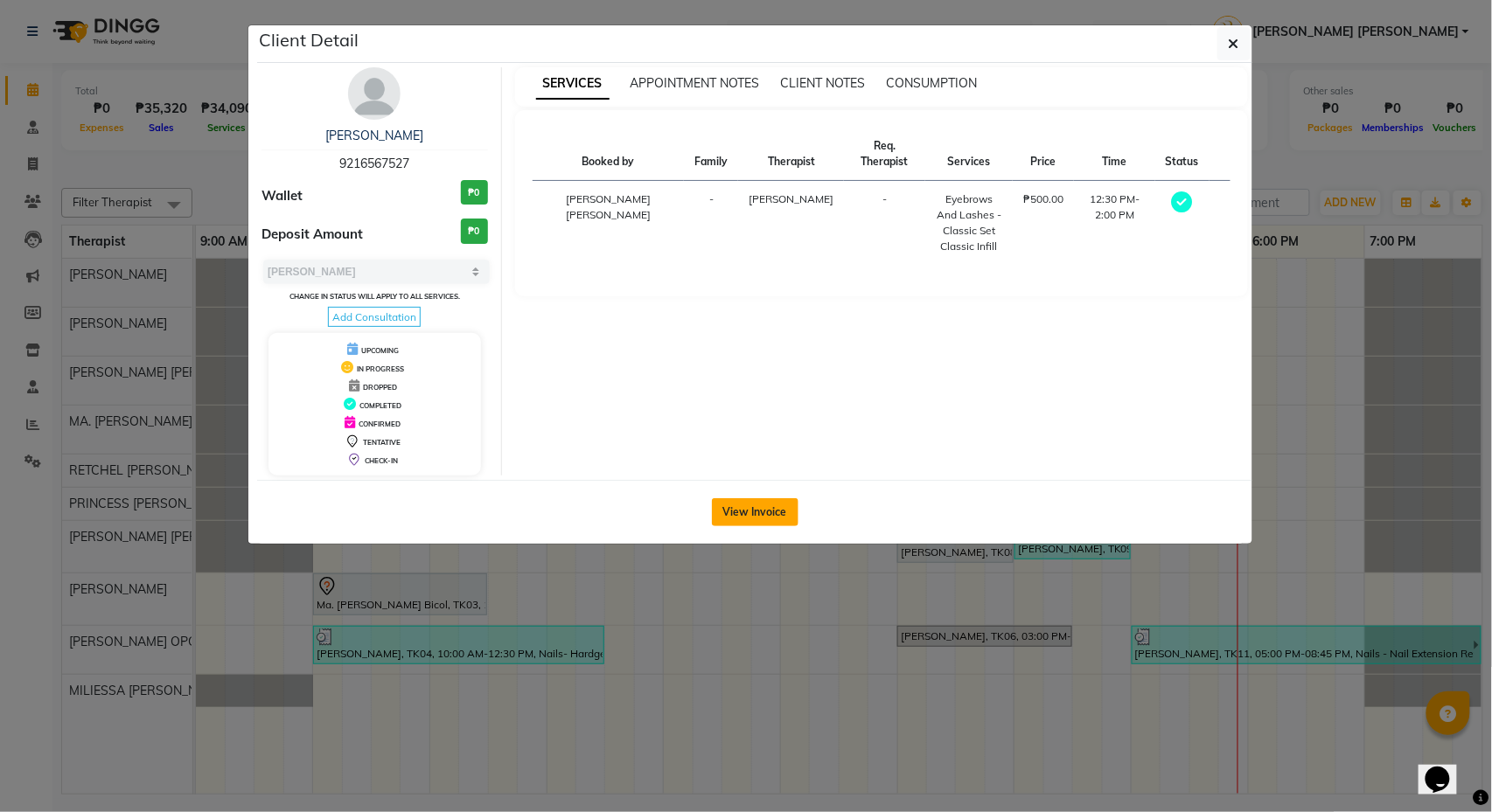
click at [759, 515] on button "View Invoice" at bounding box center [755, 512] width 86 height 28
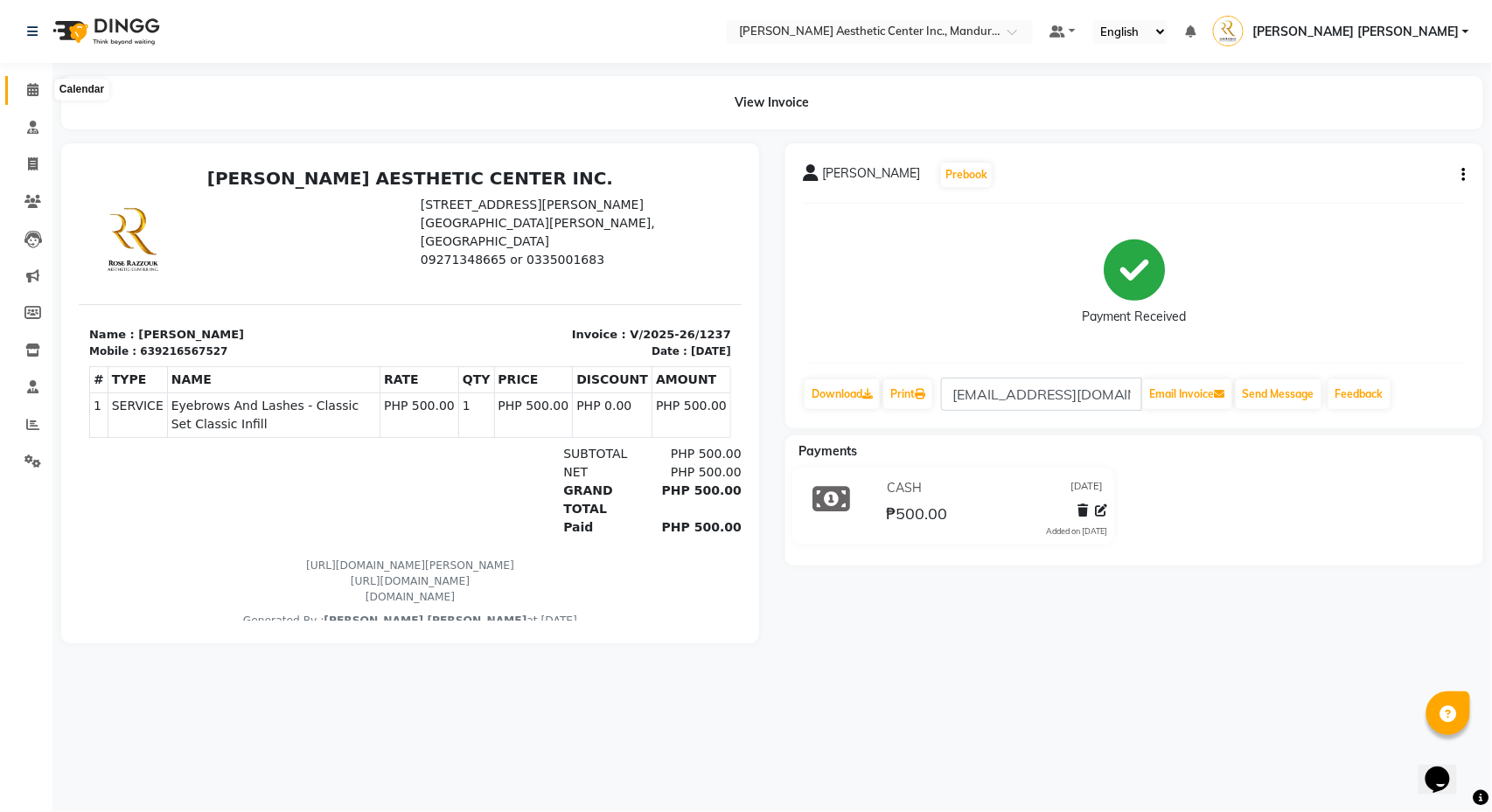
click at [33, 95] on icon at bounding box center [32, 89] width 12 height 14
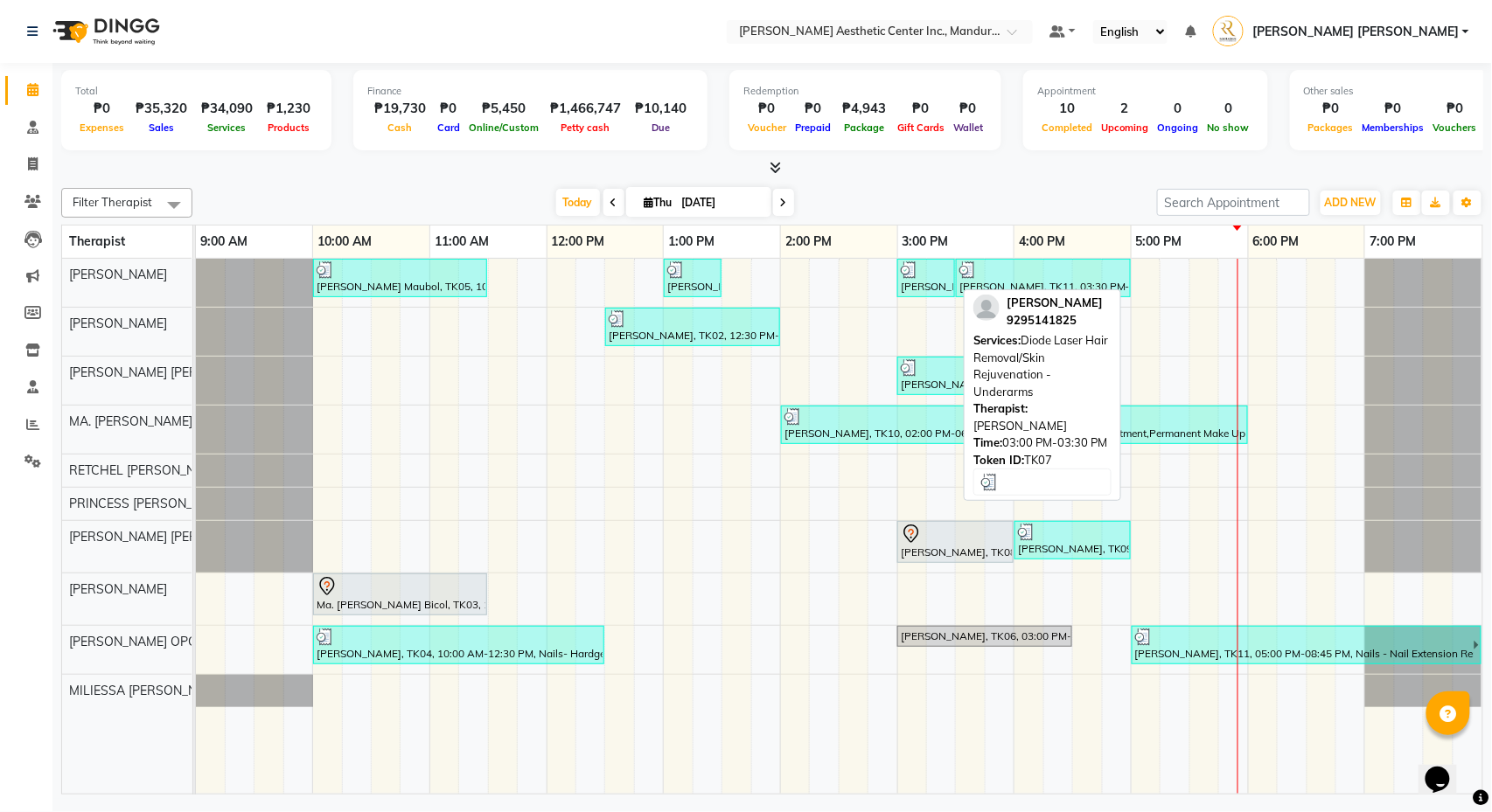
click at [922, 275] on div at bounding box center [926, 269] width 50 height 17
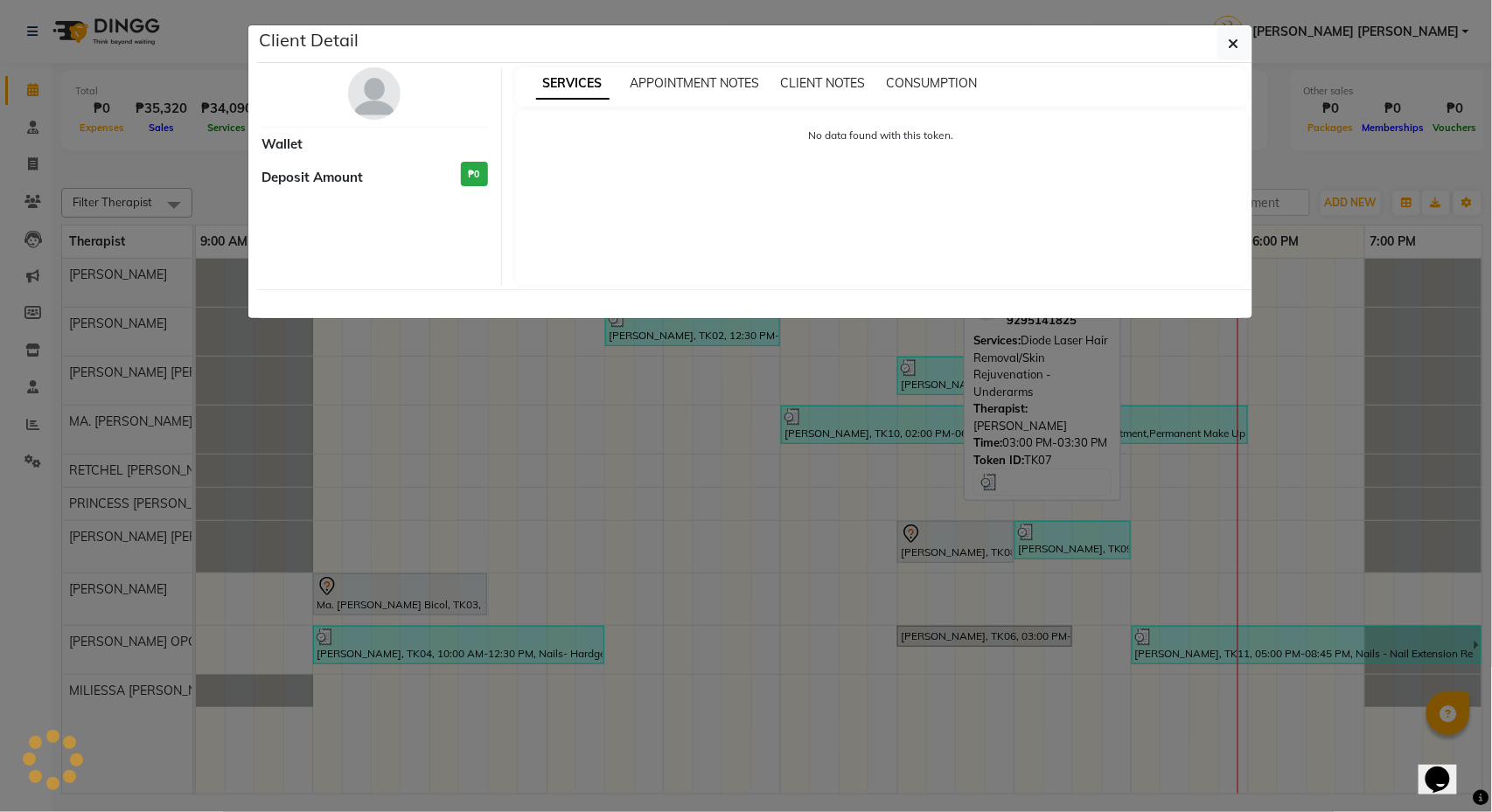
select select "3"
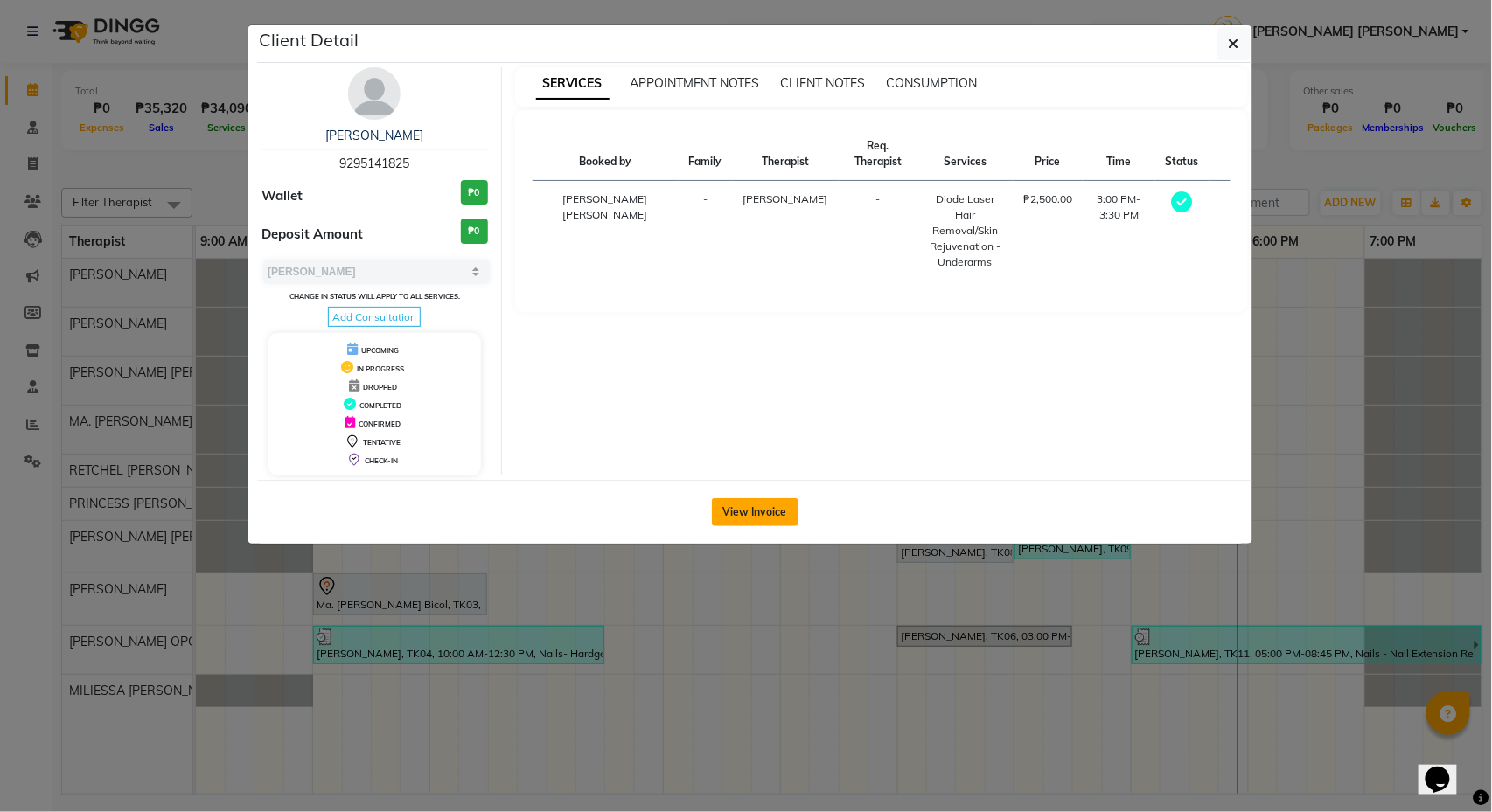
click at [760, 518] on button "View Invoice" at bounding box center [755, 512] width 86 height 28
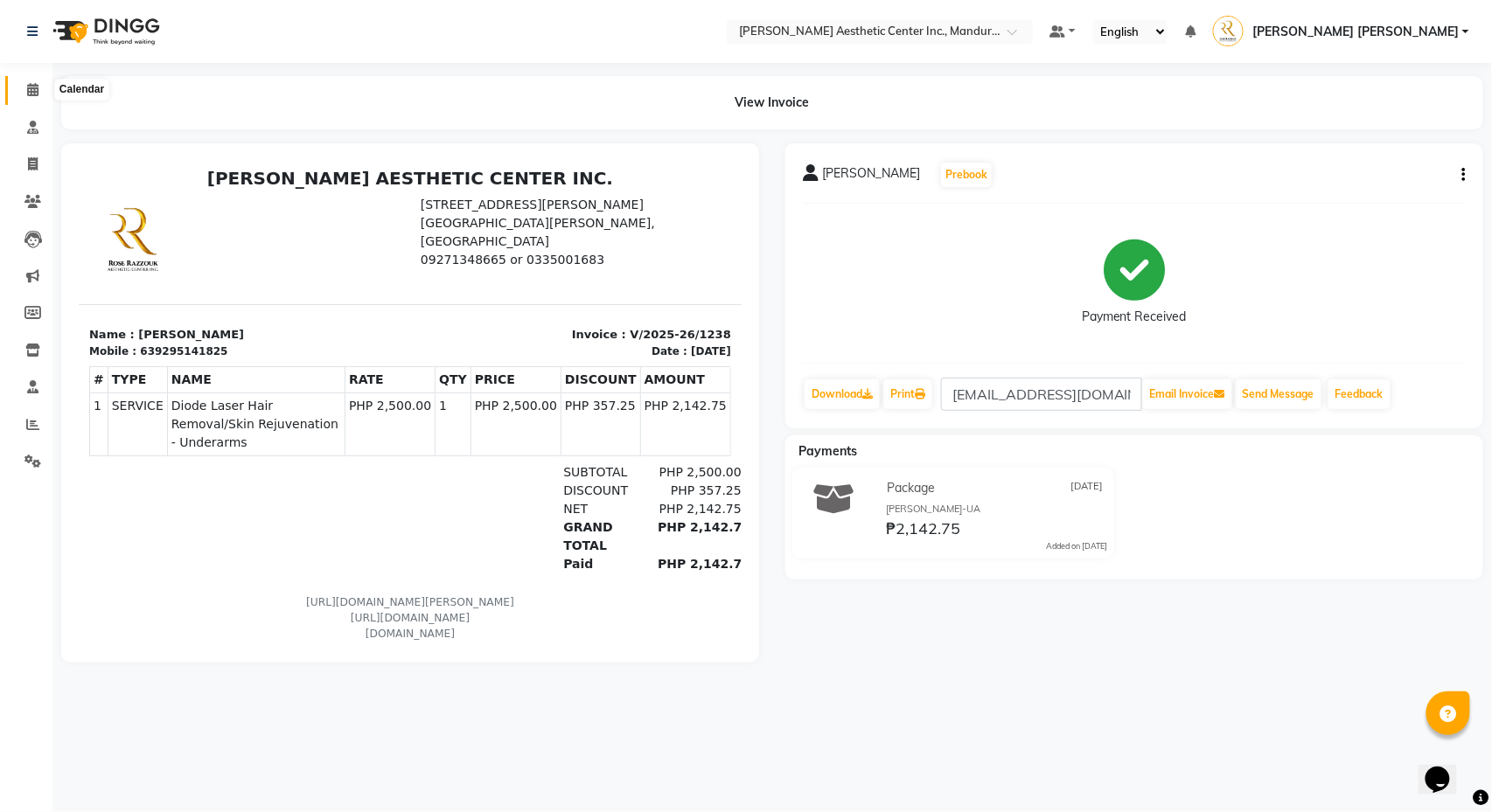
click at [37, 84] on icon at bounding box center [32, 89] width 12 height 14
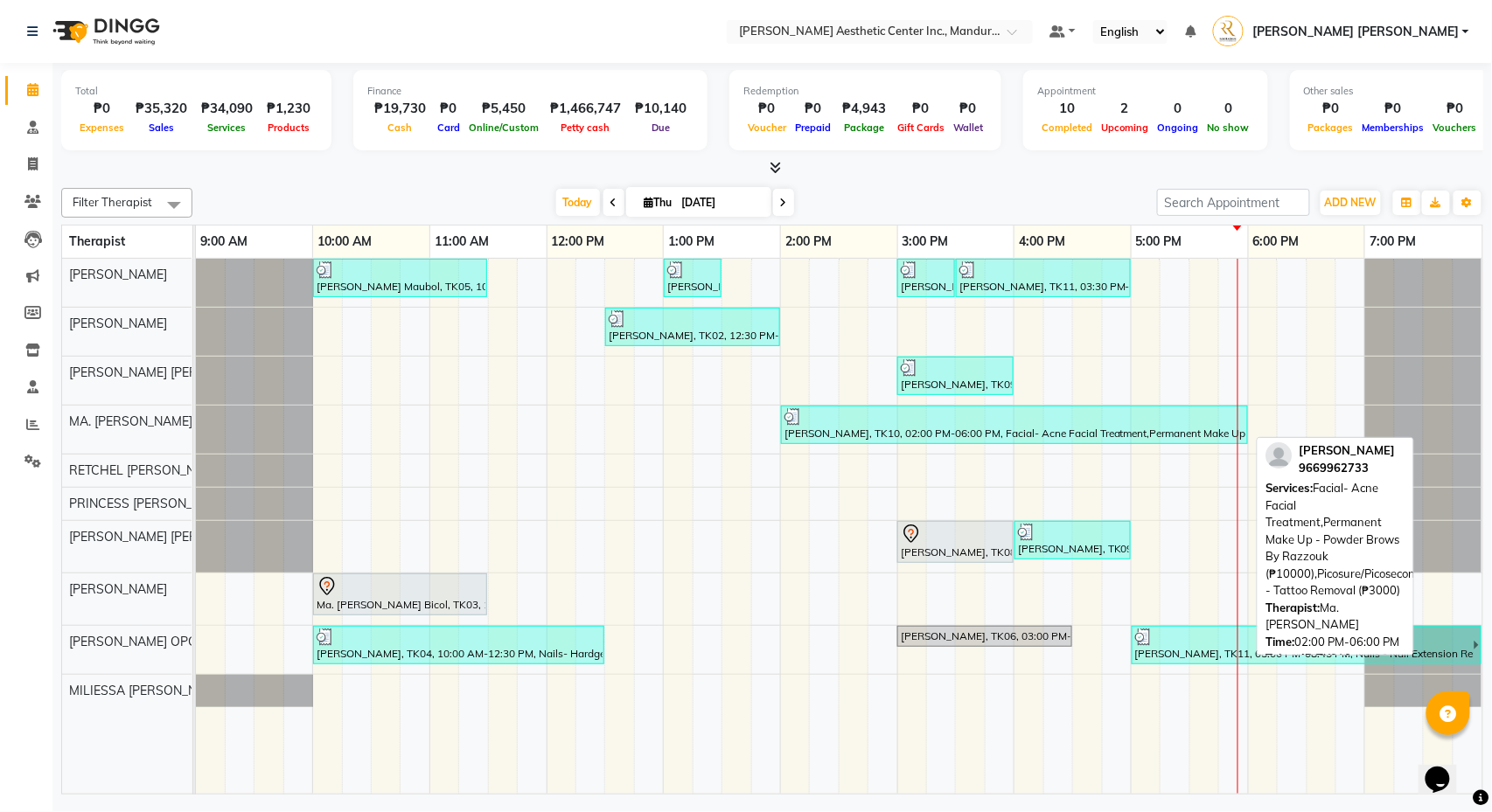
click at [822, 423] on div at bounding box center [1014, 417] width 460 height 17
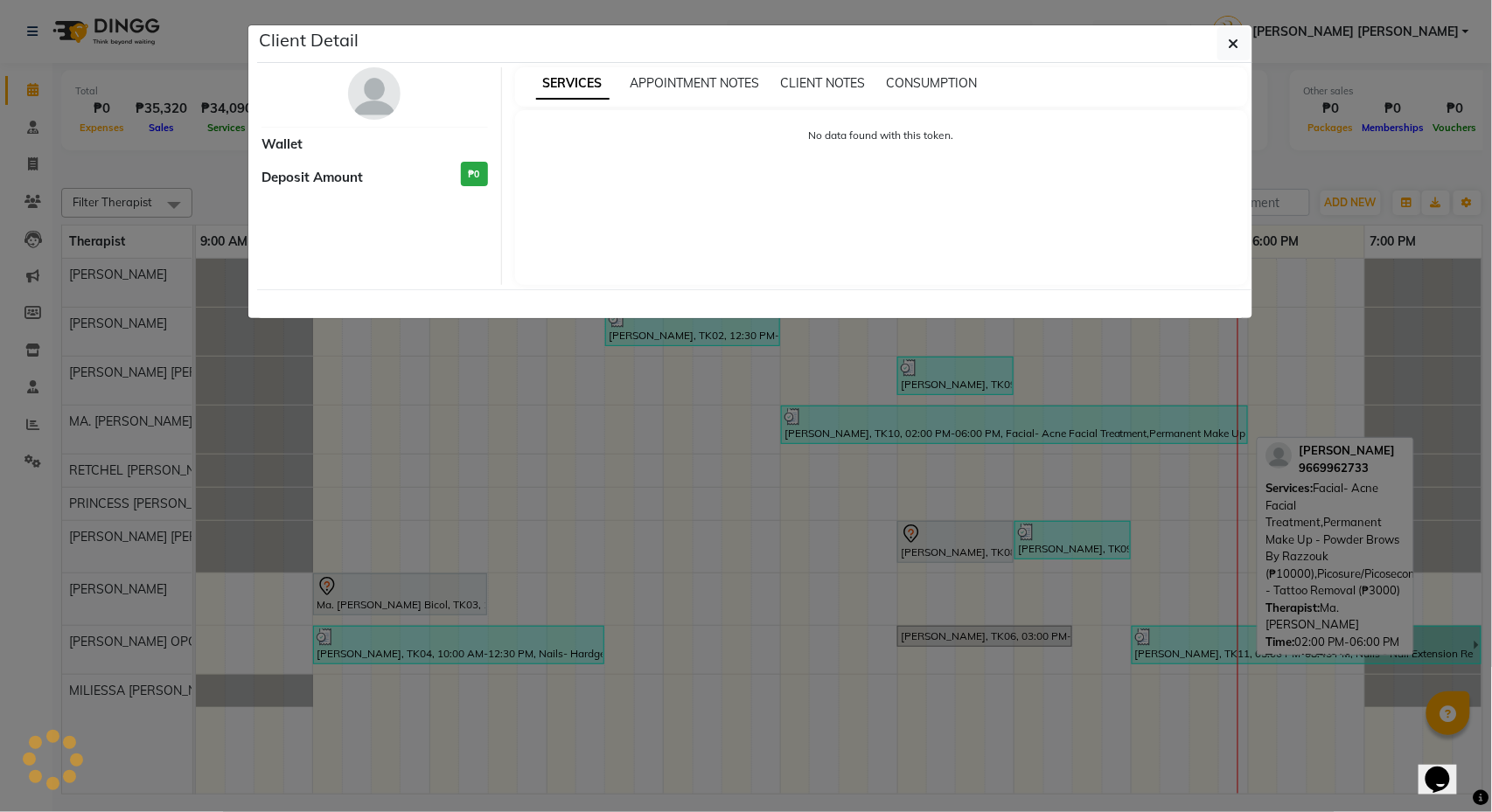
select select "3"
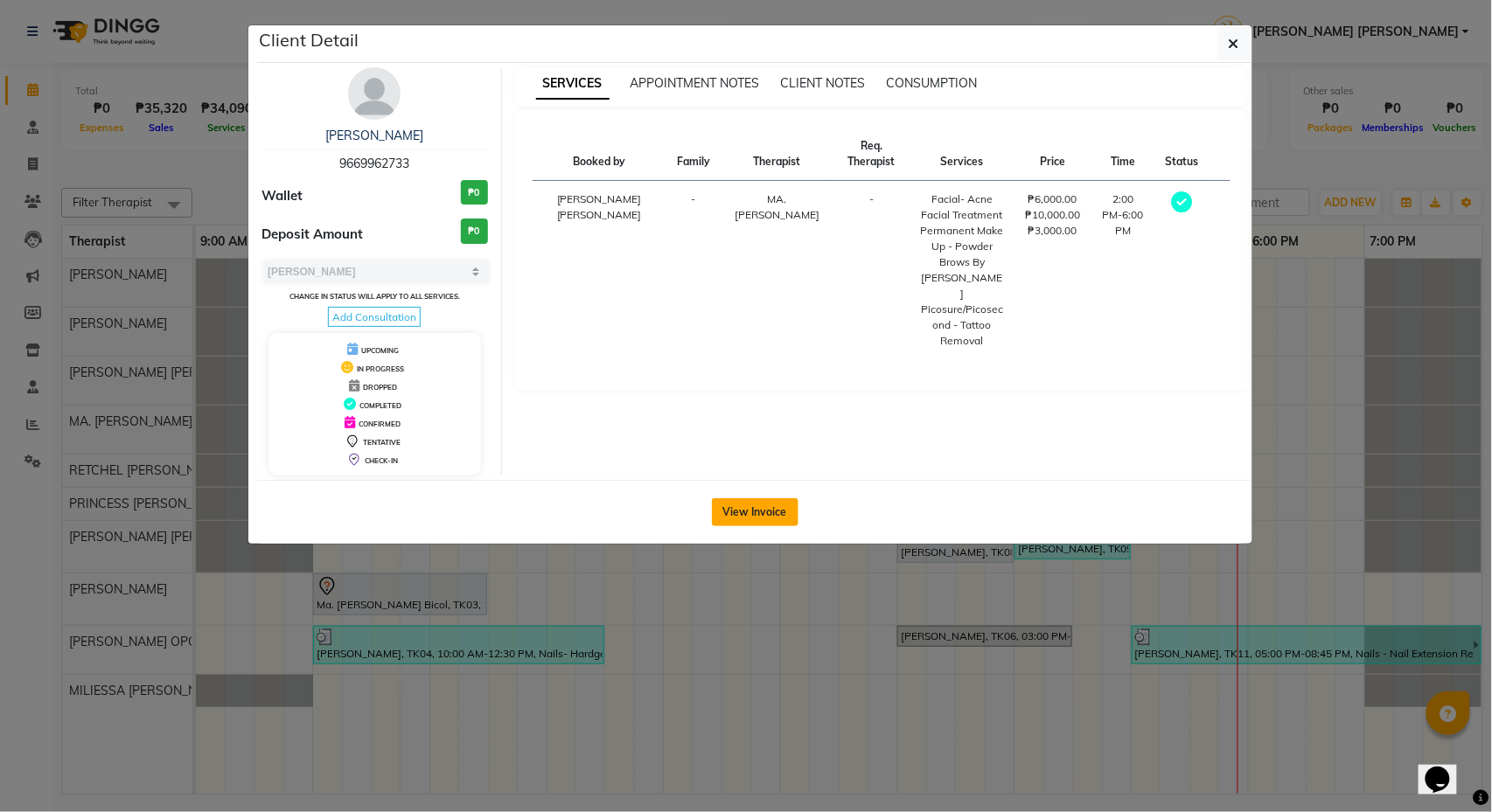
click at [767, 515] on button "View Invoice" at bounding box center [755, 512] width 86 height 28
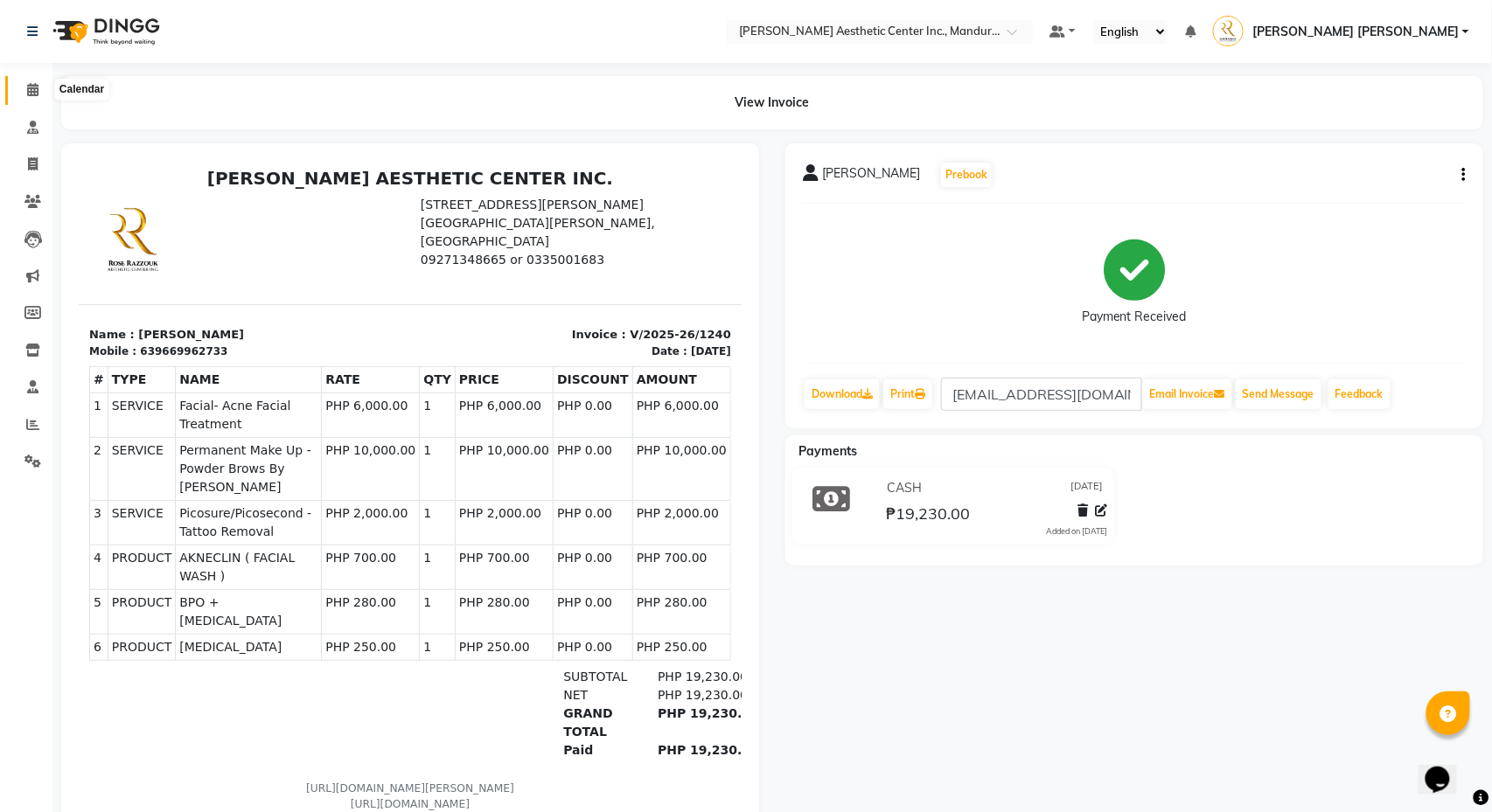
click at [32, 89] on icon at bounding box center [32, 89] width 12 height 14
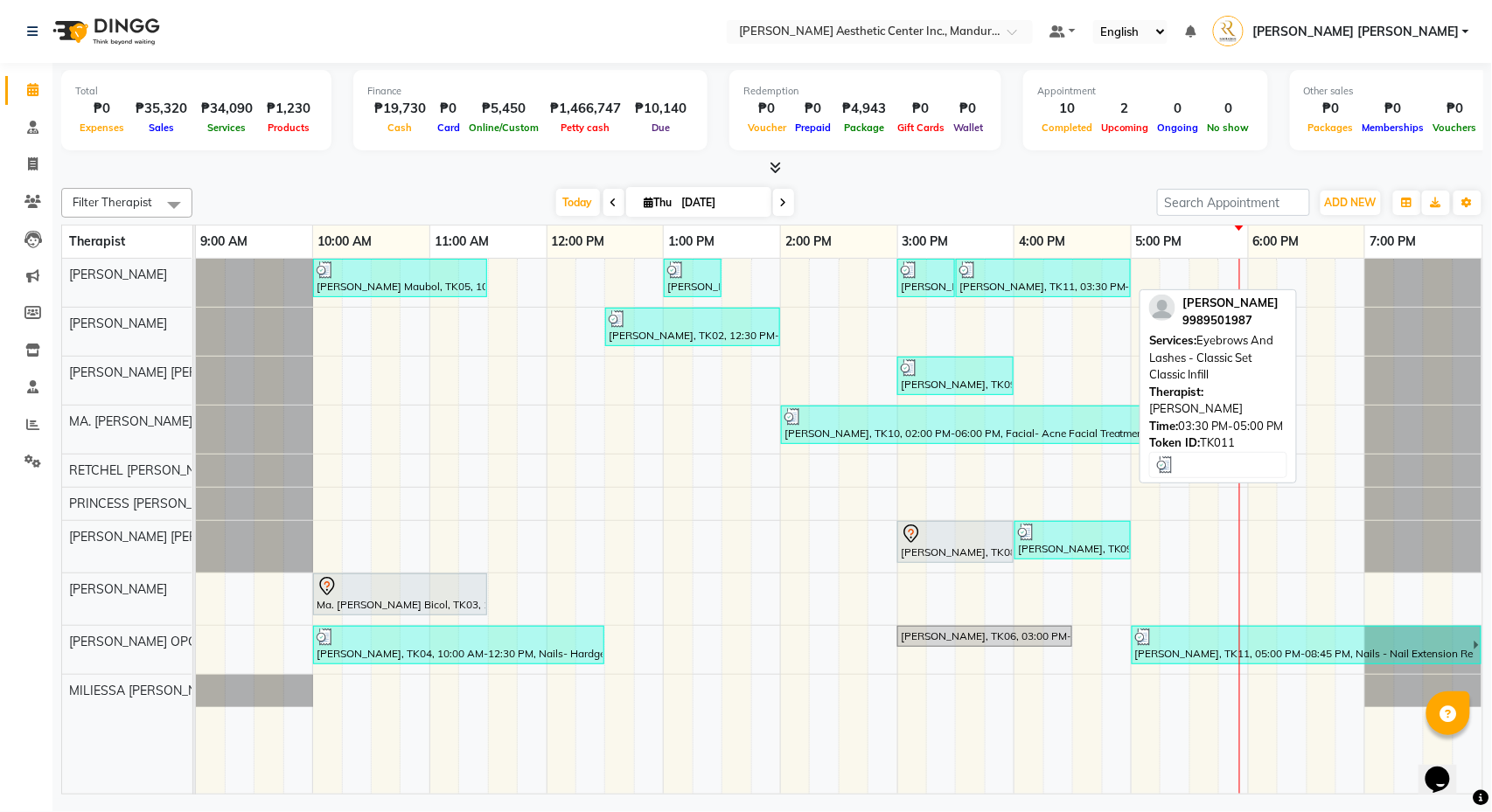
click at [1026, 281] on div "Erika Antopina, TK11, 03:30 PM-05:00 PM, Eyebrows And Lashes - Classic Set Clas…" at bounding box center [1043, 277] width 171 height 33
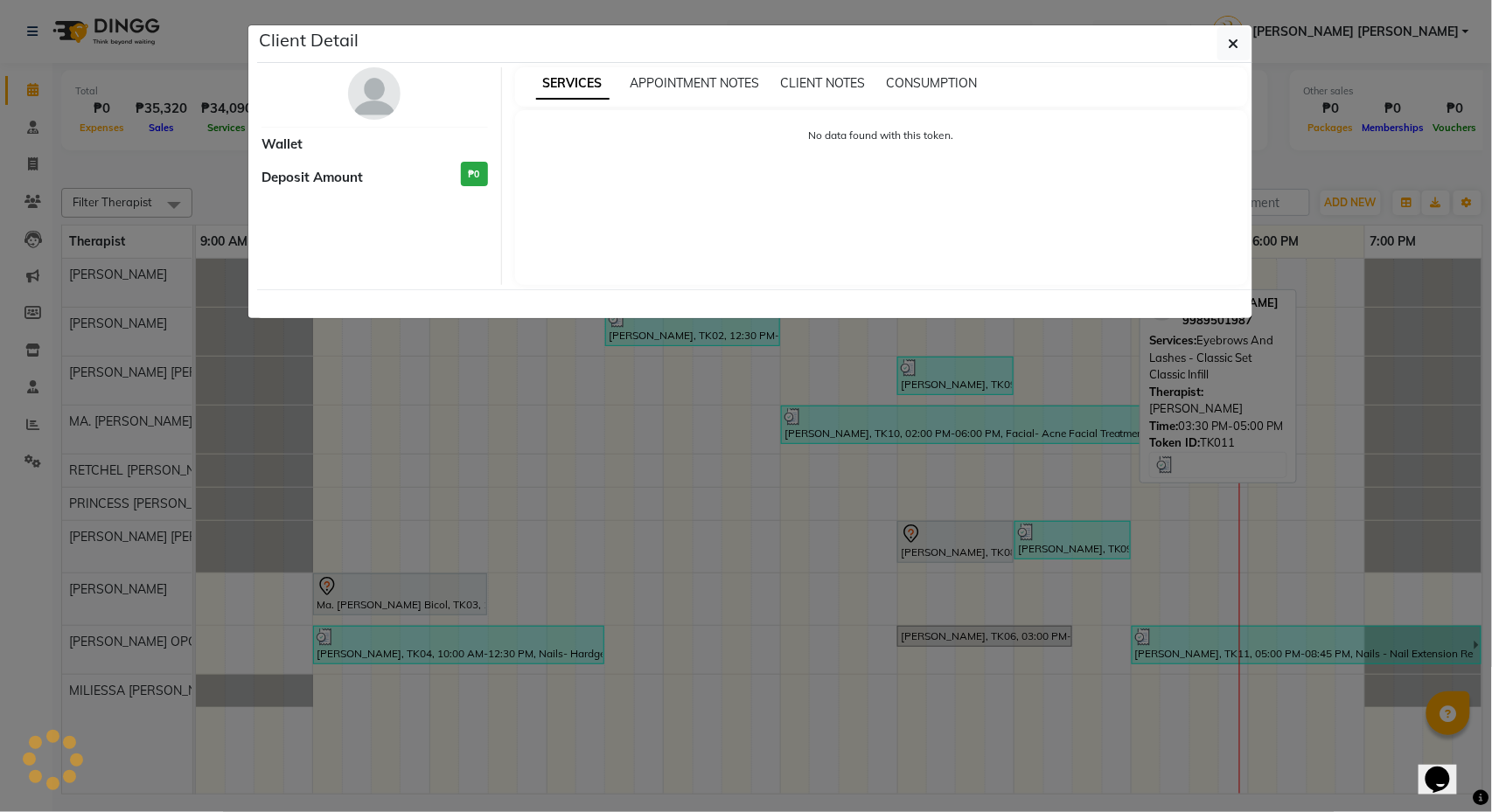
select select "3"
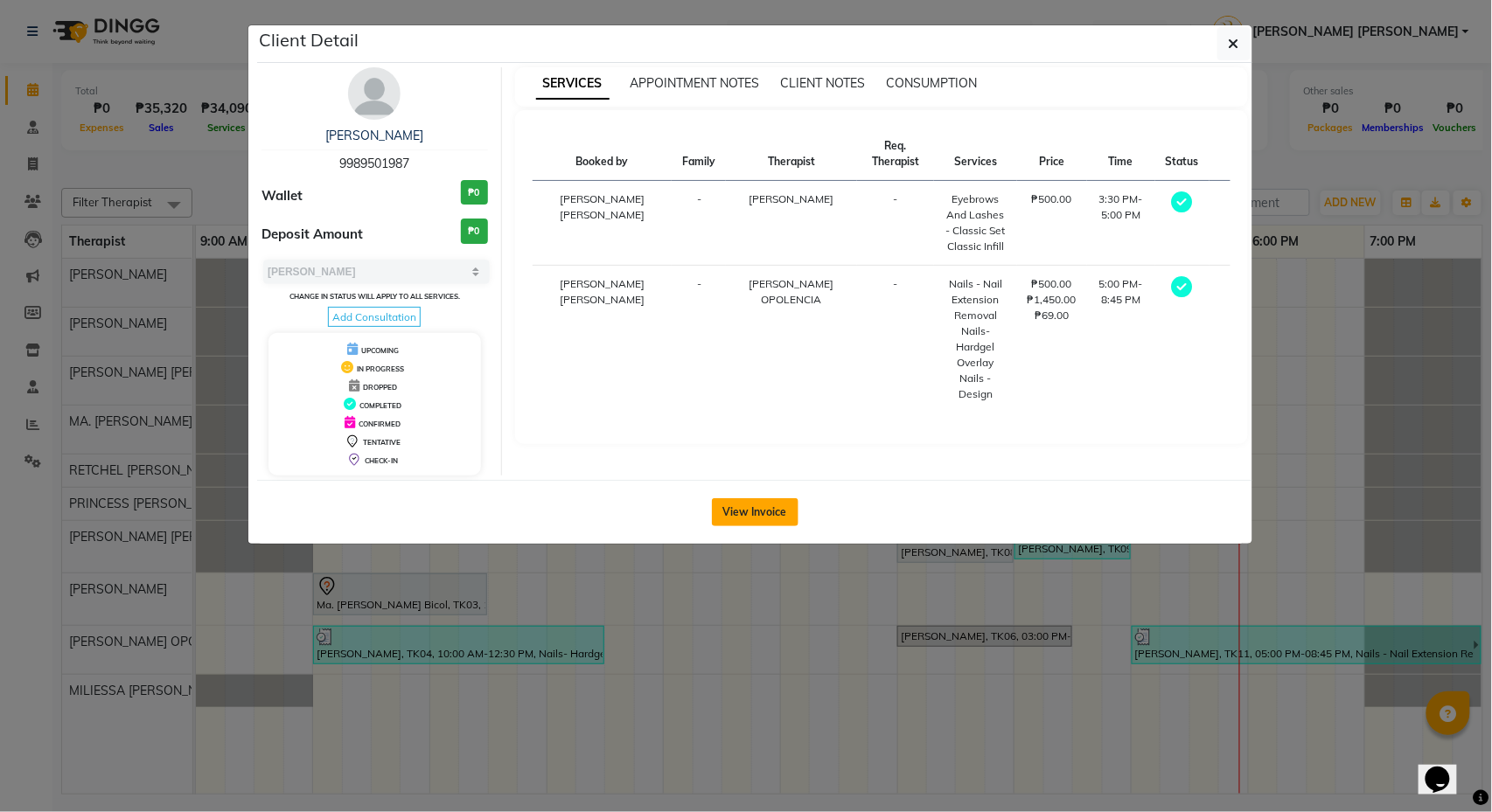
click at [764, 514] on button "View Invoice" at bounding box center [755, 512] width 86 height 28
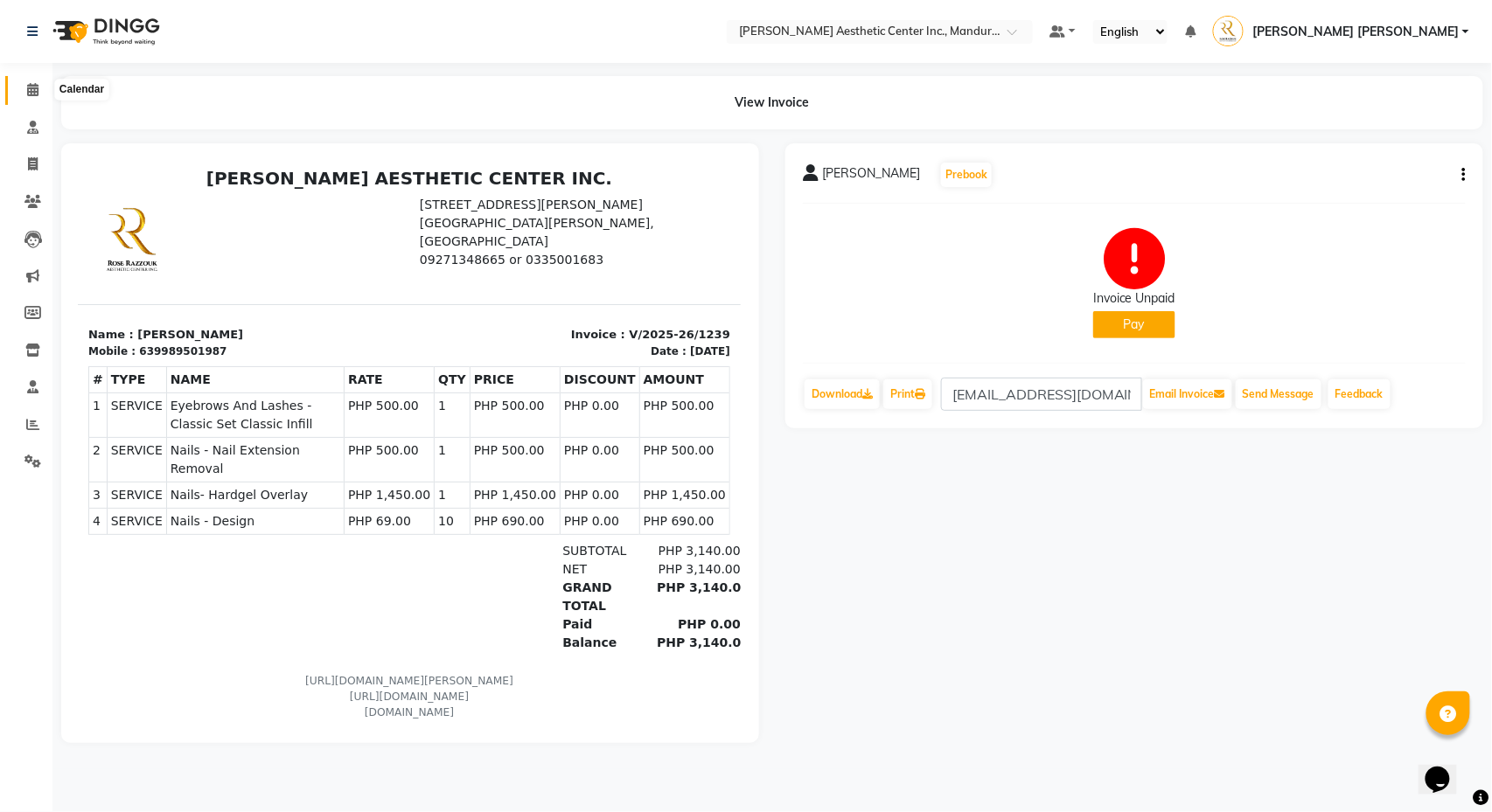
click at [32, 93] on icon at bounding box center [32, 89] width 12 height 14
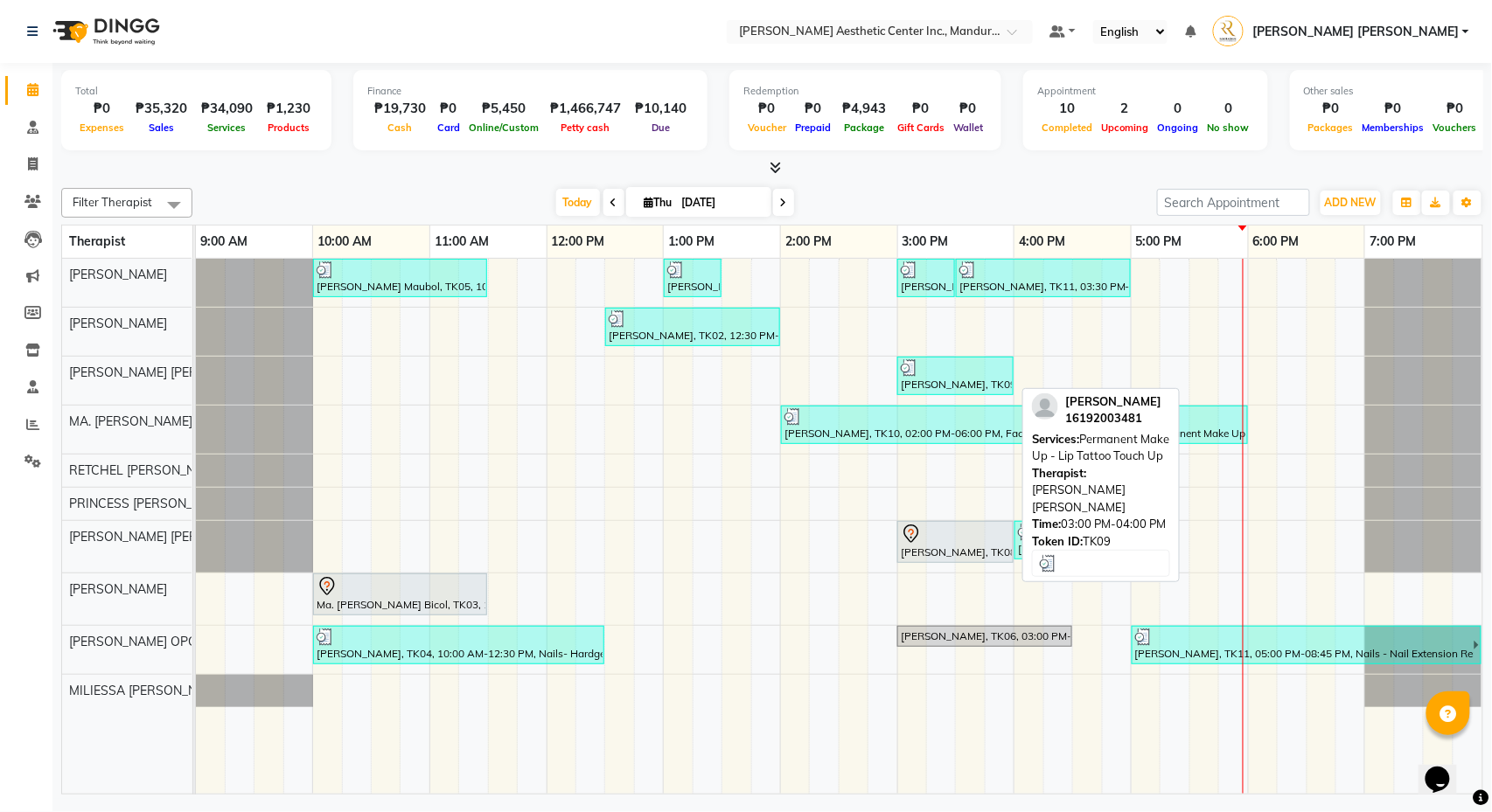
click at [966, 381] on div "[PERSON_NAME], TK09, 03:00 PM-04:00 PM, Permanent Make Up - Lip Tattoo Touch Up" at bounding box center [954, 375] width 113 height 33
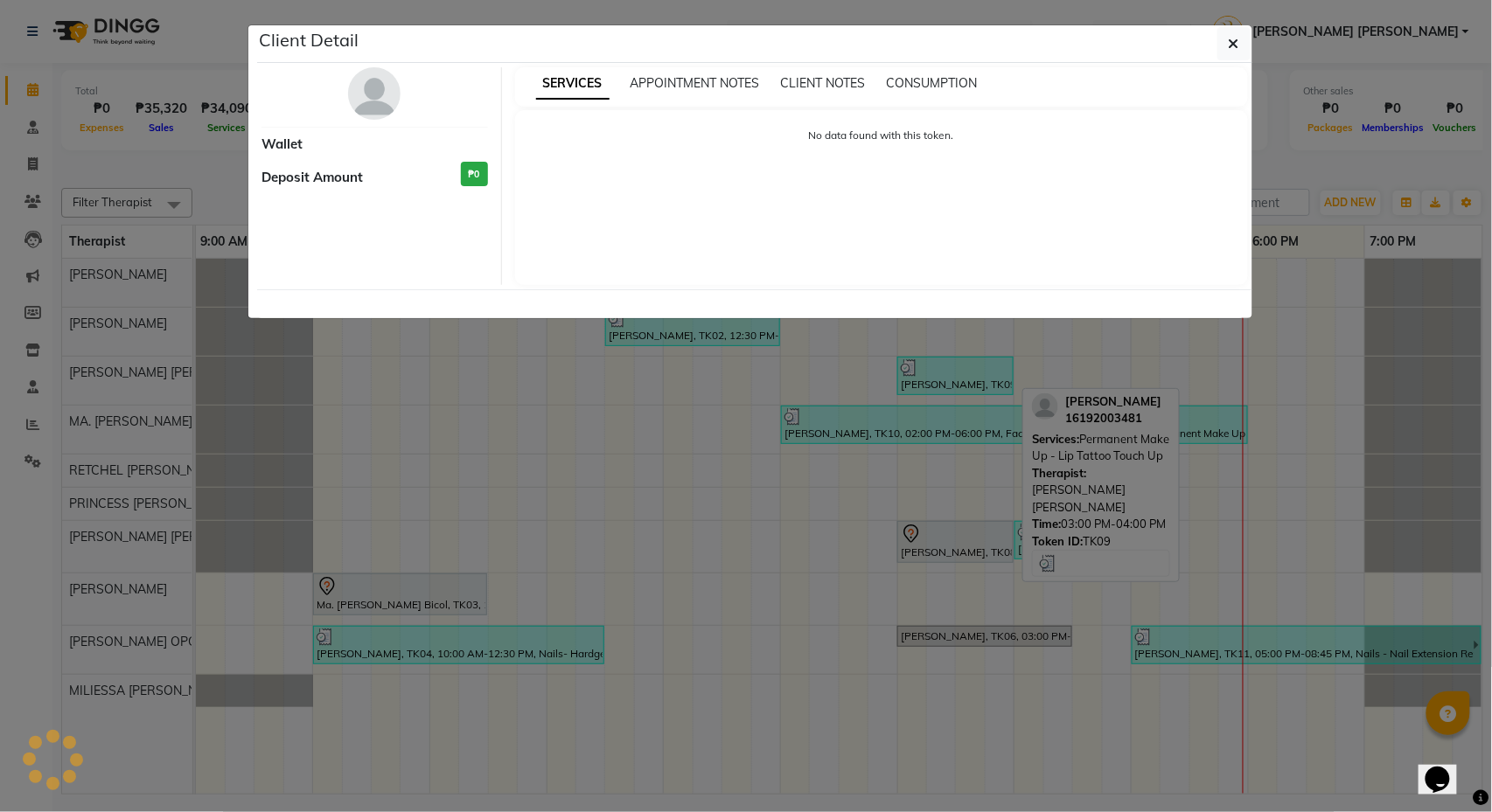
select select "3"
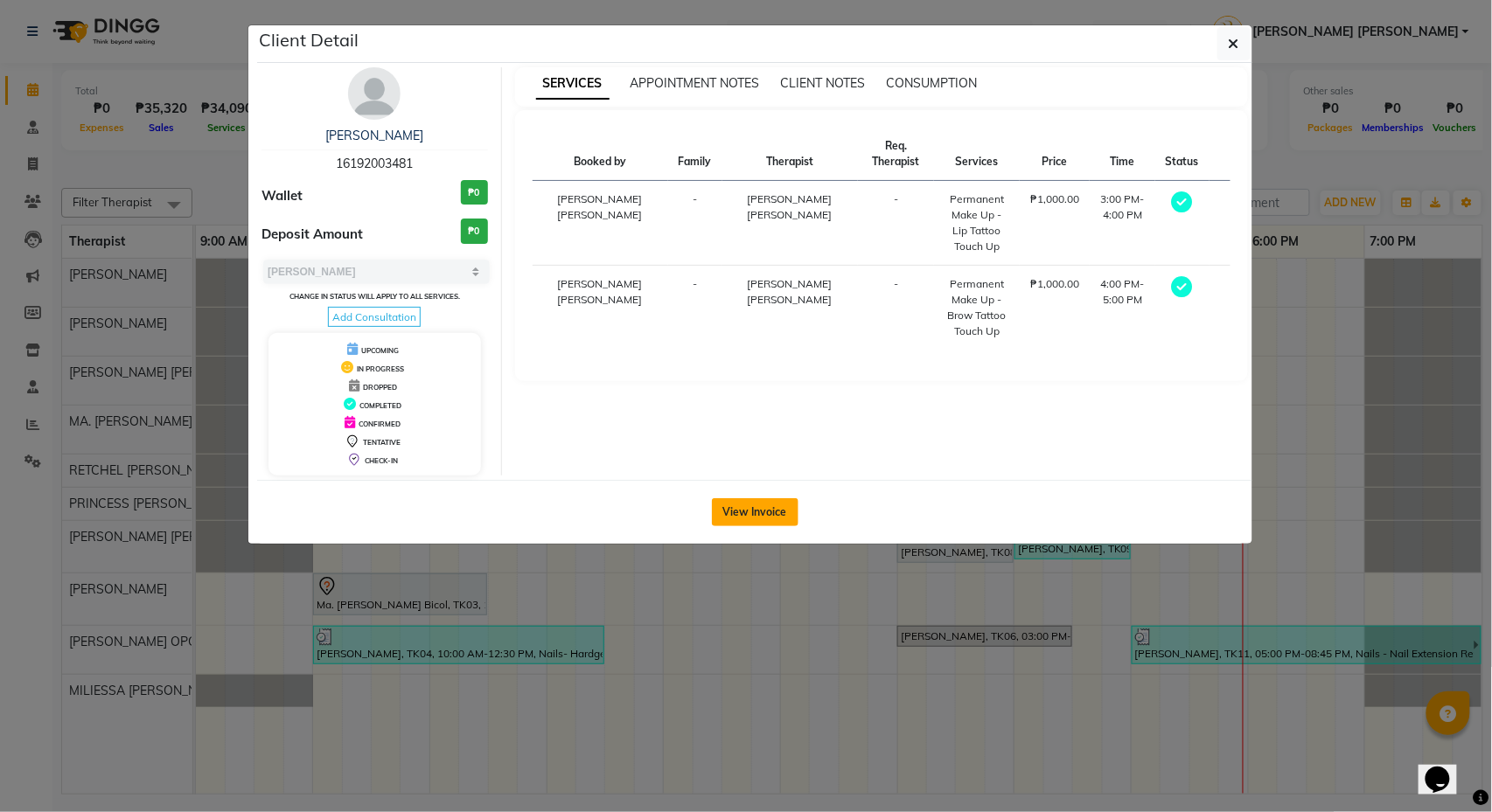
click at [776, 514] on button "View Invoice" at bounding box center [755, 512] width 86 height 28
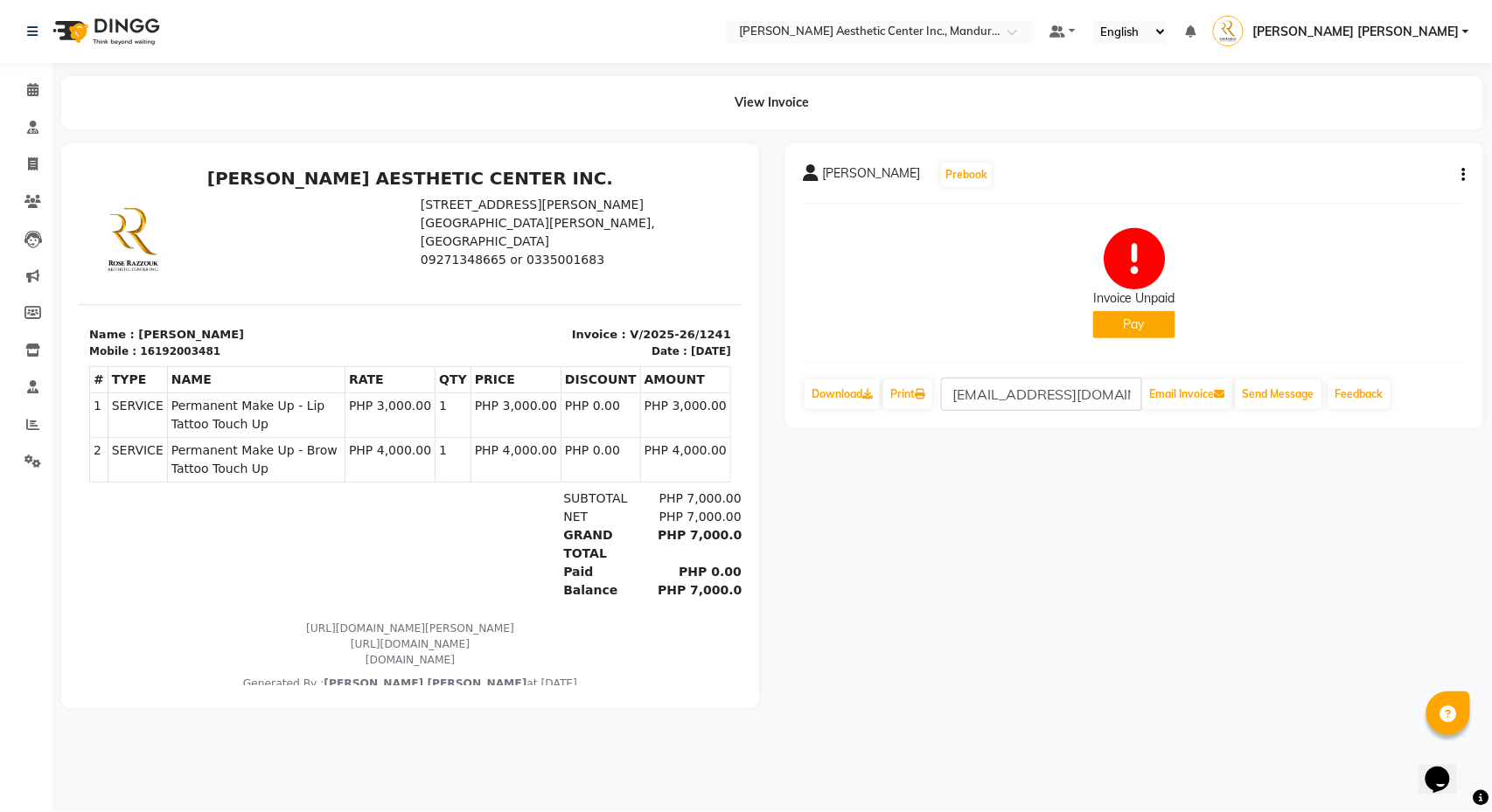
click at [1460, 175] on button "button" at bounding box center [1460, 176] width 11 height 18
click at [1394, 200] on div "Edit Invoice" at bounding box center [1377, 196] width 120 height 22
select select "service"
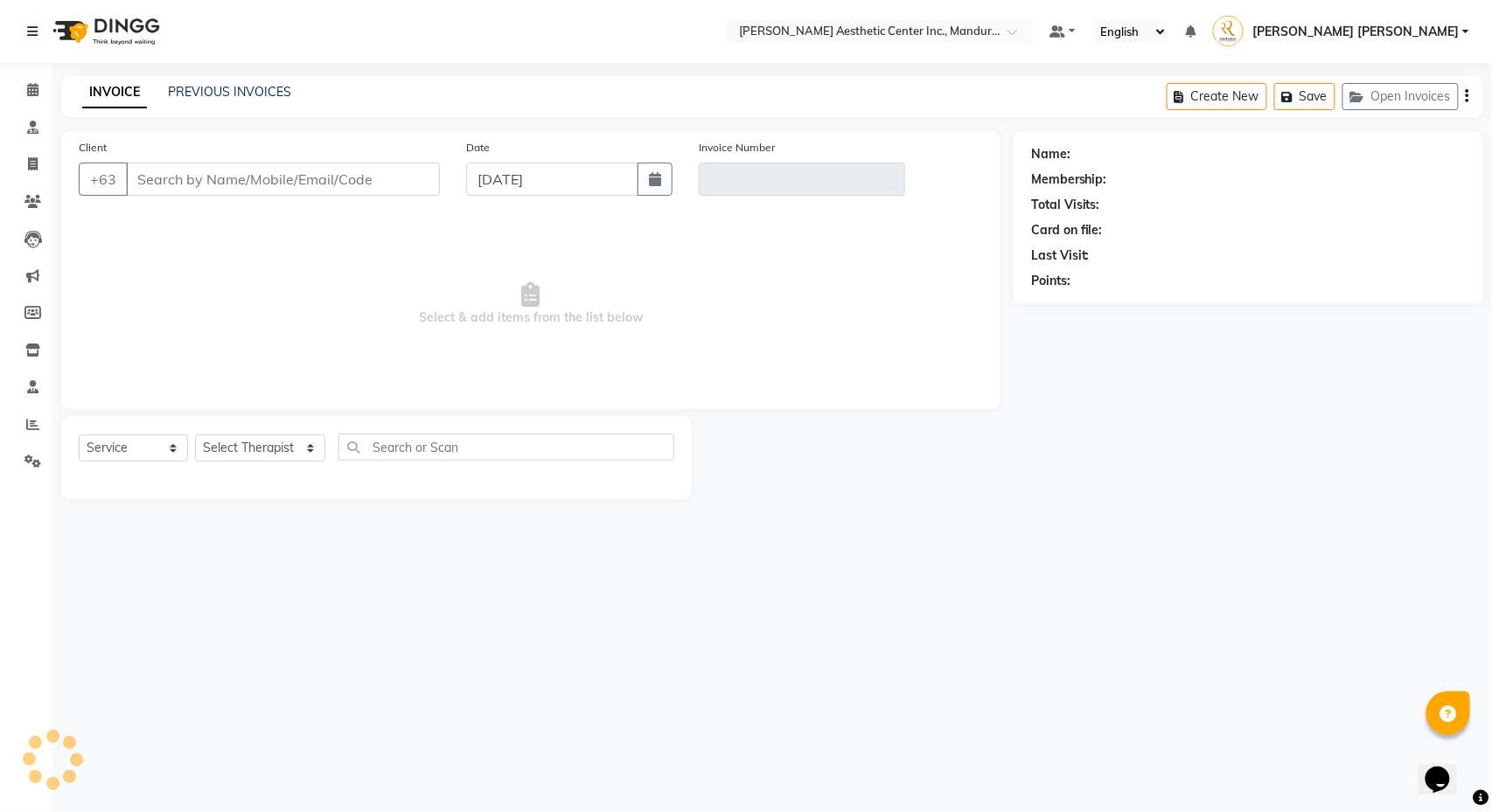
type input "6192003481"
type input "V/2025-26/1241"
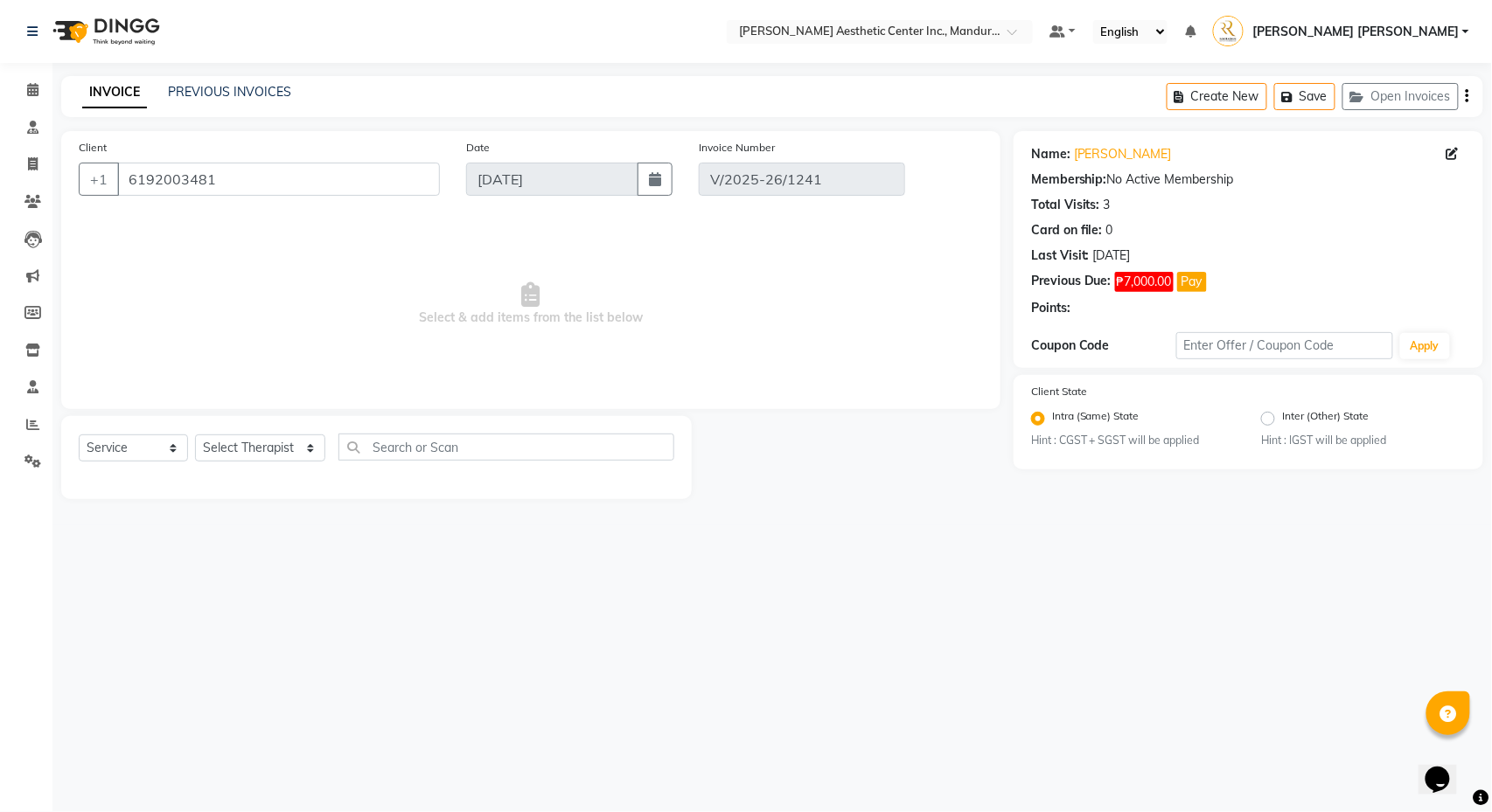
select select "select"
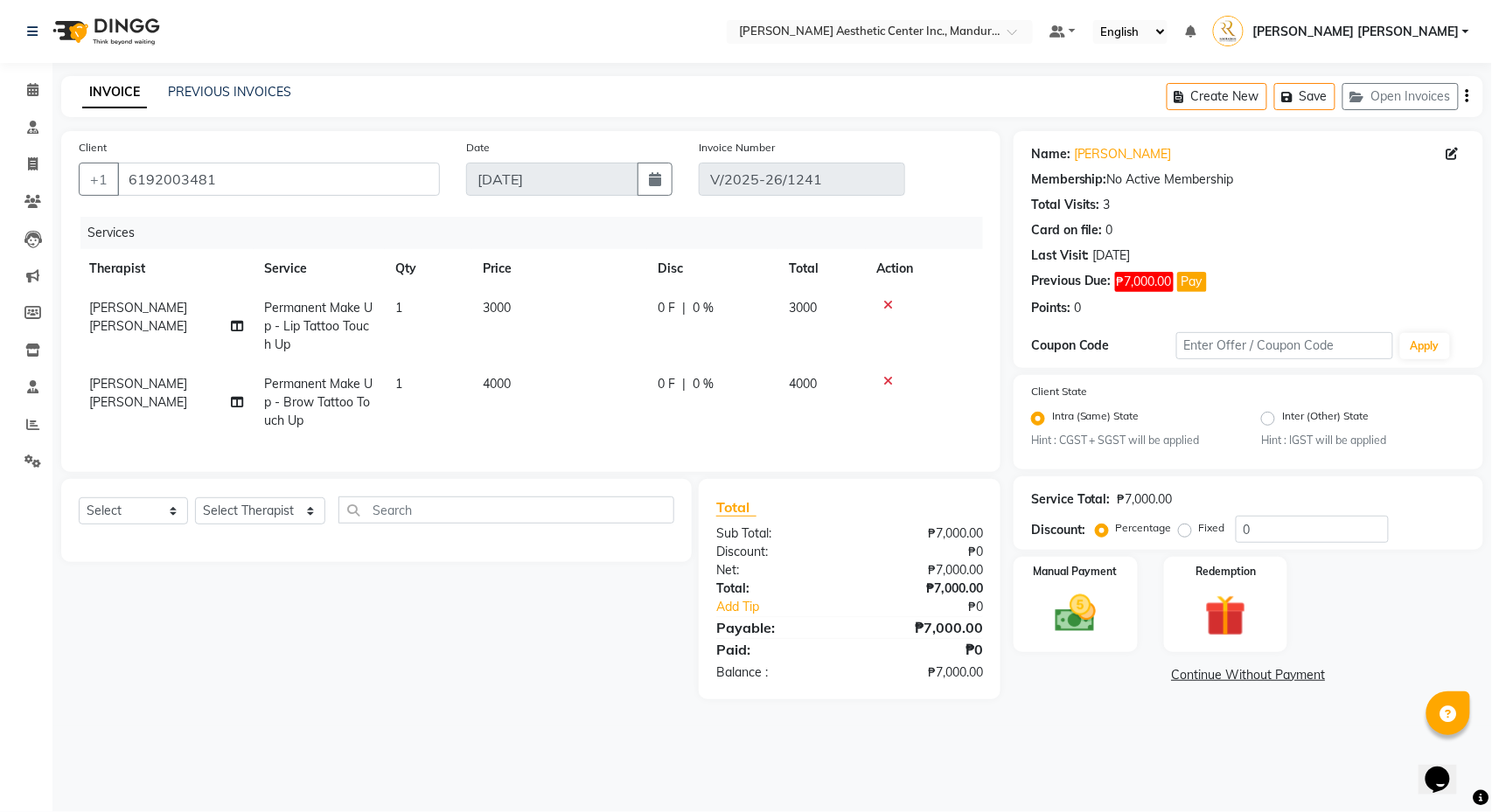
click at [495, 388] on span "4000" at bounding box center [496, 383] width 28 height 15
select select "46432"
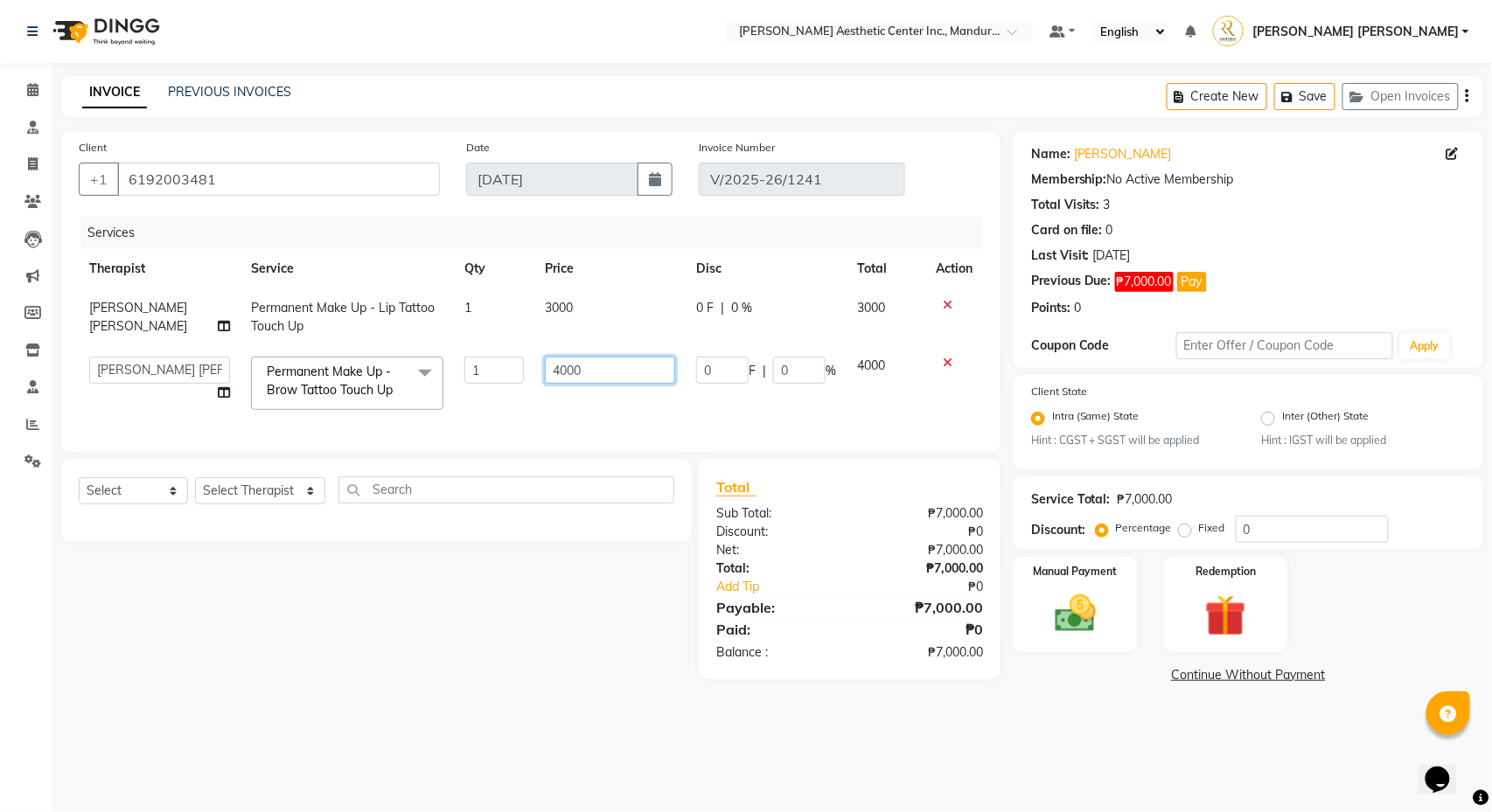
click at [556, 372] on input "4000" at bounding box center [610, 370] width 130 height 27
type input "5000"
click at [592, 435] on div "Services Therapist Service Qty Price Disc Total Action CIARA SHAYNE FLORES Perm…" at bounding box center [530, 326] width 904 height 218
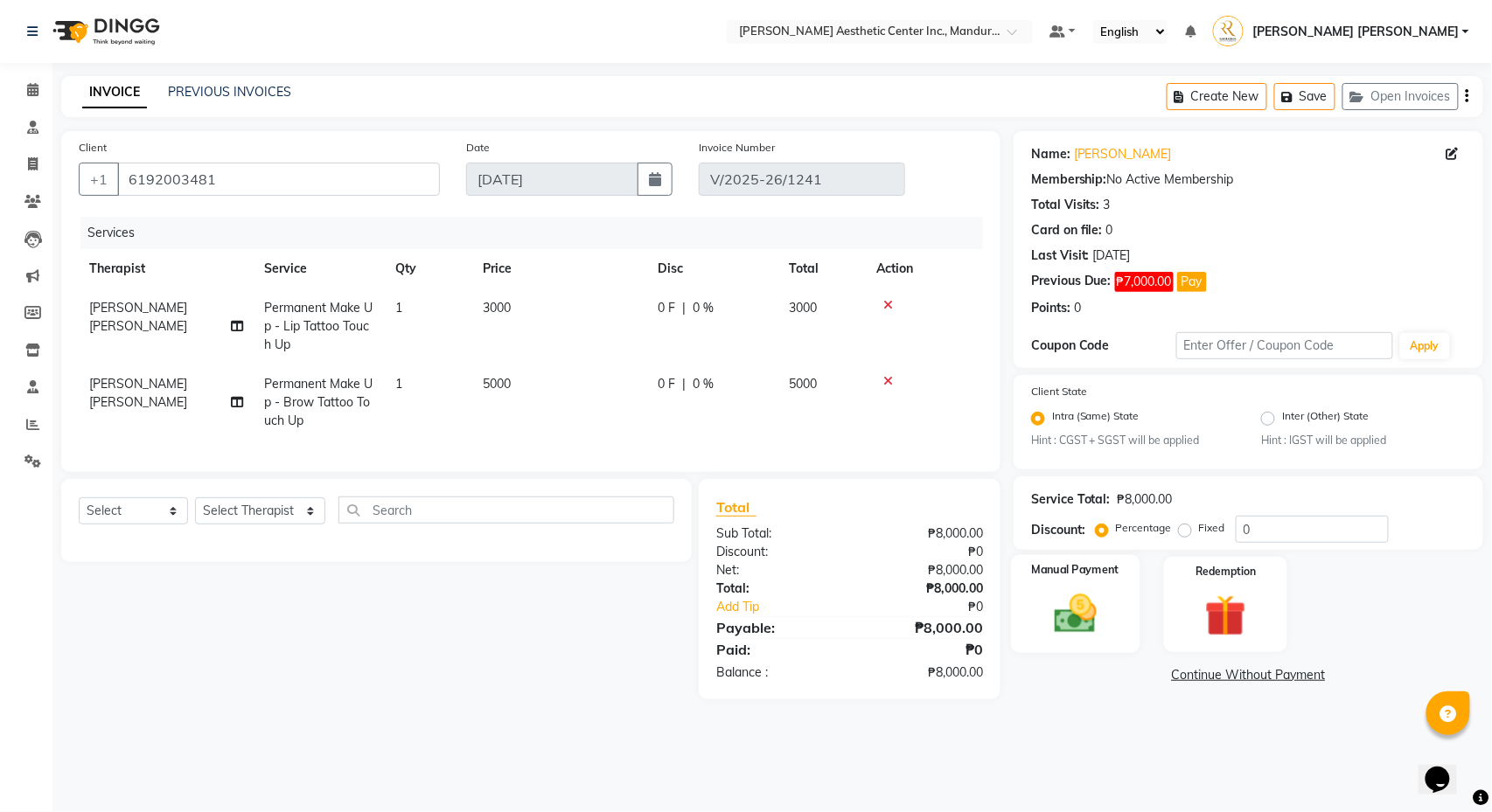
click at [1119, 623] on div "Manual Payment" at bounding box center [1075, 605] width 129 height 99
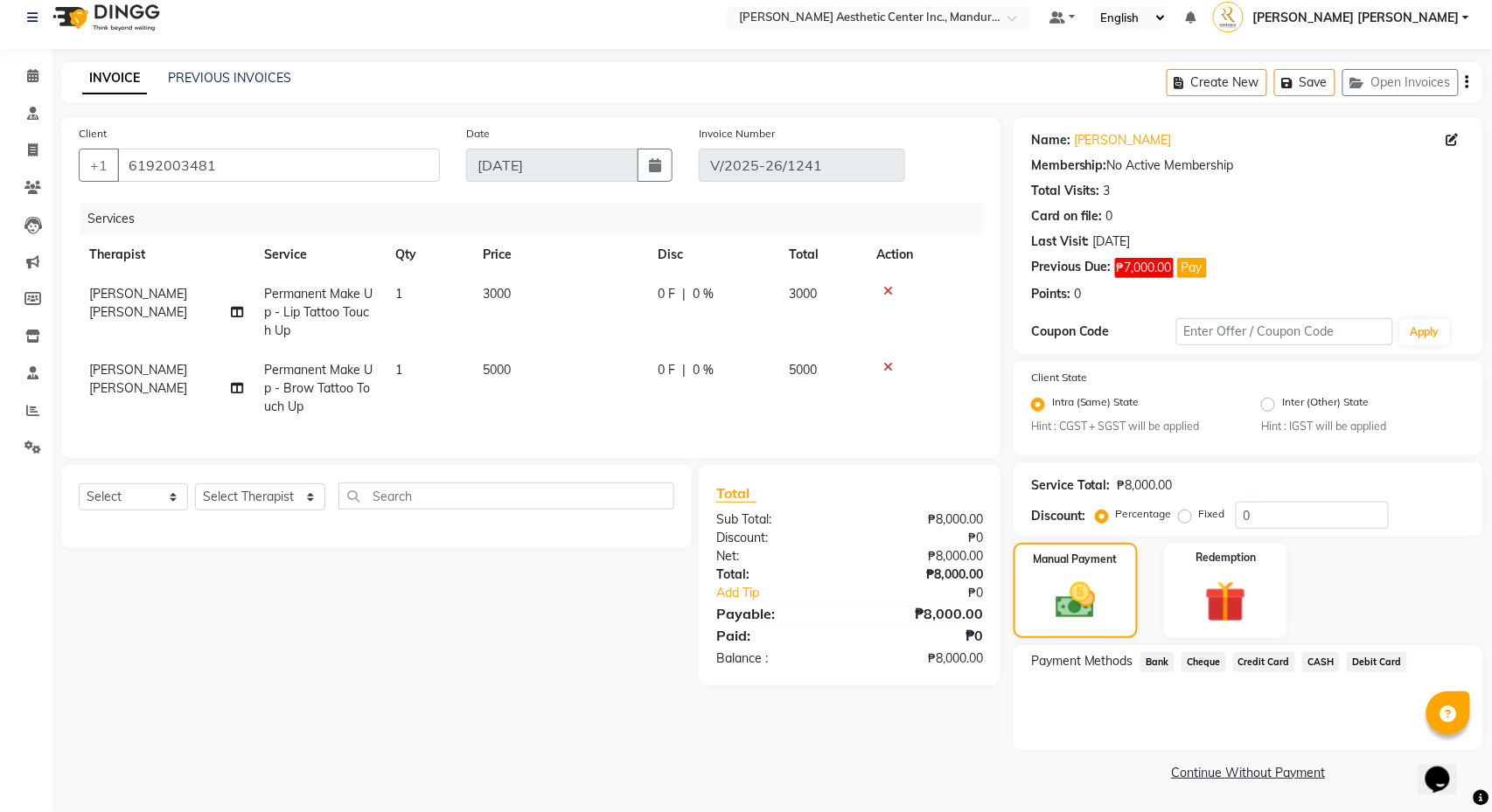
scroll to position [15, 0]
click at [1390, 656] on span "Debit Card" at bounding box center [1377, 663] width 60 height 20
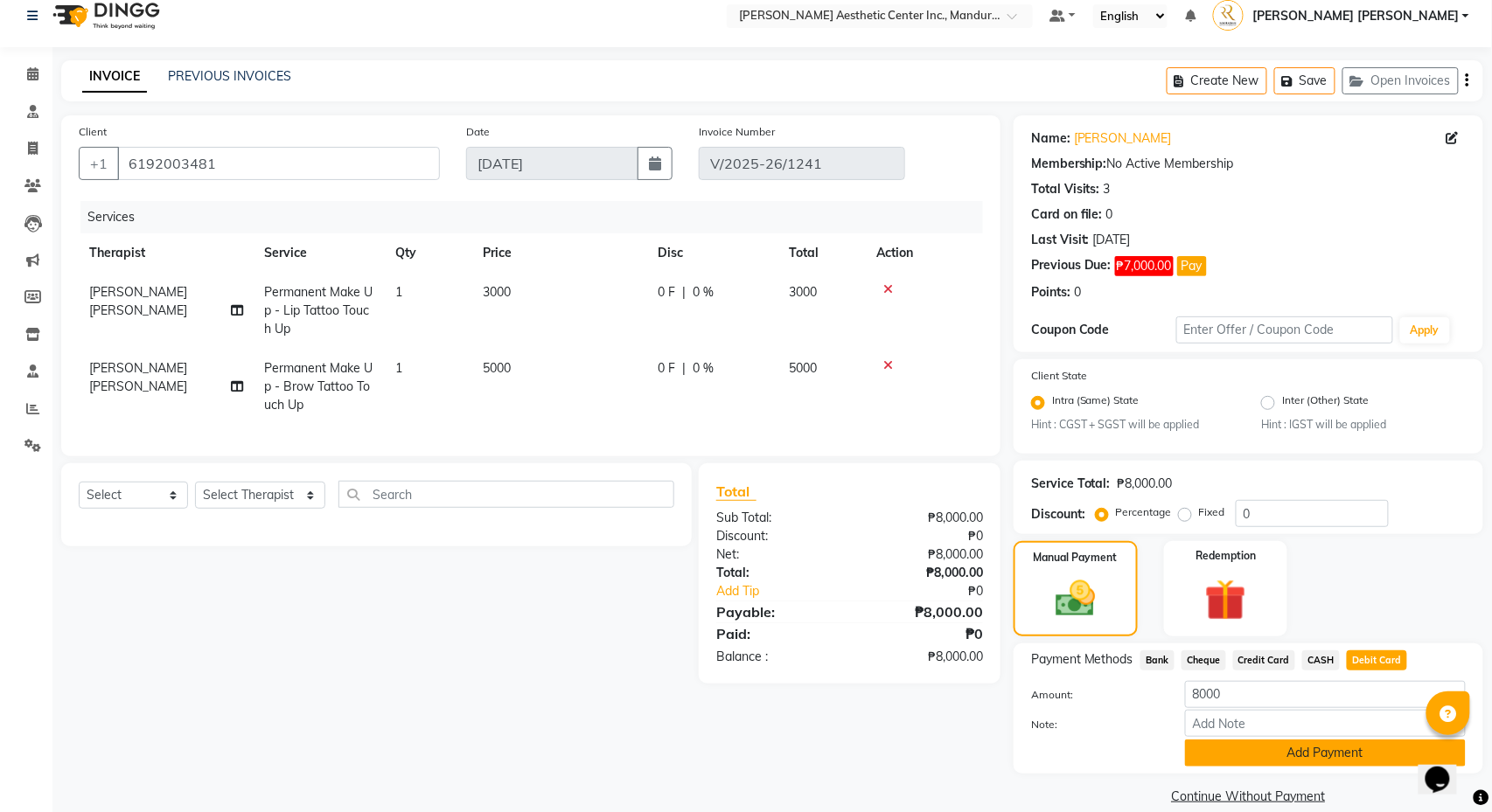
click at [1361, 758] on button "Add Payment" at bounding box center [1325, 753] width 281 height 27
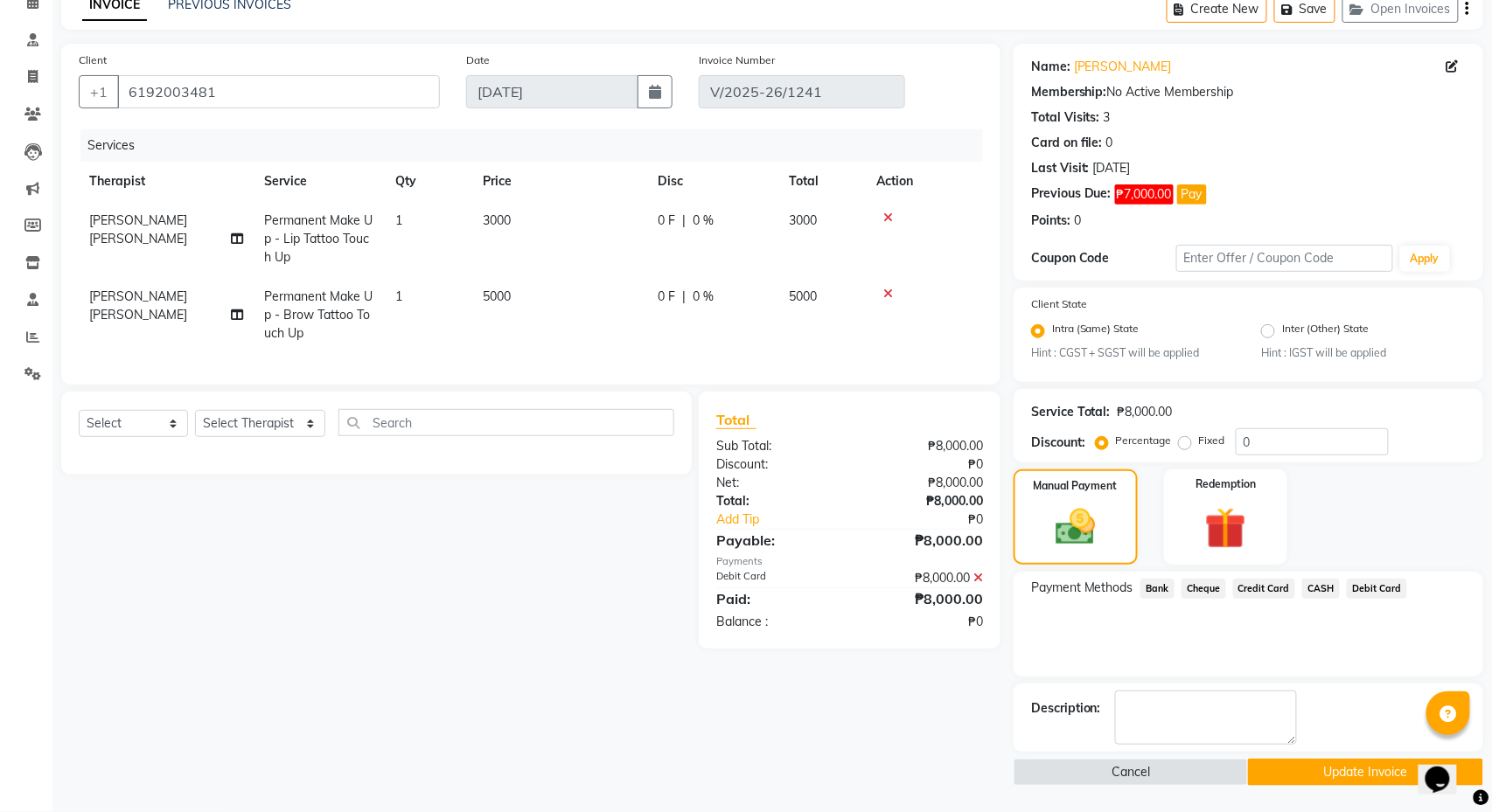
scroll to position [91, 0]
click at [1362, 767] on button "Update Invoice" at bounding box center [1365, 772] width 234 height 27
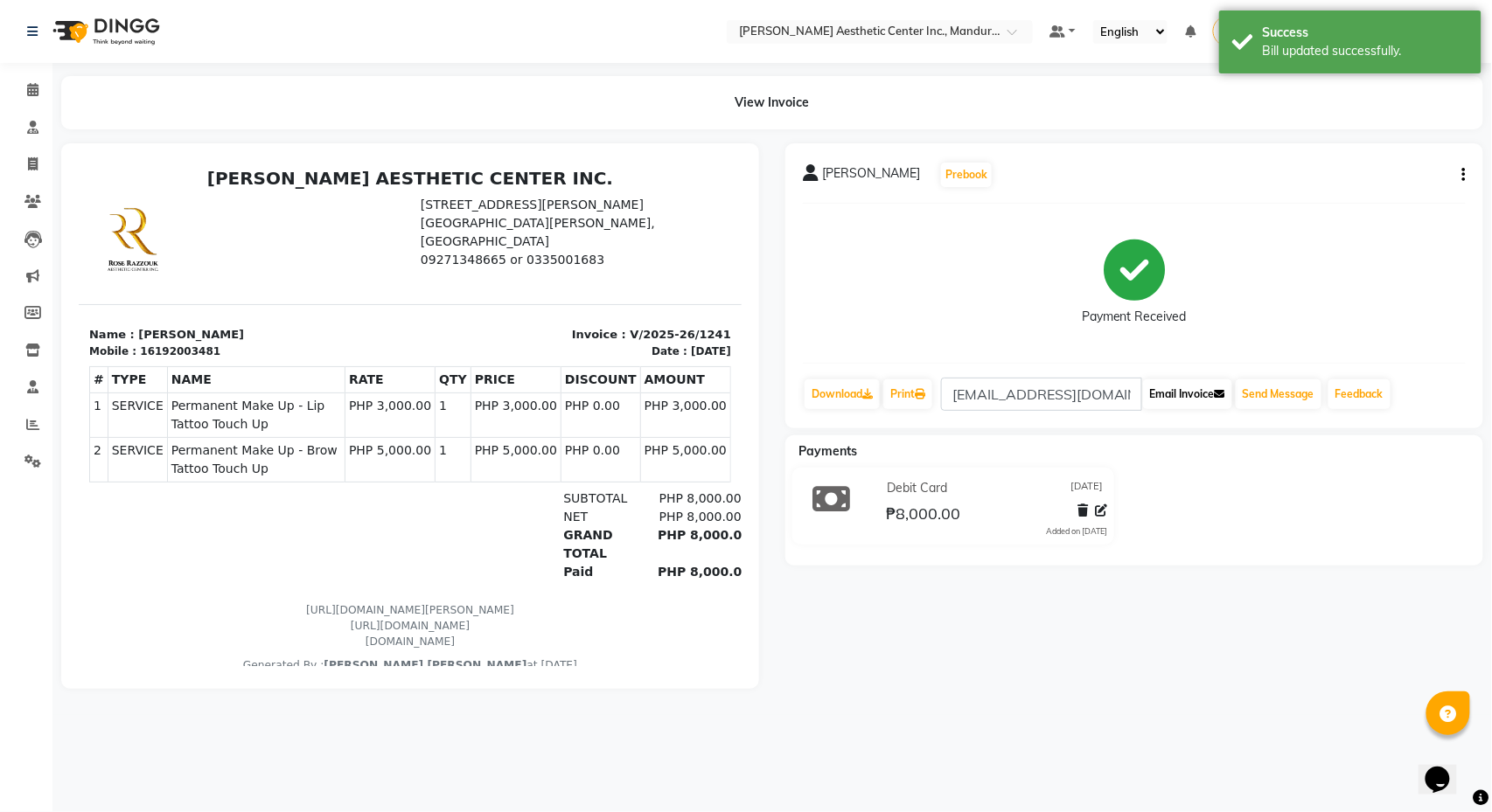
click at [1177, 397] on button "Email Invoice" at bounding box center [1187, 394] width 89 height 30
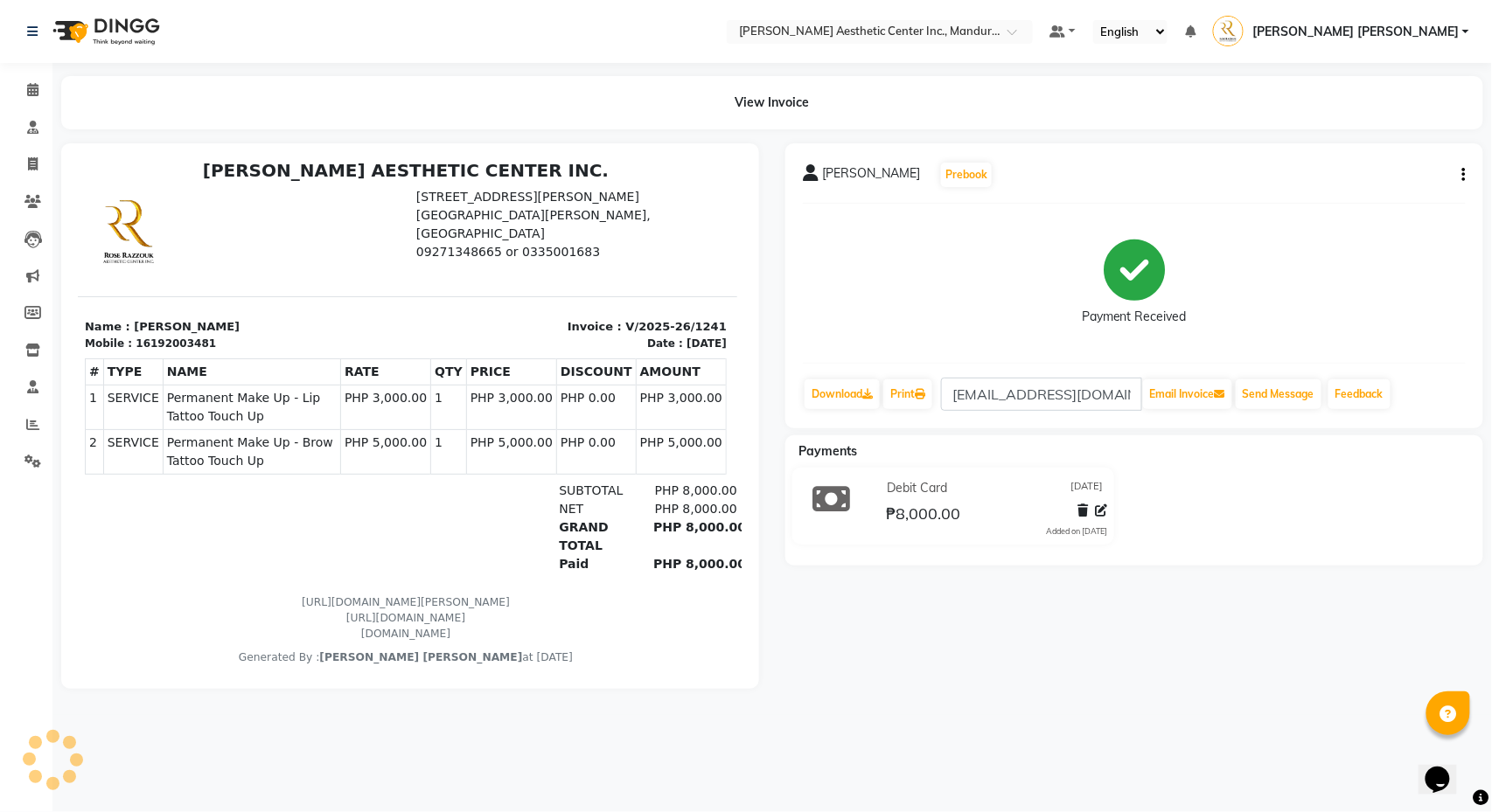
scroll to position [8, 4]
click at [1219, 388] on button "Email Invoice" at bounding box center [1187, 394] width 89 height 30
click at [33, 95] on icon at bounding box center [32, 89] width 12 height 14
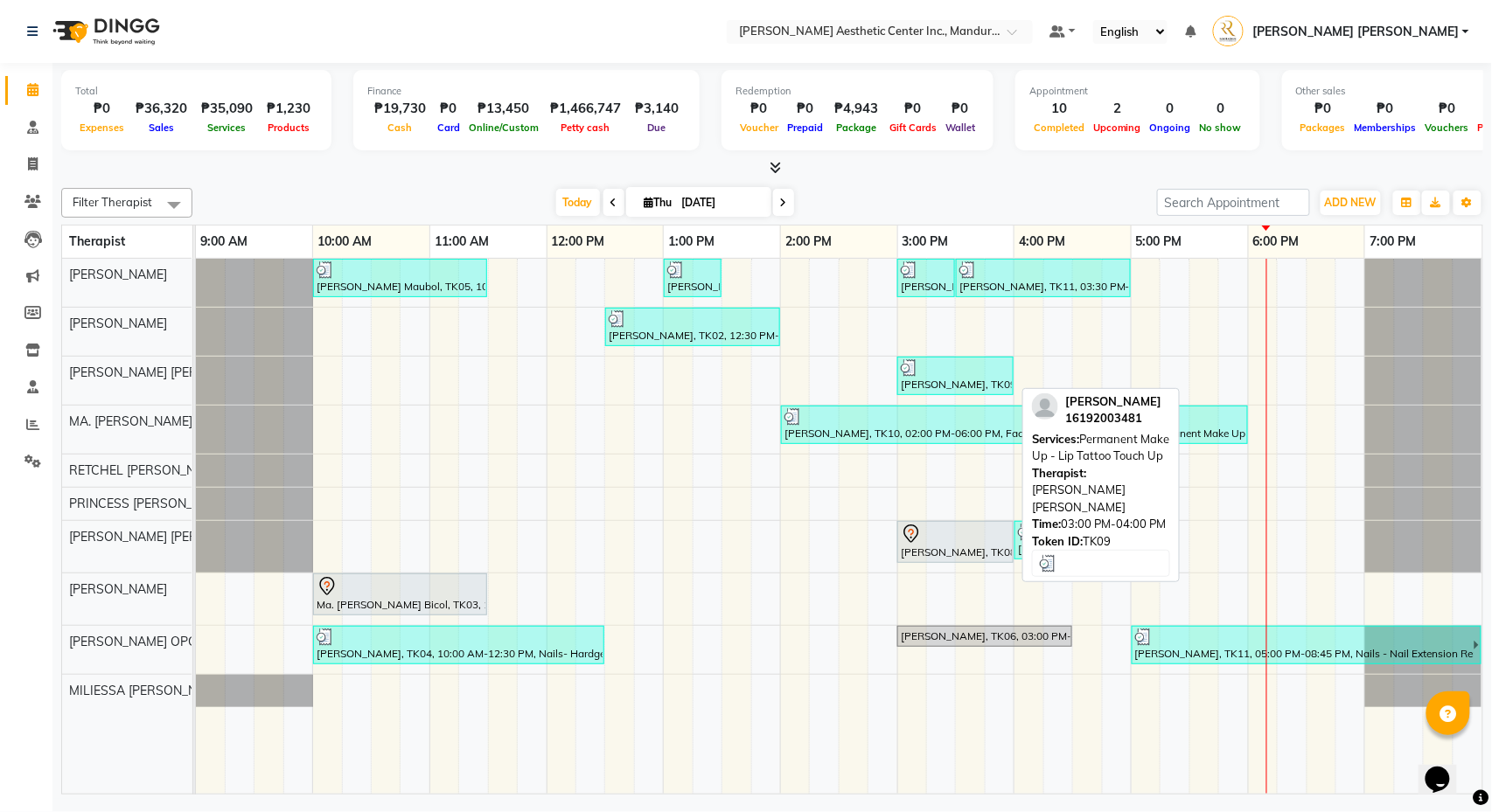
click at [934, 374] on div at bounding box center [954, 367] width 109 height 17
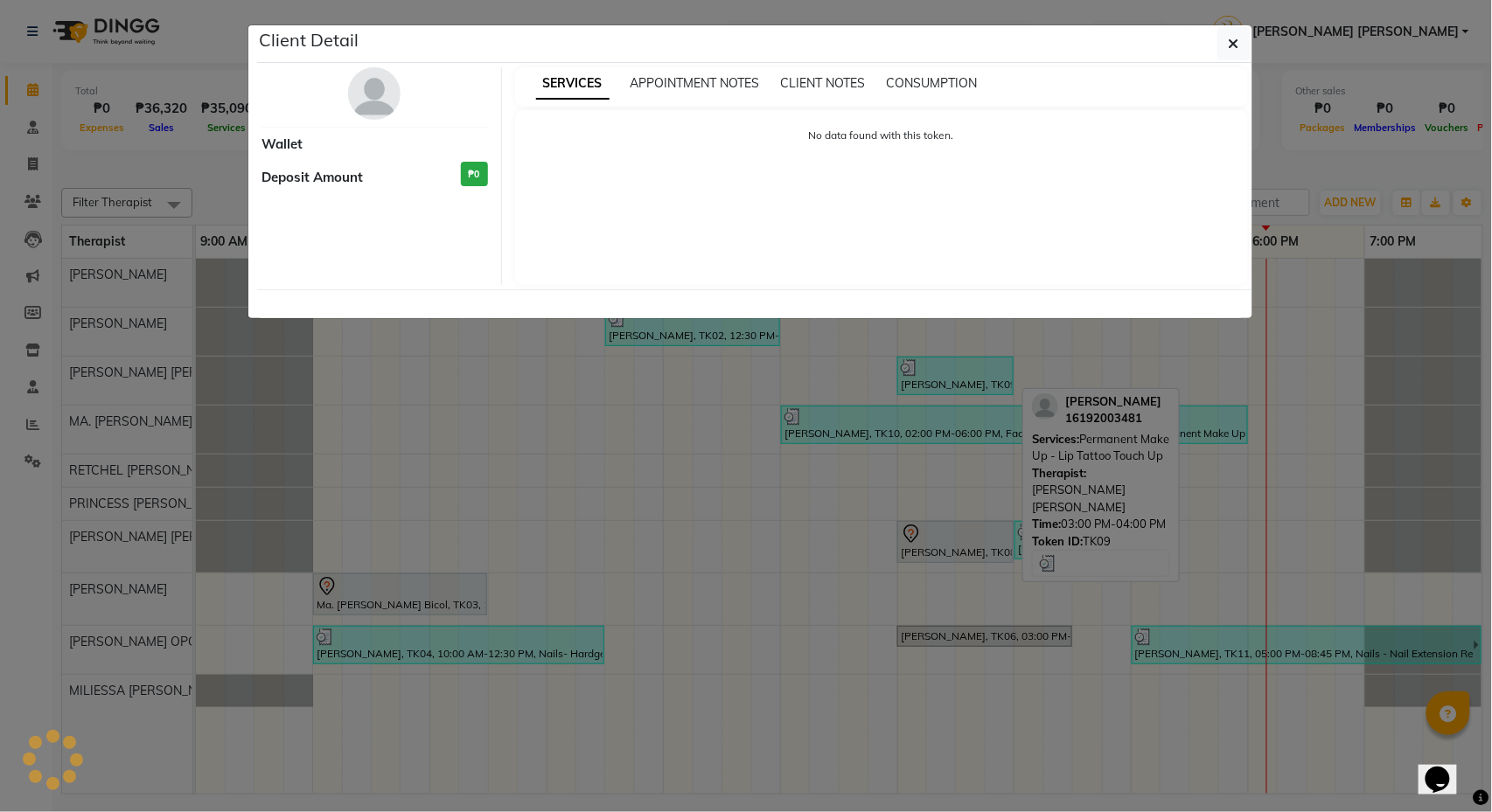
select select "3"
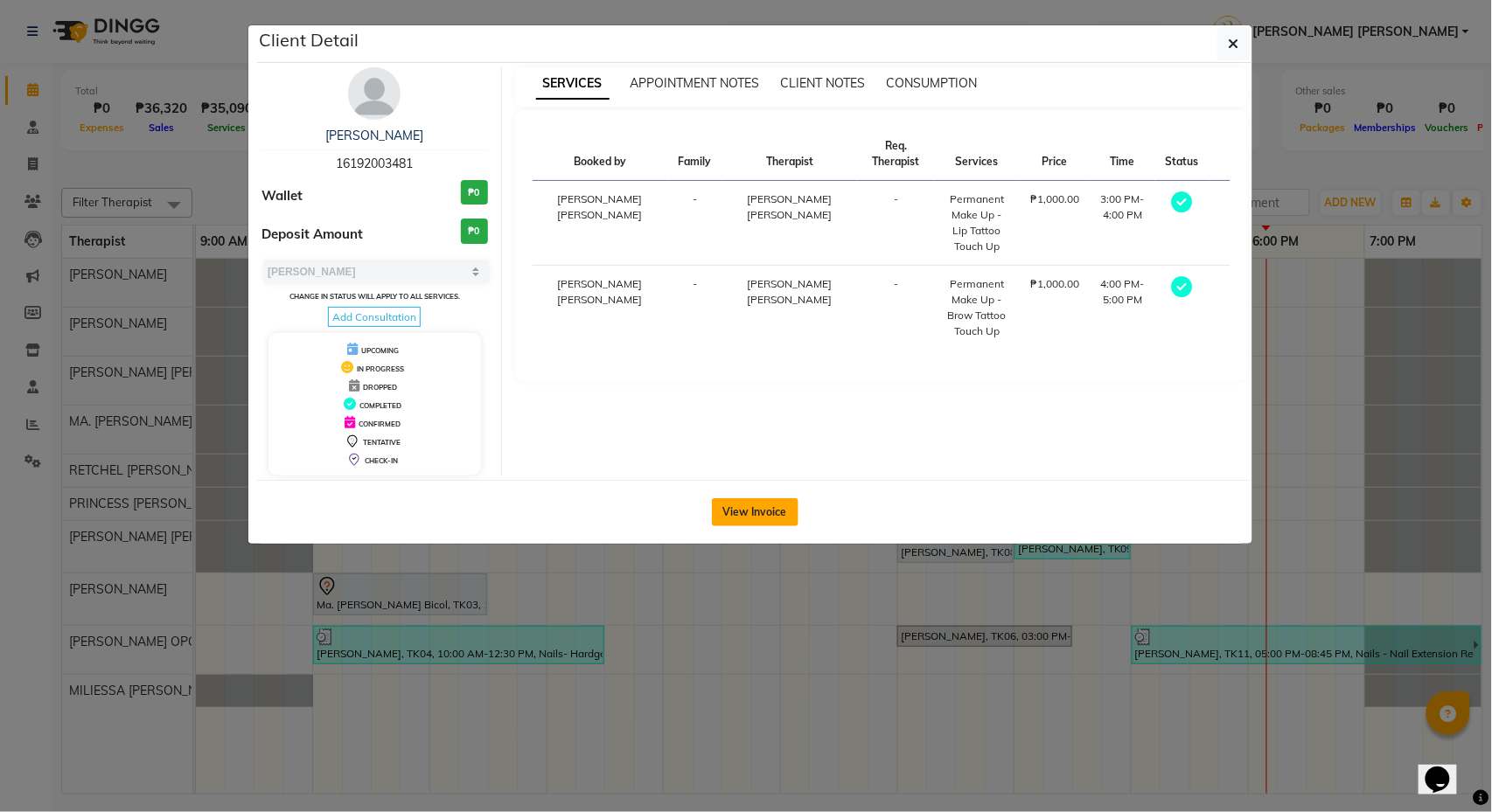
click at [773, 515] on button "View Invoice" at bounding box center [755, 512] width 86 height 28
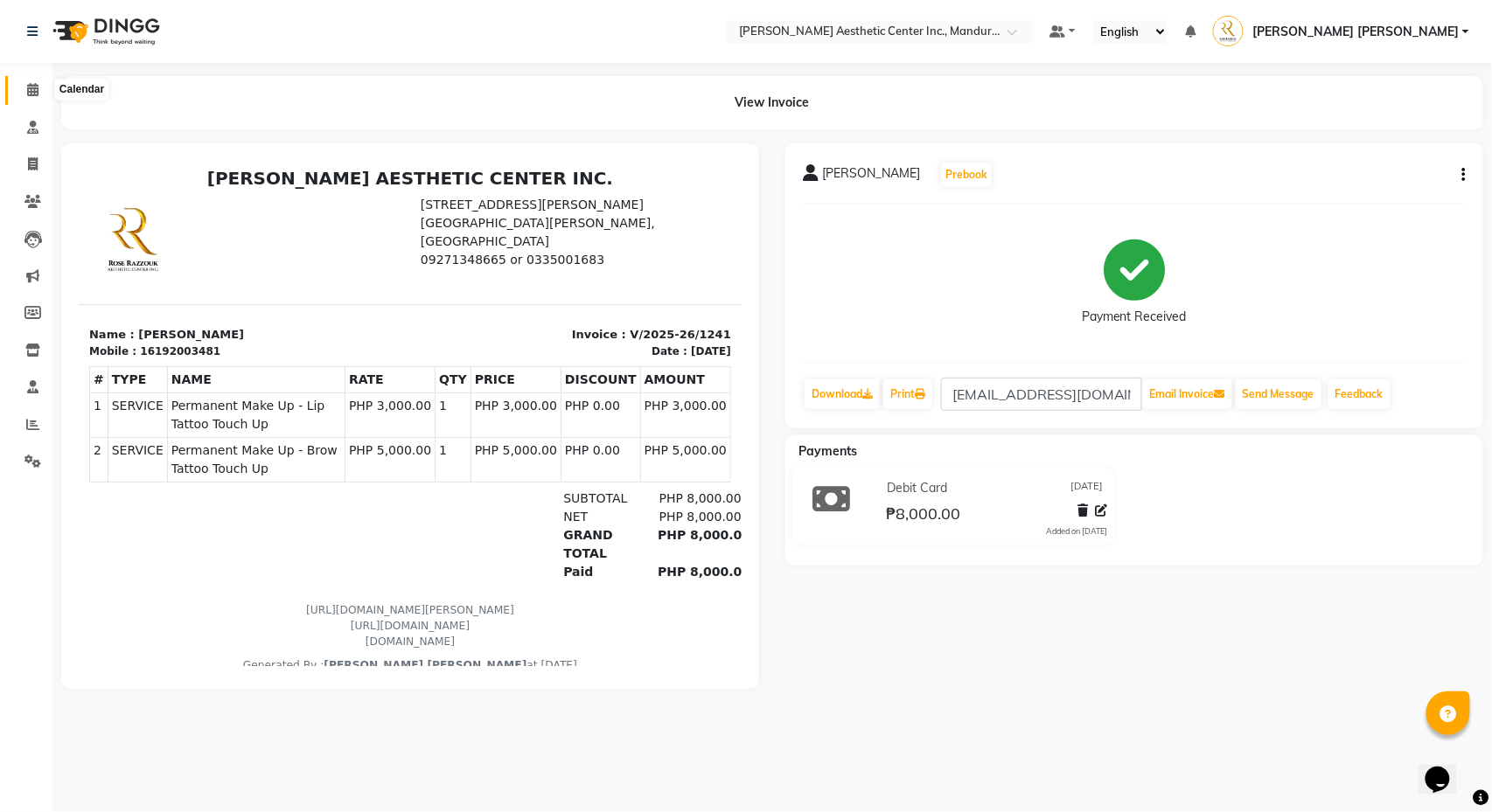
click at [24, 88] on span at bounding box center [32, 90] width 31 height 20
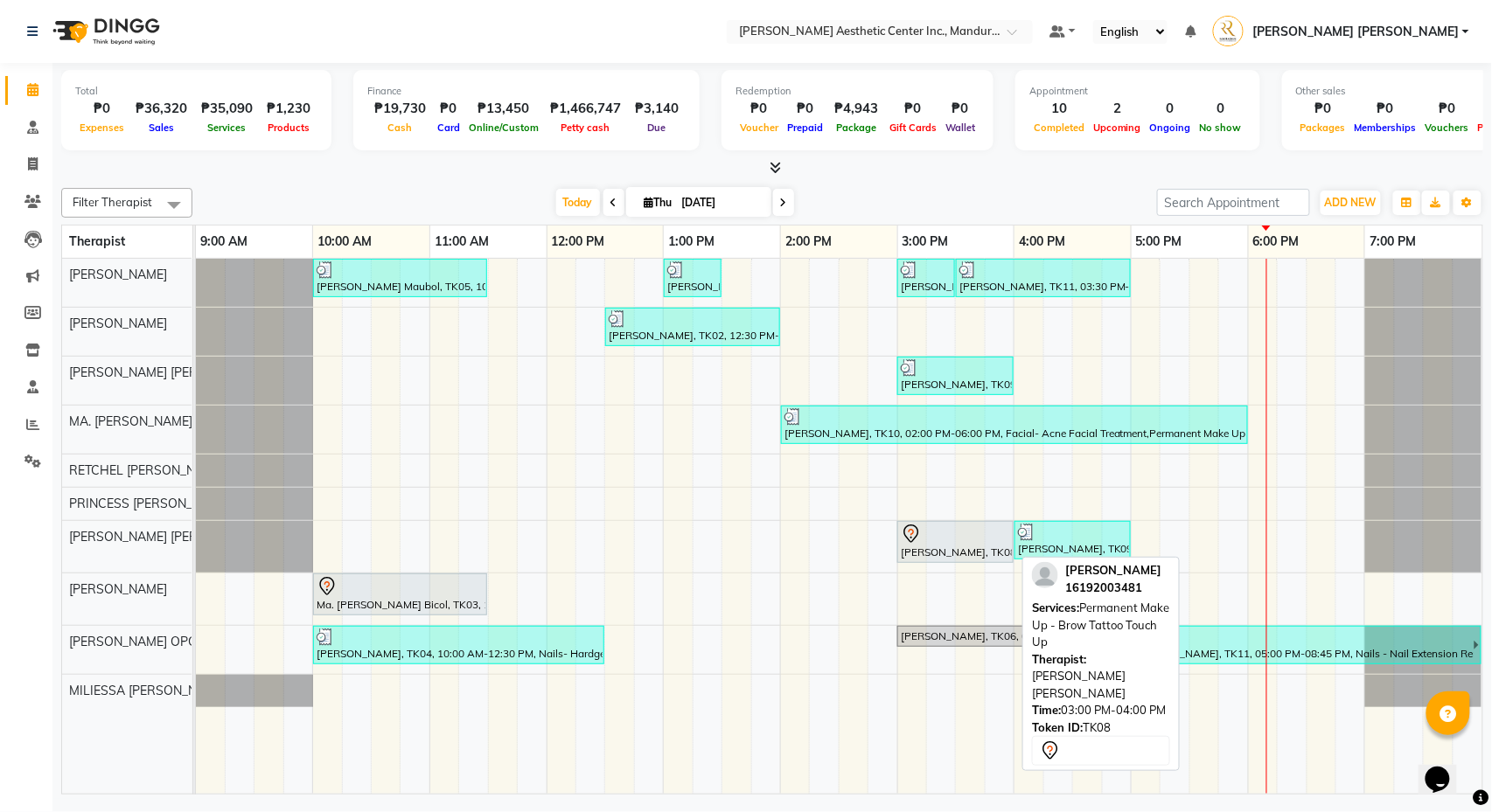
click at [960, 547] on div "[PERSON_NAME], TK08, 03:00 PM-04:00 PM, Permanent Make Up - Brow Tattoo Touch Up" at bounding box center [954, 542] width 113 height 37
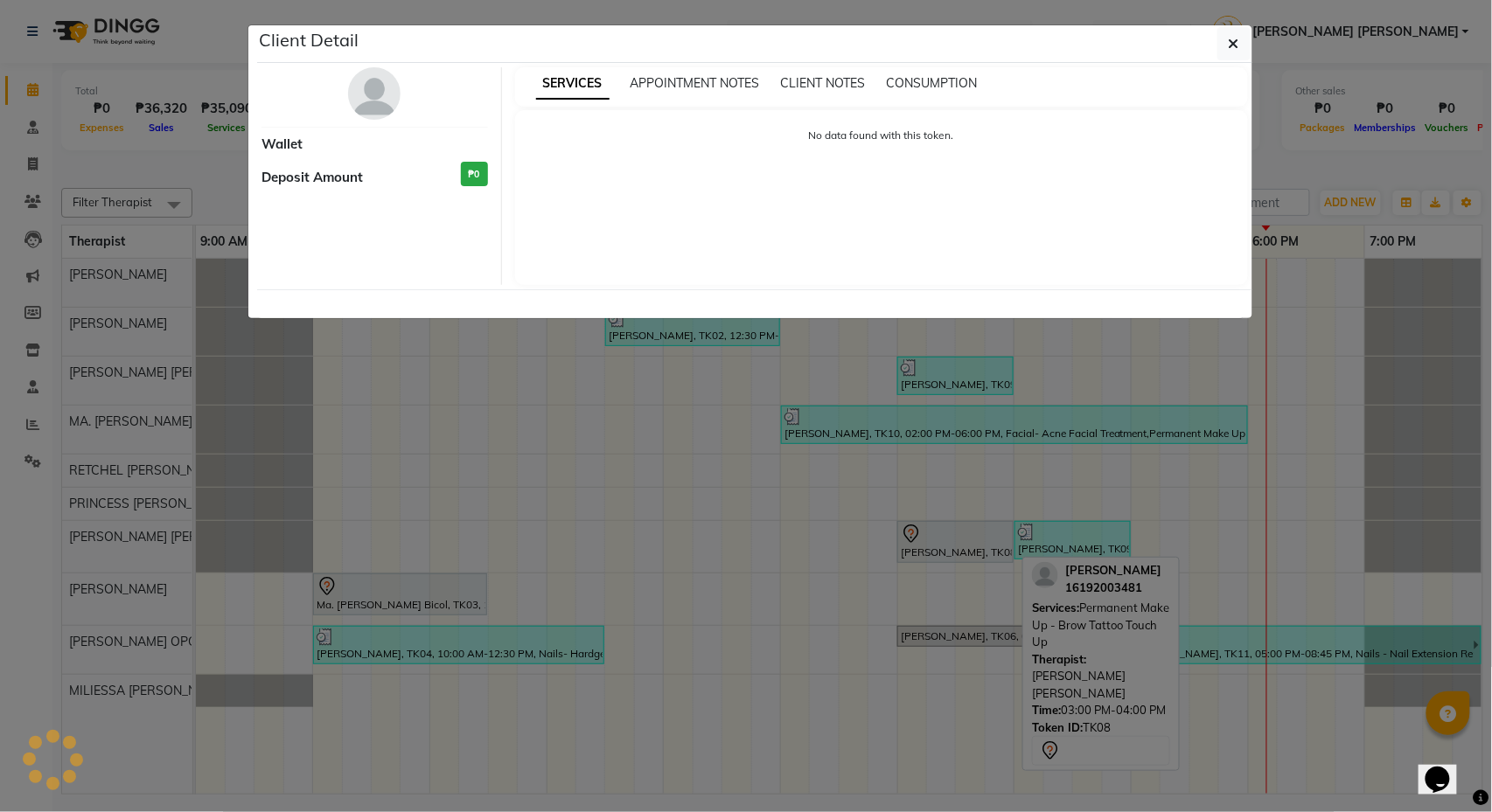
select select "7"
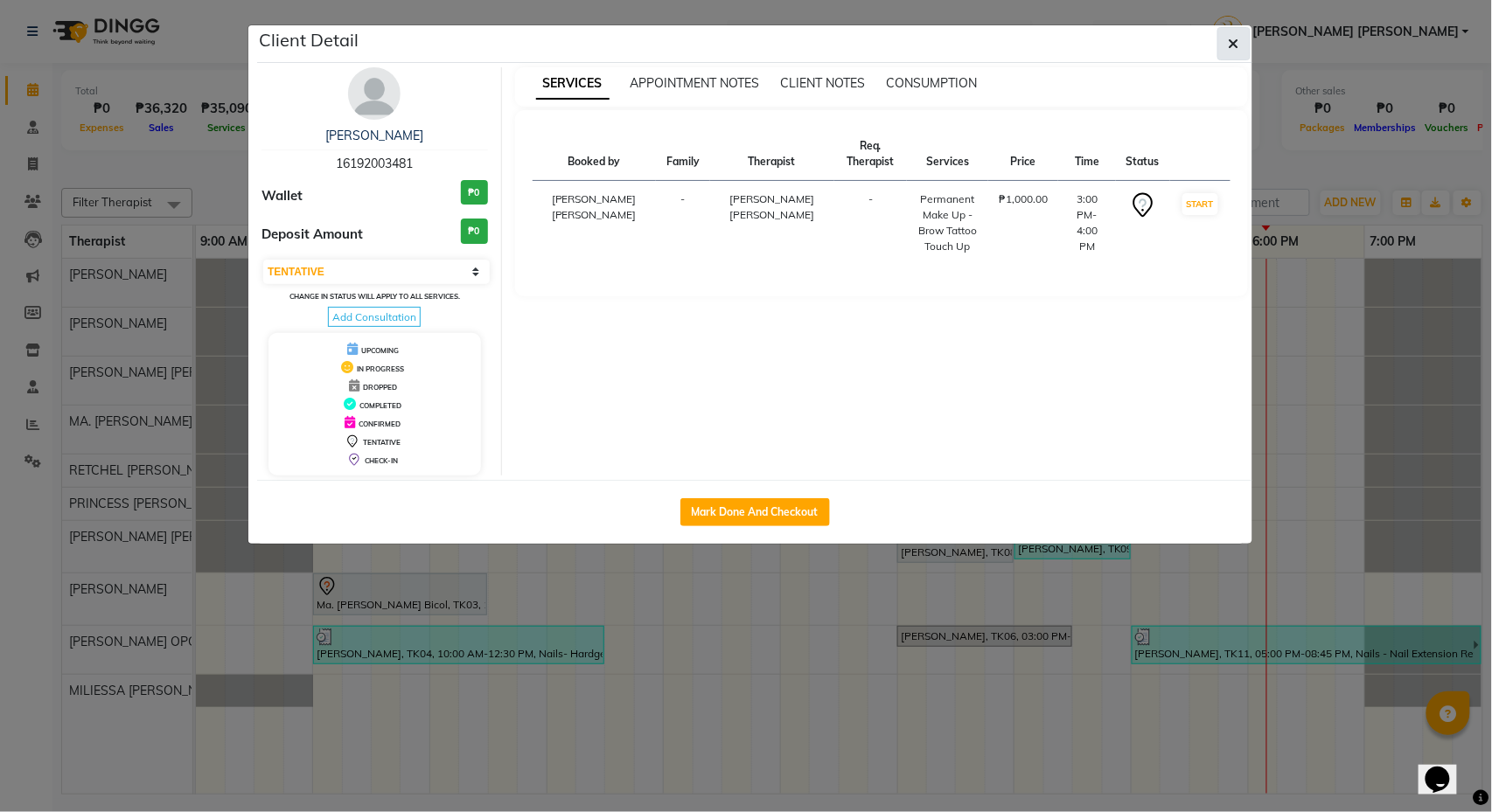
click at [1230, 46] on icon "button" at bounding box center [1234, 44] width 11 height 14
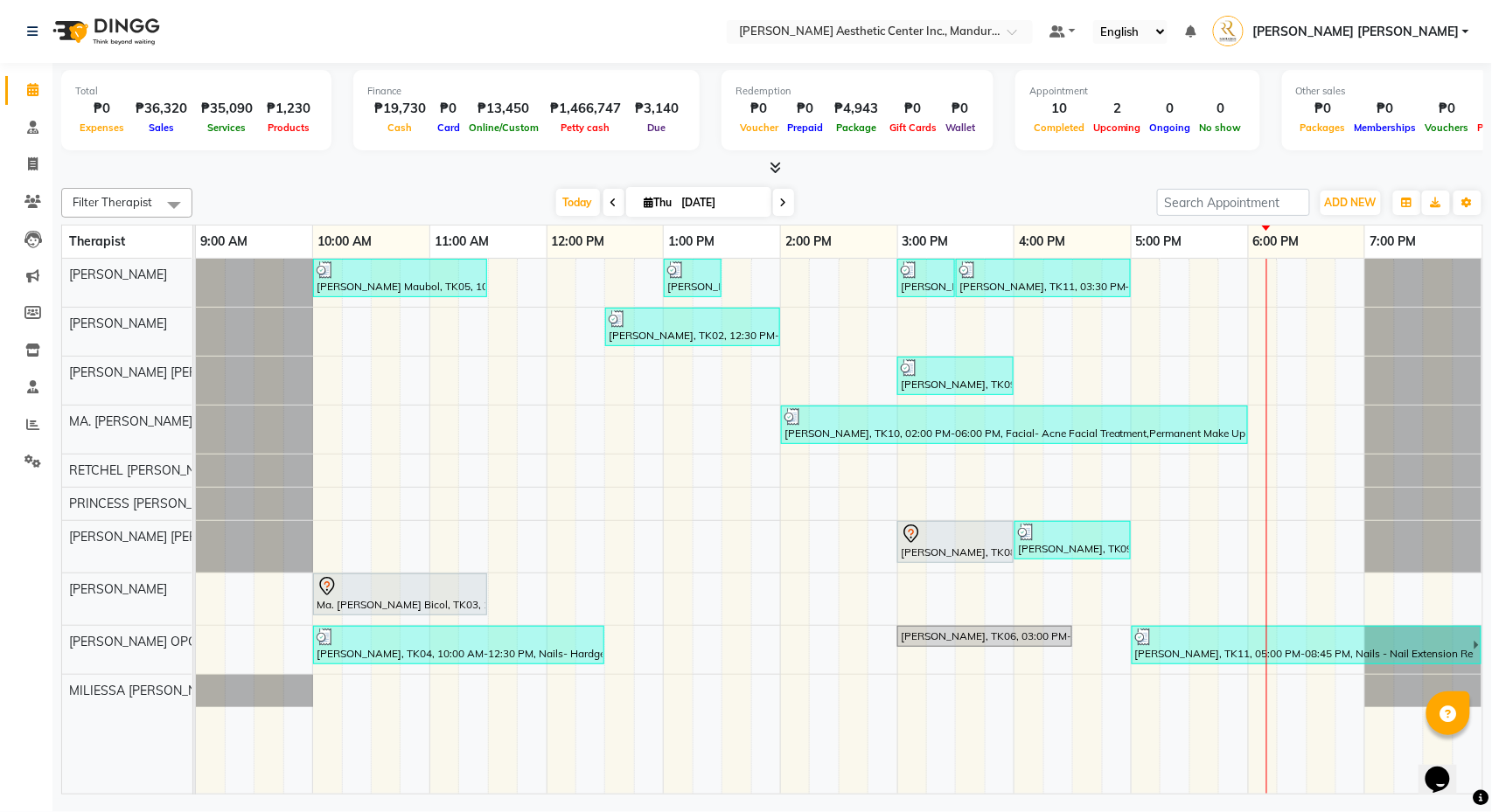
click at [681, 200] on input "[DATE]" at bounding box center [720, 203] width 87 height 26
select select "10"
select select "2025"
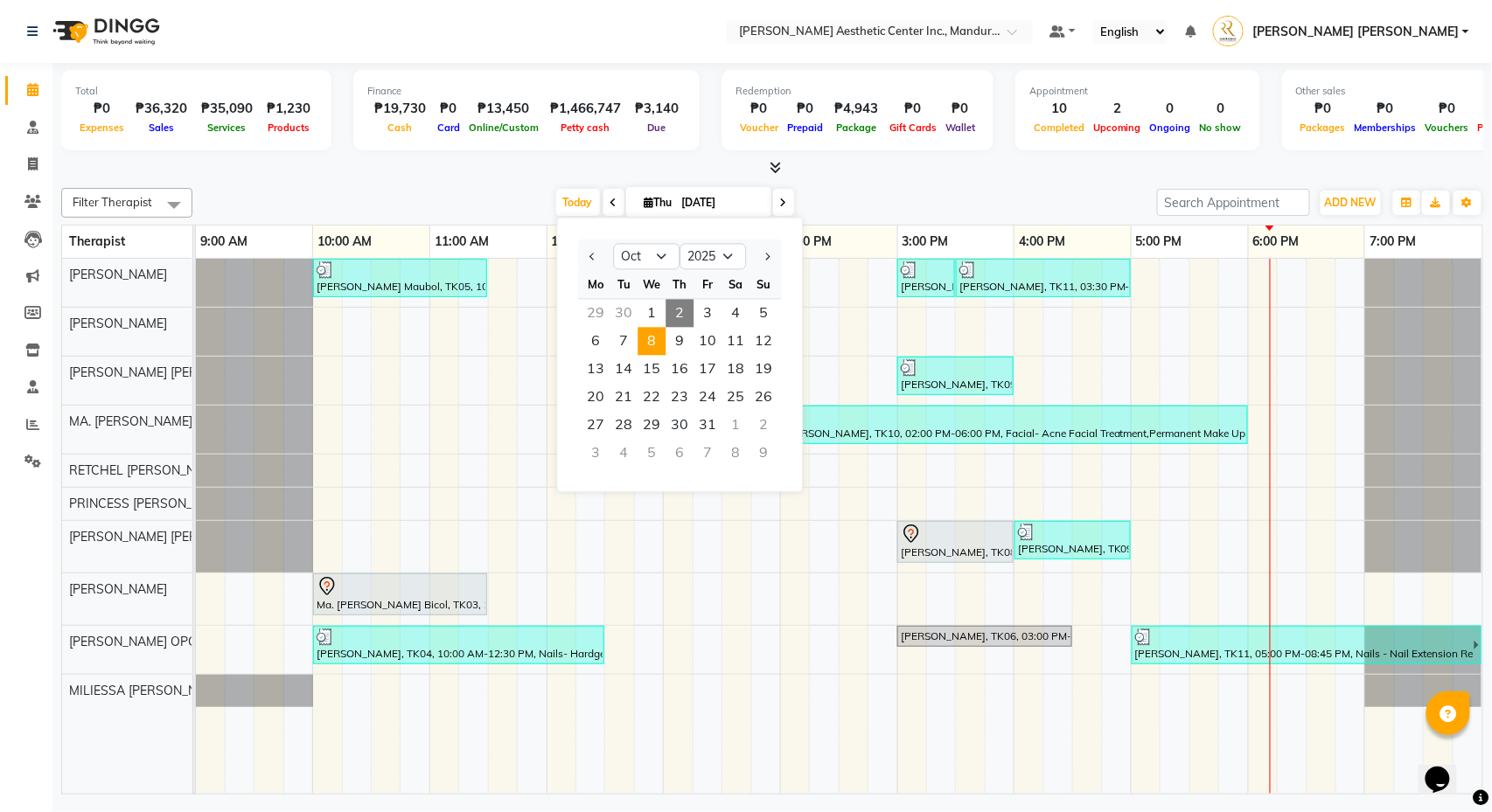
click at [654, 337] on span "8" at bounding box center [652, 341] width 28 height 28
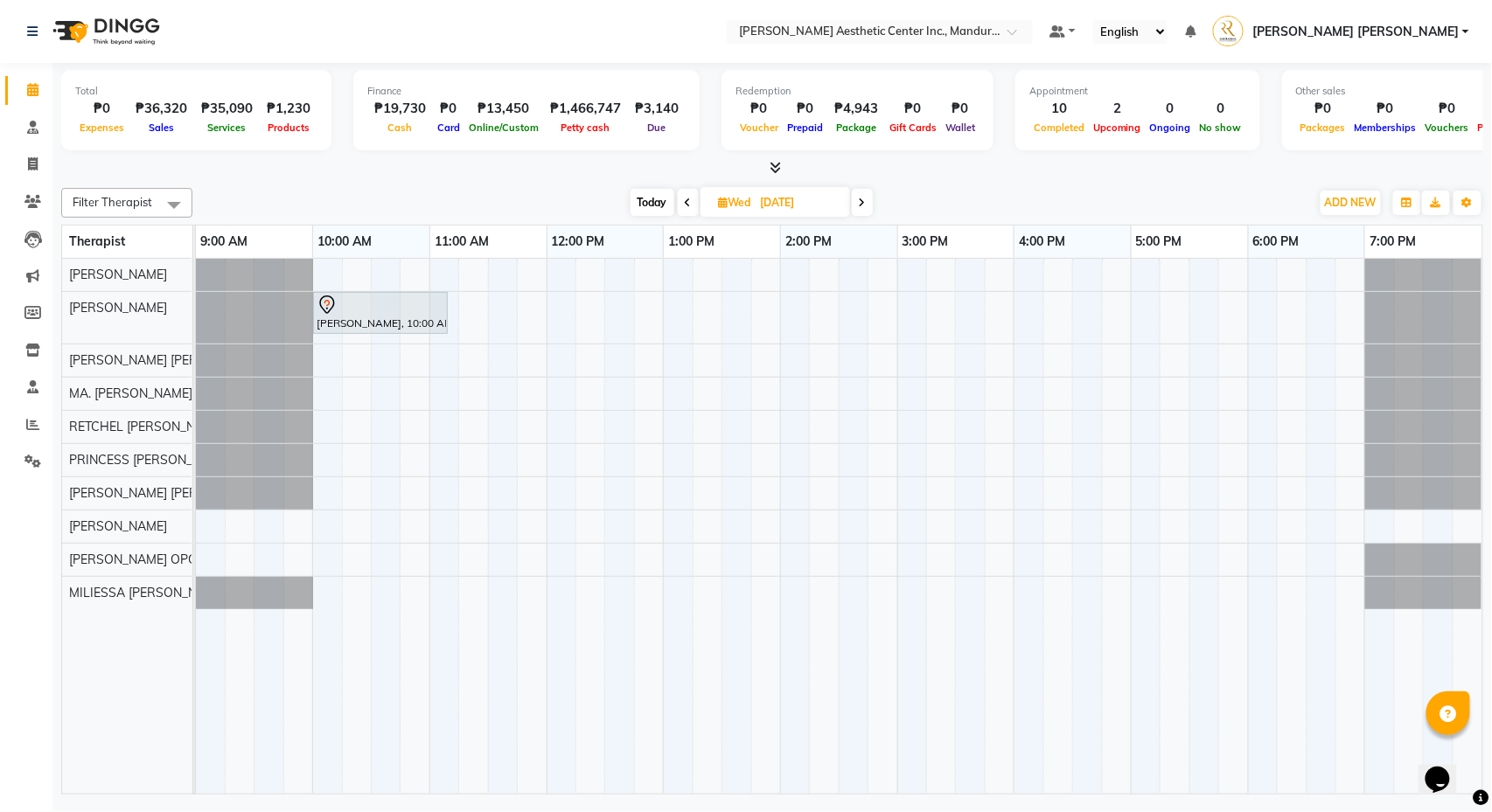
click at [683, 194] on span at bounding box center [688, 203] width 21 height 27
type input "10/07/2025"
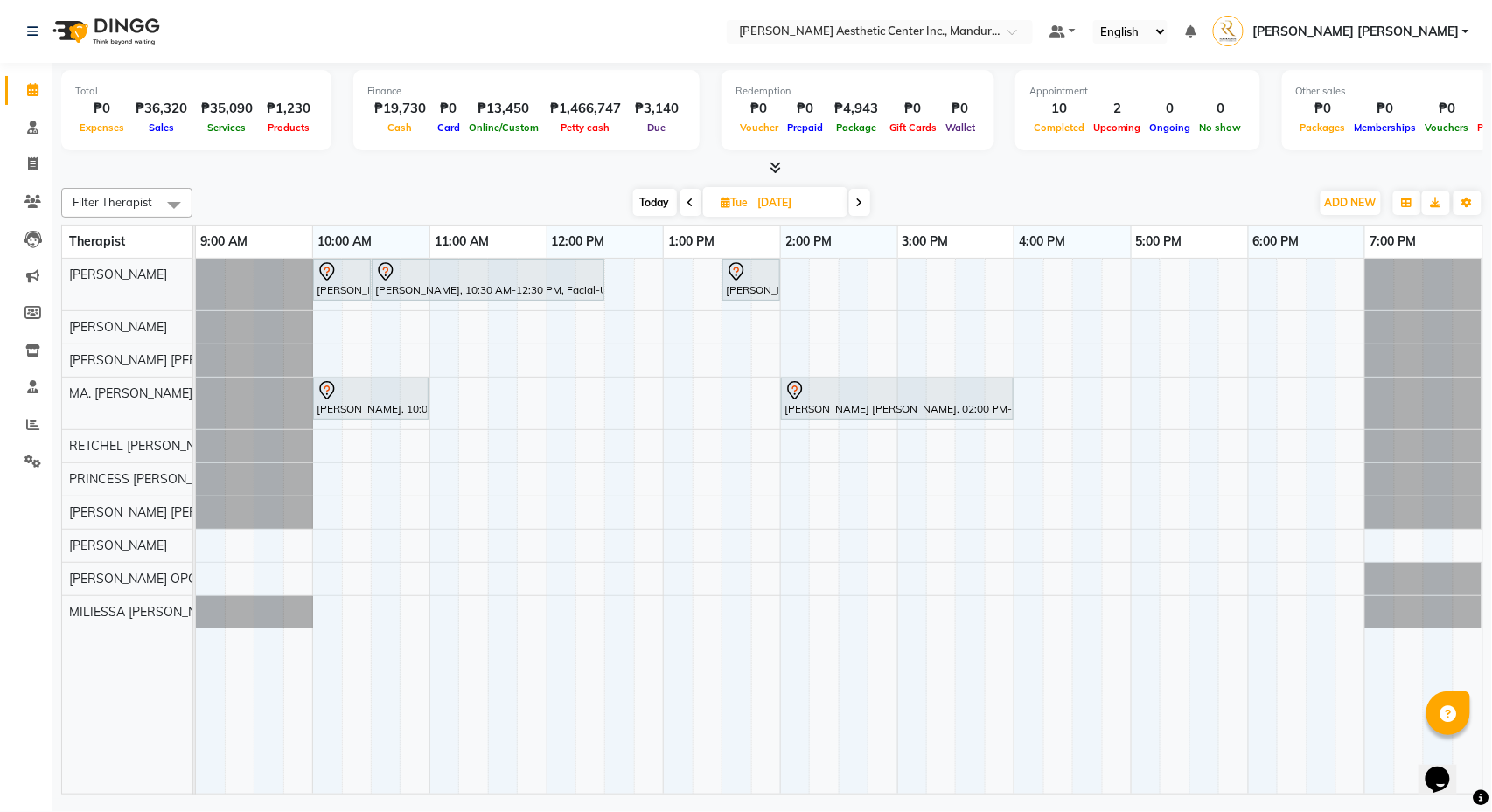
click at [329, 578] on div "Evelyn Sucaldito, 10:00 AM-10:30 AM, 360 Hifu Lipo - Face Evelyn Sucaldito, 10:…" at bounding box center [839, 526] width 1287 height 535
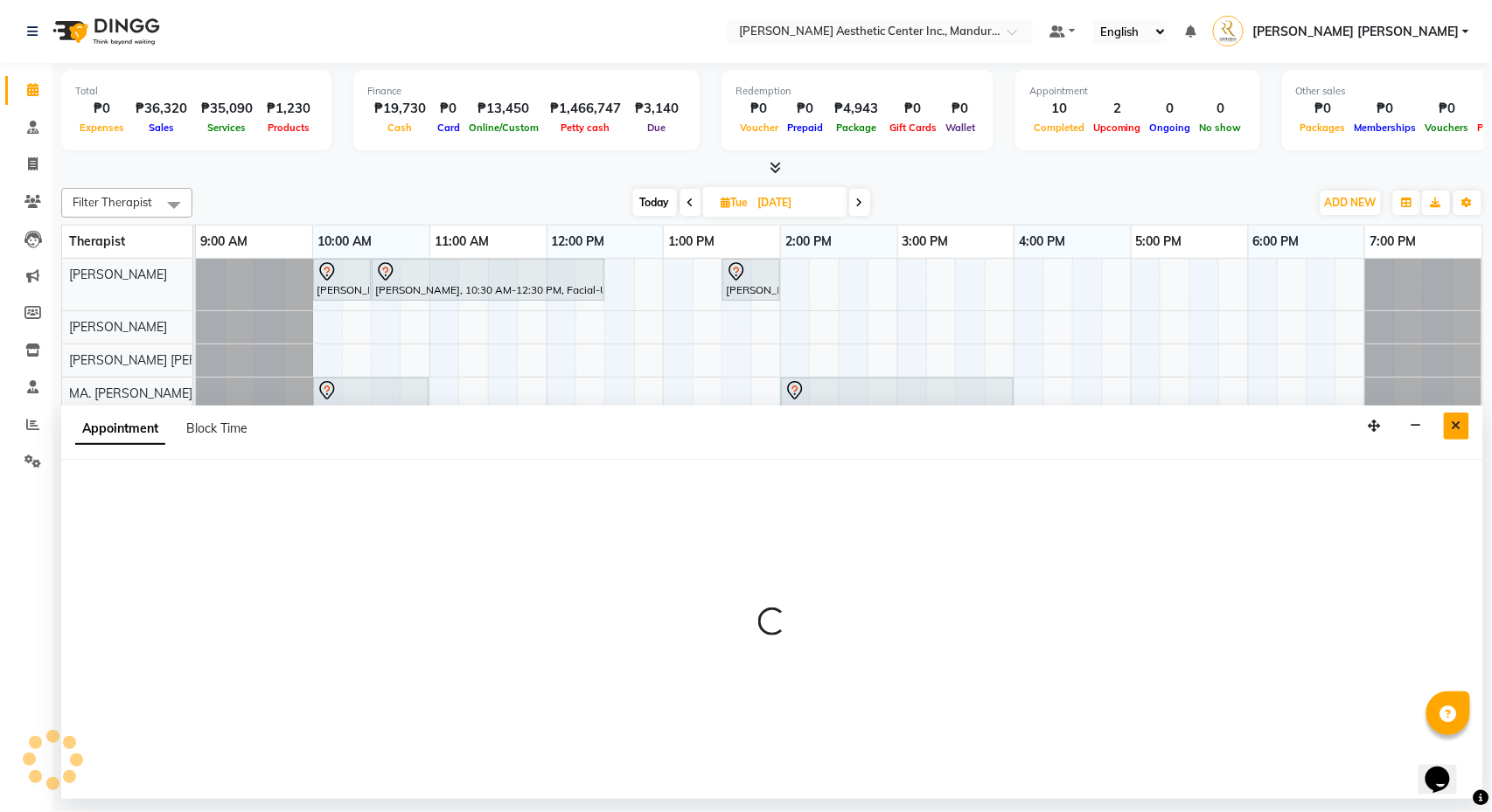
select select "50718"
select select "600"
select select "tentative"
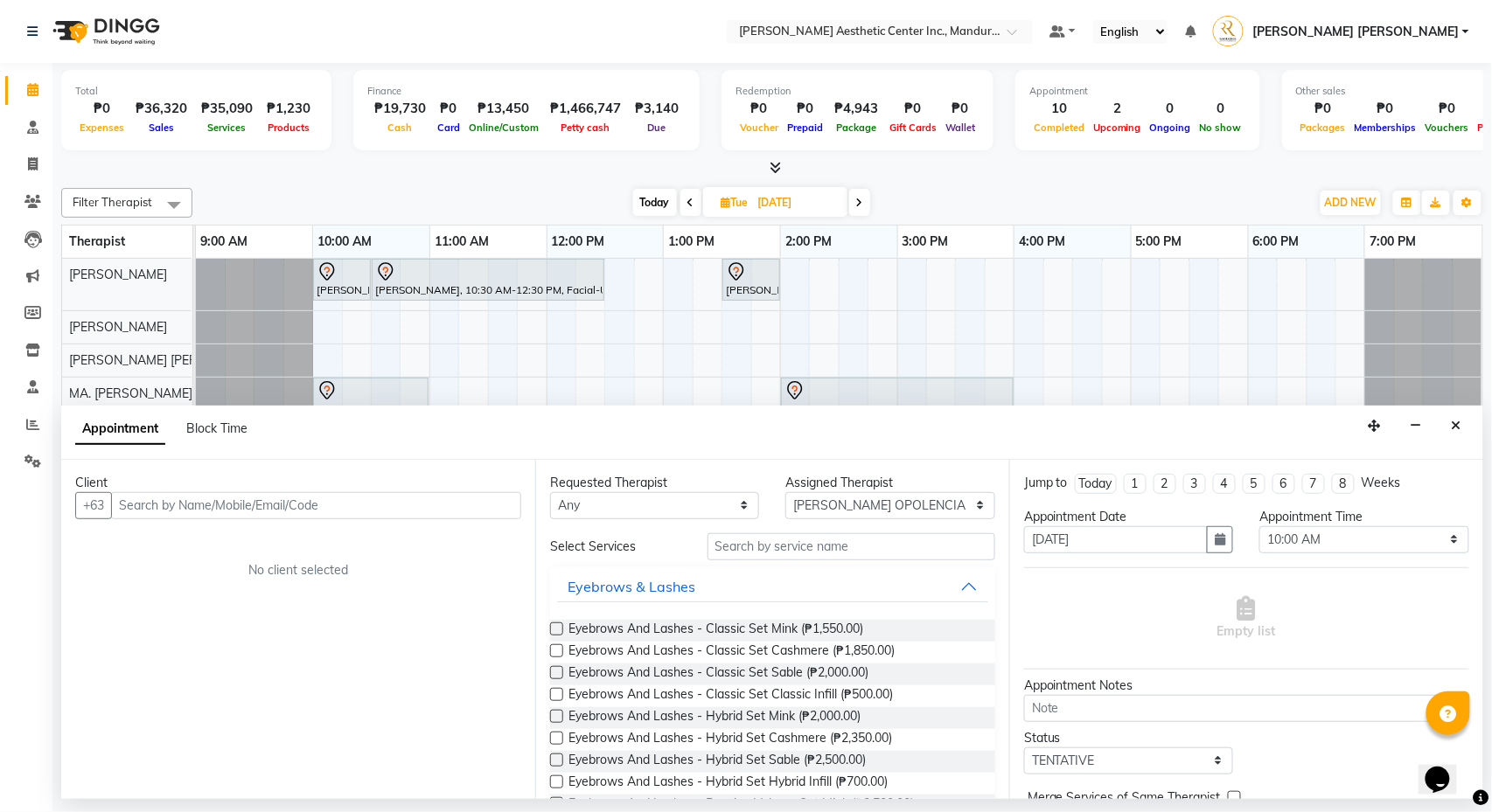
click at [226, 499] on input "text" at bounding box center [316, 506] width 411 height 27
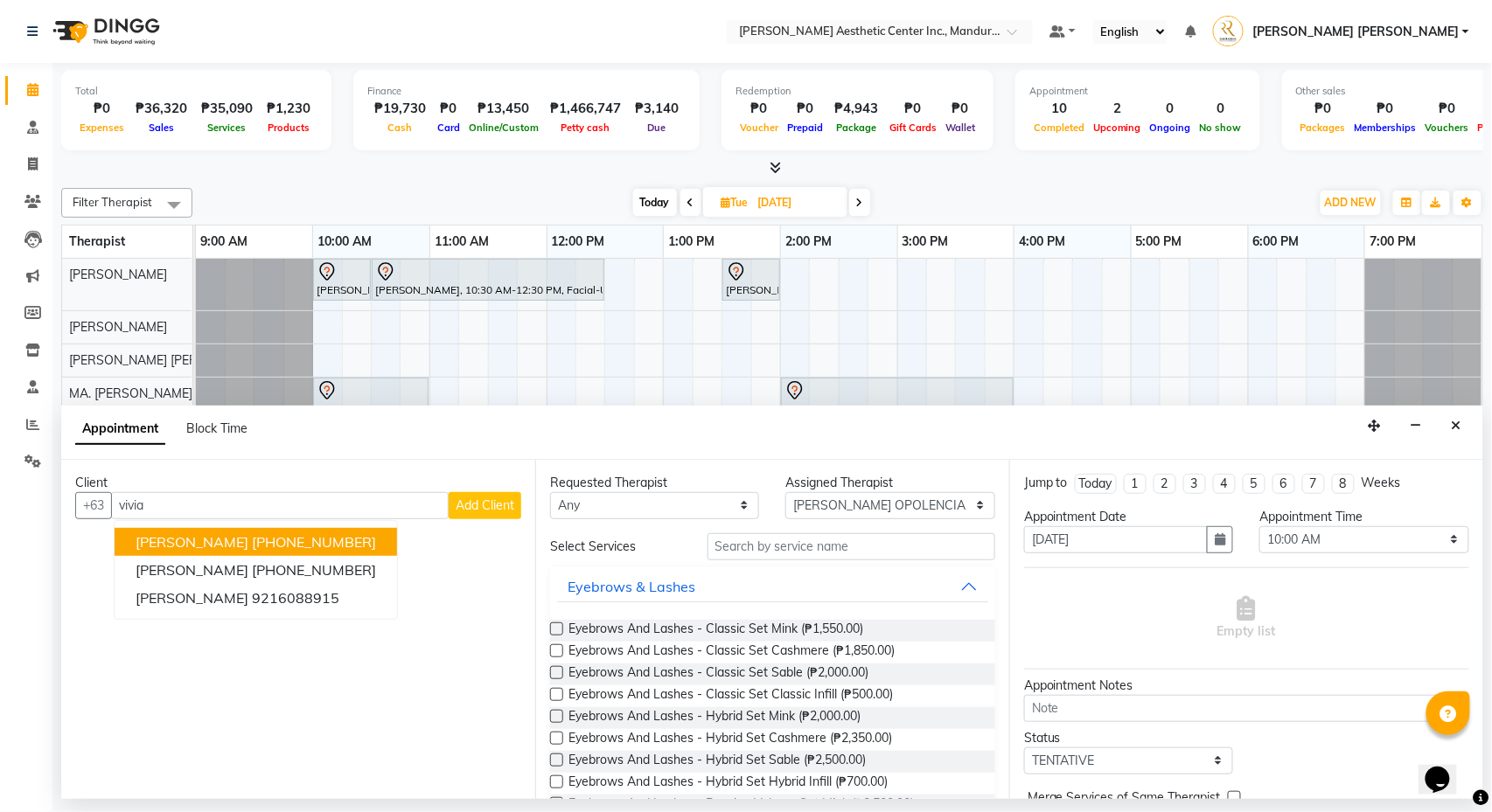
click at [499, 329] on div "Evelyn Sucaldito, 10:00 AM-10:30 AM, 360 Hifu Lipo - Face Evelyn Sucaldito, 10:…" at bounding box center [839, 526] width 1287 height 535
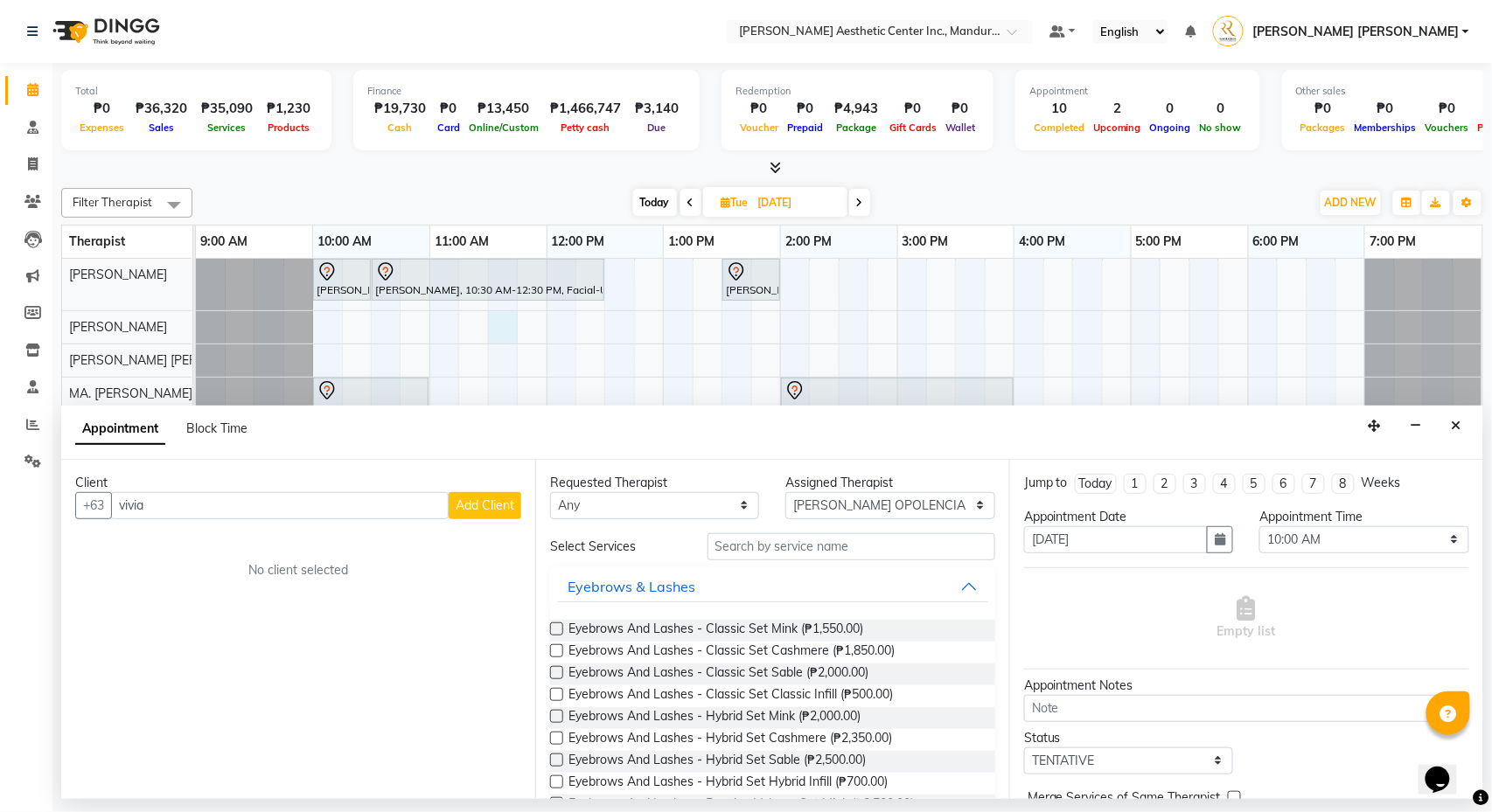
type input "vivia"
click at [648, 197] on span "Today" at bounding box center [655, 203] width 44 height 27
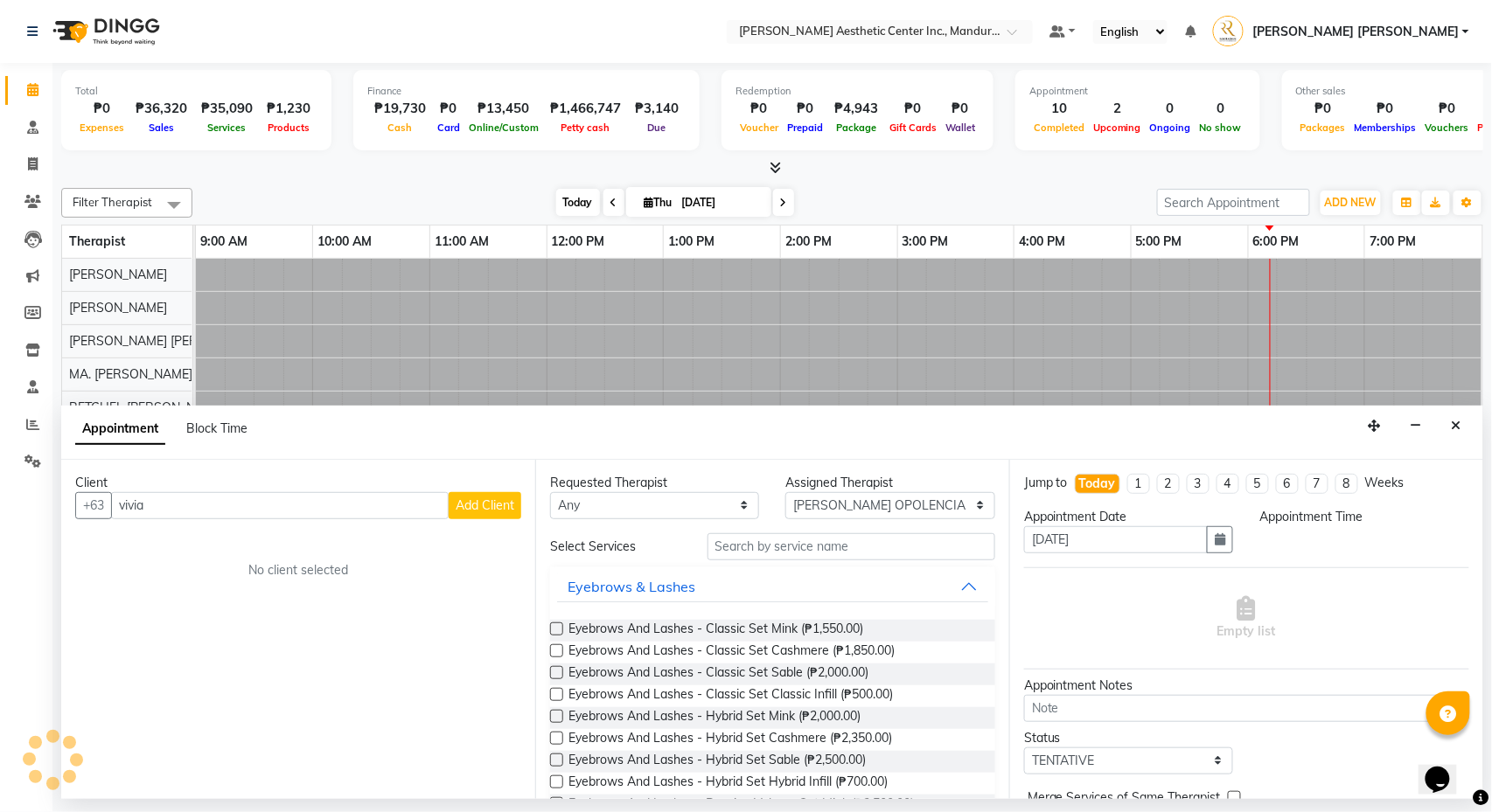
type input "[DATE]"
select select "600"
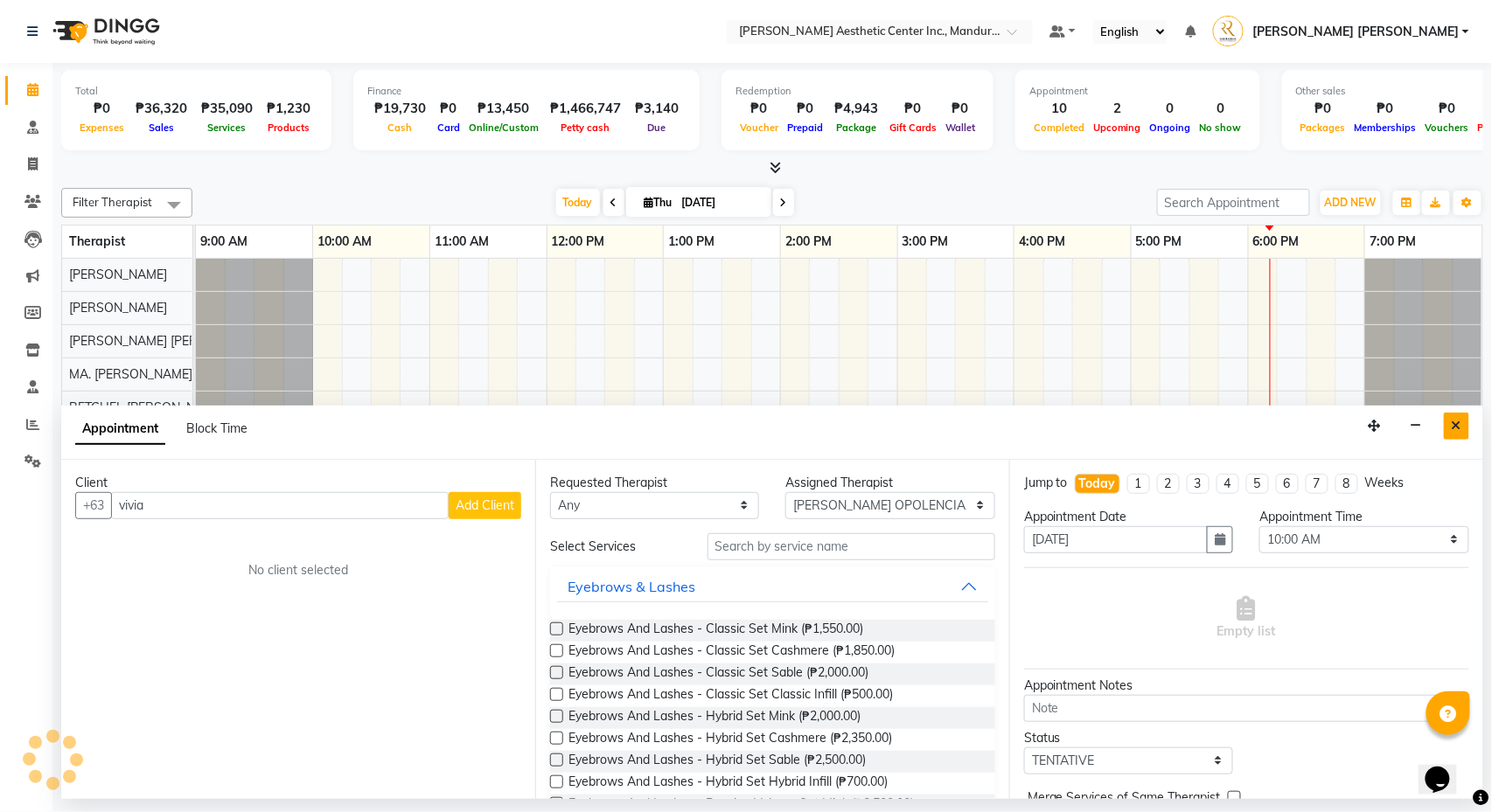
click at [1456, 421] on icon "Close" at bounding box center [1456, 426] width 10 height 13
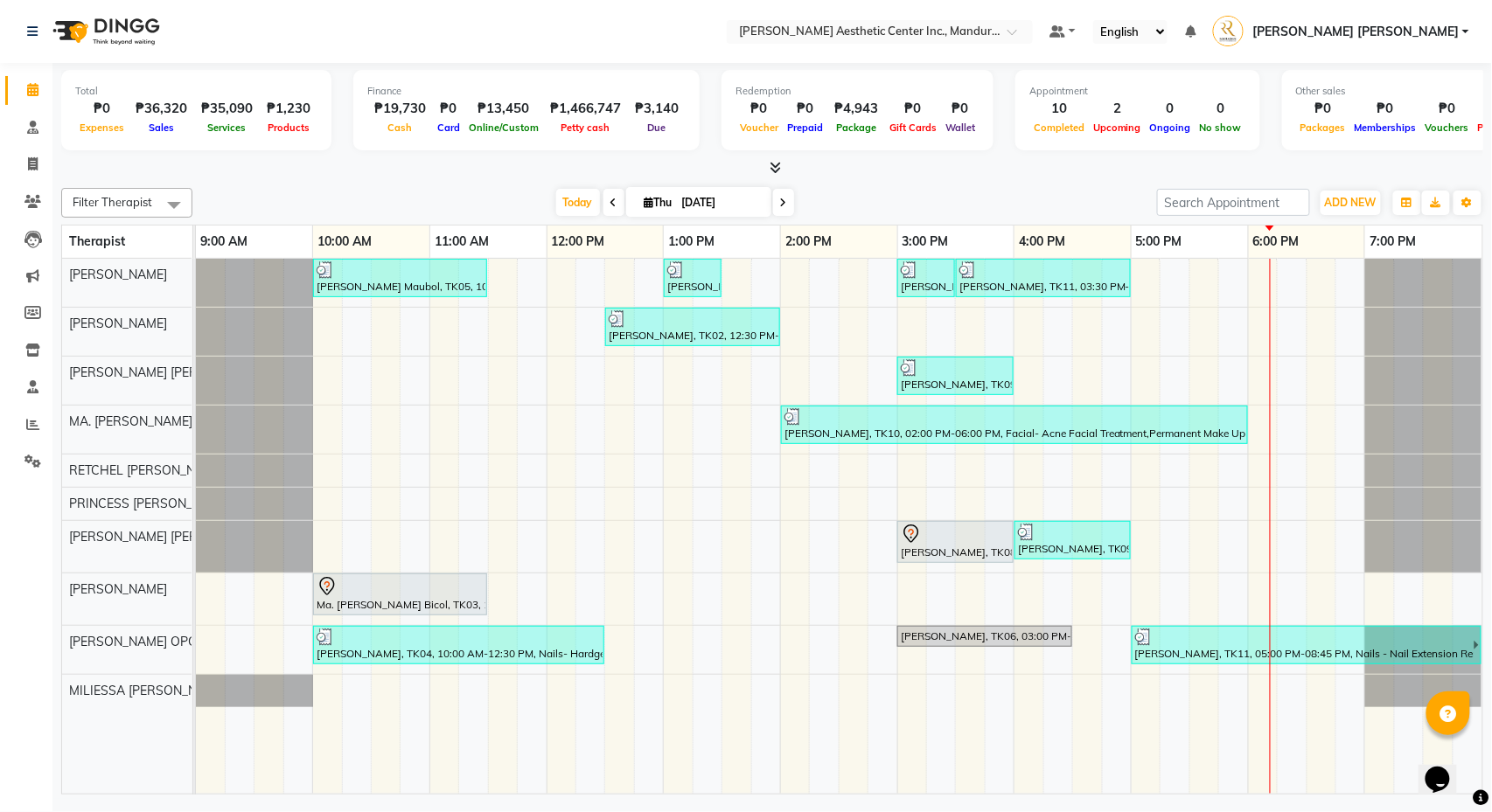
click at [696, 197] on input "[DATE]" at bounding box center [720, 203] width 87 height 26
select select "10"
select select "2025"
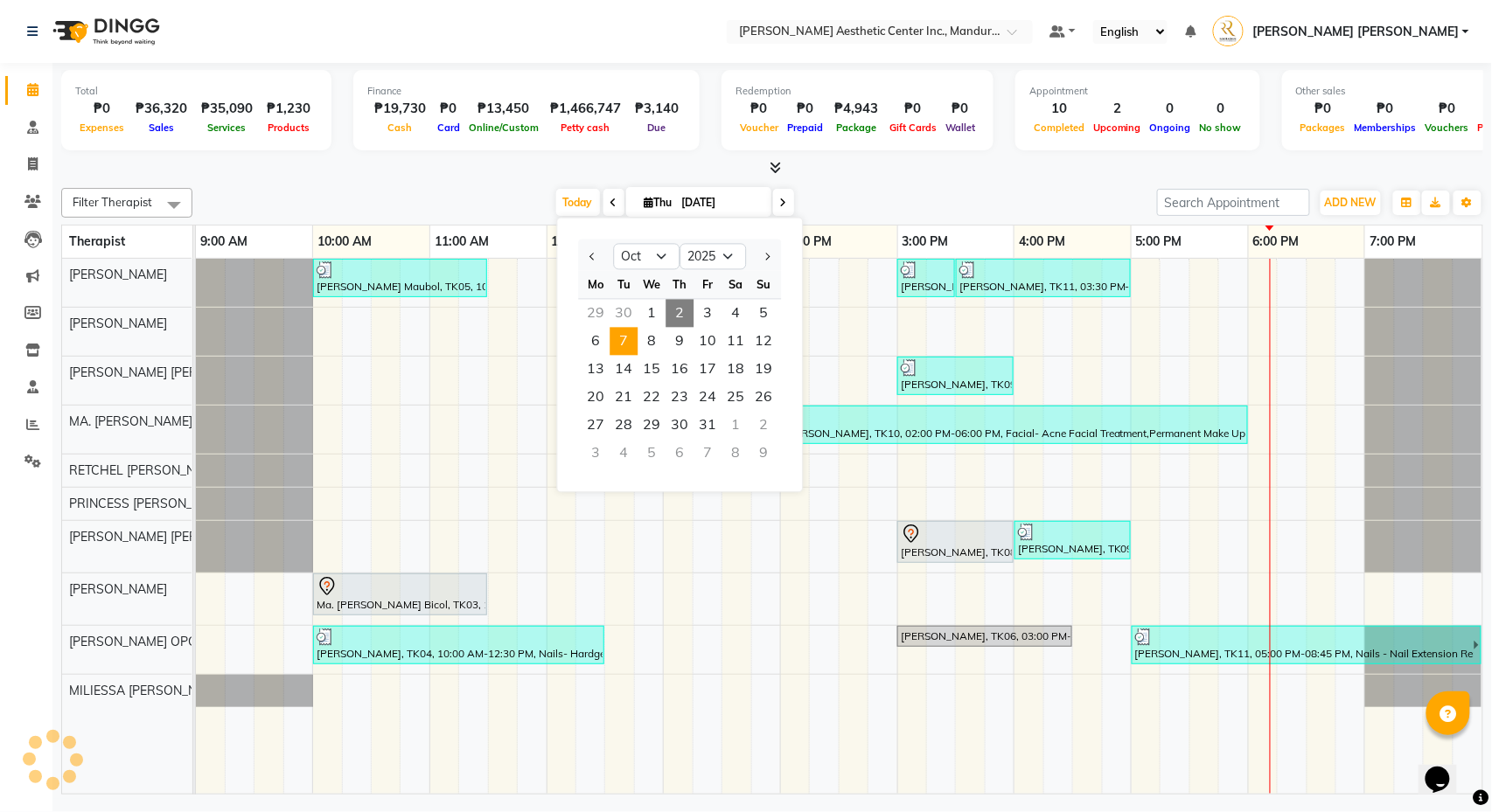
click at [624, 332] on span "7" at bounding box center [624, 341] width 28 height 28
type input "10/07/2025"
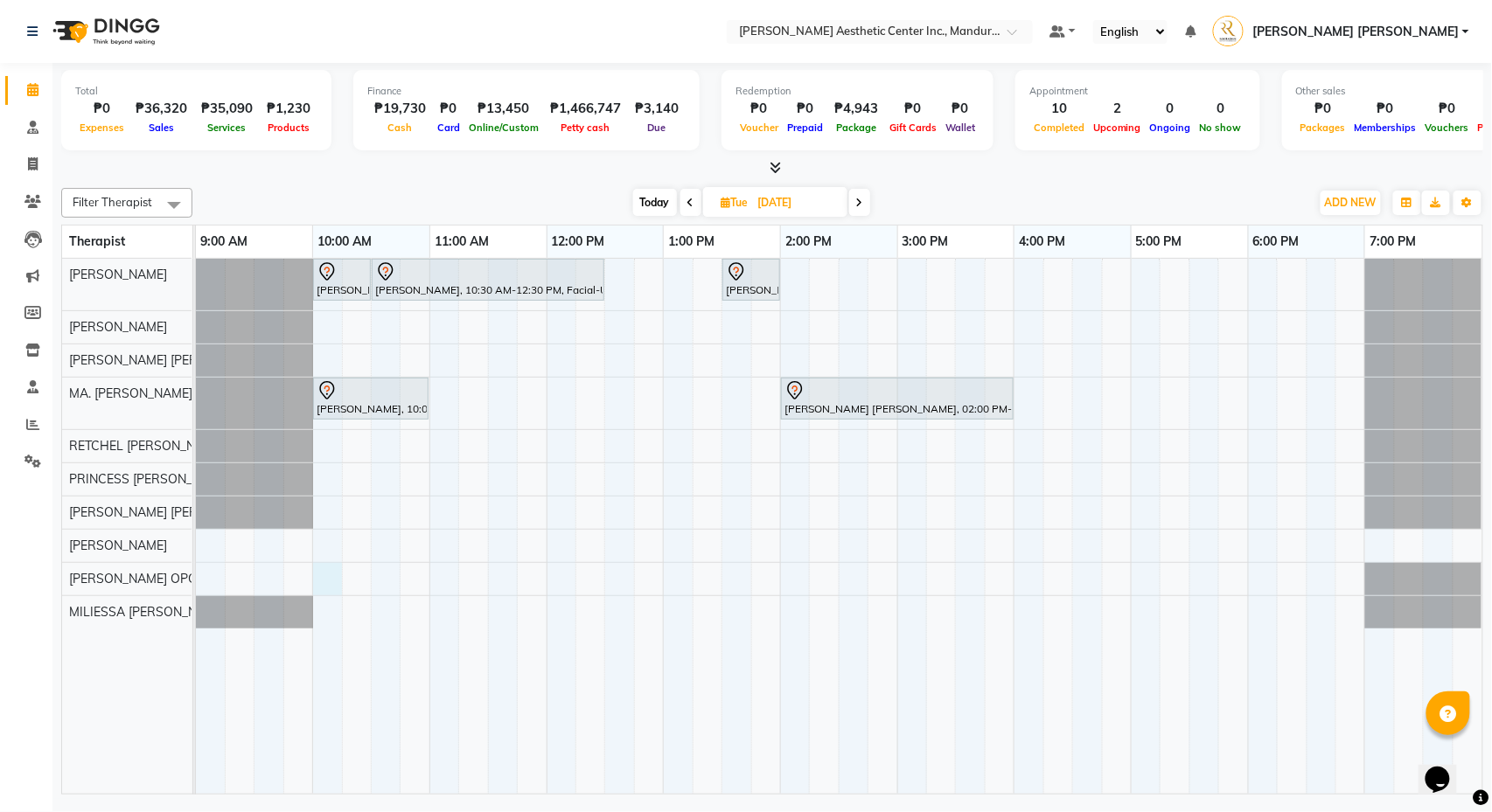
click at [322, 578] on div "Evelyn Sucaldito, 10:00 AM-10:30 AM, 360 Hifu Lipo - Face Evelyn Sucaldito, 10:…" at bounding box center [839, 526] width 1287 height 535
select select "50718"
select select "600"
select select "tentative"
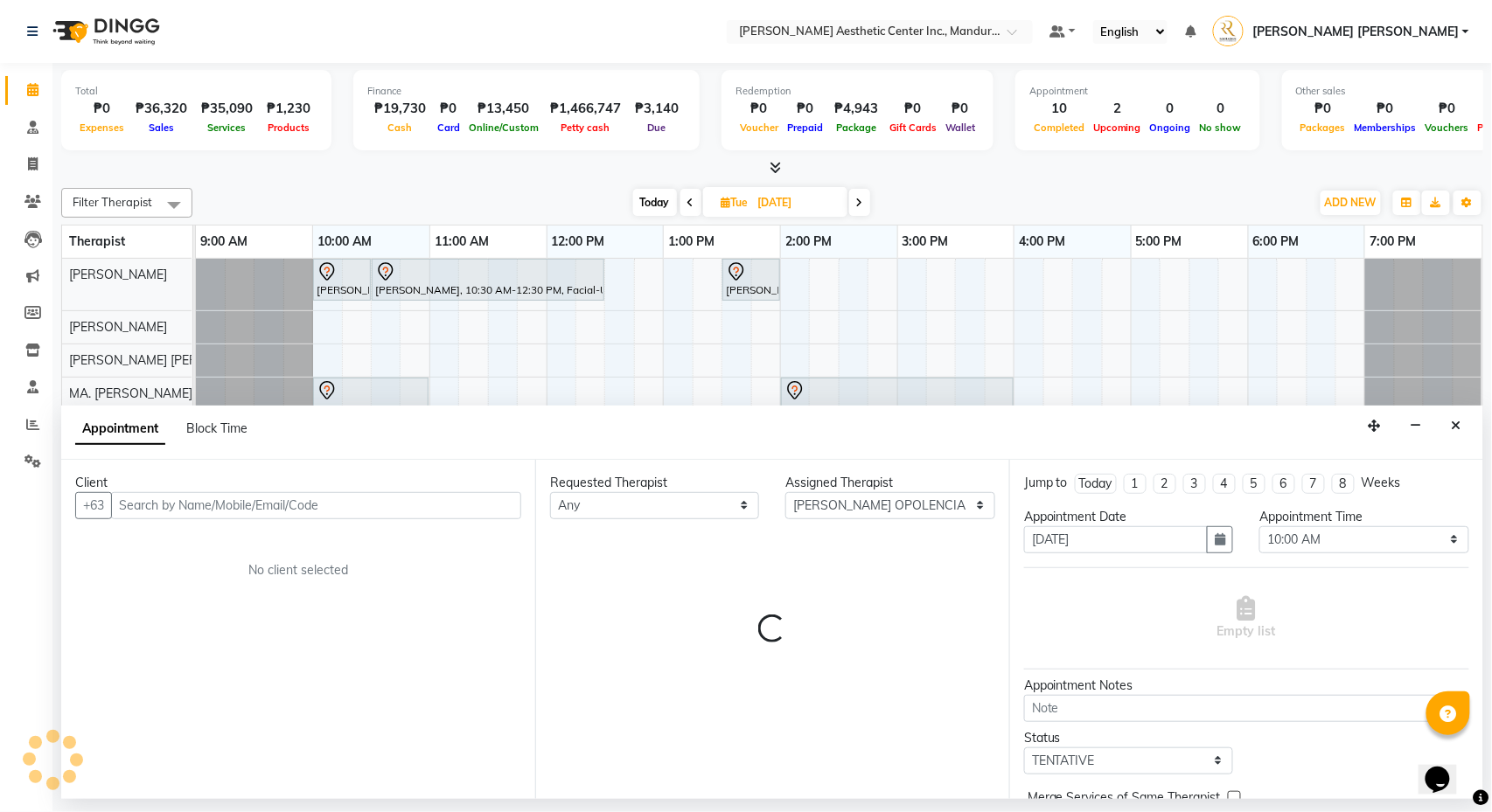
click at [353, 490] on div "Client" at bounding box center [298, 483] width 446 height 18
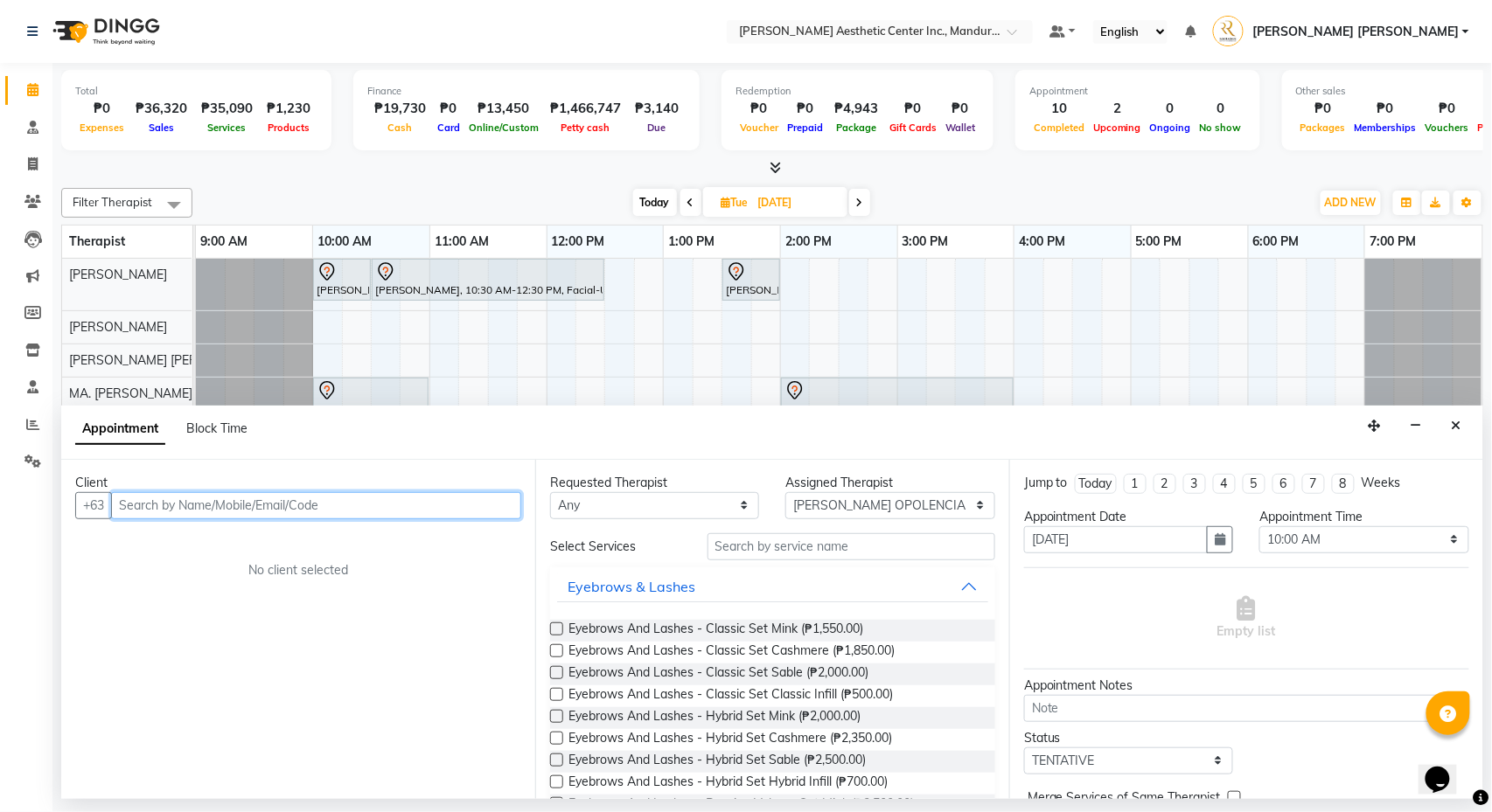
click at [354, 501] on input "text" at bounding box center [316, 506] width 411 height 27
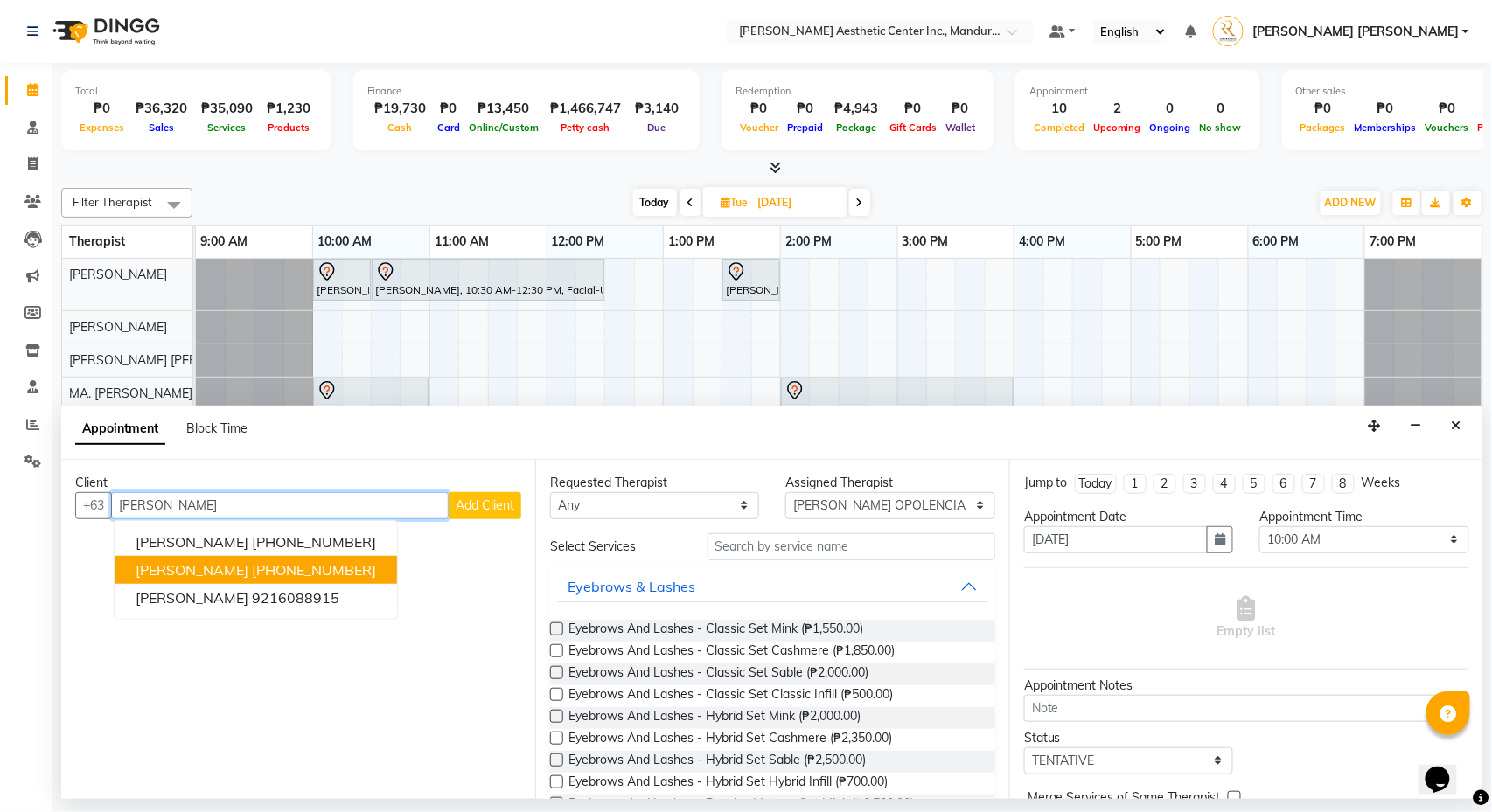
click at [249, 568] on span "[PERSON_NAME]" at bounding box center [192, 570] width 113 height 17
type input "6192003481"
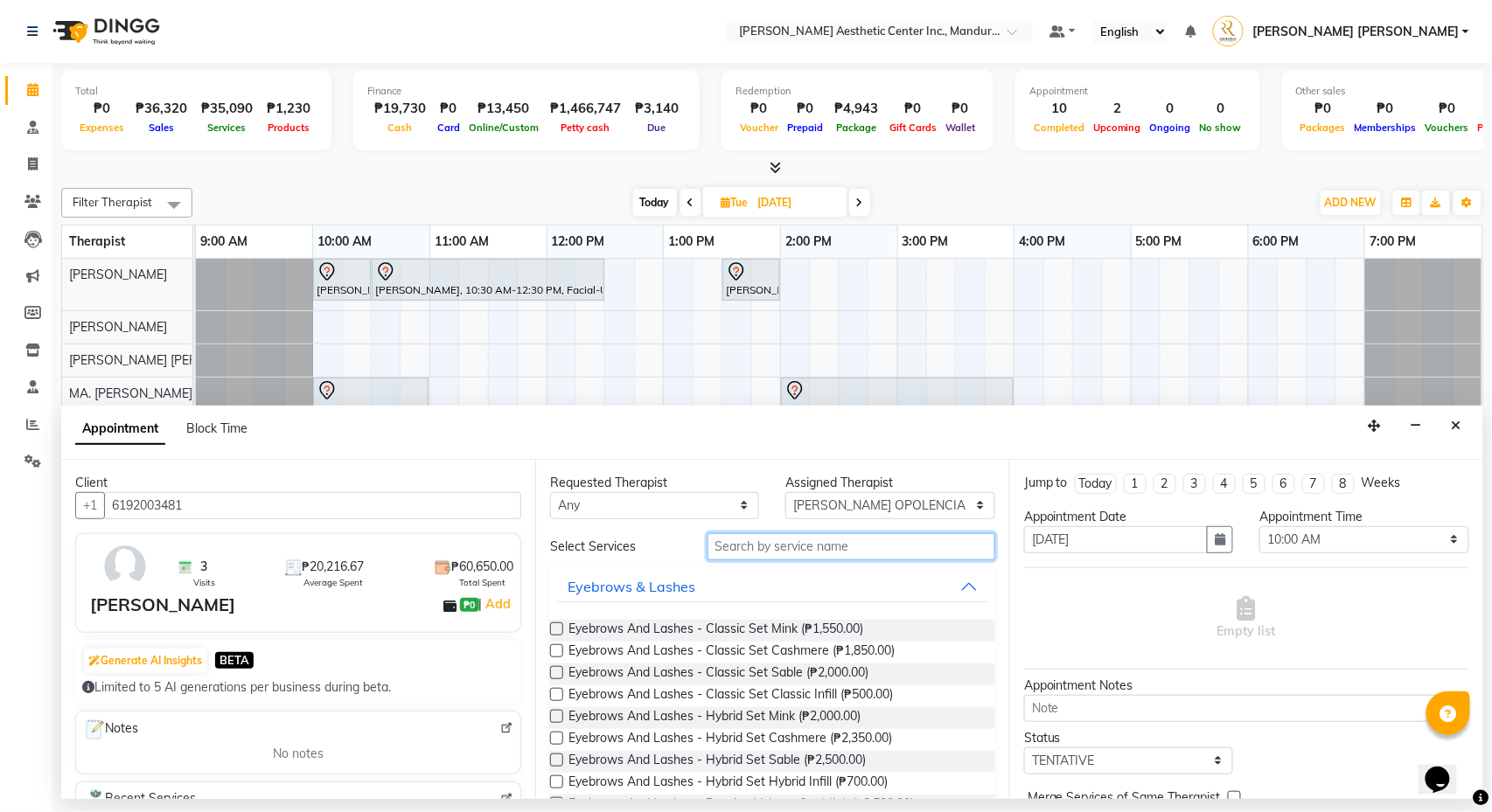
click at [750, 542] on input "text" at bounding box center [852, 546] width 288 height 27
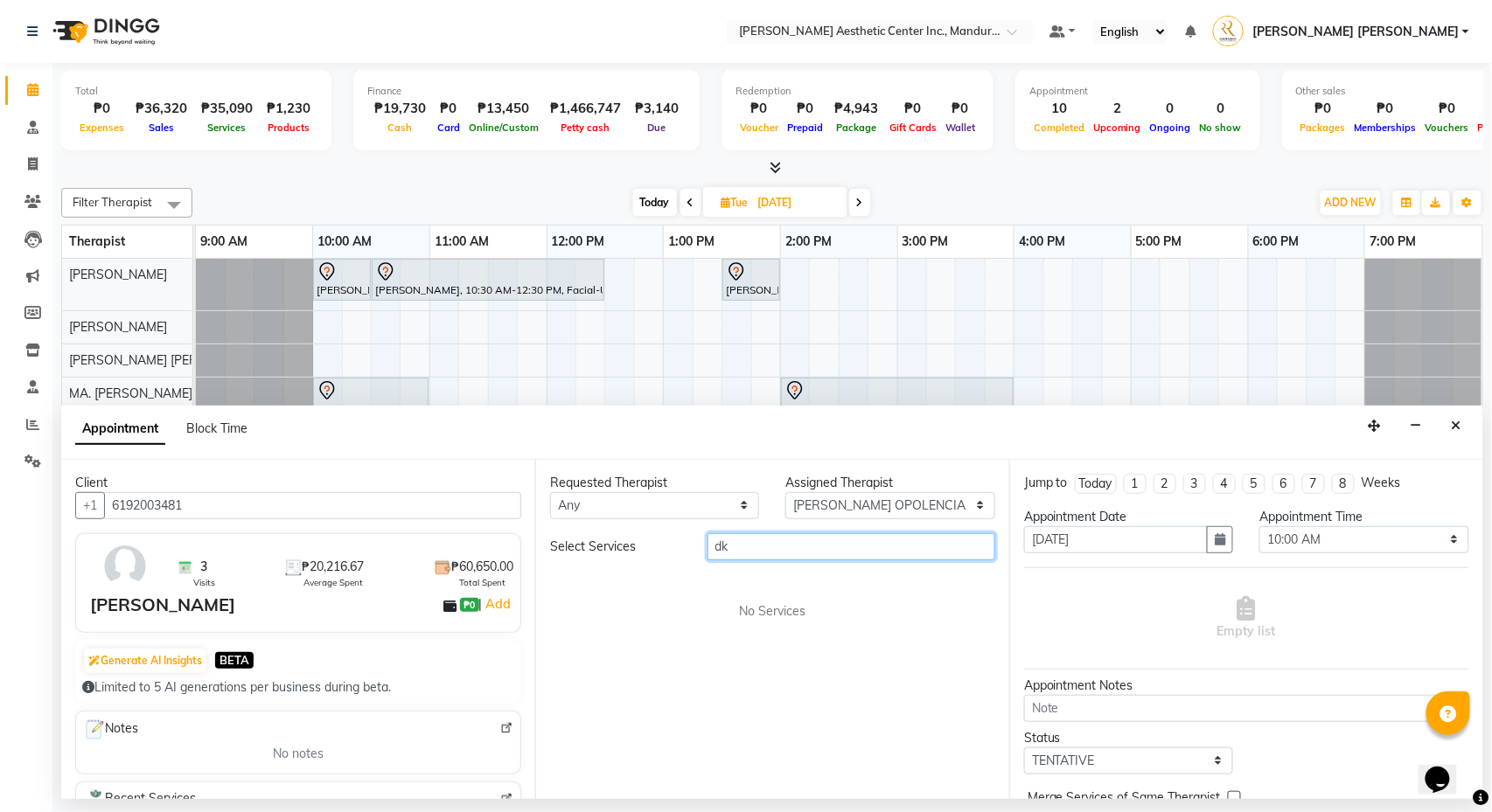
type input "d"
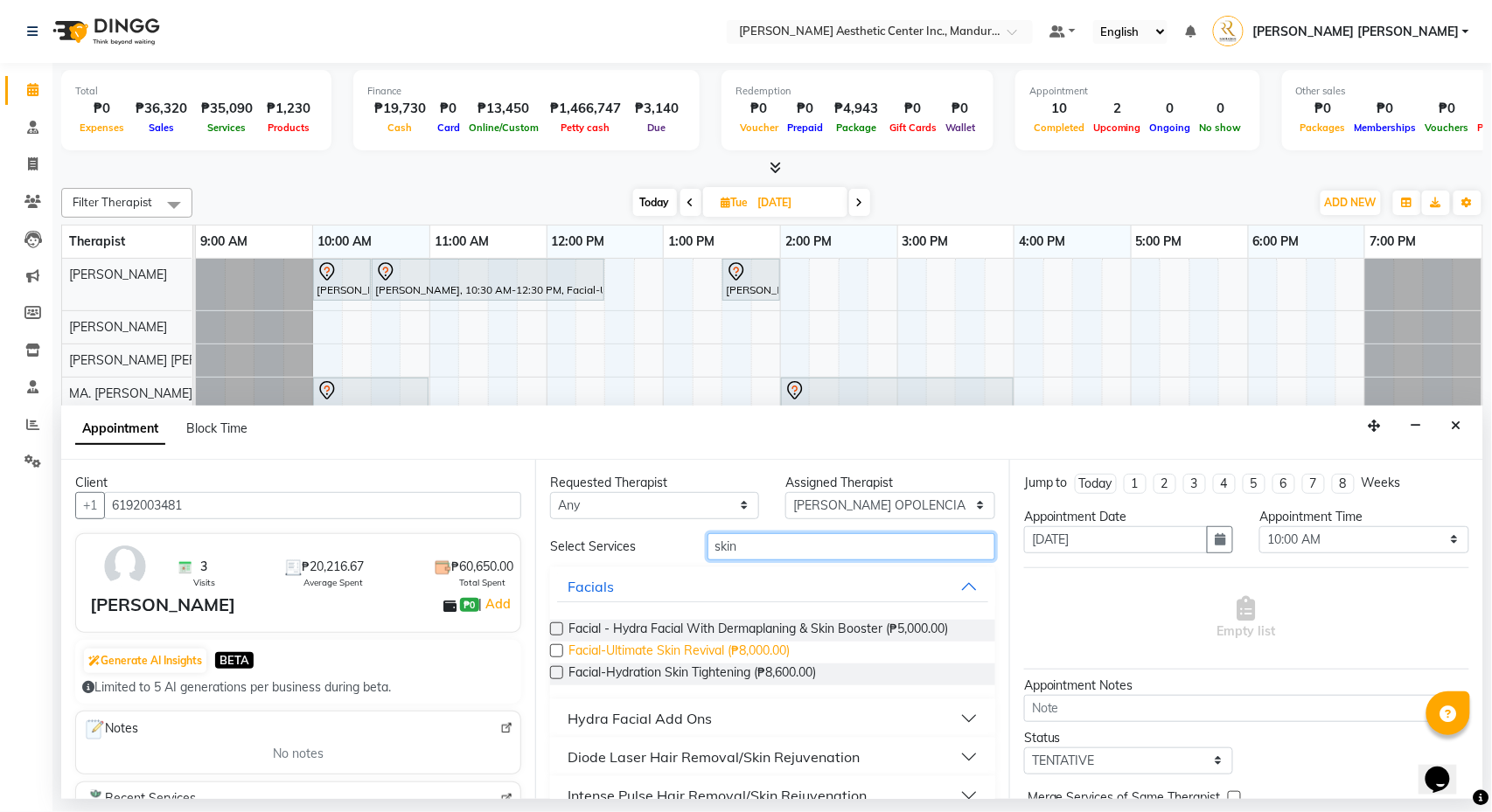
type input "skin"
click at [732, 649] on span "Facial-Ultimate Skin Revival (₱8,000.00)" at bounding box center [679, 653] width 222 height 22
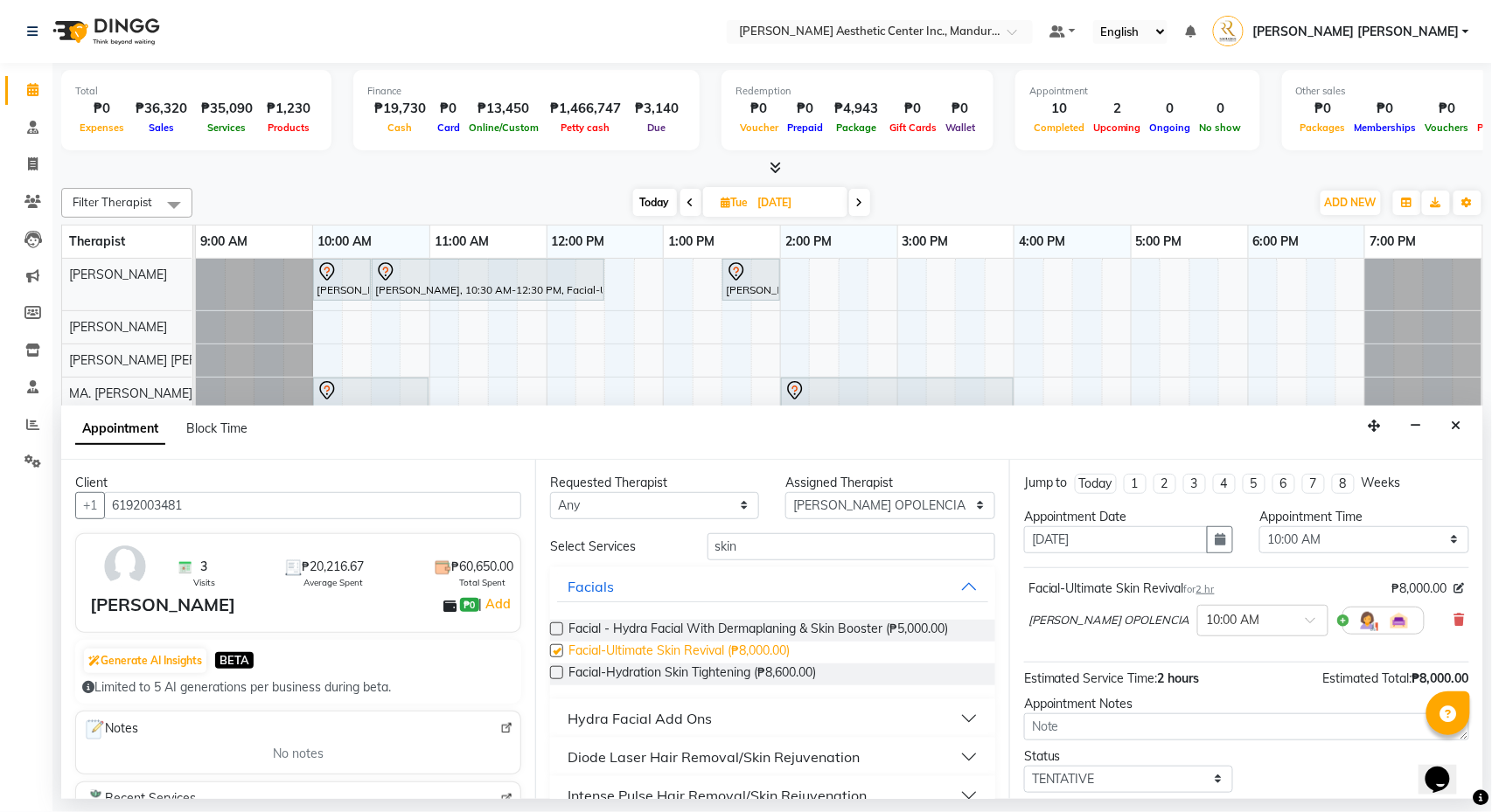
checkbox input "false"
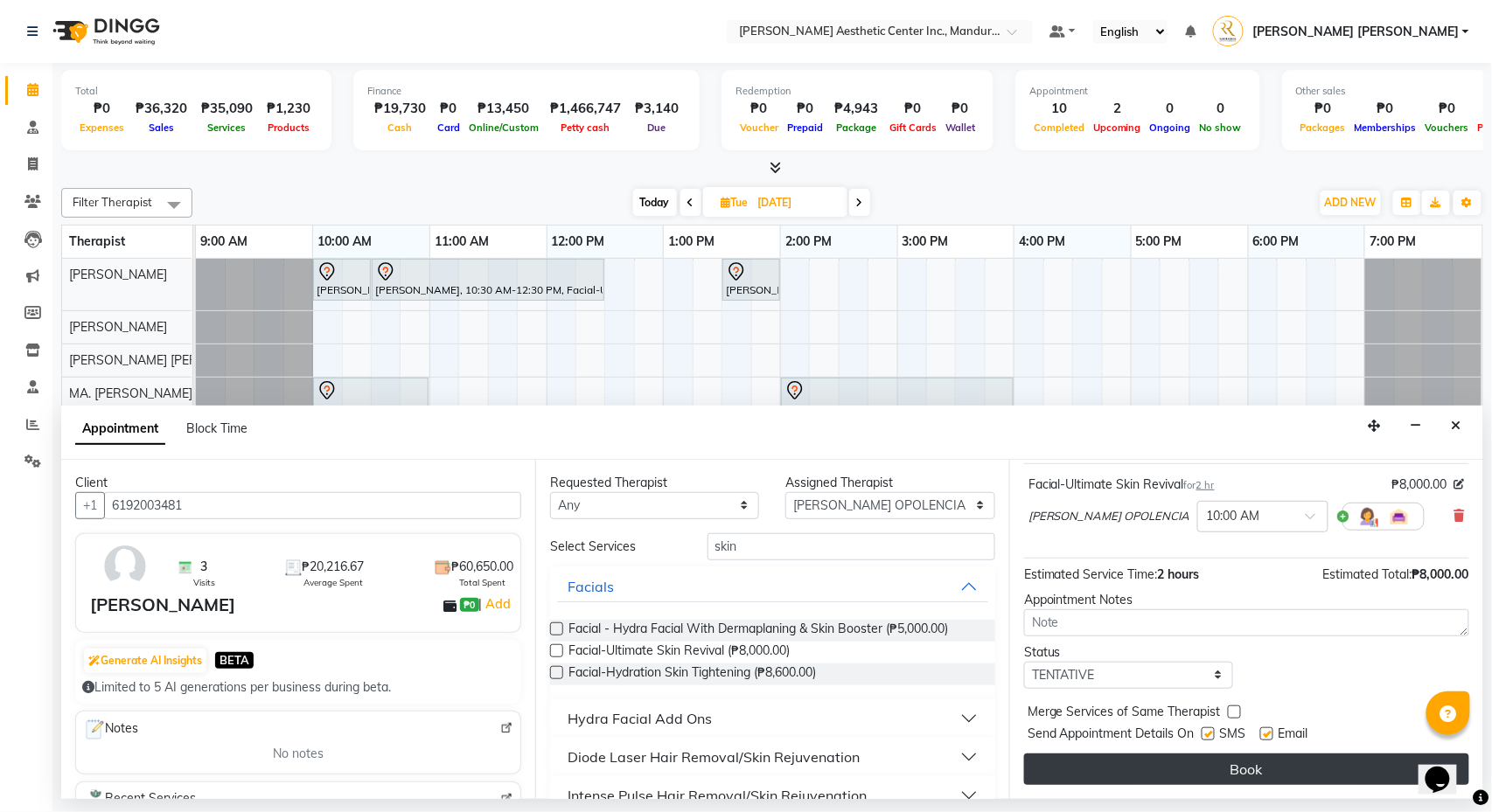
scroll to position [109, 0]
click at [1134, 768] on button "Book" at bounding box center [1246, 769] width 445 height 32
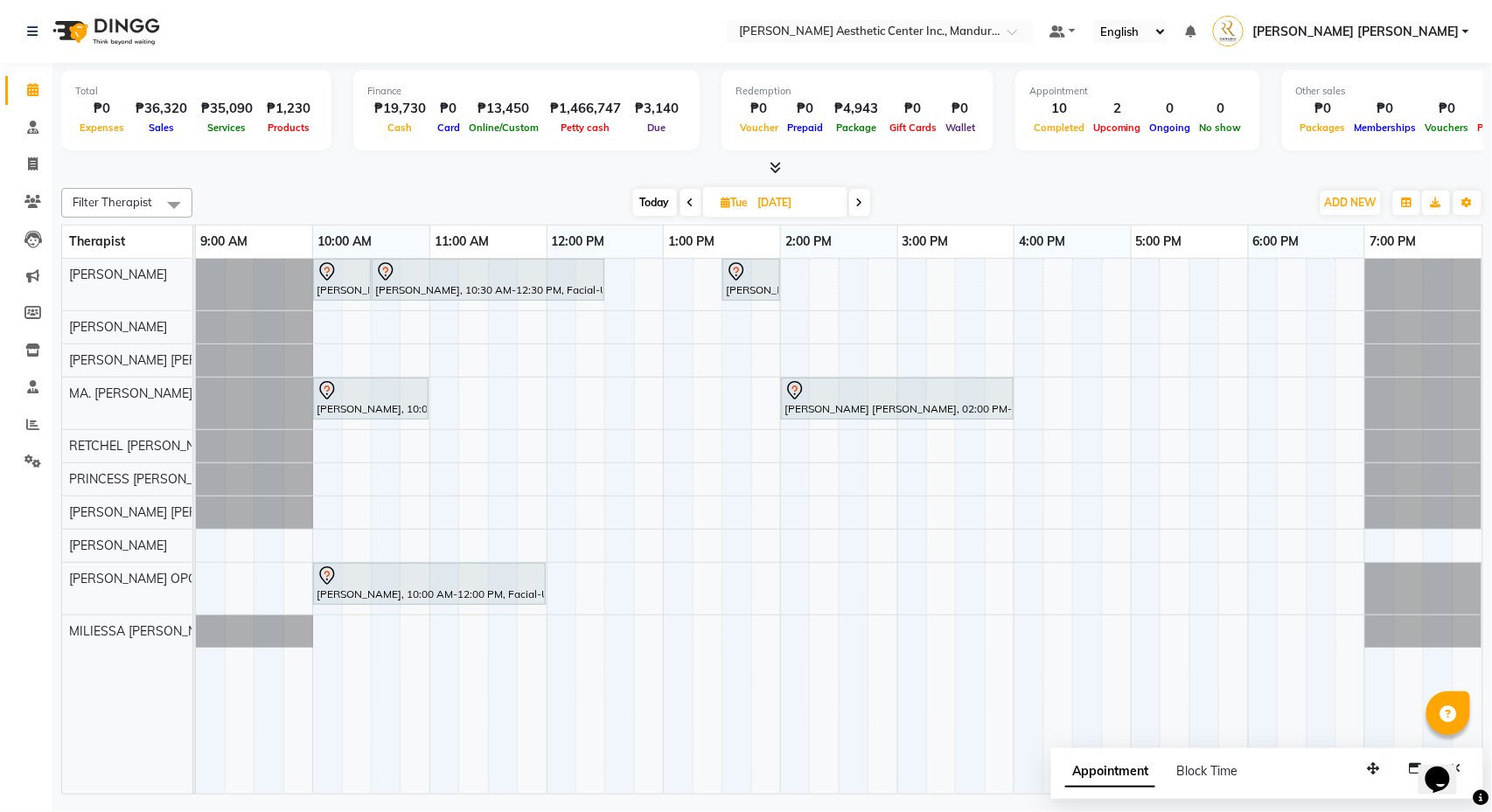
click at [326, 362] on div "Evelyn Sucaldito, 10:00 AM-10:30 AM, 360 Hifu Lipo - Face Evelyn Sucaldito, 10:…" at bounding box center [839, 526] width 1287 height 535
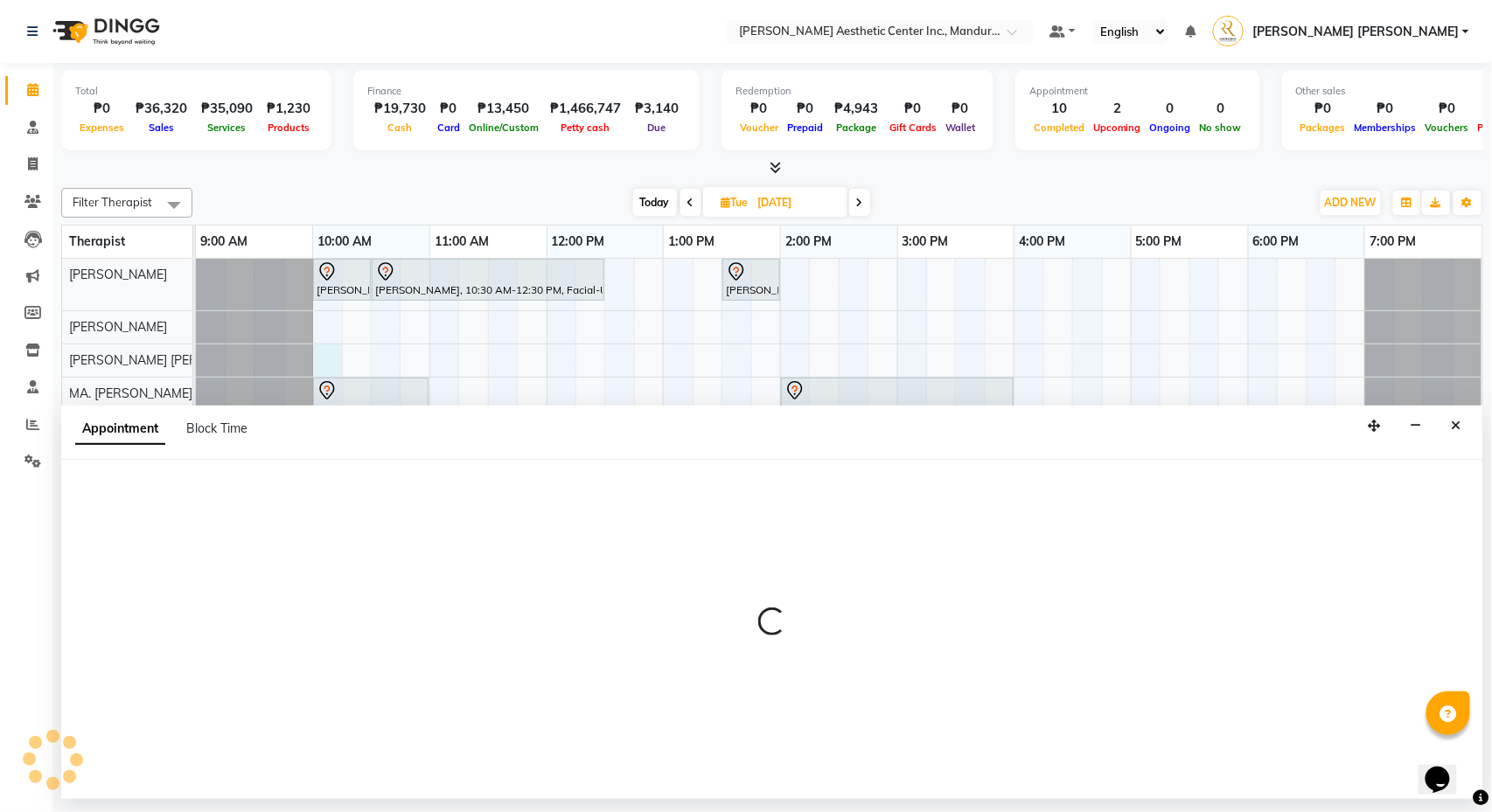
select select "46409"
select select "600"
select select "tentative"
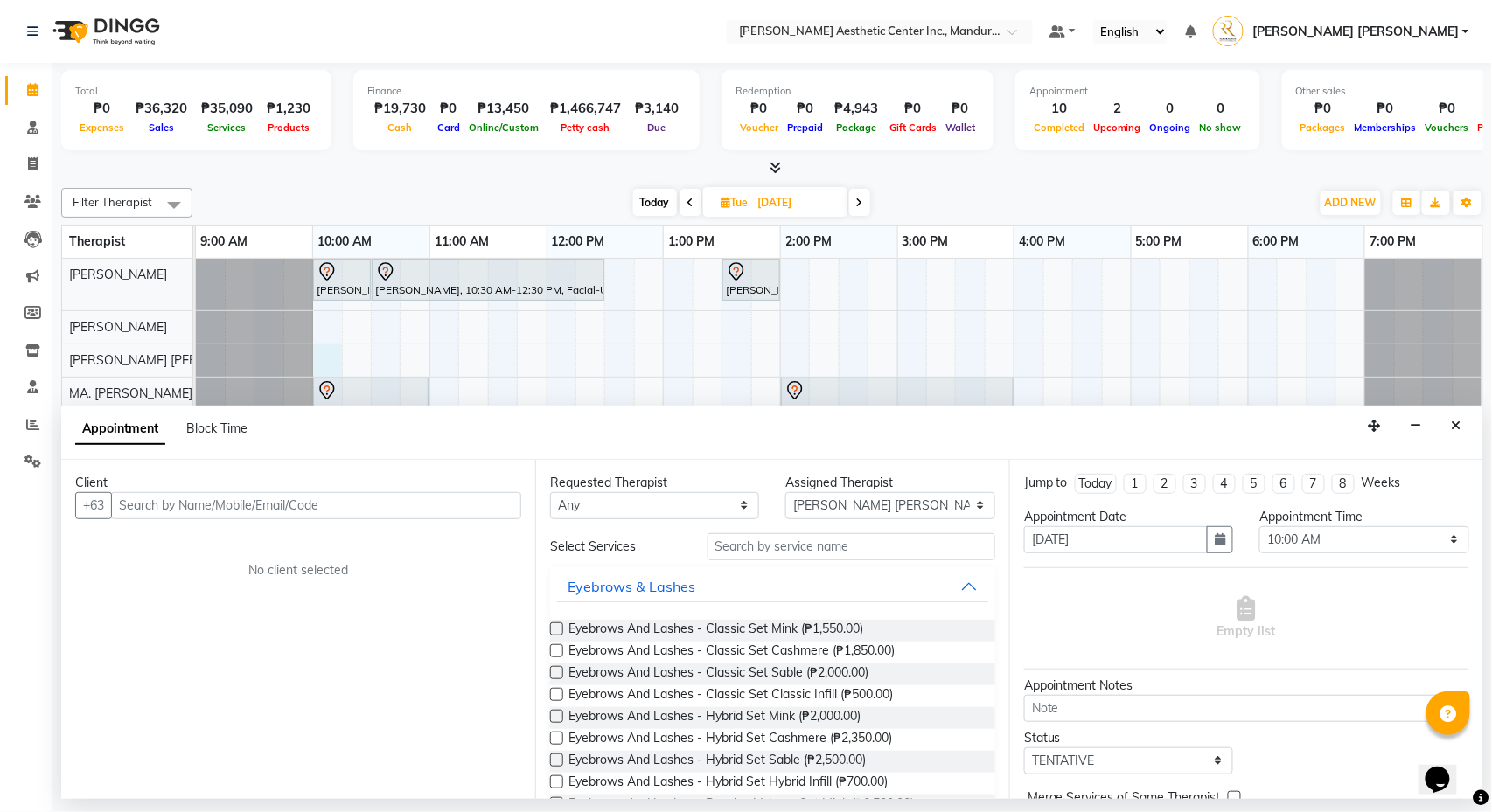
click at [196, 501] on input "text" at bounding box center [316, 506] width 411 height 27
type input "Renina"
click at [484, 508] on span "Add Client" at bounding box center [484, 505] width 59 height 15
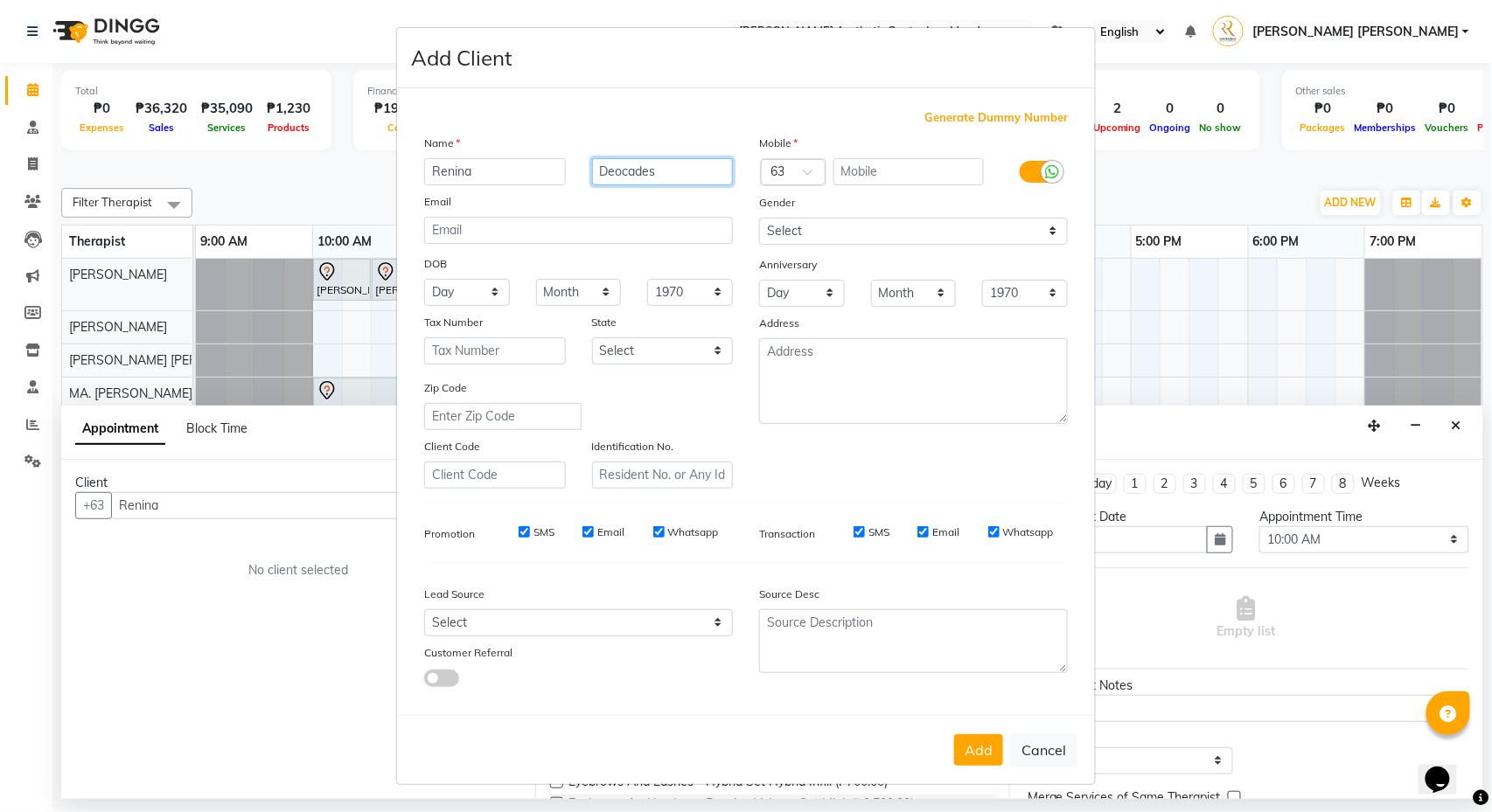
type input "Deocades"
click at [873, 171] on input "text" at bounding box center [909, 172] width 151 height 27
type input "9086769091"
select select "[DEMOGRAPHIC_DATA]"
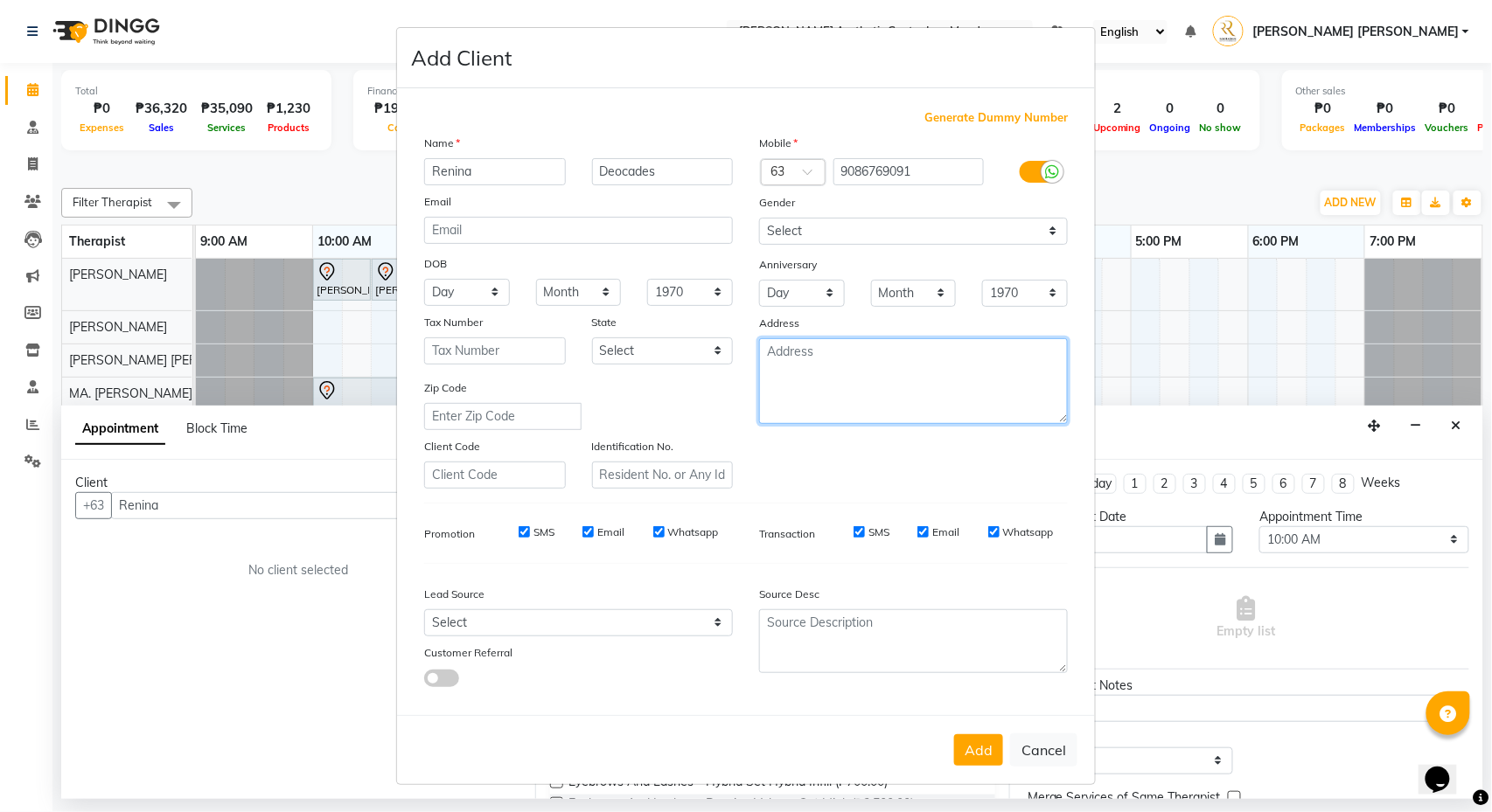
click at [799, 365] on textarea at bounding box center [913, 381] width 309 height 86
type textarea "Dumangas, [GEOGRAPHIC_DATA]"
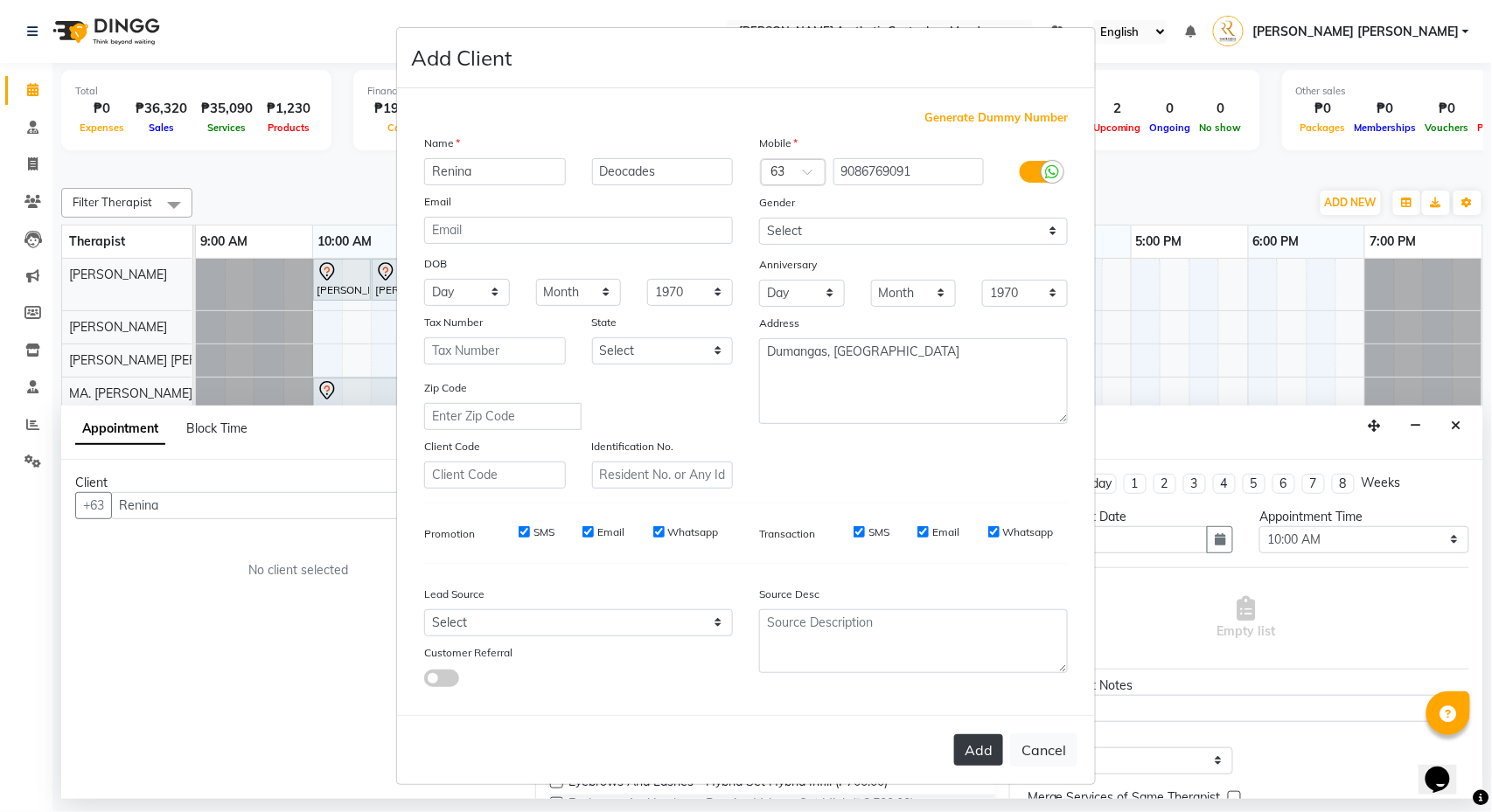
click at [977, 753] on button "Add" at bounding box center [979, 750] width 49 height 32
type input "9086769091"
select select
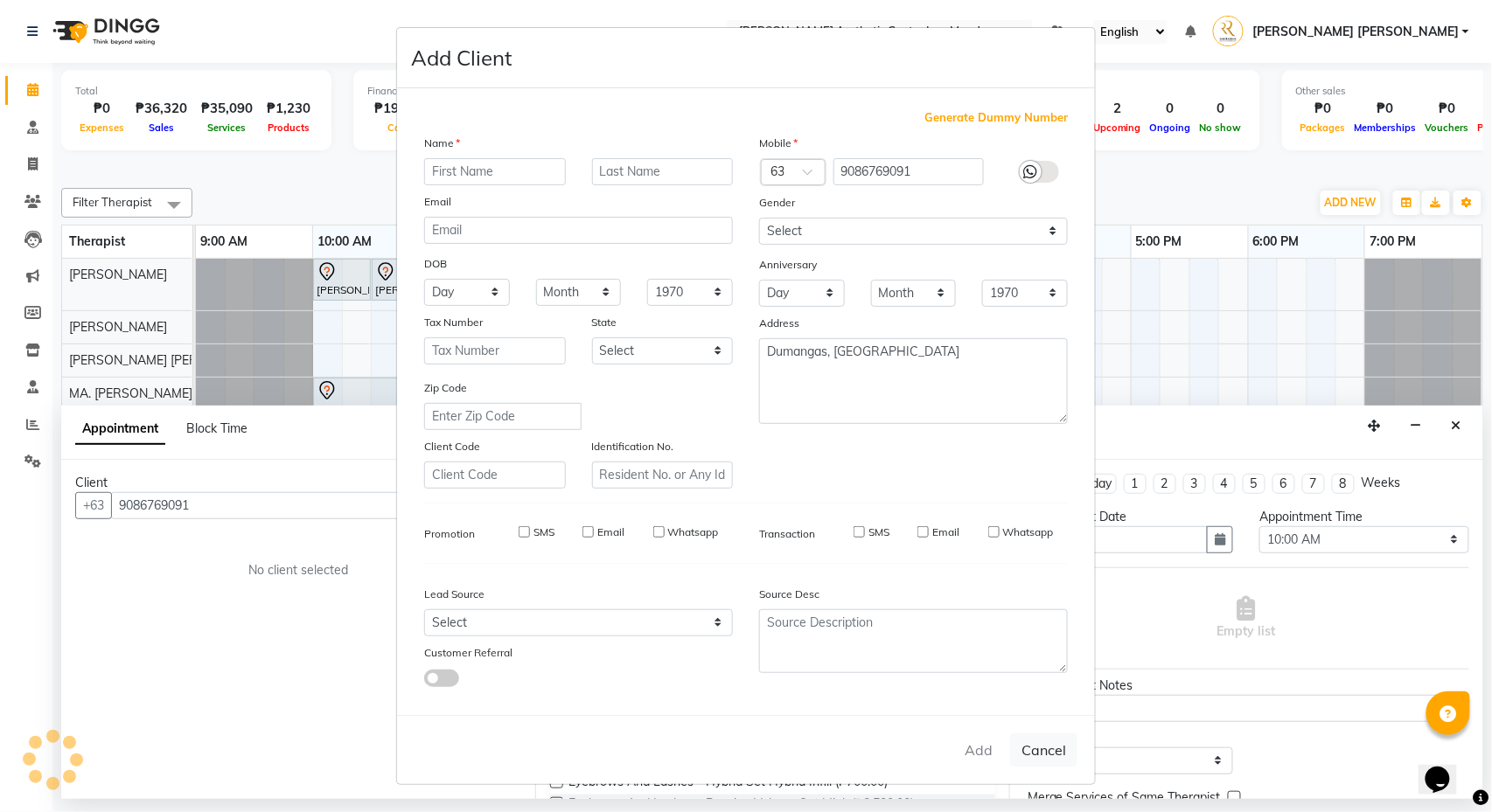
select select
checkbox input "false"
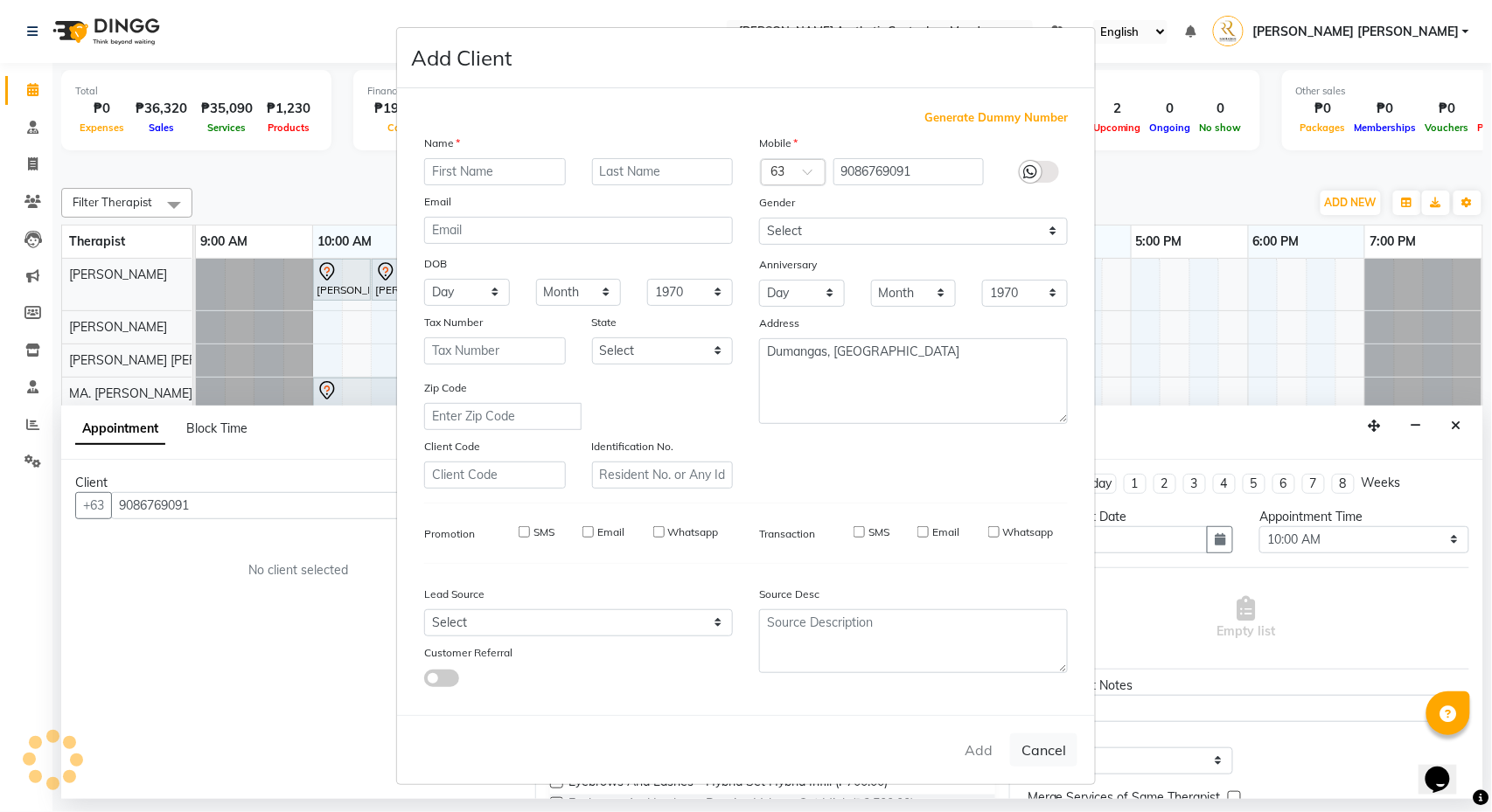
checkbox input "false"
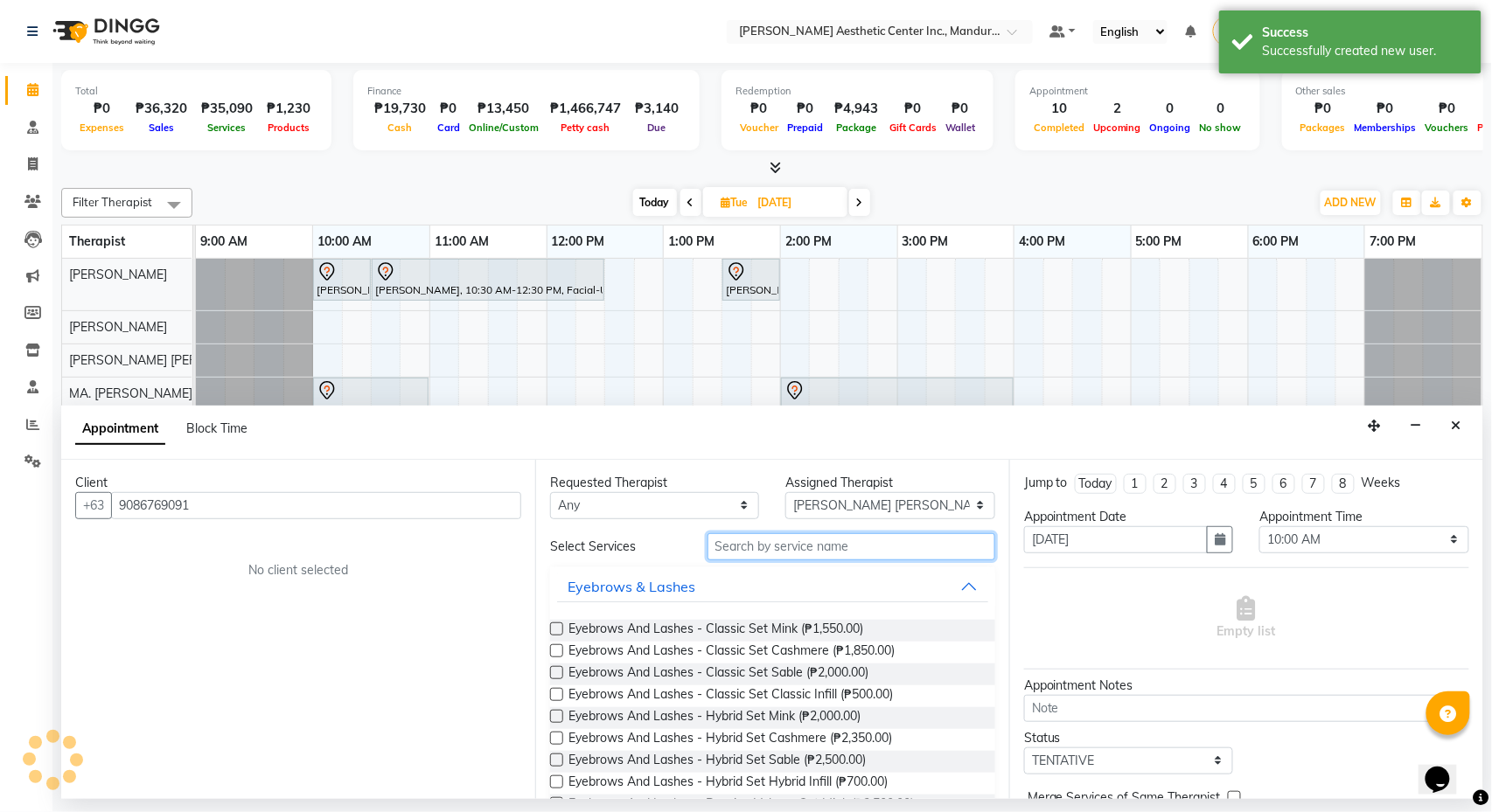
click at [875, 538] on input "text" at bounding box center [852, 546] width 288 height 27
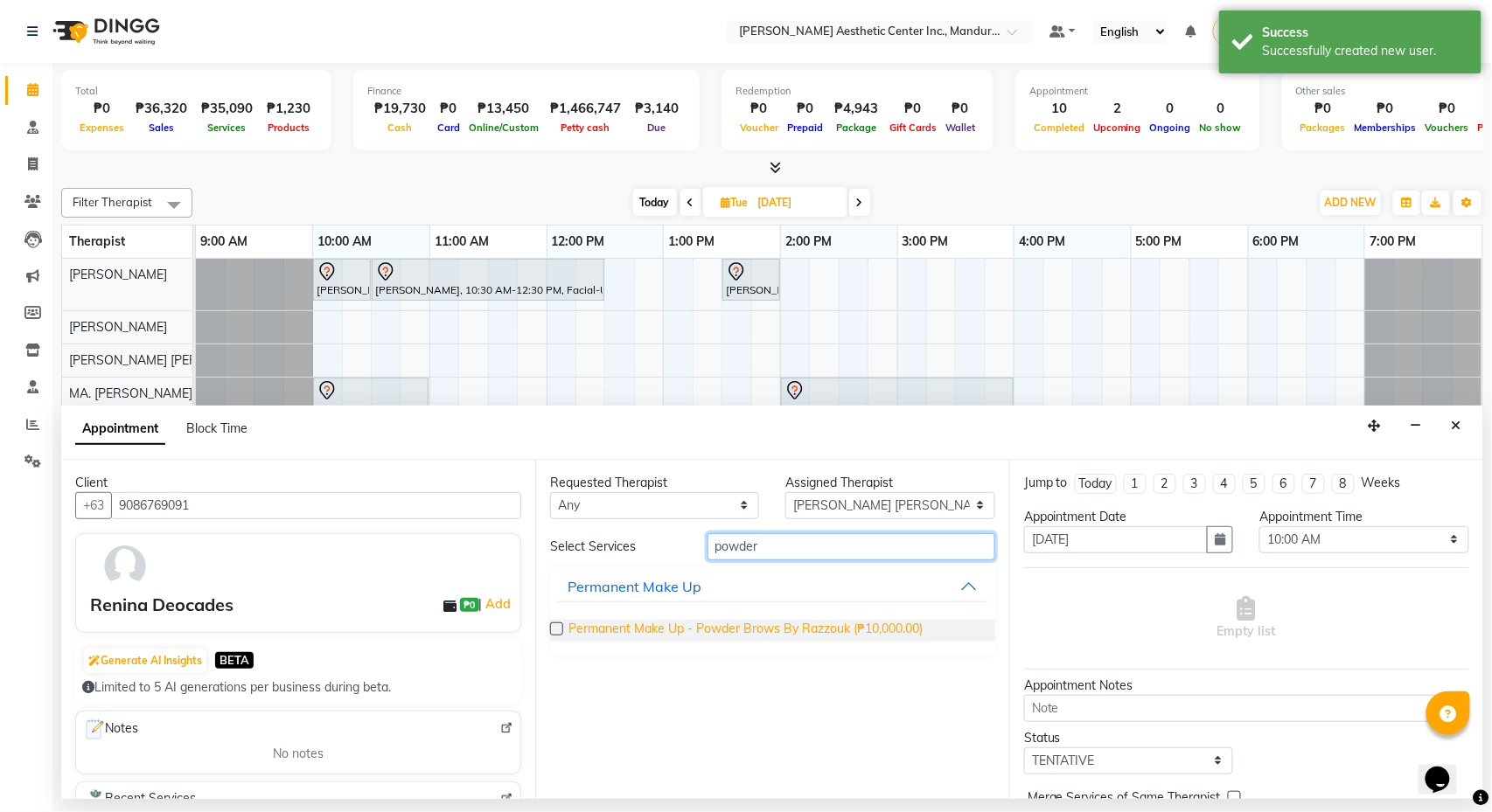
type input "powder"
click at [815, 630] on span "Permanent Make Up - Powder Brows By Razzouk (₱10,000.00)" at bounding box center [745, 631] width 354 height 22
checkbox input "false"
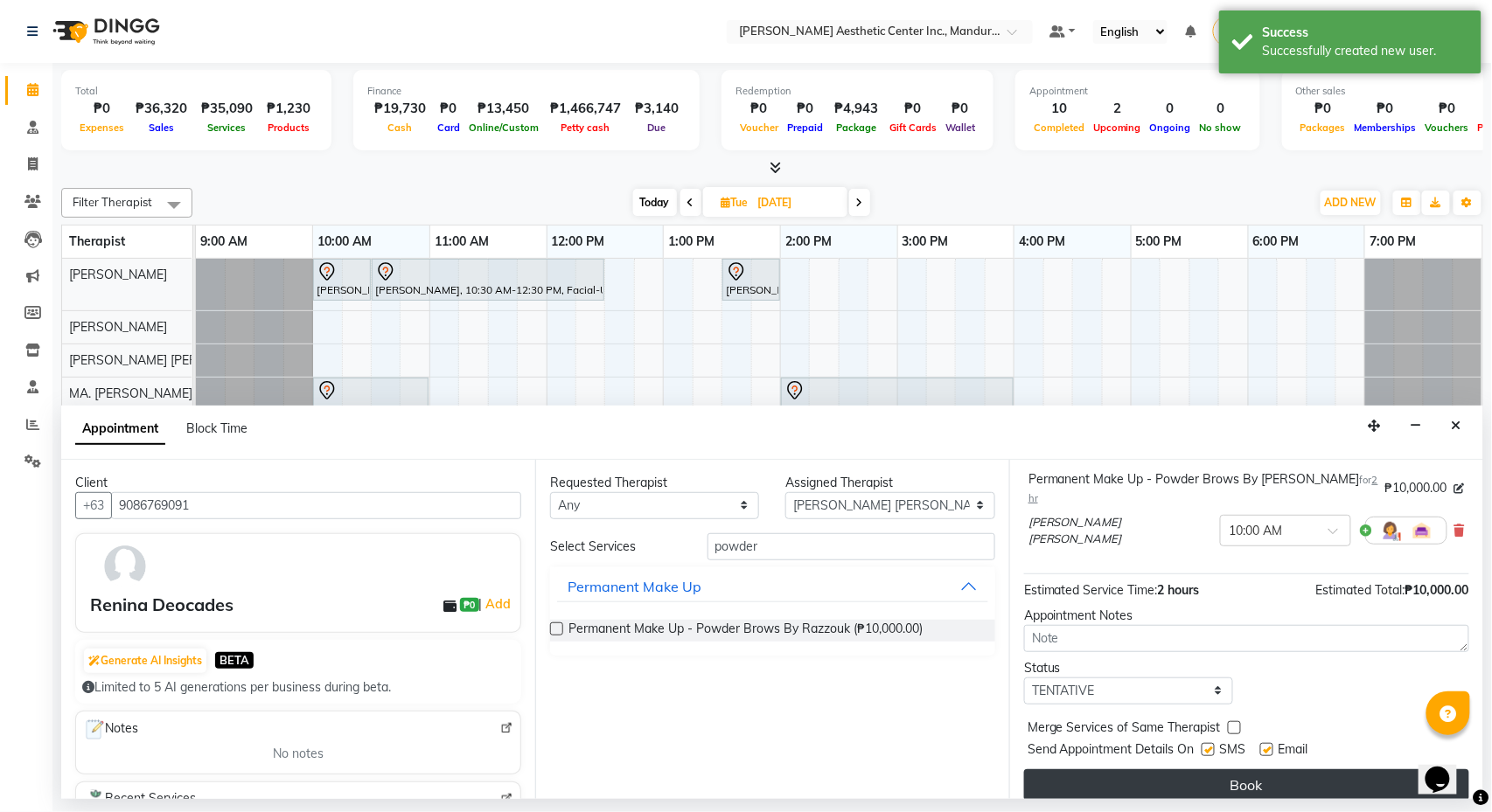
click at [1200, 774] on button "Book" at bounding box center [1246, 785] width 445 height 32
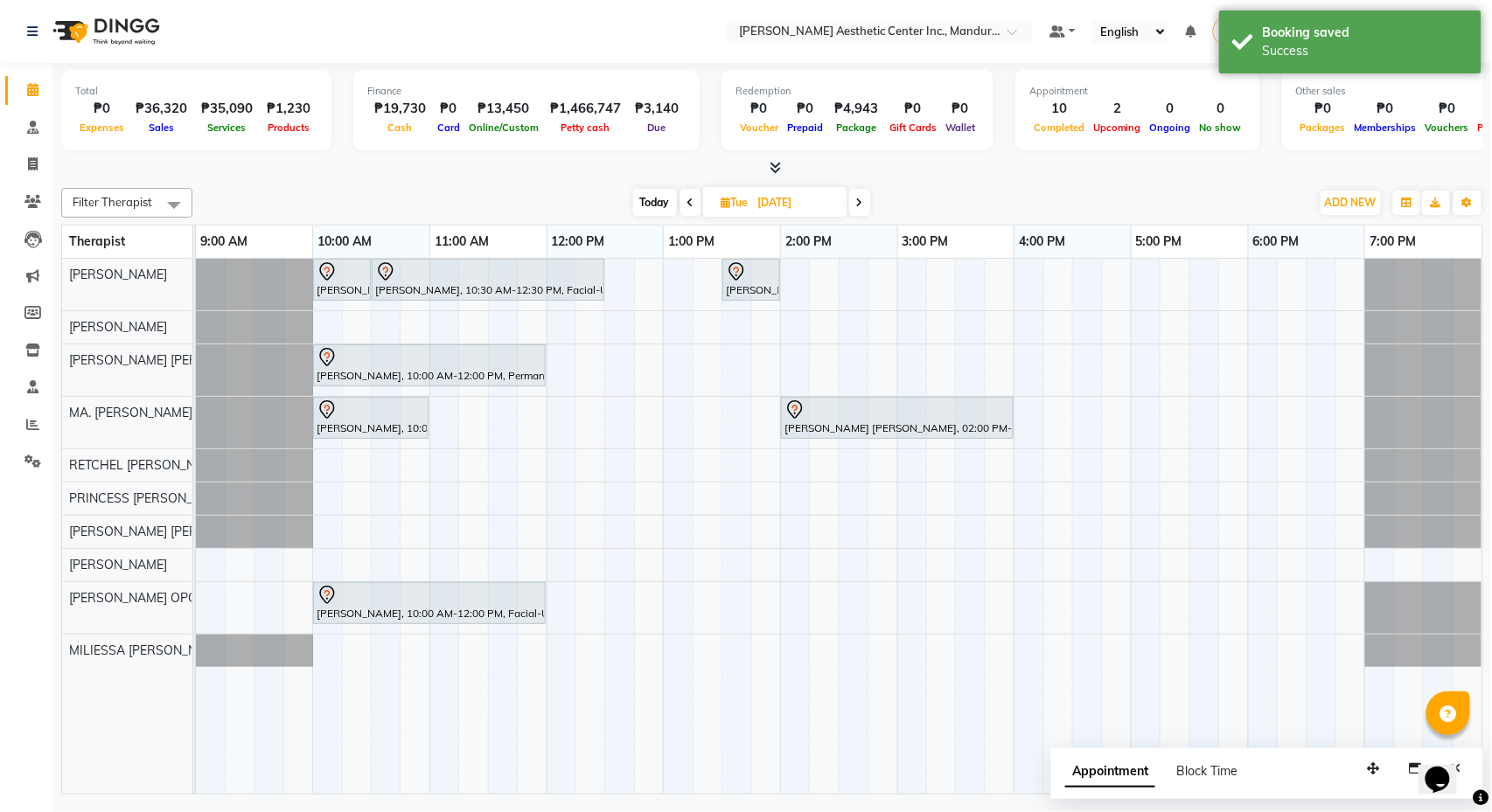
click at [654, 203] on span "Today" at bounding box center [655, 203] width 44 height 27
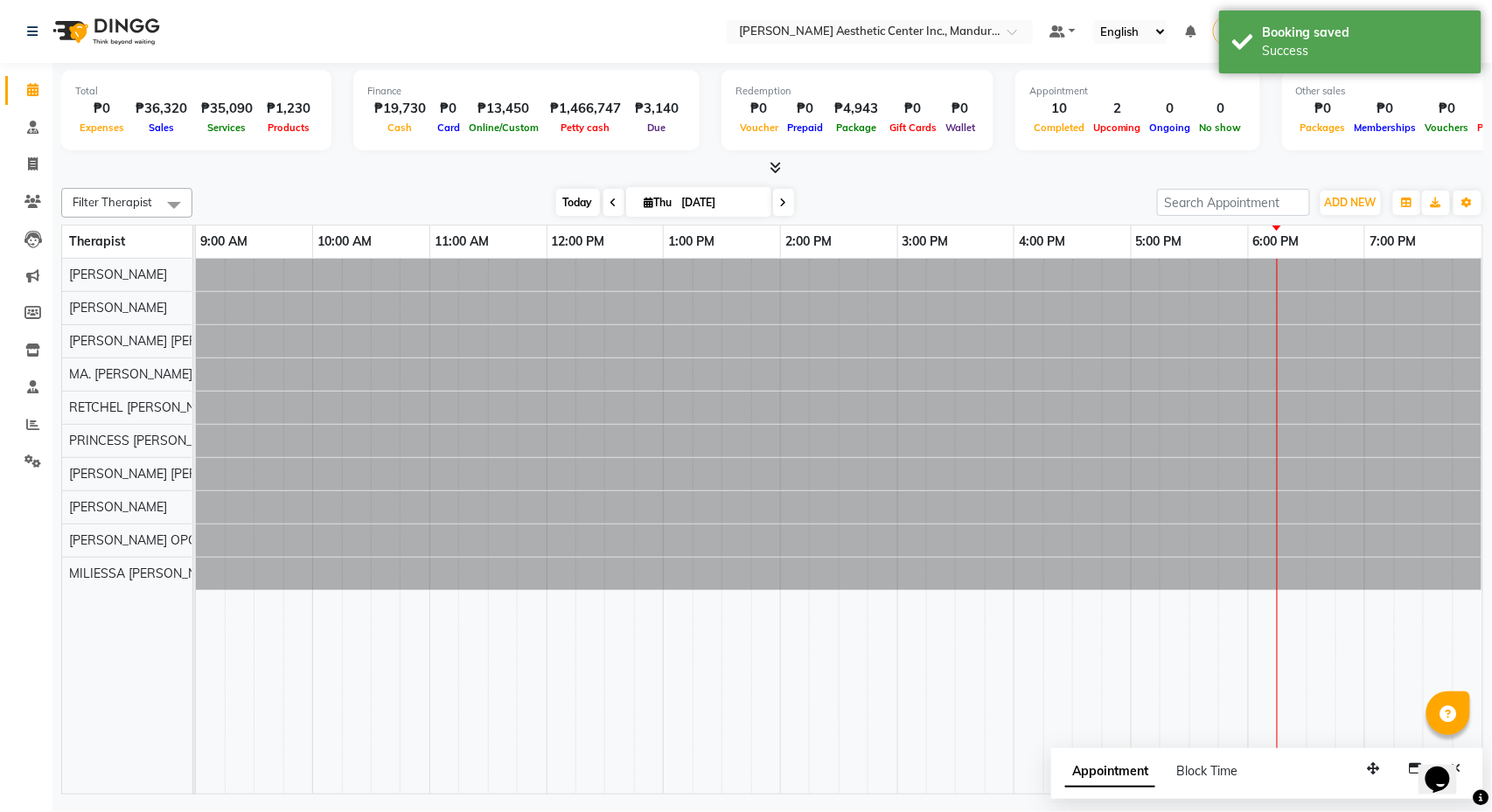
type input "[DATE]"
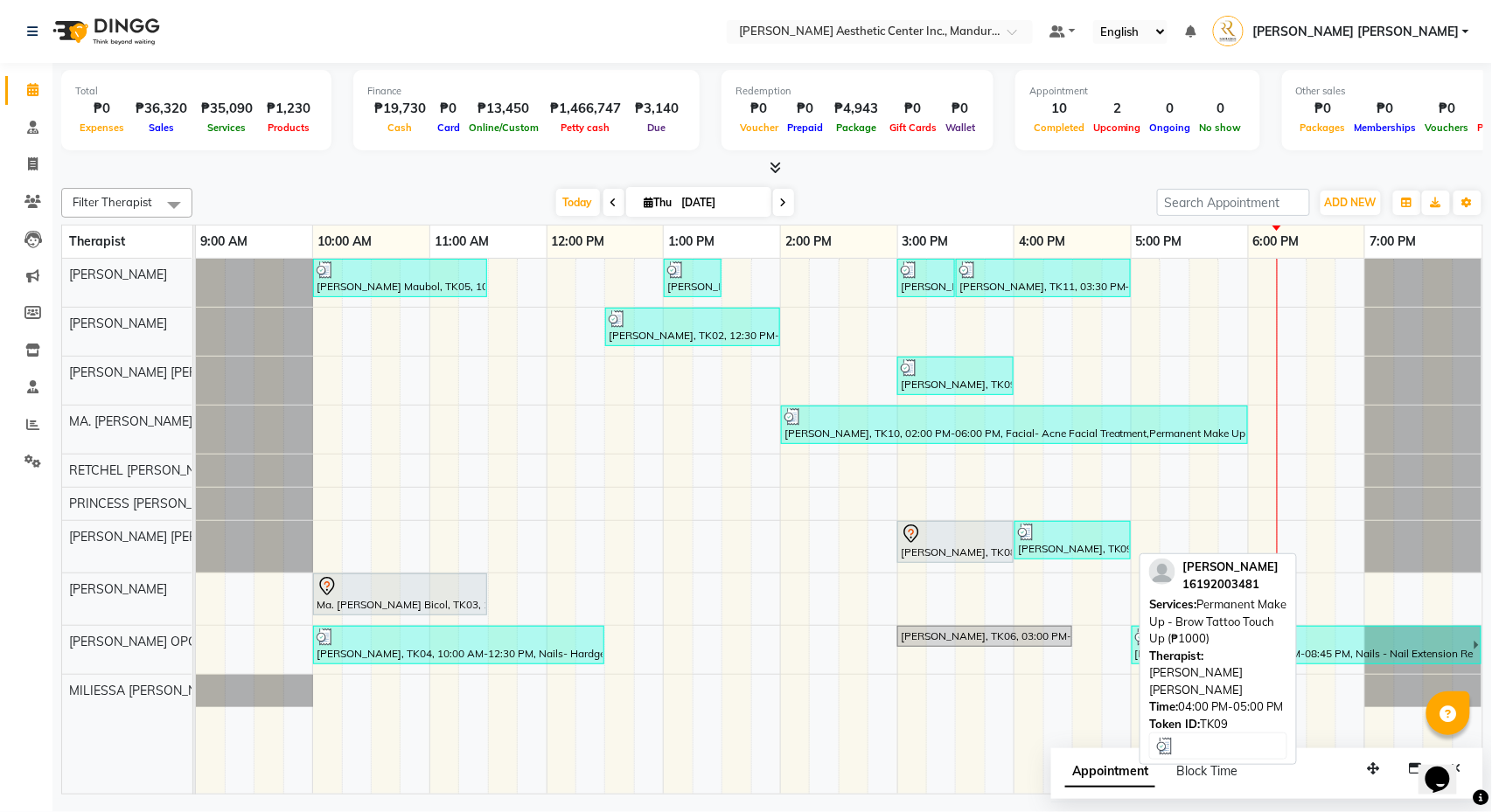
click at [1091, 535] on div at bounding box center [1072, 532] width 109 height 17
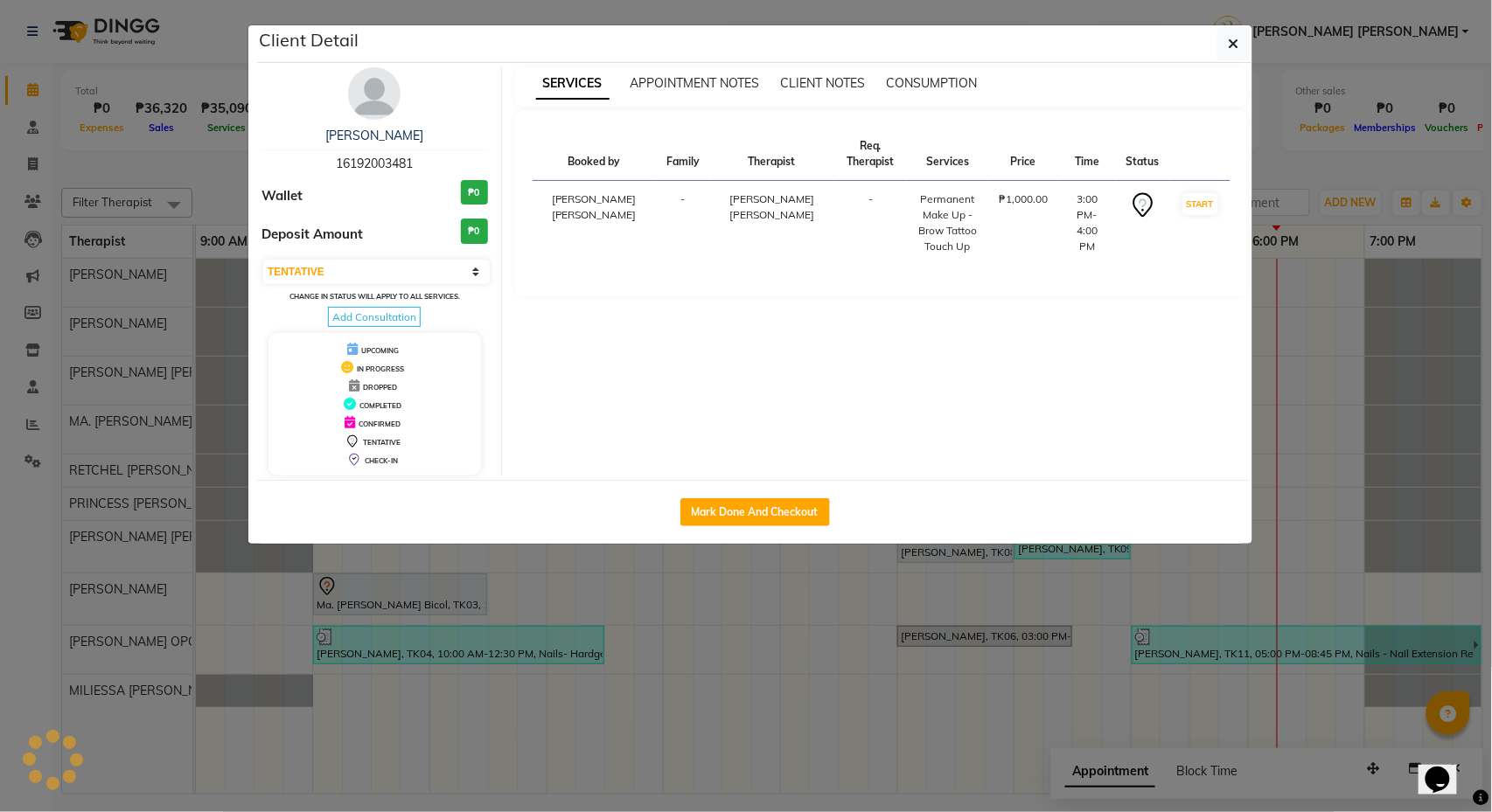
select select "3"
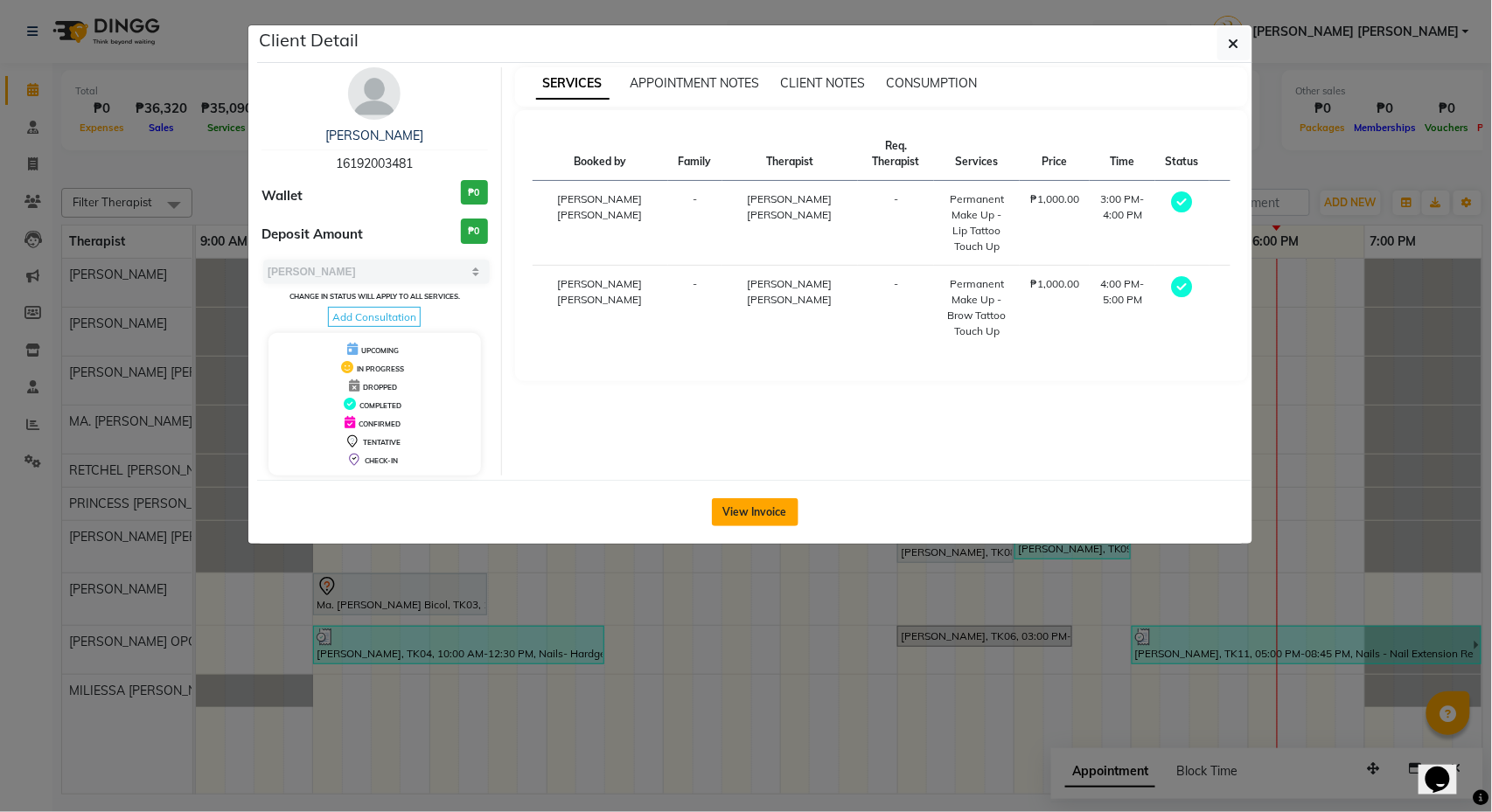
click at [759, 514] on button "View Invoice" at bounding box center [755, 512] width 86 height 28
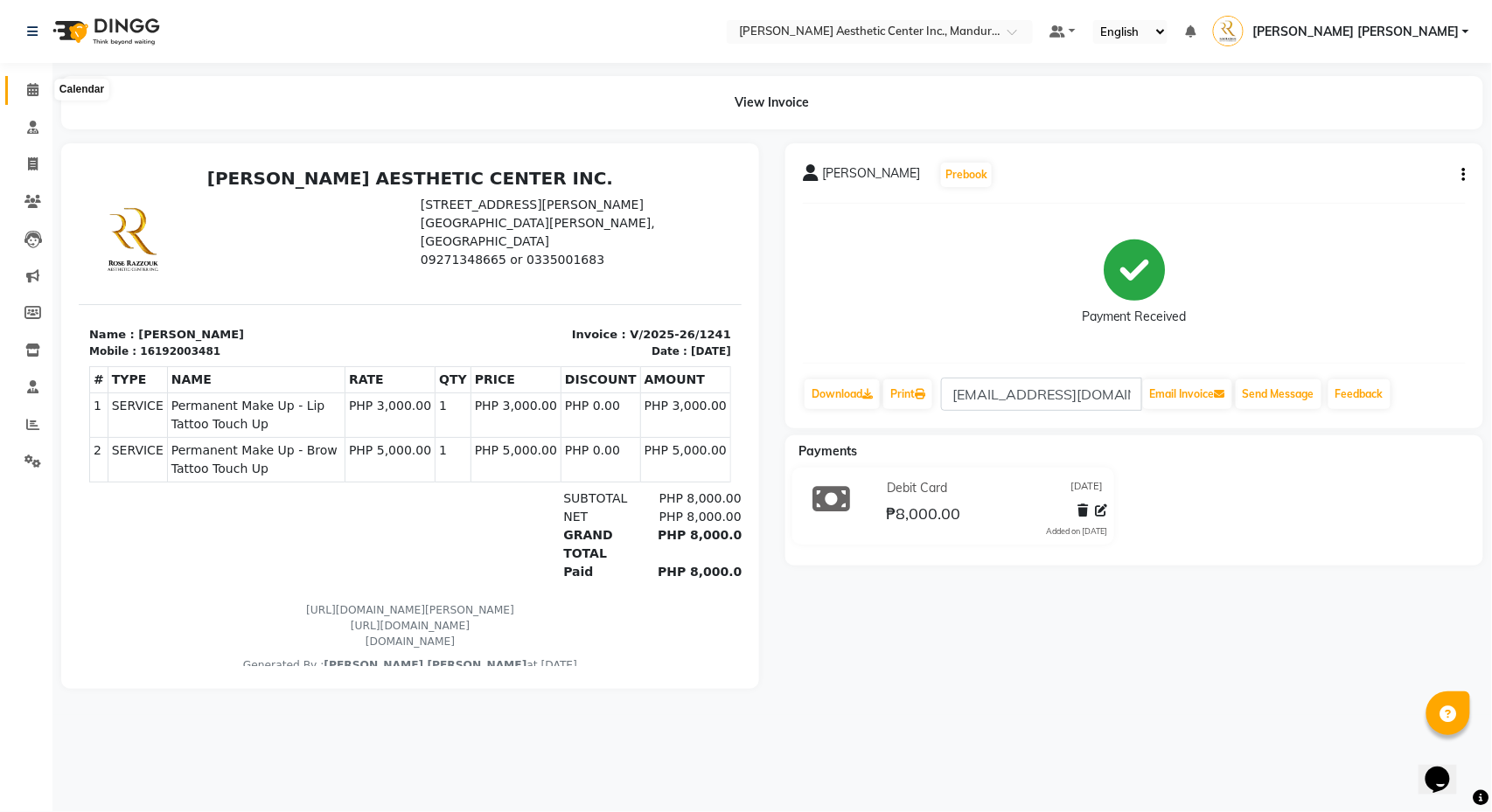
click at [30, 93] on icon at bounding box center [32, 89] width 12 height 14
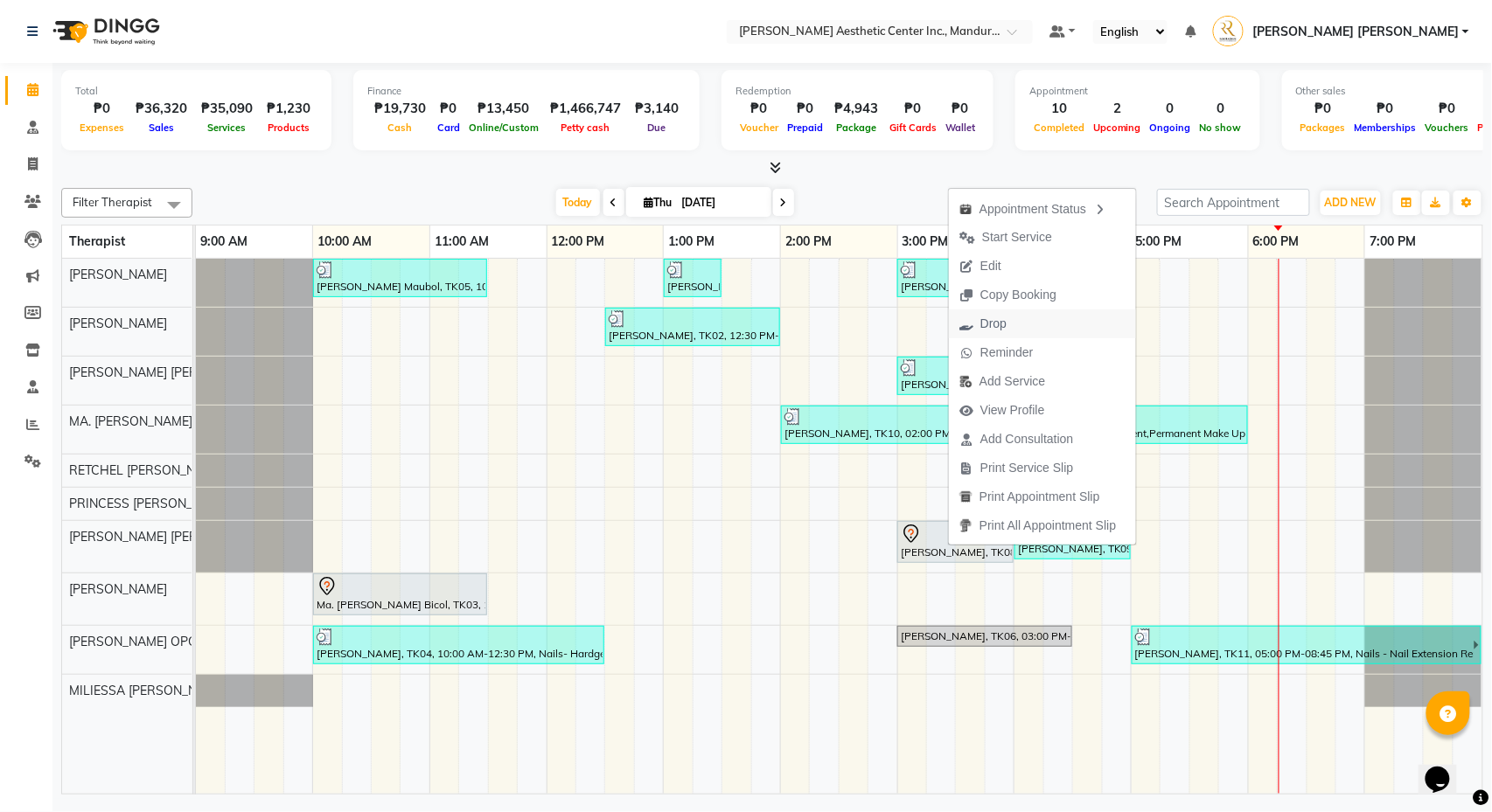
click at [1032, 322] on button "Drop" at bounding box center [1043, 324] width 187 height 29
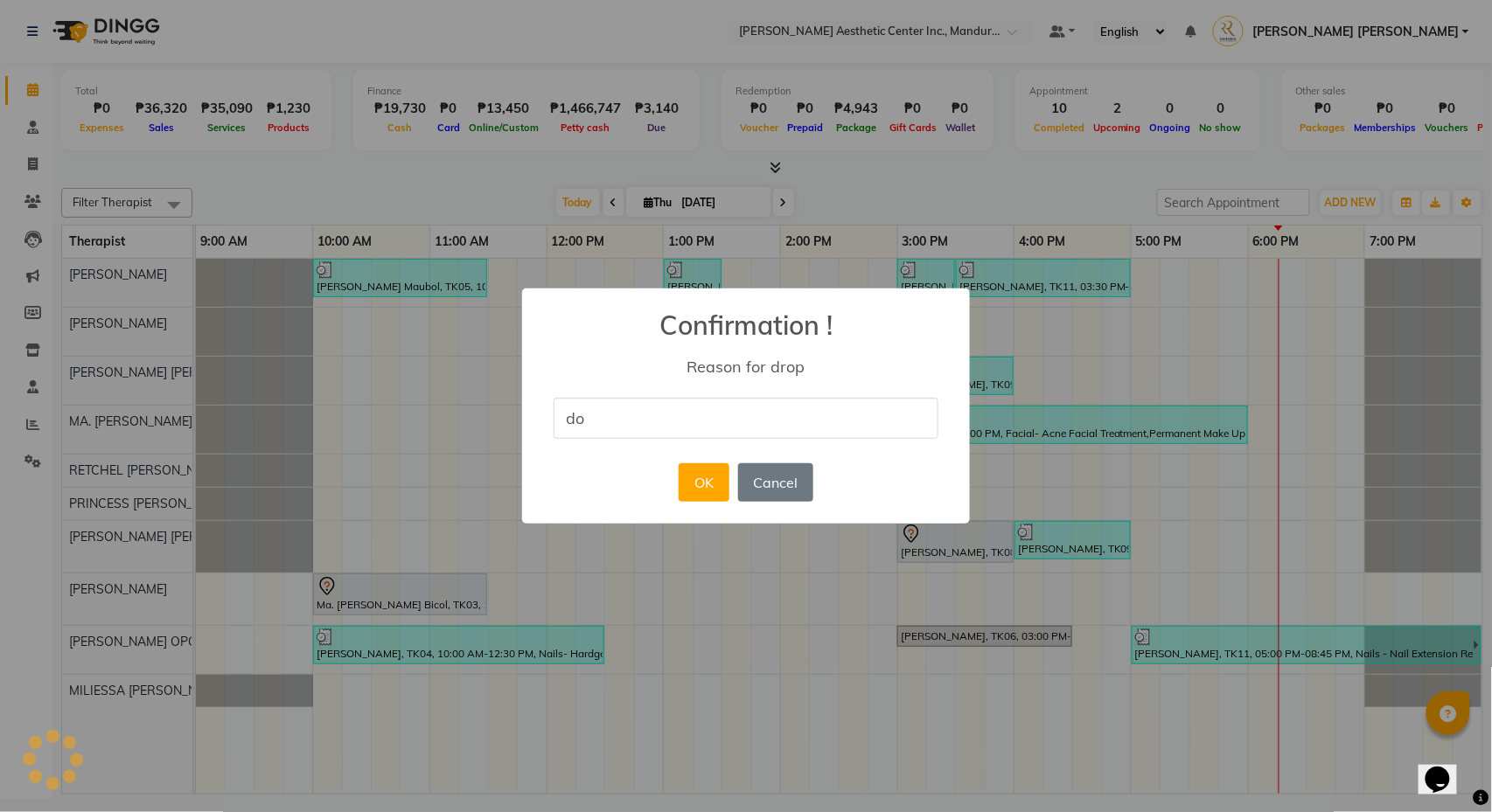
type input "d"
type input "DOUBLE BOOKING"
click at [714, 479] on button "OK" at bounding box center [703, 483] width 50 height 39
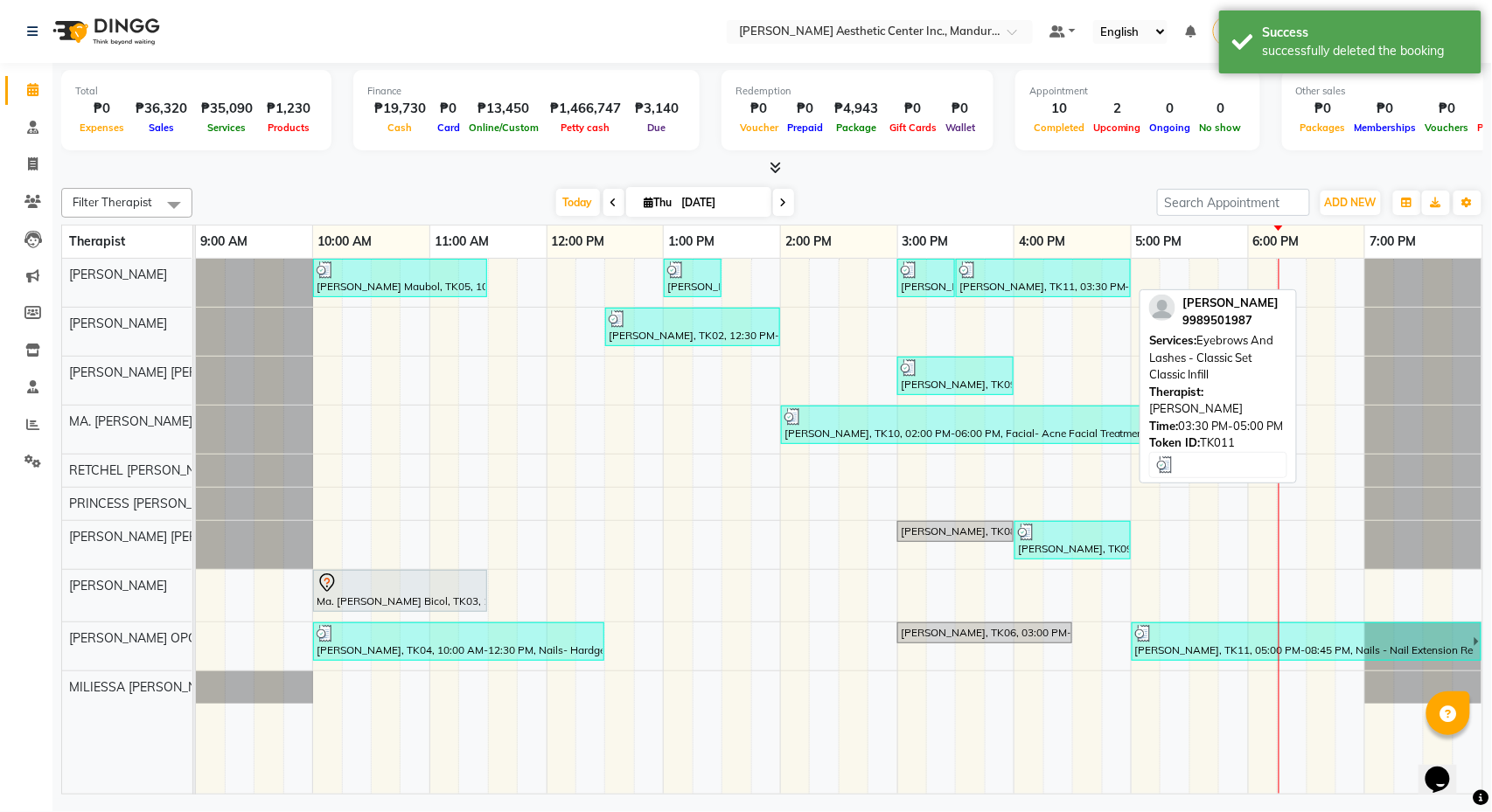
click at [1057, 284] on div "Erika Antopina, TK11, 03:30 PM-05:00 PM, Eyebrows And Lashes - Classic Set Clas…" at bounding box center [1043, 277] width 171 height 33
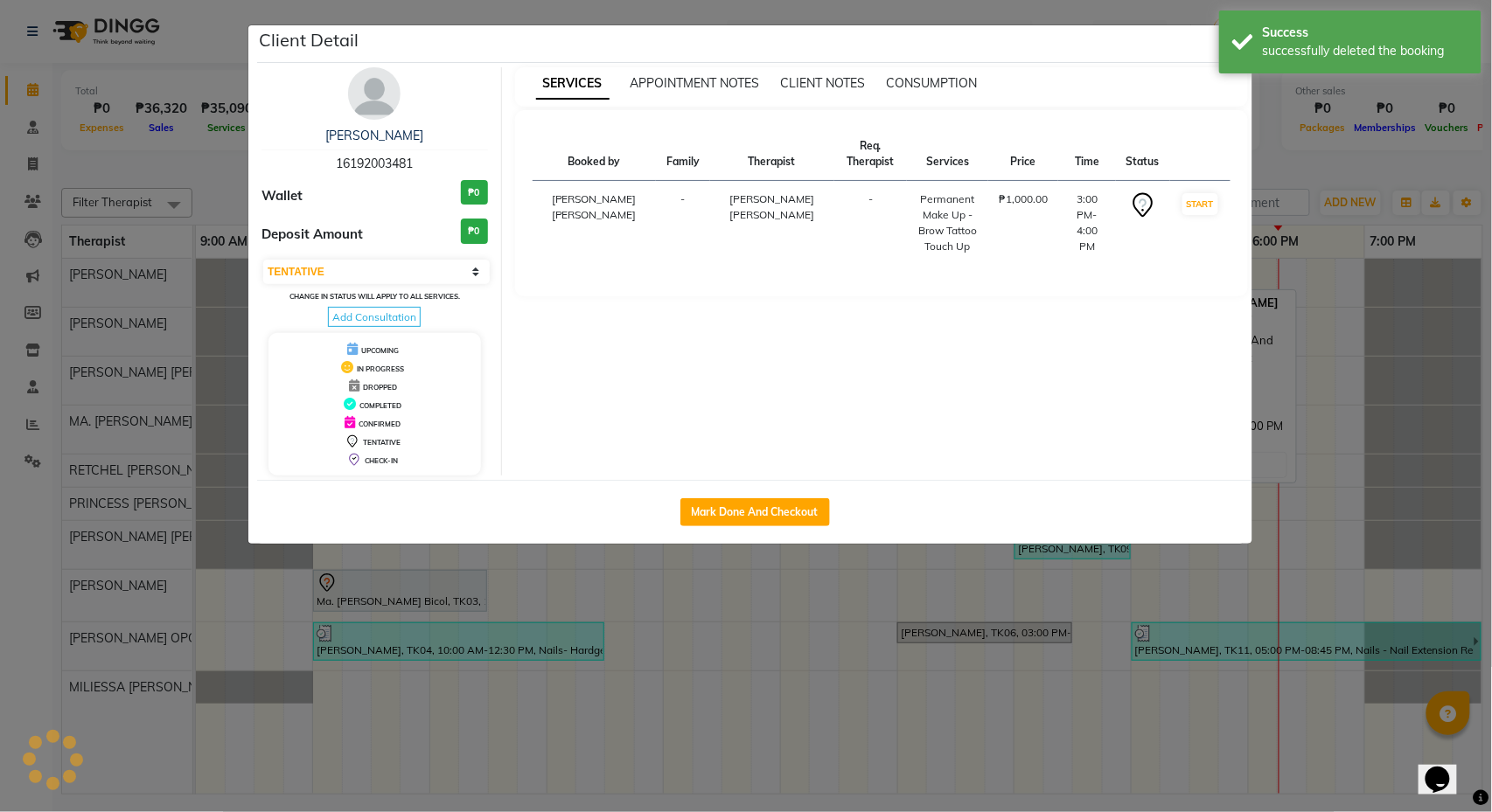
select select "3"
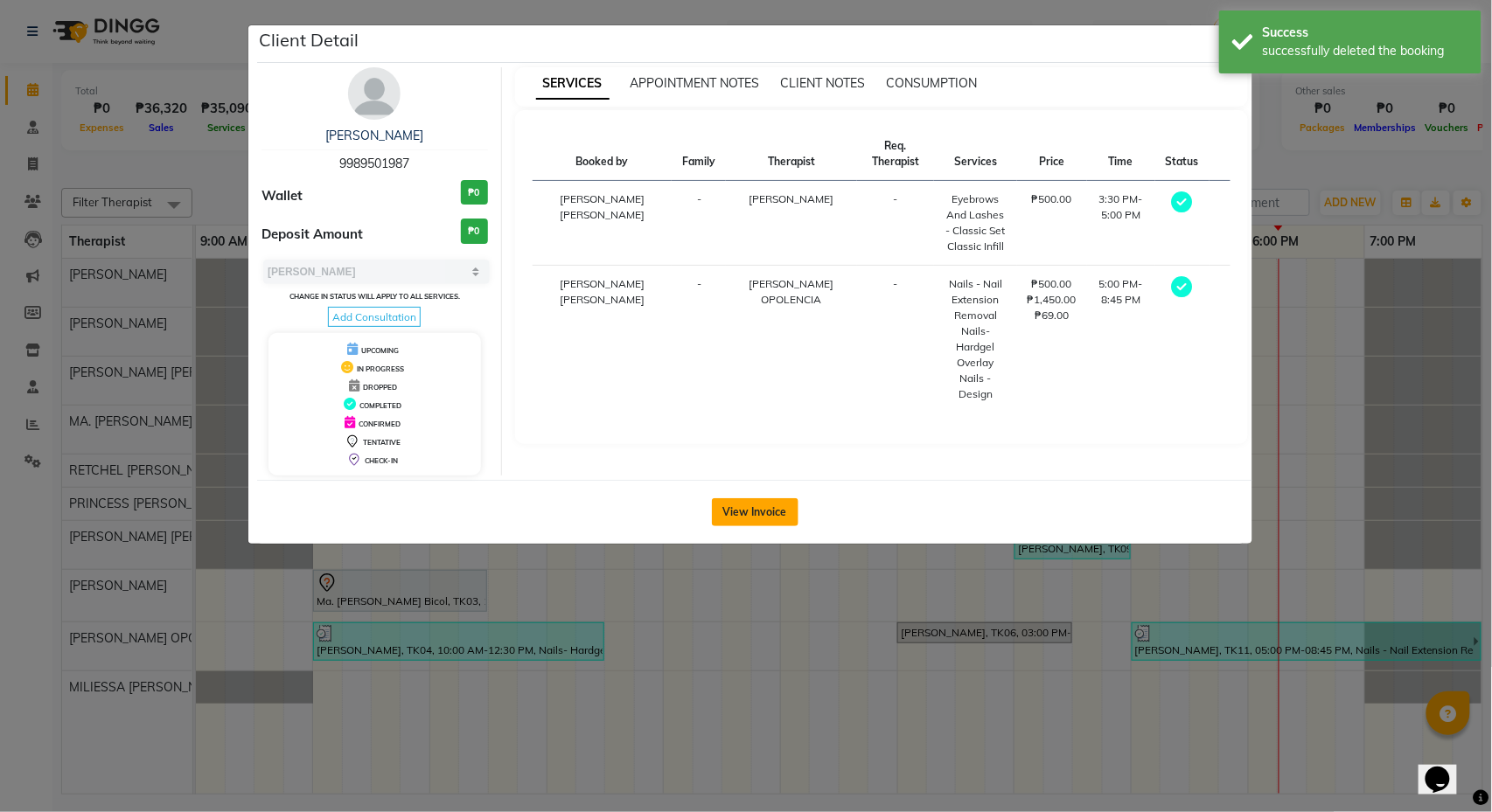
click at [767, 515] on button "View Invoice" at bounding box center [755, 512] width 86 height 28
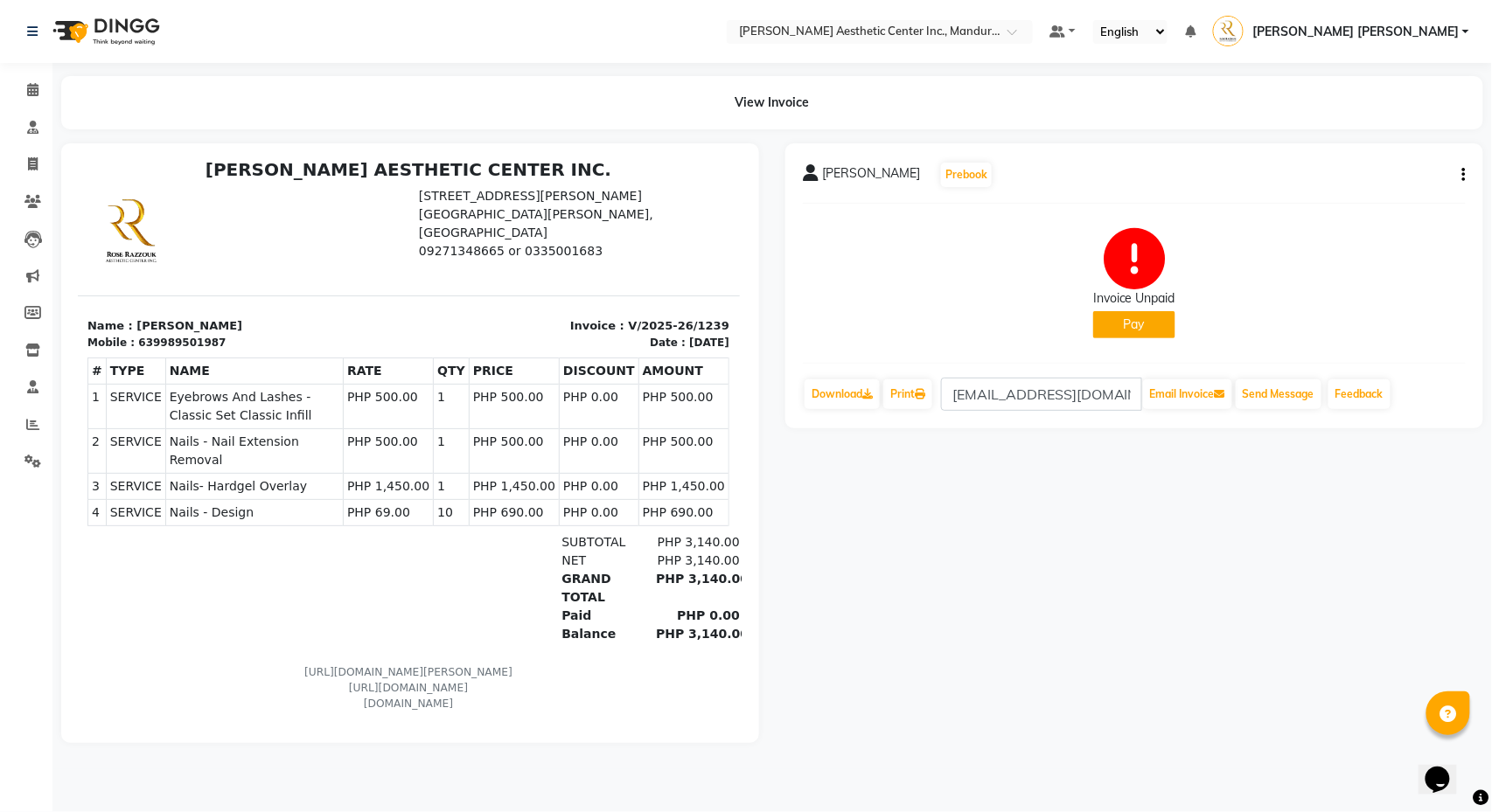
scroll to position [9, 1]
click at [1460, 172] on button "button" at bounding box center [1460, 176] width 11 height 18
click at [1389, 193] on div "Edit Invoice" at bounding box center [1377, 196] width 120 height 22
select select "service"
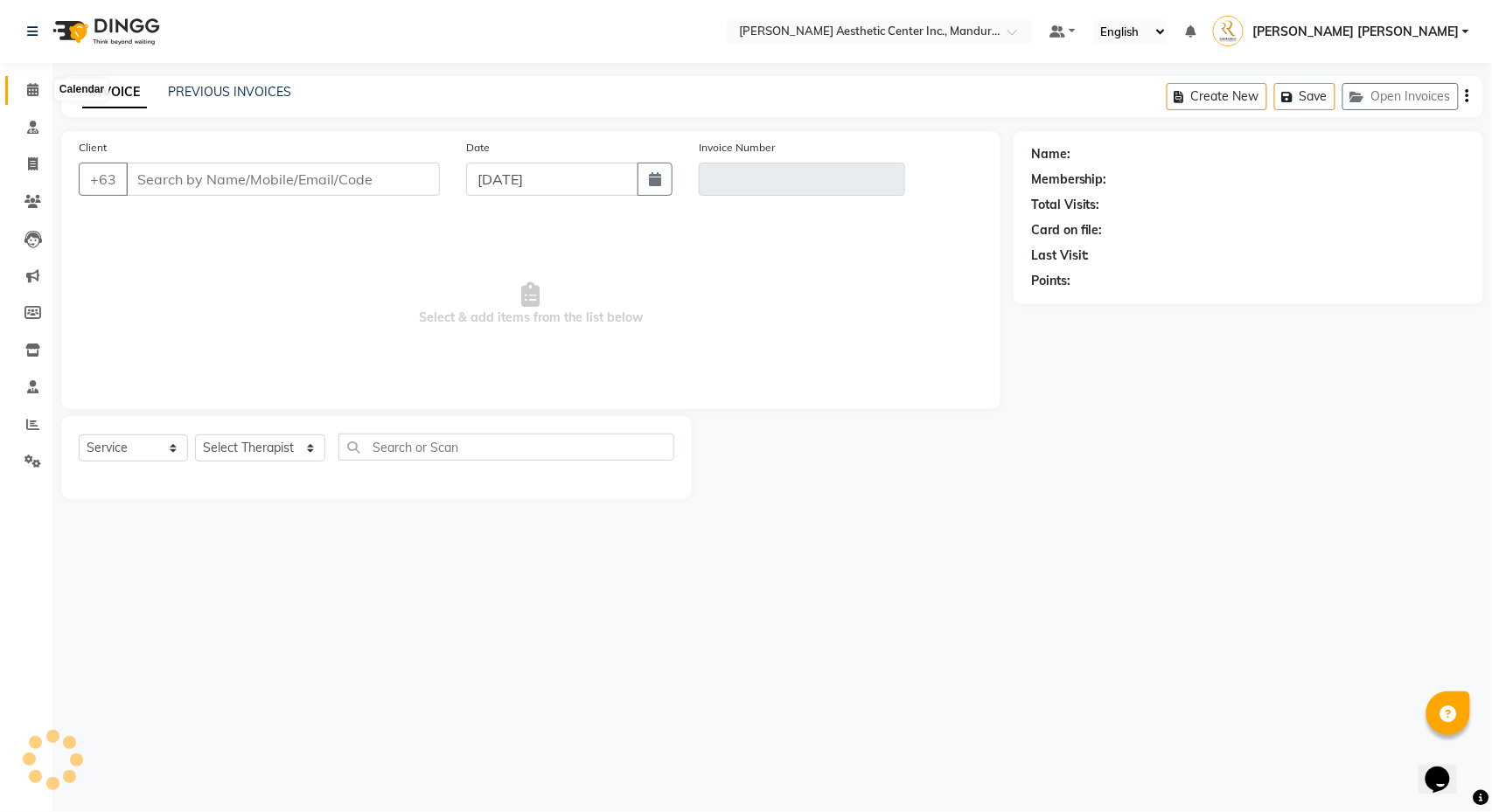
click at [36, 89] on icon at bounding box center [32, 89] width 12 height 14
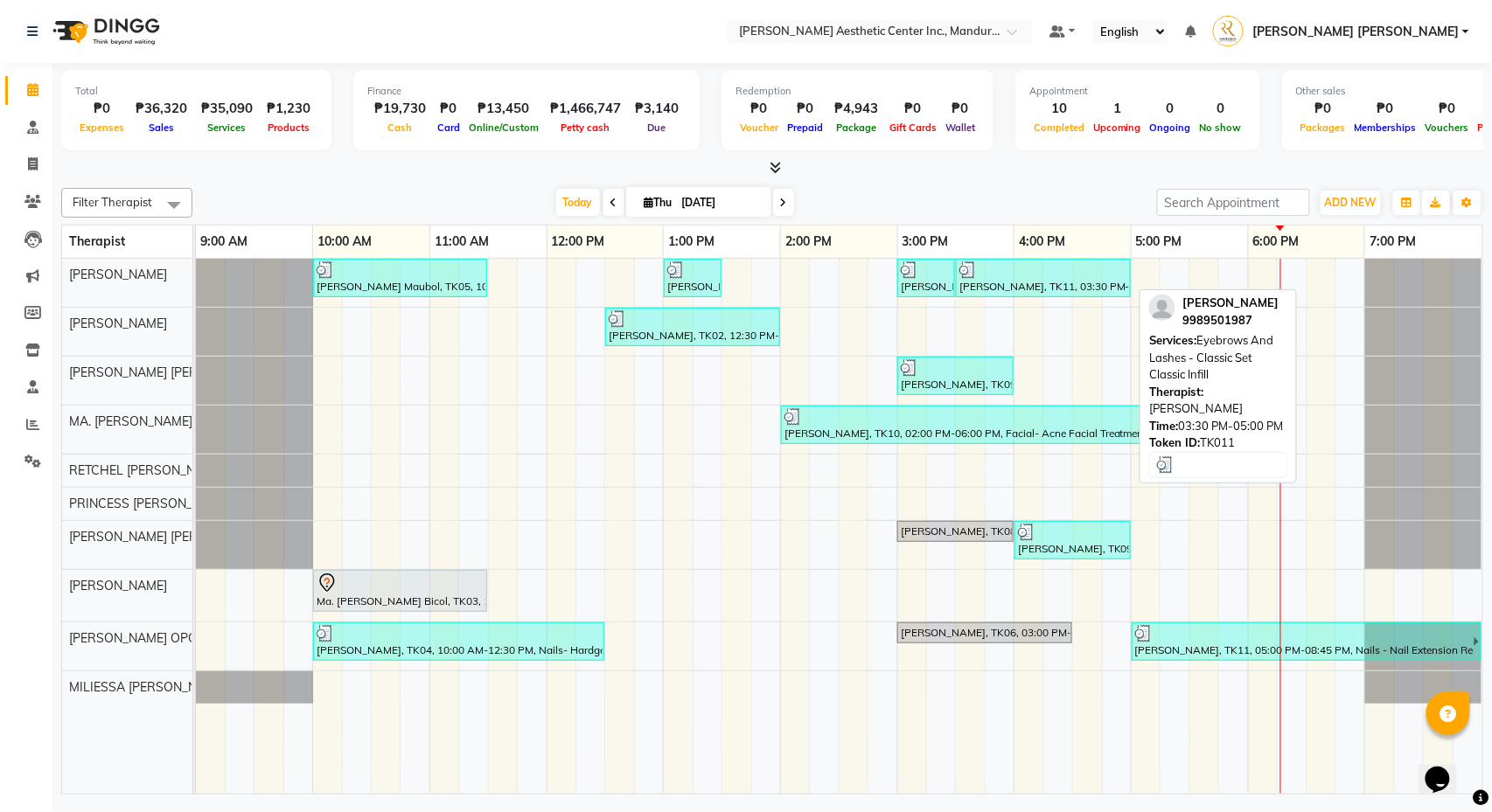
click at [1062, 287] on div "Erika Antopina, TK11, 03:30 PM-05:00 PM, Eyebrows And Lashes - Classic Set Clas…" at bounding box center [1043, 277] width 171 height 33
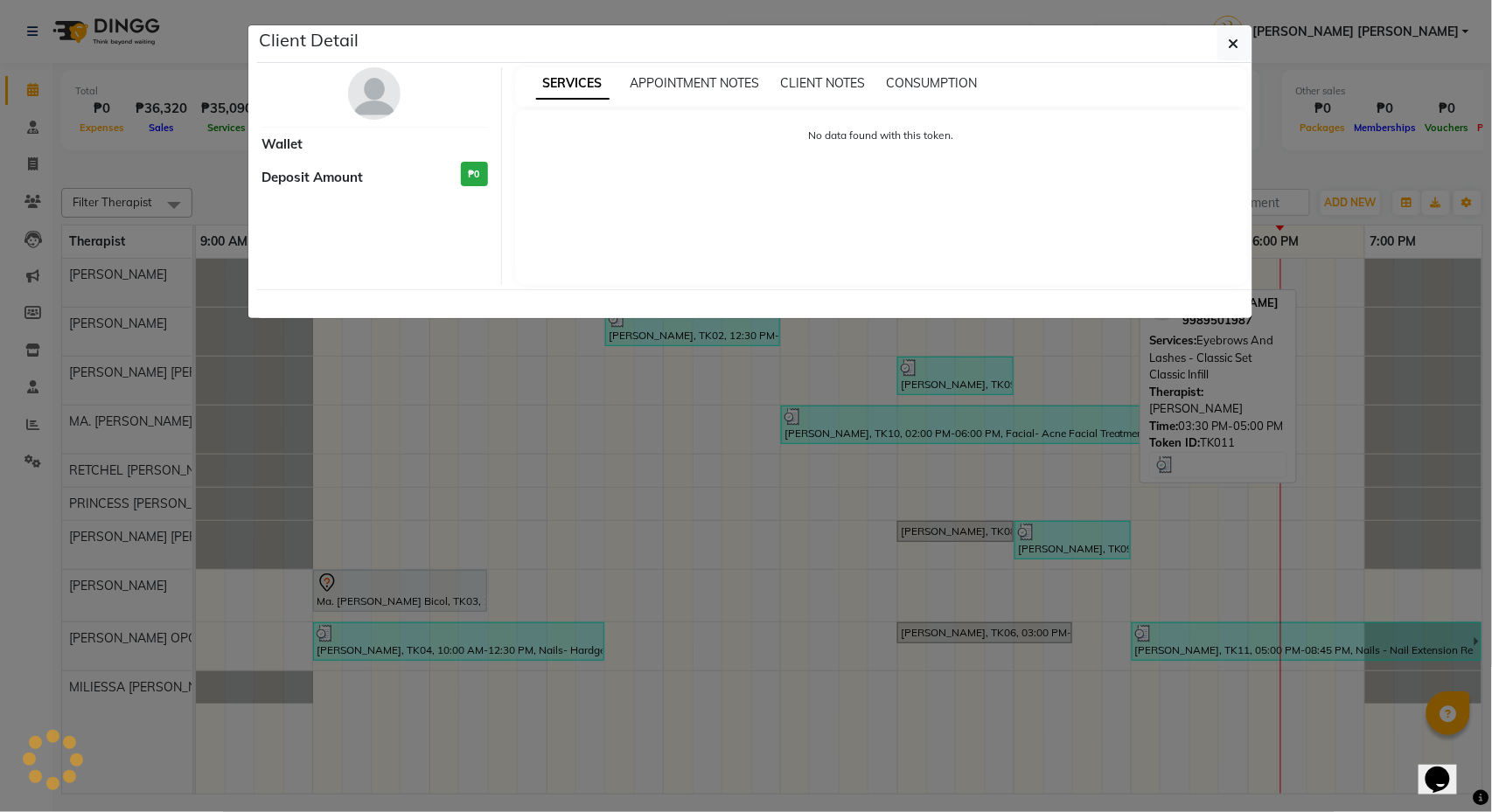
select select "3"
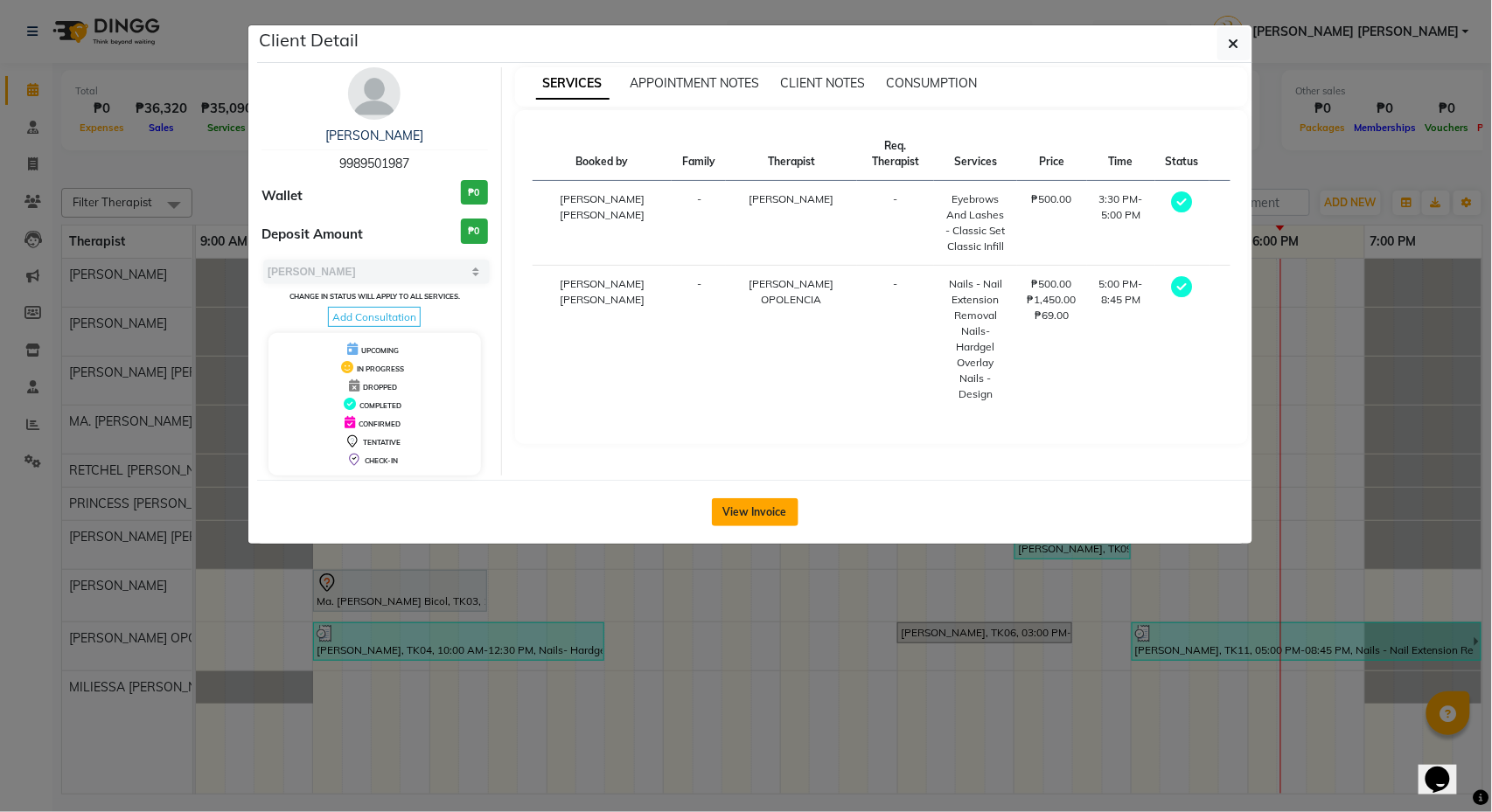
click at [766, 515] on button "View Invoice" at bounding box center [755, 512] width 86 height 28
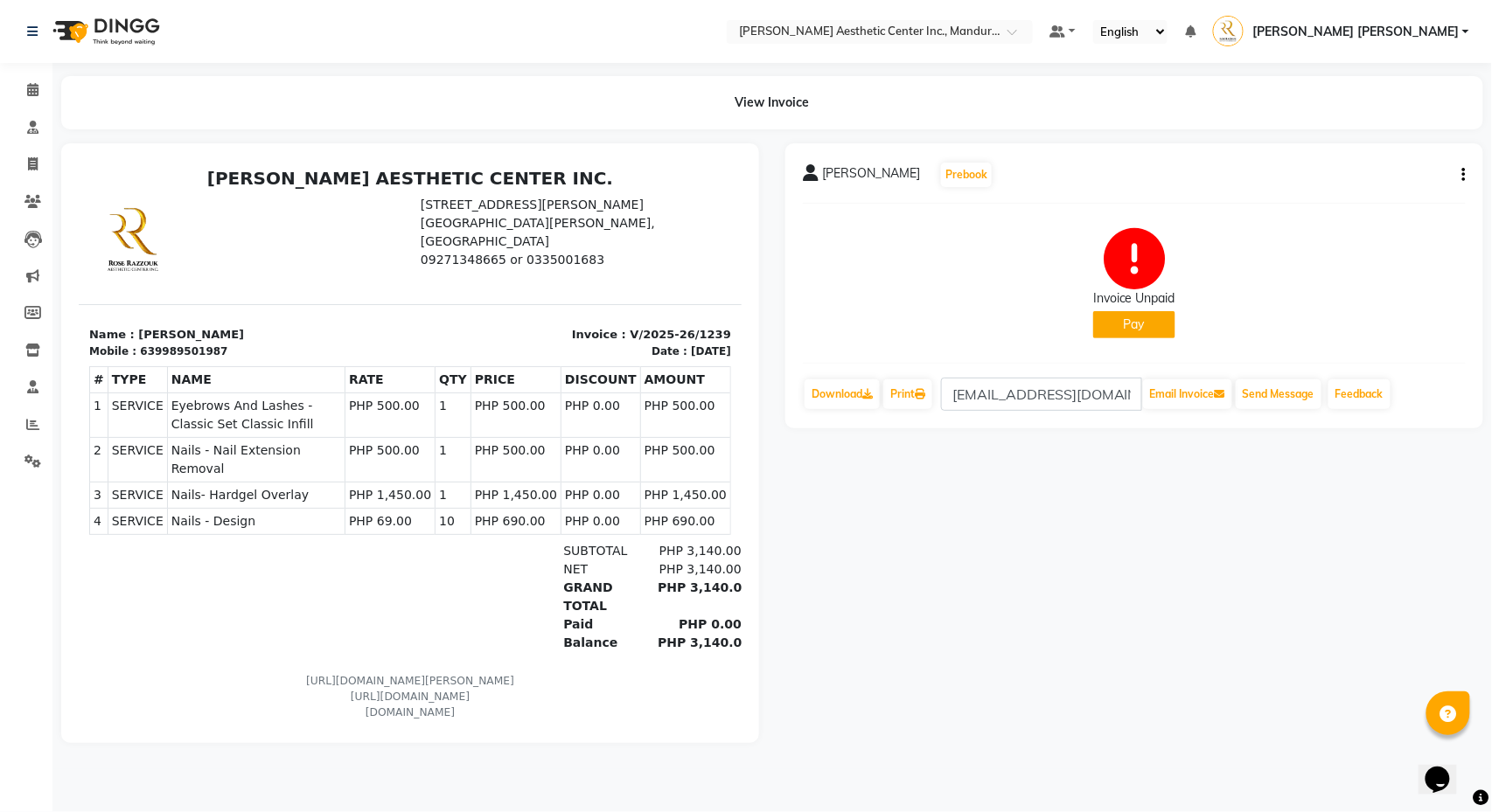
click at [1463, 176] on icon "button" at bounding box center [1464, 175] width 4 height 1
click at [1365, 200] on div "Edit Invoice" at bounding box center [1377, 196] width 120 height 22
select select "service"
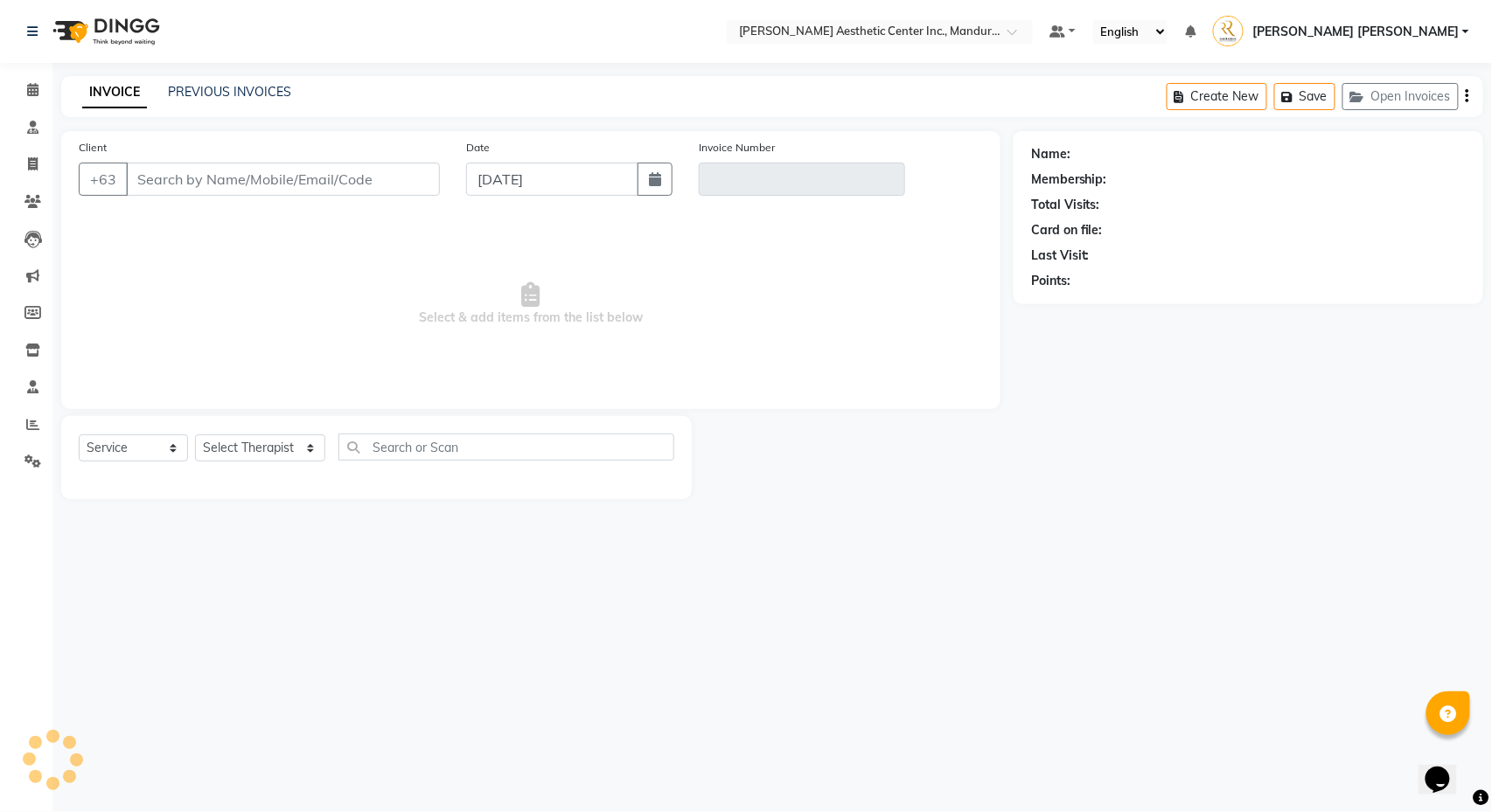
type input "9989501987"
type input "V/2025-26/1239"
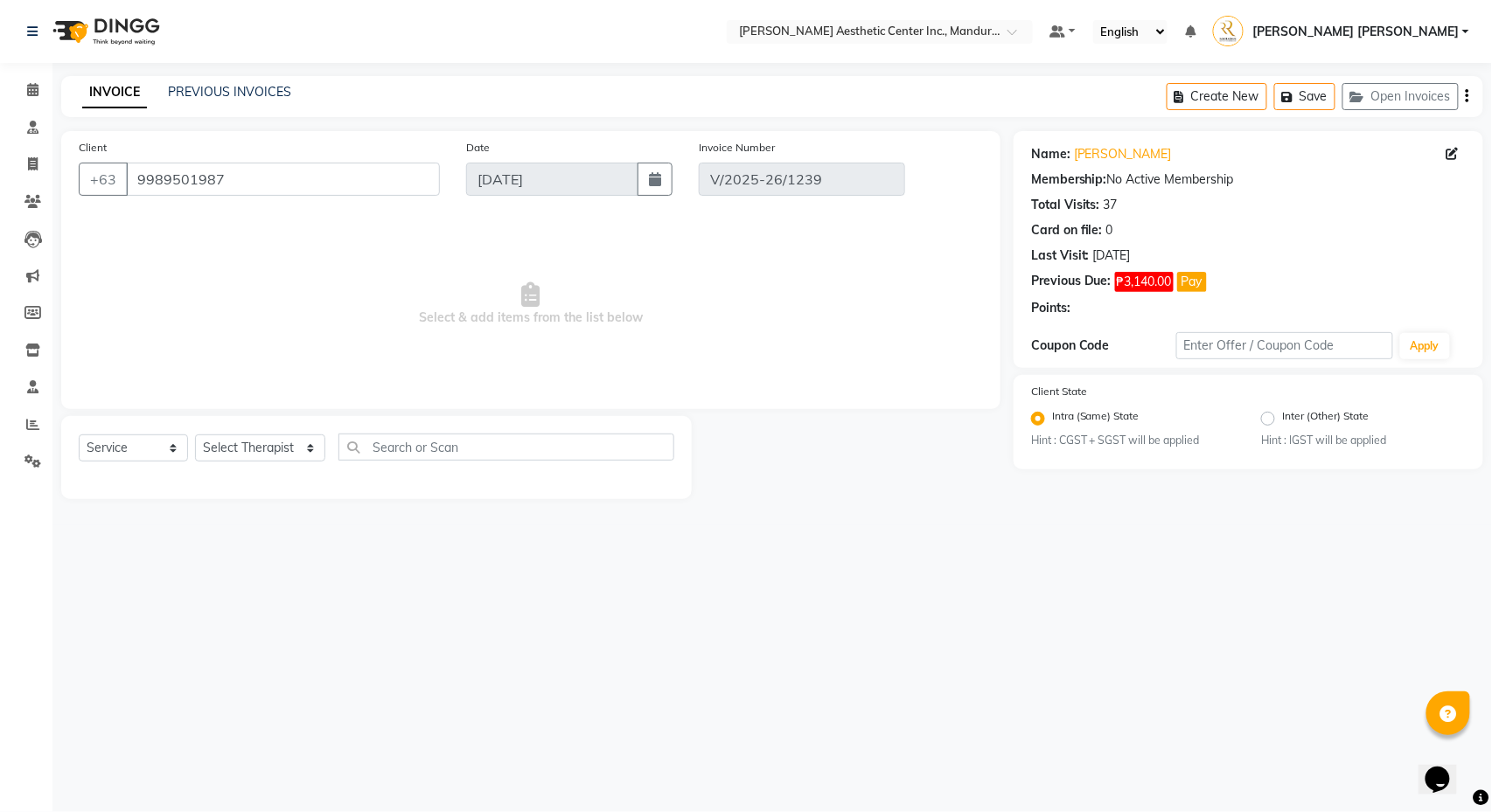
select select "select"
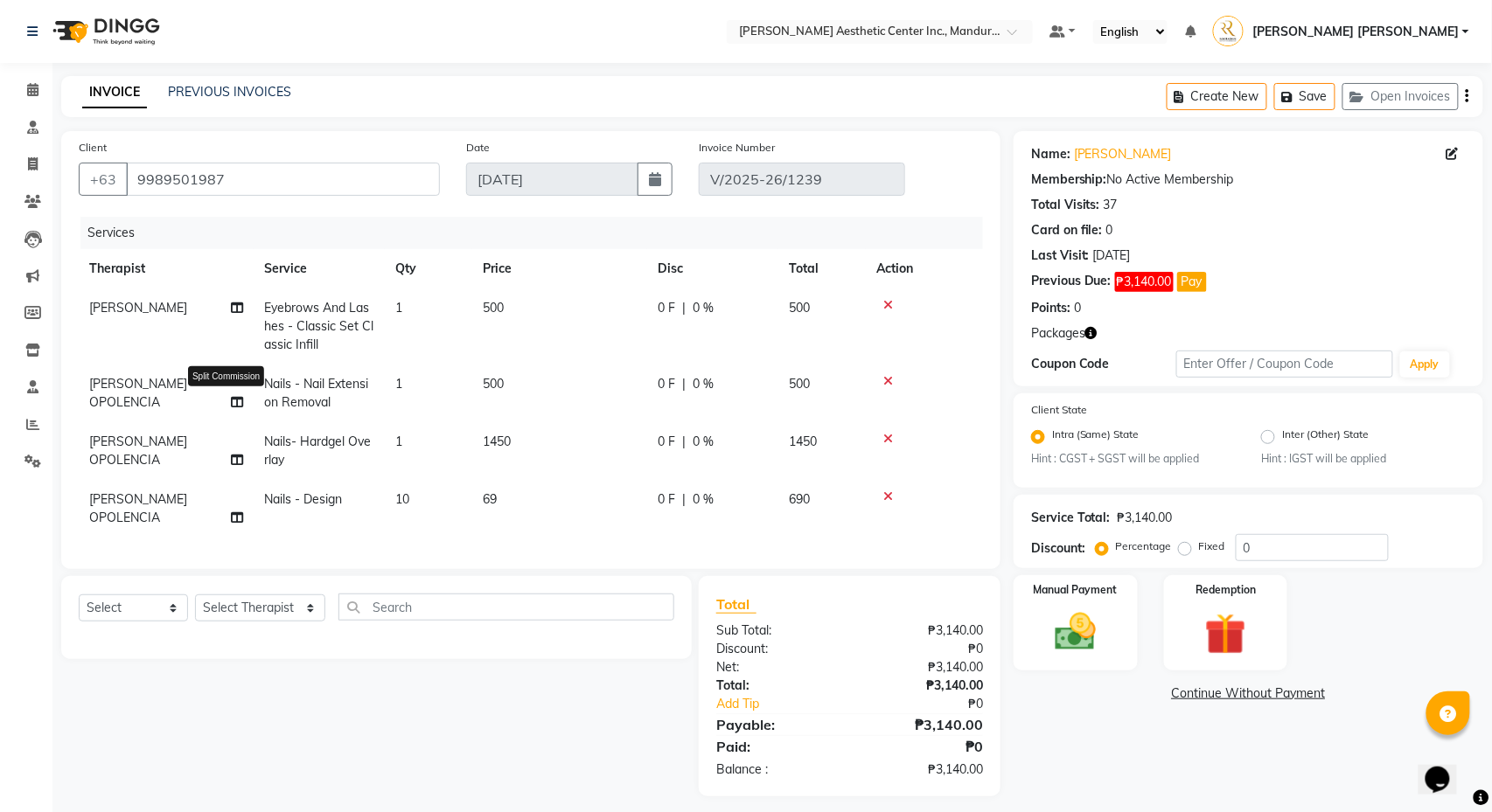
click at [240, 406] on icon at bounding box center [237, 402] width 13 height 13
select select "50718"
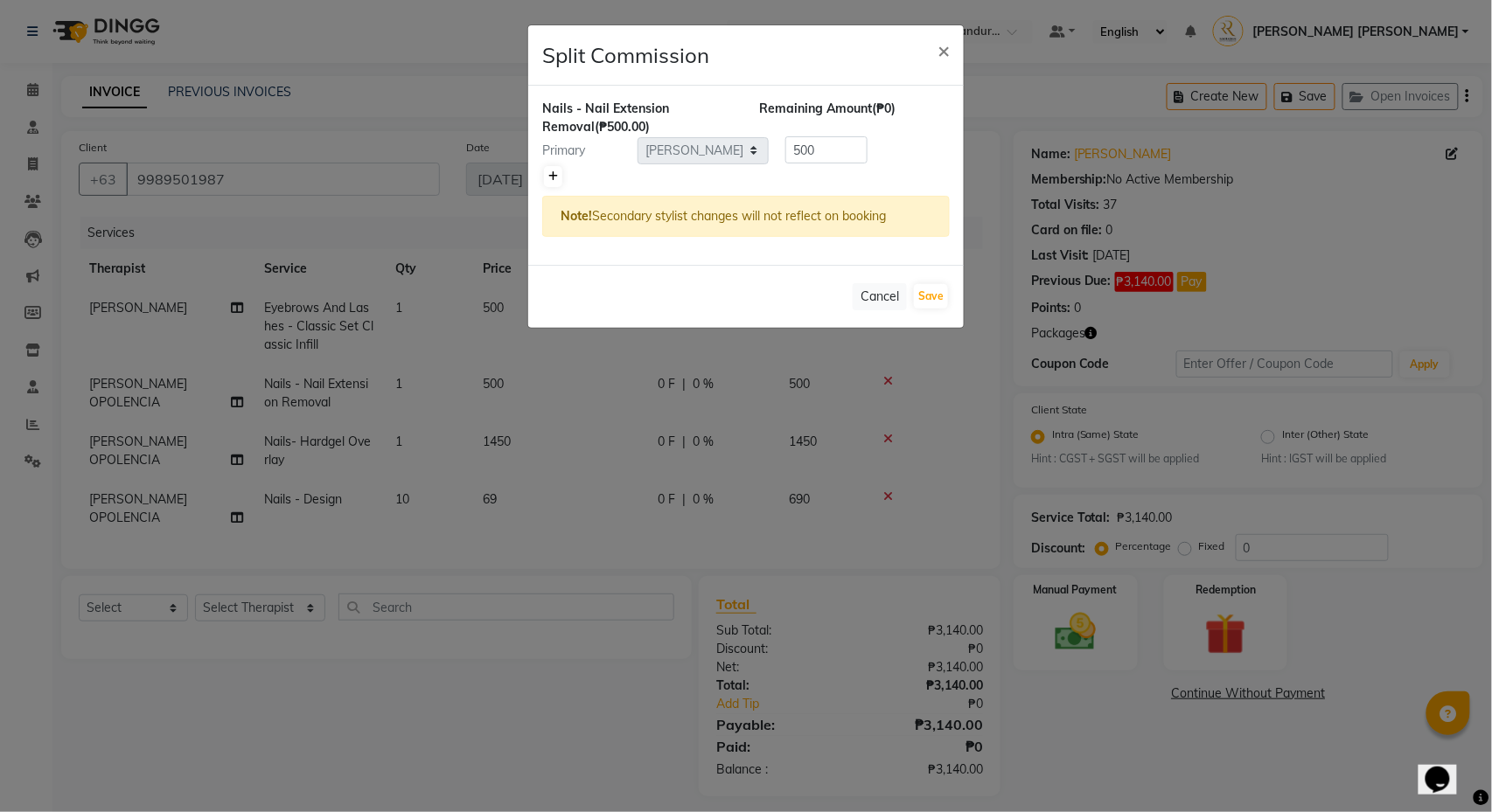
click at [554, 173] on icon at bounding box center [553, 176] width 10 height 11
type input "250"
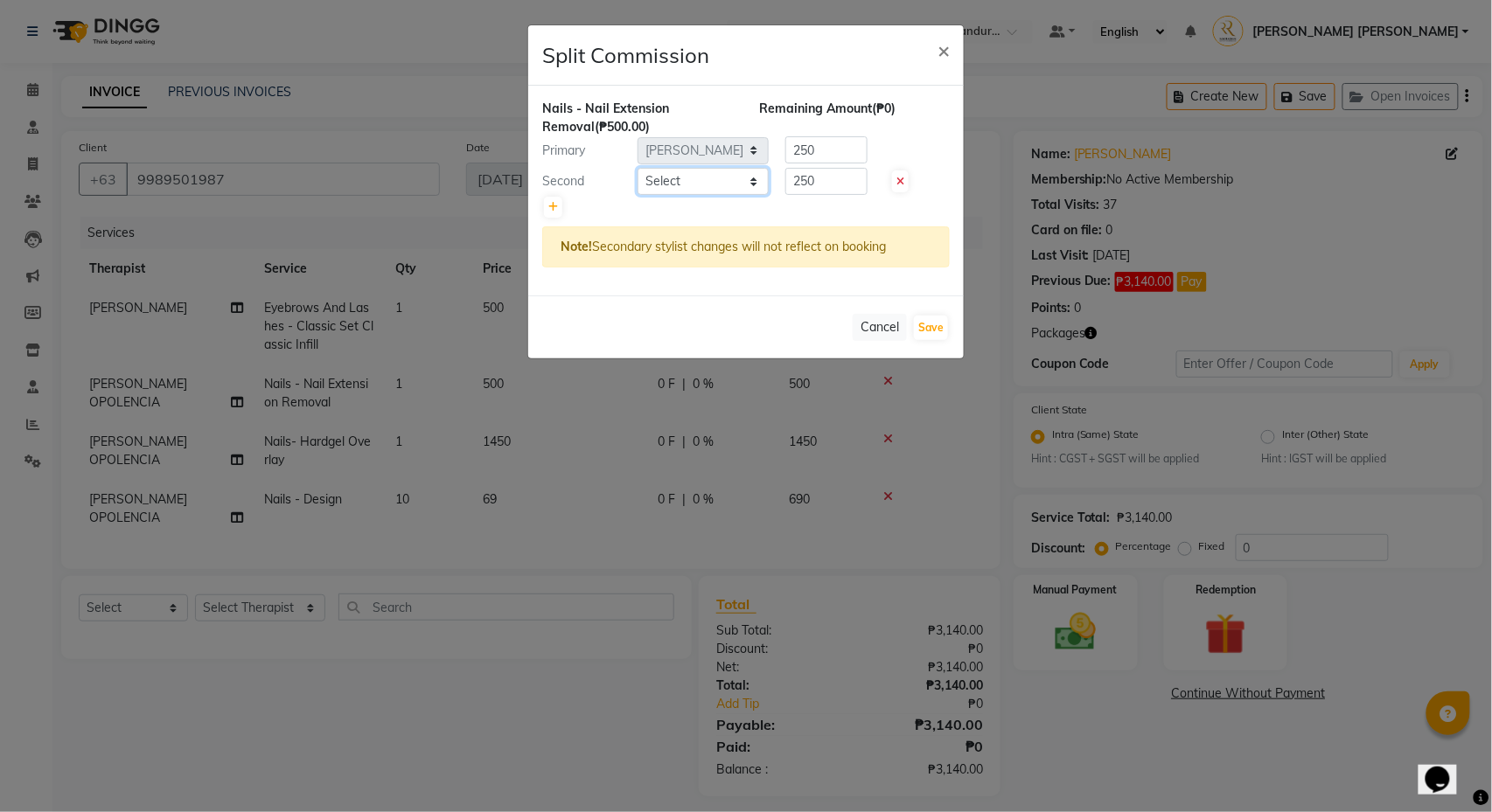
select select "46411"
click at [941, 340] on button "Save" at bounding box center [931, 328] width 34 height 24
select select "Select"
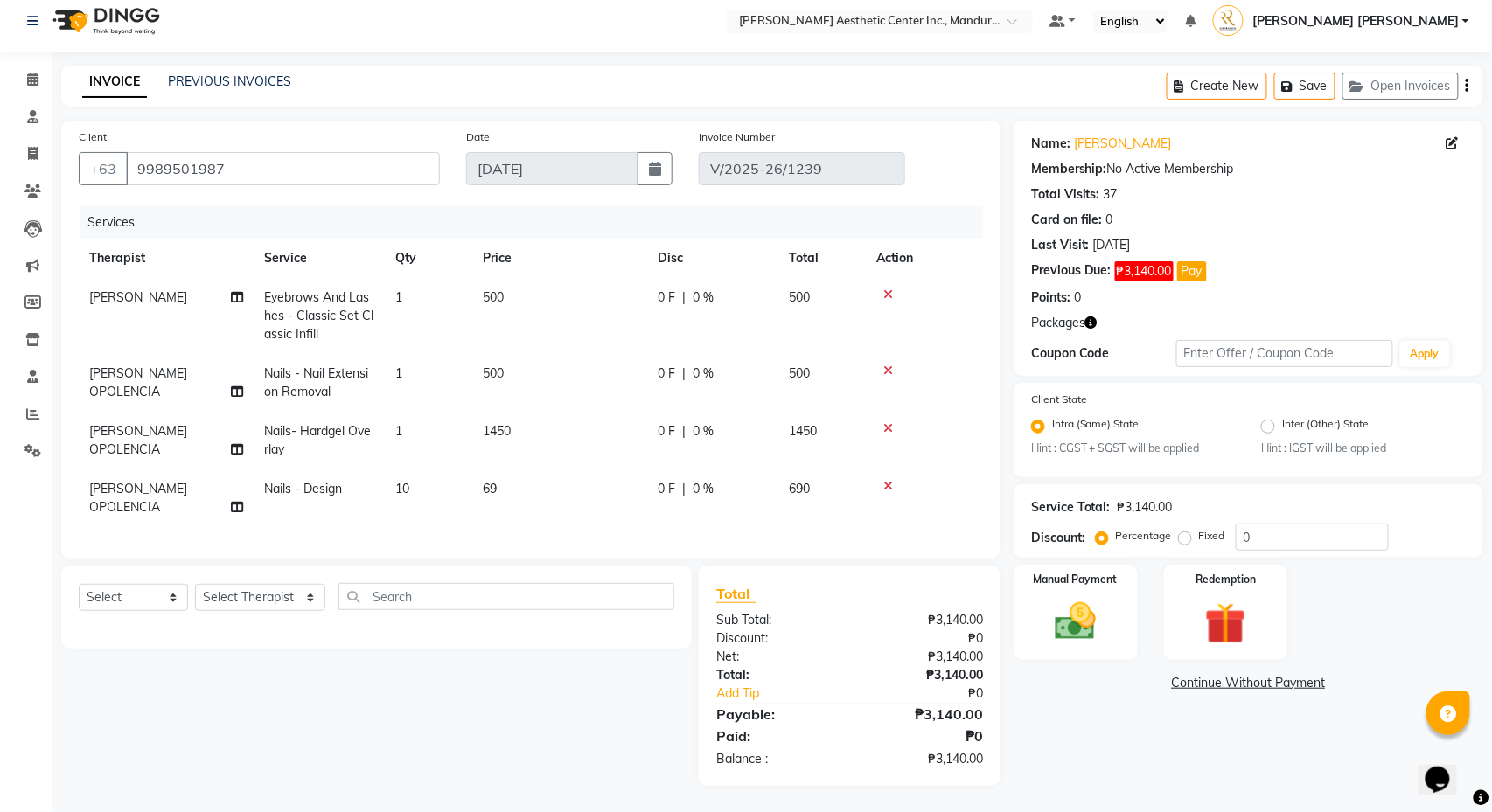
scroll to position [15, 0]
click at [238, 385] on icon at bounding box center [237, 392] width 13 height 13
select select "50718"
select select "46411"
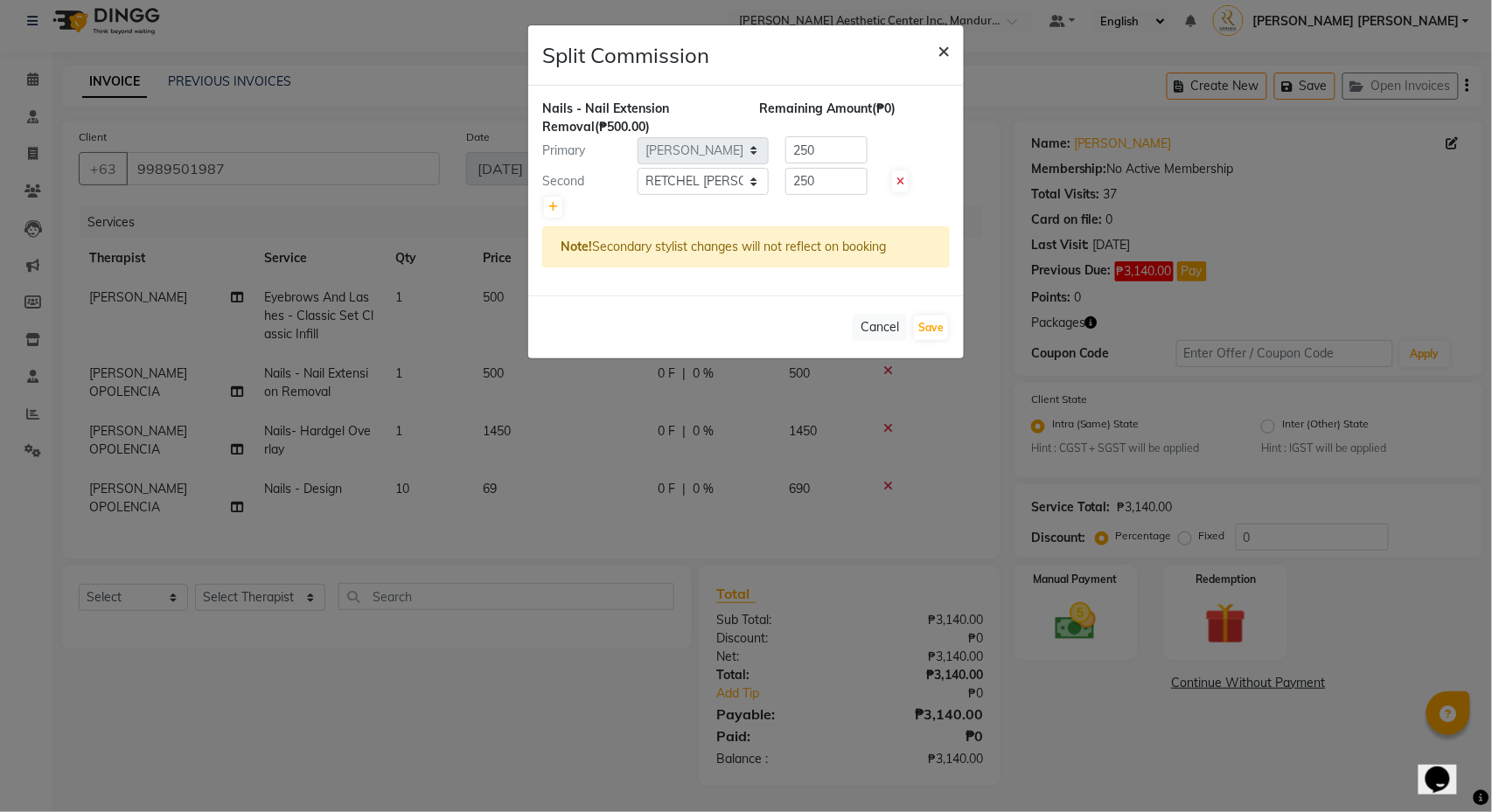
click at [946, 47] on span "×" at bounding box center [944, 50] width 13 height 26
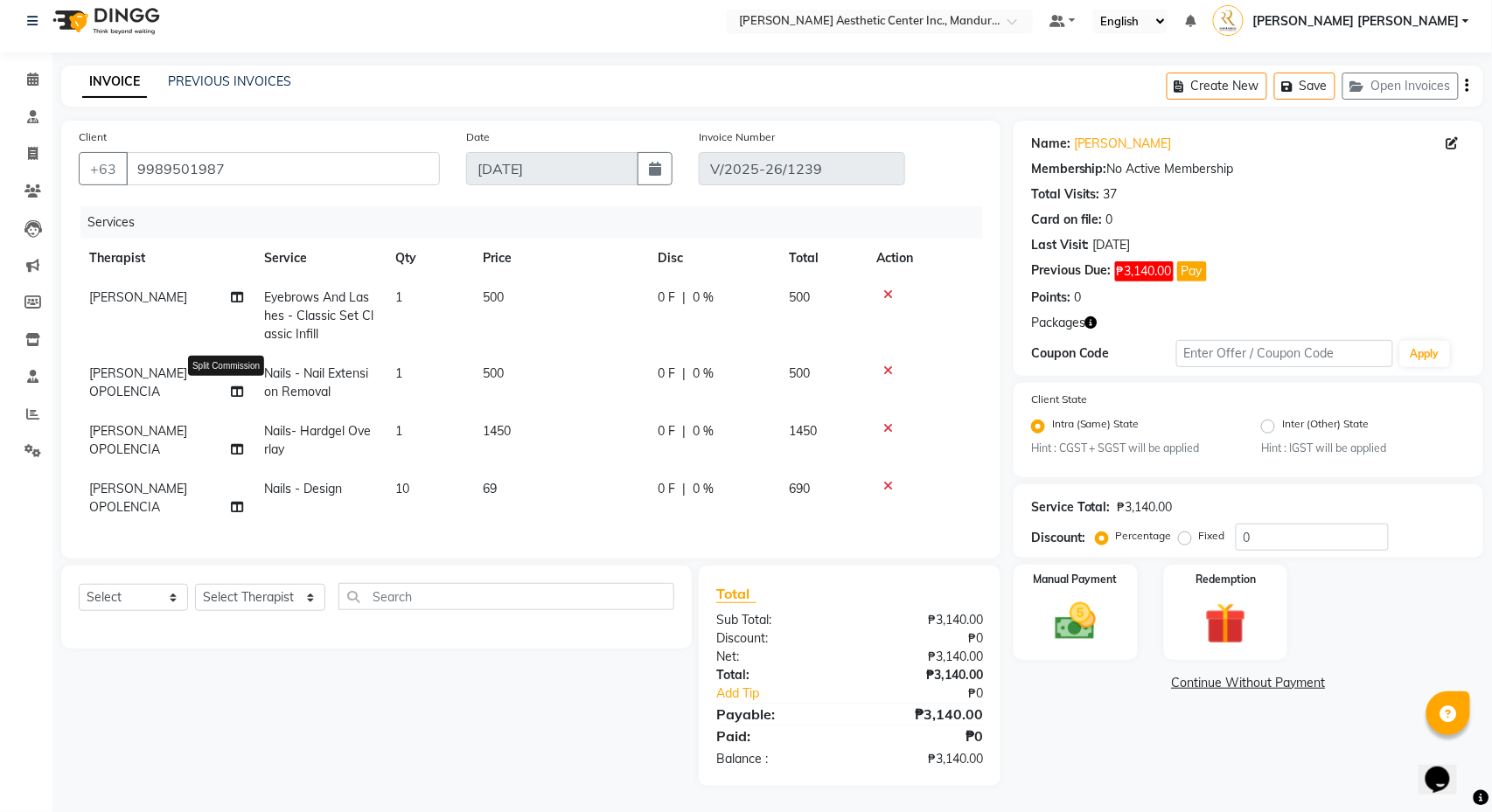
click at [232, 387] on icon at bounding box center [237, 392] width 13 height 13
select select "50718"
select select "46411"
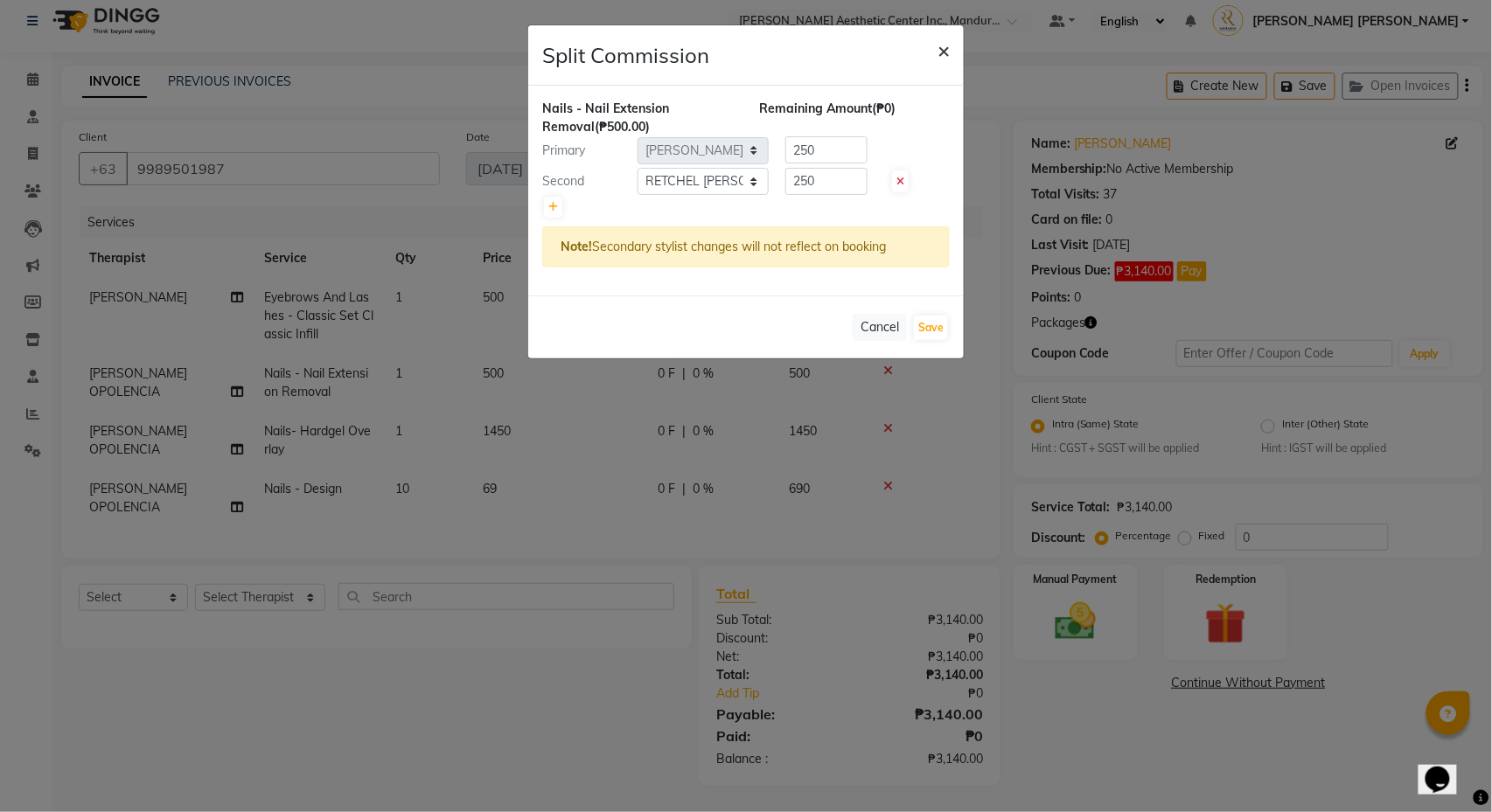
click at [941, 51] on span "×" at bounding box center [944, 50] width 13 height 26
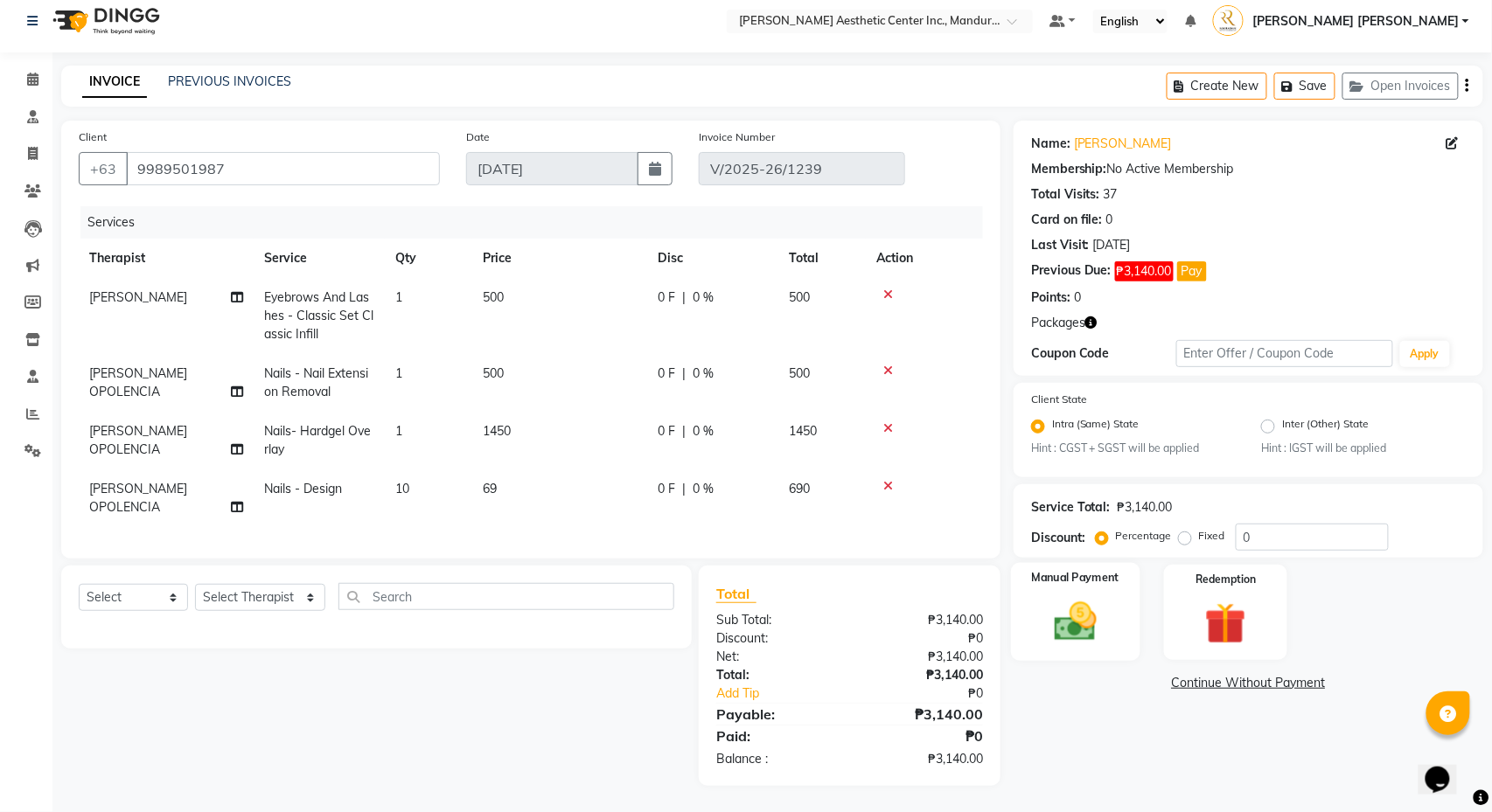
click at [1099, 620] on img at bounding box center [1075, 622] width 69 height 49
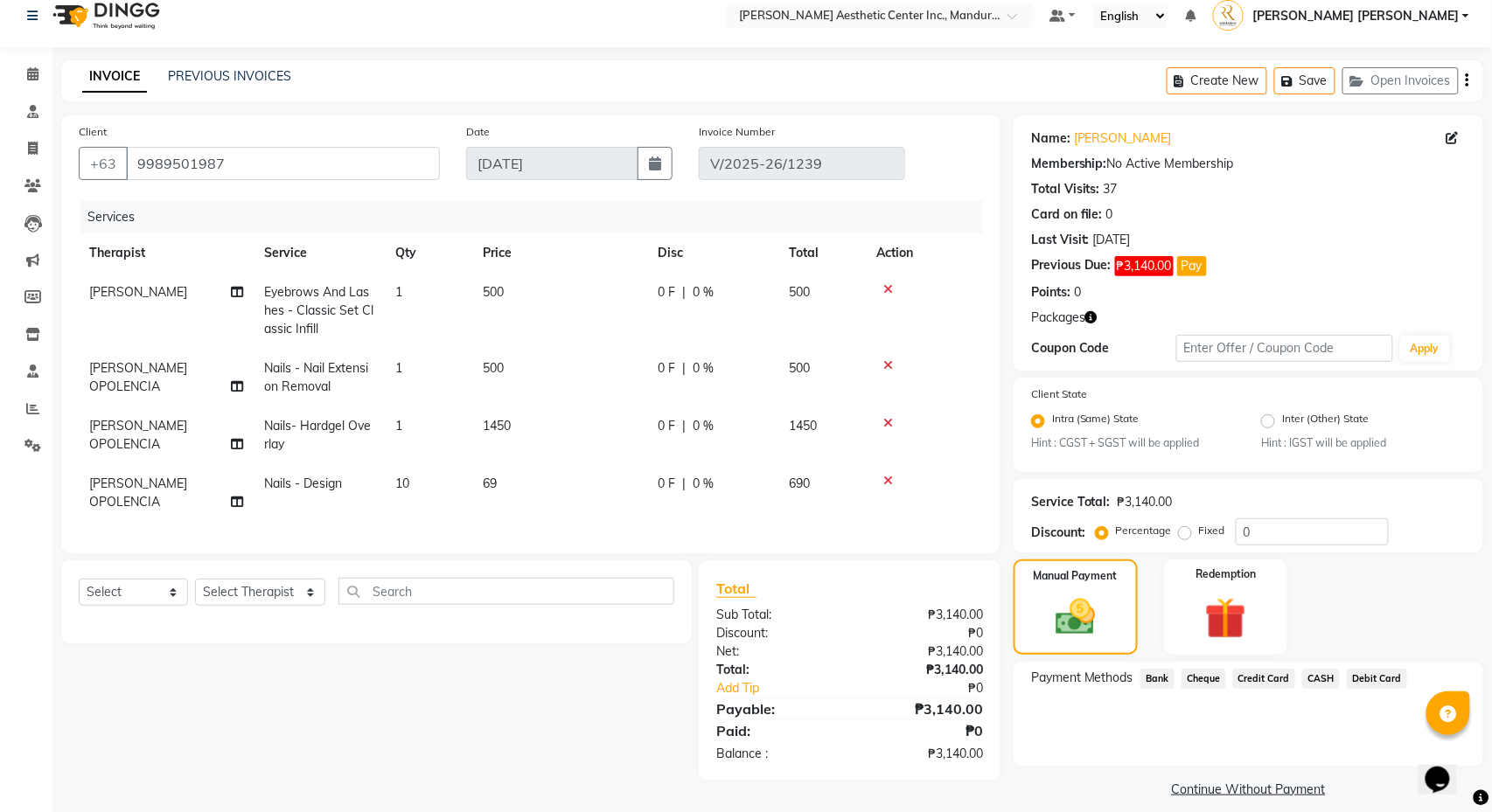
click at [1337, 681] on span "CASH" at bounding box center [1321, 679] width 38 height 20
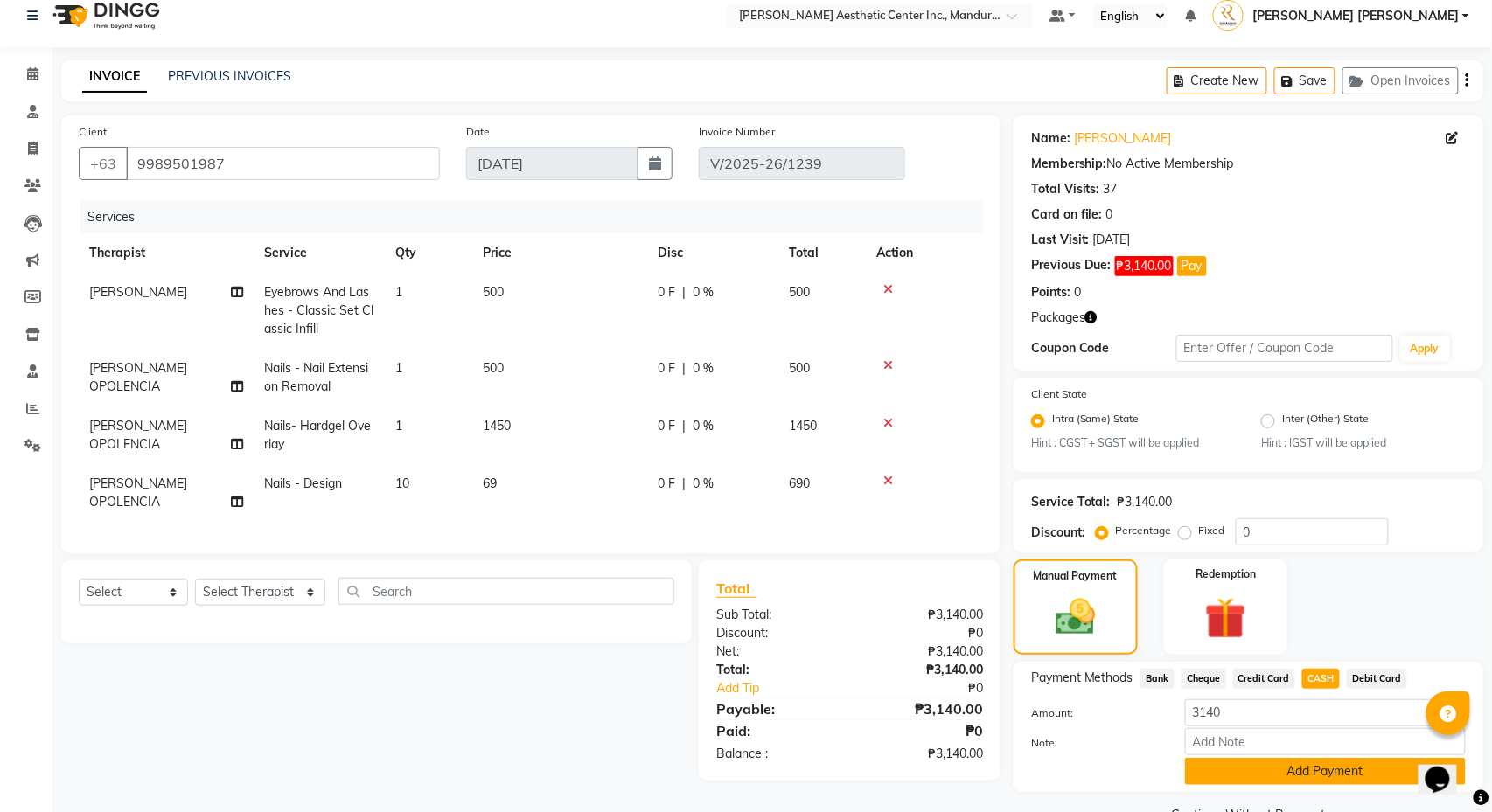
click at [1319, 775] on button "Add Payment" at bounding box center [1325, 771] width 281 height 27
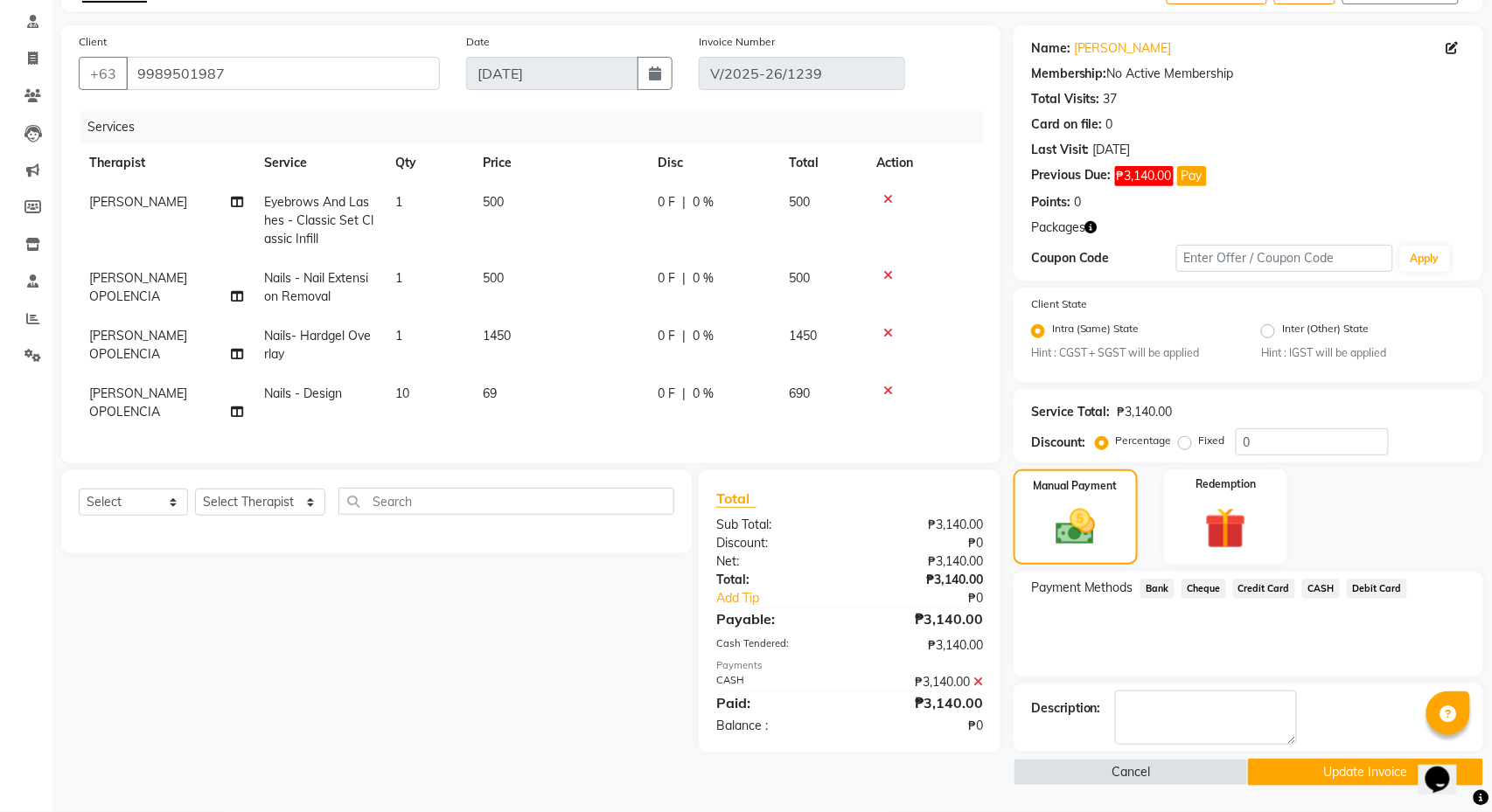
scroll to position [109, 0]
click at [1319, 775] on button "Update Invoice" at bounding box center [1365, 772] width 234 height 27
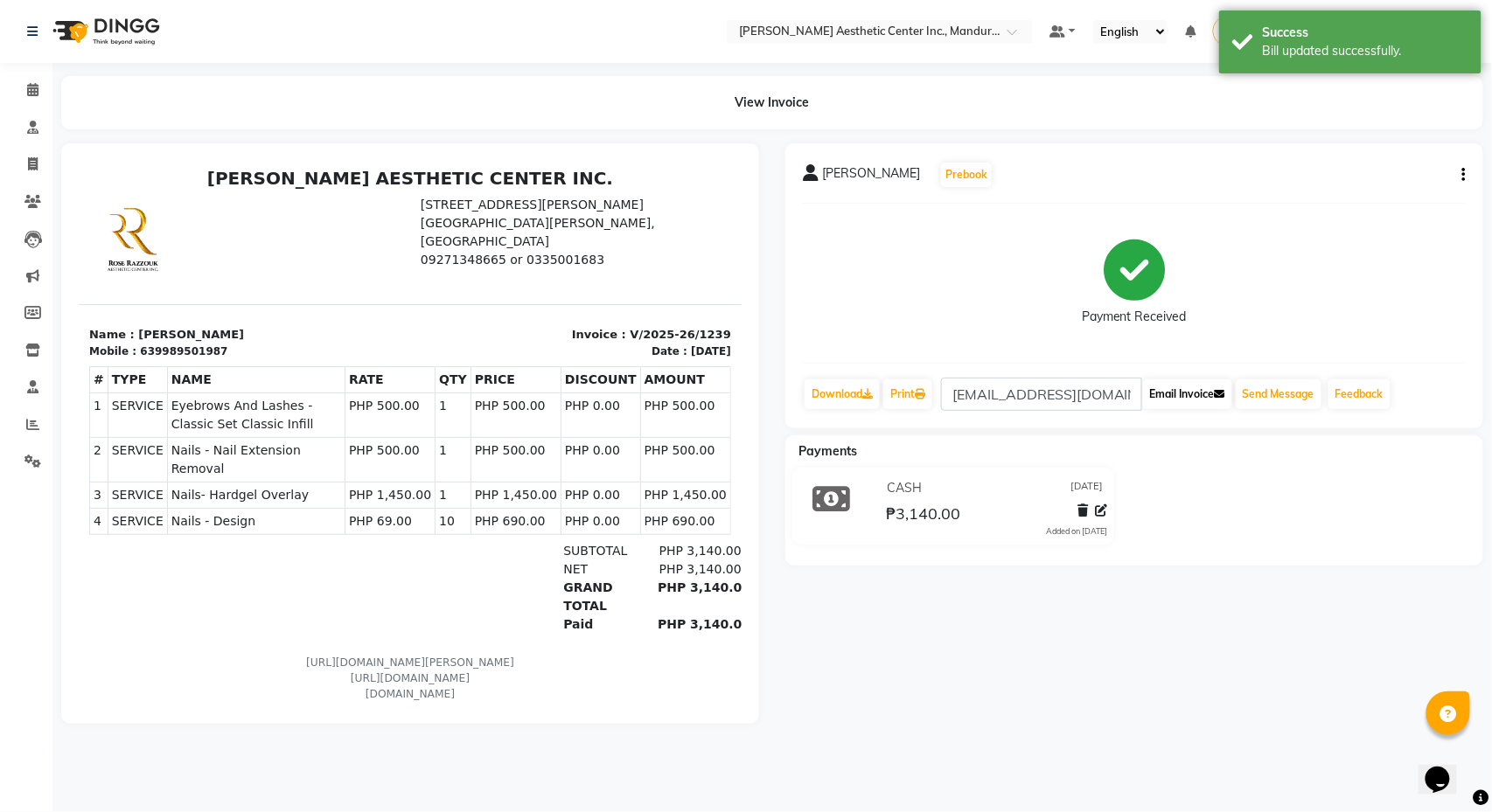
click at [1186, 392] on button "Email Invoice" at bounding box center [1187, 394] width 89 height 30
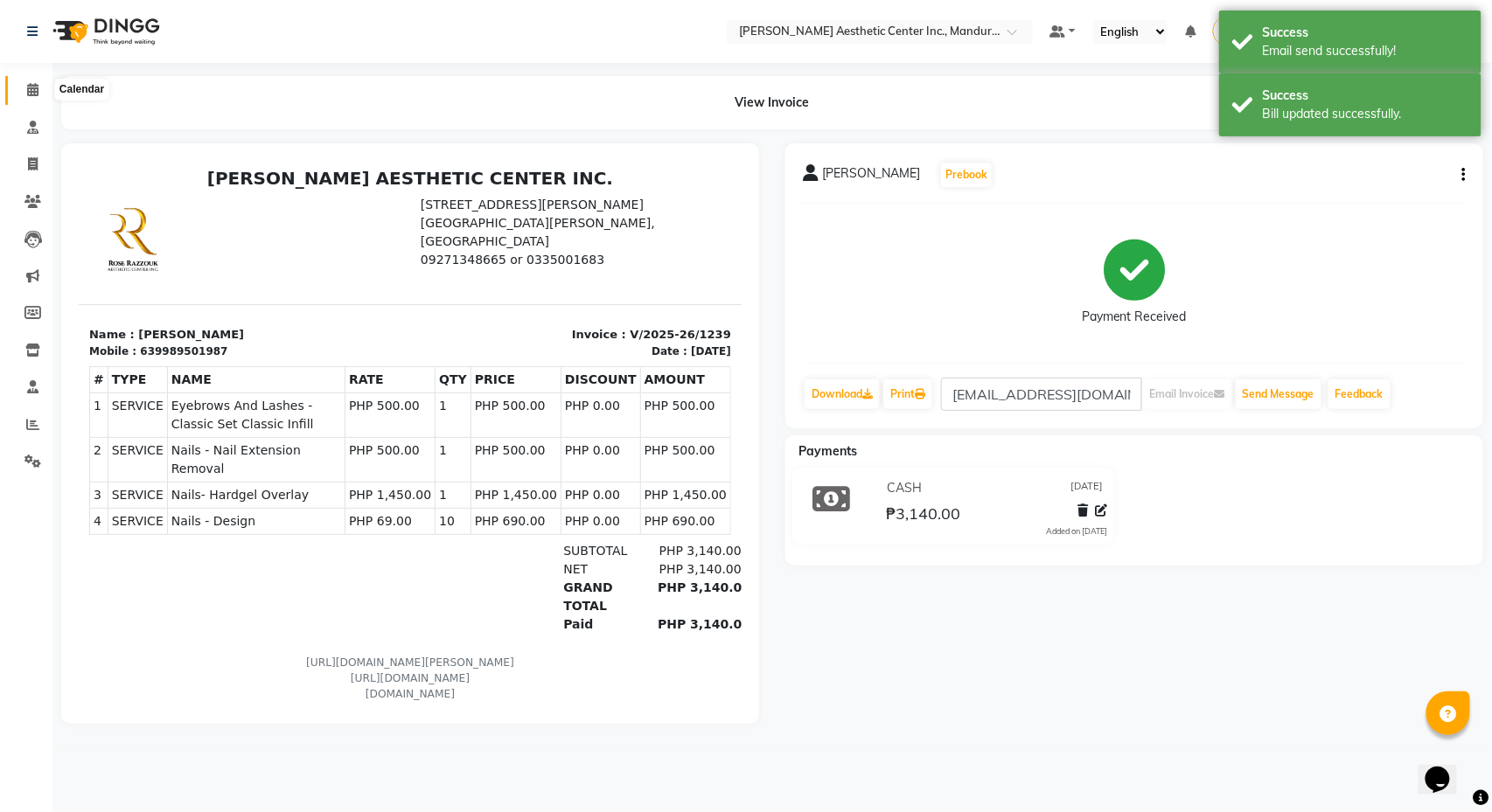
click at [27, 84] on icon at bounding box center [32, 89] width 12 height 14
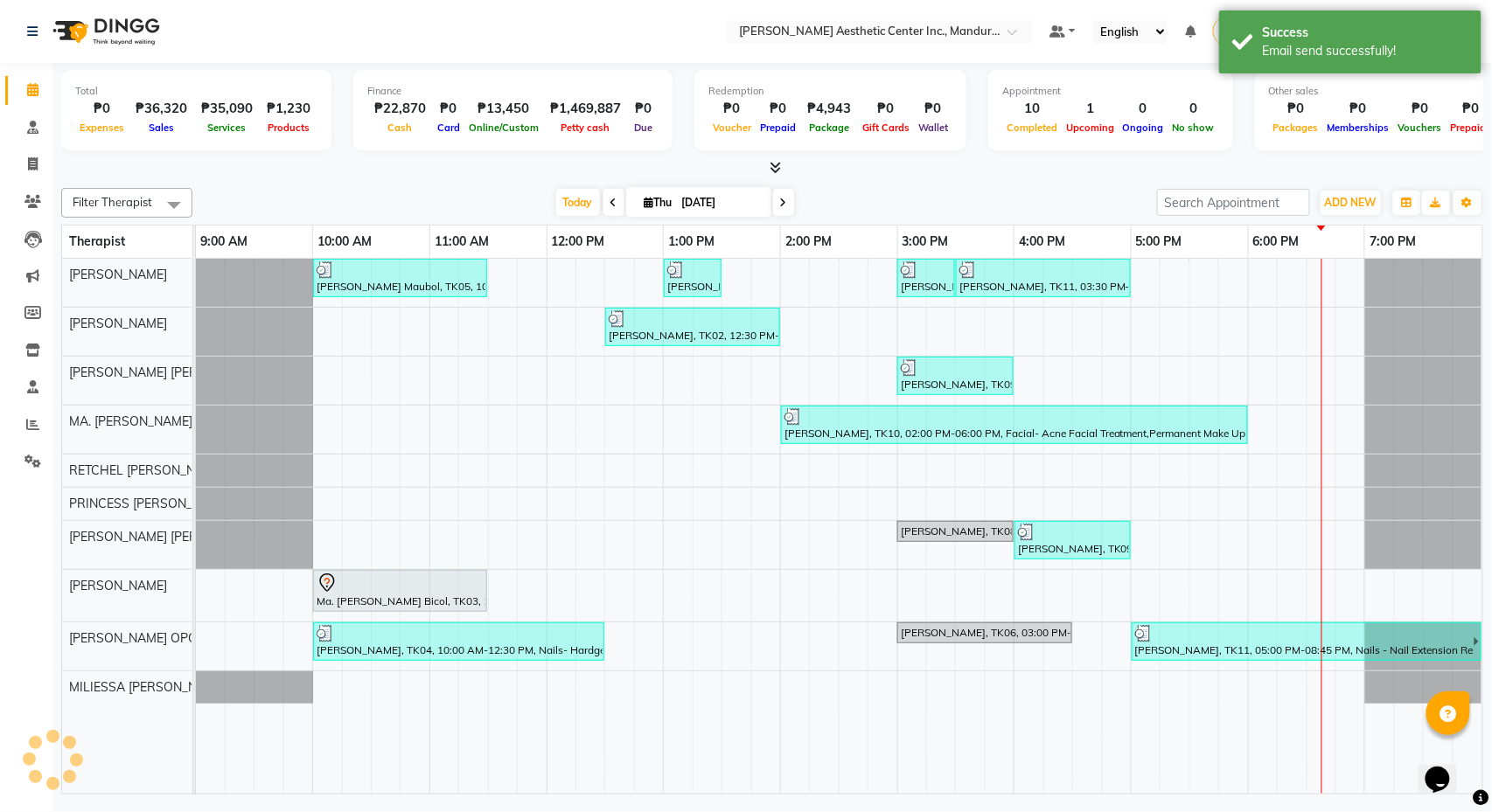
click at [707, 183] on div "Filter Therapist Select All CIARA SHAYNE FLORES LIEZL GAROTE OPOLENCIA MA. FAIT…" at bounding box center [772, 488] width 1422 height 614
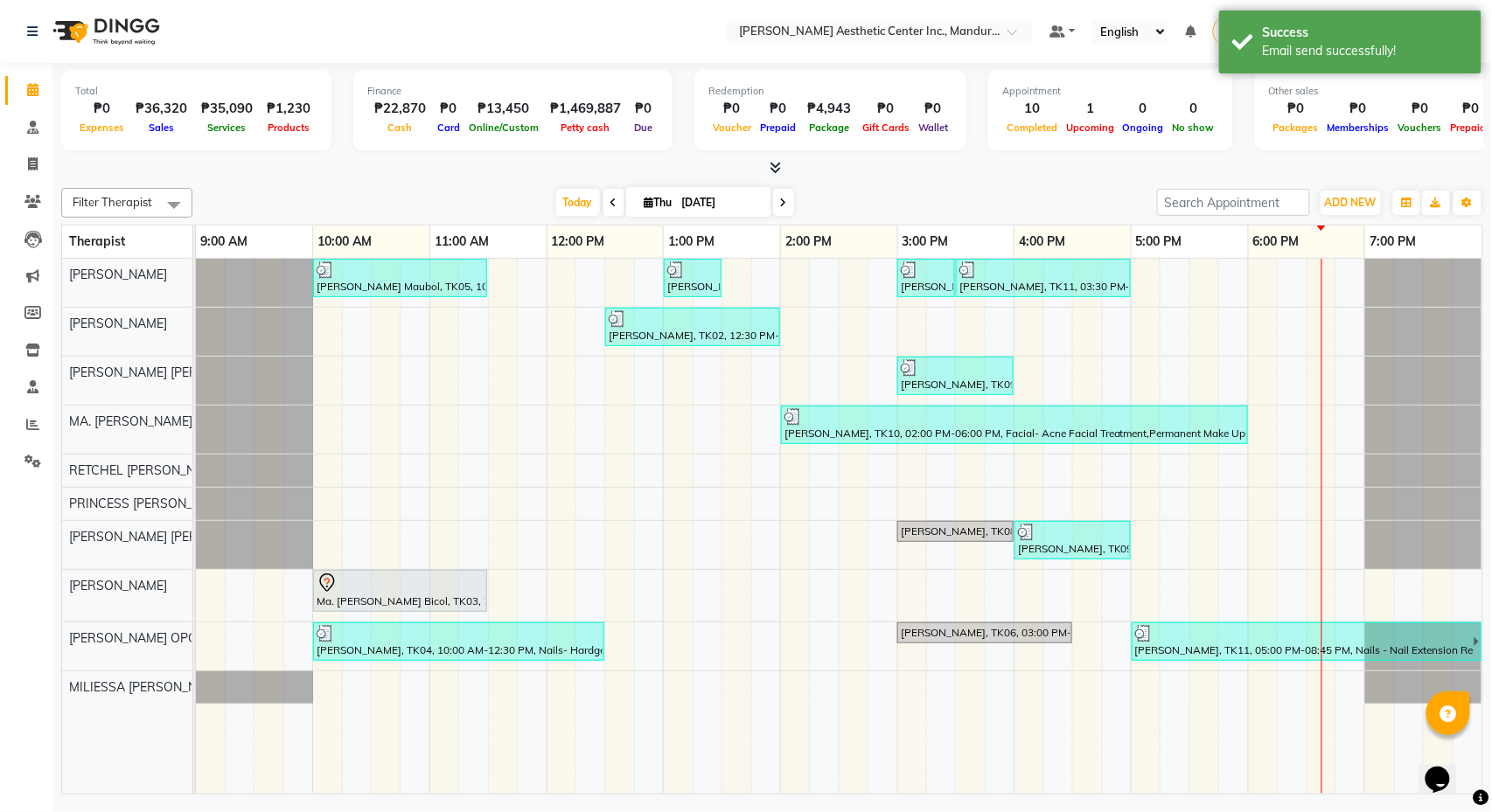
click at [709, 203] on input "[DATE]" at bounding box center [720, 203] width 87 height 26
select select "10"
select select "2025"
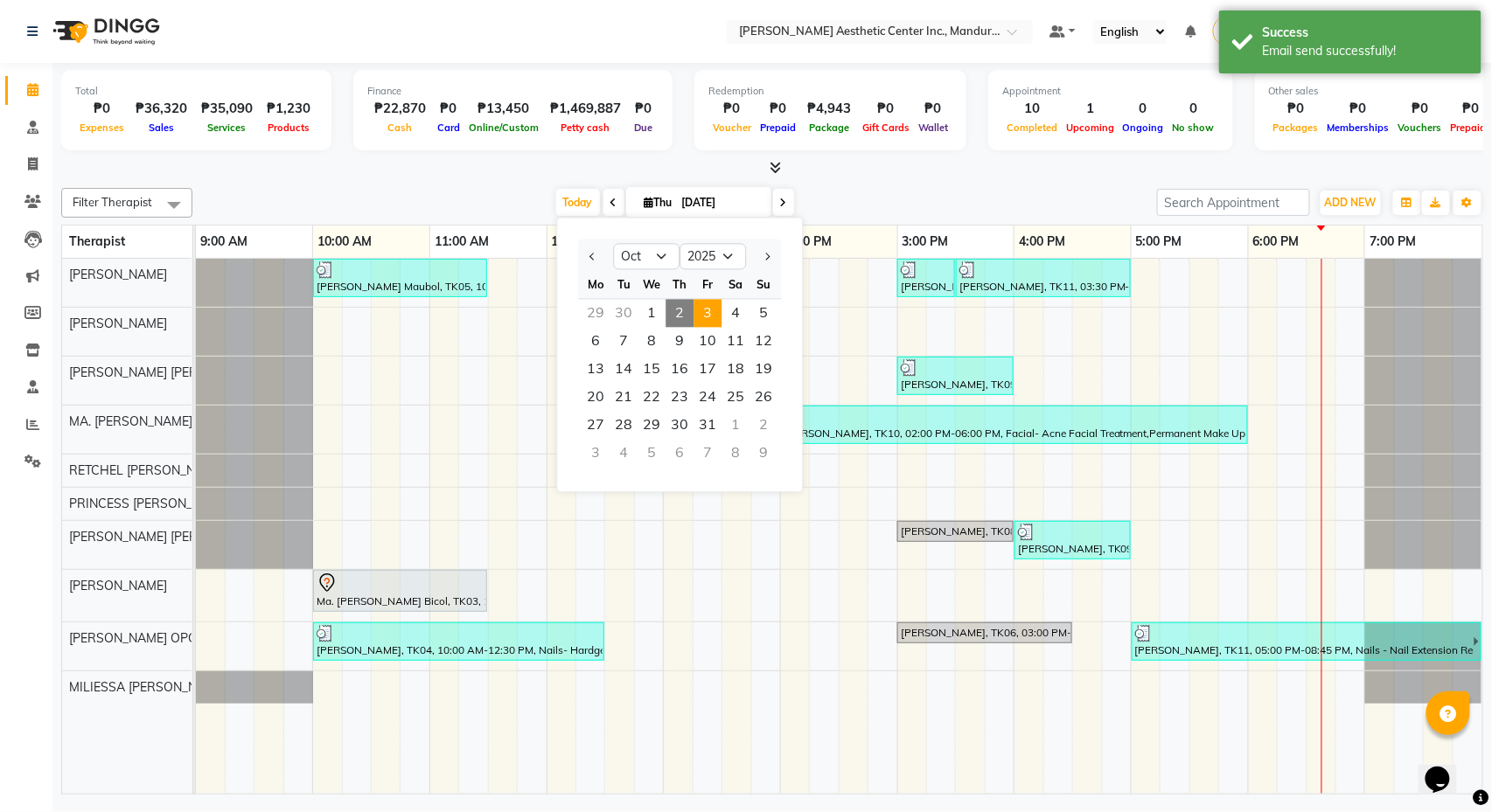
click at [712, 306] on span "3" at bounding box center [708, 313] width 28 height 28
type input "[DATE]"
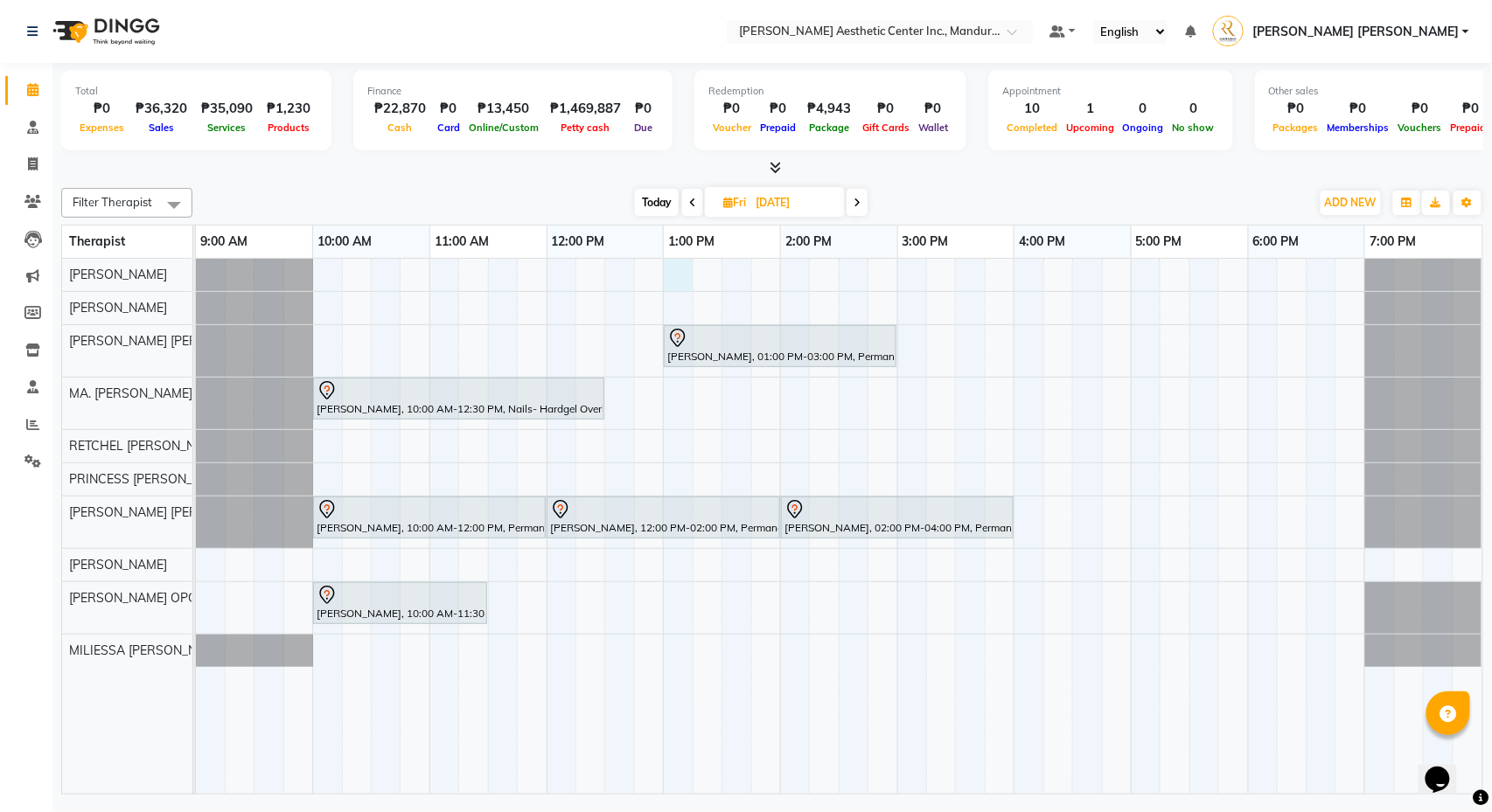
click at [673, 258] on div "Marilou Lagman, 01:00 PM-03:00 PM, Permanent Make Up - Powder Brows By Razzouk …" at bounding box center [839, 526] width 1287 height 535
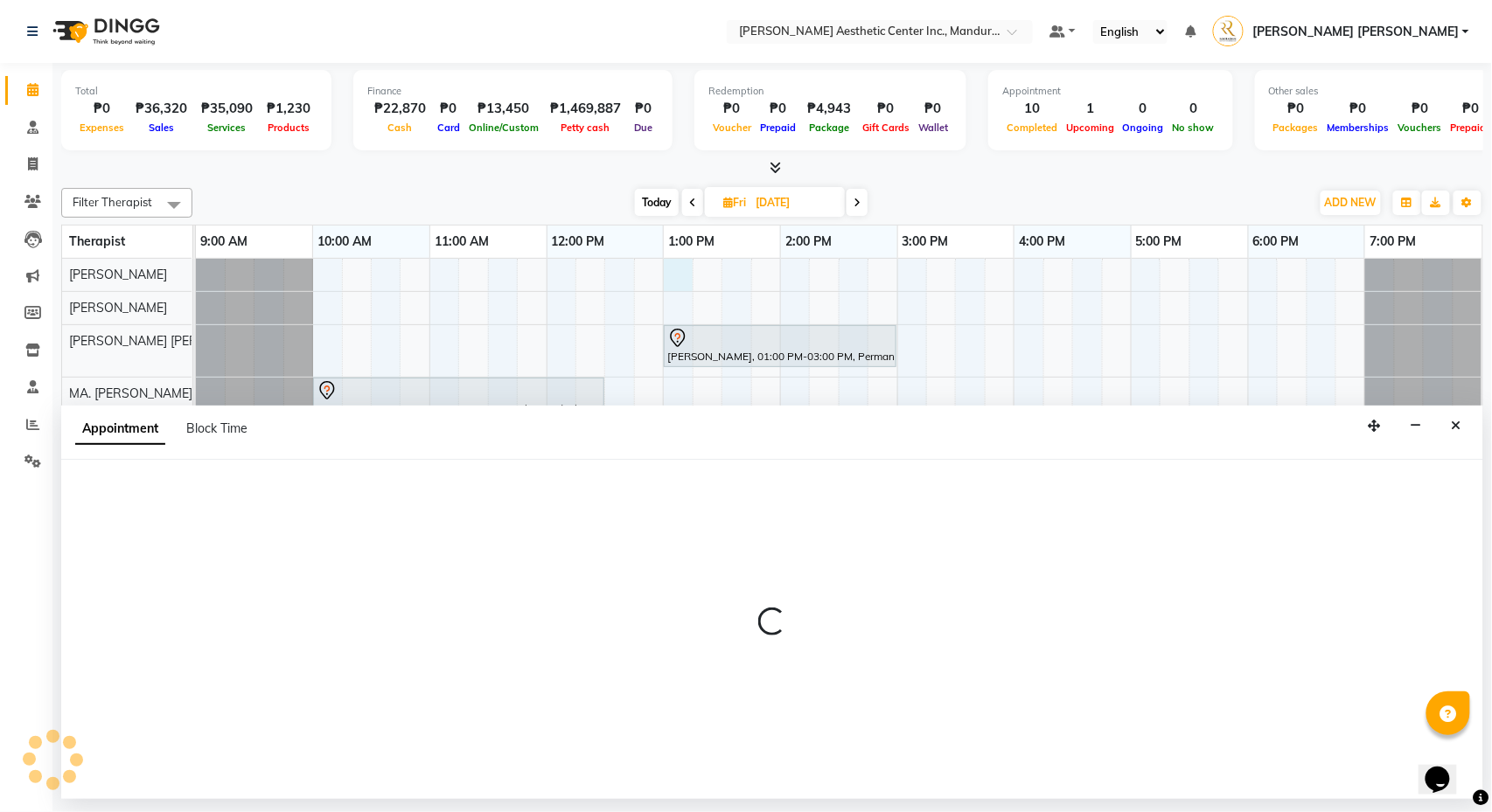
select select "46220"
select select "tentative"
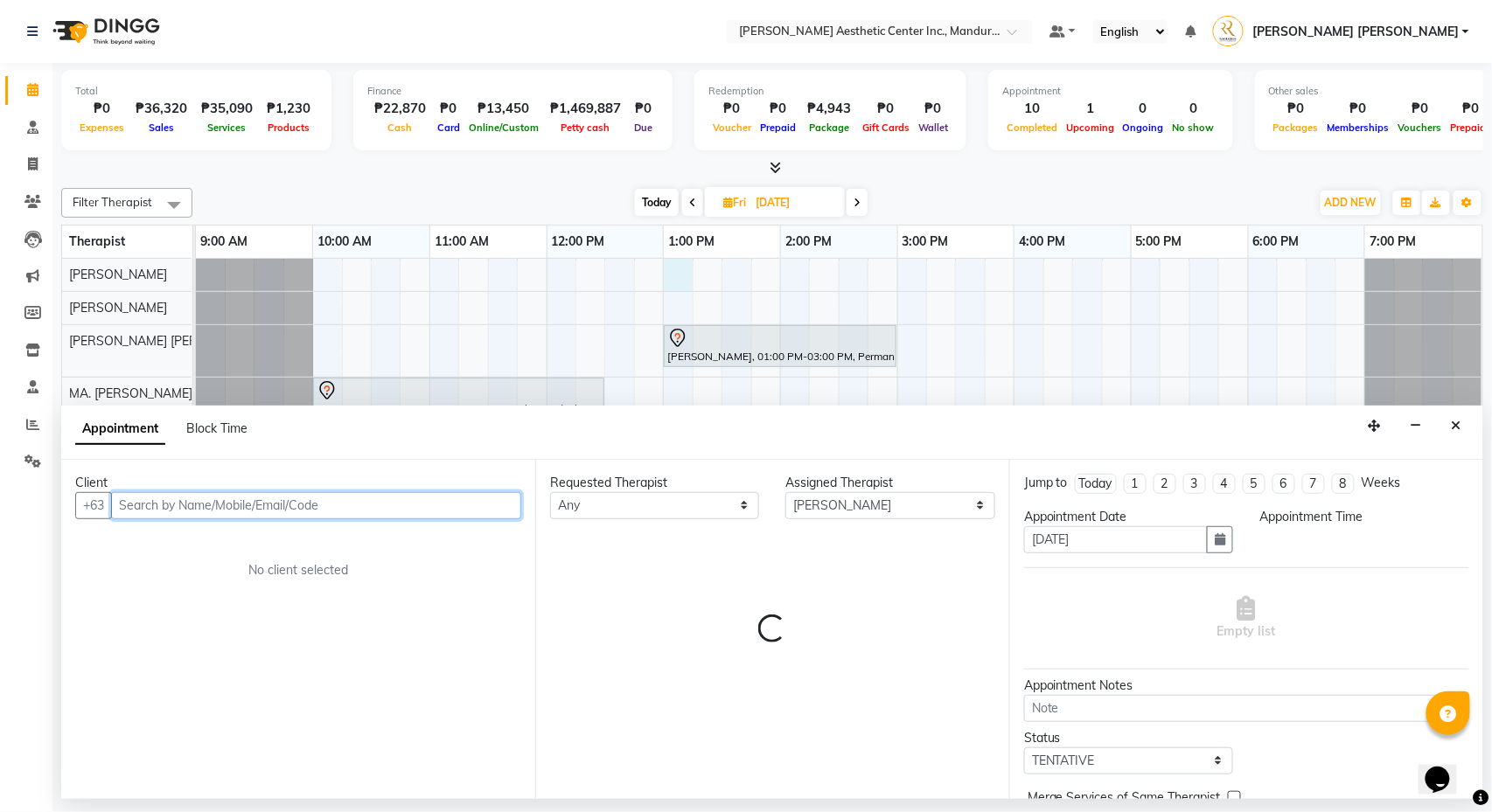
select select "780"
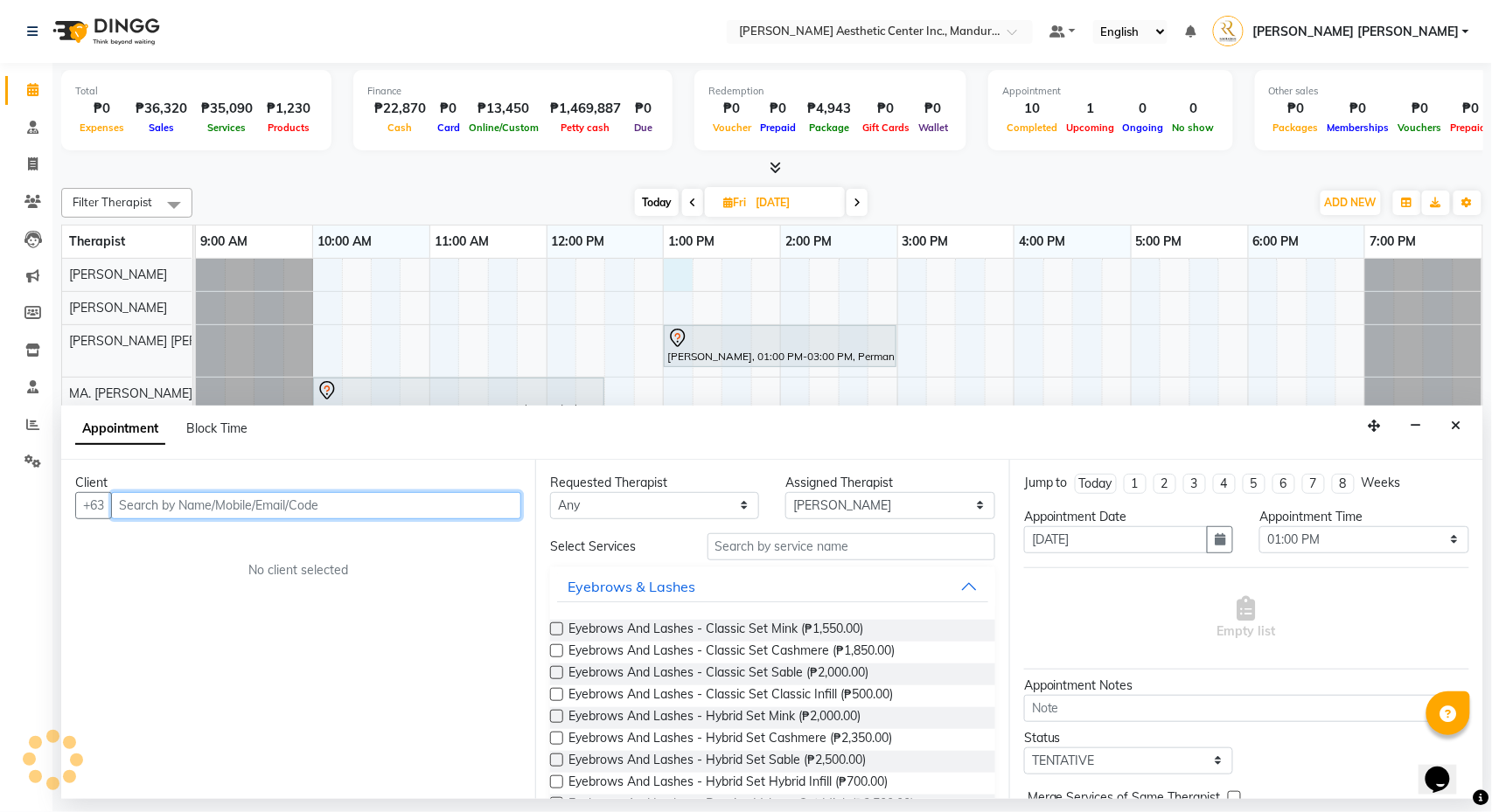
click at [299, 507] on input "text" at bounding box center [316, 506] width 411 height 27
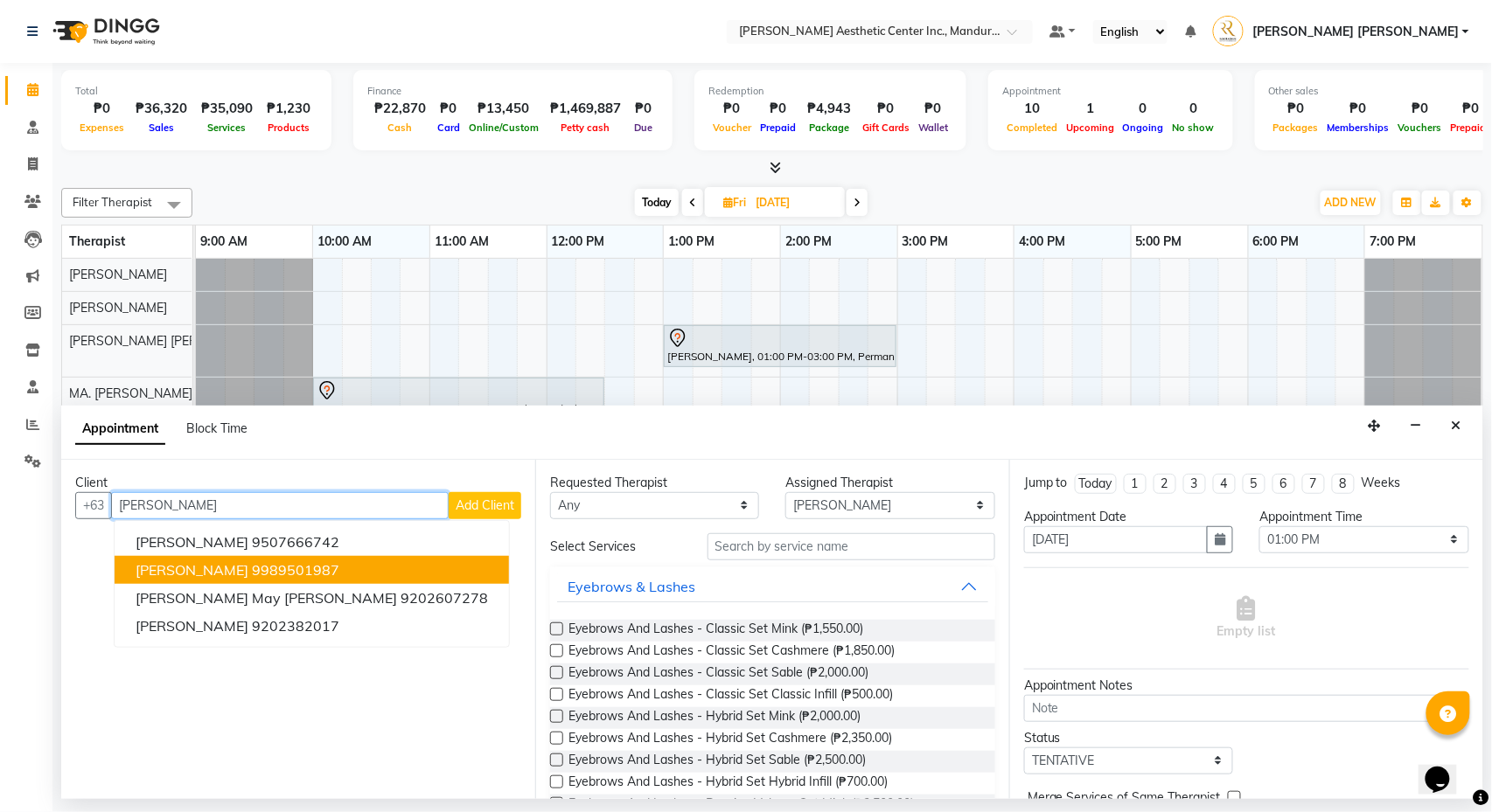
click at [299, 562] on ngb-highlight "9989501987" at bounding box center [295, 570] width 87 height 17
type input "9989501987"
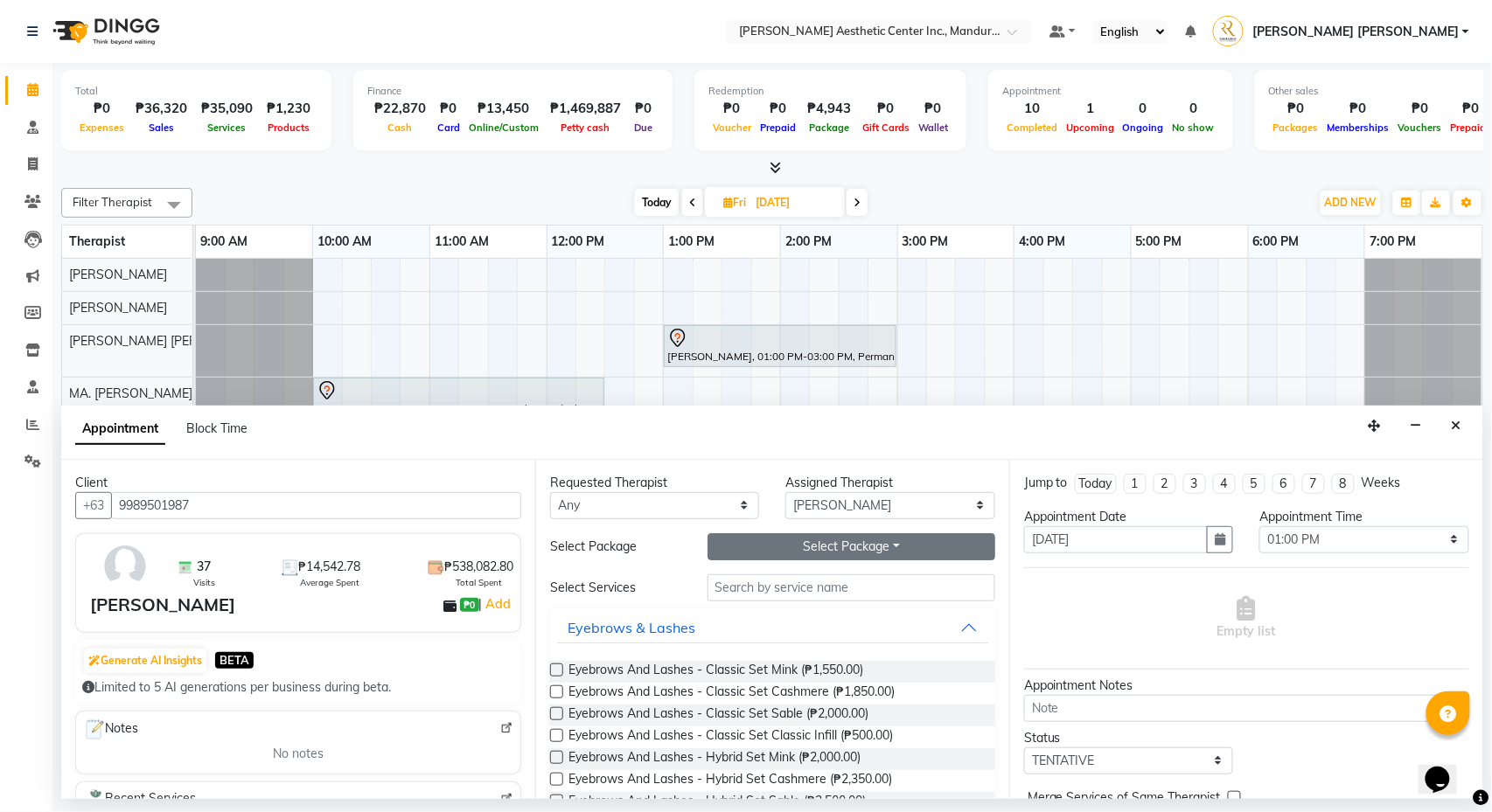
click at [851, 549] on button "Select Package Toggle Dropdown" at bounding box center [852, 546] width 288 height 27
click at [843, 685] on li "EA_HIFU LIPO(FACE)" at bounding box center [818, 685] width 219 height 25
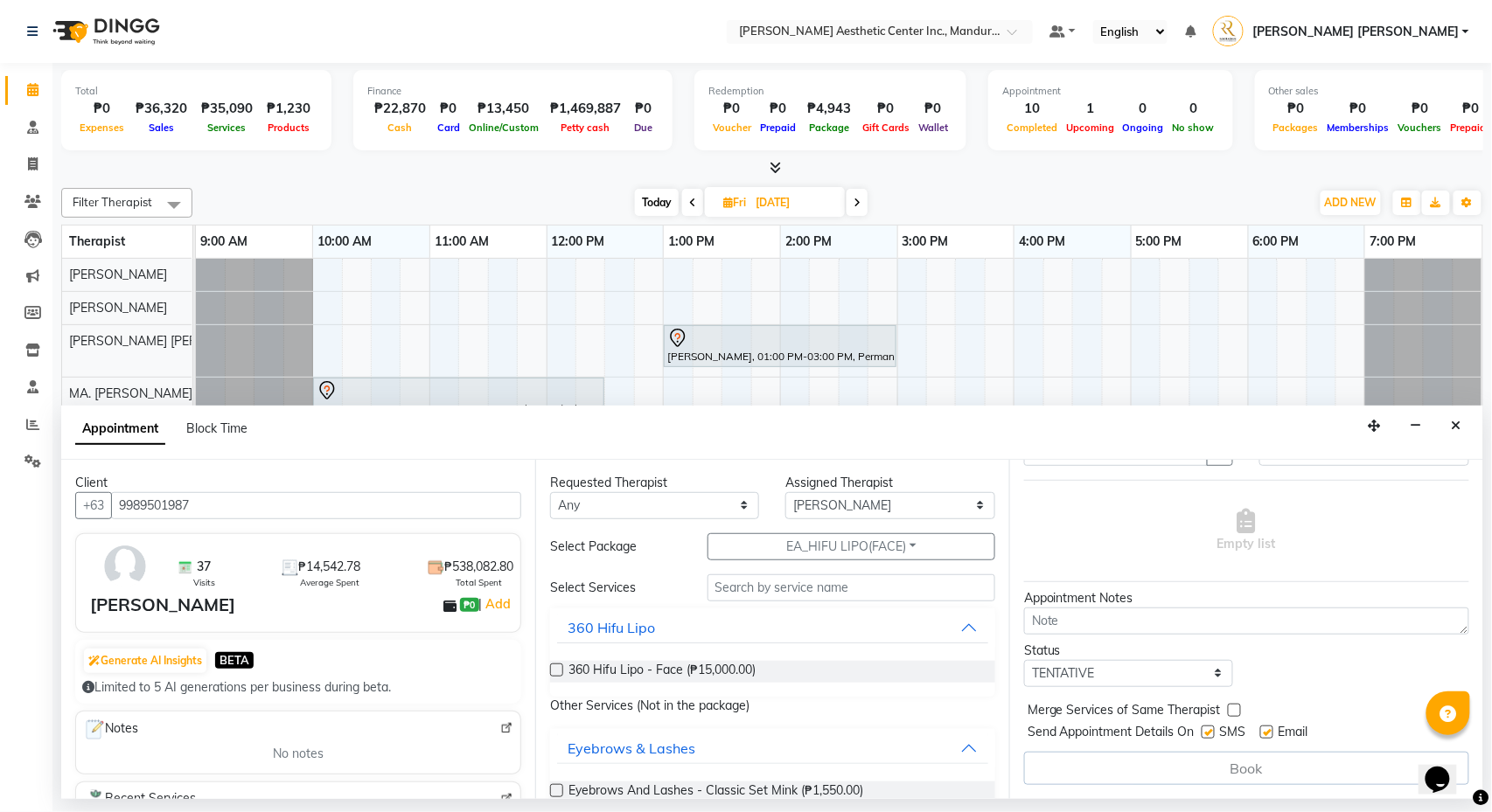
scroll to position [92, 0]
click at [704, 676] on span "360 Hifu Lipo - Face (₱15,000.00)" at bounding box center [662, 672] width 187 height 22
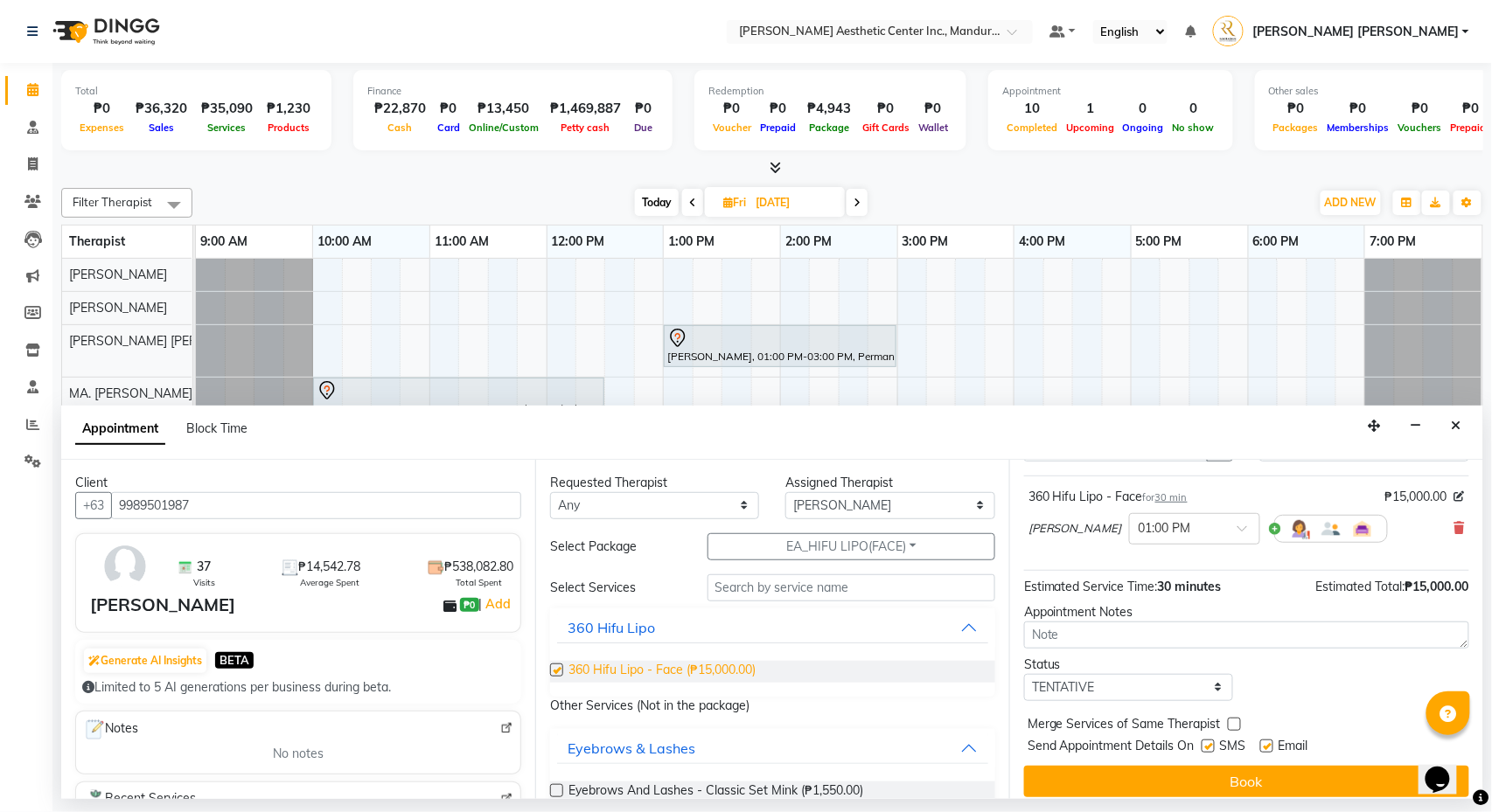
checkbox input "false"
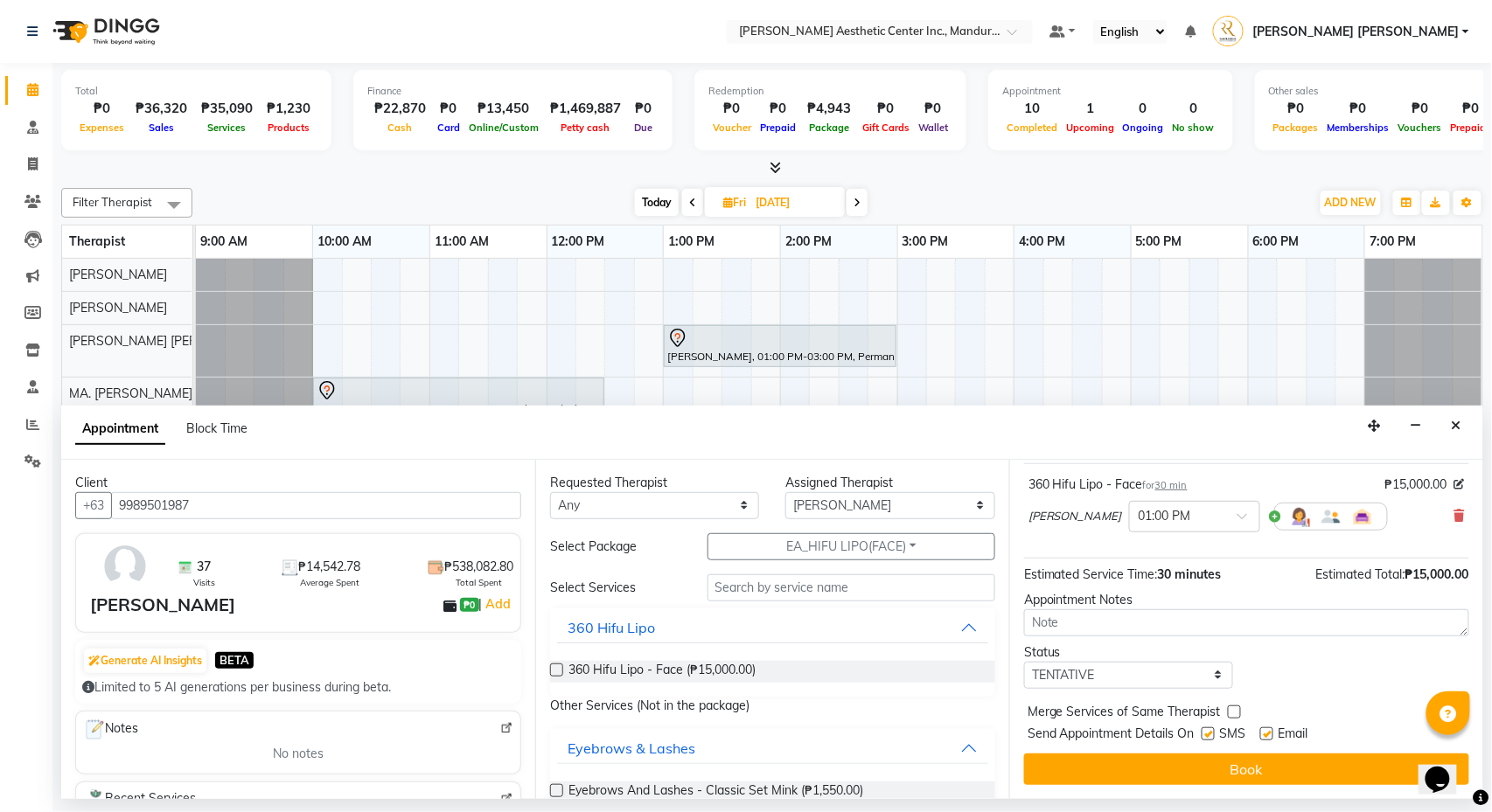
scroll to position [109, 0]
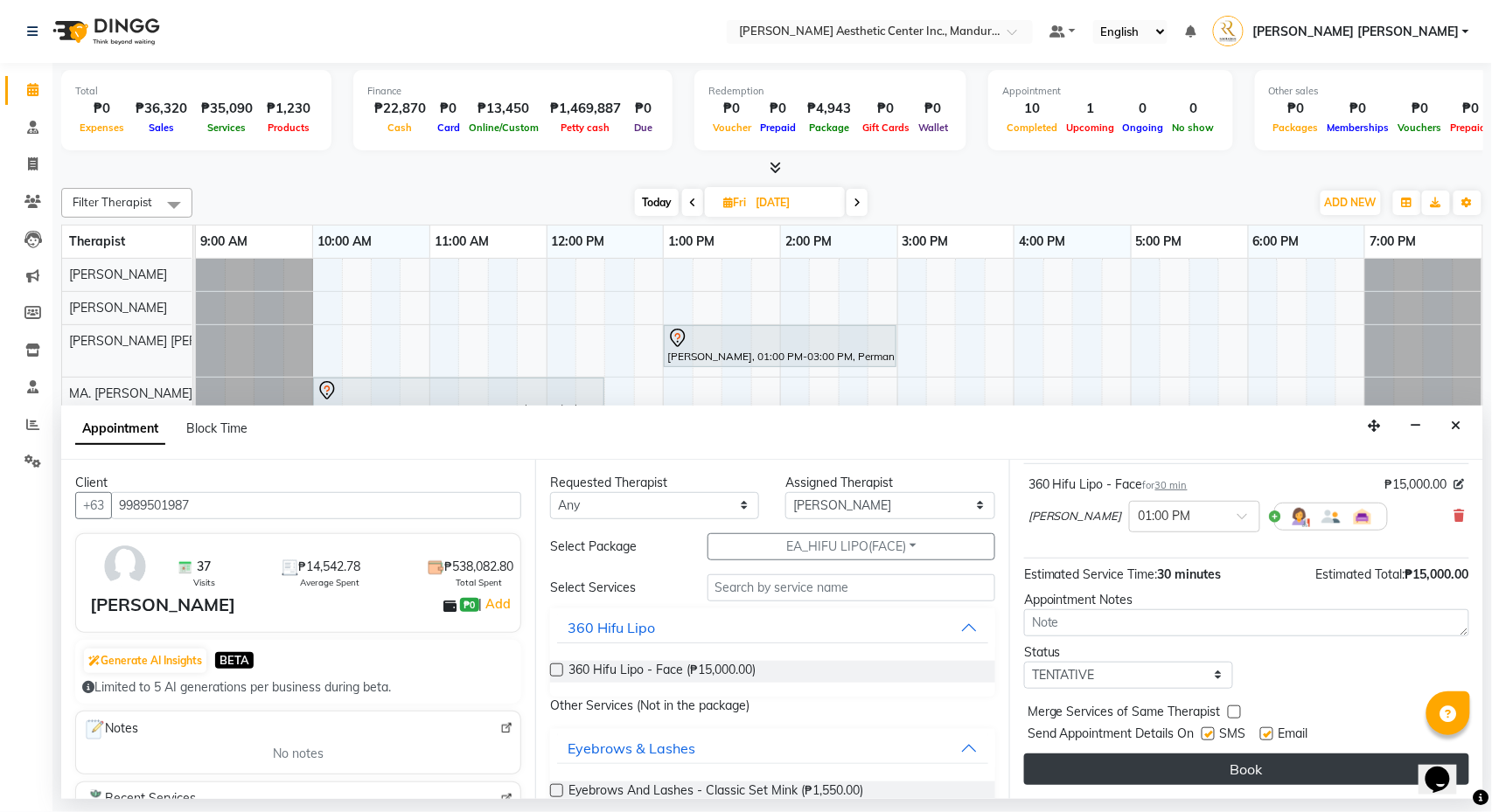
click at [1247, 774] on button "Book" at bounding box center [1246, 769] width 445 height 32
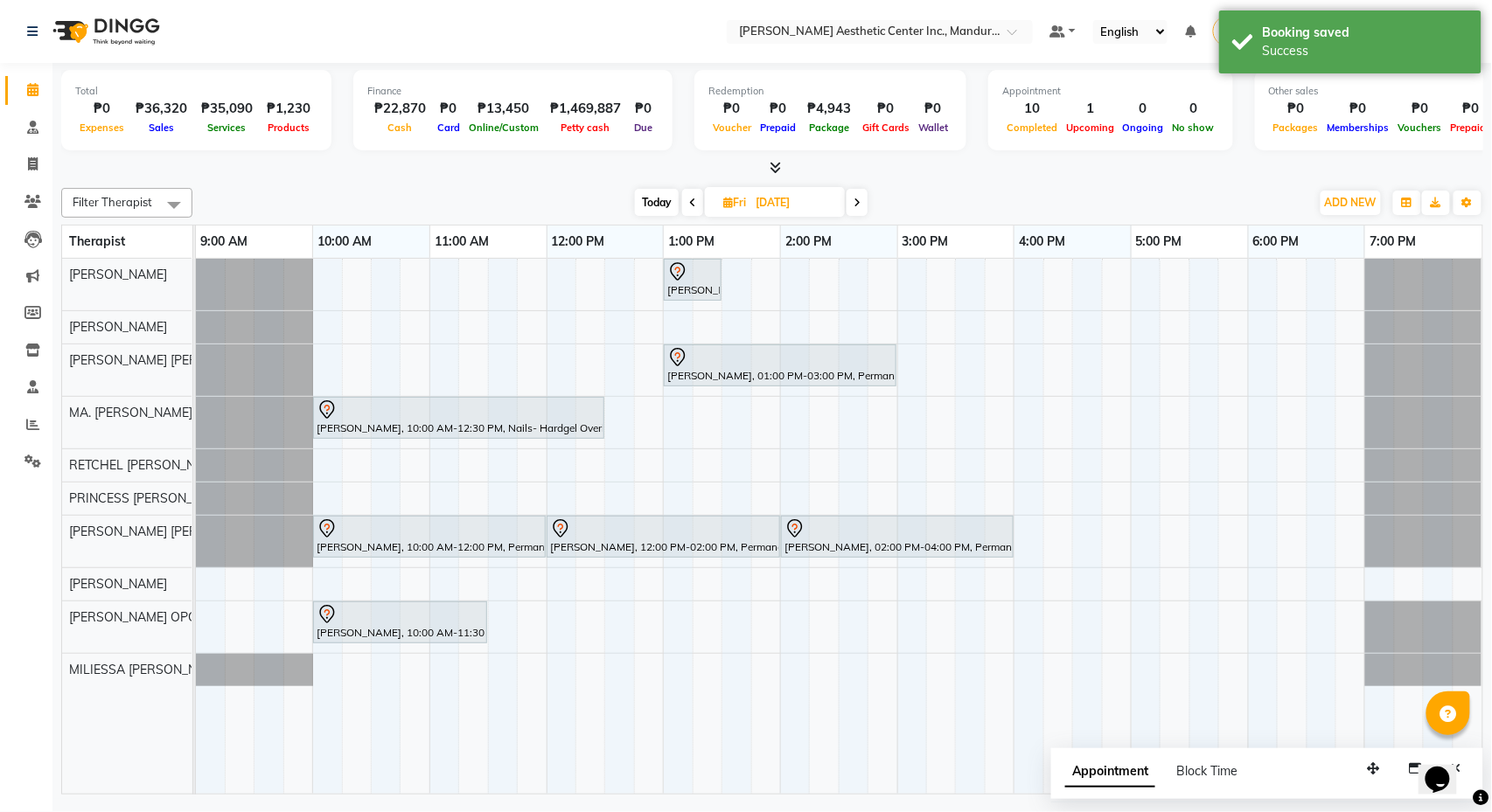
scroll to position [0, 0]
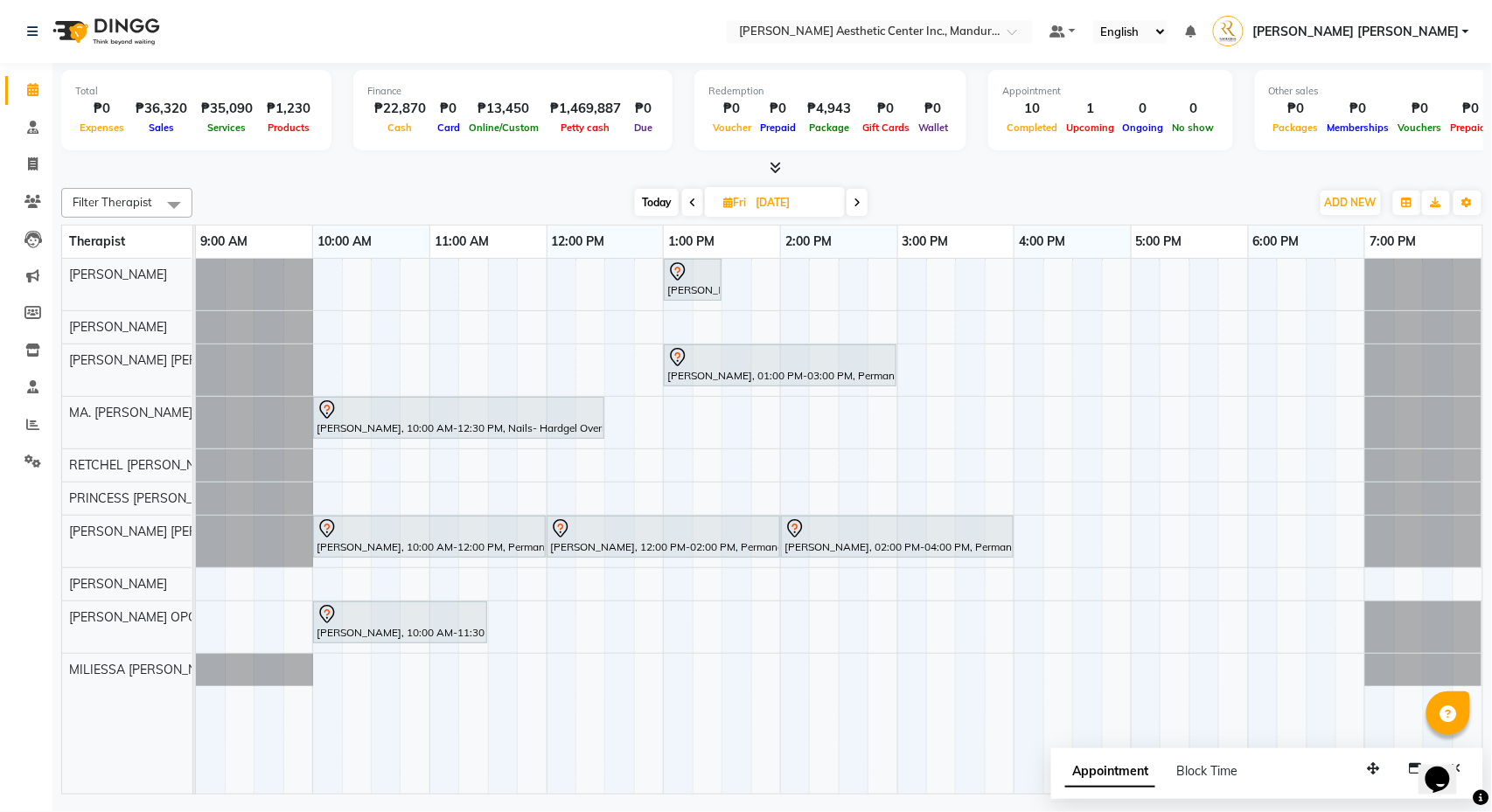
click at [655, 194] on span "Today" at bounding box center [656, 203] width 44 height 27
type input "[DATE]"
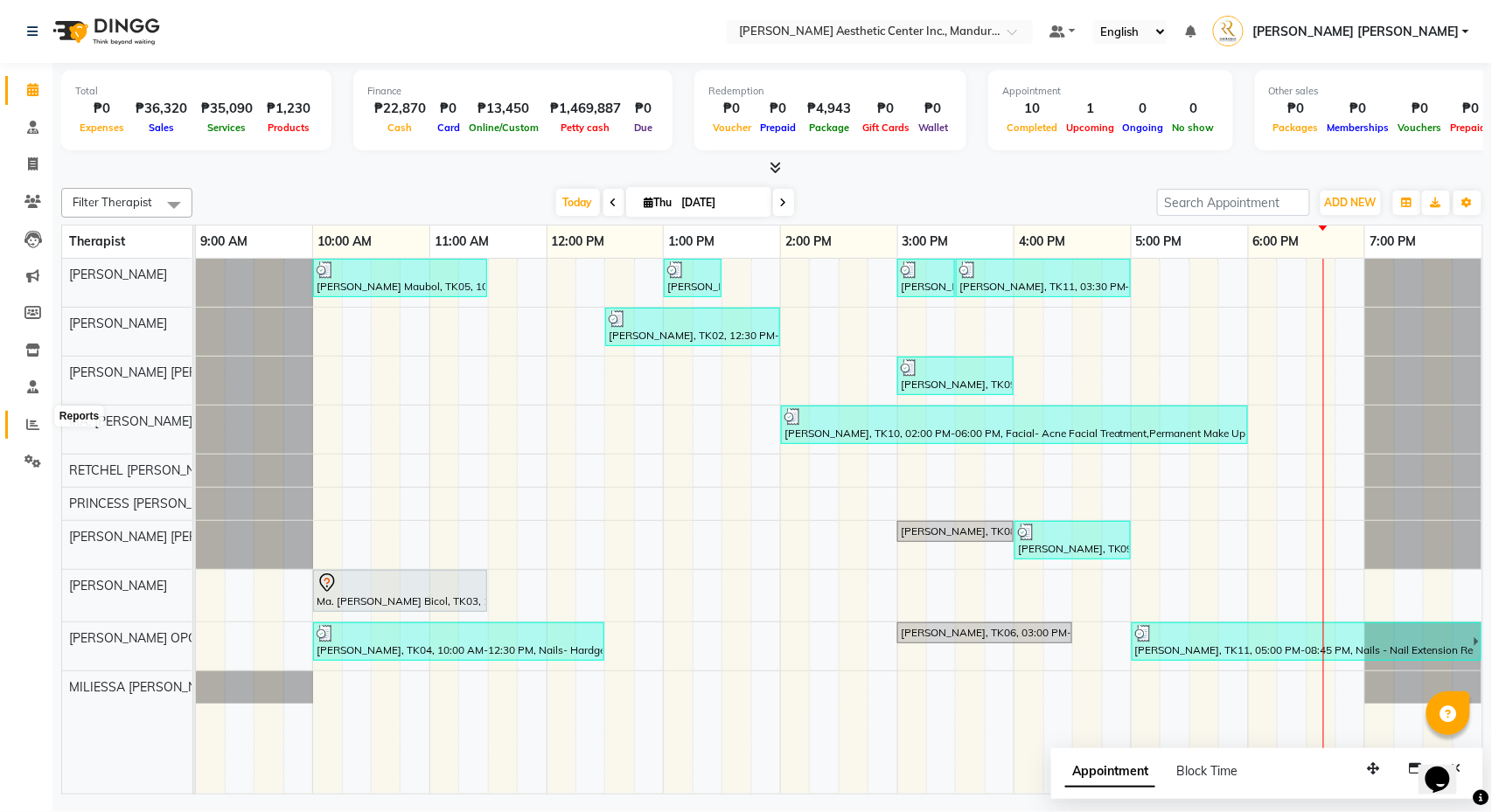
click at [29, 418] on icon at bounding box center [32, 424] width 14 height 14
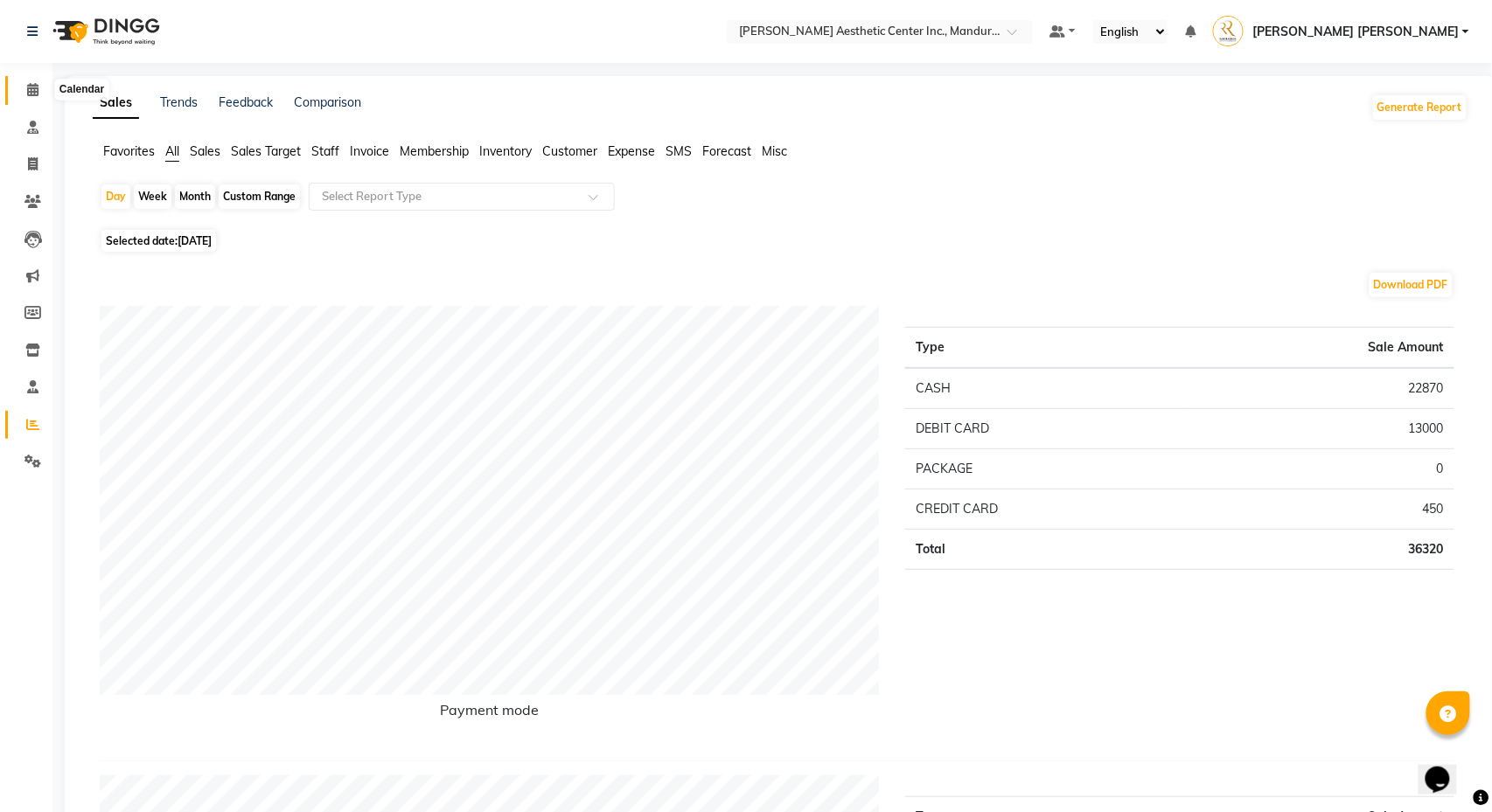
click at [30, 85] on icon at bounding box center [32, 89] width 12 height 14
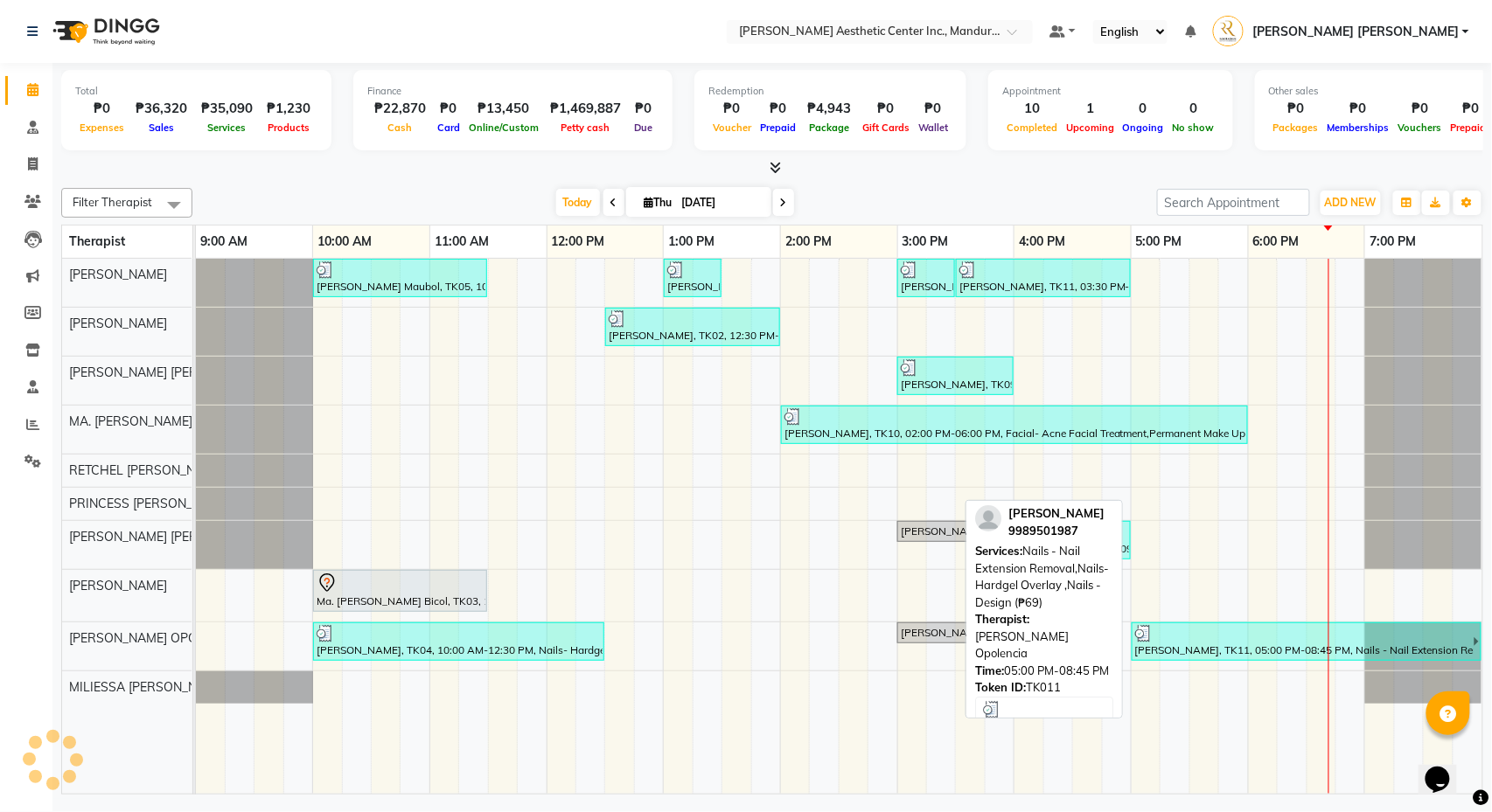
click at [1277, 651] on div "Erika Antopina, TK11, 05:00 PM-08:45 PM, Nails - Nail Extension Removal,Nails- …" at bounding box center [1304, 641] width 340 height 33
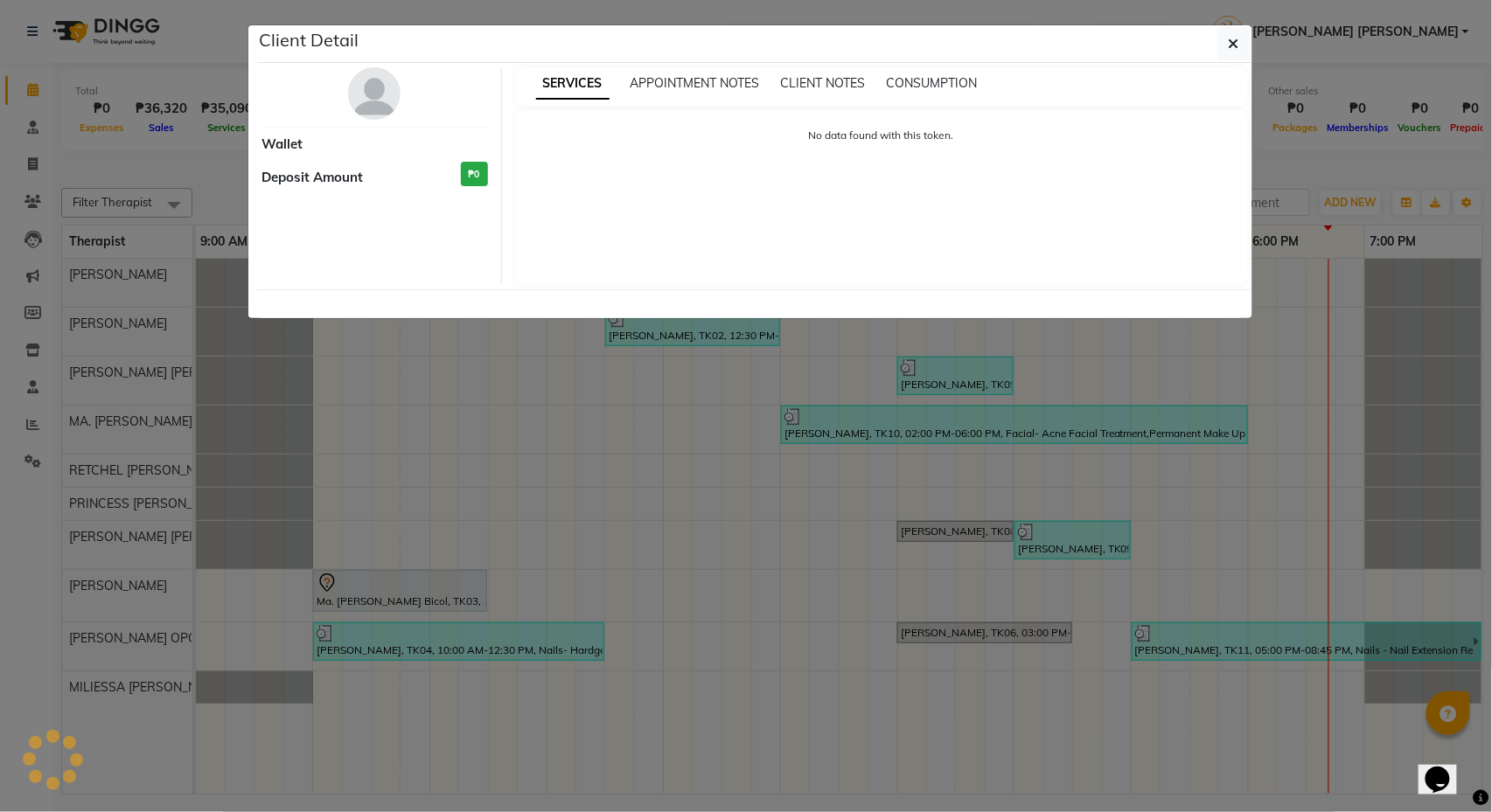
select select "3"
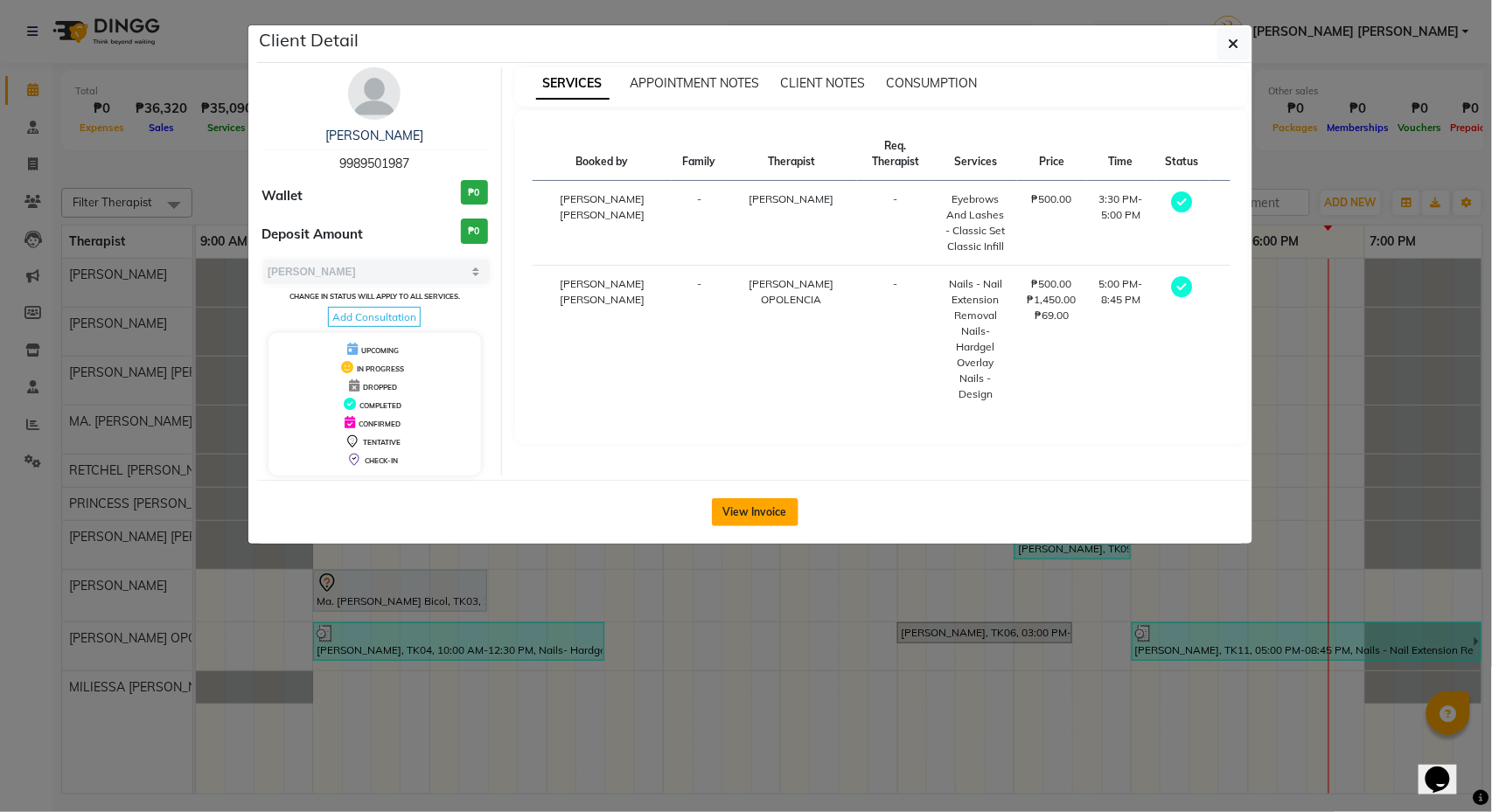
click at [756, 519] on button "View Invoice" at bounding box center [755, 512] width 86 height 28
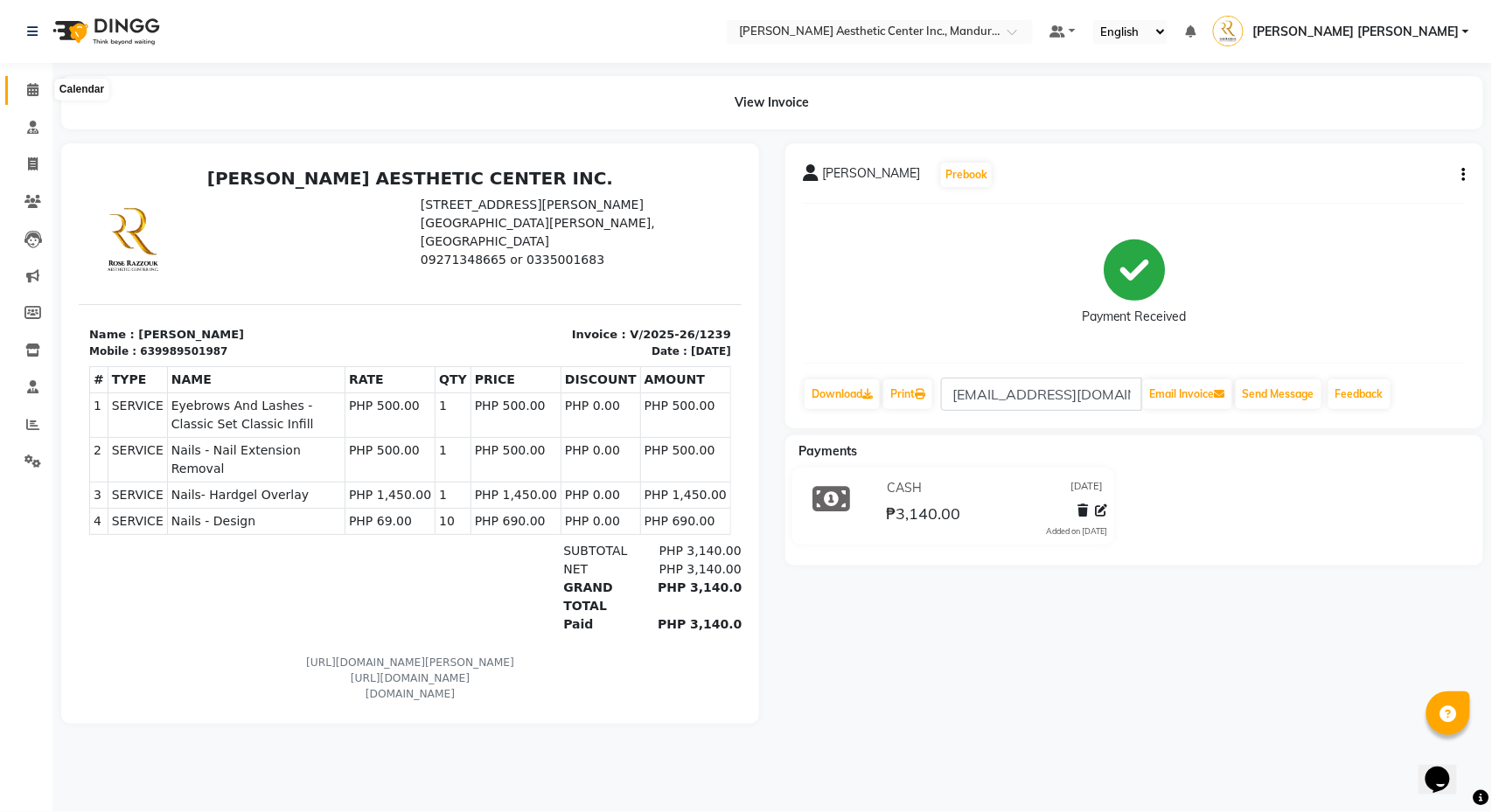
click at [25, 86] on span at bounding box center [32, 90] width 31 height 20
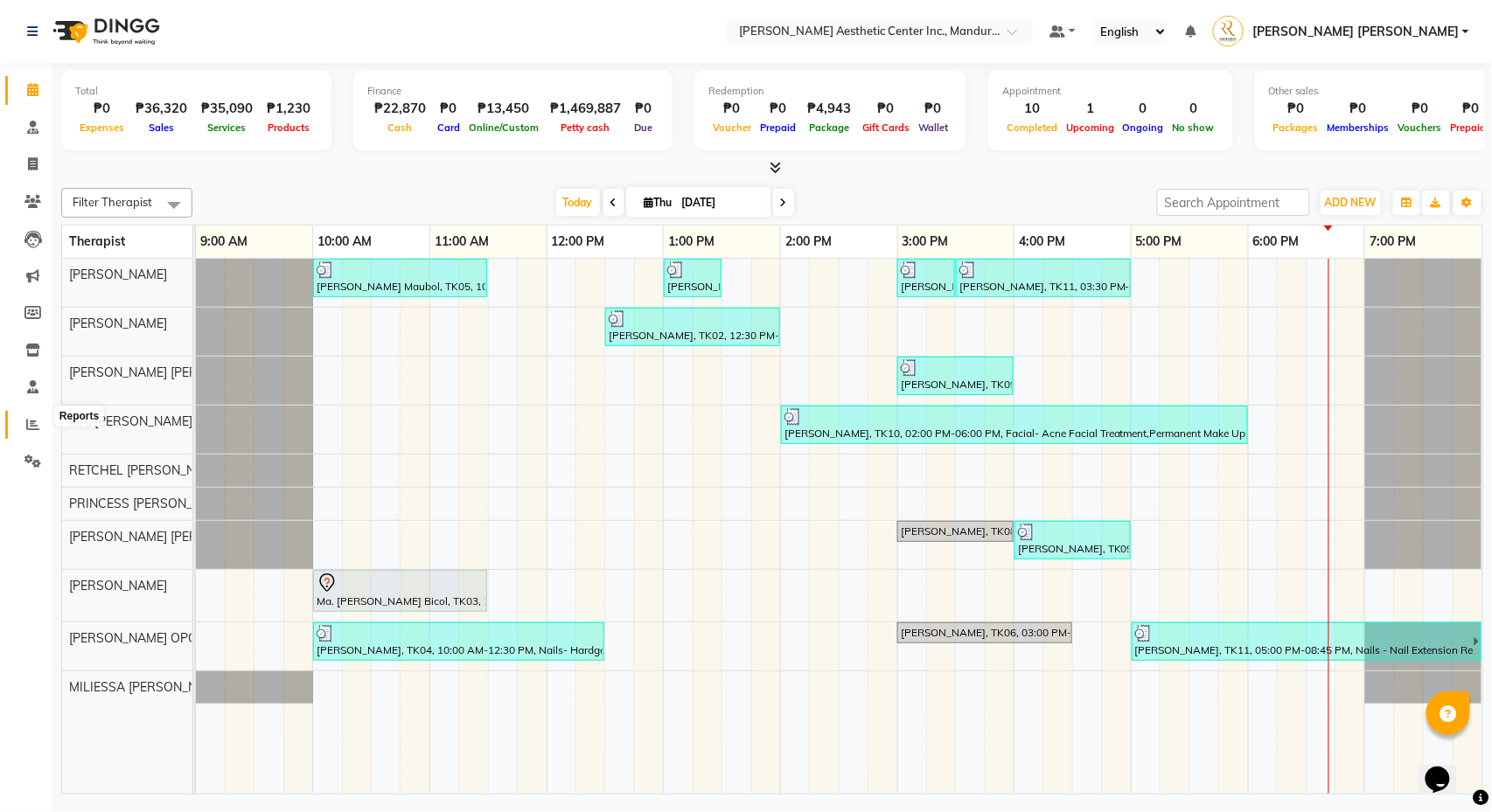
click at [32, 418] on icon at bounding box center [32, 424] width 14 height 14
